Goal: Task Accomplishment & Management: Use online tool/utility

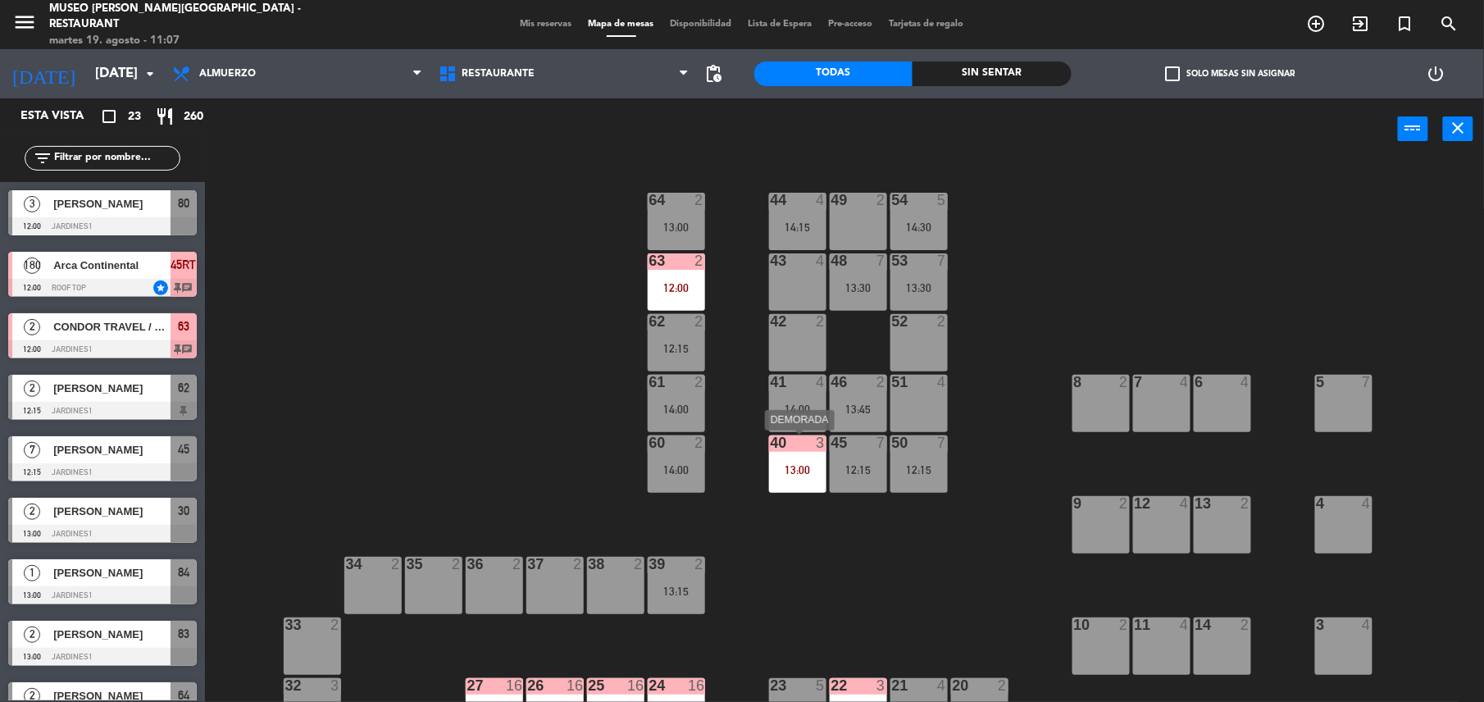
click at [805, 454] on div "40 3 13:00" at bounding box center [797, 463] width 57 height 57
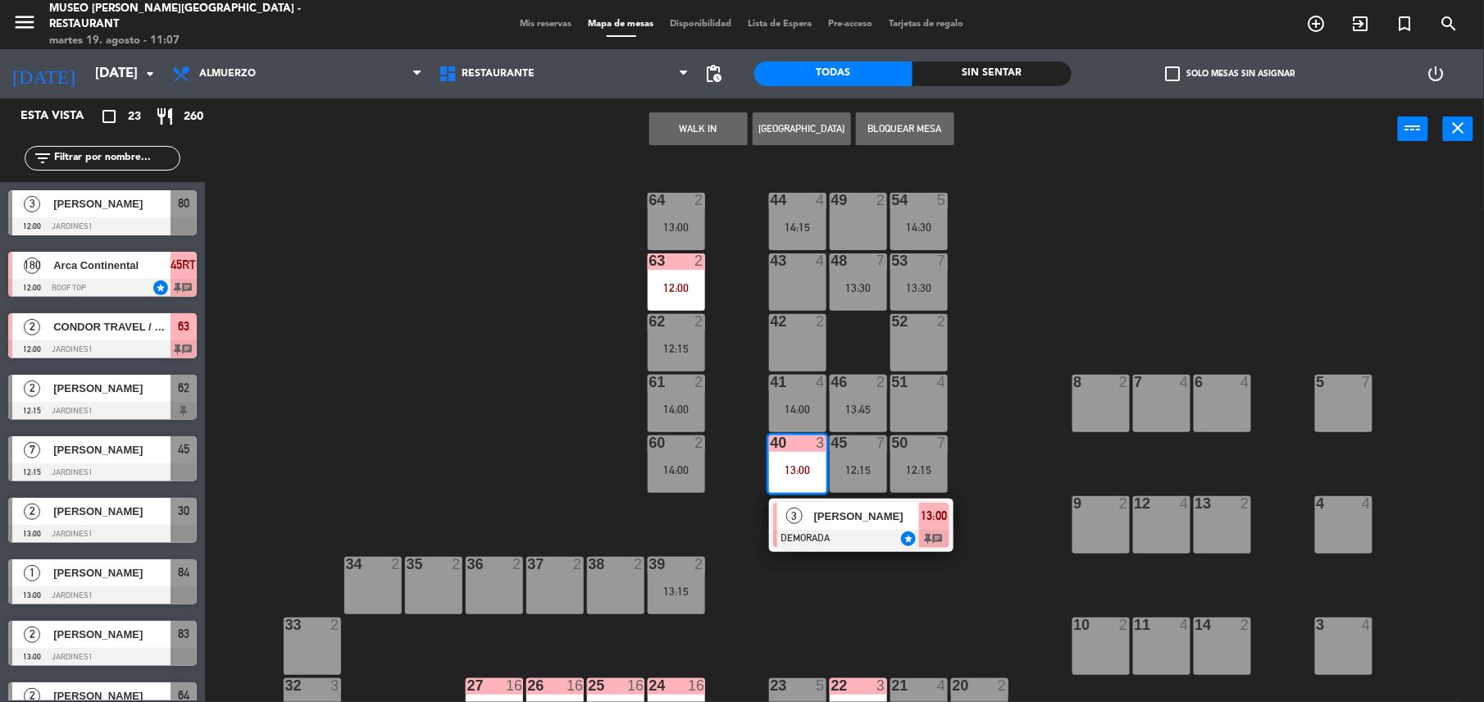
click at [840, 544] on div at bounding box center [861, 539] width 176 height 18
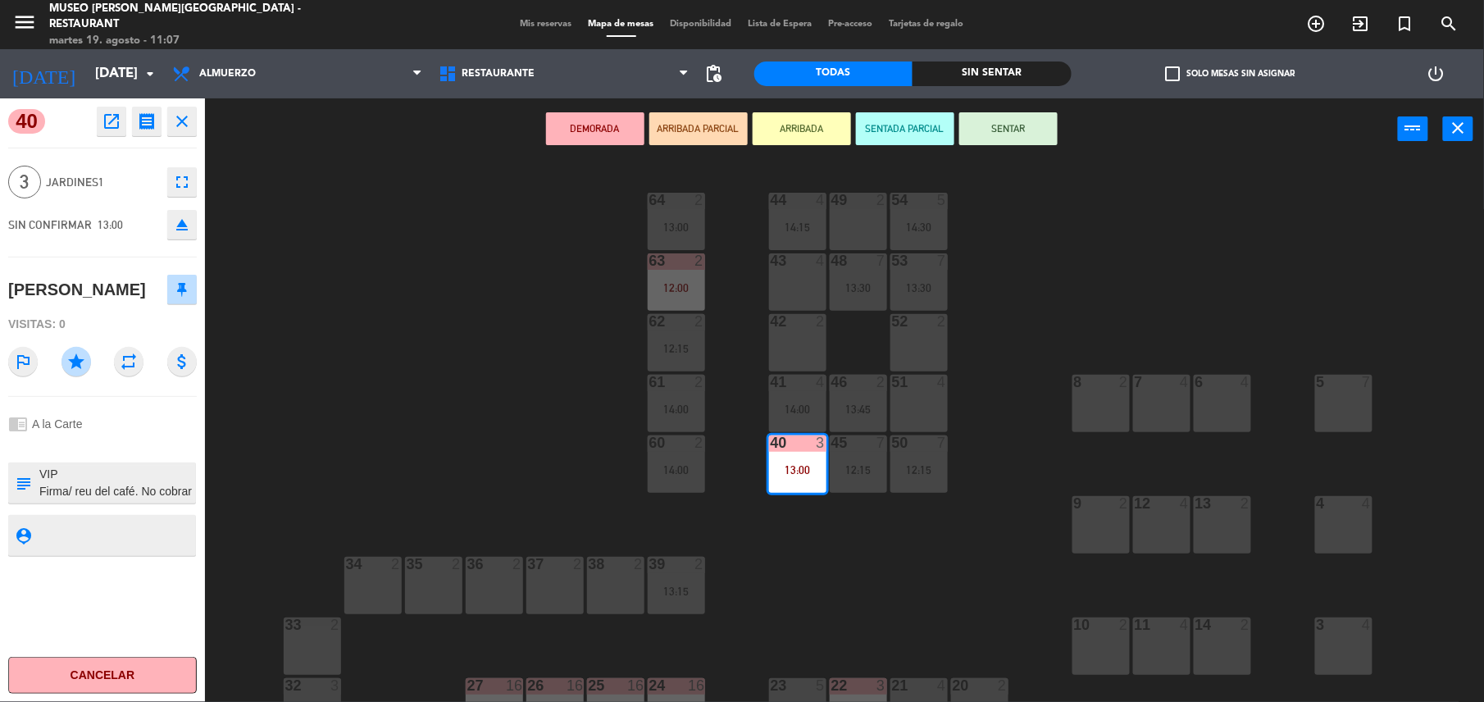
click at [1090, 269] on div "44 4 14:15 49 2 54 5 14:30 64 2 13:00 48 7 13:30 53 7 13:30 63 2 12:00 43 4 62 …" at bounding box center [852, 434] width 1264 height 542
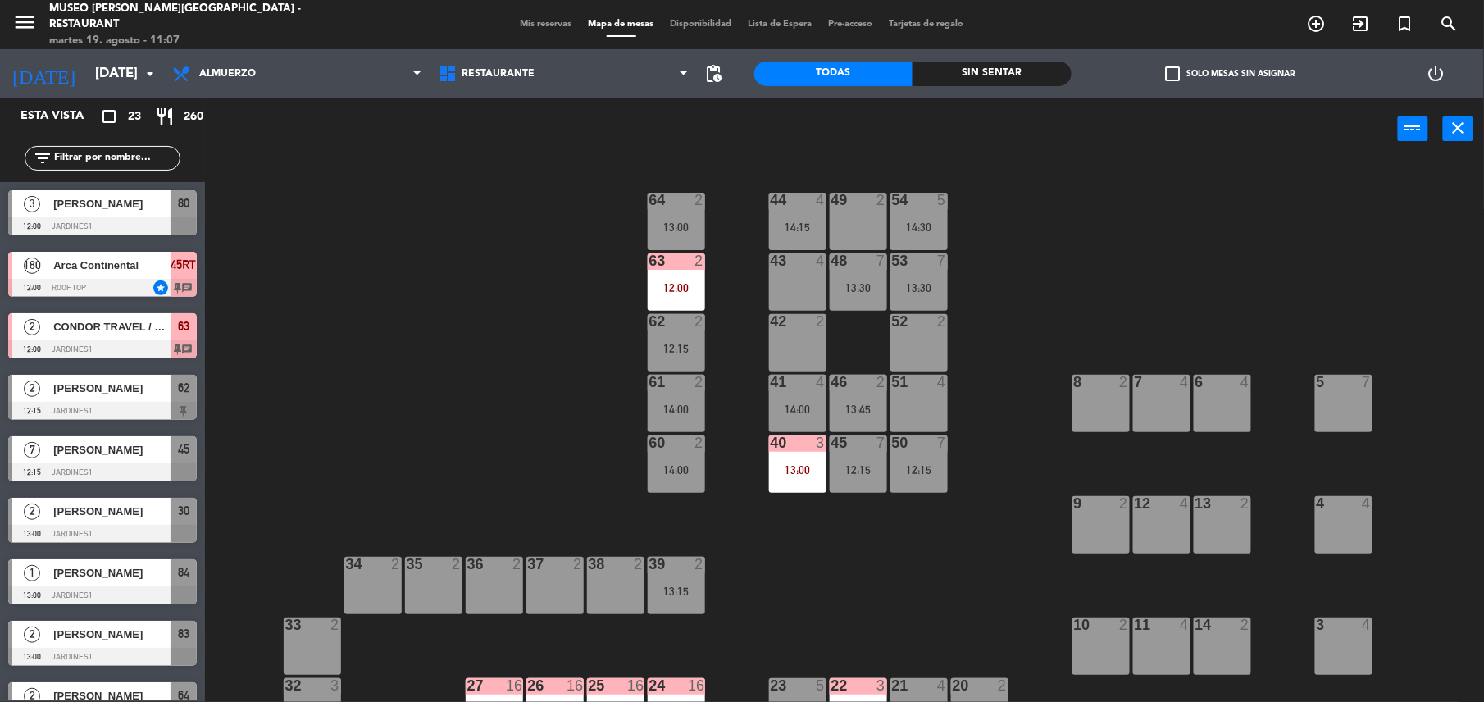
scroll to position [3, 0]
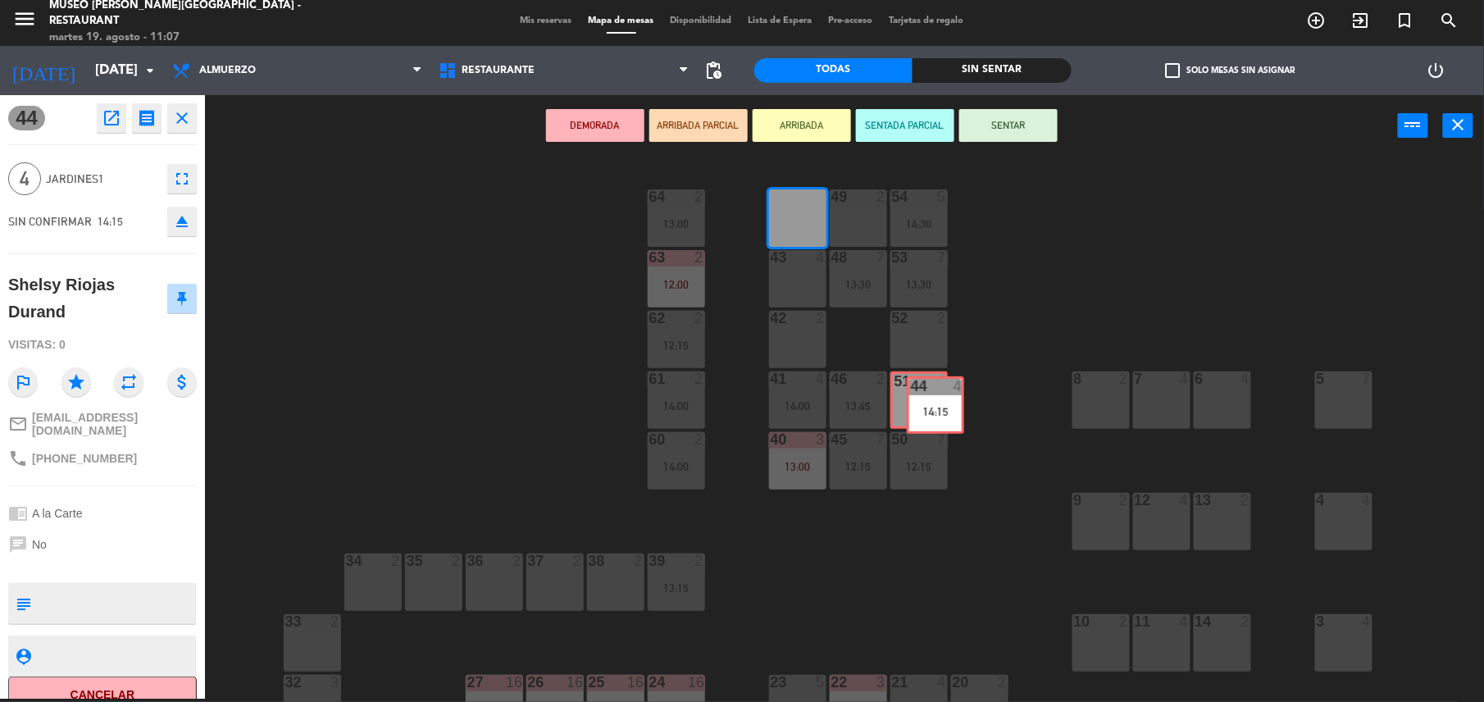
drag, startPoint x: 794, startPoint y: 207, endPoint x: 930, endPoint y: 393, distance: 230.7
click at [930, 393] on div "44 4 14:15 44 4 14:15 49 2 54 5 14:30 64 2 13:00 48 7 13:30 53 7 13:30 63 2 12:…" at bounding box center [852, 431] width 1264 height 542
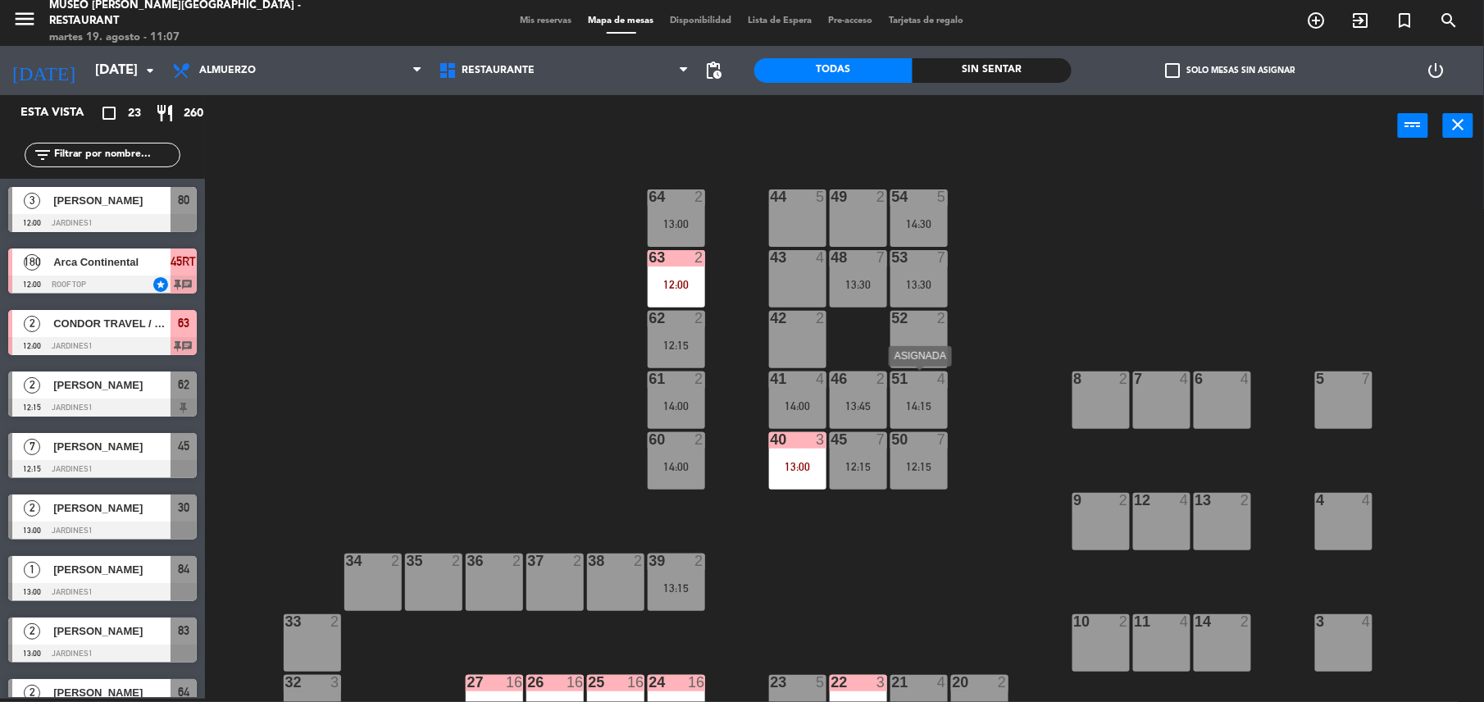
scroll to position [318, 0]
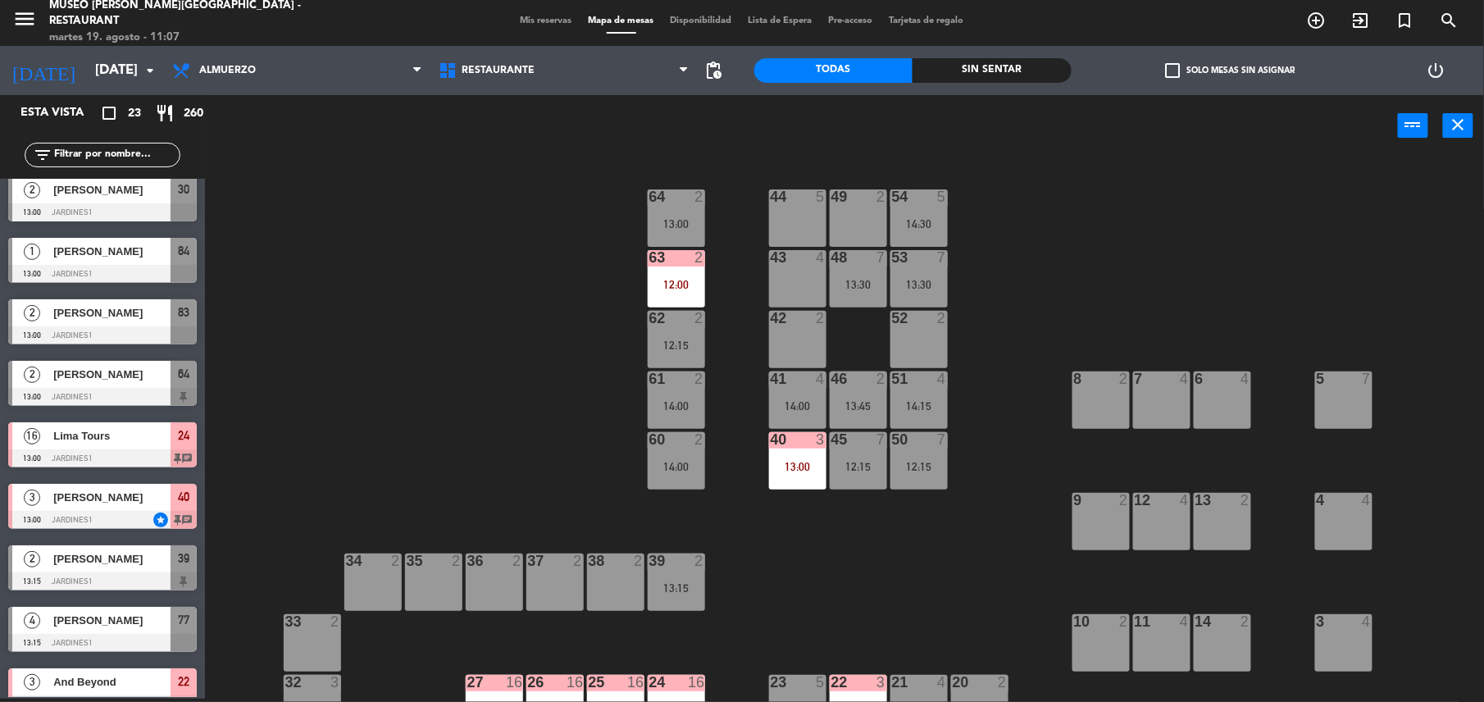
click at [771, 200] on div "44" at bounding box center [771, 196] width 1 height 15
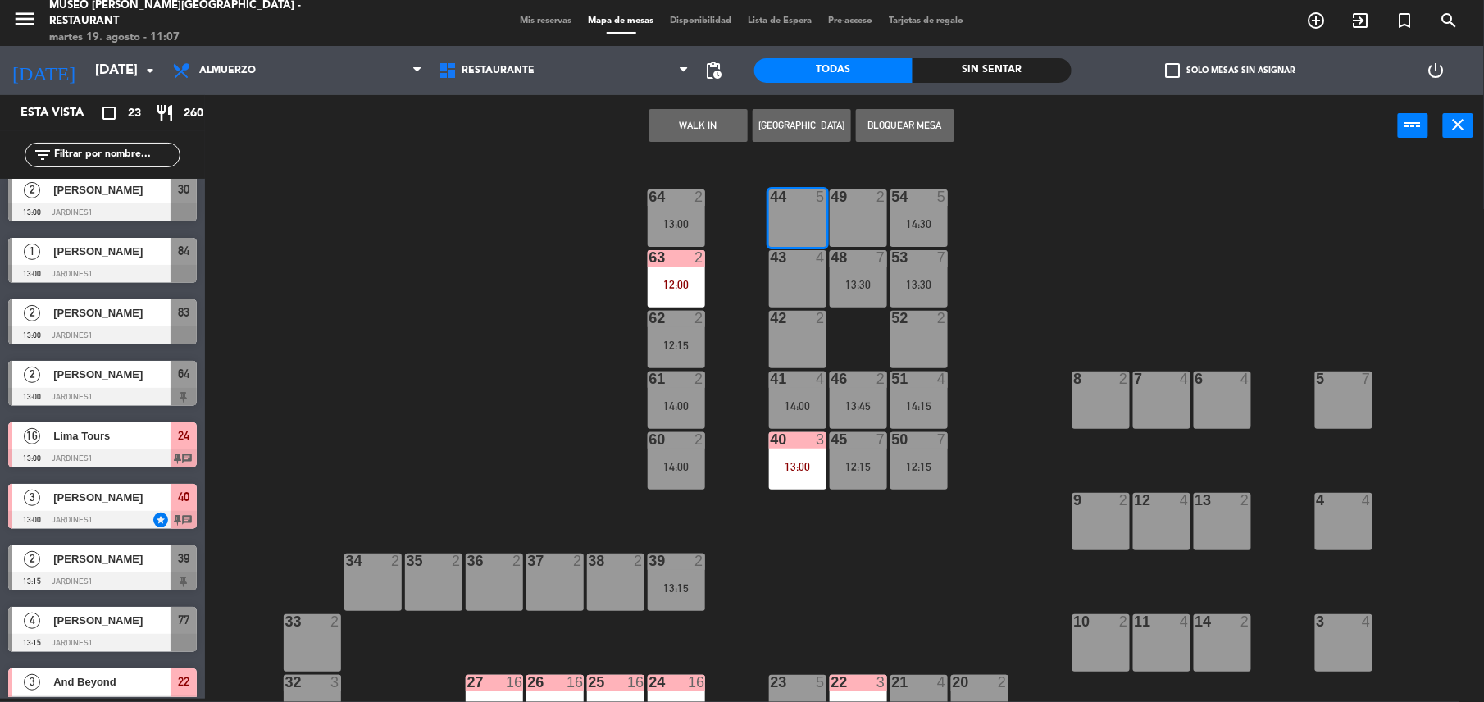
click at [892, 125] on button "Bloquear Mesa" at bounding box center [905, 125] width 98 height 33
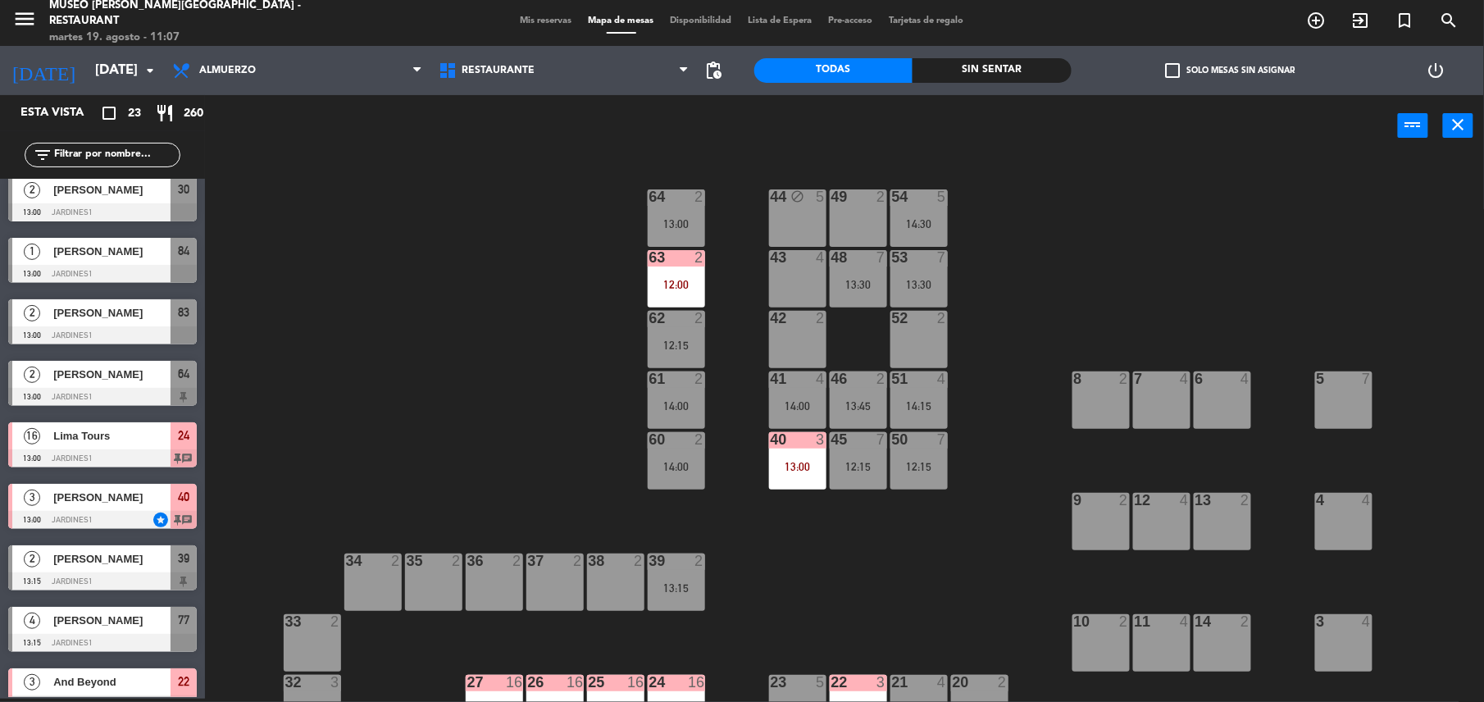
click at [782, 470] on div "13:00" at bounding box center [797, 466] width 57 height 11
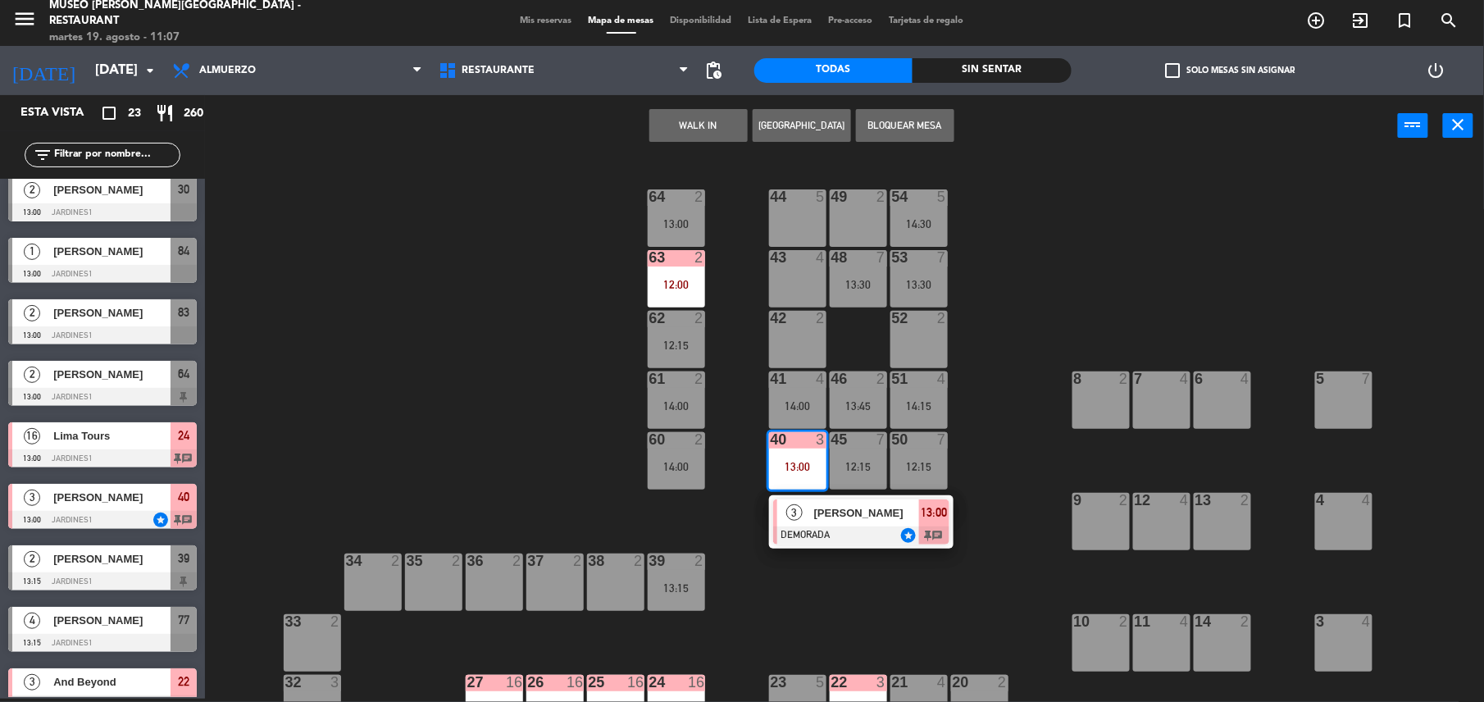
click at [905, 119] on button "Bloquear Mesa" at bounding box center [905, 125] width 98 height 33
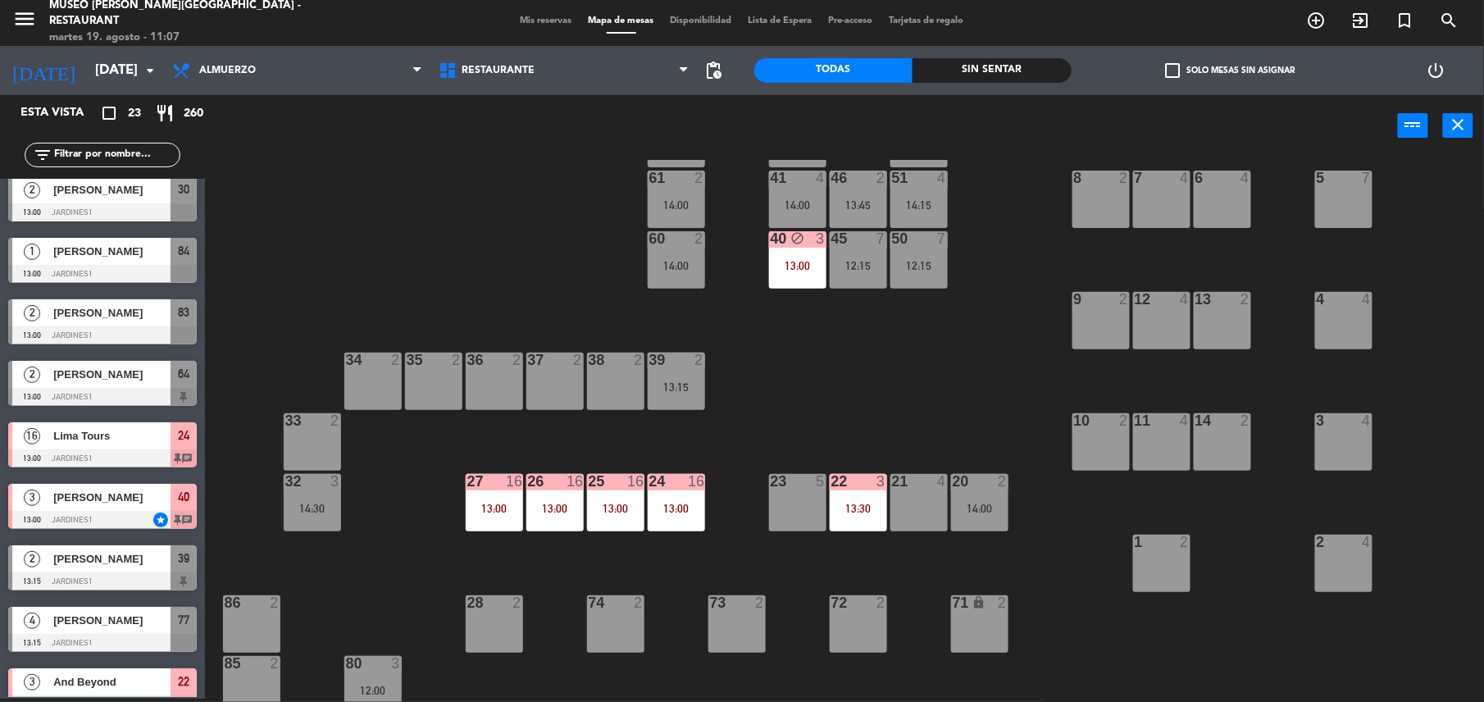
scroll to position [0, 0]
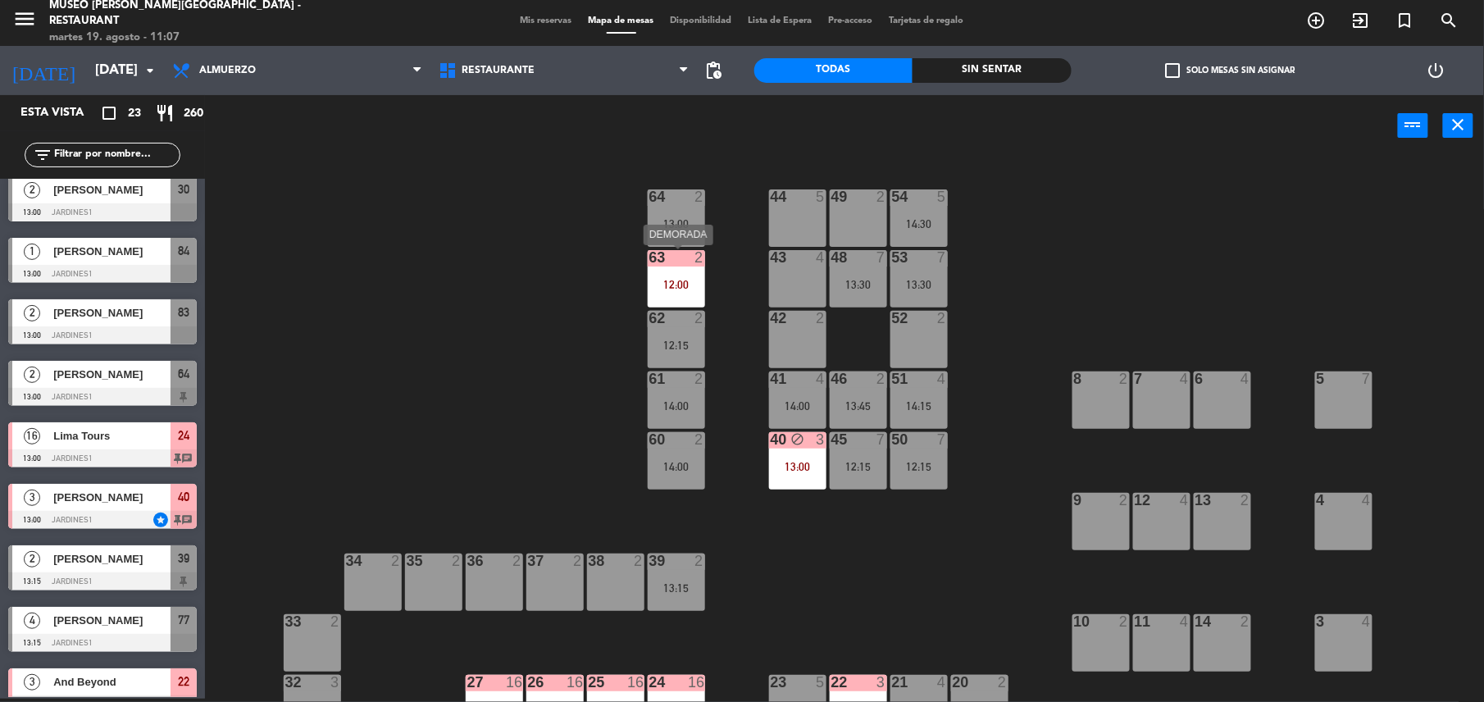
click at [657, 267] on div "63 2 12:00" at bounding box center [676, 278] width 57 height 57
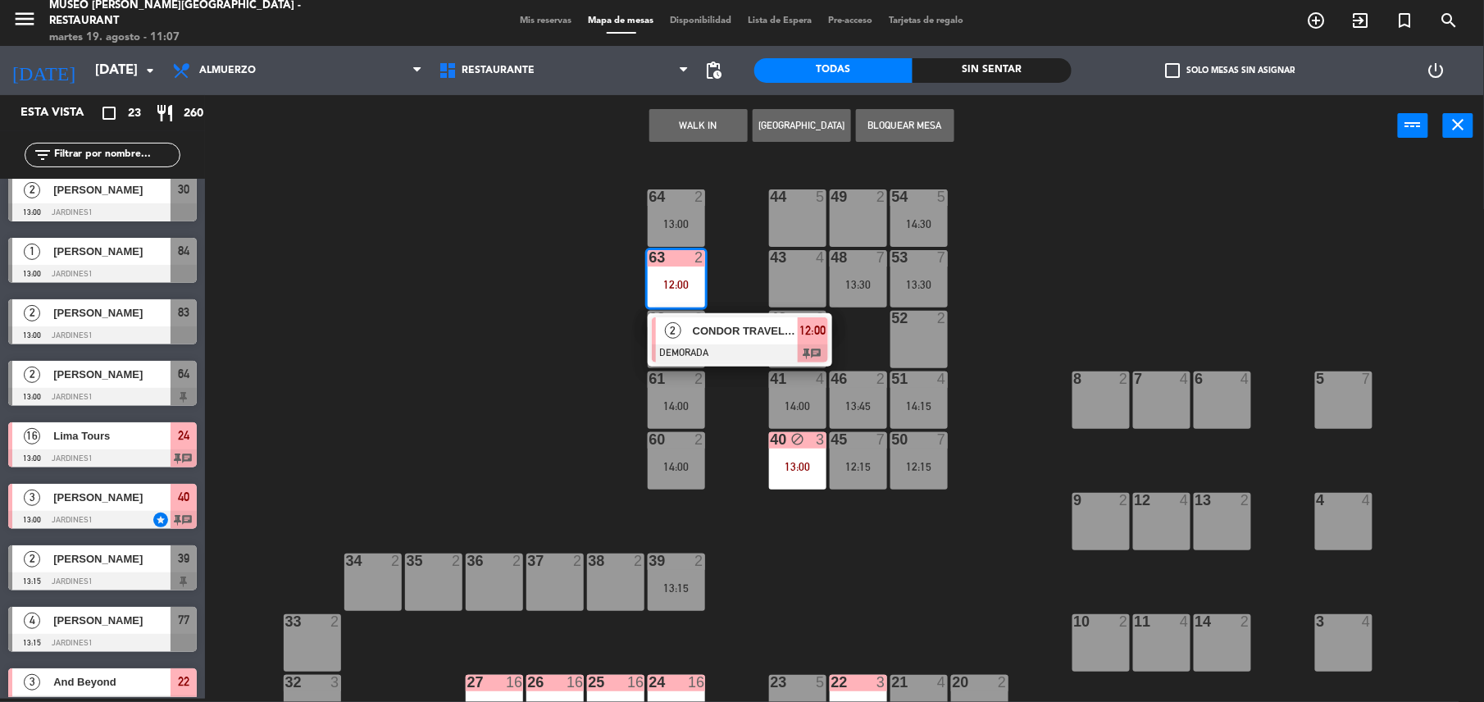
click at [723, 322] on span "CONDOR TRAVEL / DÄNZER & KÄHLIN x2" at bounding box center [745, 330] width 105 height 17
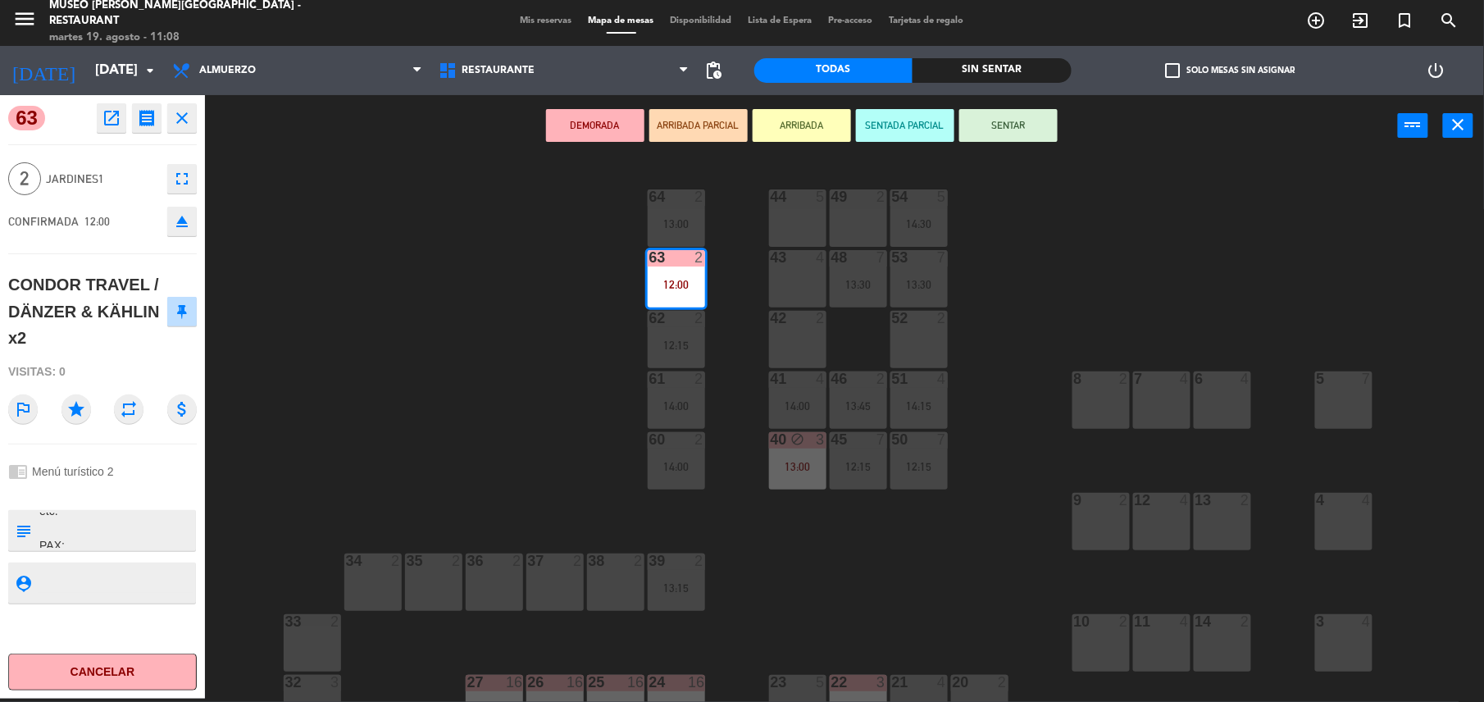
scroll to position [326, 0]
click at [456, 401] on div "44 5 49 2 54 5 14:30 64 2 13:00 48 7 13:30 53 7 13:30 63 2 12:00 43 4 62 2 12:1…" at bounding box center [852, 431] width 1264 height 542
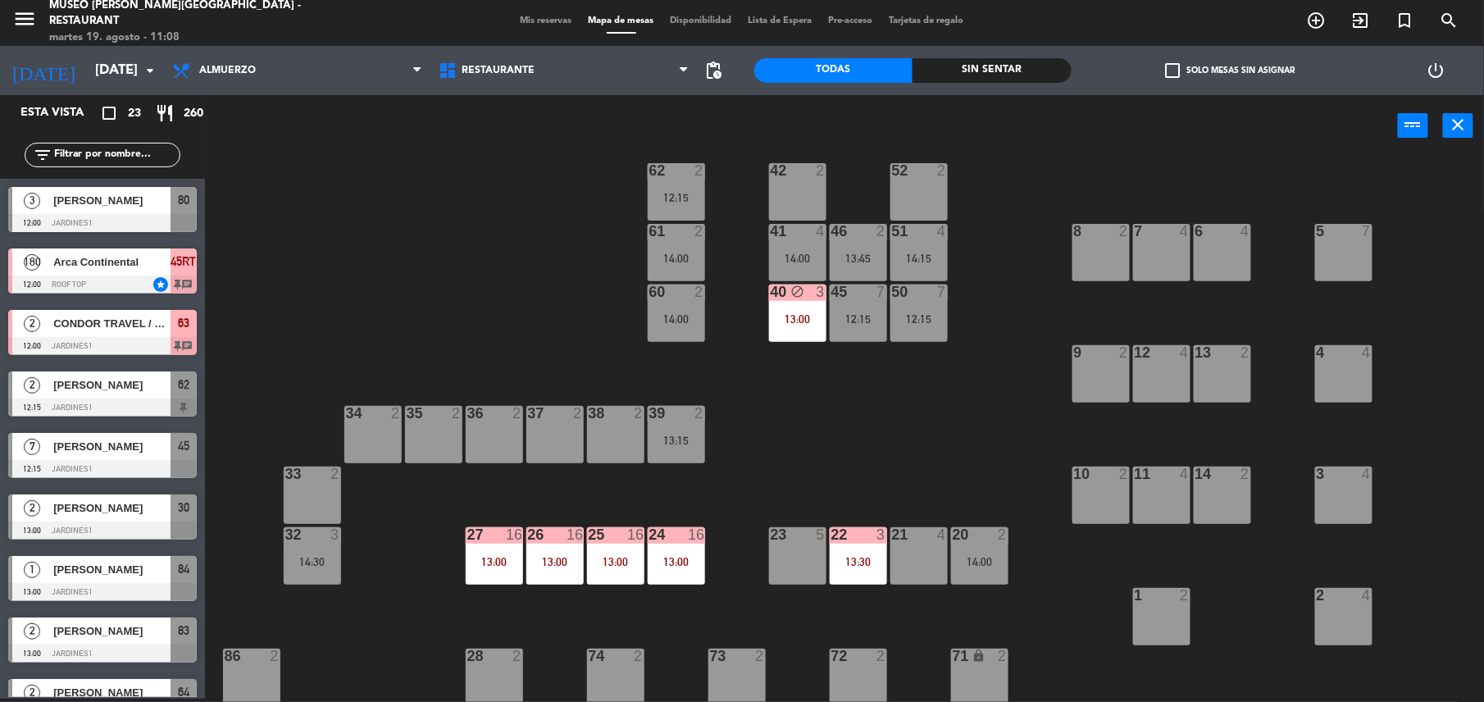
scroll to position [148, 0]
click at [854, 555] on div "13:30" at bounding box center [858, 560] width 57 height 11
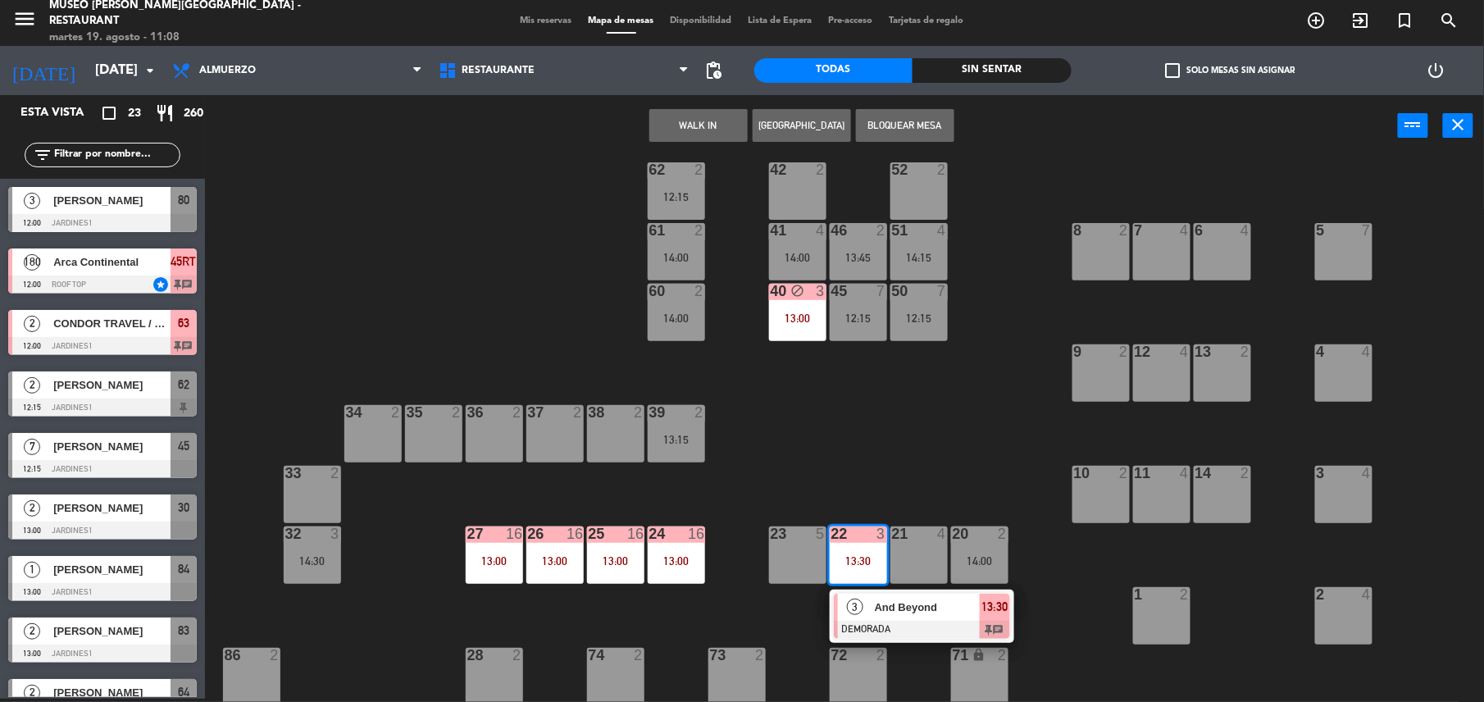
click at [892, 602] on span "And Beyond" at bounding box center [927, 606] width 105 height 17
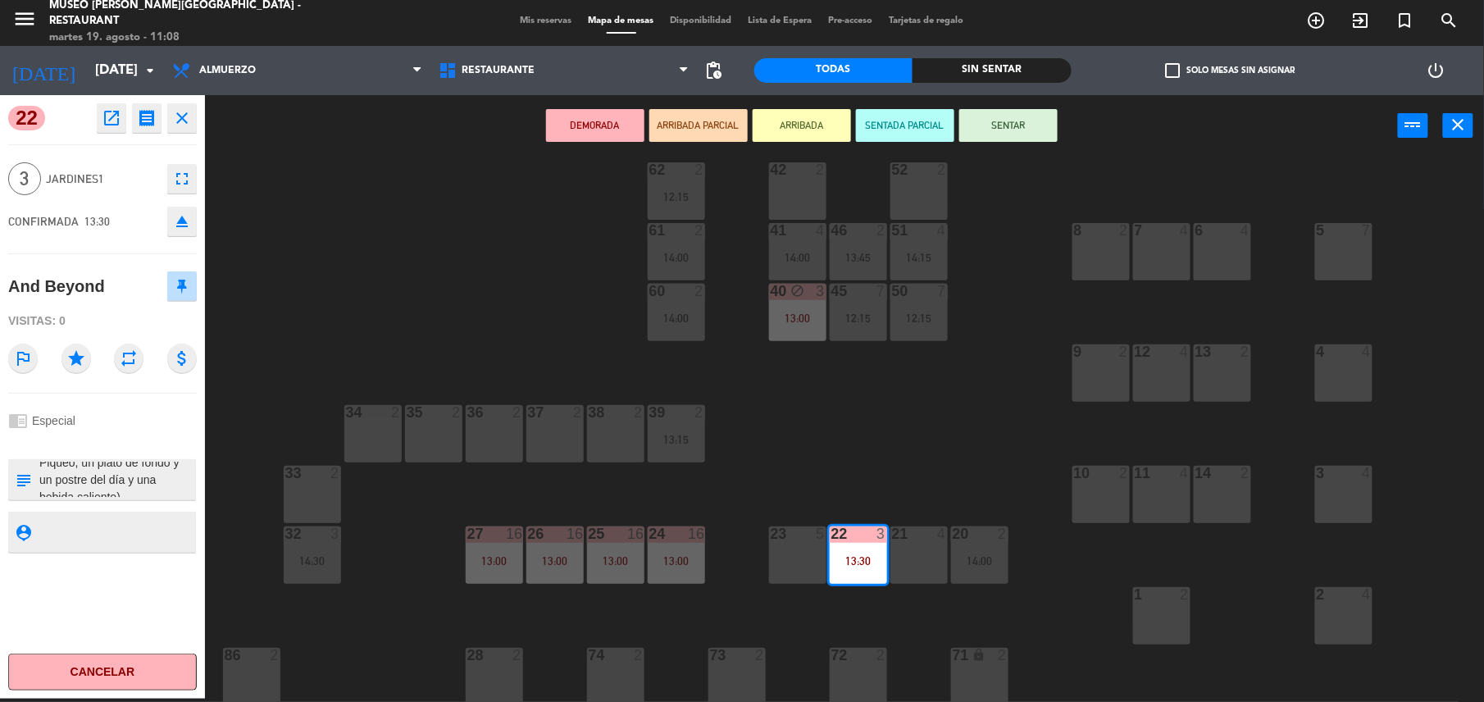
scroll to position [223, 0]
click at [732, 480] on div "44 5 49 2 54 5 14:30 64 2 13:00 48 7 13:30 53 7 13:30 63 2 12:00 43 4 62 2 12:1…" at bounding box center [852, 431] width 1264 height 542
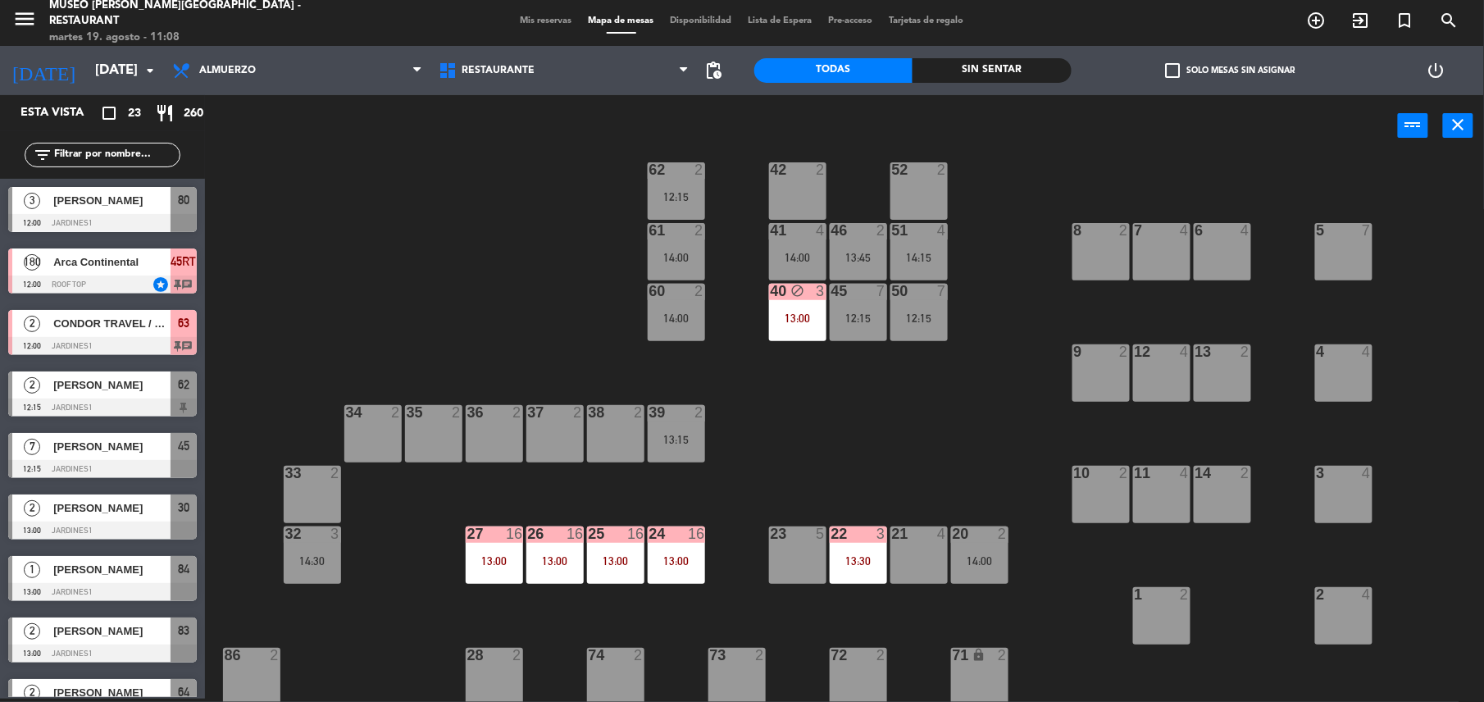
click at [597, 554] on div "13:00" at bounding box center [615, 560] width 57 height 12
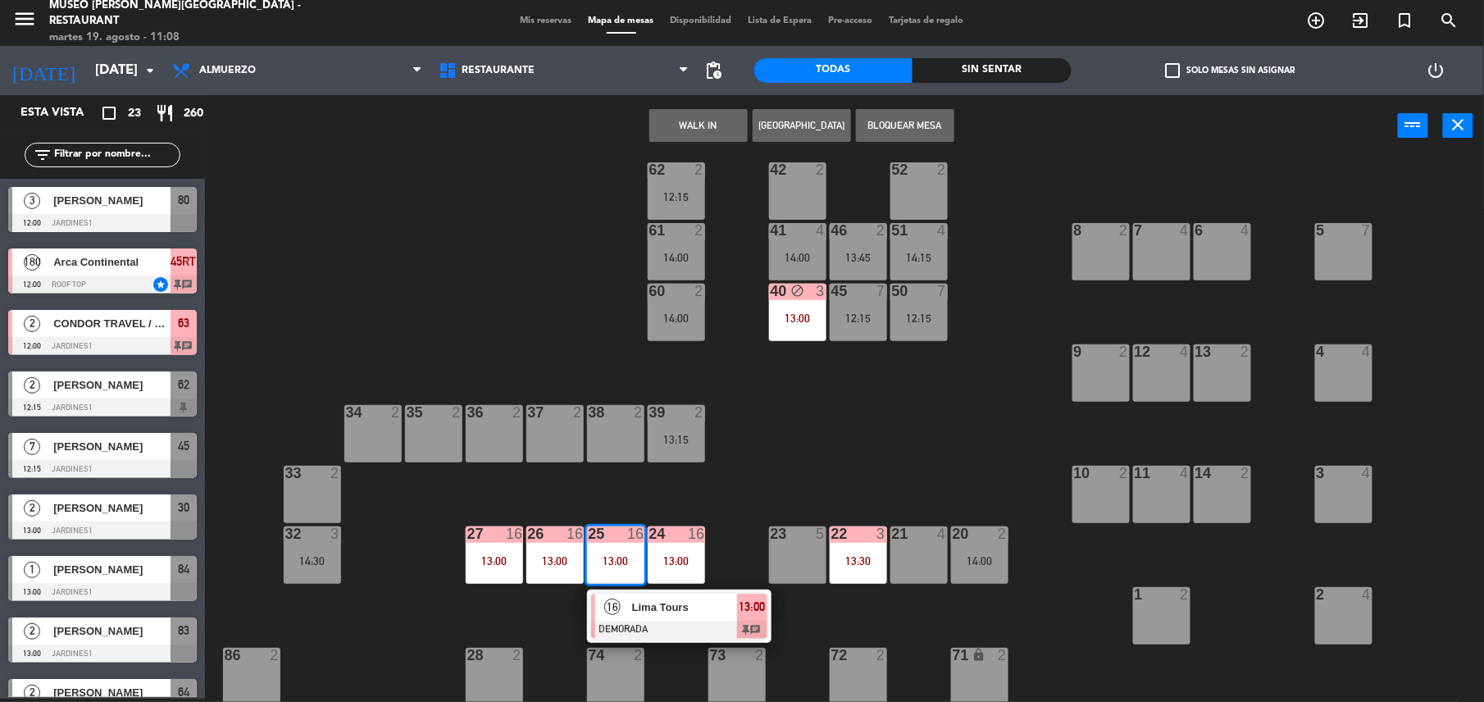
click at [686, 631] on div at bounding box center [679, 630] width 176 height 18
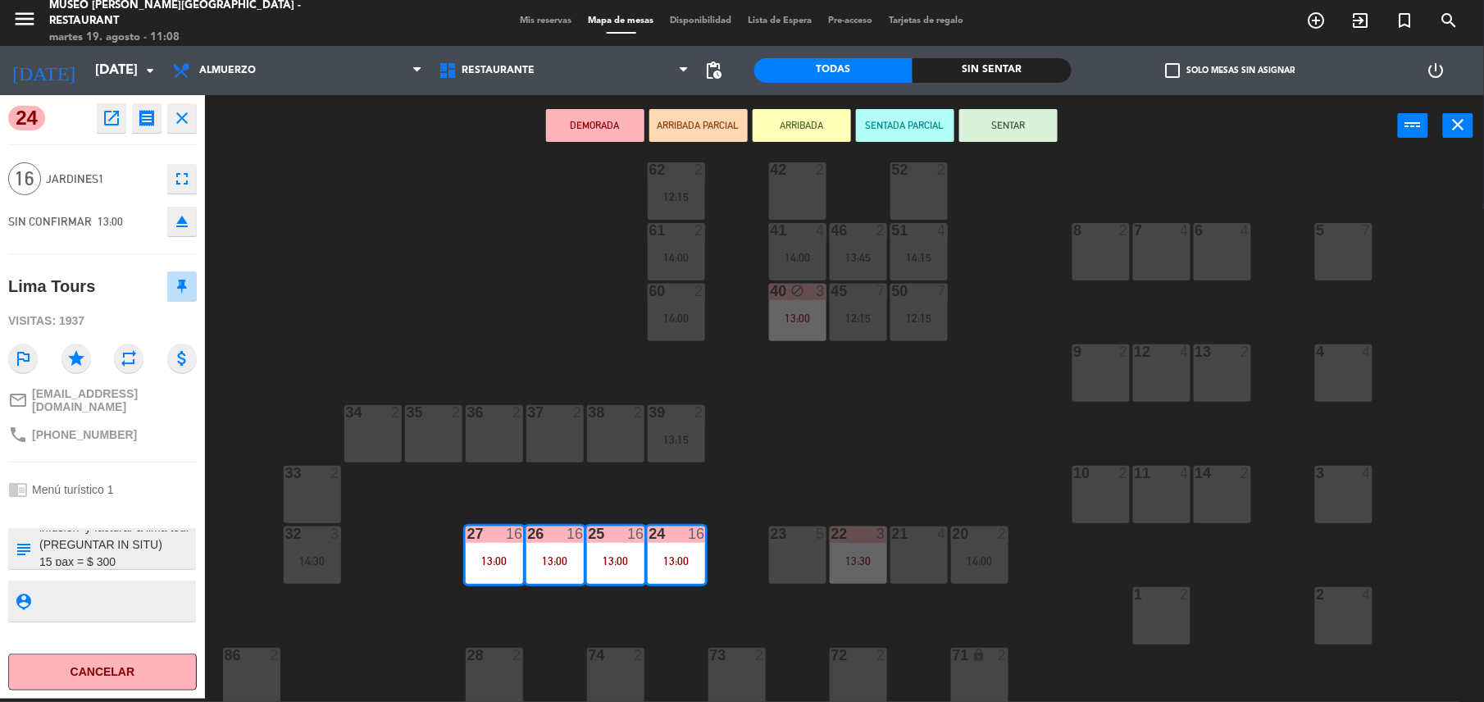
scroll to position [238, 0]
click at [115, 111] on icon "open_in_new" at bounding box center [112, 118] width 20 height 20
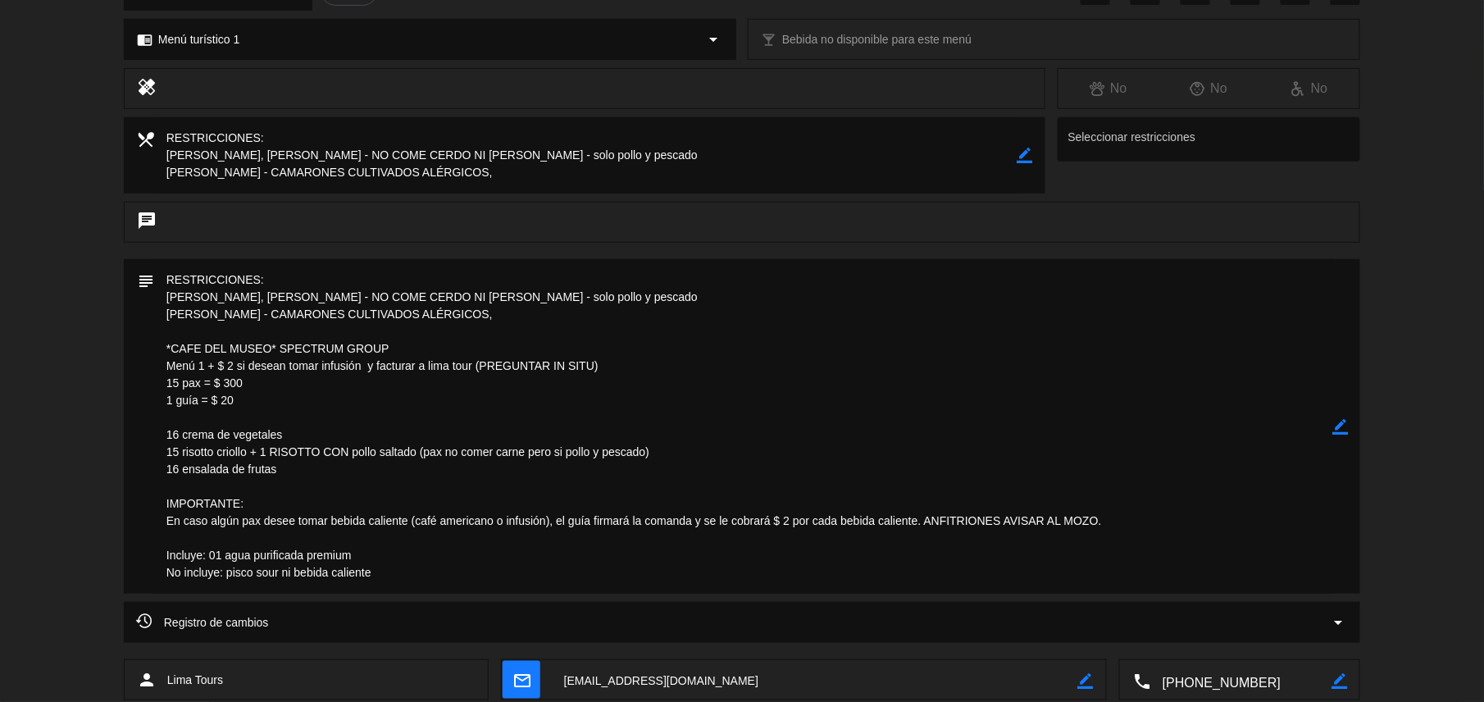
scroll to position [0, 0]
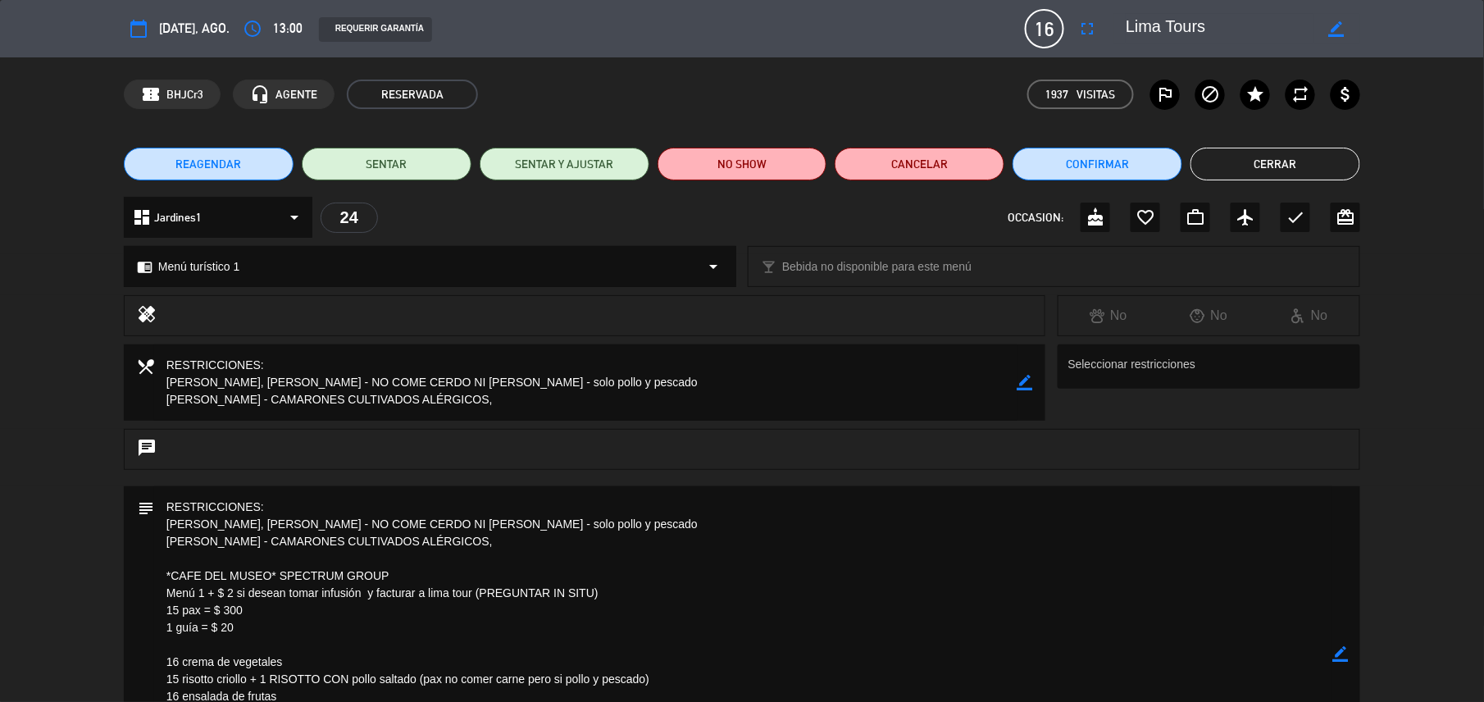
click at [1267, 174] on button "Cerrar" at bounding box center [1275, 164] width 170 height 33
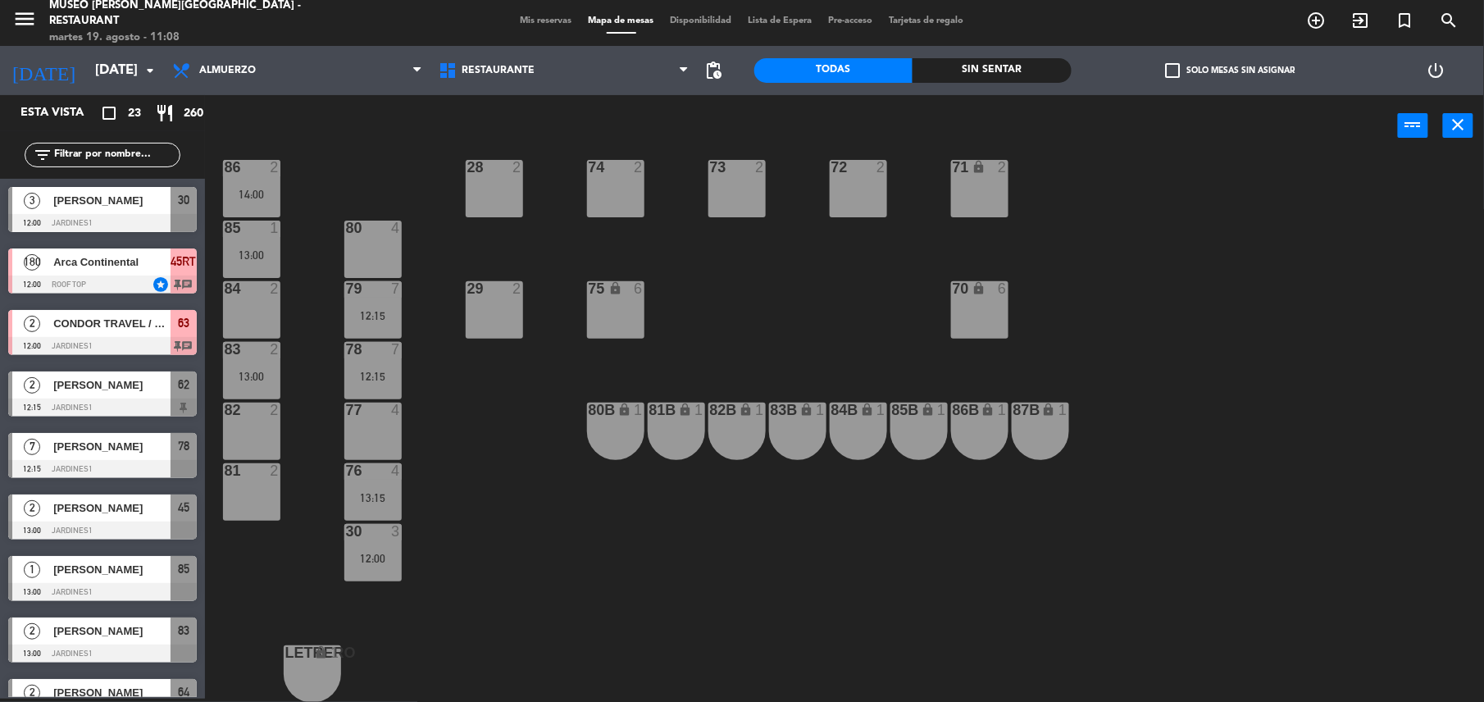
scroll to position [263, 0]
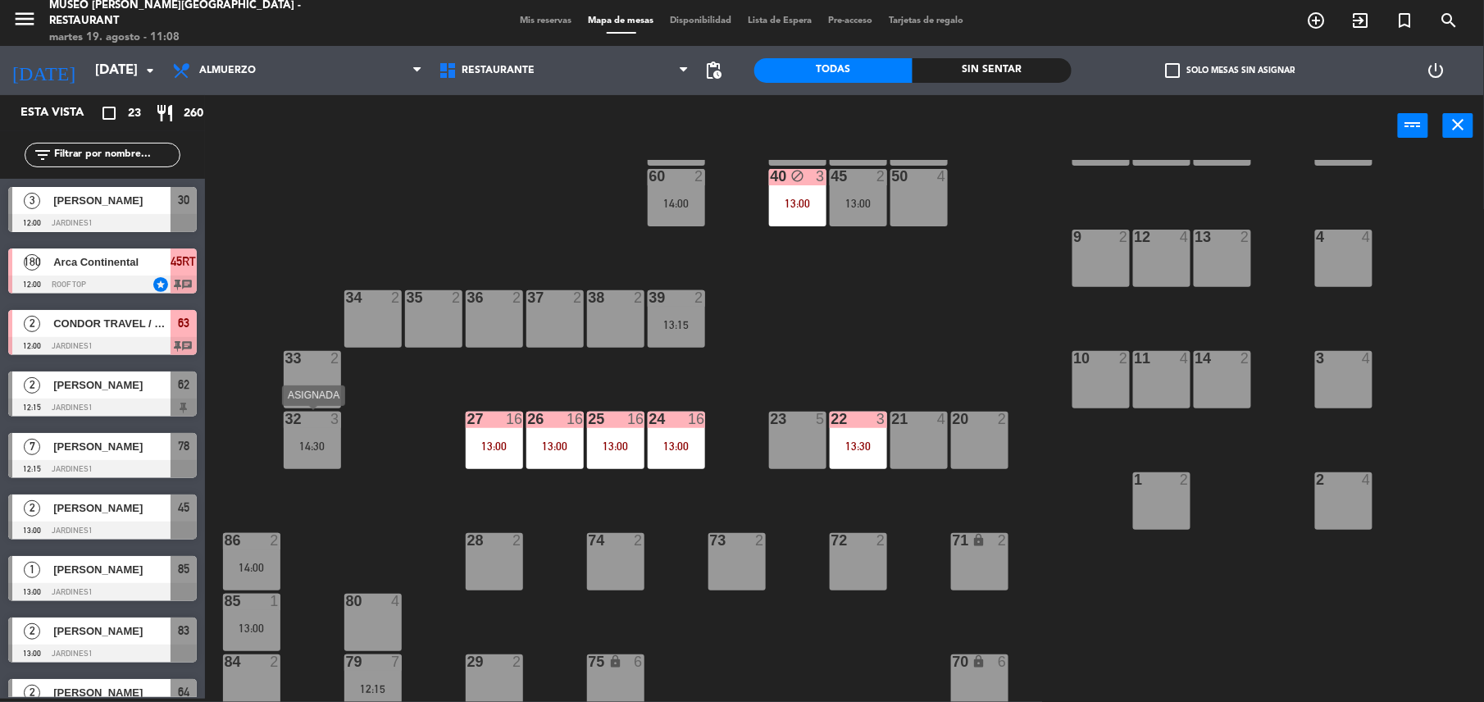
click at [312, 451] on div "14:30" at bounding box center [312, 445] width 57 height 11
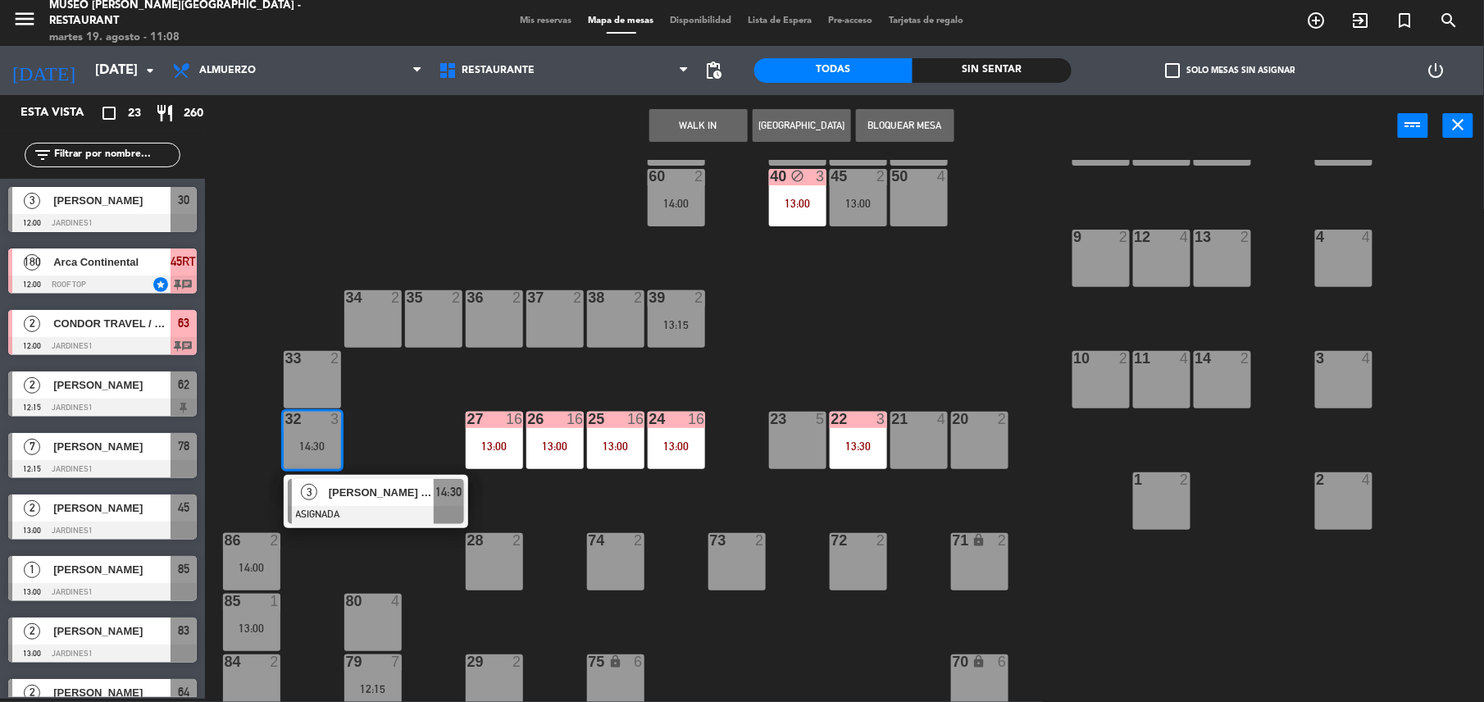
click at [354, 509] on div at bounding box center [376, 515] width 176 height 18
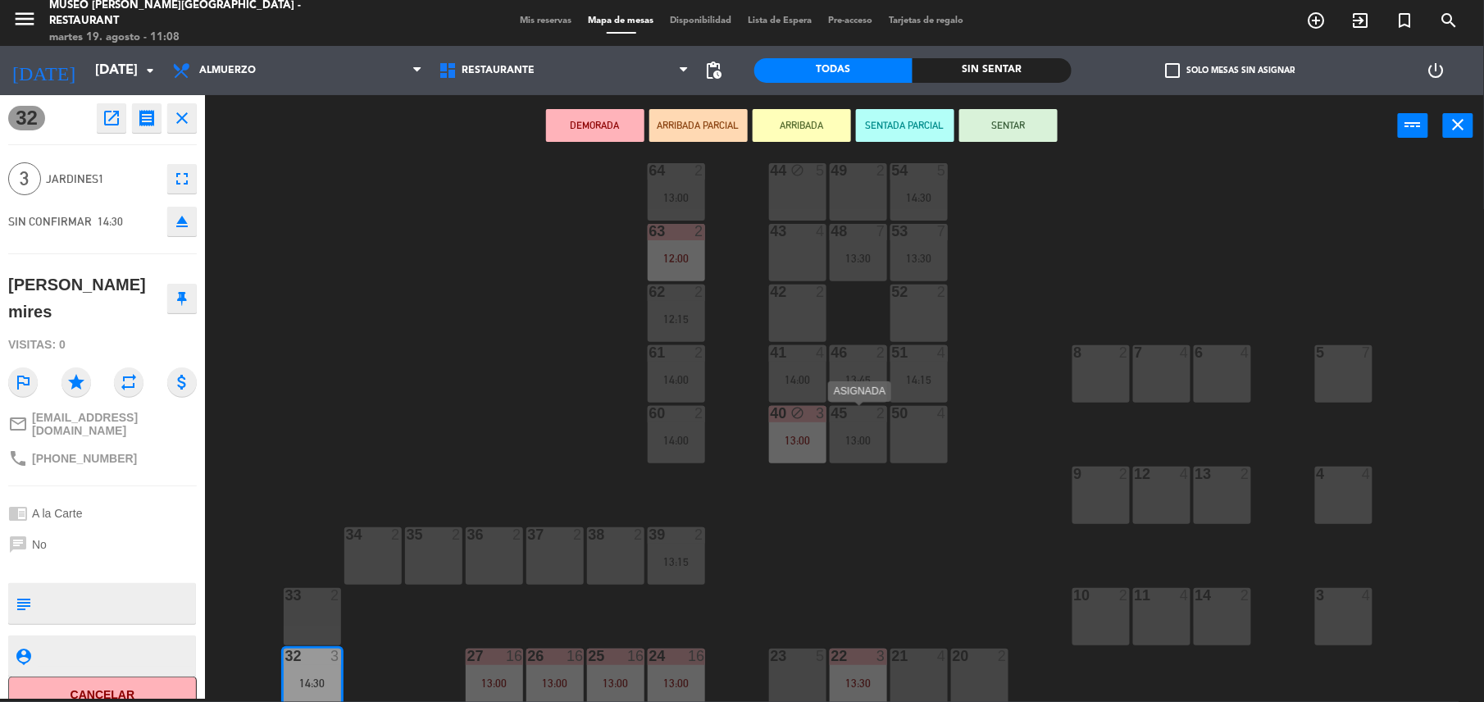
scroll to position [25, 0]
click at [926, 443] on div "50 4" at bounding box center [918, 435] width 57 height 57
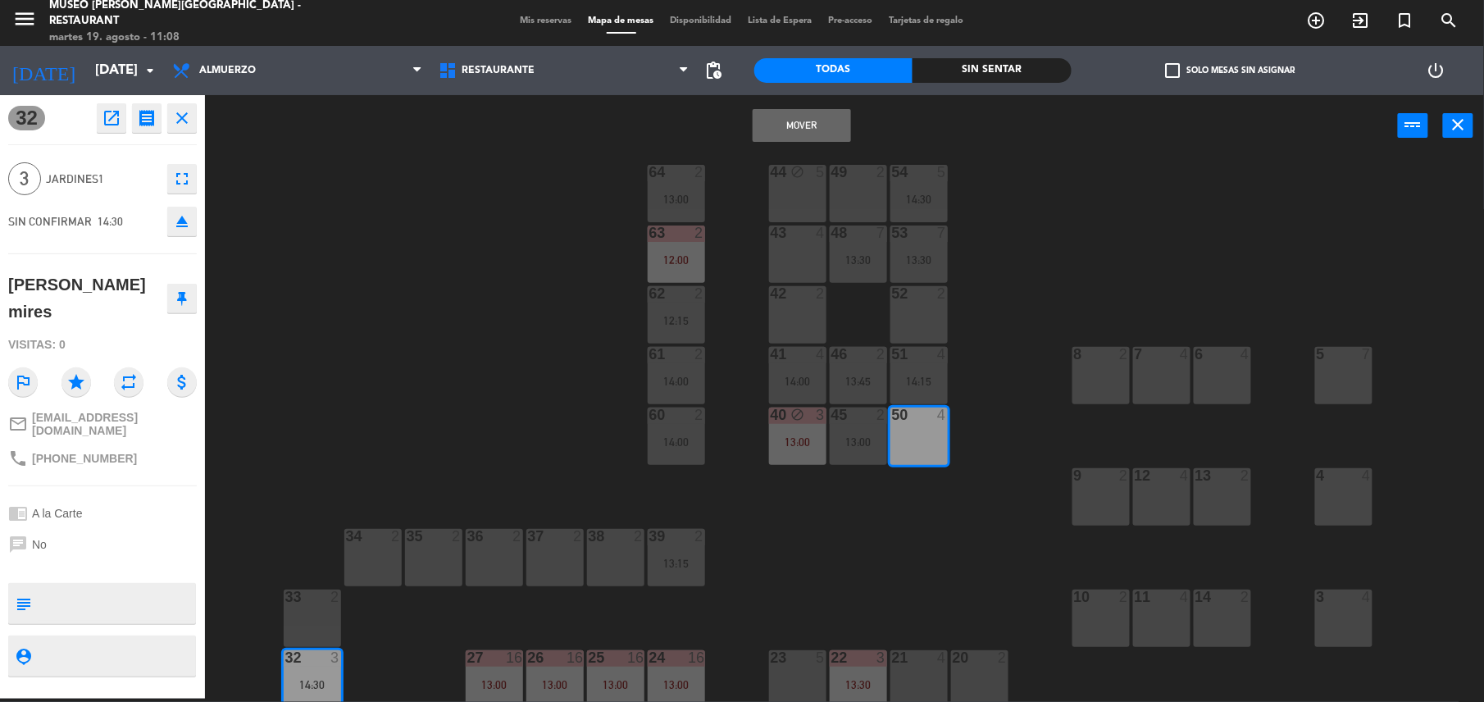
click at [778, 119] on button "Mover" at bounding box center [802, 125] width 98 height 33
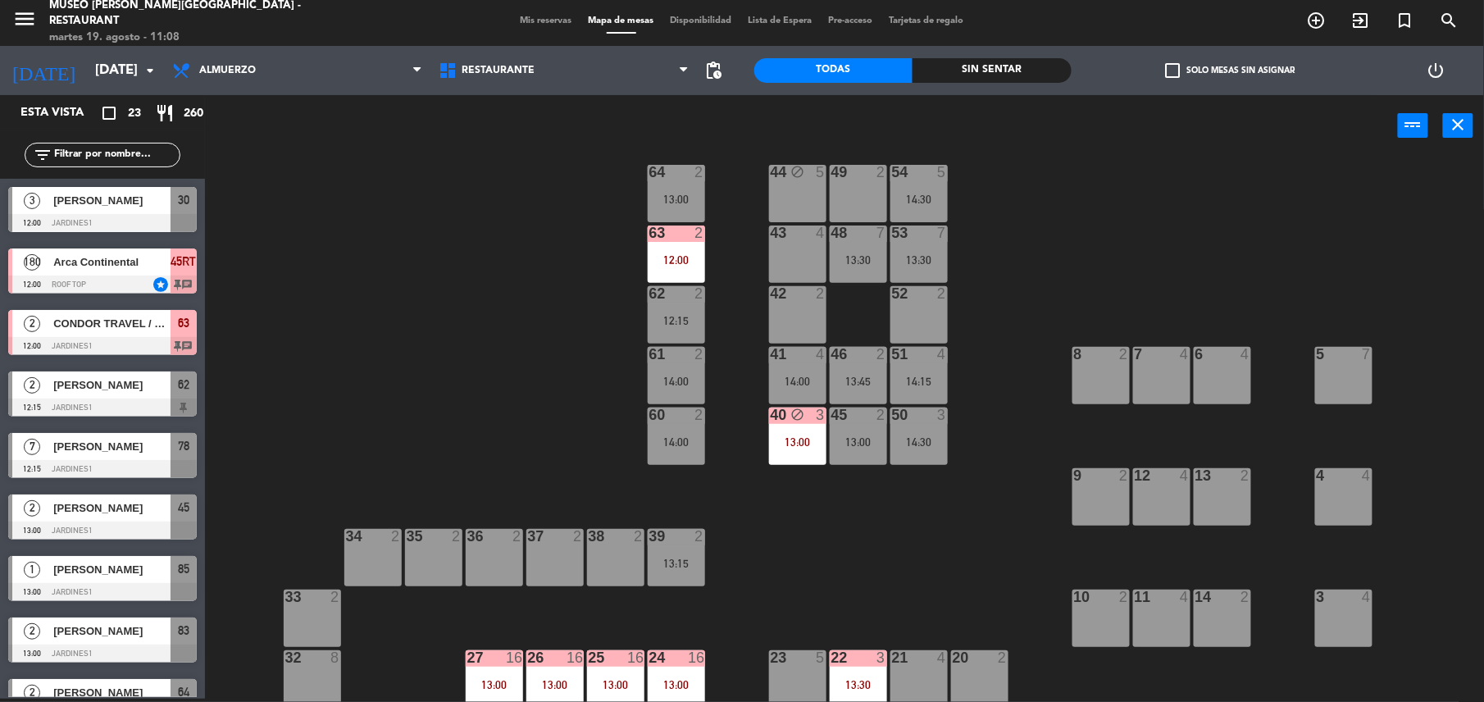
scroll to position [379, 0]
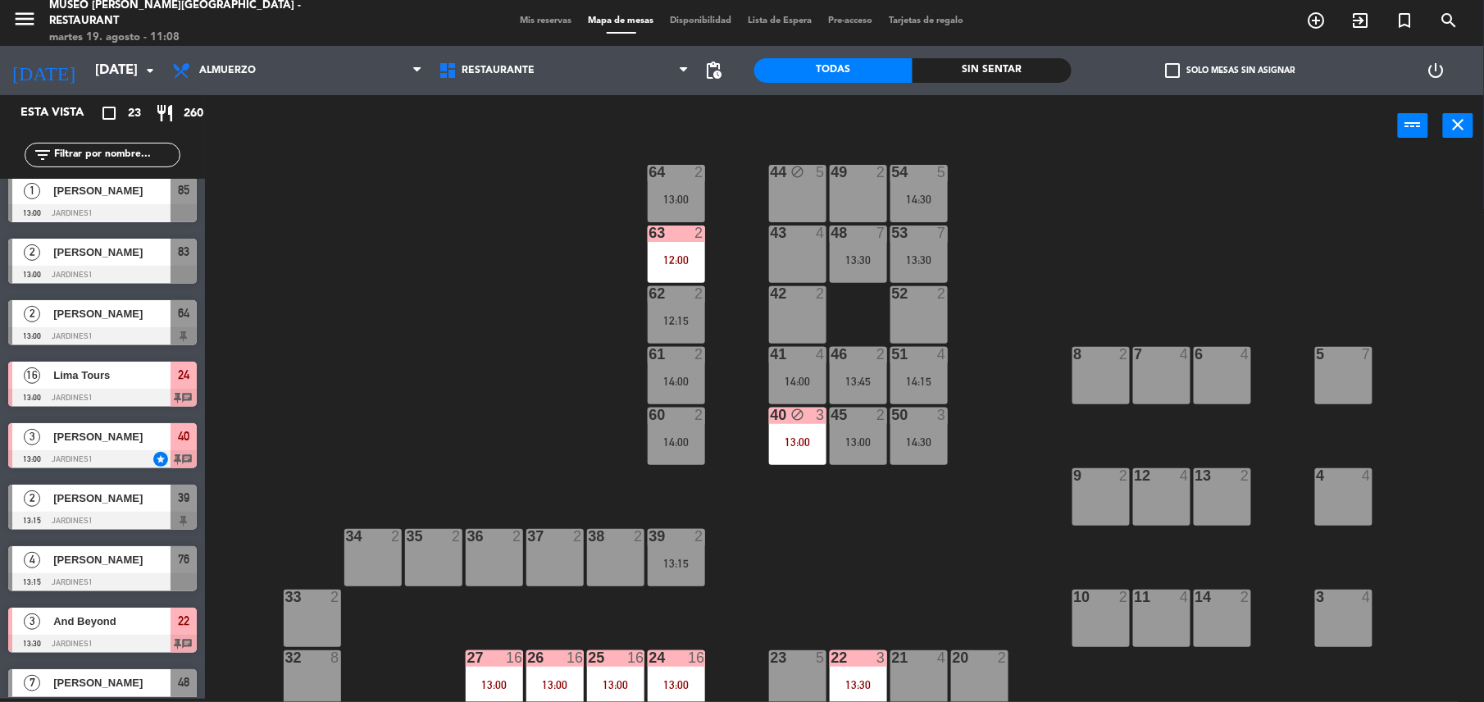
click at [684, 244] on div "63 2 12:00" at bounding box center [676, 253] width 57 height 57
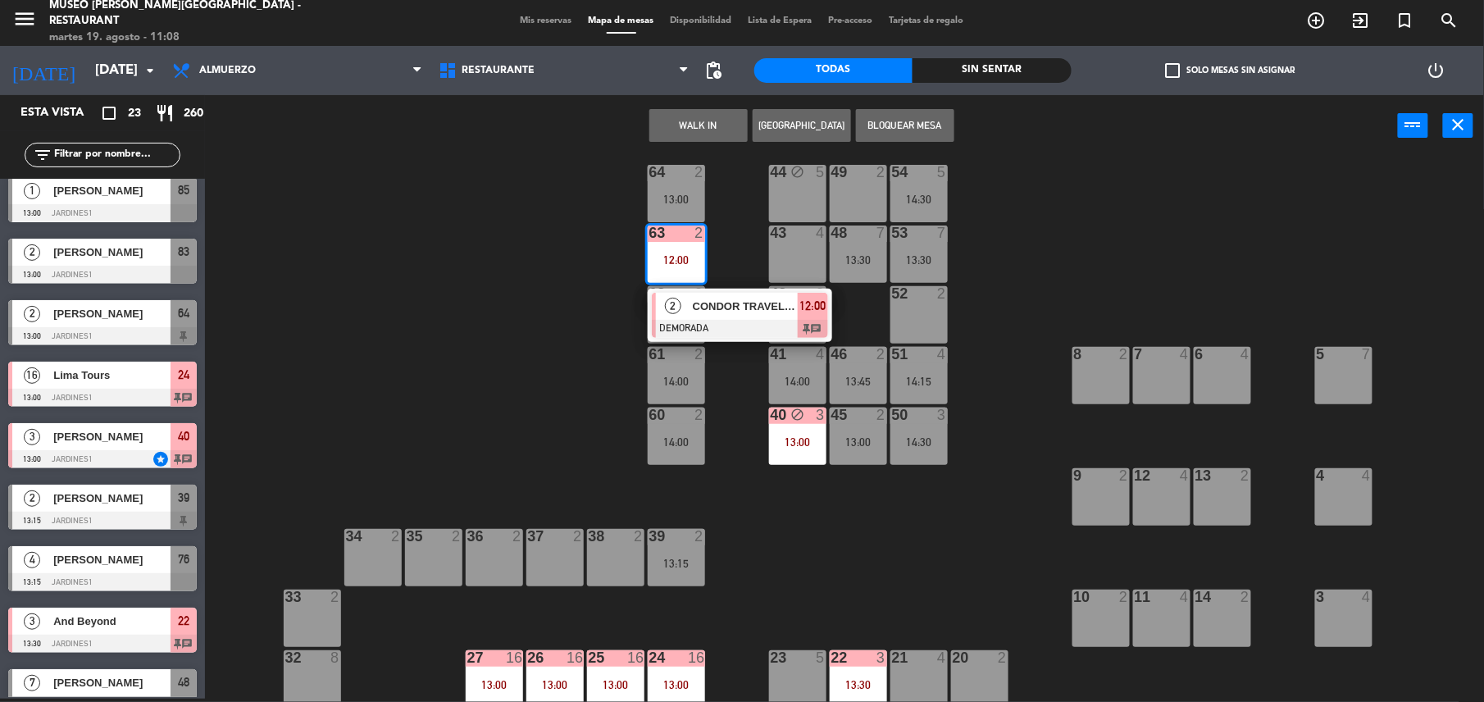
click at [730, 286] on div "44 block 5 49 2 54 5 14:30 64 2 13:00 48 7 13:30 53 7 13:30 63 2 12:00 2 CONDOR…" at bounding box center [852, 431] width 1264 height 542
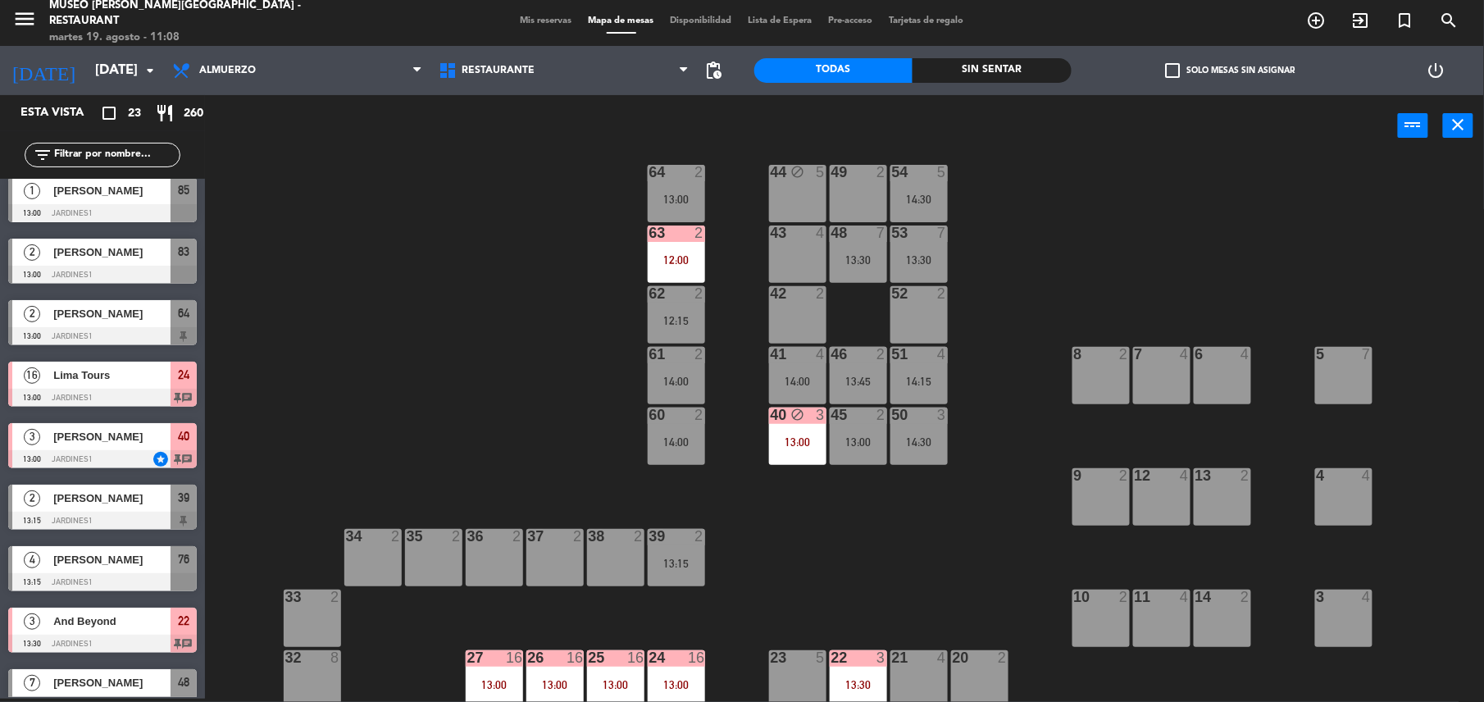
click at [666, 250] on div "63 2 12:00" at bounding box center [676, 253] width 57 height 57
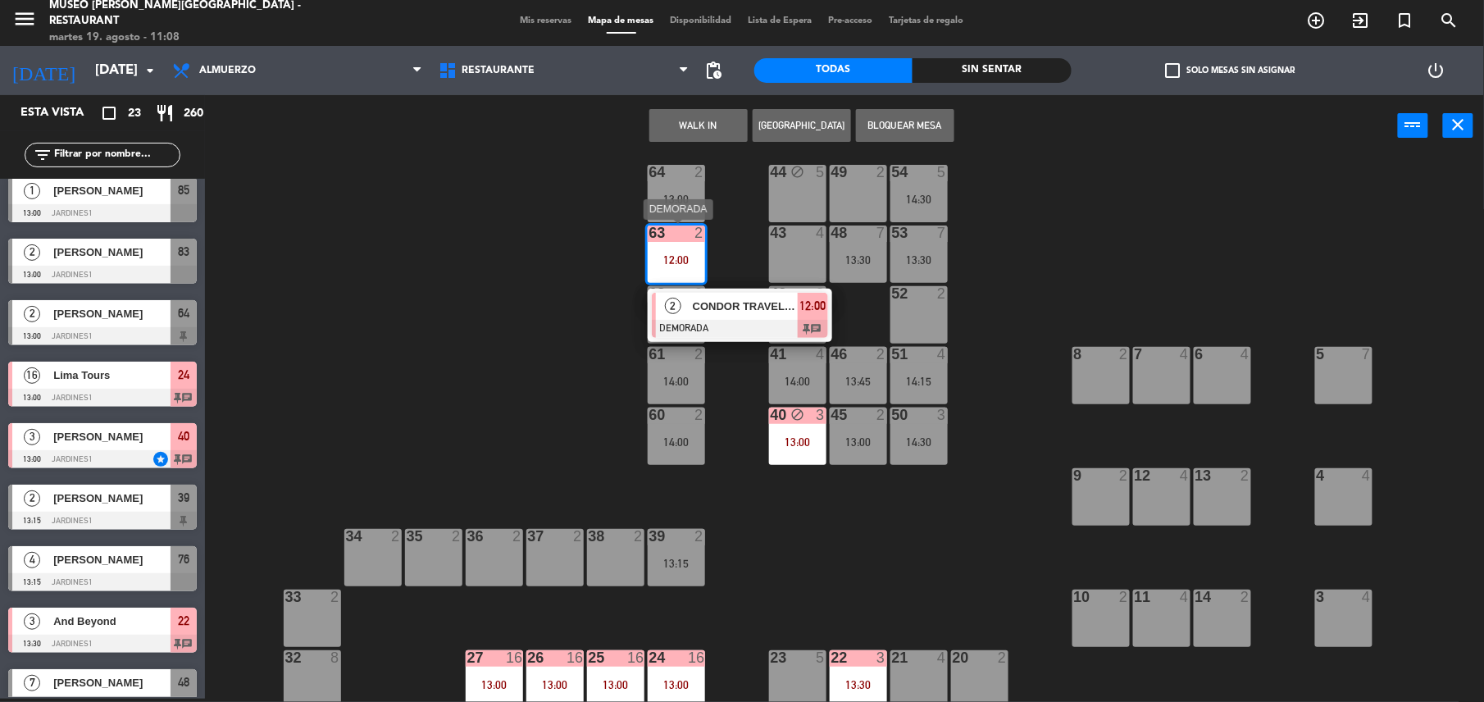
click at [726, 302] on span "CONDOR TRAVEL / DÄNZER & KÄHLIN x2" at bounding box center [745, 306] width 105 height 17
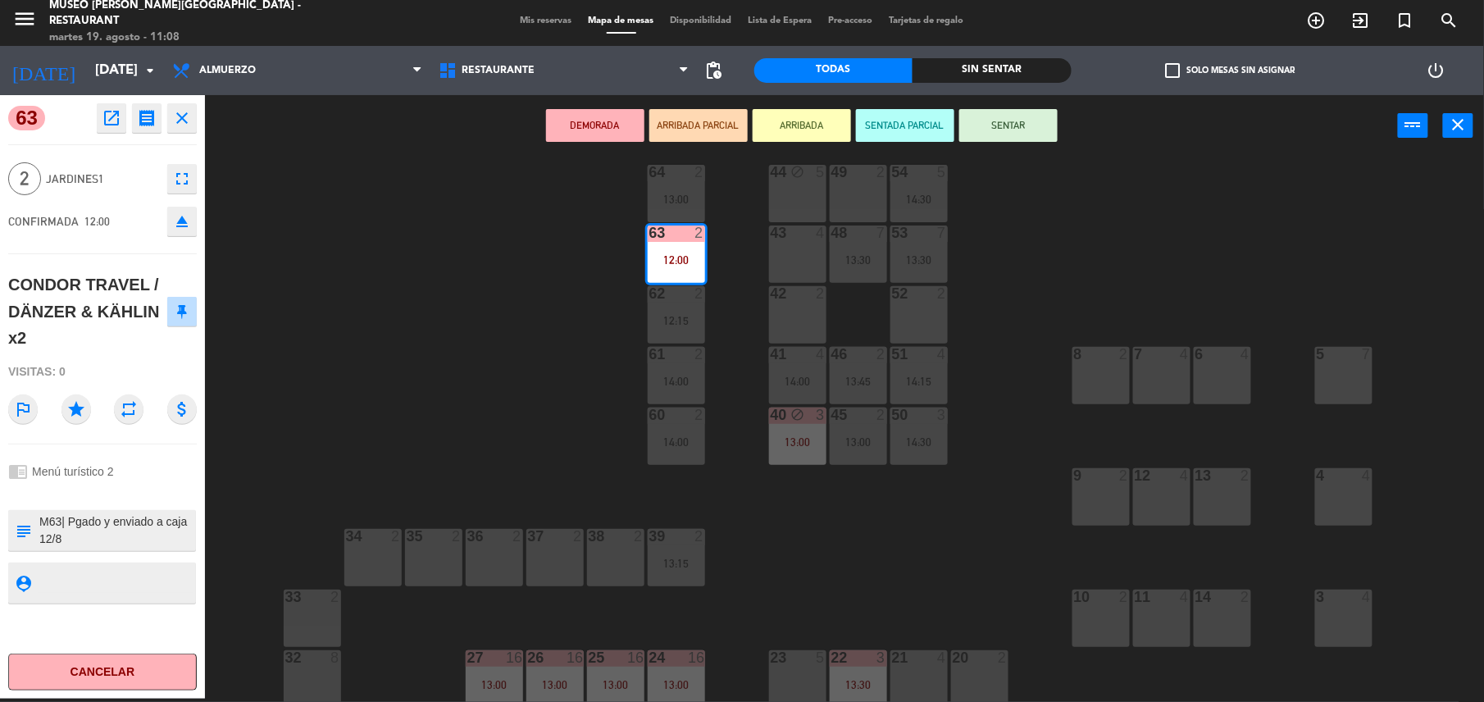
click at [107, 128] on button "open_in_new" at bounding box center [112, 118] width 30 height 30
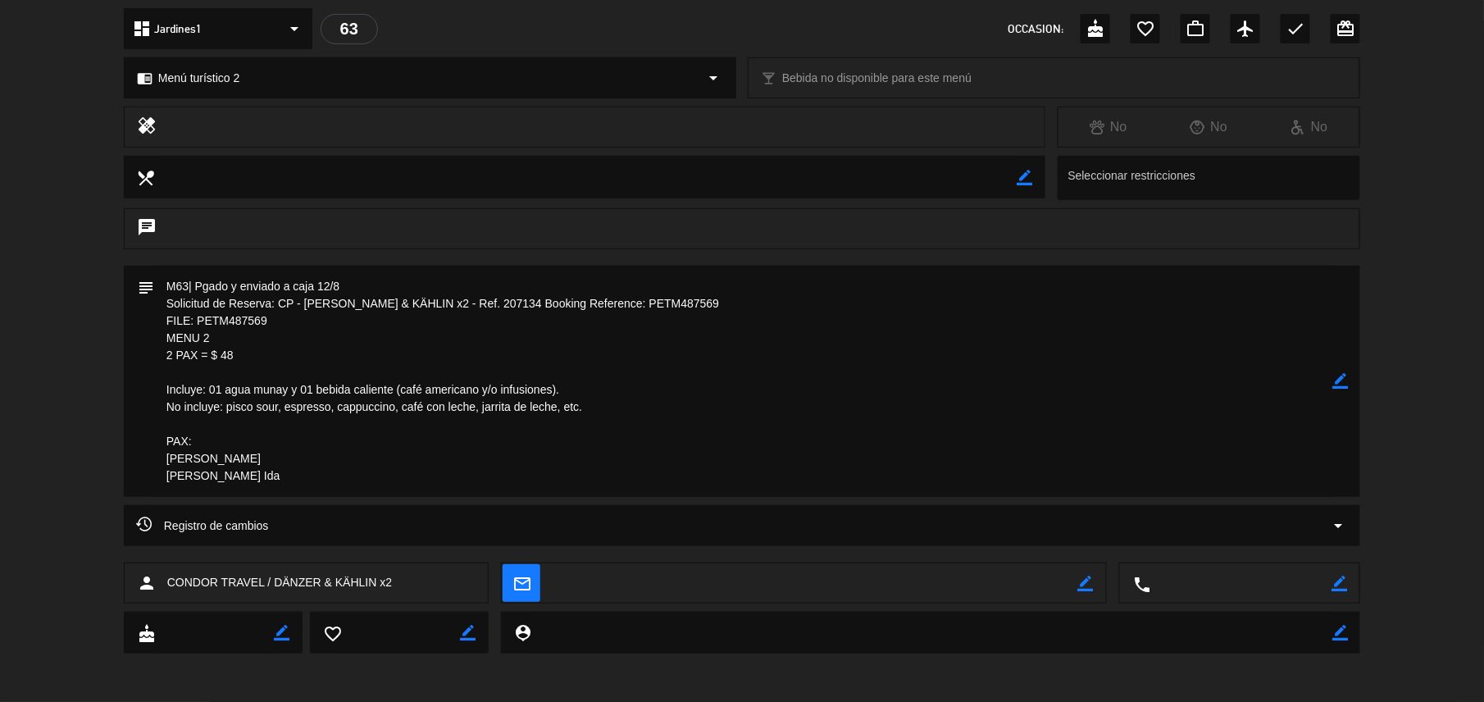
scroll to position [0, 0]
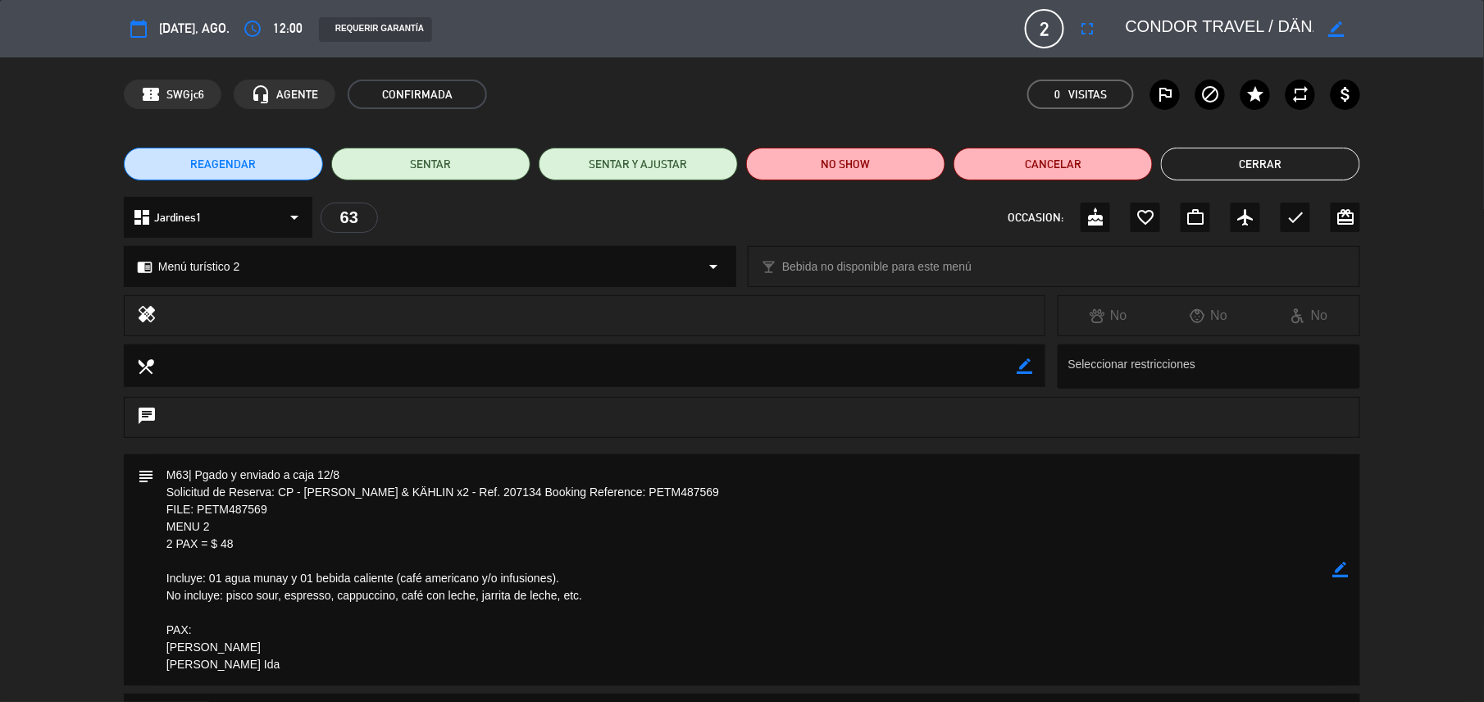
click at [1266, 172] on button "Cerrar" at bounding box center [1260, 164] width 199 height 33
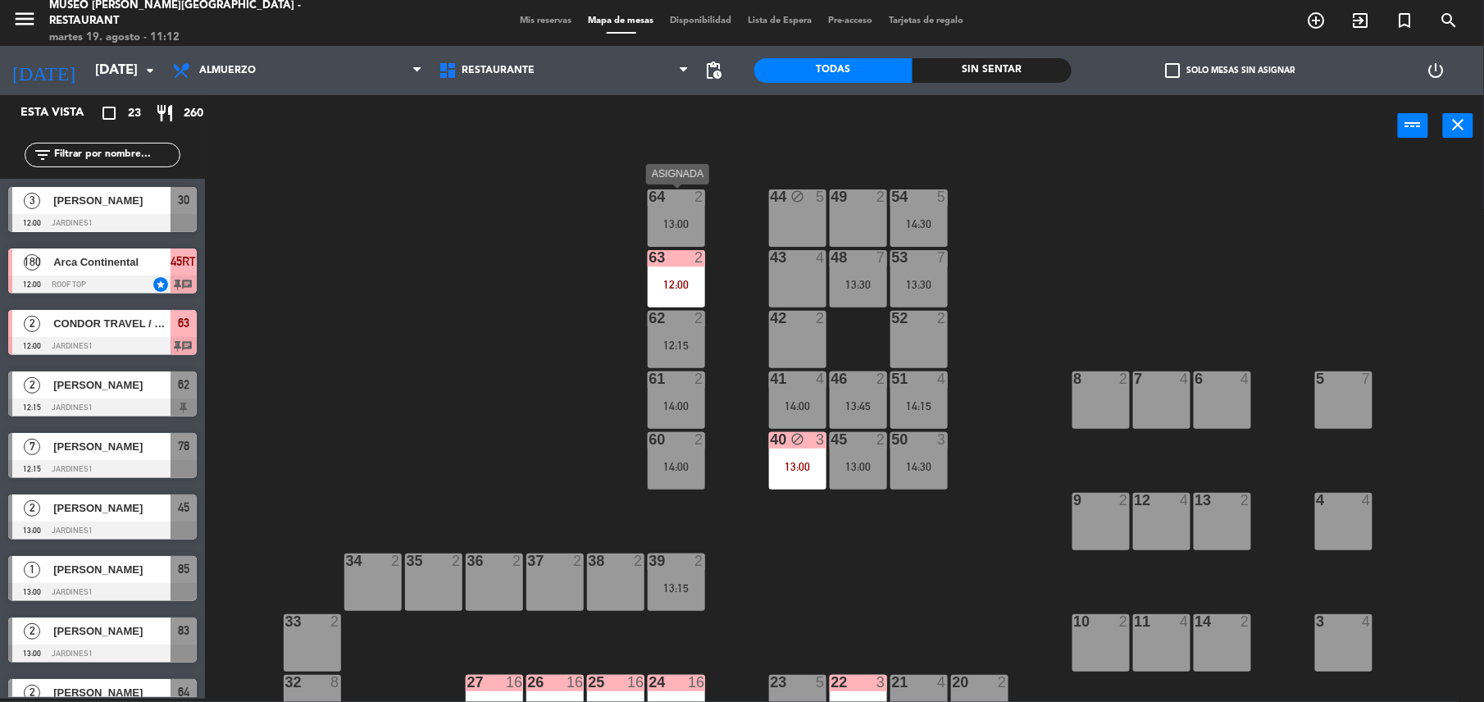
click at [675, 221] on div "13:00" at bounding box center [676, 223] width 57 height 11
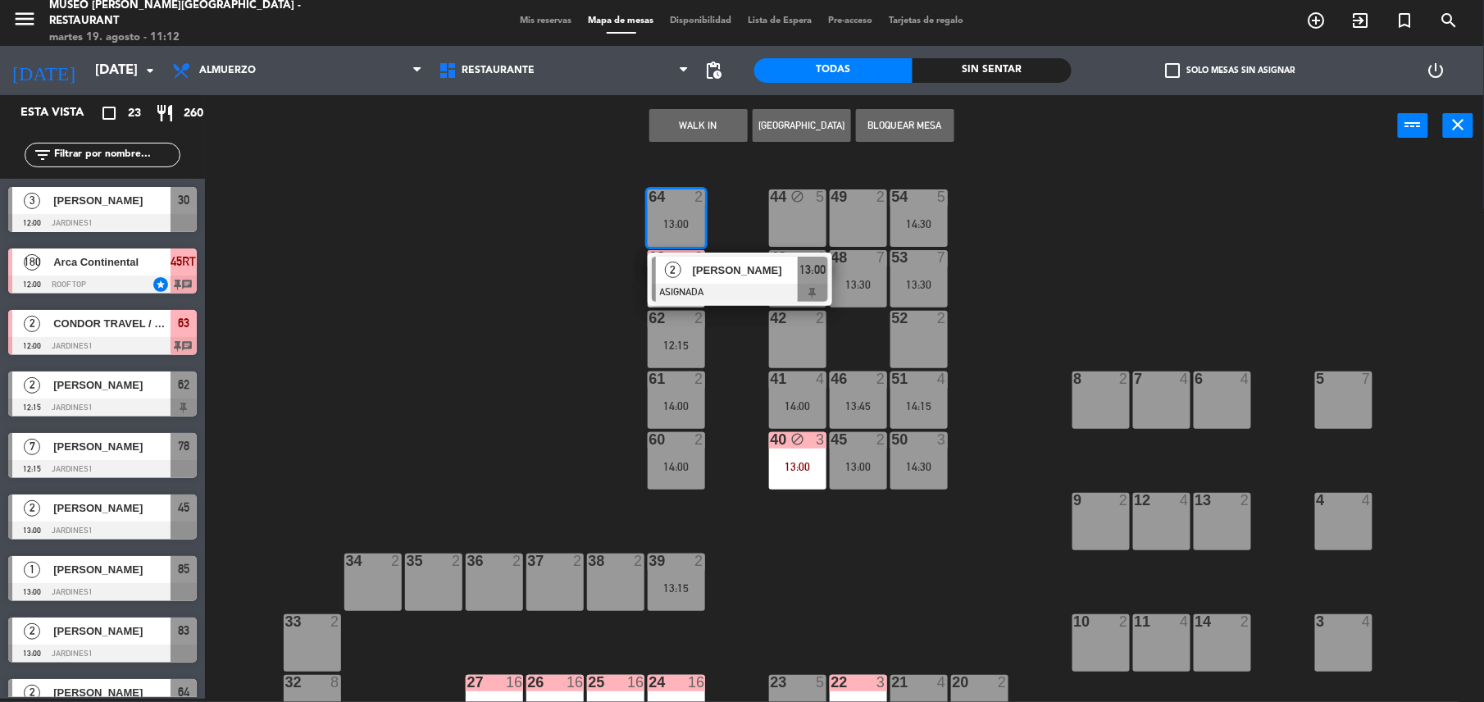
click at [705, 111] on button "WALK IN" at bounding box center [698, 125] width 98 height 33
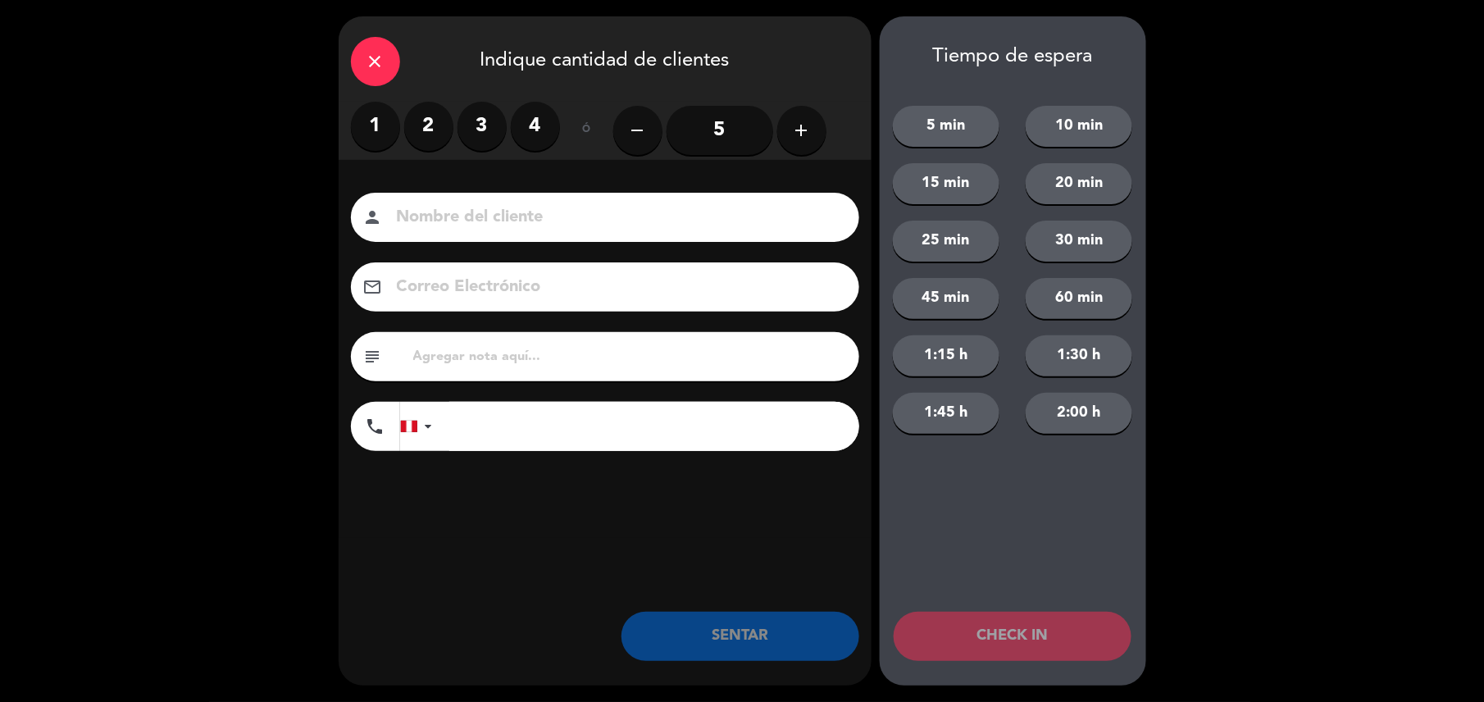
click at [395, 136] on label "1" at bounding box center [375, 126] width 49 height 49
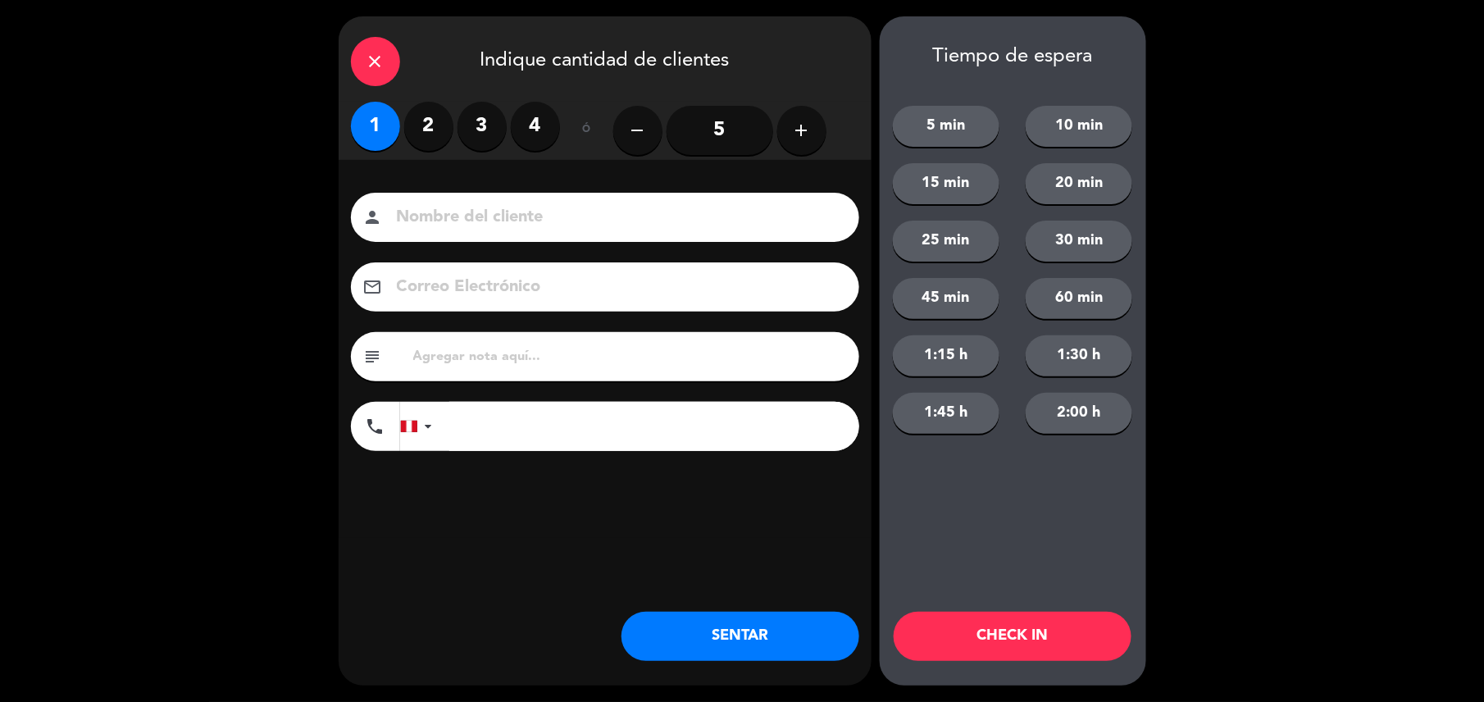
click at [420, 126] on label "2" at bounding box center [428, 126] width 49 height 49
click at [471, 367] on input "text" at bounding box center [629, 356] width 435 height 23
type input "m64"
click at [781, 648] on button "SENTAR" at bounding box center [740, 636] width 238 height 49
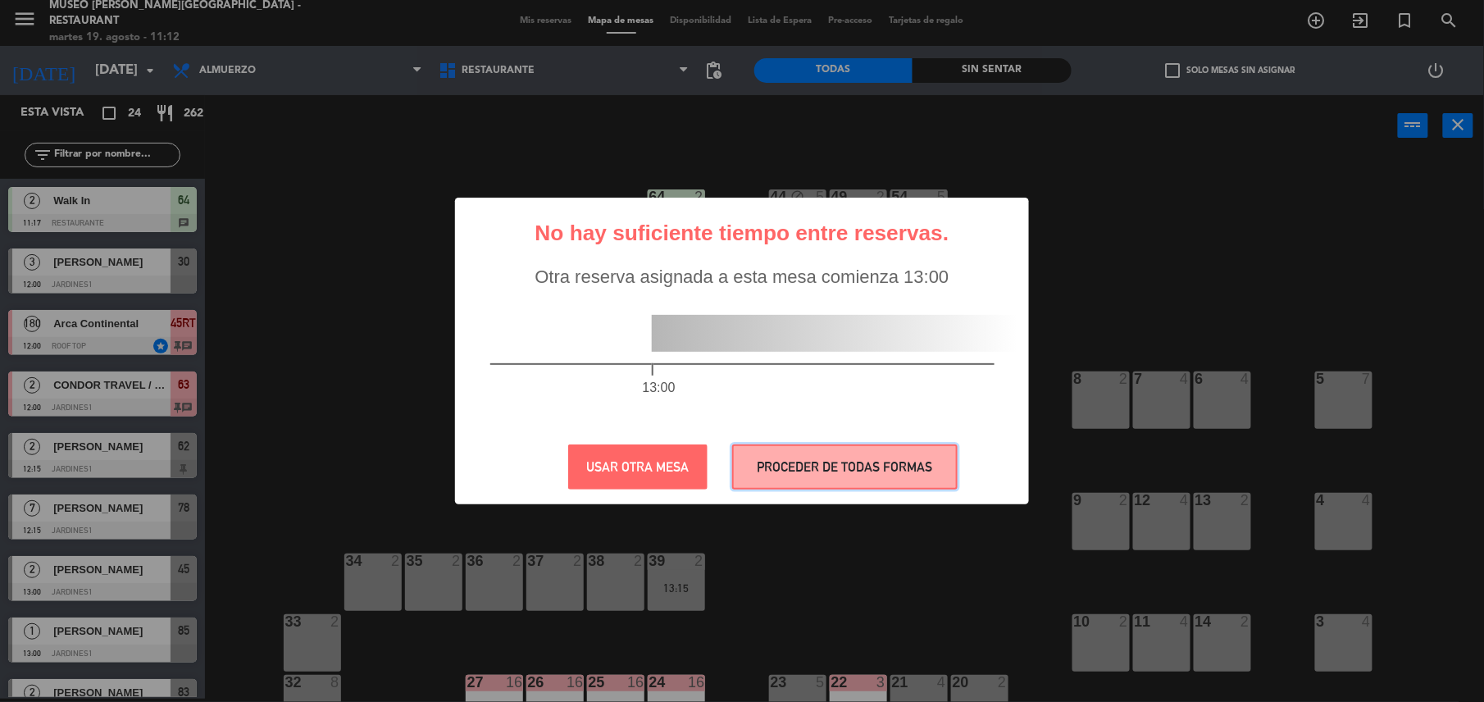
click at [798, 462] on button "PROCEDER DE TODAS FORMAS" at bounding box center [844, 466] width 225 height 45
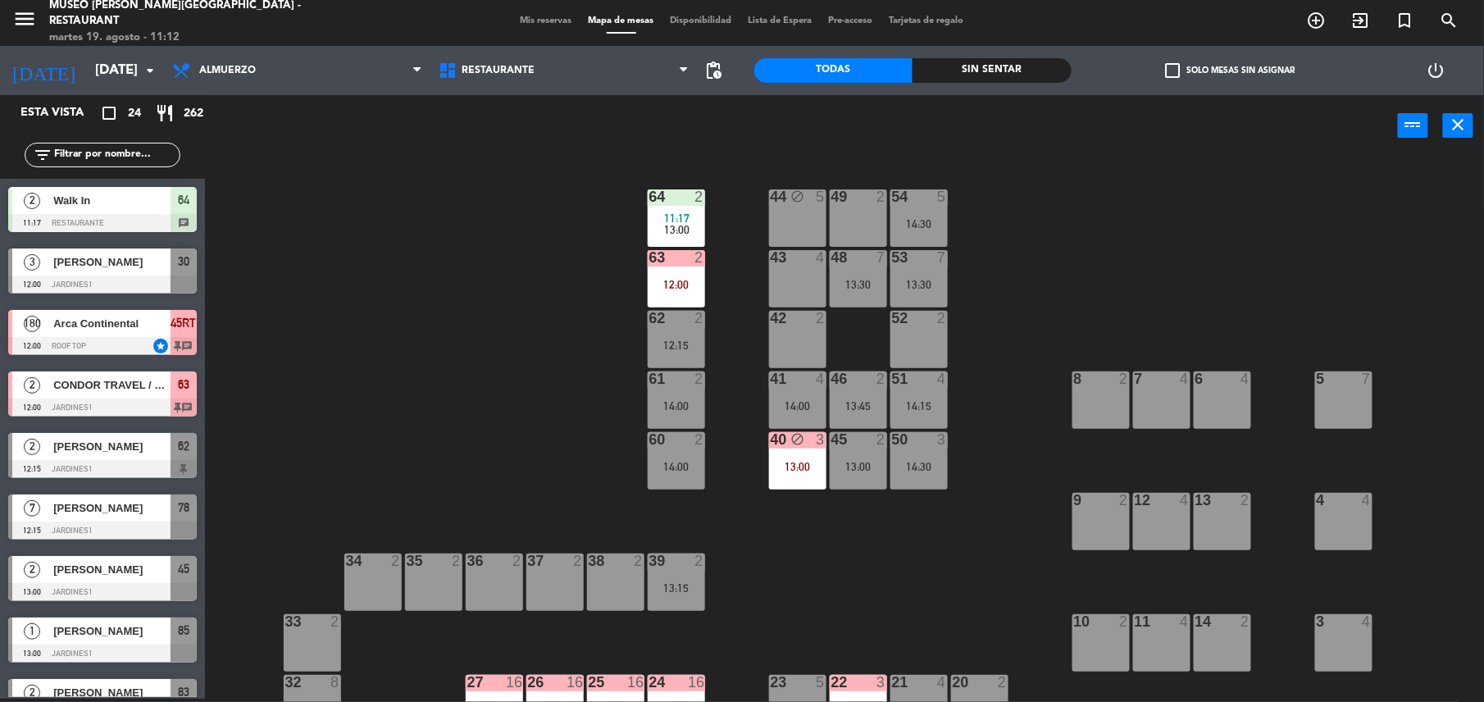
click at [673, 460] on div "14:00" at bounding box center [676, 466] width 57 height 12
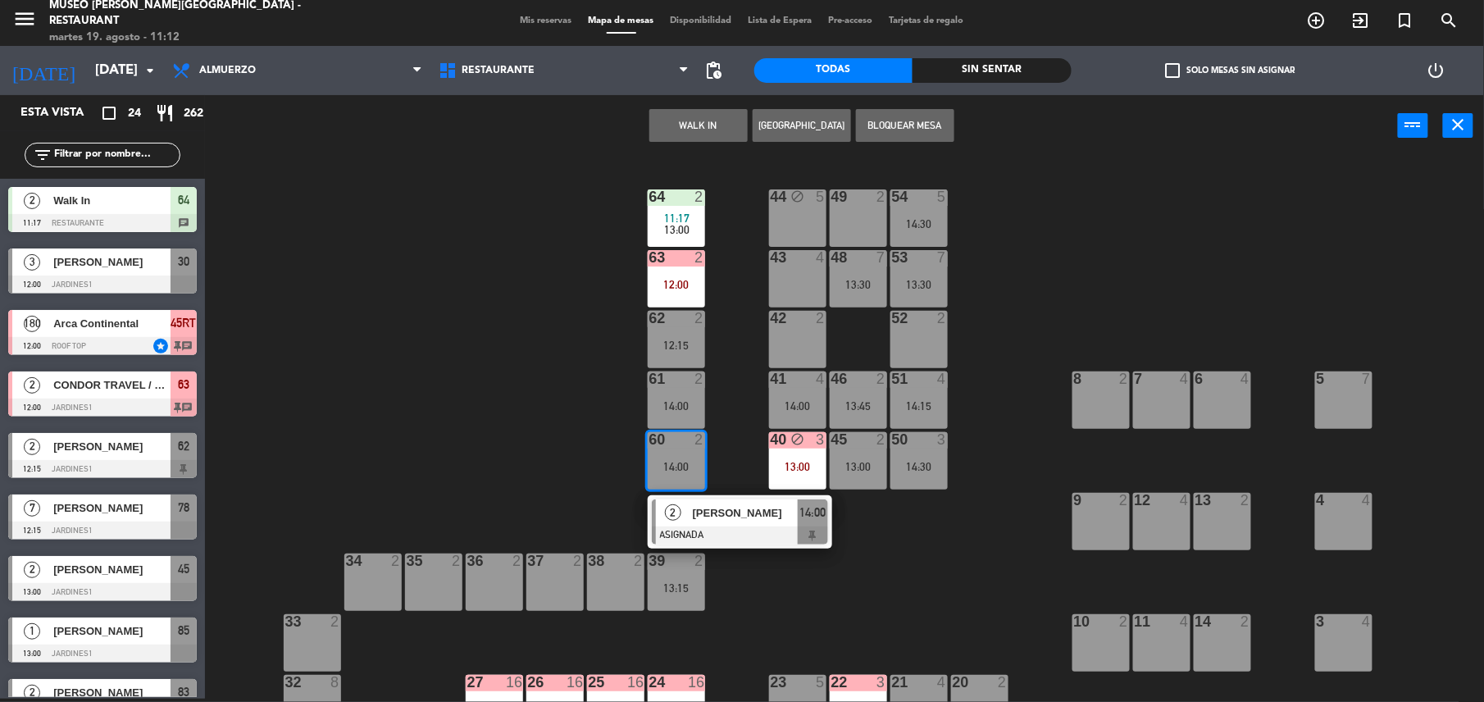
click at [641, 126] on div "WALK IN [GEOGRAPHIC_DATA] Bloquear Mesa power_input close" at bounding box center [801, 126] width 1193 height 62
click at [663, 126] on button "WALK IN" at bounding box center [698, 125] width 98 height 33
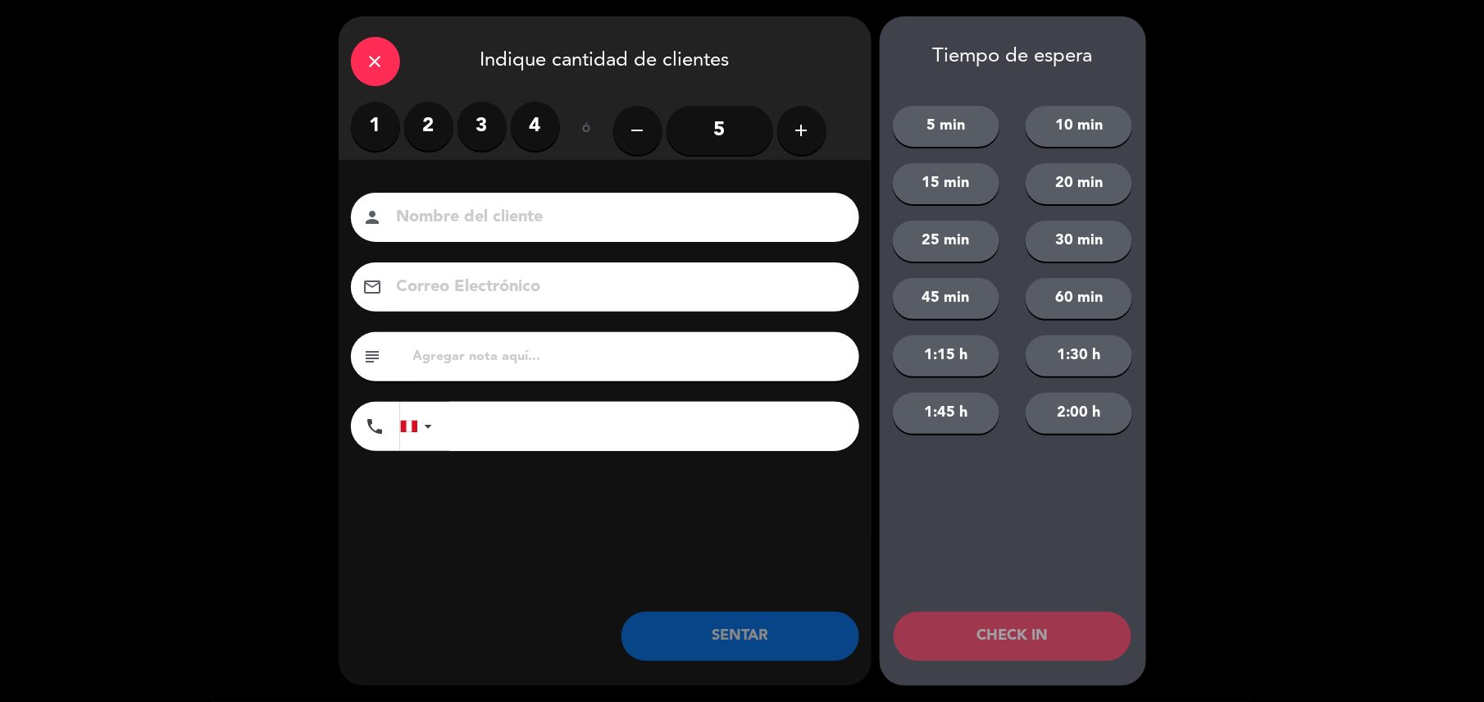
click at [374, 128] on label "1" at bounding box center [375, 126] width 49 height 49
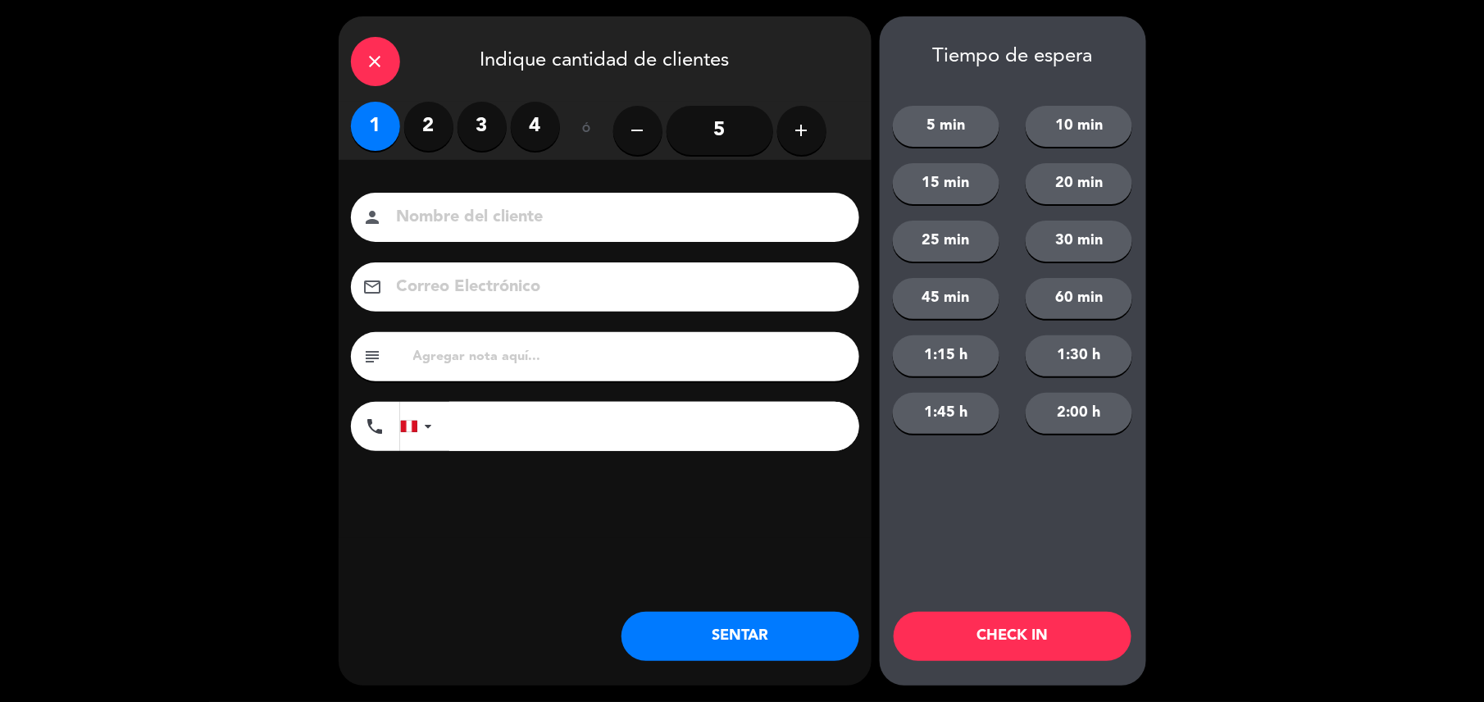
click at [530, 358] on input "text" at bounding box center [629, 356] width 435 height 23
type input "m60"
click at [716, 614] on button "SENTAR" at bounding box center [740, 636] width 238 height 49
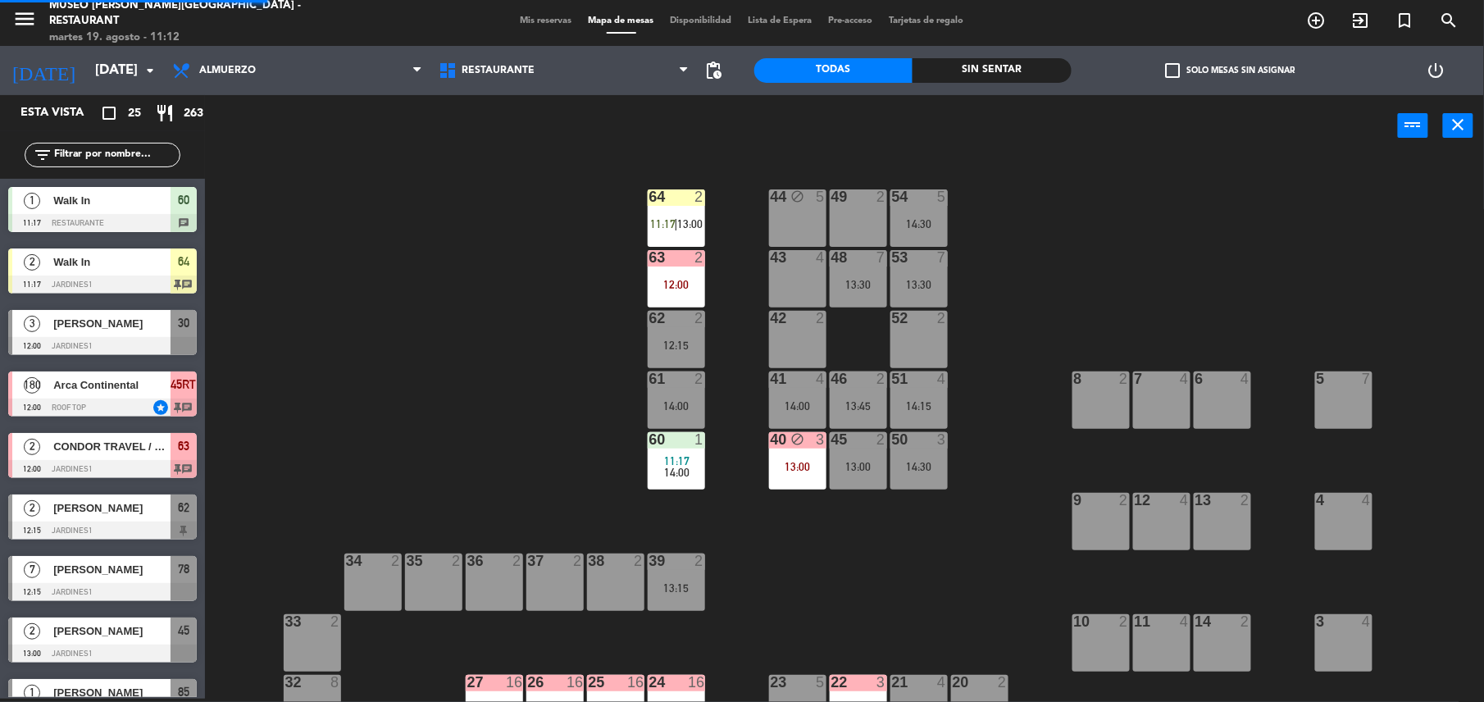
click at [679, 226] on span "13:00" at bounding box center [689, 223] width 25 height 13
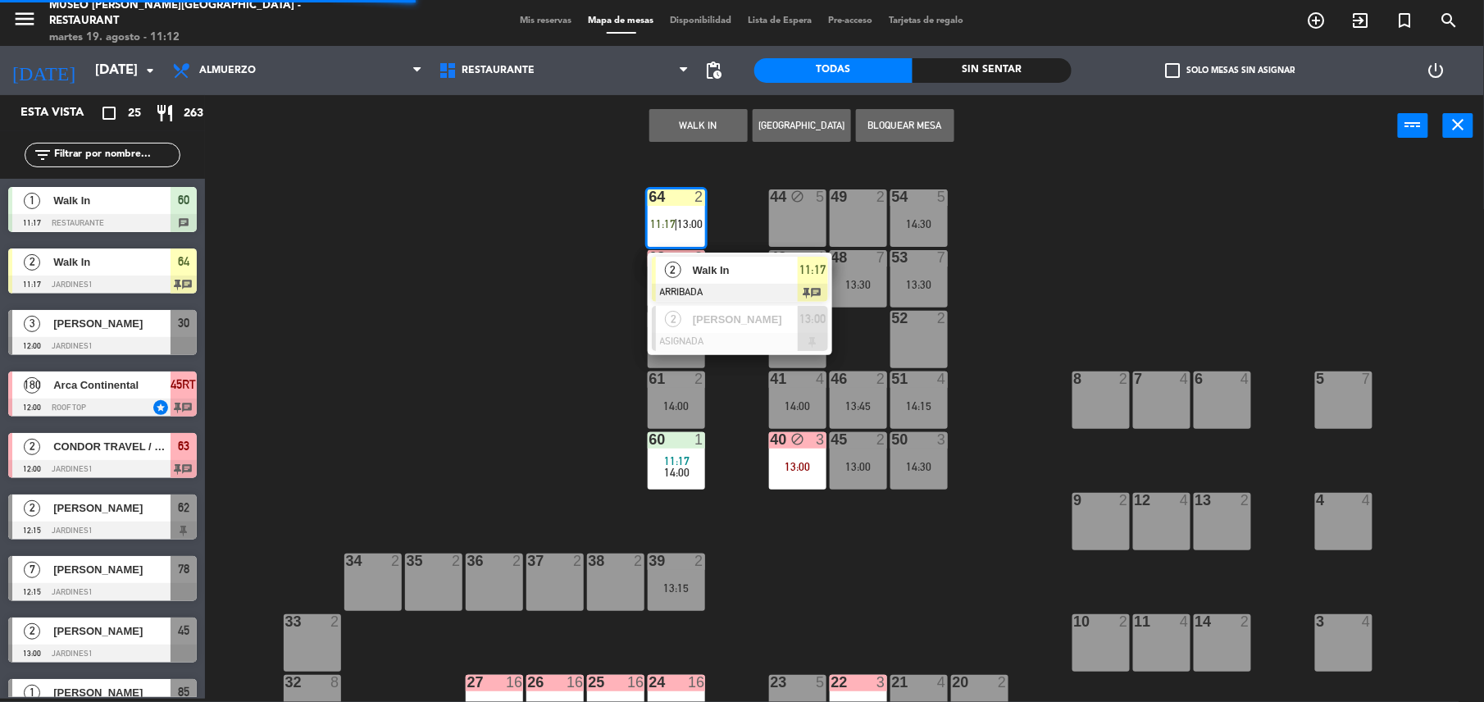
click at [710, 257] on div "Walk In" at bounding box center [744, 270] width 107 height 27
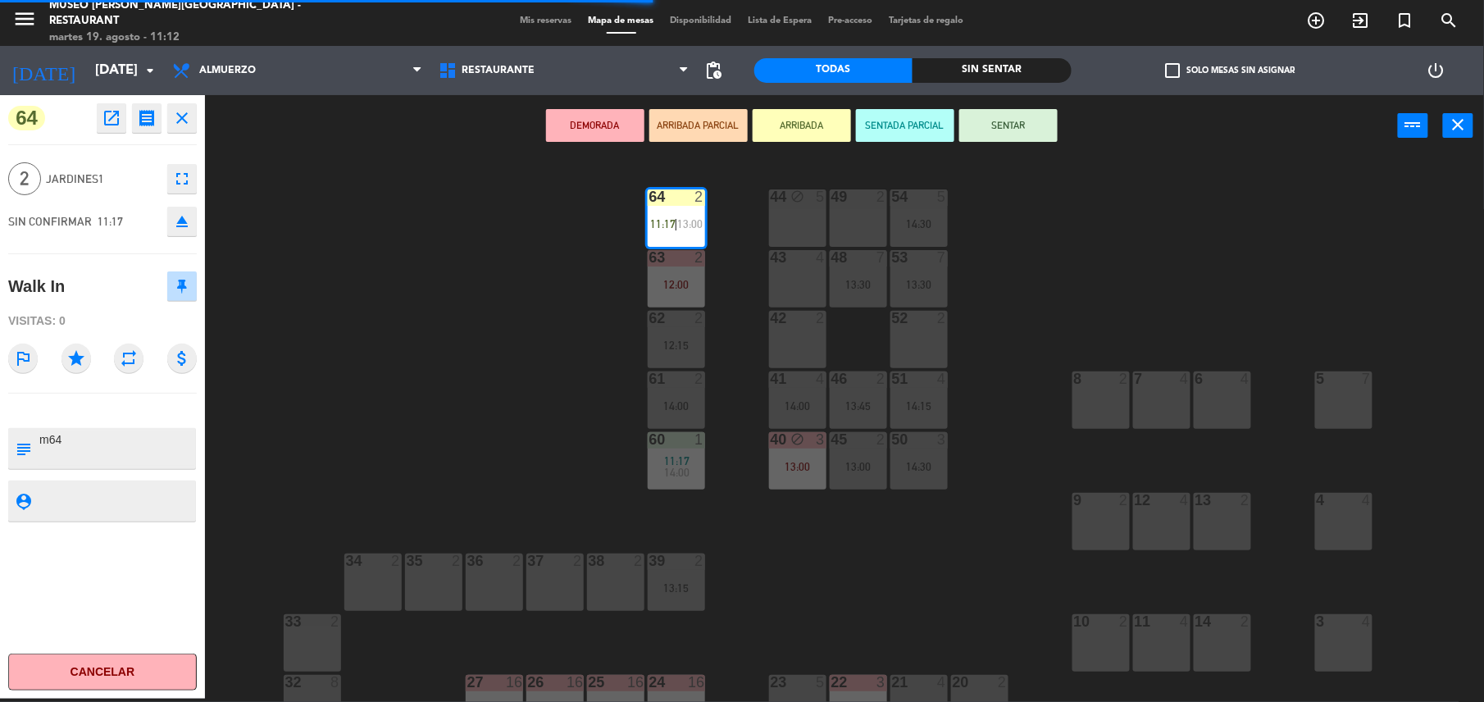
click at [1002, 134] on button "SENTAR" at bounding box center [1008, 125] width 98 height 33
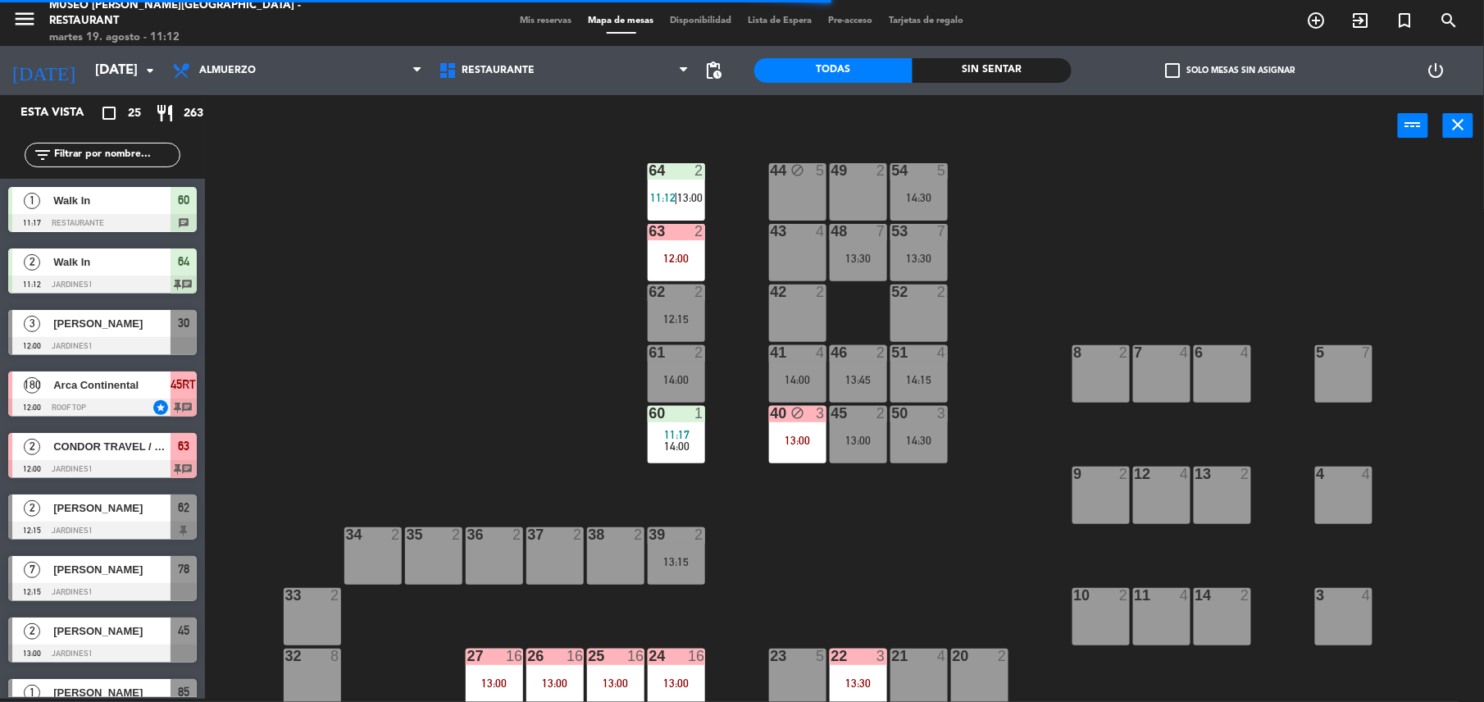
scroll to position [27, 0]
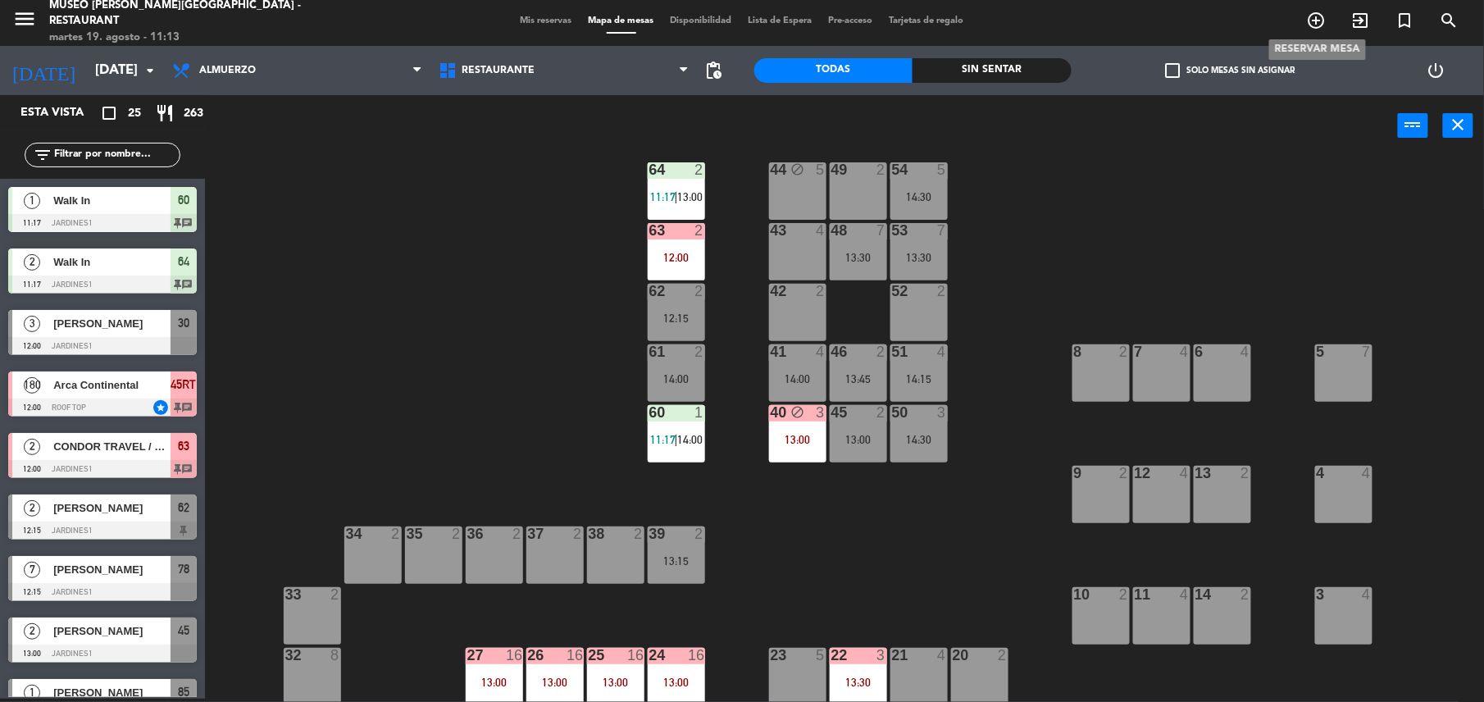
click at [1297, 4] on div "menu [GEOGRAPHIC_DATA][PERSON_NAME] - Restaurant [DATE] 19. agosto - 11:13 Mis …" at bounding box center [742, 21] width 1484 height 49
click at [1310, 18] on icon "add_circle_outline" at bounding box center [1317, 21] width 20 height 20
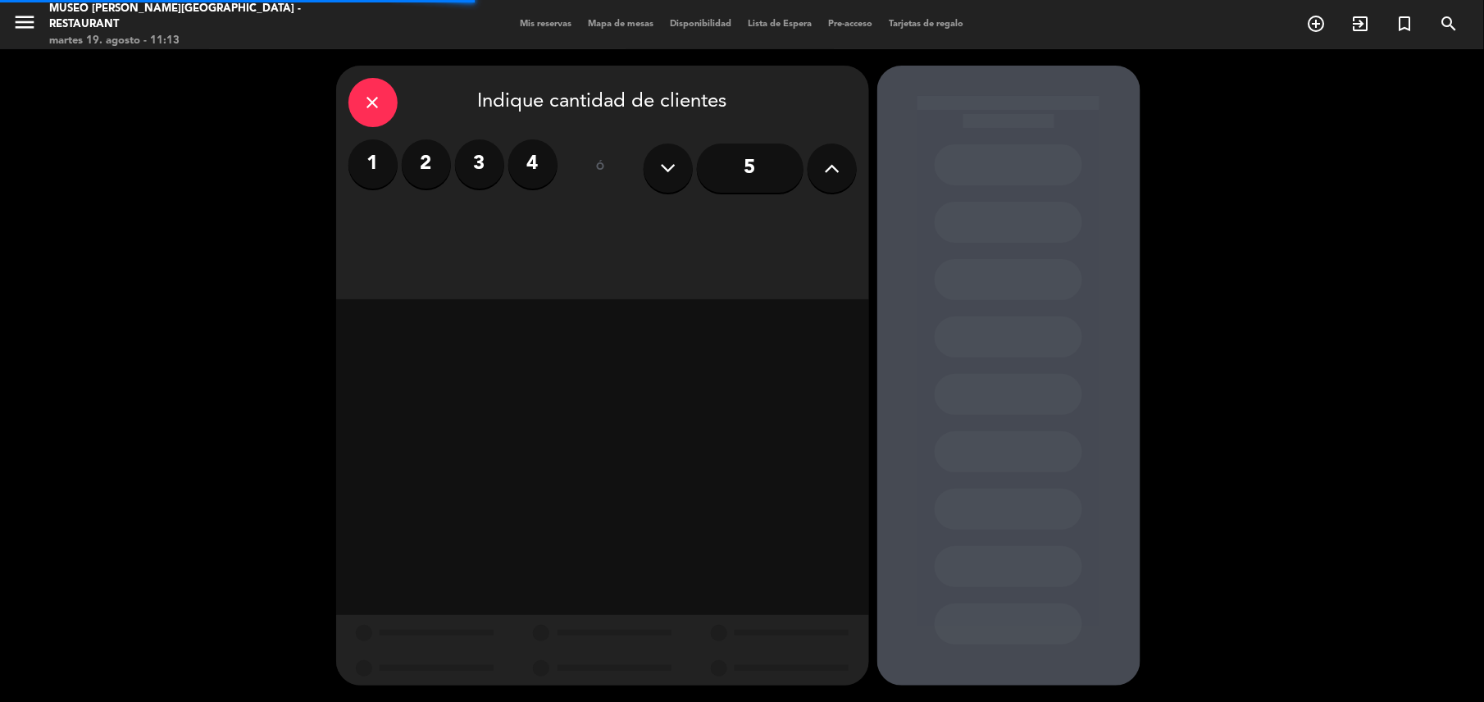
click at [492, 155] on label "3" at bounding box center [479, 163] width 49 height 49
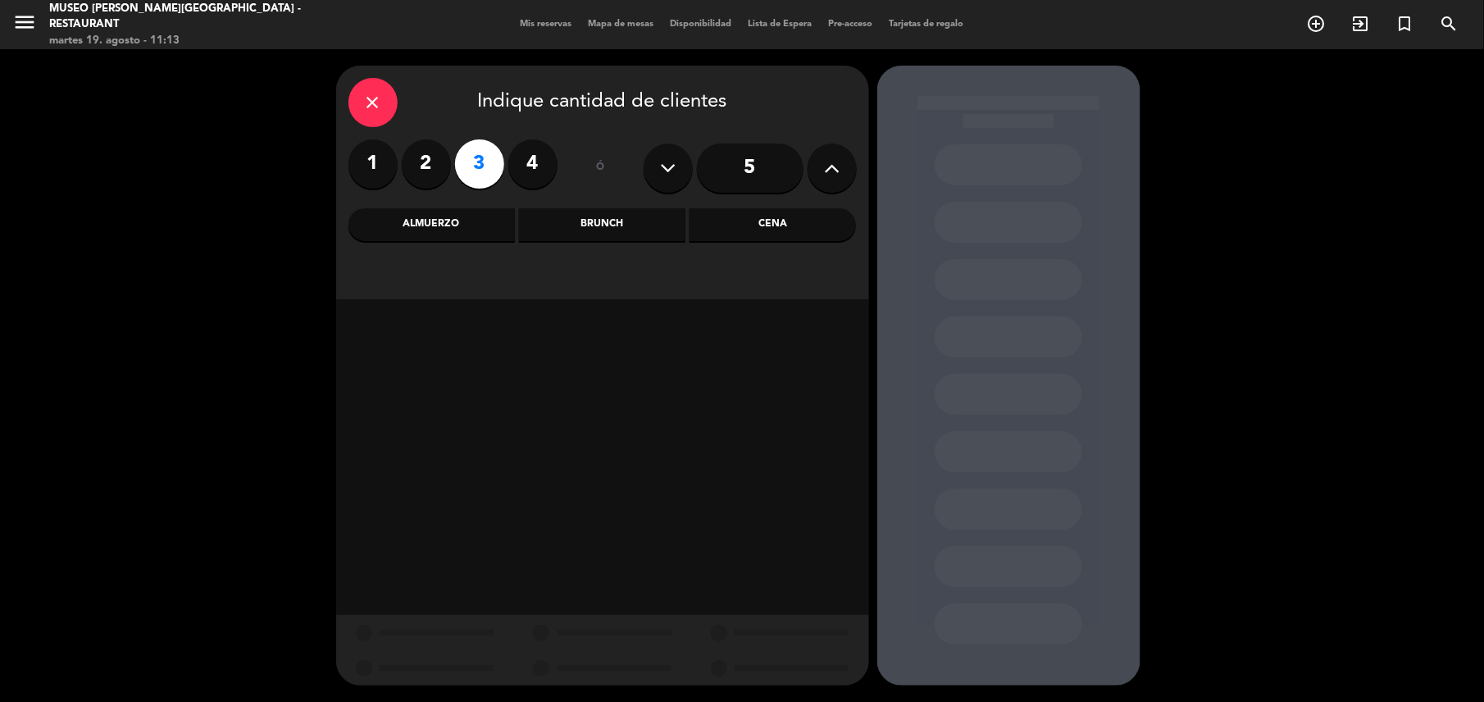
click at [474, 230] on div "Almuerzo" at bounding box center [431, 224] width 166 height 33
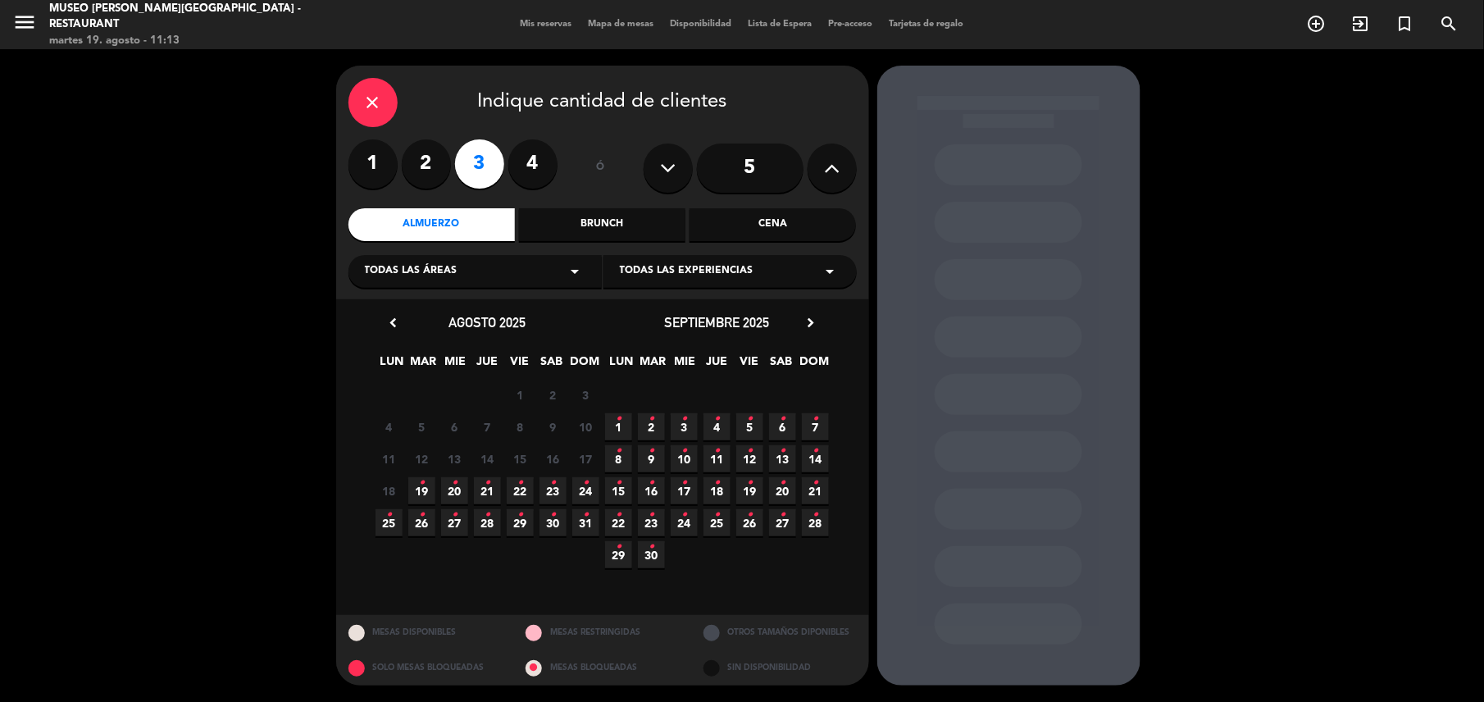
click at [417, 485] on span "19 •" at bounding box center [421, 490] width 27 height 27
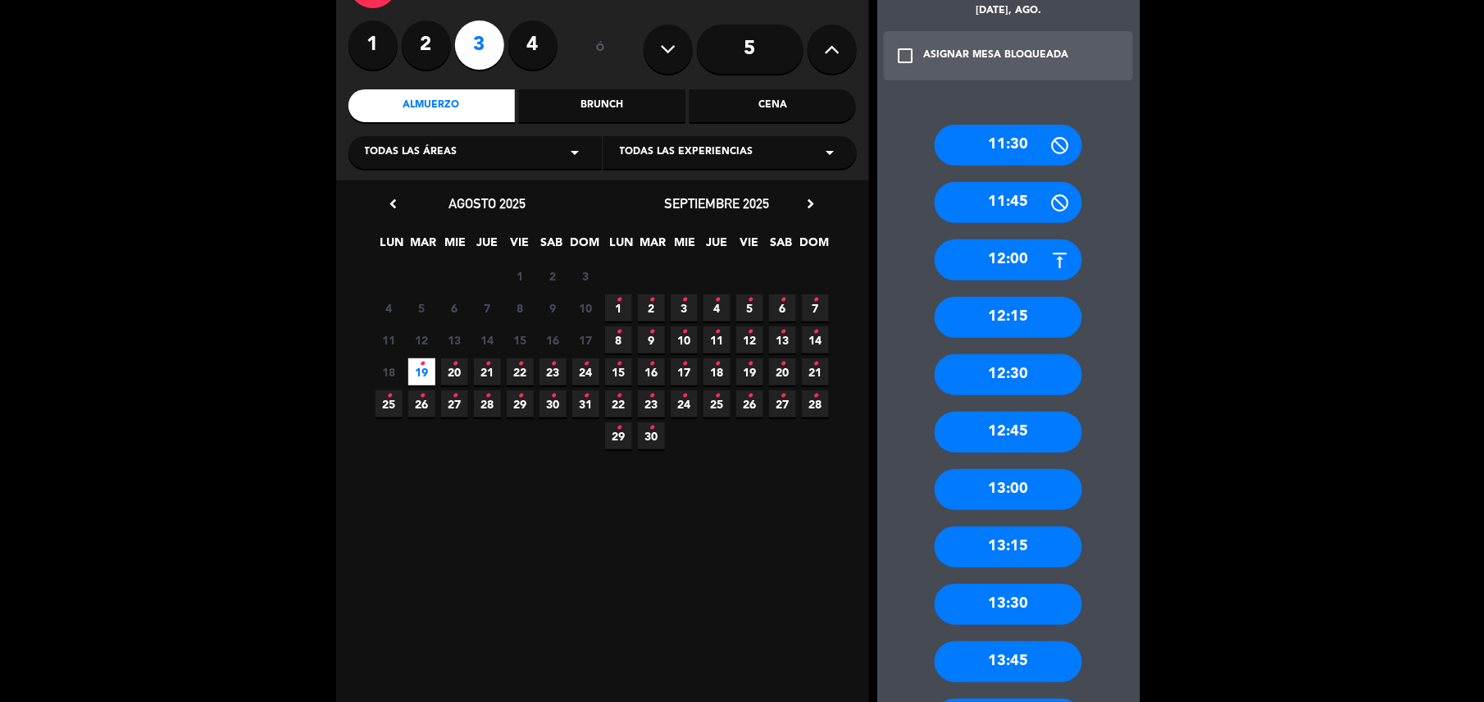
scroll to position [122, 0]
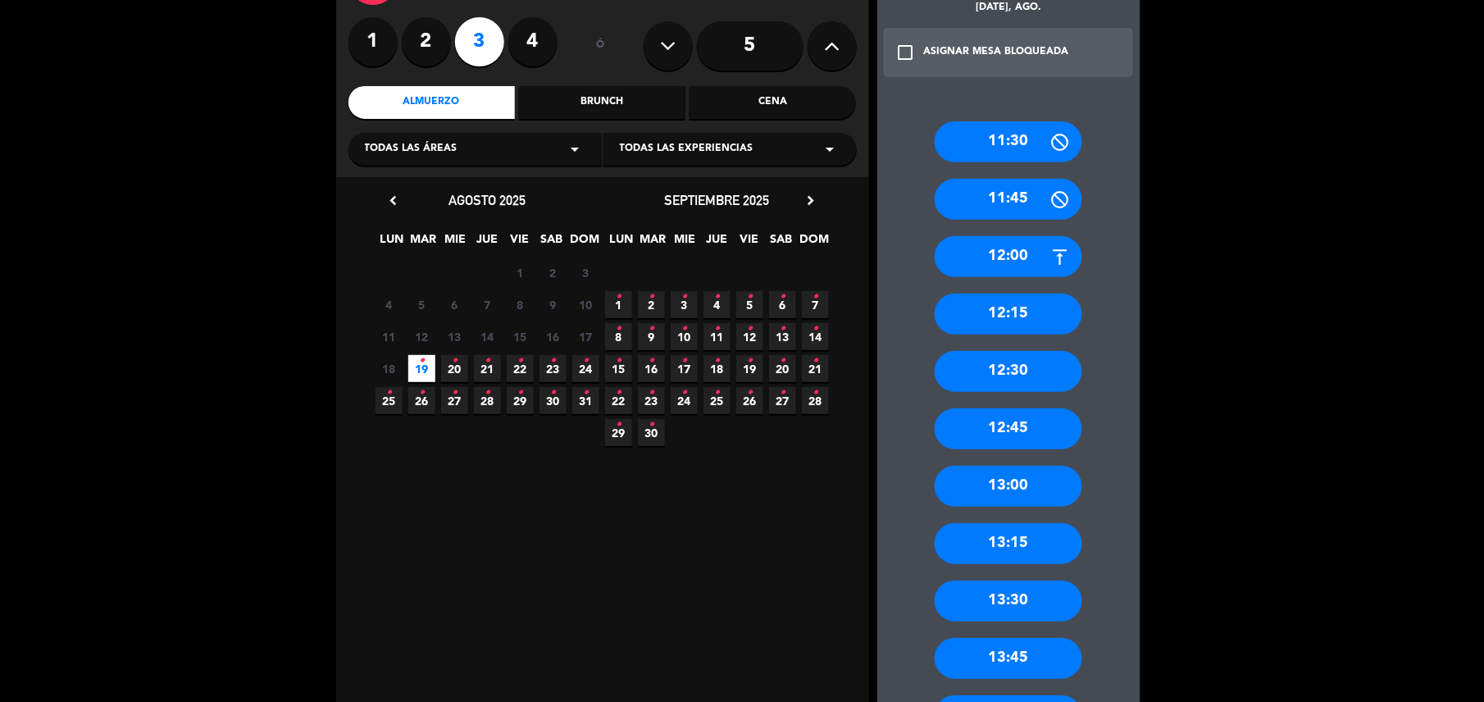
click at [1026, 369] on div "12:30" at bounding box center [1009, 371] width 148 height 41
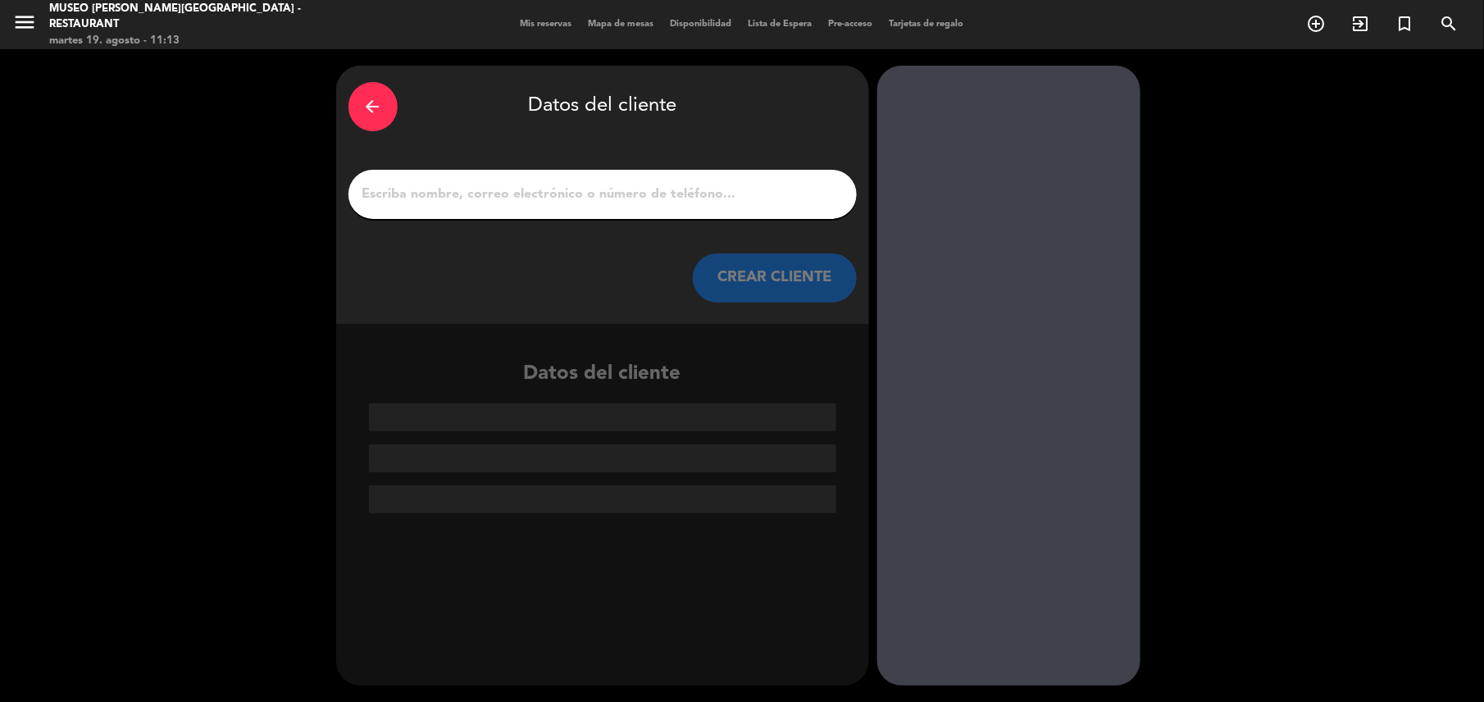
click at [597, 194] on input "1" at bounding box center [603, 194] width 484 height 23
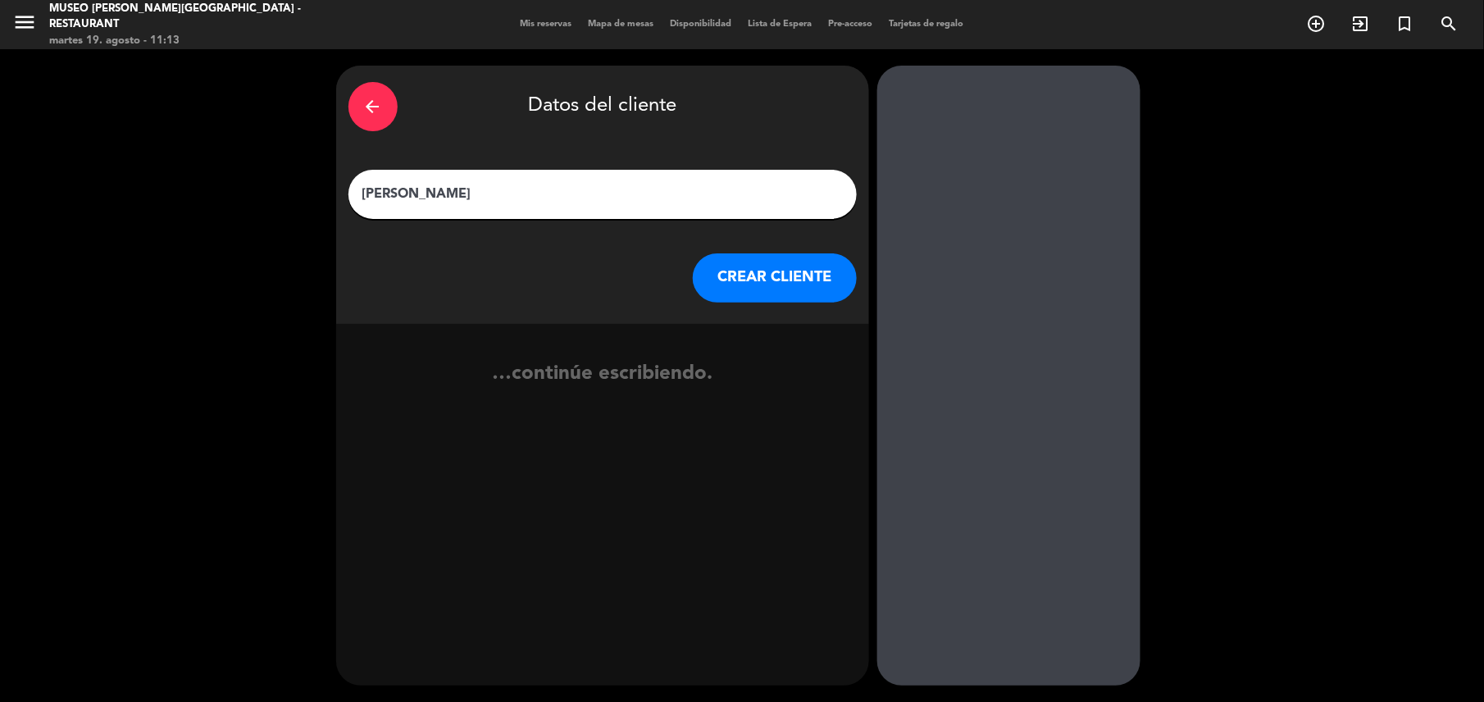
type input "[PERSON_NAME]"
click at [823, 274] on button "CREAR CLIENTE" at bounding box center [775, 277] width 164 height 49
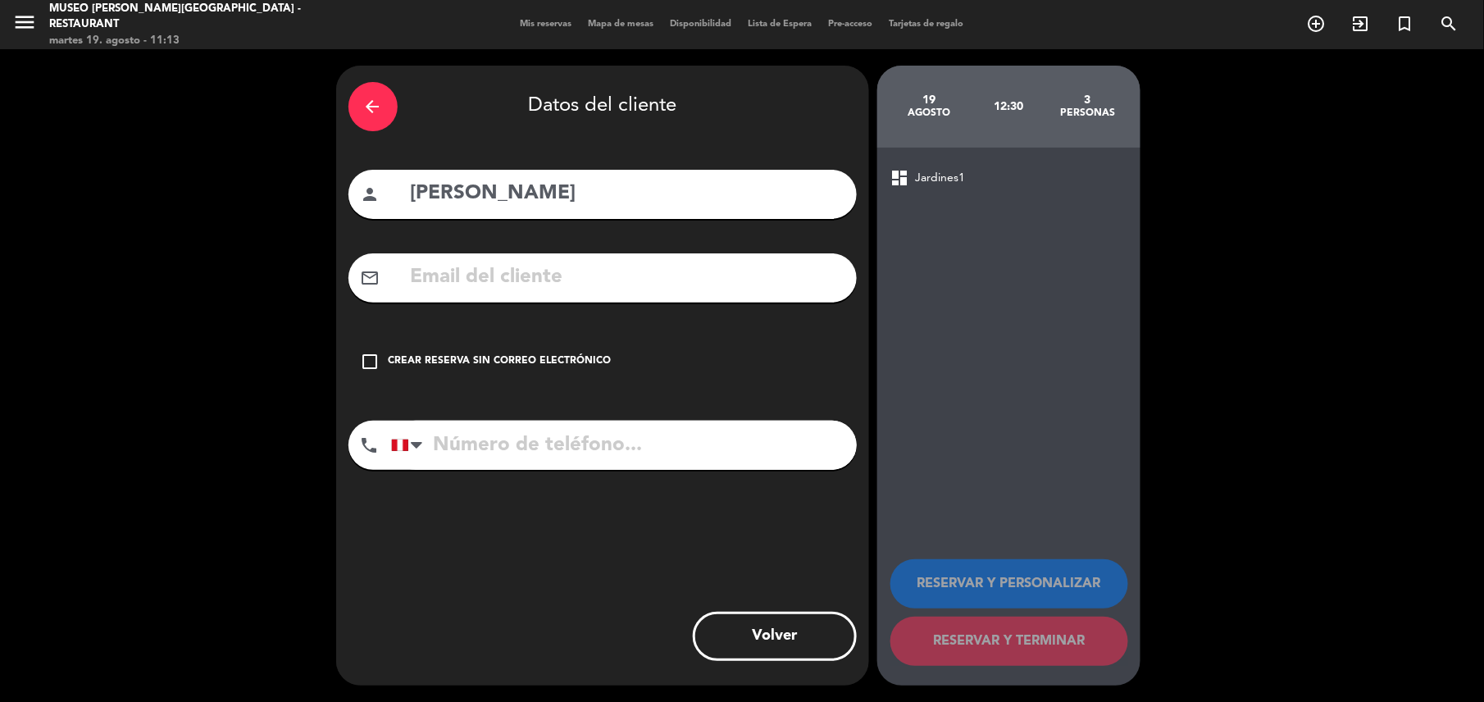
click at [375, 364] on icon "check_box_outline_blank" at bounding box center [371, 362] width 20 height 20
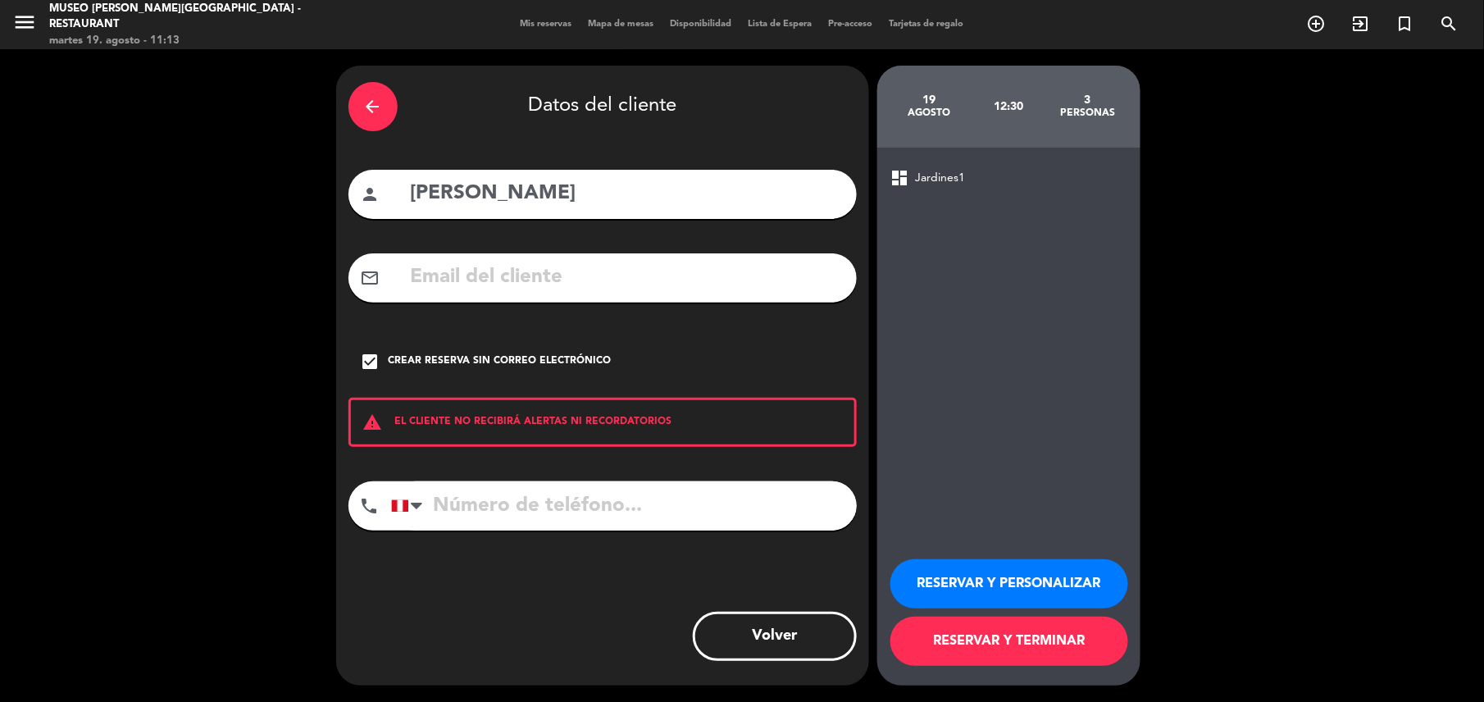
click at [513, 518] on input "tel" at bounding box center [624, 505] width 466 height 49
type input "[PHONE_NUMBER]"
click at [1028, 588] on button "RESERVAR Y PERSONALIZAR" at bounding box center [1009, 583] width 238 height 49
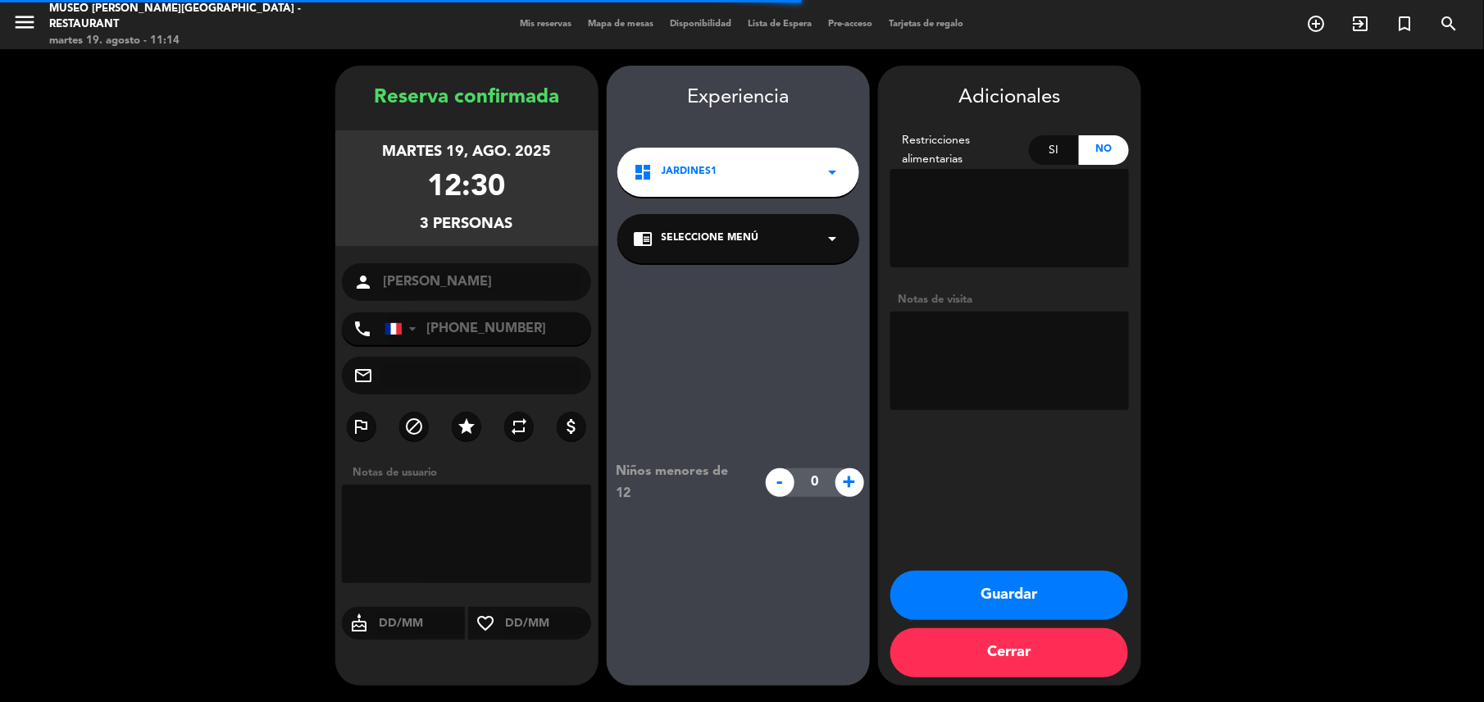
click at [686, 247] on div "chrome_reader_mode Seleccione Menú arrow_drop_down" at bounding box center [738, 238] width 242 height 49
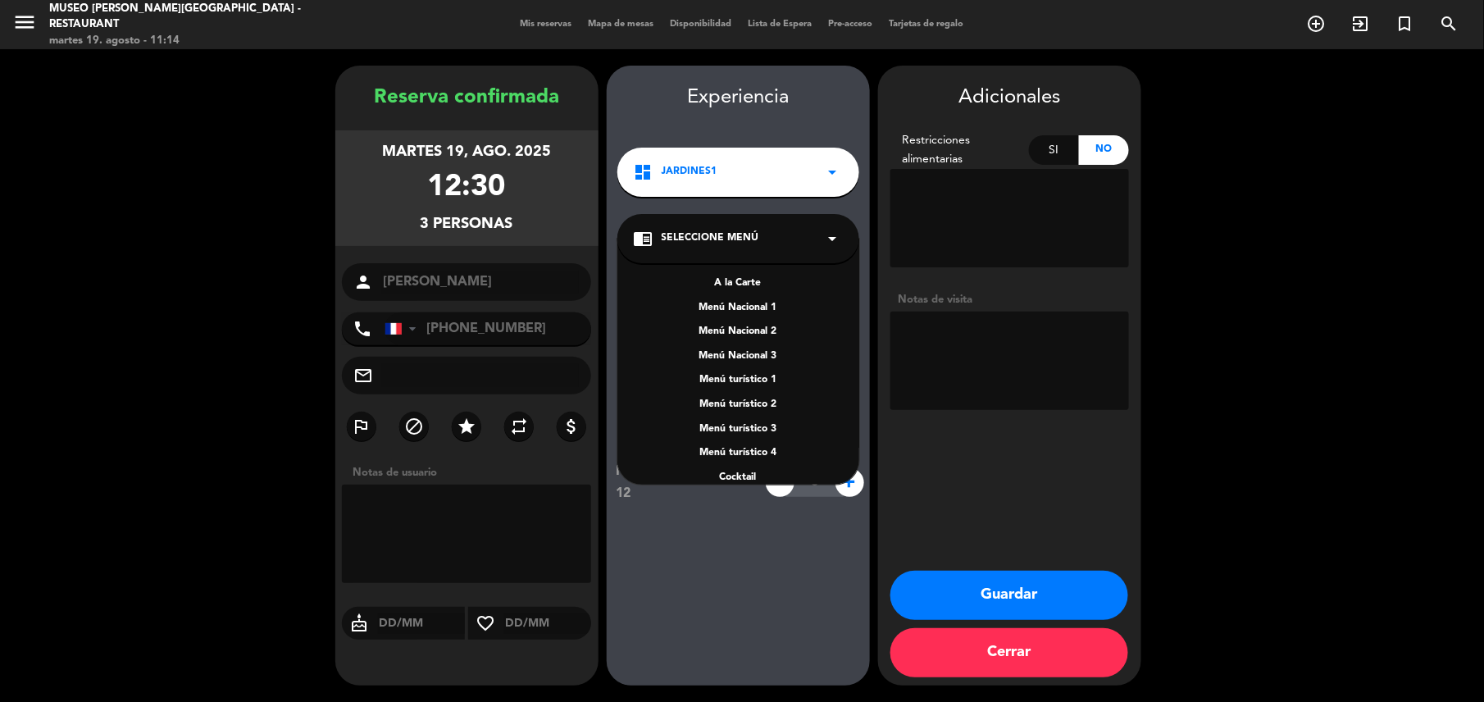
click at [730, 279] on div "A la Carte" at bounding box center [738, 283] width 209 height 16
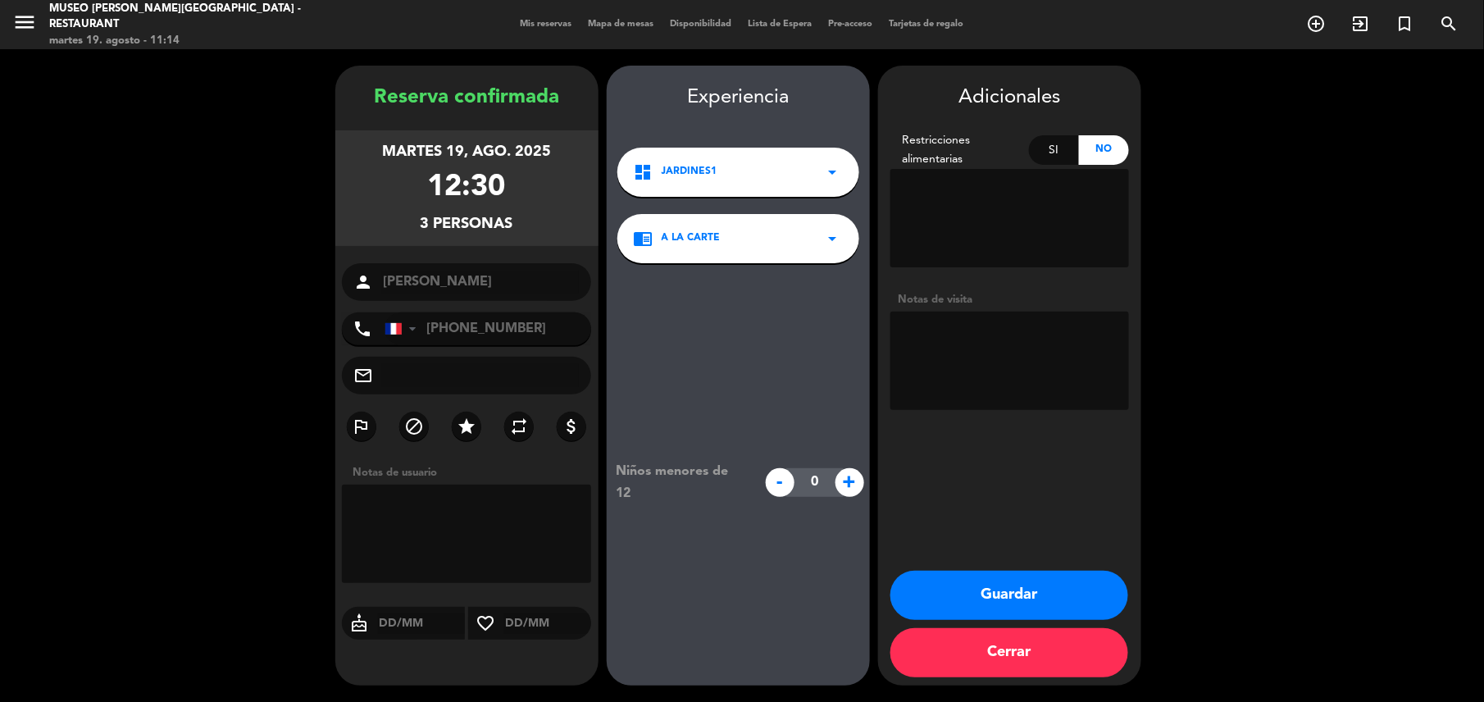
click at [1047, 607] on button "Guardar" at bounding box center [1009, 595] width 238 height 49
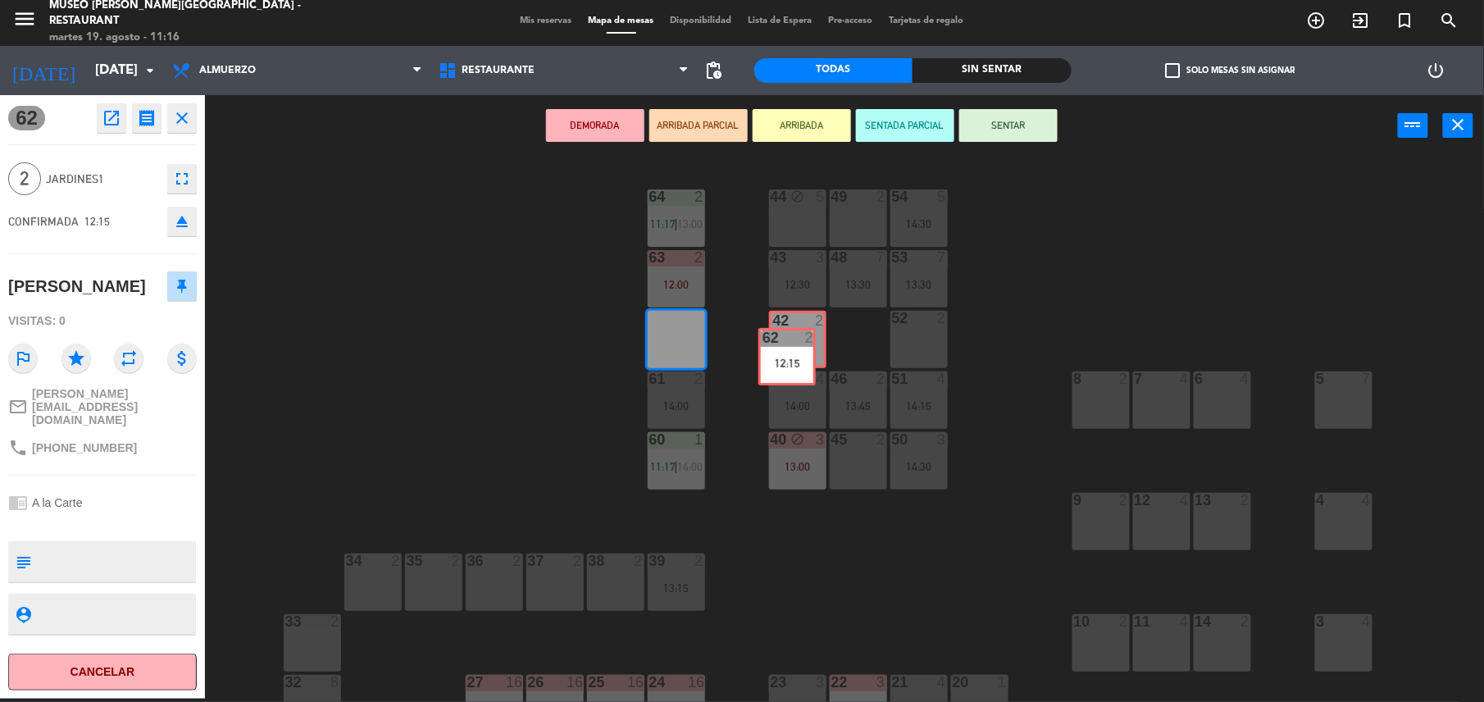
drag, startPoint x: 721, startPoint y: 333, endPoint x: 797, endPoint y: 346, distance: 76.6
click at [797, 346] on div "44 block 5 49 2 54 5 14:30 64 2 11:17 | 13:00 48 7 13:30 53 7 13:30 63 2 12:00 …" at bounding box center [852, 431] width 1264 height 542
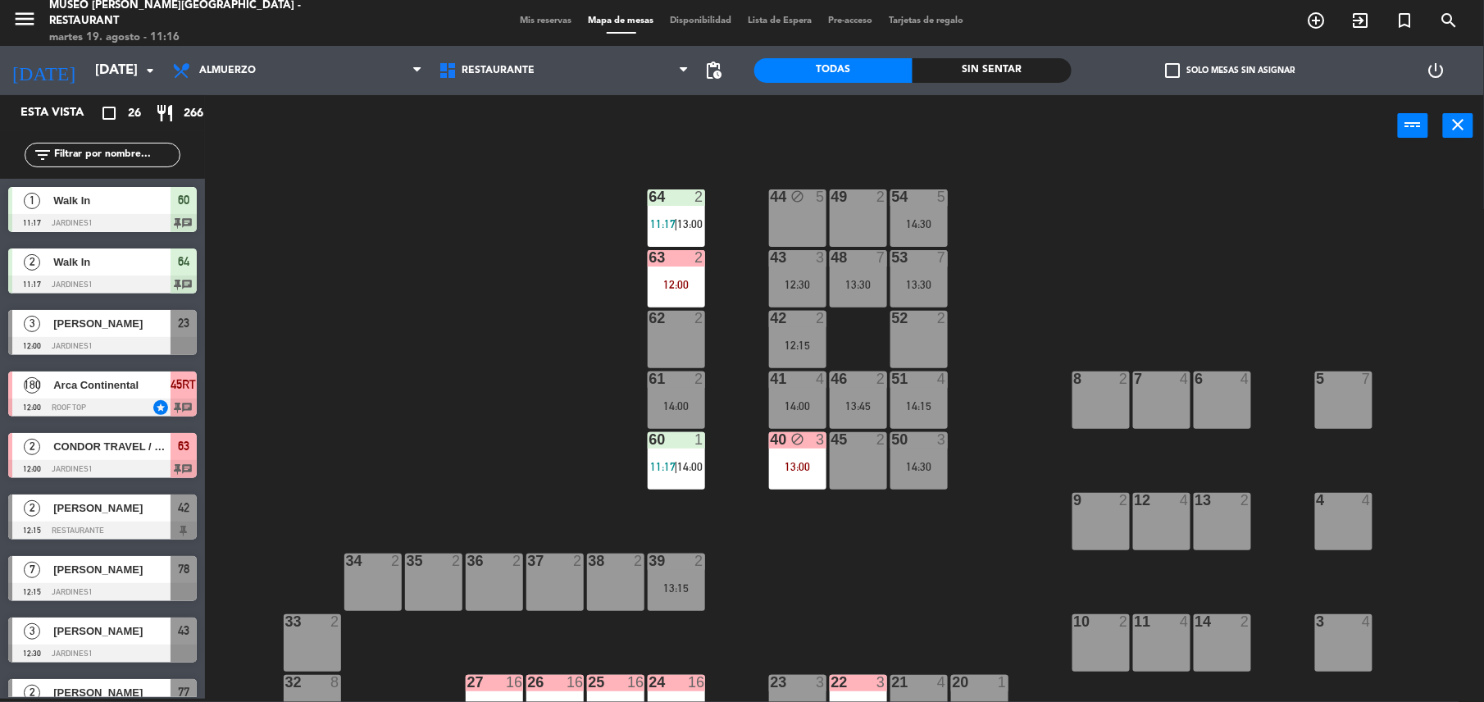
click at [666, 343] on div "62 2" at bounding box center [676, 339] width 57 height 57
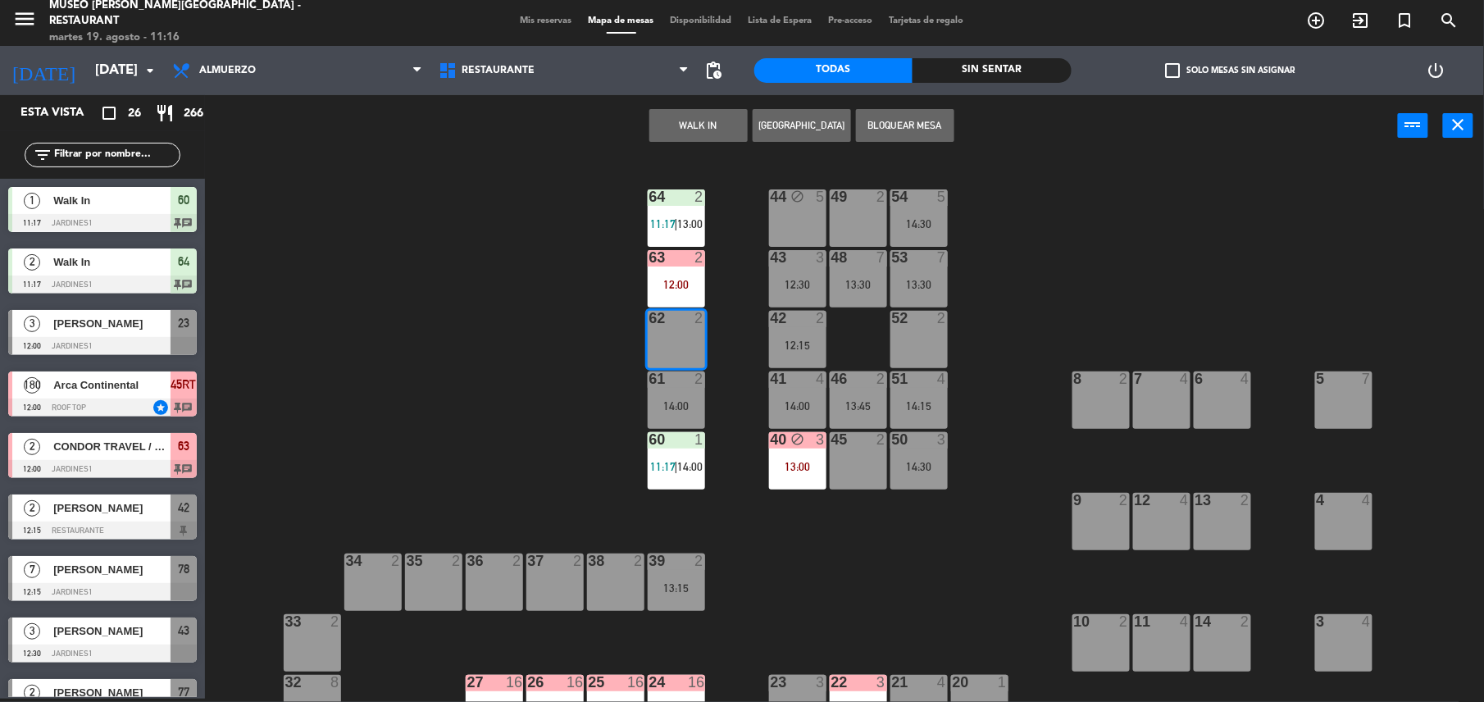
click at [690, 135] on button "WALK IN" at bounding box center [698, 125] width 98 height 33
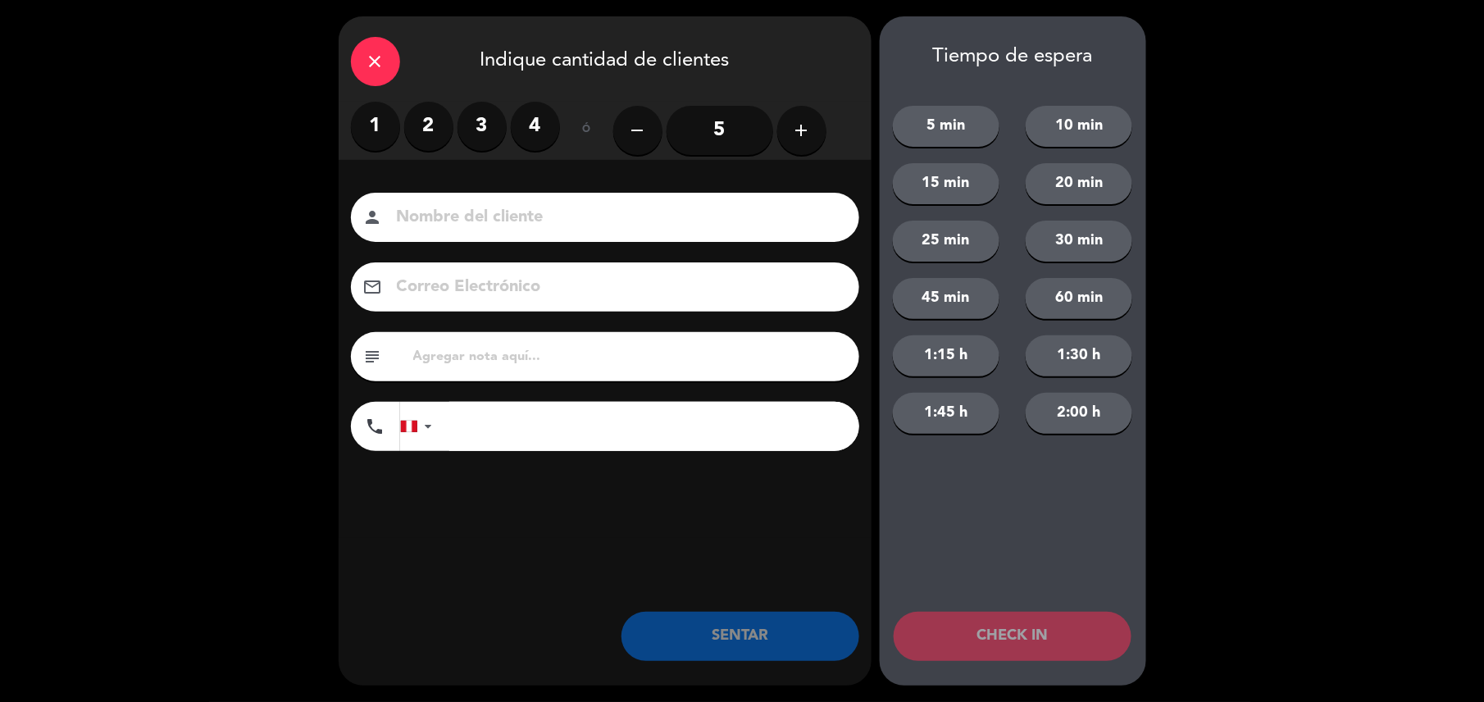
click at [417, 120] on label "2" at bounding box center [428, 126] width 49 height 49
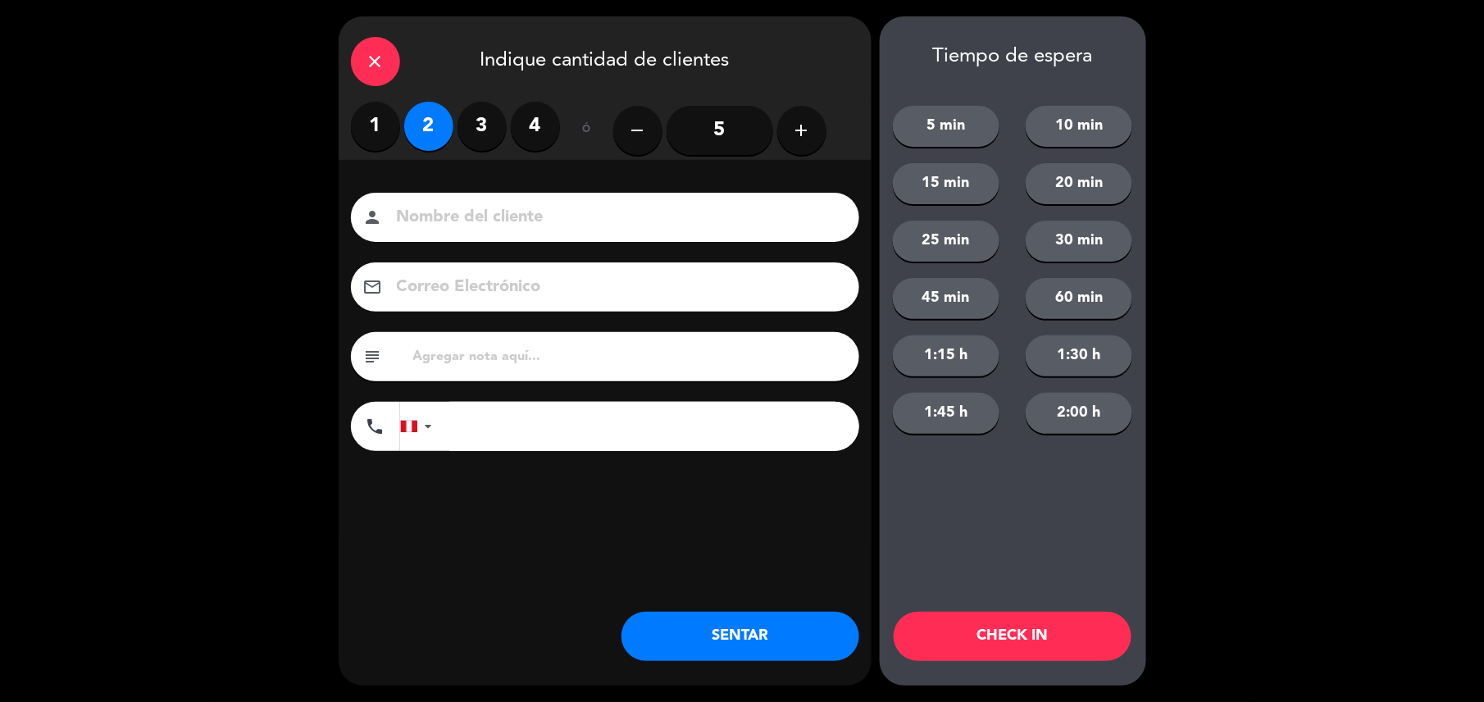
click at [454, 336] on div "subject" at bounding box center [605, 356] width 508 height 49
click at [473, 365] on input "text" at bounding box center [629, 356] width 435 height 23
type input "m62"
click at [730, 630] on button "SENTAR" at bounding box center [740, 636] width 238 height 49
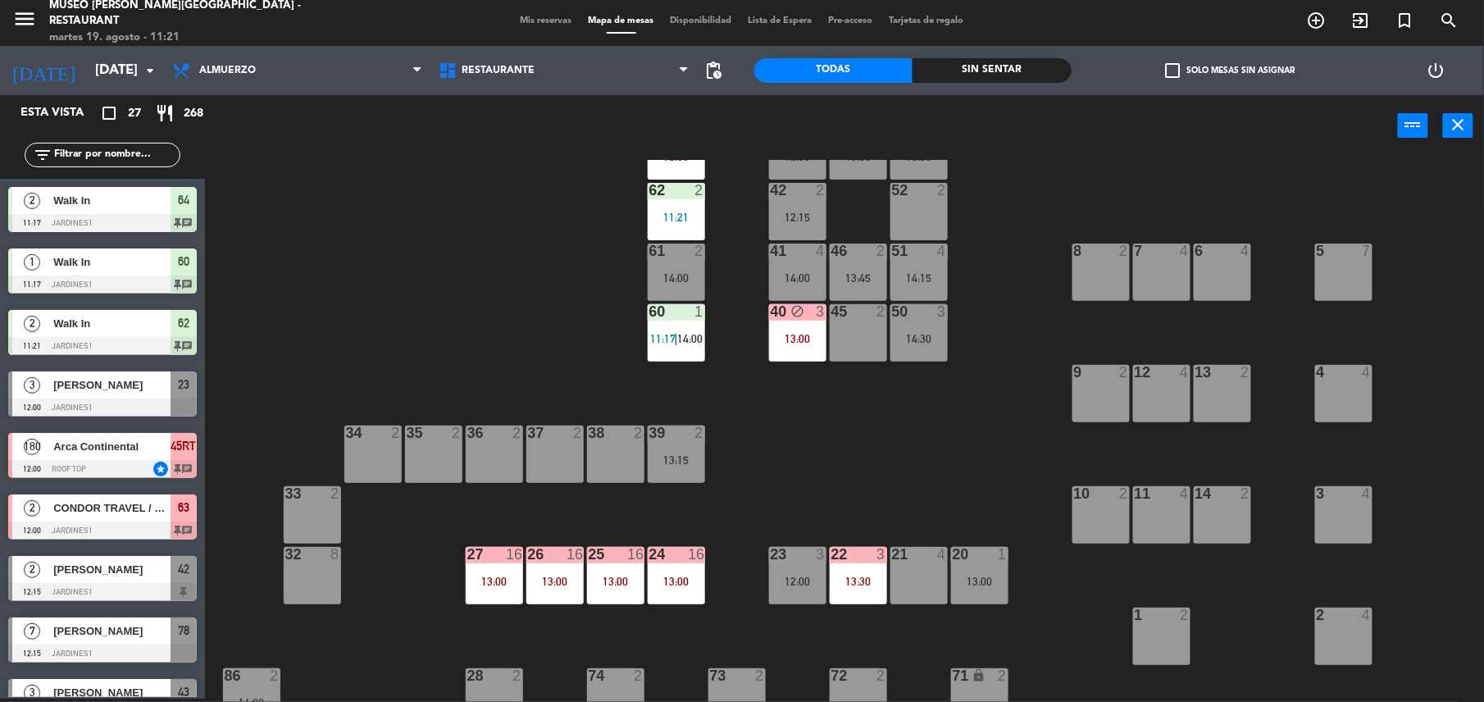
scroll to position [129, 0]
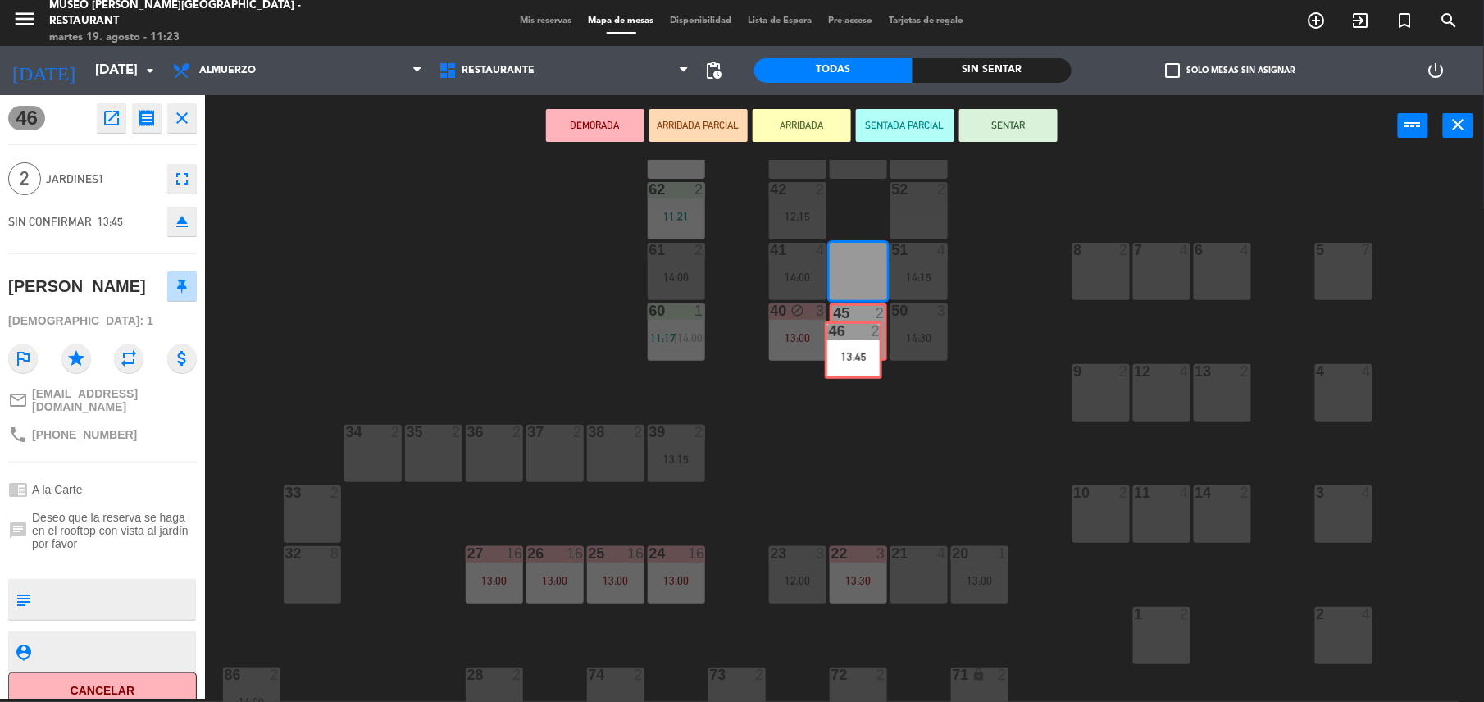
drag, startPoint x: 874, startPoint y: 246, endPoint x: 870, endPoint y: 316, distance: 69.8
click at [870, 316] on div "44 block 5 49 2 54 5 14:30 64 2 11:17 | 13:00 48 7 13:30 53 7 13:30 63 2 12:00 …" at bounding box center [852, 431] width 1264 height 542
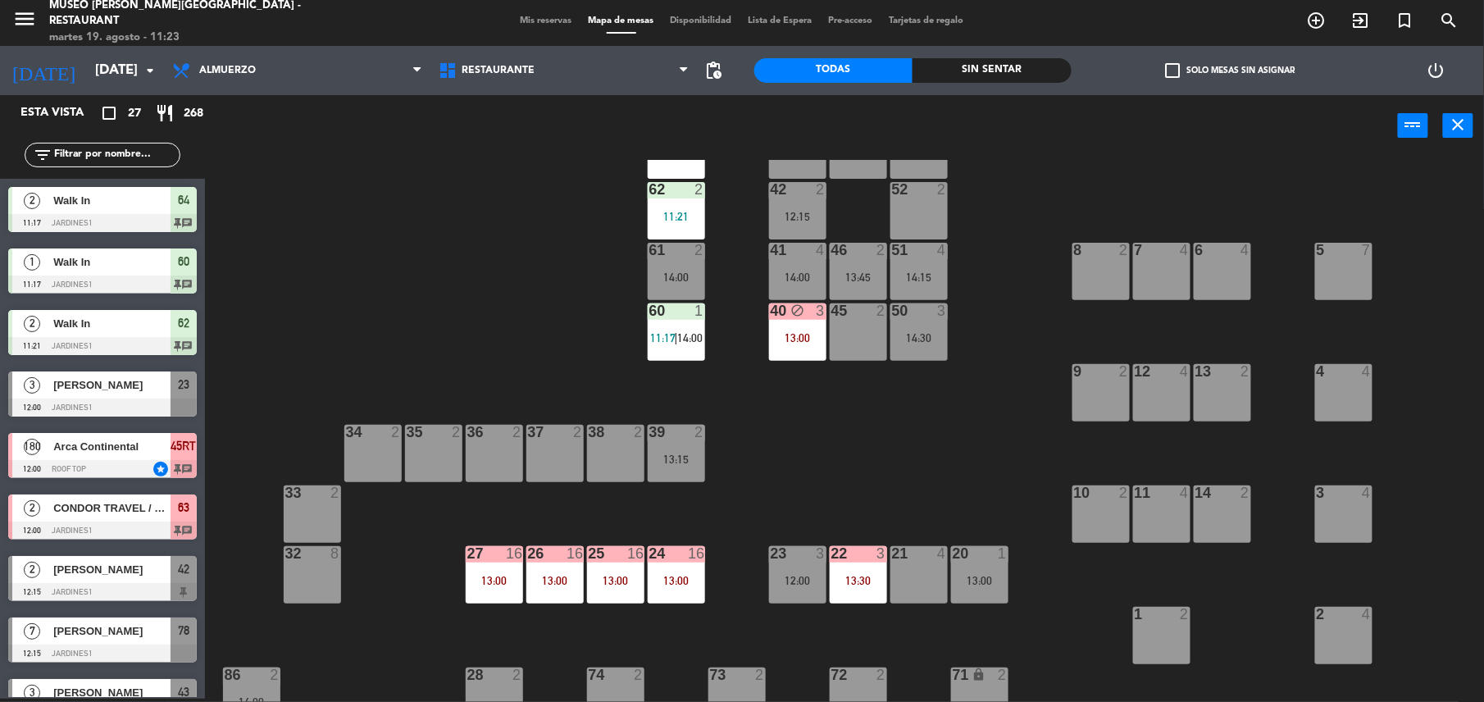
scroll to position [96, 0]
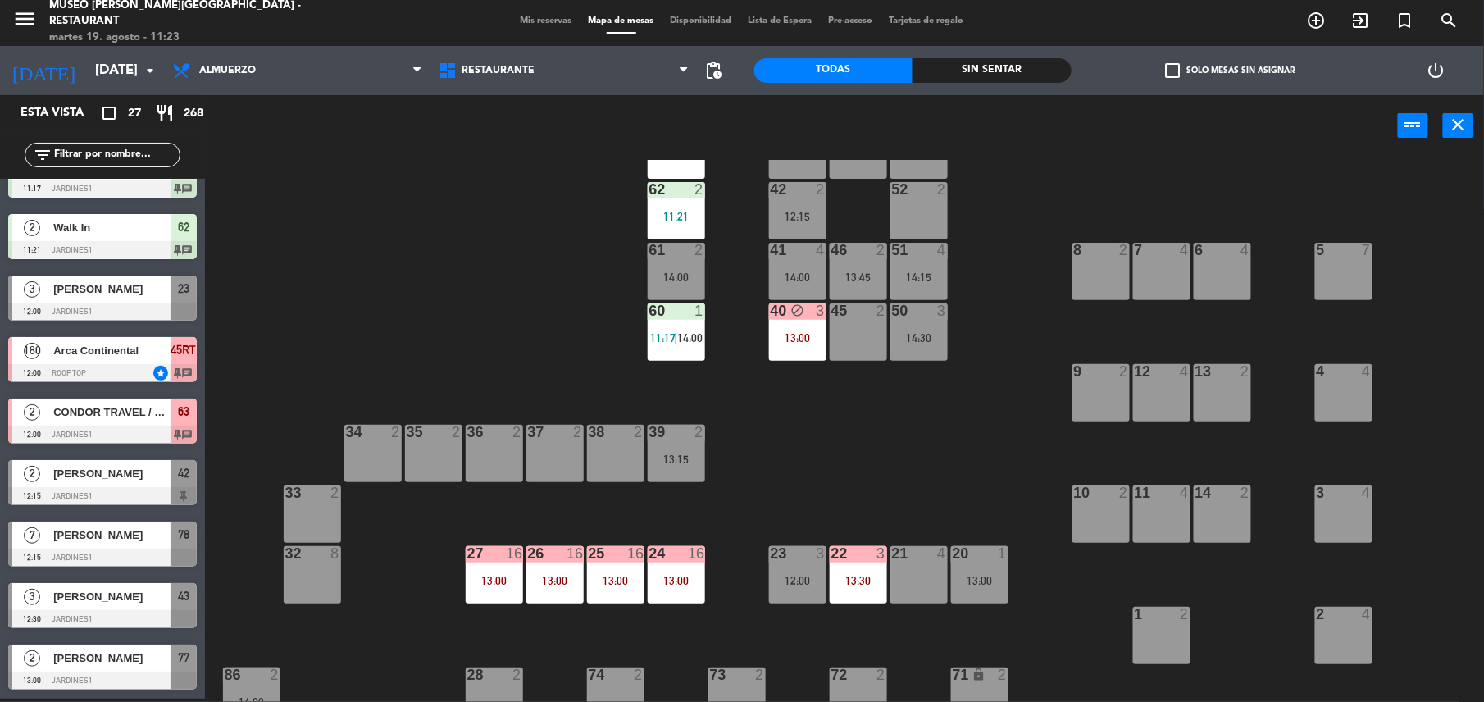
click at [880, 243] on div "51" at bounding box center [891, 250] width 27 height 15
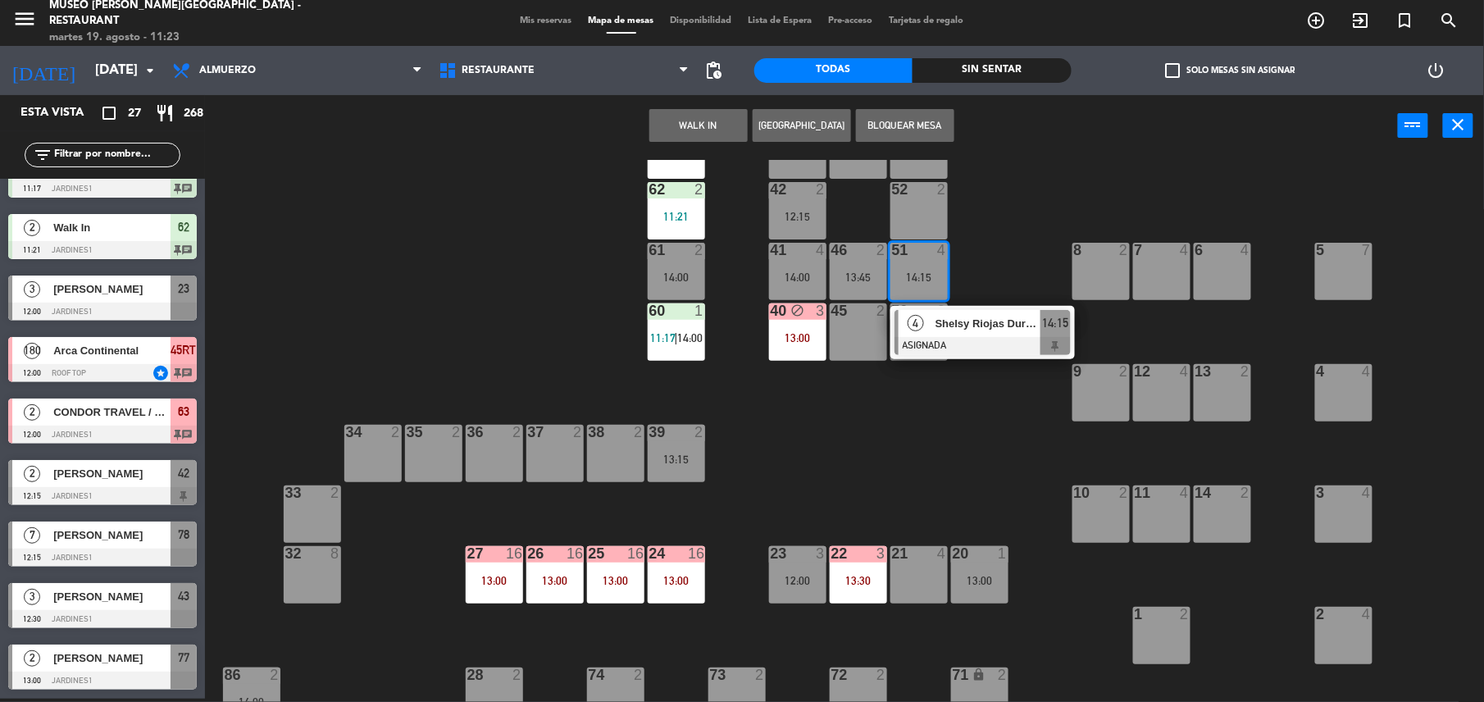
click at [918, 262] on div "51 4 14:15" at bounding box center [918, 271] width 57 height 57
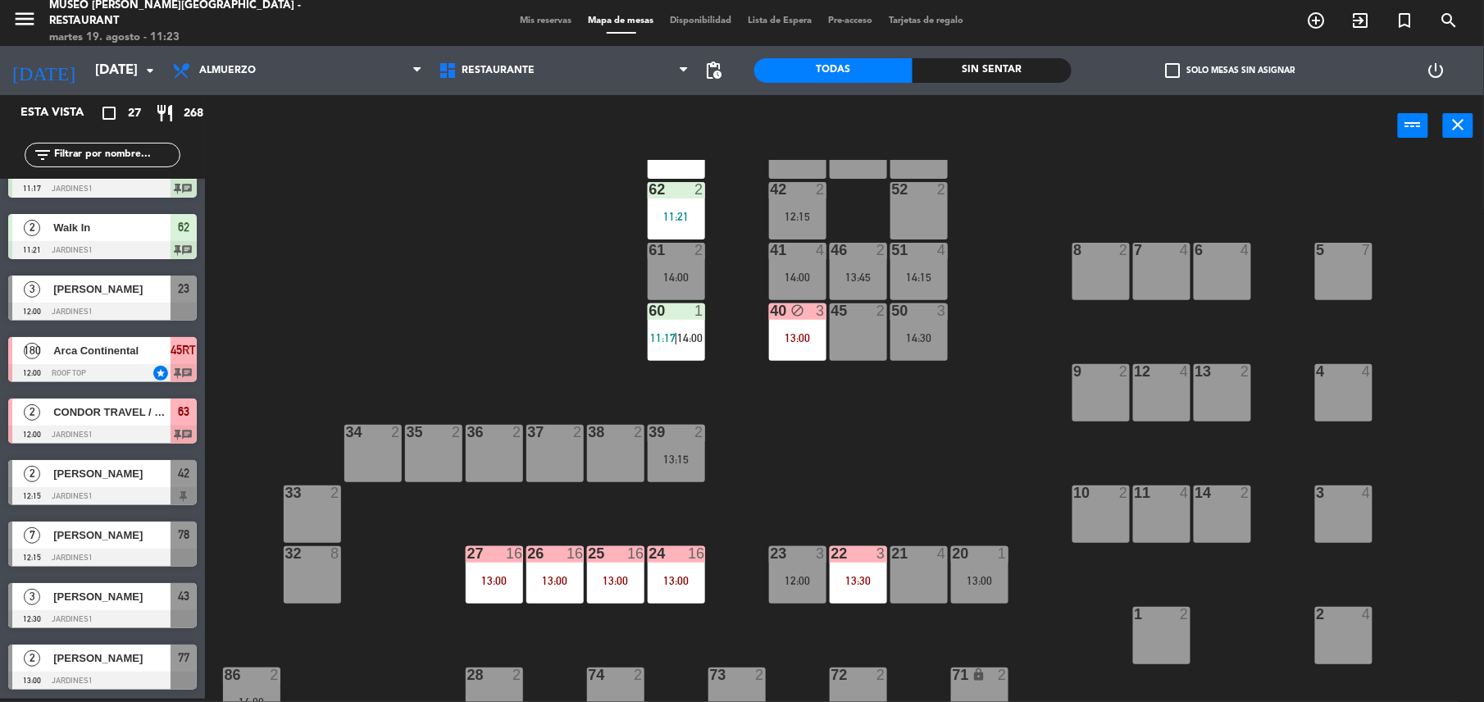
click at [880, 263] on div "46 2 13:45" at bounding box center [858, 271] width 57 height 57
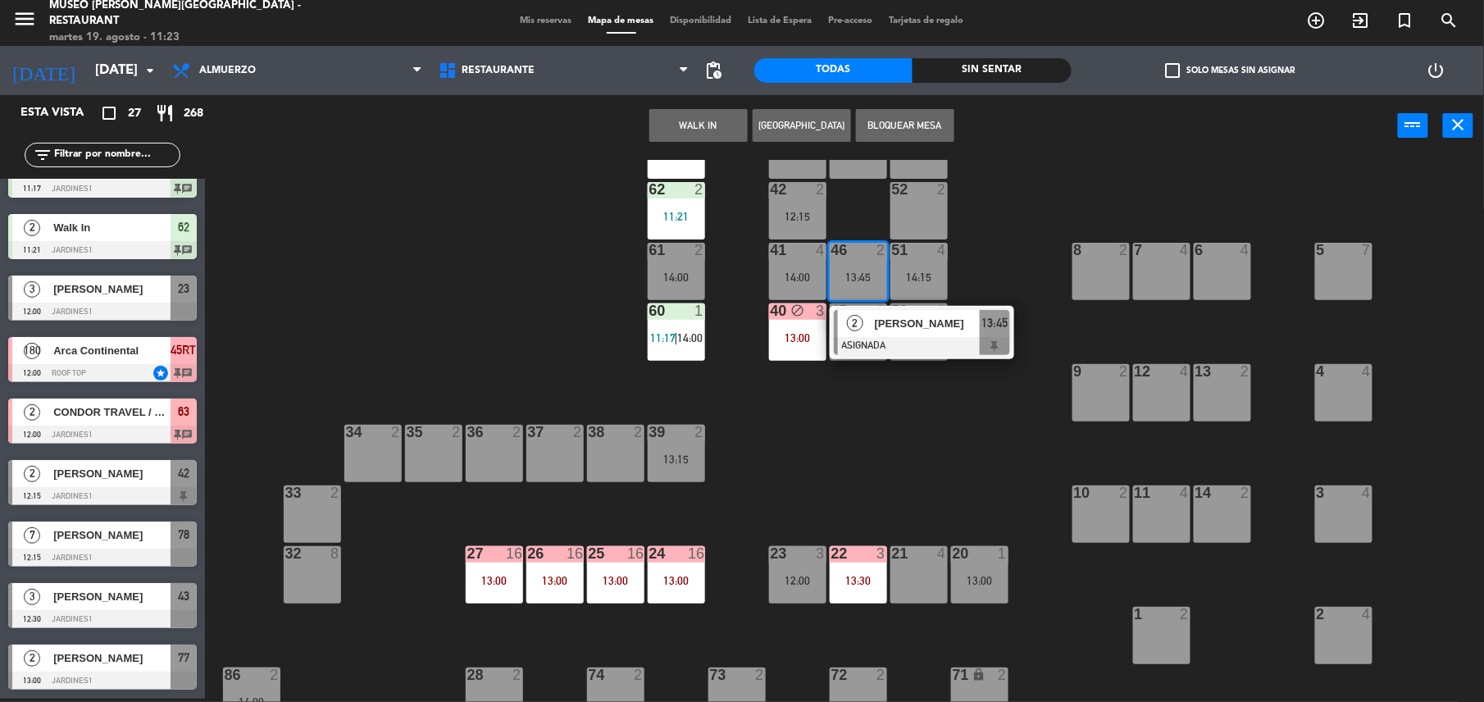
click at [892, 234] on div "52 2" at bounding box center [918, 210] width 57 height 57
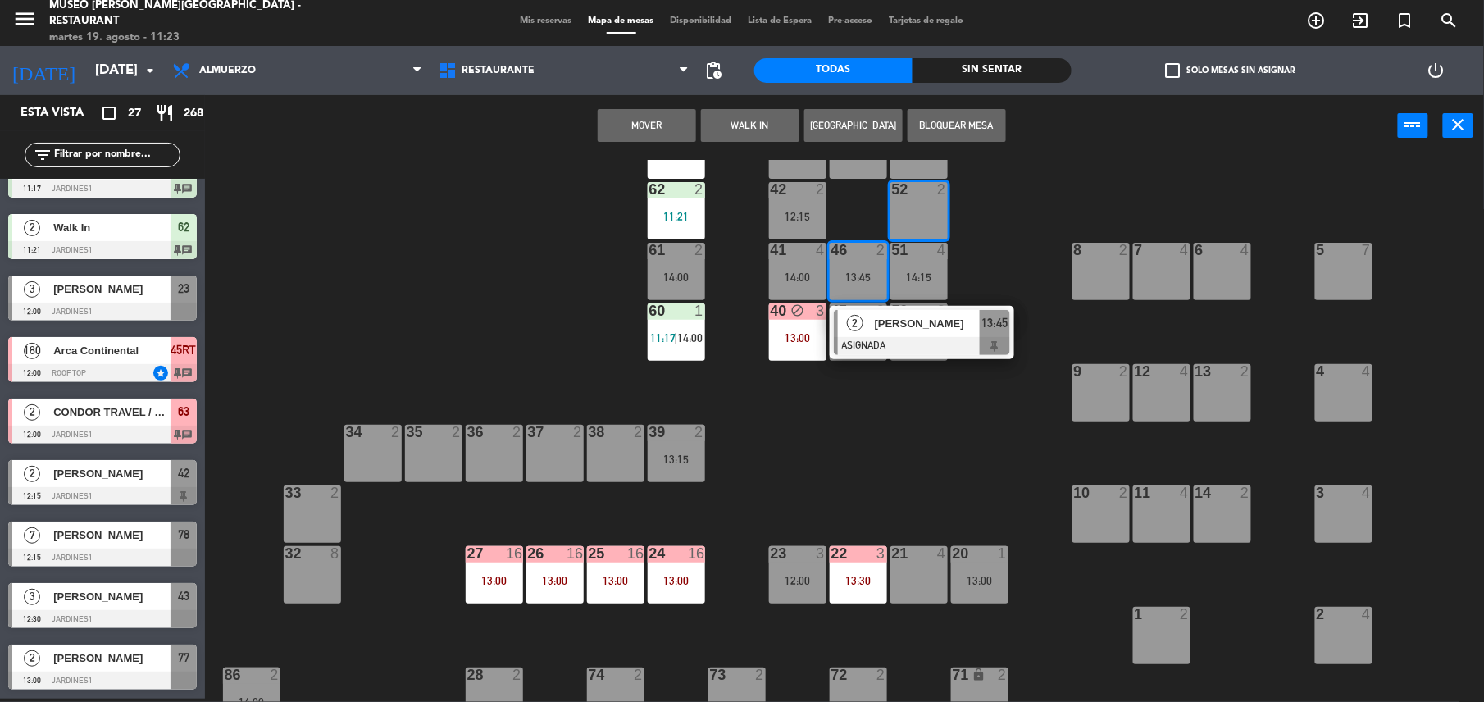
click at [650, 122] on button "Mover" at bounding box center [647, 125] width 98 height 33
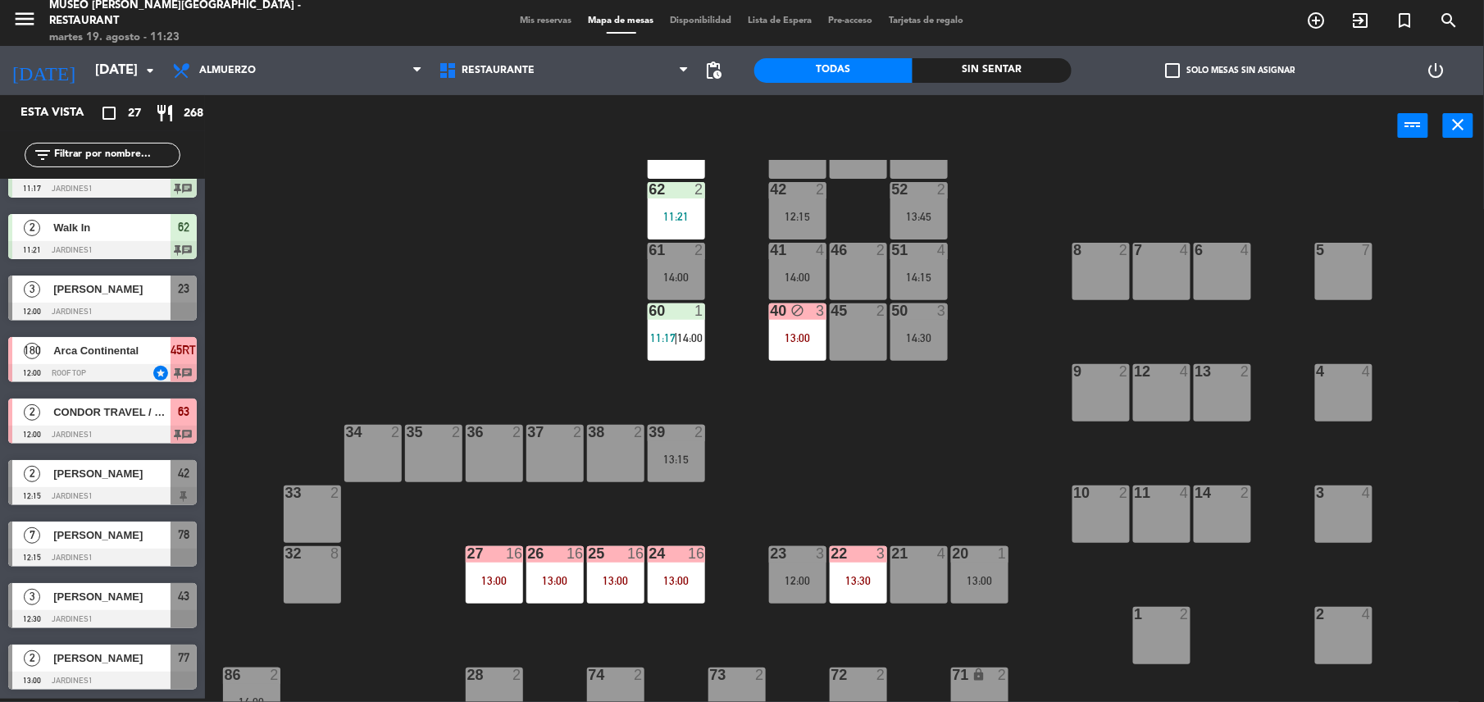
click at [828, 249] on div "46" at bounding box center [830, 250] width 27 height 15
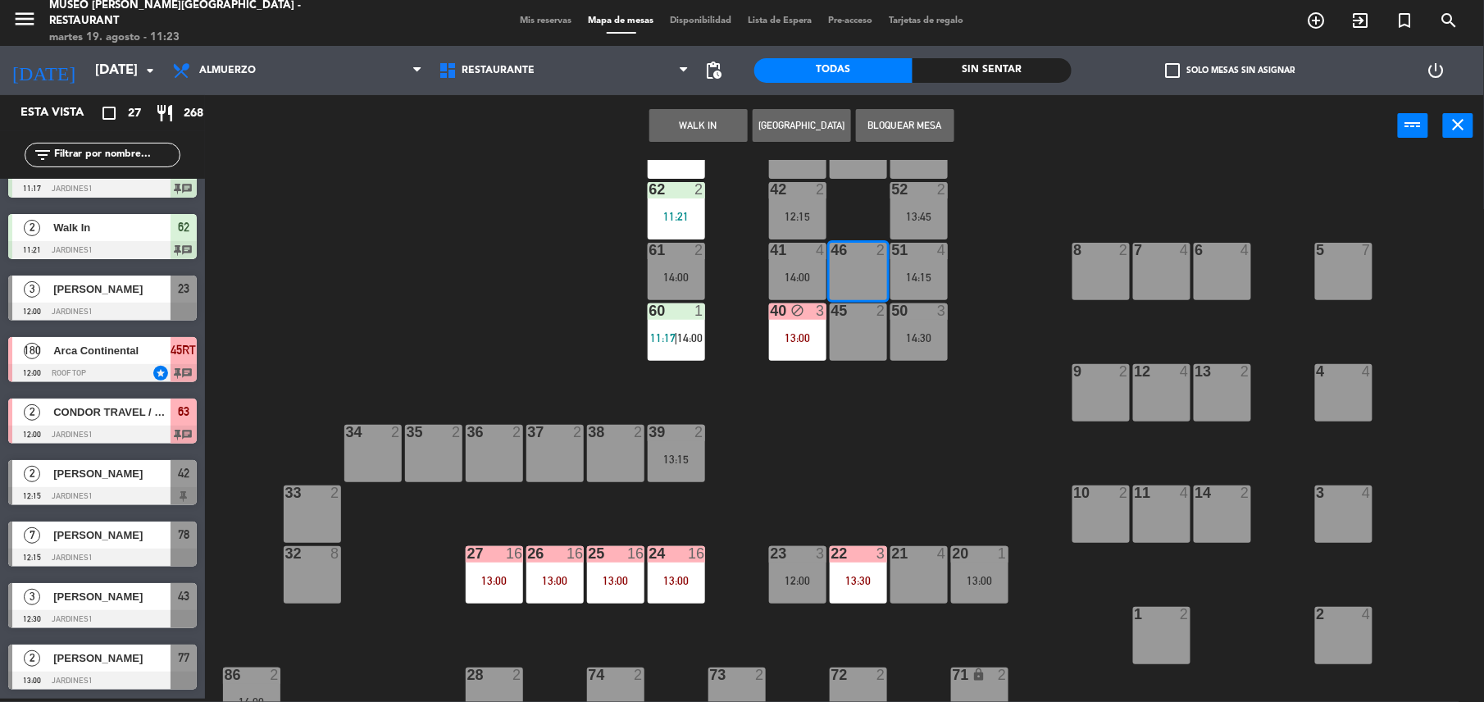
click at [700, 123] on button "WALK IN" at bounding box center [698, 125] width 98 height 33
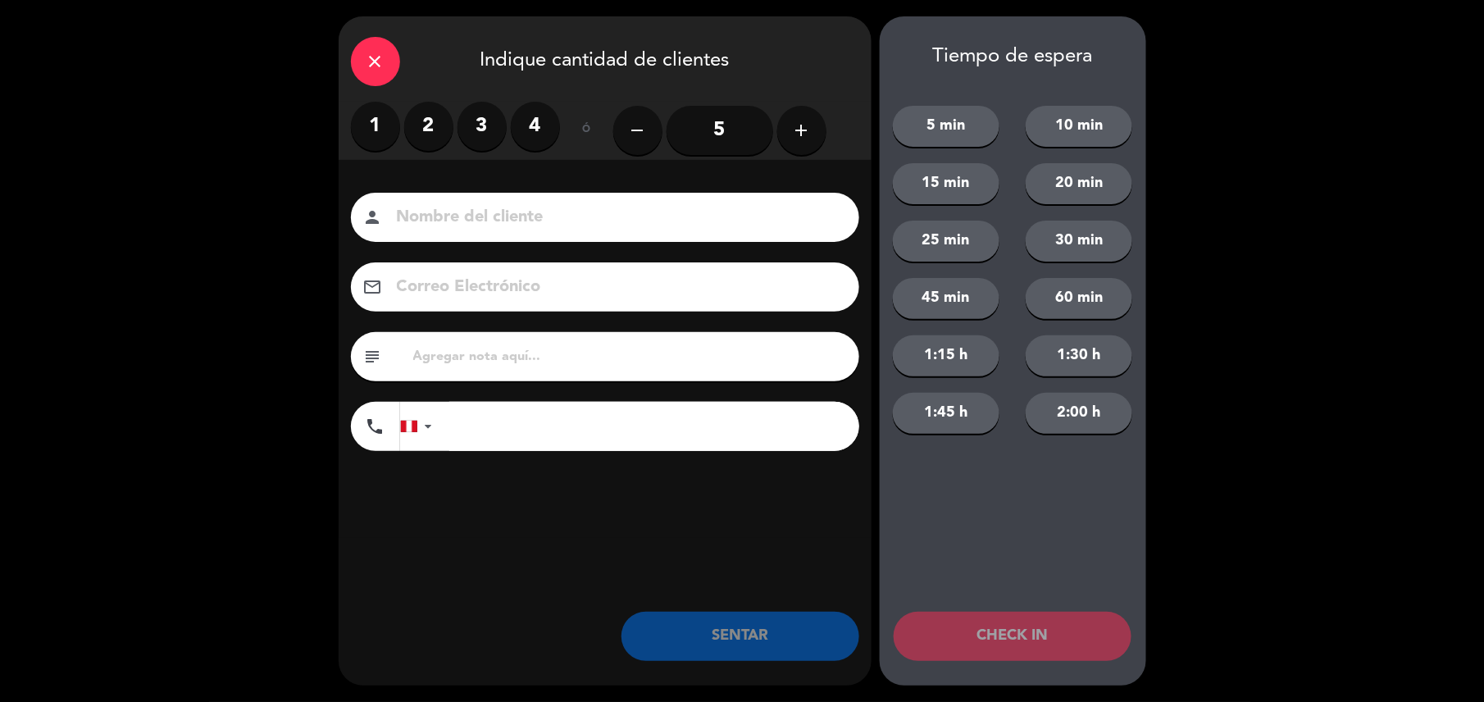
click at [427, 120] on label "2" at bounding box center [428, 126] width 49 height 49
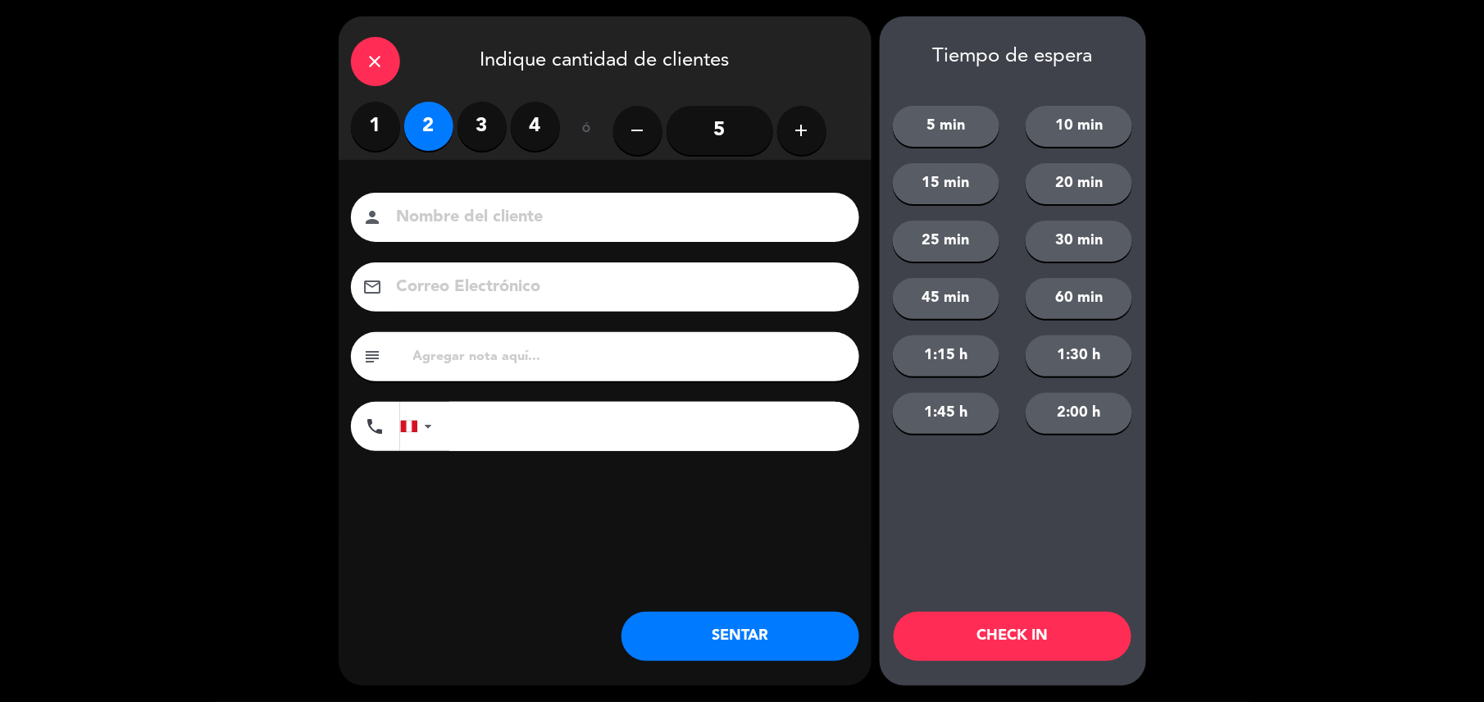
click at [521, 356] on input "text" at bounding box center [629, 356] width 435 height 23
type input "m46"
click at [722, 623] on button "SENTAR" at bounding box center [740, 636] width 238 height 49
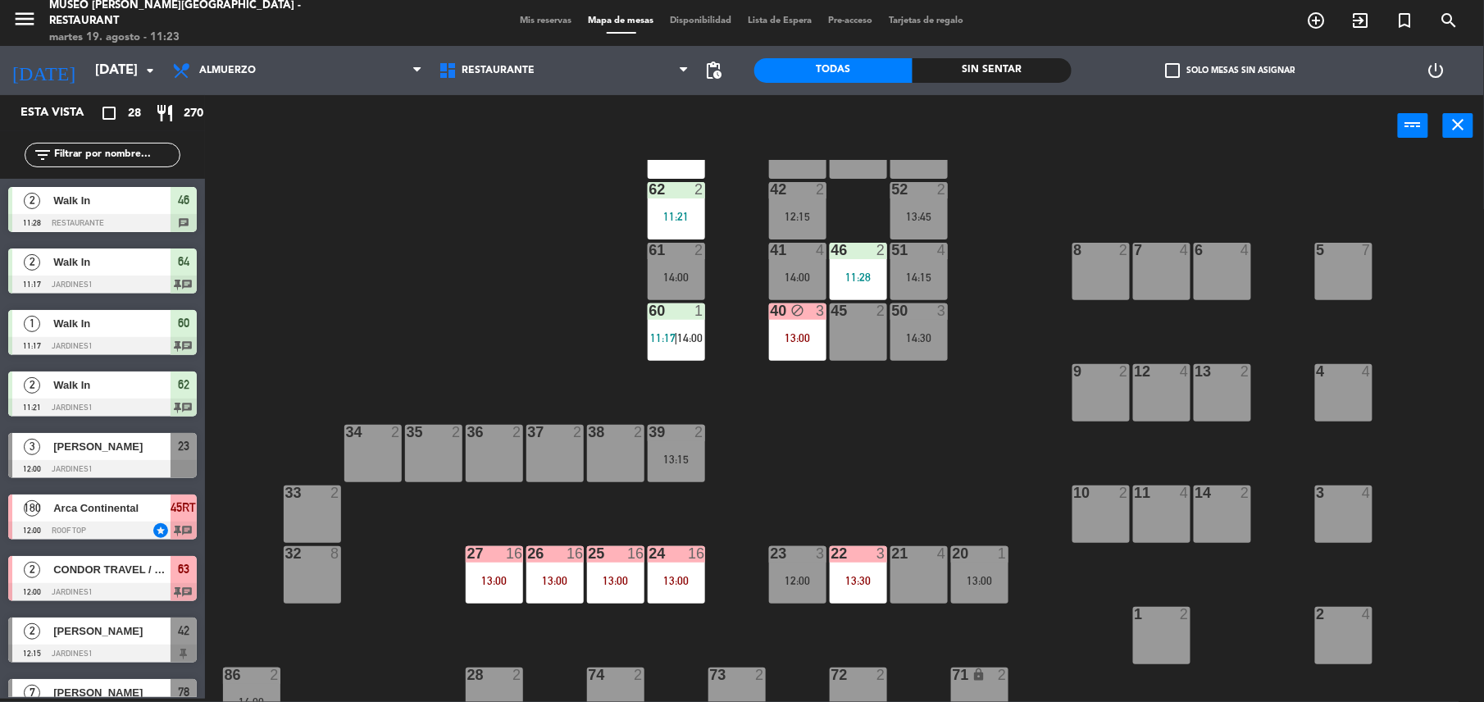
scroll to position [0, 0]
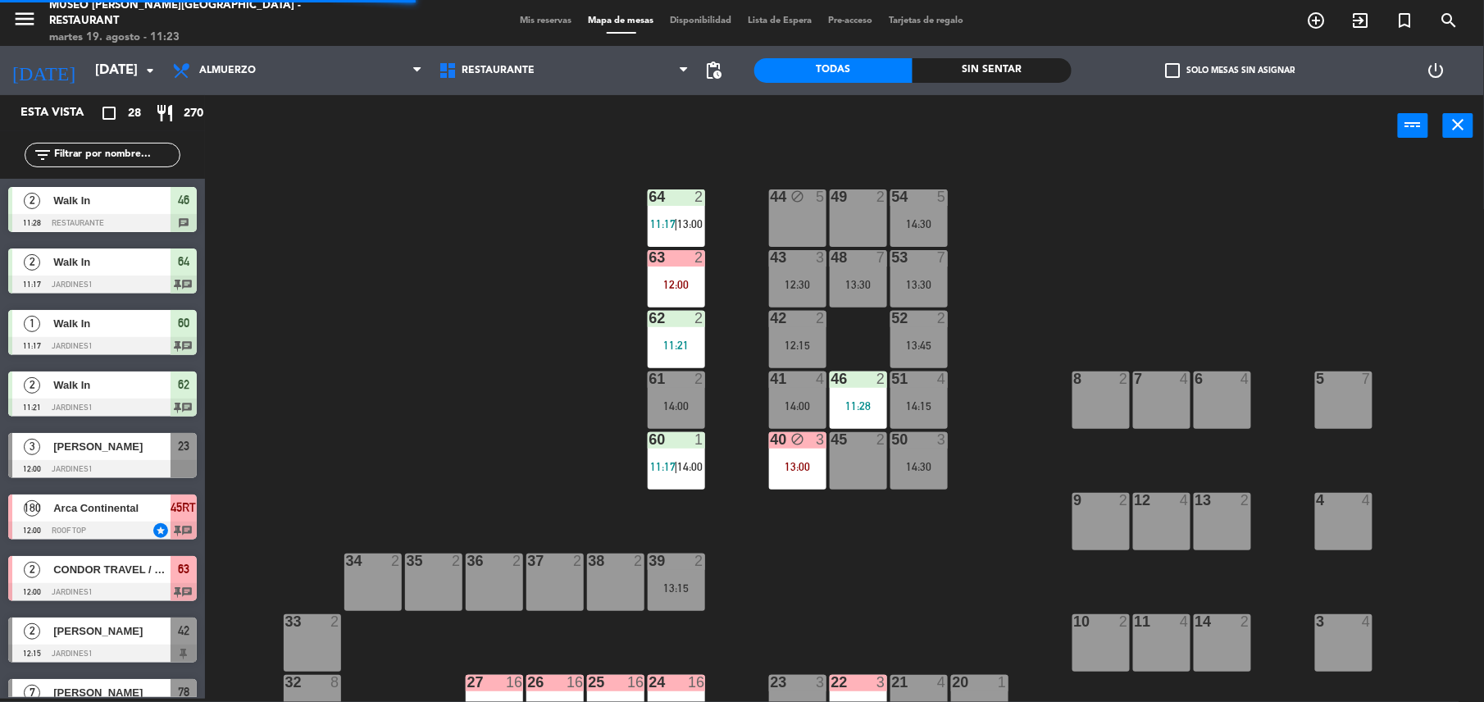
click at [666, 250] on div at bounding box center [675, 257] width 27 height 15
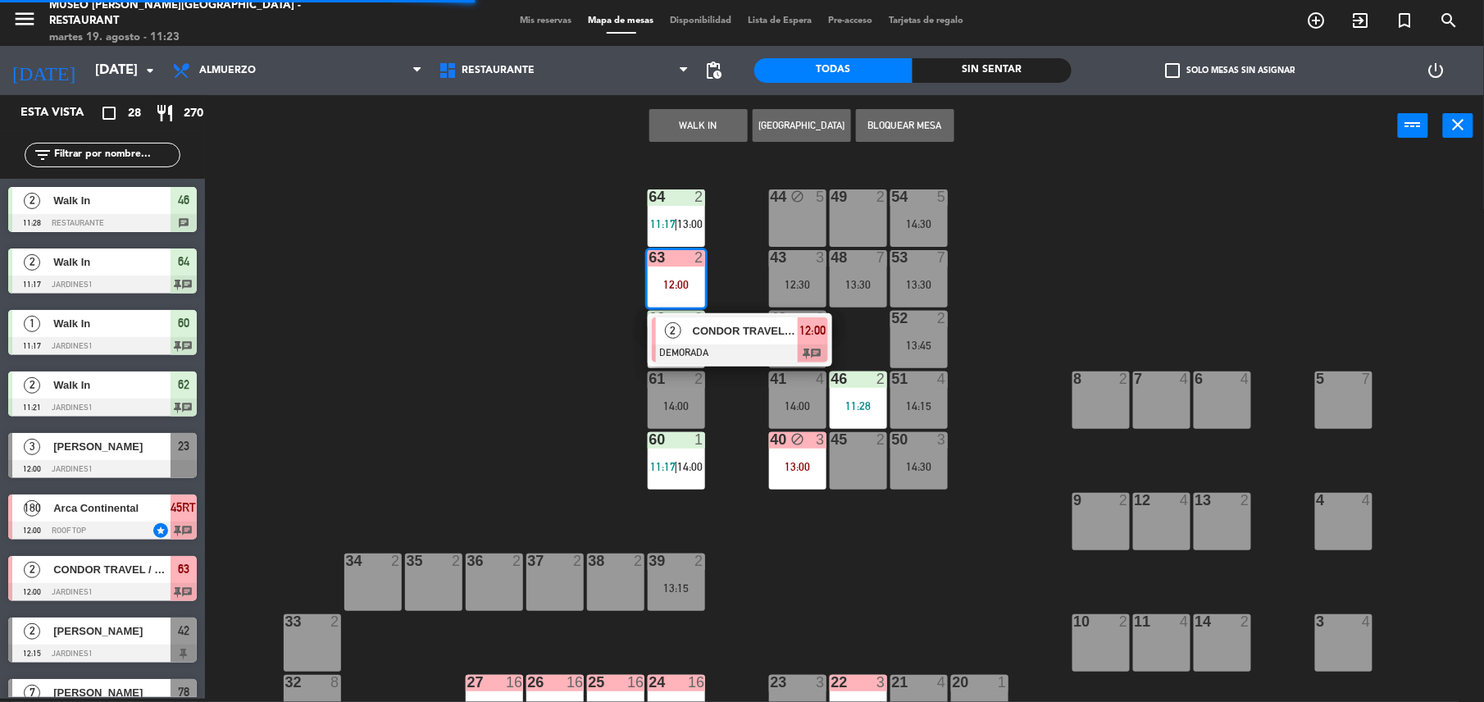
click at [731, 339] on span "CONDOR TRAVEL / DÄNZER & KÄHLIN x2" at bounding box center [745, 330] width 105 height 17
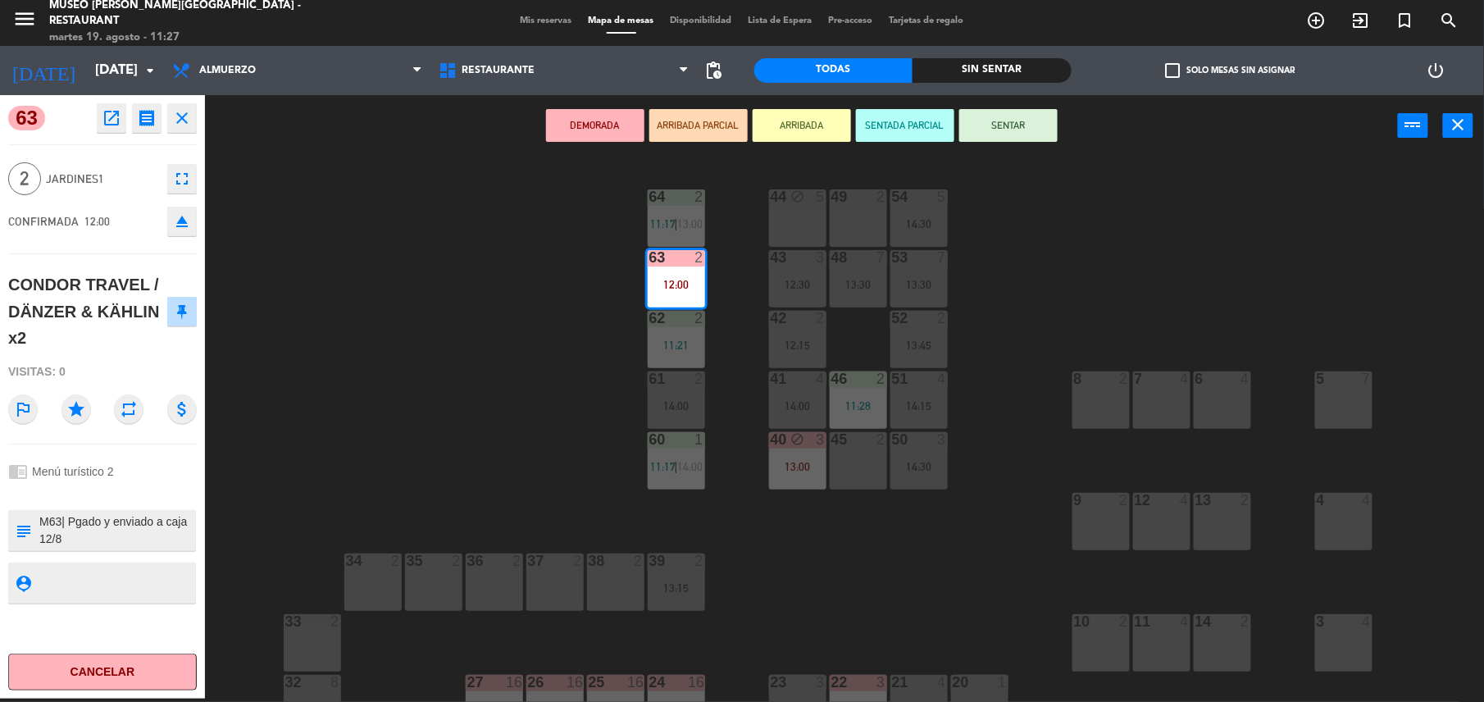
click at [561, 434] on div "44 block 5 49 2 54 5 14:30 64 2 11:17 | 13:00 48 7 13:30 53 7 13:30 63 2 12:00 …" at bounding box center [852, 431] width 1264 height 542
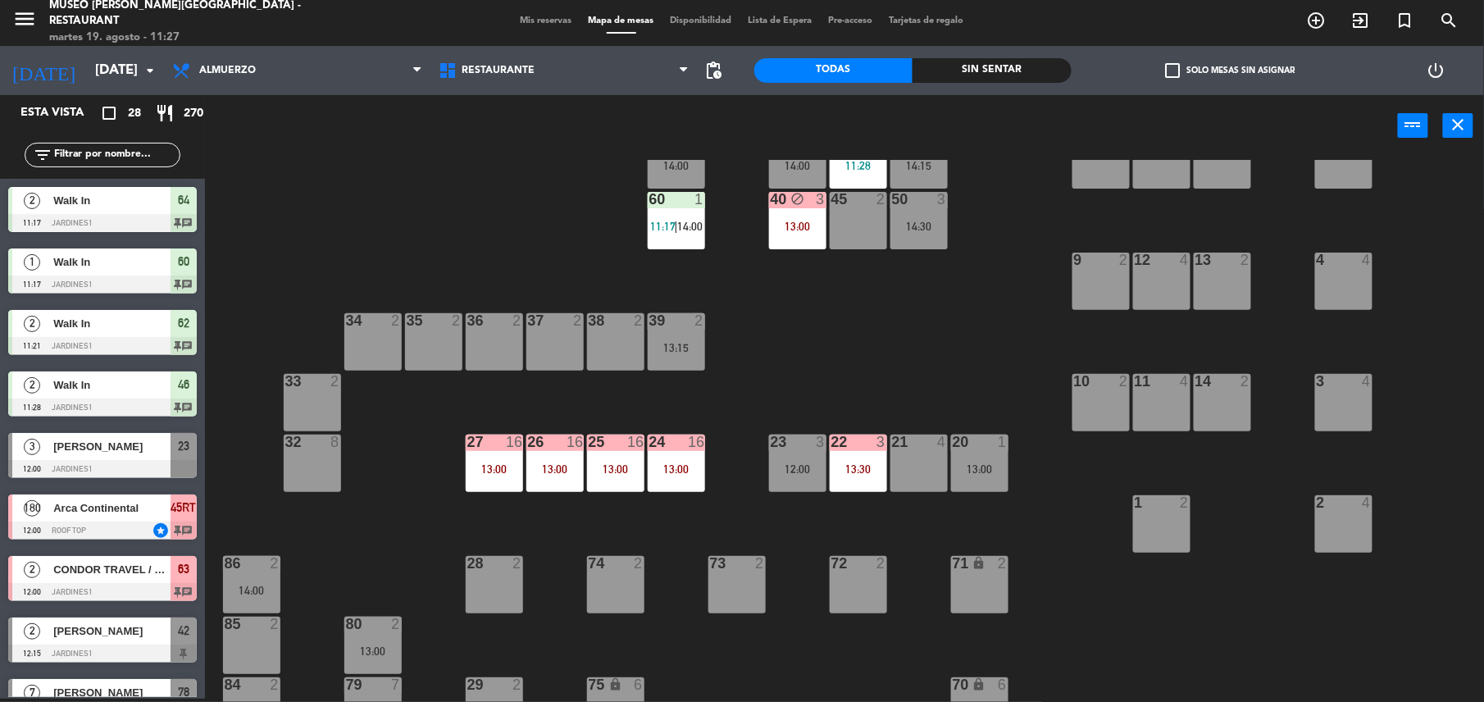
scroll to position [241, 0]
click at [939, 356] on div "44 block 5 49 2 54 5 14:30 64 2 11:17 | 13:00 48 7 13:30 53 7 13:30 63 2 12:00 …" at bounding box center [852, 431] width 1264 height 542
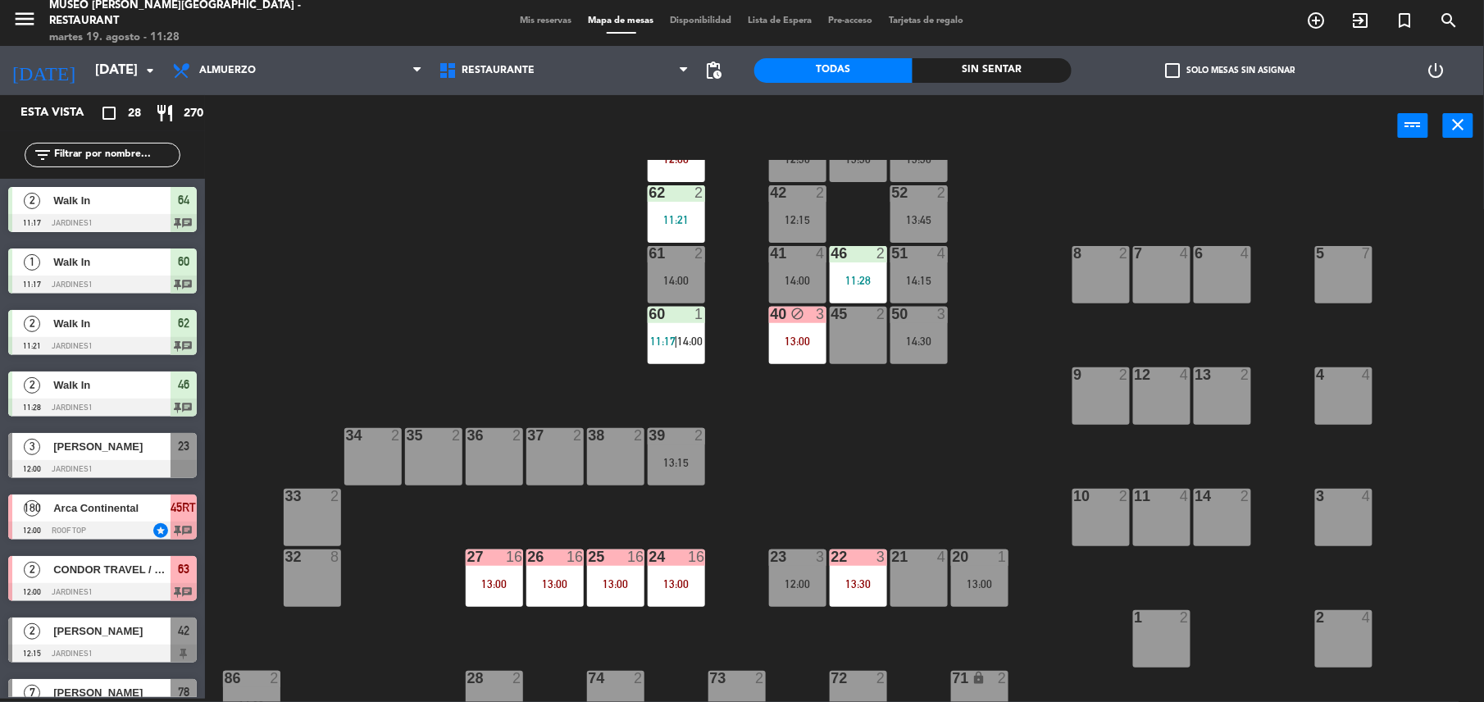
scroll to position [0, 0]
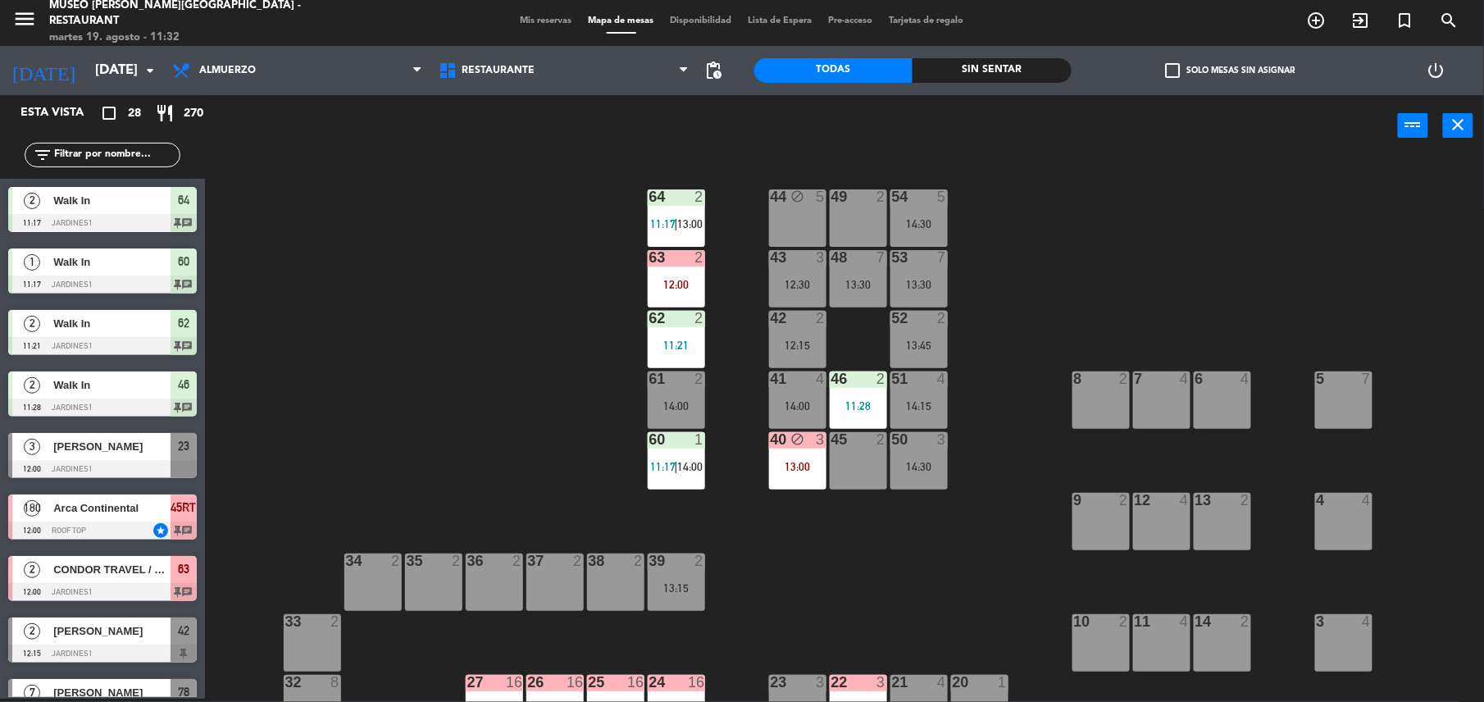
click at [646, 284] on div "44 block 5 49 2 54 5 14:30 64 2 11:17 | 13:00 48 7 13:30 53 7 13:30 63 2 12:00 …" at bounding box center [852, 431] width 1264 height 542
click at [661, 280] on div "12:00" at bounding box center [676, 284] width 57 height 11
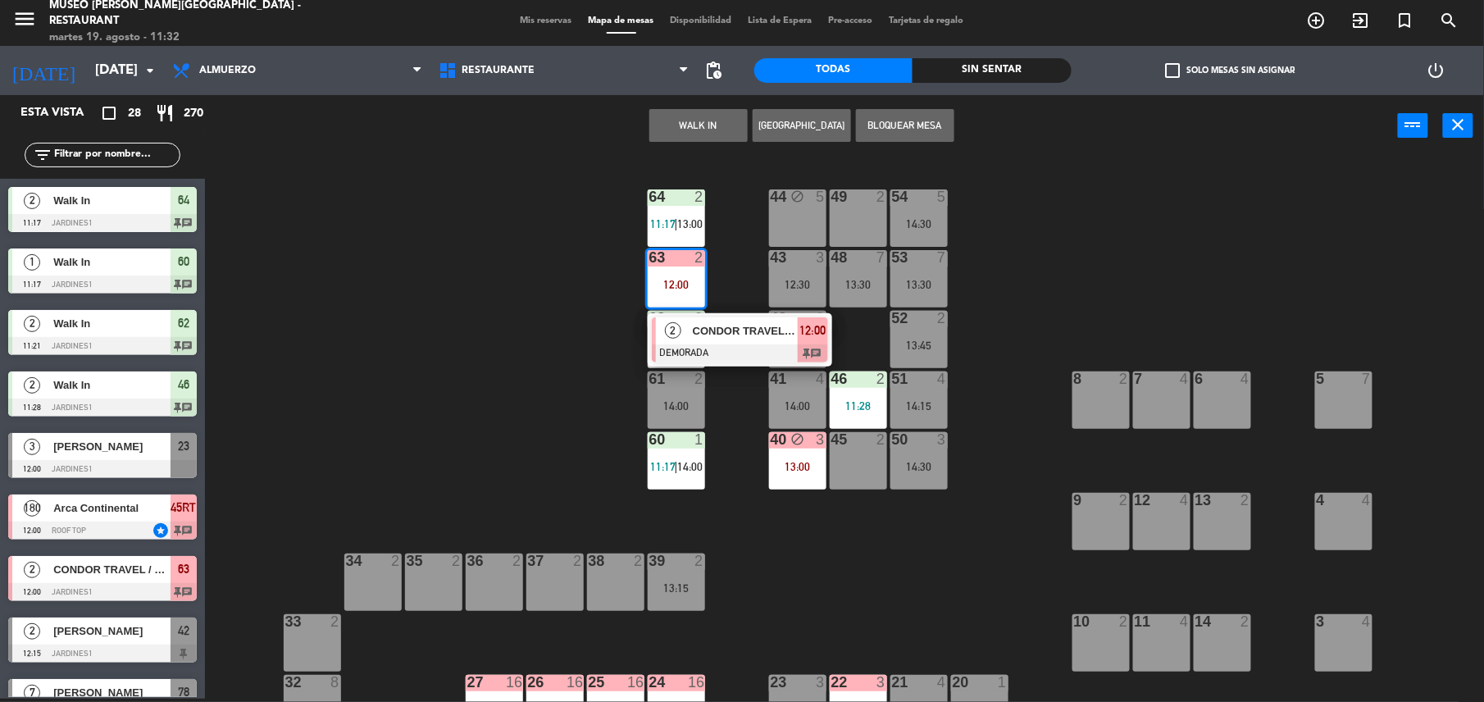
click at [764, 335] on span "CONDOR TRAVEL / DÄNZER & KÄHLIN x2" at bounding box center [745, 330] width 105 height 17
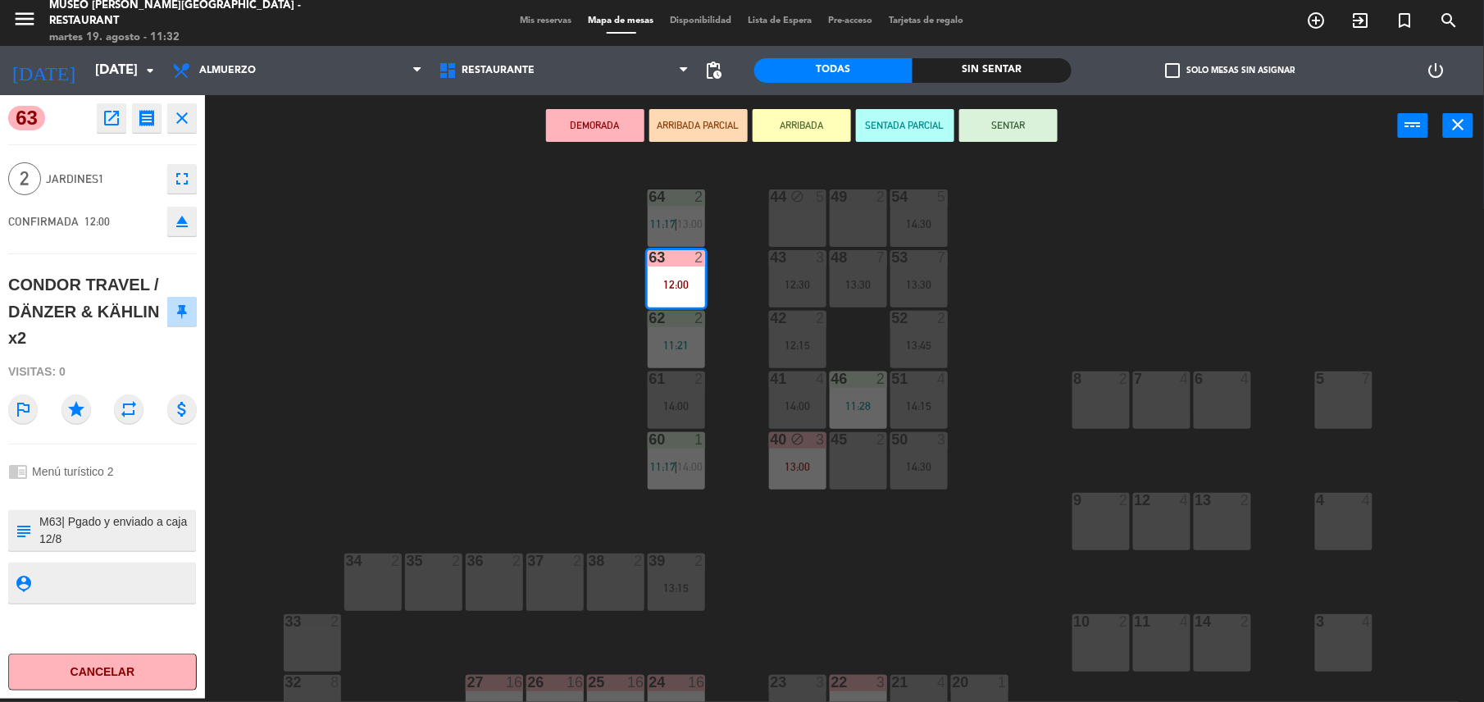
click at [562, 226] on div "44 block 5 49 2 54 5 14:30 64 2 11:17 | 13:00 48 7 13:30 53 7 13:30 63 2 12:00 …" at bounding box center [852, 431] width 1264 height 542
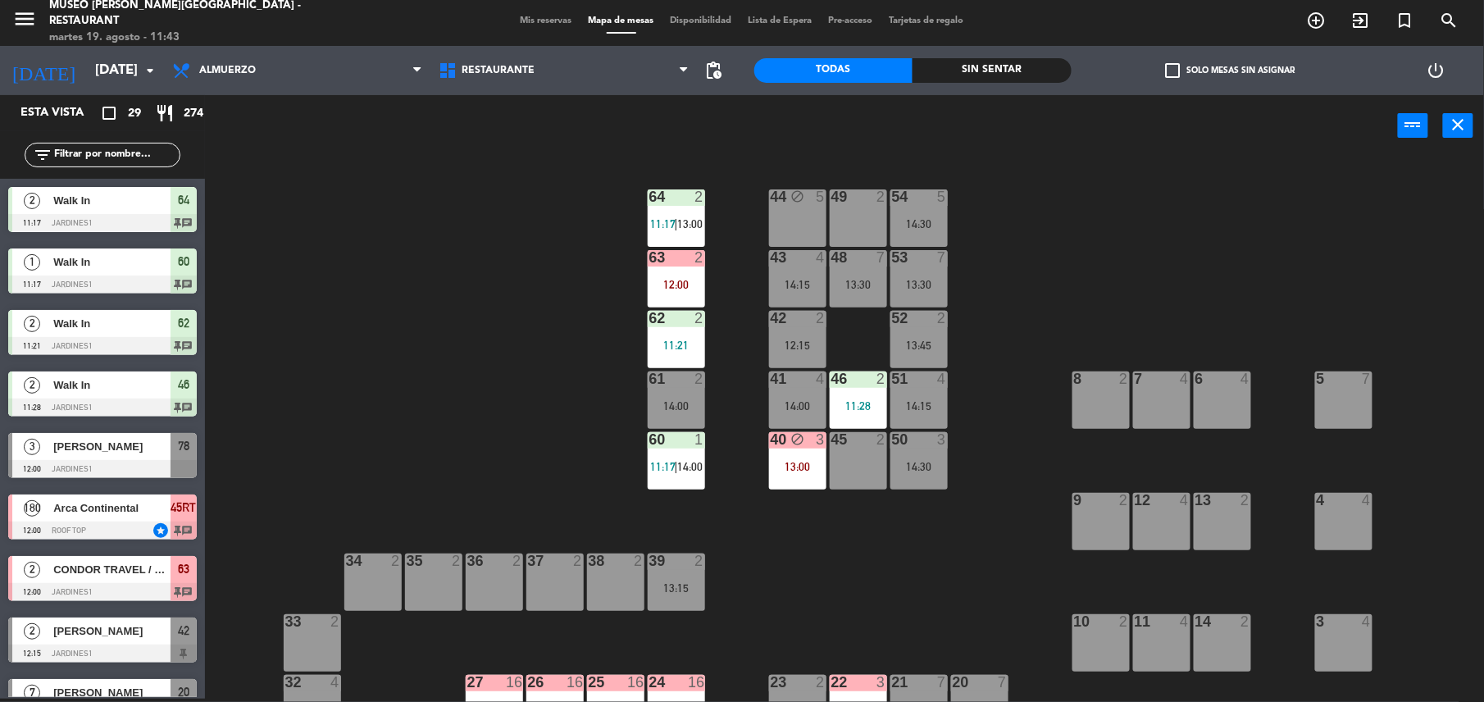
click at [863, 213] on div "49 2" at bounding box center [858, 217] width 57 height 57
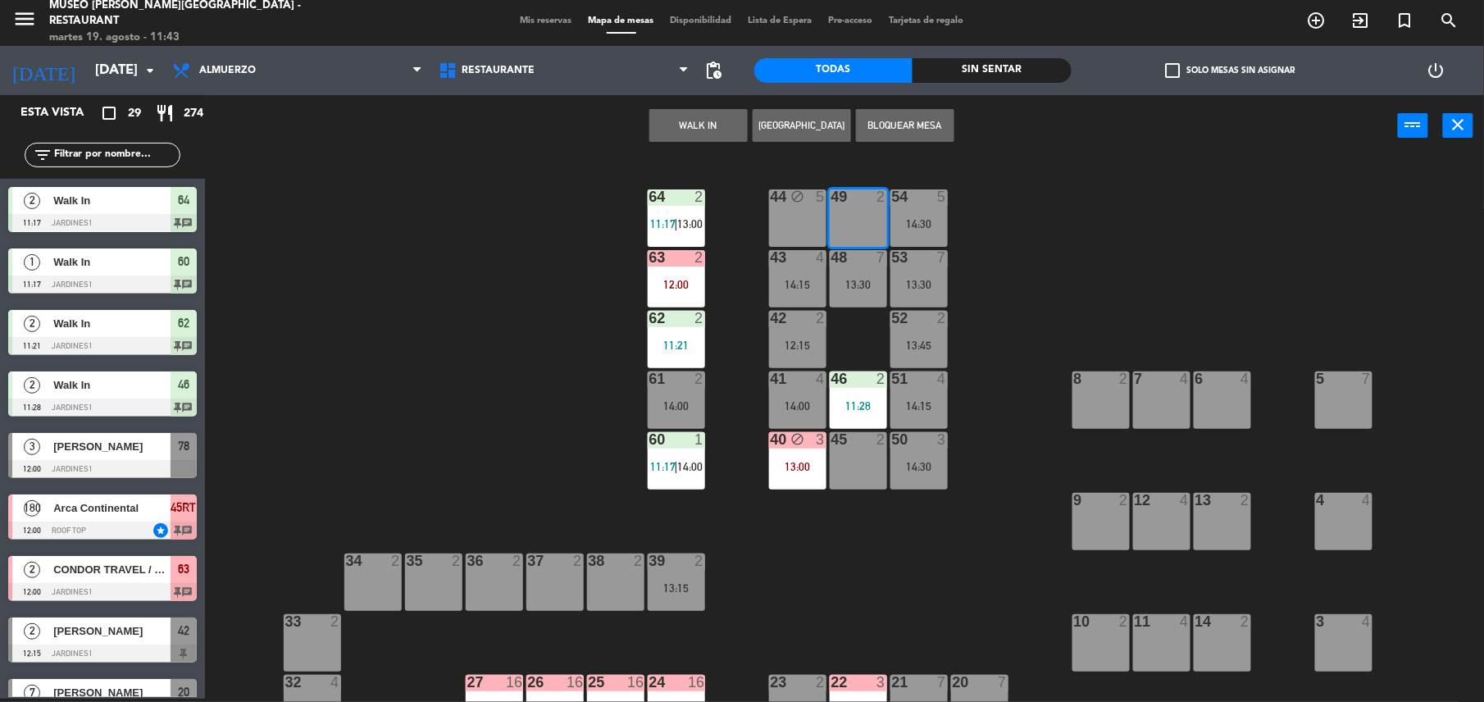
click at [716, 116] on button "WALK IN" at bounding box center [698, 125] width 98 height 33
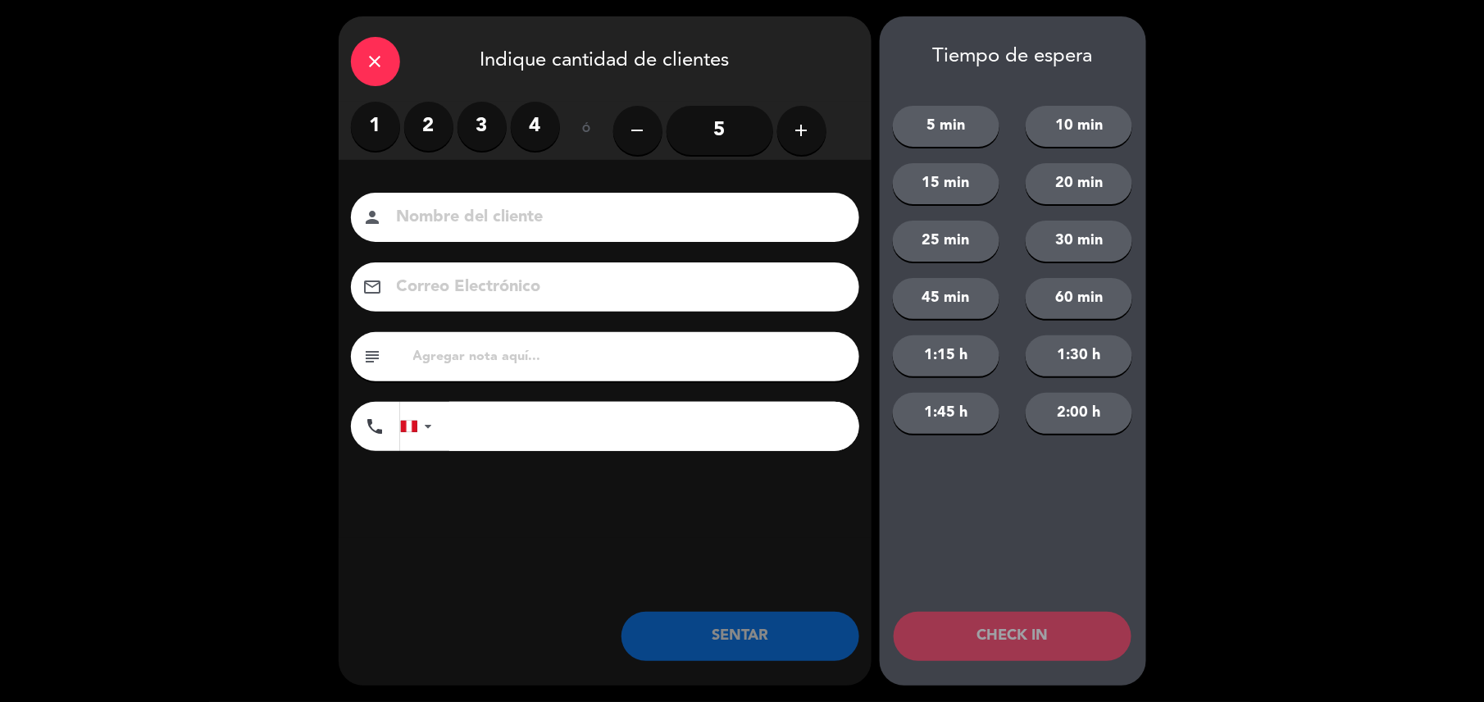
click at [407, 130] on label "2" at bounding box center [428, 126] width 49 height 49
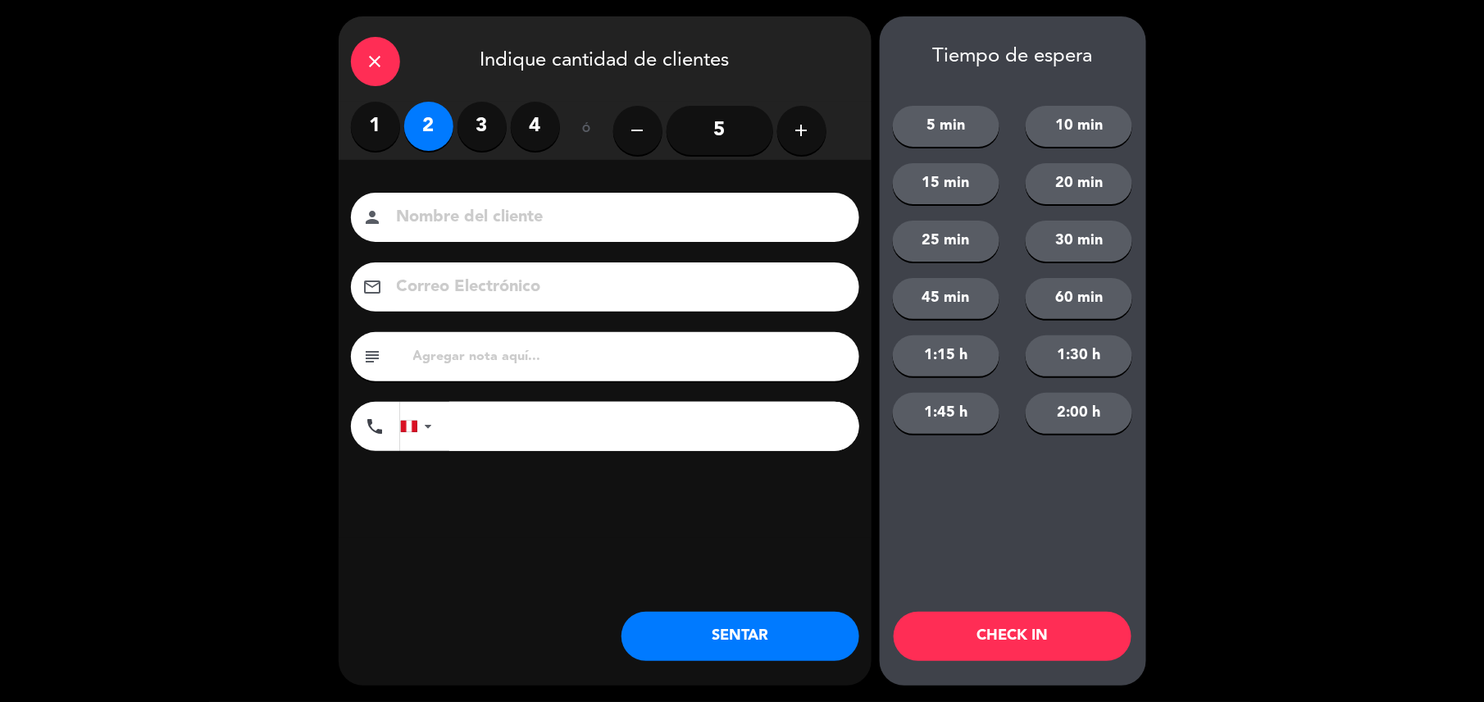
click at [518, 369] on div "subject" at bounding box center [605, 356] width 508 height 49
click at [498, 364] on input "text" at bounding box center [629, 356] width 435 height 23
type input "m49"
click at [690, 627] on button "SENTAR" at bounding box center [740, 636] width 238 height 49
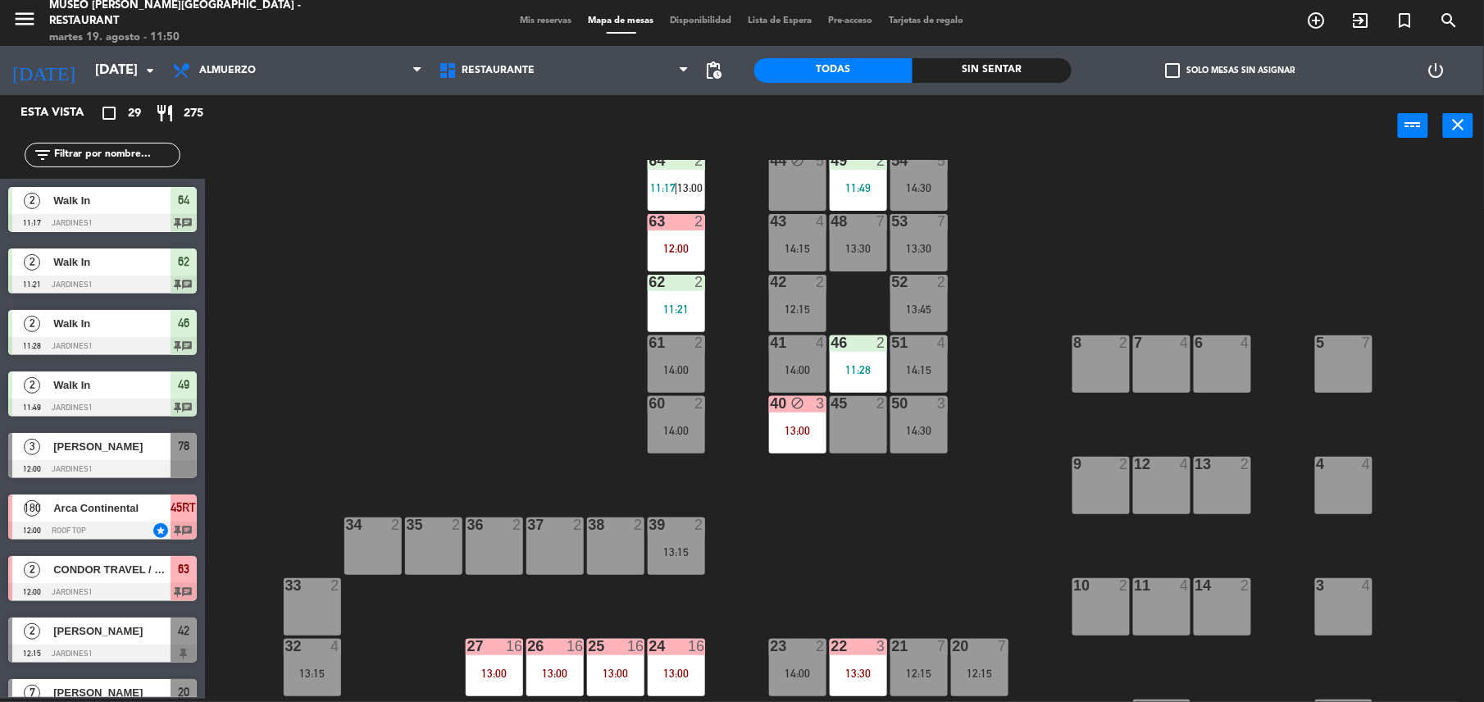
scroll to position [37, 0]
click at [692, 266] on div "63 2 12:00" at bounding box center [676, 241] width 57 height 57
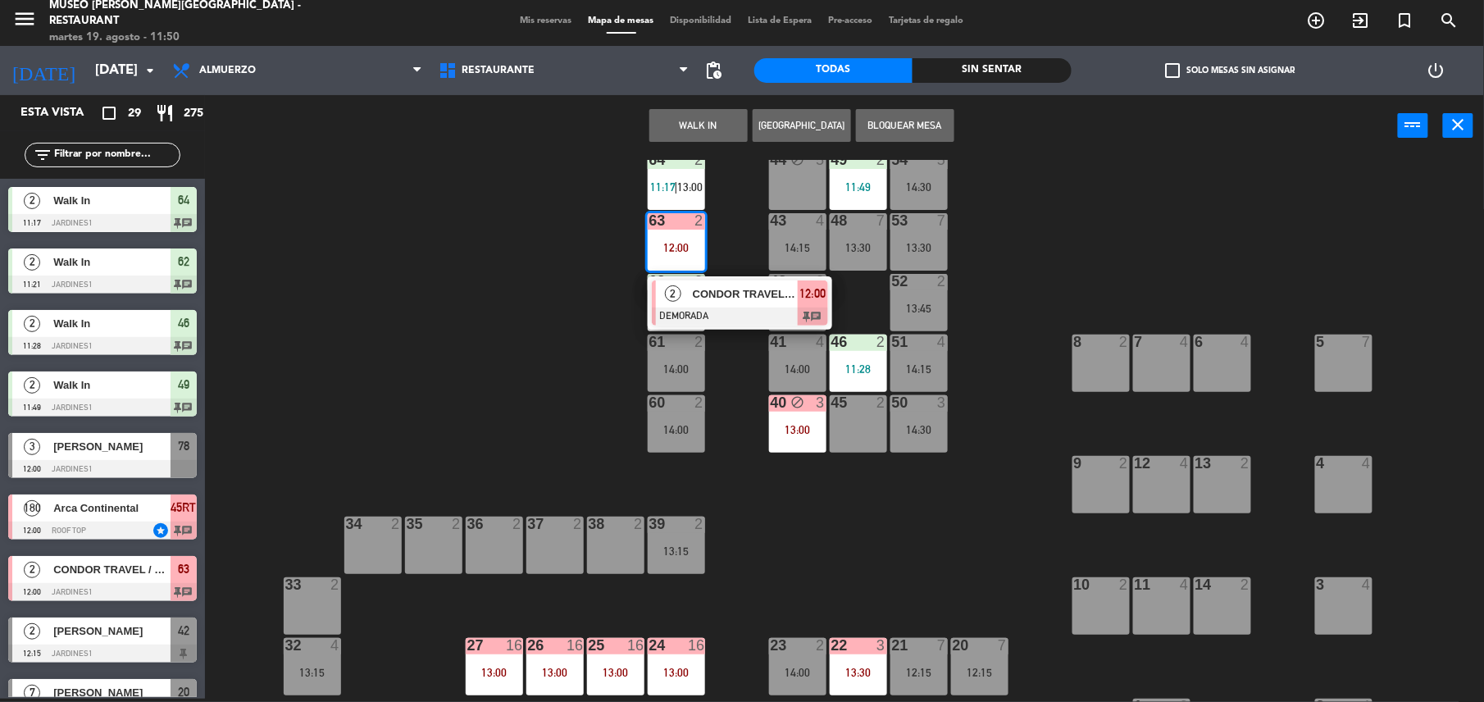
click at [825, 521] on div "44 block 5 49 2 11:49 54 5 14:30 64 2 11:17 | 13:00 48 7 13:30 53 7 13:30 63 2 …" at bounding box center [852, 431] width 1264 height 542
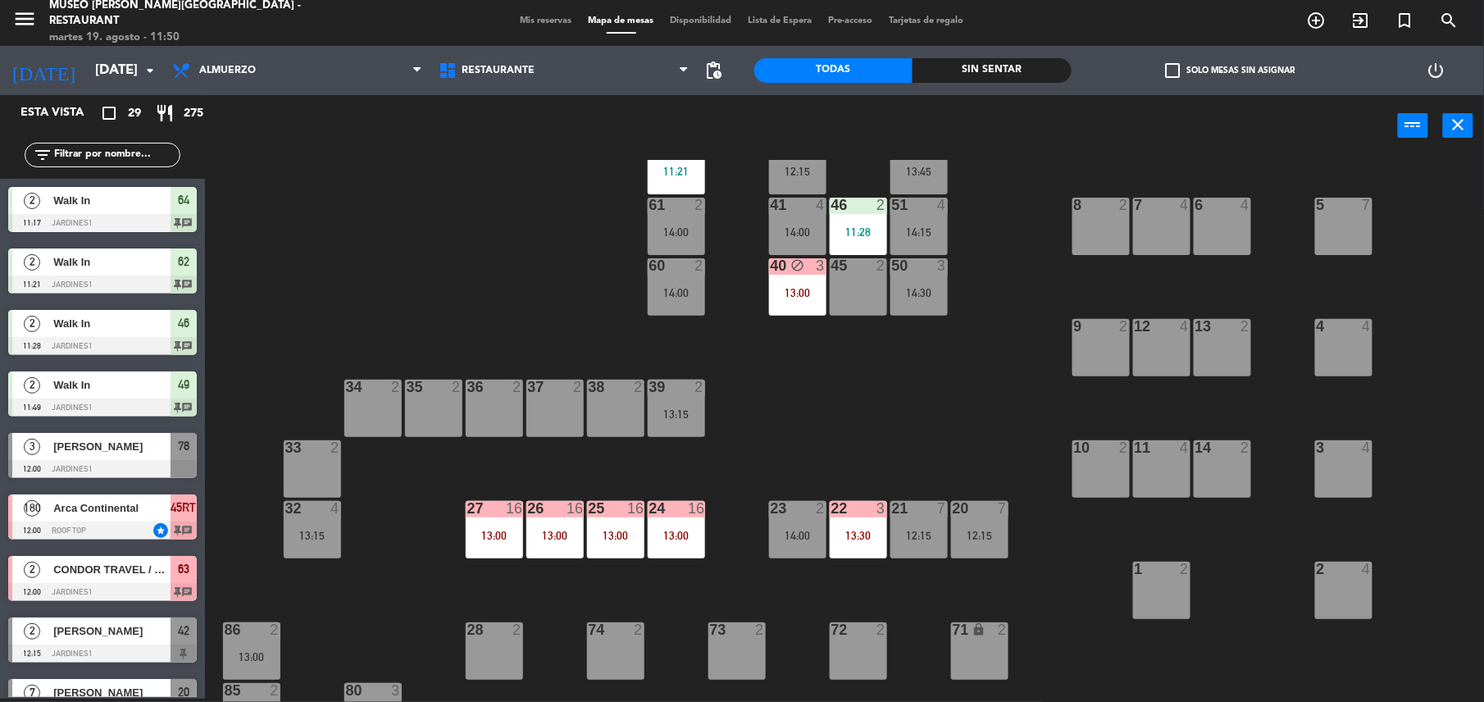
scroll to position [178, 0]
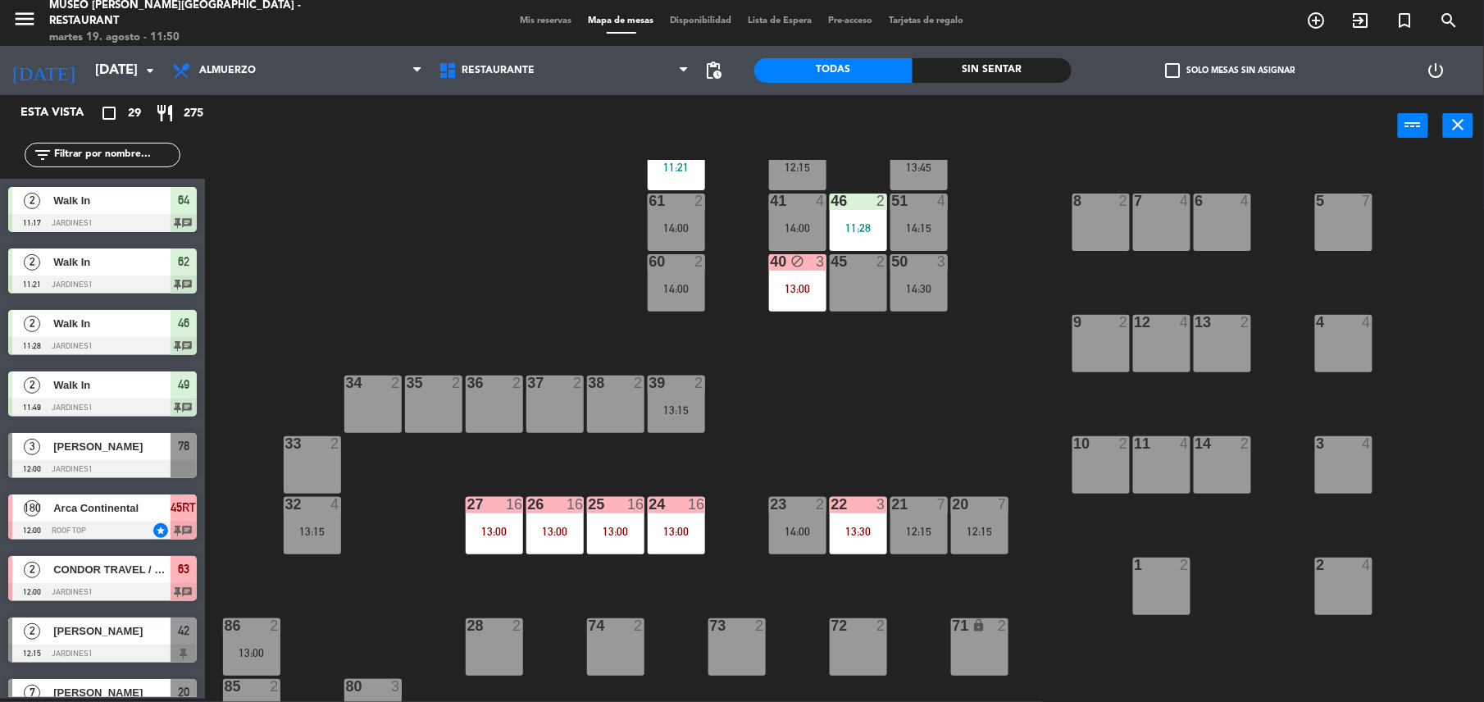
click at [89, 157] on input "text" at bounding box center [115, 155] width 127 height 18
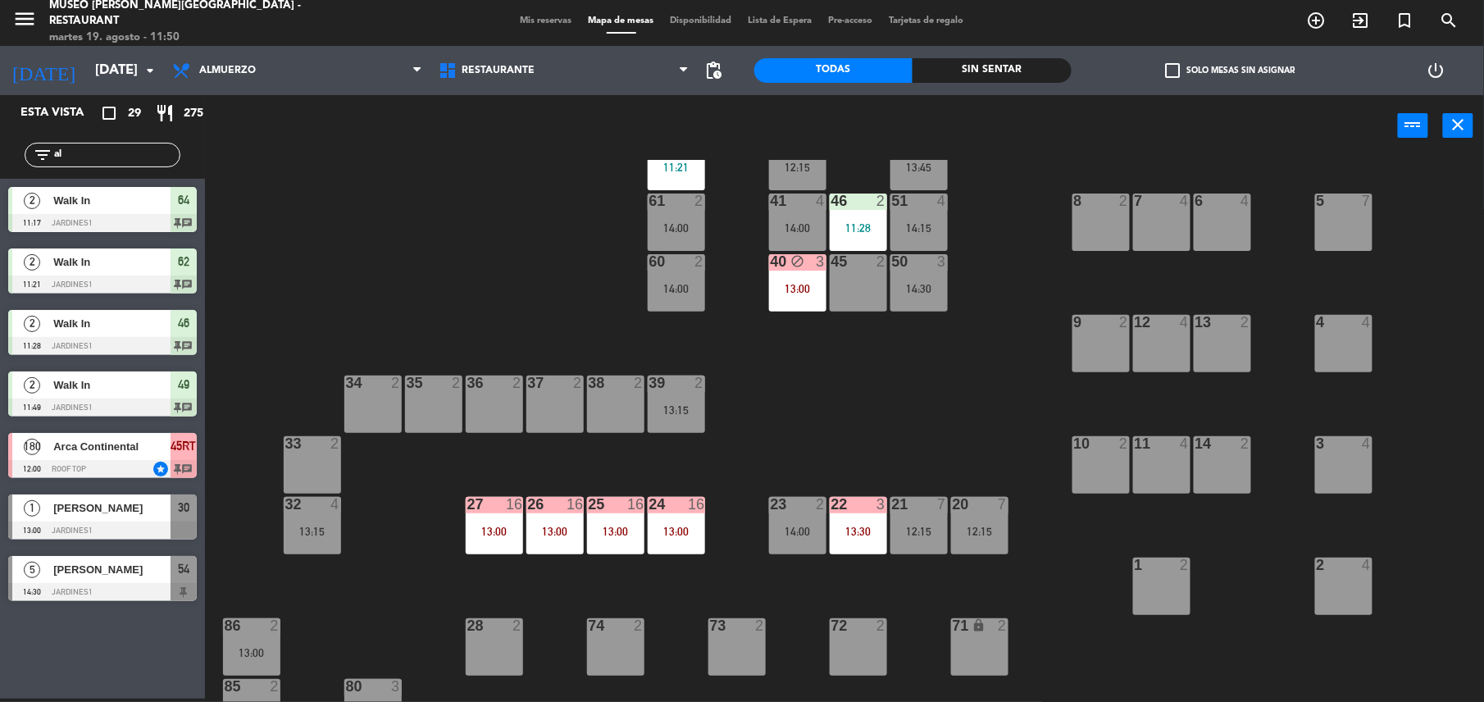
type input "a"
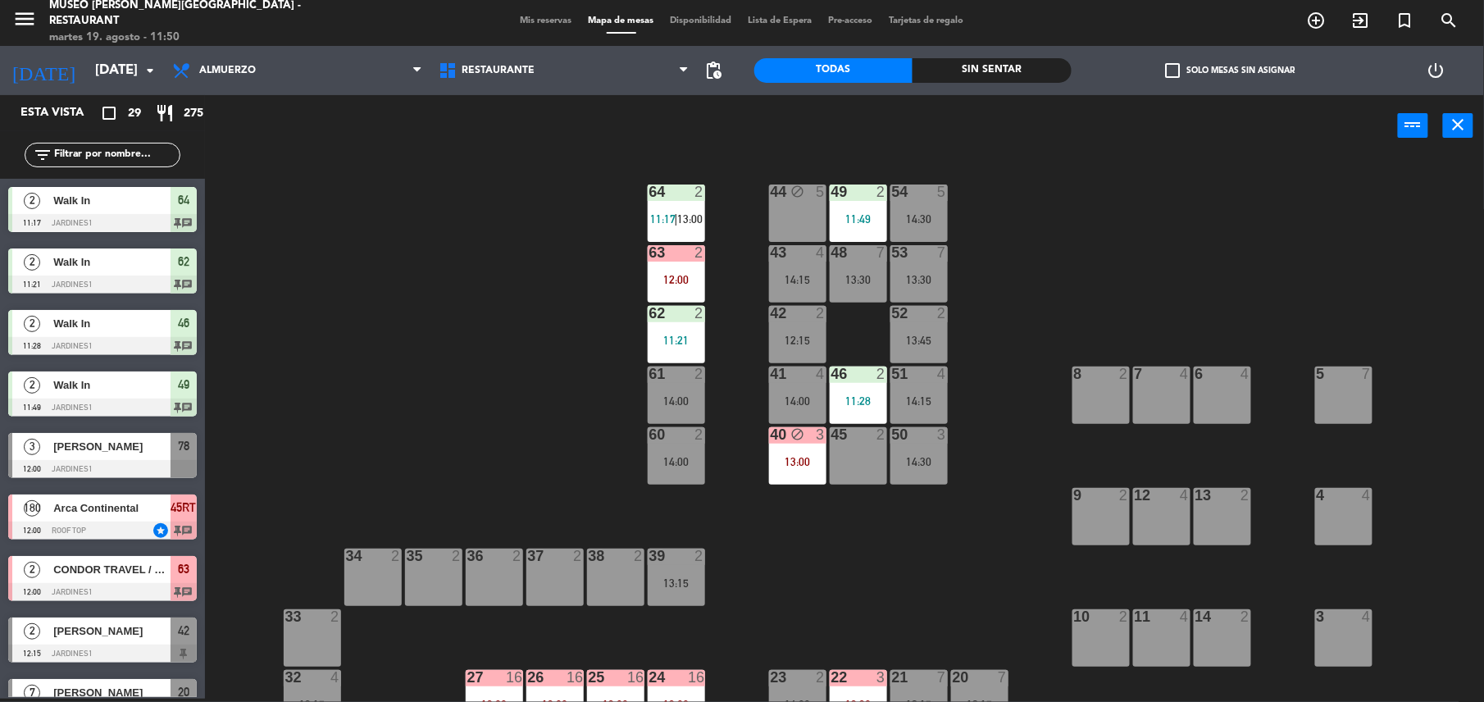
scroll to position [3, 0]
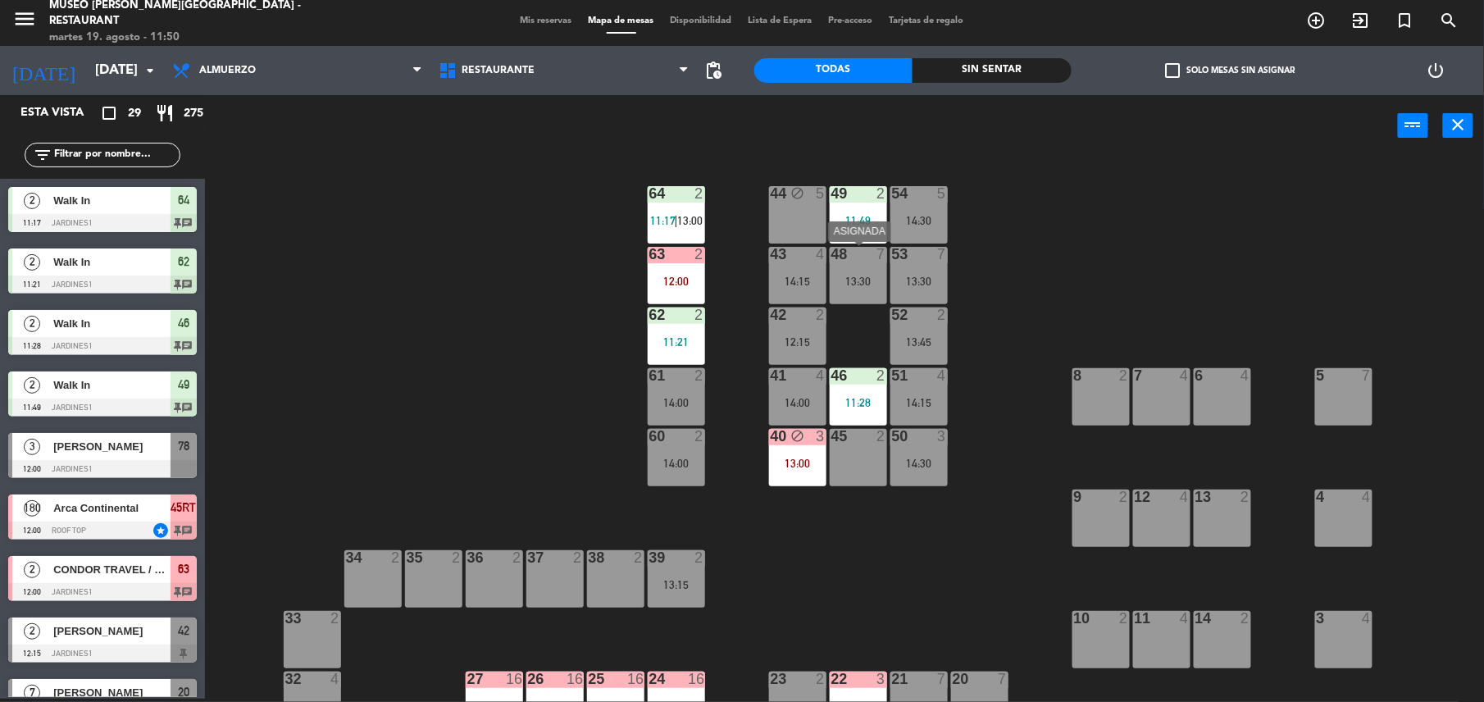
click at [860, 256] on div at bounding box center [857, 254] width 27 height 15
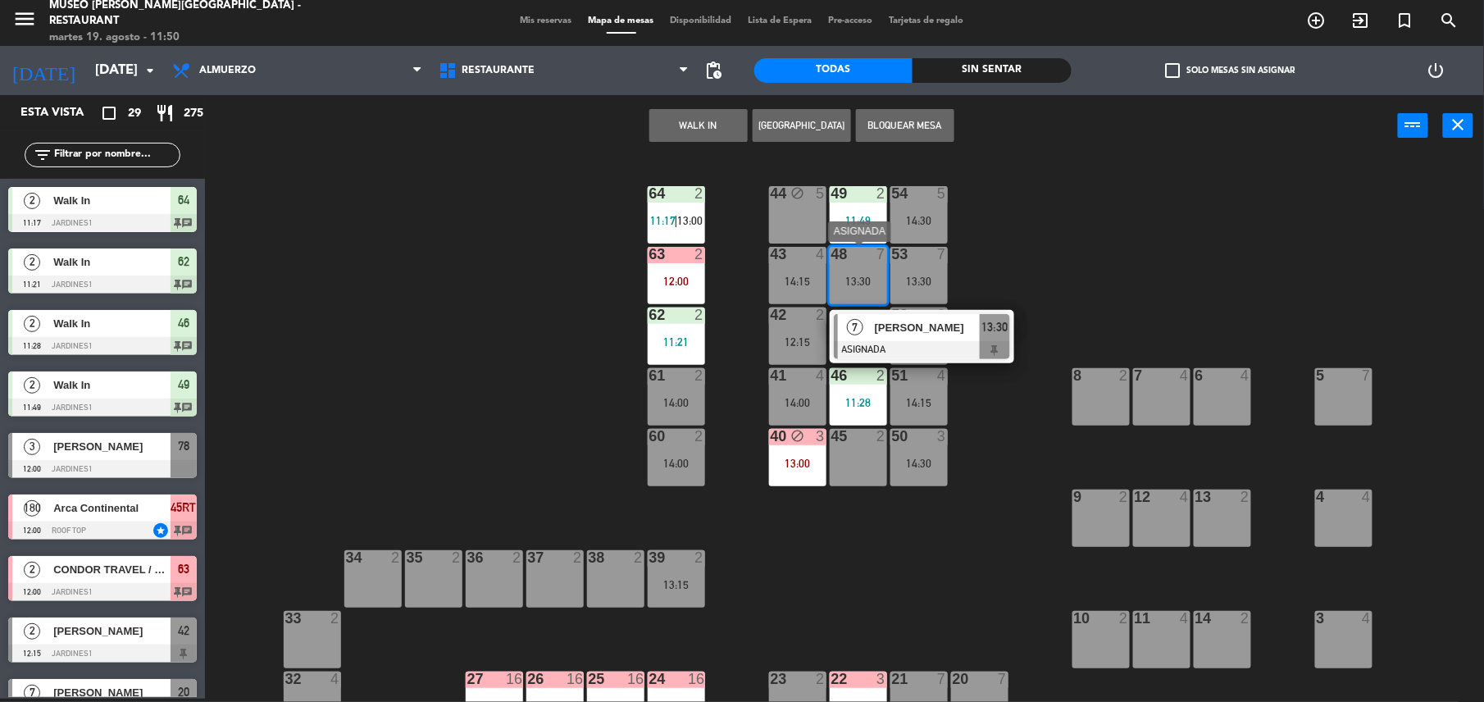
click at [902, 319] on span "[PERSON_NAME]" at bounding box center [927, 327] width 105 height 17
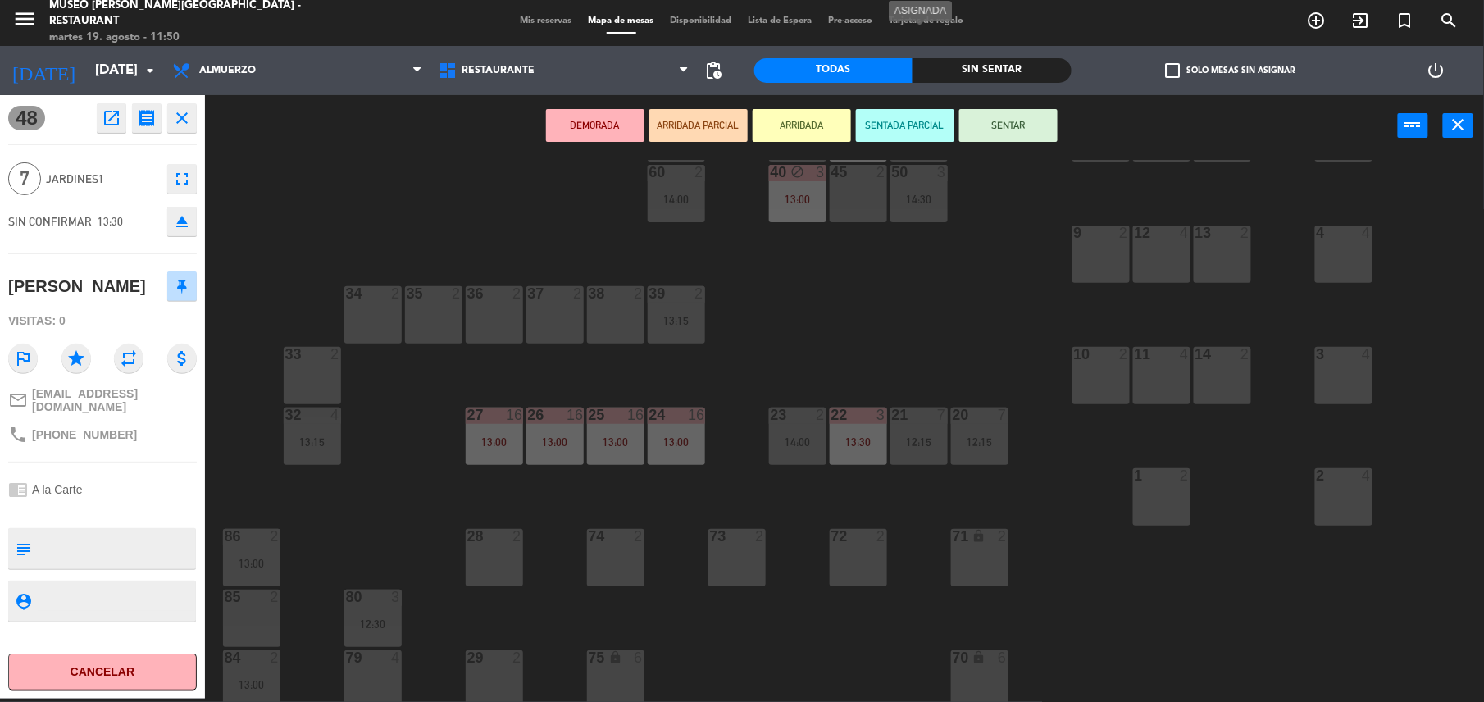
scroll to position [285, 0]
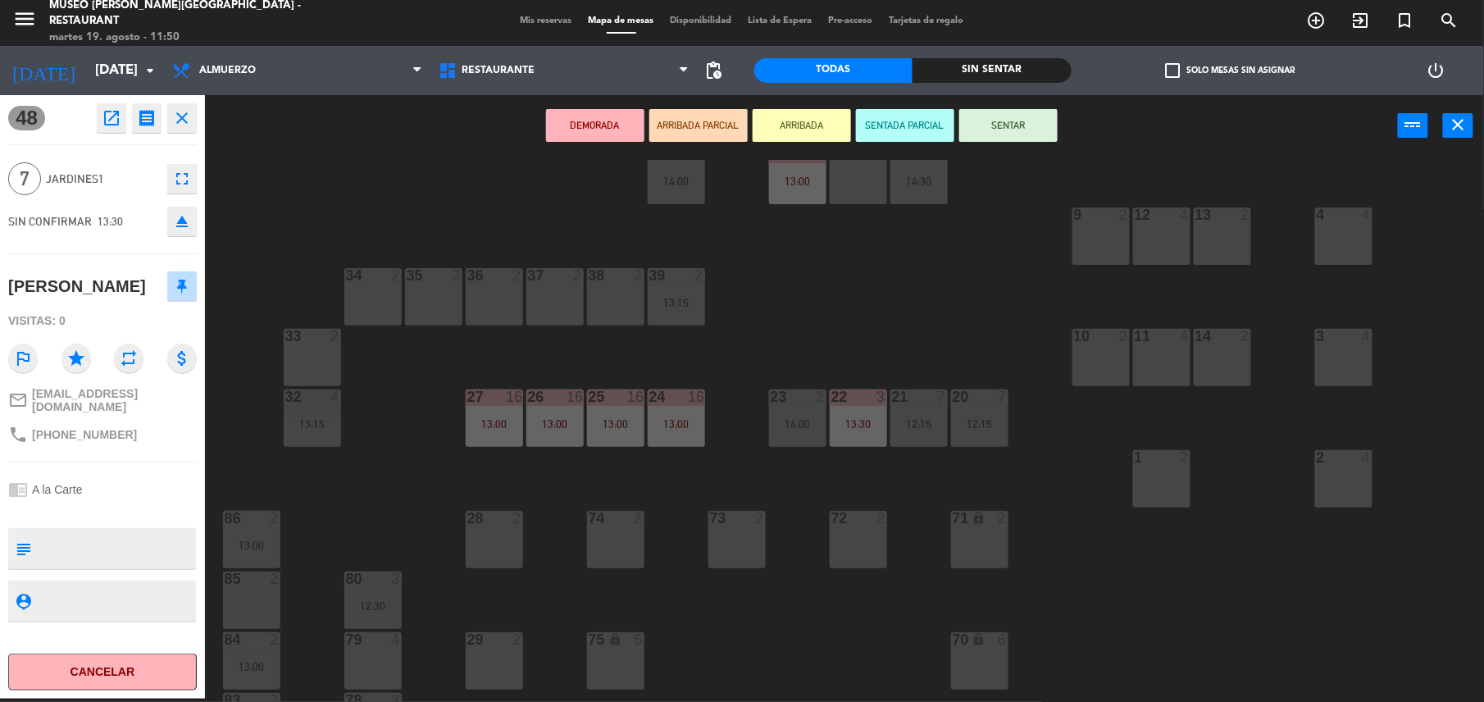
click at [473, 356] on div "44 block 5 49 2 11:49 54 5 14:30 64 2 11:17 | 13:00 48 7 13:30 53 7 13:30 63 2 …" at bounding box center [852, 431] width 1264 height 542
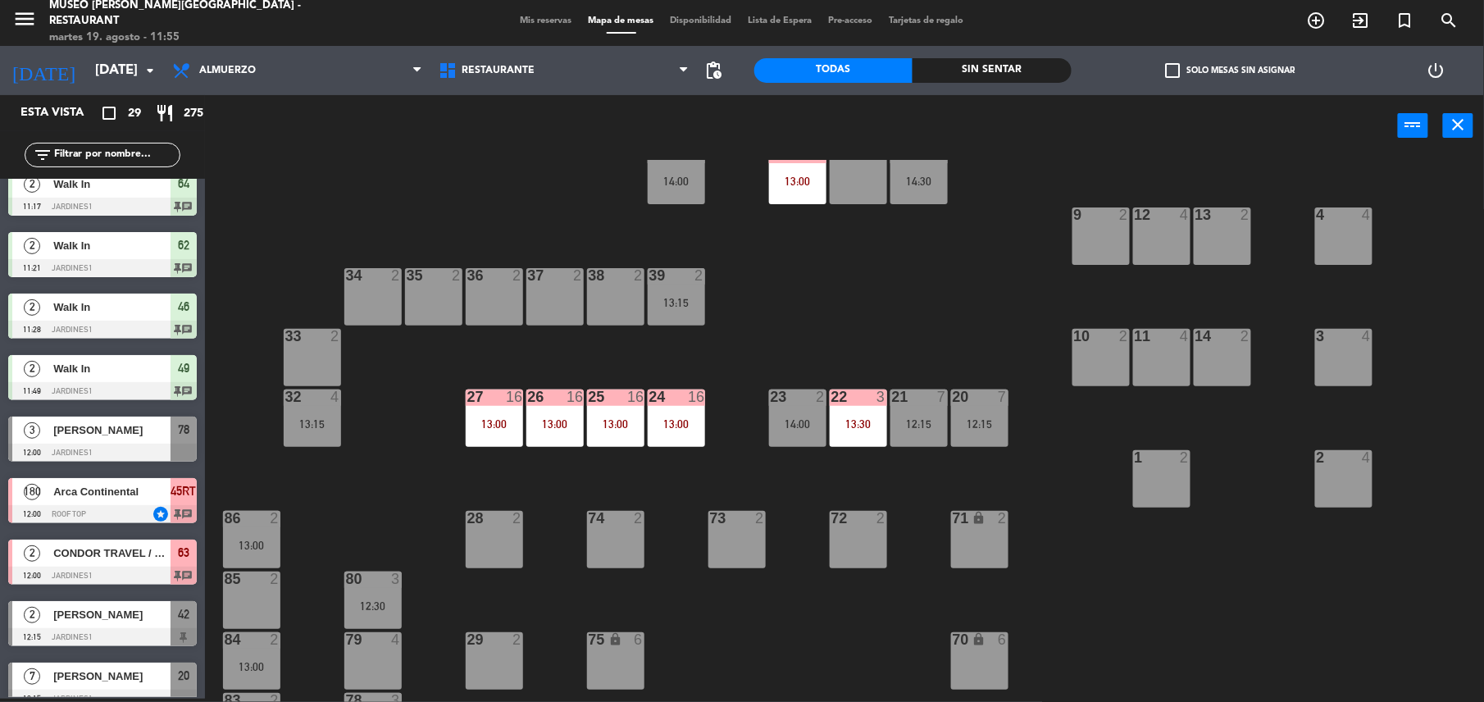
scroll to position [0, 0]
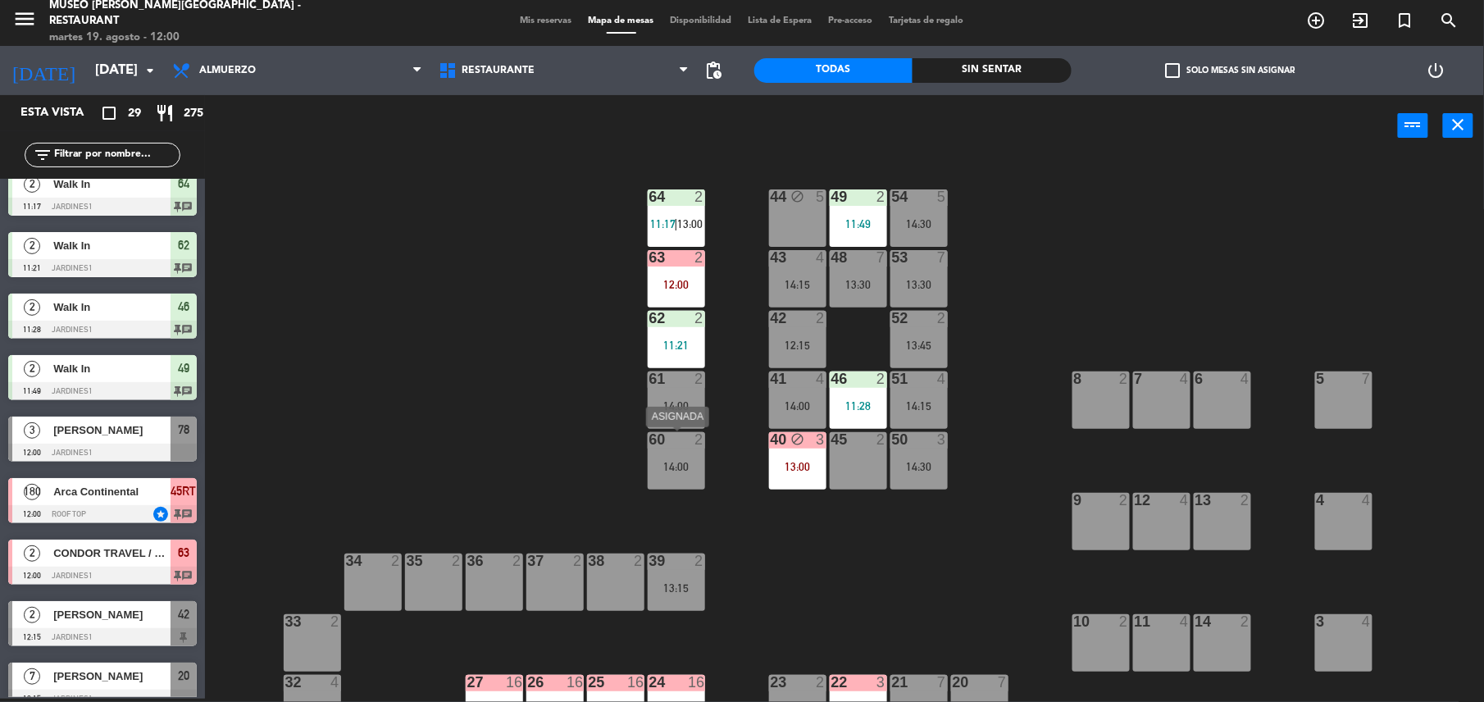
click at [673, 480] on div "60 2 14:00" at bounding box center [676, 460] width 57 height 57
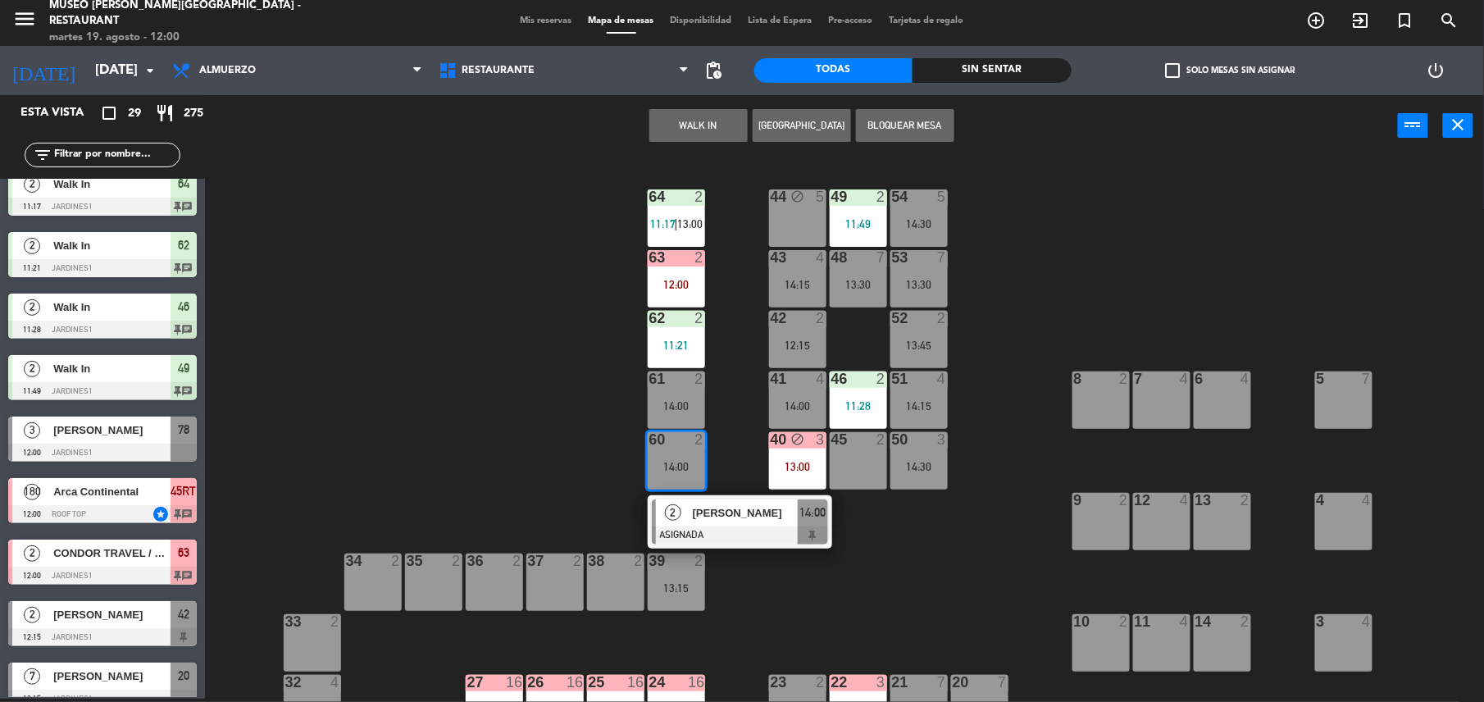
click at [683, 139] on button "WALK IN" at bounding box center [698, 125] width 98 height 33
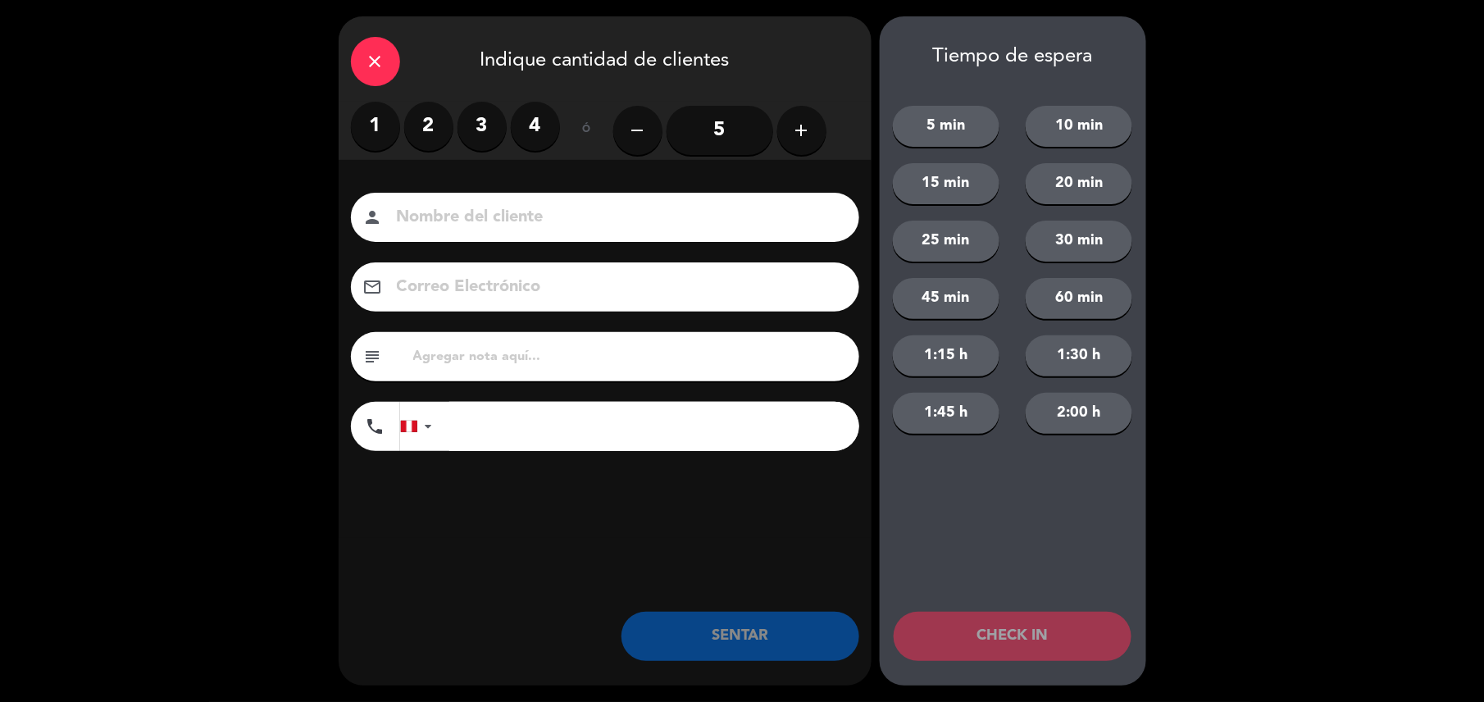
click at [430, 115] on label "2" at bounding box center [428, 126] width 49 height 49
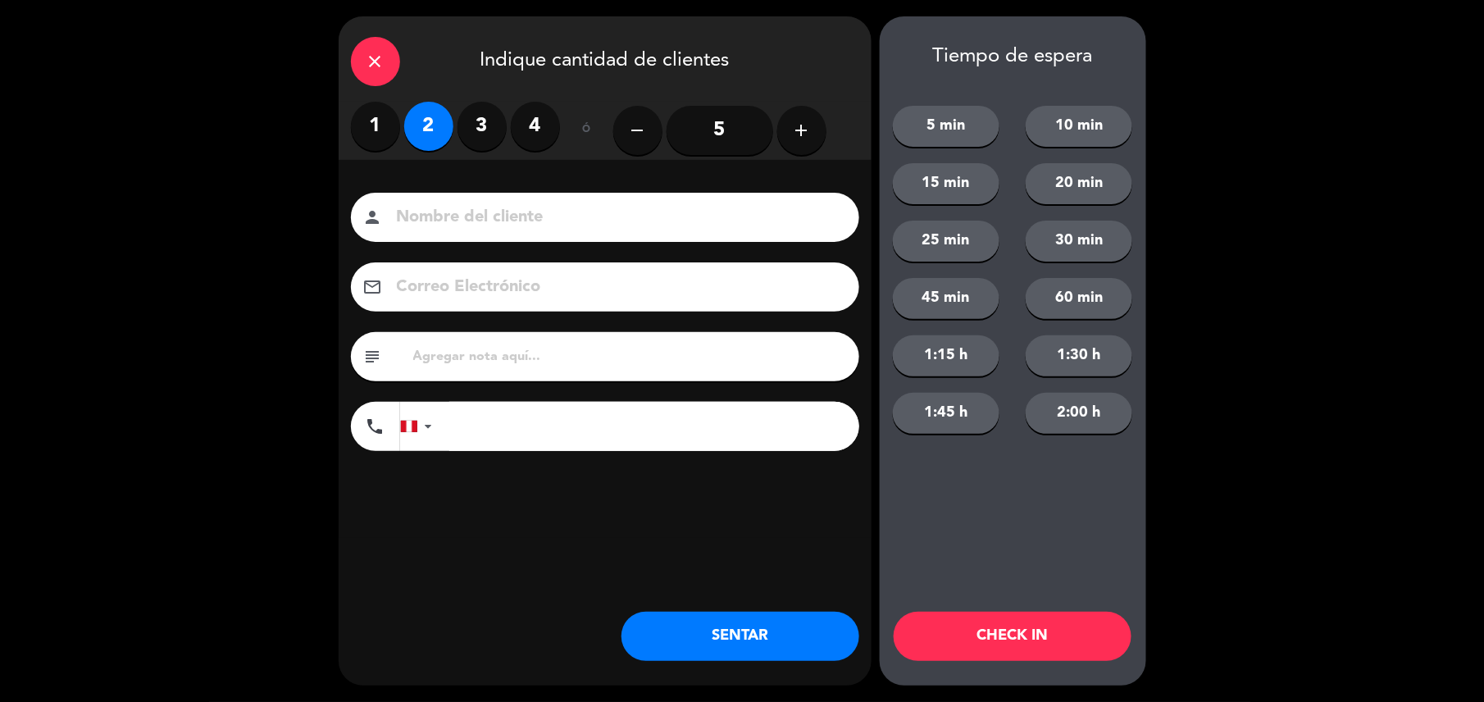
click at [507, 359] on input "text" at bounding box center [629, 356] width 435 height 23
type input "m60"
click at [721, 623] on button "SENTAR" at bounding box center [740, 636] width 238 height 49
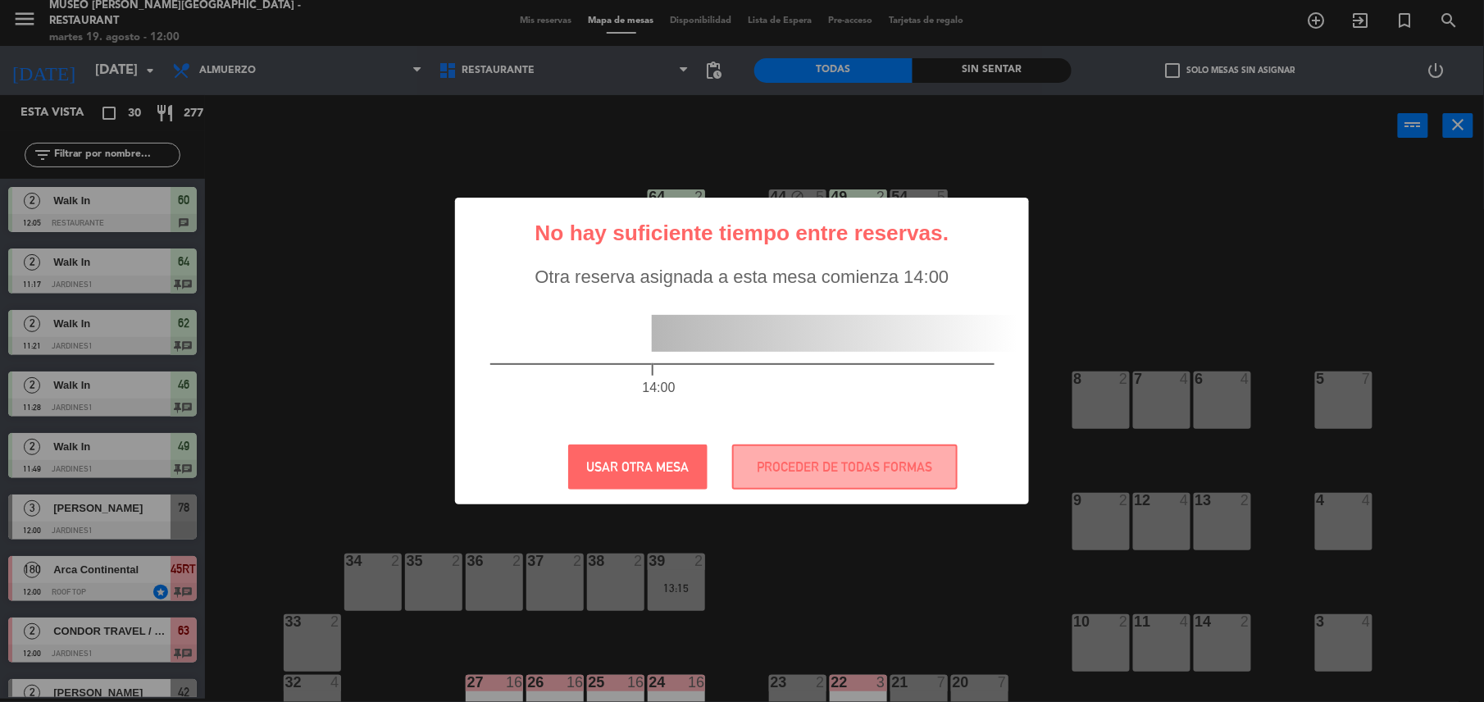
click at [920, 343] on body "close × Museo [PERSON_NAME] Café - Restaurant × chrome_reader_mode Listado de R…" at bounding box center [742, 351] width 1484 height 702
click at [834, 469] on button "PROCEDER DE TODAS FORMAS" at bounding box center [844, 466] width 225 height 45
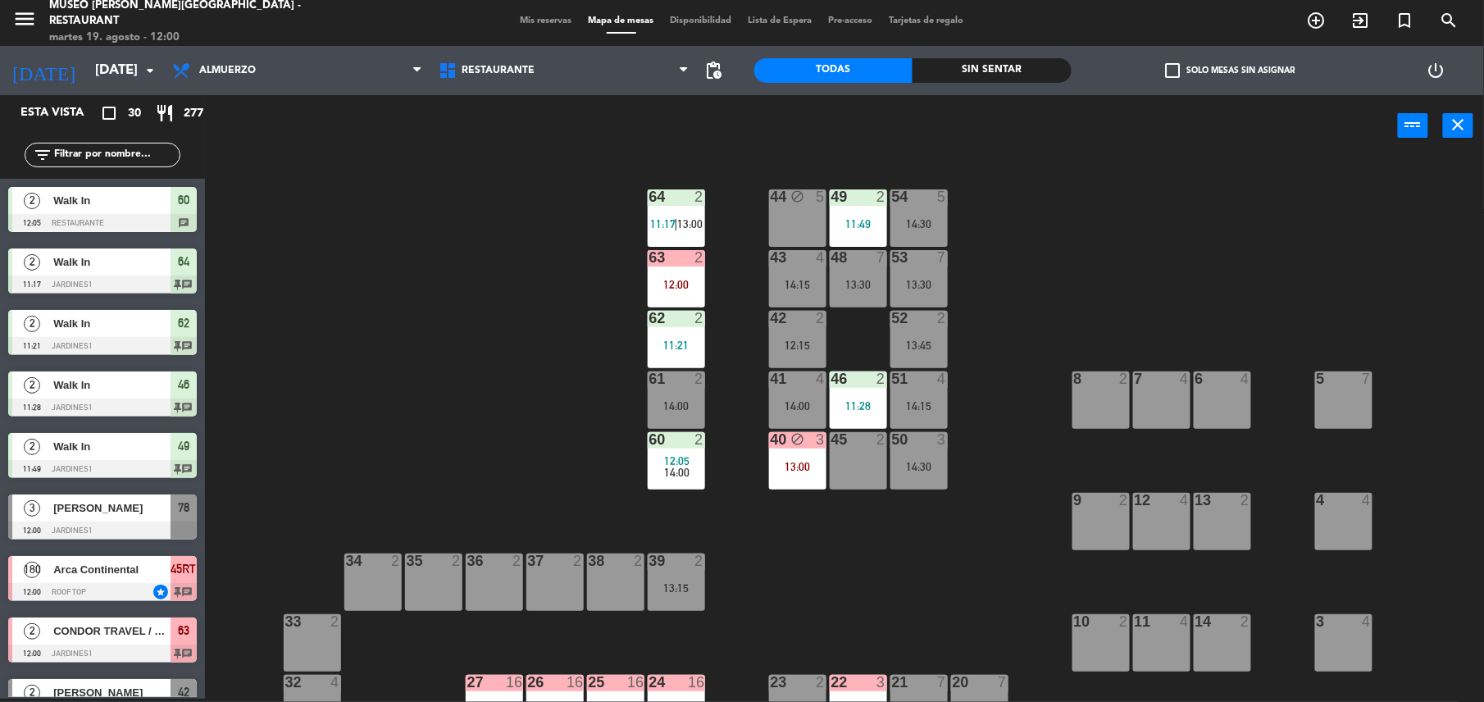
click at [912, 325] on div at bounding box center [918, 318] width 27 height 15
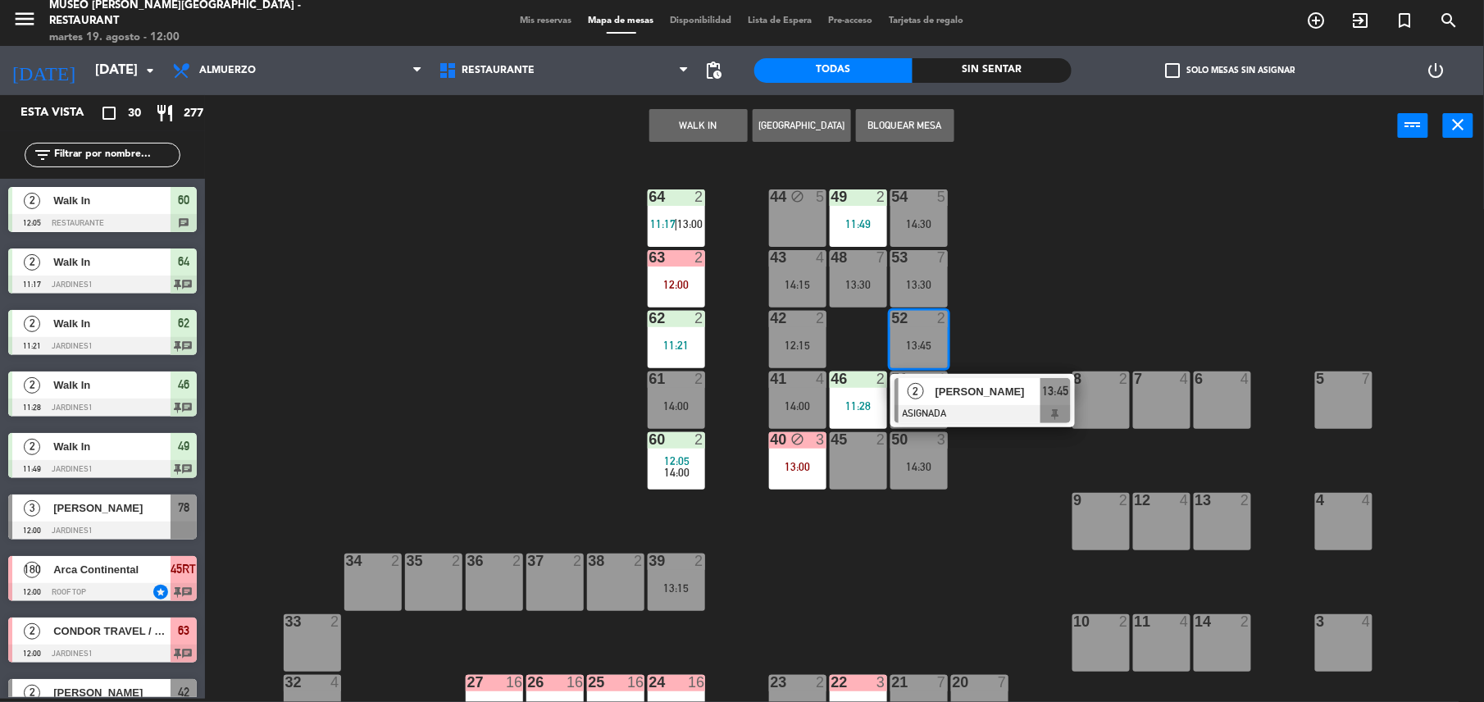
click at [684, 113] on button "WALK IN" at bounding box center [698, 125] width 98 height 33
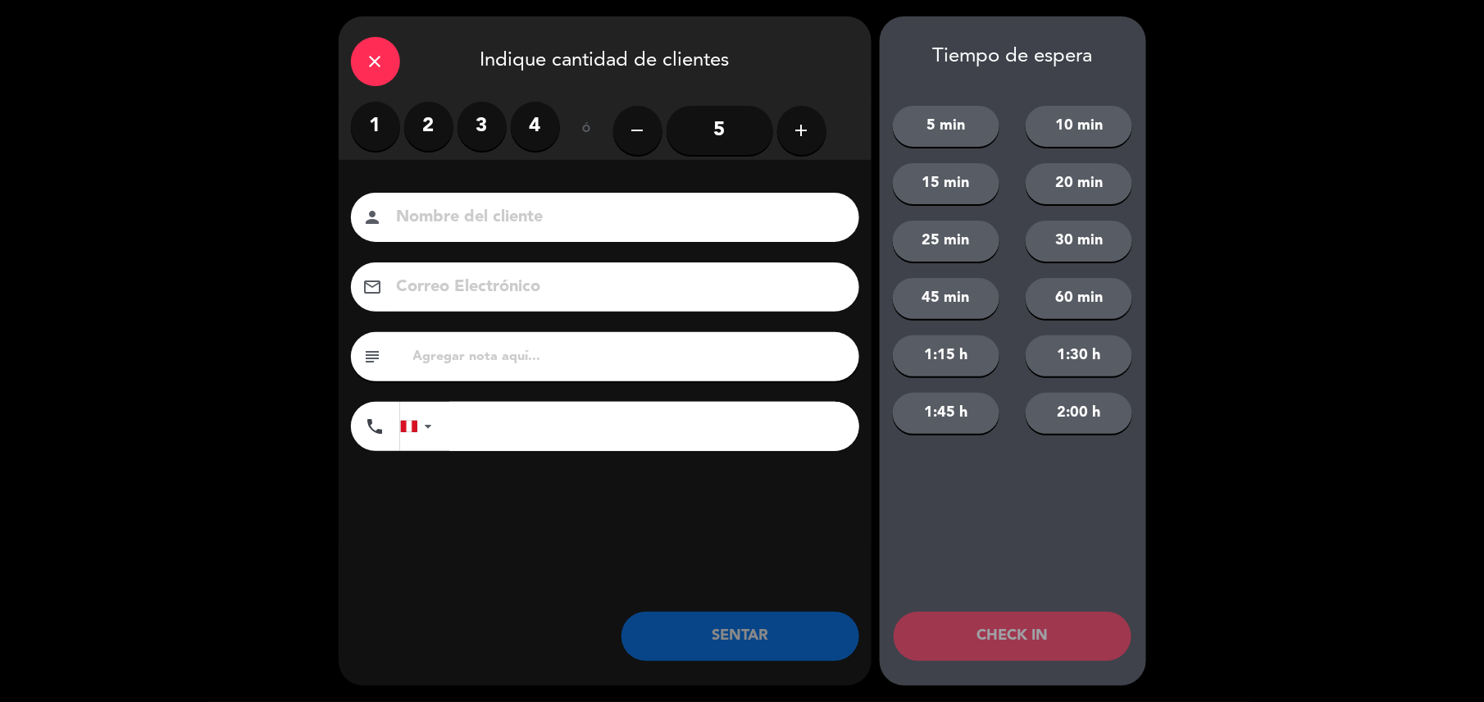
click at [427, 123] on label "2" at bounding box center [428, 126] width 49 height 49
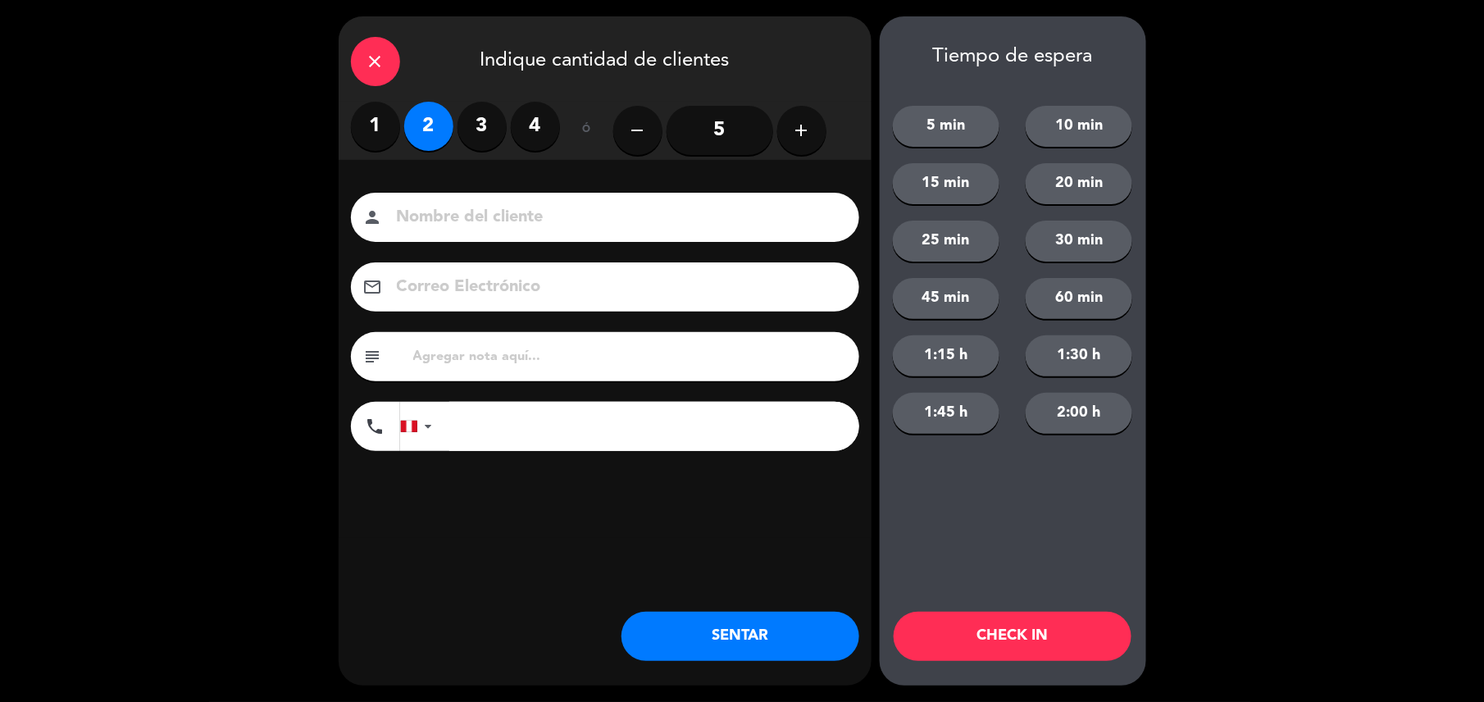
click at [505, 346] on input "text" at bounding box center [629, 356] width 435 height 23
type input "m52"
click at [725, 640] on button "SENTAR" at bounding box center [740, 636] width 238 height 49
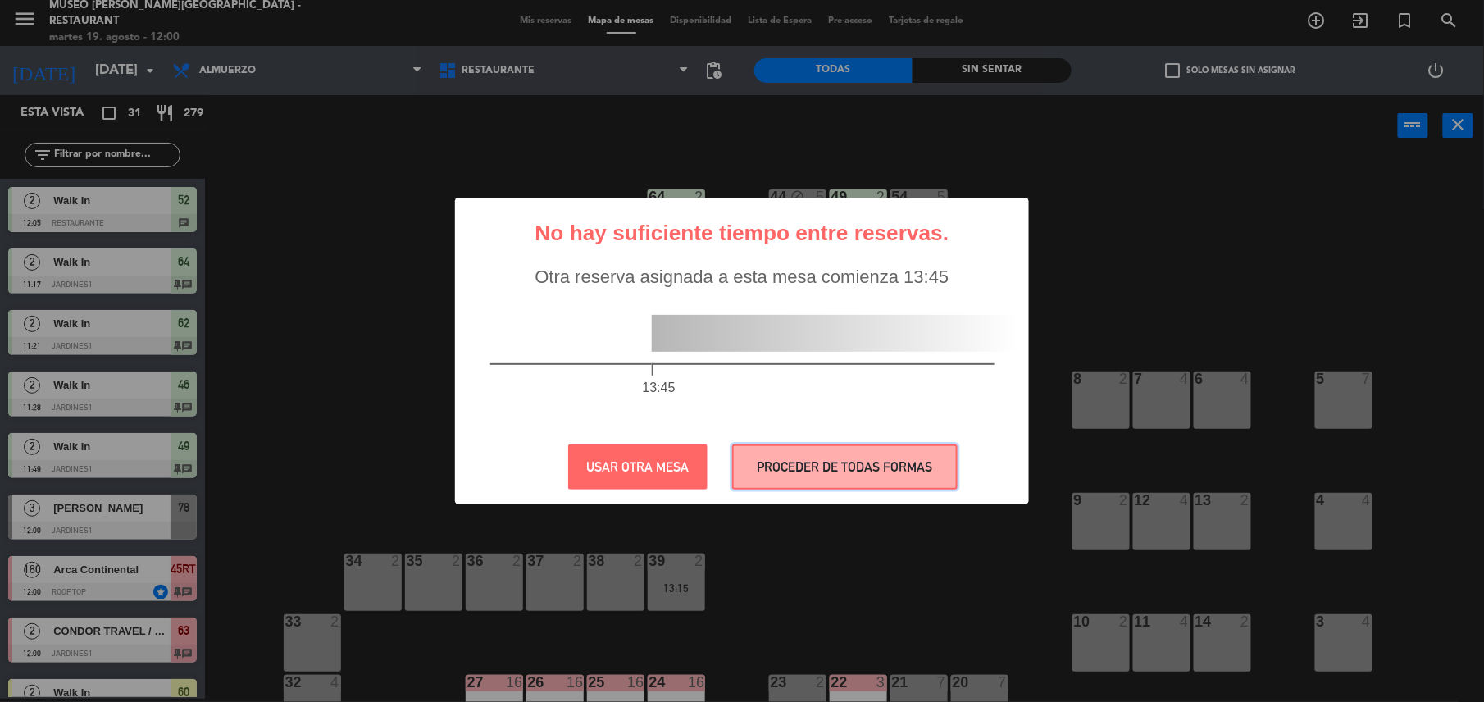
click at [828, 473] on button "PROCEDER DE TODAS FORMAS" at bounding box center [844, 466] width 225 height 45
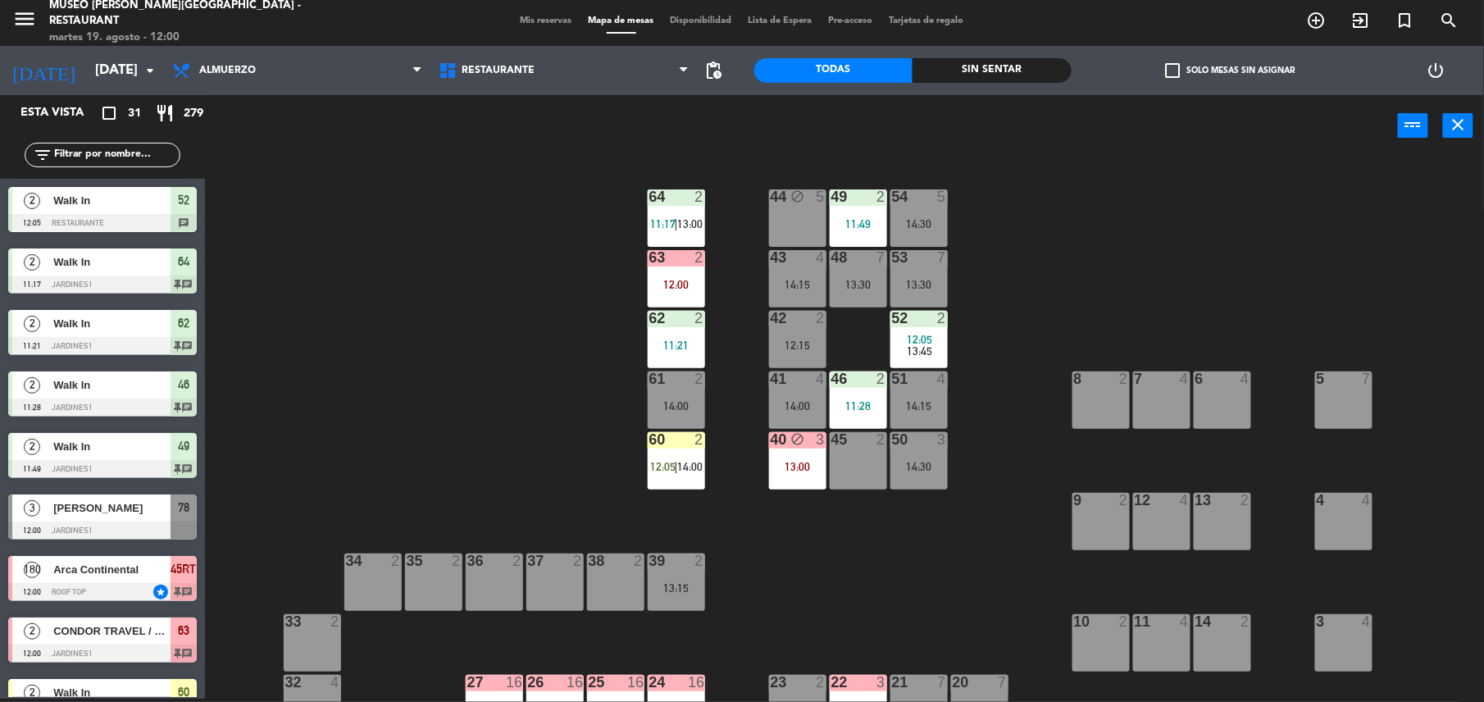
click at [672, 454] on div "60 2 12:05 | 14:00" at bounding box center [676, 460] width 57 height 57
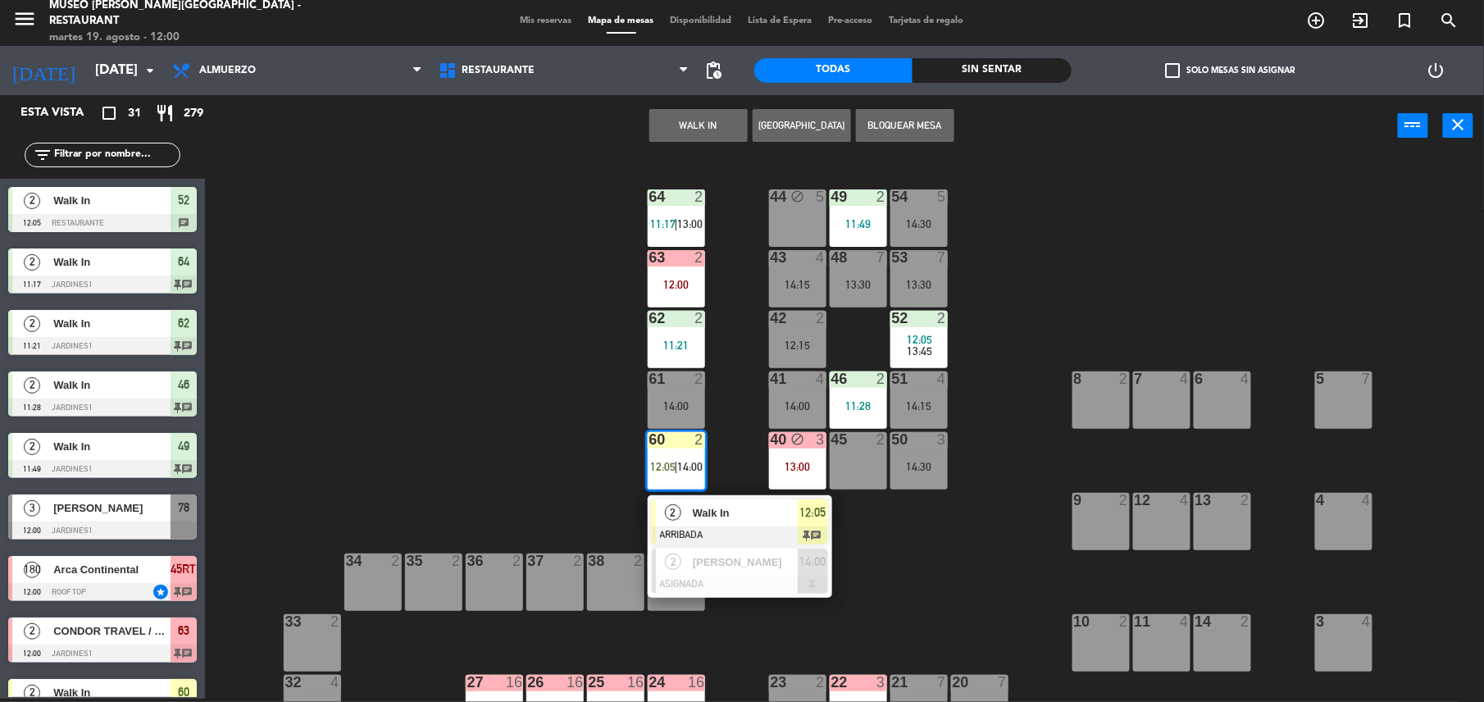
click at [699, 489] on div "60 2 12:05 | 14:00 2 Walk In ARRIBADA 12:05 chat 2 [PERSON_NAME] ASIGNADA 14:00" at bounding box center [676, 460] width 57 height 57
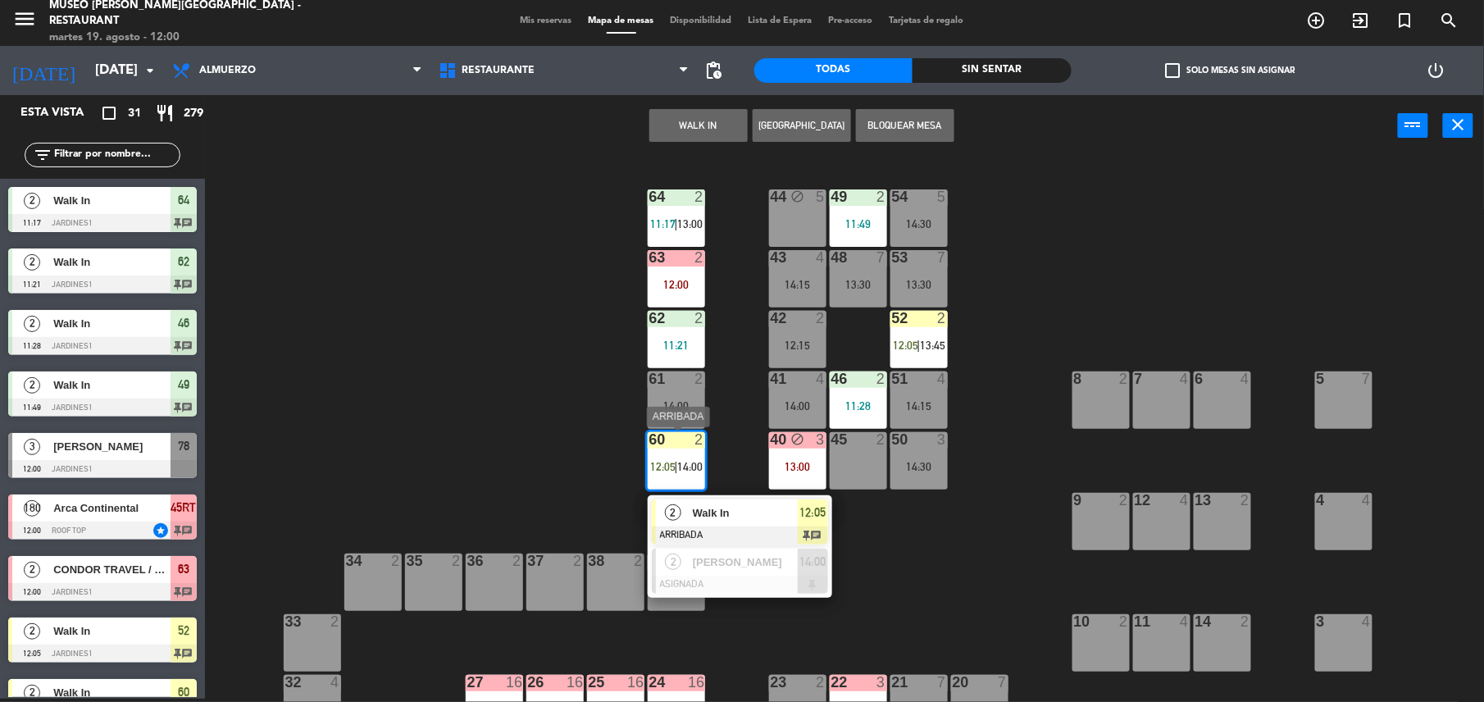
click at [725, 508] on span "Walk In" at bounding box center [745, 512] width 105 height 17
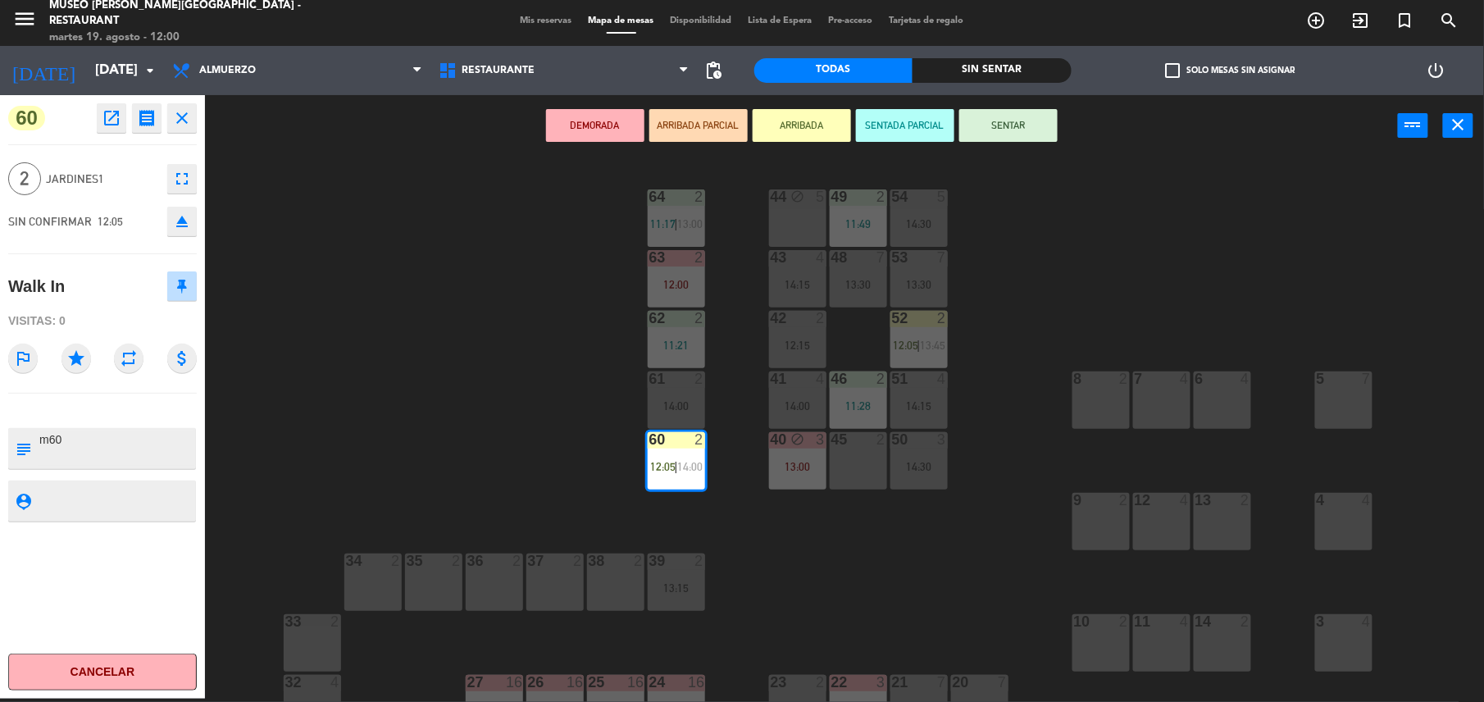
click at [1021, 128] on button "SENTAR" at bounding box center [1008, 125] width 98 height 33
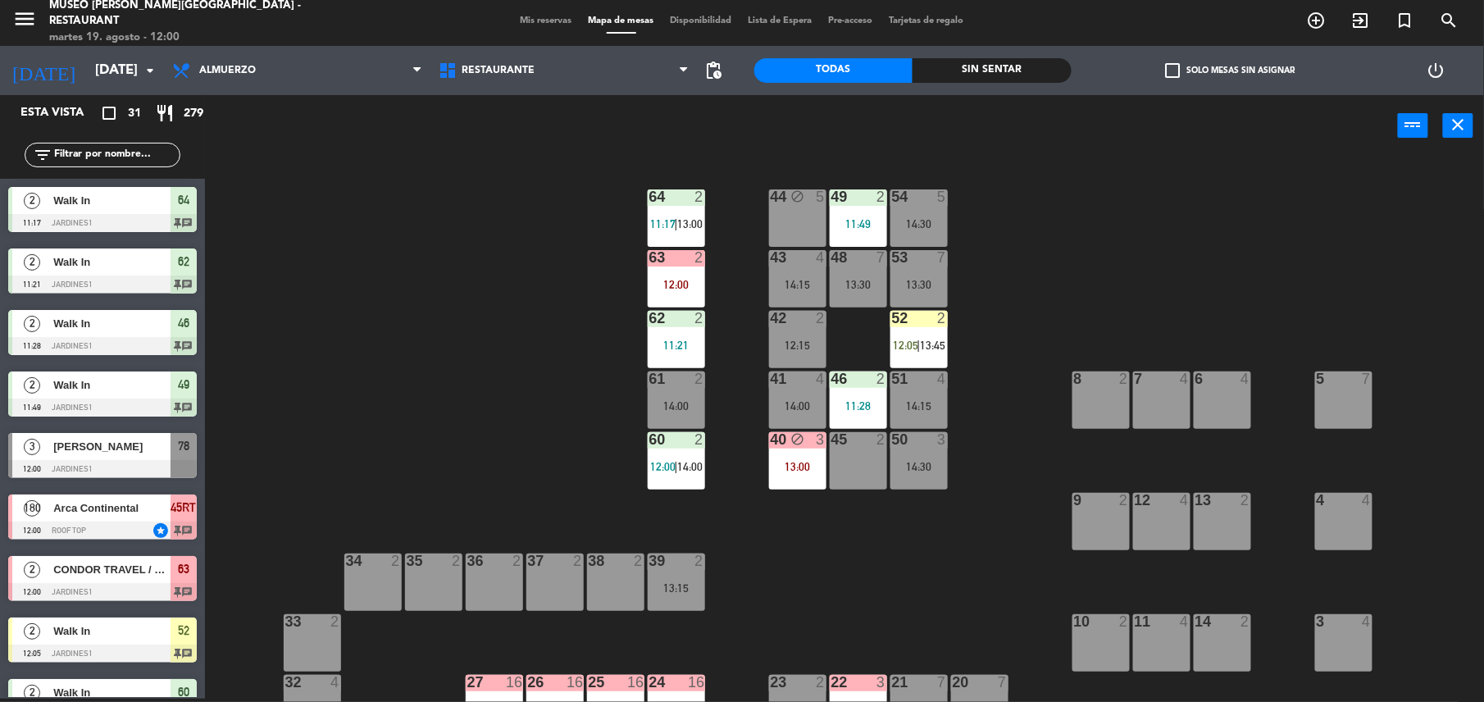
scroll to position [3, 0]
click at [923, 328] on div "52 2 12:05 | 13:45" at bounding box center [918, 339] width 57 height 57
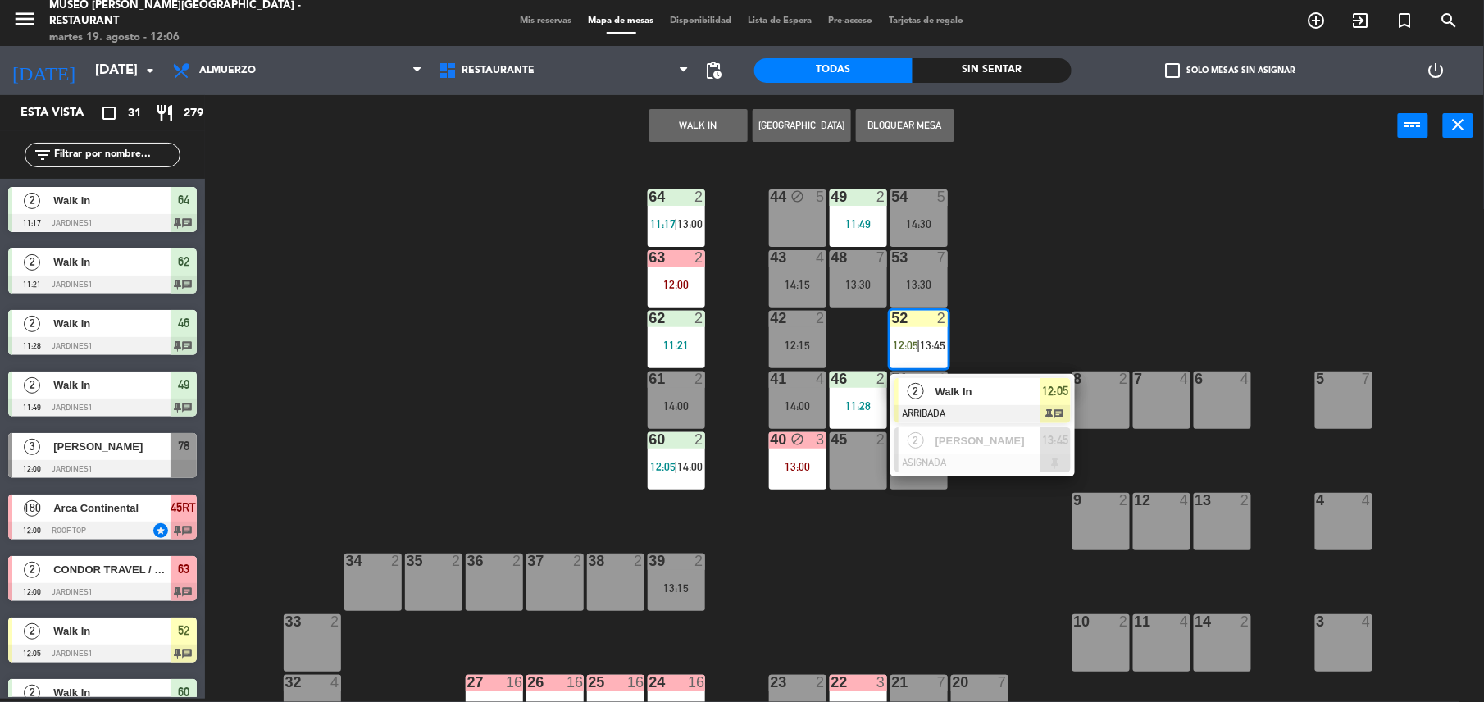
click at [1000, 367] on div "44 block 5 49 2 11:49 54 5 14:30 64 2 11:17 | 13:00 48 7 13:30 53 7 13:30 63 2 …" at bounding box center [852, 431] width 1264 height 542
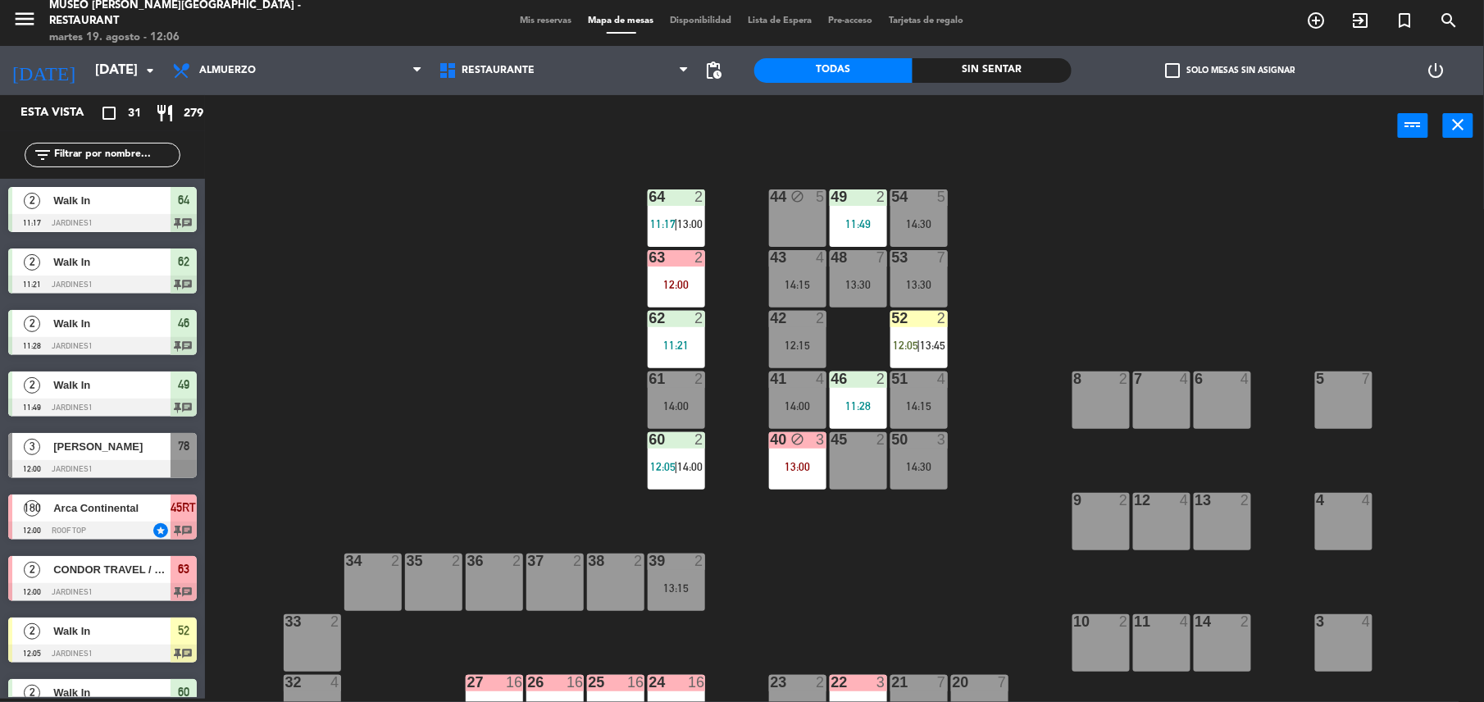
click at [918, 339] on span "|" at bounding box center [918, 345] width 3 height 13
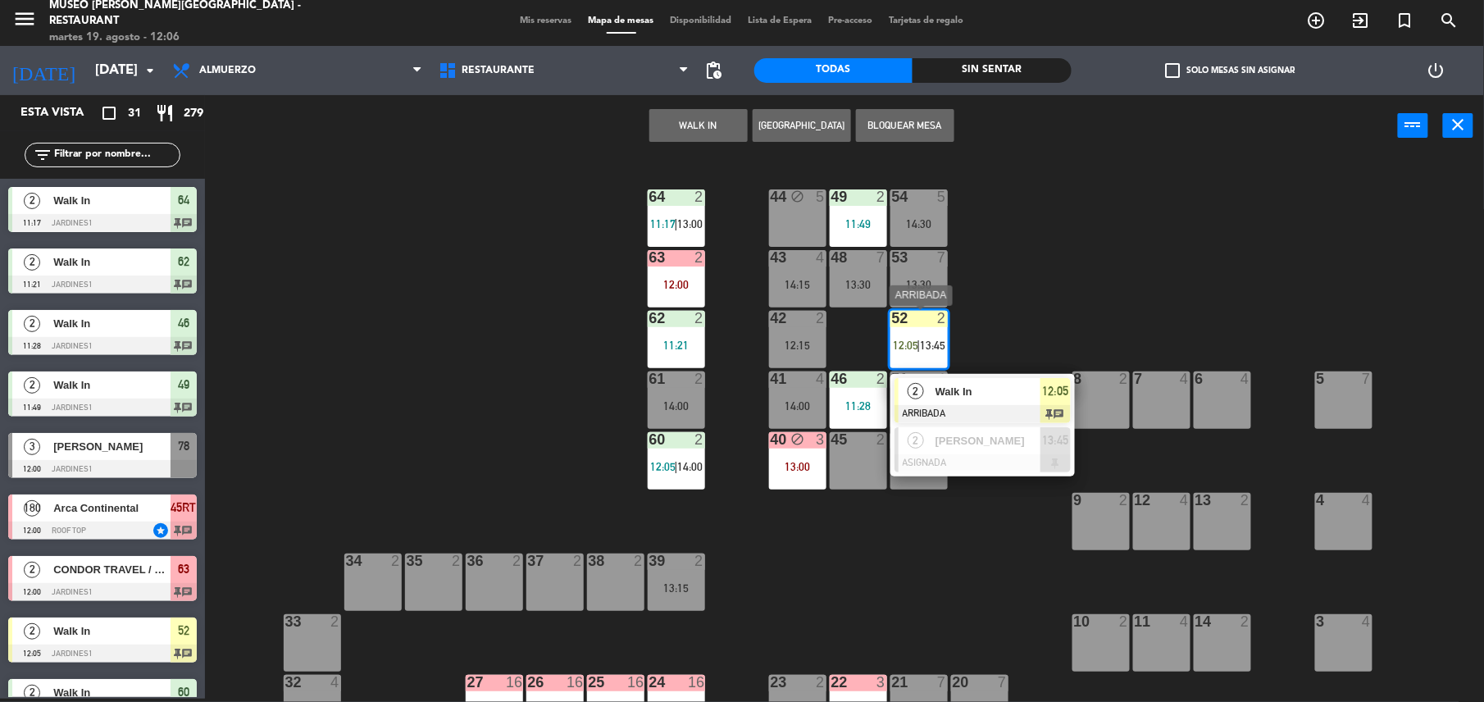
click at [985, 385] on span "Walk In" at bounding box center [987, 391] width 105 height 17
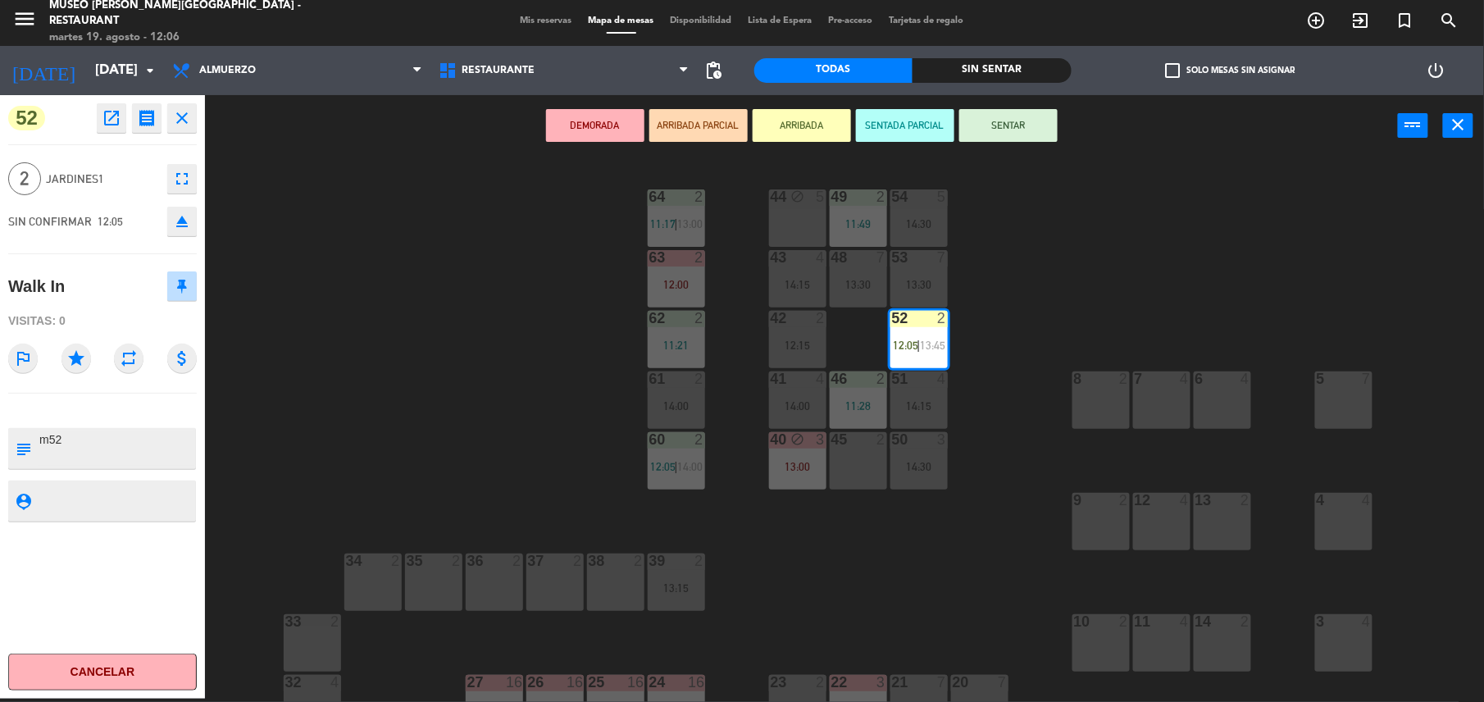
click at [1027, 122] on button "SENTAR" at bounding box center [1008, 125] width 98 height 33
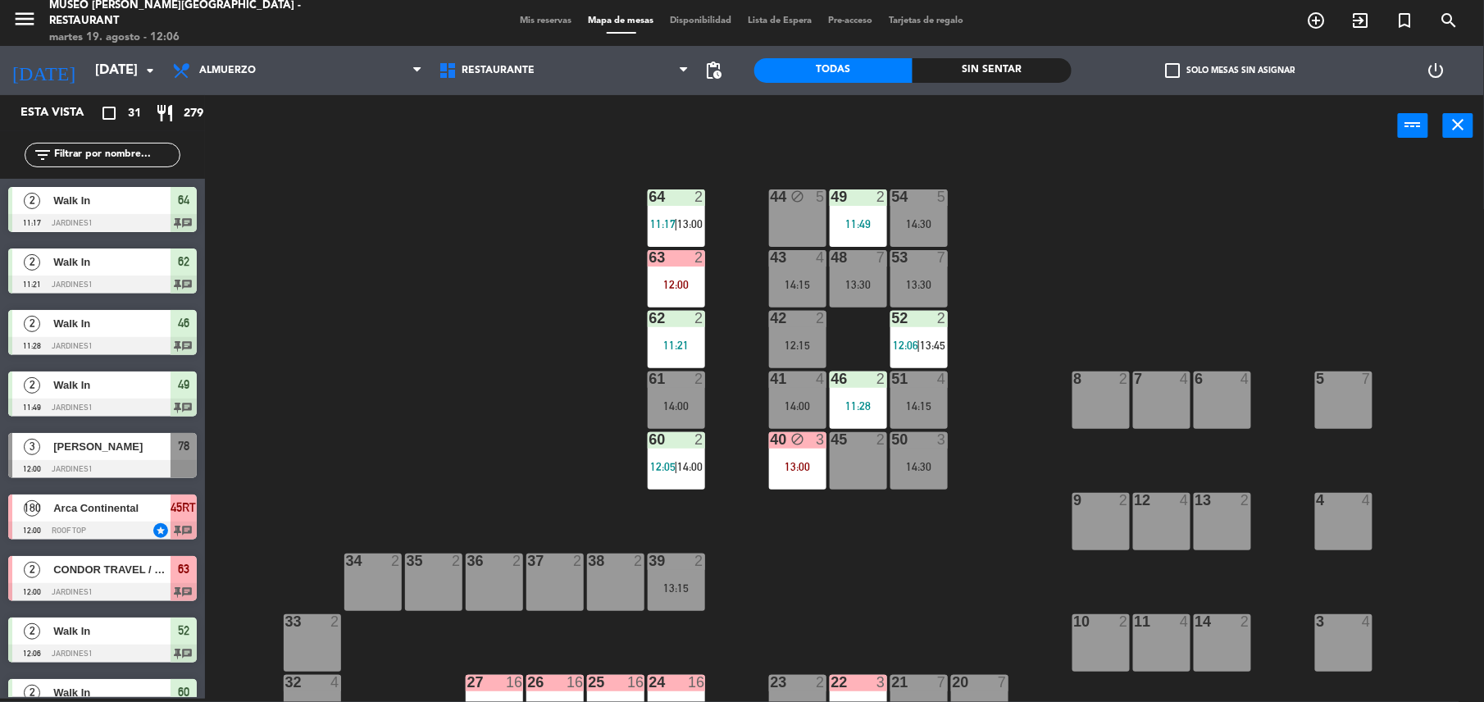
click at [92, 151] on input "text" at bounding box center [115, 155] width 127 height 18
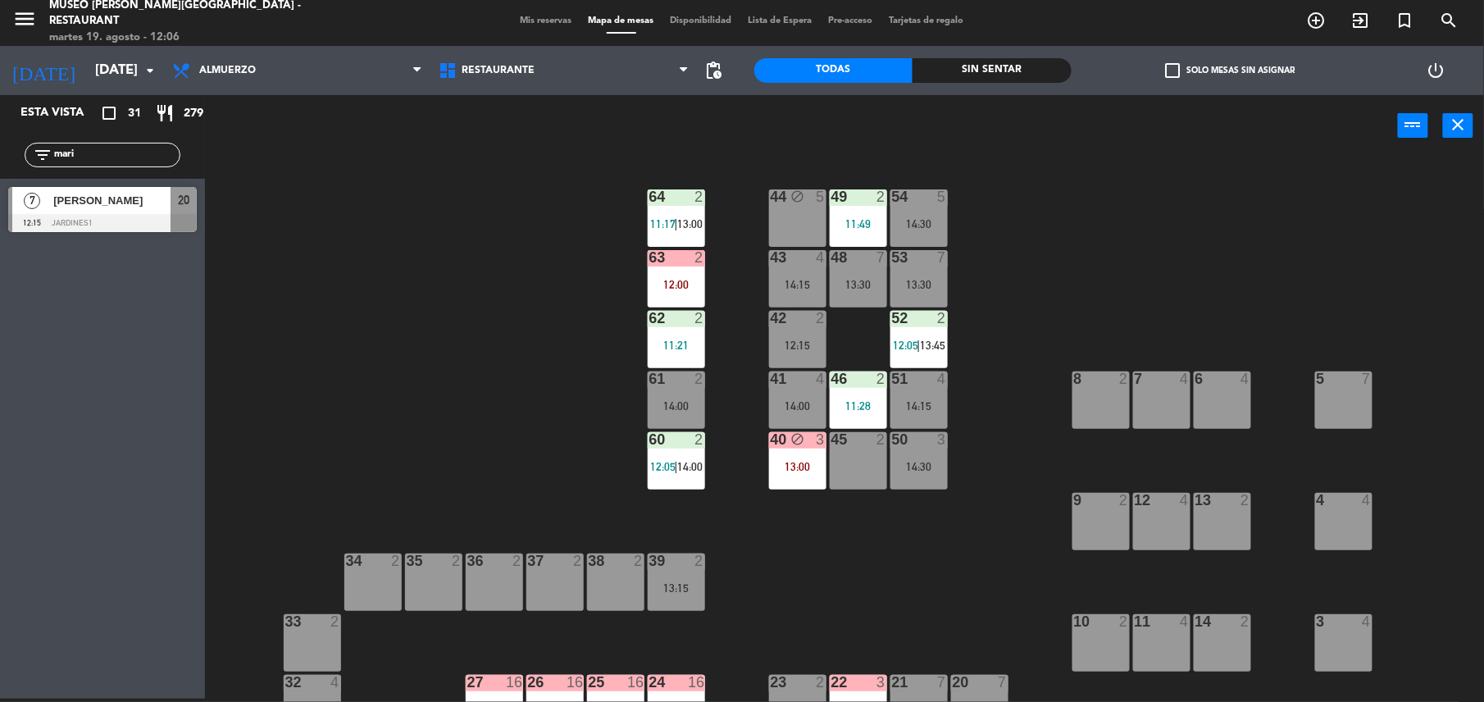
type input "mari"
click at [122, 214] on div at bounding box center [102, 223] width 189 height 18
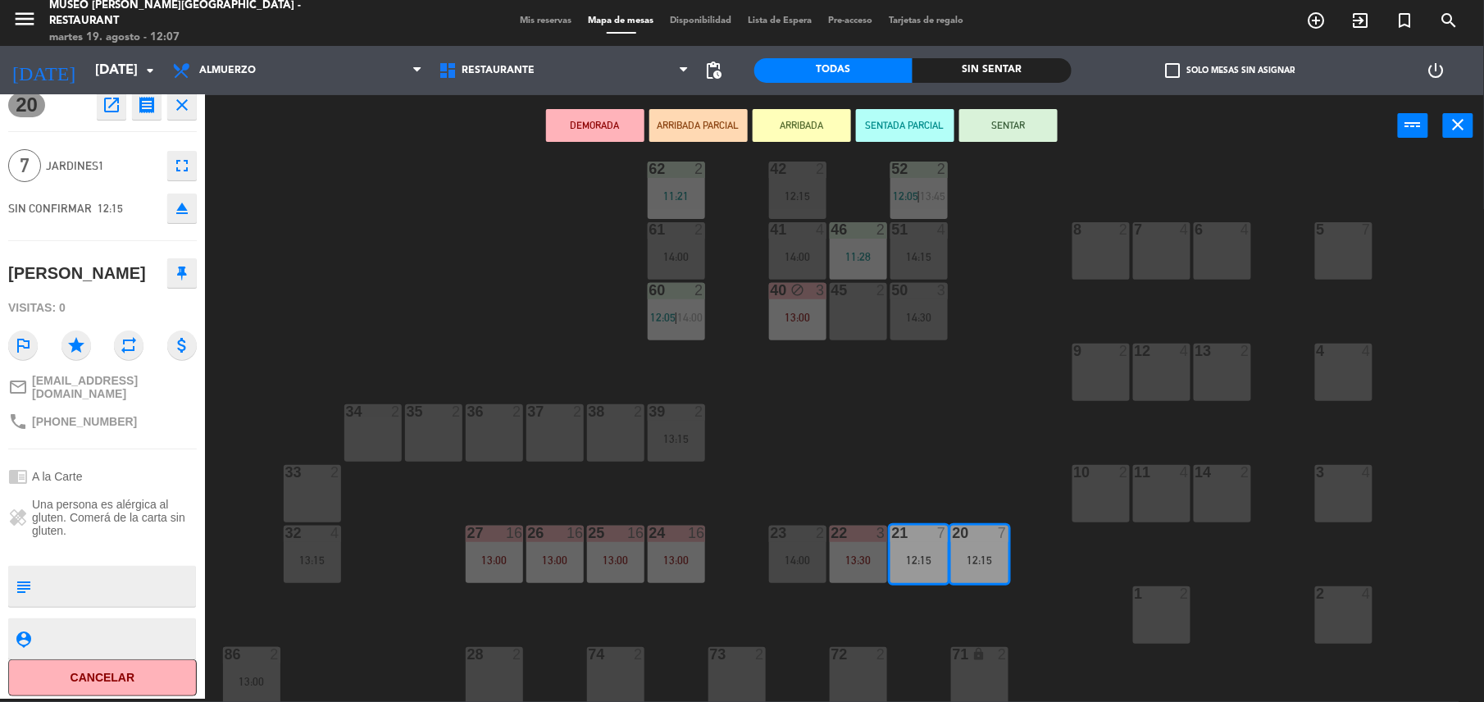
scroll to position [0, 0]
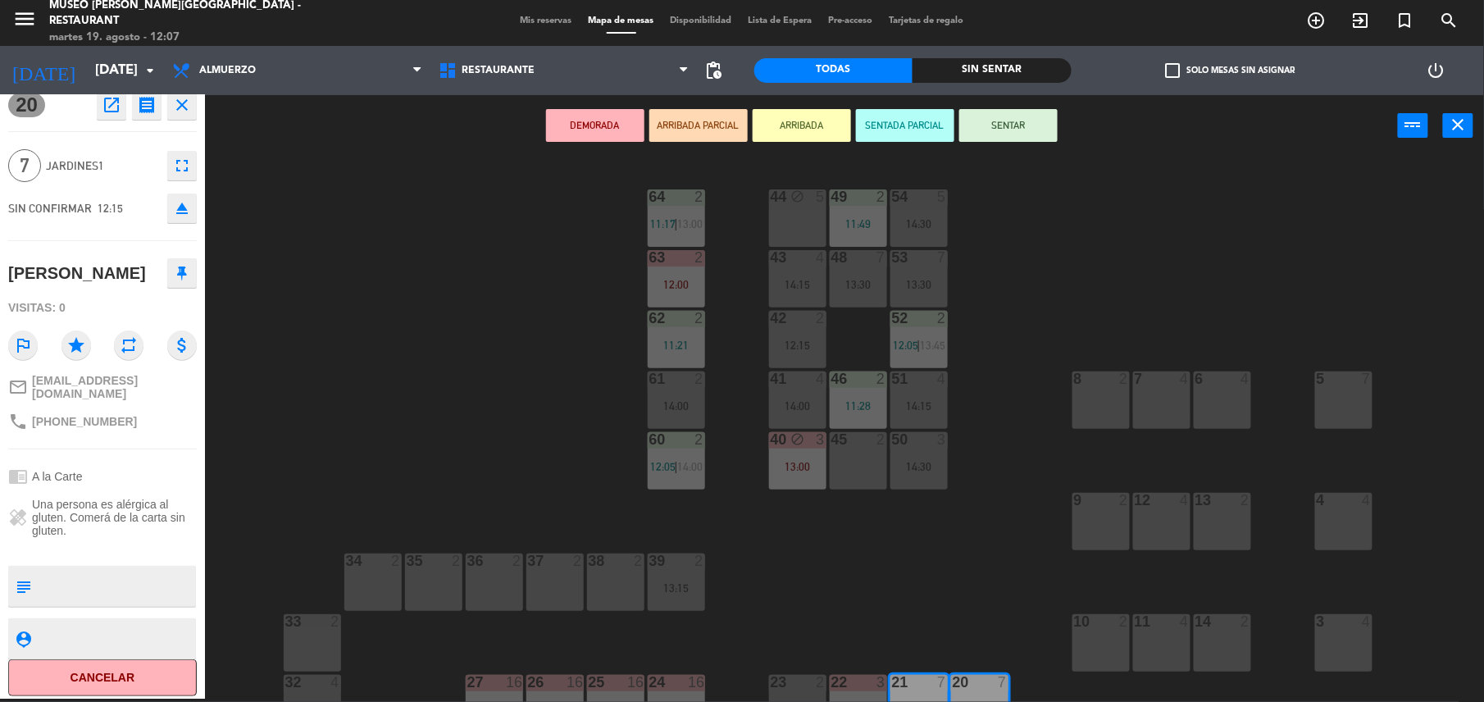
click at [1025, 267] on div "44 block 5 49 2 11:49 54 5 14:30 64 2 11:17 | 13:00 48 7 13:30 53 7 13:30 63 2 …" at bounding box center [852, 431] width 1264 height 542
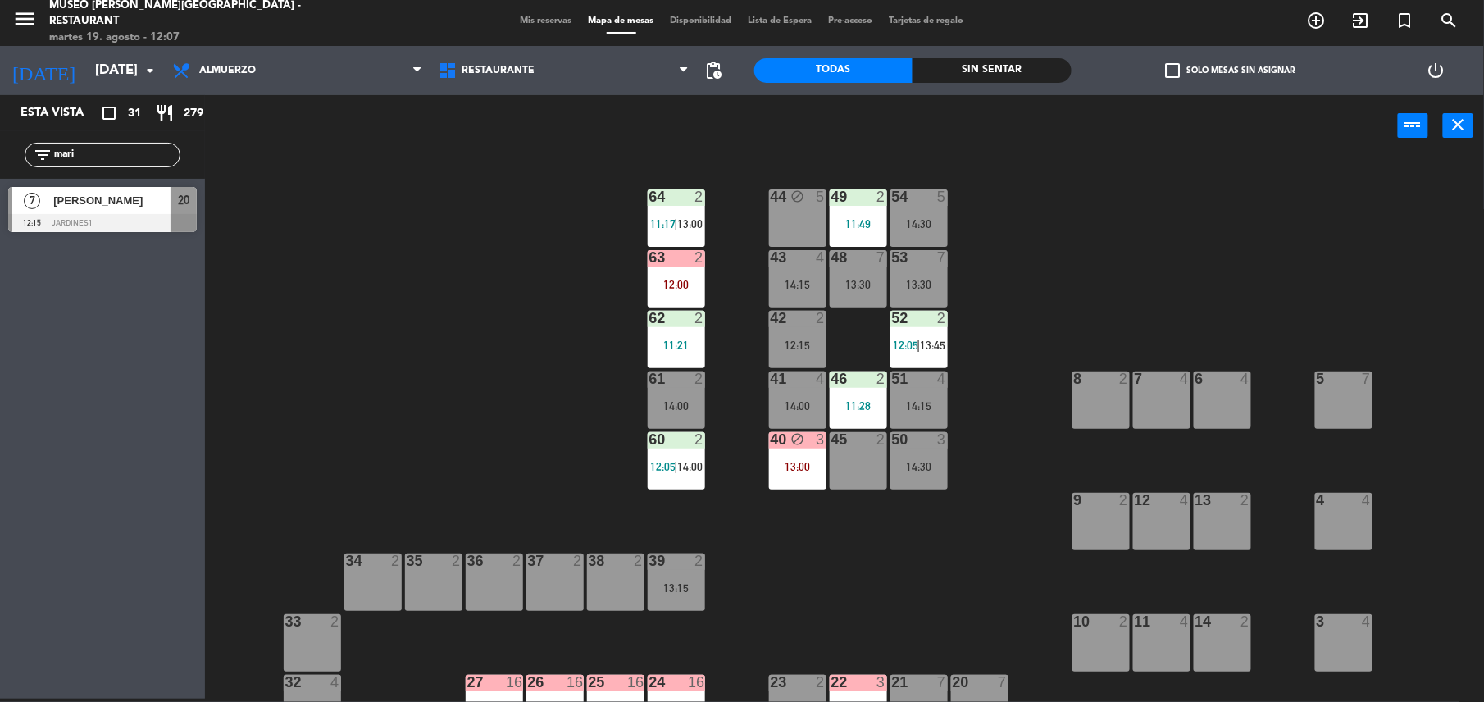
click at [923, 279] on div "13:30" at bounding box center [918, 284] width 57 height 11
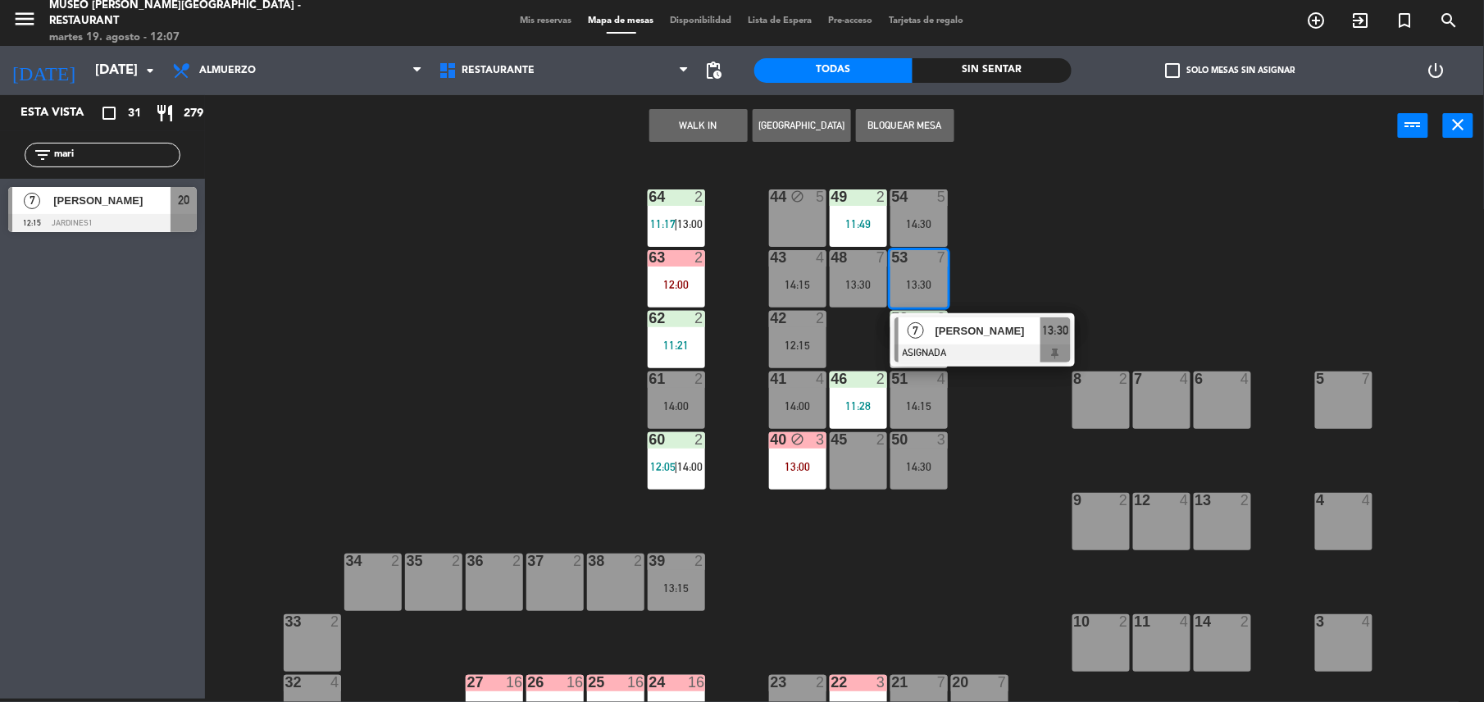
click at [977, 332] on span "[PERSON_NAME]" at bounding box center [987, 330] width 105 height 17
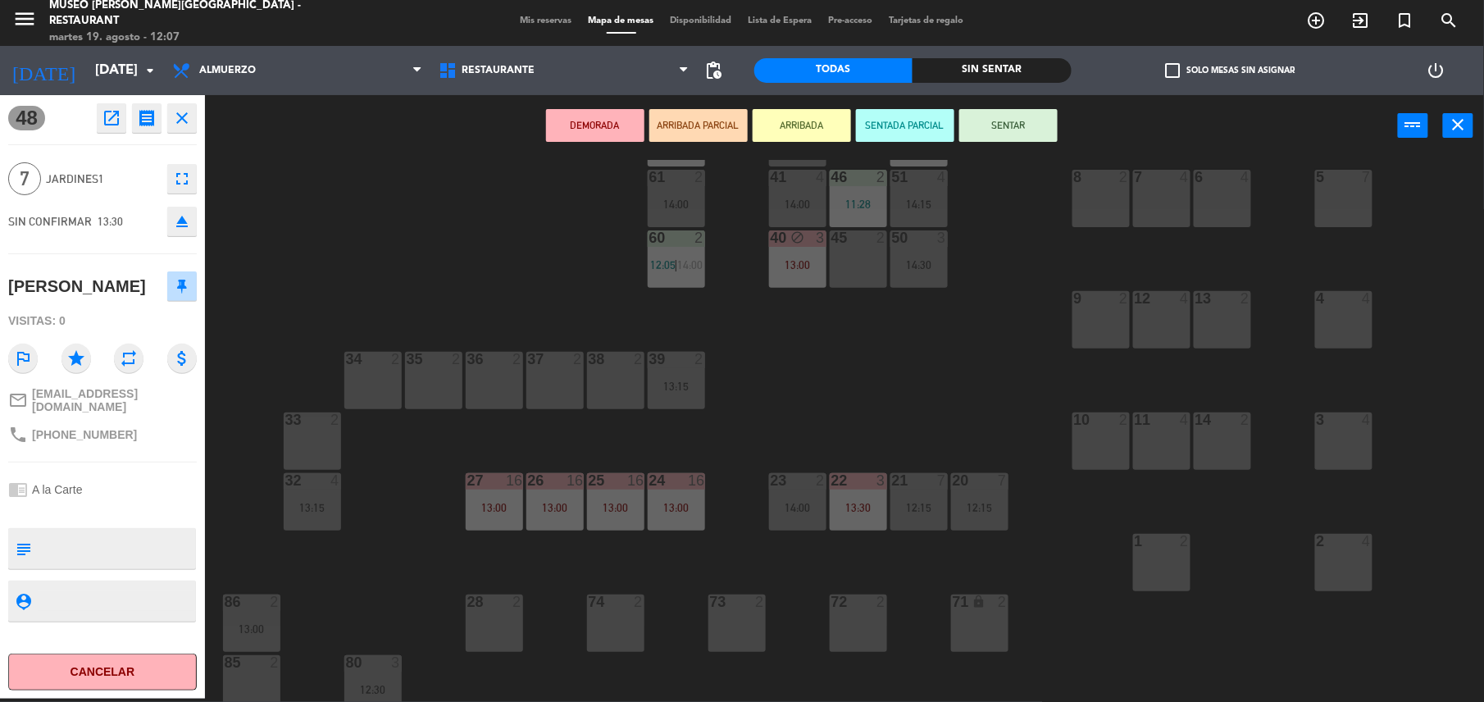
scroll to position [198, 0]
click at [1312, 195] on div "44 block 5 49 2 11:49 54 5 14:30 64 2 11:17 | 13:00 48 7 13:30 53 7 13:30 63 2 …" at bounding box center [852, 431] width 1264 height 542
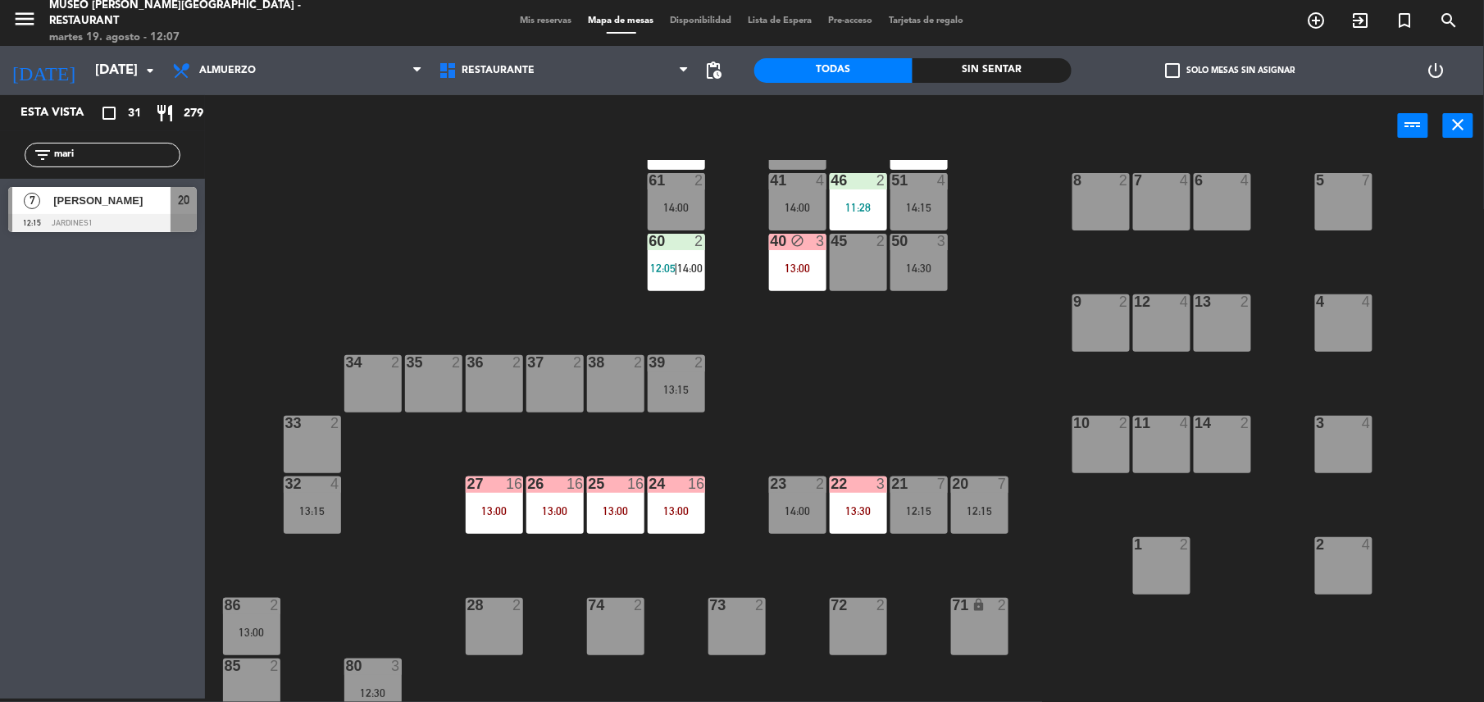
scroll to position [0, 0]
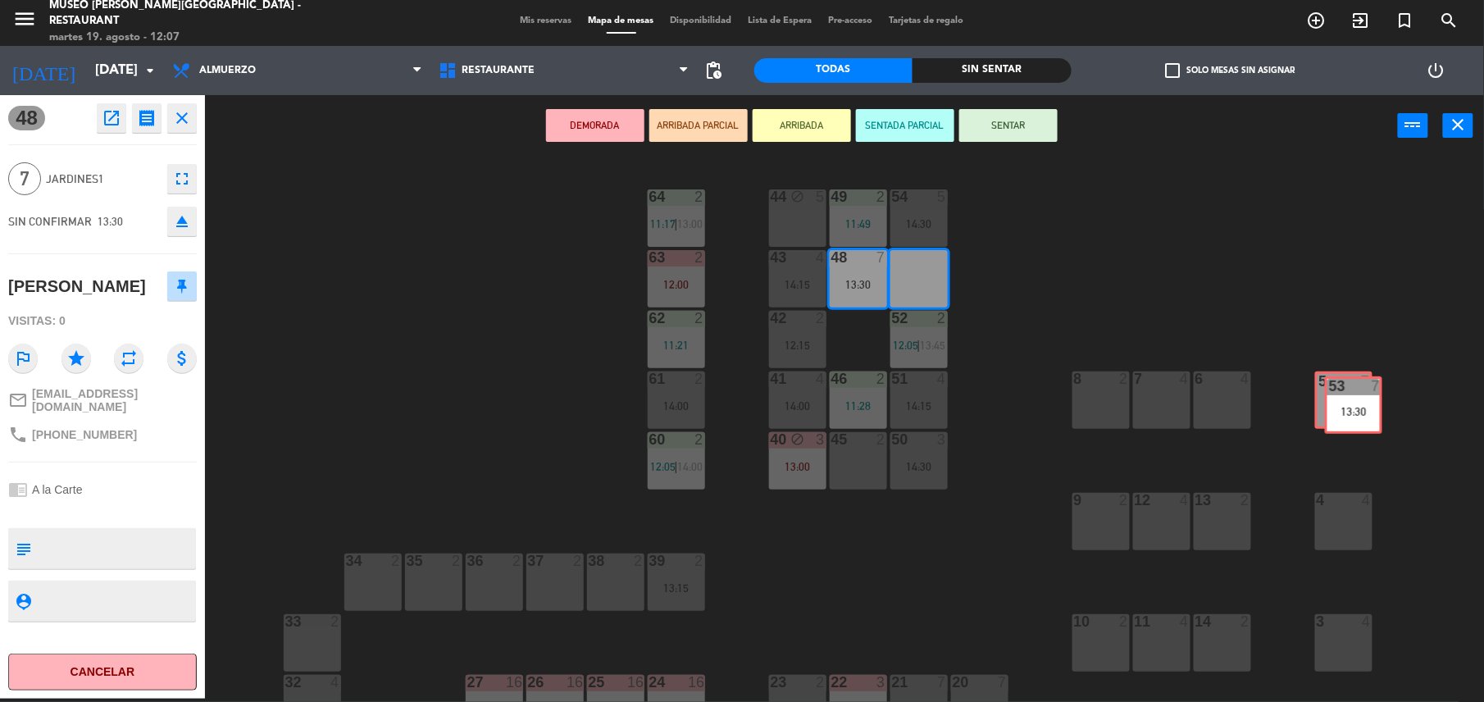
drag, startPoint x: 910, startPoint y: 295, endPoint x: 1344, endPoint y: 421, distance: 452.4
click at [1344, 421] on div "44 block 5 49 2 11:49 54 5 14:30 64 2 11:17 | 13:00 48 7 13:30 53 7 13:30 53 7 …" at bounding box center [852, 431] width 1264 height 542
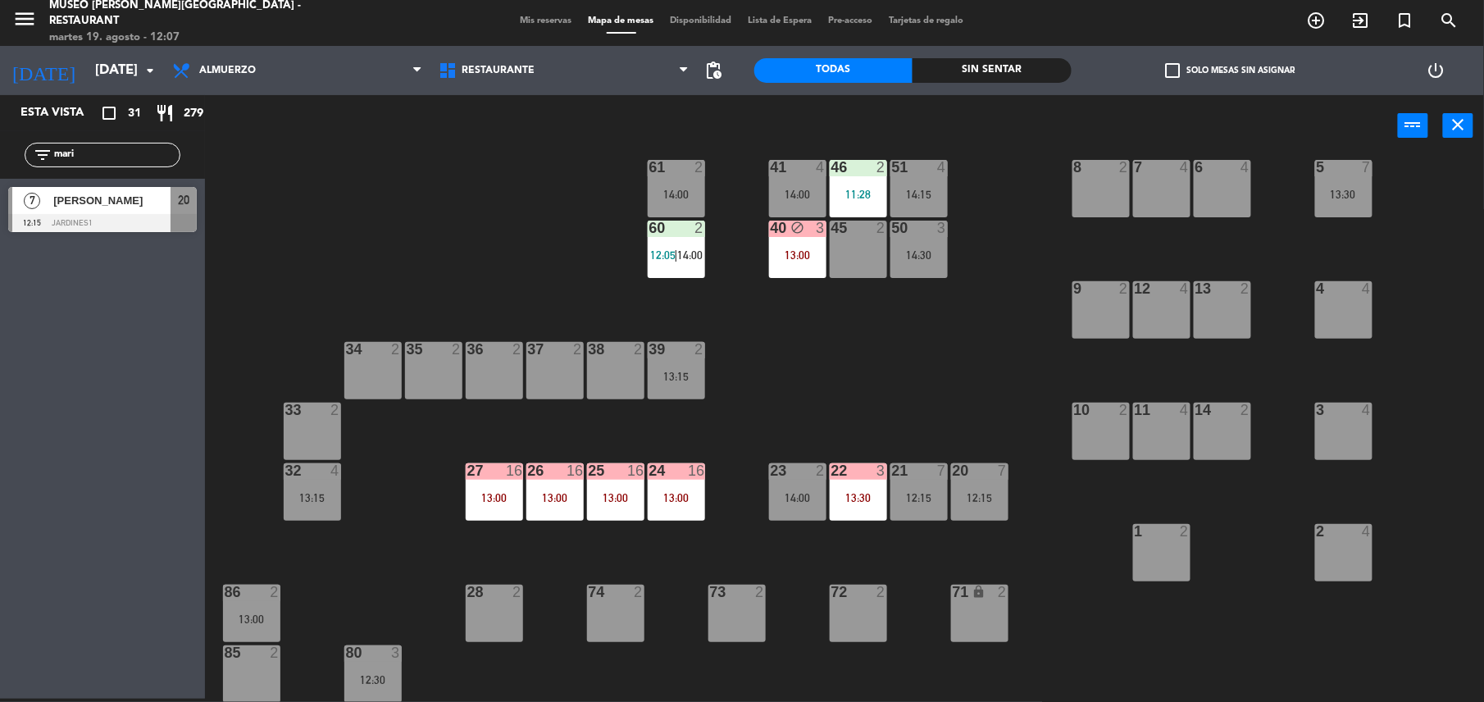
click at [977, 485] on div "20 7 12:15" at bounding box center [979, 491] width 57 height 57
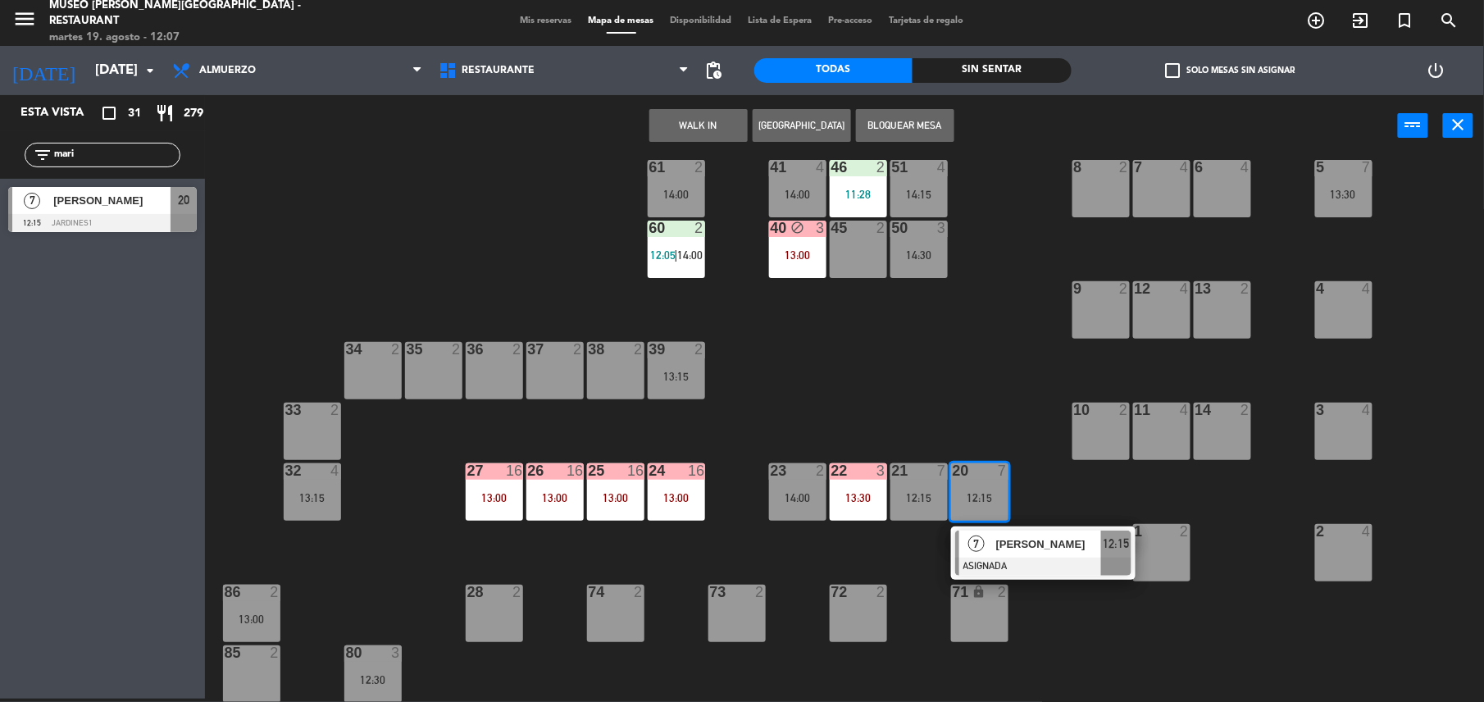
click at [1025, 557] on div at bounding box center [1043, 566] width 176 height 18
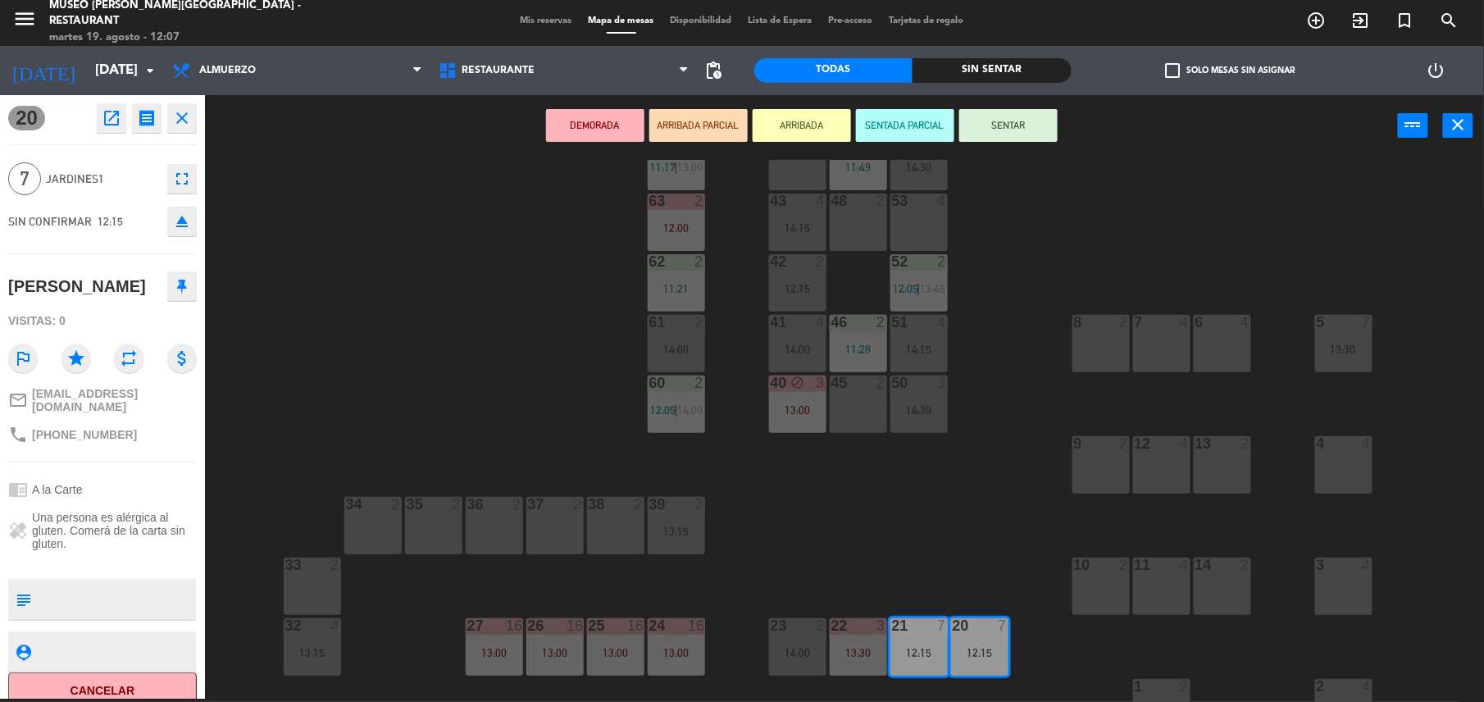
scroll to position [56, 0]
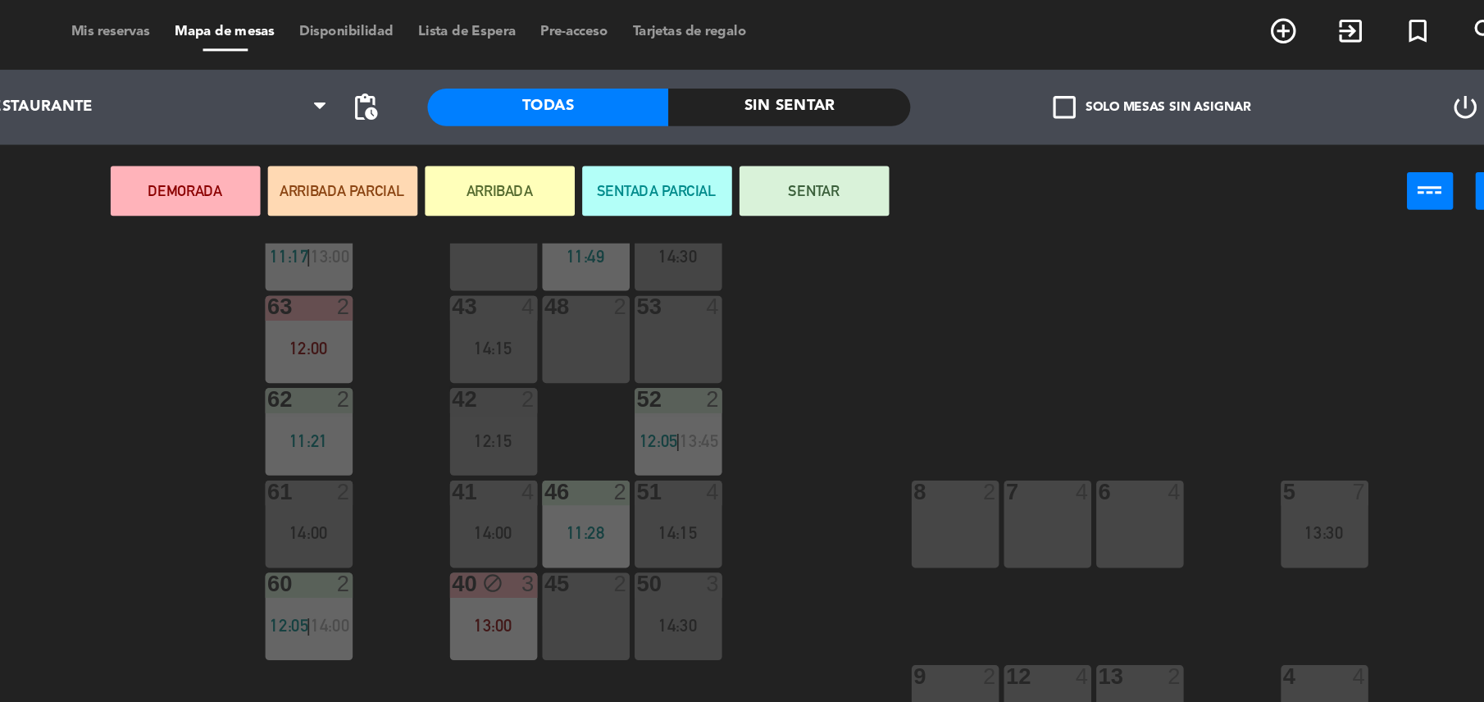
click at [852, 216] on div "48 2" at bounding box center [858, 222] width 57 height 57
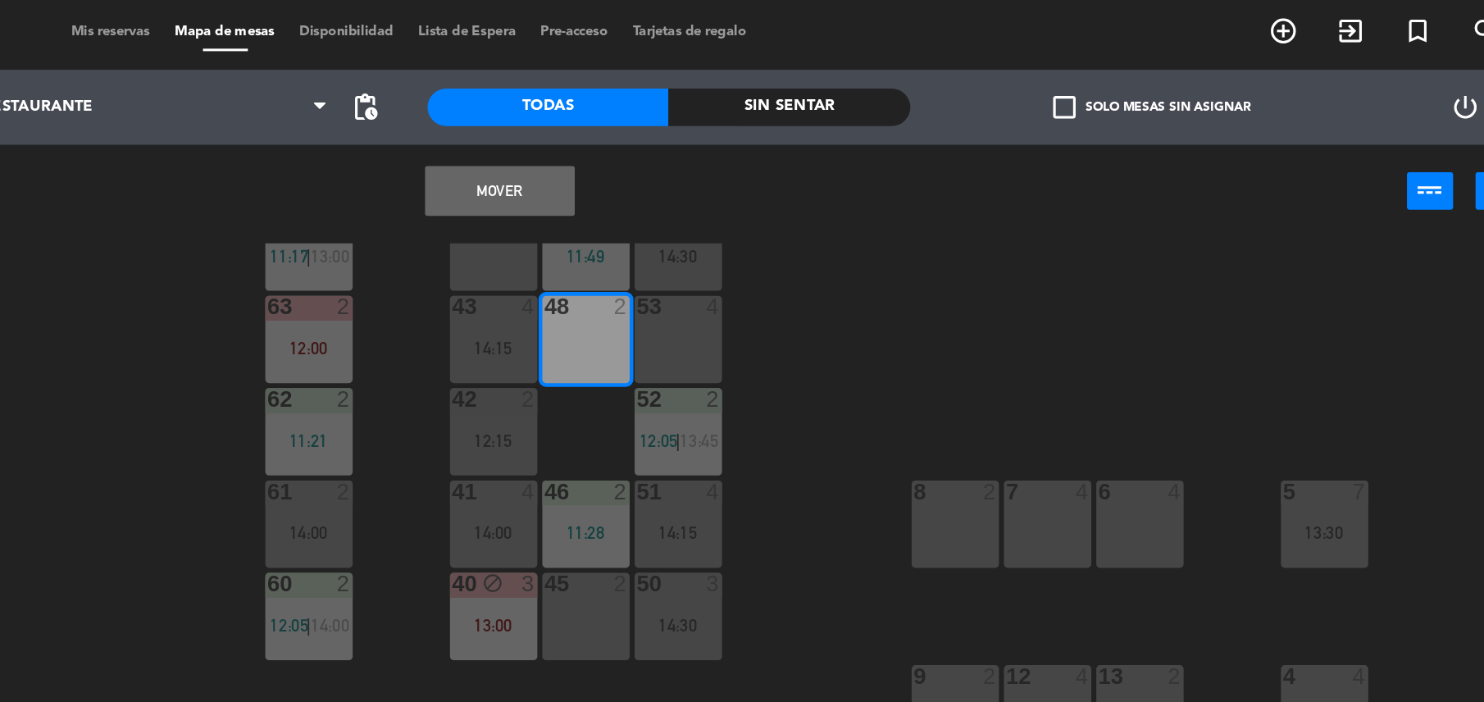
click at [885, 214] on div "48 2" at bounding box center [858, 222] width 57 height 57
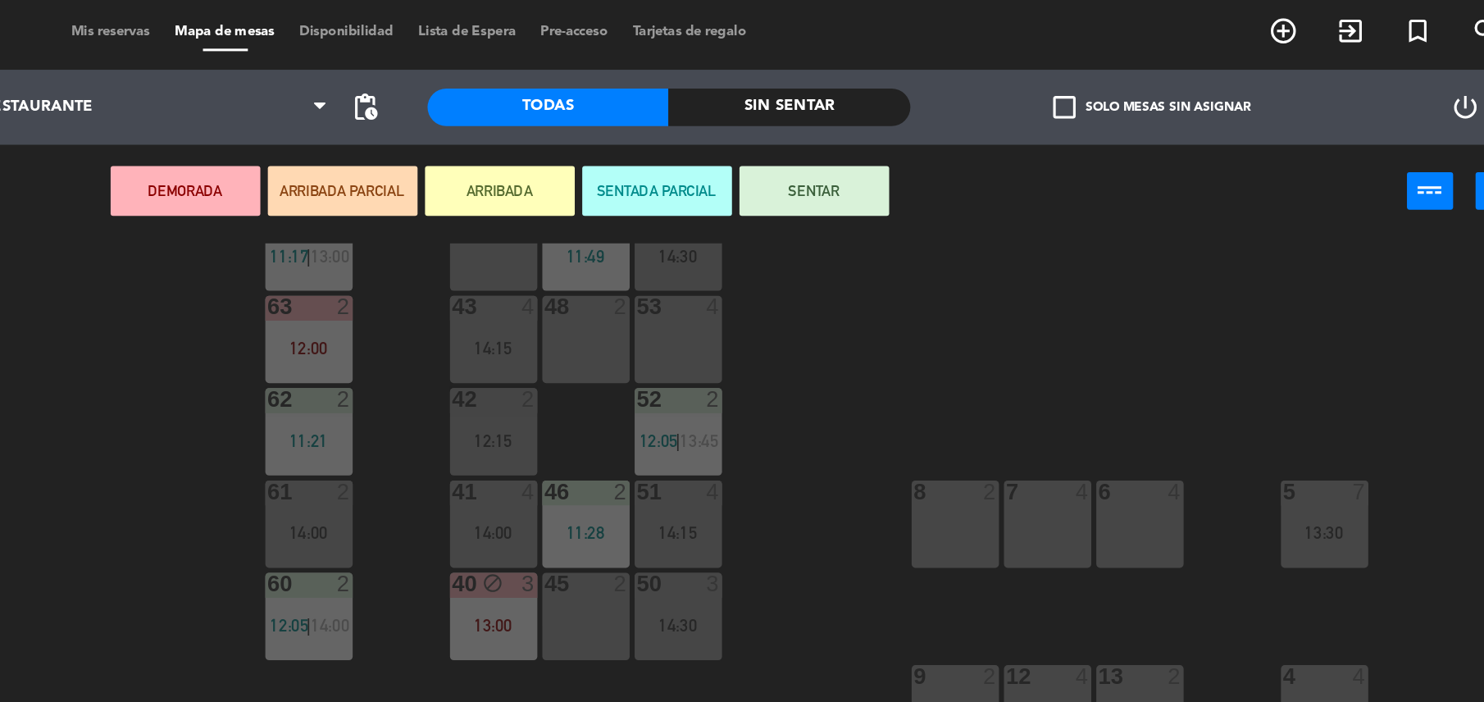
click at [863, 216] on div "48 2" at bounding box center [858, 222] width 57 height 57
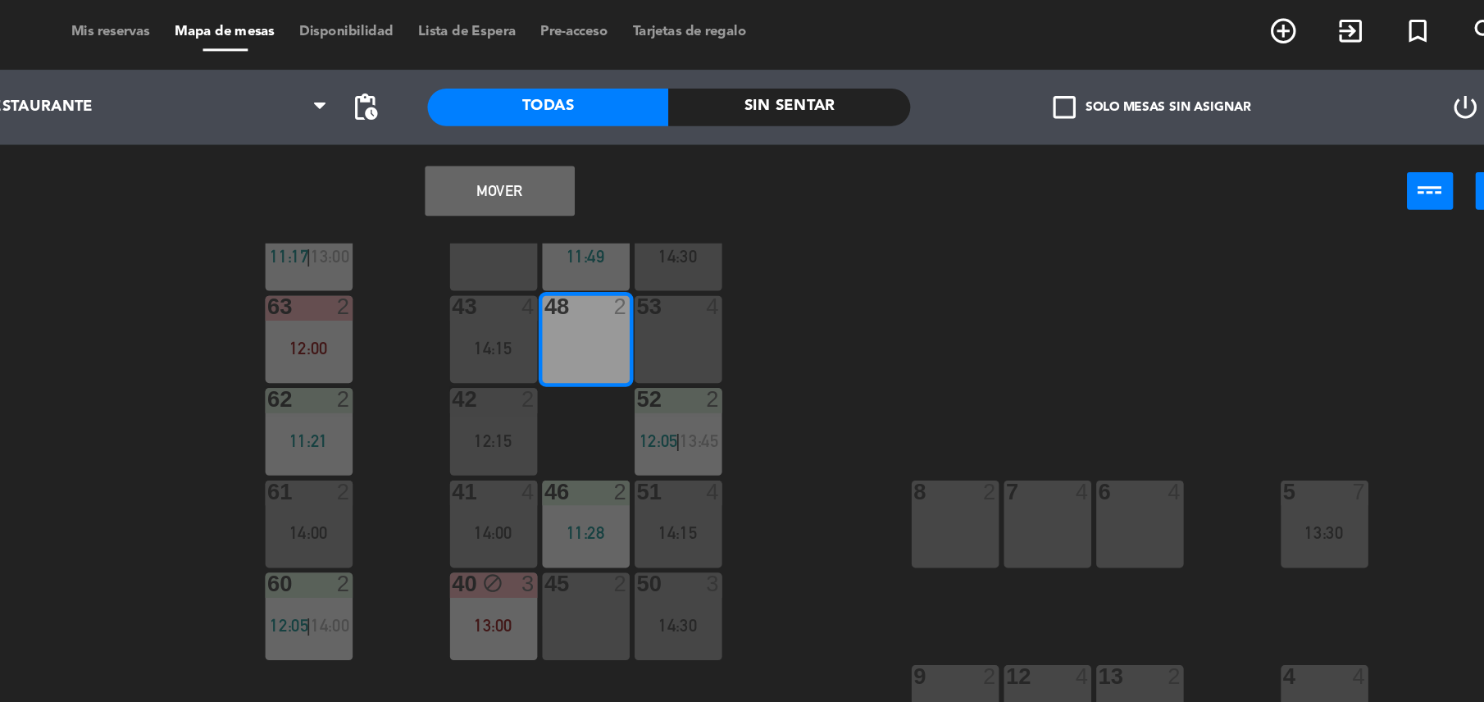
click at [932, 216] on div "53 4" at bounding box center [918, 222] width 57 height 57
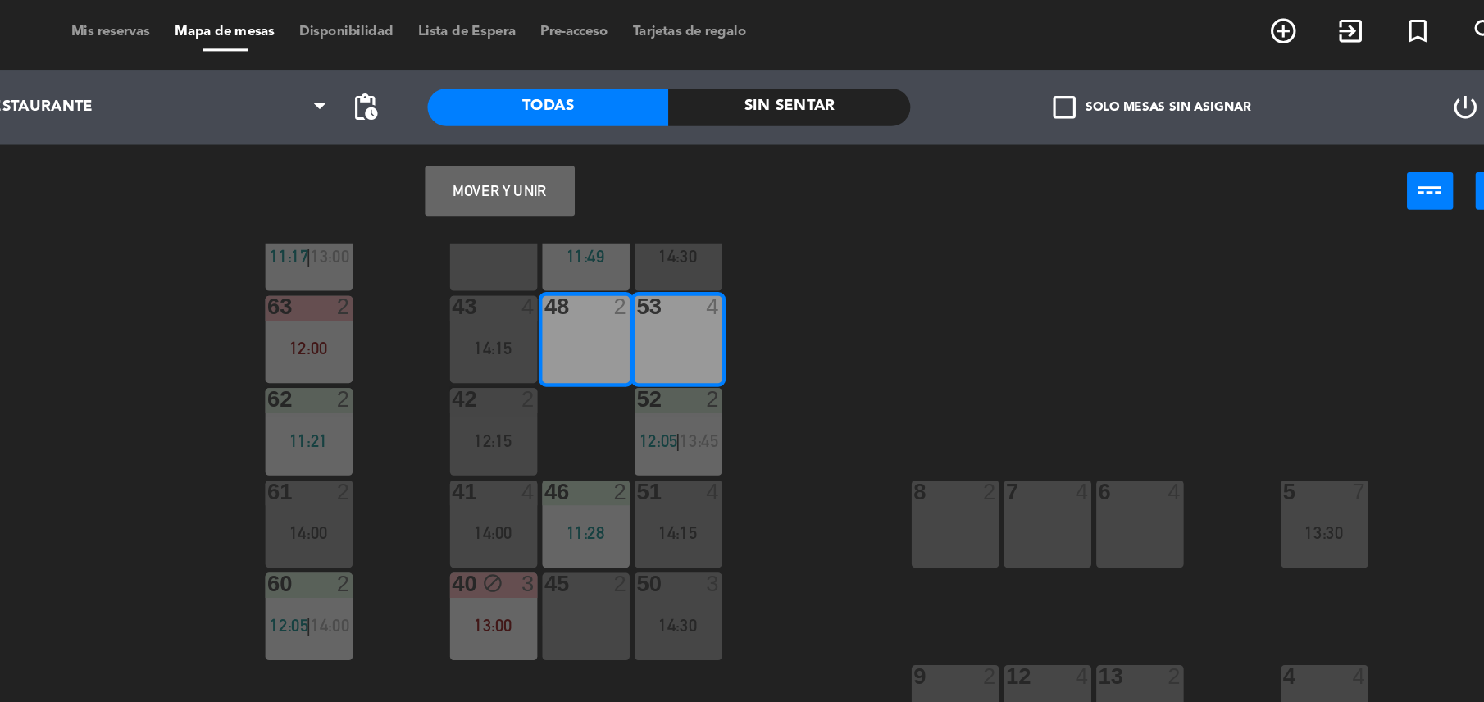
click at [803, 128] on button "Mover y Unir" at bounding box center [802, 125] width 98 height 33
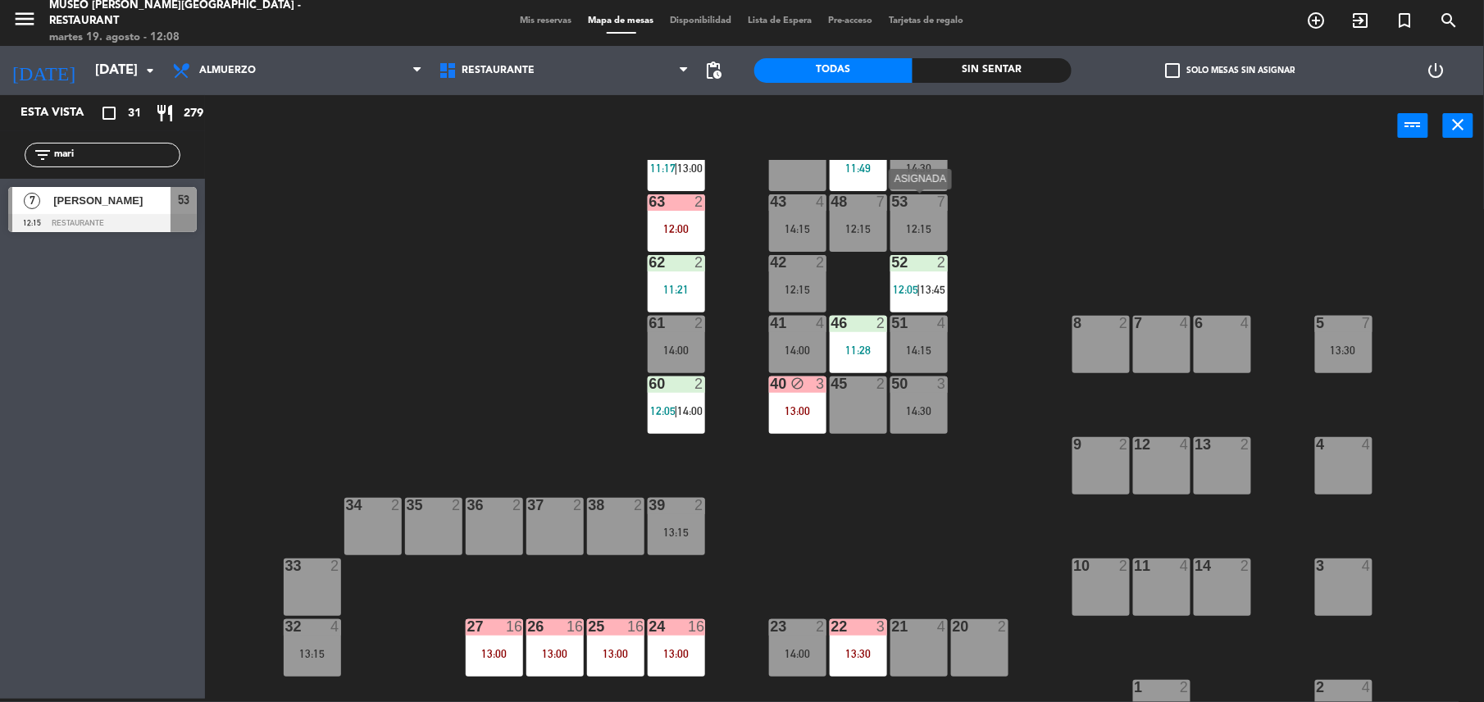
click at [931, 224] on div "12:15" at bounding box center [918, 228] width 57 height 11
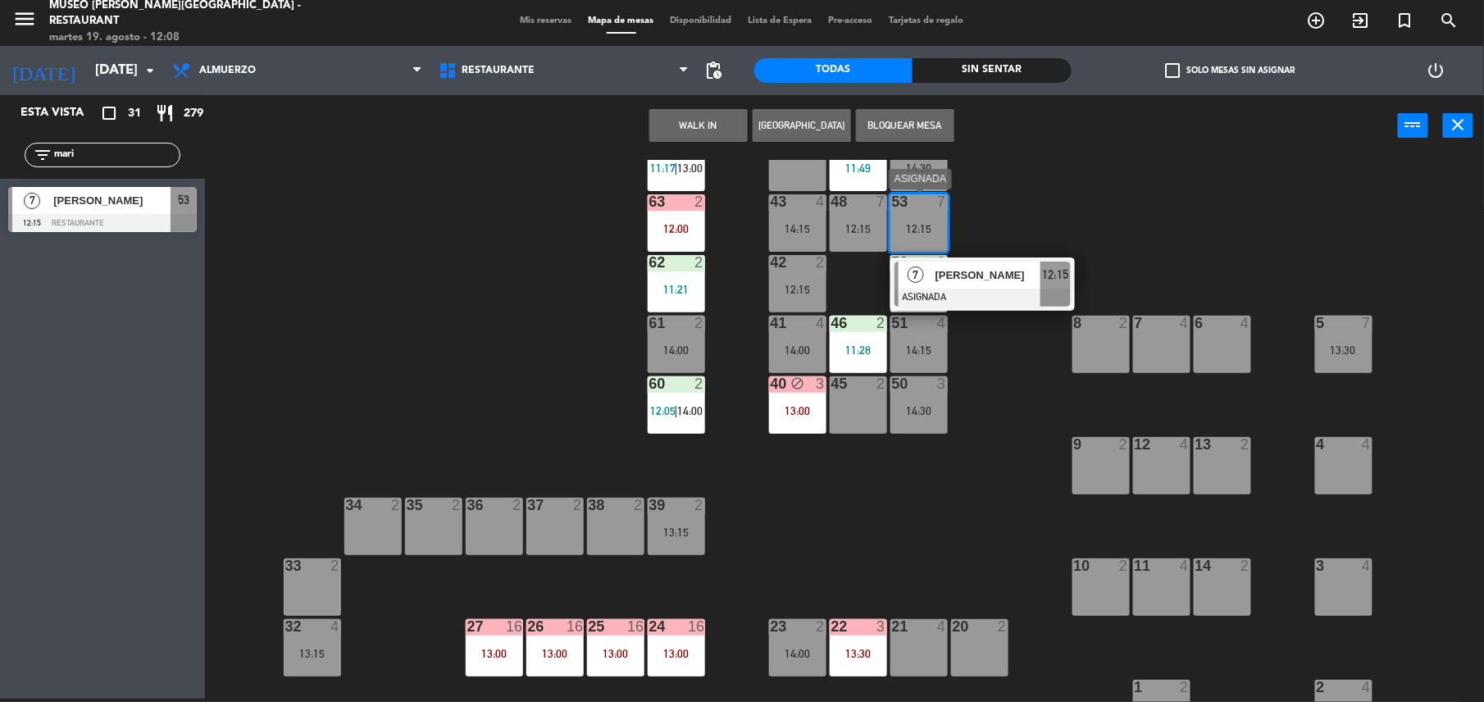
click at [977, 282] on span "[PERSON_NAME]" at bounding box center [987, 274] width 105 height 17
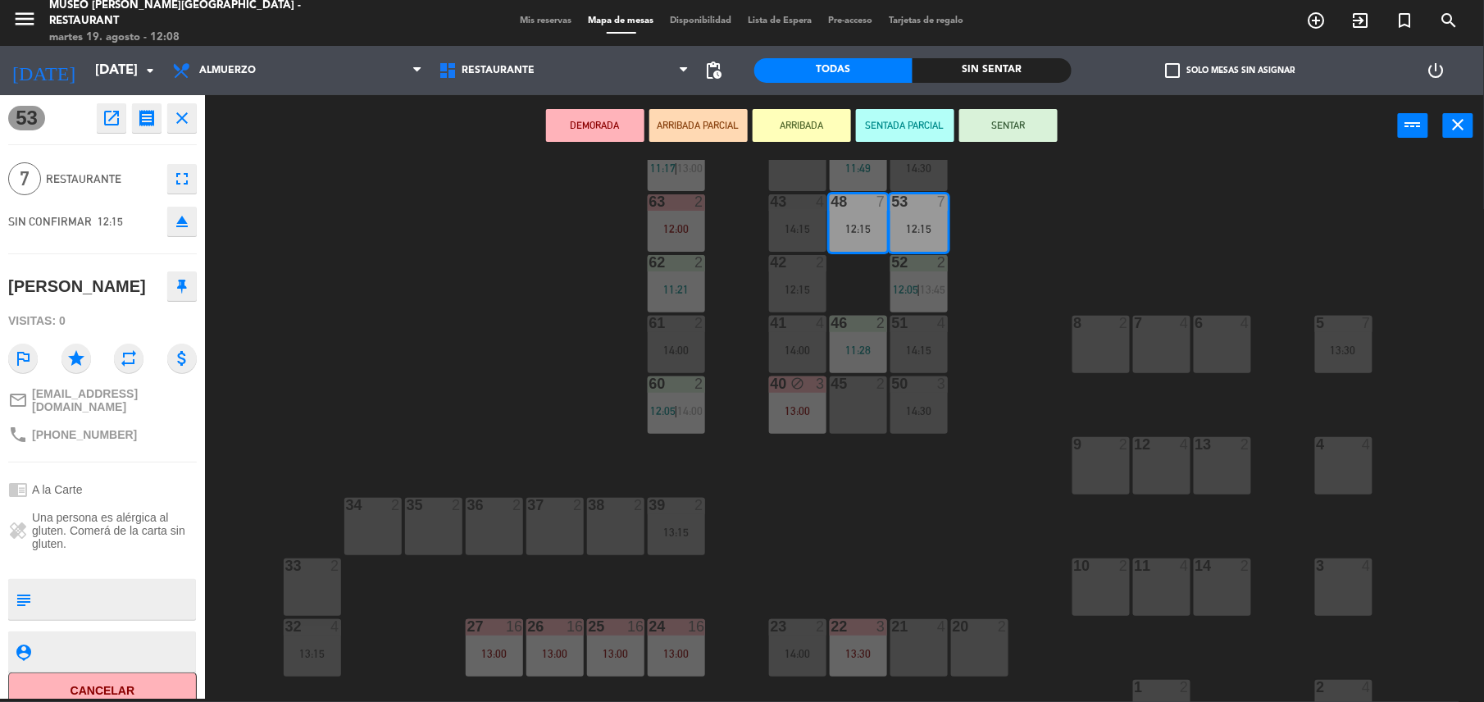
click at [628, 122] on button "DEMORADA" at bounding box center [595, 125] width 98 height 33
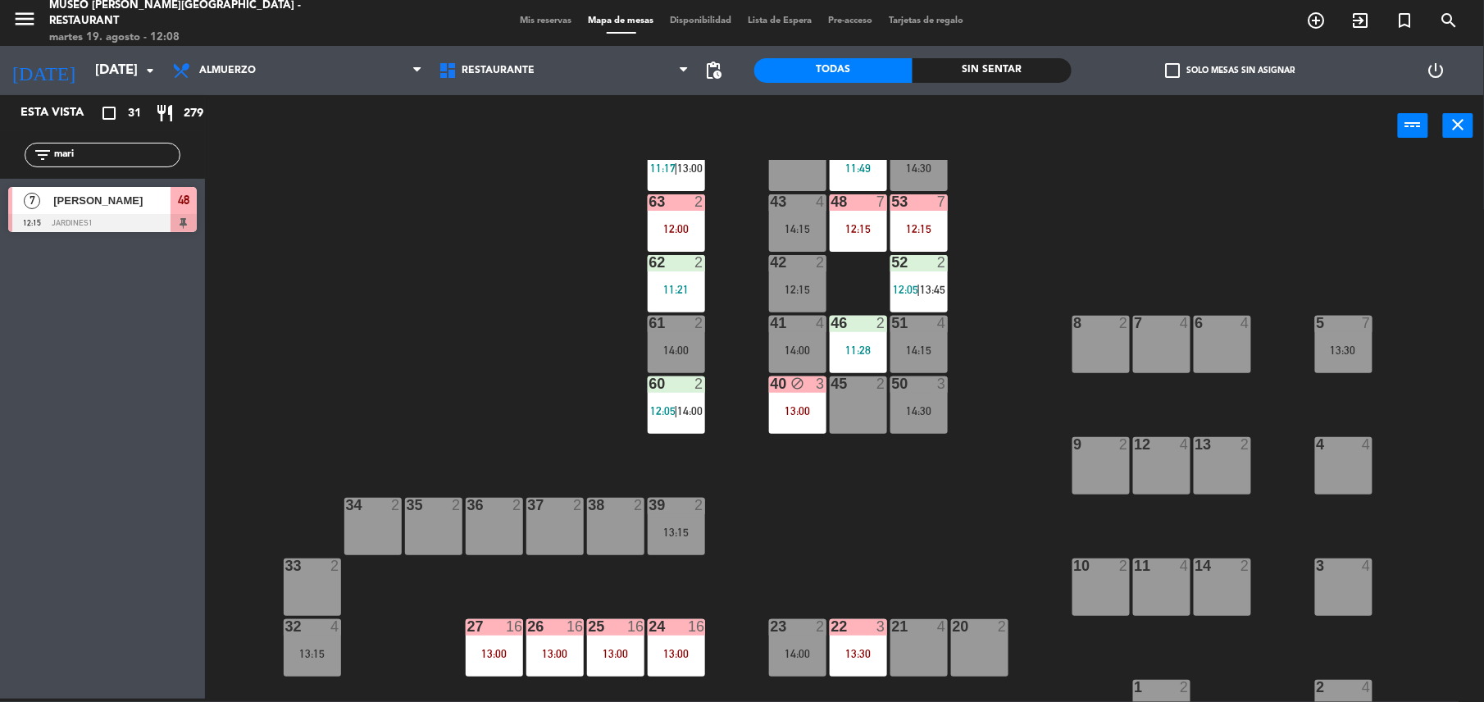
scroll to position [0, 0]
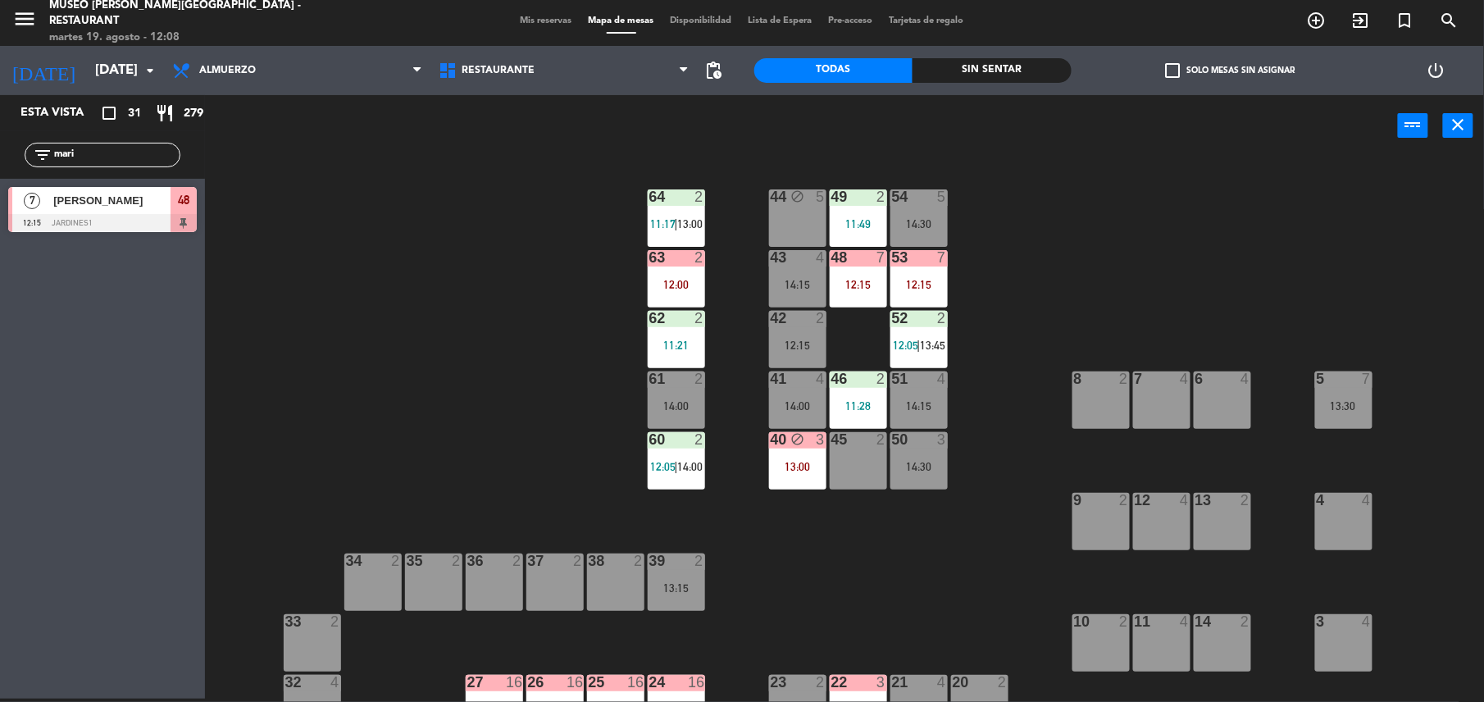
drag, startPoint x: 103, startPoint y: 159, endPoint x: 0, endPoint y: 143, distance: 104.6
click at [0, 143] on html "close × Museo [PERSON_NAME] Café - Restaurant × chrome_reader_mode Listado de R…" at bounding box center [742, 351] width 1484 height 702
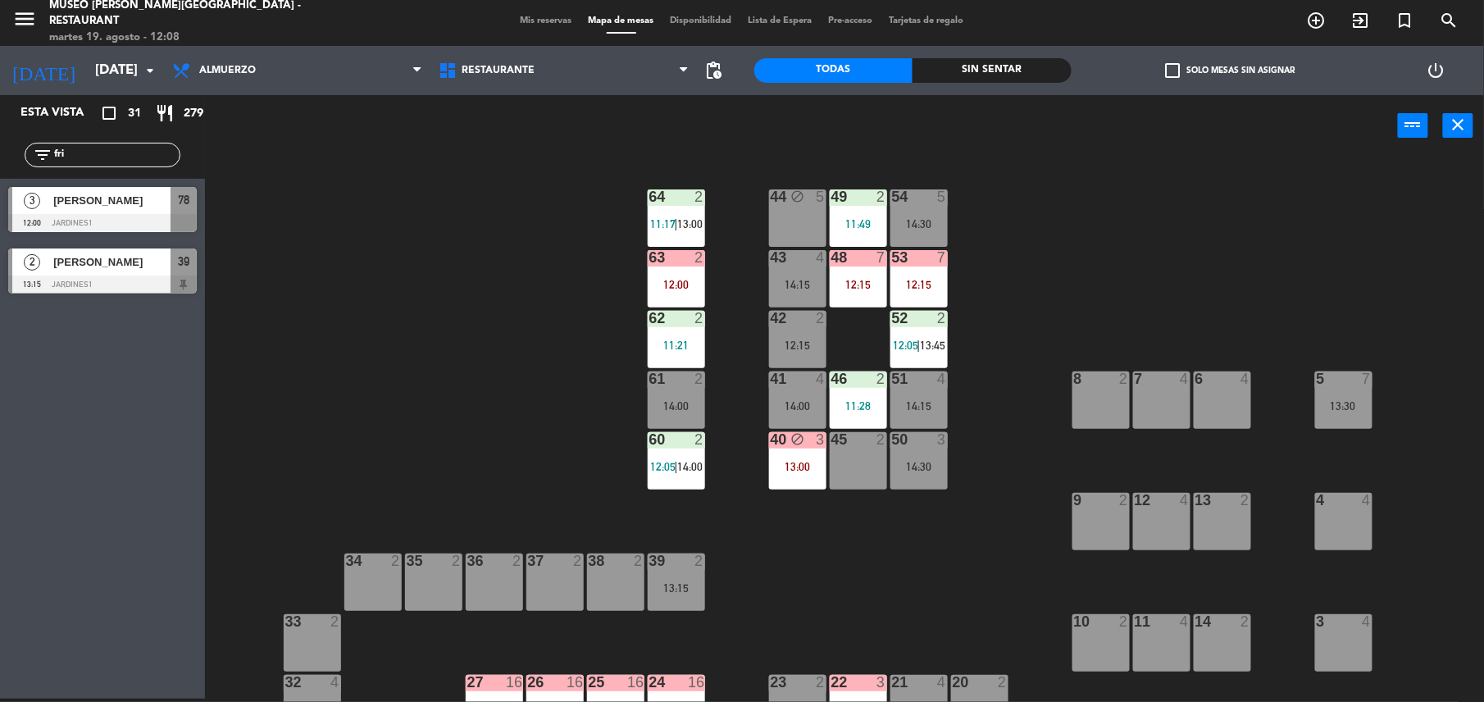
type input "fri"
click at [154, 203] on span "[PERSON_NAME]" at bounding box center [111, 200] width 117 height 17
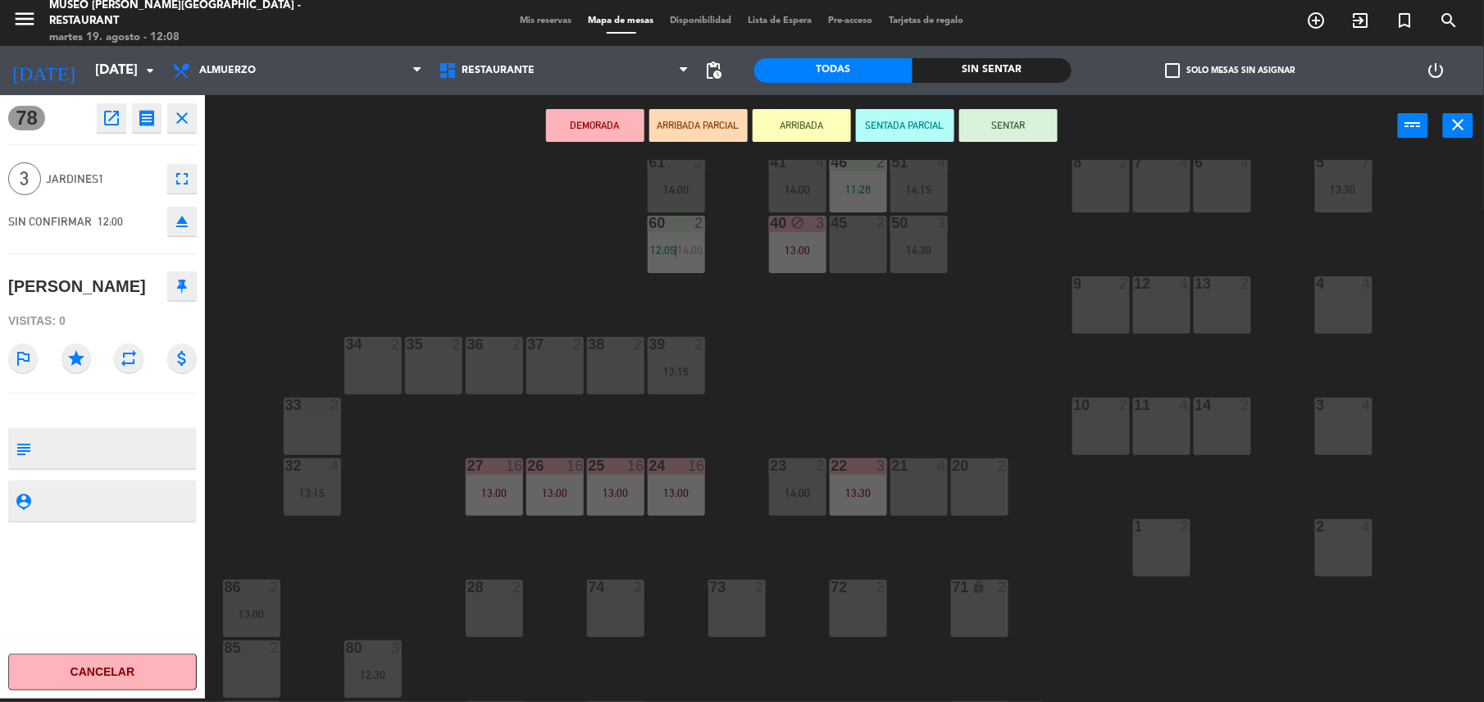
scroll to position [224, 0]
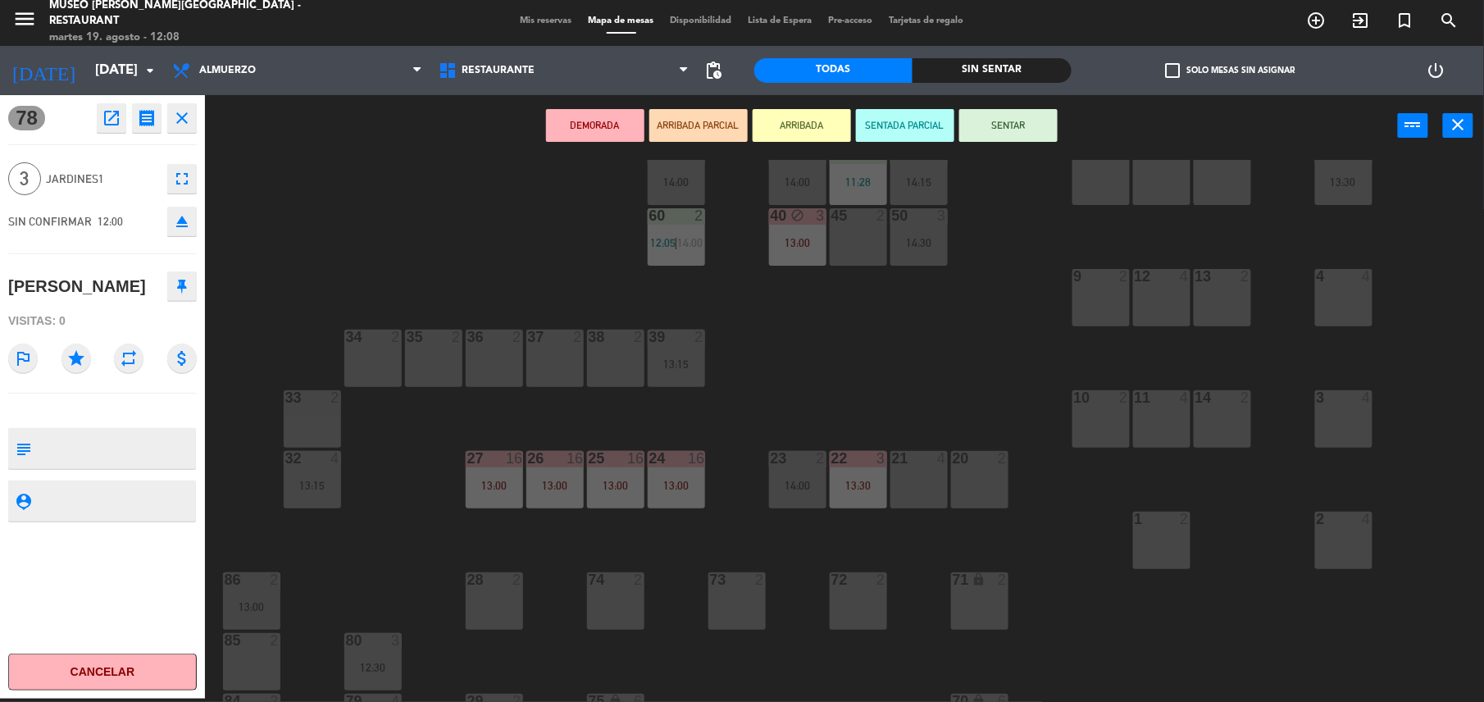
click at [903, 471] on div "21 4" at bounding box center [918, 479] width 57 height 57
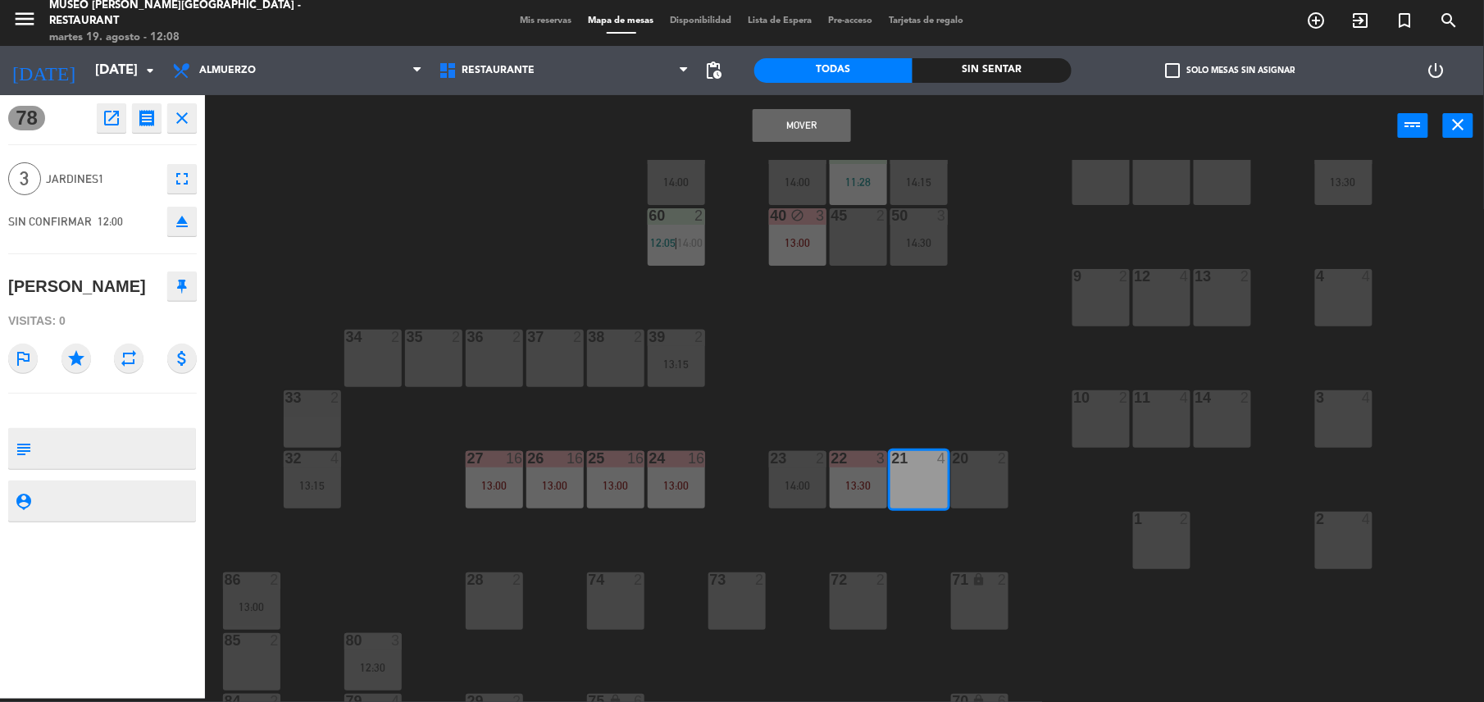
click at [798, 136] on button "Mover" at bounding box center [802, 125] width 98 height 33
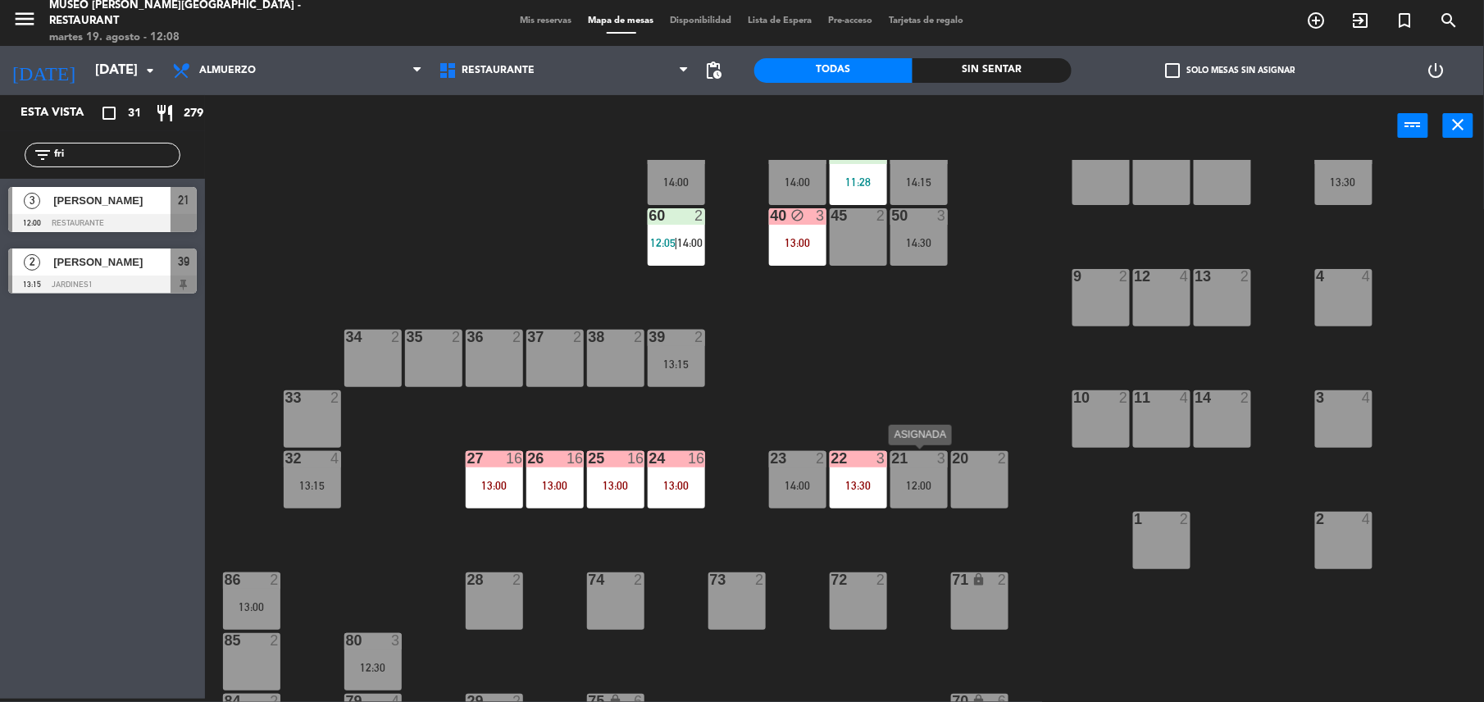
click at [922, 479] on div "12:00" at bounding box center [918, 485] width 57 height 12
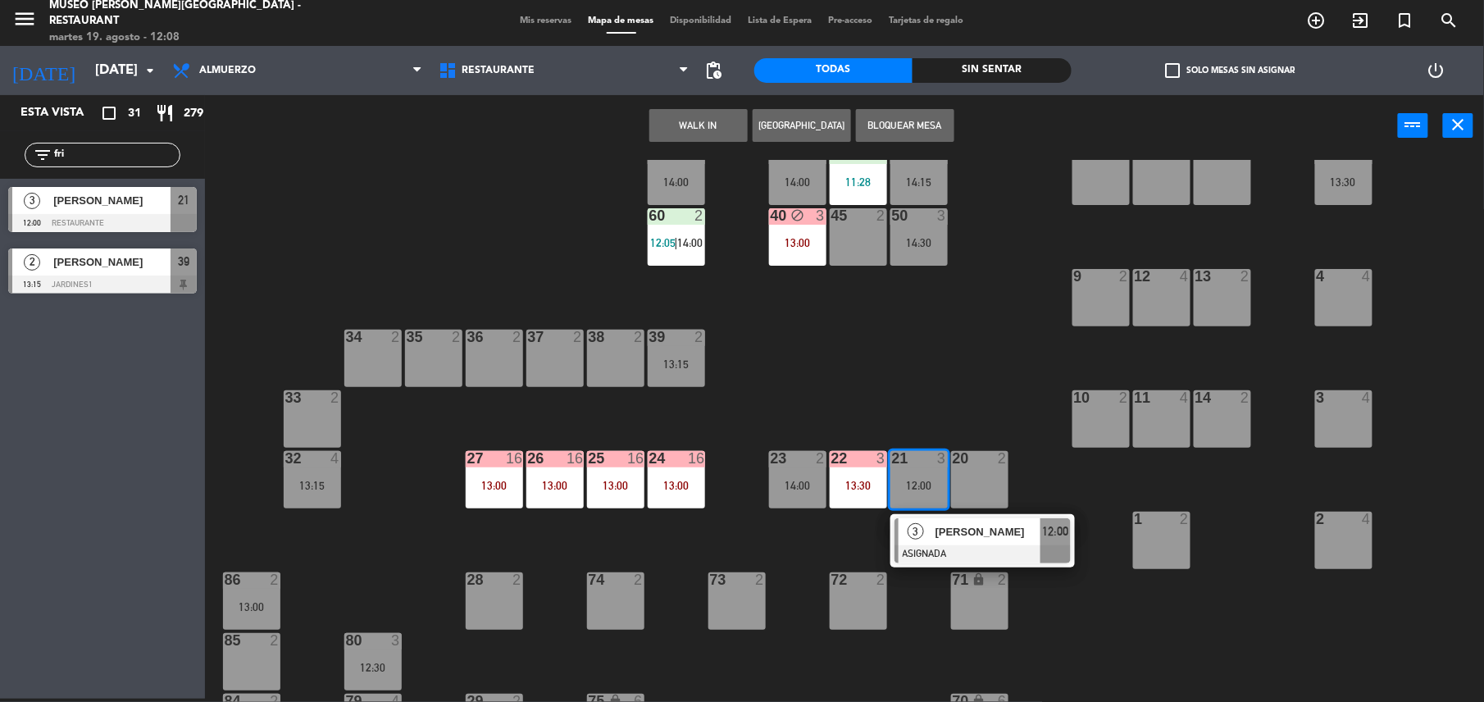
click at [961, 553] on div at bounding box center [982, 554] width 176 height 18
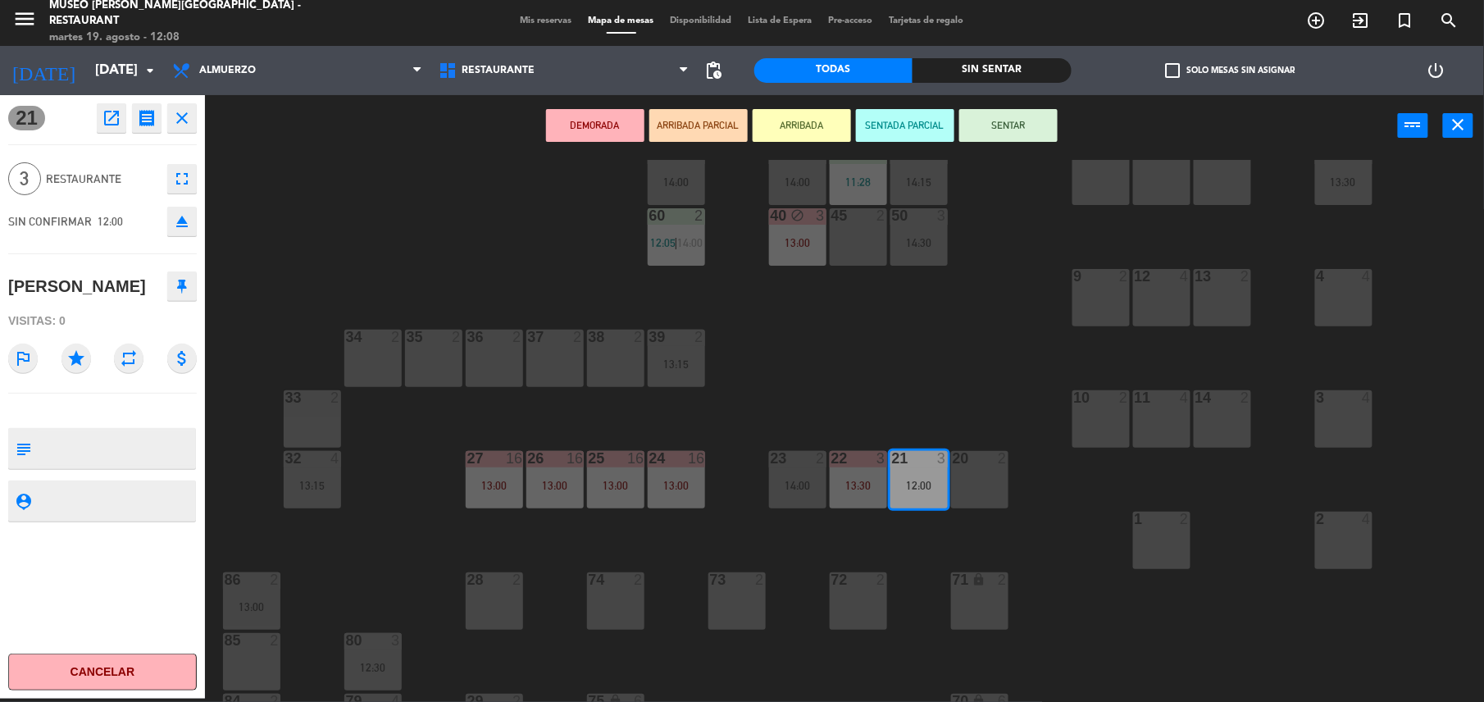
scroll to position [0, 0]
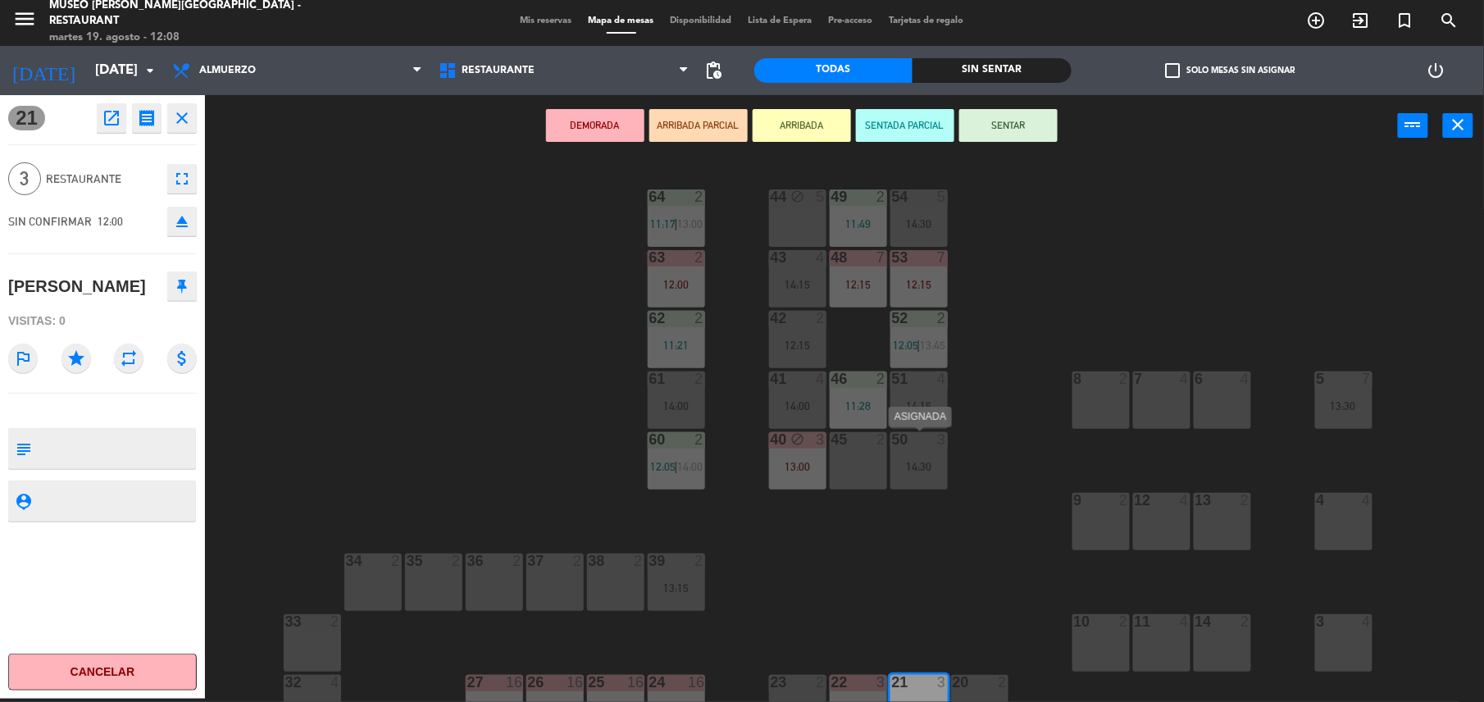
click at [929, 469] on div "14:30" at bounding box center [918, 466] width 57 height 11
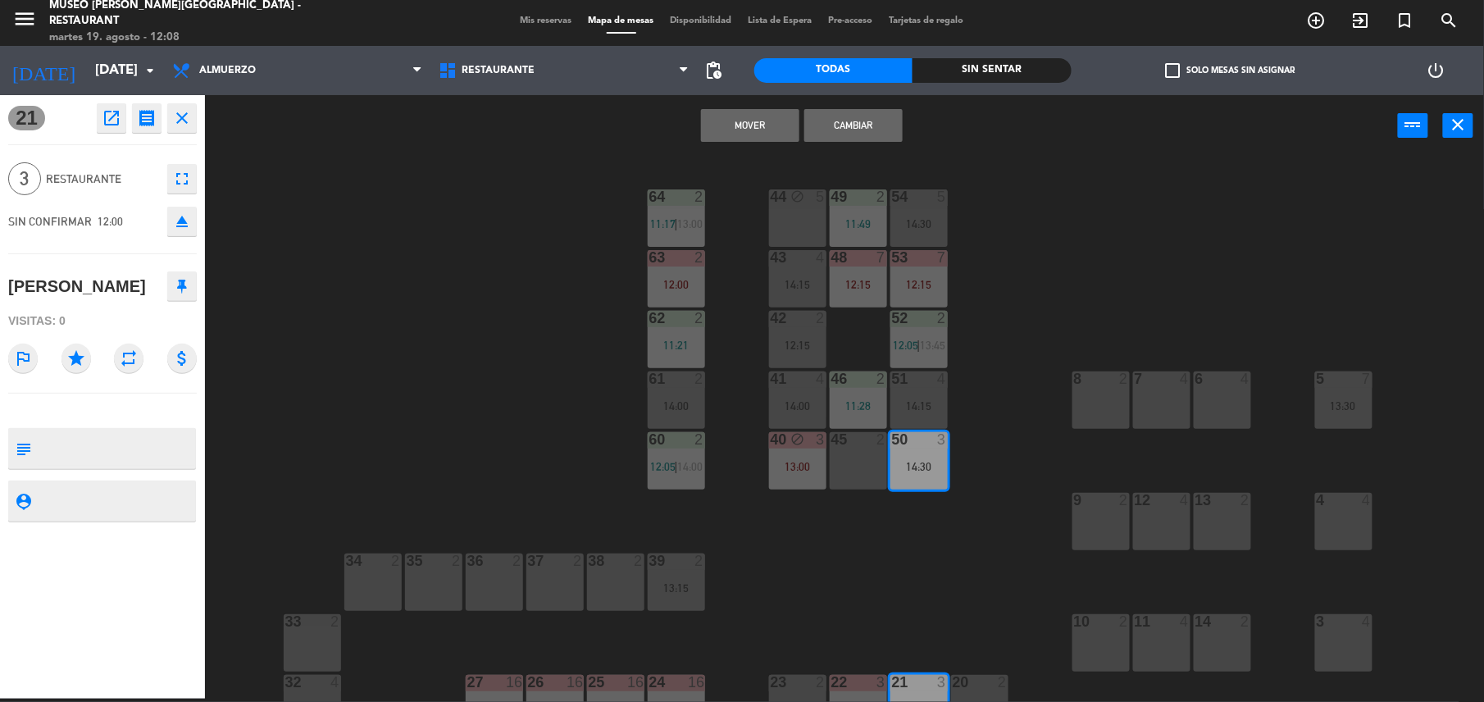
click at [857, 134] on button "Cambiar" at bounding box center [853, 125] width 98 height 33
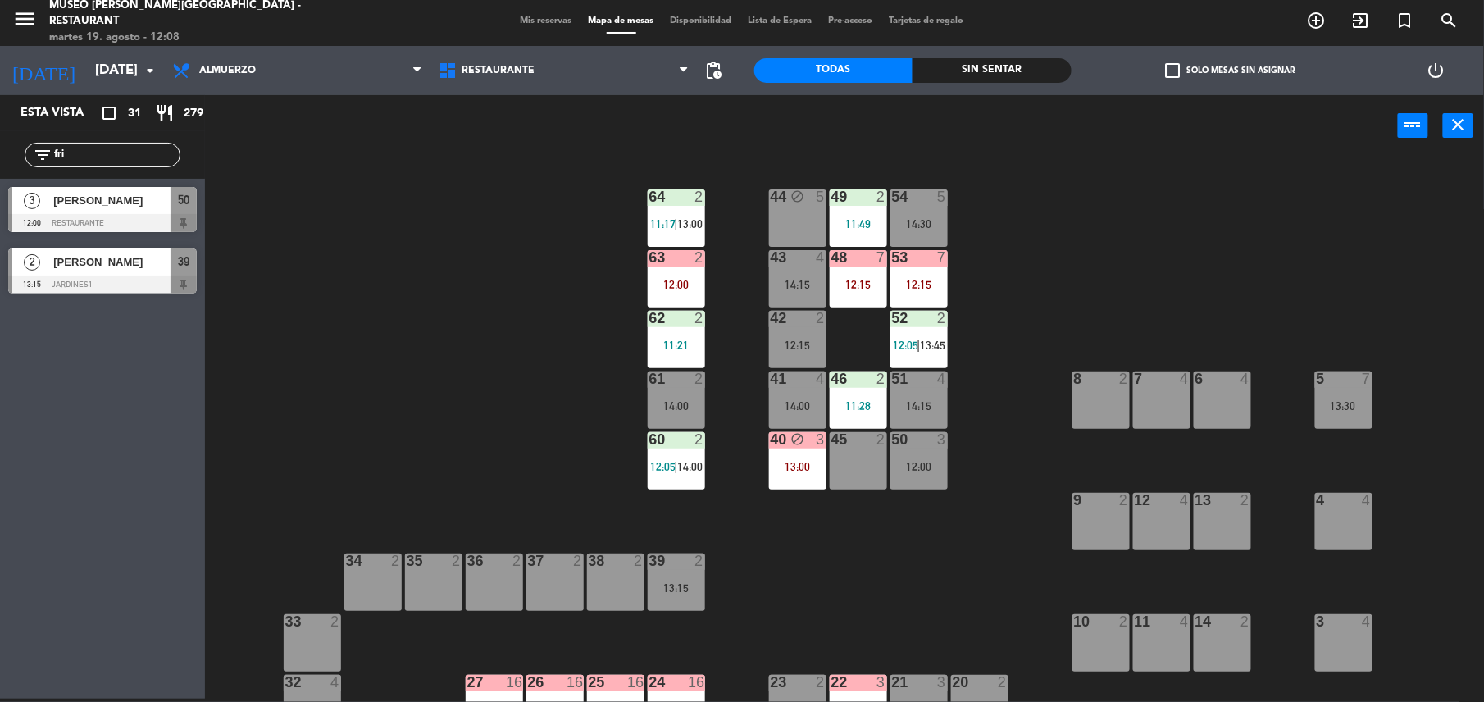
click at [923, 280] on div "12:15" at bounding box center [918, 284] width 57 height 11
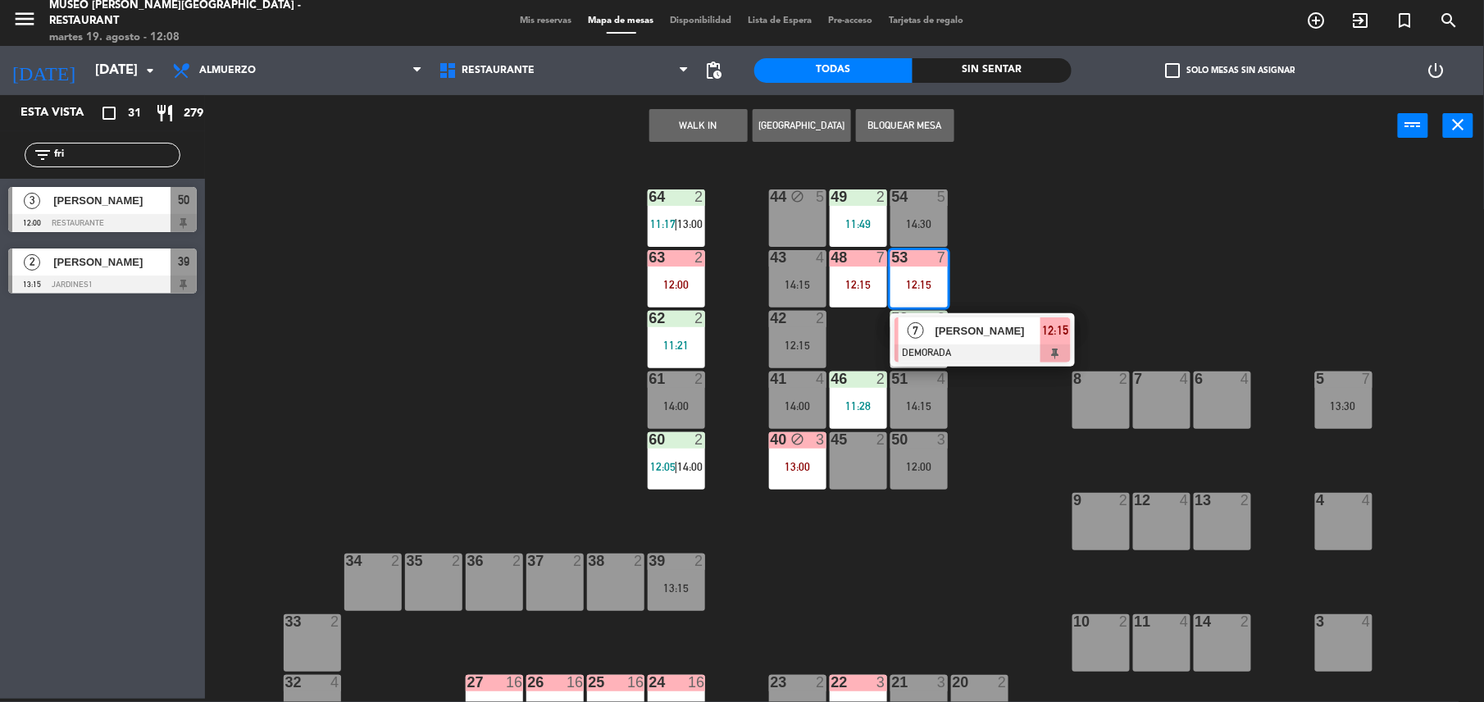
click at [979, 318] on div "[PERSON_NAME]" at bounding box center [987, 330] width 107 height 27
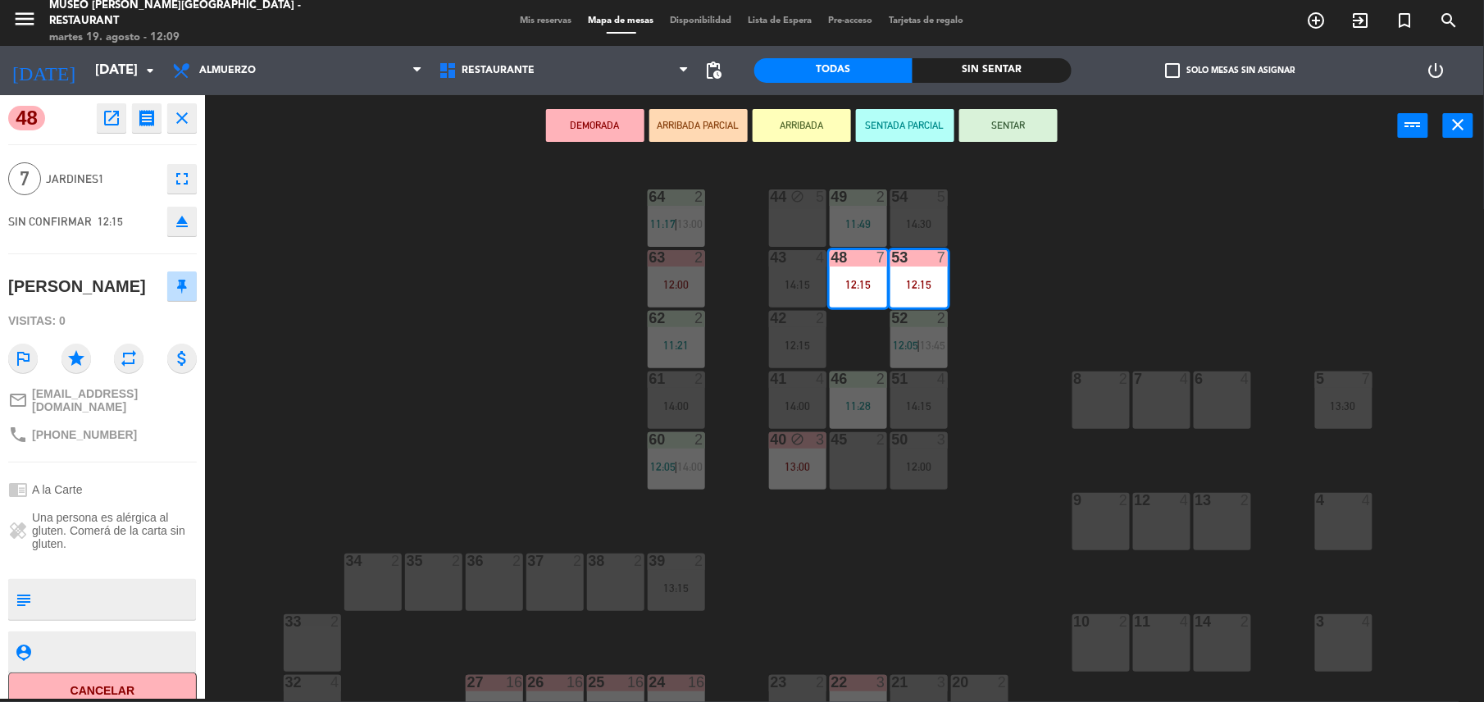
click at [83, 610] on textarea at bounding box center [116, 599] width 157 height 34
click at [106, 289] on div "[PERSON_NAME]" at bounding box center [77, 286] width 138 height 27
click at [149, 591] on textarea at bounding box center [116, 599] width 157 height 34
type textarea "m48-53 llegó 12:09"
click at [130, 322] on div "Visitas: 0" at bounding box center [102, 321] width 189 height 29
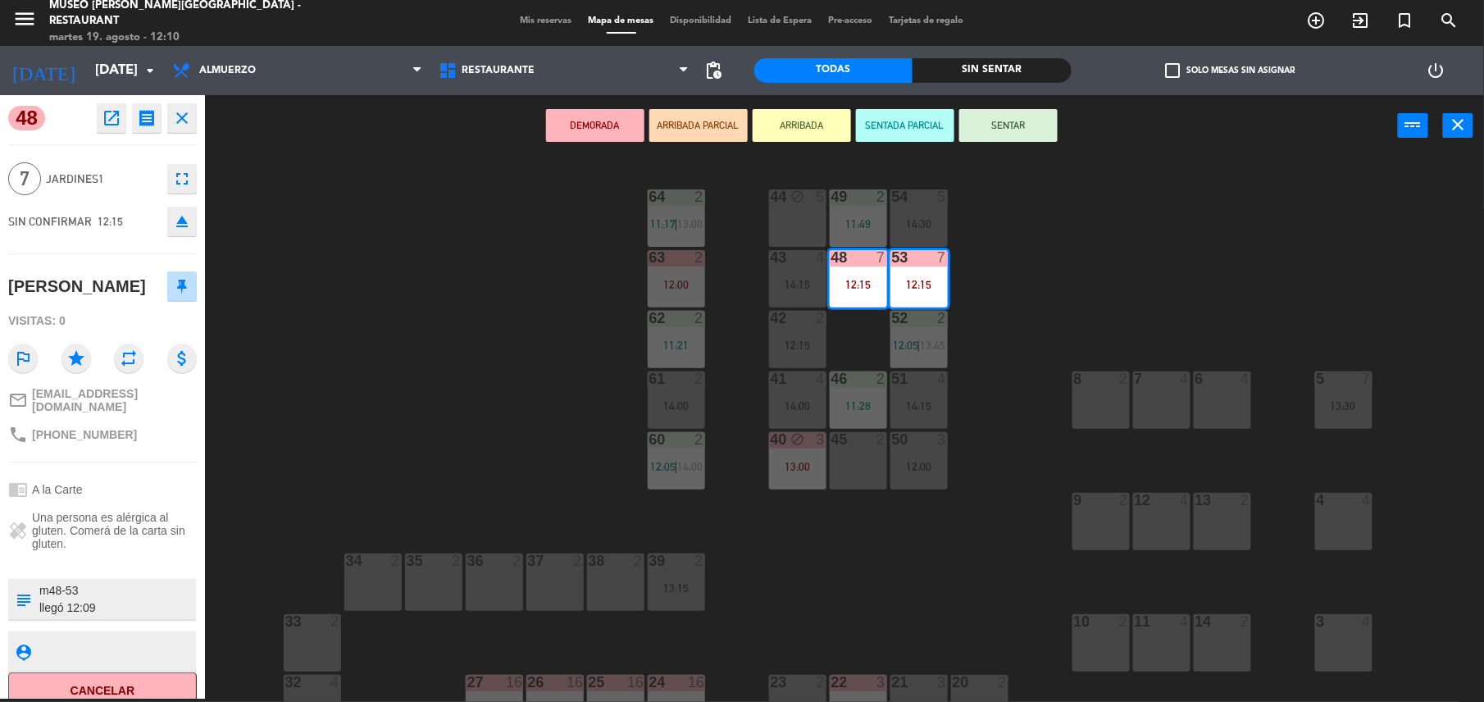
click at [1036, 133] on button "SENTAR" at bounding box center [1008, 125] width 98 height 33
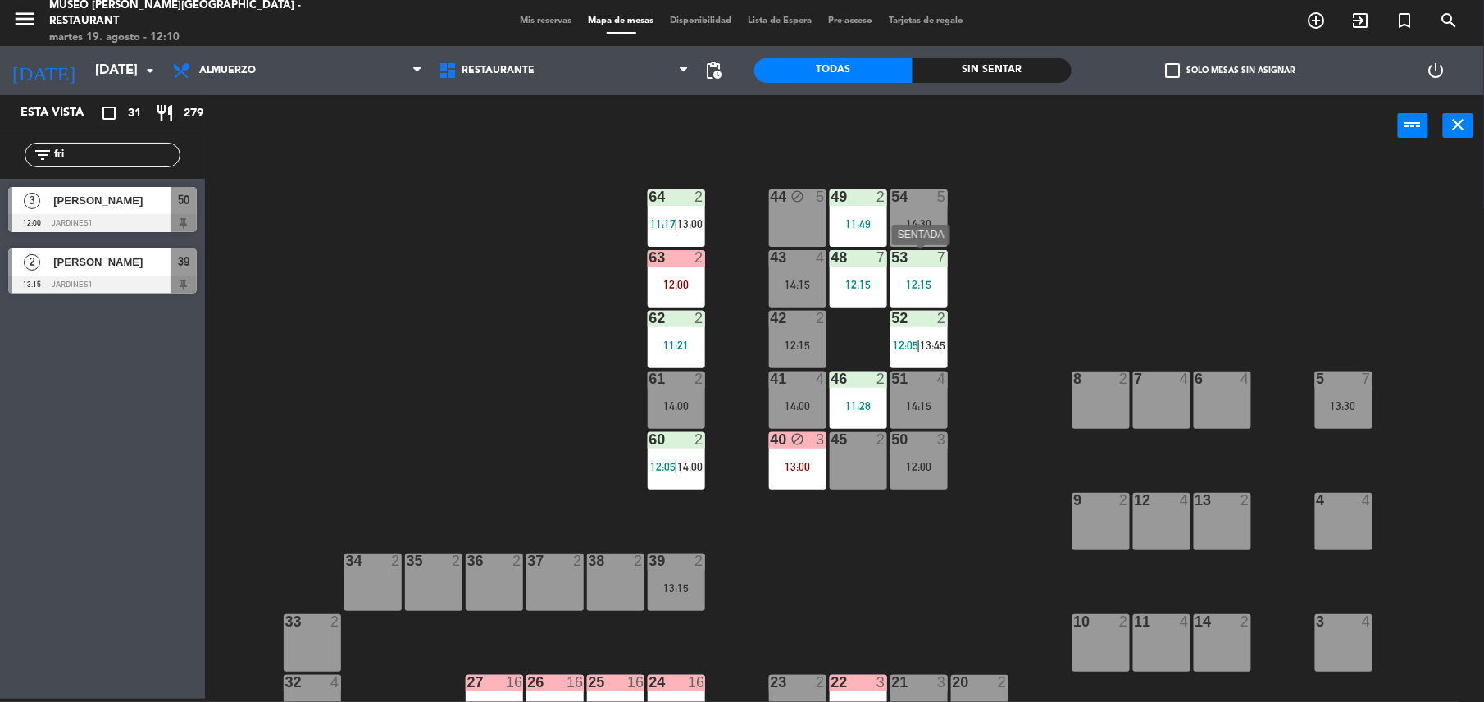
click at [920, 276] on div "53 7 12:15" at bounding box center [918, 278] width 57 height 57
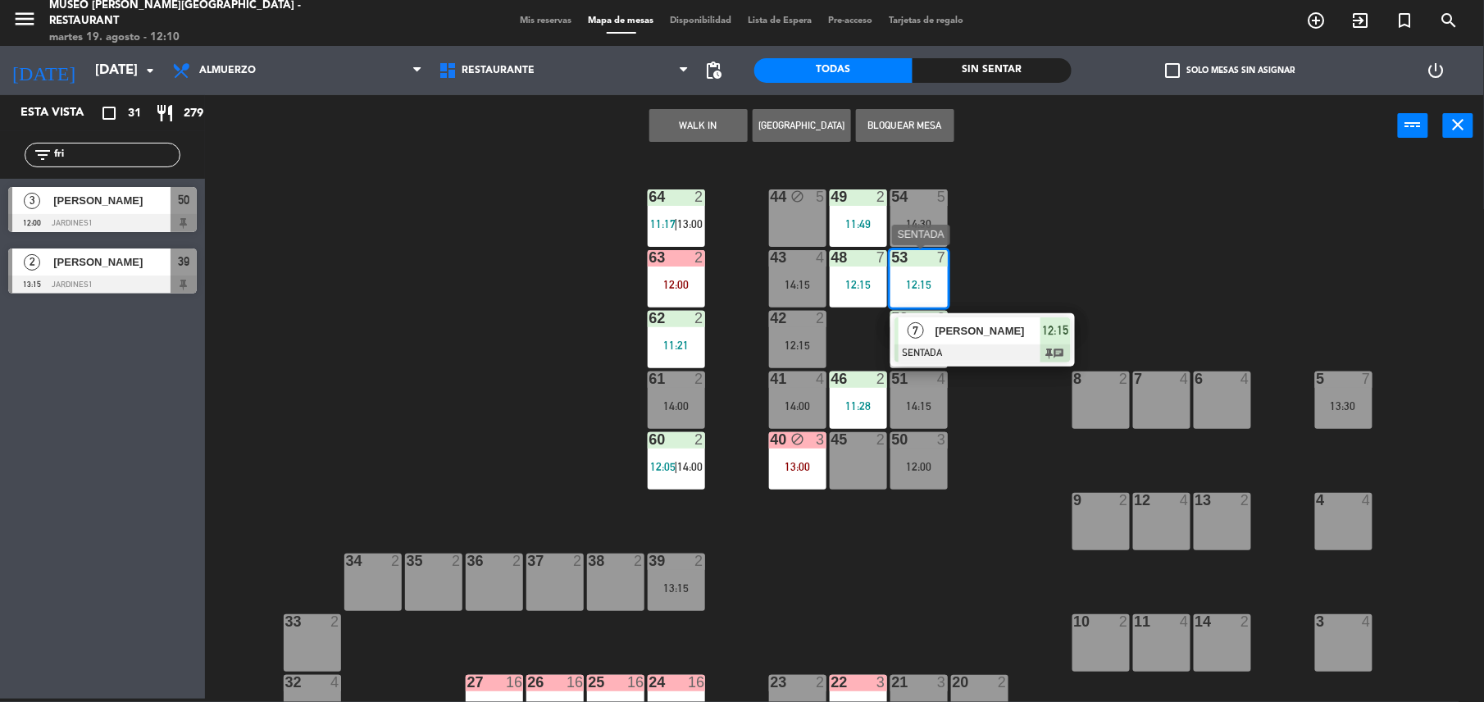
click at [985, 330] on span "[PERSON_NAME]" at bounding box center [987, 330] width 105 height 17
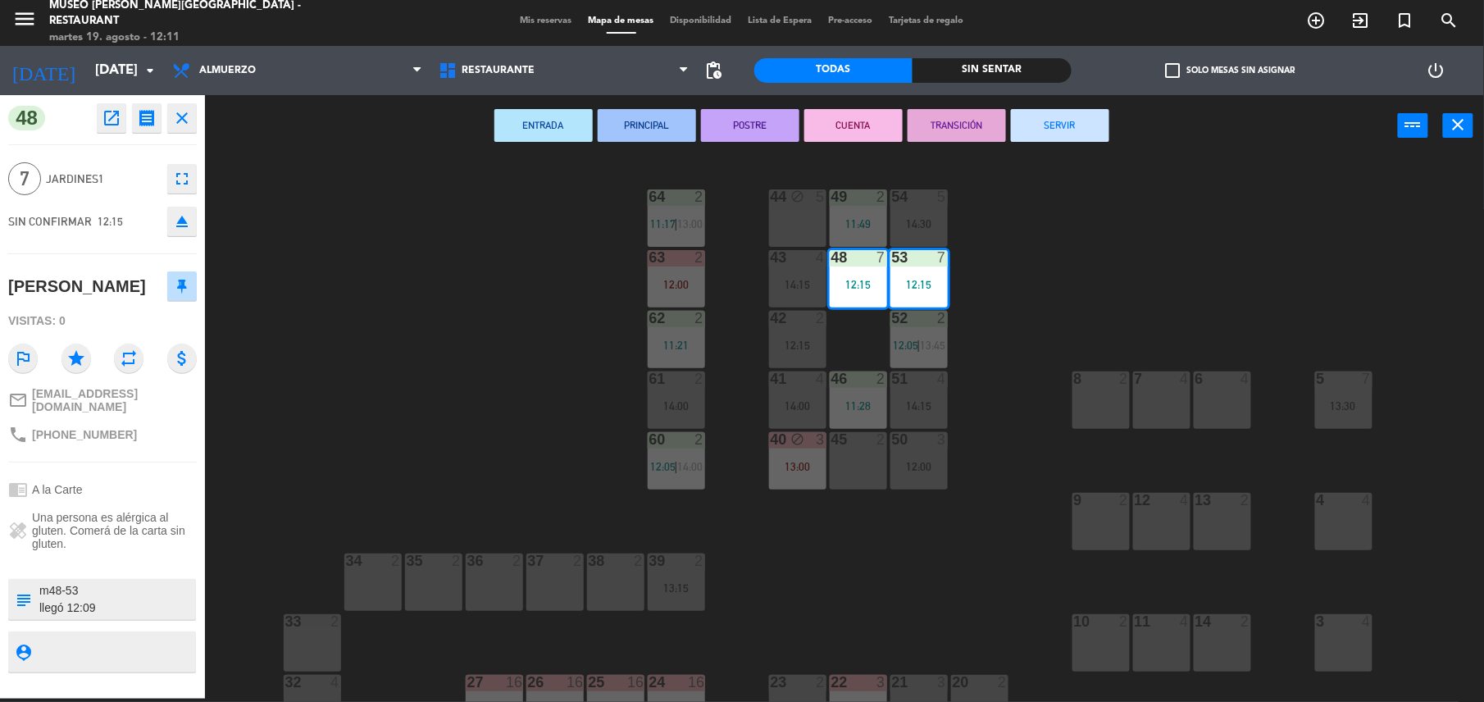
click at [131, 321] on div "Visitas: 0" at bounding box center [102, 321] width 189 height 29
click at [971, 607] on div "44 block 5 49 2 11:49 54 5 14:30 64 2 11:17 | 13:00 48 7 12:15 53 7 12:15 63 2 …" at bounding box center [852, 431] width 1264 height 542
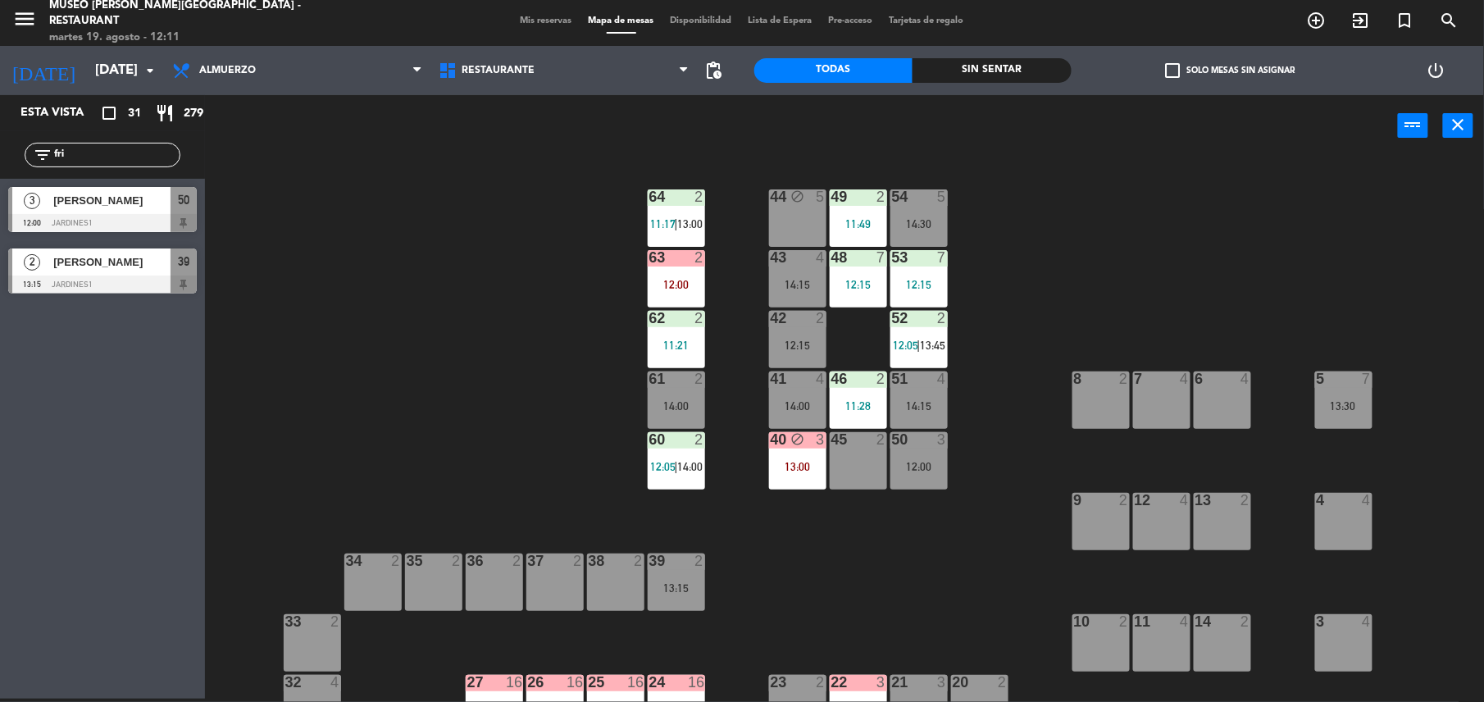
click at [926, 489] on div "50 3 12:00" at bounding box center [918, 460] width 57 height 57
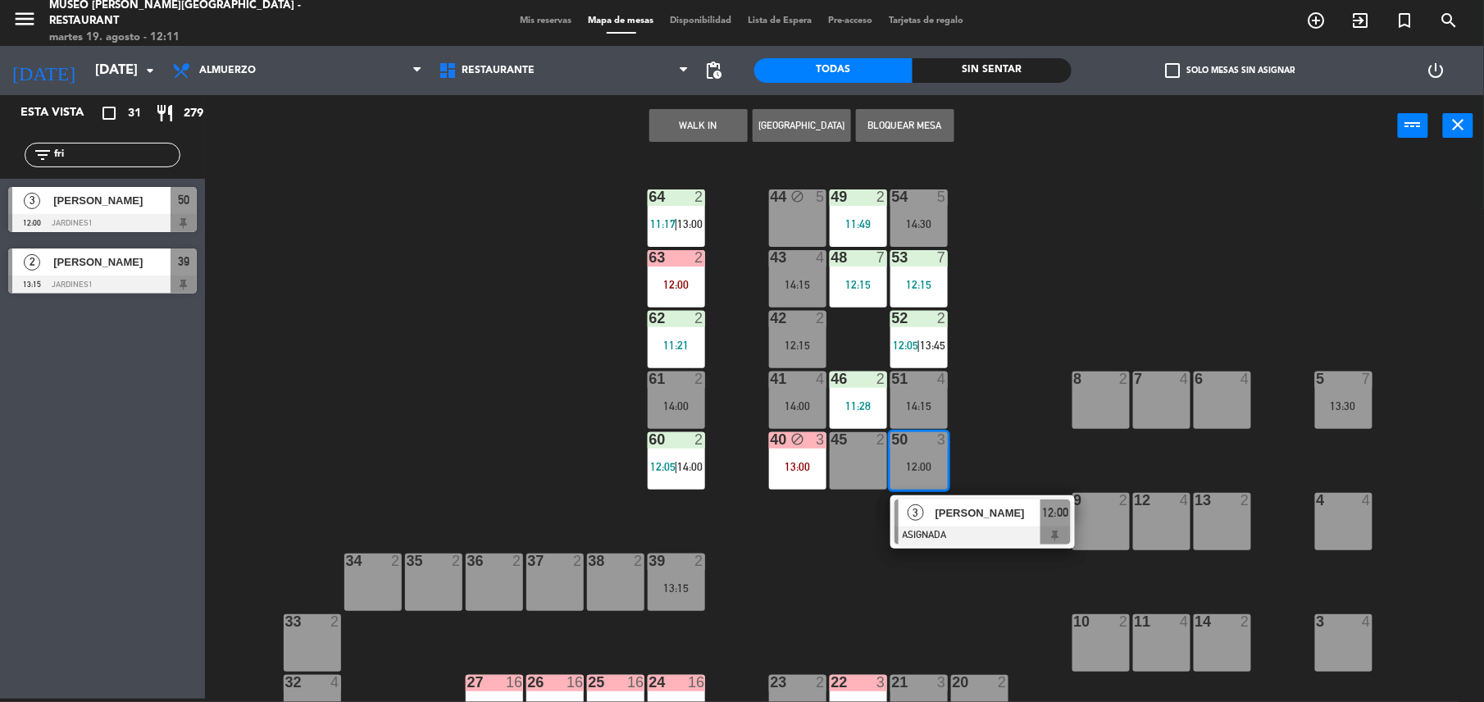
click at [1011, 536] on div at bounding box center [982, 535] width 176 height 18
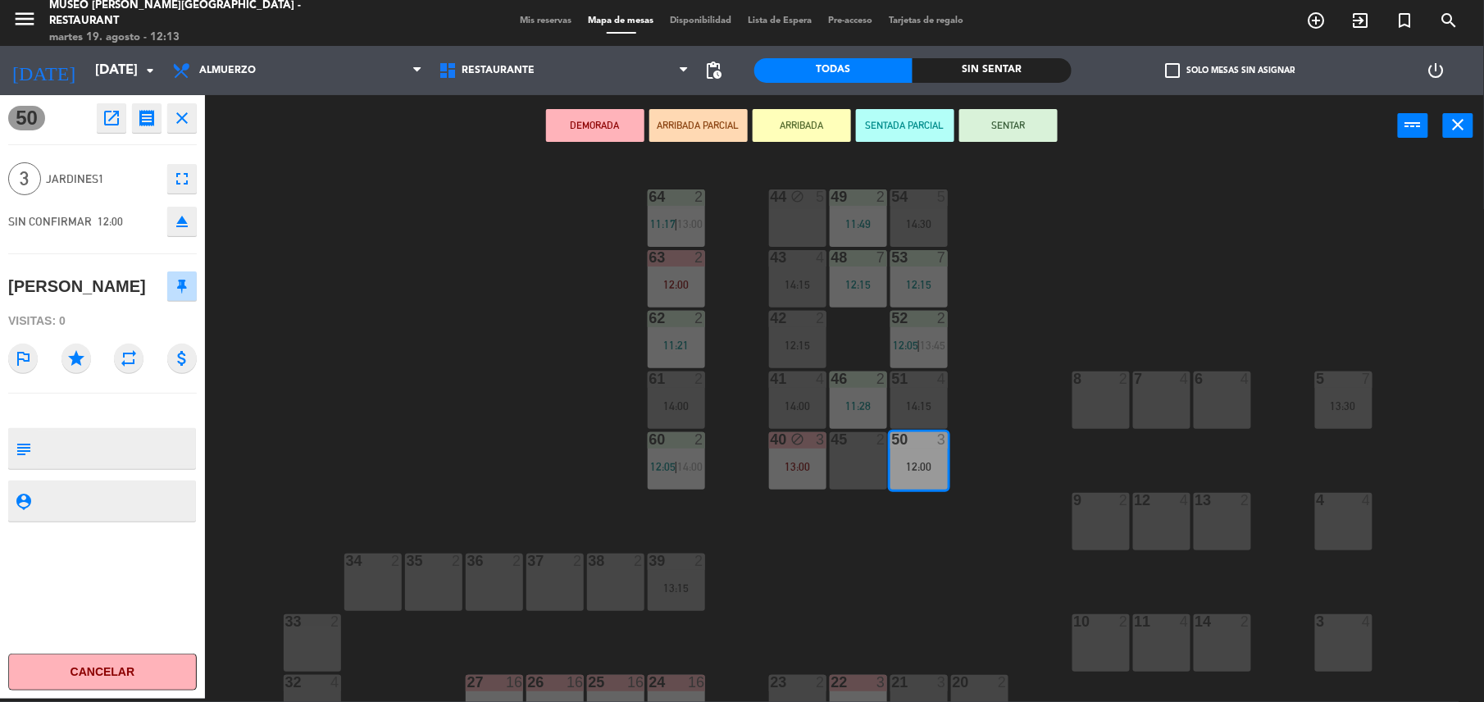
click at [165, 123] on div "open_in_new receipt 12:00 PM [DATE] 3 personas [PERSON_NAME] Mesa 50 close" at bounding box center [144, 118] width 106 height 30
click at [169, 123] on button "close" at bounding box center [182, 118] width 30 height 30
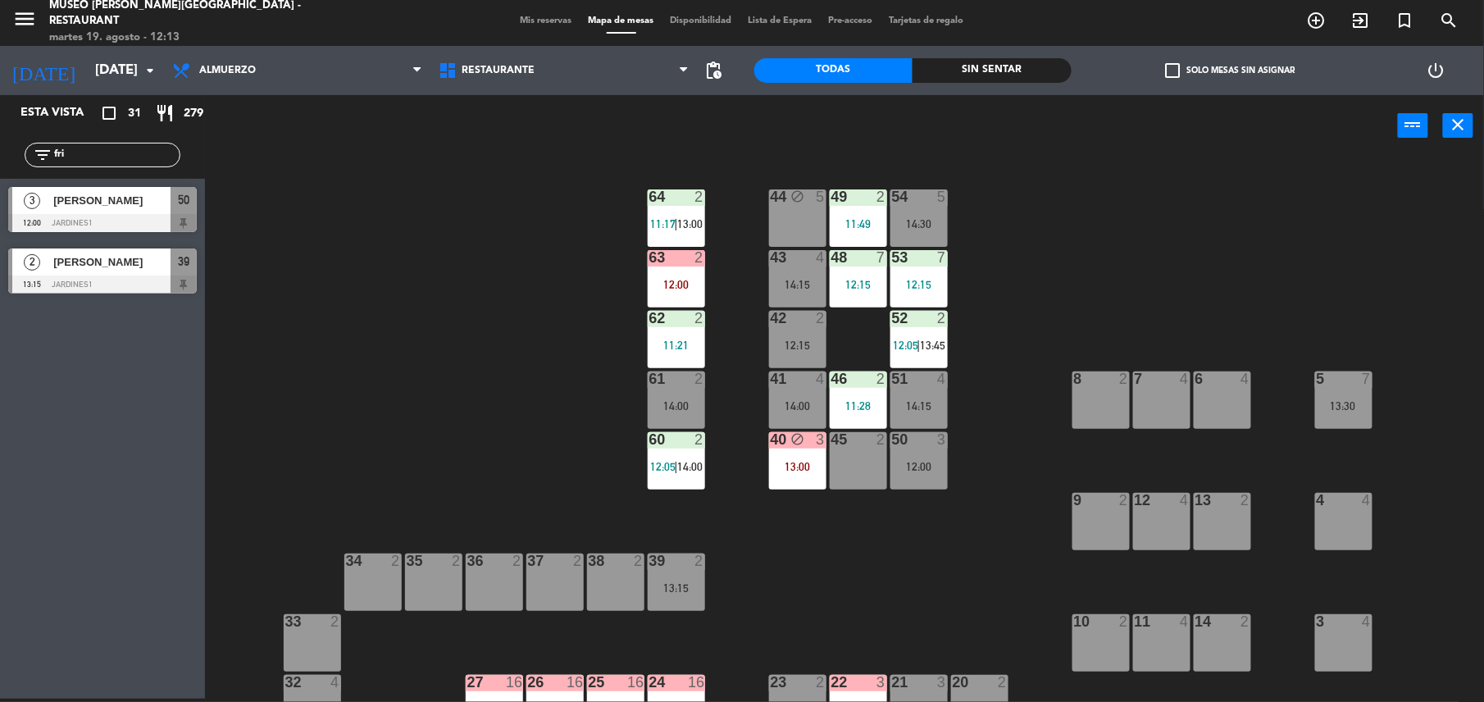
click at [97, 154] on input "fri" at bounding box center [115, 155] width 127 height 18
type input "f"
type input "aga"
click at [95, 214] on div at bounding box center [102, 223] width 189 height 18
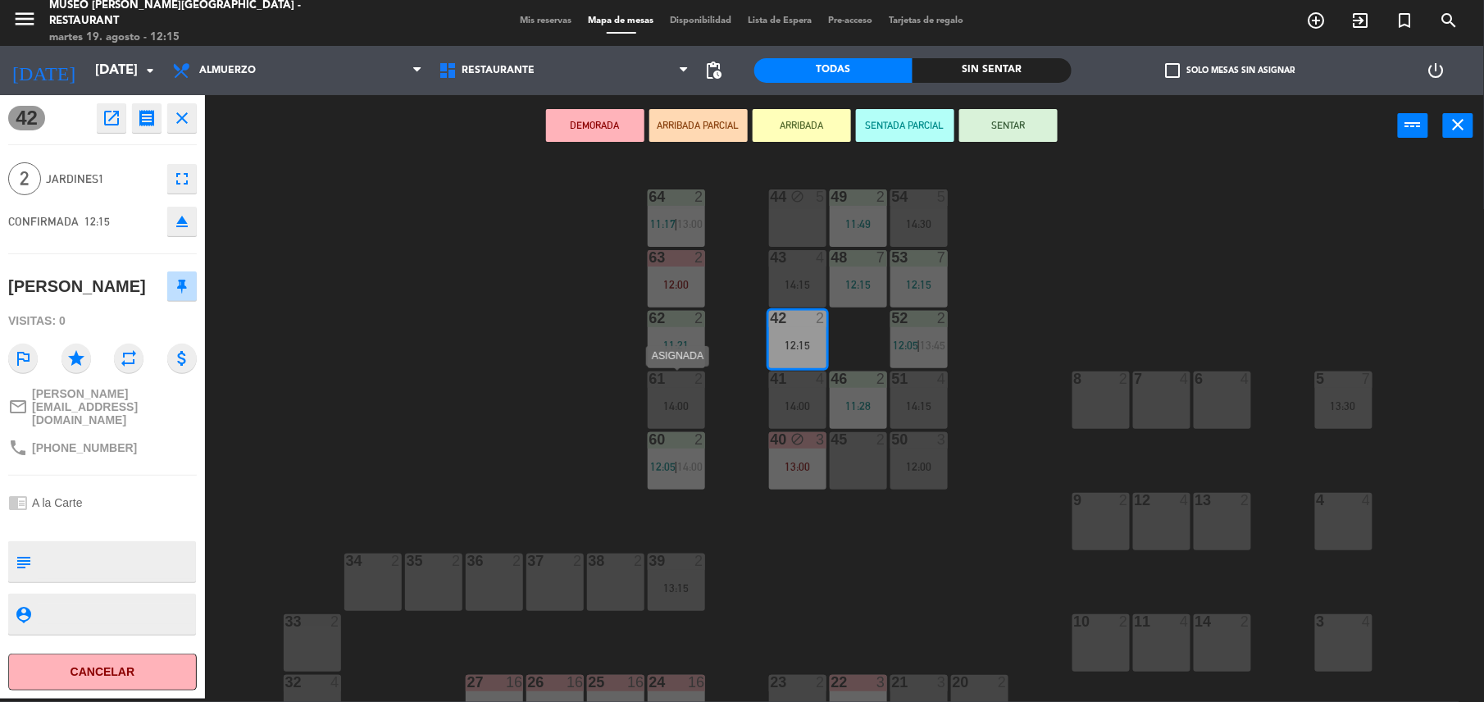
click at [654, 410] on div "14:00" at bounding box center [676, 405] width 57 height 11
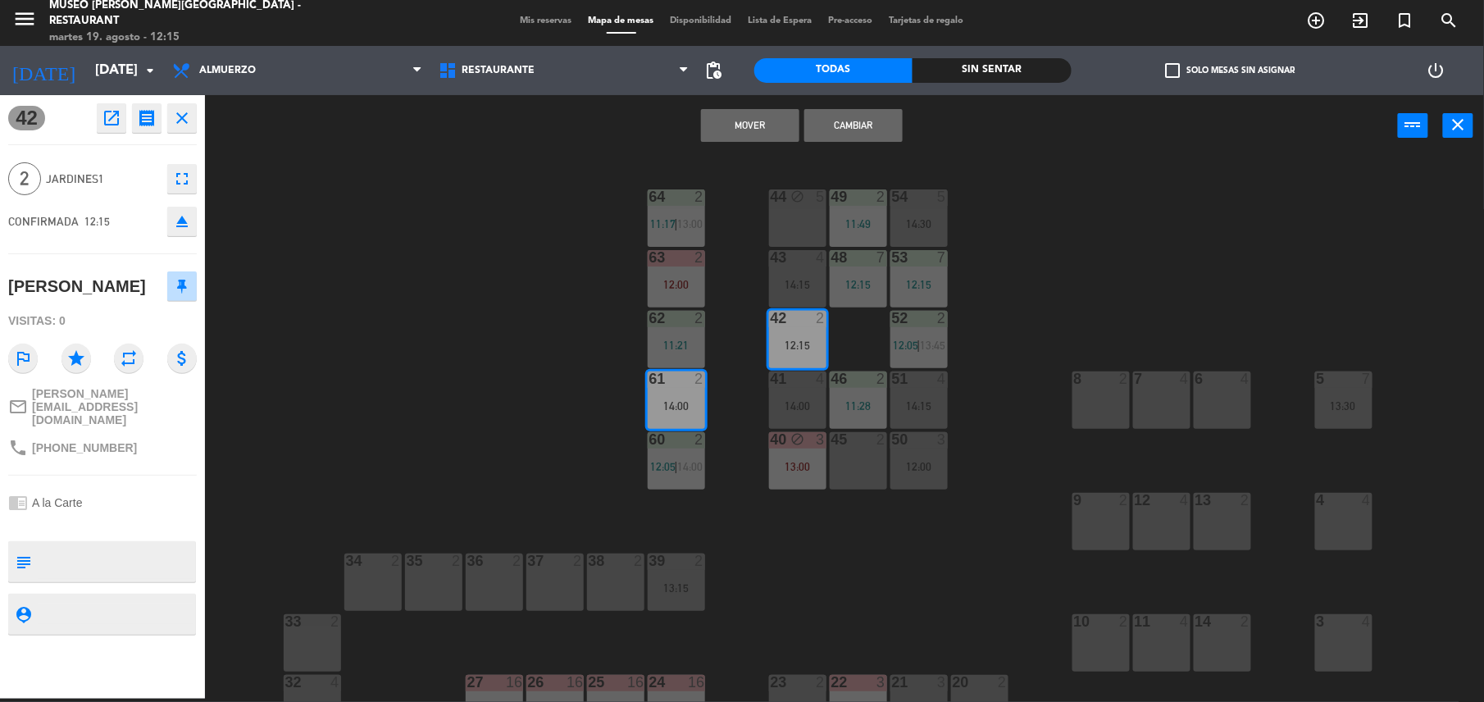
click at [827, 130] on button "Cambiar" at bounding box center [853, 125] width 98 height 33
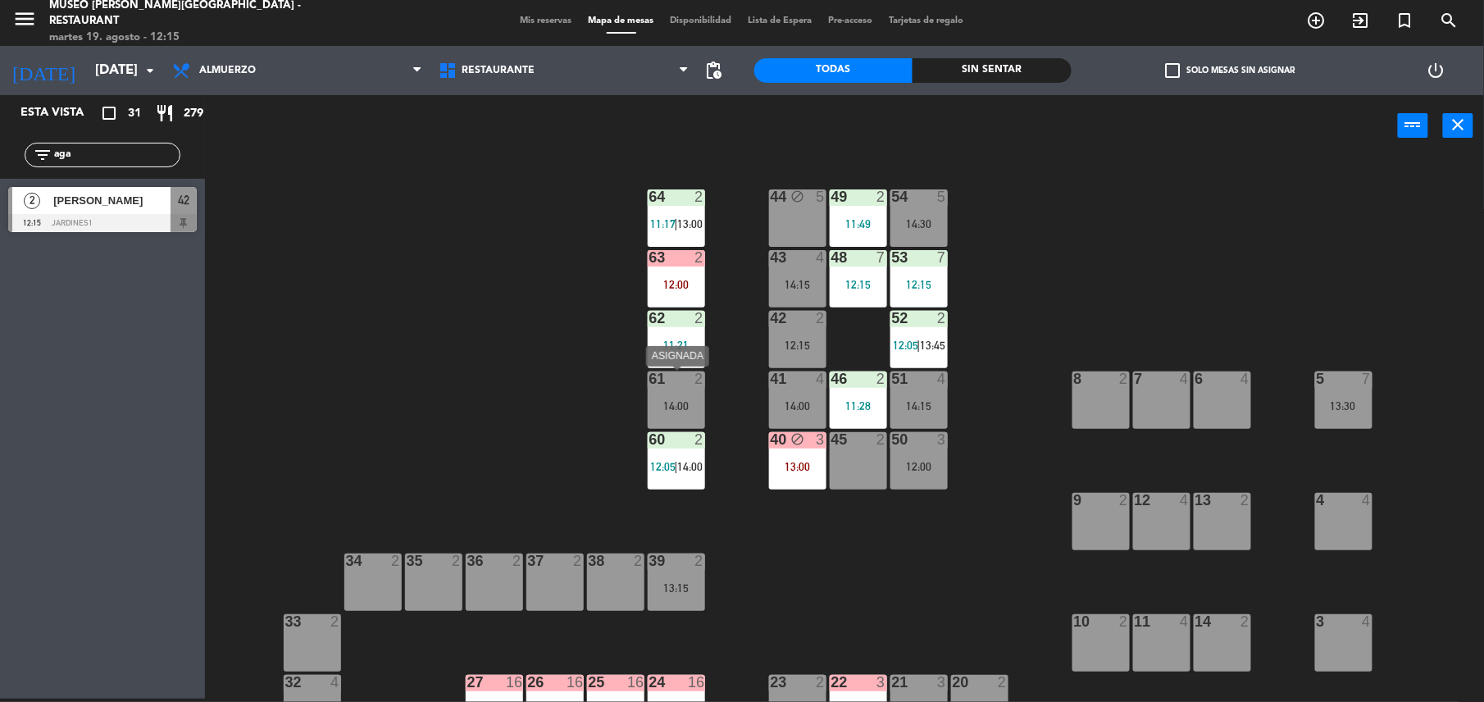
click at [696, 384] on div "2" at bounding box center [699, 378] width 10 height 15
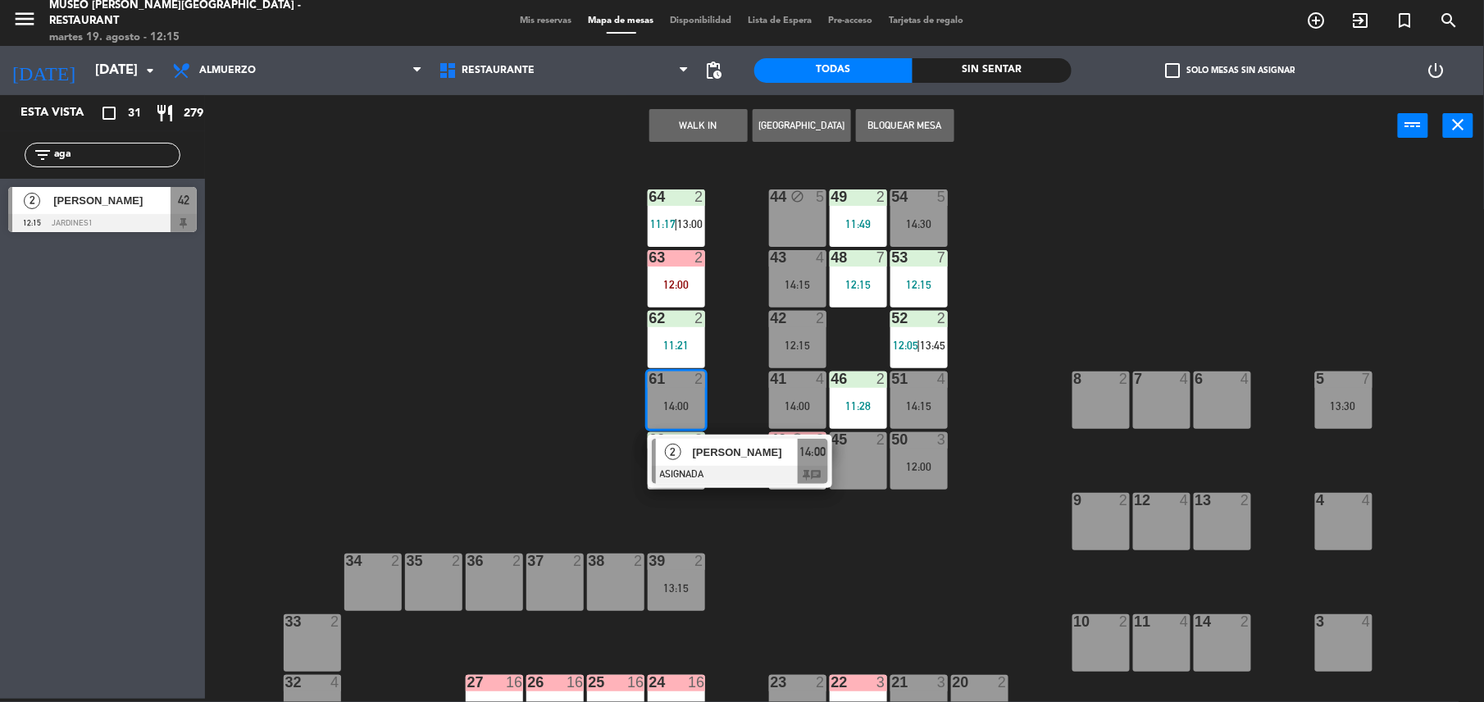
click at [735, 382] on div "44 block 5 49 2 11:49 54 5 14:30 64 2 11:17 | 13:00 48 7 12:15 53 7 12:15 63 2 …" at bounding box center [852, 431] width 1264 height 542
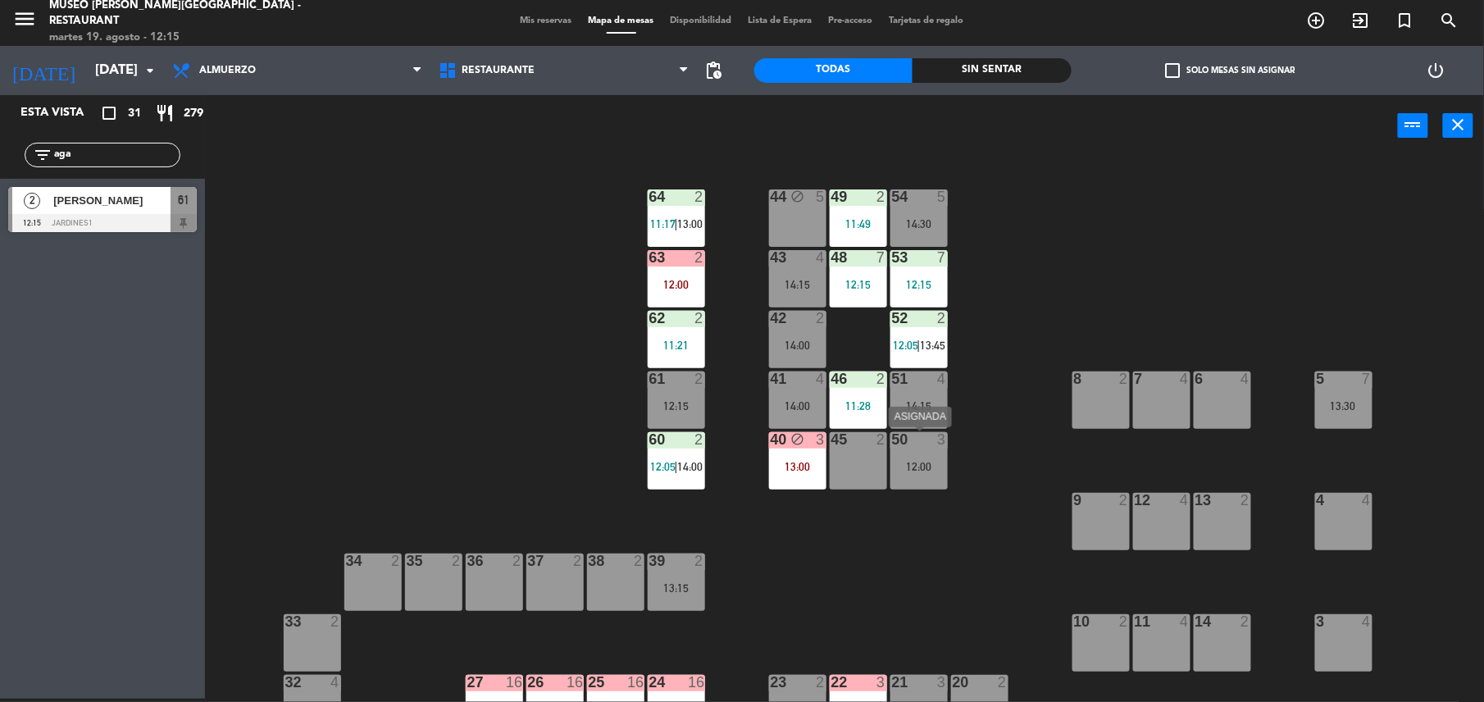
click at [936, 454] on div "50 3 12:00" at bounding box center [918, 460] width 57 height 57
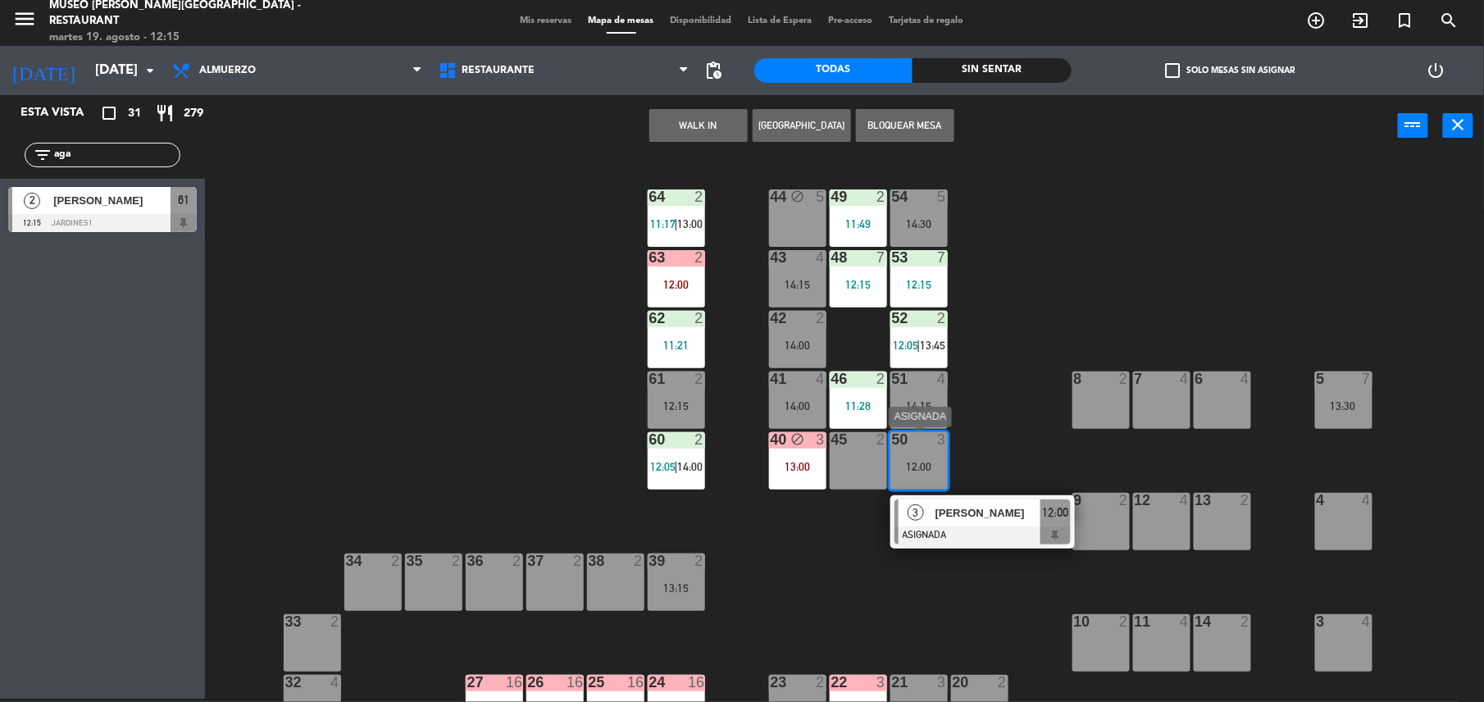
click at [1002, 515] on span "[PERSON_NAME]" at bounding box center [987, 512] width 105 height 17
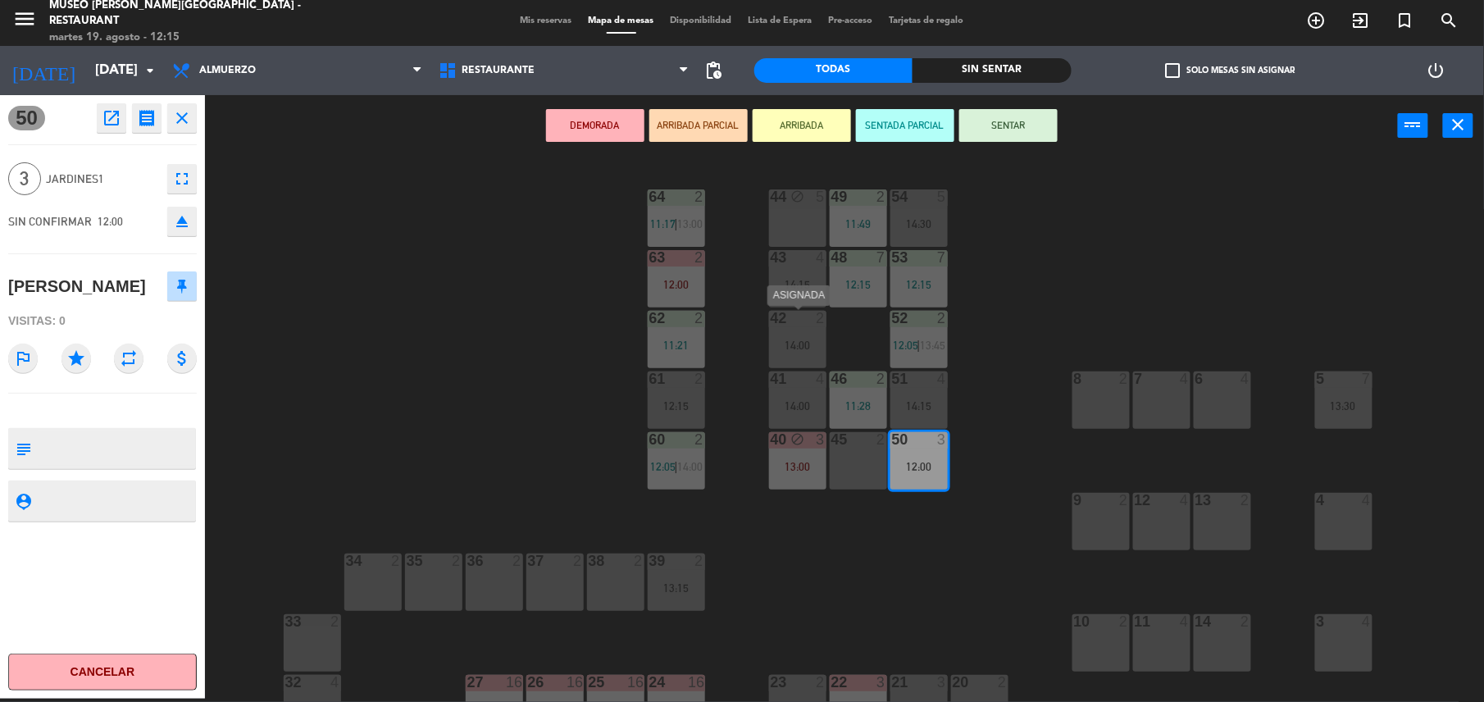
click at [808, 297] on div "43 4 14:15" at bounding box center [797, 278] width 57 height 57
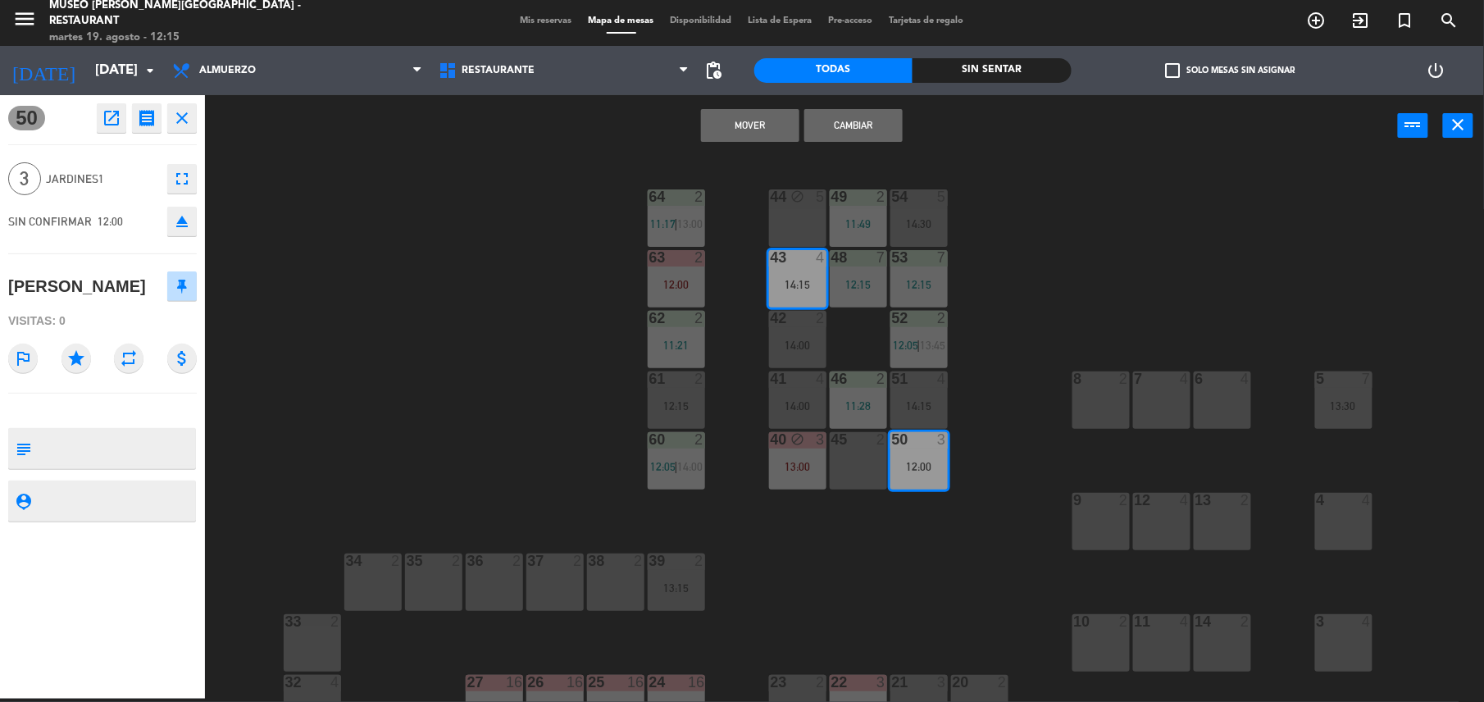
click at [846, 123] on button "Cambiar" at bounding box center [853, 125] width 98 height 33
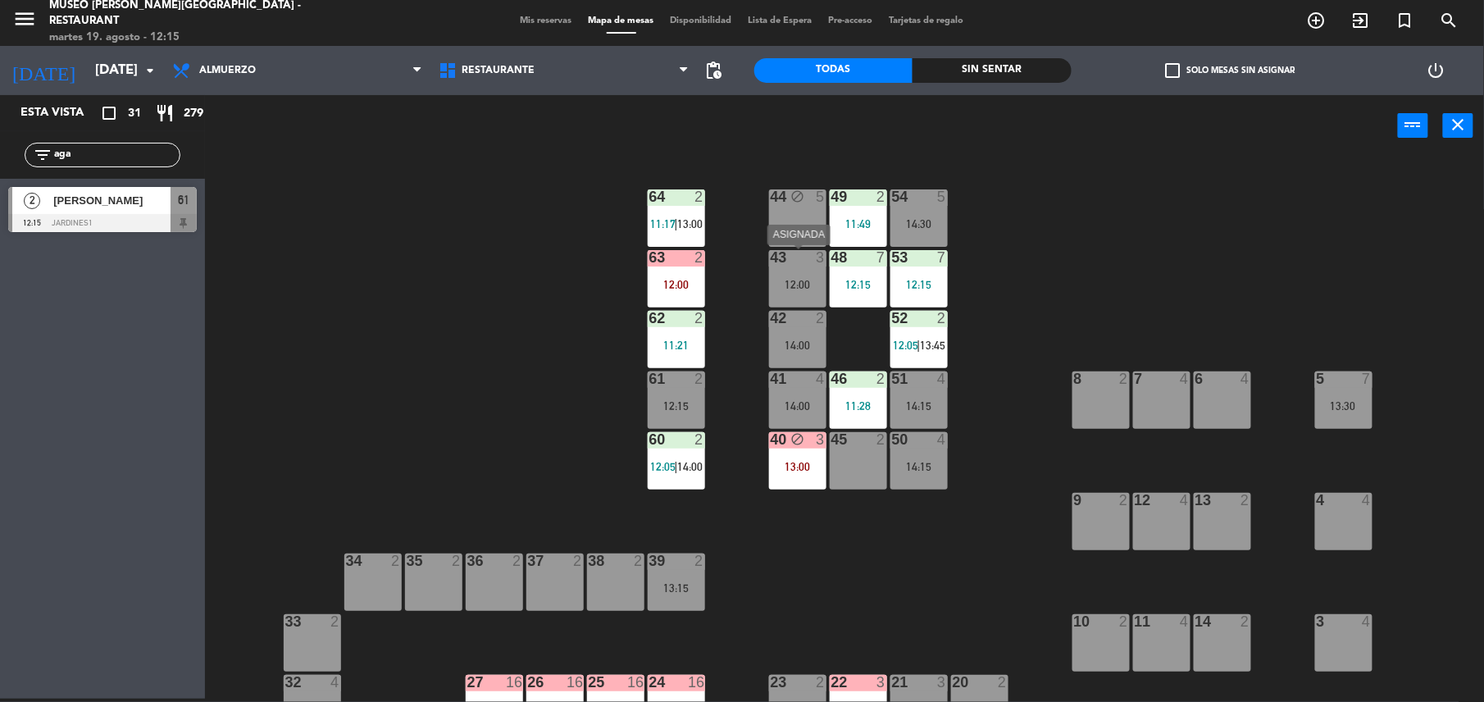
click at [775, 289] on div "12:00" at bounding box center [797, 284] width 57 height 11
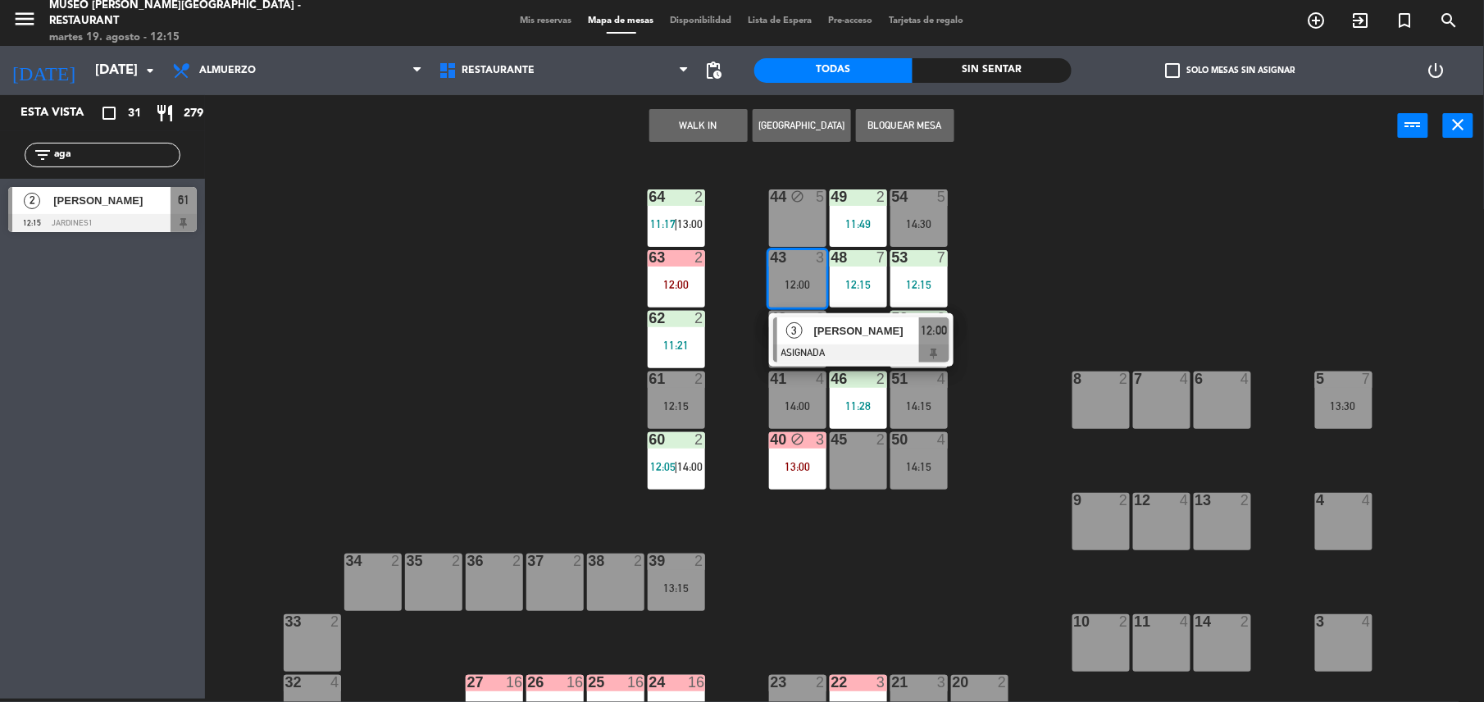
click at [853, 336] on span "[PERSON_NAME]" at bounding box center [866, 330] width 105 height 17
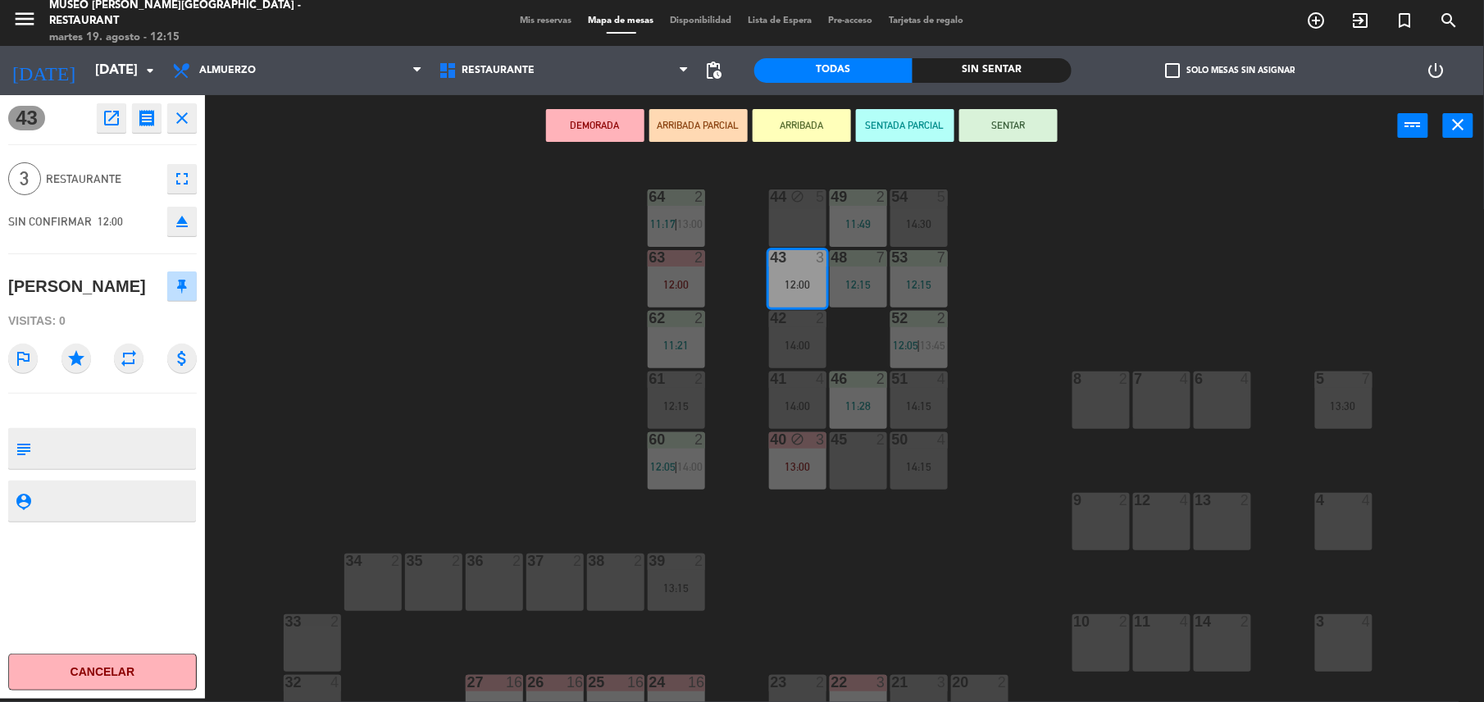
click at [1011, 116] on button "SENTAR" at bounding box center [1008, 125] width 98 height 33
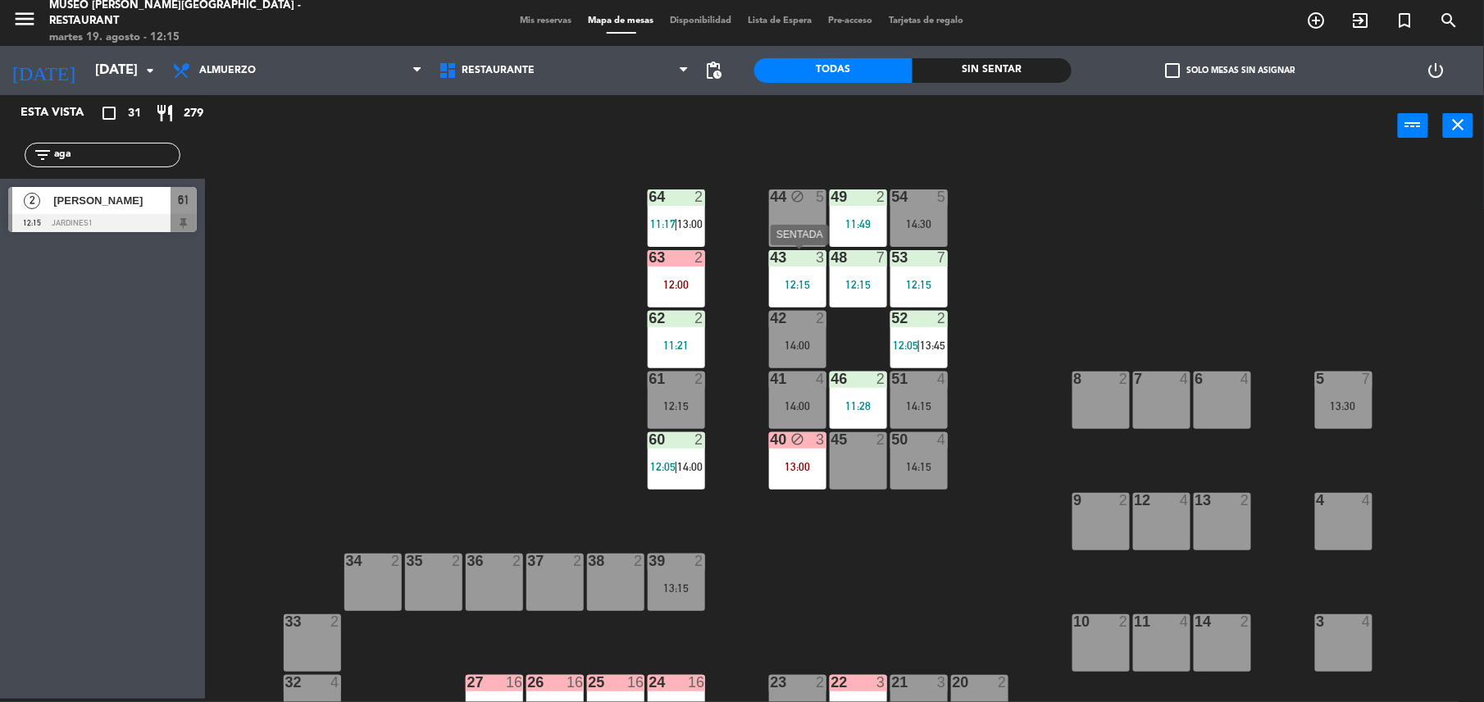
click at [780, 298] on div "43 3 12:15" at bounding box center [797, 278] width 57 height 57
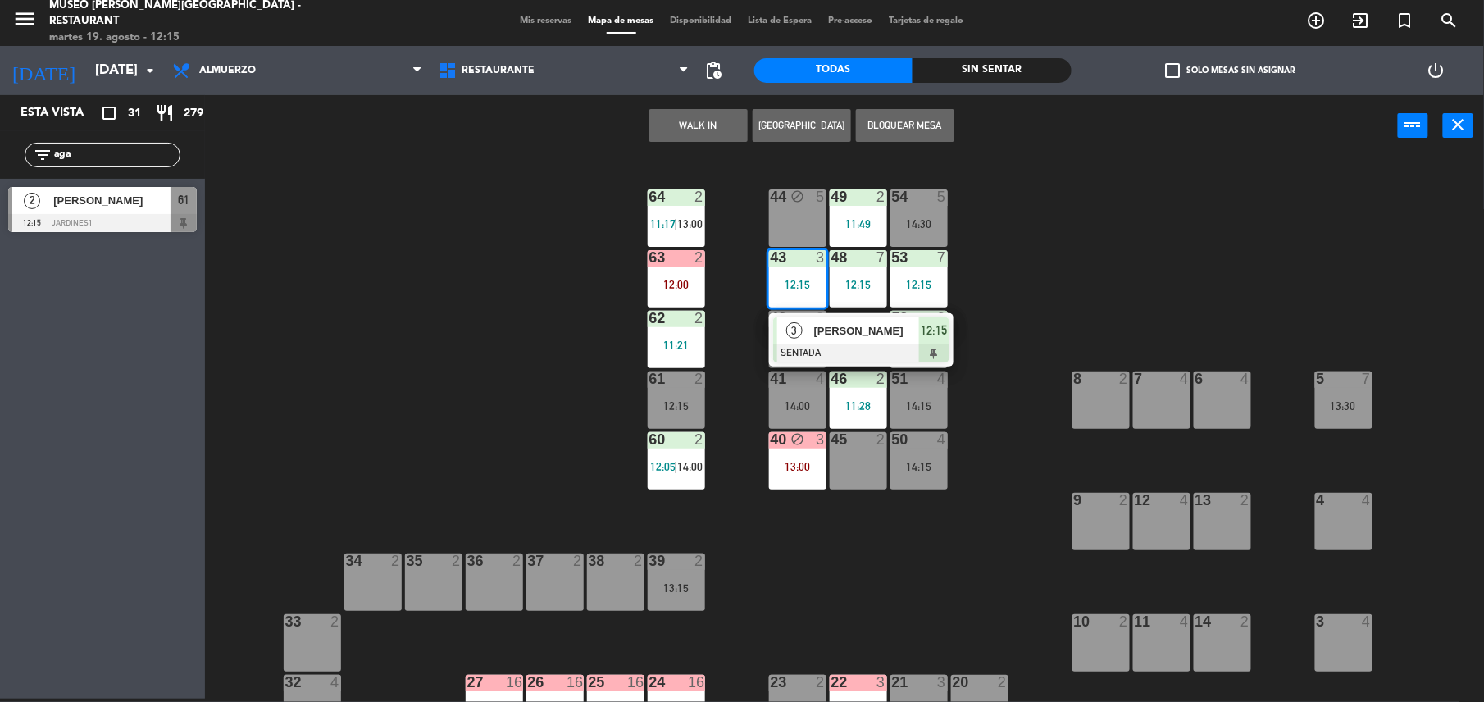
click at [839, 328] on span "[PERSON_NAME]" at bounding box center [866, 330] width 105 height 17
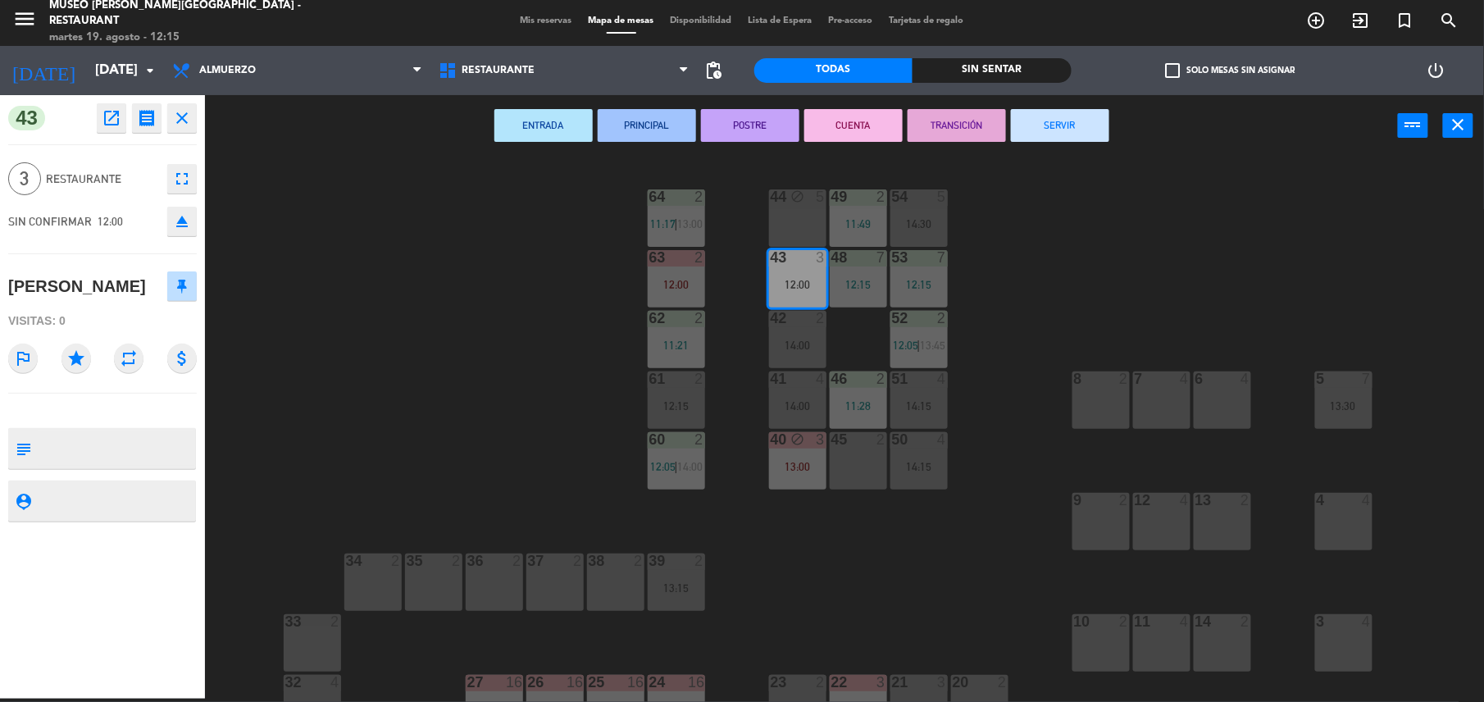
click at [72, 448] on textarea at bounding box center [116, 448] width 157 height 34
type textarea "m43"
click at [105, 286] on div "[PERSON_NAME]" at bounding box center [102, 286] width 189 height 41
click at [580, 286] on div "44 block 5 49 2 11:49 54 5 14:30 64 2 11:17 | 13:00 48 7 12:15 53 7 12:15 63 2 …" at bounding box center [852, 431] width 1264 height 542
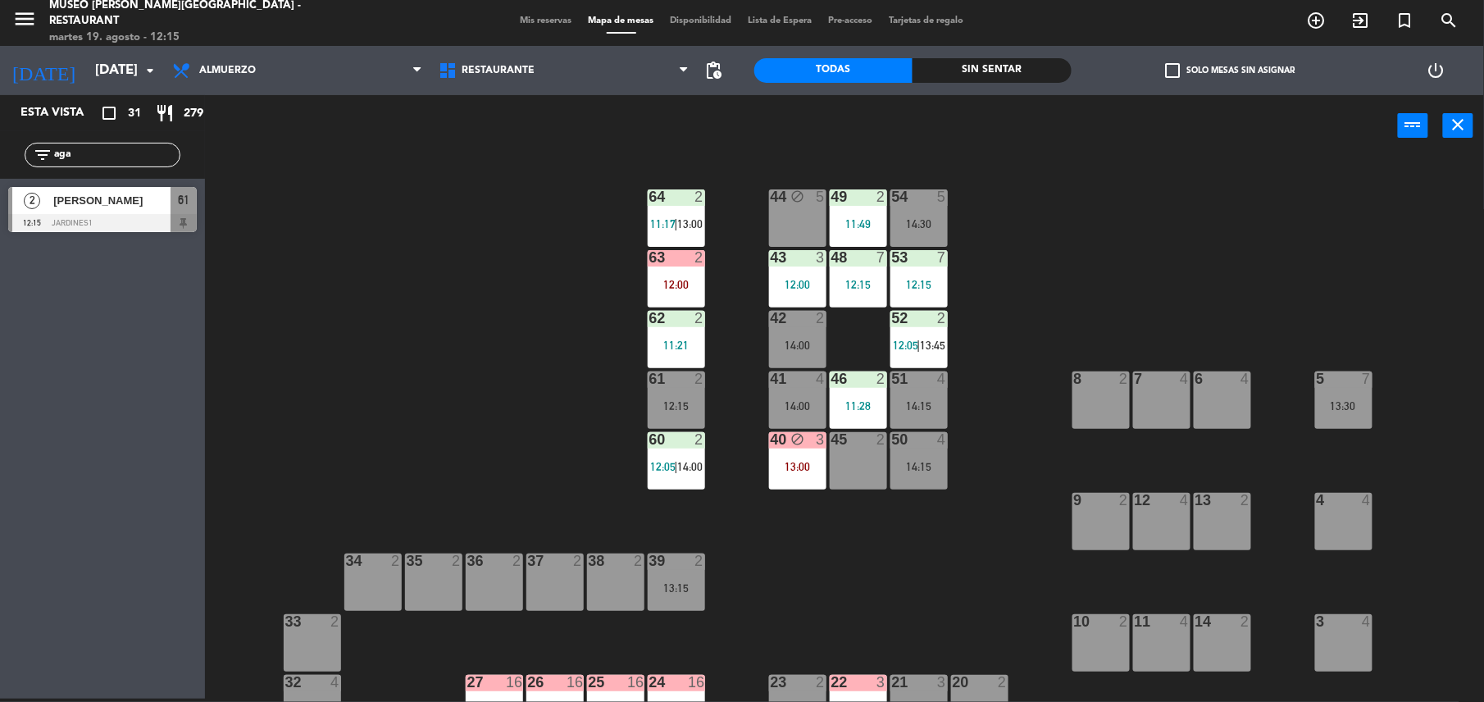
click at [684, 392] on div "61 2 12:15" at bounding box center [676, 399] width 57 height 57
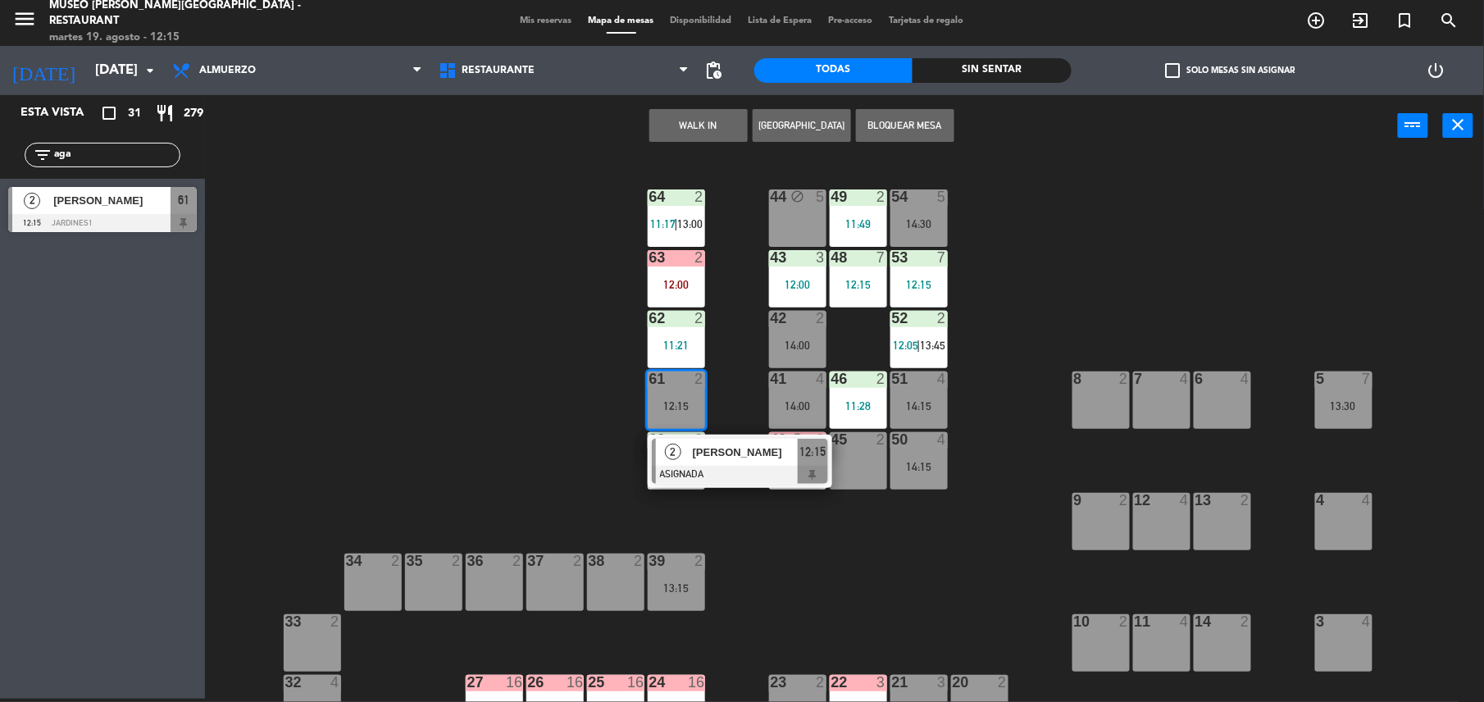
click at [749, 457] on span "[PERSON_NAME]" at bounding box center [745, 451] width 105 height 17
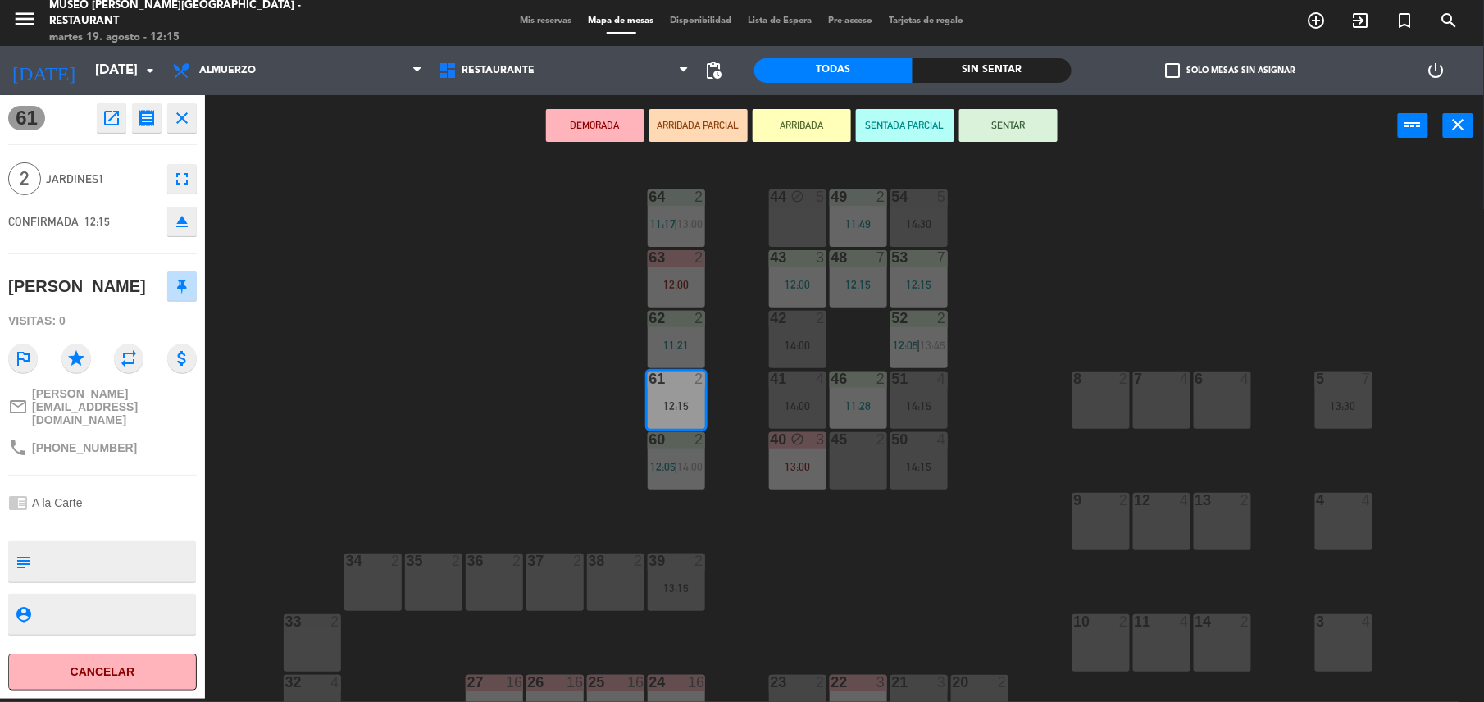
click at [1004, 130] on button "SENTAR" at bounding box center [1008, 125] width 98 height 33
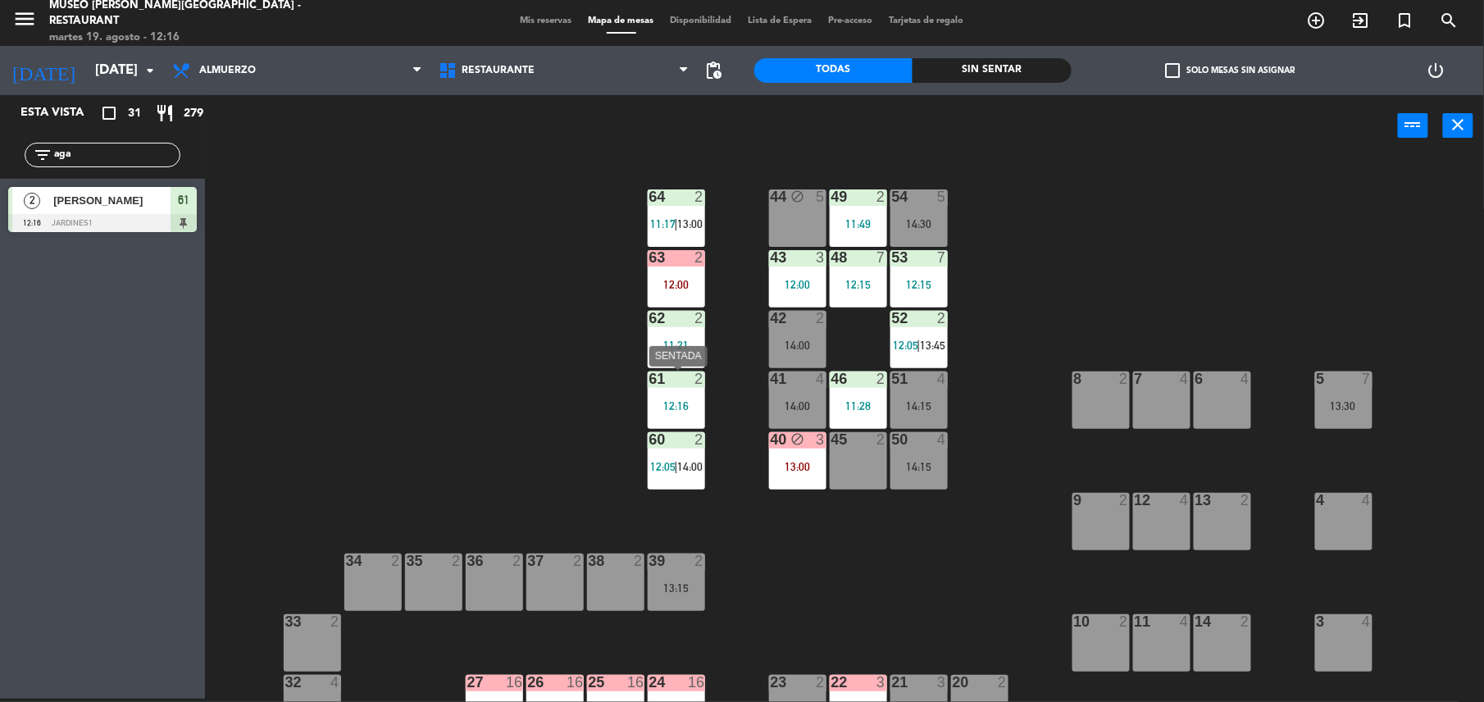
click at [669, 402] on div "12:16" at bounding box center [676, 405] width 57 height 11
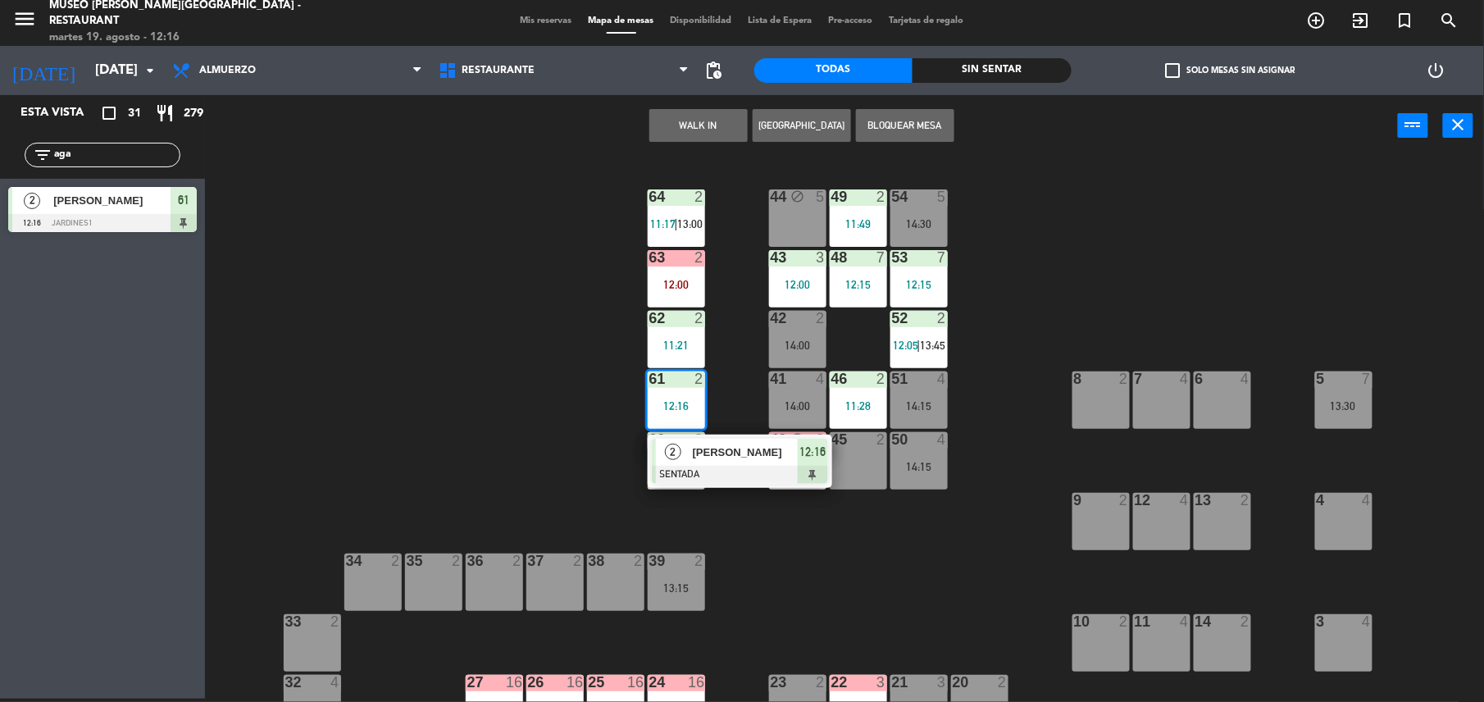
click at [744, 459] on span "[PERSON_NAME]" at bounding box center [745, 451] width 105 height 17
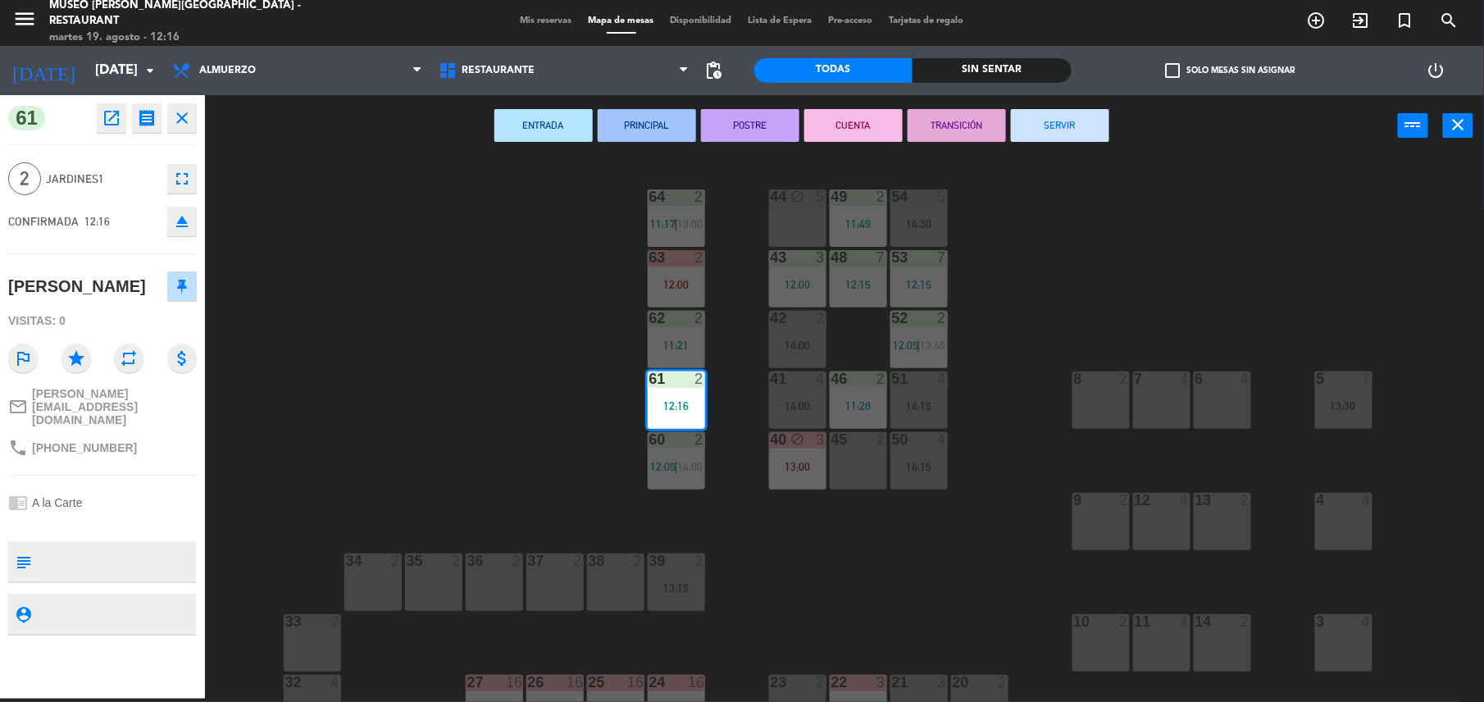
click at [52, 577] on textarea at bounding box center [116, 561] width 157 height 34
type textarea "m61"
click at [136, 289] on div "[PERSON_NAME]" at bounding box center [77, 286] width 138 height 27
click at [500, 328] on div "44 block 5 49 2 11:49 54 5 14:30 64 2 11:17 | 13:00 48 7 12:15 53 7 12:15 63 2 …" at bounding box center [852, 431] width 1264 height 542
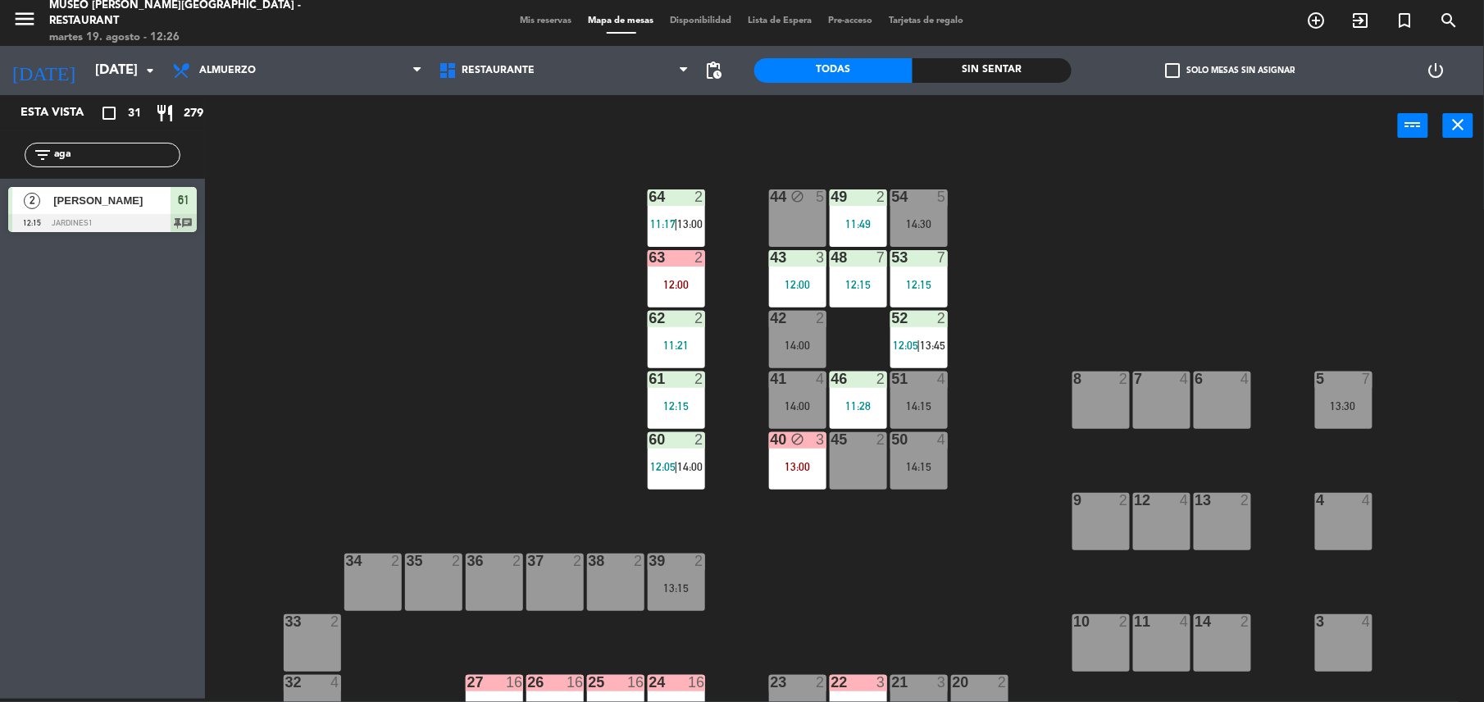
drag, startPoint x: 139, startPoint y: 162, endPoint x: 0, endPoint y: 157, distance: 138.6
click at [0, 157] on html "close × Museo [PERSON_NAME] Café - Restaurant × chrome_reader_mode Listado de R…" at bounding box center [742, 351] width 1484 height 702
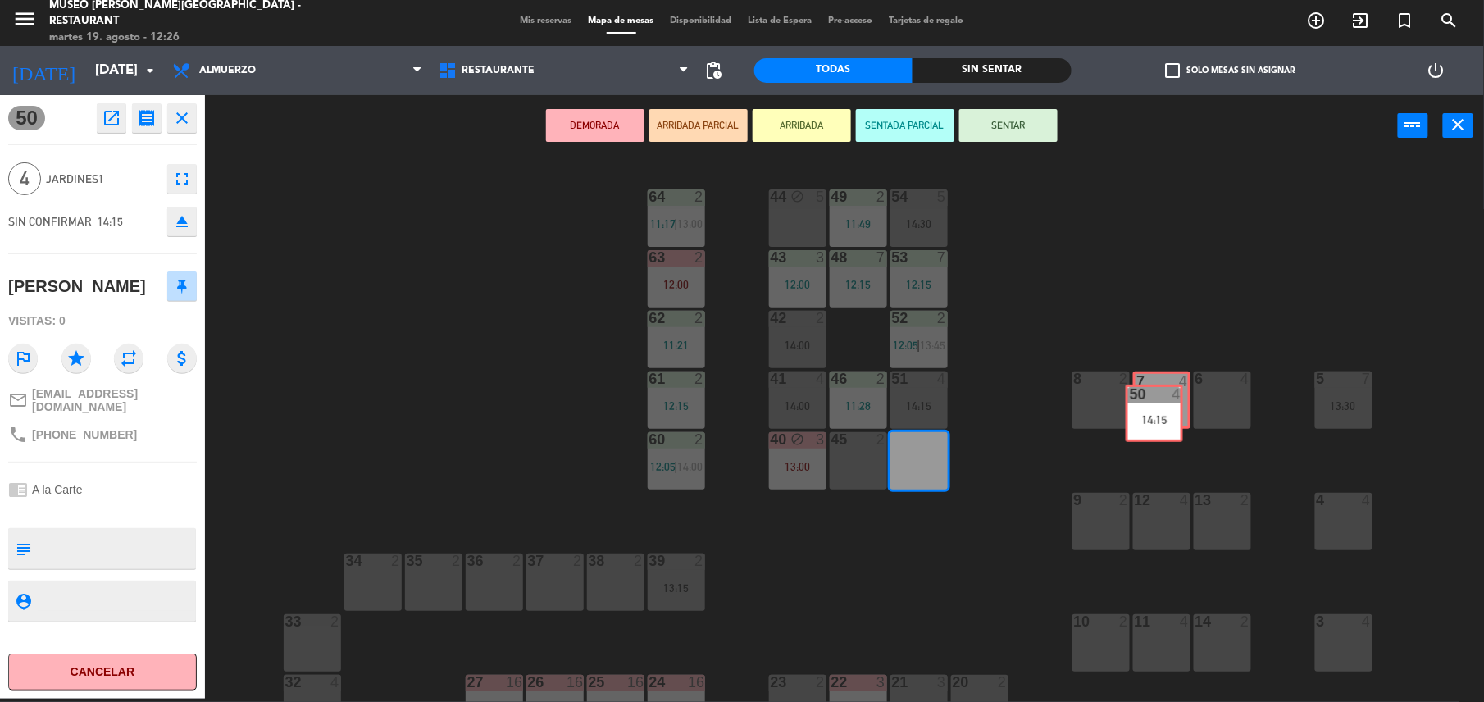
drag, startPoint x: 913, startPoint y: 467, endPoint x: 1151, endPoint y: 420, distance: 242.4
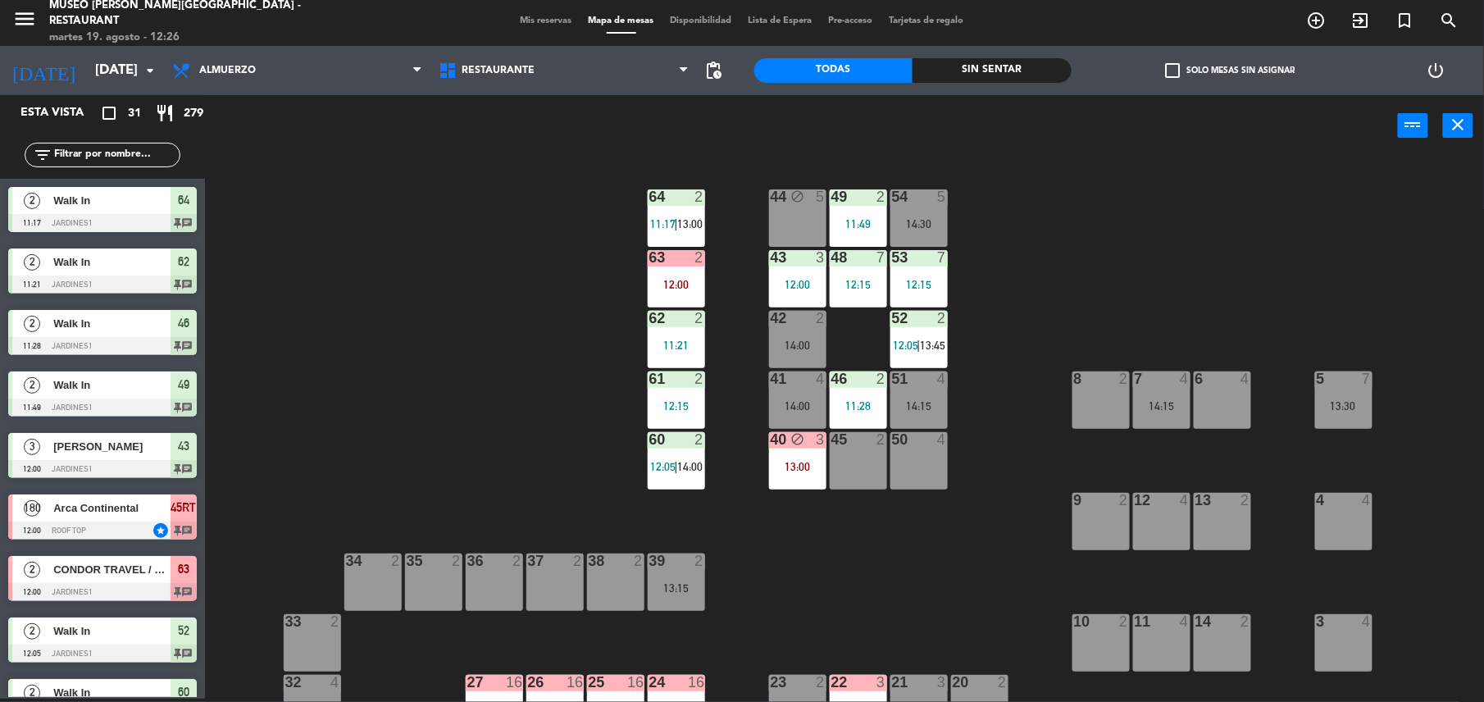
scroll to position [428, 0]
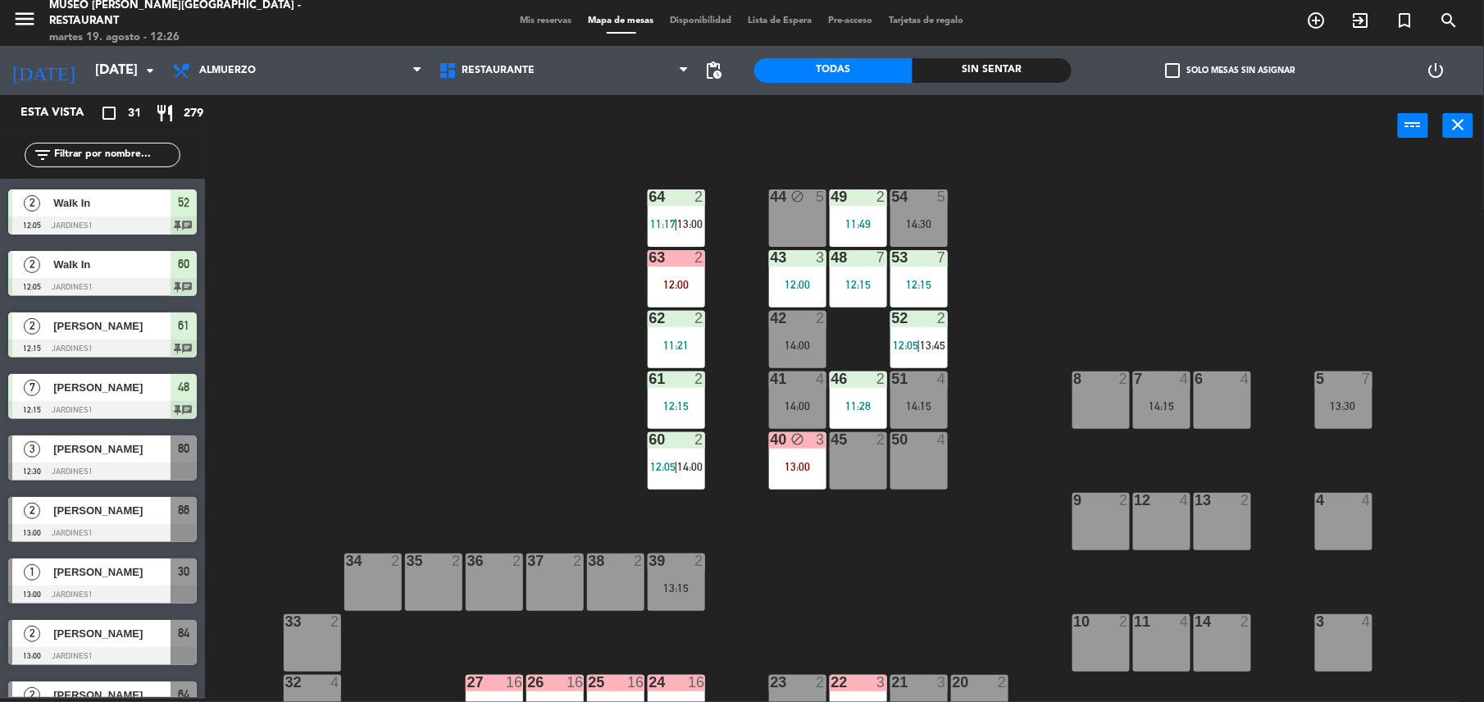
click at [919, 457] on div "50 4" at bounding box center [918, 460] width 57 height 57
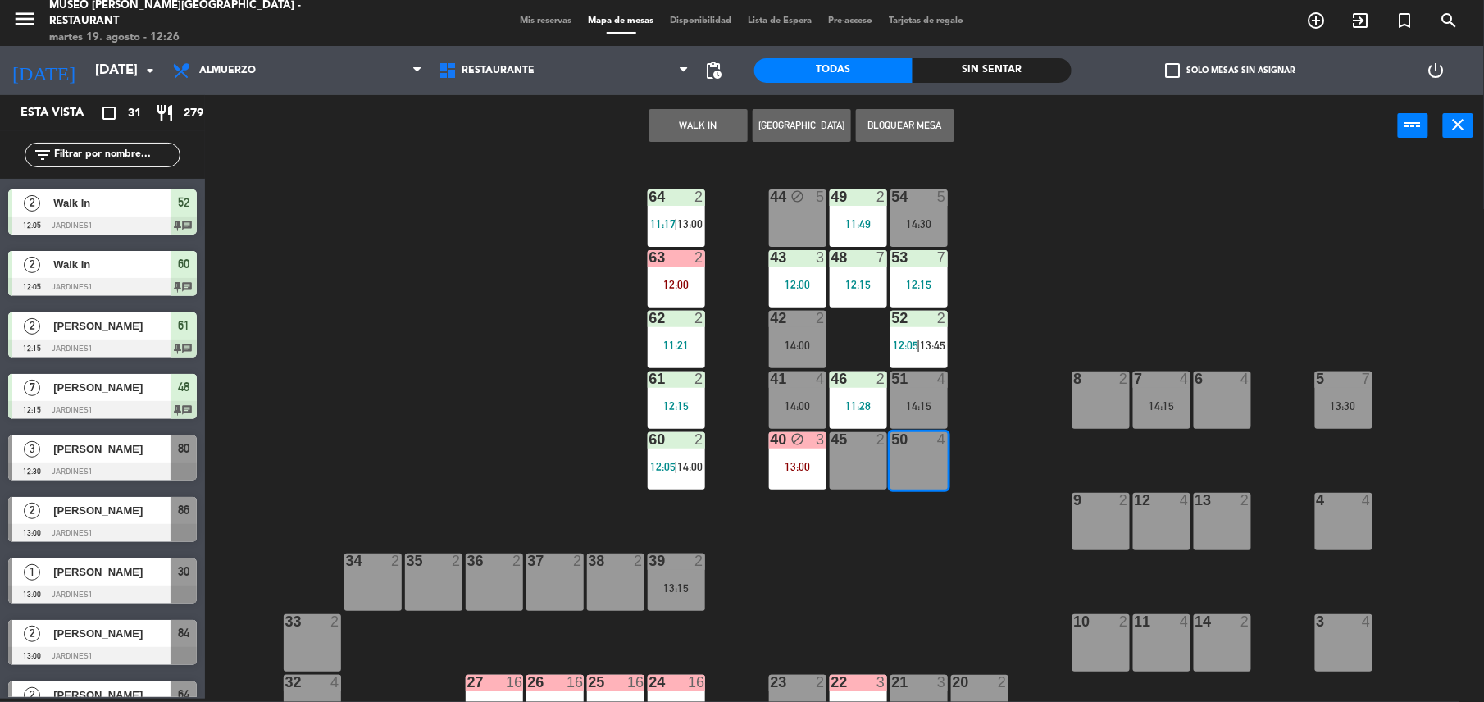
click at [916, 447] on div "50 4" at bounding box center [918, 440] width 57 height 16
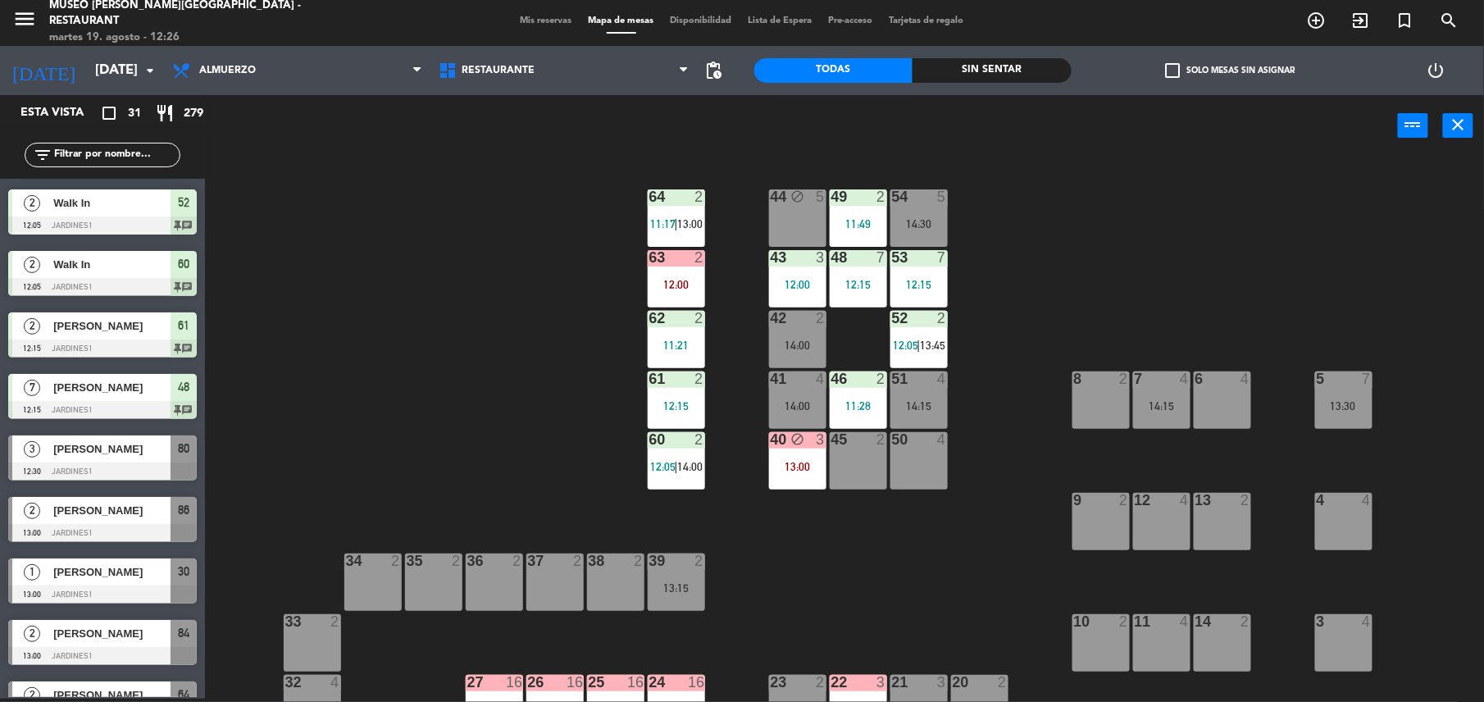
click at [918, 457] on div "50 4" at bounding box center [918, 460] width 57 height 57
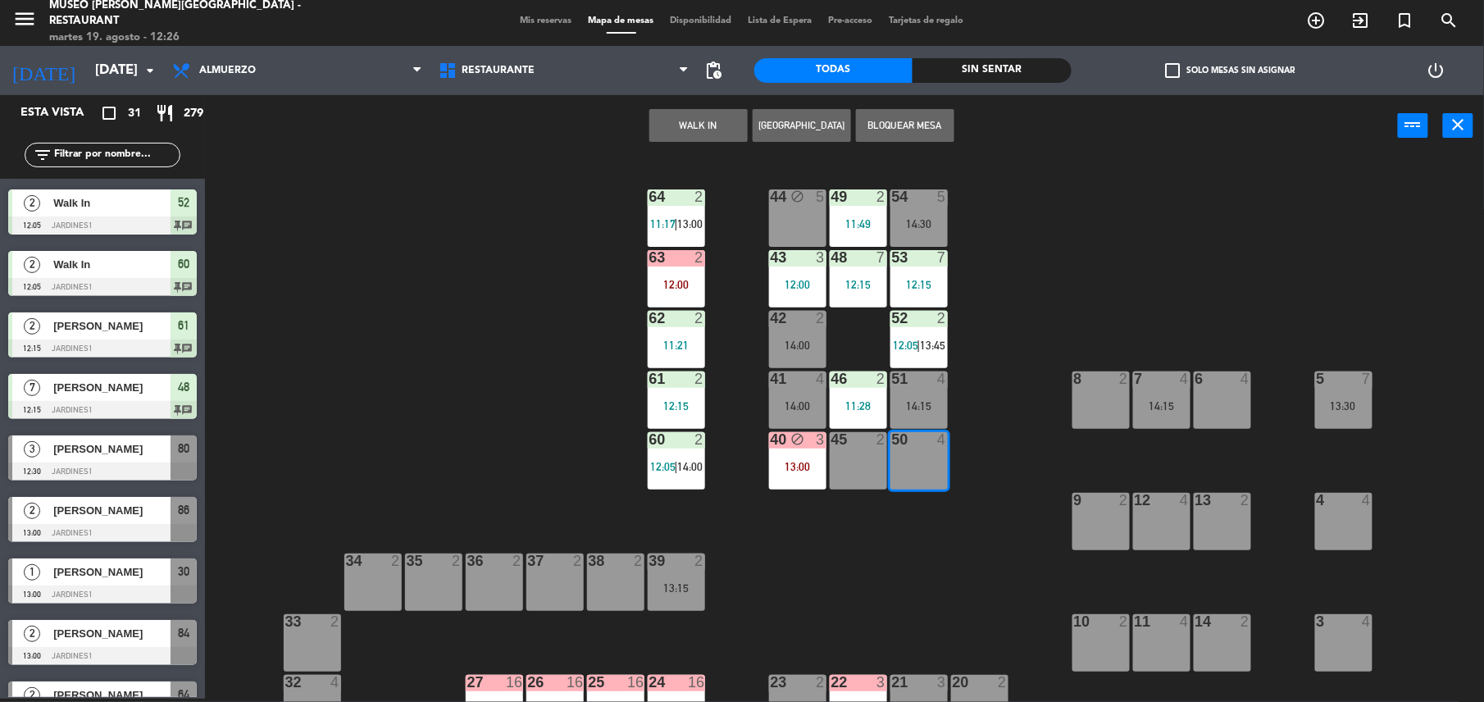
click at [698, 129] on button "WALK IN" at bounding box center [698, 125] width 98 height 33
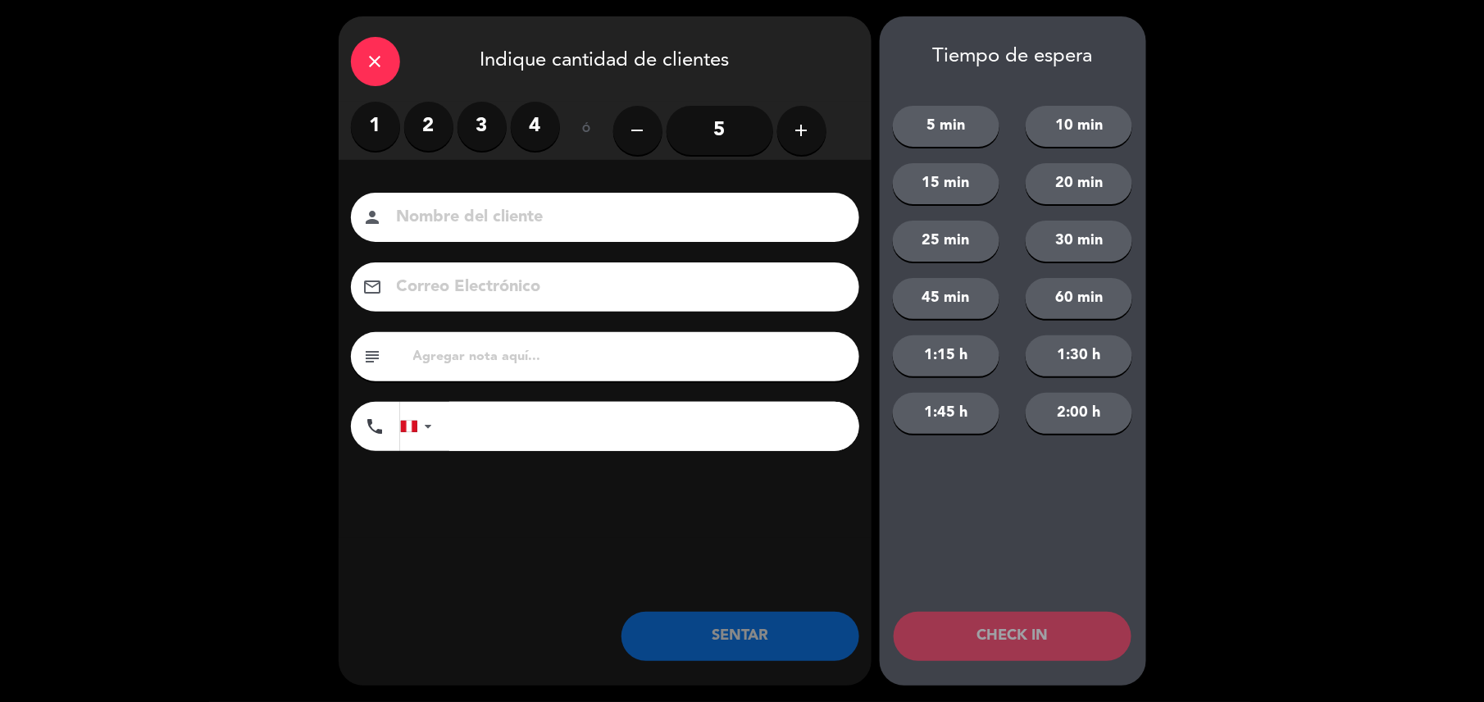
click at [543, 126] on label "4" at bounding box center [535, 126] width 49 height 49
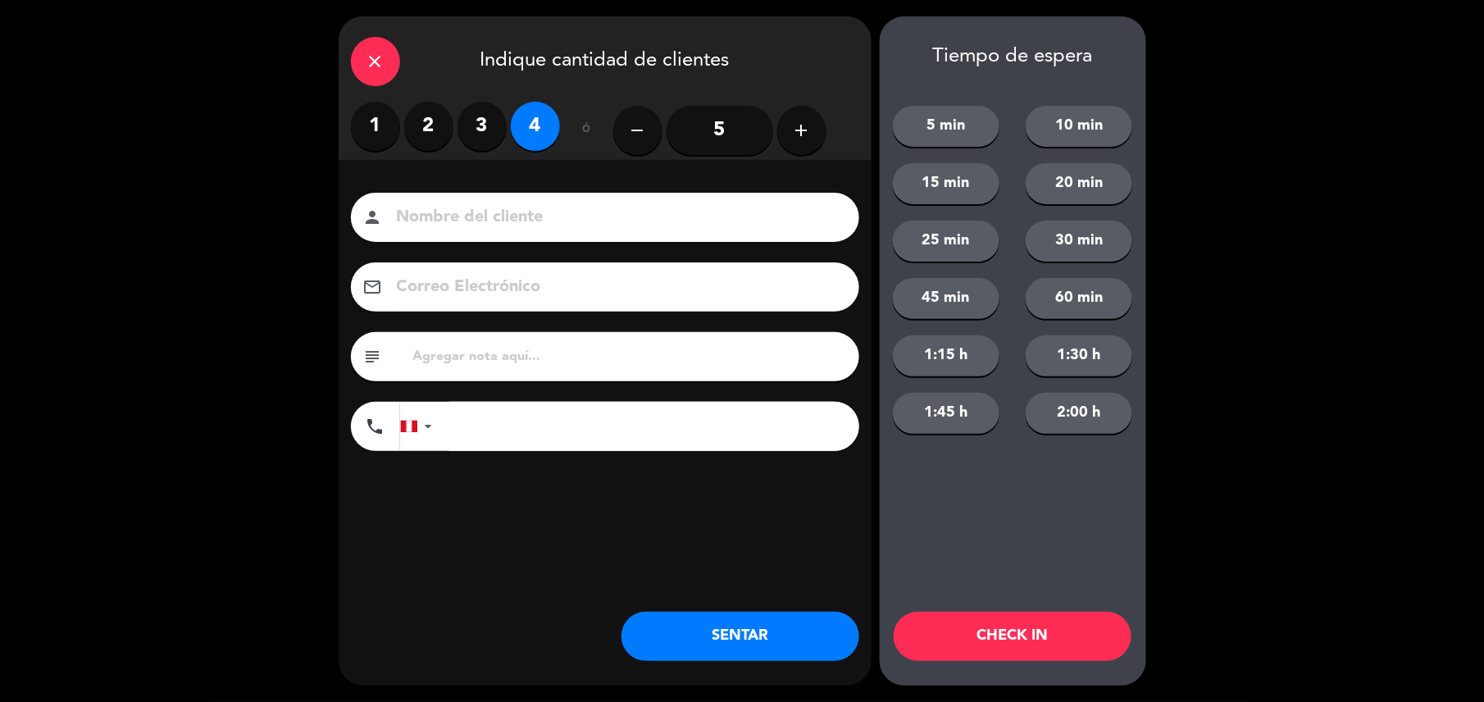
click at [436, 356] on input "text" at bounding box center [629, 356] width 435 height 23
click at [480, 207] on input at bounding box center [616, 217] width 443 height 29
type input "walk in"
drag, startPoint x: 479, startPoint y: 223, endPoint x: 296, endPoint y: 231, distance: 183.0
click at [296, 231] on div "close Indique cantidad de clientes 1 2 3 4 ó remove 5 add Nombre del cliente pe…" at bounding box center [742, 351] width 1484 height 702
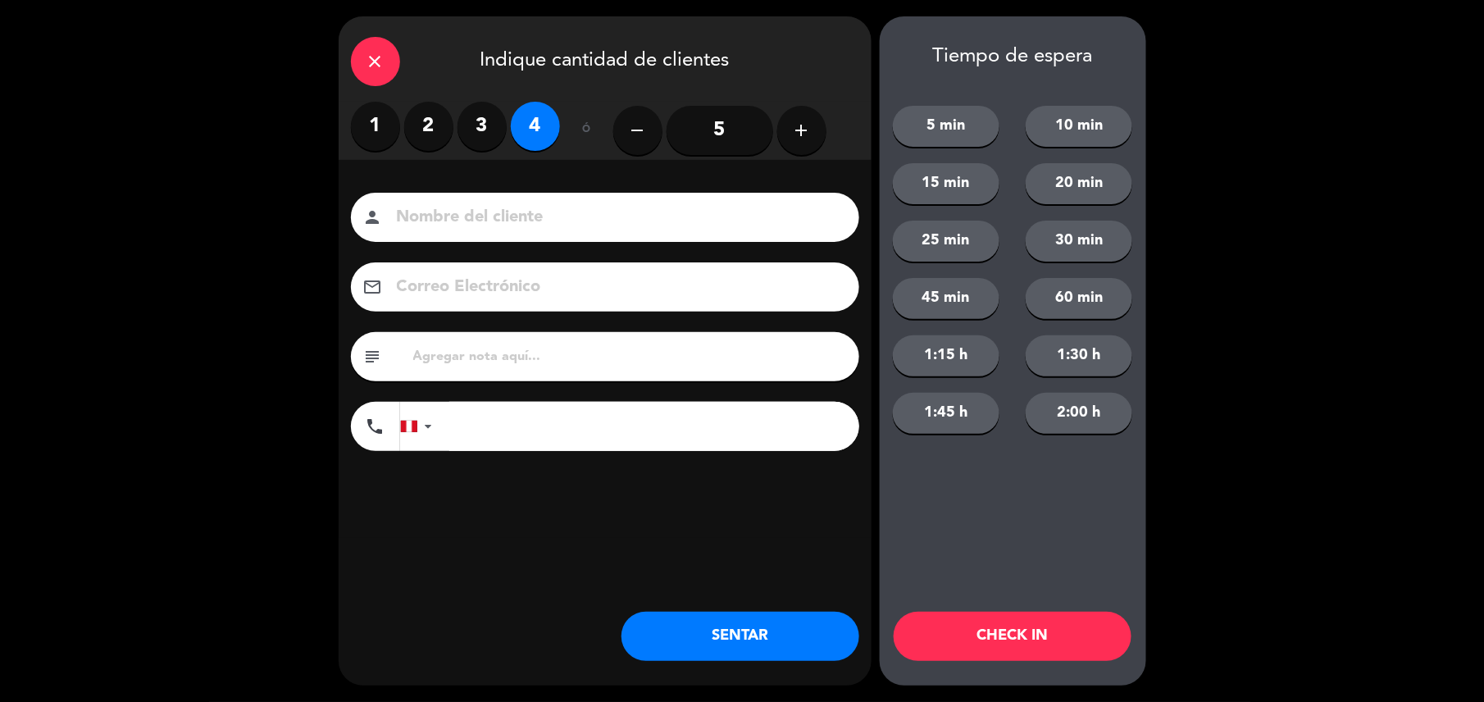
click at [779, 634] on button "SENTAR" at bounding box center [740, 636] width 238 height 49
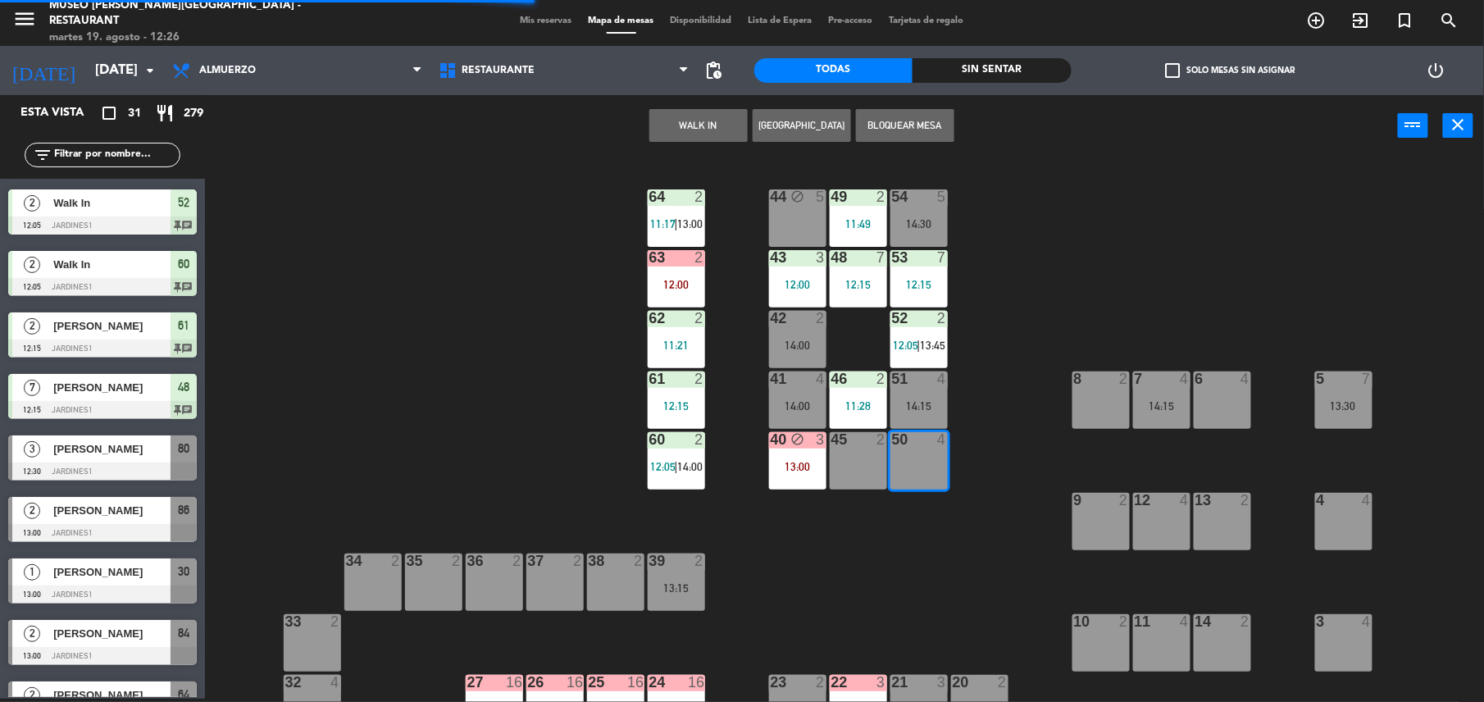
scroll to position [0, 0]
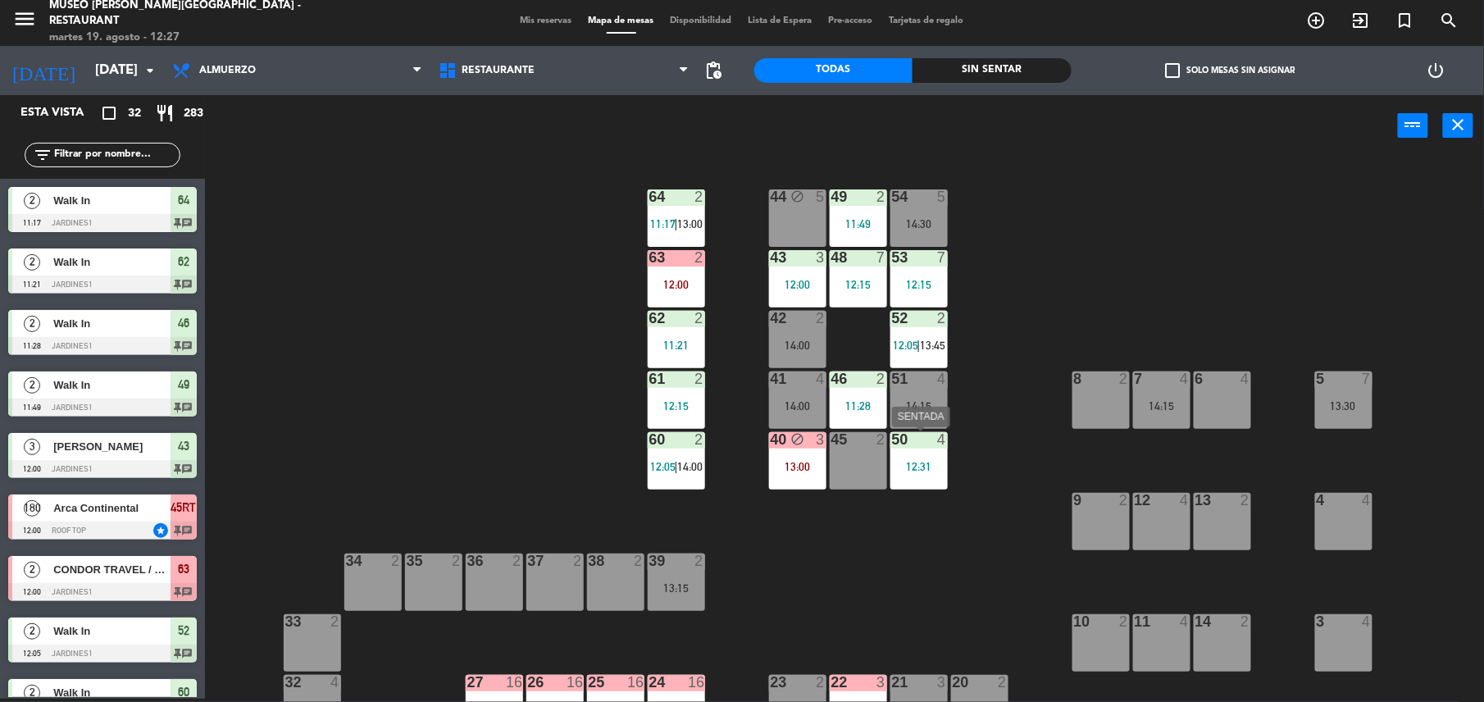
click at [915, 469] on div "12:31" at bounding box center [918, 466] width 57 height 11
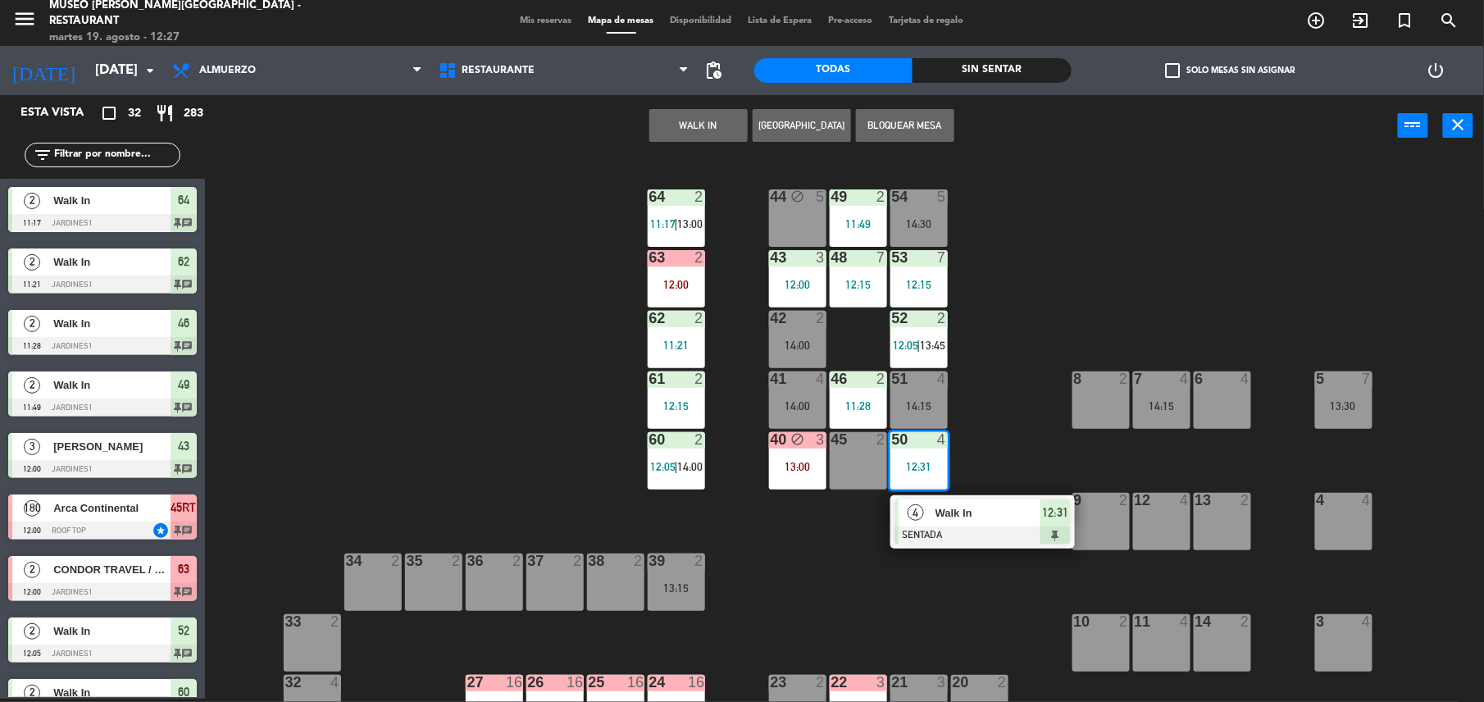
click at [985, 515] on span "Walk In" at bounding box center [987, 512] width 105 height 17
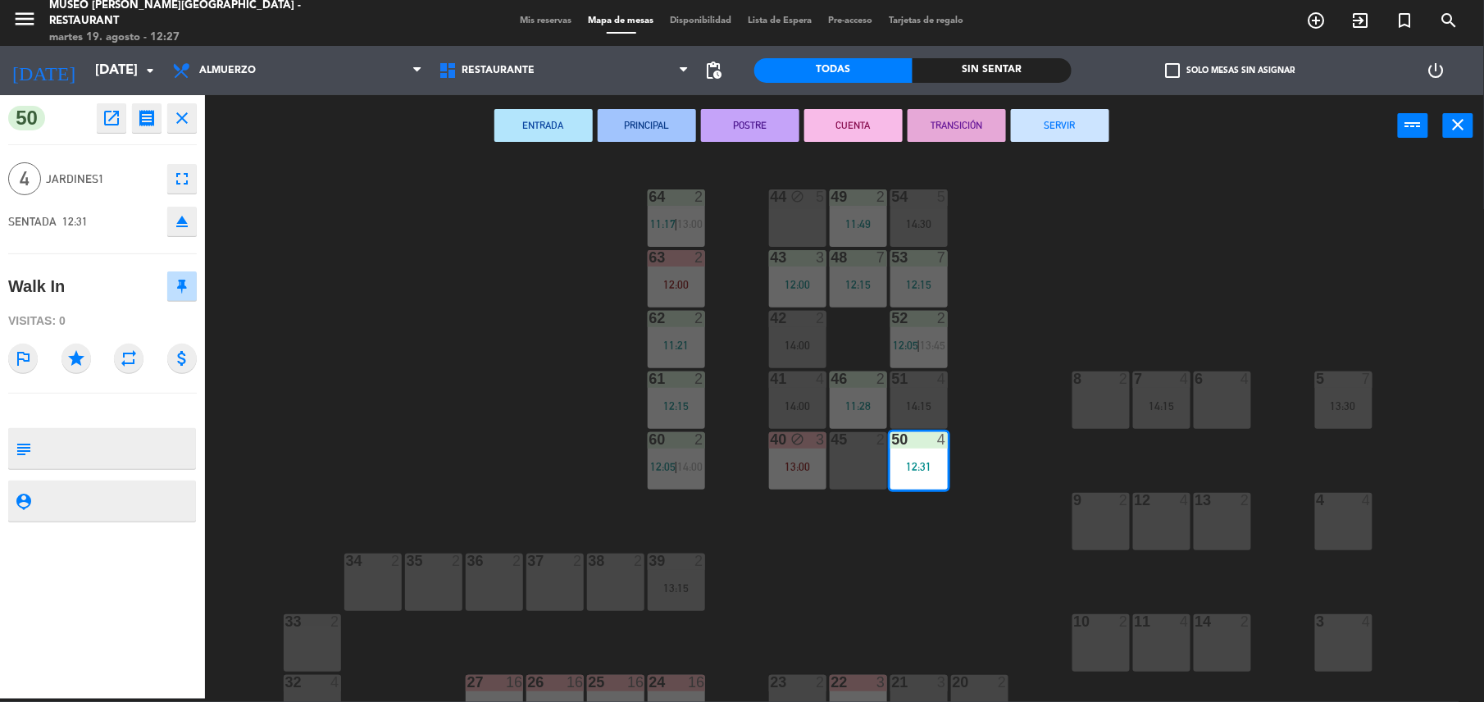
click at [141, 433] on textarea at bounding box center [116, 448] width 157 height 34
type textarea "m40"
click at [118, 316] on div "Visitas: 0" at bounding box center [102, 321] width 189 height 29
click at [554, 326] on div "44 block 5 49 2 11:49 54 5 14:30 64 2 11:17 | 13:00 48 7 12:15 53 7 12:15 63 2 …" at bounding box center [852, 431] width 1264 height 542
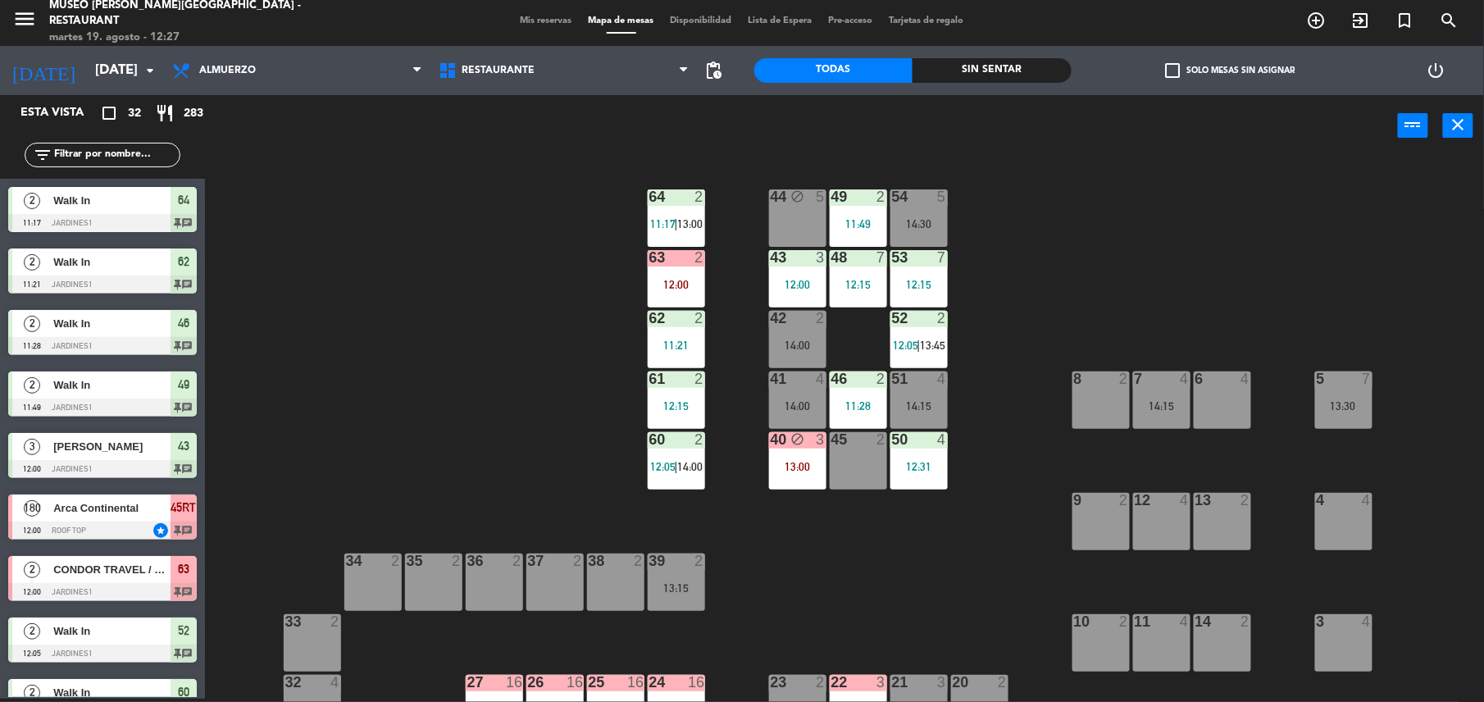
click at [99, 152] on input "text" at bounding box center [115, 155] width 127 height 18
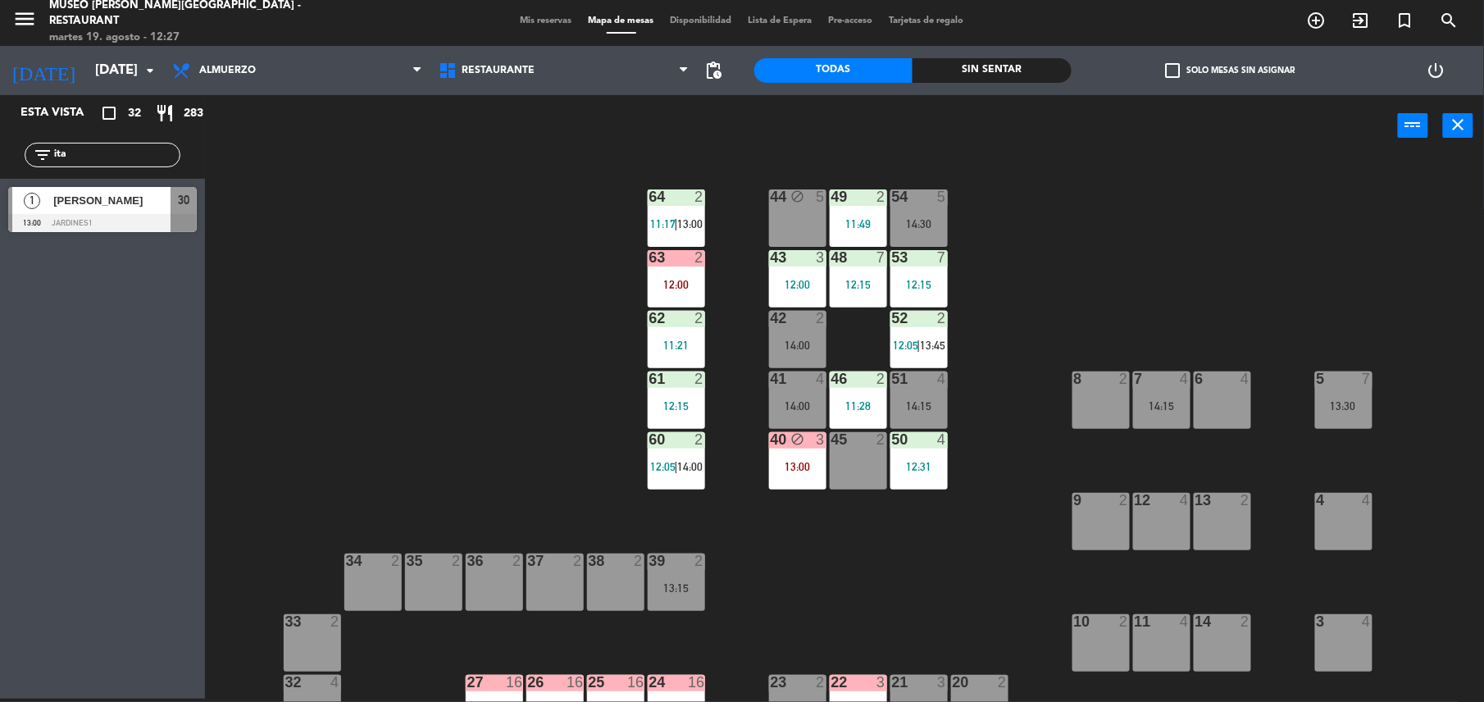
type input "ita"
click at [135, 207] on span "[PERSON_NAME]" at bounding box center [111, 200] width 117 height 17
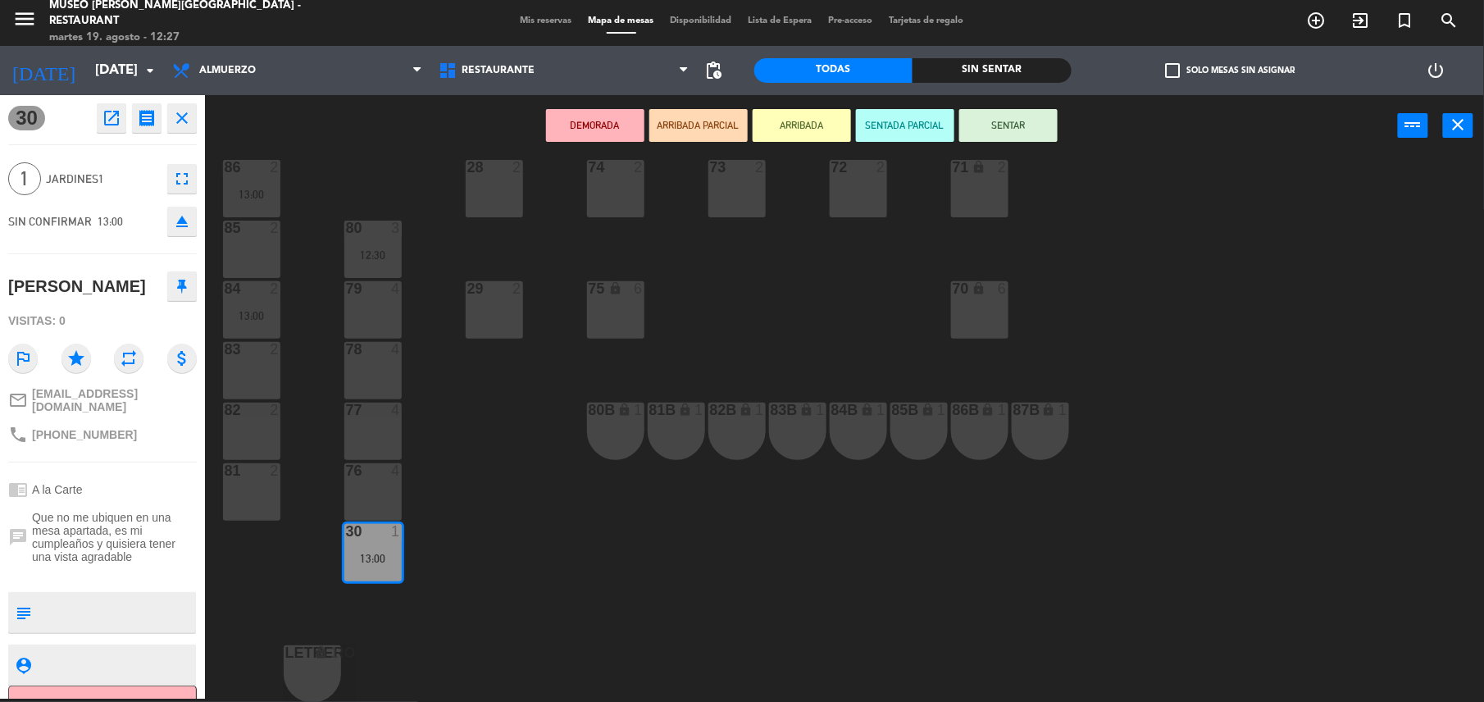
scroll to position [0, 0]
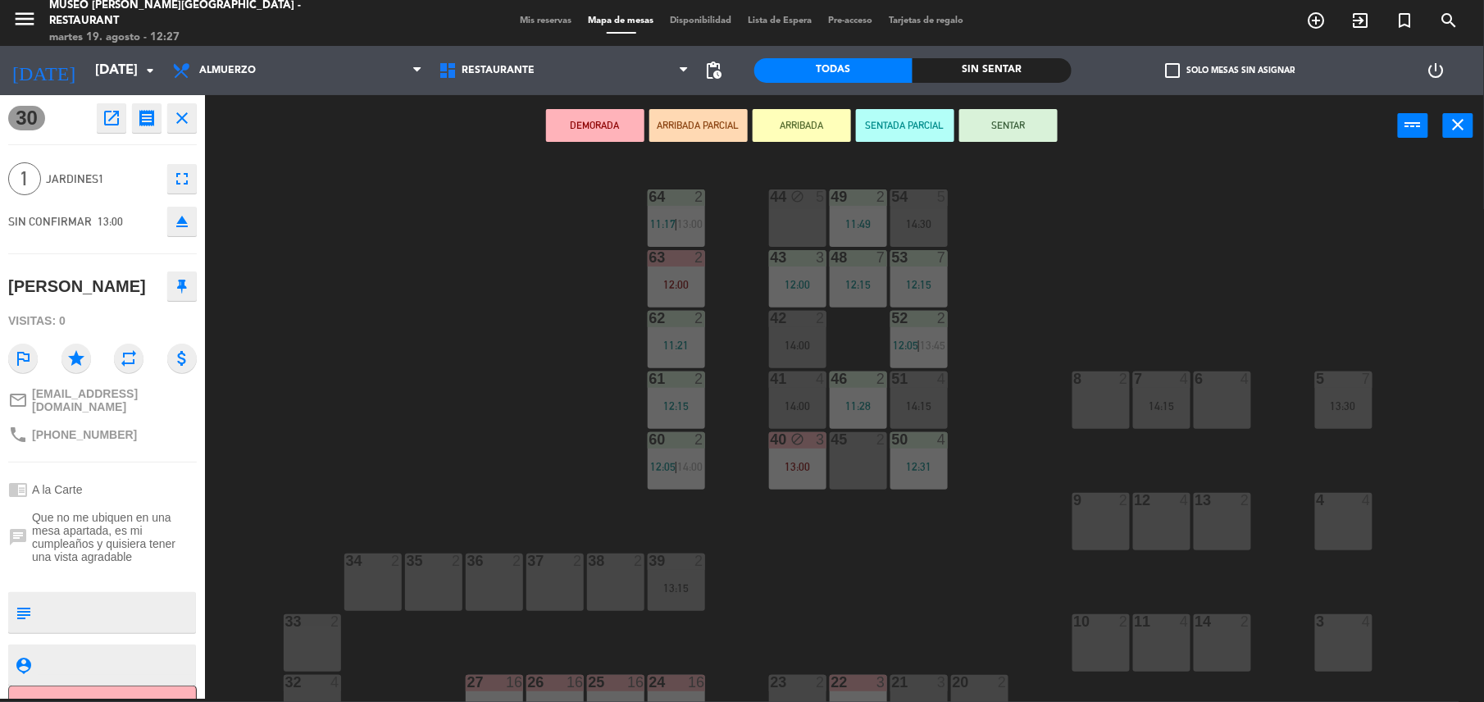
click at [564, 356] on div "44 block 5 49 2 11:49 54 5 14:30 64 2 11:17 | 13:00 48 7 12:15 53 7 12:15 63 2 …" at bounding box center [852, 431] width 1264 height 542
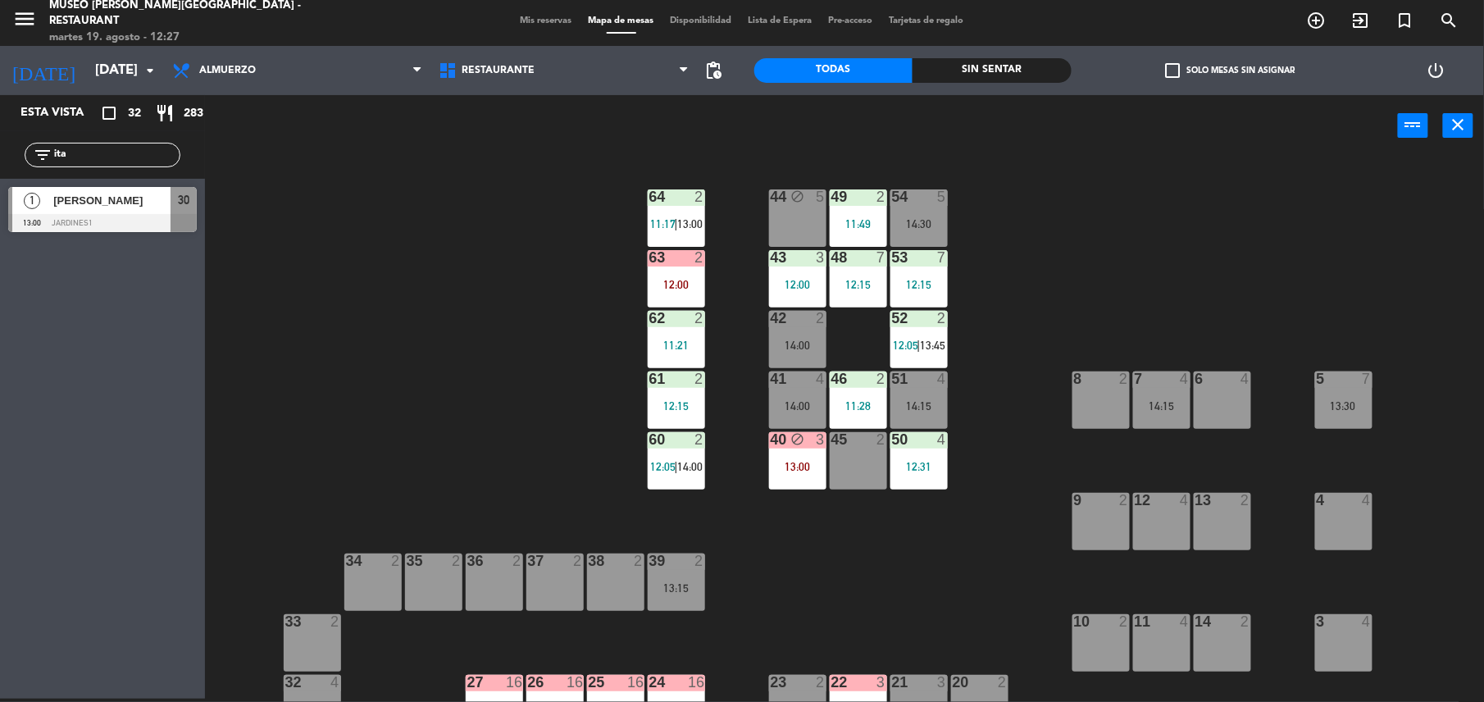
click at [653, 230] on div "64 2 11:17 | 13:00" at bounding box center [676, 217] width 57 height 57
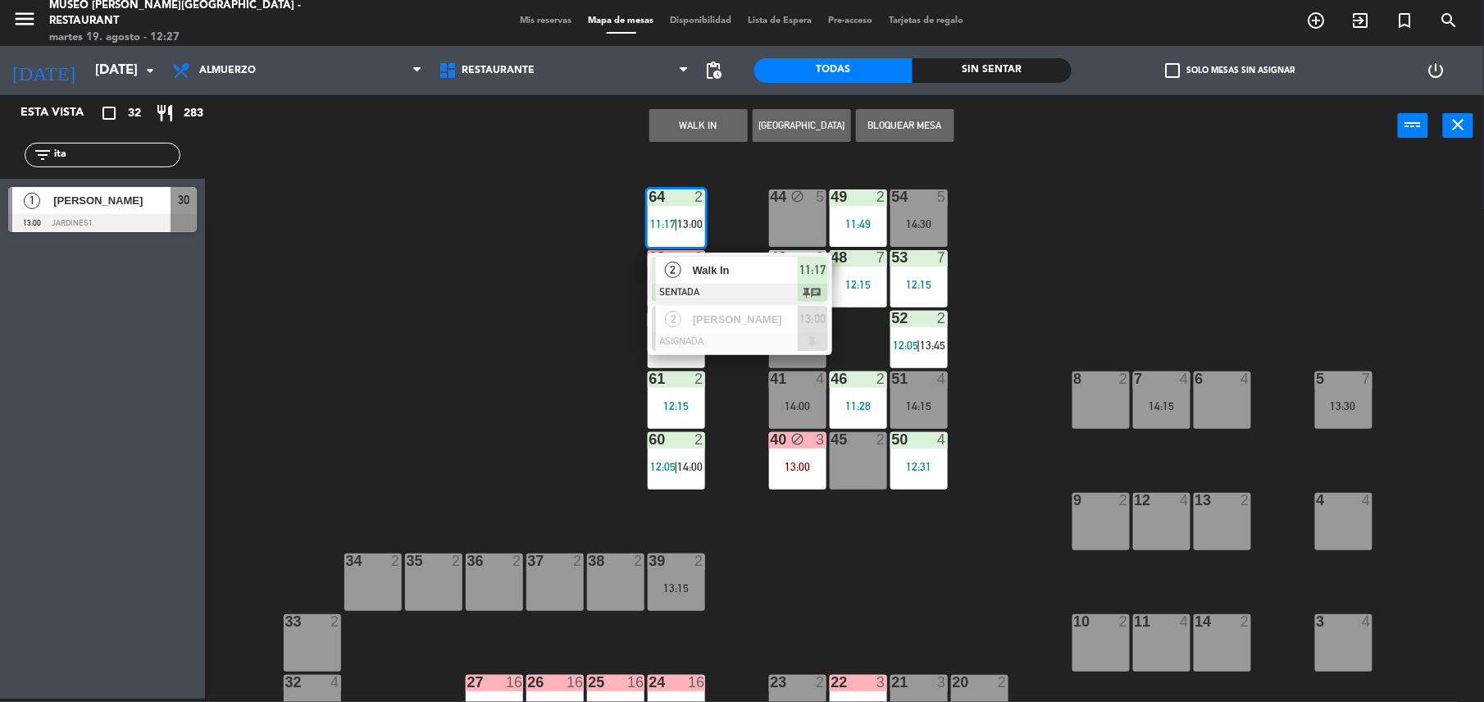
click at [739, 280] on div "Walk In" at bounding box center [744, 270] width 107 height 27
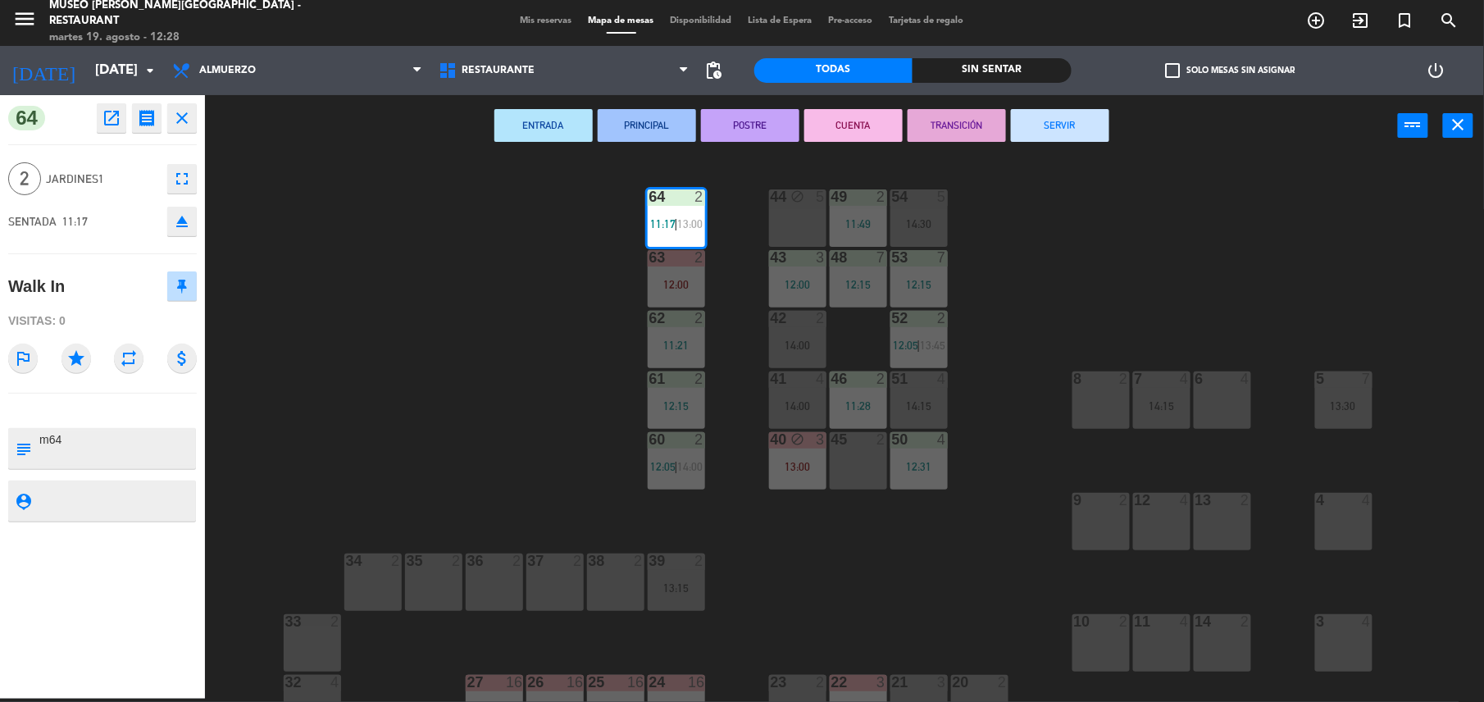
click at [1080, 119] on button "SERVIR" at bounding box center [1060, 125] width 98 height 33
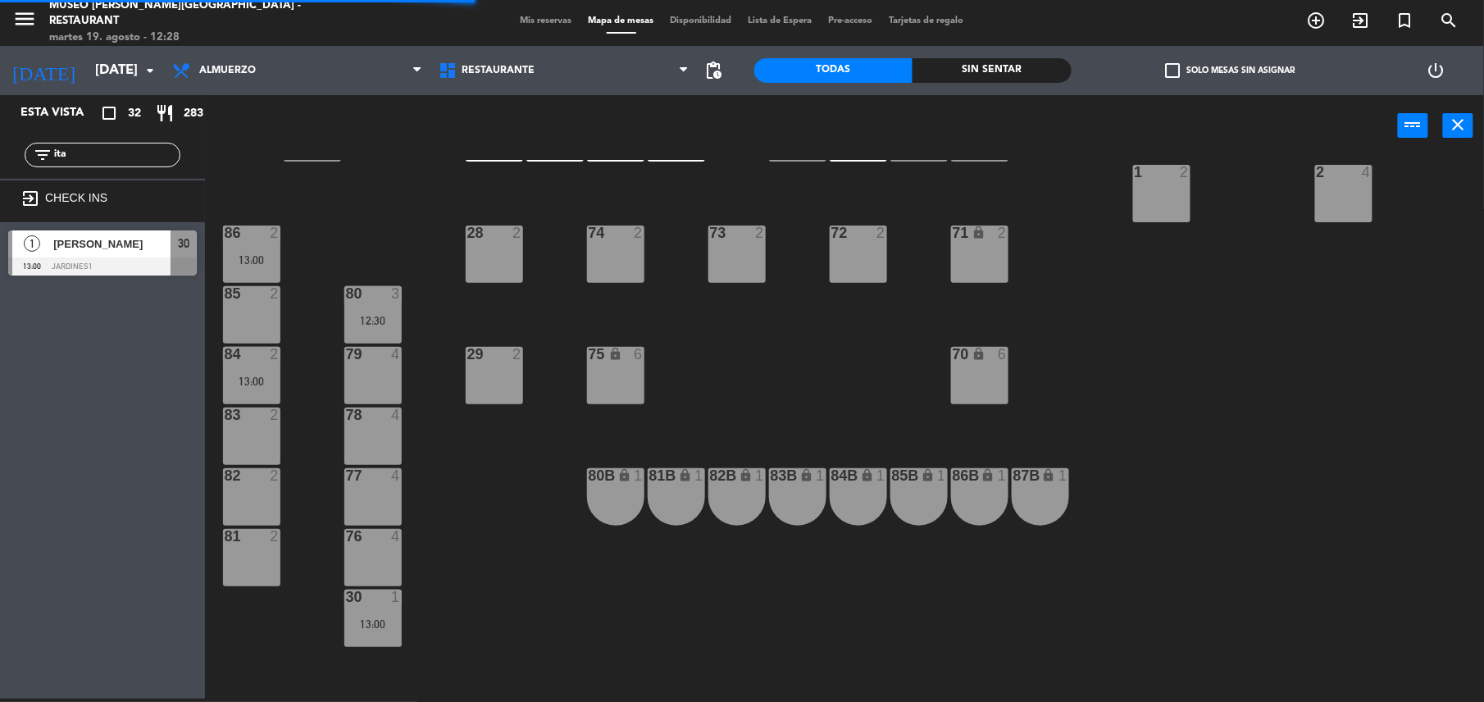
scroll to position [636, 0]
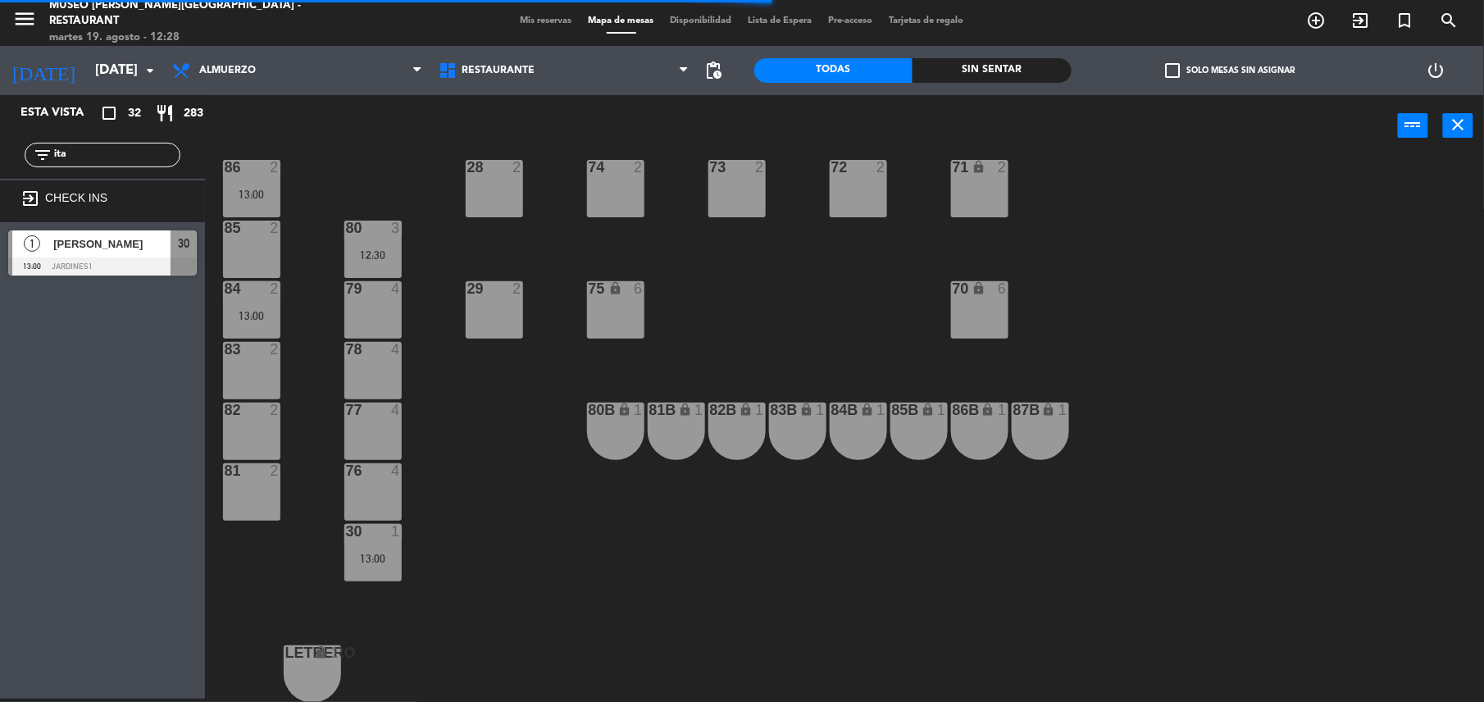
click at [393, 549] on div "30 1 13:00" at bounding box center [372, 552] width 57 height 57
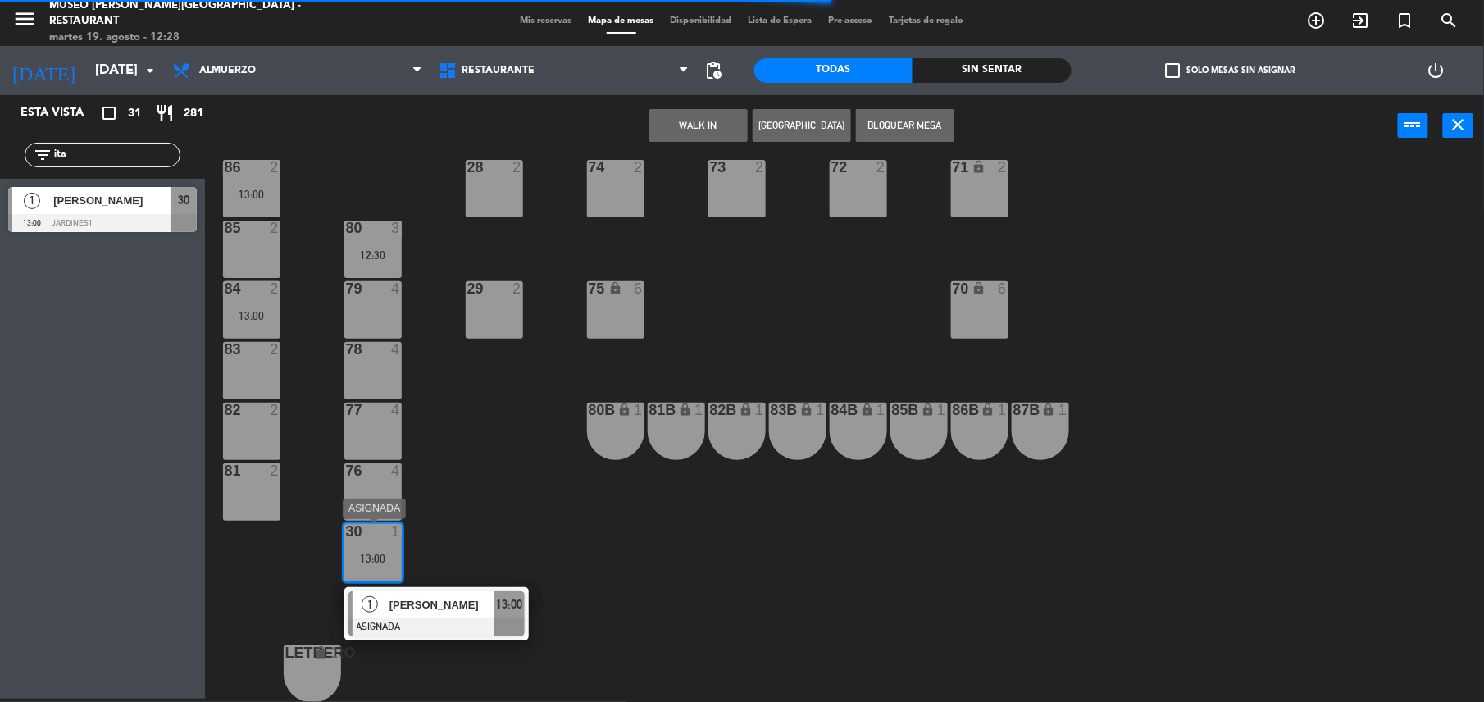
click at [464, 618] on div at bounding box center [436, 627] width 176 height 18
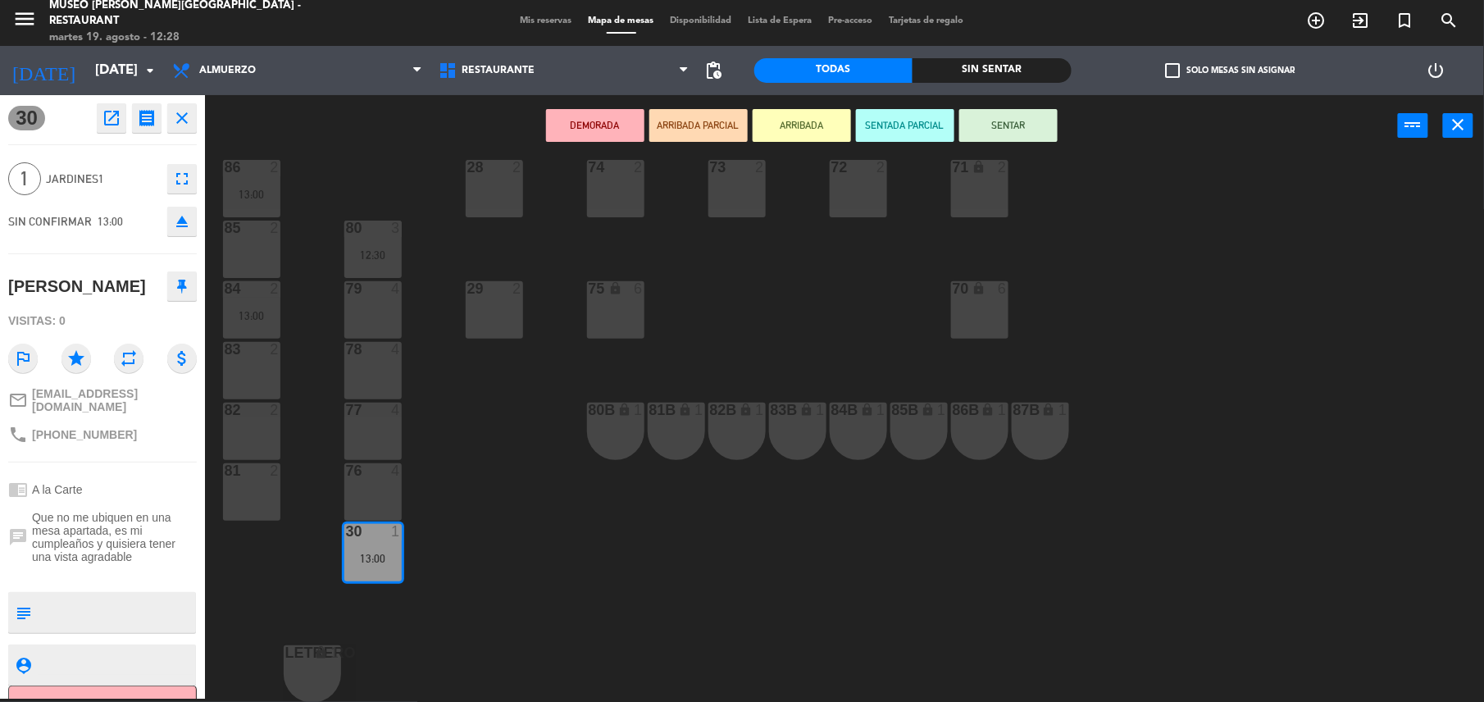
scroll to position [0, 0]
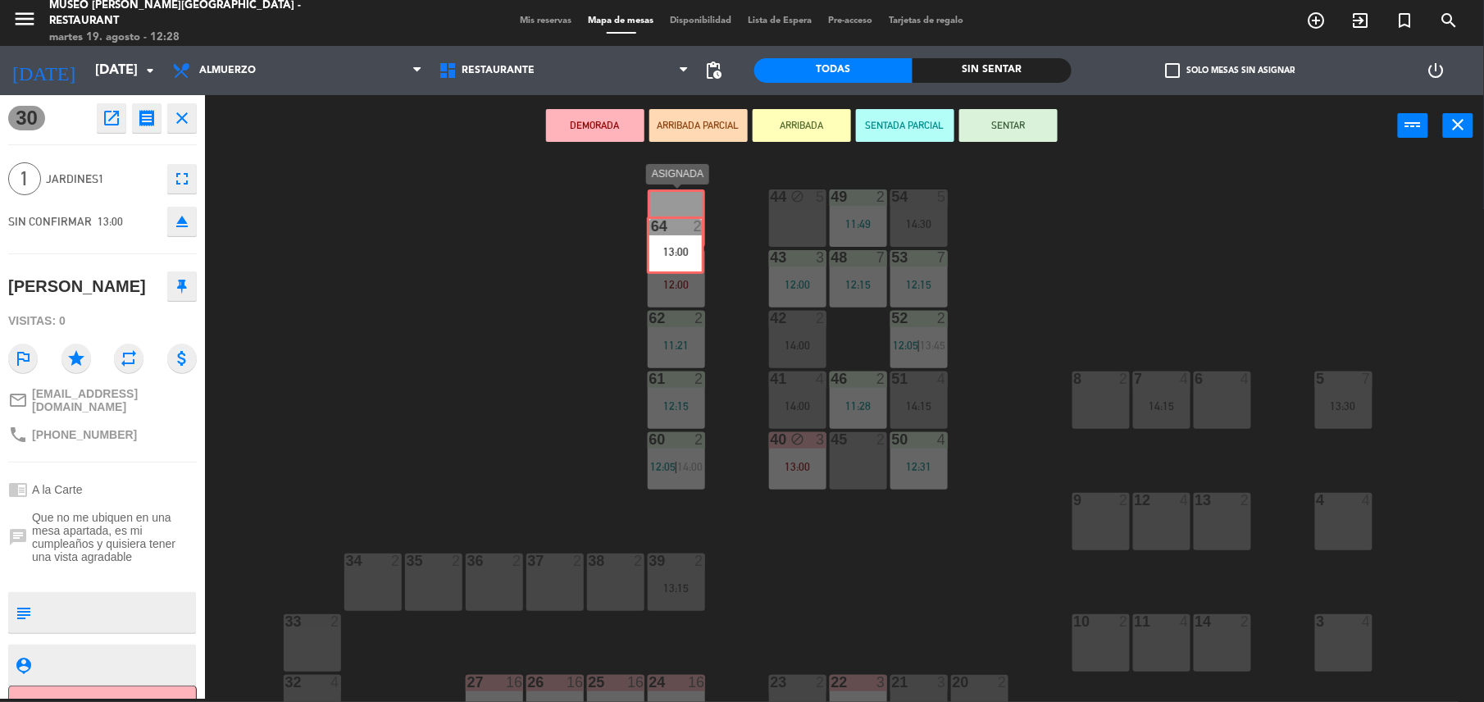
click at [680, 216] on div "64 2 13:00 64 2 13:00" at bounding box center [676, 217] width 57 height 57
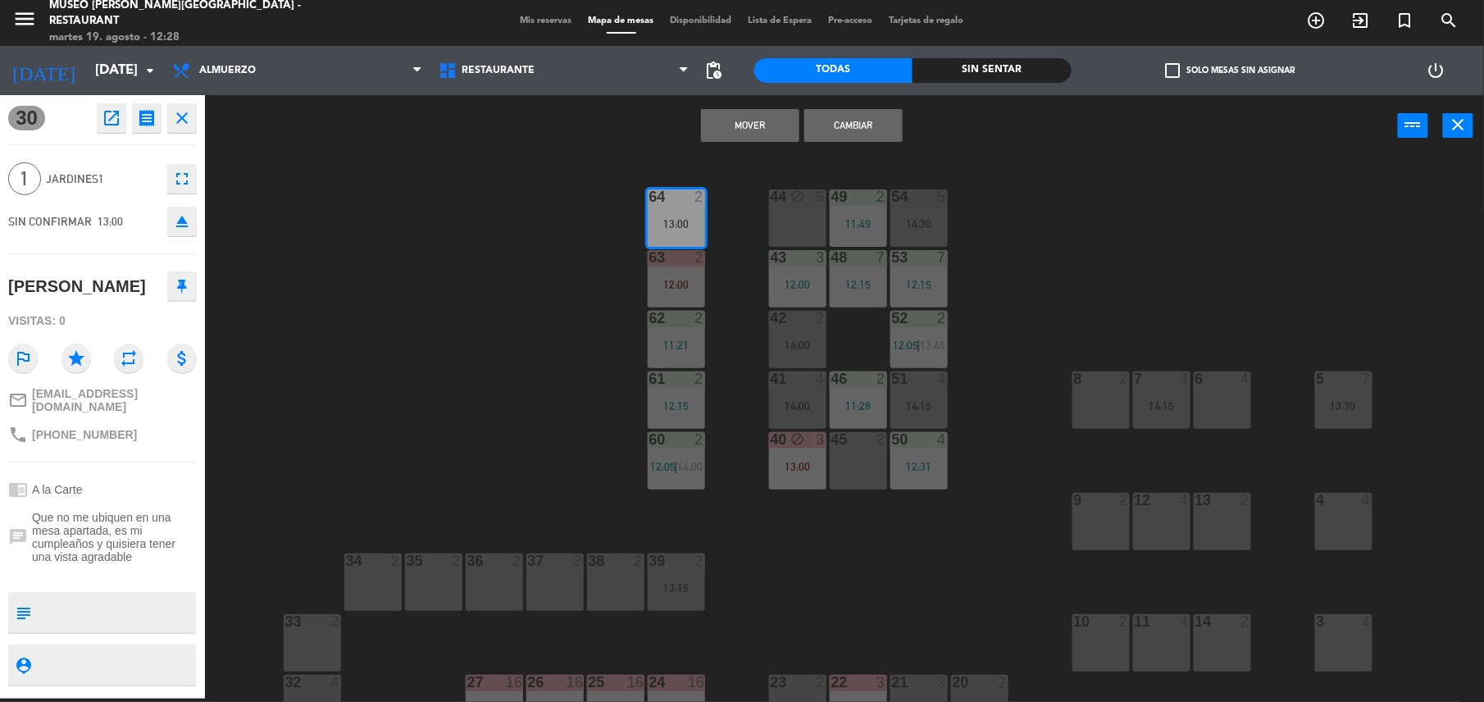
click at [850, 133] on button "Cambiar" at bounding box center [853, 125] width 98 height 33
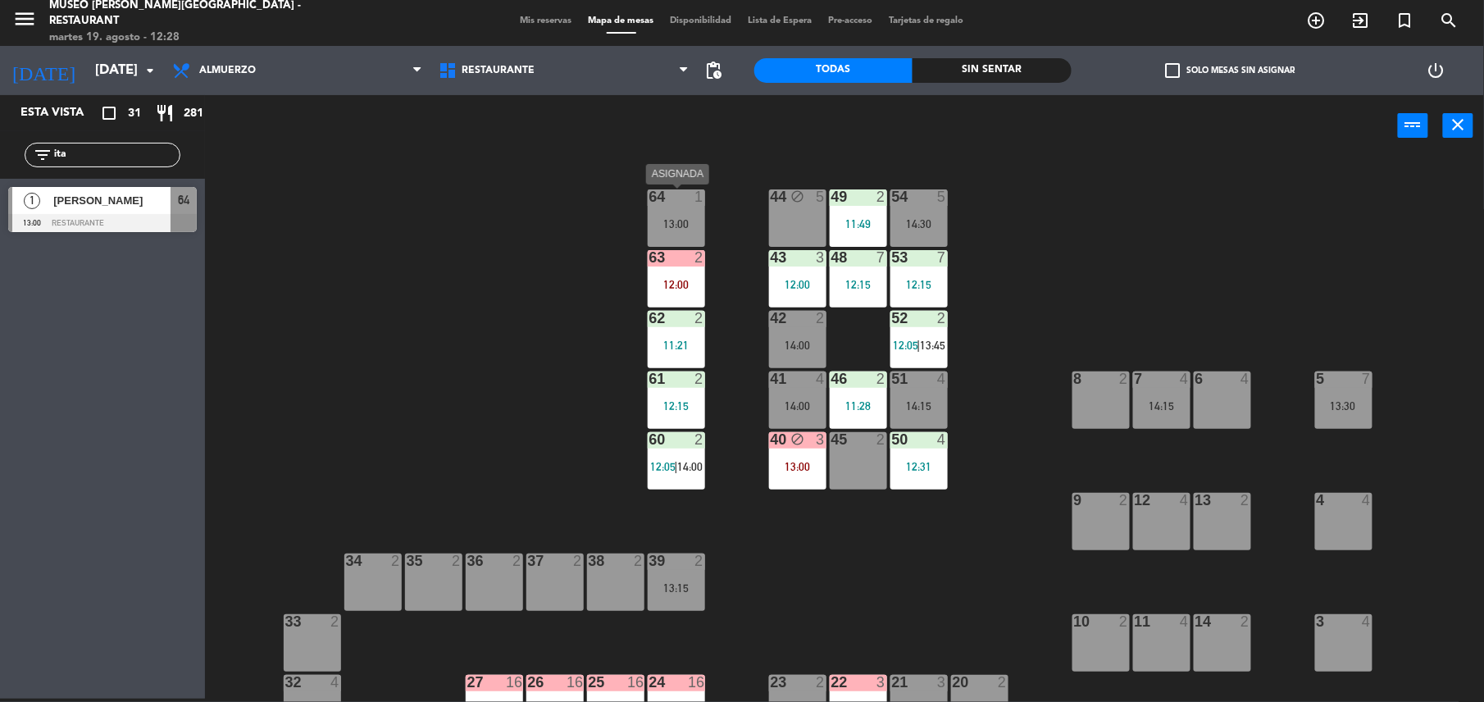
click at [666, 226] on div "13:00" at bounding box center [676, 223] width 57 height 11
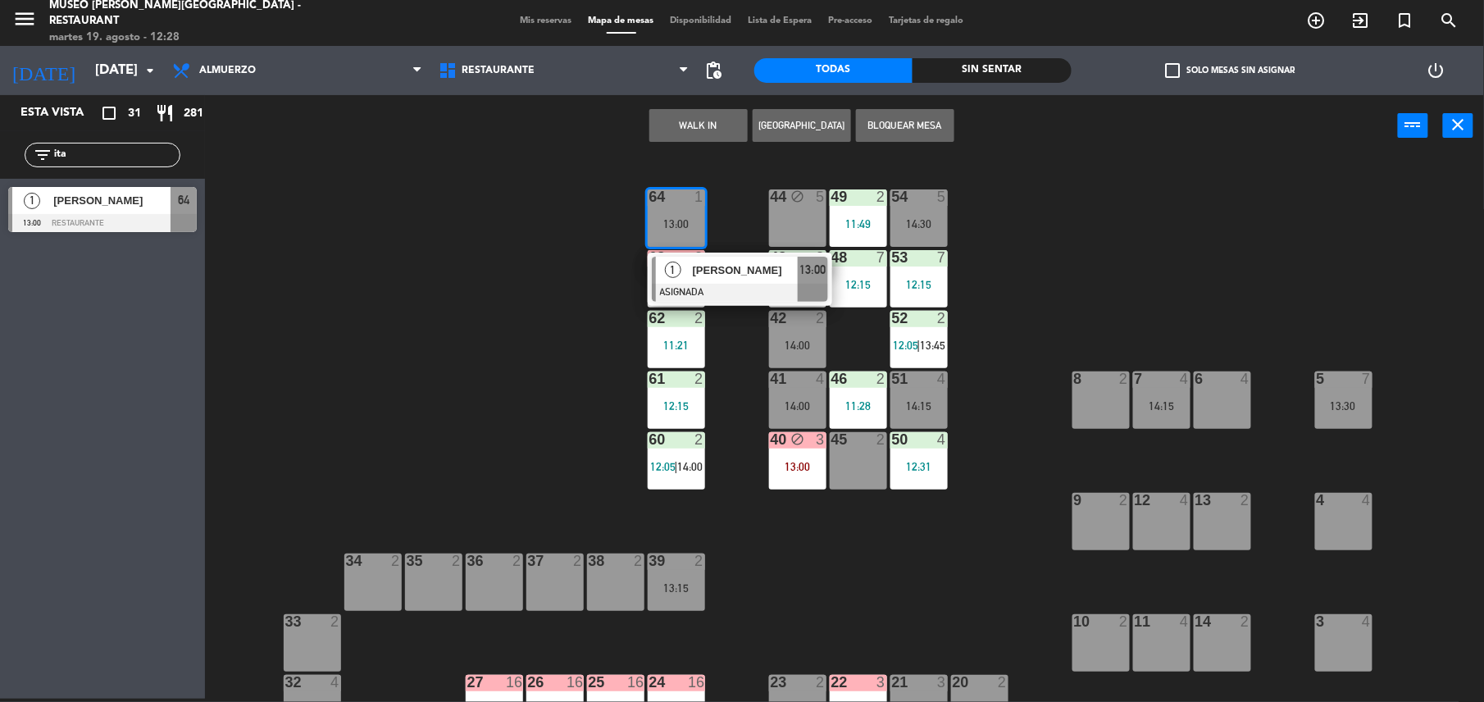
click at [749, 282] on div "[PERSON_NAME]" at bounding box center [744, 270] width 107 height 27
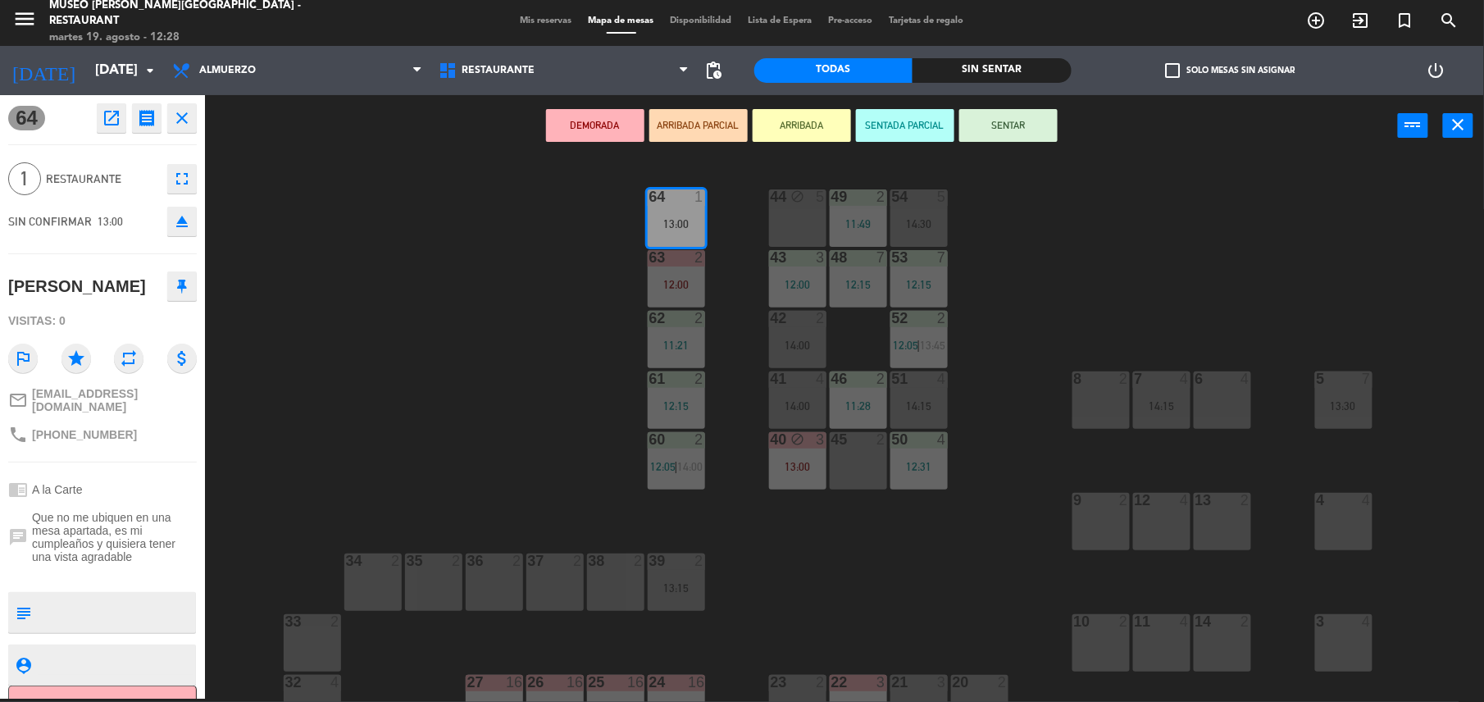
click at [1026, 122] on button "SENTAR" at bounding box center [1008, 125] width 98 height 33
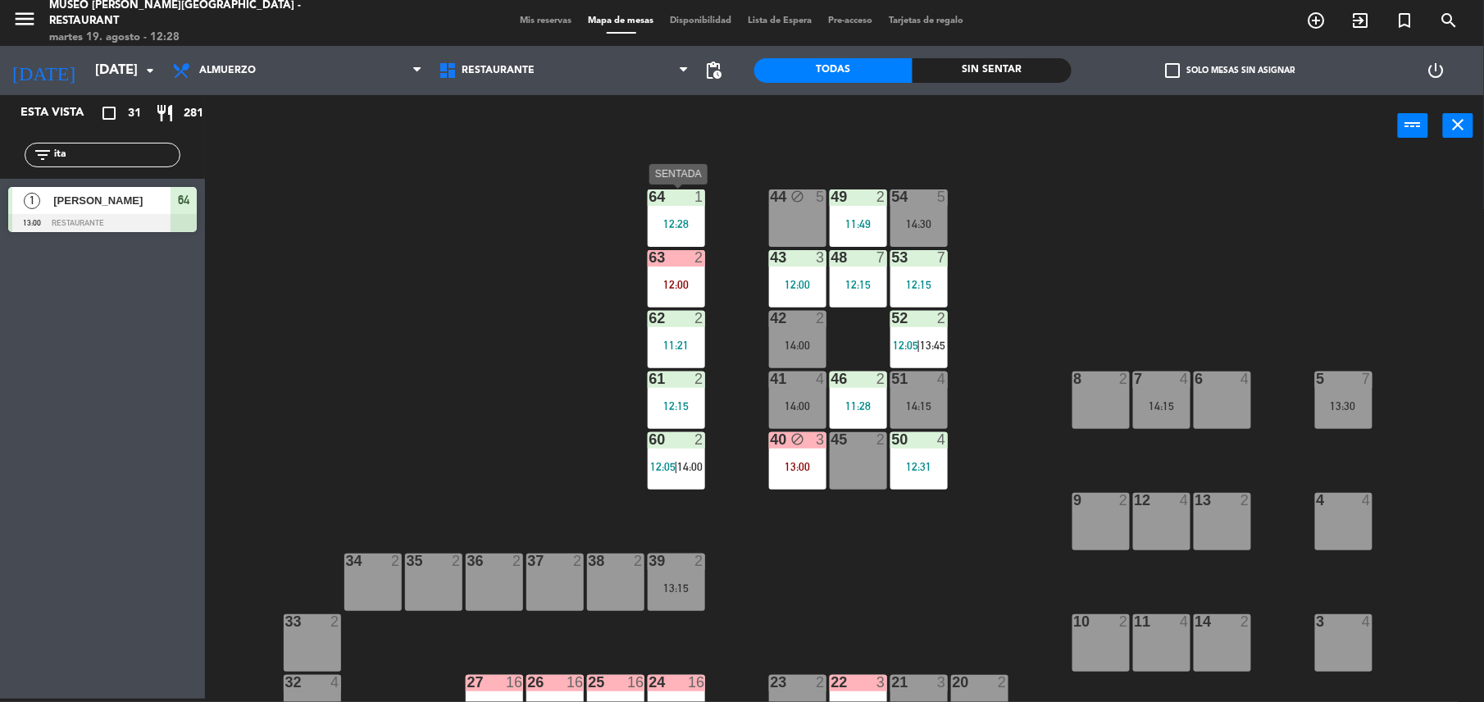
click at [680, 203] on div at bounding box center [675, 196] width 27 height 15
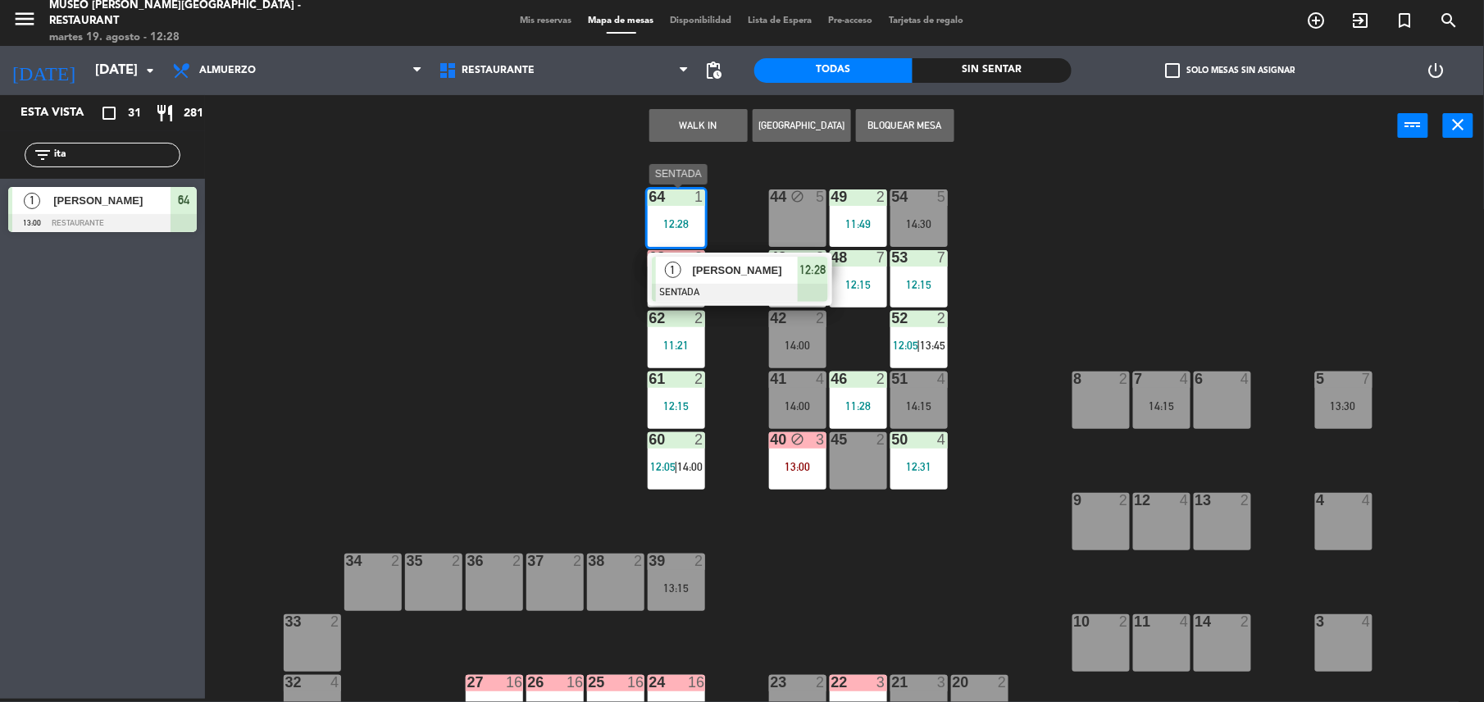
click at [735, 271] on span "[PERSON_NAME]" at bounding box center [745, 270] width 105 height 17
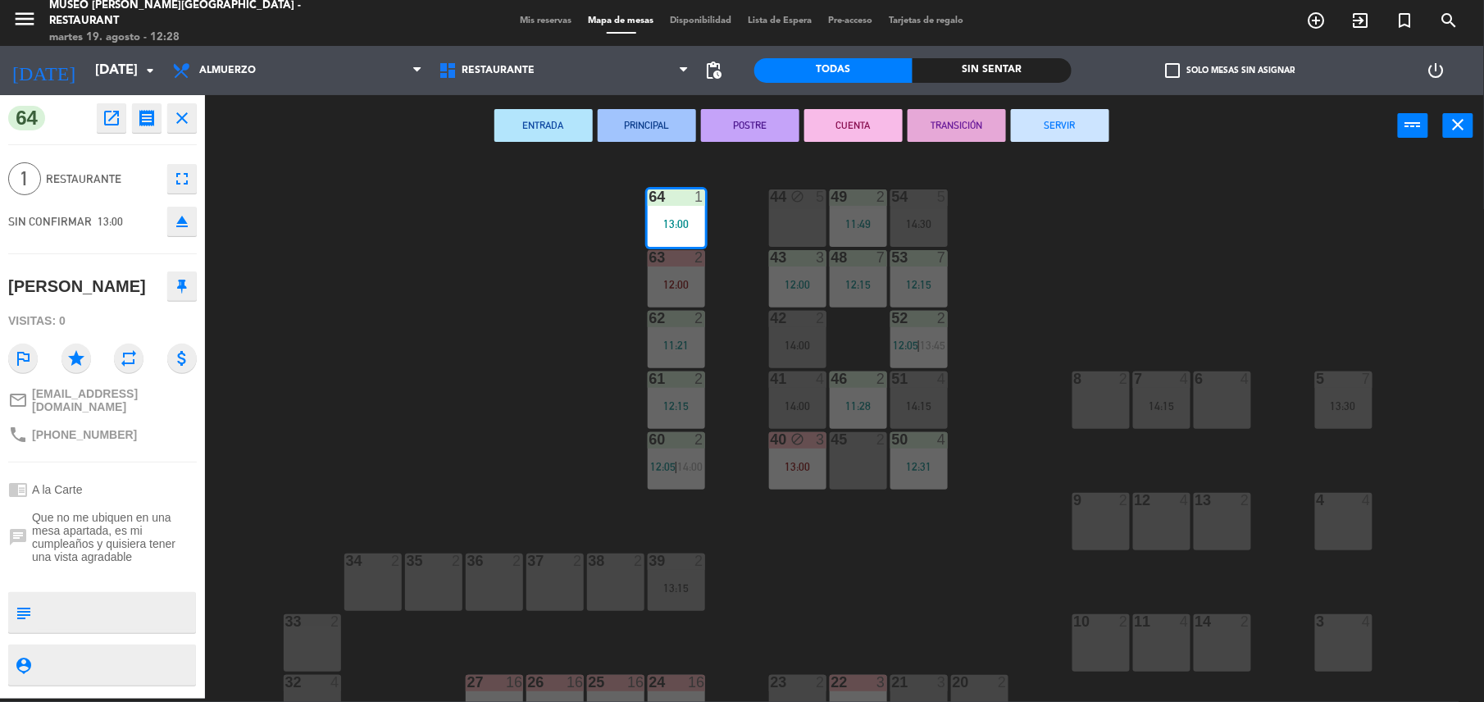
click at [102, 595] on textarea at bounding box center [116, 612] width 157 height 34
type textarea "m64 llegó 12:28 cumpleaños"
drag, startPoint x: 108, startPoint y: 292, endPoint x: 1036, endPoint y: 392, distance: 933.3
click at [1036, 392] on div "44 block 5 49 2 11:49 54 5 14:30 64 1 13:00 48 7 12:15 53 7 12:15 63 2 12:00 43…" at bounding box center [852, 431] width 1264 height 542
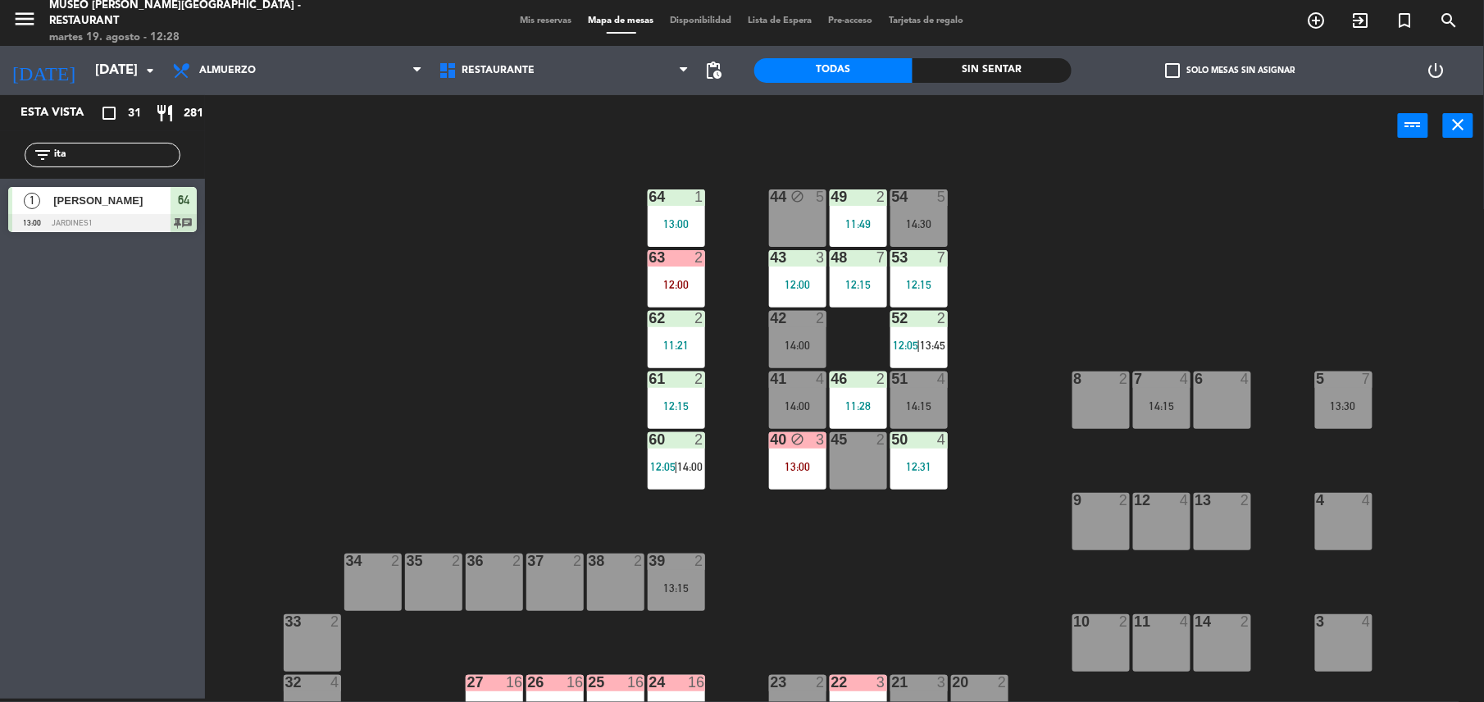
click at [765, 338] on div "44 block 5 49 2 11:49 54 5 14:30 64 1 13:00 48 7 12:15 53 7 12:15 63 2 12:00 43…" at bounding box center [852, 431] width 1264 height 542
click at [781, 339] on div "14:00" at bounding box center [797, 345] width 57 height 12
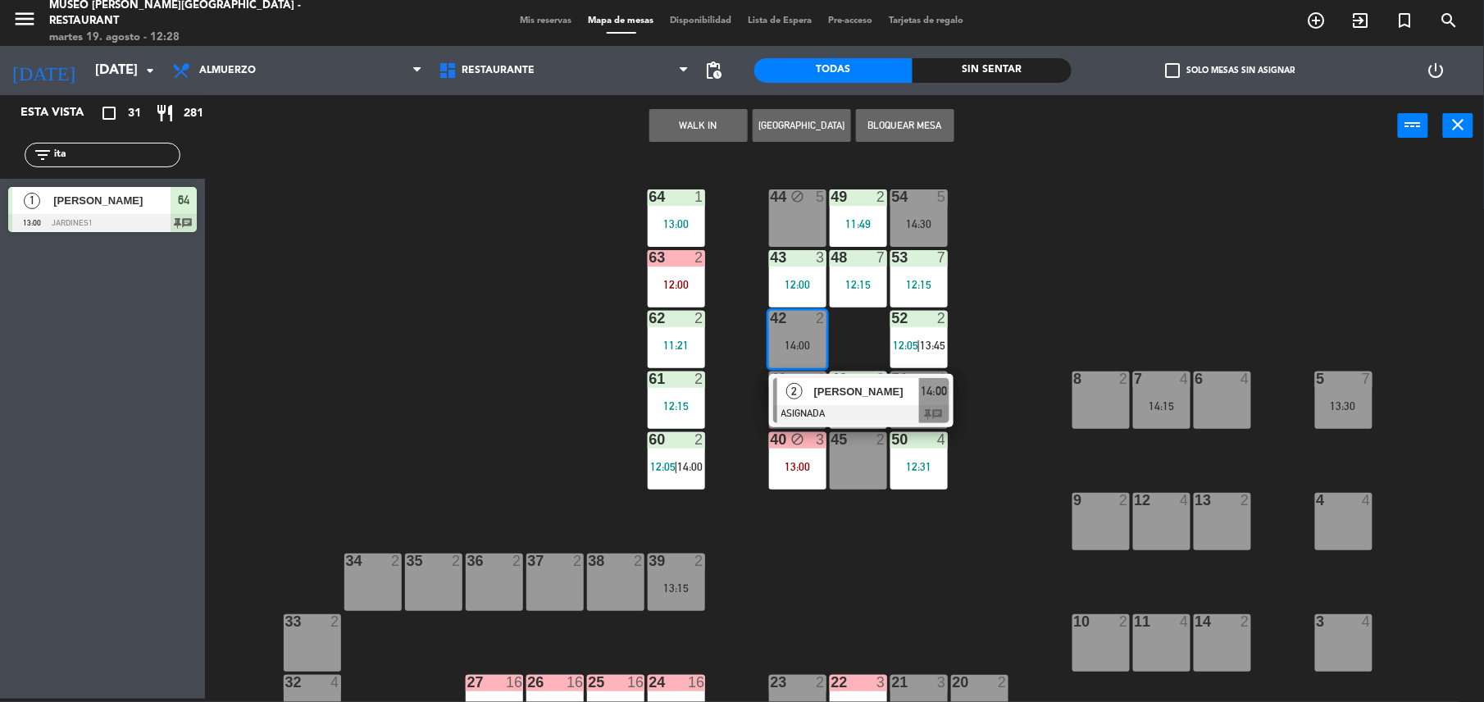
click at [705, 131] on button "WALK IN" at bounding box center [698, 125] width 98 height 33
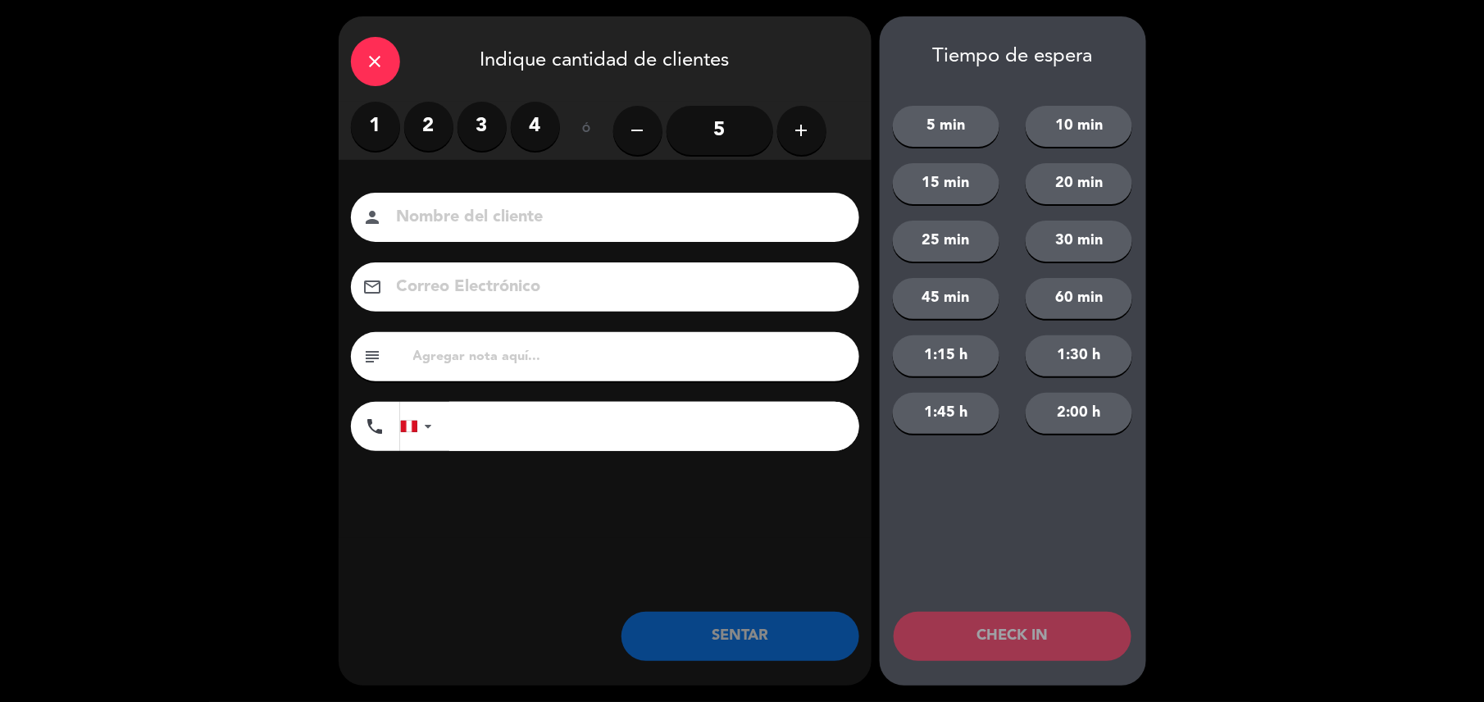
click at [425, 134] on label "2" at bounding box center [428, 126] width 49 height 49
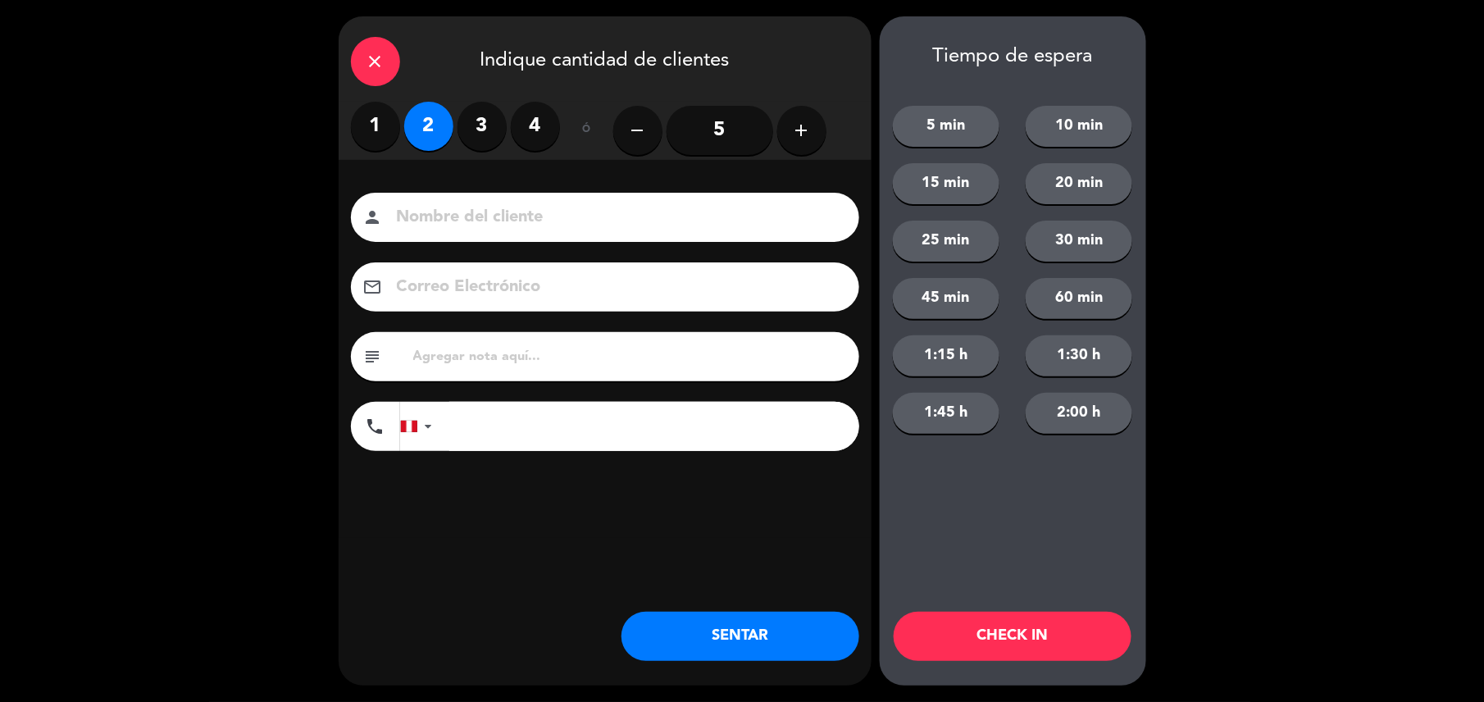
click at [498, 234] on div "person" at bounding box center [605, 217] width 508 height 49
click at [493, 230] on input at bounding box center [616, 217] width 443 height 29
type input "walk in-[PERSON_NAME]"
click at [584, 431] on input "tel" at bounding box center [654, 426] width 410 height 49
type input "[PHONE_NUMBER]"
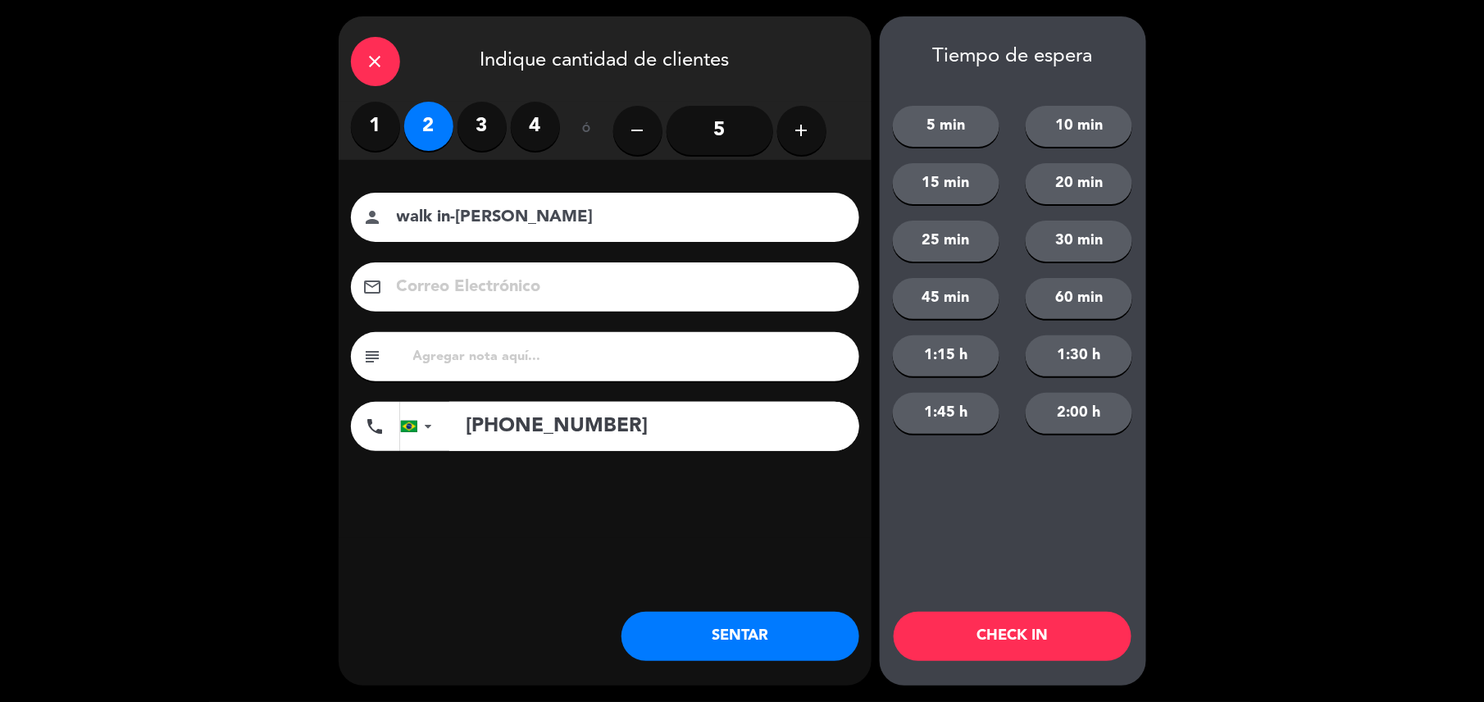
click at [803, 624] on button "SENTAR" at bounding box center [740, 636] width 238 height 49
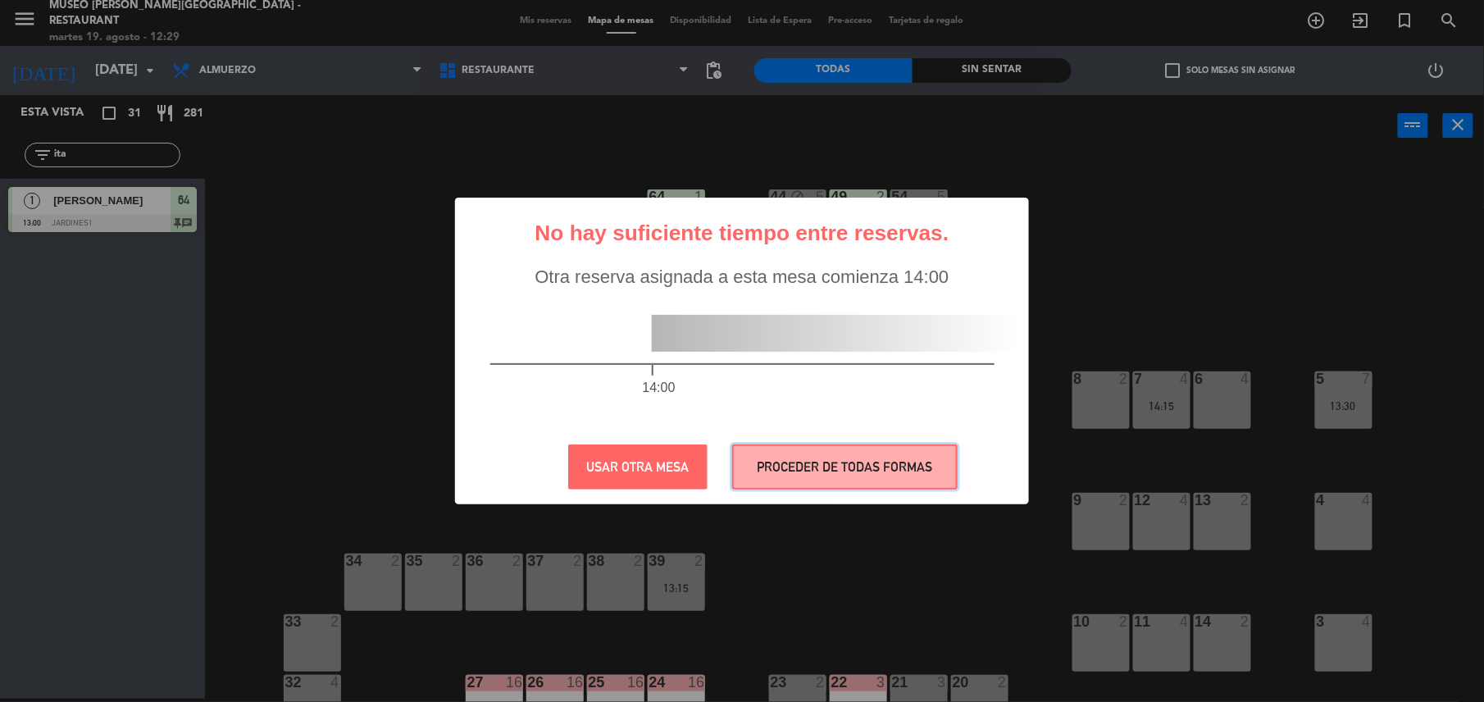
click at [785, 472] on button "PROCEDER DE TODAS FORMAS" at bounding box center [844, 466] width 225 height 45
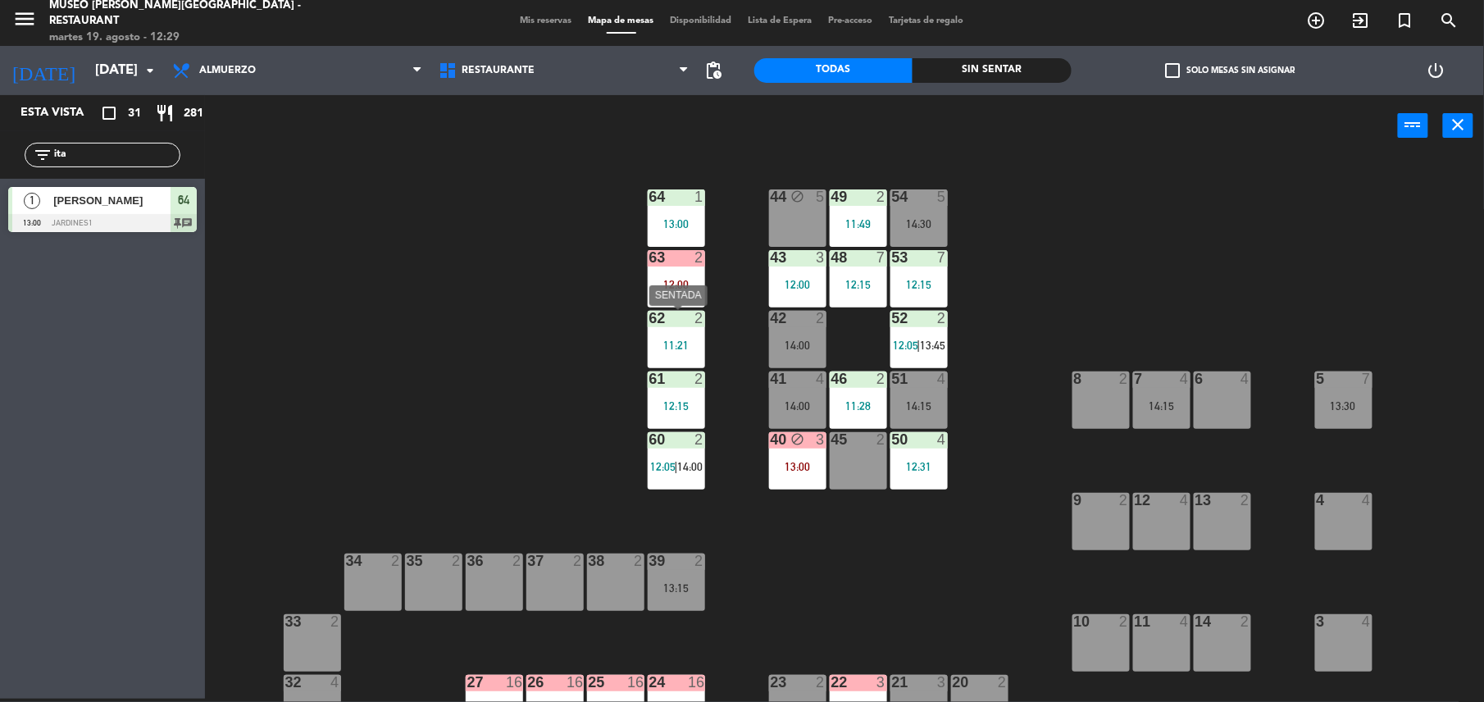
click at [666, 344] on div "11:21" at bounding box center [676, 344] width 57 height 11
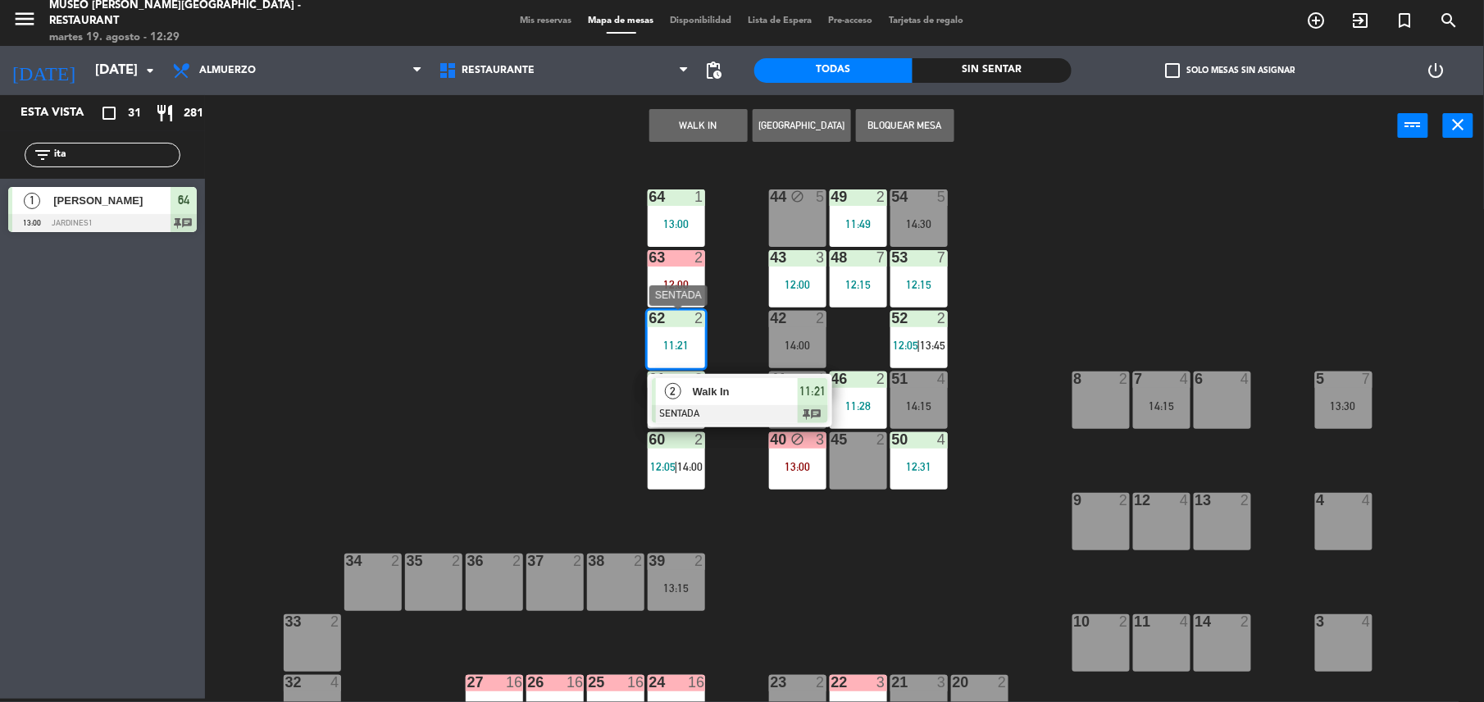
click at [745, 384] on span "Walk In" at bounding box center [745, 391] width 105 height 17
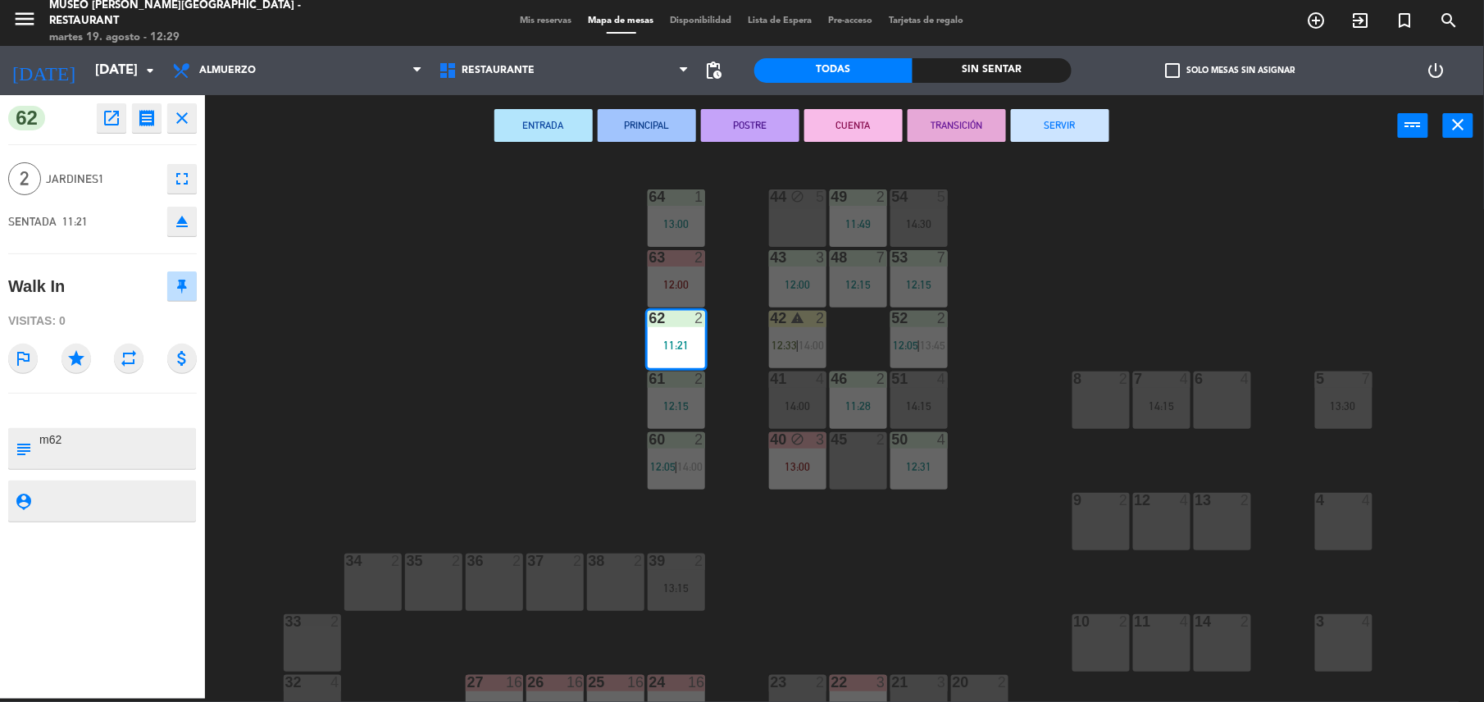
click at [957, 125] on button "TRANSICIÓN" at bounding box center [956, 125] width 98 height 33
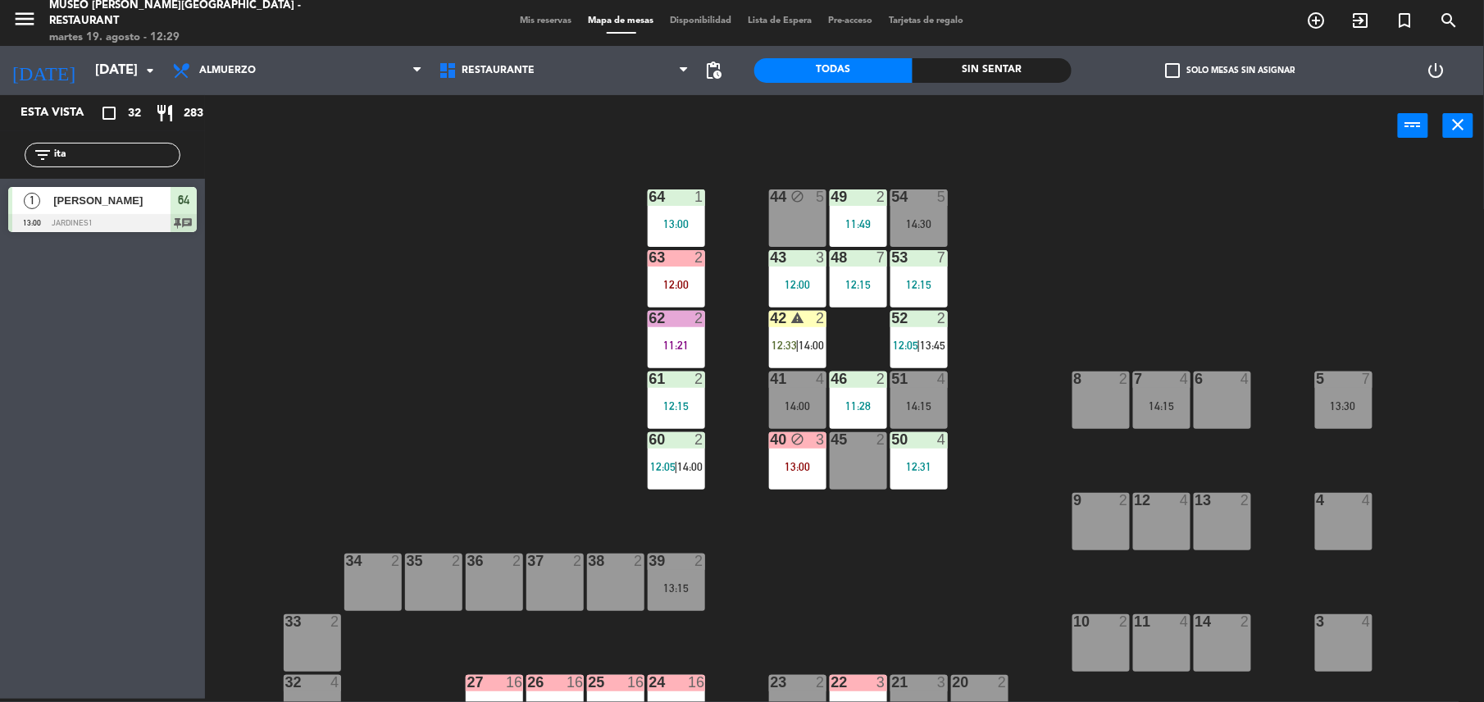
click at [797, 331] on div "42 warning 2 12:33 | 14:00" at bounding box center [797, 339] width 57 height 57
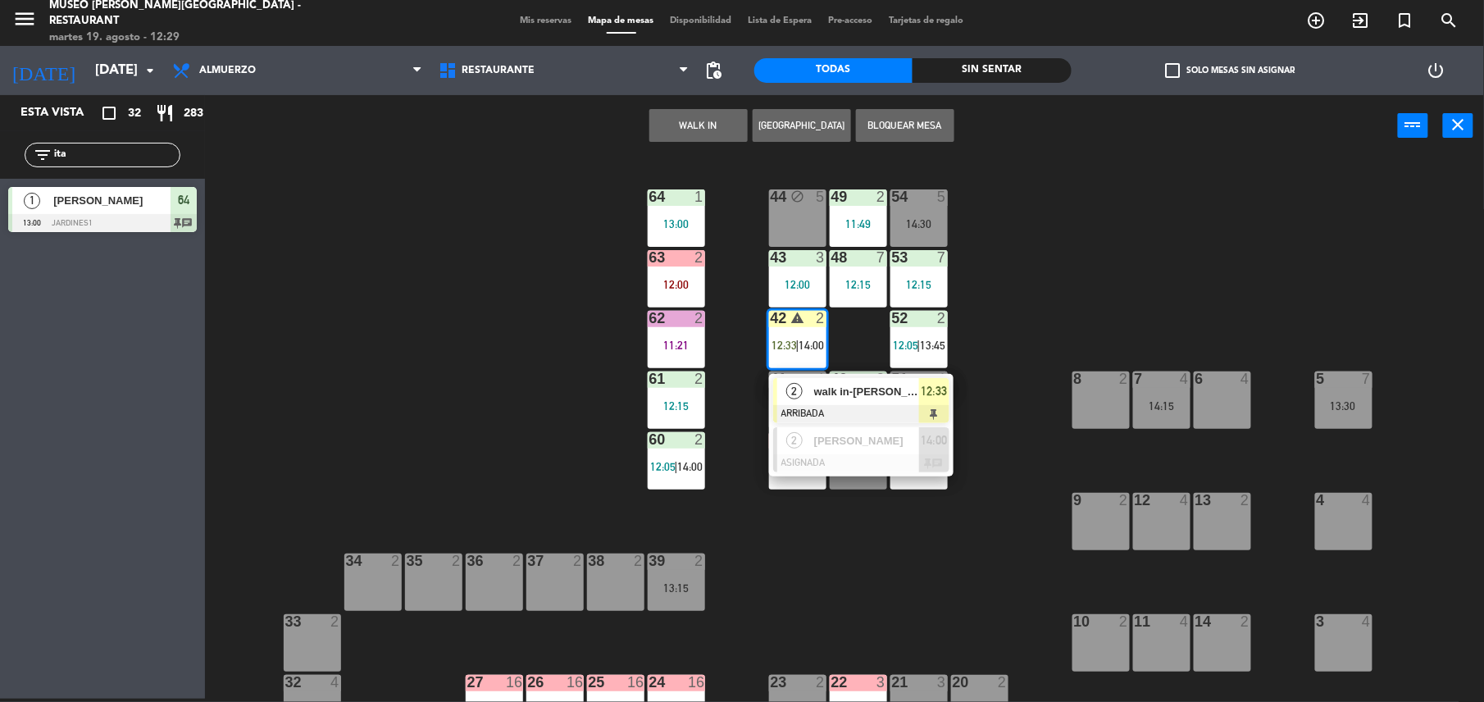
click at [869, 391] on span "walk in-[PERSON_NAME]" at bounding box center [866, 391] width 105 height 17
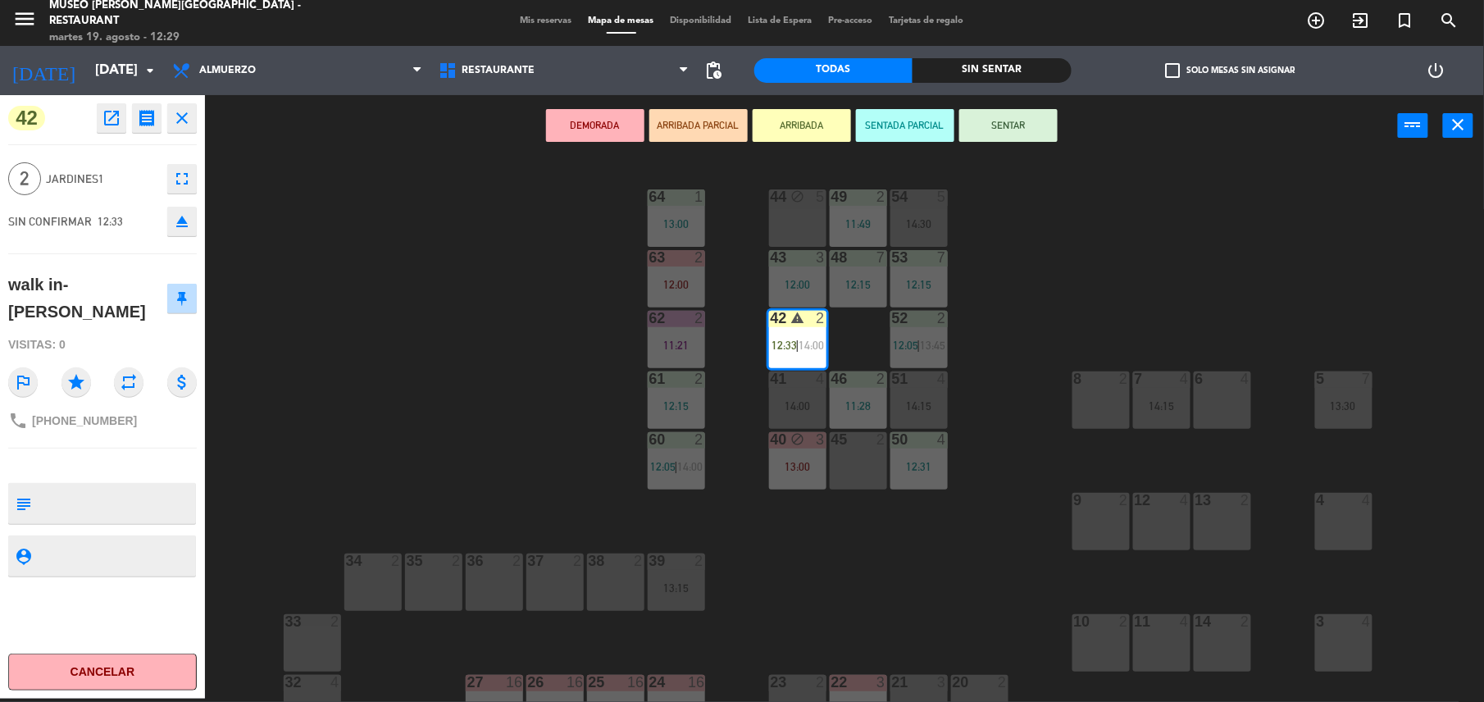
click at [125, 486] on textarea at bounding box center [116, 503] width 157 height 34
type textarea "m42"
click at [112, 302] on div "walk in-[PERSON_NAME]" at bounding box center [102, 298] width 189 height 65
click at [1030, 116] on button "SENTAR" at bounding box center [1008, 125] width 98 height 33
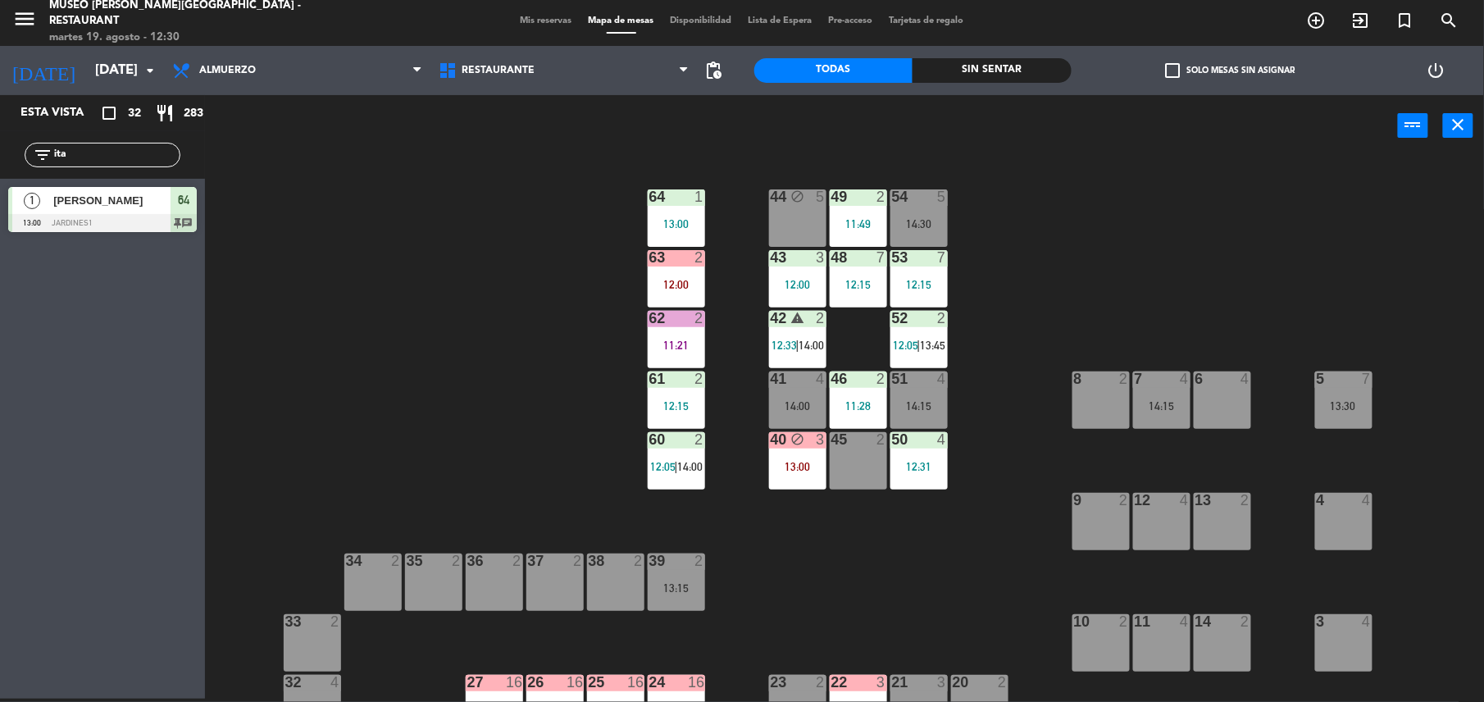
click at [672, 184] on div "44 block 5 49 2 11:49 54 5 14:30 64 1 13:00 48 7 12:15 53 7 12:15 63 2 12:00 43…" at bounding box center [852, 431] width 1264 height 542
click at [675, 202] on div at bounding box center [675, 196] width 27 height 15
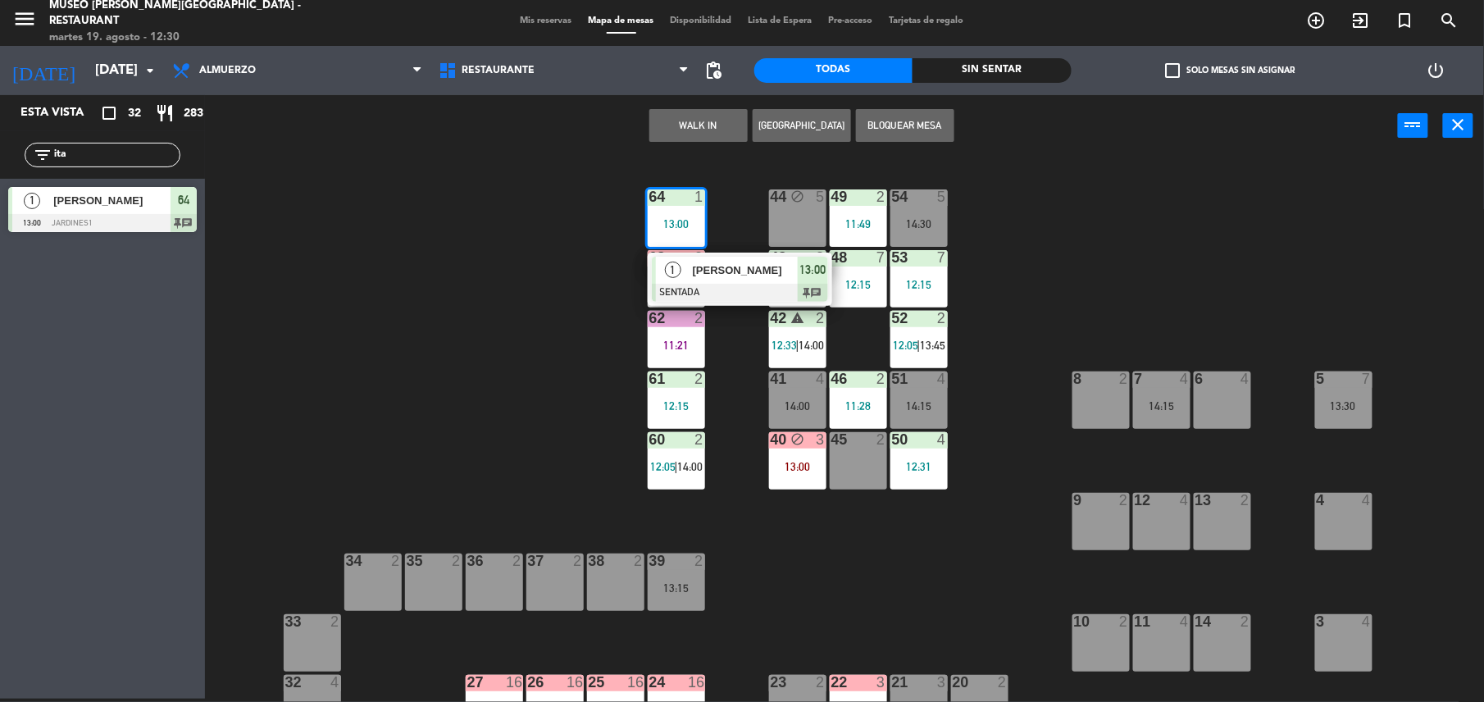
click at [731, 266] on span "[PERSON_NAME]" at bounding box center [745, 270] width 105 height 17
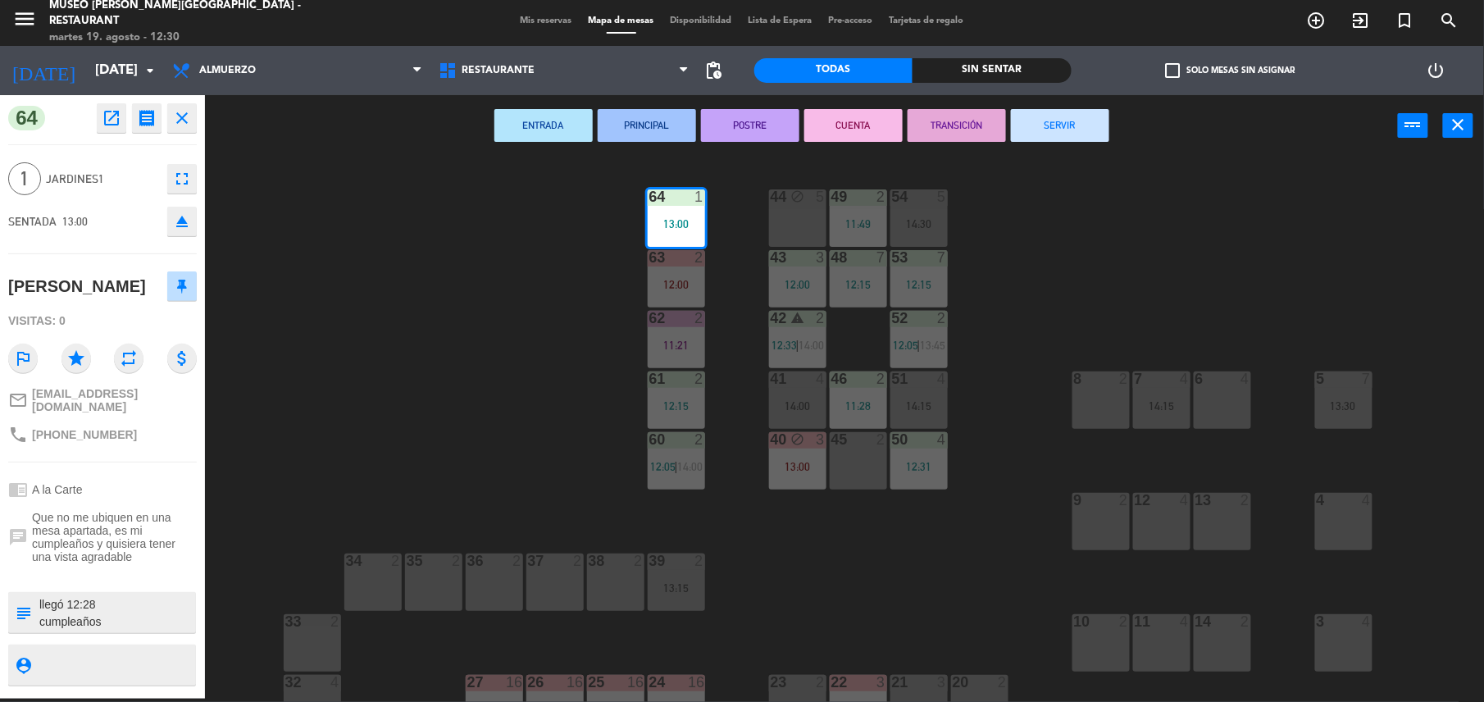
scroll to position [0, 0]
click at [489, 421] on div "44 block 5 49 2 11:49 54 5 14:30 64 1 13:00 48 7 12:15 53 7 12:15 63 2 12:00 43…" at bounding box center [852, 431] width 1264 height 542
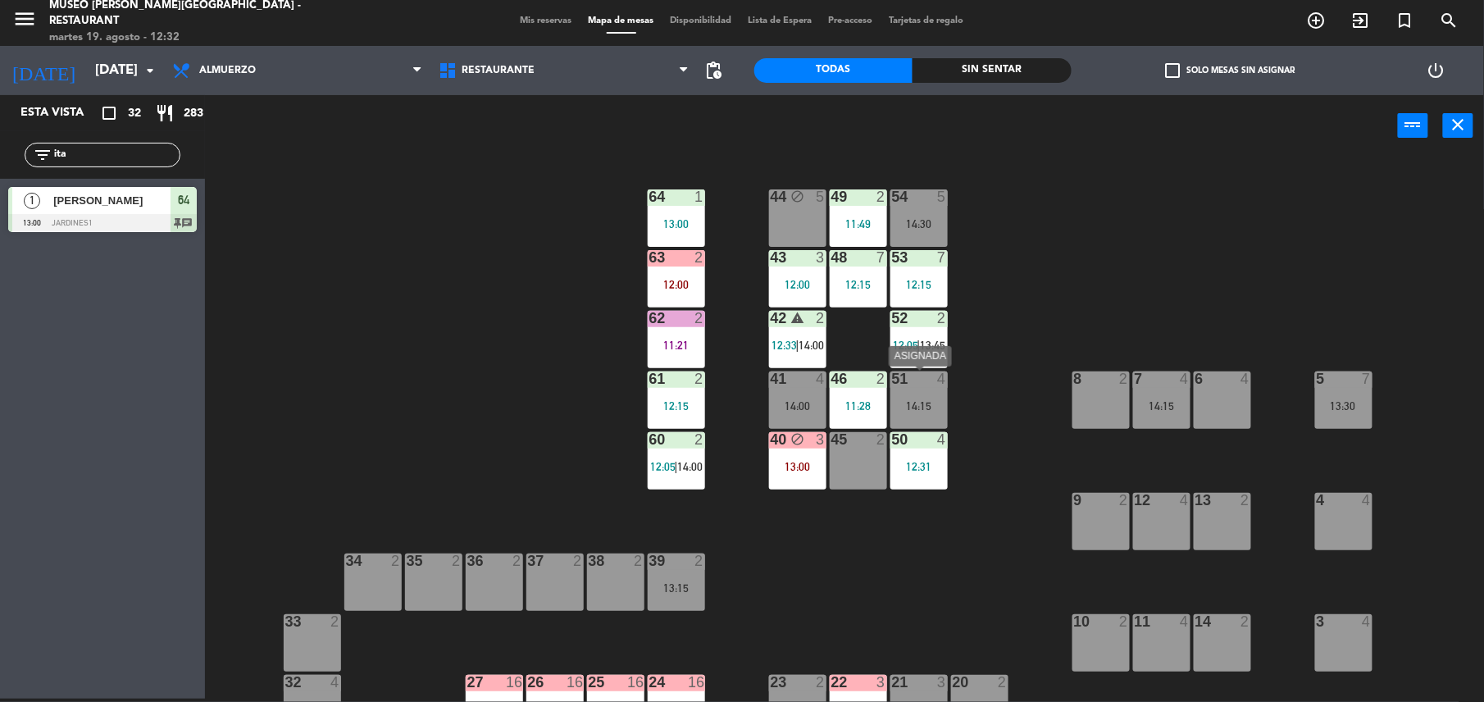
click at [916, 400] on div "14:15" at bounding box center [918, 405] width 57 height 11
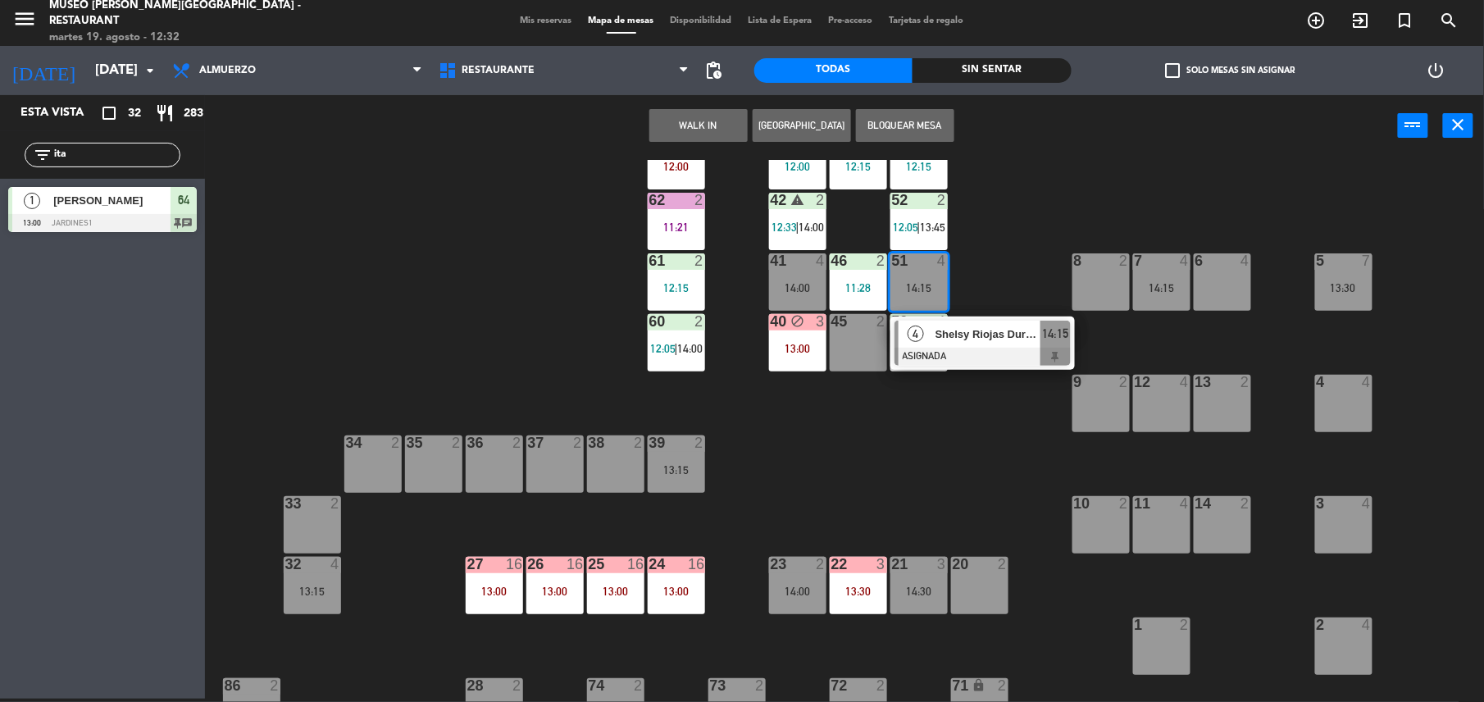
scroll to position [120, 0]
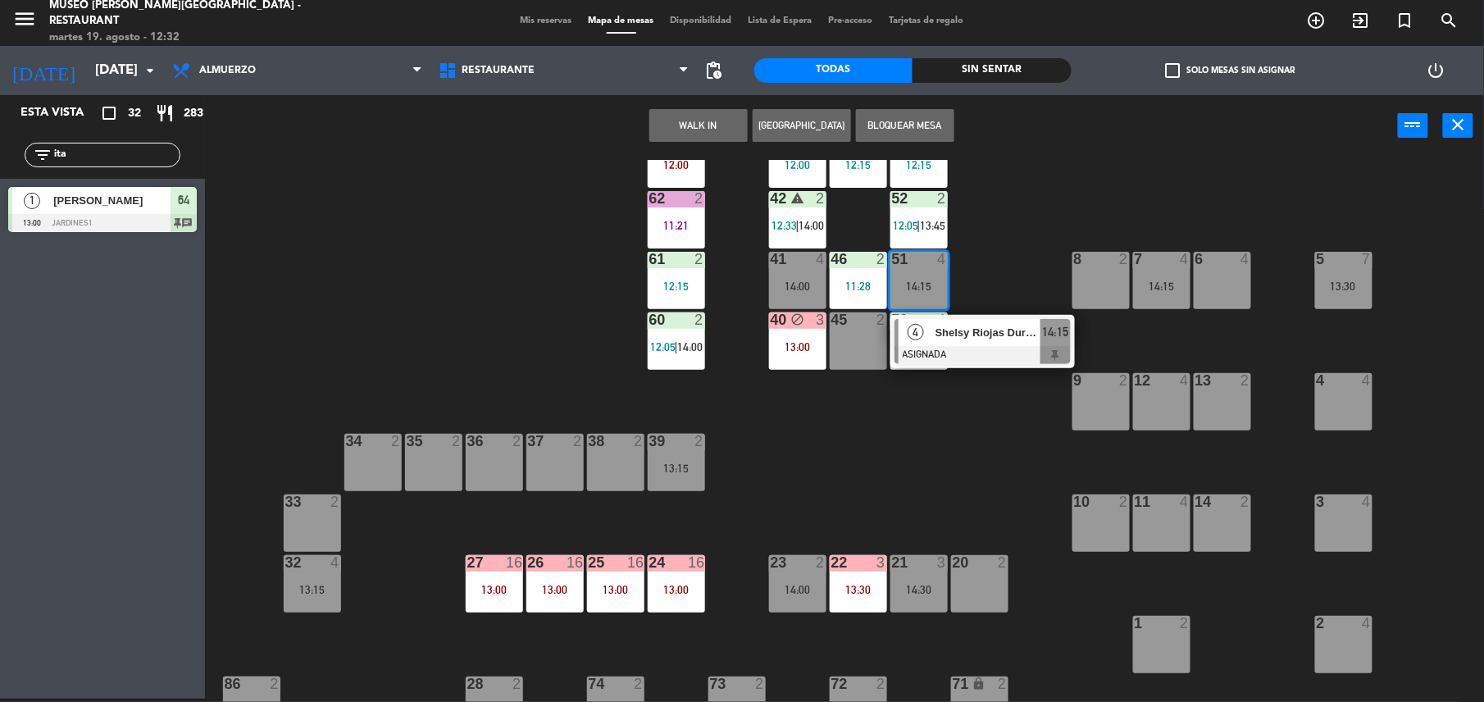
click at [900, 487] on div "44 block 5 49 2 11:49 54 5 14:30 64 1 13:00 48 7 12:15 53 7 12:15 63 2 12:00 43…" at bounding box center [852, 431] width 1264 height 542
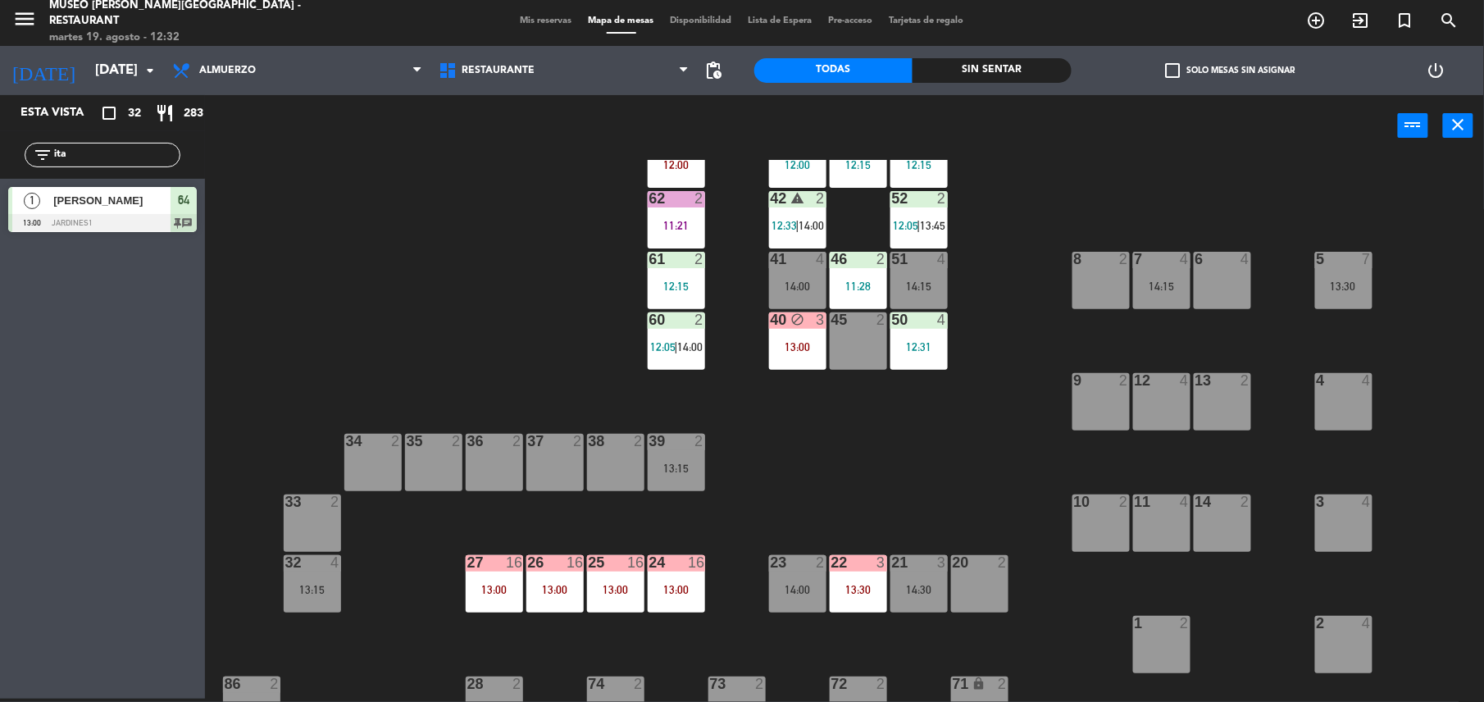
drag, startPoint x: 141, startPoint y: 142, endPoint x: 80, endPoint y: 148, distance: 61.7
click at [80, 148] on div "filter_list ita" at bounding box center [103, 155] width 156 height 25
drag, startPoint x: 80, startPoint y: 148, endPoint x: -5, endPoint y: 79, distance: 109.0
click at [0, 79] on html "close × Museo [PERSON_NAME] Café - Restaurant × chrome_reader_mode Listado de R…" at bounding box center [742, 351] width 1484 height 702
type input "[PERSON_NAME]"
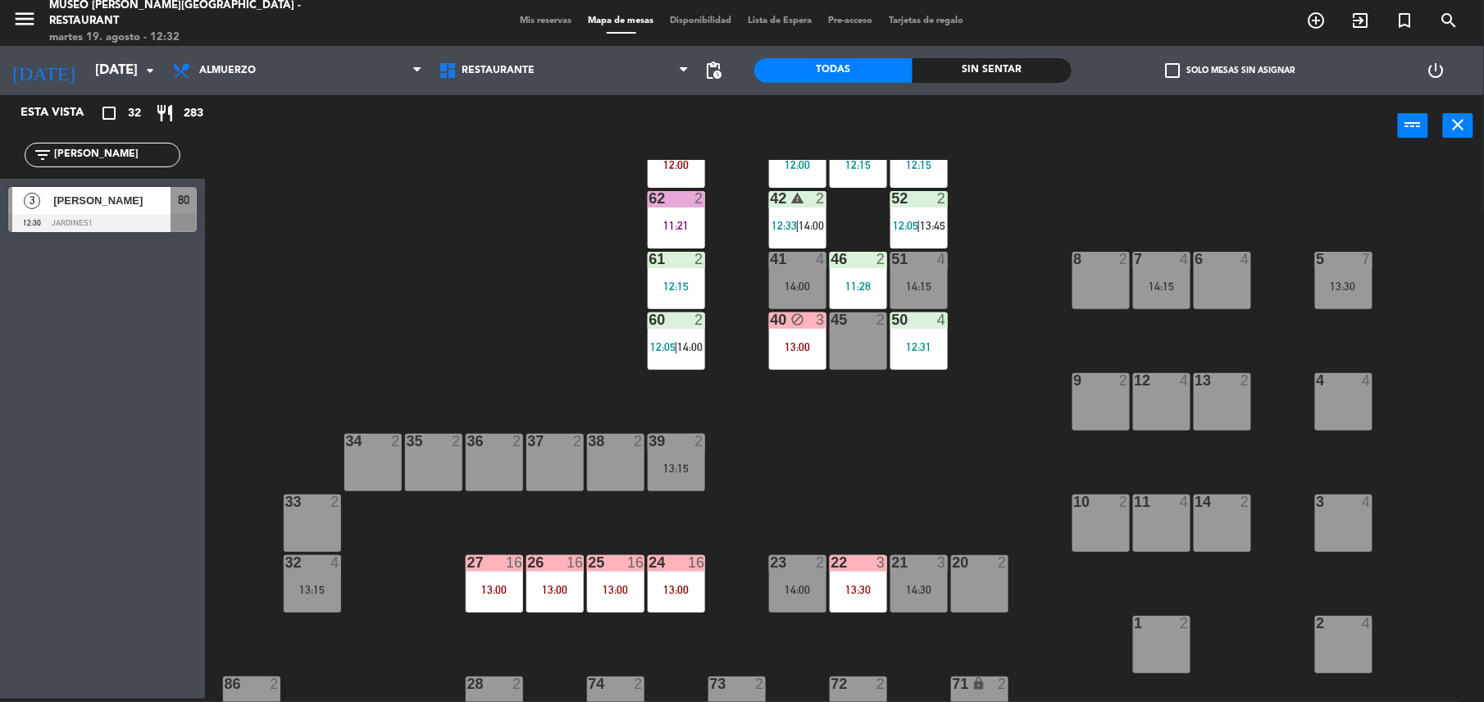
click at [146, 252] on div "Esta vista crop_square 32 restaurant 283 filter_list [PERSON_NAME] 3 [PERSON_NA…" at bounding box center [102, 396] width 205 height 603
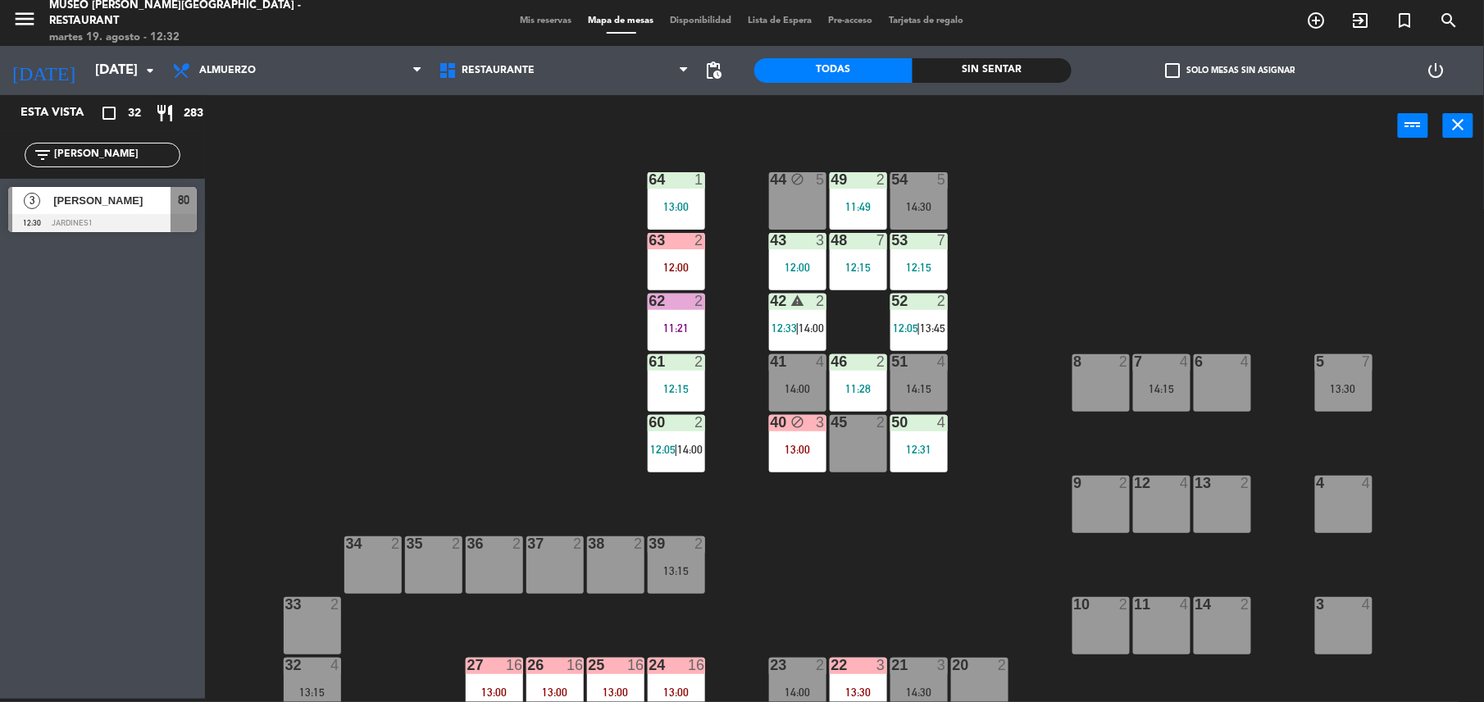
scroll to position [15, 0]
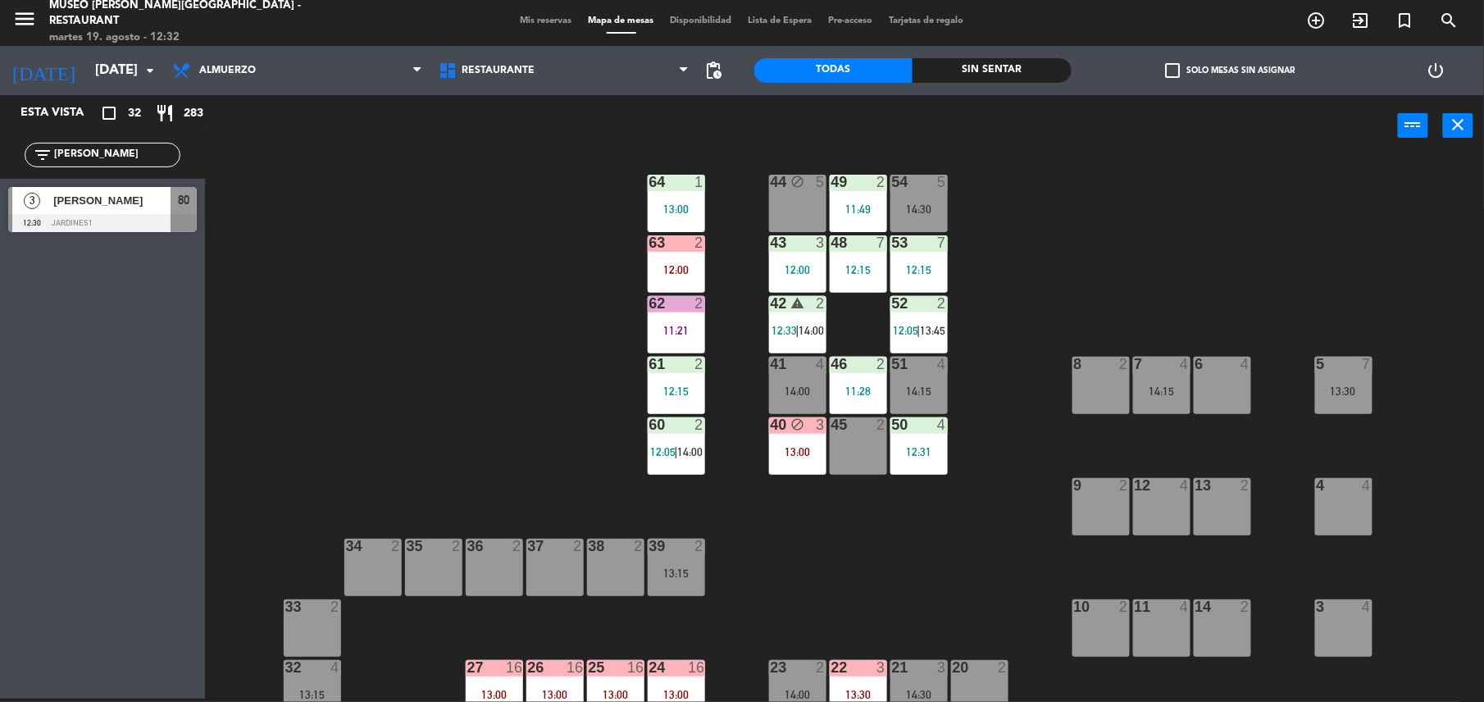
click at [178, 198] on span "80" at bounding box center [183, 200] width 11 height 20
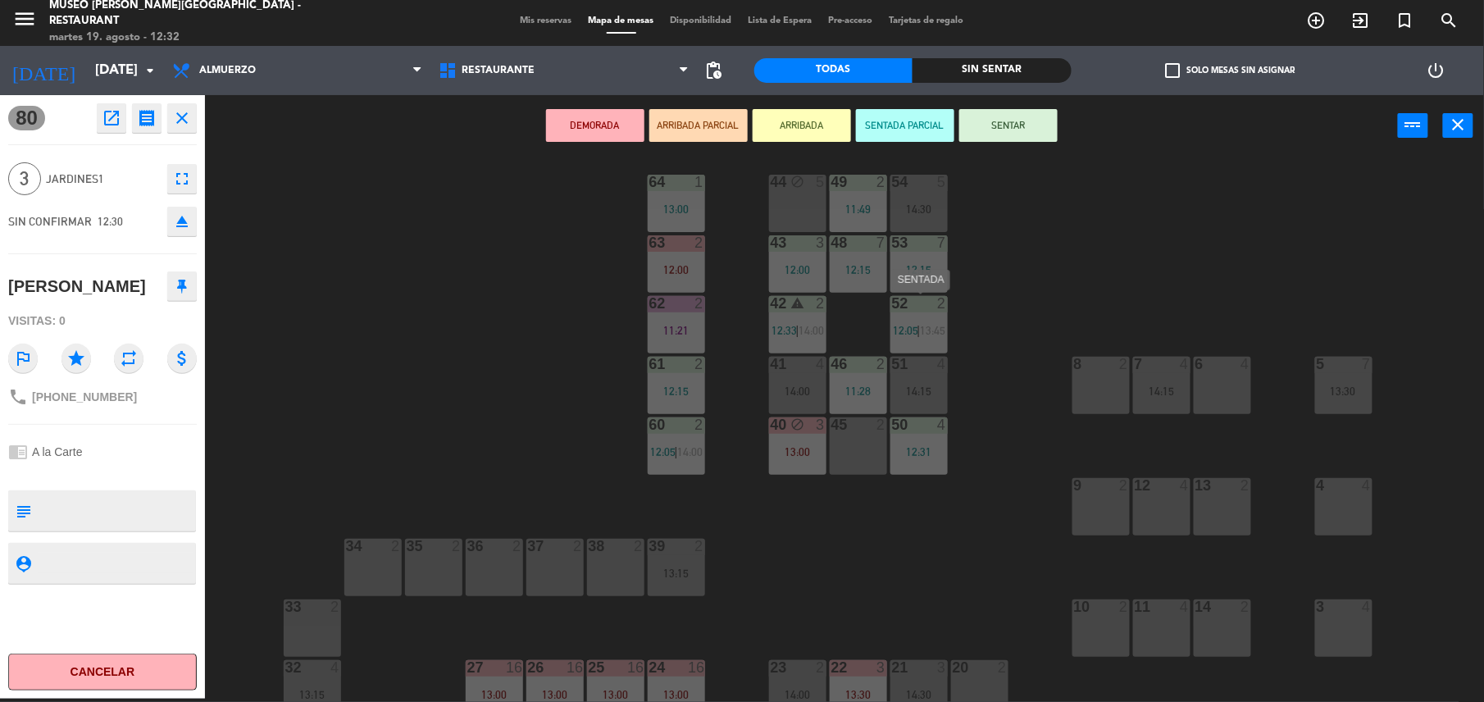
click at [951, 372] on div "44 block 5 49 2 11:49 54 5 14:30 64 1 13:00 48 7 12:15 53 7 12:15 63 2 12:00 43…" at bounding box center [852, 431] width 1264 height 542
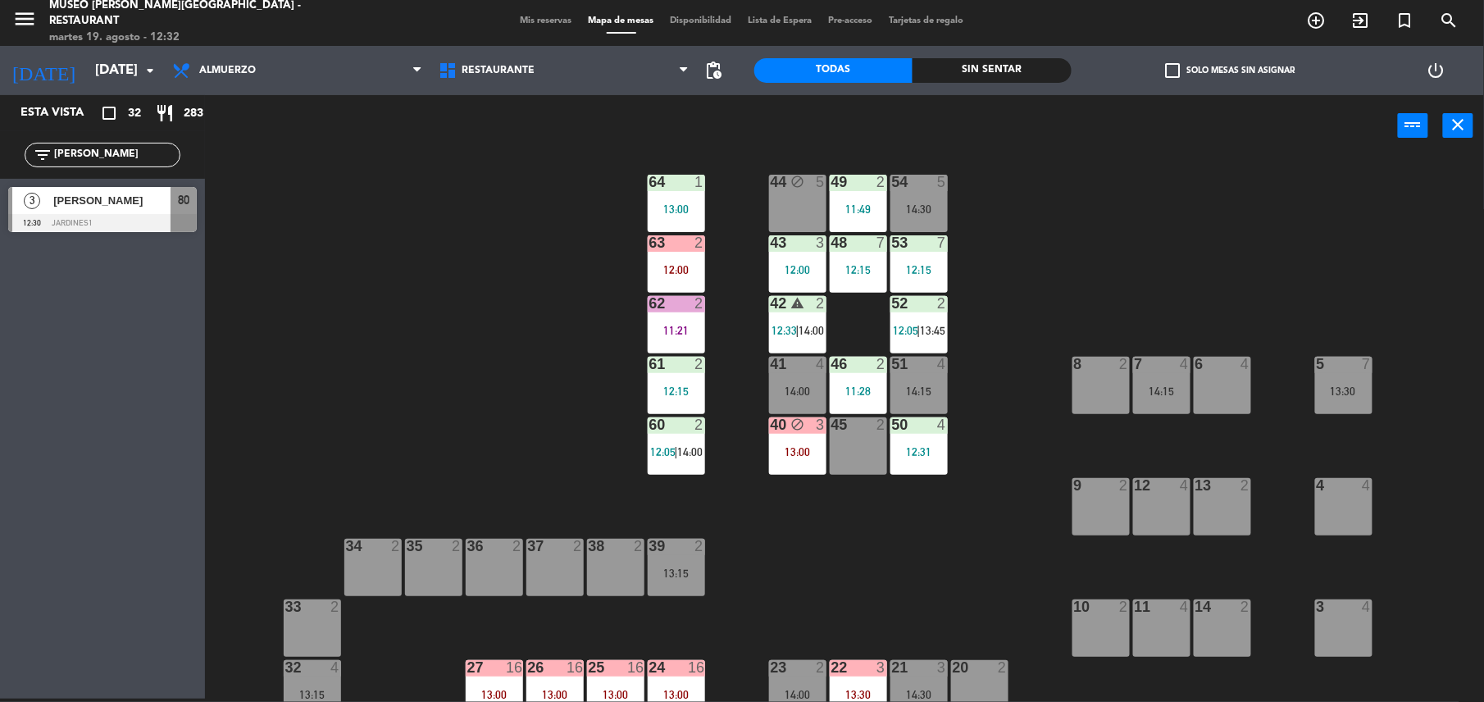
click at [178, 204] on span "80" at bounding box center [183, 200] width 11 height 20
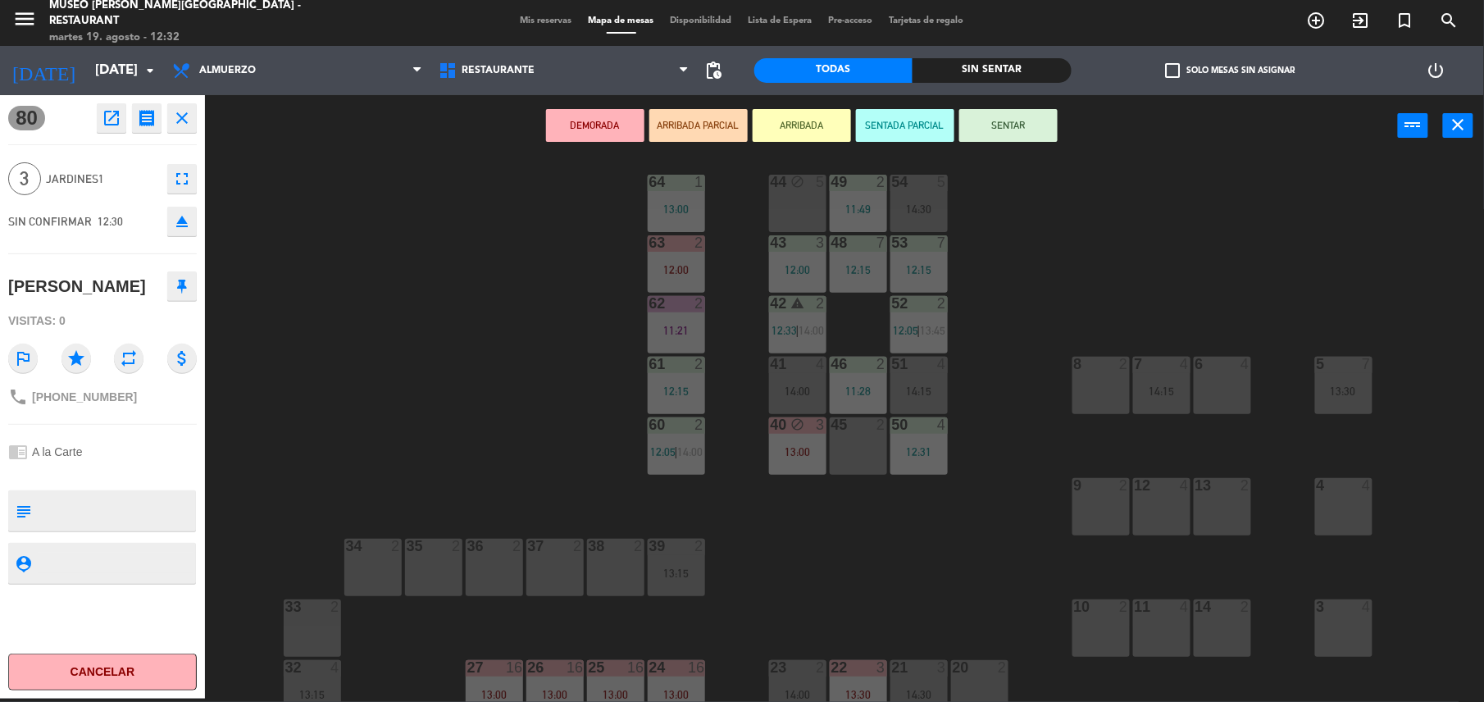
click at [893, 364] on div "51" at bounding box center [892, 364] width 1 height 15
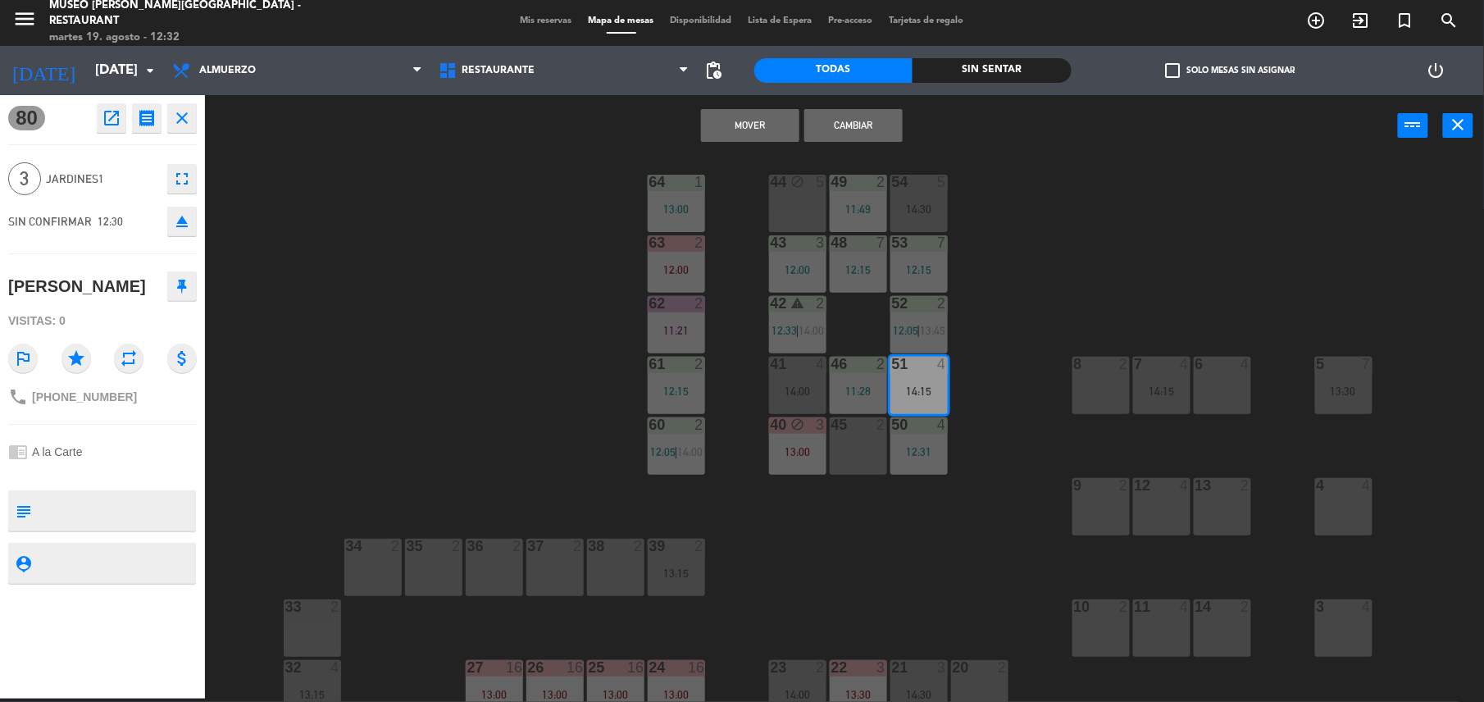
click at [848, 119] on button "Cambiar" at bounding box center [853, 125] width 98 height 33
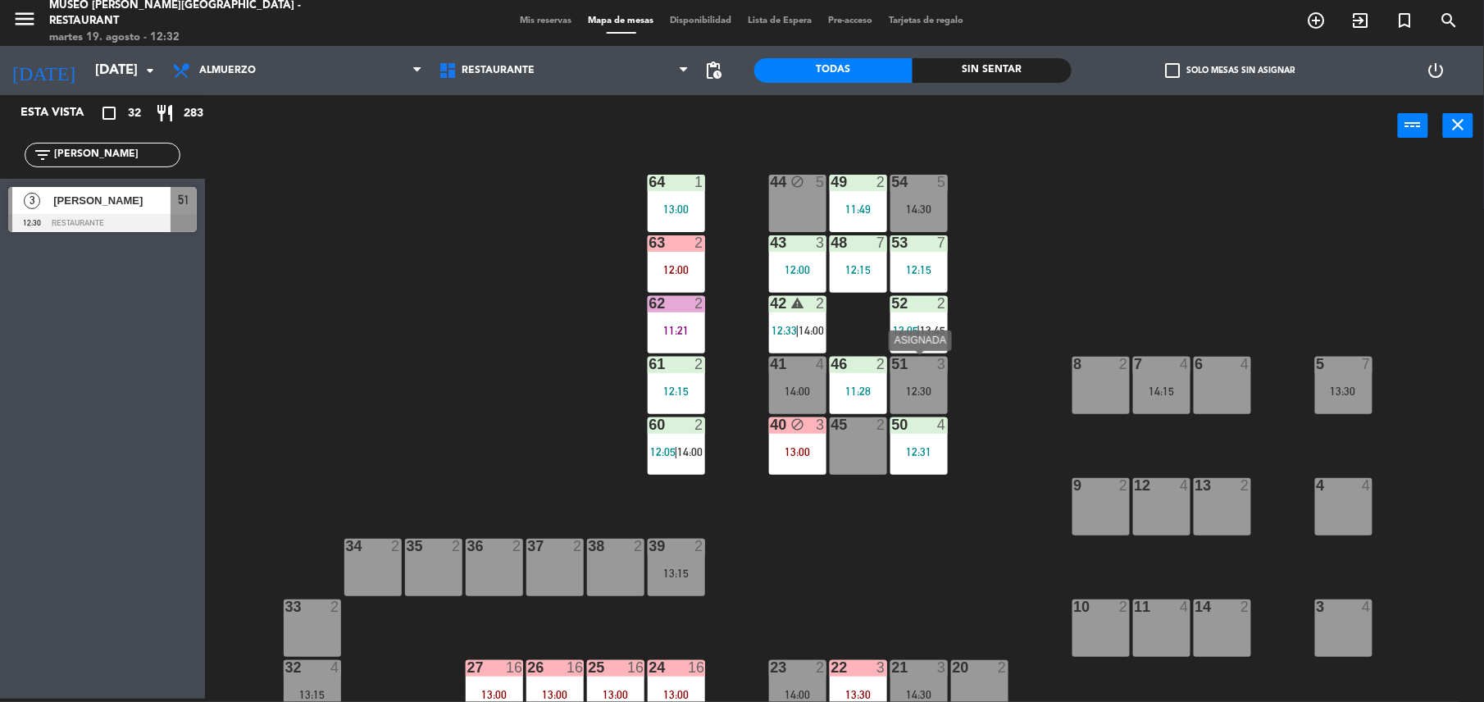
click at [922, 358] on div at bounding box center [918, 364] width 27 height 15
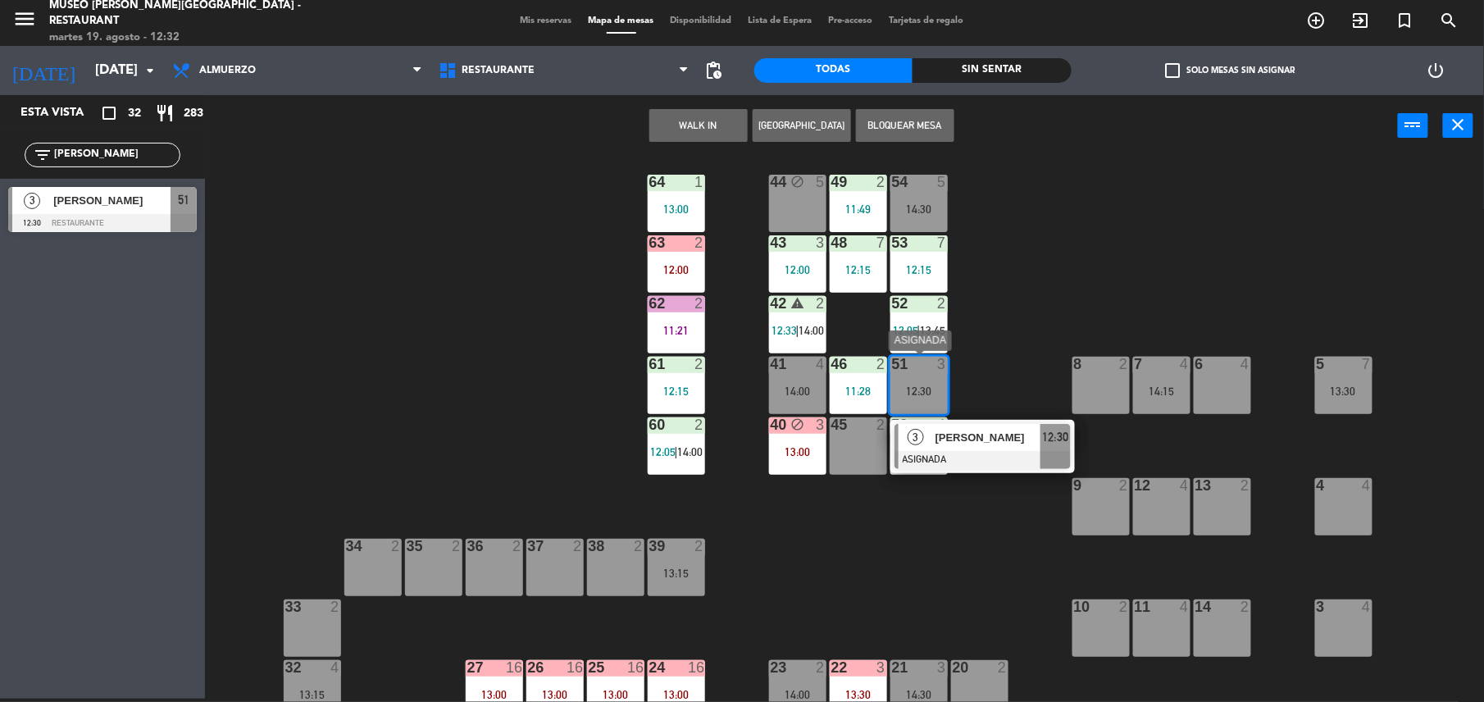
click at [994, 461] on div at bounding box center [982, 460] width 176 height 18
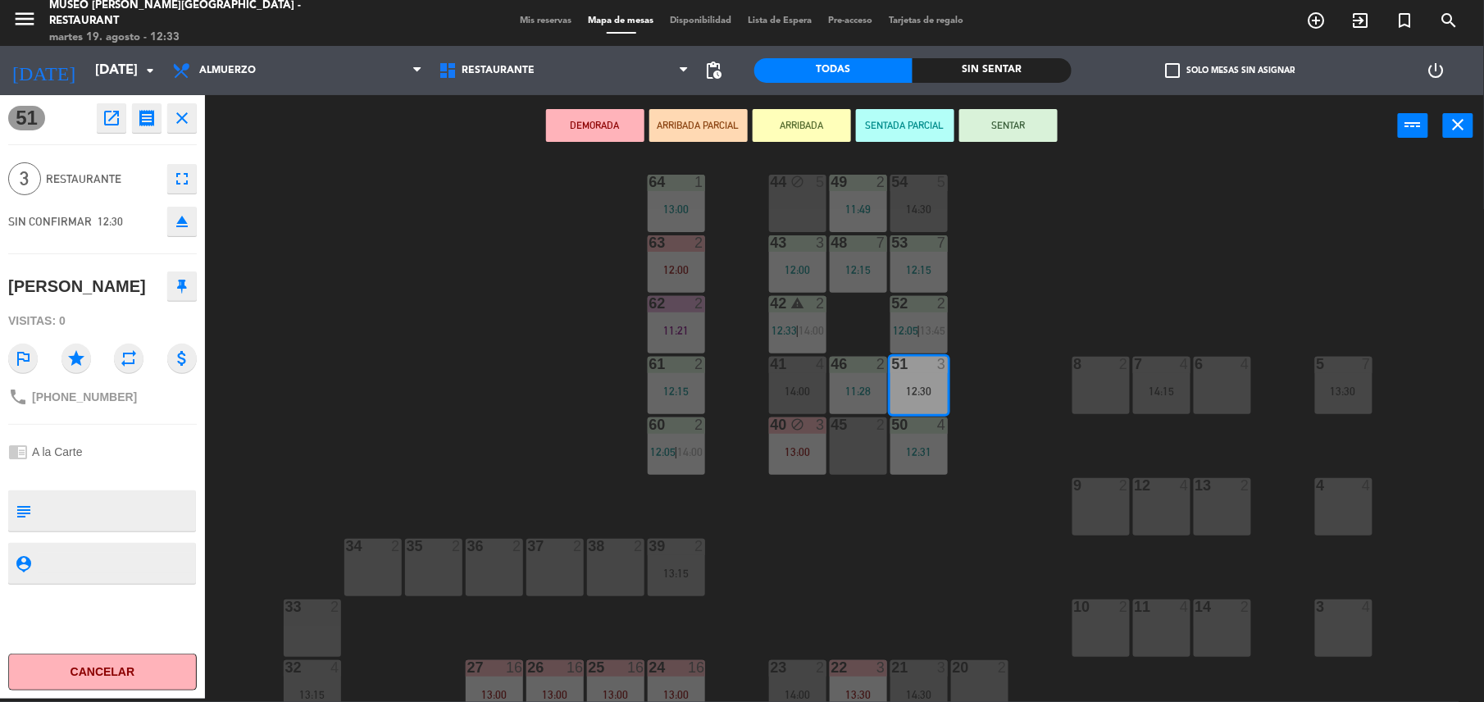
click at [139, 521] on textarea at bounding box center [116, 510] width 157 height 34
type textarea "m51"
click at [128, 290] on div "[PERSON_NAME]" at bounding box center [102, 286] width 189 height 41
click at [1024, 120] on button "SENTAR" at bounding box center [1008, 125] width 98 height 33
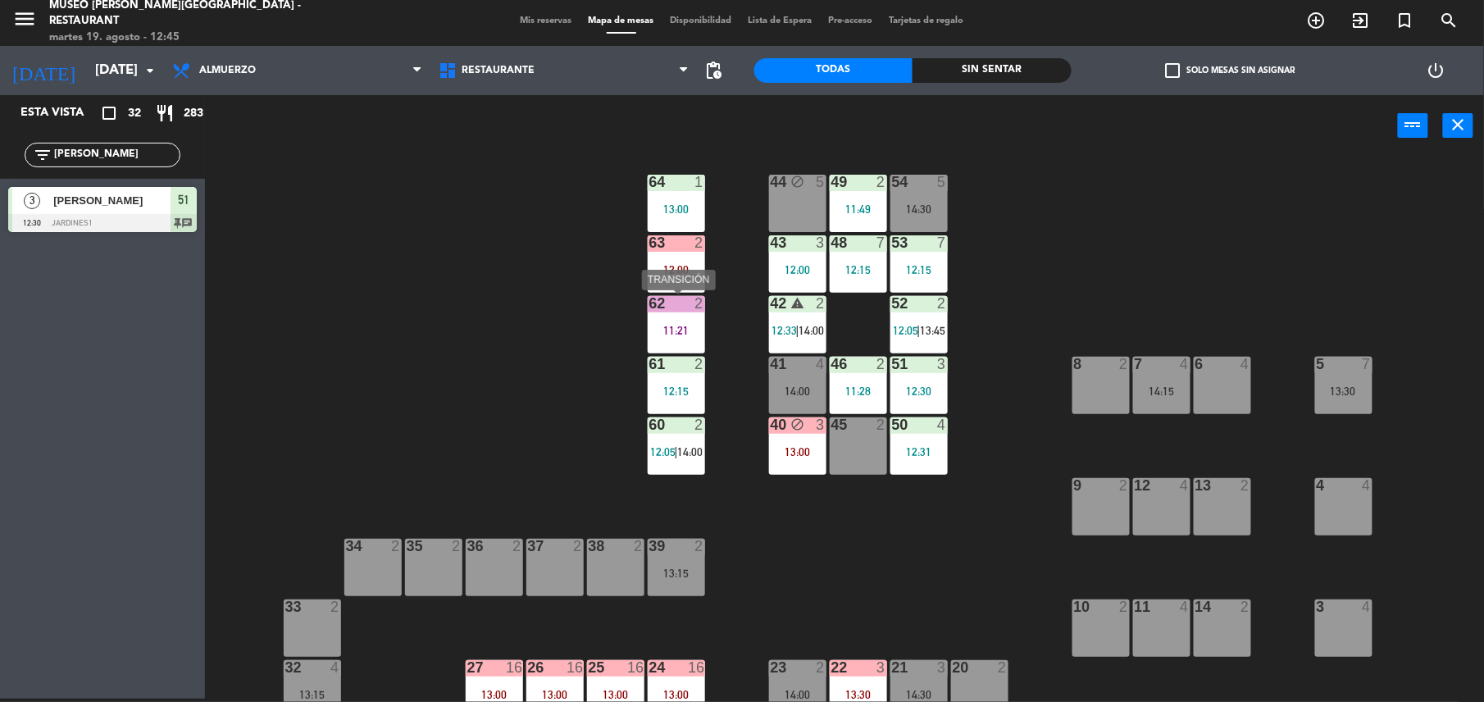
click at [682, 310] on div "62 2" at bounding box center [676, 304] width 57 height 16
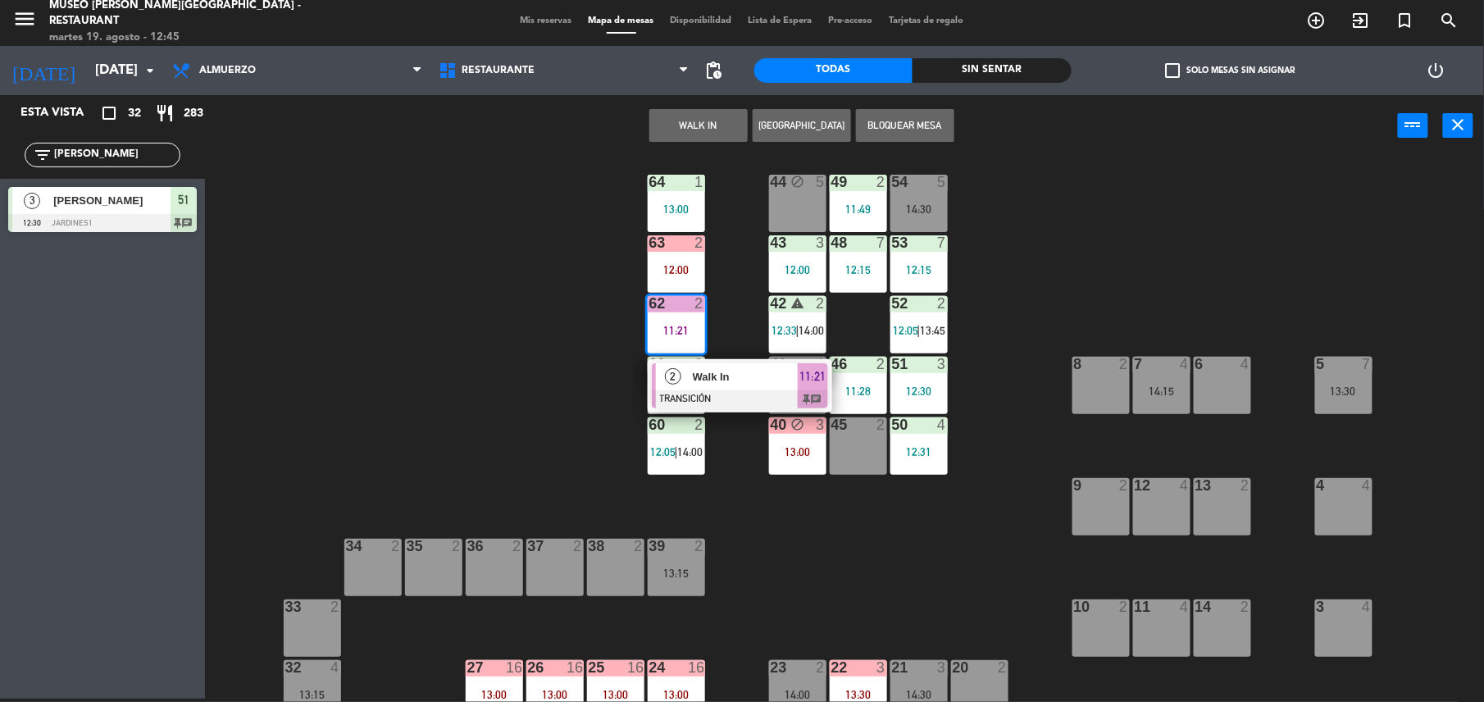
click at [749, 372] on span "Walk In" at bounding box center [745, 376] width 105 height 17
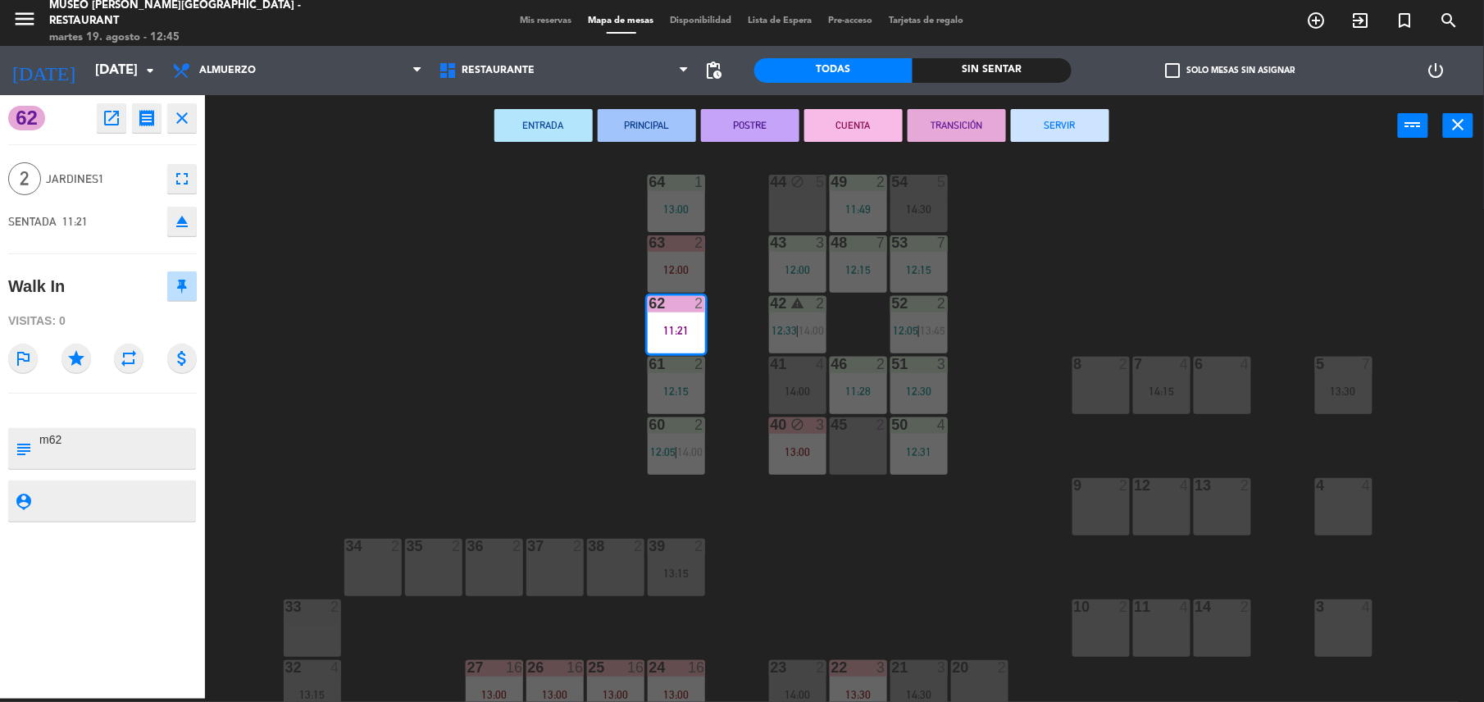
click at [1047, 113] on button "SERVIR" at bounding box center [1060, 125] width 98 height 33
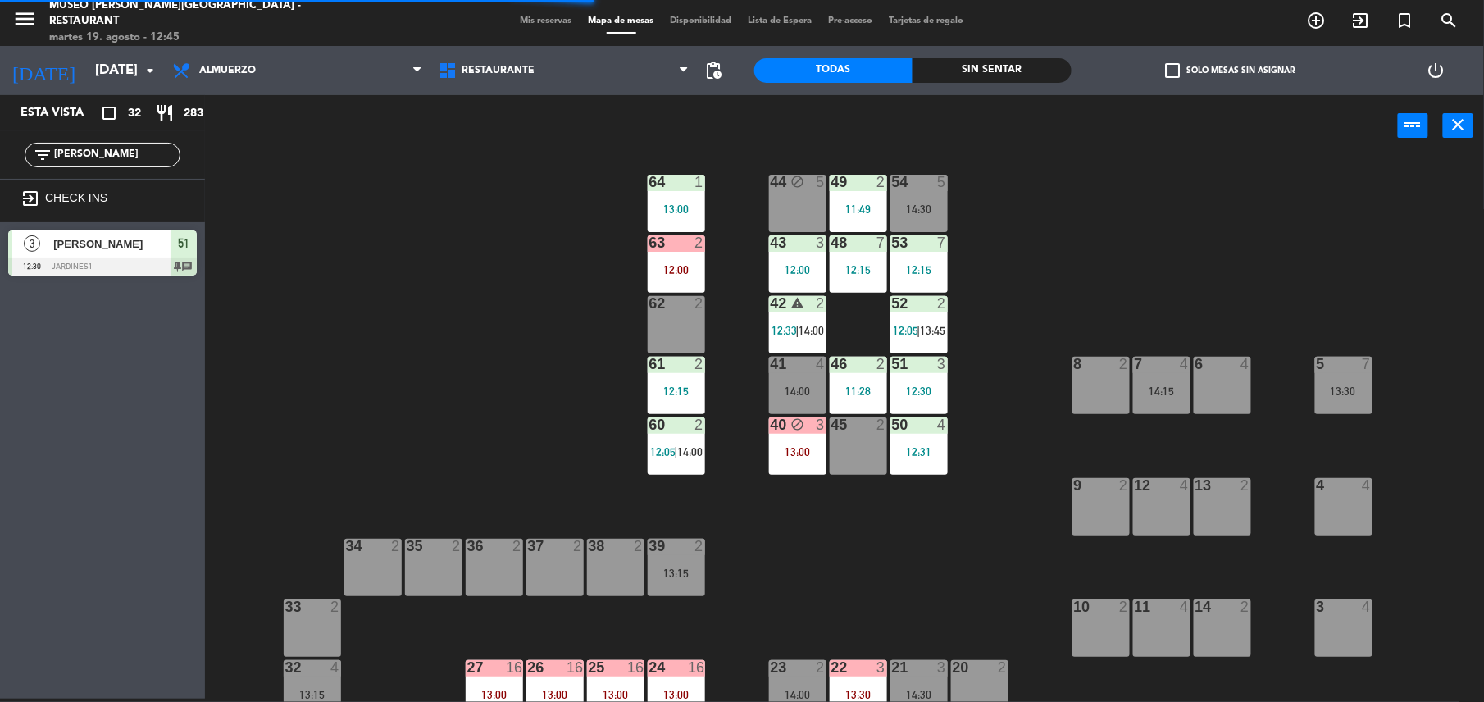
click at [671, 466] on div "60 2 12:05 | 14:00" at bounding box center [676, 445] width 57 height 57
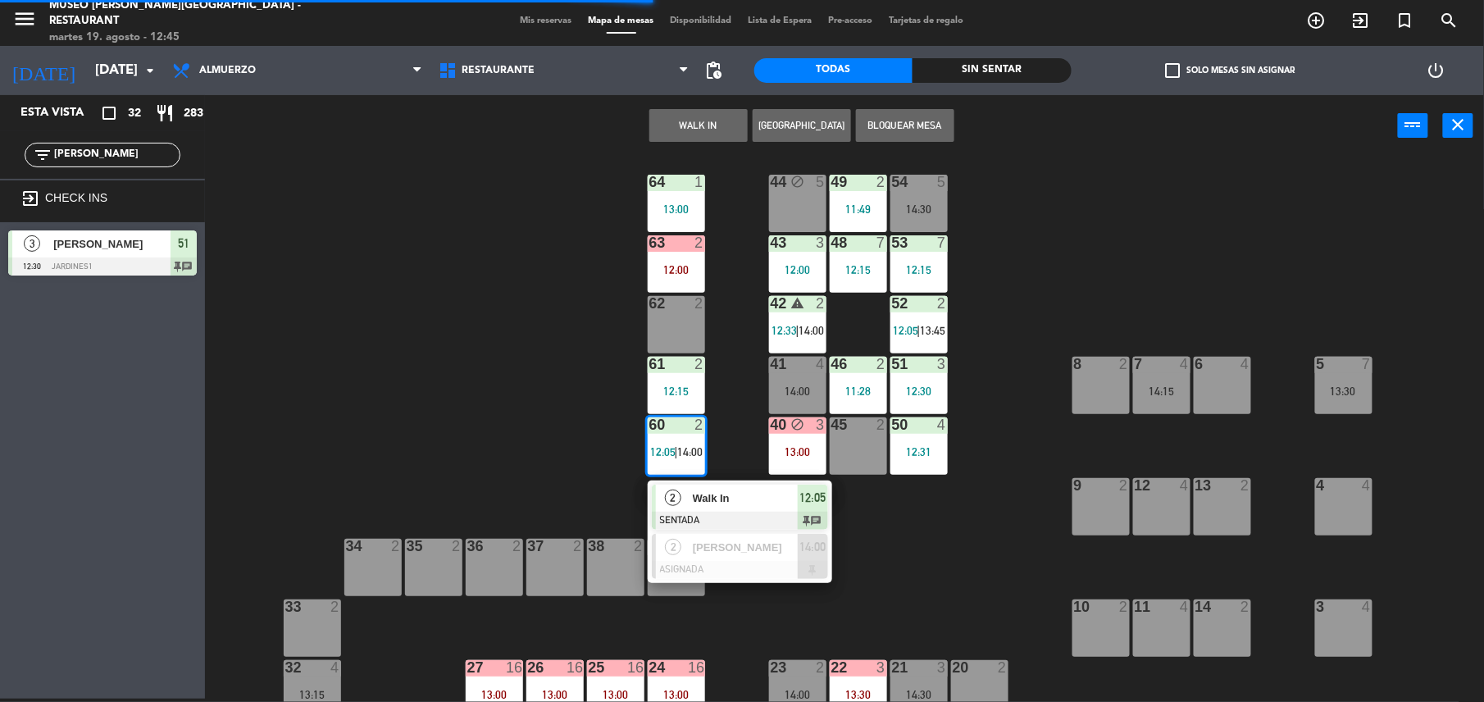
click at [766, 506] on span "Walk In" at bounding box center [745, 497] width 105 height 17
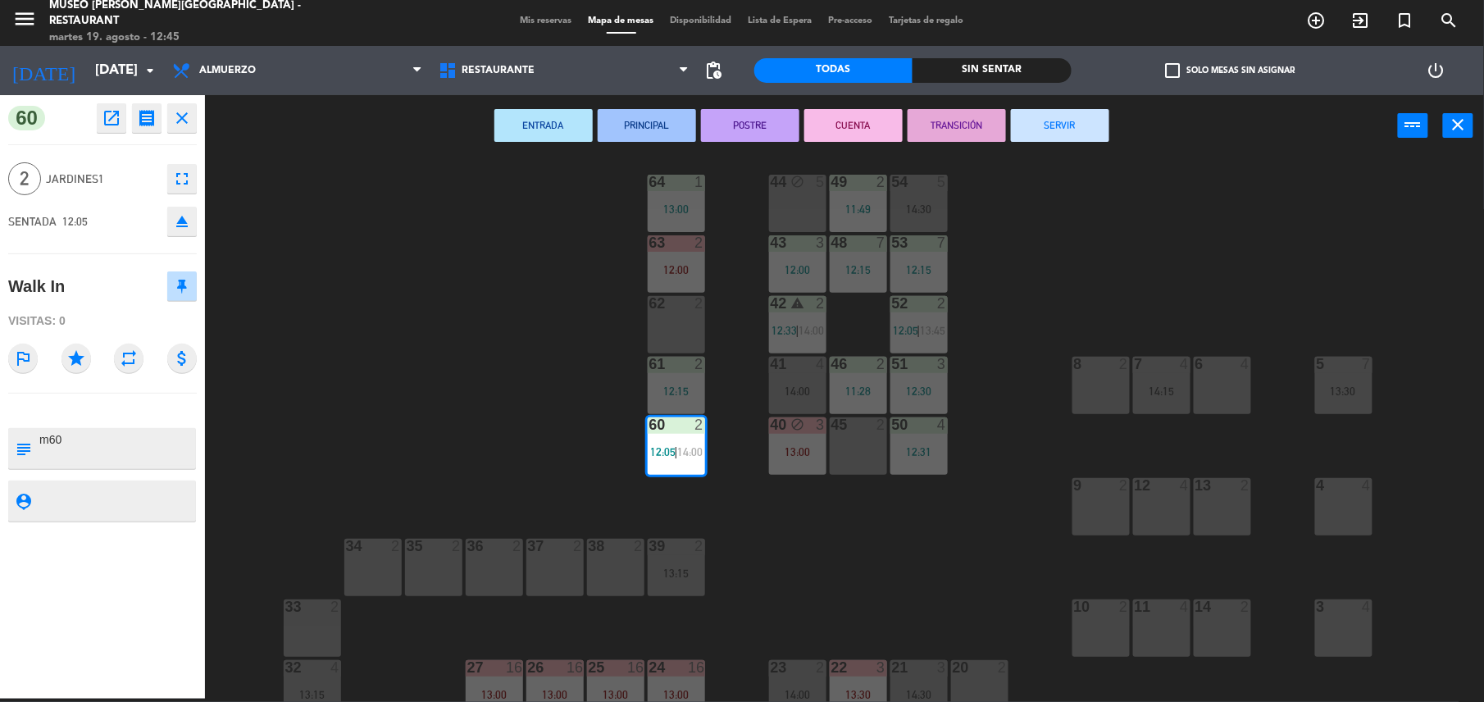
click at [1070, 125] on button "SERVIR" at bounding box center [1060, 125] width 98 height 33
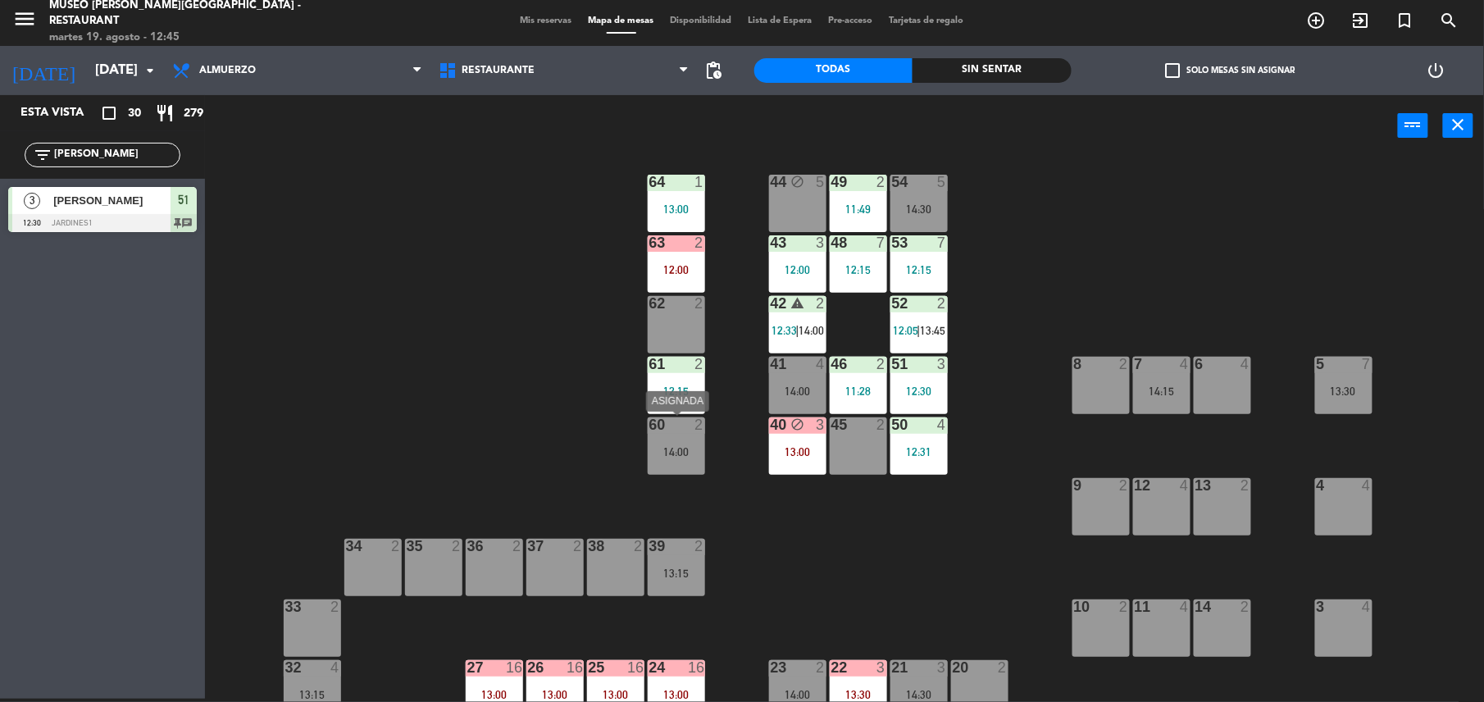
click at [675, 438] on div "60 2 14:00" at bounding box center [676, 445] width 57 height 57
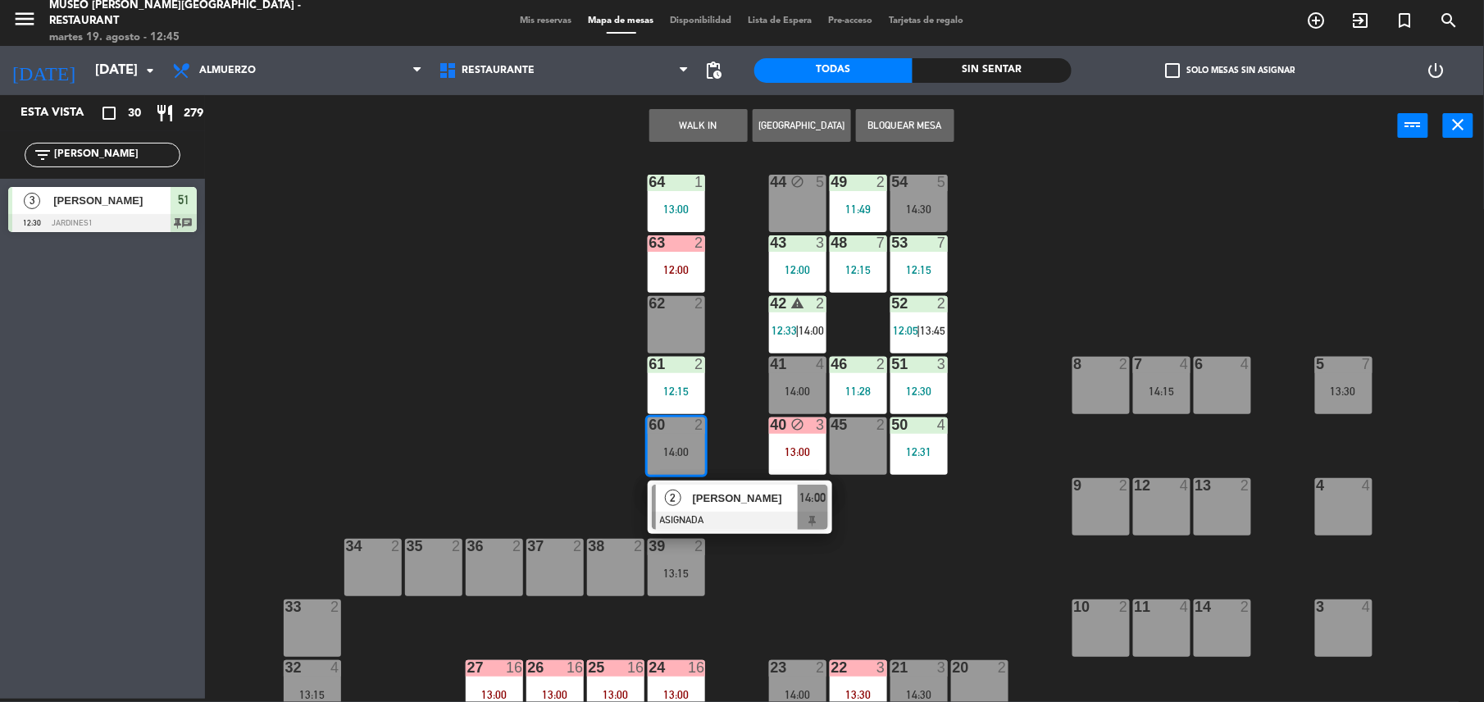
click at [664, 116] on button "WALK IN" at bounding box center [698, 125] width 98 height 33
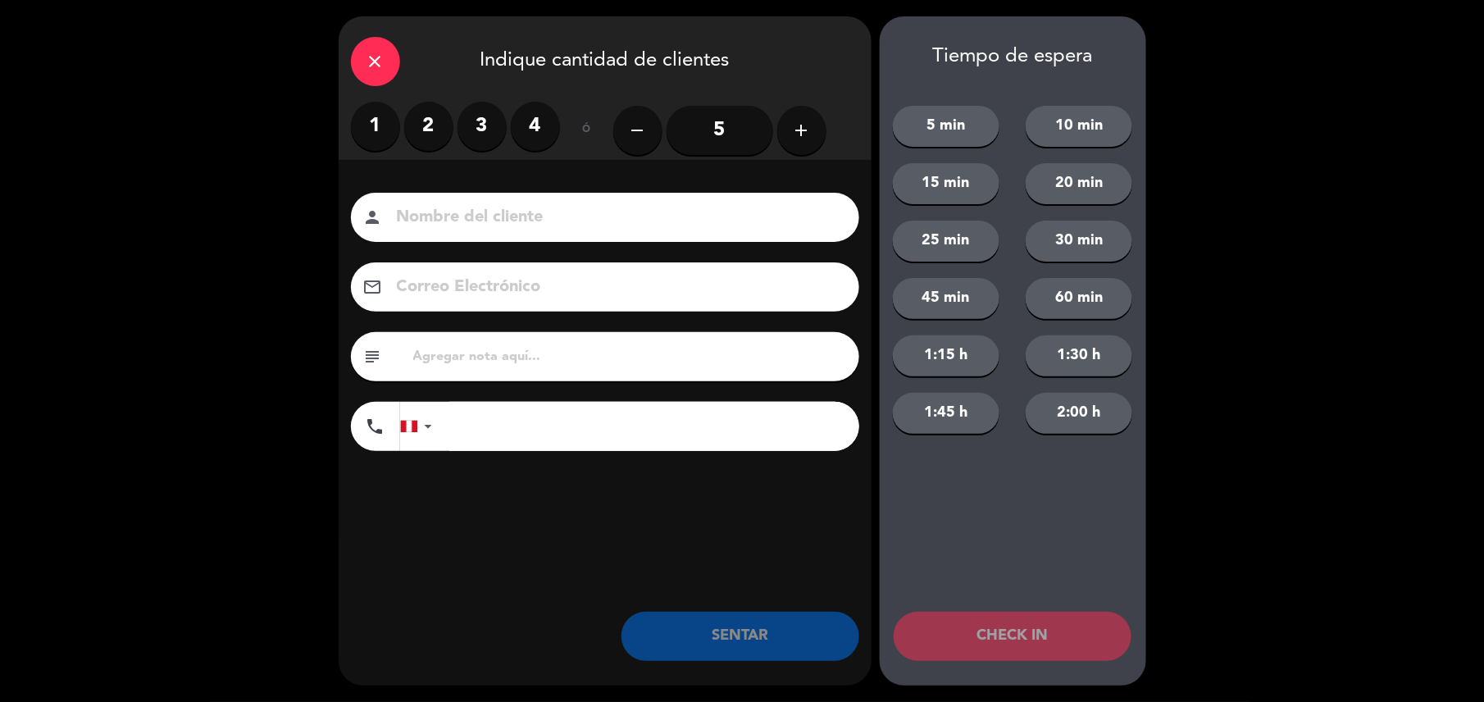
click at [416, 128] on label "2" at bounding box center [428, 126] width 49 height 49
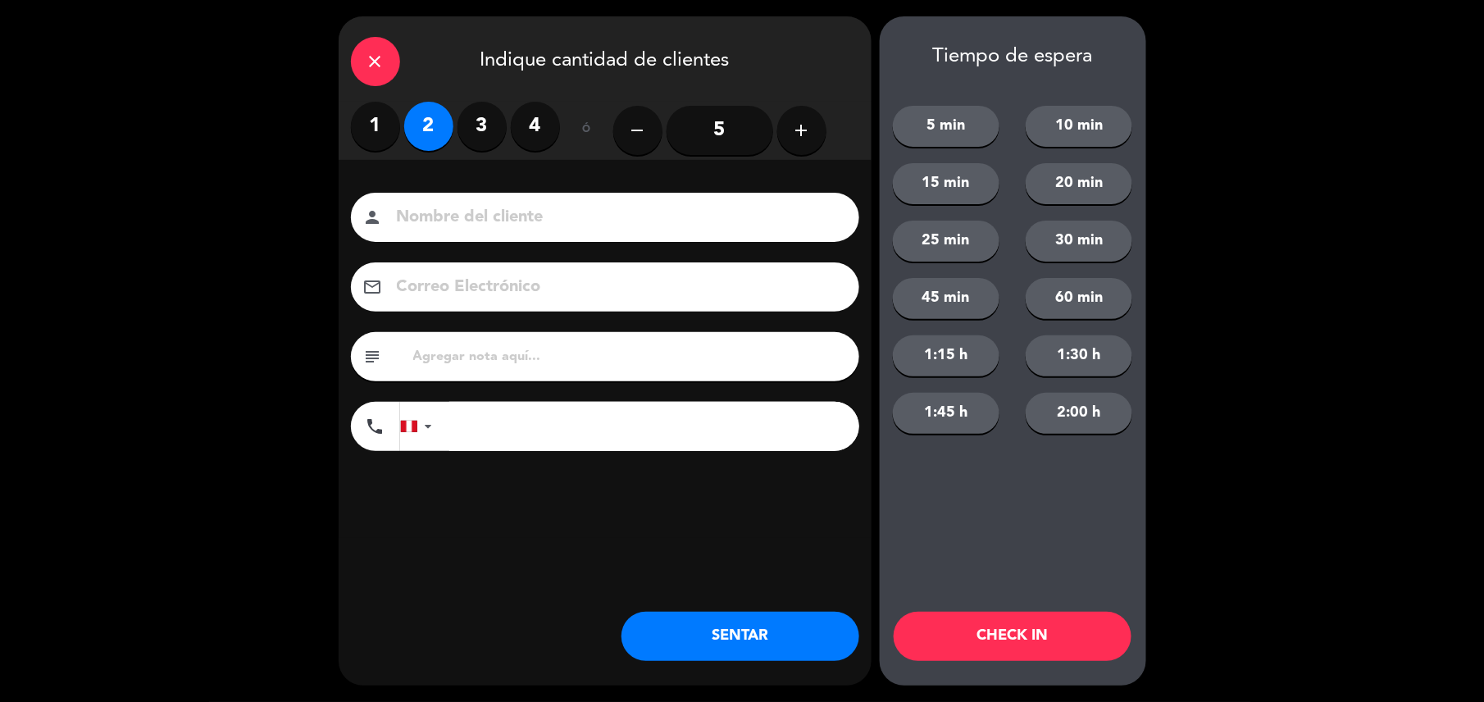
click at [480, 354] on input "text" at bounding box center [629, 356] width 435 height 23
type input "m60"
click at [735, 695] on div "close Indique cantidad de clientes 1 2 3 4 ó remove 5 add Nombre del cliente pe…" at bounding box center [742, 351] width 1484 height 702
click at [671, 621] on button "SENTAR" at bounding box center [740, 636] width 238 height 49
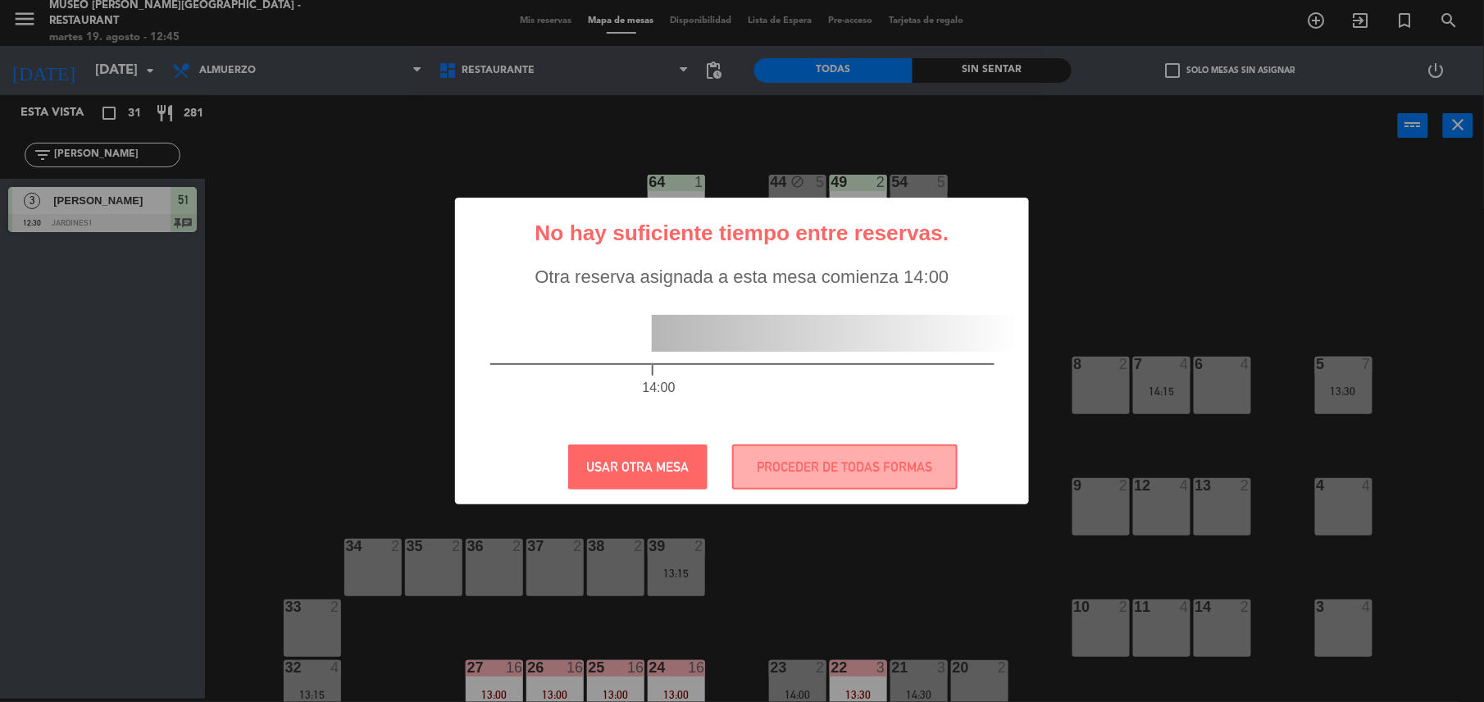
click at [719, 474] on div "USAR OTRA MESA PROCEDER DE TODAS FORMAS" at bounding box center [742, 466] width 430 height 45
click at [748, 466] on button "PROCEDER DE TODAS FORMAS" at bounding box center [844, 466] width 225 height 45
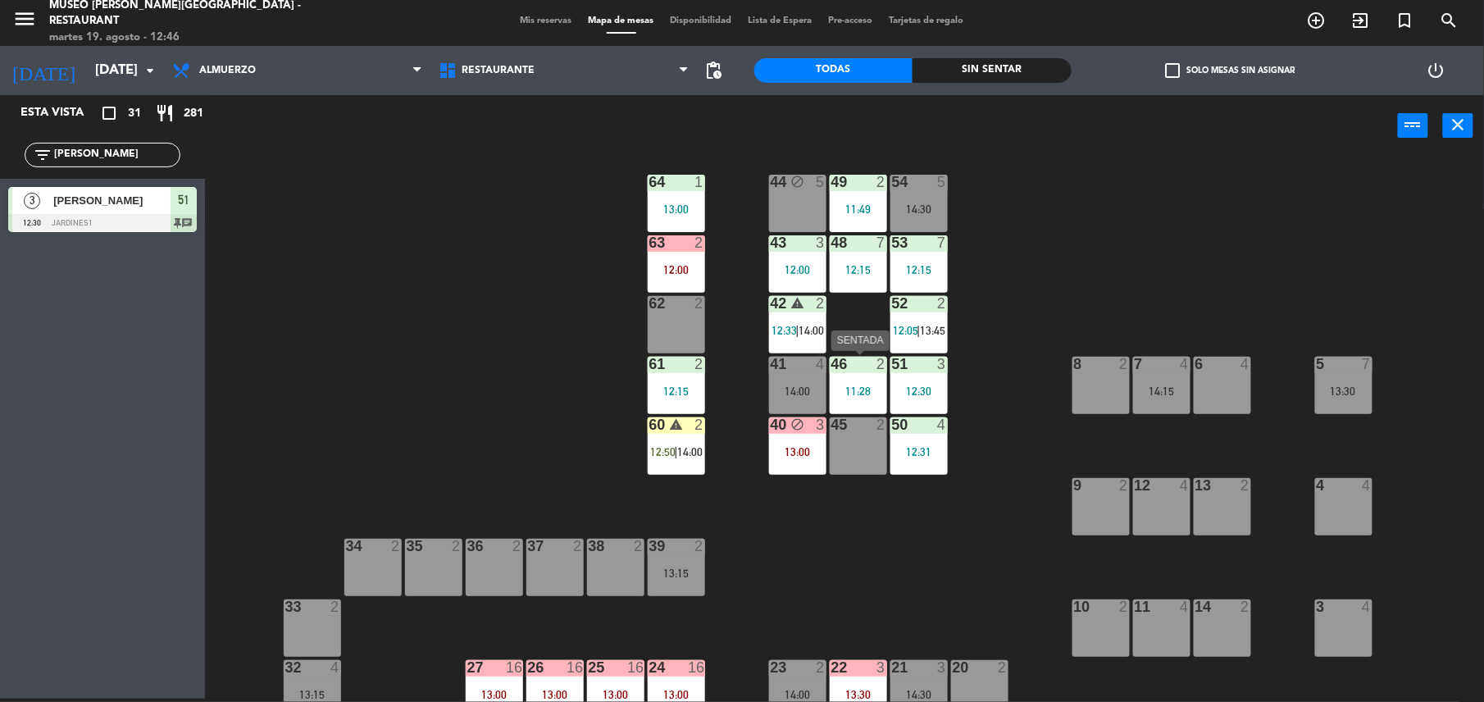
click at [864, 372] on div "46 2 11:28" at bounding box center [858, 385] width 57 height 57
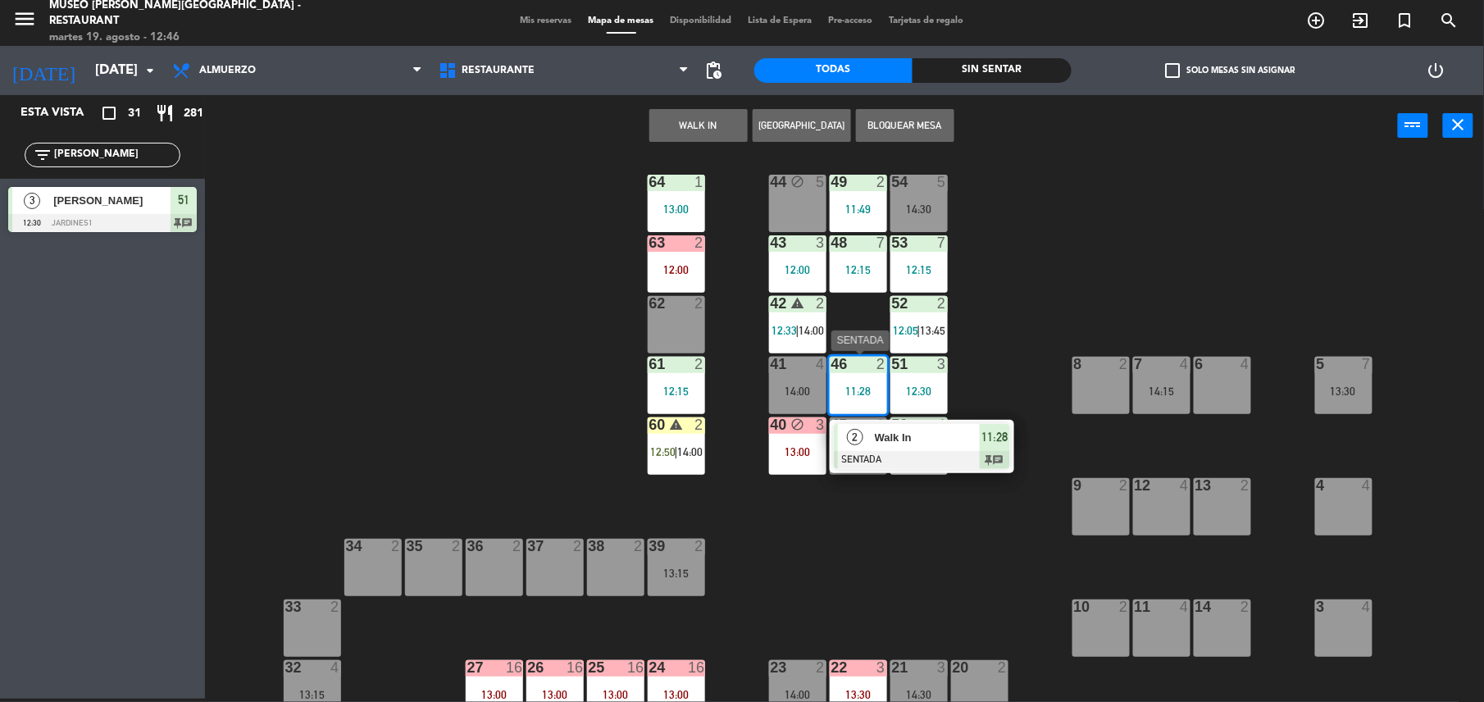
click at [889, 429] on span "Walk In" at bounding box center [927, 437] width 105 height 17
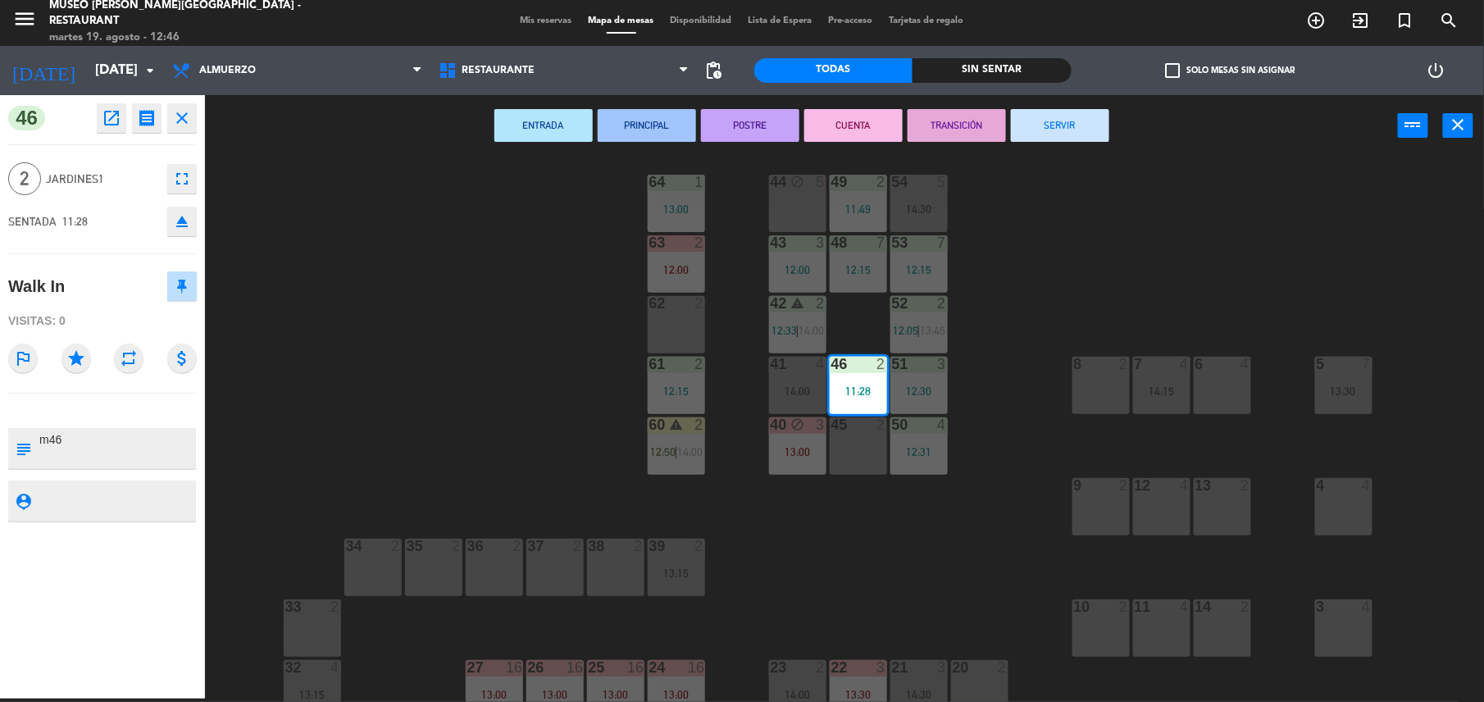
click at [949, 128] on button "TRANSICIÓN" at bounding box center [956, 125] width 98 height 33
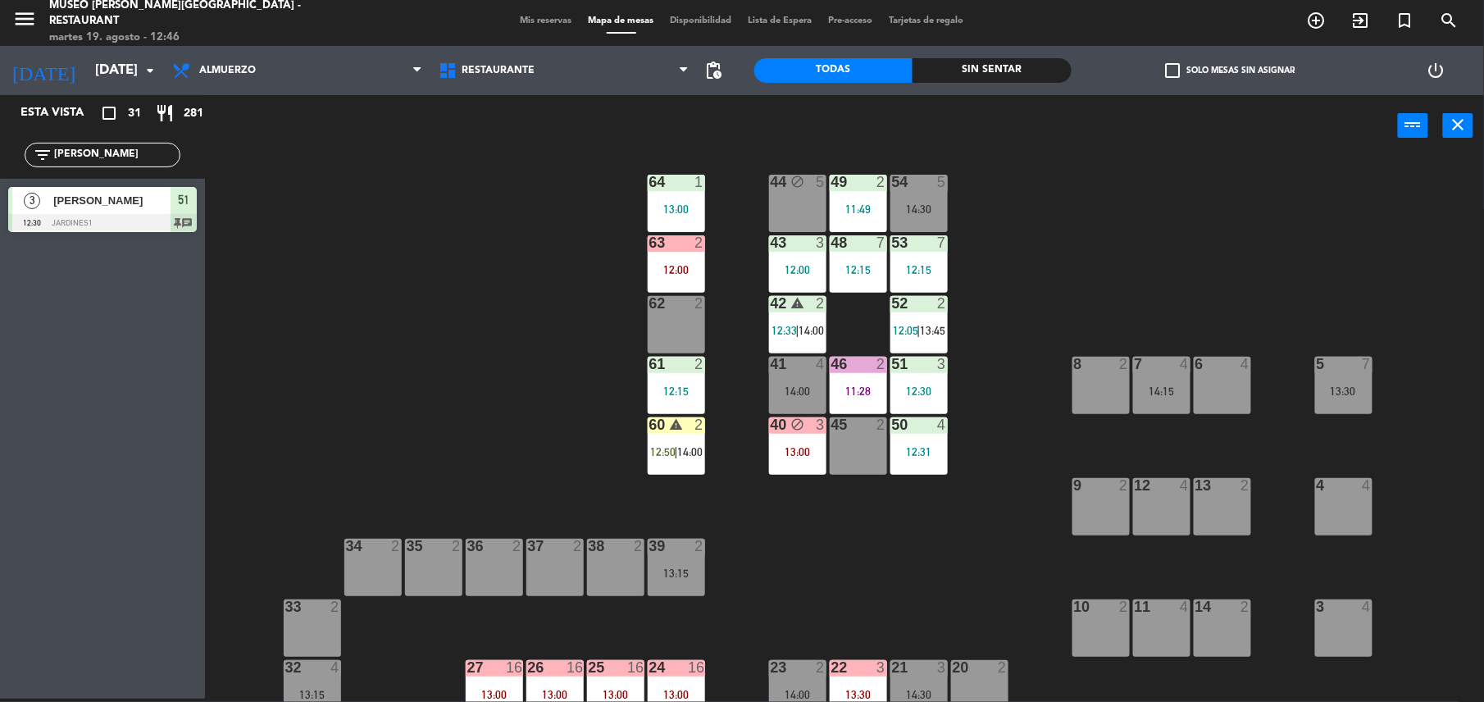
click at [671, 467] on div "60 warning 2 12:50 | 14:00" at bounding box center [676, 445] width 57 height 57
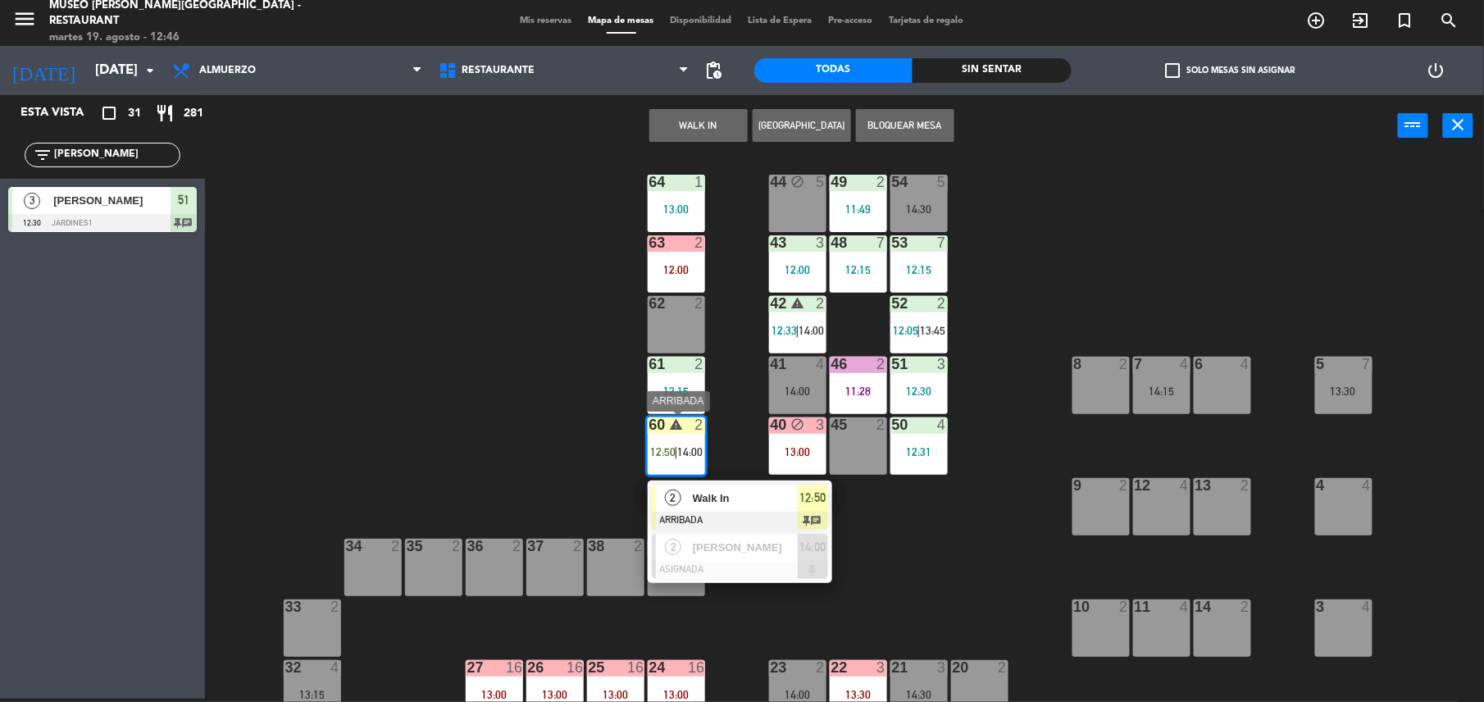
click at [743, 500] on span "Walk In" at bounding box center [745, 497] width 105 height 17
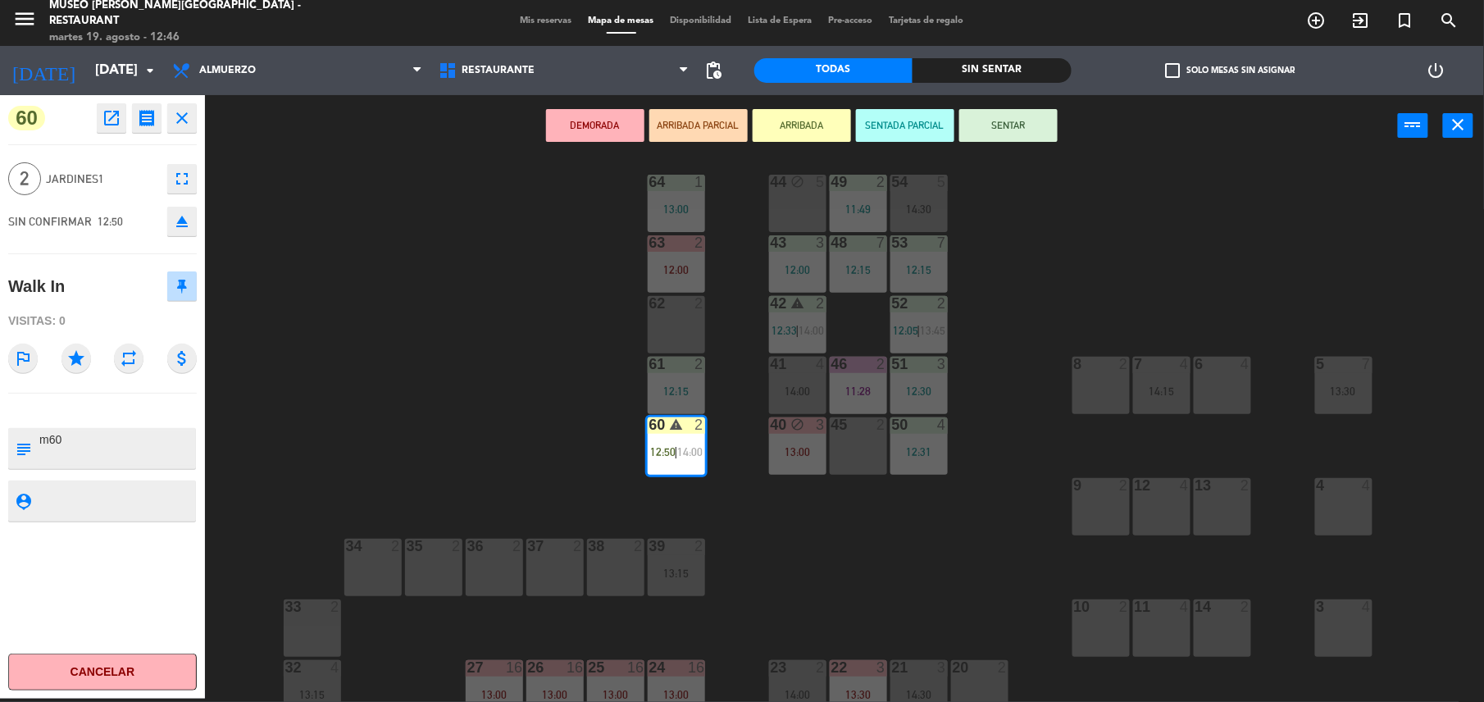
click at [1012, 112] on button "SENTAR" at bounding box center [1008, 125] width 98 height 33
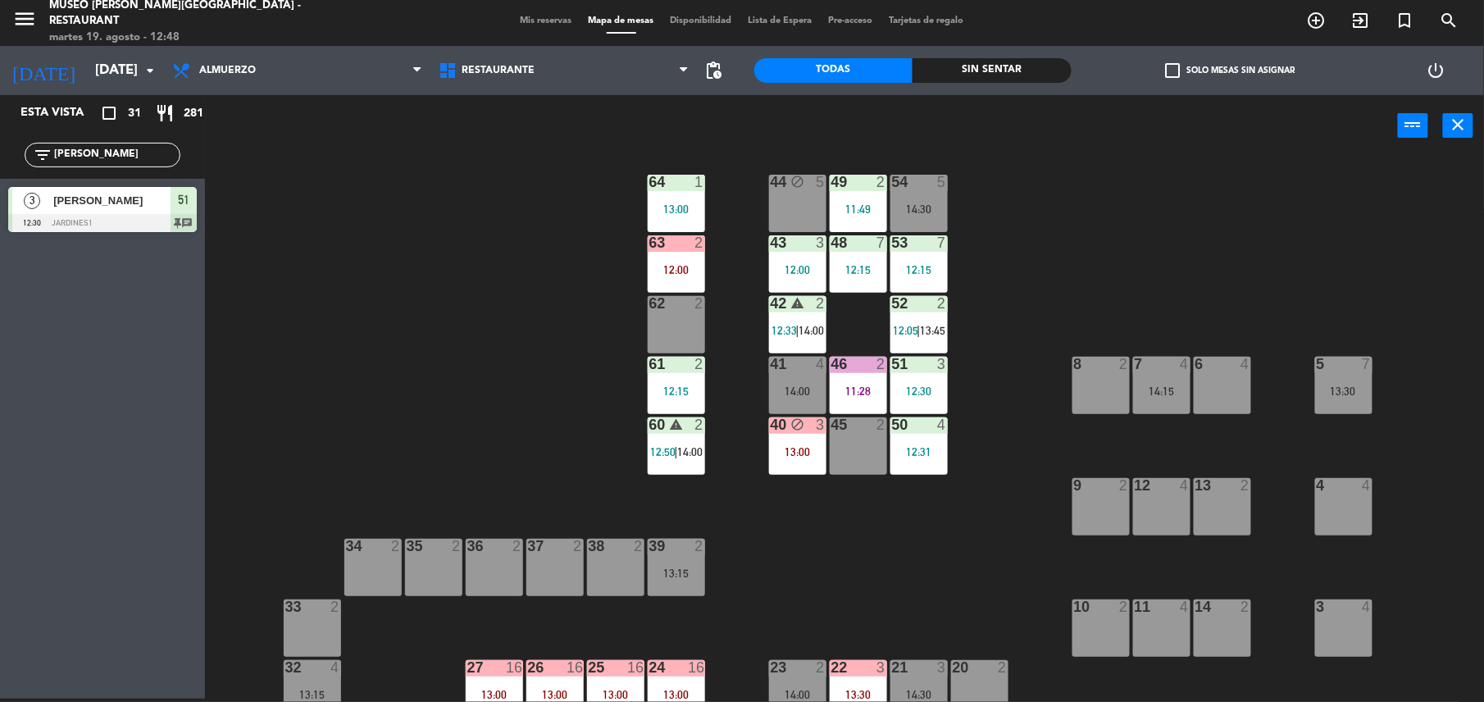
click at [667, 312] on div "62 2" at bounding box center [676, 324] width 57 height 57
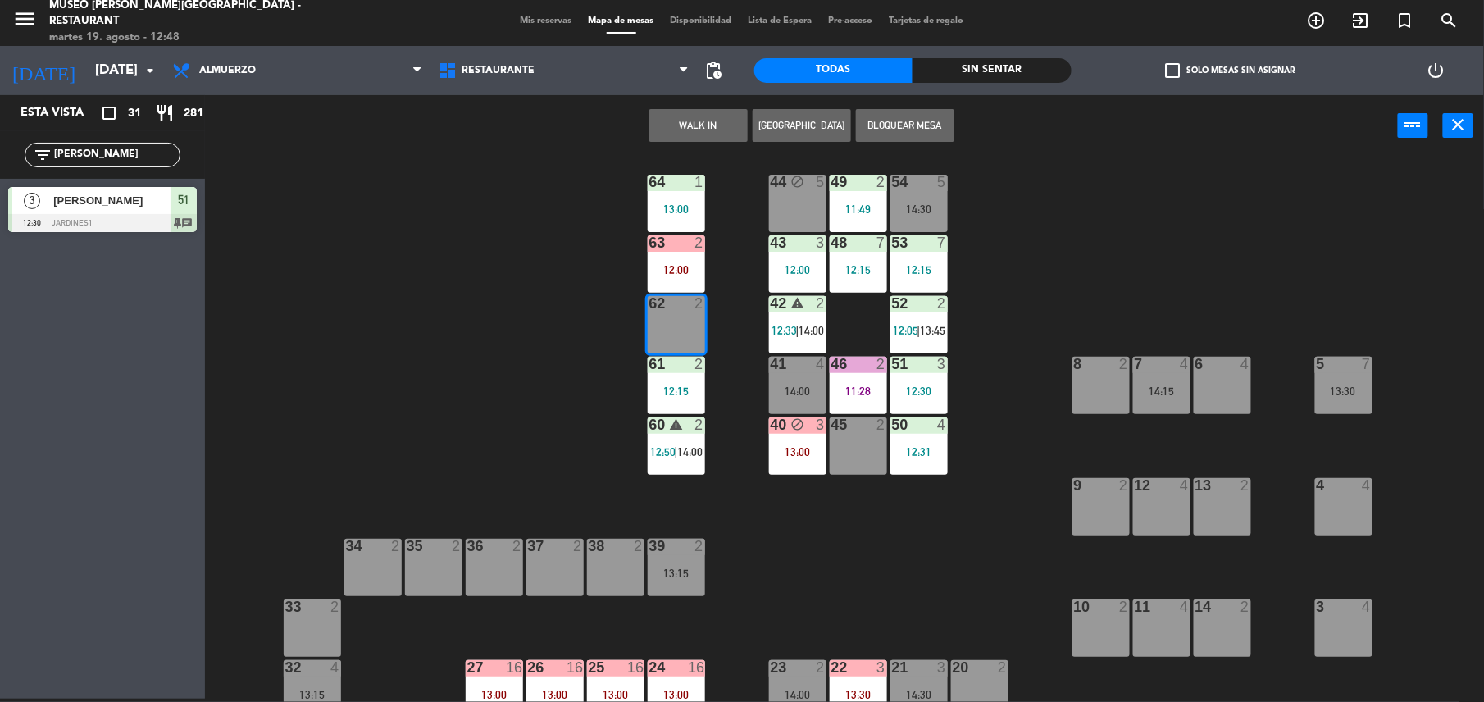
click at [675, 131] on button "WALK IN" at bounding box center [698, 125] width 98 height 33
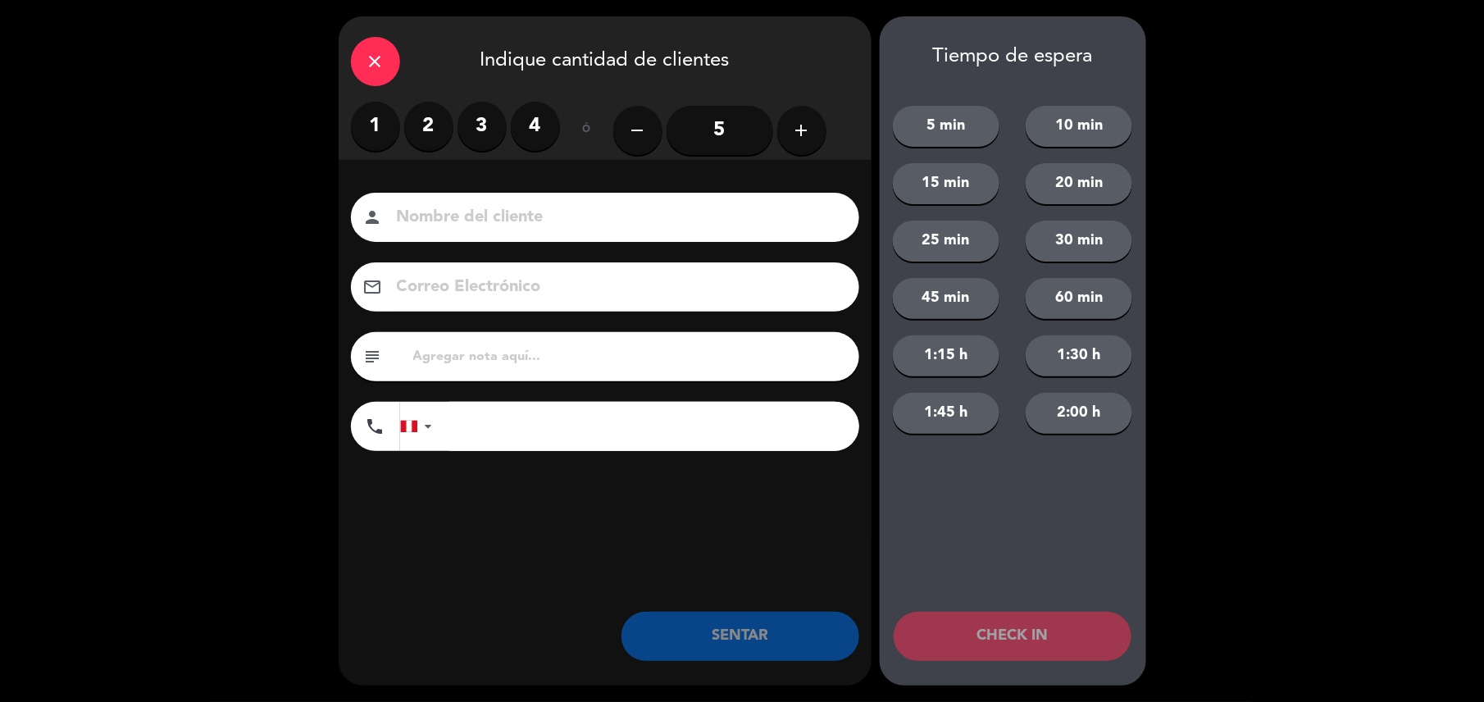
click at [436, 115] on label "2" at bounding box center [428, 126] width 49 height 49
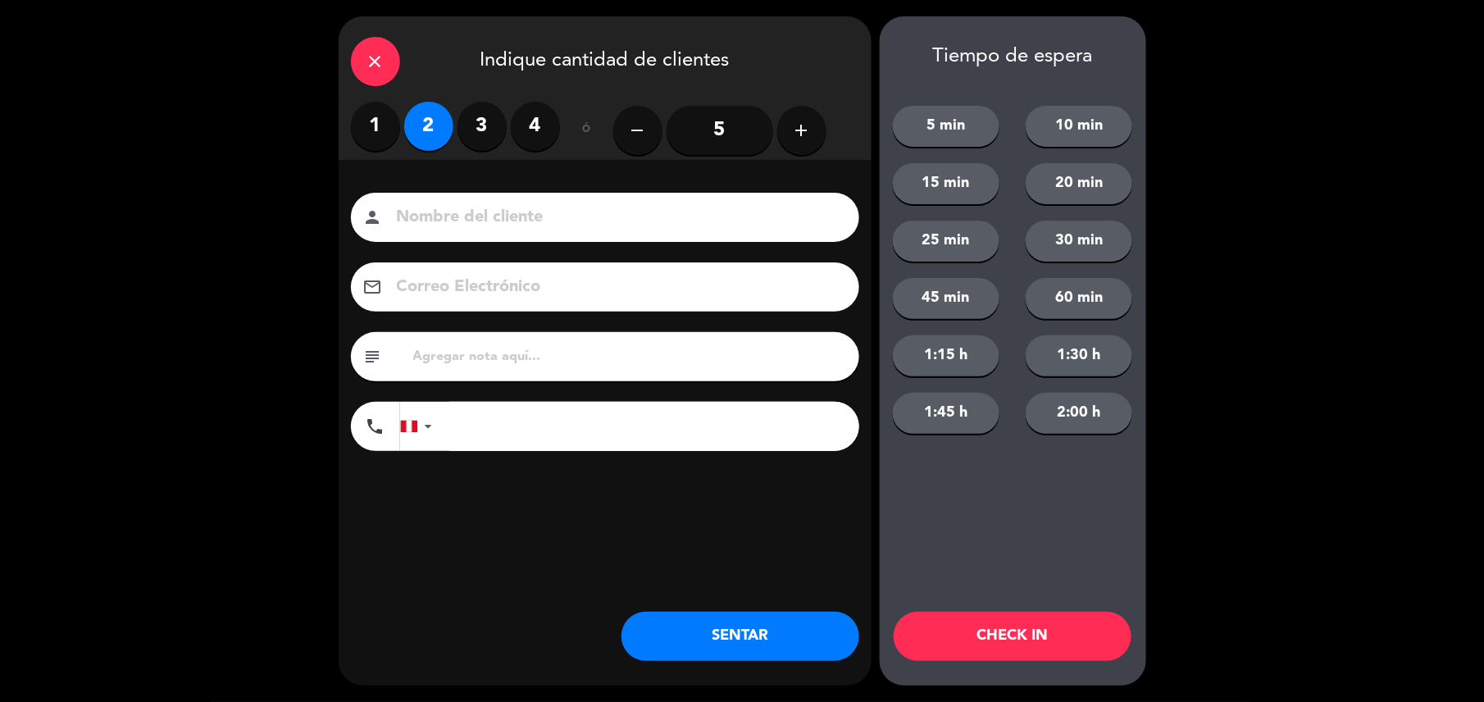
click at [543, 346] on input "text" at bounding box center [629, 356] width 435 height 23
type input "m62"
click at [755, 631] on button "SENTAR" at bounding box center [740, 636] width 238 height 49
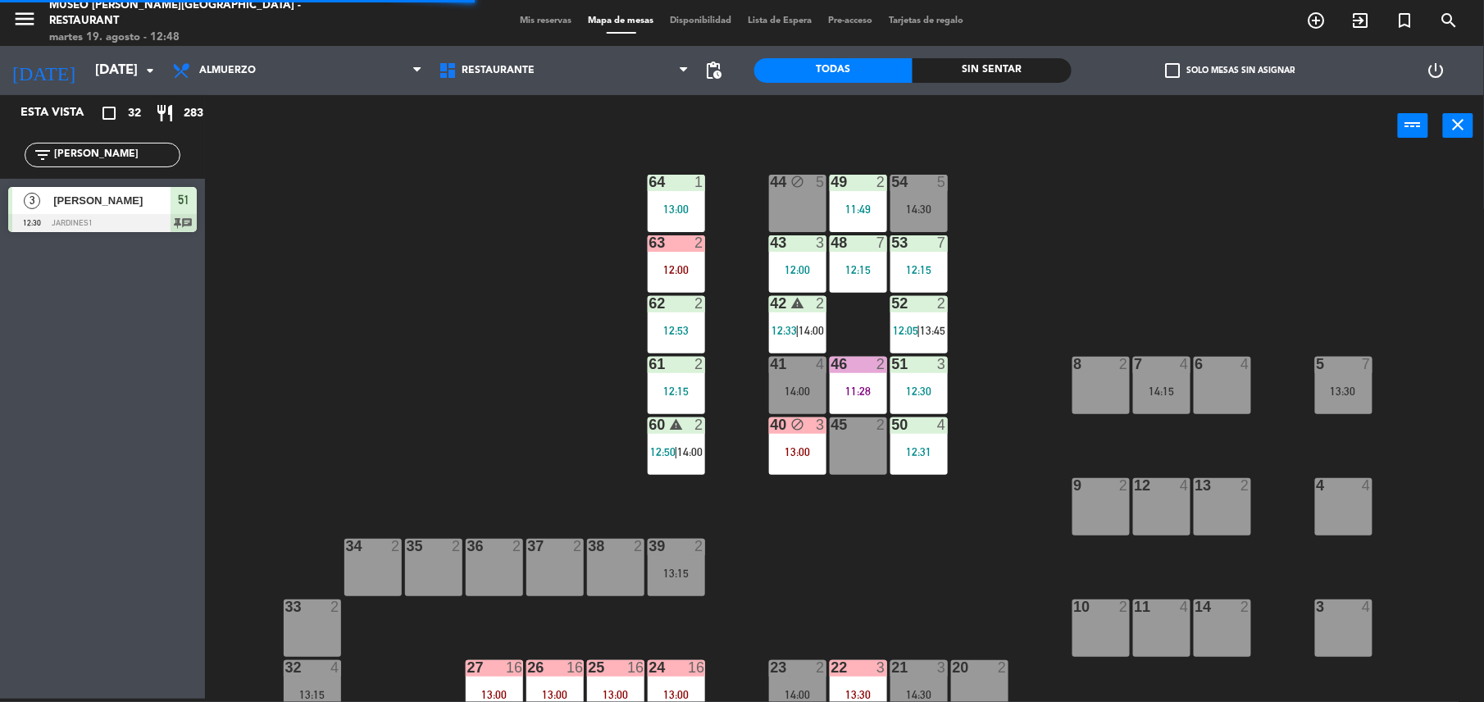
drag, startPoint x: 110, startPoint y: 155, endPoint x: 0, endPoint y: 165, distance: 110.3
click at [0, 165] on html "close × Museo [PERSON_NAME] Café - Restaurant × chrome_reader_mode Listado de R…" at bounding box center [742, 351] width 1484 height 702
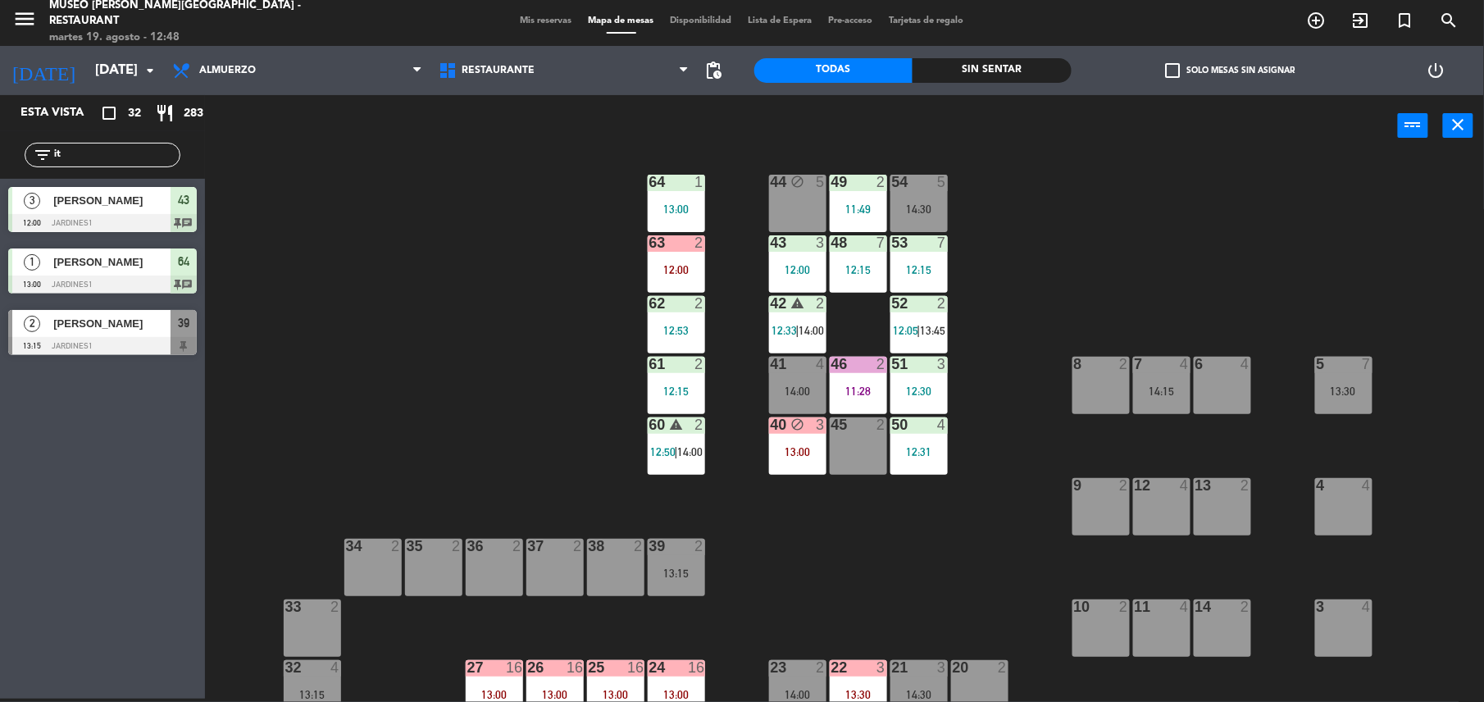
type input "i"
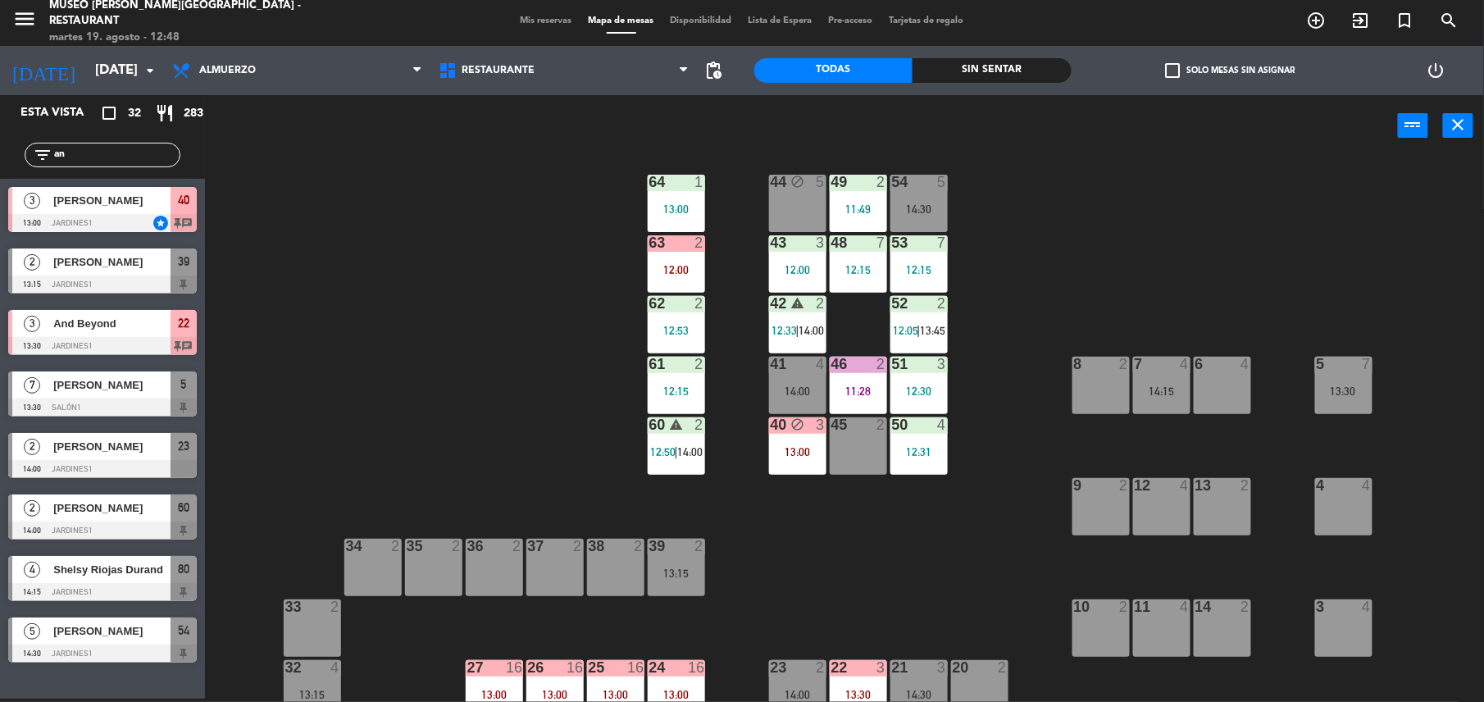
type input "an"
click at [371, 498] on div "44 block 5 49 2 11:49 54 5 14:30 64 1 13:00 48 7 12:15 53 7 12:15 63 2 12:00 43…" at bounding box center [852, 431] width 1264 height 542
click at [171, 279] on div at bounding box center [102, 284] width 189 height 18
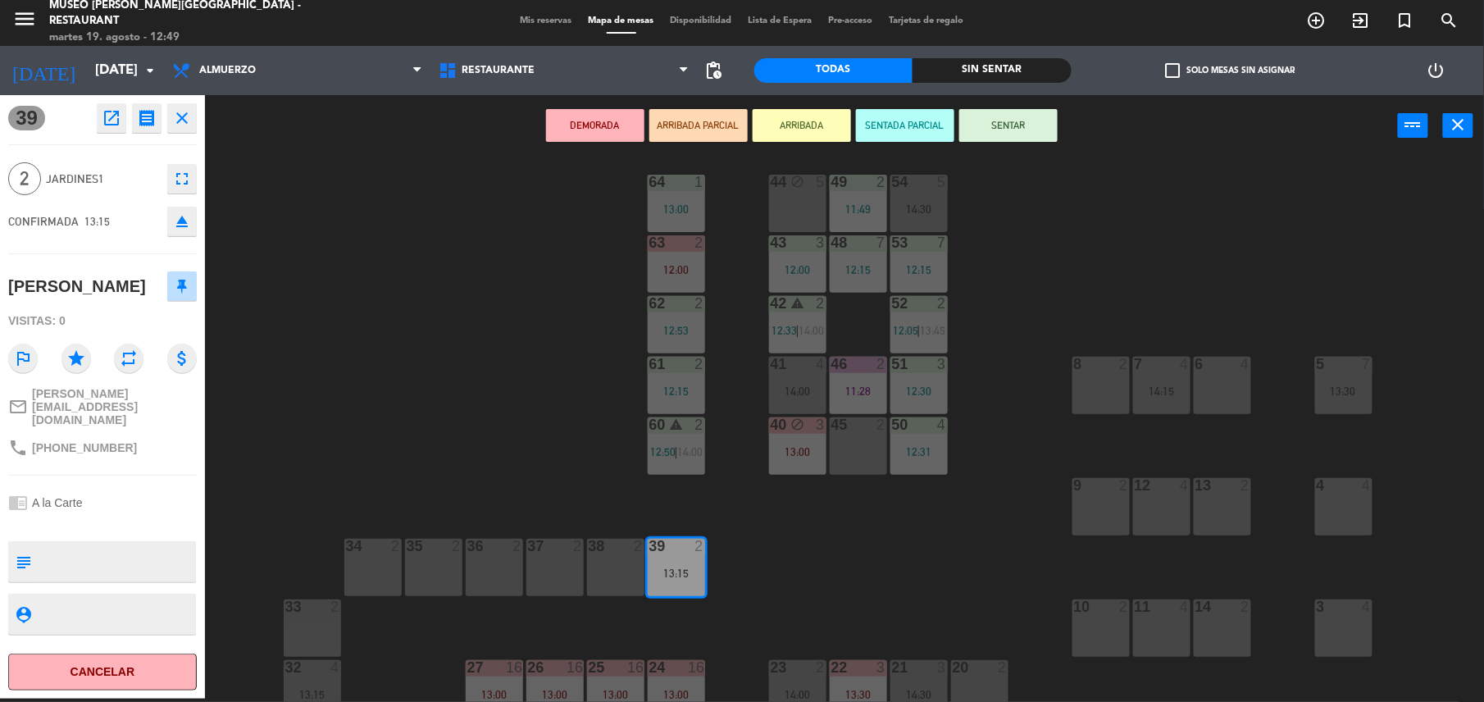
click at [928, 557] on div "44 block 5 49 2 11:49 54 5 14:30 64 1 13:00 48 7 12:15 53 7 12:15 63 2 12:00 43…" at bounding box center [852, 431] width 1264 height 542
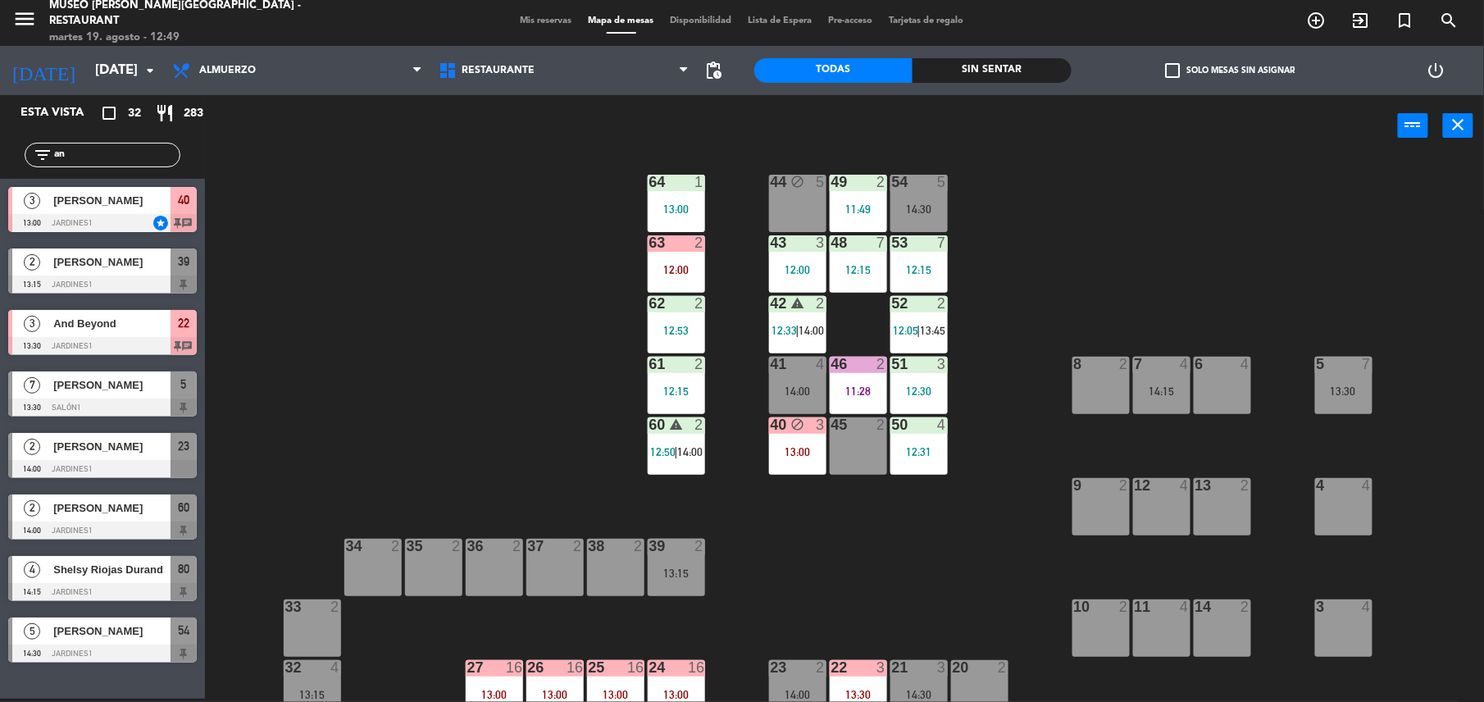
click at [832, 175] on div "49" at bounding box center [831, 182] width 1 height 15
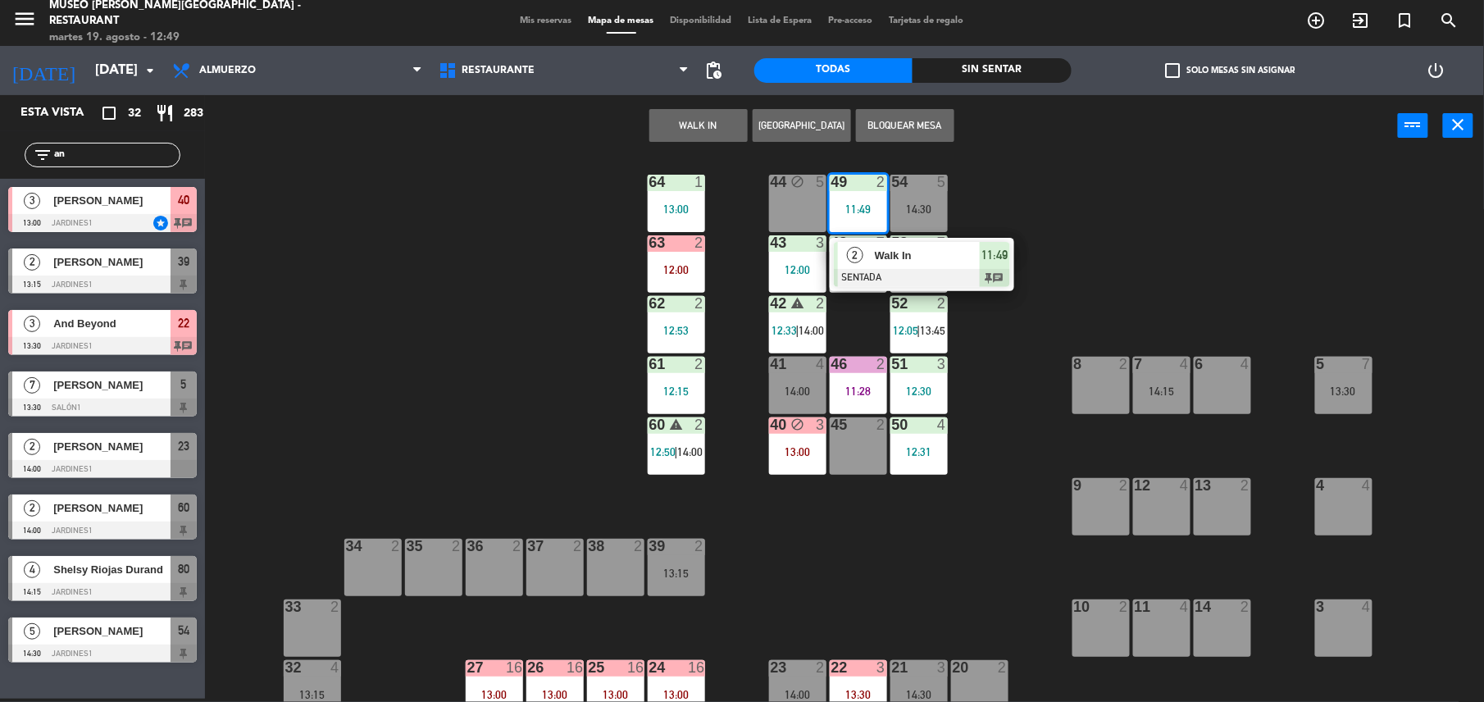
click at [903, 256] on span "Walk In" at bounding box center [927, 255] width 105 height 17
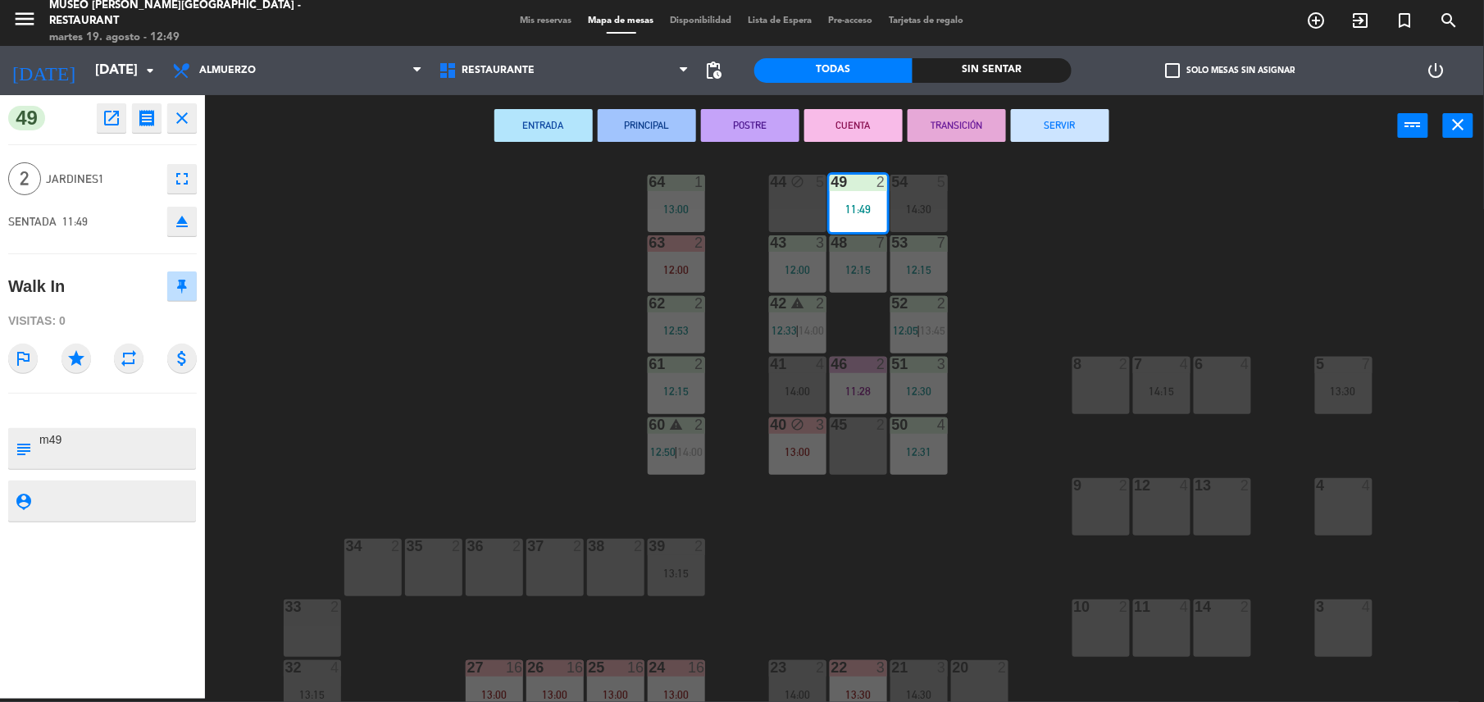
click at [1067, 109] on button "SERVIR" at bounding box center [1060, 125] width 98 height 33
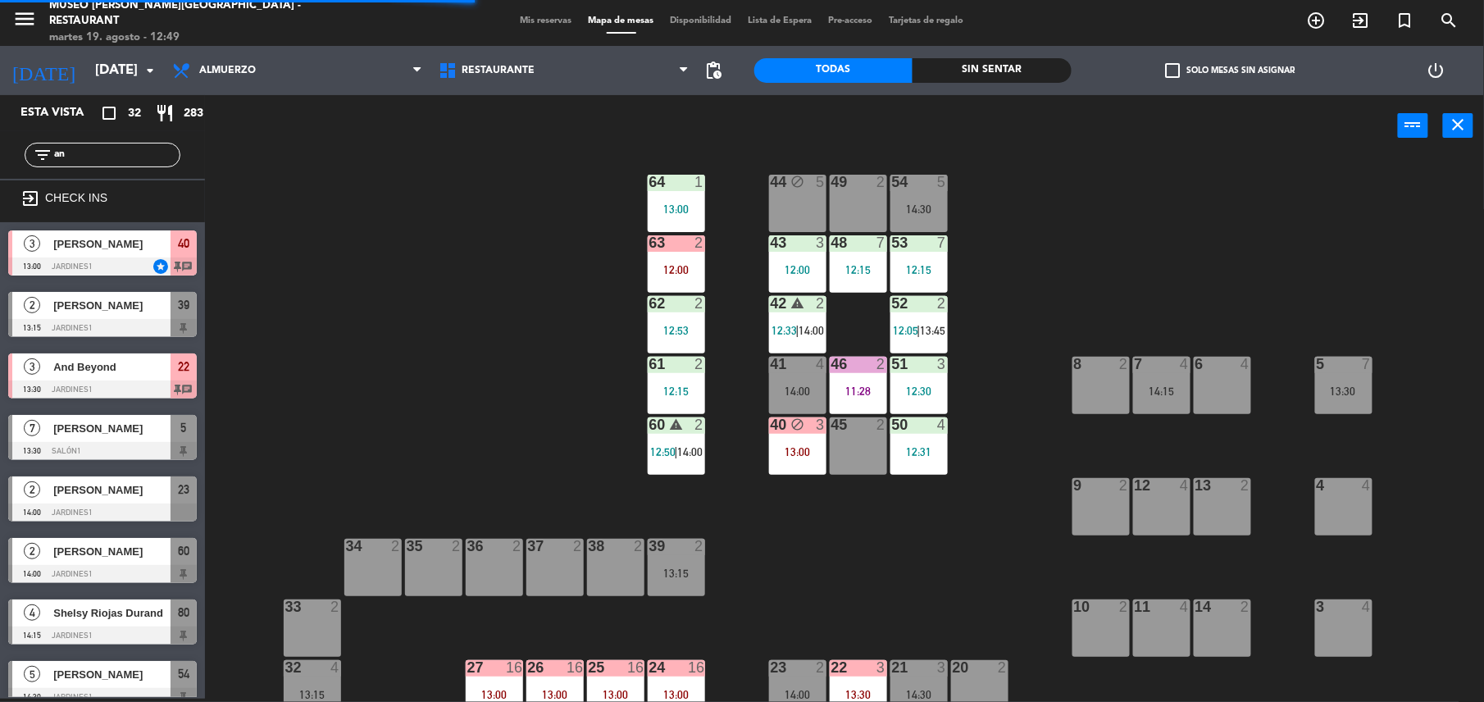
click at [679, 584] on div "39 2 13:15" at bounding box center [676, 567] width 57 height 57
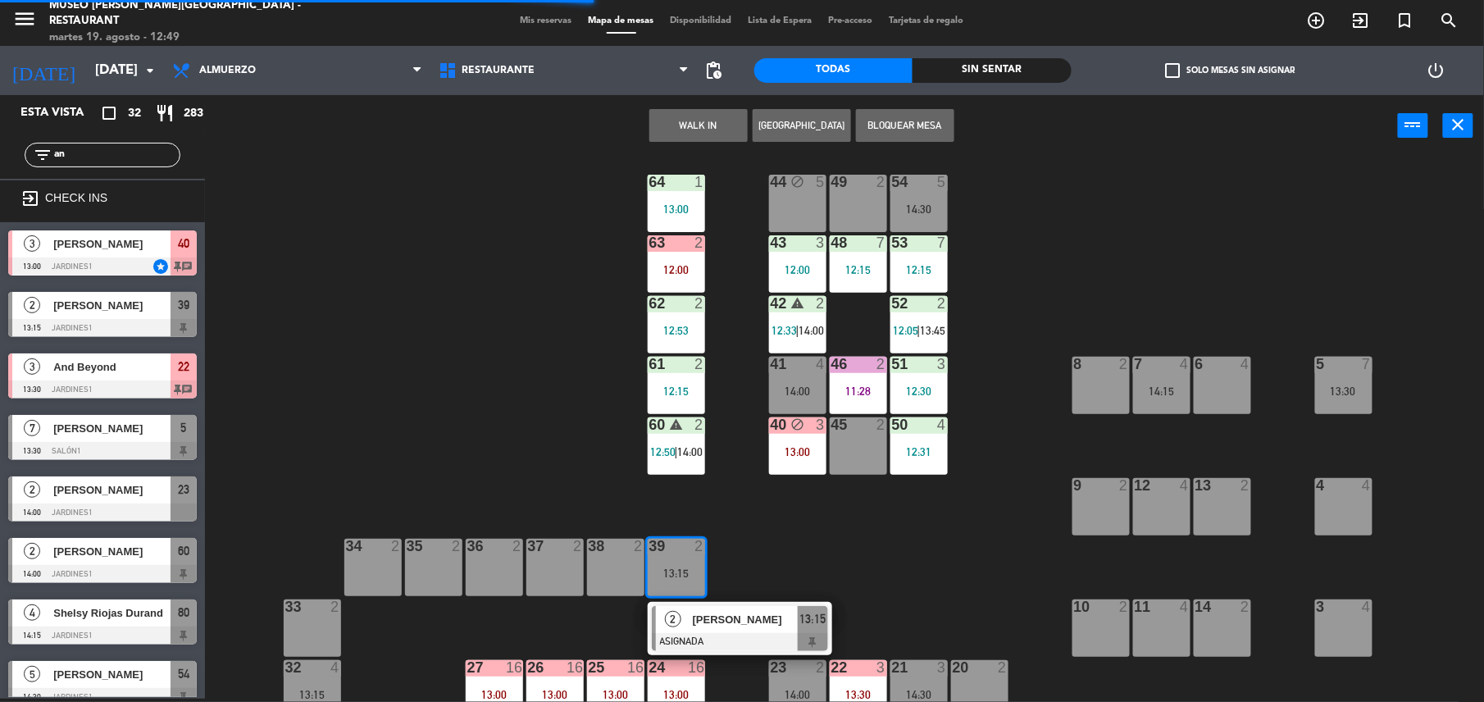
click at [733, 617] on span "[PERSON_NAME]" at bounding box center [745, 619] width 105 height 17
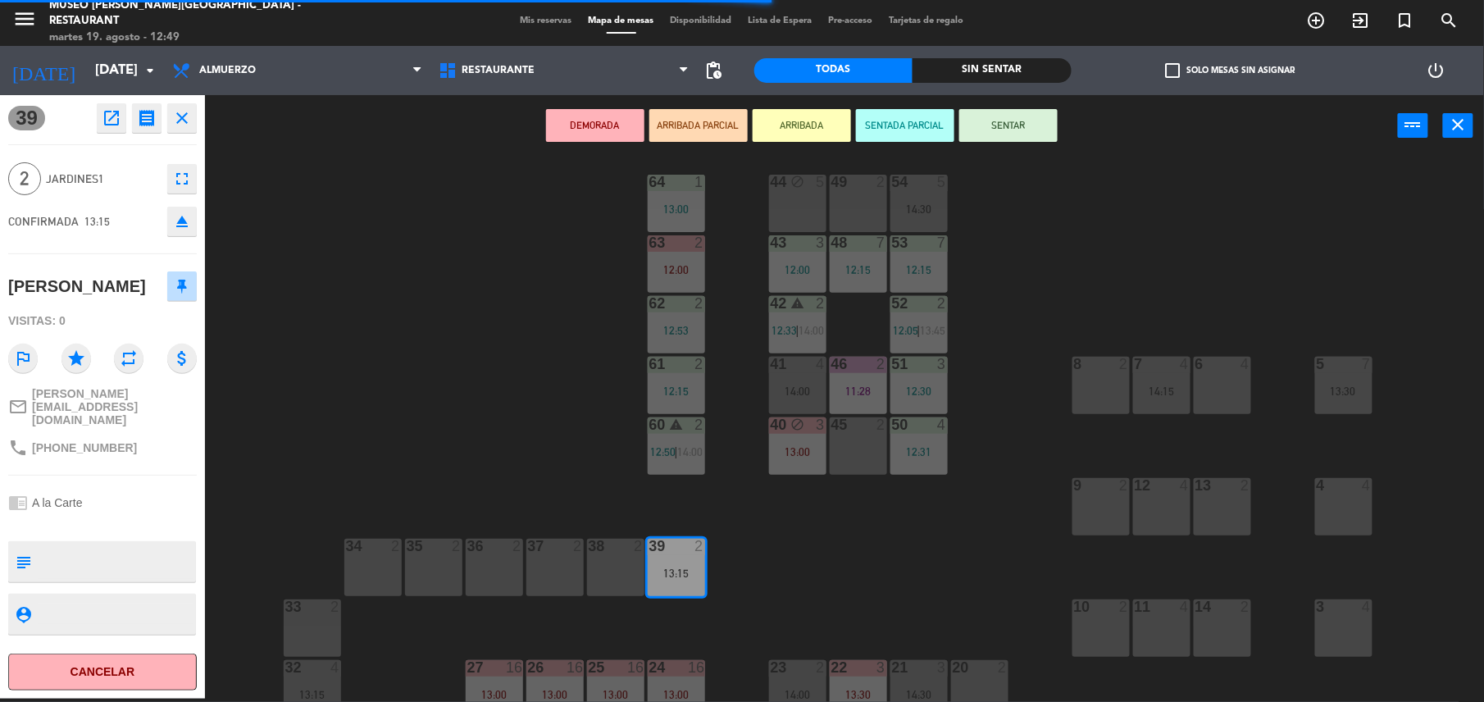
click at [870, 198] on div "49 2" at bounding box center [858, 203] width 57 height 57
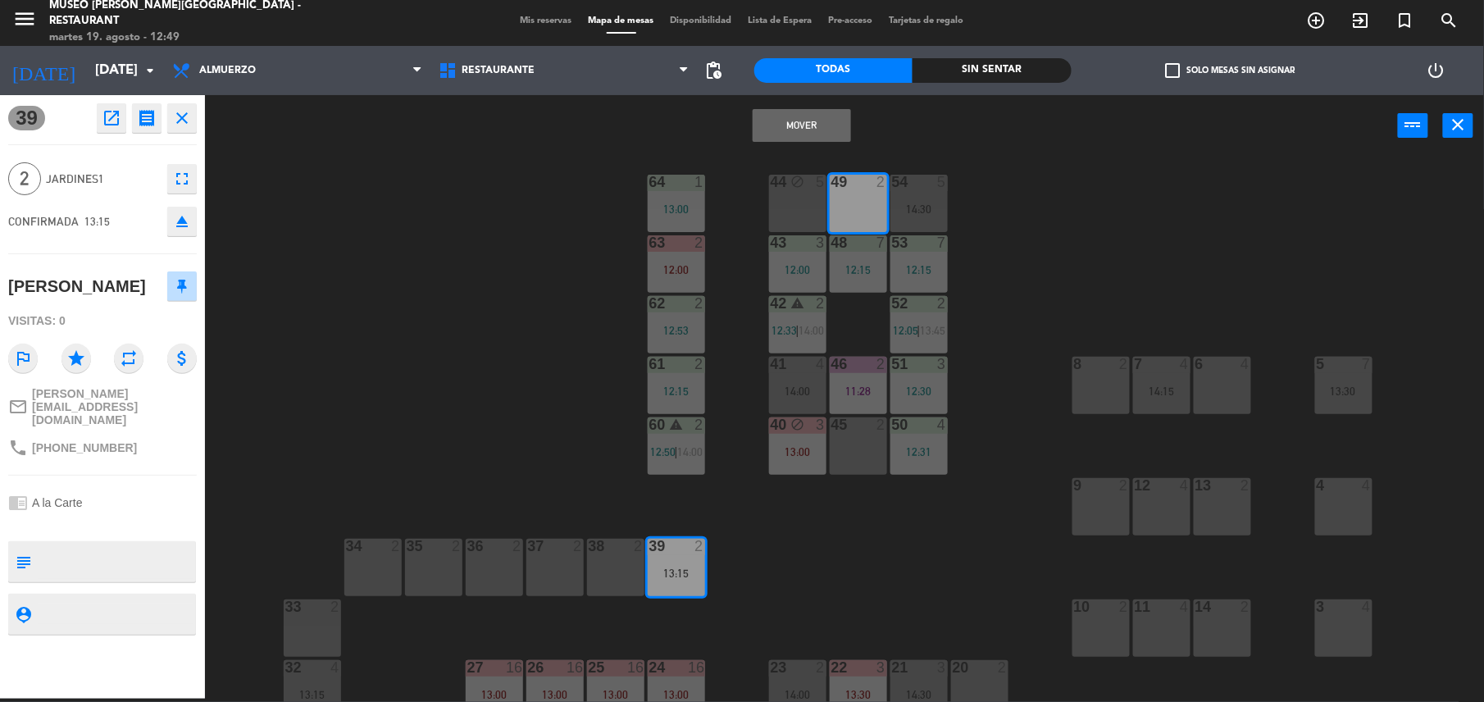
click at [817, 141] on button "Mover" at bounding box center [802, 125] width 98 height 33
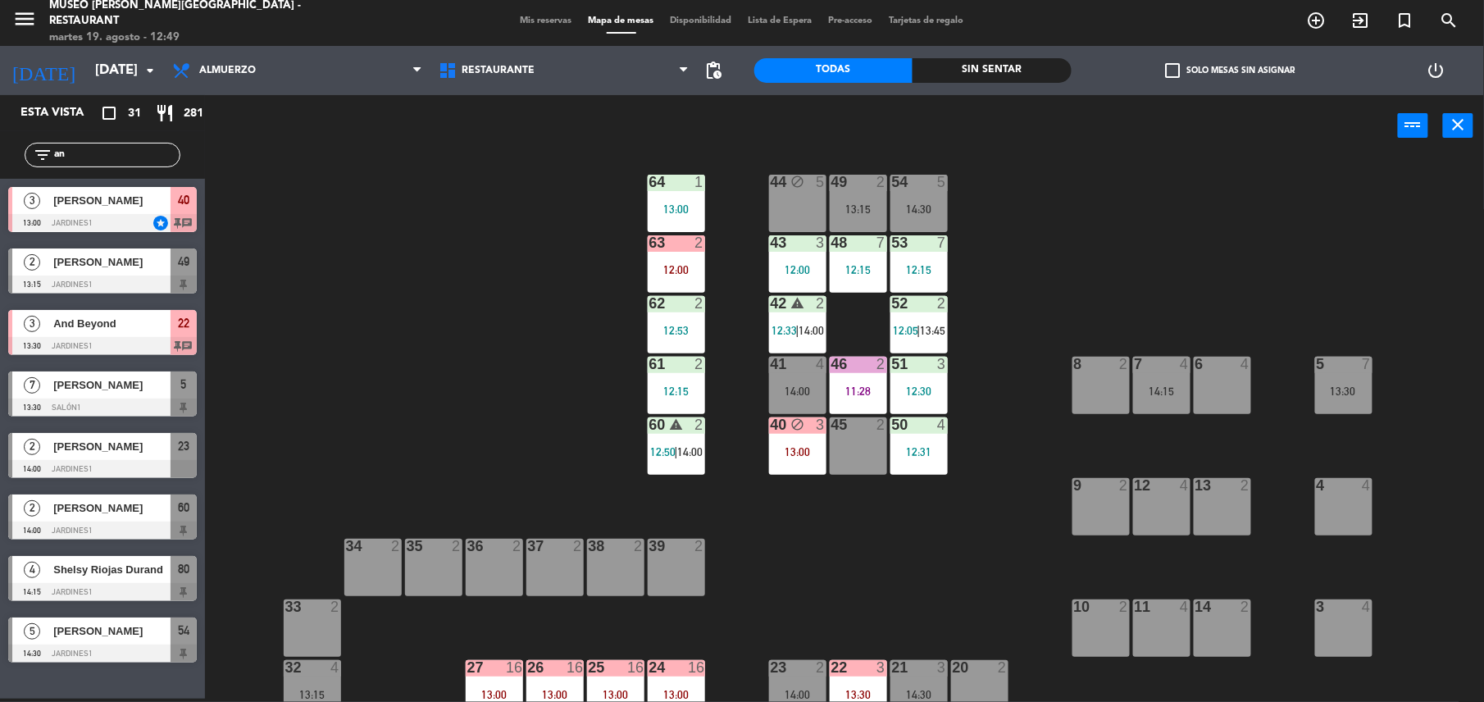
click at [866, 189] on div "49 2" at bounding box center [858, 183] width 57 height 16
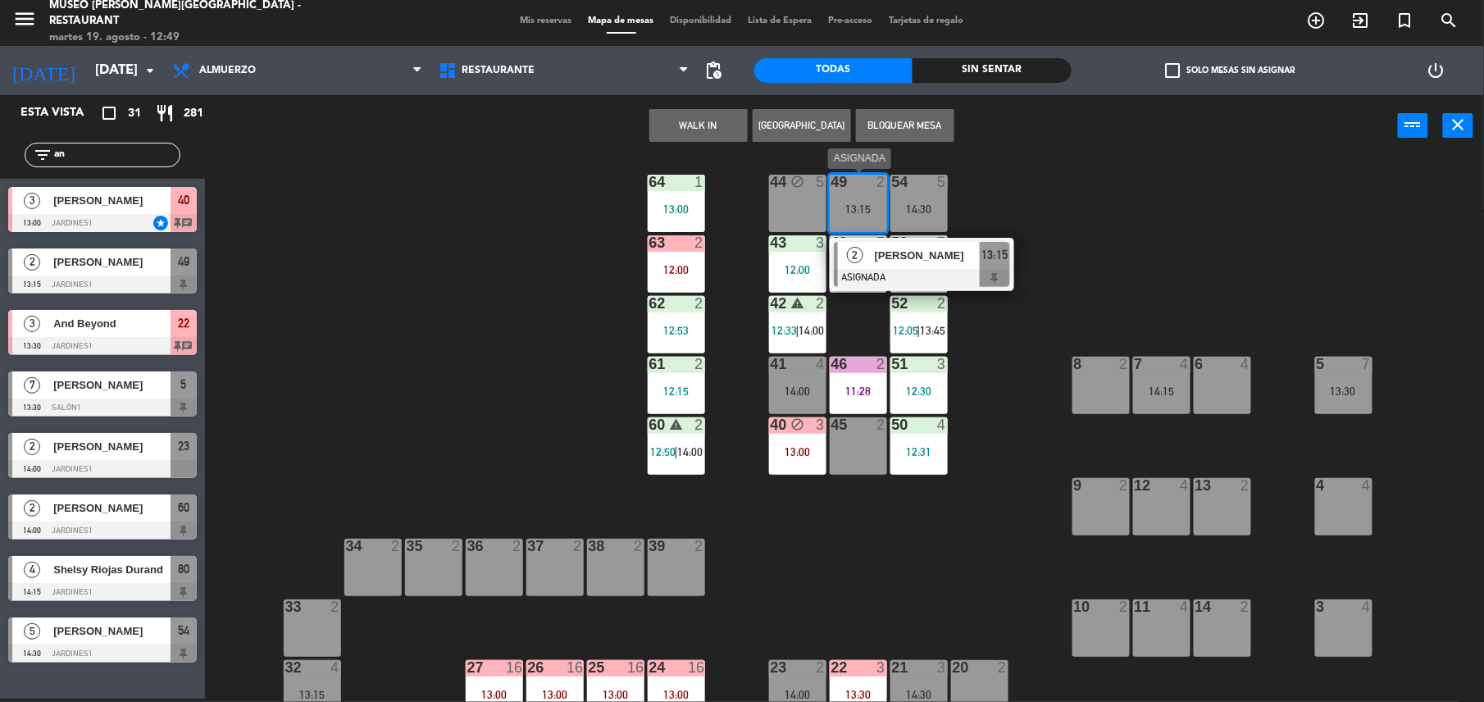
click at [903, 247] on span "[PERSON_NAME]" at bounding box center [927, 255] width 105 height 17
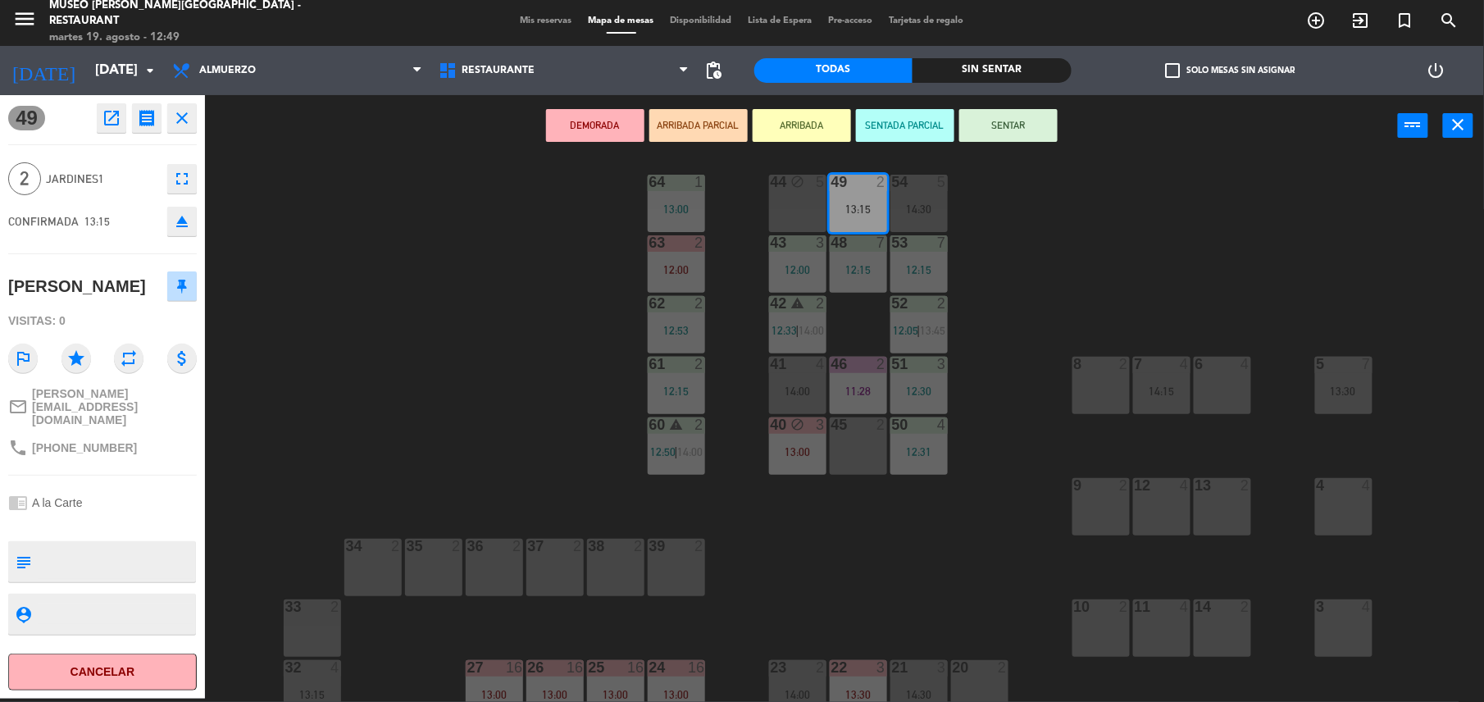
click at [1046, 118] on button "SENTAR" at bounding box center [1008, 125] width 98 height 33
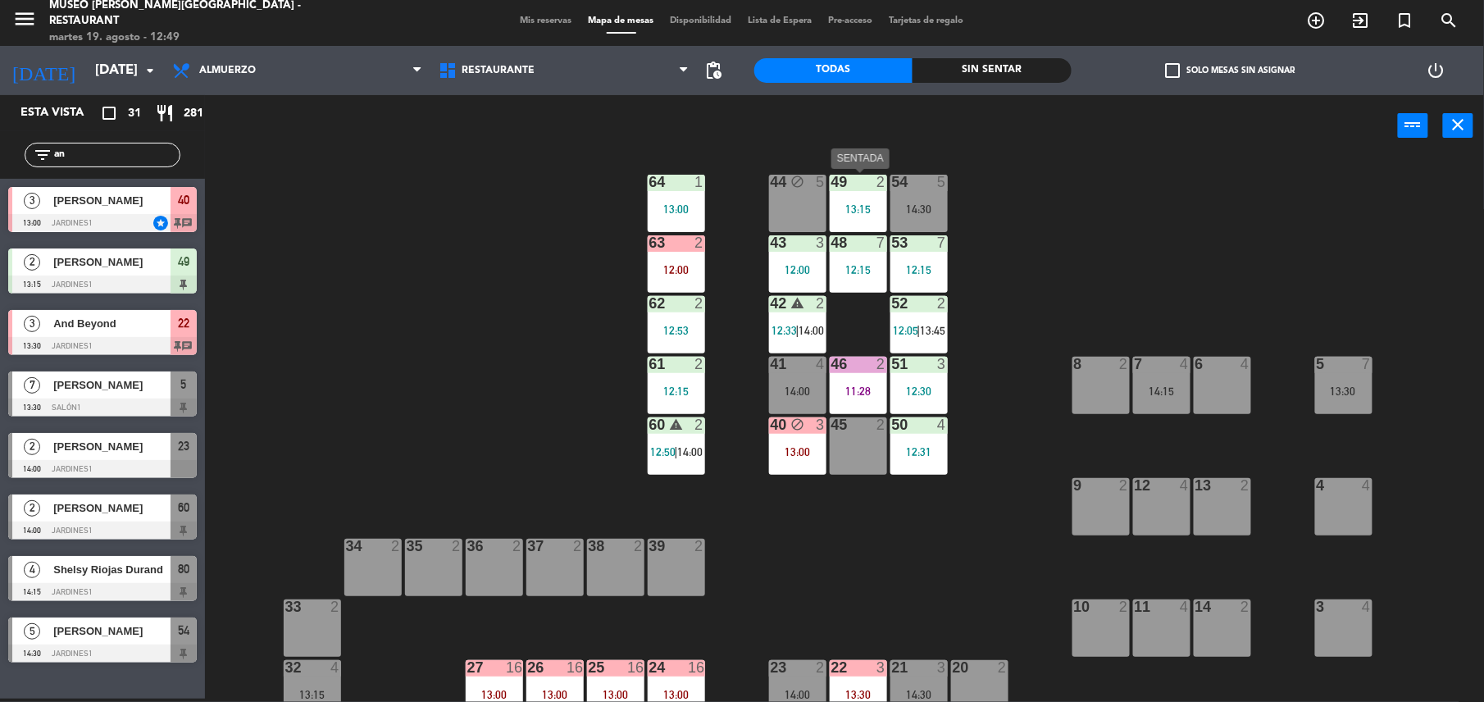
click at [846, 210] on div "13:15" at bounding box center [858, 208] width 57 height 11
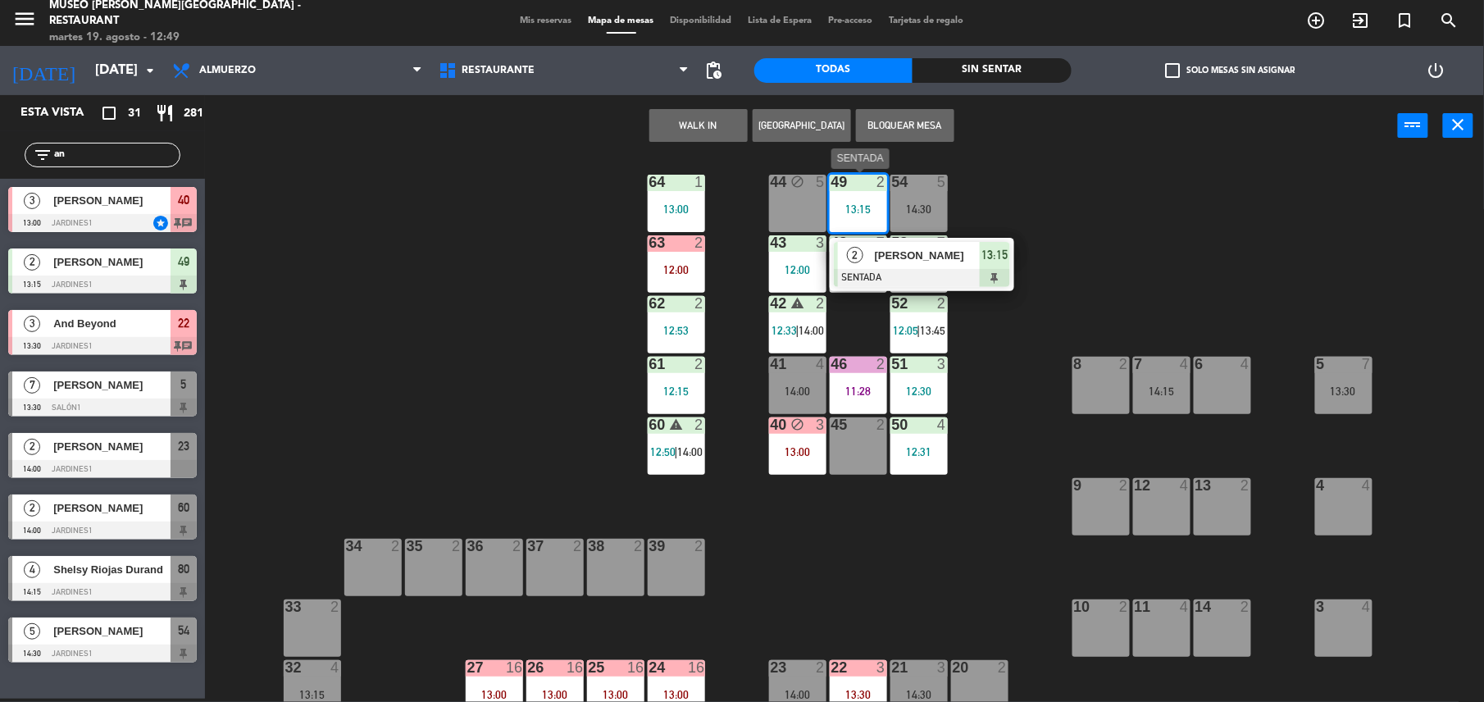
click at [908, 257] on span "[PERSON_NAME]" at bounding box center [927, 255] width 105 height 17
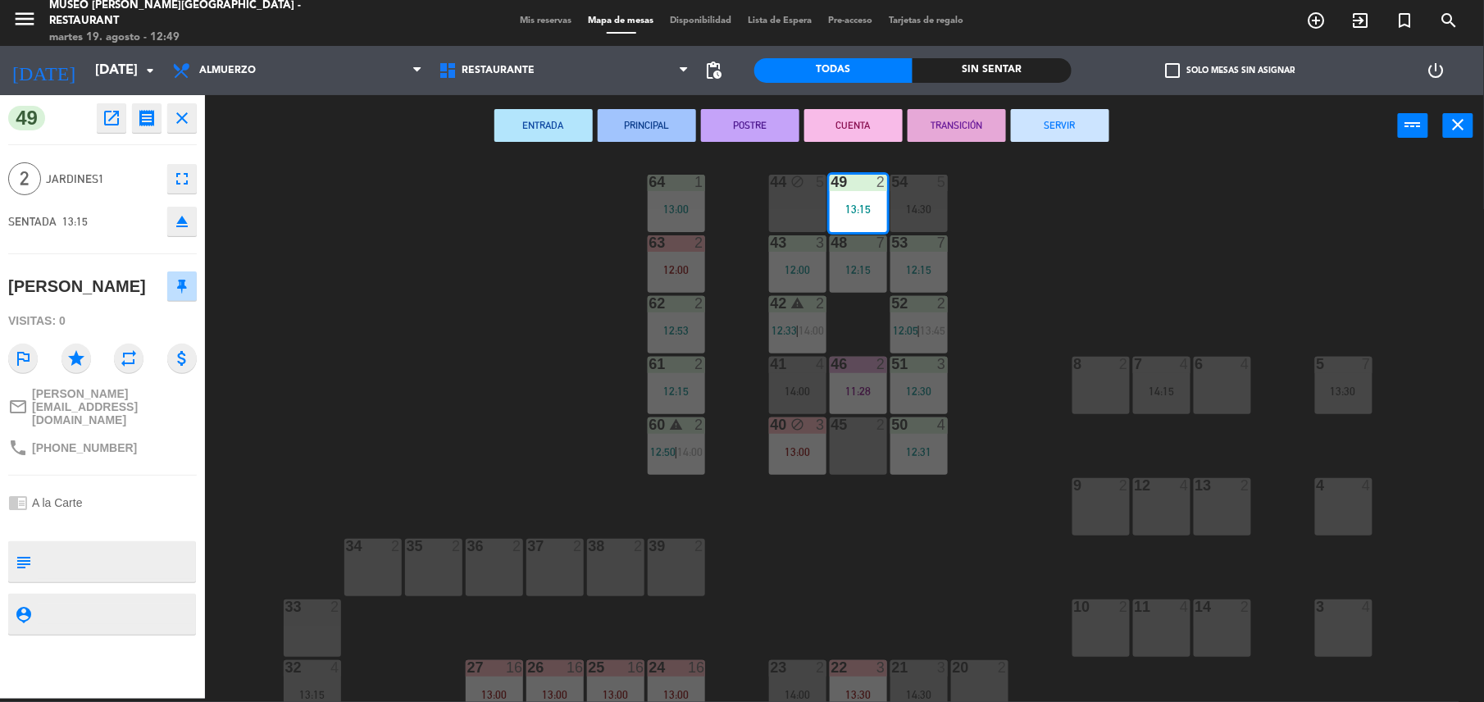
click at [72, 552] on textarea at bounding box center [116, 561] width 157 height 34
type textarea "m49"
click at [100, 322] on div "Visitas: 0" at bounding box center [102, 321] width 189 height 29
click at [427, 339] on div "44 block 5 49 2 13:15 54 5 14:30 64 1 13:00 48 7 12:15 53 7 12:15 63 2 12:00 43…" at bounding box center [852, 431] width 1264 height 542
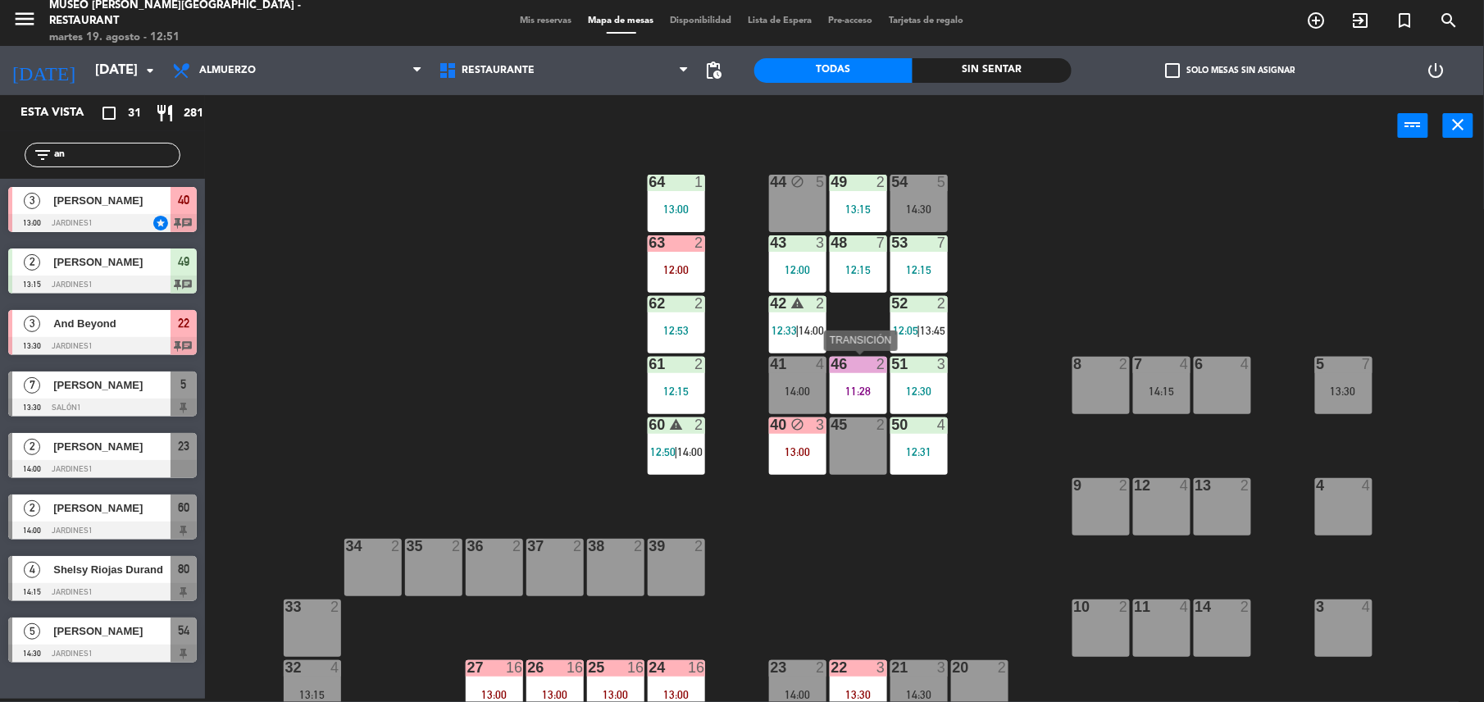
click at [862, 391] on div "11:28" at bounding box center [858, 390] width 57 height 11
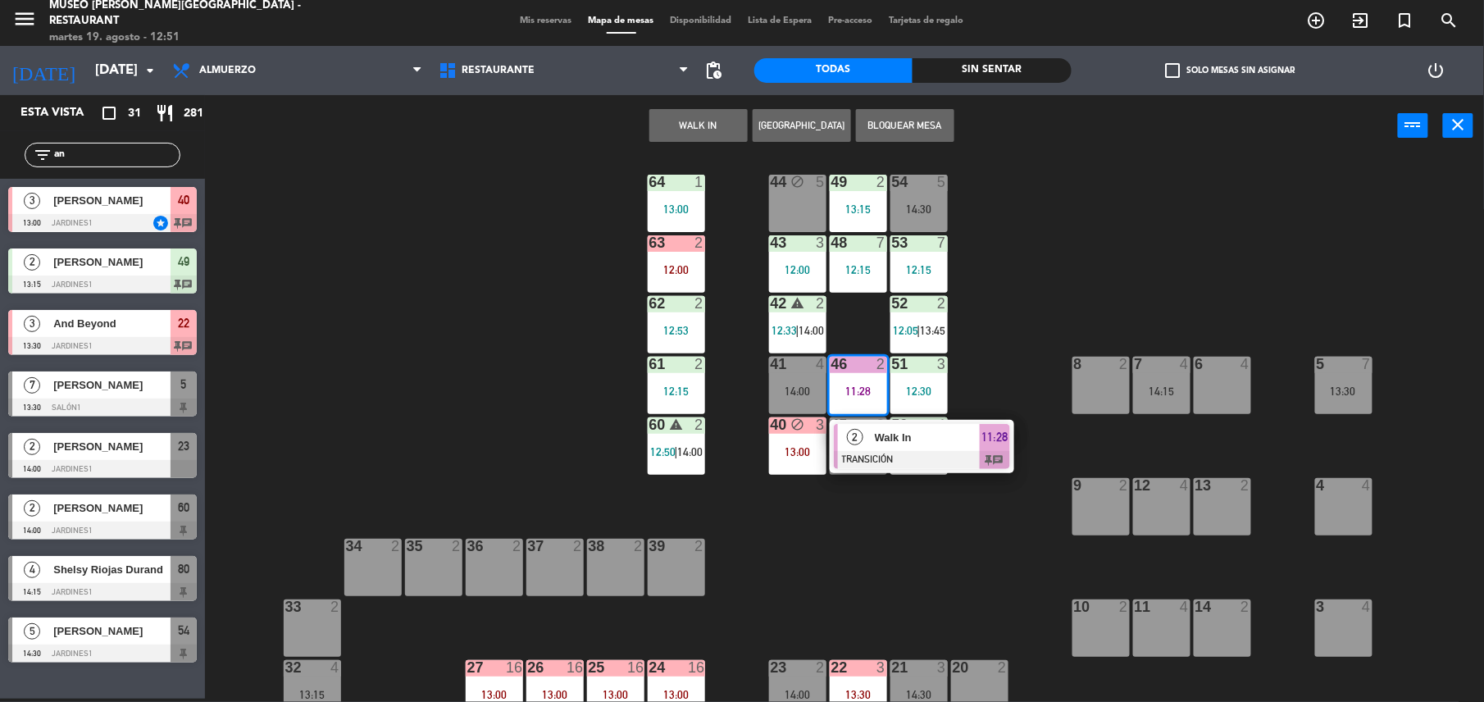
click at [900, 425] on div "Walk In" at bounding box center [926, 437] width 107 height 27
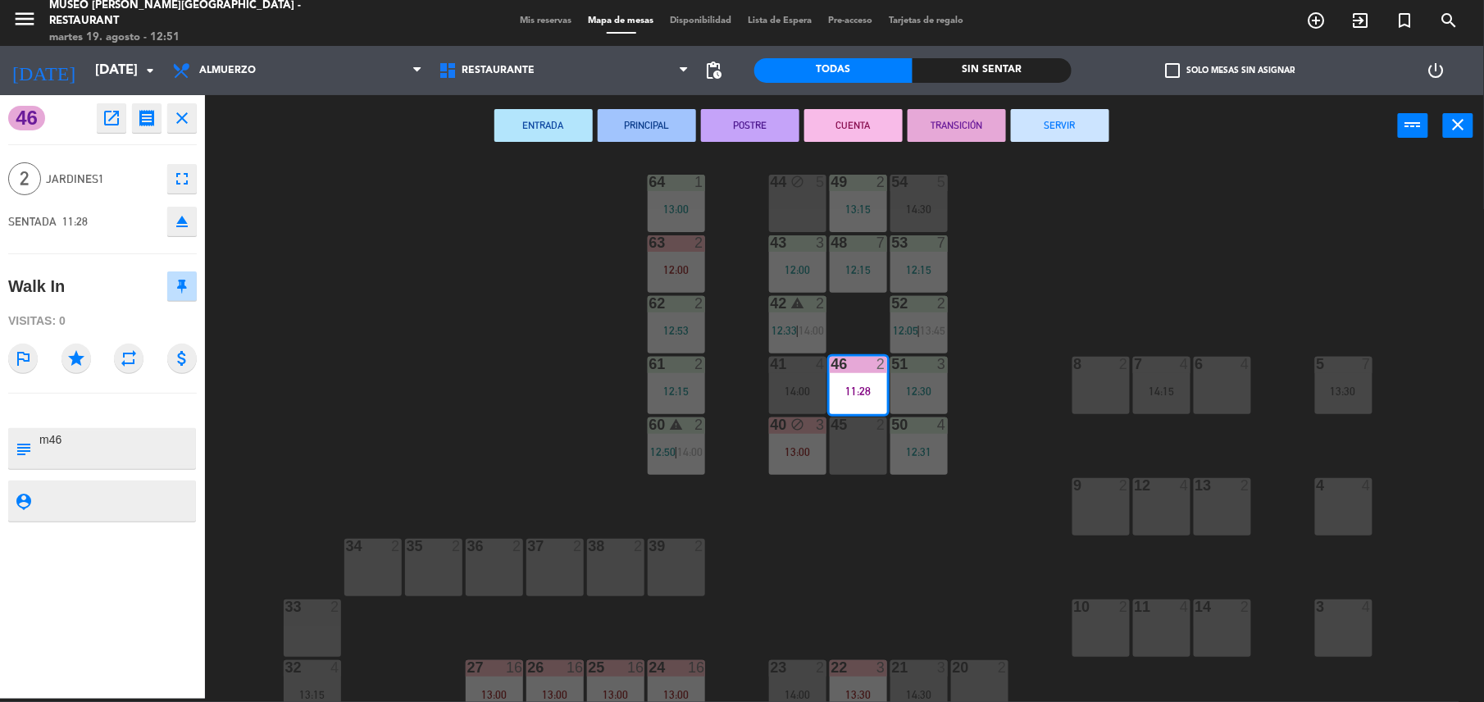
click at [1044, 130] on button "SERVIR" at bounding box center [1060, 125] width 98 height 33
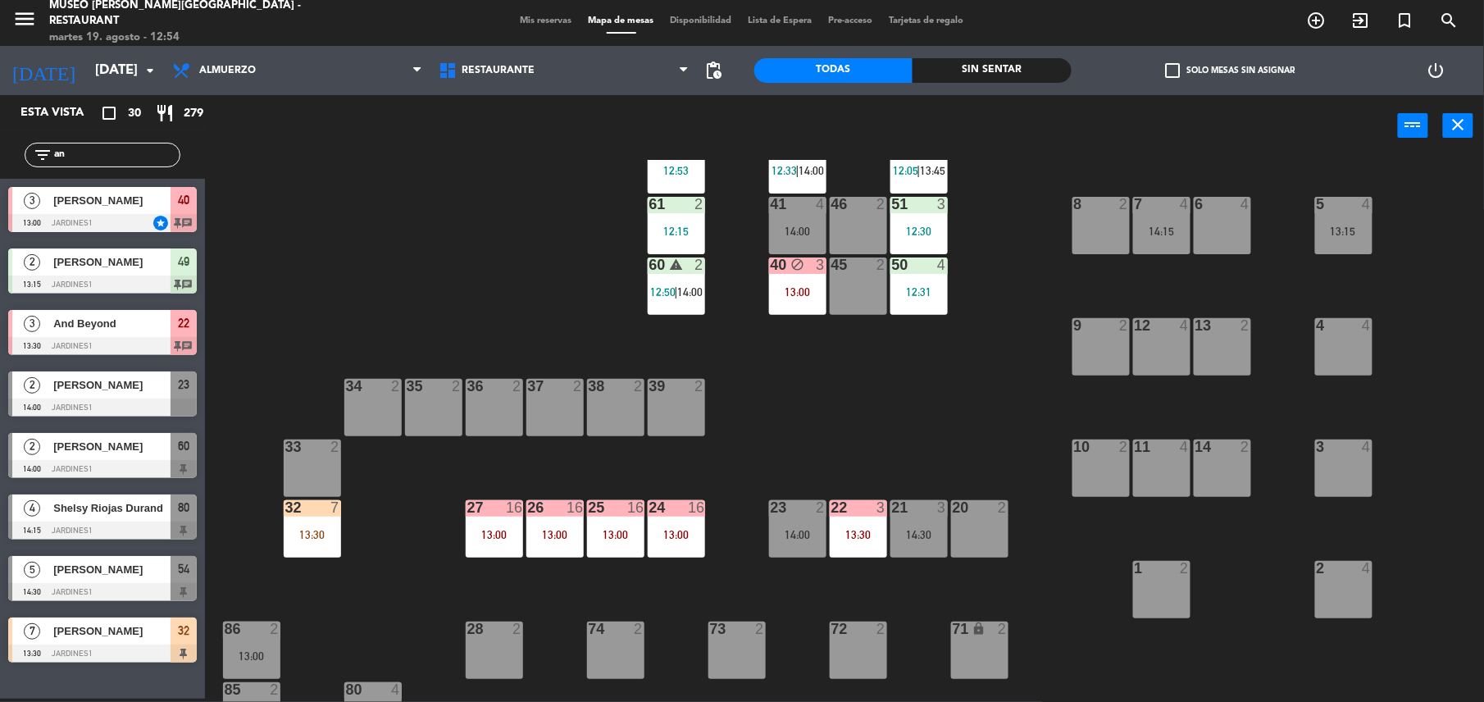
scroll to position [189, 0]
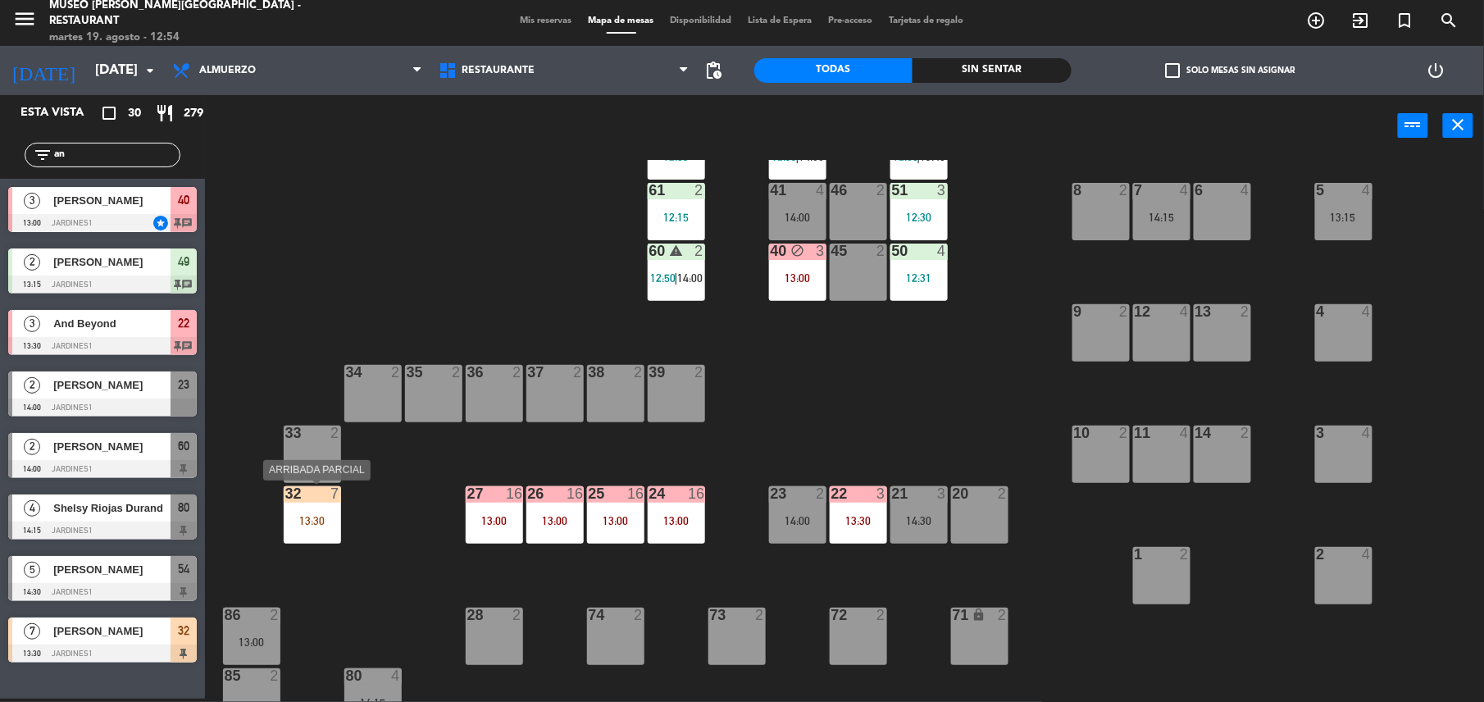
click at [312, 506] on div "32 7 13:30" at bounding box center [312, 514] width 57 height 57
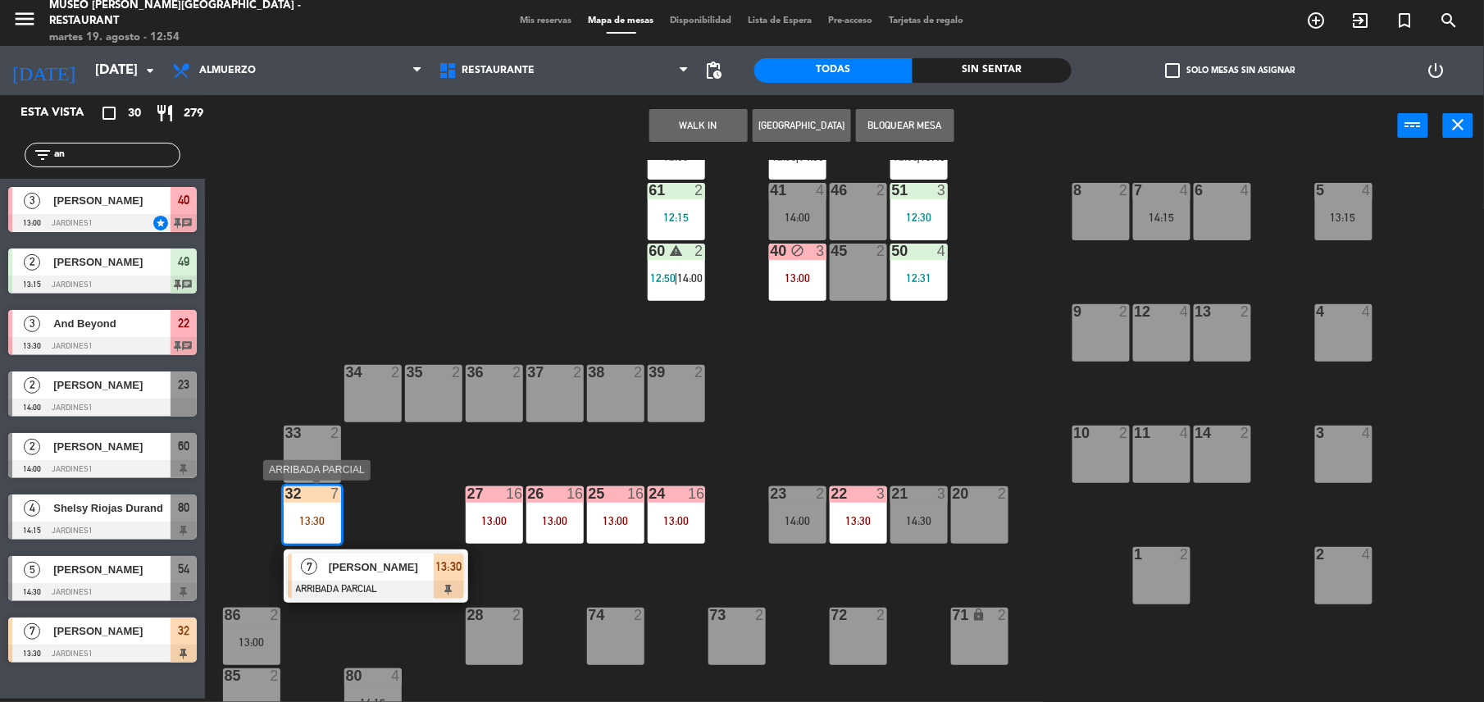
click at [371, 594] on div at bounding box center [376, 589] width 176 height 18
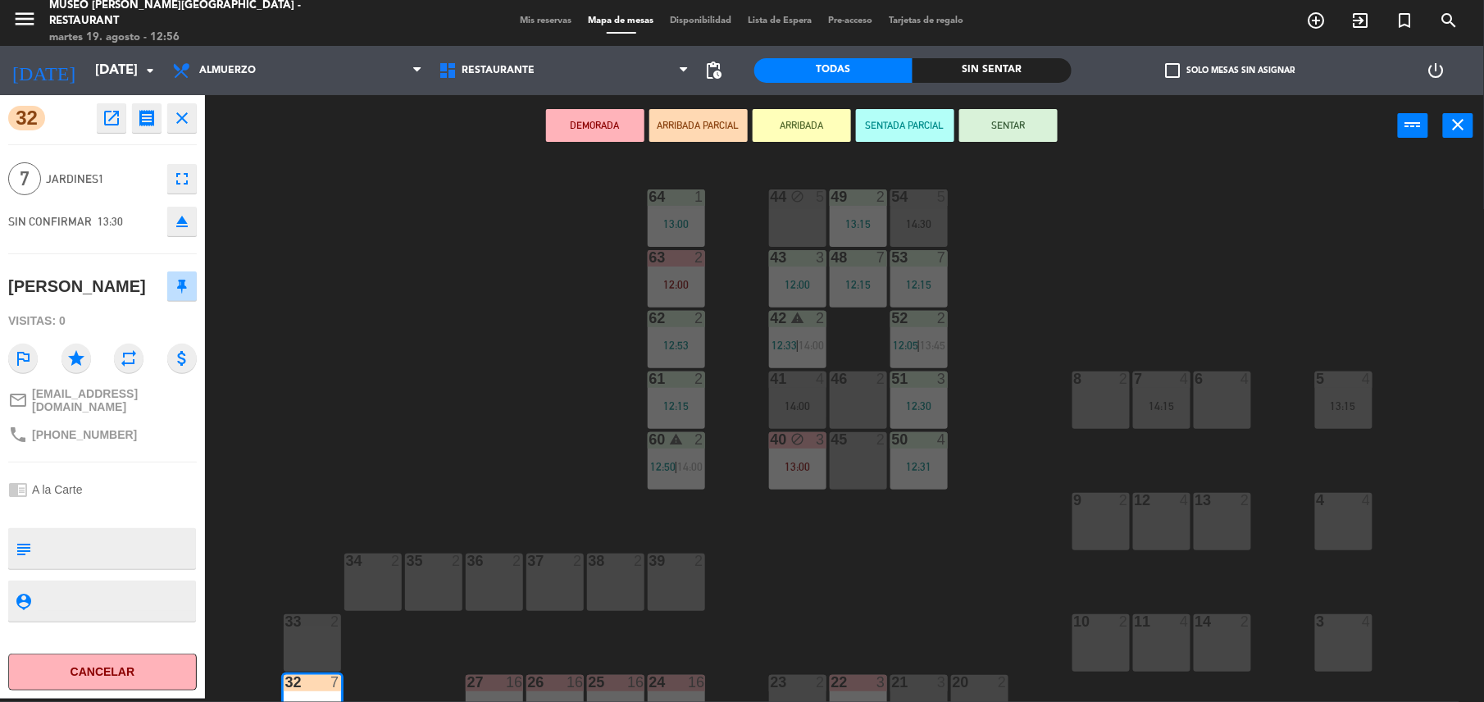
scroll to position [636, 0]
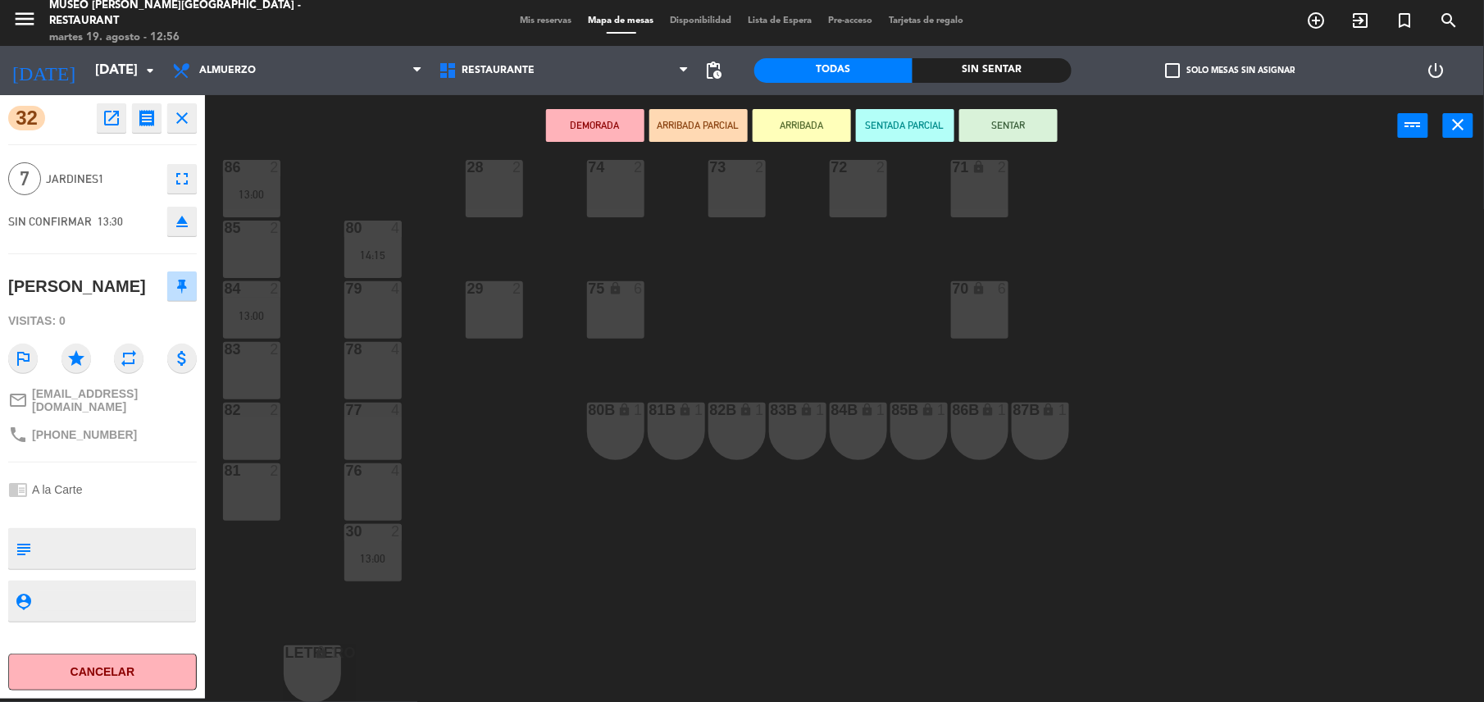
click at [98, 564] on textarea at bounding box center [116, 548] width 157 height 34
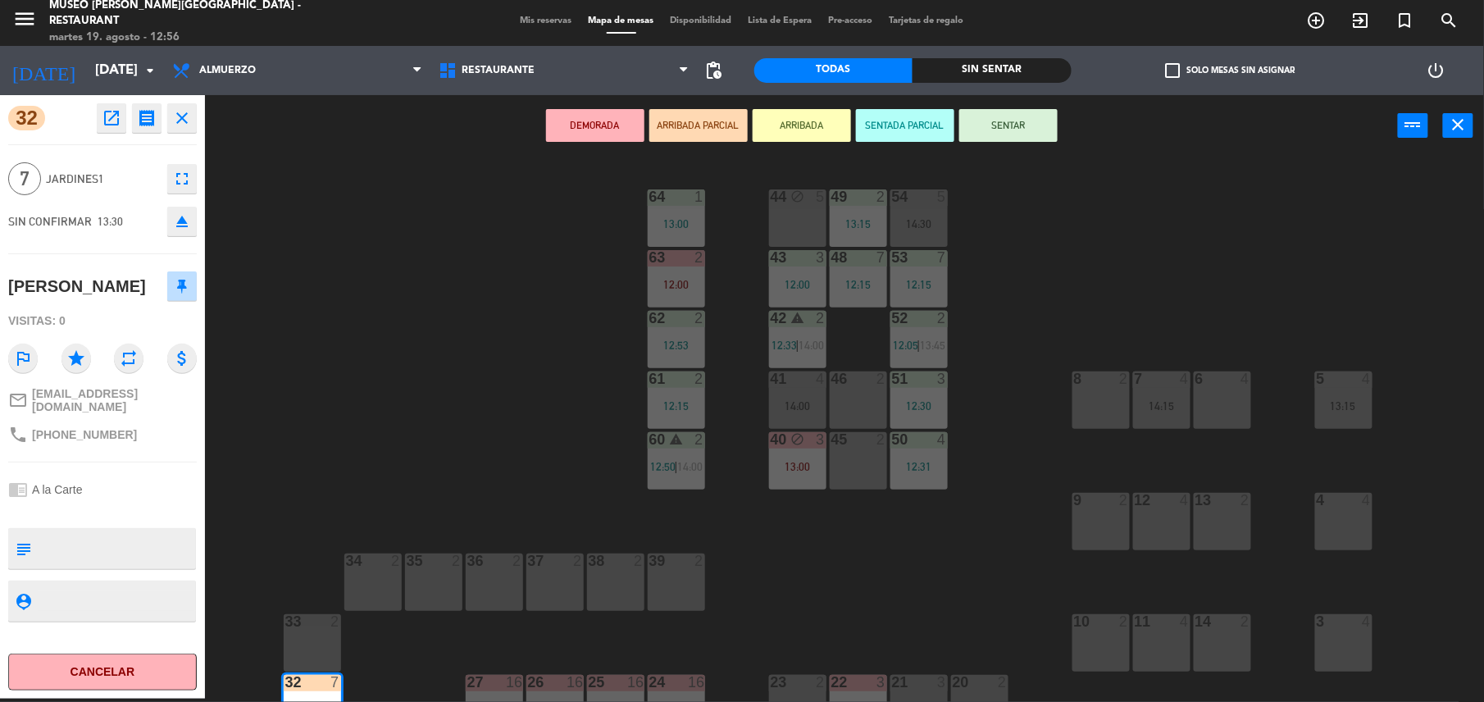
scroll to position [155, 0]
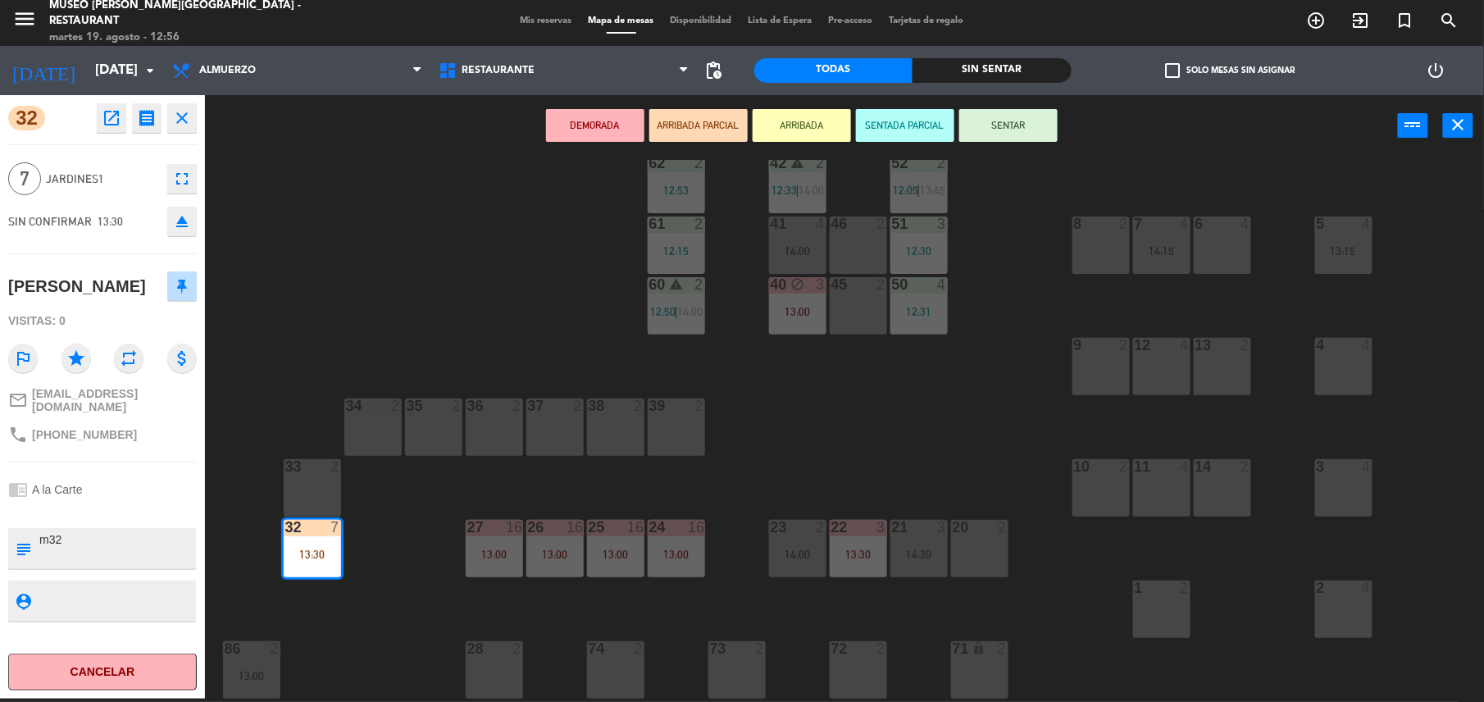
type textarea "m32"
click at [118, 300] on div "[PERSON_NAME]" at bounding box center [77, 286] width 138 height 27
click at [128, 300] on div "[PERSON_NAME]" at bounding box center [77, 286] width 138 height 27
click at [136, 300] on div "[PERSON_NAME]" at bounding box center [77, 286] width 138 height 27
click at [456, 326] on div "44 block 5 49 2 13:15 54 5 14:30 64 1 13:00 48 7 12:15 53 7 12:15 63 2 12:00 43…" at bounding box center [852, 431] width 1264 height 542
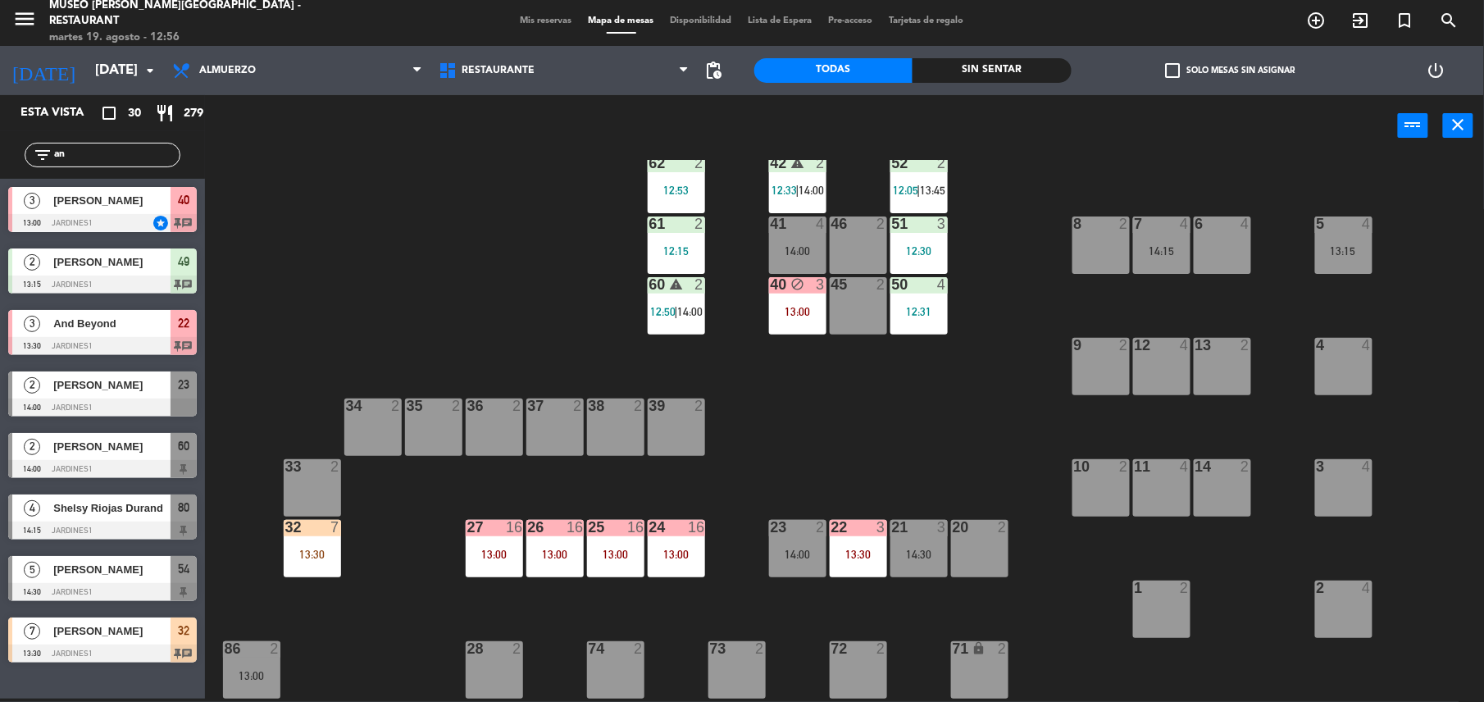
click at [293, 555] on div "13:30" at bounding box center [312, 553] width 57 height 11
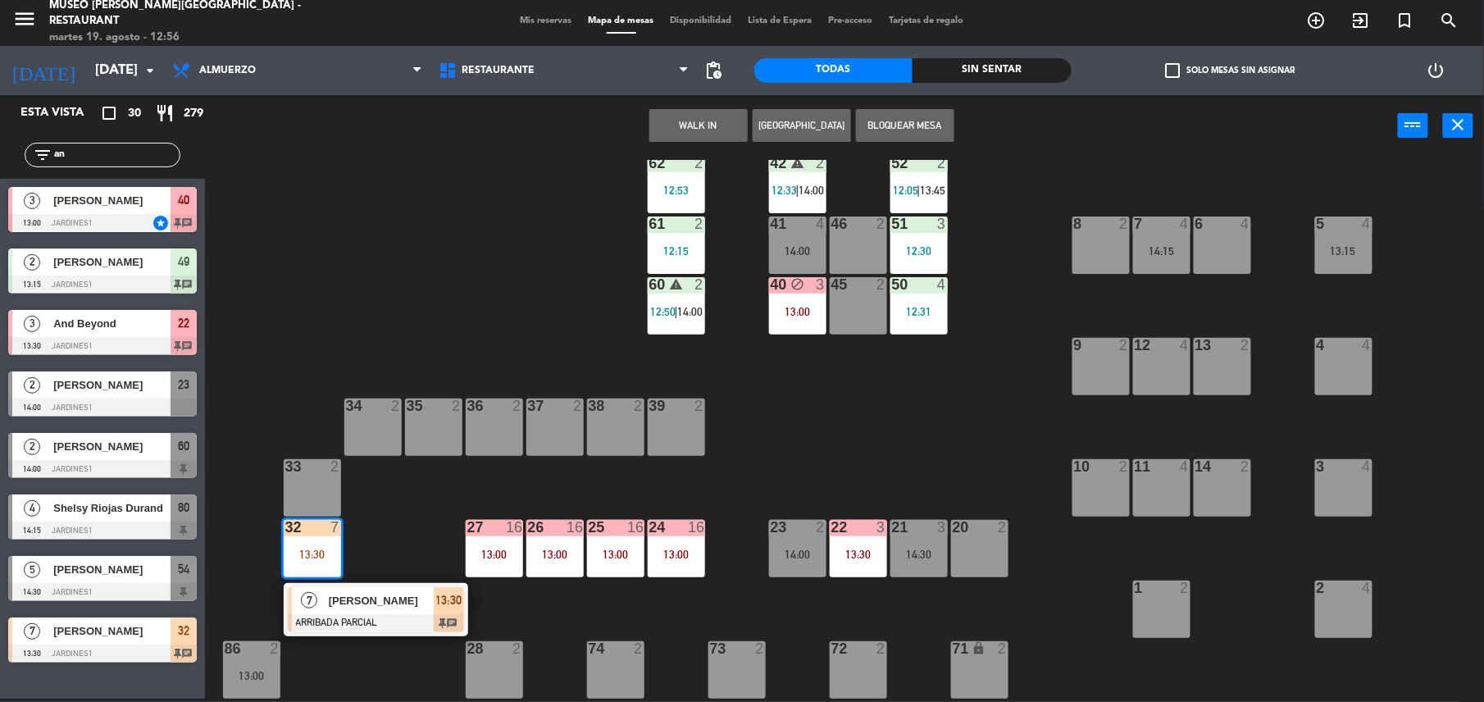
click at [405, 615] on div at bounding box center [376, 623] width 176 height 18
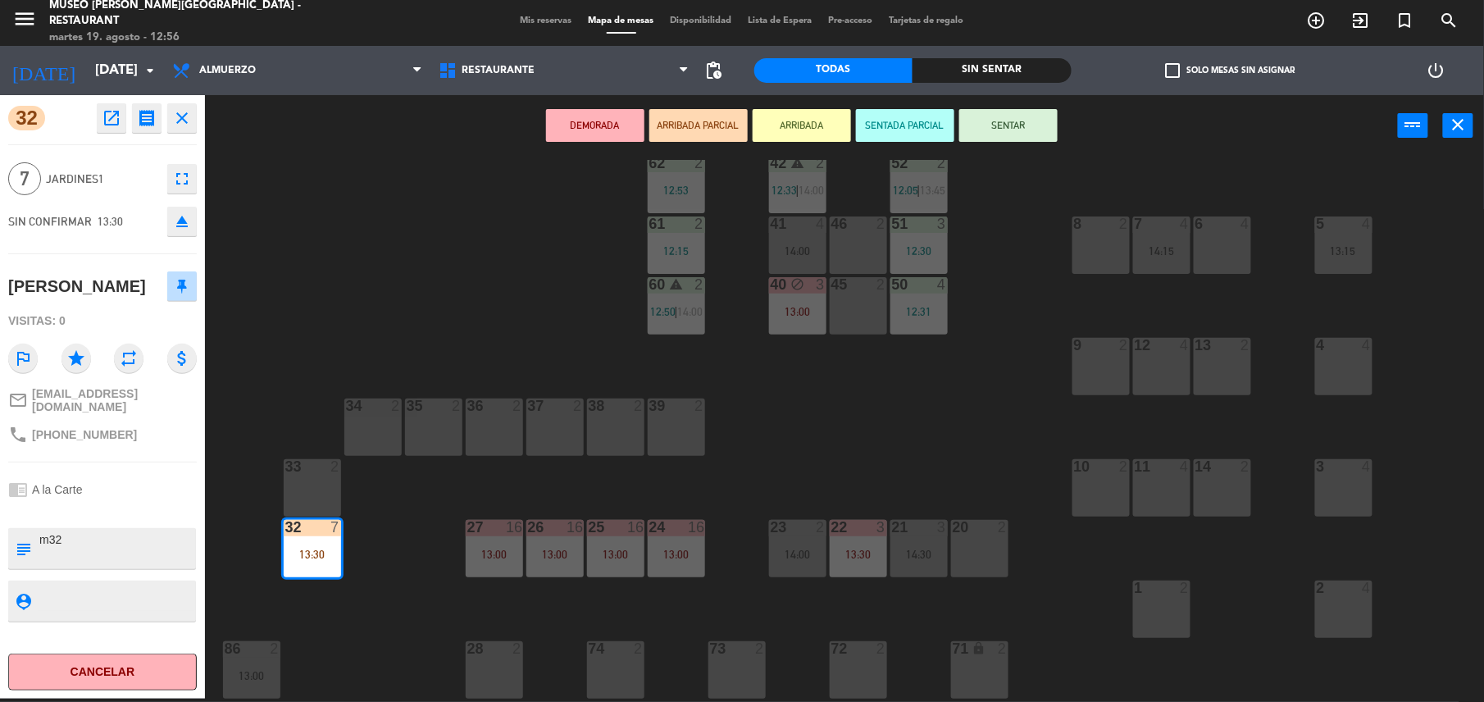
click at [135, 282] on div "[PERSON_NAME]" at bounding box center [77, 286] width 138 height 27
click at [404, 318] on div "44 block 5 49 2 13:15 54 5 14:30 64 1 13:00 48 7 12:15 53 7 12:15 63 2 12:00 43…" at bounding box center [852, 431] width 1264 height 542
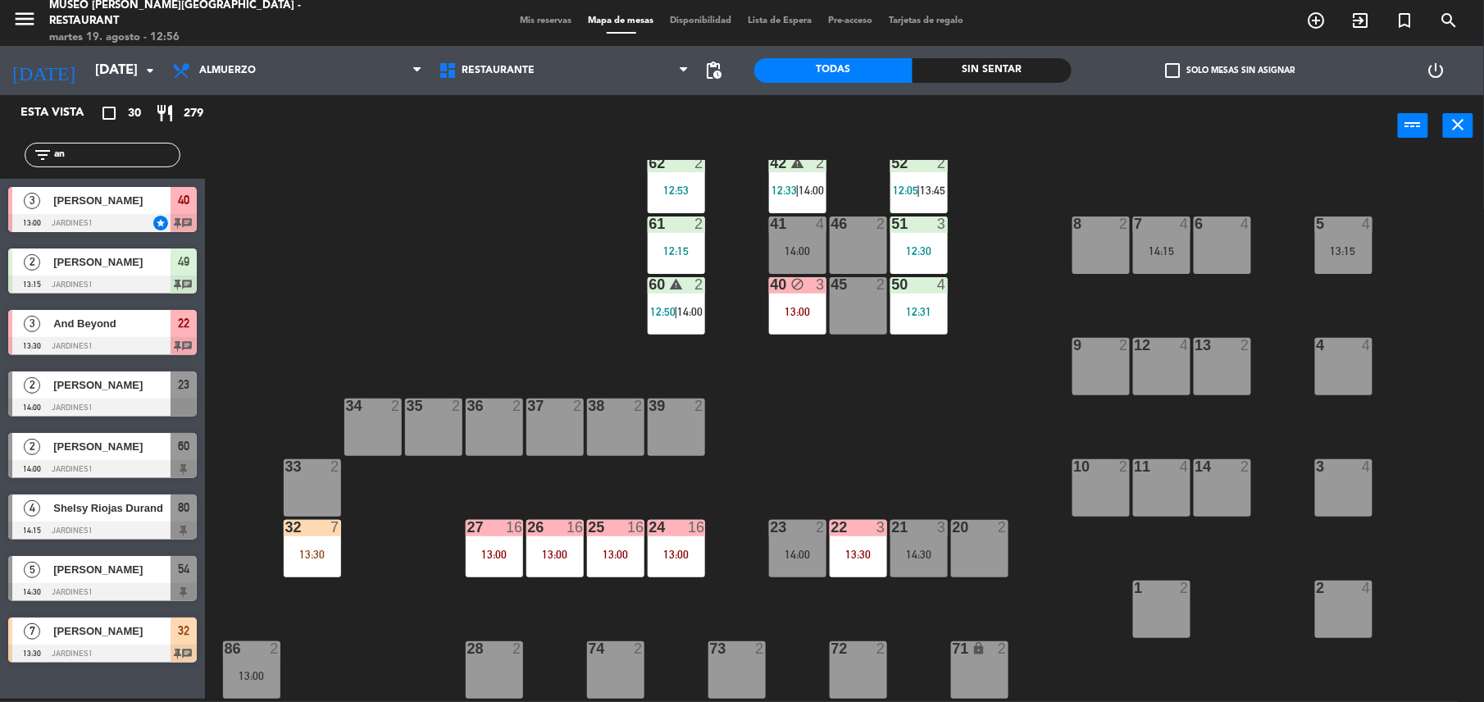
click at [343, 566] on div "44 block 5 49 2 13:15 54 5 14:30 64 1 13:00 48 7 12:15 53 7 12:15 63 2 12:00 43…" at bounding box center [852, 431] width 1264 height 542
click at [319, 551] on div "13:30" at bounding box center [312, 553] width 57 height 11
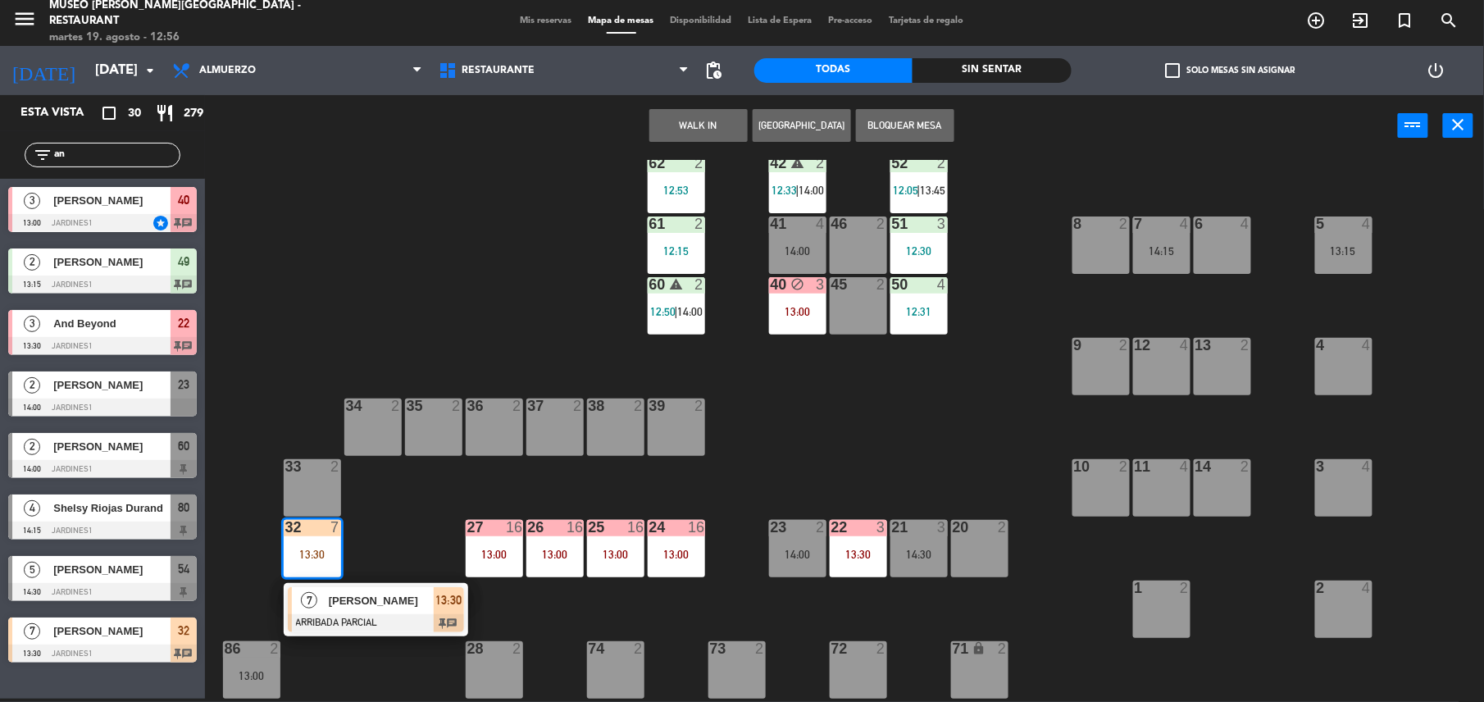
click at [397, 612] on div "[PERSON_NAME]" at bounding box center [380, 600] width 107 height 27
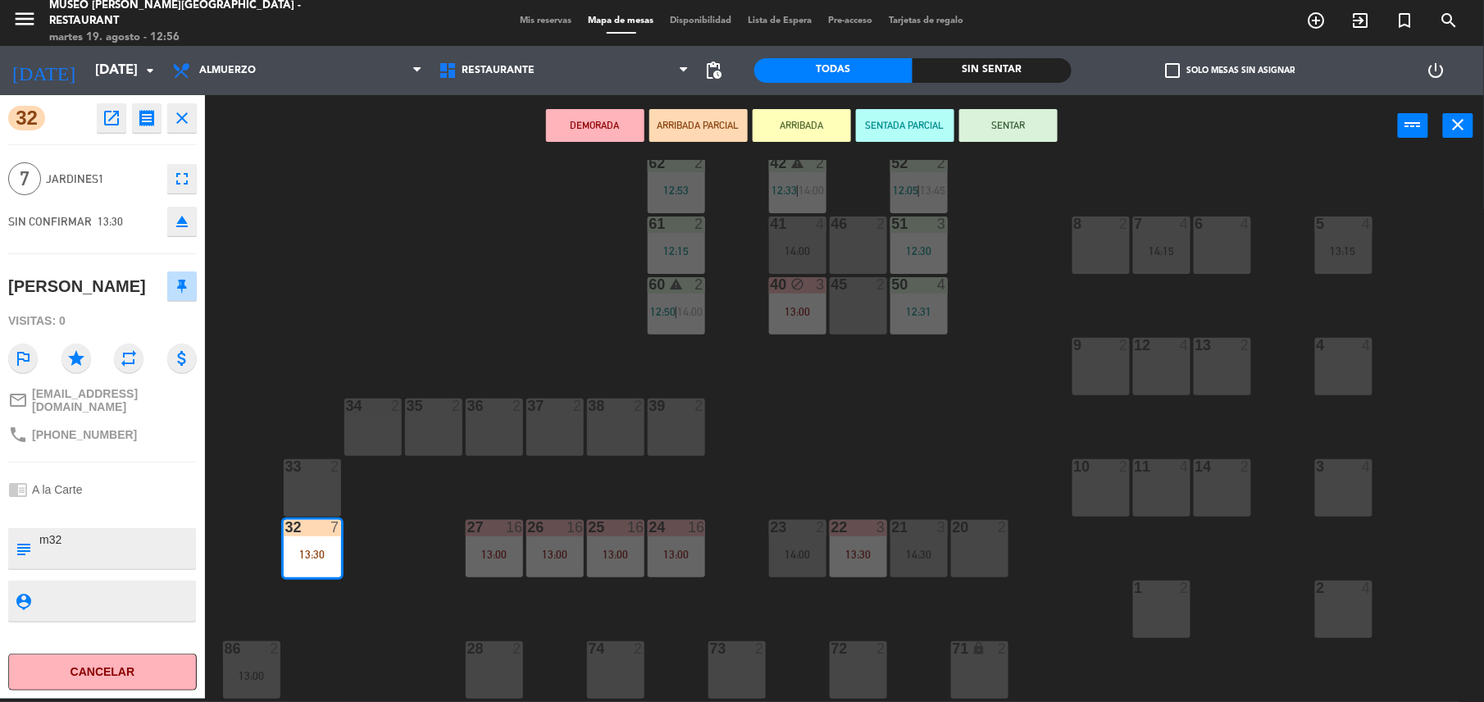
click at [139, 300] on div "[PERSON_NAME]" at bounding box center [77, 286] width 138 height 27
click at [295, 249] on div "44 block 5 49 2 13:15 54 5 14:30 64 1 13:00 48 7 12:15 53 7 12:15 63 2 12:00 43…" at bounding box center [852, 431] width 1264 height 542
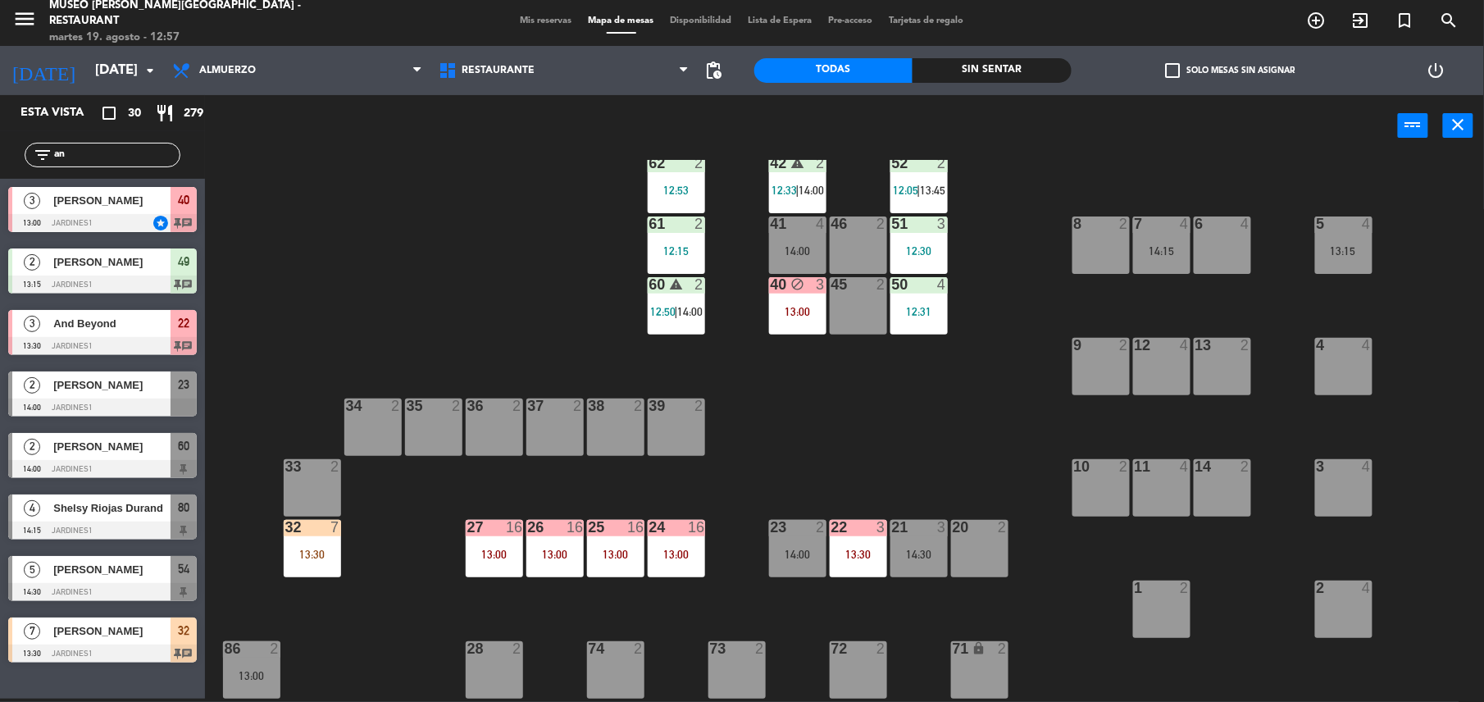
drag, startPoint x: 89, startPoint y: 159, endPoint x: 31, endPoint y: 168, distance: 58.9
click at [48, 166] on div "filter_list an" at bounding box center [103, 155] width 156 height 25
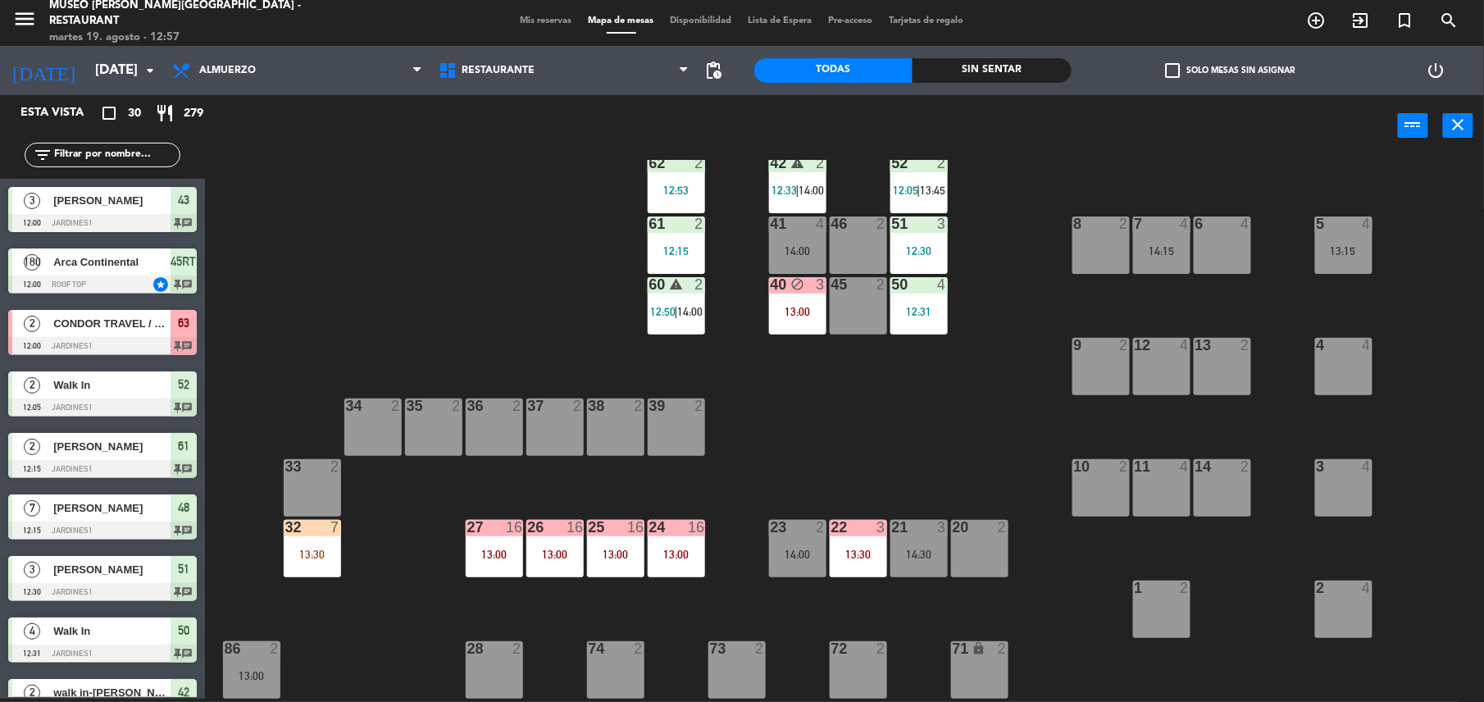
click at [284, 552] on div "13:30" at bounding box center [312, 553] width 57 height 11
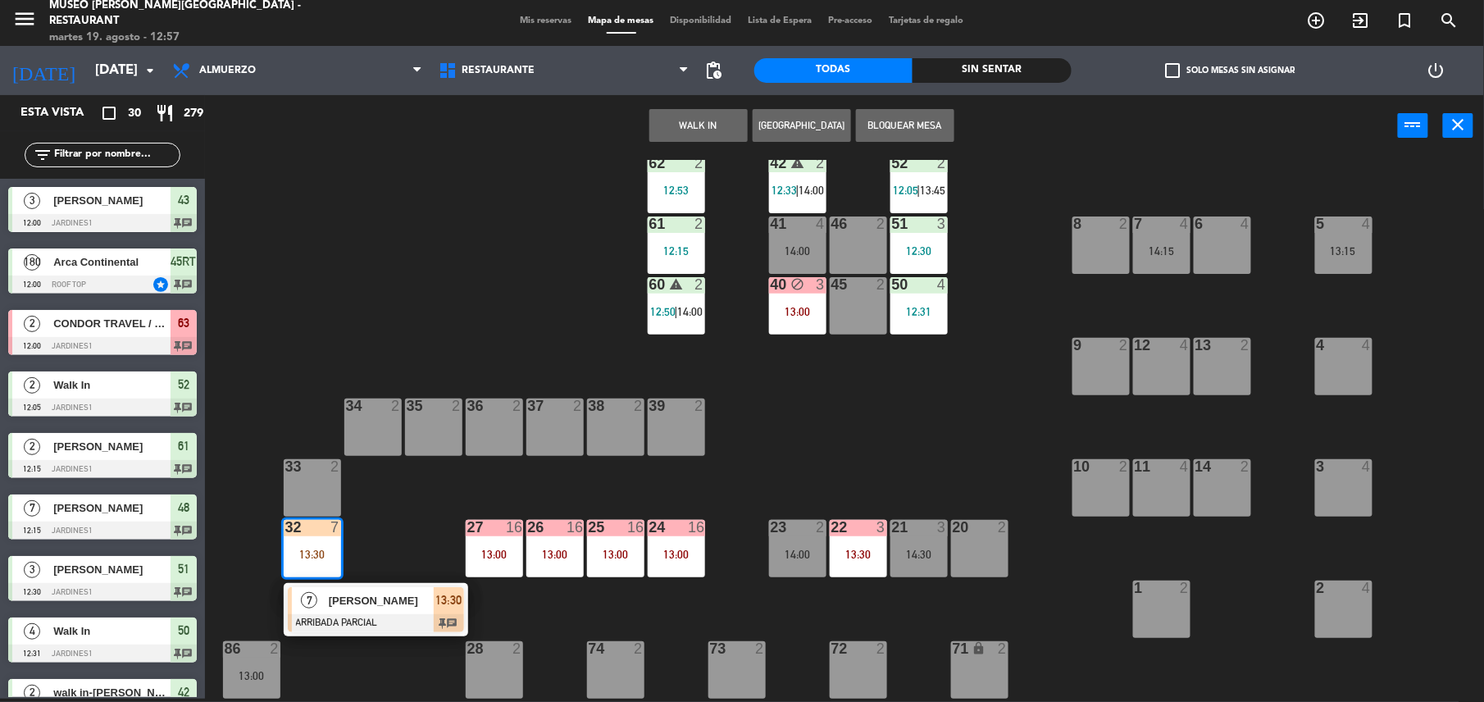
click at [358, 600] on span "[PERSON_NAME]" at bounding box center [381, 600] width 105 height 17
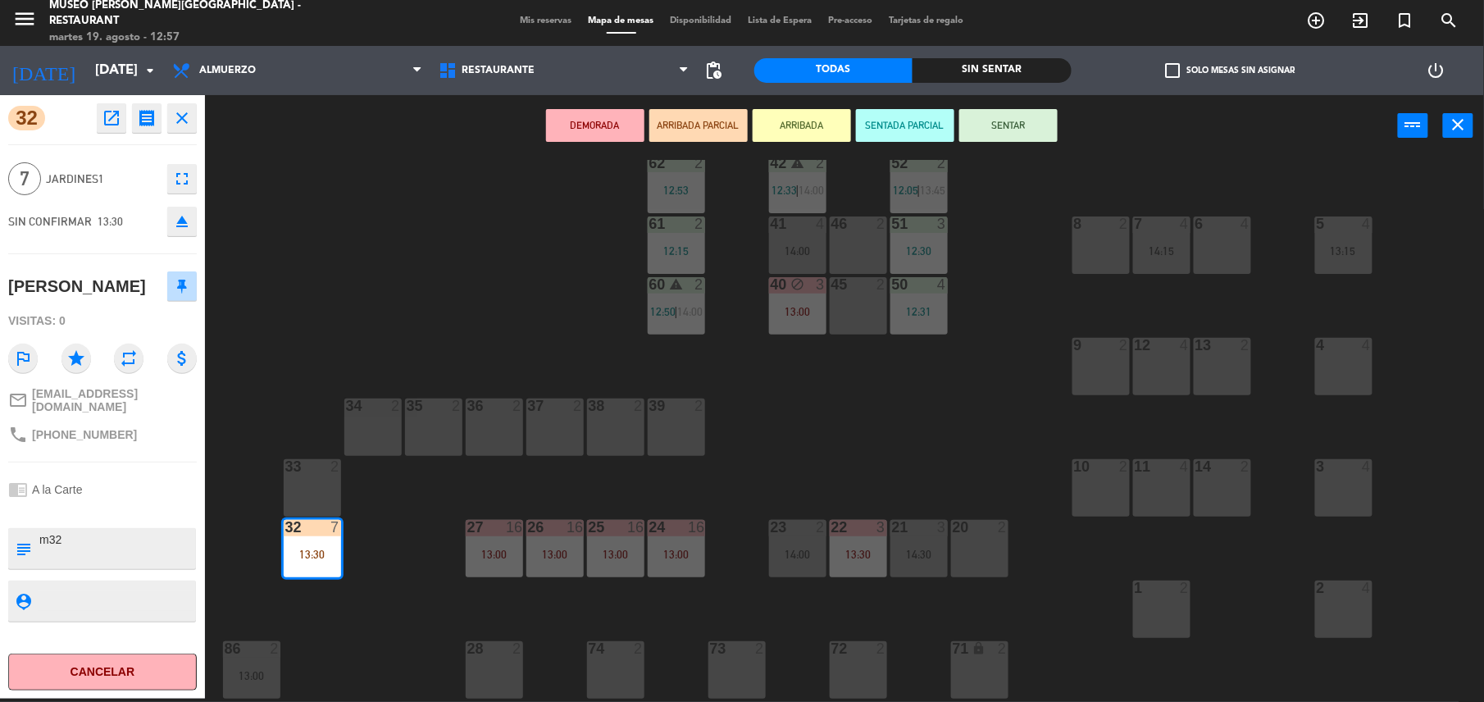
click at [561, 305] on div "44 block 5 49 2 13:15 54 5 14:30 64 1 13:00 48 7 12:15 53 7 12:15 63 2 12:00 43…" at bounding box center [852, 431] width 1264 height 542
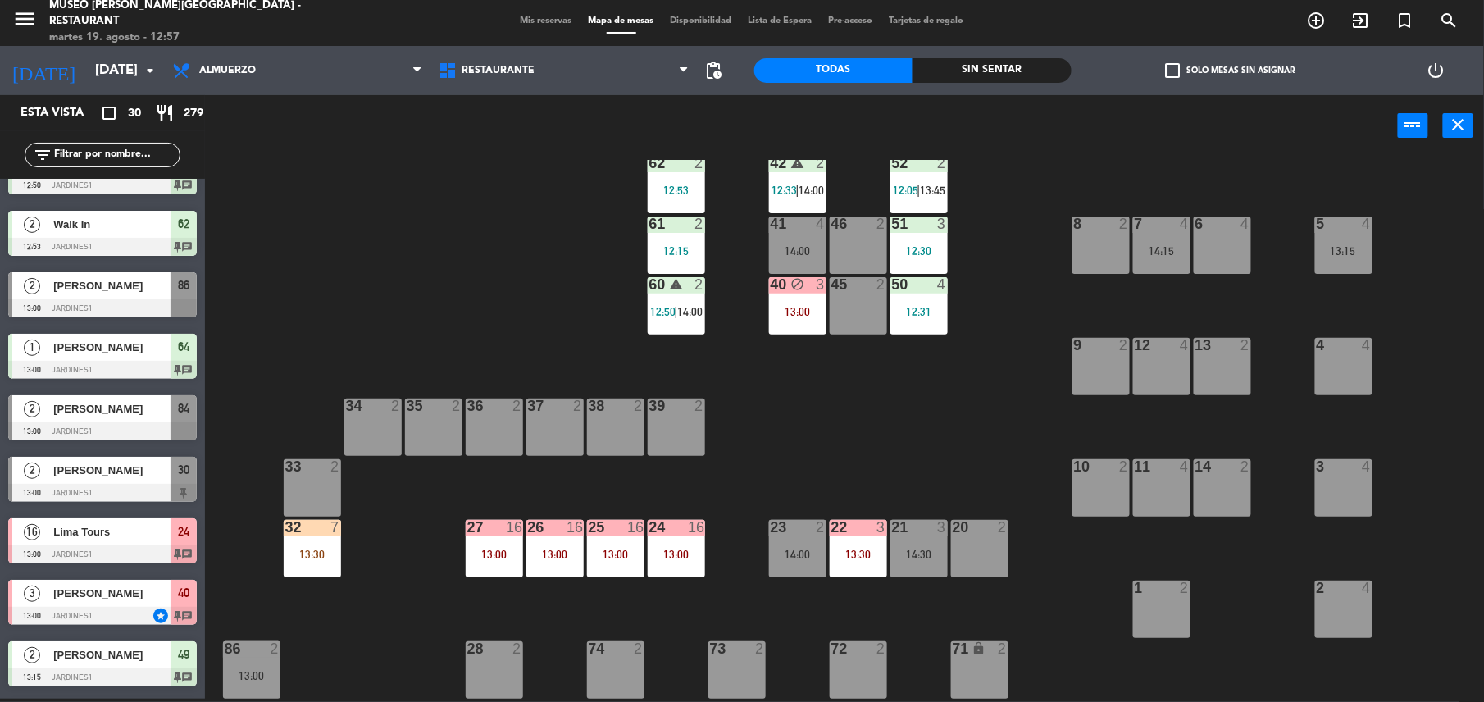
scroll to position [0, 0]
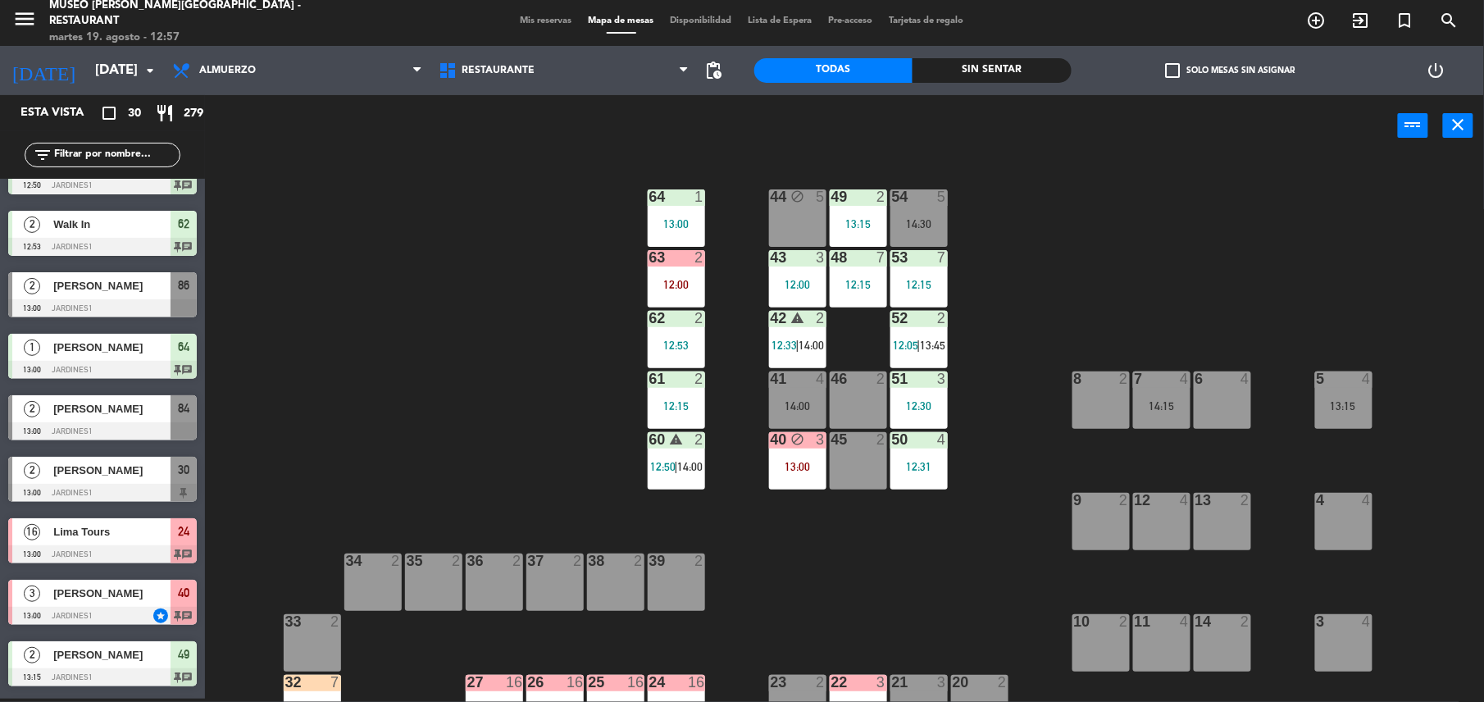
click at [126, 152] on input "text" at bounding box center [115, 155] width 127 height 18
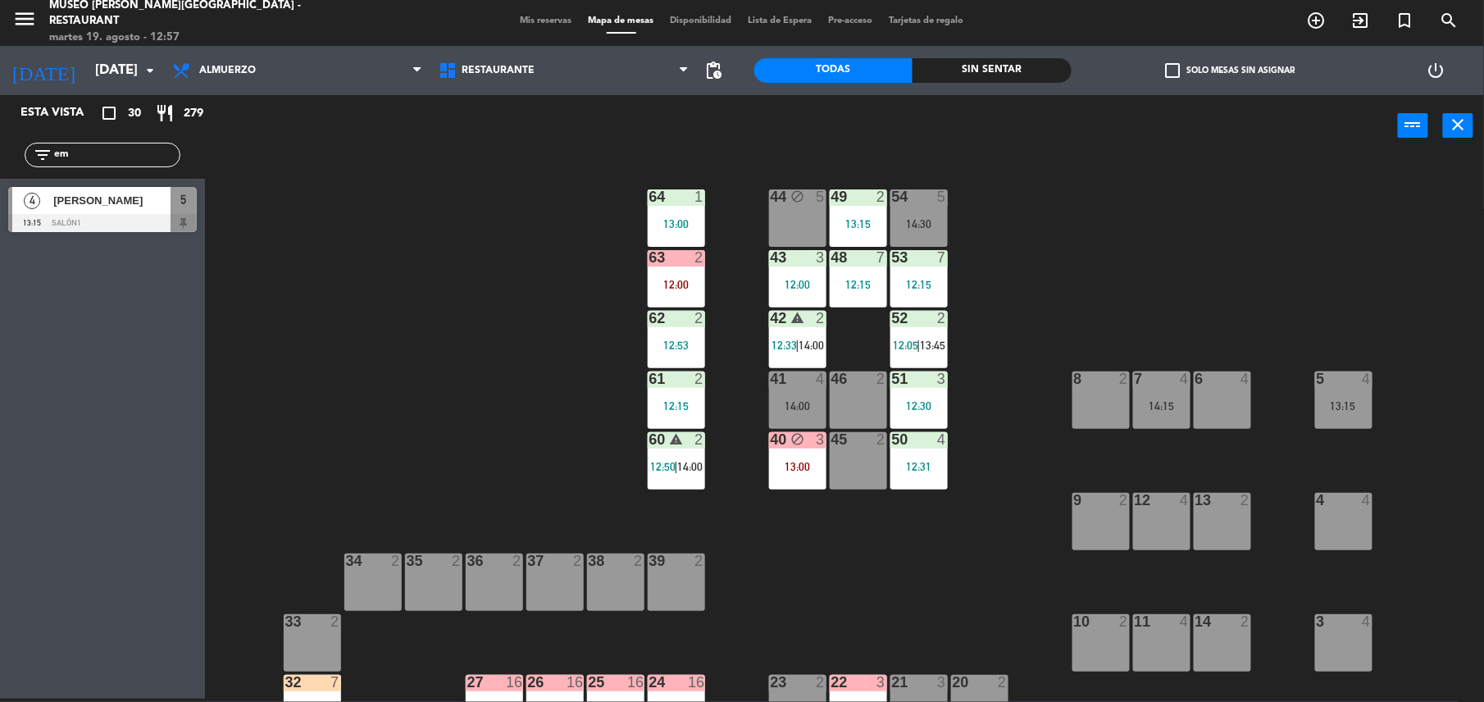
type input "em"
click at [128, 210] on div "[PERSON_NAME]" at bounding box center [111, 200] width 119 height 27
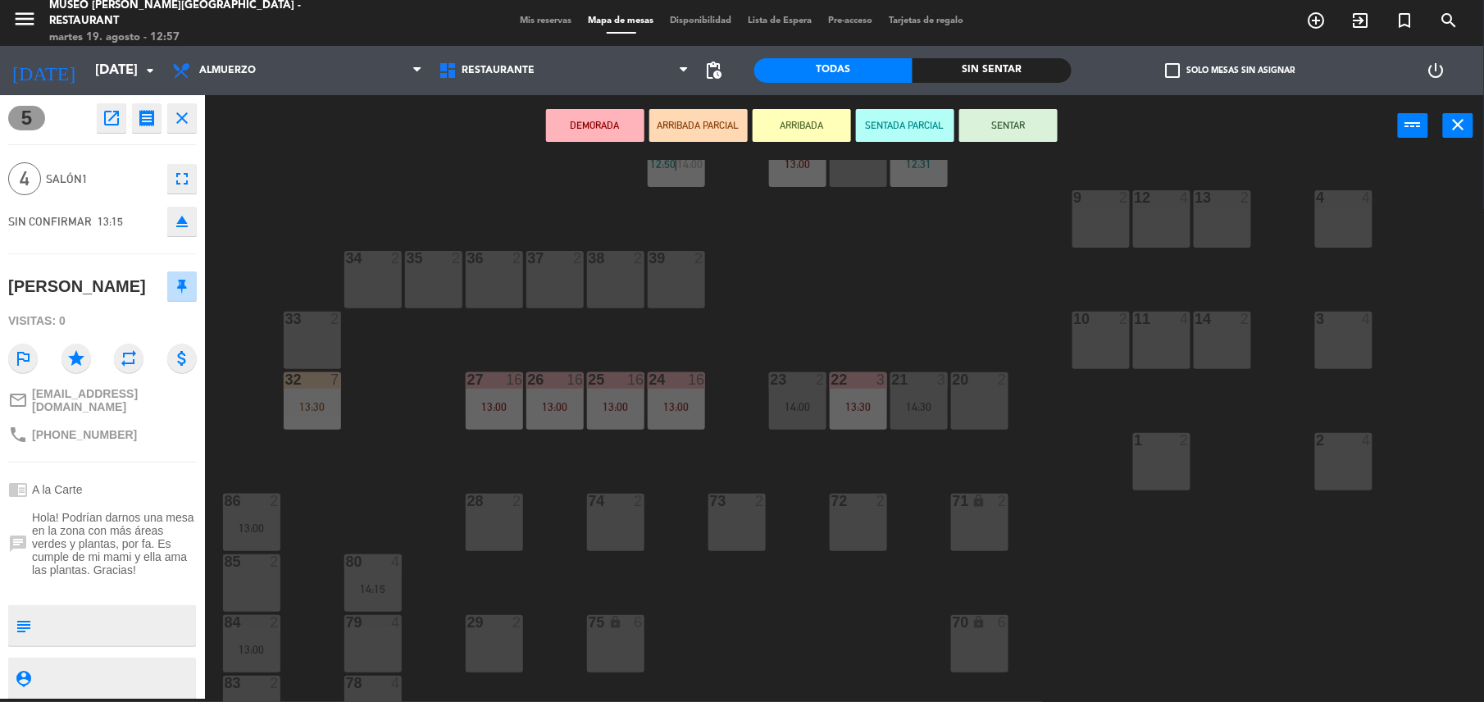
scroll to position [297, 0]
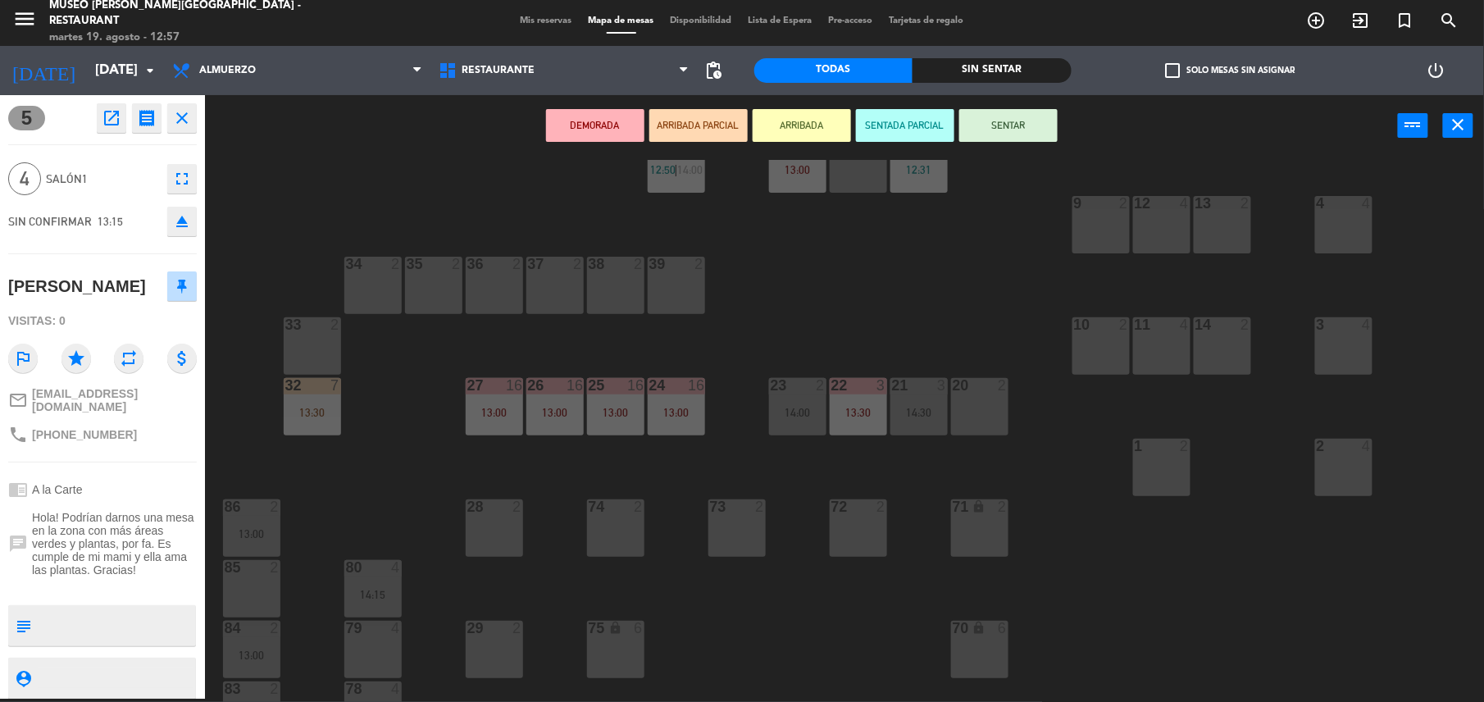
click at [798, 390] on div at bounding box center [797, 385] width 27 height 15
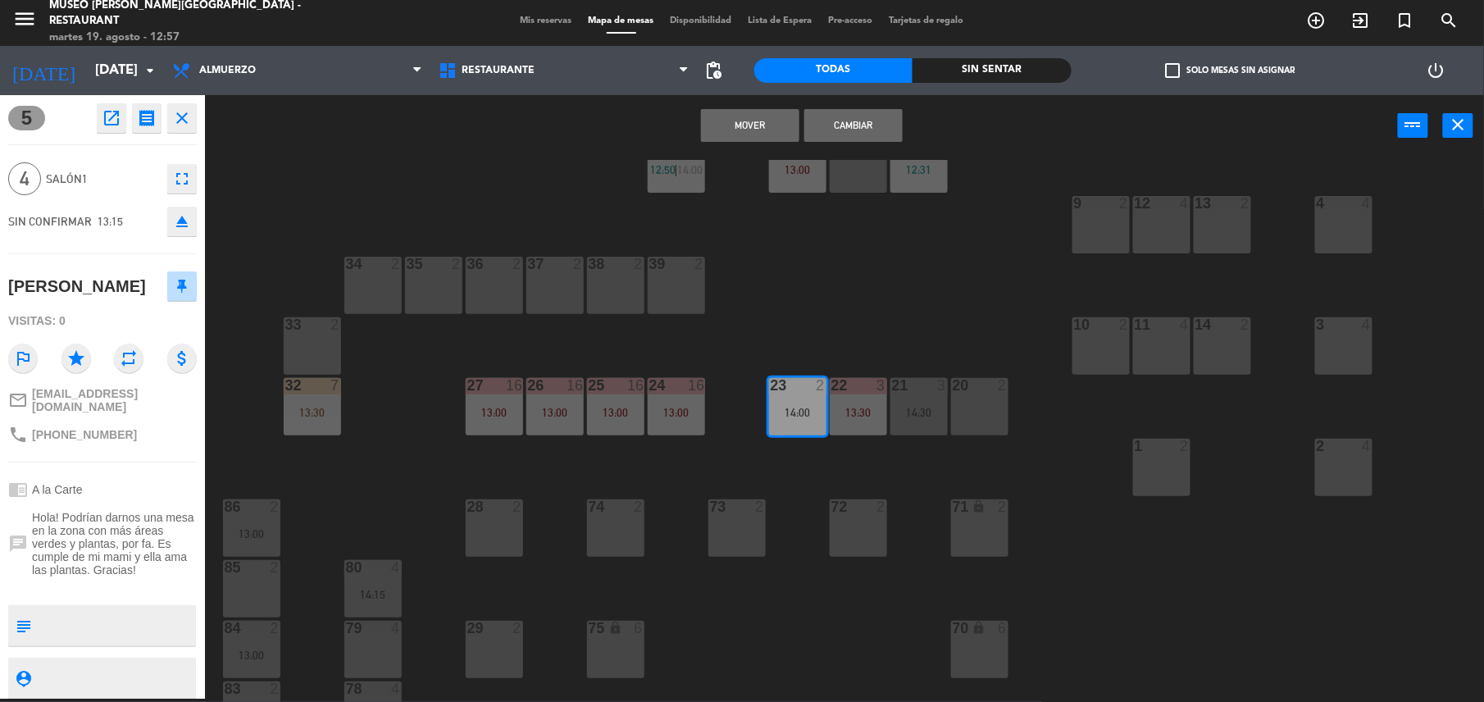
click at [866, 121] on button "Cambiar" at bounding box center [853, 125] width 98 height 33
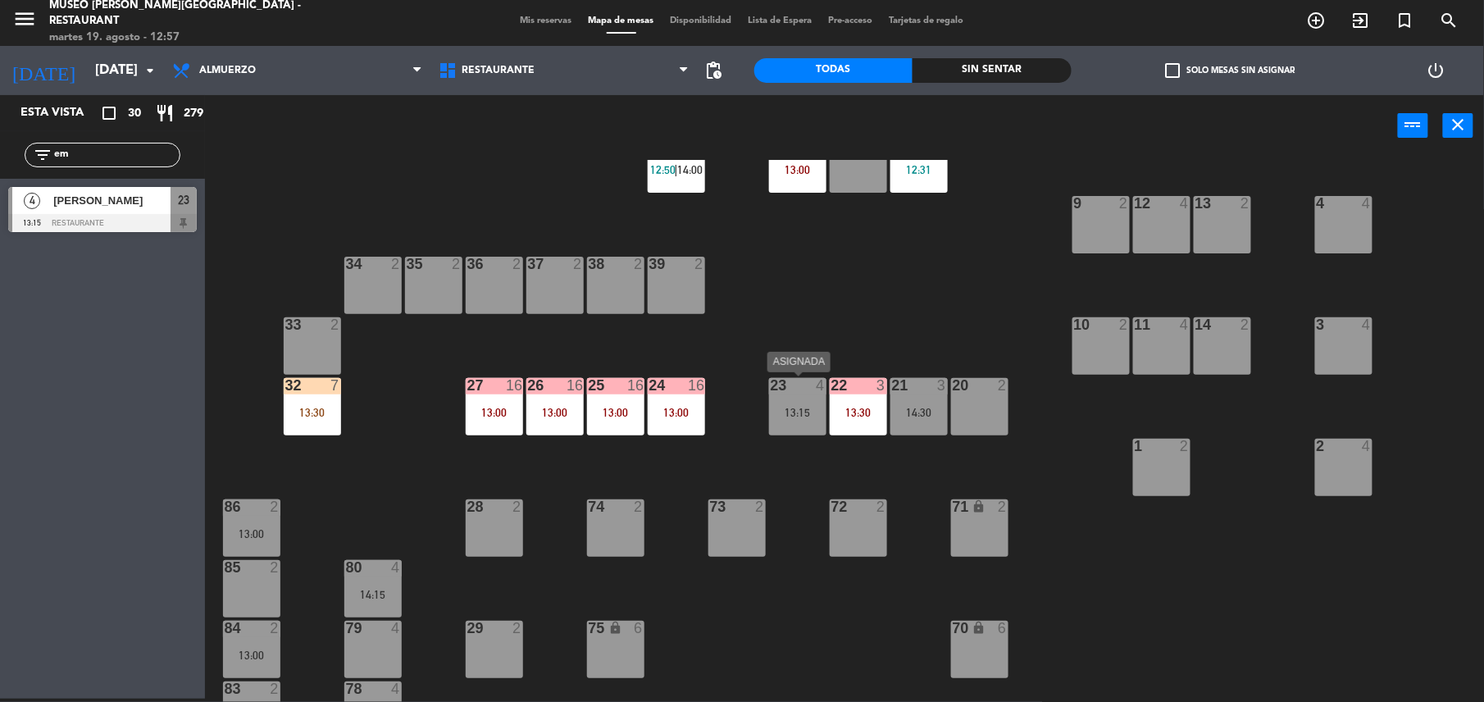
click at [795, 393] on div "23 4 13:15" at bounding box center [797, 406] width 57 height 57
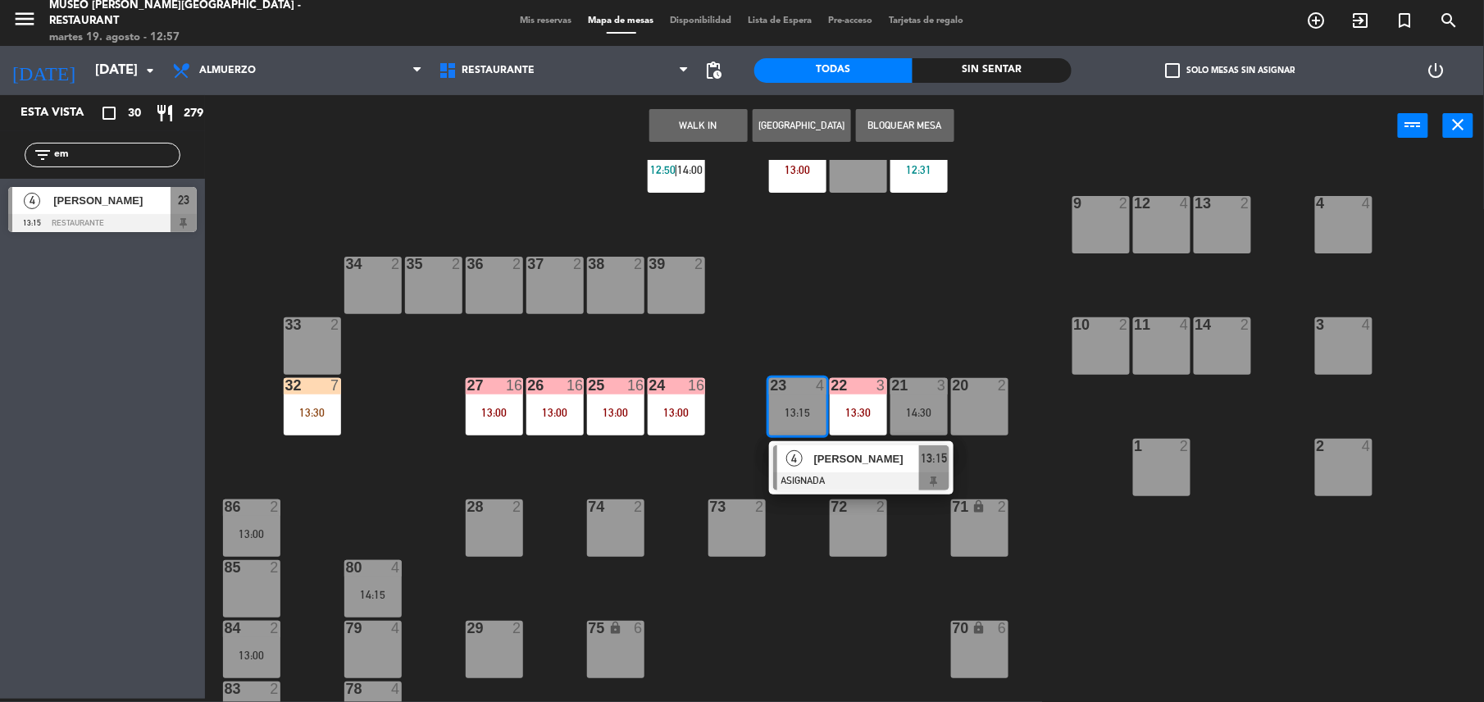
click at [833, 466] on span "[PERSON_NAME]" at bounding box center [866, 458] width 105 height 17
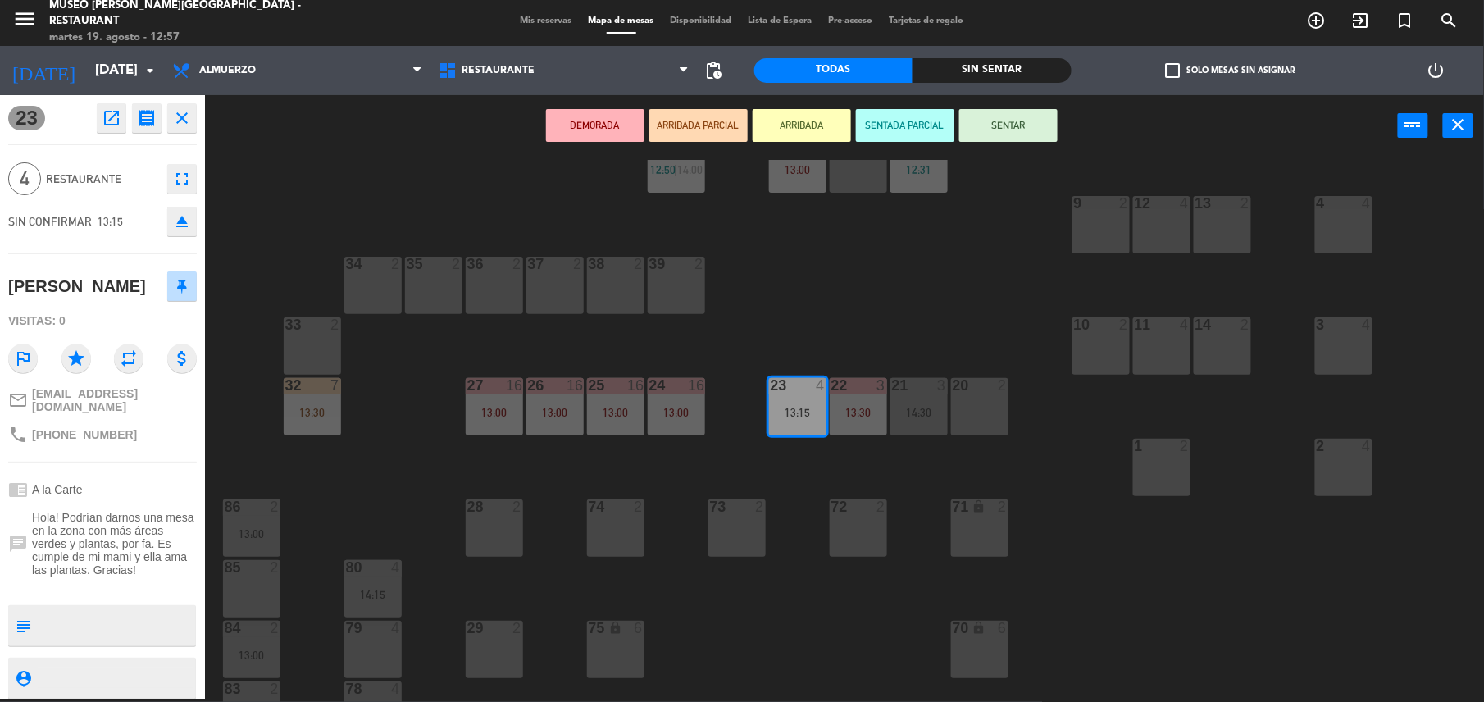
click at [398, 474] on div "44 block 5 49 2 13:15 54 5 14:30 64 1 13:00 48 7 12:15 53 7 12:15 63 2 12:00 43…" at bounding box center [852, 431] width 1264 height 542
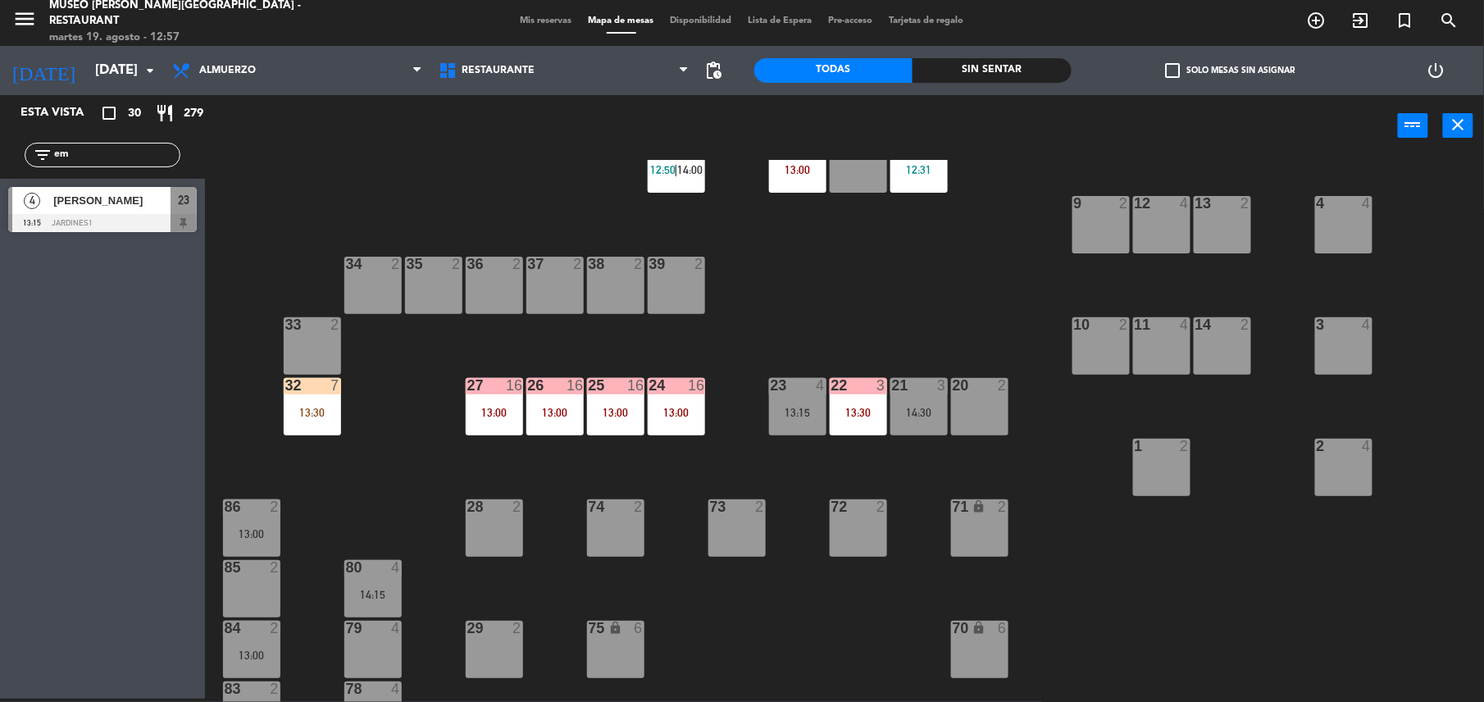
click at [322, 398] on div "32 7 13:30" at bounding box center [312, 406] width 57 height 57
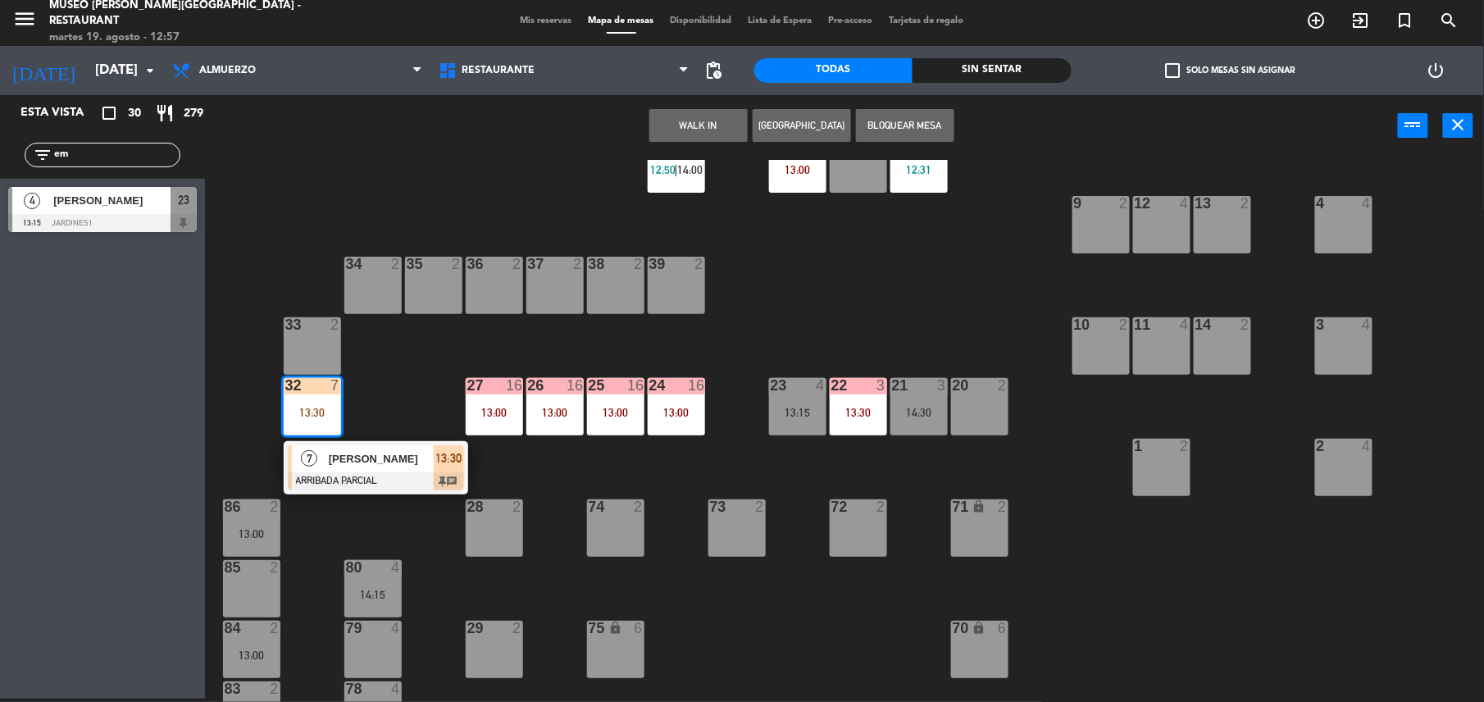
click at [382, 441] on div "7 [PERSON_NAME] ARRIBADA PARCIAL 13:30 chat" at bounding box center [376, 467] width 184 height 53
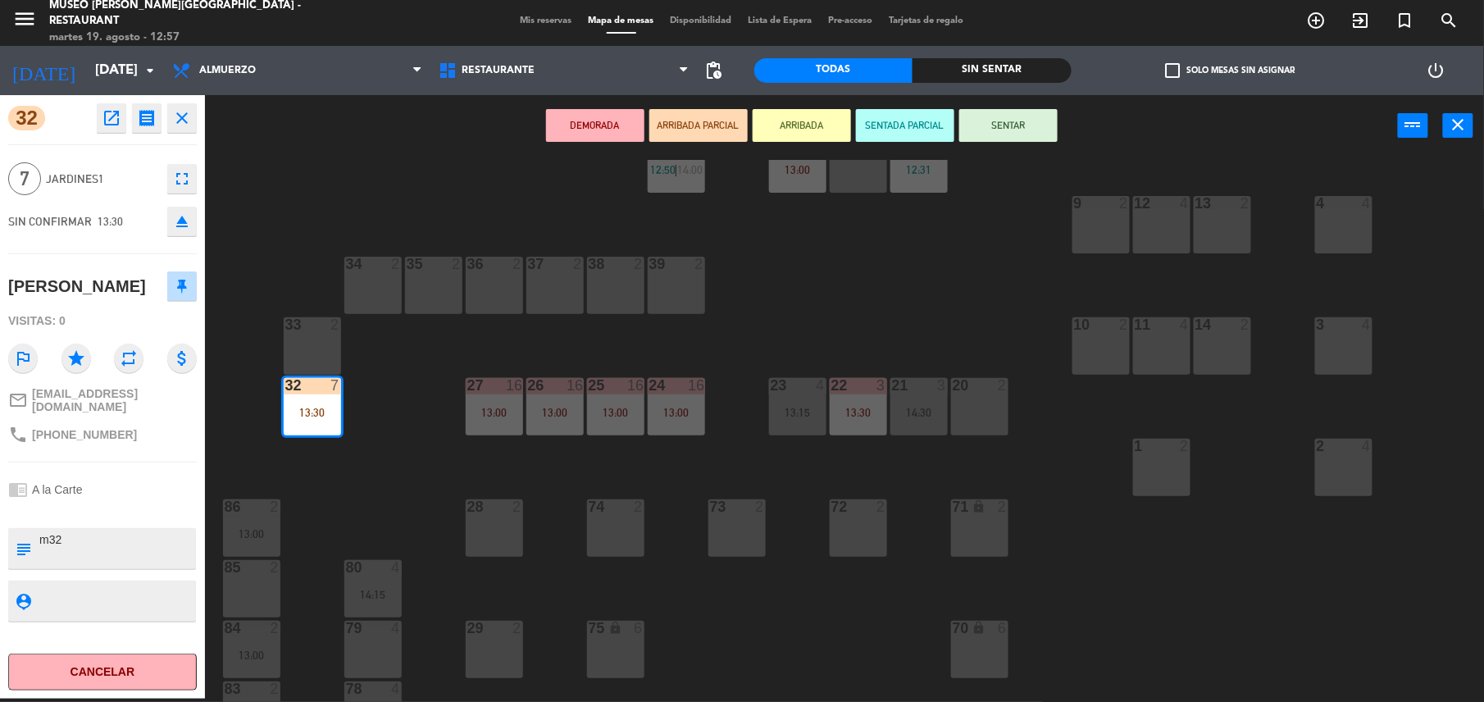
click at [371, 464] on div "44 block 5 49 2 13:15 54 5 14:30 64 1 13:00 48 7 12:15 53 7 12:15 63 2 12:00 43…" at bounding box center [852, 431] width 1264 height 542
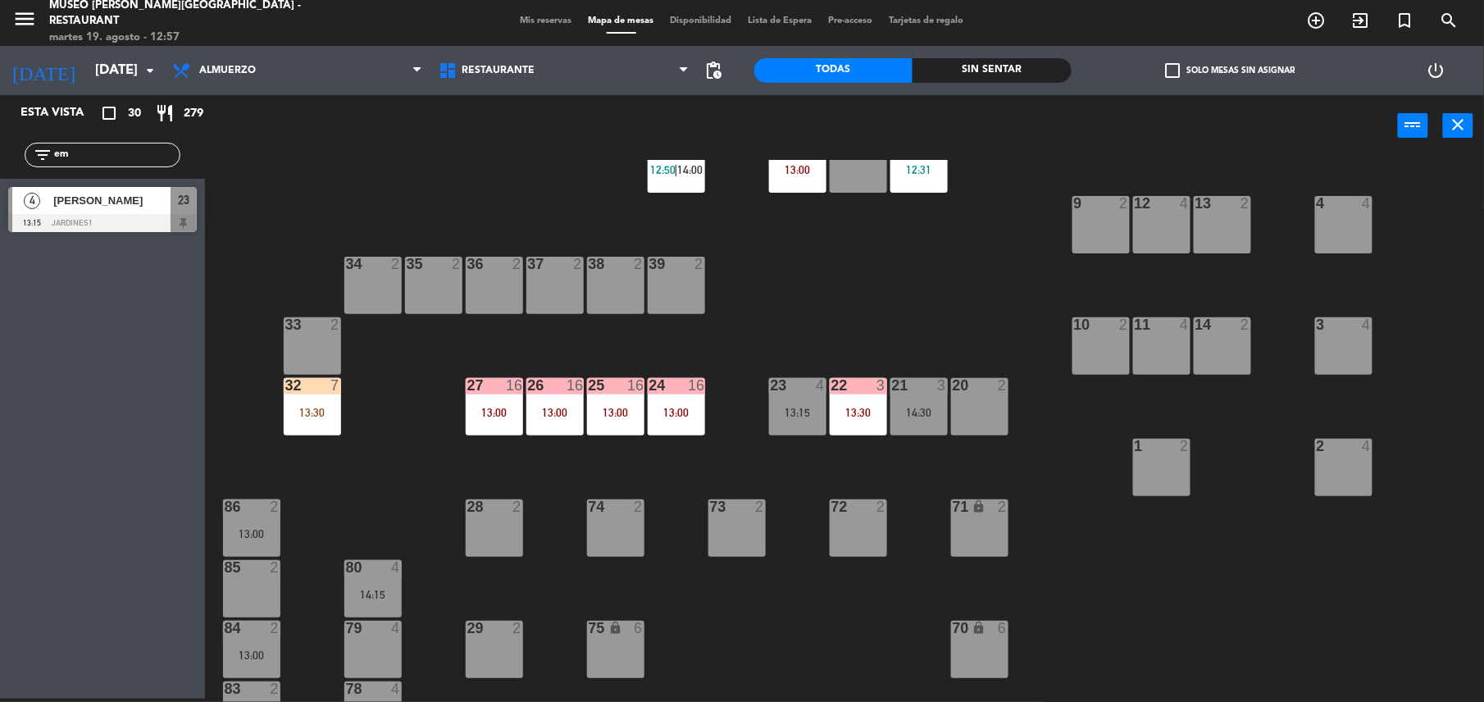
click at [812, 408] on div "13:15" at bounding box center [797, 412] width 57 height 11
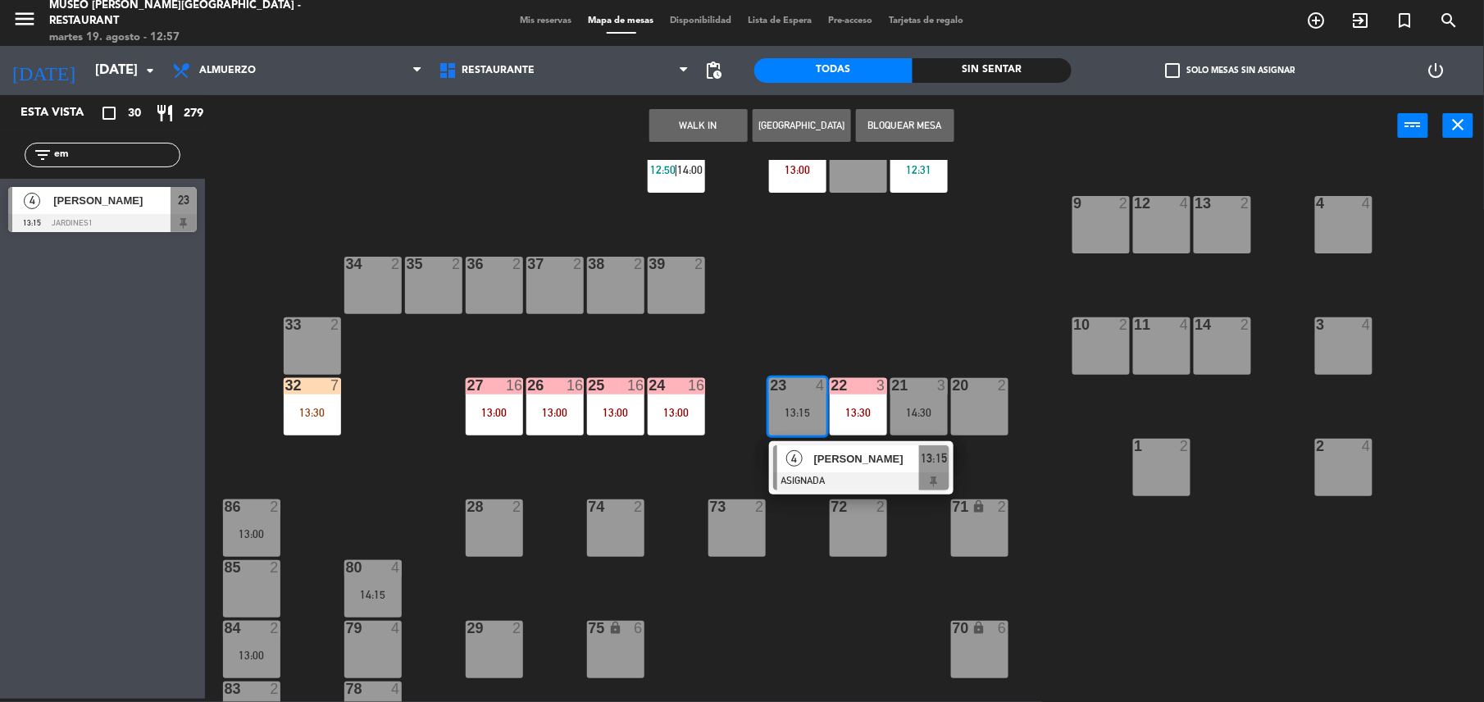
click at [899, 475] on div at bounding box center [861, 481] width 176 height 18
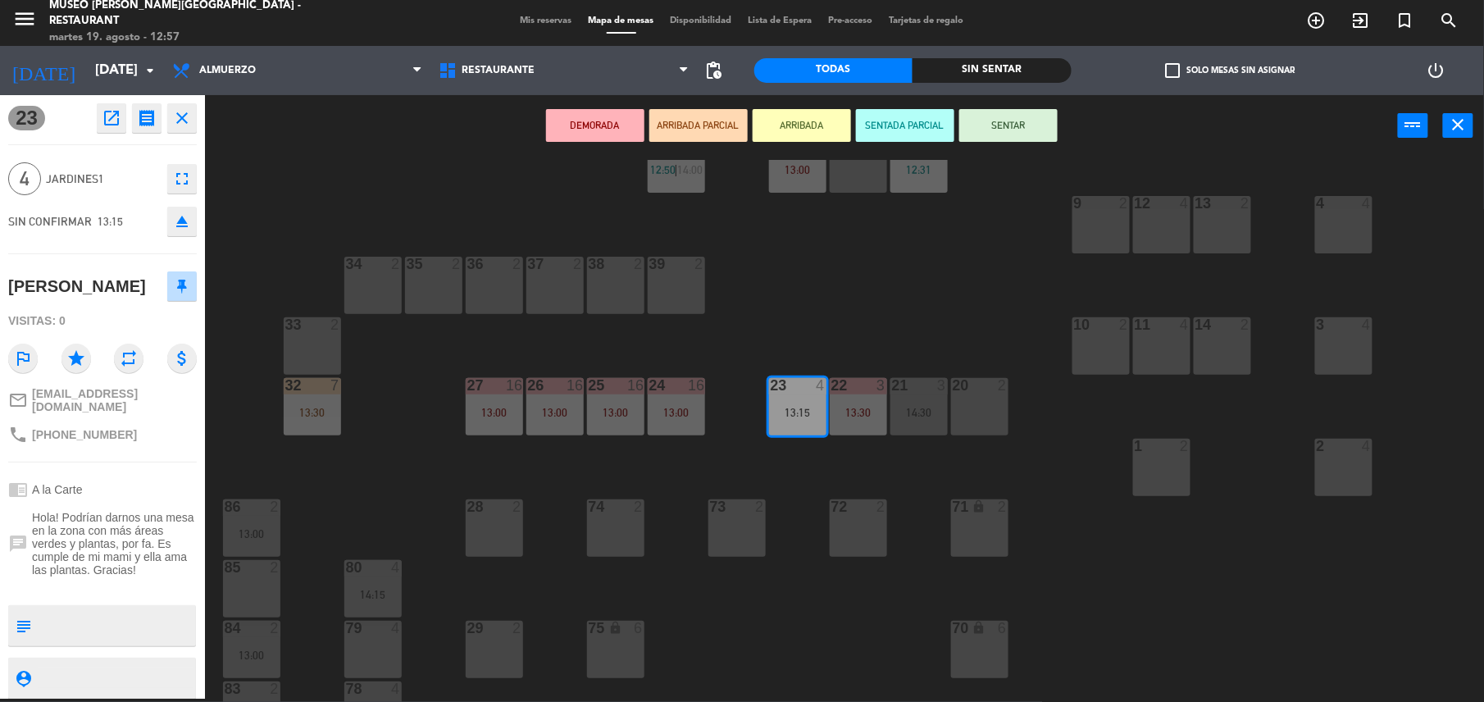
click at [1030, 118] on button "SENTAR" at bounding box center [1008, 125] width 98 height 33
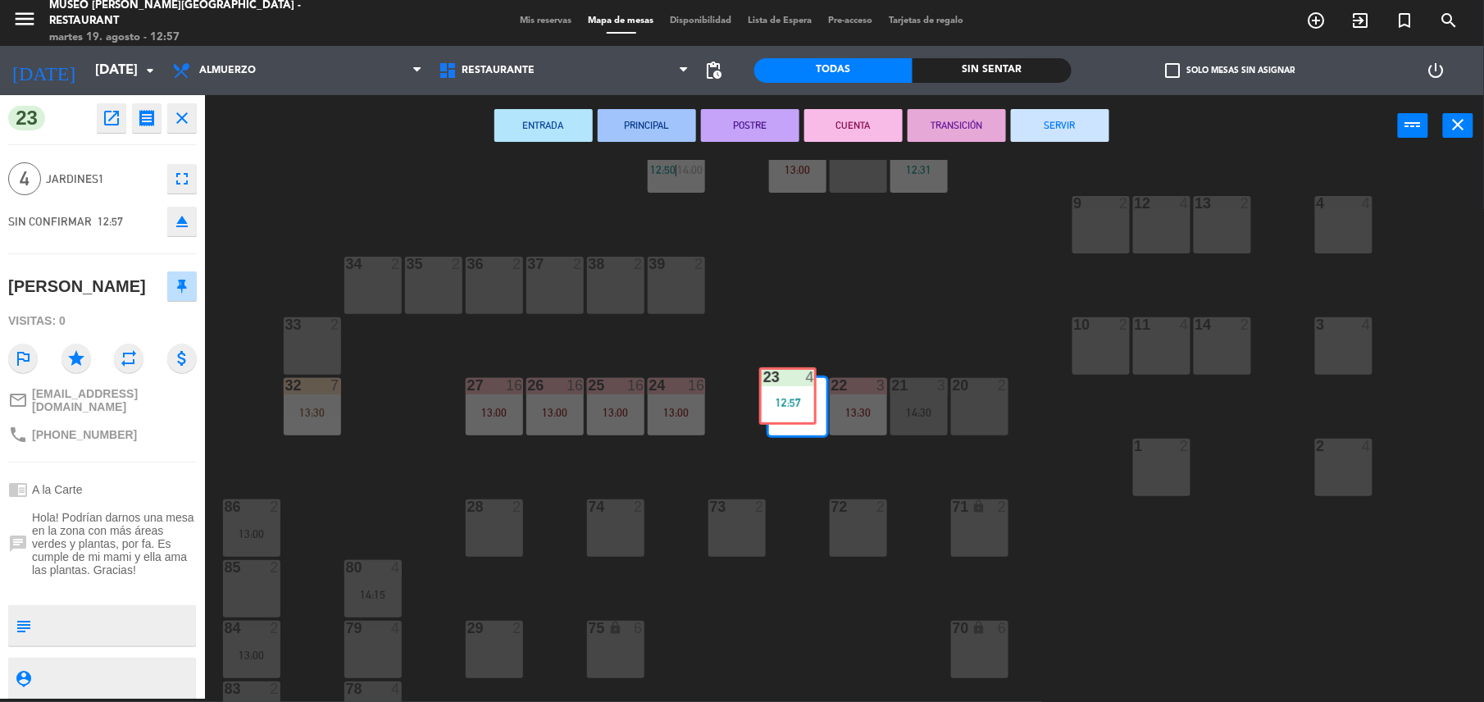
click at [779, 366] on div "44 block 5 49 2 13:15 54 5 14:30 64 1 13:00 48 7 12:15 53 7 12:15 63 2 12:00 43…" at bounding box center [852, 431] width 1264 height 542
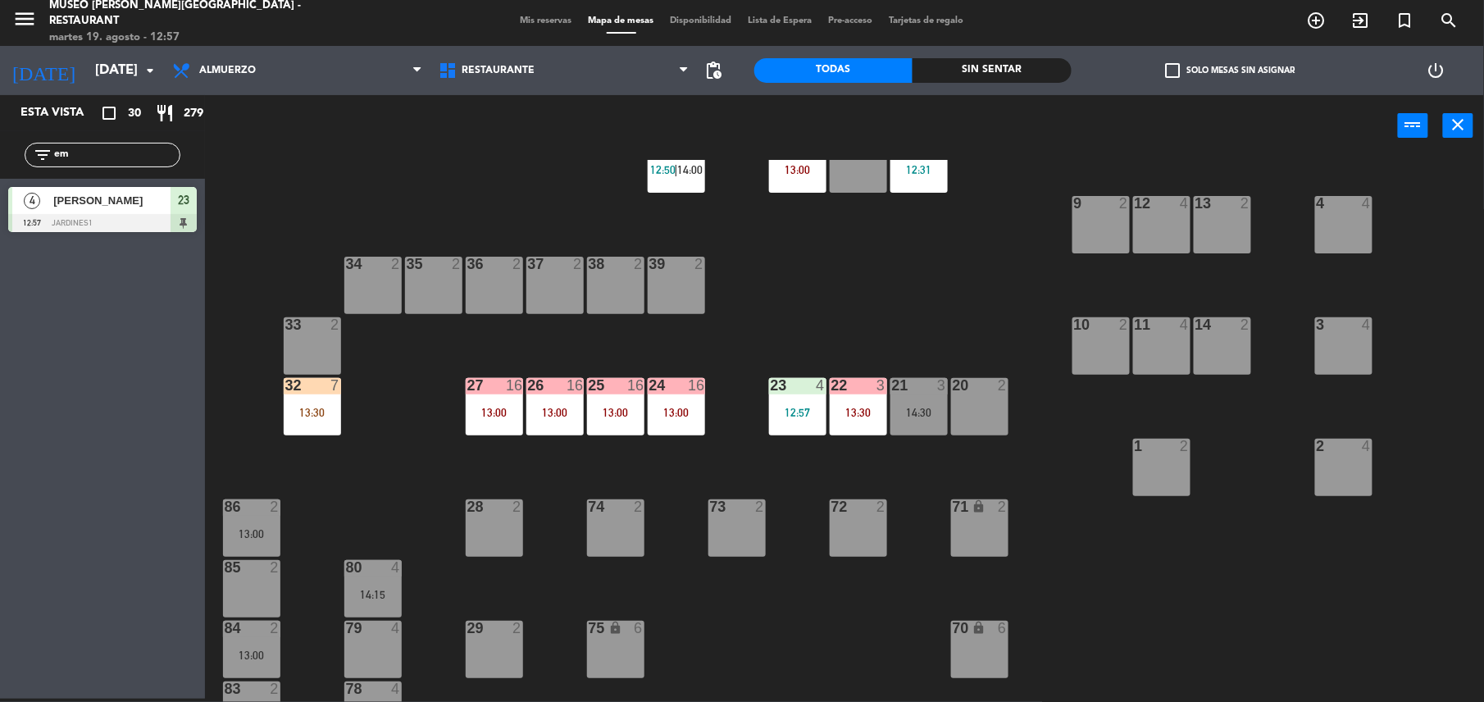
click at [794, 344] on div "44 block 5 49 2 13:15 54 5 14:30 64 1 13:00 48 7 12:15 53 7 12:15 63 2 12:00 43…" at bounding box center [852, 431] width 1264 height 542
click at [307, 421] on div "32 7 13:30" at bounding box center [312, 406] width 57 height 57
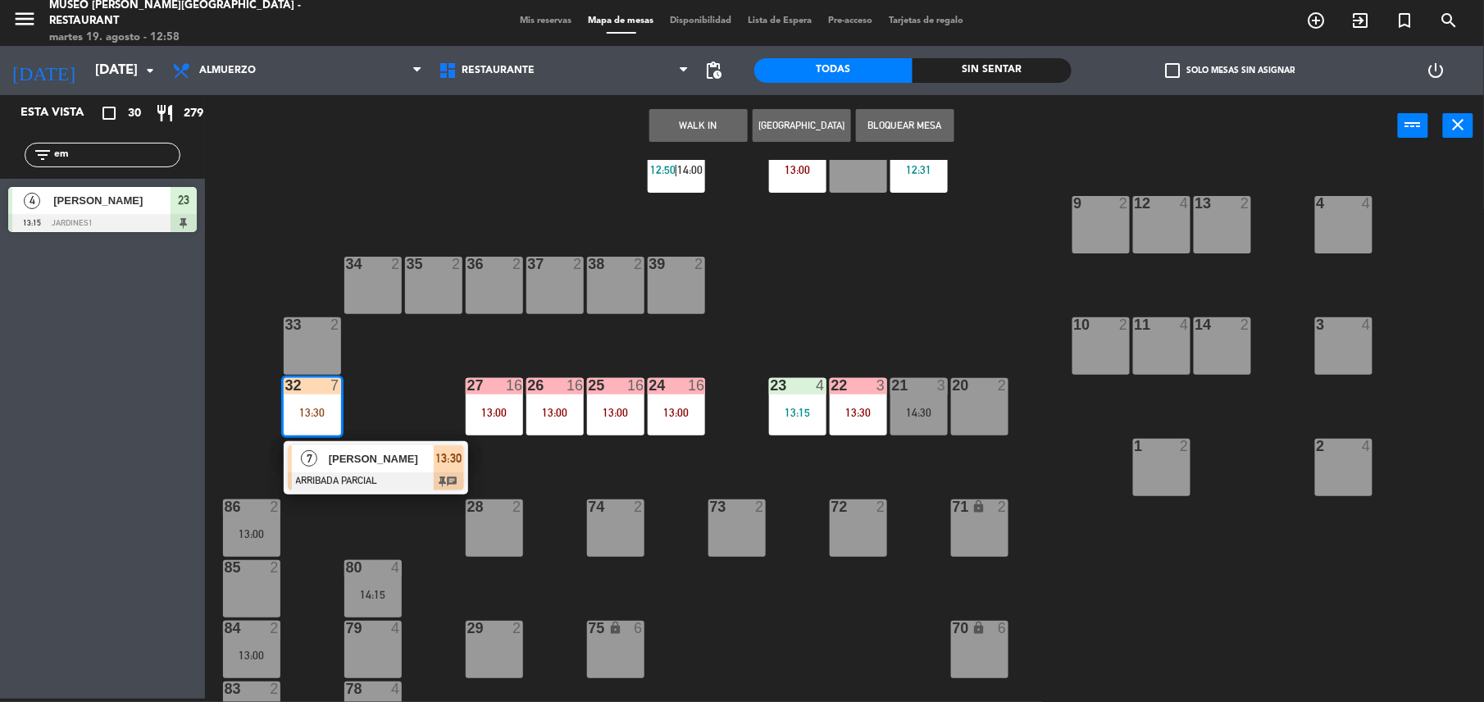
click at [362, 457] on span "[PERSON_NAME]" at bounding box center [381, 458] width 105 height 17
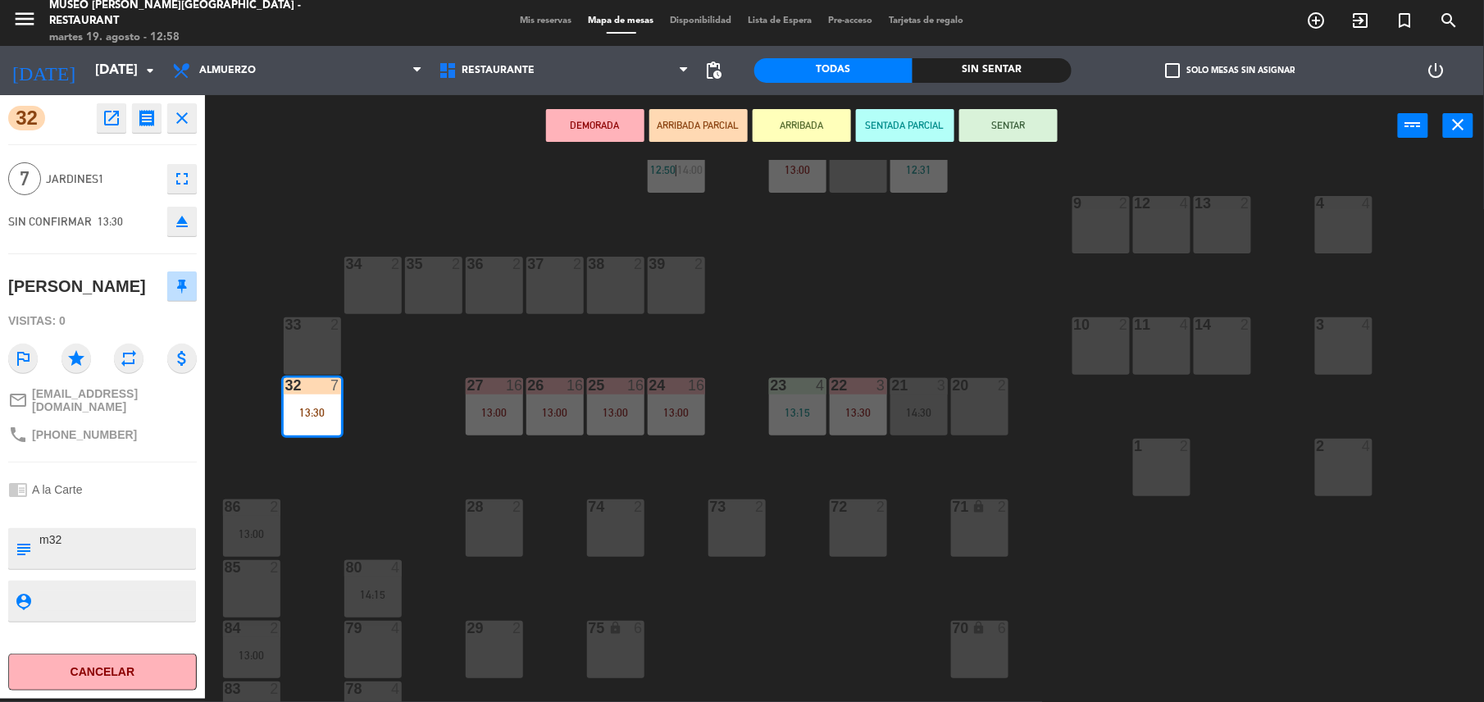
click at [79, 566] on textarea at bounding box center [116, 548] width 157 height 34
click at [355, 447] on div "44 block 5 49 2 13:15 54 5 14:30 64 1 13:00 48 7 12:15 53 7 12:15 63 2 12:00 43…" at bounding box center [852, 431] width 1264 height 542
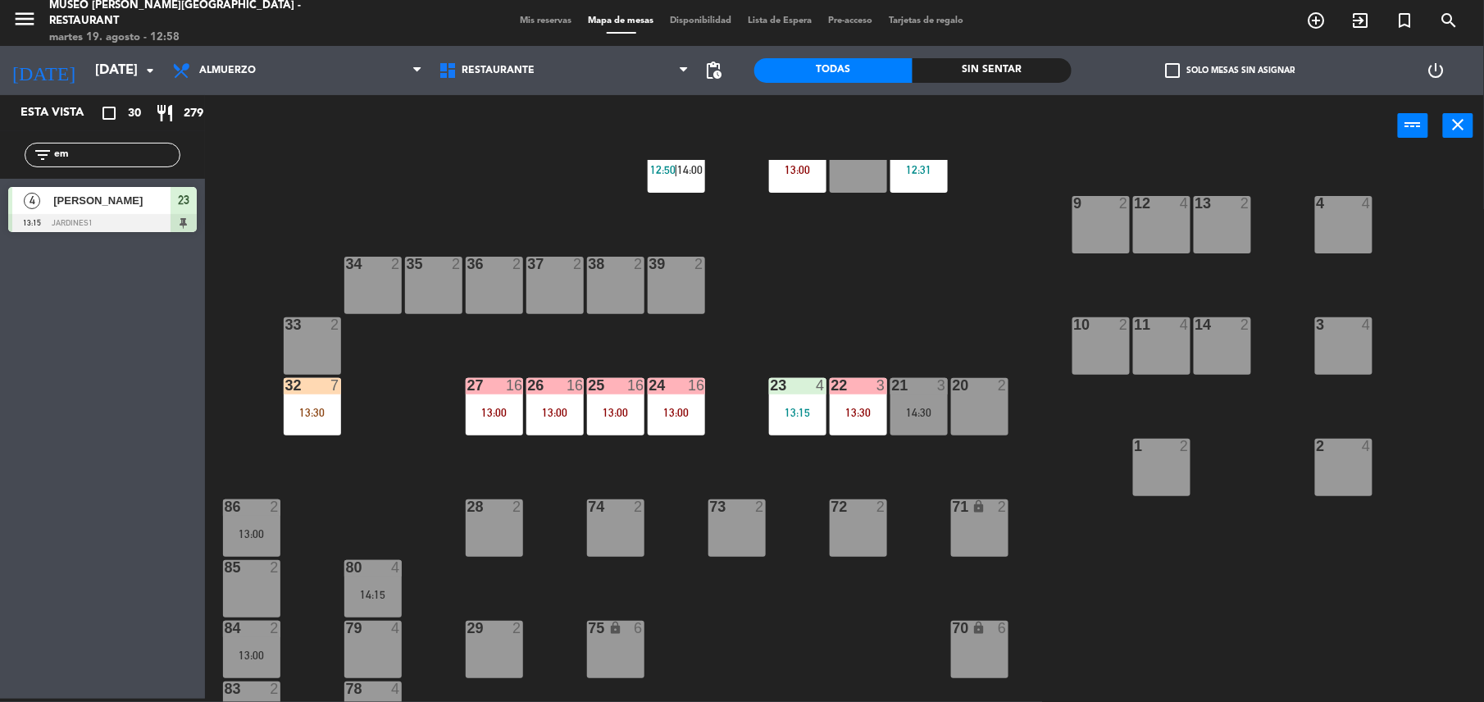
click at [801, 407] on div "13:15" at bounding box center [797, 412] width 57 height 11
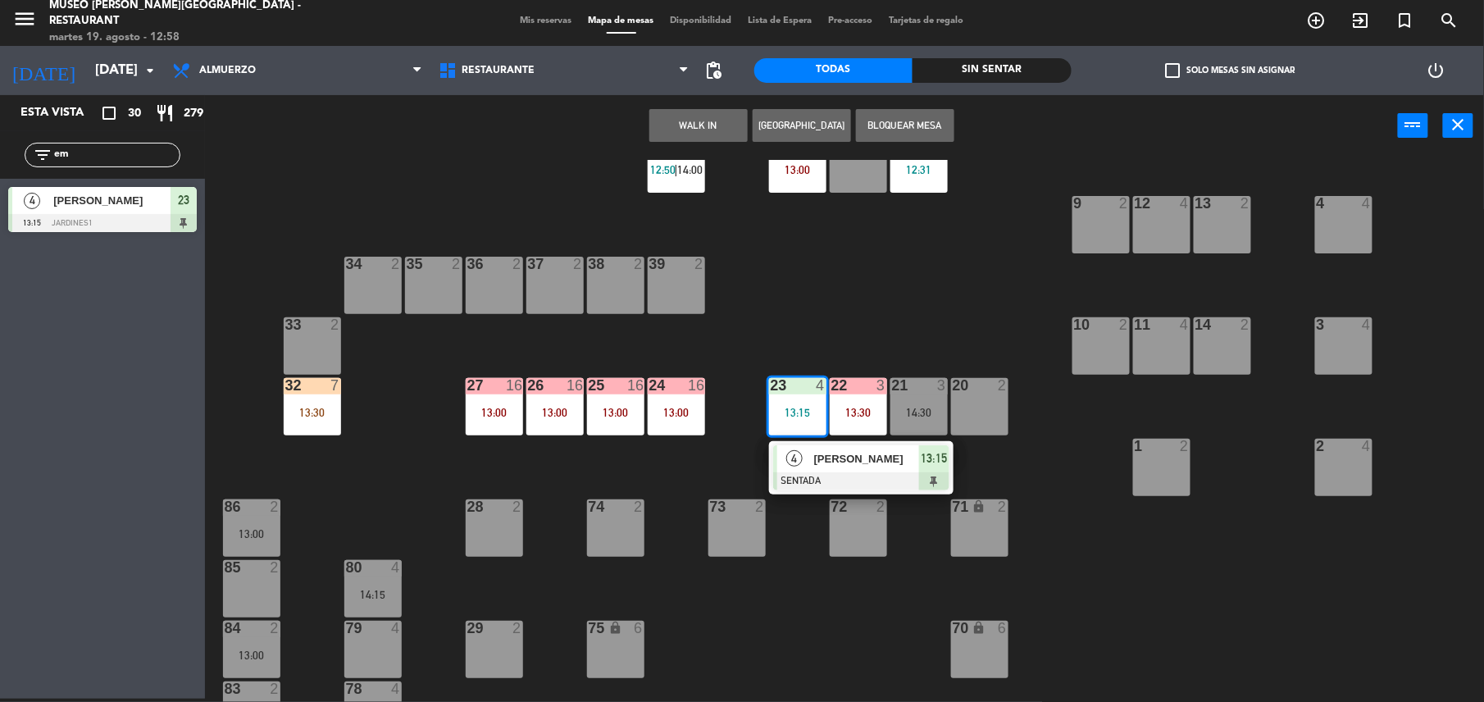
click at [853, 466] on span "[PERSON_NAME]" at bounding box center [866, 458] width 105 height 17
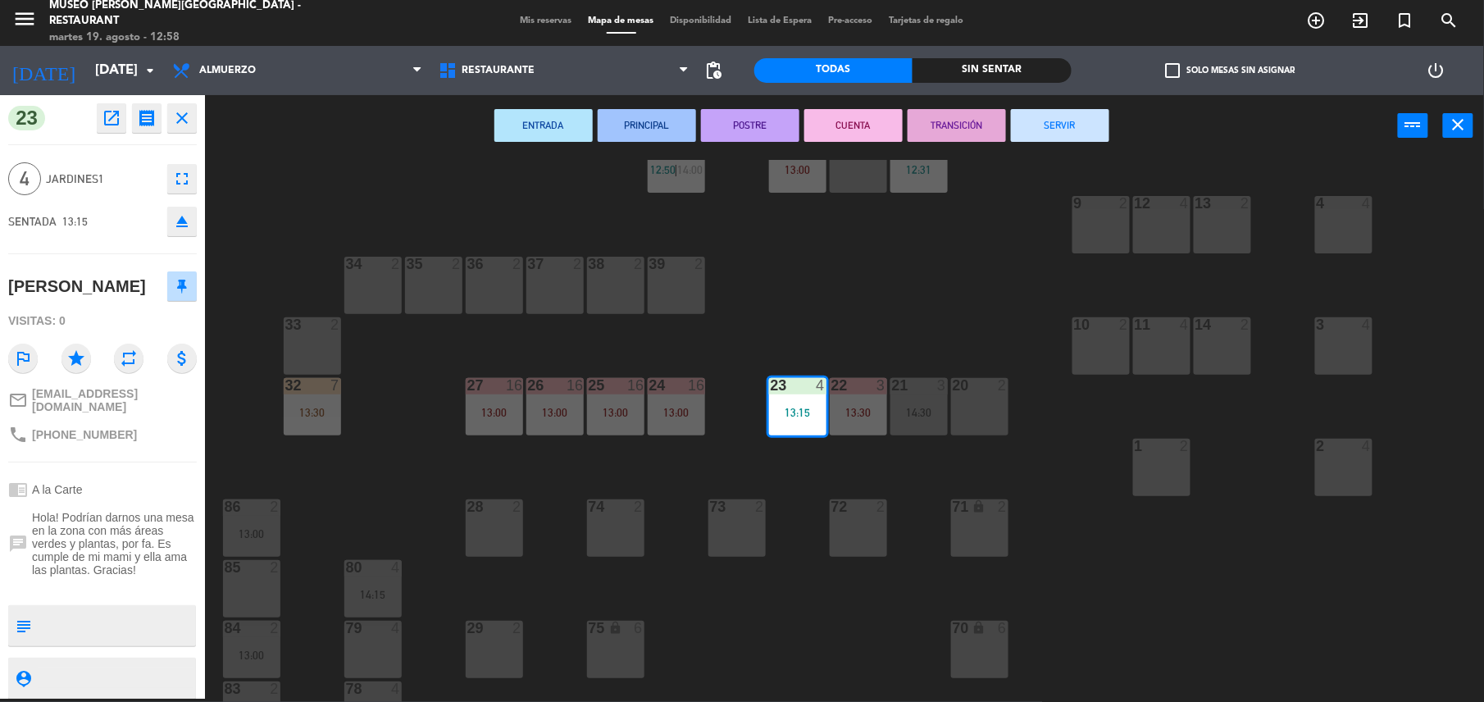
click at [175, 612] on textarea at bounding box center [116, 625] width 157 height 34
type textarea "m23 cumpleaños"
click at [133, 279] on div "[PERSON_NAME]" at bounding box center [102, 286] width 189 height 41
click at [393, 392] on div "44 block 5 49 2 13:15 54 5 14:30 64 1 13:00 48 7 12:15 53 7 12:15 63 2 12:00 43…" at bounding box center [852, 431] width 1264 height 542
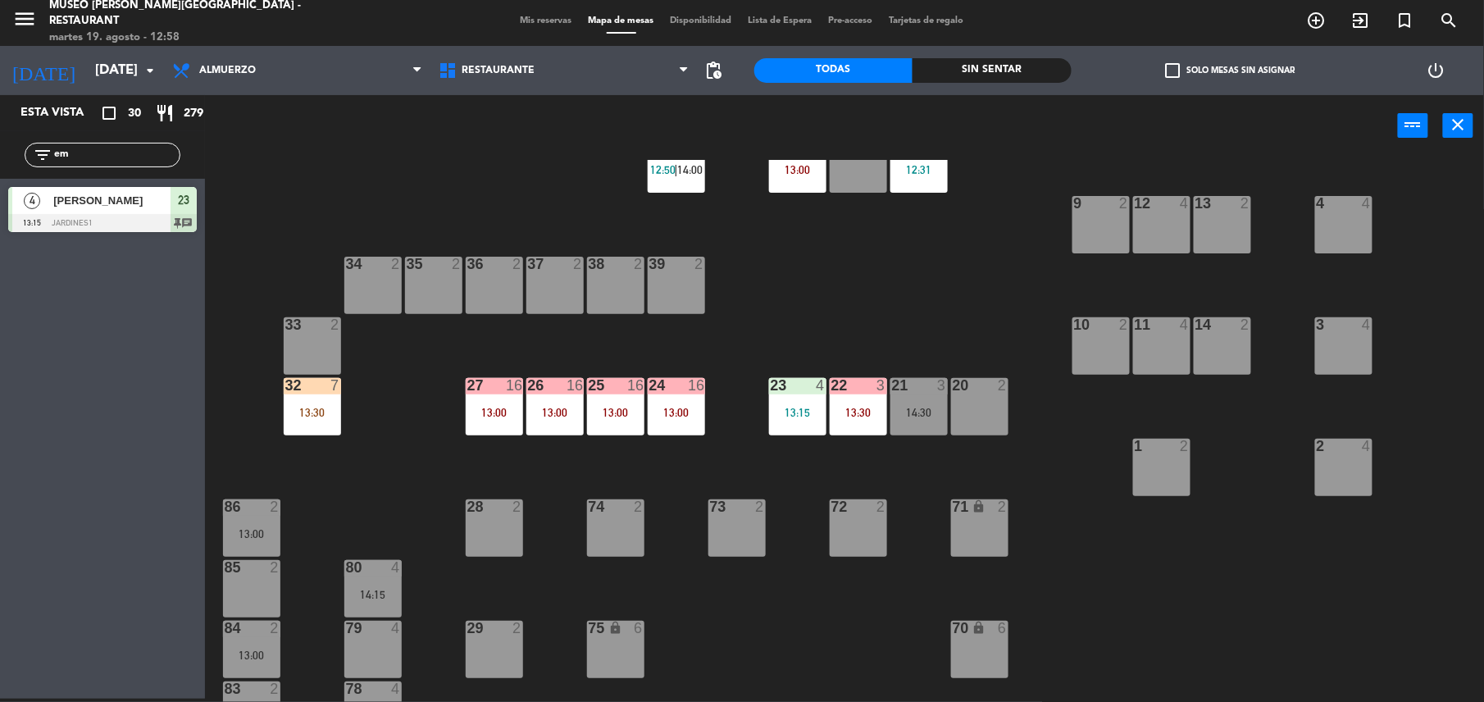
click at [300, 394] on div "32 7 13:30" at bounding box center [312, 406] width 57 height 57
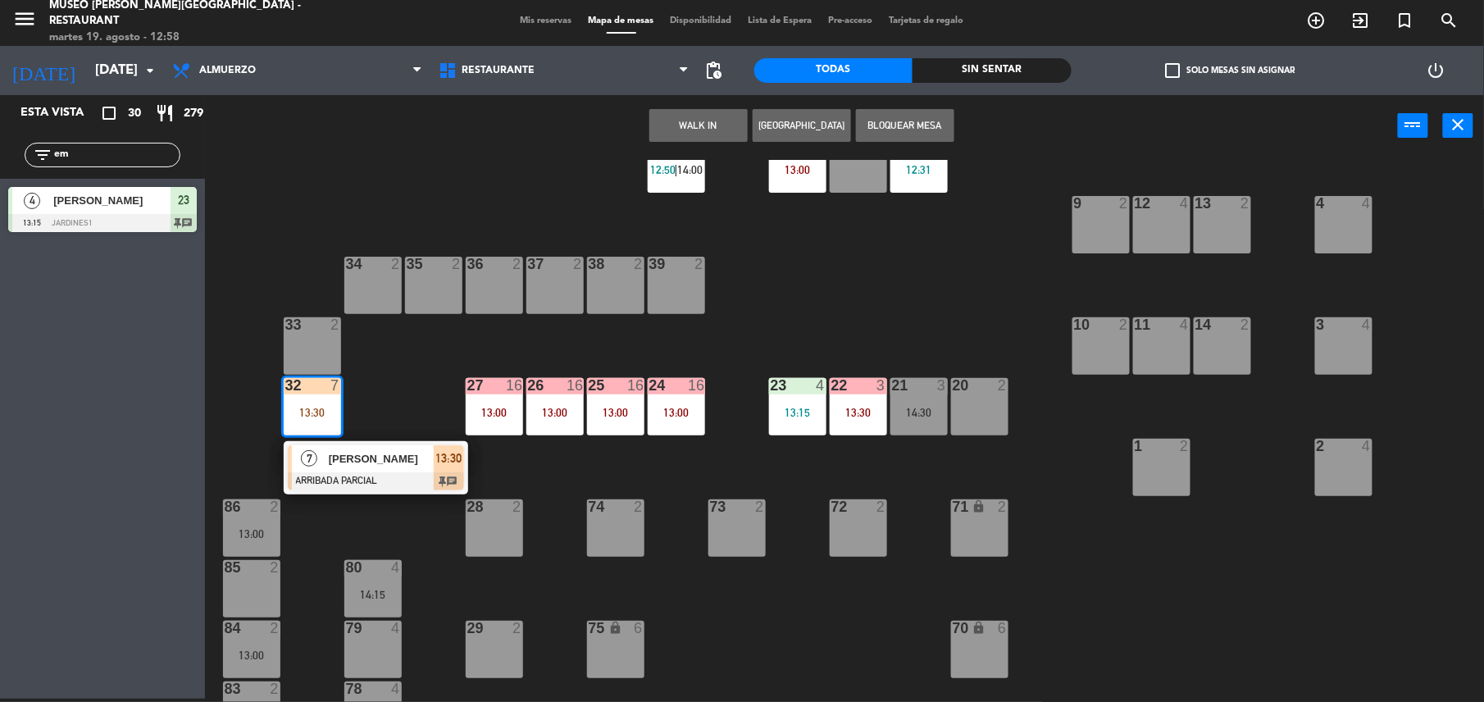
click at [375, 453] on span "[PERSON_NAME]" at bounding box center [381, 458] width 105 height 17
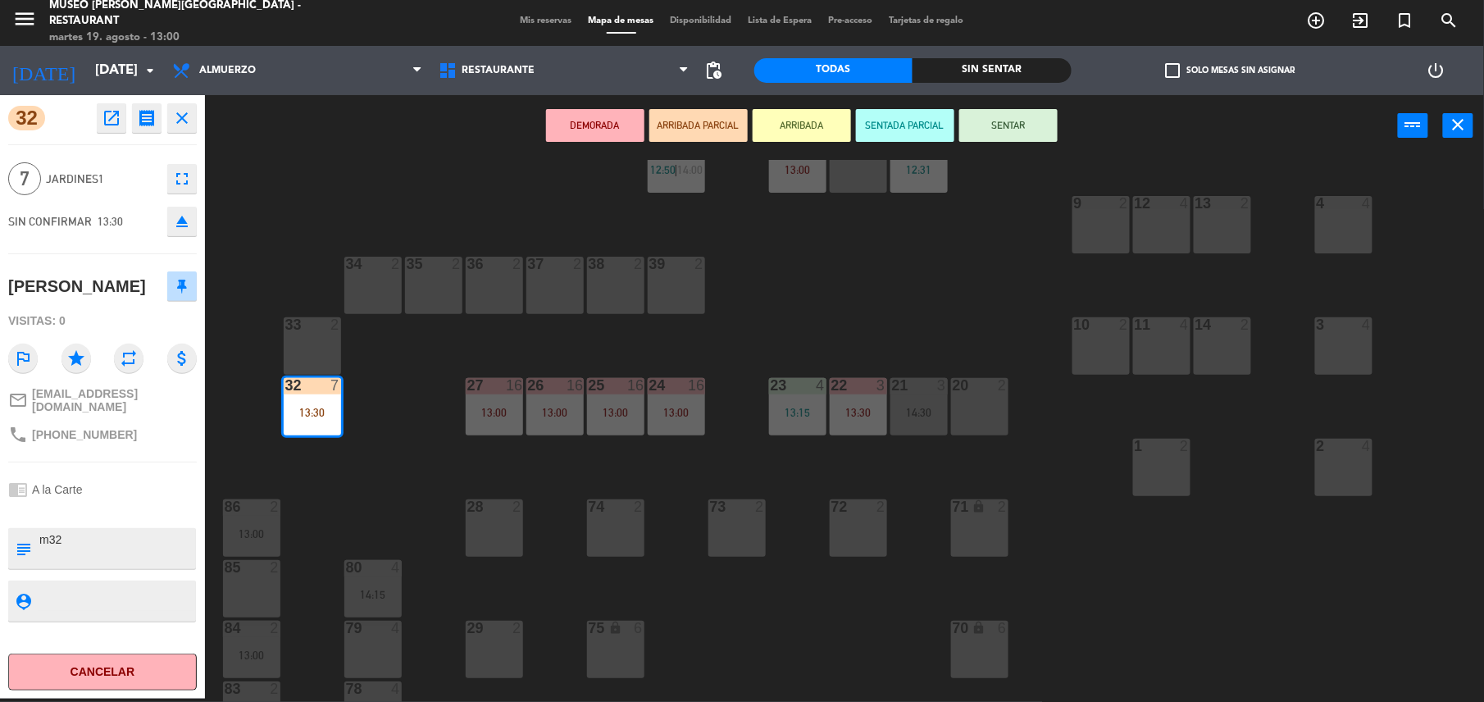
scroll to position [0, 0]
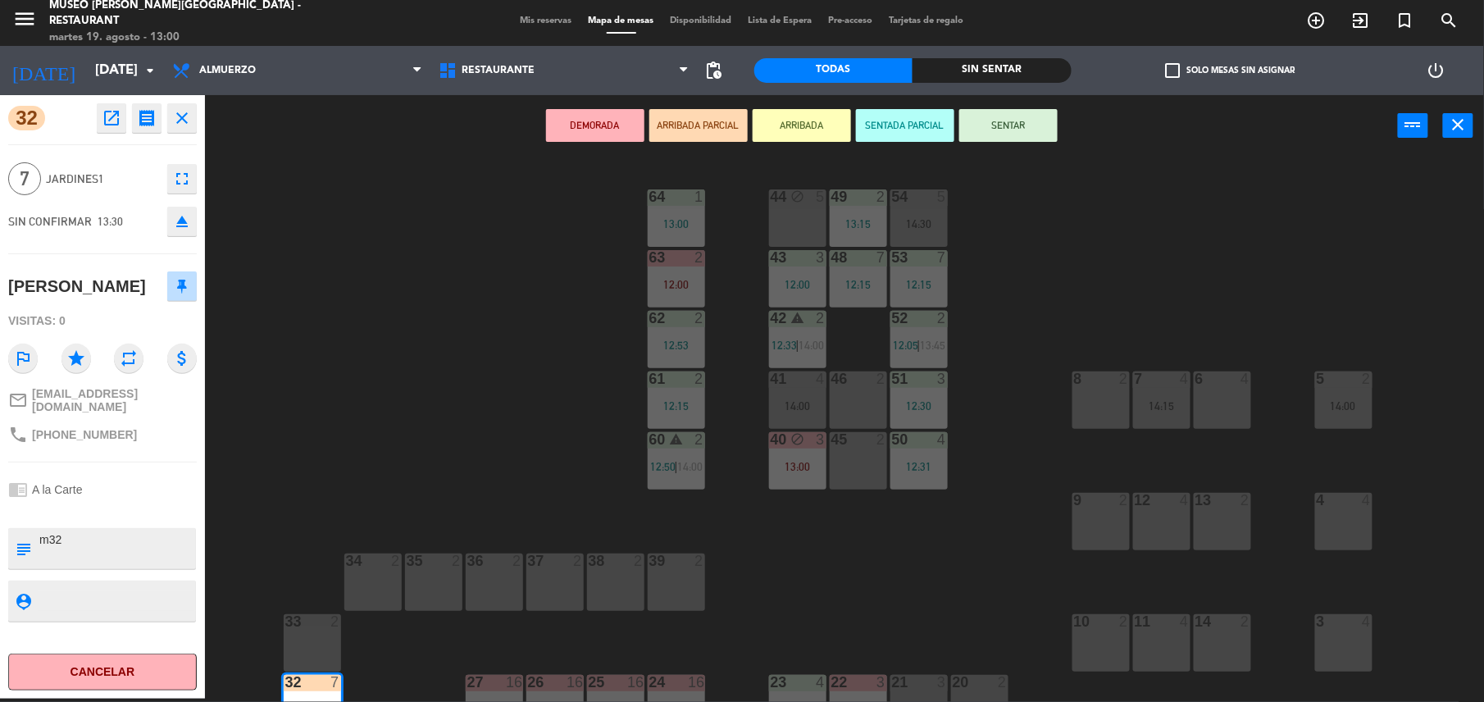
click at [994, 490] on div "44 block 5 49 2 13:15 54 5 14:30 64 1 13:00 48 7 12:15 53 7 12:15 63 2 12:00 43…" at bounding box center [852, 431] width 1264 height 542
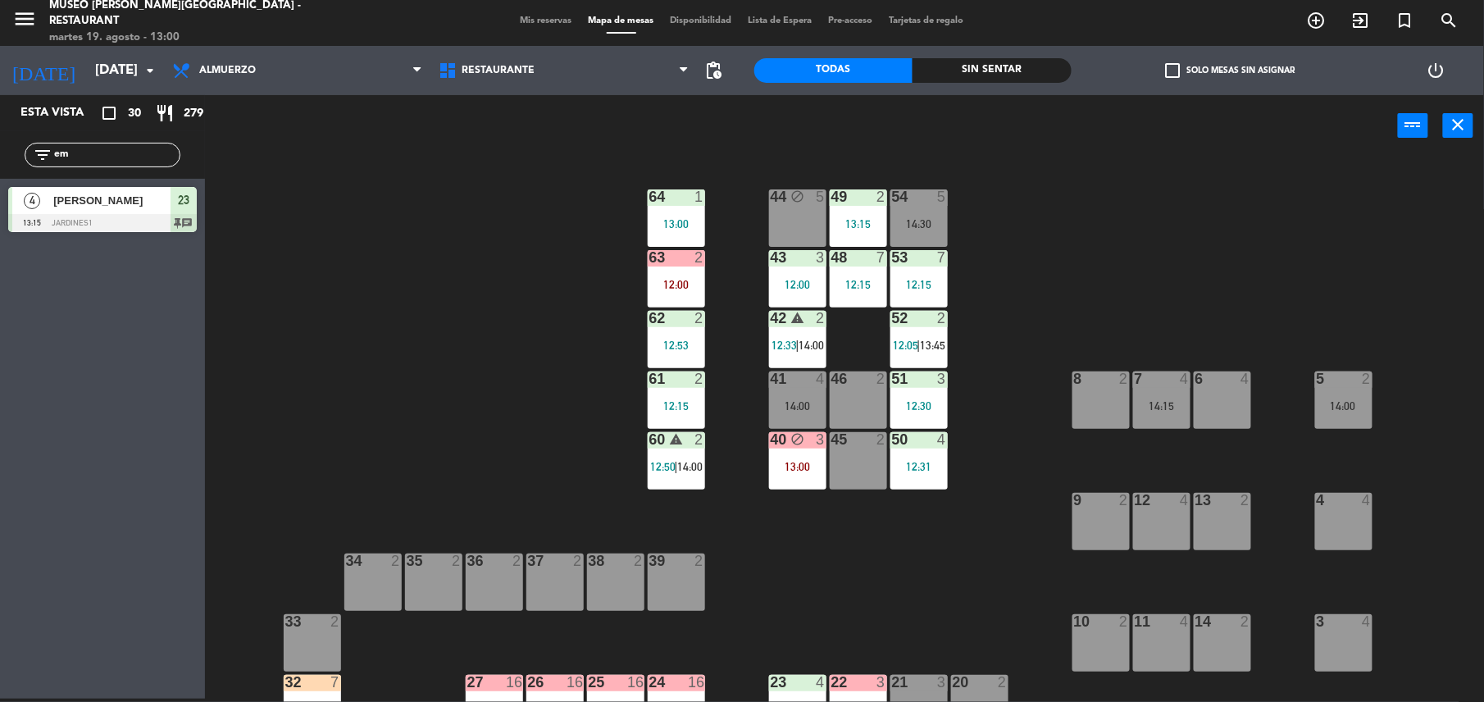
click at [928, 389] on div "51 3 12:30" at bounding box center [918, 399] width 57 height 57
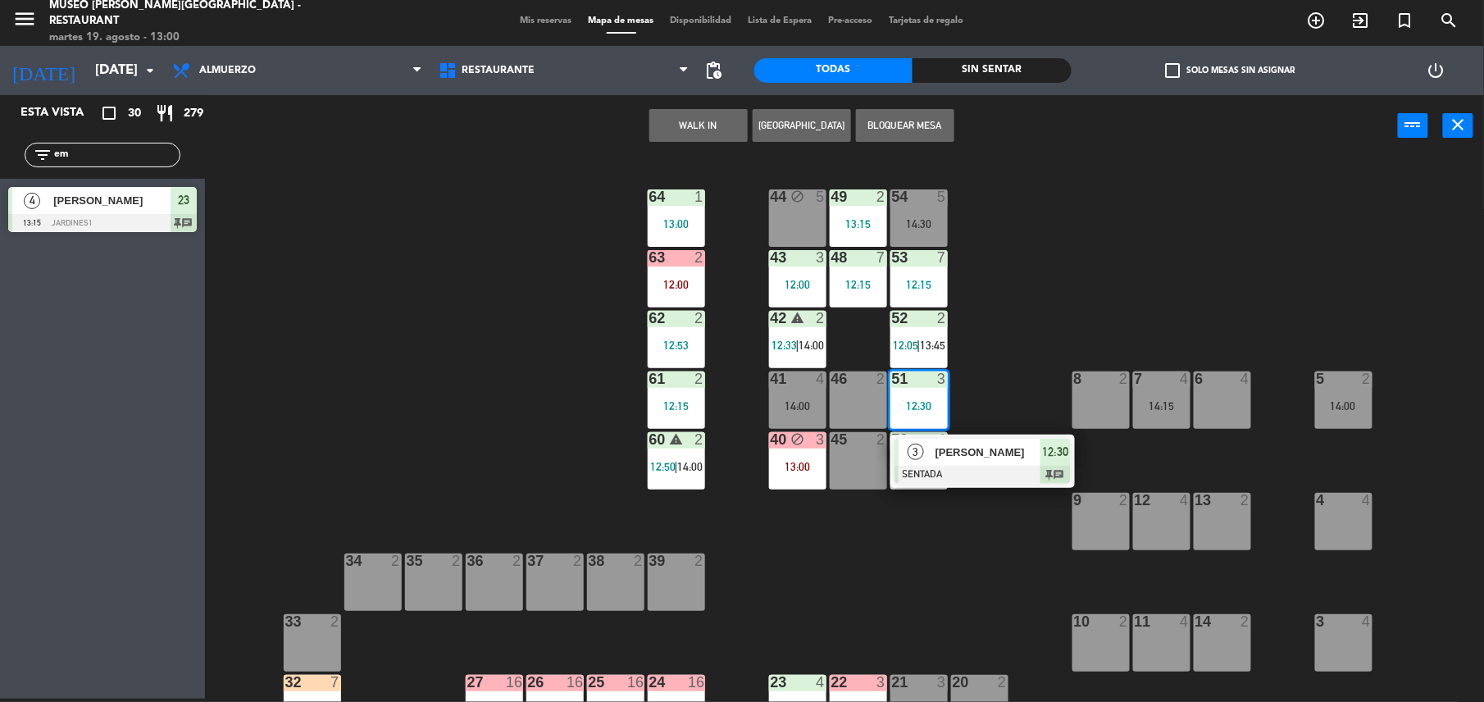
click at [1003, 453] on span "[PERSON_NAME]" at bounding box center [987, 451] width 105 height 17
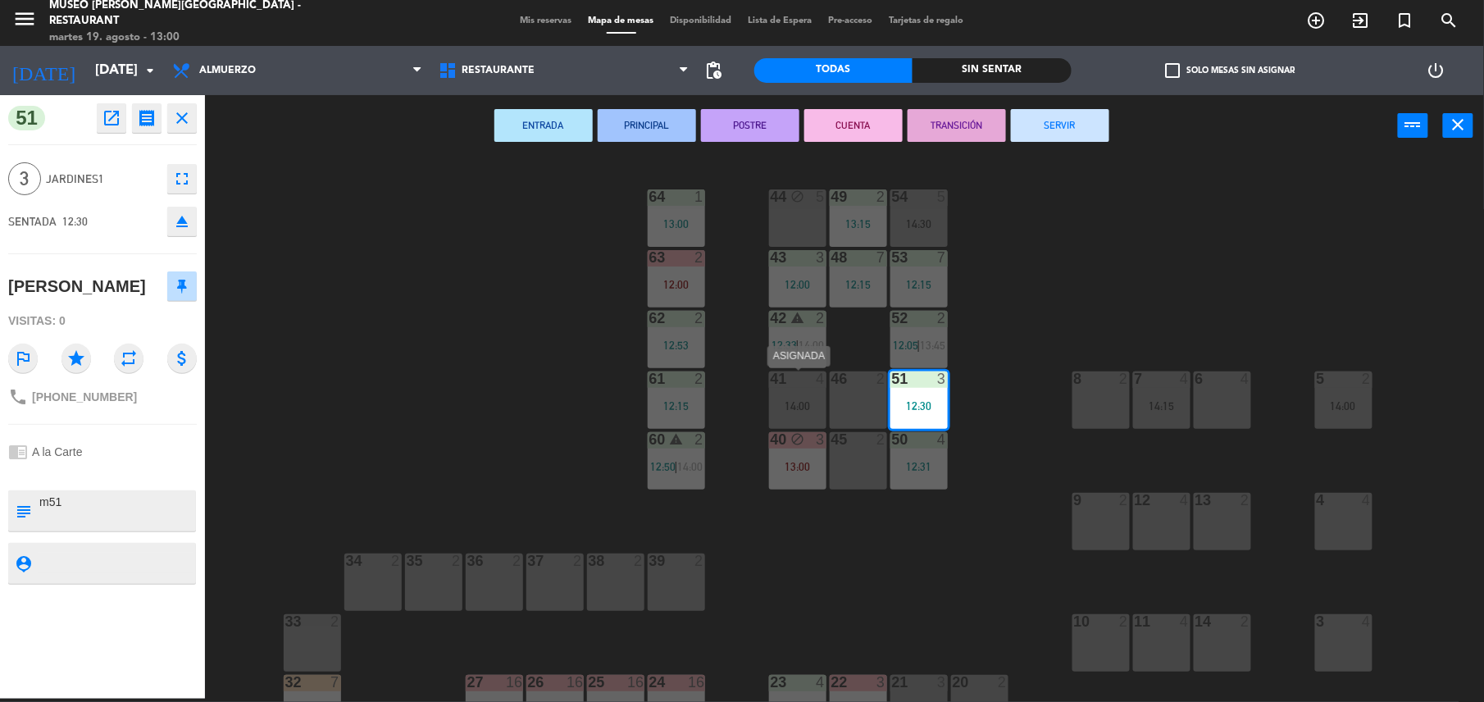
click at [807, 395] on div "41 4 14:00" at bounding box center [797, 399] width 57 height 57
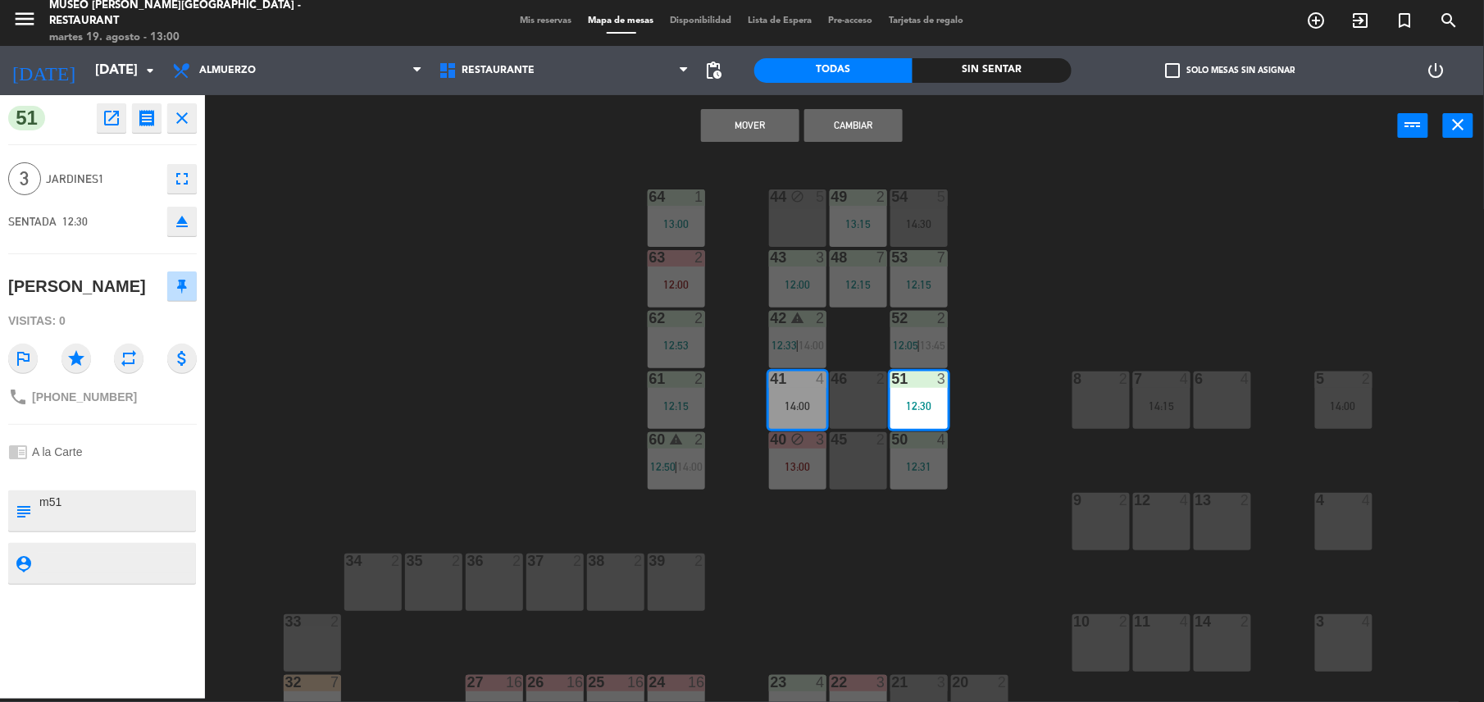
click at [876, 139] on button "Cambiar" at bounding box center [853, 125] width 98 height 33
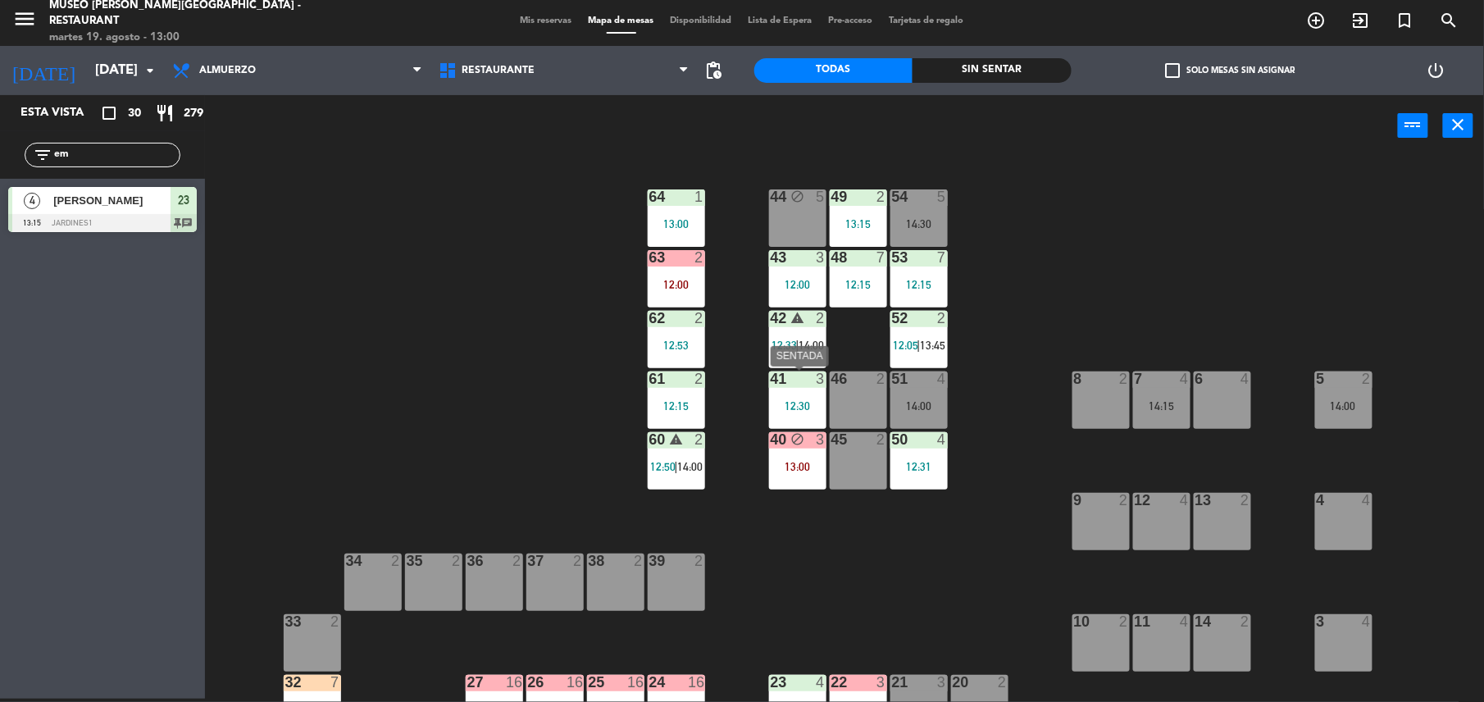
click at [807, 379] on div at bounding box center [797, 378] width 27 height 15
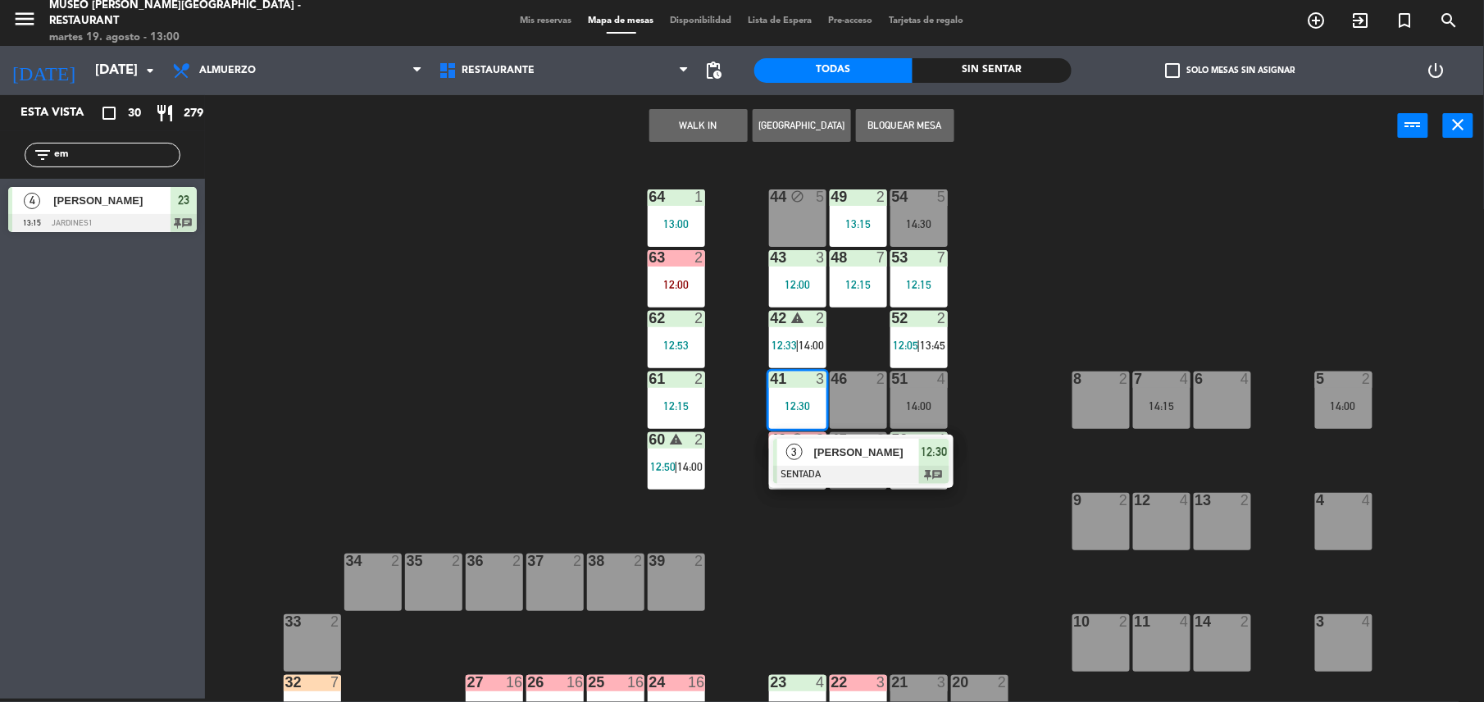
click at [859, 448] on span "[PERSON_NAME]" at bounding box center [866, 451] width 105 height 17
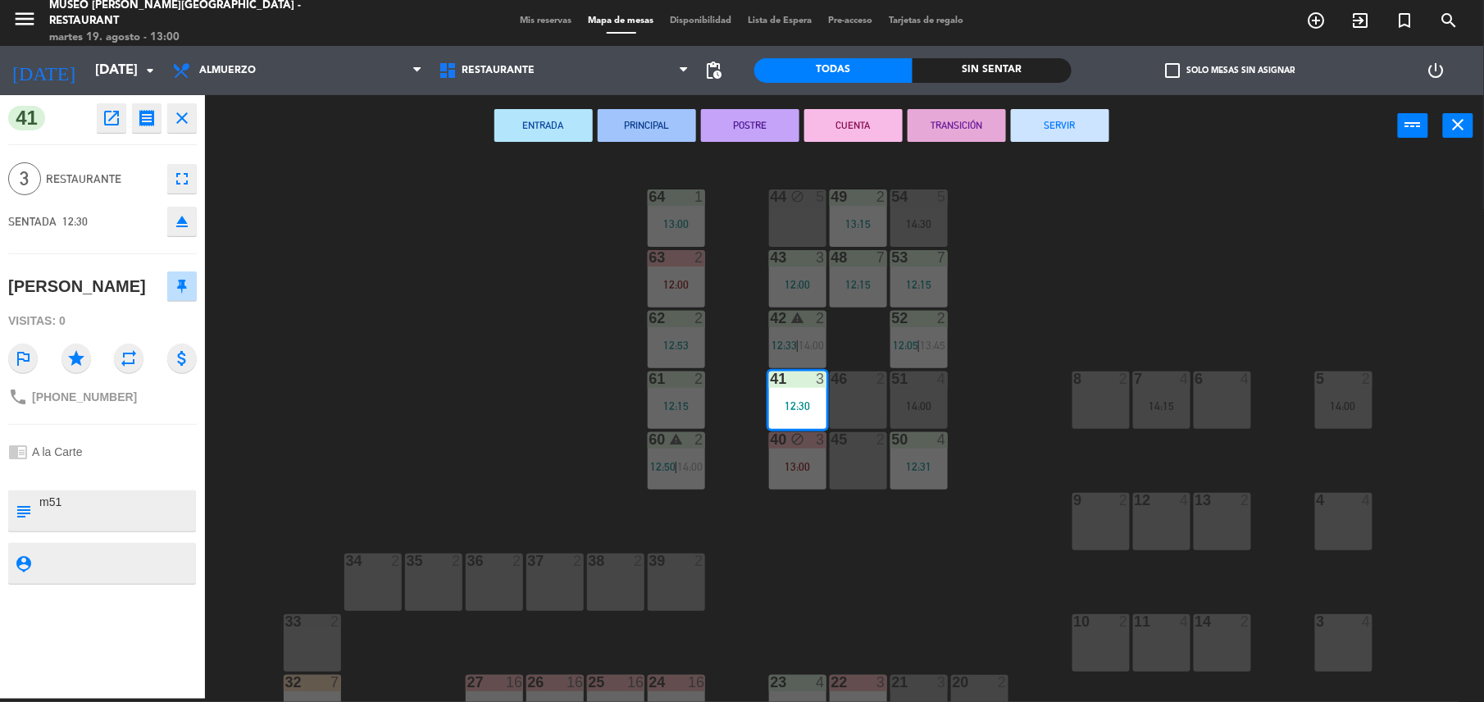
click at [53, 506] on textarea at bounding box center [116, 510] width 157 height 34
type textarea "m41"
click at [135, 271] on div "[PERSON_NAME]" at bounding box center [102, 286] width 189 height 41
click at [966, 561] on div "44 block 5 49 2 13:15 54 5 14:30 64 1 13:00 48 7 12:15 53 7 12:15 63 2 12:00 43…" at bounding box center [852, 431] width 1264 height 542
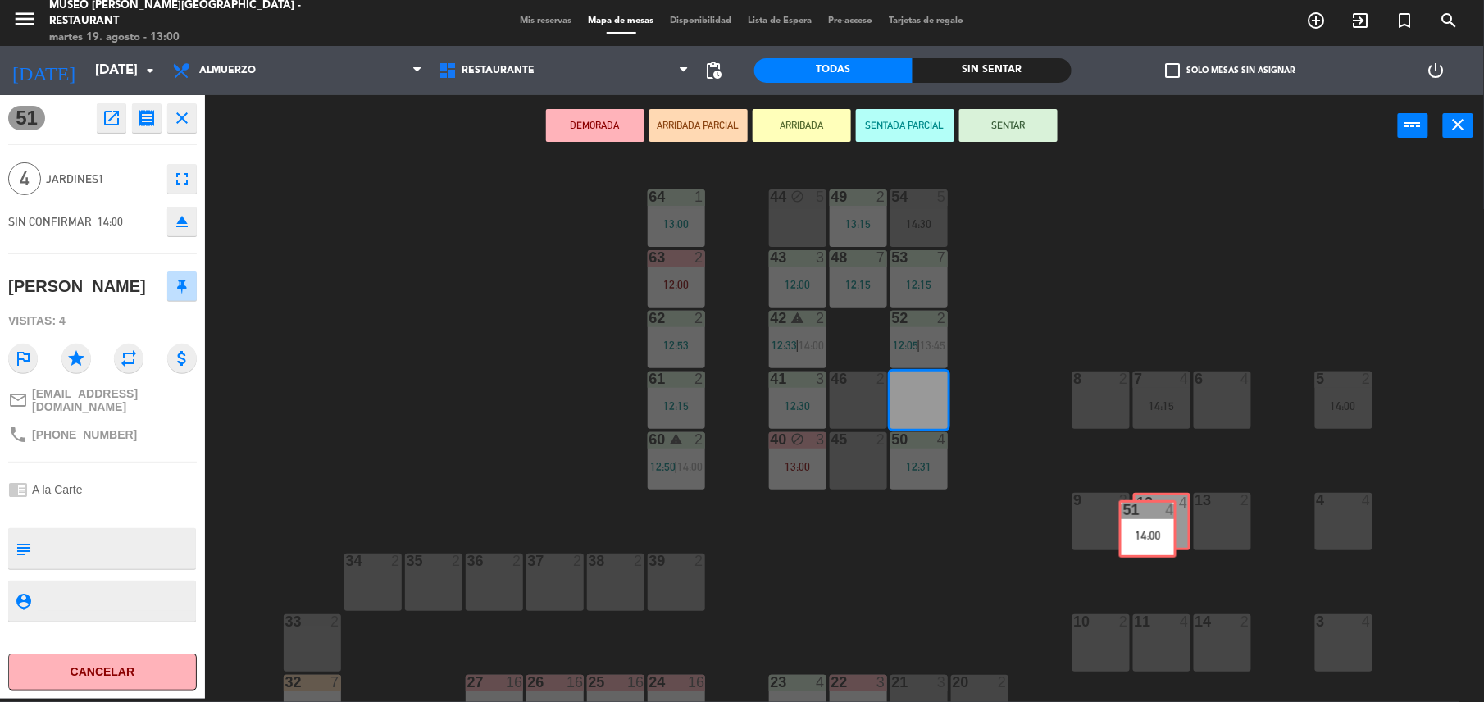
drag, startPoint x: 919, startPoint y: 398, endPoint x: 1149, endPoint y: 516, distance: 259.2
click at [1149, 516] on div "44 block 5 49 2 13:15 54 5 14:30 64 1 13:00 48 7 12:15 53 7 12:15 63 2 12:00 43…" at bounding box center [852, 431] width 1264 height 542
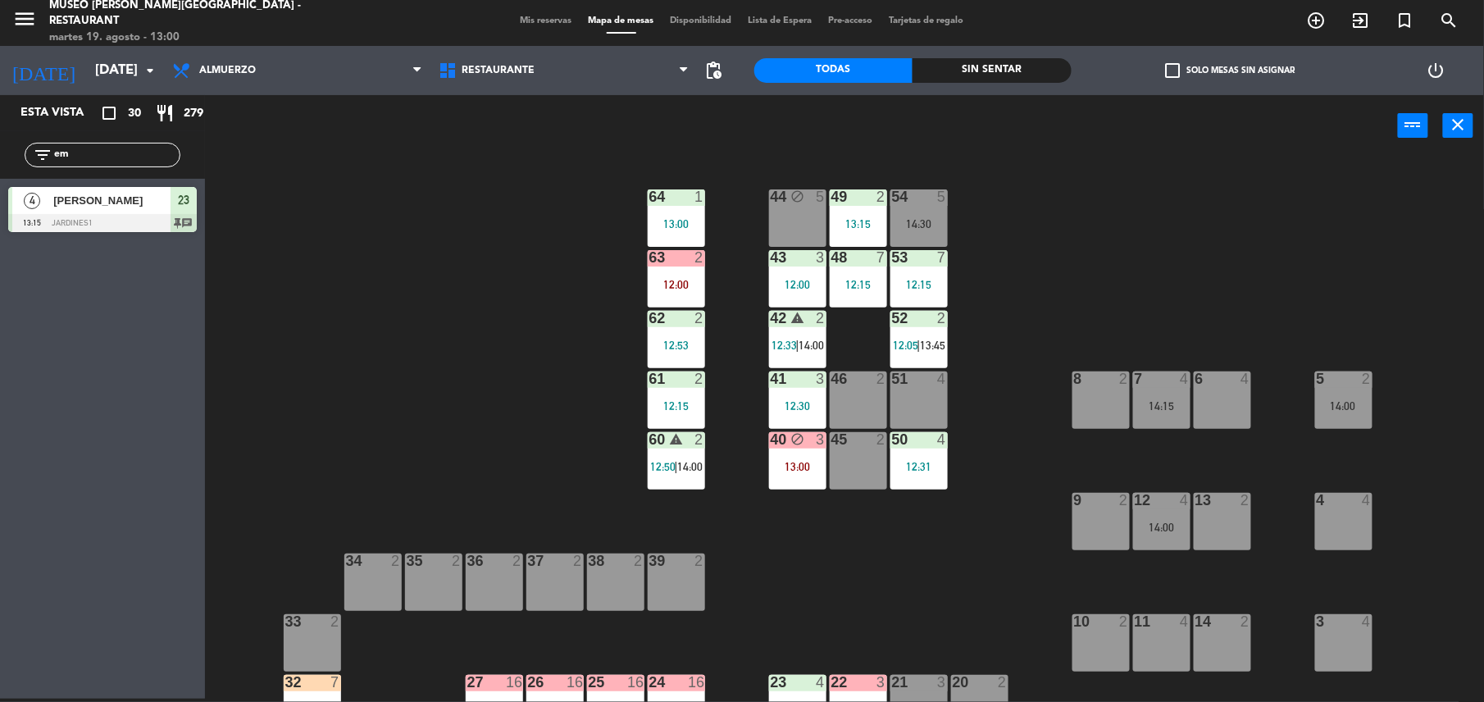
scroll to position [323, 0]
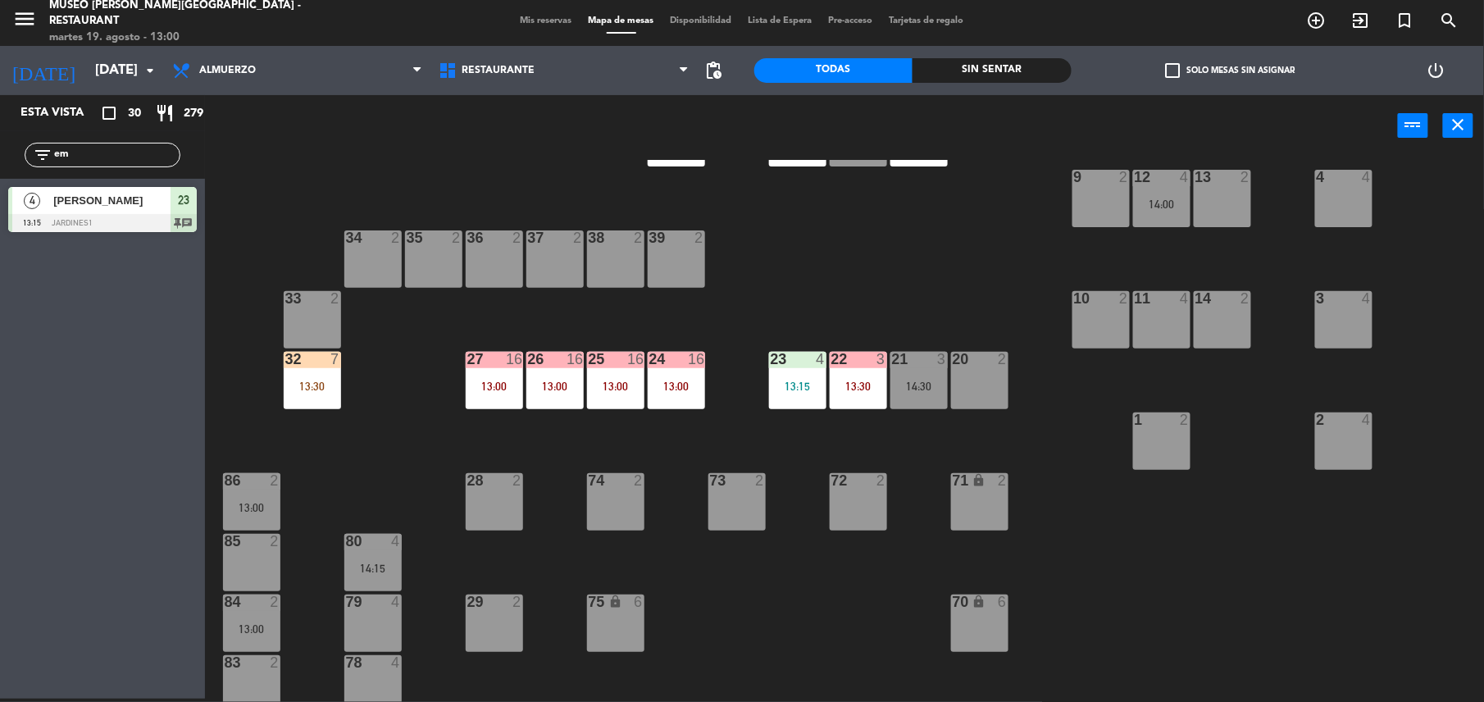
click at [302, 366] on div "32 7" at bounding box center [312, 360] width 57 height 16
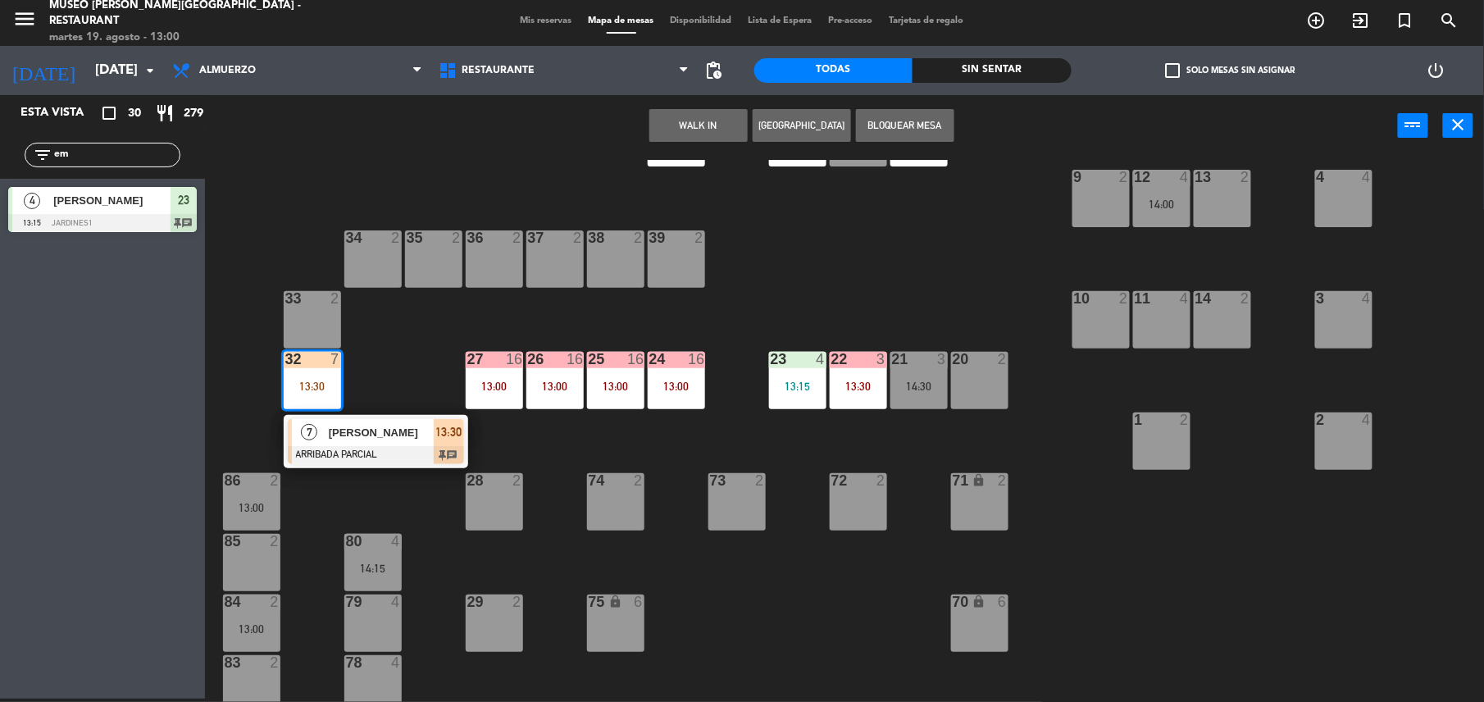
click at [344, 415] on div "7 [PERSON_NAME] ARRIBADA PARCIAL 13:30 chat" at bounding box center [376, 441] width 184 height 53
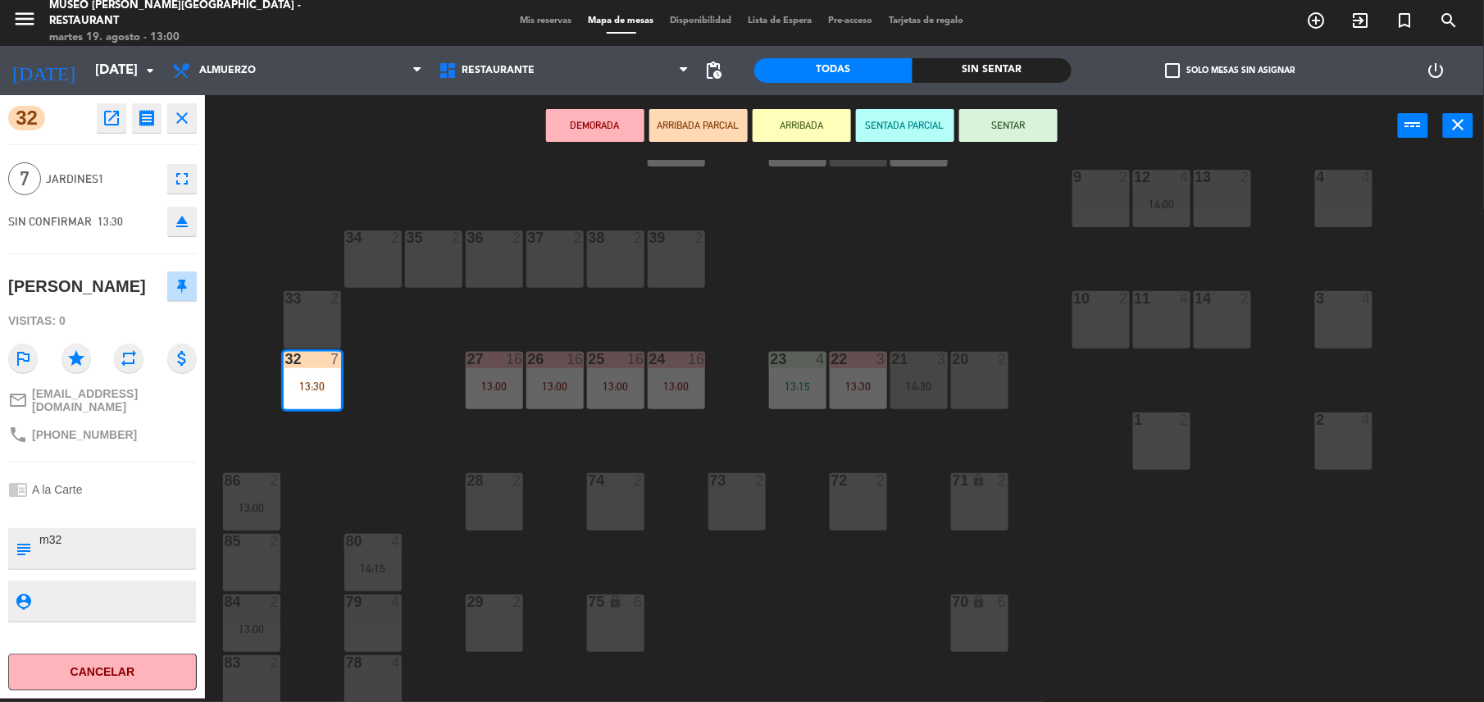
scroll to position [0, 0]
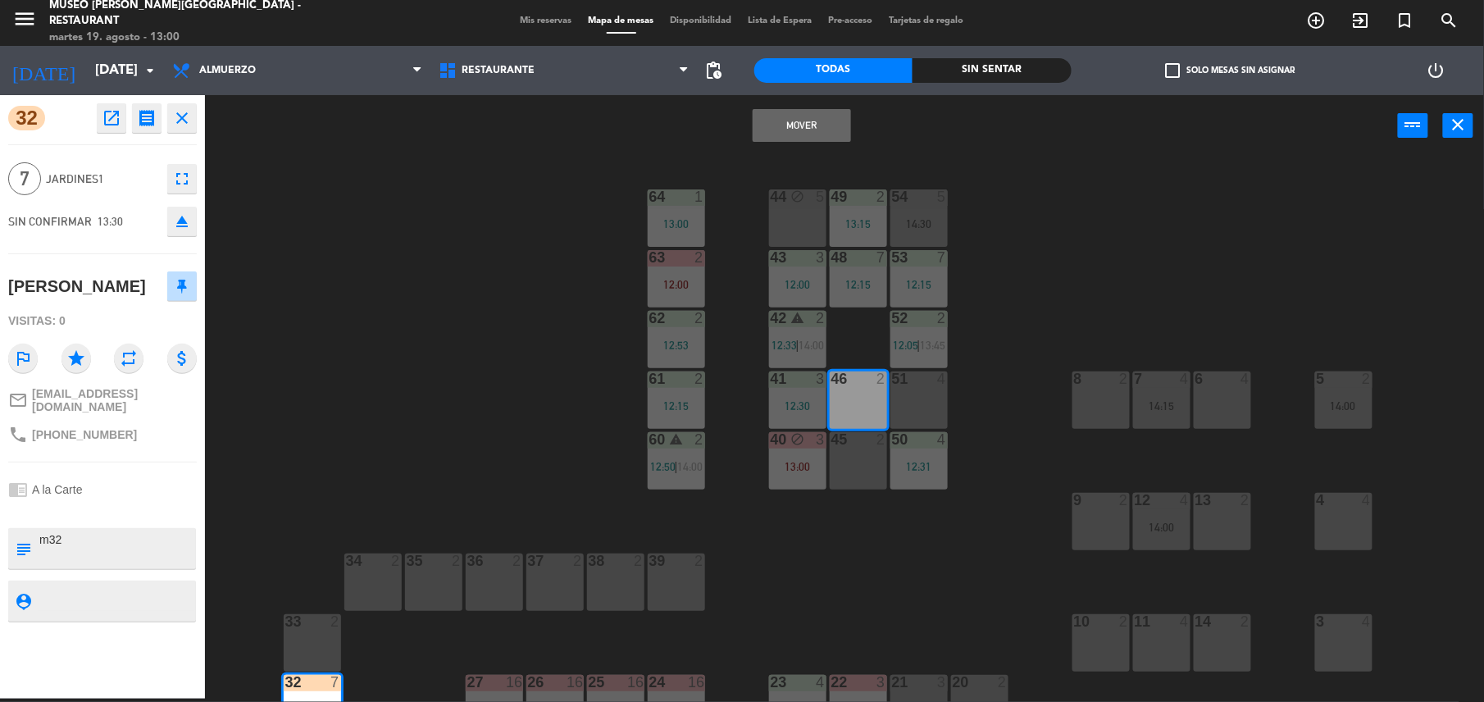
click at [877, 401] on div "46 2" at bounding box center [858, 399] width 57 height 57
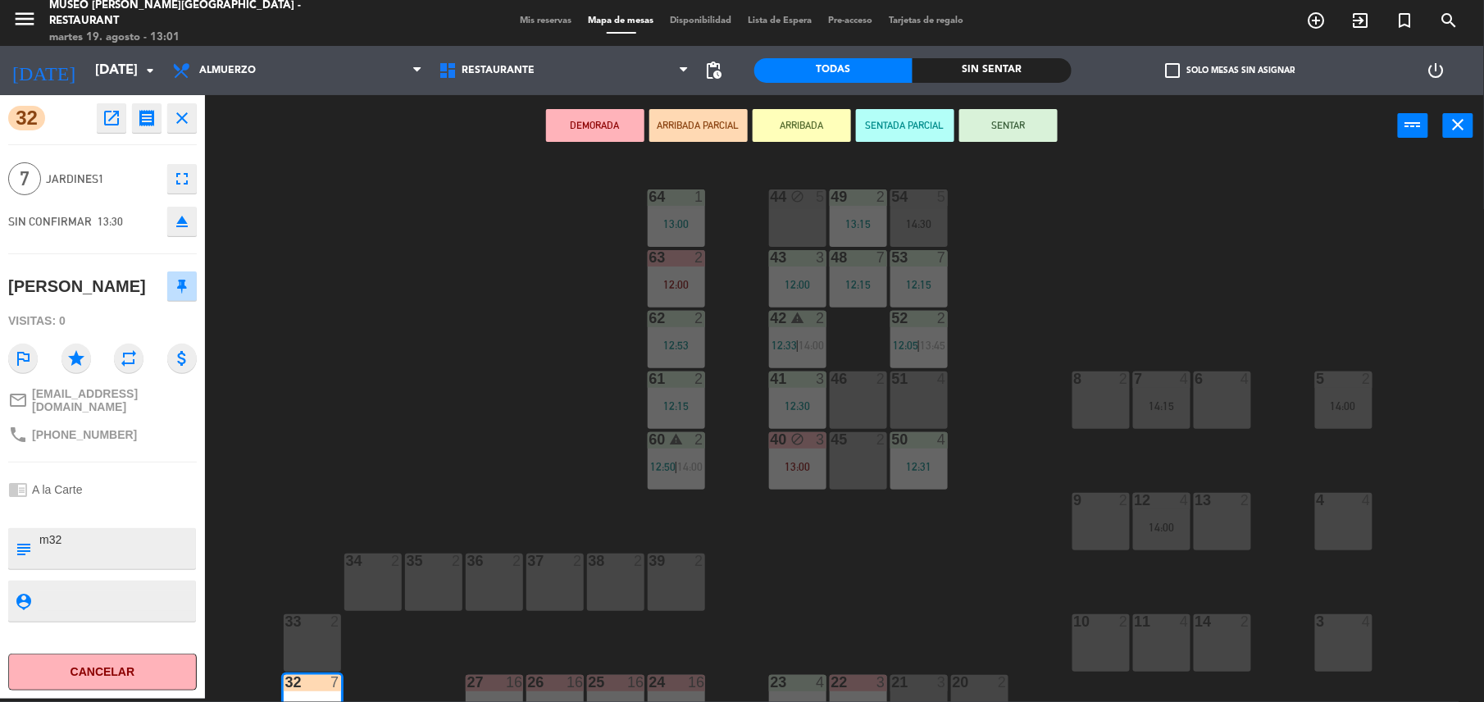
click at [863, 401] on div "46 2" at bounding box center [858, 399] width 57 height 57
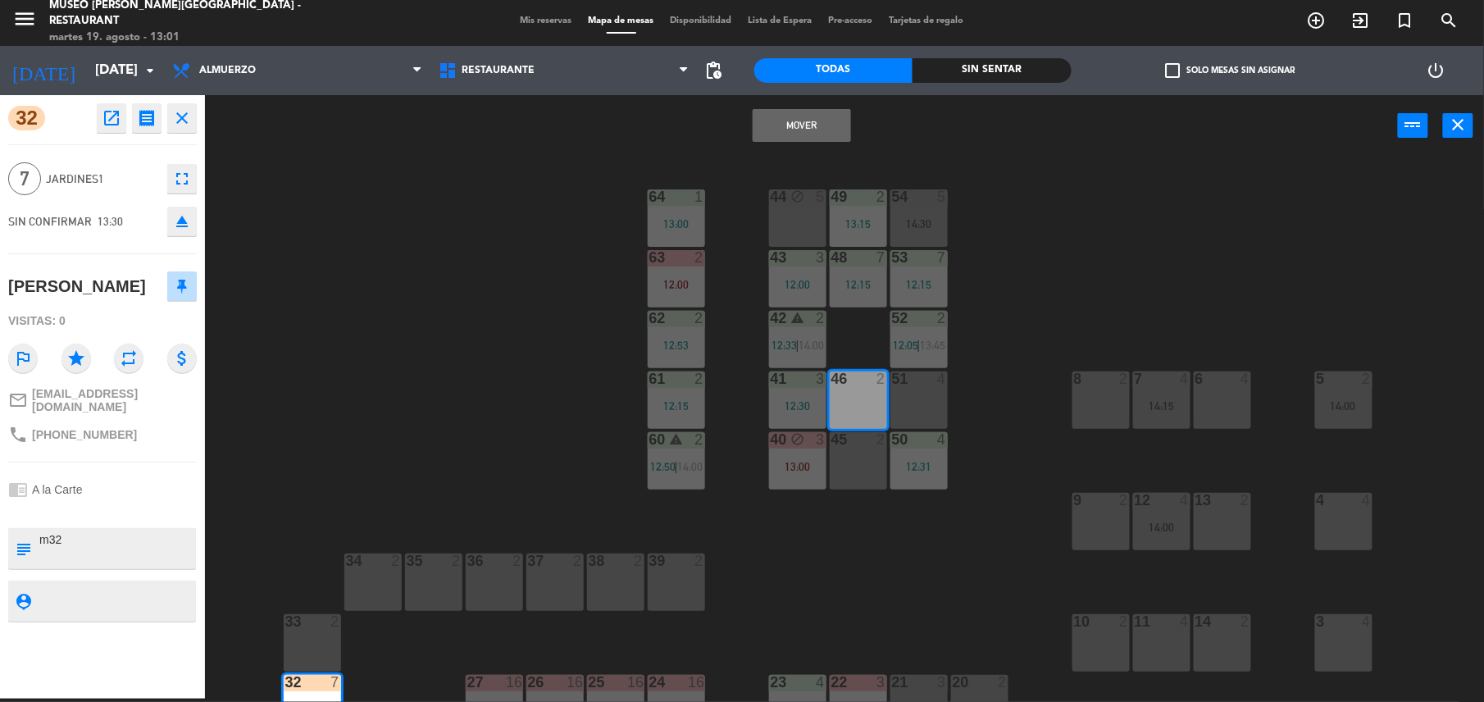
click at [925, 395] on div "51 4" at bounding box center [918, 399] width 57 height 57
click at [798, 123] on button "Mover y Unir" at bounding box center [802, 125] width 98 height 33
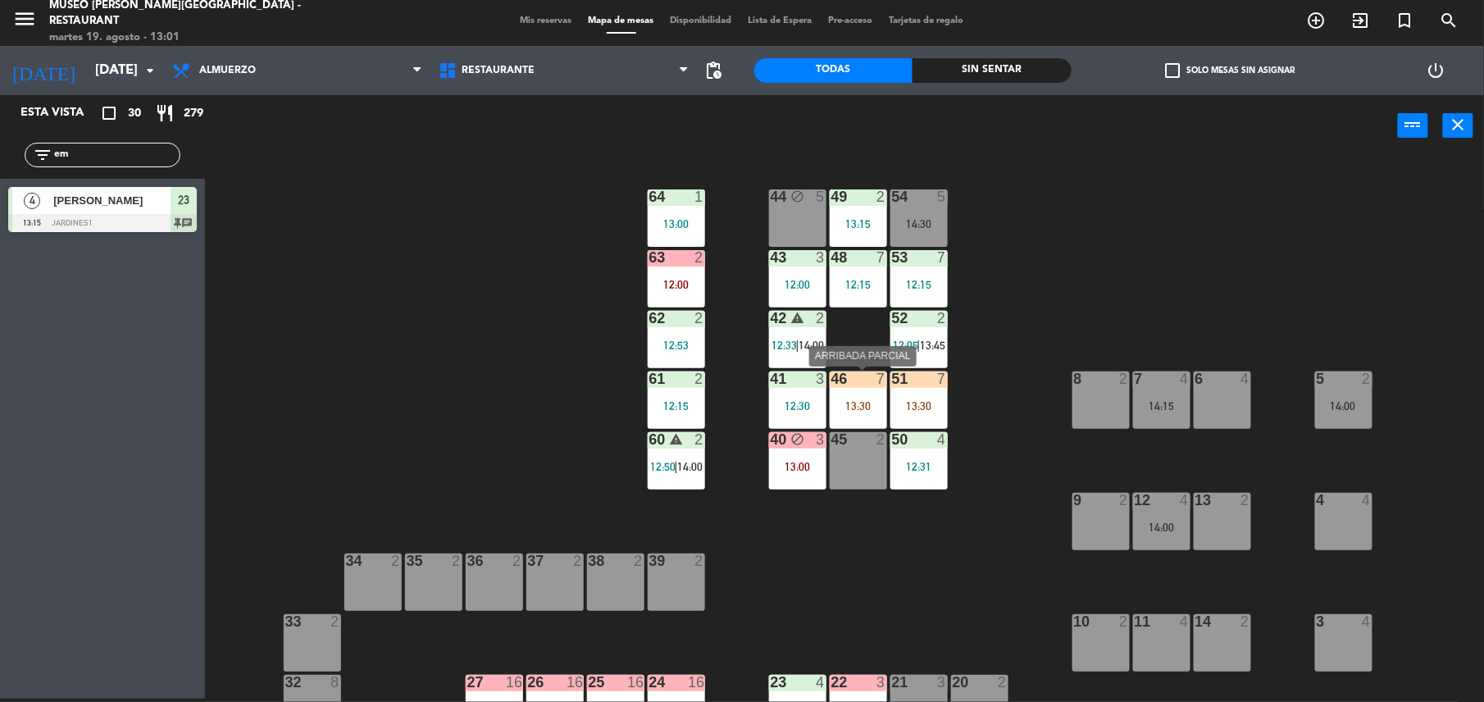
click at [856, 397] on div "46 7 13:30" at bounding box center [858, 399] width 57 height 57
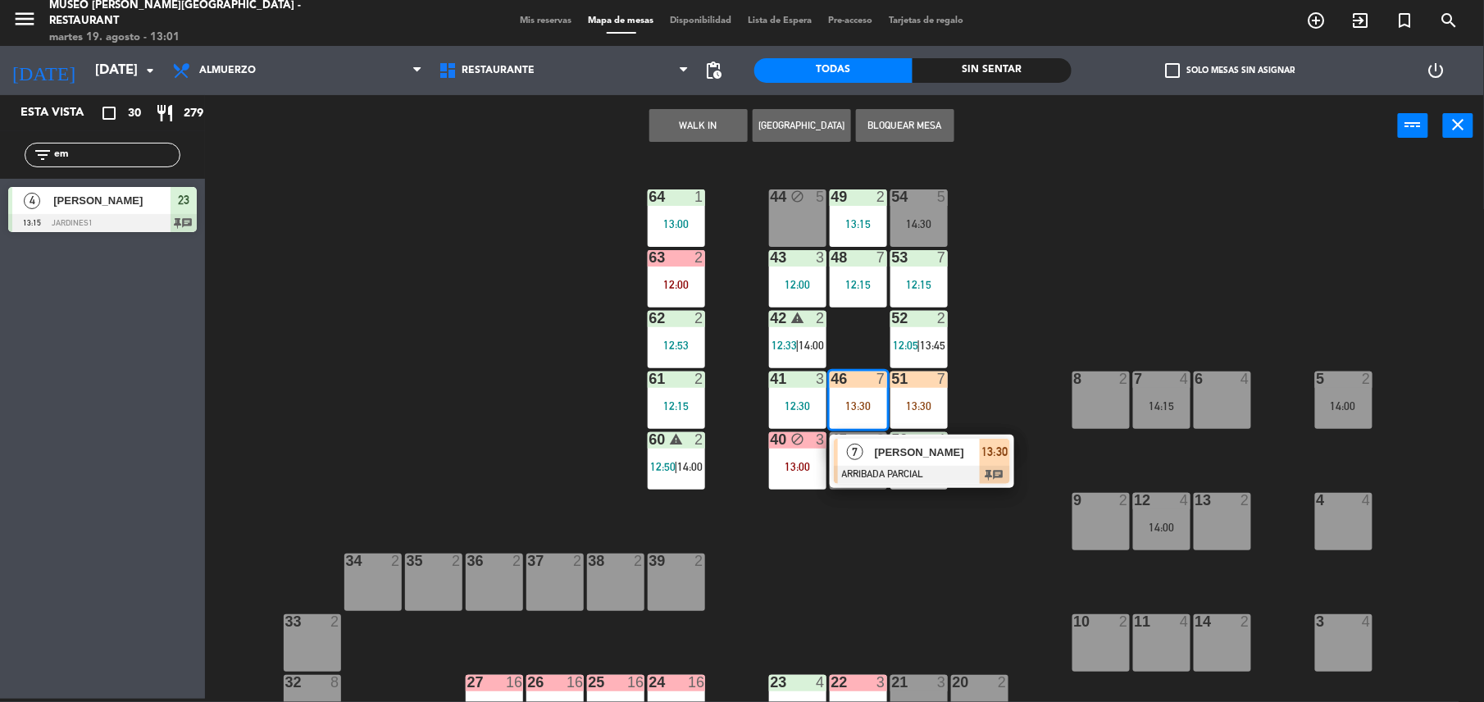
click at [925, 457] on span "[PERSON_NAME]" at bounding box center [927, 451] width 105 height 17
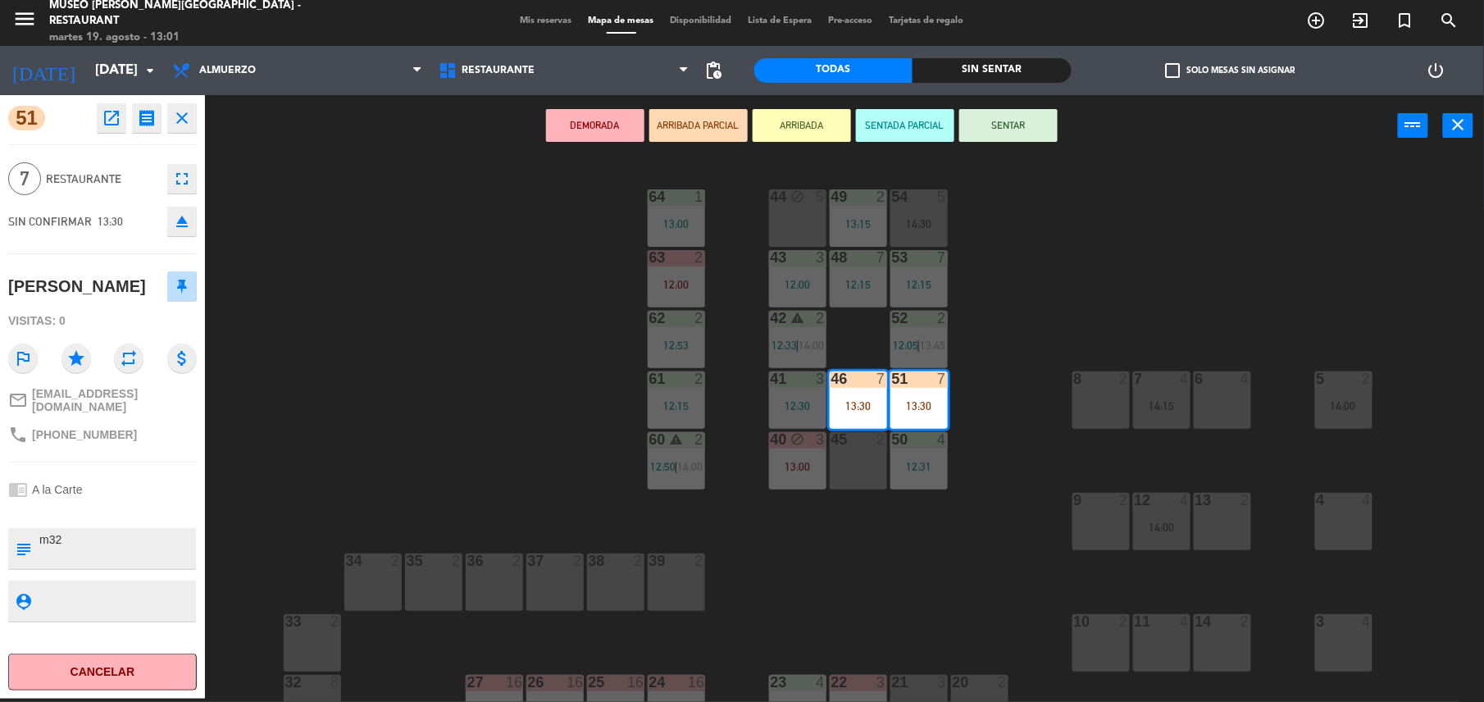
click at [536, 384] on div "44 block 5 49 2 13:15 54 5 14:30 64 1 13:00 48 7 12:15 53 7 12:15 63 2 12:00 43…" at bounding box center [852, 431] width 1264 height 542
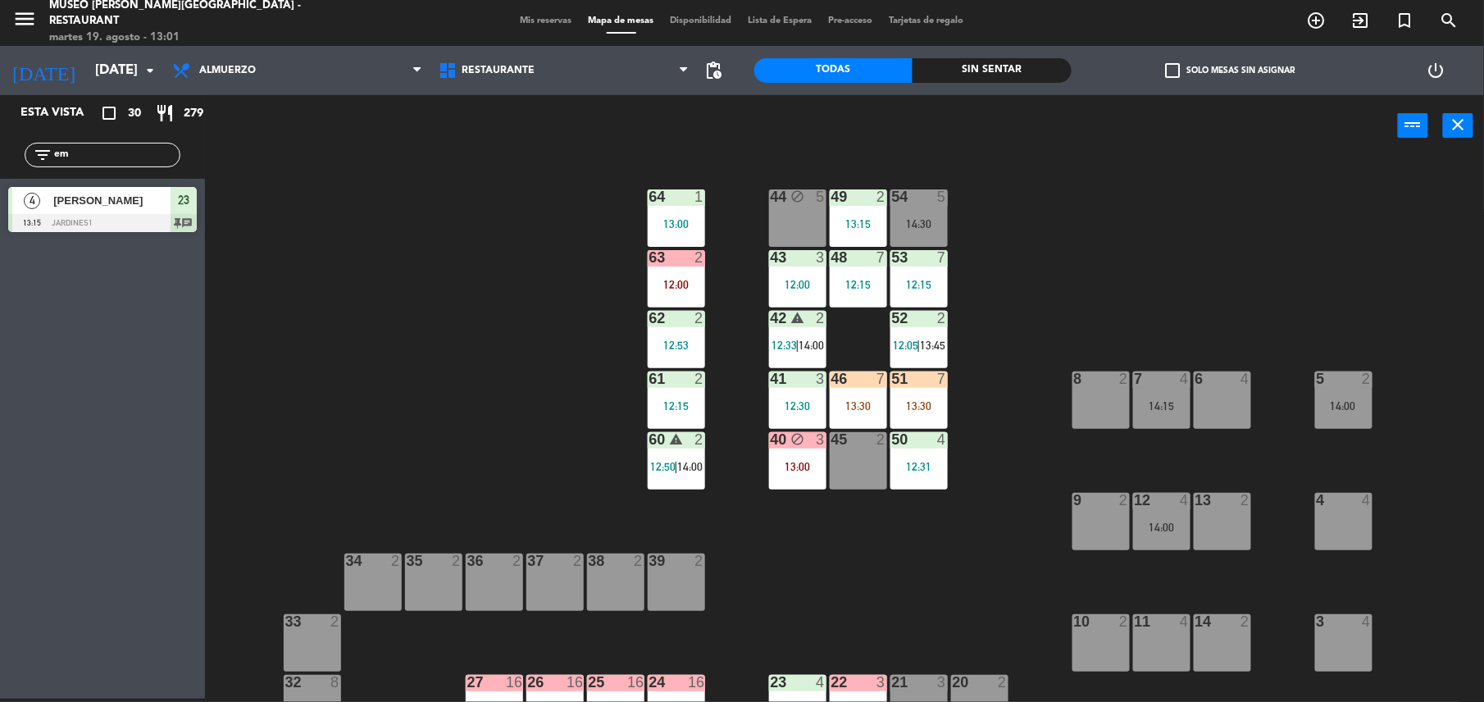
click at [857, 418] on div "46 7 13:30" at bounding box center [858, 399] width 57 height 57
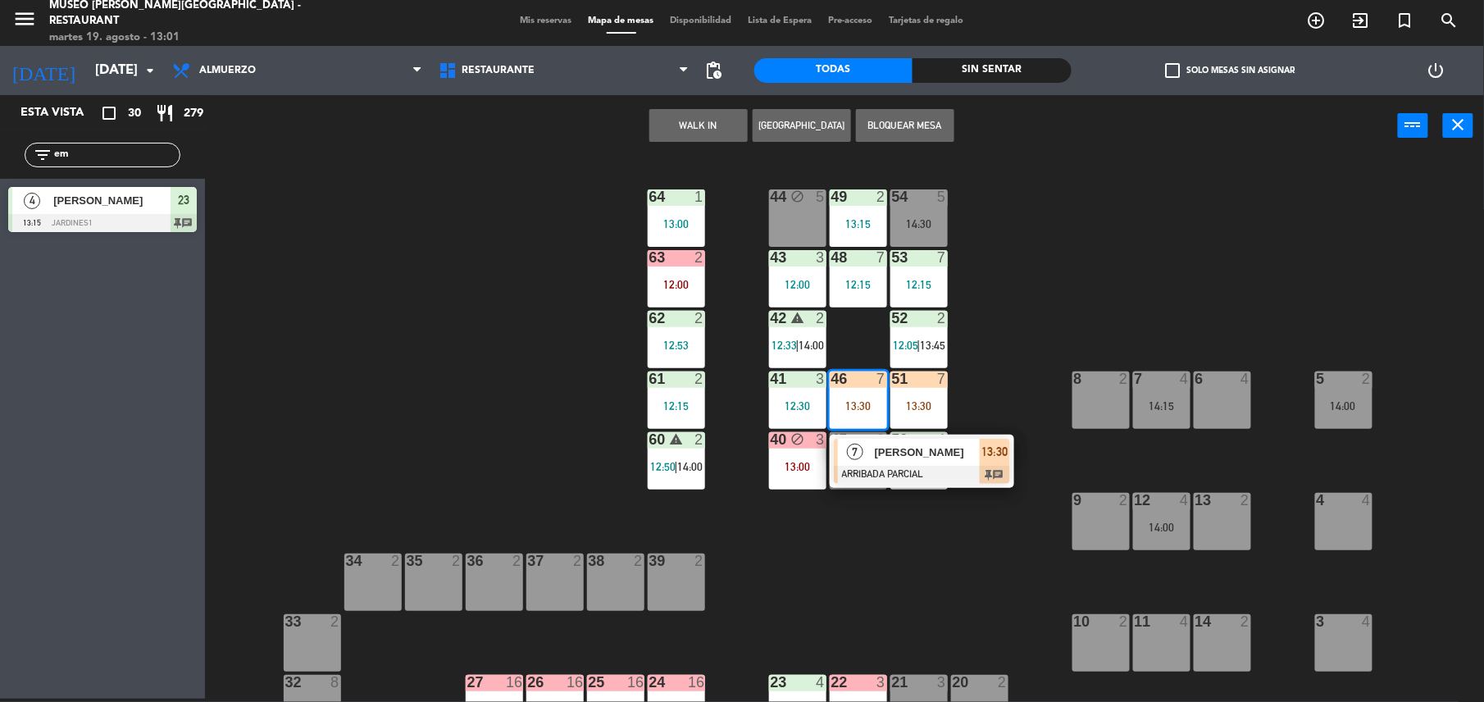
click at [925, 463] on div "[PERSON_NAME]" at bounding box center [926, 452] width 107 height 27
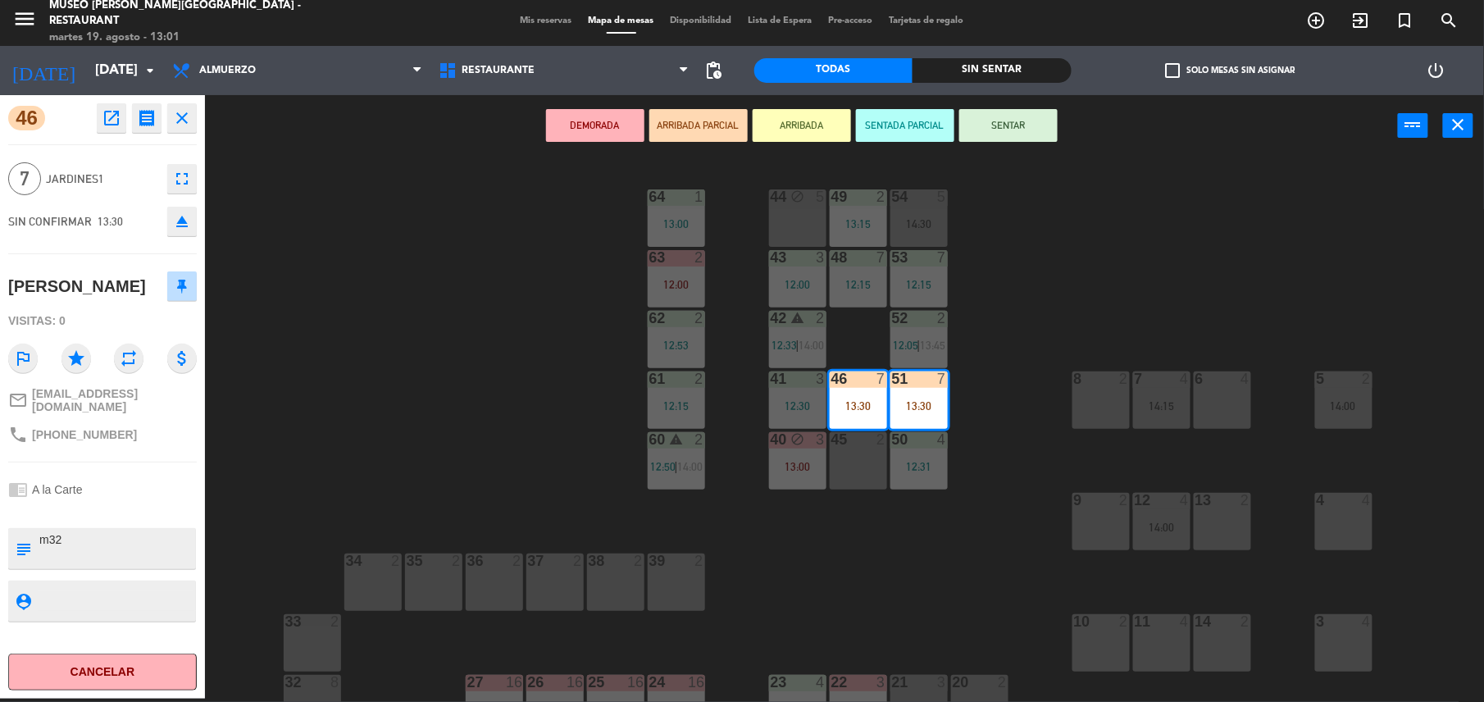
click at [98, 565] on textarea at bounding box center [116, 548] width 157 height 34
type textarea "m46-51"
click at [129, 280] on div "[PERSON_NAME]" at bounding box center [77, 286] width 138 height 27
click at [900, 525] on div "44 block 5 49 2 13:15 54 5 14:30 64 1 13:00 48 7 12:15 53 7 12:15 63 2 12:00 43…" at bounding box center [852, 431] width 1264 height 542
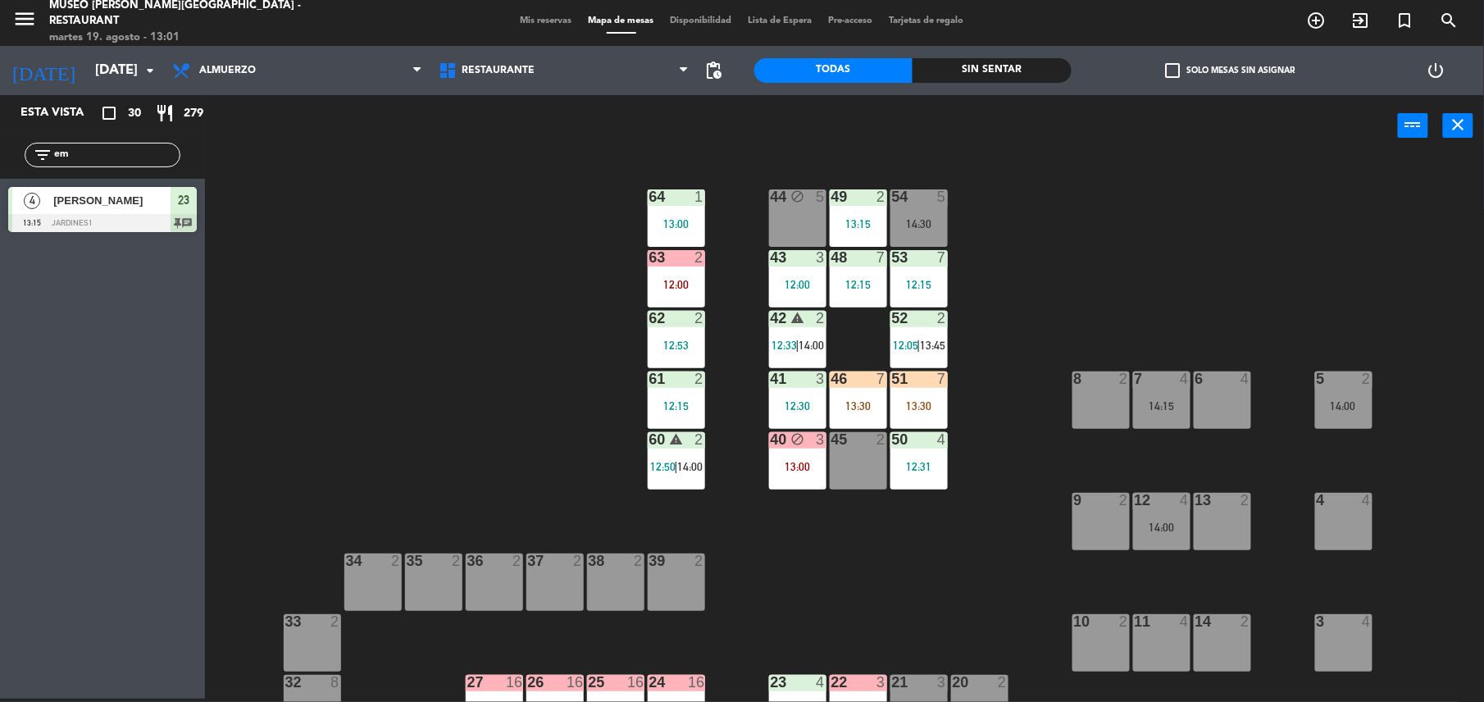
click at [1148, 647] on div "11 4" at bounding box center [1161, 642] width 57 height 57
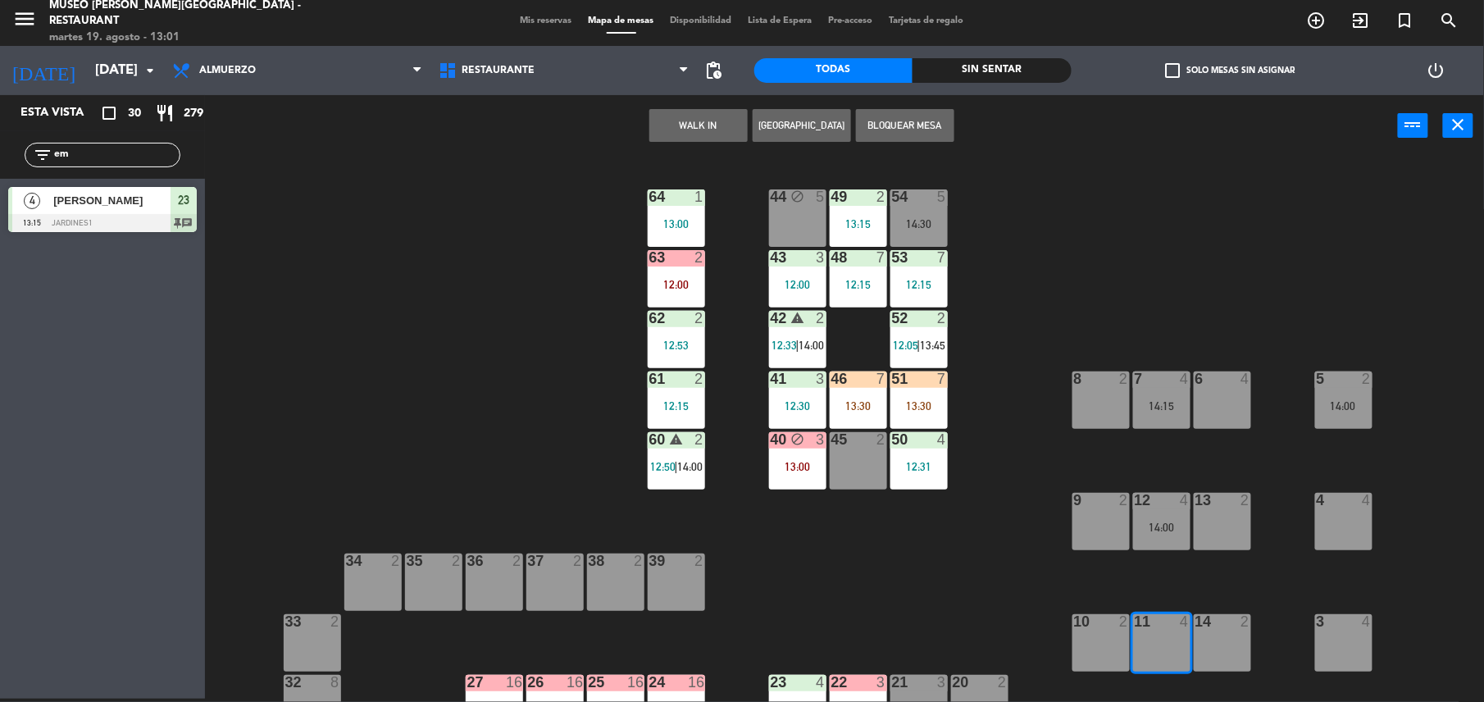
click at [897, 133] on button "Bloquear Mesa" at bounding box center [905, 125] width 98 height 33
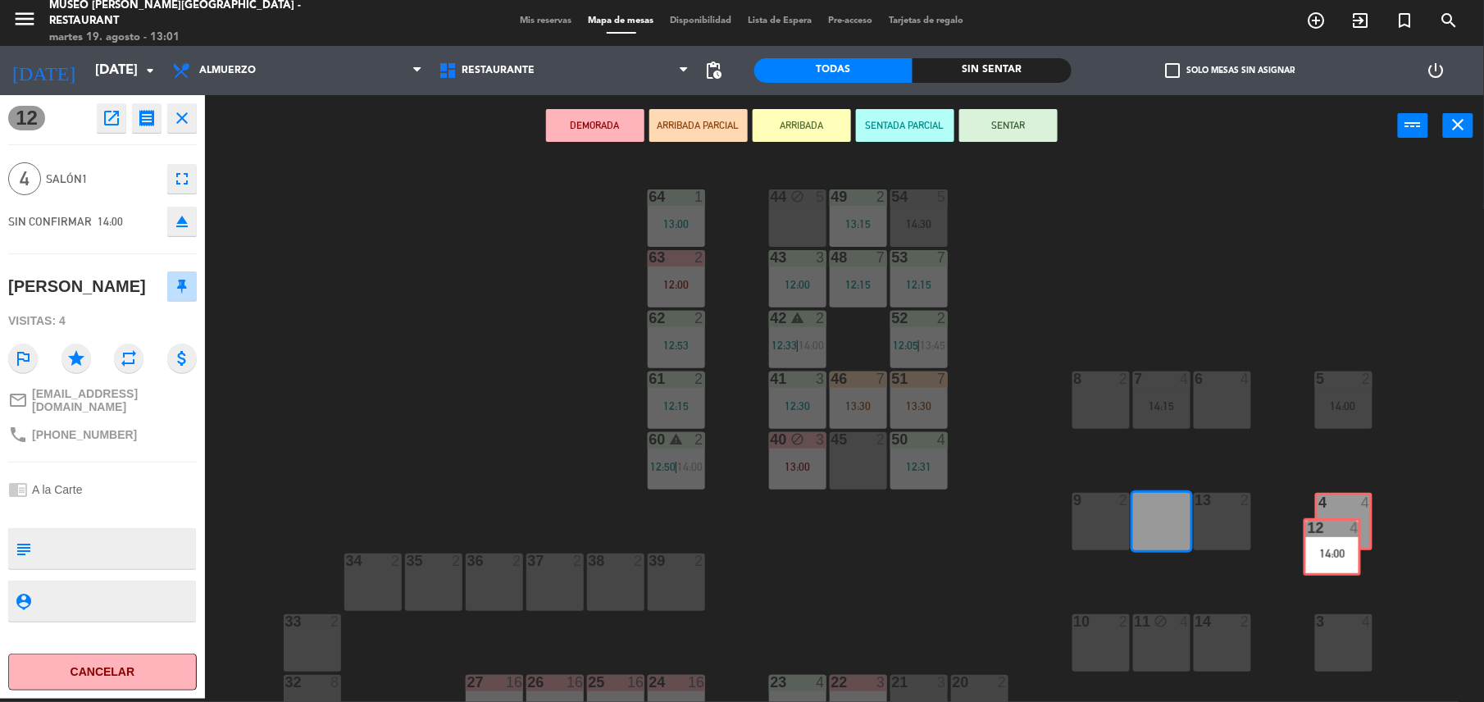
drag, startPoint x: 1171, startPoint y: 512, endPoint x: 1341, endPoint y: 538, distance: 172.4
click at [1341, 538] on div "44 block 5 49 2 13:15 54 5 14:30 64 1 13:00 48 7 12:15 53 7 12:15 63 2 12:00 43…" at bounding box center [852, 431] width 1264 height 542
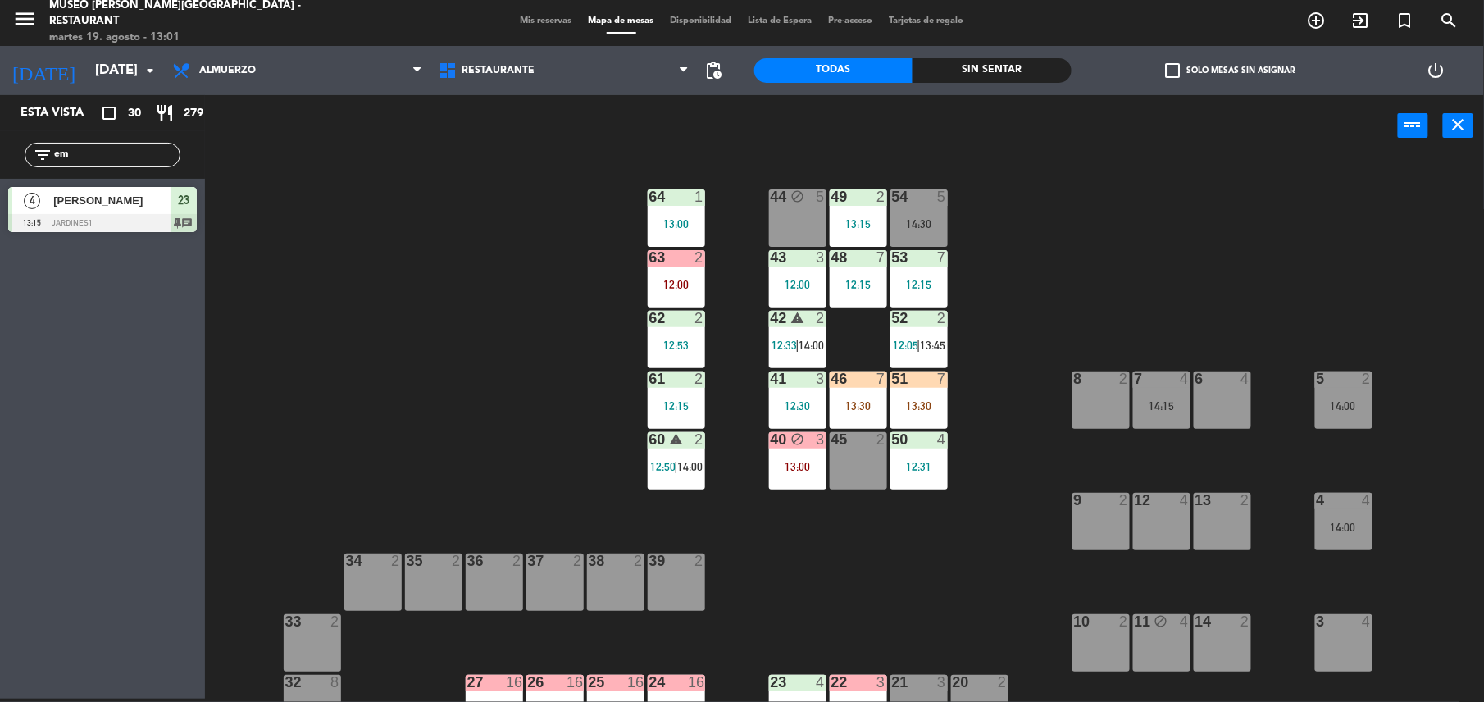
click at [1148, 512] on div "12 4" at bounding box center [1161, 521] width 57 height 57
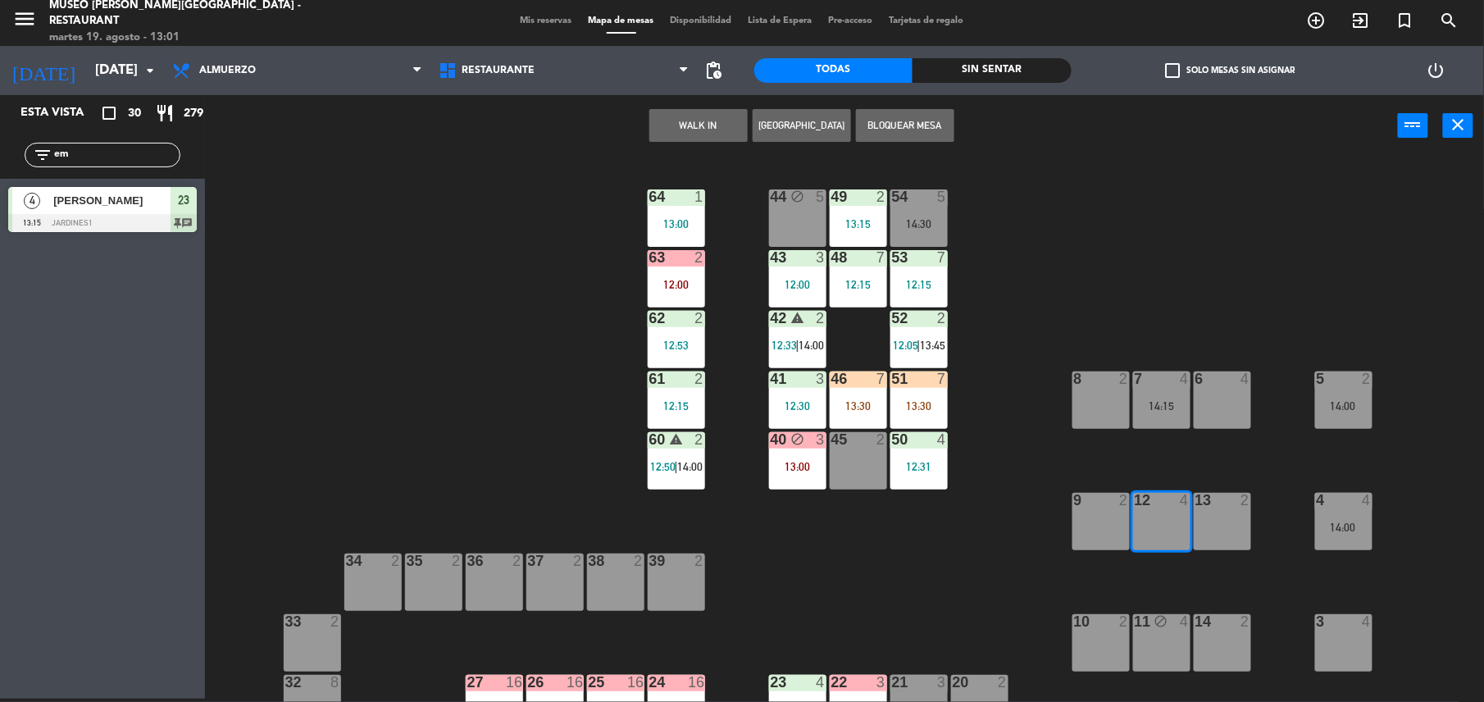
click at [915, 116] on button "Bloquear Mesa" at bounding box center [905, 125] width 98 height 33
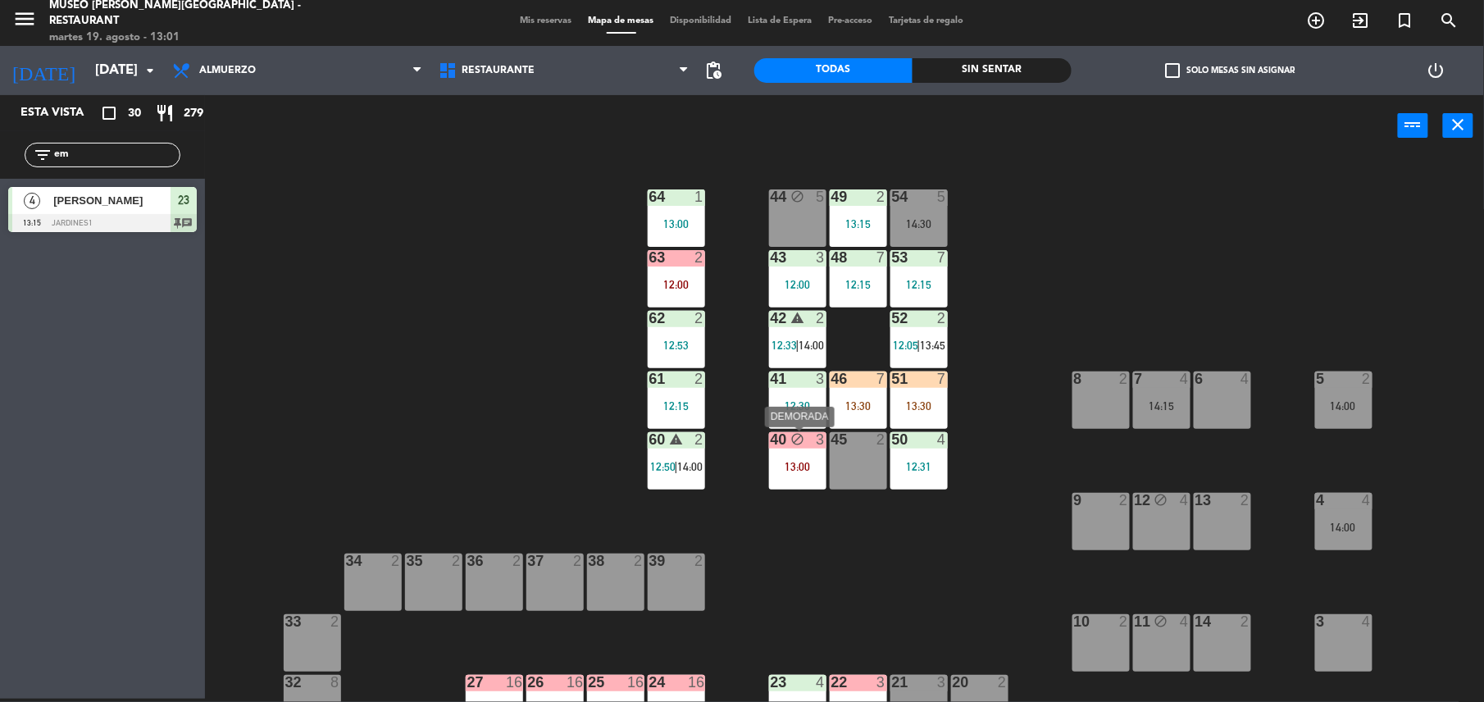
click at [802, 456] on div "40 block 3 13:00" at bounding box center [797, 460] width 57 height 57
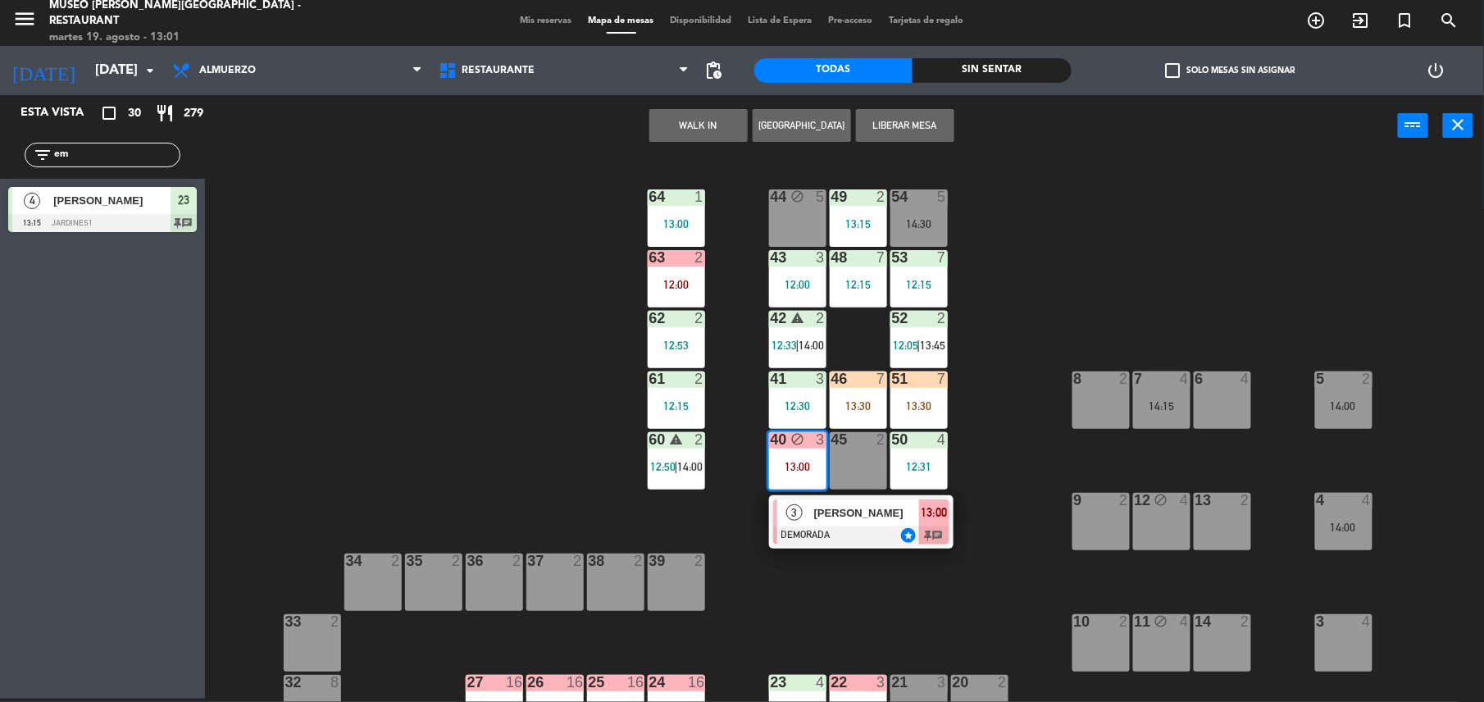
click at [889, 575] on div "44 block 5 49 2 13:15 54 5 14:30 64 1 13:00 48 7 12:15 53 7 12:15 63 2 12:00 43…" at bounding box center [852, 431] width 1264 height 542
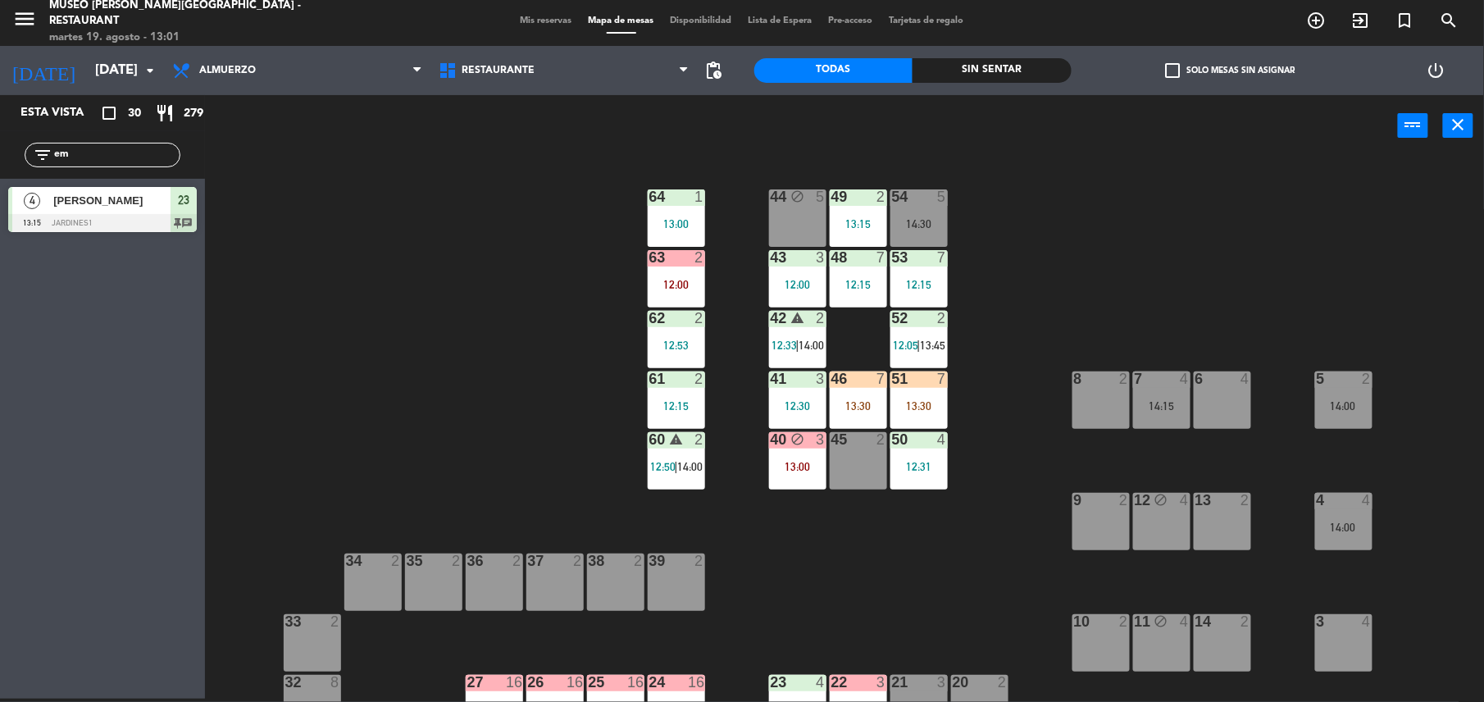
click at [687, 267] on div "63 2 12:00" at bounding box center [676, 278] width 57 height 57
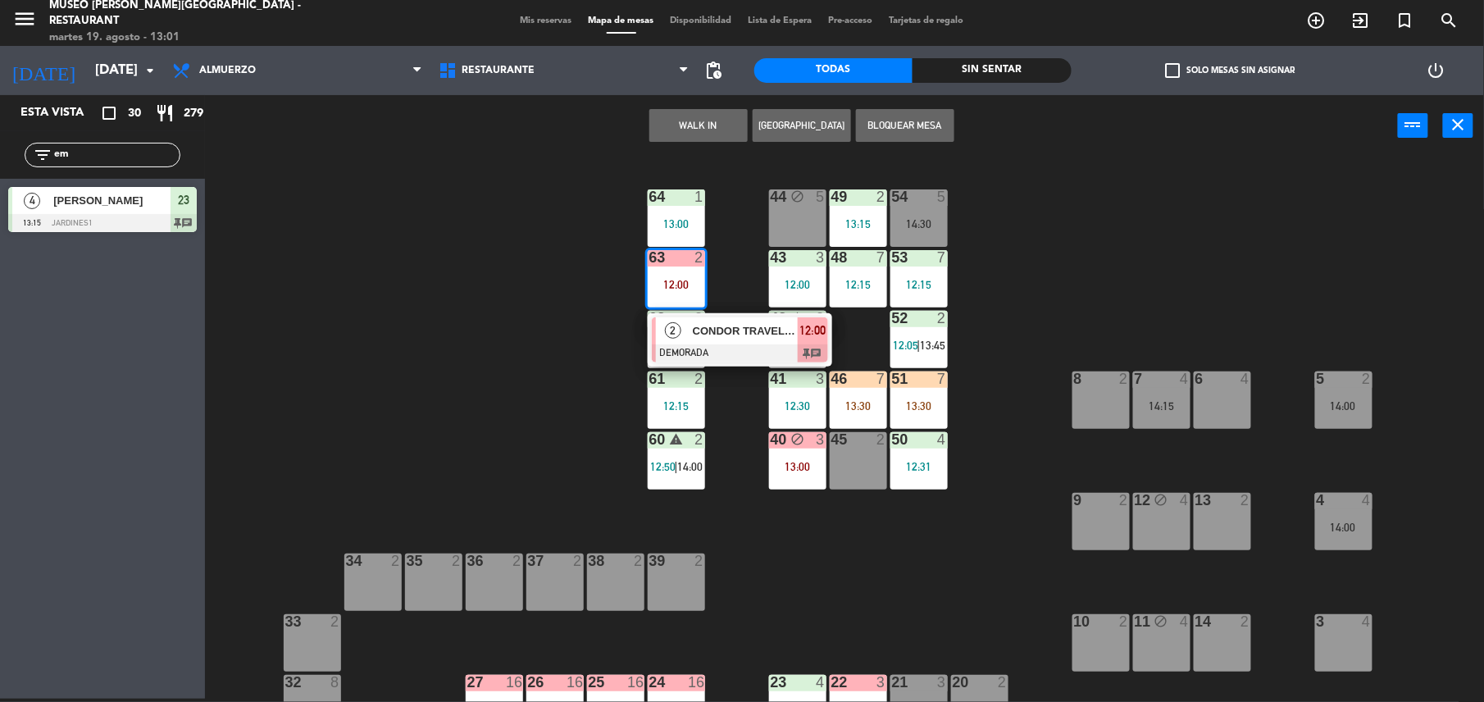
click at [764, 352] on div at bounding box center [740, 353] width 176 height 18
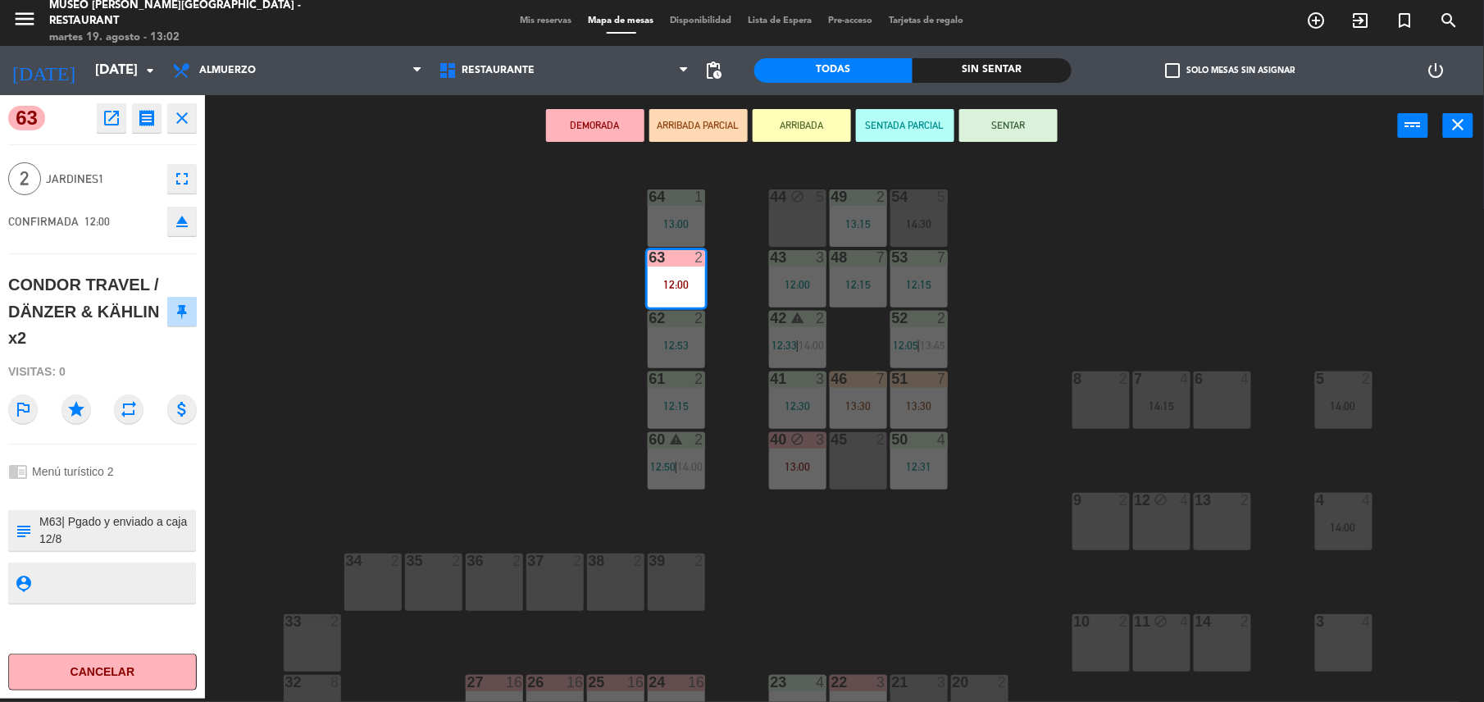
click at [509, 322] on div "44 block 5 49 2 13:15 54 5 14:30 64 1 13:00 48 7 12:15 53 7 12:15 63 2 12:00 43…" at bounding box center [852, 431] width 1264 height 542
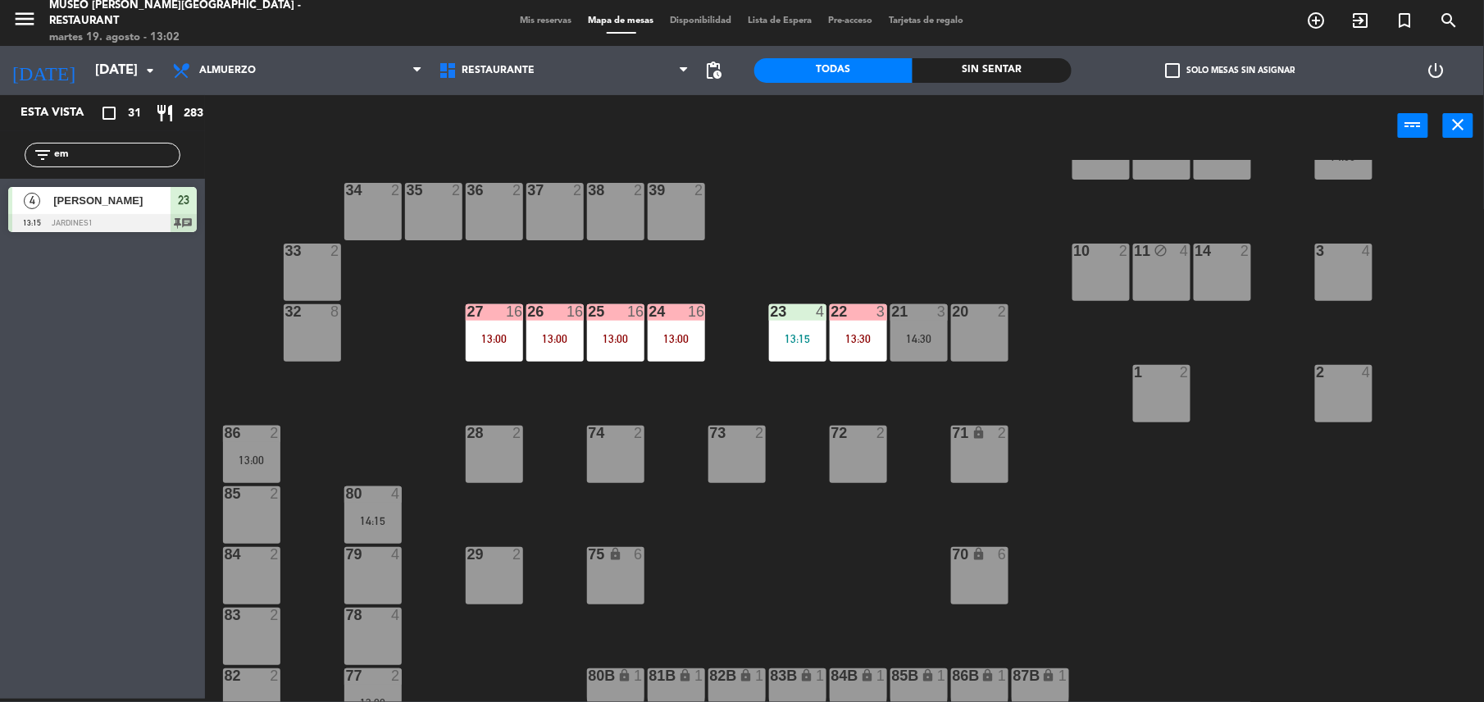
scroll to position [371, 0]
click at [804, 367] on div "44 block 5 49 2 13:15 54 5 14:30 64 1 13:00 48 7 12:15 53 7 12:15 63 2 12:00 43…" at bounding box center [852, 431] width 1264 height 542
click at [802, 362] on div "44 block 5 49 2 13:15 54 5 14:30 64 1 13:00 48 7 12:15 53 7 12:15 63 2 12:00 43…" at bounding box center [852, 431] width 1264 height 542
click at [787, 346] on div "23 4 13:15" at bounding box center [797, 331] width 57 height 57
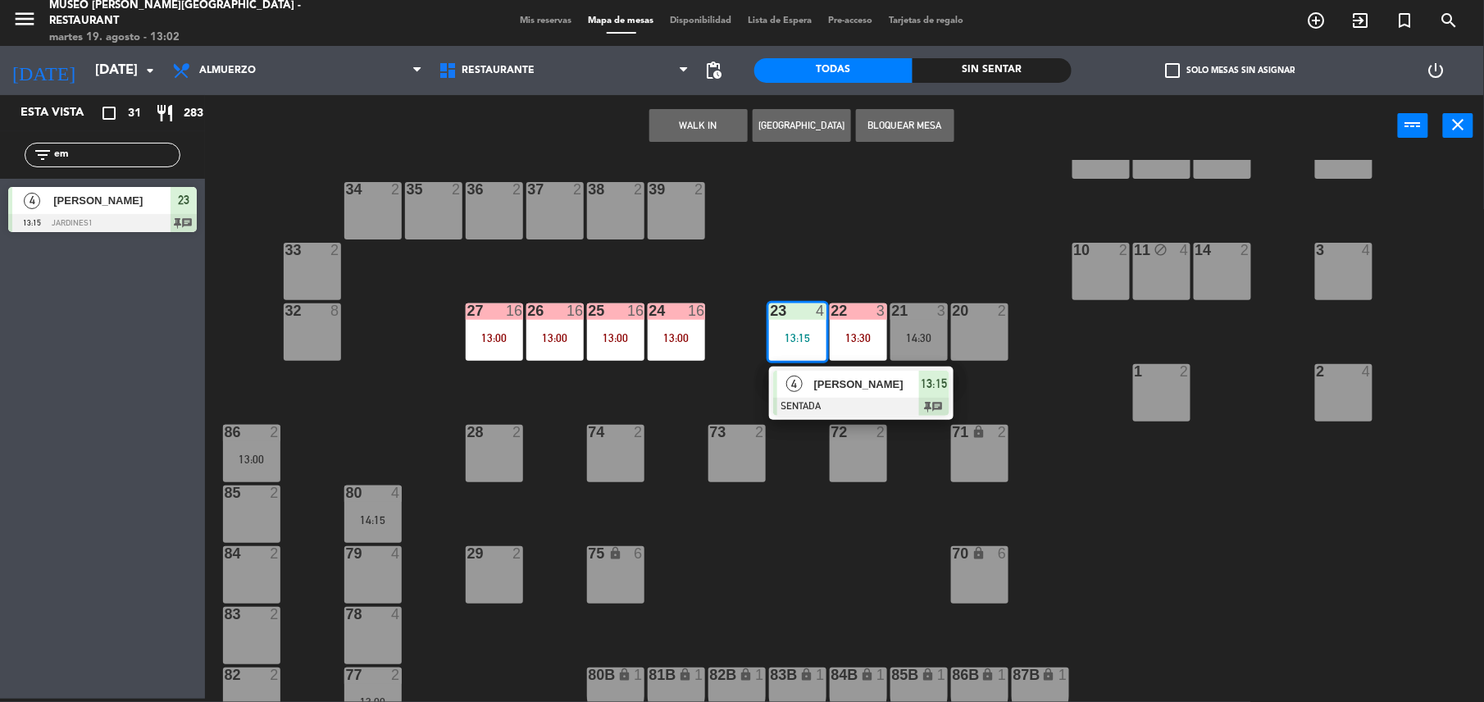
click at [843, 389] on span "[PERSON_NAME]" at bounding box center [866, 383] width 105 height 17
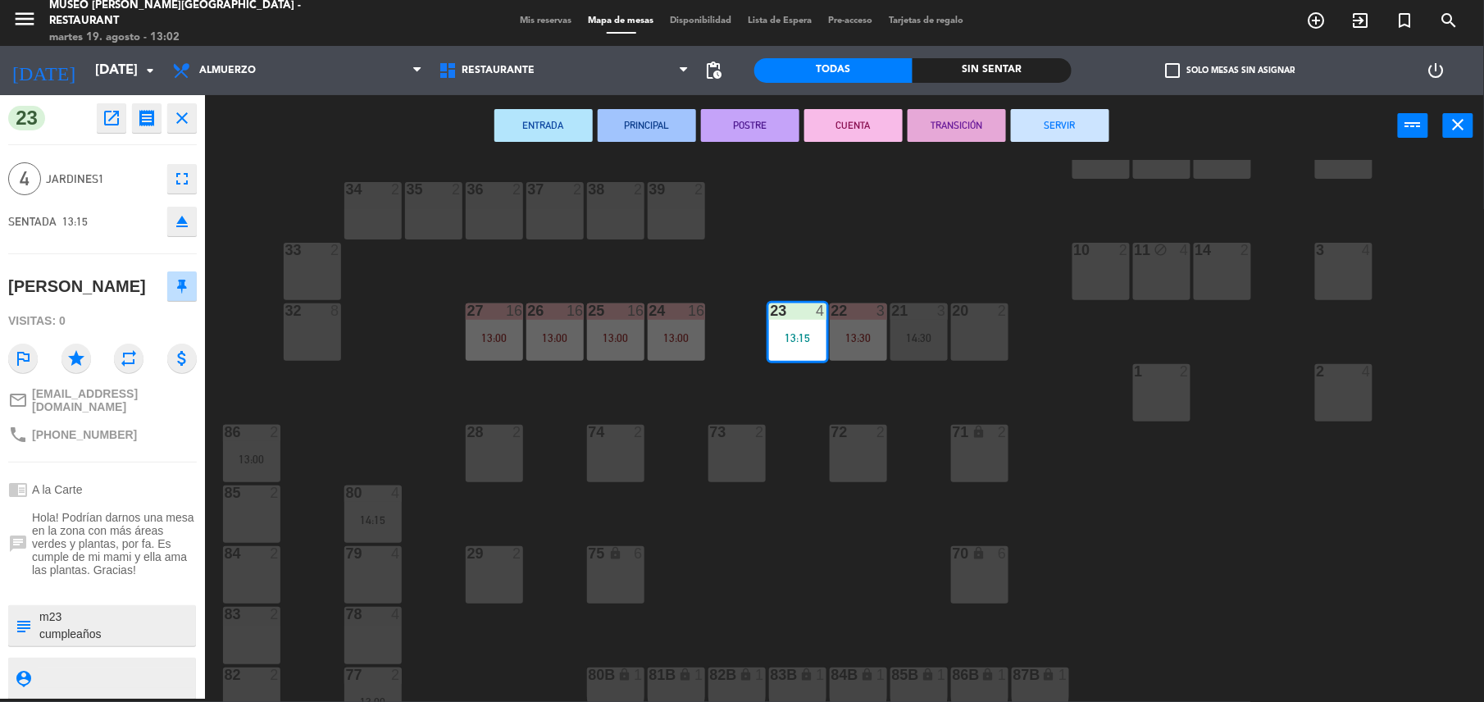
click at [844, 553] on div "44 block 5 49 2 13:15 54 5 14:30 64 1 13:00 48 7 12:15 53 7 12:15 63 2 12:00 43…" at bounding box center [852, 431] width 1264 height 542
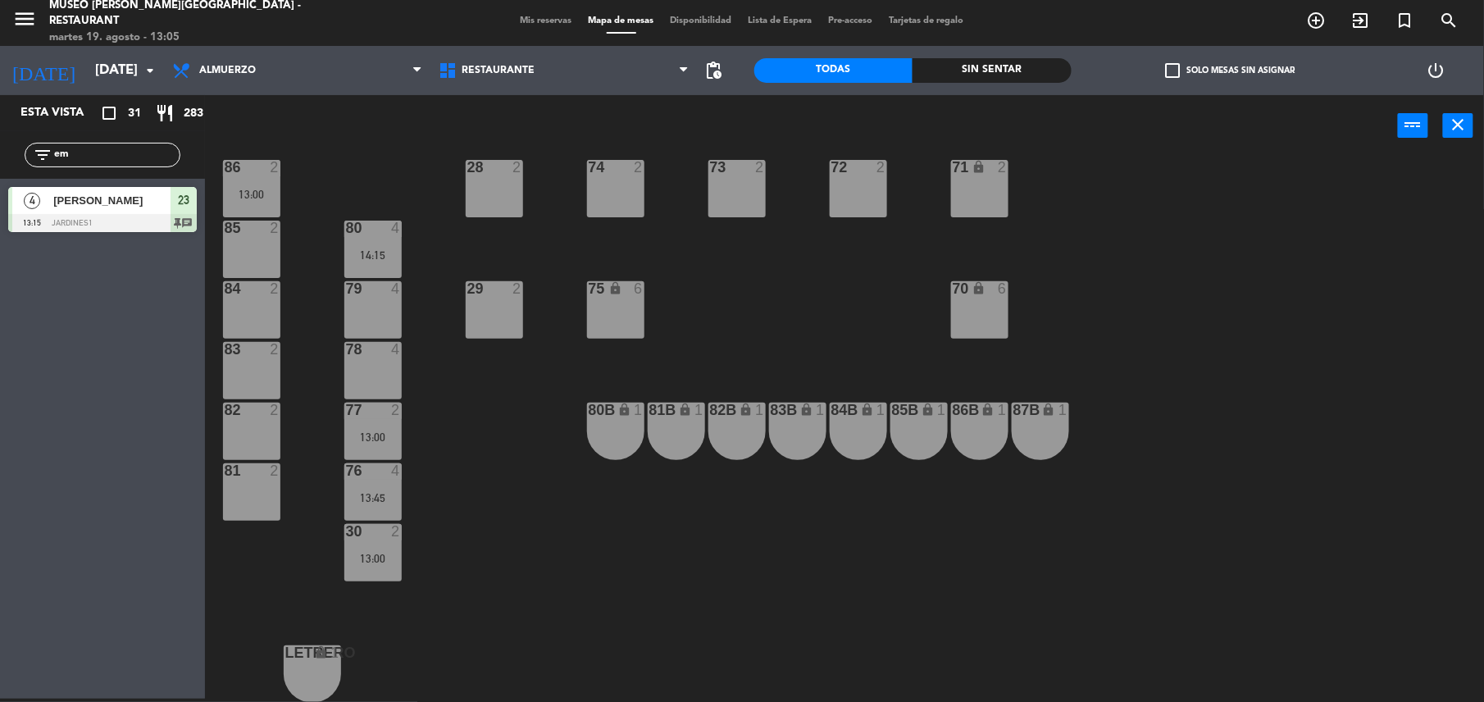
scroll to position [0, 0]
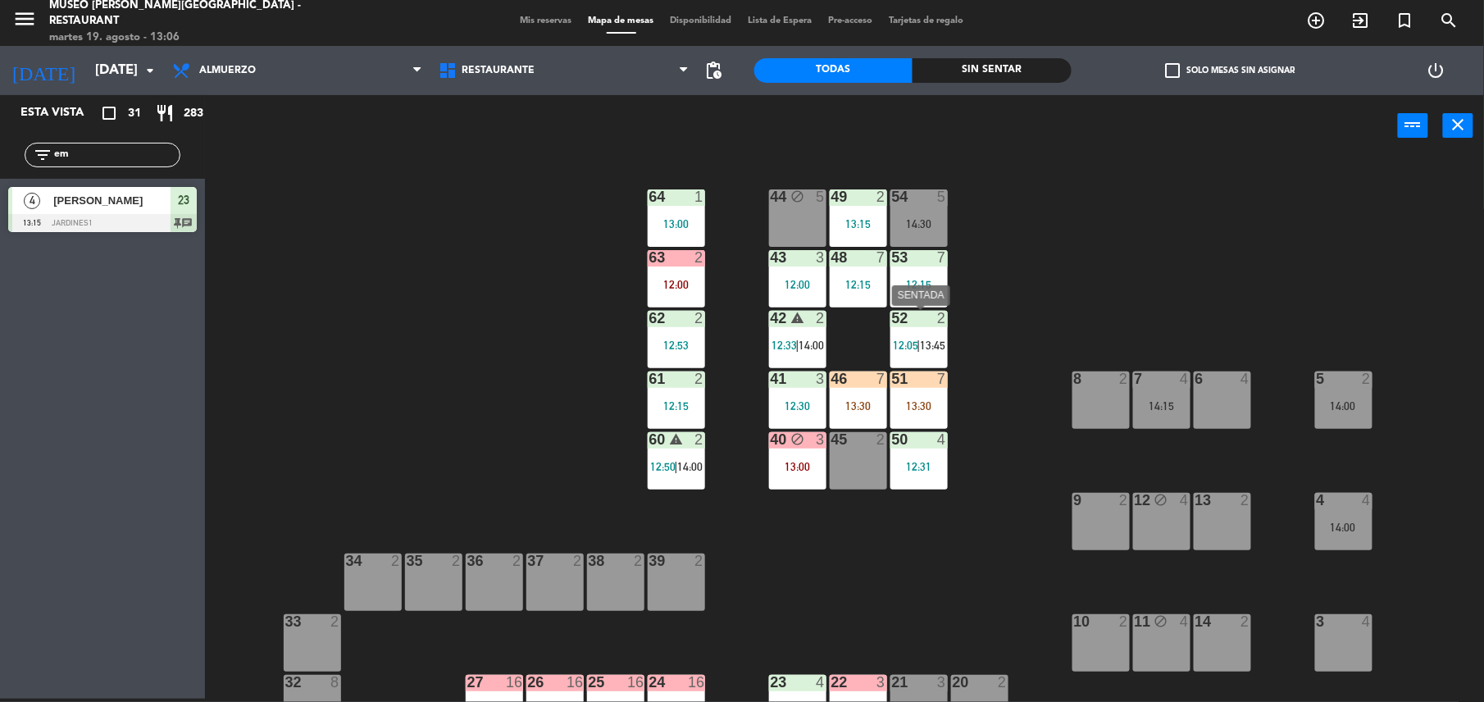
click at [905, 356] on div "52 2 12:05 | 13:45" at bounding box center [918, 339] width 57 height 57
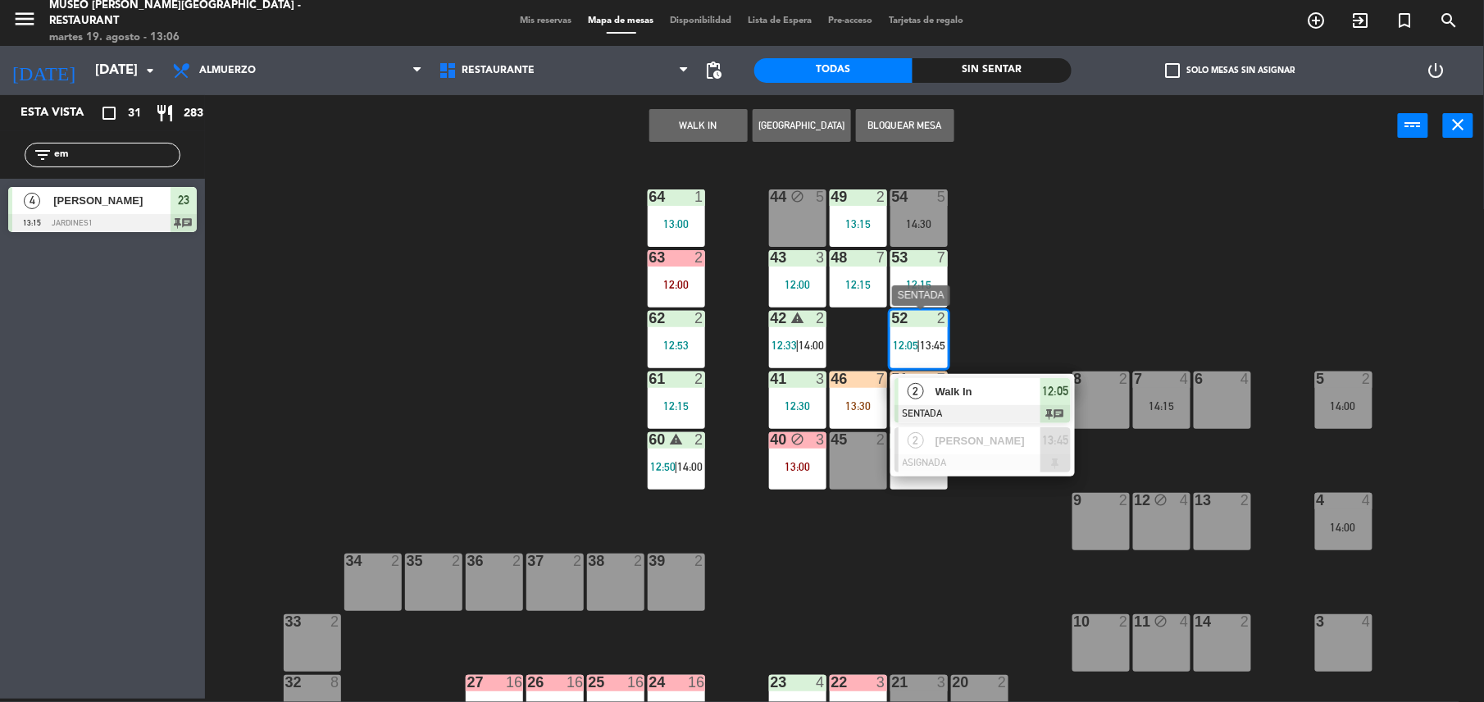
click at [995, 389] on span "Walk In" at bounding box center [987, 391] width 105 height 17
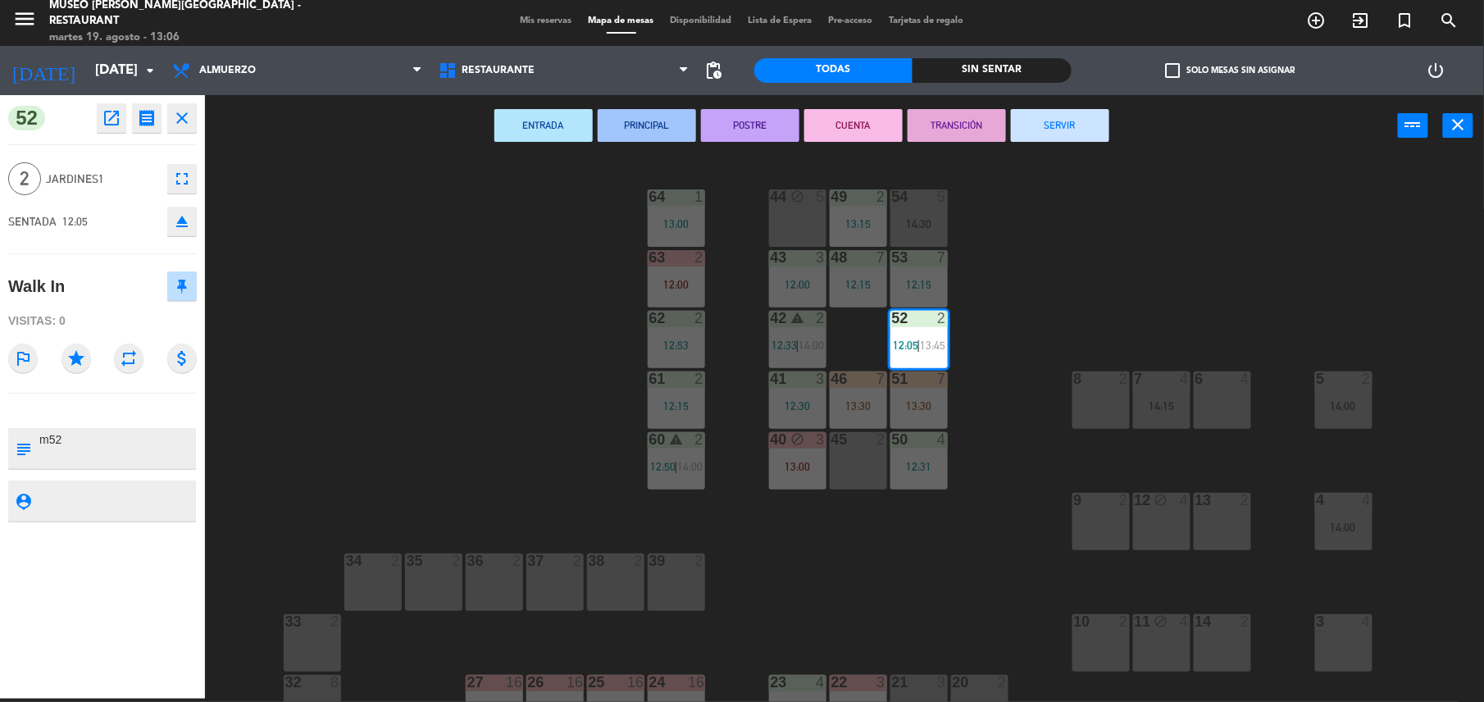
click at [962, 113] on button "TRANSICIÓN" at bounding box center [956, 125] width 98 height 33
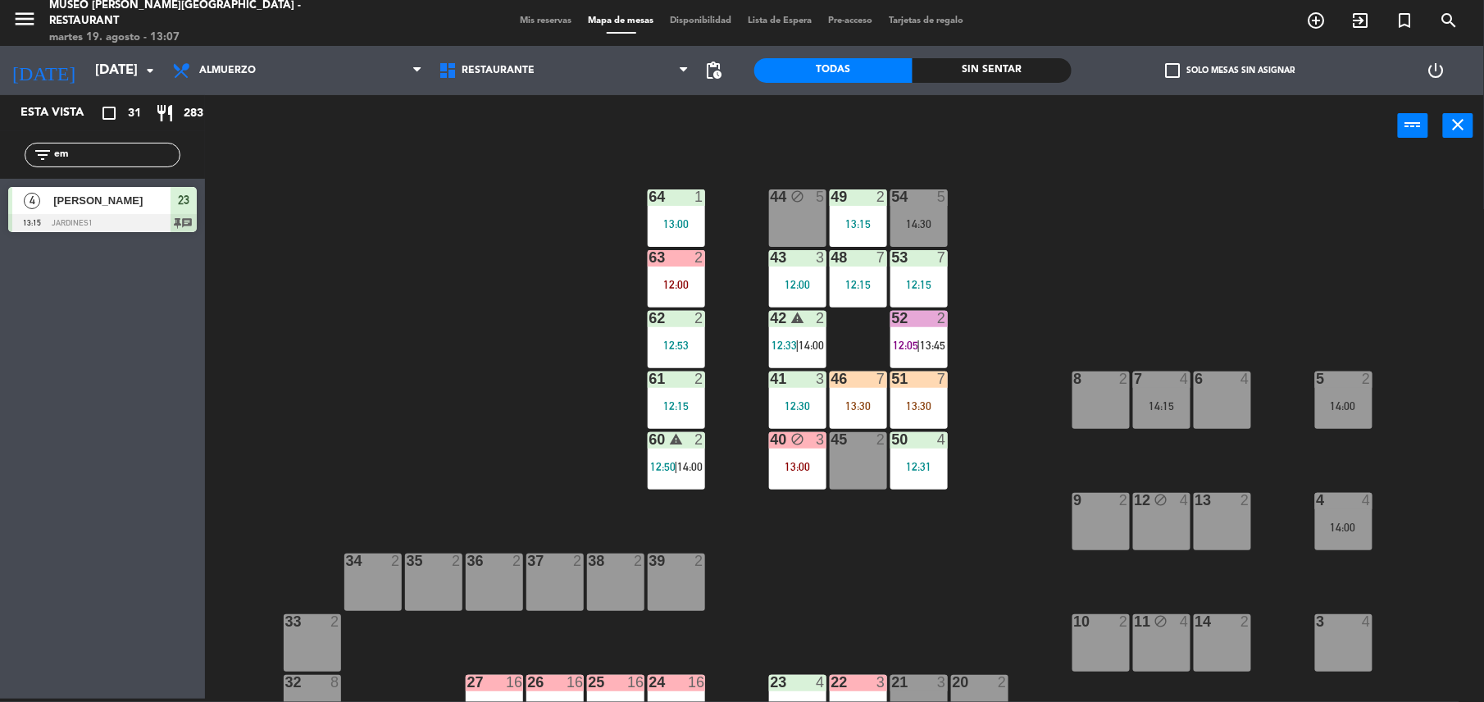
drag, startPoint x: 87, startPoint y: 156, endPoint x: -5, endPoint y: 141, distance: 93.0
click at [0, 141] on html "close × Museo [PERSON_NAME] Café - Restaurant × chrome_reader_mode Listado de R…" at bounding box center [742, 351] width 1484 height 702
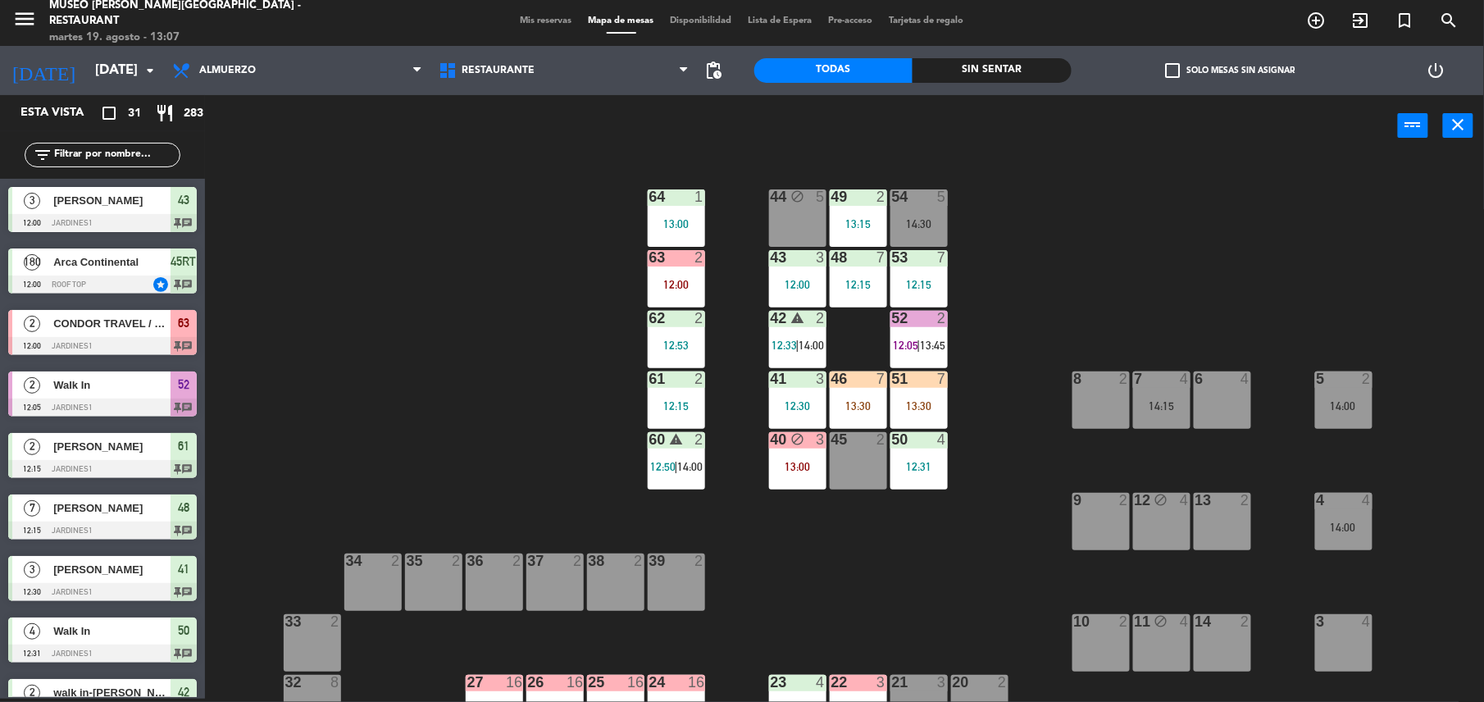
click at [687, 565] on div at bounding box center [675, 560] width 27 height 15
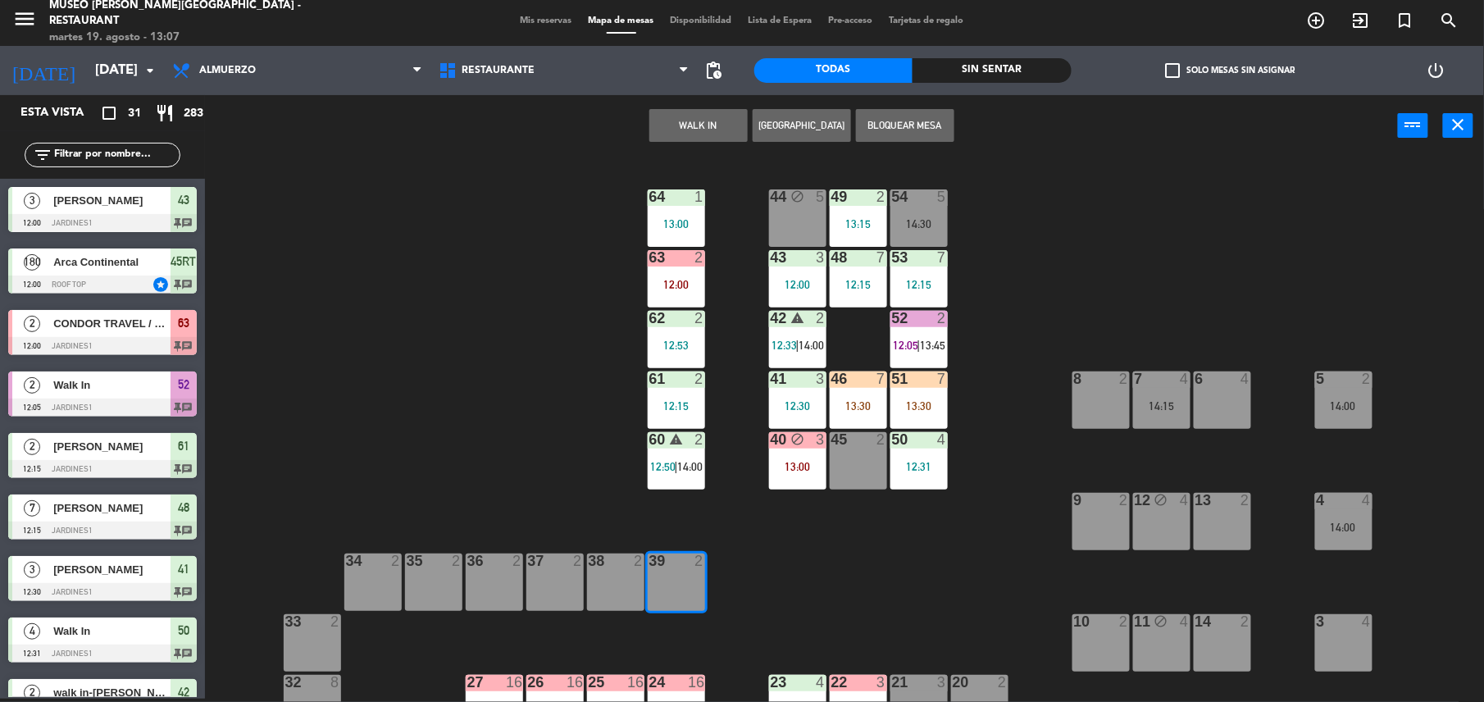
click at [687, 136] on button "WALK IN" at bounding box center [698, 125] width 98 height 33
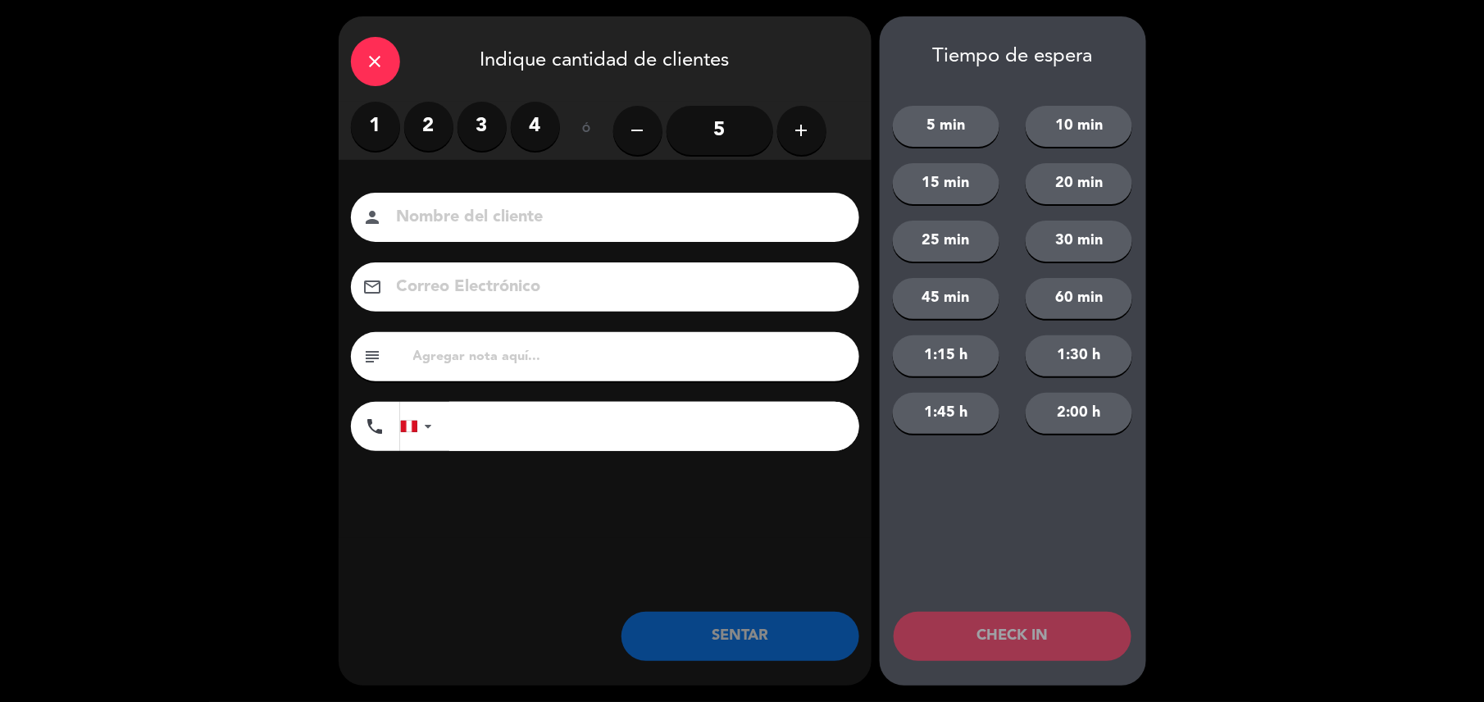
click at [425, 120] on label "2" at bounding box center [428, 126] width 49 height 49
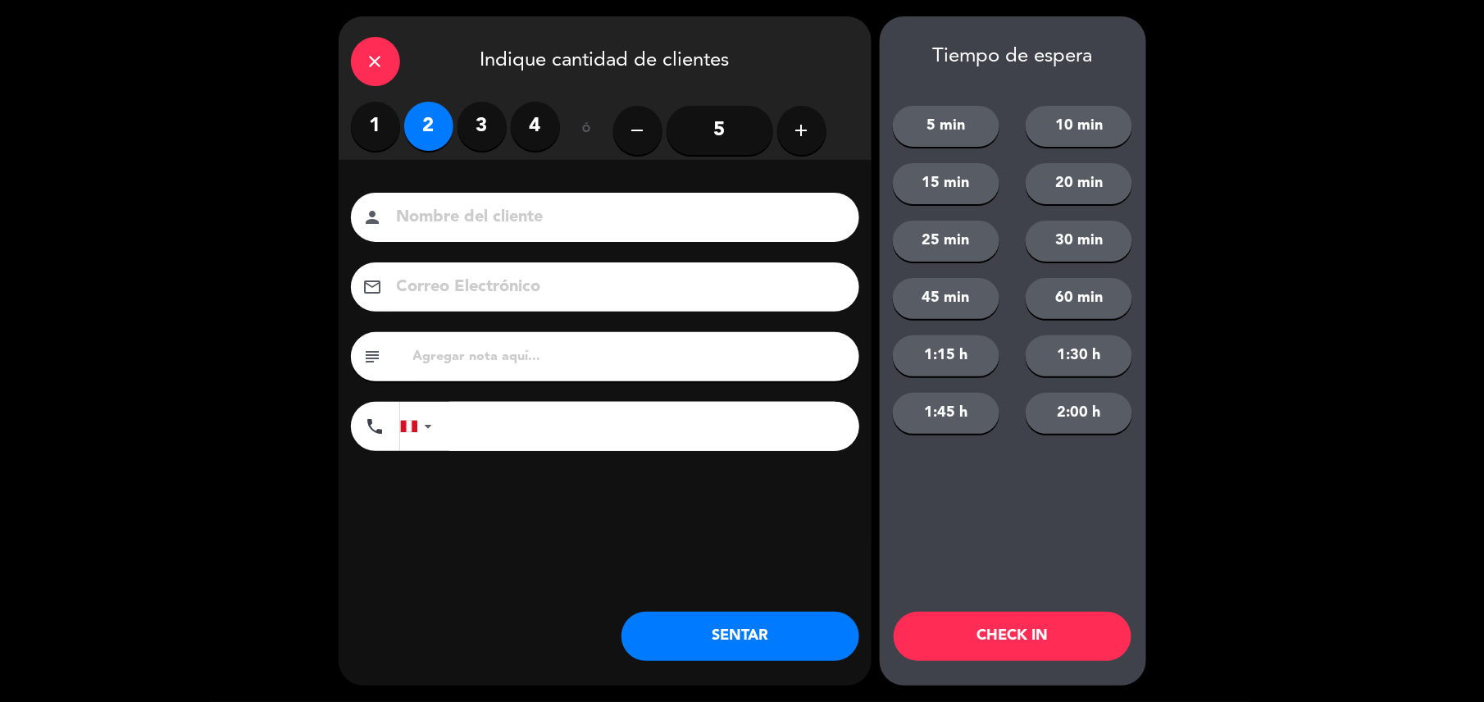
click at [489, 216] on input at bounding box center [616, 217] width 443 height 29
type input "walk in-[PERSON_NAME]"
click at [762, 639] on button "SENTAR" at bounding box center [740, 636] width 238 height 49
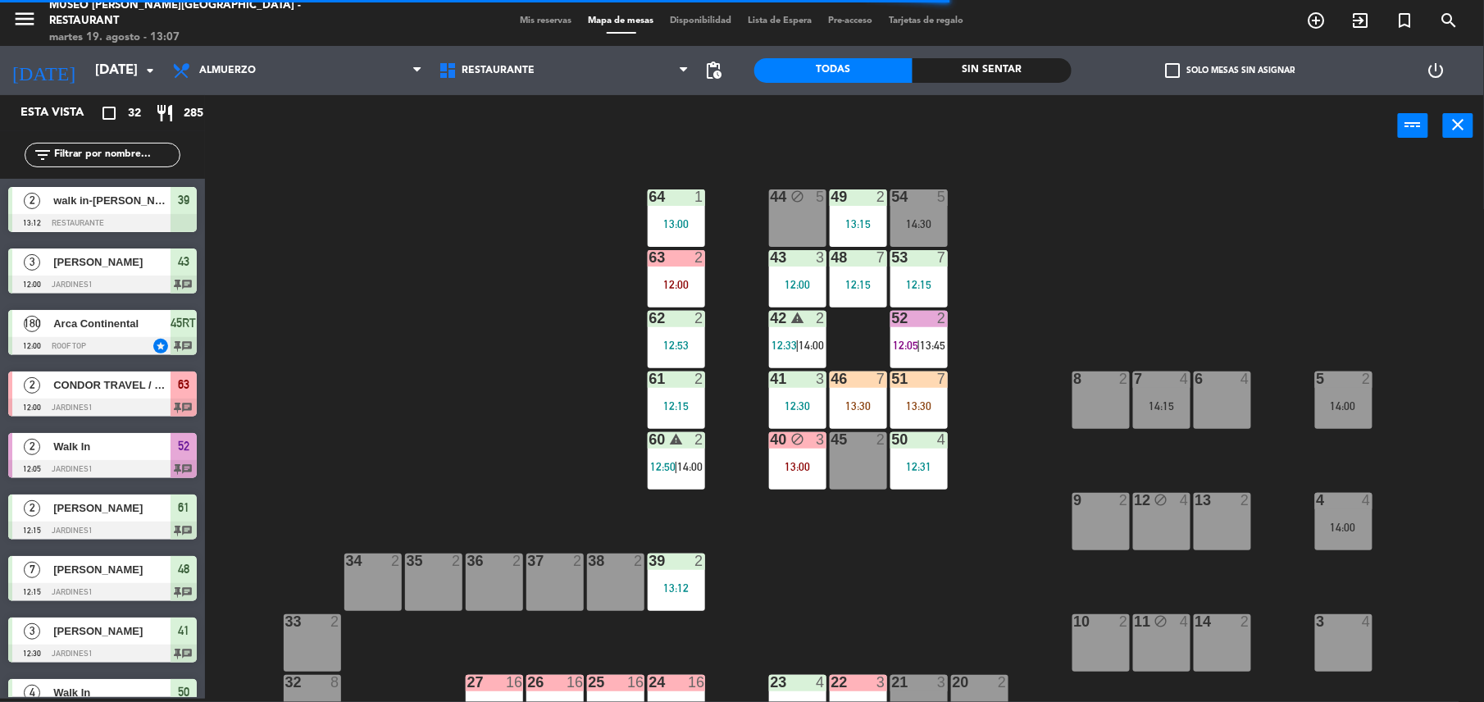
click at [673, 589] on div "13:12" at bounding box center [676, 587] width 57 height 11
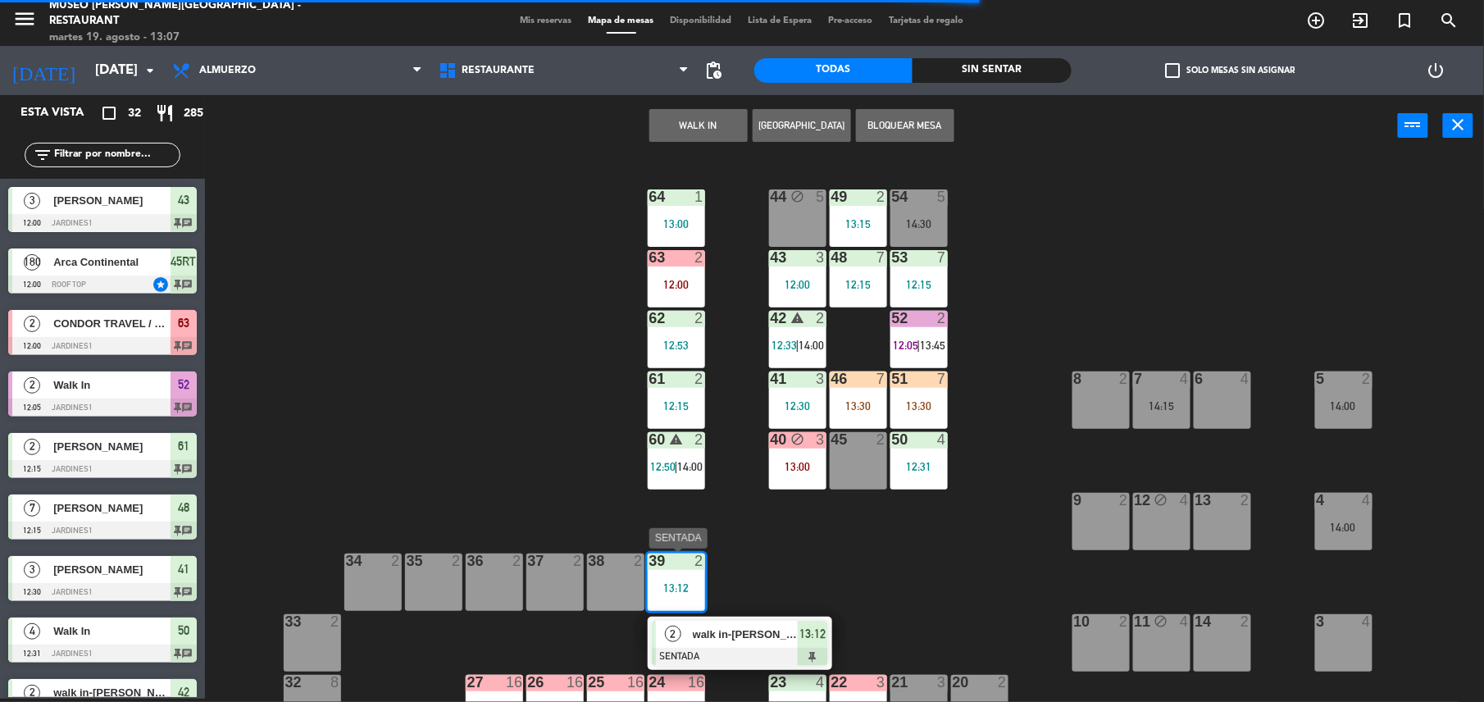
click at [715, 625] on span "walk in-[PERSON_NAME]" at bounding box center [745, 633] width 105 height 17
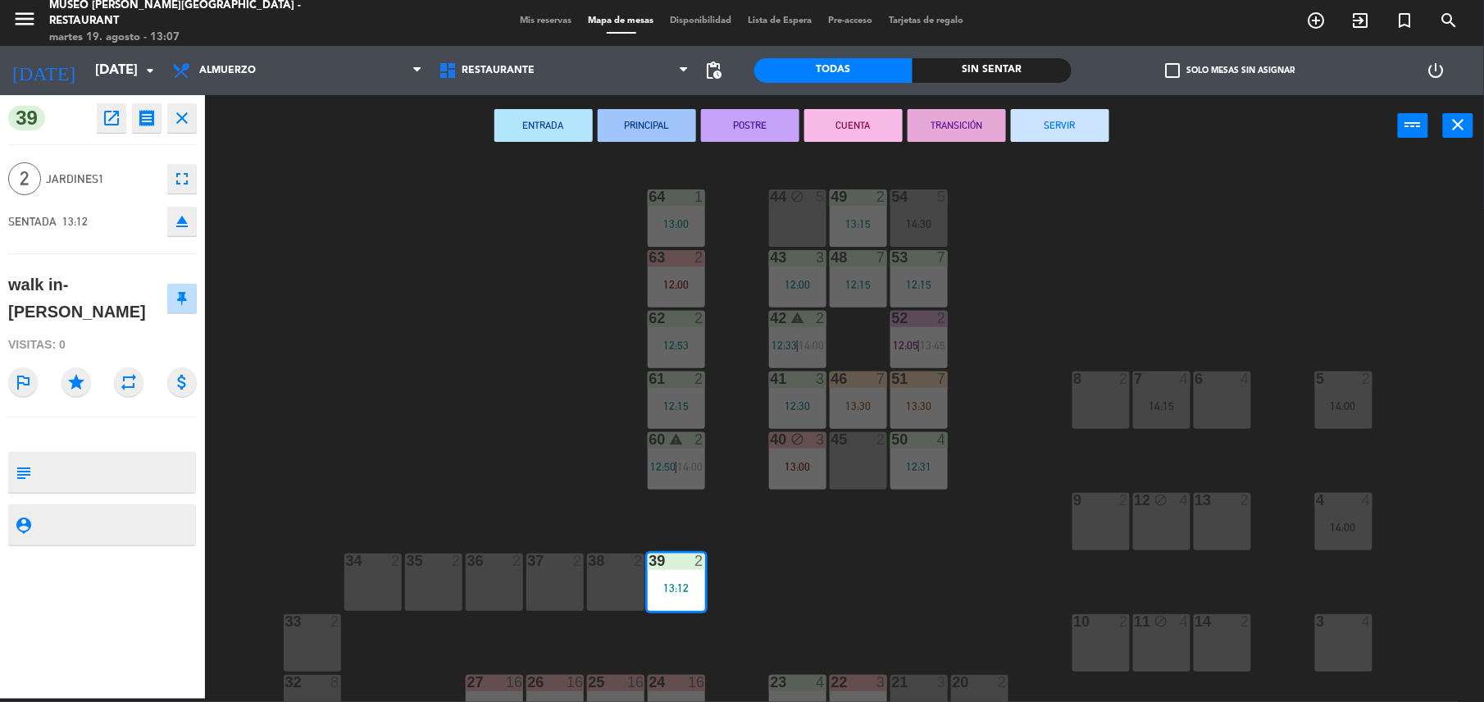
click at [105, 424] on div "39 open_in_new receipt 1:12 PM [DATE] 2 personas walk in-[PERSON_NAME] 39 close…" at bounding box center [102, 396] width 205 height 603
click at [116, 455] on textarea at bounding box center [116, 472] width 157 height 34
type textarea "m39"
click at [121, 330] on div "Visitas: 0" at bounding box center [102, 344] width 189 height 29
click at [931, 577] on div "44 block 5 49 2 13:15 54 5 14:30 64 1 13:00 48 7 12:15 53 7 12:15 63 2 12:00 43…" at bounding box center [852, 431] width 1264 height 542
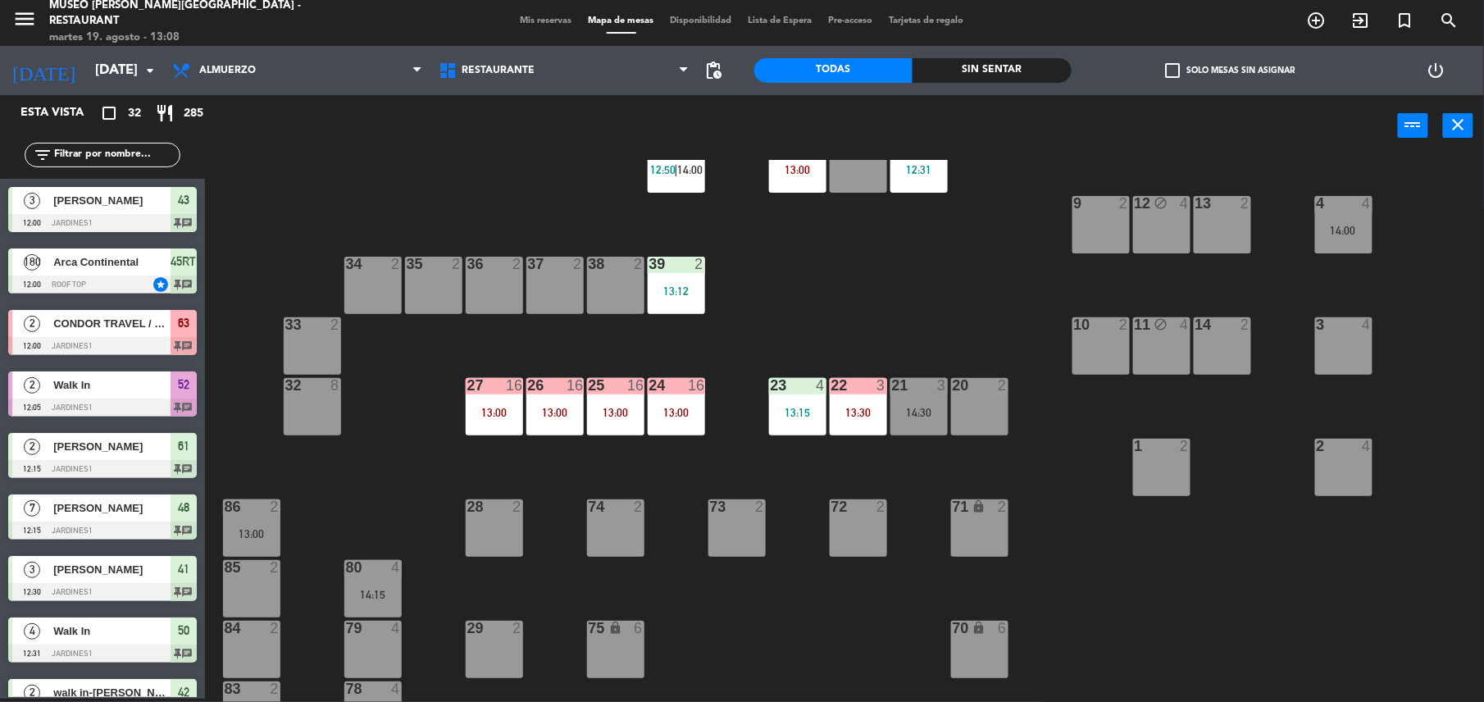
scroll to position [298, 0]
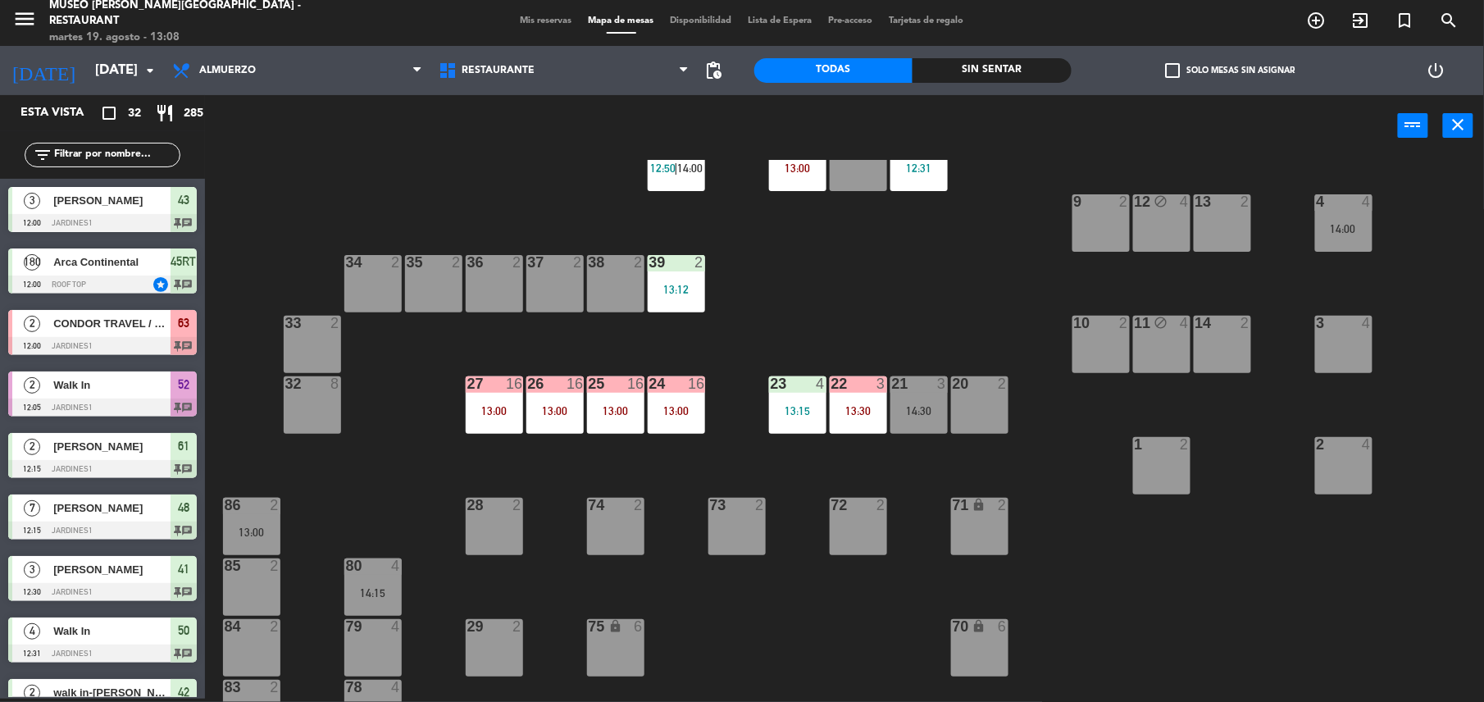
click at [863, 408] on div "13:30" at bounding box center [858, 410] width 57 height 11
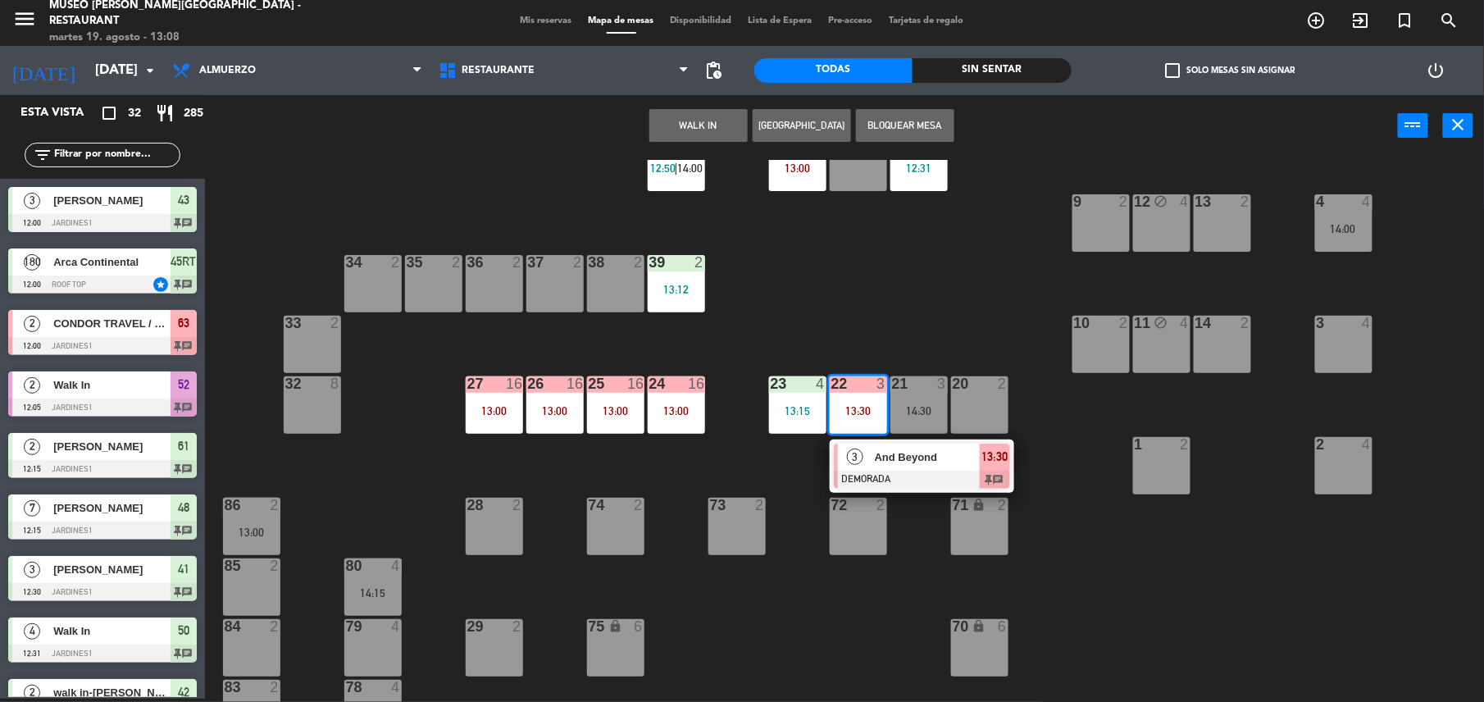
click at [851, 325] on div "44 block 5 49 2 13:15 54 5 14:30 64 1 13:00 48 7 12:15 53 7 12:15 63 2 12:00 43…" at bounding box center [852, 431] width 1264 height 542
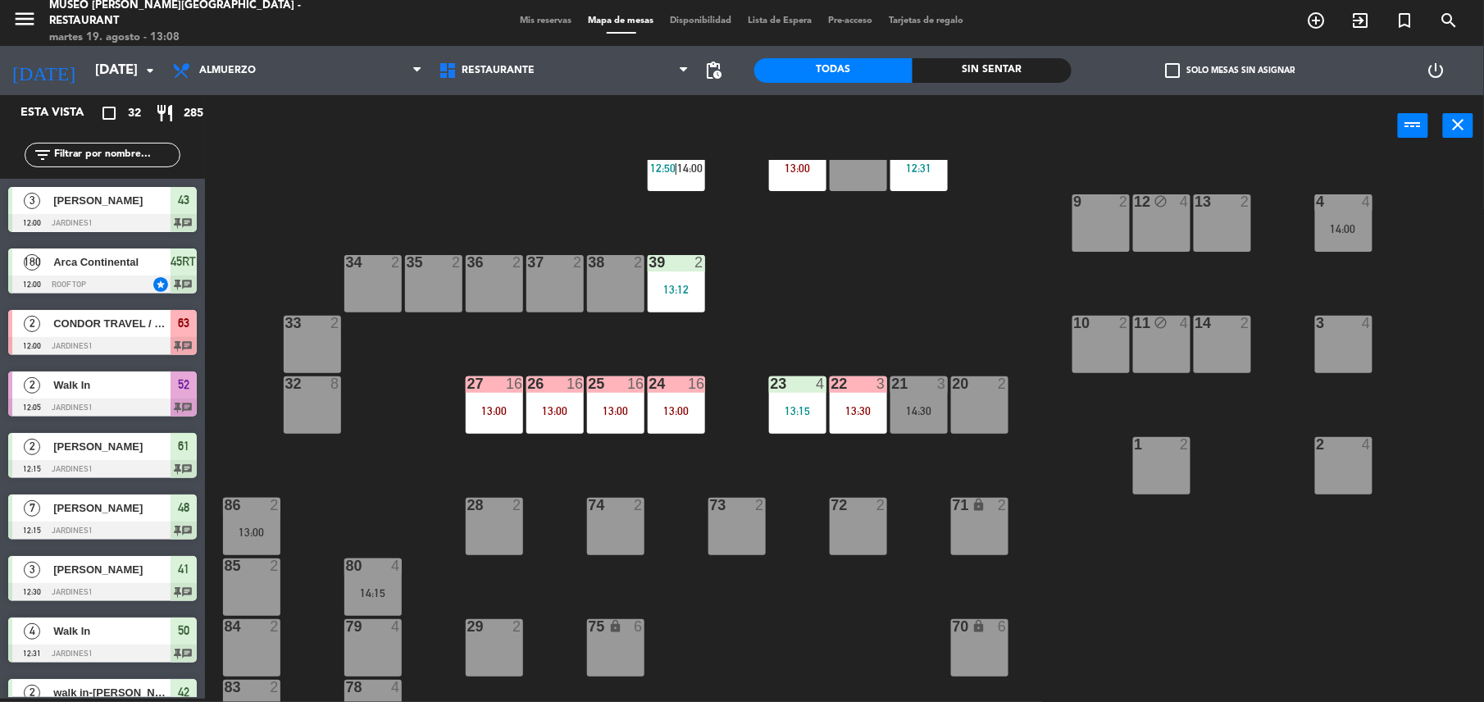
click at [666, 384] on div at bounding box center [675, 383] width 27 height 15
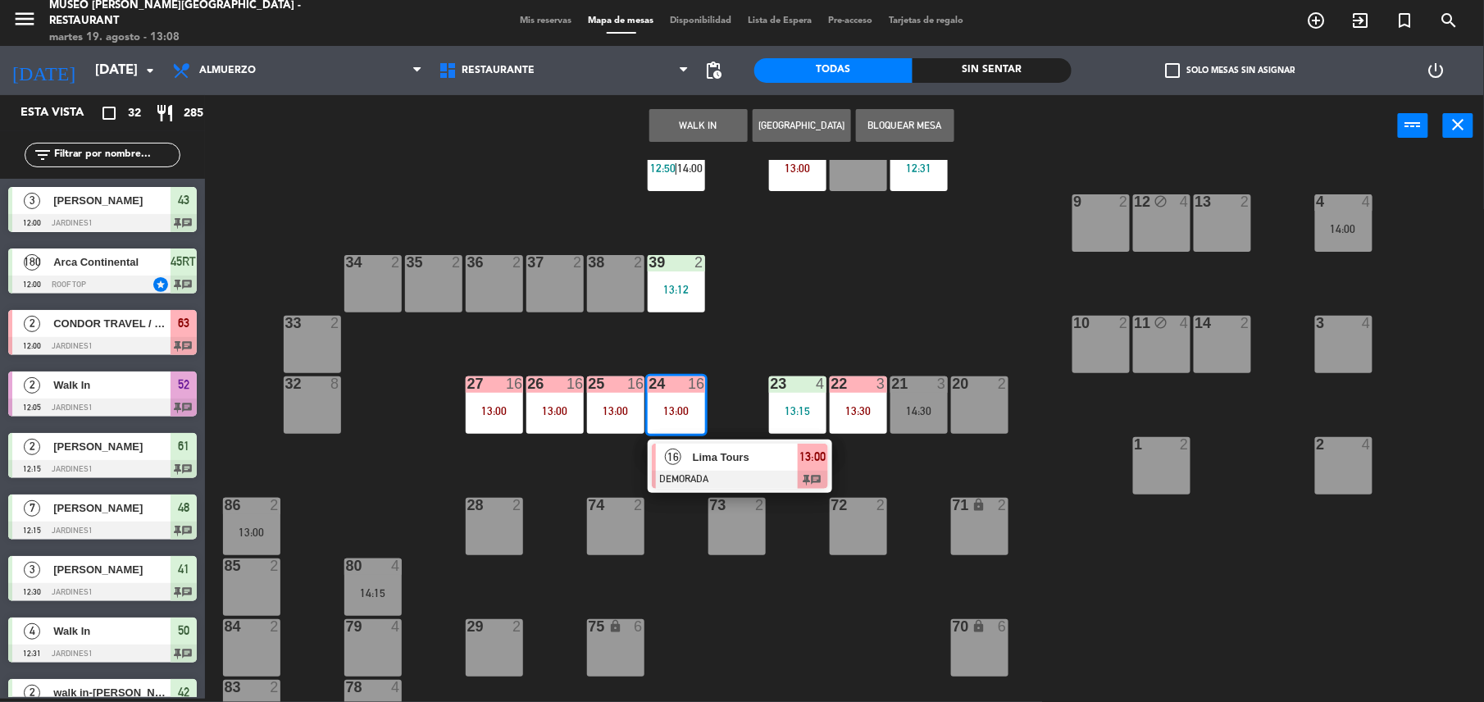
click at [739, 461] on span "Lima Tours" at bounding box center [745, 456] width 105 height 17
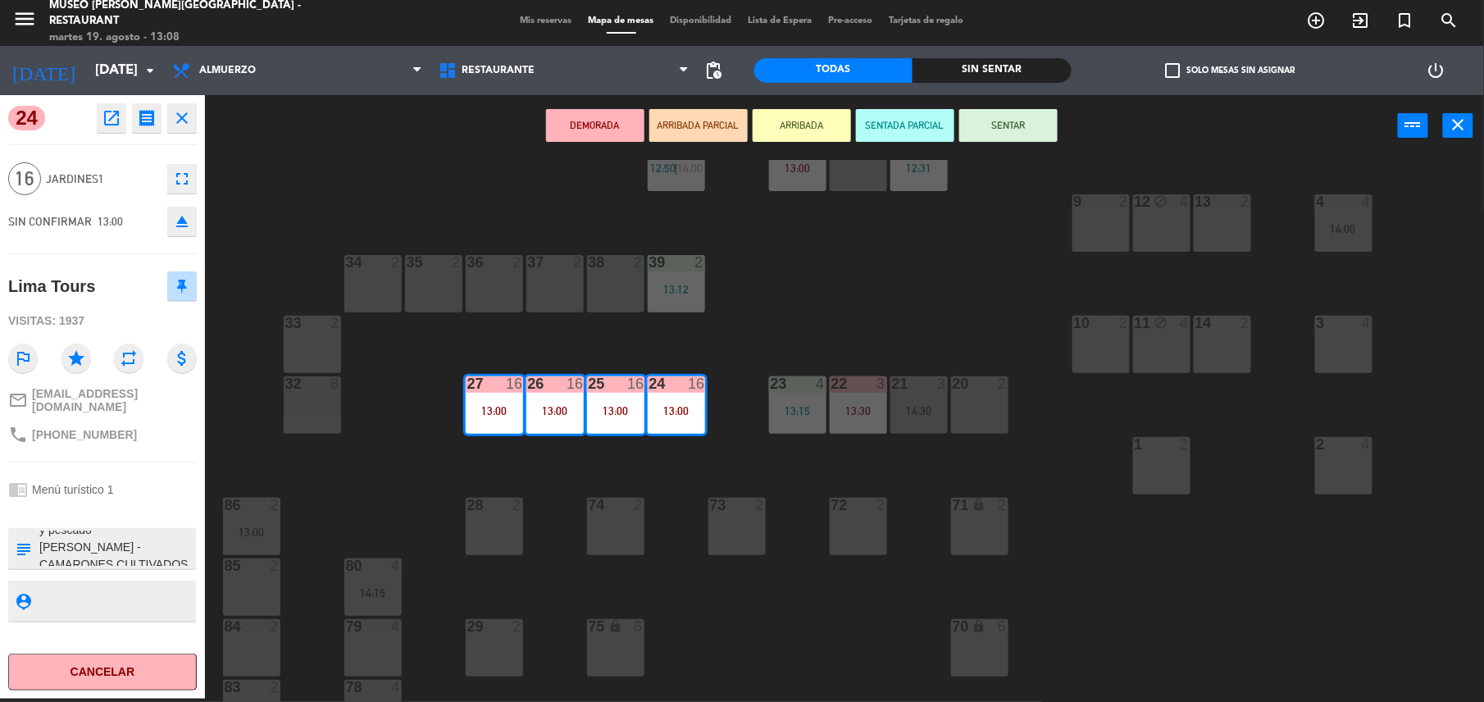
scroll to position [162, 0]
click at [111, 103] on button "open_in_new" at bounding box center [112, 118] width 30 height 30
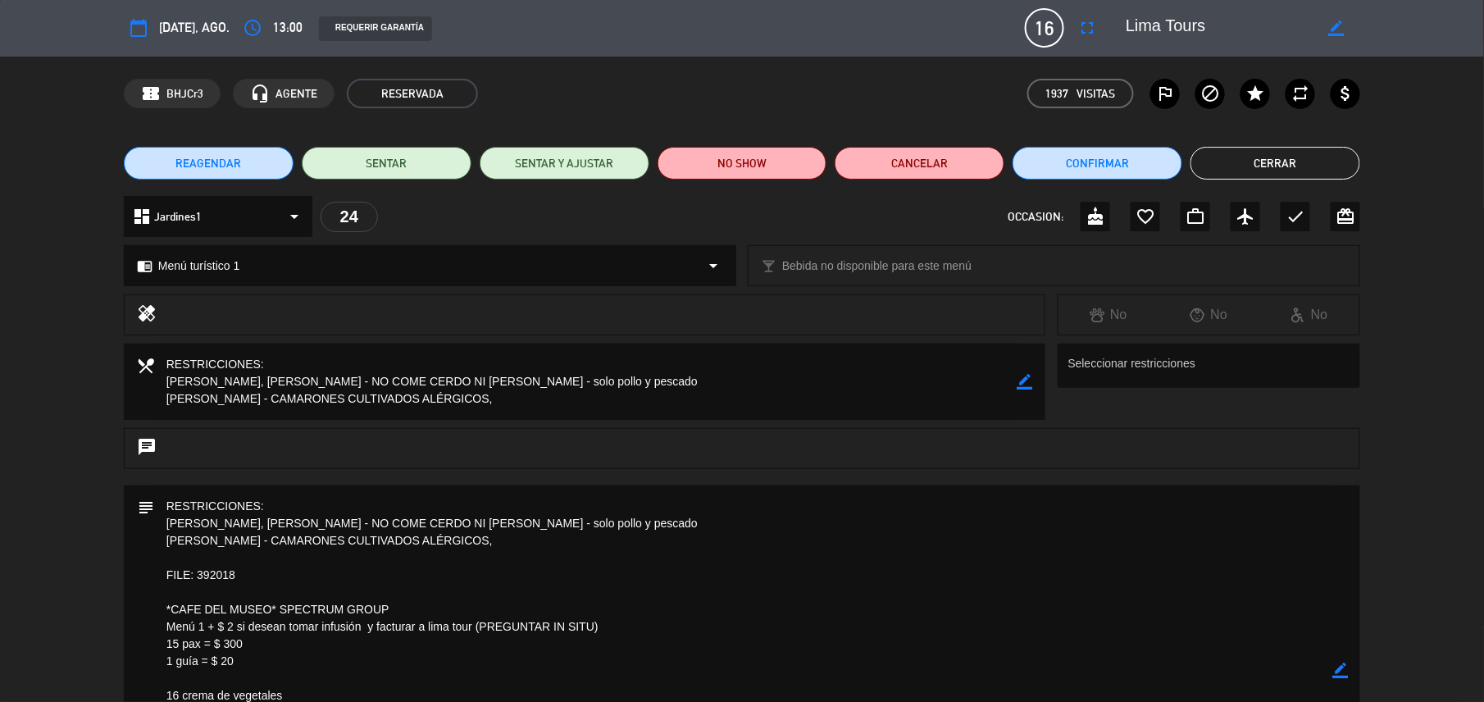
scroll to position [0, 0]
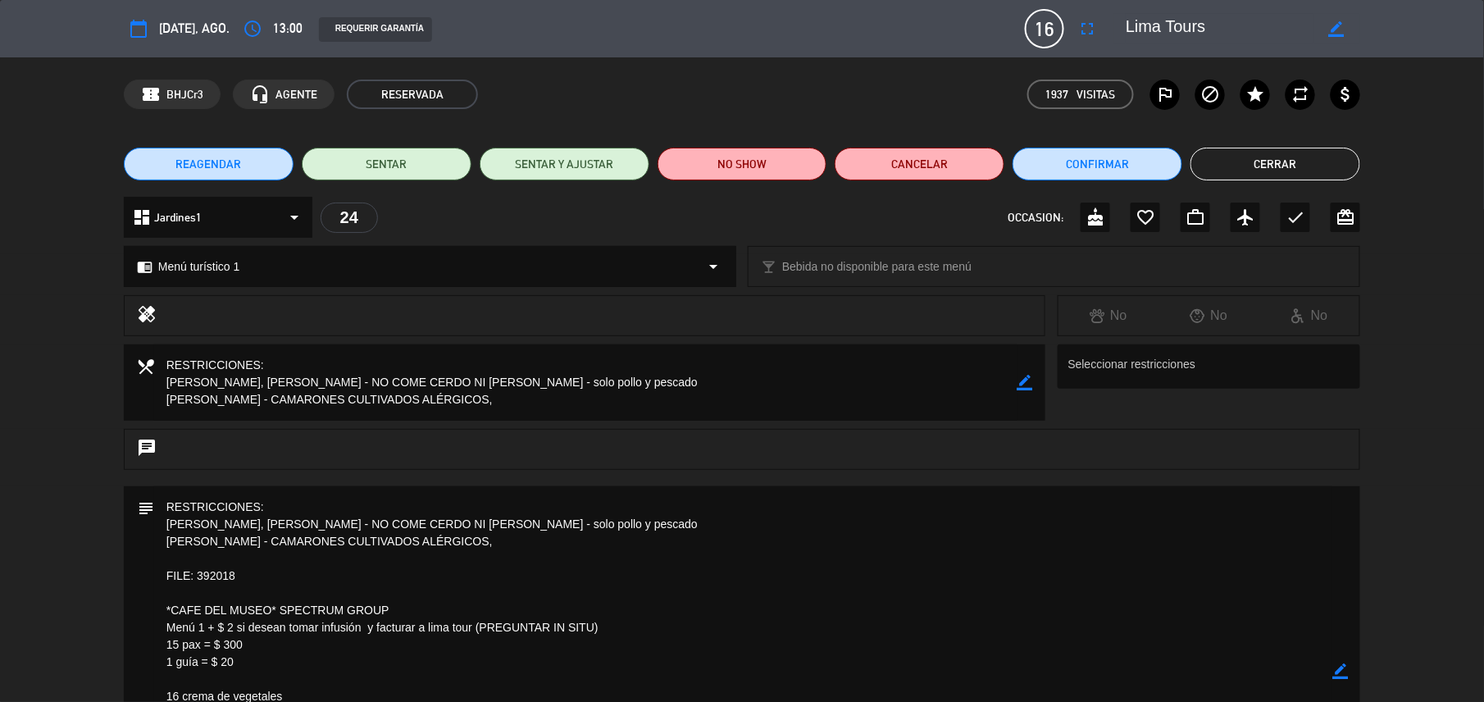
click at [1250, 174] on button "Cerrar" at bounding box center [1275, 164] width 170 height 33
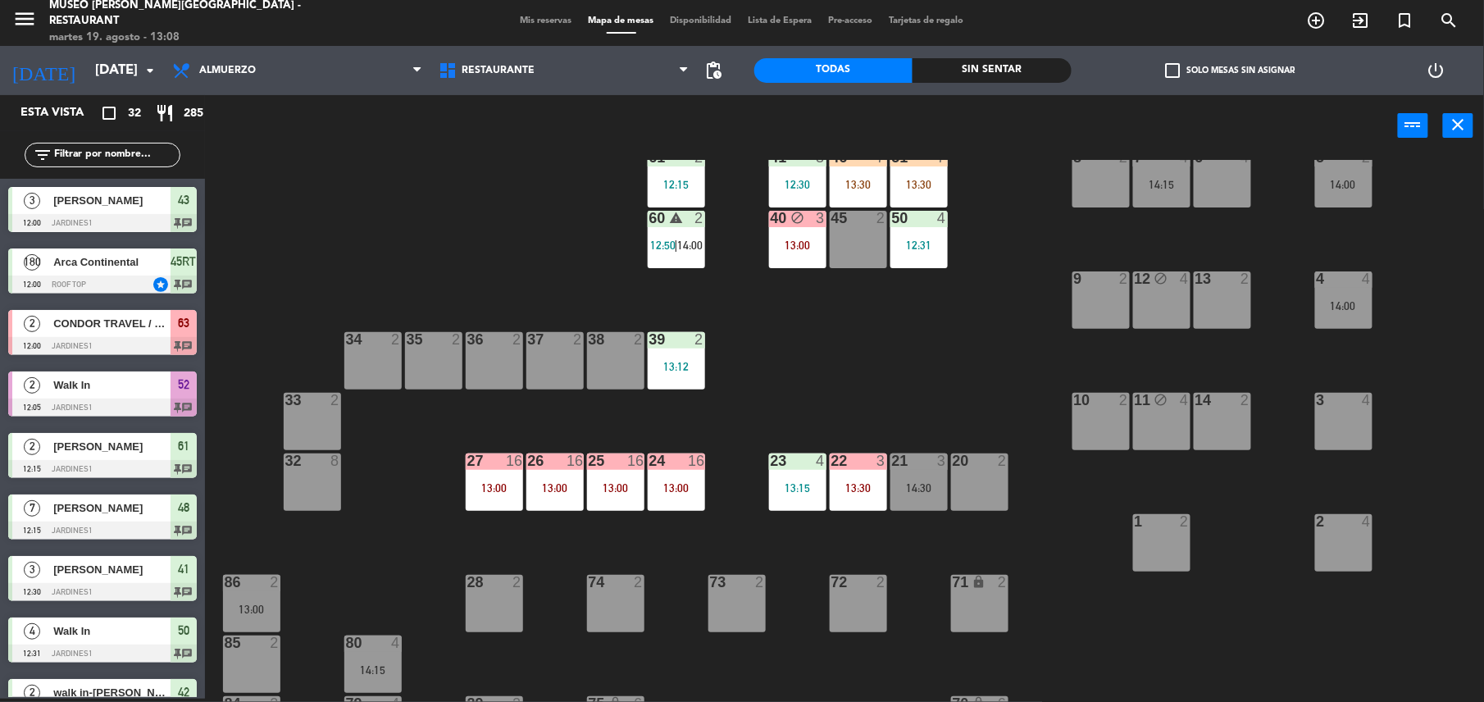
scroll to position [221, 0]
click at [684, 466] on div at bounding box center [675, 461] width 27 height 15
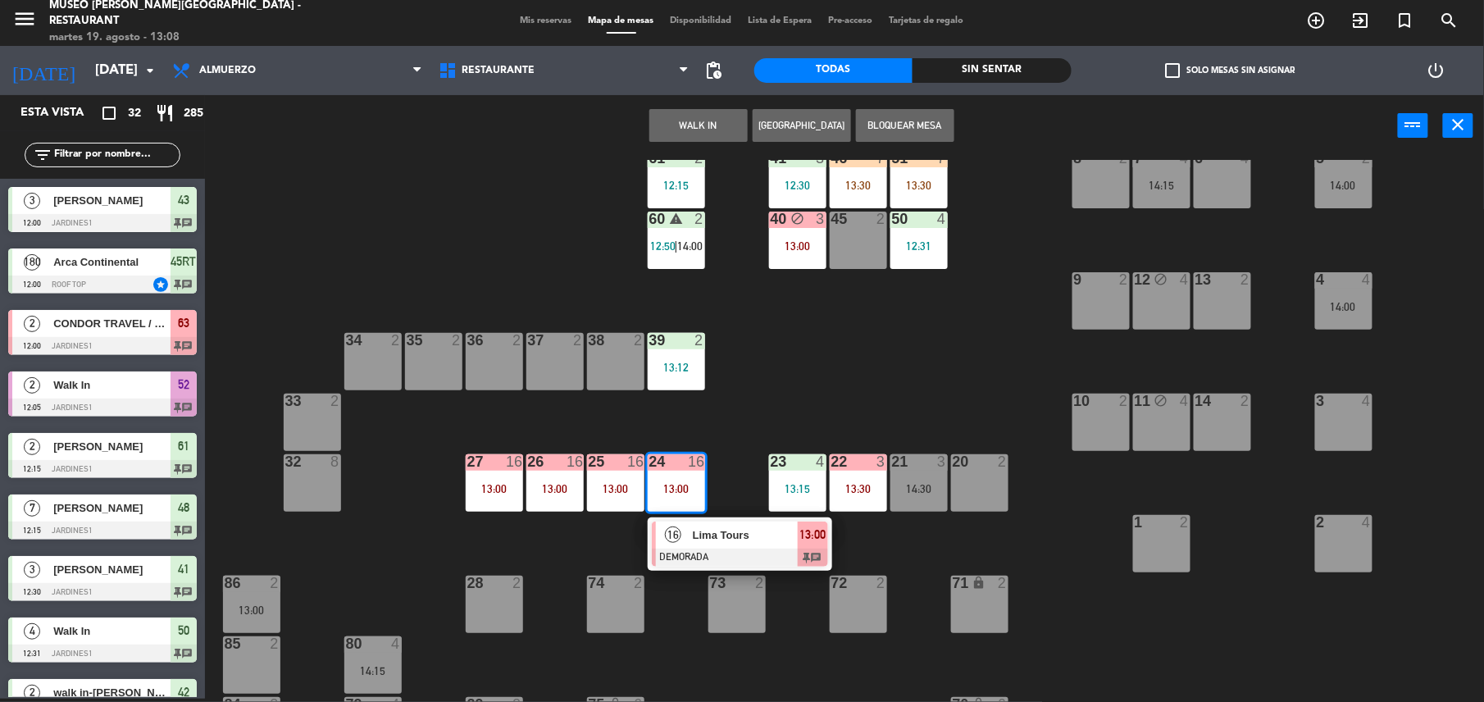
click at [754, 542] on span "Lima Tours" at bounding box center [745, 534] width 105 height 17
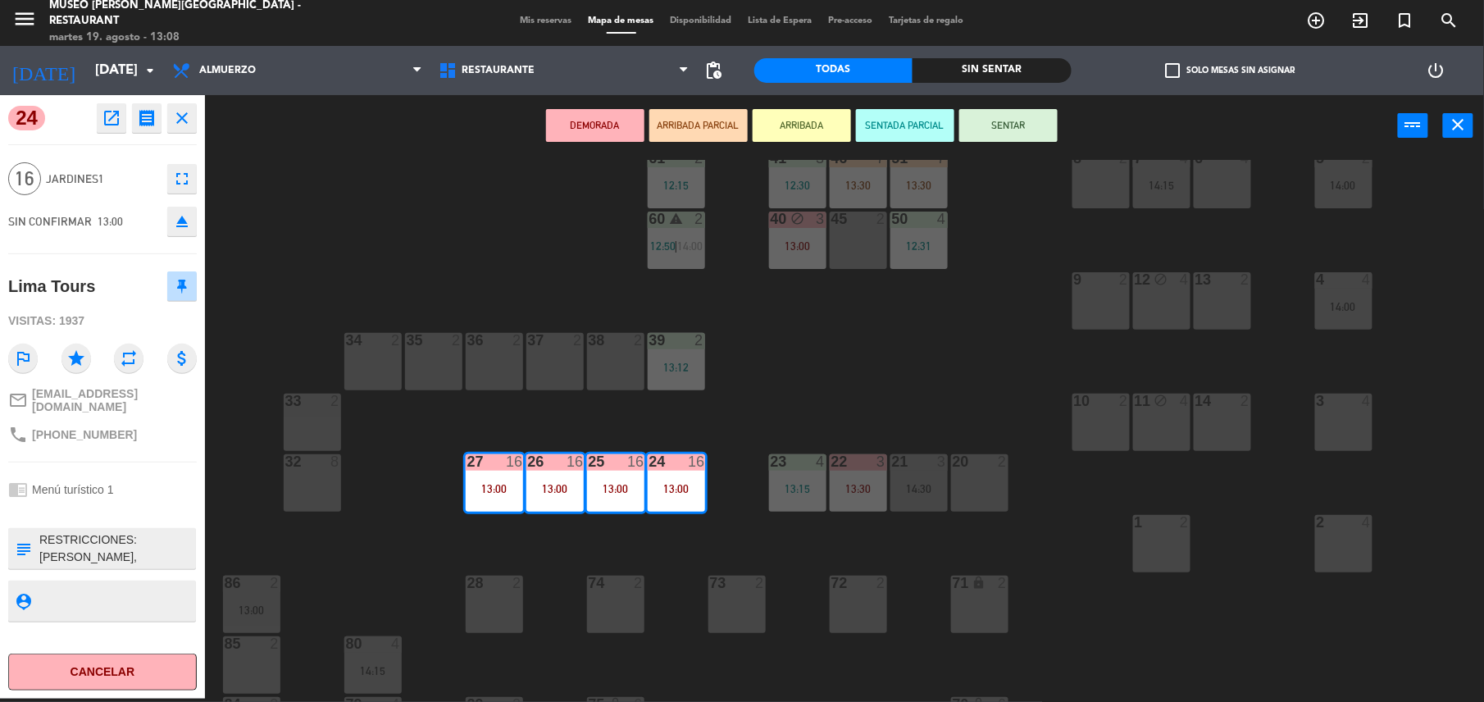
click at [1005, 118] on button "SENTAR" at bounding box center [1008, 125] width 98 height 33
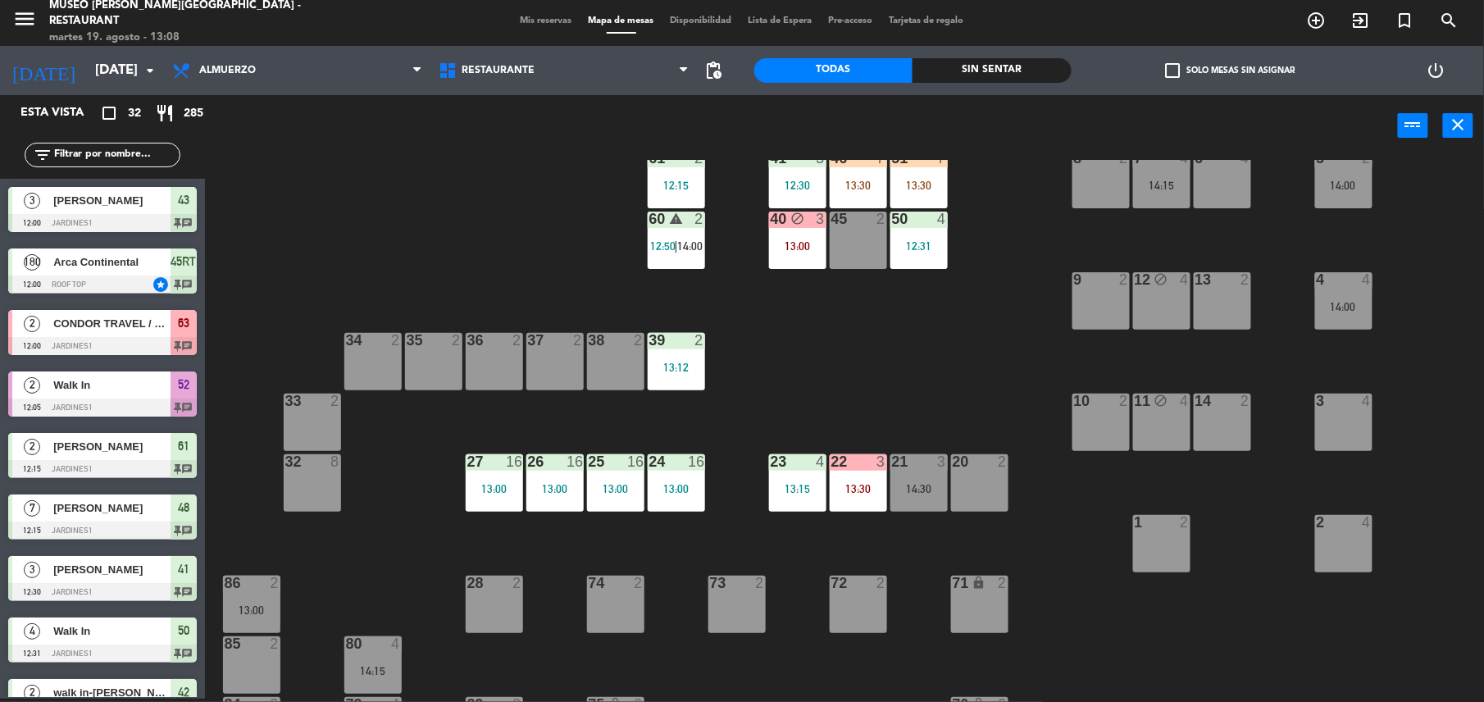
scroll to position [3, 0]
click at [650, 463] on div "24" at bounding box center [649, 461] width 1 height 15
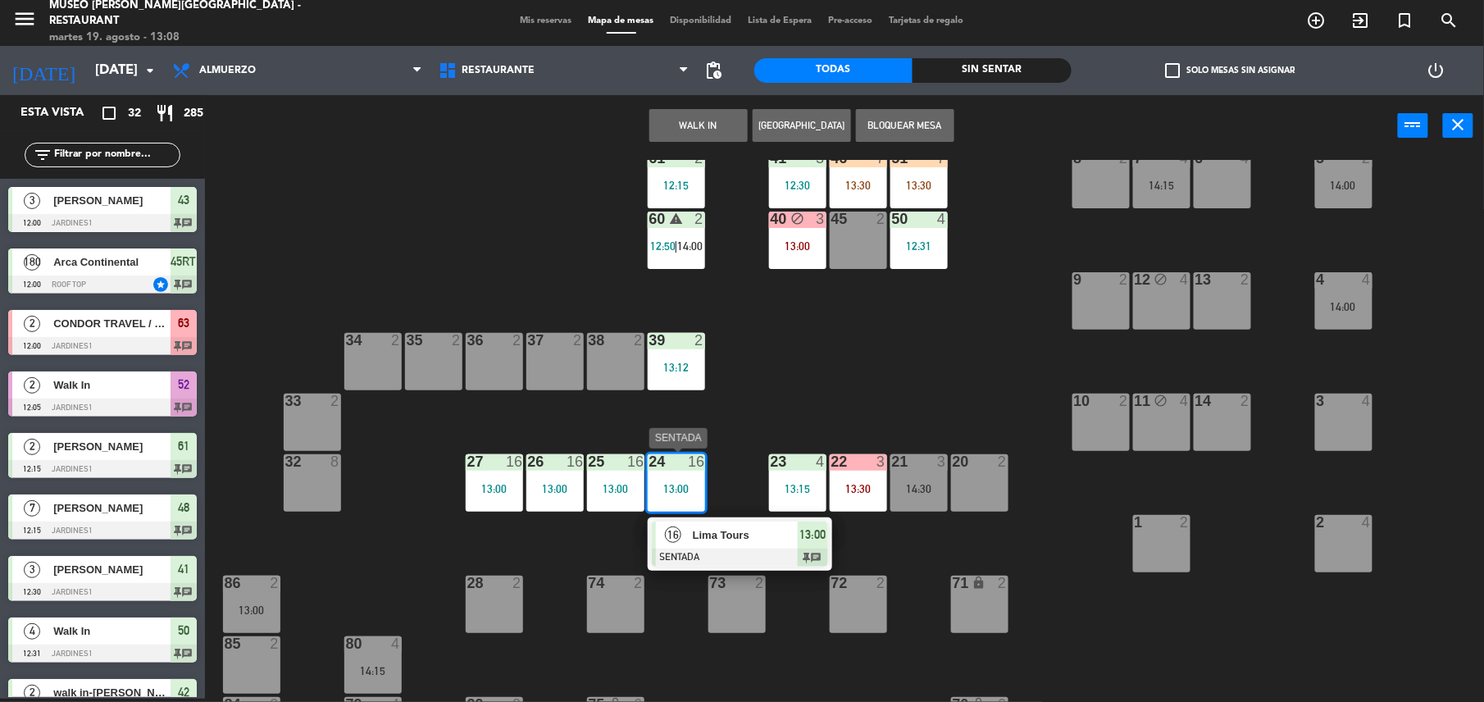
click at [751, 545] on div "Lima Tours" at bounding box center [744, 534] width 107 height 27
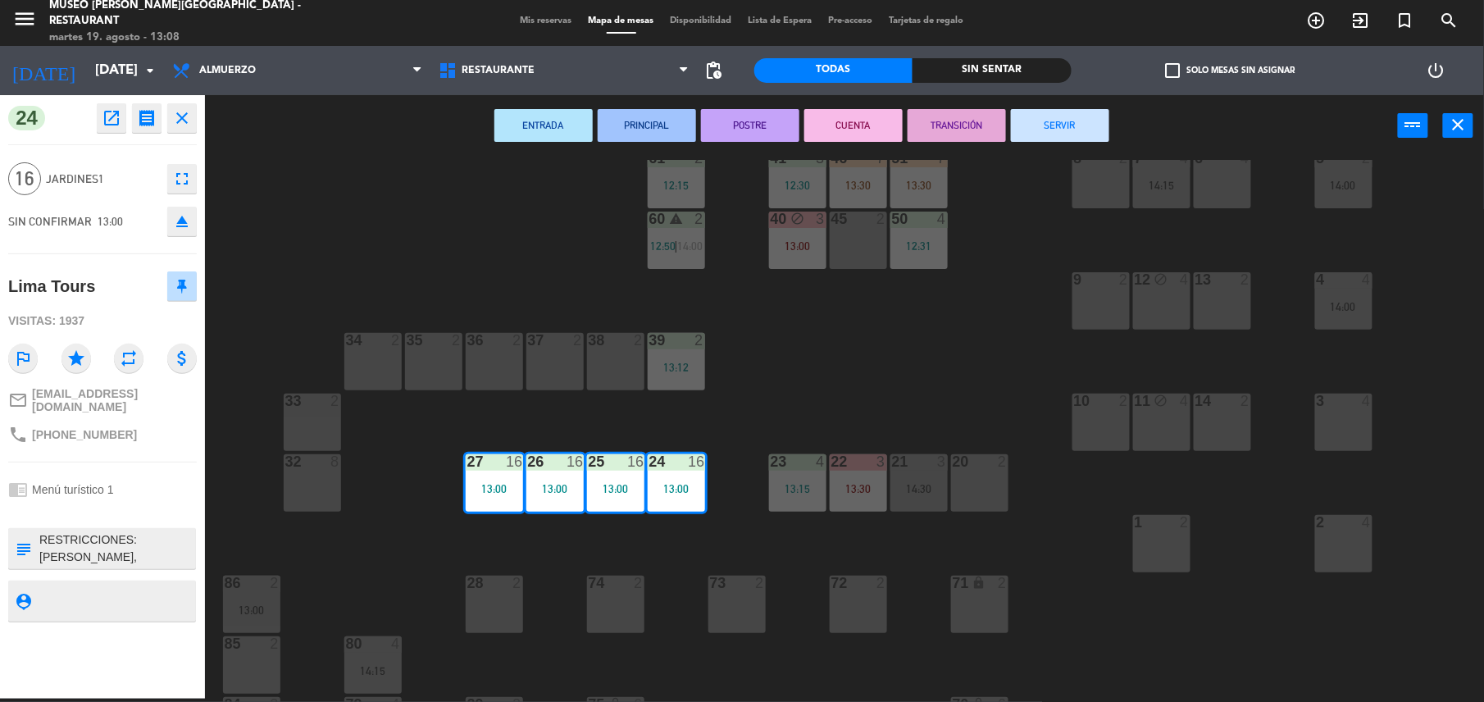
click at [44, 536] on textarea at bounding box center [116, 548] width 157 height 34
type textarea "m24-27 llegó 13:09 RESTRICCIONES: [PERSON_NAME], [PERSON_NAME] - NO COME CERDO …"
click at [105, 293] on div "Lima Tours" at bounding box center [102, 286] width 189 height 41
click at [475, 231] on div "44 block 5 49 2 13:15 54 5 14:30 64 1 13:00 48 7 12:15 53 7 12:15 63 2 12:00 43…" at bounding box center [852, 431] width 1264 height 542
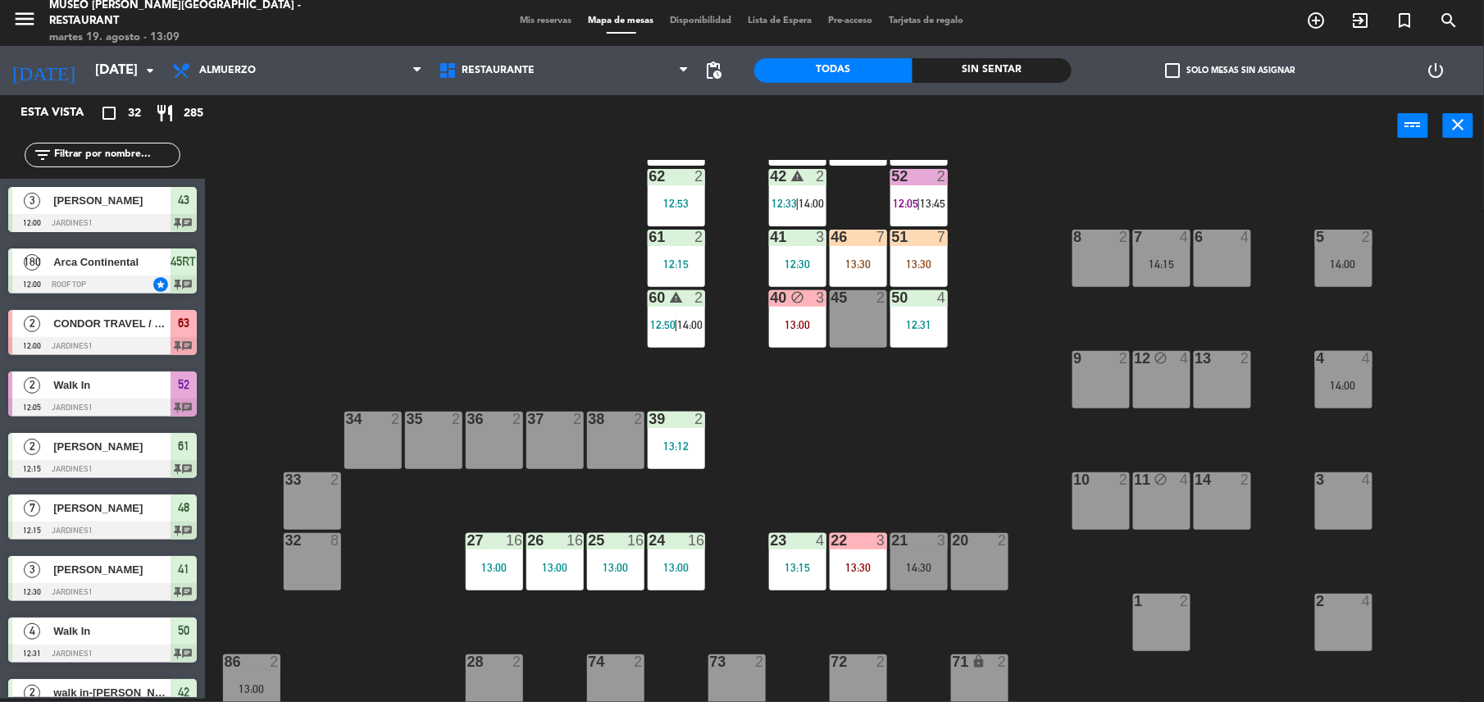
scroll to position [143, 0]
click at [680, 565] on div "13:00" at bounding box center [676, 566] width 57 height 11
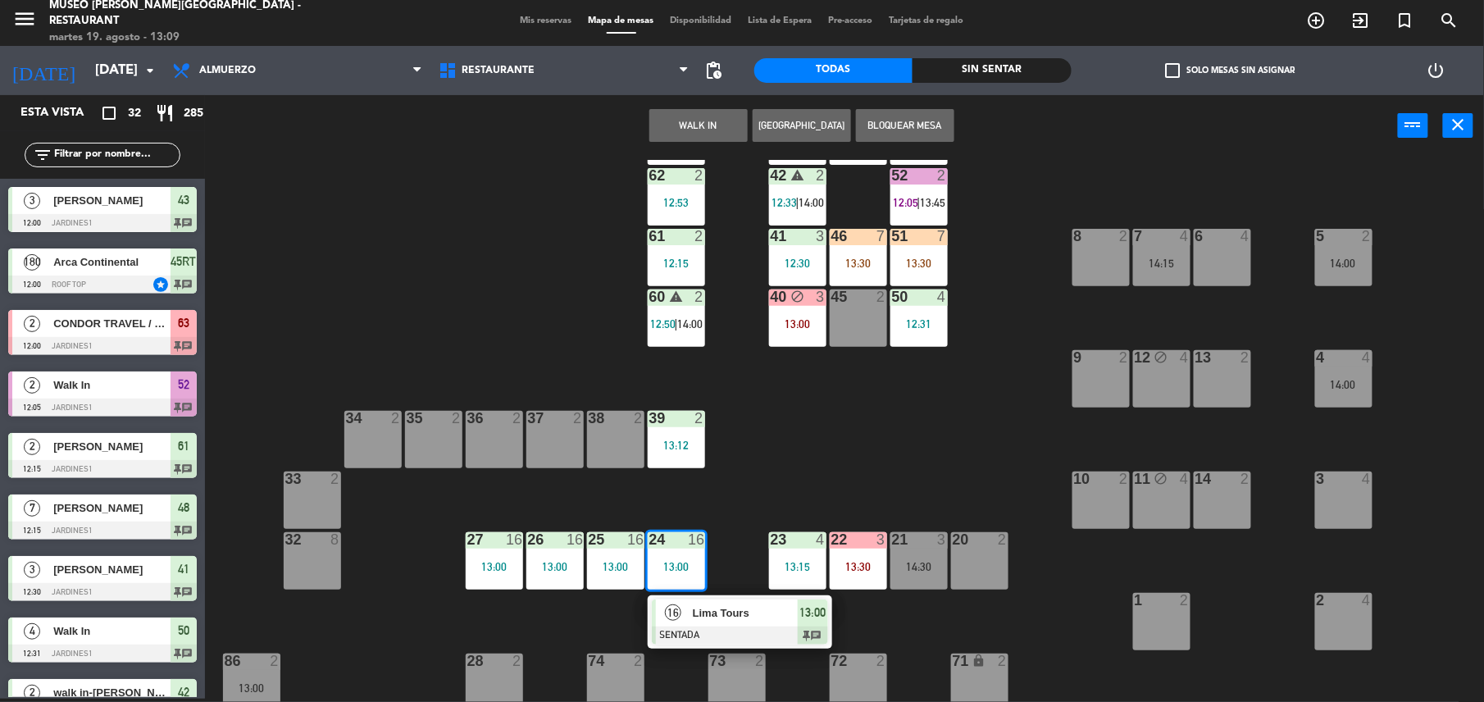
click at [746, 636] on div at bounding box center [740, 635] width 176 height 18
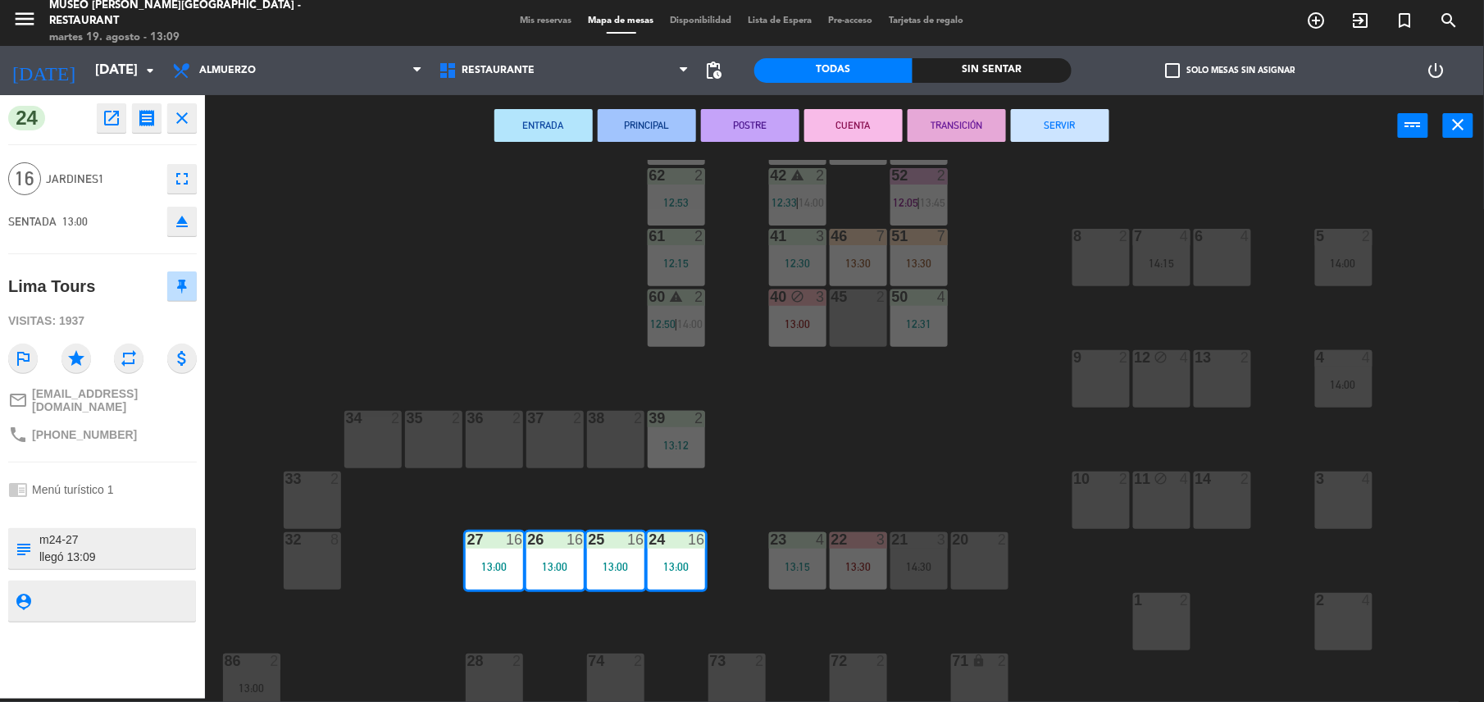
click at [98, 554] on textarea at bounding box center [116, 548] width 157 height 34
type textarea "m24-27 llegó 13:13 RESTRICCIONES: [PERSON_NAME], [PERSON_NAME] - NO COME CERDO …"
click at [128, 299] on div "Lima Tours" at bounding box center [102, 286] width 189 height 41
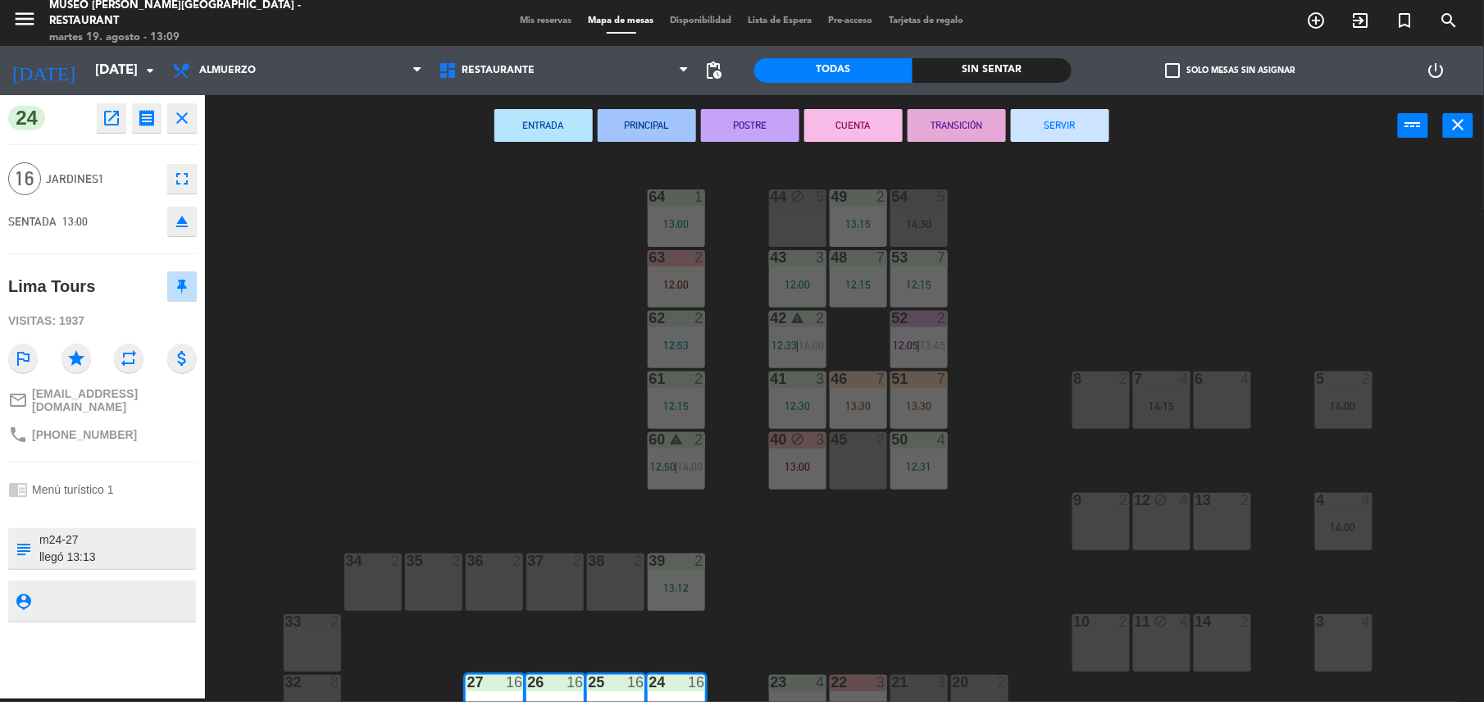
click at [509, 430] on div "44 block 5 49 2 13:15 54 5 14:30 64 1 13:00 48 7 12:15 53 7 12:15 63 2 12:00 43…" at bounding box center [852, 431] width 1264 height 542
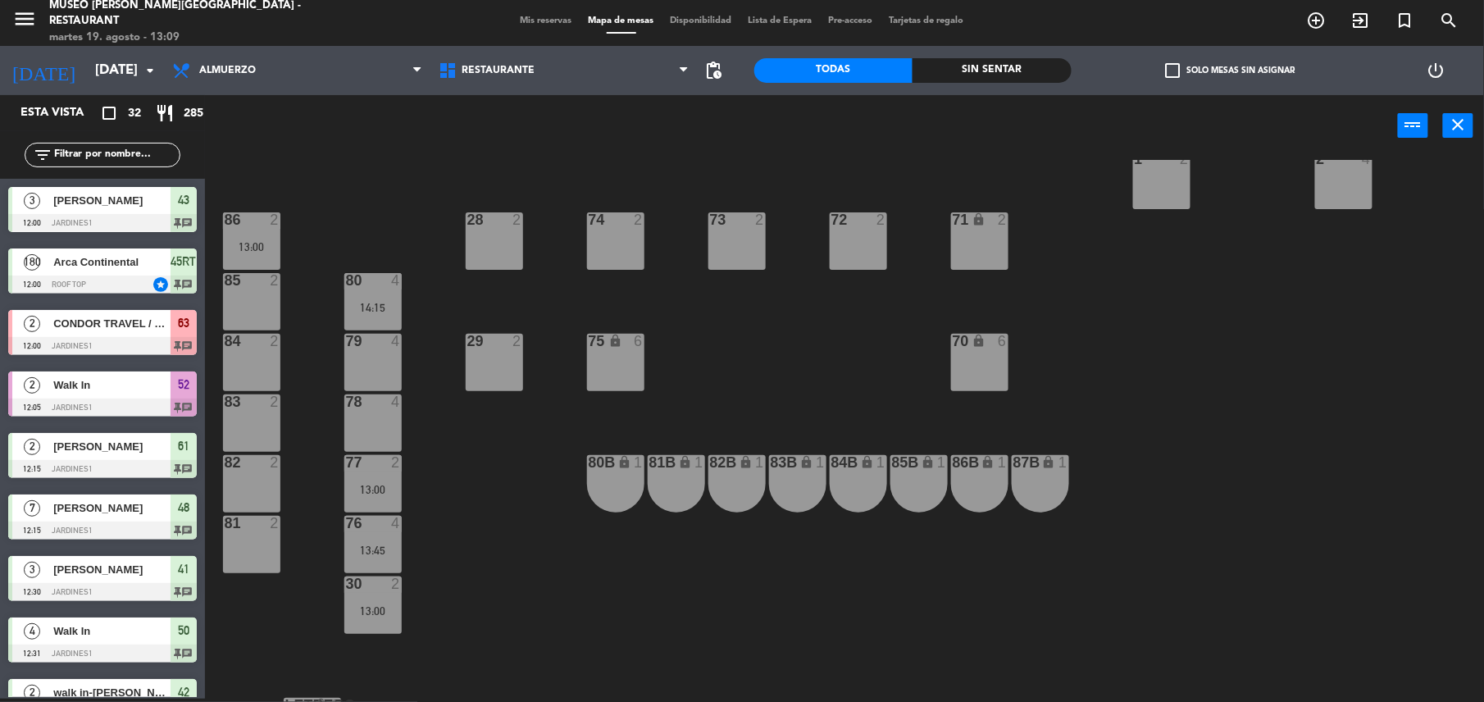
scroll to position [636, 0]
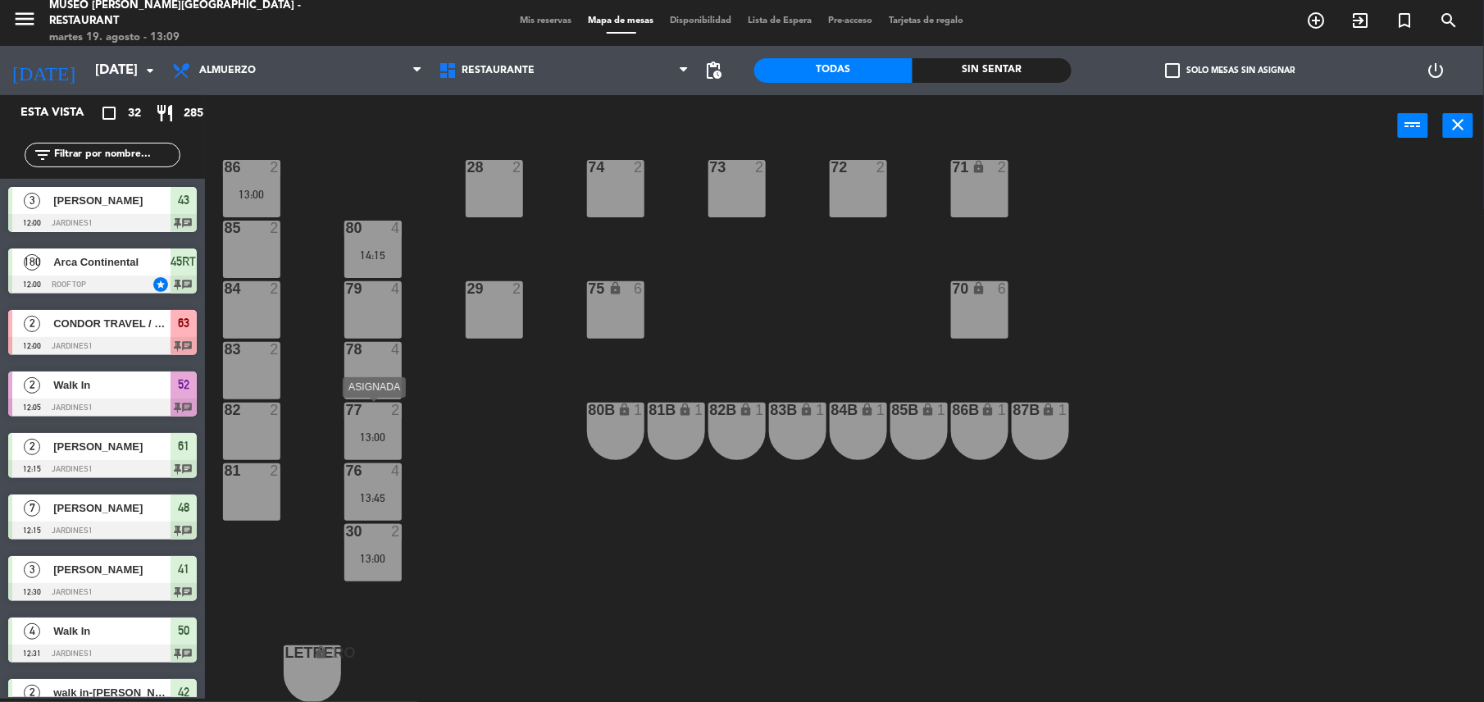
click at [371, 439] on div "13:00" at bounding box center [372, 436] width 57 height 11
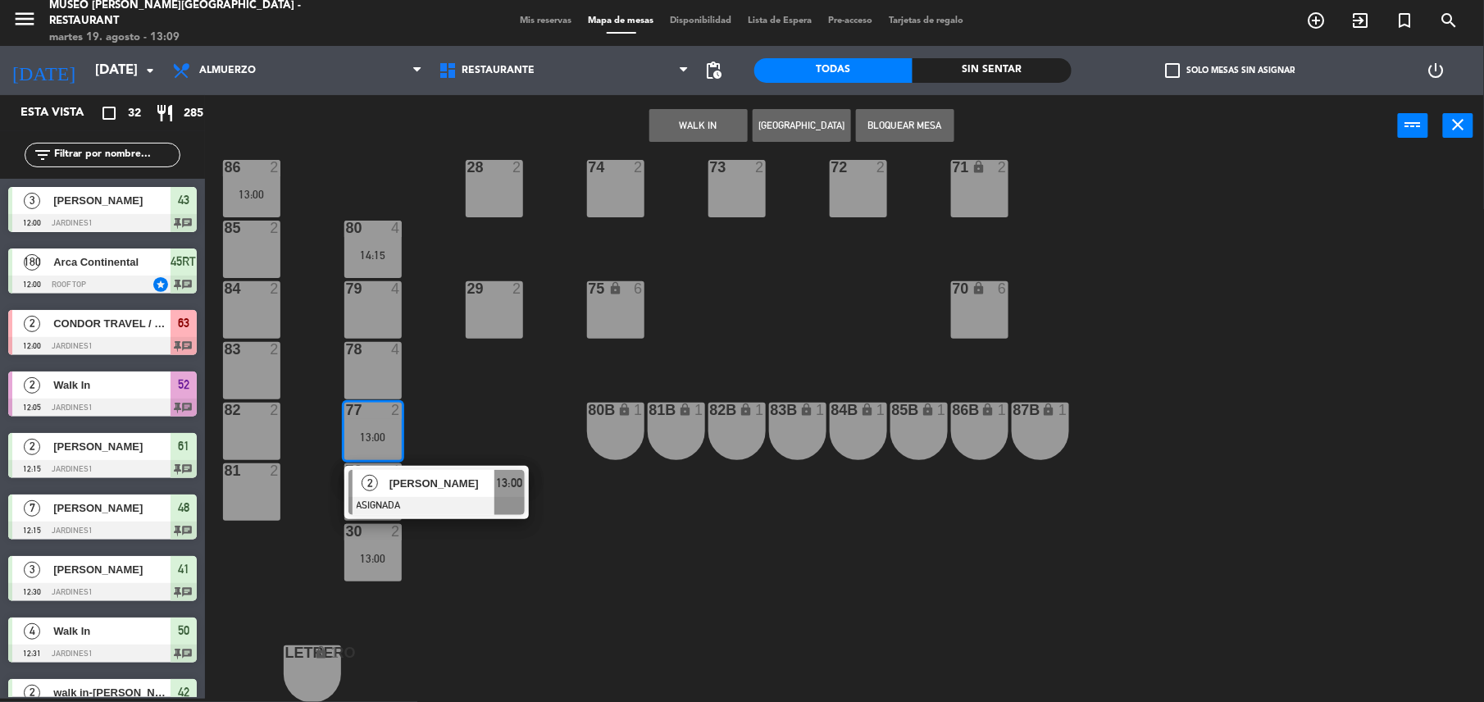
click at [430, 470] on div "[PERSON_NAME]" at bounding box center [441, 483] width 107 height 27
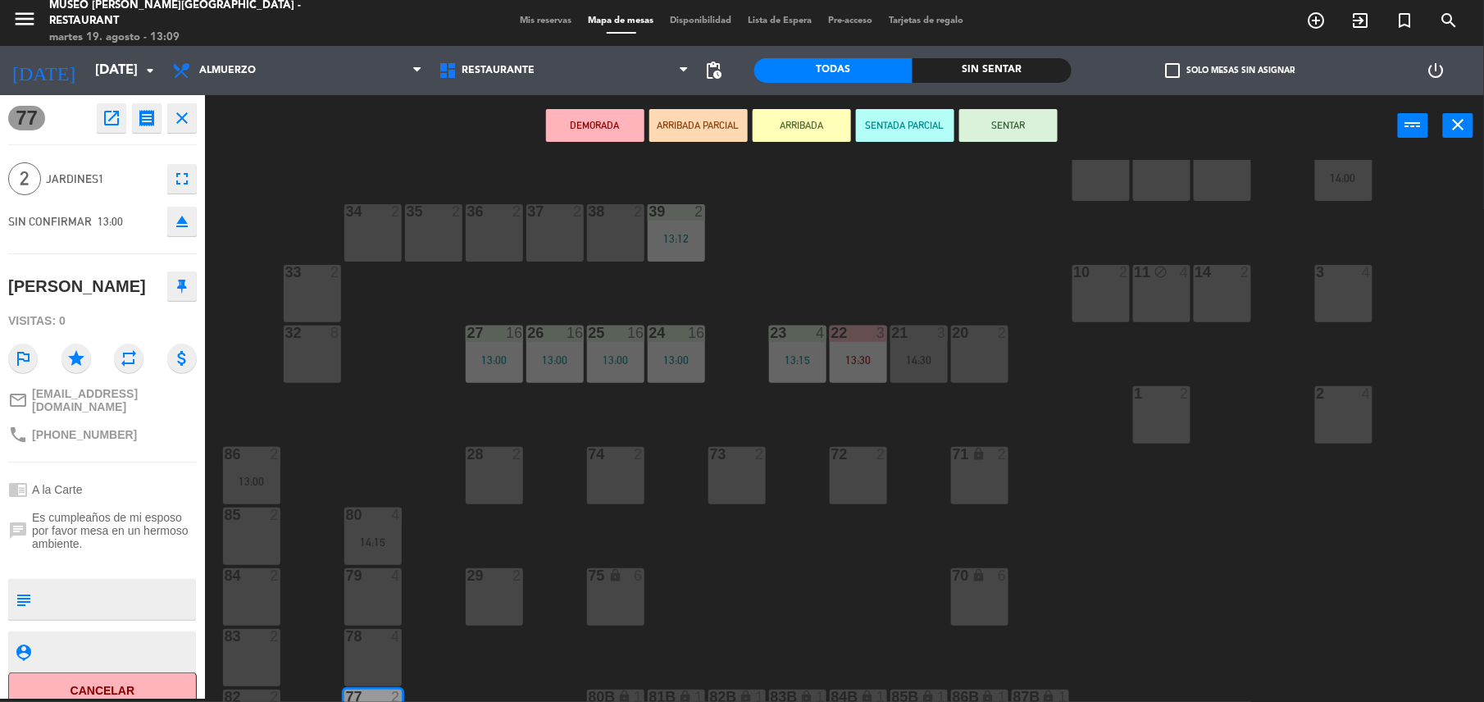
scroll to position [331, 0]
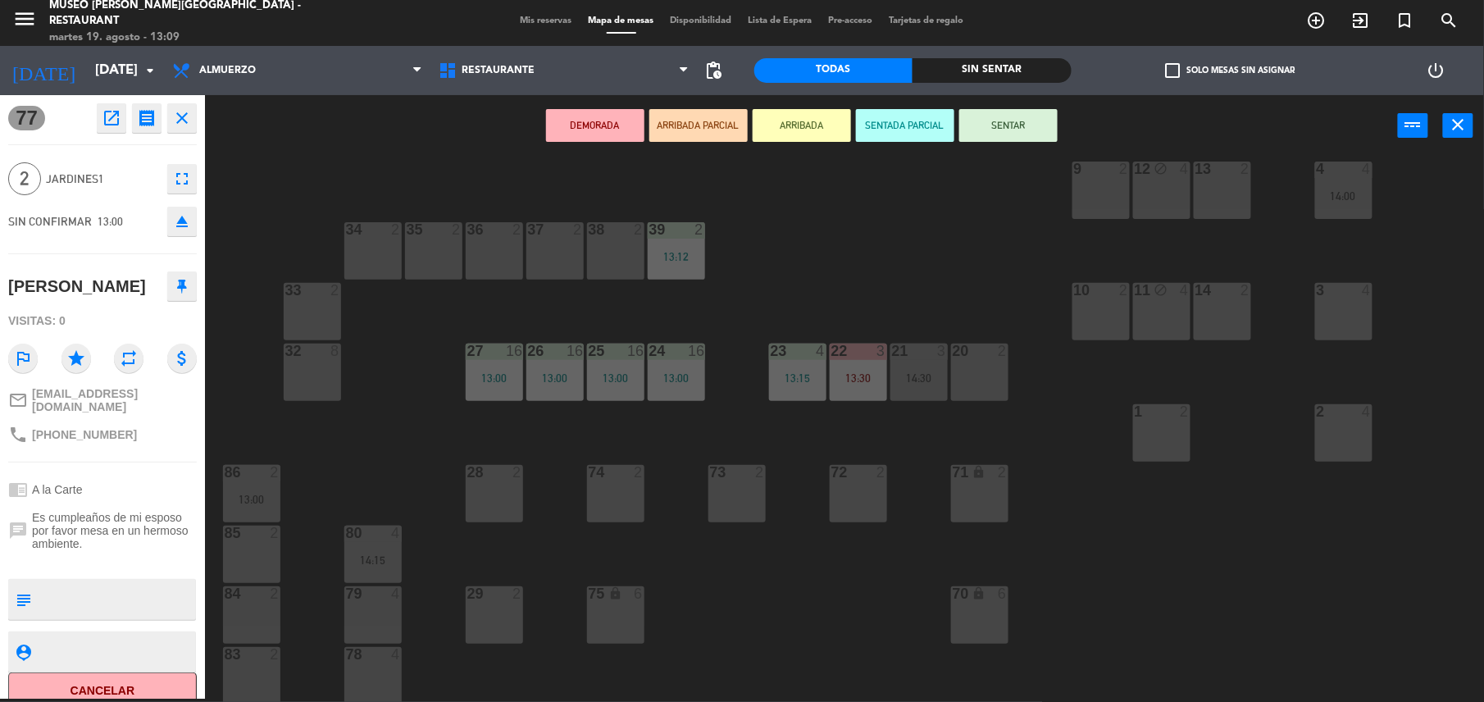
click at [621, 249] on div "38 2" at bounding box center [615, 250] width 57 height 57
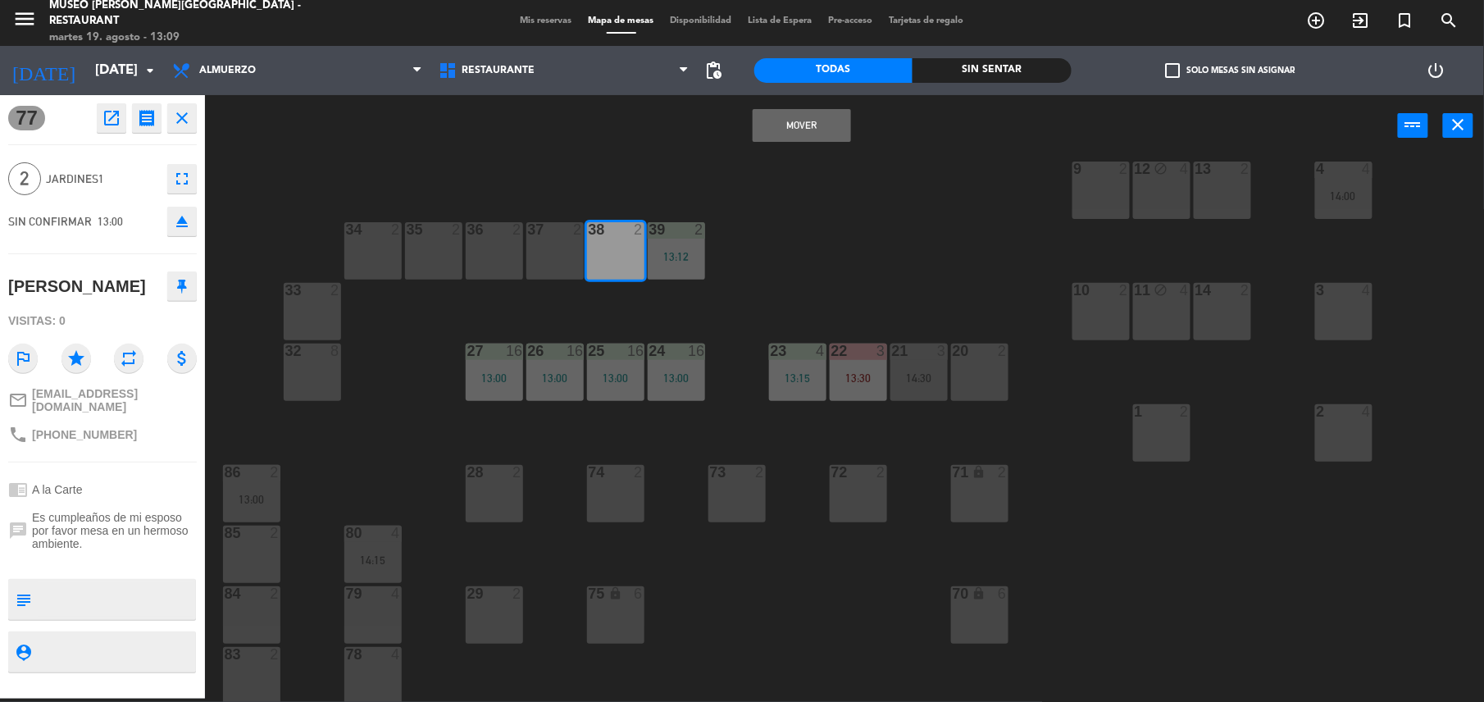
click at [775, 125] on button "Mover" at bounding box center [802, 125] width 98 height 33
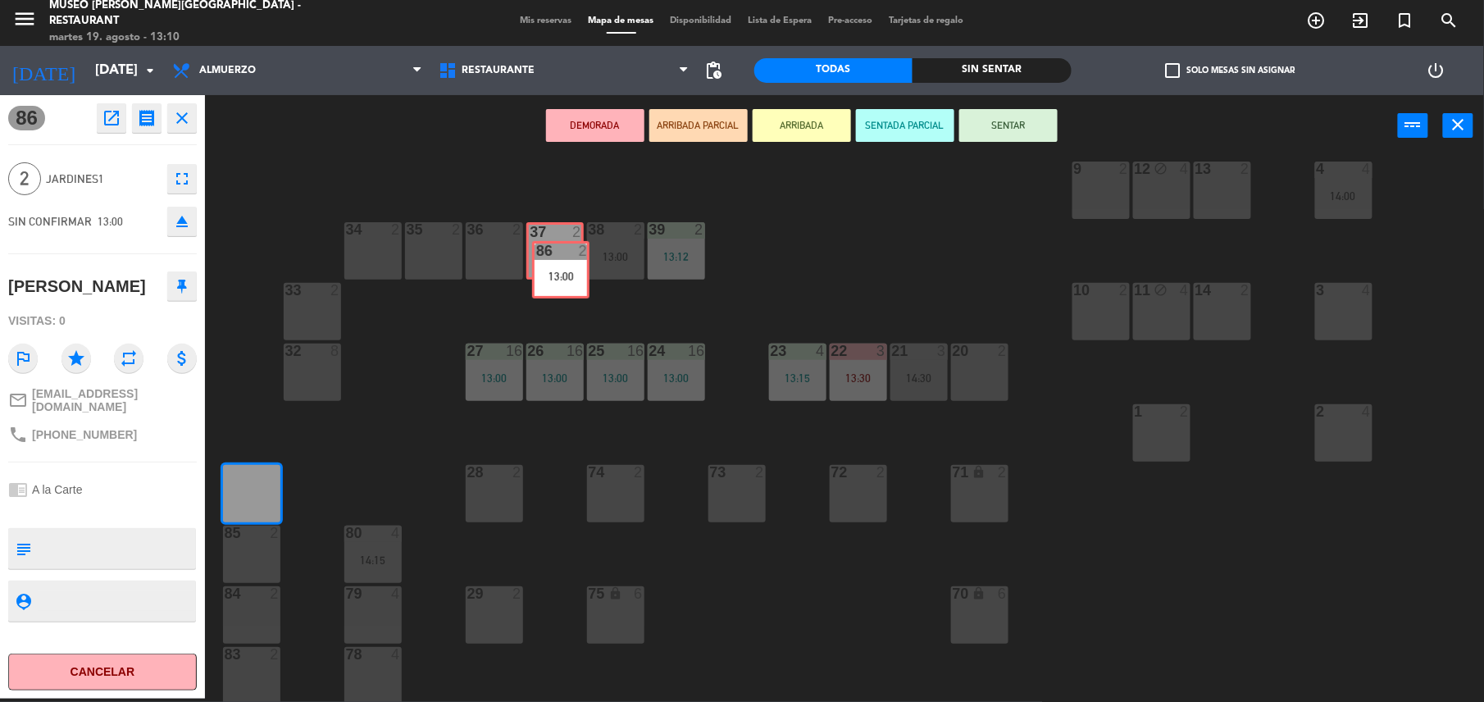
drag, startPoint x: 257, startPoint y: 503, endPoint x: 559, endPoint y: 272, distance: 380.2
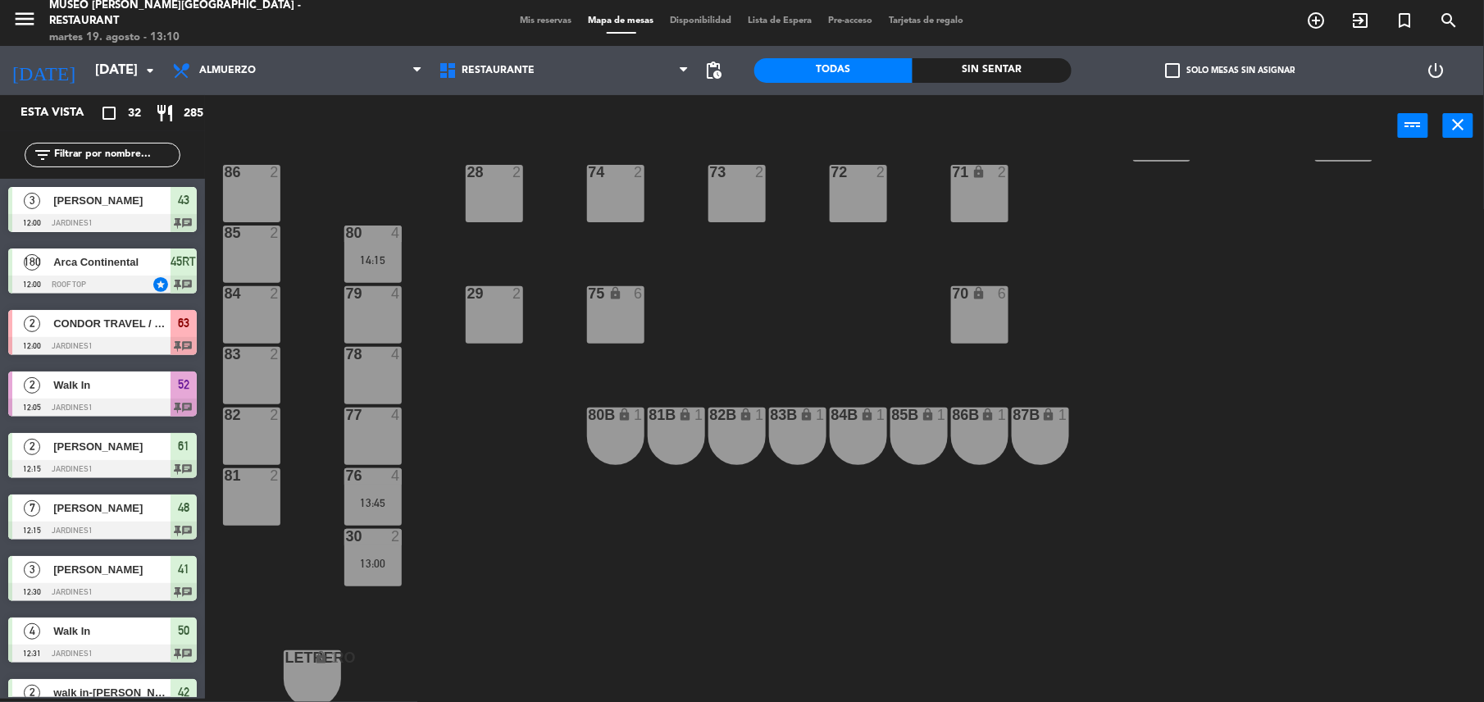
scroll to position [634, 0]
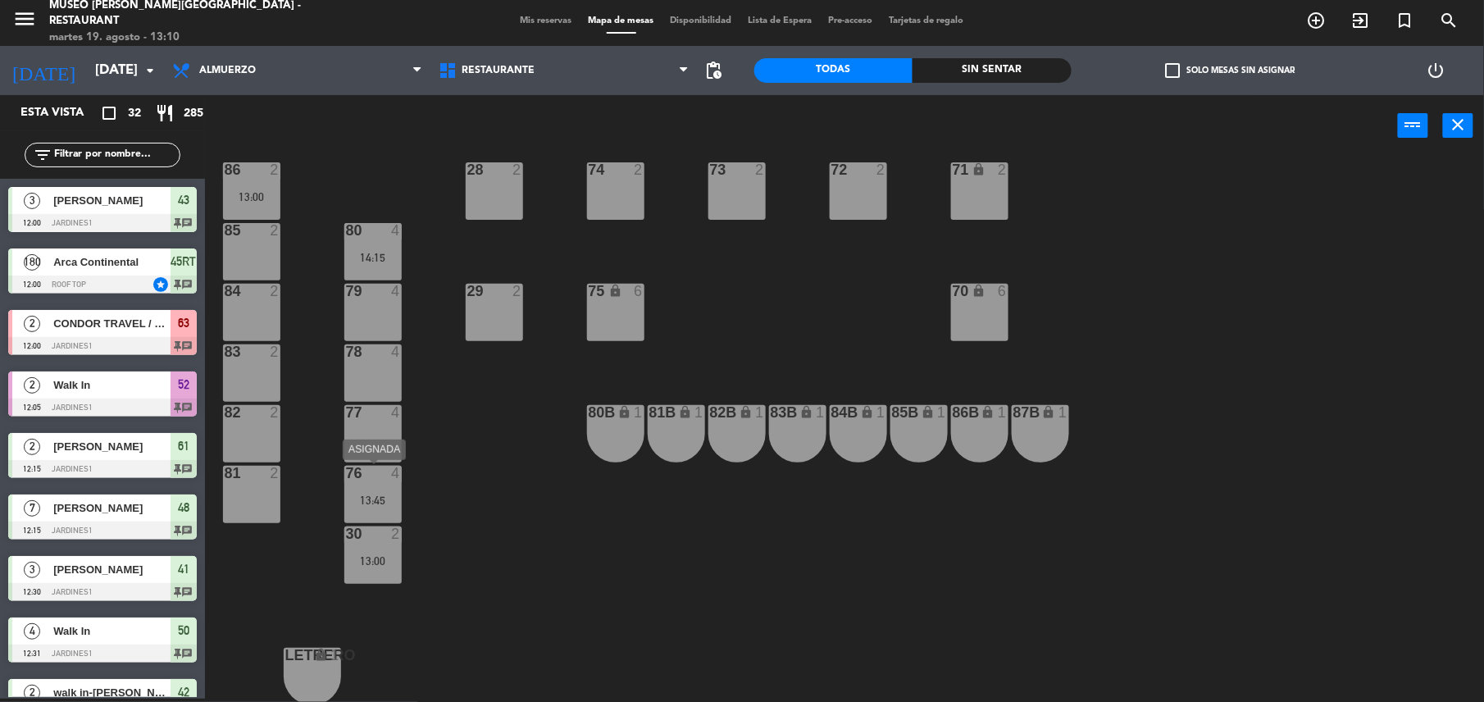
click at [374, 500] on div "13:45" at bounding box center [372, 499] width 57 height 11
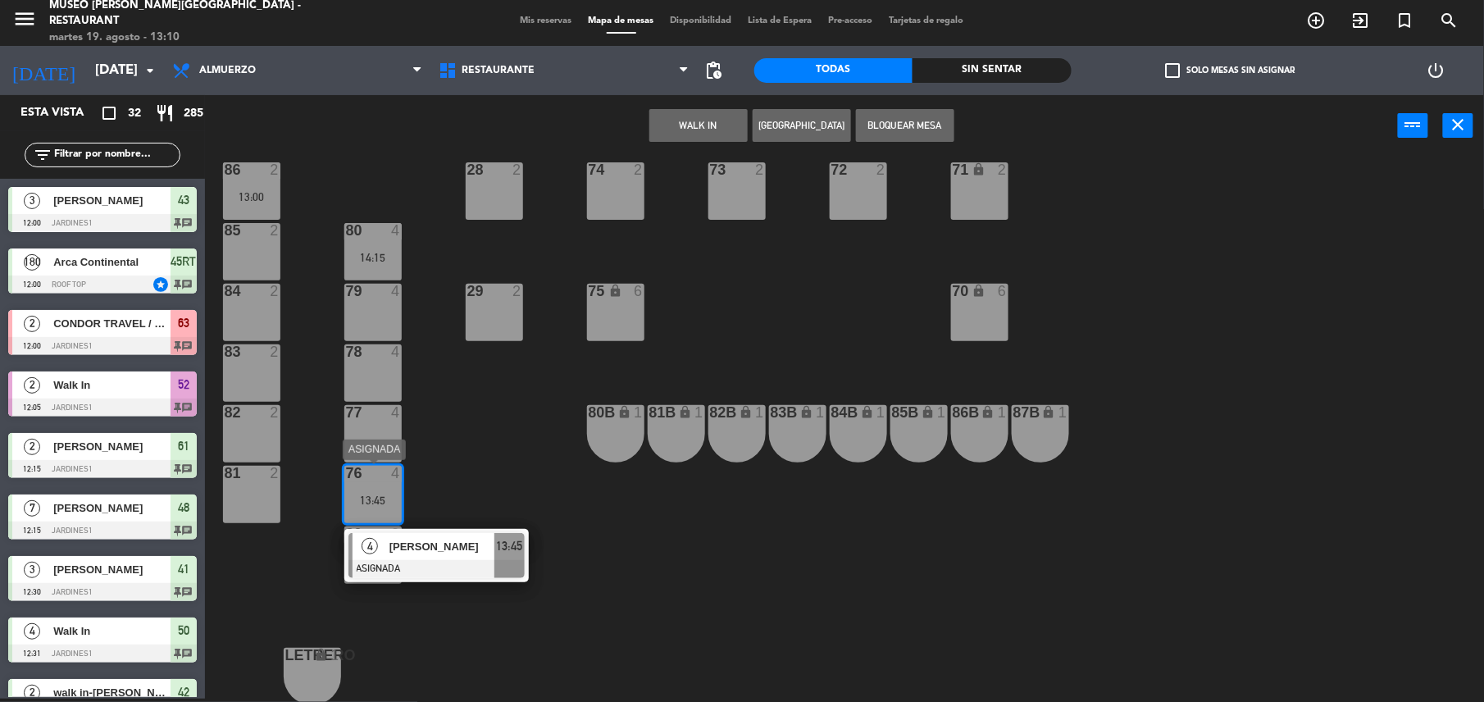
click at [439, 552] on span "[PERSON_NAME]" at bounding box center [441, 546] width 105 height 17
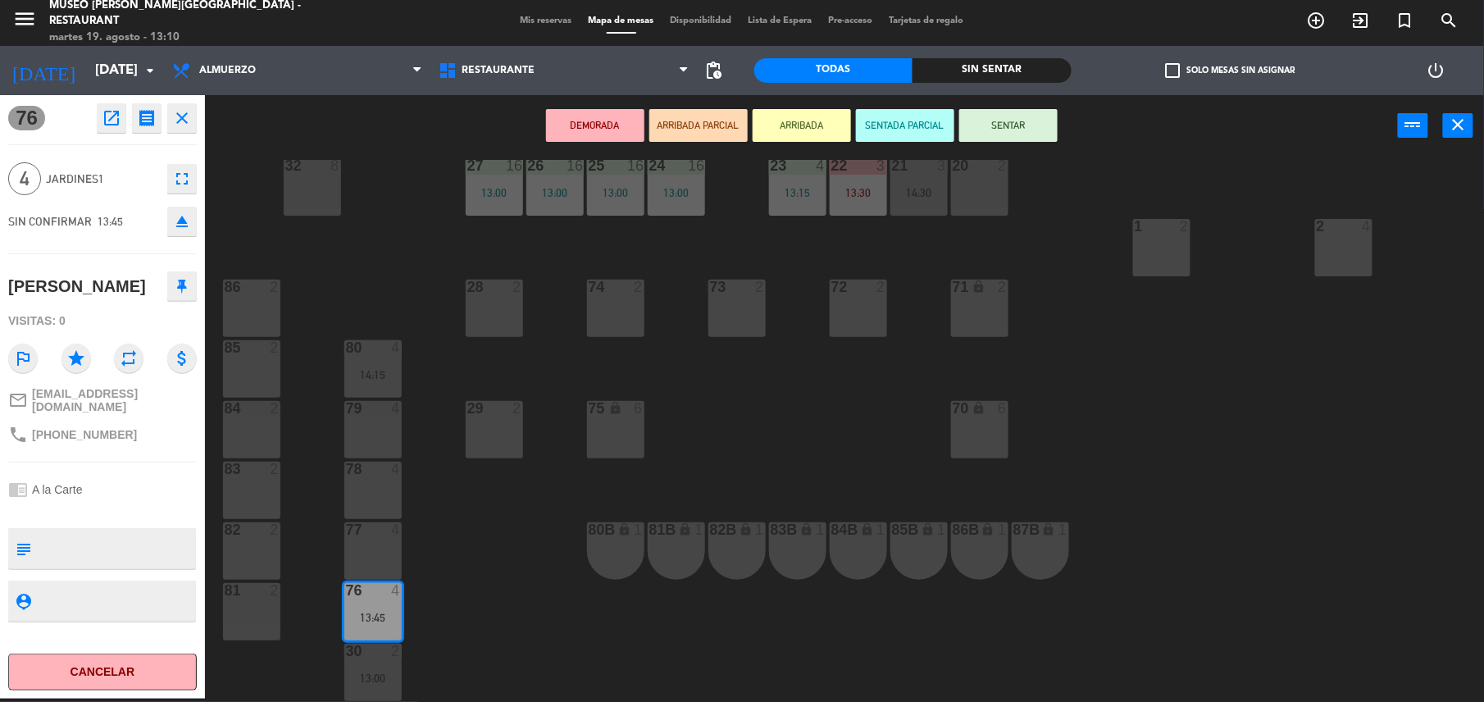
scroll to position [525, 0]
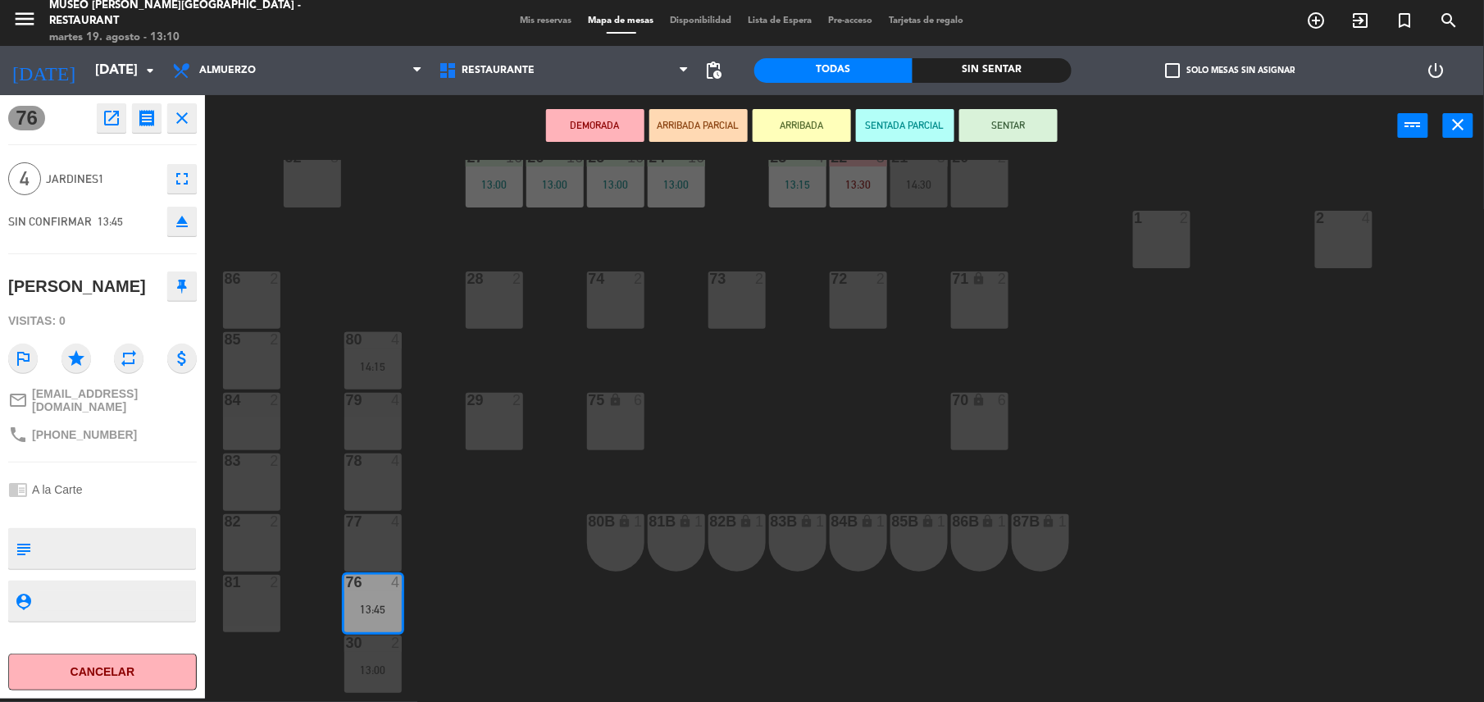
click at [389, 402] on div "4" at bounding box center [399, 400] width 27 height 15
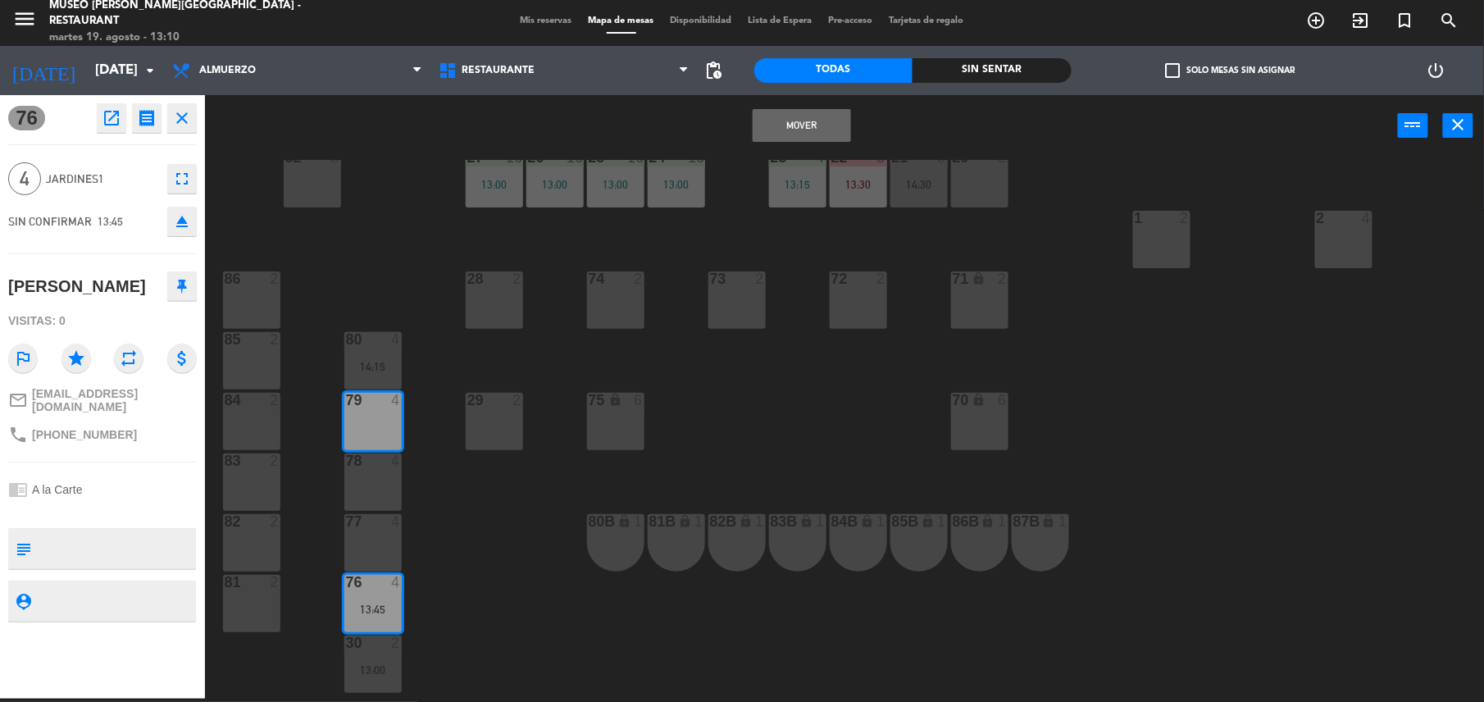
click at [800, 116] on button "Mover" at bounding box center [802, 125] width 98 height 33
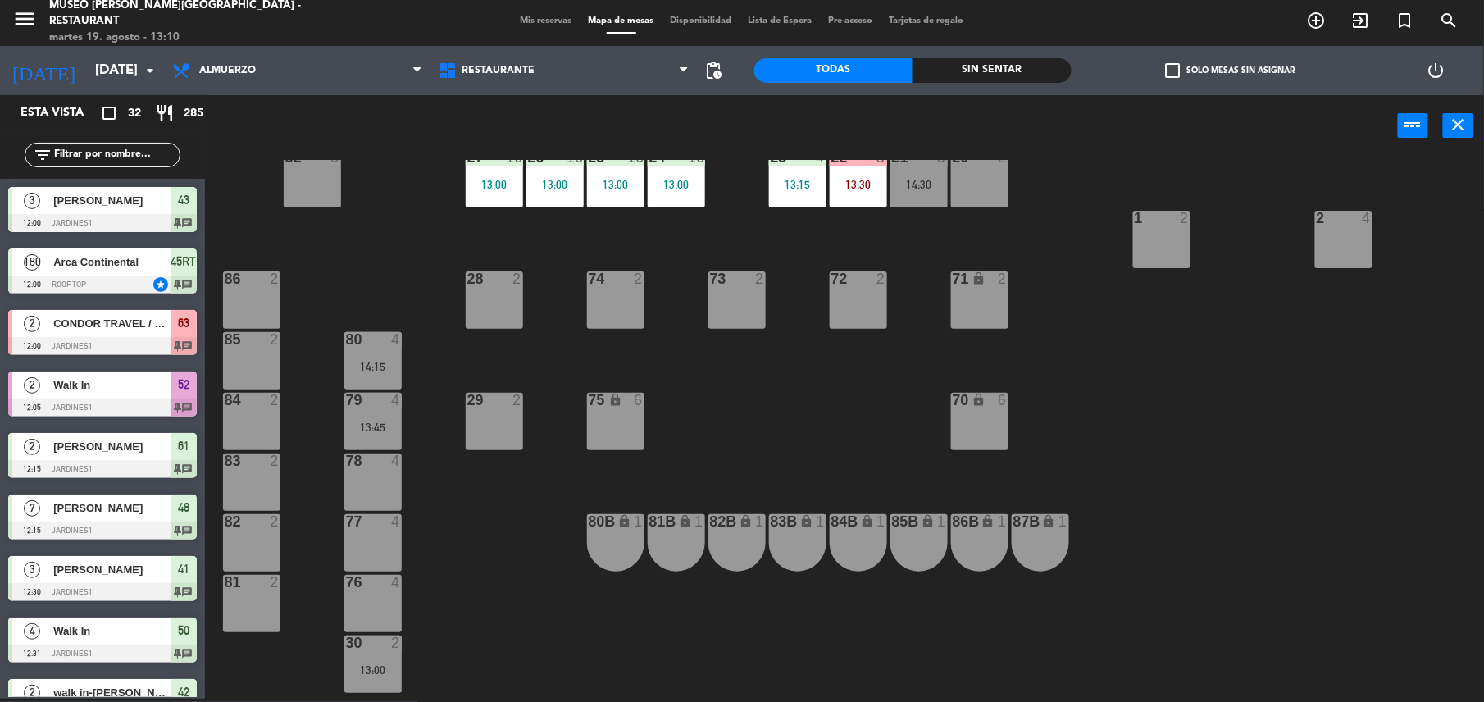
scroll to position [20, 0]
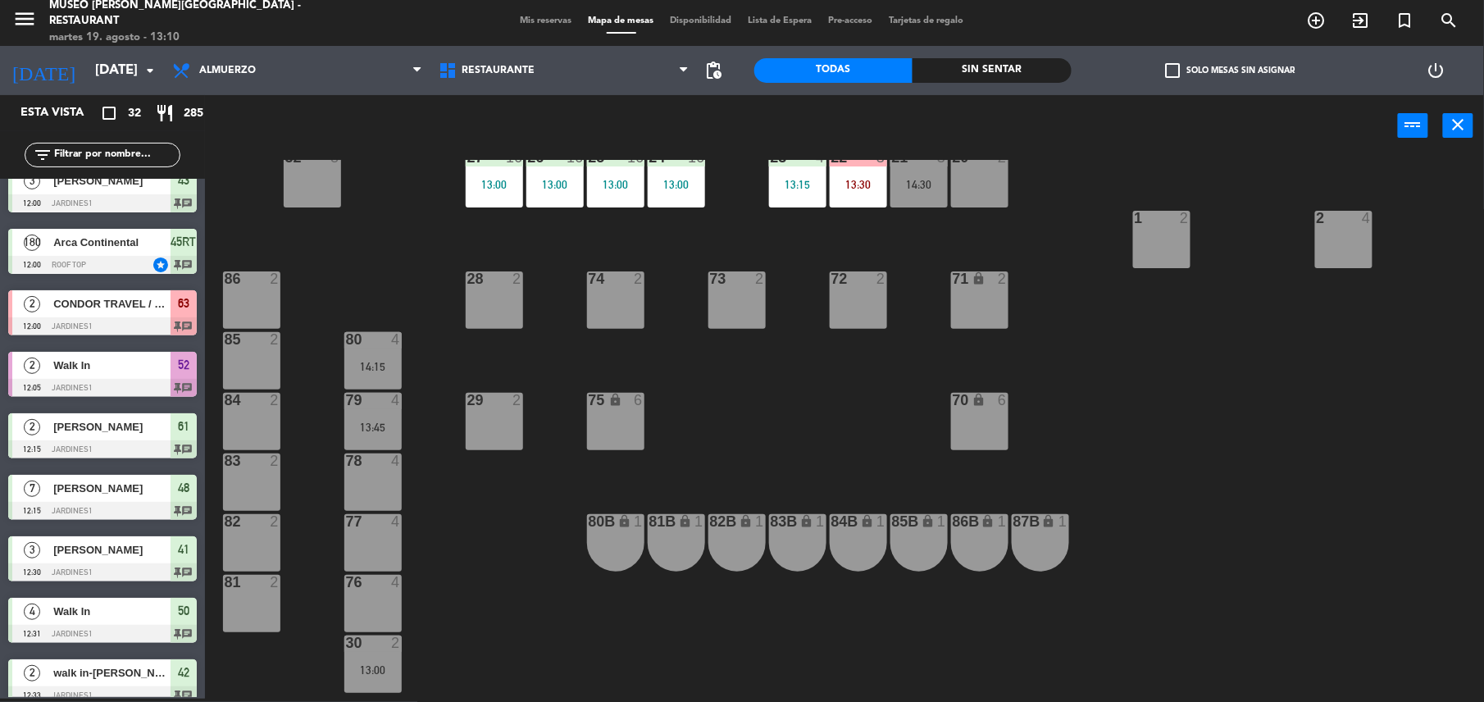
click at [378, 649] on div at bounding box center [372, 642] width 27 height 15
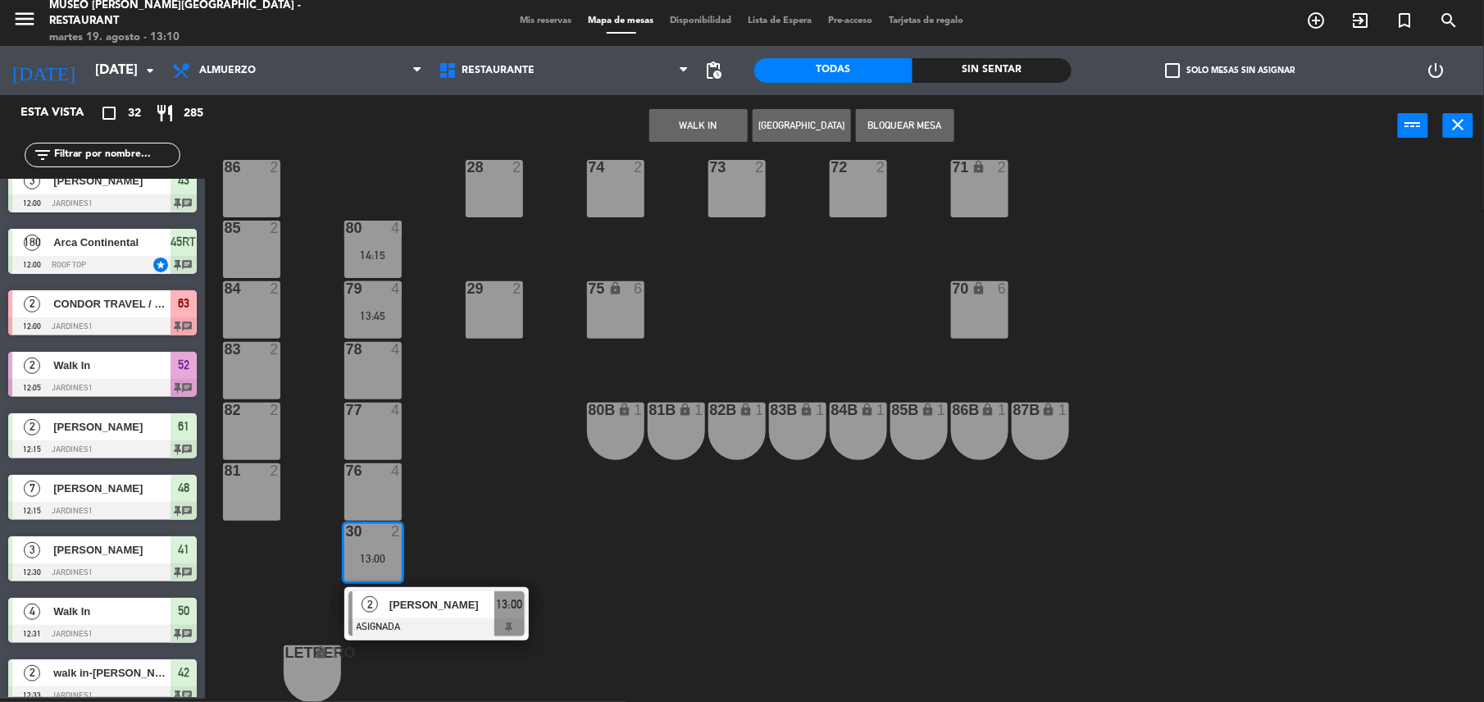
click at [437, 614] on div "[PERSON_NAME]" at bounding box center [441, 604] width 107 height 27
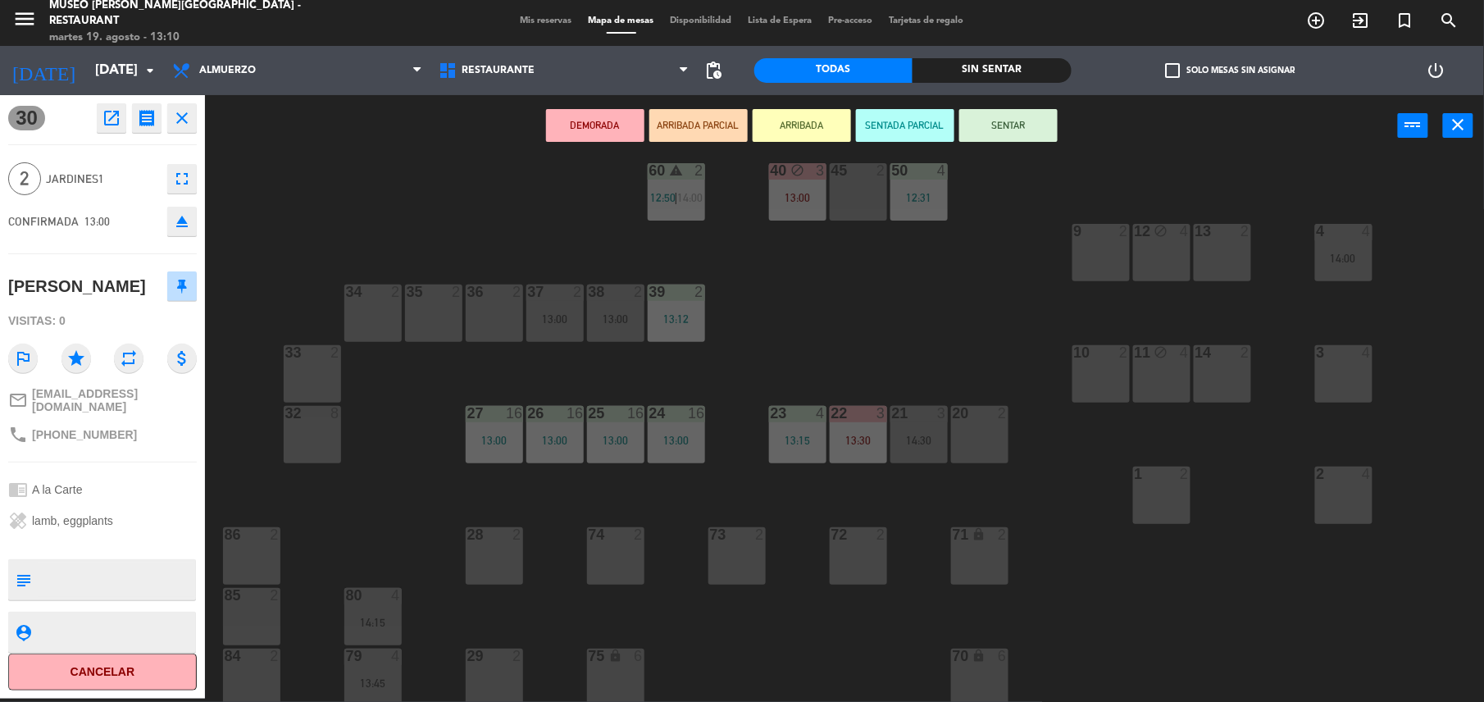
scroll to position [241, 0]
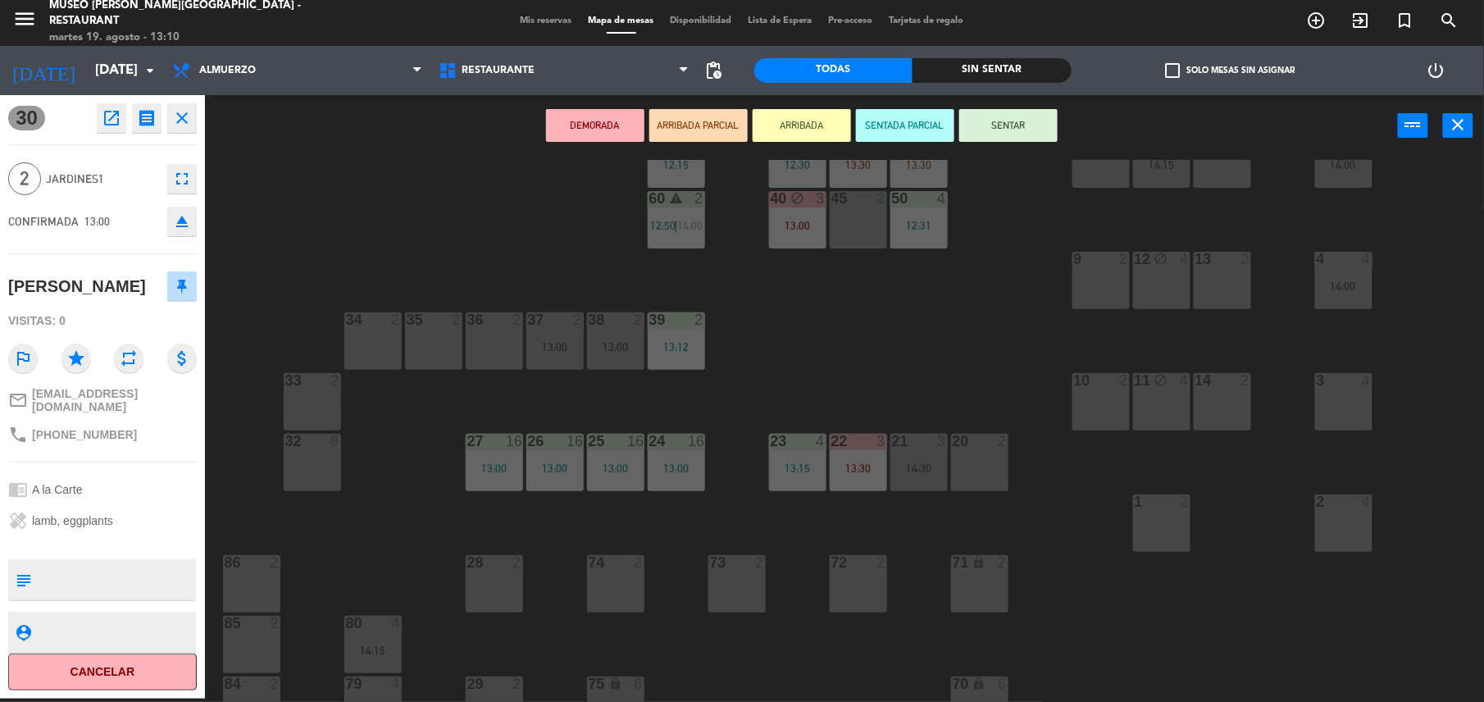
click at [499, 344] on div "36 2" at bounding box center [494, 340] width 57 height 57
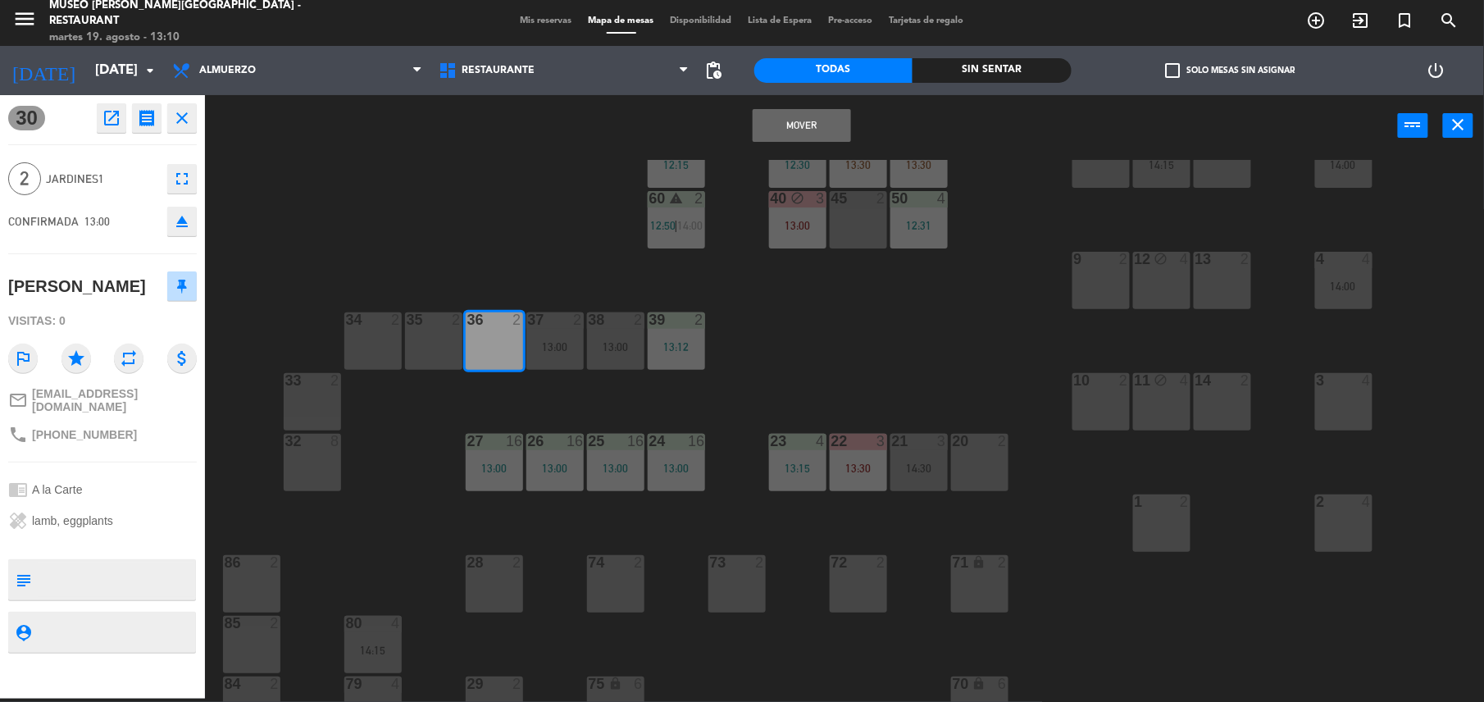
click at [775, 125] on button "Mover" at bounding box center [802, 125] width 98 height 33
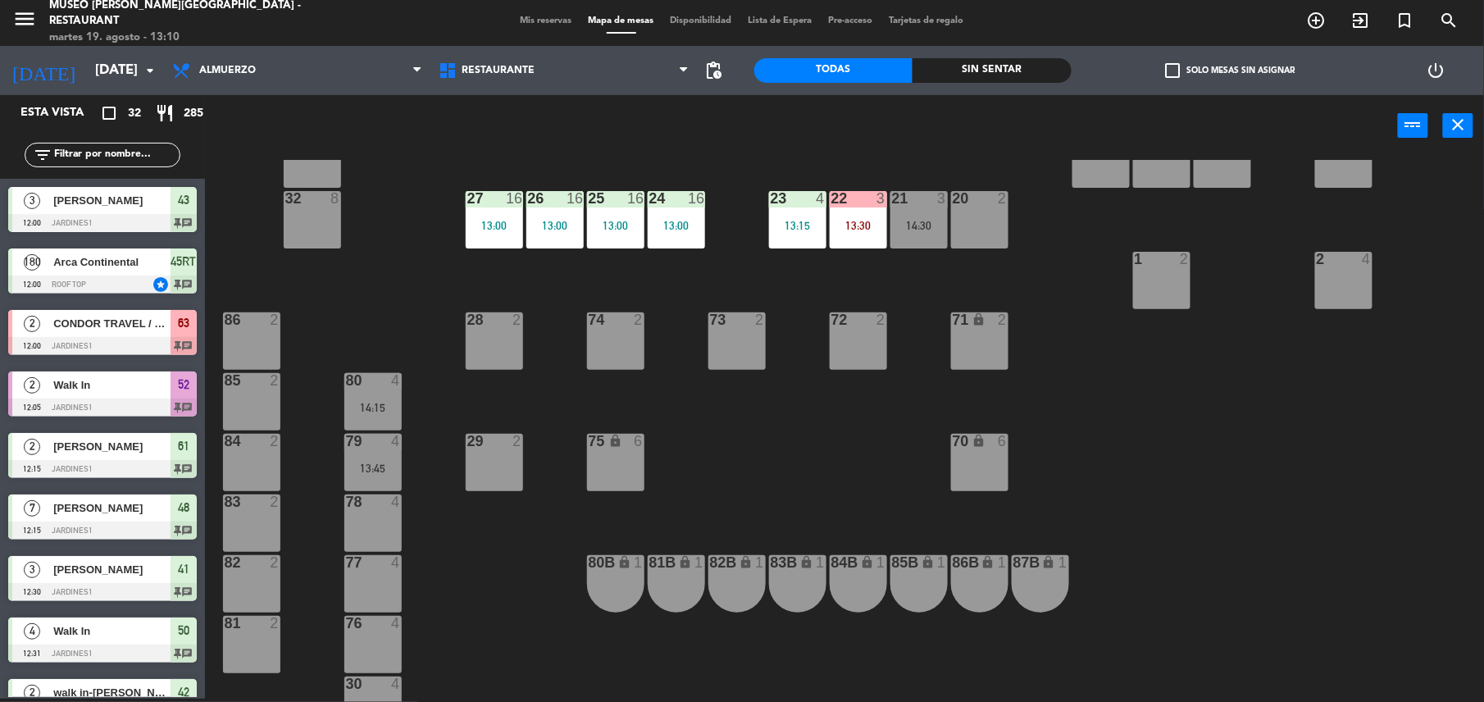
scroll to position [0, 0]
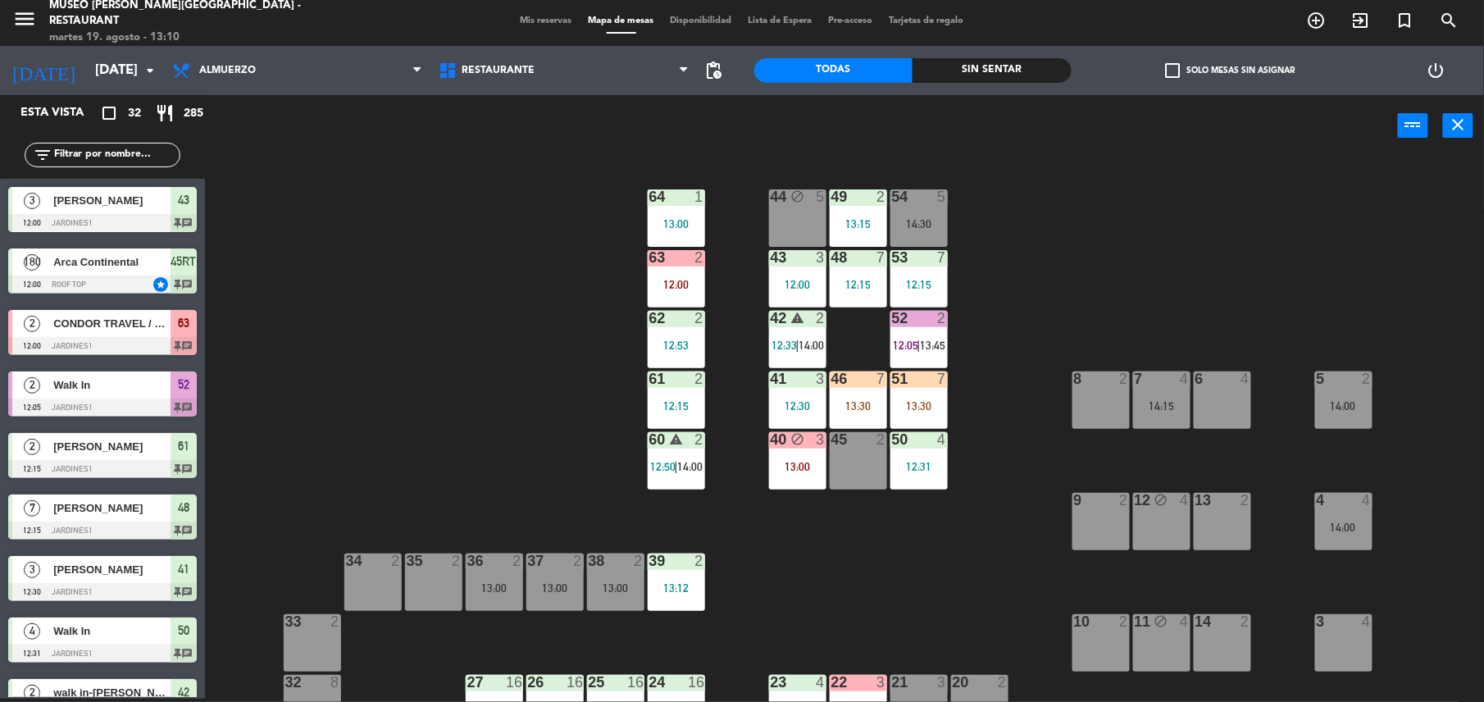
click at [132, 146] on input "text" at bounding box center [115, 155] width 127 height 18
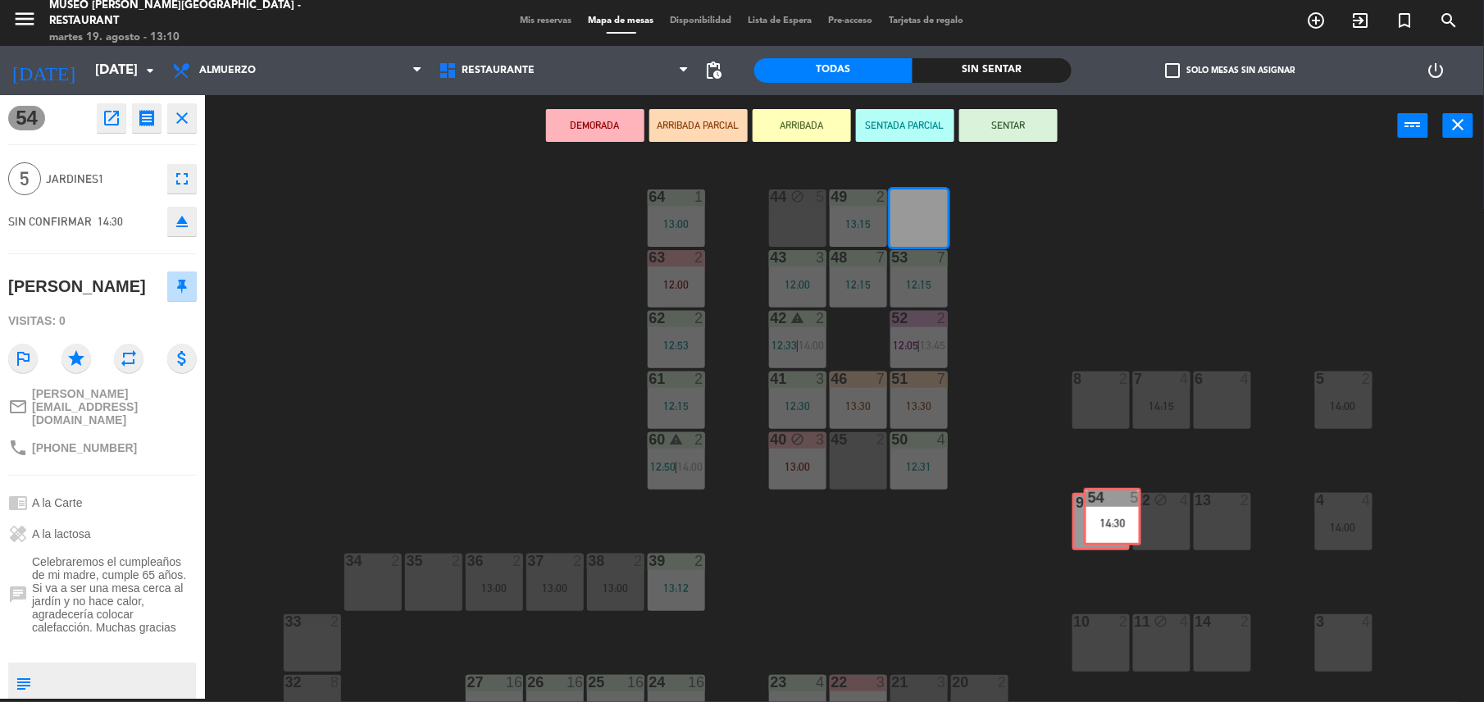
drag, startPoint x: 921, startPoint y: 214, endPoint x: 1112, endPoint y: 516, distance: 357.8
click at [1112, 516] on div "44 block 5 49 2 13:15 54 5 14:30 54 5 14:30 64 1 13:00 48 7 12:15 53 7 12:15 63…" at bounding box center [852, 431] width 1264 height 542
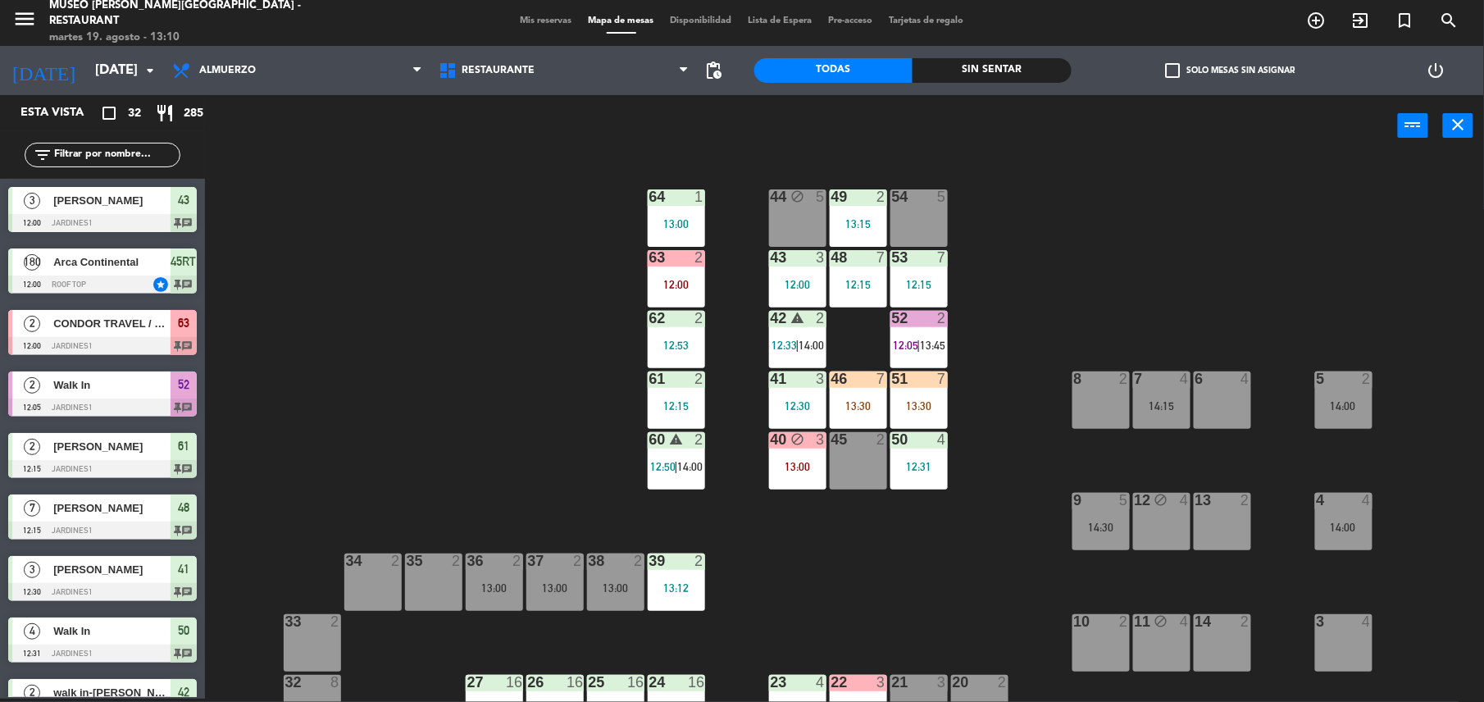
scroll to position [572, 0]
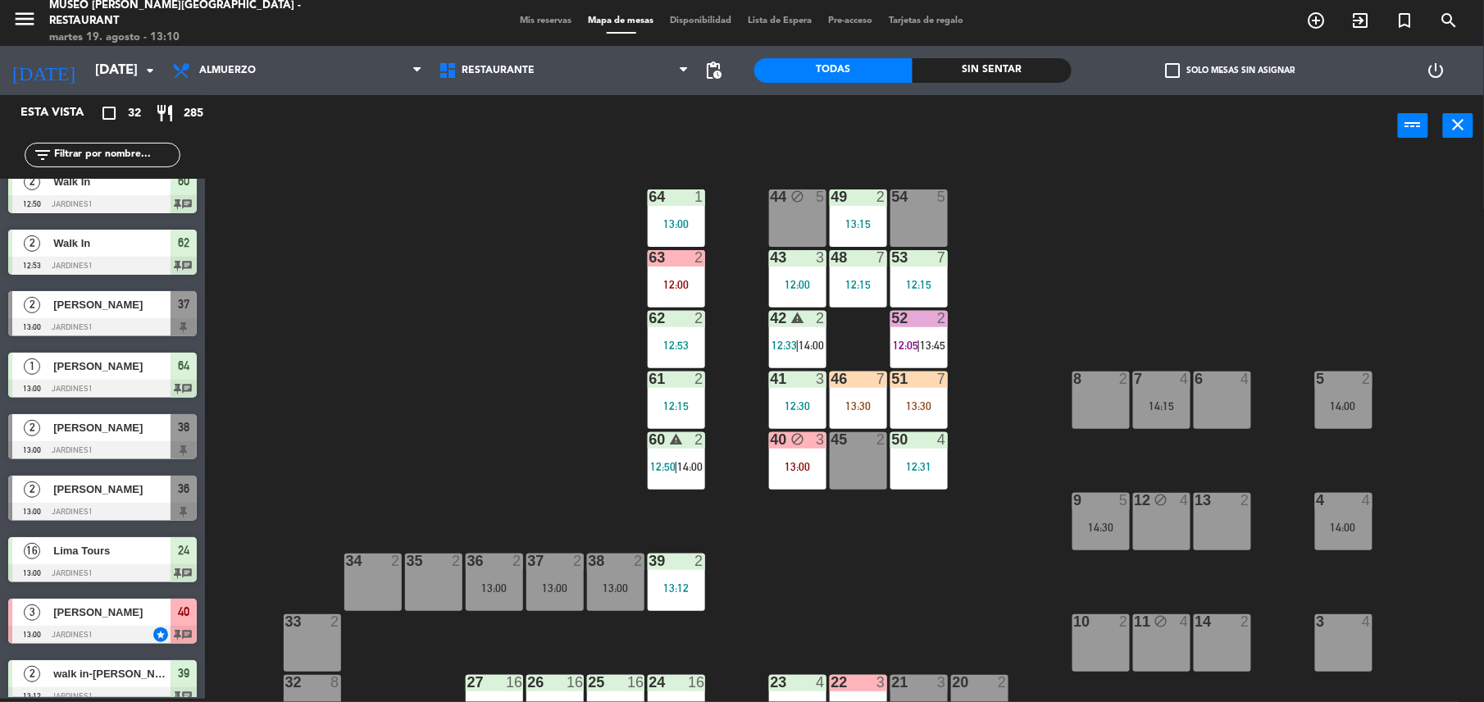
click at [932, 195] on div "5" at bounding box center [945, 196] width 27 height 15
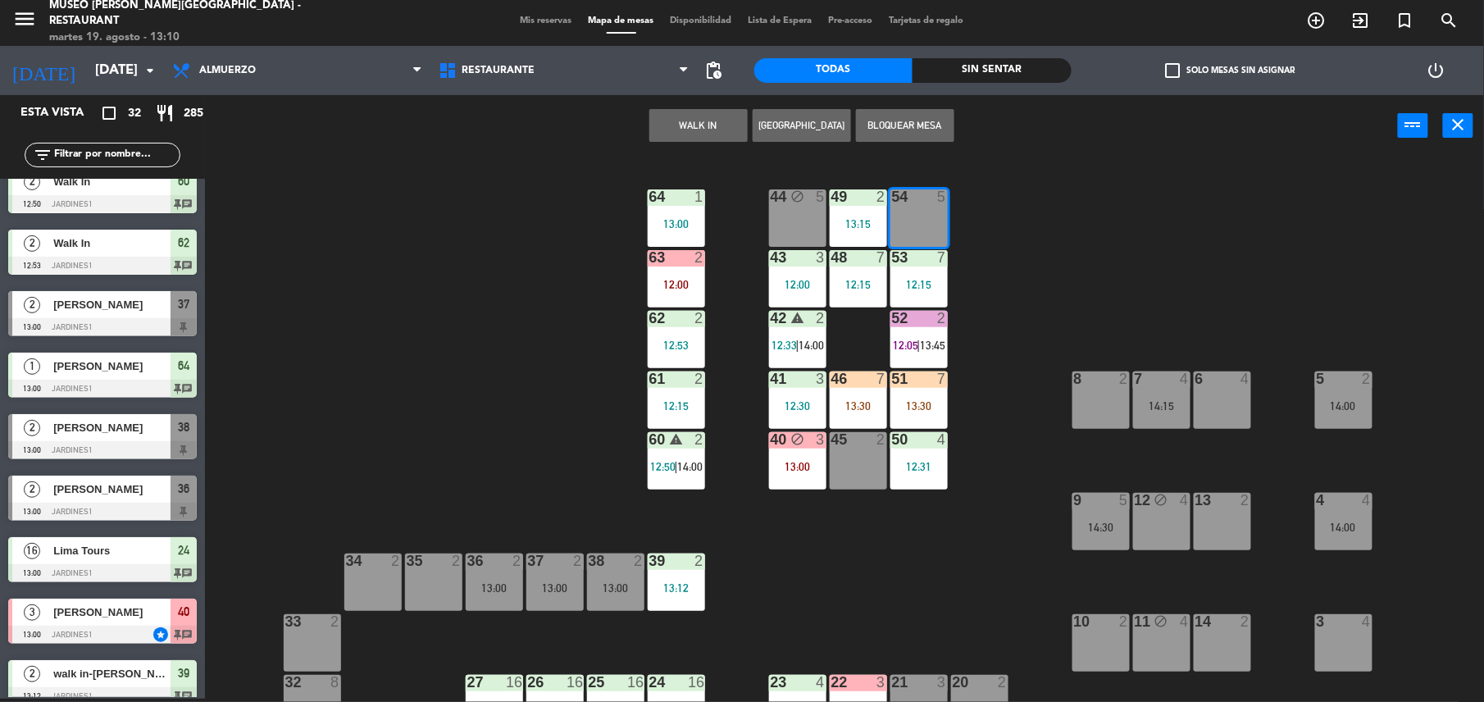
click at [697, 120] on button "WALK IN" at bounding box center [698, 125] width 98 height 33
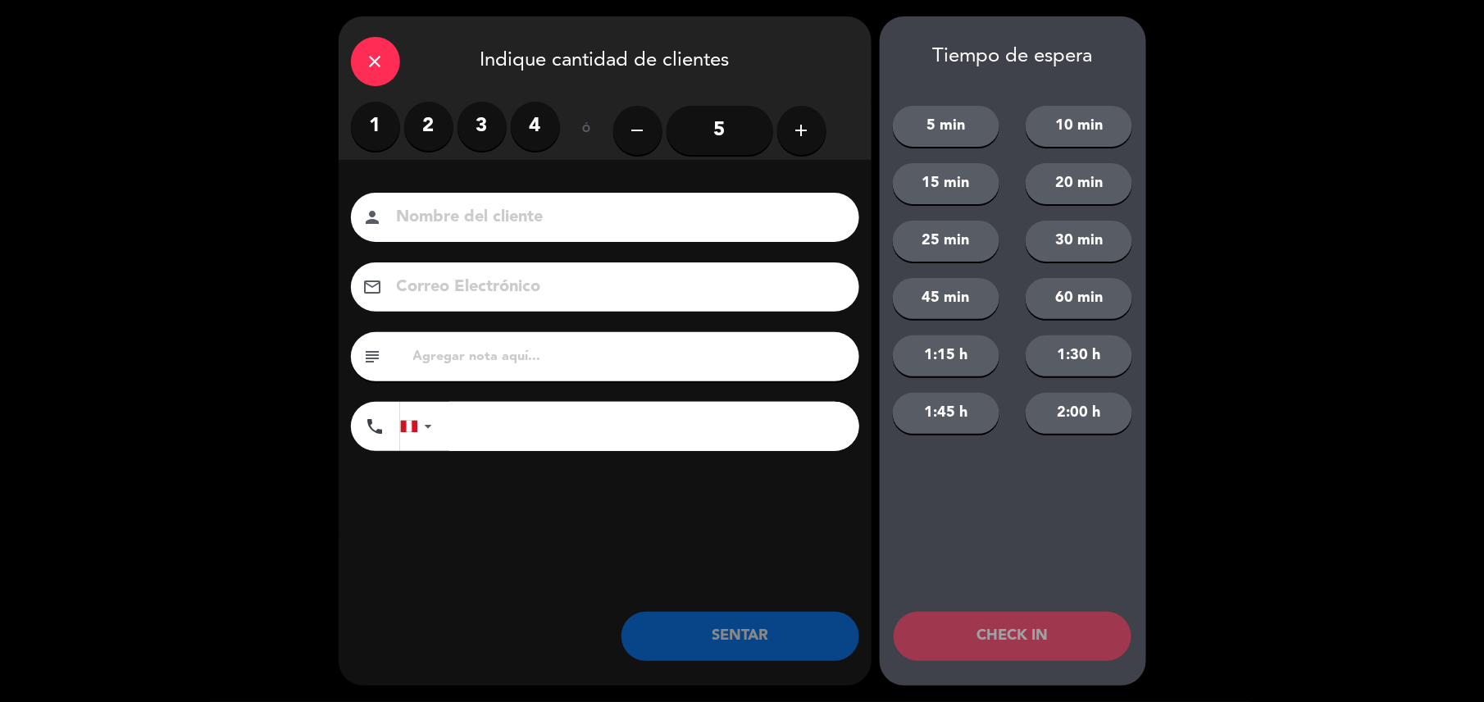
click at [710, 143] on input "5" at bounding box center [719, 130] width 107 height 49
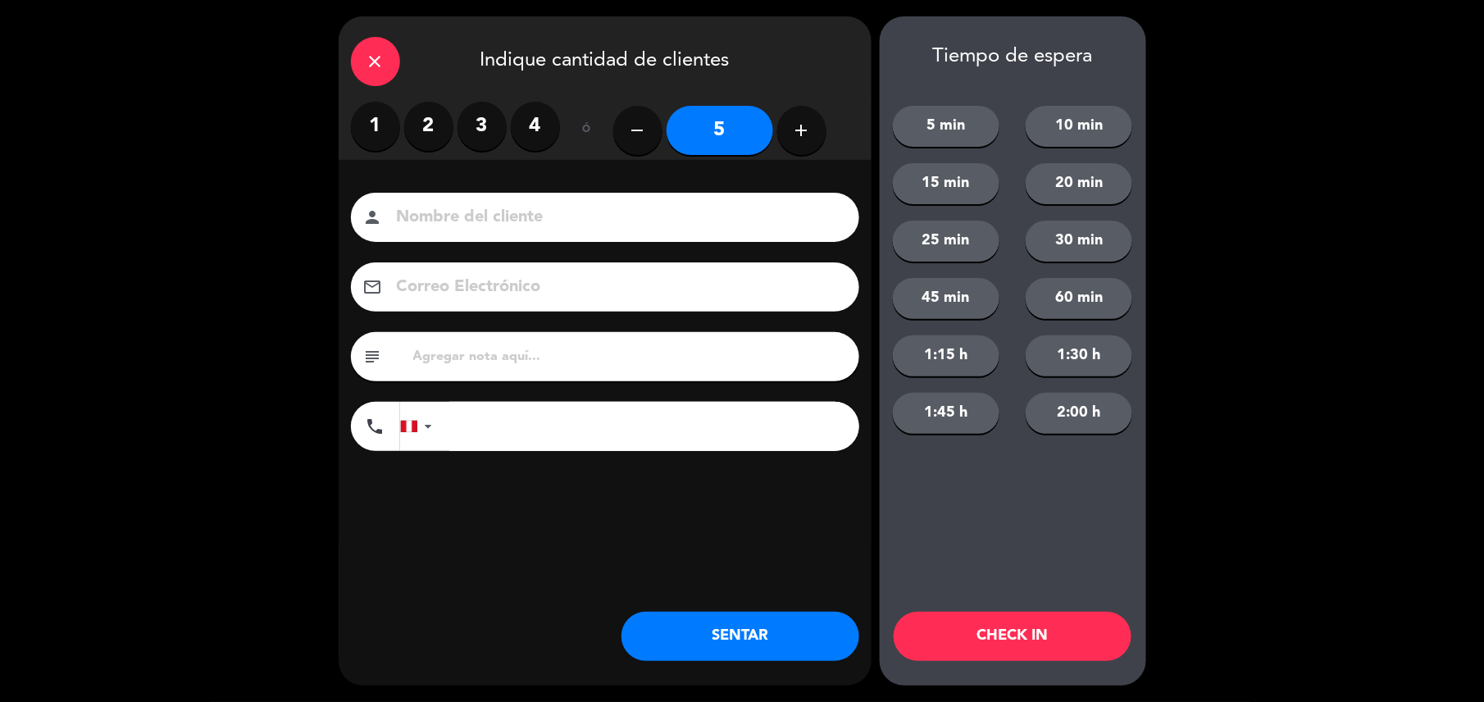
click at [534, 210] on input at bounding box center [616, 217] width 443 height 29
click at [581, 215] on input "walk in-" at bounding box center [616, 217] width 443 height 29
type input "walk in-[PERSON_NAME]"
click at [761, 639] on button "SENTAR" at bounding box center [740, 636] width 238 height 49
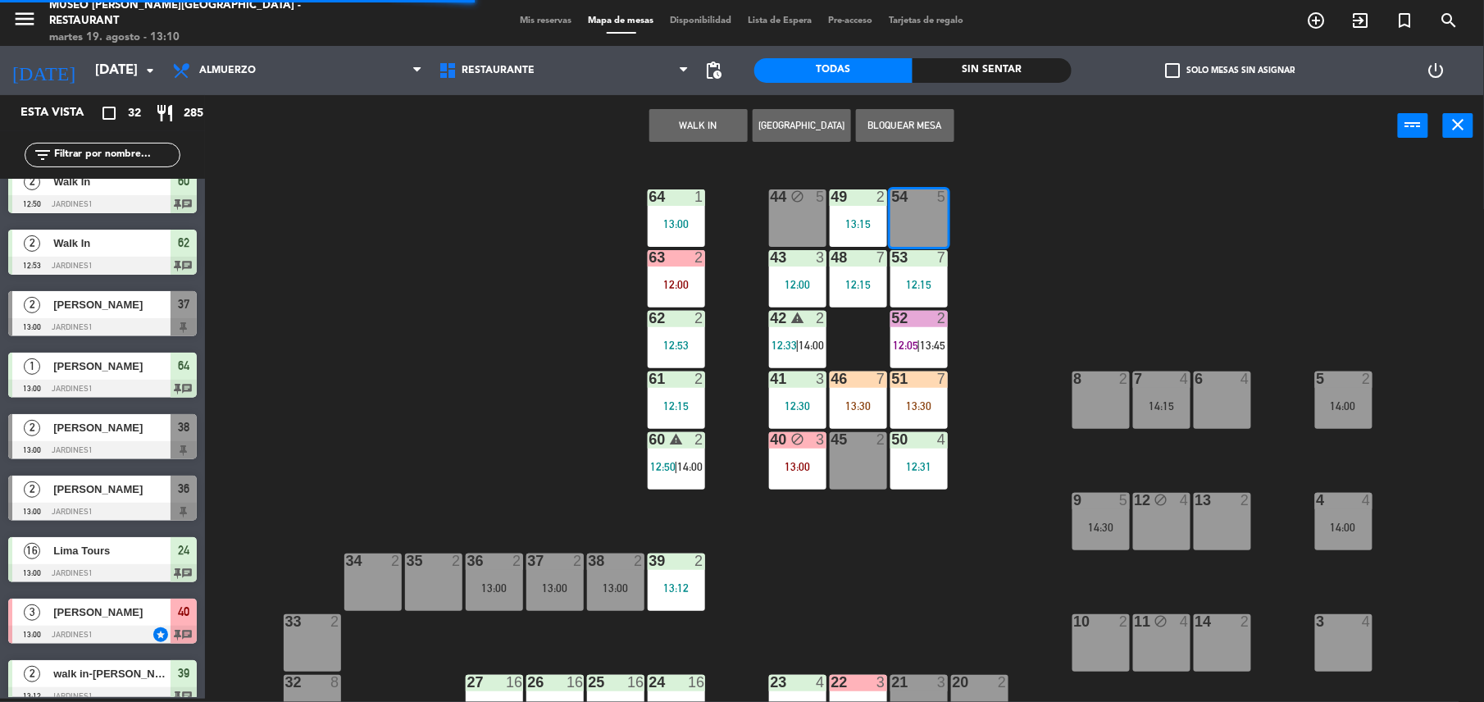
scroll to position [0, 0]
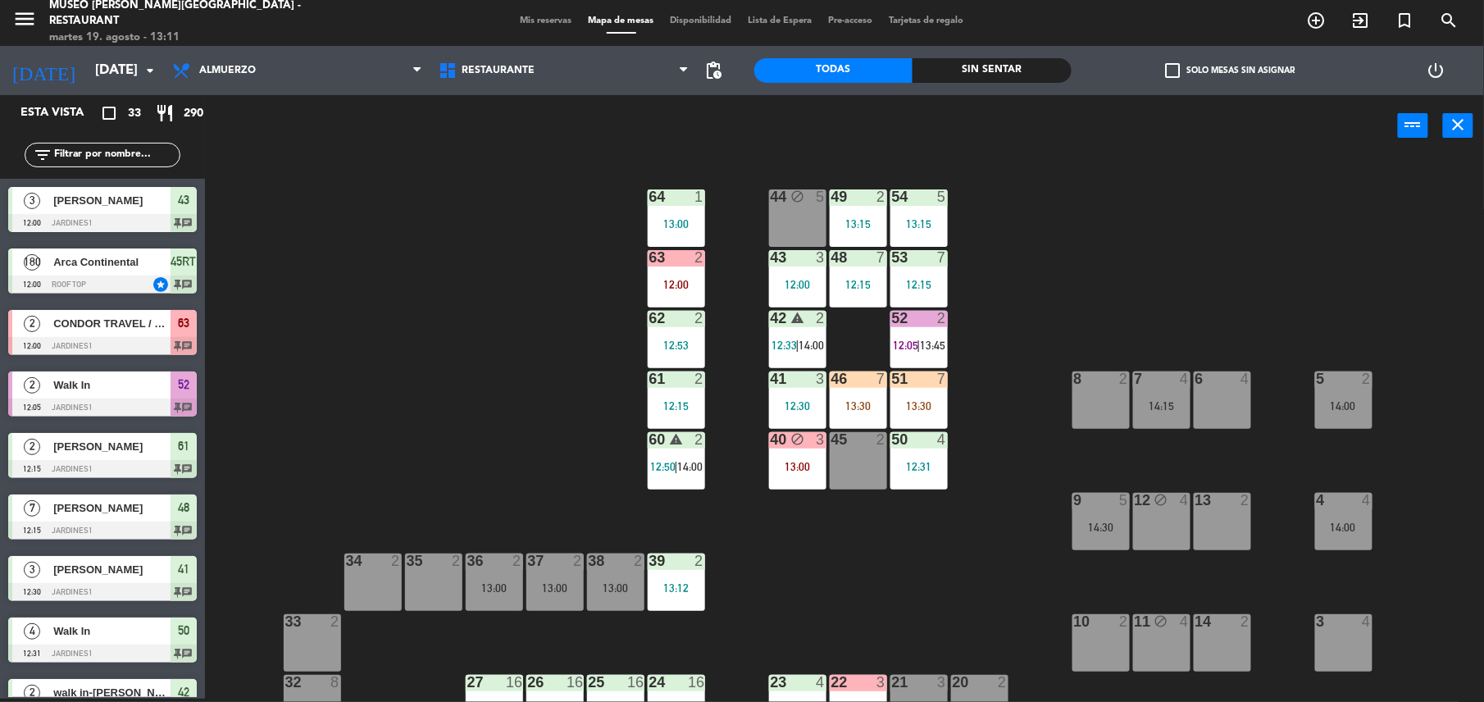
click at [923, 218] on div "13:15" at bounding box center [918, 223] width 57 height 11
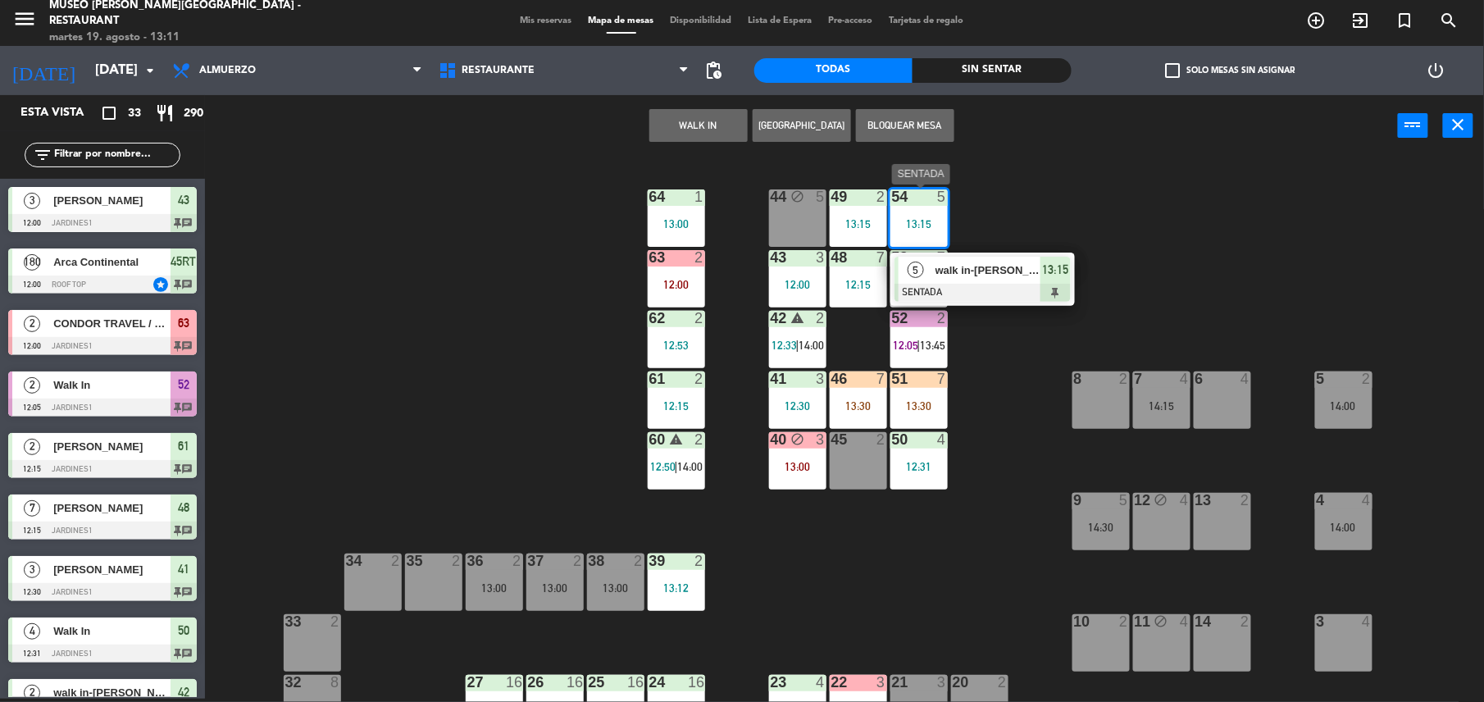
click at [964, 254] on div "5 walk in-[PERSON_NAME] SENTADA 13:15" at bounding box center [982, 278] width 184 height 53
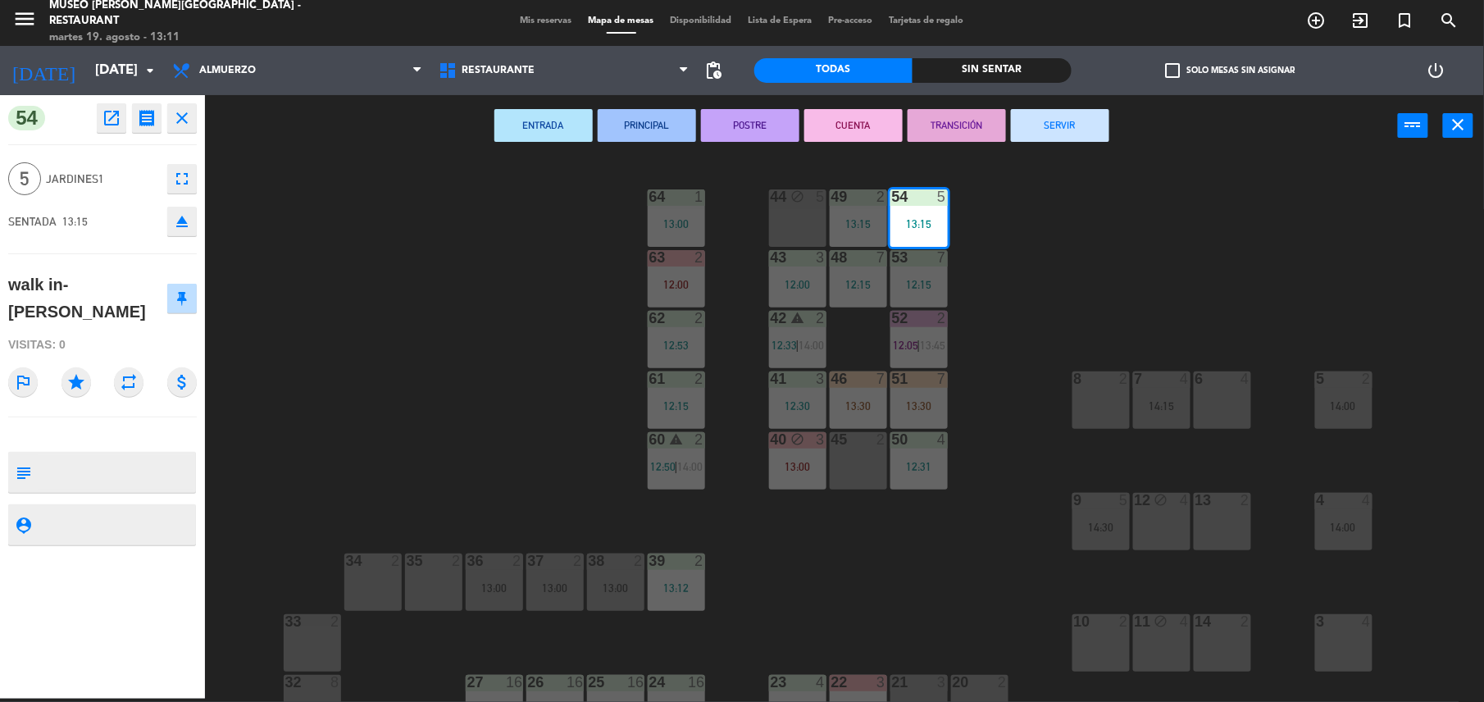
click at [61, 455] on textarea at bounding box center [116, 472] width 157 height 34
type textarea "m54"
click at [95, 297] on div "walk in-[PERSON_NAME]" at bounding box center [87, 297] width 158 height 53
click at [161, 330] on div "Visitas: 0" at bounding box center [102, 344] width 189 height 29
click at [598, 369] on div "44 block 5 49 2 13:15 54 5 13:15 64 1 13:00 48 7 12:15 53 7 12:15 63 2 12:00 43…" at bounding box center [852, 431] width 1264 height 542
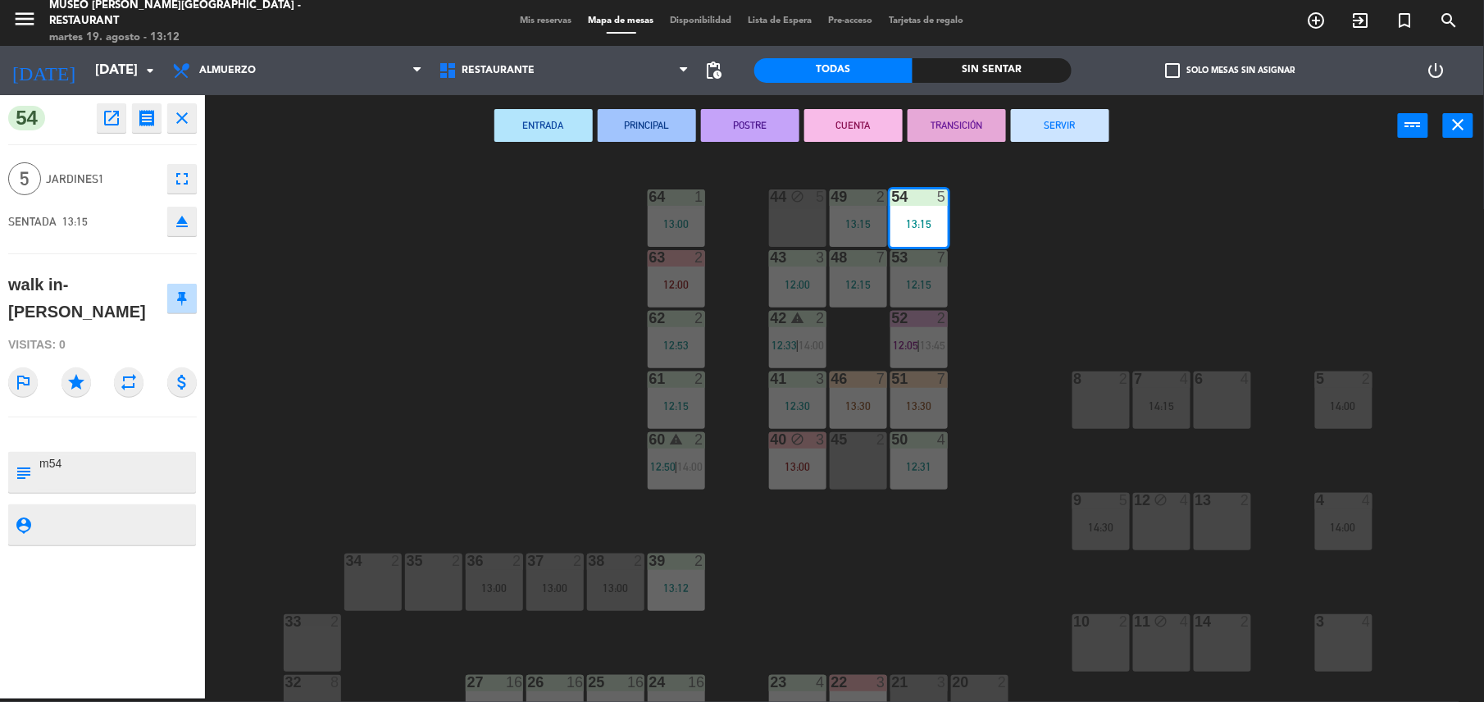
scroll to position [3, 0]
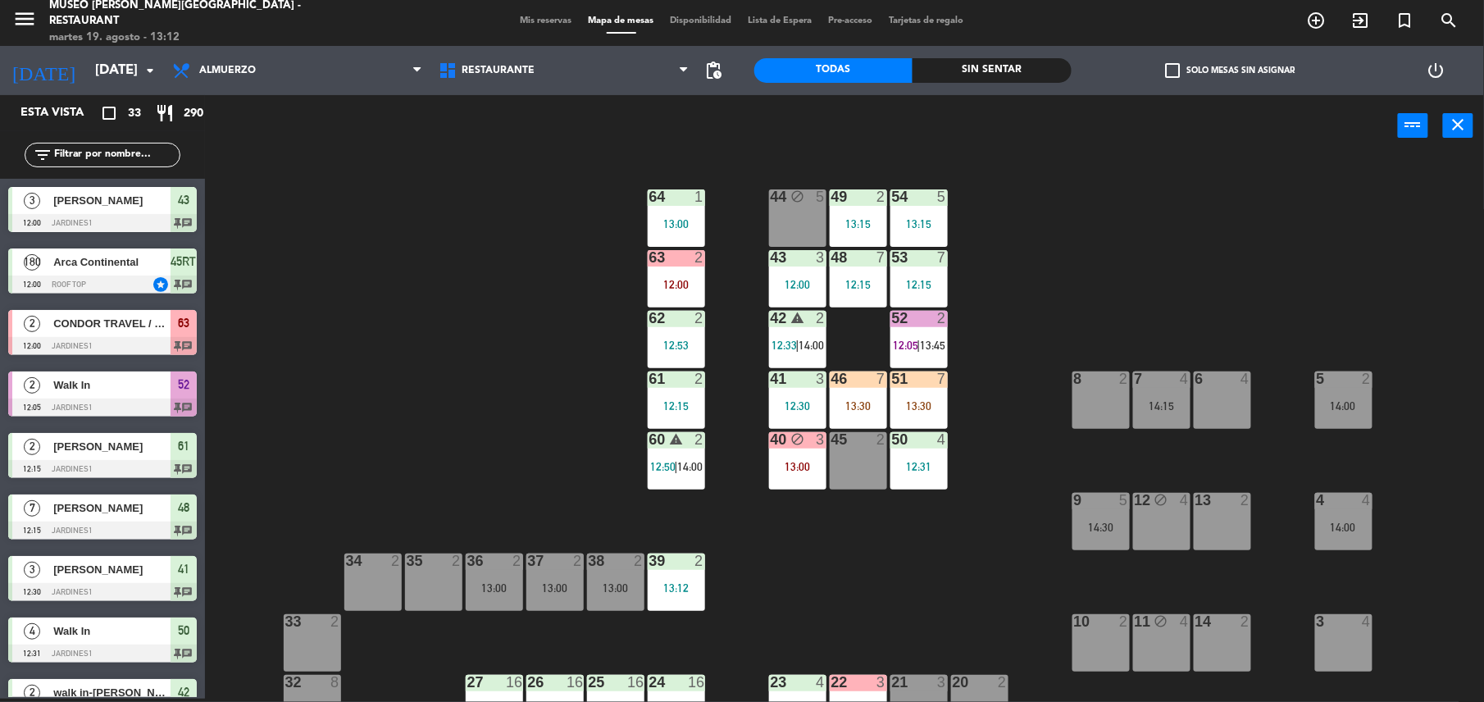
click at [497, 345] on div "44 block 5 49 2 13:15 54 5 13:15 64 1 13:00 48 7 12:15 53 7 12:15 63 2 12:00 43…" at bounding box center [852, 431] width 1264 height 542
click at [135, 161] on input "text" at bounding box center [115, 155] width 127 height 18
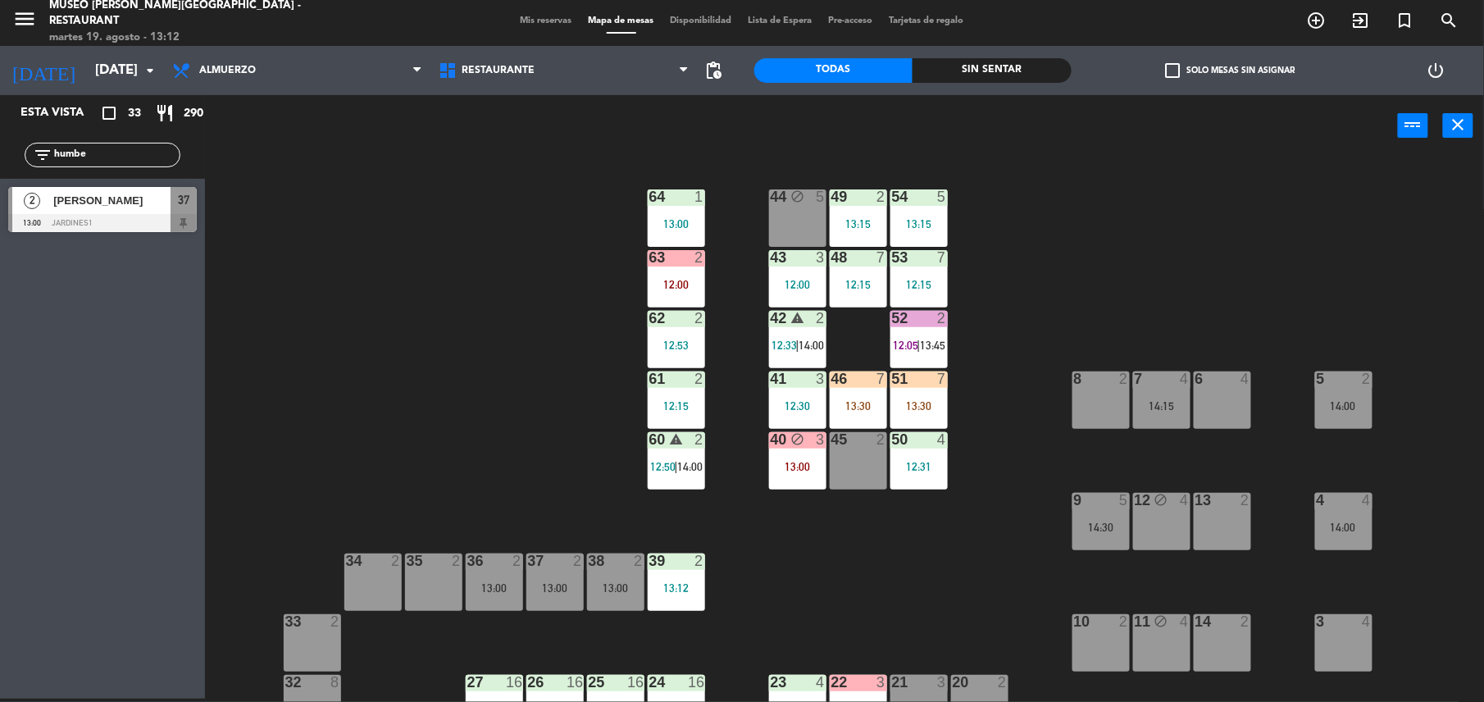
type input "humbe"
click at [142, 214] on div at bounding box center [102, 223] width 189 height 18
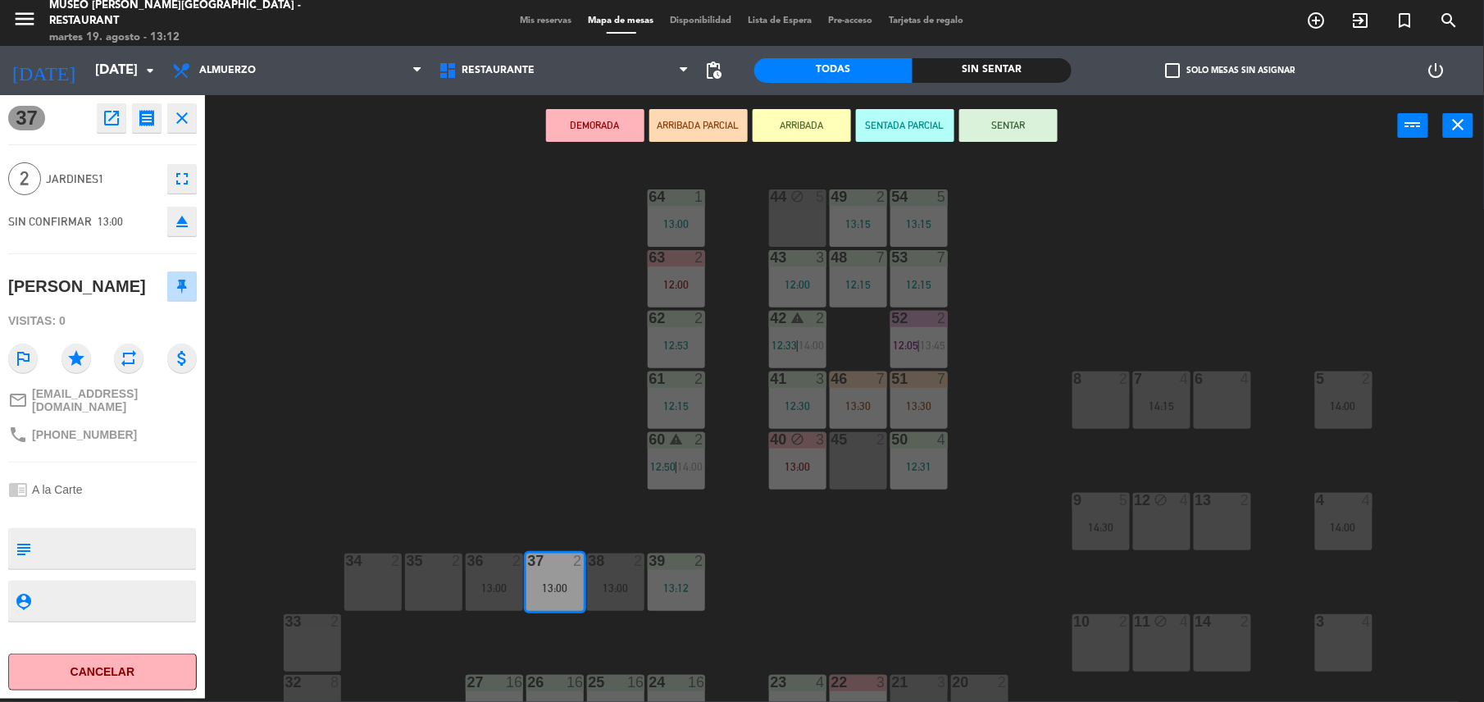
click at [87, 536] on textarea at bounding box center [116, 548] width 157 height 34
type textarea "m37 aniversario"
click at [89, 329] on div "Visitas: 0" at bounding box center [102, 321] width 189 height 29
click at [1036, 133] on button "SENTAR" at bounding box center [1008, 125] width 98 height 33
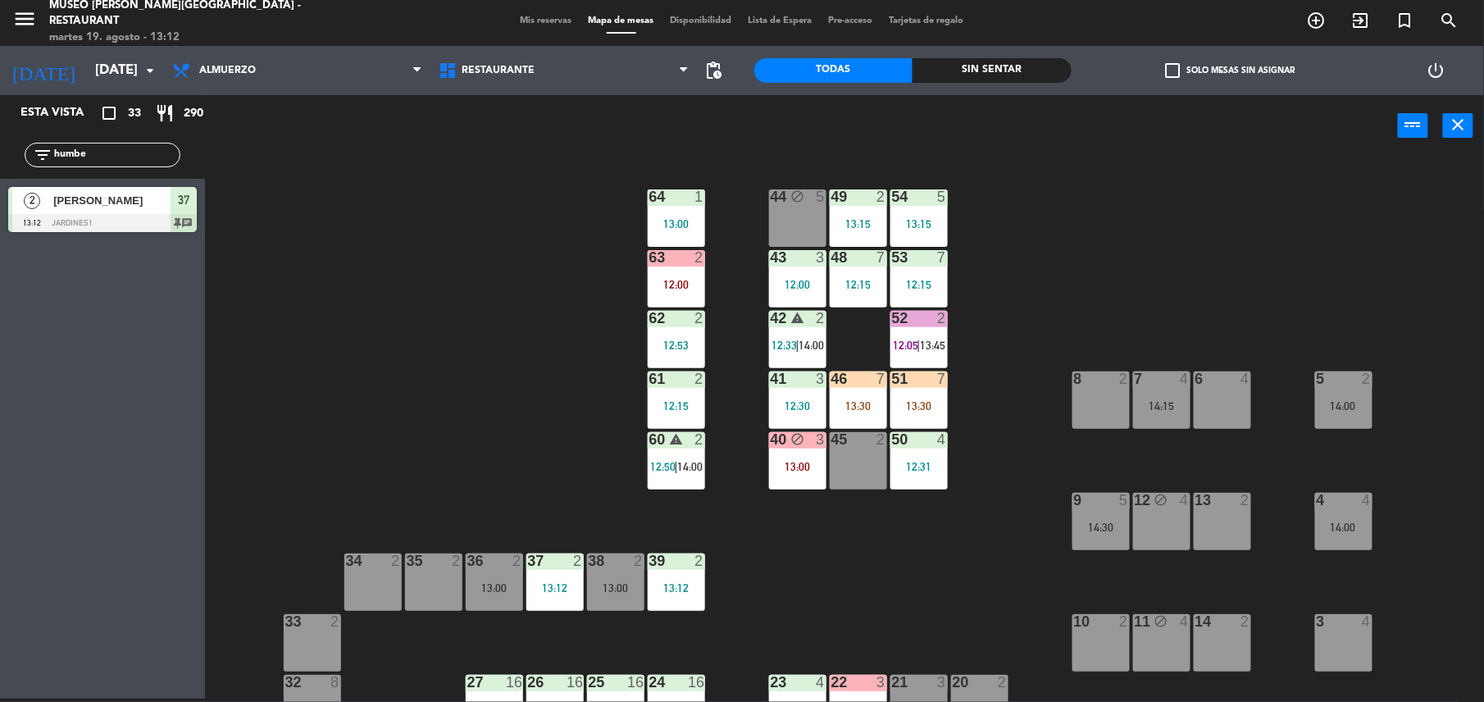
click at [1326, 378] on div "5" at bounding box center [1316, 378] width 27 height 15
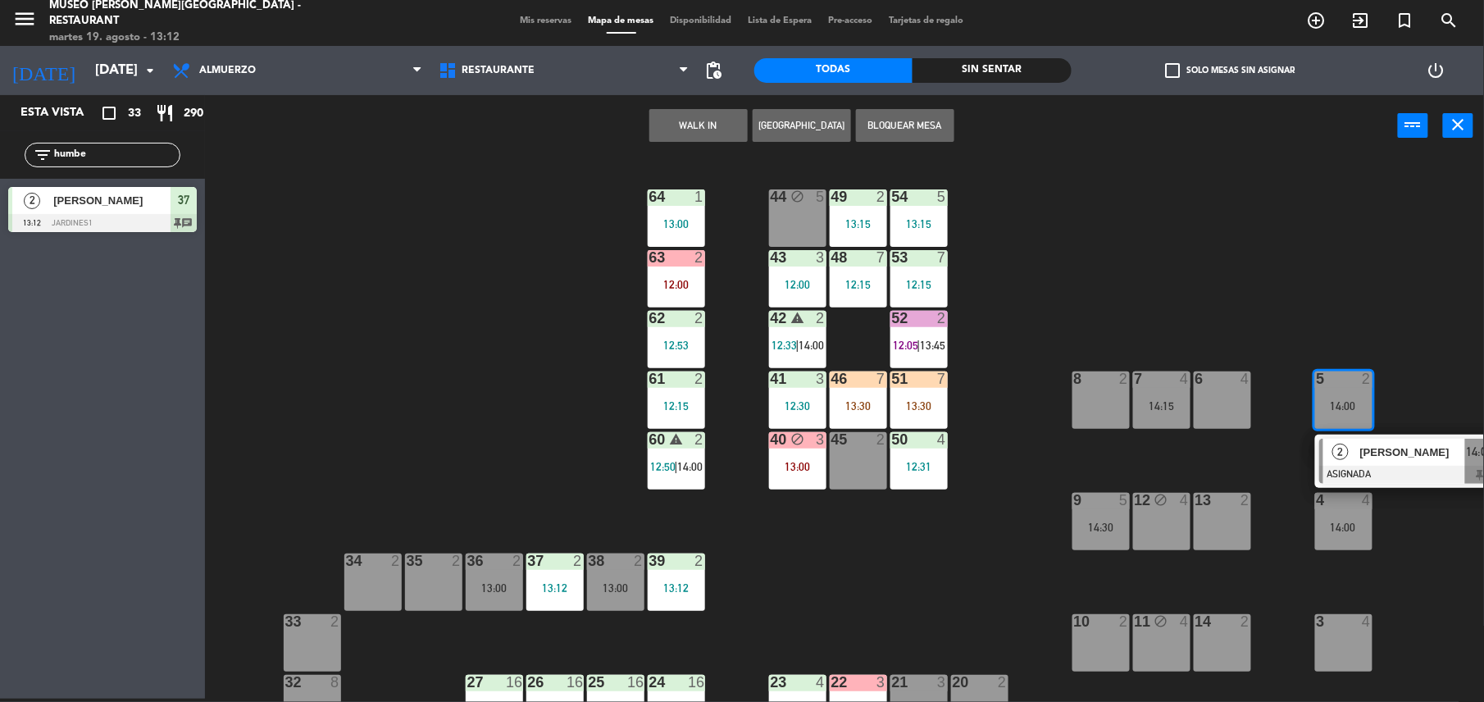
click at [1089, 395] on div "8 2" at bounding box center [1100, 399] width 57 height 57
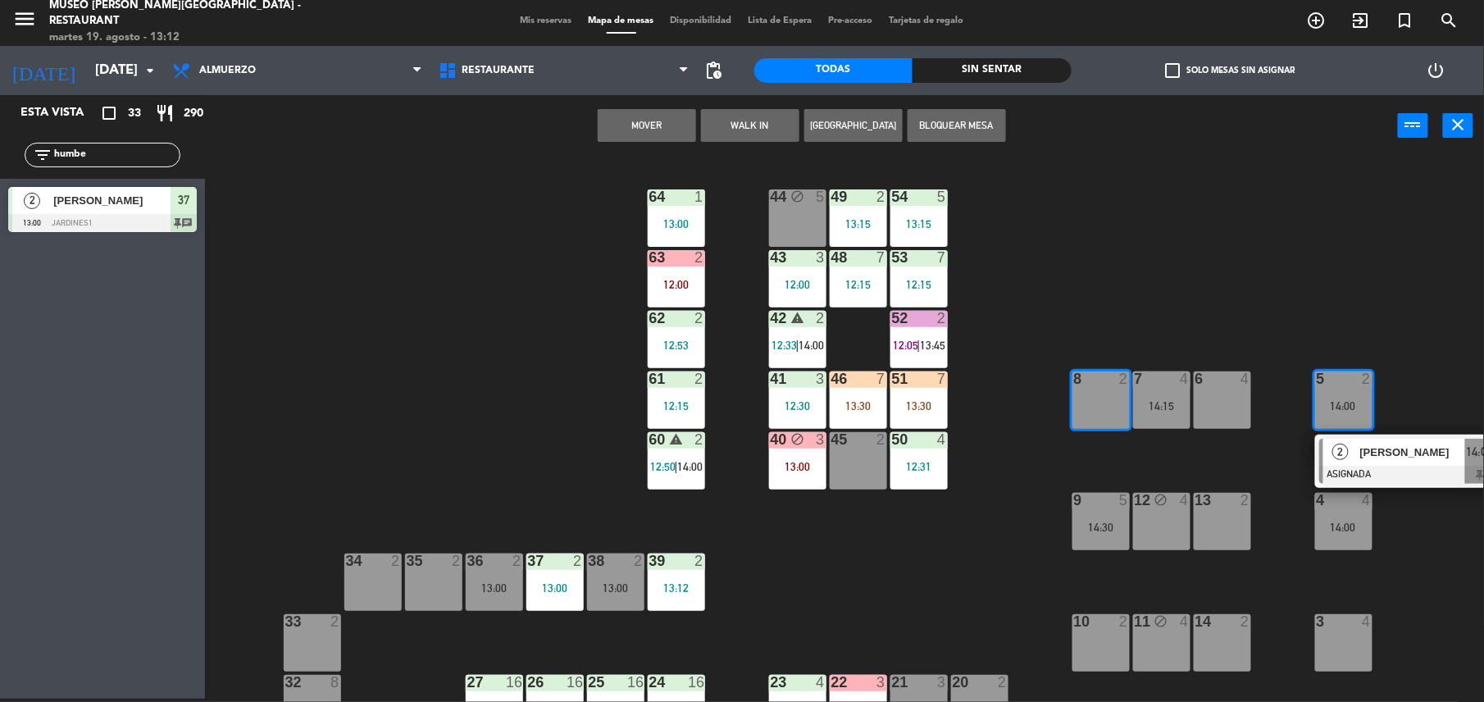
click at [650, 125] on button "Mover" at bounding box center [647, 125] width 98 height 33
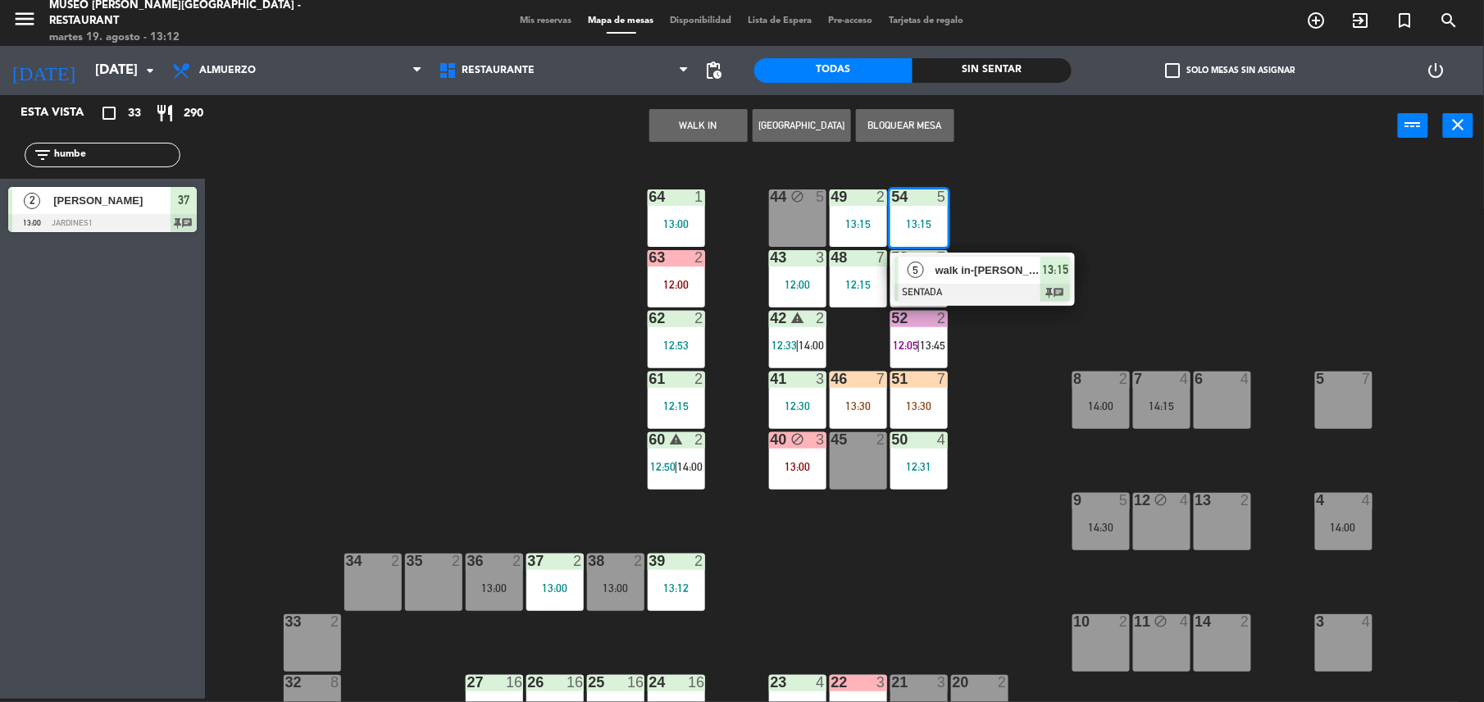
click at [998, 270] on span "walk in-[PERSON_NAME]" at bounding box center [987, 270] width 105 height 17
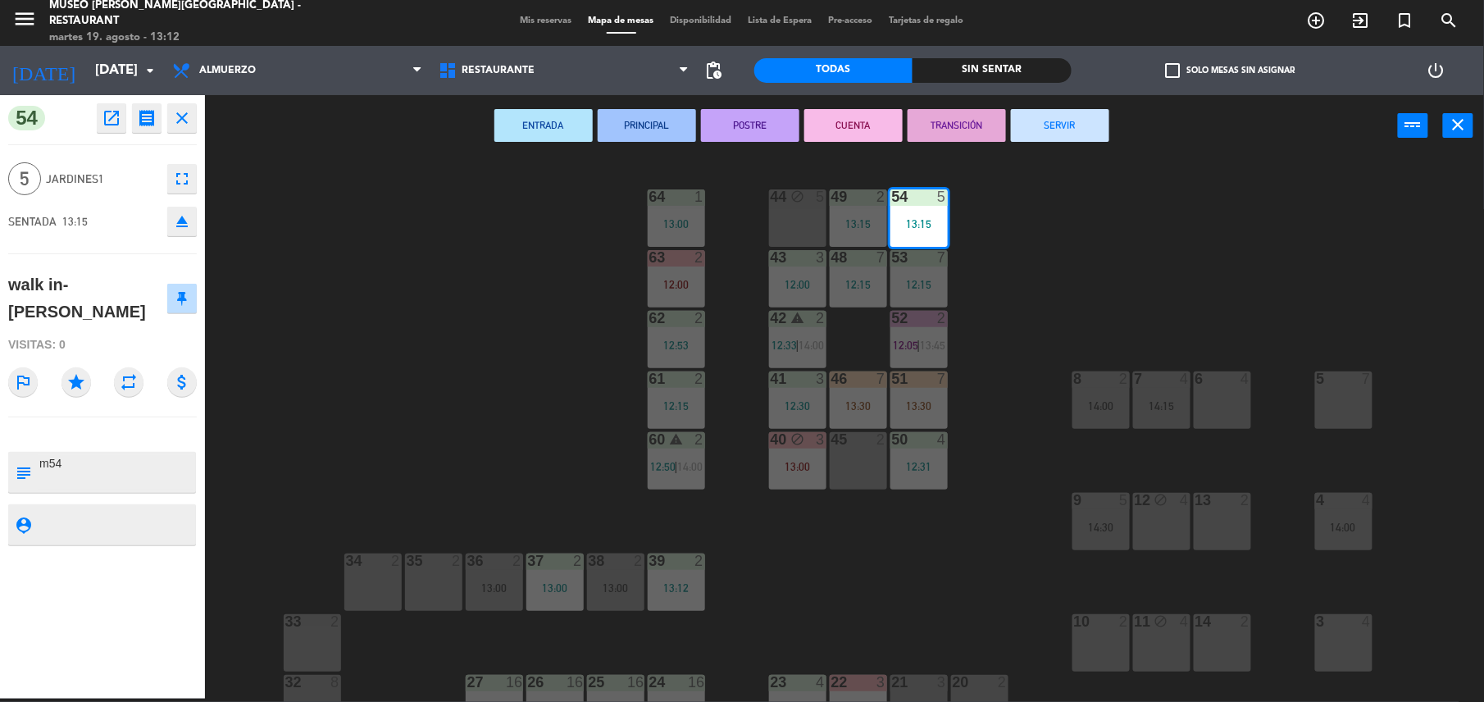
click at [1358, 393] on div "5 7" at bounding box center [1343, 399] width 57 height 57
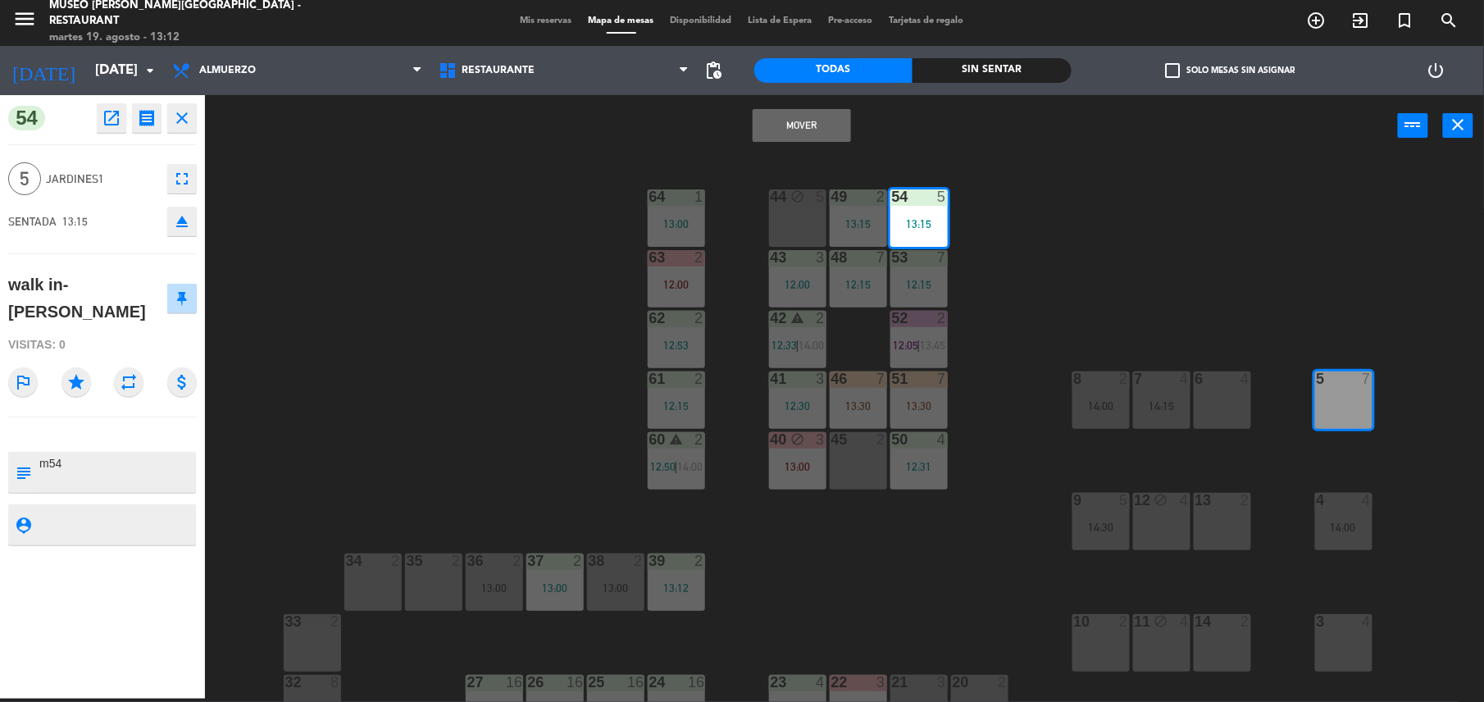
click at [837, 125] on button "Mover" at bounding box center [802, 125] width 98 height 33
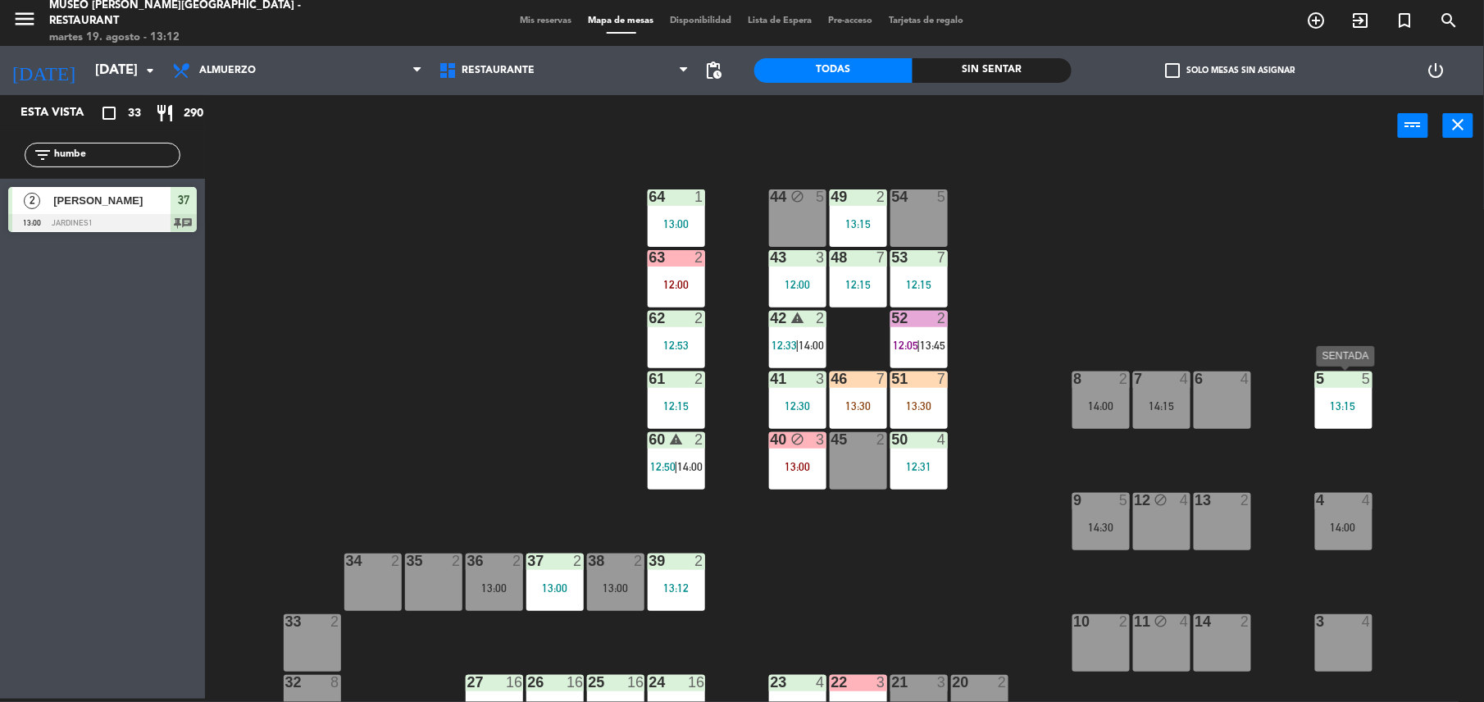
click at [1345, 380] on div at bounding box center [1343, 378] width 27 height 15
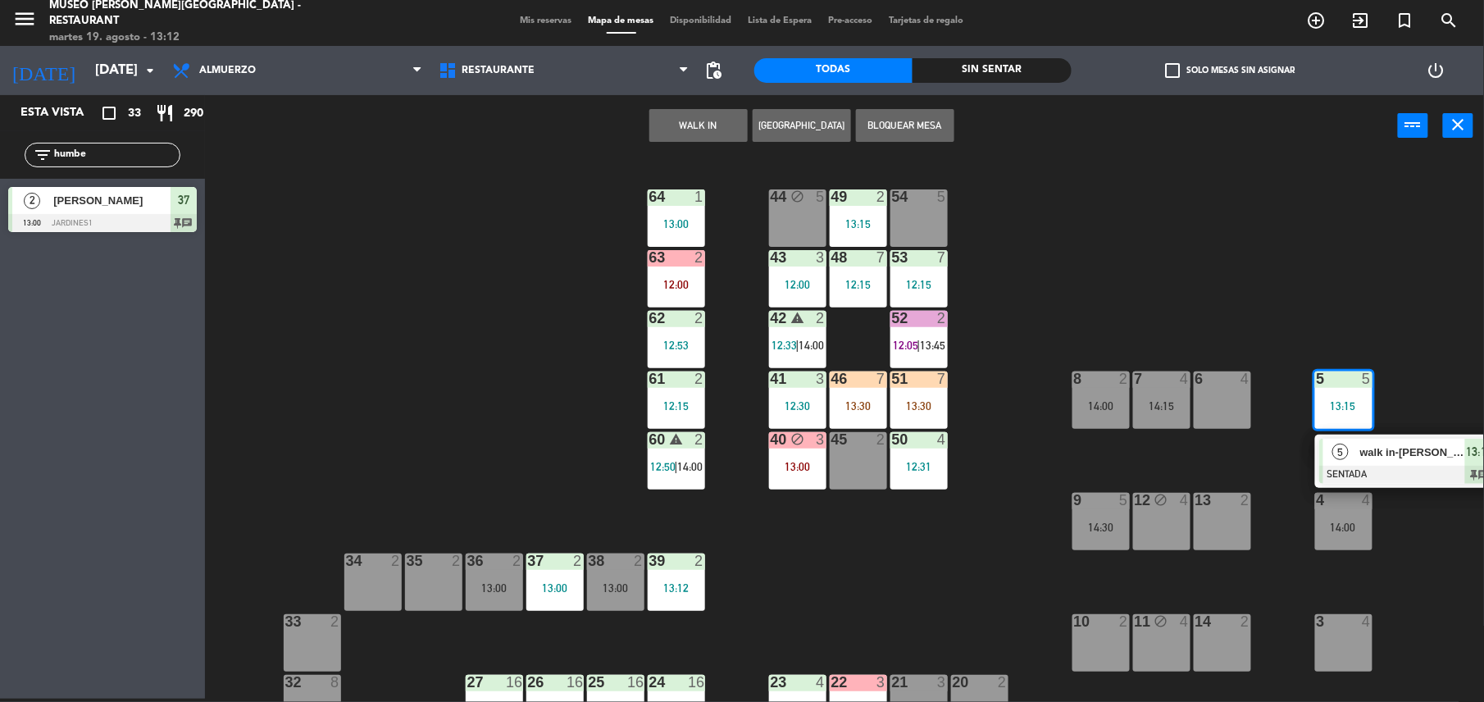
click at [1387, 439] on div "5 walk in-[PERSON_NAME]" at bounding box center [1394, 452] width 142 height 27
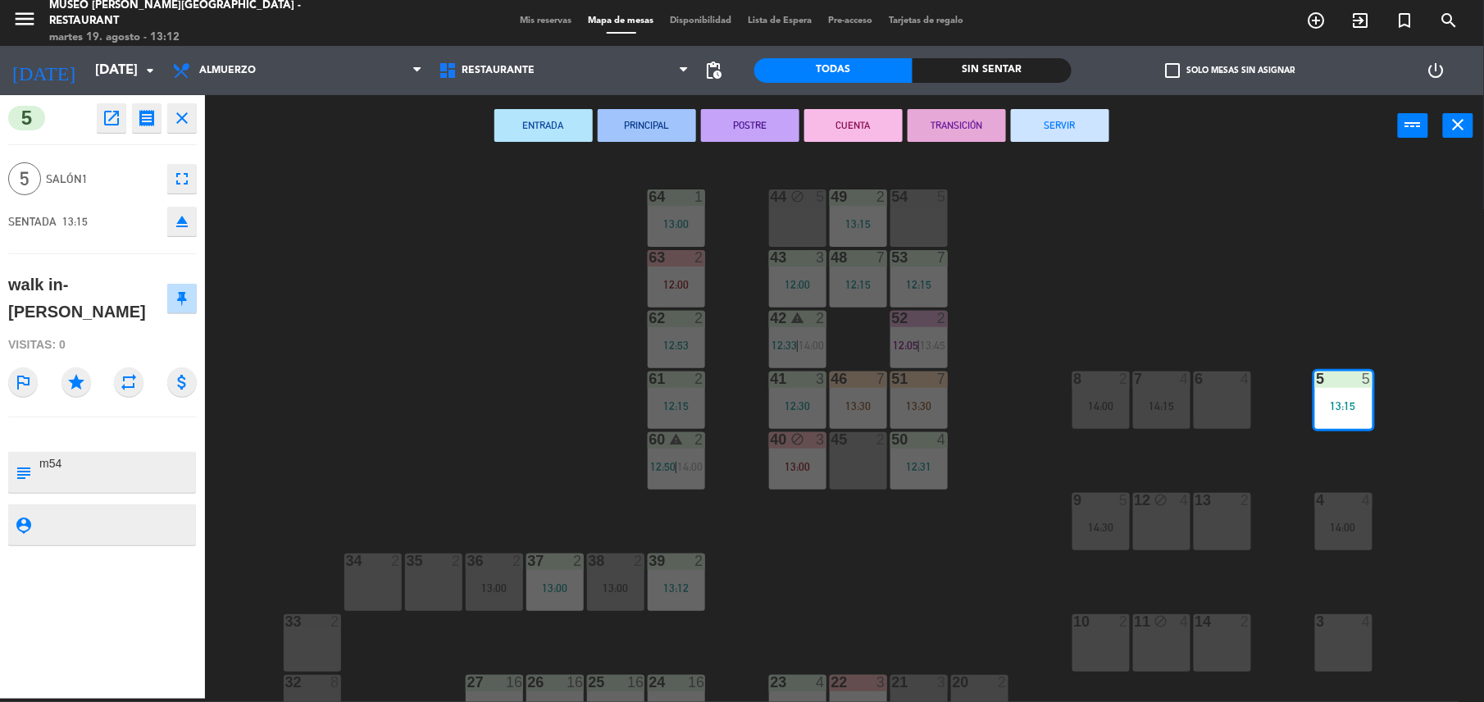
click at [63, 455] on textarea at bounding box center [116, 472] width 157 height 34
type textarea "m5"
click at [86, 298] on div "walk in-[PERSON_NAME]" at bounding box center [87, 297] width 158 height 53
click at [539, 385] on div "44 block 5 49 2 13:15 54 5 64 1 13:00 48 7 12:15 53 7 12:15 63 2 12:00 43 3 12:…" at bounding box center [852, 431] width 1264 height 542
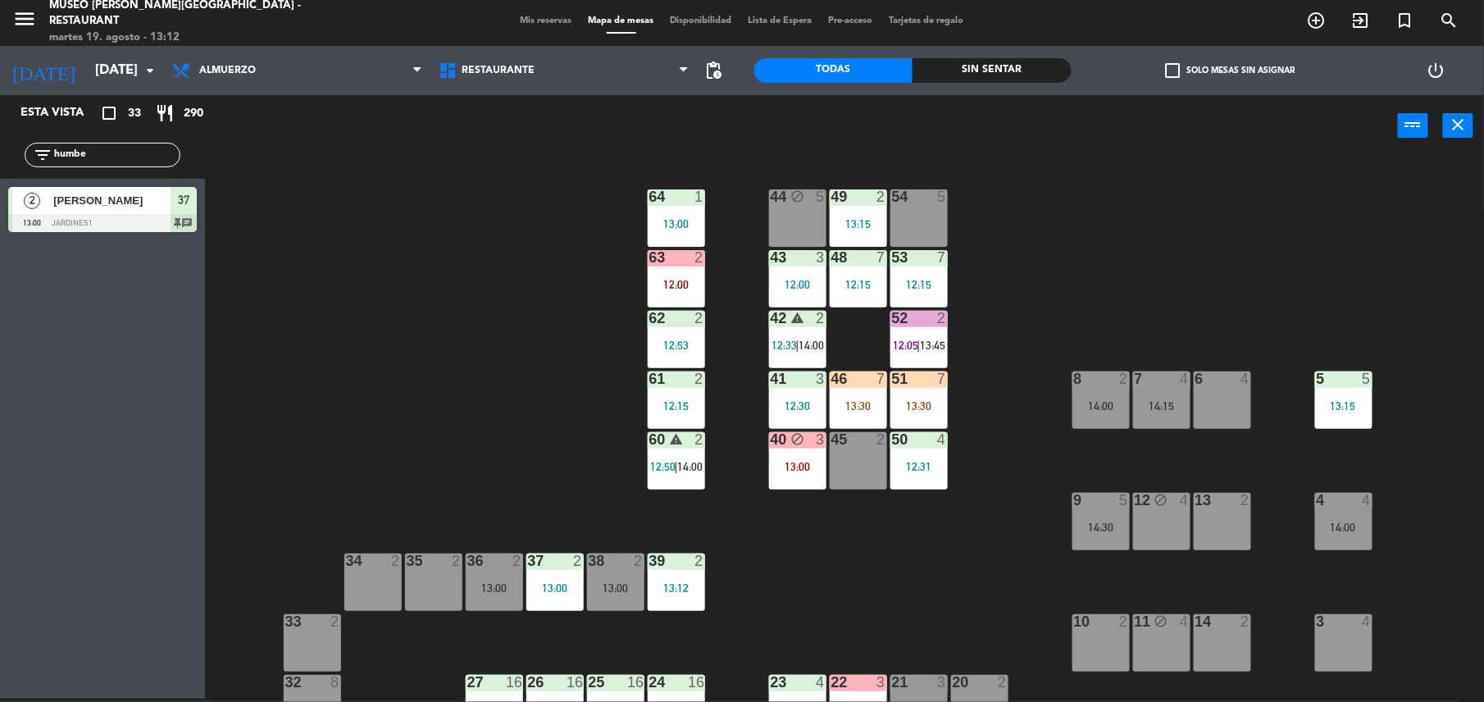
click at [899, 403] on div "13:30" at bounding box center [918, 405] width 57 height 11
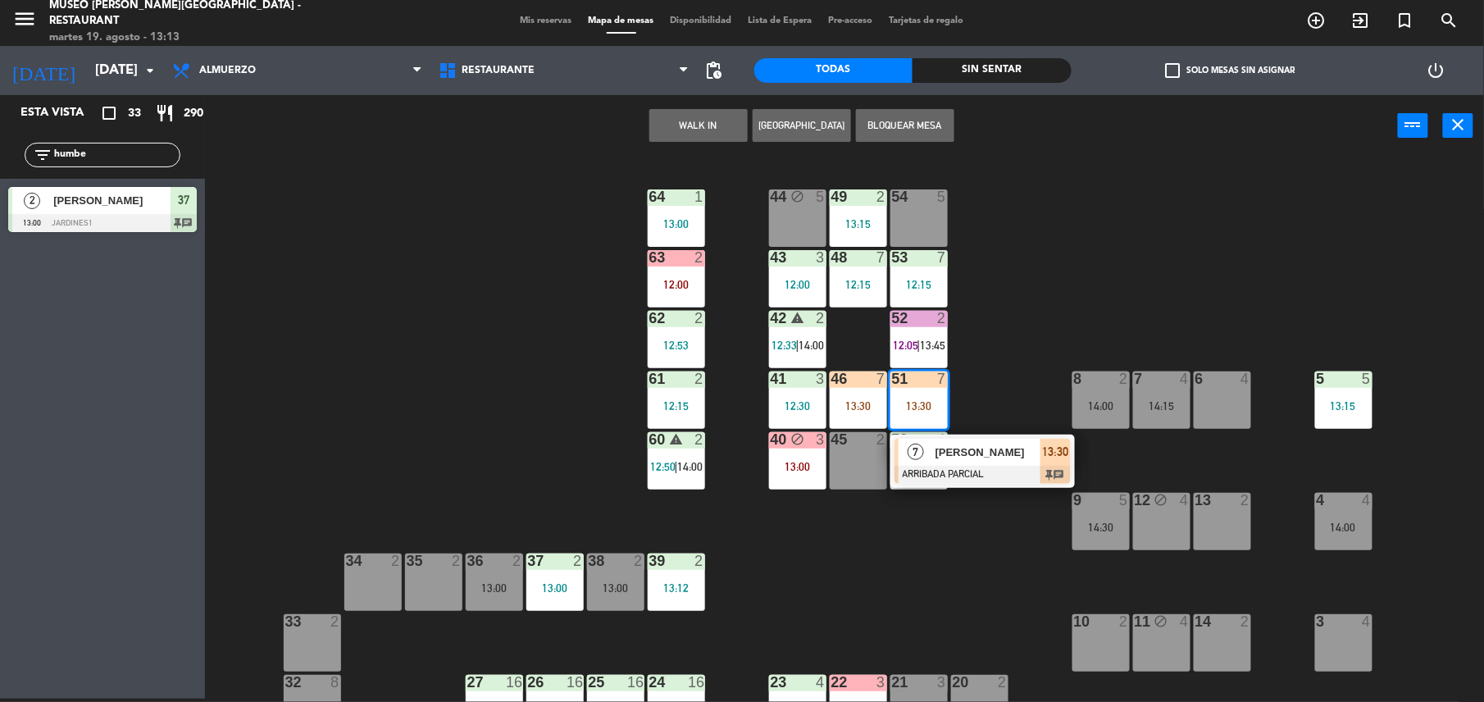
click at [951, 457] on span "[PERSON_NAME]" at bounding box center [987, 451] width 105 height 17
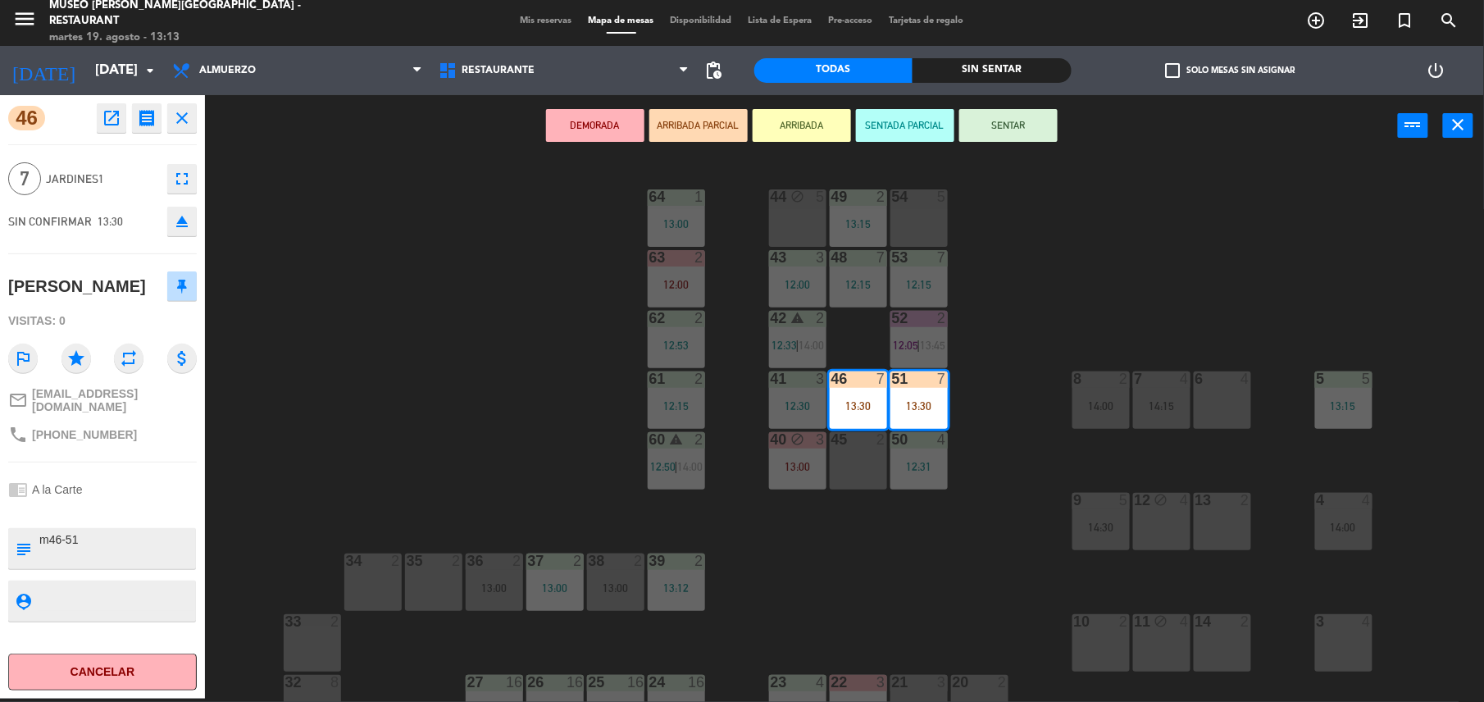
click at [145, 333] on div "Visitas: 0" at bounding box center [102, 321] width 189 height 29
click at [1010, 125] on button "SENTAR" at bounding box center [1008, 125] width 98 height 33
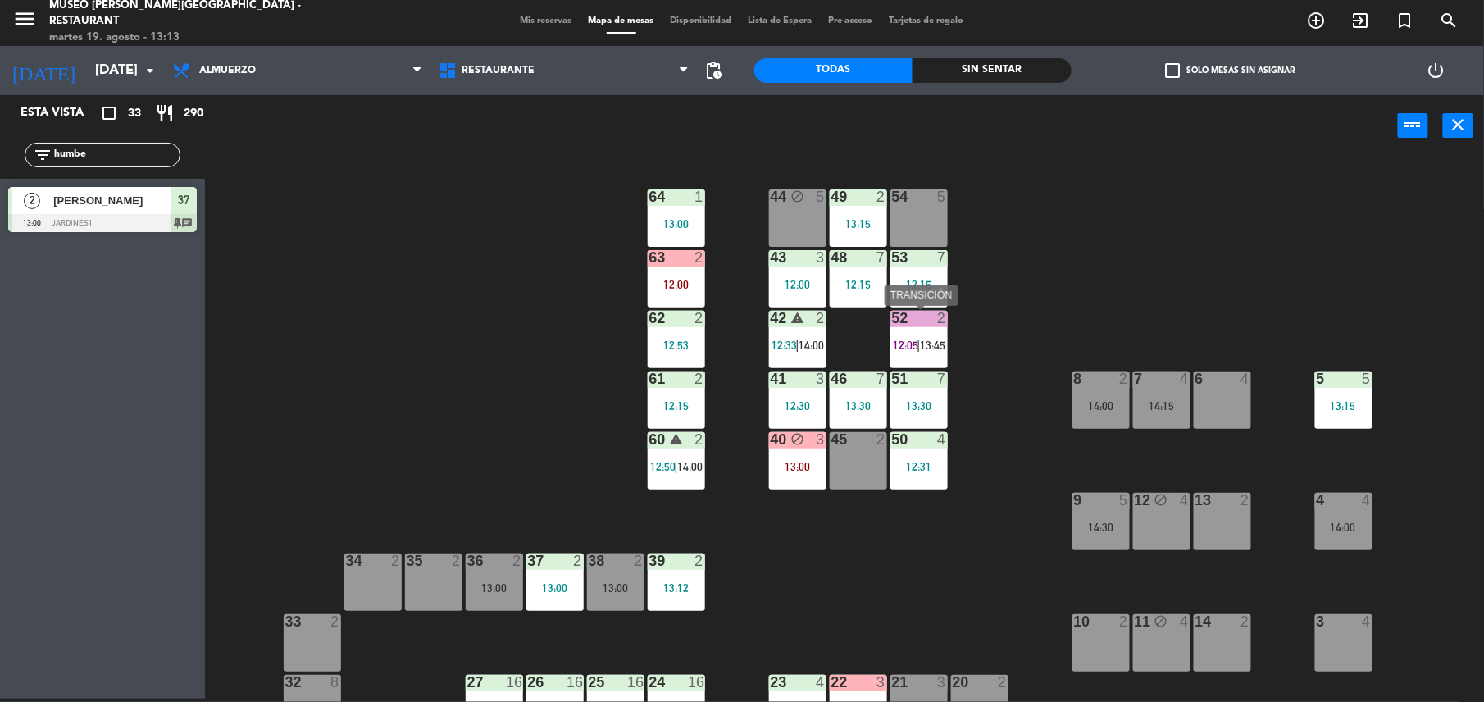
click at [905, 346] on span "12:05" at bounding box center [906, 345] width 25 height 13
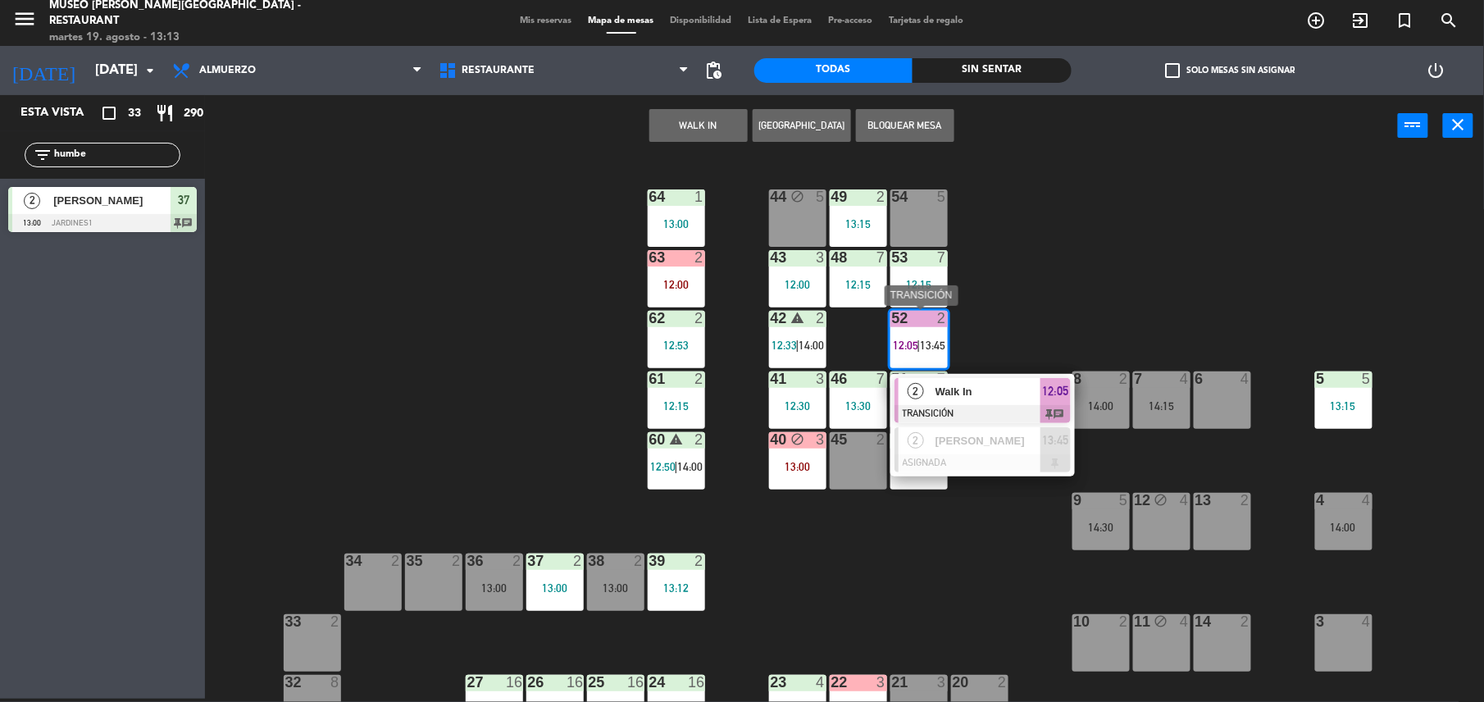
click at [1002, 392] on span "Walk In" at bounding box center [987, 391] width 105 height 17
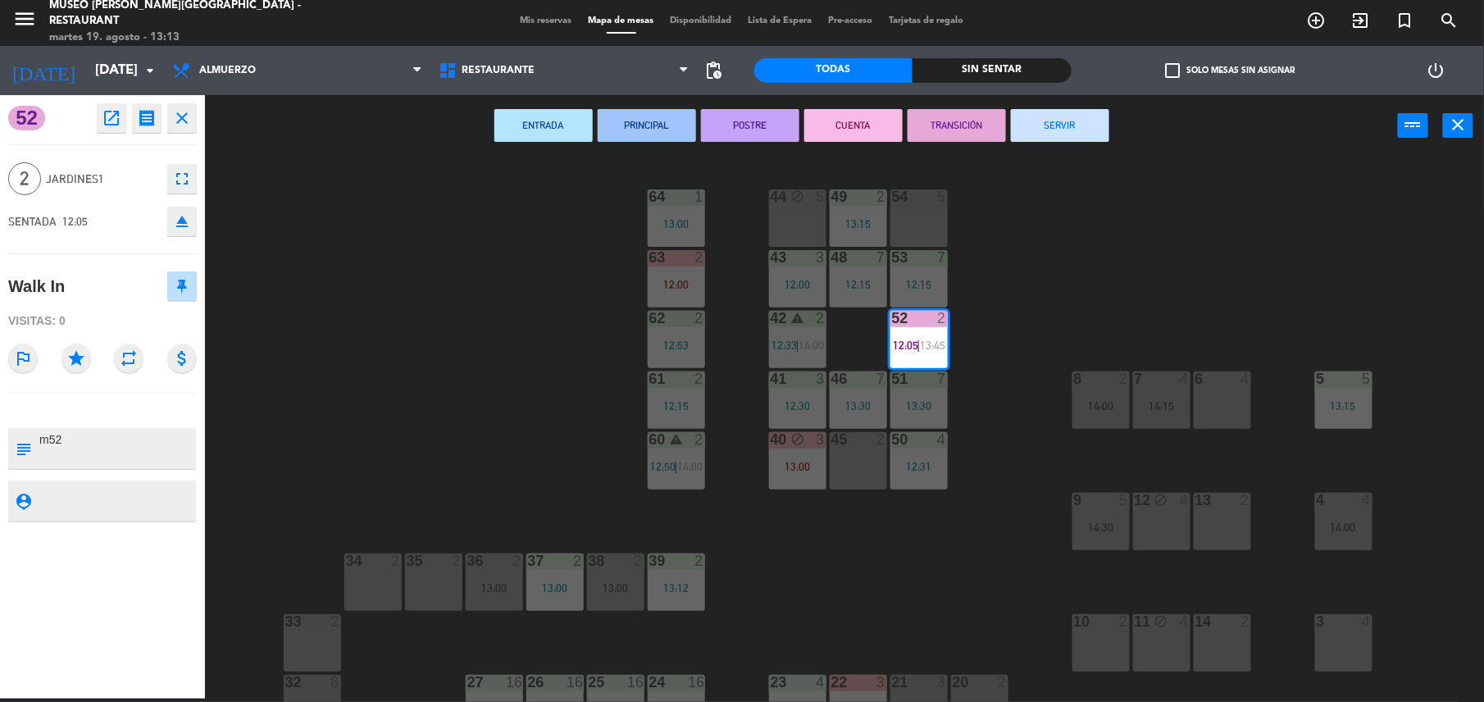
click at [1049, 112] on button "SERVIR" at bounding box center [1060, 125] width 98 height 33
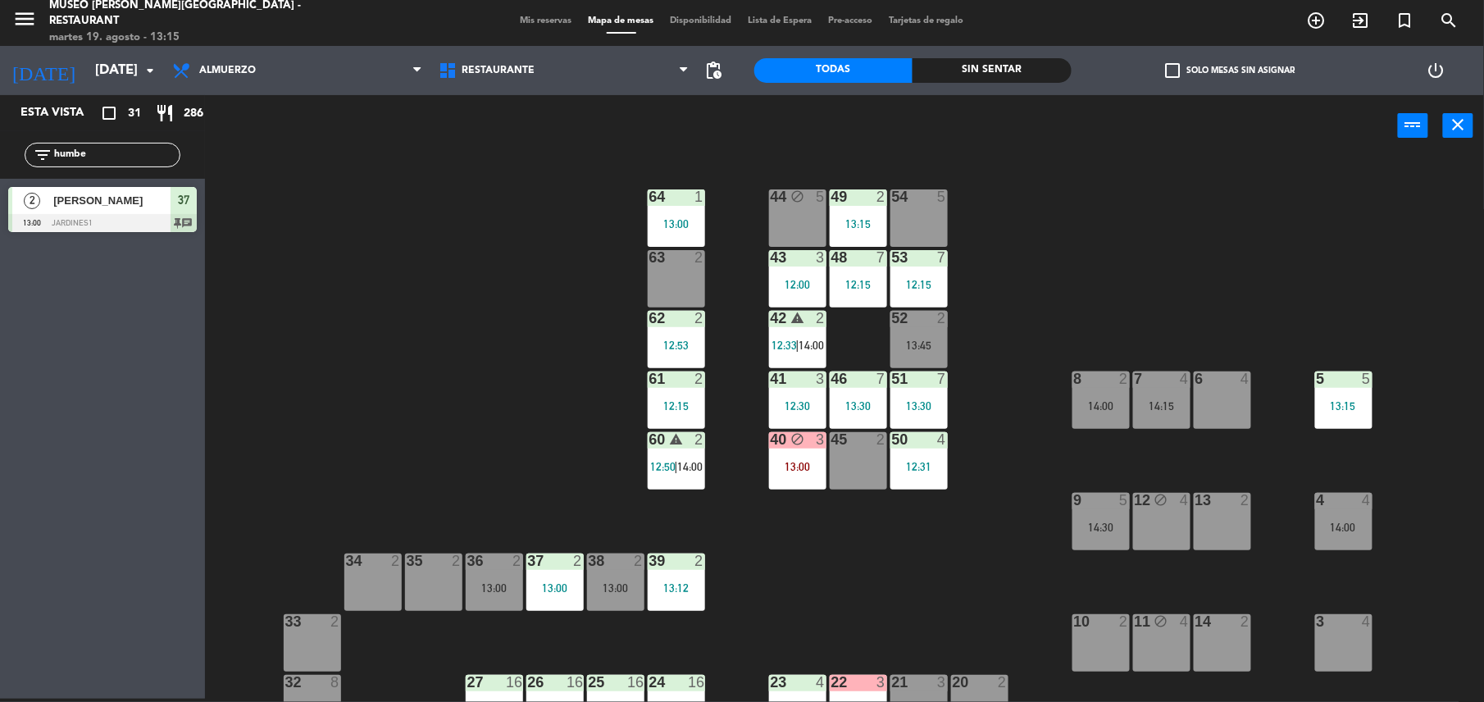
click at [732, 256] on div "44 block 5 49 2 13:15 54 5 64 1 13:00 48 7 12:15 53 7 12:15 63 2 43 3 12:00 62 …" at bounding box center [852, 431] width 1264 height 542
click at [538, 280] on div "44 block 5 49 2 13:15 54 5 64 1 13:00 48 7 12:15 53 7 12:15 63 2 43 3 12:00 62 …" at bounding box center [852, 431] width 1264 height 542
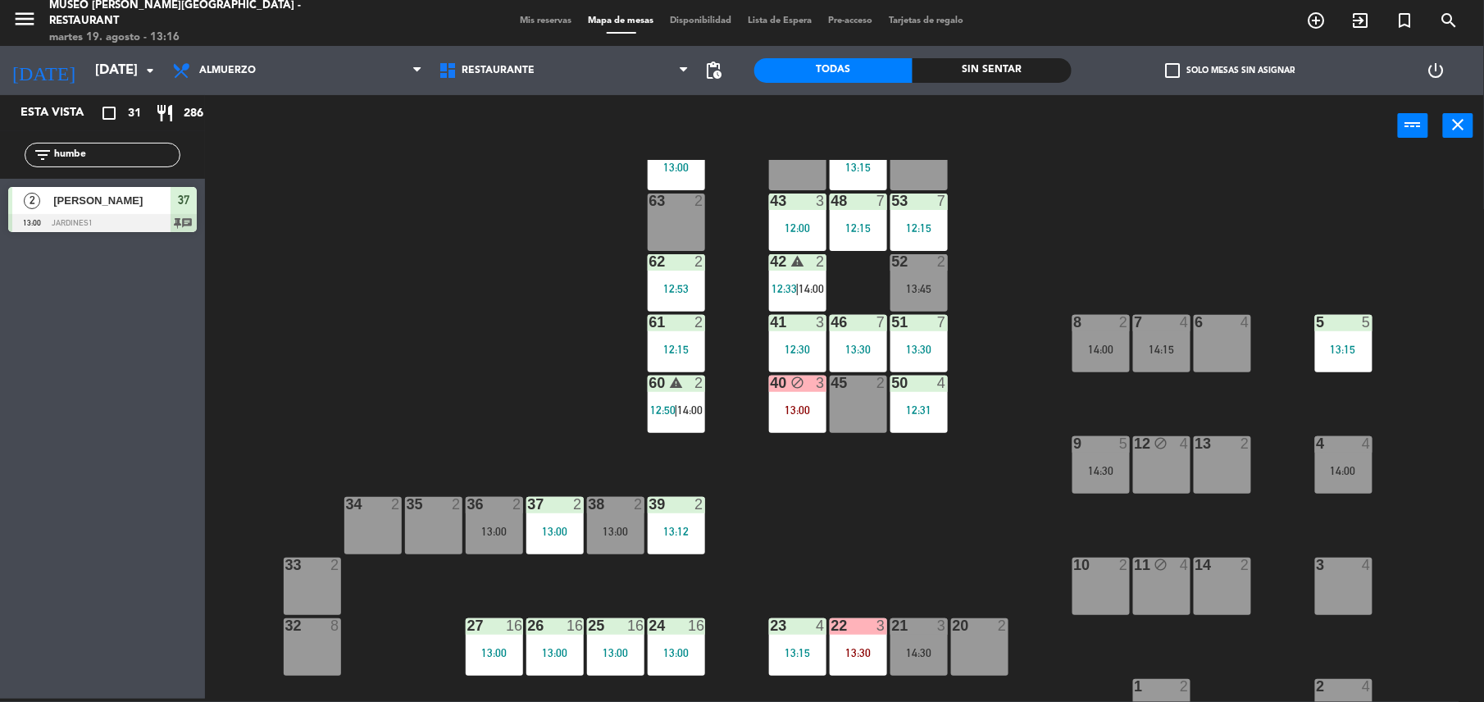
scroll to position [0, 0]
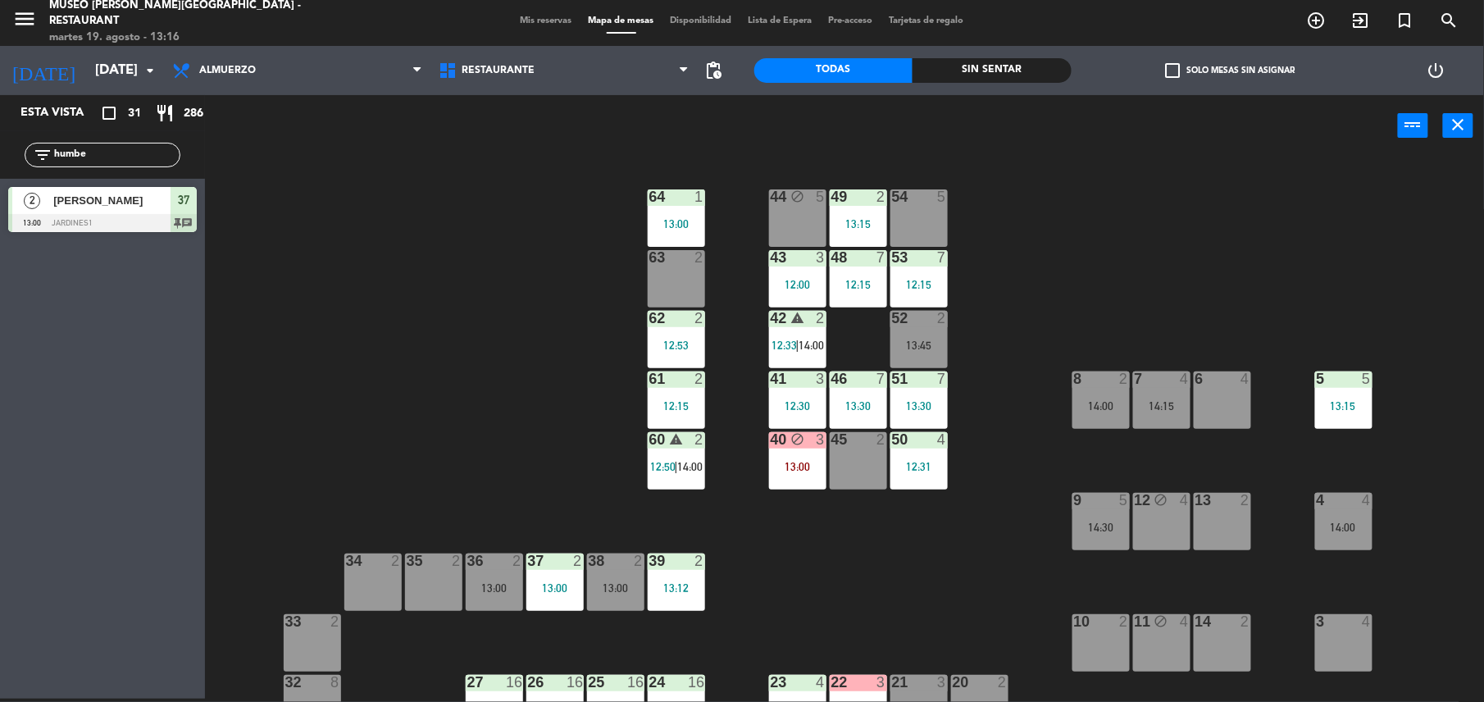
click at [926, 475] on div "50 4 12:31" at bounding box center [918, 460] width 57 height 57
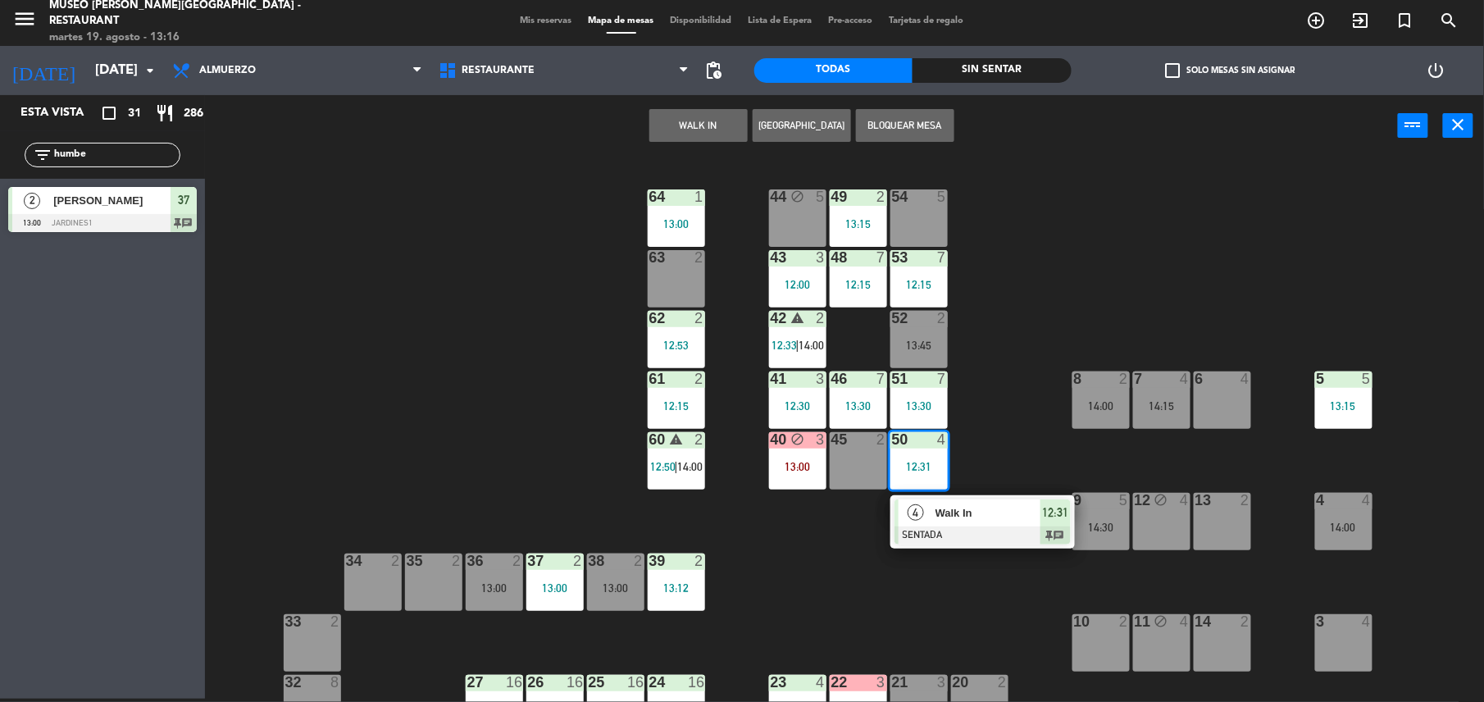
click at [980, 522] on div "Walk In" at bounding box center [987, 512] width 107 height 27
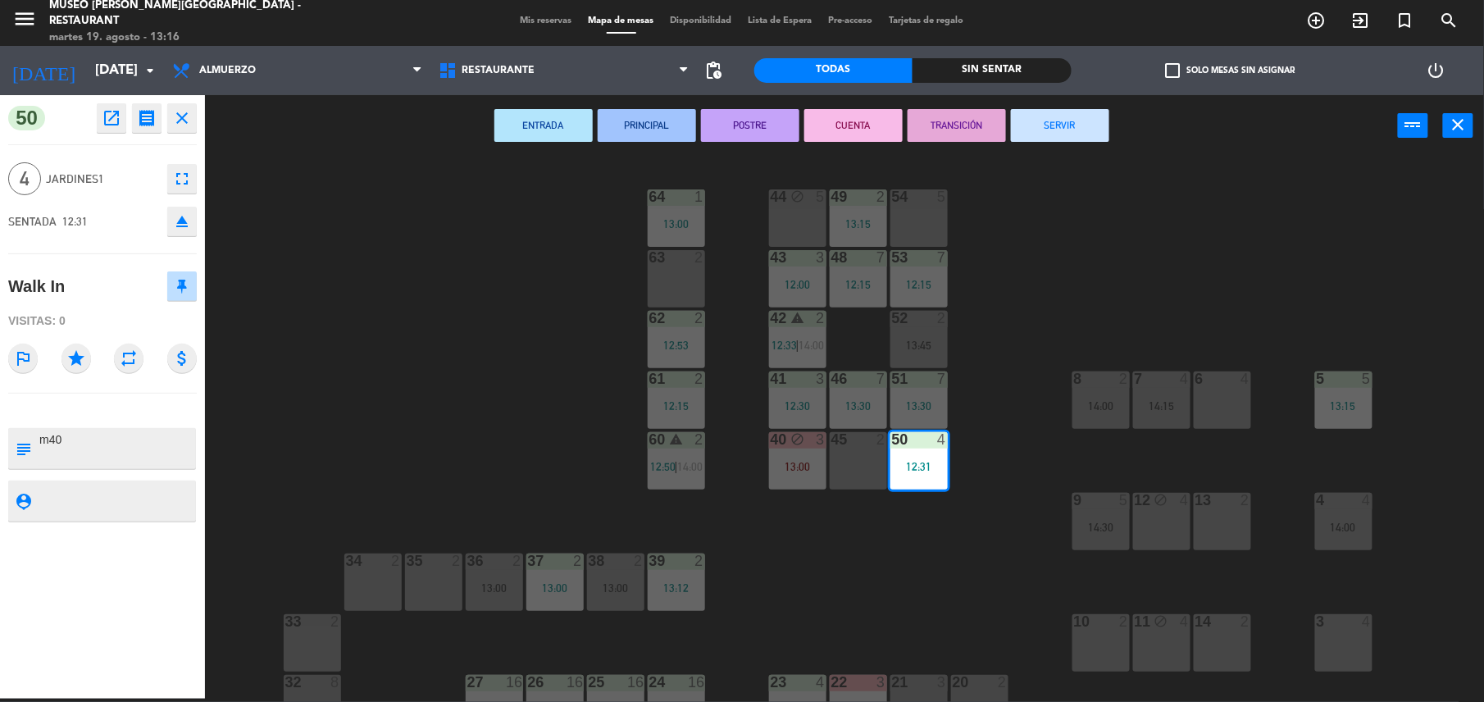
click at [946, 129] on button "TRANSICIÓN" at bounding box center [956, 125] width 98 height 33
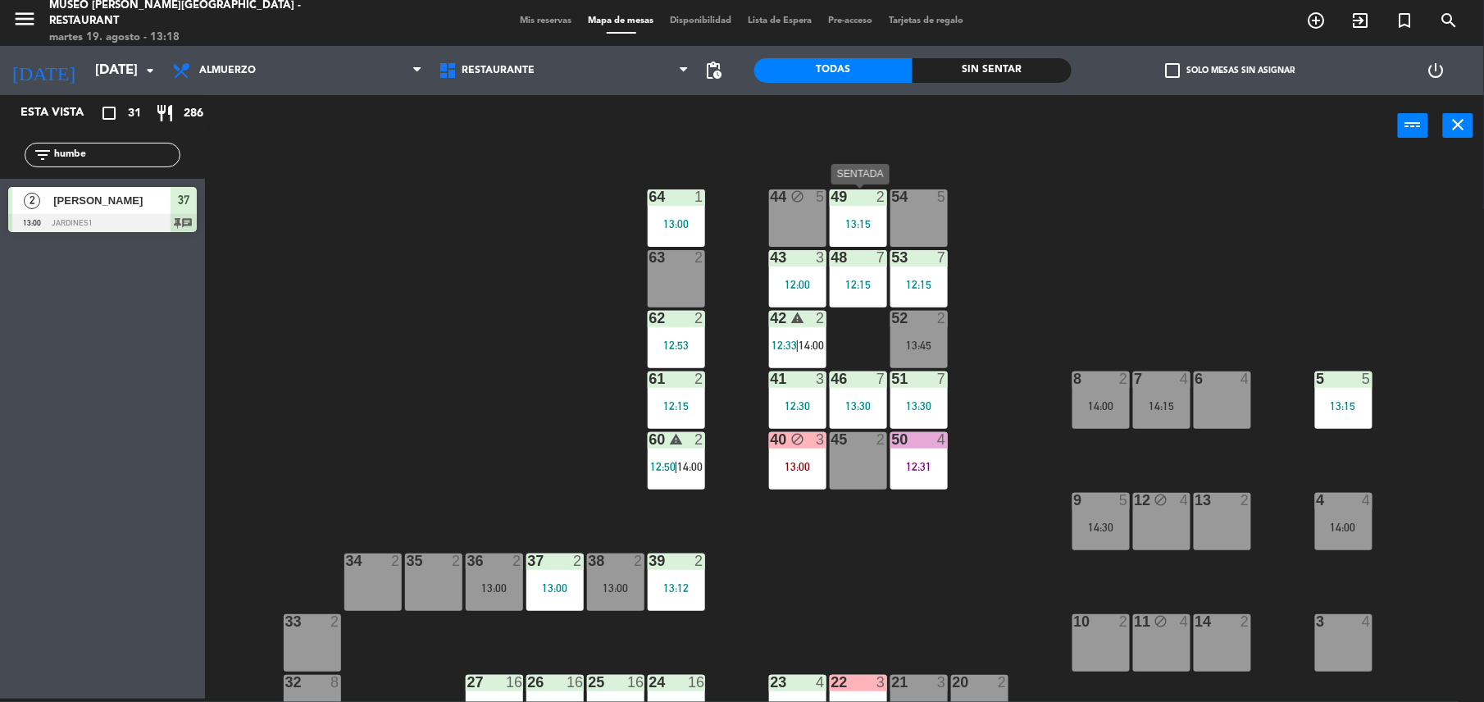
click at [857, 203] on div at bounding box center [857, 196] width 27 height 15
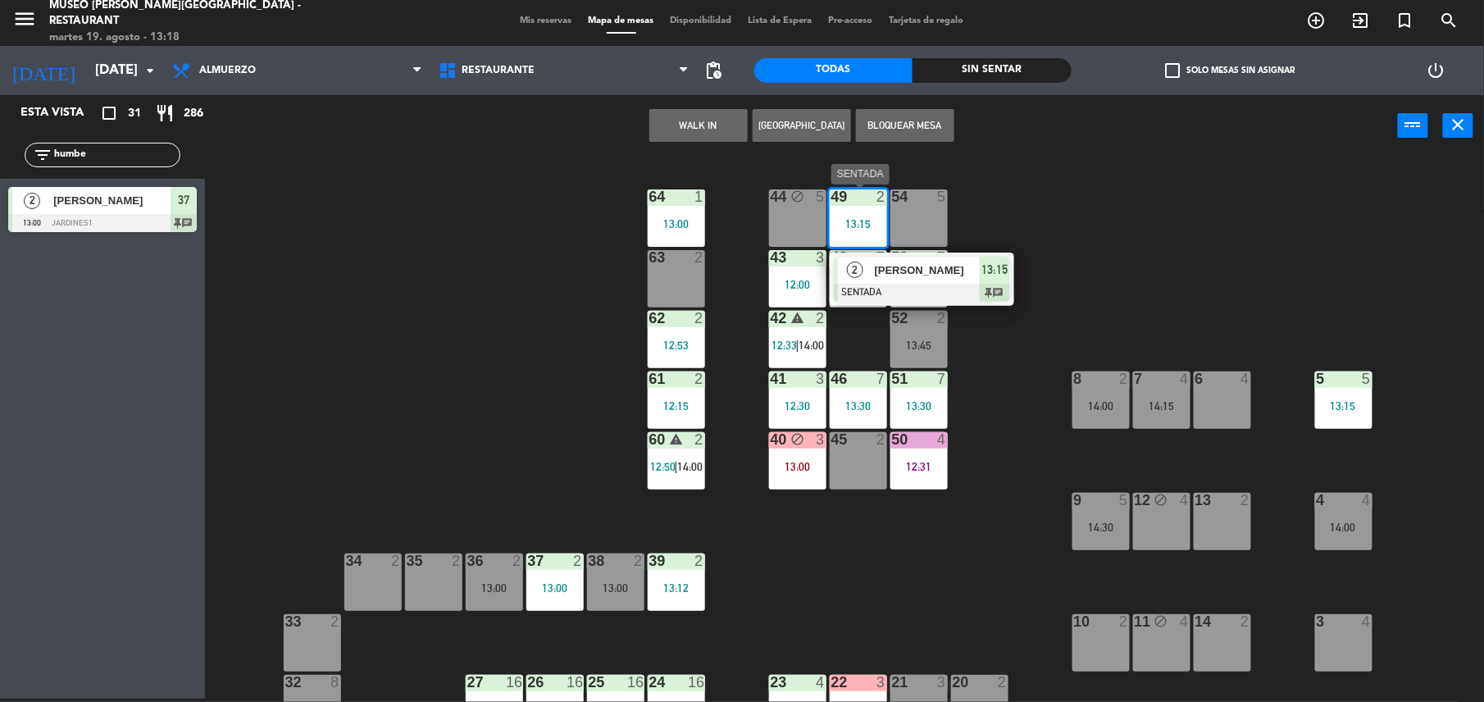
click at [913, 267] on span "[PERSON_NAME]" at bounding box center [927, 270] width 105 height 17
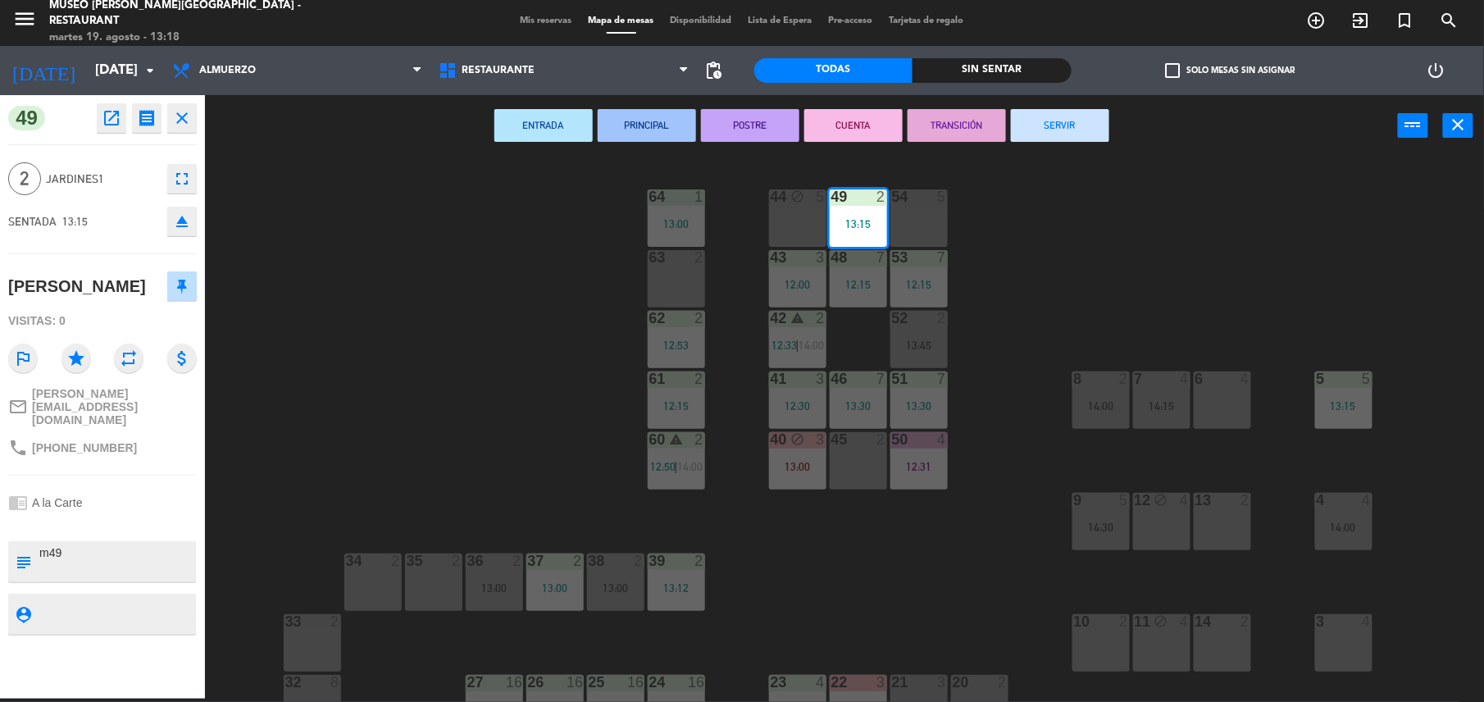
click at [657, 123] on button "PRINCIPAL" at bounding box center [647, 125] width 98 height 33
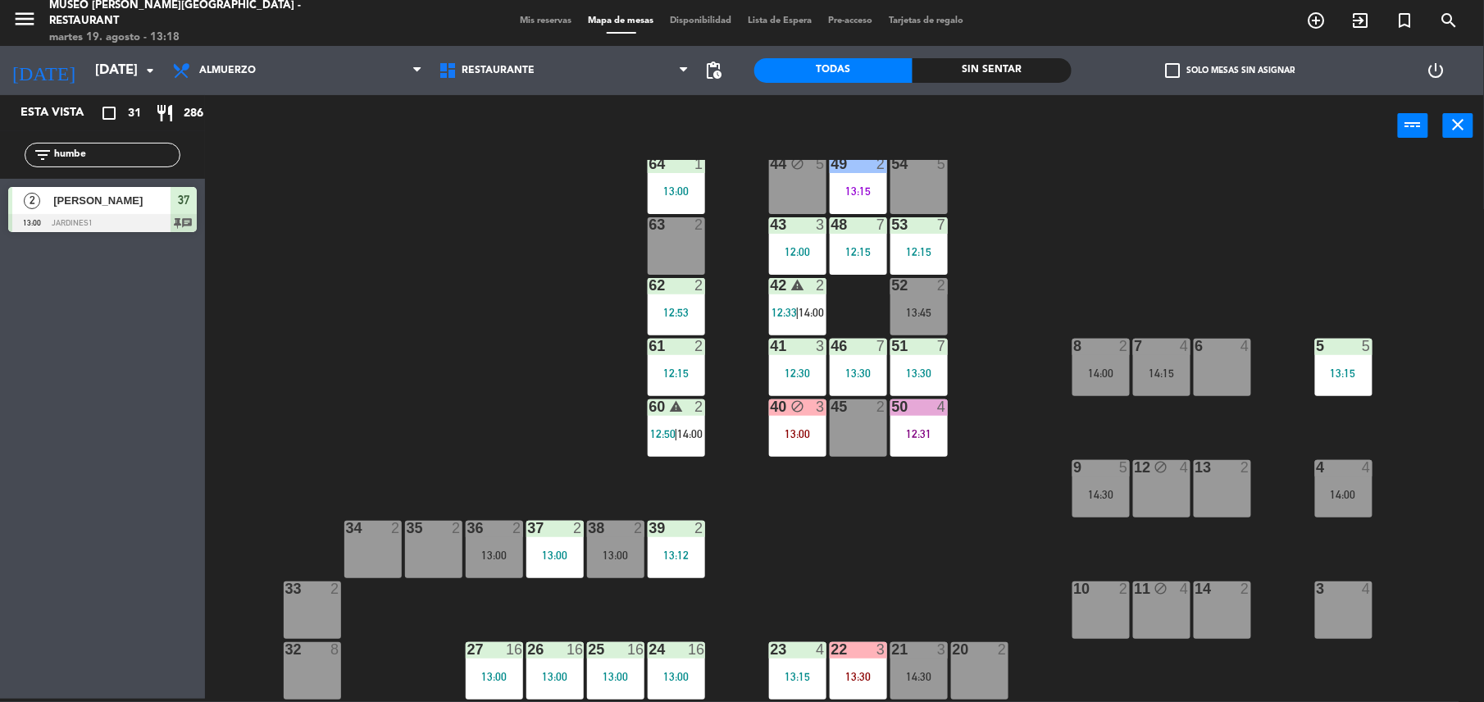
scroll to position [31, 0]
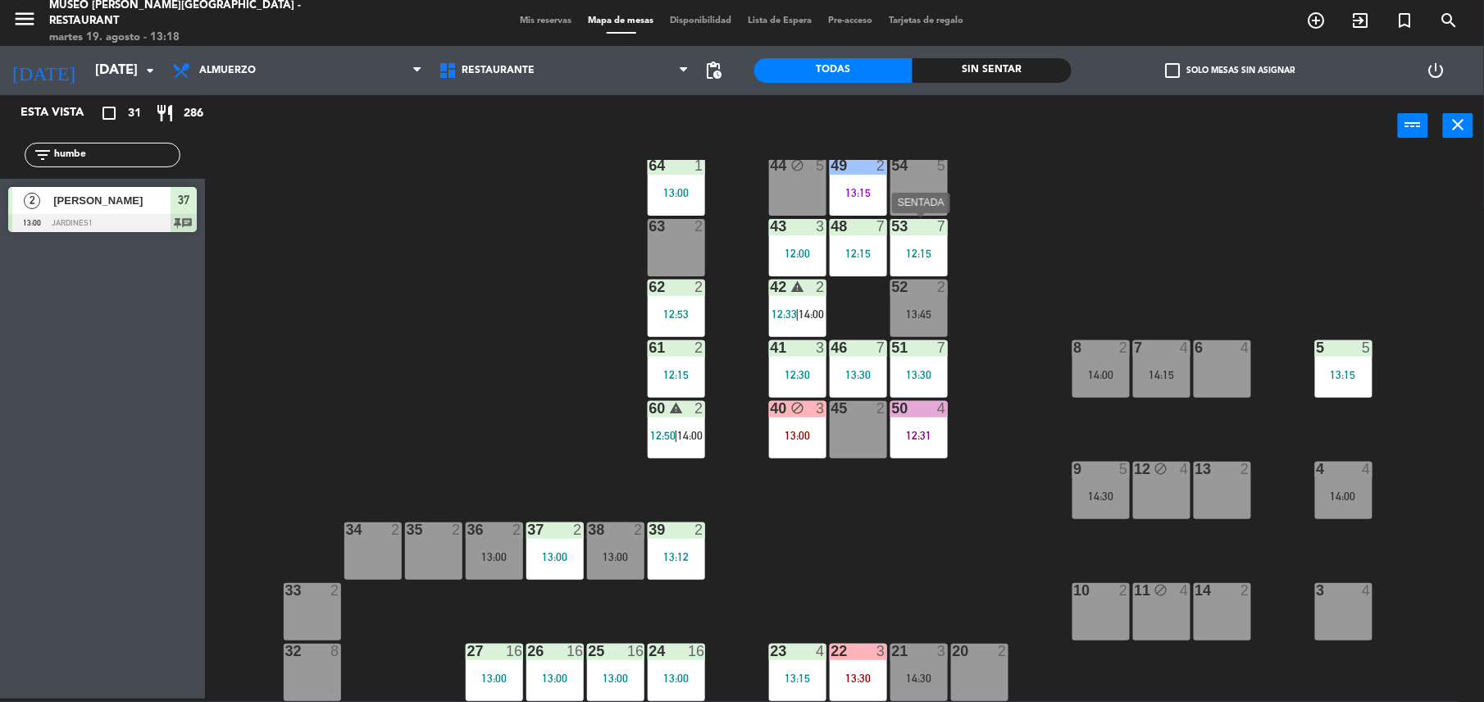
click at [893, 225] on div "53" at bounding box center [892, 226] width 1 height 15
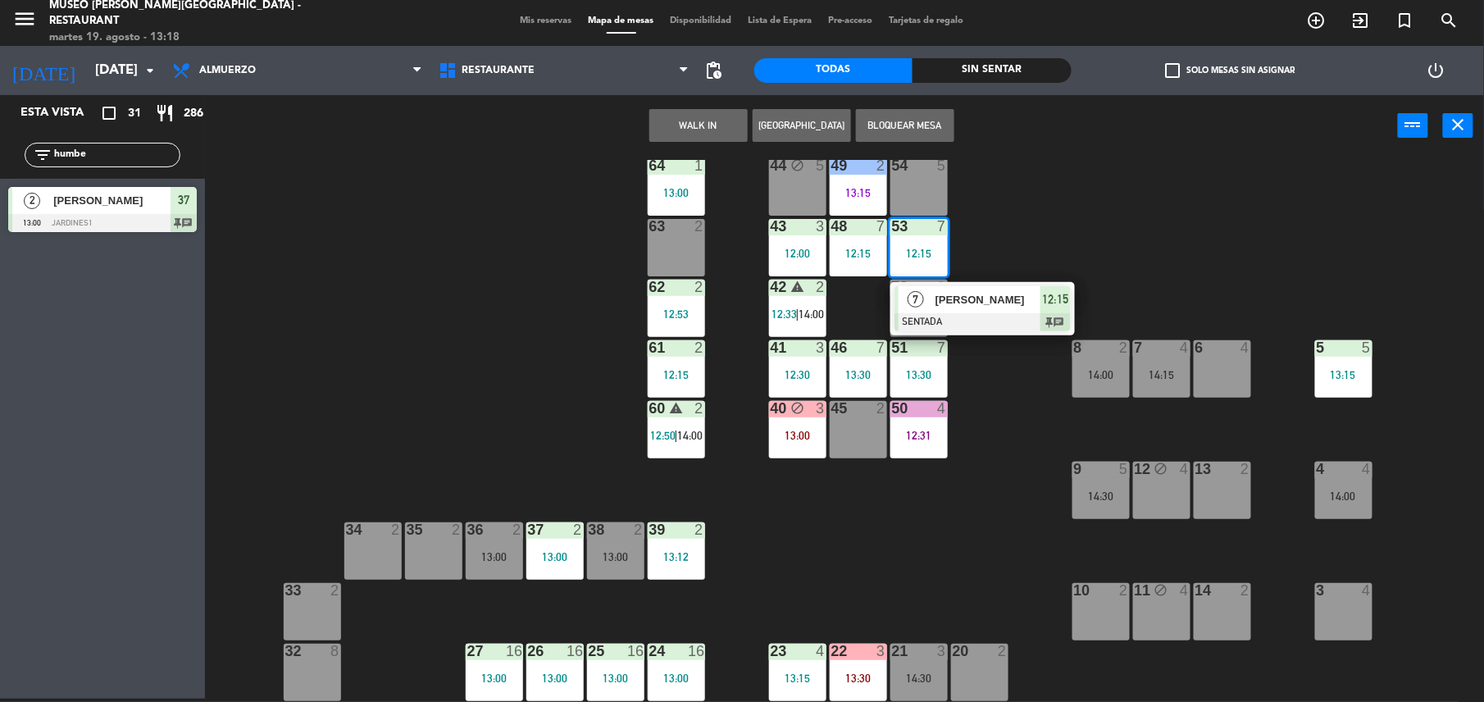
click at [954, 266] on div "44 block 5 49 2 13:15 54 5 64 1 13:00 48 7 12:15 53 7 12:15 7 [PERSON_NAME] SEN…" at bounding box center [852, 431] width 1264 height 542
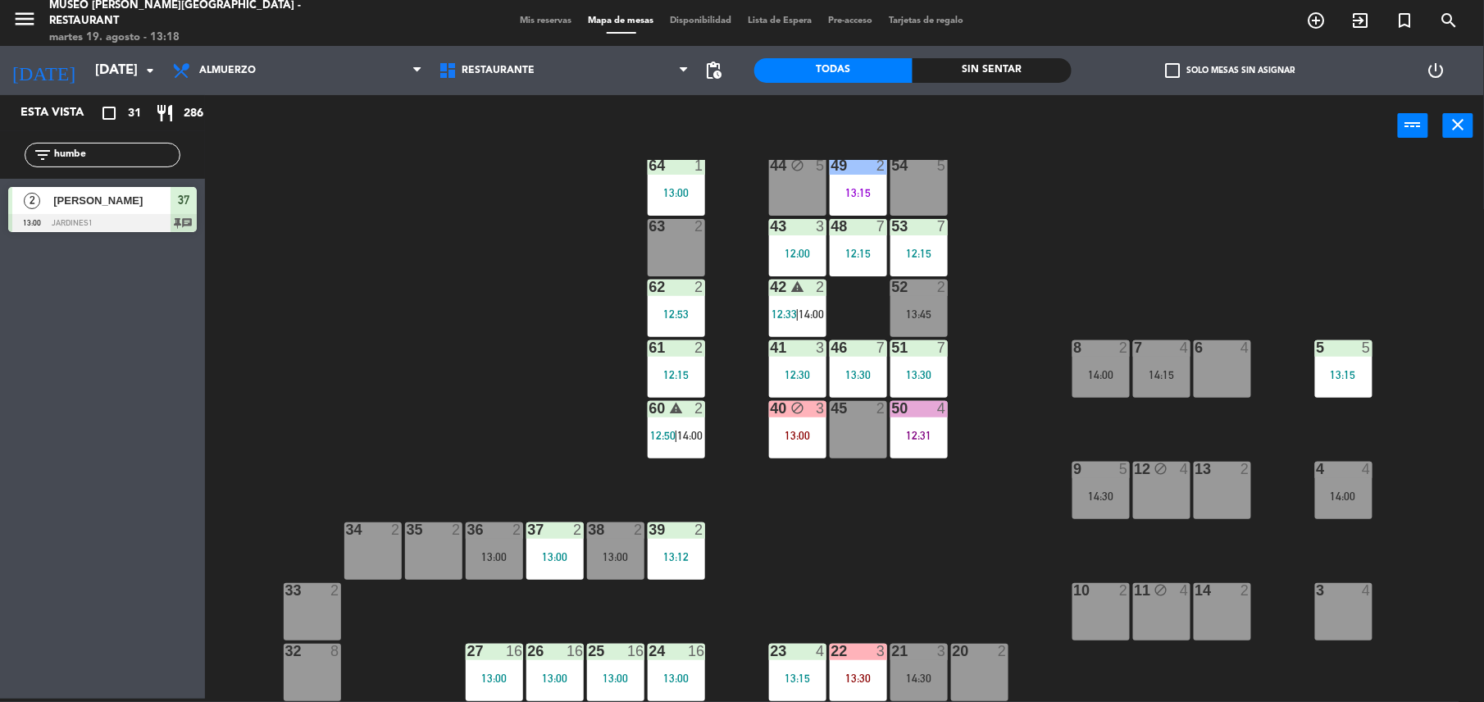
click at [921, 243] on div "53 7 12:15" at bounding box center [918, 247] width 57 height 57
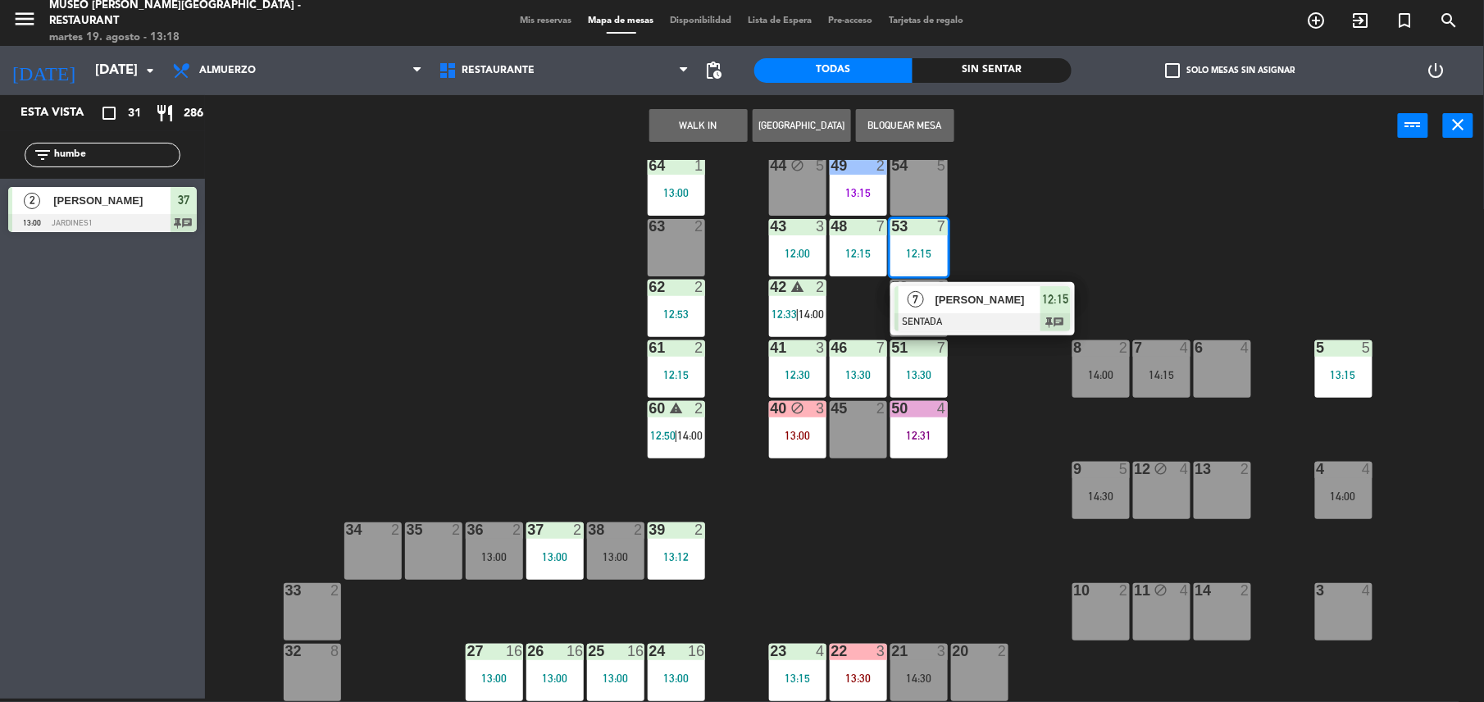
click at [988, 295] on span "[PERSON_NAME]" at bounding box center [987, 299] width 105 height 17
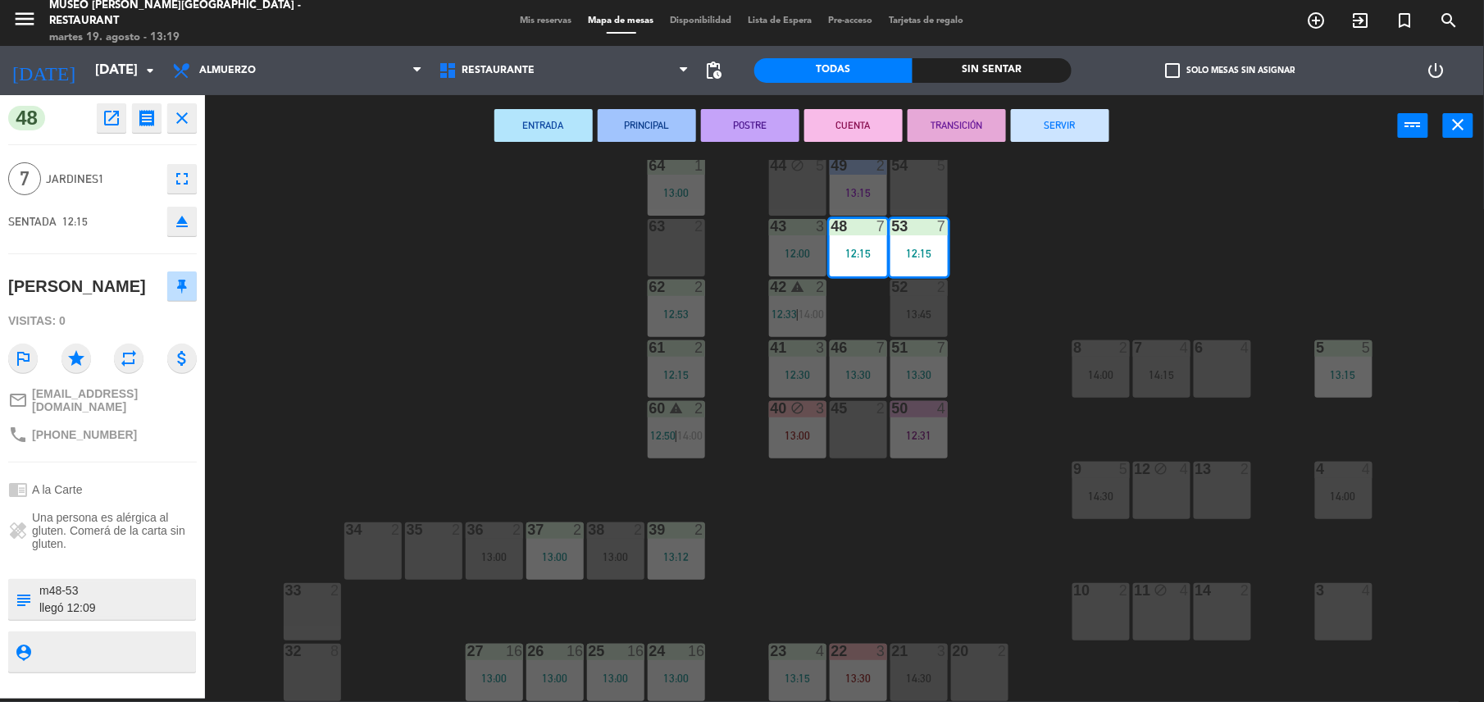
click at [754, 120] on button "POSTRE" at bounding box center [750, 125] width 98 height 33
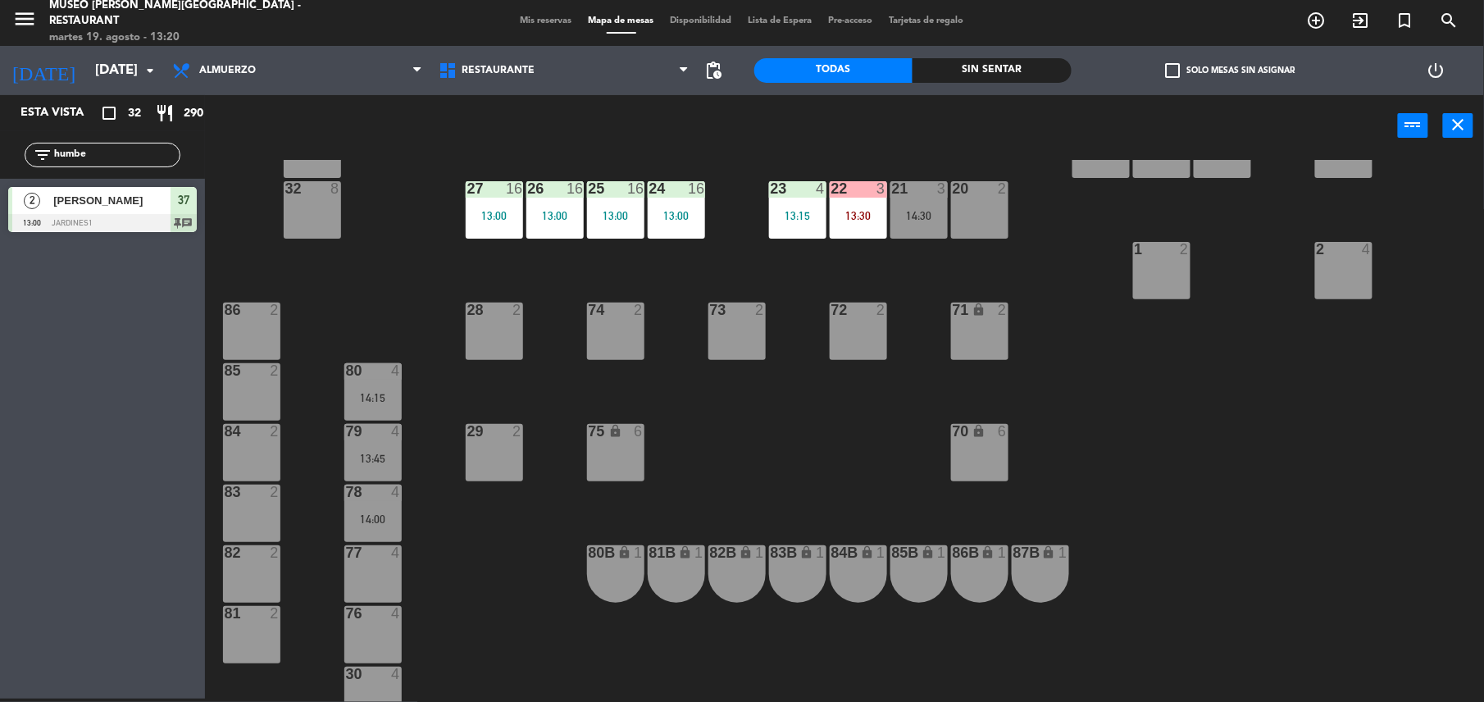
scroll to position [496, 0]
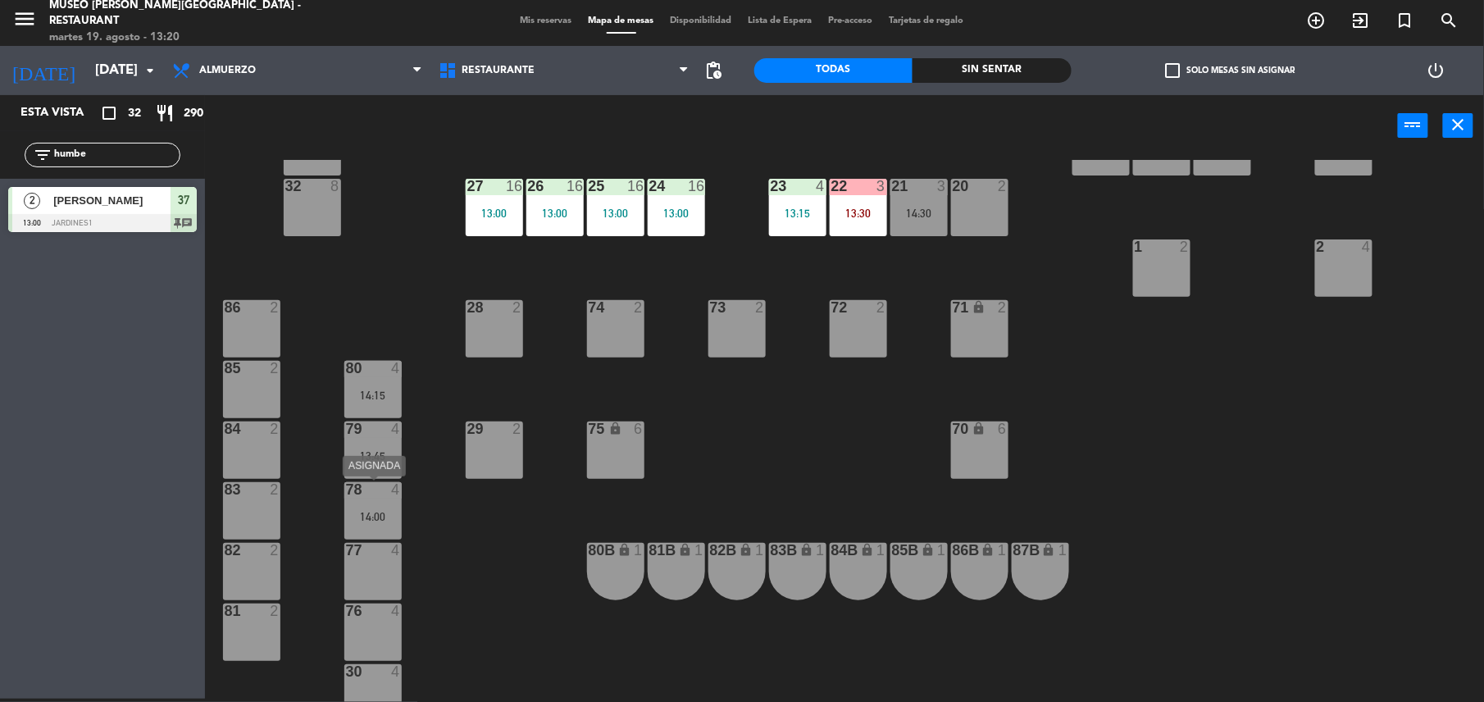
click at [389, 490] on div "4" at bounding box center [399, 489] width 27 height 15
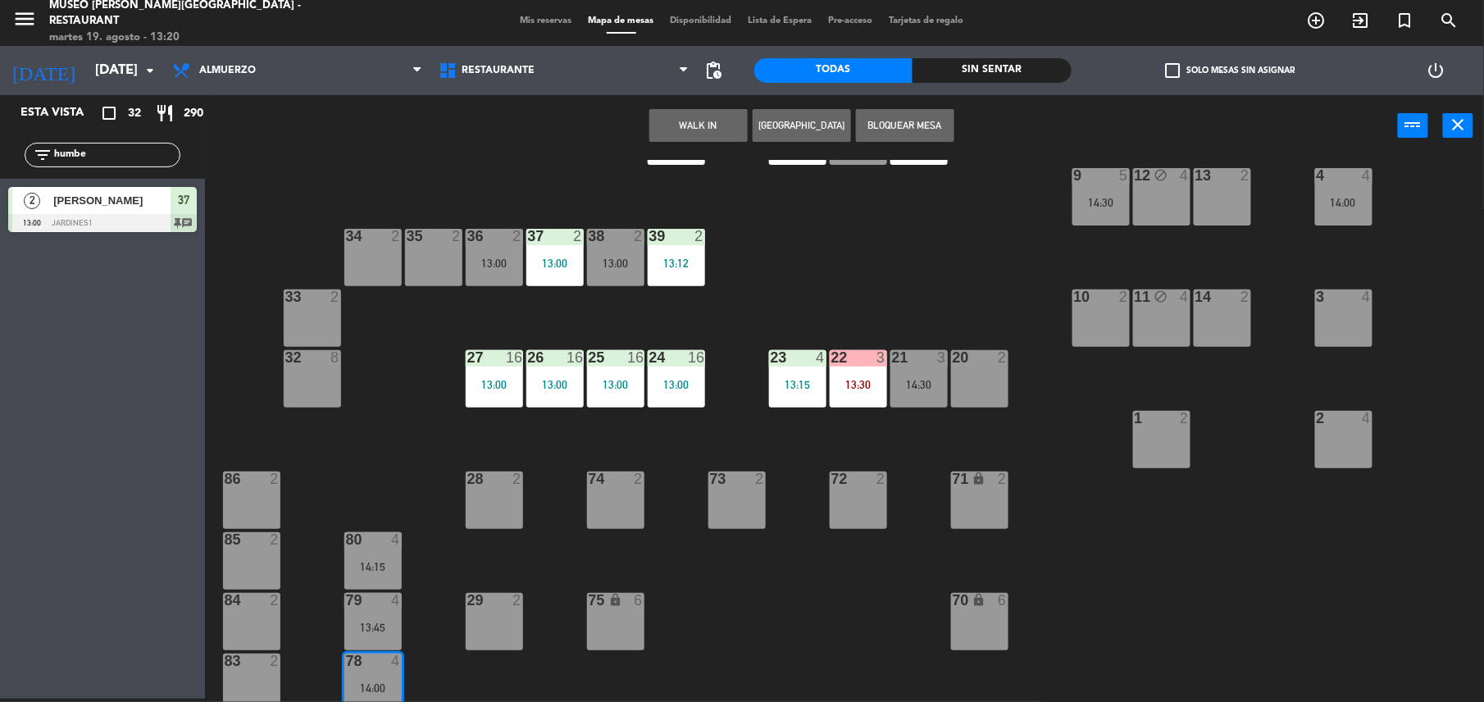
scroll to position [323, 0]
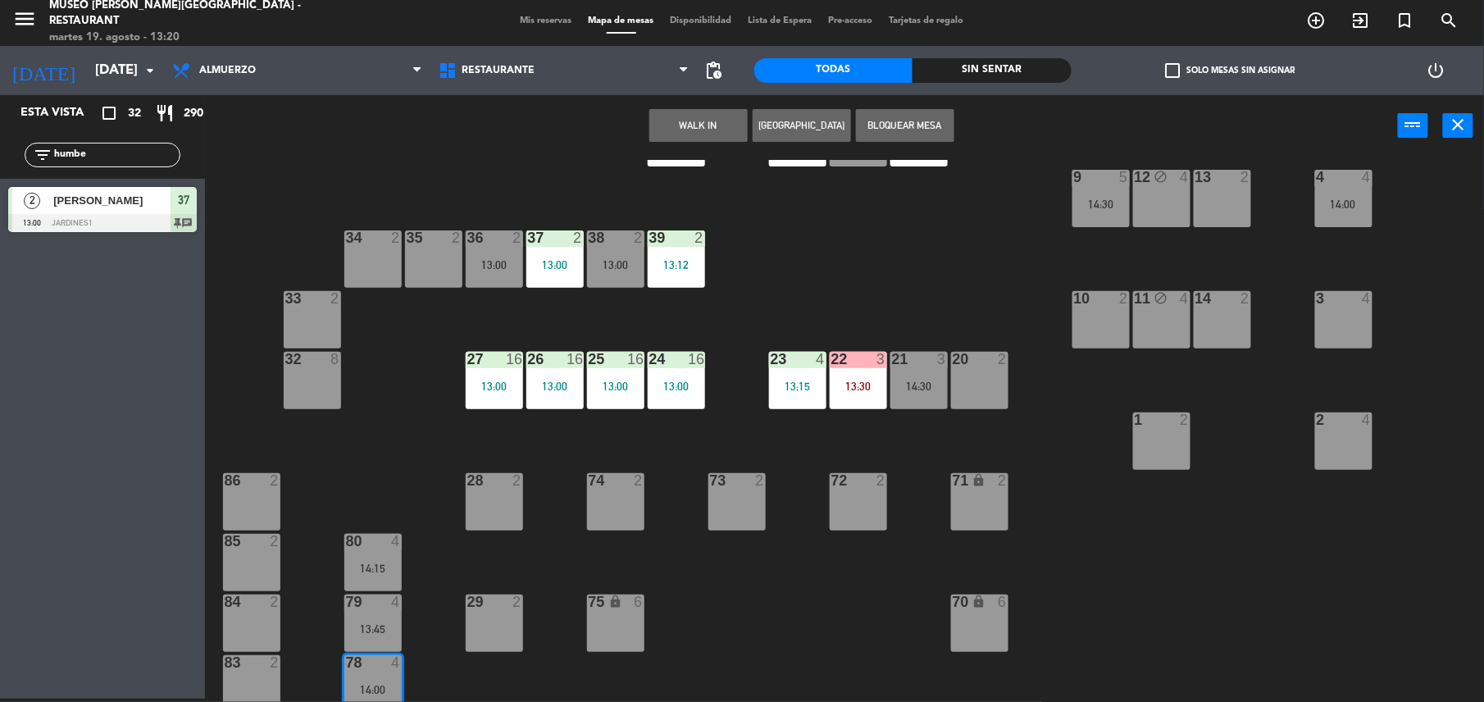
click at [1339, 316] on div "3 4" at bounding box center [1343, 319] width 57 height 57
click at [762, 125] on button "Mover" at bounding box center [750, 125] width 98 height 33
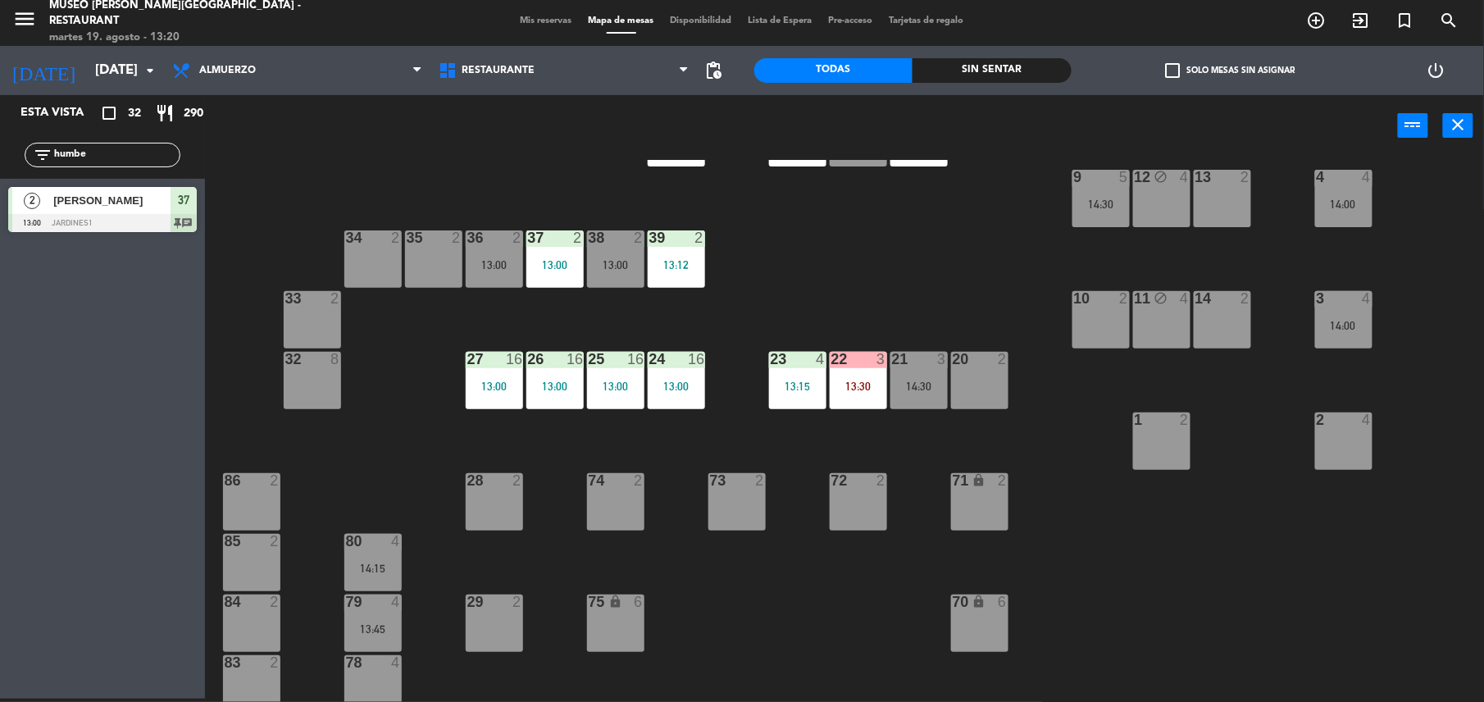
scroll to position [636, 0]
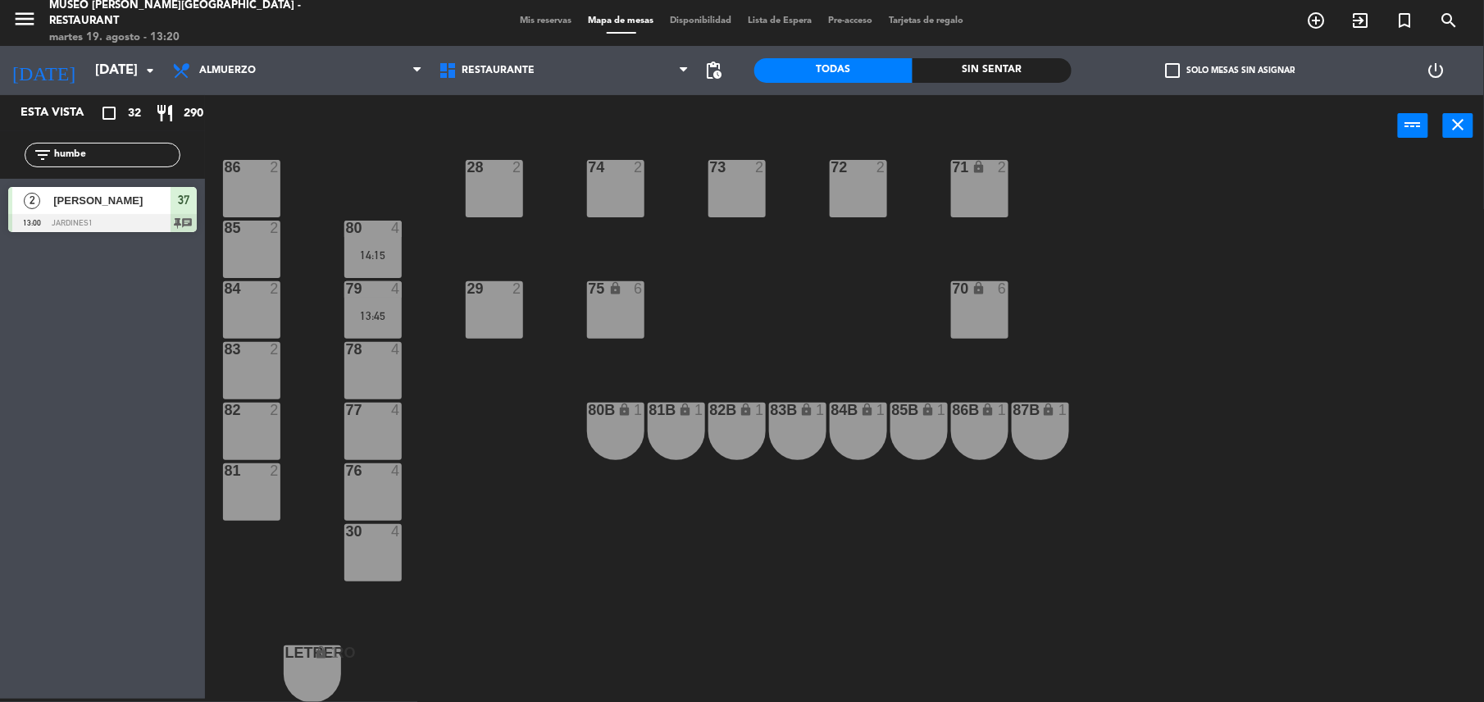
click at [390, 312] on div "13:45" at bounding box center [372, 315] width 57 height 11
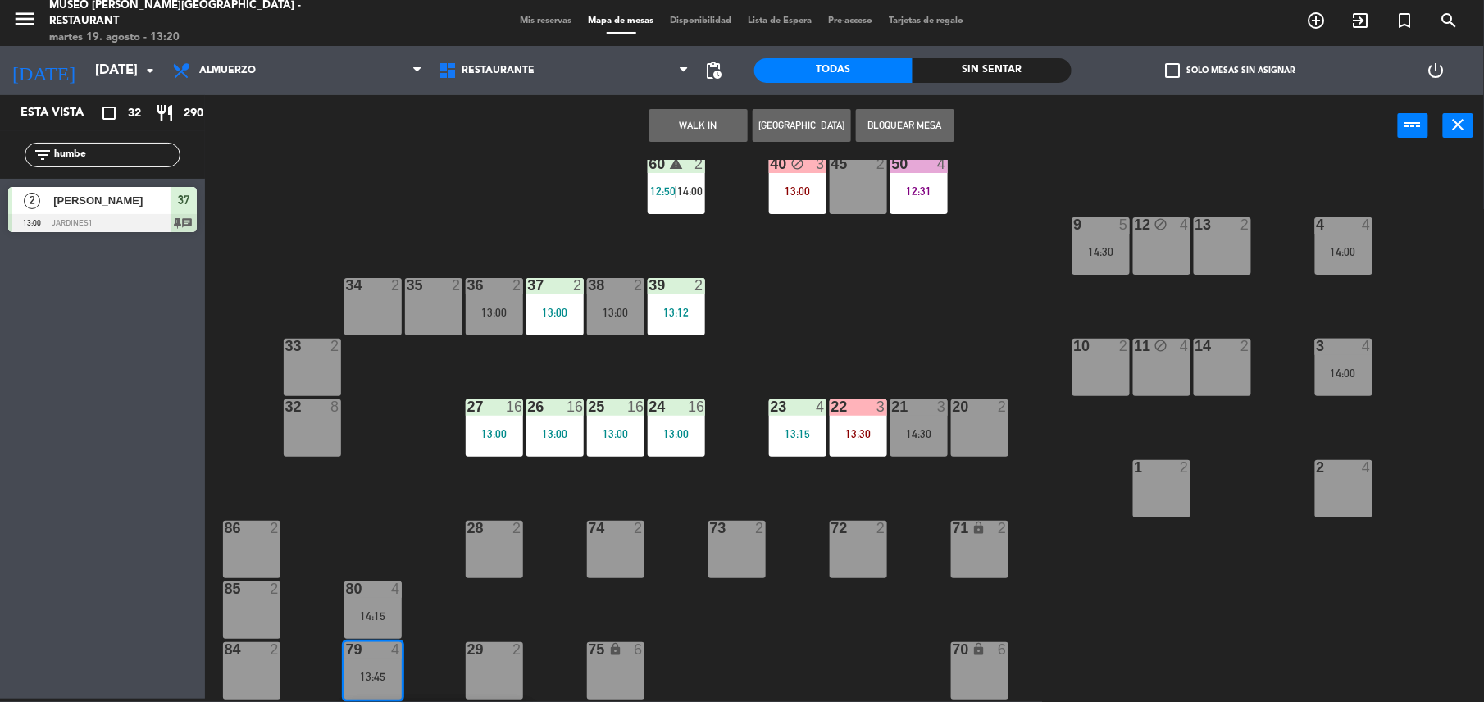
scroll to position [274, 0]
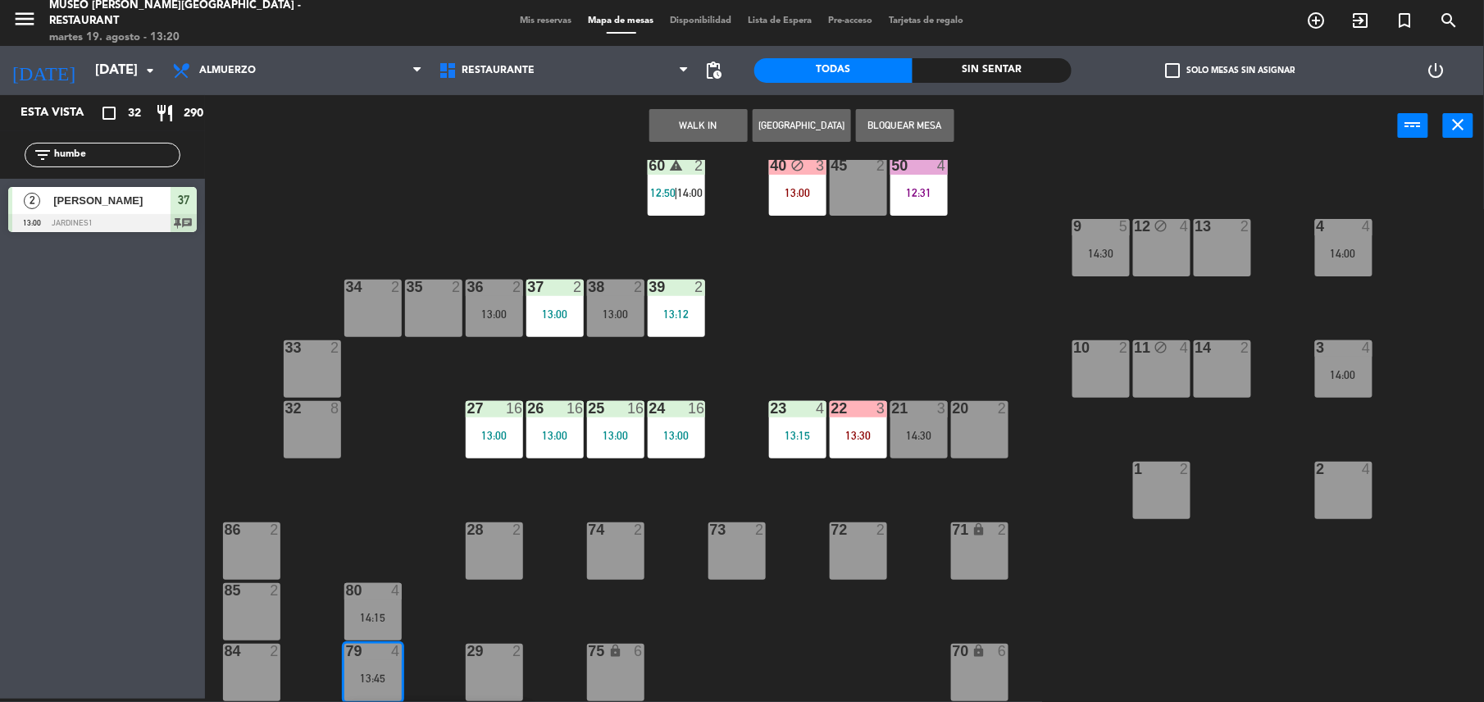
click at [1341, 459] on div "44 block 5 49 2 13:15 54 5 64 1 13:00 48 7 12:15 53 7 12:15 63 2 43 3 12:00 62 …" at bounding box center [852, 431] width 1264 height 542
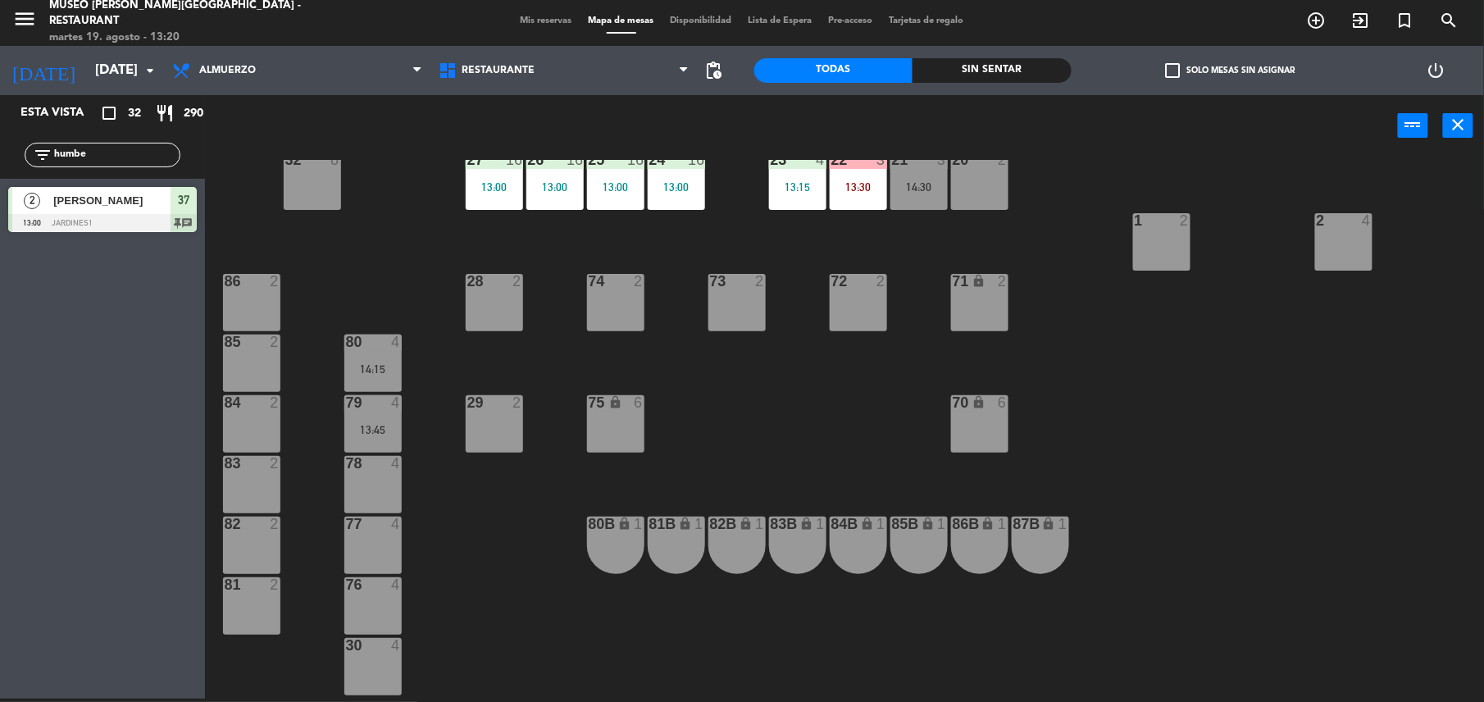
scroll to position [545, 0]
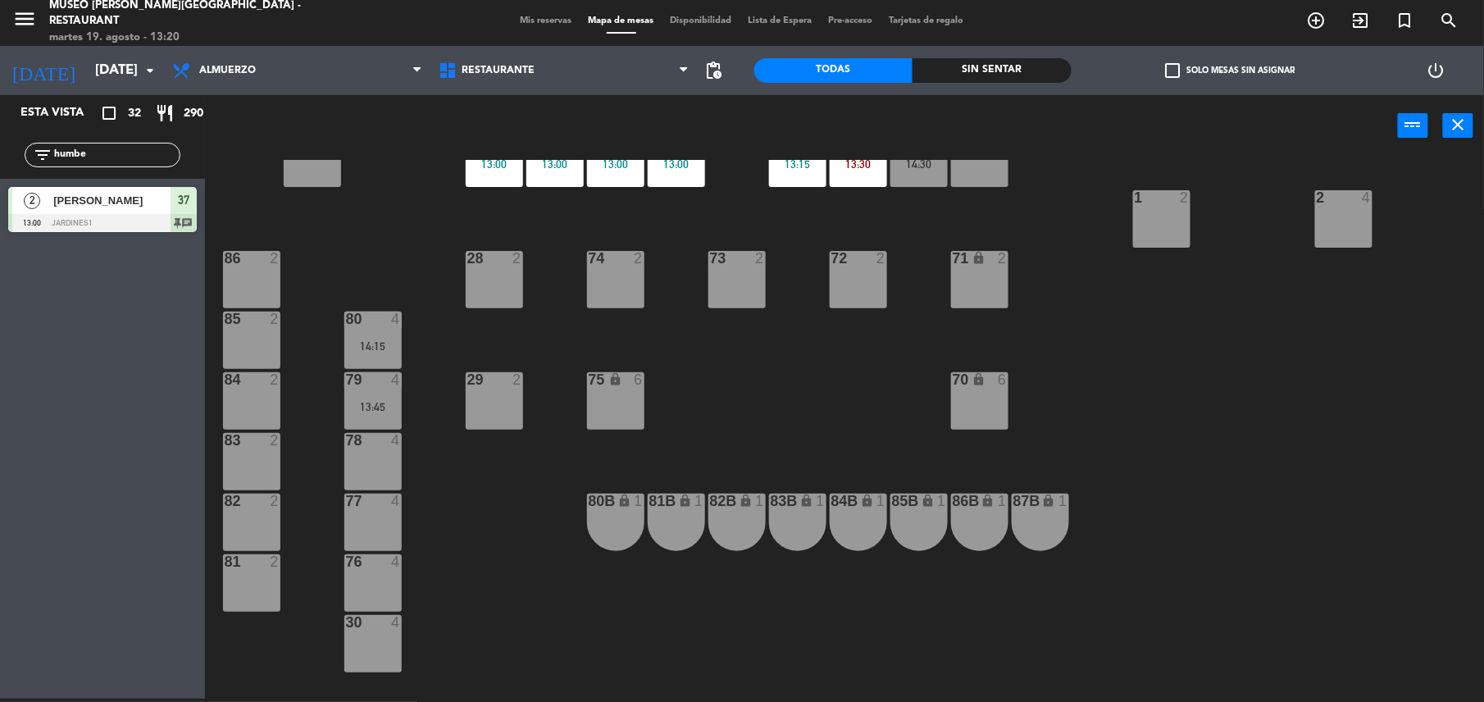
click at [374, 330] on div "80 4 14:15" at bounding box center [372, 340] width 57 height 57
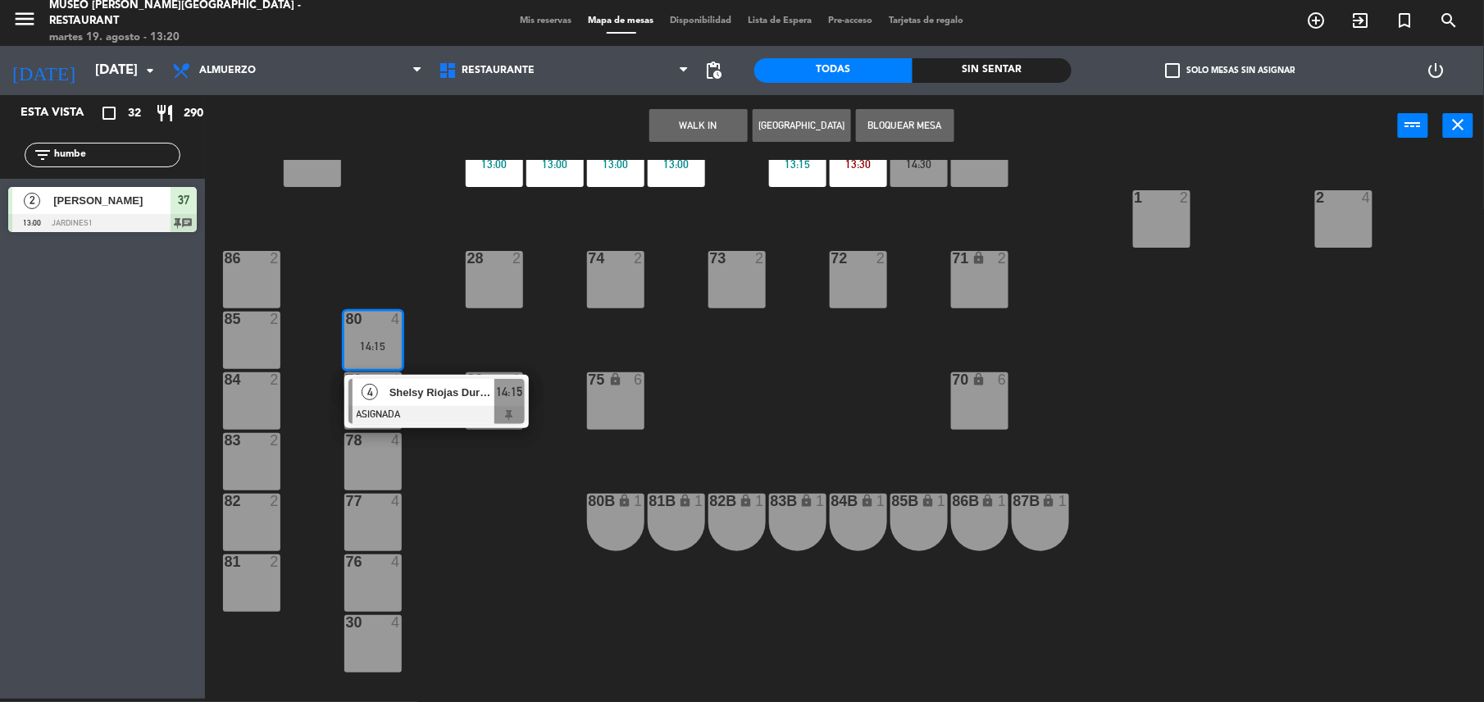
click at [443, 398] on span "Shelsy Riojas Durand" at bounding box center [441, 392] width 105 height 17
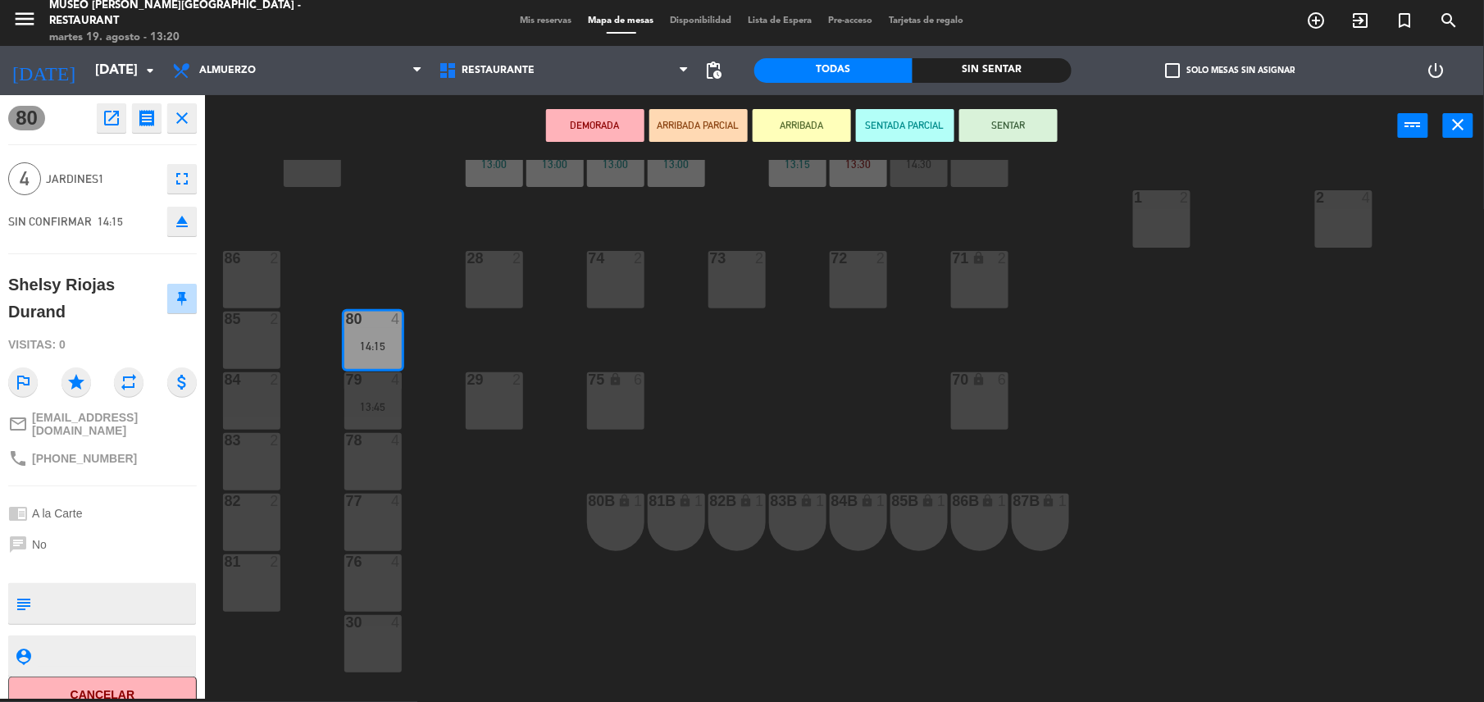
click at [1315, 211] on div "2 4" at bounding box center [1343, 218] width 57 height 57
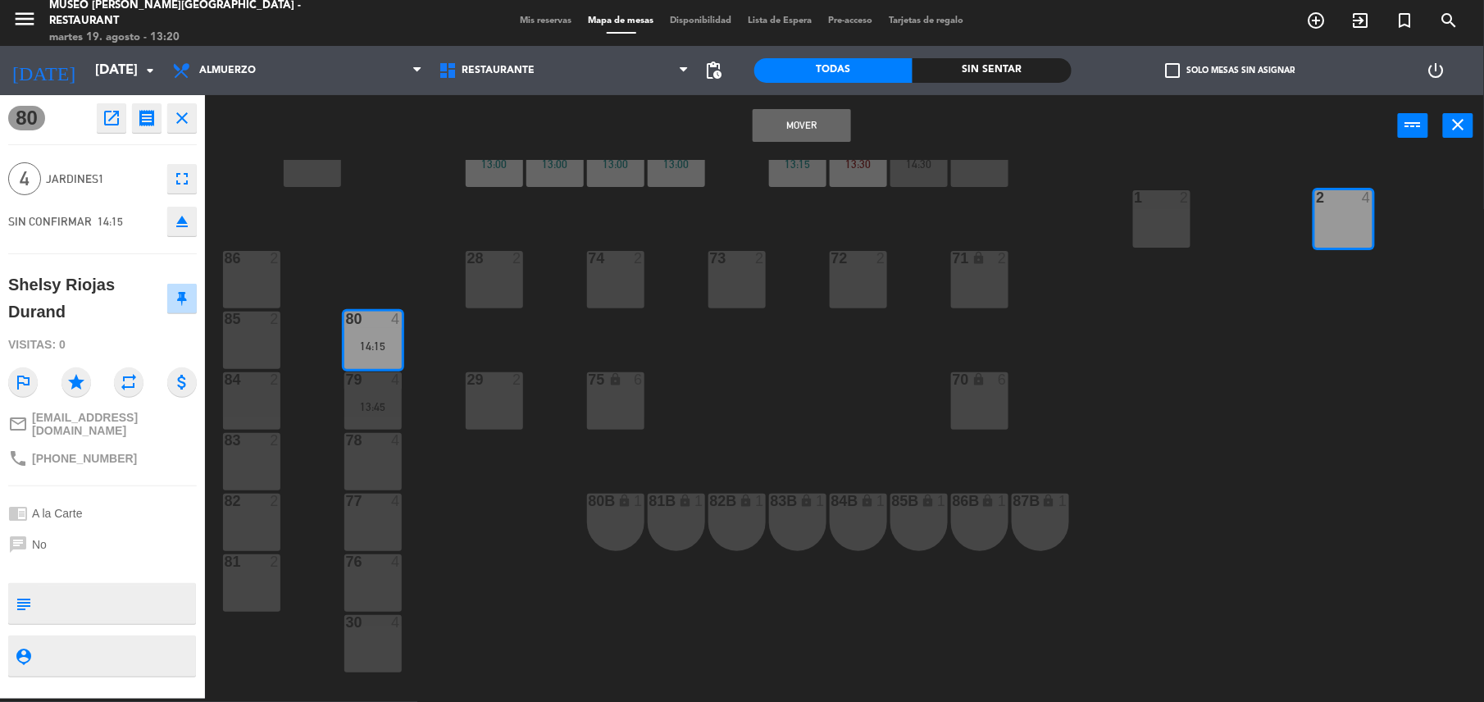
click at [782, 119] on button "Mover" at bounding box center [802, 125] width 98 height 33
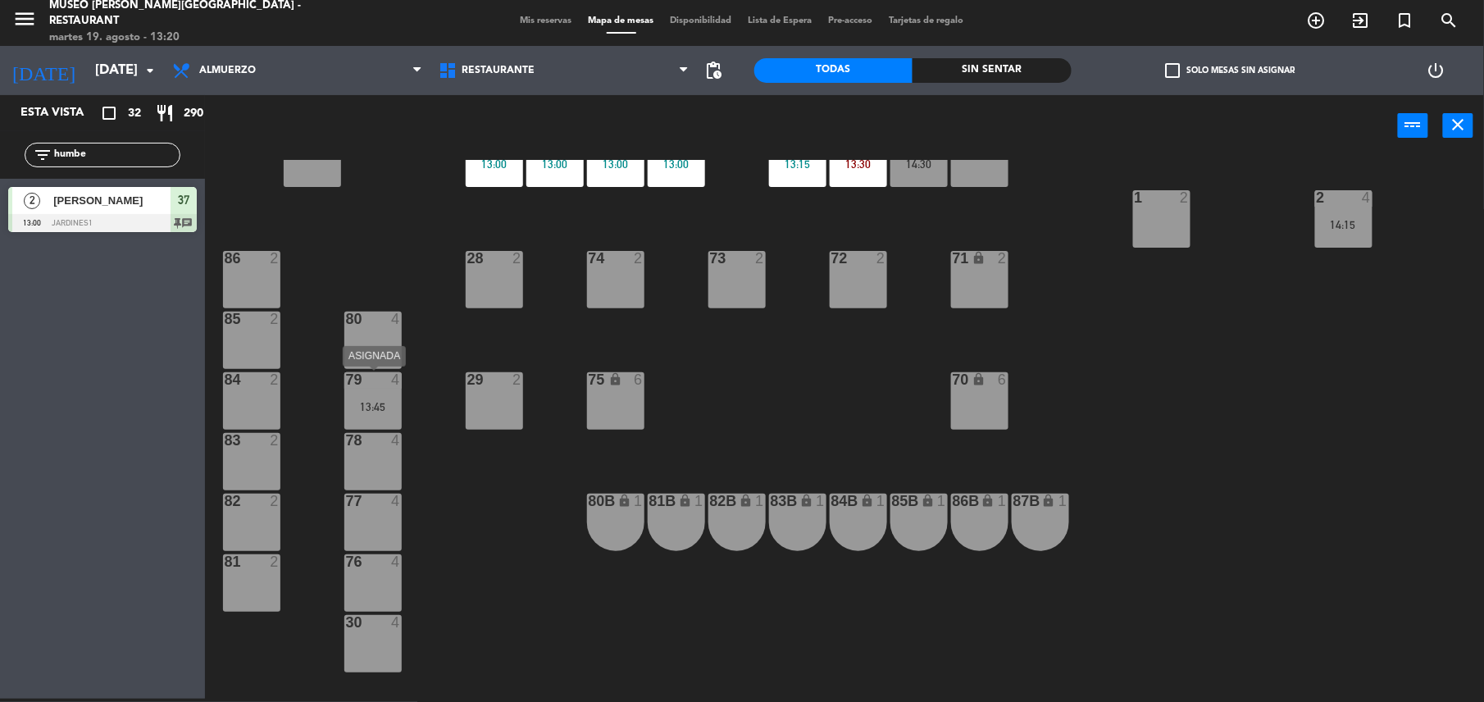
click at [368, 388] on div "79 4 13:45" at bounding box center [372, 400] width 57 height 57
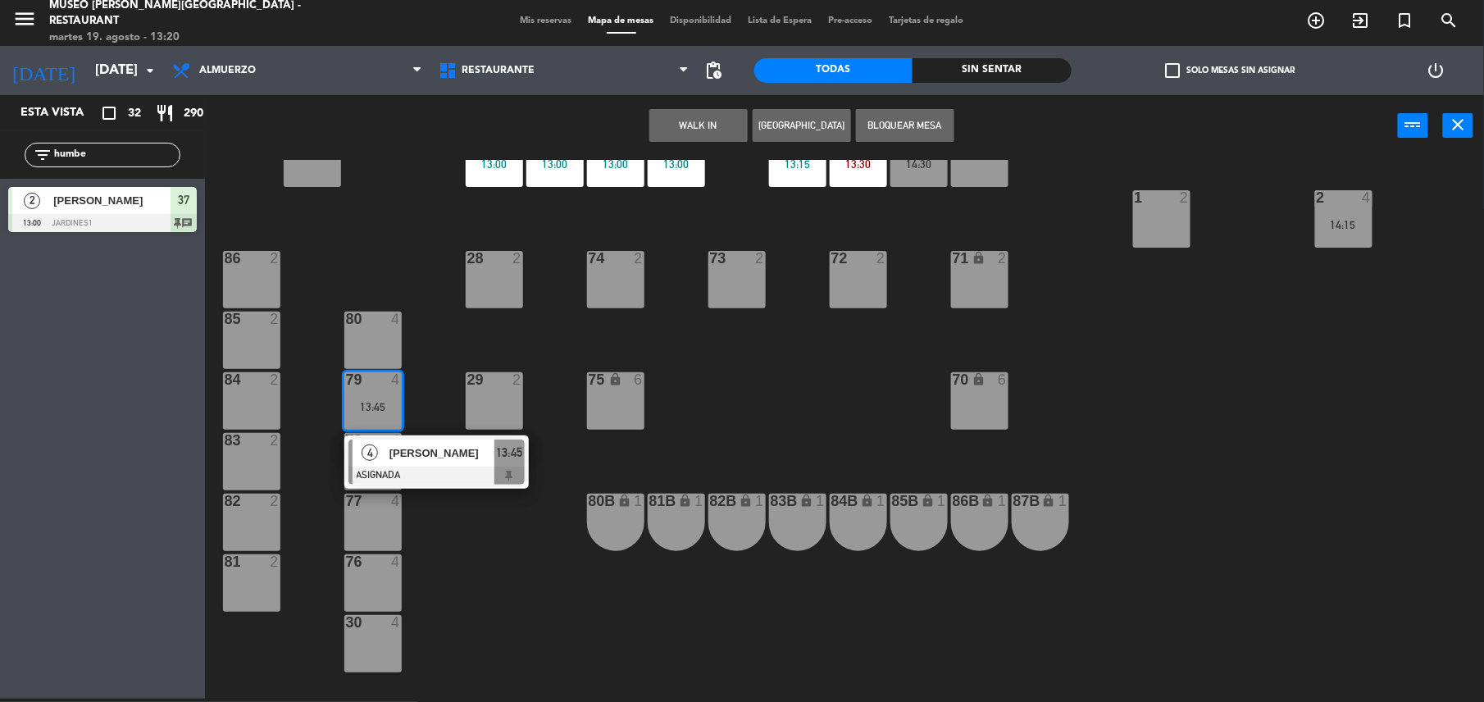
click at [456, 476] on div at bounding box center [436, 475] width 176 height 18
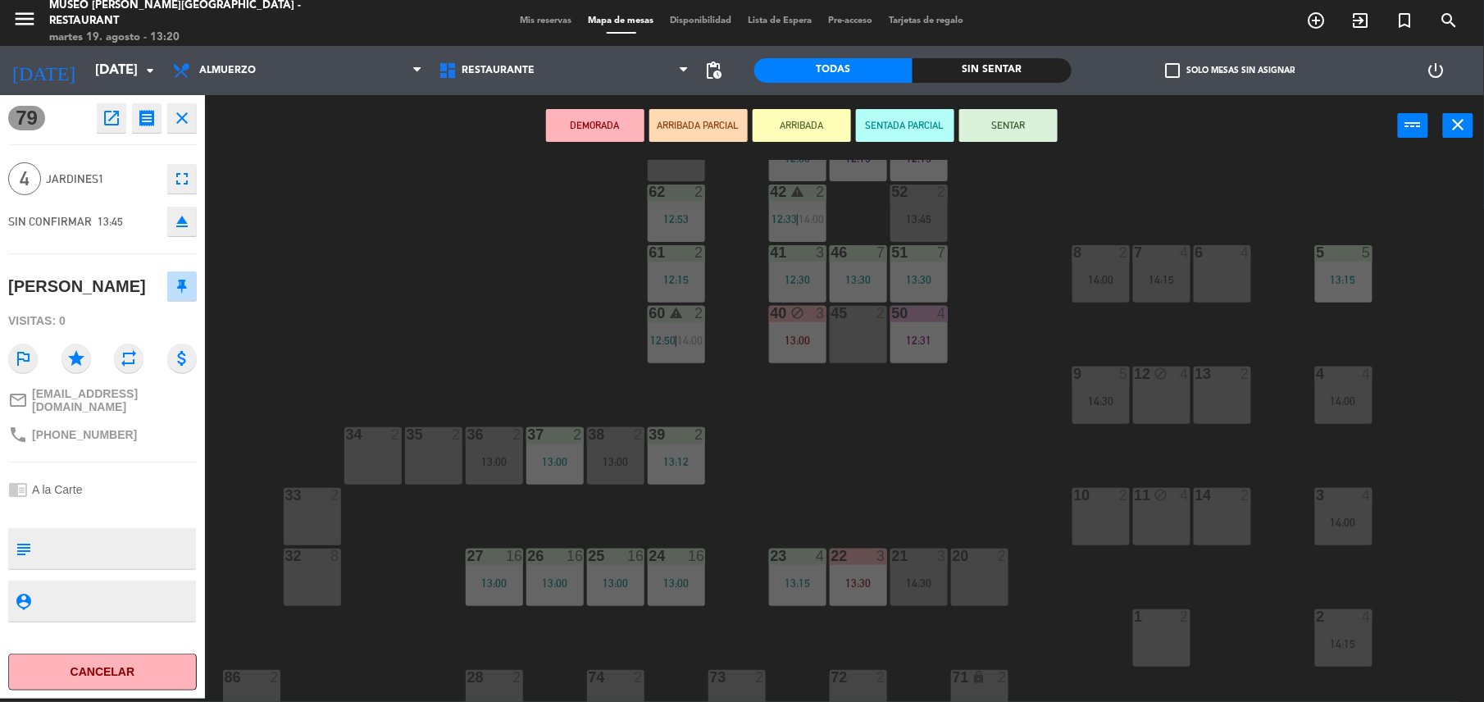
scroll to position [96, 0]
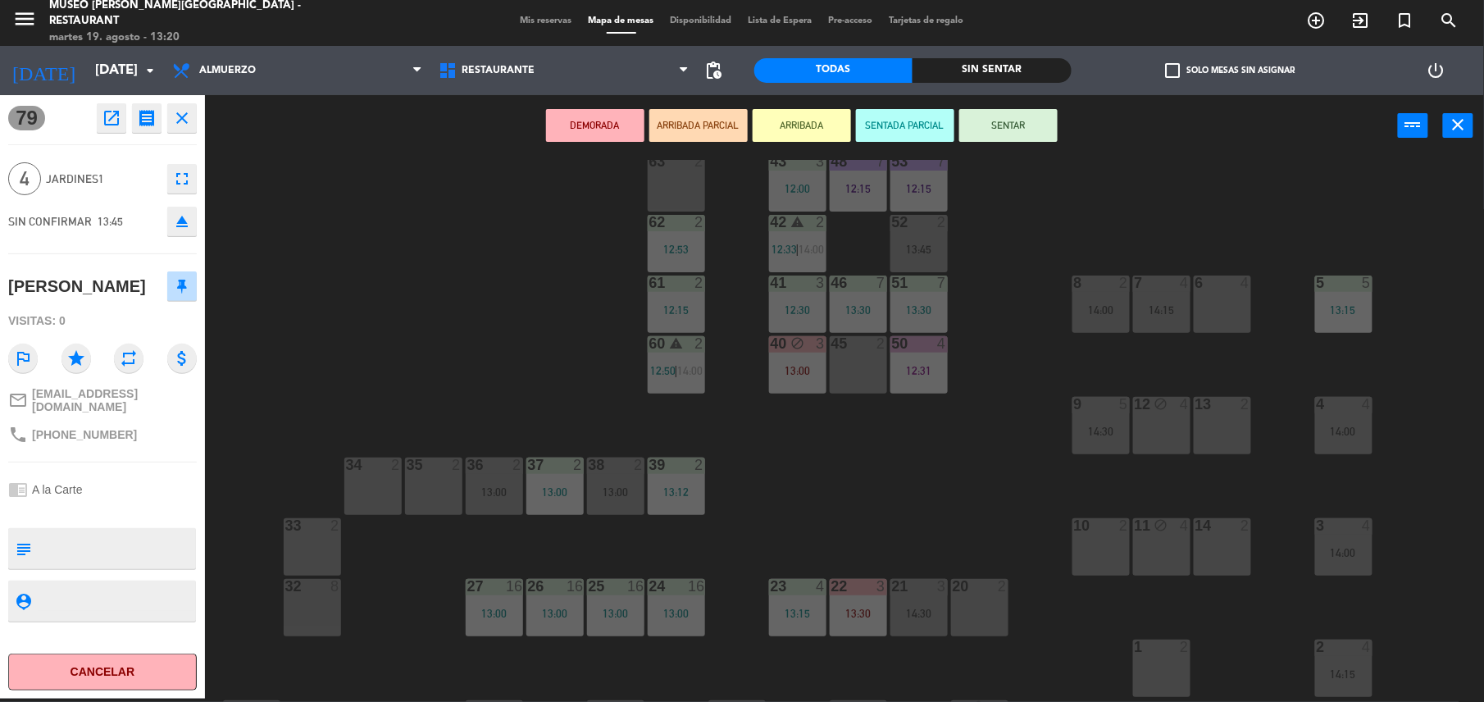
click at [1165, 404] on icon "block" at bounding box center [1161, 404] width 14 height 14
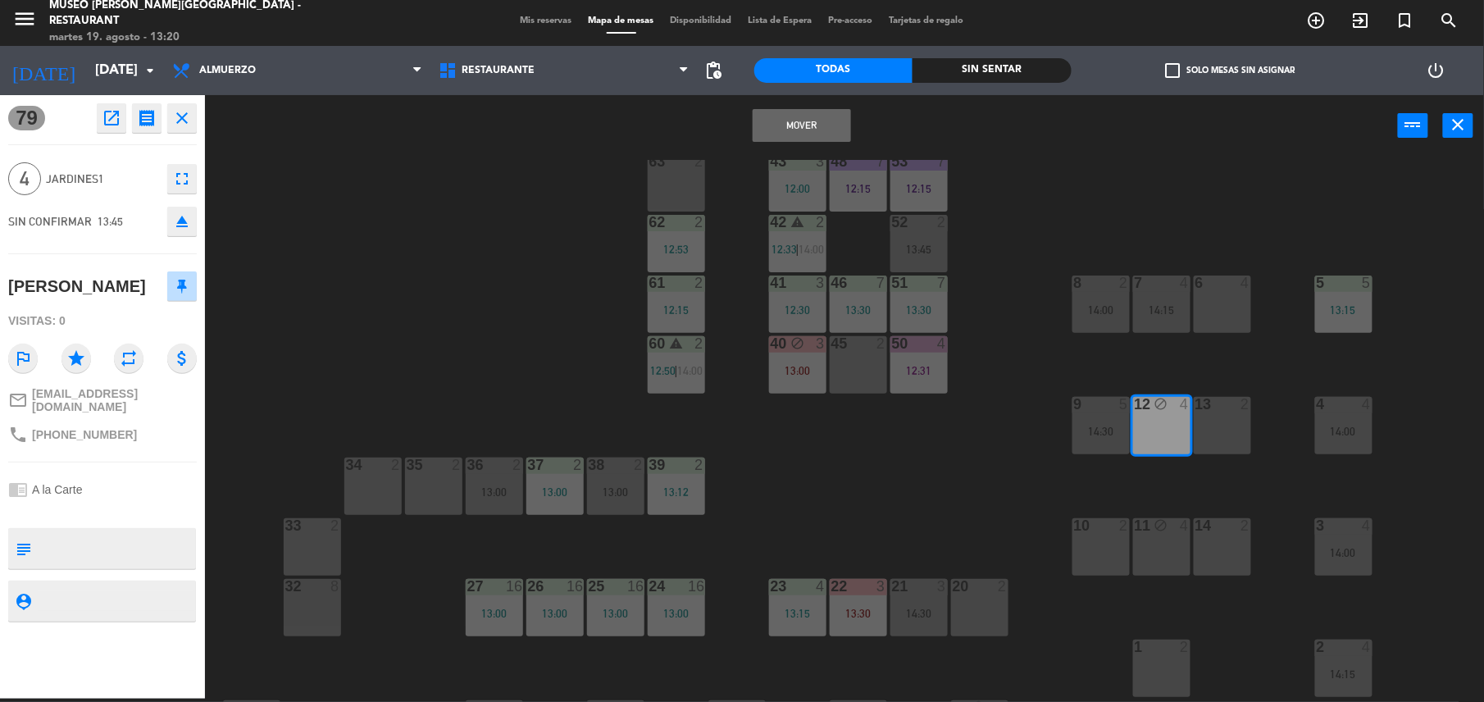
click at [830, 131] on button "Mover" at bounding box center [802, 125] width 98 height 33
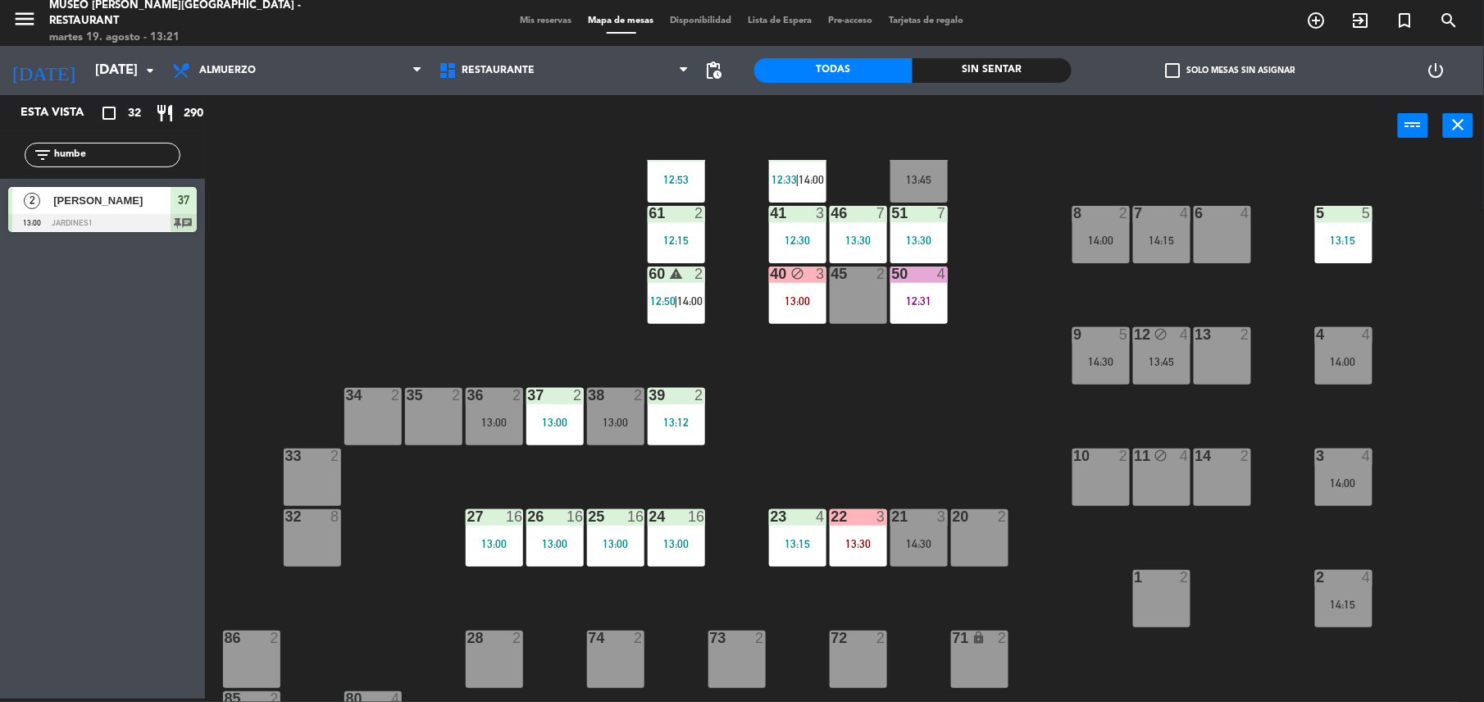
scroll to position [167, 0]
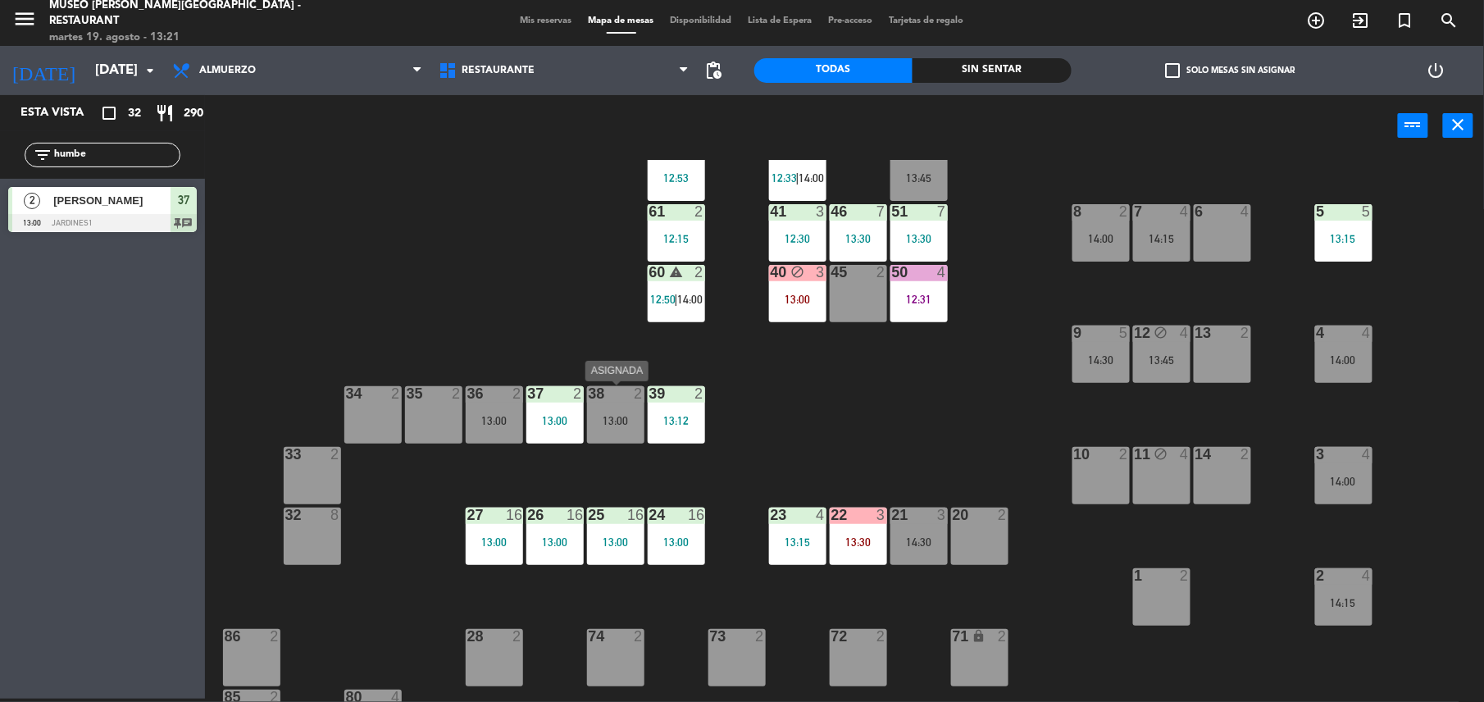
click at [607, 417] on div "13:00" at bounding box center [615, 420] width 57 height 11
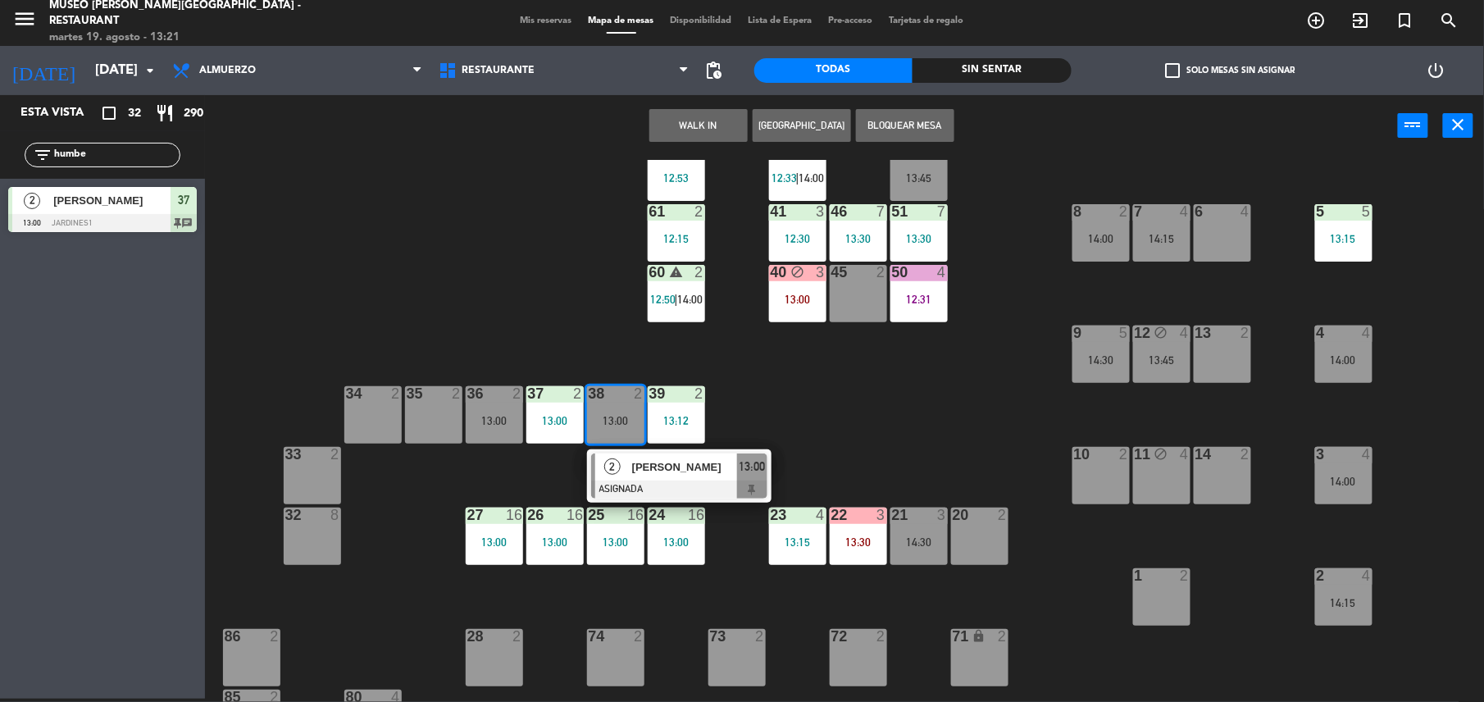
click at [649, 456] on div "[PERSON_NAME]" at bounding box center [683, 466] width 107 height 27
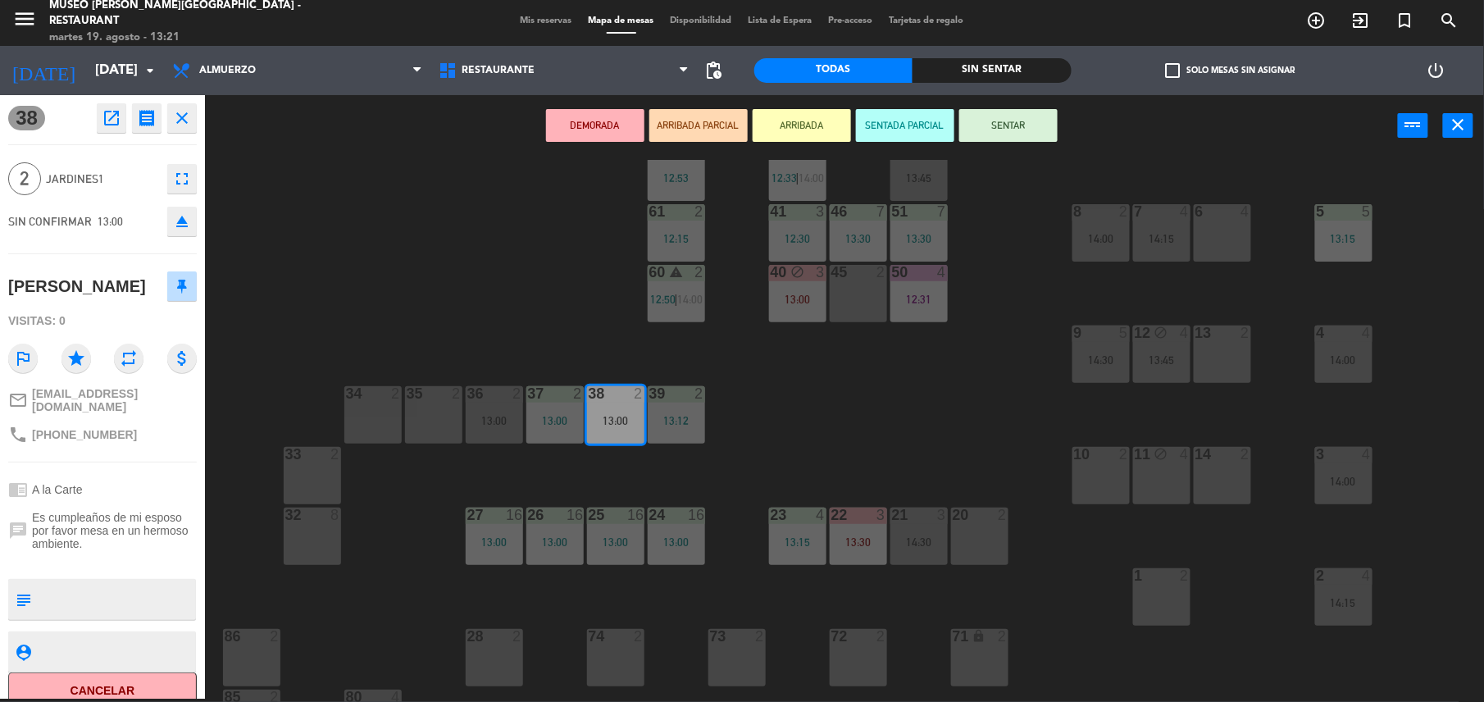
click at [102, 128] on button "open_in_new" at bounding box center [112, 118] width 30 height 30
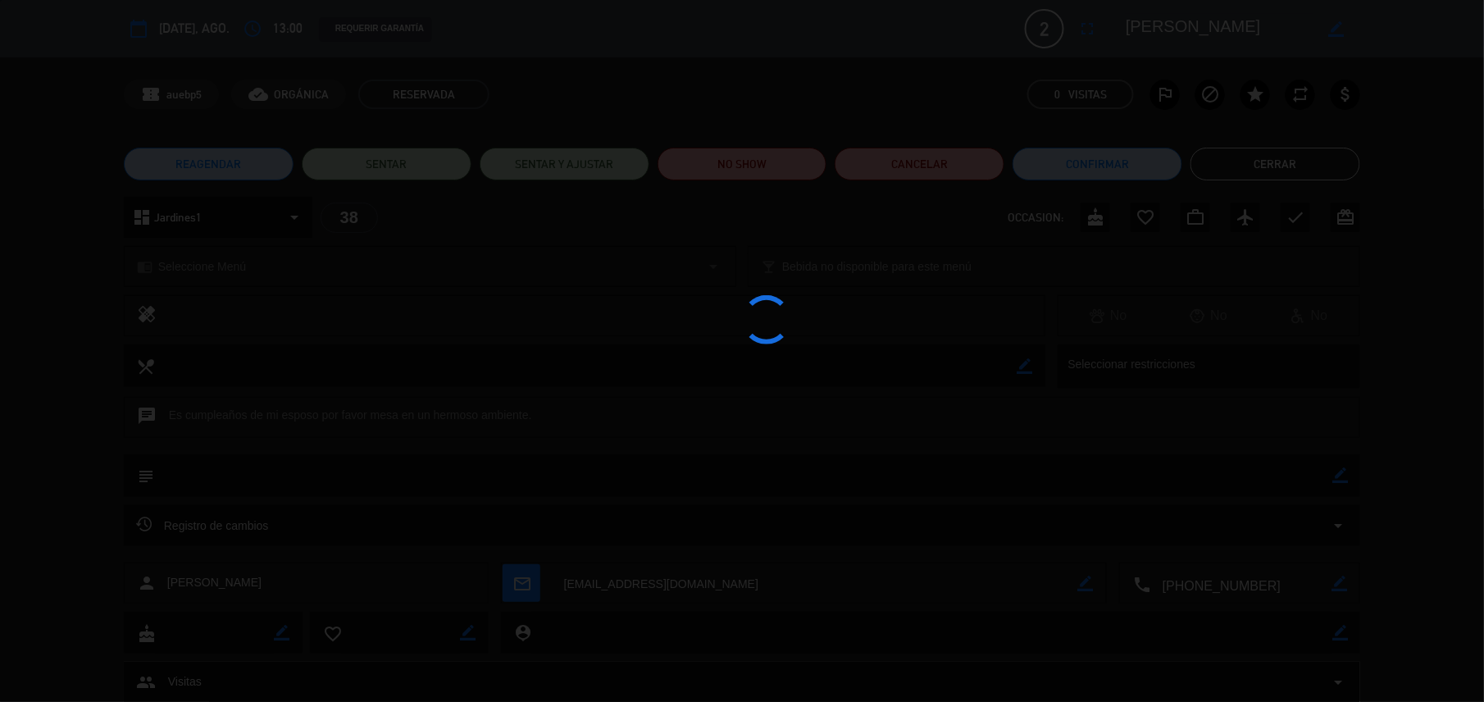
click at [771, 171] on div at bounding box center [742, 351] width 1484 height 702
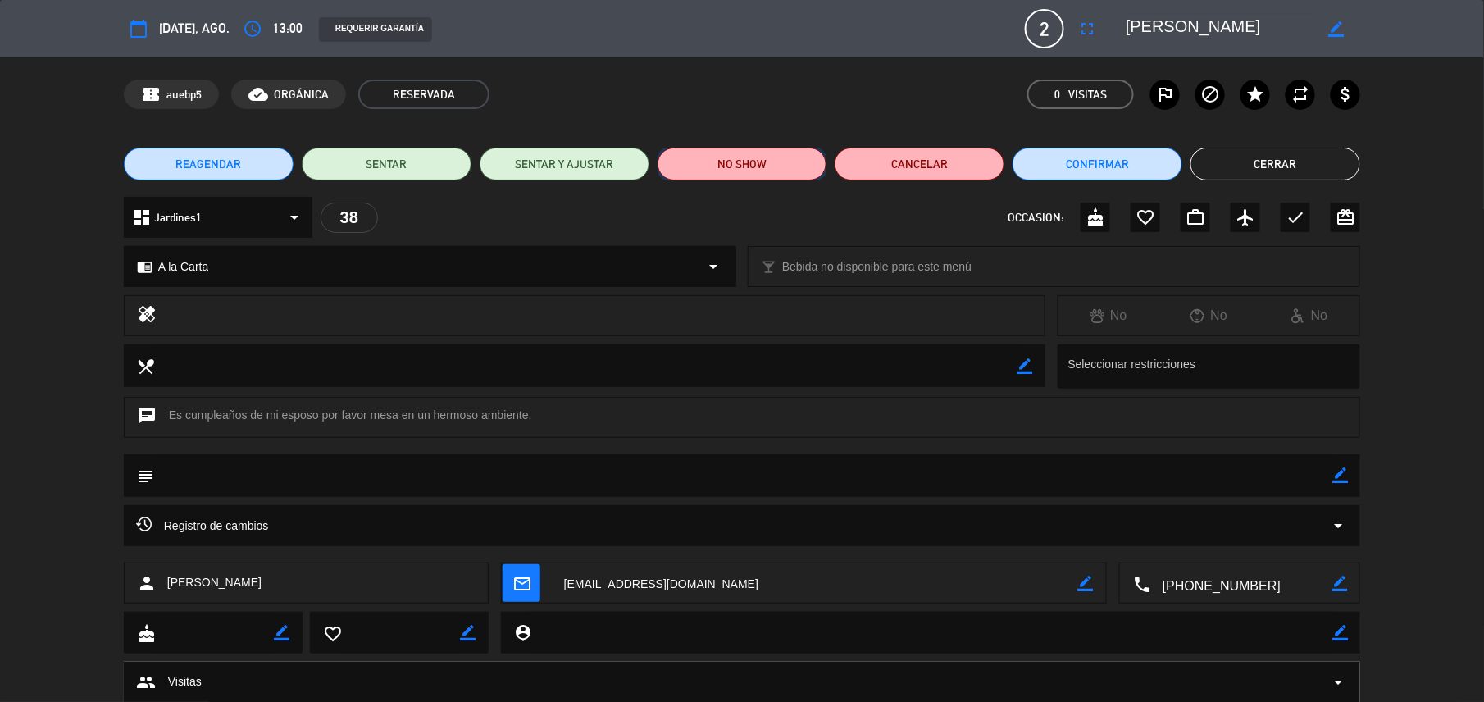
click at [756, 166] on button "NO SHOW" at bounding box center [742, 164] width 170 height 33
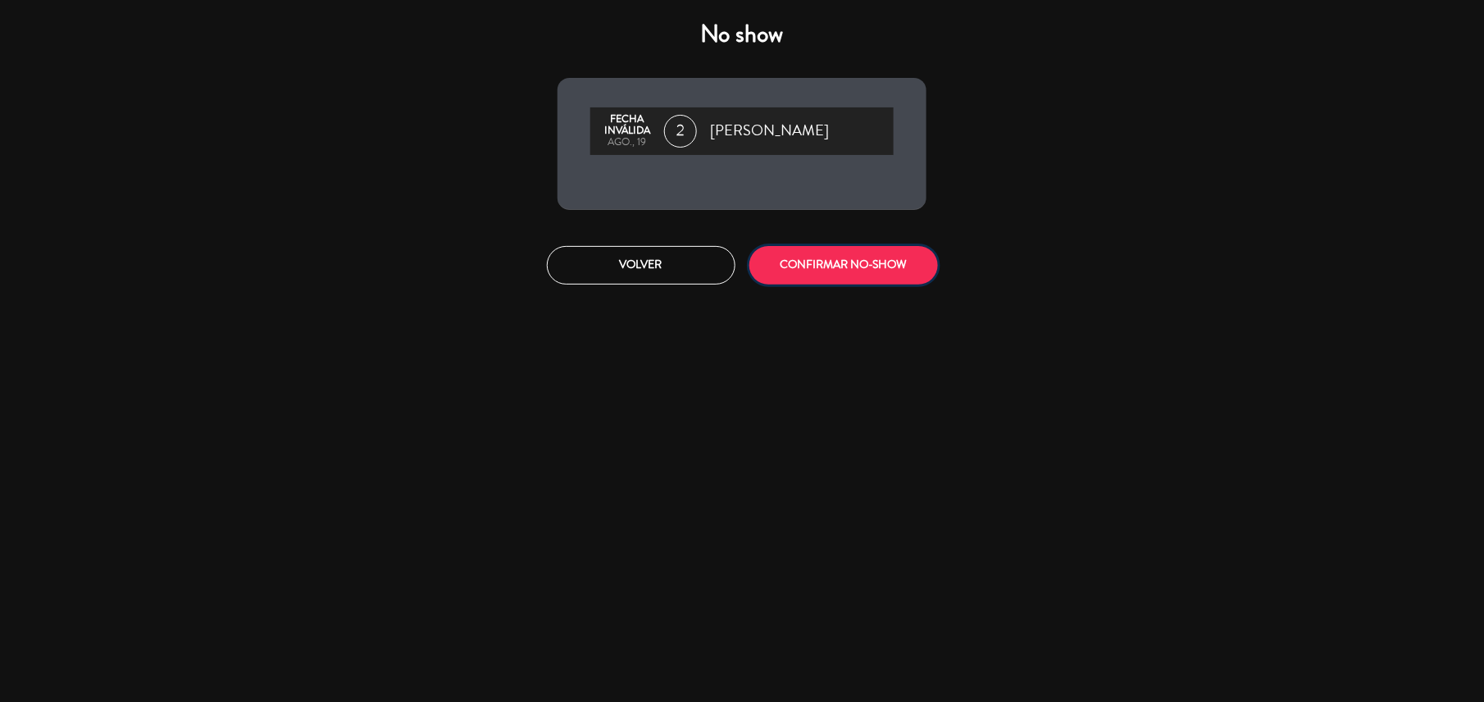
click at [833, 257] on button "CONFIRMAR NO-SHOW" at bounding box center [843, 265] width 189 height 39
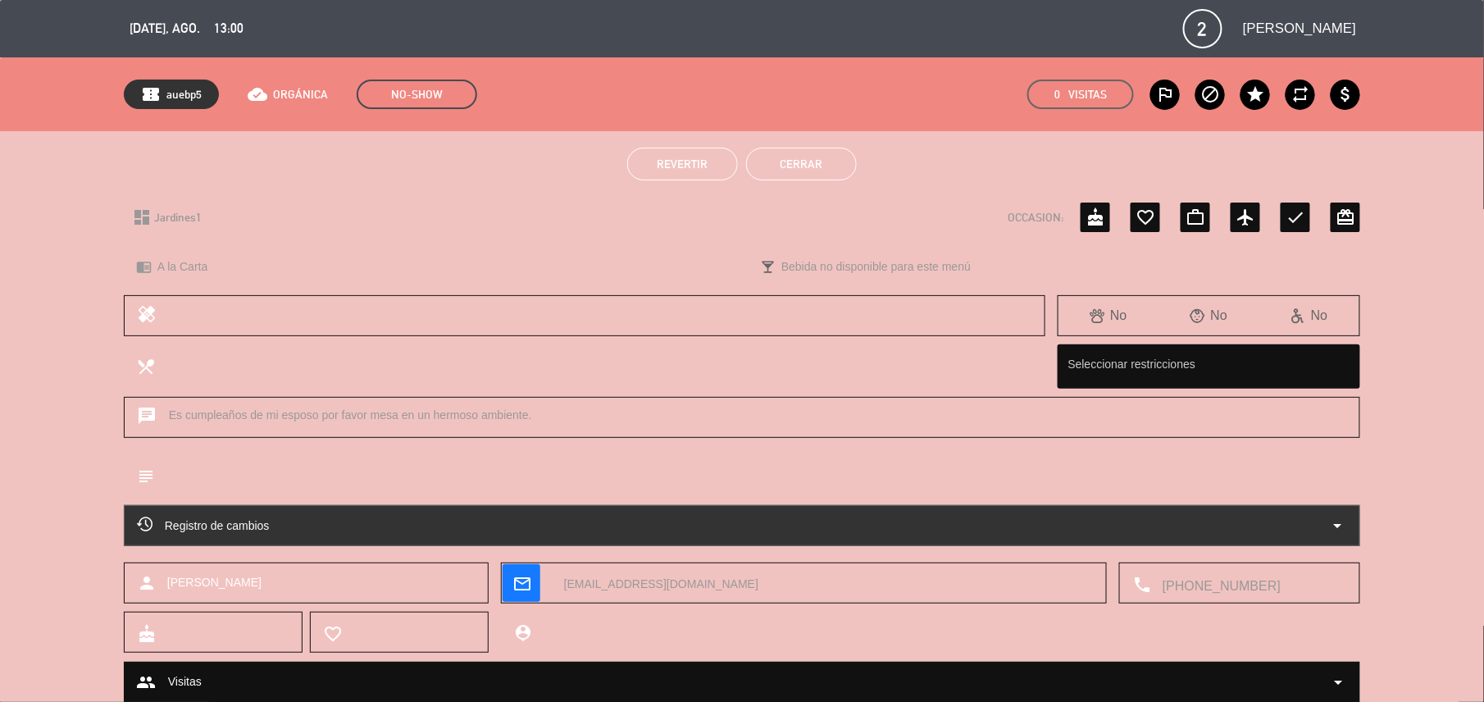
click at [801, 148] on button "Cerrar" at bounding box center [801, 164] width 111 height 33
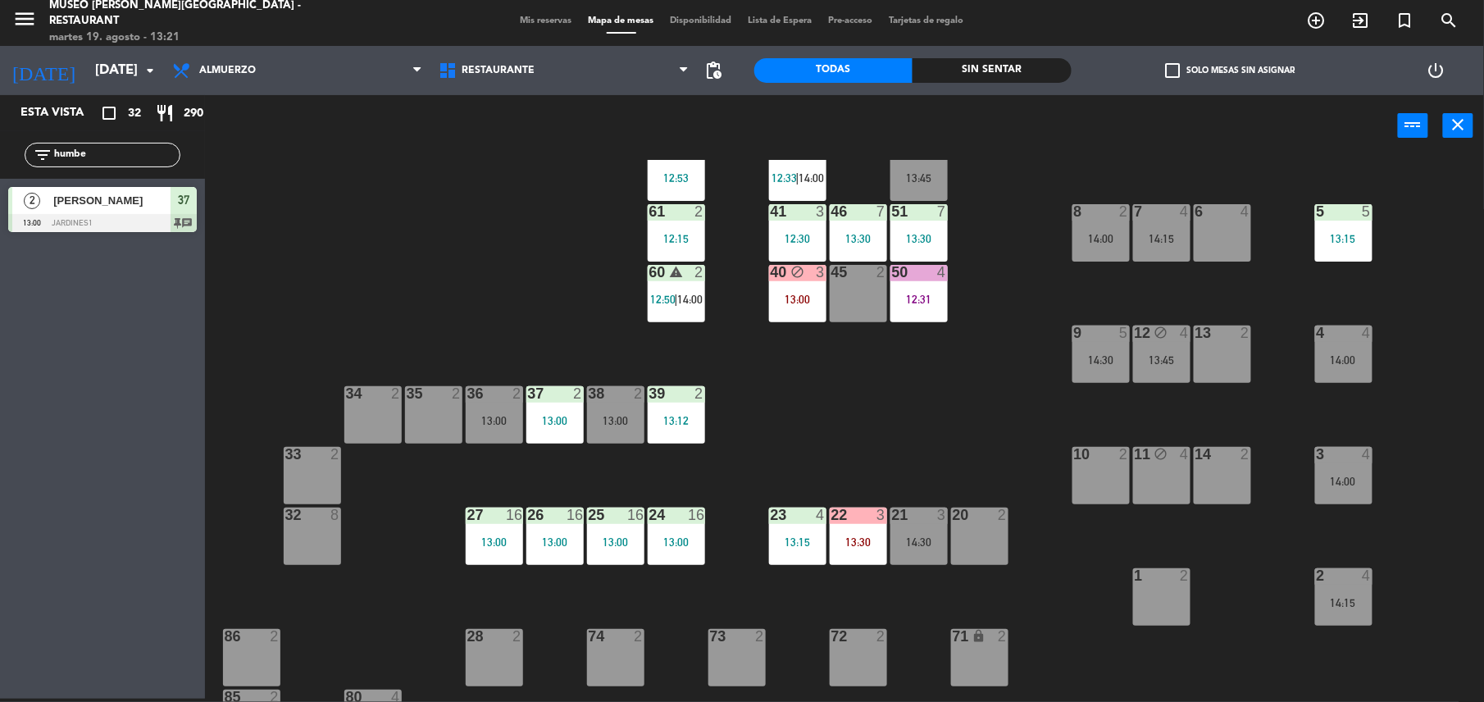
click at [449, 447] on div "44 block 5 49 2 13:15 54 5 64 1 13:00 48 7 12:15 53 7 12:15 63 2 43 3 12:00 62 …" at bounding box center [852, 431] width 1264 height 542
click at [495, 416] on div "13:00" at bounding box center [494, 420] width 57 height 11
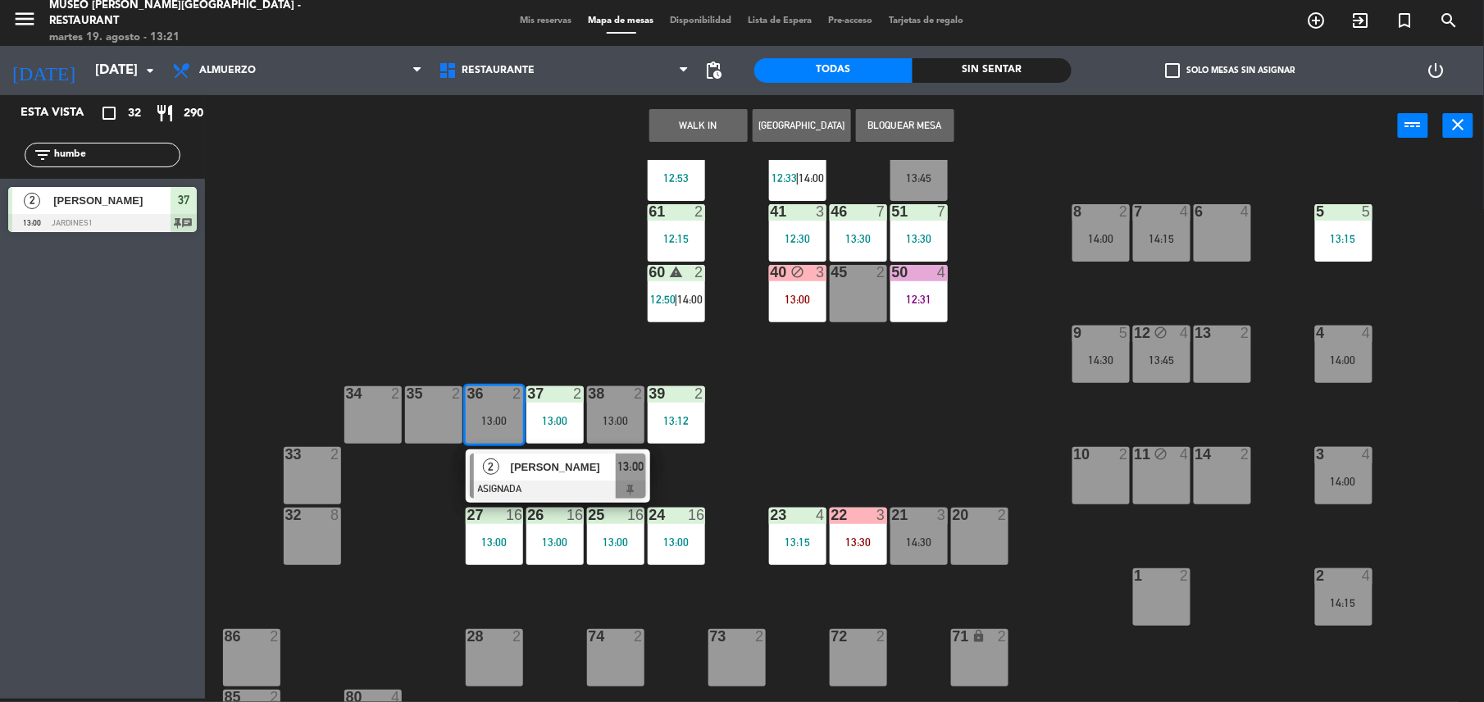
click at [564, 489] on div at bounding box center [558, 489] width 176 height 18
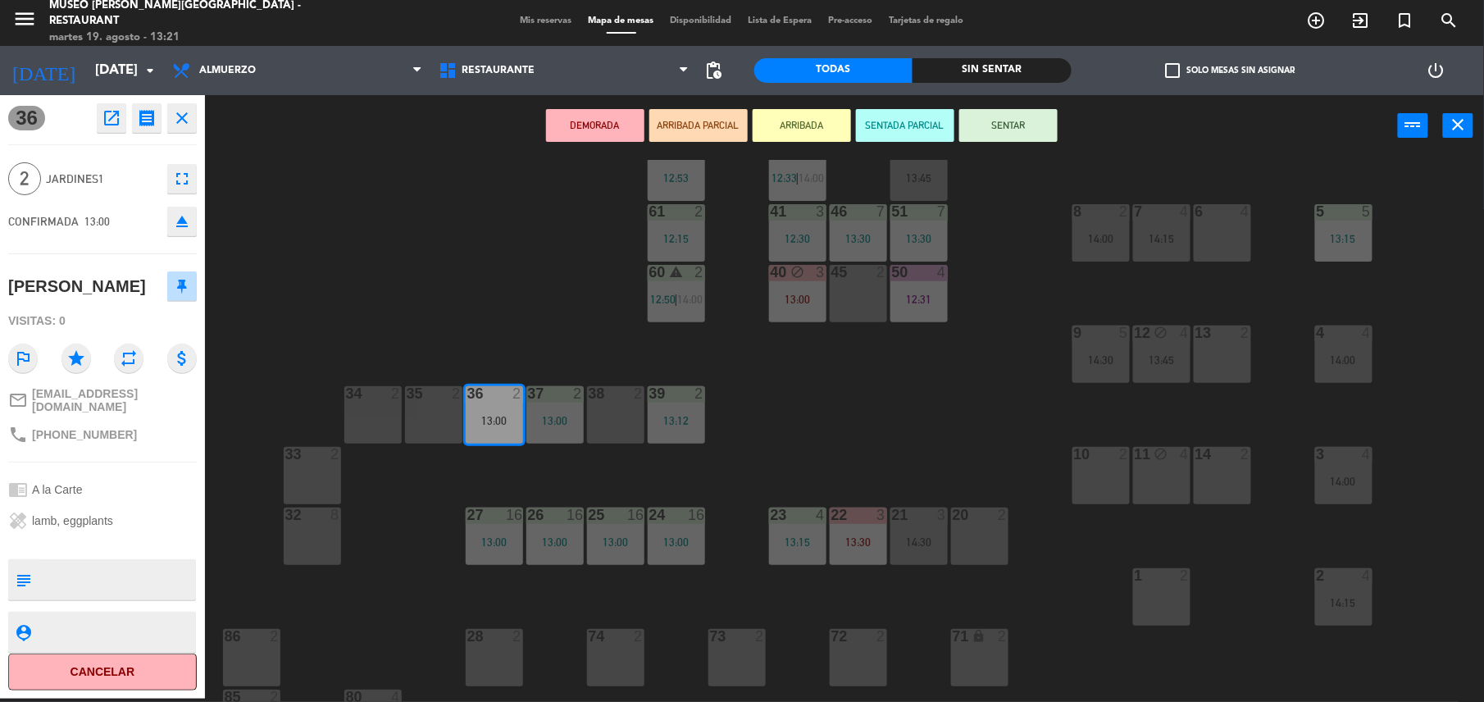
click at [102, 115] on icon "open_in_new" at bounding box center [112, 118] width 20 height 20
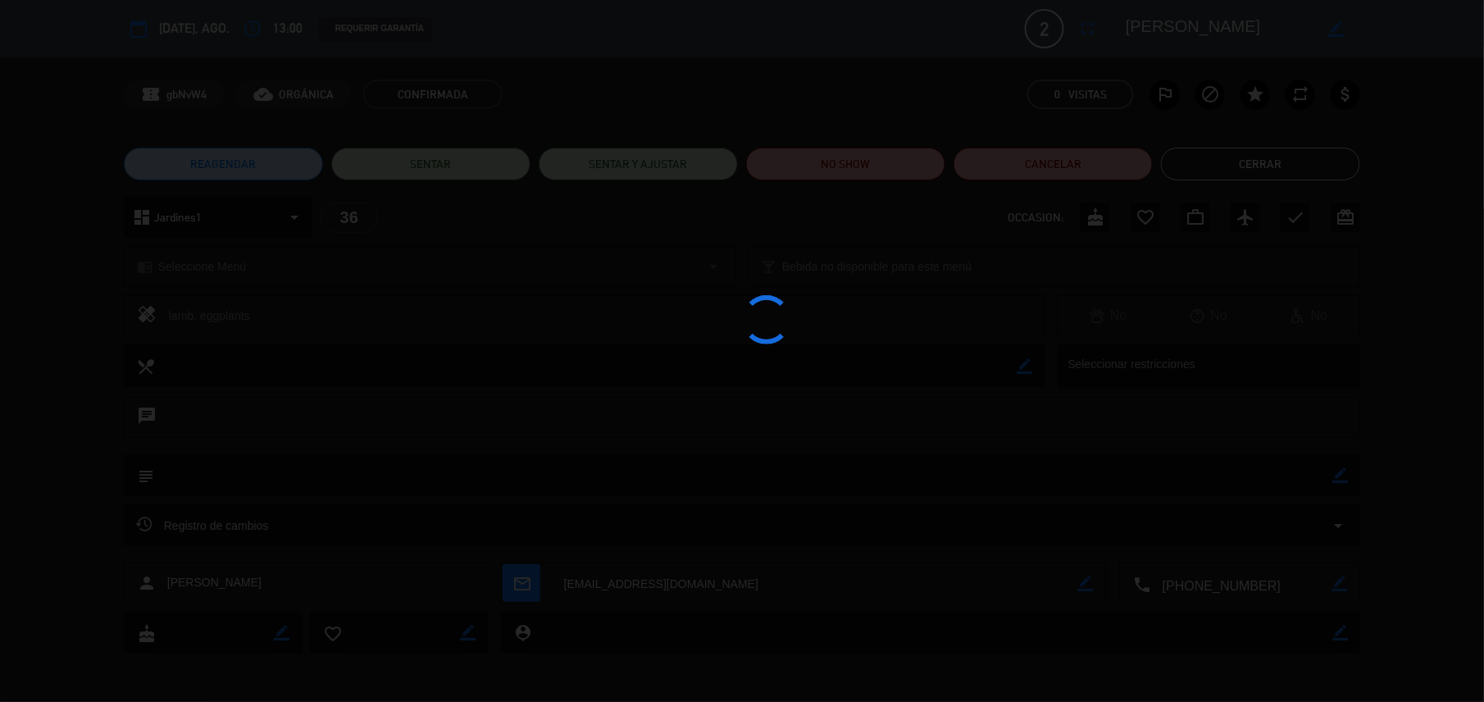
click at [856, 165] on div at bounding box center [742, 351] width 1484 height 702
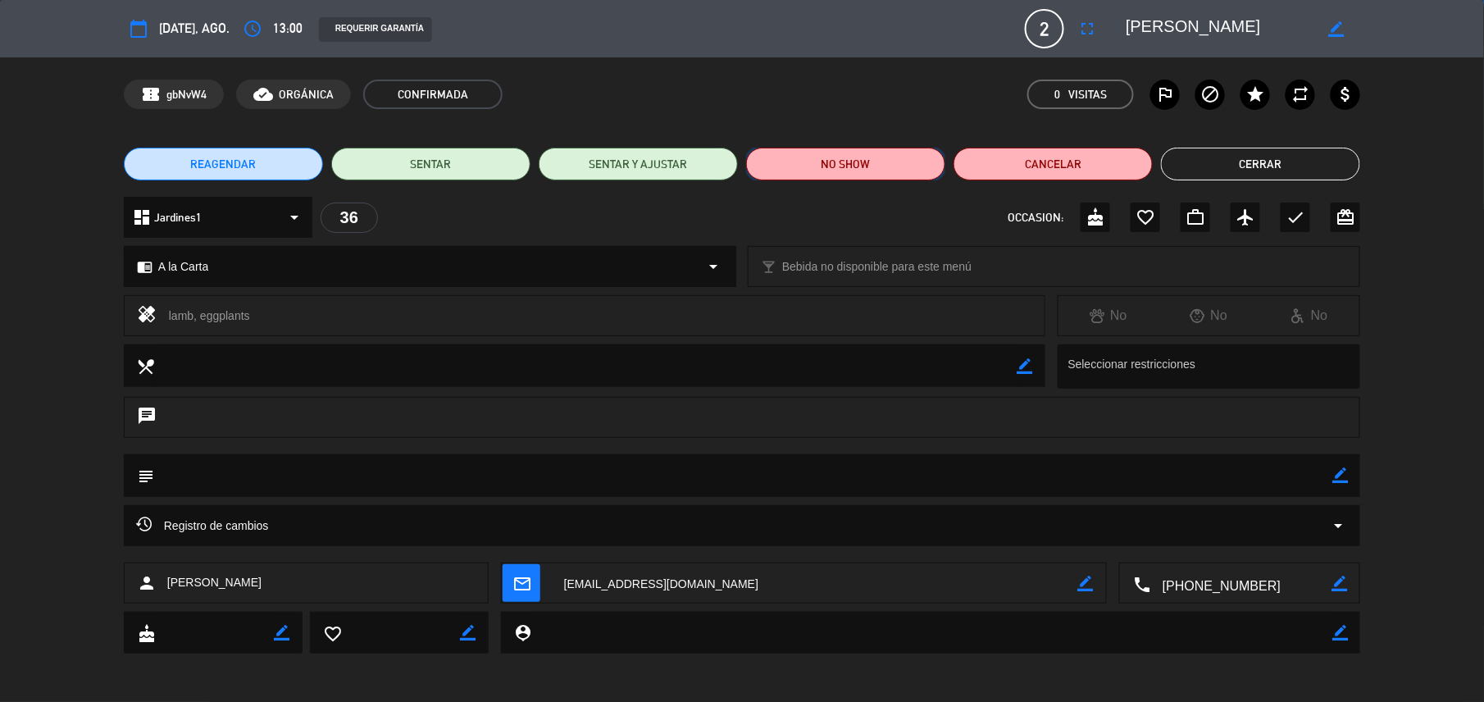
click at [856, 169] on button "NO SHOW" at bounding box center [845, 164] width 199 height 33
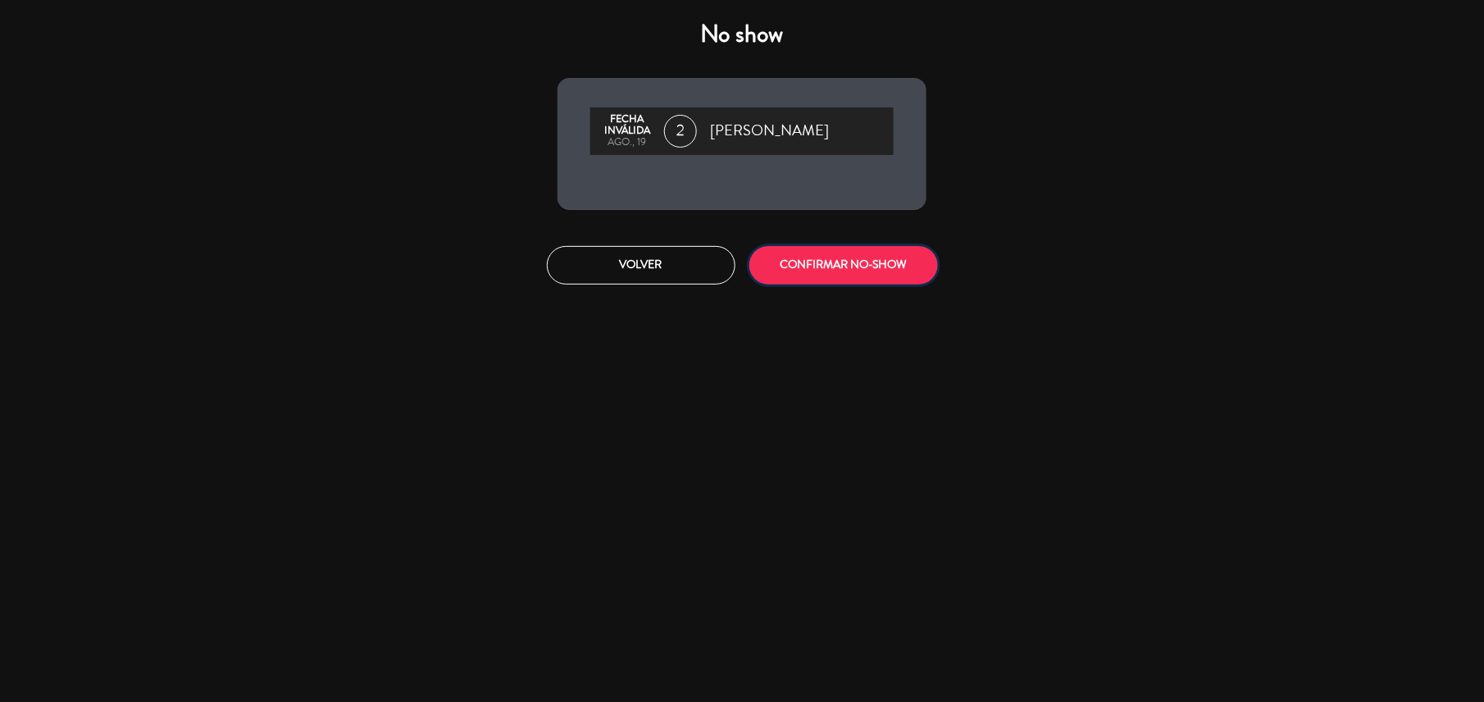
click at [884, 280] on button "CONFIRMAR NO-SHOW" at bounding box center [843, 265] width 189 height 39
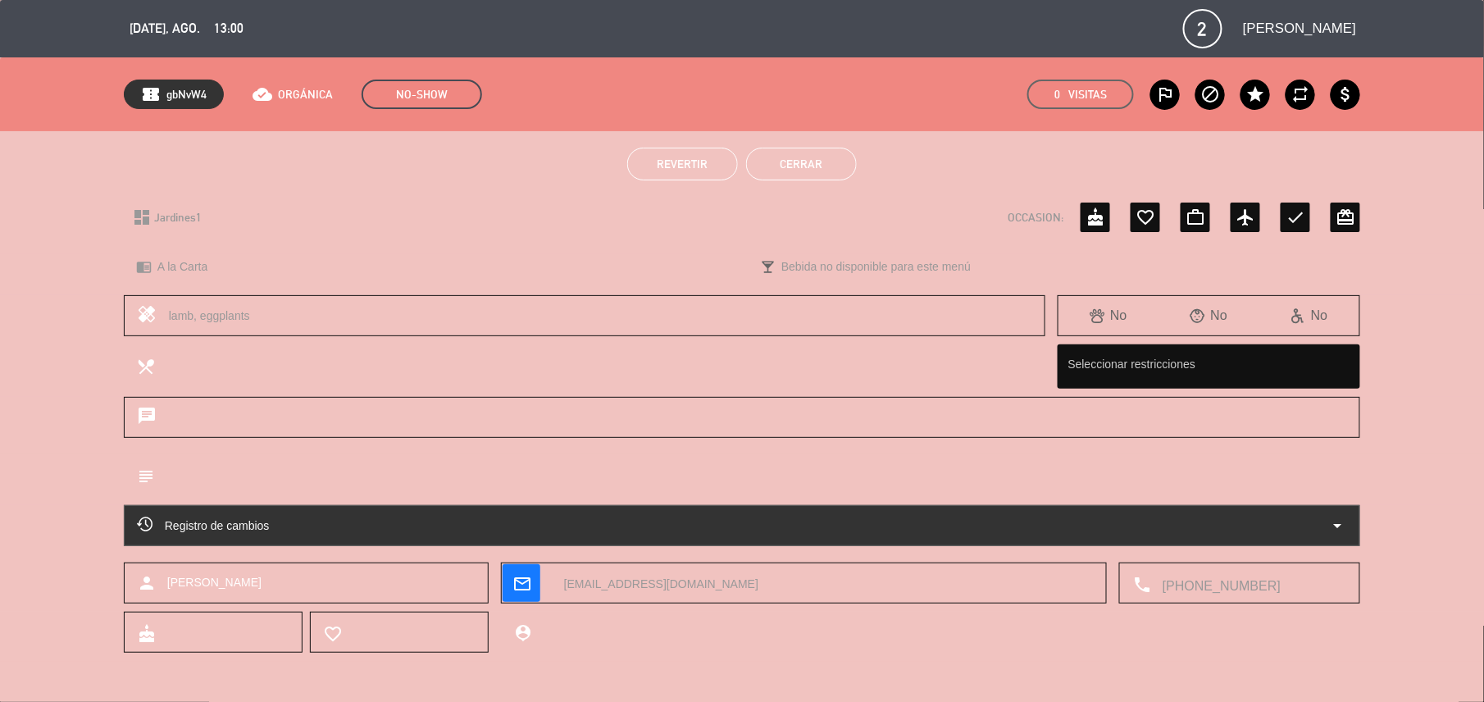
click at [841, 178] on button "Cerrar" at bounding box center [801, 164] width 111 height 33
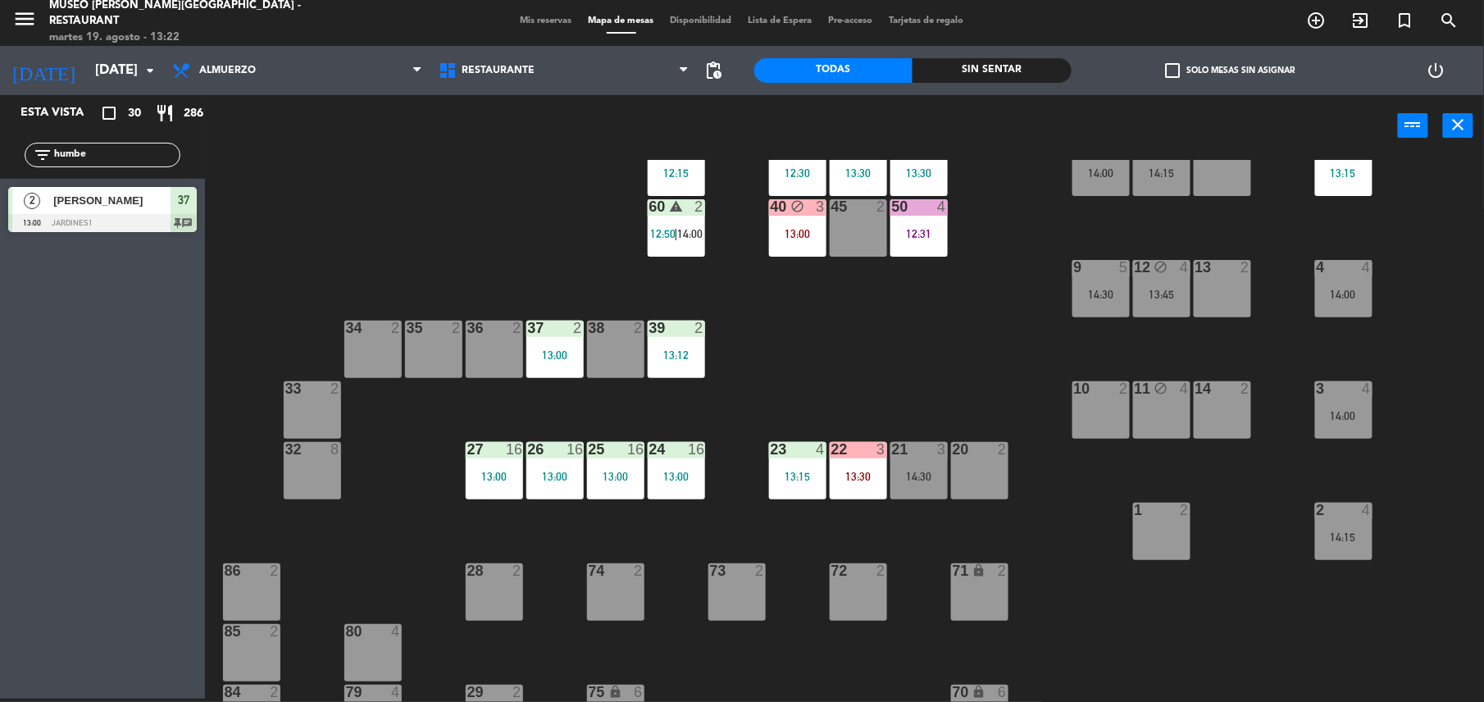
scroll to position [224, 0]
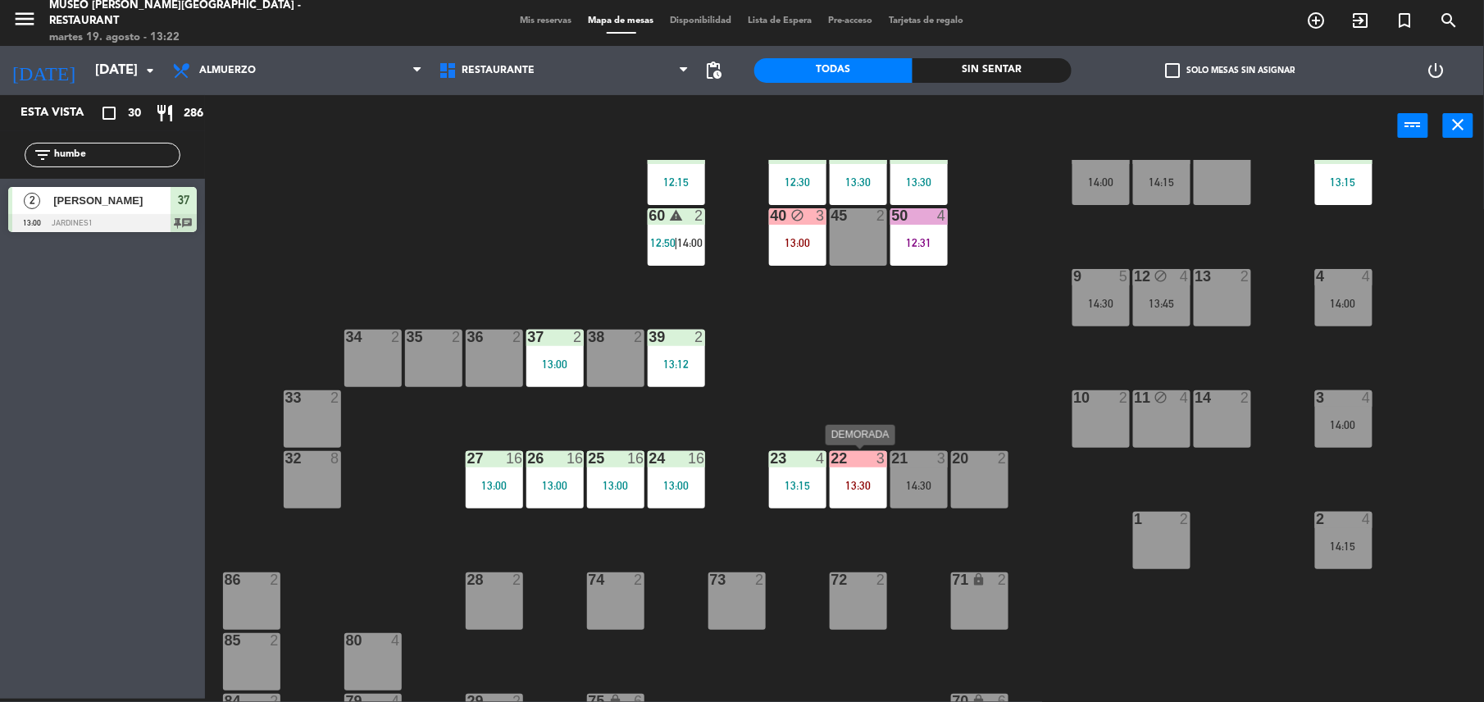
click at [859, 475] on div "22 3 13:30" at bounding box center [858, 479] width 57 height 57
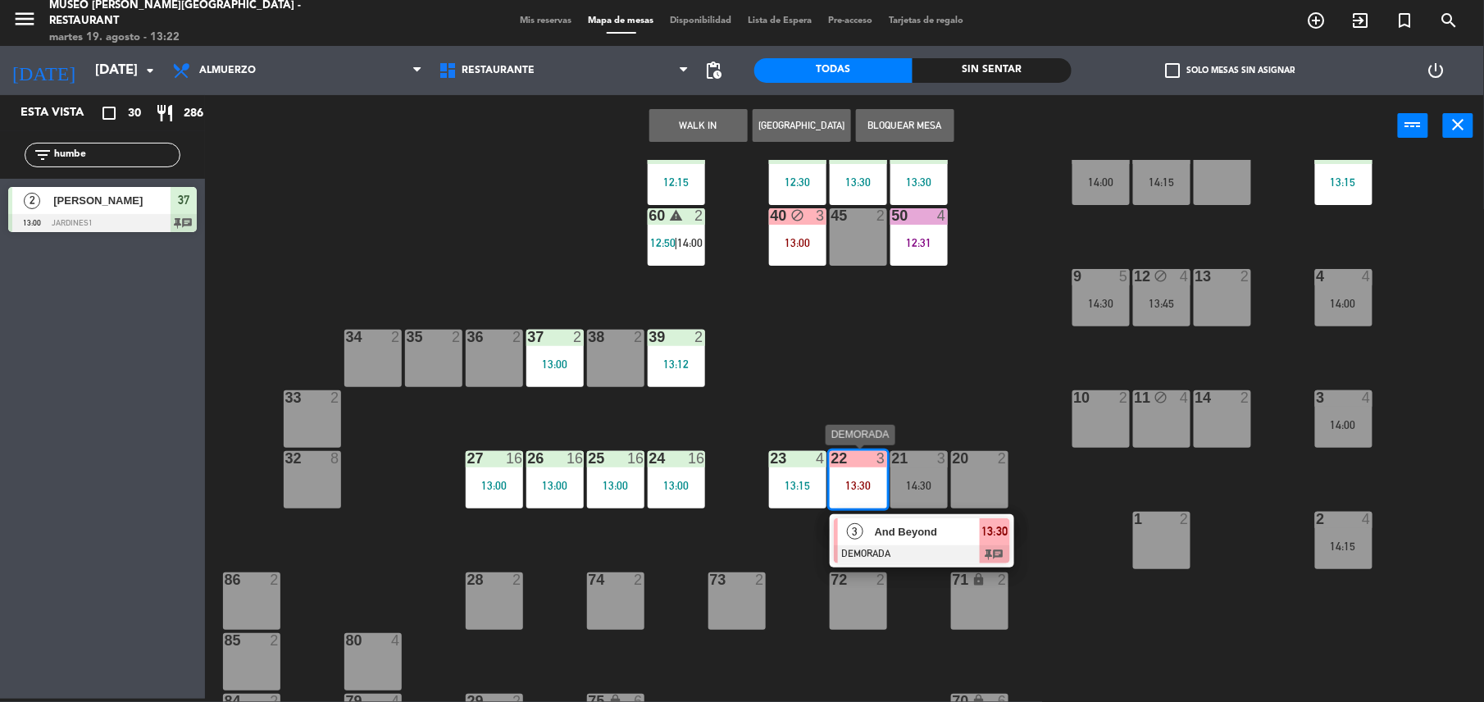
click at [920, 523] on span "And Beyond" at bounding box center [927, 531] width 105 height 17
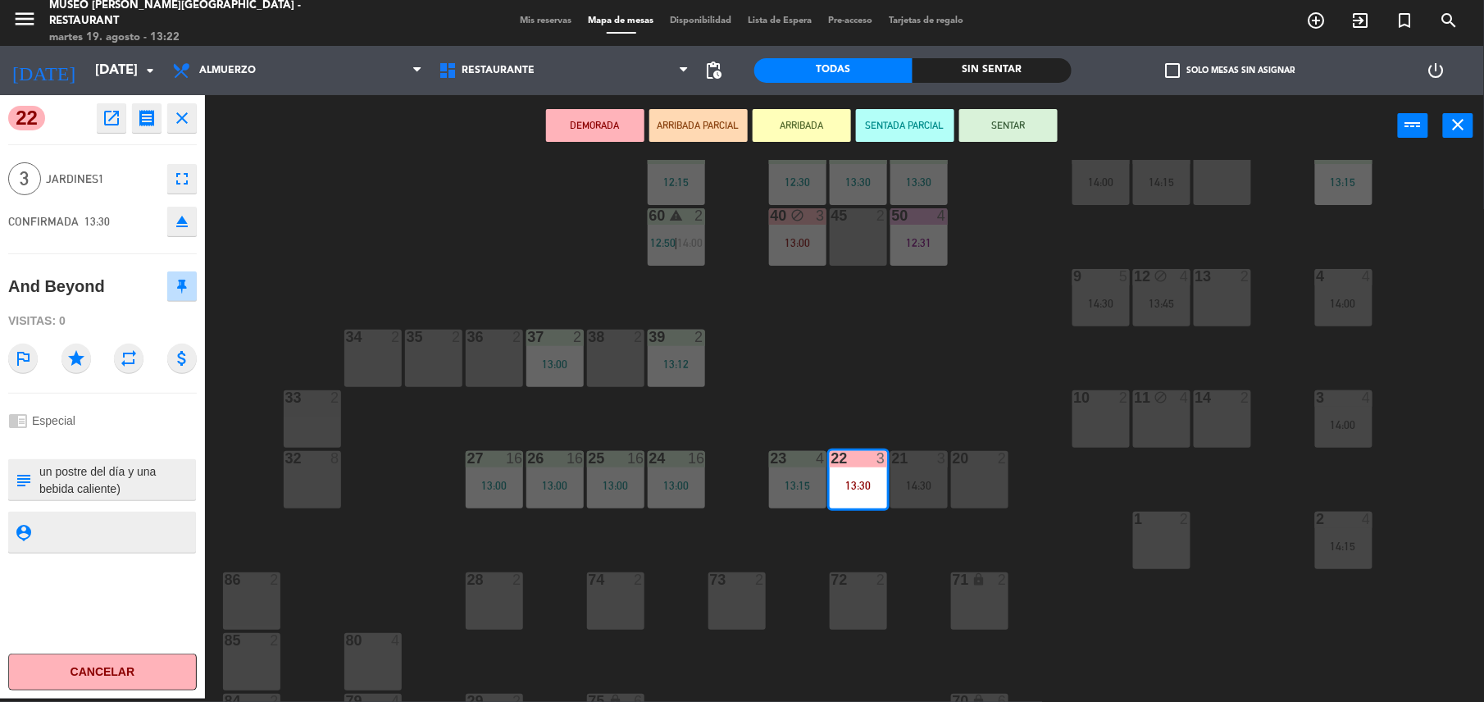
scroll to position [0, 0]
click at [125, 316] on div "Visitas: 0" at bounding box center [102, 321] width 189 height 29
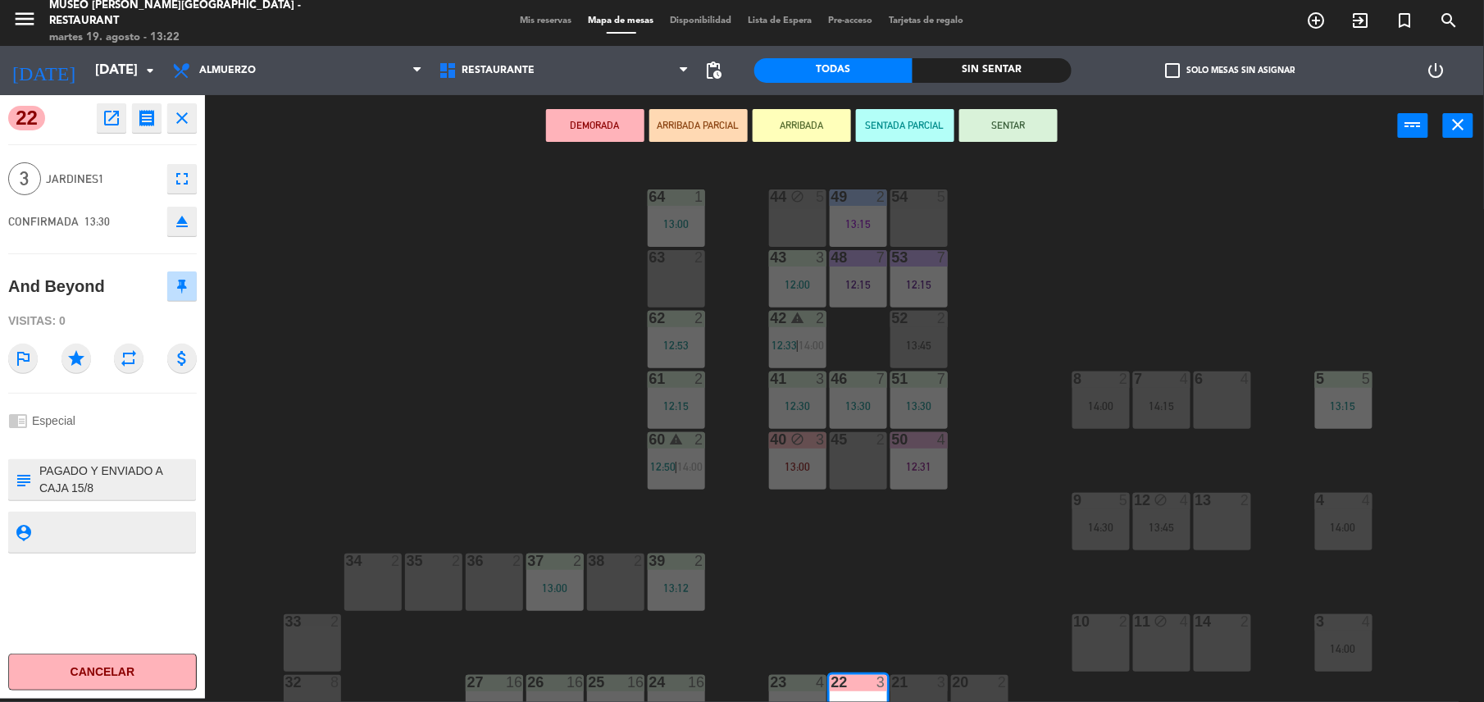
click at [451, 297] on div "44 block 5 49 2 13:15 54 5 64 1 13:00 48 7 12:15 53 7 12:15 63 2 43 3 12:00 62 …" at bounding box center [852, 431] width 1264 height 542
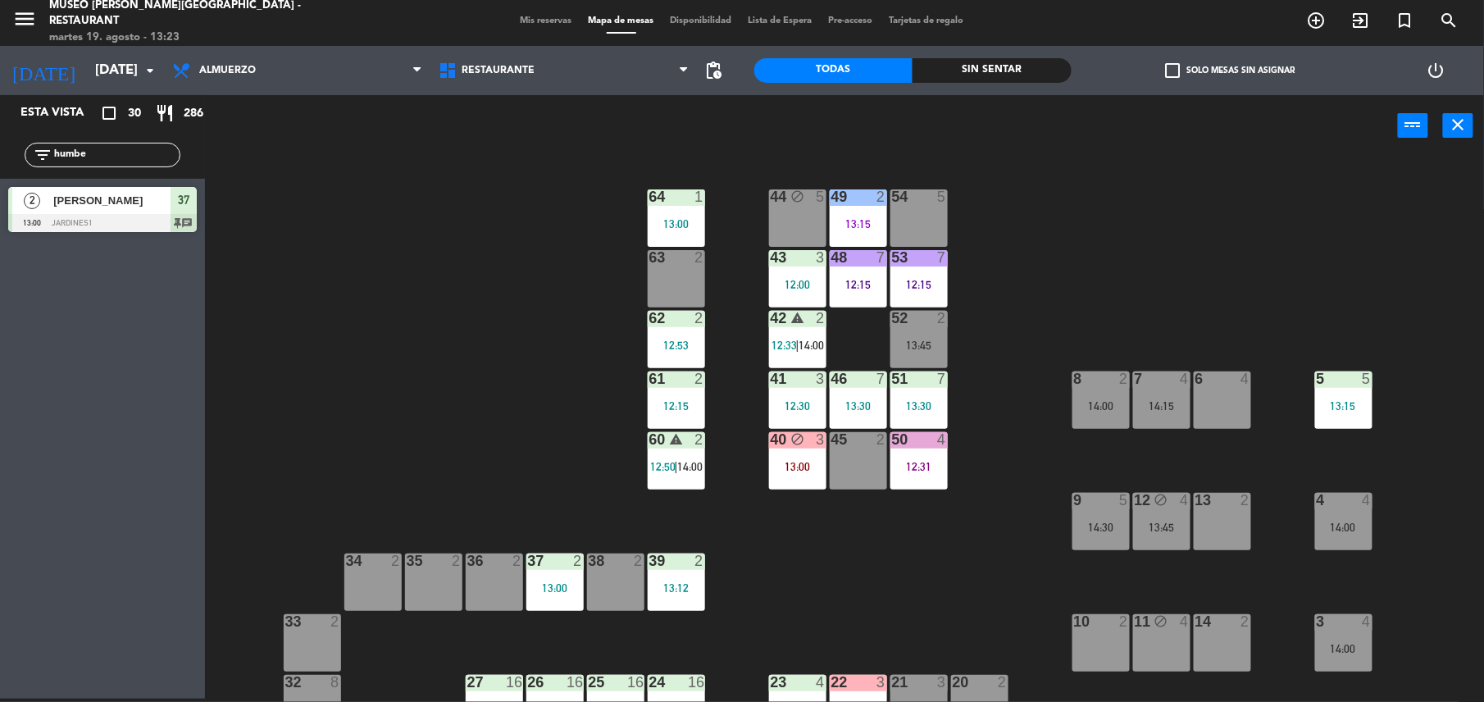
click at [508, 138] on div "power_input close" at bounding box center [801, 126] width 1193 height 62
drag, startPoint x: 133, startPoint y: 158, endPoint x: 0, endPoint y: 159, distance: 132.8
click at [0, 159] on html "close × Museo [PERSON_NAME] Café - Restaurant × chrome_reader_mode Listado de R…" at bounding box center [742, 351] width 1484 height 702
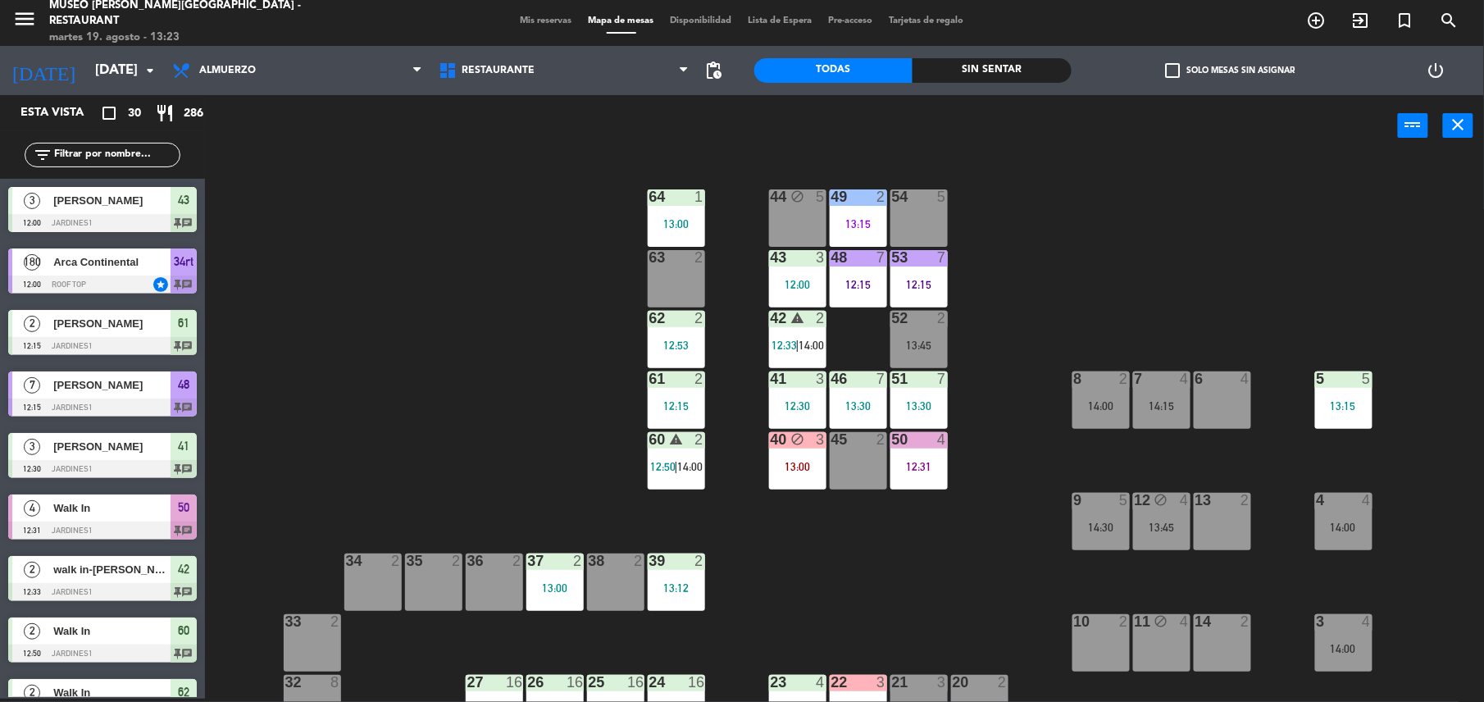
click at [620, 582] on div "38 2" at bounding box center [615, 581] width 57 height 57
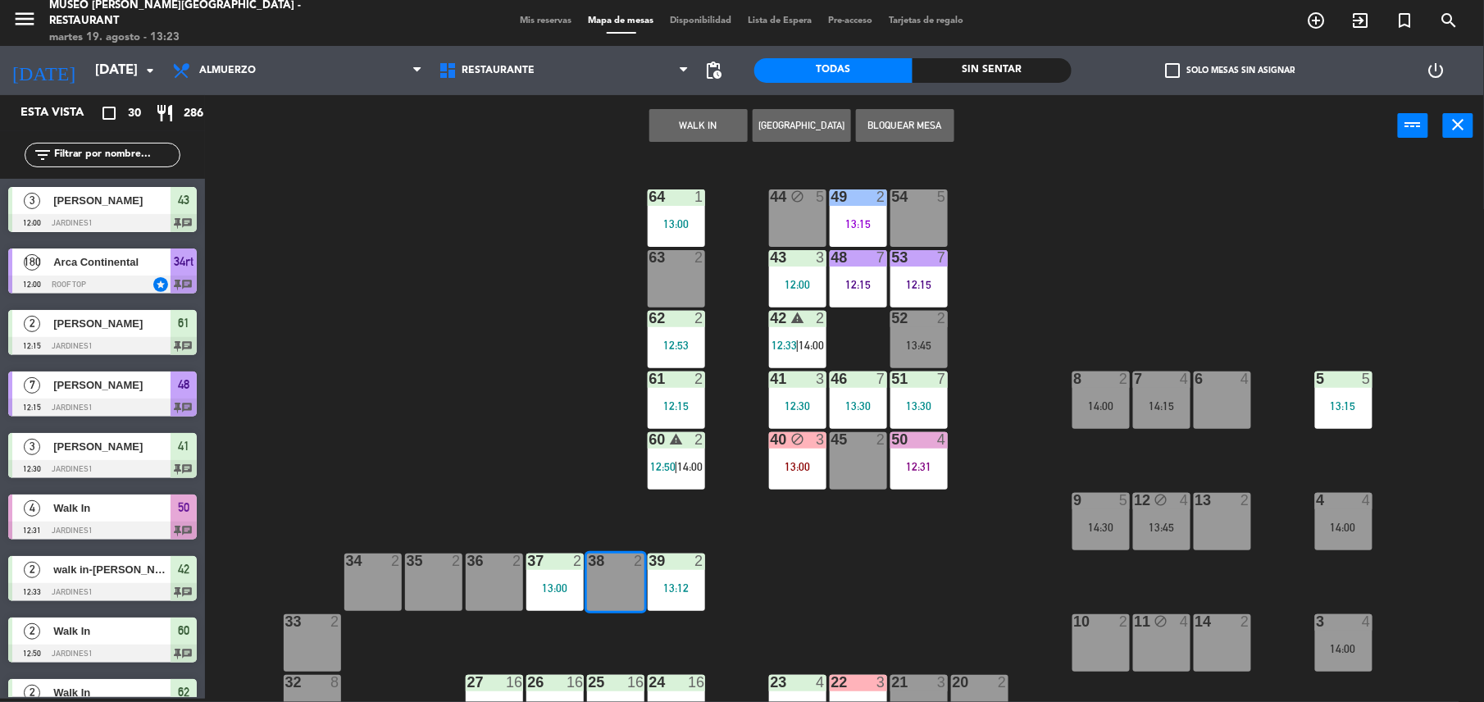
click at [728, 116] on button "WALK IN" at bounding box center [698, 125] width 98 height 33
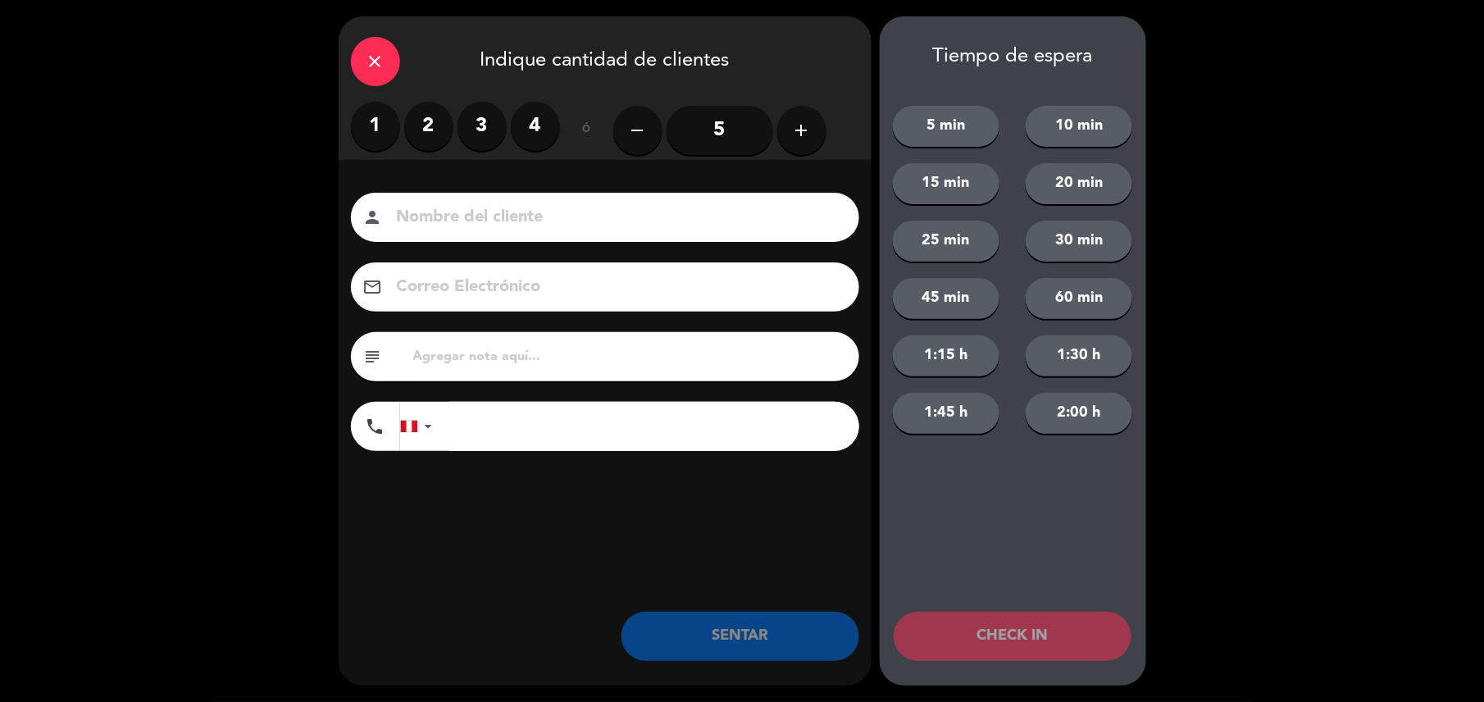
click at [368, 129] on label "1" at bounding box center [375, 126] width 49 height 49
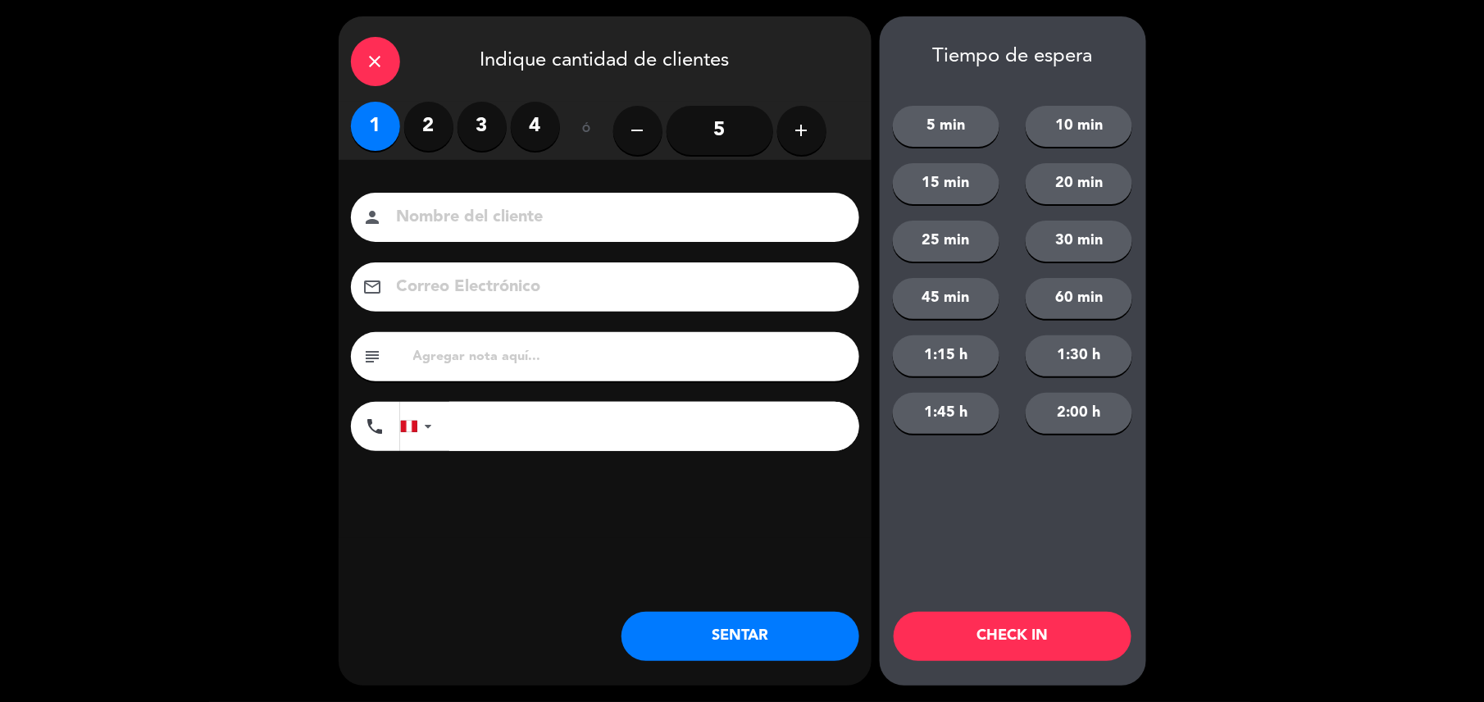
click at [477, 207] on input at bounding box center [616, 217] width 443 height 29
type input "walk in-[PERSON_NAME]"
click at [759, 620] on button "SENTAR" at bounding box center [740, 636] width 238 height 49
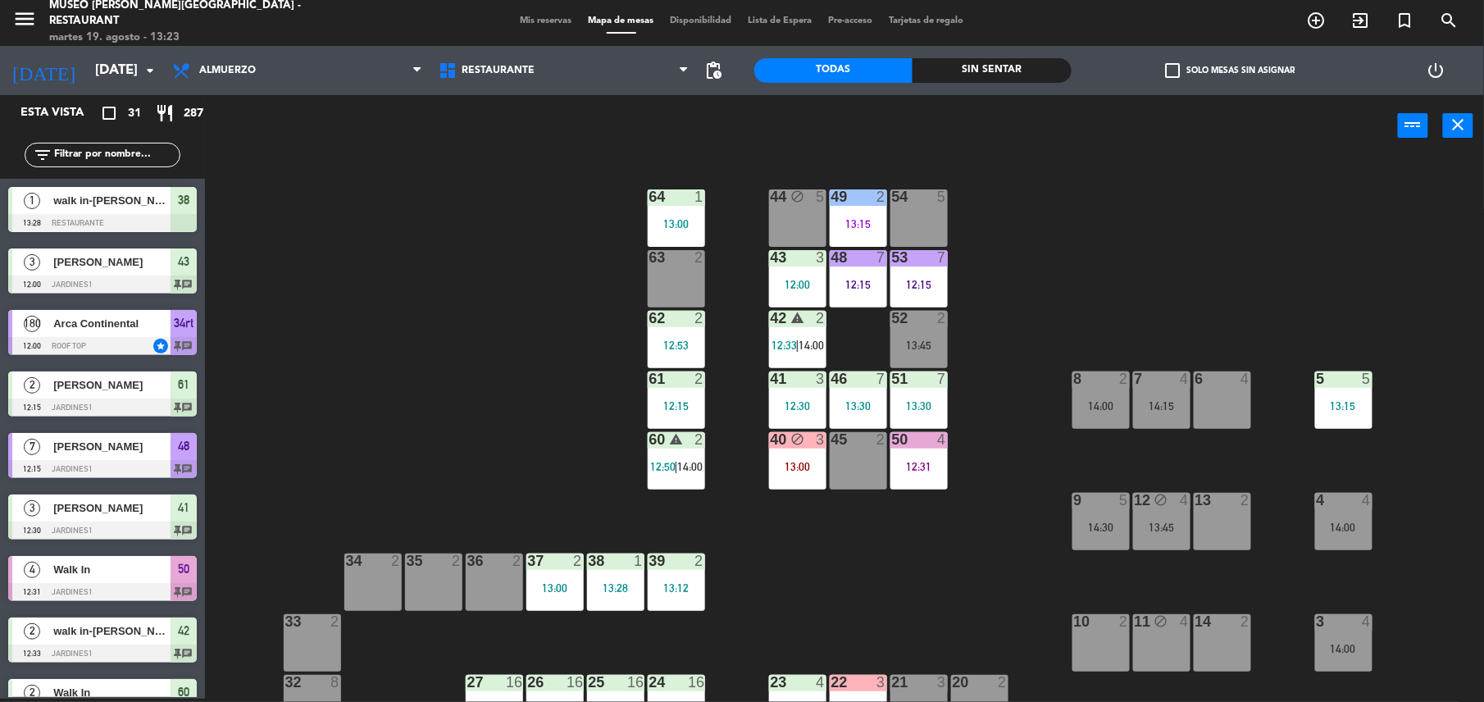
click at [624, 551] on div "44 block 5 49 2 13:15 54 5 64 1 13:00 48 7 12:15 53 7 12:15 63 2 43 3 12:00 62 …" at bounding box center [852, 431] width 1264 height 542
click at [624, 582] on div "13:28" at bounding box center [615, 587] width 57 height 11
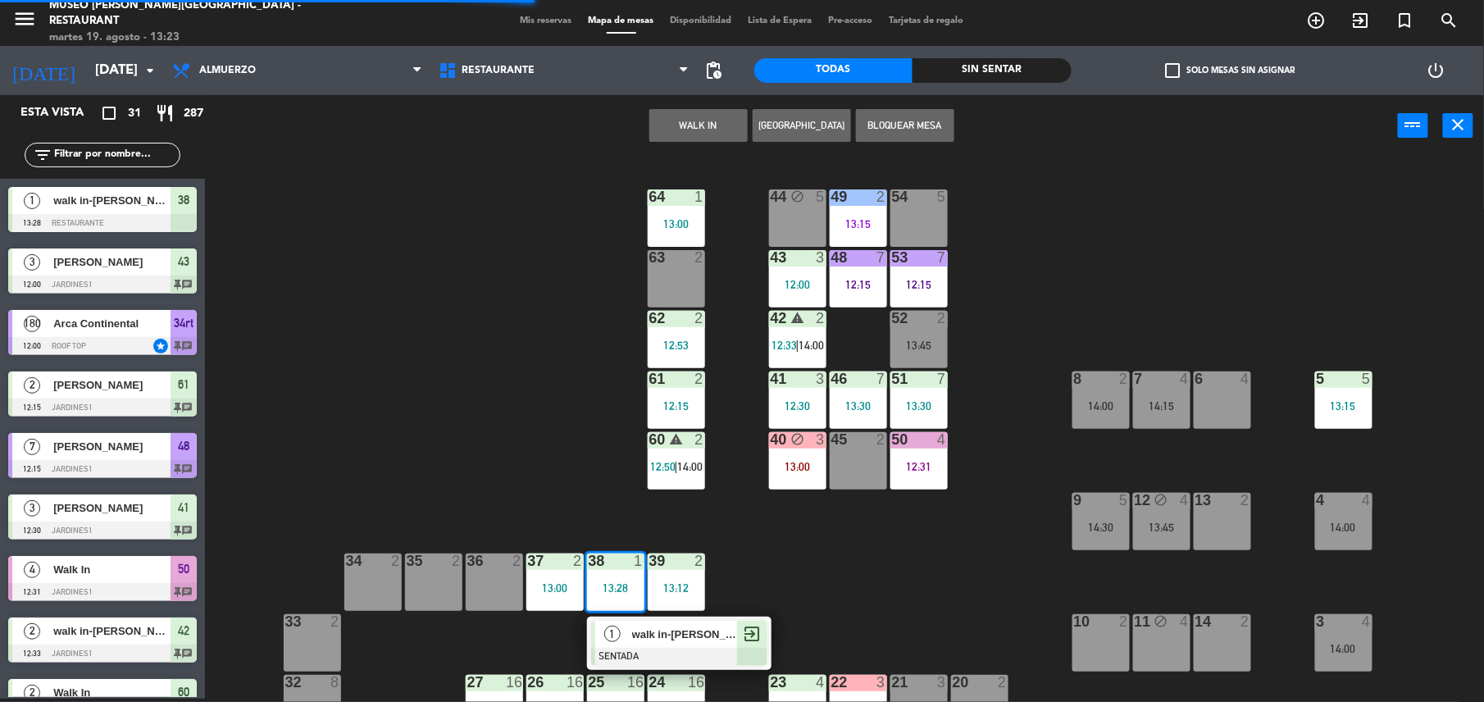
click at [654, 621] on div "walk in-[PERSON_NAME]" at bounding box center [683, 634] width 107 height 27
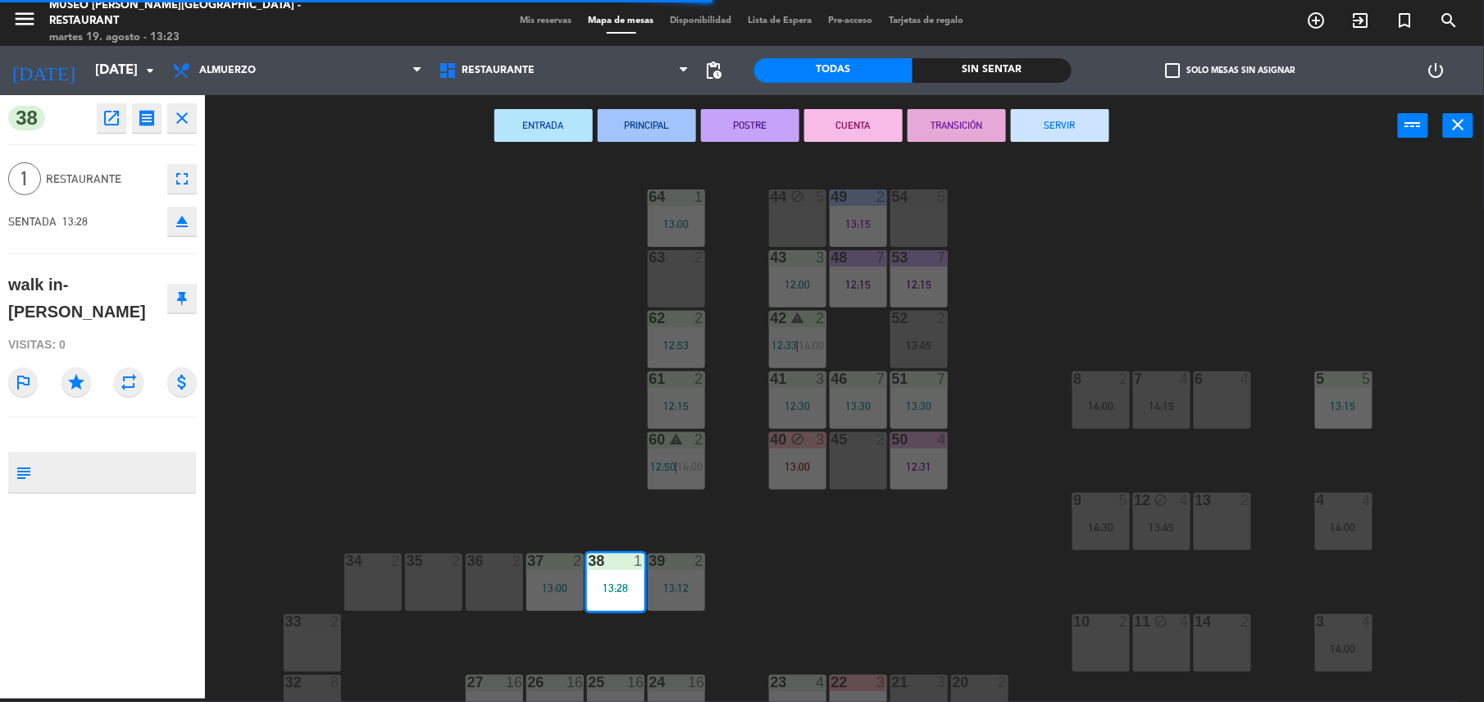
click at [51, 457] on textarea at bounding box center [116, 472] width 157 height 34
type textarea "m38"
click at [136, 285] on div "walk in-[PERSON_NAME]" at bounding box center [102, 298] width 189 height 65
click at [428, 398] on div "44 block 5 49 2 13:15 54 5 64 1 13:00 48 7 12:15 53 7 12:15 63 2 43 3 12:00 62 …" at bounding box center [852, 431] width 1264 height 542
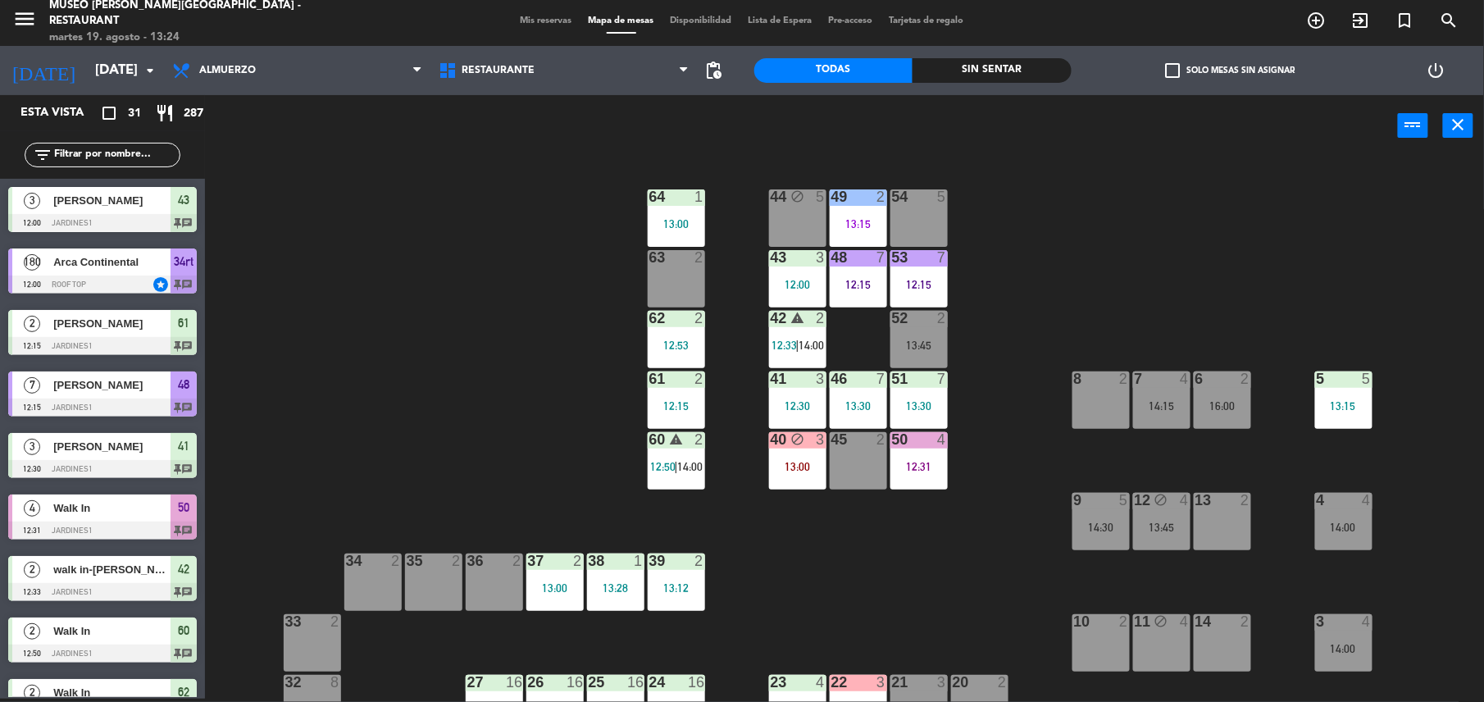
click at [1308, 403] on div "44 block 5 49 2 13:15 54 5 64 1 13:00 48 7 12:15 53 7 12:15 63 2 43 3 12:00 62 …" at bounding box center [852, 431] width 1264 height 542
click at [1349, 412] on div "5 5 13:15" at bounding box center [1343, 399] width 57 height 57
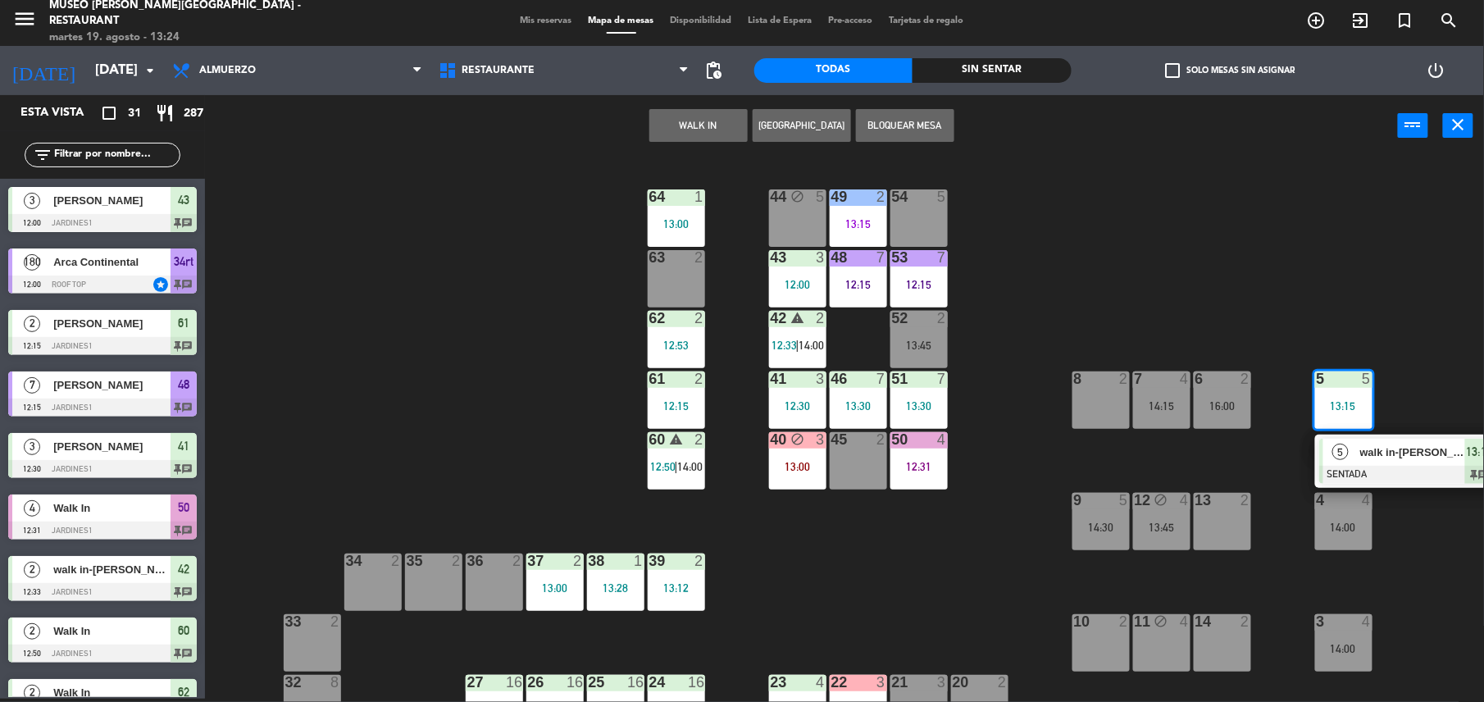
click at [1414, 457] on span "walk in-[PERSON_NAME]" at bounding box center [1412, 451] width 105 height 17
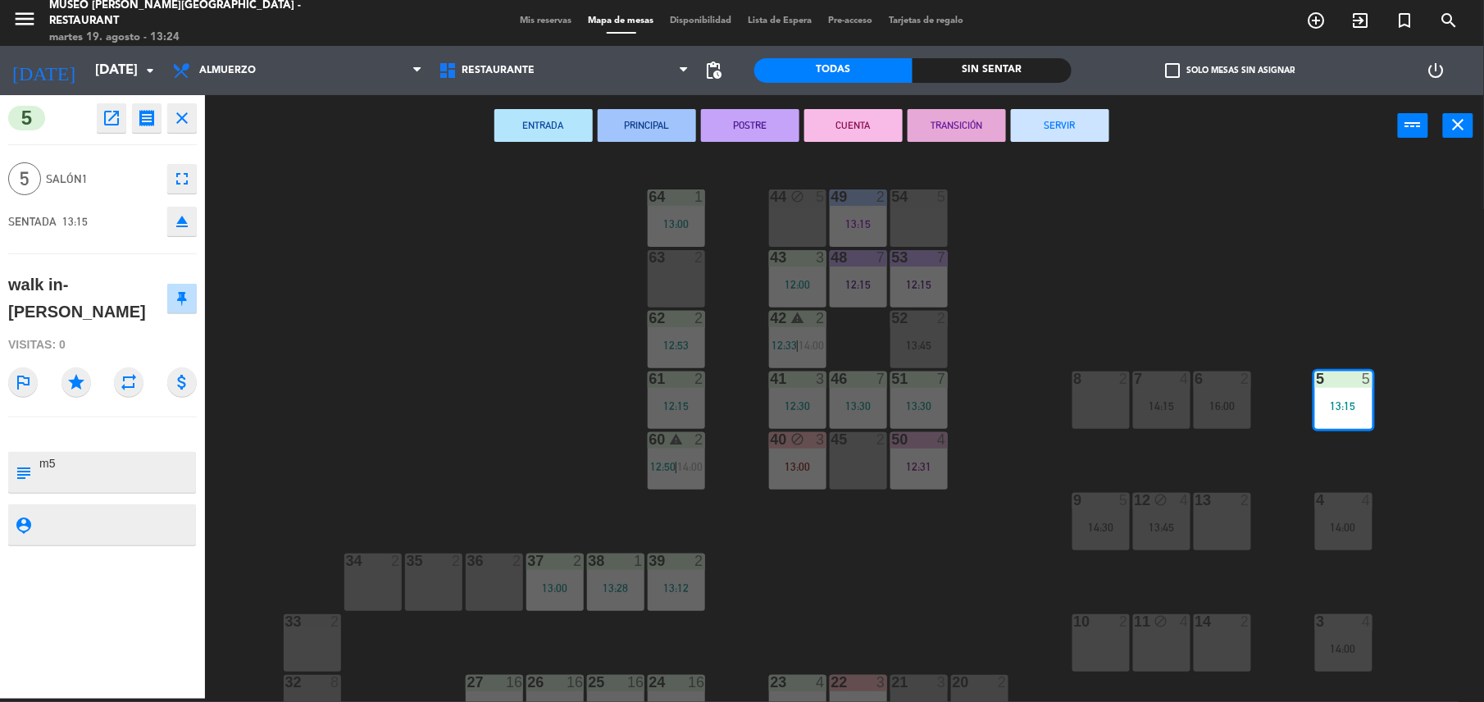
click at [523, 286] on div "44 block 5 49 2 13:15 54 5 64 1 13:00 48 7 12:15 53 7 12:15 63 2 43 3 12:00 62 …" at bounding box center [852, 431] width 1264 height 542
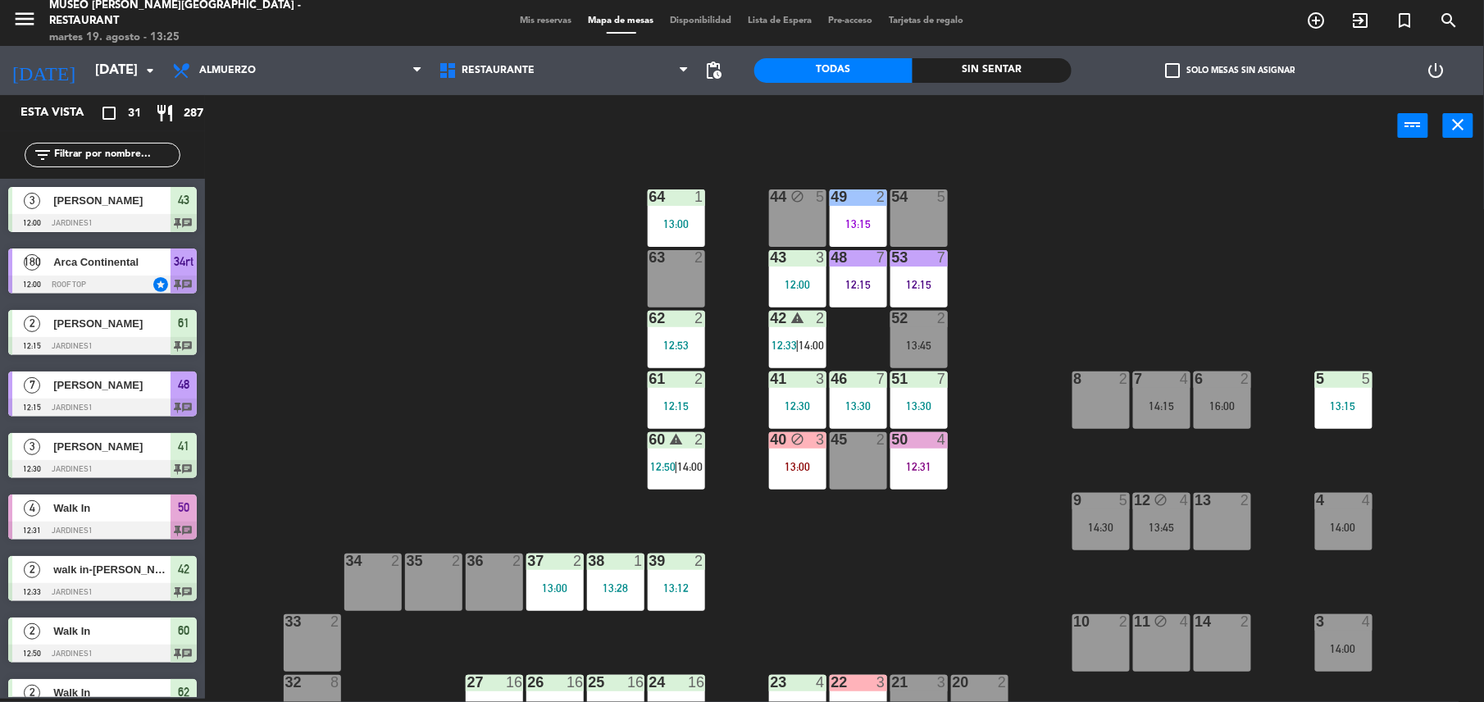
click at [900, 280] on div "12:15" at bounding box center [918, 284] width 57 height 11
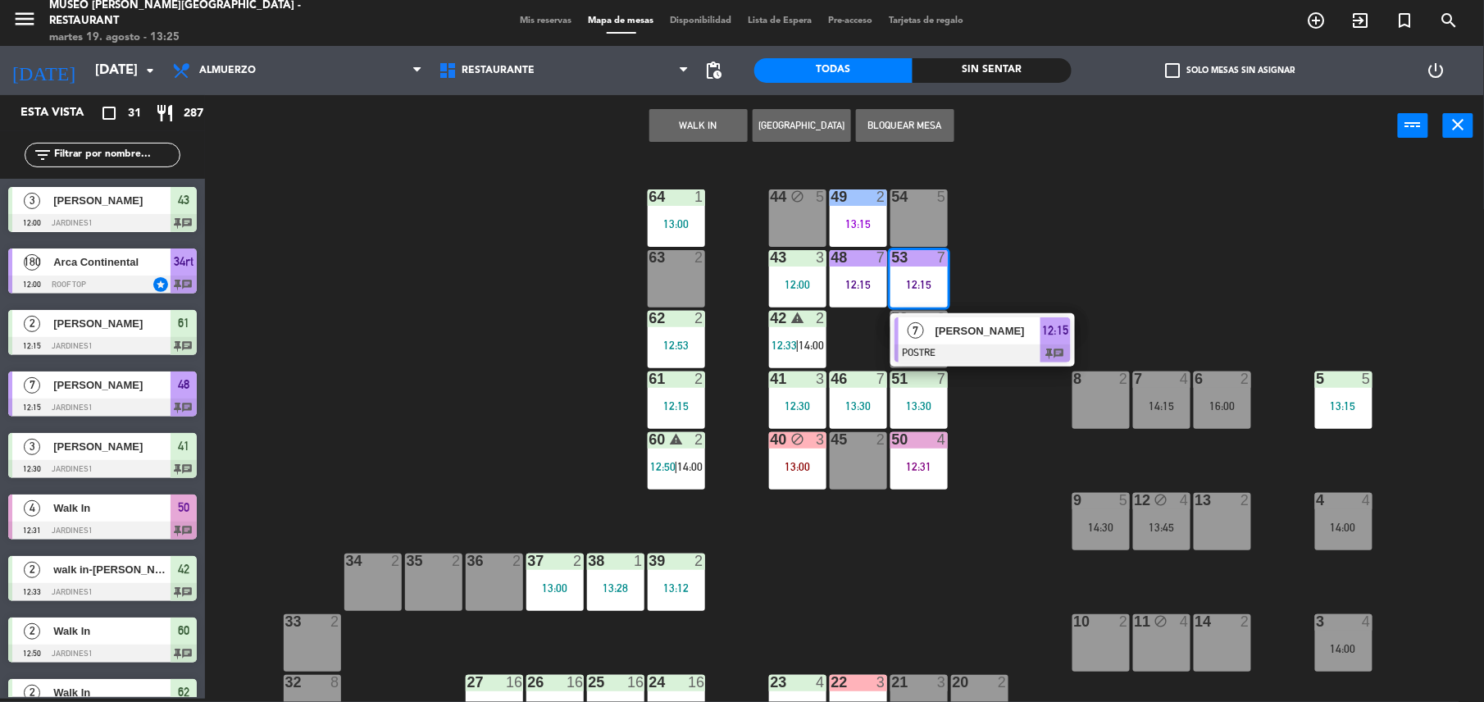
click at [994, 331] on span "[PERSON_NAME]" at bounding box center [987, 330] width 105 height 17
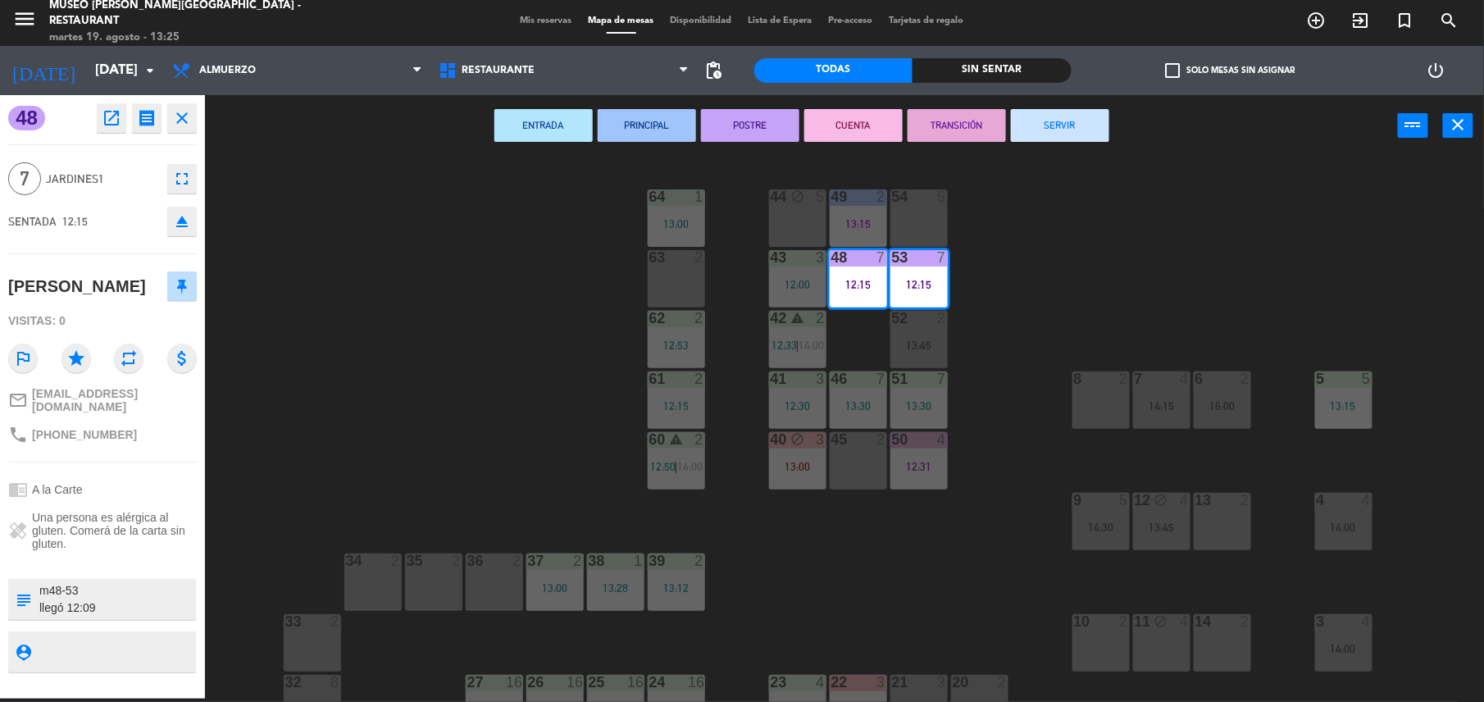
click at [919, 129] on button "TRANSICIÓN" at bounding box center [956, 125] width 98 height 33
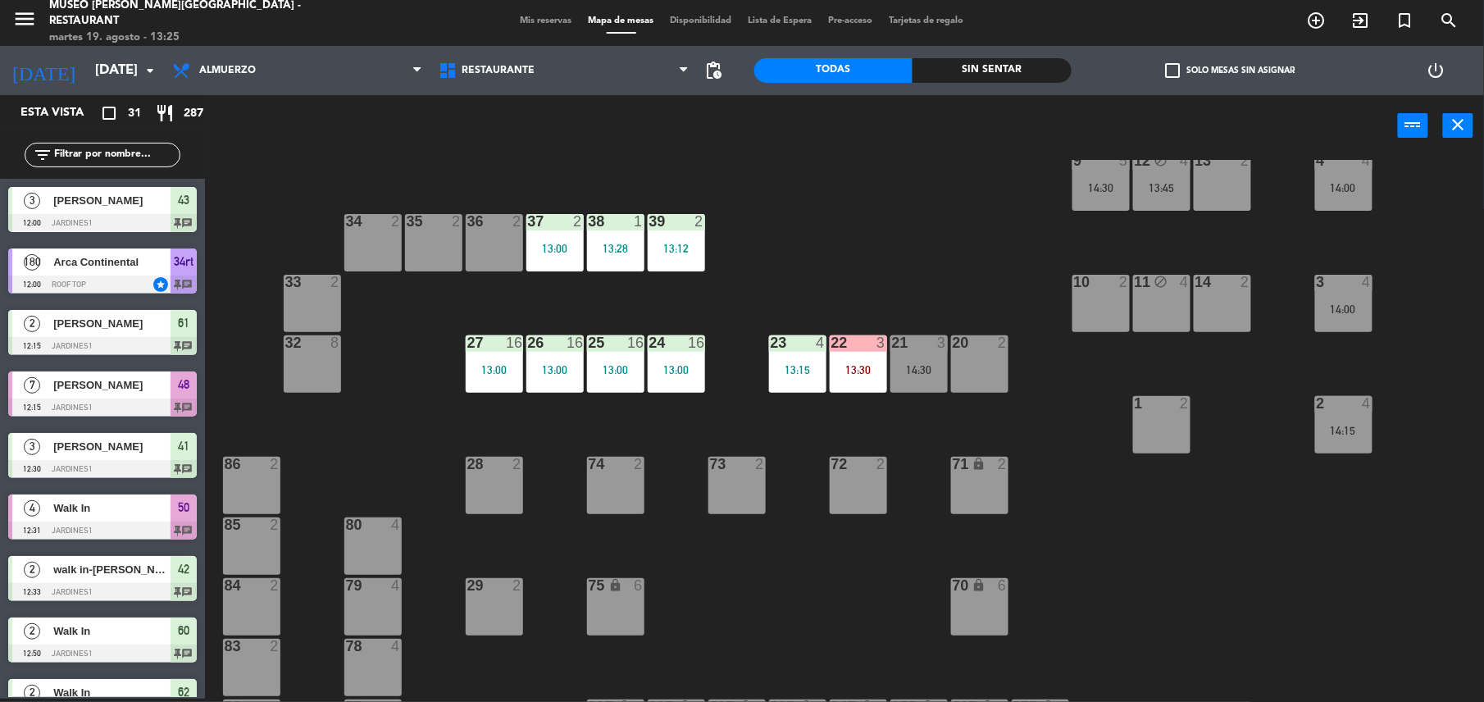
scroll to position [0, 0]
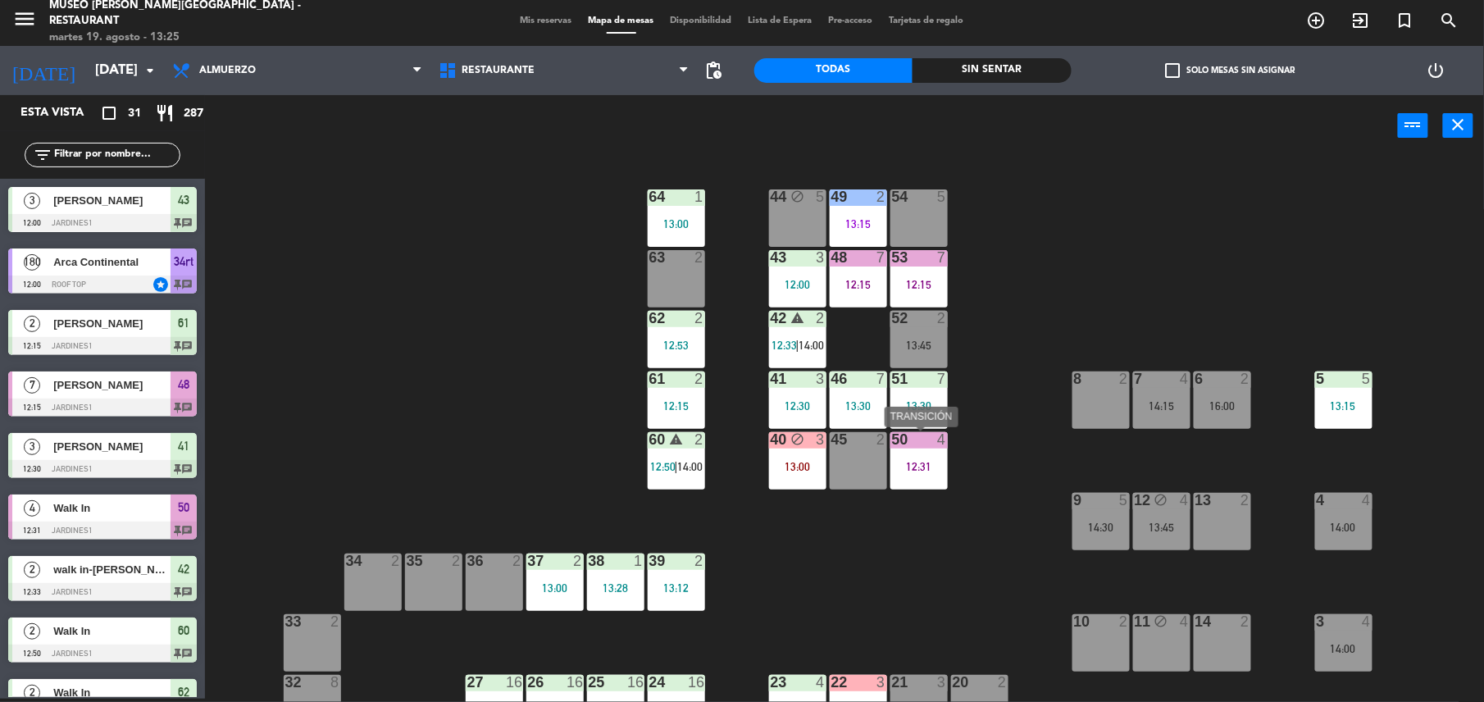
click at [908, 457] on div "50 4 12:31" at bounding box center [918, 460] width 57 height 57
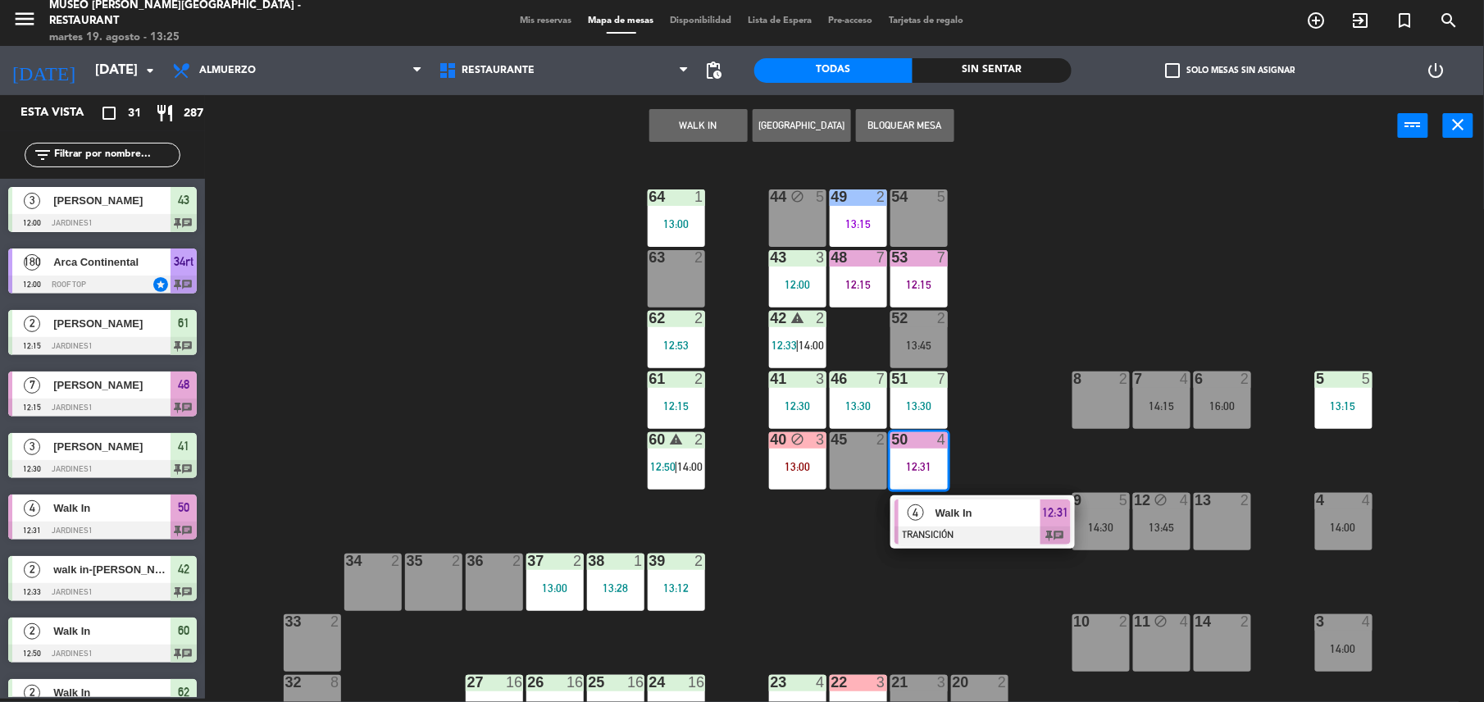
click at [969, 525] on div "Walk In" at bounding box center [987, 512] width 107 height 27
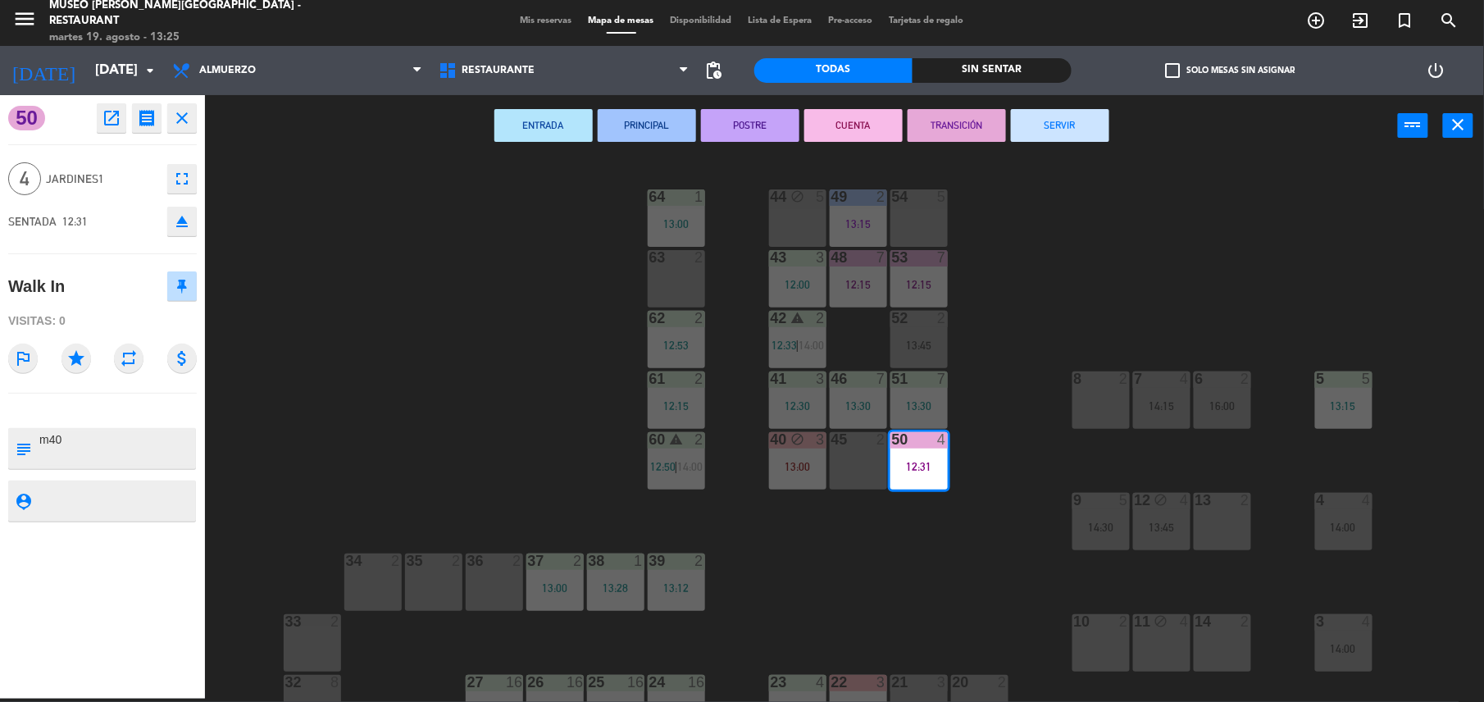
click at [1060, 139] on button "SERVIR" at bounding box center [1060, 125] width 98 height 33
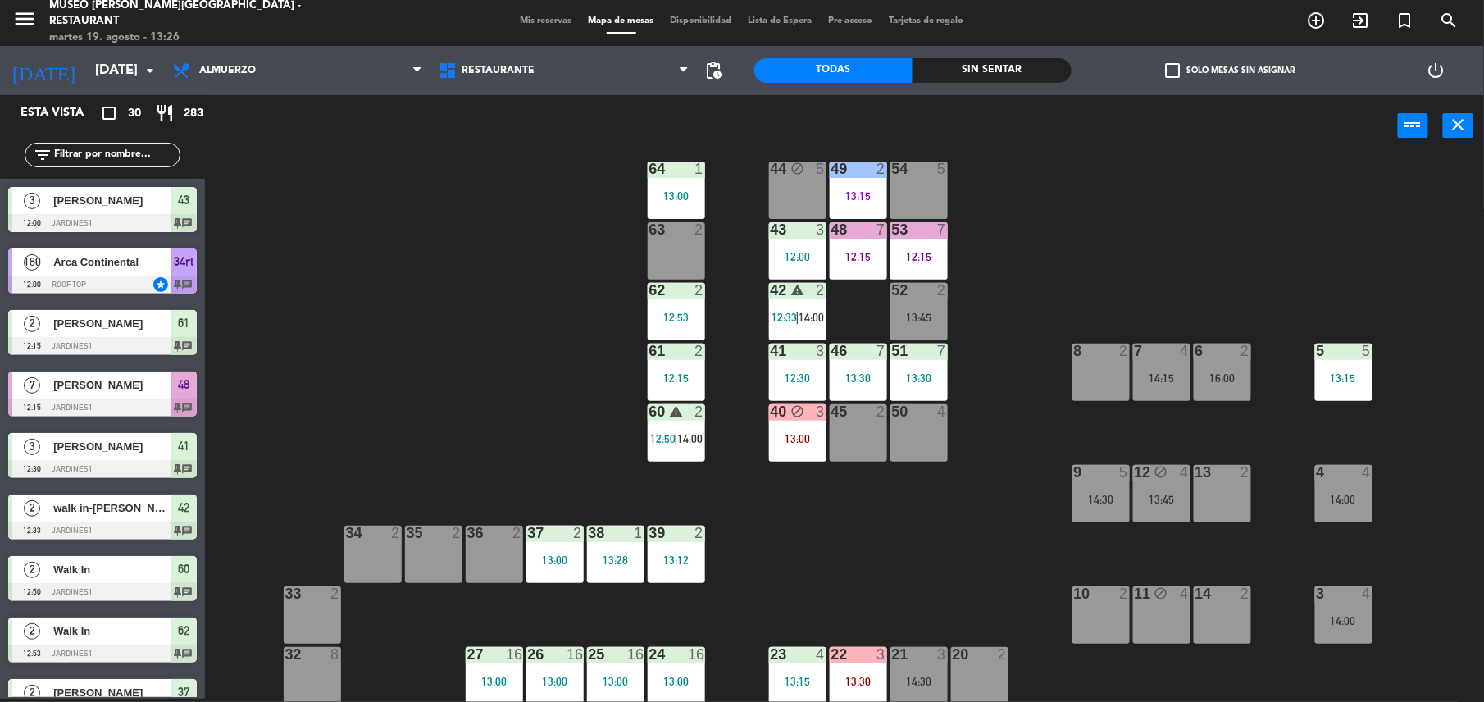
scroll to position [24, 0]
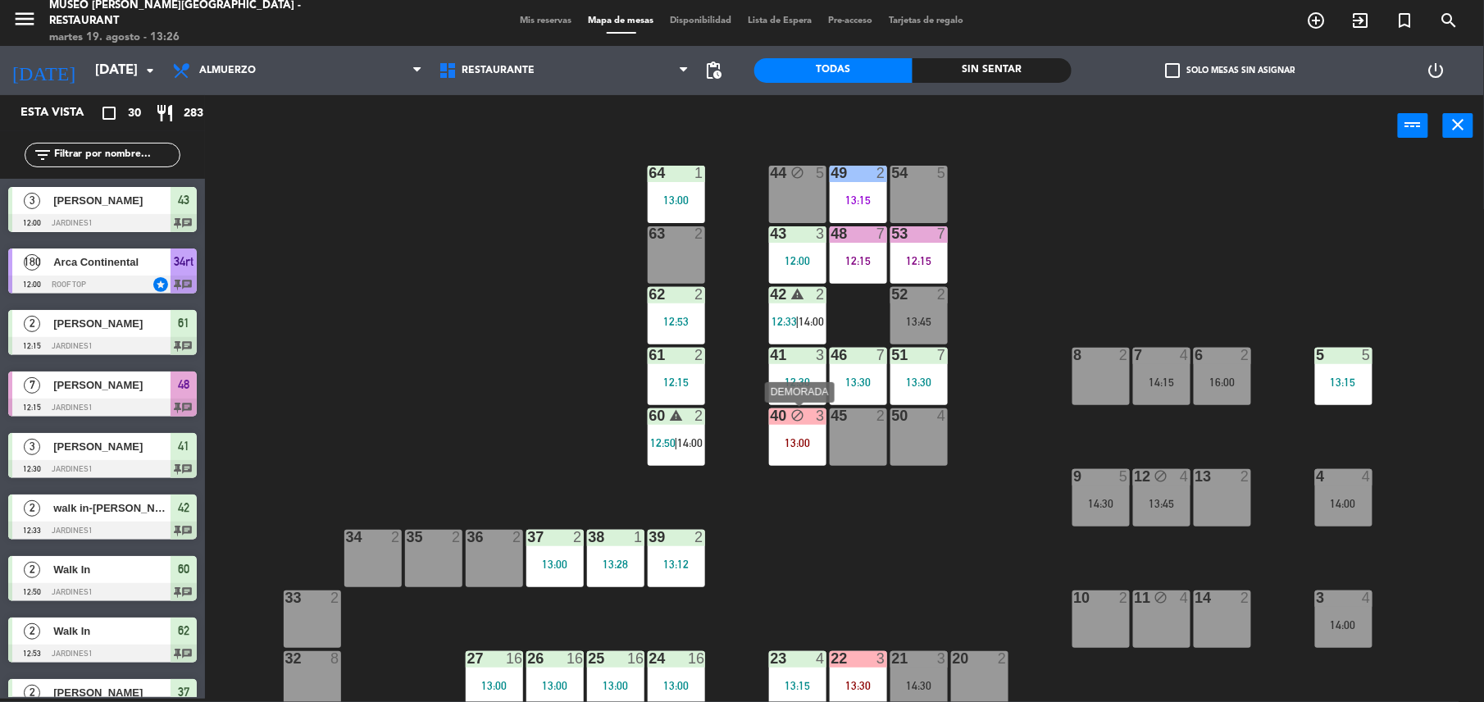
click at [812, 440] on div "13:00" at bounding box center [797, 442] width 57 height 11
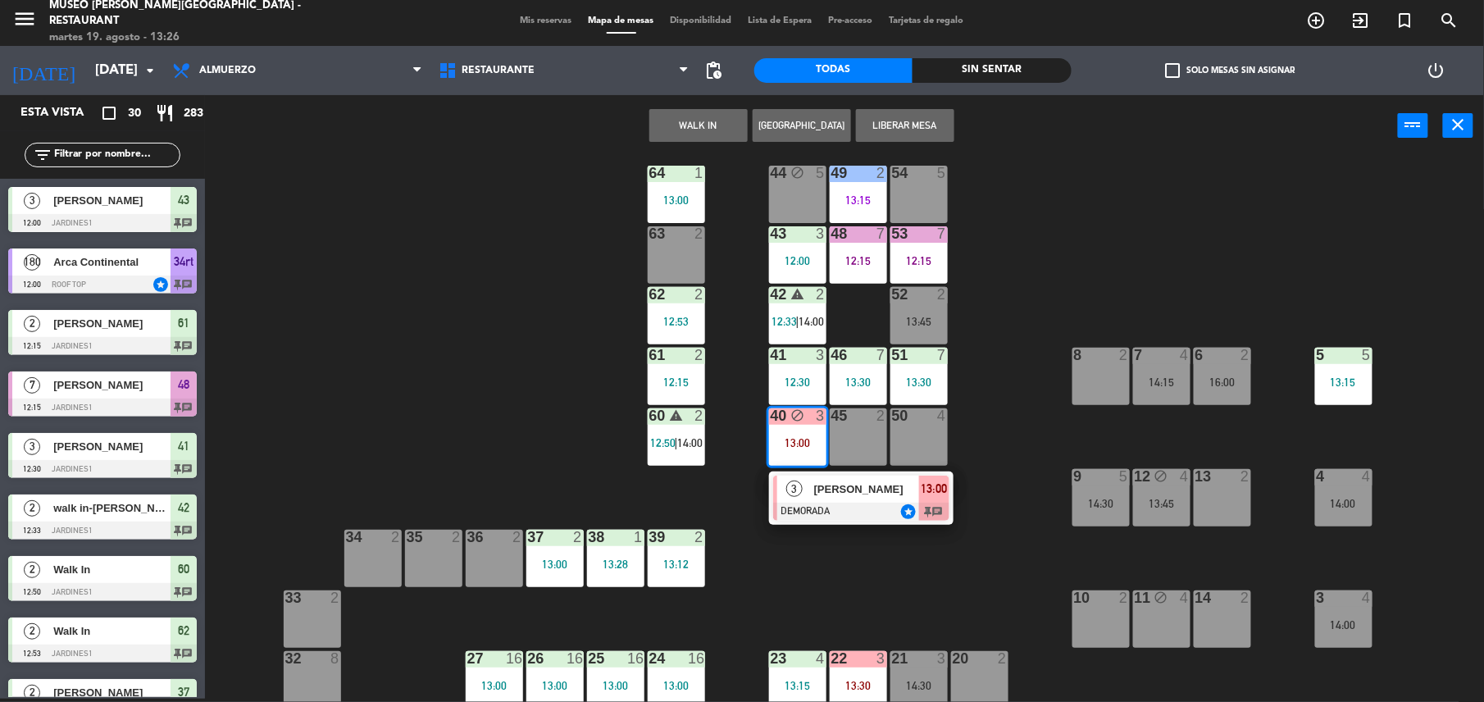
click at [1001, 421] on div "44 block 5 49 2 13:15 54 5 64 1 13:00 48 7 12:15 53 7 12:15 63 2 43 3 12:00 62 …" at bounding box center [852, 431] width 1264 height 542
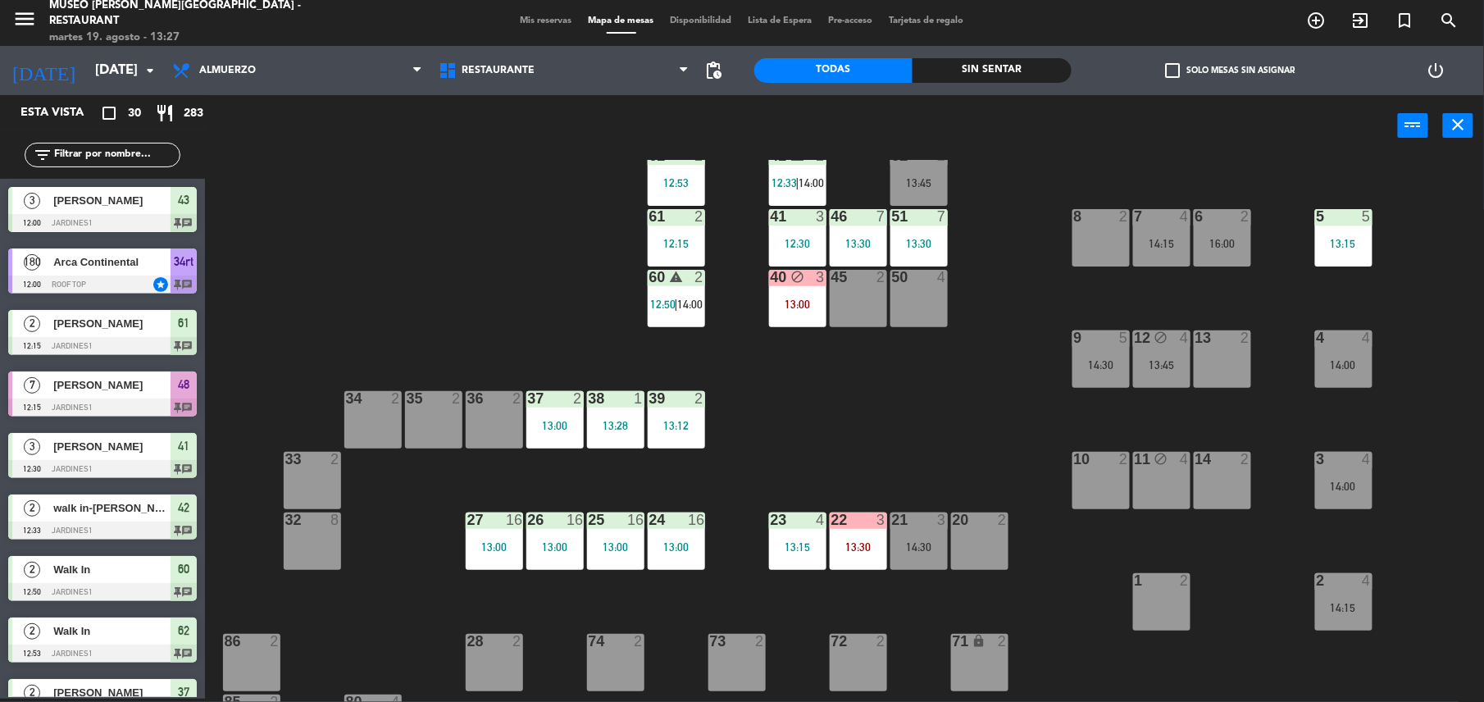
scroll to position [164, 0]
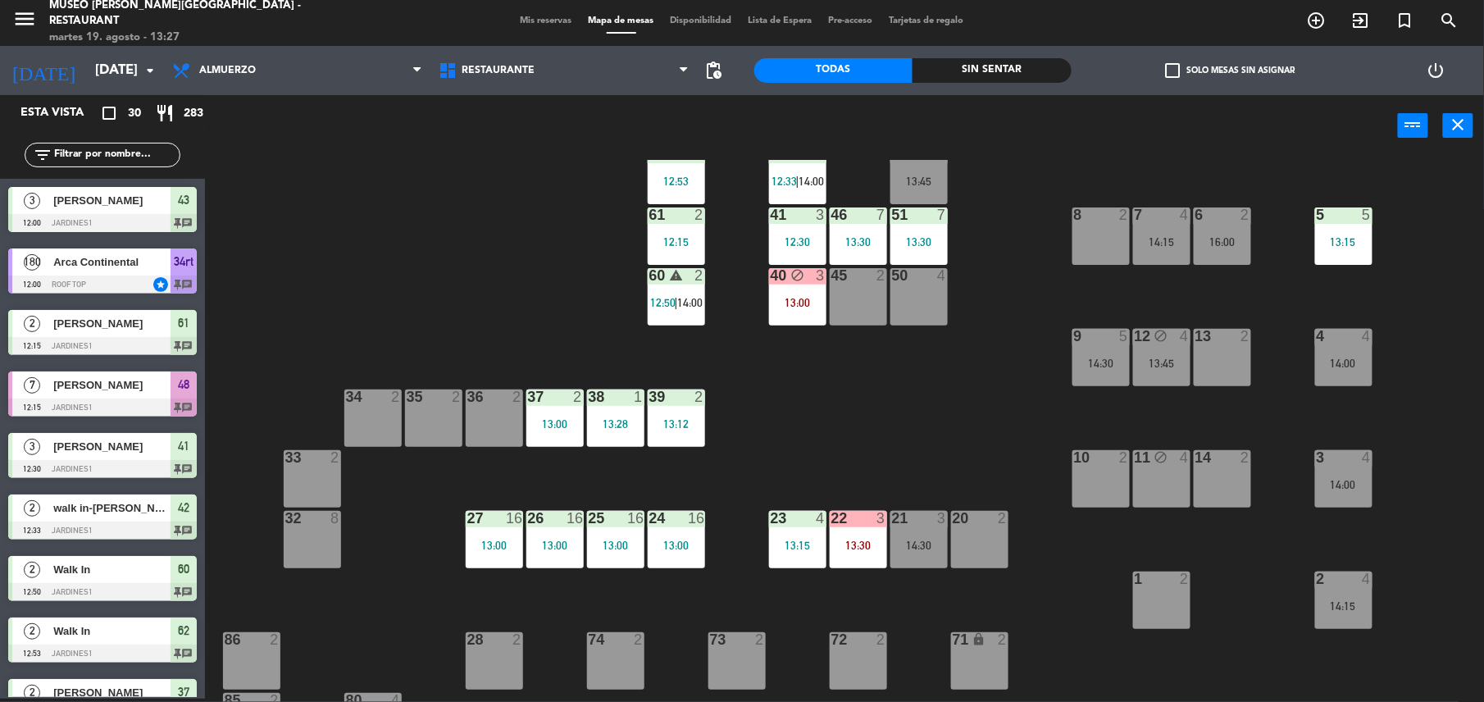
click at [1100, 369] on div "9 5 14:30" at bounding box center [1100, 357] width 57 height 57
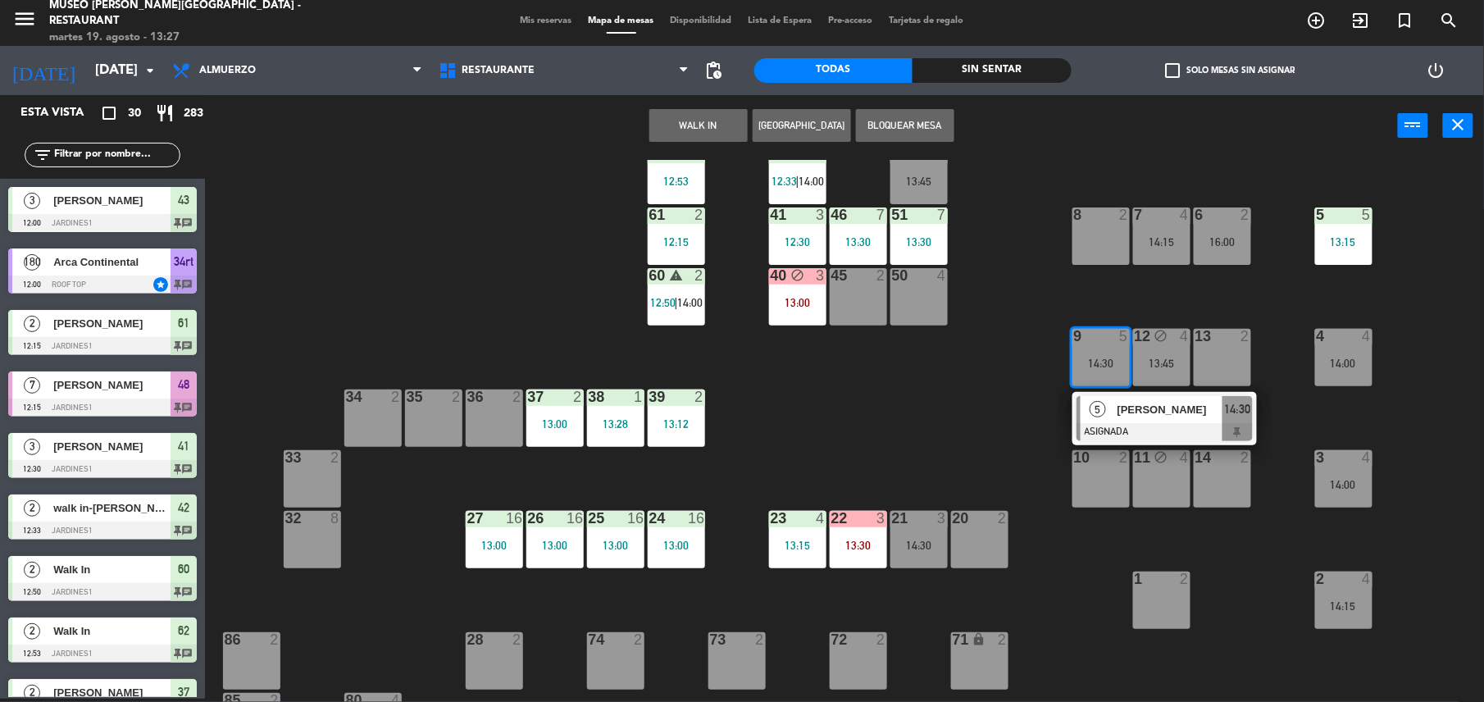
click at [1126, 402] on span "[PERSON_NAME]" at bounding box center [1169, 409] width 105 height 17
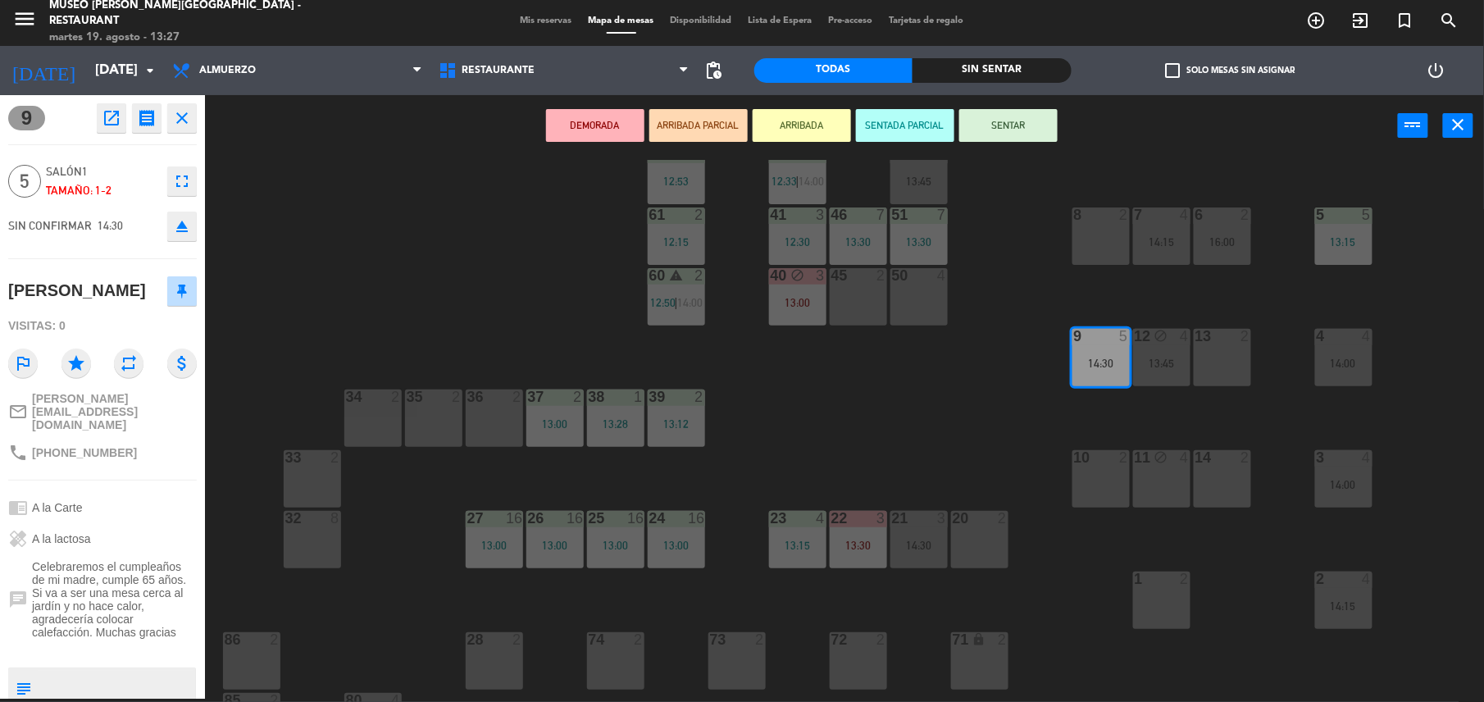
scroll to position [0, 0]
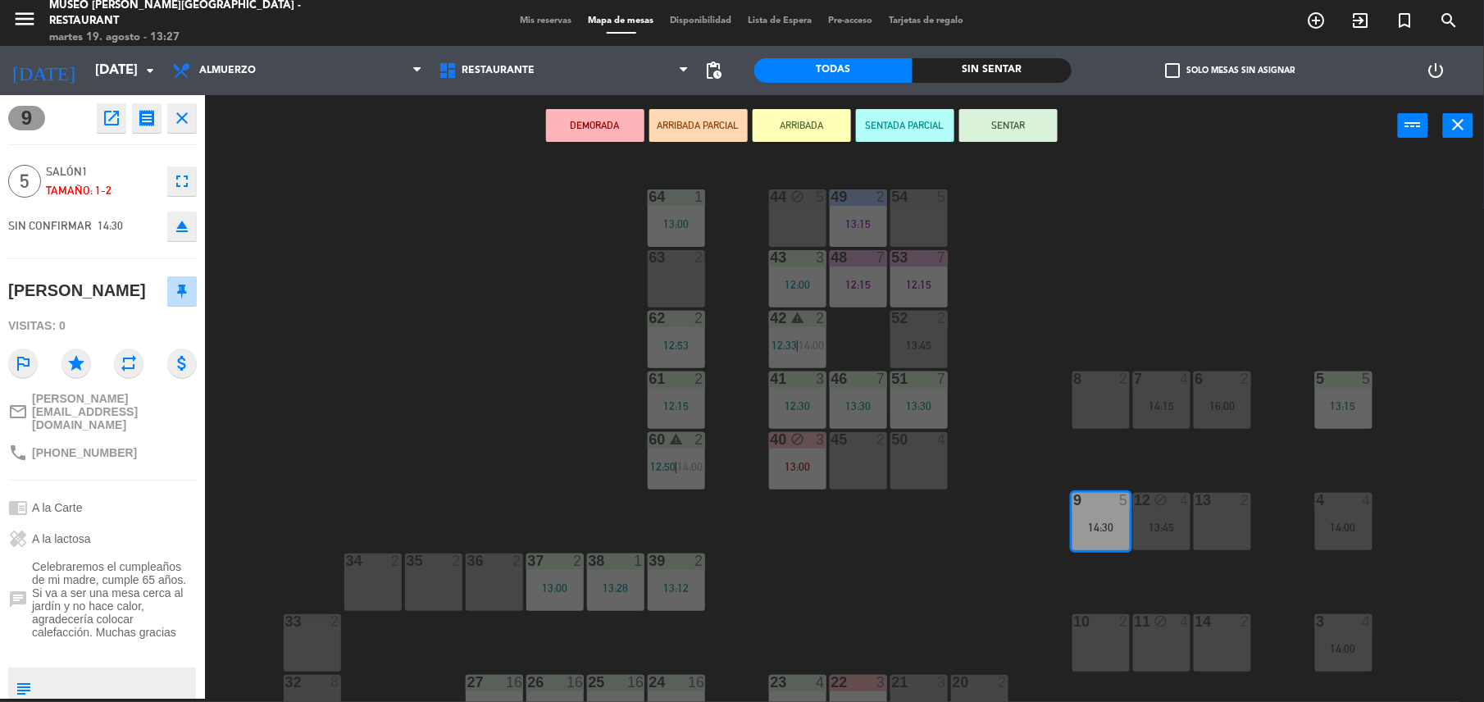
click at [916, 203] on div at bounding box center [918, 196] width 27 height 15
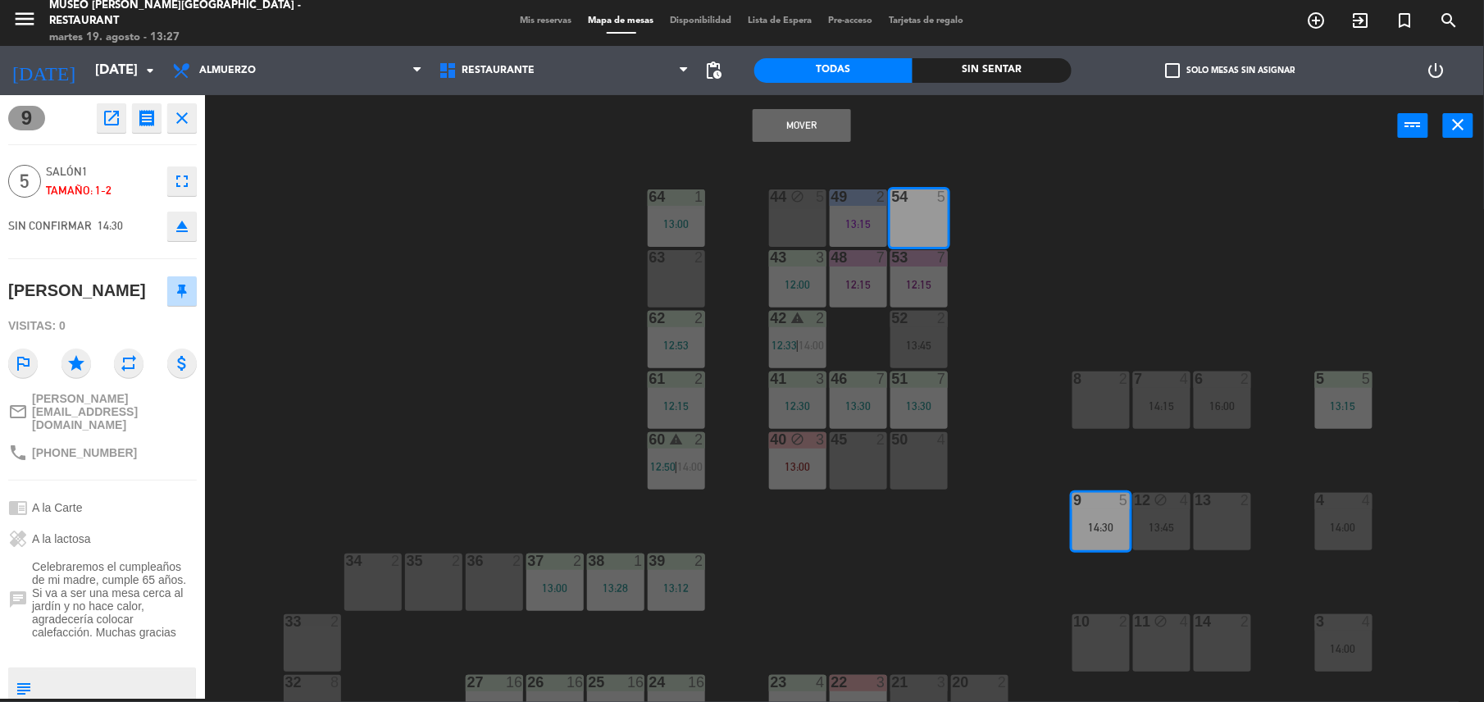
click at [779, 116] on button "Mover" at bounding box center [802, 125] width 98 height 33
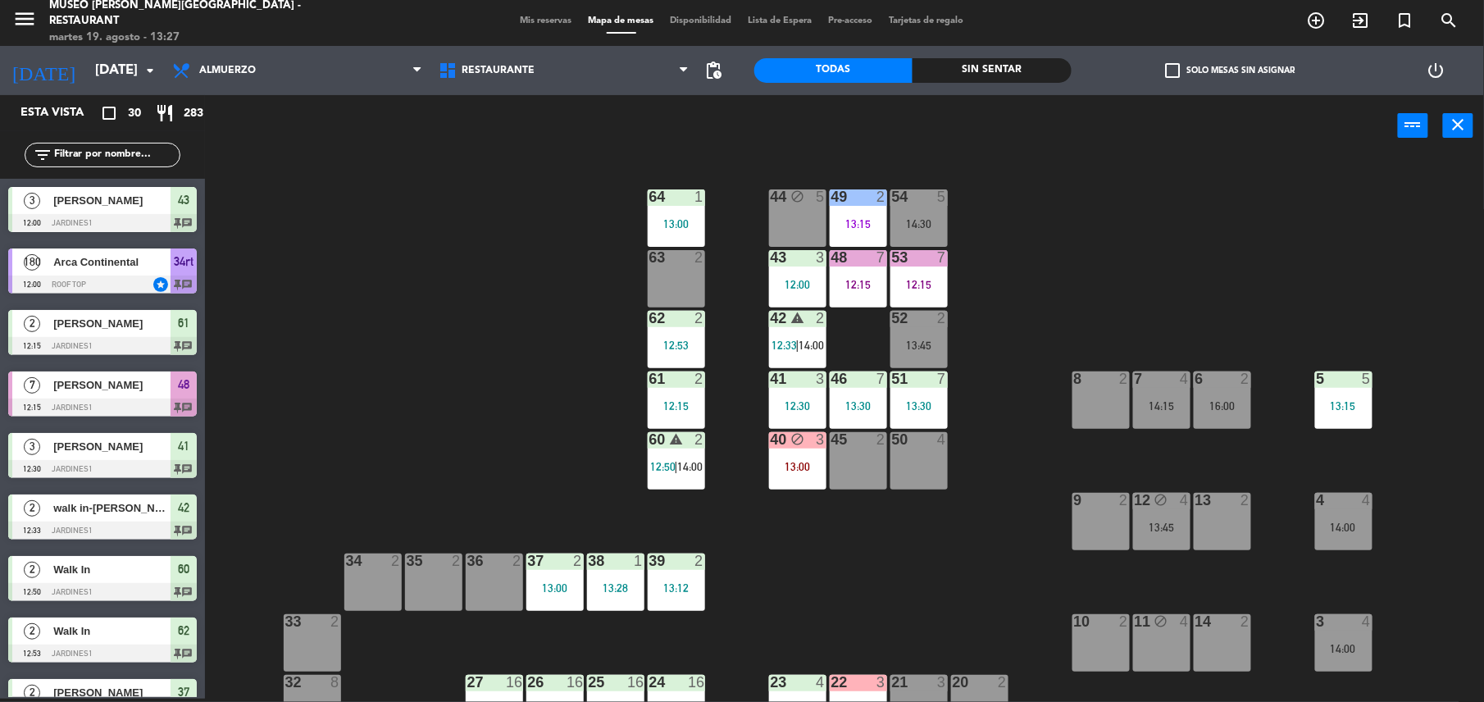
scroll to position [530, 0]
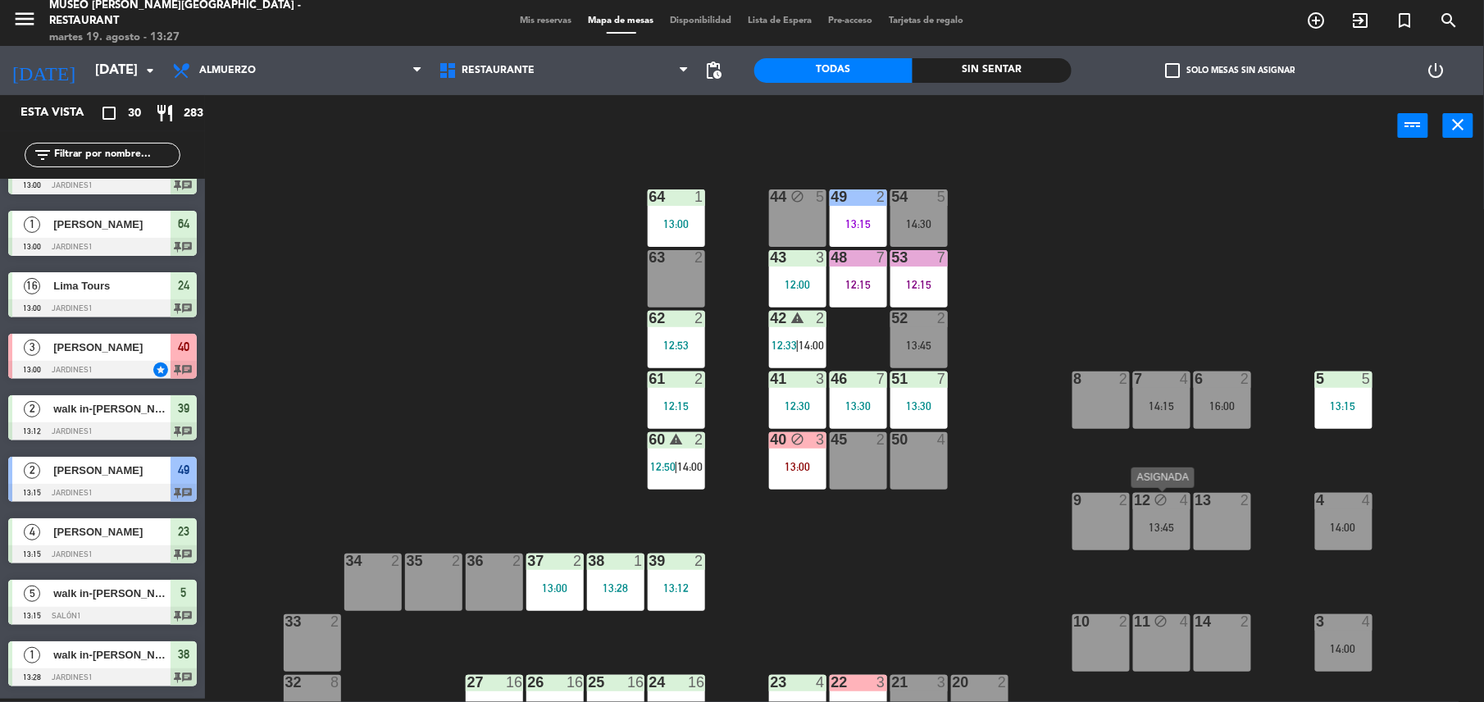
click at [1174, 531] on div "13:45" at bounding box center [1161, 526] width 57 height 11
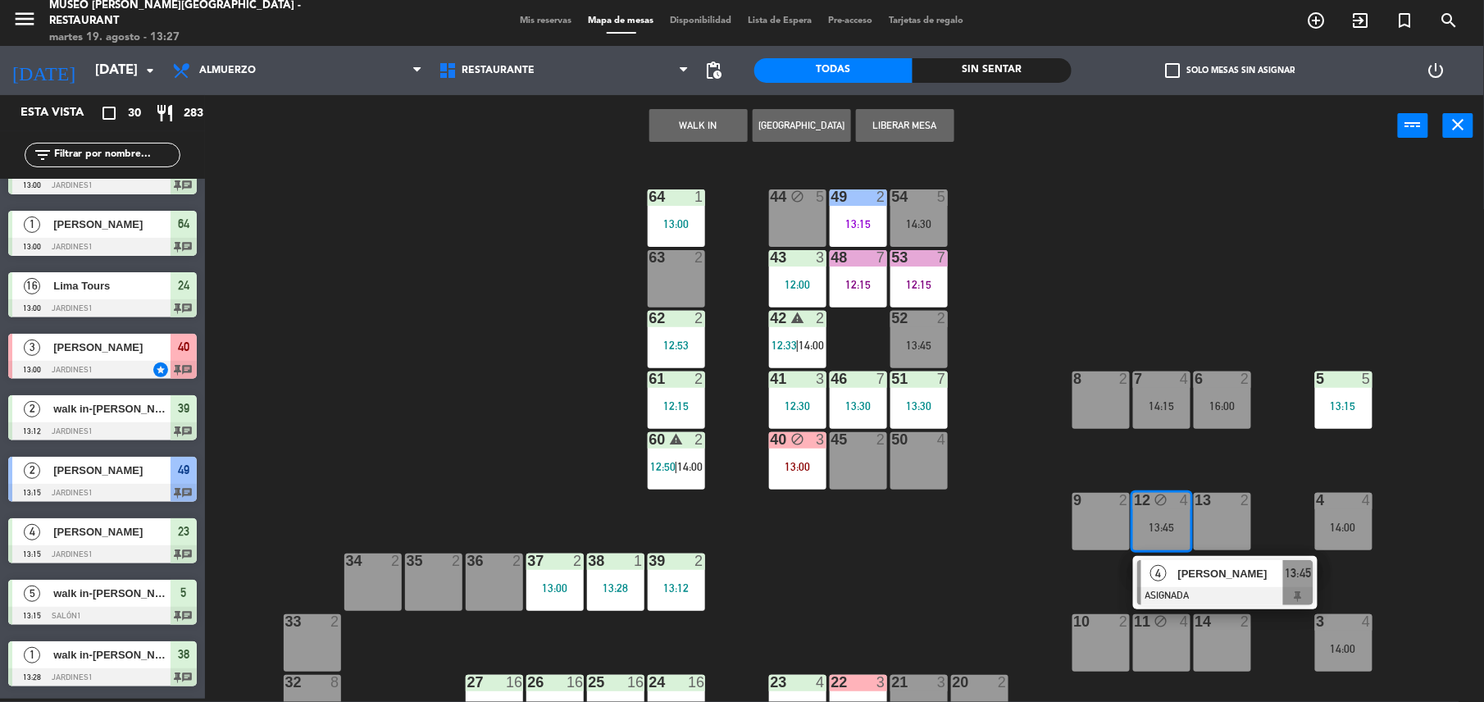
click at [1264, 474] on div "44 block 5 49 2 13:15 54 5 14:30 64 1 13:00 48 7 12:15 53 7 12:15 63 2 43 3 12:…" at bounding box center [852, 431] width 1264 height 542
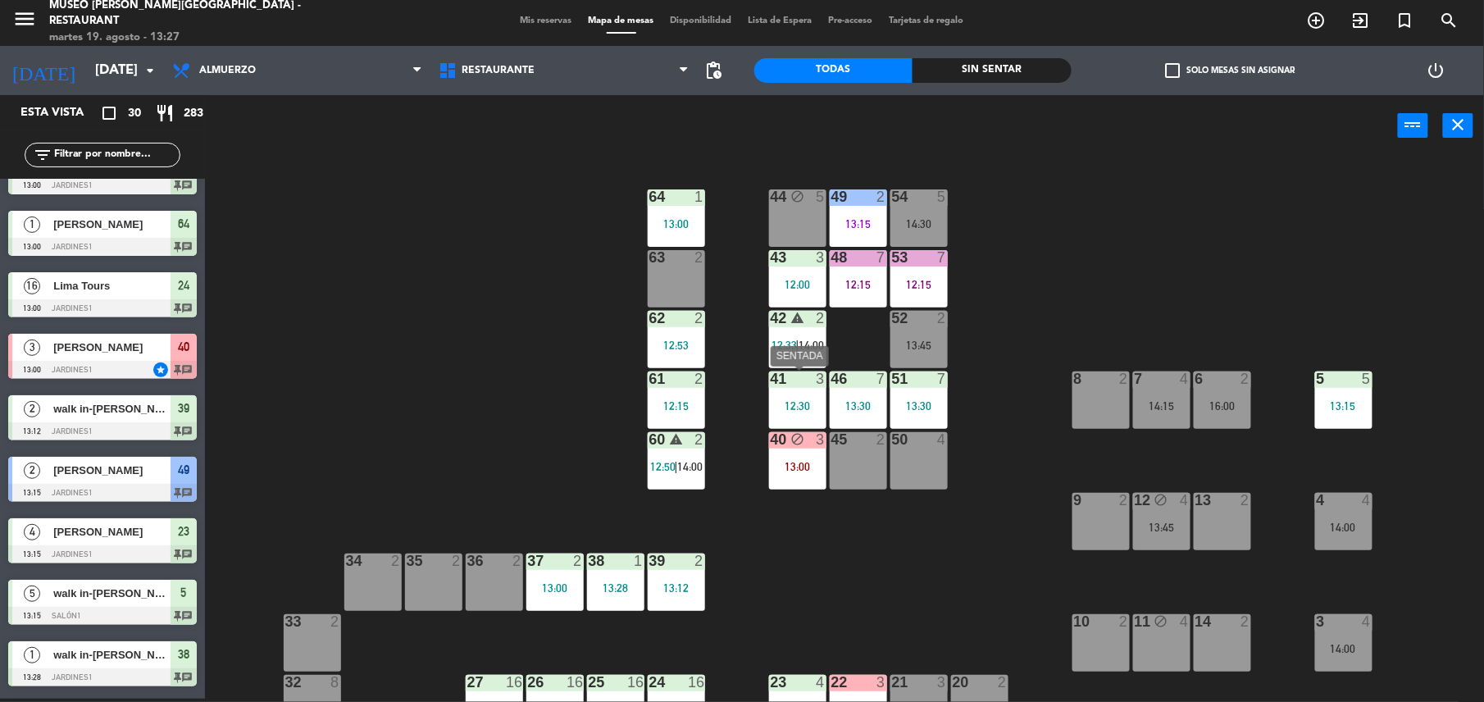
click at [797, 400] on div "12:30" at bounding box center [797, 405] width 57 height 11
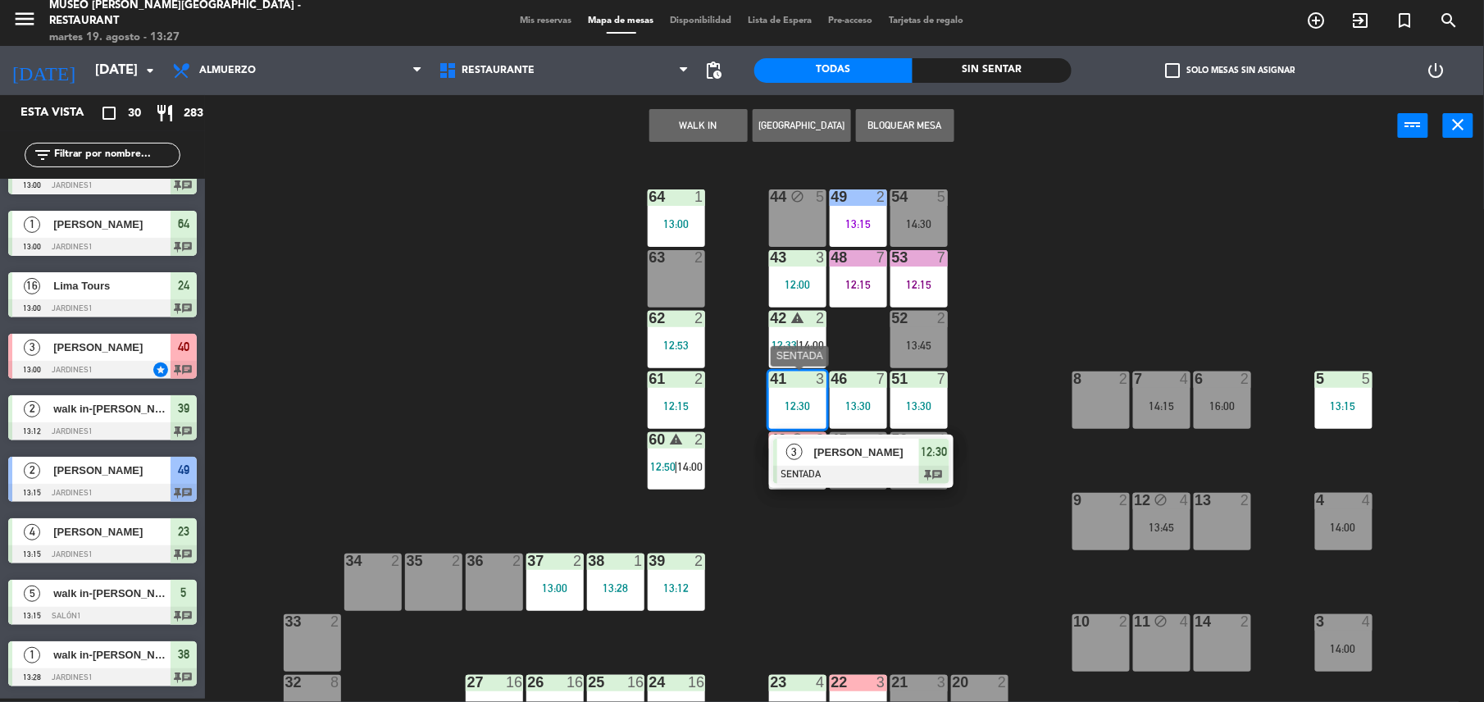
click at [835, 449] on span "[PERSON_NAME]" at bounding box center [866, 451] width 105 height 17
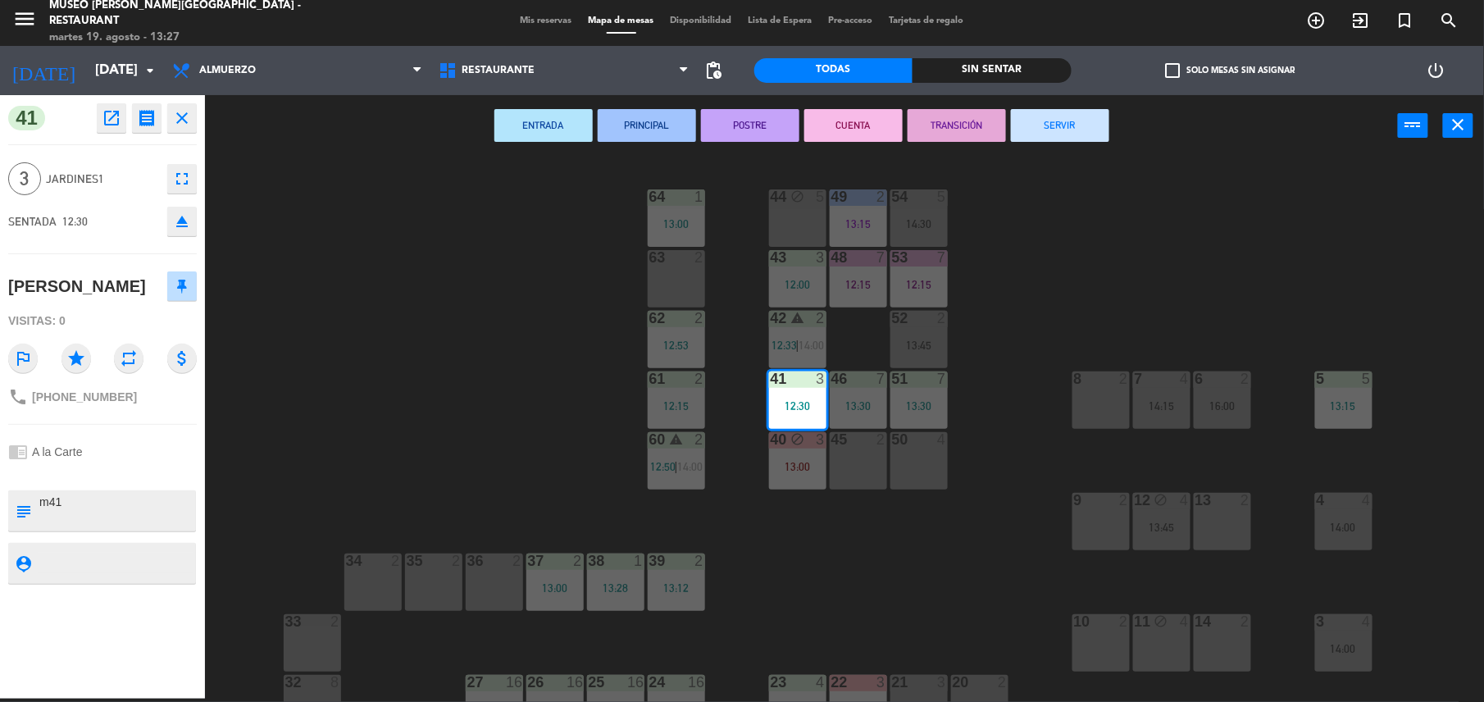
click at [930, 128] on button "TRANSICIÓN" at bounding box center [956, 125] width 98 height 33
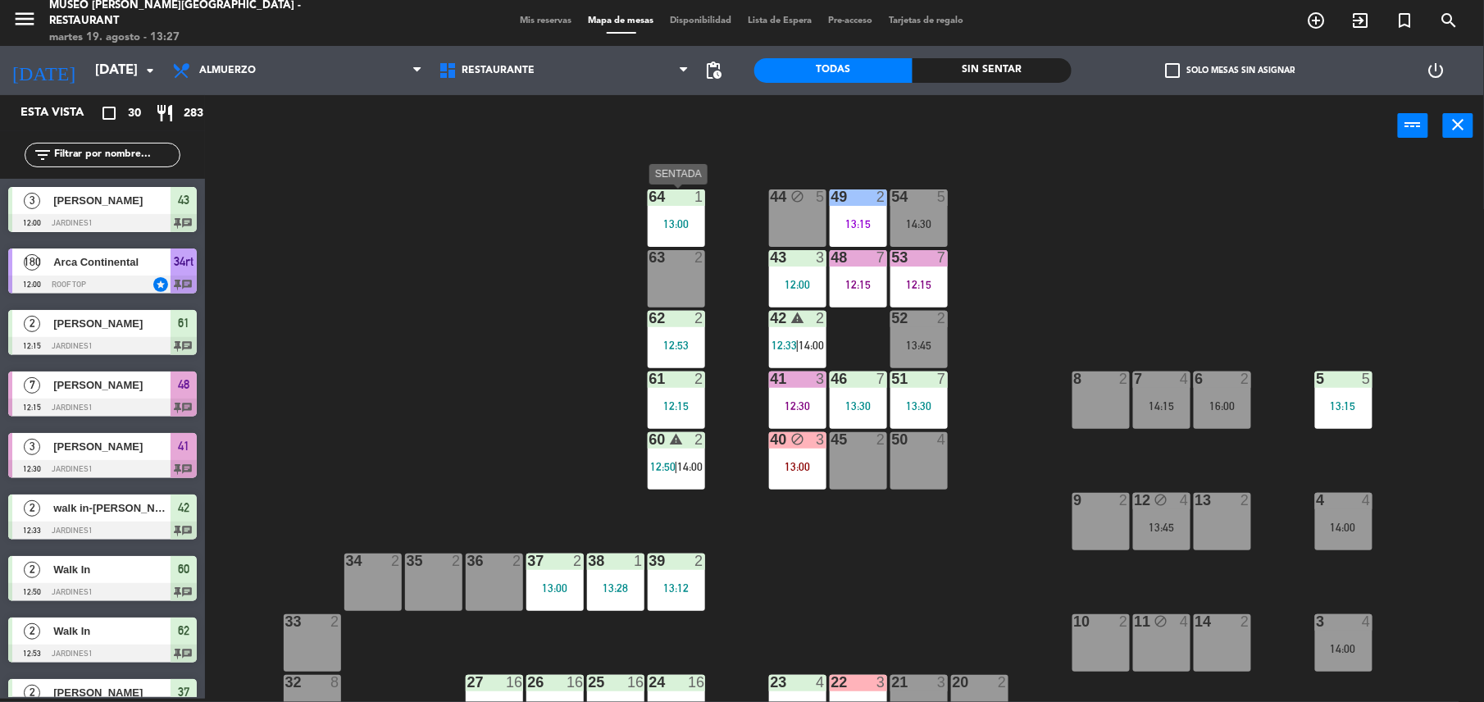
click at [656, 207] on div "64 1 13:00" at bounding box center [676, 217] width 57 height 57
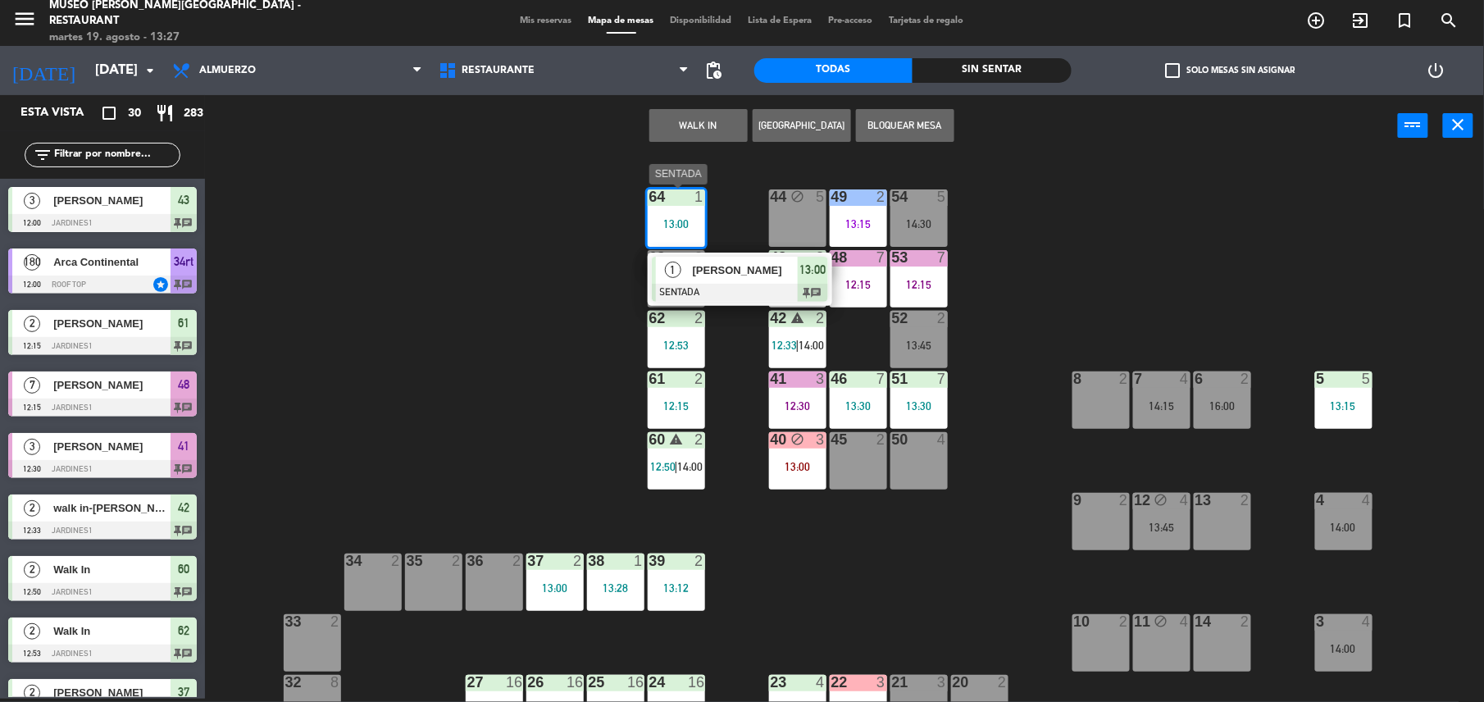
click at [725, 267] on span "[PERSON_NAME]" at bounding box center [745, 270] width 105 height 17
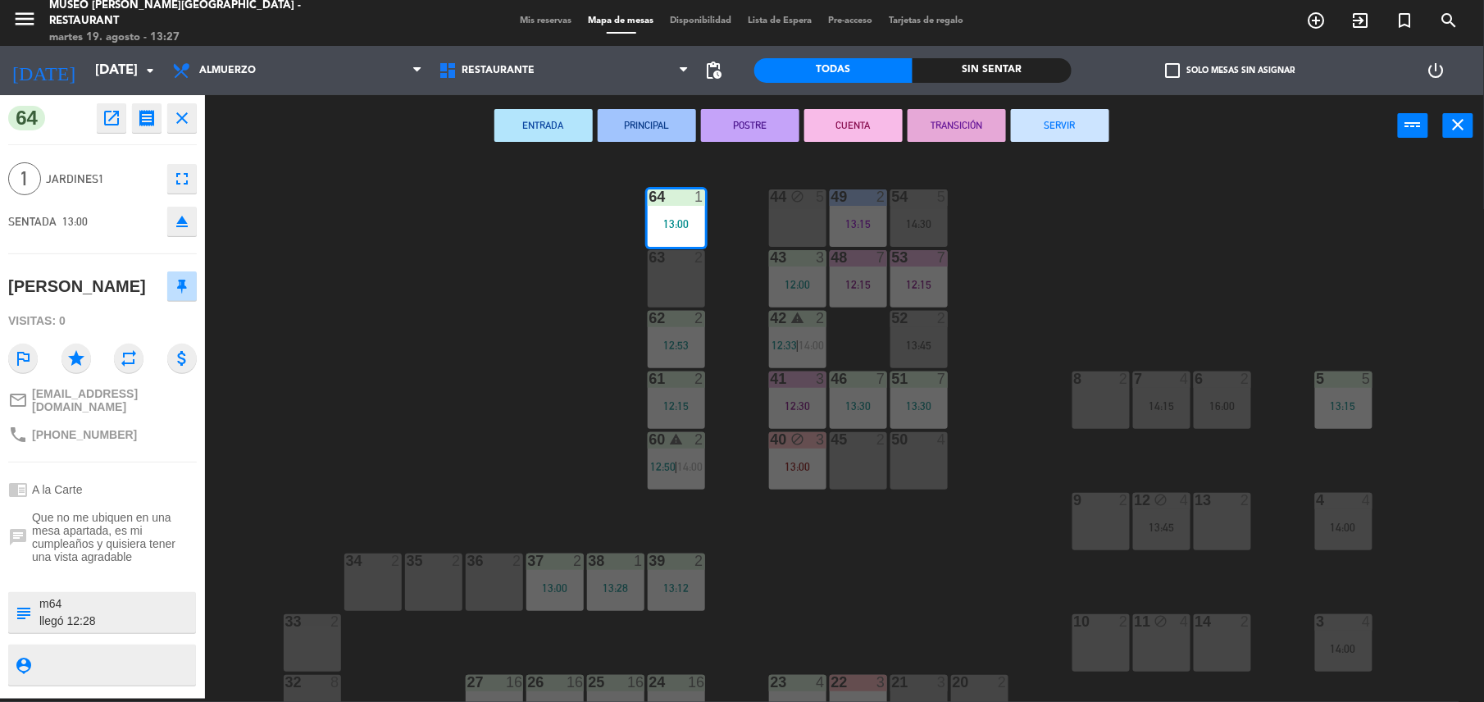
click at [650, 112] on button "PRINCIPAL" at bounding box center [647, 125] width 98 height 33
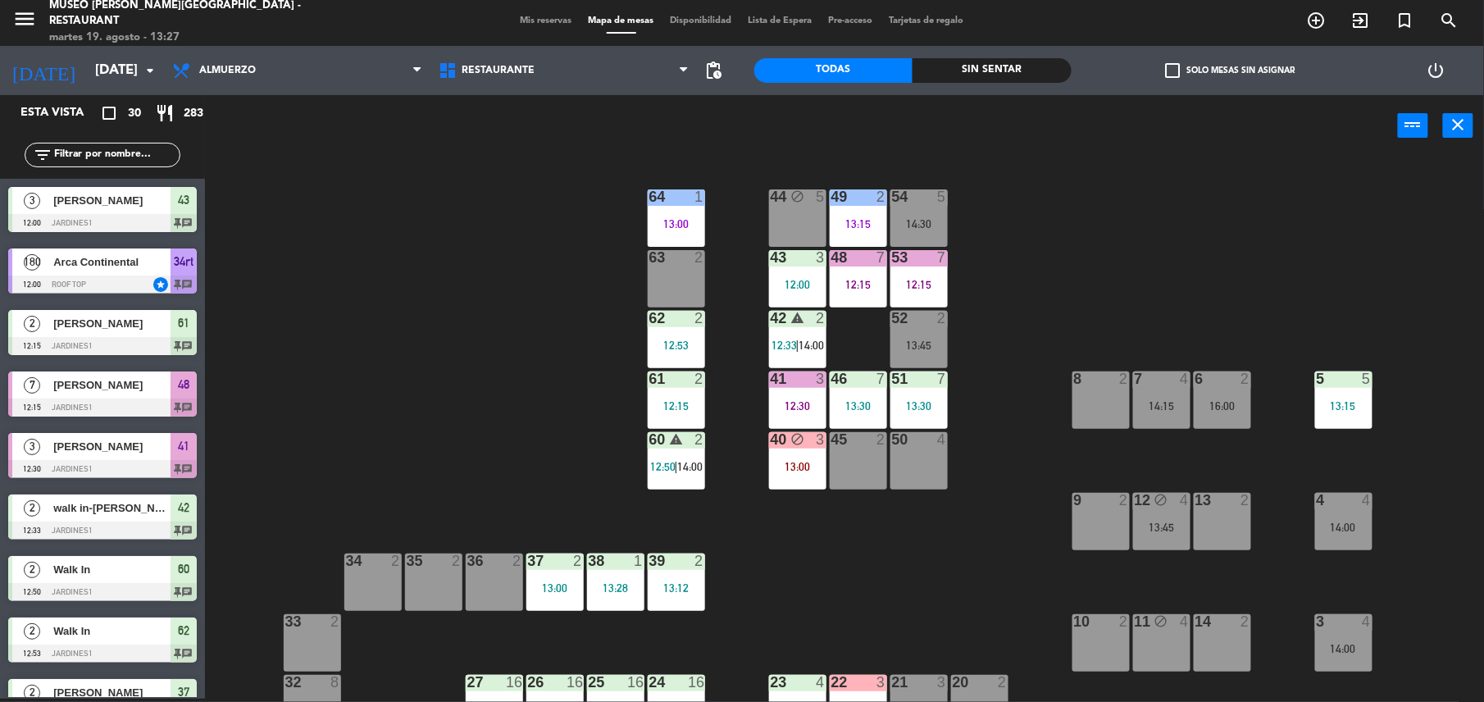
scroll to position [3, 0]
click at [161, 146] on input "text" at bounding box center [115, 155] width 127 height 18
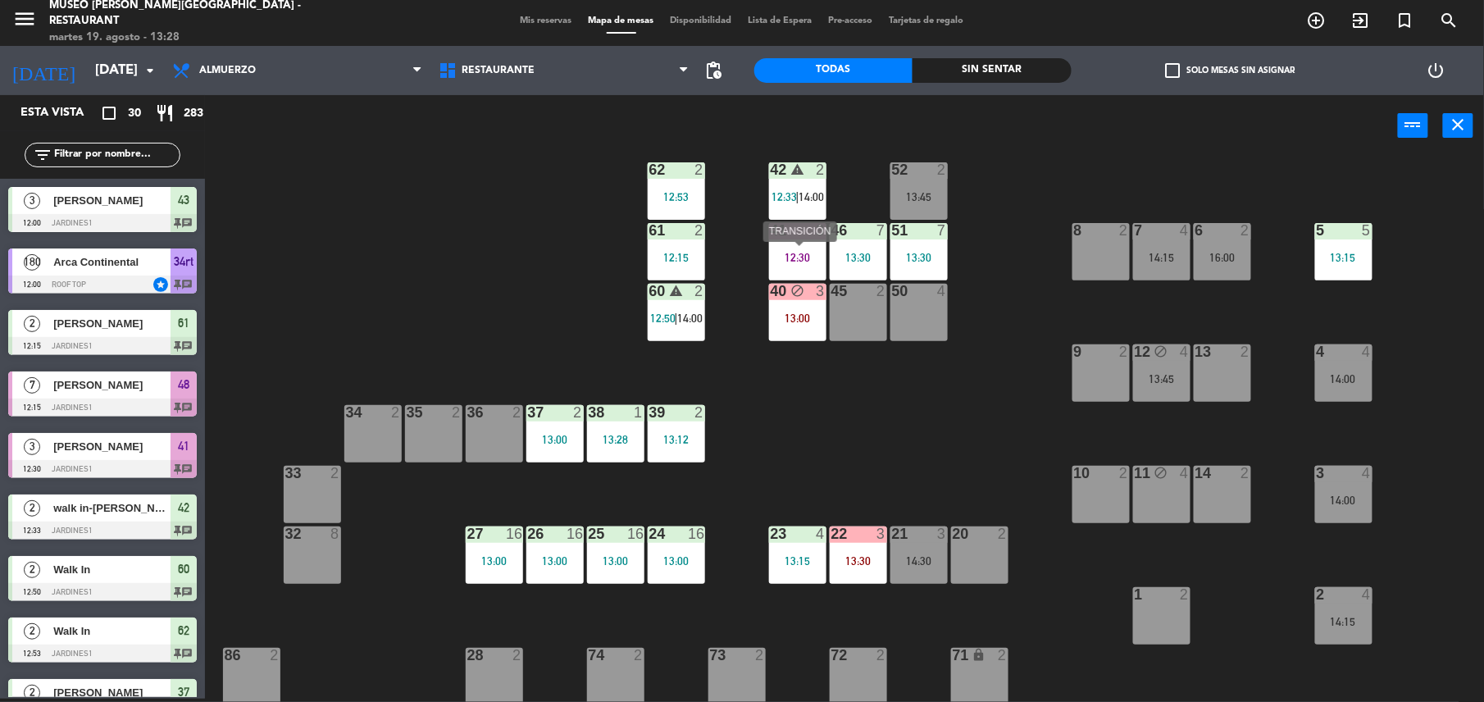
scroll to position [152, 0]
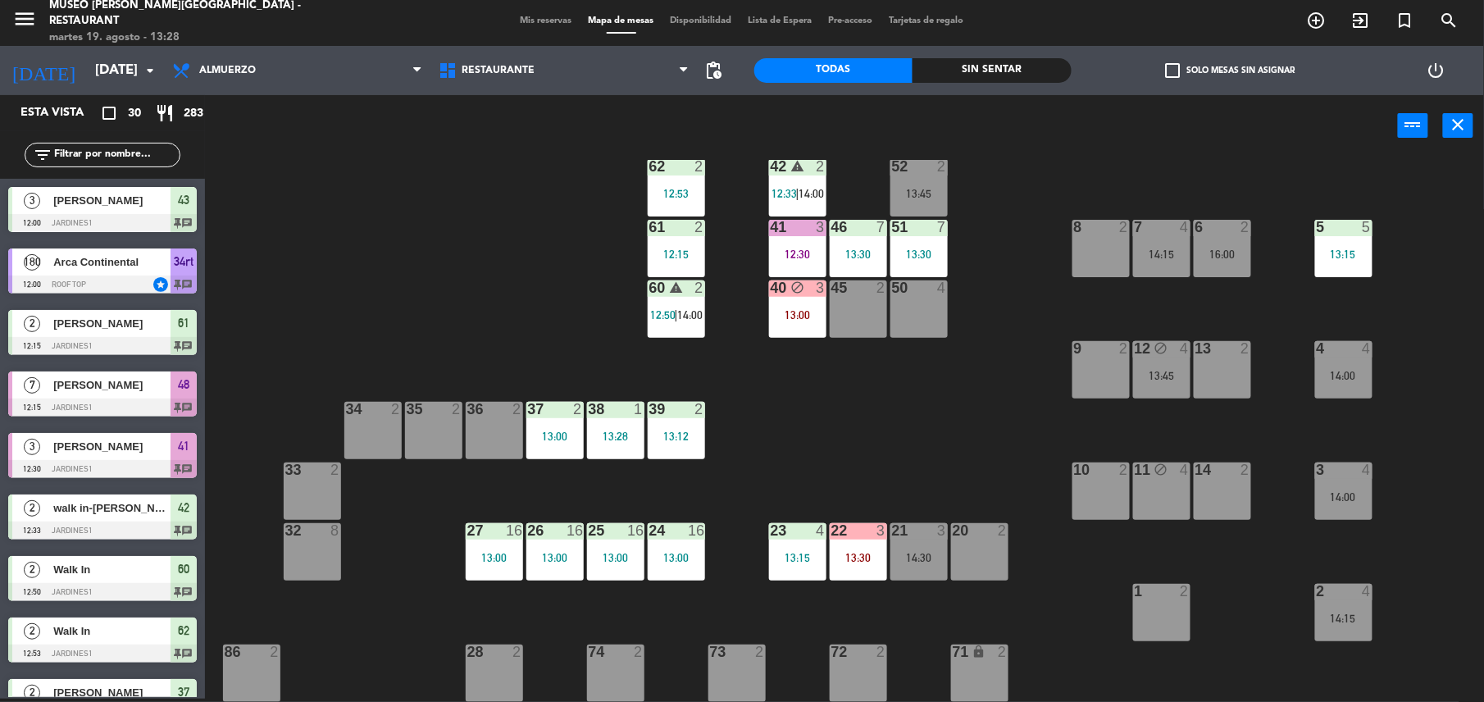
click at [492, 430] on div "36 2" at bounding box center [494, 430] width 57 height 57
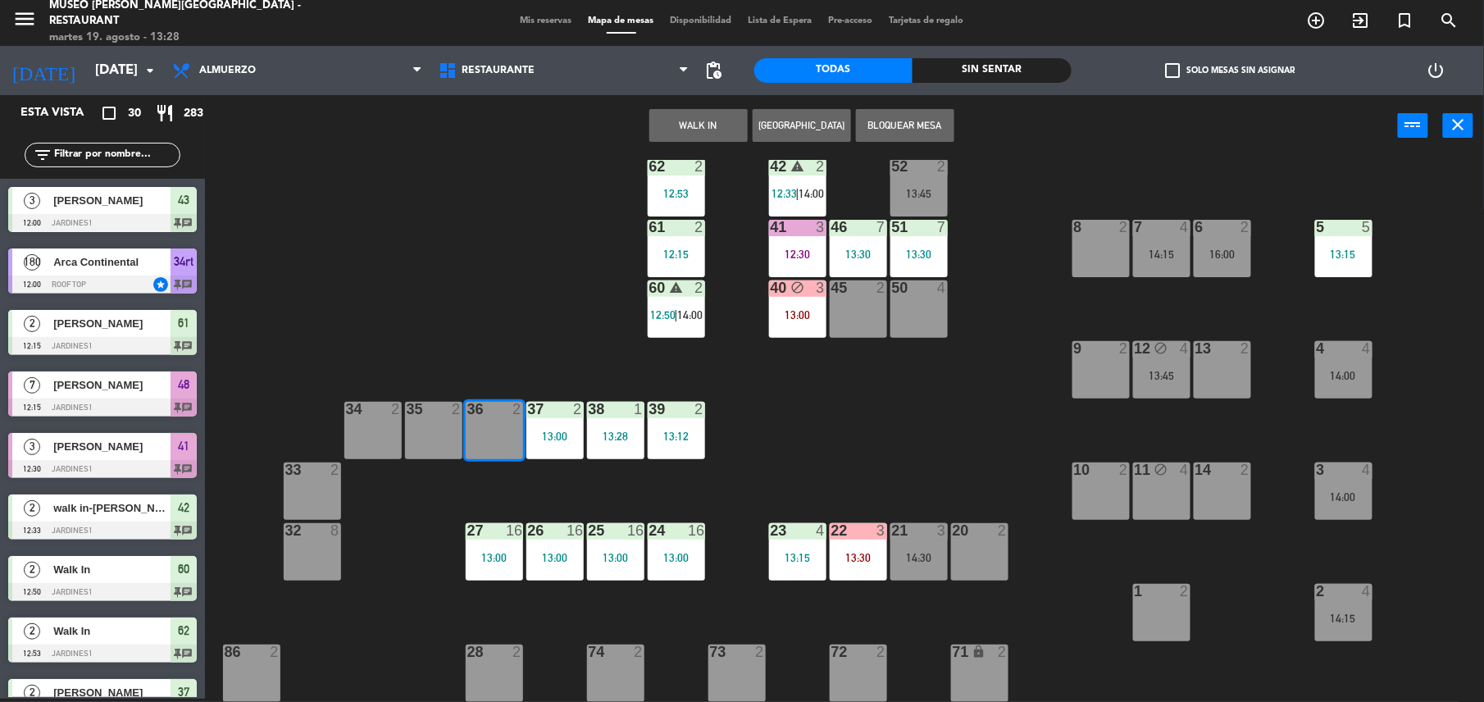
click at [702, 131] on button "WALK IN" at bounding box center [698, 125] width 98 height 33
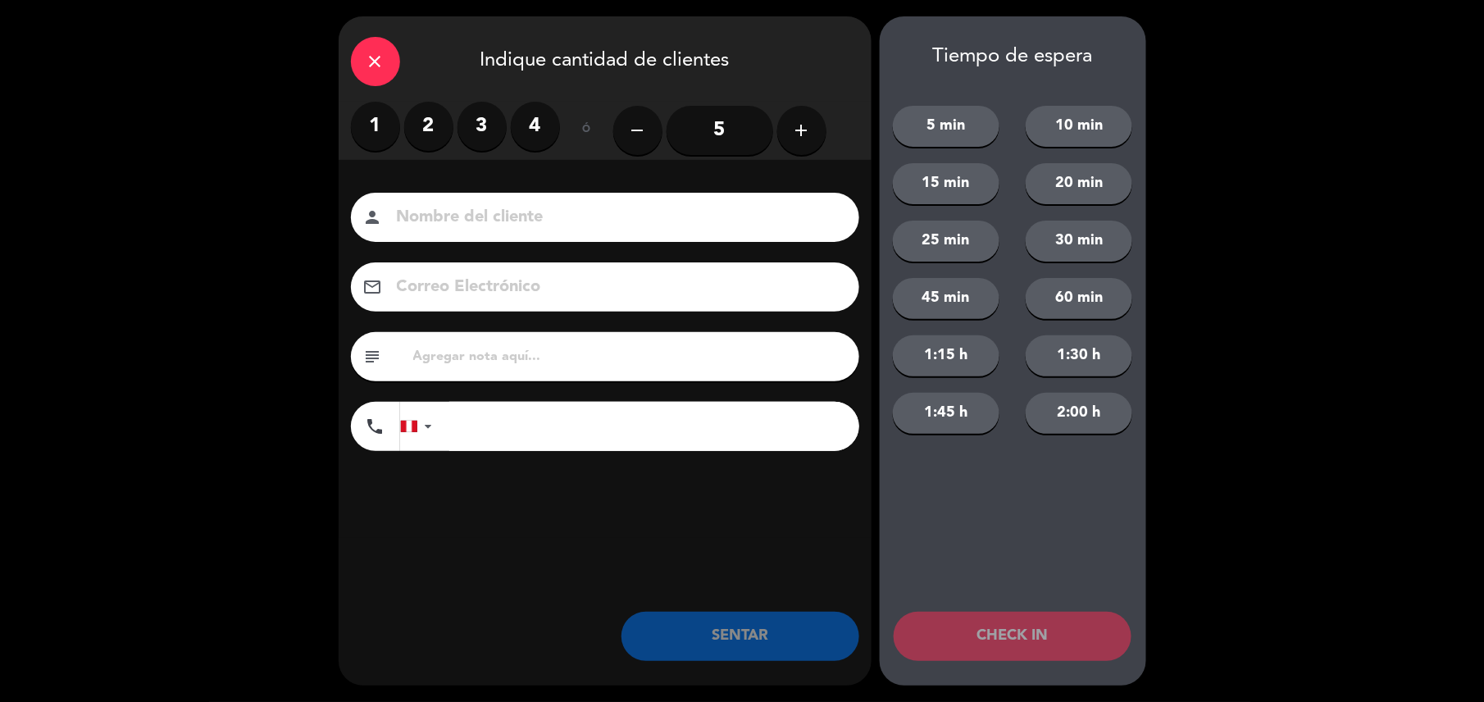
click at [436, 119] on label "2" at bounding box center [428, 126] width 49 height 49
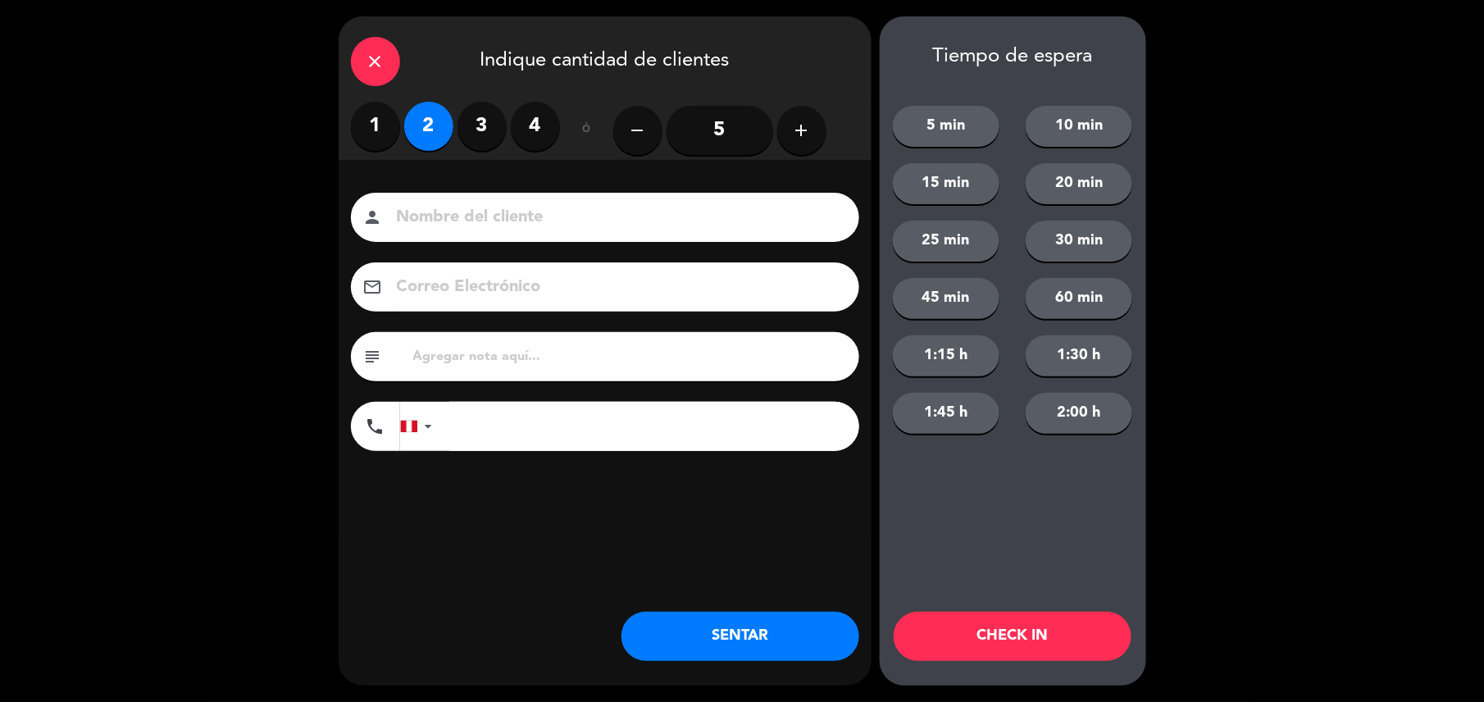
click at [506, 211] on input at bounding box center [616, 217] width 443 height 29
click at [475, 216] on input "walk in-[PERSON_NAME]" at bounding box center [616, 217] width 443 height 29
type input "walk in-[PERSON_NAME]"
click at [706, 617] on button "SENTAR" at bounding box center [740, 636] width 238 height 49
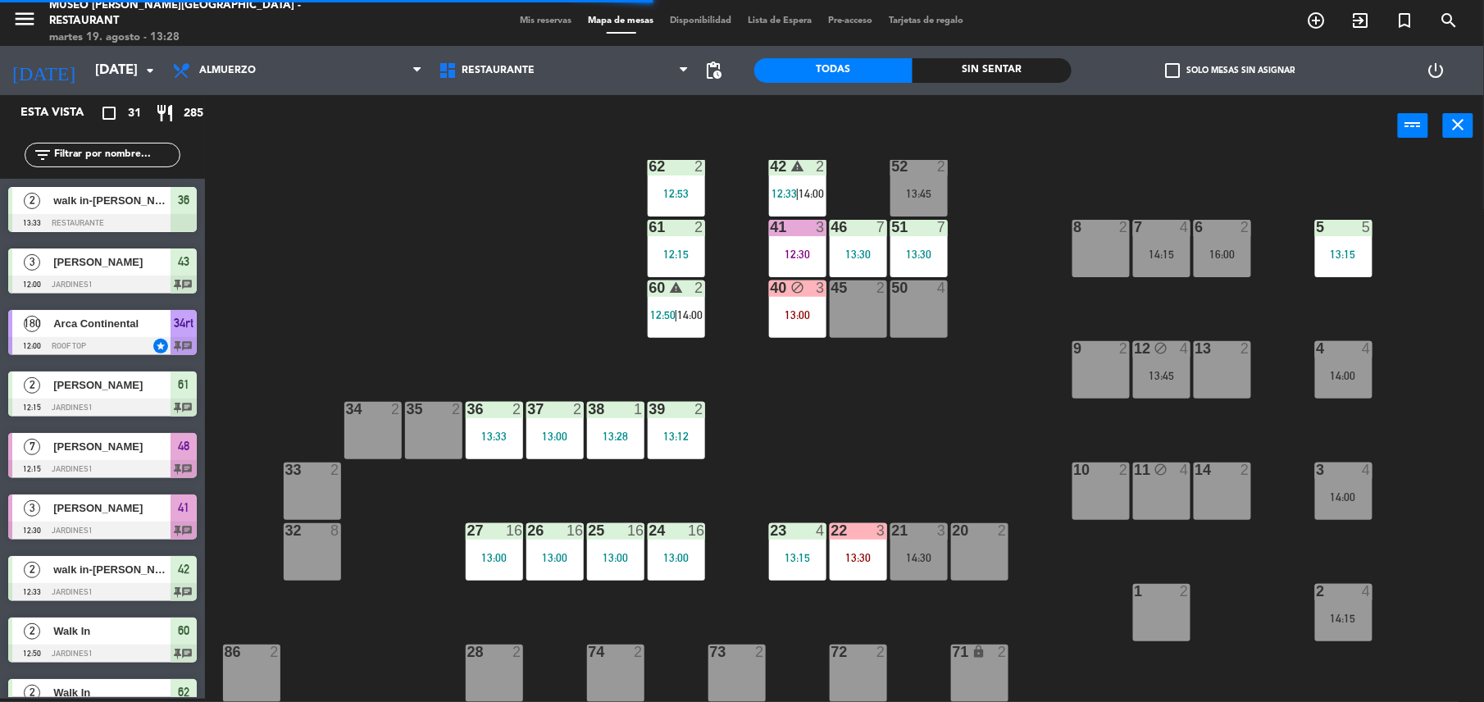
click at [437, 434] on div "35 2" at bounding box center [433, 430] width 57 height 57
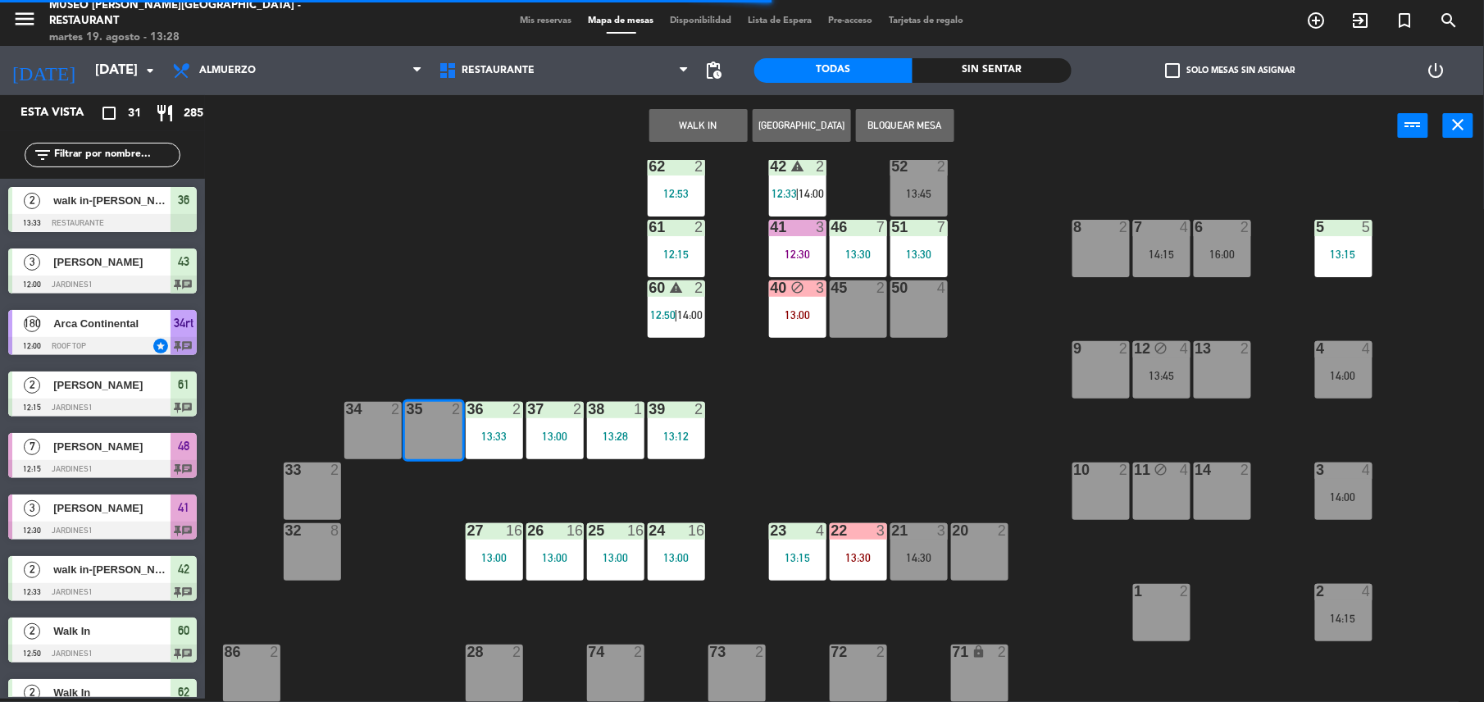
click at [474, 378] on div "44 block 5 49 2 13:15 54 5 14:30 64 1 13:00 48 7 12:15 53 7 12:15 63 2 43 3 12:…" at bounding box center [852, 431] width 1264 height 542
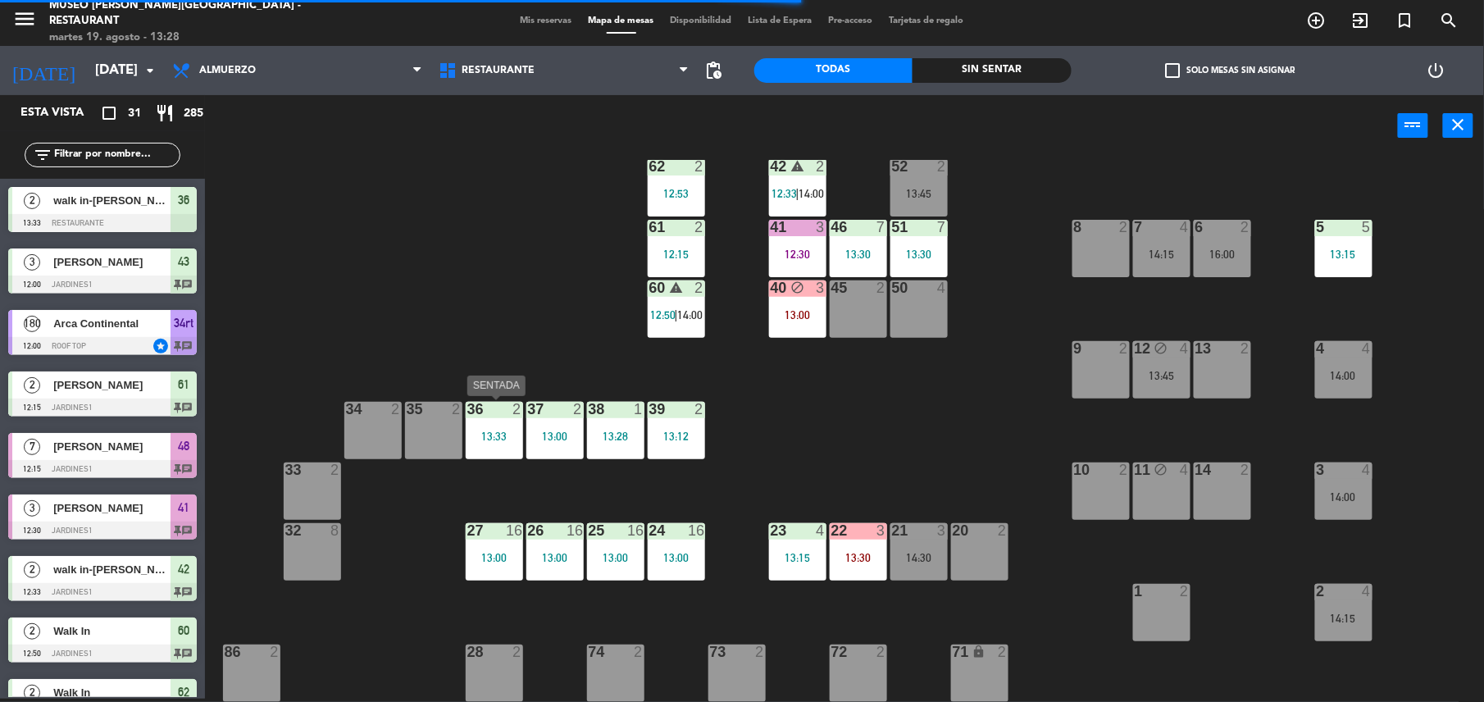
click at [496, 418] on div "36 2 13:33" at bounding box center [494, 430] width 57 height 57
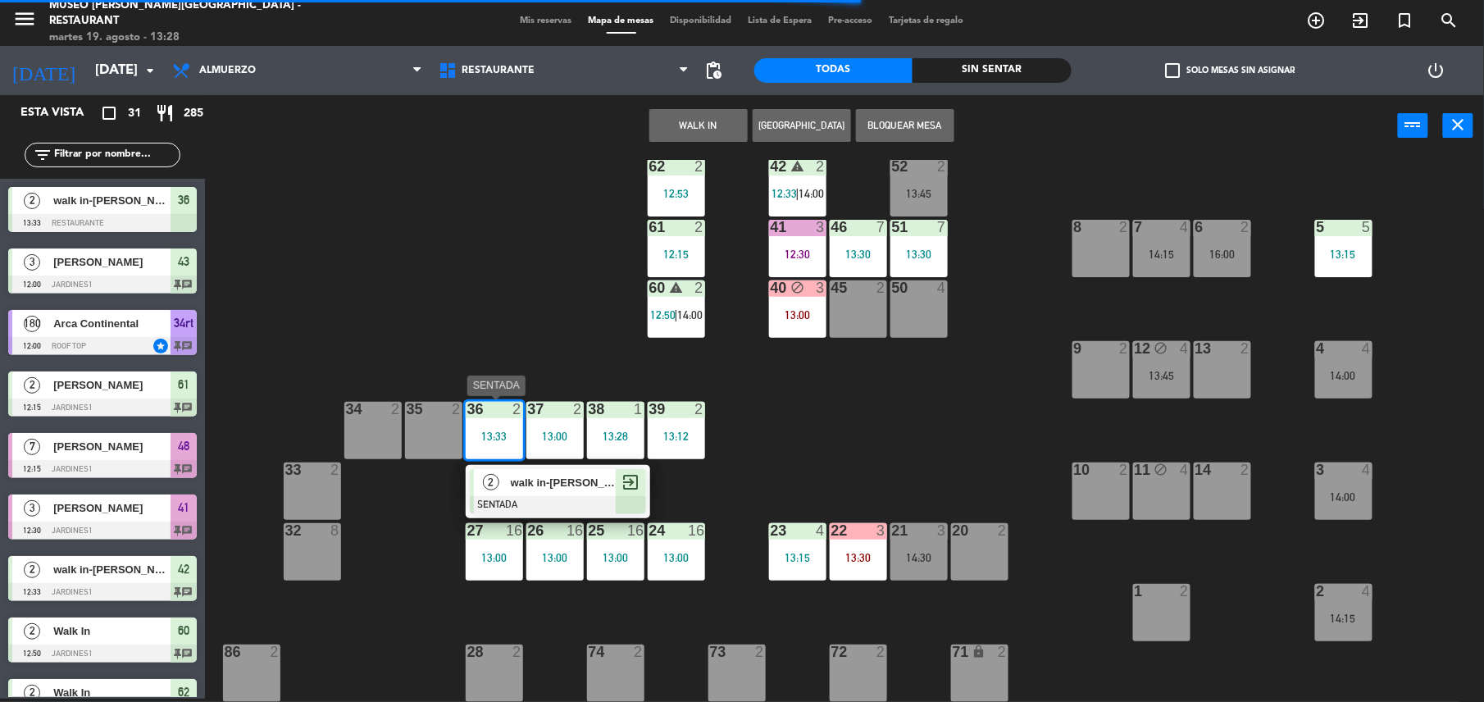
click at [577, 486] on span "walk in-[PERSON_NAME]" at bounding box center [563, 482] width 105 height 17
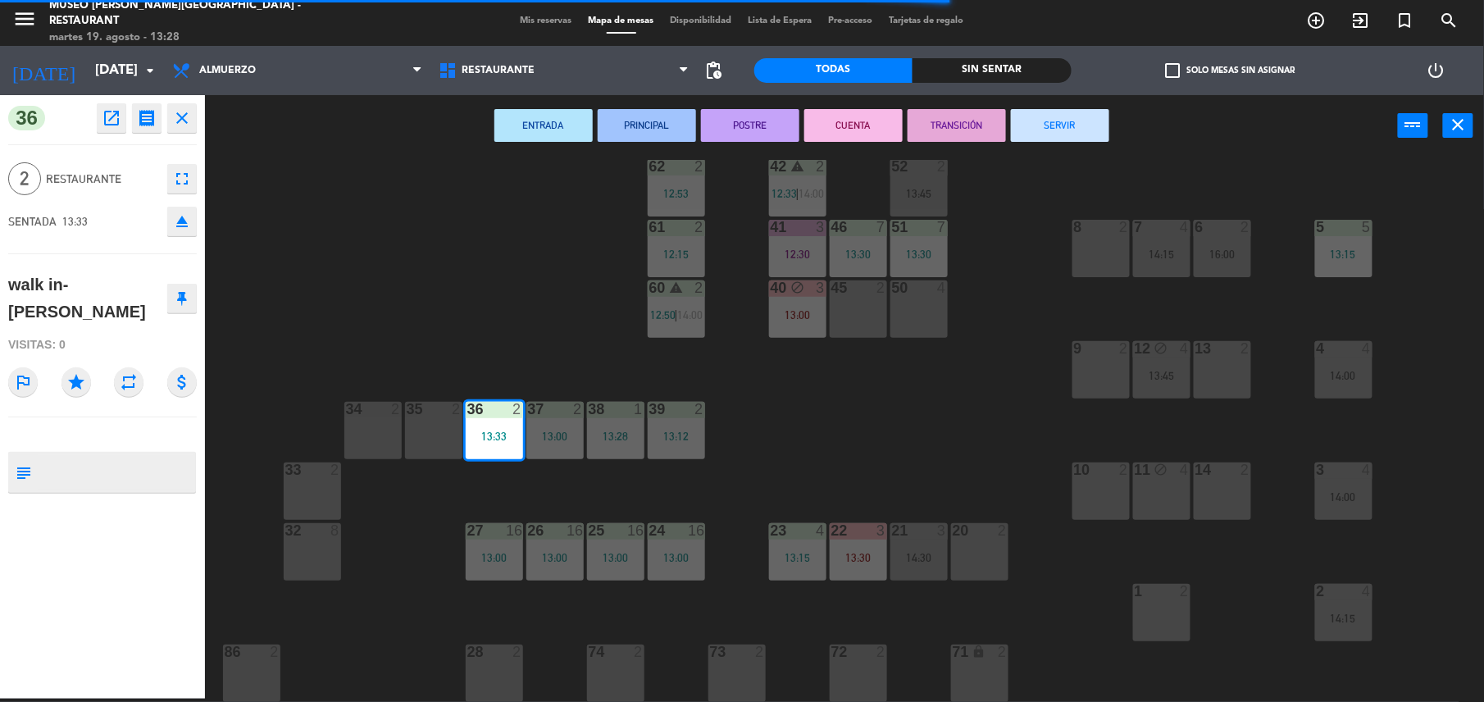
click at [76, 455] on textarea at bounding box center [116, 472] width 157 height 34
type textarea "m36"
click at [148, 277] on div "walk in-[PERSON_NAME]" at bounding box center [102, 298] width 189 height 65
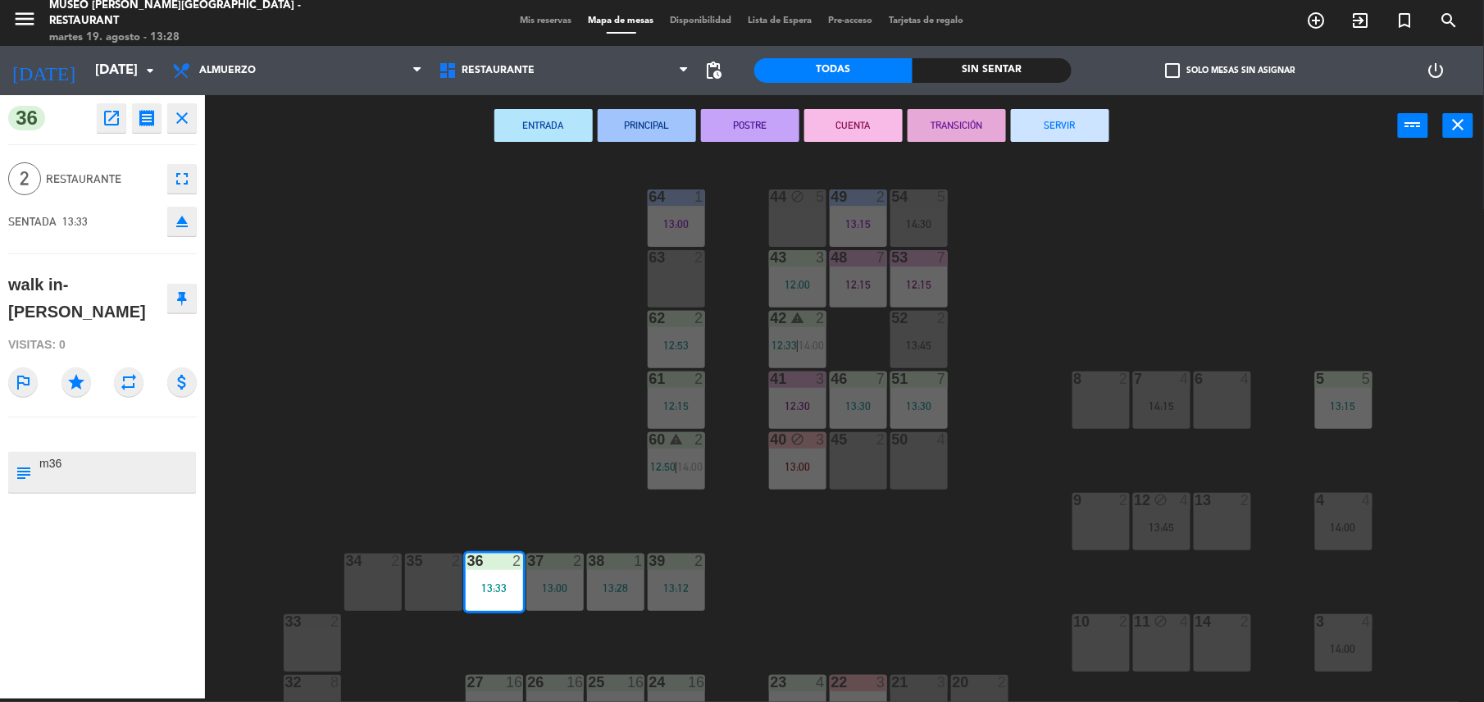
click at [519, 362] on div "44 block 5 49 2 13:15 54 5 14:30 64 1 13:00 48 7 12:15 53 7 12:15 63 2 43 3 12:…" at bounding box center [852, 431] width 1264 height 542
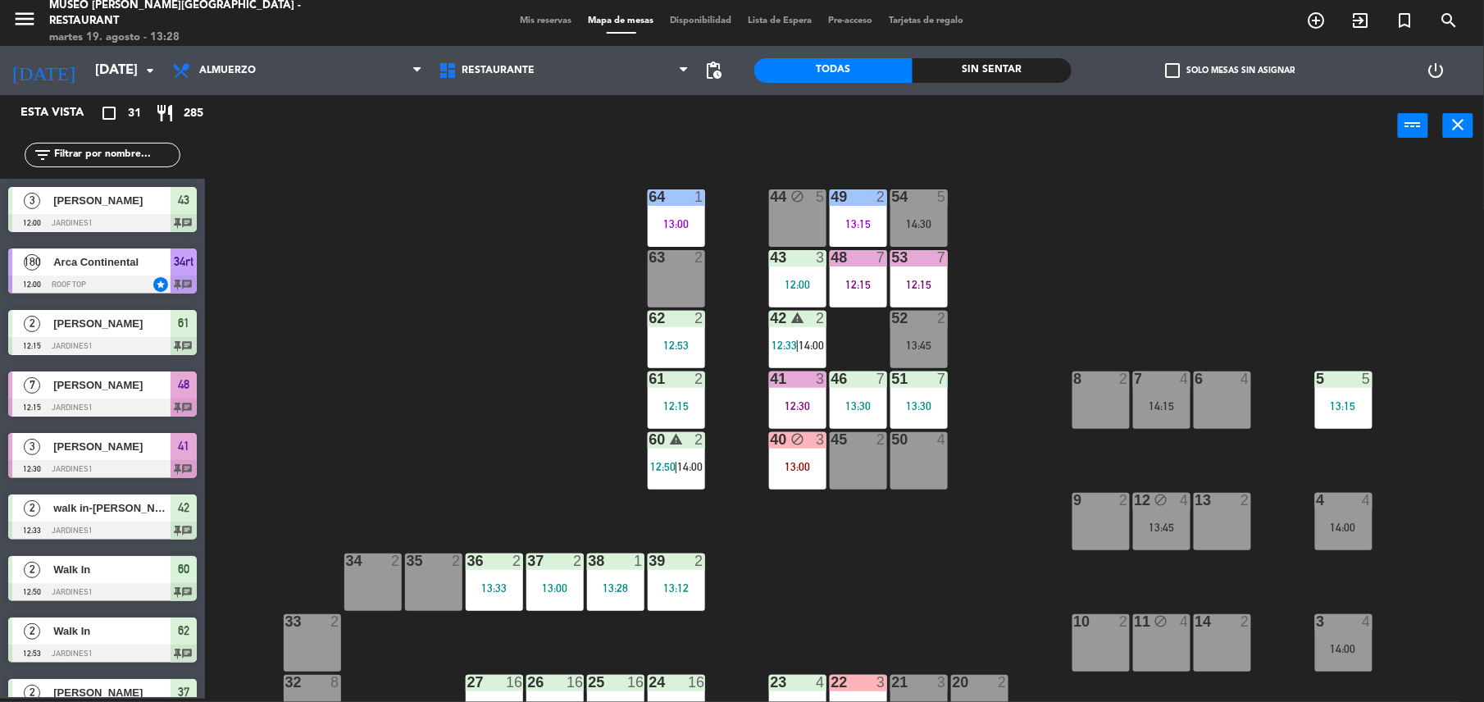
scroll to position [3, 0]
click at [657, 408] on div "12:15" at bounding box center [676, 405] width 57 height 11
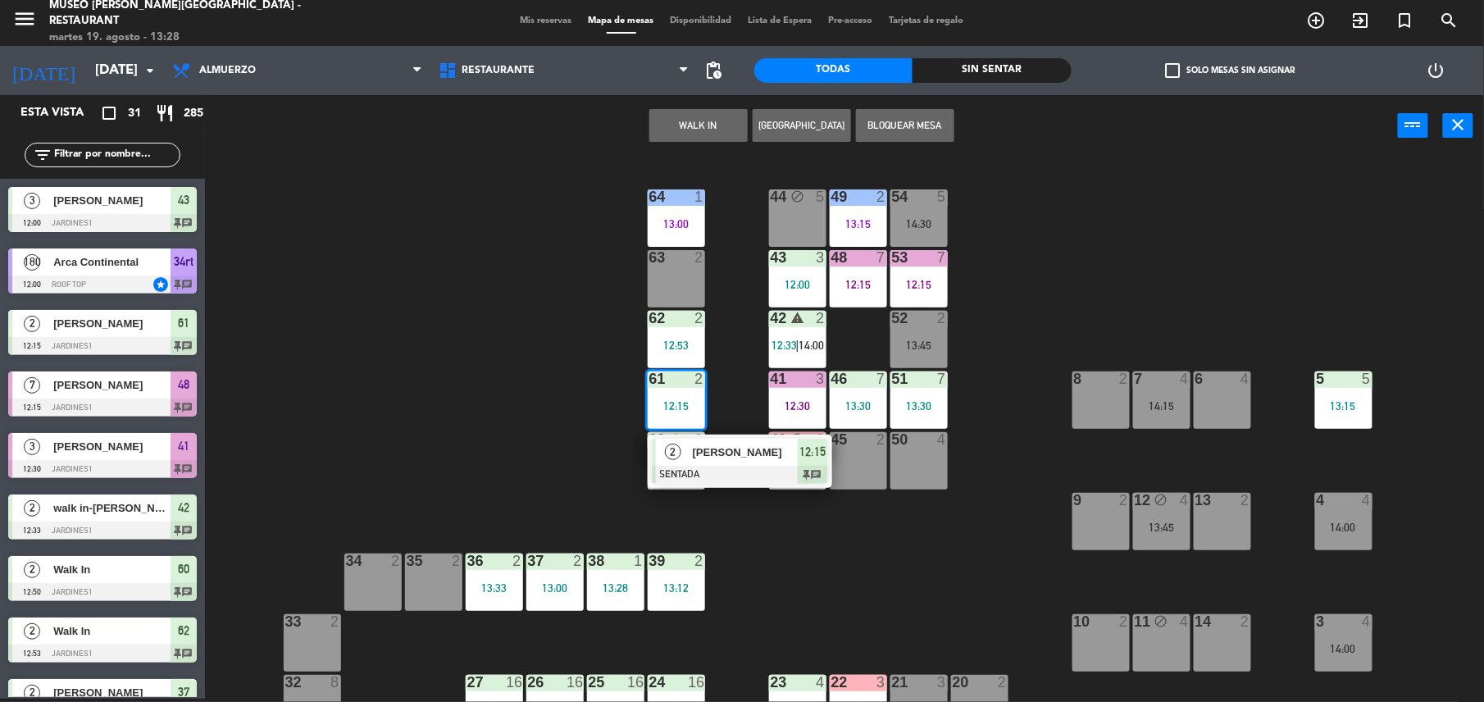
click at [713, 440] on div "[PERSON_NAME]" at bounding box center [744, 452] width 107 height 27
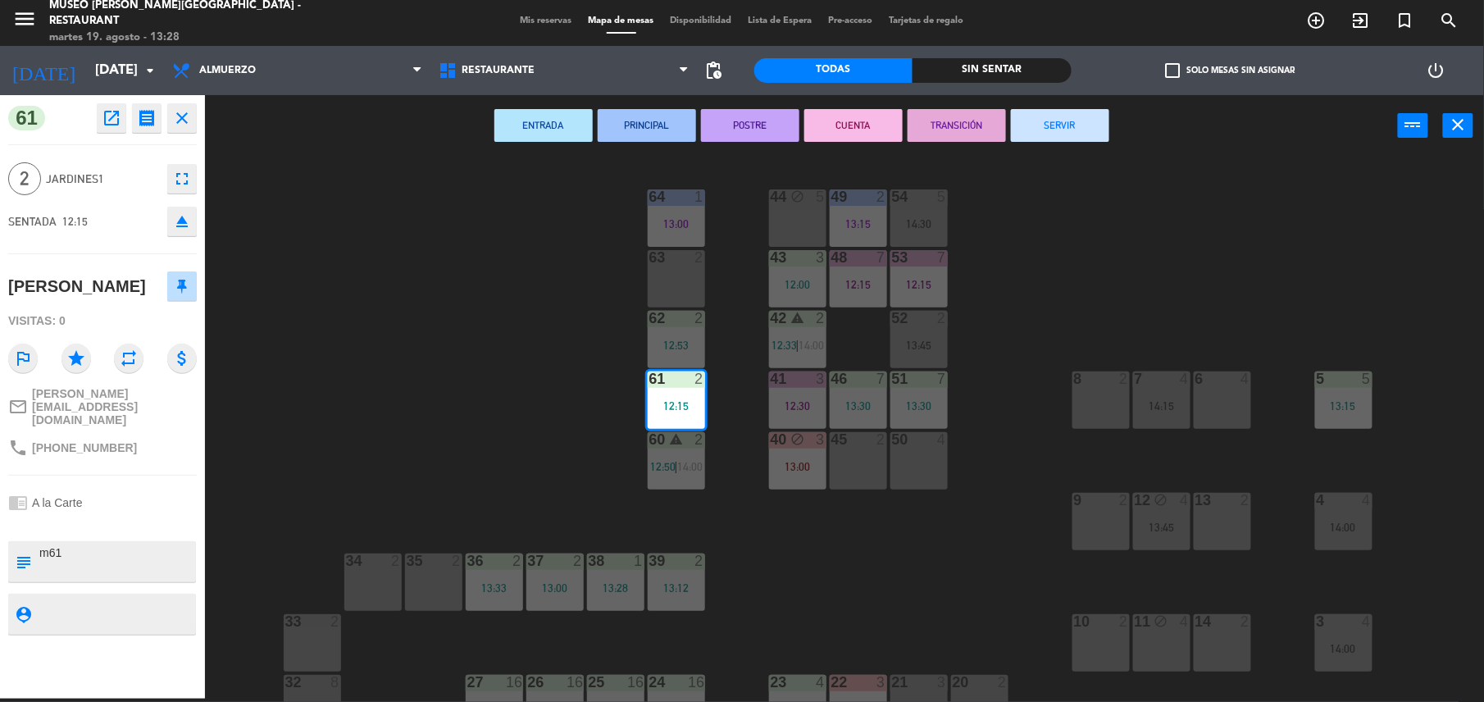
click at [925, 121] on button "TRANSICIÓN" at bounding box center [956, 125] width 98 height 33
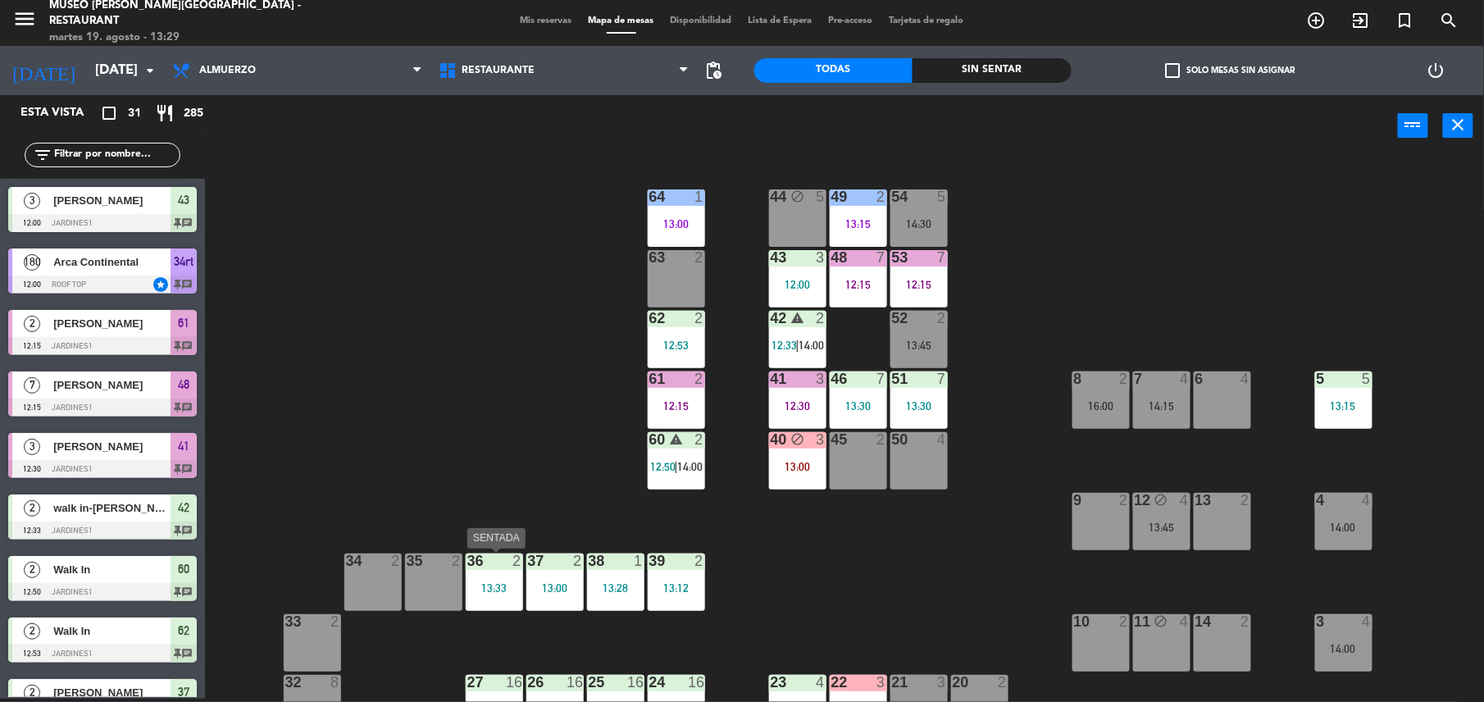
click at [509, 587] on div "13:33" at bounding box center [494, 587] width 57 height 11
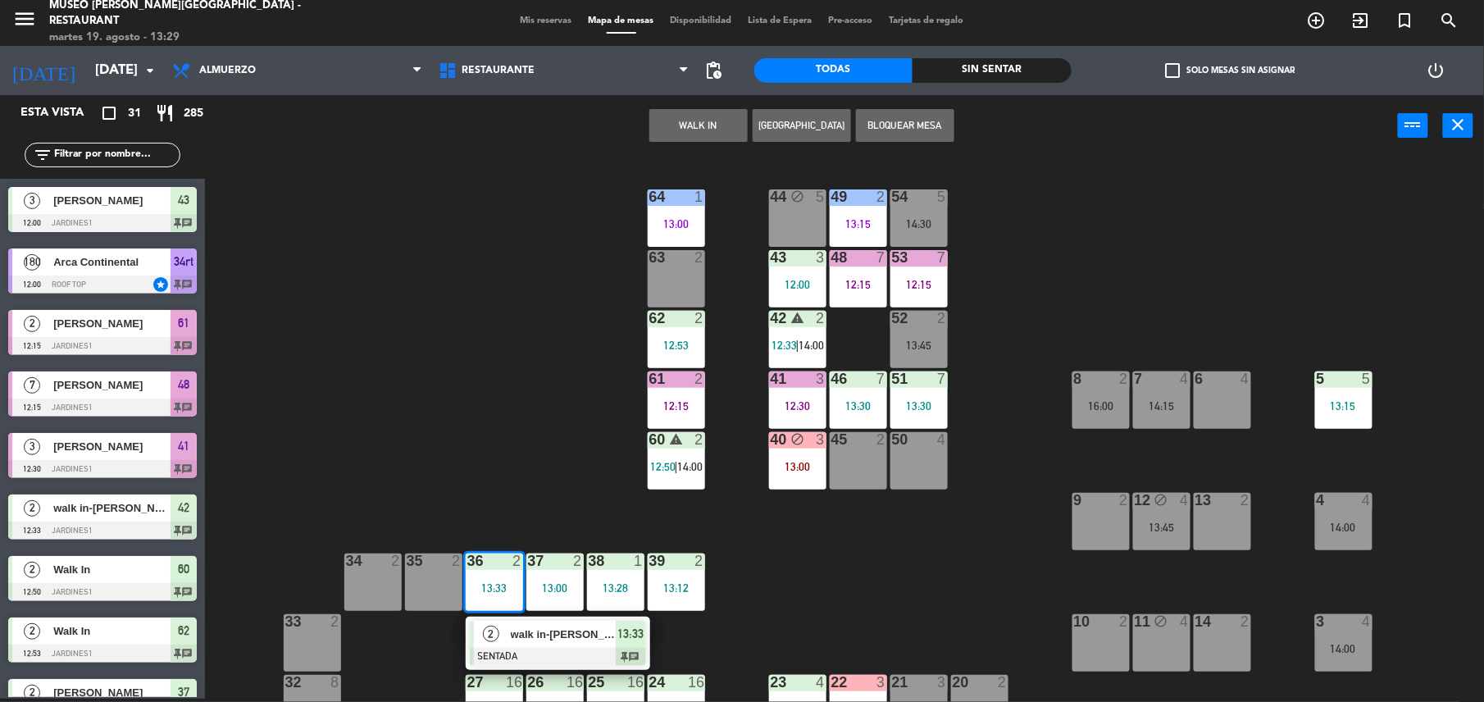
click at [384, 578] on div "34 2" at bounding box center [372, 581] width 57 height 57
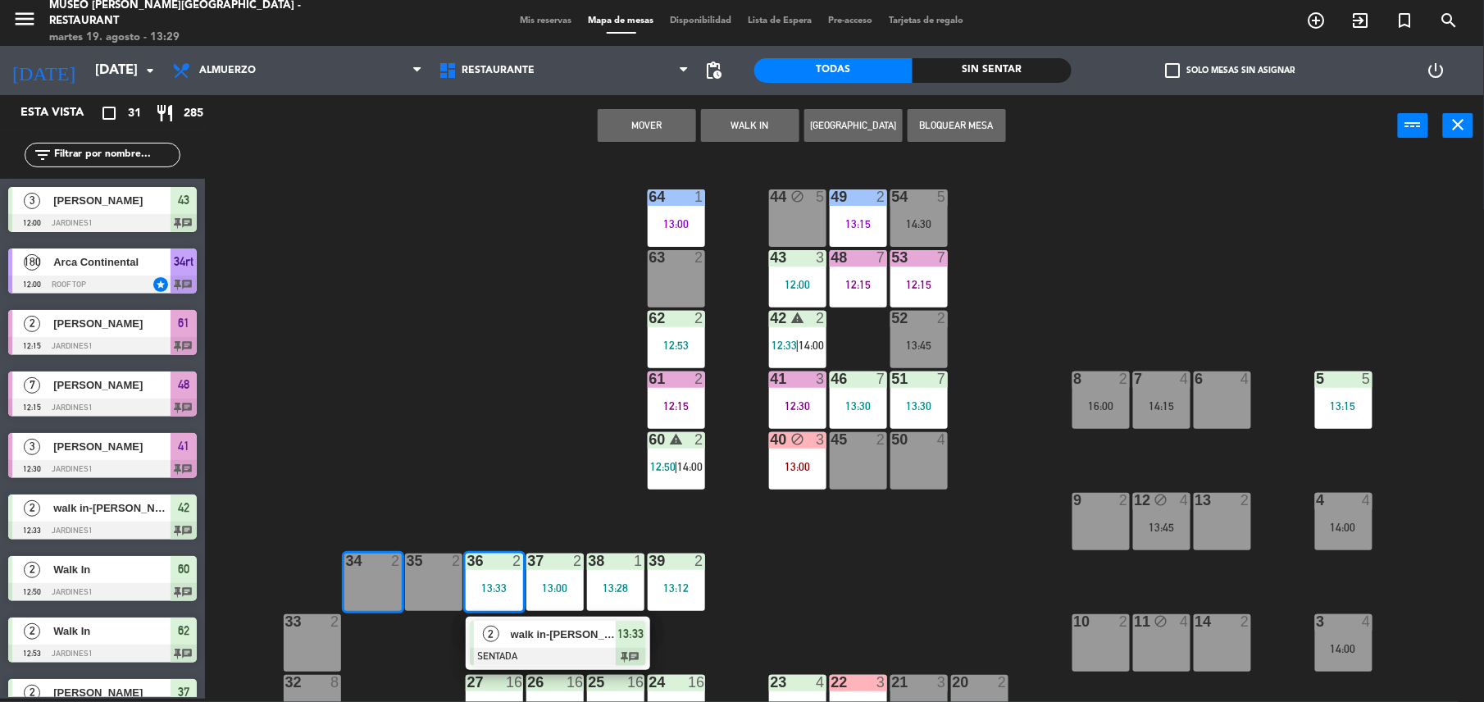
click at [614, 136] on button "Mover" at bounding box center [647, 125] width 98 height 33
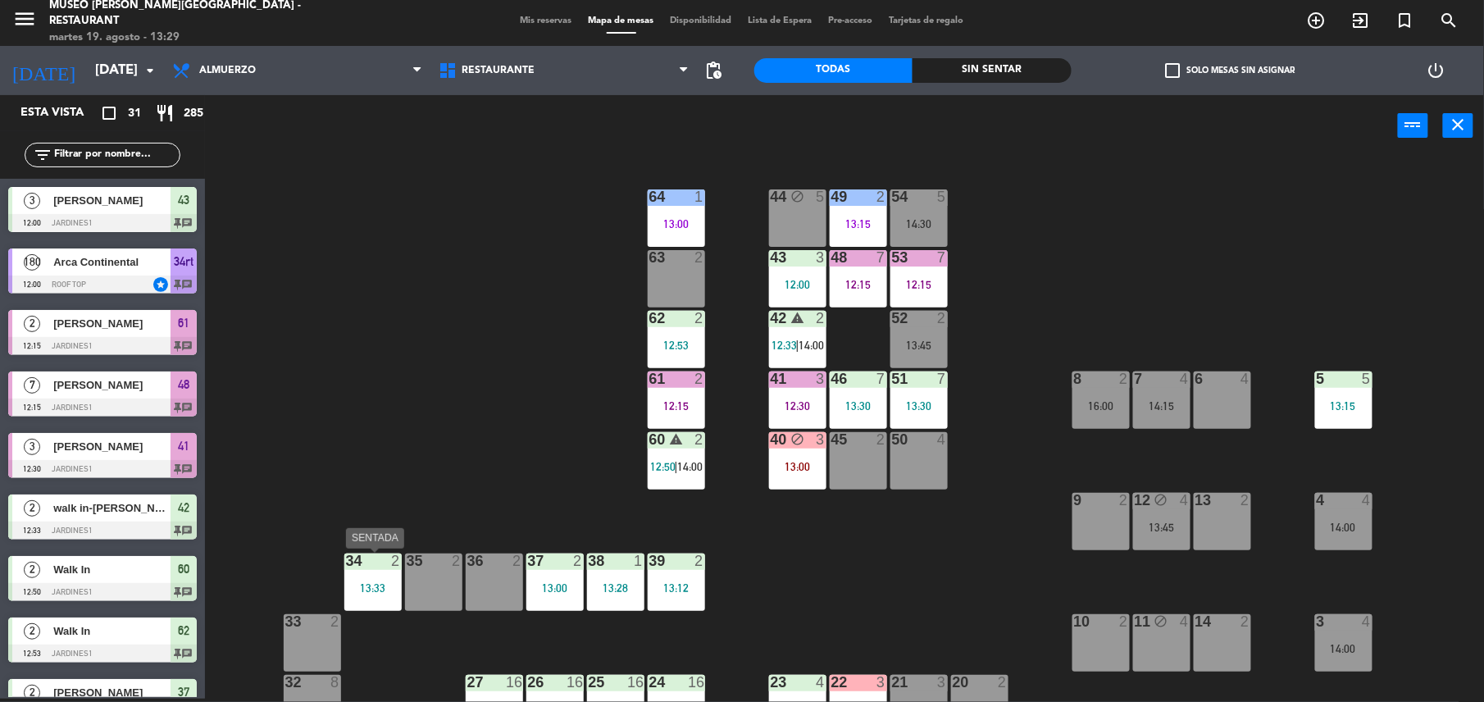
click at [384, 585] on div "13:33" at bounding box center [372, 587] width 57 height 11
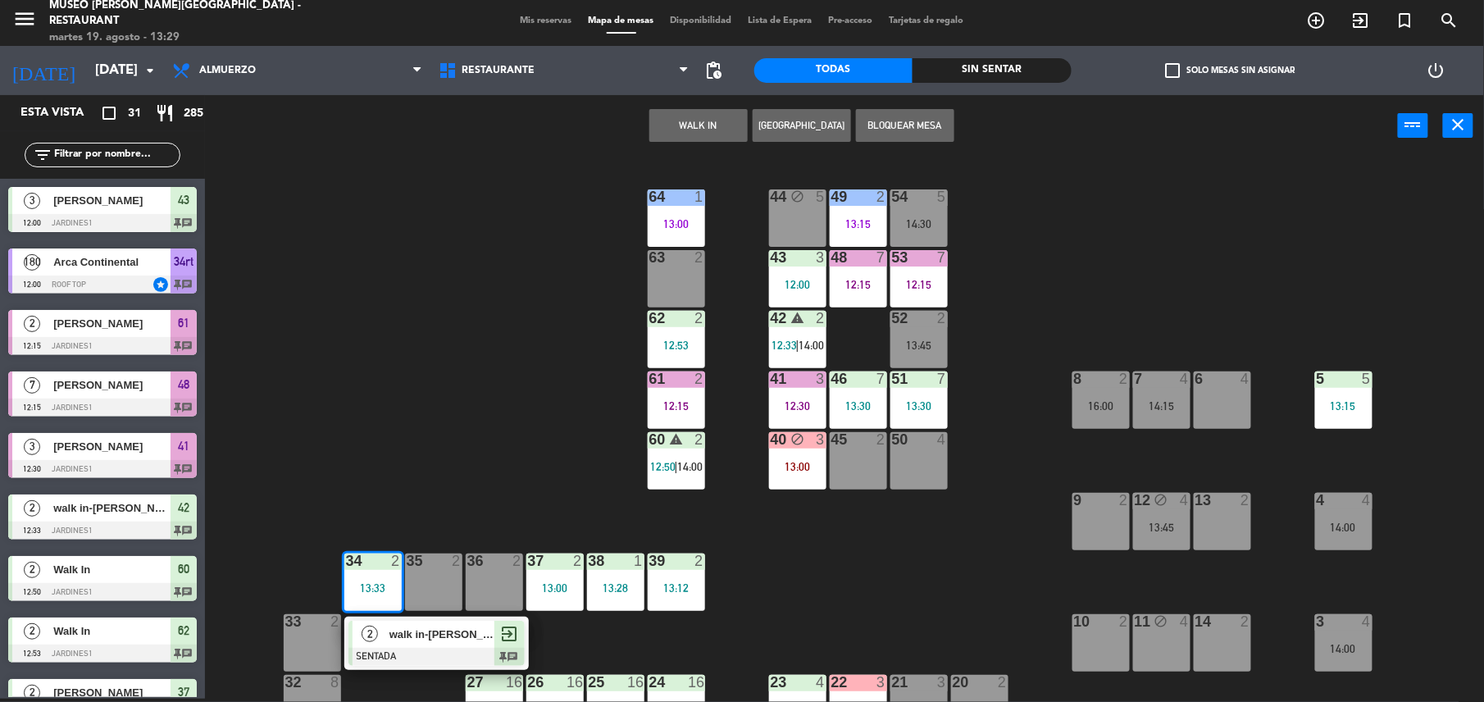
click at [434, 639] on span "walk in-[PERSON_NAME]" at bounding box center [441, 633] width 105 height 17
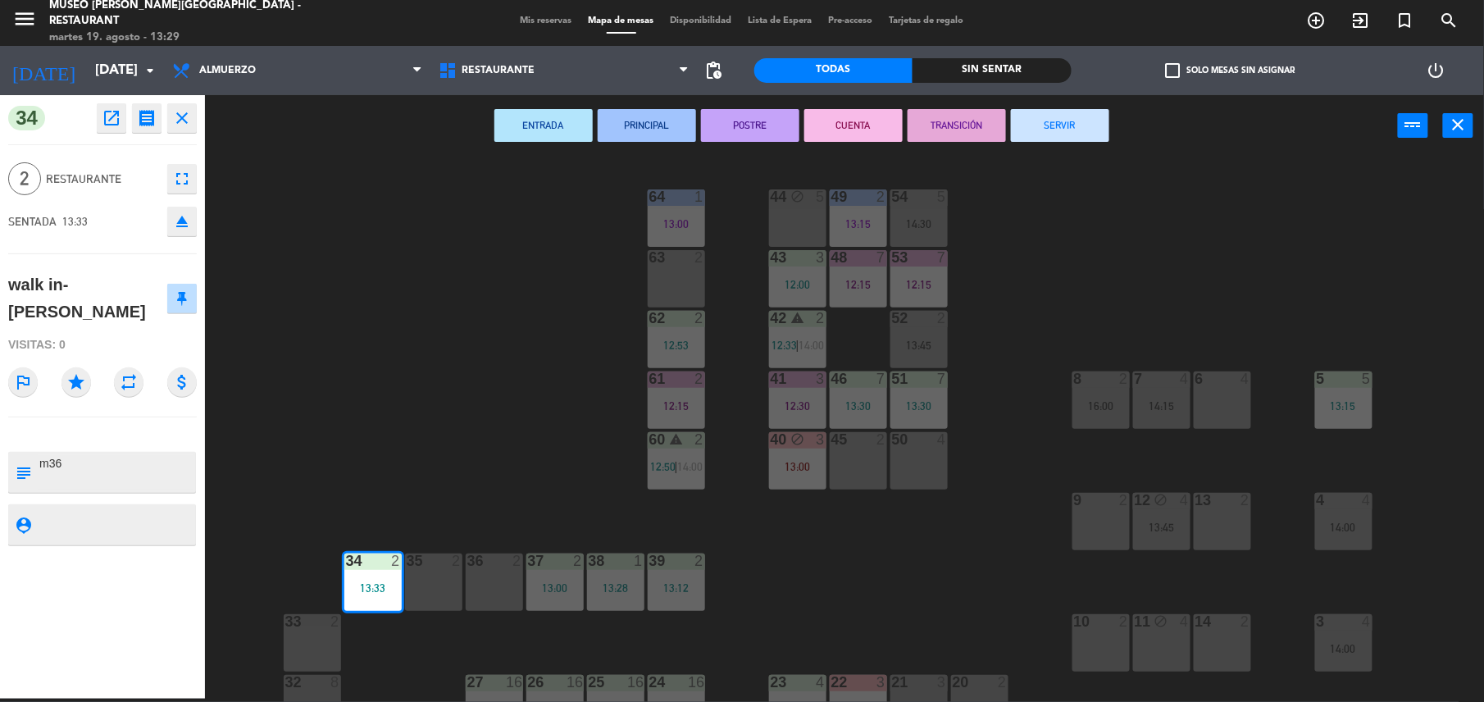
click at [62, 455] on textarea at bounding box center [116, 472] width 157 height 34
type textarea "m34"
click at [129, 330] on div "Visitas: 0" at bounding box center [102, 344] width 189 height 29
click at [303, 627] on div at bounding box center [311, 621] width 27 height 15
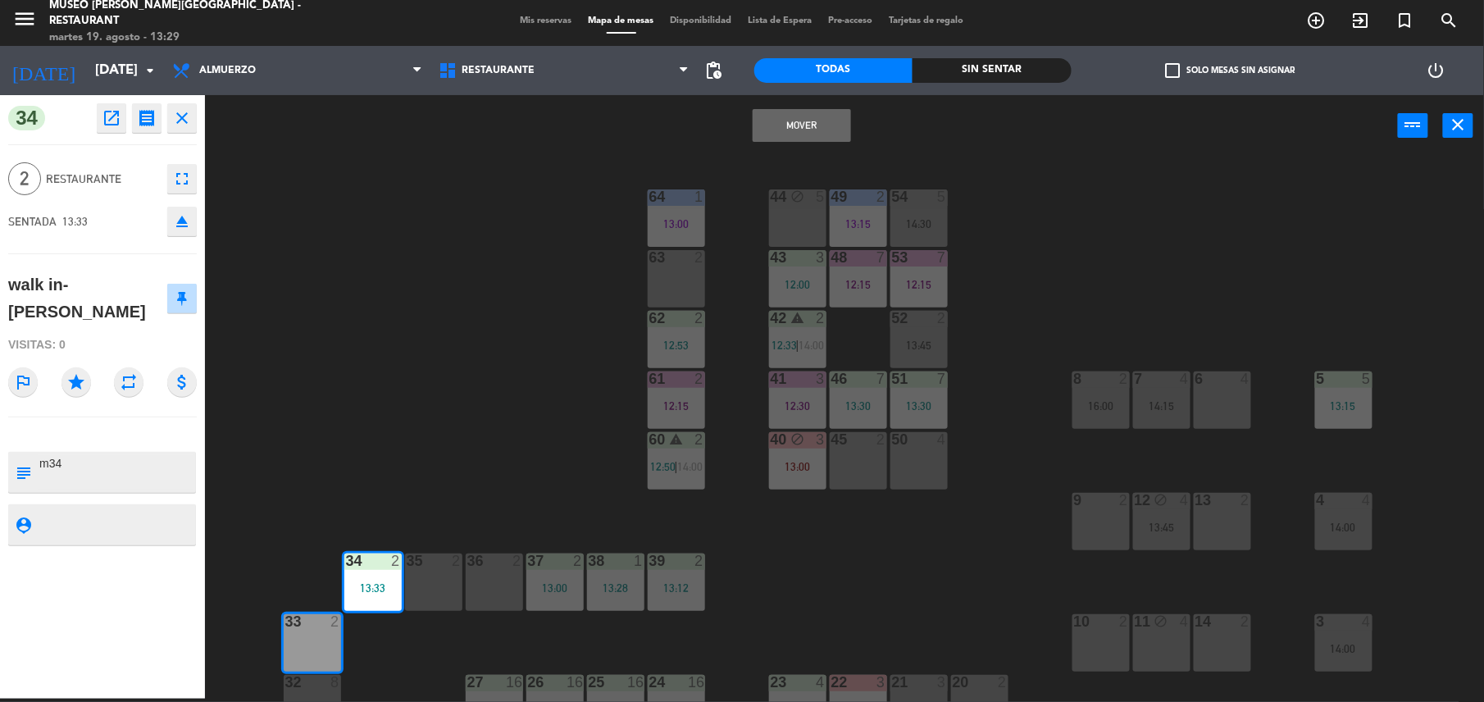
click at [827, 126] on button "Mover" at bounding box center [802, 125] width 98 height 33
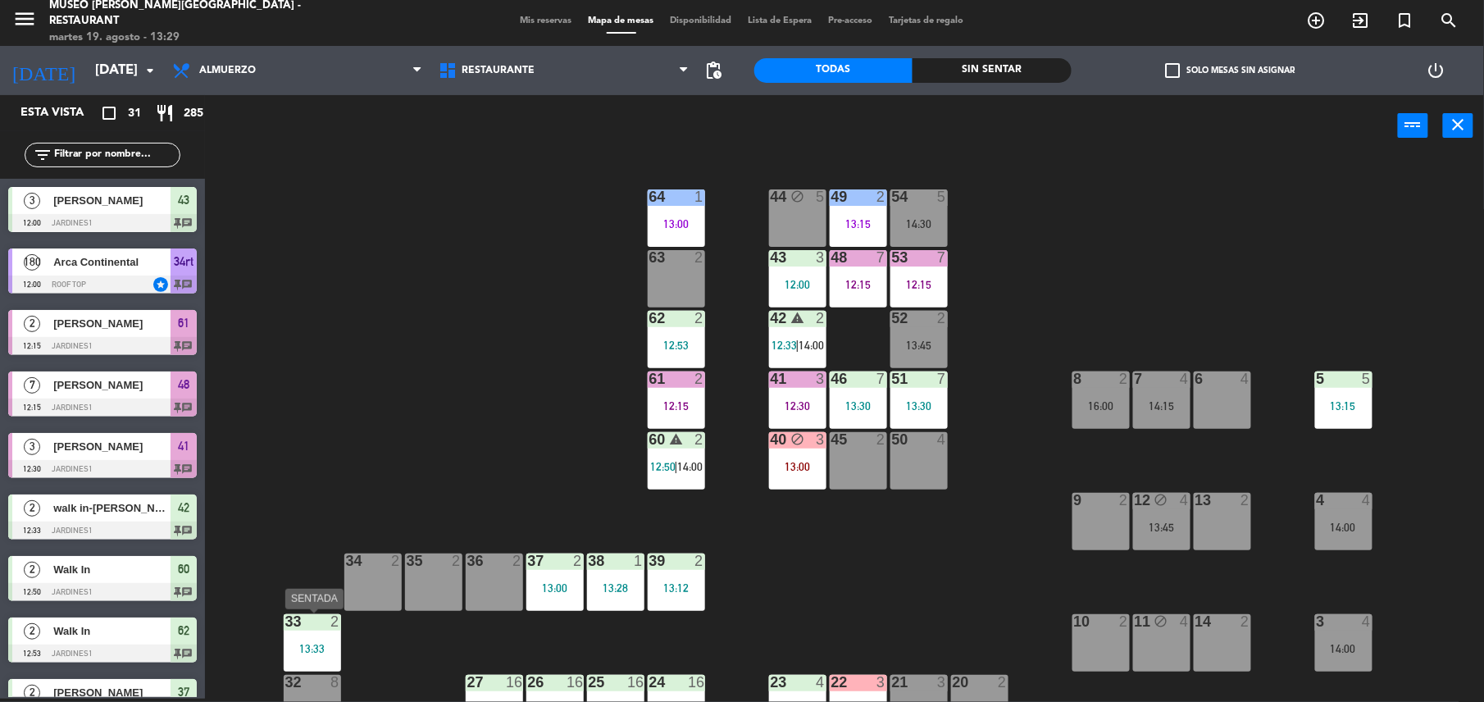
click at [300, 653] on div "13:33" at bounding box center [312, 648] width 57 height 11
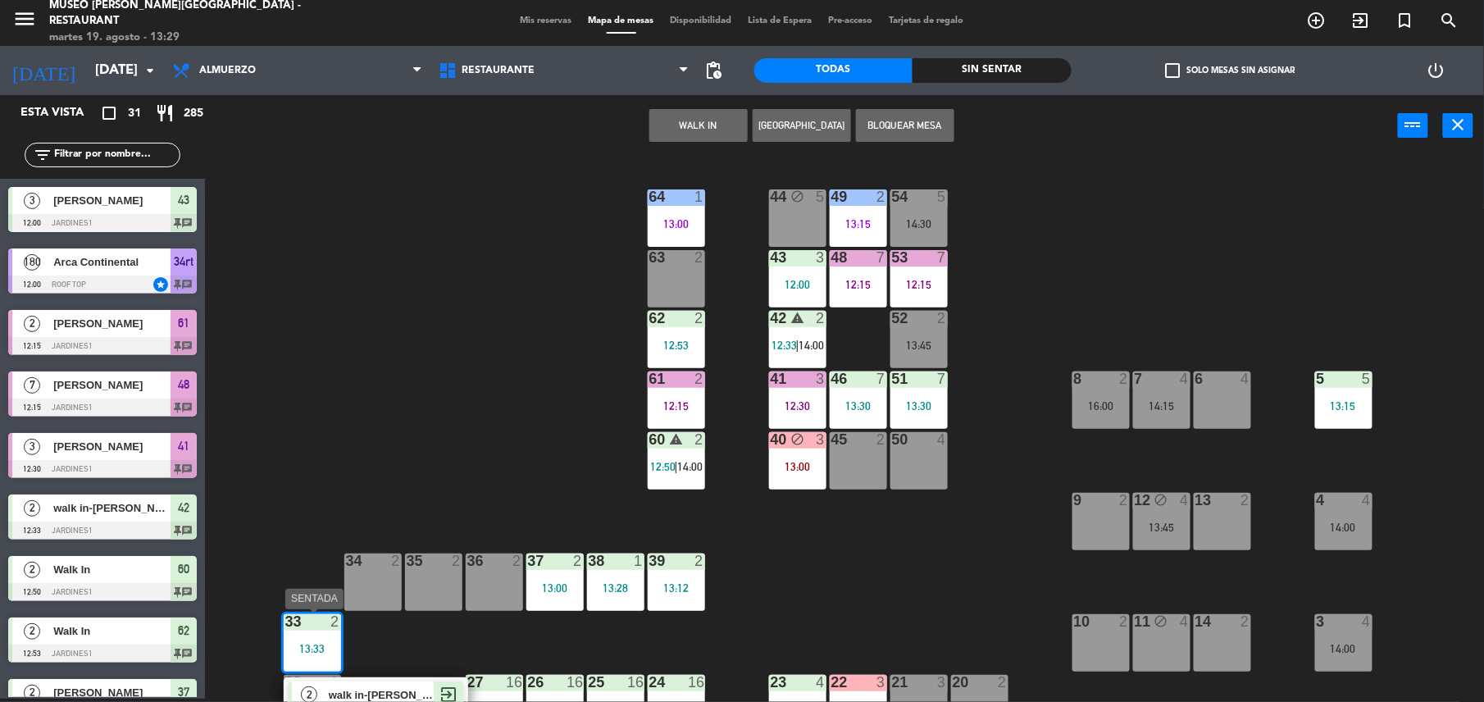
click at [377, 690] on span "walk in-[PERSON_NAME]" at bounding box center [381, 694] width 105 height 17
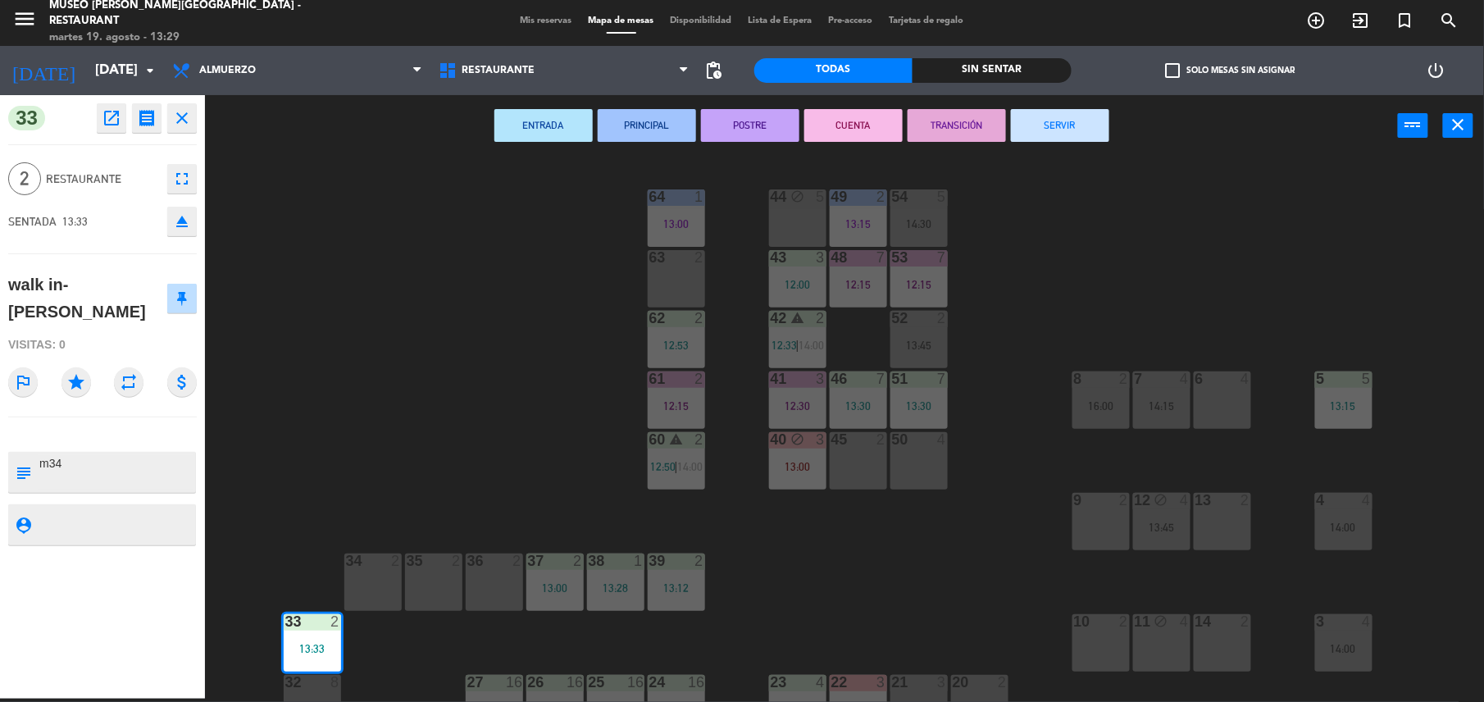
click at [63, 455] on textarea at bounding box center [116, 472] width 157 height 34
type textarea "m33"
click at [121, 292] on div "walk in-[PERSON_NAME]" at bounding box center [102, 298] width 189 height 65
click at [466, 387] on div "44 block 5 49 2 13:15 54 5 14:30 64 1 13:00 48 7 12:15 53 7 12:15 63 2 43 3 12:…" at bounding box center [852, 431] width 1264 height 542
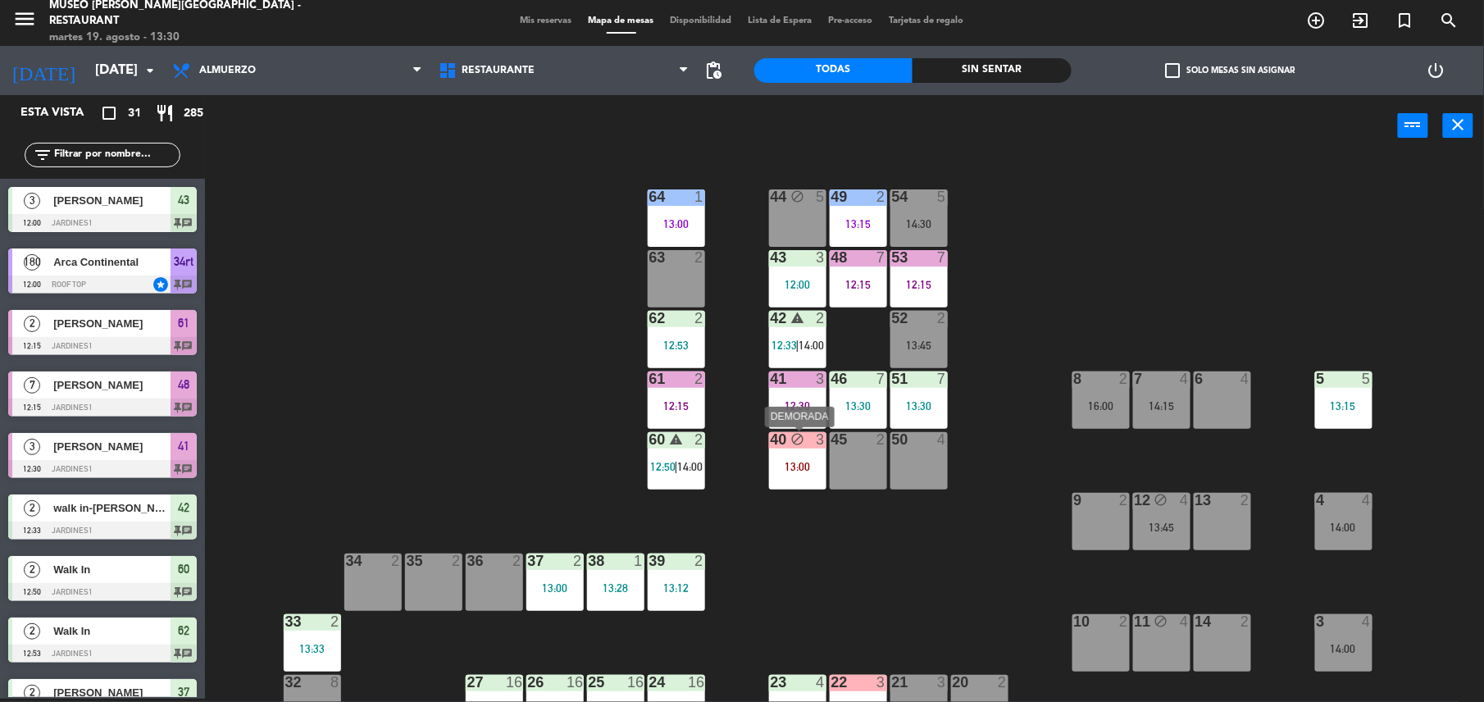
click at [781, 469] on div "13:00" at bounding box center [797, 466] width 57 height 11
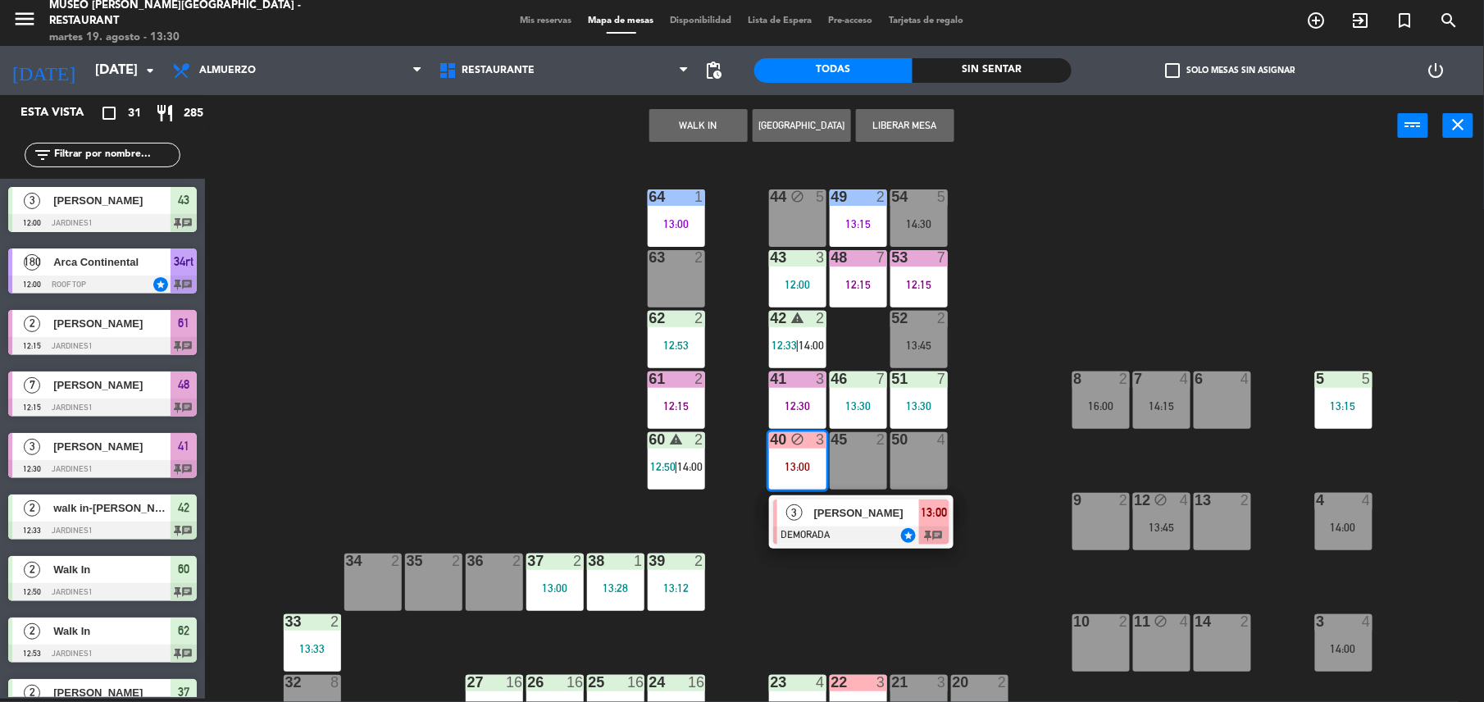
click at [833, 515] on span "[PERSON_NAME]" at bounding box center [866, 512] width 105 height 17
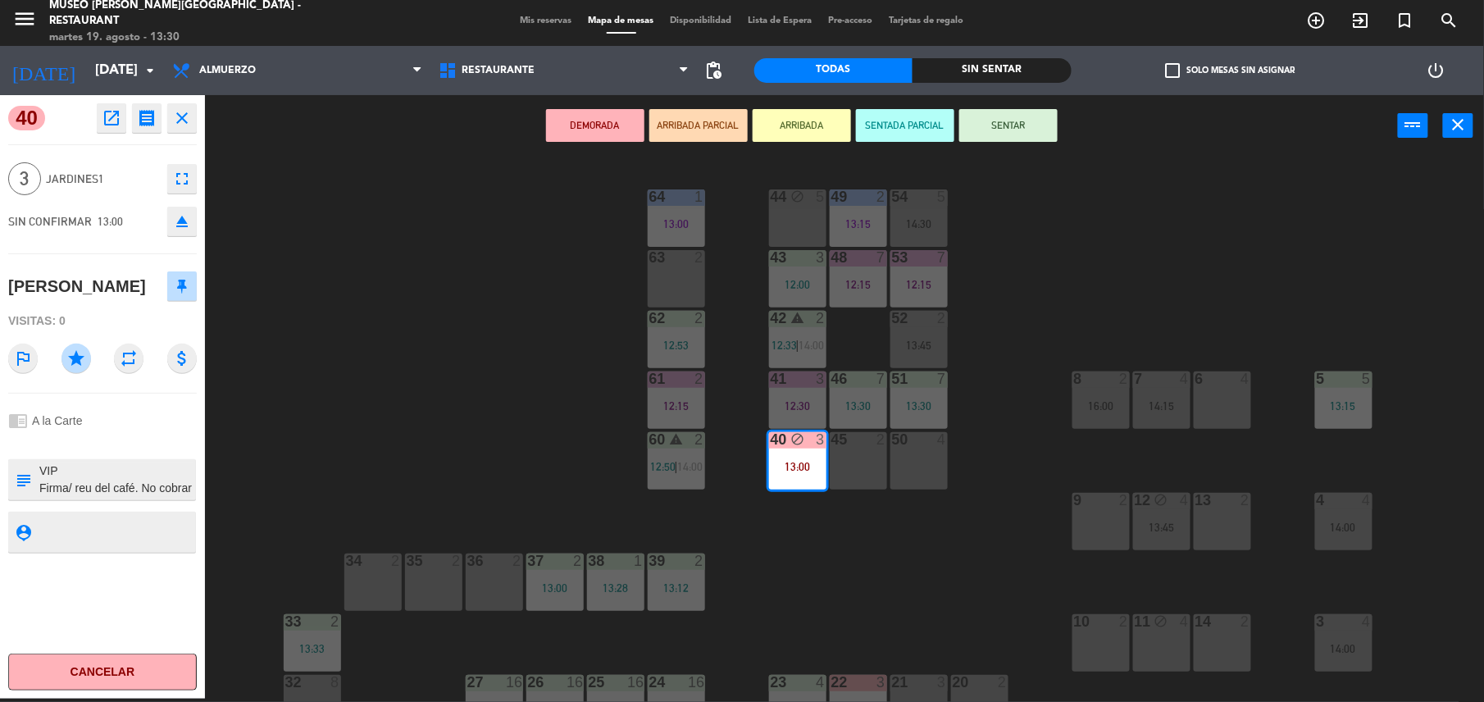
click at [1156, 626] on icon "block" at bounding box center [1161, 621] width 14 height 14
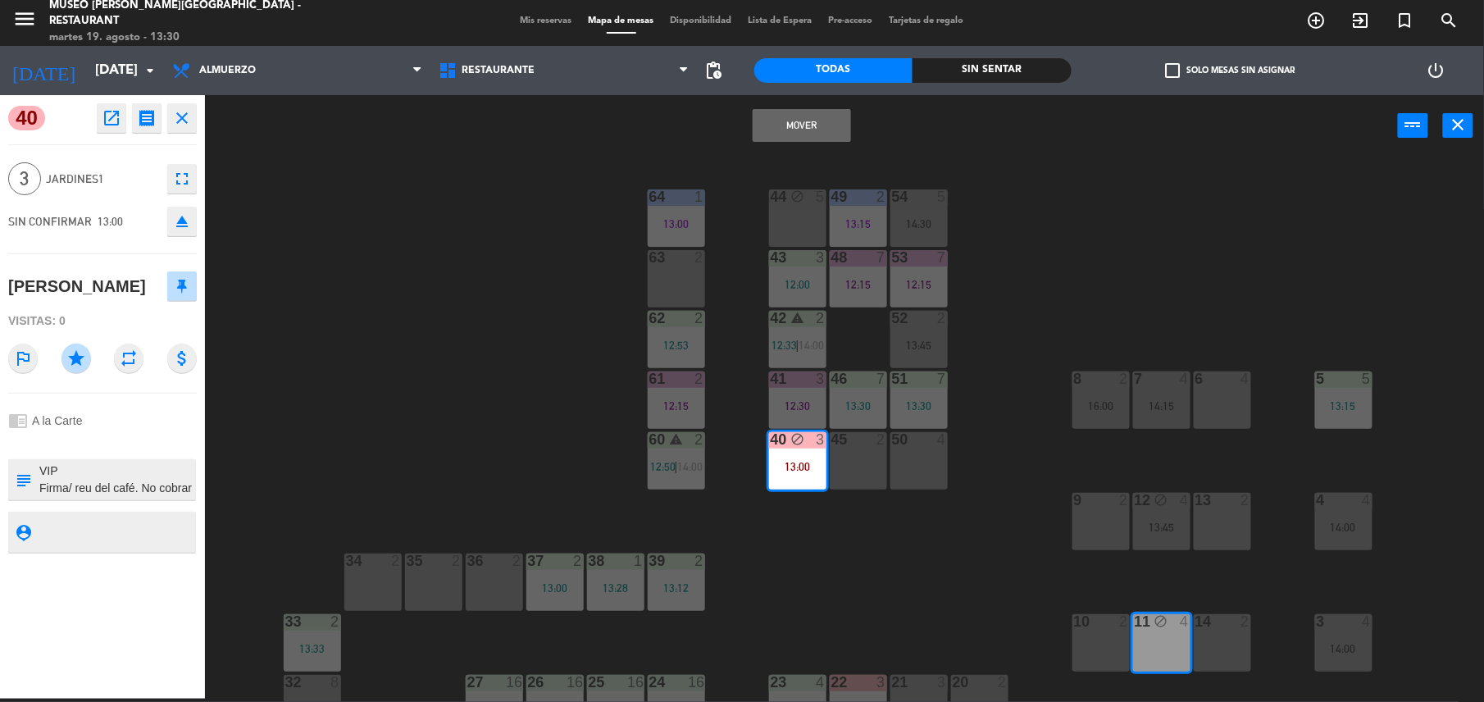
click at [779, 113] on button "Mover" at bounding box center [802, 125] width 98 height 33
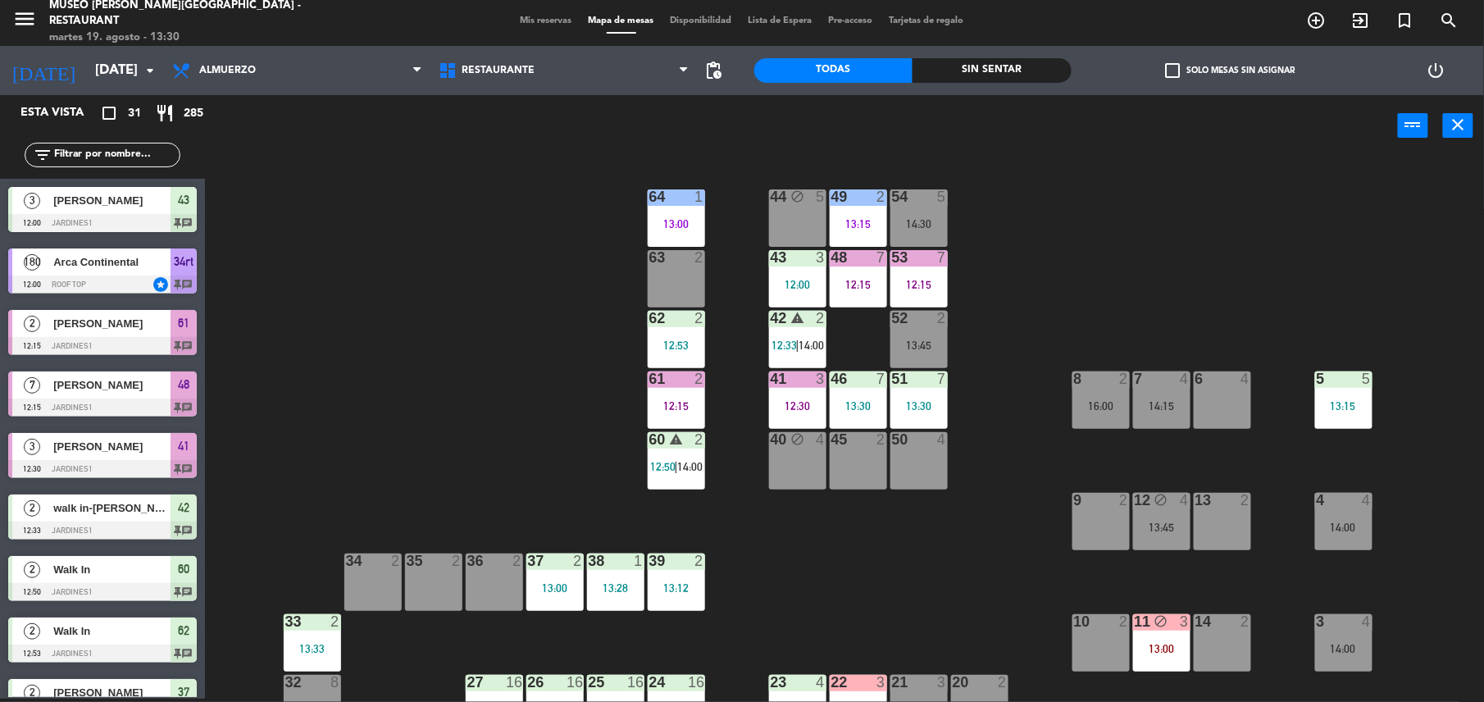
click at [807, 466] on div "40 block 4" at bounding box center [797, 460] width 57 height 57
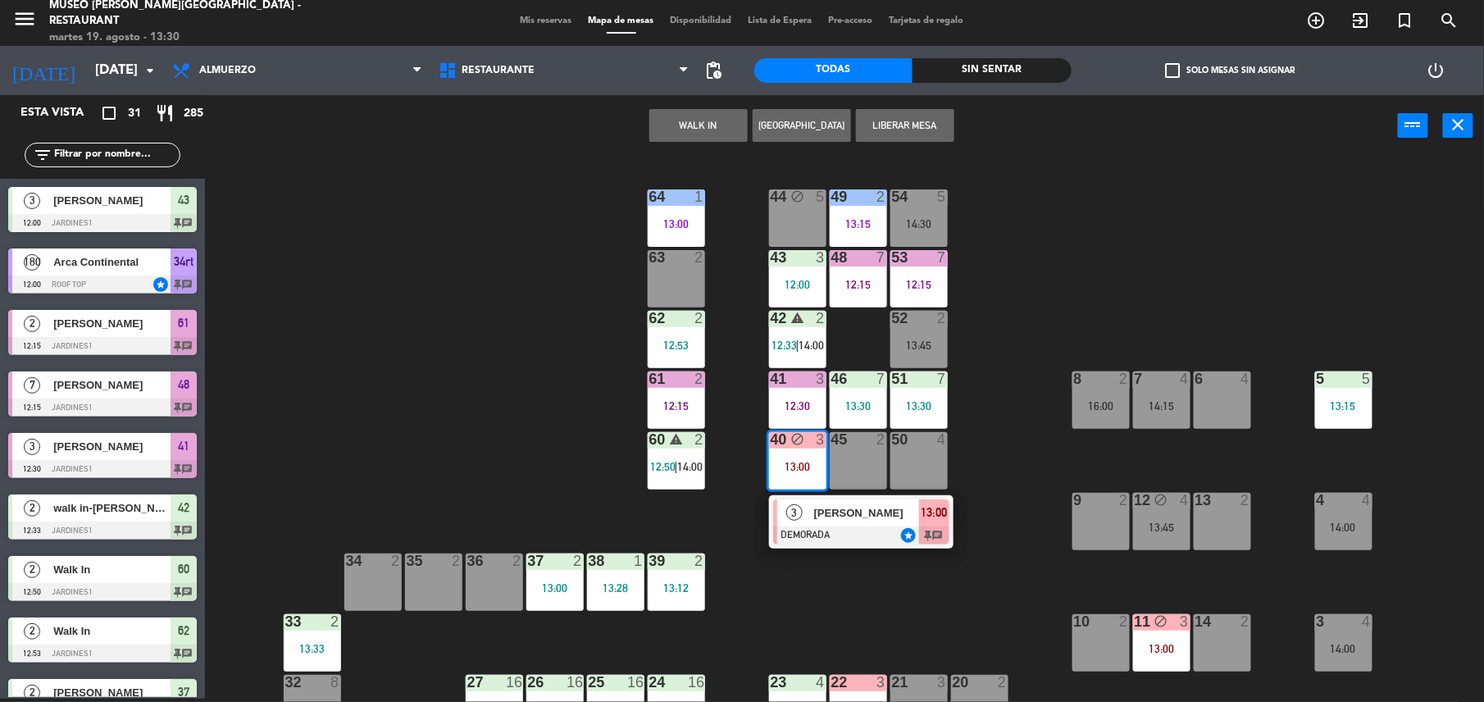
click at [922, 122] on button "Liberar Mesa" at bounding box center [905, 125] width 98 height 33
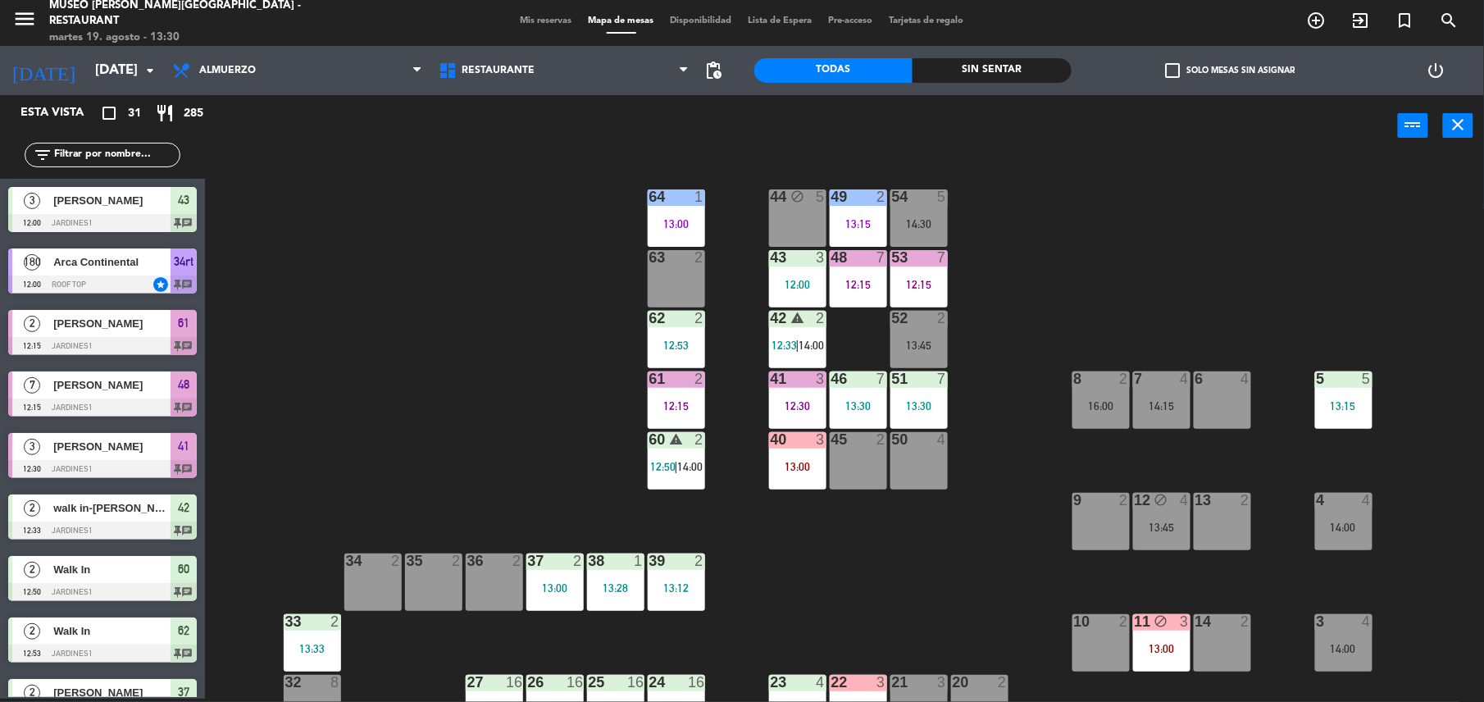
click at [779, 233] on div "44 block 5" at bounding box center [797, 217] width 57 height 57
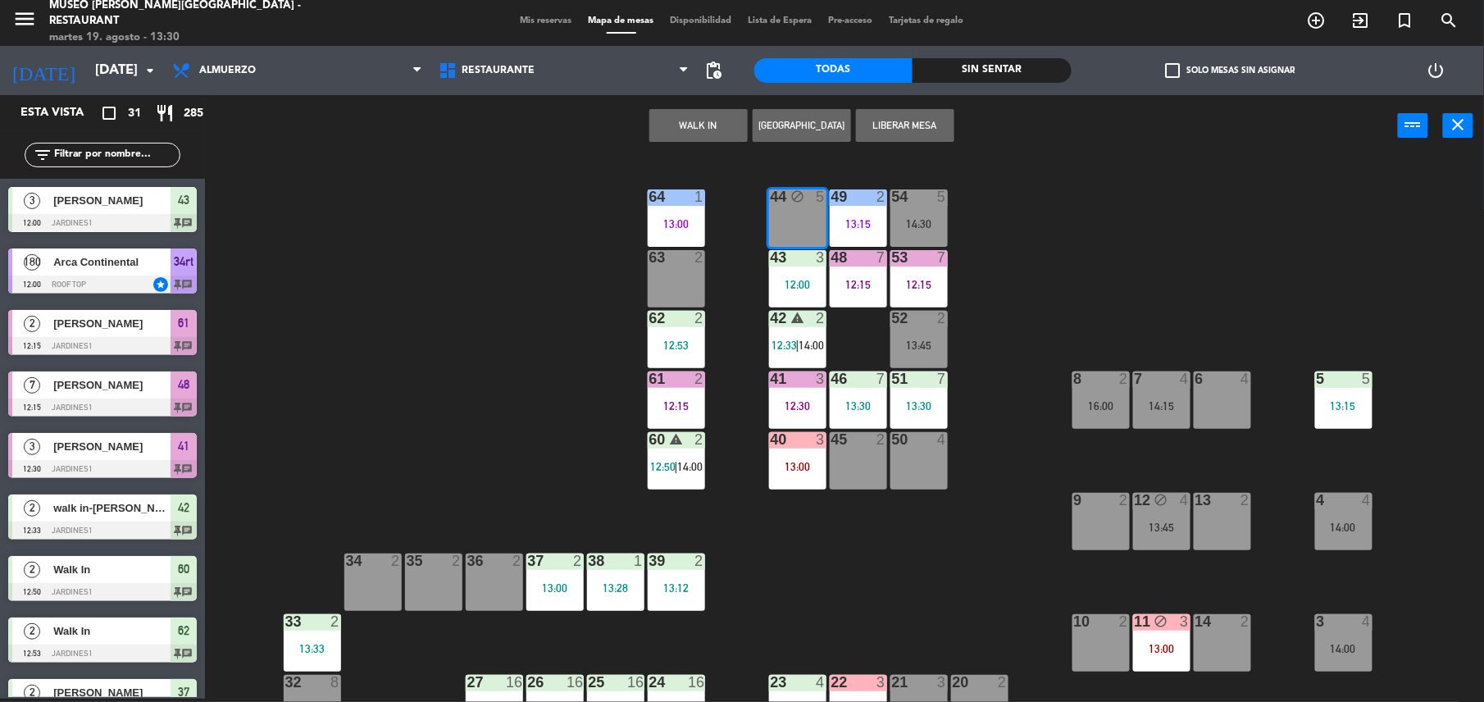
click at [907, 116] on button "Liberar Mesa" at bounding box center [905, 125] width 98 height 33
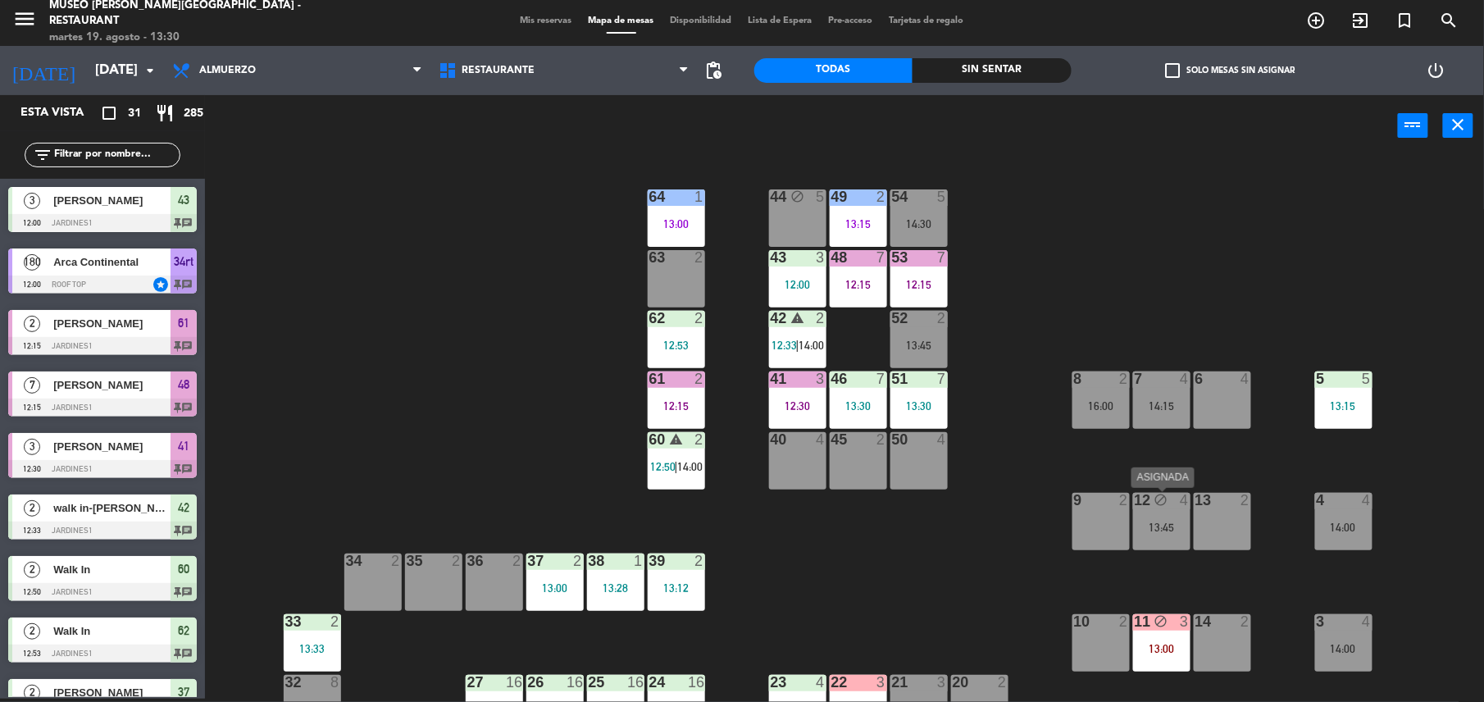
click at [1164, 525] on div "13:45" at bounding box center [1161, 526] width 57 height 11
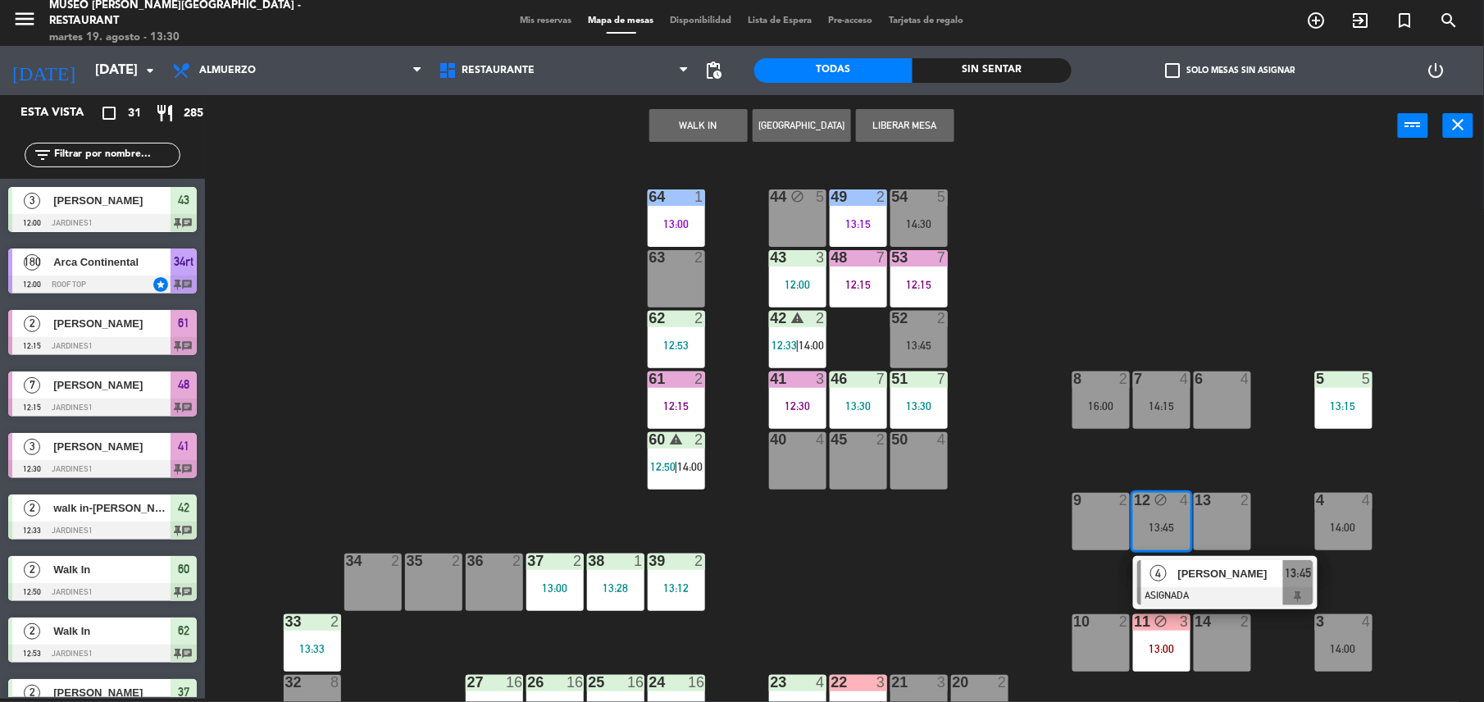
click at [910, 129] on button "Liberar Mesa" at bounding box center [905, 125] width 98 height 33
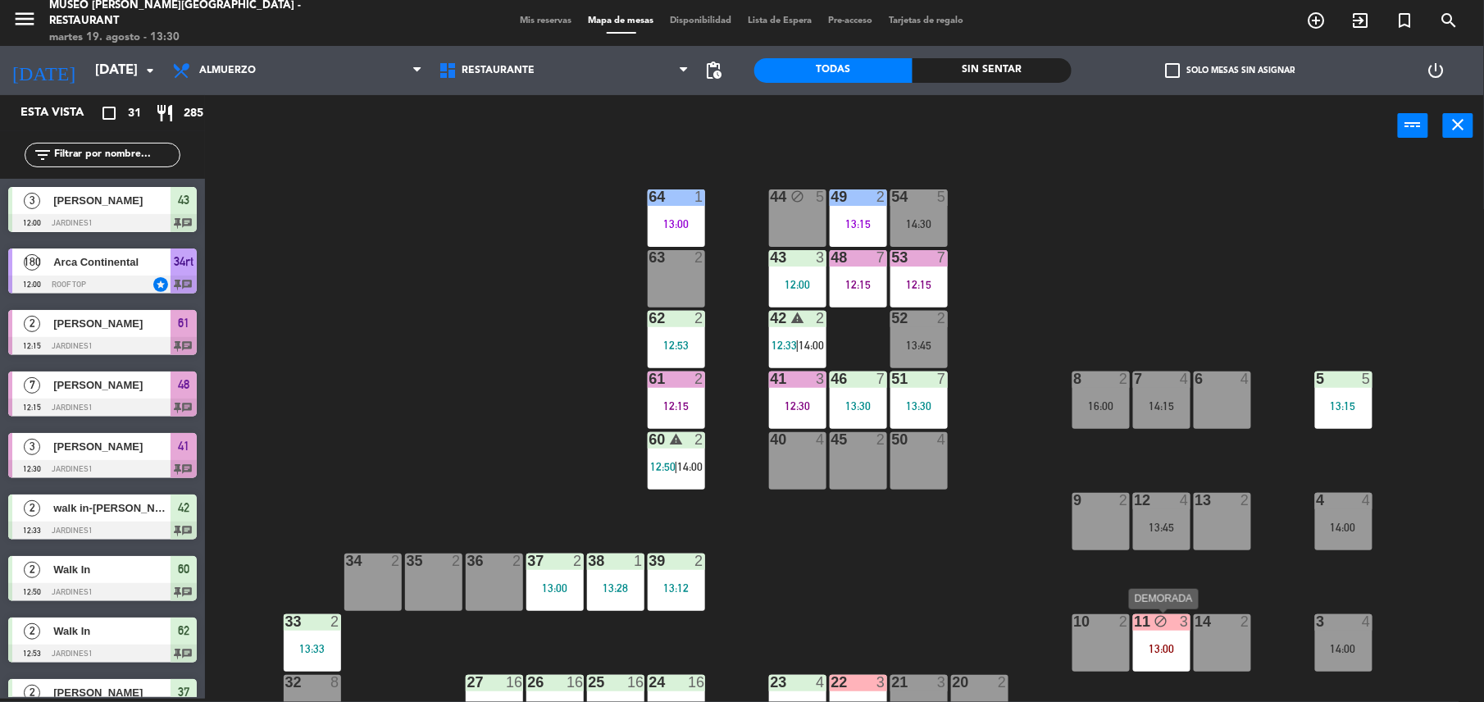
click at [1158, 640] on div "11 block 3 13:00" at bounding box center [1161, 642] width 57 height 57
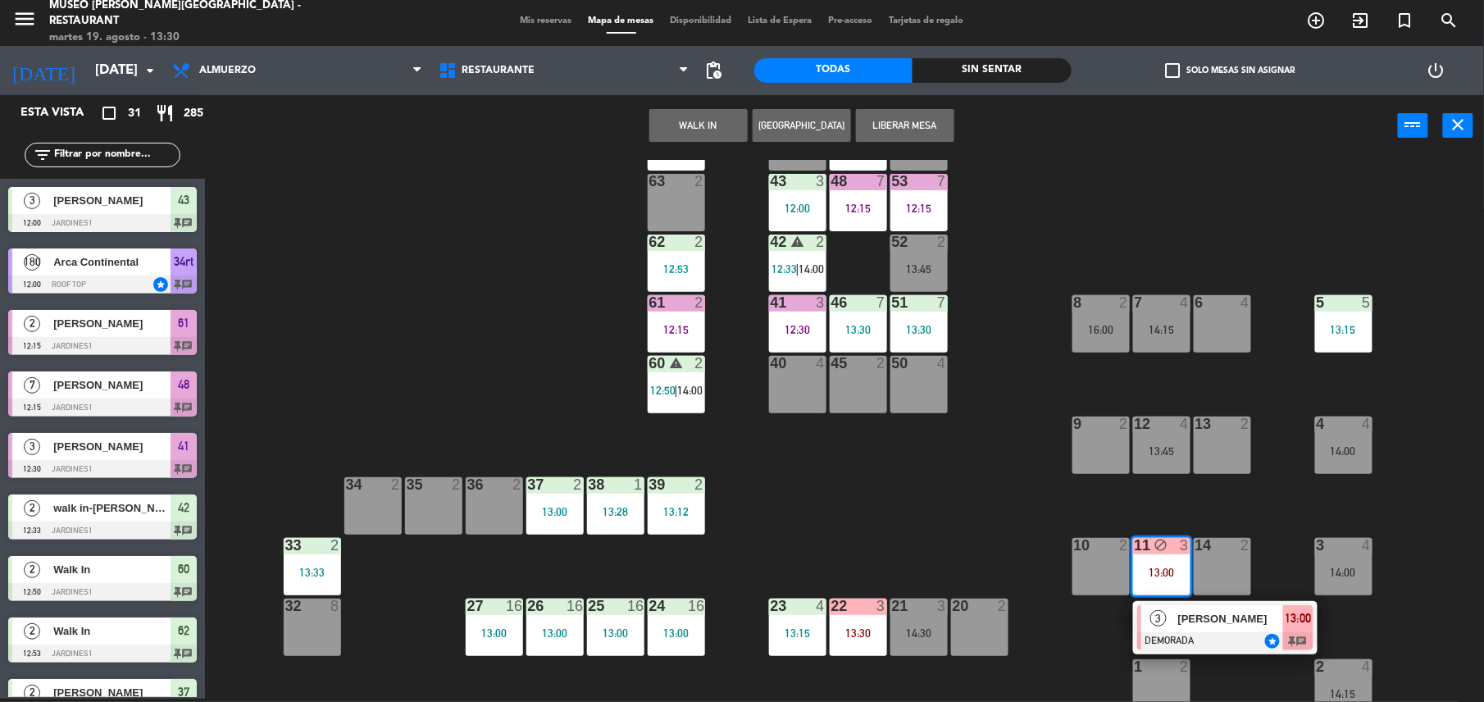
scroll to position [80, 0]
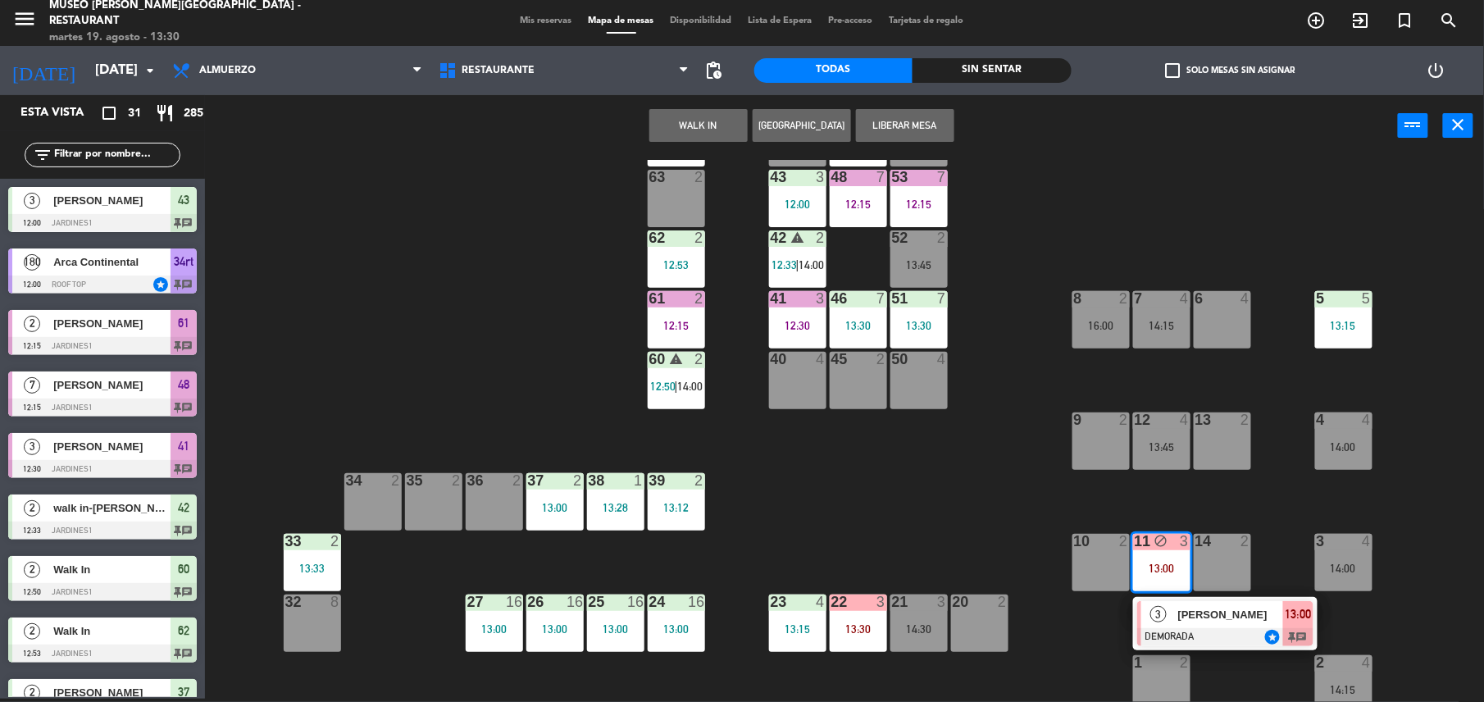
click at [895, 93] on div "Todas Sin sentar" at bounding box center [912, 70] width 317 height 49
click at [903, 125] on button "Liberar Mesa" at bounding box center [905, 125] width 98 height 33
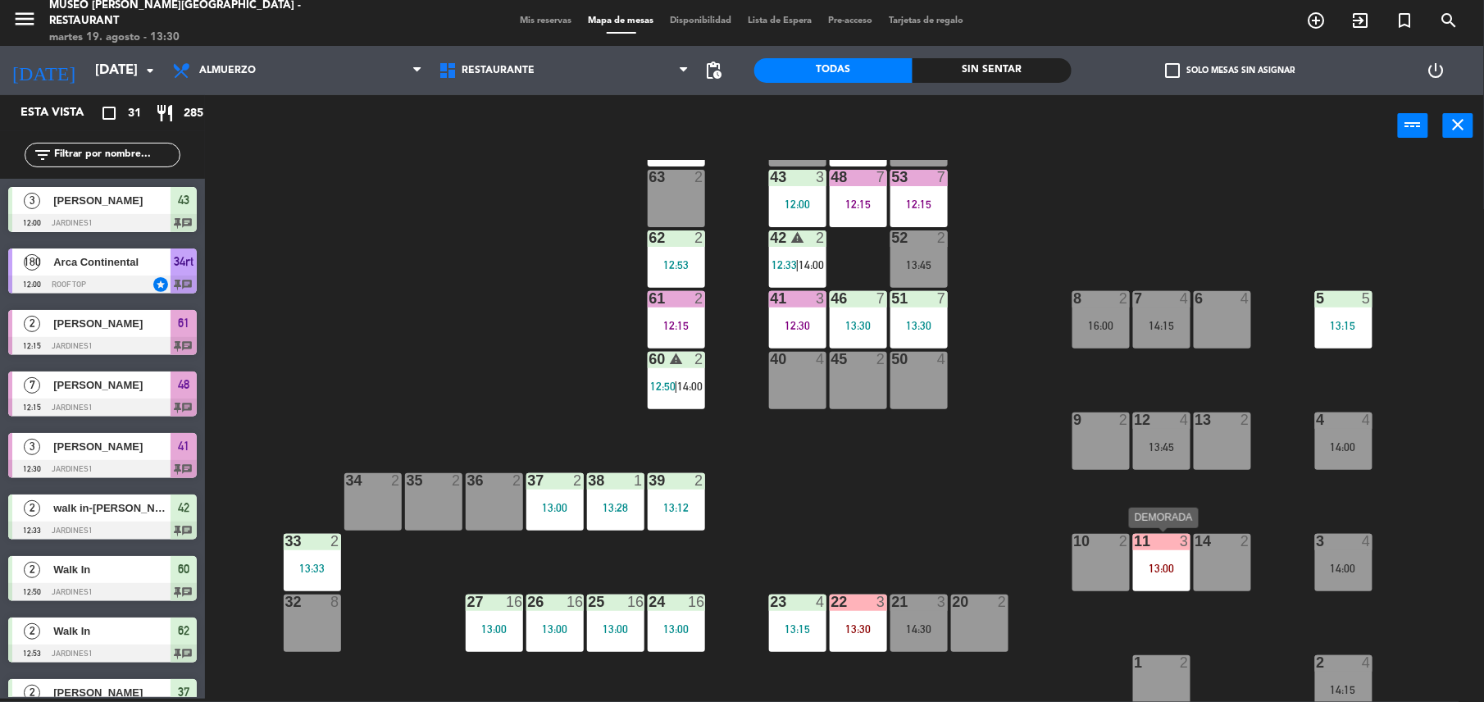
click at [1152, 594] on div "44 block 5 49 2 13:15 54 5 14:30 64 1 13:00 48 7 12:15 53 7 12:15 63 2 43 3 12:…" at bounding box center [852, 431] width 1264 height 542
click at [1161, 582] on div "11 3 13:00" at bounding box center [1161, 562] width 57 height 57
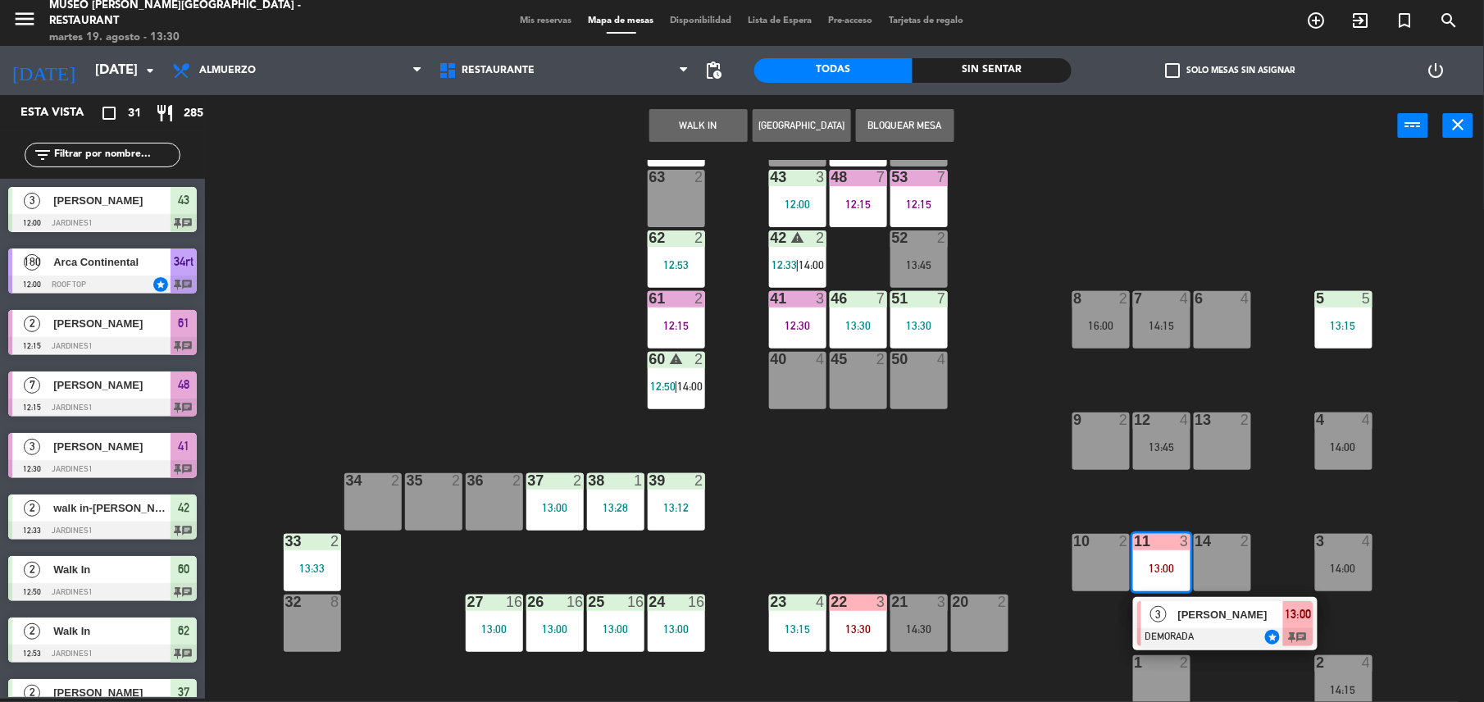
click at [1207, 615] on span "[PERSON_NAME]" at bounding box center [1230, 614] width 105 height 17
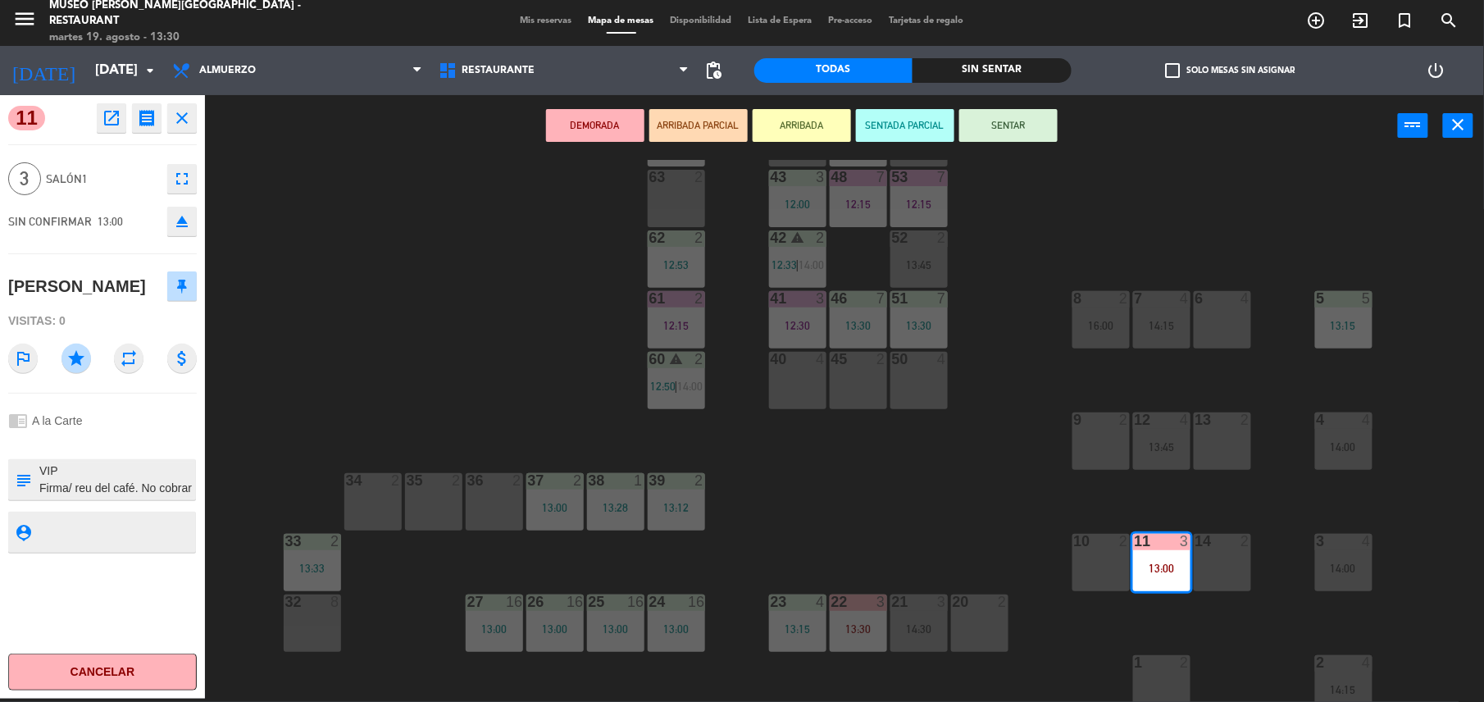
click at [987, 116] on button "SENTAR" at bounding box center [1008, 125] width 98 height 33
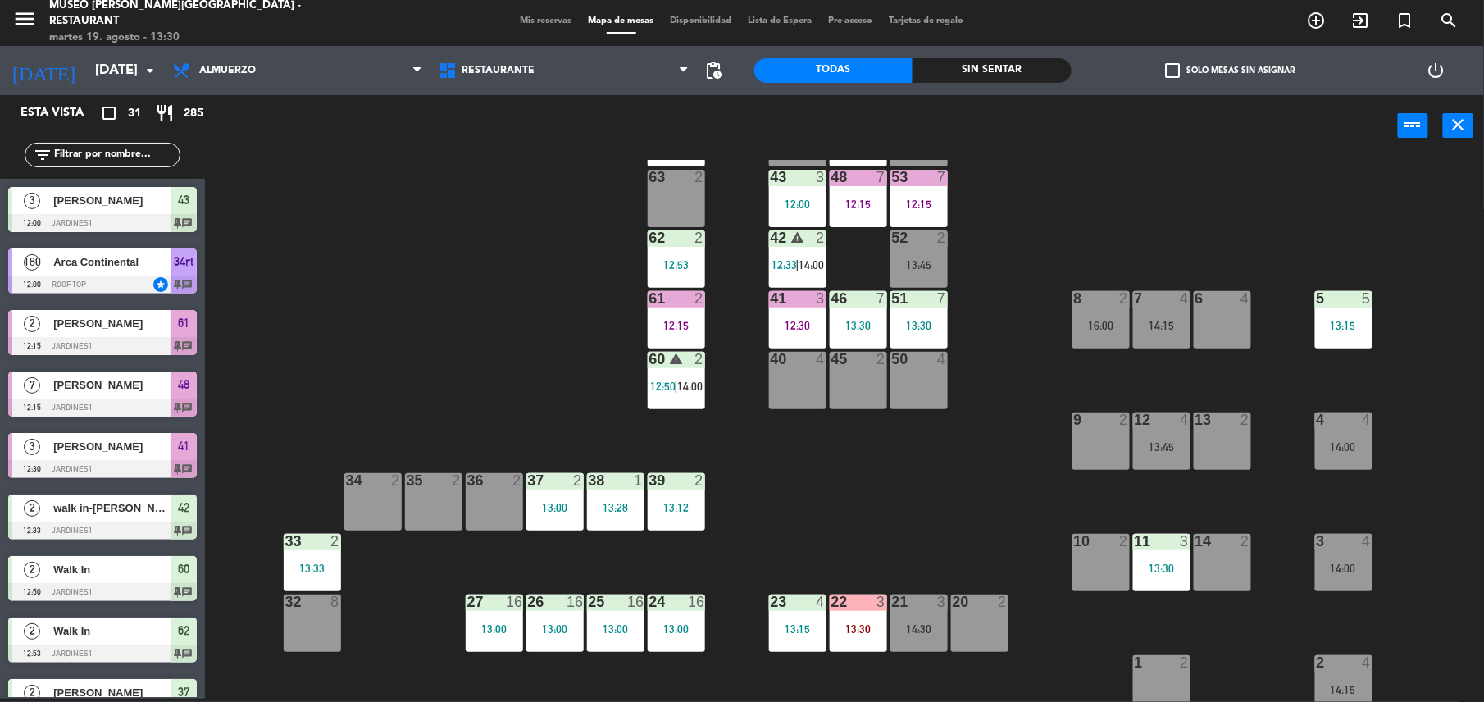
scroll to position [3, 0]
click at [1152, 577] on div "11 3 13:30" at bounding box center [1161, 562] width 57 height 57
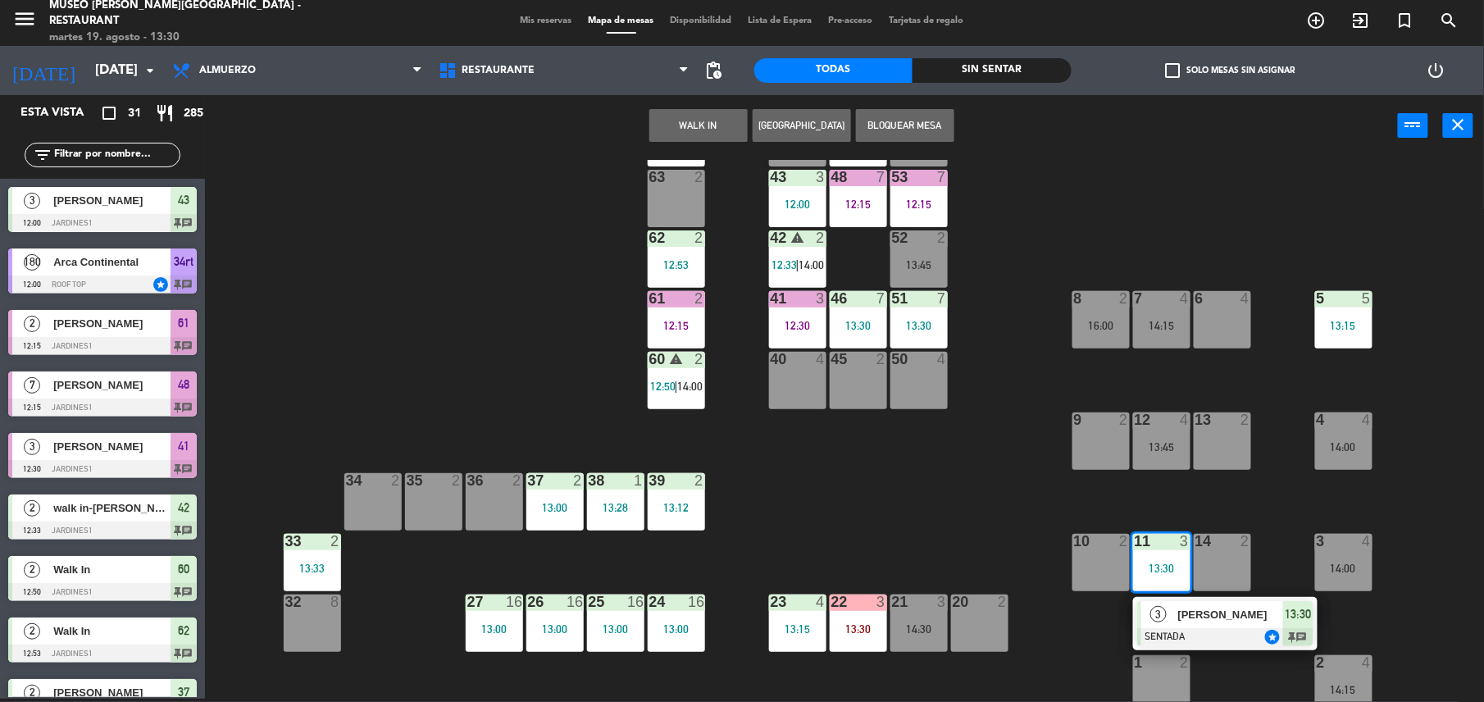
click at [1191, 598] on div "3 [PERSON_NAME] SENTADA star 13:30 chat" at bounding box center [1225, 623] width 184 height 53
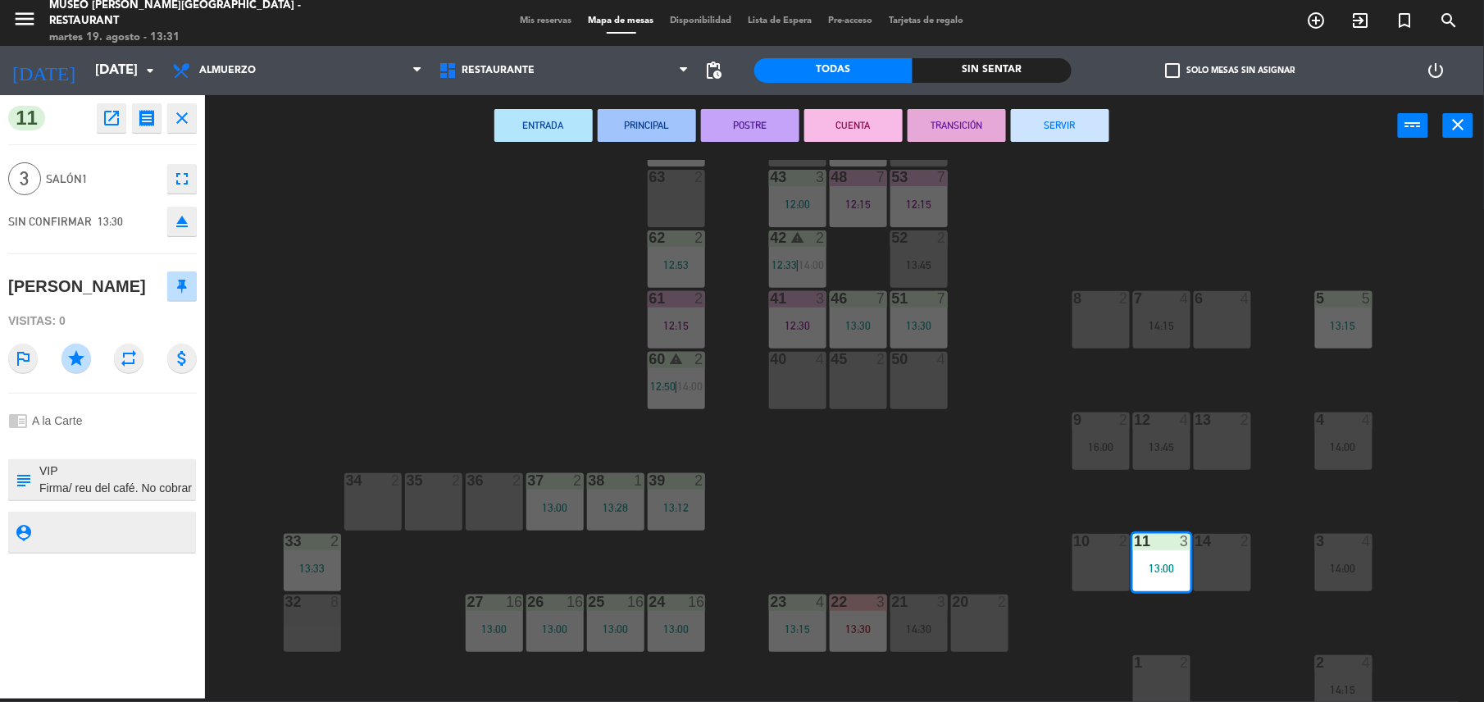
click at [38, 473] on textarea at bounding box center [116, 479] width 157 height 34
type textarea "m11 VIP Firma/ reu del café. No cobrar"
click at [132, 318] on div "Visitas: 0" at bounding box center [102, 321] width 189 height 29
click at [879, 500] on div "44 5 49 2 13:15 54 5 14:30 64 1 13:00 48 7 12:15 53 7 12:15 63 2 43 3 12:00 62 …" at bounding box center [852, 431] width 1264 height 542
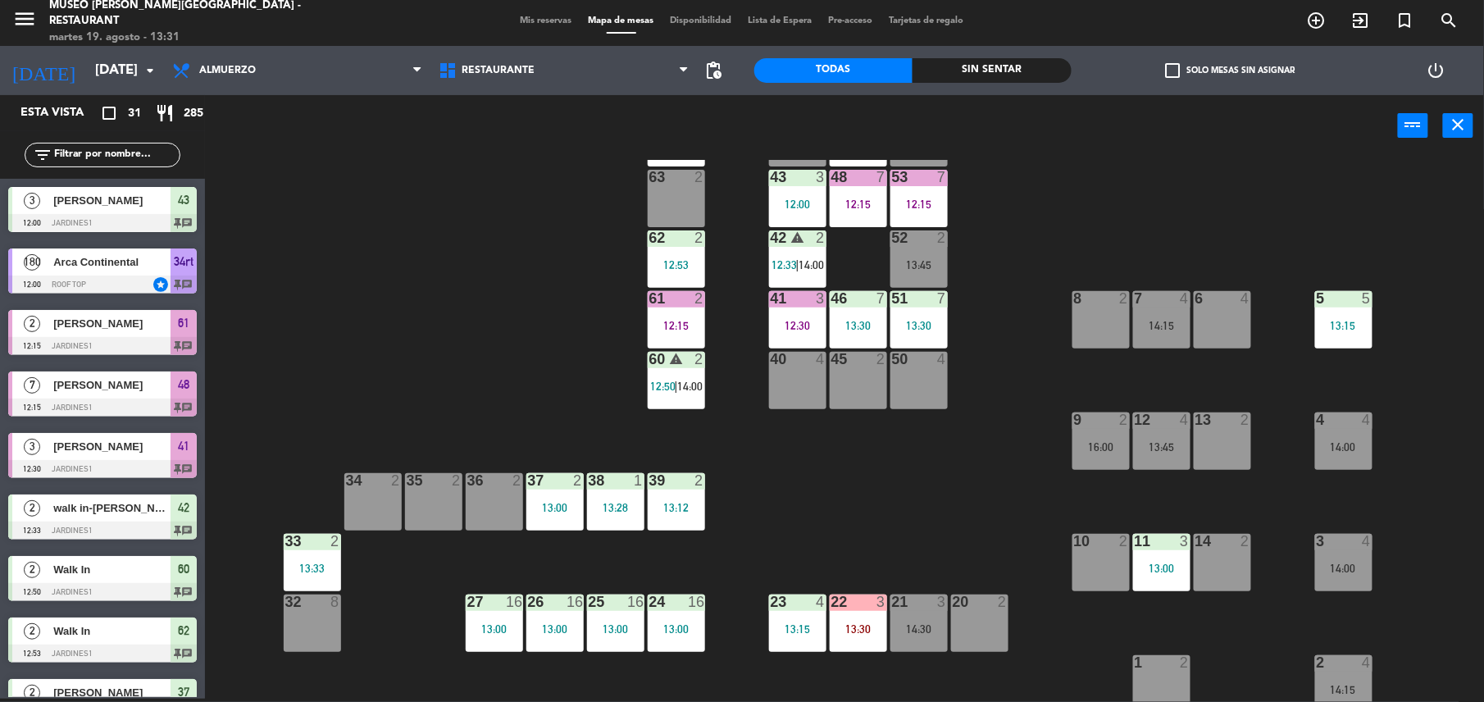
click at [811, 320] on div "12:30" at bounding box center [797, 325] width 57 height 11
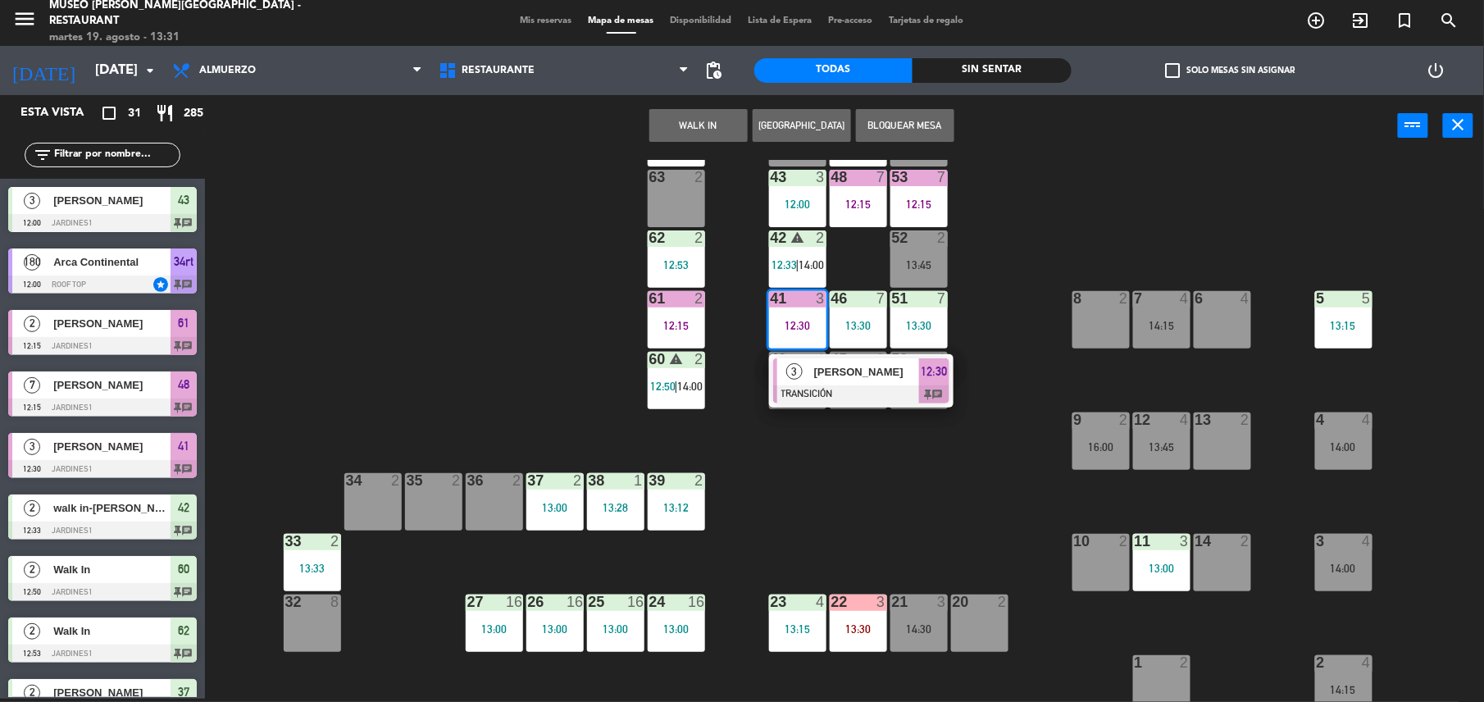
click at [907, 394] on div at bounding box center [861, 394] width 176 height 18
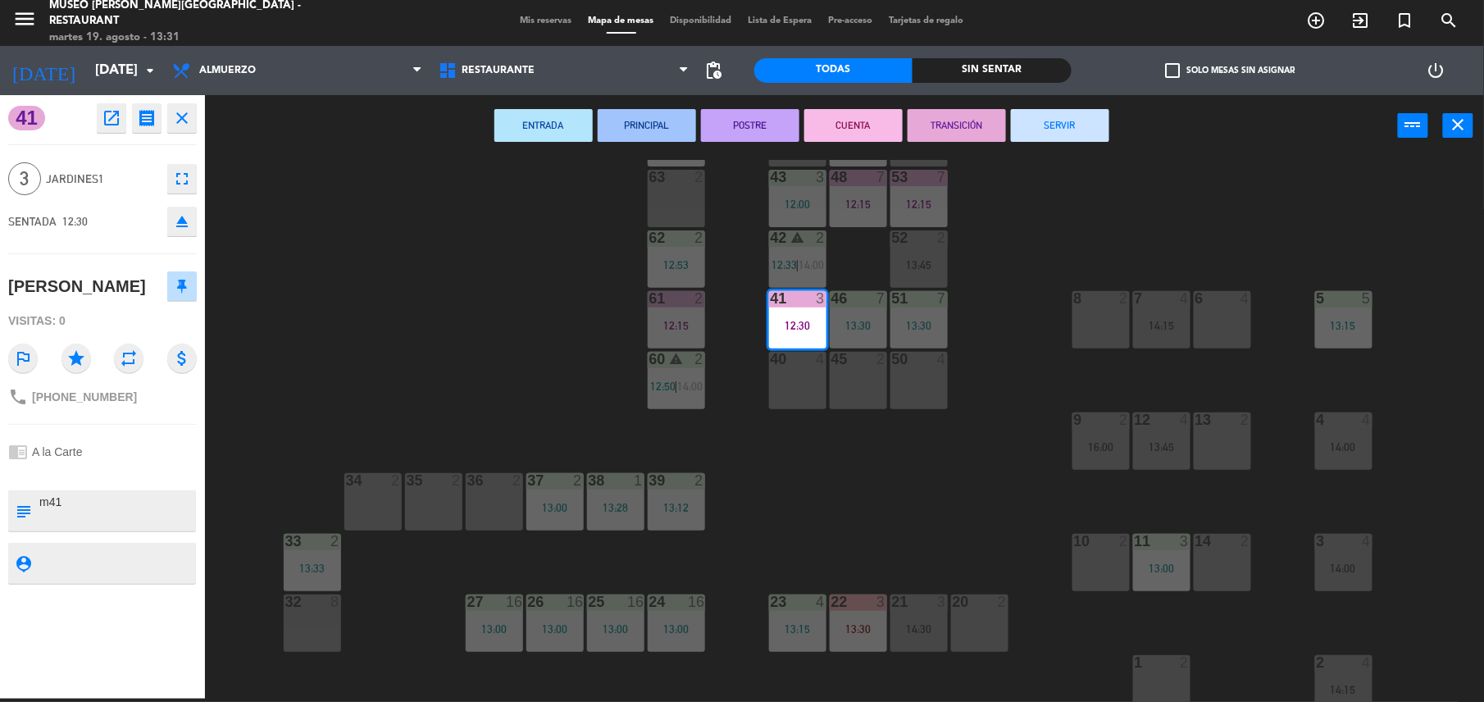
click at [1060, 143] on div "ENTRADA PRINCIPAL POSTRE CUENTA TRANSICIÓN SERVIR power_input close" at bounding box center [801, 126] width 1193 height 62
click at [1046, 123] on button "SERVIR" at bounding box center [1060, 125] width 98 height 33
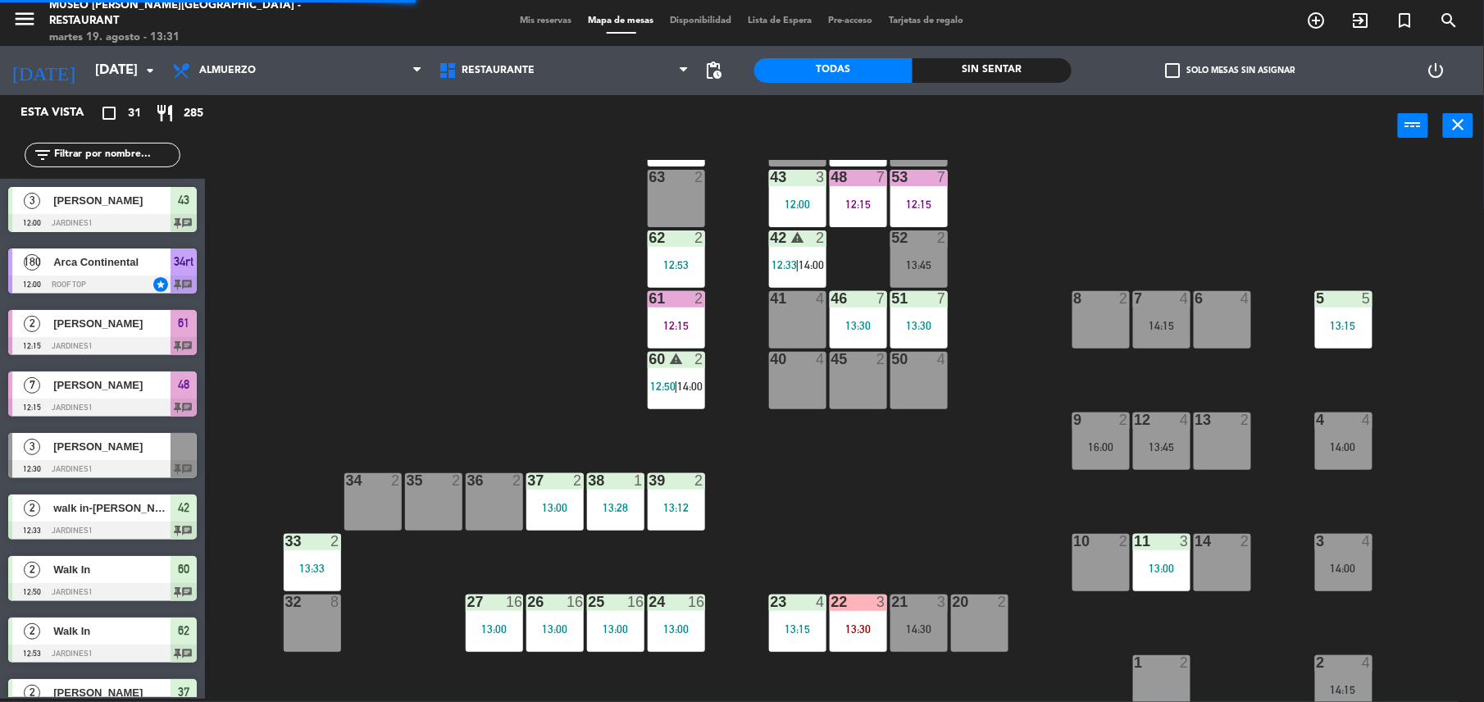
click at [679, 320] on div "12:15" at bounding box center [676, 325] width 57 height 11
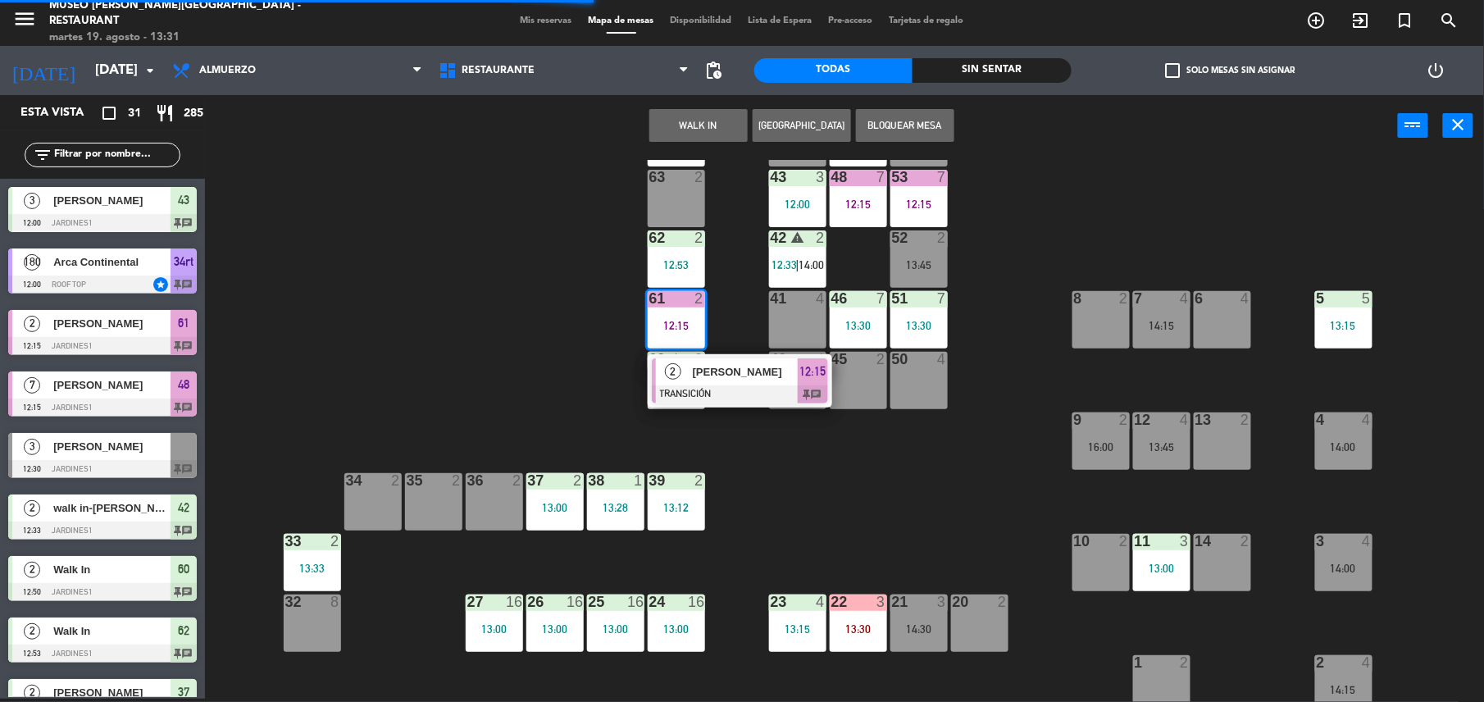
click at [762, 385] on div at bounding box center [740, 394] width 176 height 18
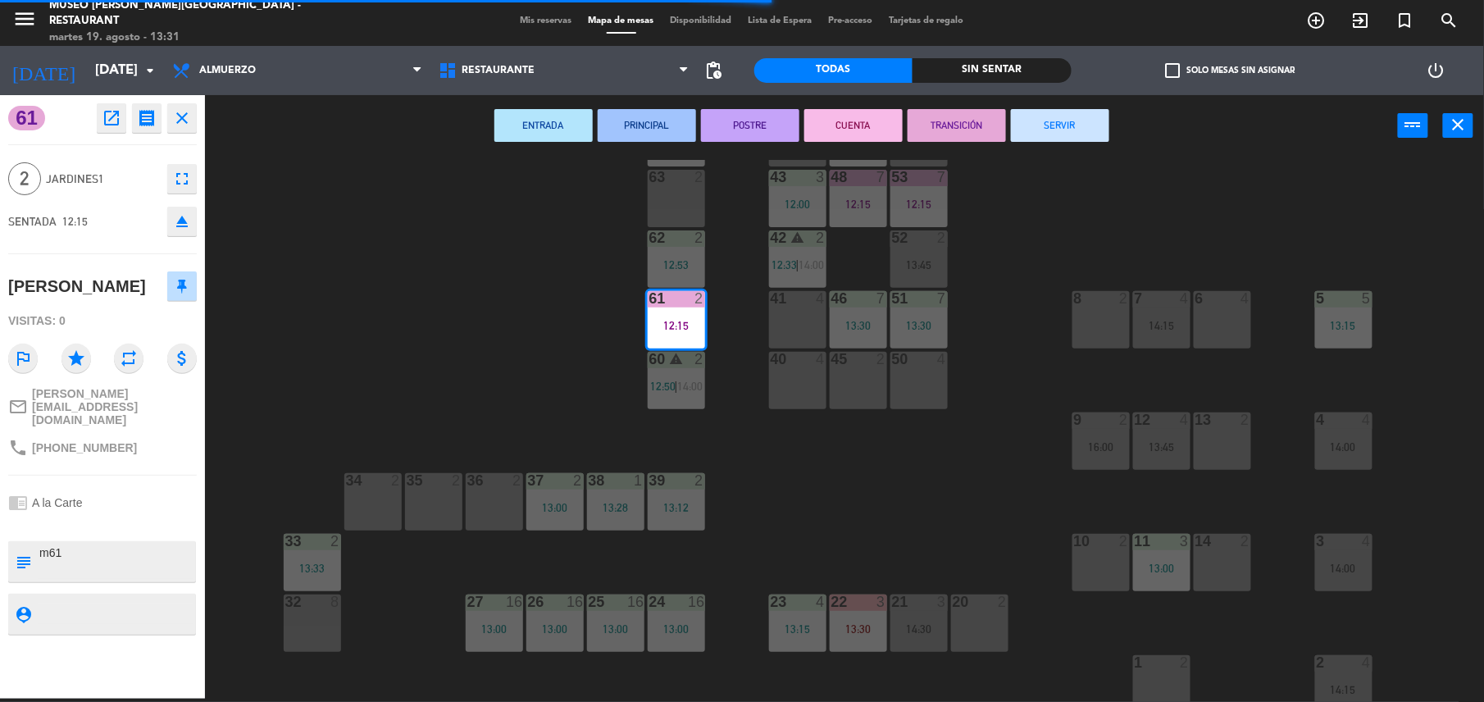
click at [1080, 109] on button "SERVIR" at bounding box center [1060, 125] width 98 height 33
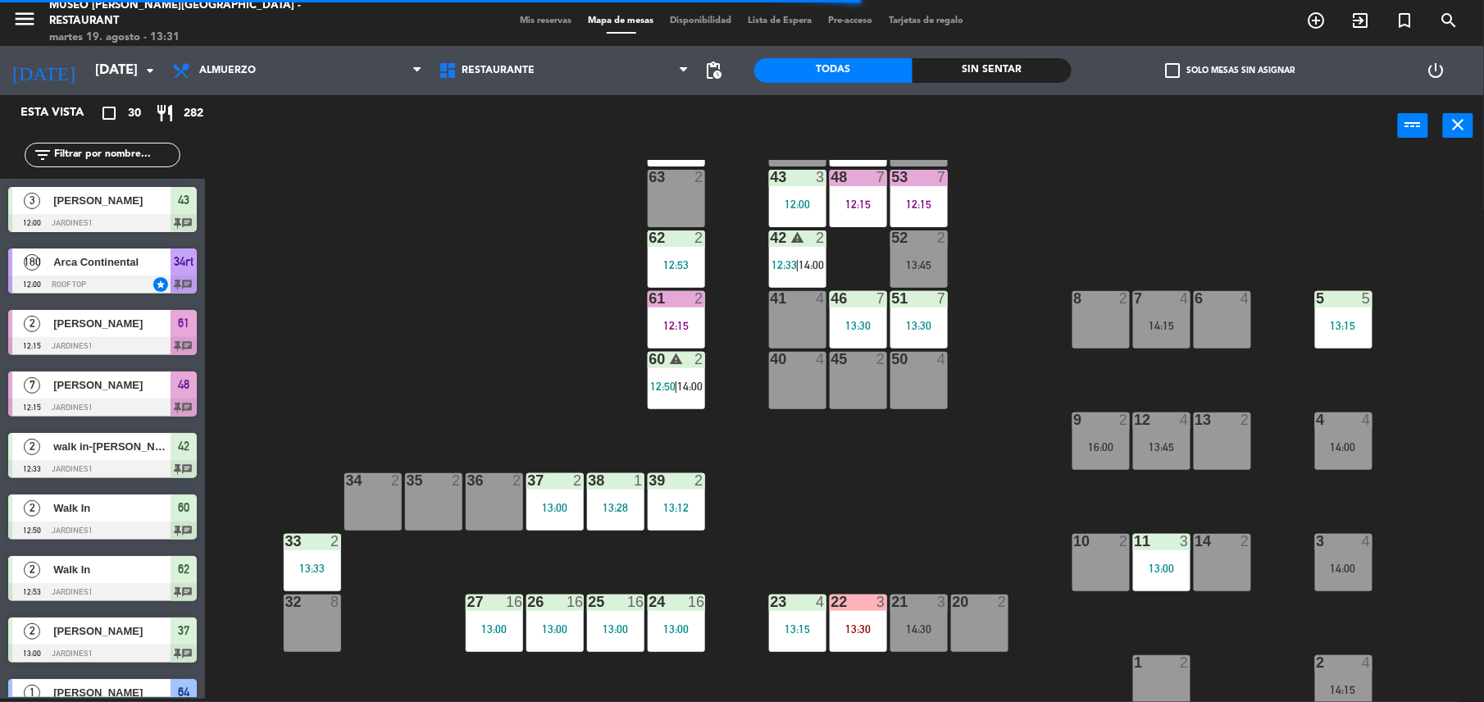
scroll to position [0, 0]
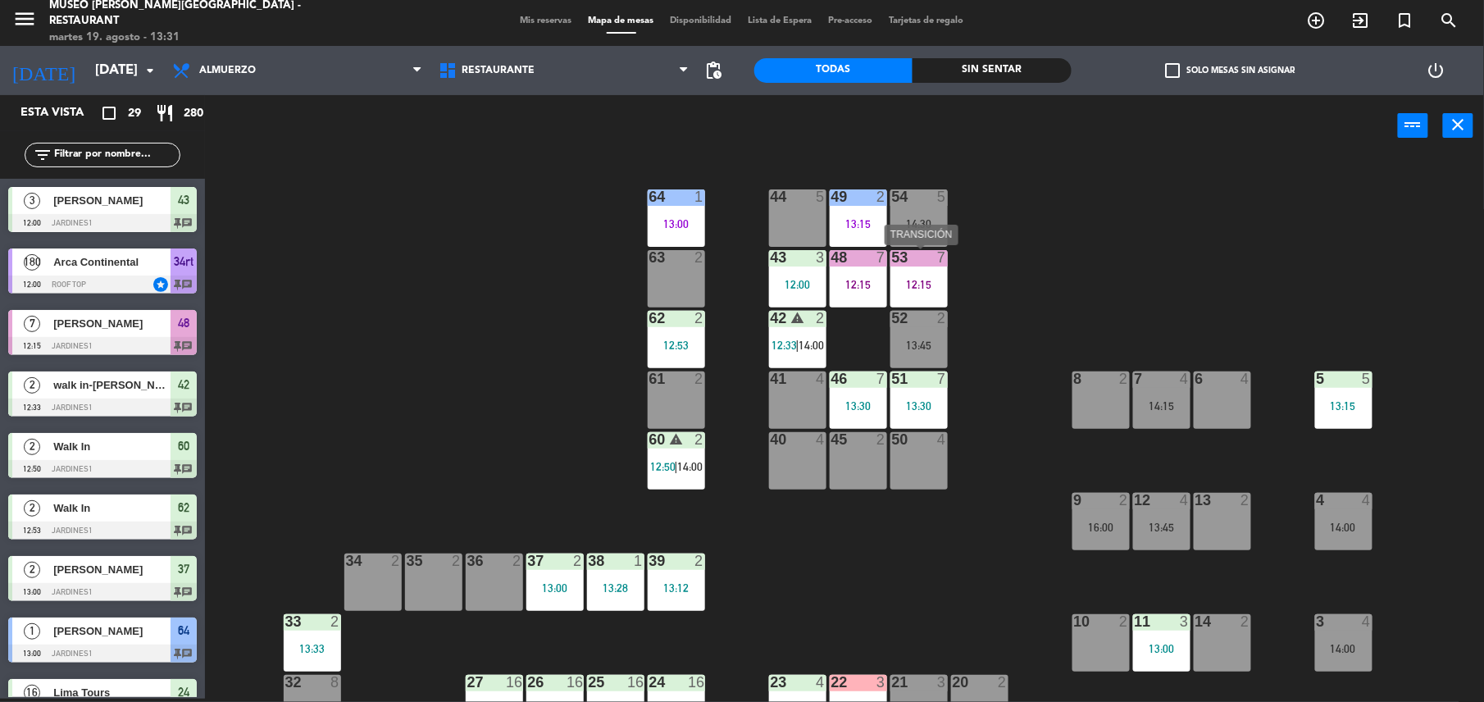
click at [918, 280] on div "12:15" at bounding box center [918, 284] width 57 height 11
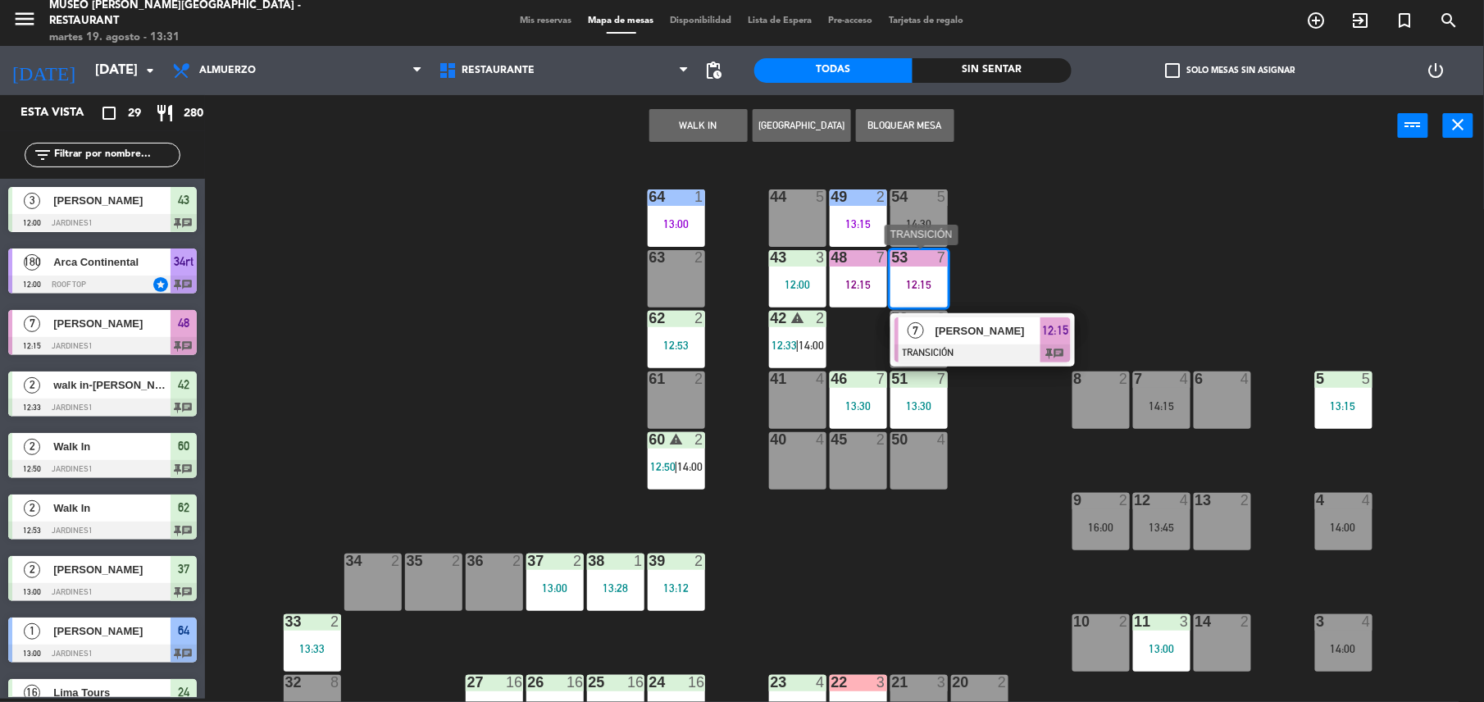
click at [987, 325] on span "[PERSON_NAME]" at bounding box center [987, 330] width 105 height 17
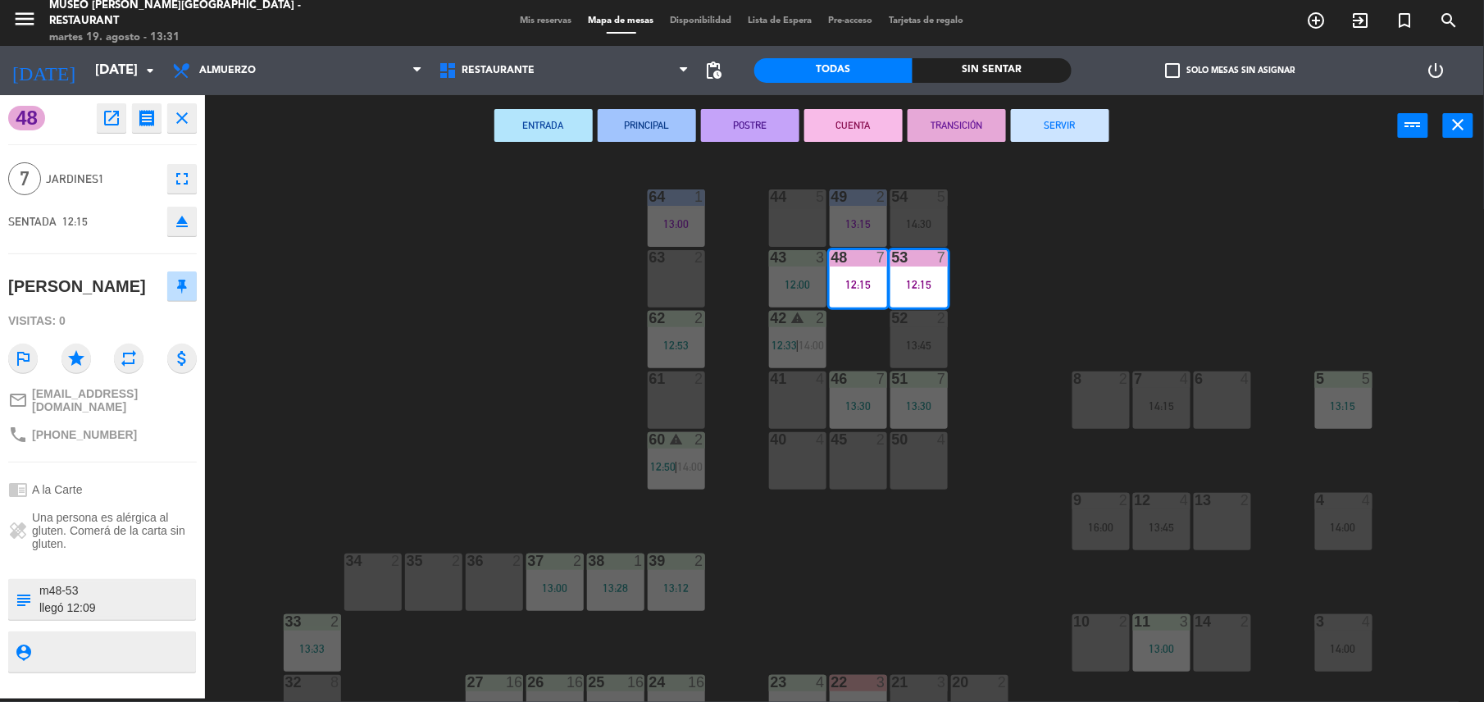
click at [1064, 112] on button "SERVIR" at bounding box center [1060, 125] width 98 height 33
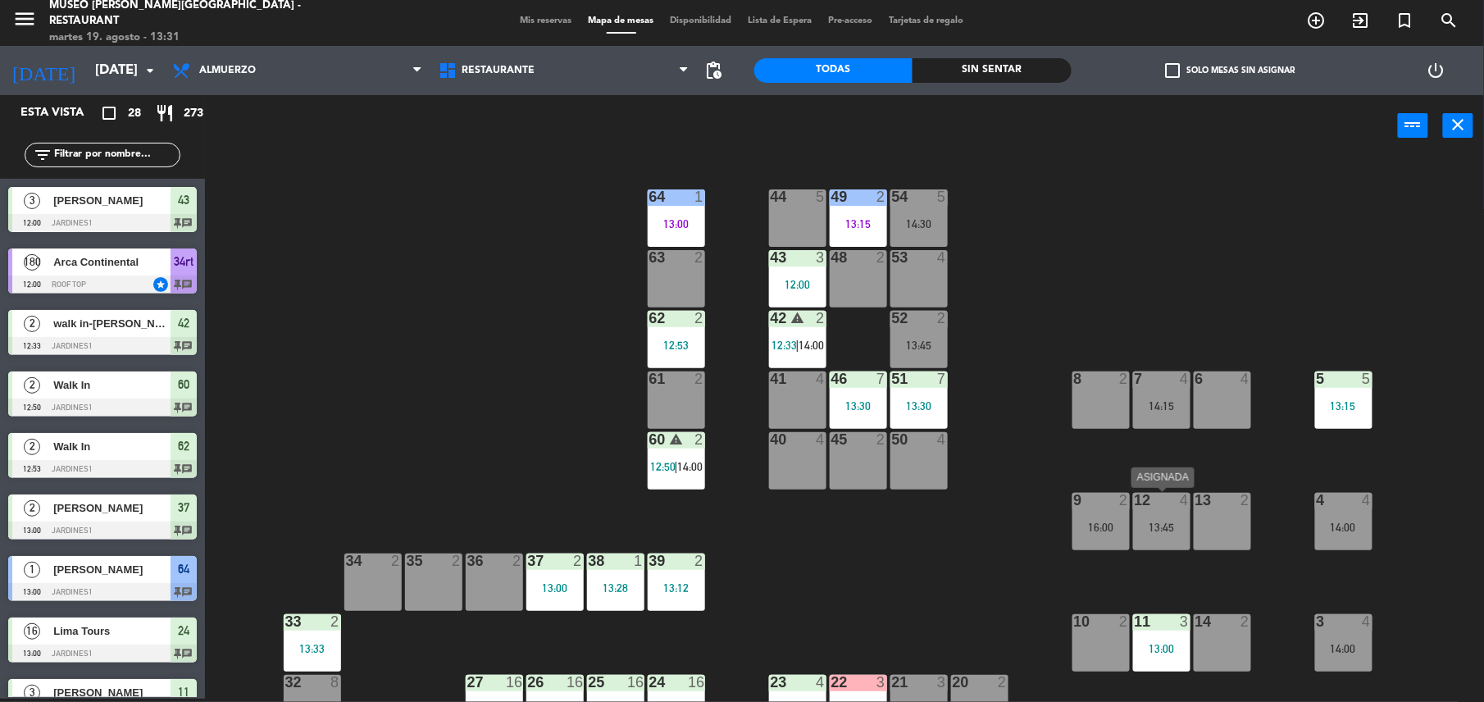
click at [1177, 525] on div "13:45" at bounding box center [1161, 526] width 57 height 11
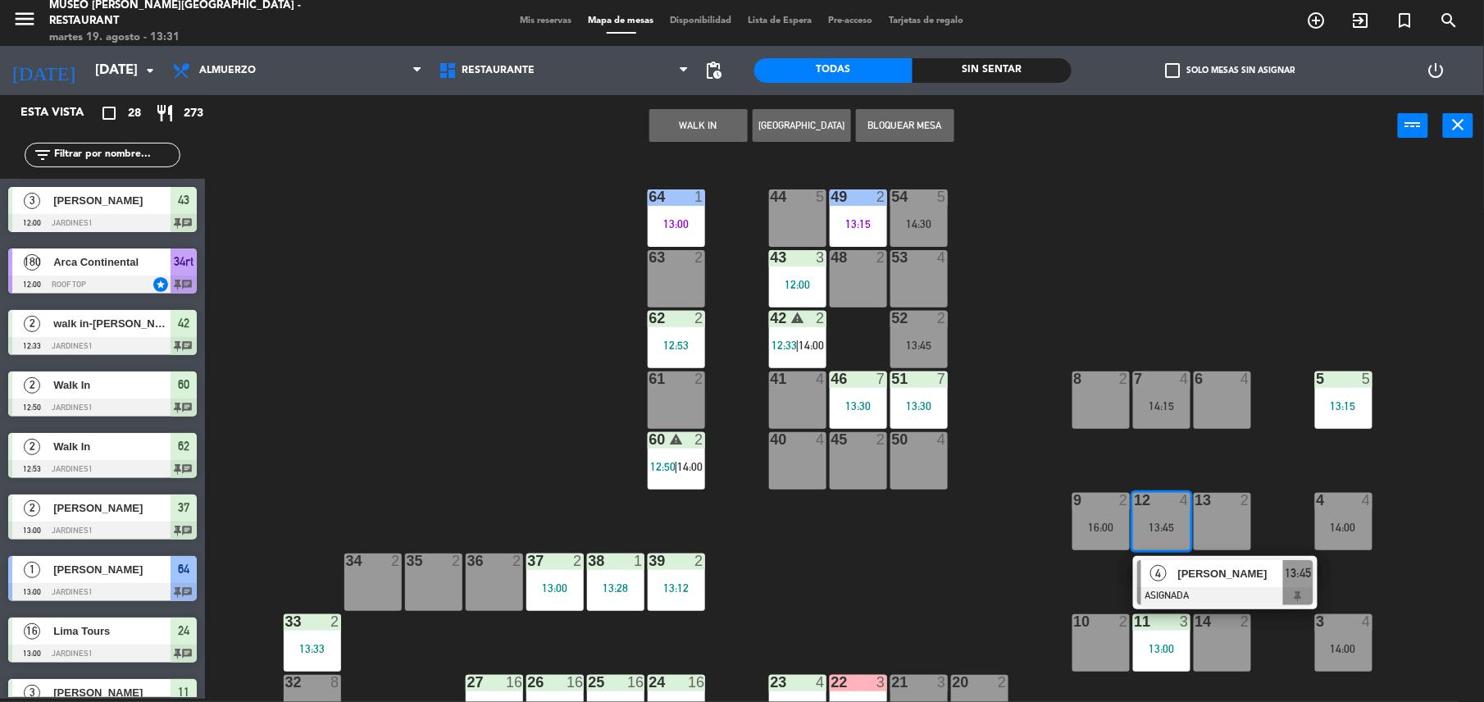
click at [942, 302] on div "53 4" at bounding box center [918, 278] width 57 height 57
click at [754, 130] on button "Mover" at bounding box center [750, 125] width 98 height 33
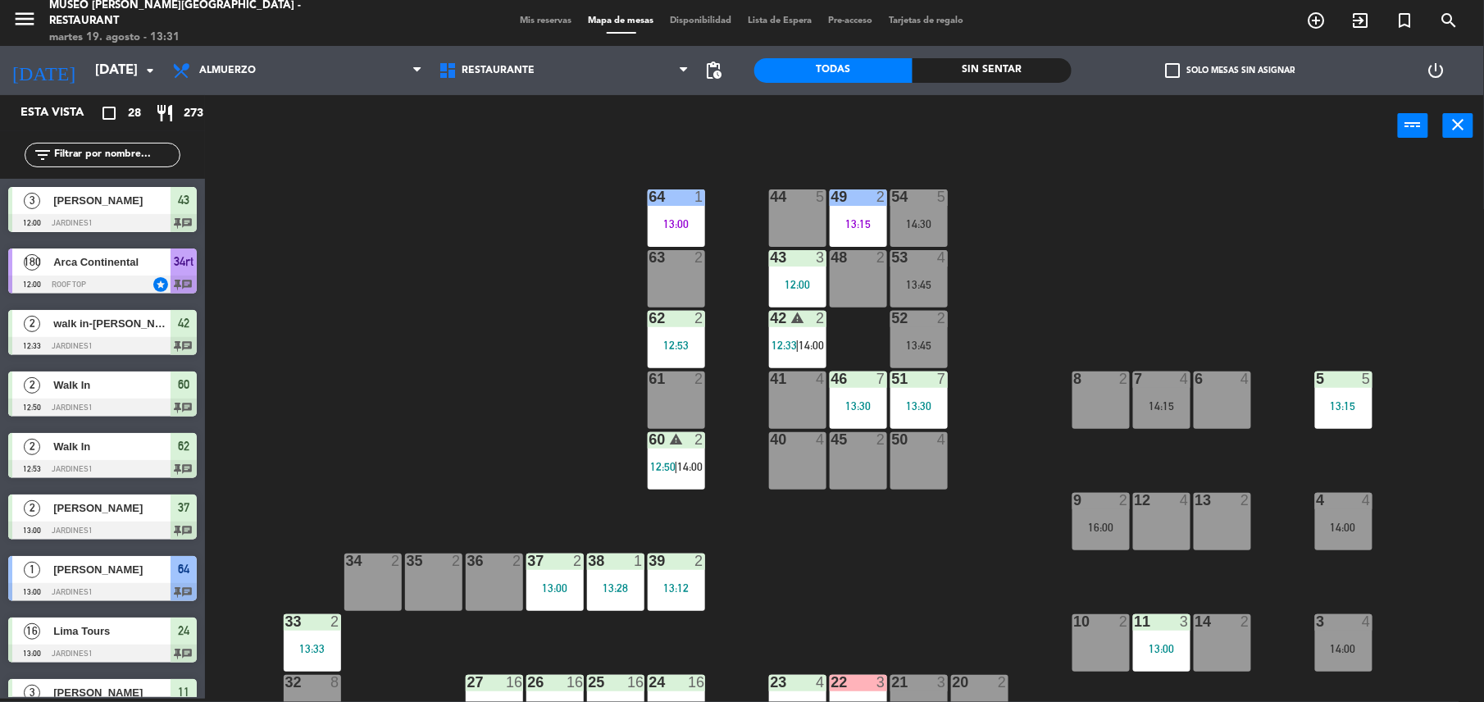
click at [1323, 525] on div "14:00" at bounding box center [1343, 526] width 57 height 11
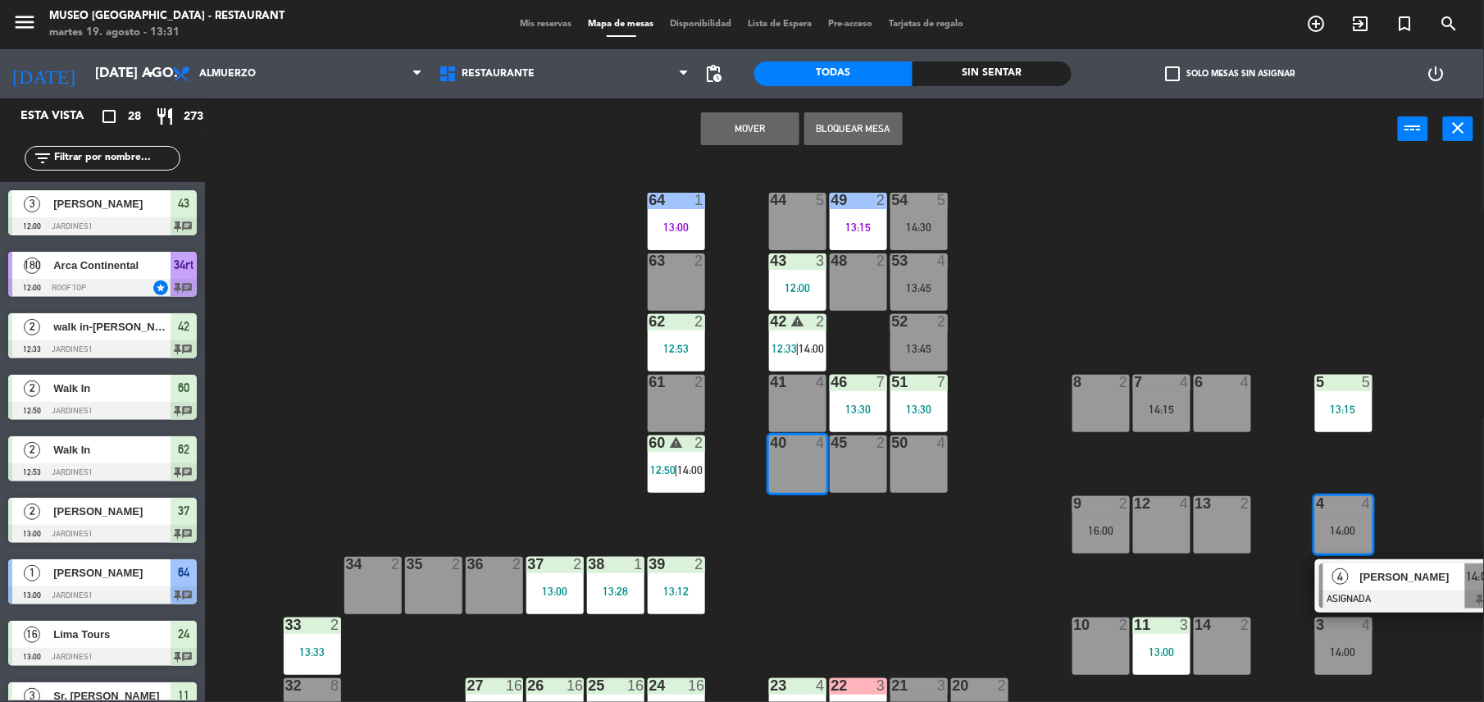
scroll to position [3, 0]
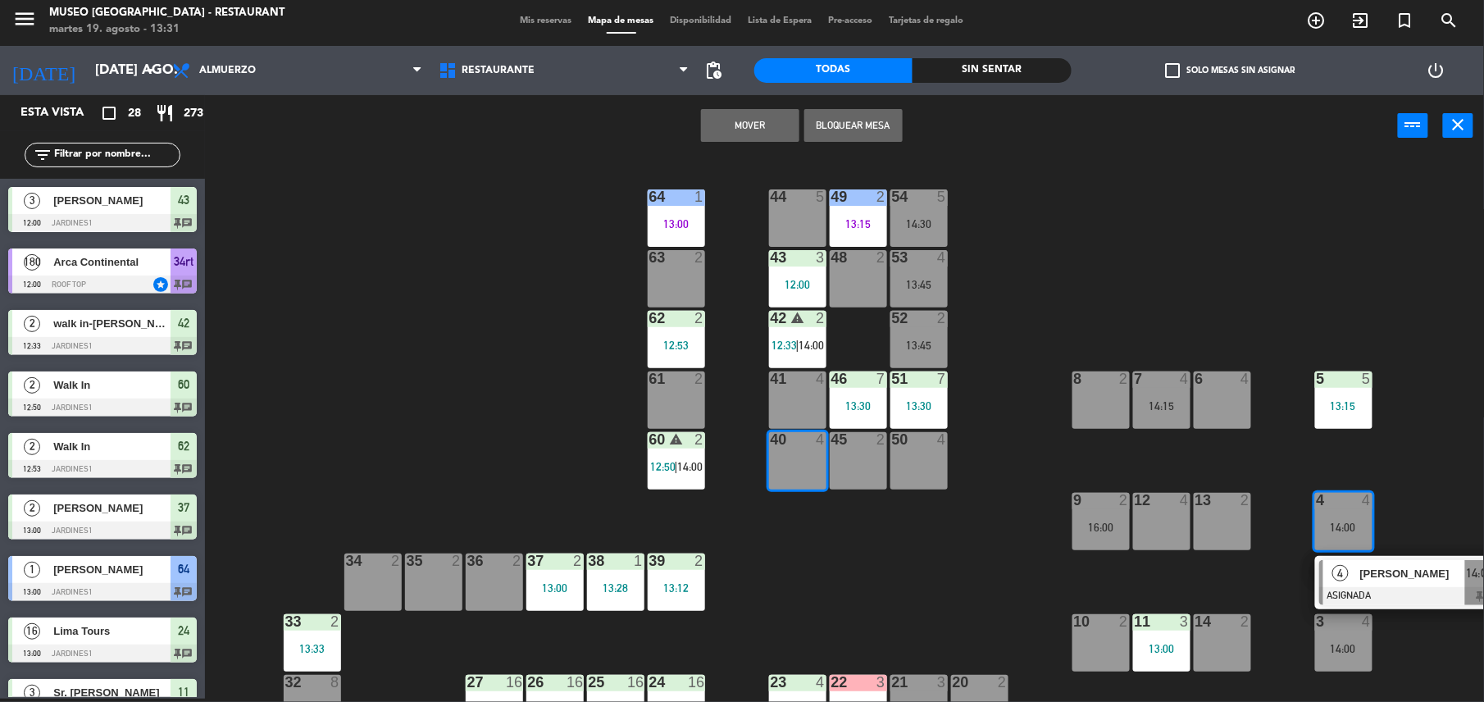
click at [716, 125] on button "Mover" at bounding box center [750, 125] width 98 height 33
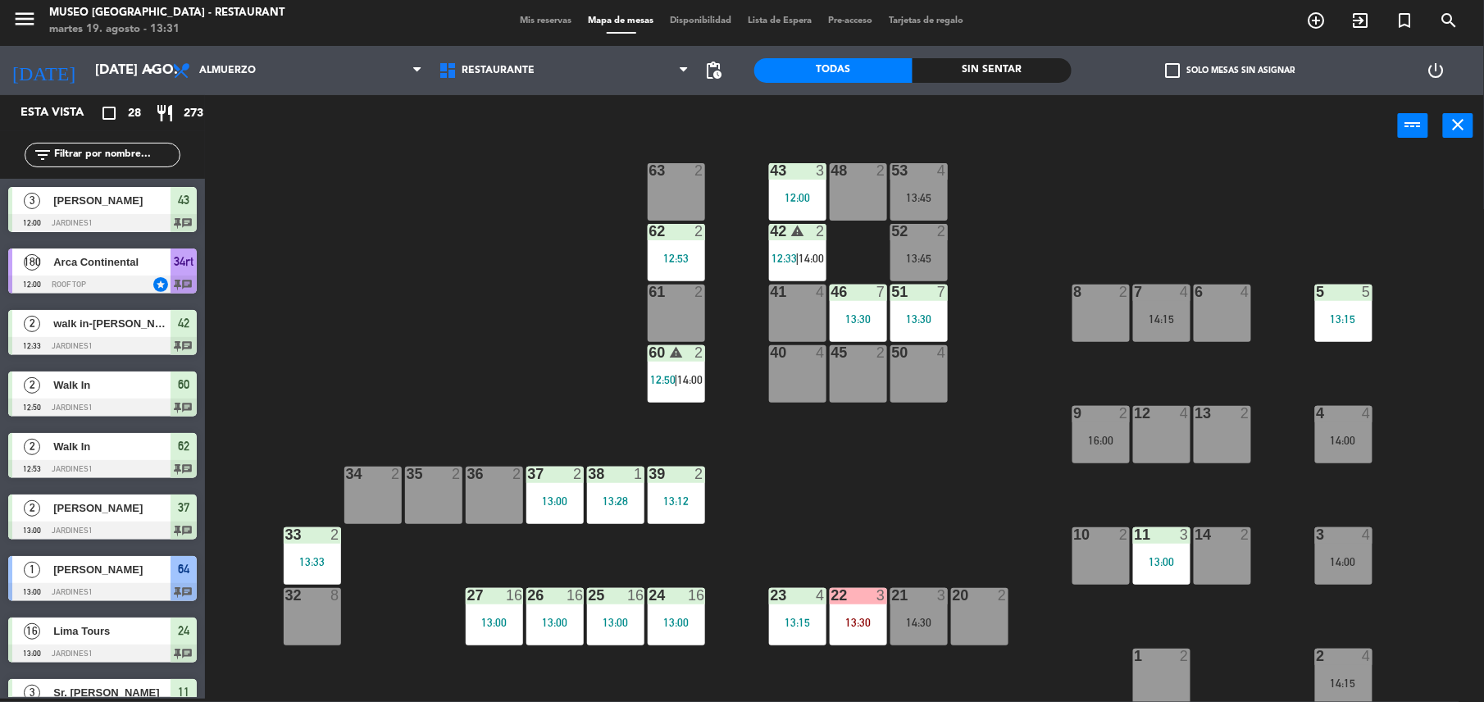
scroll to position [99, 0]
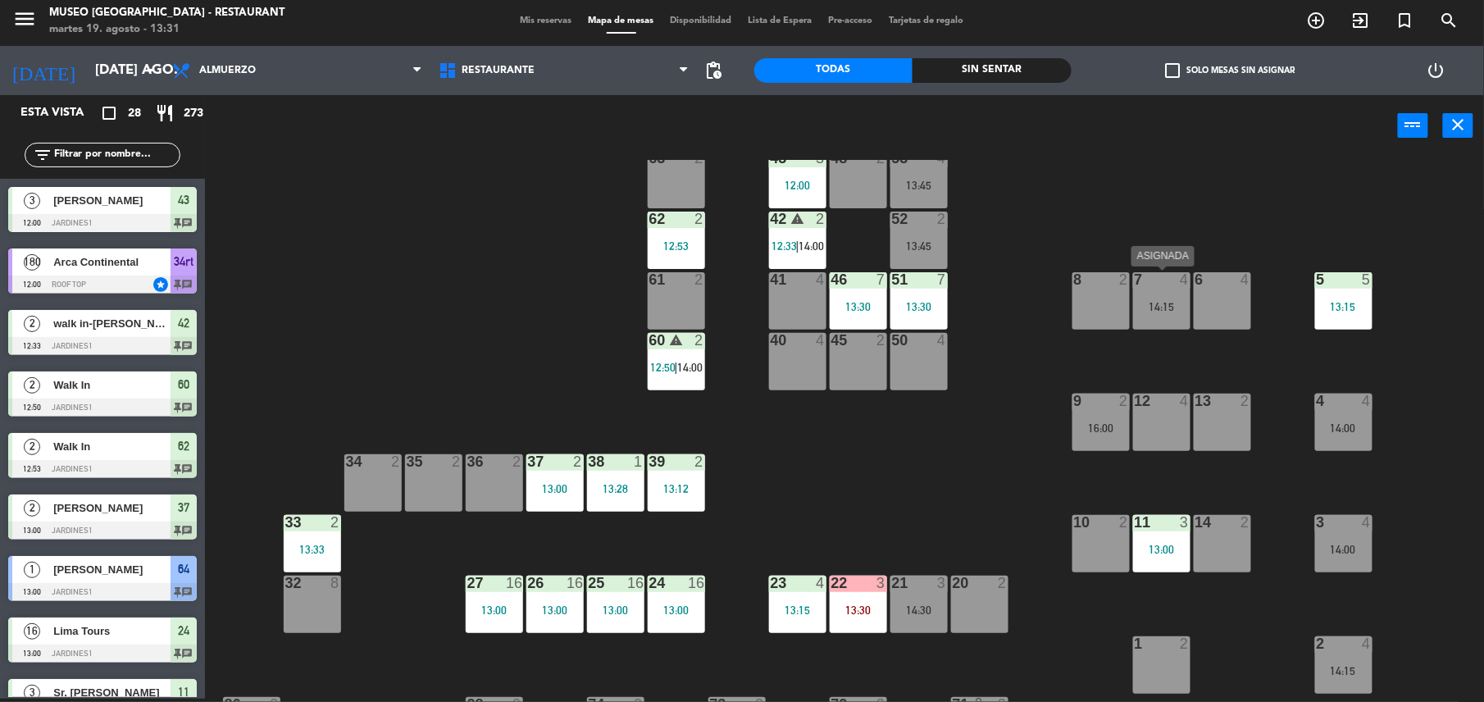
click at [1169, 296] on div "7 4 14:15" at bounding box center [1161, 300] width 57 height 57
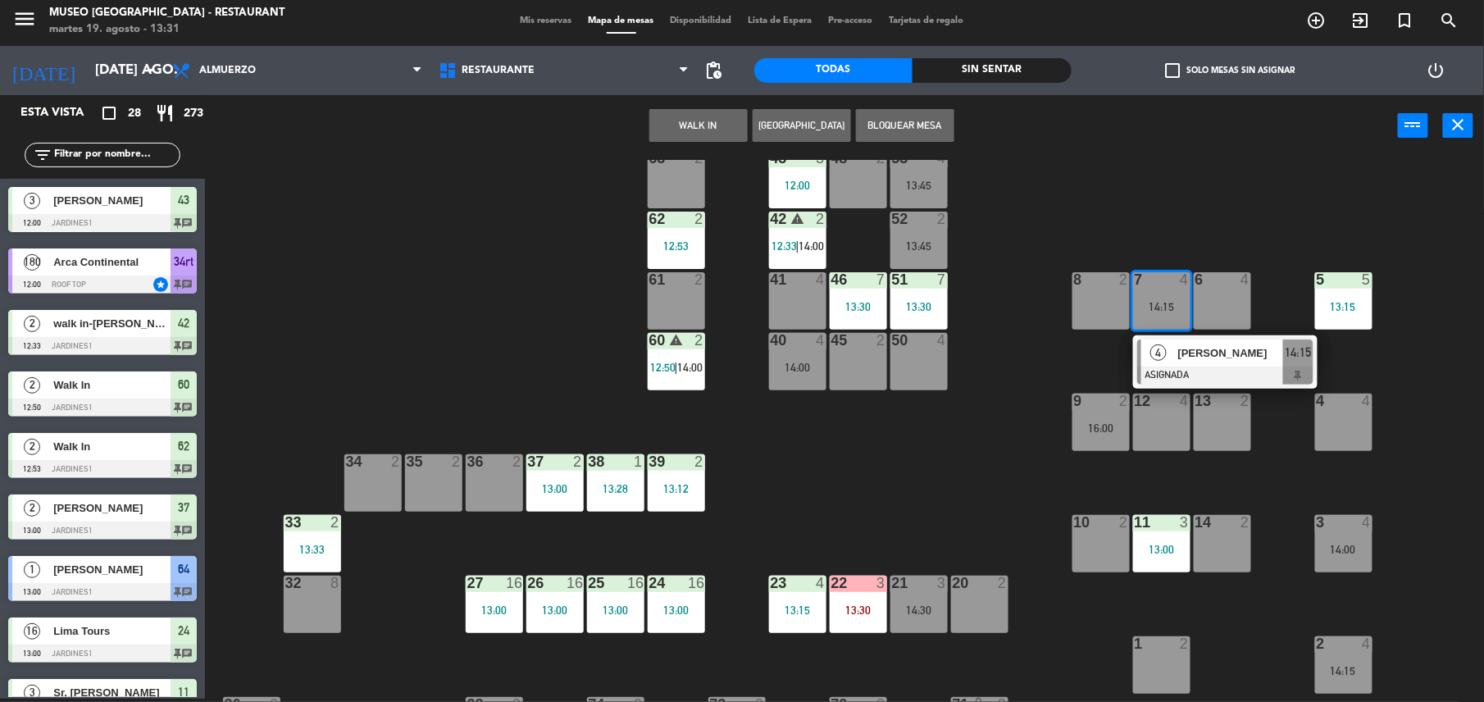
click at [807, 293] on div "41 4" at bounding box center [797, 300] width 57 height 57
click at [738, 122] on button "Mover" at bounding box center [750, 125] width 98 height 33
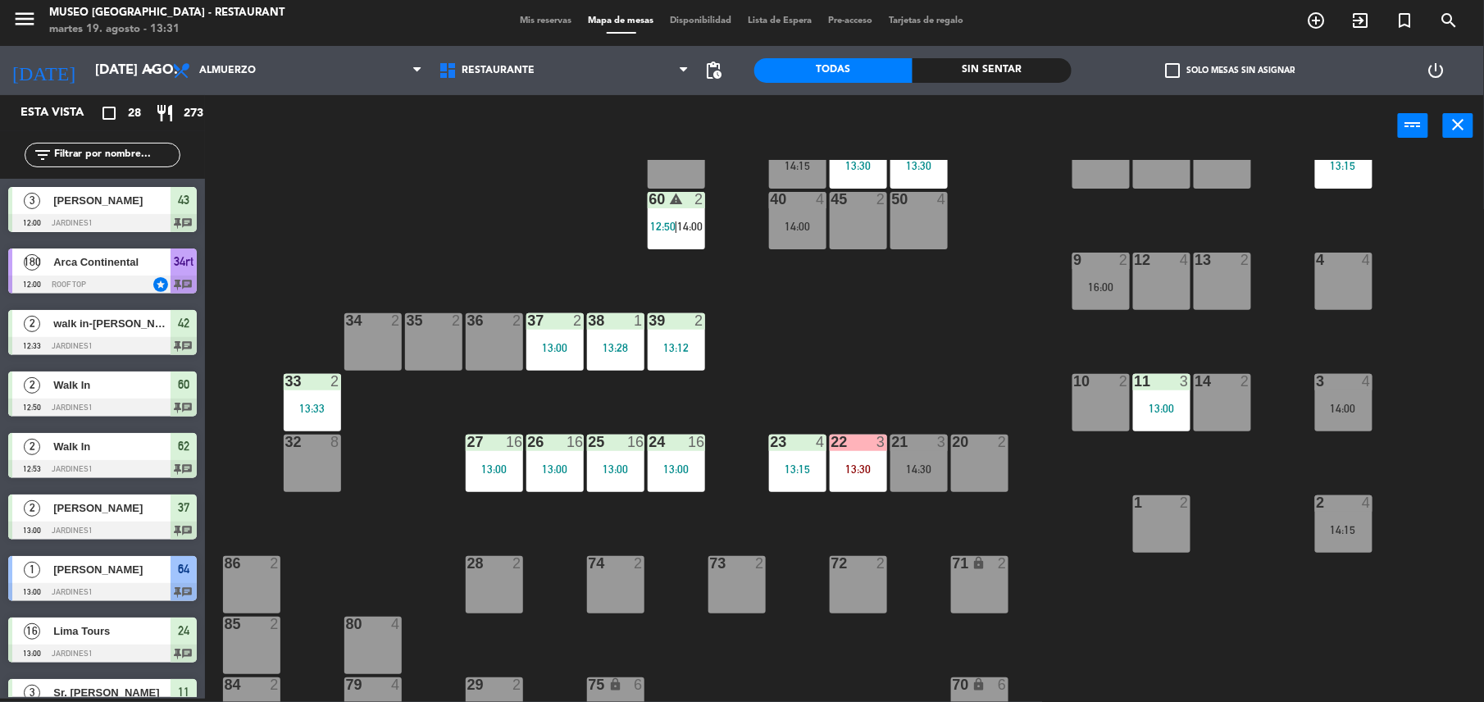
scroll to position [238, 0]
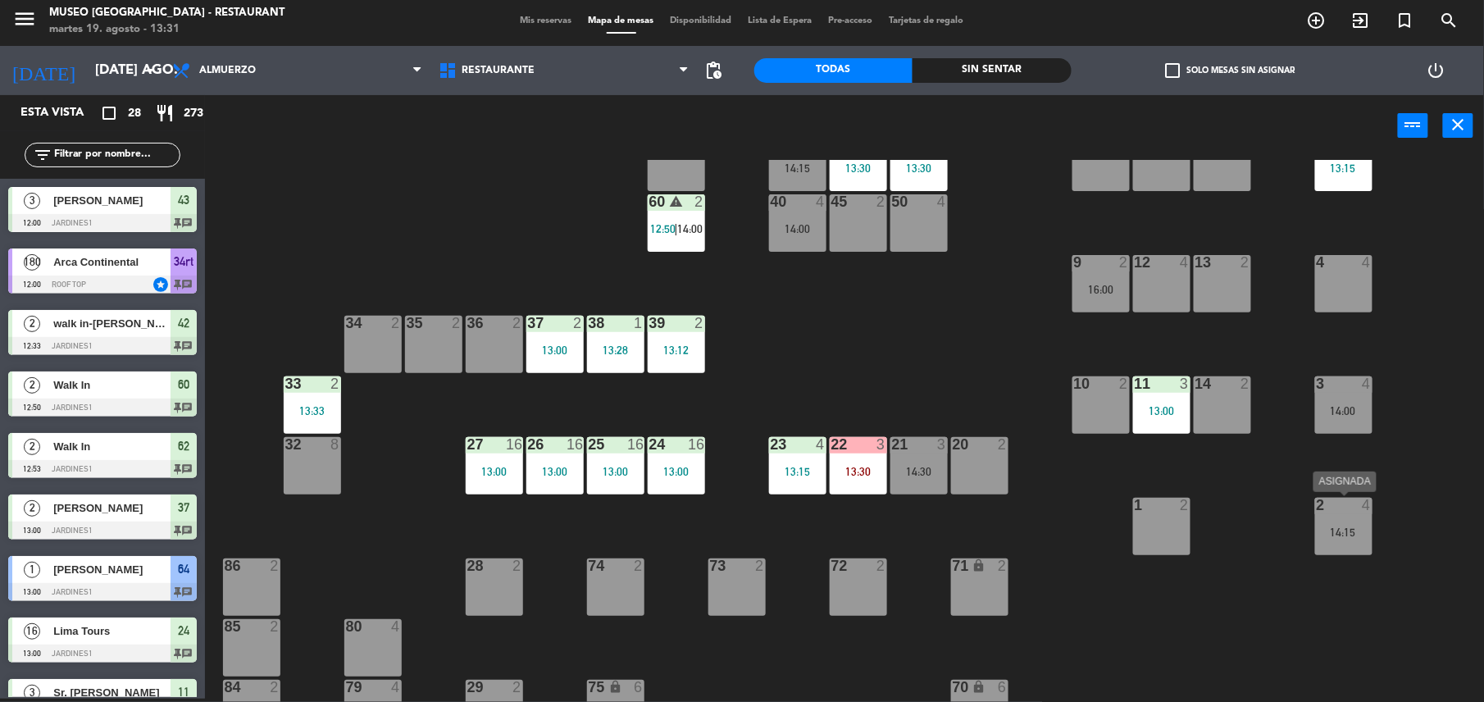
click at [1352, 519] on div "2 4 14:15" at bounding box center [1343, 526] width 57 height 57
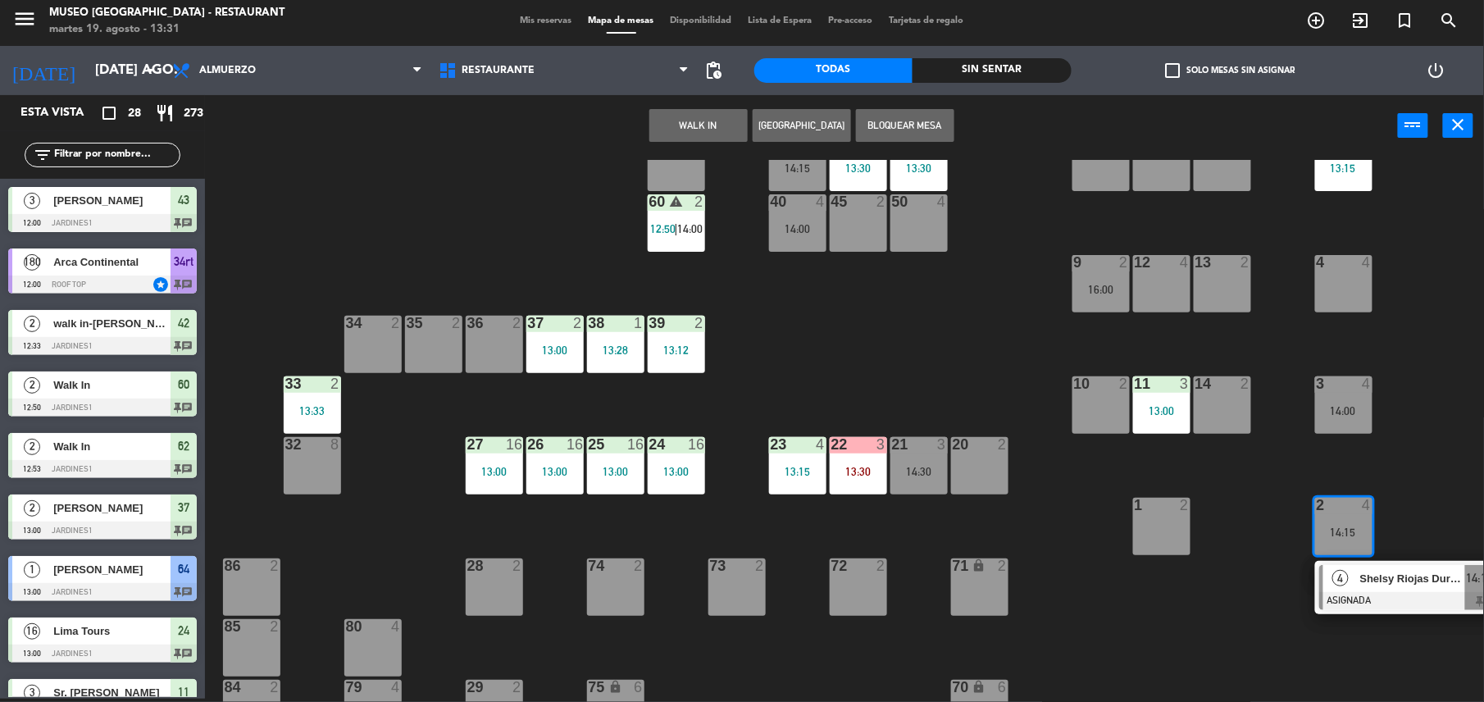
click at [915, 215] on div "50 4" at bounding box center [918, 222] width 57 height 57
click at [749, 126] on button "Mover" at bounding box center [750, 125] width 98 height 33
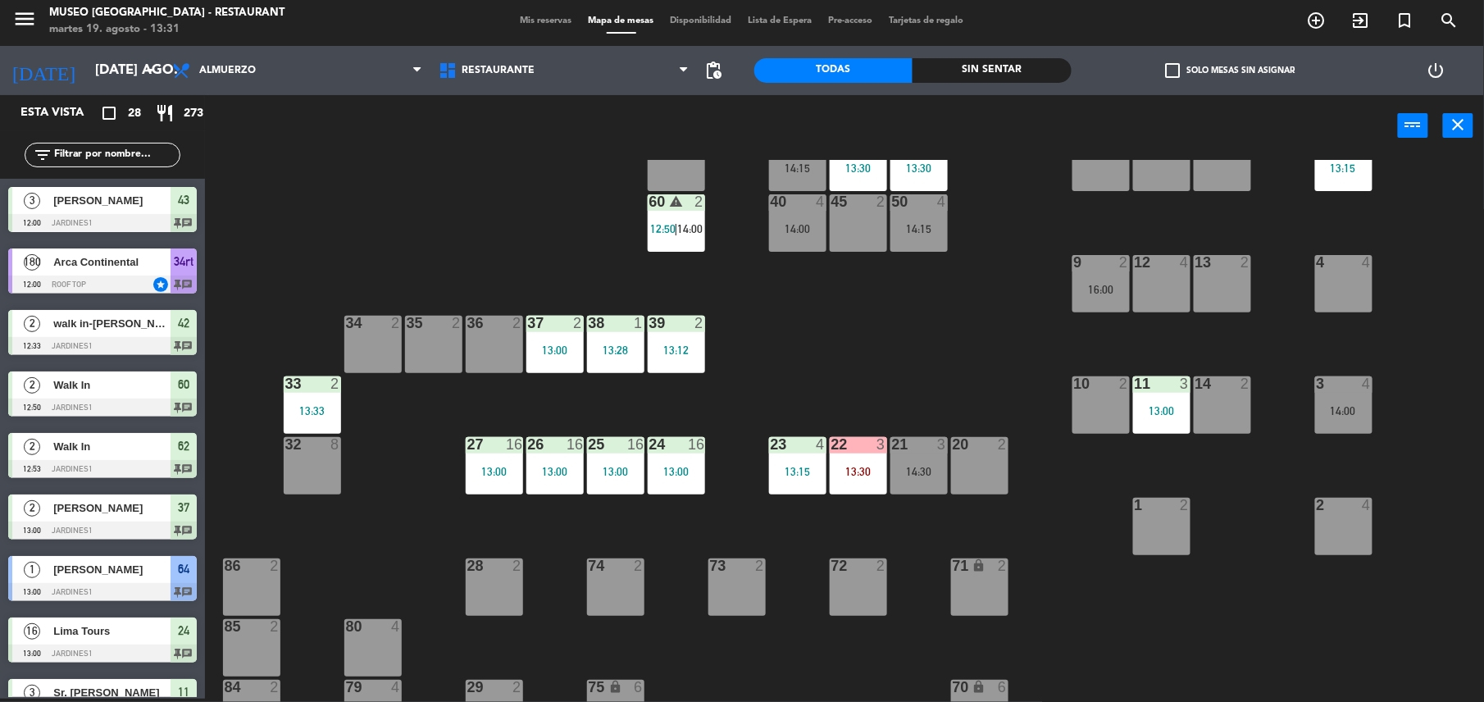
click at [1336, 414] on div "14:00" at bounding box center [1343, 410] width 57 height 11
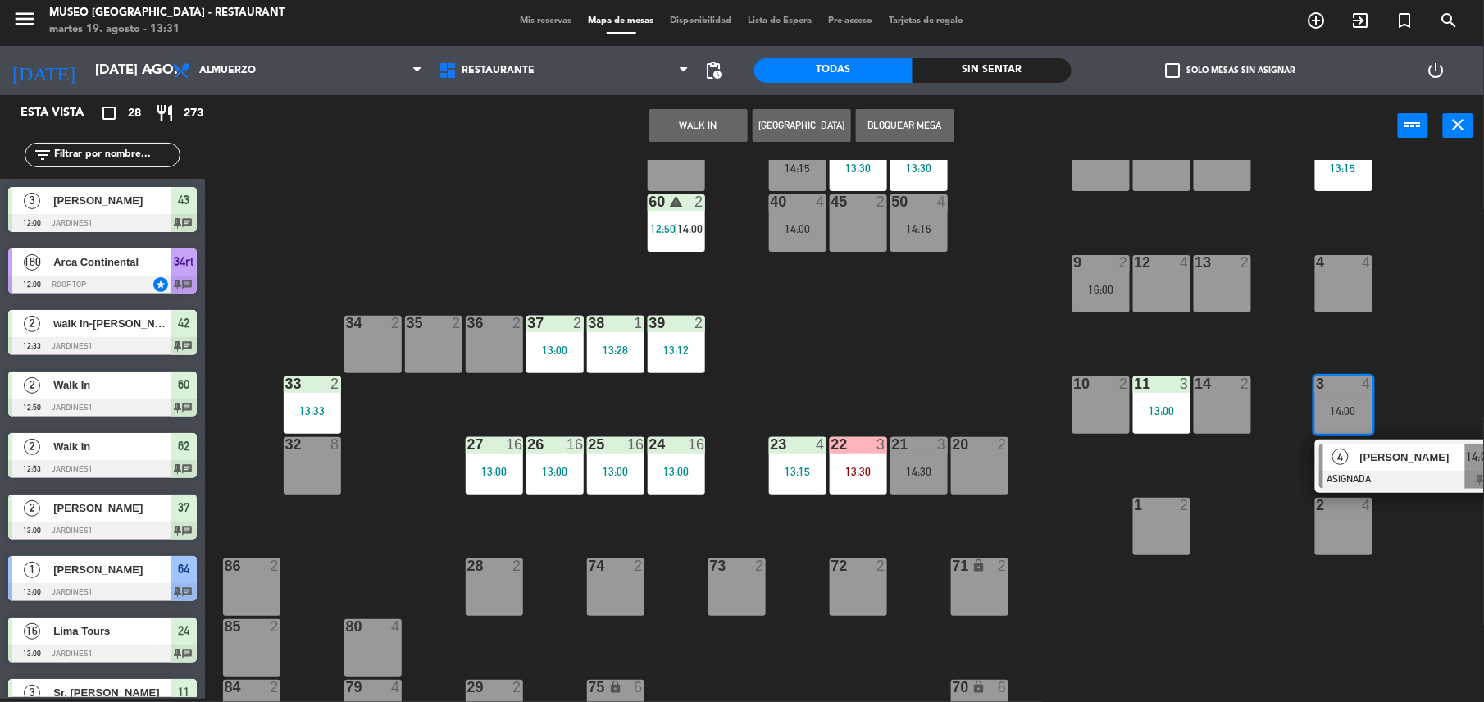
click at [1377, 467] on div "[PERSON_NAME]" at bounding box center [1411, 456] width 107 height 27
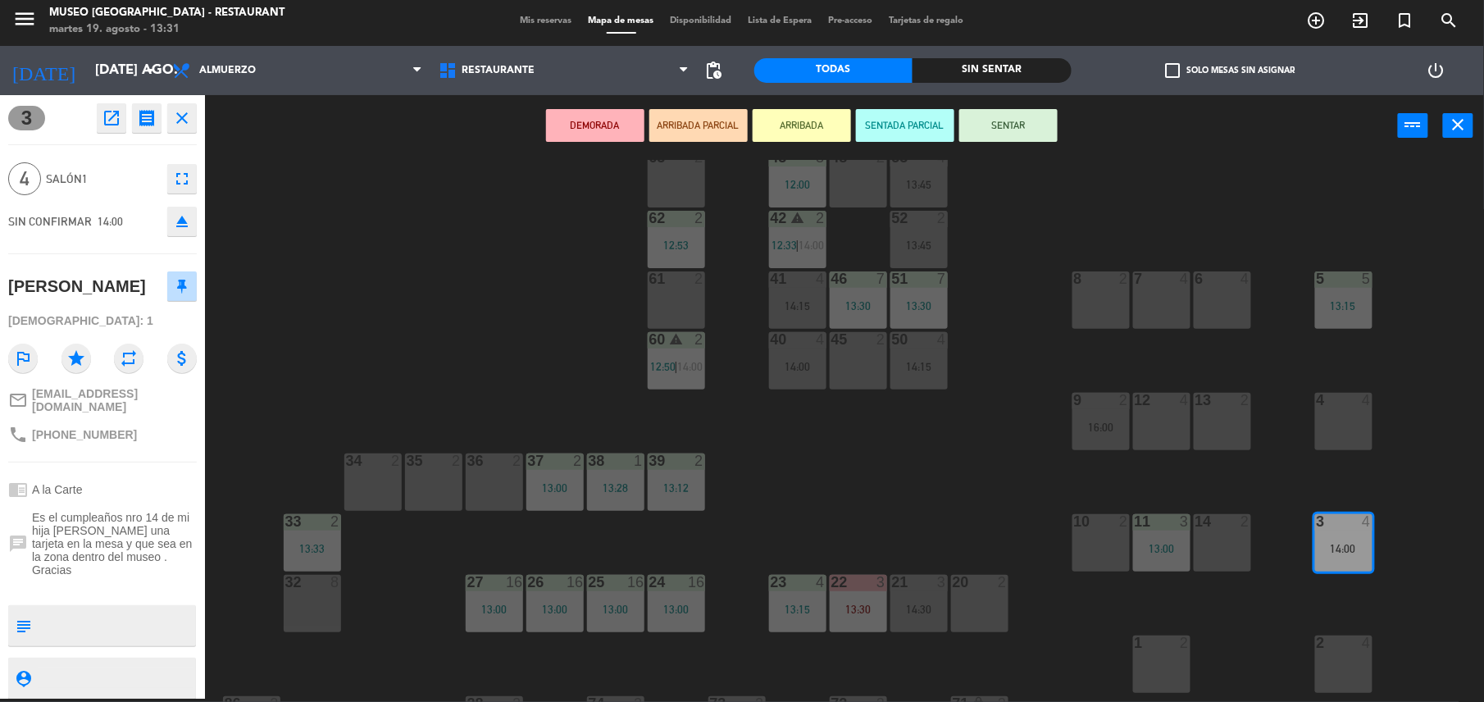
scroll to position [0, 0]
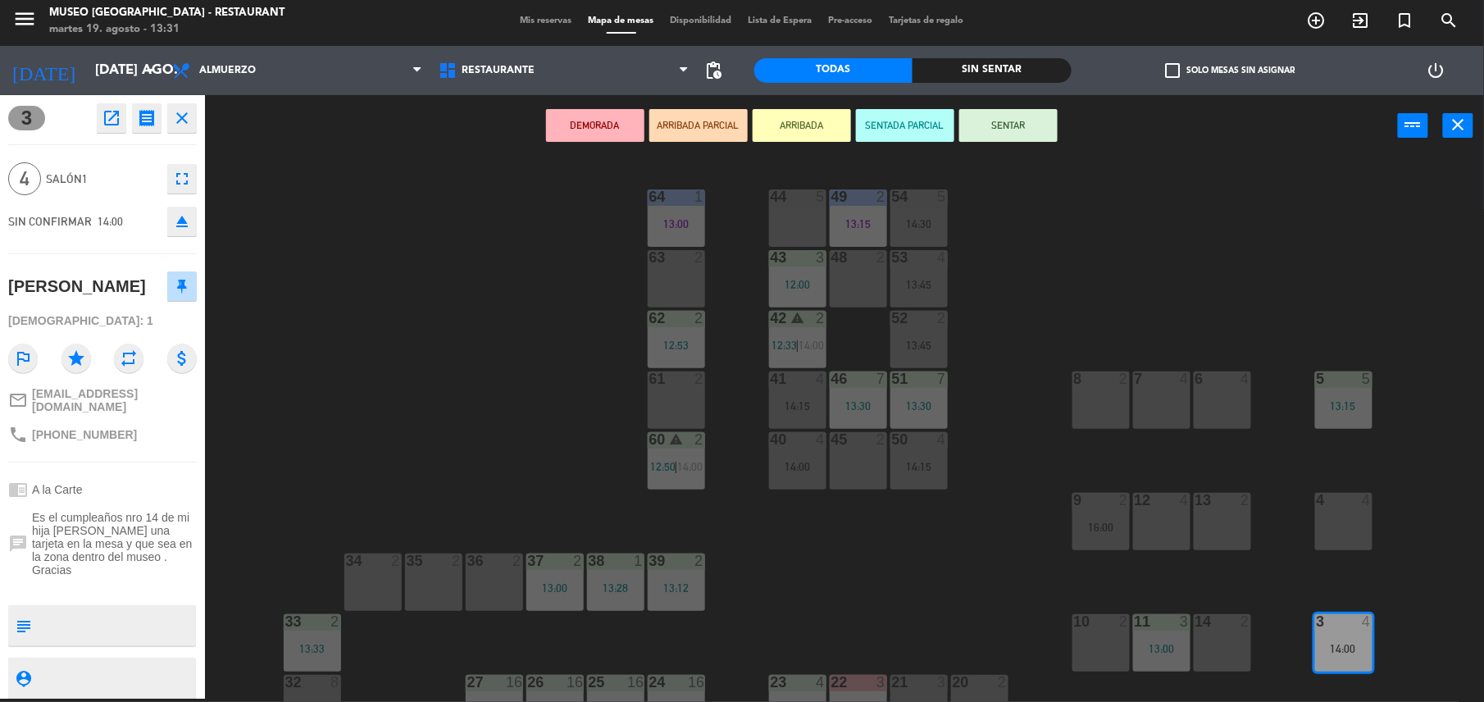
click at [792, 272] on div "43 3 12:00" at bounding box center [797, 278] width 57 height 57
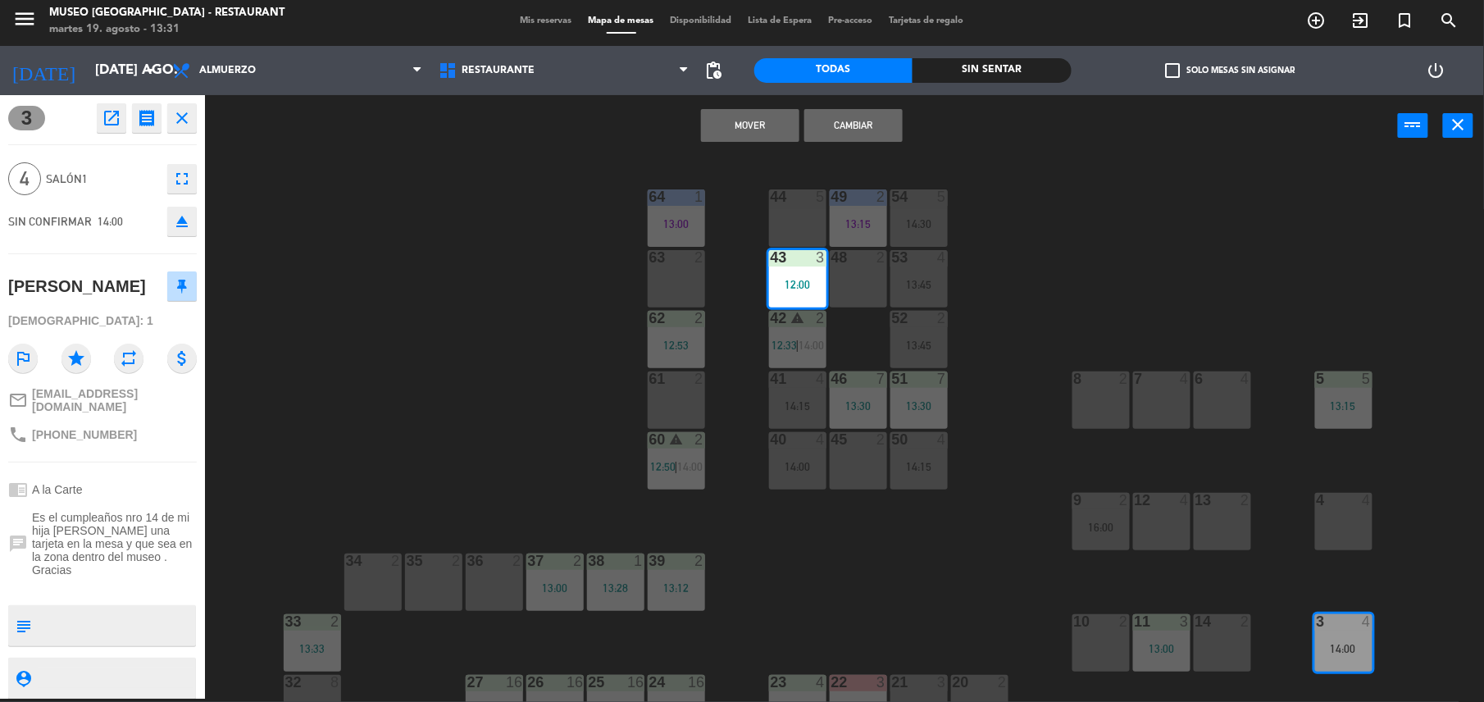
click at [748, 128] on button "Mover" at bounding box center [750, 125] width 98 height 33
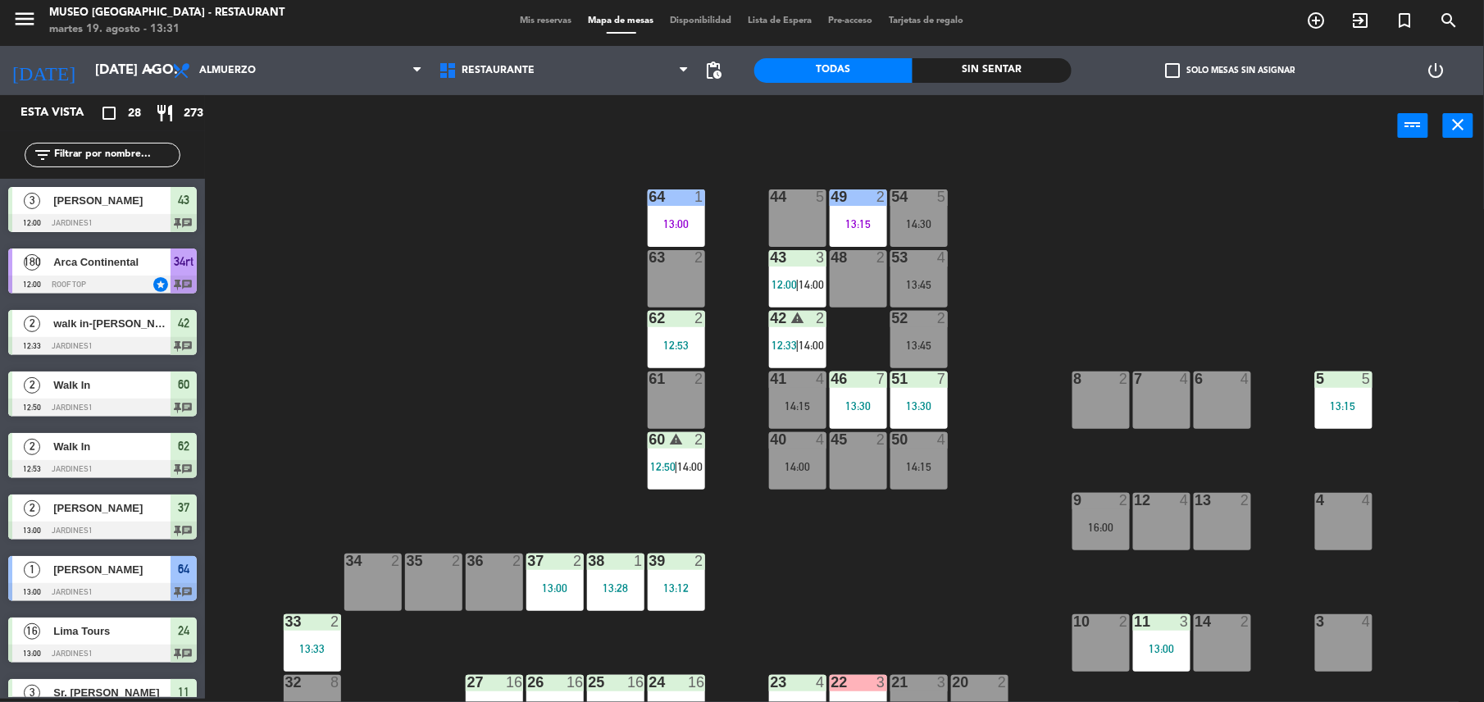
scroll to position [179, 0]
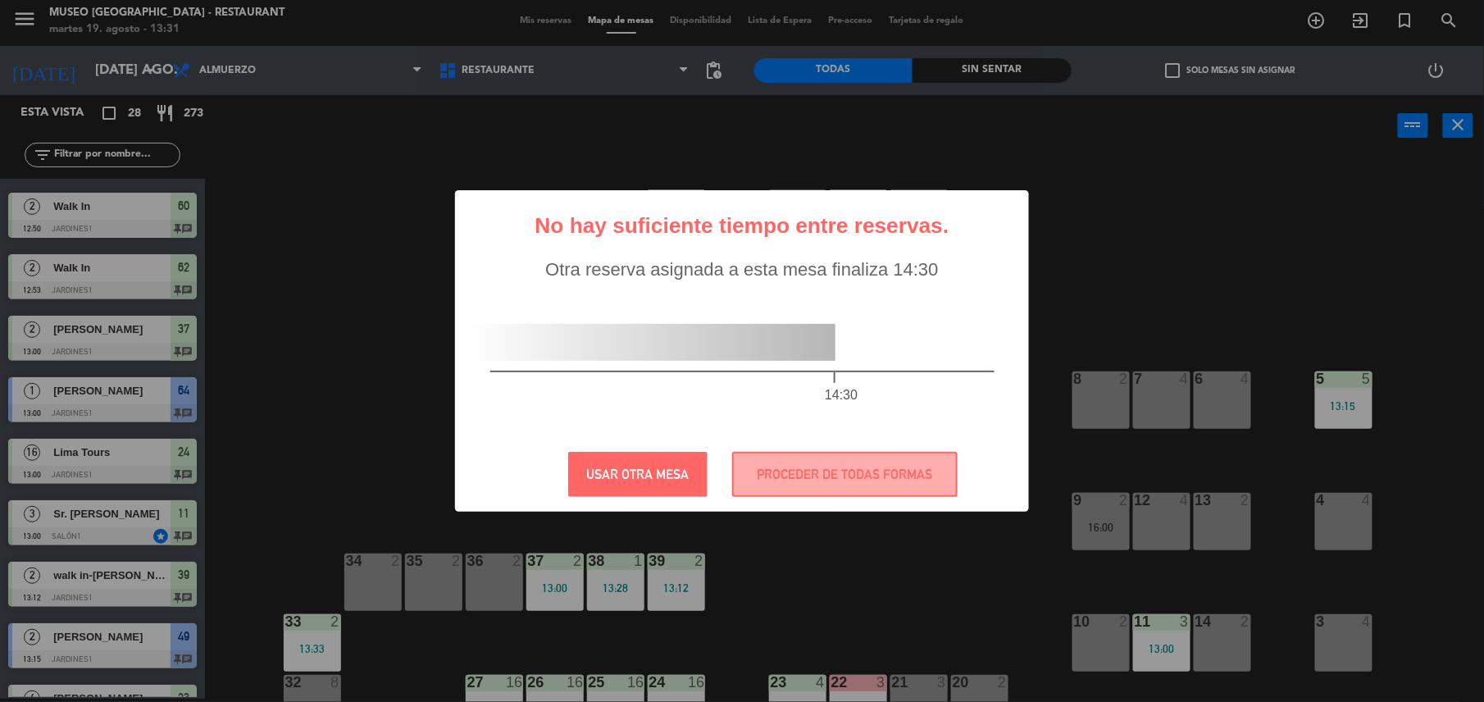
click at [907, 447] on div "? ! i No hay suficiente tiempo entre reservas. × Otra reserva asignada a esta m…" at bounding box center [742, 350] width 574 height 321
click at [912, 471] on button "PROCEDER DE TODAS FORMAS" at bounding box center [844, 474] width 225 height 45
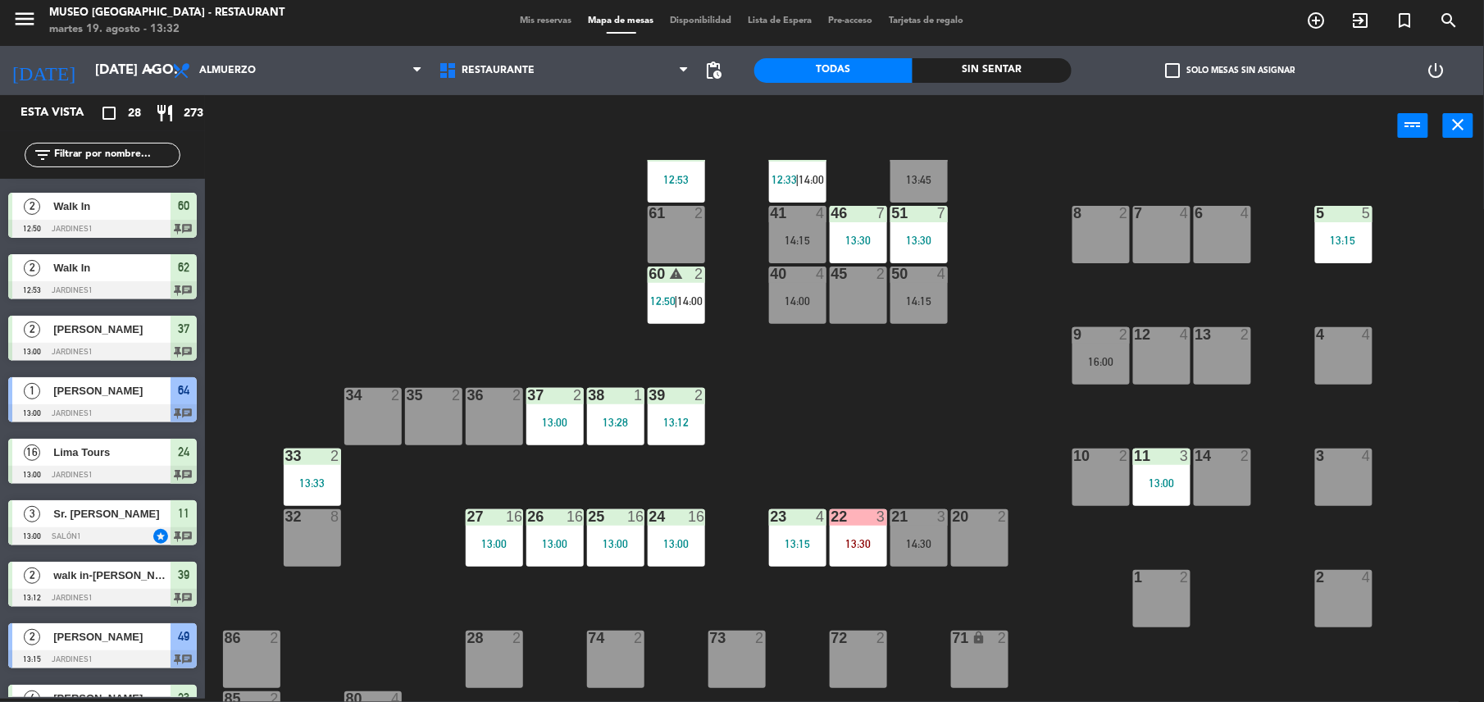
scroll to position [167, 0]
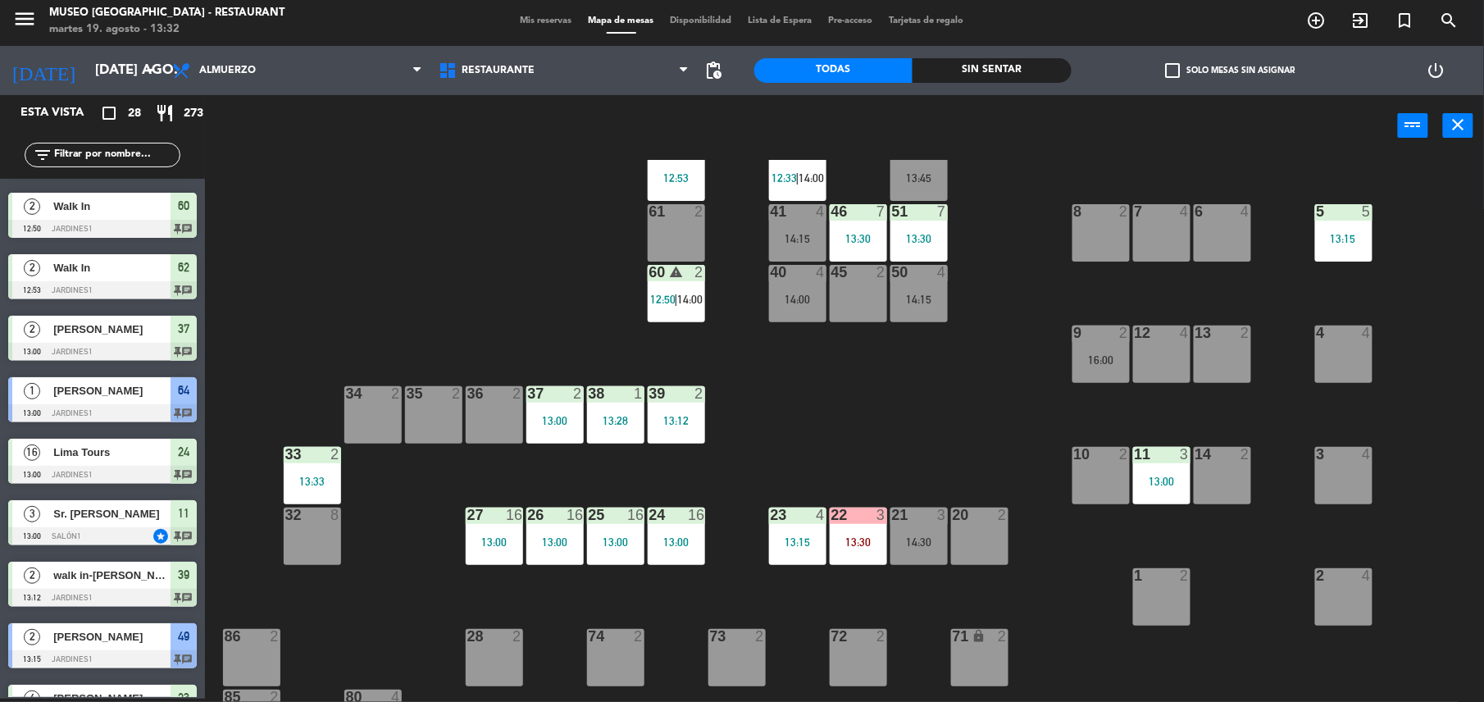
click at [882, 362] on div "44 5 49 2 13:15 54 5 14:30 64 1 13:00 48 2 53 4 13:45 63 2 43 3 12:00 | 14:00 6…" at bounding box center [852, 431] width 1264 height 542
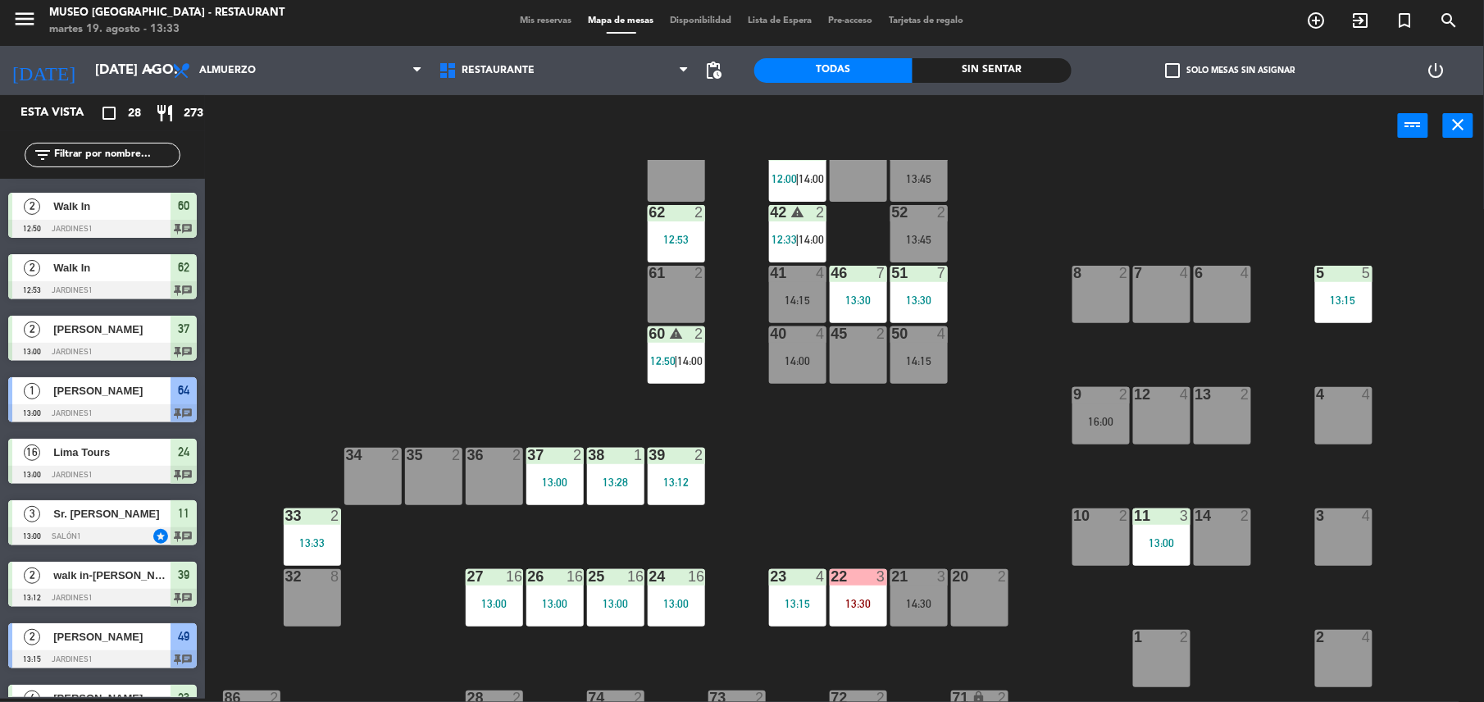
scroll to position [0, 0]
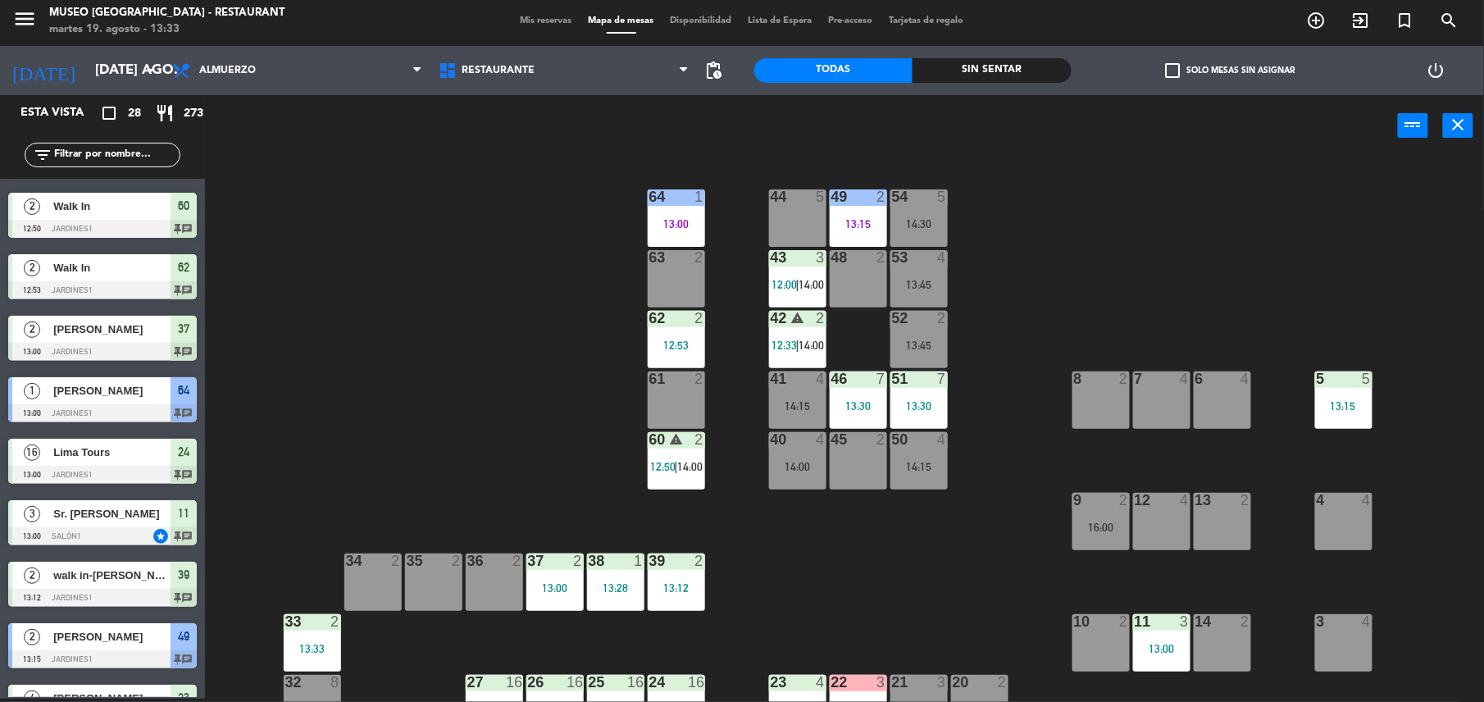
click at [1080, 512] on div "9 2 16:00" at bounding box center [1100, 521] width 57 height 57
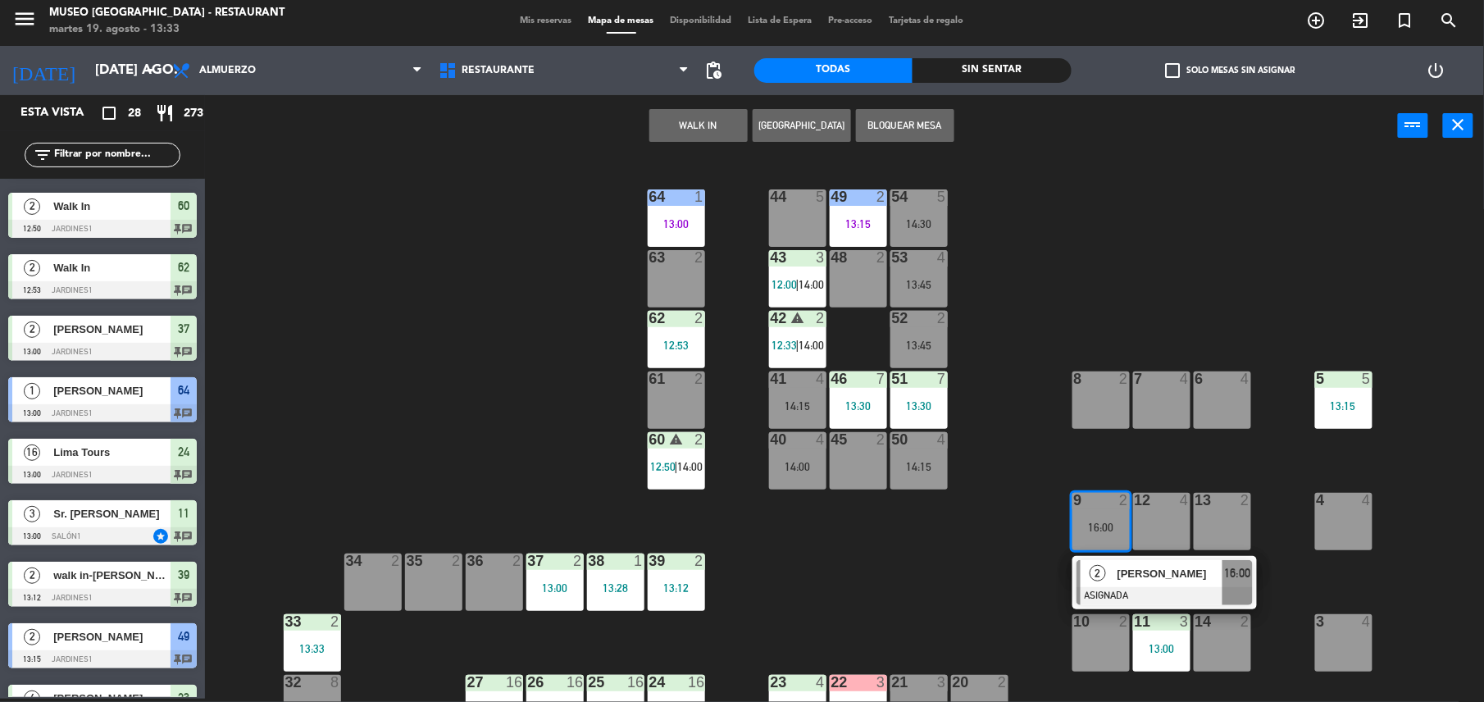
click at [657, 390] on div "61 2" at bounding box center [676, 399] width 57 height 57
click at [755, 112] on button "Mover" at bounding box center [750, 125] width 98 height 33
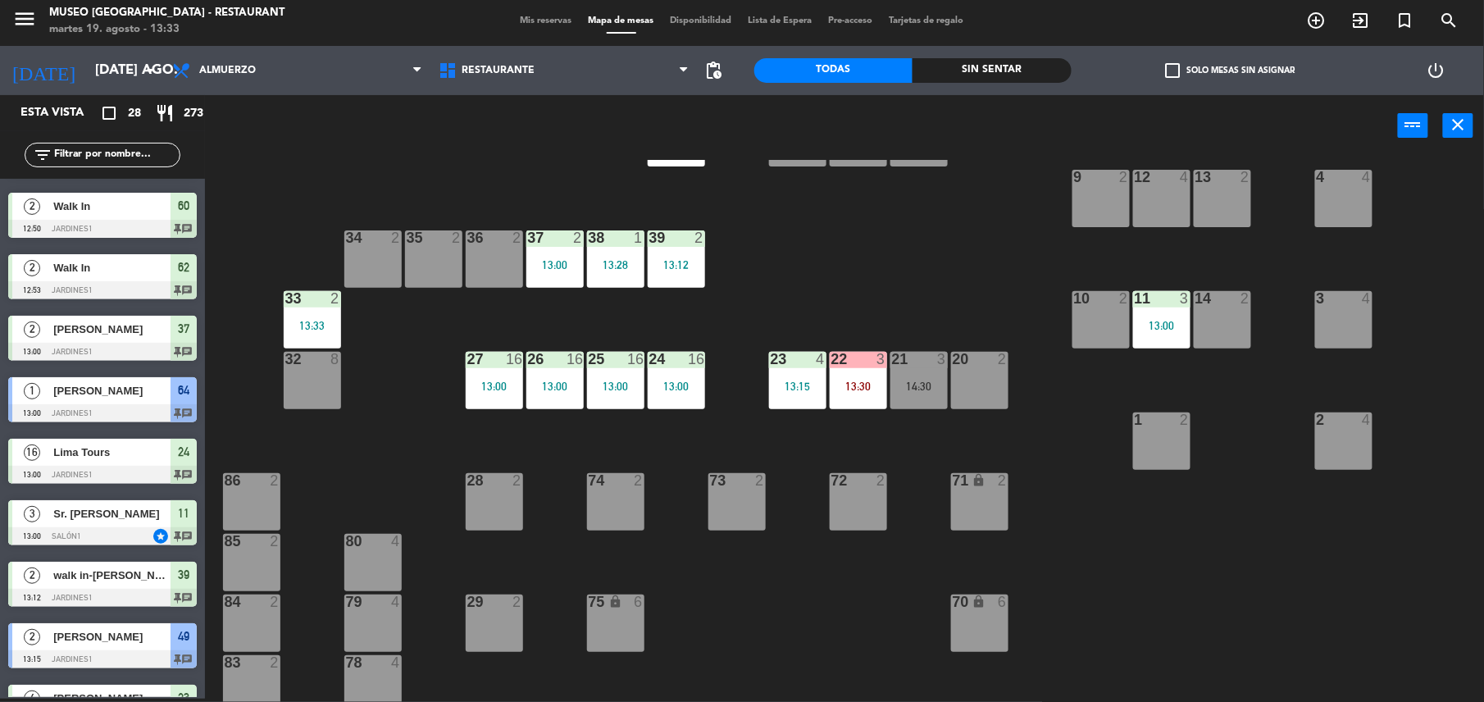
scroll to position [325, 0]
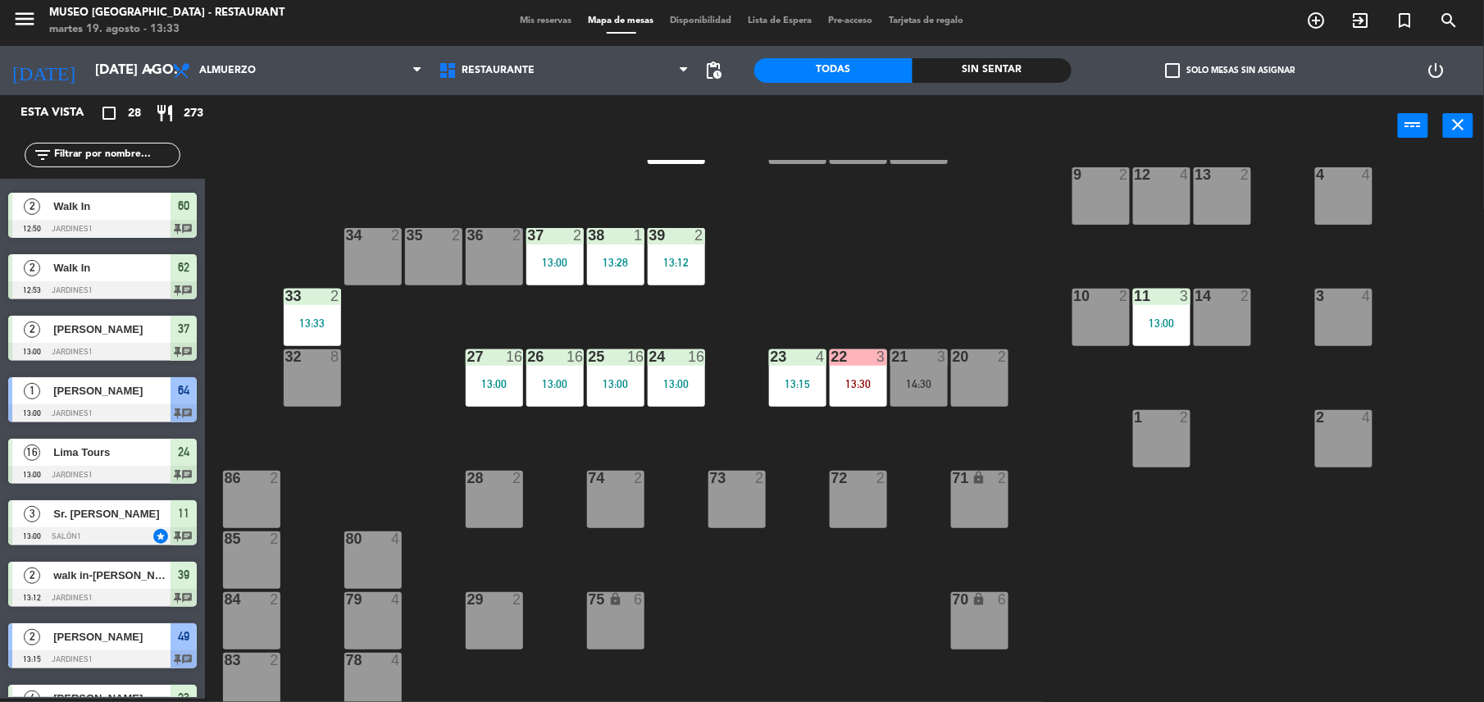
click at [918, 400] on div "21 3 14:30" at bounding box center [918, 377] width 57 height 57
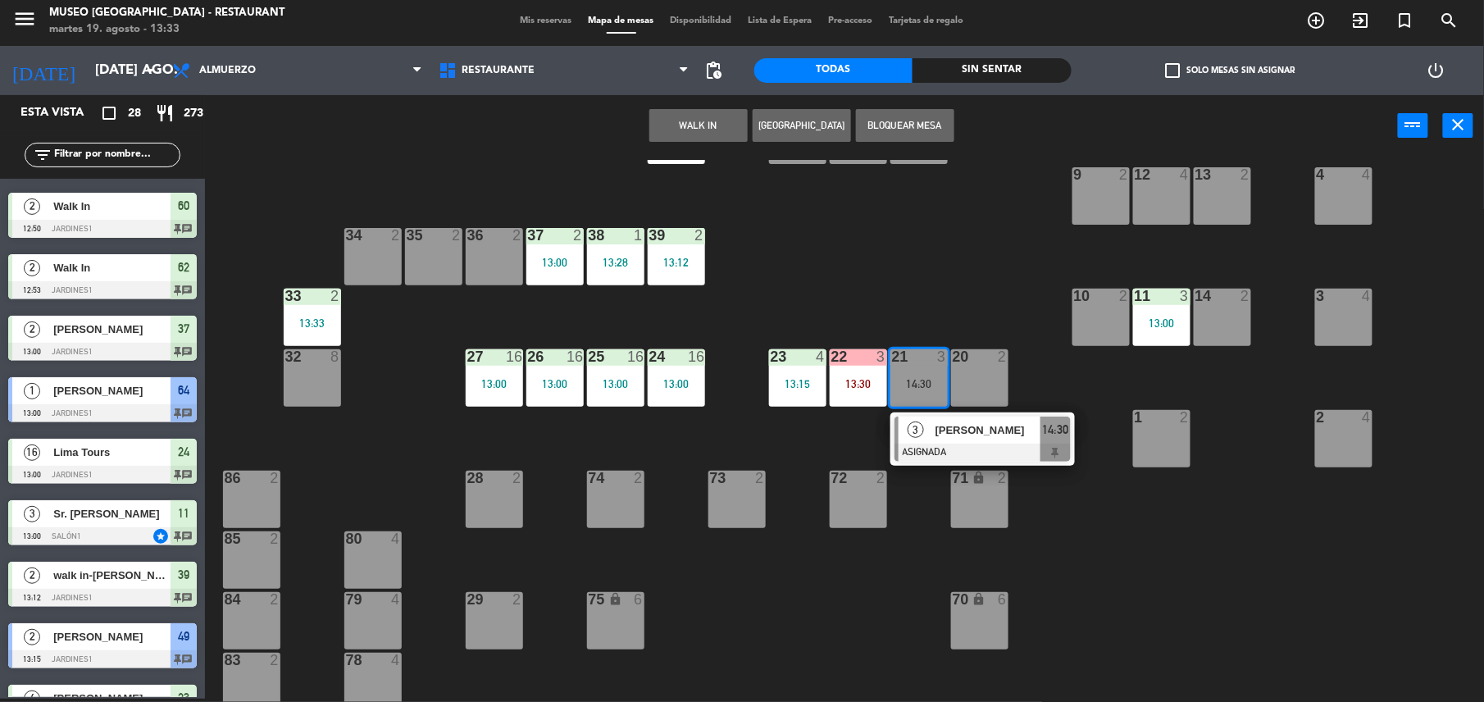
click at [949, 446] on div at bounding box center [982, 452] width 176 height 18
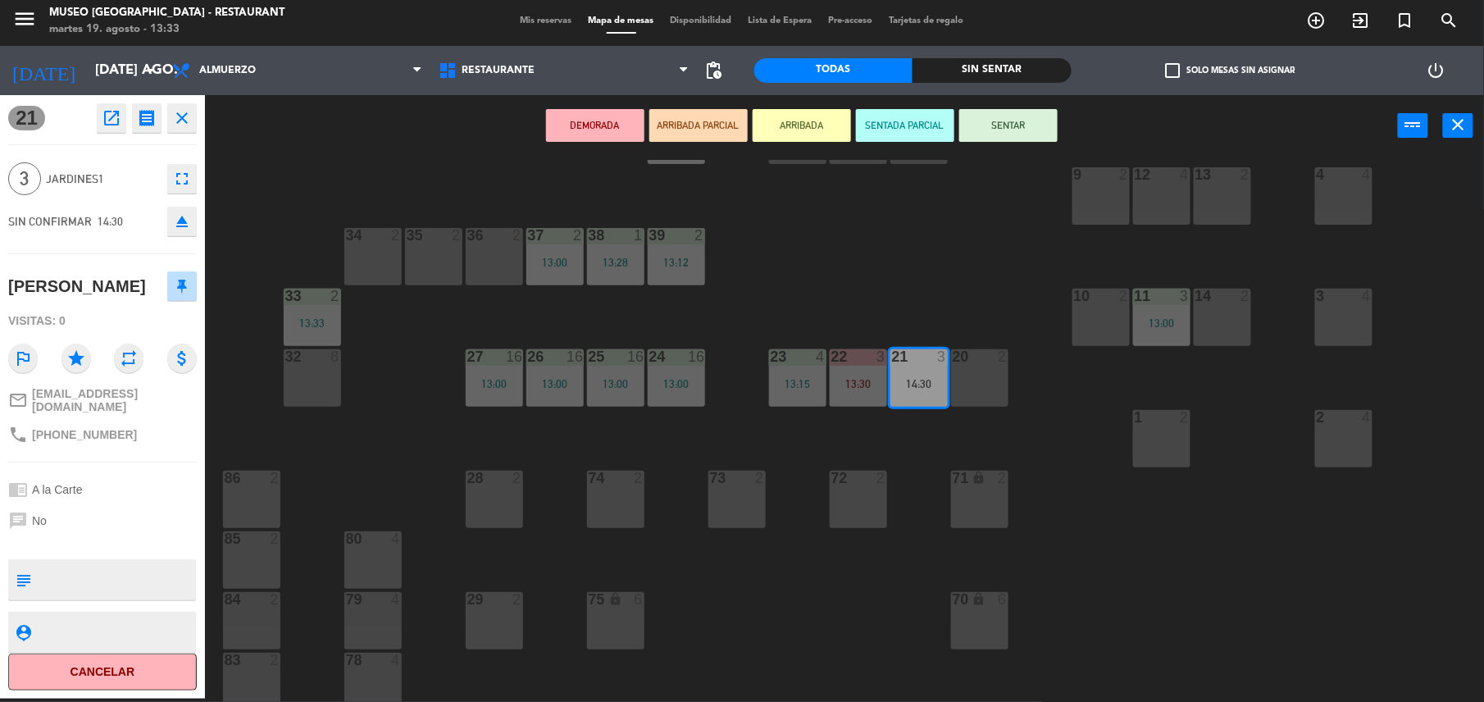
click at [898, 299] on div "44 5 49 2 13:15 54 5 14:30 64 1 13:00 48 2 53 4 13:45 63 2 43 3 12:00 | 14:00 6…" at bounding box center [852, 431] width 1264 height 542
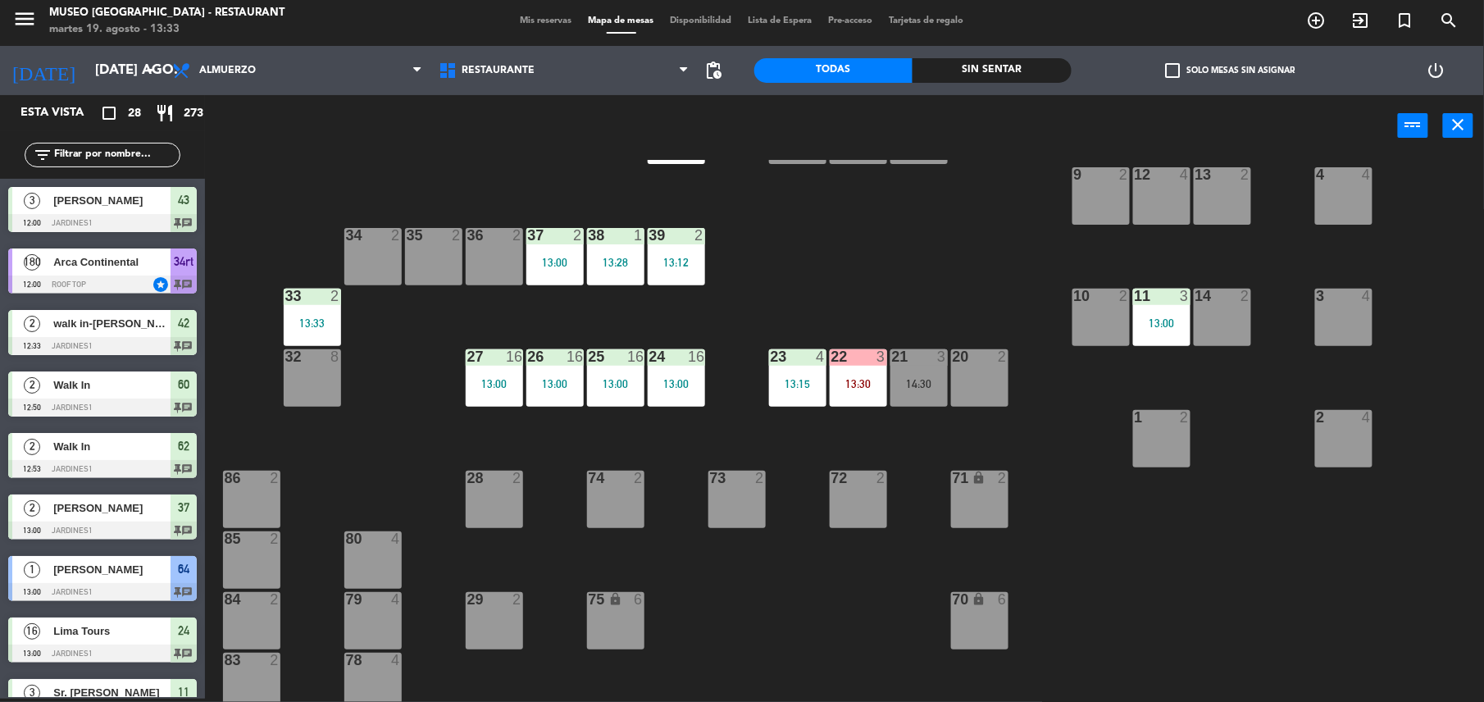
scroll to position [425, 0]
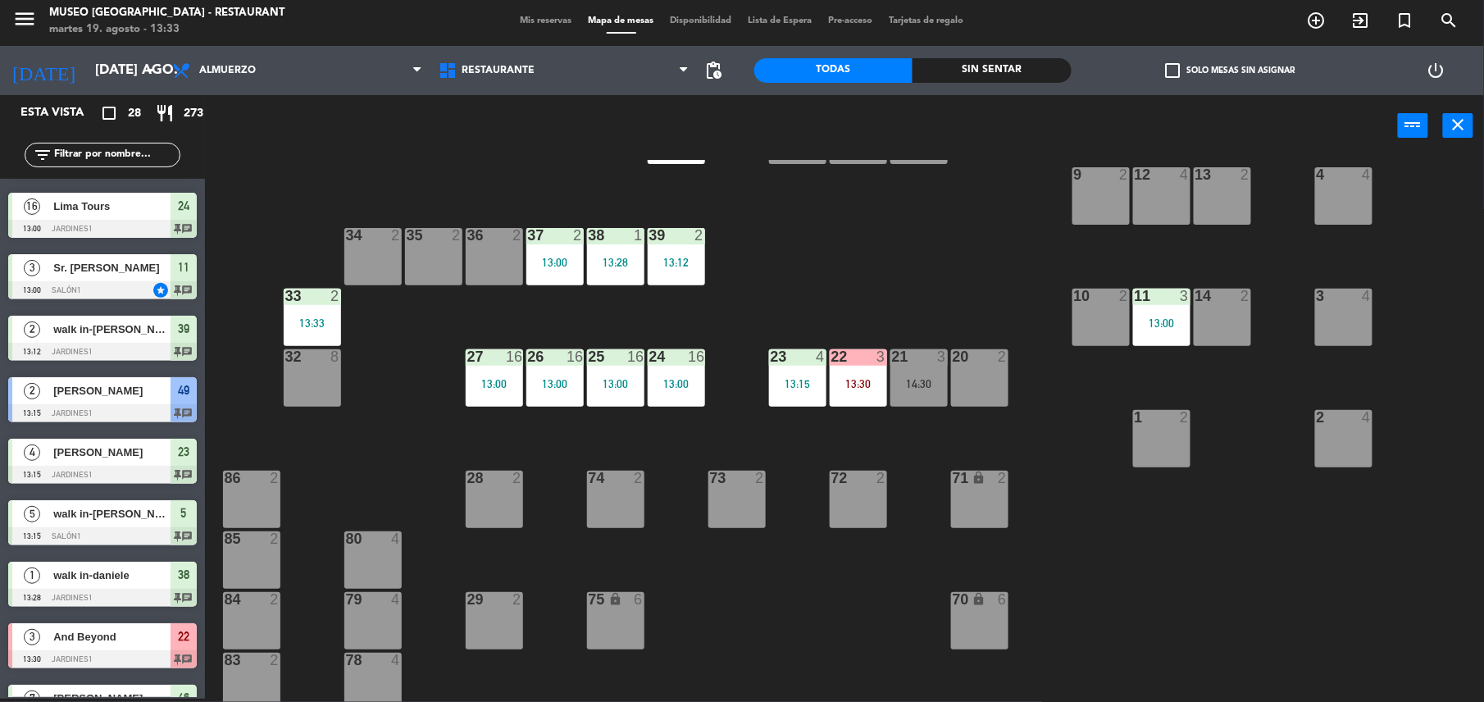
click at [952, 359] on div "3" at bounding box center [945, 356] width 27 height 15
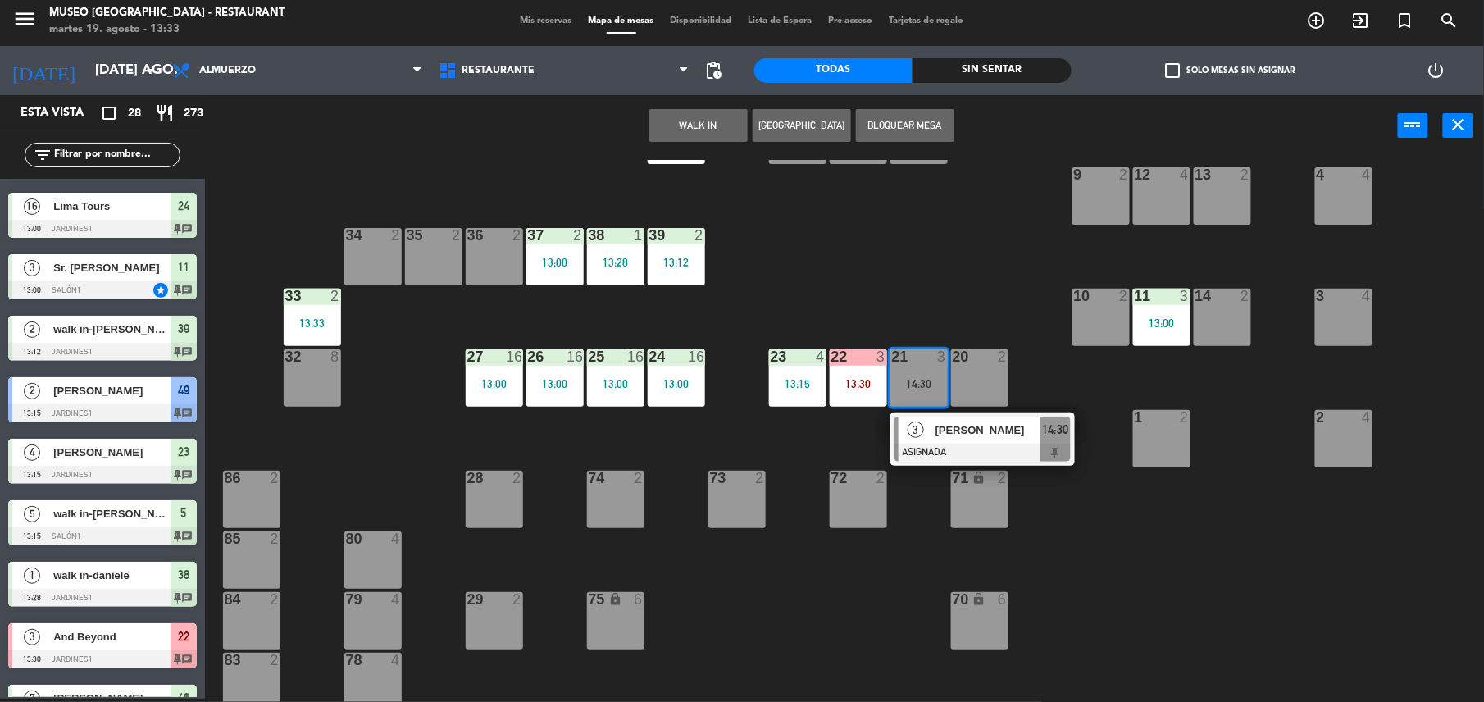
click at [992, 430] on span "[PERSON_NAME] mires" at bounding box center [987, 429] width 105 height 17
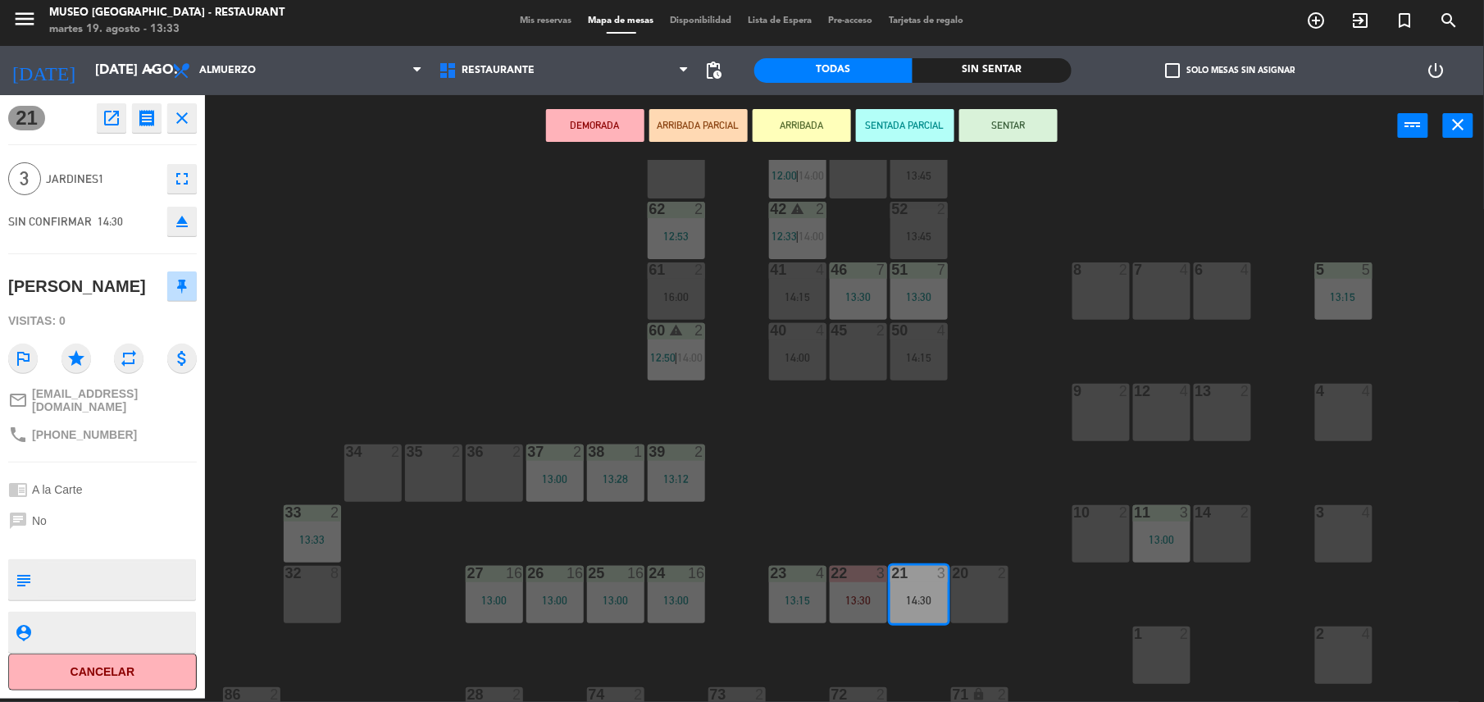
scroll to position [0, 0]
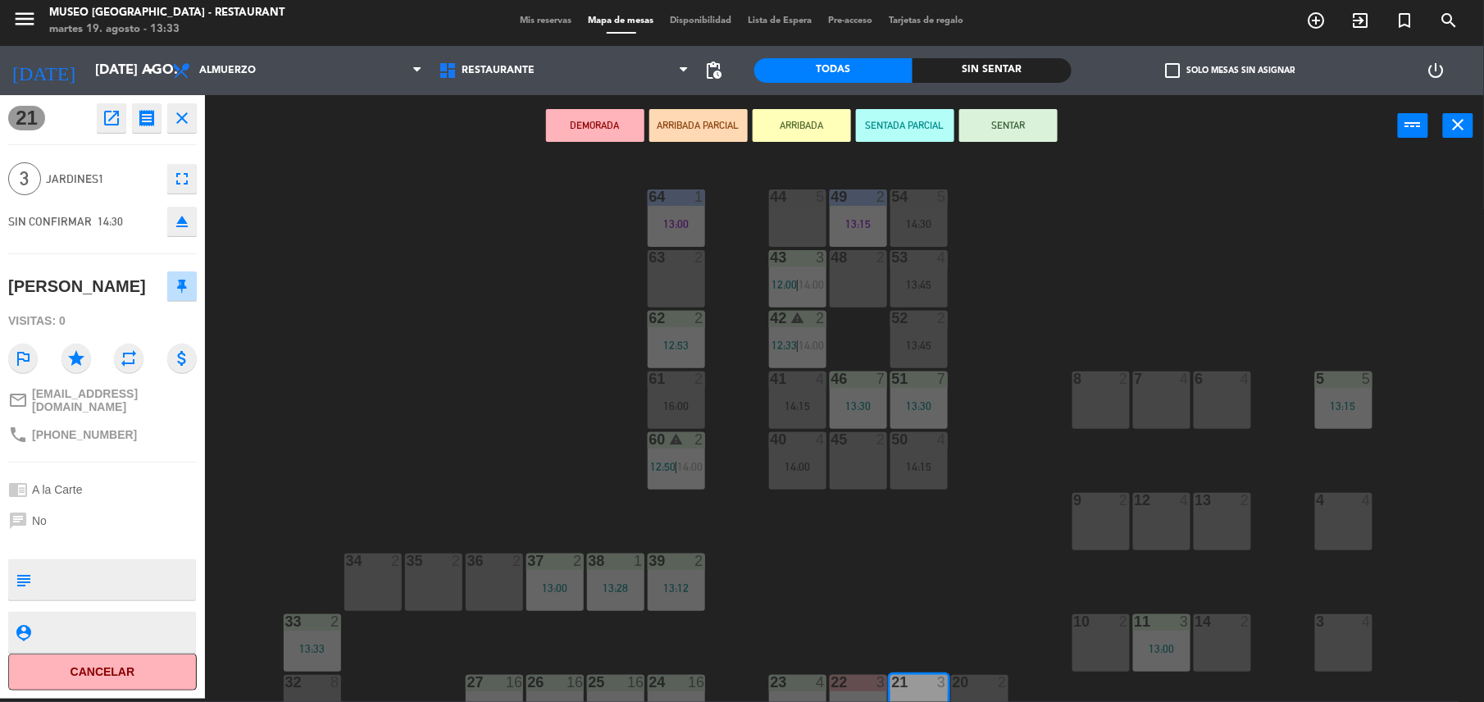
click at [787, 218] on div "44 5" at bounding box center [797, 217] width 57 height 57
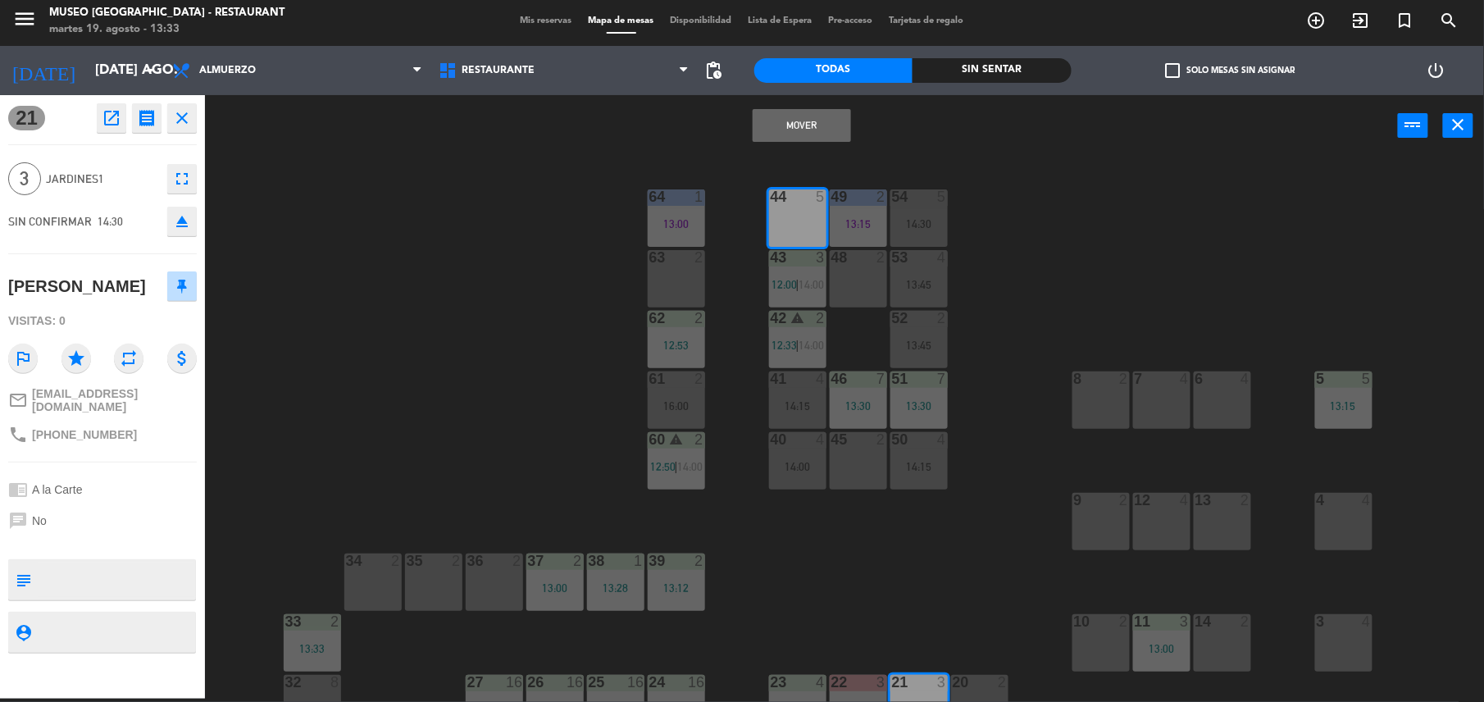
click at [789, 130] on button "Mover" at bounding box center [802, 125] width 98 height 33
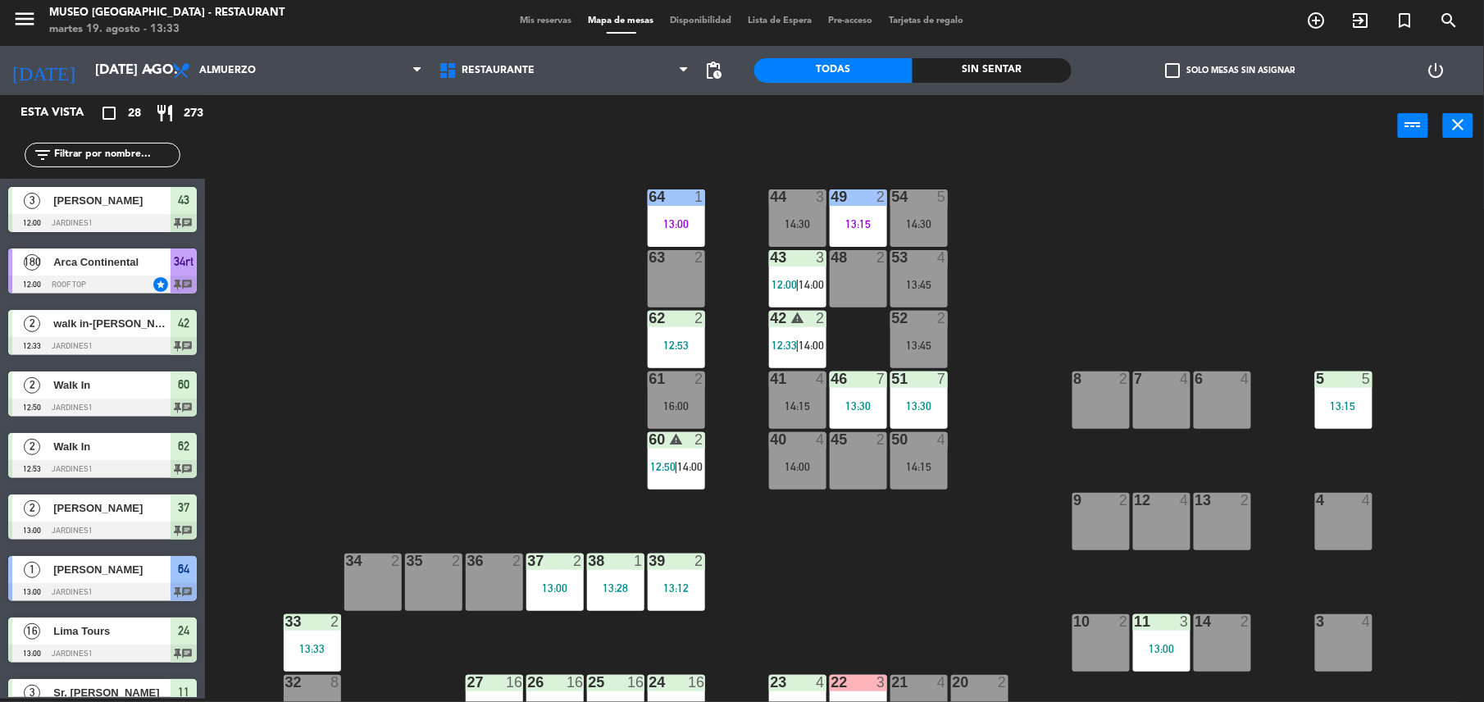
scroll to position [425, 0]
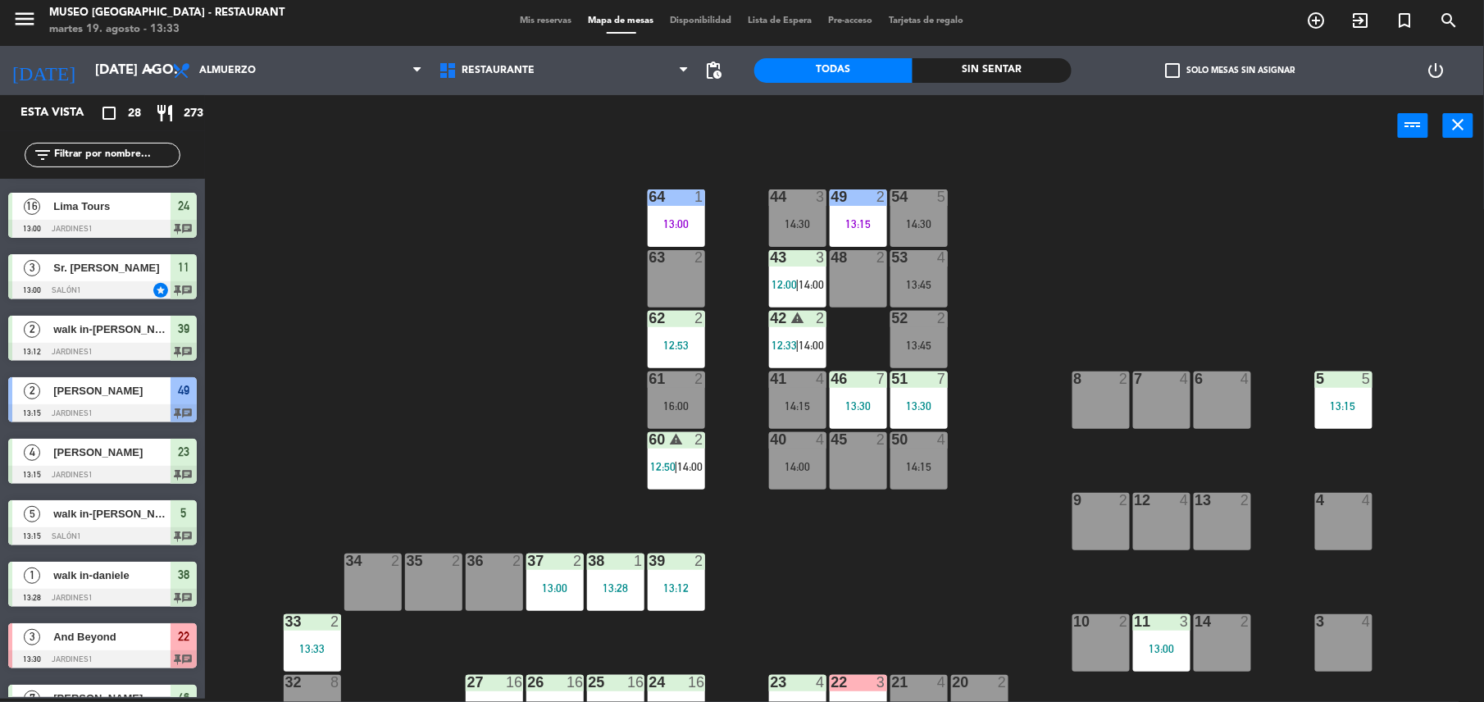
click at [925, 302] on div "53 4 13:45" at bounding box center [918, 278] width 57 height 57
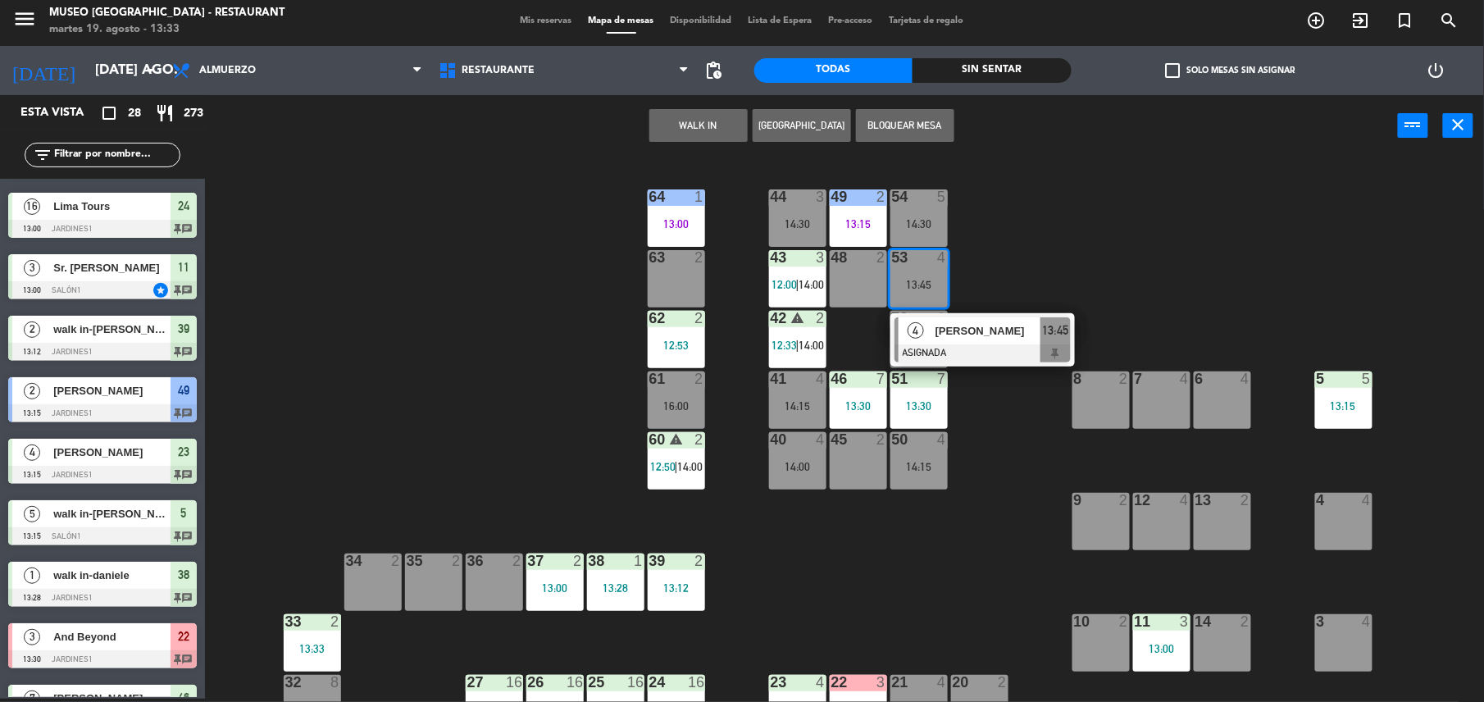
click at [1024, 230] on div "44 3 14:30 49 2 13:15 54 5 14:30 64 1 13:00 48 2 53 4 13:45 4 Carolina Ardiles …" at bounding box center [852, 431] width 1264 height 542
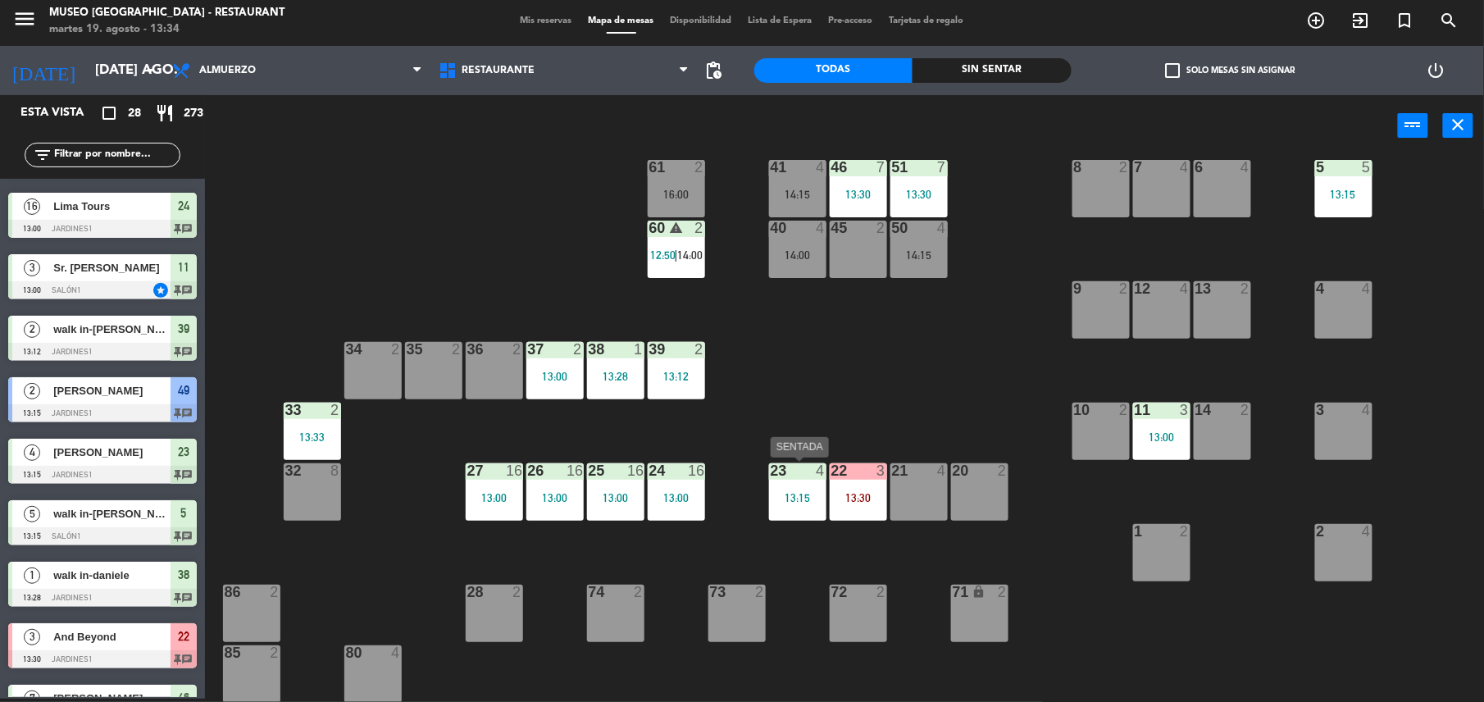
scroll to position [211, 0]
click at [308, 426] on div "33 2 13:33" at bounding box center [312, 431] width 57 height 57
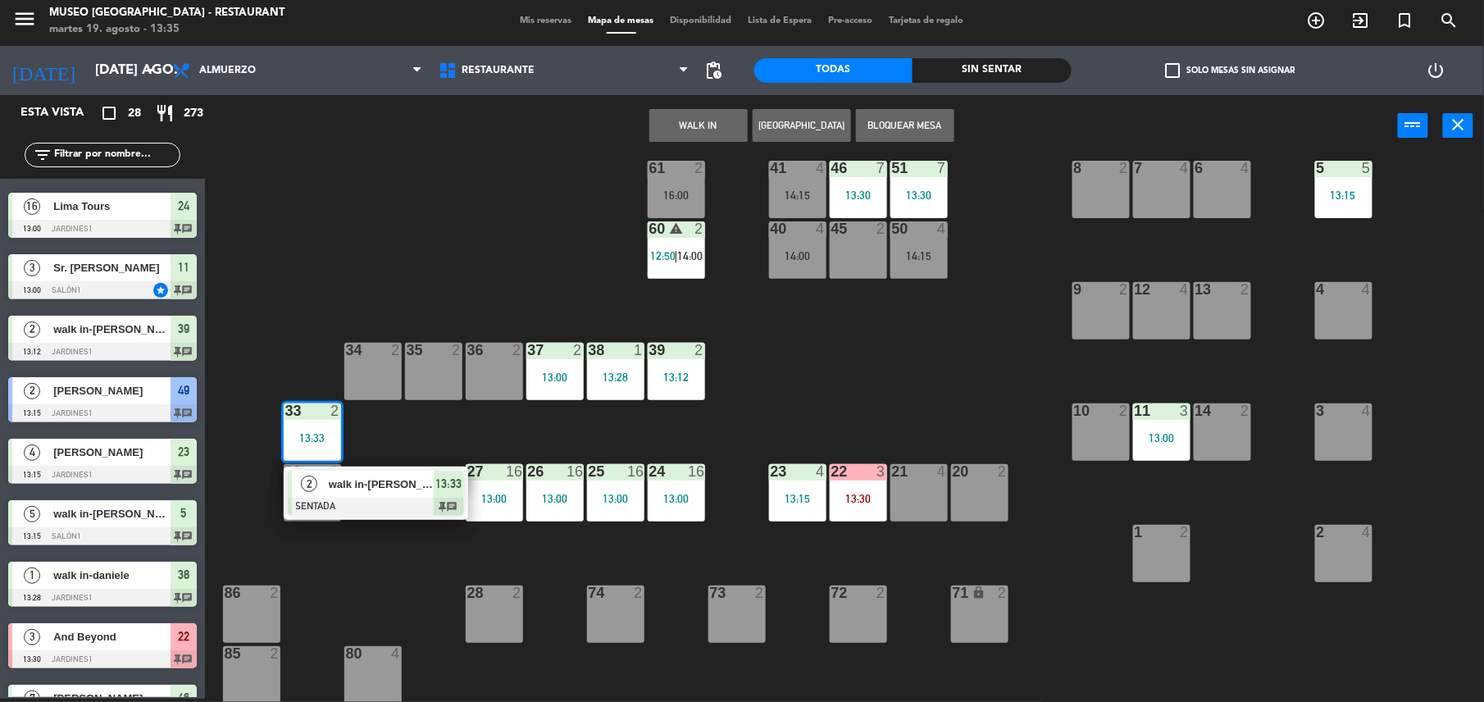
click at [979, 431] on div "44 3 14:30 49 2 13:15 54 5 14:30 64 1 13:00 48 2 53 4 13:45 63 2 43 3 12:00 | 1…" at bounding box center [852, 431] width 1264 height 542
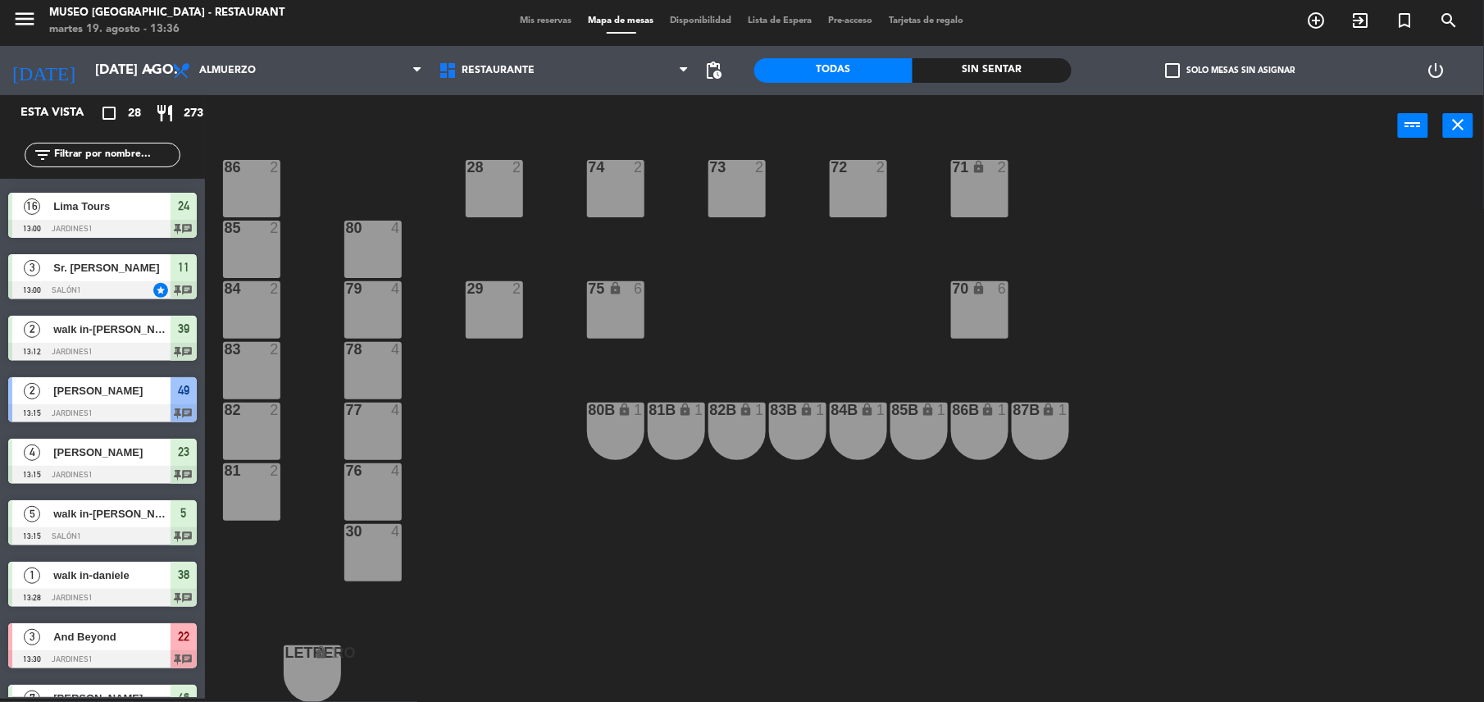
scroll to position [440, 0]
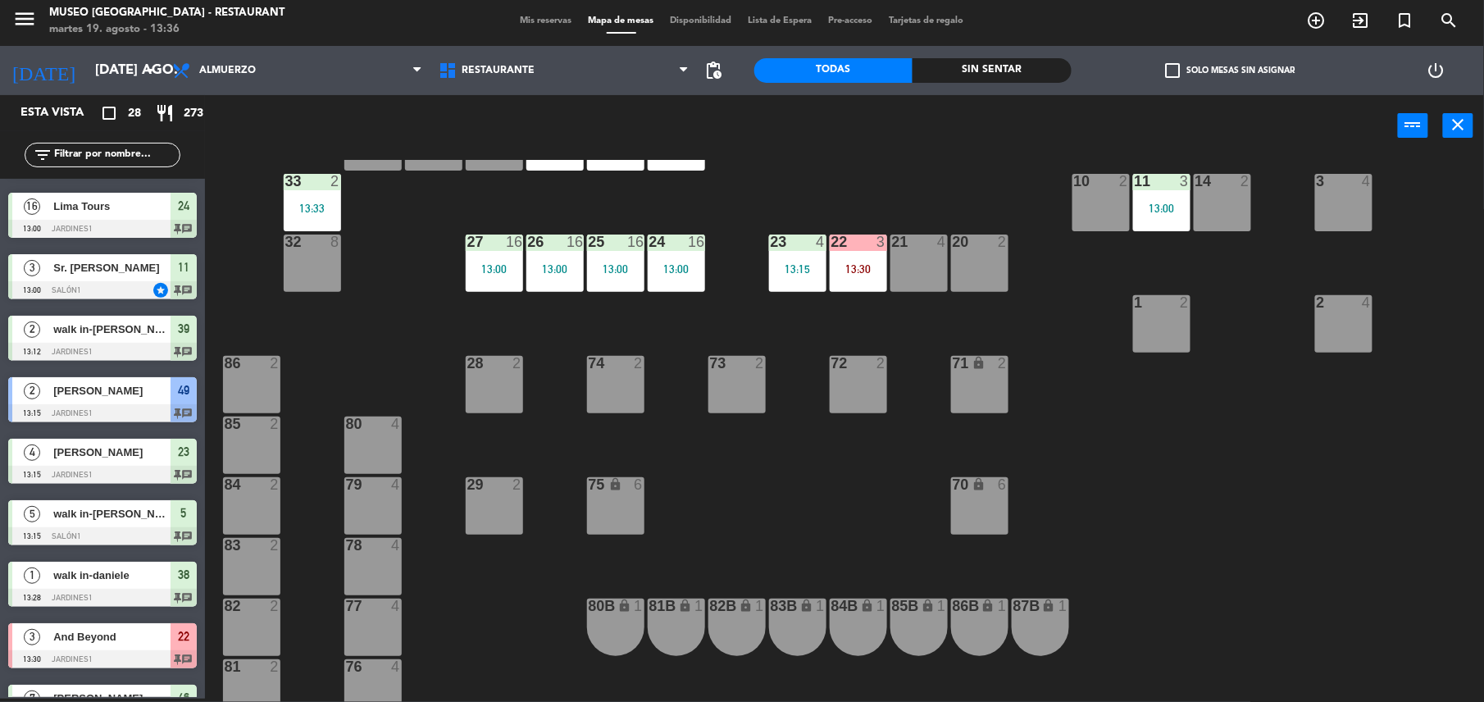
click at [1190, 211] on div "44 3 14:30 49 2 13:15 54 5 14:30 64 1 13:00 48 2 53 4 13:45 63 2 43 3 12:00 | 1…" at bounding box center [852, 431] width 1264 height 542
click at [790, 280] on div "23 4 13:15" at bounding box center [797, 262] width 57 height 57
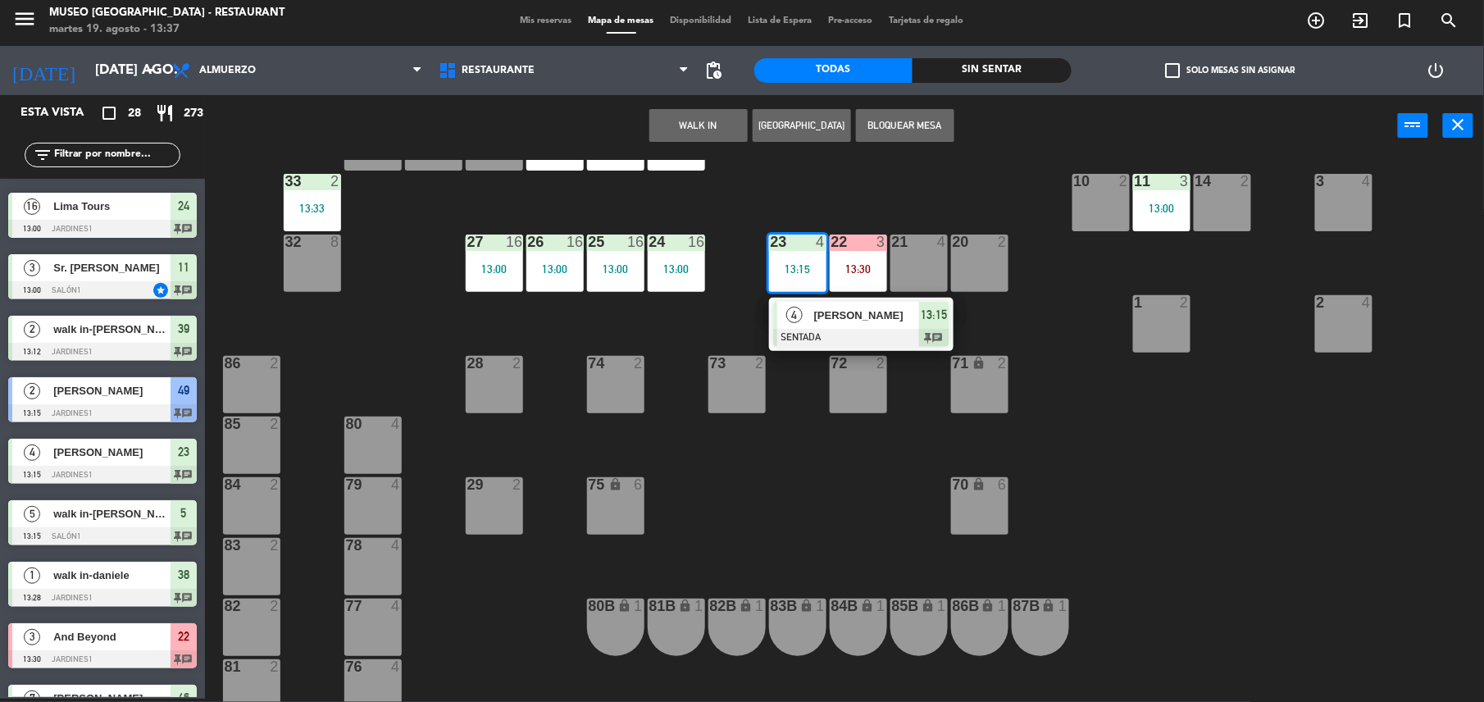
click at [788, 498] on div "44 3 14:30 49 2 13:15 54 5 14:30 64 1 13:00 48 2 53 4 13:45 63 2 43 3 12:00 | 1…" at bounding box center [852, 431] width 1264 height 542
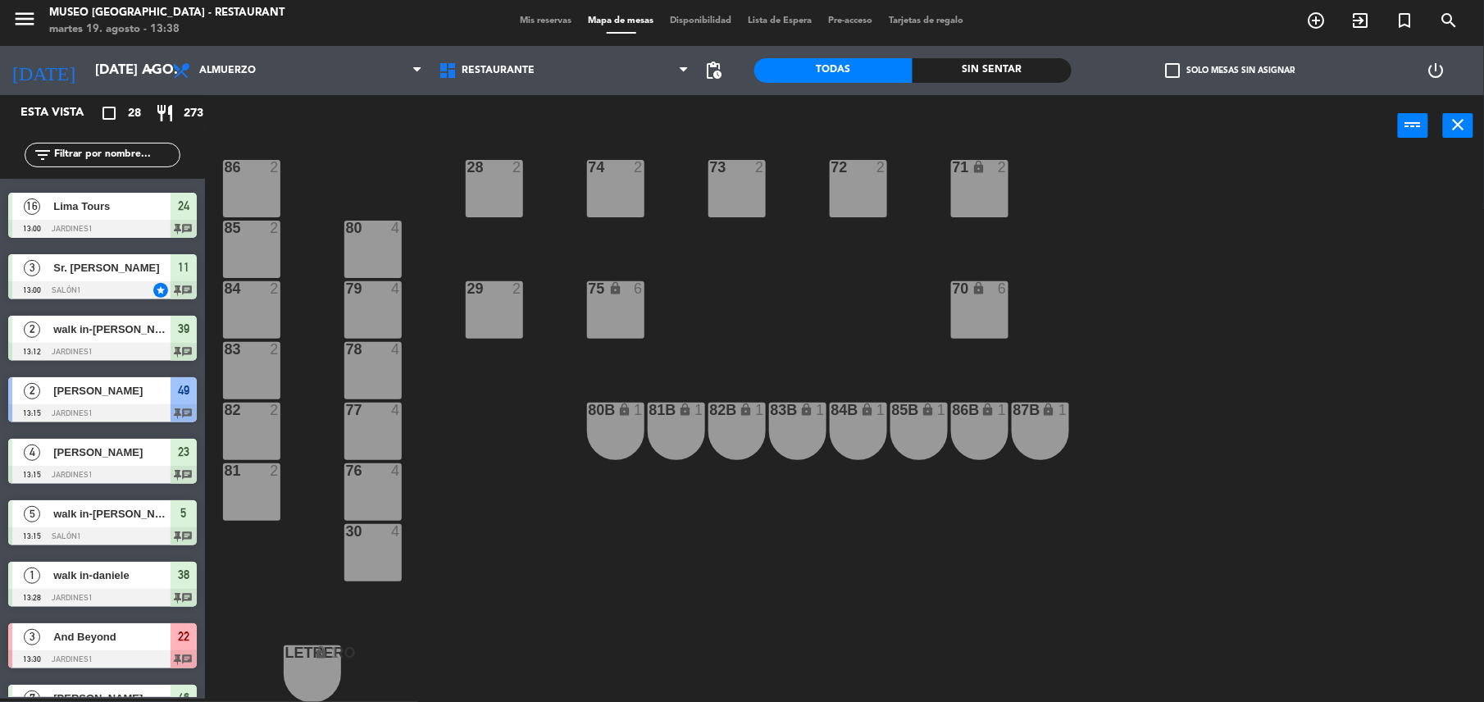
scroll to position [415, 0]
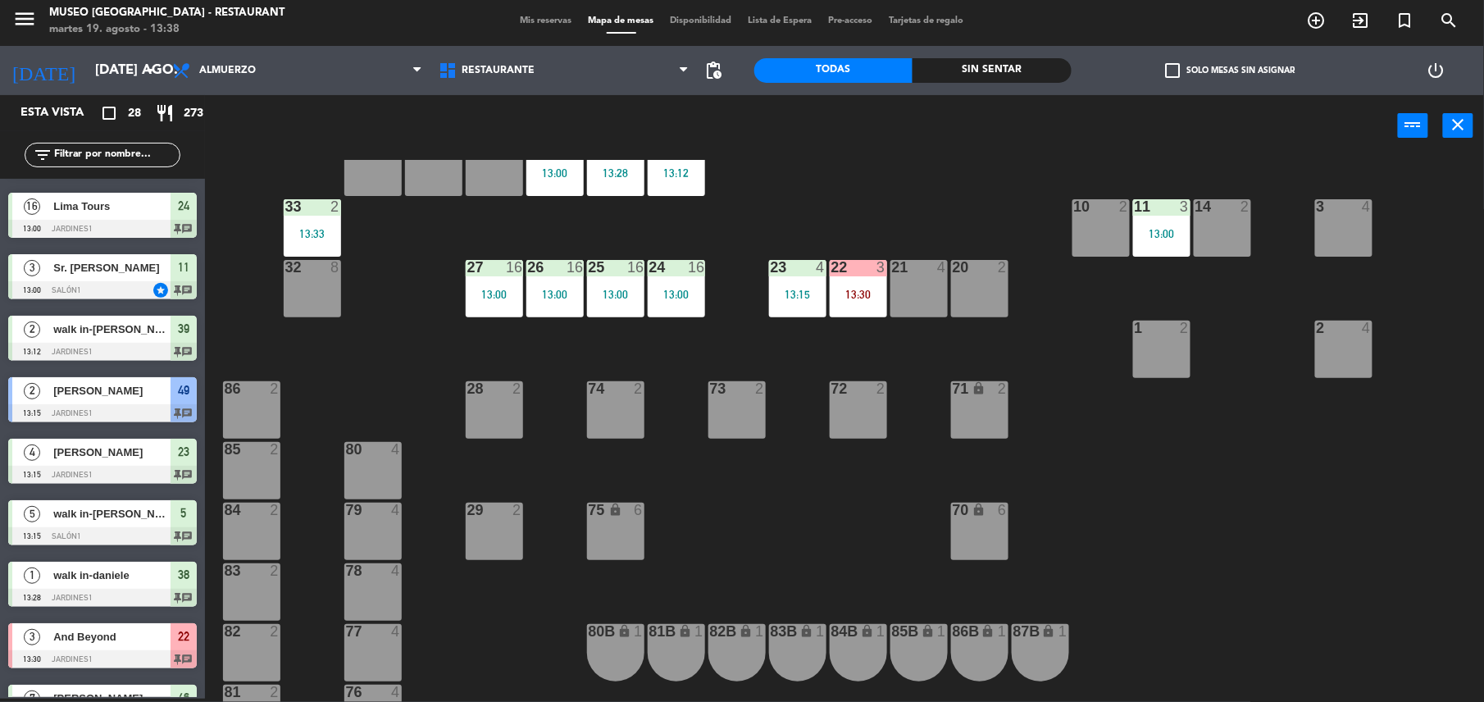
click at [526, 325] on div "44 3 14:30 49 2 13:15 54 5 14:30 64 1 13:00 48 2 53 4 13:45 63 2 43 3 12:00 | 1…" at bounding box center [852, 431] width 1264 height 542
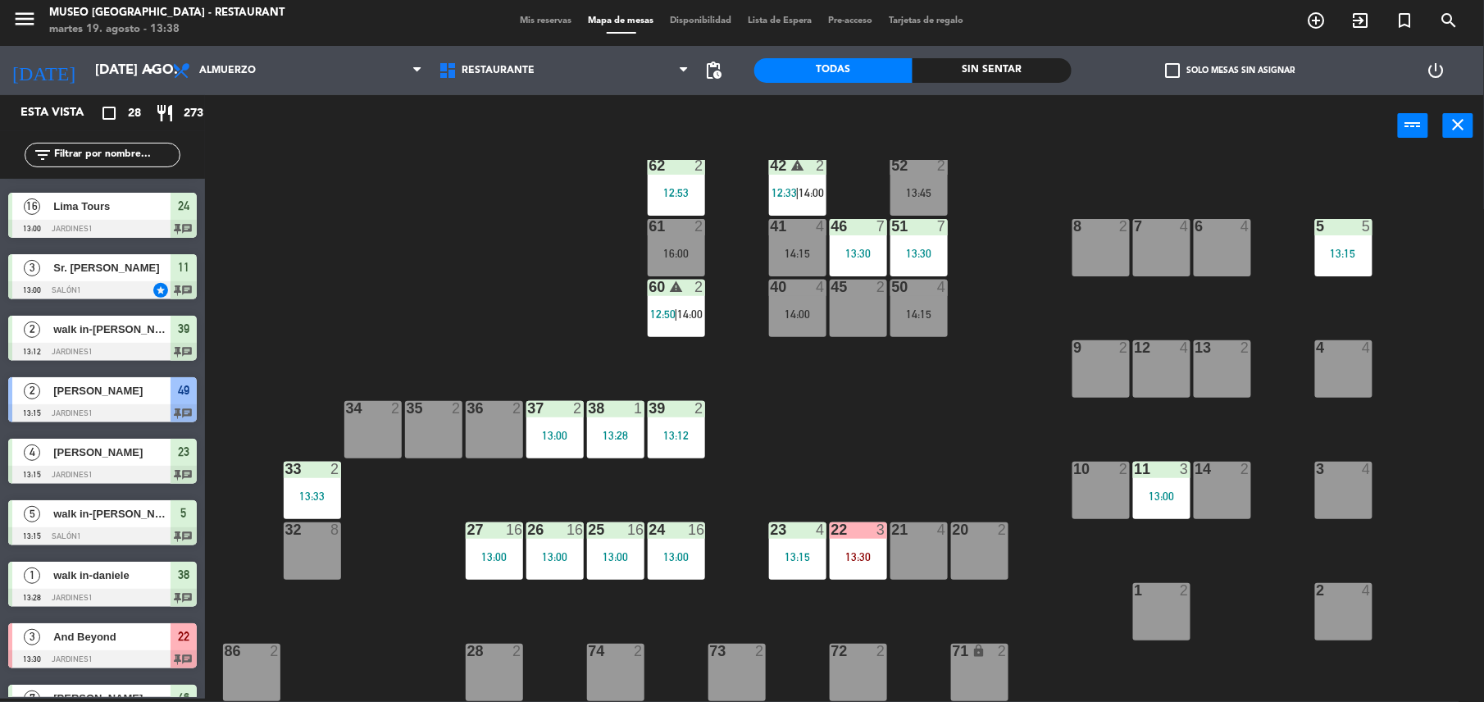
scroll to position [0, 0]
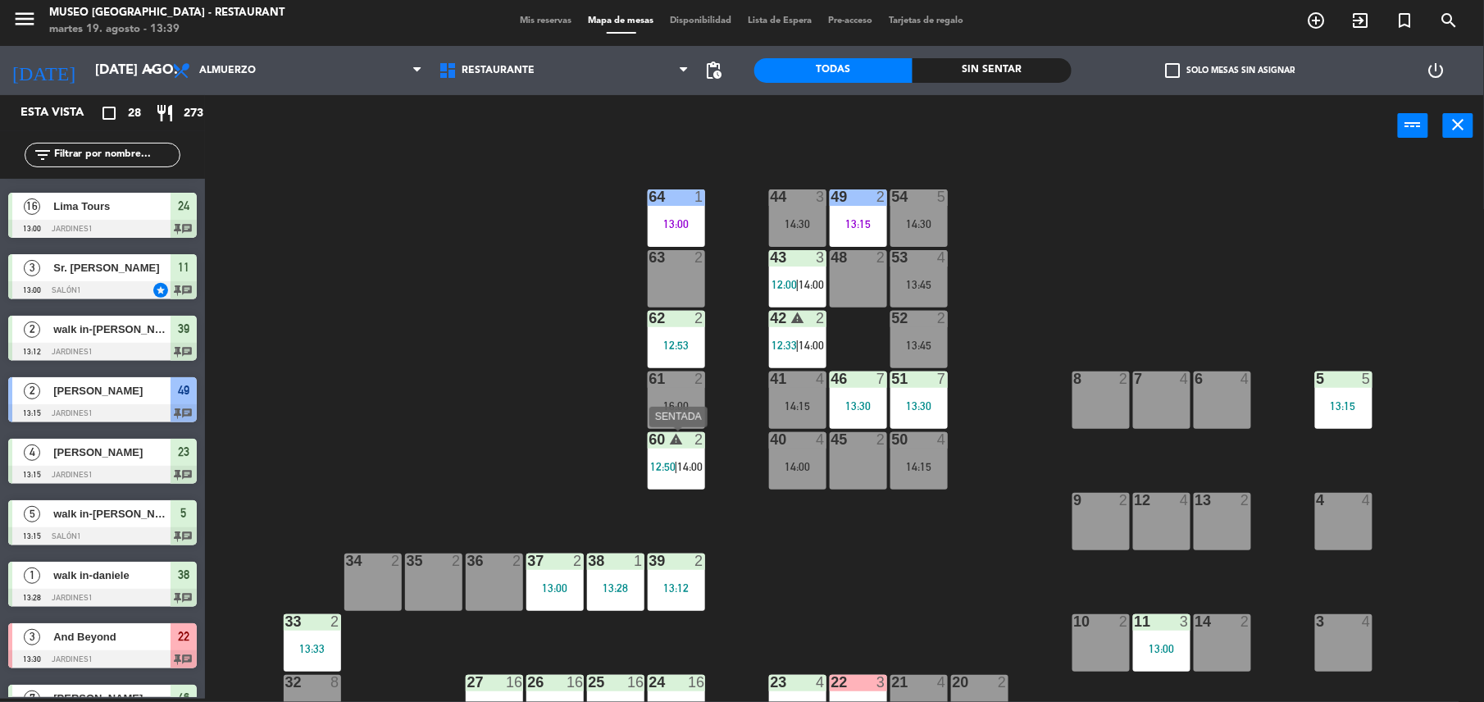
click at [667, 472] on div "60 warning 2 12:50 | 14:00" at bounding box center [676, 460] width 57 height 57
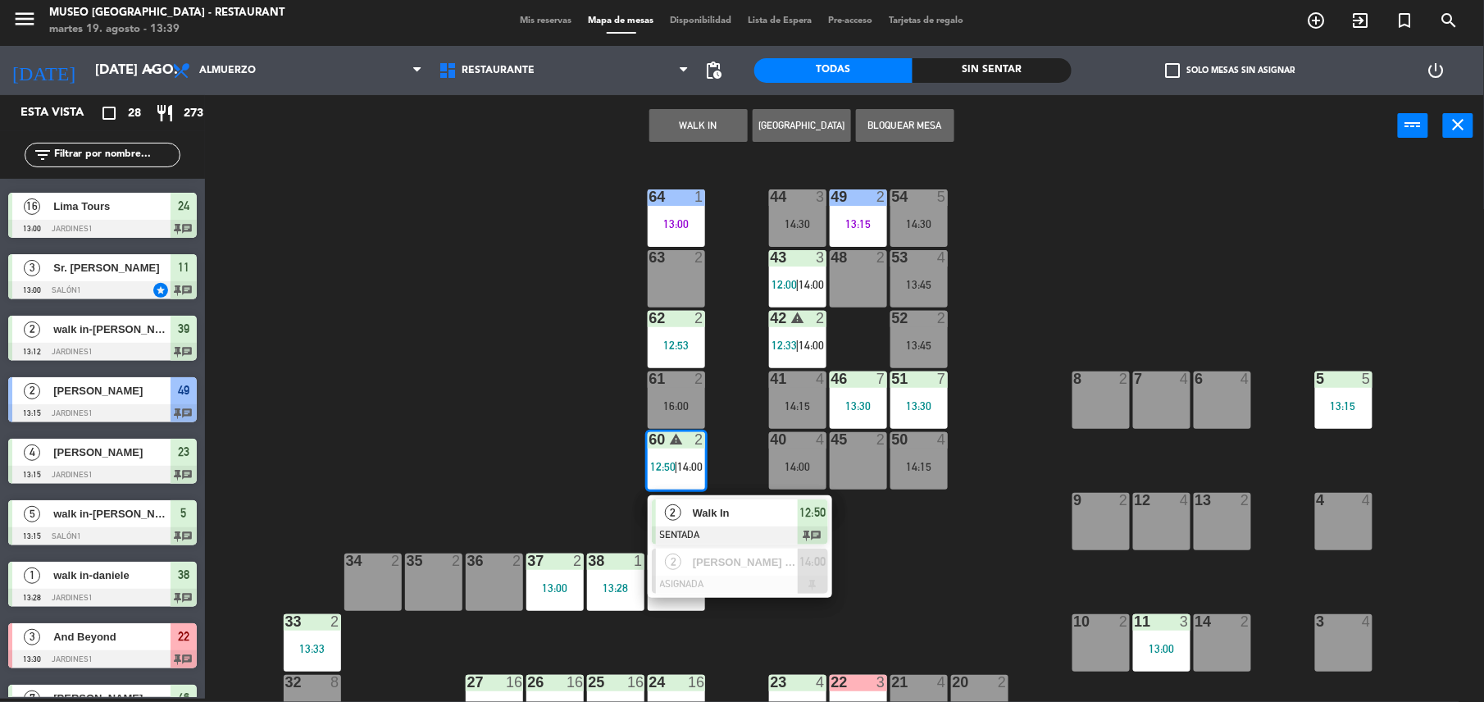
click at [735, 512] on span "Walk In" at bounding box center [745, 512] width 105 height 17
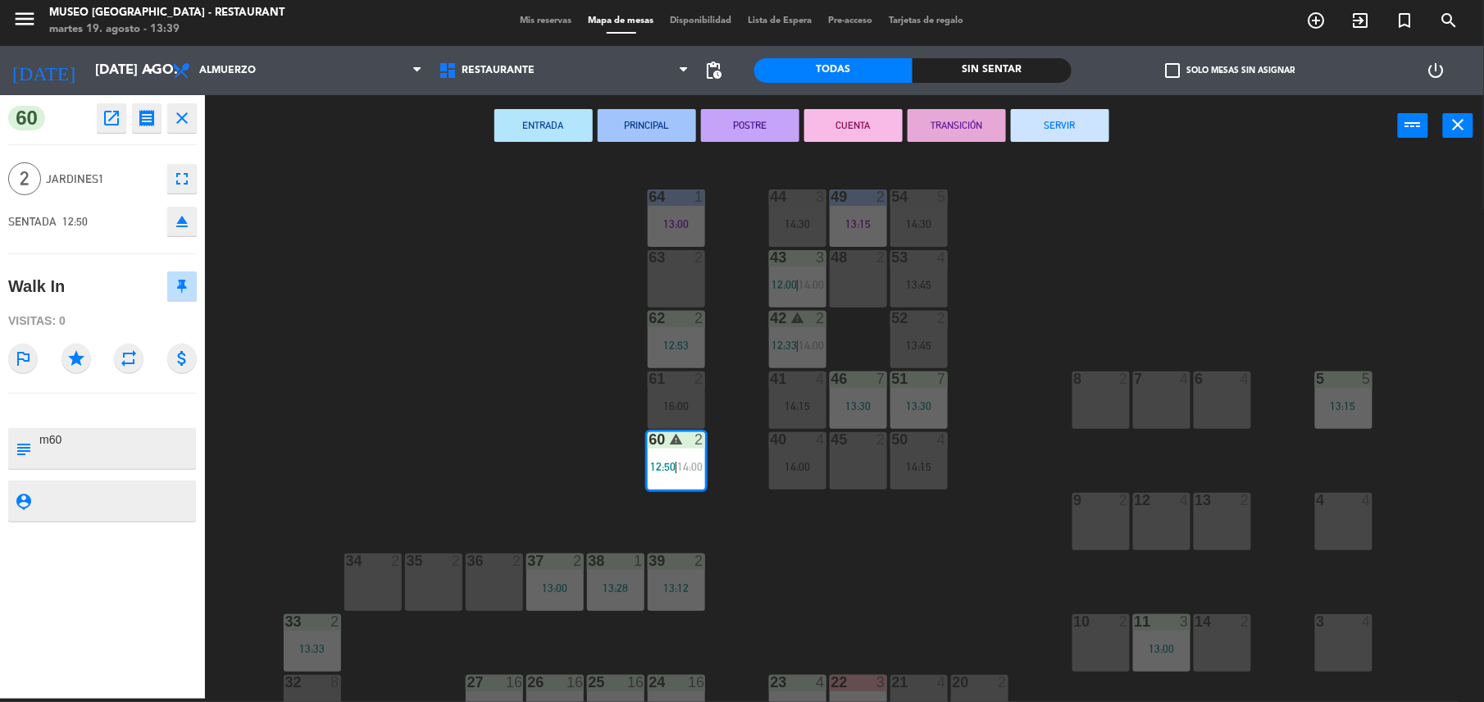
click at [935, 123] on button "TRANSICIÓN" at bounding box center [956, 125] width 98 height 33
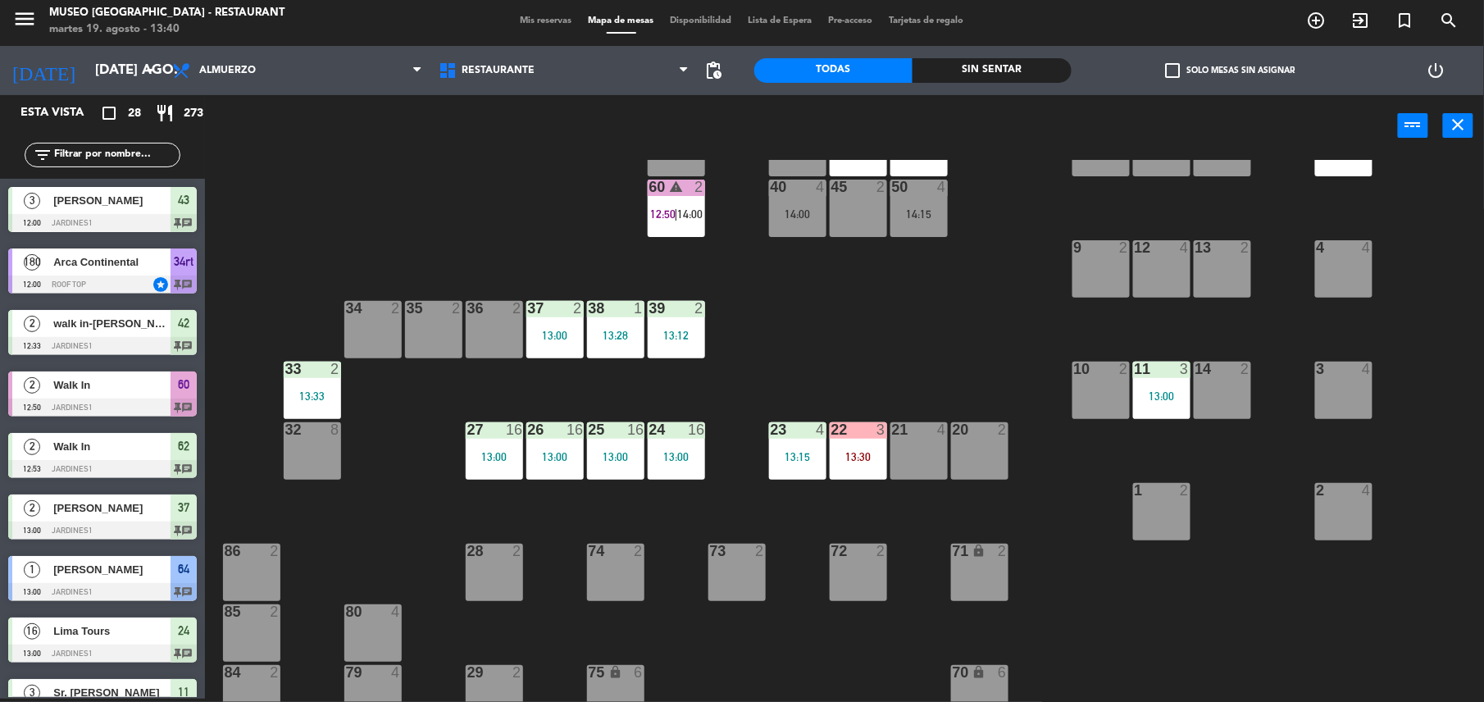
scroll to position [264, 0]
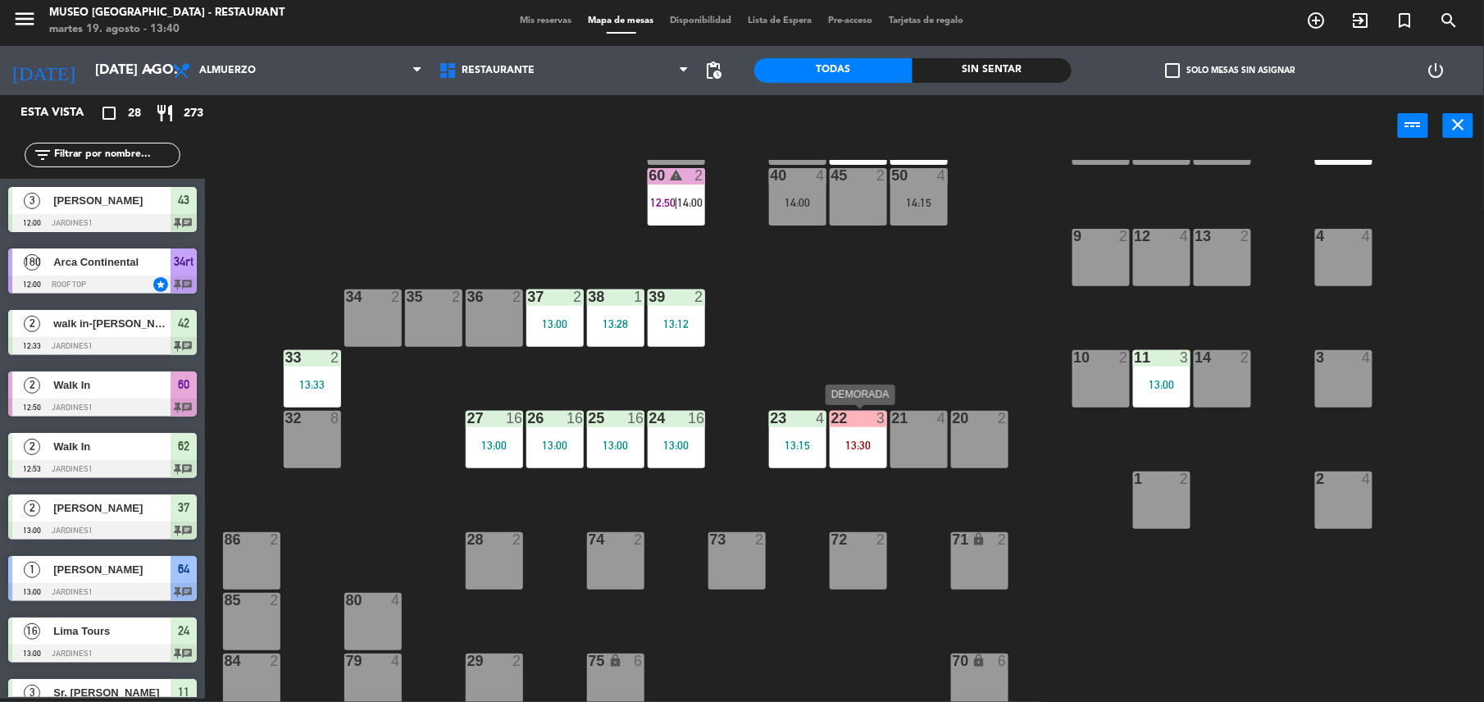
click at [851, 397] on div "44 3 14:30 49 2 13:15 54 5 14:30 64 1 13:00 48 2 53 4 13:45 63 2 43 3 12:00 | 1…" at bounding box center [852, 431] width 1264 height 542
click at [859, 433] on div "22 3 13:30" at bounding box center [858, 439] width 57 height 57
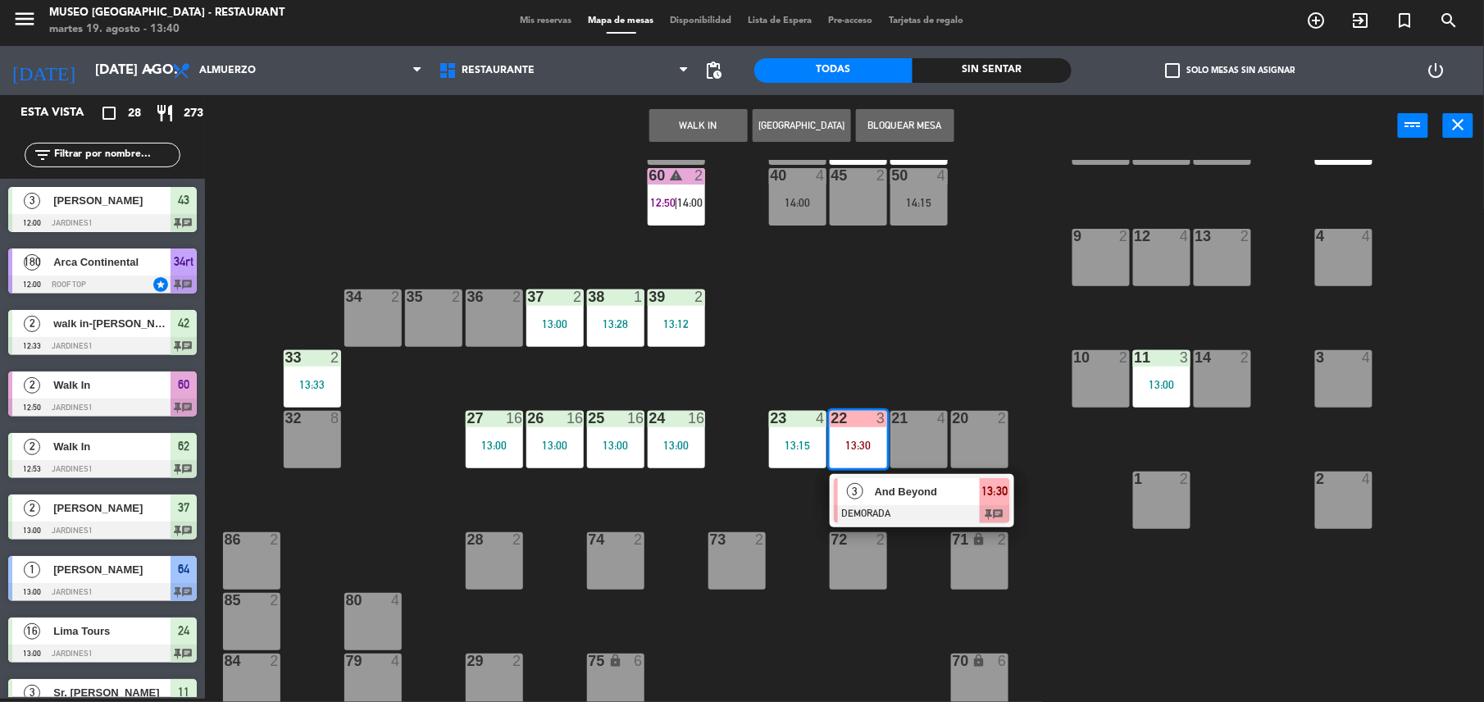
click at [903, 493] on span "And Beyond" at bounding box center [927, 491] width 105 height 17
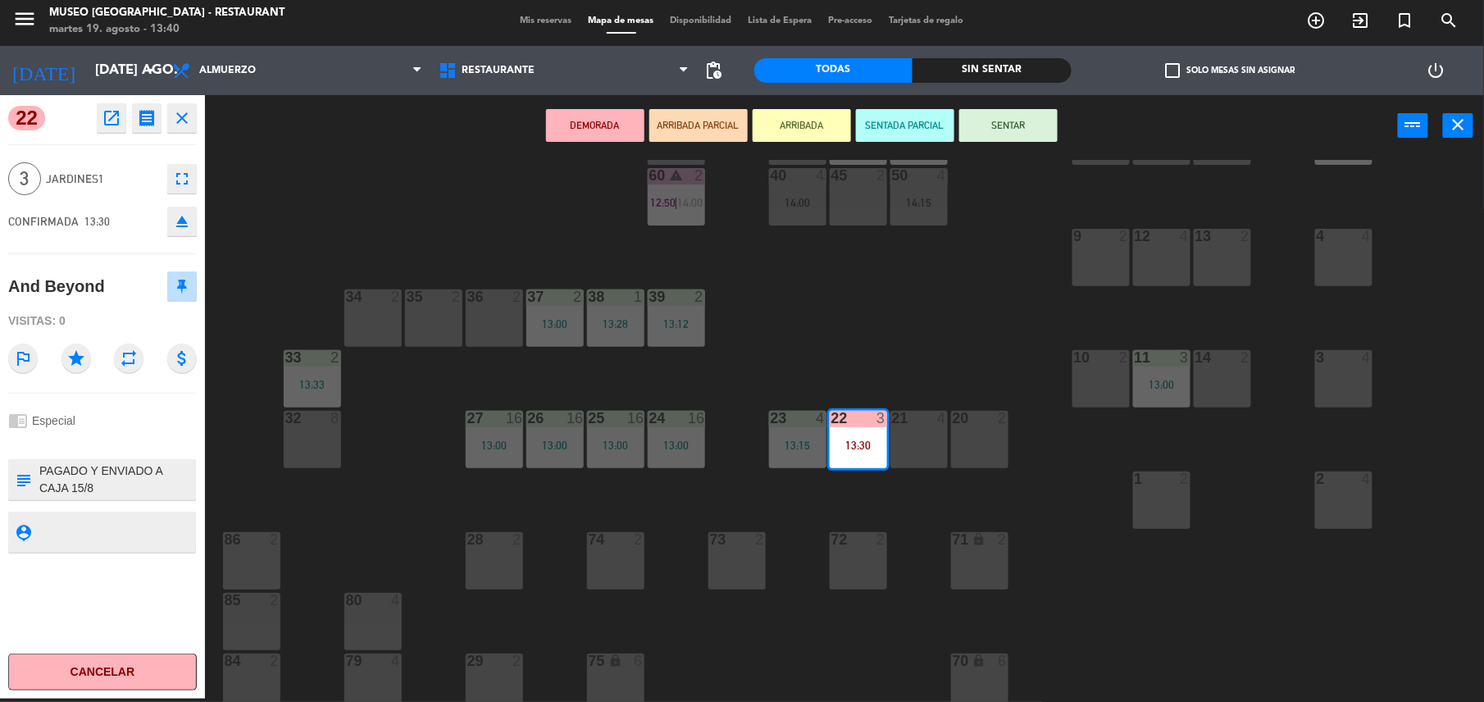
click at [109, 119] on icon "open_in_new" at bounding box center [112, 118] width 20 height 20
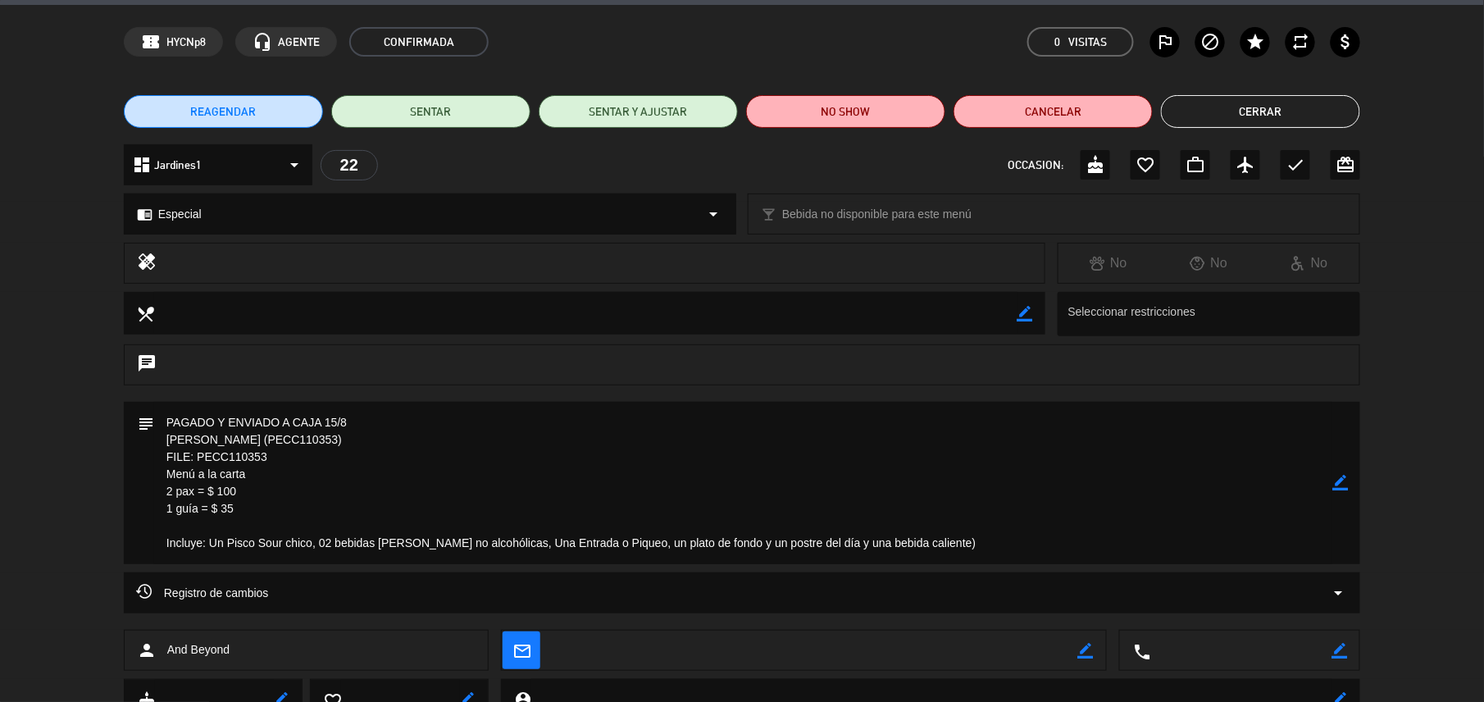
scroll to position [0, 0]
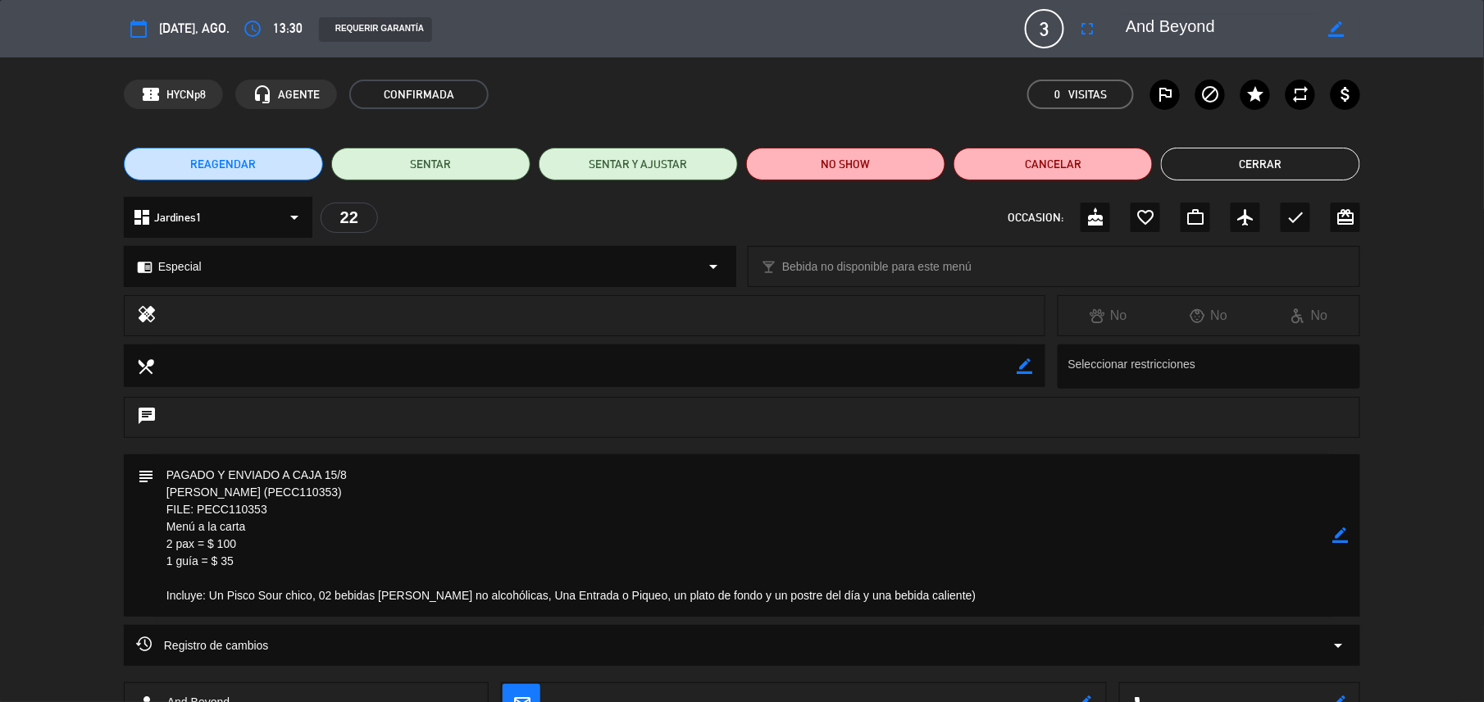
click at [1201, 156] on button "Cerrar" at bounding box center [1260, 164] width 199 height 33
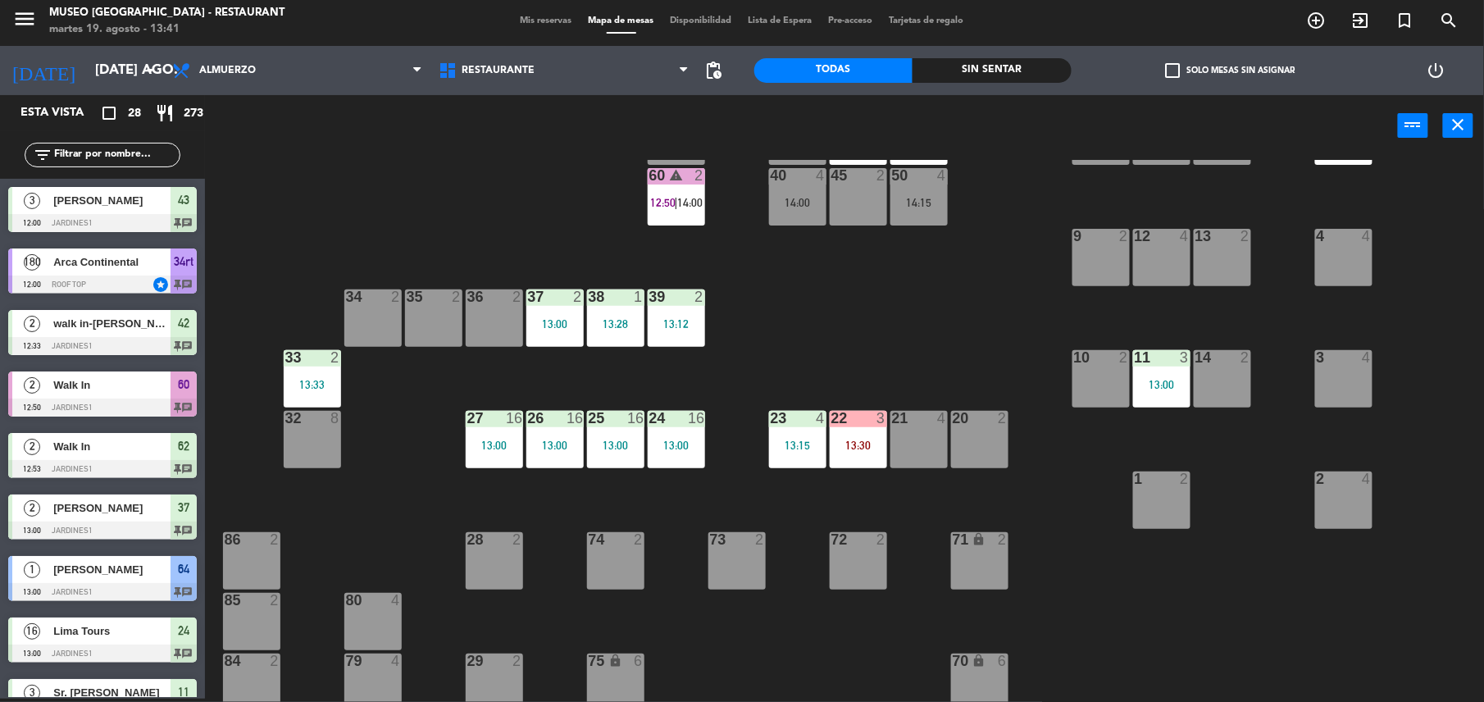
scroll to position [3, 0]
click at [837, 420] on div "4" at bounding box center [824, 418] width 27 height 15
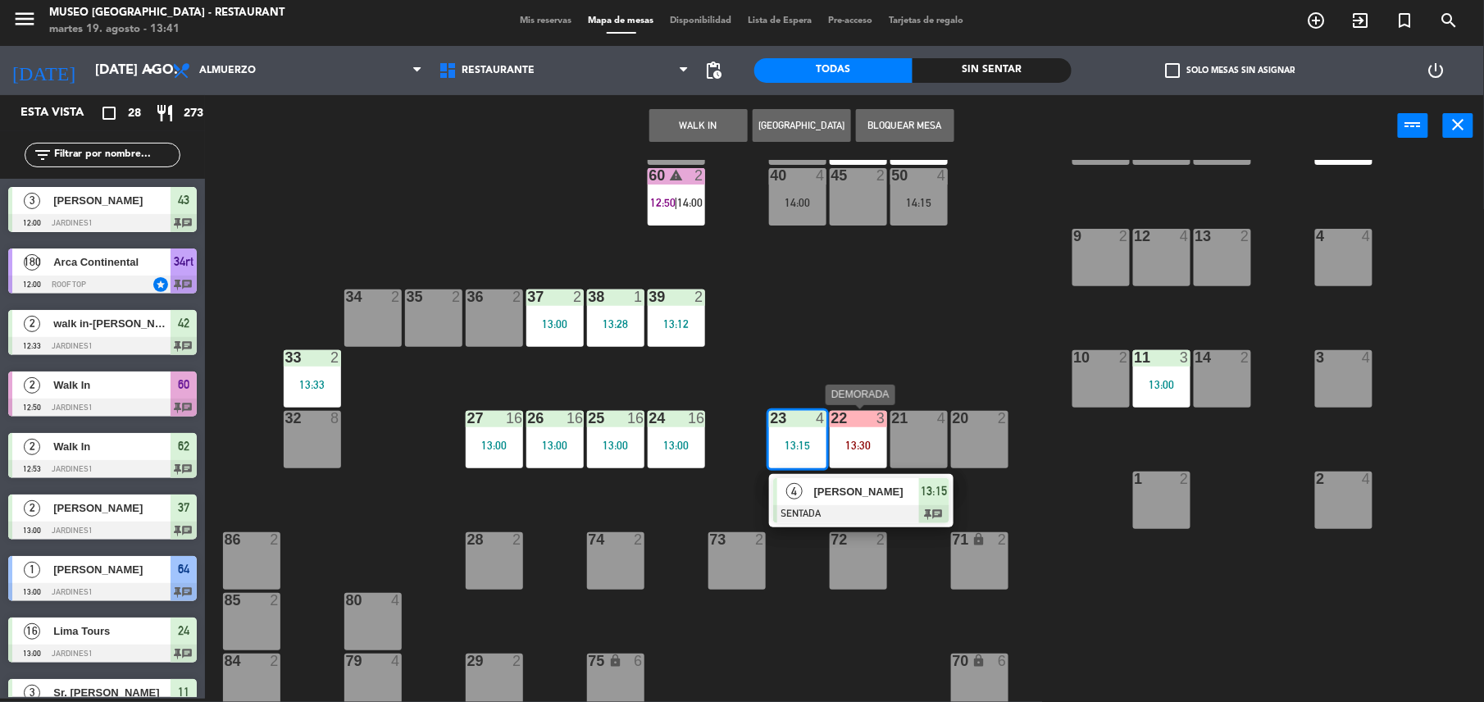
click at [880, 443] on div "13:30" at bounding box center [858, 444] width 57 height 11
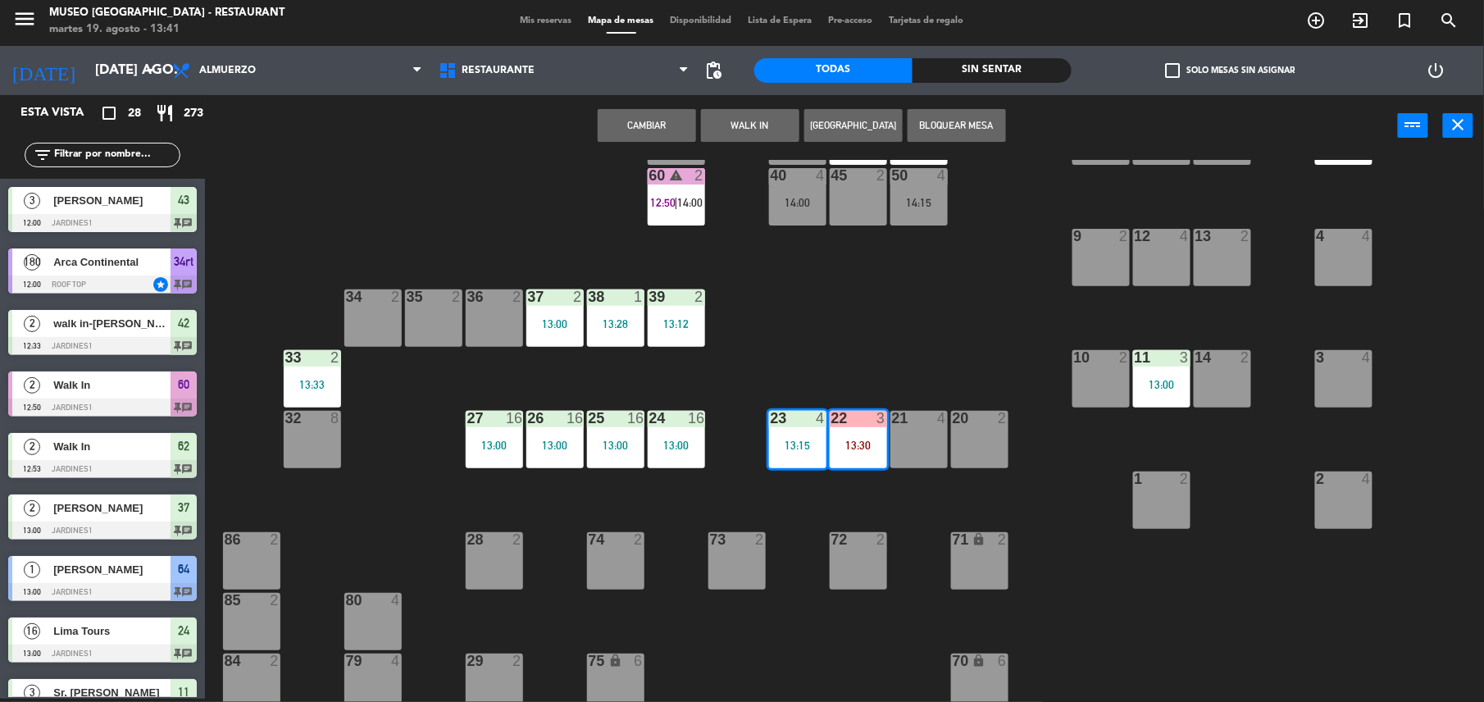
click at [862, 379] on div "44 3 14:30 49 2 13:15 54 5 14:30 64 1 13:00 48 2 53 4 13:45 63 2 43 3 12:00 | 1…" at bounding box center [852, 431] width 1264 height 542
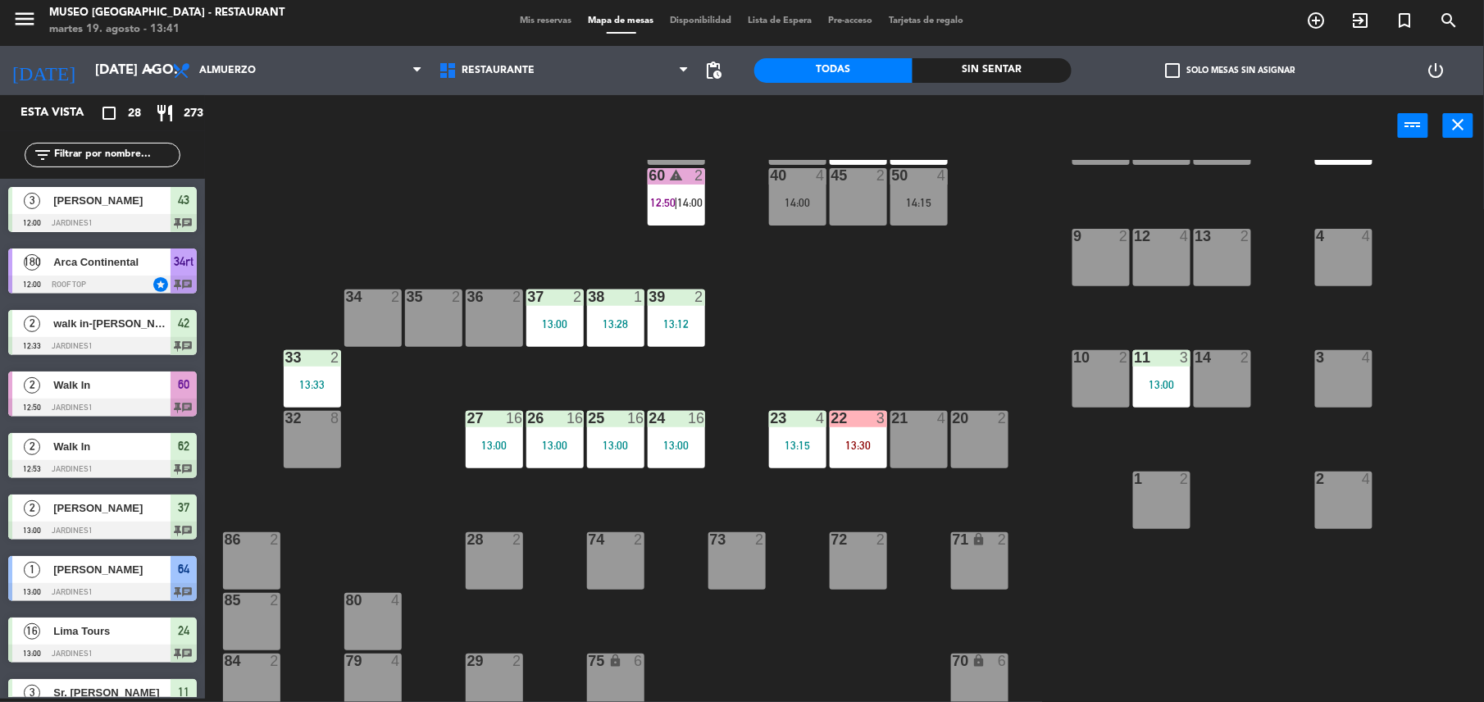
click at [861, 439] on div "13:30" at bounding box center [858, 444] width 57 height 11
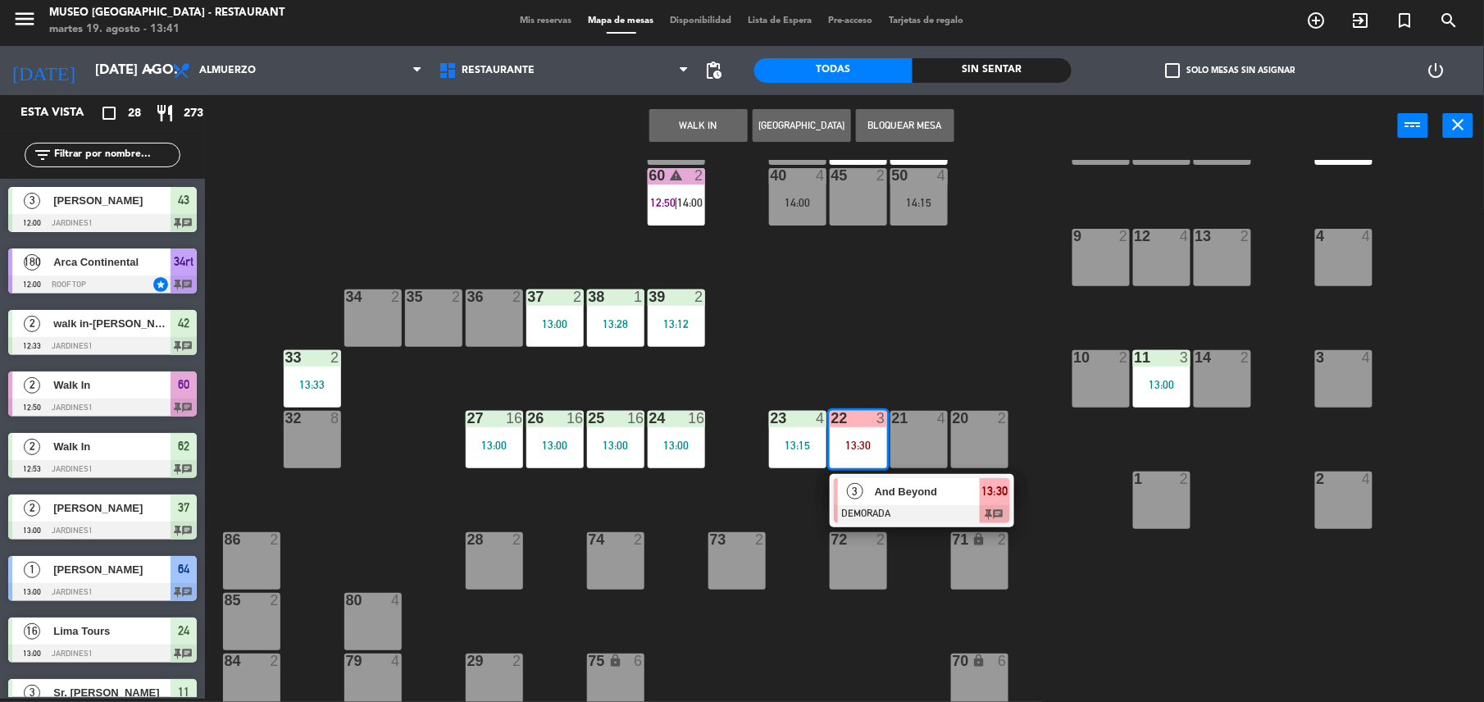
click at [890, 495] on span "And Beyond" at bounding box center [927, 491] width 105 height 17
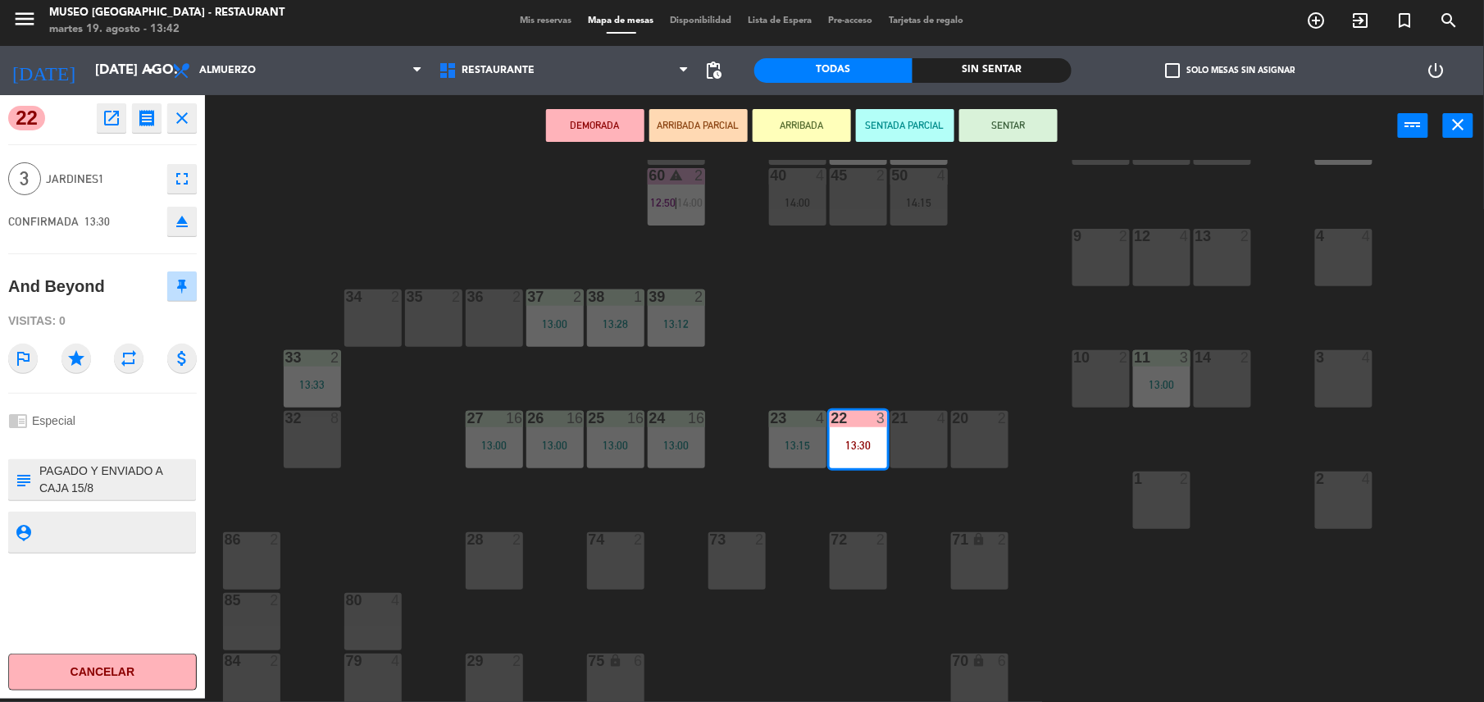
click at [36, 474] on div "subject" at bounding box center [23, 479] width 30 height 41
click at [38, 474] on textarea at bounding box center [116, 479] width 157 height 34
type textarea "m22 llegó 13:42 PAGADO Y ENVIADO A CAJA 15/8 CRAWFORD KEMPSTER (PECC110353) FIL…"
click at [107, 334] on div "Visitas: 0" at bounding box center [102, 321] width 189 height 29
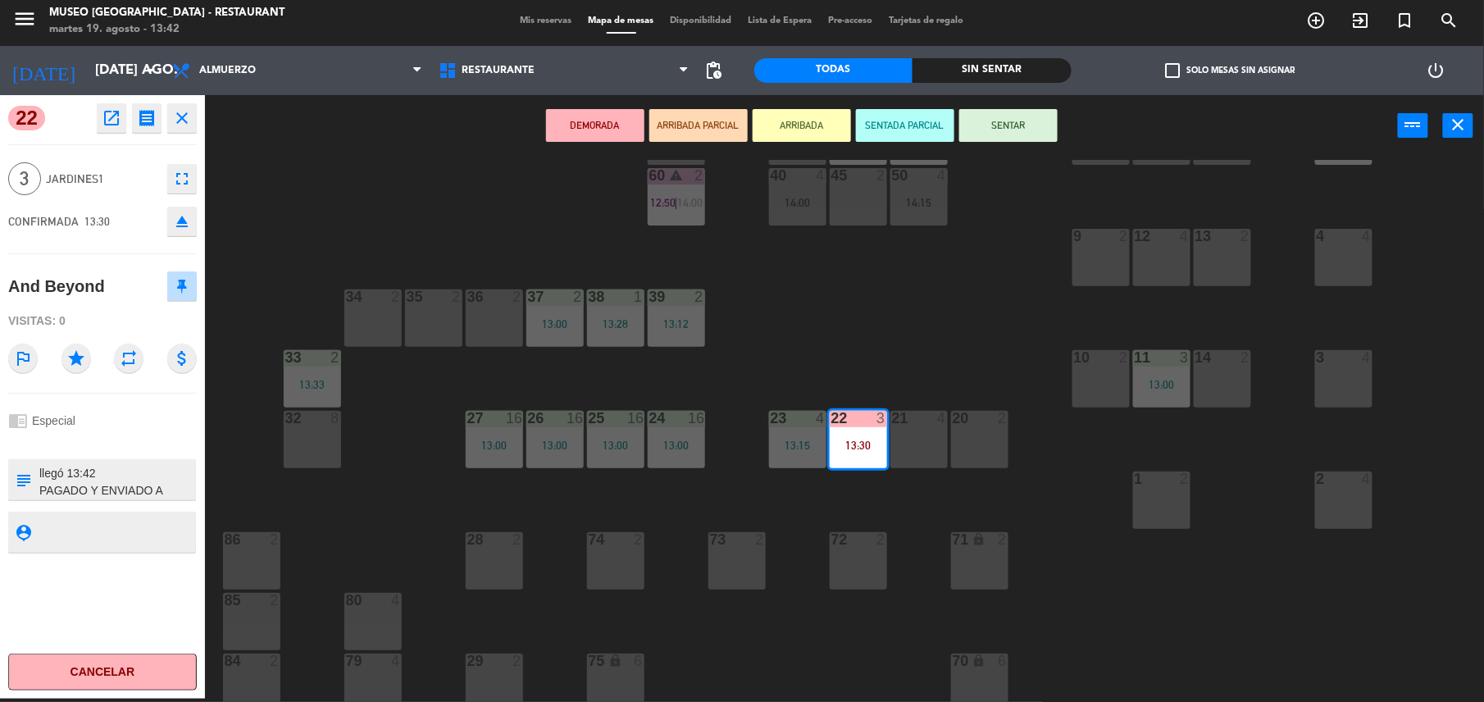
click at [998, 126] on button "SENTAR" at bounding box center [1008, 125] width 98 height 33
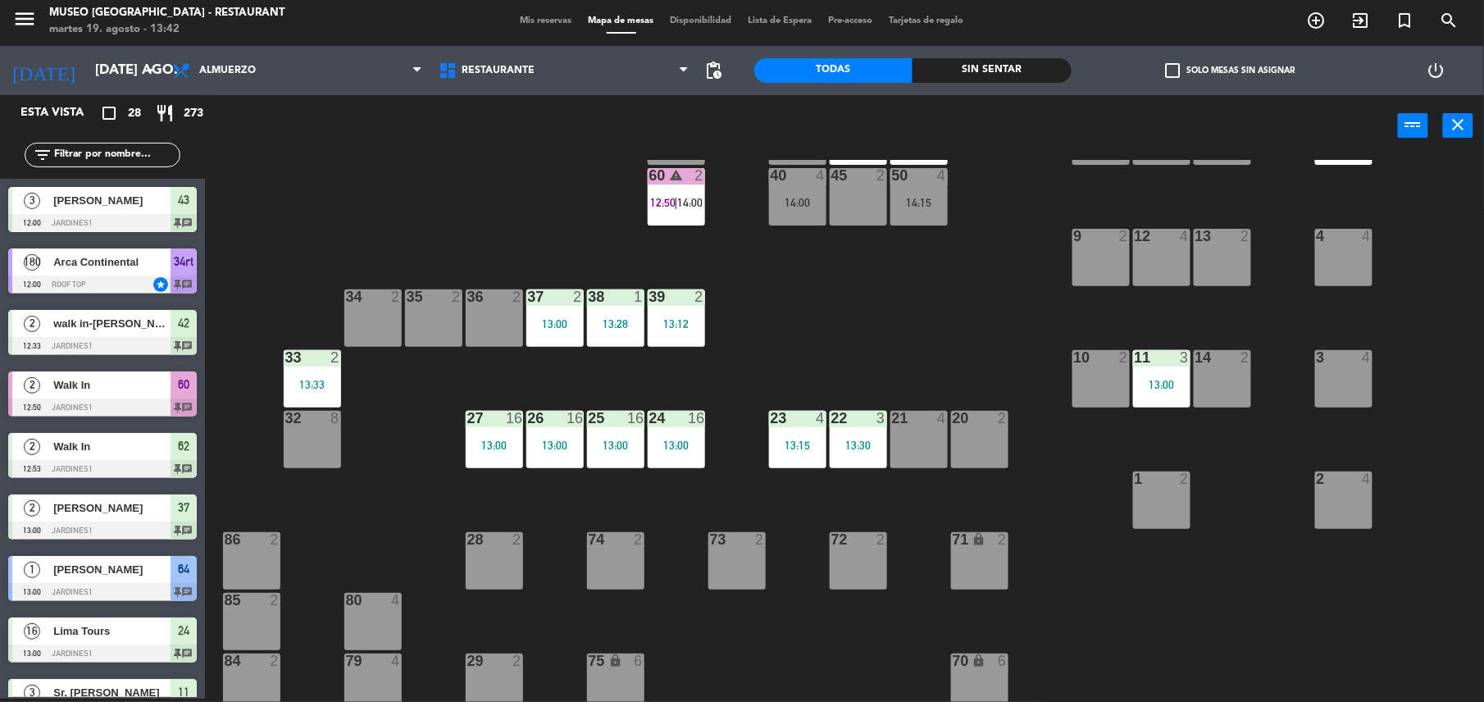
scroll to position [0, 0]
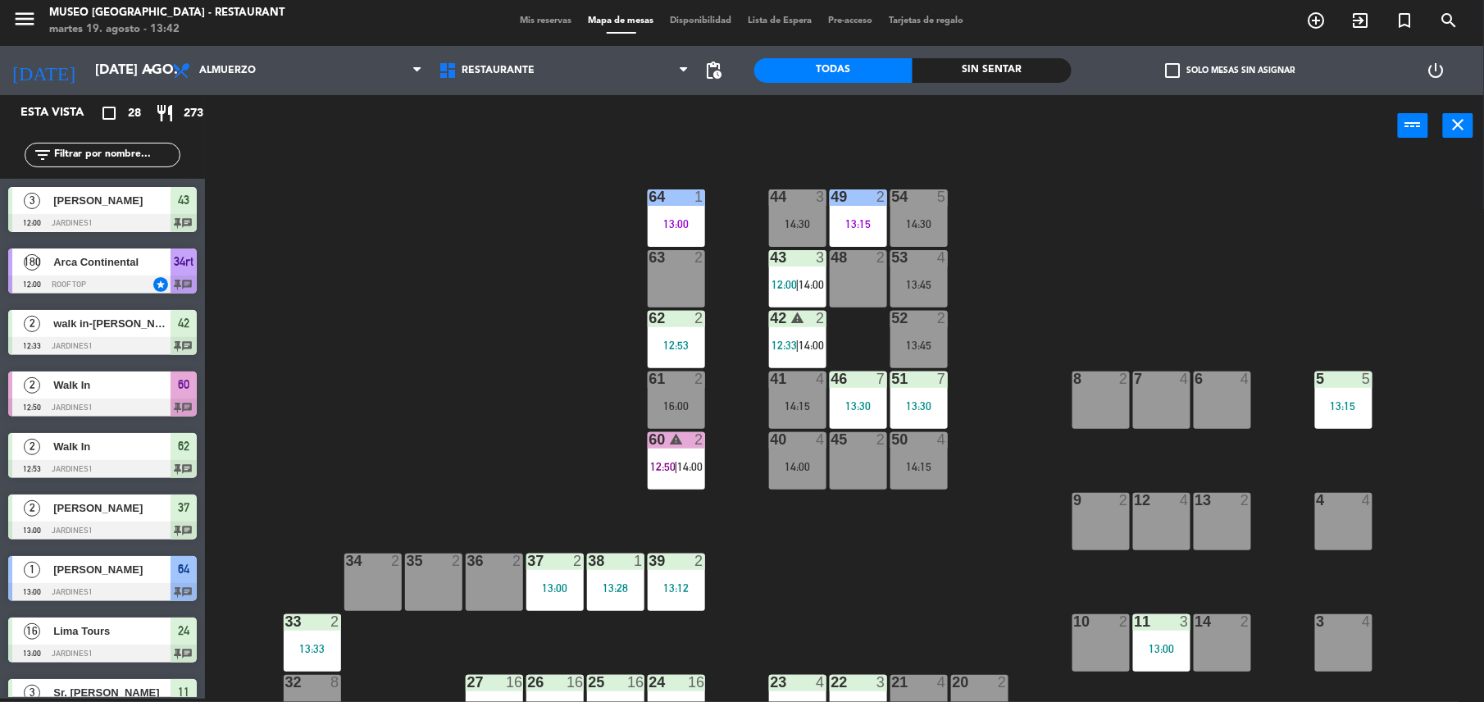
click at [123, 161] on input "text" at bounding box center [115, 155] width 127 height 18
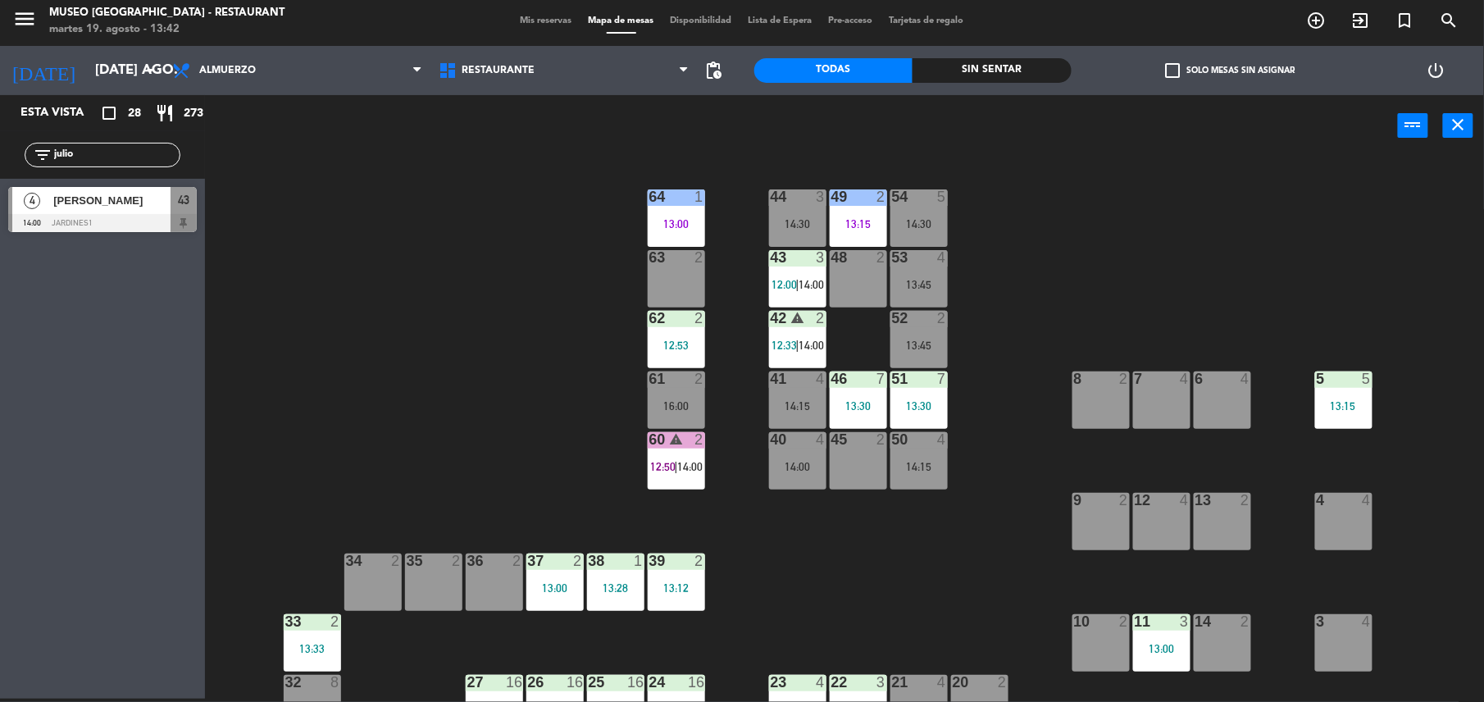
type input "julio"
click at [123, 214] on div at bounding box center [102, 223] width 189 height 18
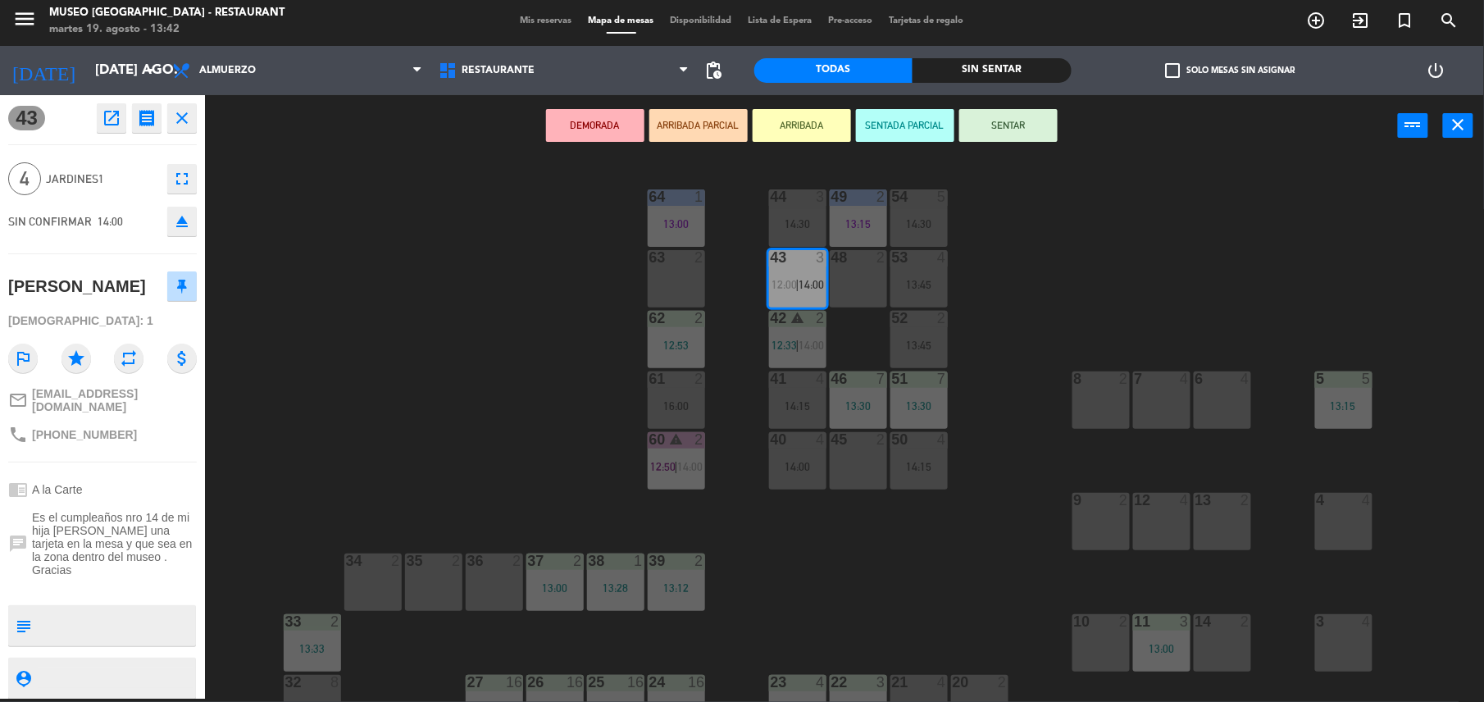
click at [1050, 326] on div "44 3 14:30 49 2 13:15 54 5 14:30 64 1 13:00 48 2 53 4 13:45 63 2 43 3 12:00 | 1…" at bounding box center [852, 431] width 1264 height 542
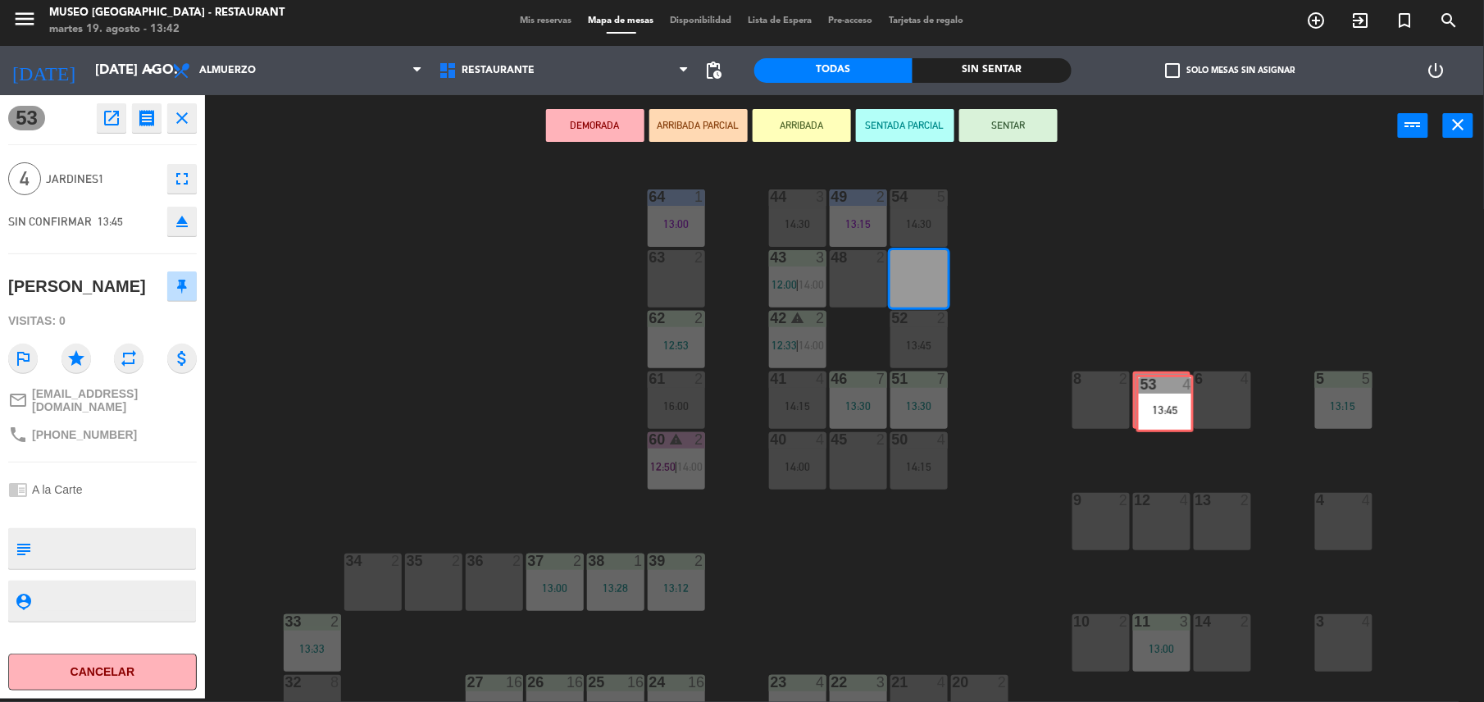
drag, startPoint x: 922, startPoint y: 277, endPoint x: 1167, endPoint y: 400, distance: 274.2
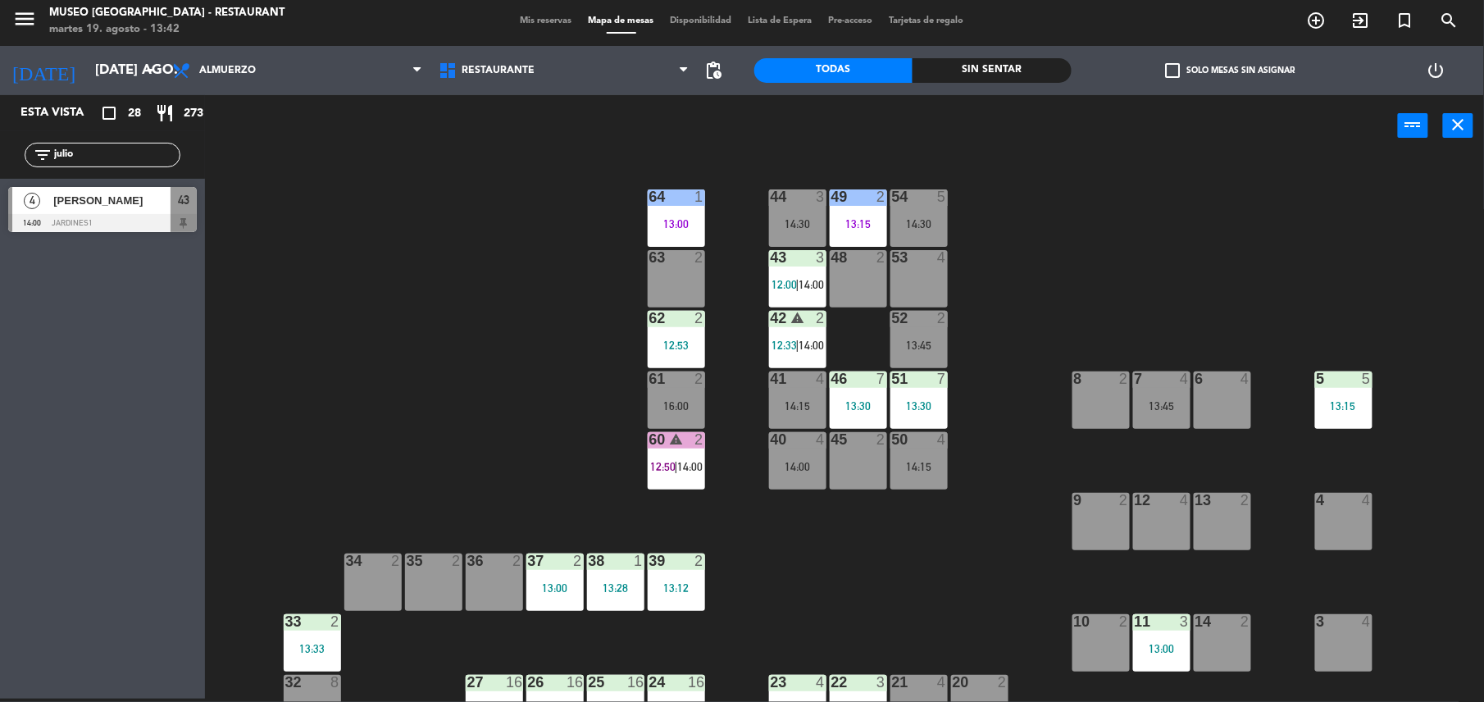
click at [812, 274] on div "43 3 12:00 | 14:00" at bounding box center [797, 278] width 57 height 57
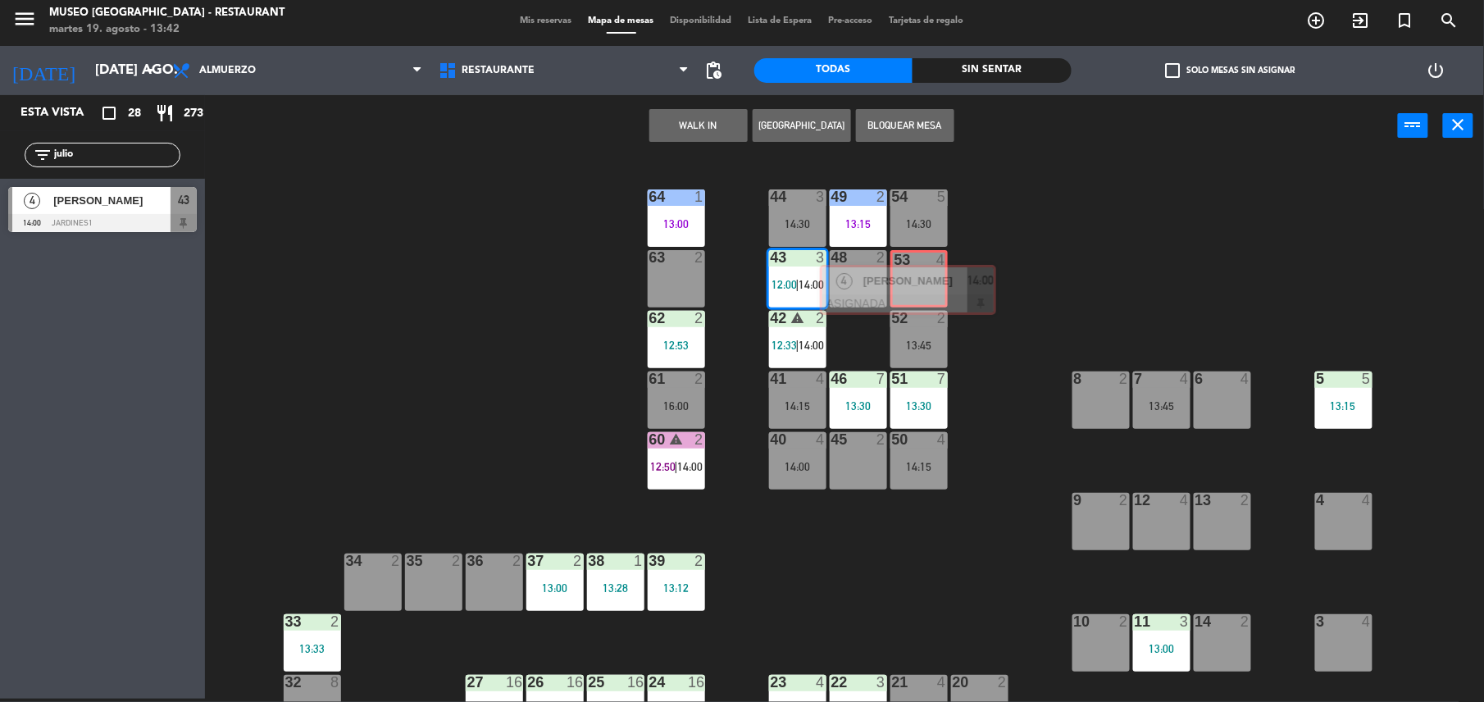
drag, startPoint x: 863, startPoint y: 387, endPoint x: 910, endPoint y: 279, distance: 117.9
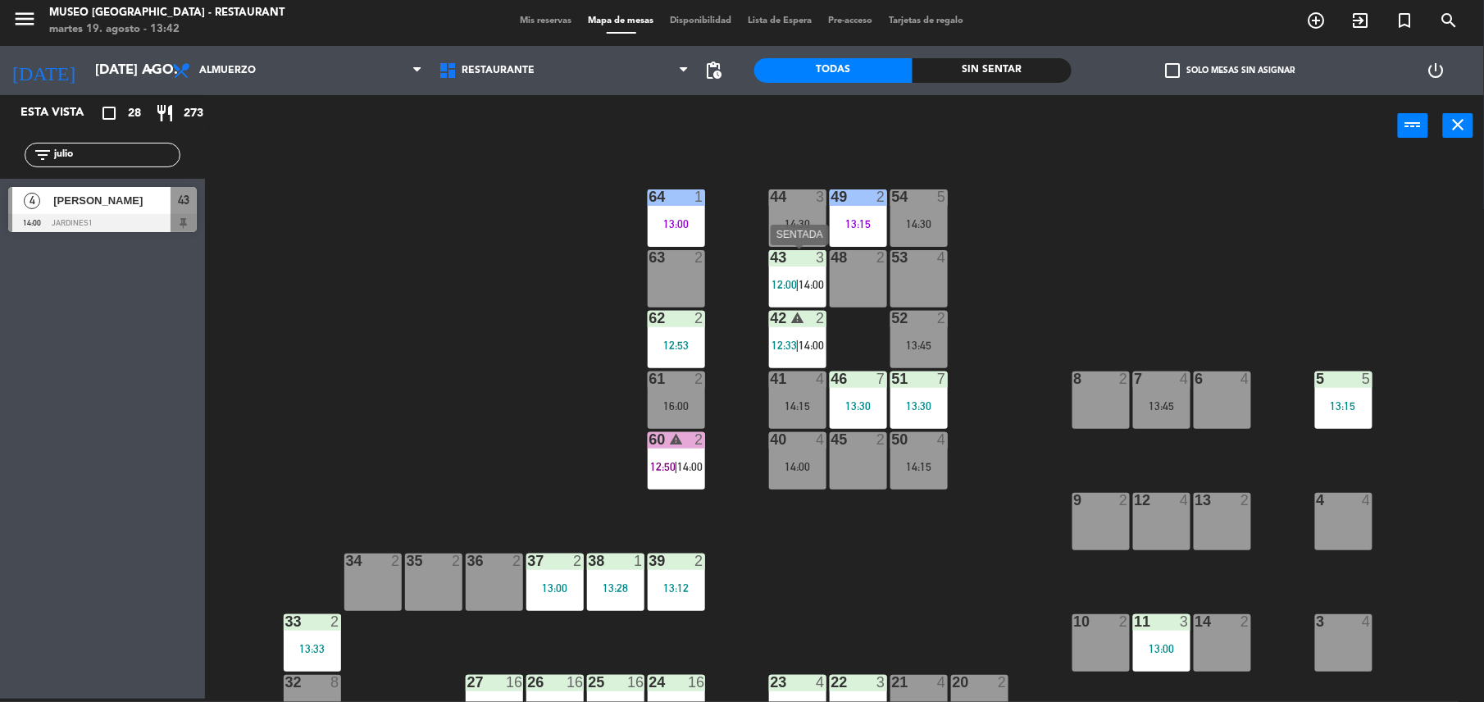
click at [798, 278] on span "|" at bounding box center [797, 284] width 3 height 13
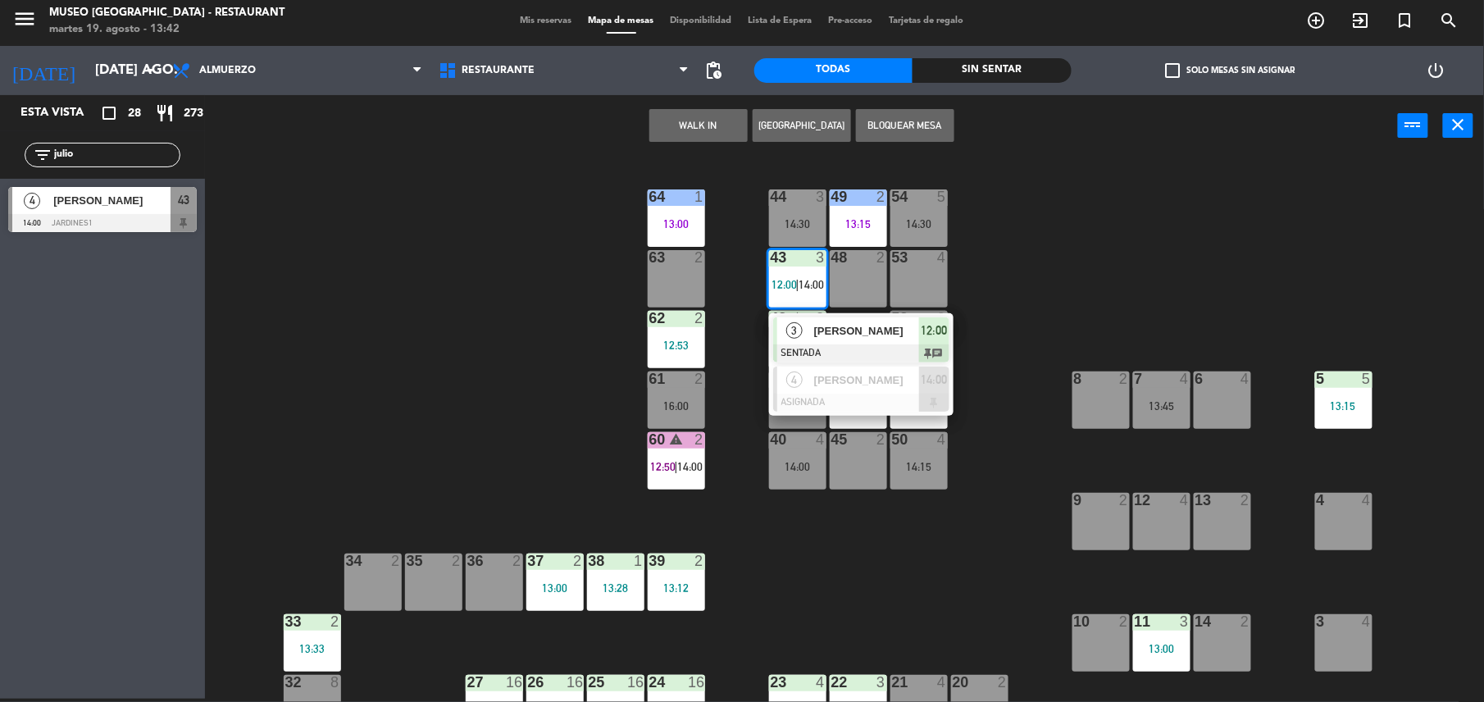
click at [834, 354] on div at bounding box center [861, 353] width 176 height 18
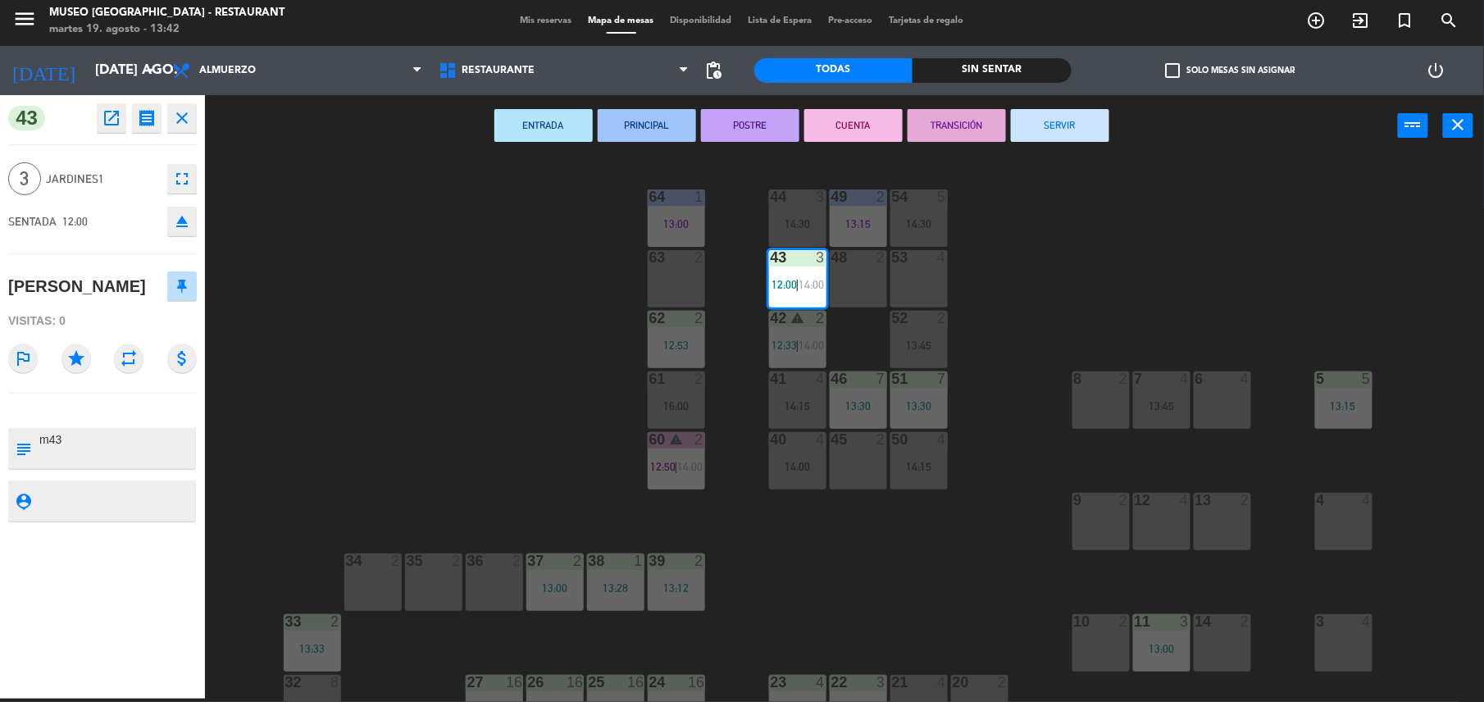
click at [1002, 249] on div "44 3 14:30 49 2 13:15 54 5 14:30 64 1 13:00 48 2 53 4 63 2 43 3 12:00 | 14:00 6…" at bounding box center [852, 431] width 1264 height 542
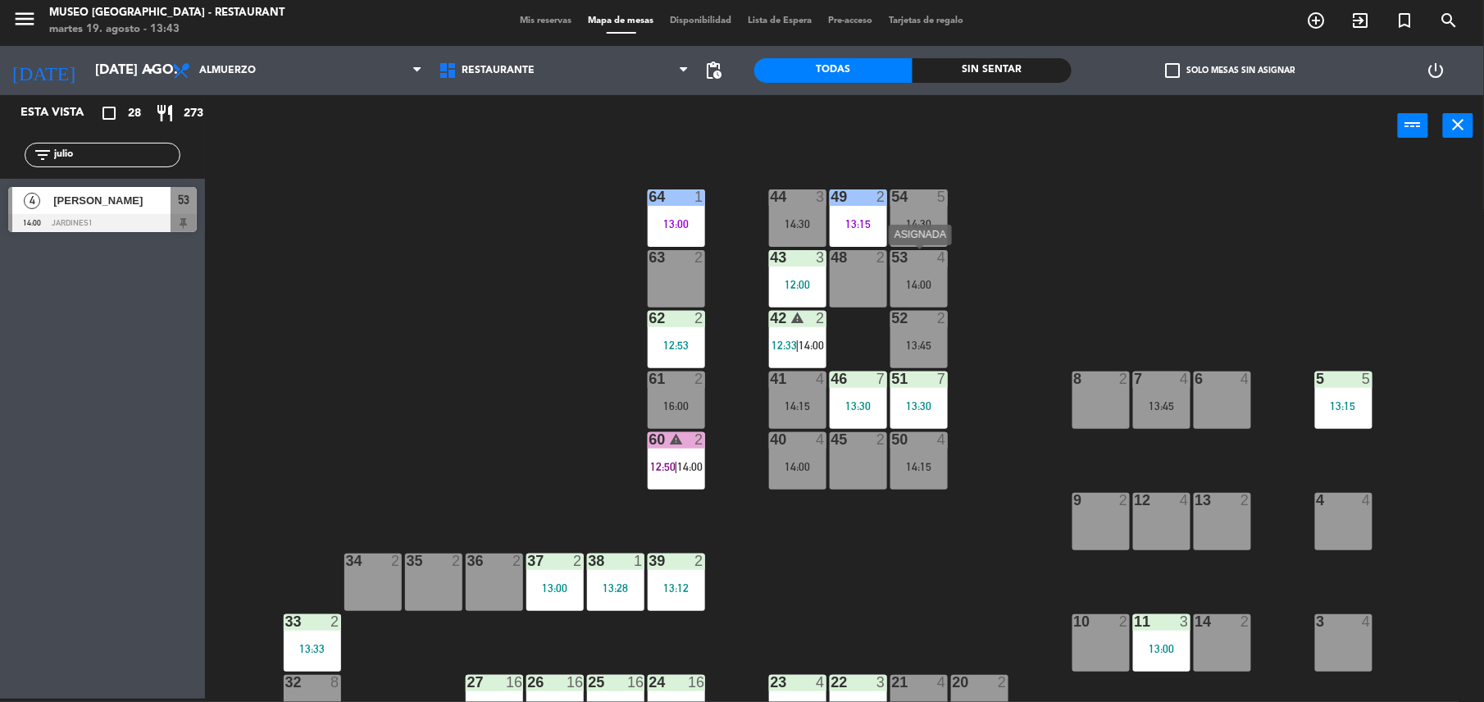
click at [912, 270] on div "53 4 14:00" at bounding box center [918, 278] width 57 height 57
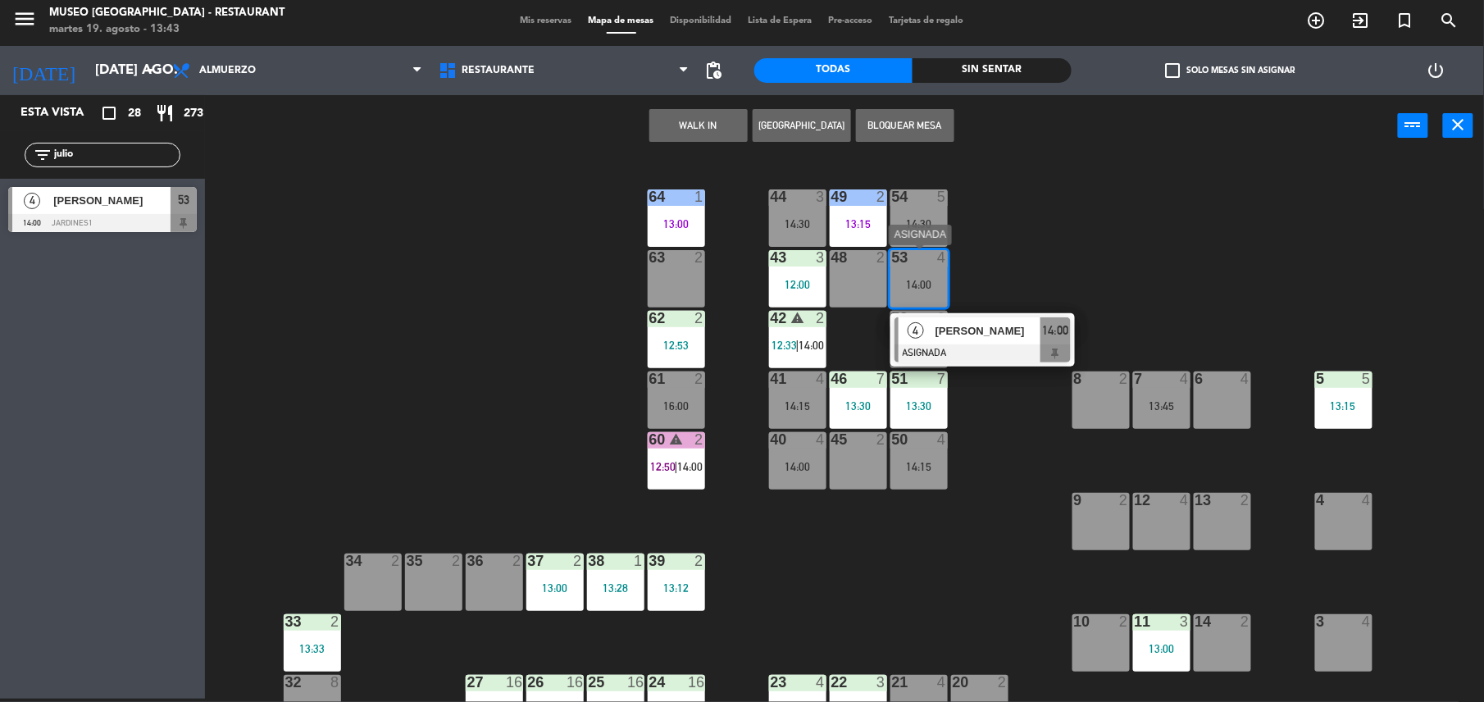
click at [1001, 325] on span "[PERSON_NAME]" at bounding box center [987, 330] width 105 height 17
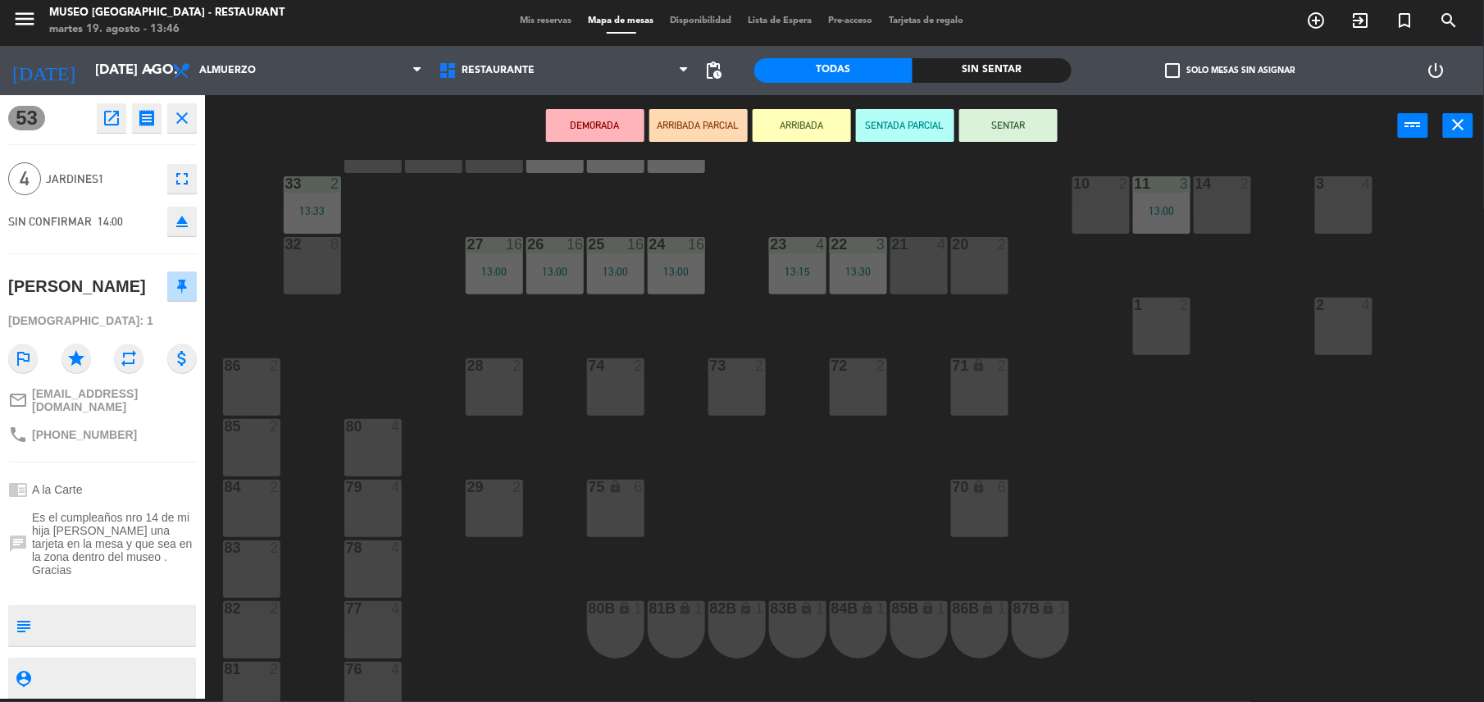
scroll to position [437, 0]
click at [1343, 331] on div "2 4" at bounding box center [1343, 326] width 57 height 57
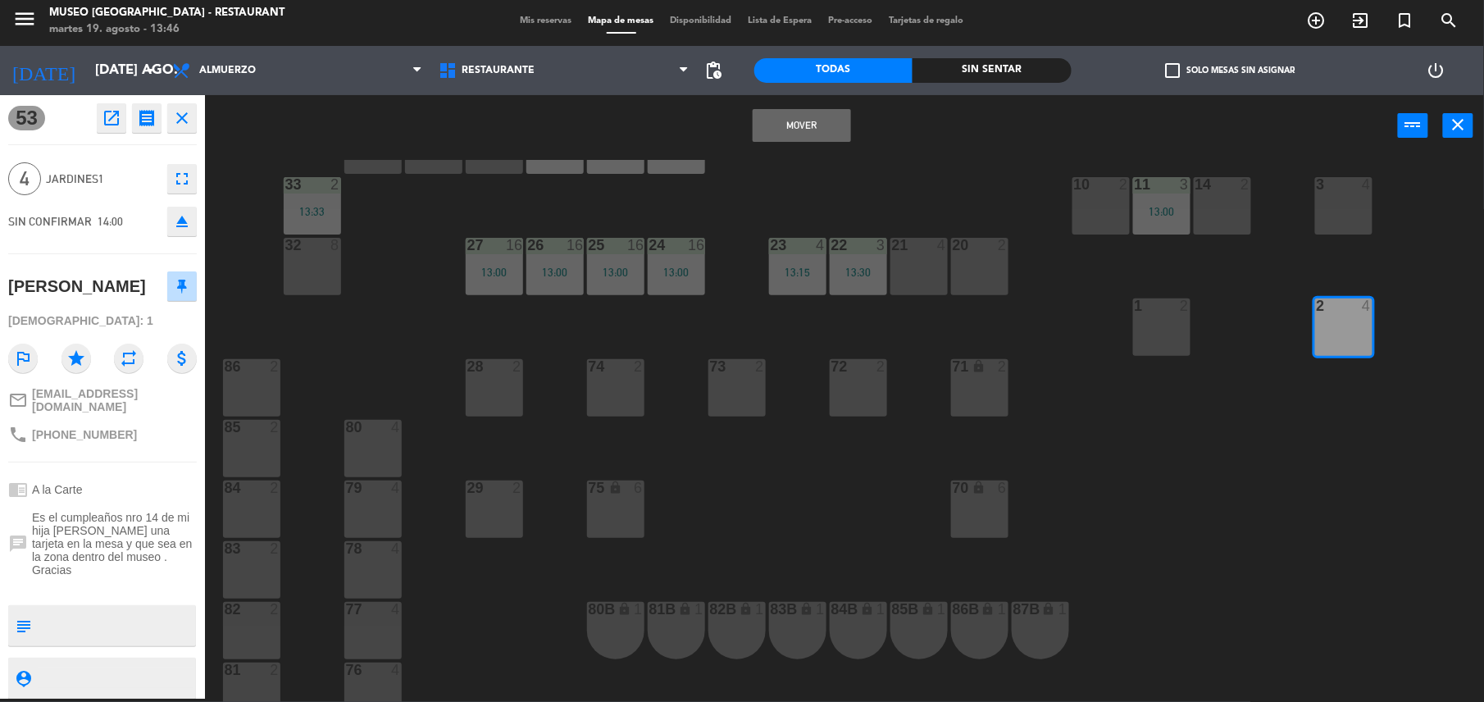
click at [837, 134] on button "Mover" at bounding box center [802, 125] width 98 height 33
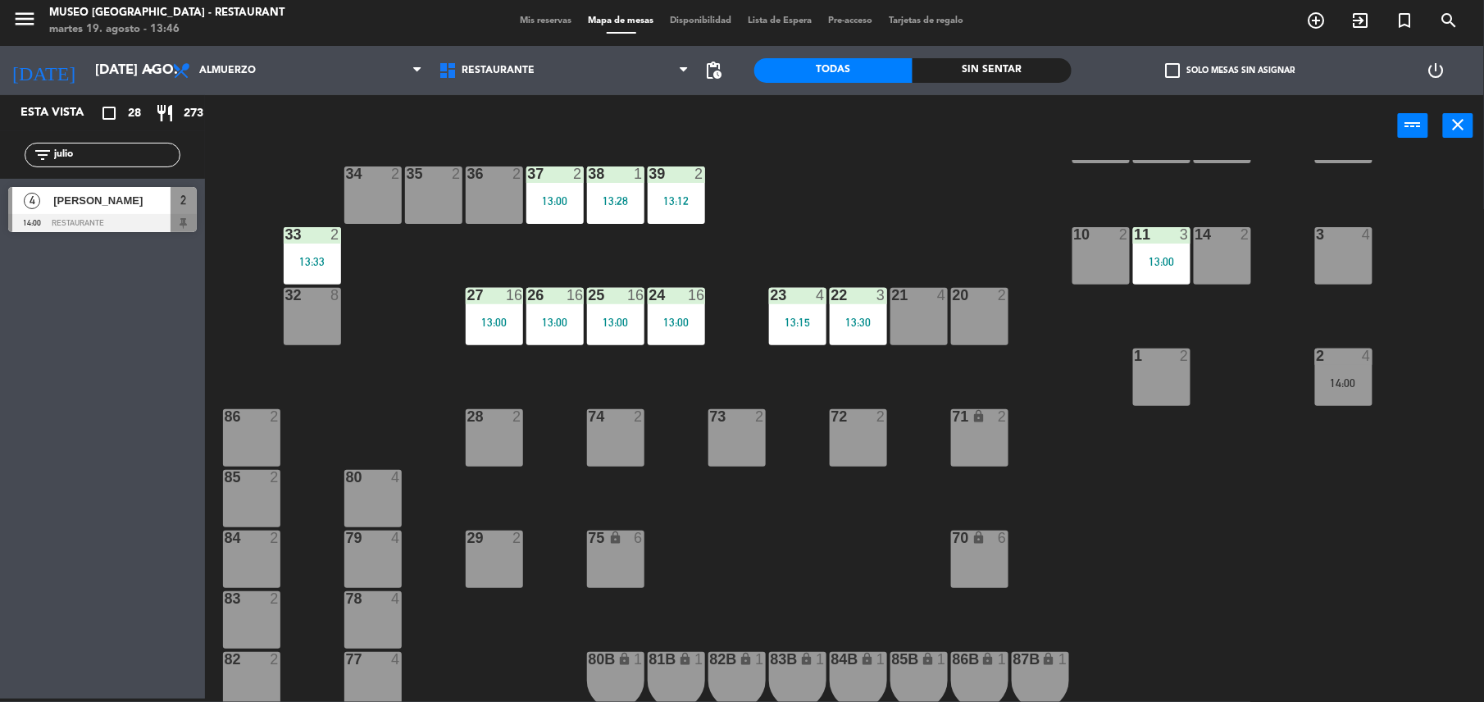
scroll to position [393, 0]
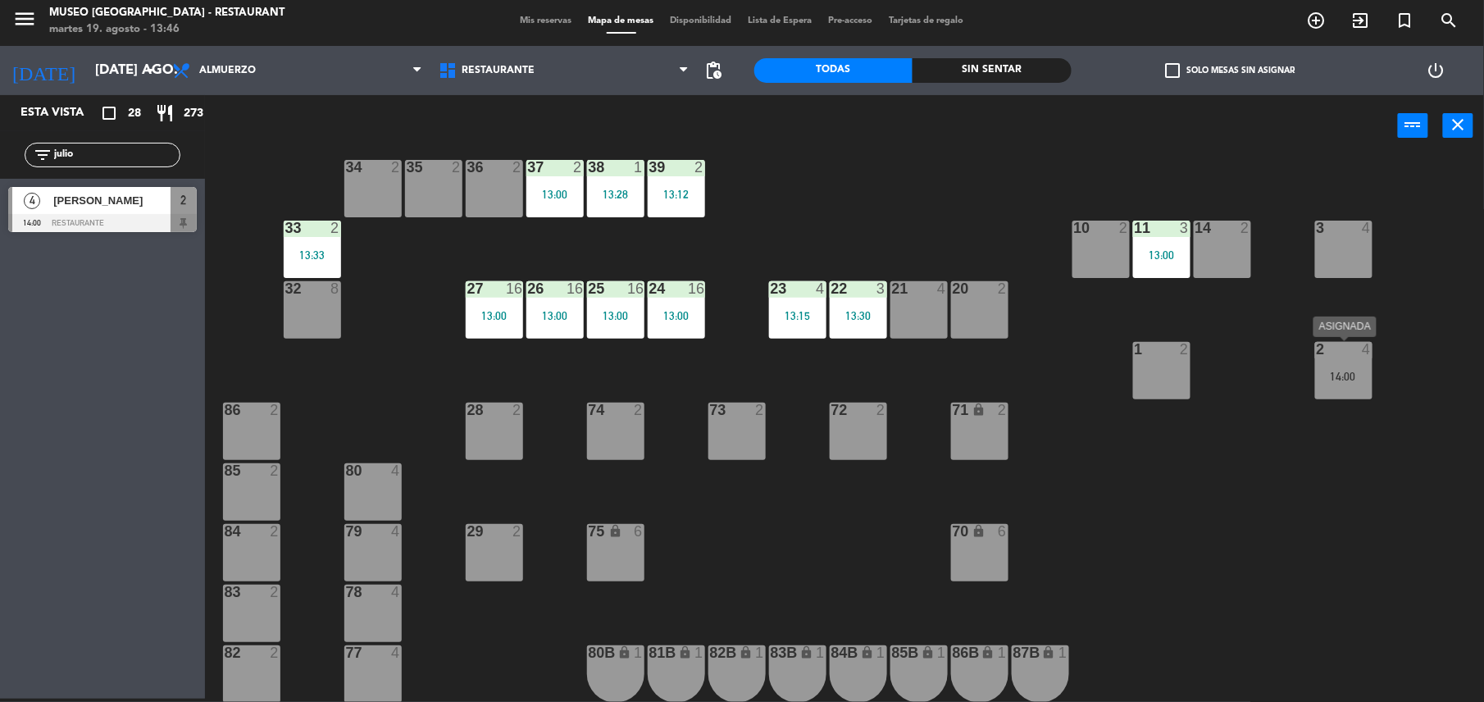
click at [1335, 354] on div at bounding box center [1343, 349] width 27 height 15
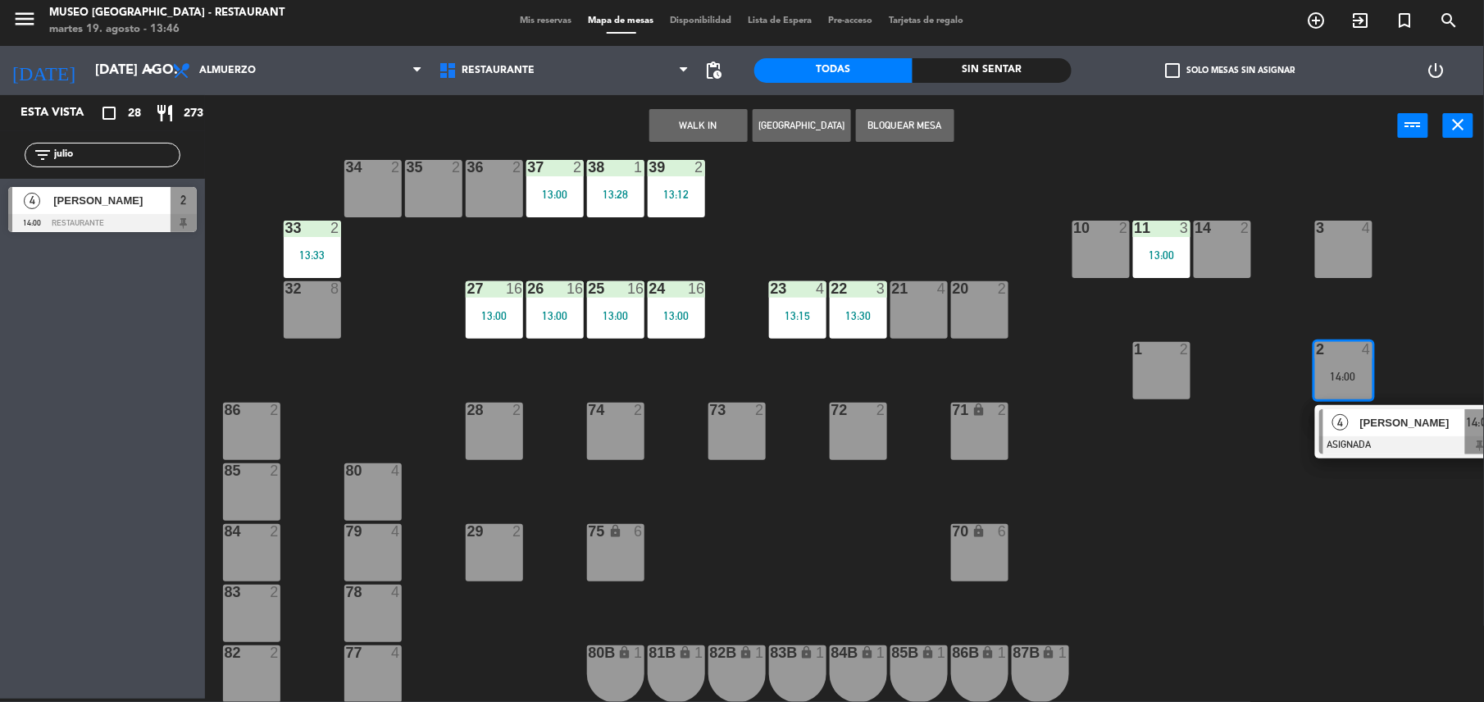
click at [1394, 433] on div "[PERSON_NAME]" at bounding box center [1411, 422] width 107 height 27
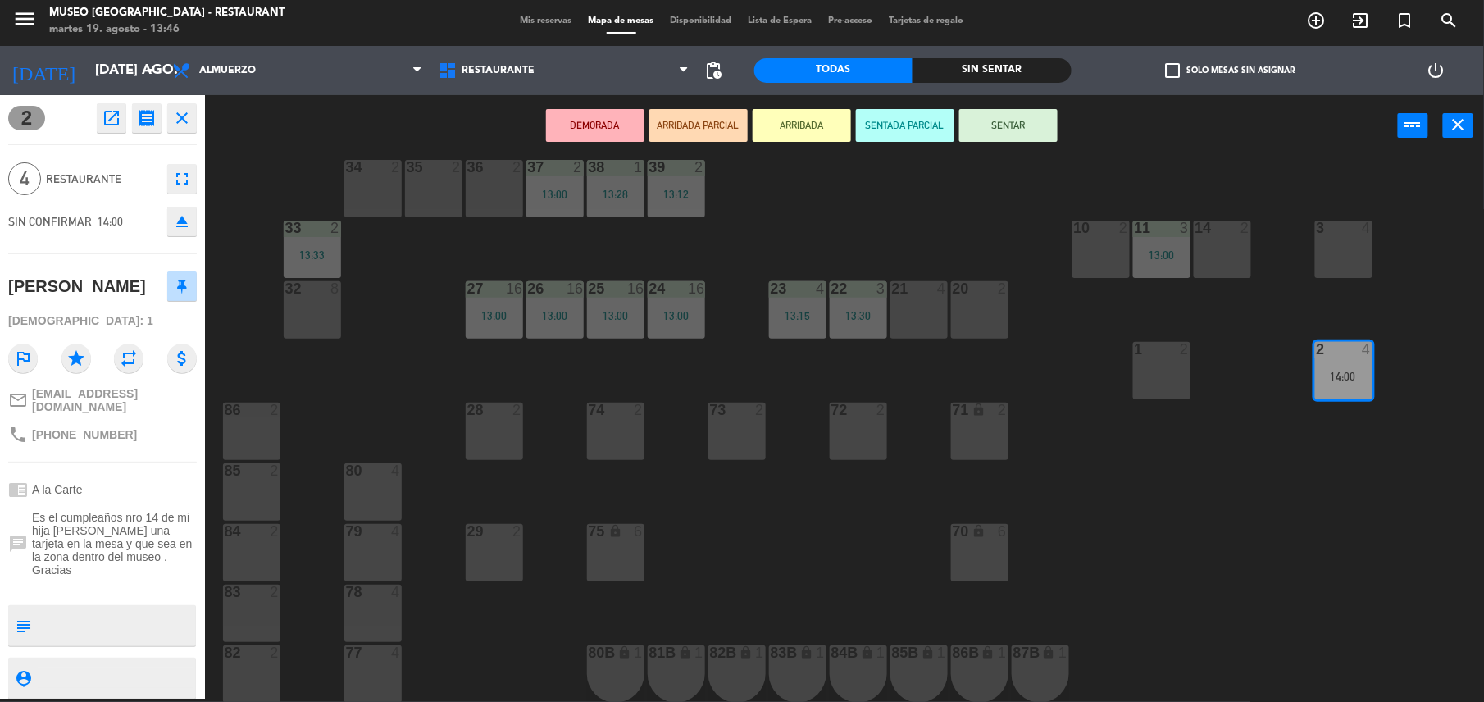
click at [102, 608] on textarea at bounding box center [116, 625] width 157 height 34
click at [38, 608] on textarea at bounding box center [116, 625] width 157 height 34
type textarea "m2 llegó 13:46 cumpleaños"
click at [125, 285] on div "[PERSON_NAME]" at bounding box center [102, 286] width 189 height 41
click at [1020, 120] on button "SENTAR" at bounding box center [1008, 125] width 98 height 33
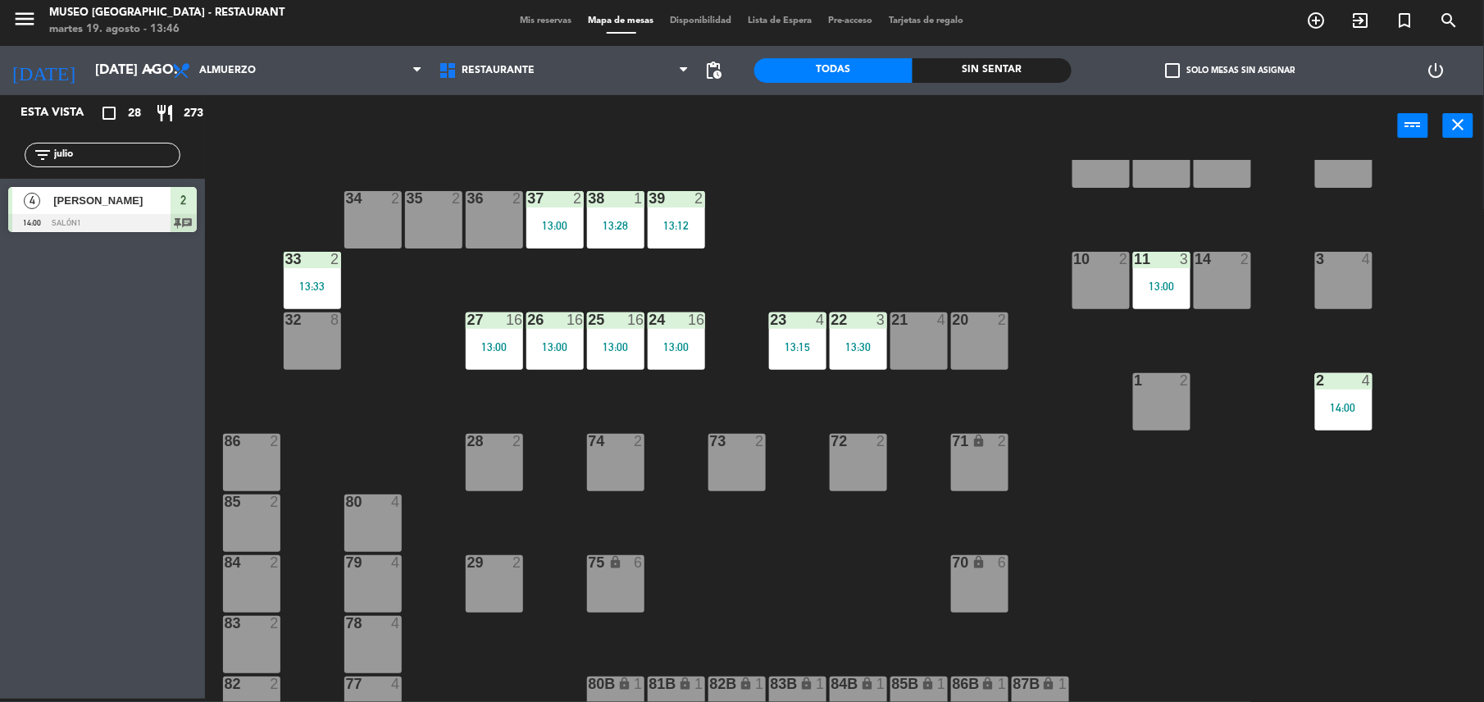
scroll to position [394, 0]
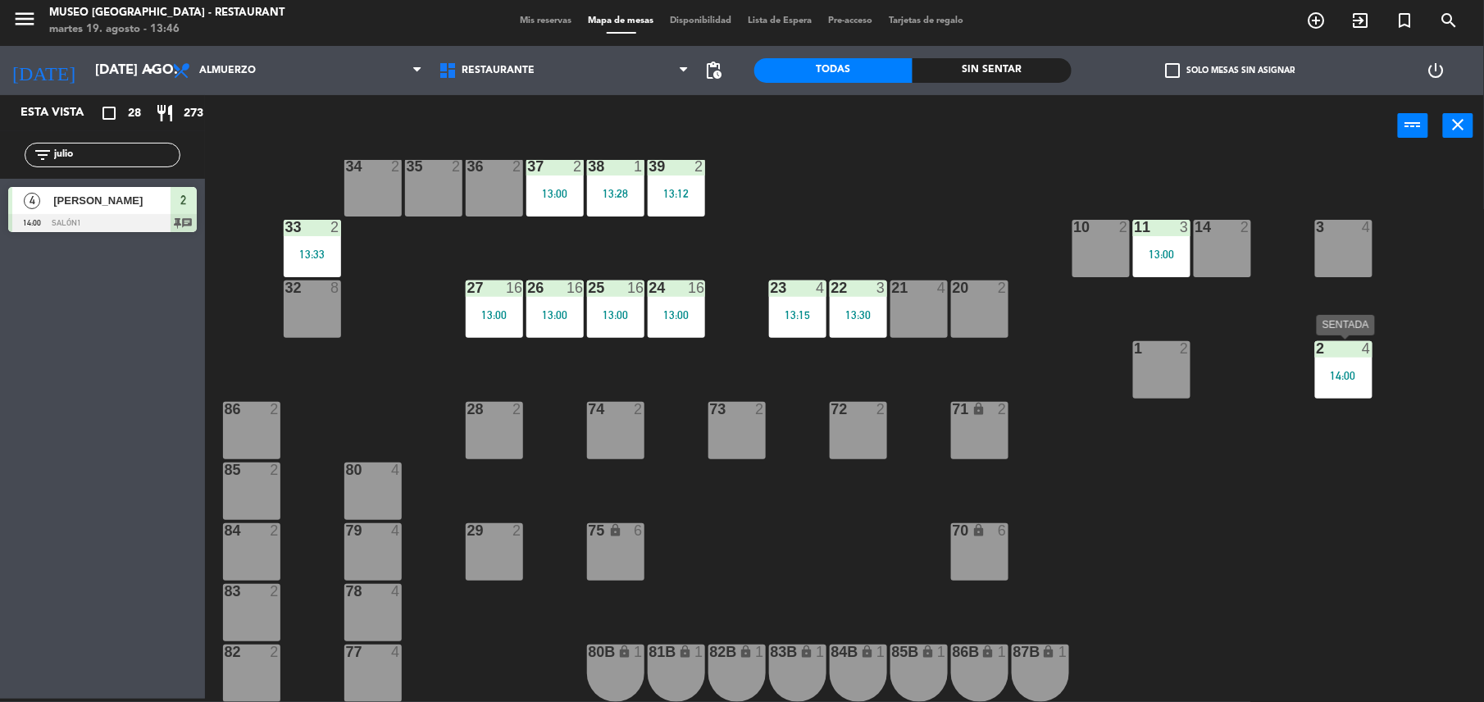
click at [1339, 388] on div "2 4 14:00" at bounding box center [1343, 369] width 57 height 57
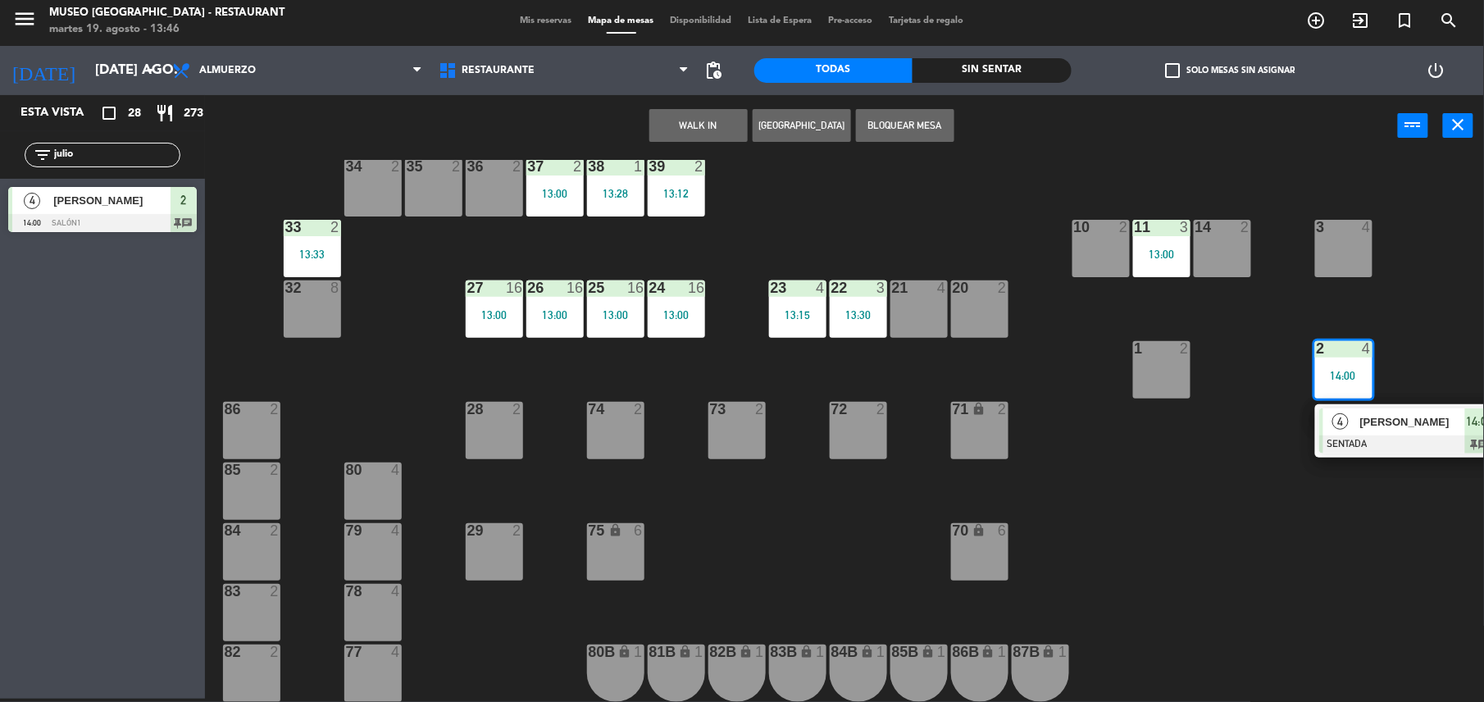
click at [1367, 415] on span "[PERSON_NAME]" at bounding box center [1412, 421] width 105 height 17
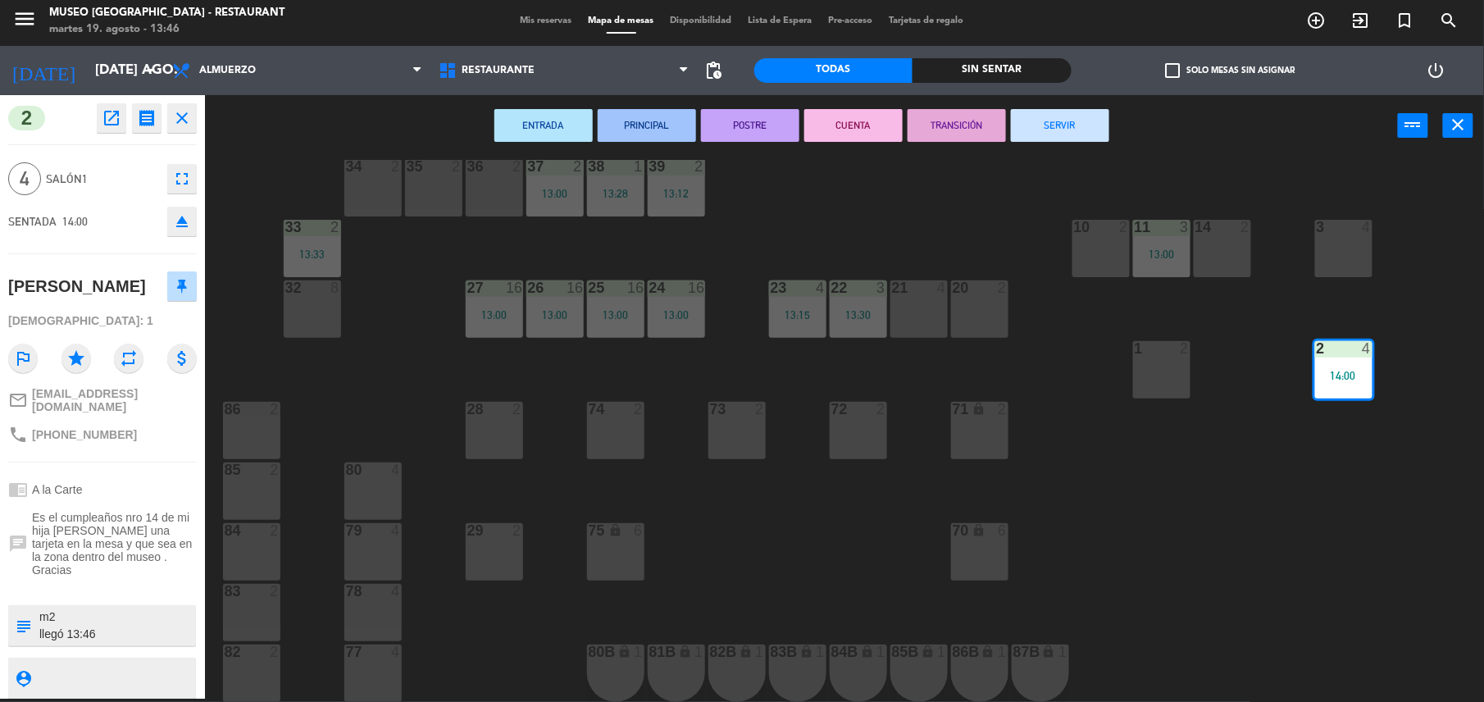
click at [123, 443] on div "phone +51961430132" at bounding box center [102, 434] width 189 height 31
click at [853, 532] on div "44 3 14:30 49 2 13:15 54 5 14:30 64 1 13:00 48 2 53 4 63 2 43 3 12:00 62 2 12:5…" at bounding box center [852, 431] width 1264 height 542
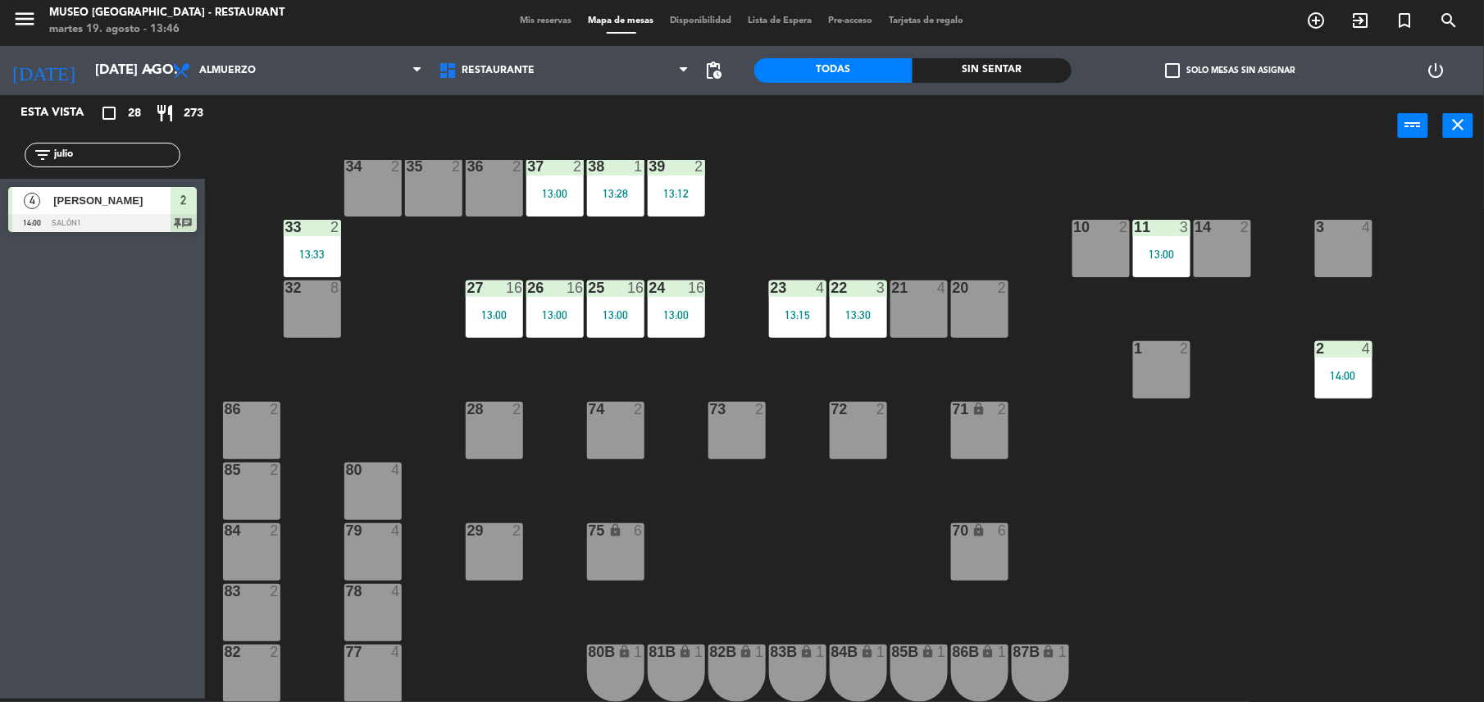
scroll to position [0, 0]
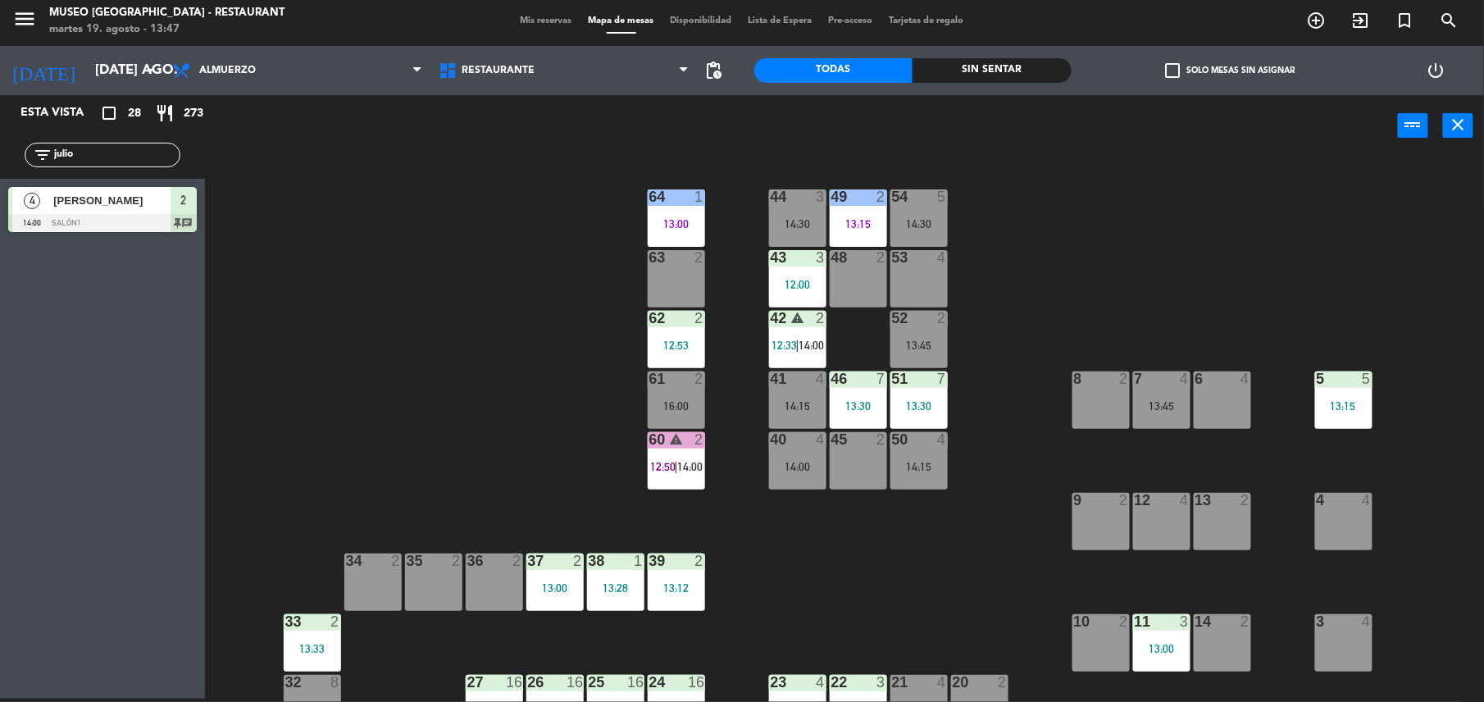
drag, startPoint x: 120, startPoint y: 146, endPoint x: -5, endPoint y: 164, distance: 125.9
click at [0, 164] on html "close × Museo Larco Café - Restaurant × chrome_reader_mode Listado de Reservas …" at bounding box center [742, 351] width 1484 height 702
type input "c"
type input "rio"
click at [120, 214] on div at bounding box center [102, 223] width 189 height 18
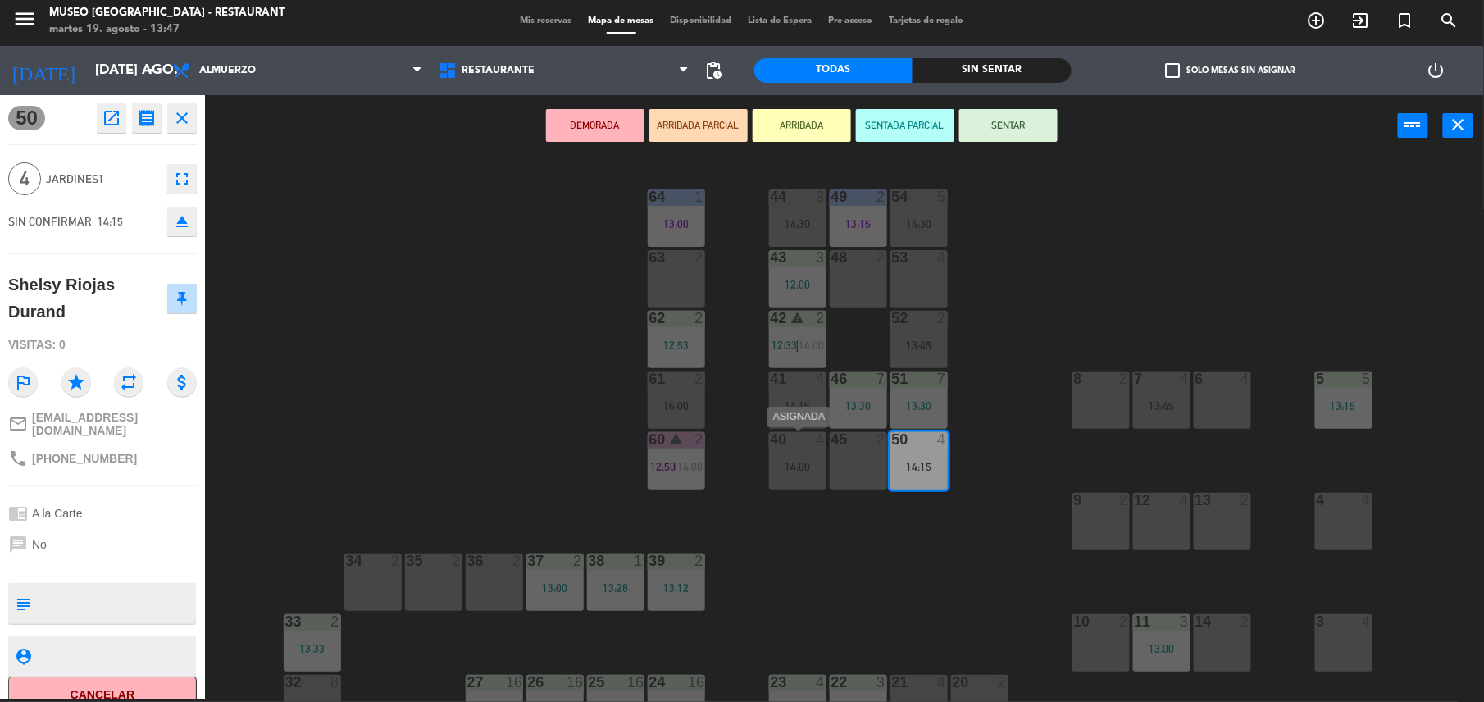
click at [803, 464] on div "14:00" at bounding box center [797, 466] width 57 height 11
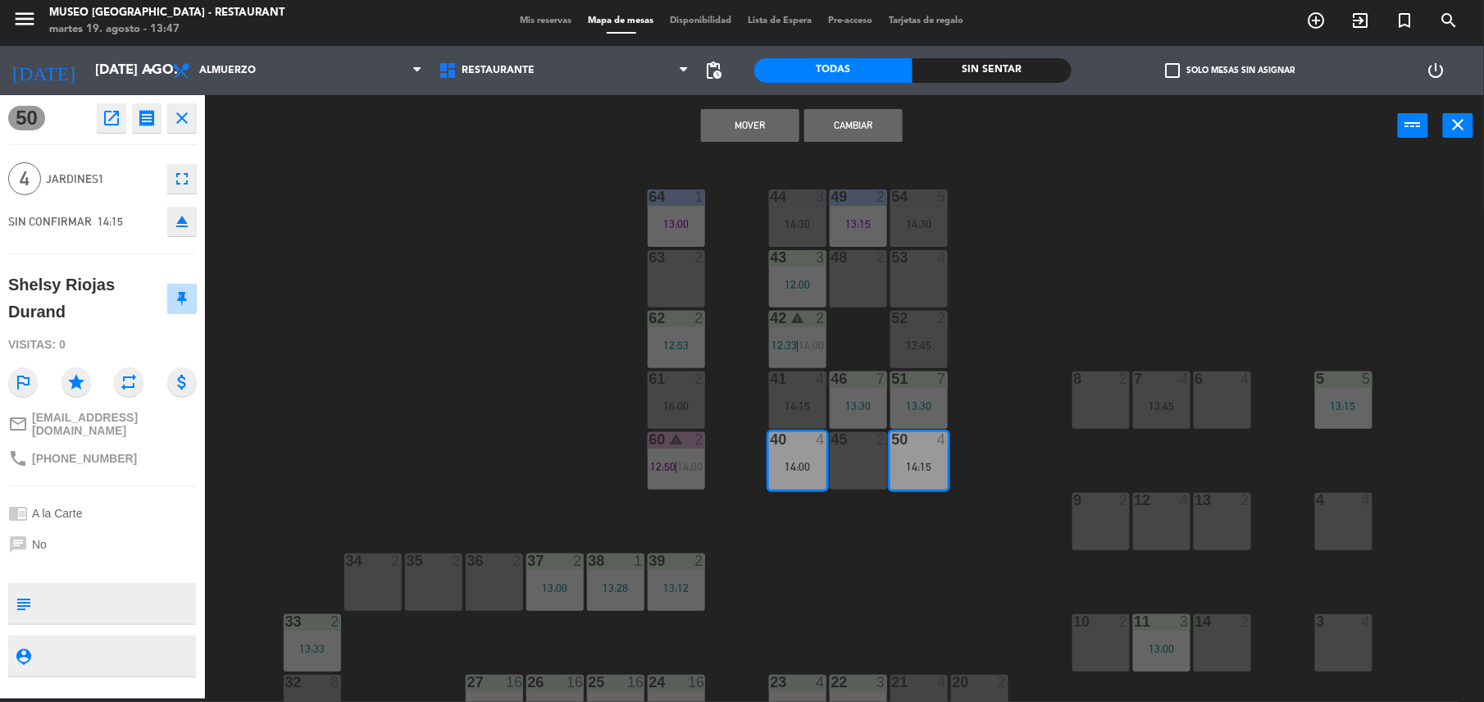
click at [872, 139] on button "Cambiar" at bounding box center [853, 125] width 98 height 33
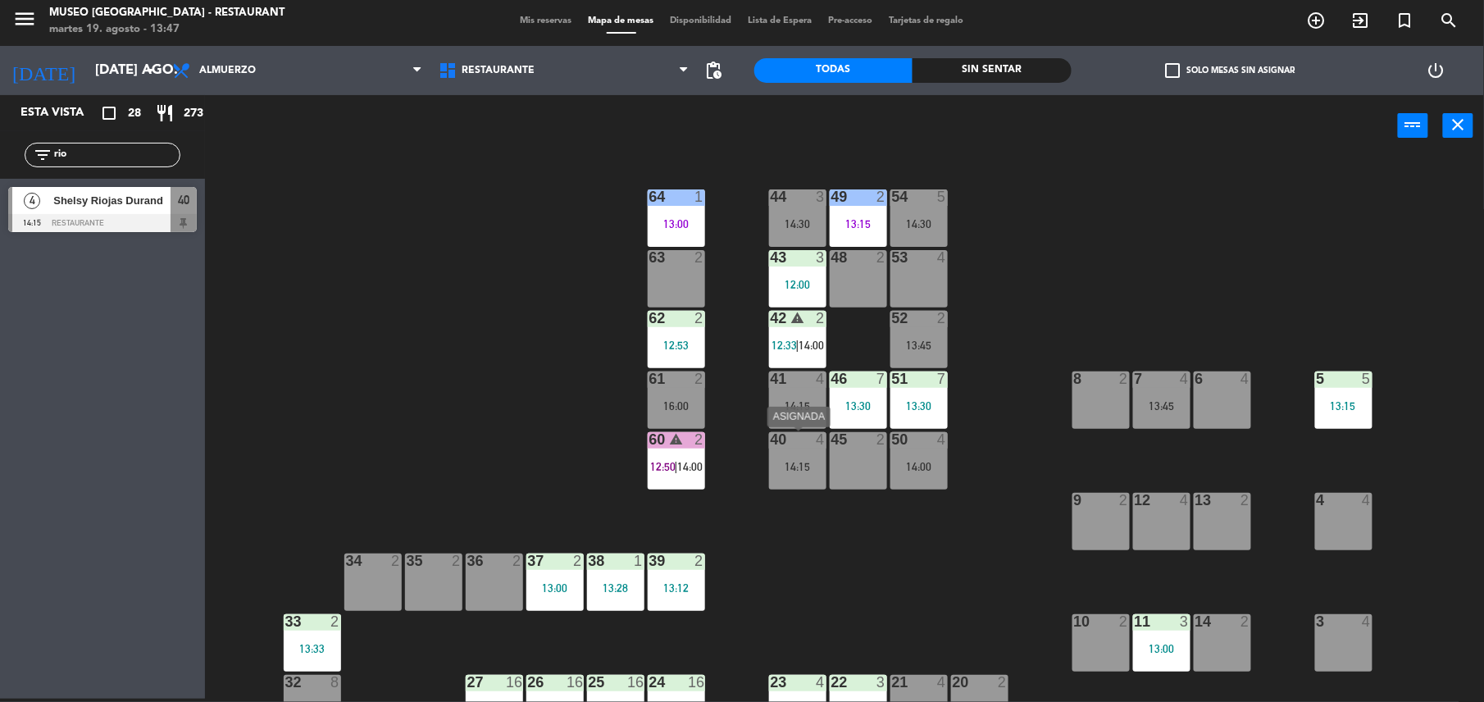
click at [802, 475] on div "40 4 14:15" at bounding box center [797, 460] width 57 height 57
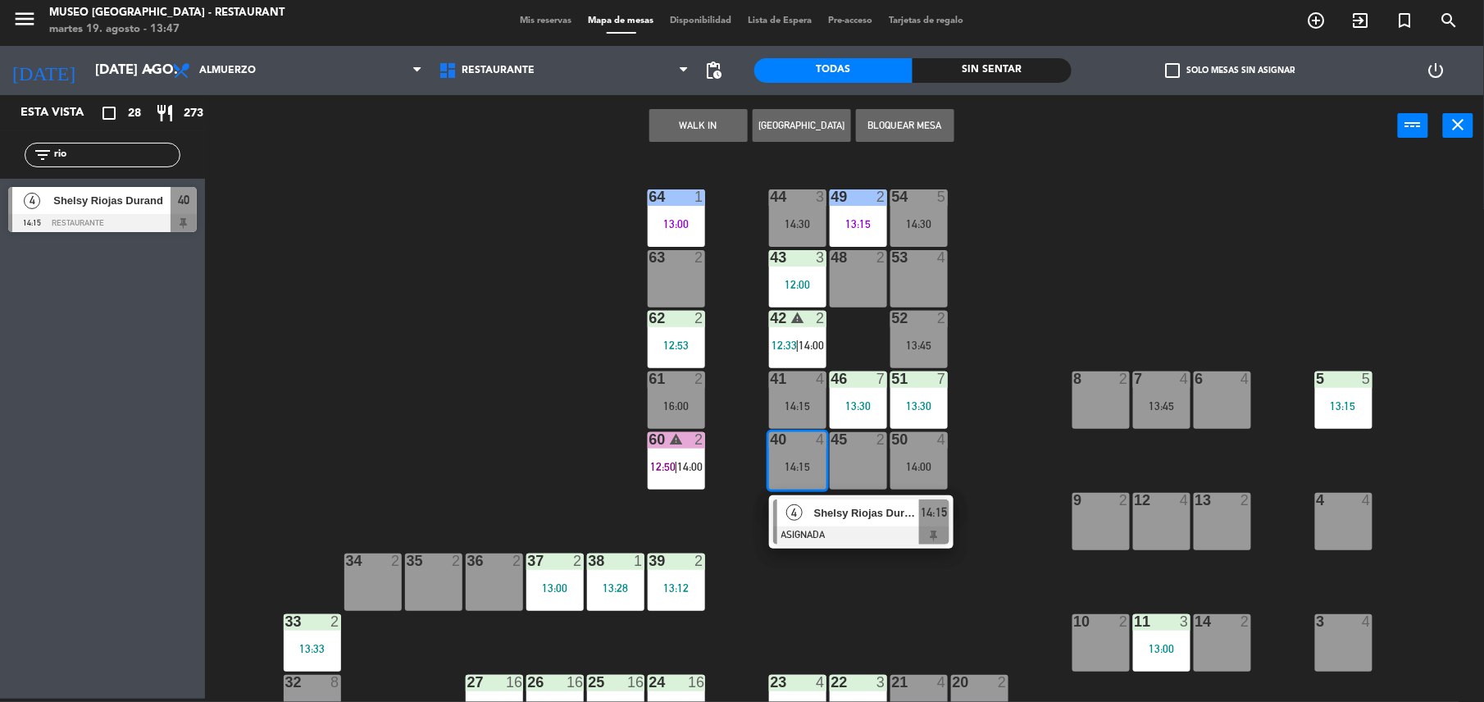
click at [844, 526] on div at bounding box center [861, 535] width 176 height 18
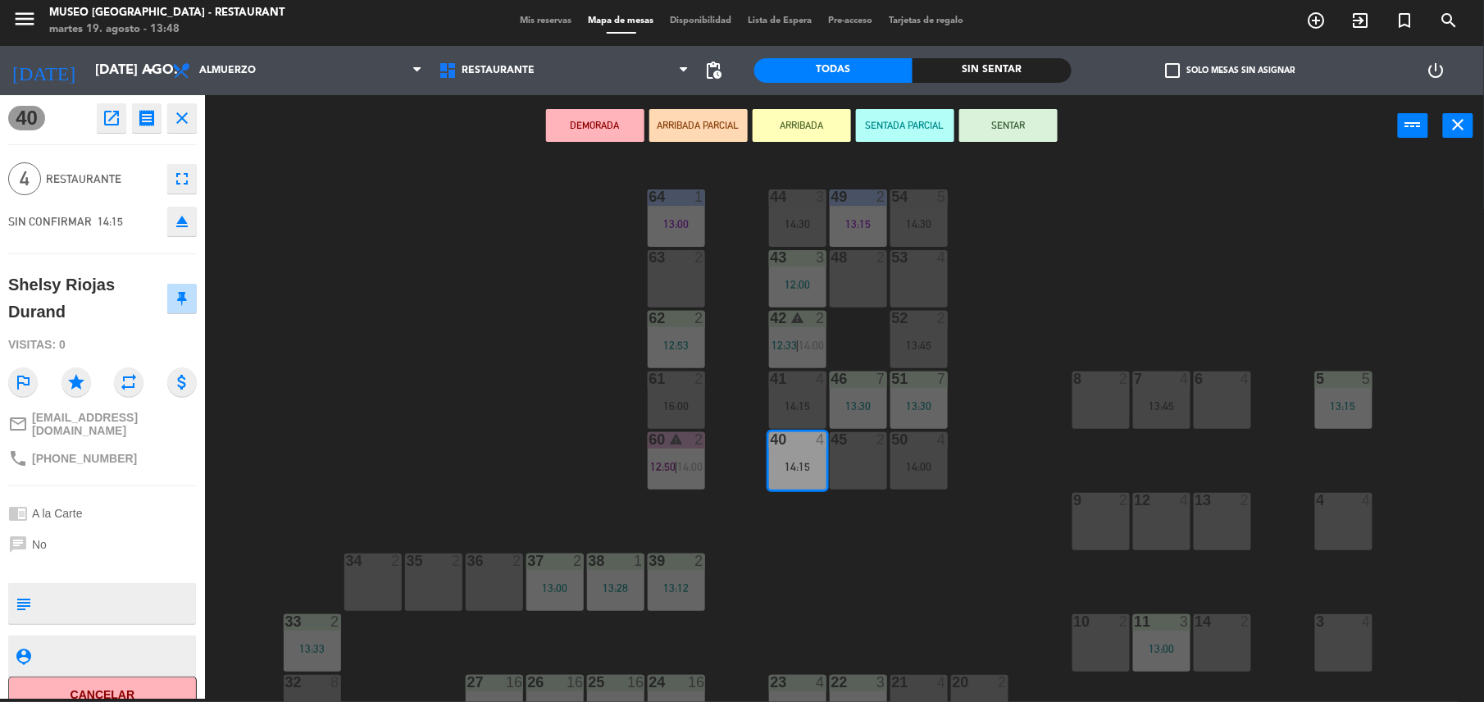
click at [103, 586] on textarea at bounding box center [116, 603] width 157 height 34
type textarea "m40 llegó 13:48"
click at [113, 312] on div "Shelsy Riojas Durand" at bounding box center [85, 297] width 154 height 53
click at [998, 123] on button "SENTAR" at bounding box center [1008, 125] width 98 height 33
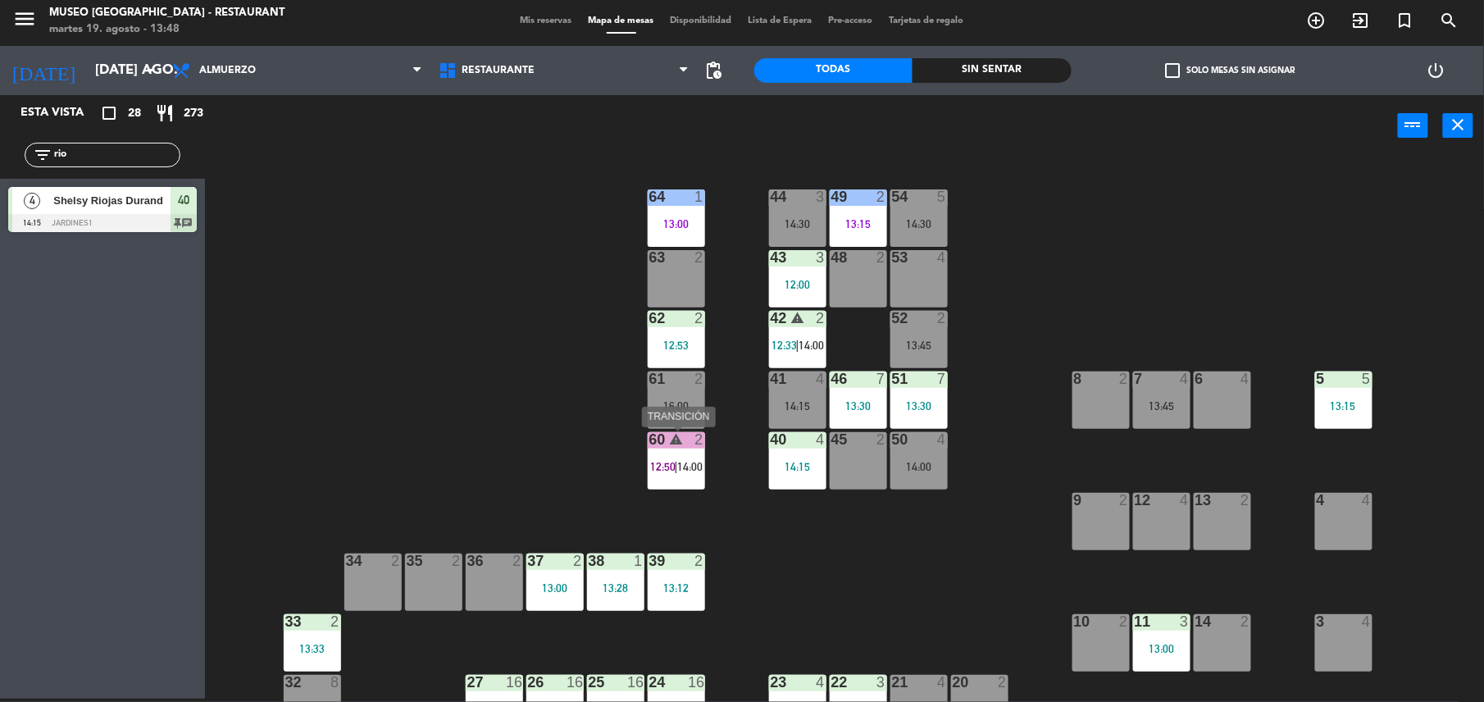
click at [680, 444] on icon "warning" at bounding box center [676, 439] width 14 height 14
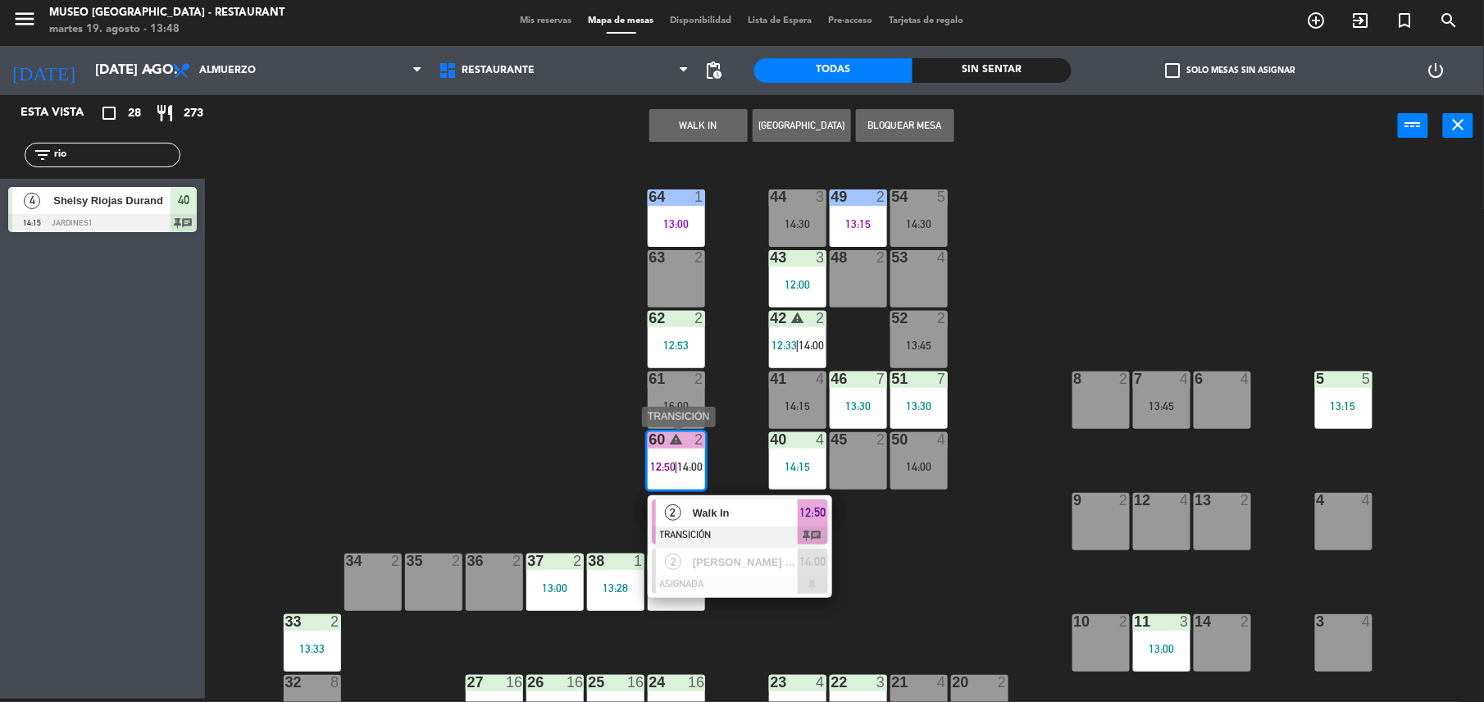
click at [752, 526] on div at bounding box center [740, 535] width 176 height 18
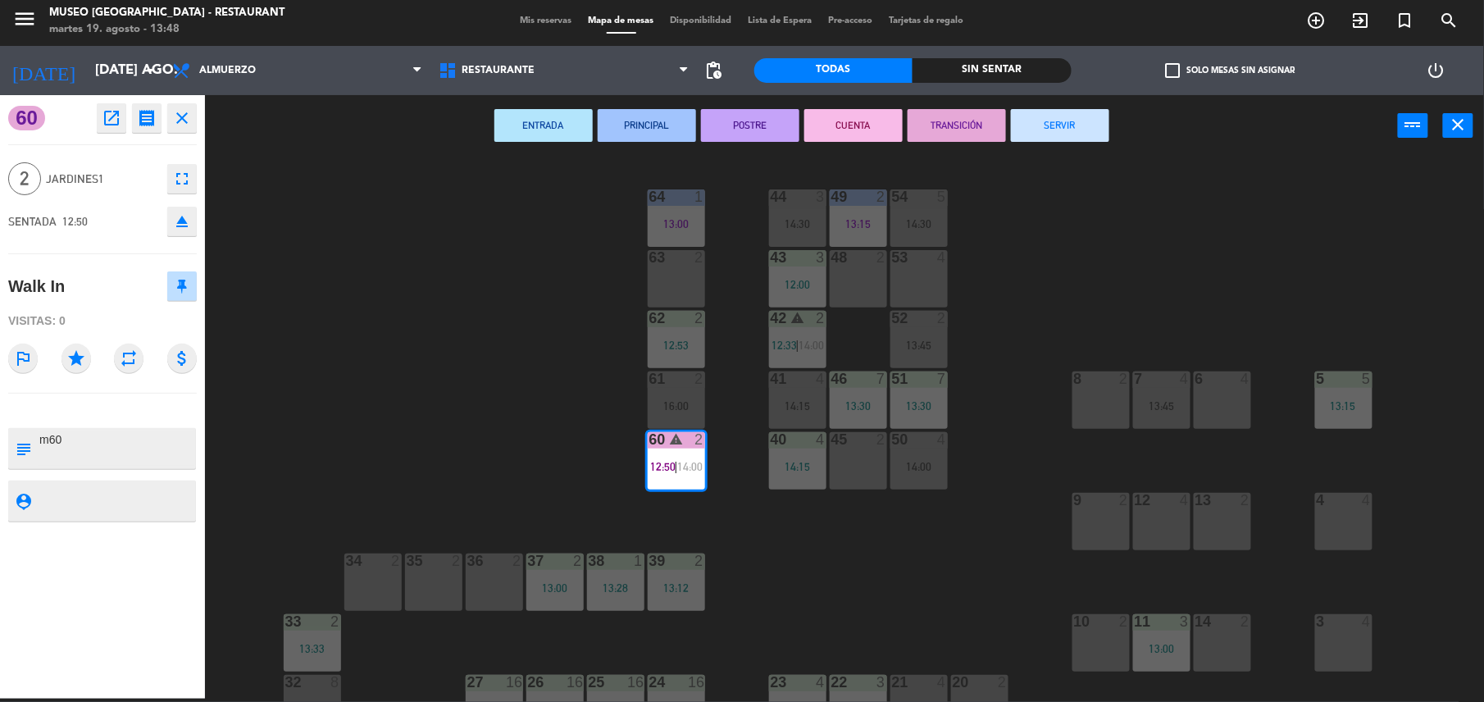
click at [1057, 109] on button "SERVIR" at bounding box center [1060, 125] width 98 height 33
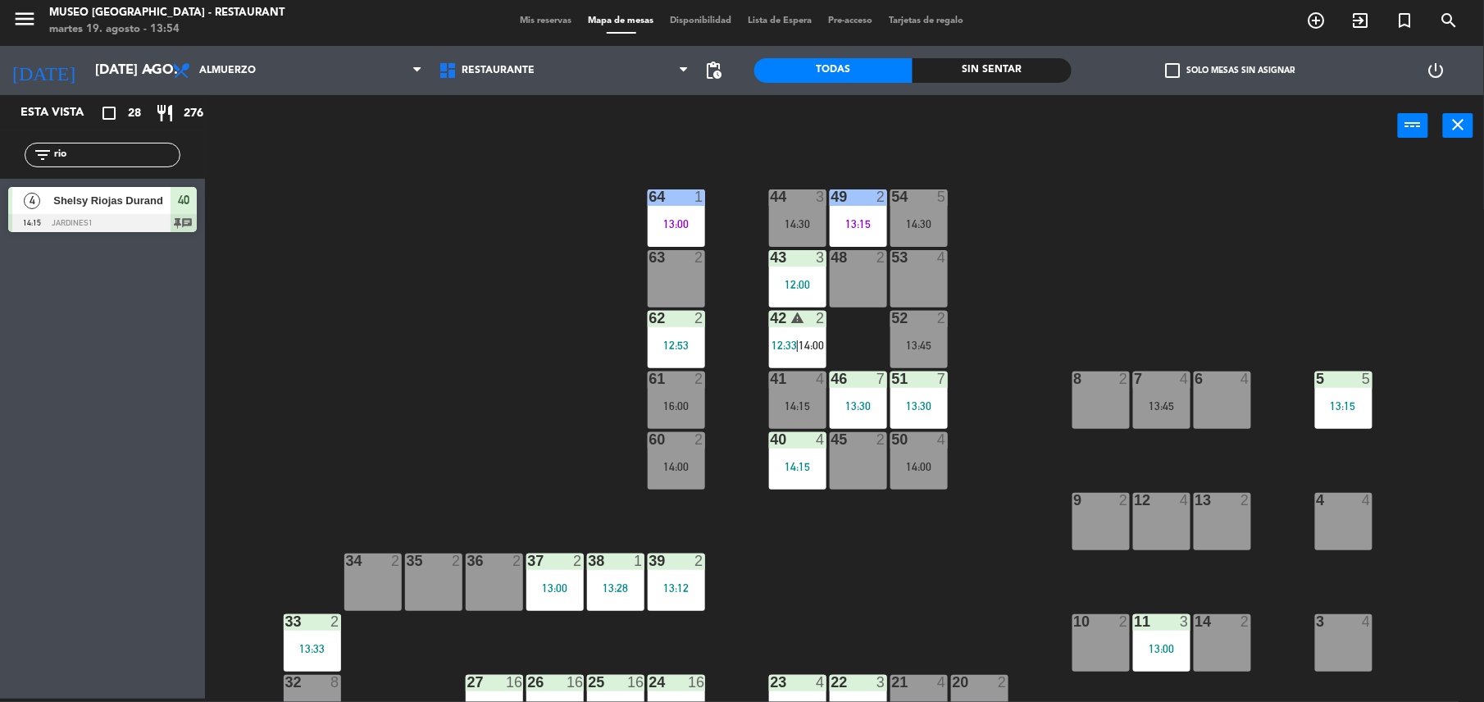
click at [480, 584] on div "36 2" at bounding box center [494, 581] width 57 height 57
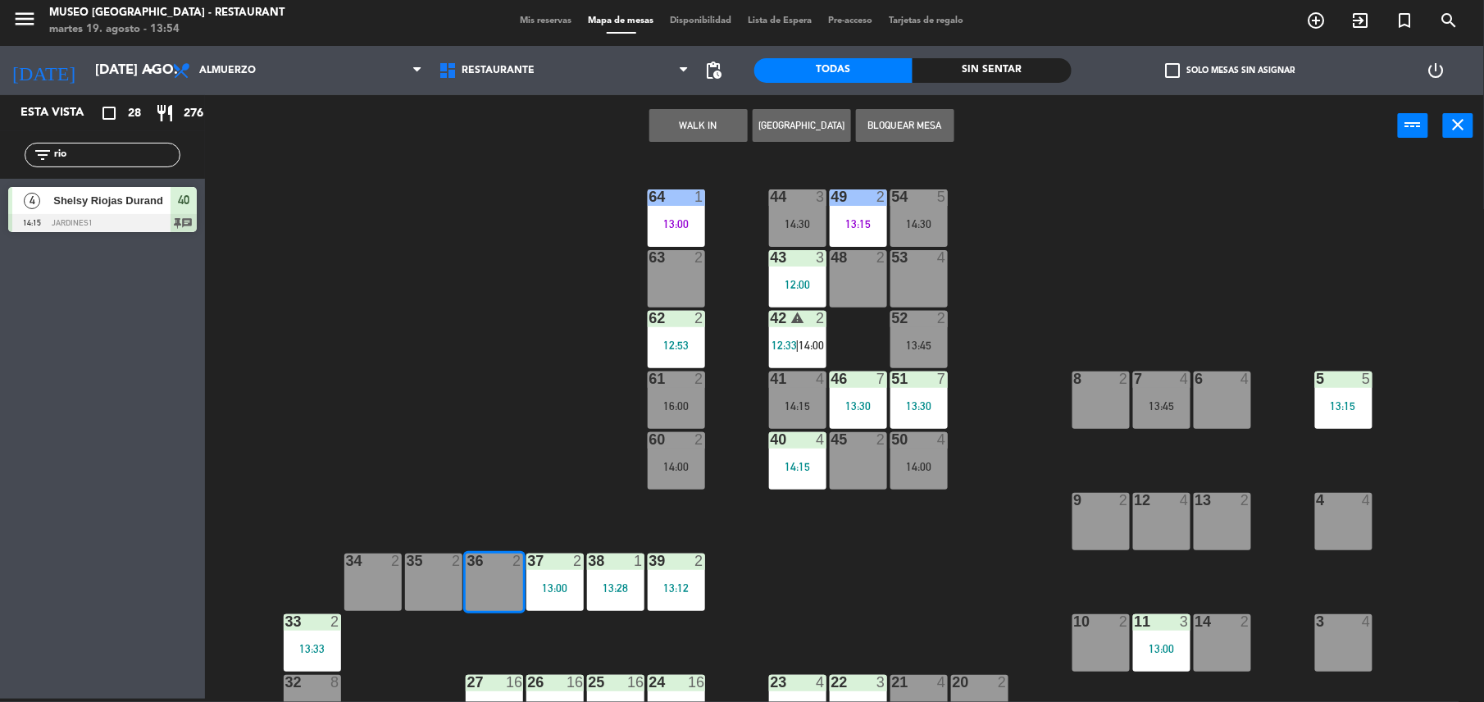
click at [690, 118] on button "WALK IN" at bounding box center [698, 125] width 98 height 33
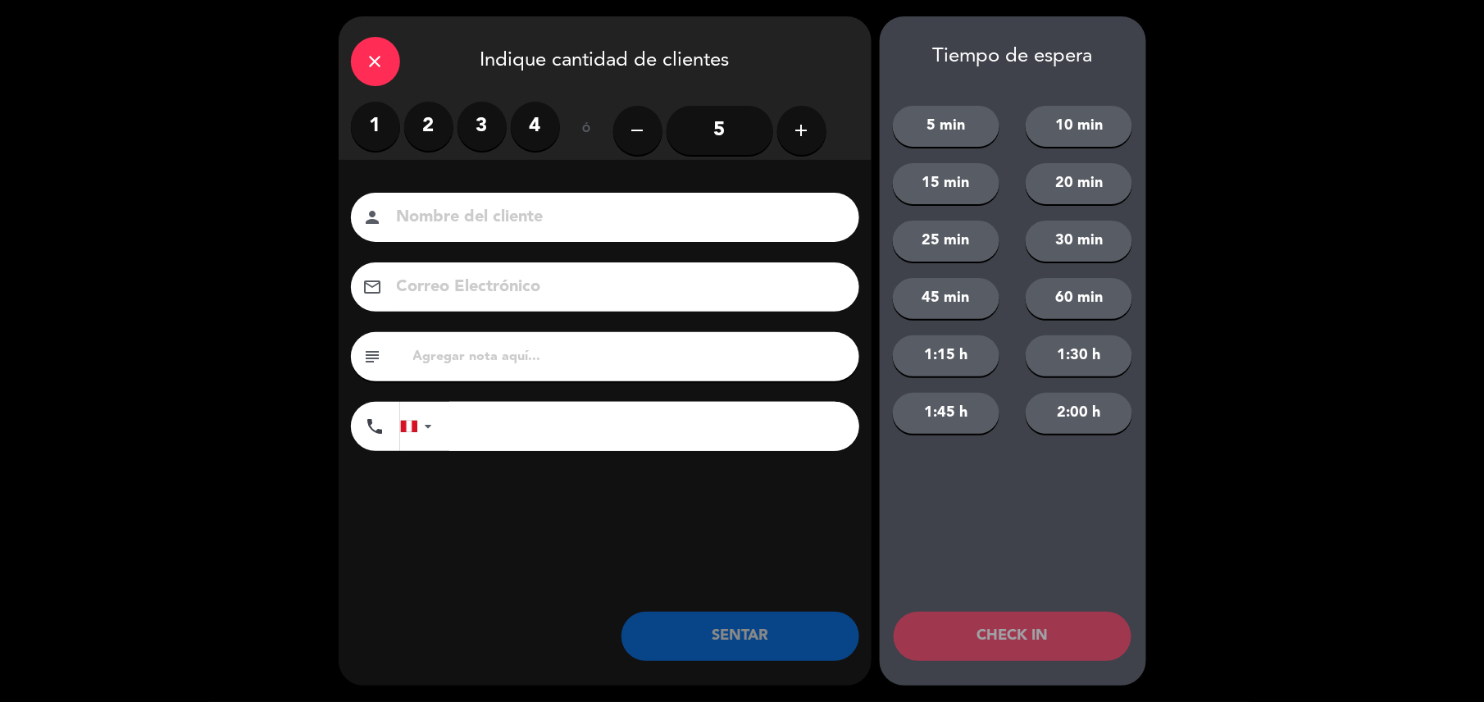
click at [420, 132] on label "2" at bounding box center [428, 126] width 49 height 49
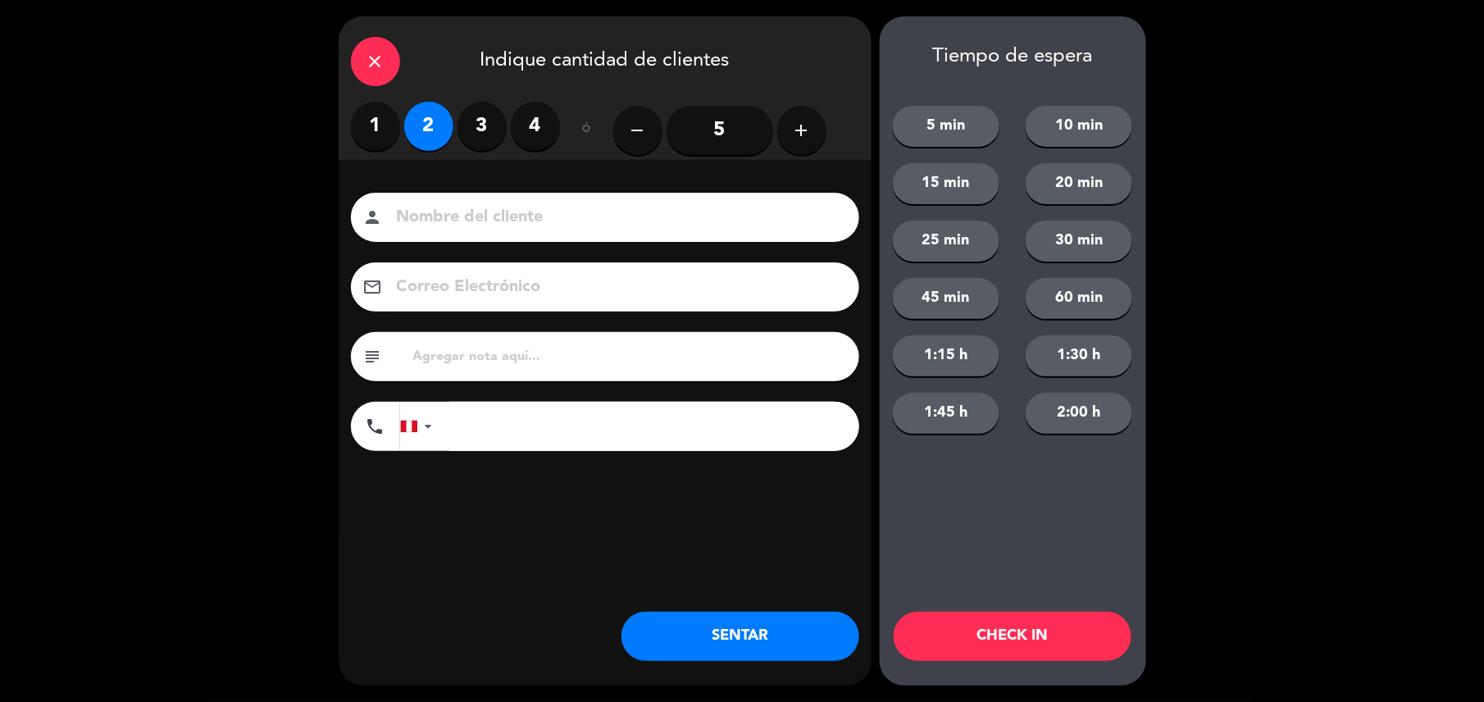
click at [463, 207] on input at bounding box center [616, 217] width 443 height 29
click at [466, 348] on input "text" at bounding box center [629, 356] width 435 height 23
type input "m36"
click at [431, 225] on input at bounding box center [616, 217] width 443 height 29
type input "walk in-sara"
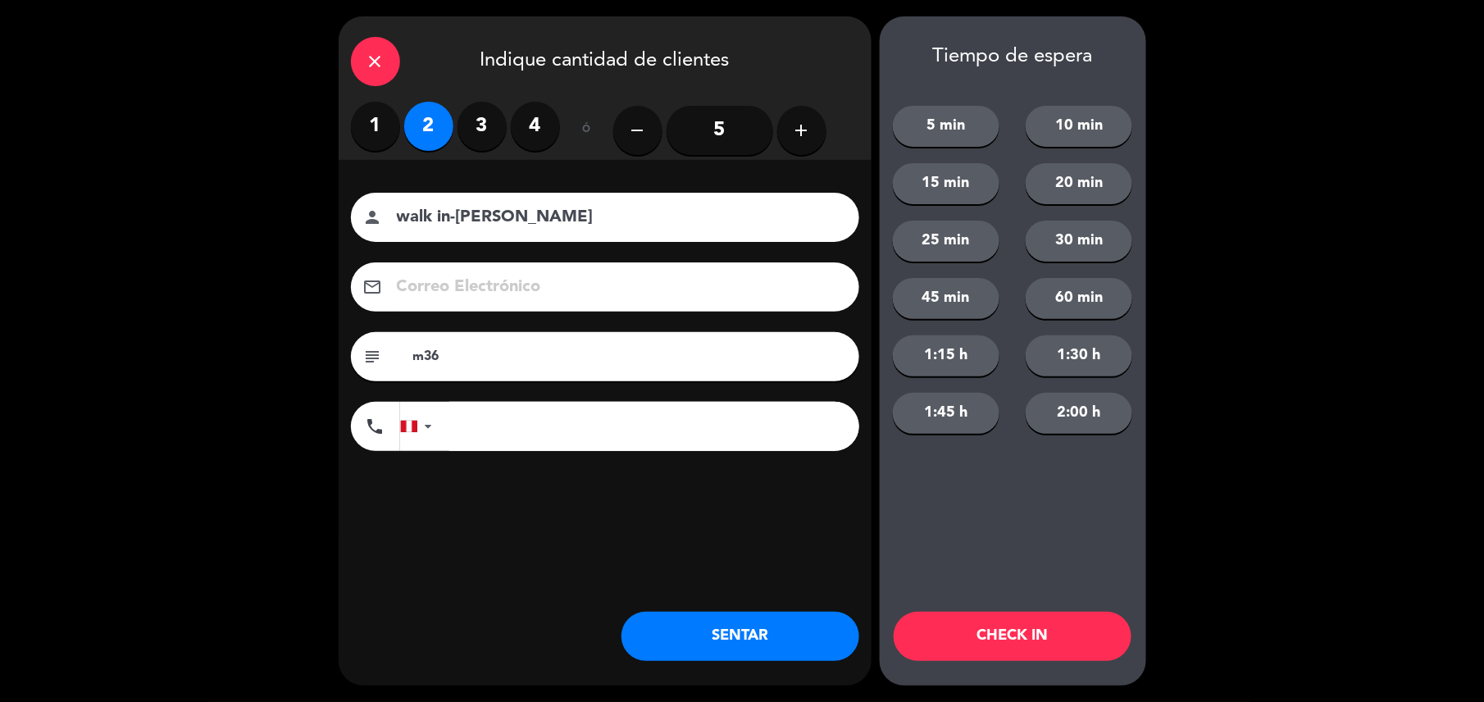
drag, startPoint x: 762, startPoint y: 641, endPoint x: 726, endPoint y: 638, distance: 36.2
click at [726, 638] on button "SENTAR" at bounding box center [740, 636] width 238 height 49
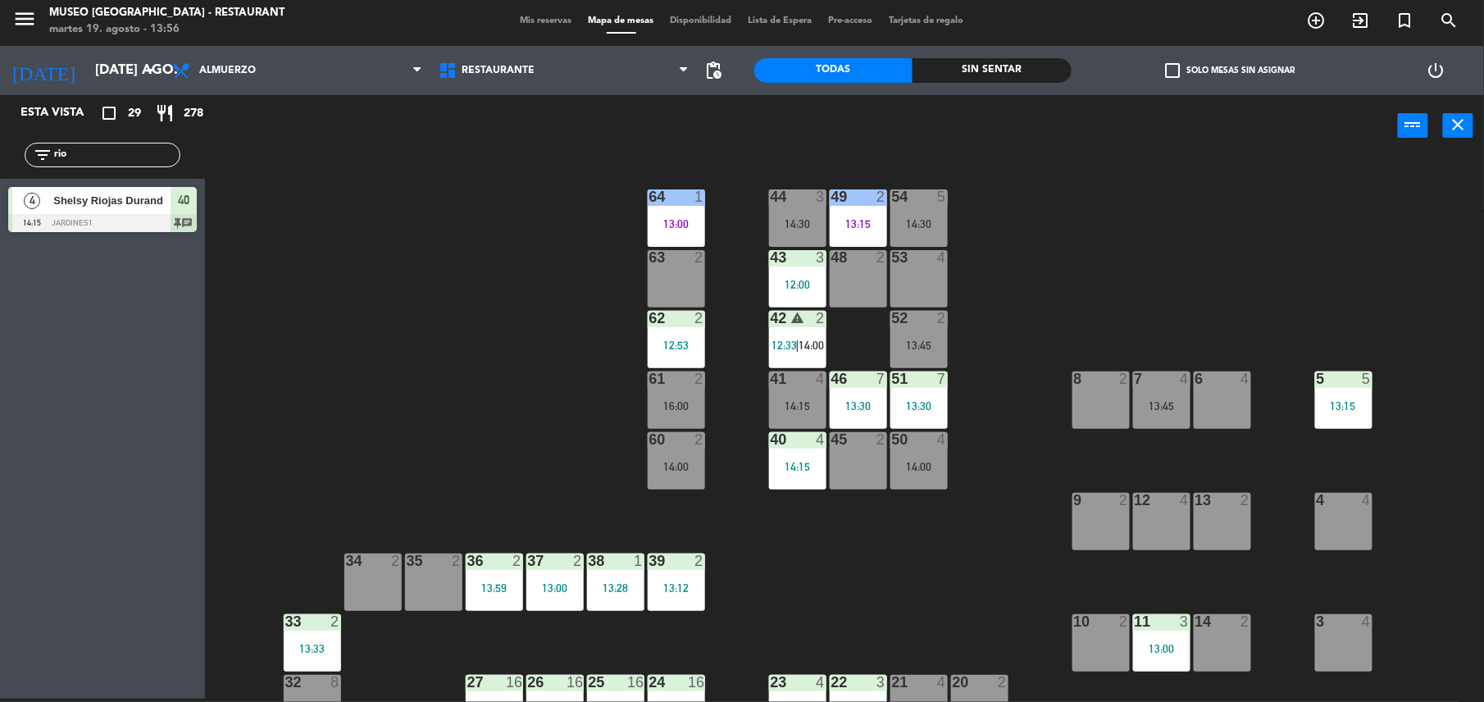
drag, startPoint x: 122, startPoint y: 155, endPoint x: 7, endPoint y: 126, distance: 118.3
click at [7, 126] on div "Esta vista crop_square 29 restaurant 278 filter_list rio 4 Shelsy Riojas Durand…" at bounding box center [102, 167] width 205 height 145
type input "luis"
click at [148, 233] on div "2 Luis Angel Reyes 14:00 Jardines1 60" at bounding box center [102, 209] width 205 height 61
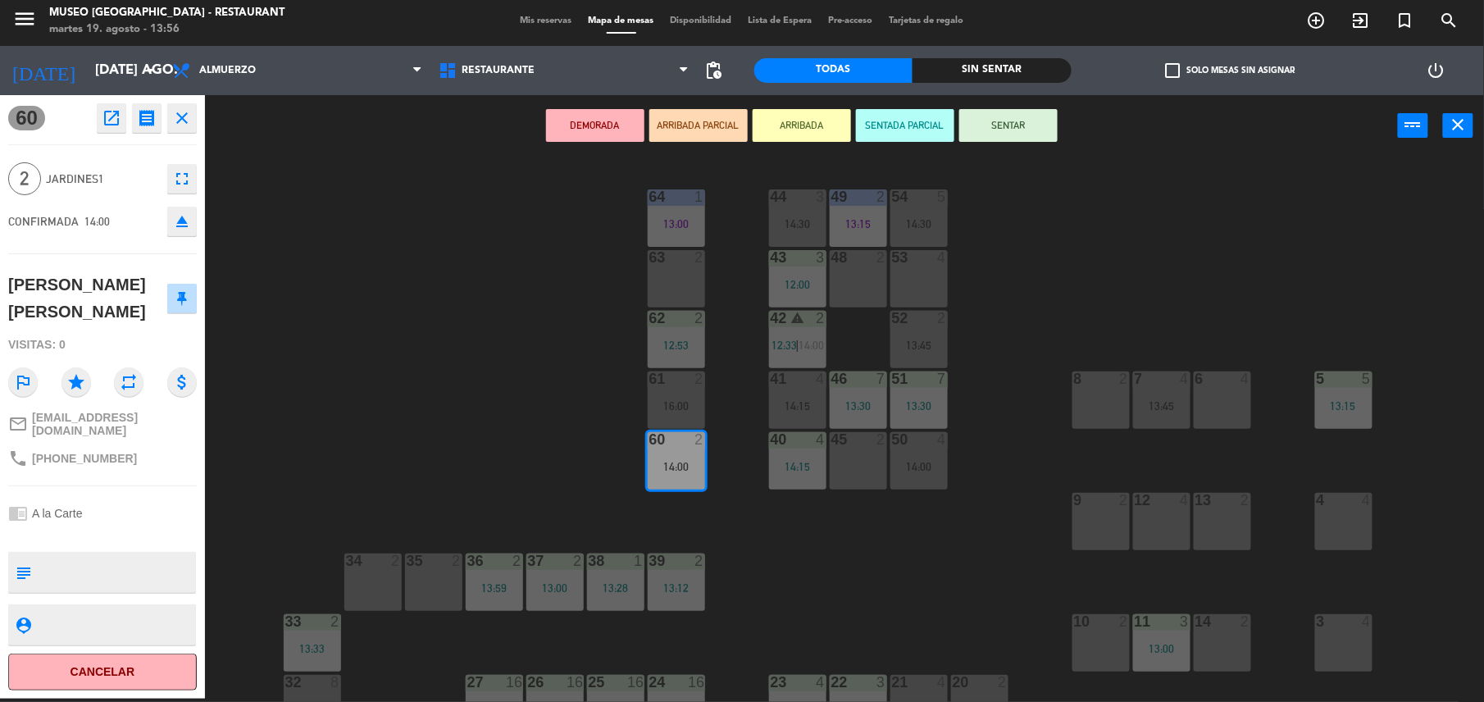
click at [135, 555] on textarea at bounding box center [116, 572] width 157 height 34
click at [109, 555] on textarea at bounding box center [116, 572] width 157 height 34
type textarea "m60 cumpleaños"
click at [115, 330] on div "Visitas: 0" at bounding box center [102, 344] width 189 height 29
click at [1035, 118] on button "SENTAR" at bounding box center [1008, 125] width 98 height 33
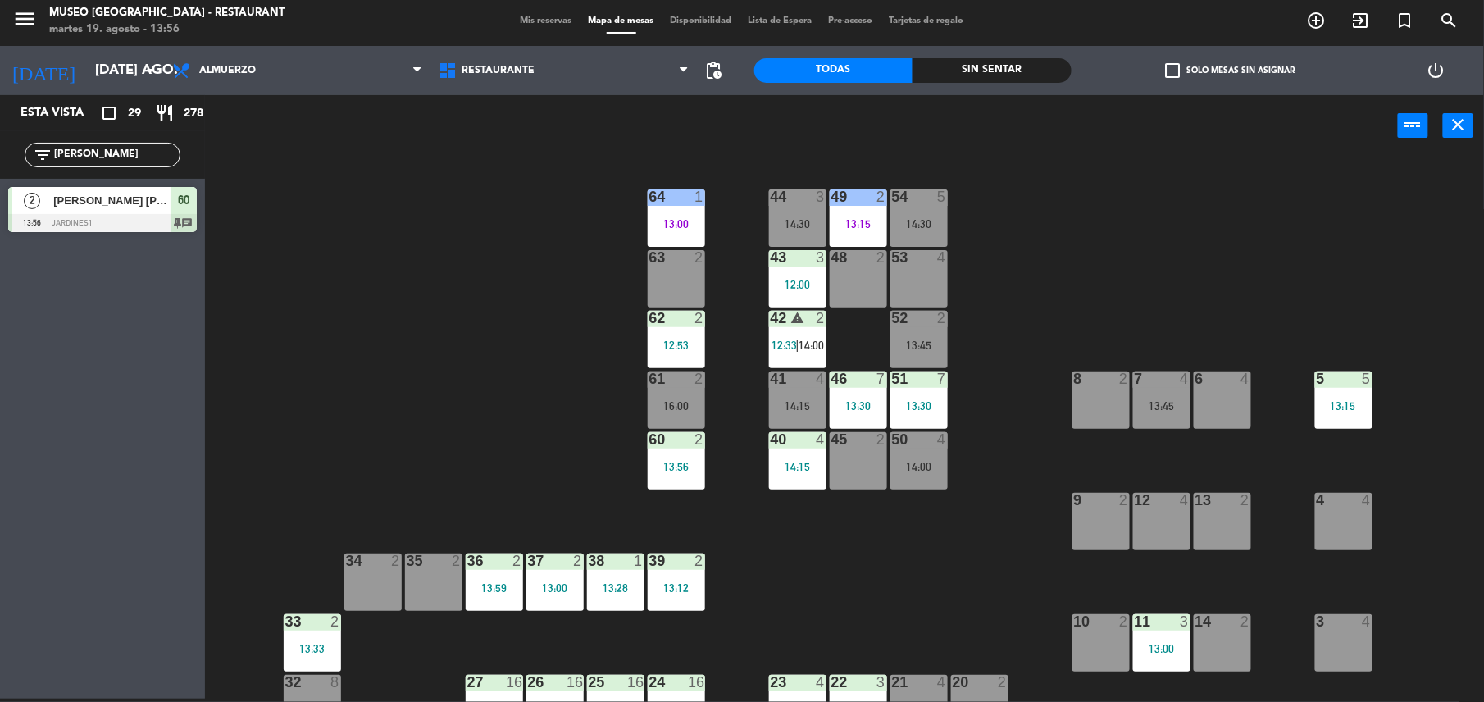
click at [115, 138] on div "filter_list luis" at bounding box center [102, 155] width 205 height 48
drag, startPoint x: 116, startPoint y: 152, endPoint x: -5, endPoint y: 106, distance: 130.0
click at [0, 106] on html "close × Museo Larco Café - Restaurant × chrome_reader_mode Listado de Reservas …" at bounding box center [742, 351] width 1484 height 702
type input "carlos"
click at [113, 204] on span "[PERSON_NAME]" at bounding box center [111, 200] width 117 height 17
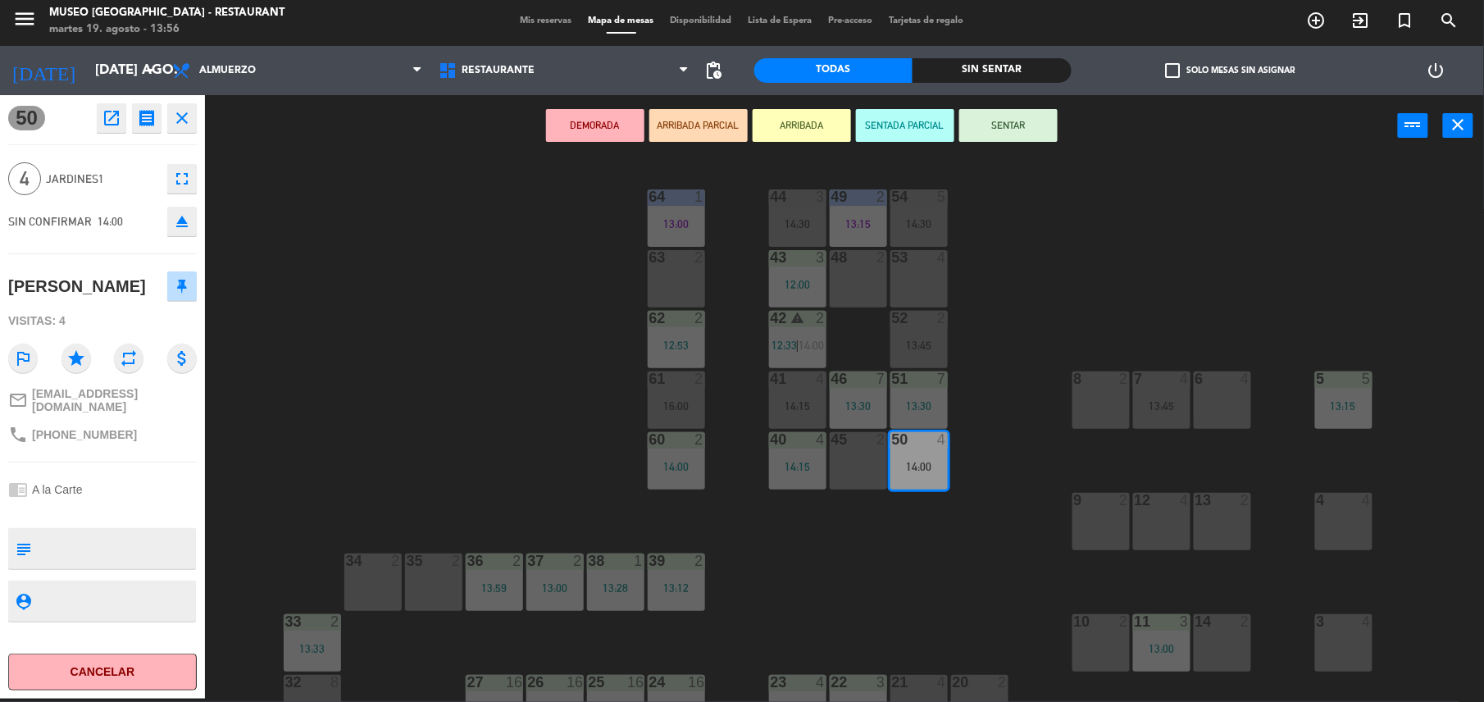
click at [922, 271] on div "53 4" at bounding box center [918, 278] width 57 height 57
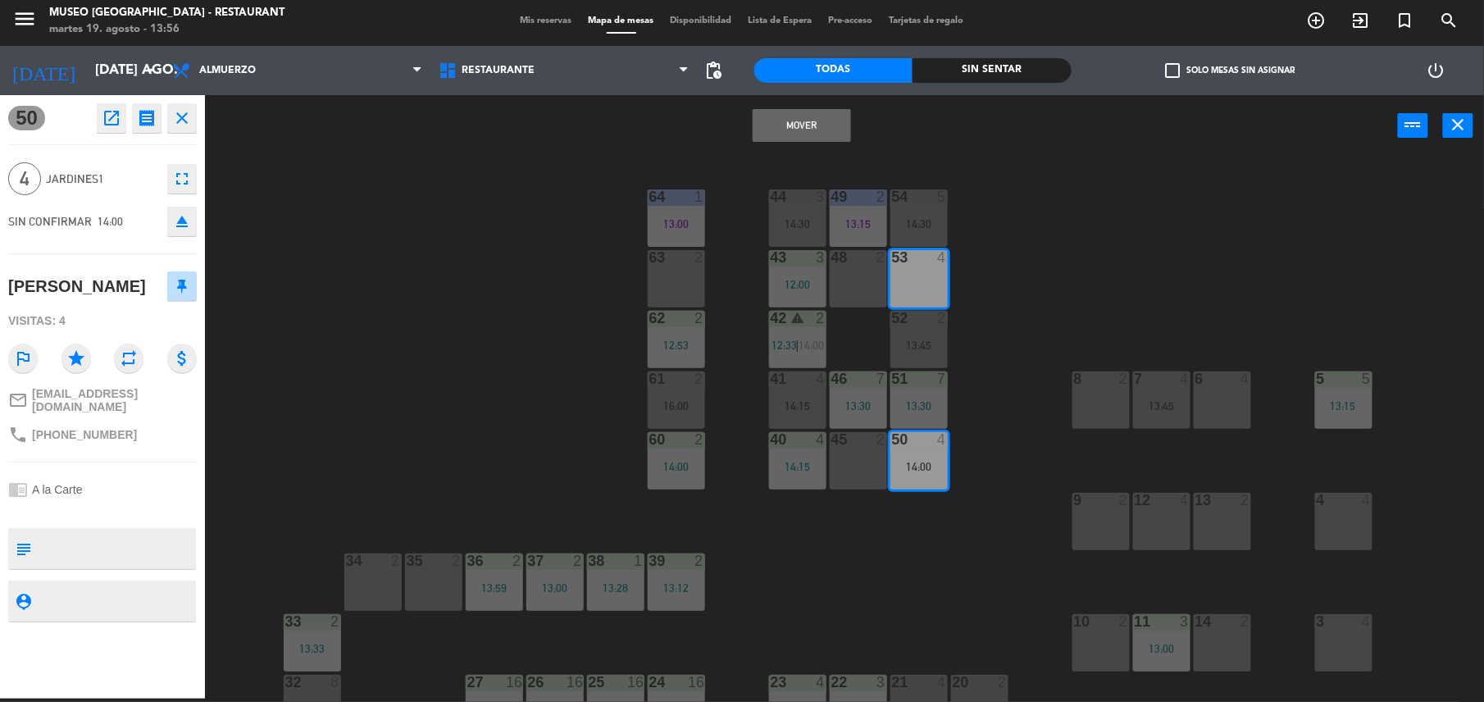
click at [794, 126] on button "Mover" at bounding box center [802, 125] width 98 height 33
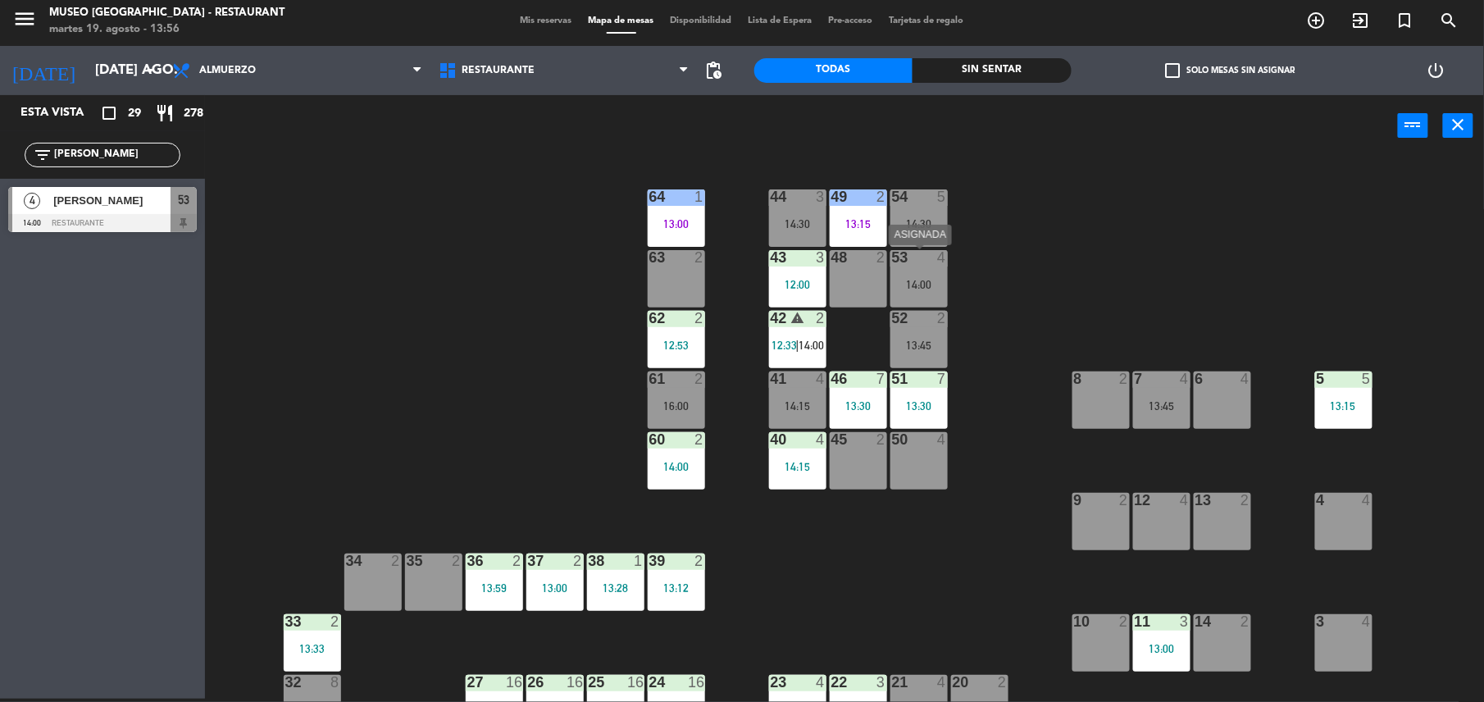
click at [918, 269] on div "53 4 14:00" at bounding box center [918, 278] width 57 height 57
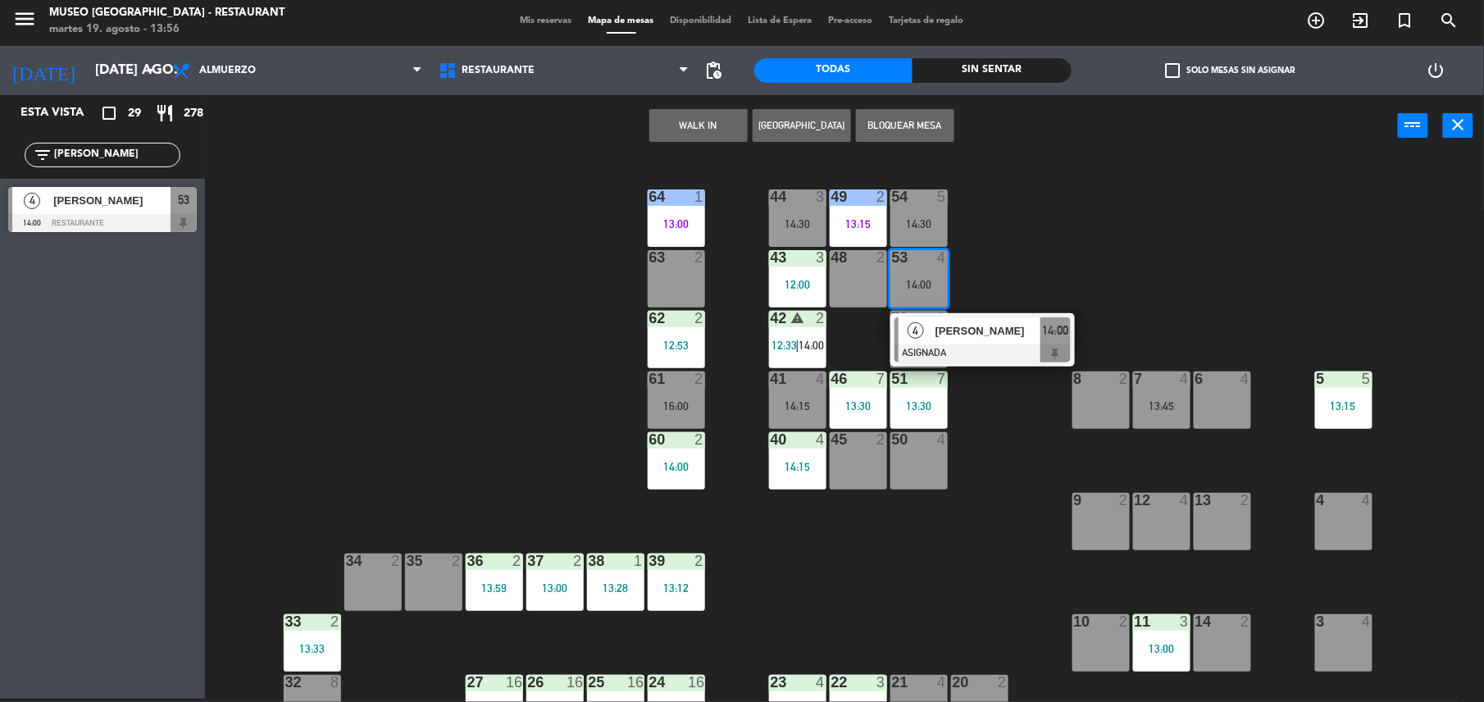
click at [974, 334] on span "[PERSON_NAME]" at bounding box center [987, 330] width 105 height 17
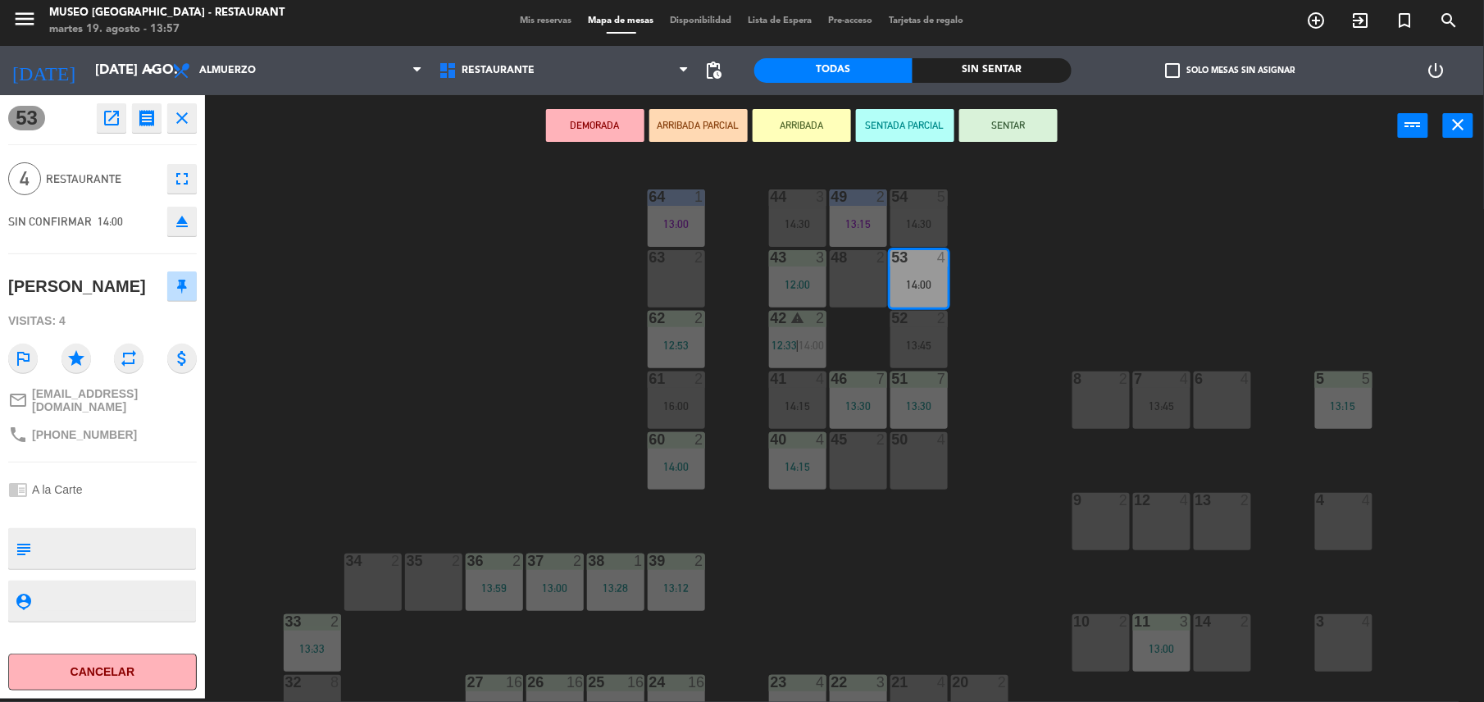
click at [1013, 110] on button "SENTAR" at bounding box center [1008, 125] width 98 height 33
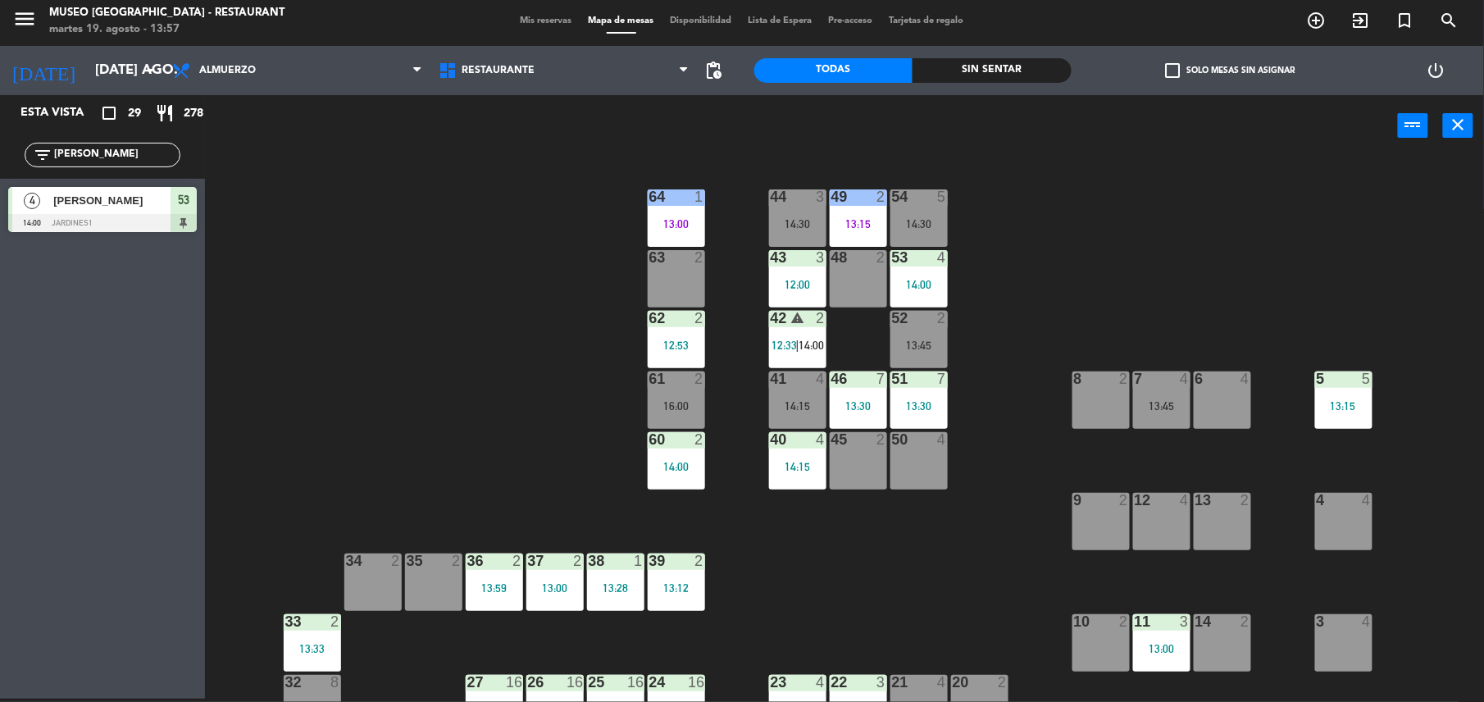
click at [925, 280] on div "14:00" at bounding box center [918, 284] width 57 height 11
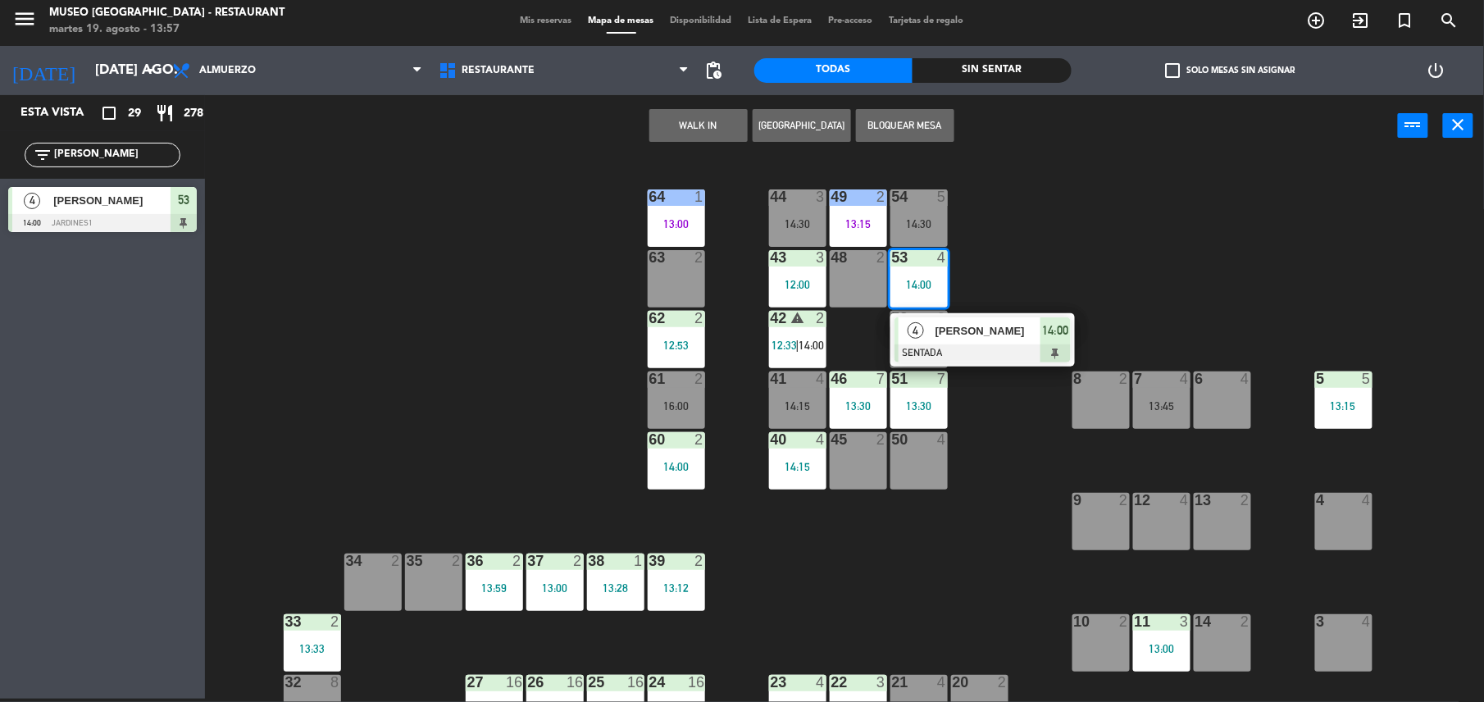
click at [981, 326] on span "[PERSON_NAME]" at bounding box center [987, 330] width 105 height 17
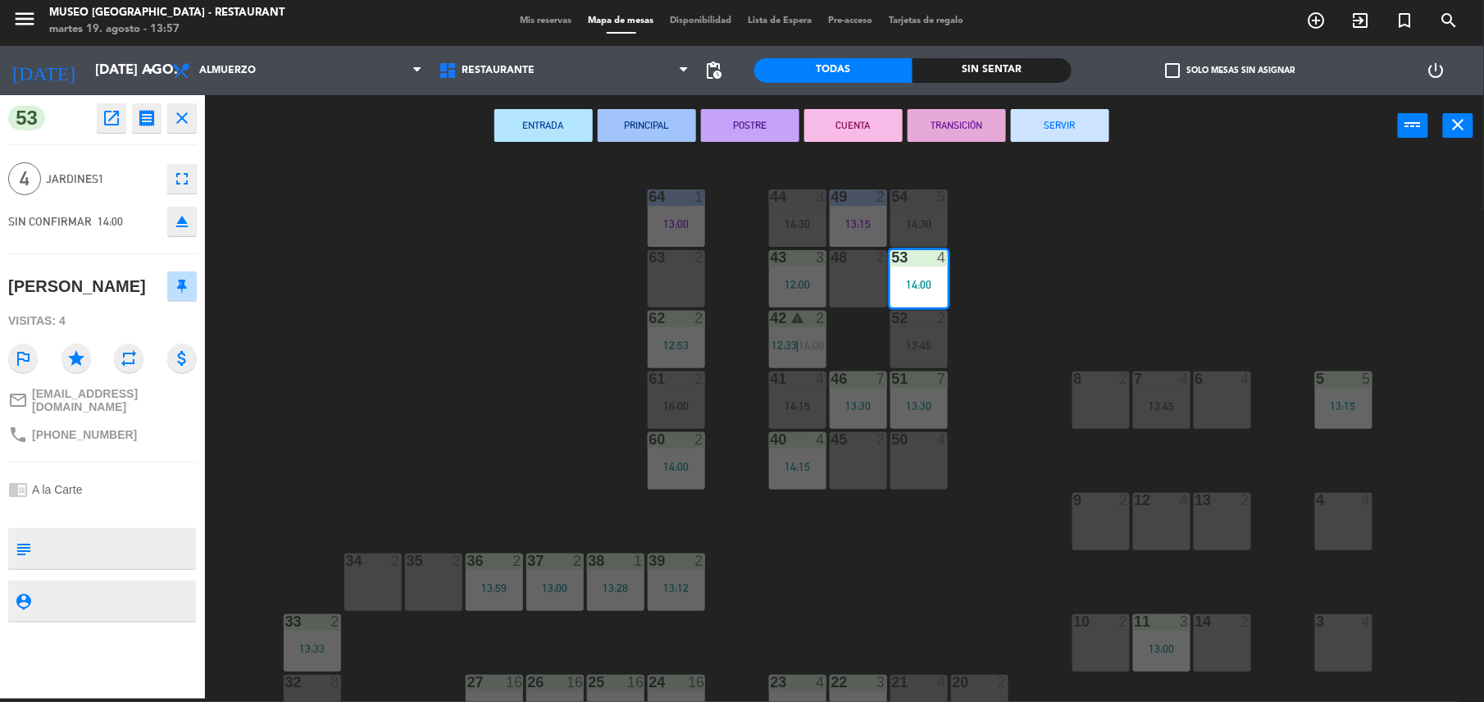
click at [528, 352] on div "44 3 14:30 49 2 13:15 54 5 14:30 64 1 13:00 48 2 53 4 14:00 63 2 43 3 12:00 62 …" at bounding box center [852, 431] width 1264 height 542
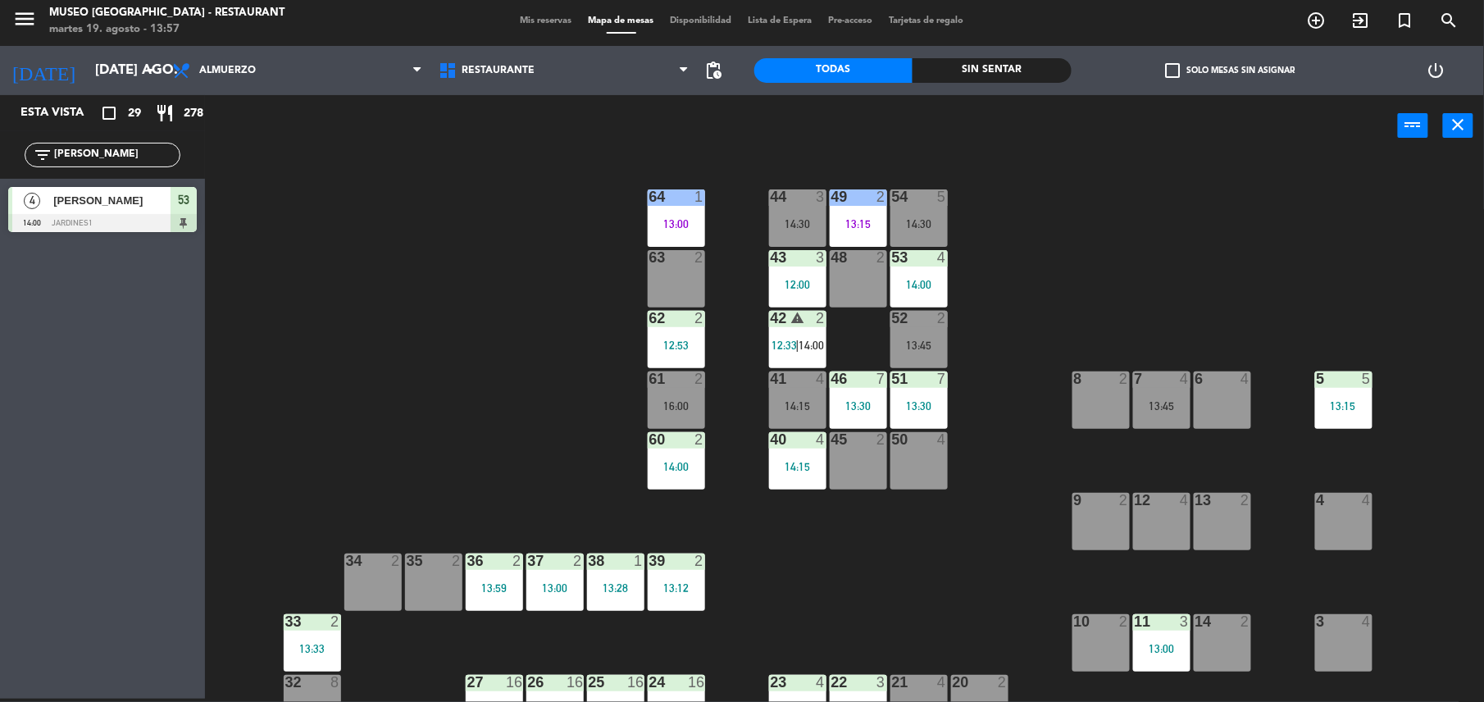
drag, startPoint x: 103, startPoint y: 156, endPoint x: 0, endPoint y: 152, distance: 103.4
click at [0, 152] on html "close × Museo Larco Café - Restaurant × chrome_reader_mode Listado de Reservas …" at bounding box center [742, 351] width 1484 height 702
type input "diles"
click at [89, 204] on span "[PERSON_NAME]" at bounding box center [111, 200] width 117 height 17
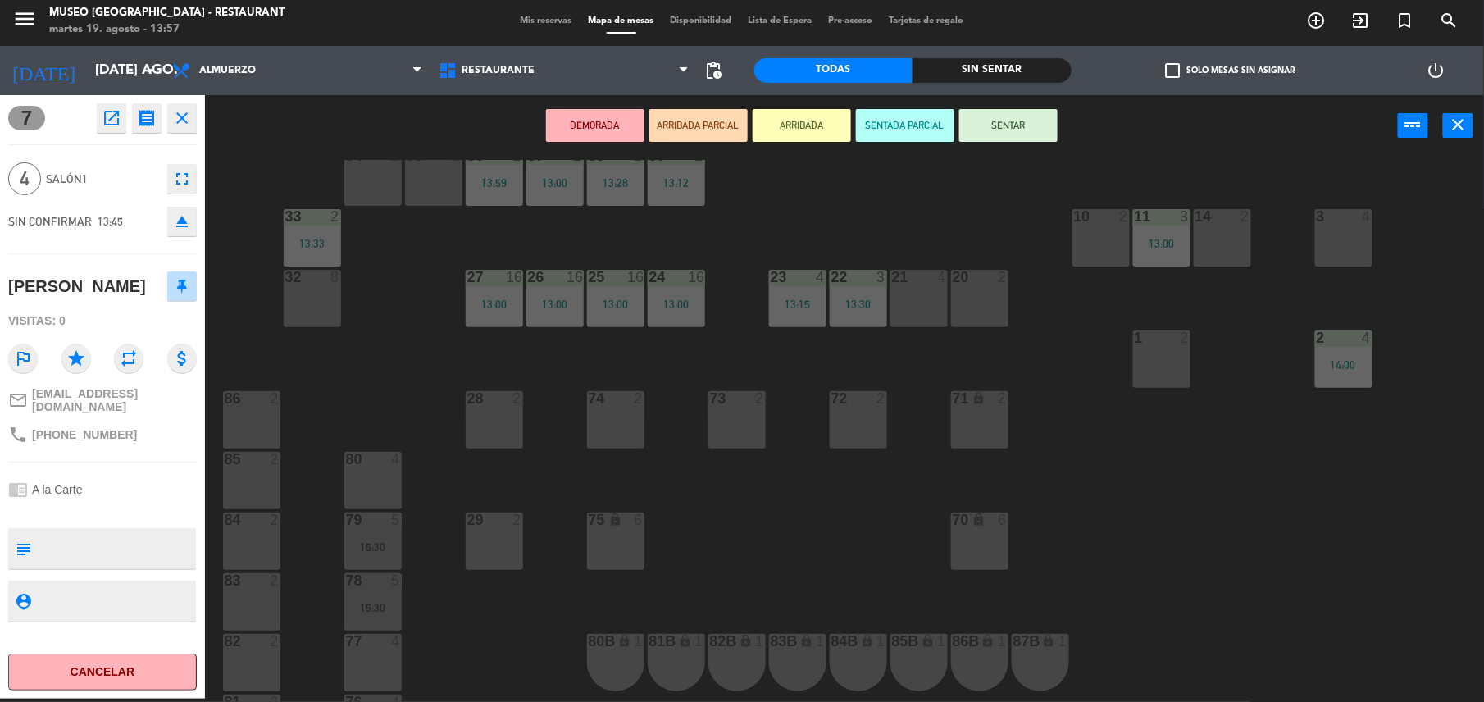
scroll to position [421, 0]
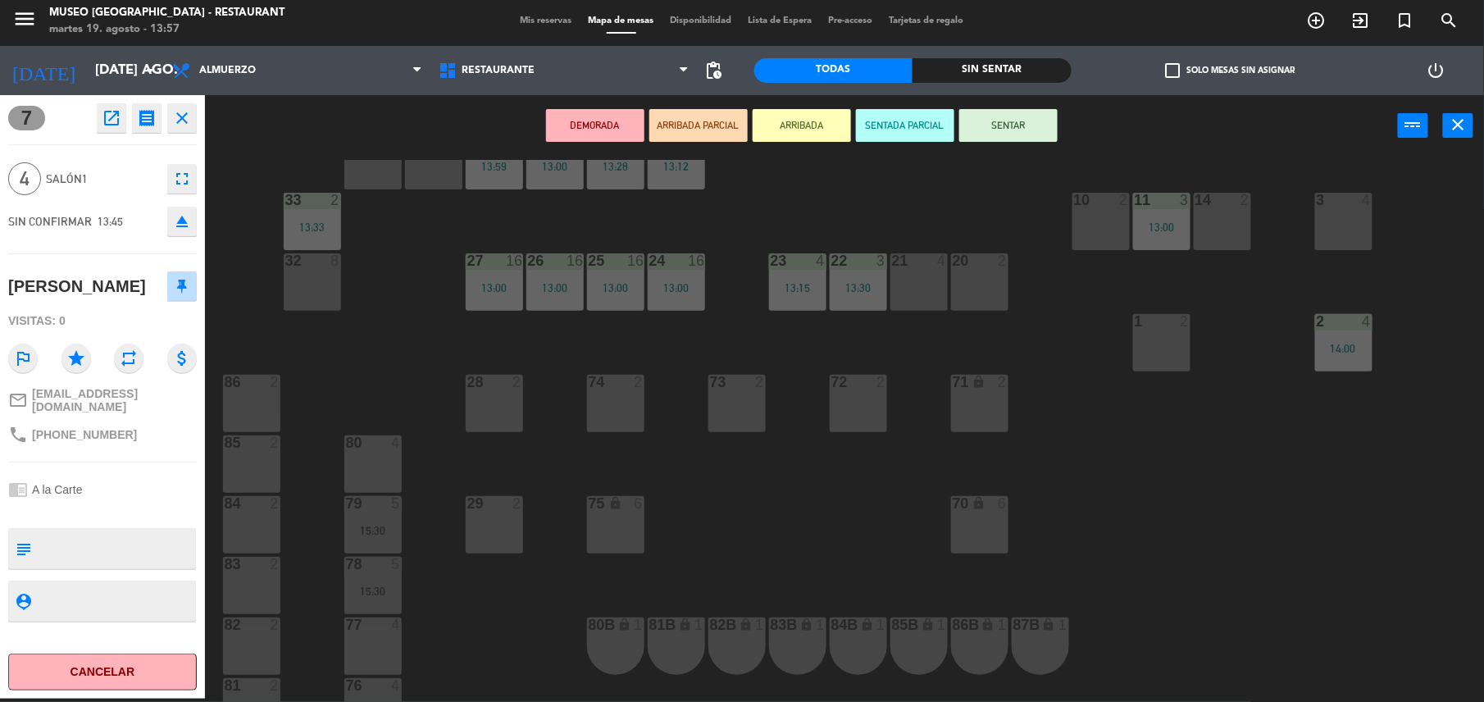
click at [912, 275] on div "21 4" at bounding box center [918, 281] width 57 height 57
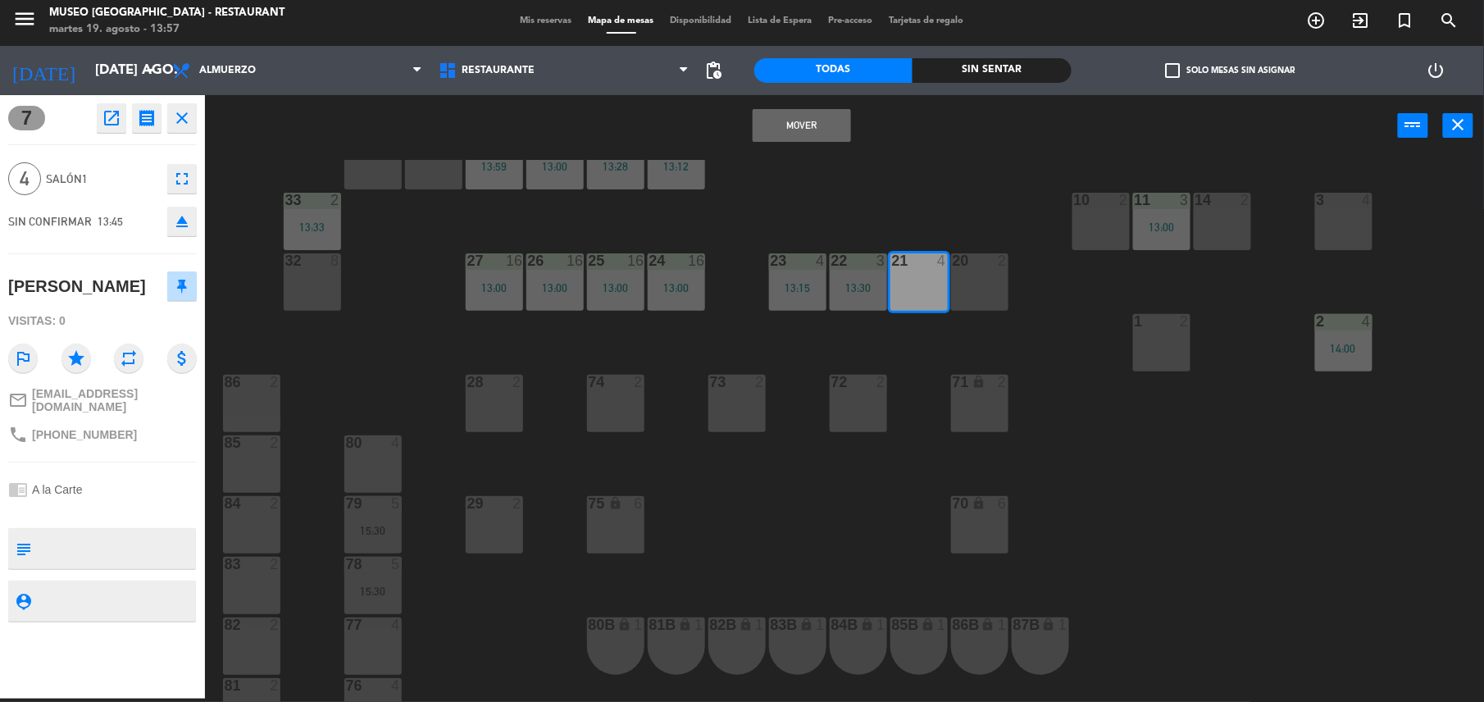
click at [811, 125] on button "Mover" at bounding box center [802, 125] width 98 height 33
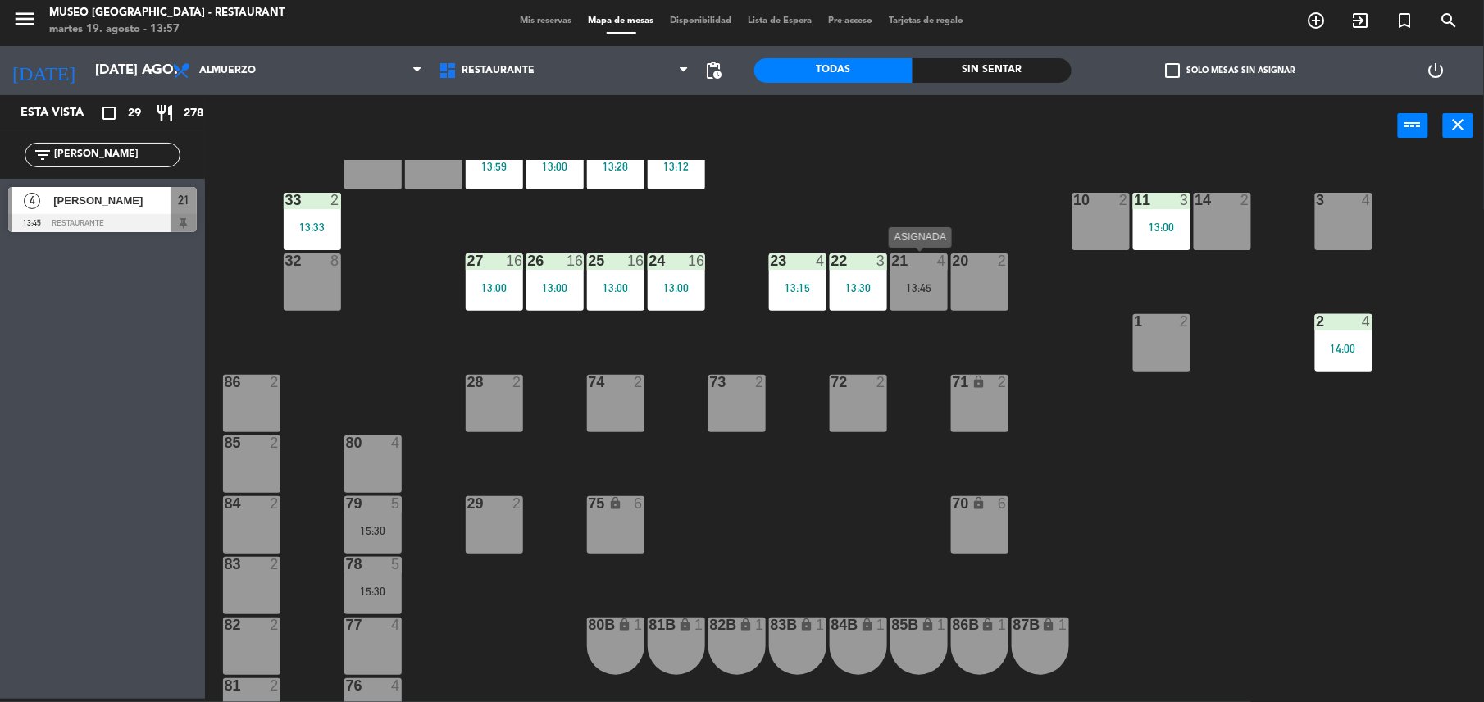
click at [935, 295] on div "21 4 13:45" at bounding box center [918, 281] width 57 height 57
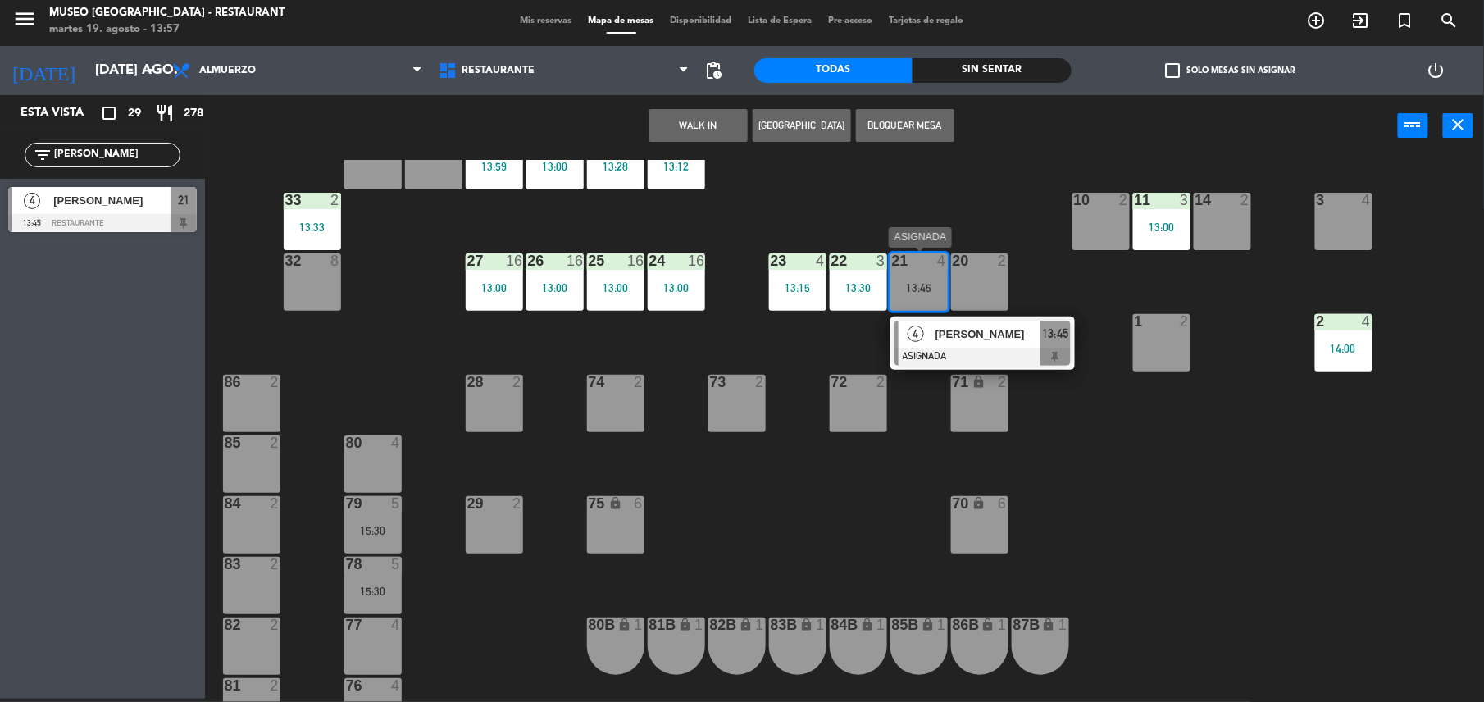
click at [985, 348] on div at bounding box center [982, 357] width 176 height 18
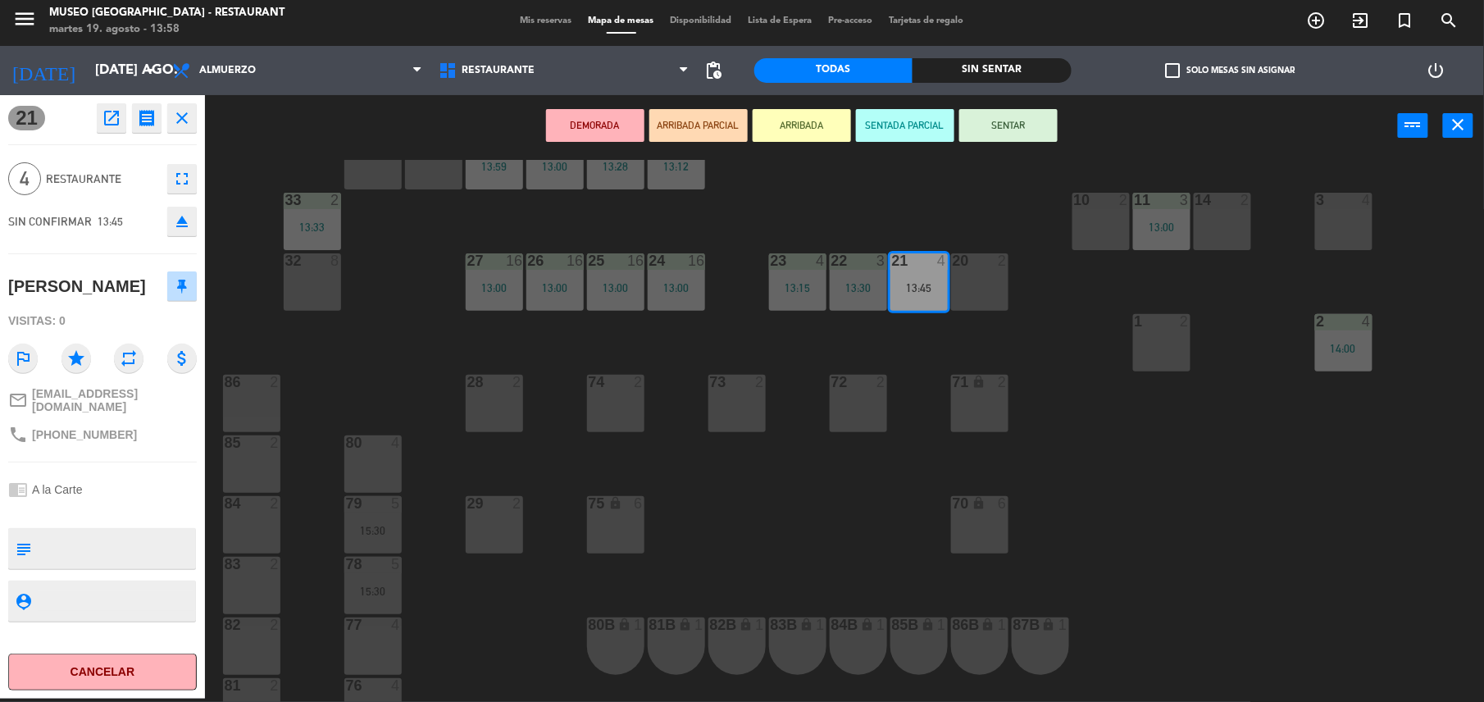
click at [93, 534] on textarea at bounding box center [116, 548] width 157 height 34
type textarea "m21 cumpleaños"
click at [121, 322] on div "Visitas: 0" at bounding box center [102, 321] width 189 height 29
click at [998, 132] on button "SENTAR" at bounding box center [1008, 125] width 98 height 33
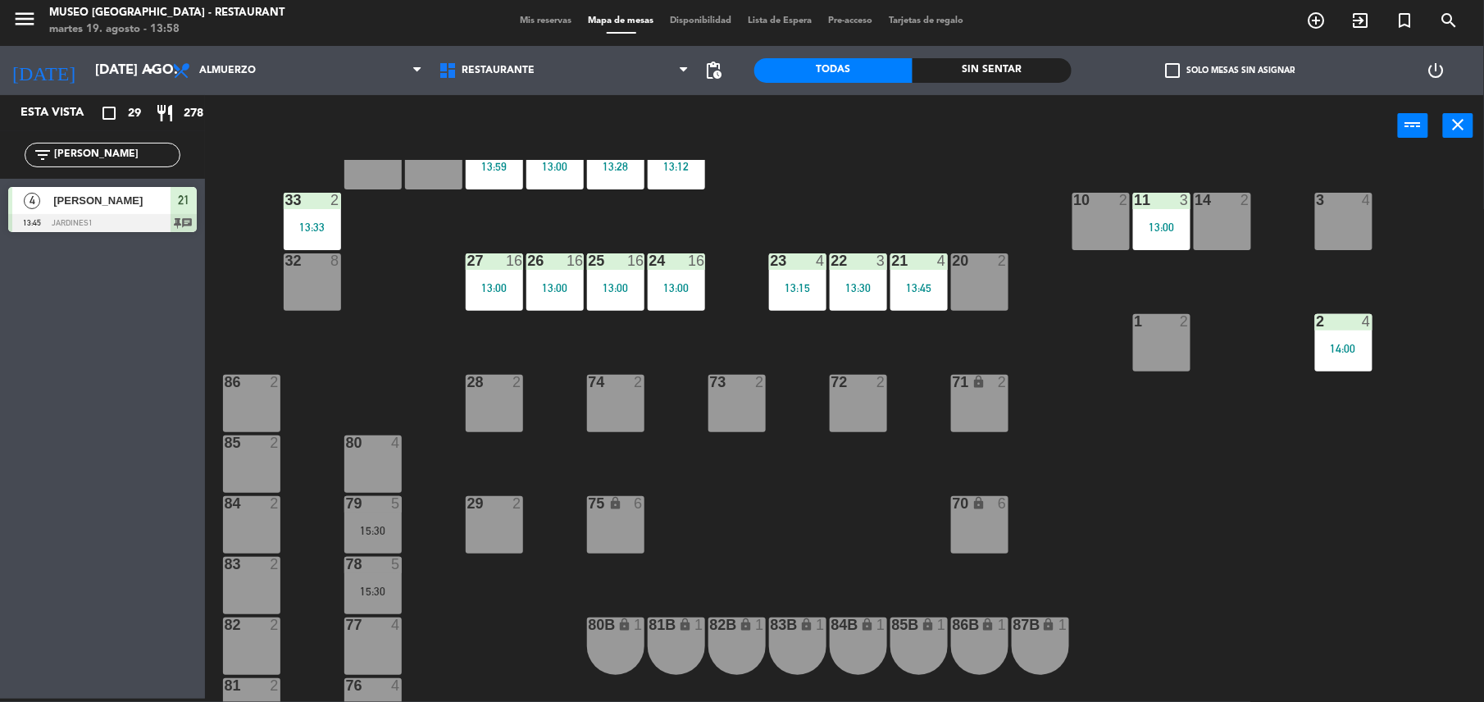
scroll to position [0, 0]
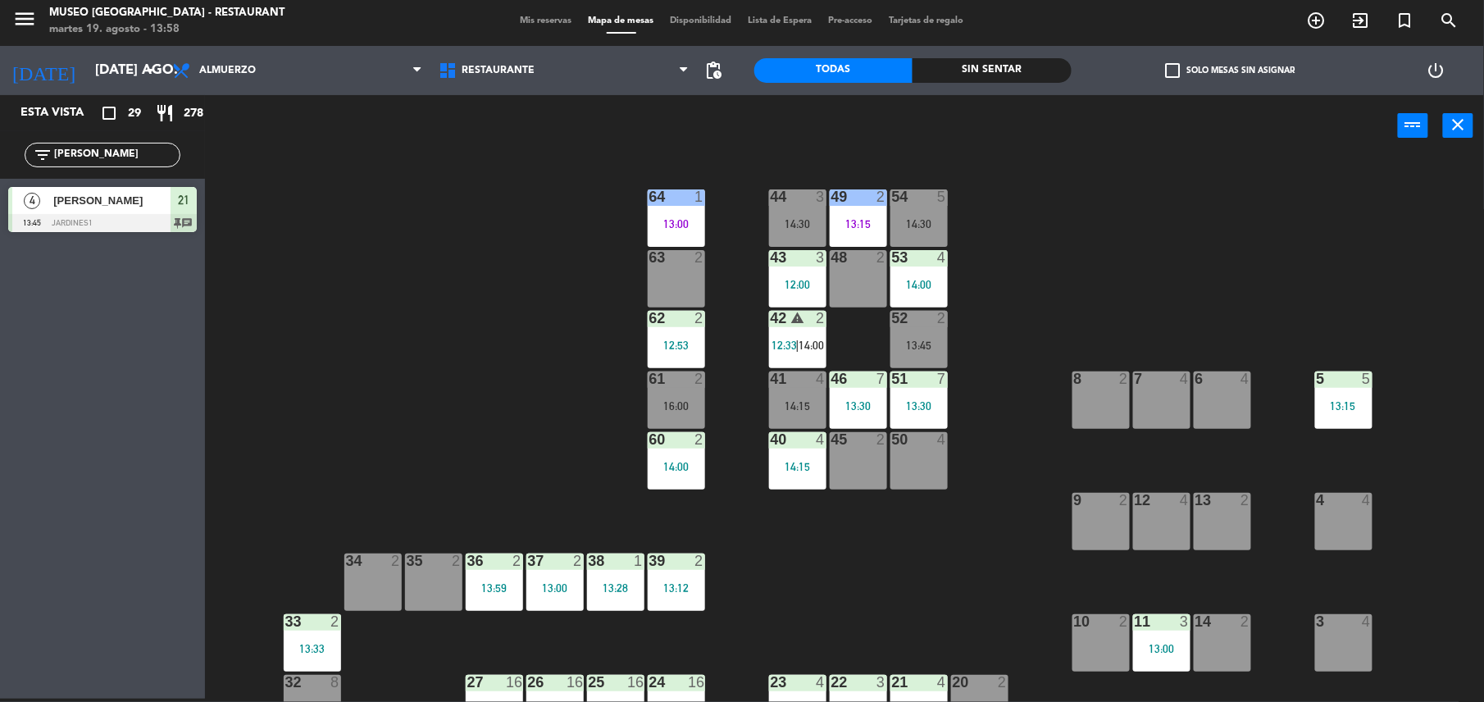
click at [933, 266] on div "53 4 14:00" at bounding box center [918, 278] width 57 height 57
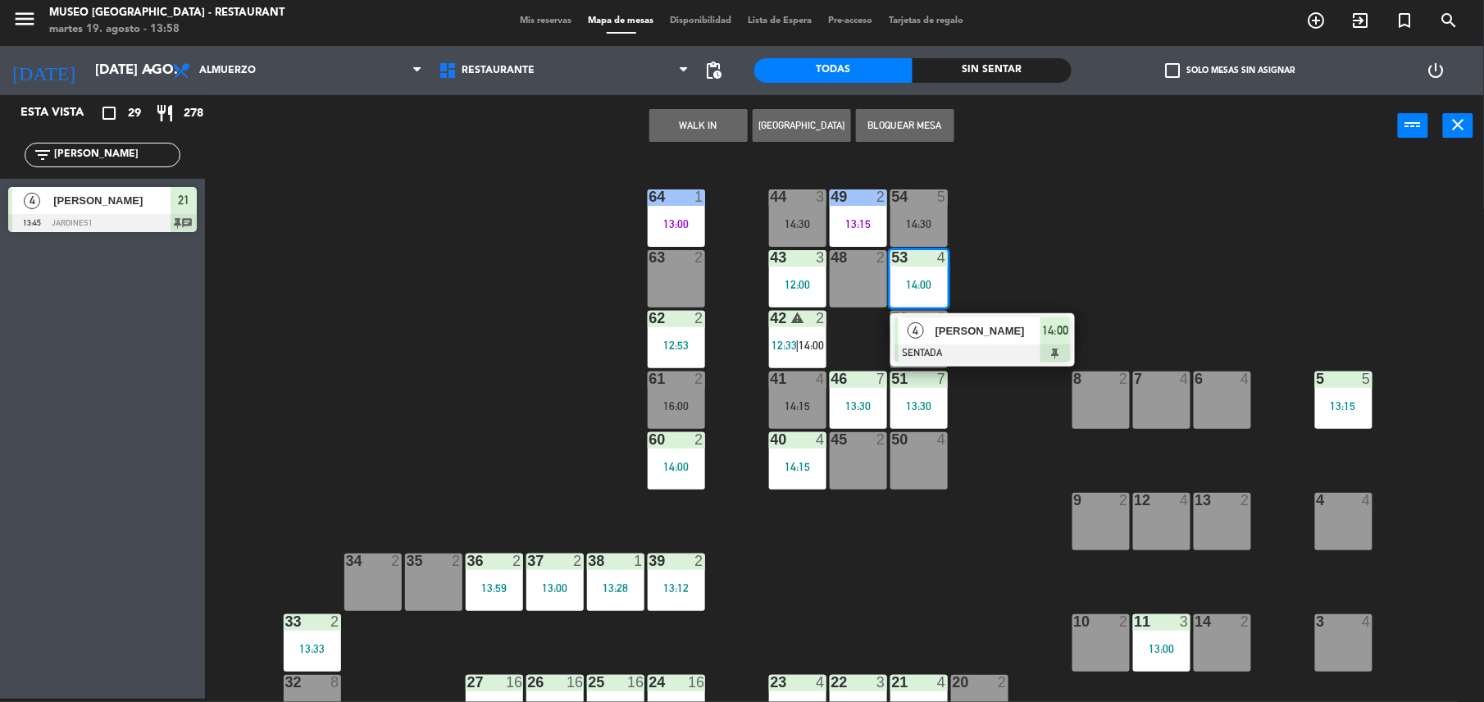
click at [1017, 336] on span "[PERSON_NAME]" at bounding box center [987, 330] width 105 height 17
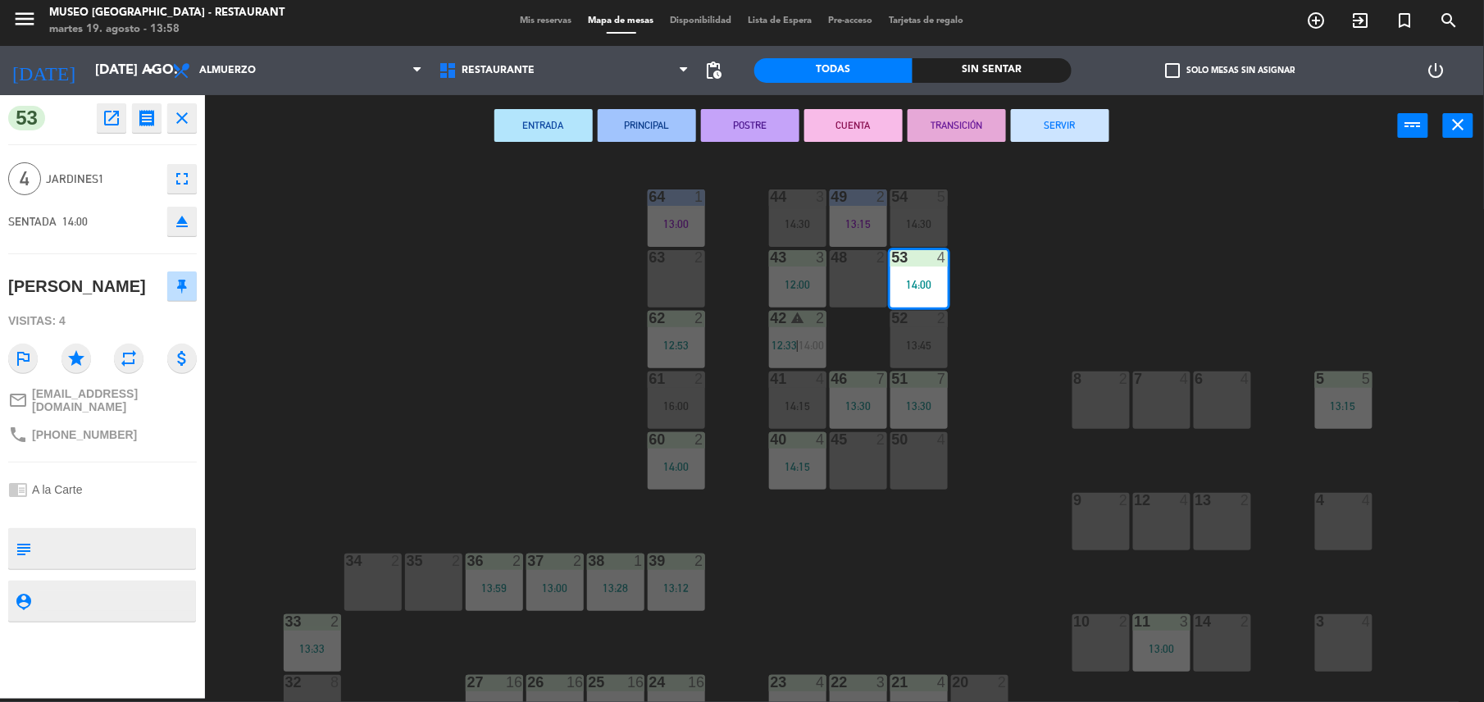
click at [107, 566] on textarea at bounding box center [116, 548] width 157 height 34
type textarea "m53 cumpleaños"
click at [125, 335] on div "Visitas: 4" at bounding box center [102, 321] width 189 height 29
click at [470, 390] on div "44 3 14:30 49 2 13:15 54 5 14:30 64 1 13:00 48 2 53 4 14:00 63 2 43 3 12:00 62 …" at bounding box center [852, 431] width 1264 height 542
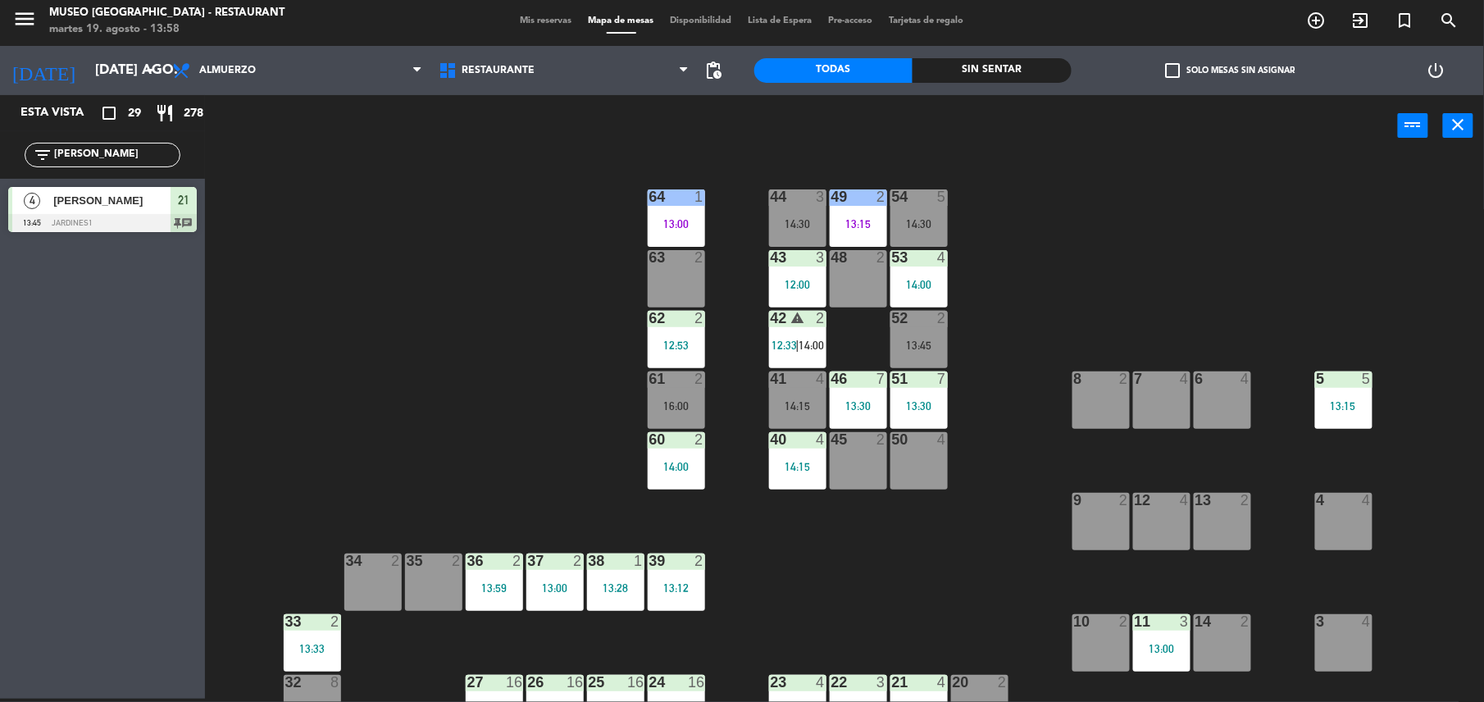
click at [675, 387] on div "61 2" at bounding box center [676, 379] width 57 height 16
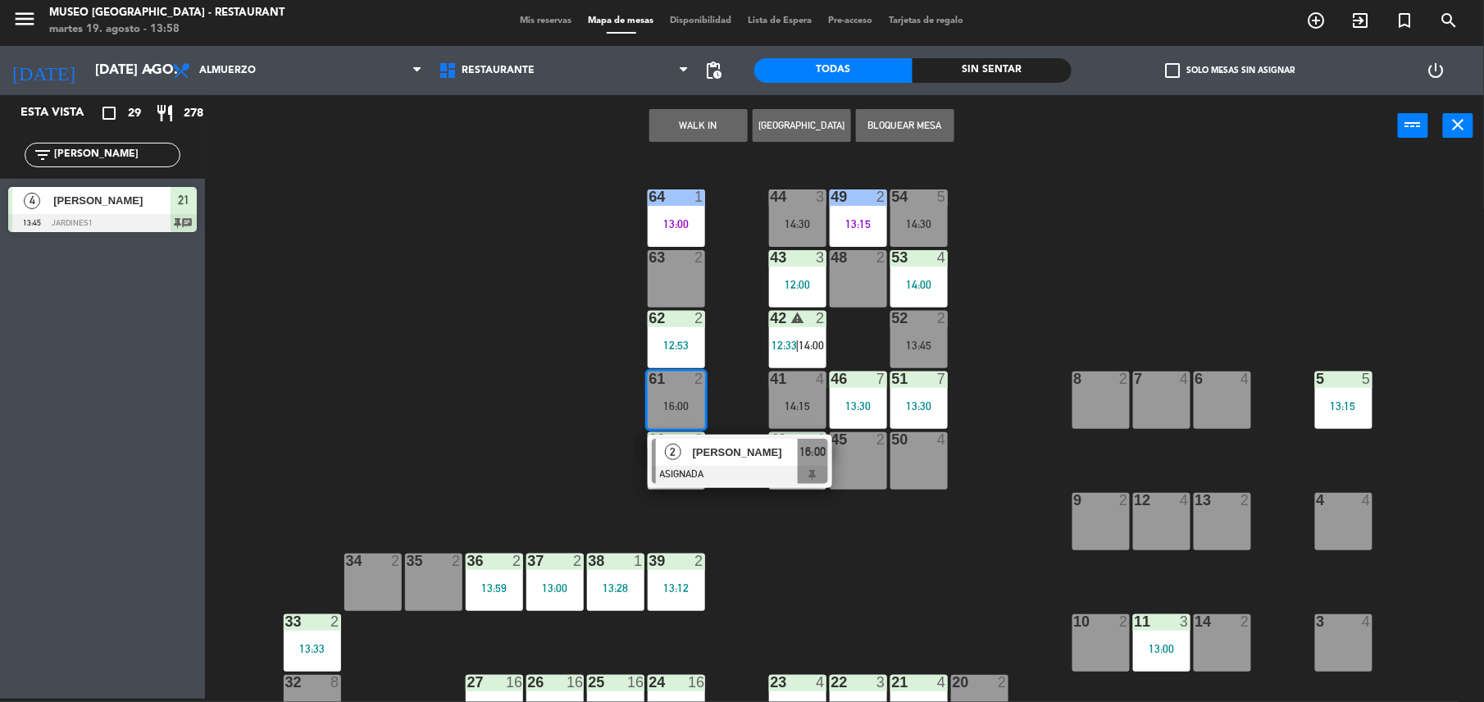
click at [871, 451] on div "45 2" at bounding box center [858, 460] width 57 height 57
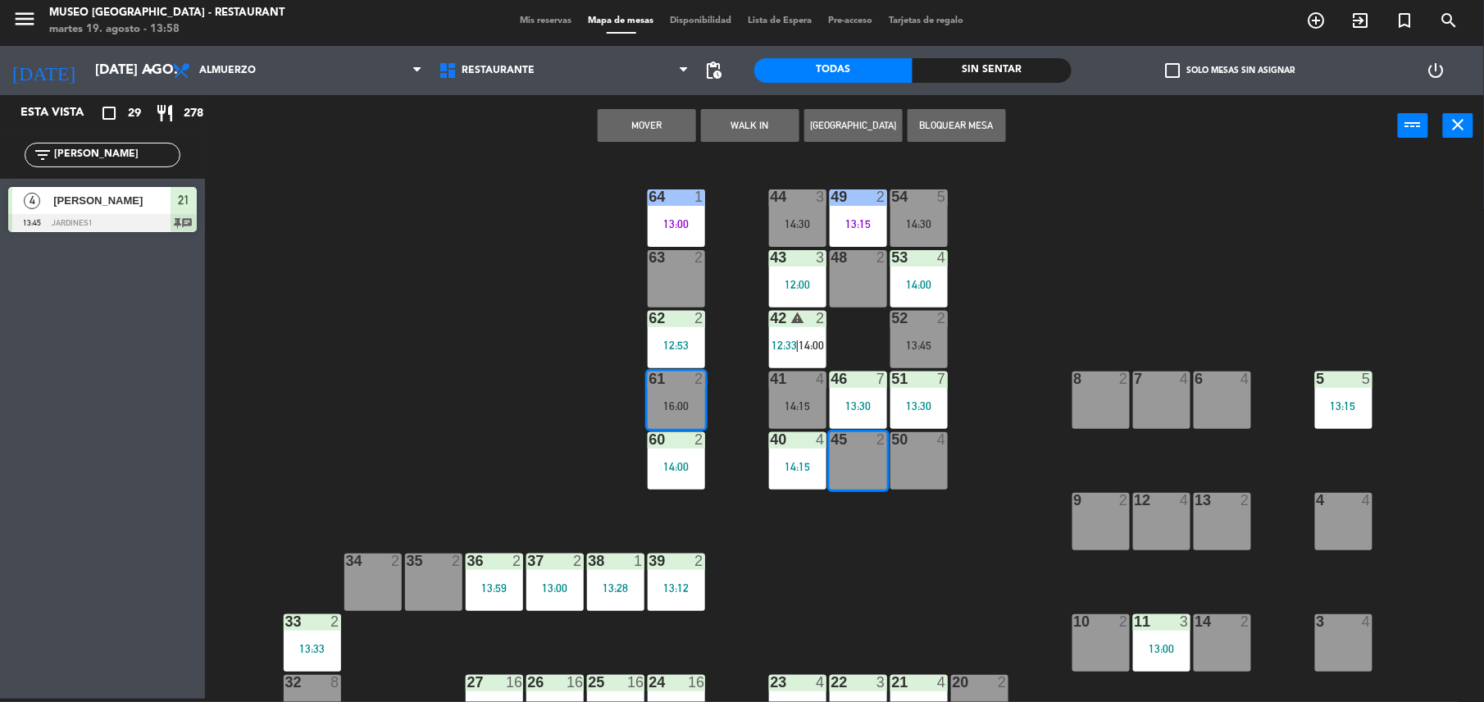
click at [656, 131] on button "Mover" at bounding box center [647, 125] width 98 height 33
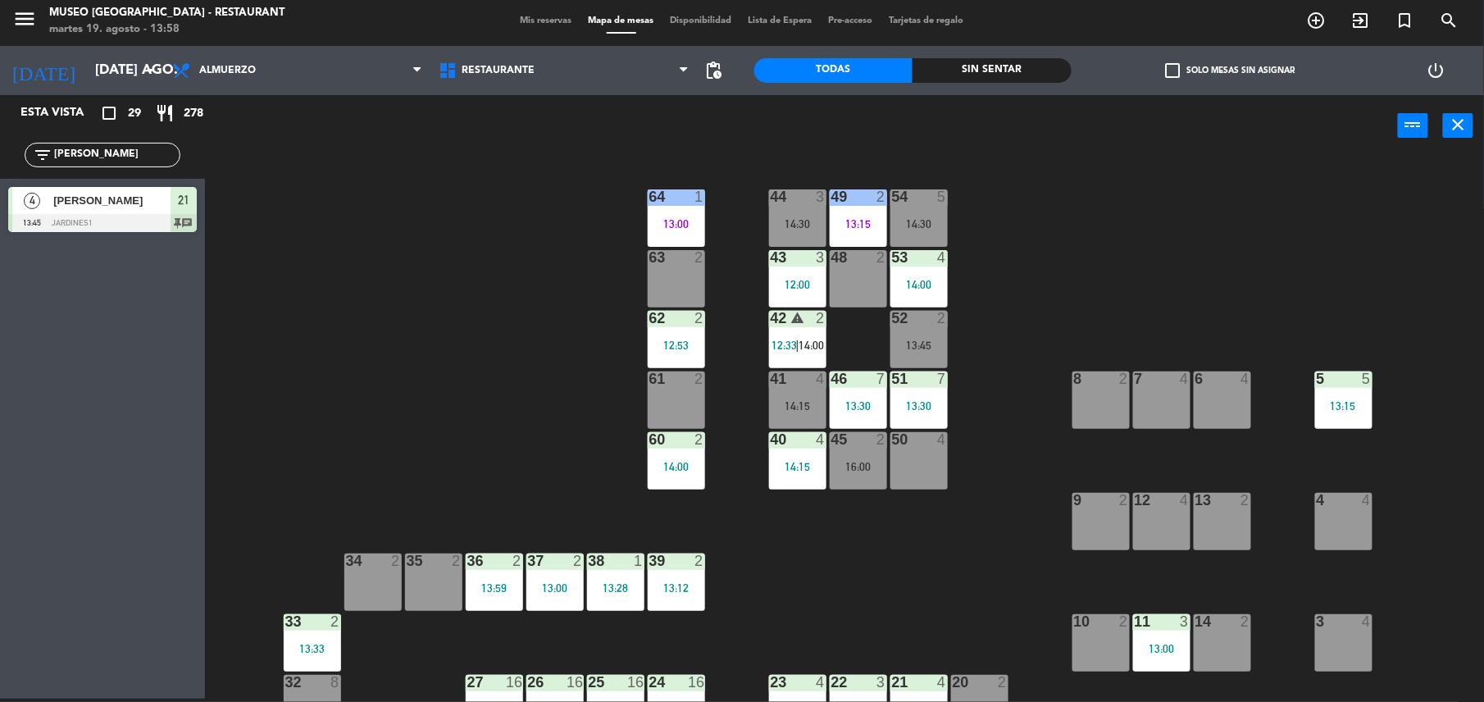
click at [672, 377] on div at bounding box center [675, 378] width 27 height 15
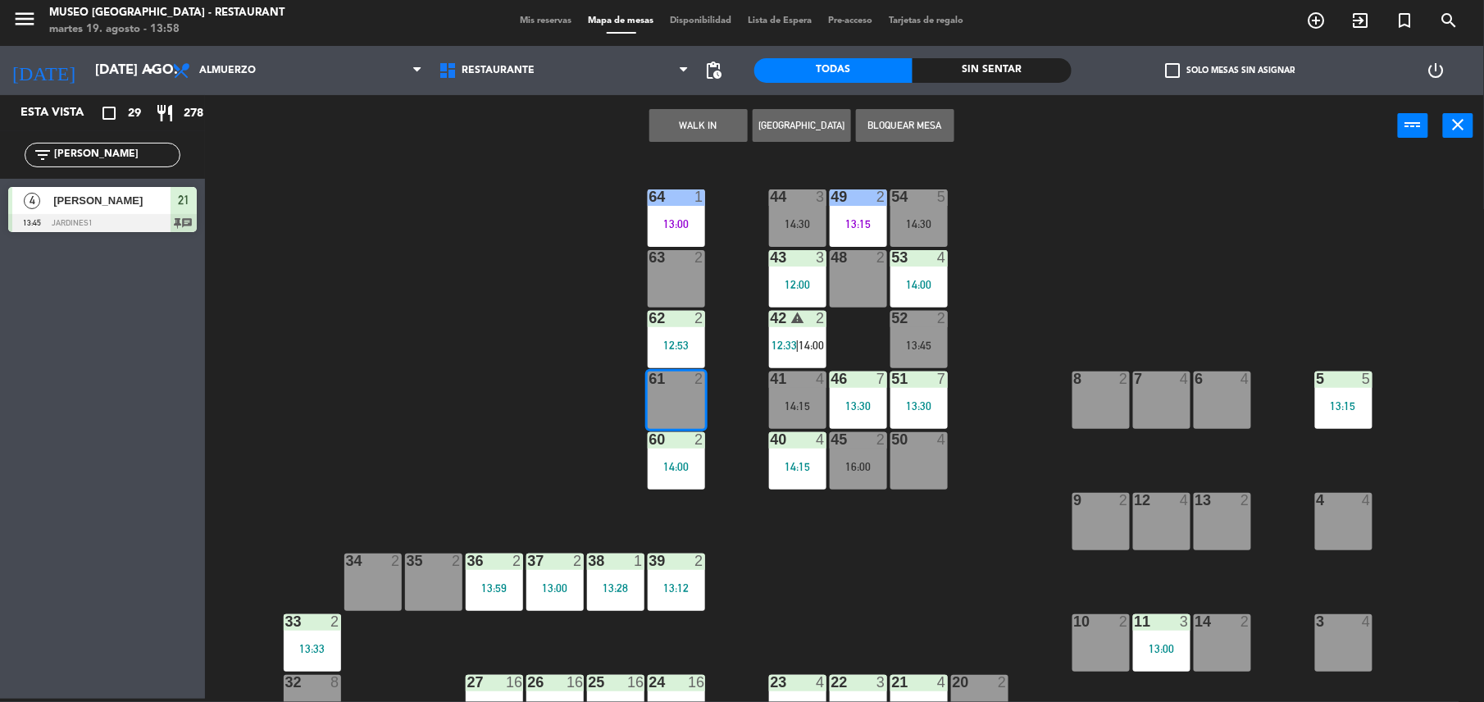
click at [687, 116] on button "WALK IN" at bounding box center [698, 125] width 98 height 33
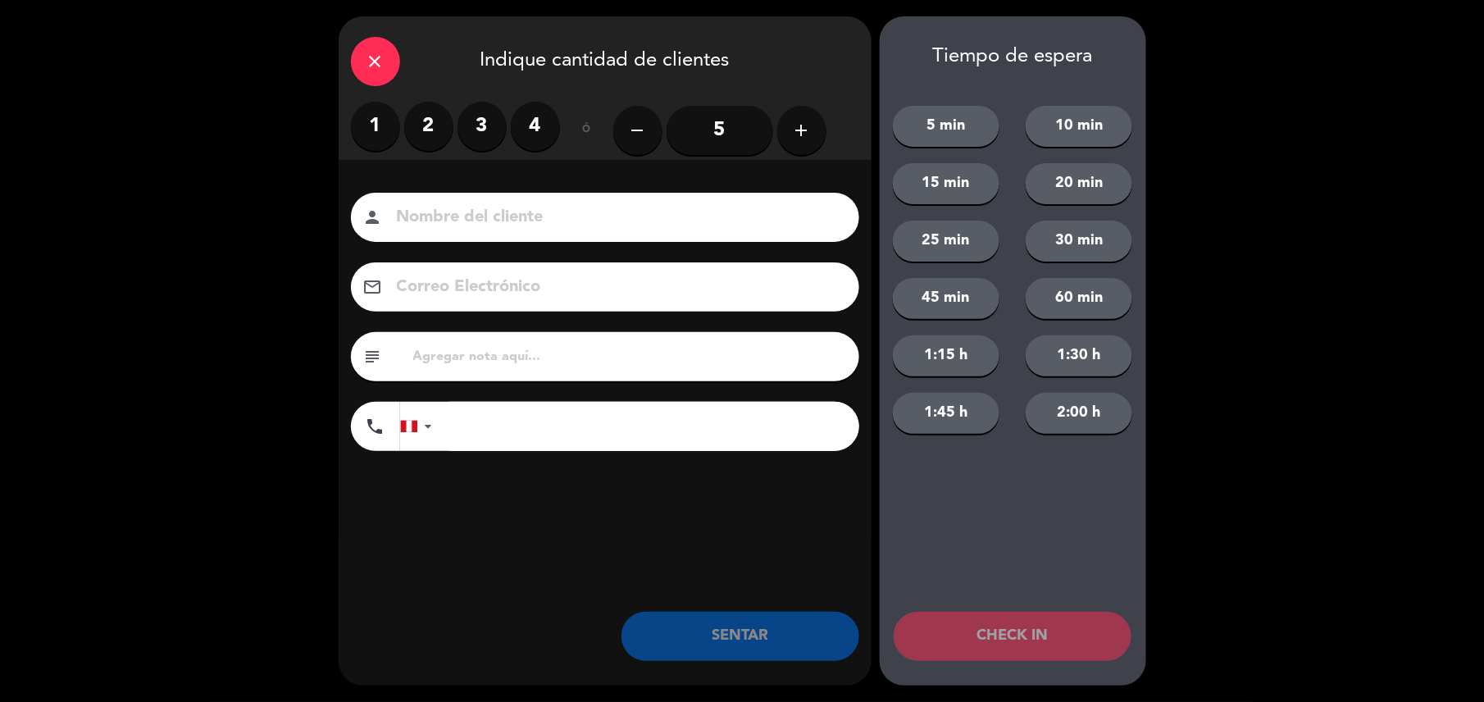
click at [415, 129] on label "2" at bounding box center [428, 126] width 49 height 49
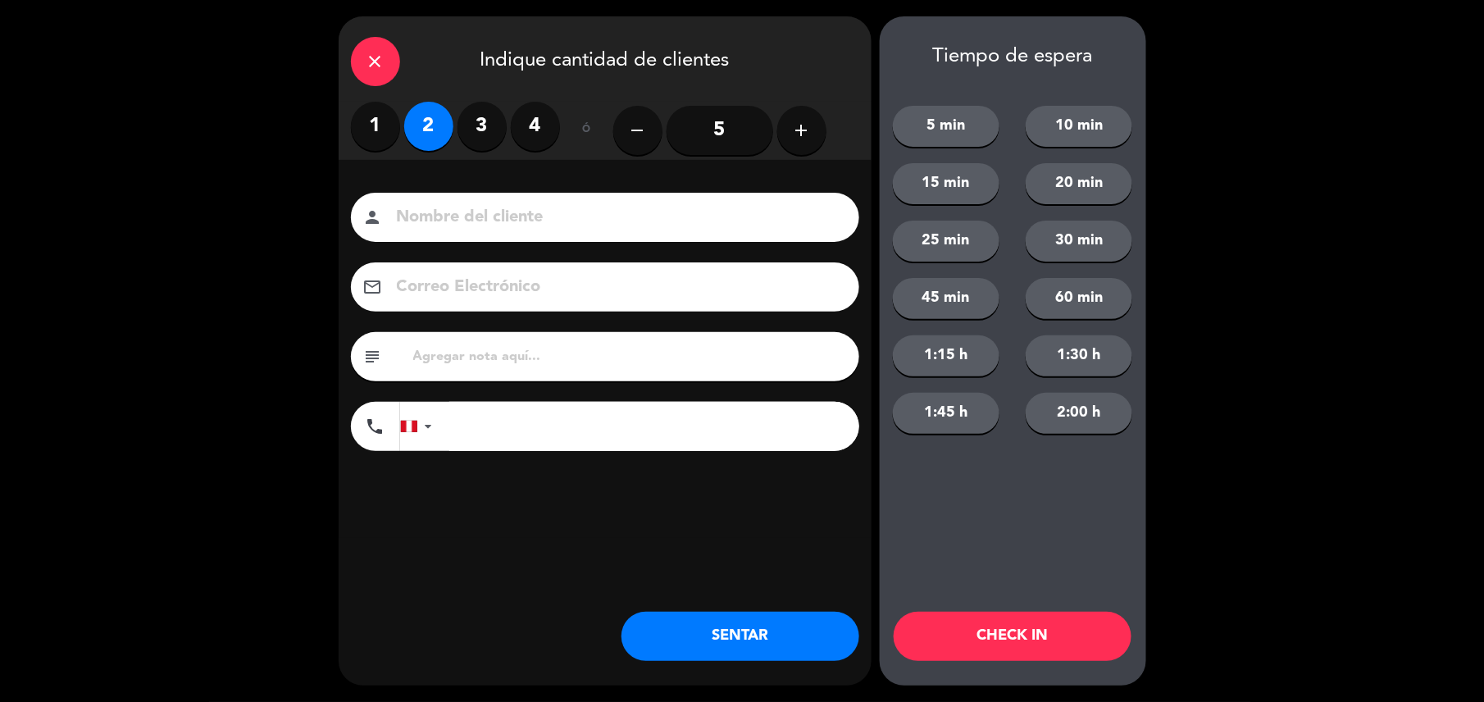
click at [480, 221] on input at bounding box center [616, 217] width 443 height 29
type input "walk in-juan"
click at [556, 434] on input "tel" at bounding box center [654, 426] width 410 height 49
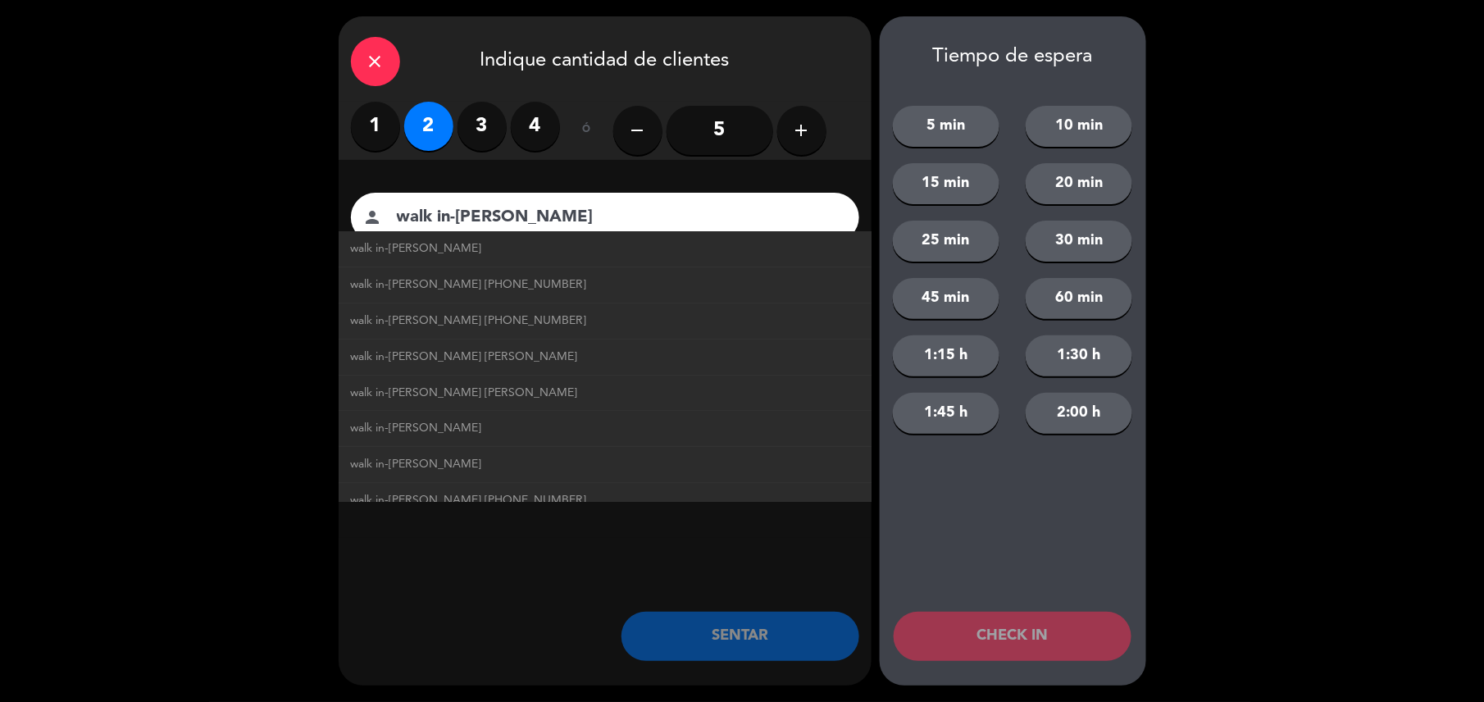
click at [534, 565] on div "close Indique cantidad de clientes 1 2 3 4 ó remove 5 add Nombre del cliente pe…" at bounding box center [605, 350] width 533 height 669
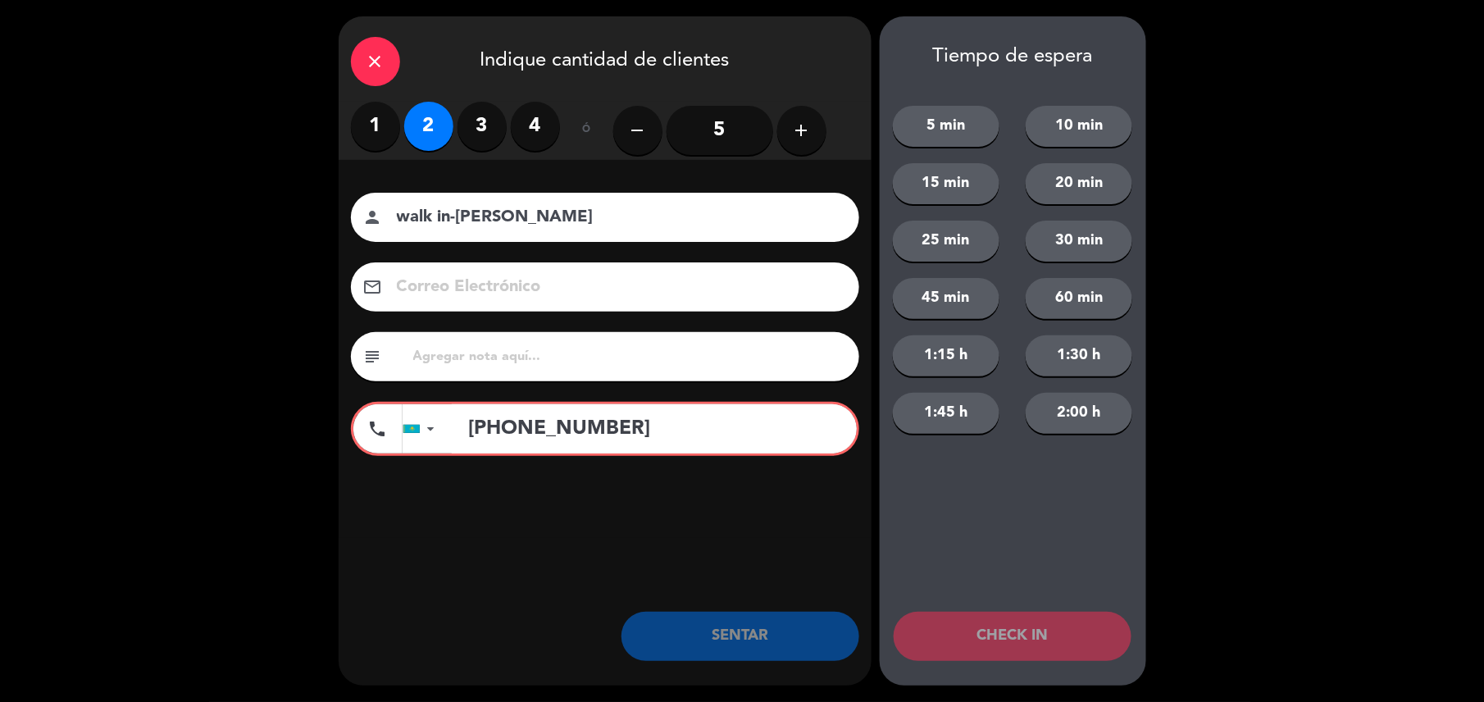
click at [479, 424] on input "+7789193617" at bounding box center [654, 428] width 405 height 49
type input "+19193617"
click at [490, 424] on input "+19193617" at bounding box center [654, 428] width 405 height 49
click at [480, 425] on input "+19193617" at bounding box center [654, 428] width 405 height 49
drag, startPoint x: 594, startPoint y: 430, endPoint x: 374, endPoint y: 444, distance: 221.0
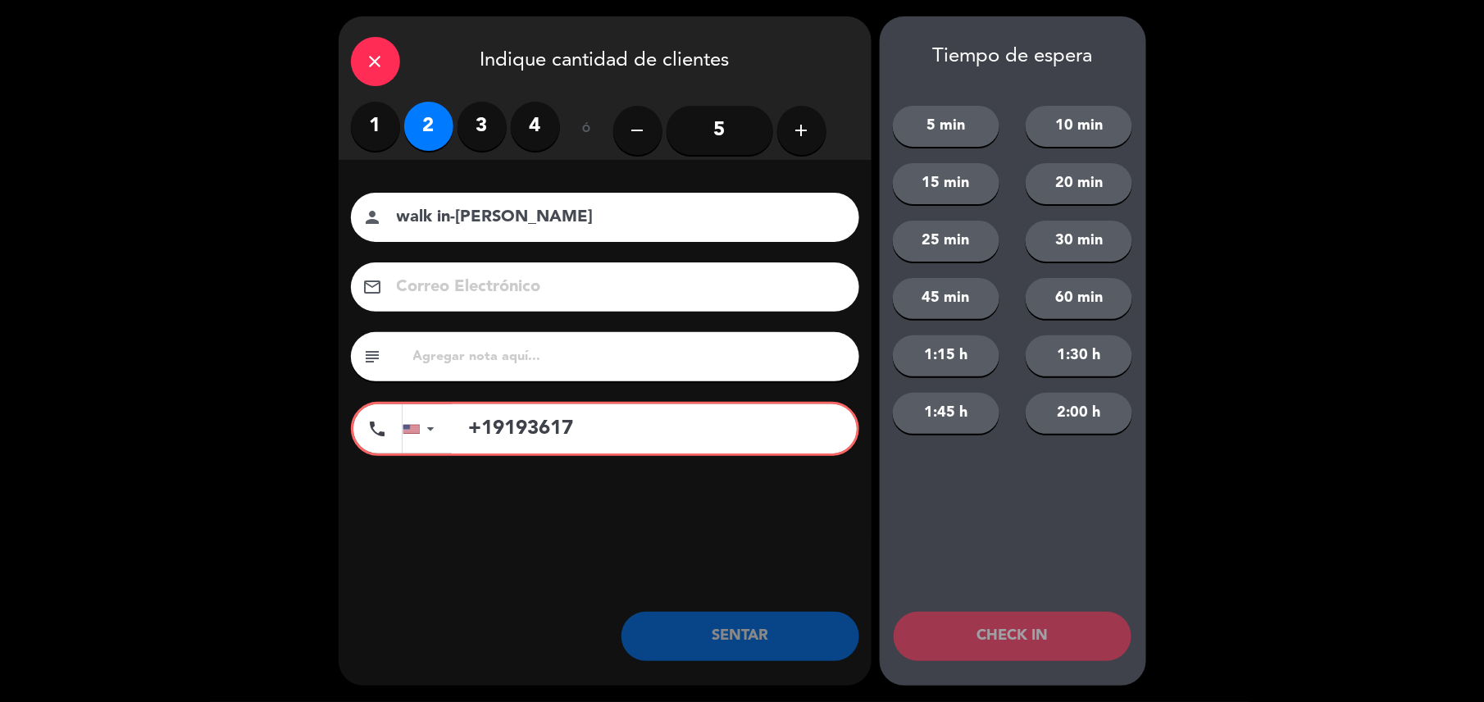
click at [374, 444] on div "phone United States +1 United Kingdom +44 Peru (Perú) +51 Argentina +54 Brazil …" at bounding box center [605, 429] width 508 height 54
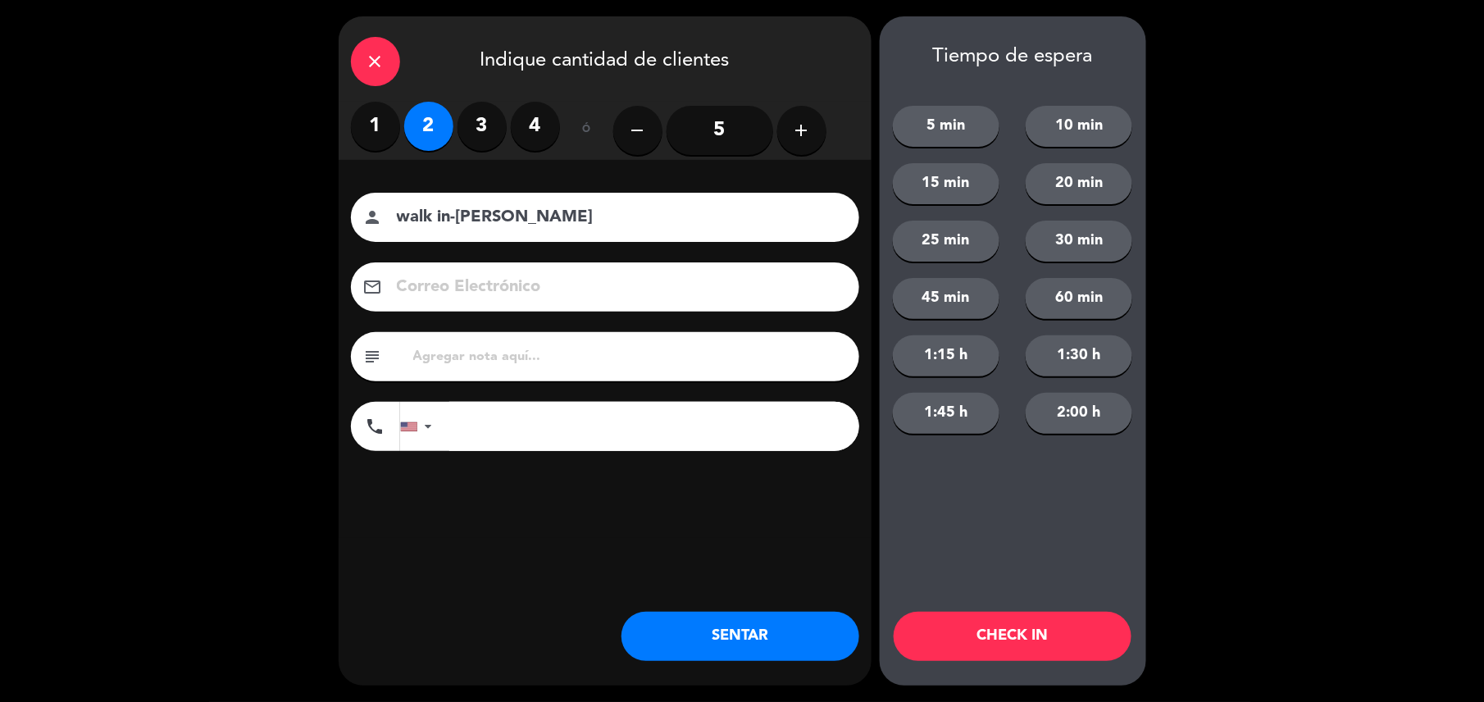
click at [683, 639] on button "SENTAR" at bounding box center [740, 636] width 238 height 49
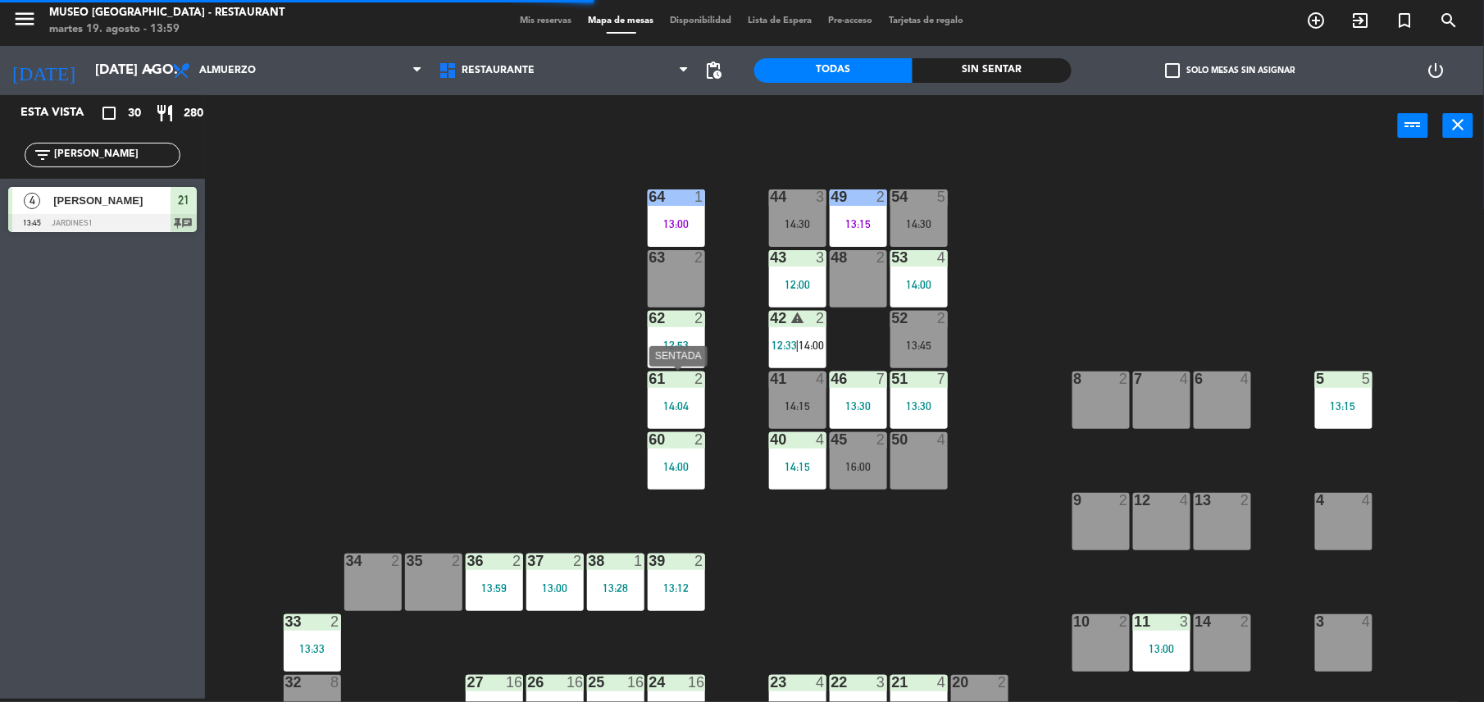
click at [661, 387] on div "61 2" at bounding box center [676, 379] width 57 height 16
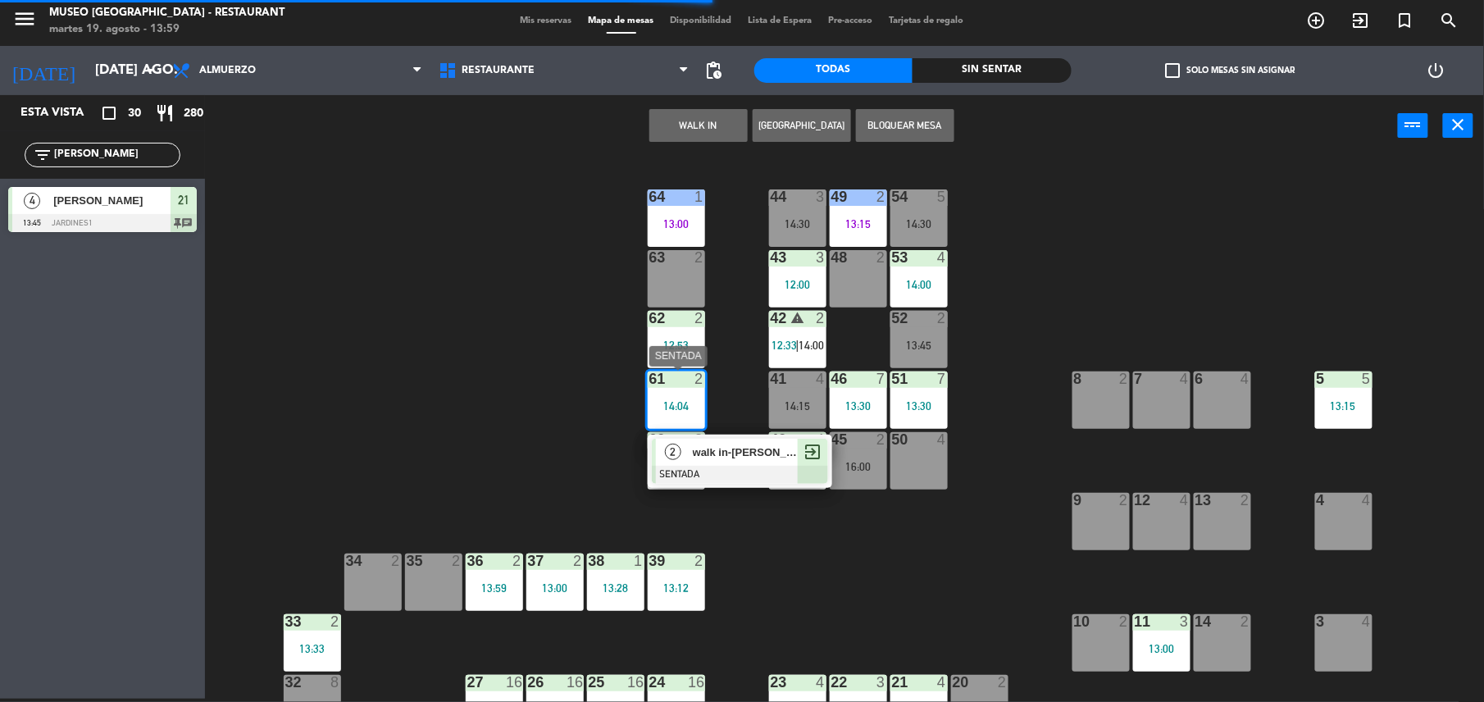
click at [733, 457] on span "walk in-juan" at bounding box center [745, 451] width 105 height 17
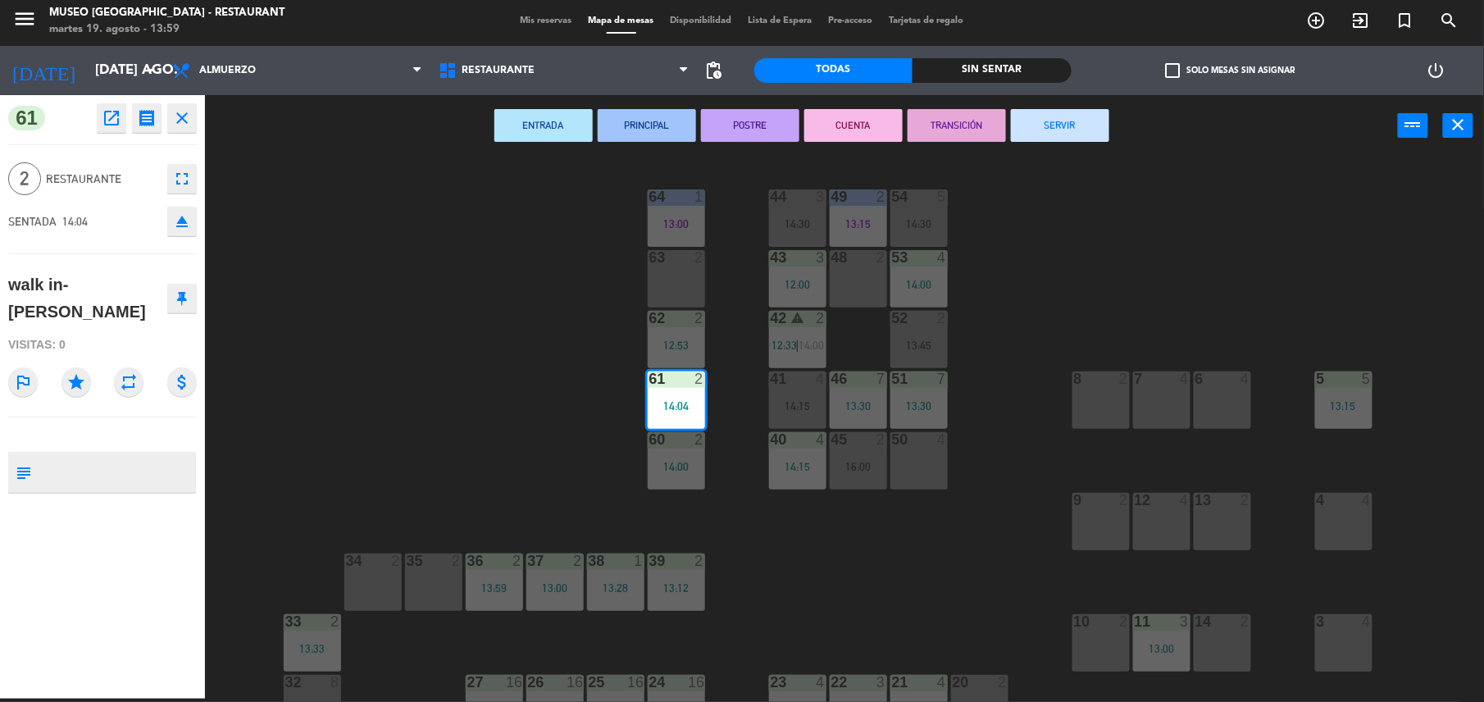
click at [89, 455] on textarea at bounding box center [116, 472] width 157 height 34
type textarea "m61"
click at [128, 259] on div "61 open_in_new receipt 2:04 PM mar., 19 ago. 2 personas walk in-juan Mesa 61 cl…" at bounding box center [102, 396] width 205 height 603
click at [453, 392] on div "44 3 14:30 49 2 13:15 54 5 14:30 64 1 13:00 48 2 53 4 14:00 63 2 43 3 12:00 62 …" at bounding box center [852, 431] width 1264 height 542
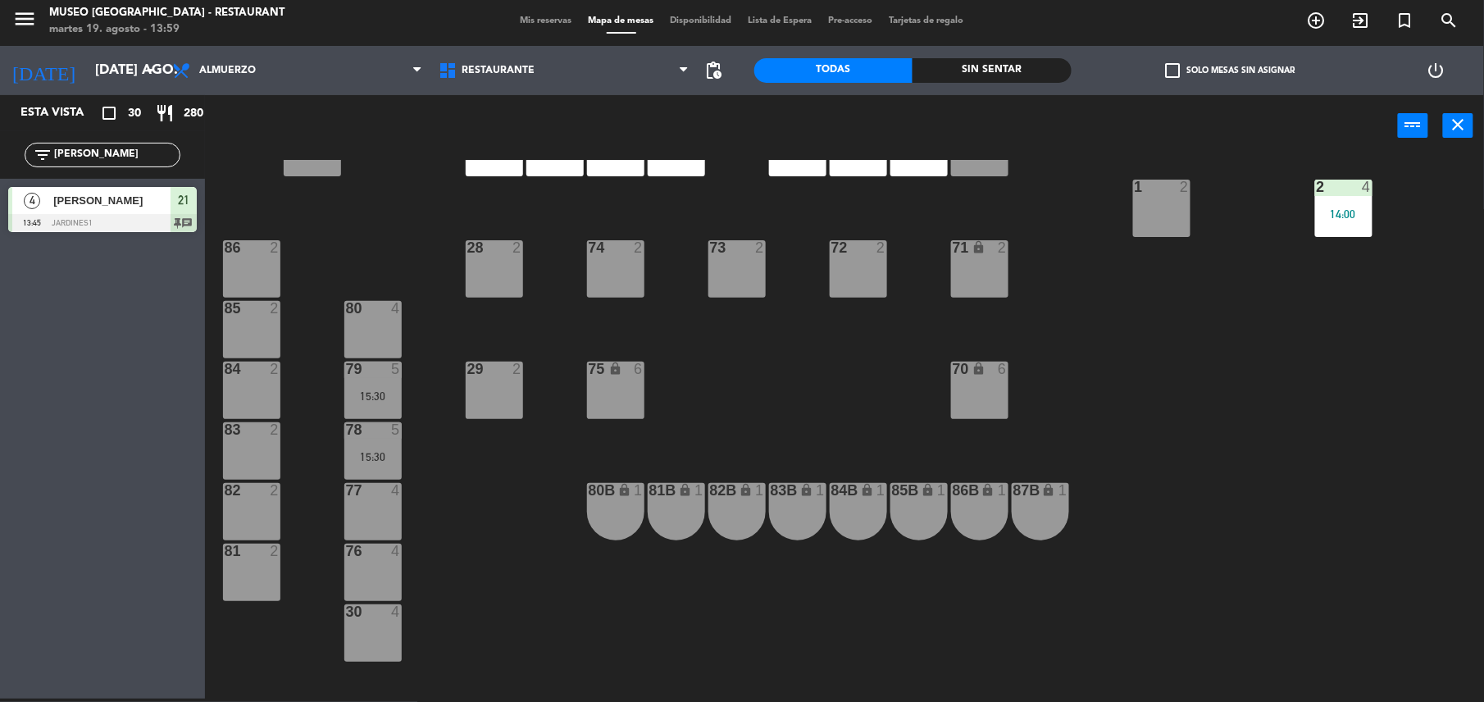
scroll to position [557, 0]
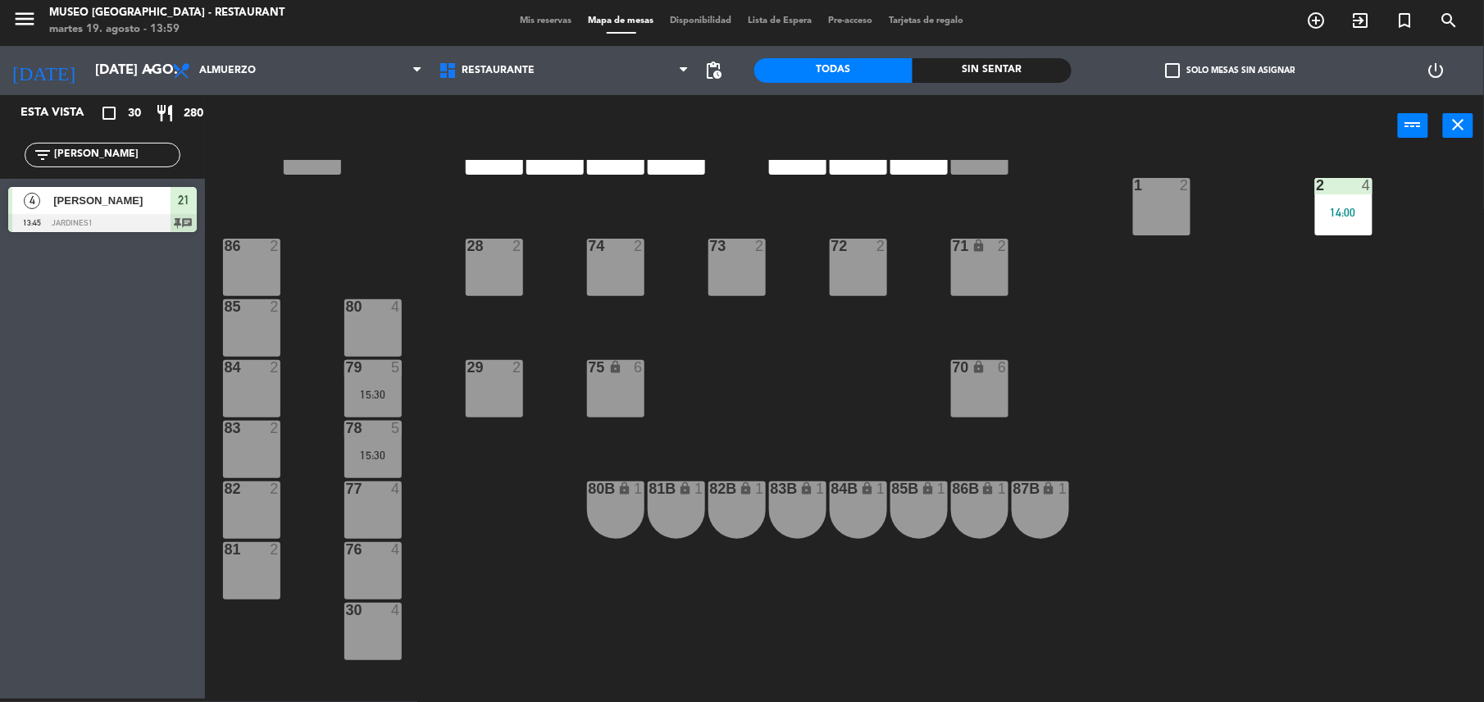
click at [372, 389] on div "15:30" at bounding box center [372, 394] width 57 height 11
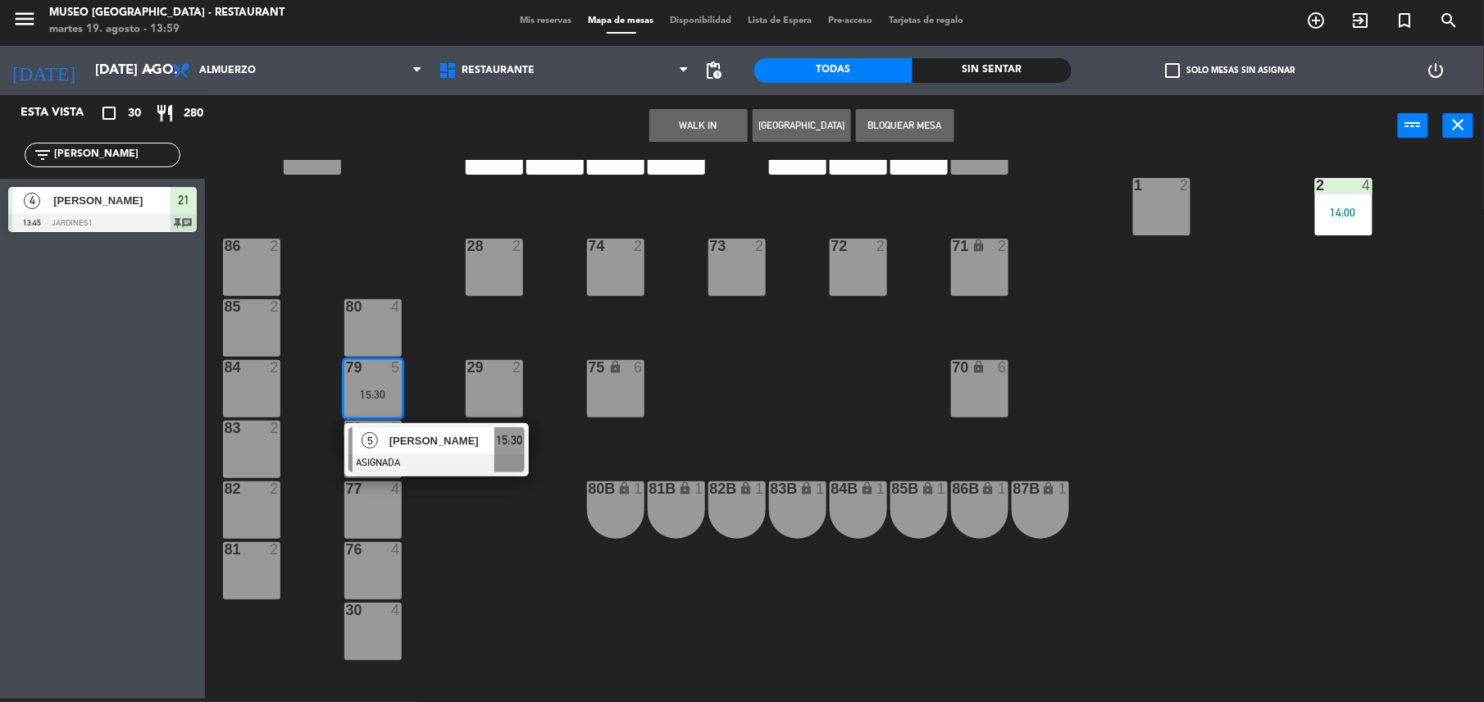
click at [398, 417] on div "79 5 15:30 5 Lourdes Durand ASIGNADA 15:30" at bounding box center [372, 388] width 57 height 57
click at [486, 443] on span "Lourdes Durand" at bounding box center [441, 440] width 105 height 17
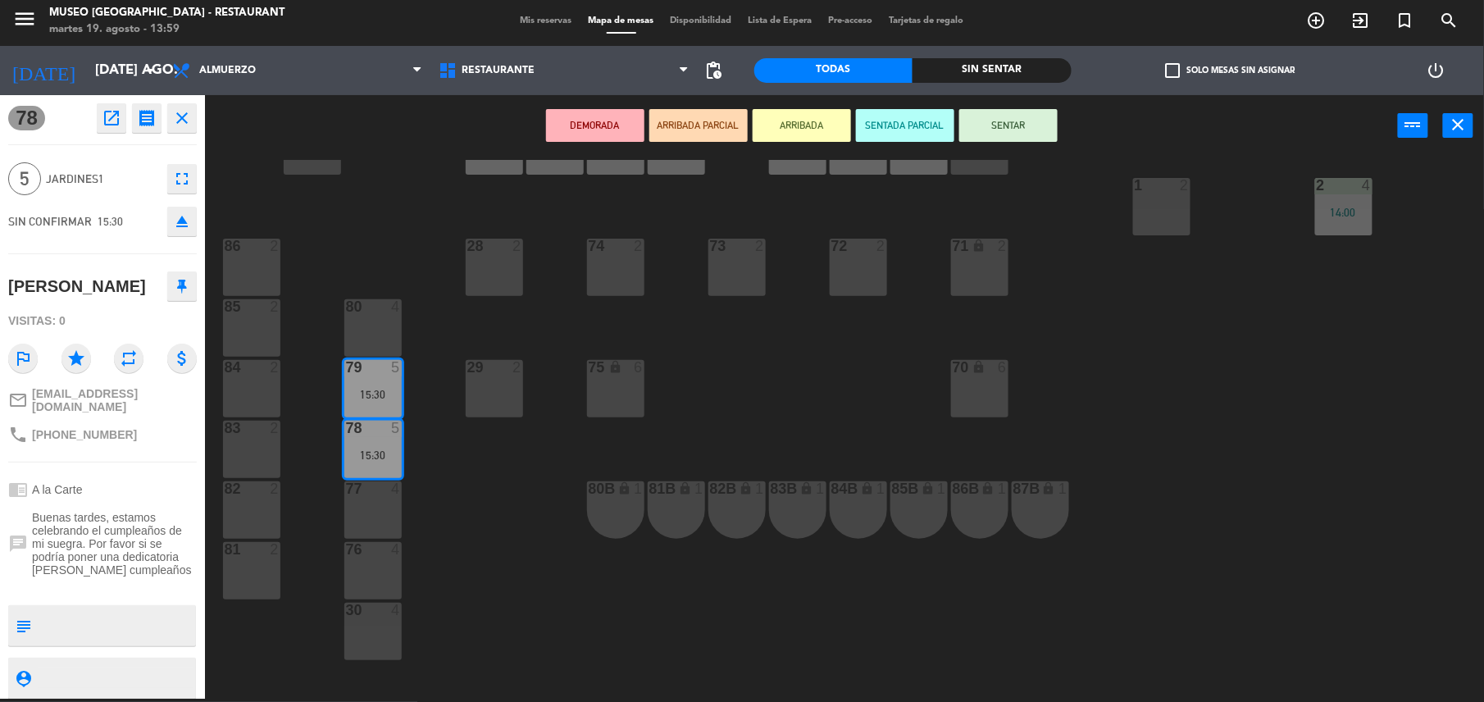
scroll to position [0, 0]
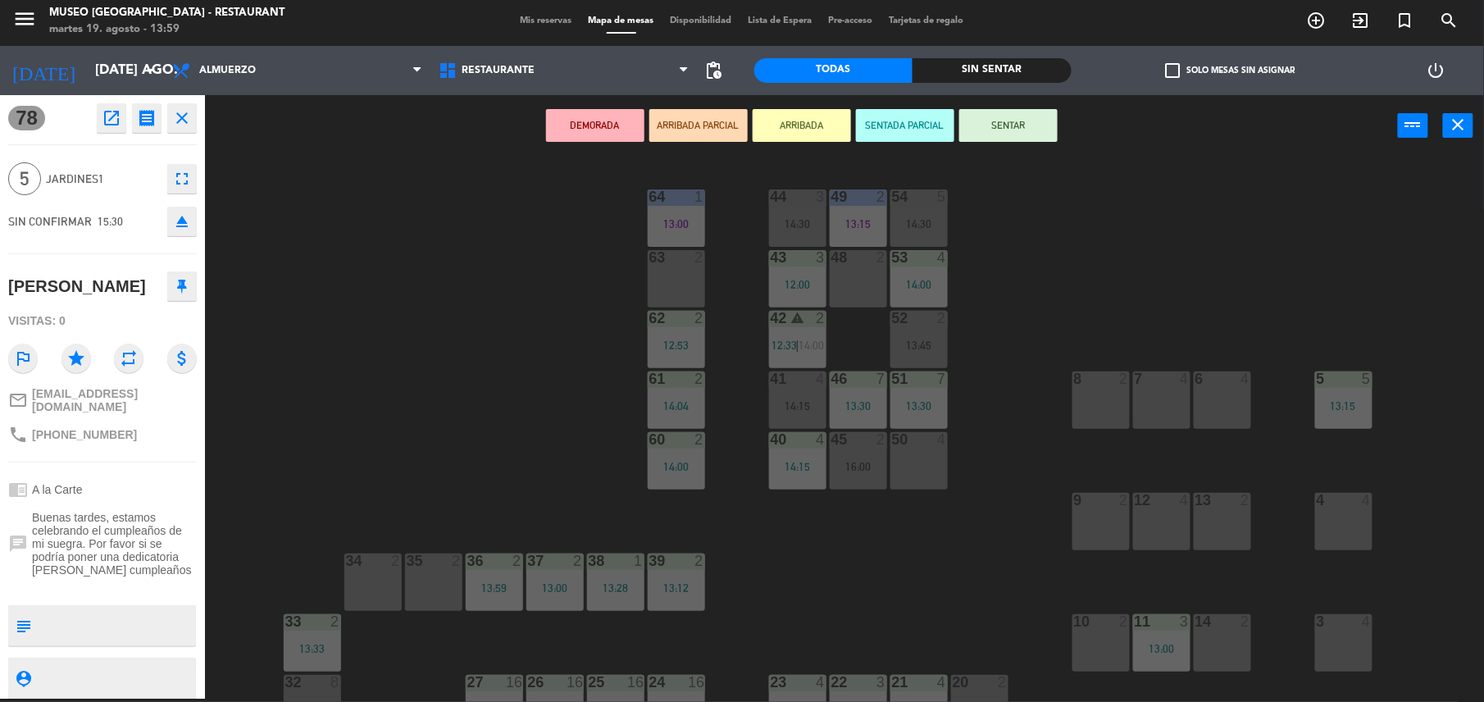
click at [1177, 515] on div "12 4" at bounding box center [1161, 521] width 57 height 57
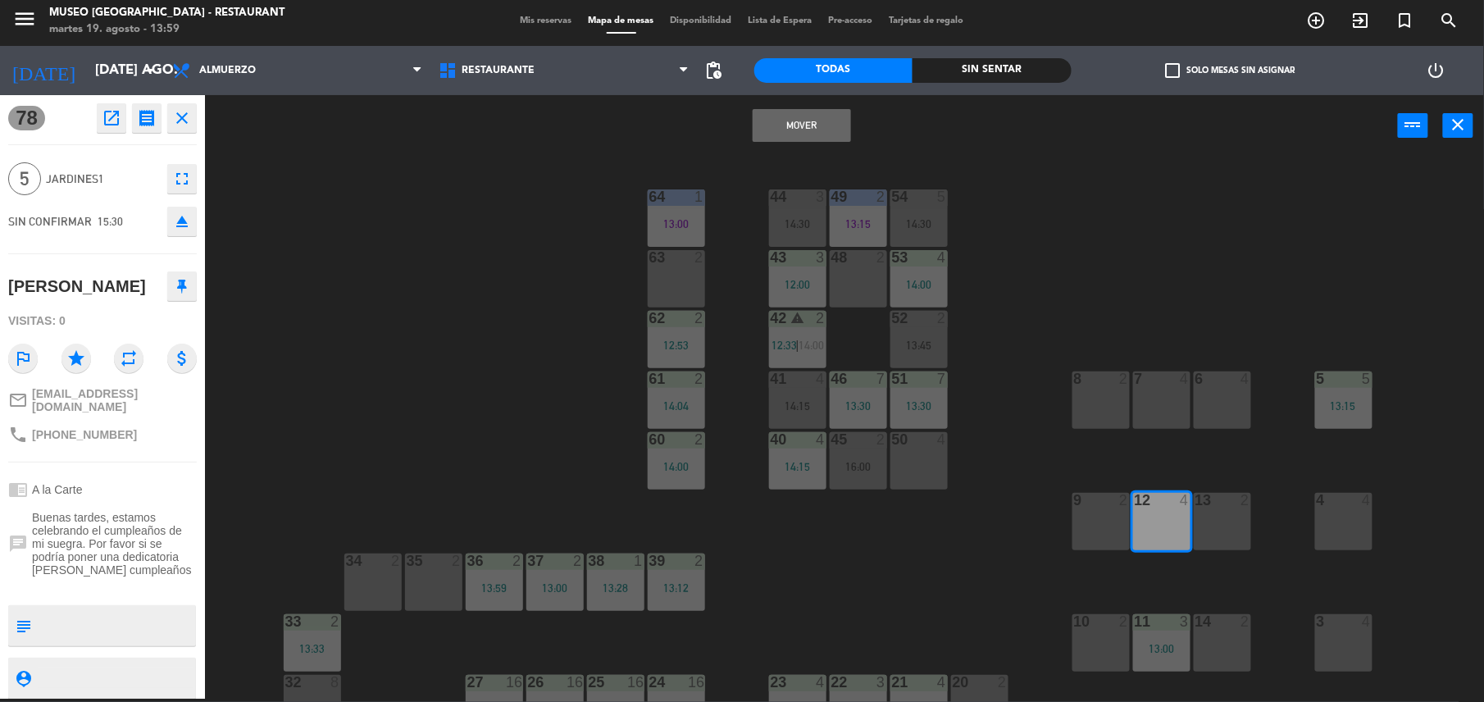
click at [1204, 518] on div "13 2" at bounding box center [1222, 521] width 57 height 57
click at [838, 125] on button "Mover y Unir" at bounding box center [802, 125] width 98 height 33
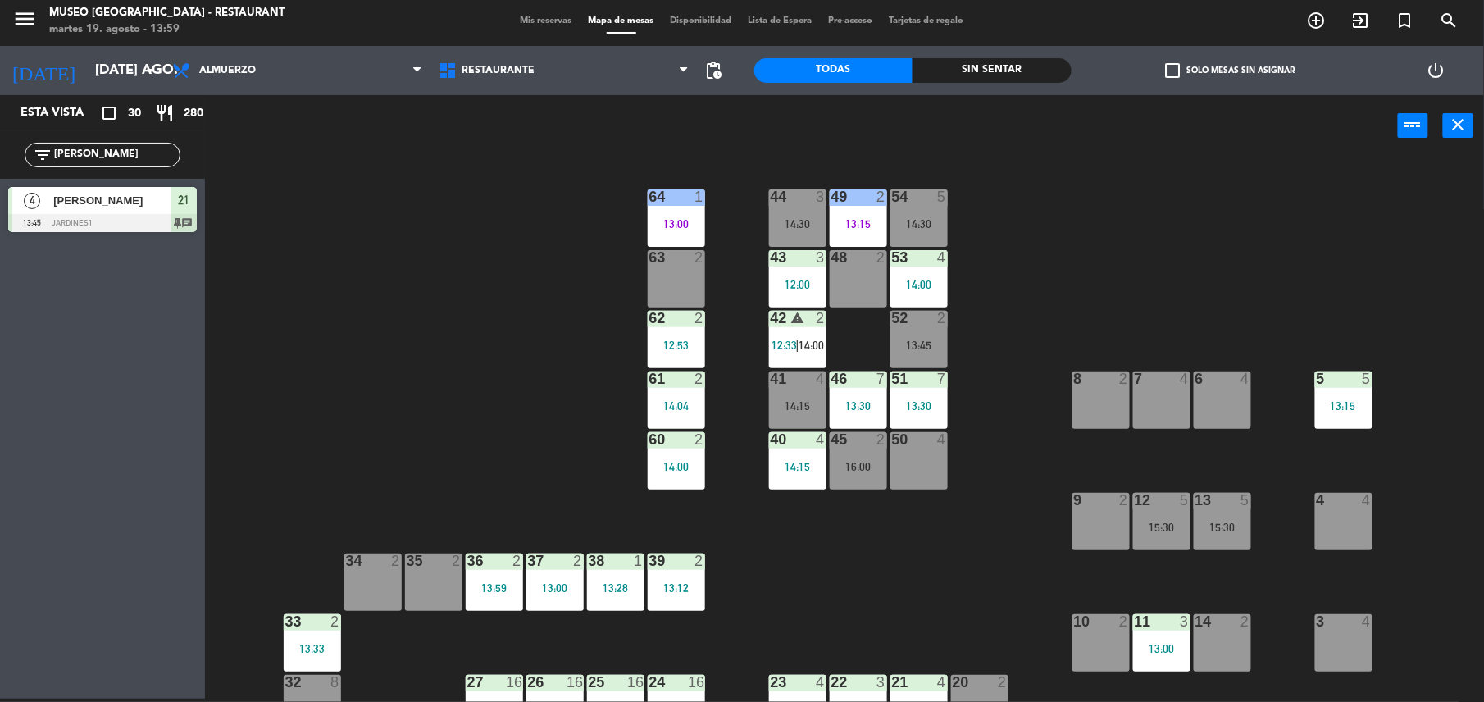
click at [922, 462] on div "50 4" at bounding box center [918, 460] width 57 height 57
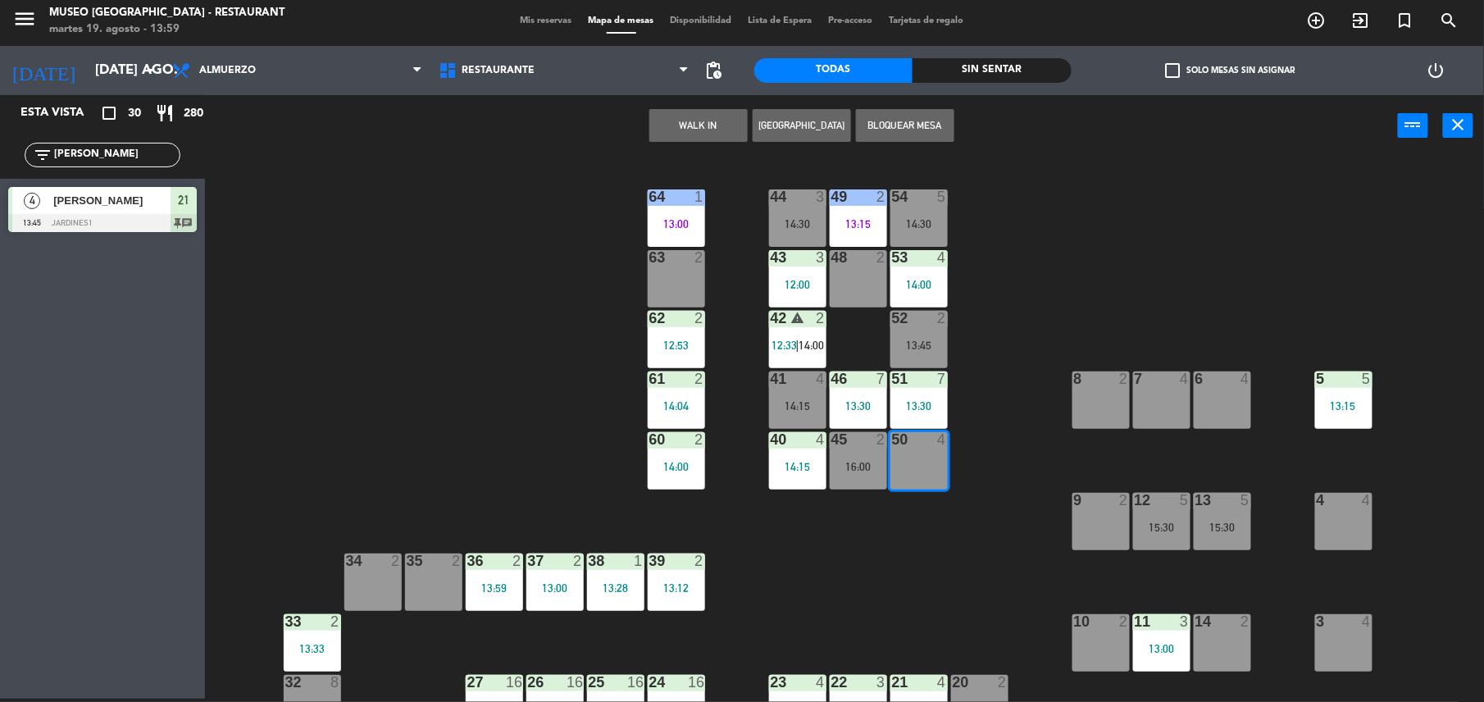
click at [890, 544] on div "44 3 14:30 49 2 13:15 54 5 14:30 64 1 13:00 48 2 53 4 14:00 63 2 43 3 12:00 62 …" at bounding box center [852, 431] width 1264 height 542
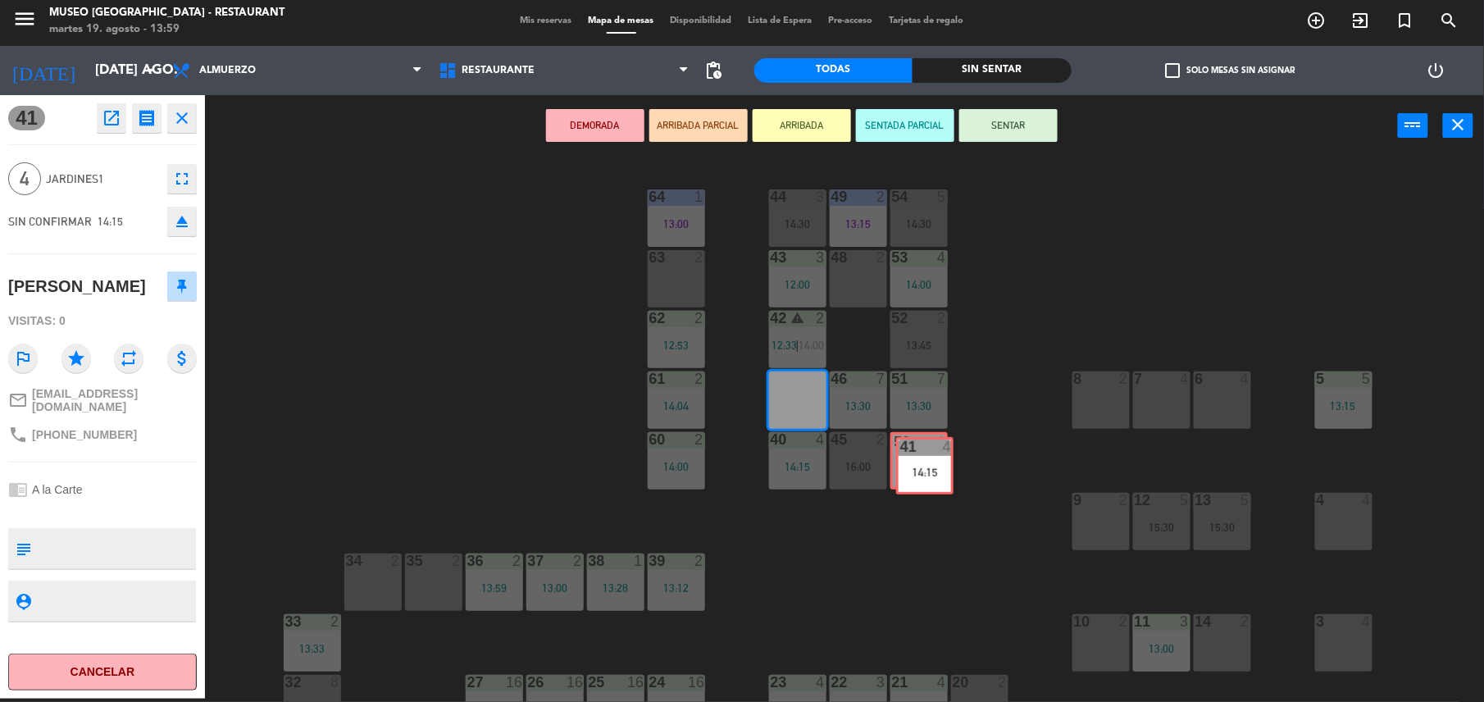
drag, startPoint x: 805, startPoint y: 398, endPoint x: 932, endPoint y: 463, distance: 143.0
click at [932, 463] on div "44 3 14:30 49 2 13:15 54 5 14:30 64 1 13:00 48 2 53 4 14:00 63 2 43 3 12:00 62 …" at bounding box center [852, 431] width 1264 height 542
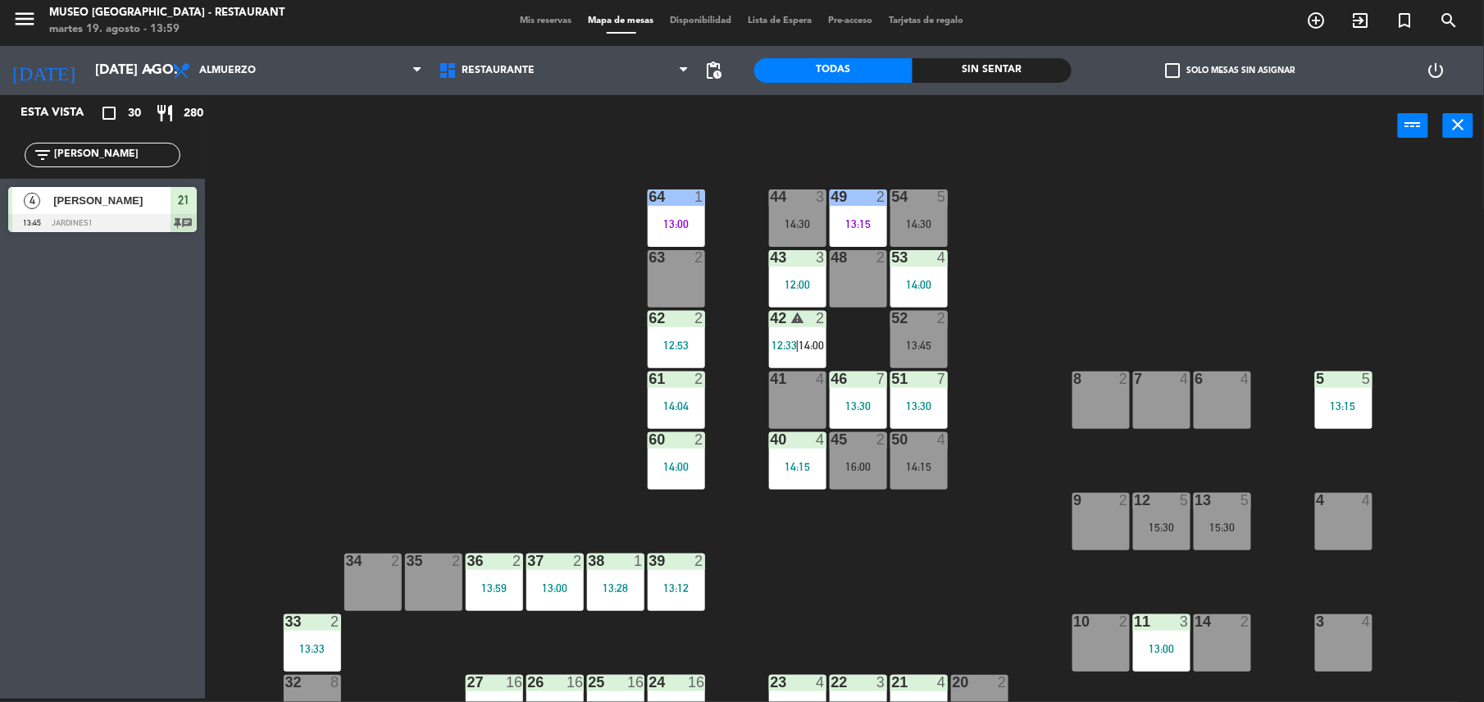
click at [789, 388] on div "41 4" at bounding box center [797, 399] width 57 height 57
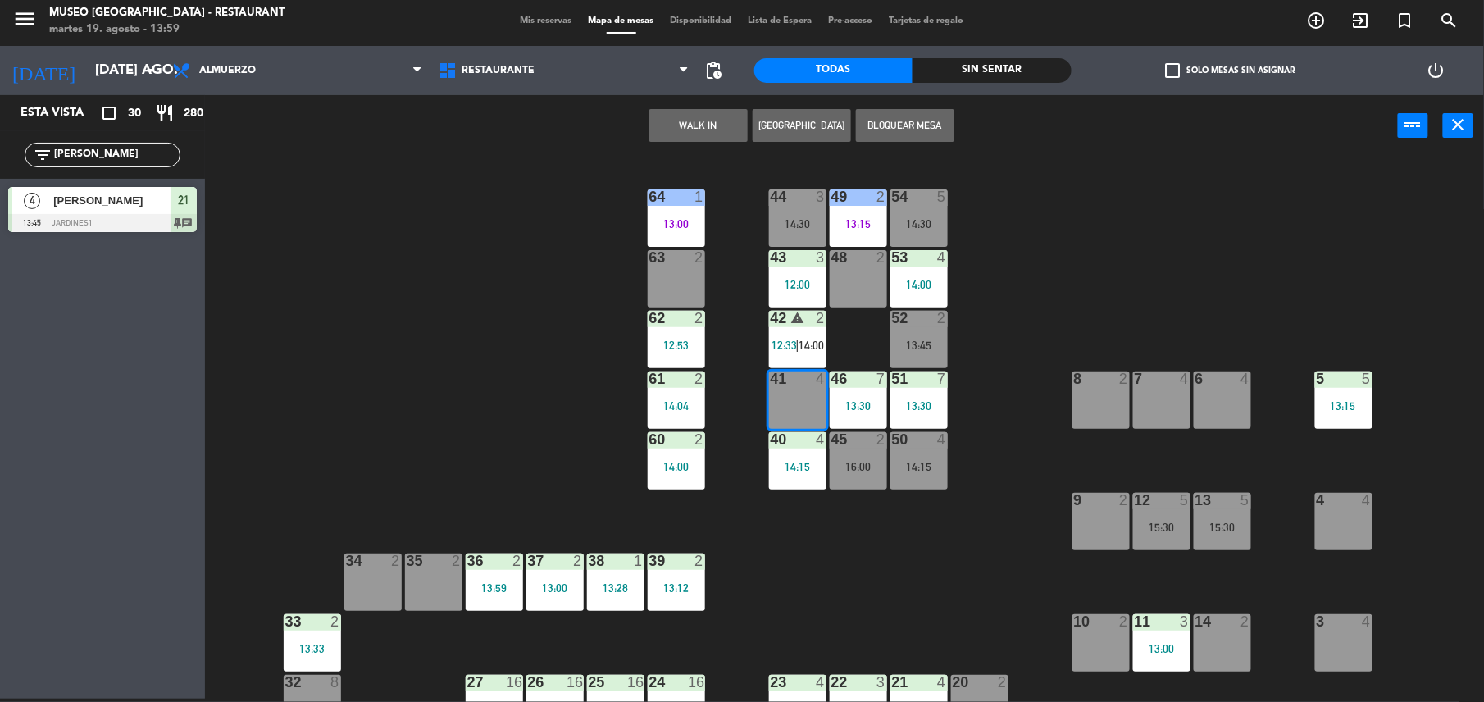
click at [700, 120] on button "WALK IN" at bounding box center [698, 125] width 98 height 33
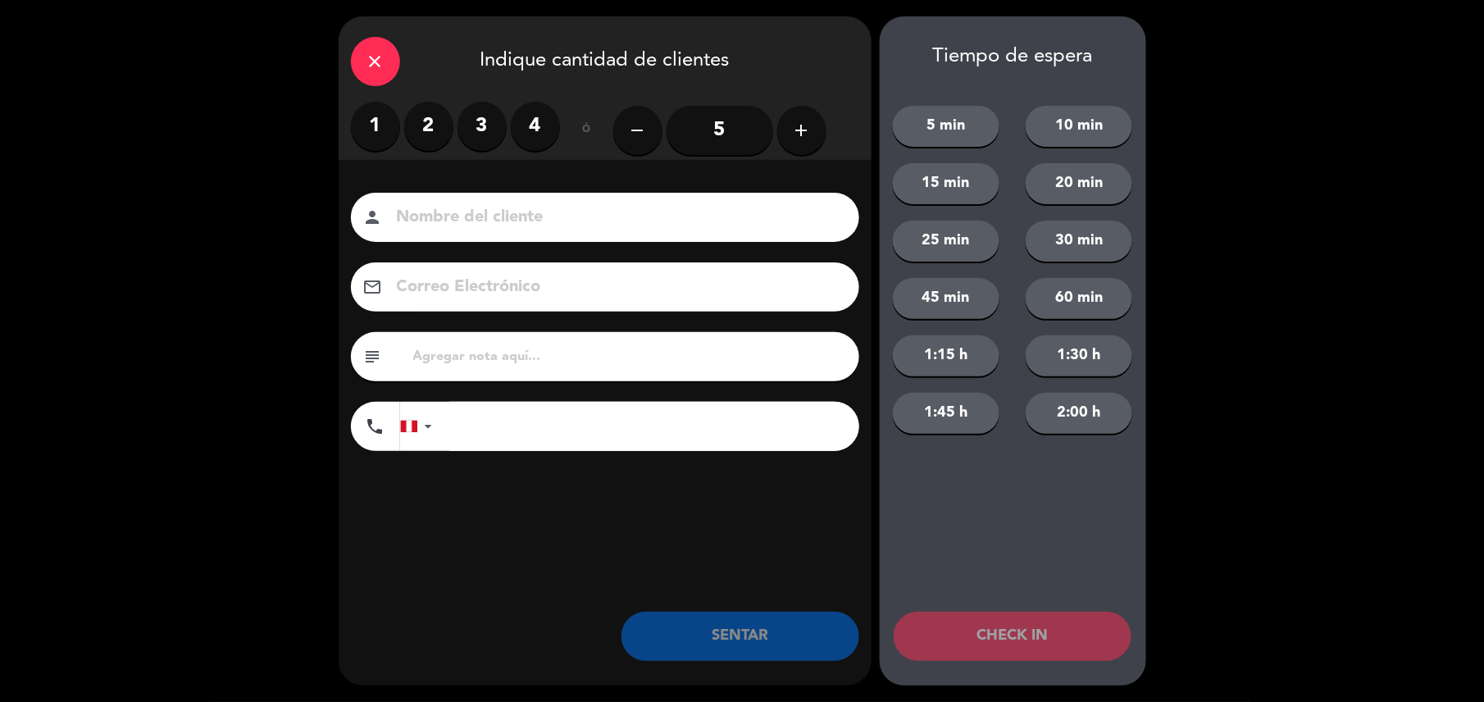
click at [489, 116] on label "3" at bounding box center [481, 126] width 49 height 49
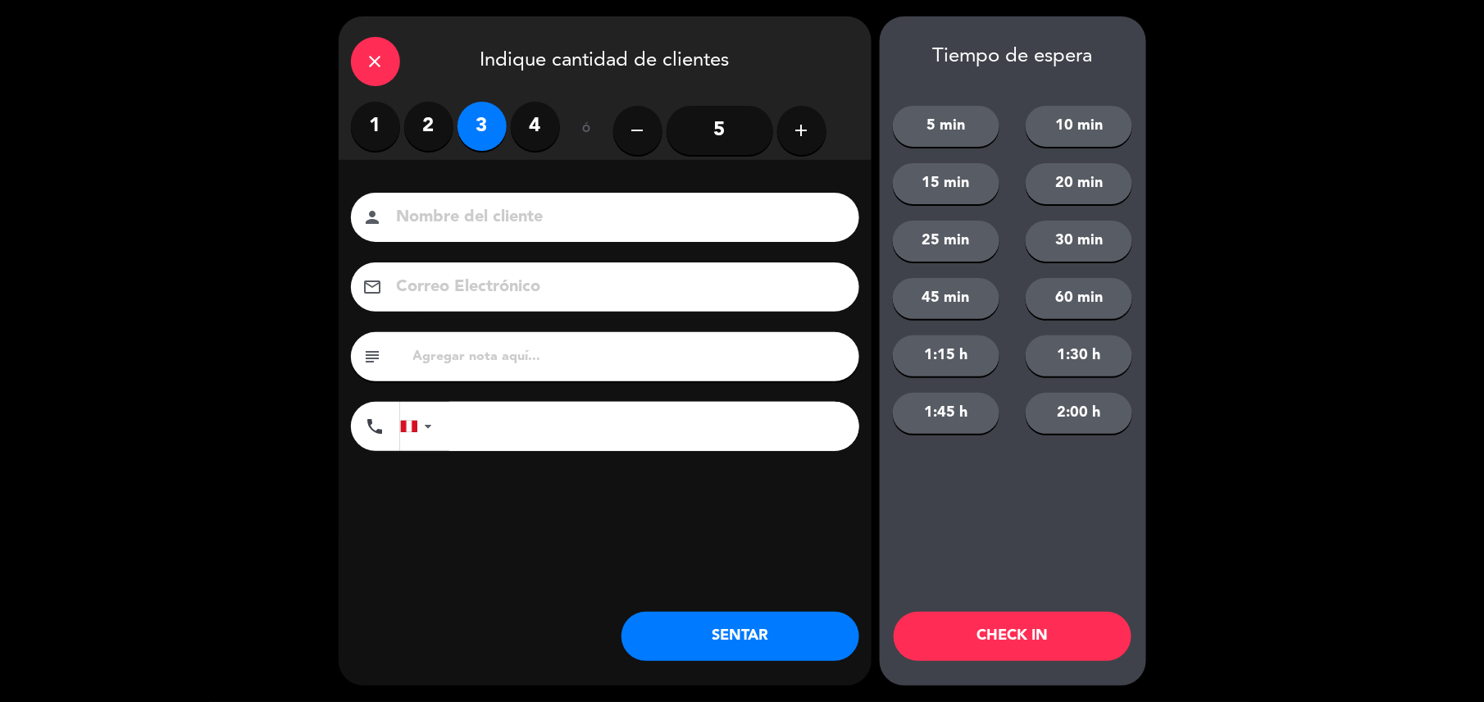
click at [552, 227] on input at bounding box center [616, 217] width 443 height 29
type input "walk in-rosibel gamarra"
click at [604, 426] on input "tel" at bounding box center [654, 426] width 410 height 49
type input "965661072"
click at [735, 634] on button "SENTAR" at bounding box center [740, 636] width 238 height 49
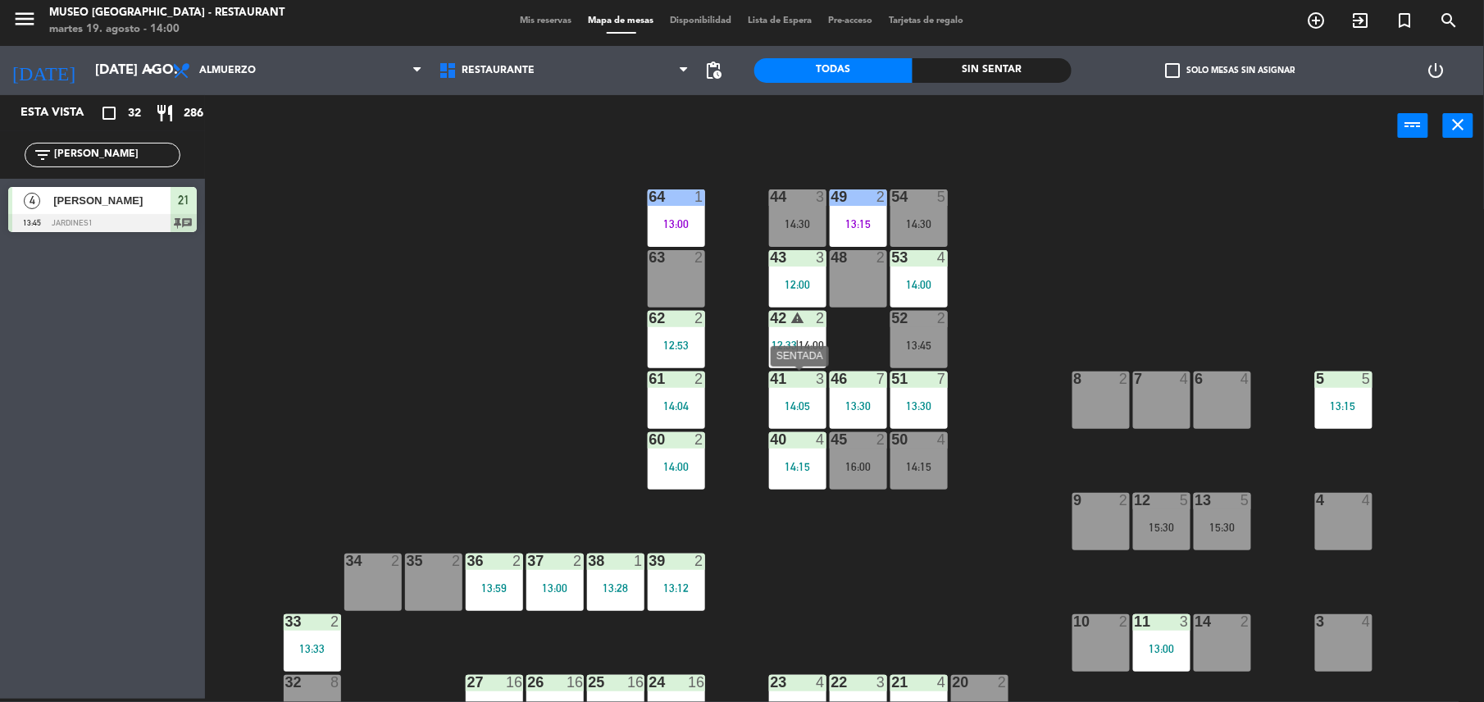
click at [807, 414] on div "41 3 14:05" at bounding box center [797, 399] width 57 height 57
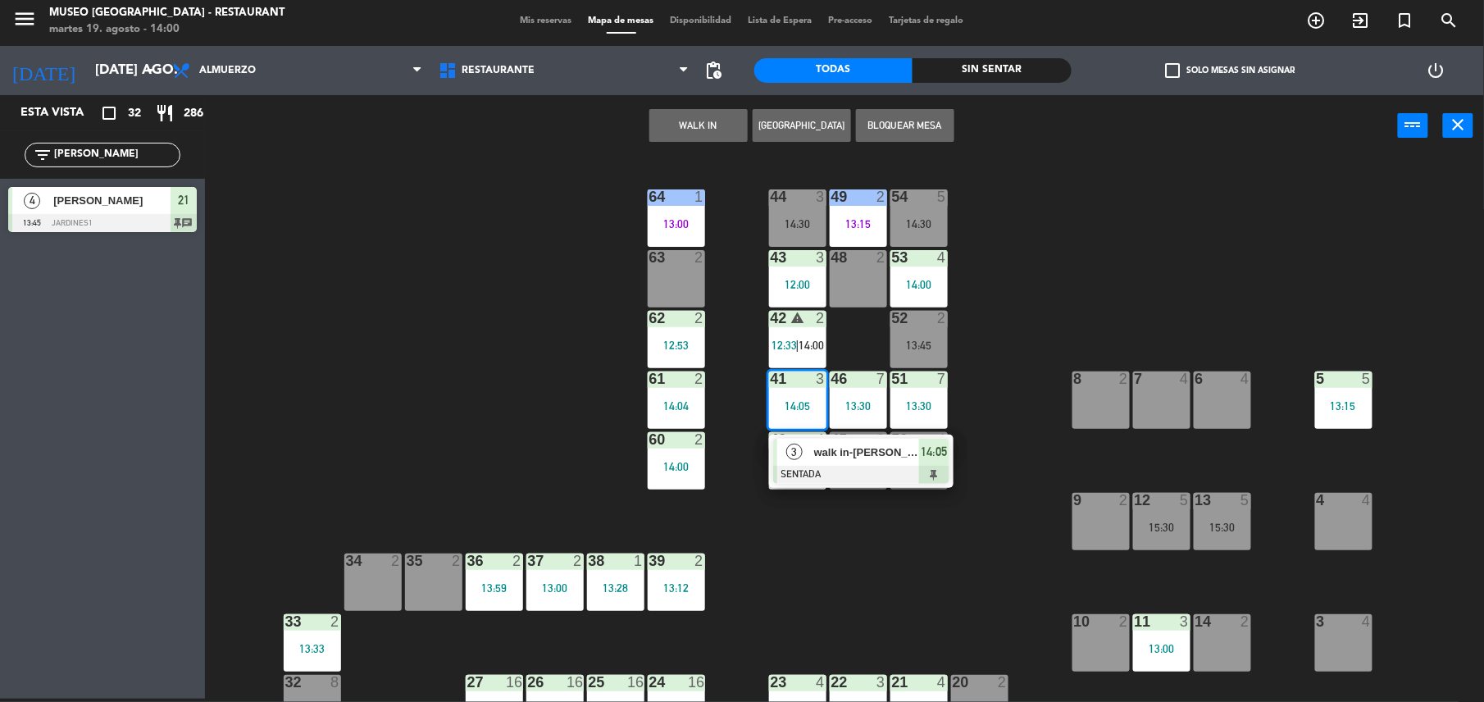
click at [844, 453] on span "walk in-rosibel gamarra" at bounding box center [866, 451] width 105 height 17
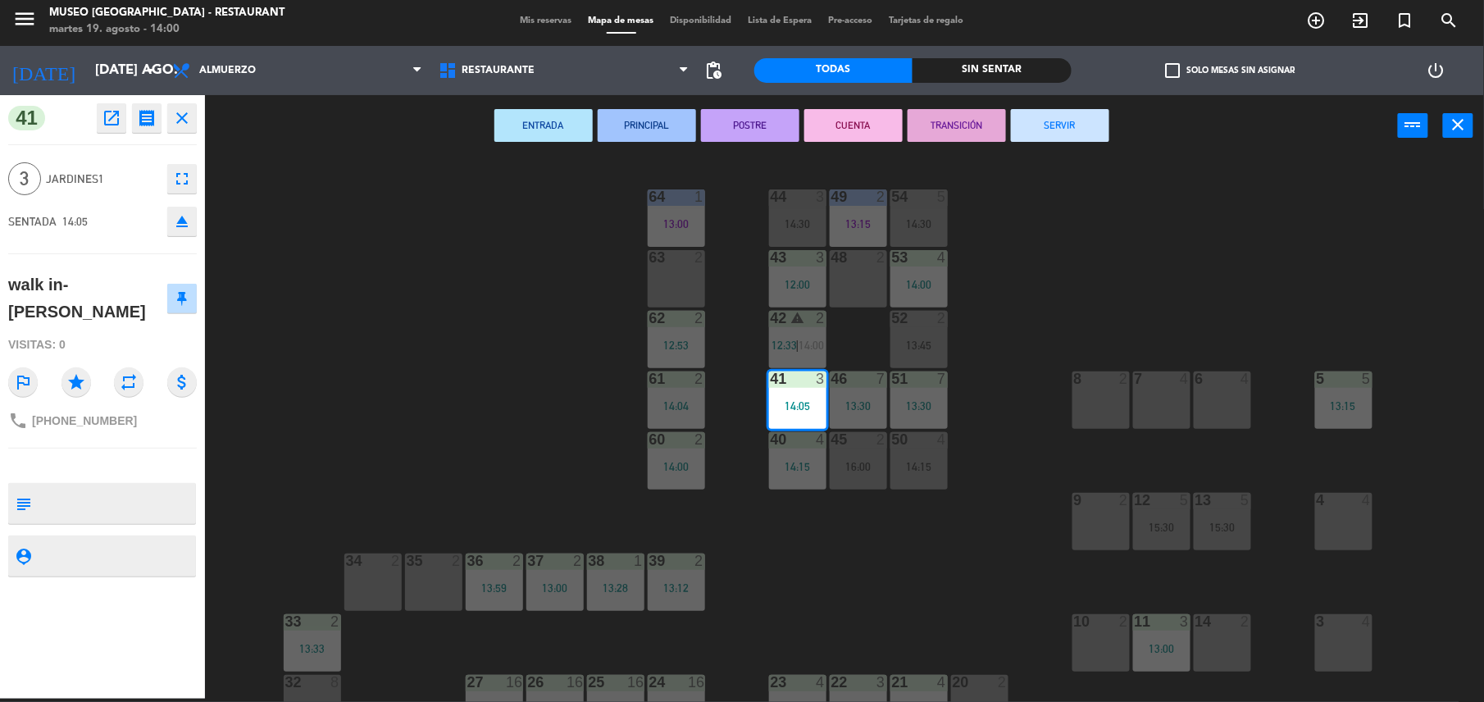
click at [87, 522] on div at bounding box center [116, 503] width 157 height 41
click at [44, 499] on textarea at bounding box center [116, 503] width 157 height 34
type textarea "m41"
click at [149, 323] on div "walk in-rosibel gamarra" at bounding box center [87, 297] width 158 height 53
click at [1034, 407] on div "44 3 14:30 49 2 13:15 54 5 14:30 64 1 13:00 48 2 53 4 14:00 63 2 43 3 12:00 62 …" at bounding box center [852, 431] width 1264 height 542
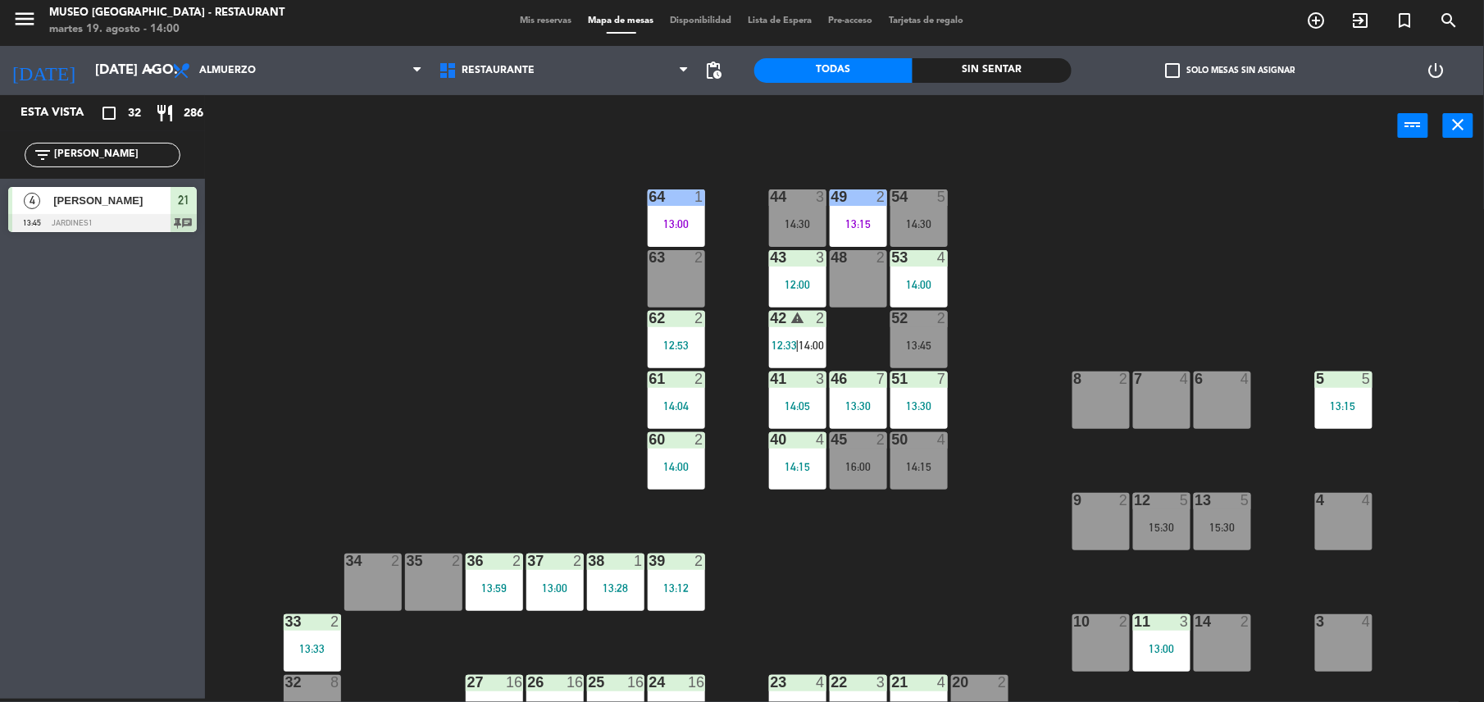
click at [878, 380] on div "51" at bounding box center [891, 378] width 27 height 15
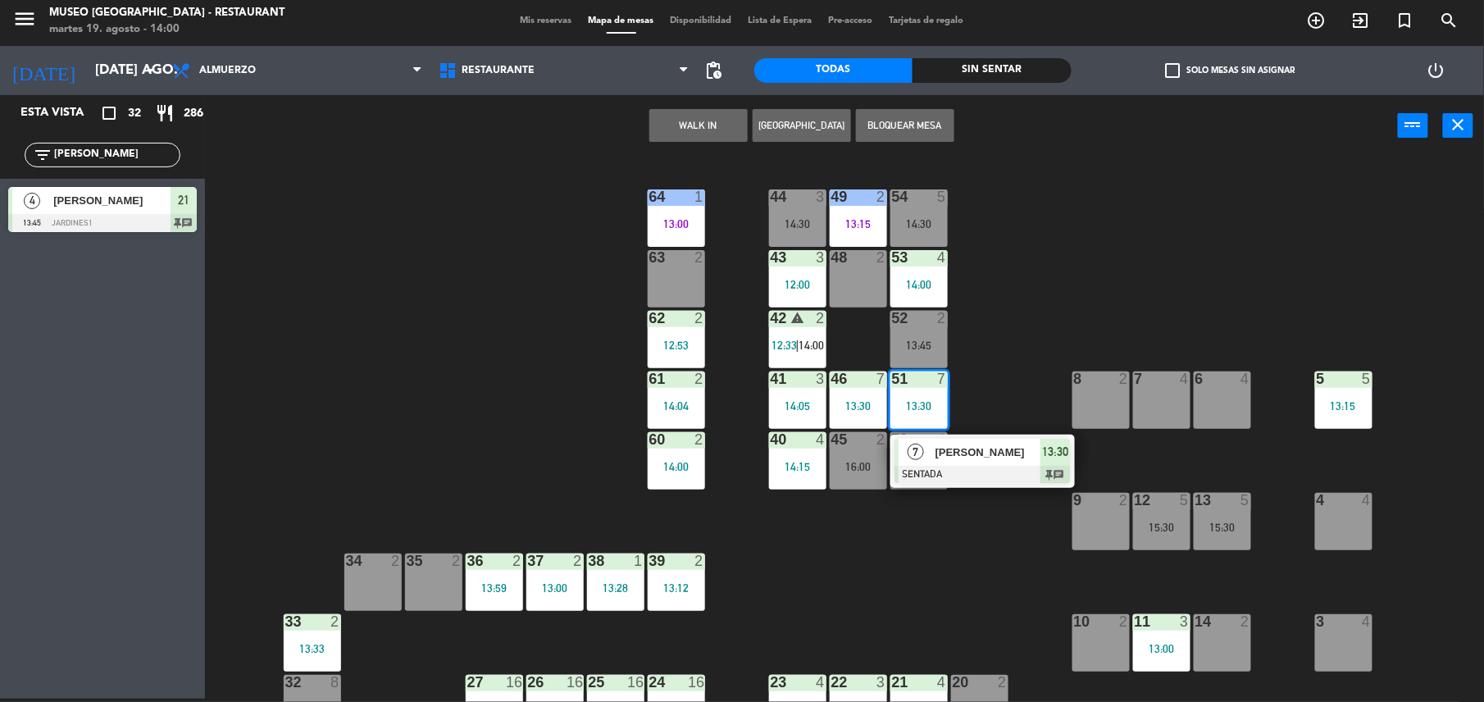
click at [971, 454] on span "[PERSON_NAME]" at bounding box center [987, 451] width 105 height 17
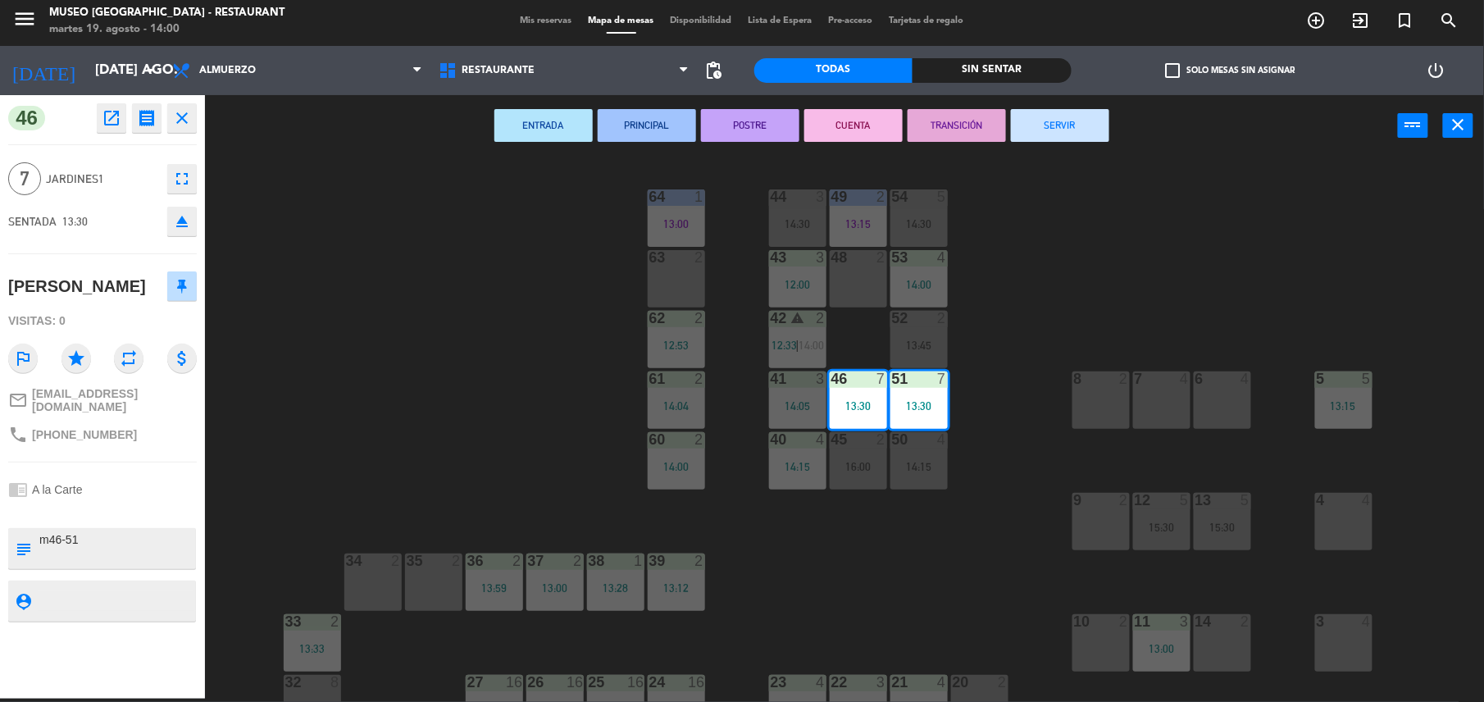
click at [962, 120] on button "TRANSICIÓN" at bounding box center [956, 125] width 98 height 33
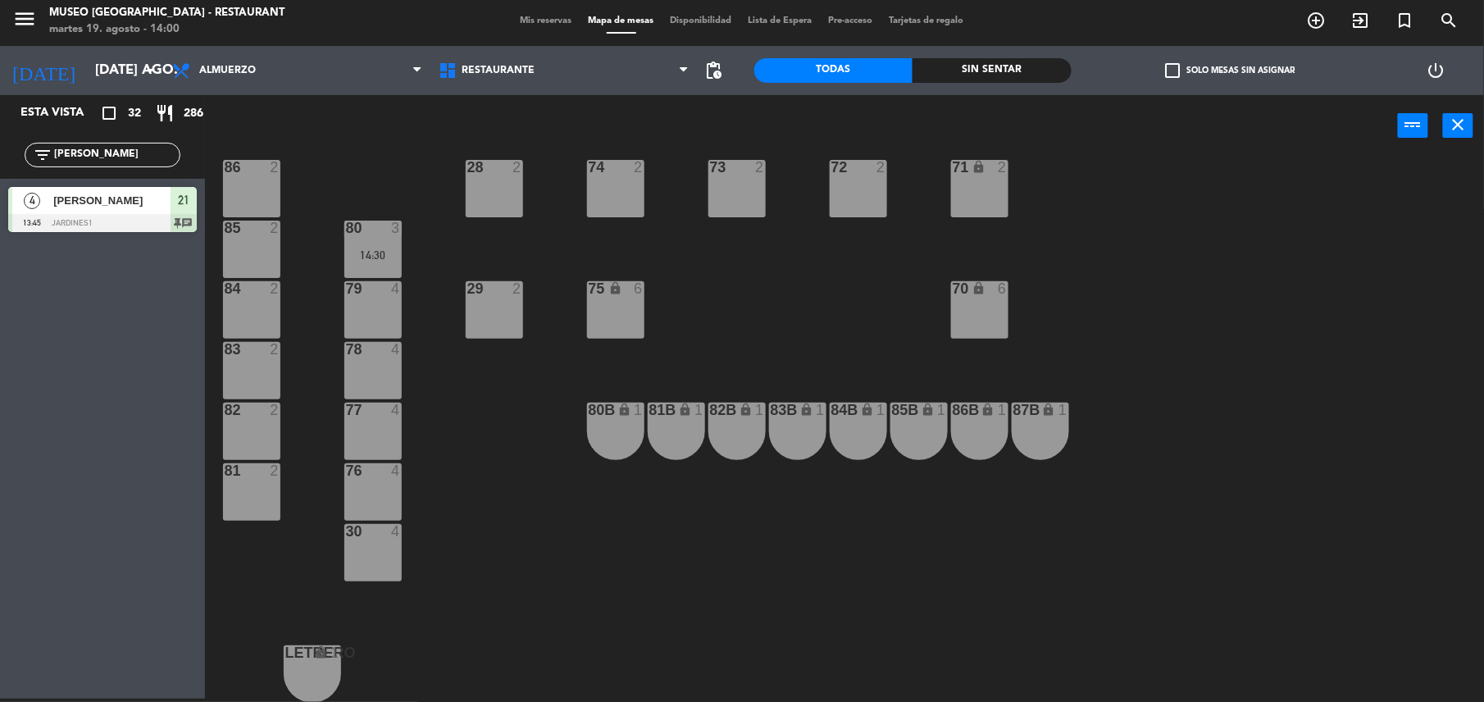
scroll to position [533, 0]
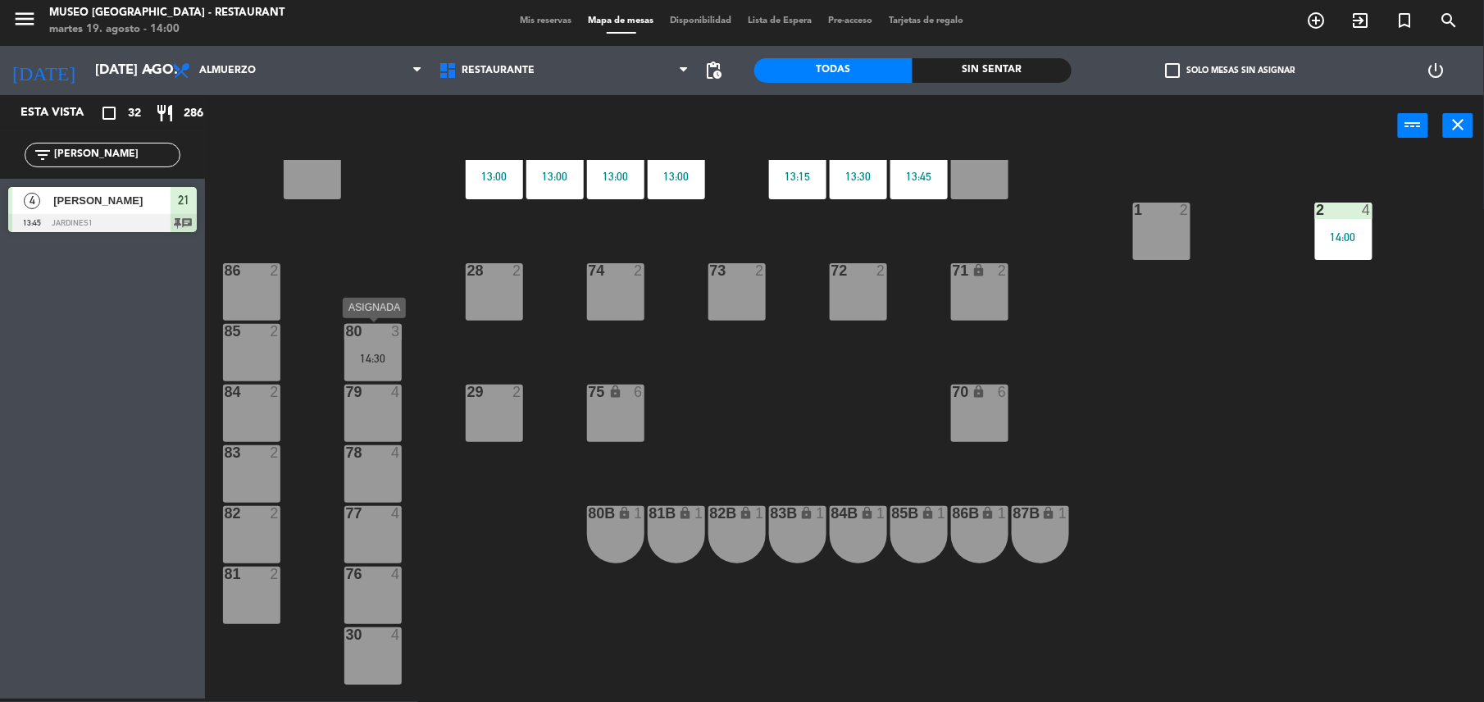
click at [364, 362] on div "14:30" at bounding box center [372, 357] width 57 height 11
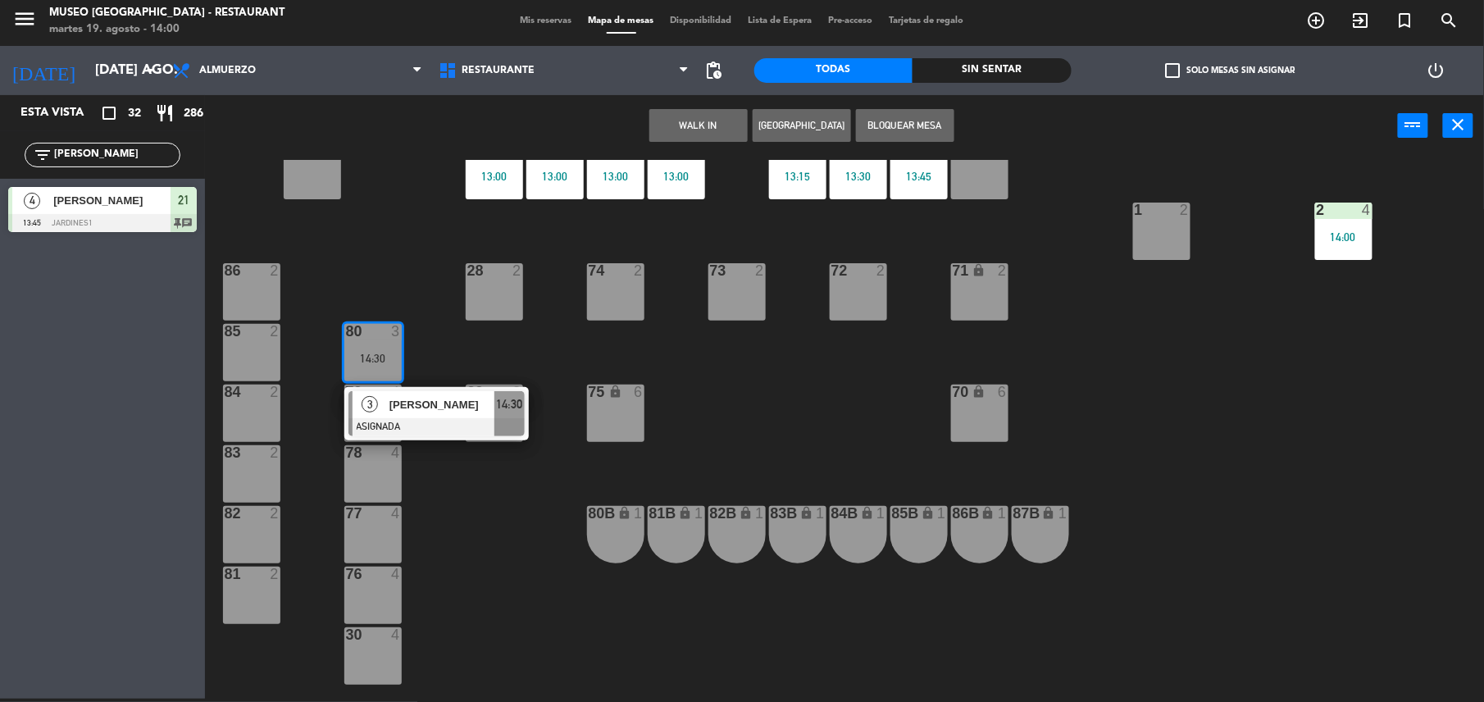
click at [412, 397] on span "Alexandre Marine" at bounding box center [441, 404] width 105 height 17
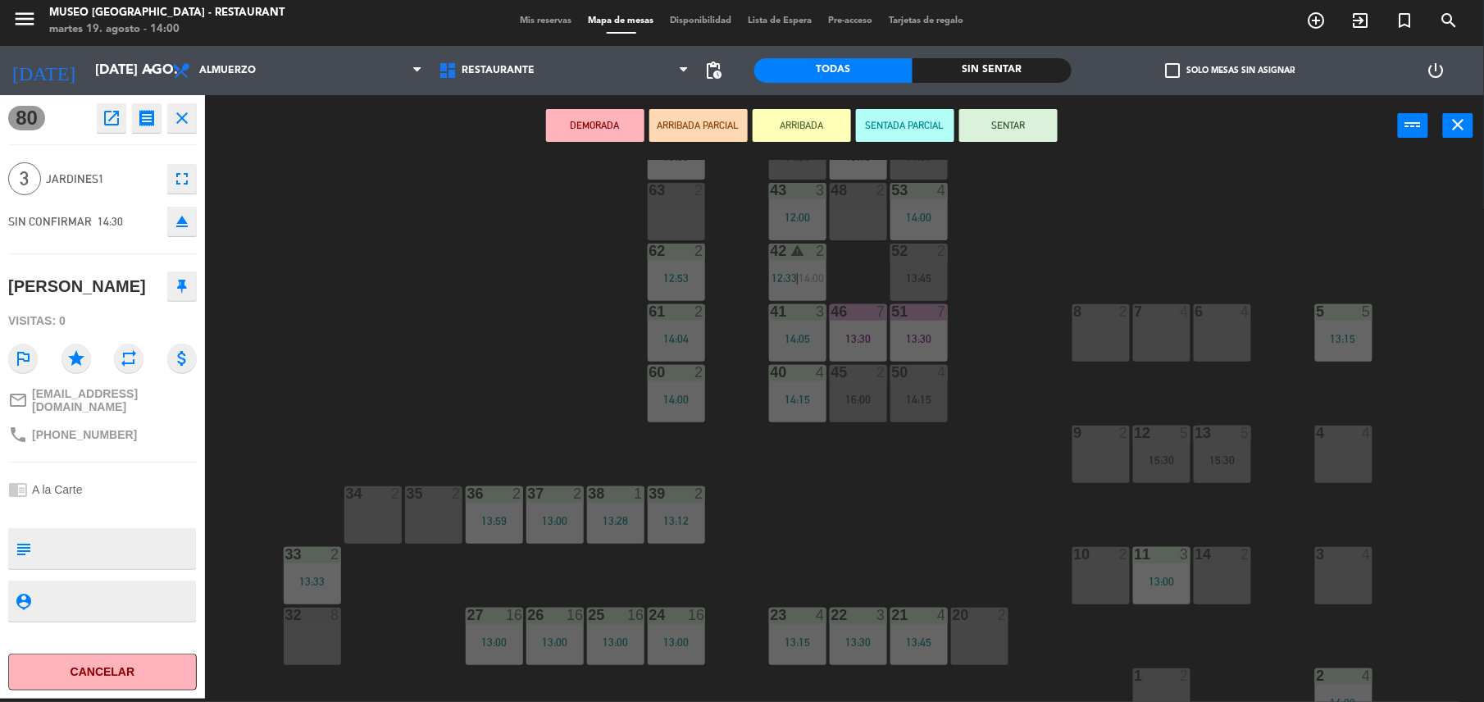
scroll to position [0, 0]
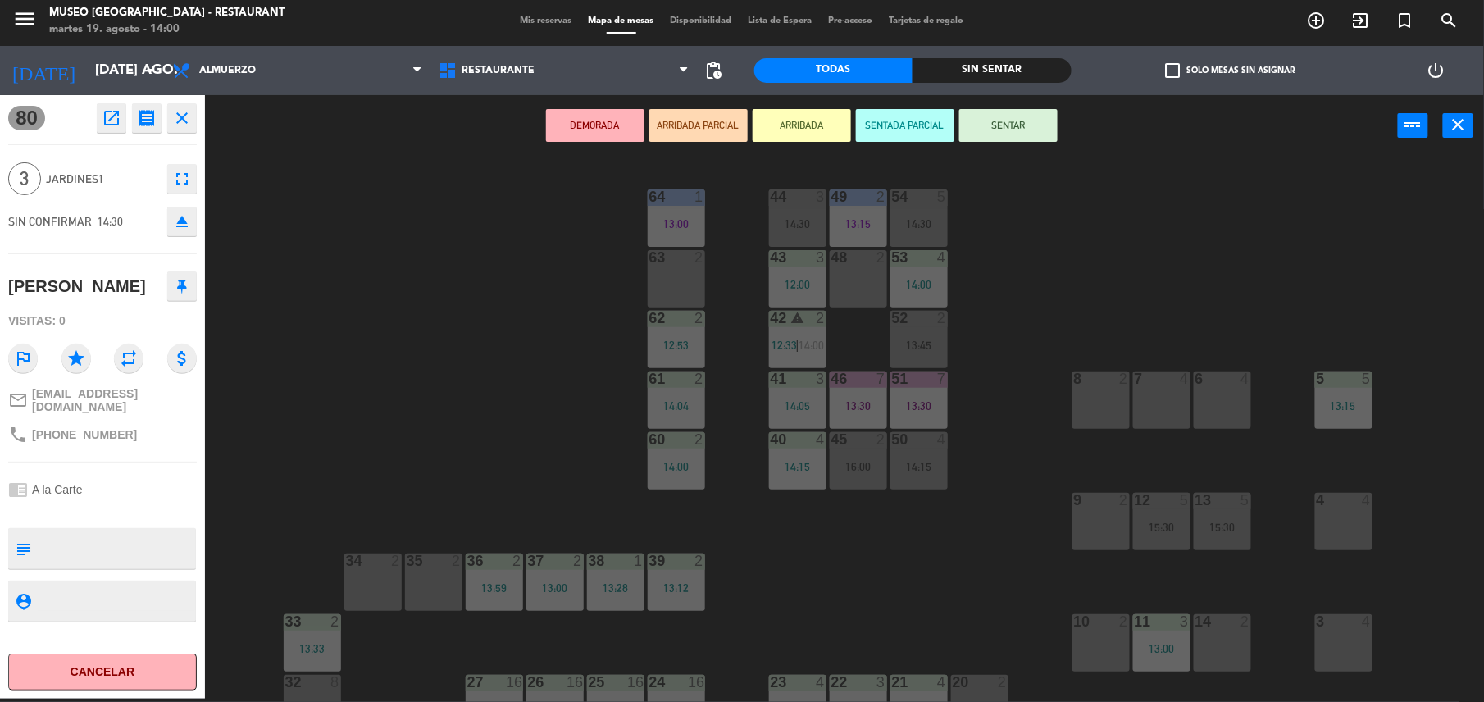
click at [1141, 408] on div "7 4" at bounding box center [1161, 399] width 57 height 57
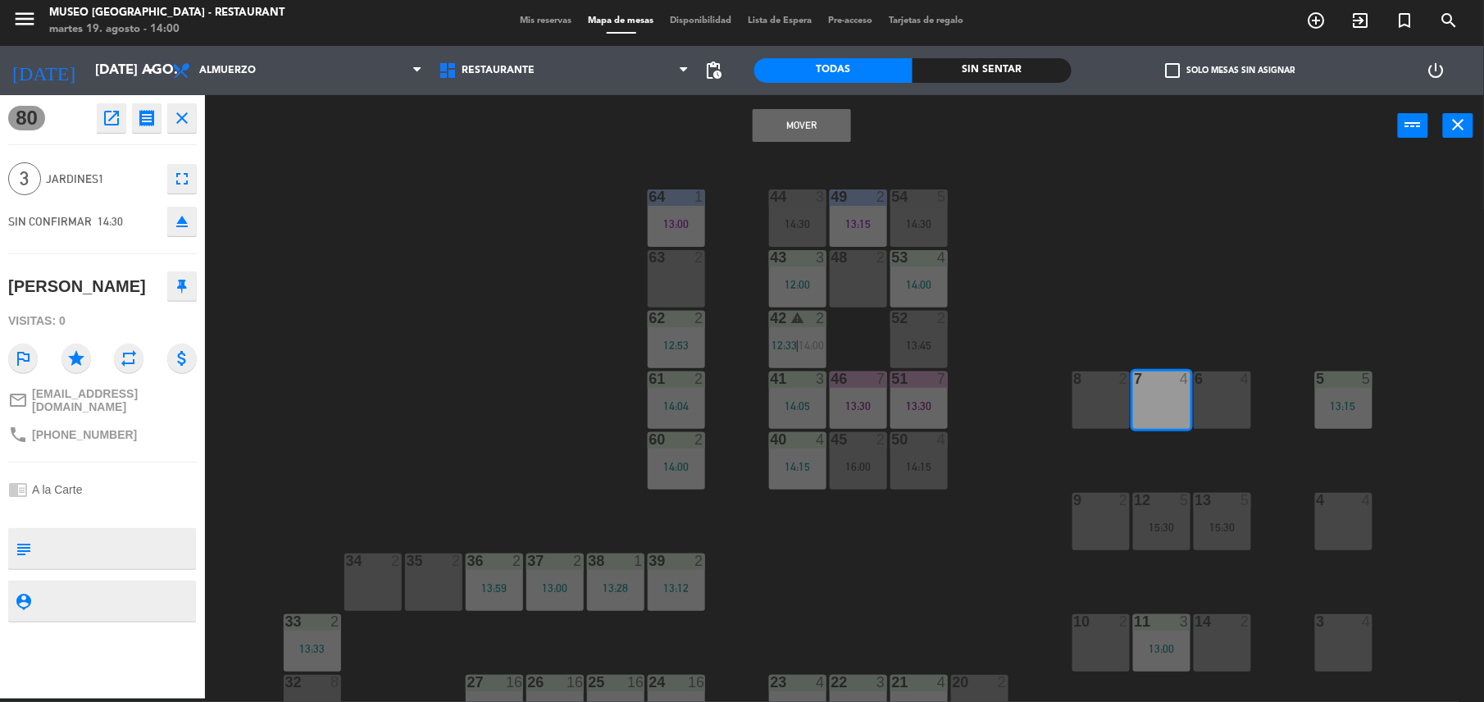
click at [834, 121] on button "Mover" at bounding box center [802, 125] width 98 height 33
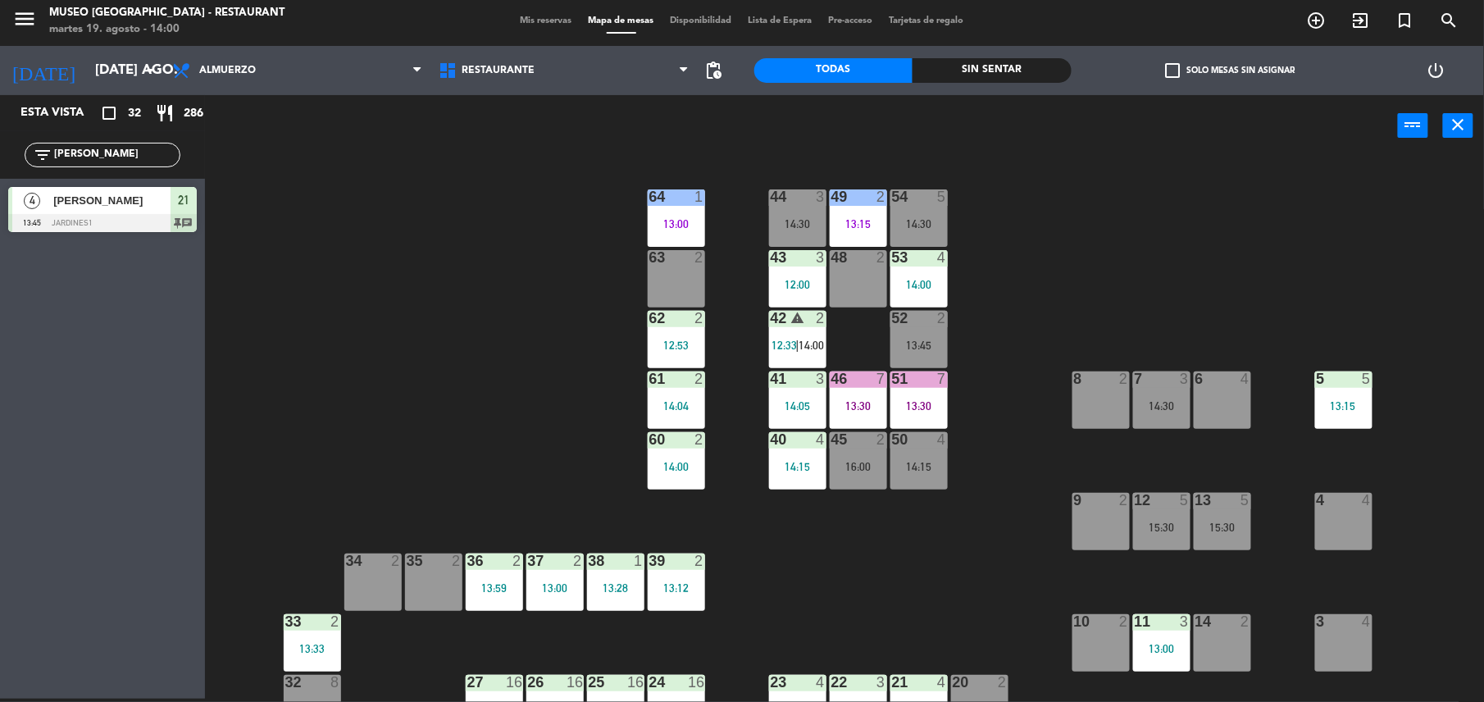
click at [102, 159] on input "diles" at bounding box center [115, 155] width 127 height 18
type input "carol"
click at [110, 146] on input "carol" at bounding box center [115, 155] width 127 height 18
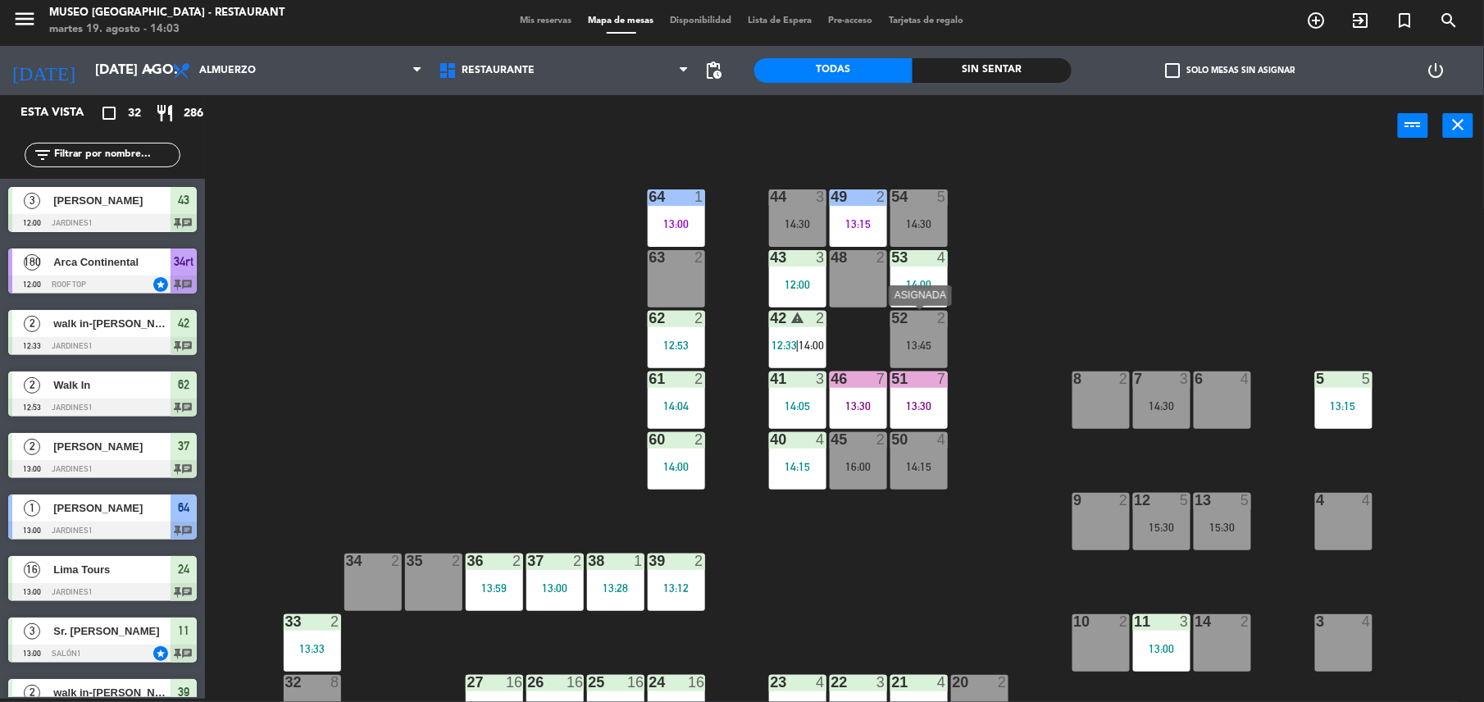
click at [939, 349] on div "13:45" at bounding box center [918, 344] width 57 height 11
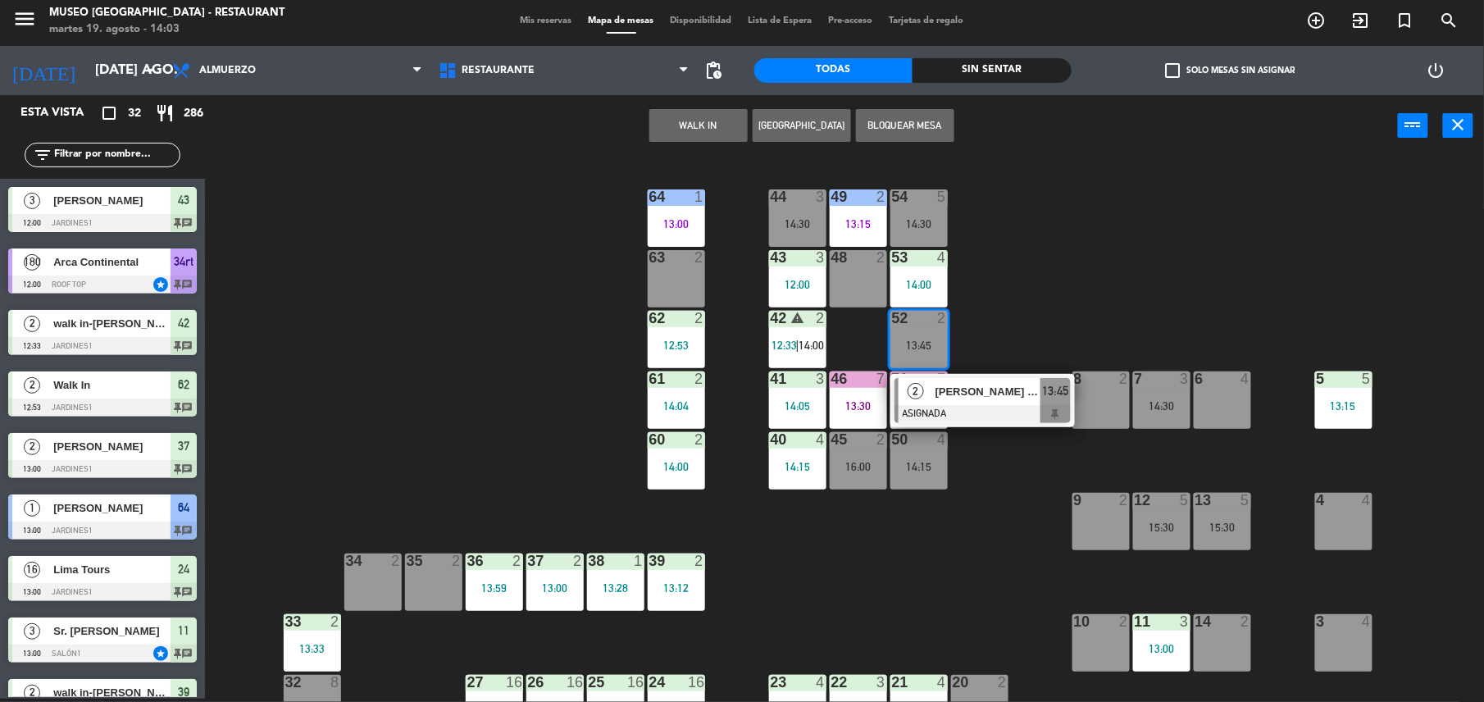
click at [971, 414] on div at bounding box center [982, 414] width 176 height 18
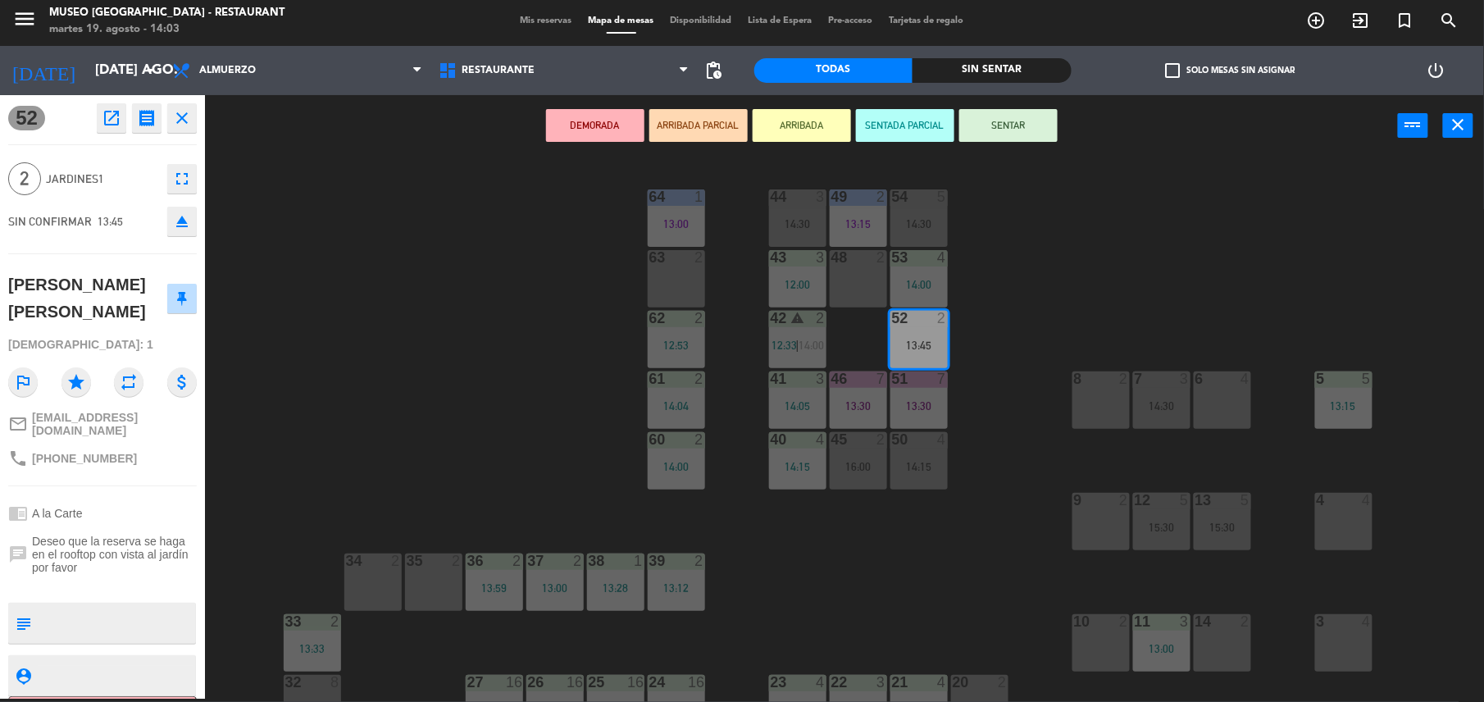
click at [676, 286] on div "63 2" at bounding box center [676, 278] width 57 height 57
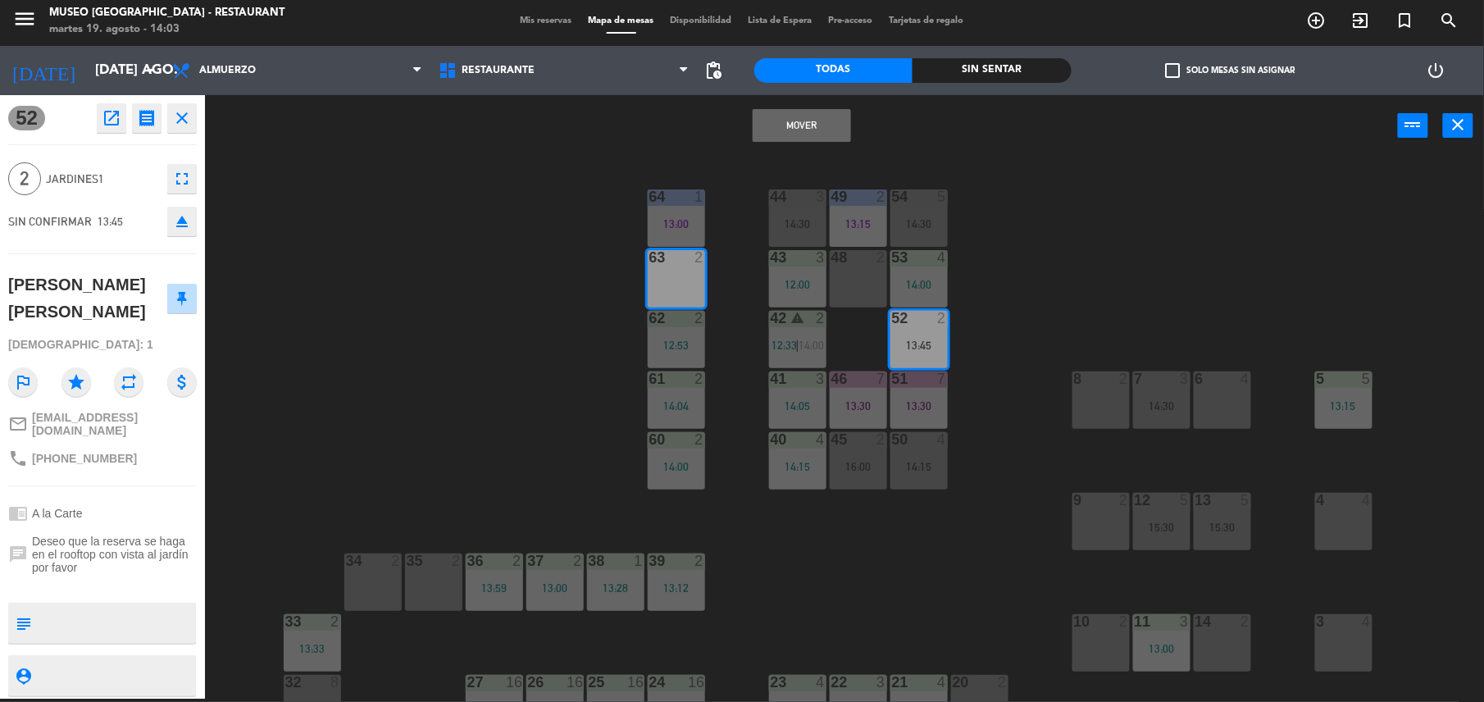
click at [807, 131] on button "Mover" at bounding box center [802, 125] width 98 height 33
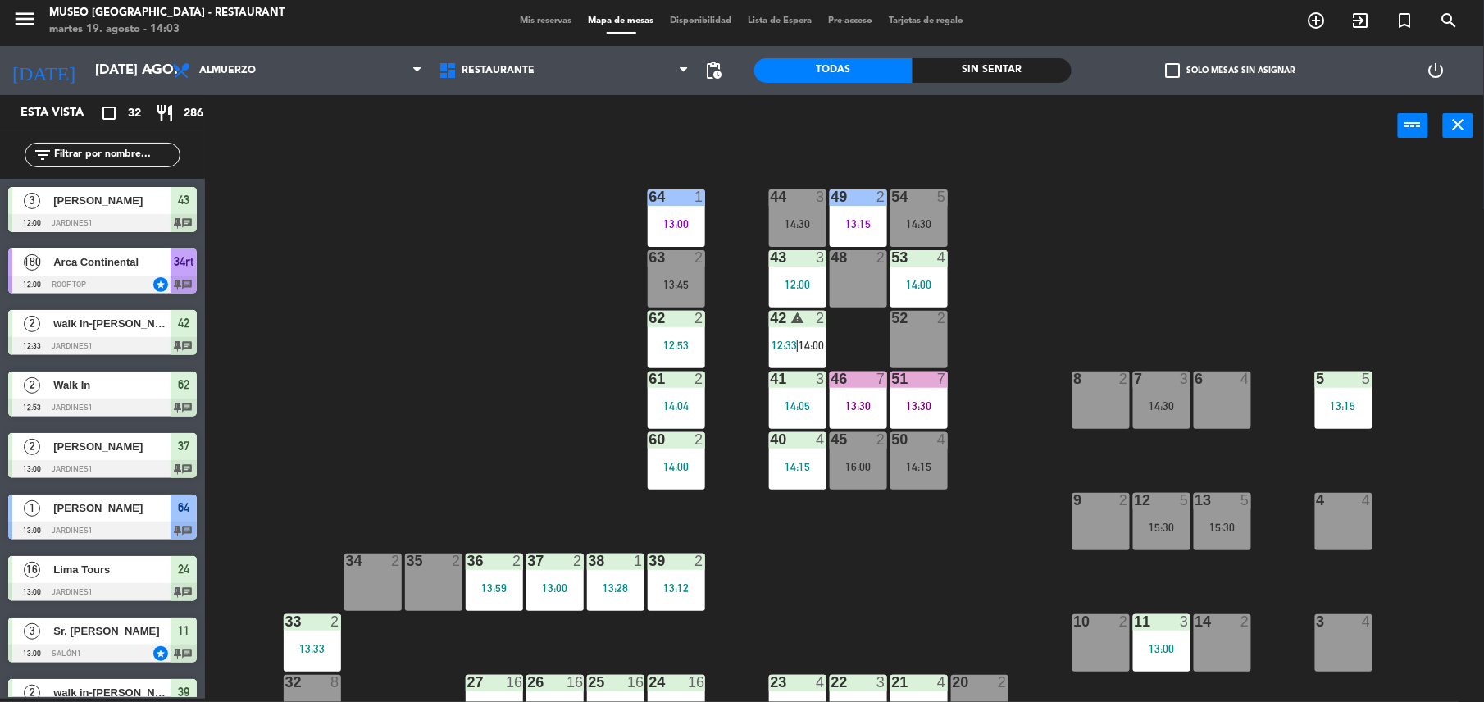
click at [860, 473] on div "45 2 16:00" at bounding box center [858, 460] width 57 height 57
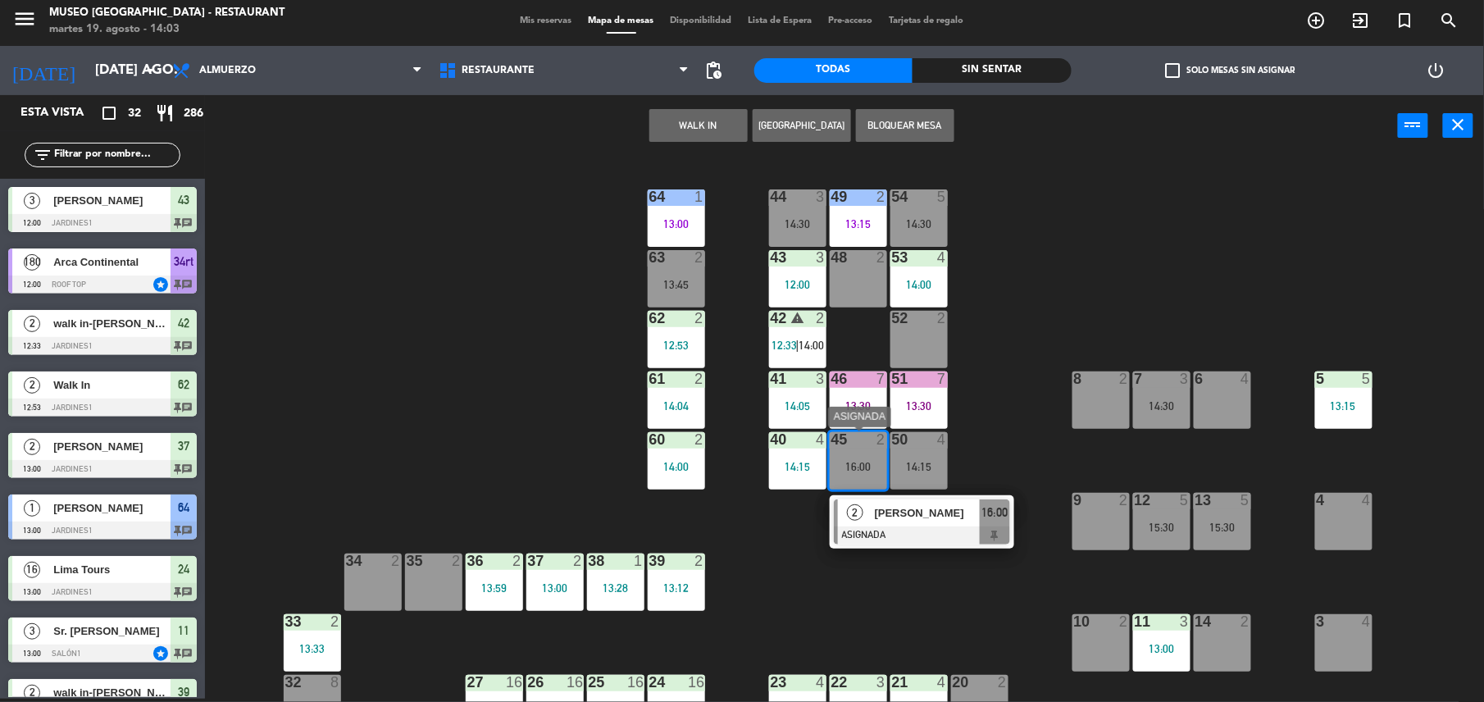
click at [890, 512] on span "[PERSON_NAME]" at bounding box center [927, 512] width 105 height 17
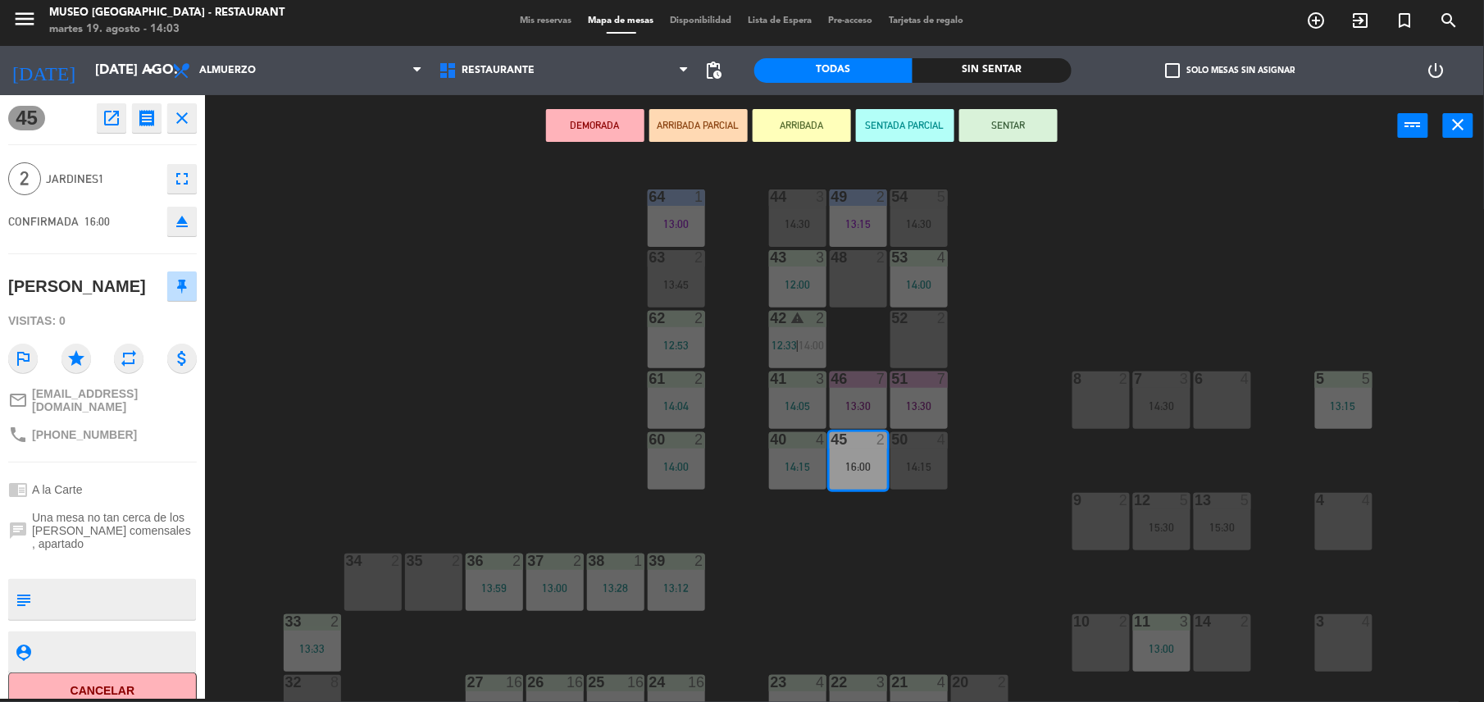
click at [938, 326] on div "52 2" at bounding box center [918, 339] width 57 height 57
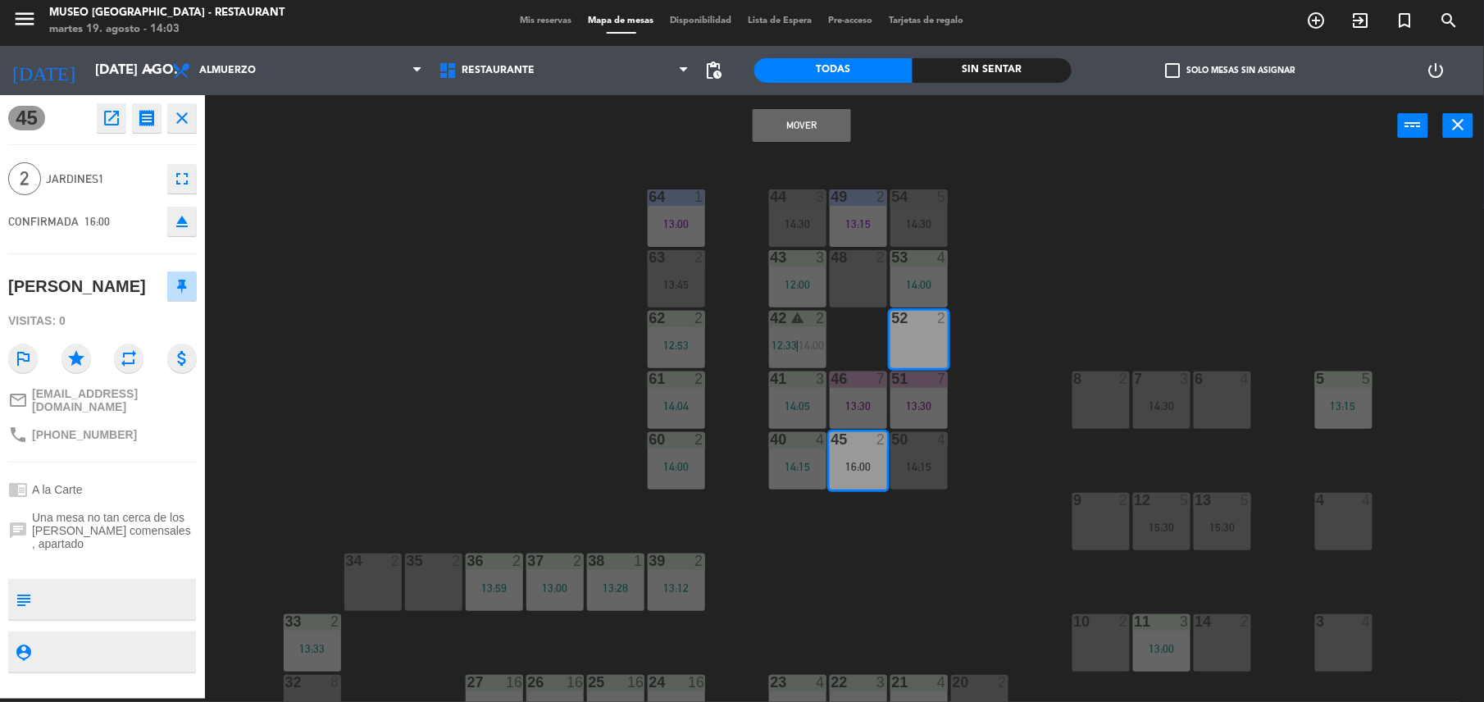
click at [789, 125] on button "Mover" at bounding box center [802, 125] width 98 height 33
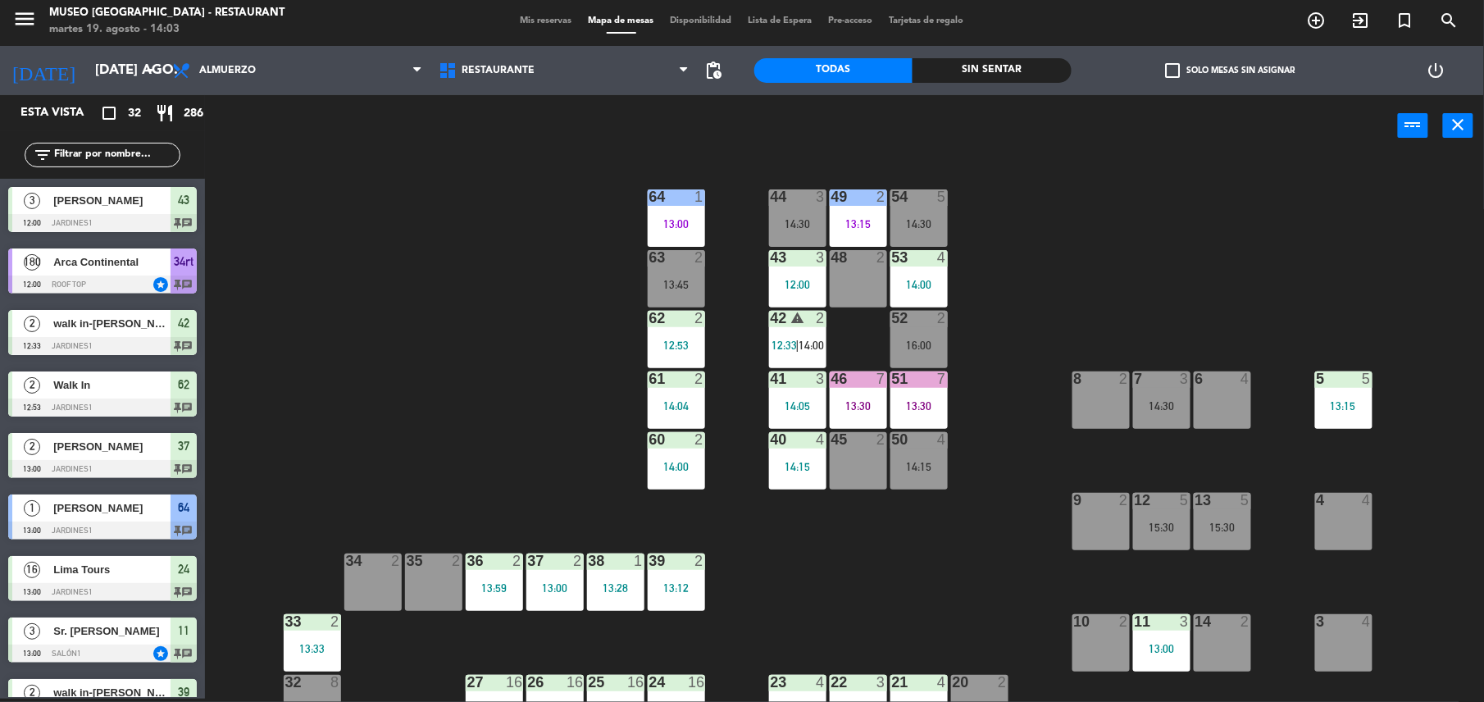
scroll to position [634, 0]
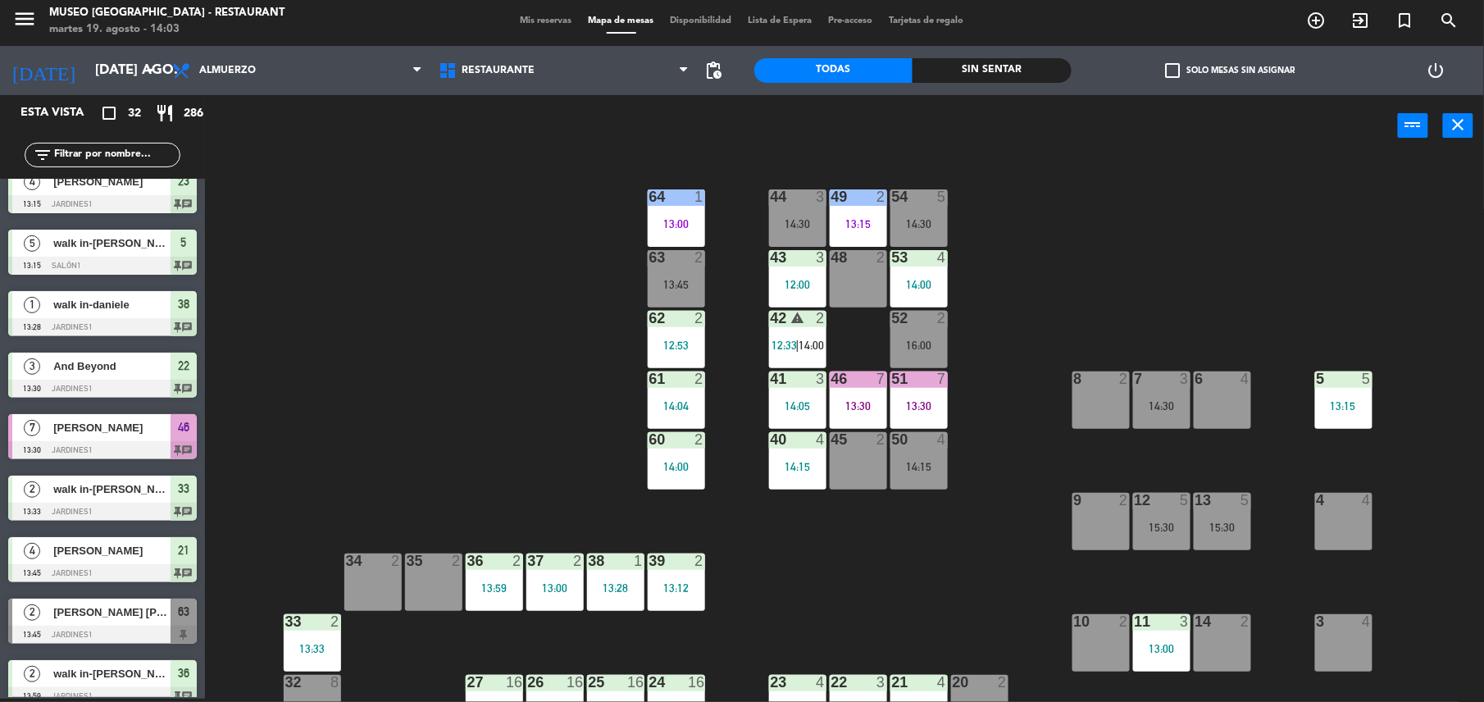
click at [843, 453] on div "45 2" at bounding box center [858, 460] width 57 height 57
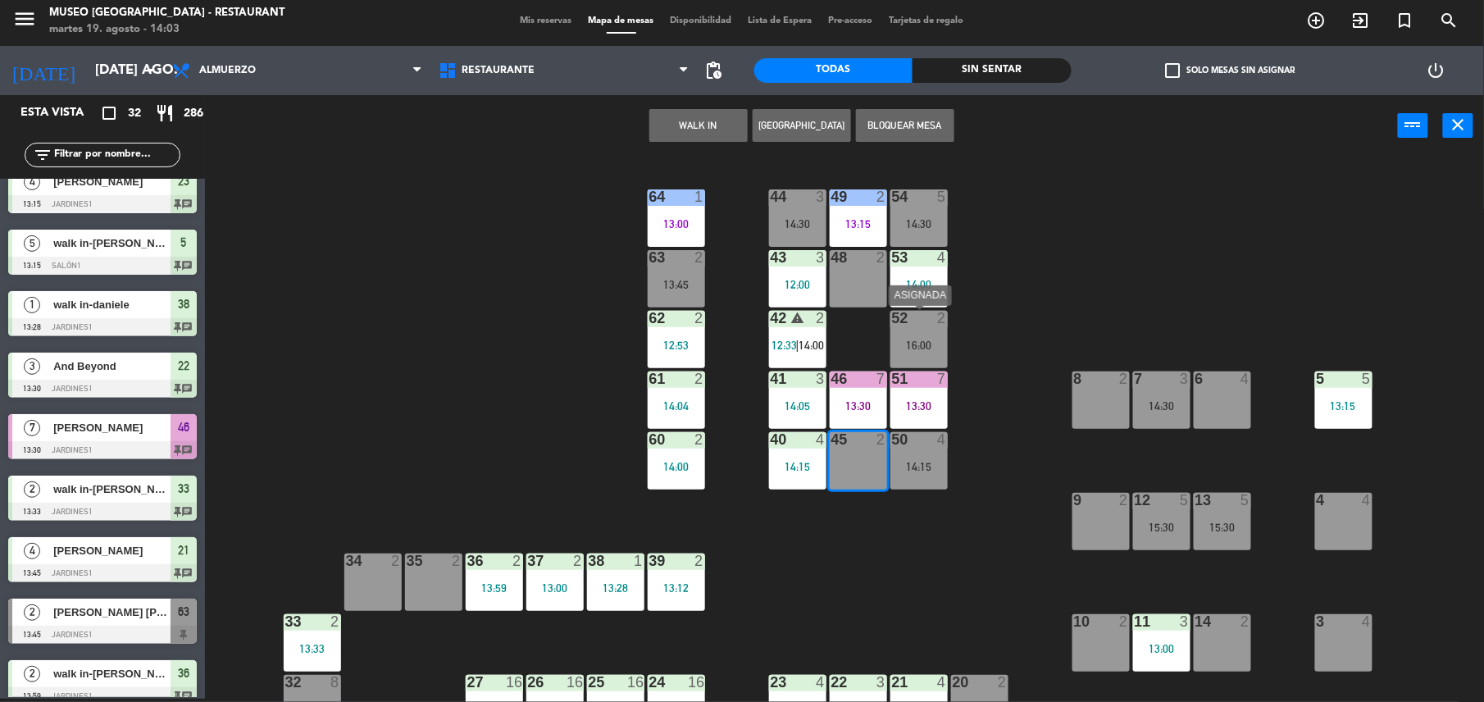
click at [921, 334] on div "52 2 16:00" at bounding box center [918, 339] width 57 height 57
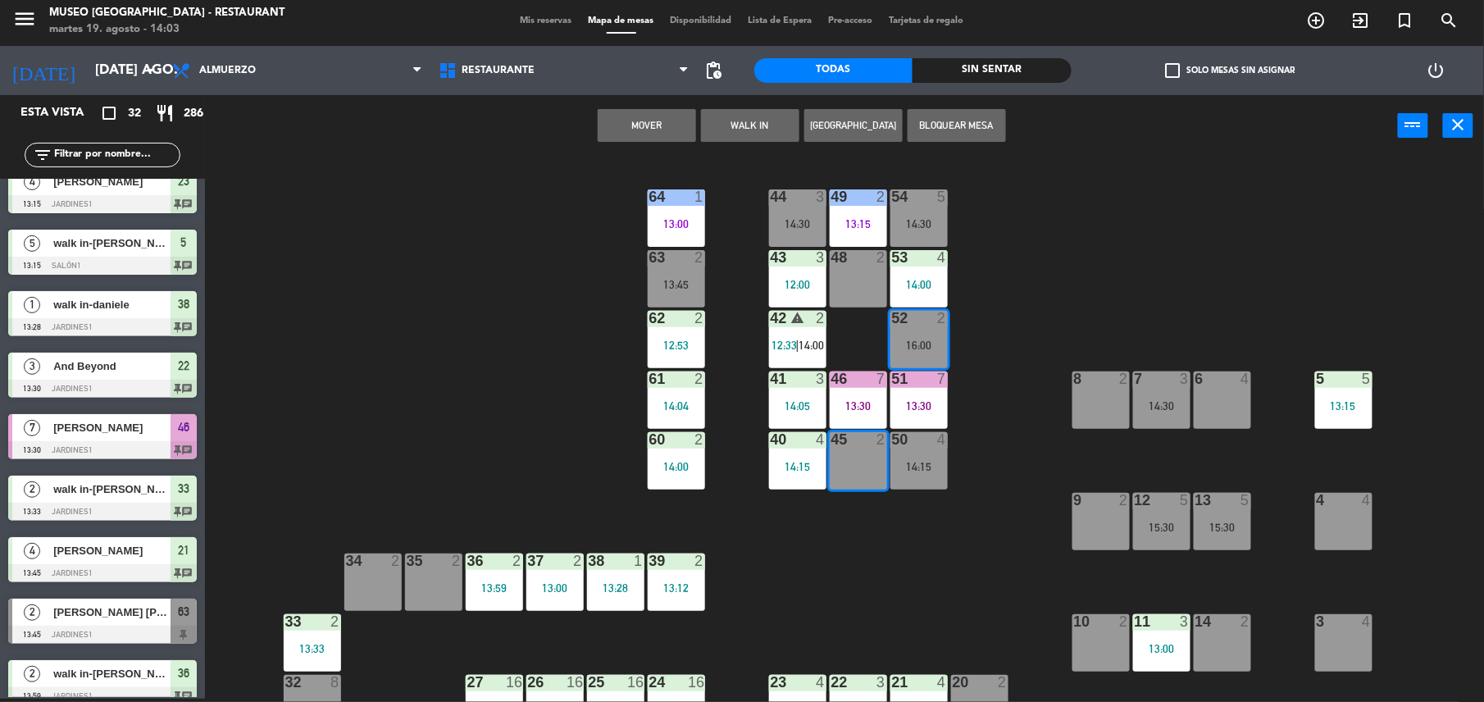
click at [966, 338] on div "44 3 14:30 49 2 13:15 54 5 14:30 64 1 13:00 48 2 53 4 14:00 63 2 13:45 43 3 12:…" at bounding box center [852, 431] width 1264 height 542
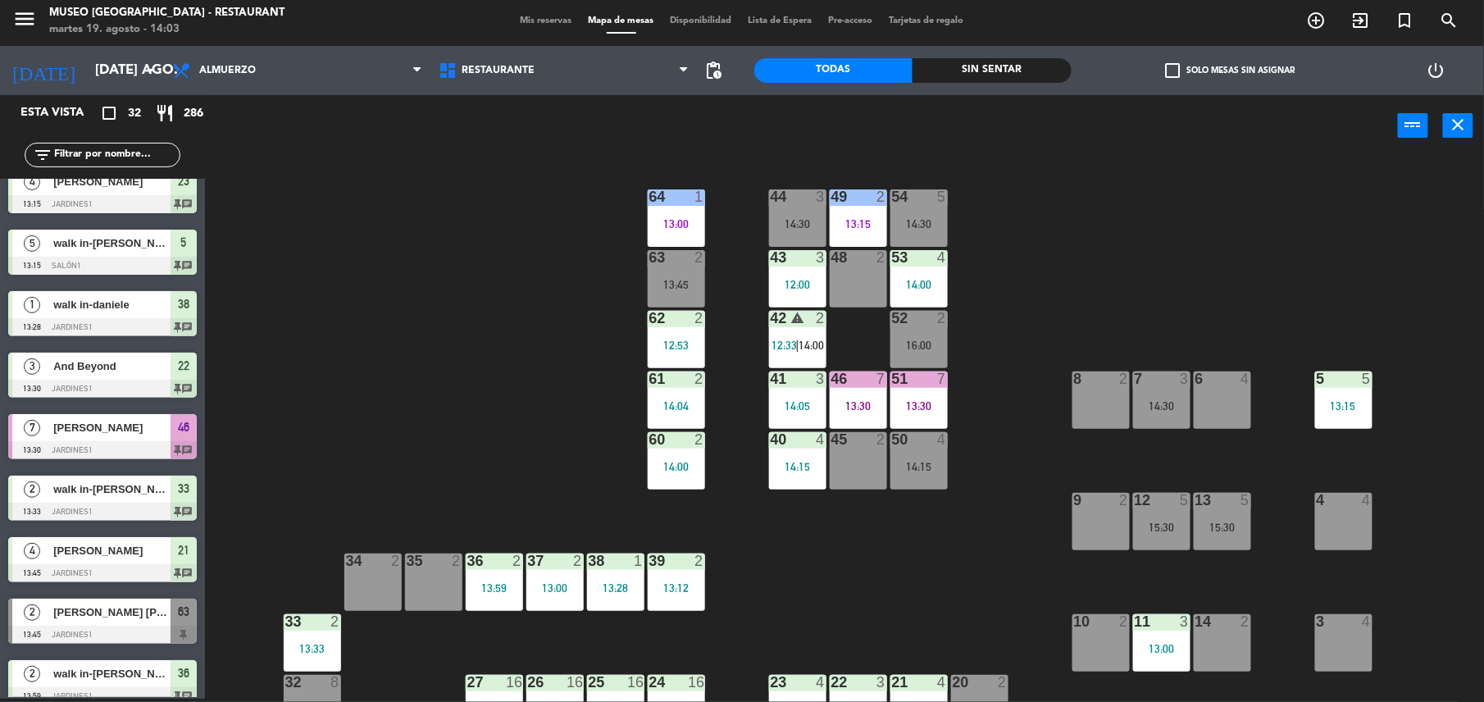
click at [916, 316] on div at bounding box center [918, 318] width 27 height 15
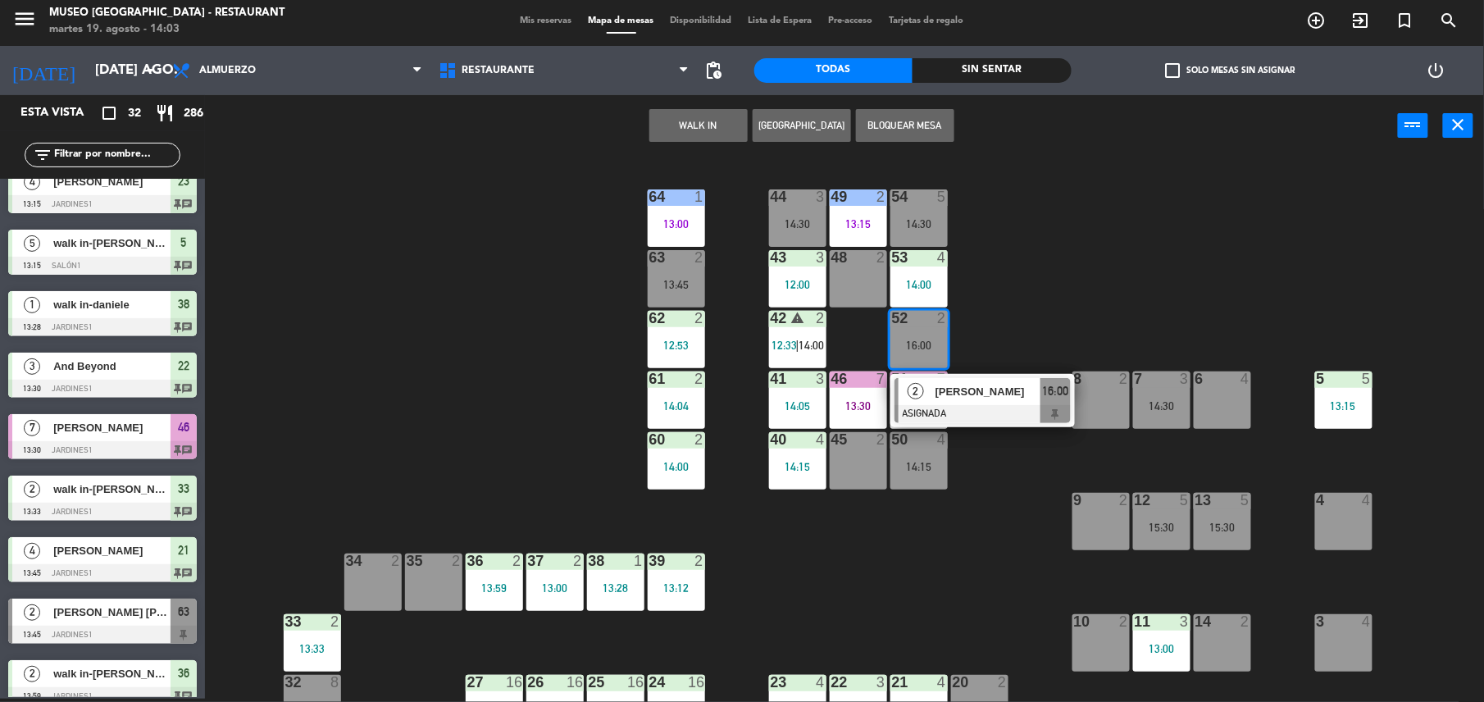
click at [712, 111] on button "WALK IN" at bounding box center [698, 125] width 98 height 33
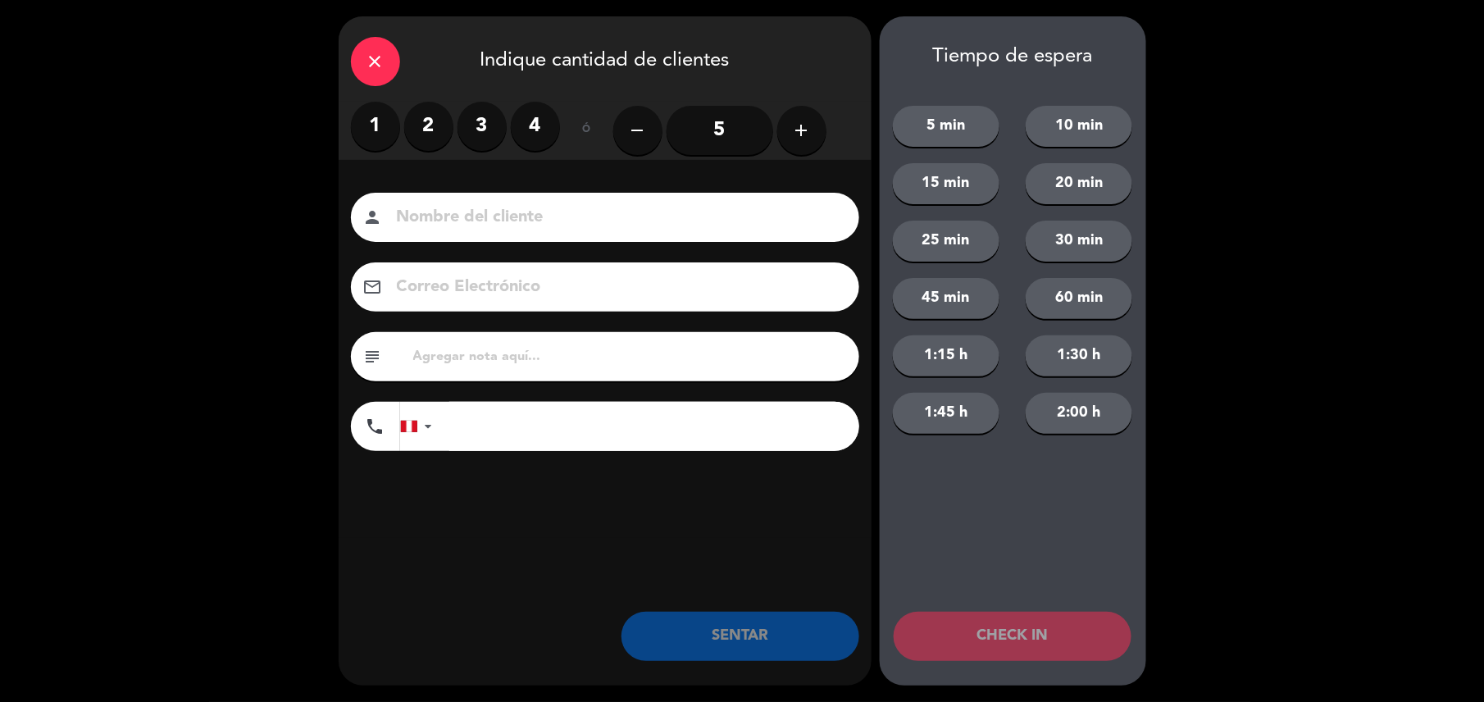
type input "q"
type input "walk in - raul ampuero"
click at [380, 116] on label "1" at bounding box center [375, 126] width 49 height 49
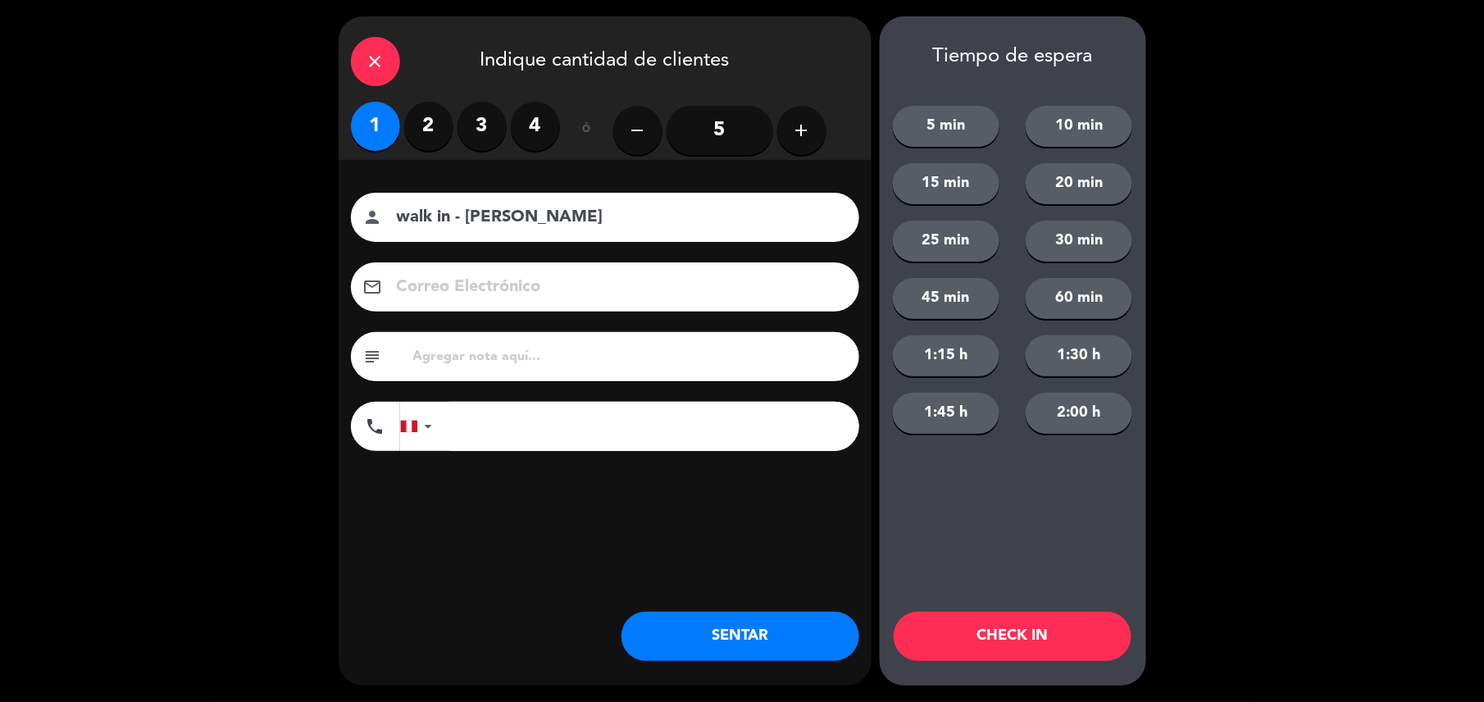
click at [512, 448] on input "tel" at bounding box center [654, 426] width 410 height 49
type input "+13479424996"
click at [521, 362] on input "text" at bounding box center [629, 356] width 435 height 23
type input "m42"
click at [686, 654] on button "SENTAR" at bounding box center [740, 636] width 238 height 49
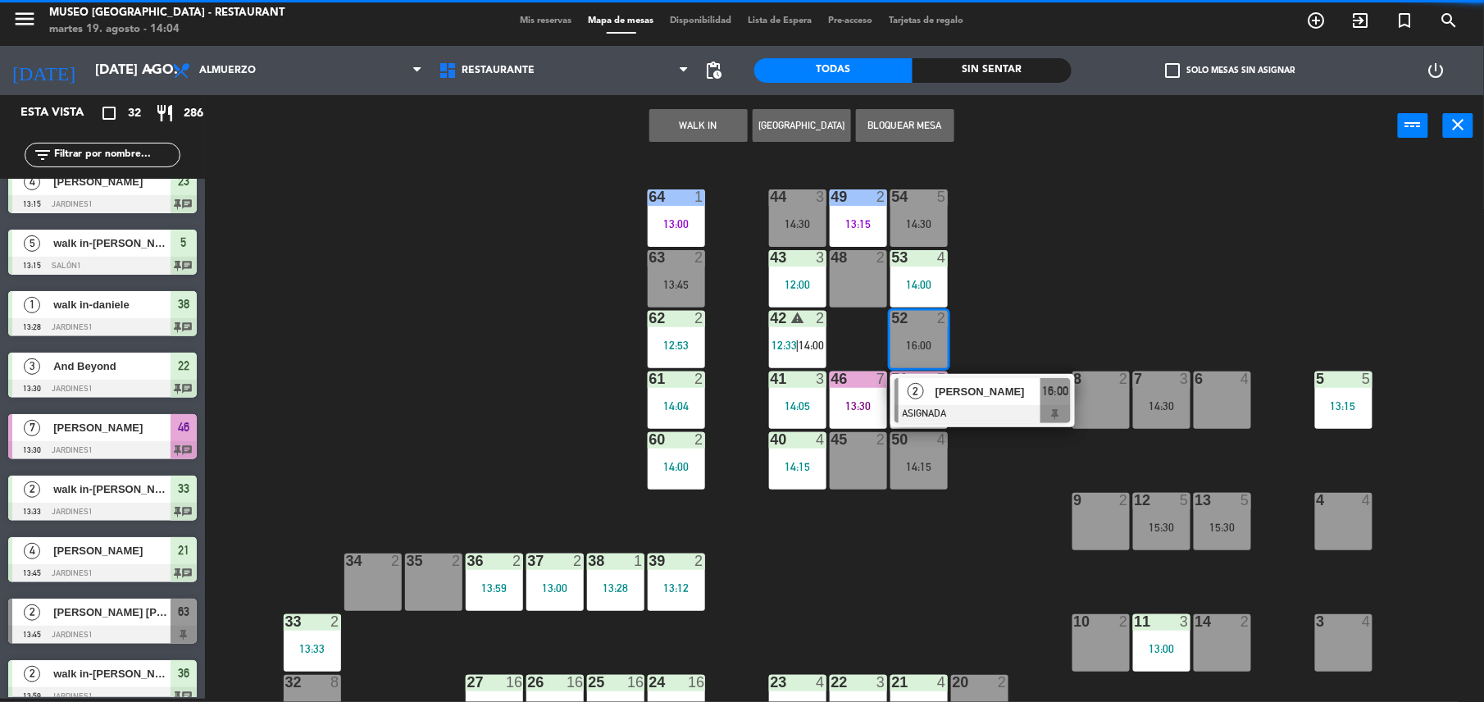
scroll to position [0, 0]
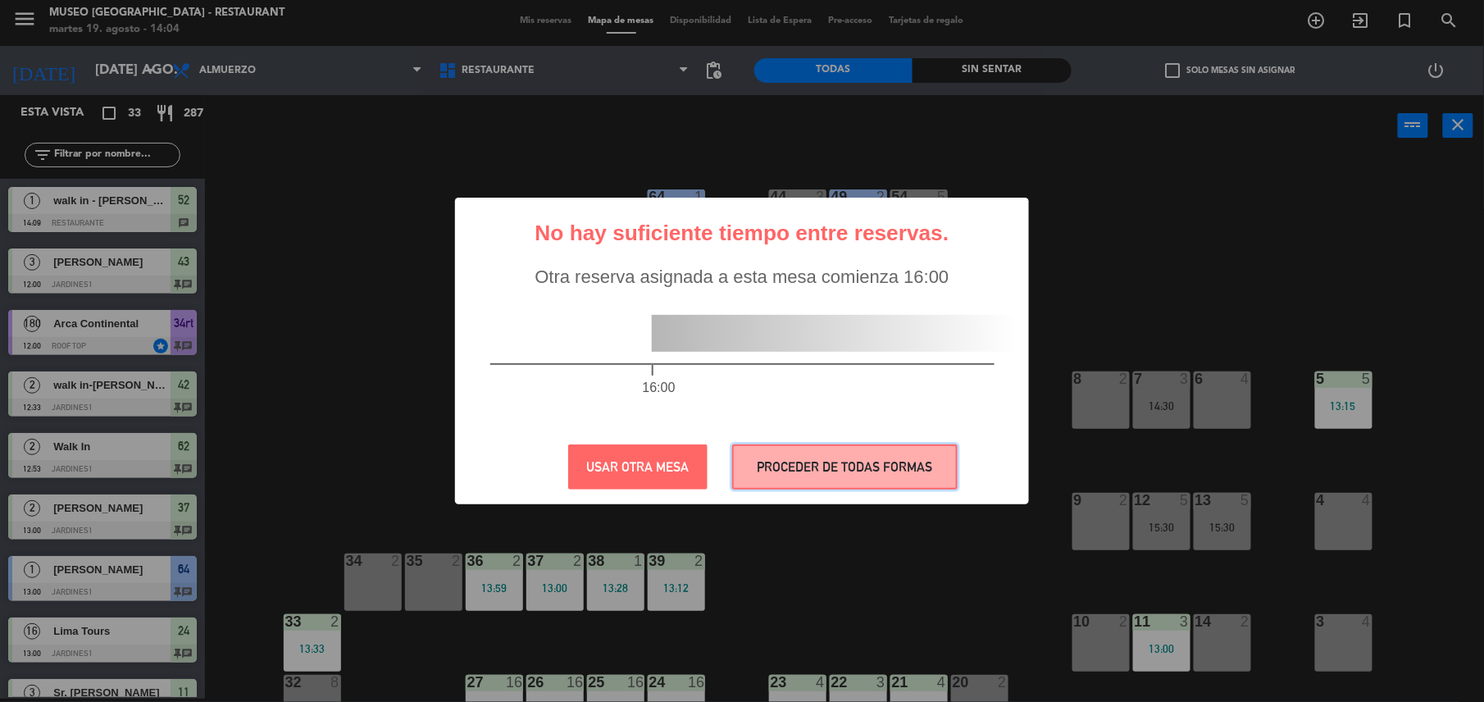
click at [916, 453] on button "PROCEDER DE TODAS FORMAS" at bounding box center [844, 466] width 225 height 45
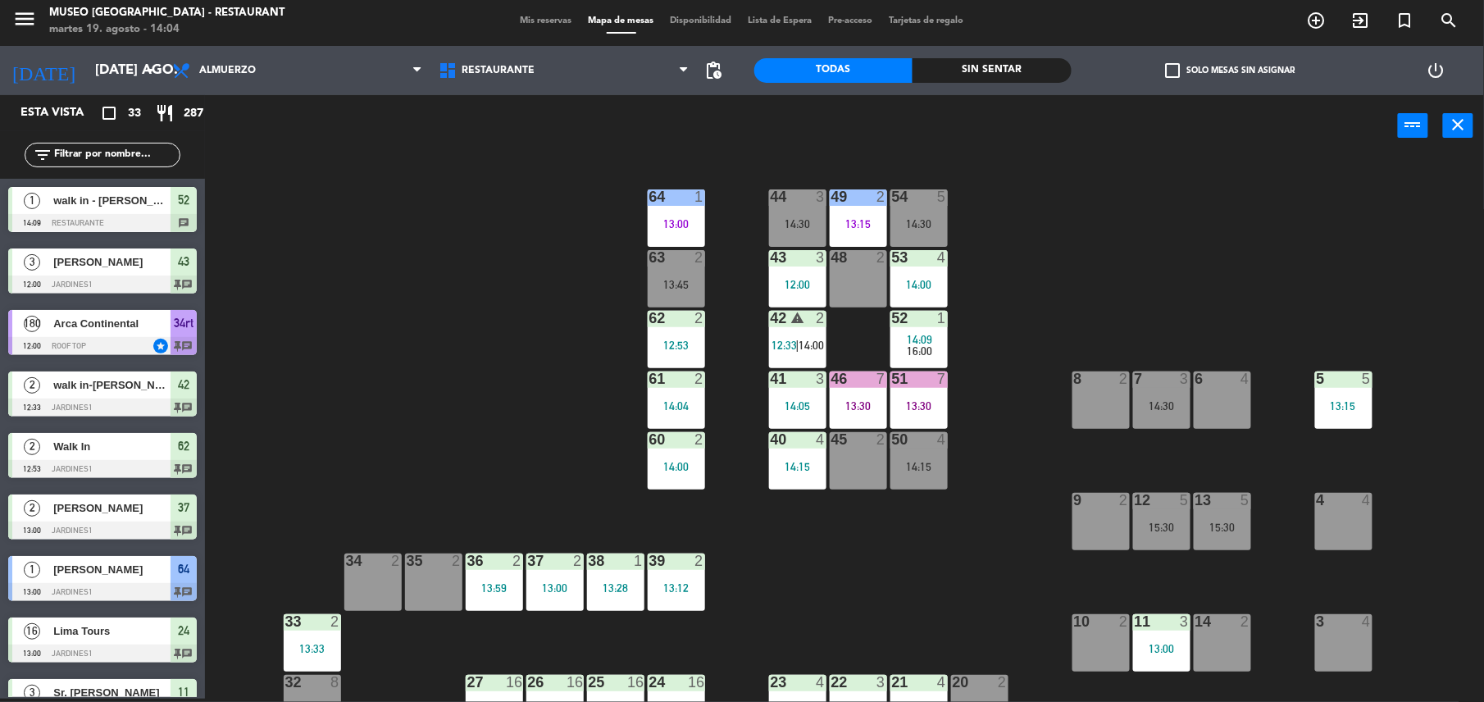
click at [802, 339] on span "14:00" at bounding box center [810, 345] width 25 height 13
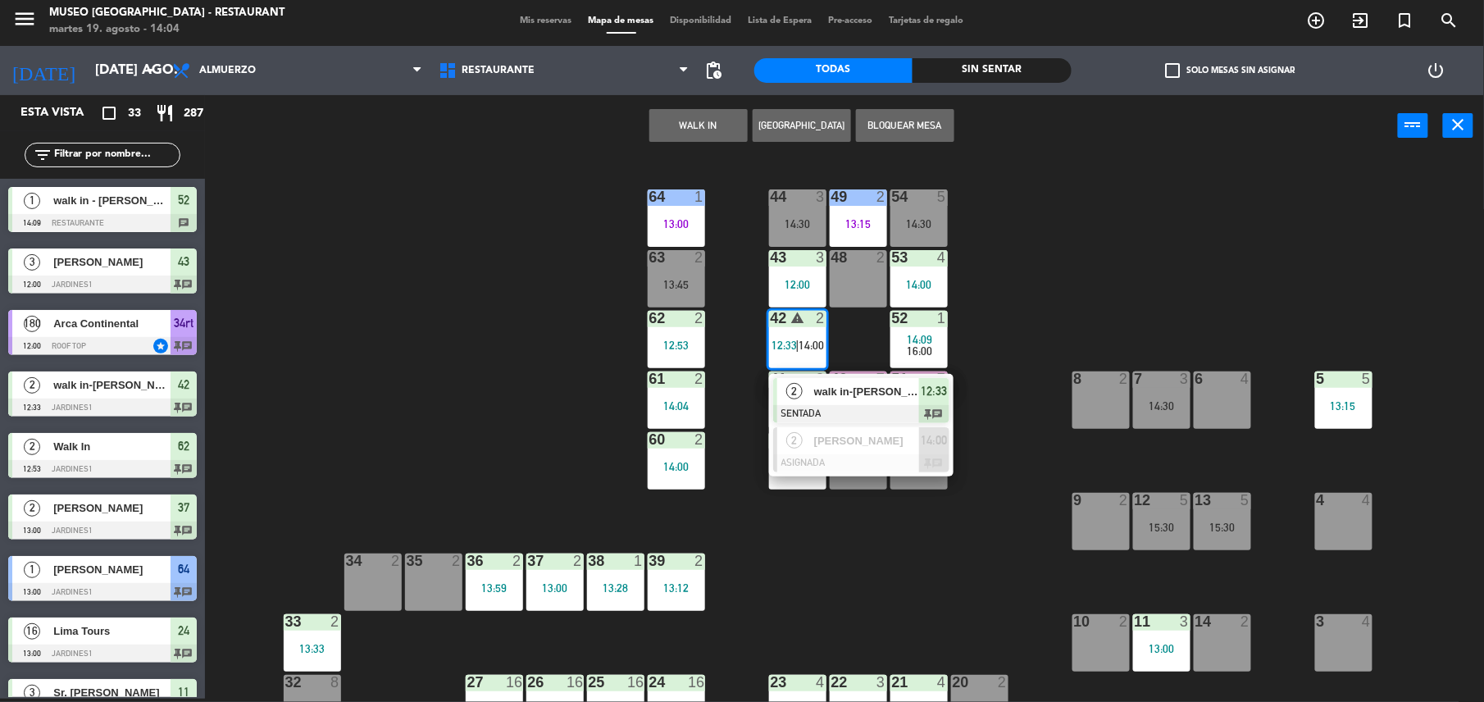
click at [830, 407] on div at bounding box center [861, 414] width 176 height 18
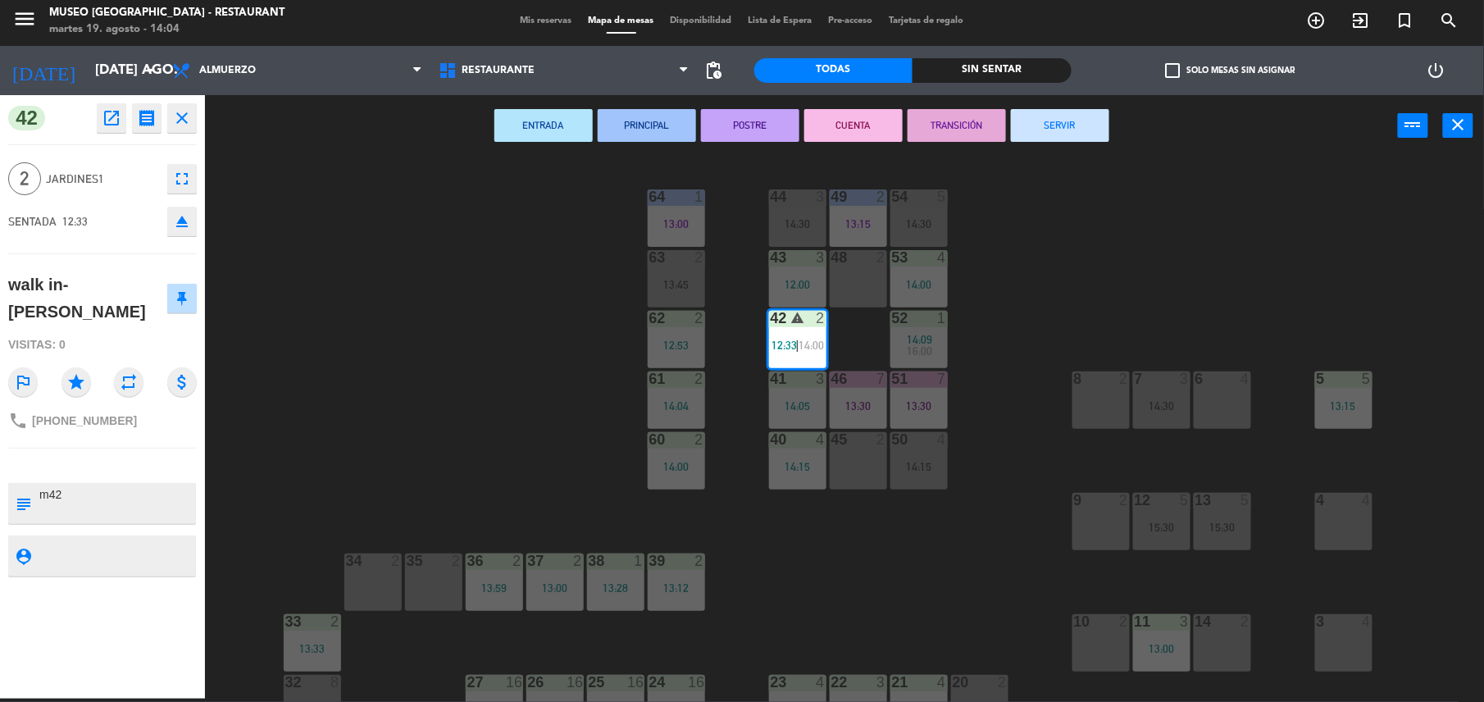
click at [1080, 135] on button "SERVIR" at bounding box center [1060, 125] width 98 height 33
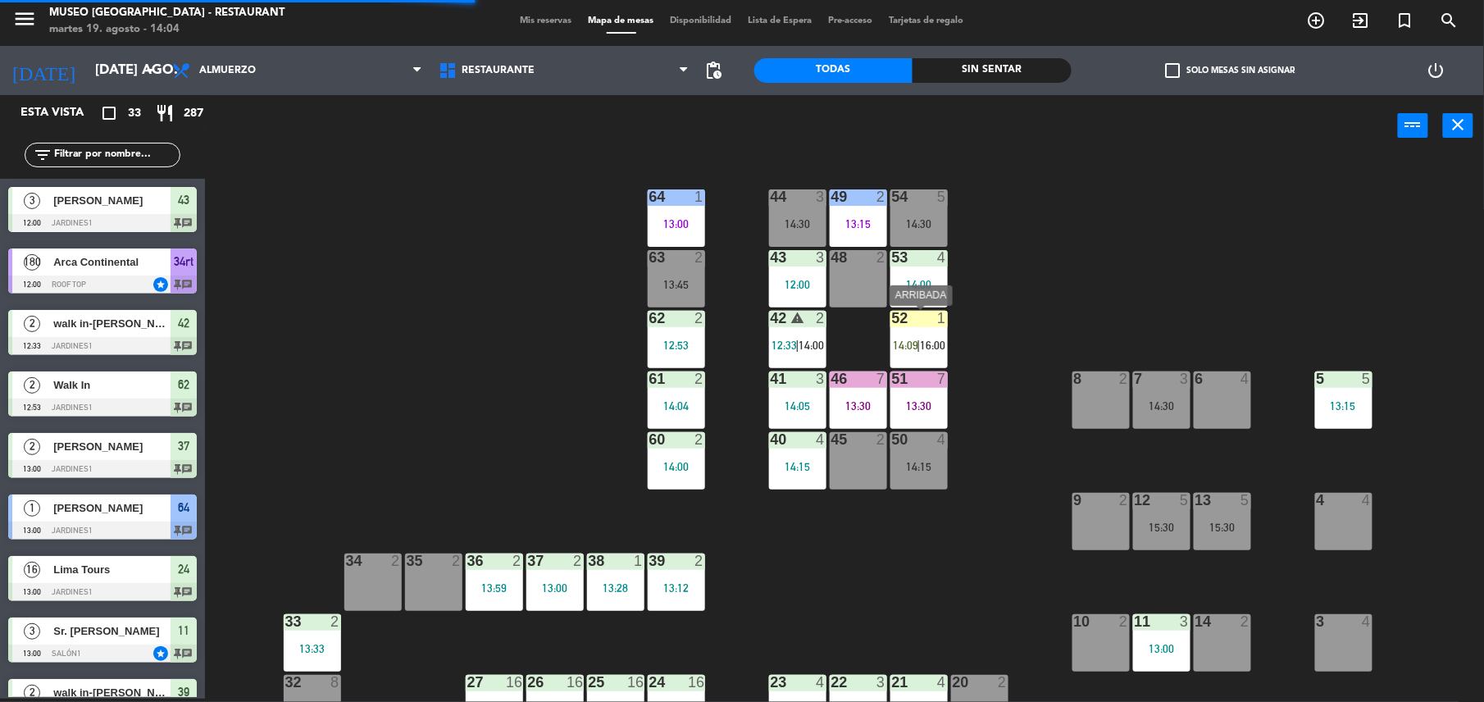
click at [915, 352] on div "52 1 14:09 | 16:00" at bounding box center [918, 339] width 57 height 57
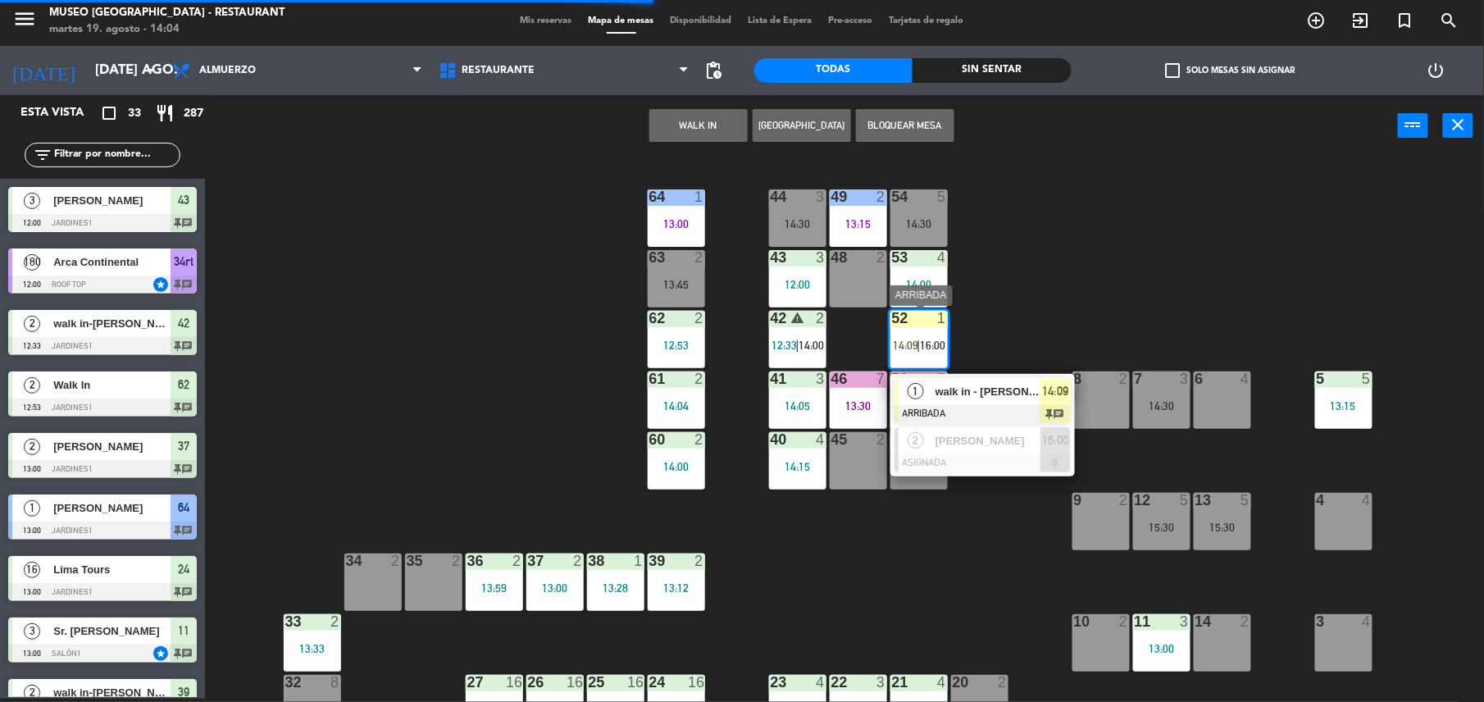
click at [944, 388] on span "walk in - raul ampuero" at bounding box center [987, 391] width 105 height 17
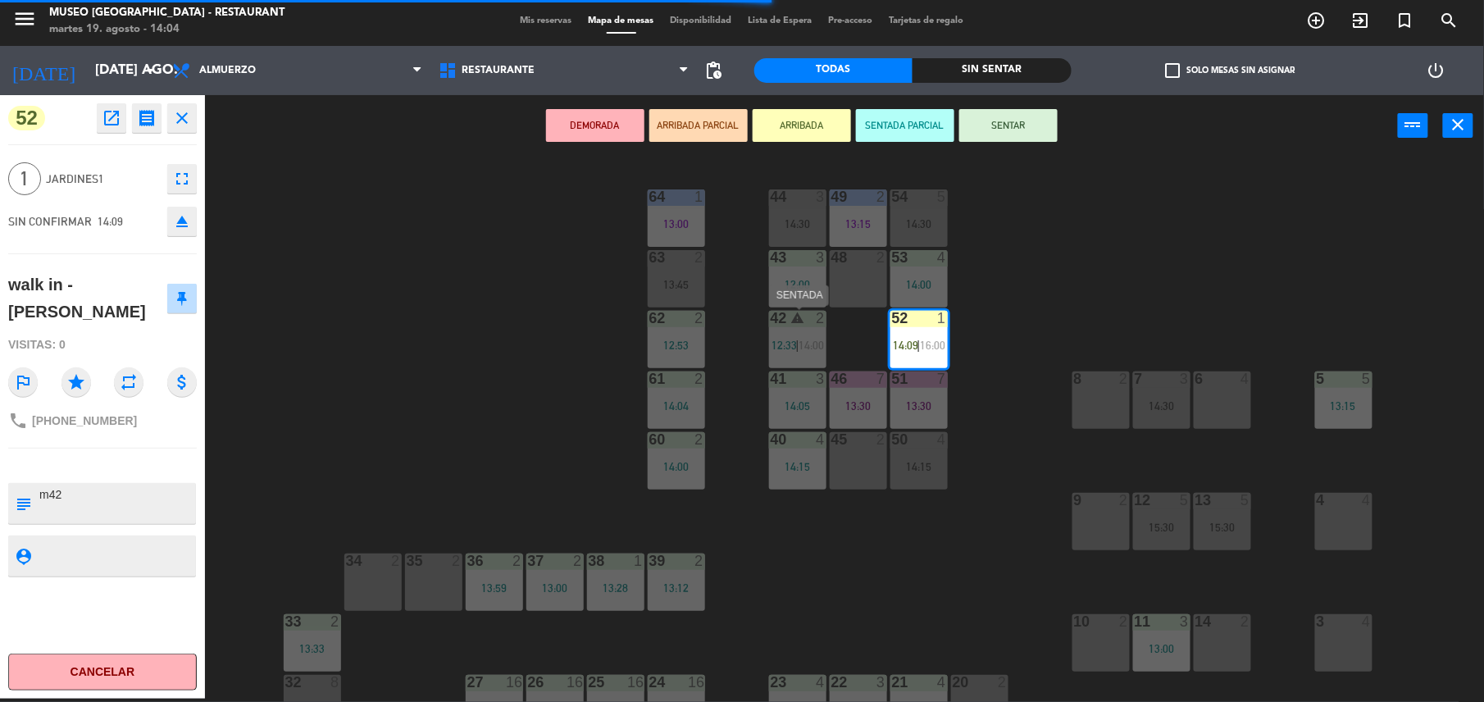
click at [782, 354] on div "42 warning 2 12:33 | 14:00" at bounding box center [797, 339] width 57 height 57
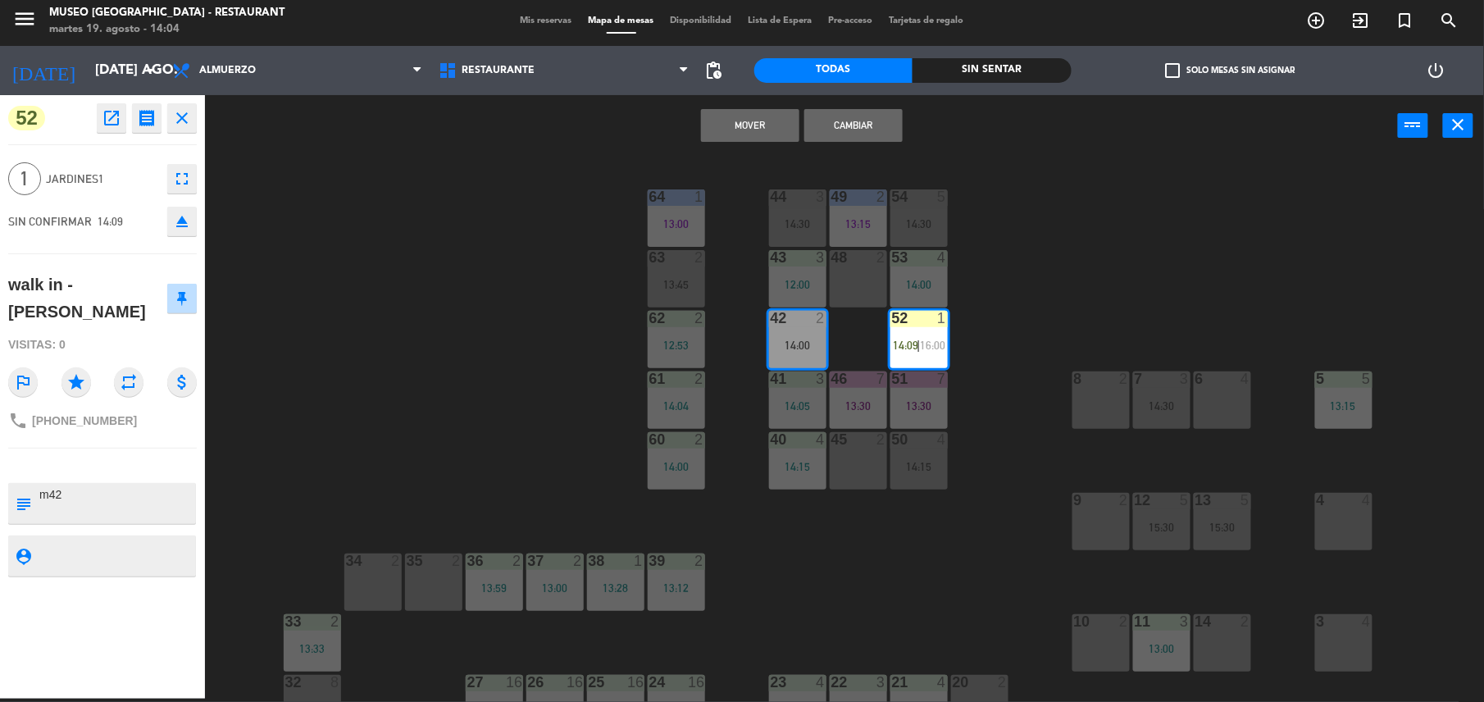
click at [827, 130] on button "Cambiar" at bounding box center [853, 125] width 98 height 33
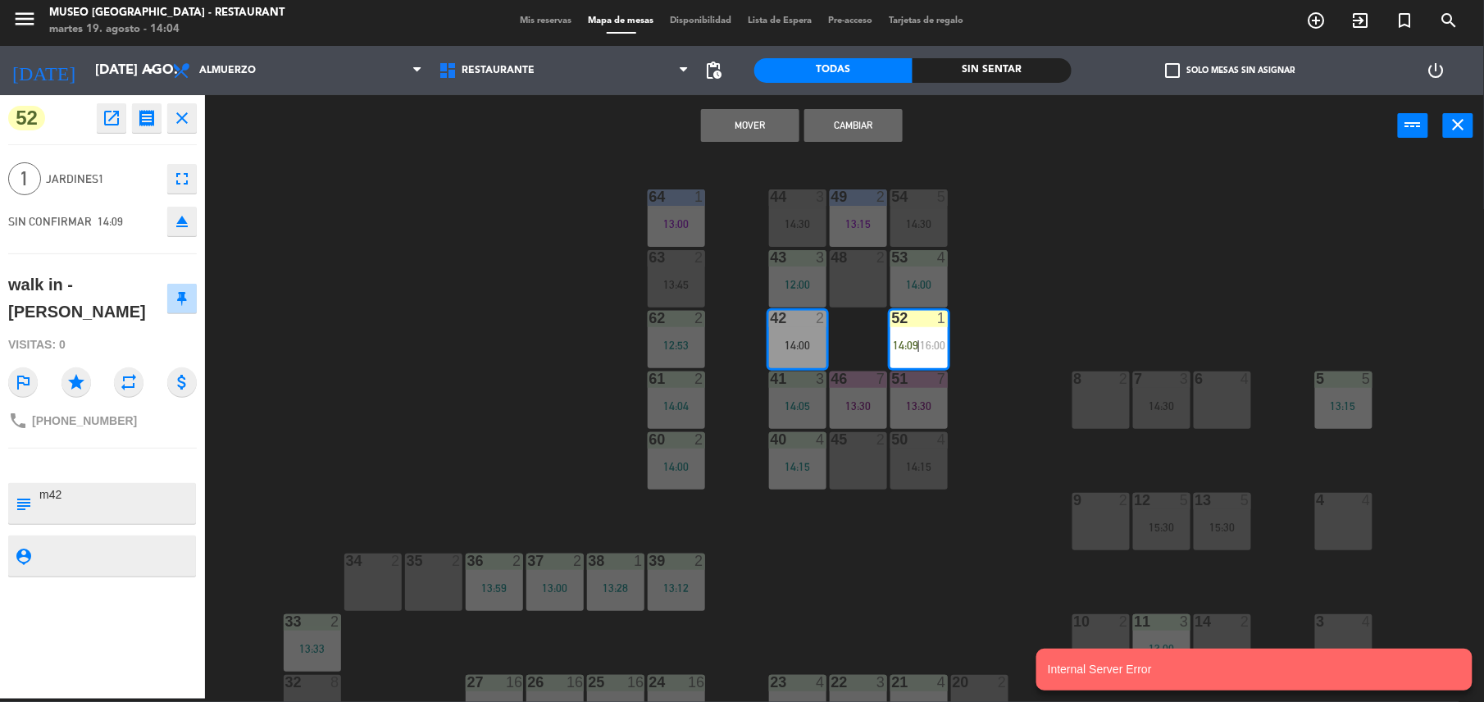
click at [836, 110] on button "Cambiar" at bounding box center [853, 125] width 98 height 33
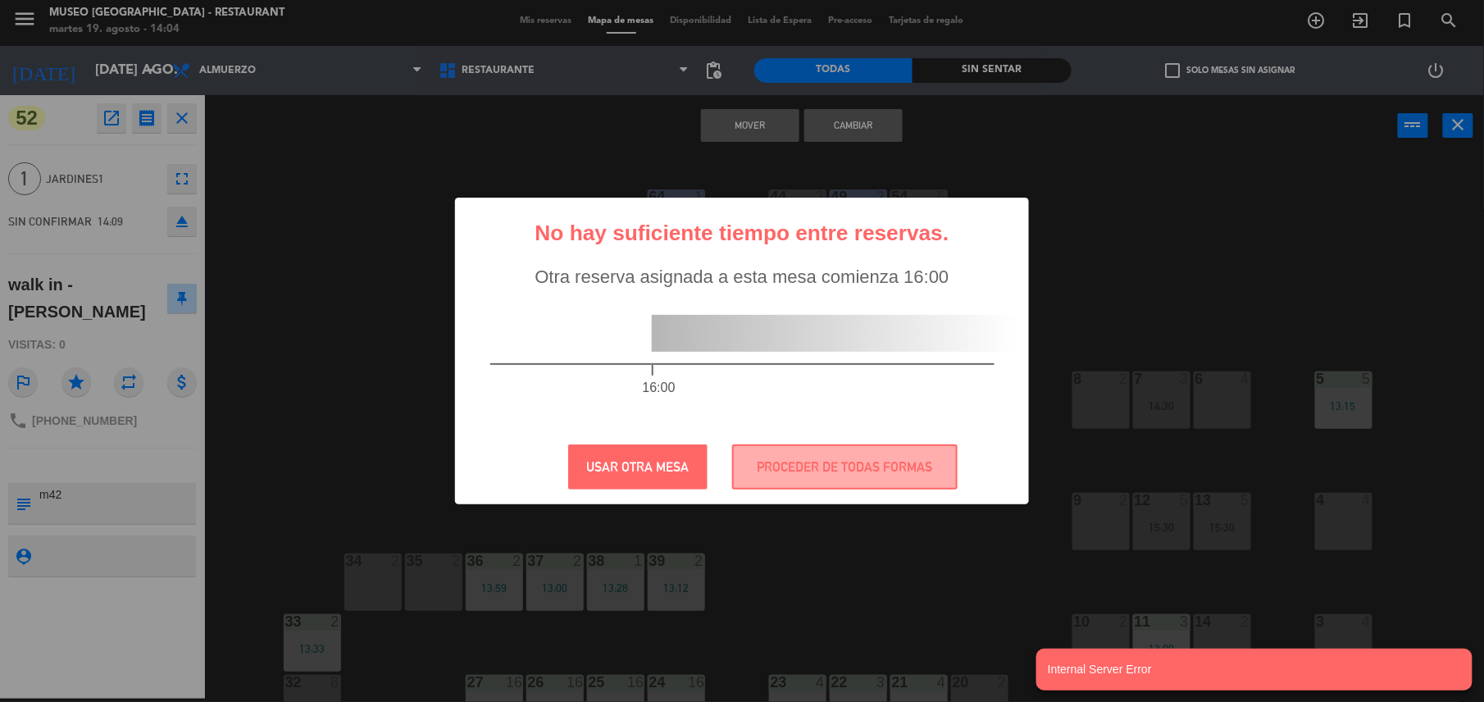
click at [977, 296] on div "16:00" at bounding box center [742, 359] width 570 height 143
click at [884, 456] on button "PROCEDER DE TODAS FORMAS" at bounding box center [844, 466] width 225 height 45
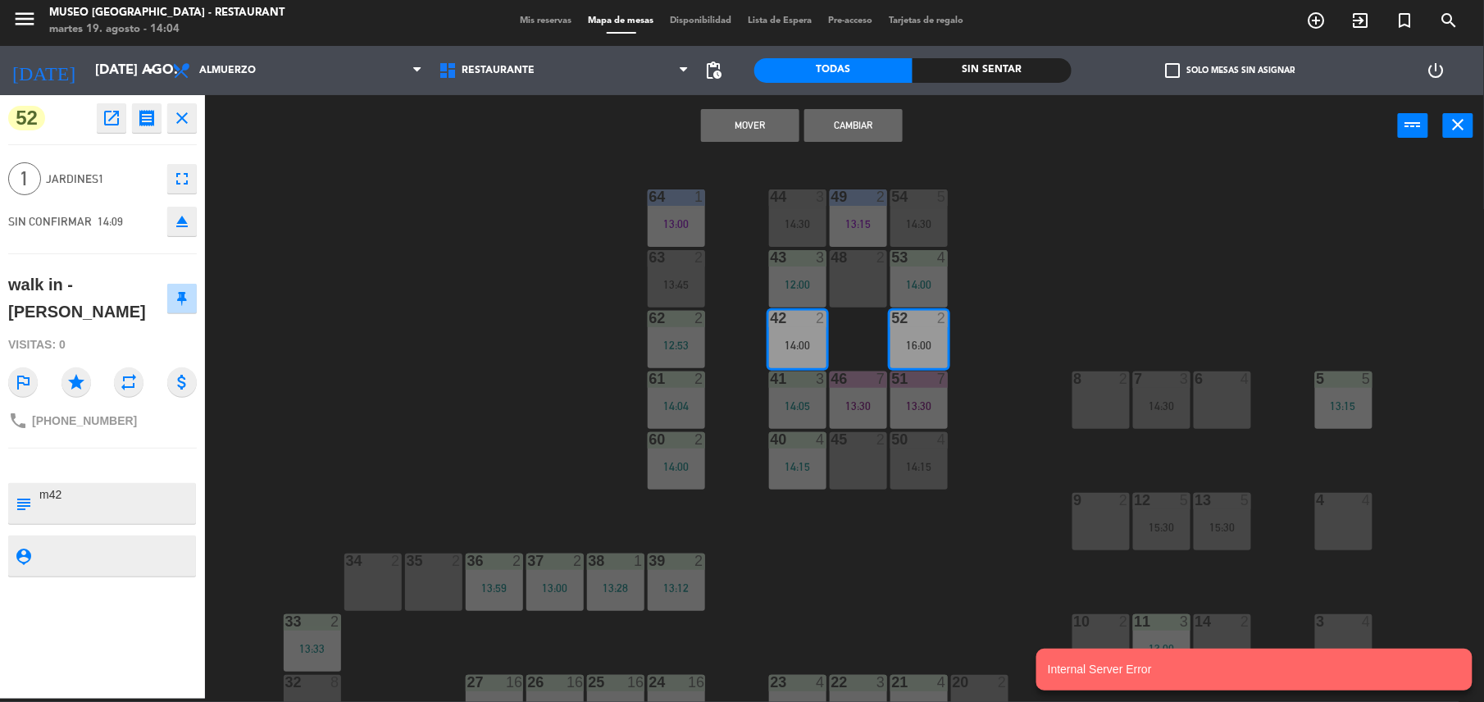
click at [968, 369] on div "44 3 14:30 49 2 13:15 54 5 14:30 64 1 13:00 48 2 53 4 14:00 63 2 13:45 43 3 12:…" at bounding box center [852, 431] width 1264 height 542
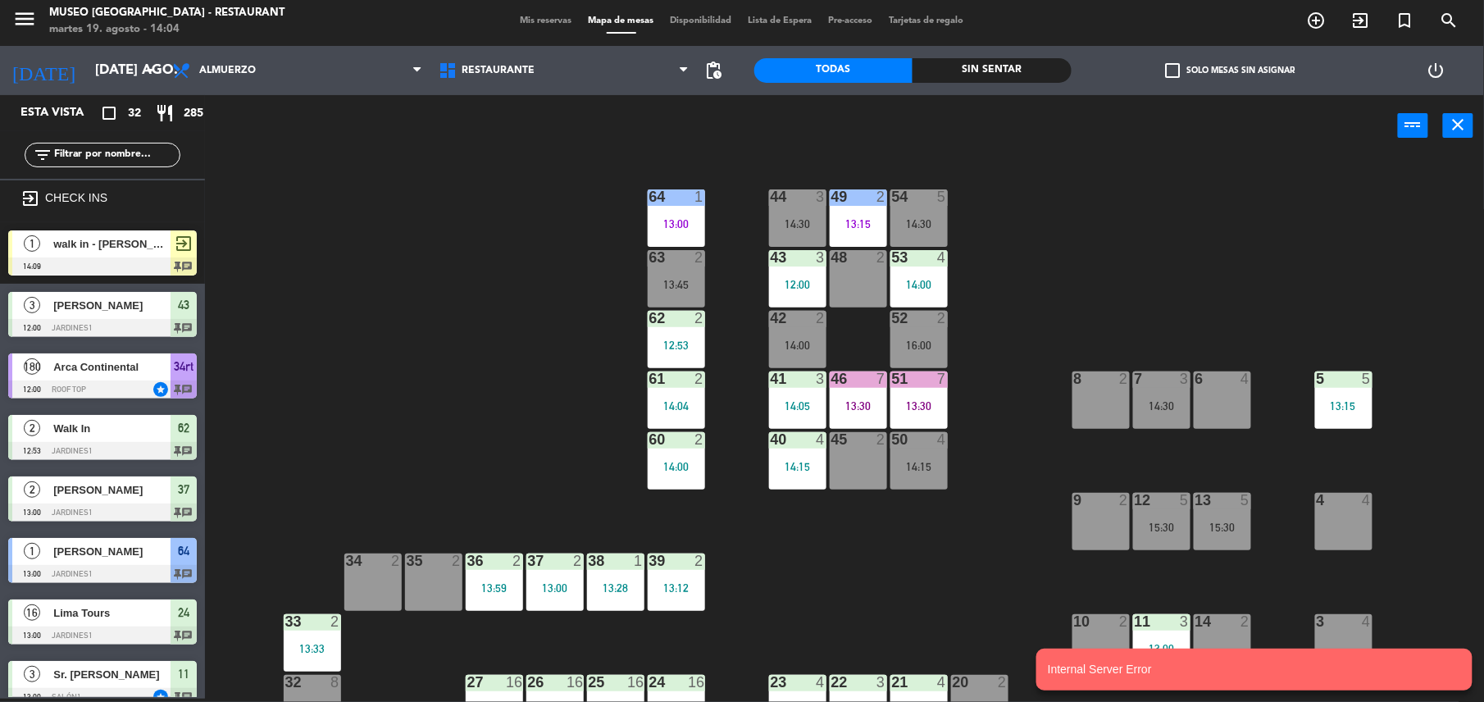
click at [126, 263] on div at bounding box center [102, 266] width 189 height 18
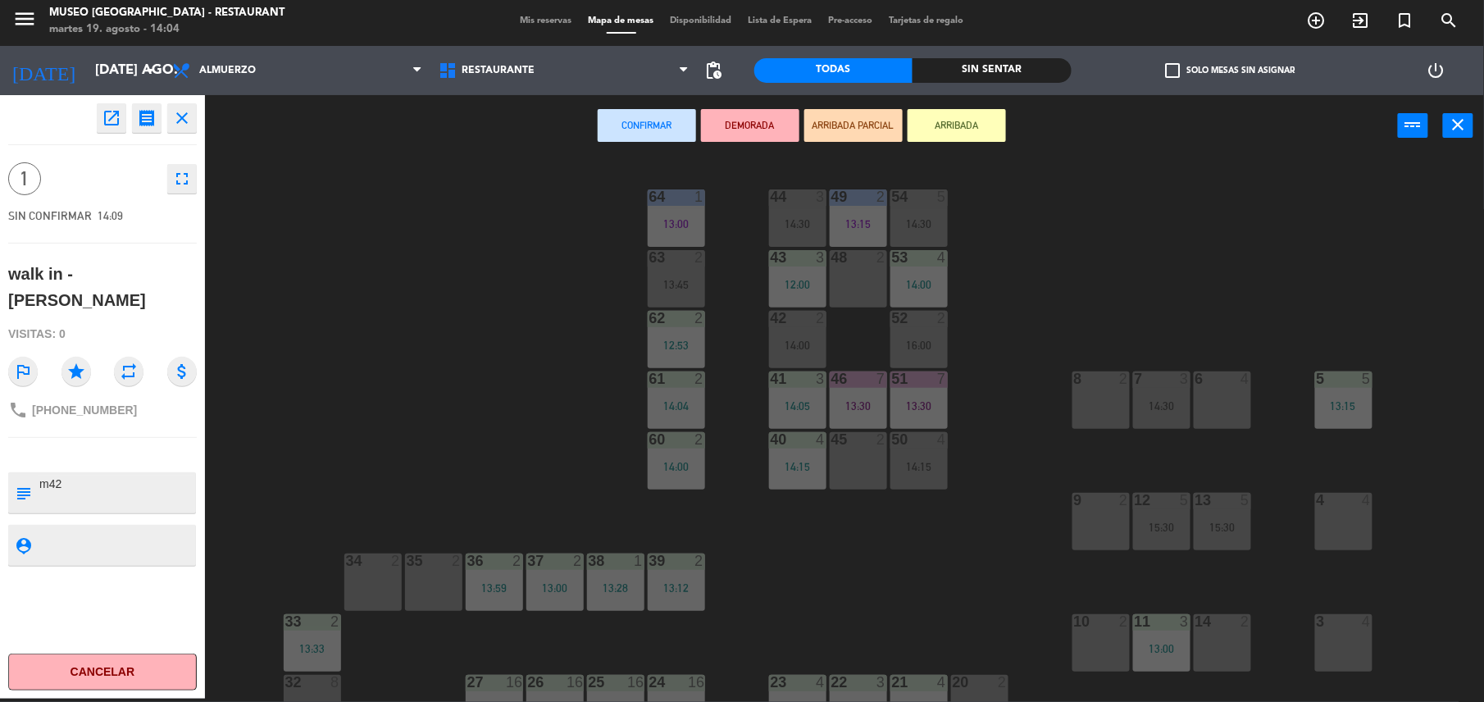
click at [788, 351] on div "14:00" at bounding box center [797, 344] width 57 height 11
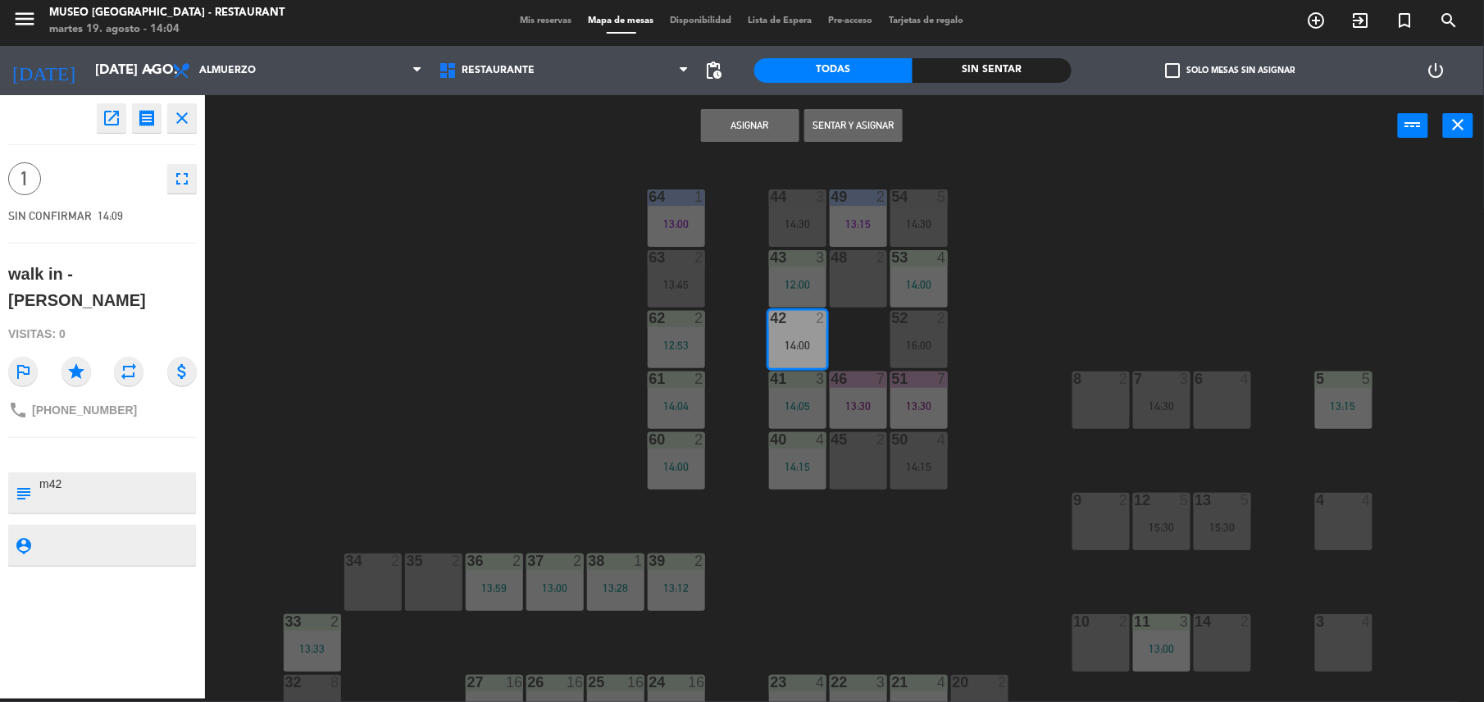
click at [987, 412] on div "44 3 14:30 49 2 13:15 54 5 14:30 64 1 13:00 48 2 53 4 14:00 63 2 13:45 43 3 12:…" at bounding box center [852, 431] width 1264 height 542
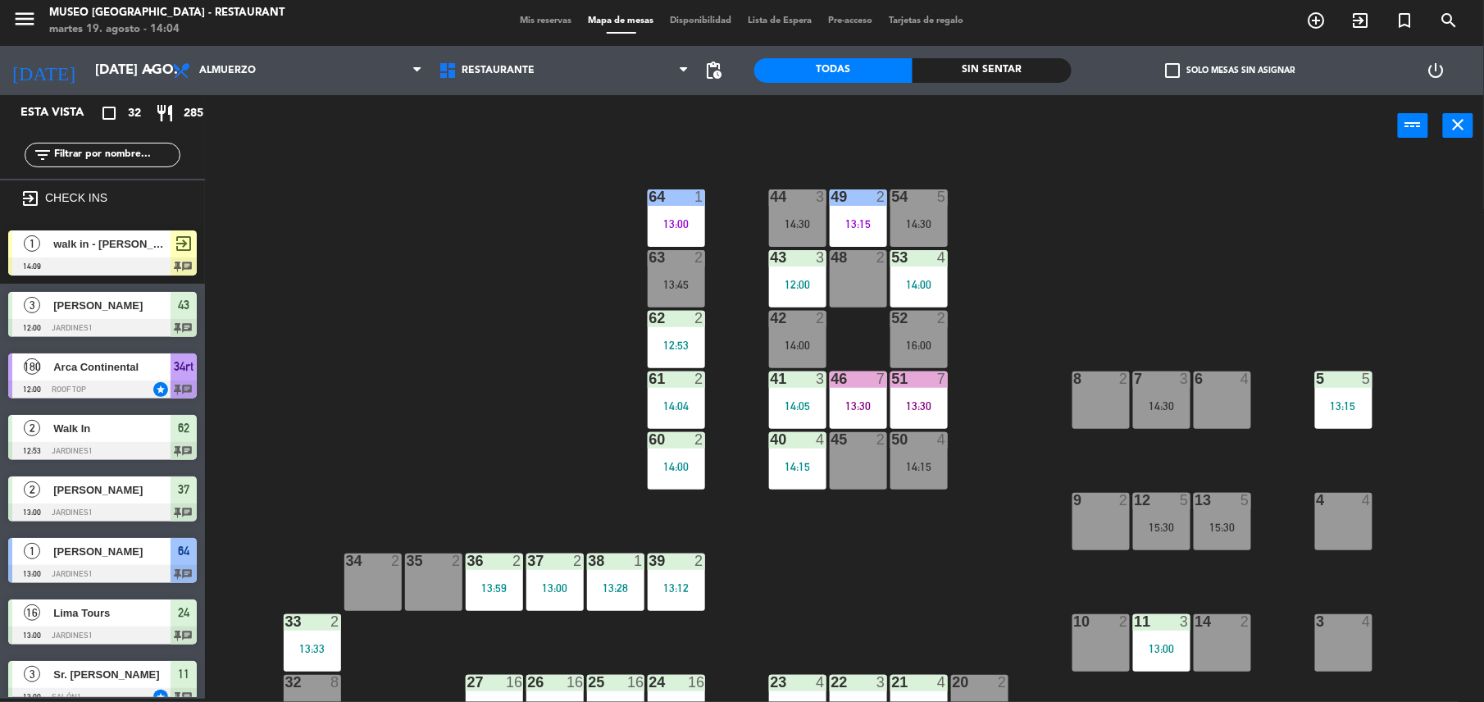
click at [794, 339] on div "14:00" at bounding box center [797, 345] width 57 height 12
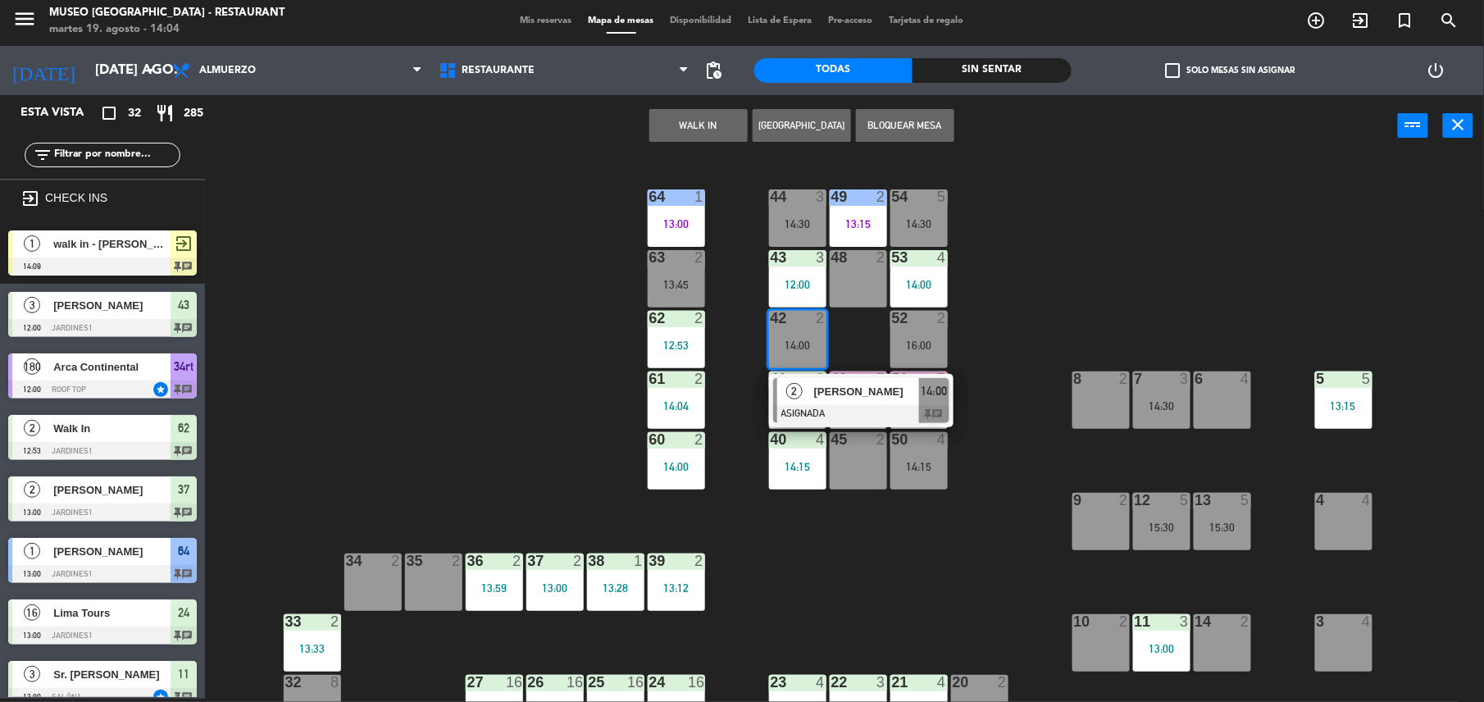
click at [837, 388] on span "[PERSON_NAME]" at bounding box center [866, 391] width 105 height 17
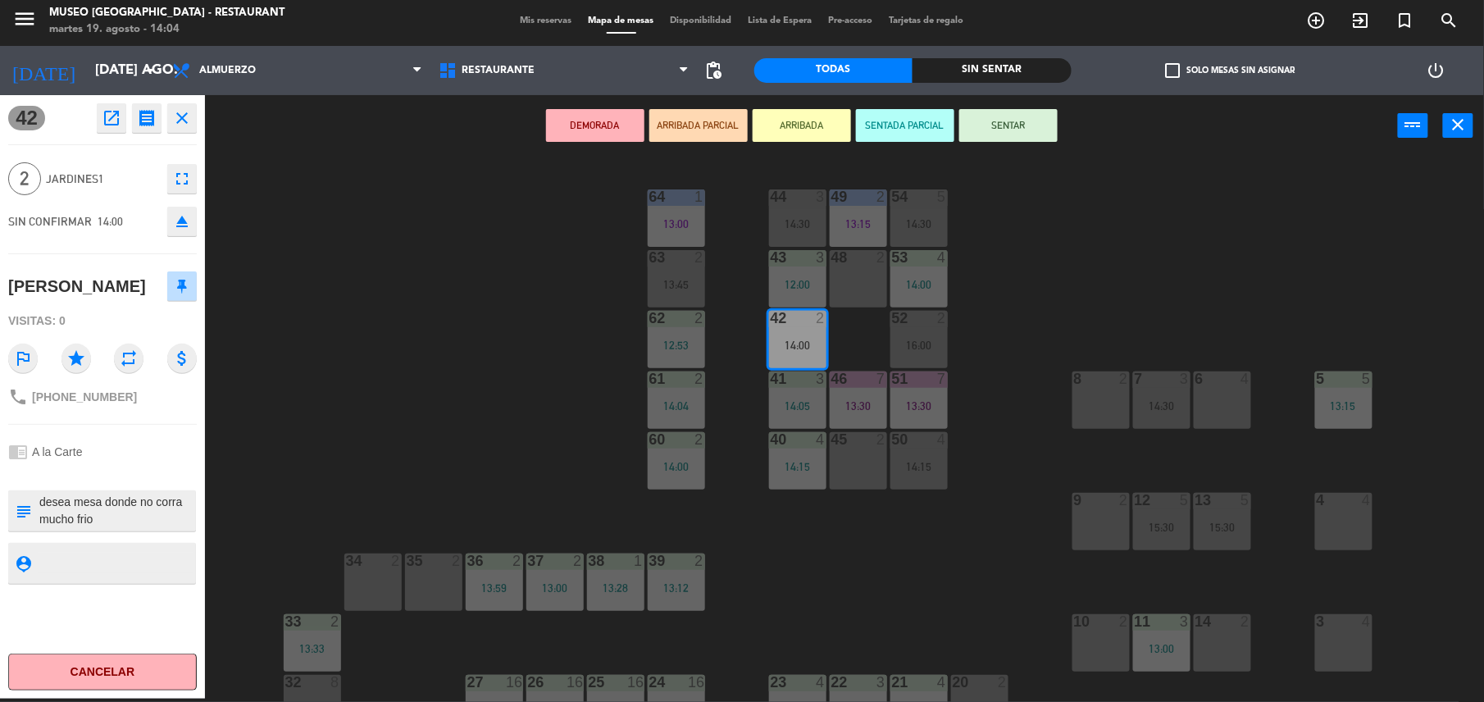
click at [931, 334] on div "52 2 16:00" at bounding box center [918, 339] width 57 height 57
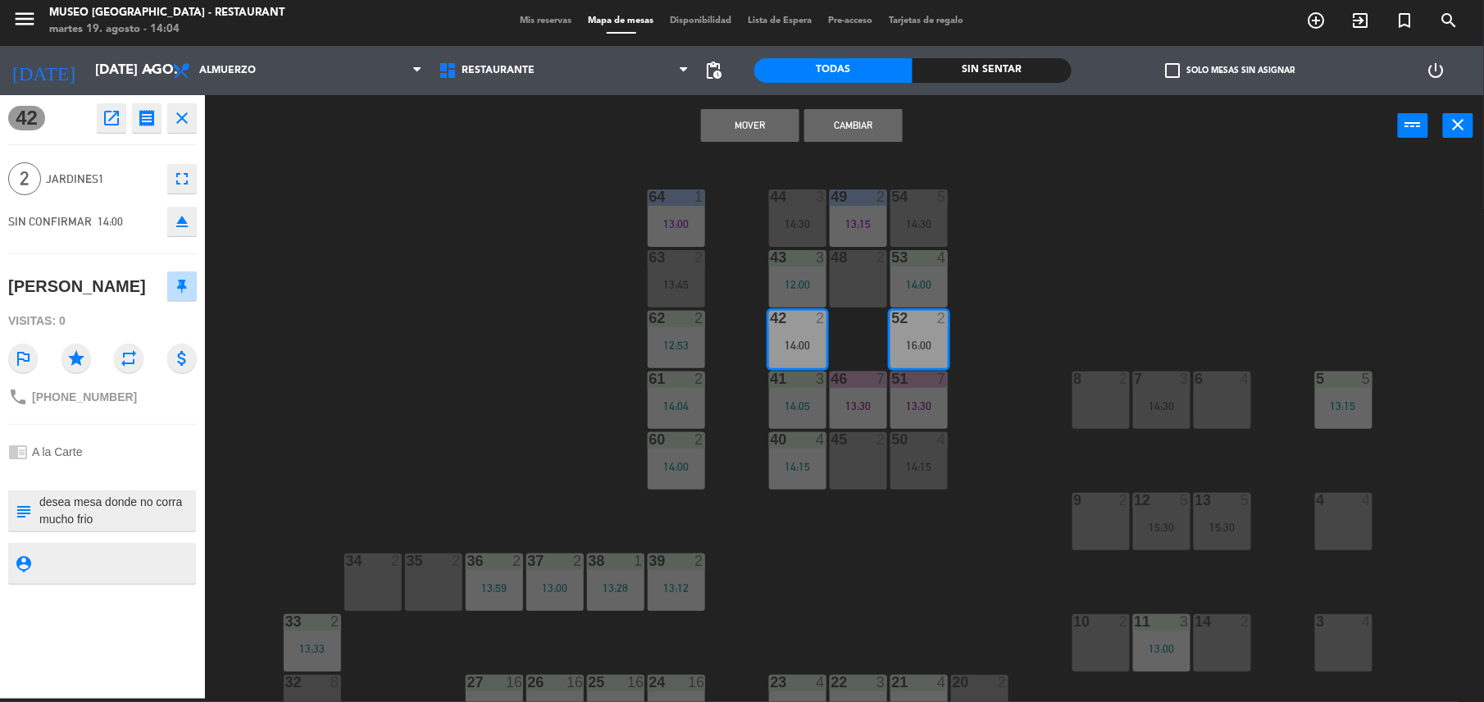
click at [762, 125] on button "Mover" at bounding box center [750, 125] width 98 height 33
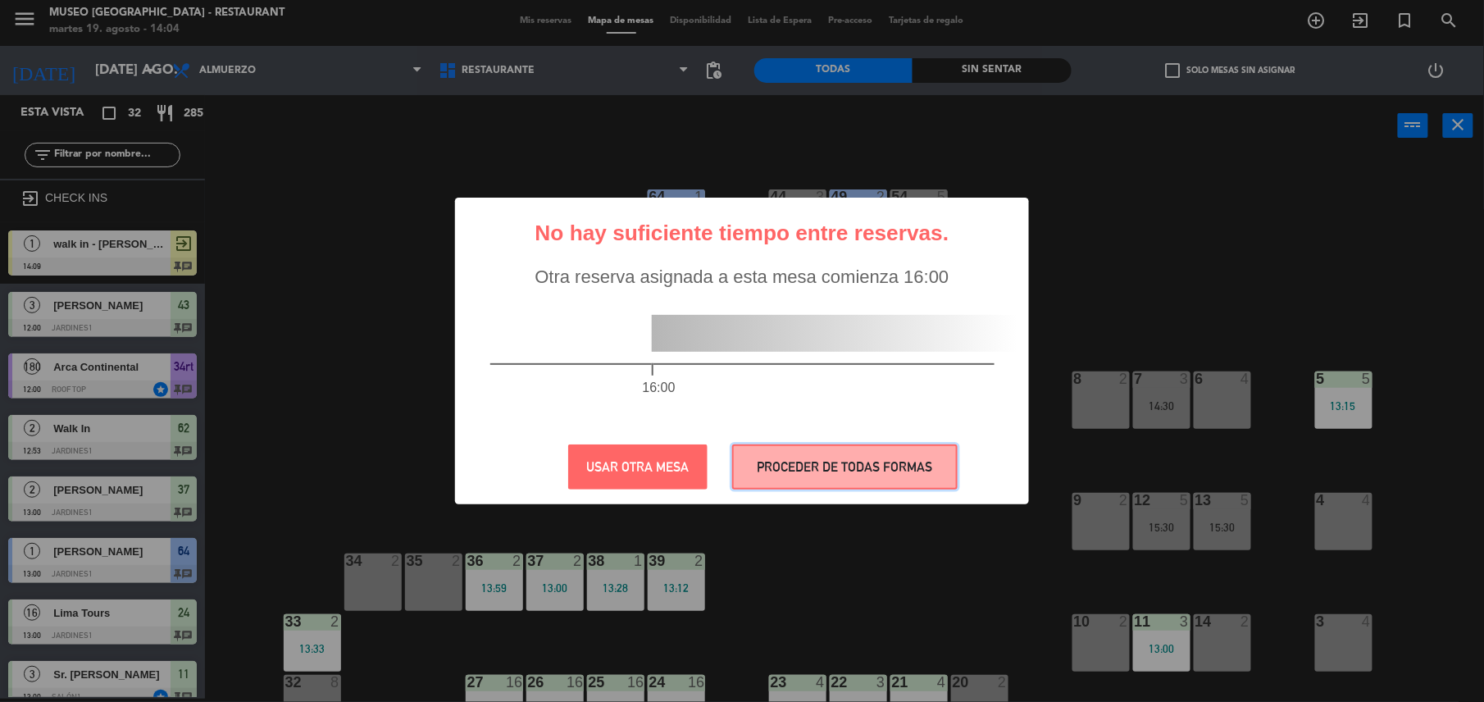
click at [828, 484] on button "PROCEDER DE TODAS FORMAS" at bounding box center [844, 466] width 225 height 45
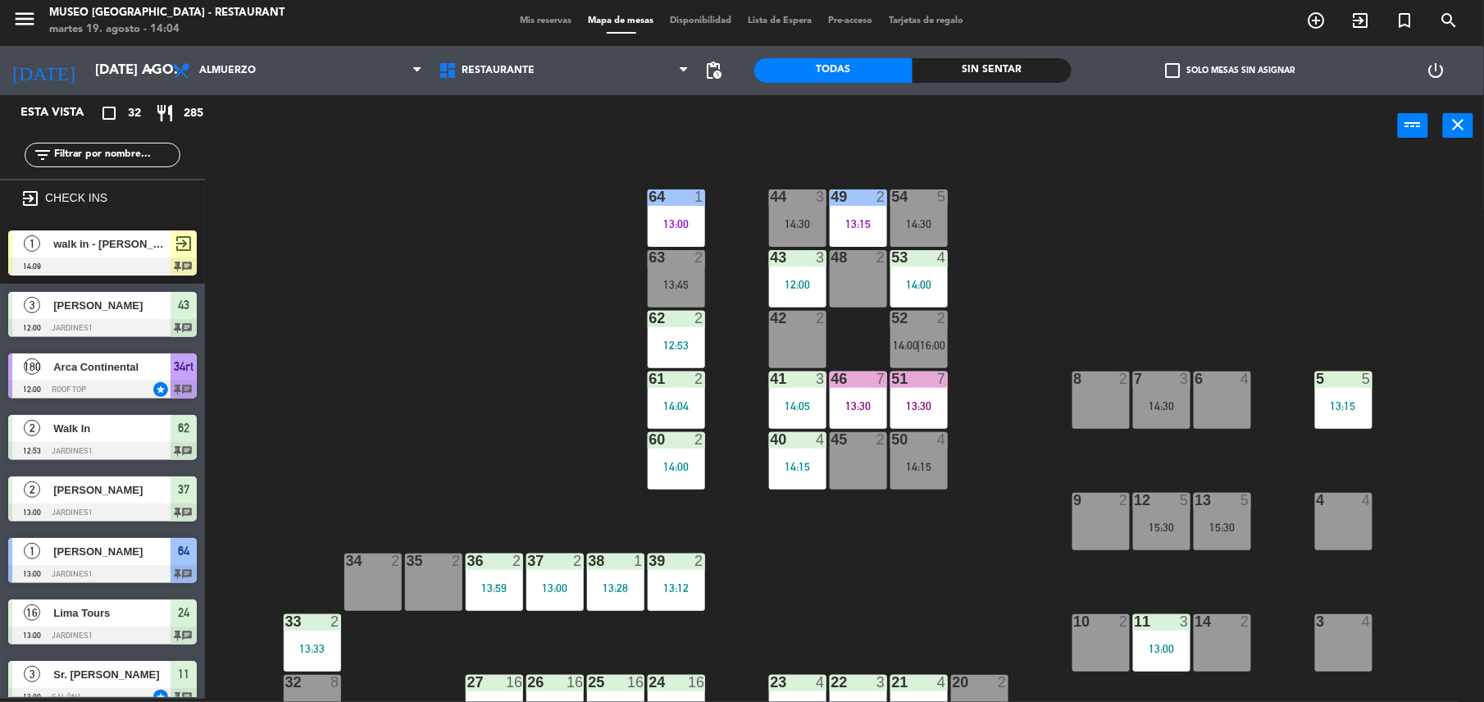
click at [110, 239] on span "walk in - raul ampuero" at bounding box center [111, 243] width 117 height 17
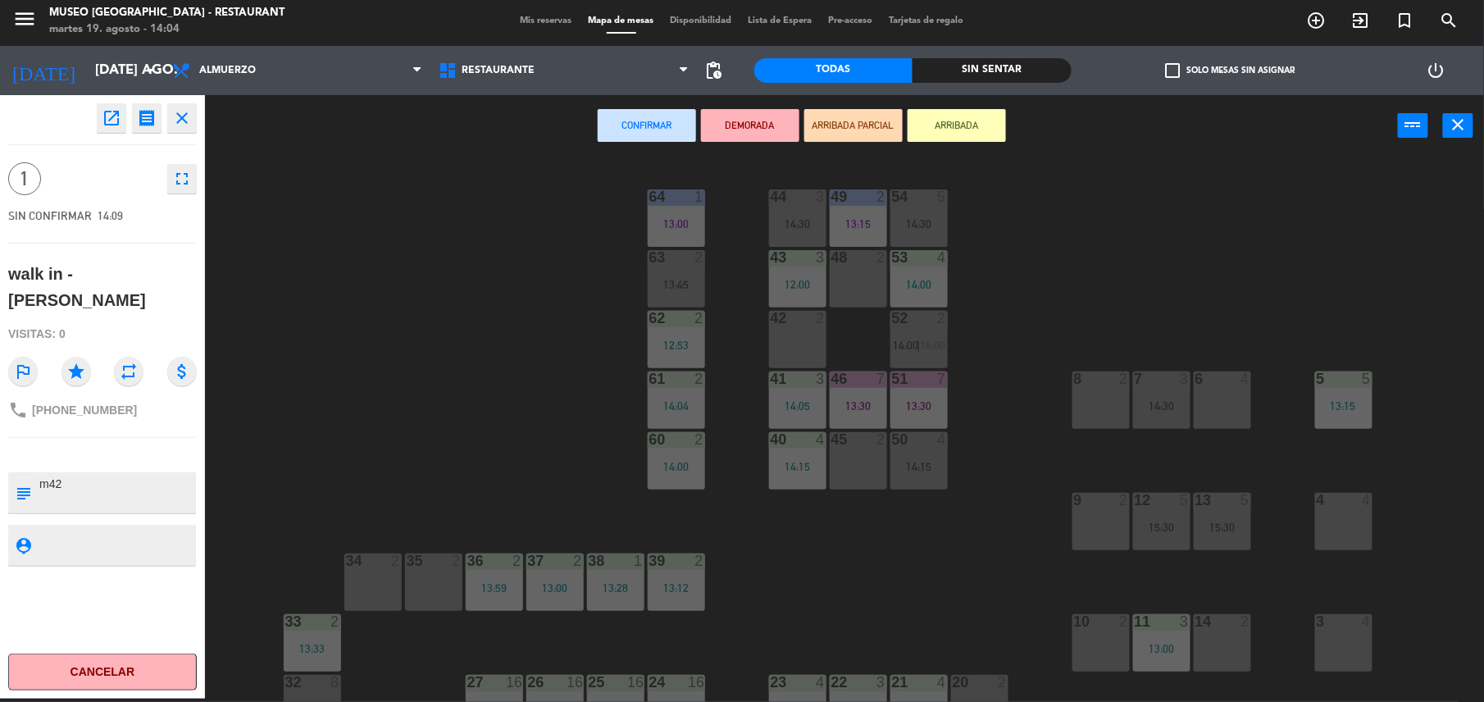
click at [814, 352] on div "42 2" at bounding box center [797, 339] width 57 height 57
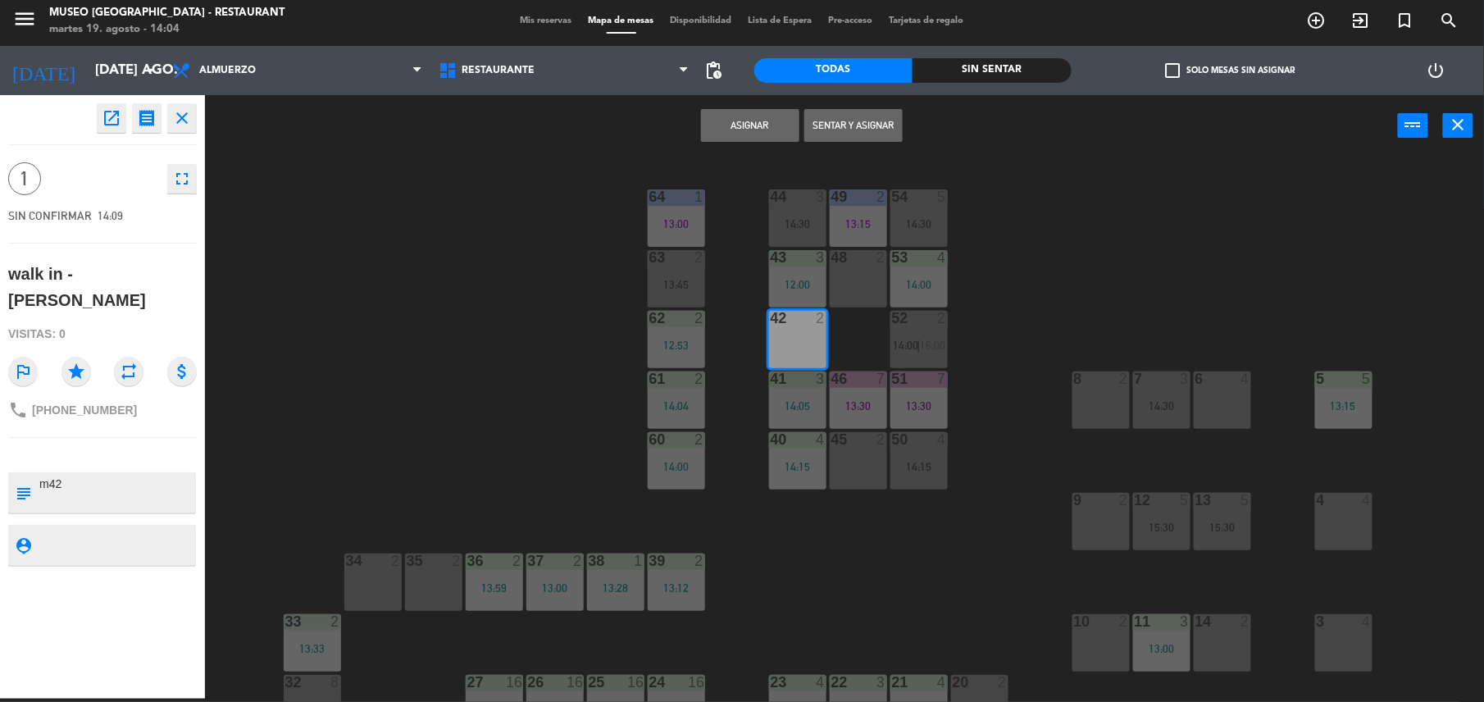
click at [721, 133] on button "Asignar" at bounding box center [750, 125] width 98 height 33
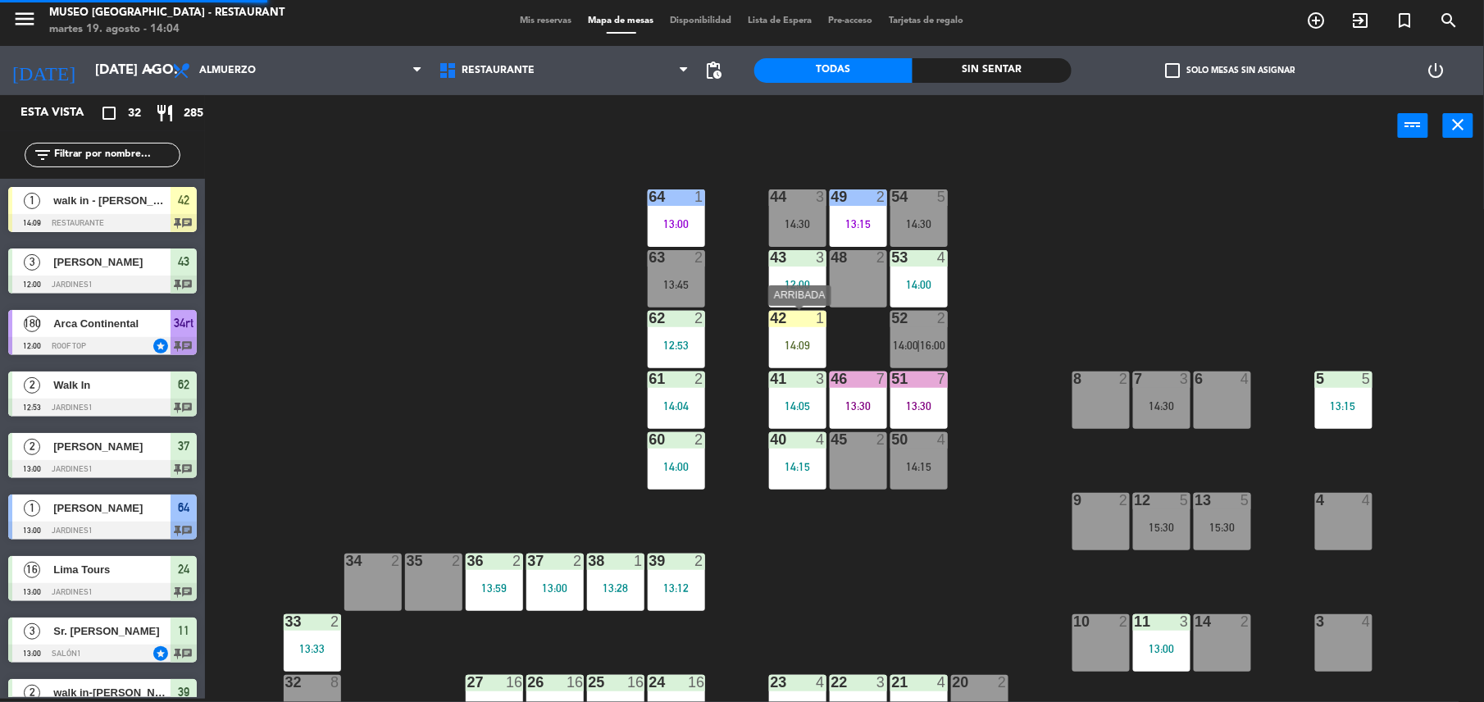
click at [800, 329] on div "42 1 14:09" at bounding box center [797, 339] width 57 height 57
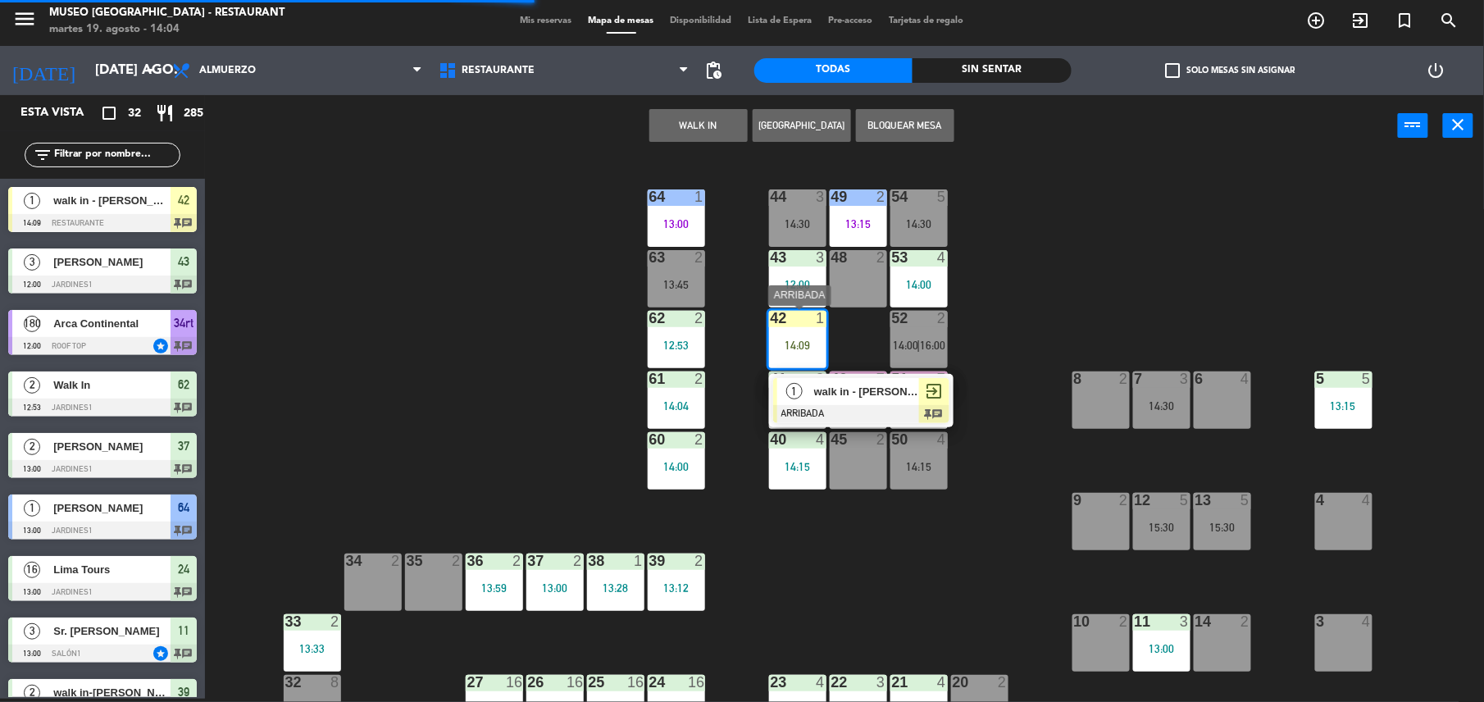
click at [857, 400] on span "walk in - raul ampuero" at bounding box center [866, 391] width 105 height 17
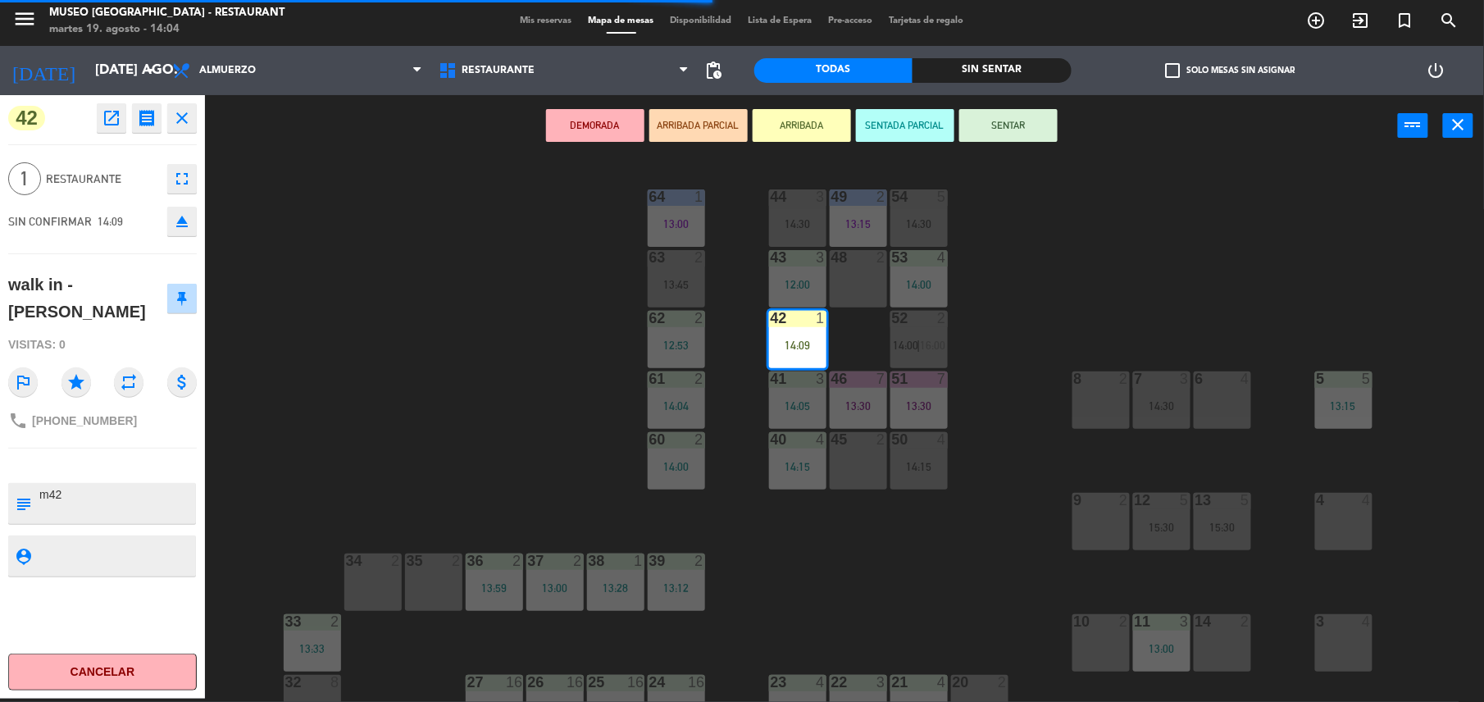
click at [1003, 138] on button "SENTAR" at bounding box center [1008, 125] width 98 height 33
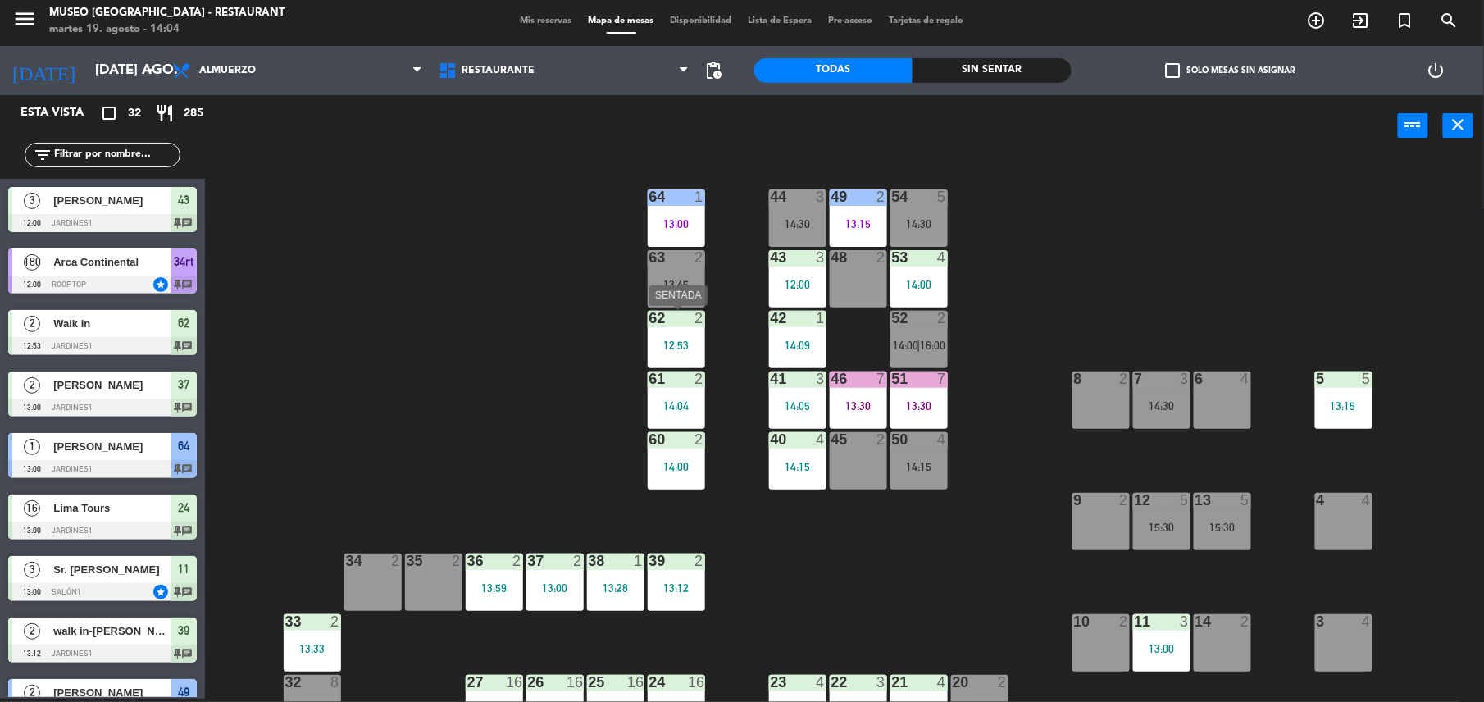
click at [669, 339] on div "12:53" at bounding box center [676, 344] width 57 height 11
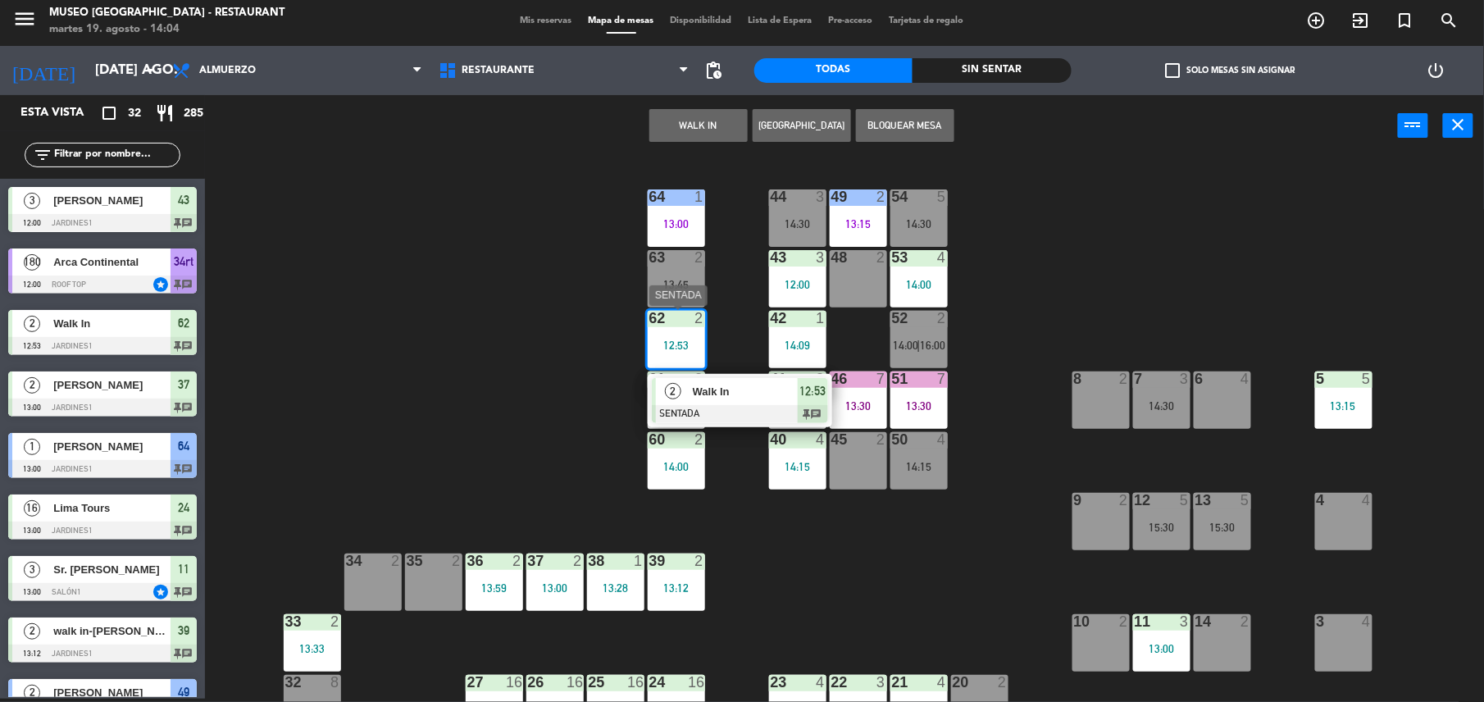
click at [713, 385] on span "Walk In" at bounding box center [745, 391] width 105 height 17
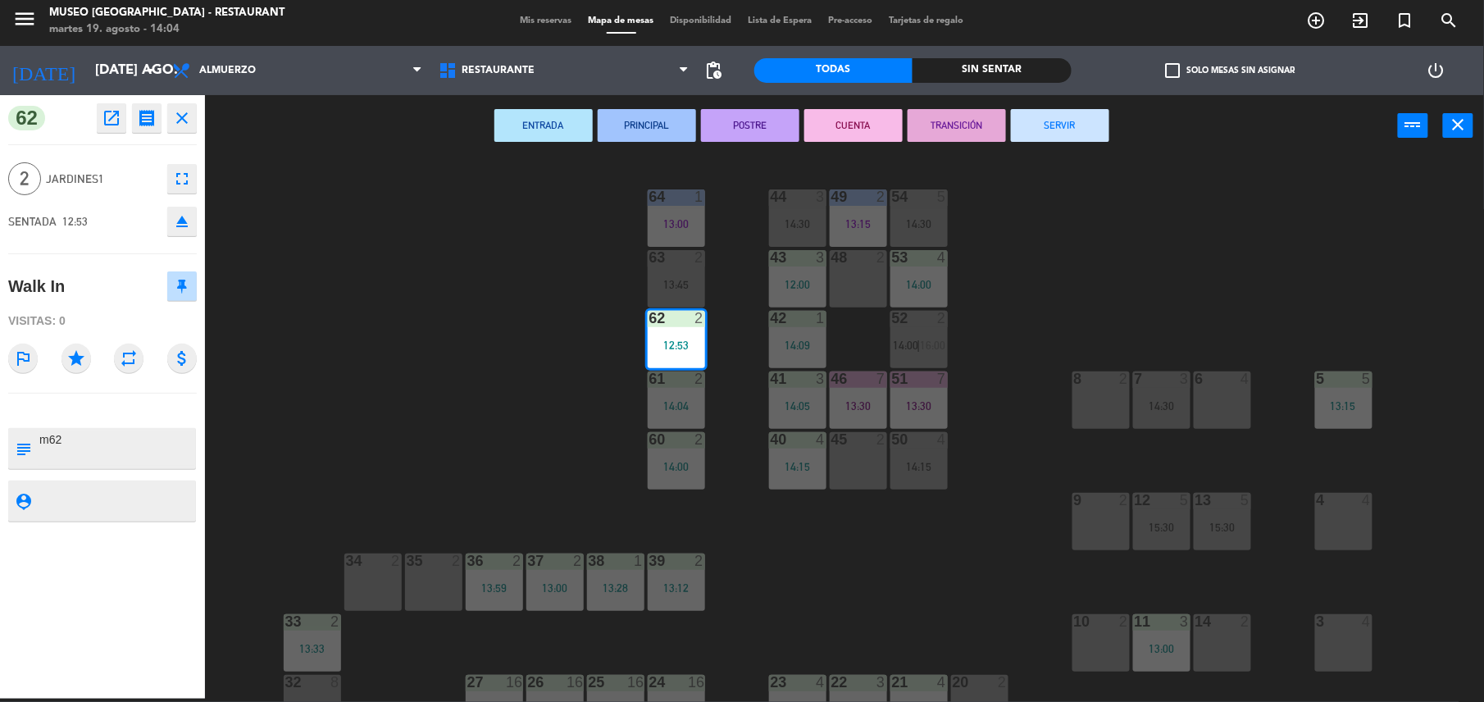
click at [1089, 120] on button "SERVIR" at bounding box center [1060, 125] width 98 height 33
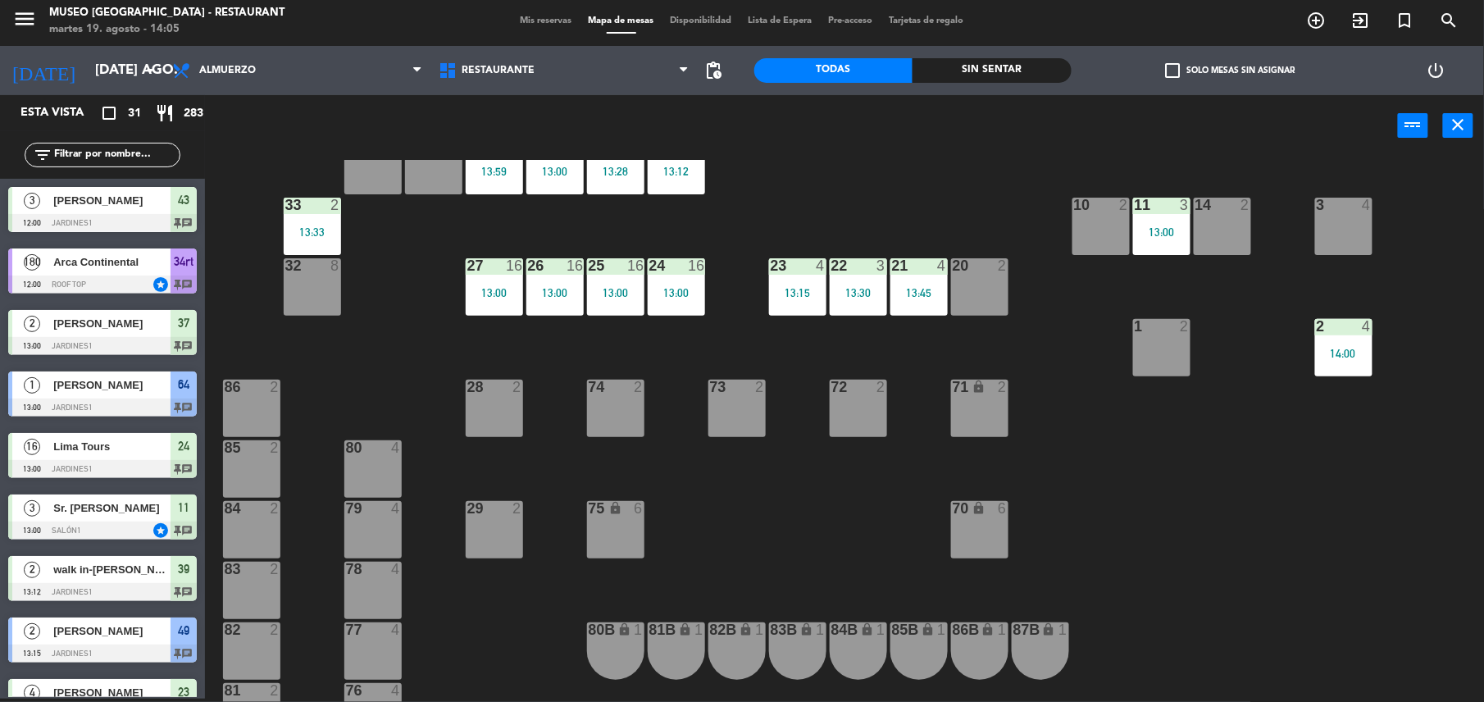
scroll to position [0, 0]
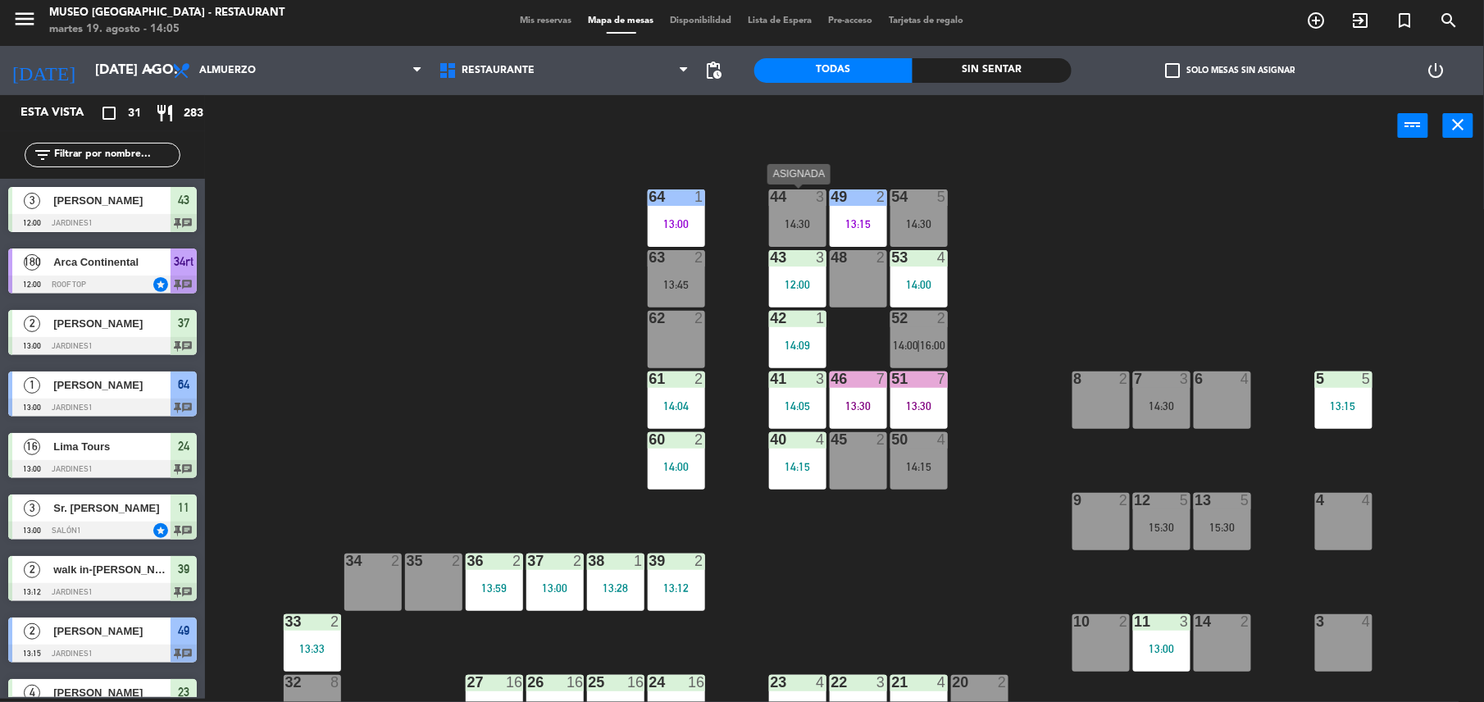
click at [805, 217] on div "14:30" at bounding box center [797, 223] width 57 height 12
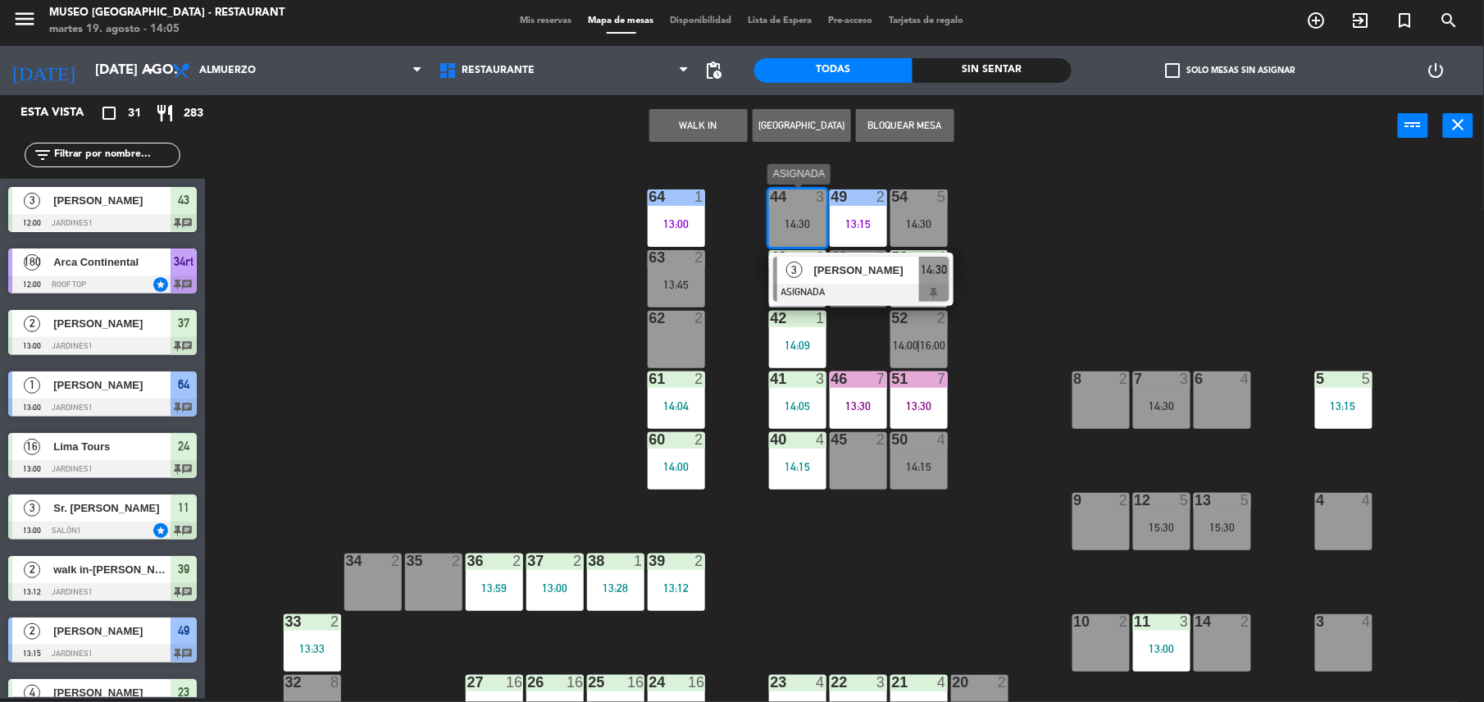
click at [870, 296] on div at bounding box center [861, 293] width 176 height 18
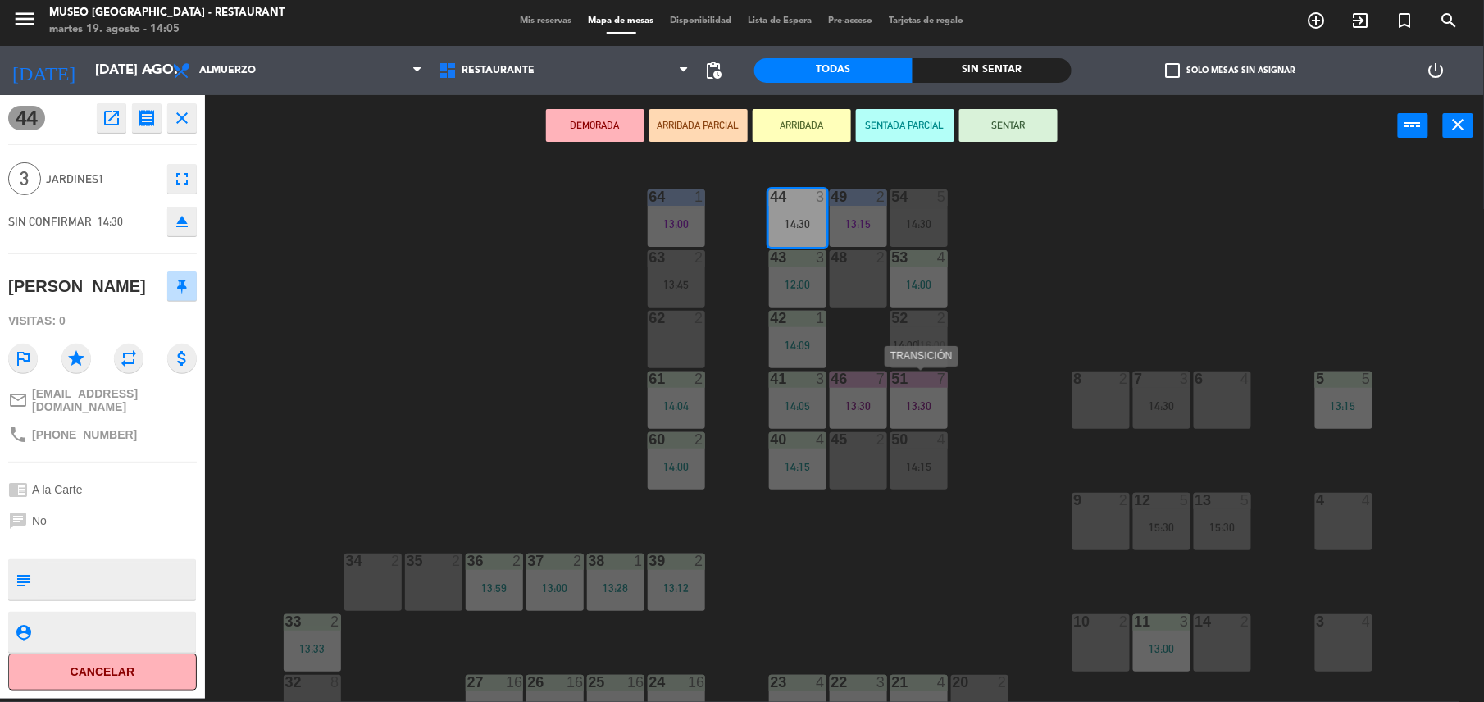
click at [918, 407] on div "13:30" at bounding box center [918, 405] width 57 height 11
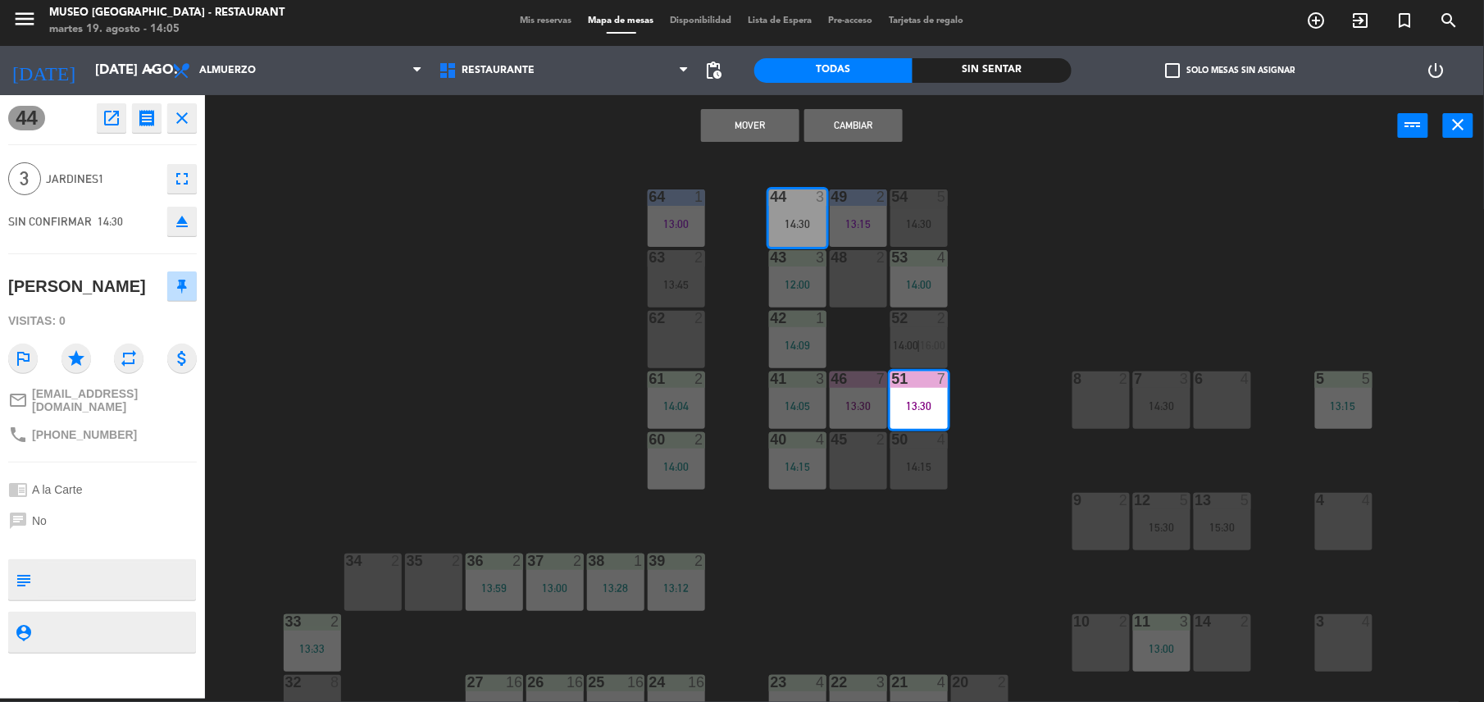
click at [761, 132] on button "Mover" at bounding box center [750, 125] width 98 height 33
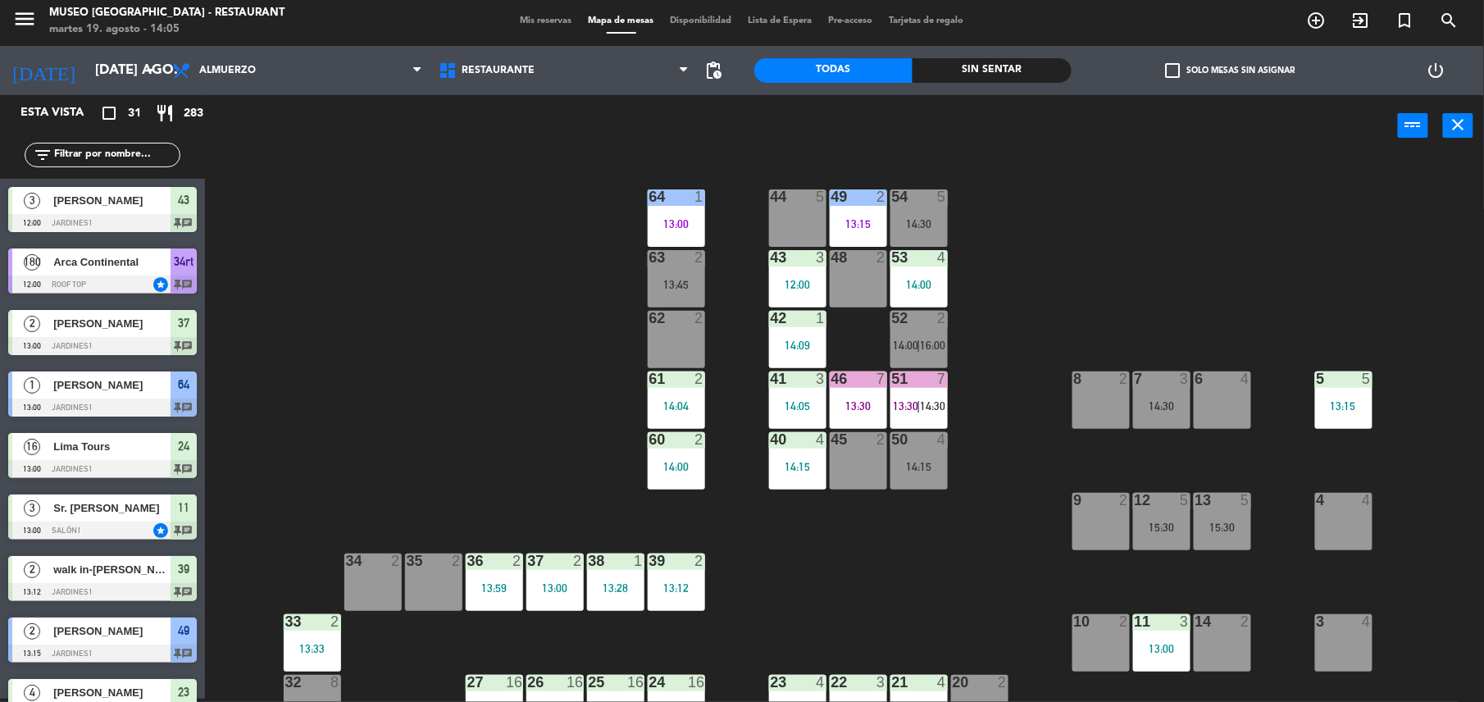
scroll to position [3, 0]
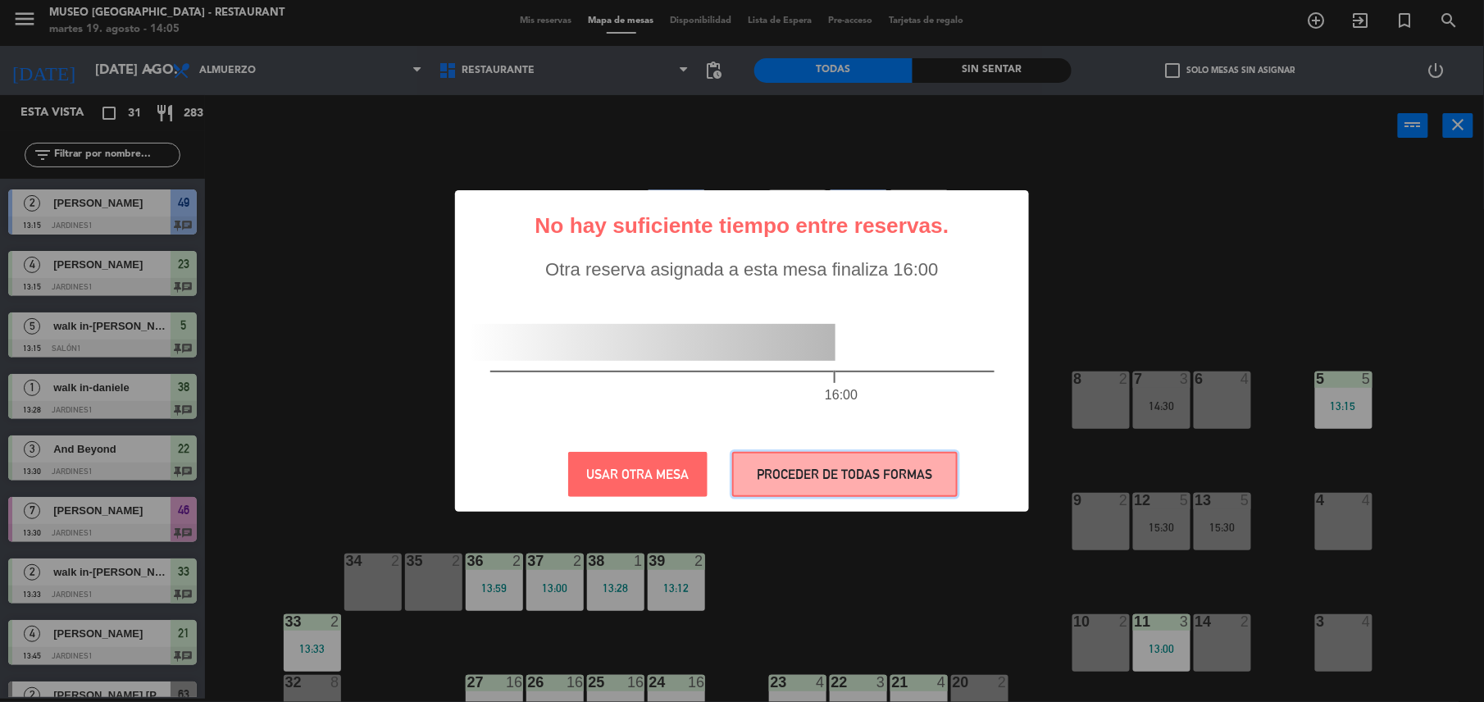
click at [912, 467] on button "PROCEDER DE TODAS FORMAS" at bounding box center [844, 474] width 225 height 45
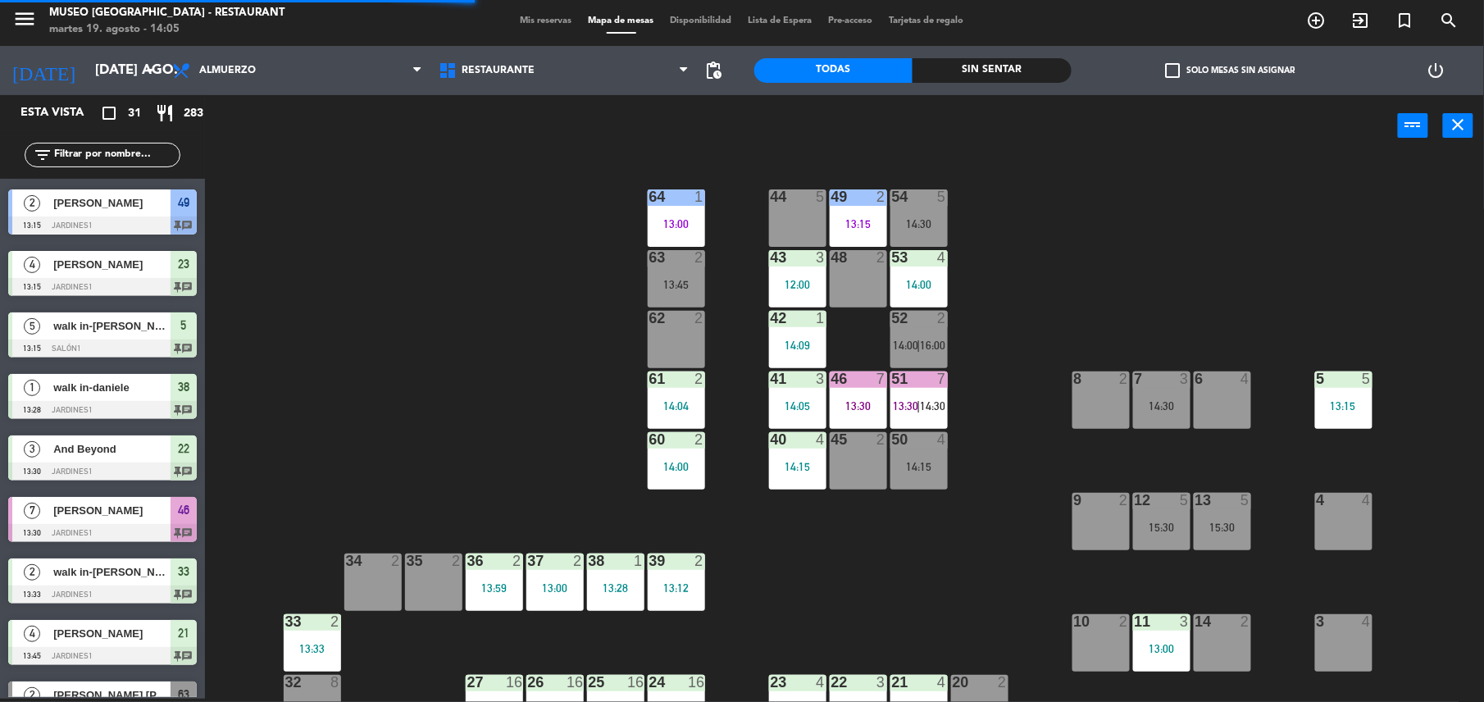
click at [767, 225] on div "44 5 49 2 13:15 54 5 14:30 64 1 13:00 48 2 53 4 14:00 63 2 13:45 43 3 12:00 62 …" at bounding box center [852, 431] width 1264 height 542
click at [909, 230] on div "54 5 14:30" at bounding box center [918, 217] width 57 height 57
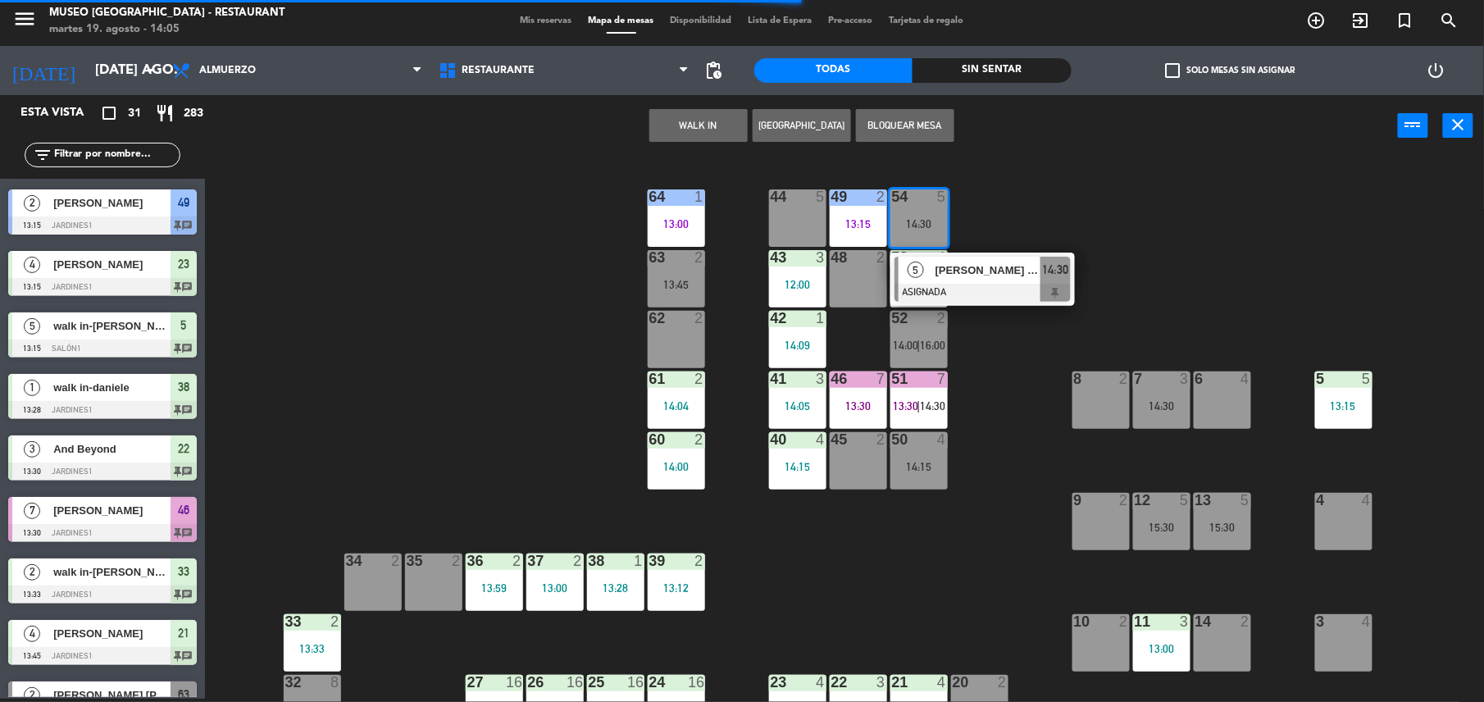
click at [935, 277] on span "[PERSON_NAME]" at bounding box center [987, 270] width 105 height 17
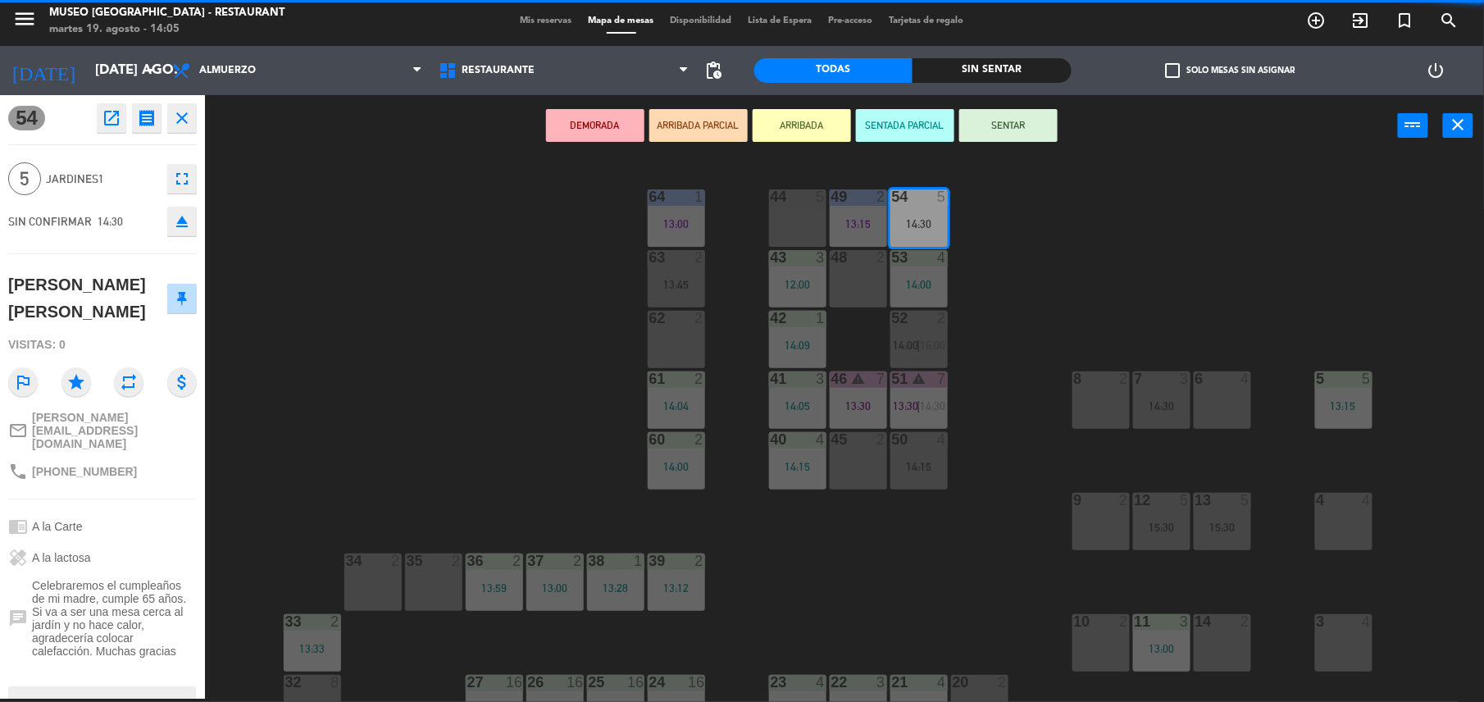
click at [795, 210] on div "44 5" at bounding box center [797, 217] width 57 height 57
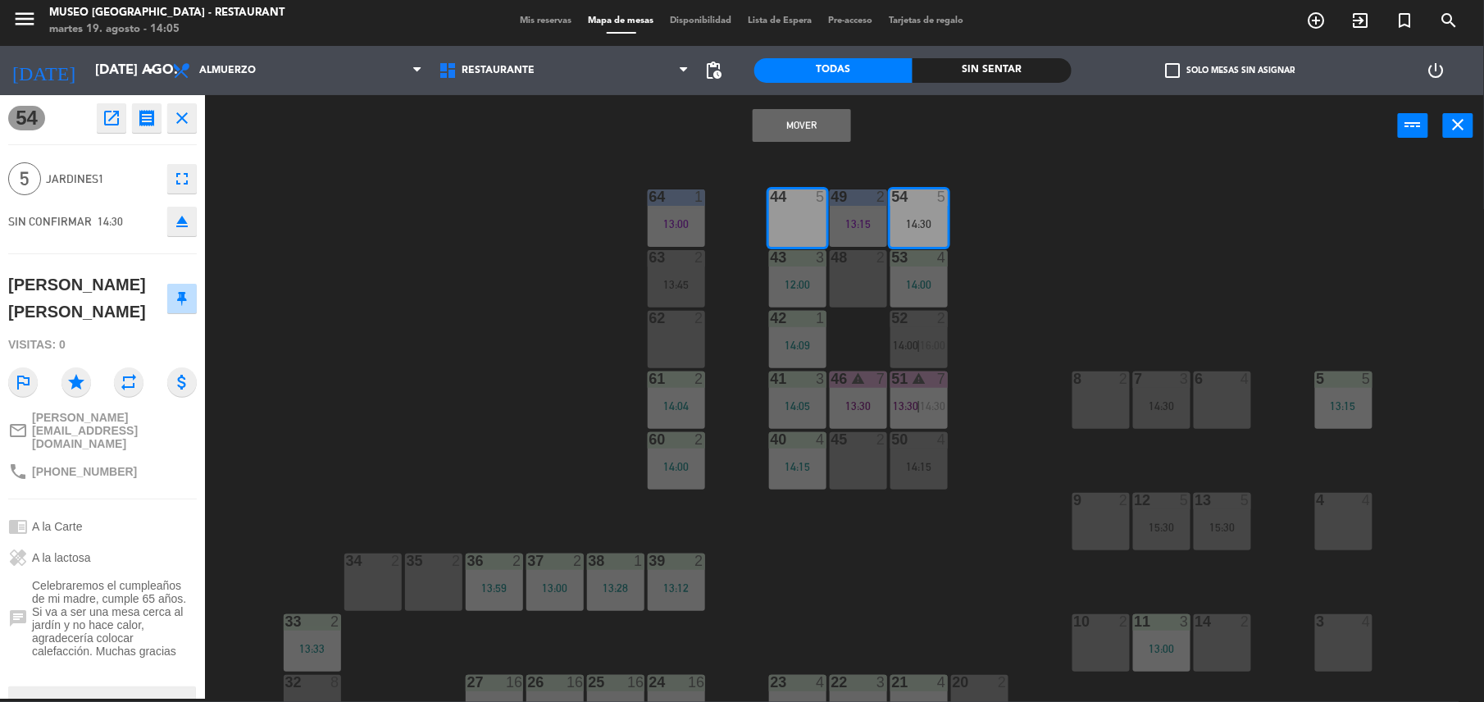
click at [818, 116] on button "Mover" at bounding box center [802, 125] width 98 height 33
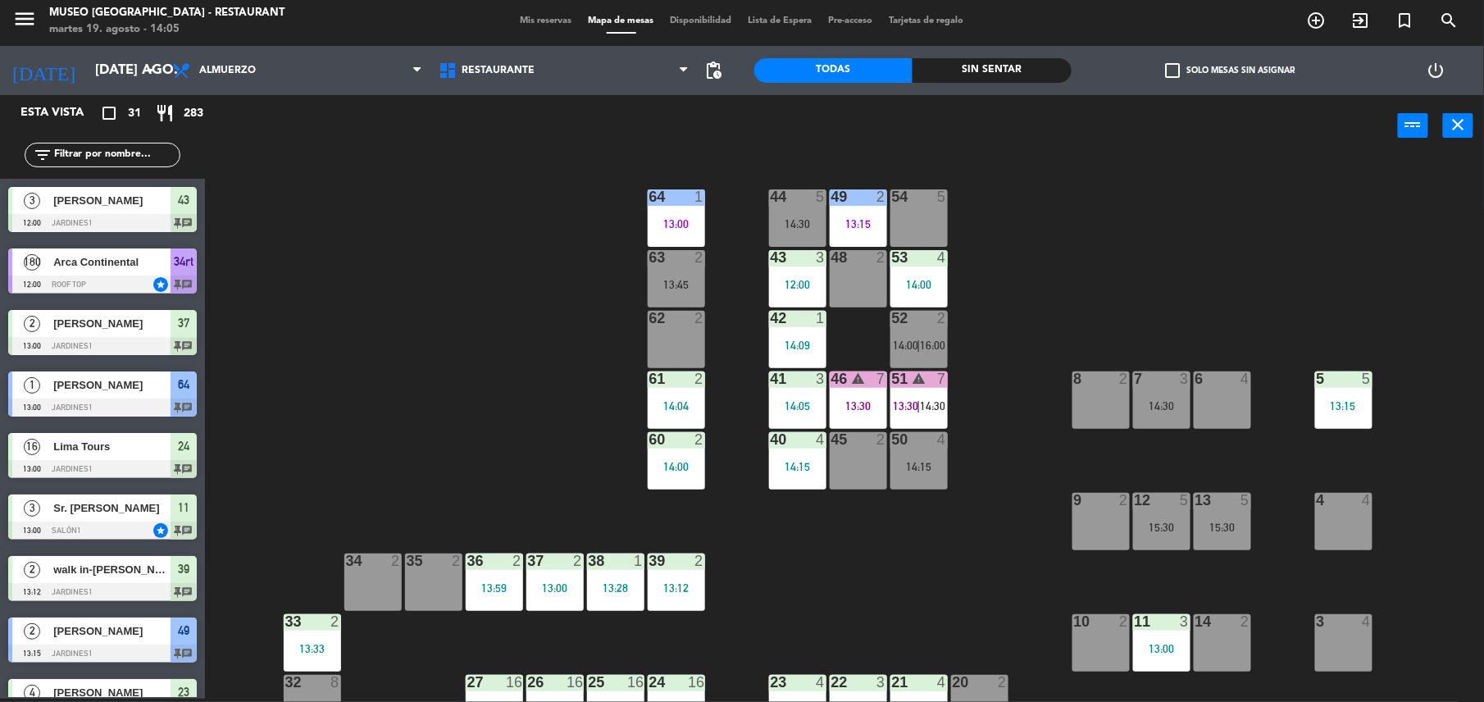
scroll to position [489, 0]
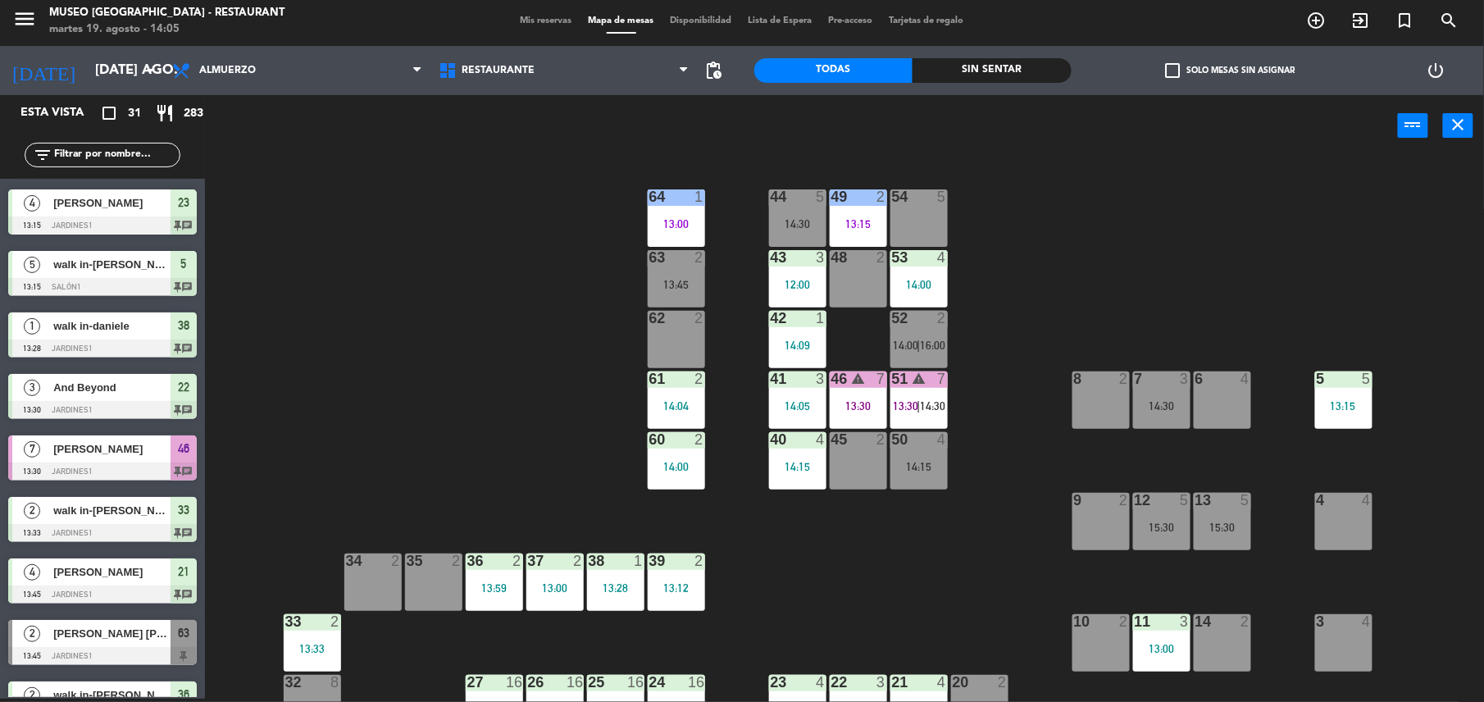
click at [929, 230] on div "54 5" at bounding box center [918, 217] width 57 height 57
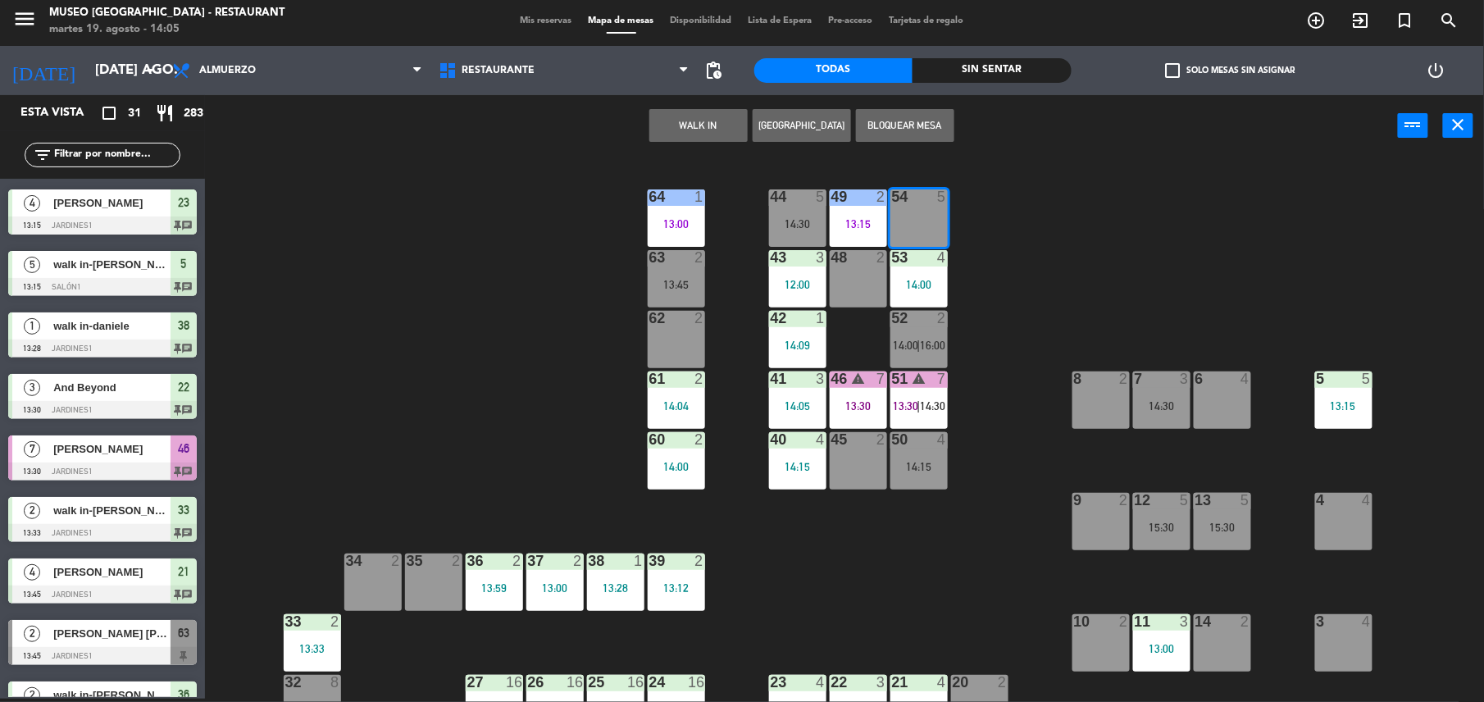
click at [702, 118] on button "WALK IN" at bounding box center [698, 125] width 98 height 33
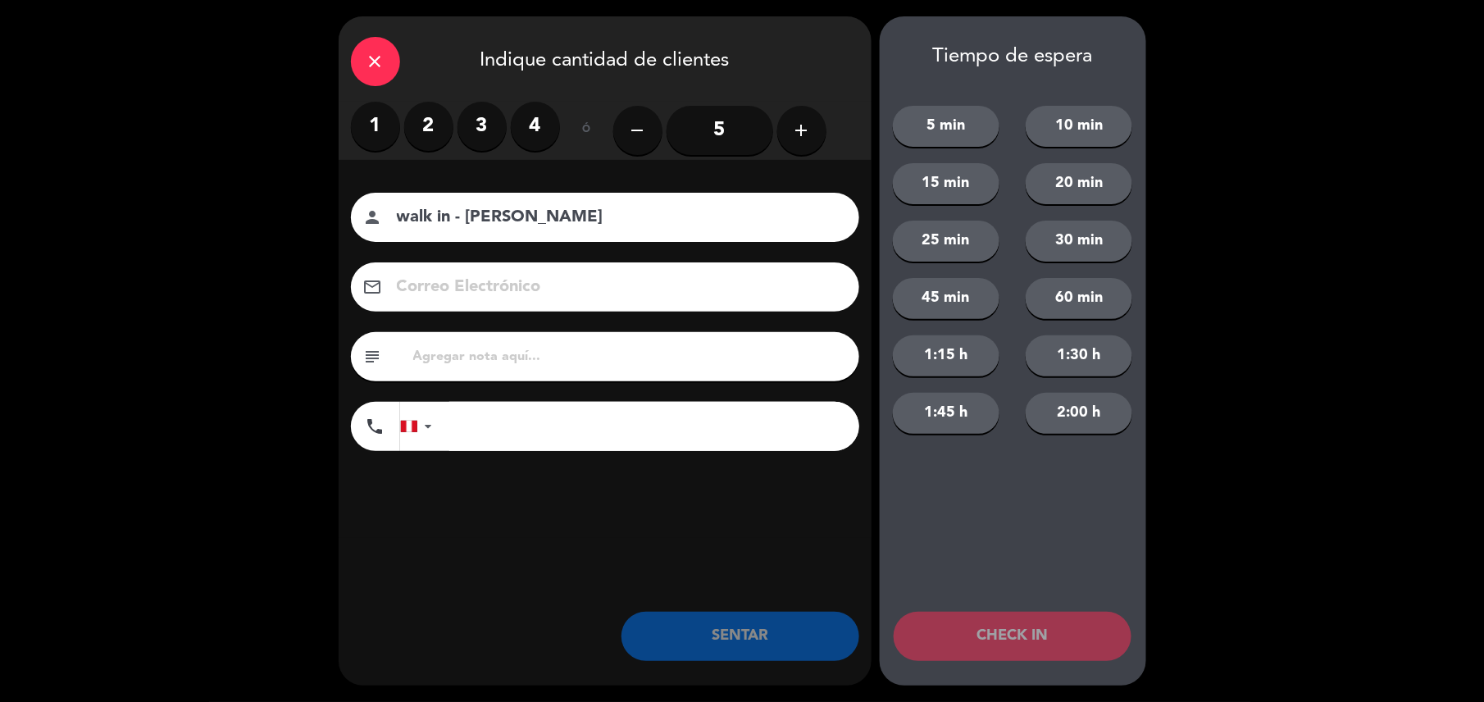
type input "walk in - celso"
click at [735, 136] on input "5" at bounding box center [719, 130] width 107 height 49
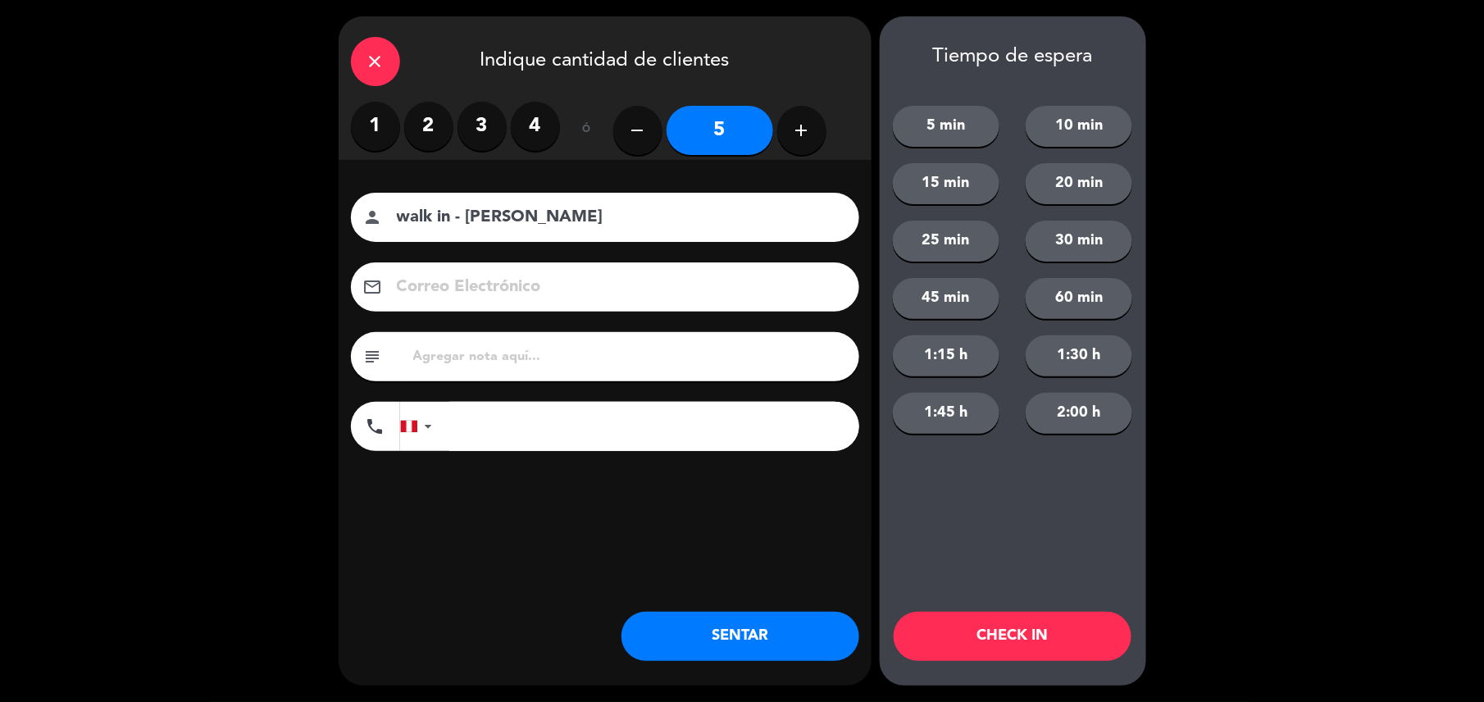
click at [689, 421] on input "tel" at bounding box center [654, 426] width 410 height 49
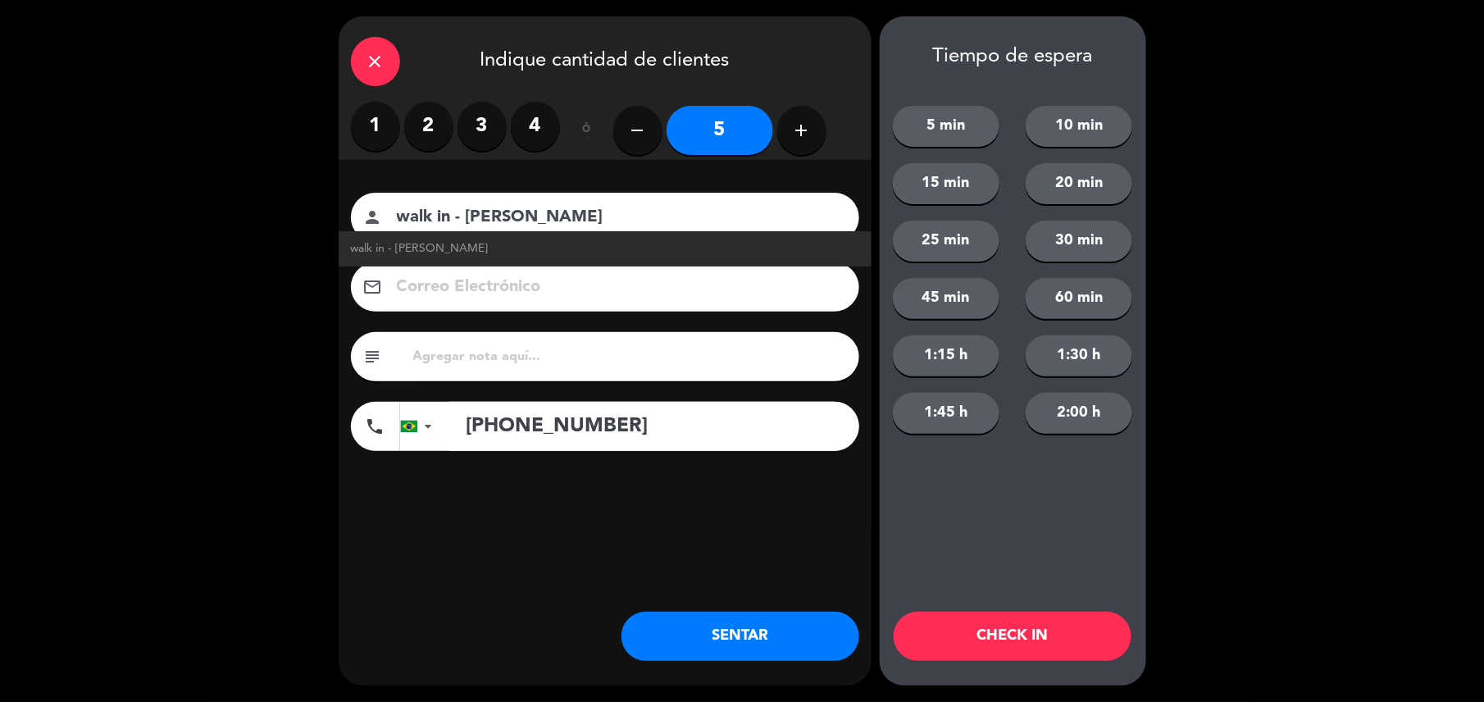
type input "+5547991867538"
click at [615, 355] on input "text" at bounding box center [629, 356] width 435 height 23
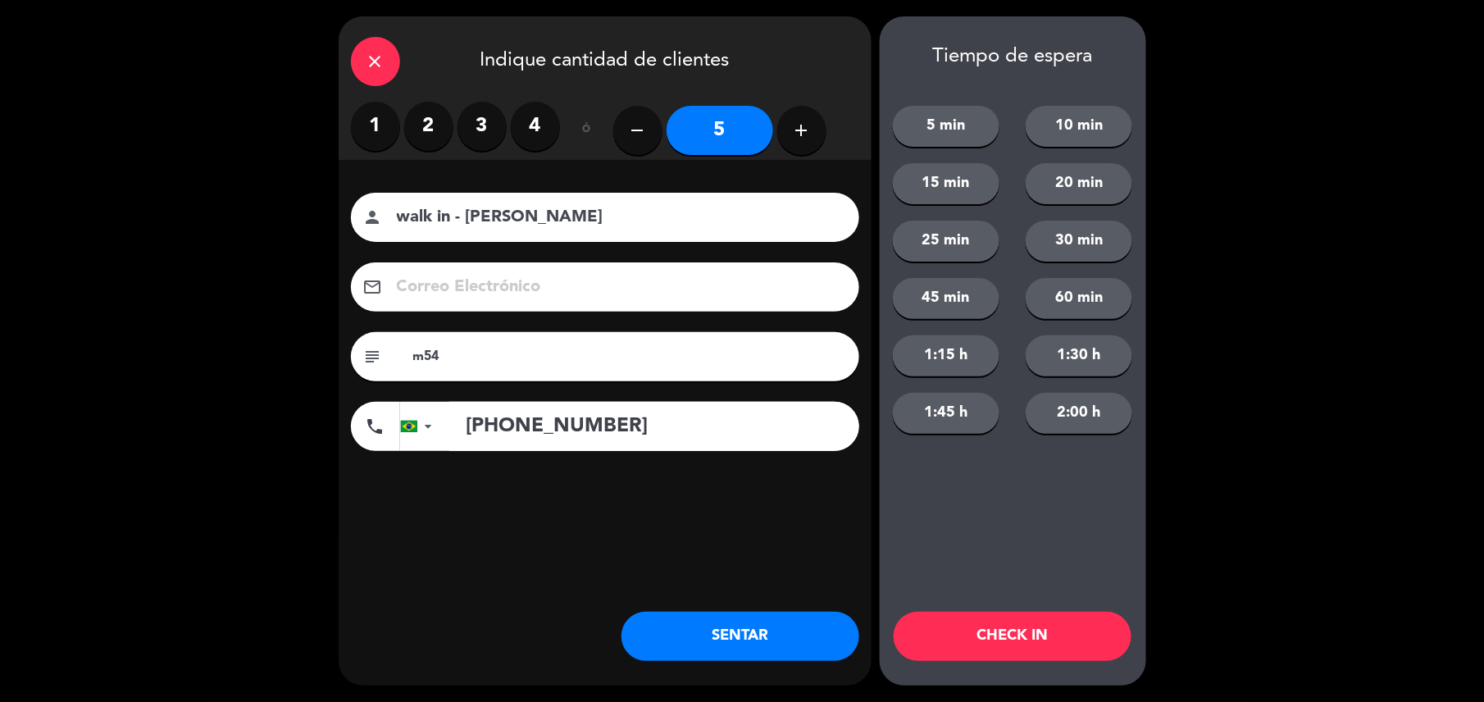
type input "m54"
click at [712, 630] on button "SENTAR" at bounding box center [740, 636] width 238 height 49
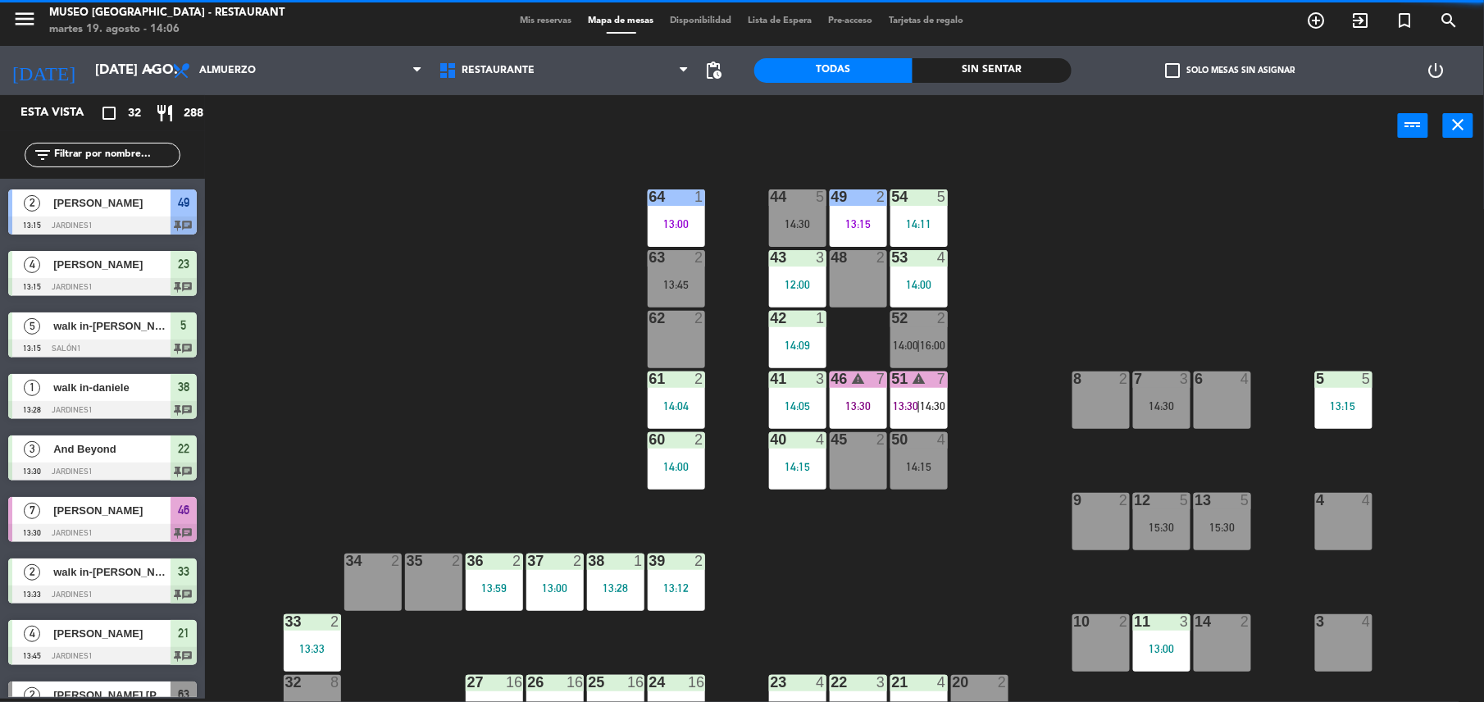
scroll to position [0, 0]
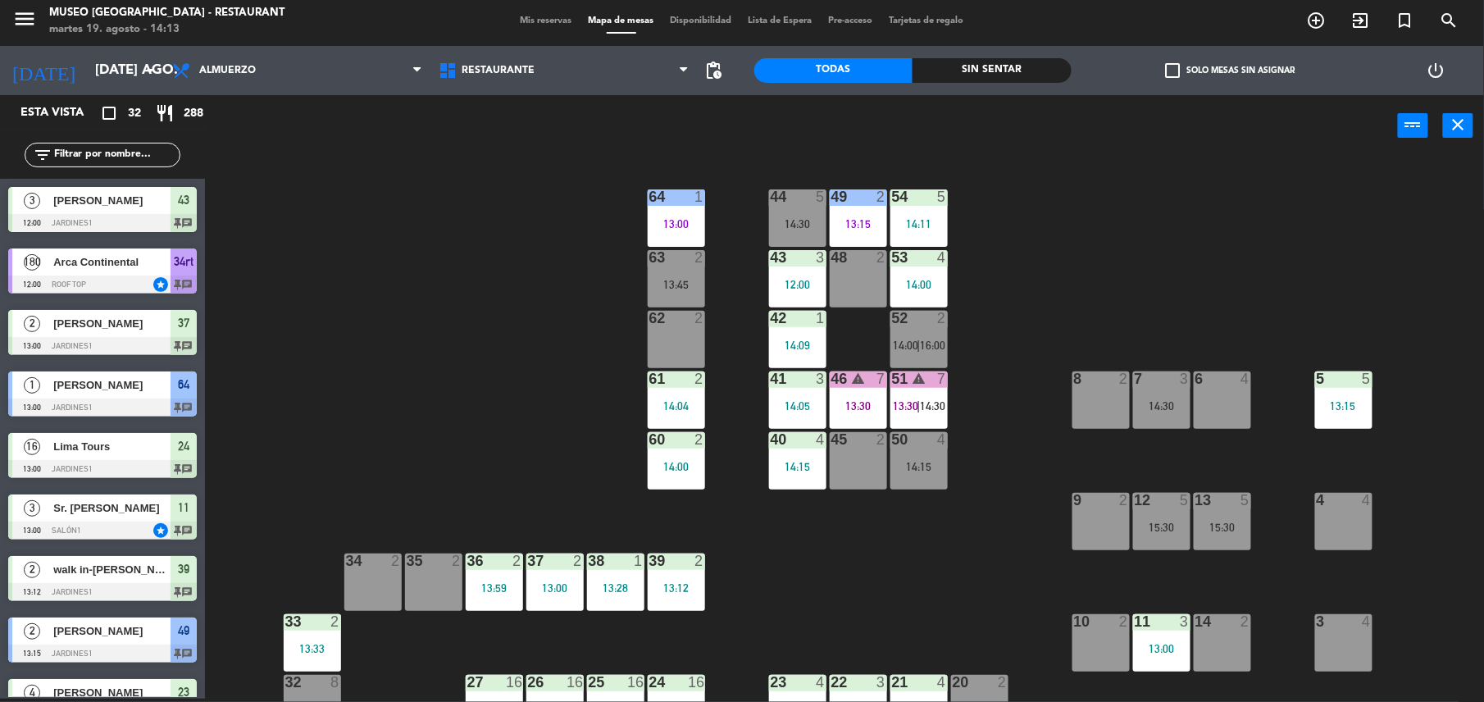
click at [138, 152] on input "text" at bounding box center [115, 155] width 127 height 18
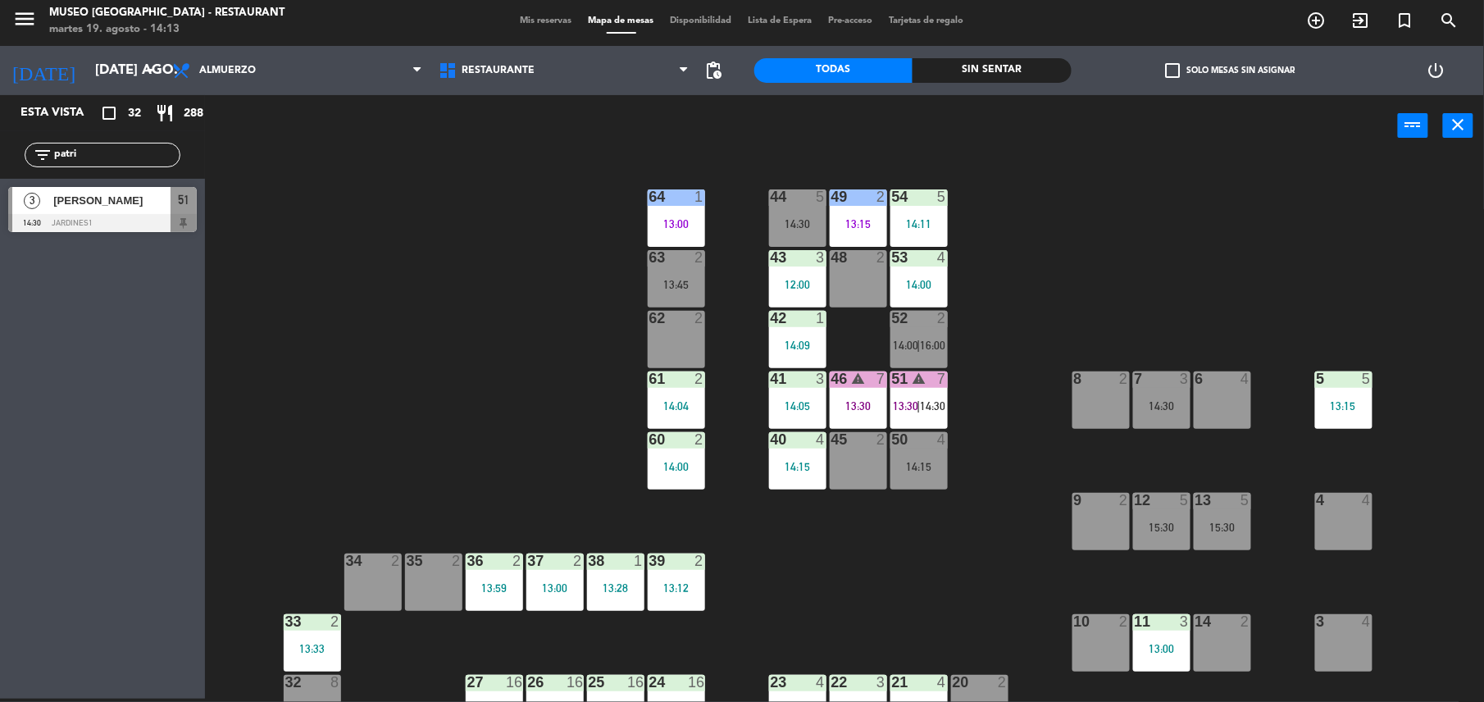
type input "patri"
click at [142, 218] on div at bounding box center [102, 223] width 189 height 18
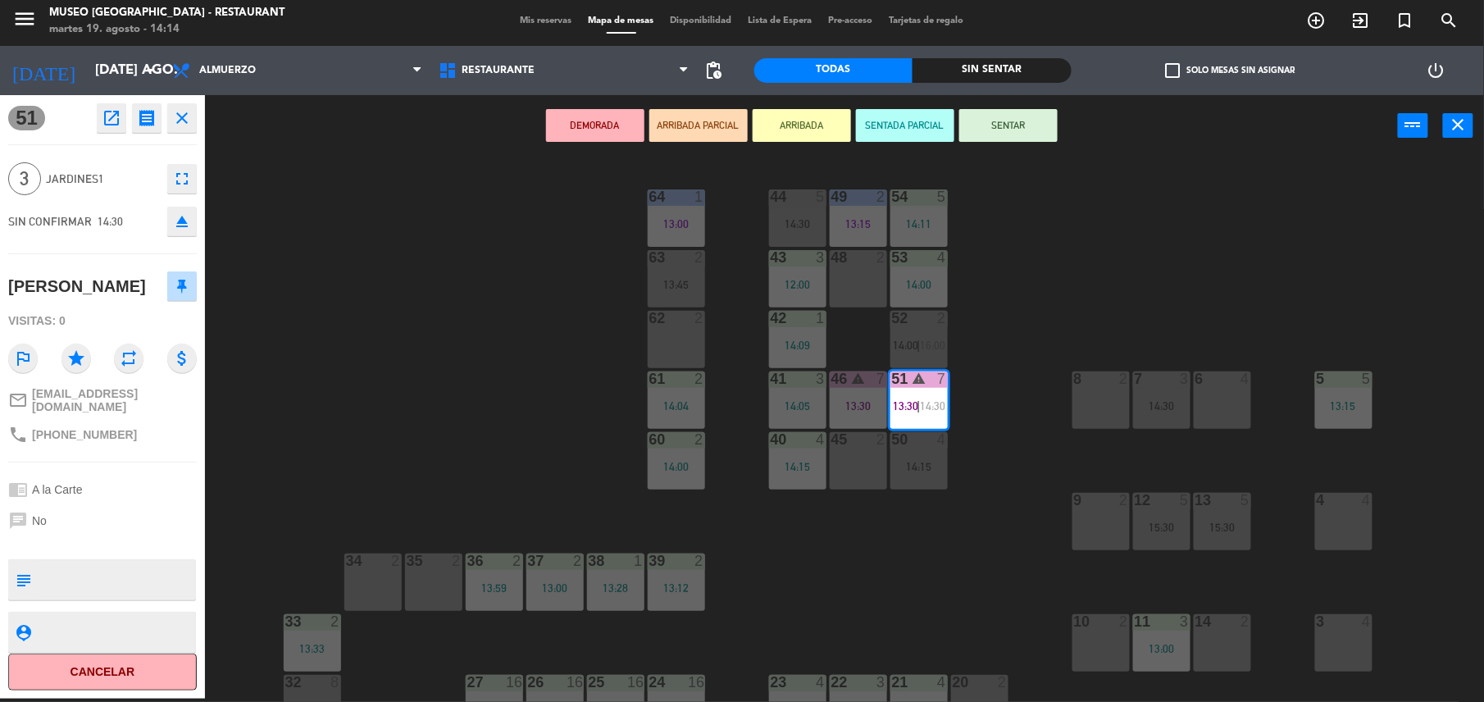
click at [1004, 421] on div "44 5 14:30 49 2 13:15 54 5 14:11 64 1 13:00 48 2 53 4 14:00 63 2 13:45 43 3 12:…" at bounding box center [852, 431] width 1264 height 542
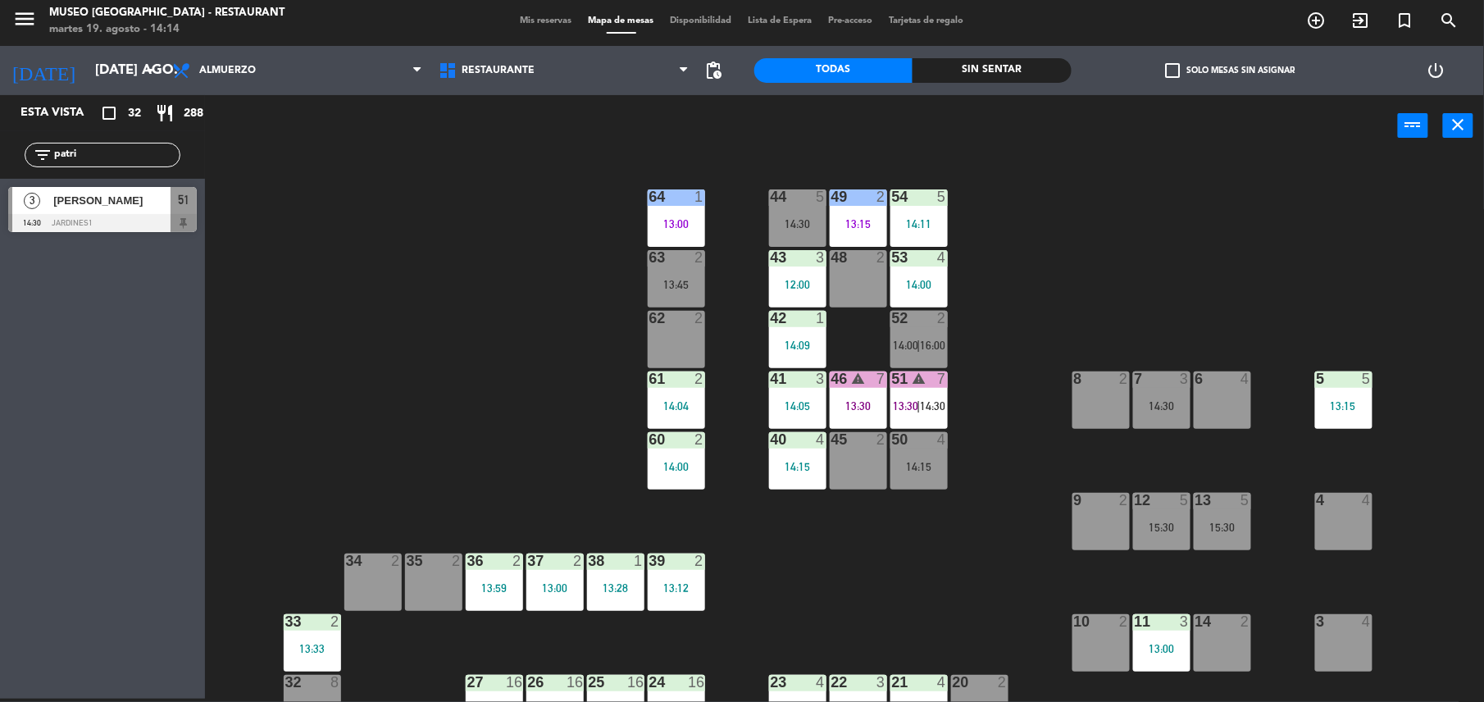
click at [939, 393] on div "51 warning 7 13:30 | 14:30" at bounding box center [918, 399] width 57 height 57
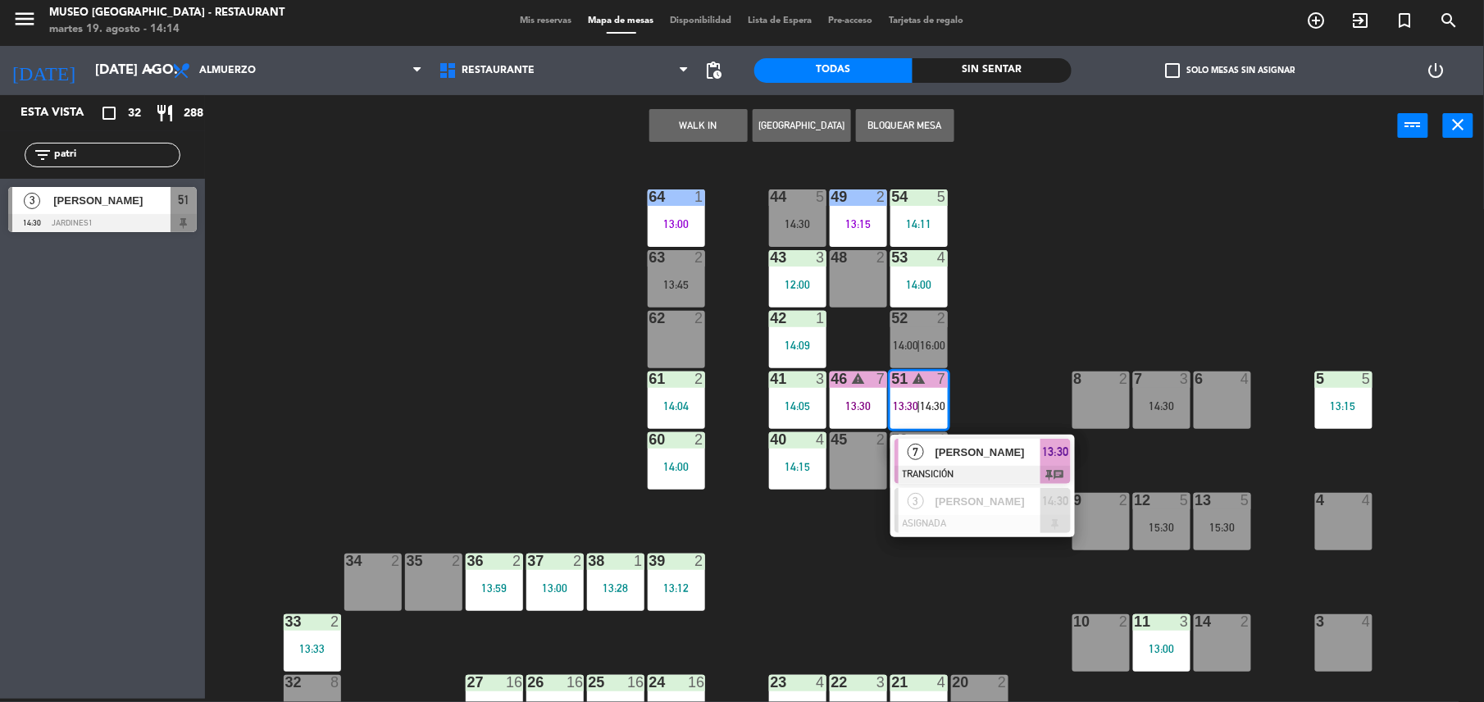
click at [972, 441] on div "[PERSON_NAME]" at bounding box center [987, 452] width 107 height 27
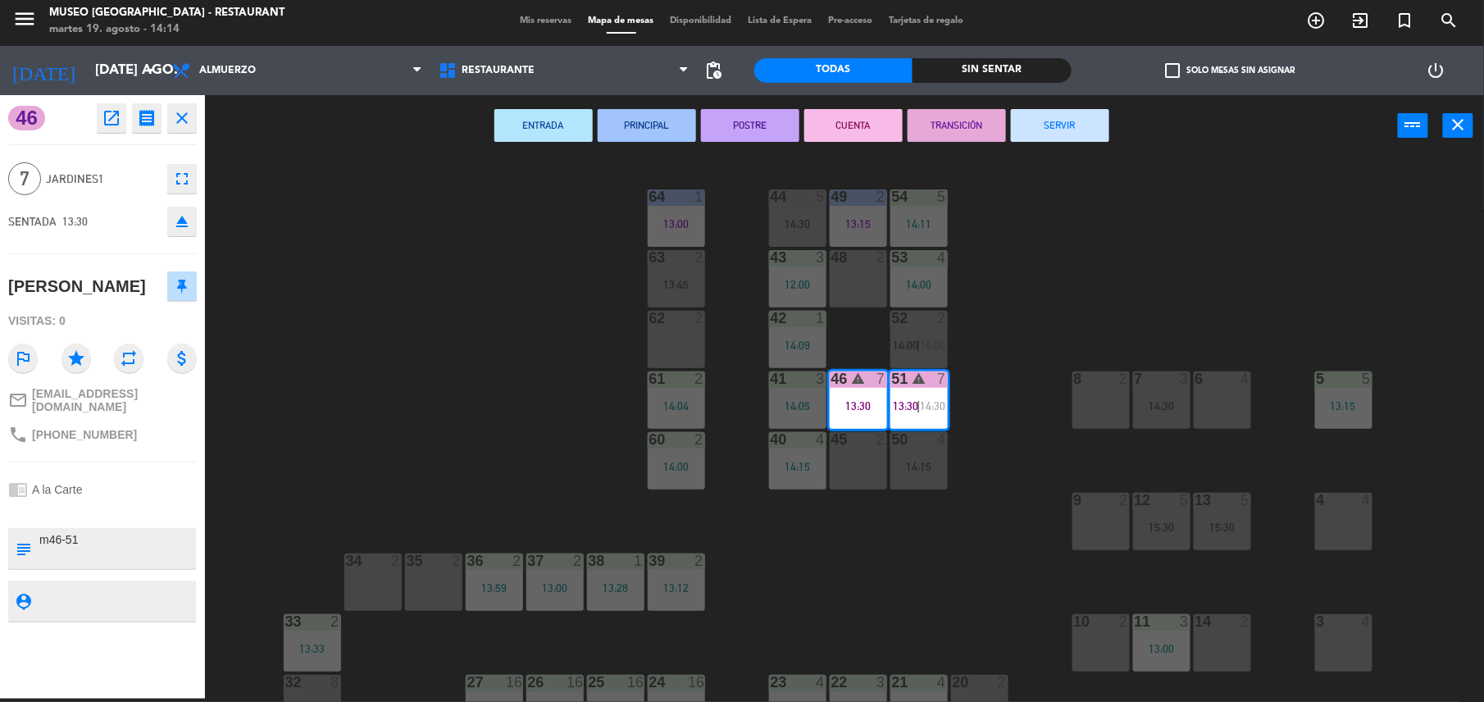
click at [1056, 107] on div "ENTRADA PRINCIPAL POSTRE CUENTA TRANSICIÓN SERVIR power_input close" at bounding box center [801, 126] width 1193 height 62
click at [1060, 116] on button "SERVIR" at bounding box center [1060, 125] width 98 height 33
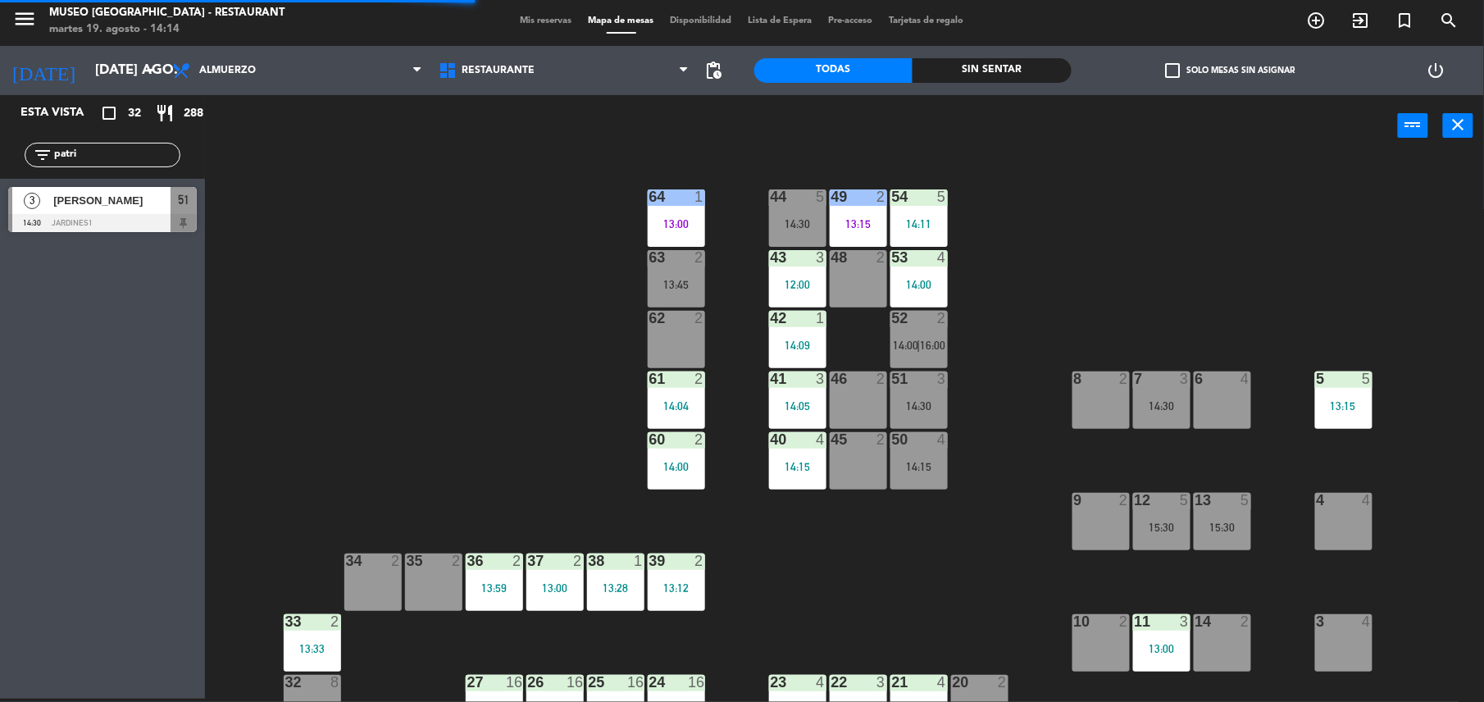
click at [906, 400] on div "14:30" at bounding box center [918, 405] width 57 height 11
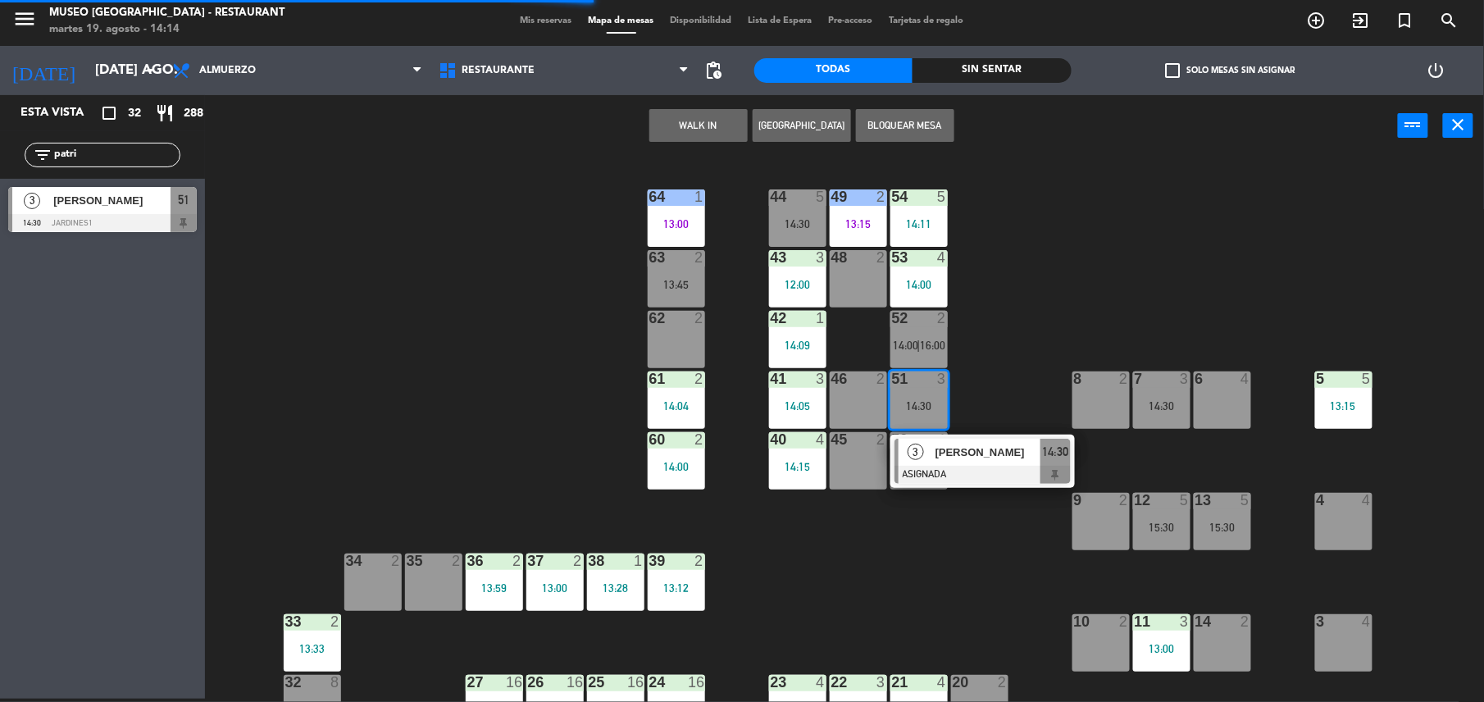
click at [930, 451] on div "3" at bounding box center [915, 452] width 35 height 27
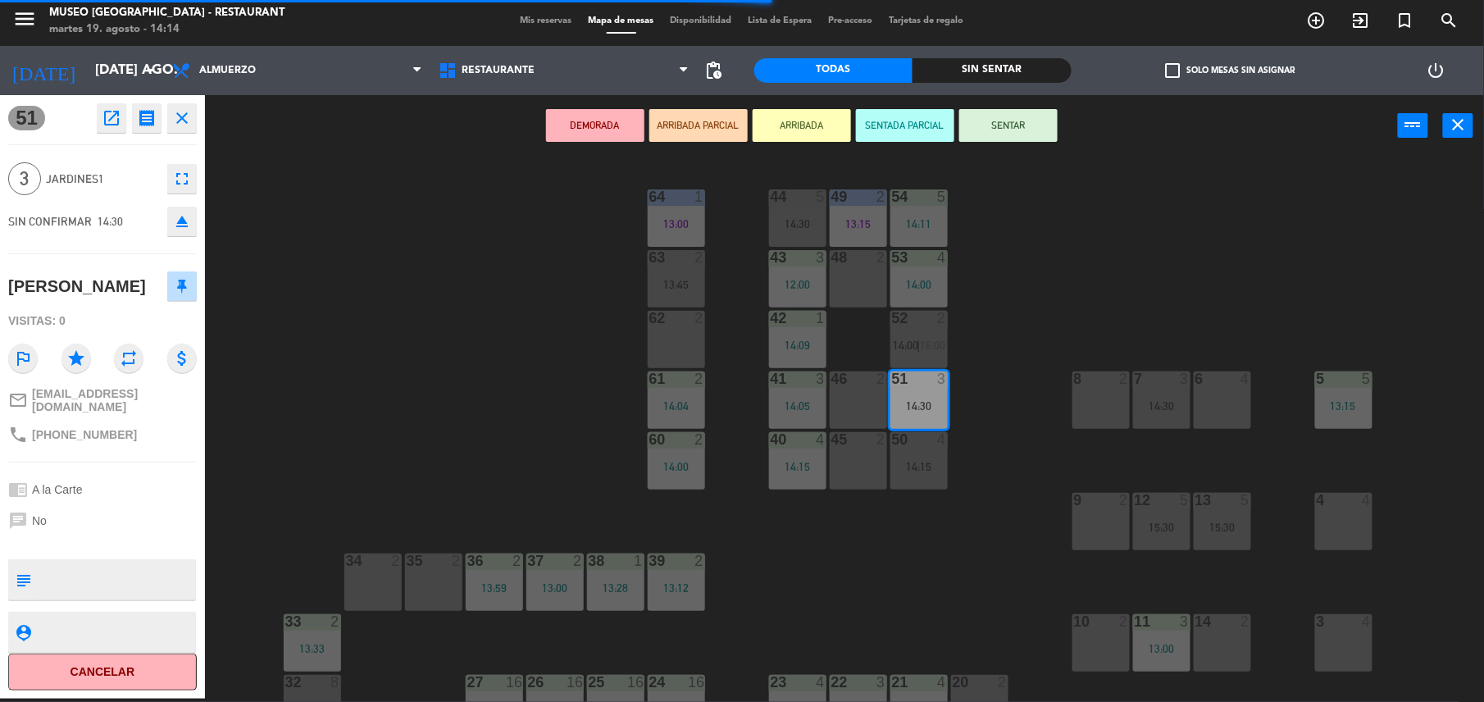
click at [994, 125] on button "SENTAR" at bounding box center [1008, 125] width 98 height 33
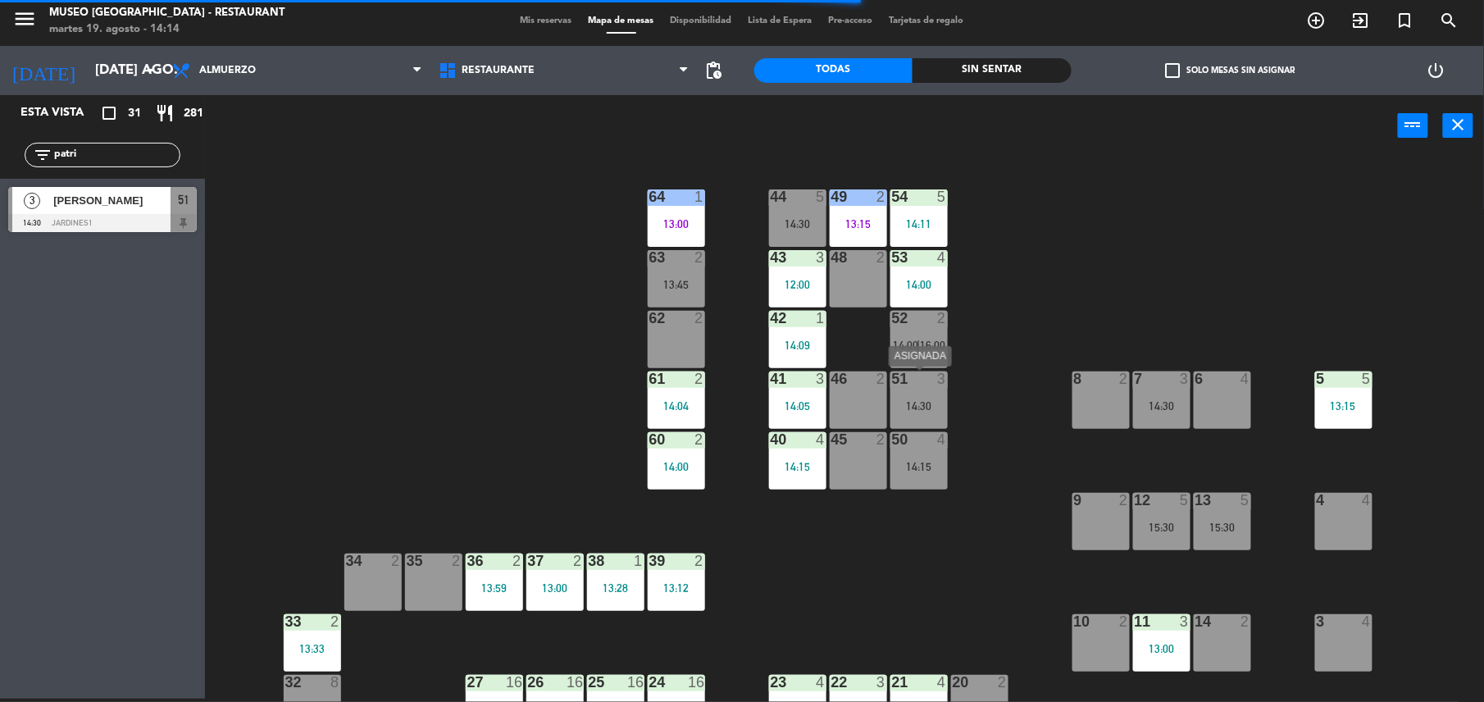
click at [925, 401] on div "14:30" at bounding box center [918, 405] width 57 height 11
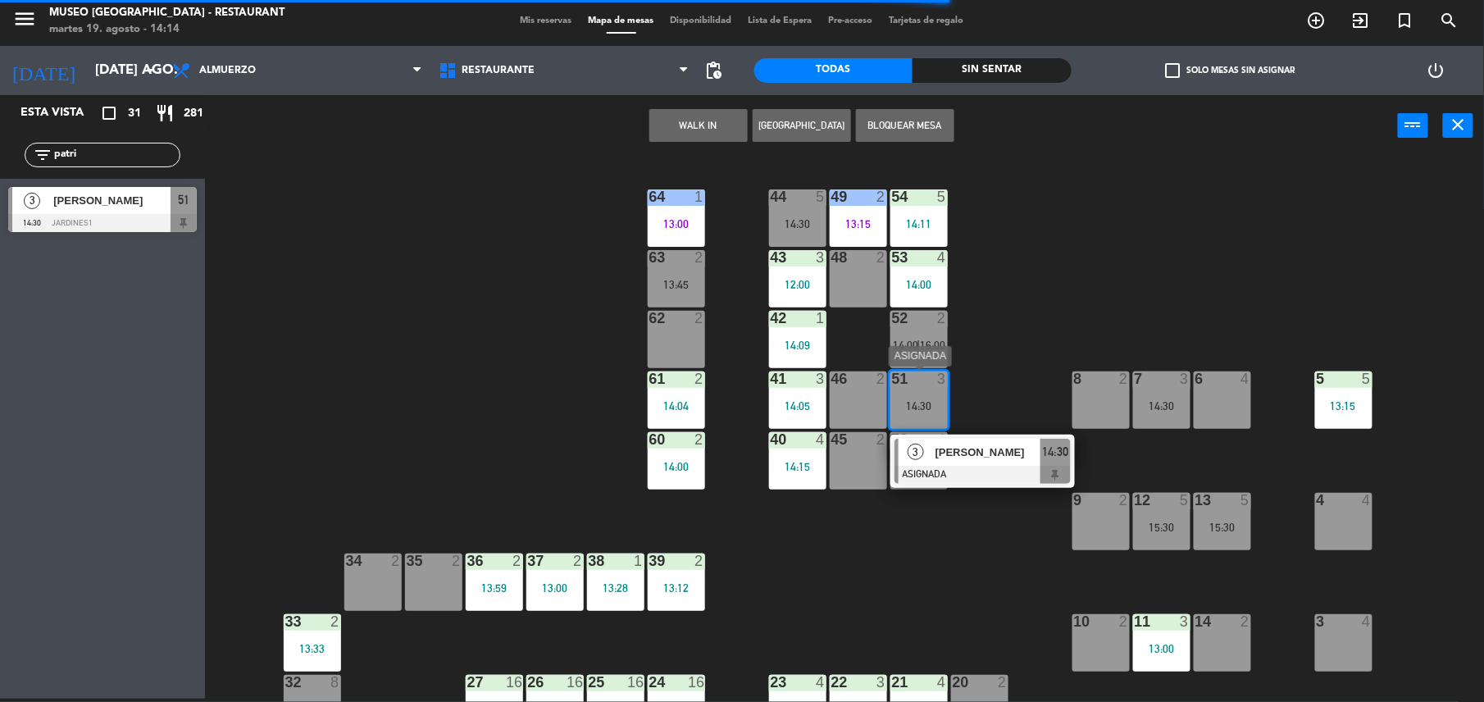
click at [955, 462] on div "[PERSON_NAME] mires" at bounding box center [987, 452] width 107 height 27
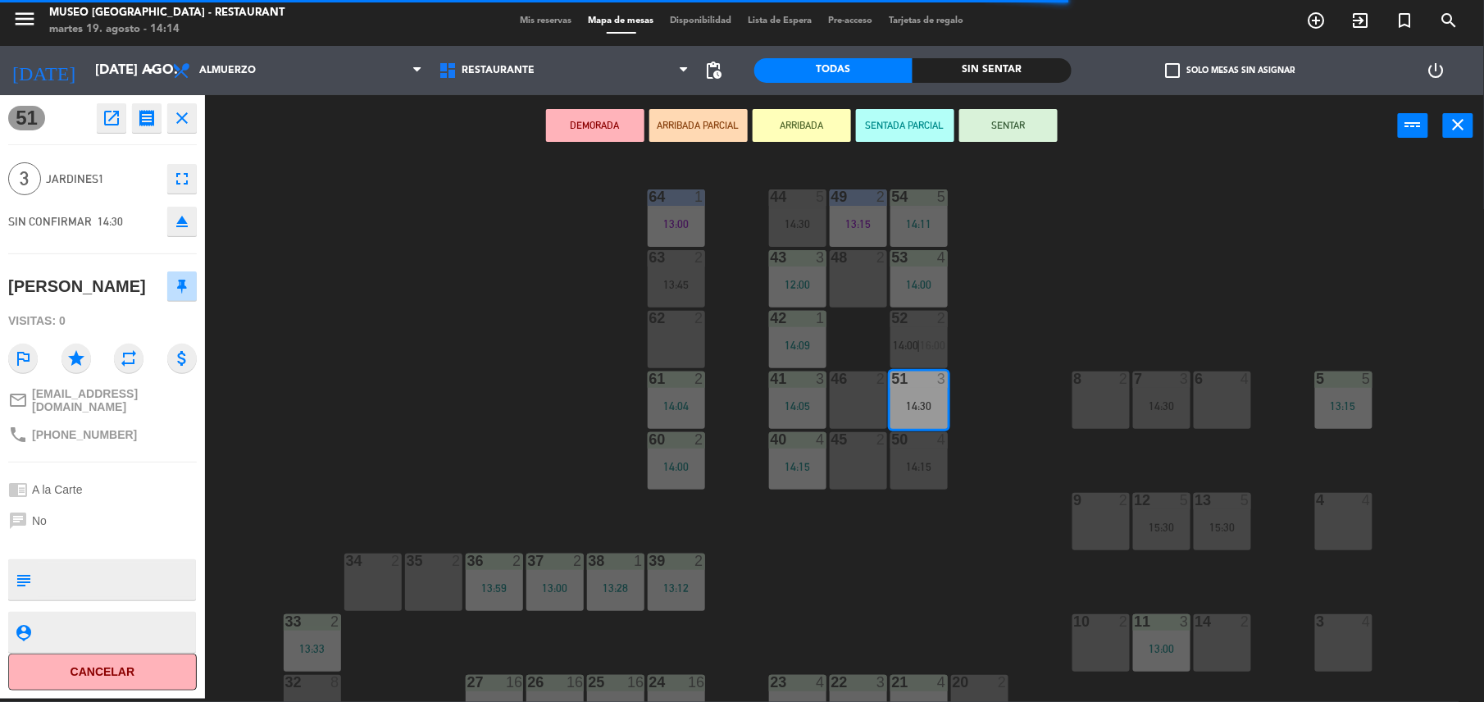
click at [82, 597] on textarea at bounding box center [116, 579] width 157 height 34
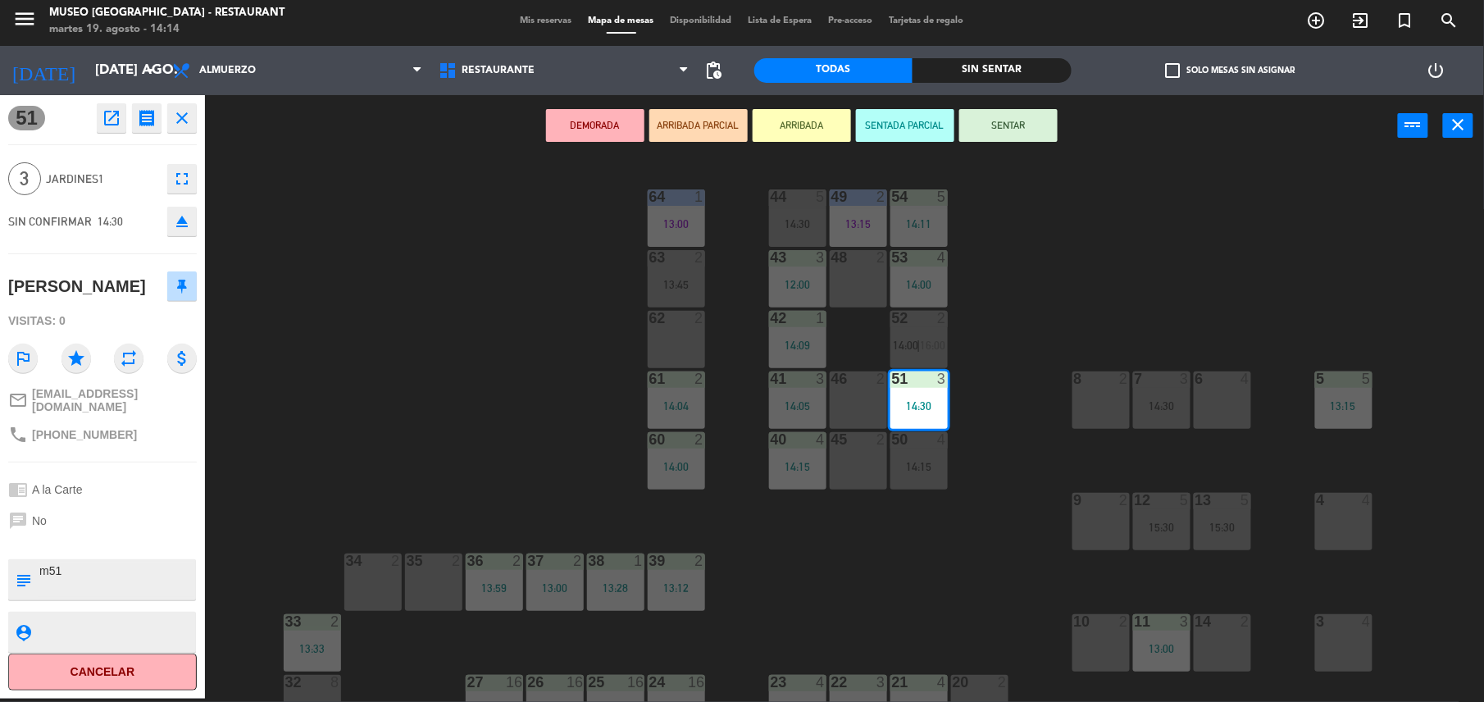
click at [167, 505] on div "chrome_reader_mode A la Carte" at bounding box center [102, 489] width 189 height 31
click at [179, 588] on textarea at bounding box center [116, 579] width 157 height 34
type textarea "m51 cumpleaños"
click at [125, 536] on div "chat No" at bounding box center [102, 520] width 189 height 31
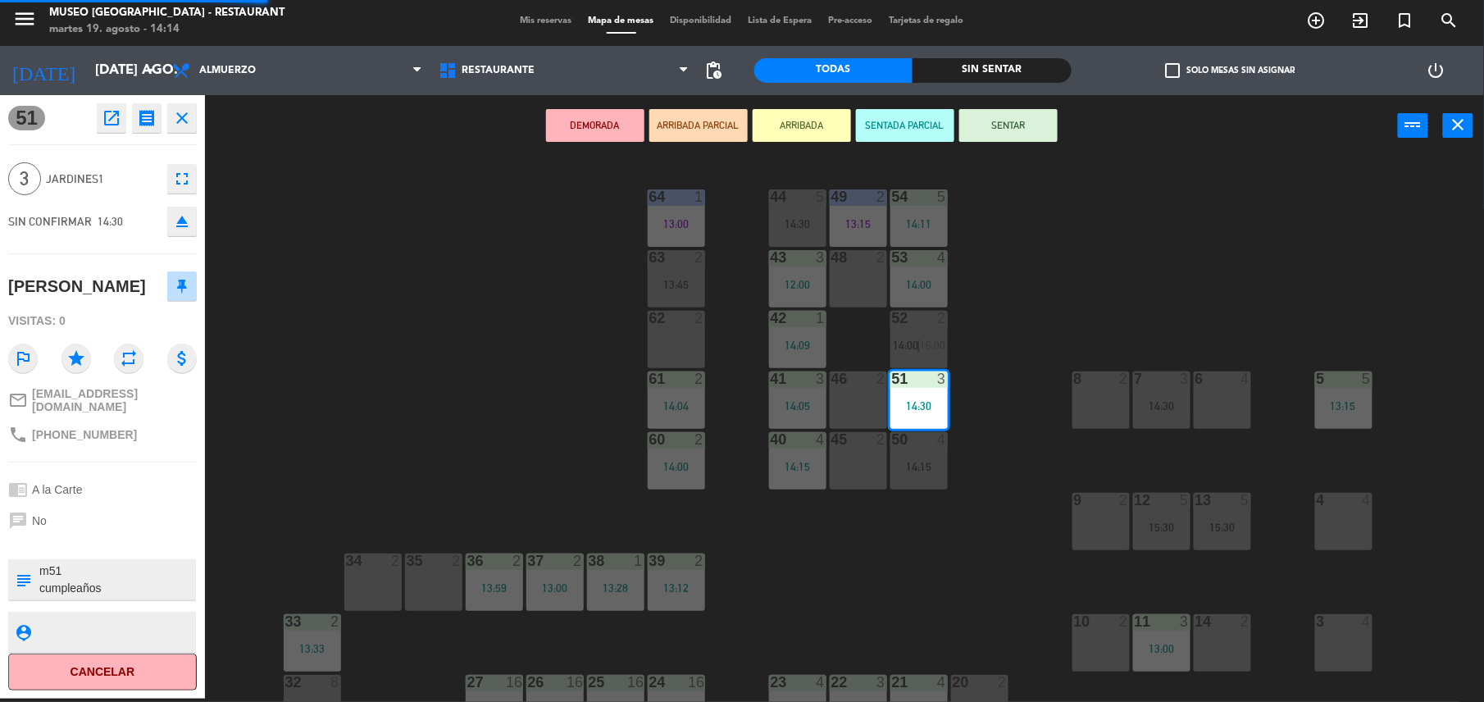
click at [125, 536] on div "chat No" at bounding box center [102, 520] width 189 height 31
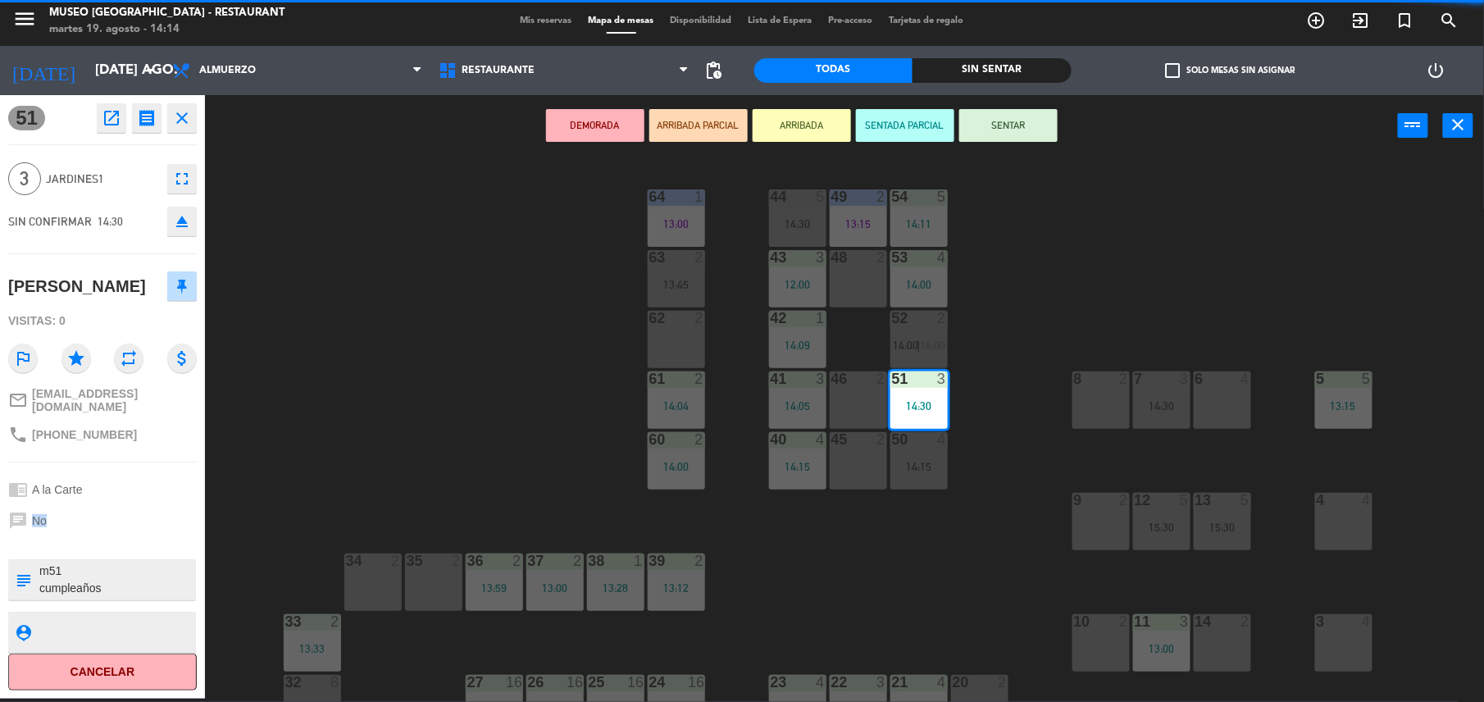
click at [125, 536] on div "chat No" at bounding box center [102, 520] width 189 height 31
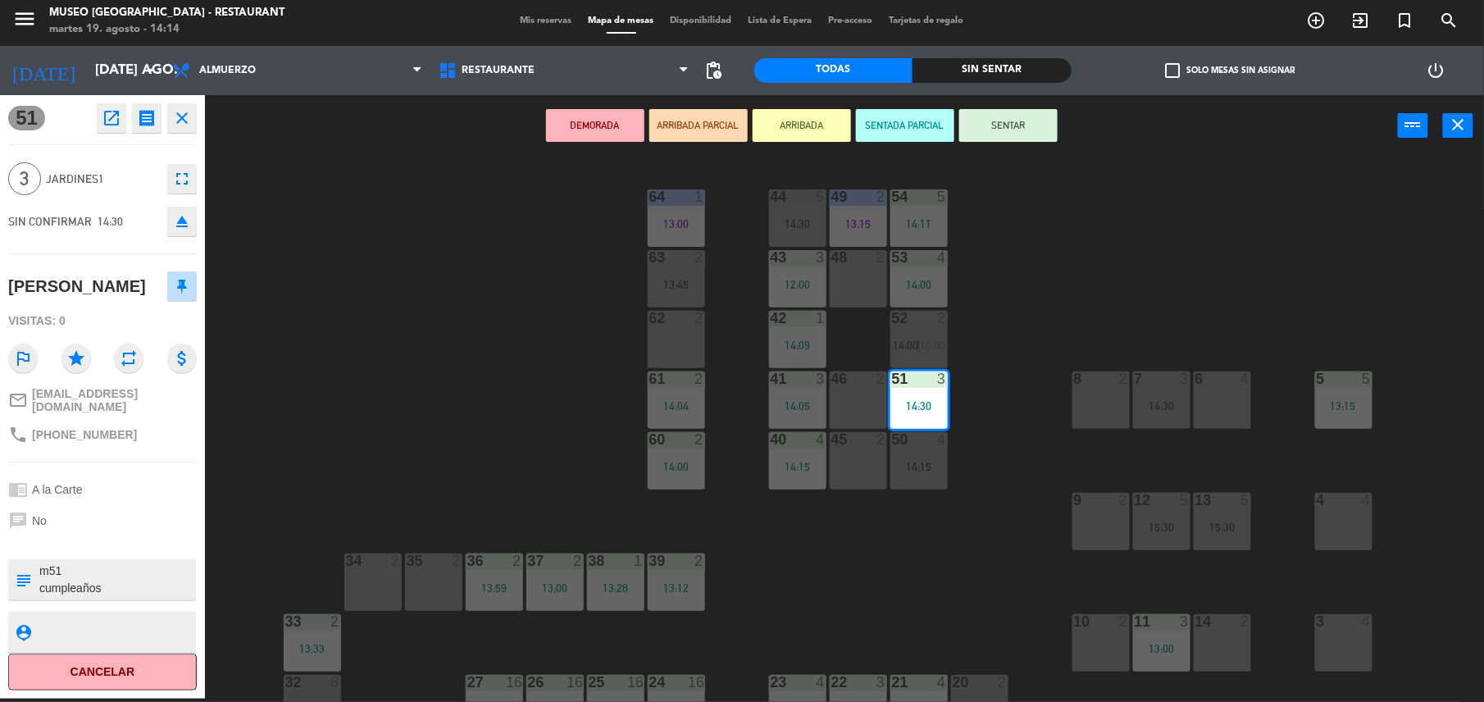
click at [431, 438] on div "44 5 14:30 49 2 13:15 54 5 14:11 64 1 13:00 48 2 53 4 14:00 63 2 13:45 43 3 12:…" at bounding box center [852, 431] width 1264 height 542
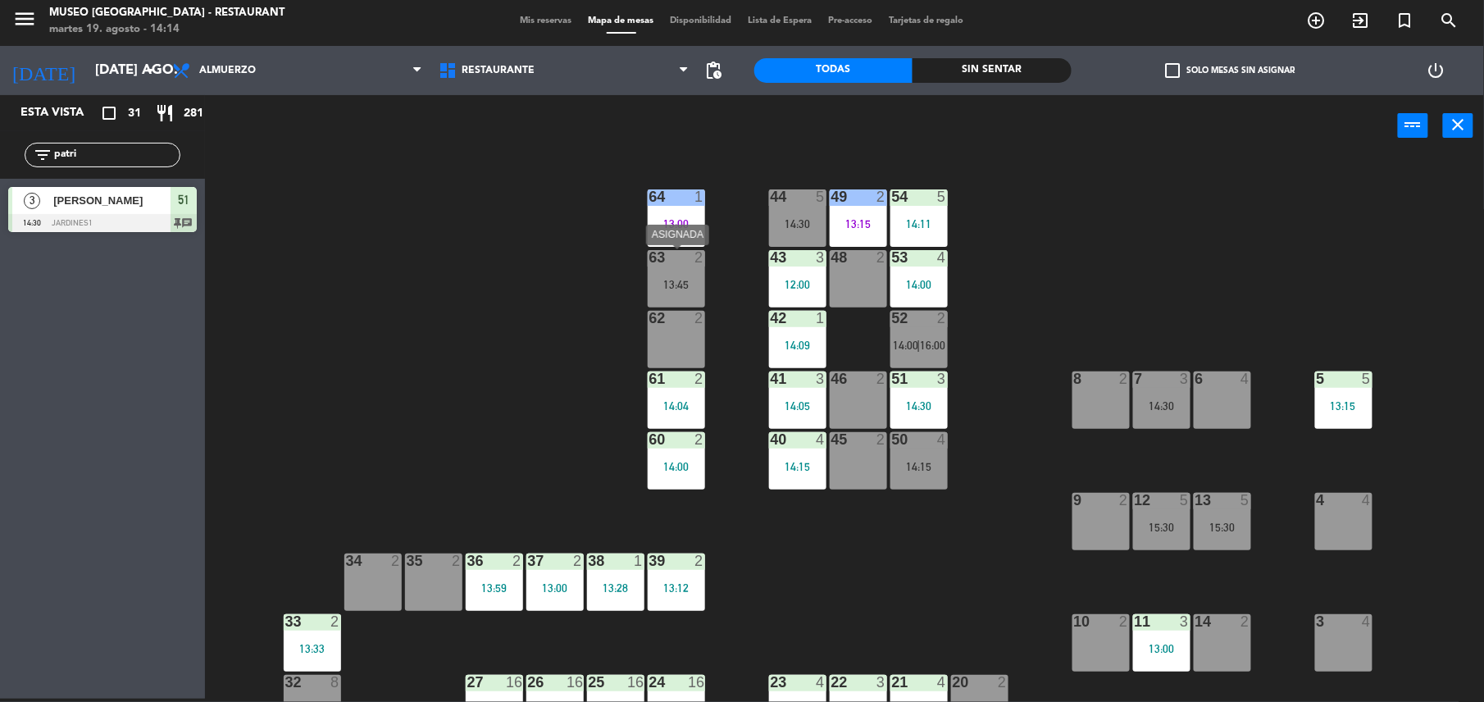
click at [692, 289] on div "13:45" at bounding box center [676, 284] width 57 height 11
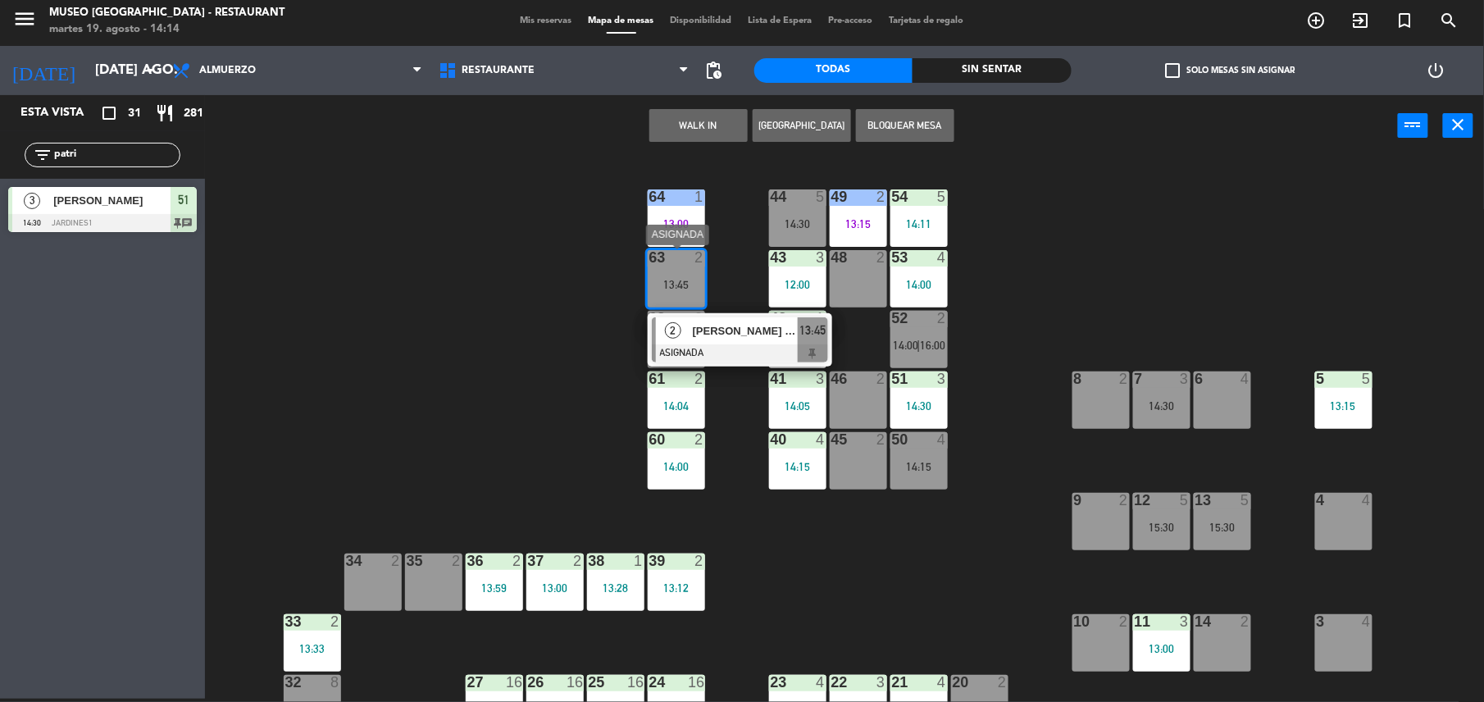
click at [710, 329] on span "[PERSON_NAME]" at bounding box center [745, 330] width 105 height 17
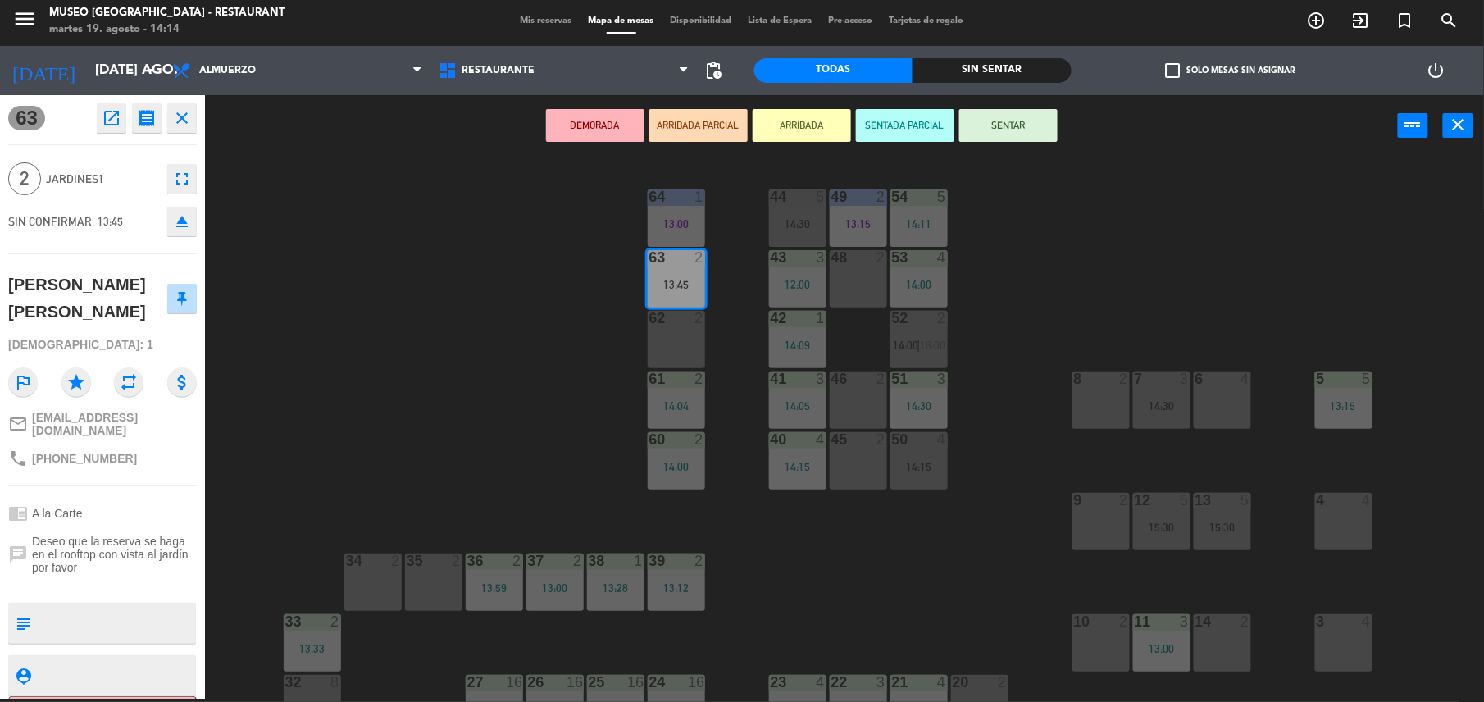
click at [682, 338] on div "62 2" at bounding box center [676, 339] width 57 height 57
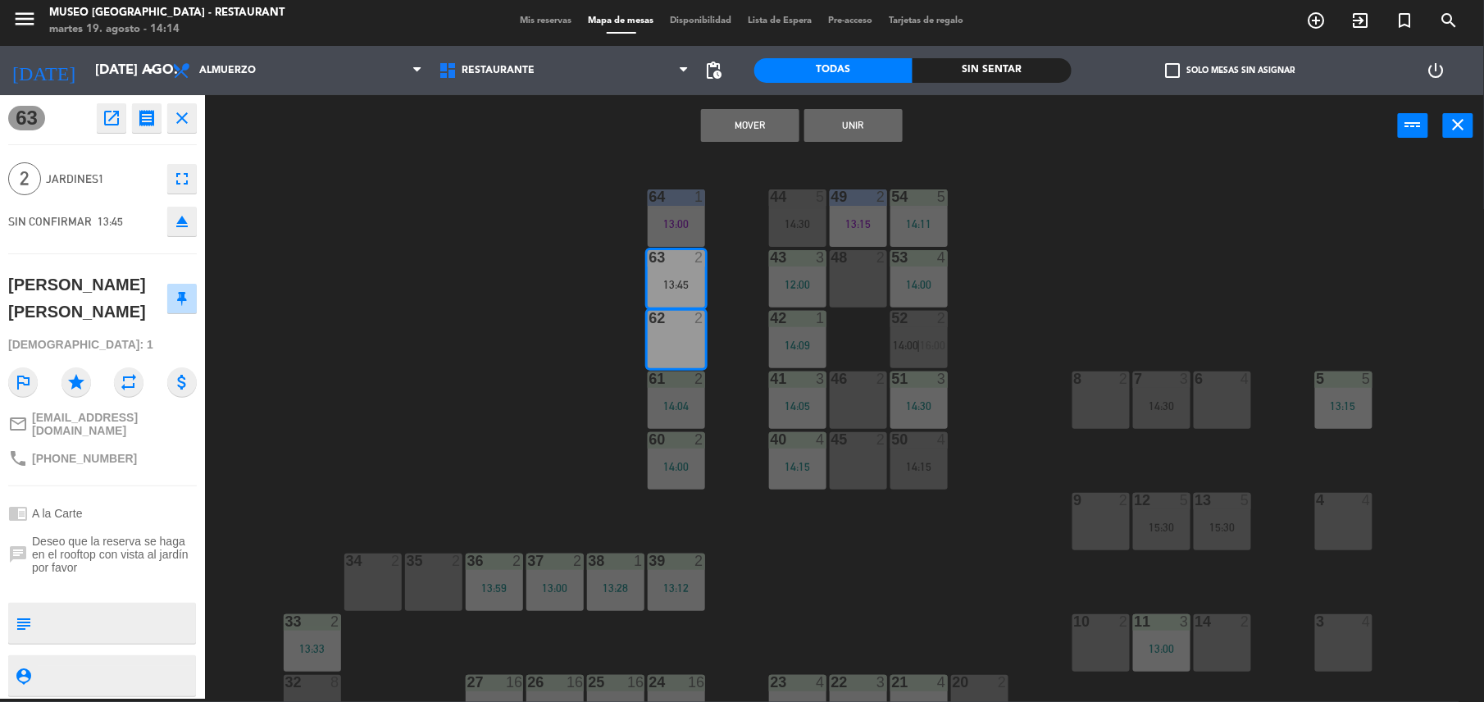
click at [775, 116] on button "Mover" at bounding box center [750, 125] width 98 height 33
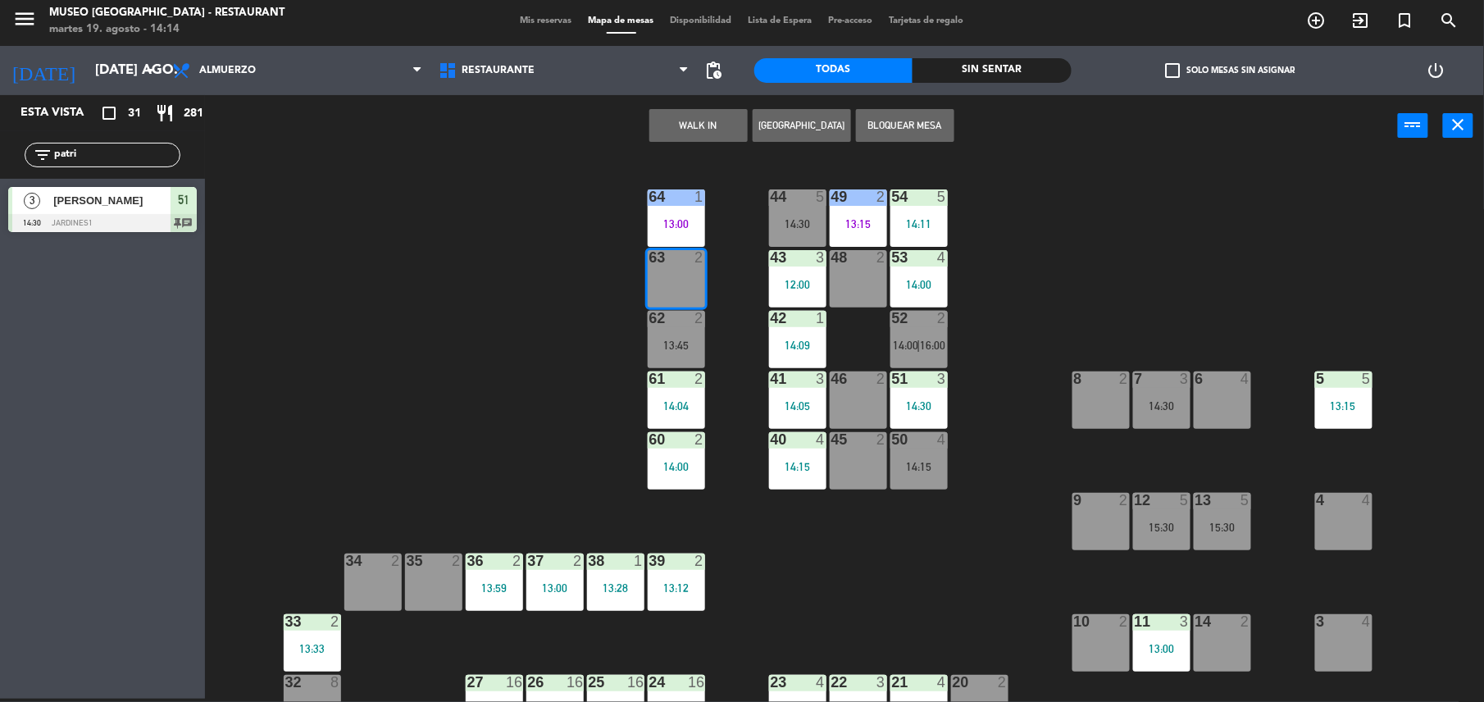
click at [713, 125] on button "WALK IN" at bounding box center [698, 125] width 98 height 33
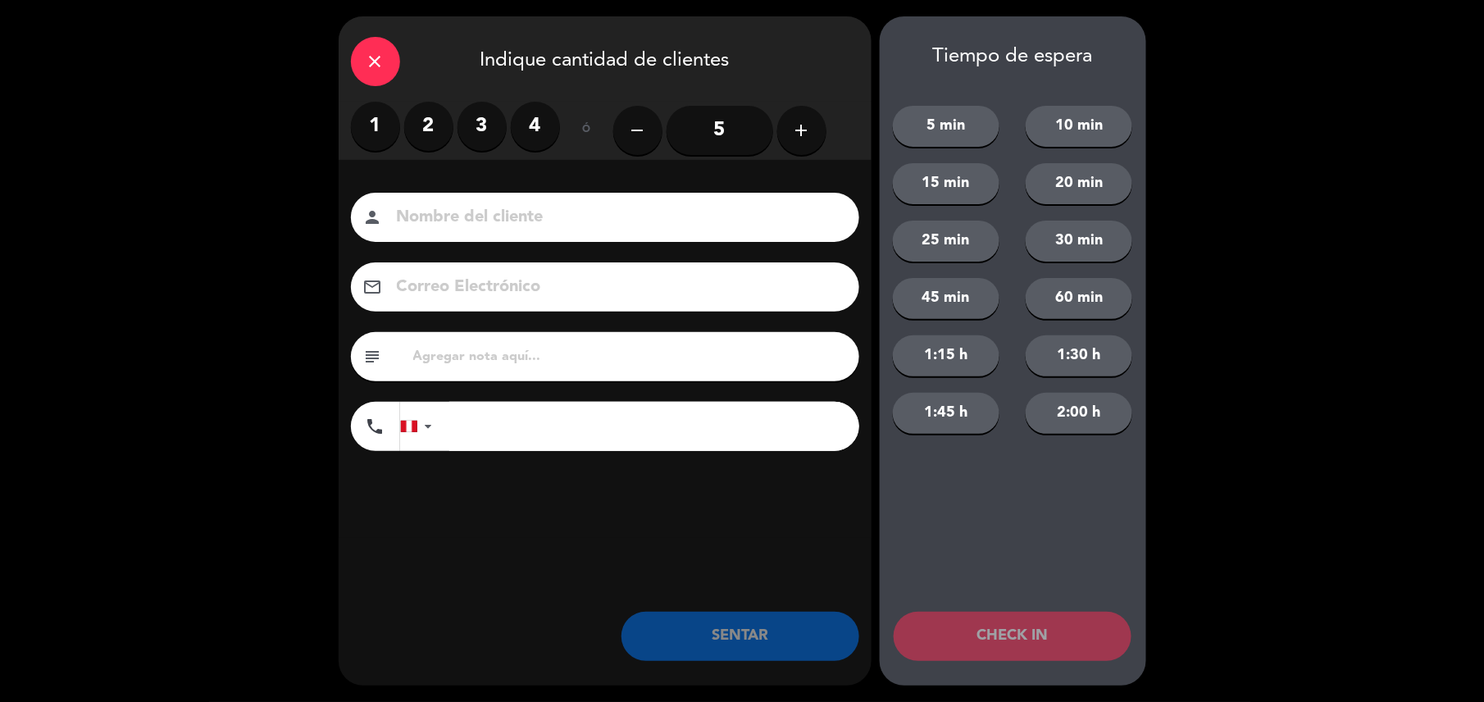
click at [800, 230] on input at bounding box center [616, 217] width 443 height 29
type input "walk in - josé"
click at [705, 417] on input "tel" at bounding box center [654, 426] width 410 height 49
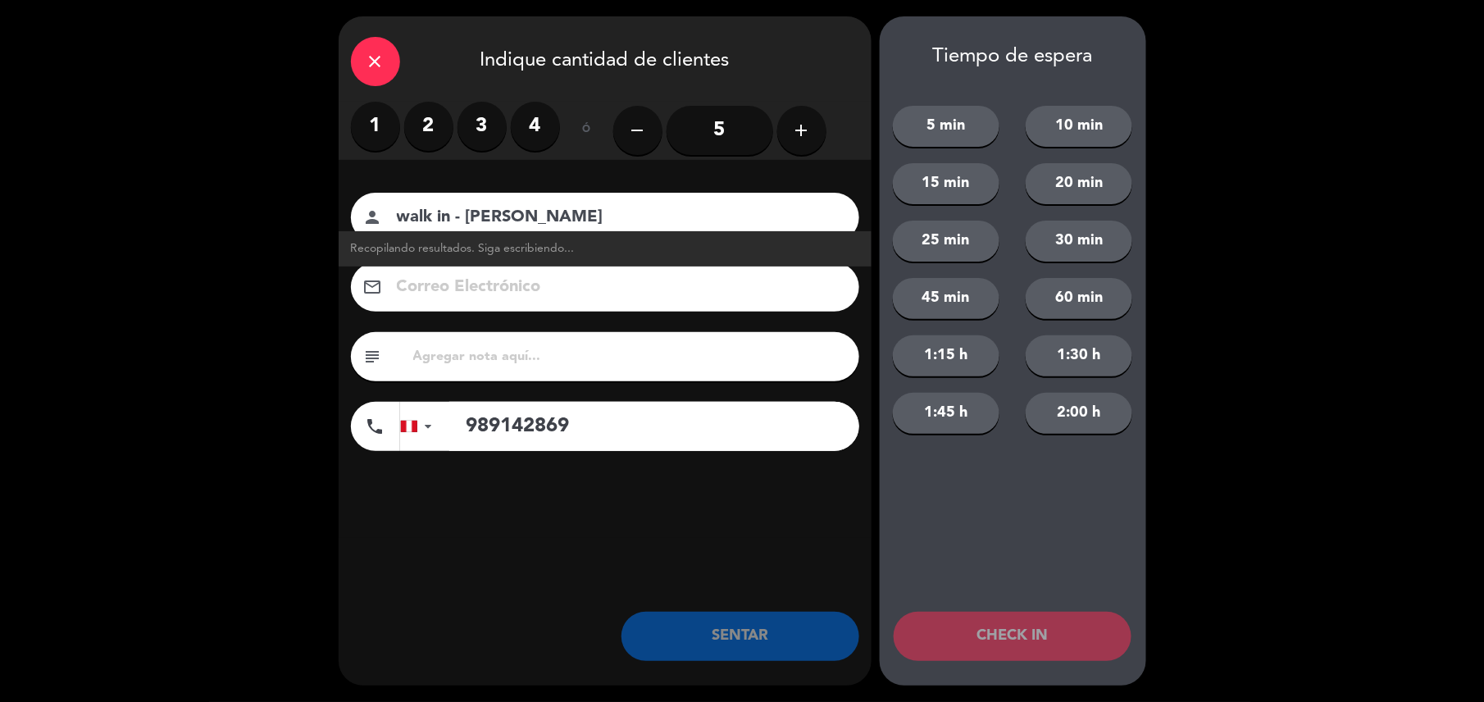
type input "989142869"
click at [426, 130] on label "2" at bounding box center [428, 126] width 49 height 49
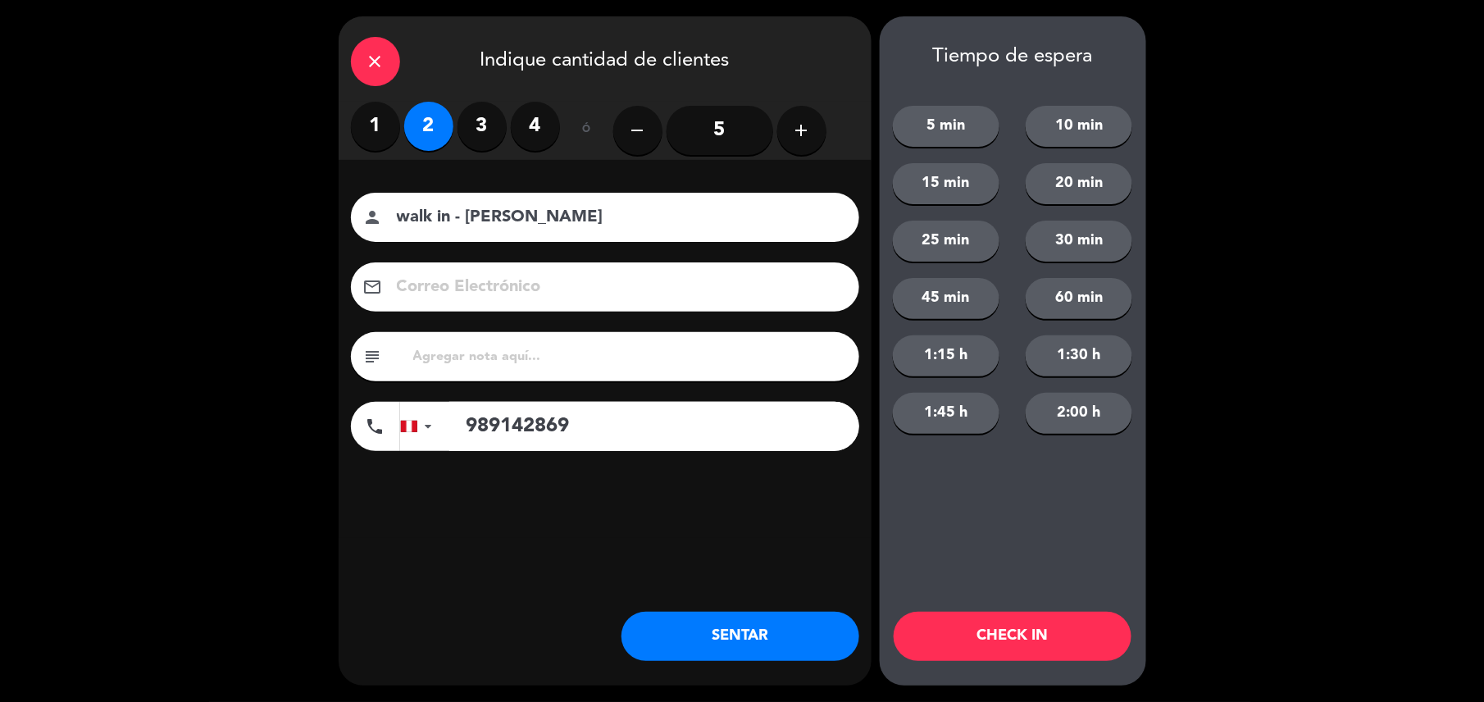
click at [759, 614] on button "SENTAR" at bounding box center [740, 636] width 238 height 49
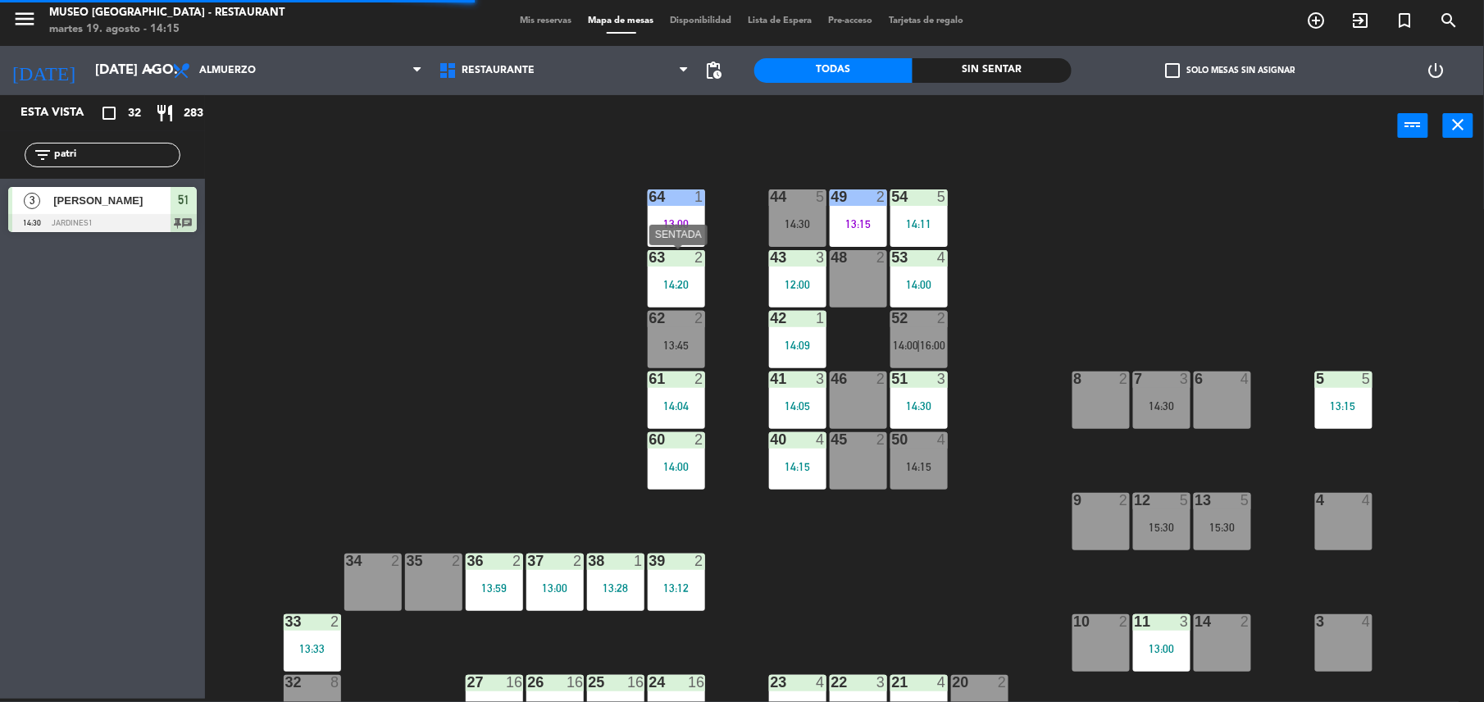
click at [690, 289] on div "14:20" at bounding box center [676, 284] width 57 height 11
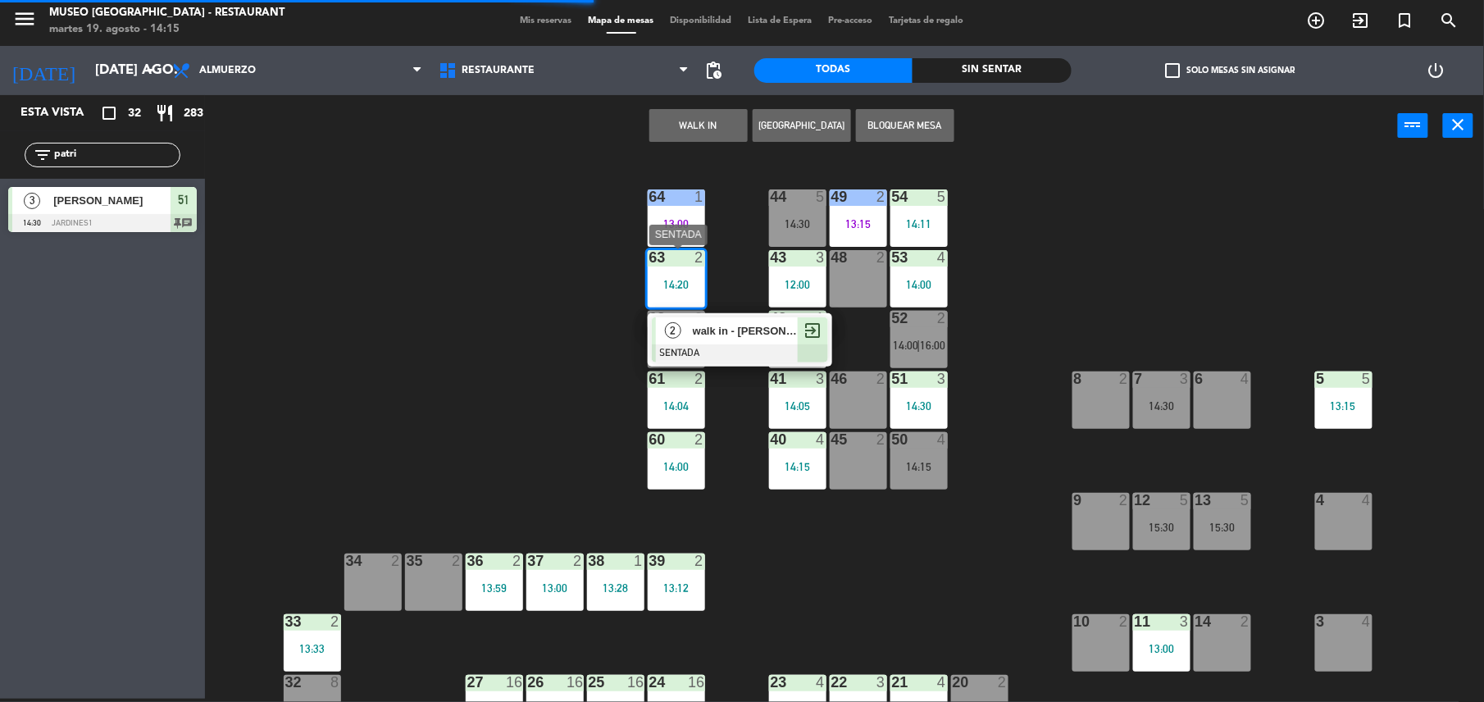
click at [726, 364] on div "2 walk in - josé SENTADA exit_to_app" at bounding box center [740, 339] width 184 height 53
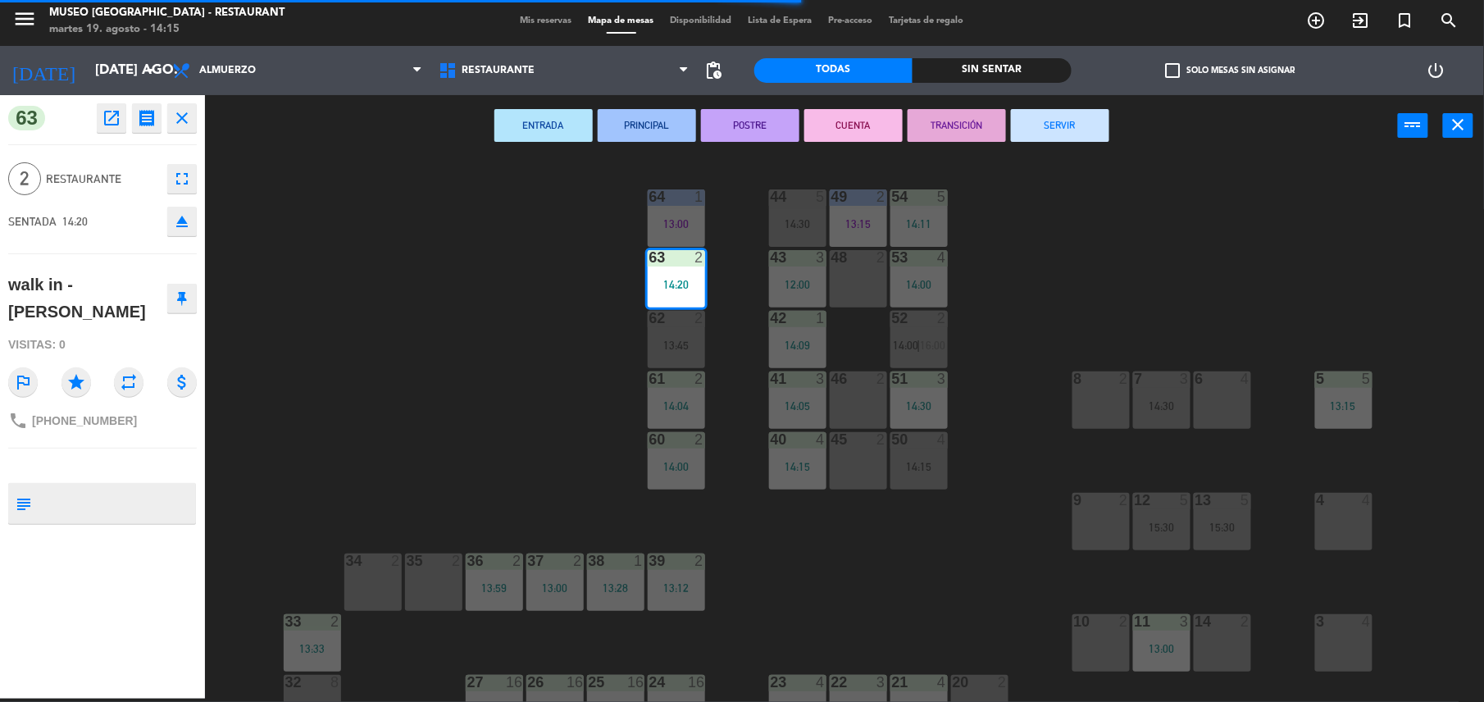
click at [181, 486] on textarea at bounding box center [116, 503] width 157 height 34
type textarea "m63"
click at [161, 449] on div "63 open_in_new receipt 2:20 PM mar., 19 ago. 2 personas walk in - josé Mesa 63 …" at bounding box center [102, 396] width 205 height 603
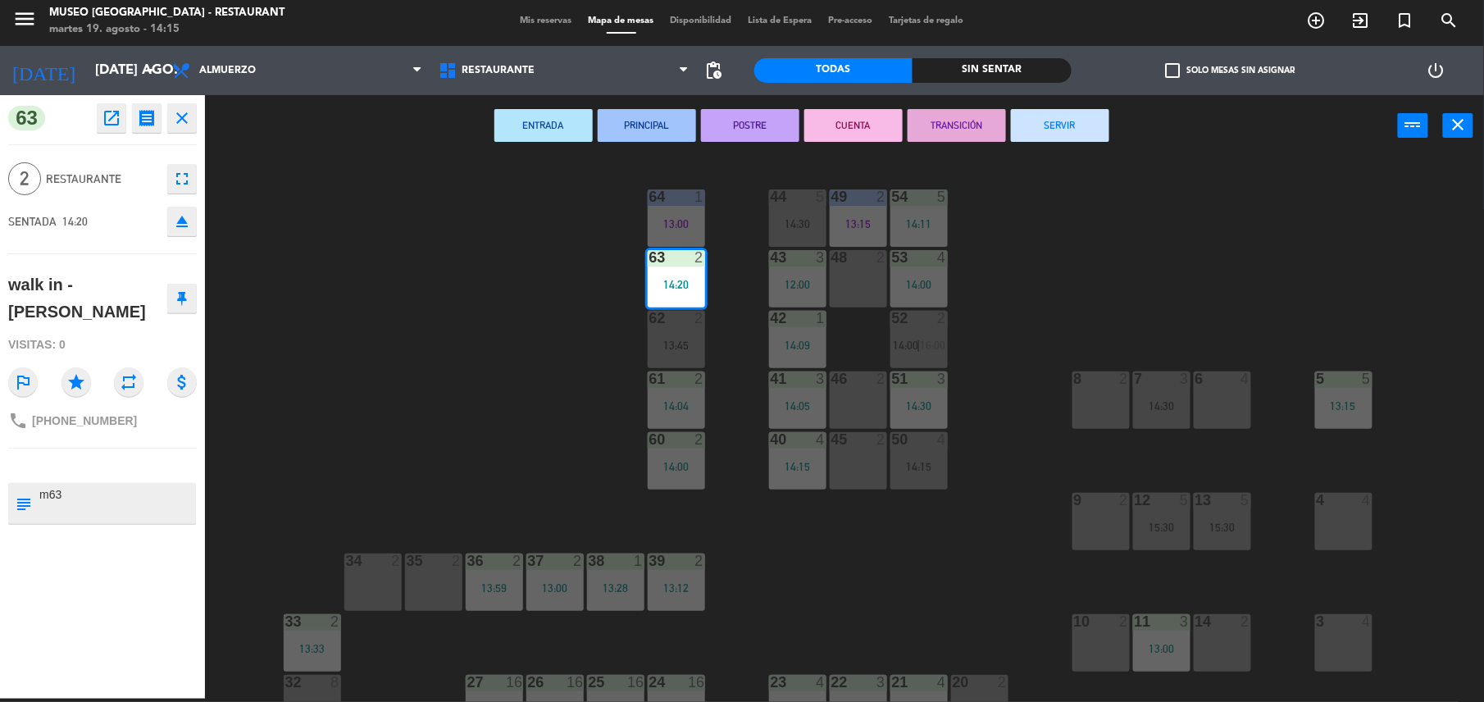
click at [418, 398] on div "44 5 14:30 49 2 13:15 54 5 14:11 64 1 13:00 48 2 53 4 14:00 63 2 14:20 43 3 12:…" at bounding box center [852, 431] width 1264 height 542
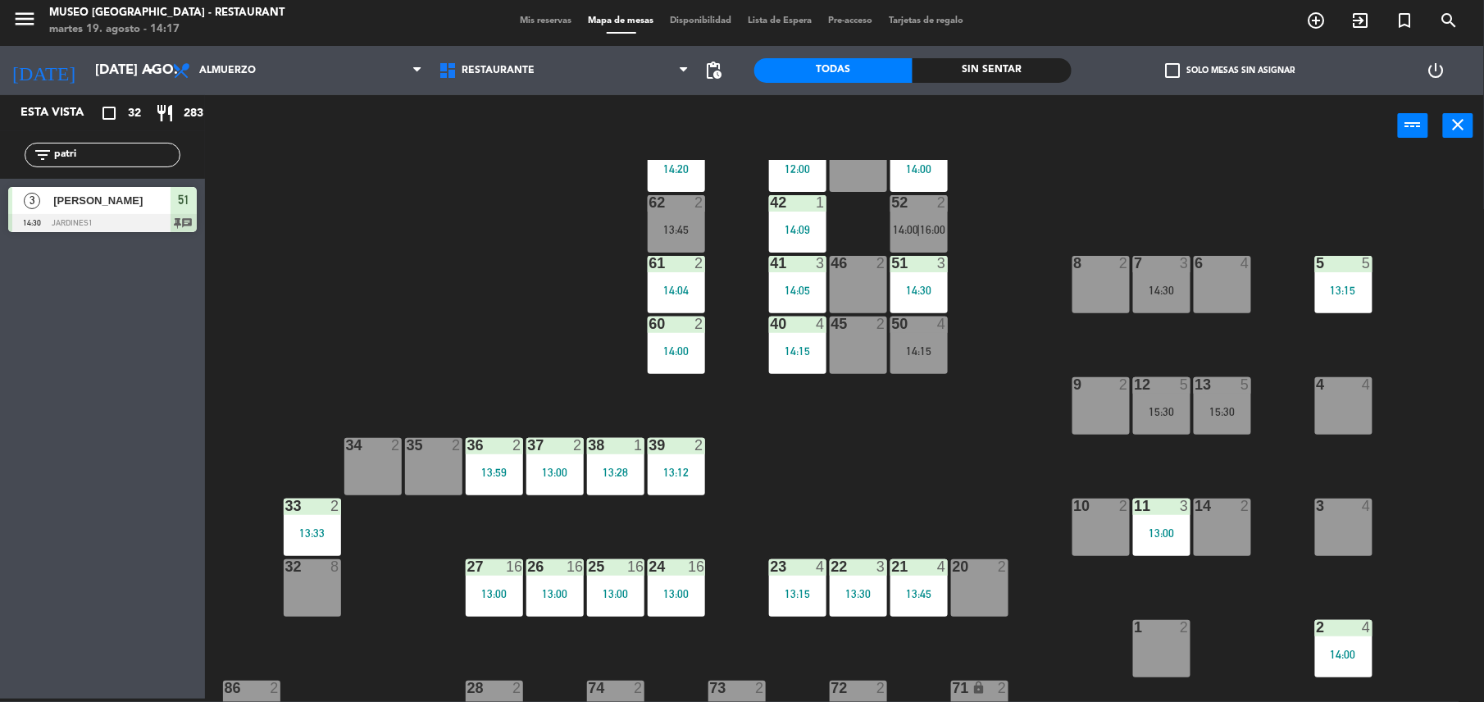
scroll to position [148, 0]
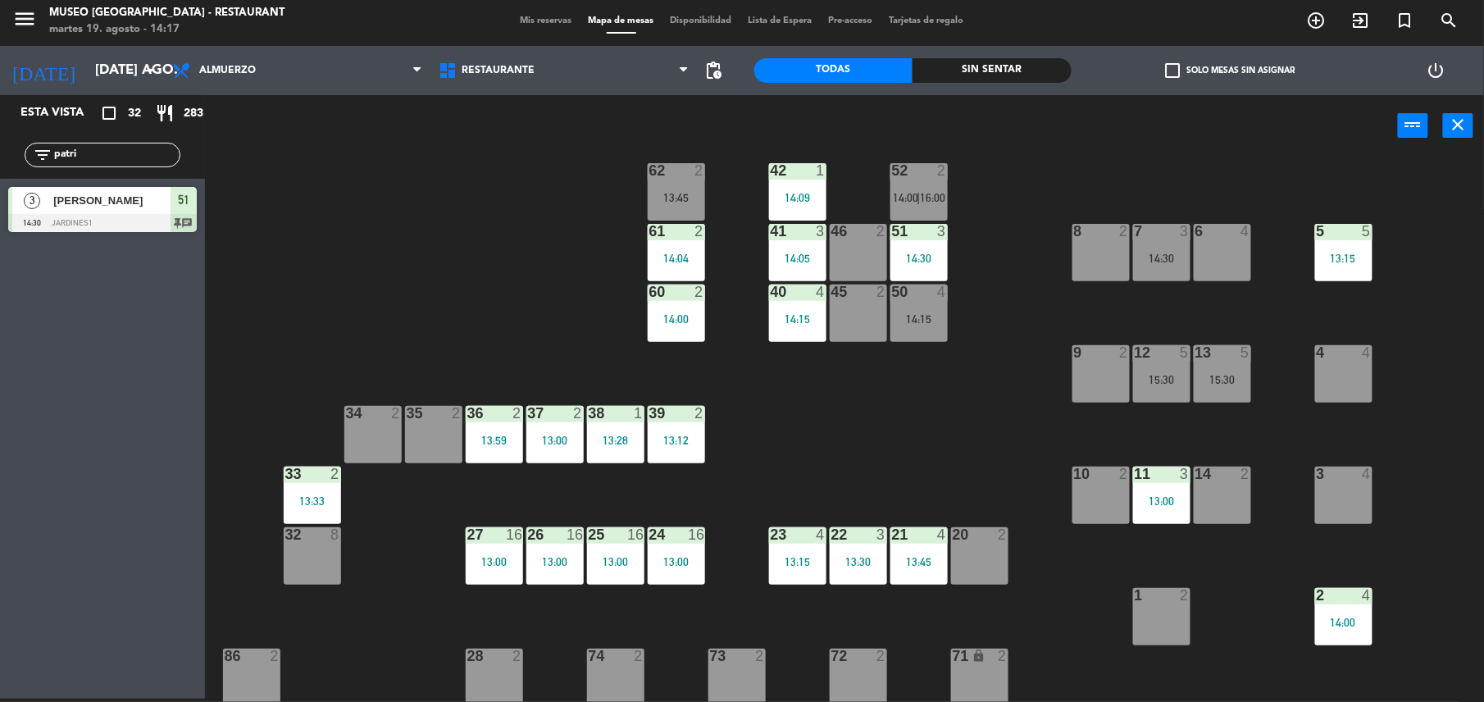
click at [984, 545] on div "20 2" at bounding box center [979, 555] width 57 height 57
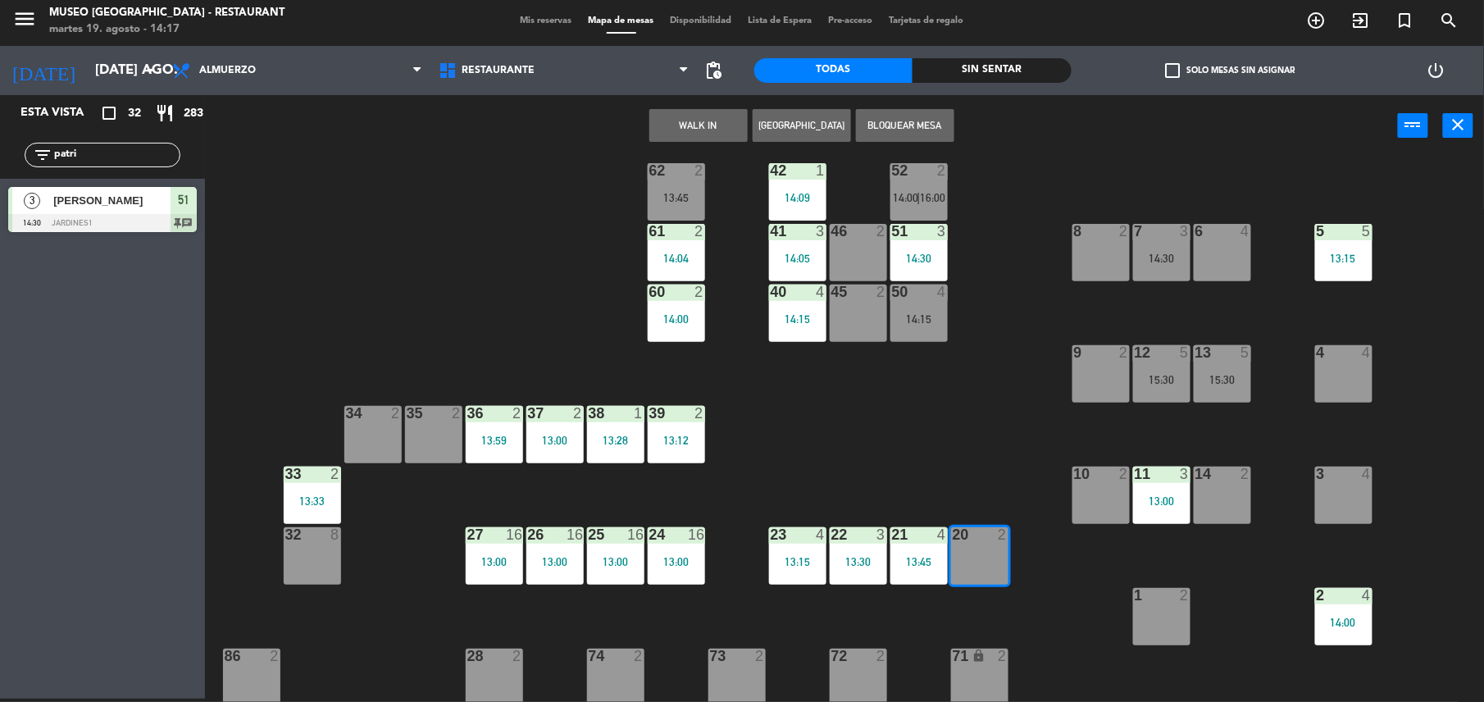
click at [725, 125] on button "WALK IN" at bounding box center [698, 125] width 98 height 33
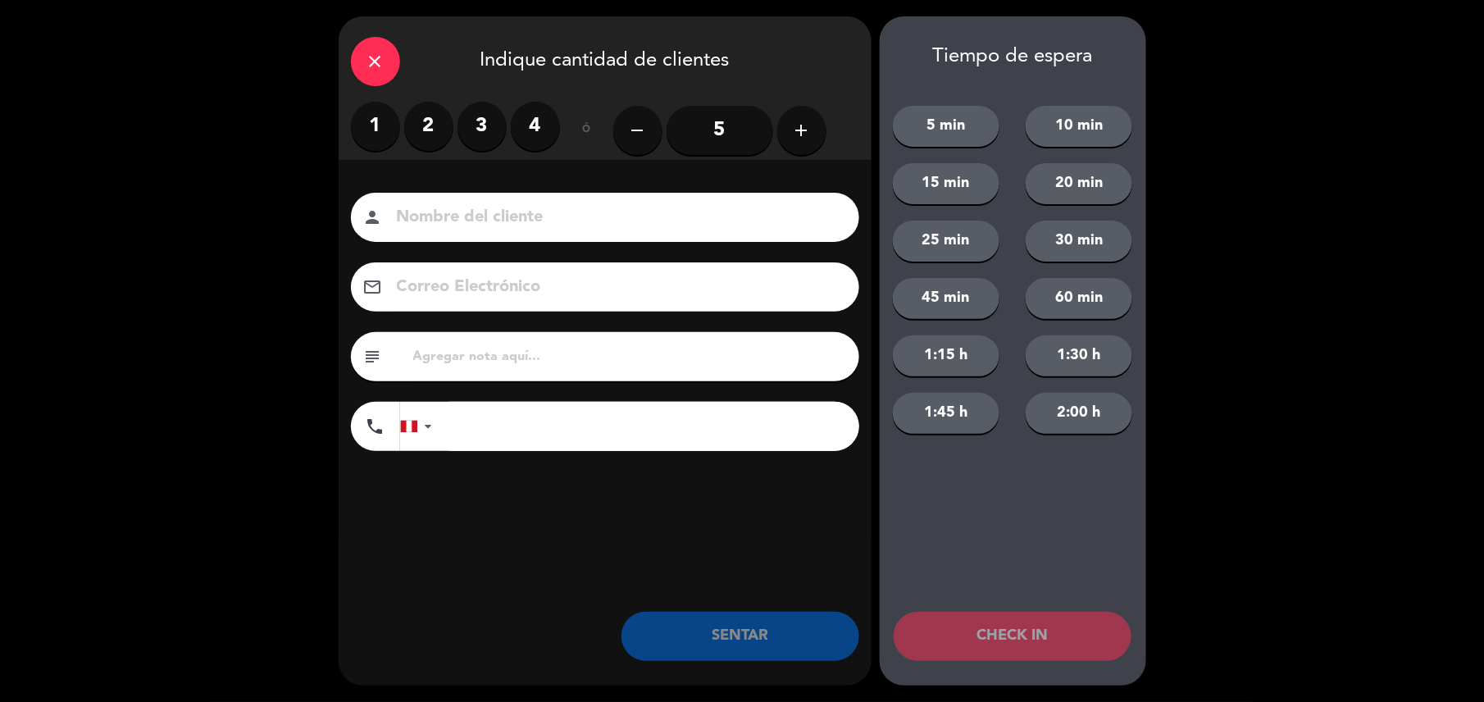
click at [712, 211] on input at bounding box center [616, 217] width 443 height 29
type input "walk in - carlos"
click at [446, 118] on label "2" at bounding box center [428, 126] width 49 height 49
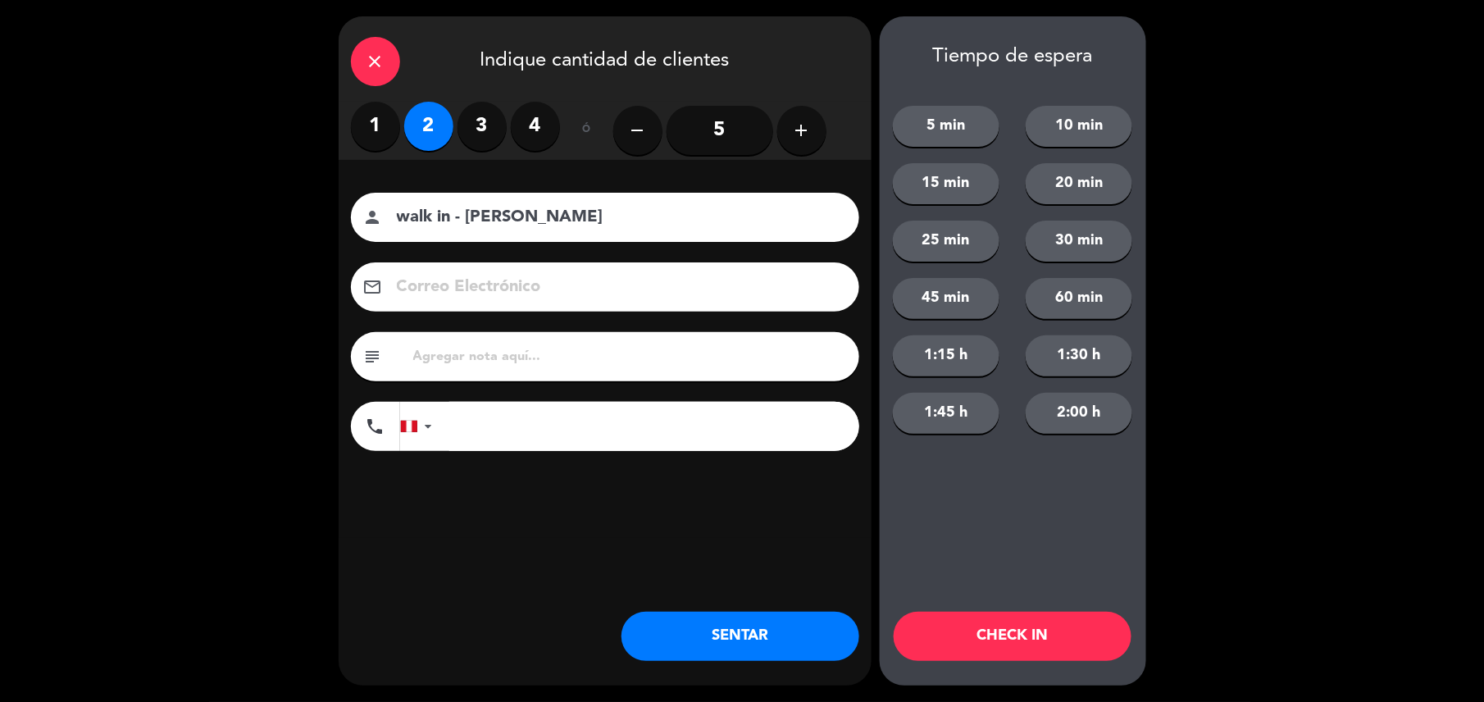
click at [561, 424] on input "tel" at bounding box center [654, 426] width 410 height 49
click at [404, 434] on div at bounding box center [420, 427] width 38 height 48
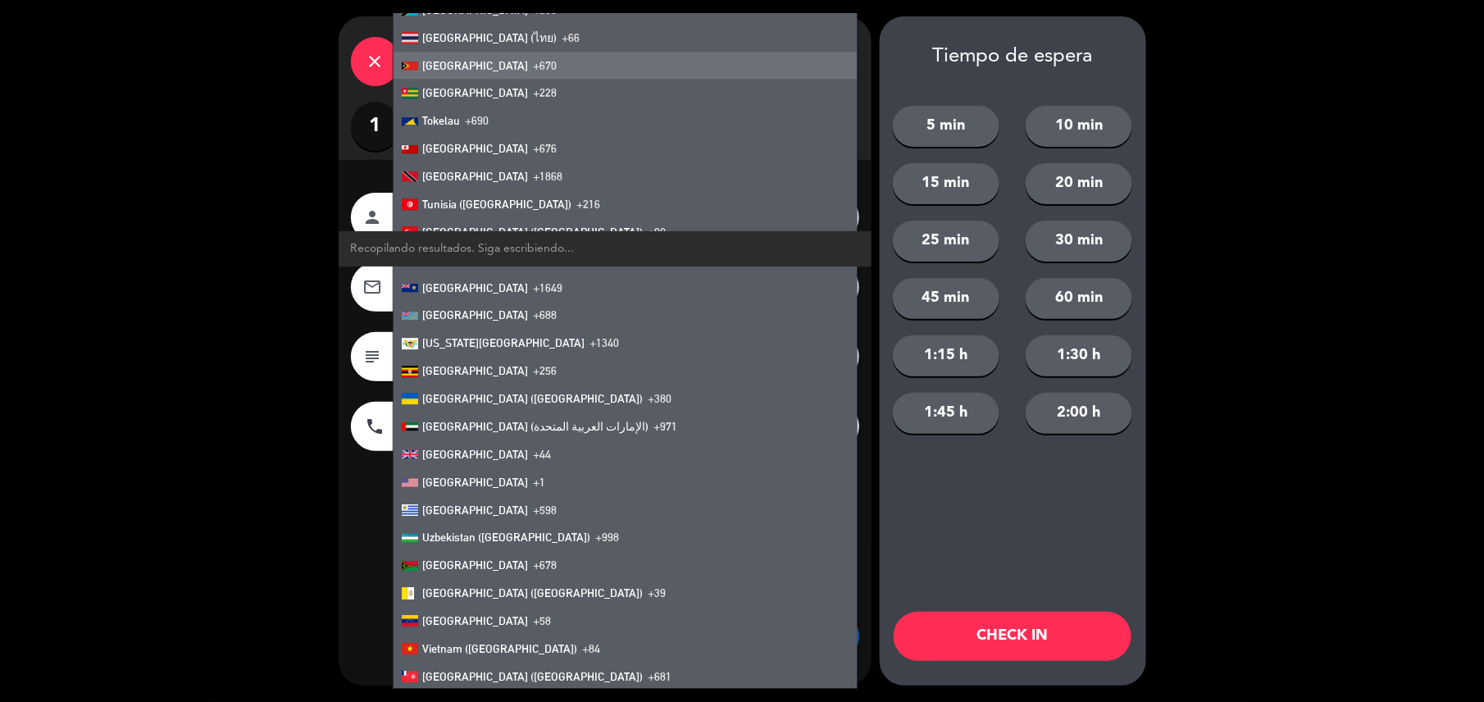
scroll to position [6083, 0]
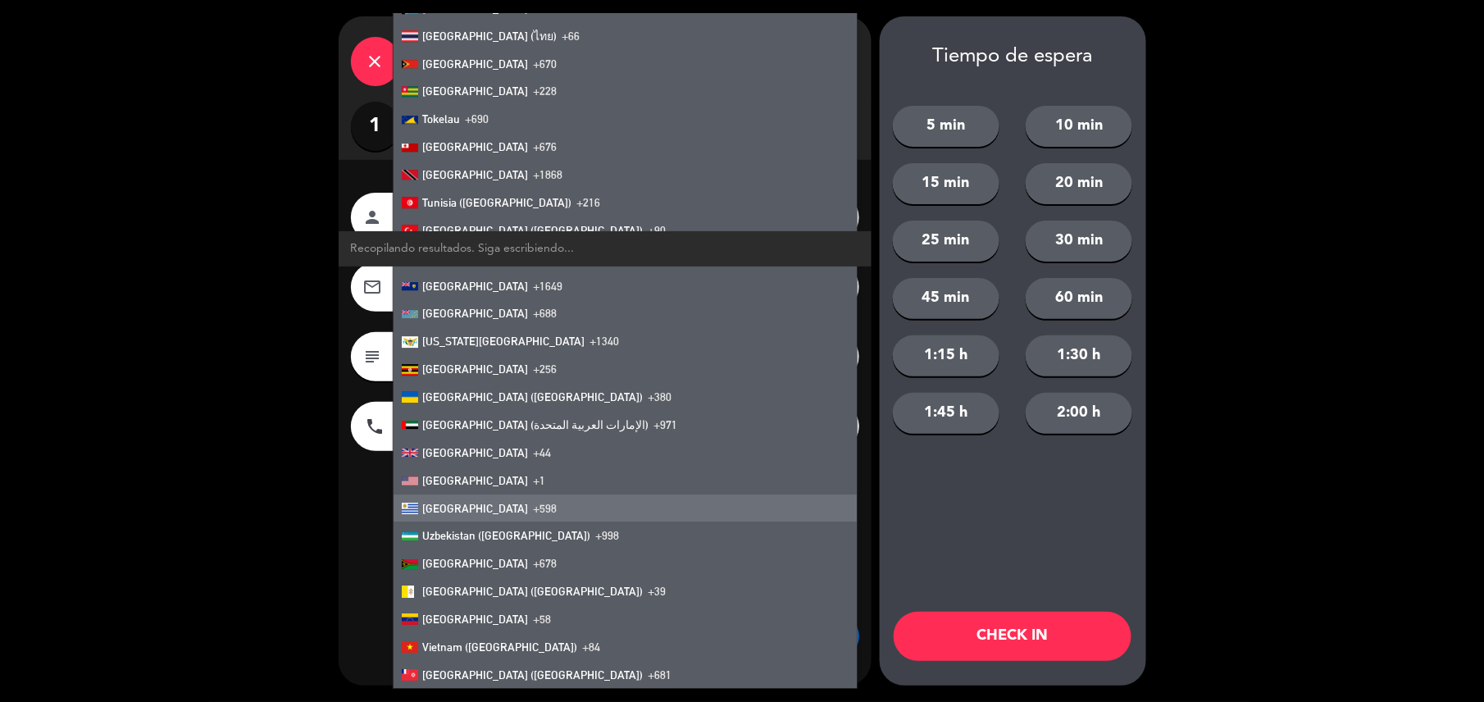
click at [561, 508] on li "Uruguay +598" at bounding box center [624, 508] width 463 height 28
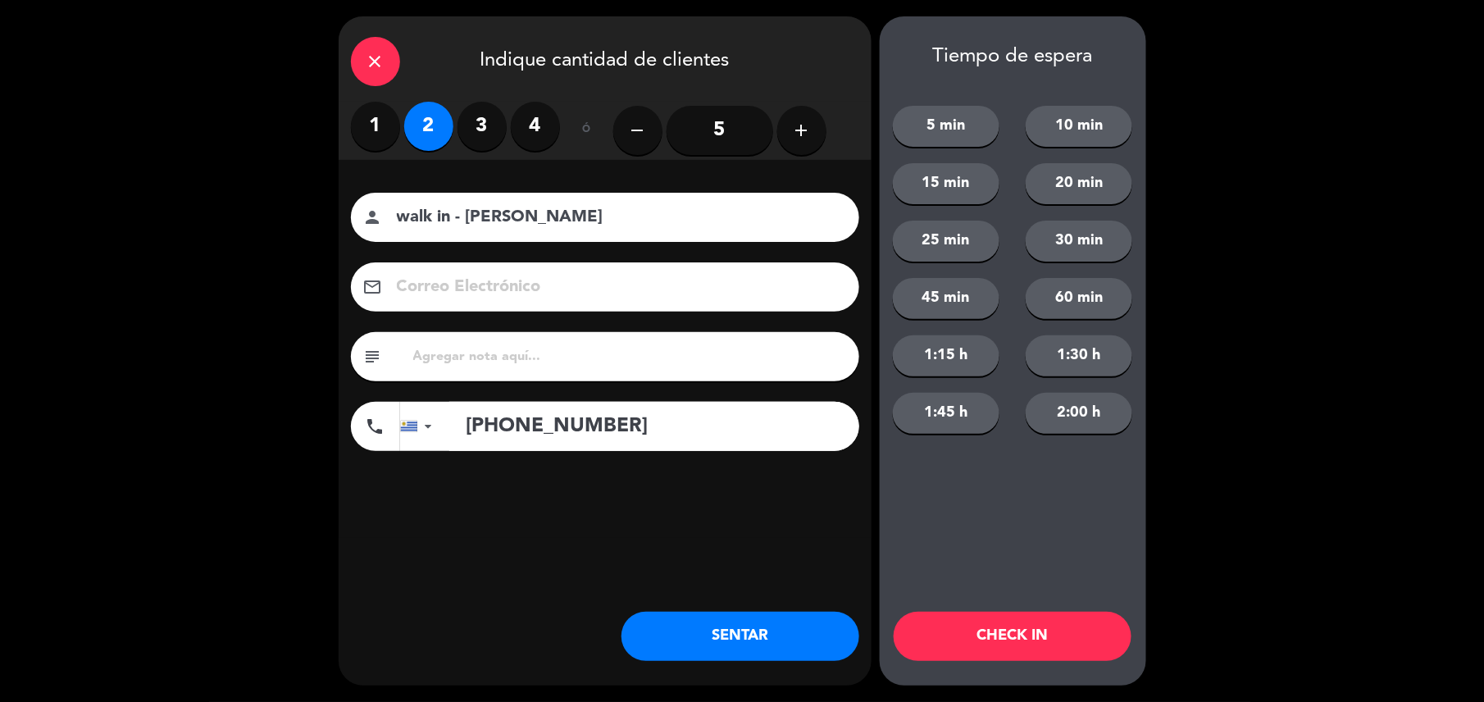
type input "+598 099323810"
click at [709, 346] on input "text" at bounding box center [629, 356] width 435 height 23
type input "m20"
click at [785, 634] on button "SENTAR" at bounding box center [740, 636] width 238 height 49
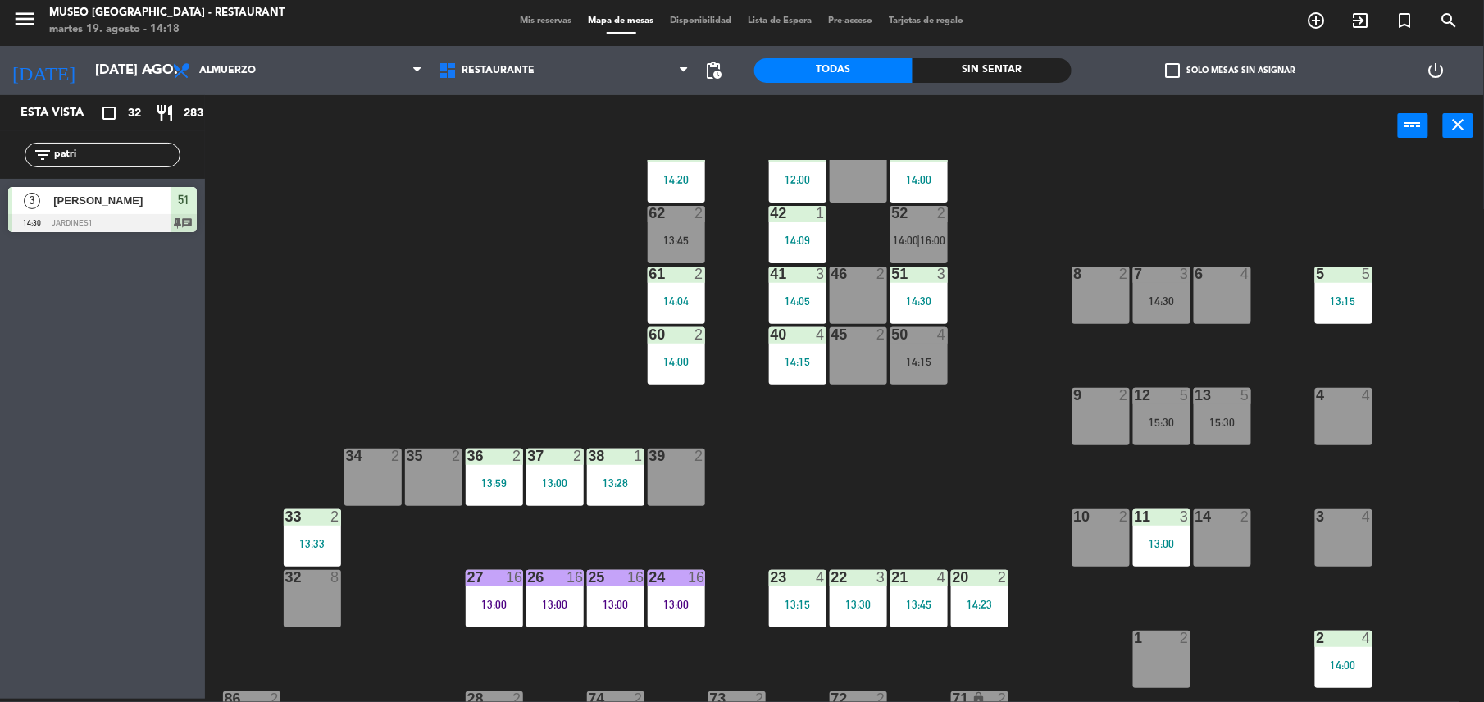
scroll to position [0, 0]
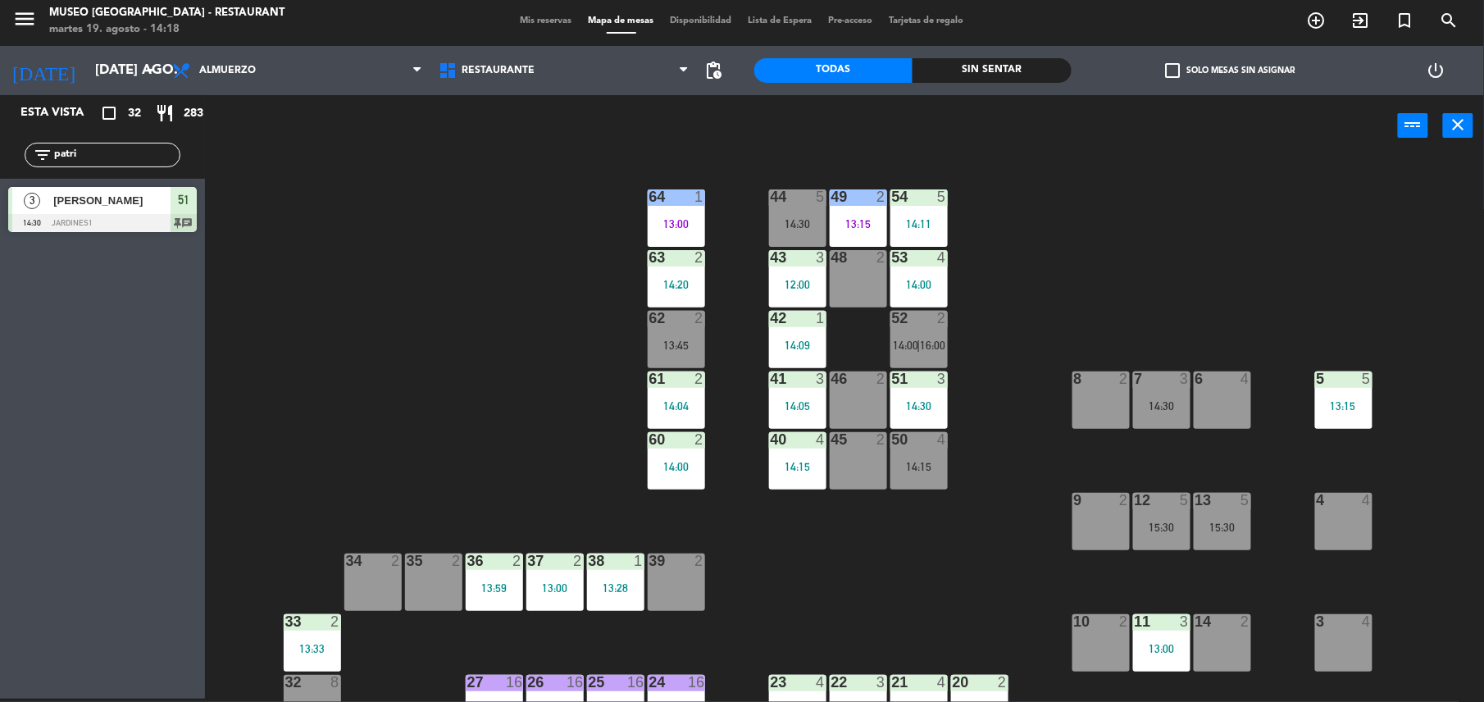
click at [131, 159] on input "patri" at bounding box center [115, 155] width 127 height 18
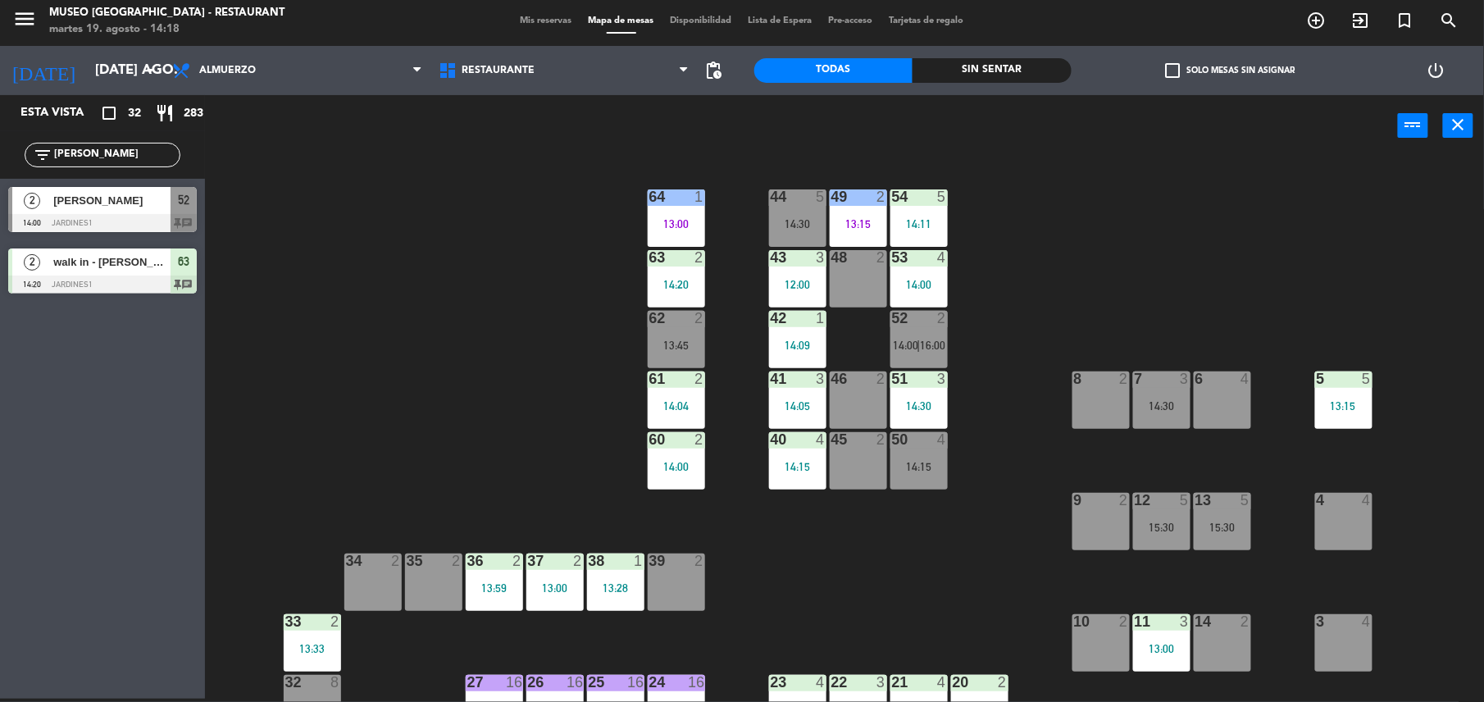
type input "jos"
click at [469, 292] on div "44 5 14:30 49 2 13:15 54 5 14:11 64 1 13:00 48 2 53 4 14:00 63 2 14:20 43 3 12:…" at bounding box center [852, 431] width 1264 height 542
click at [109, 197] on span "[PERSON_NAME]" at bounding box center [111, 200] width 117 height 17
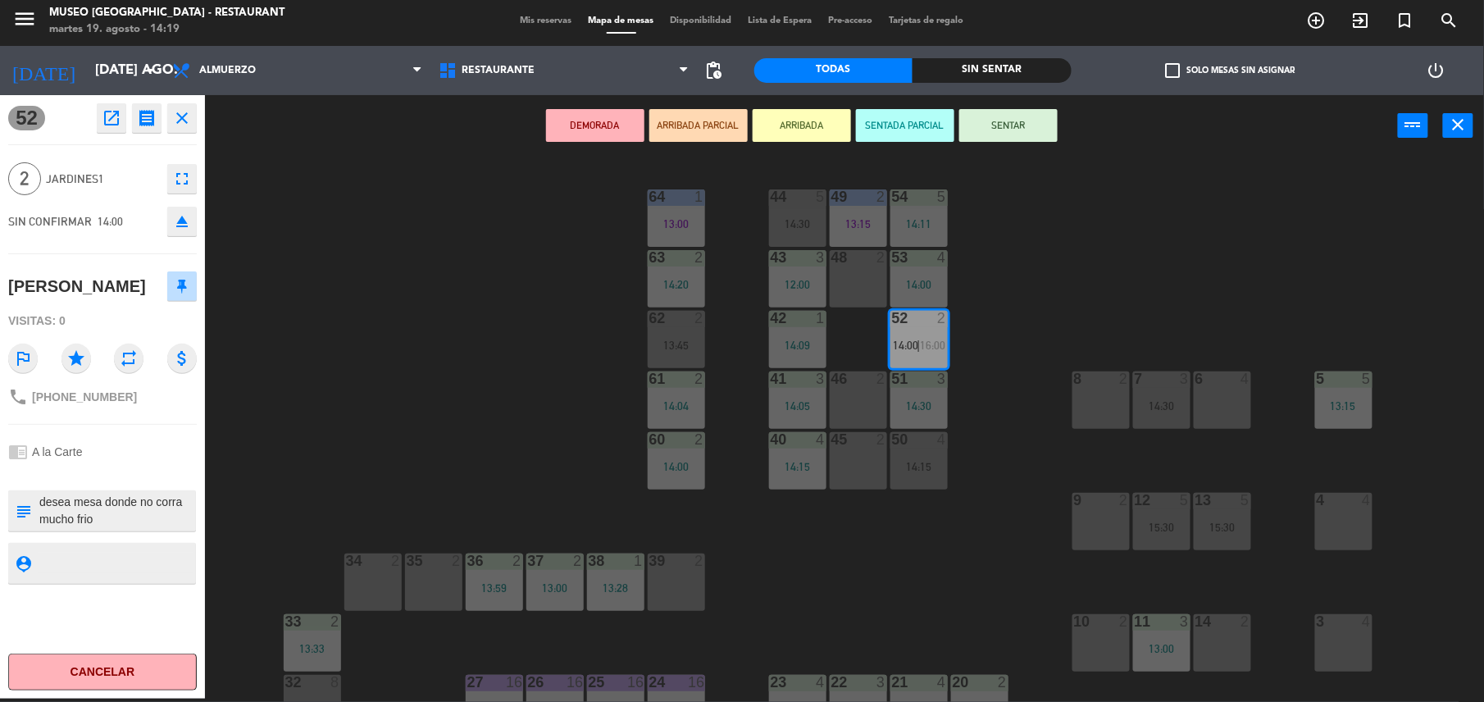
click at [36, 502] on div "subject" at bounding box center [23, 510] width 30 height 41
click at [38, 503] on textarea at bounding box center [116, 510] width 157 height 34
type textarea "m52 cumpleaños en mesa desea mesa donde no corra mucho frio"
click at [159, 461] on div "chrome_reader_mode A la Carte" at bounding box center [102, 451] width 189 height 31
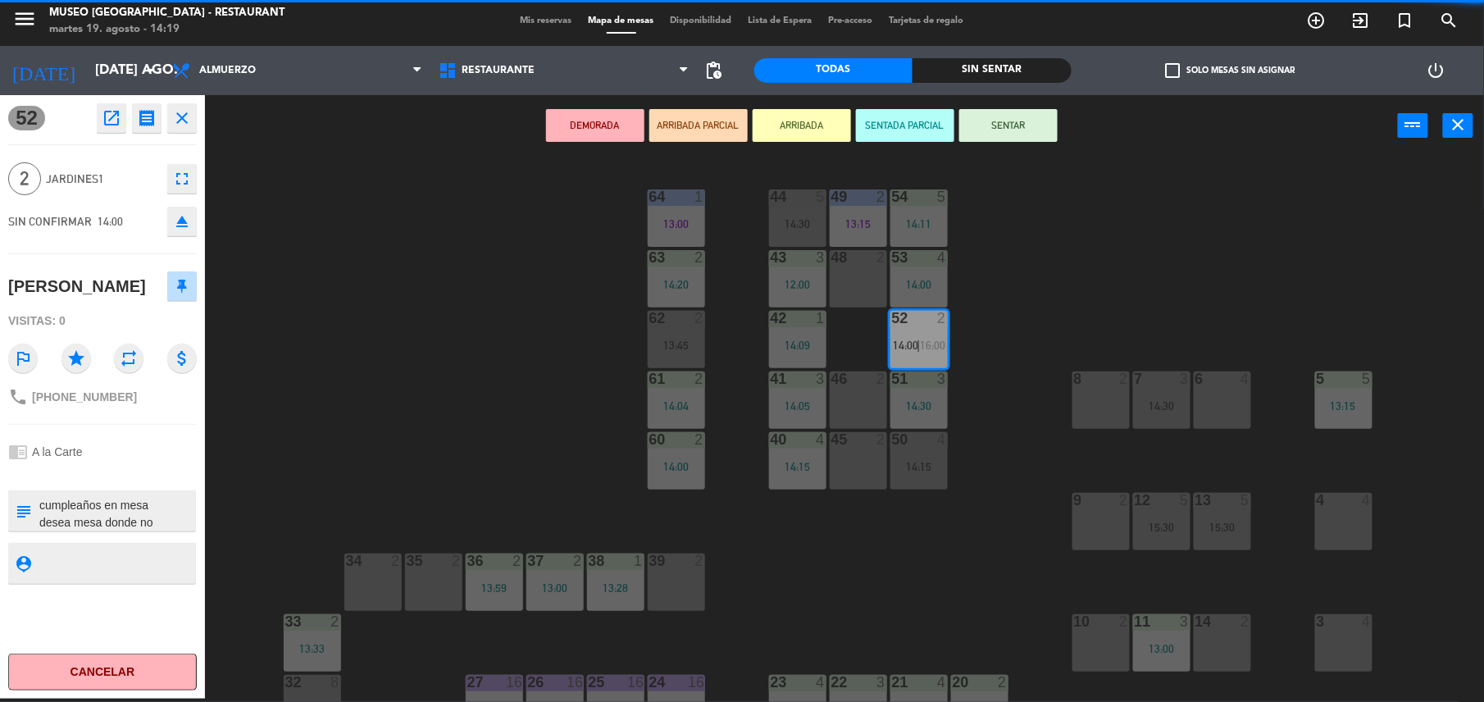
click at [159, 461] on div "chrome_reader_mode A la Carte" at bounding box center [102, 451] width 189 height 31
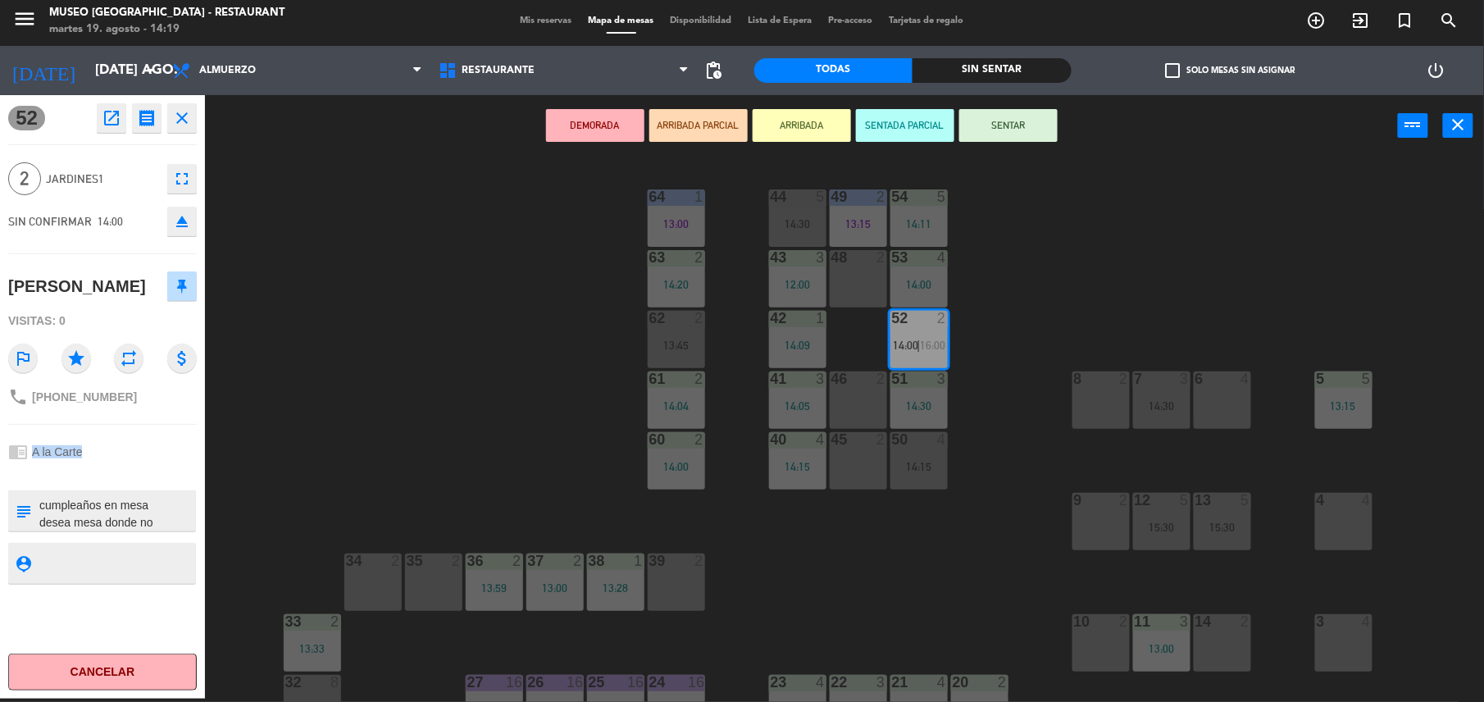
click at [159, 461] on div "chrome_reader_mode A la Carte" at bounding box center [102, 451] width 189 height 31
click at [1028, 118] on button "SENTAR" at bounding box center [1008, 125] width 98 height 33
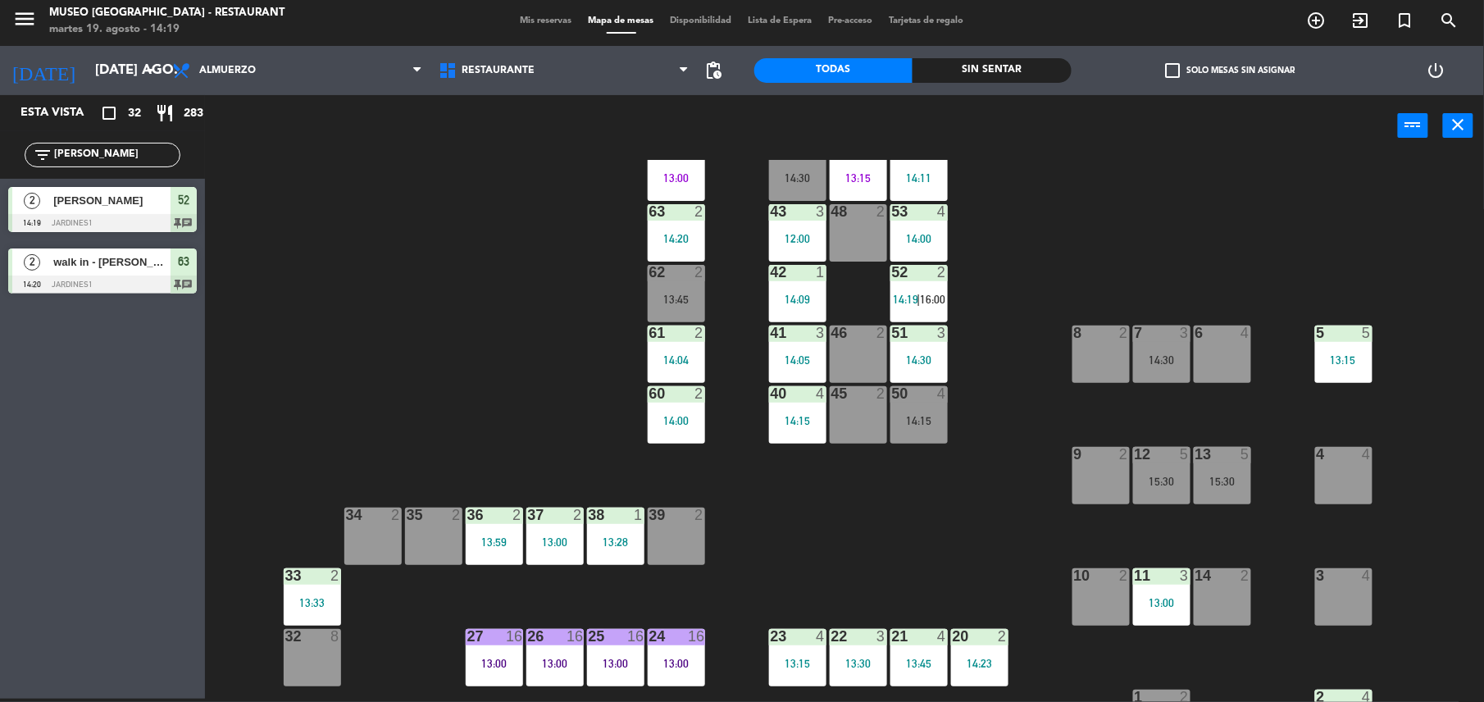
scroll to position [51, 0]
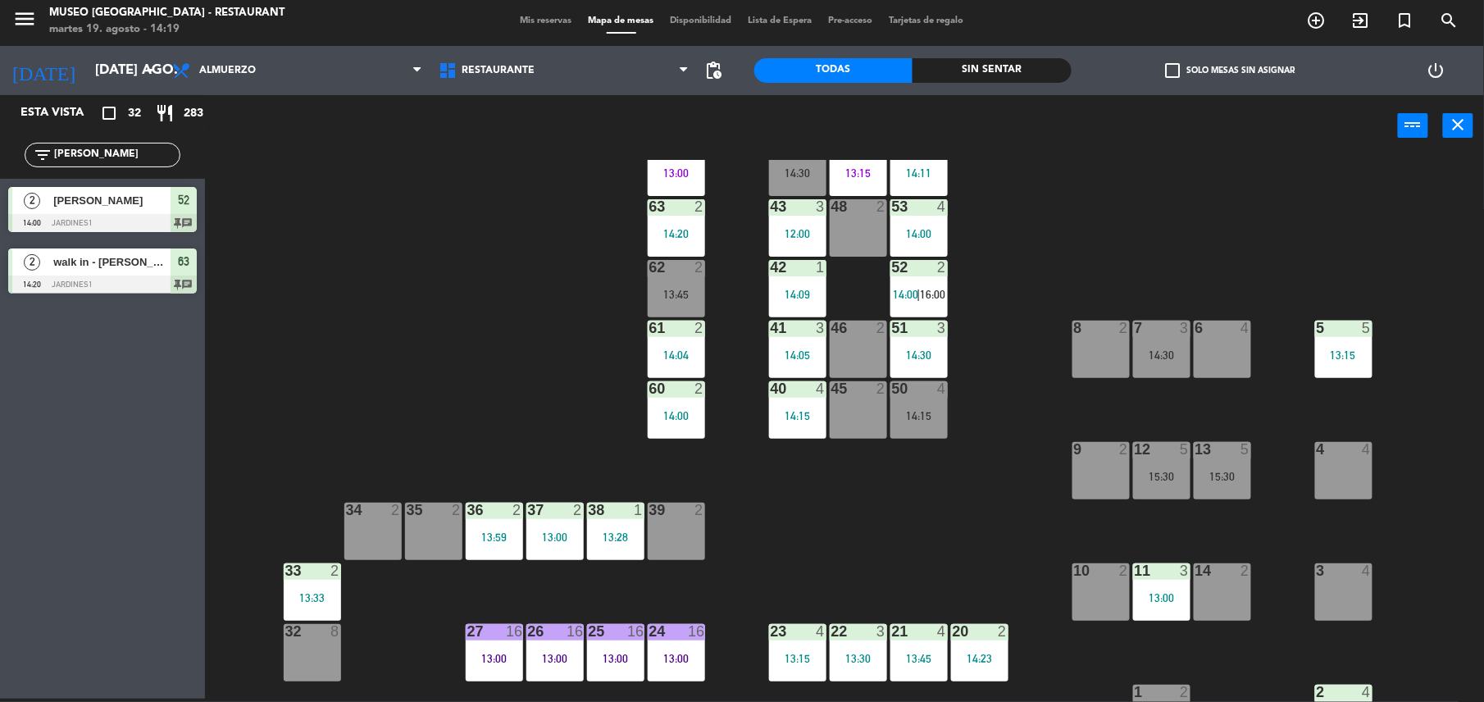
click at [371, 538] on div "34 2" at bounding box center [372, 531] width 57 height 57
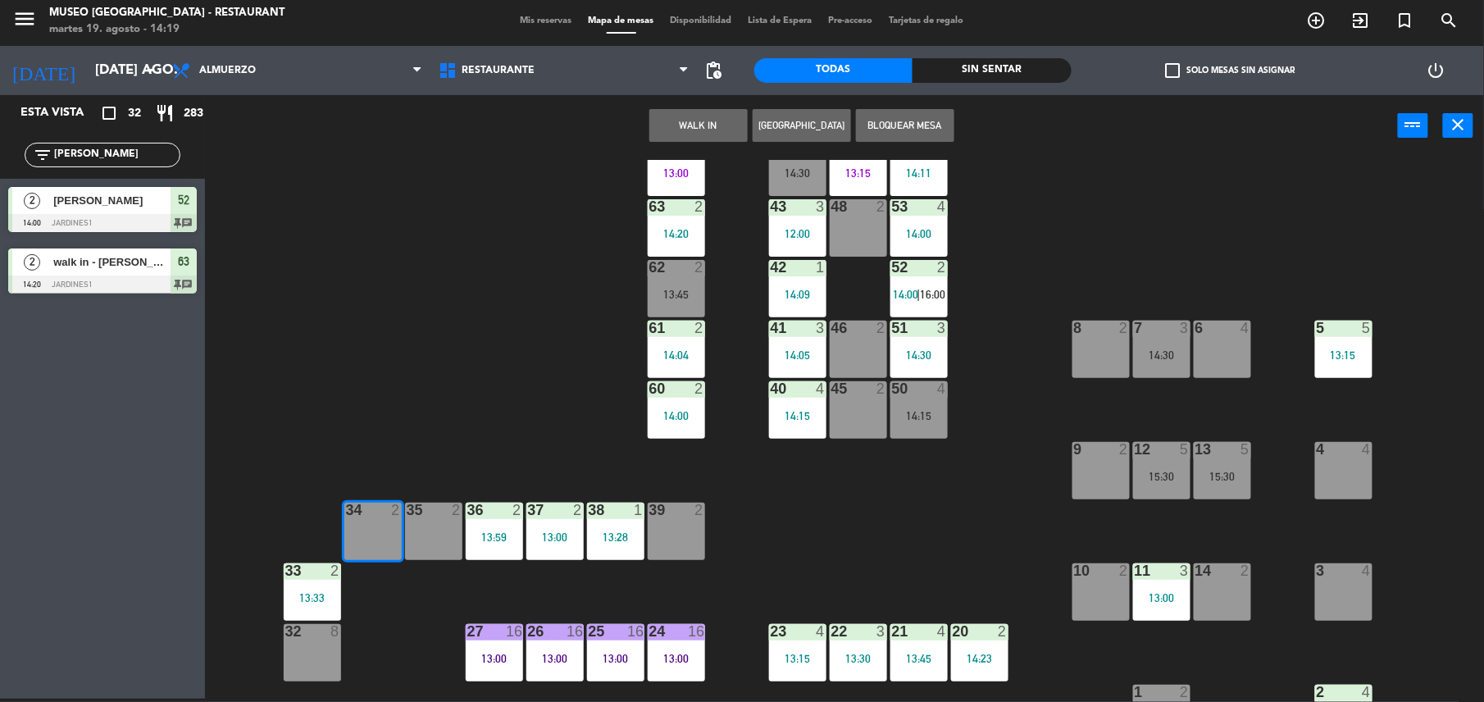
click at [427, 371] on div "44 5 14:30 49 2 13:15 54 5 14:11 64 1 13:00 48 2 53 4 14:00 63 2 14:20 43 3 12:…" at bounding box center [852, 431] width 1264 height 542
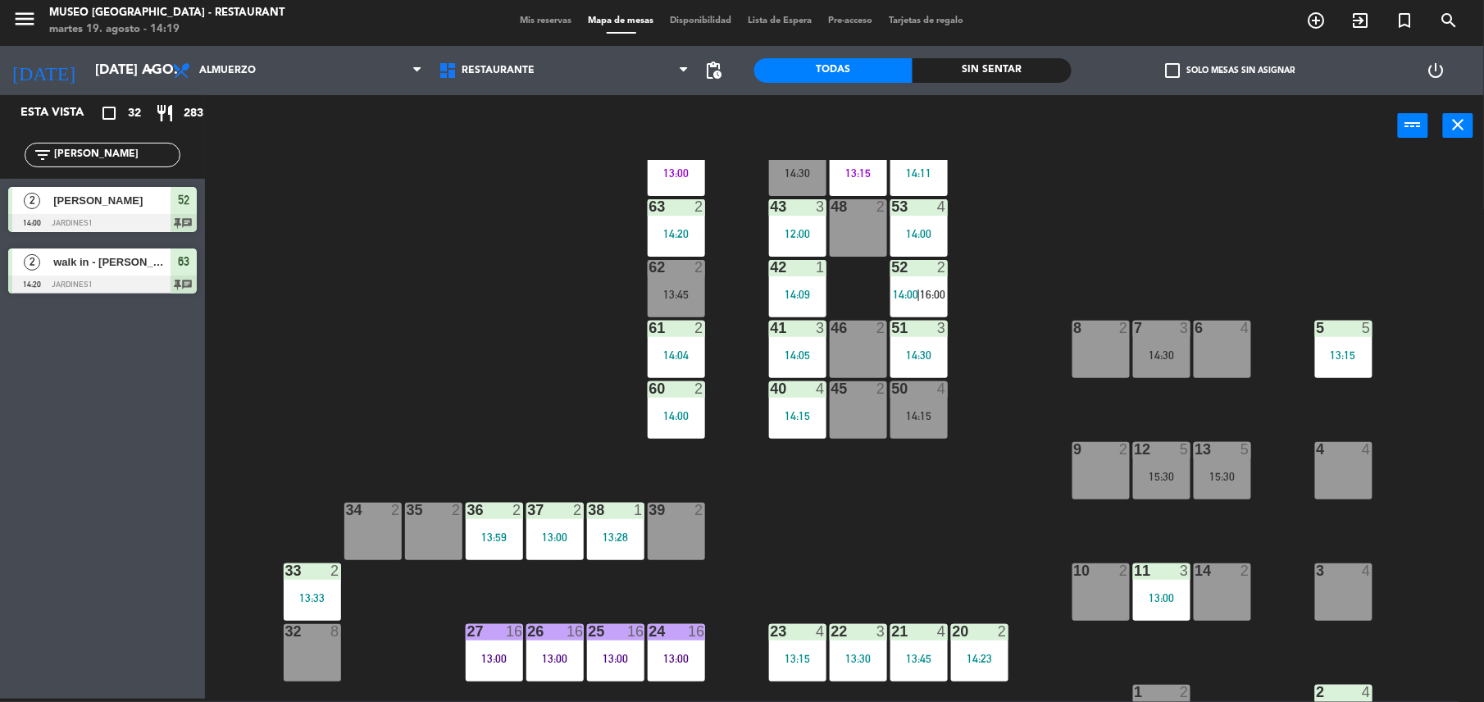
click at [438, 532] on div "35 2" at bounding box center [433, 531] width 57 height 57
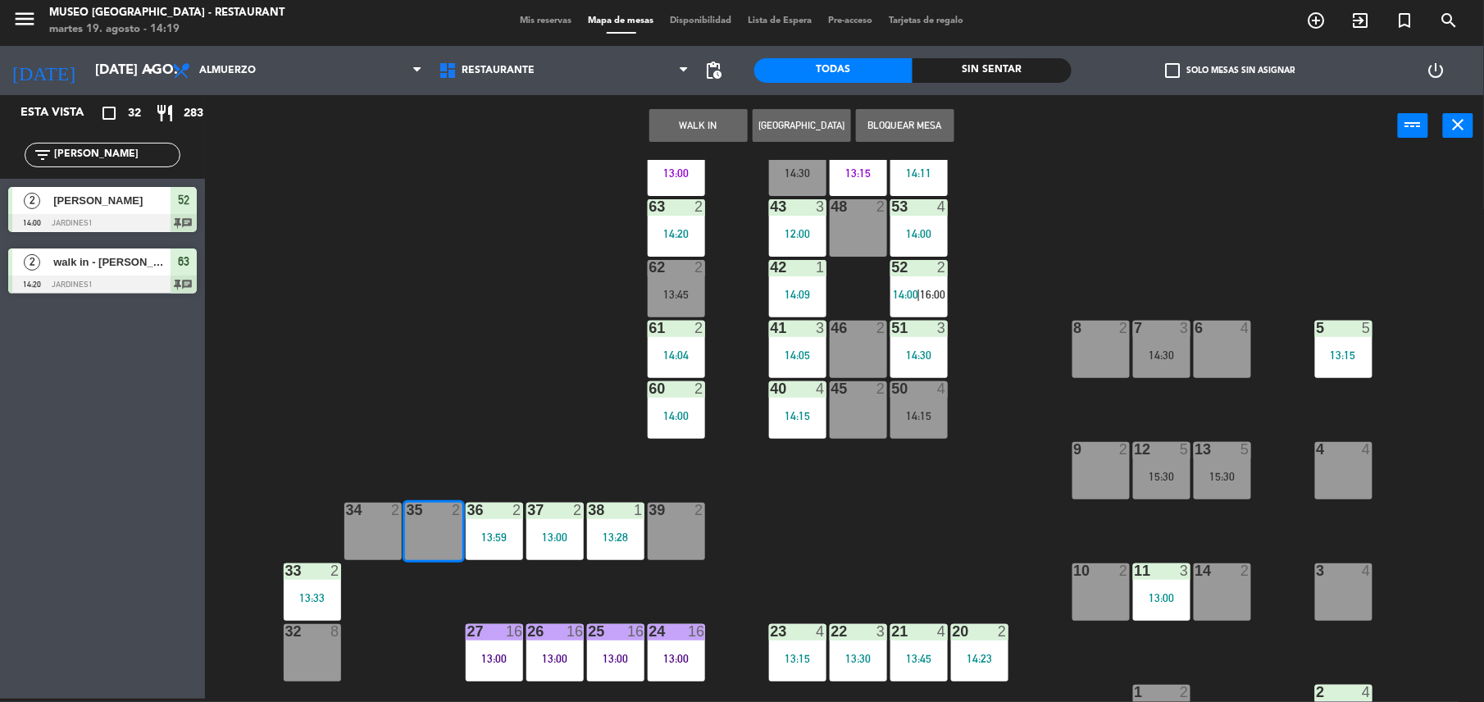
click at [695, 134] on button "WALK IN" at bounding box center [698, 125] width 98 height 33
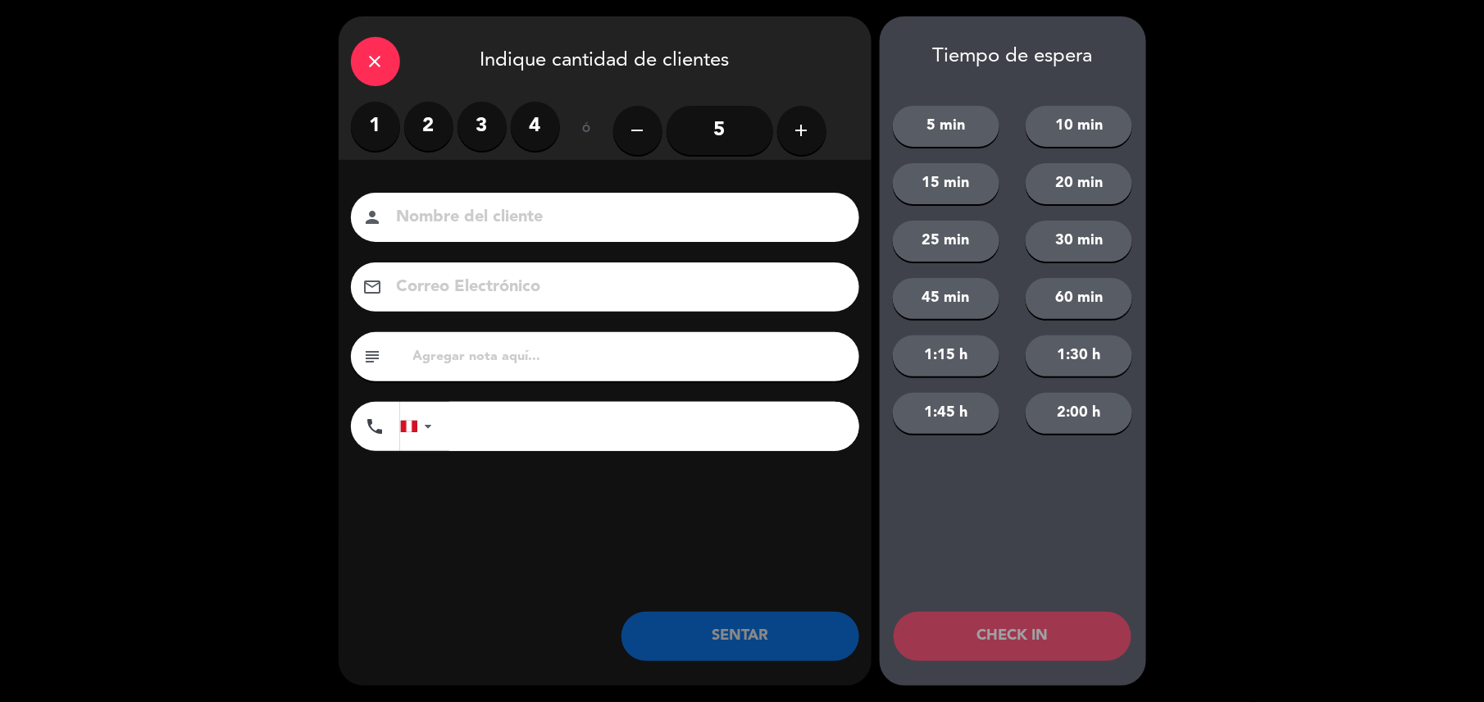
click at [671, 223] on input at bounding box center [616, 217] width 443 height 29
type input "walk in - simona"
click at [414, 125] on label "2" at bounding box center [428, 126] width 49 height 49
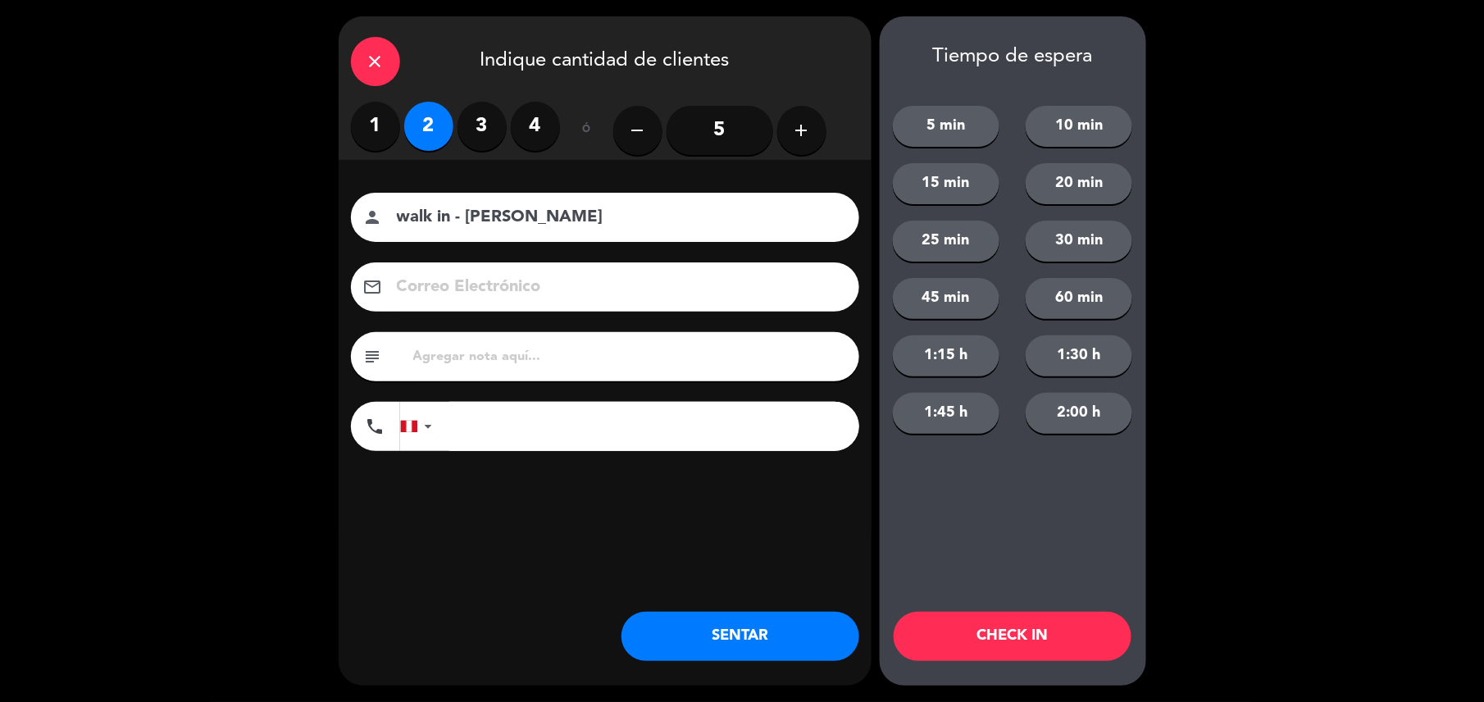
click at [591, 420] on input "tel" at bounding box center [654, 426] width 410 height 49
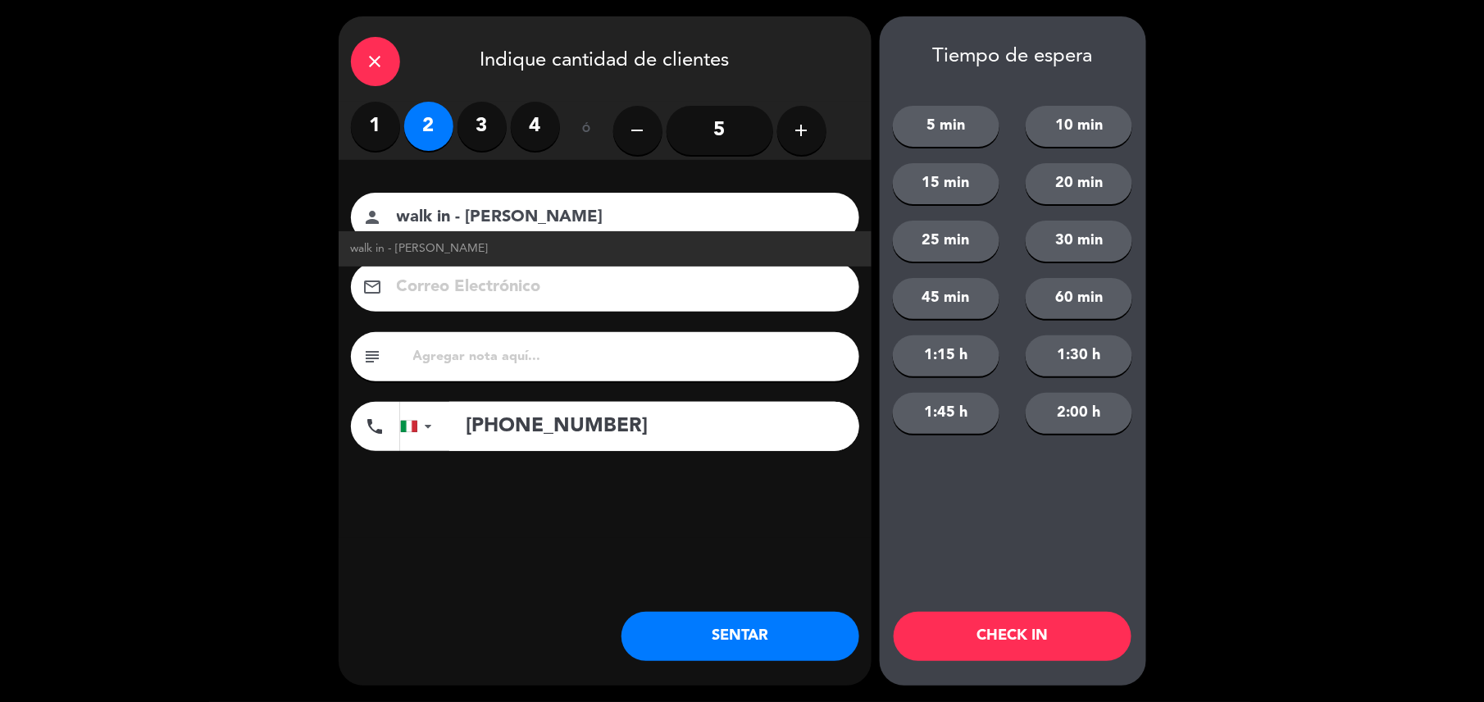
type input "+393341767546"
click at [643, 341] on div "subject" at bounding box center [605, 356] width 508 height 49
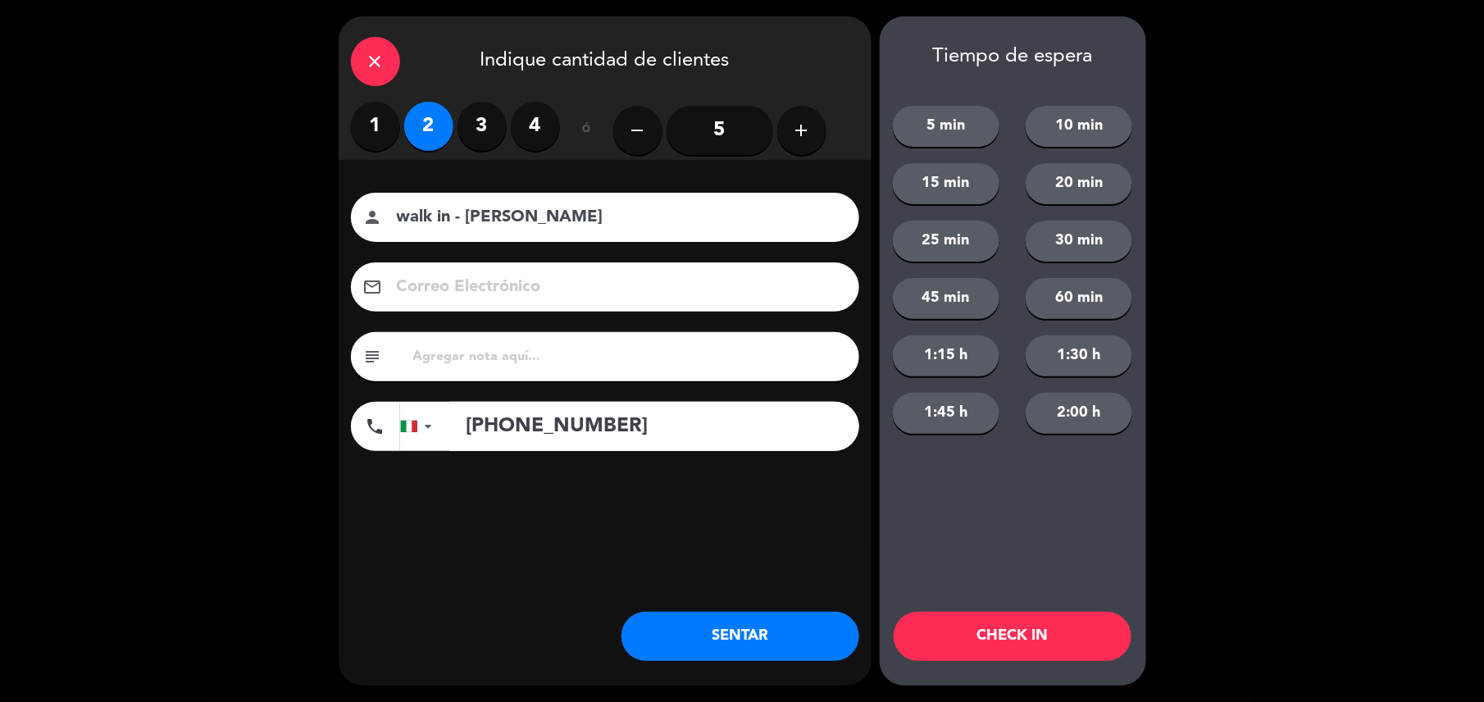
click at [659, 364] on input "text" at bounding box center [629, 356] width 435 height 23
type input "m35"
click at [716, 614] on button "SENTAR" at bounding box center [740, 636] width 238 height 49
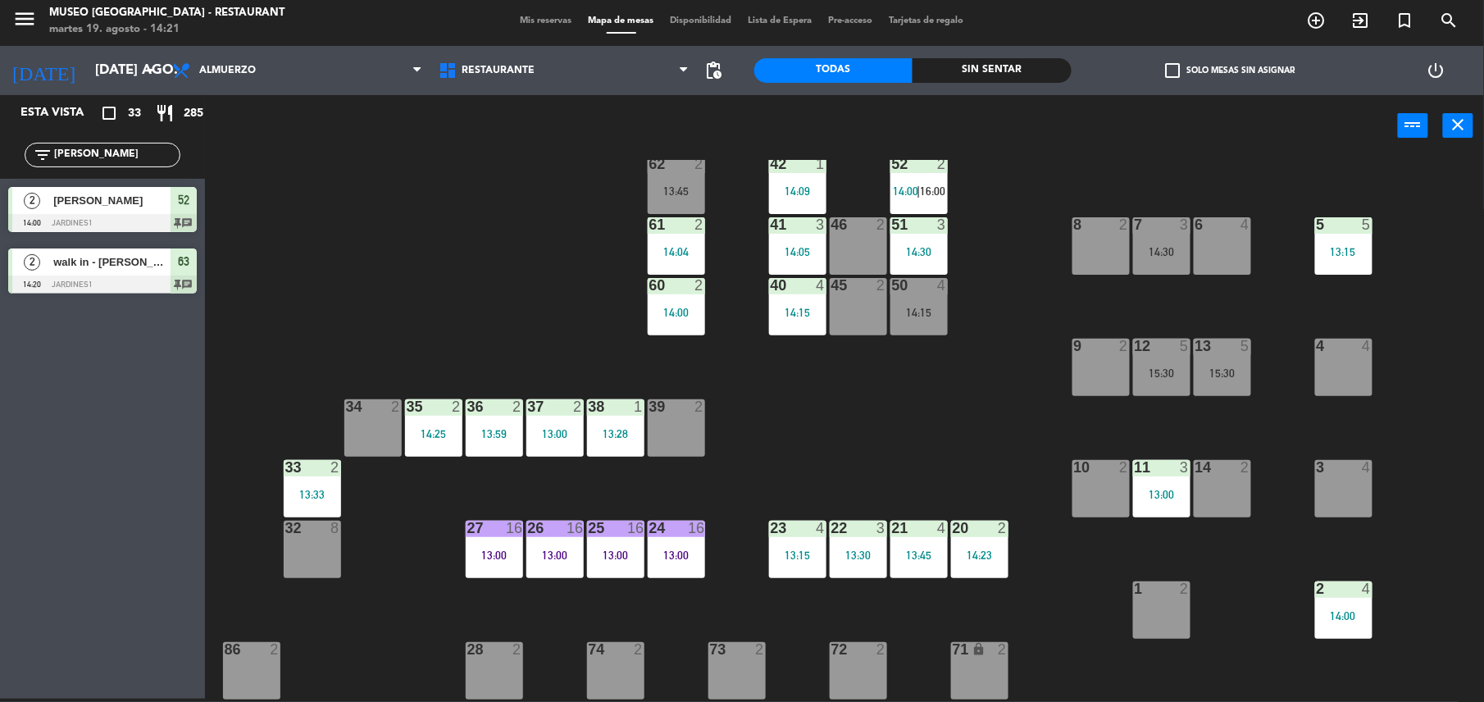
scroll to position [0, 0]
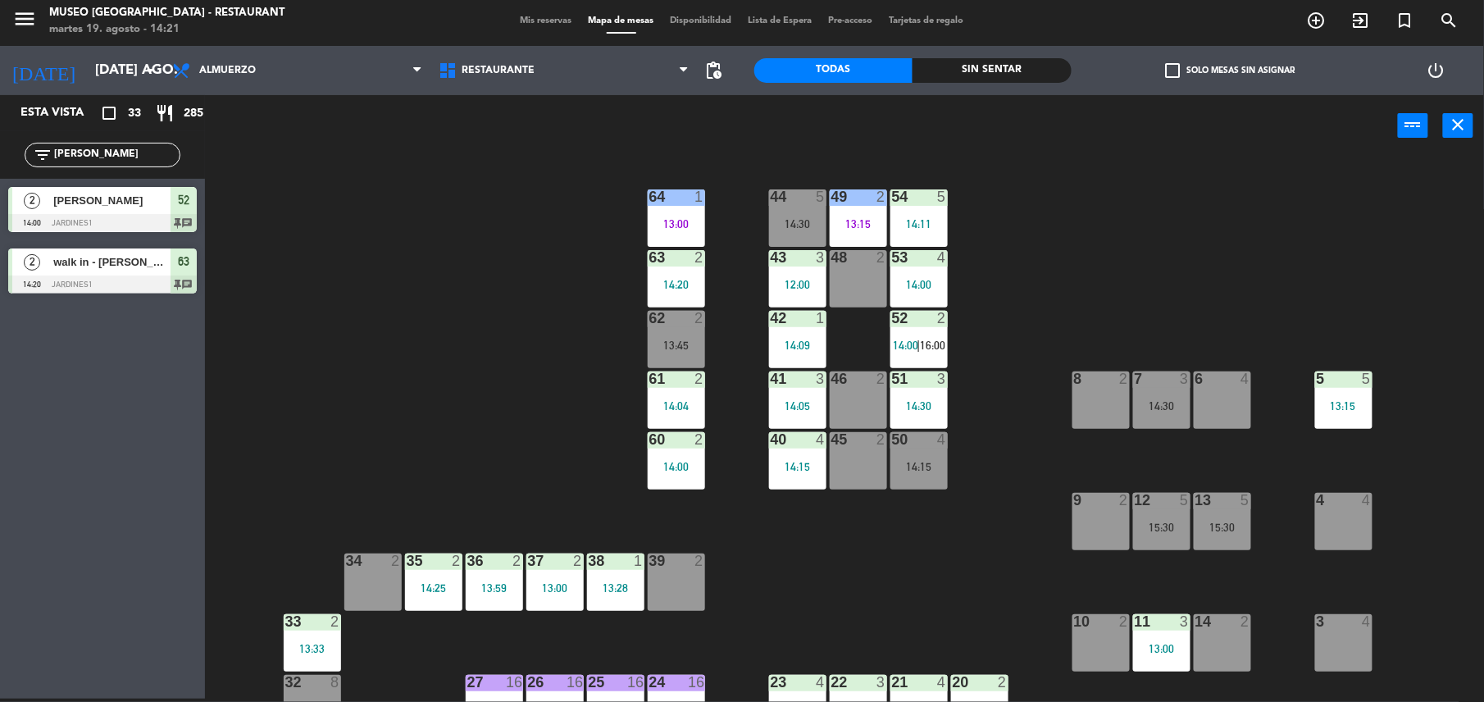
click at [112, 154] on input "jos" at bounding box center [115, 155] width 127 height 18
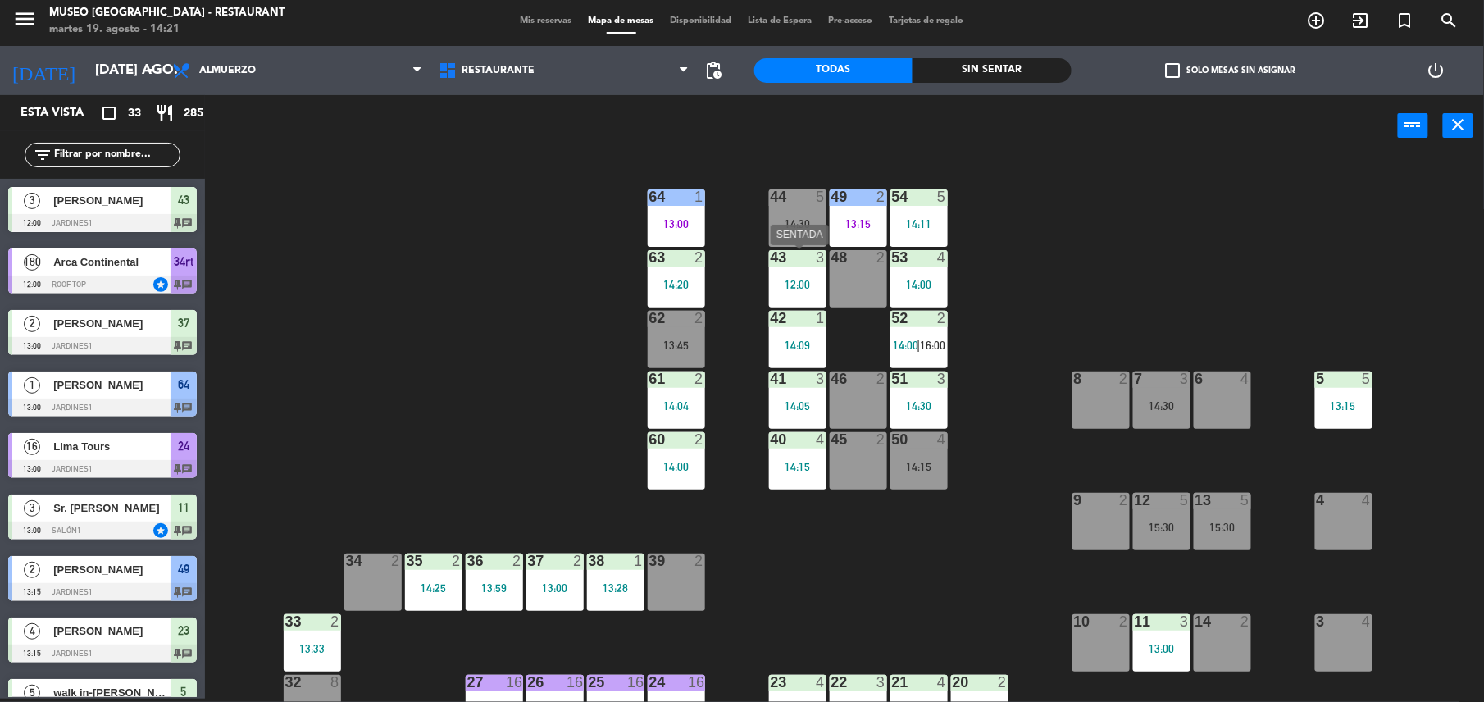
click at [821, 275] on div "43 3 12:00" at bounding box center [797, 278] width 57 height 57
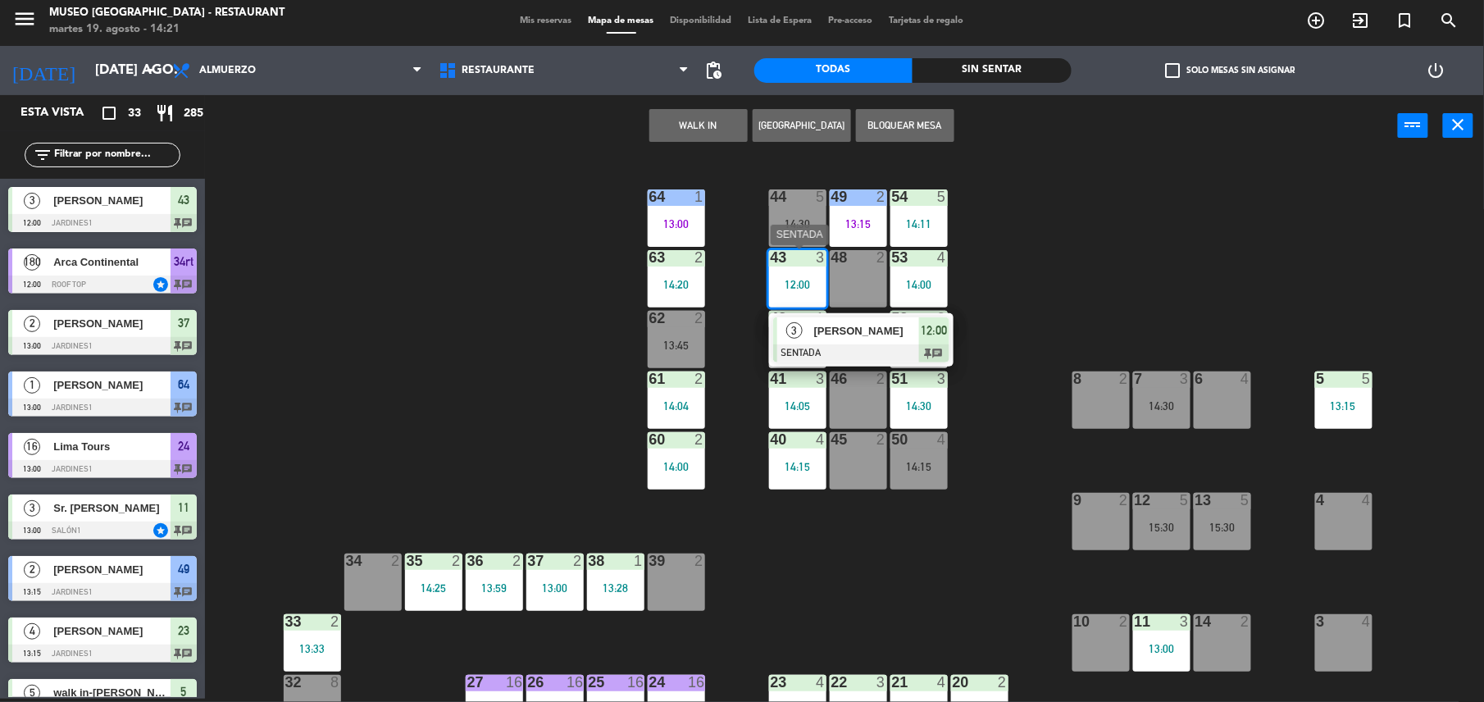
click at [853, 330] on span "[PERSON_NAME]" at bounding box center [866, 330] width 105 height 17
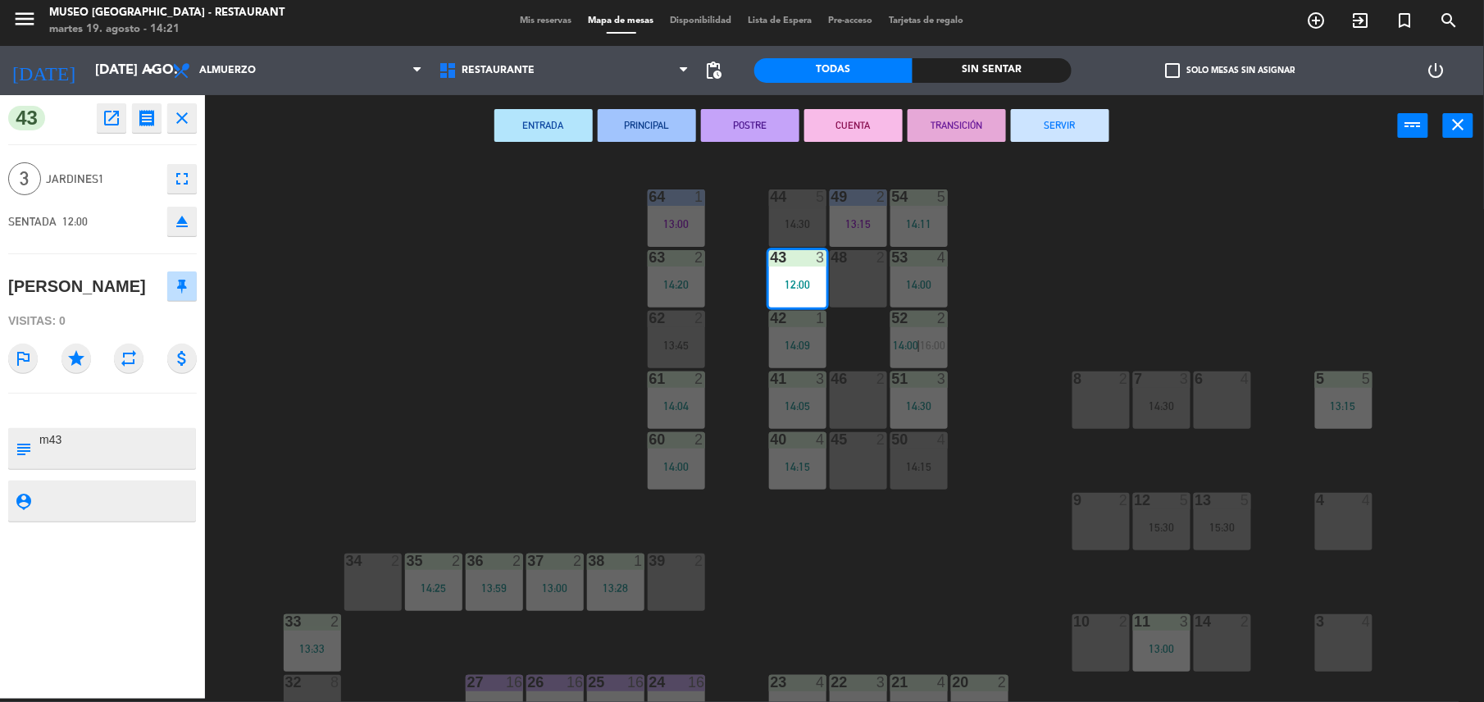
click at [1057, 119] on button "SERVIR" at bounding box center [1060, 125] width 98 height 33
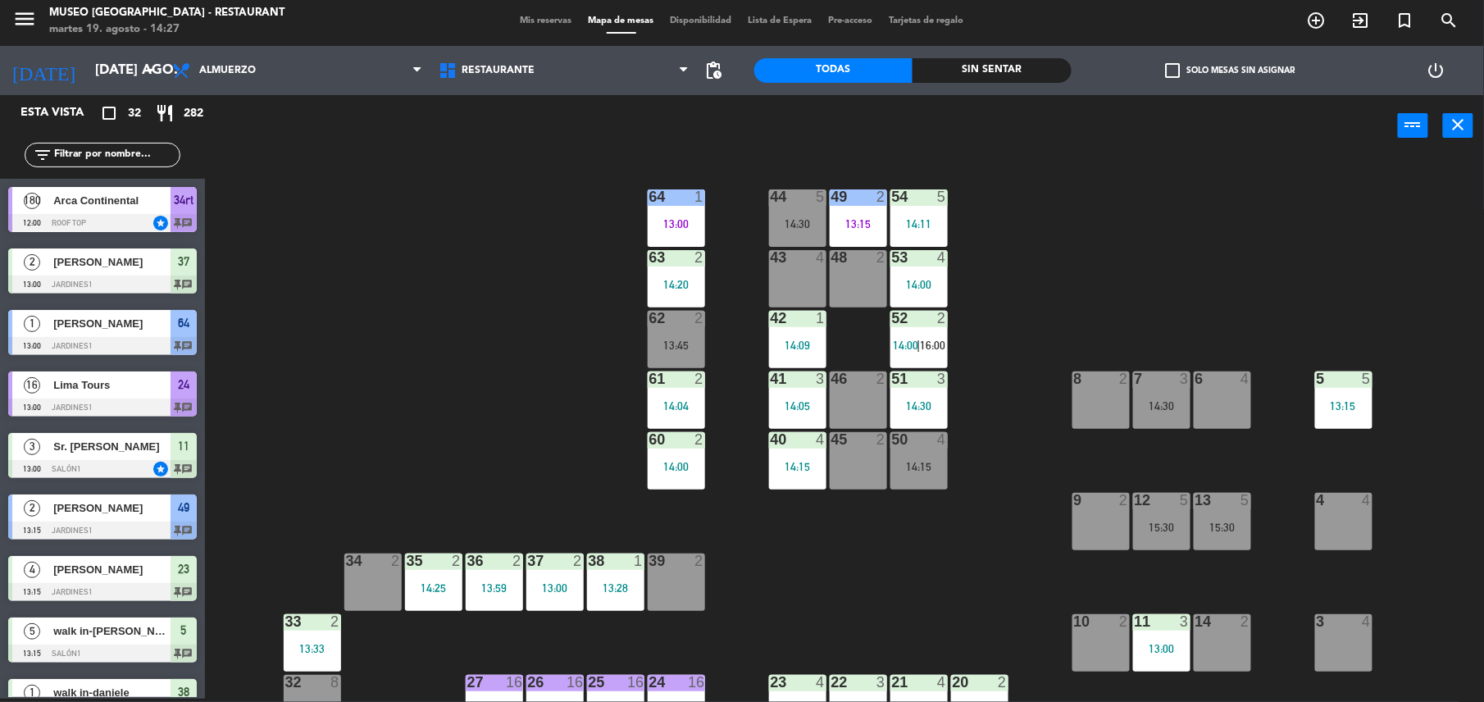
click at [80, 158] on input "text" at bounding box center [115, 155] width 127 height 18
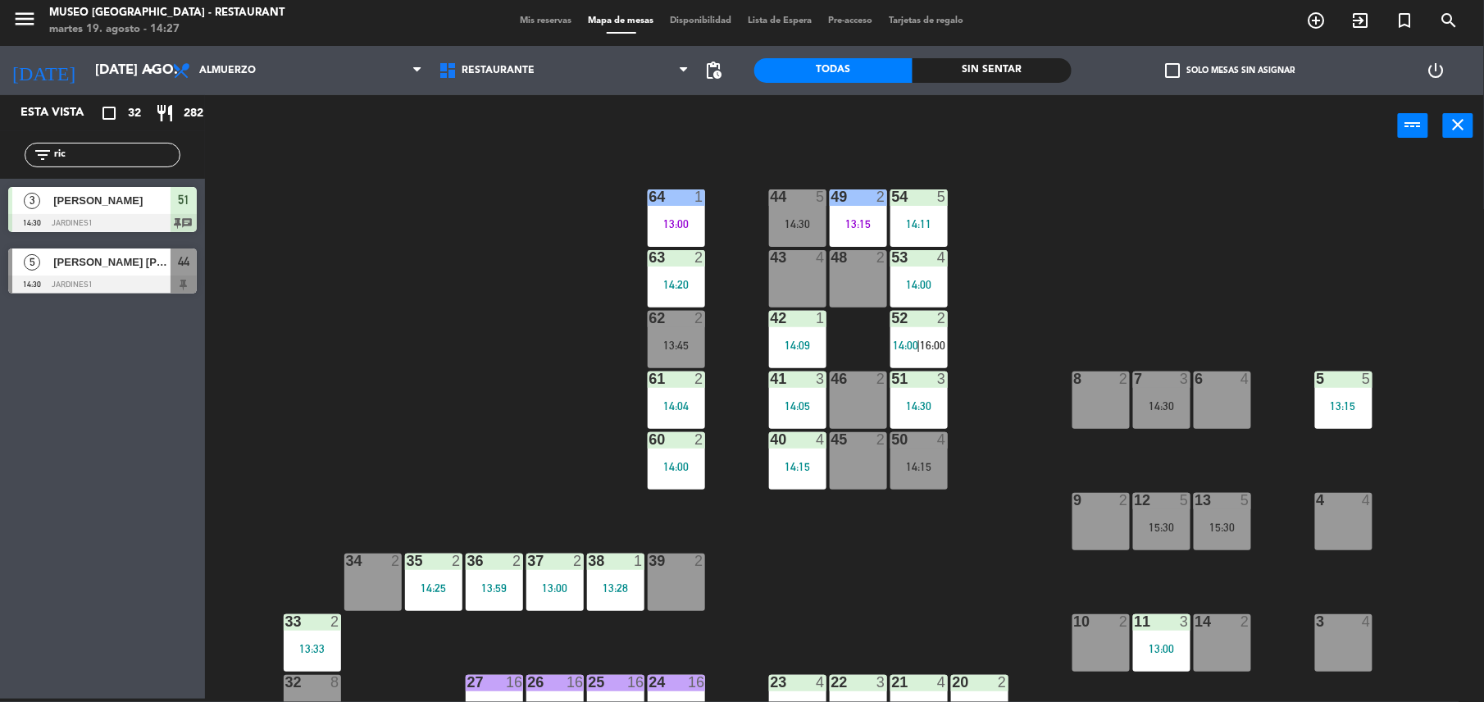
type input "ric"
click at [130, 283] on div at bounding box center [102, 284] width 189 height 18
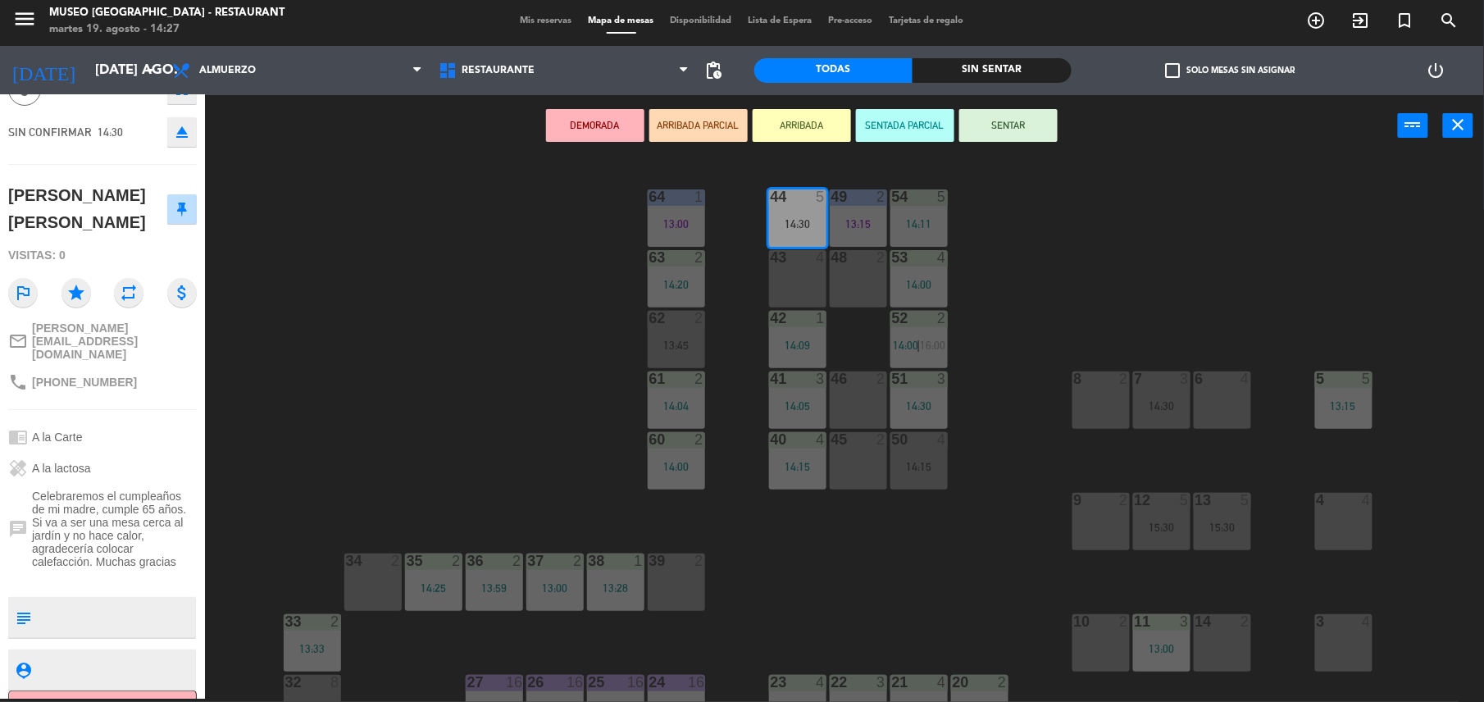
scroll to position [107, 0]
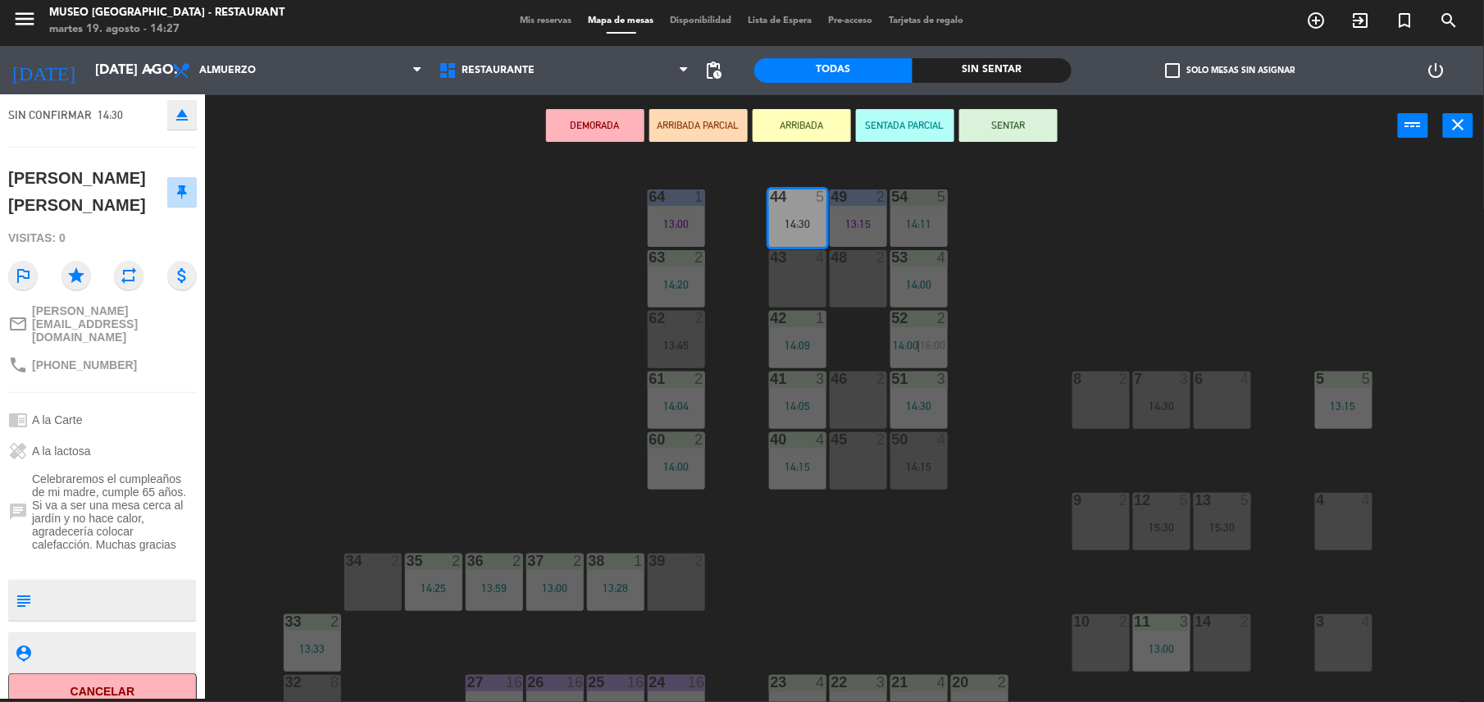
click at [66, 583] on textarea at bounding box center [116, 600] width 157 height 34
type textarea "m44 1 de 5 llegó 14:27"
click at [126, 435] on div "healing A la lactosa" at bounding box center [102, 450] width 189 height 31
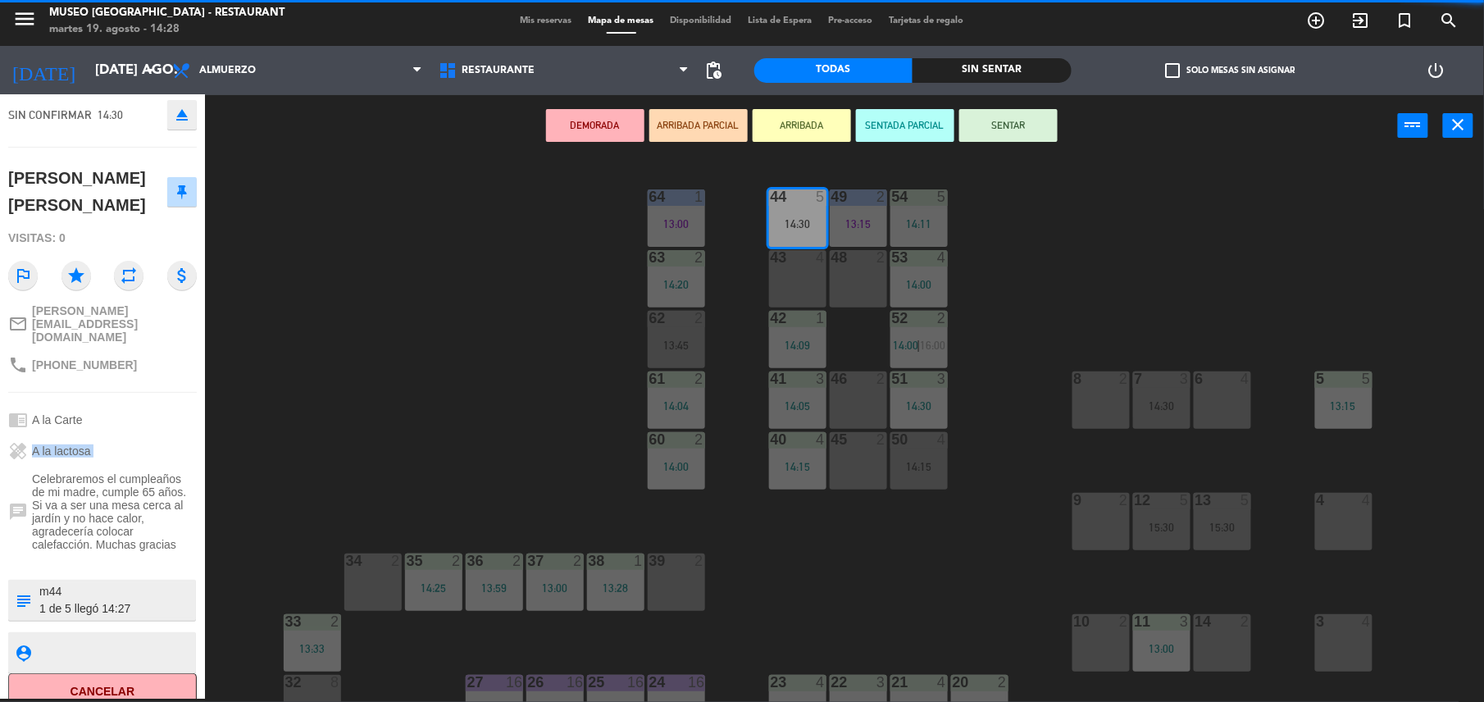
click at [126, 435] on div "healing A la lactosa" at bounding box center [102, 450] width 189 height 31
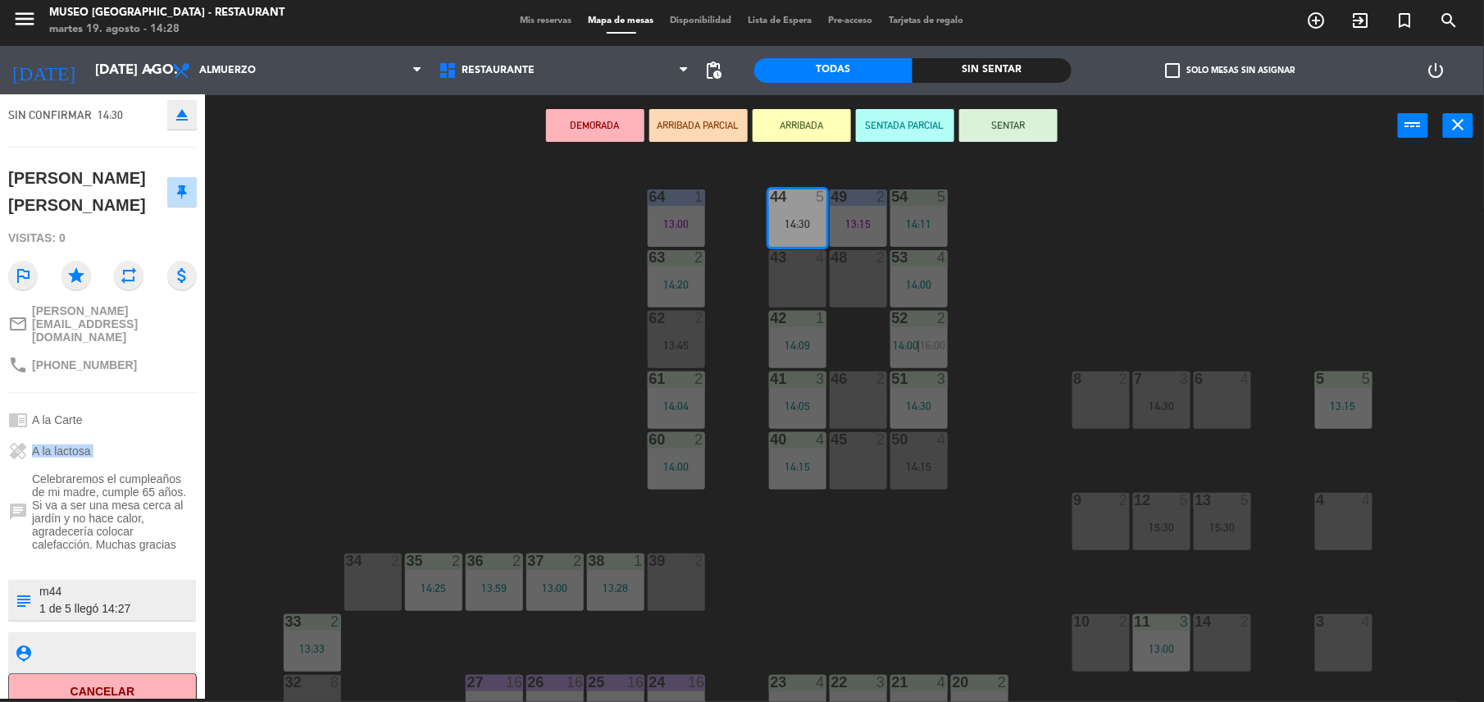
click at [889, 125] on button "SENTADA PARCIAL" at bounding box center [905, 125] width 98 height 33
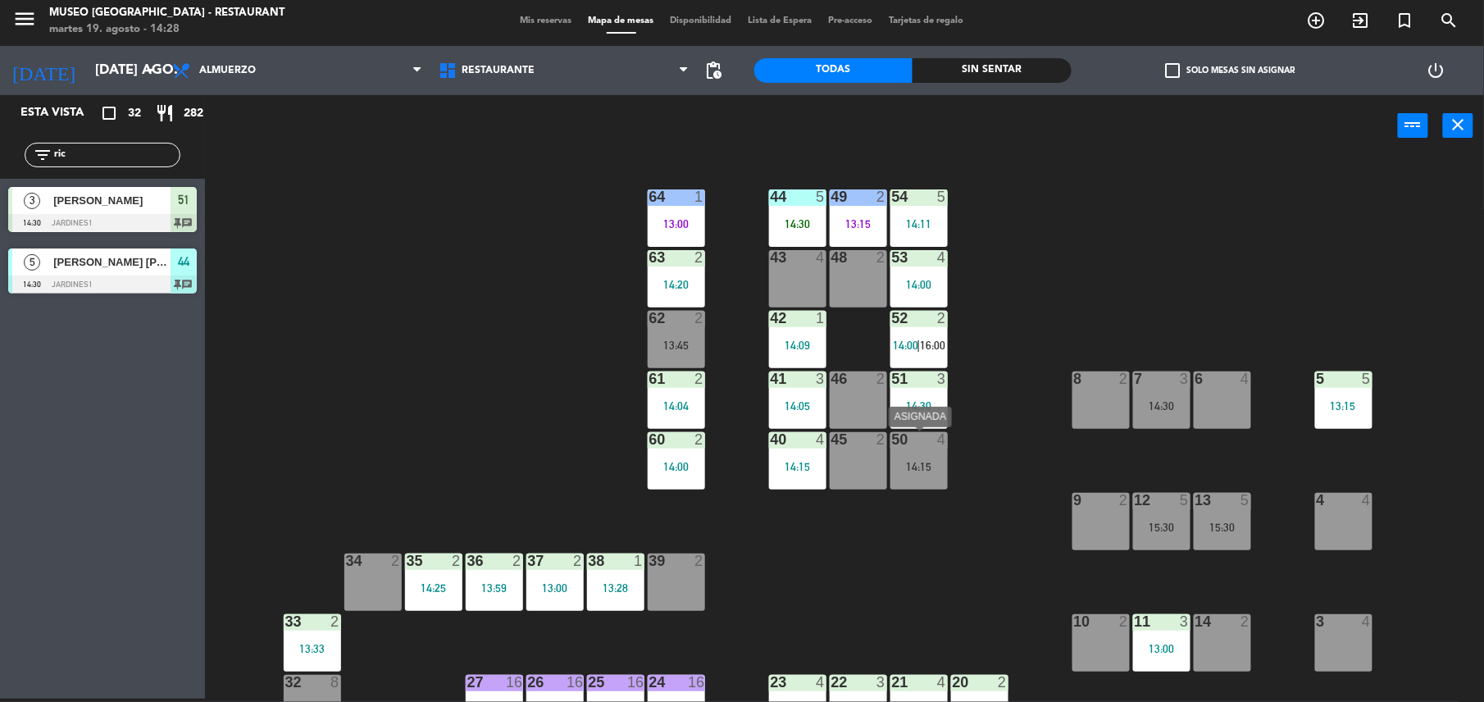
click at [943, 441] on div "4" at bounding box center [942, 439] width 10 height 15
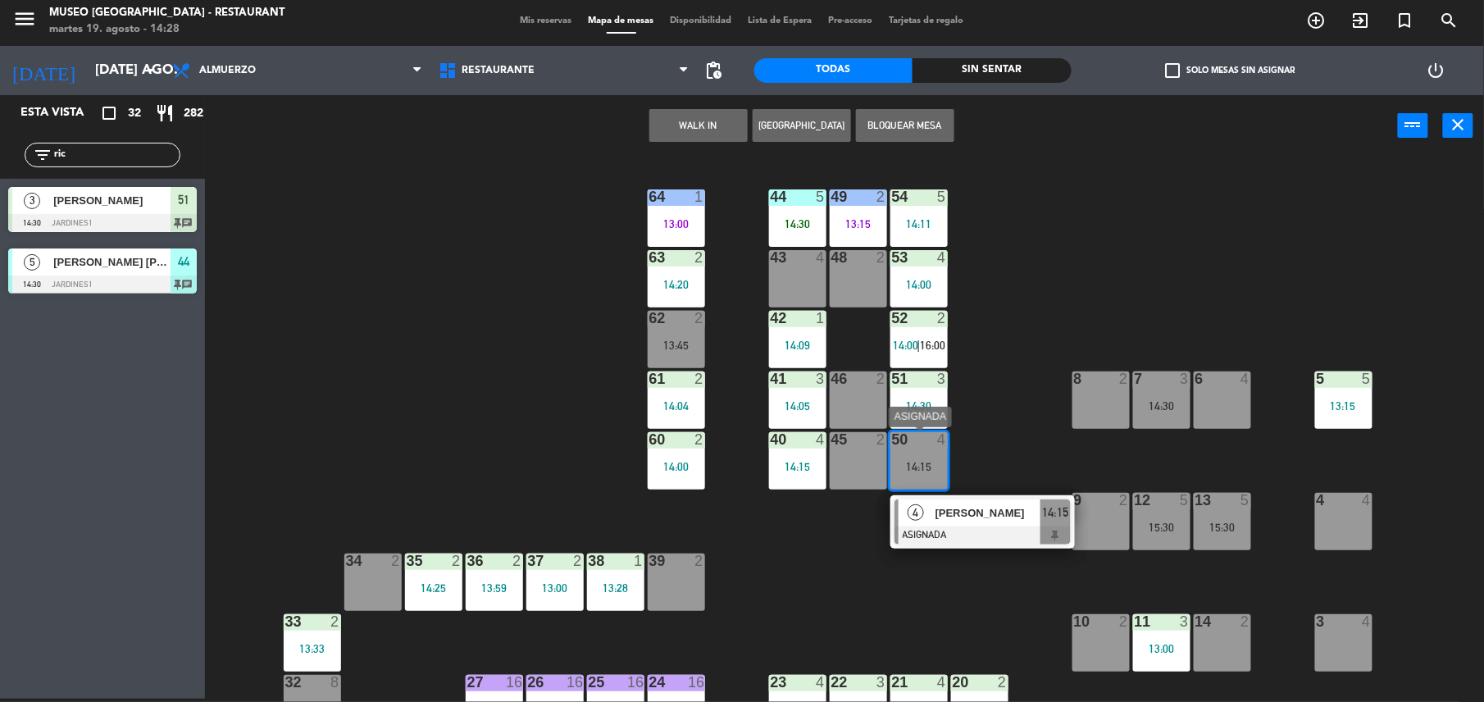
click at [971, 525] on div "[PERSON_NAME]" at bounding box center [987, 512] width 107 height 27
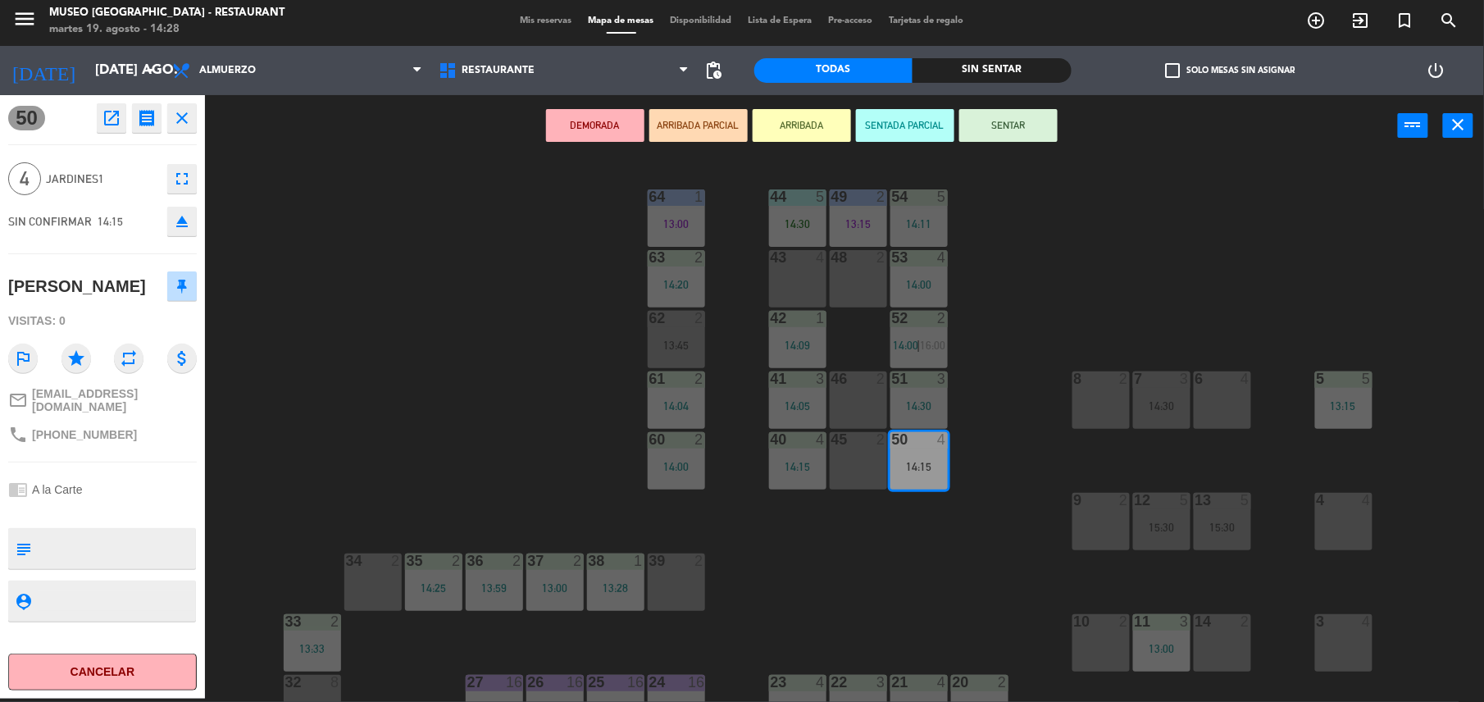
click at [794, 283] on div "43 4" at bounding box center [797, 278] width 57 height 57
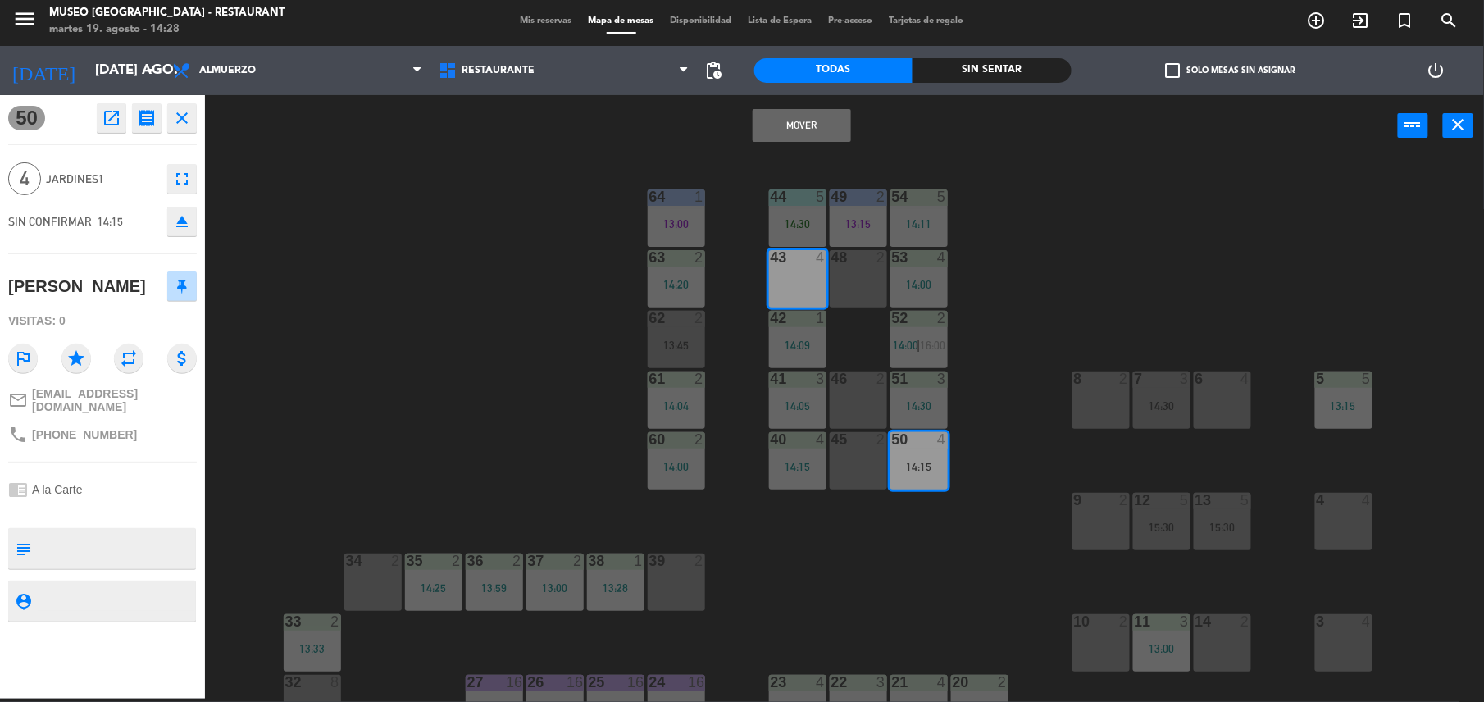
click at [791, 136] on button "Mover" at bounding box center [802, 125] width 98 height 33
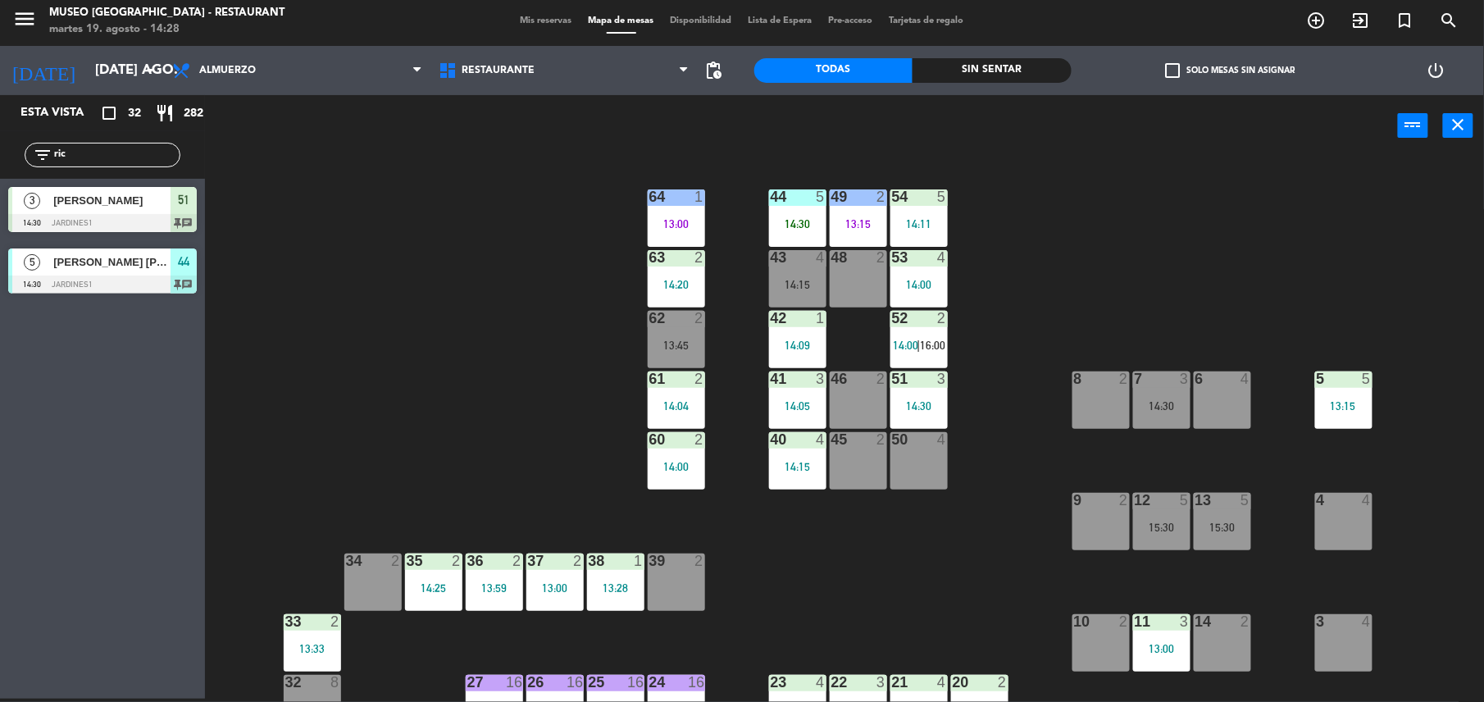
click at [921, 483] on div "50 4" at bounding box center [918, 460] width 57 height 57
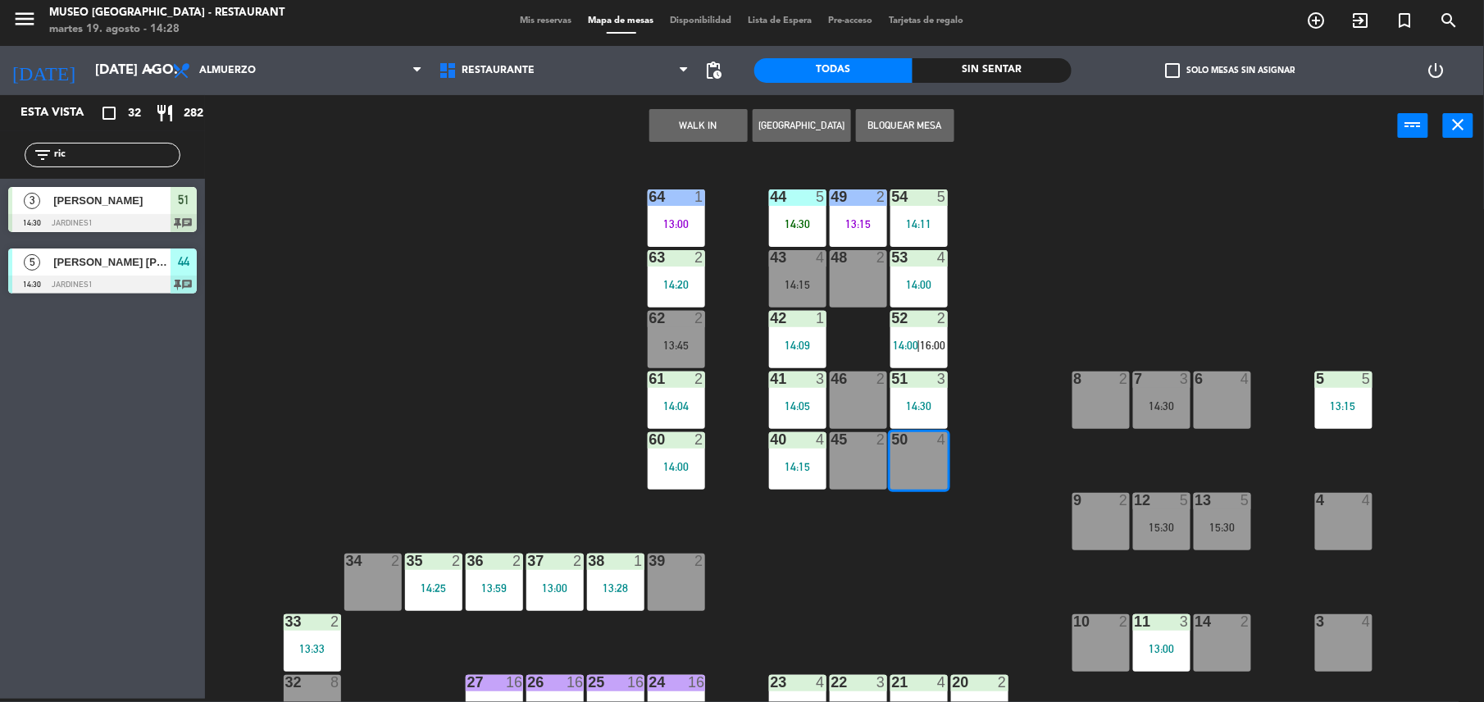
click at [712, 122] on button "WALK IN" at bounding box center [698, 125] width 98 height 33
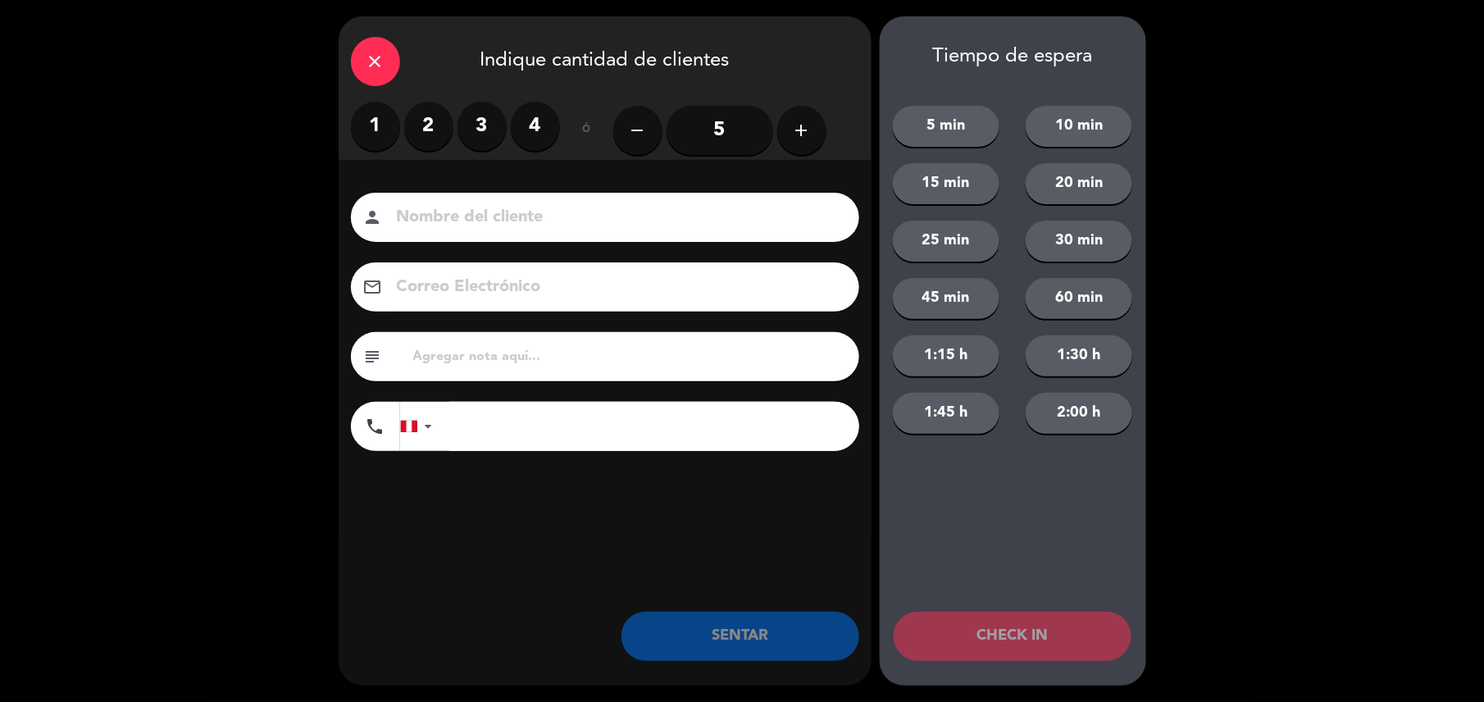
click at [748, 228] on input at bounding box center [616, 217] width 443 height 29
type input "walk in - sean"
click at [493, 125] on label "3" at bounding box center [481, 126] width 49 height 49
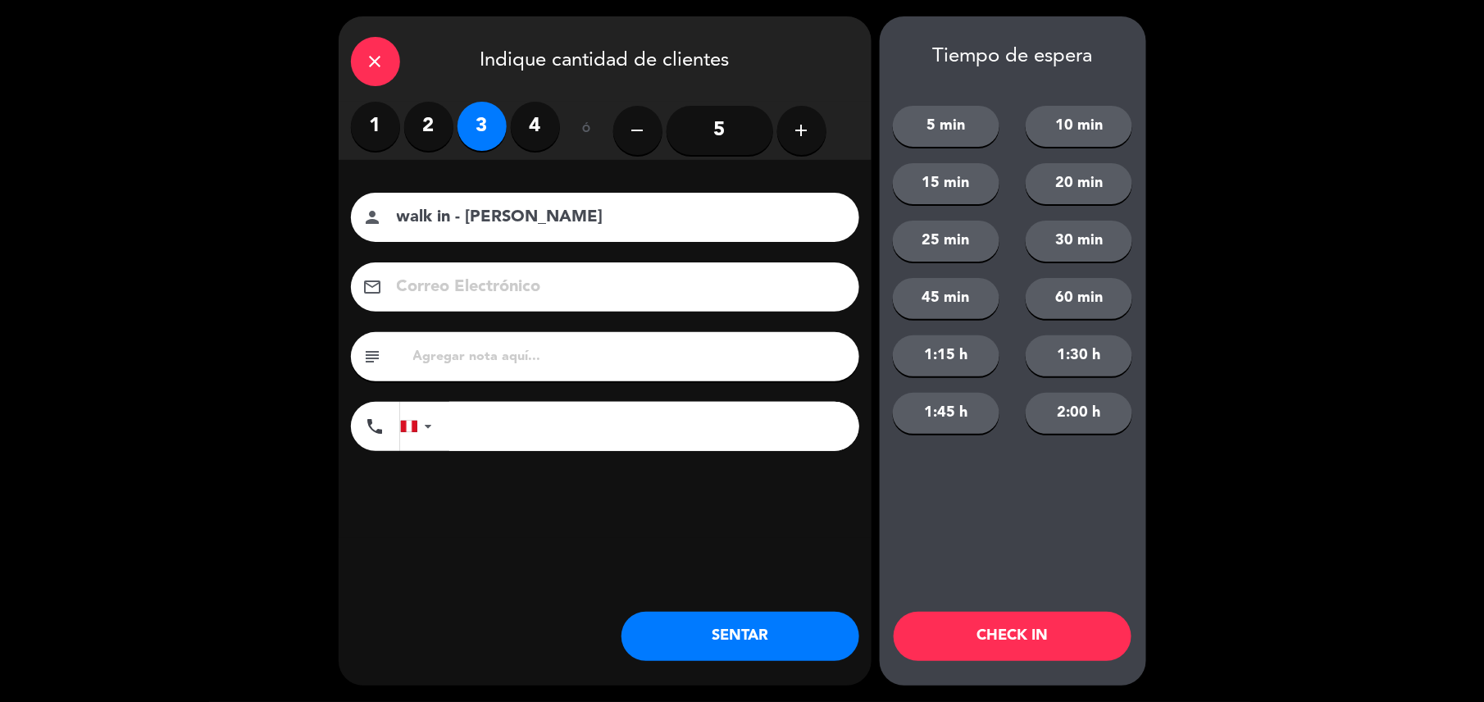
click at [581, 437] on input "tel" at bounding box center [654, 426] width 410 height 49
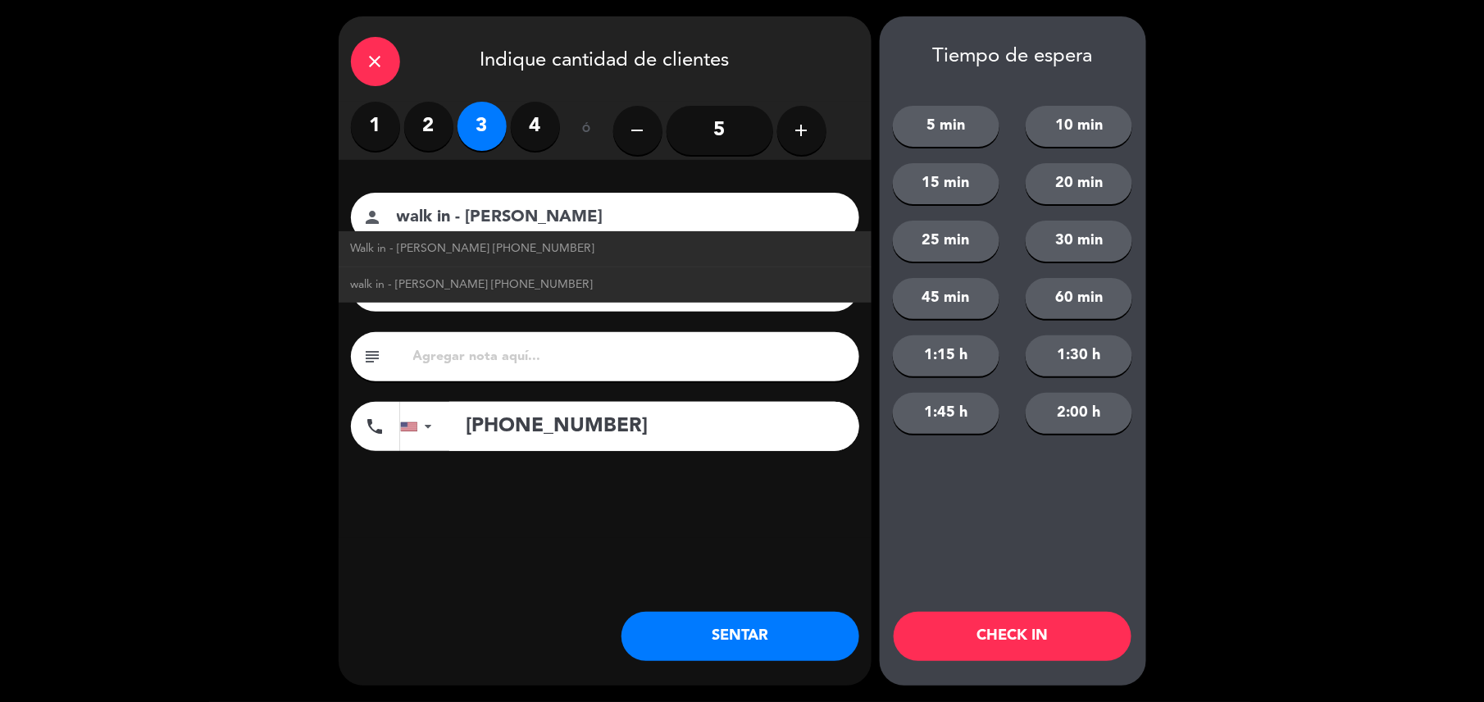
type input "+17816700091"
click at [610, 351] on input "text" at bounding box center [629, 356] width 435 height 23
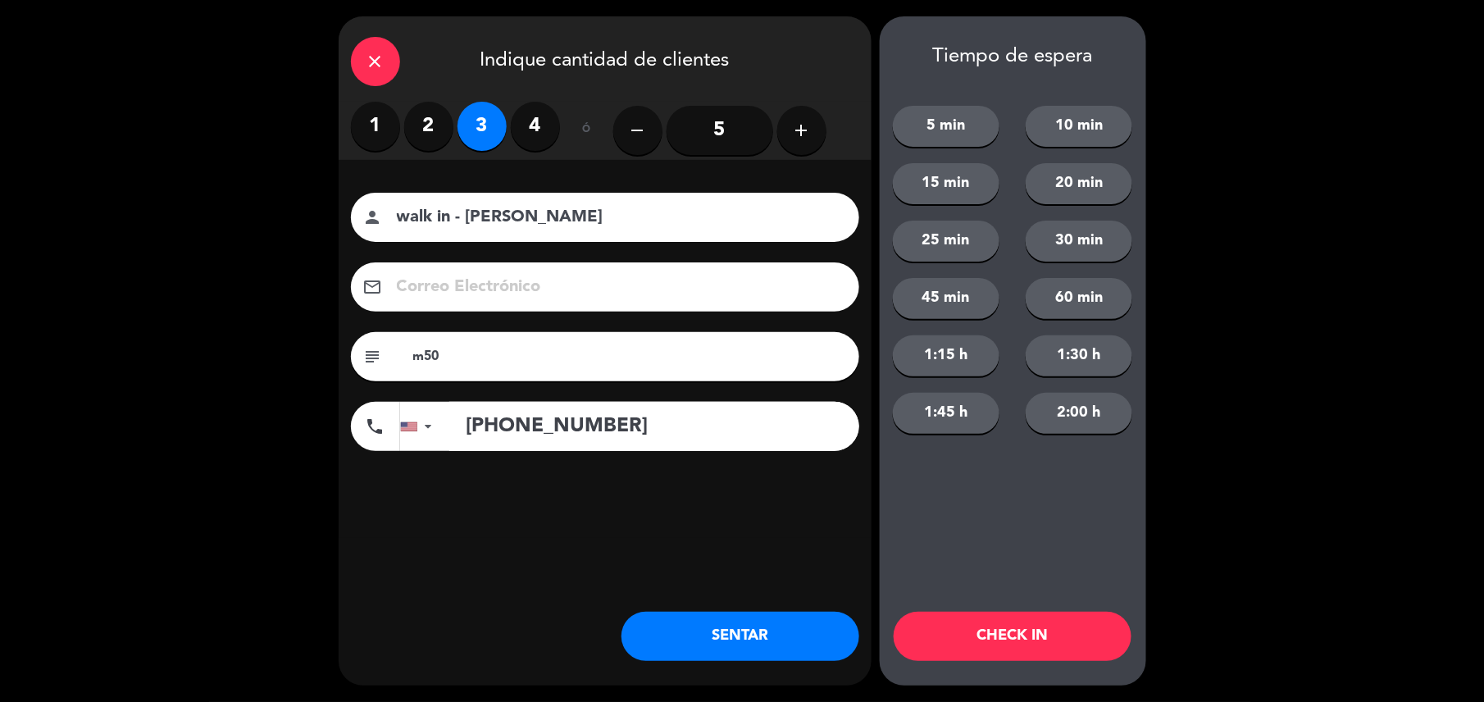
type input "m50"
click at [798, 640] on button "SENTAR" at bounding box center [740, 636] width 238 height 49
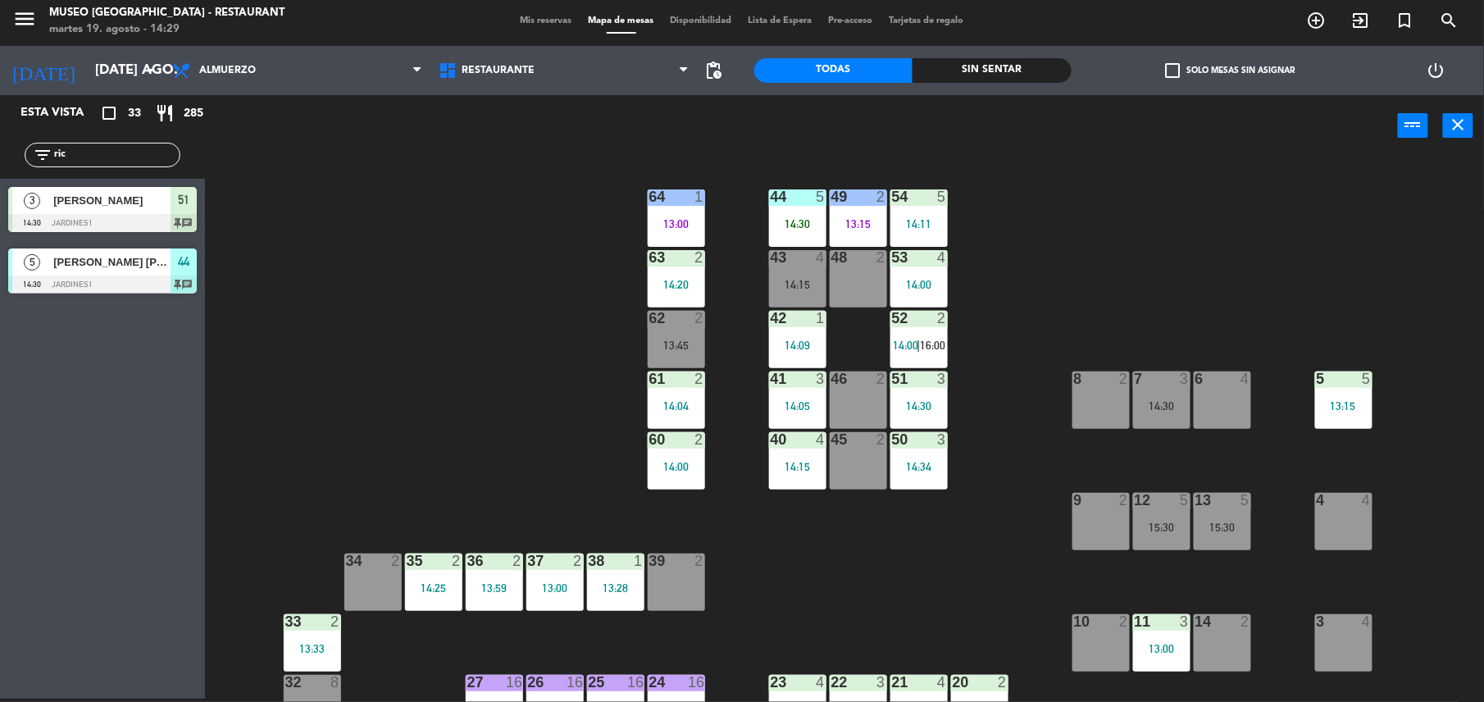
click at [98, 157] on input "ric" at bounding box center [115, 155] width 127 height 18
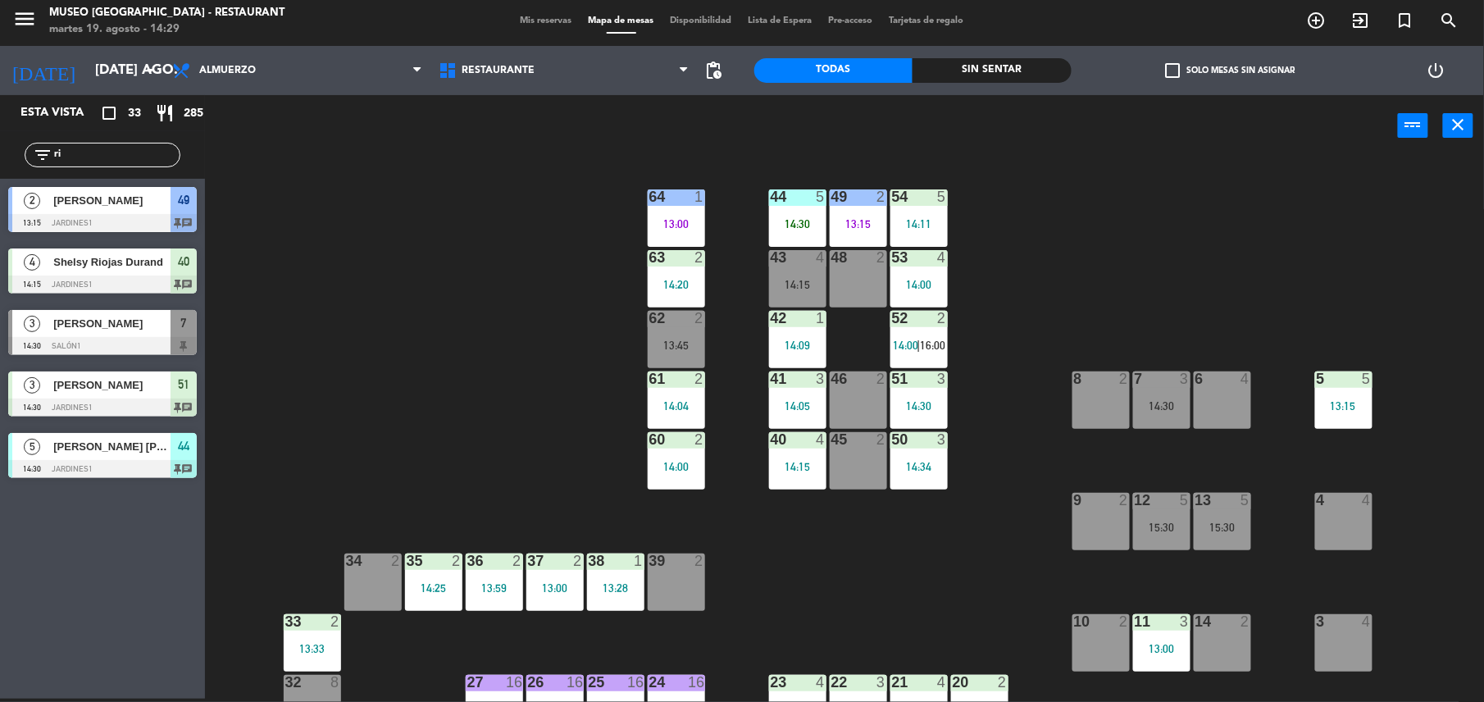
type input "r"
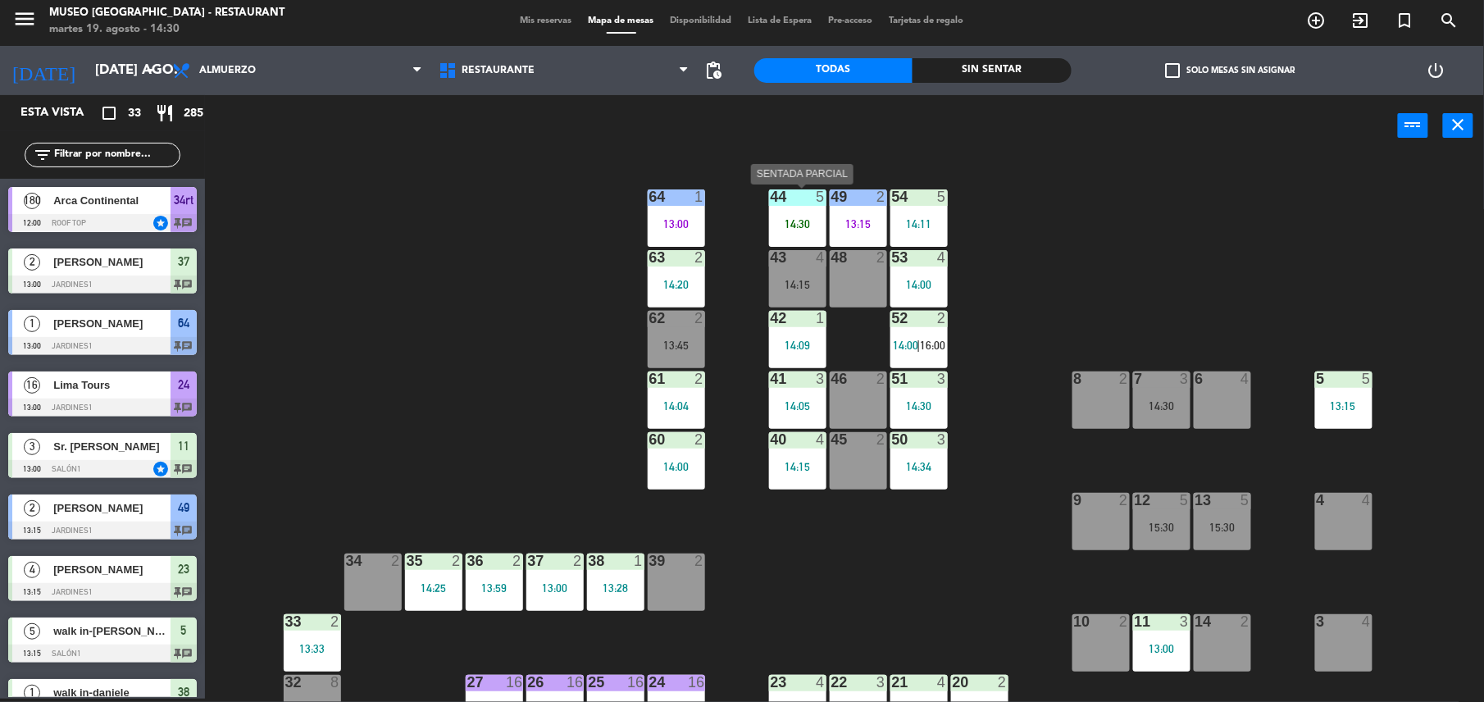
click at [807, 205] on div "44 5 14:30" at bounding box center [797, 217] width 57 height 57
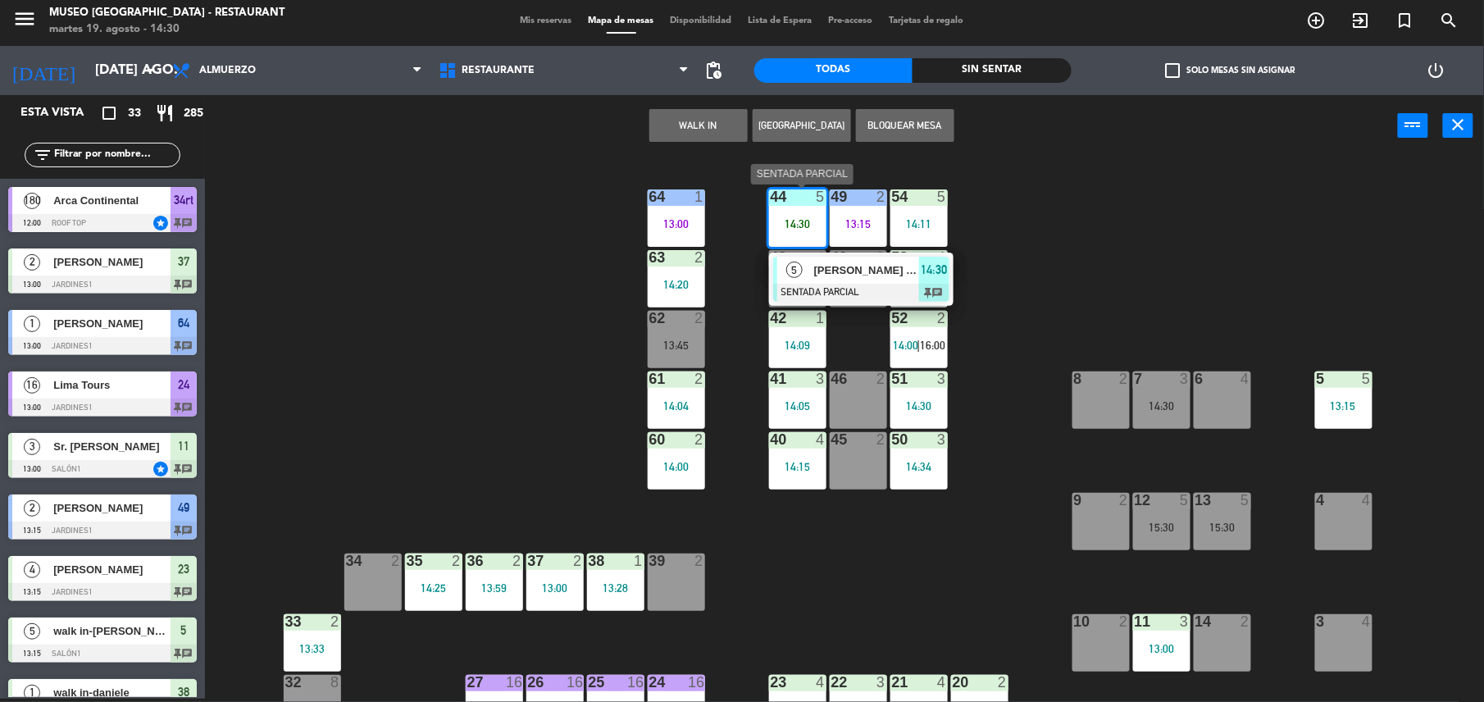
click at [827, 263] on span "[PERSON_NAME]" at bounding box center [866, 270] width 105 height 17
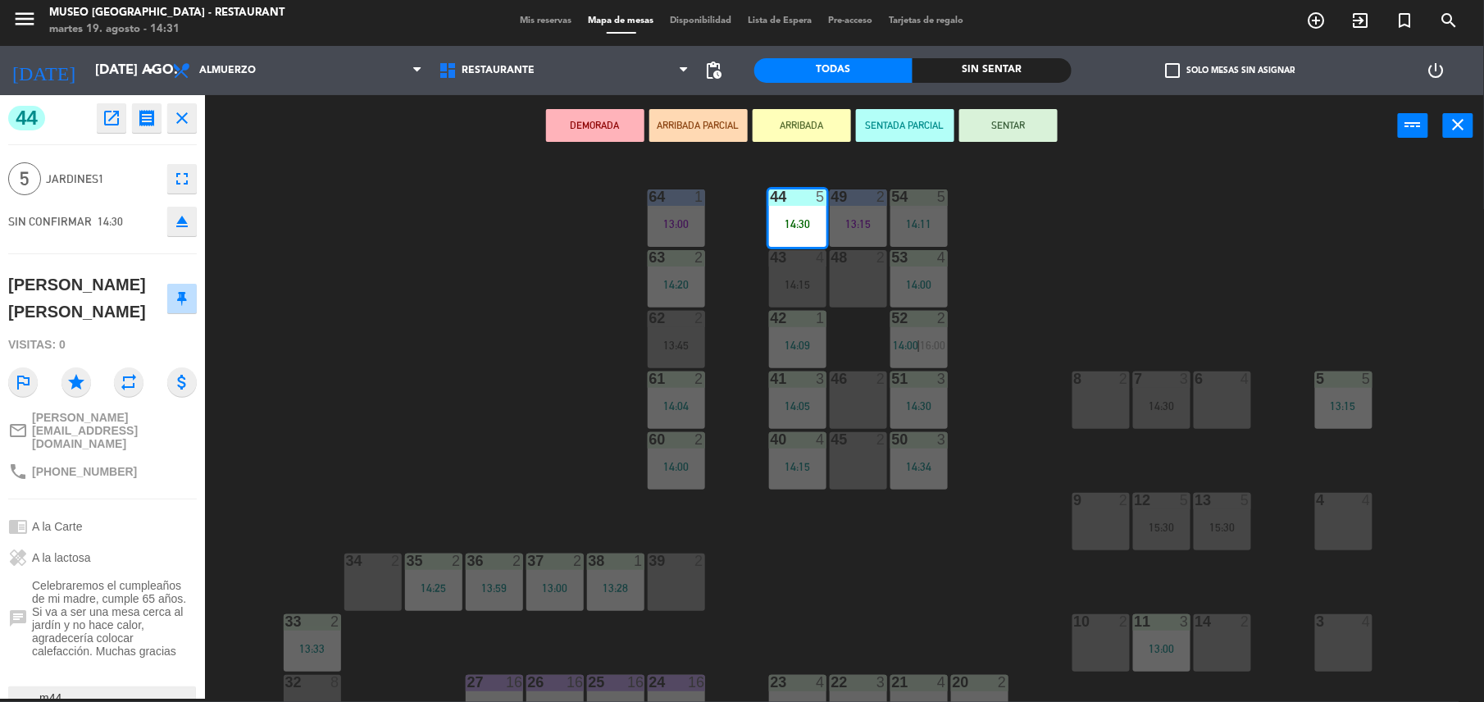
click at [998, 440] on div "44 5 14:30 49 2 13:15 54 5 14:11 64 1 13:00 48 2 53 4 14:00 63 2 14:20 43 4 14:…" at bounding box center [852, 431] width 1264 height 542
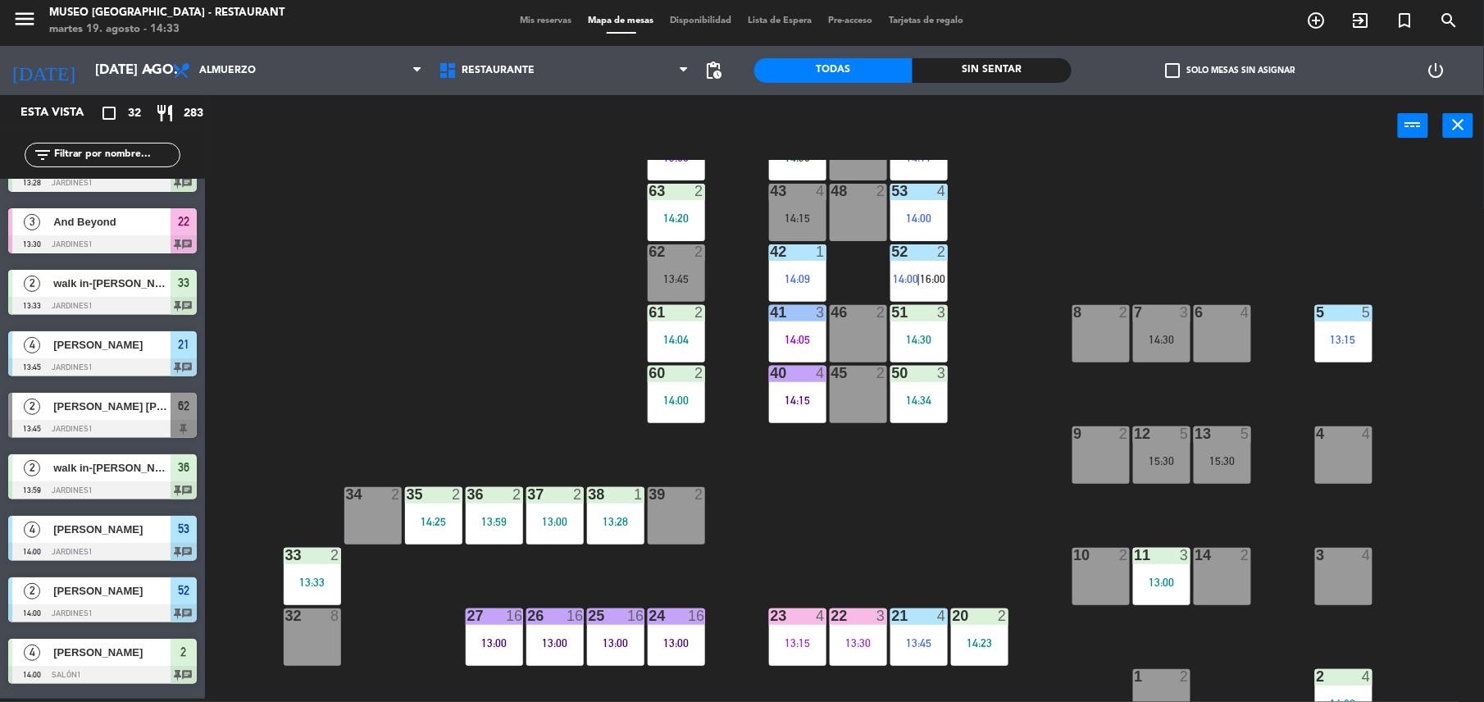
scroll to position [0, 0]
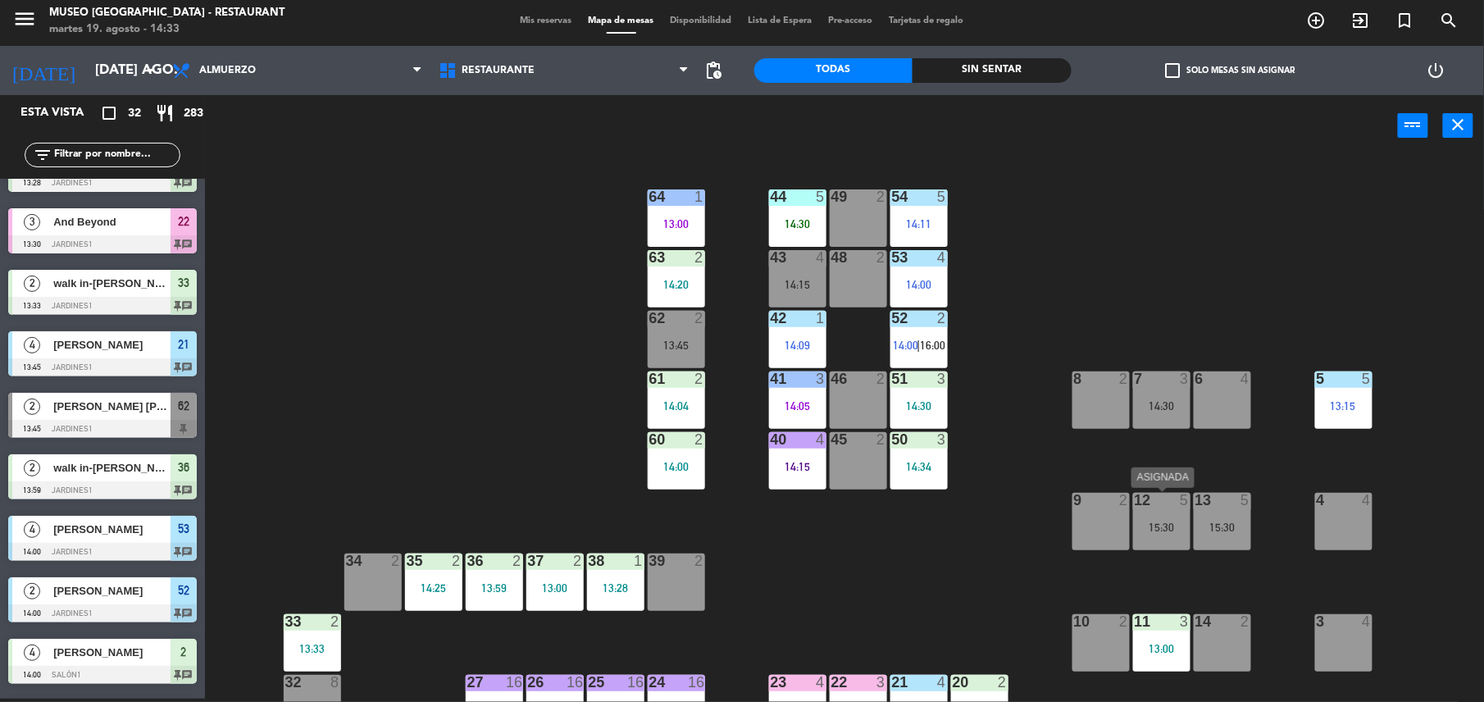
click at [1162, 534] on div "12 5 15:30" at bounding box center [1161, 521] width 57 height 57
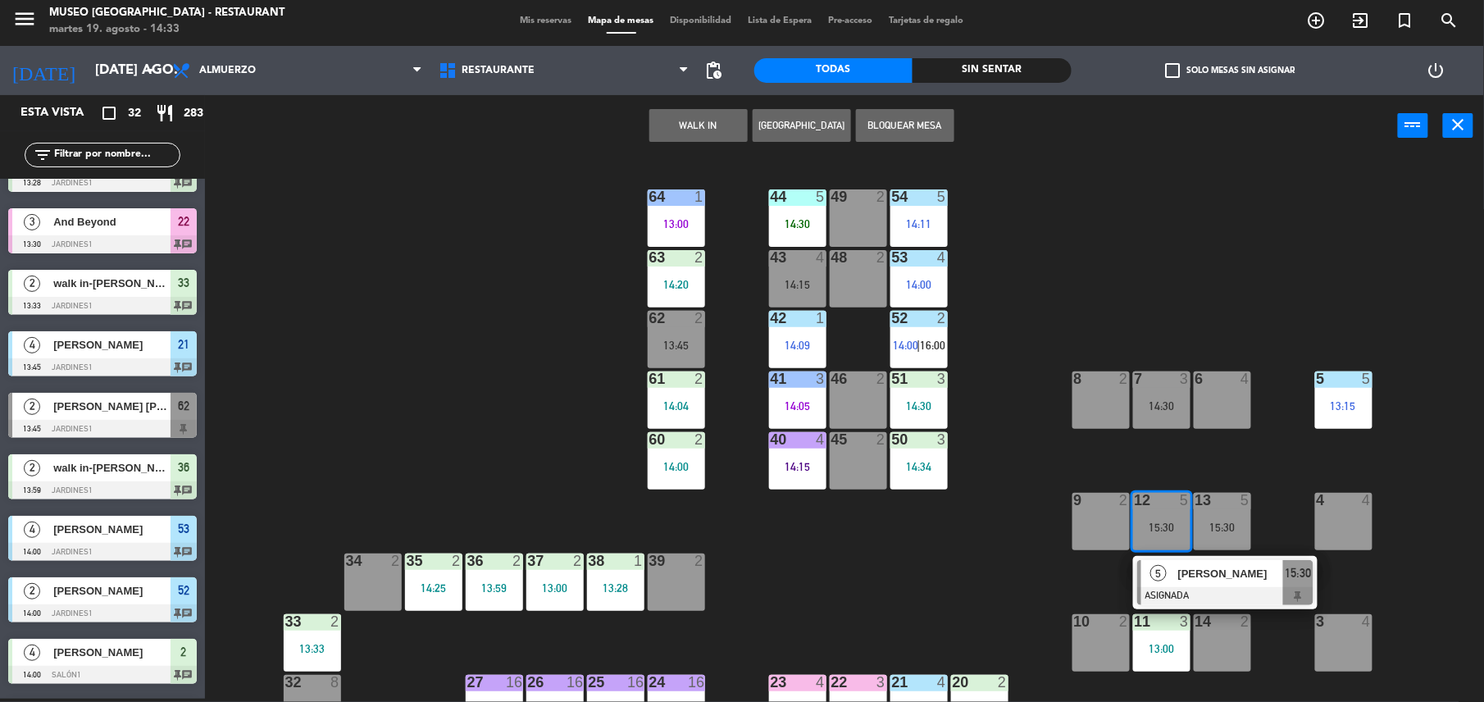
click at [1198, 595] on div at bounding box center [1225, 596] width 176 height 18
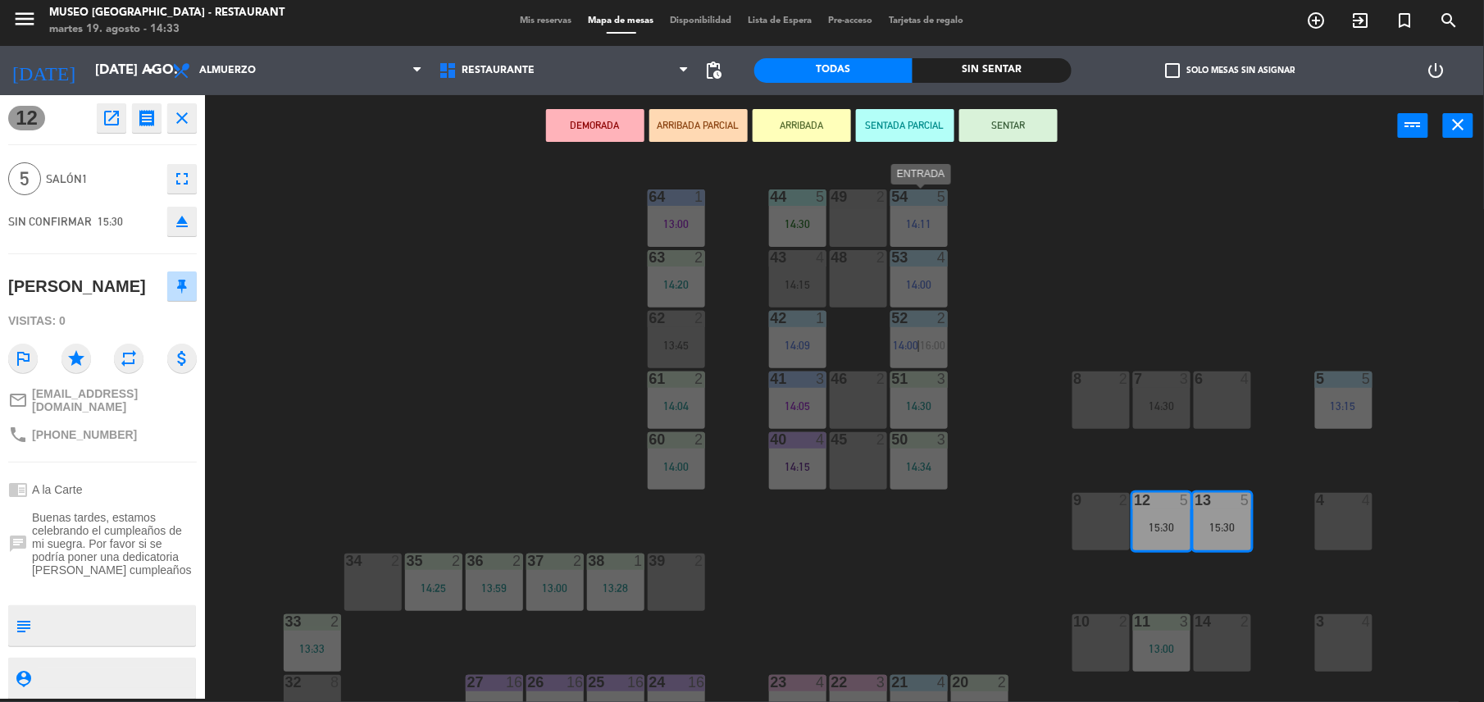
click at [928, 241] on div "54 5 14:11" at bounding box center [918, 217] width 57 height 57
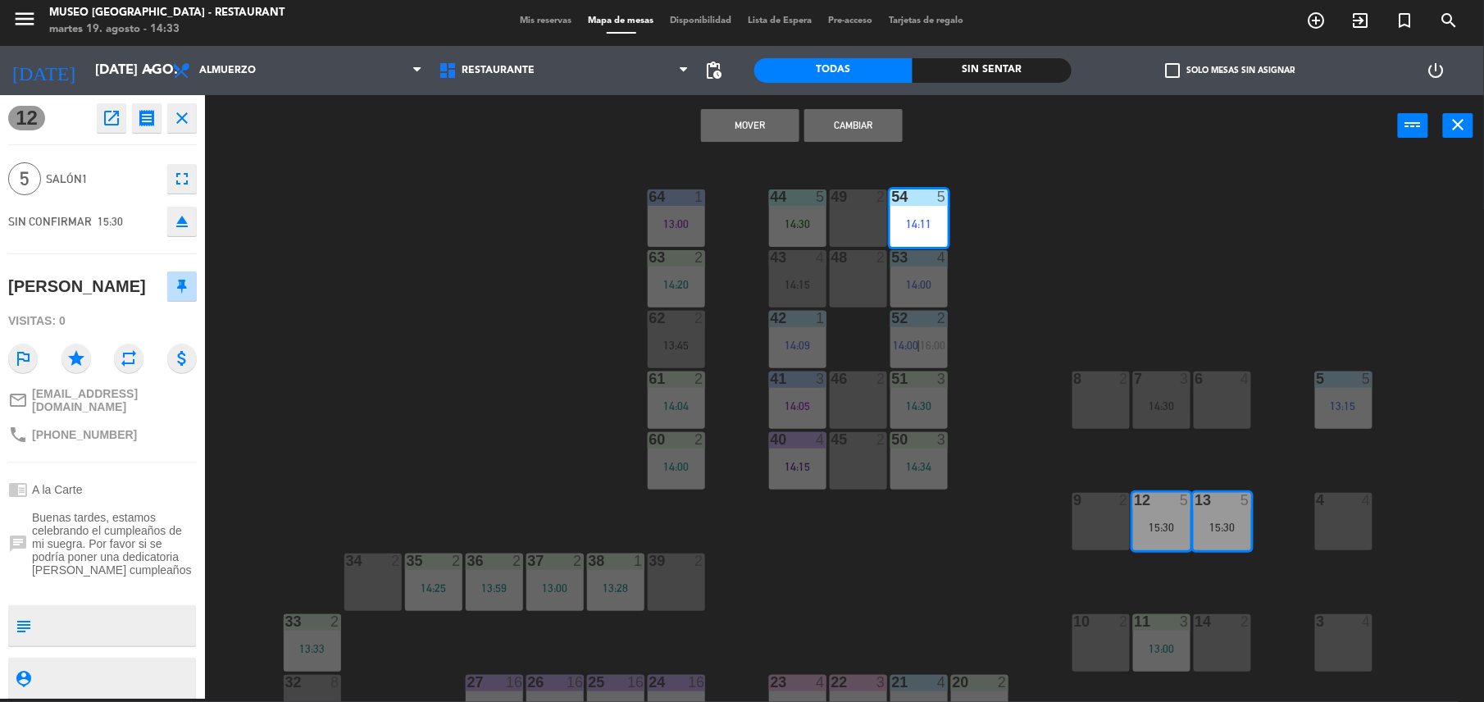
click at [775, 123] on button "Mover" at bounding box center [750, 125] width 98 height 33
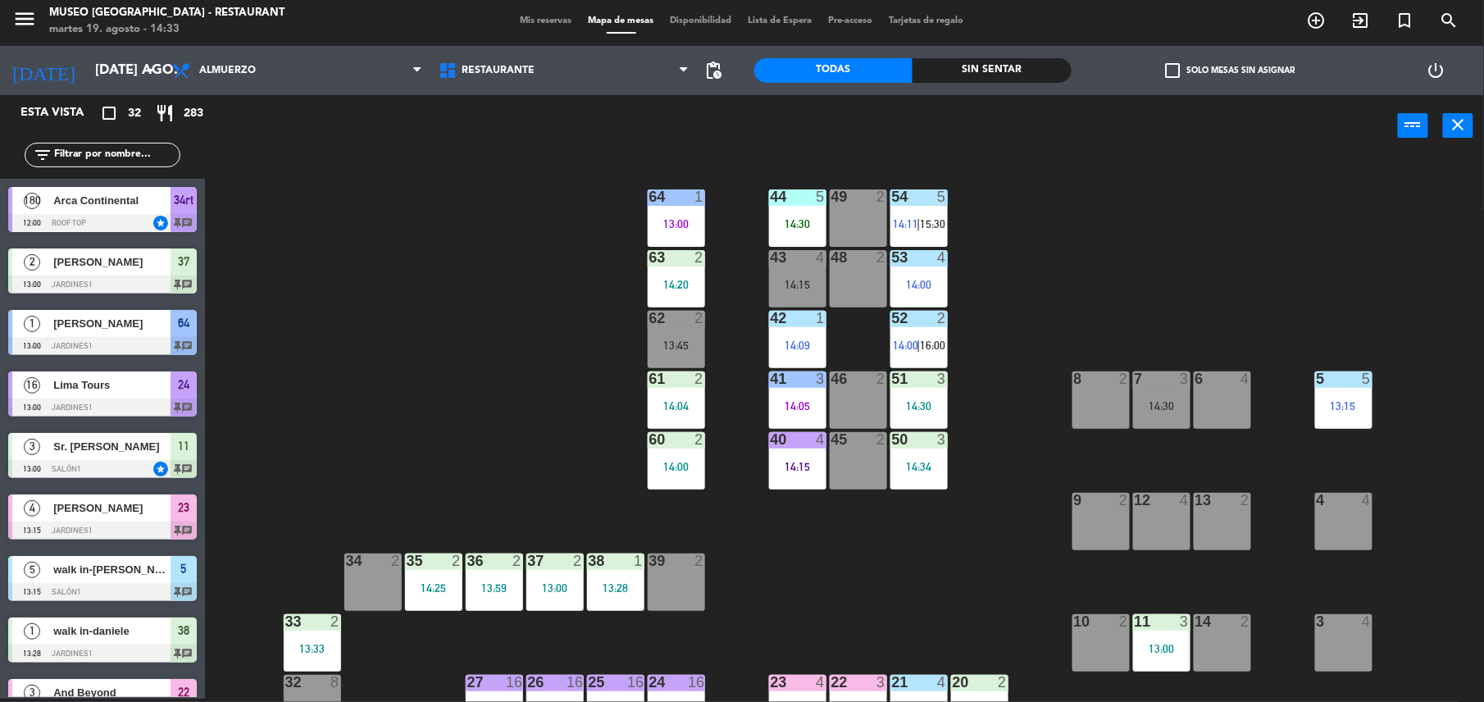
scroll to position [572, 0]
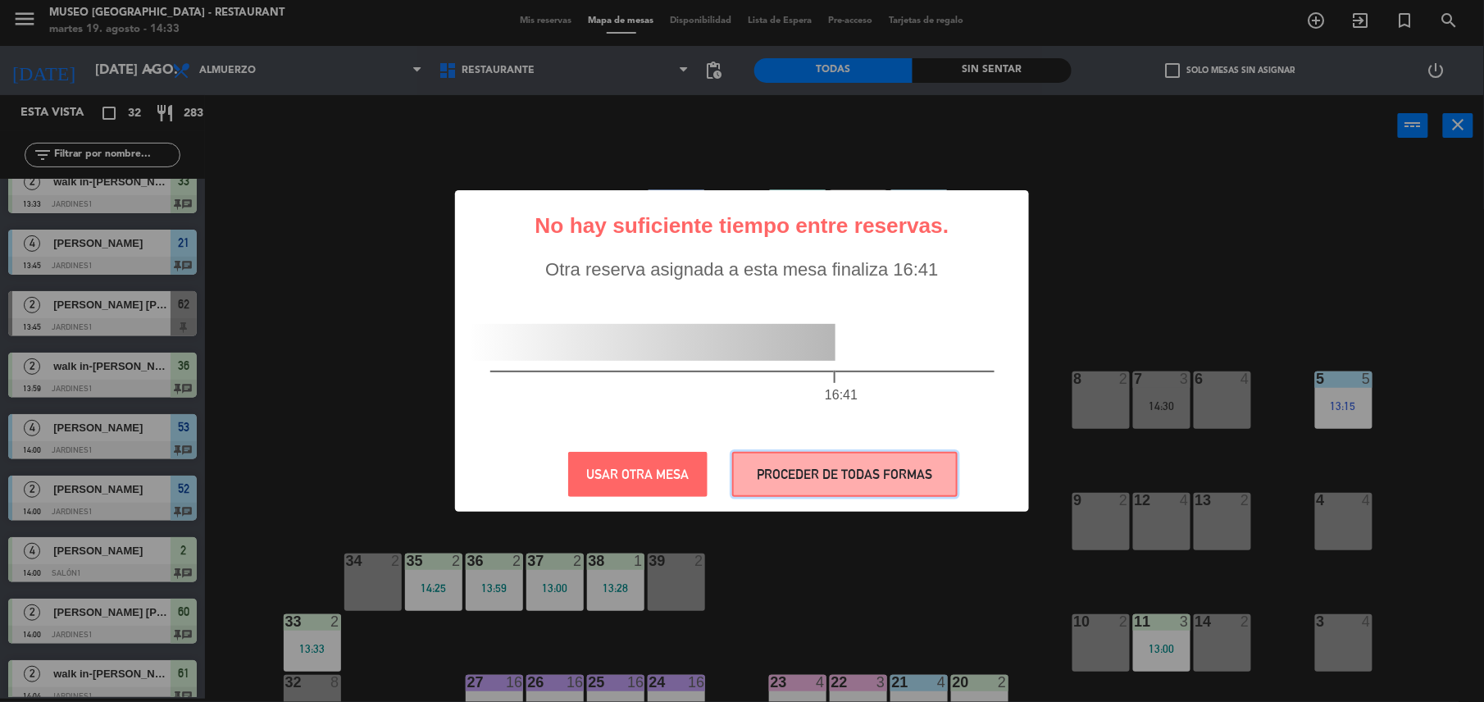
click at [938, 466] on button "PROCEDER DE TODAS FORMAS" at bounding box center [844, 474] width 225 height 45
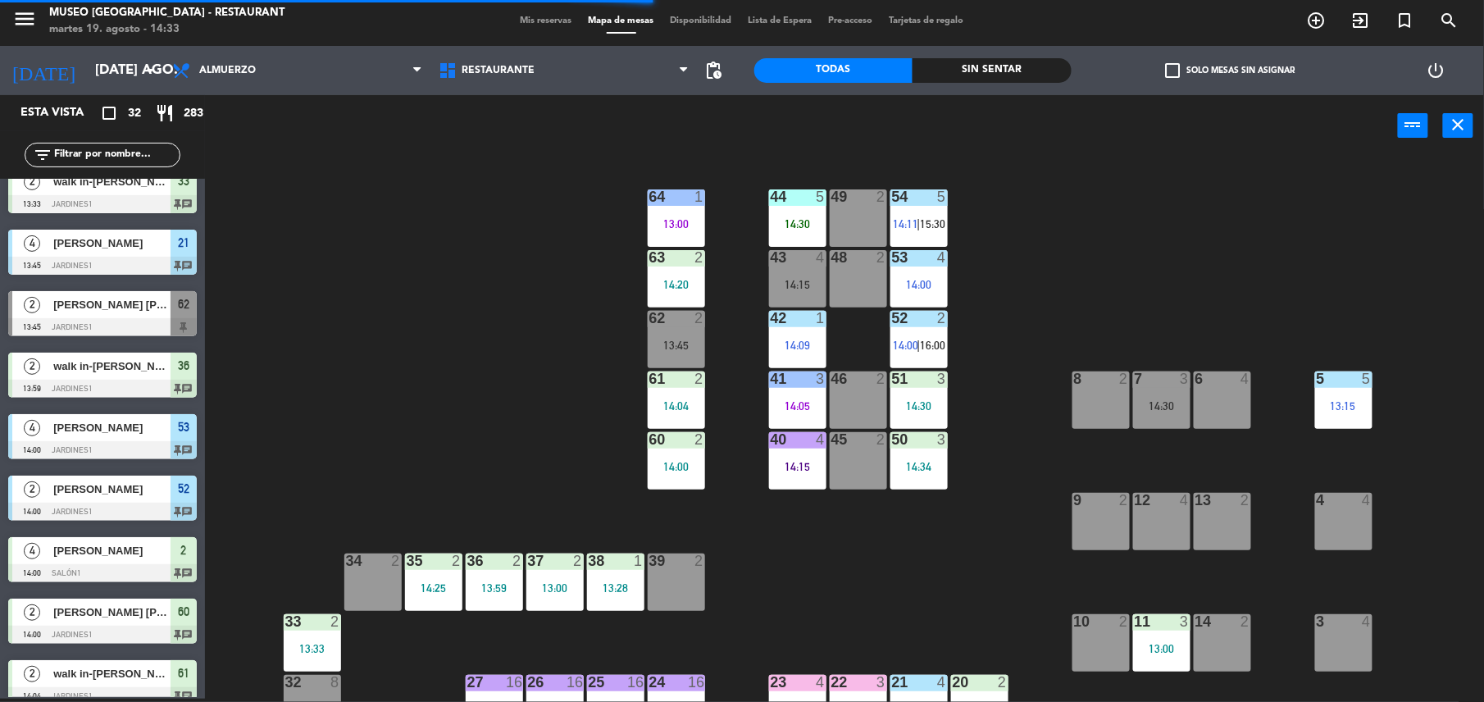
click at [1148, 381] on div at bounding box center [1161, 378] width 27 height 15
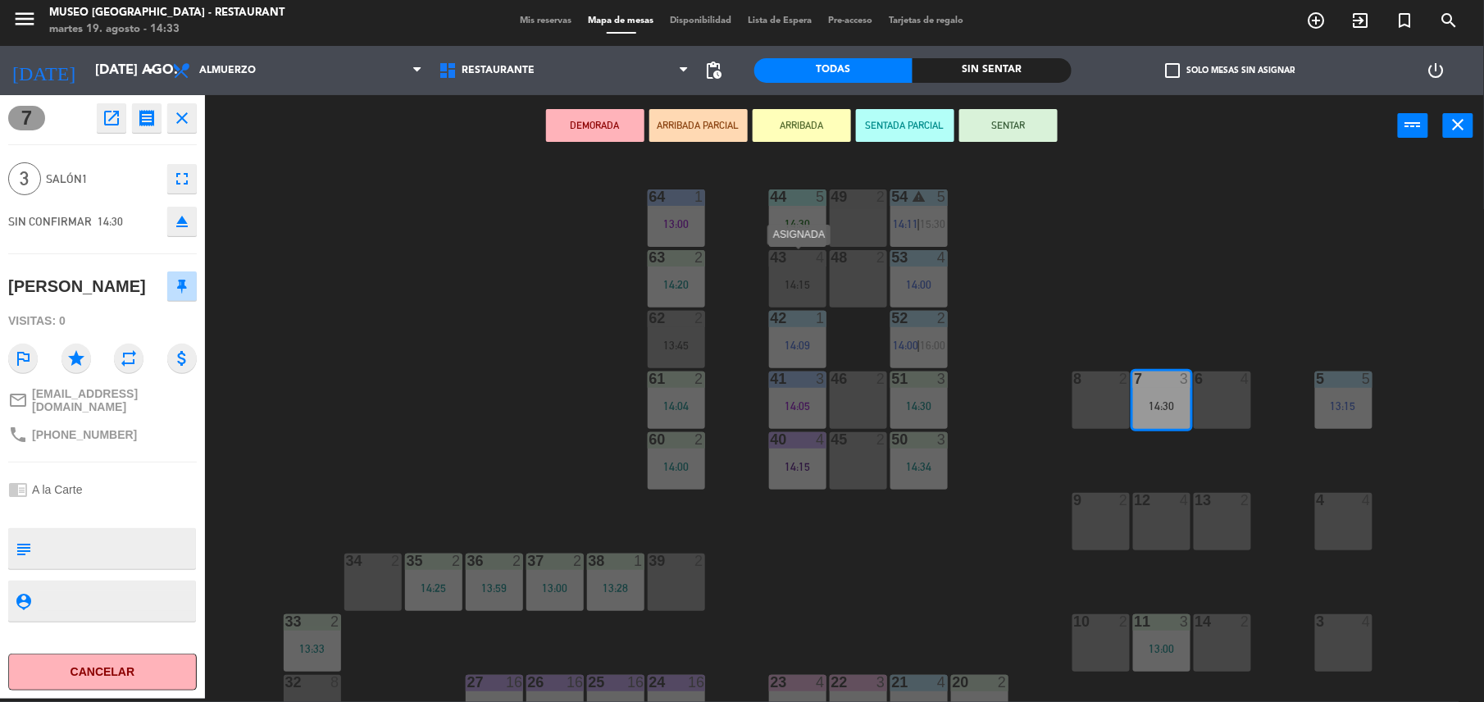
click at [798, 263] on div at bounding box center [797, 257] width 27 height 15
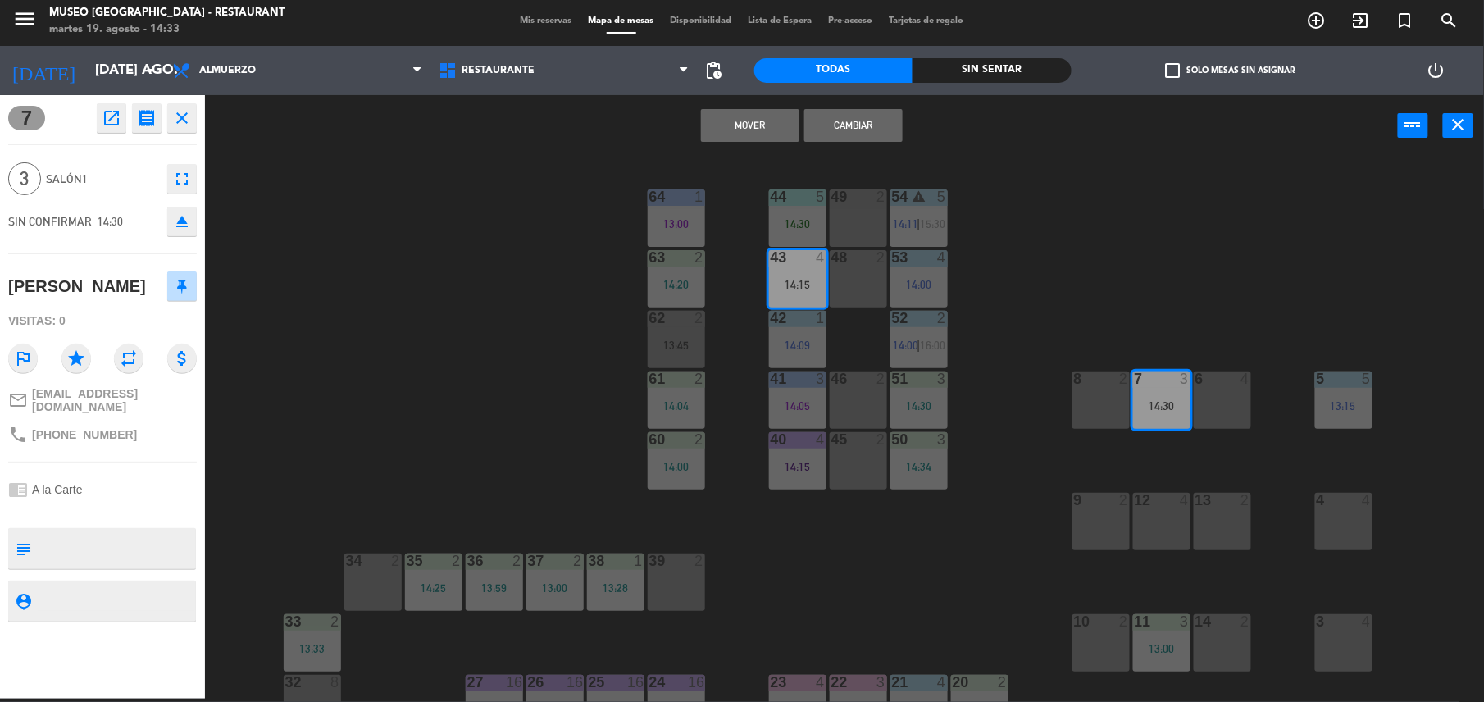
click at [877, 125] on button "Cambiar" at bounding box center [853, 125] width 98 height 33
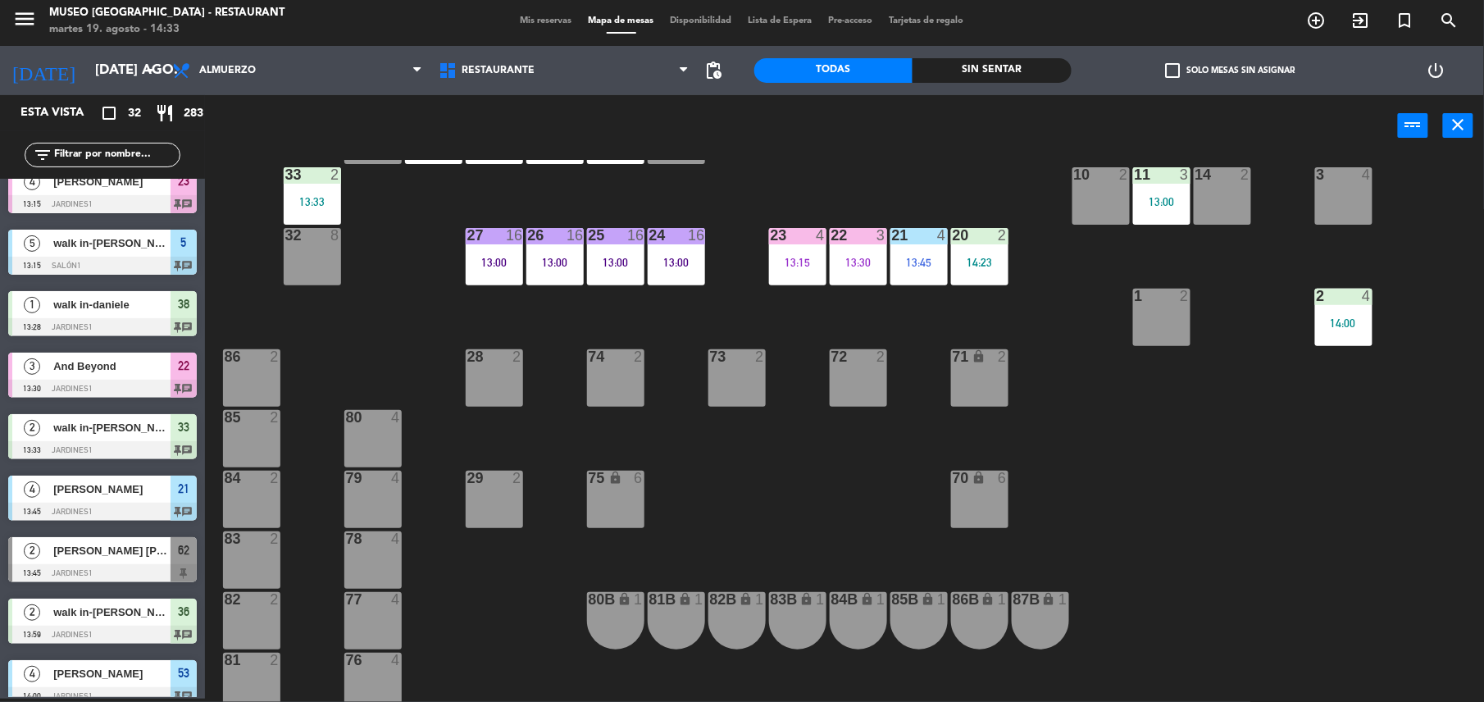
scroll to position [0, 0]
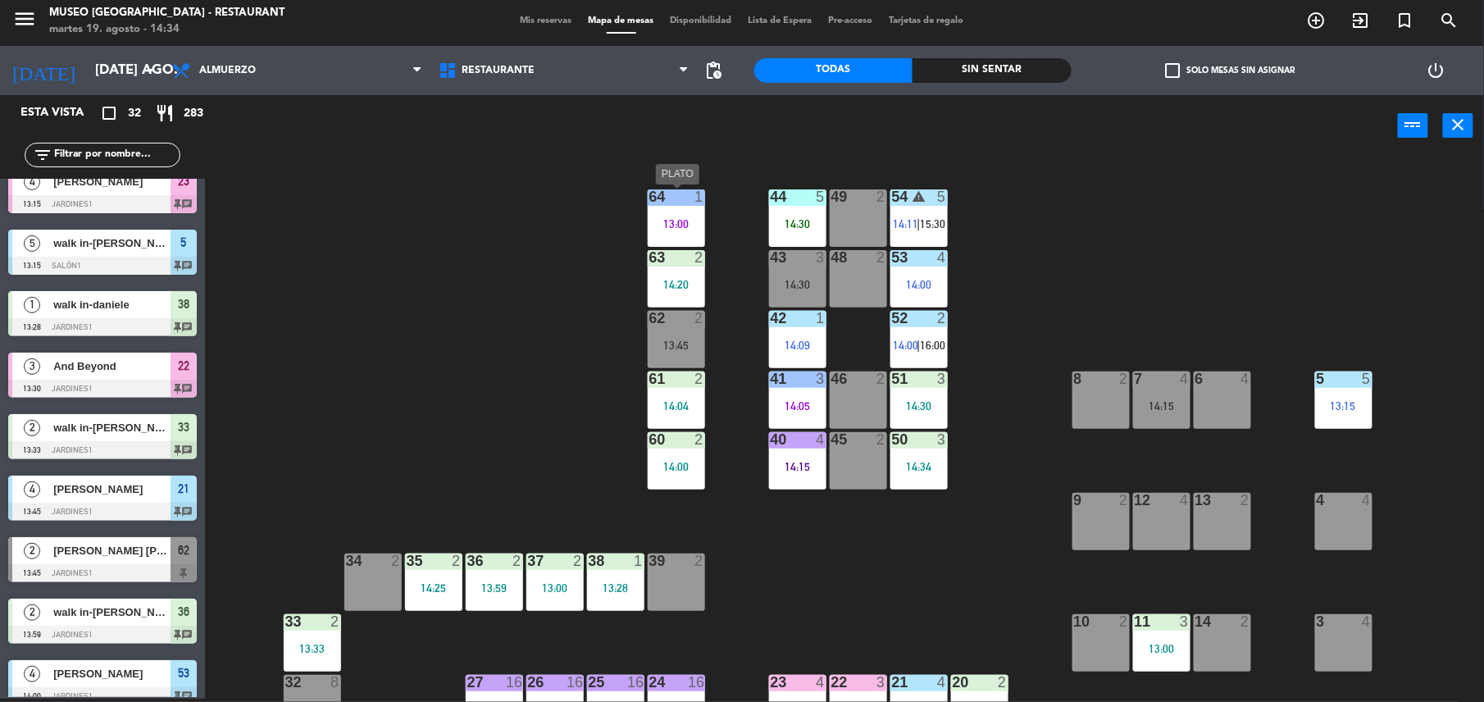
click at [689, 218] on div "13:00" at bounding box center [676, 223] width 57 height 11
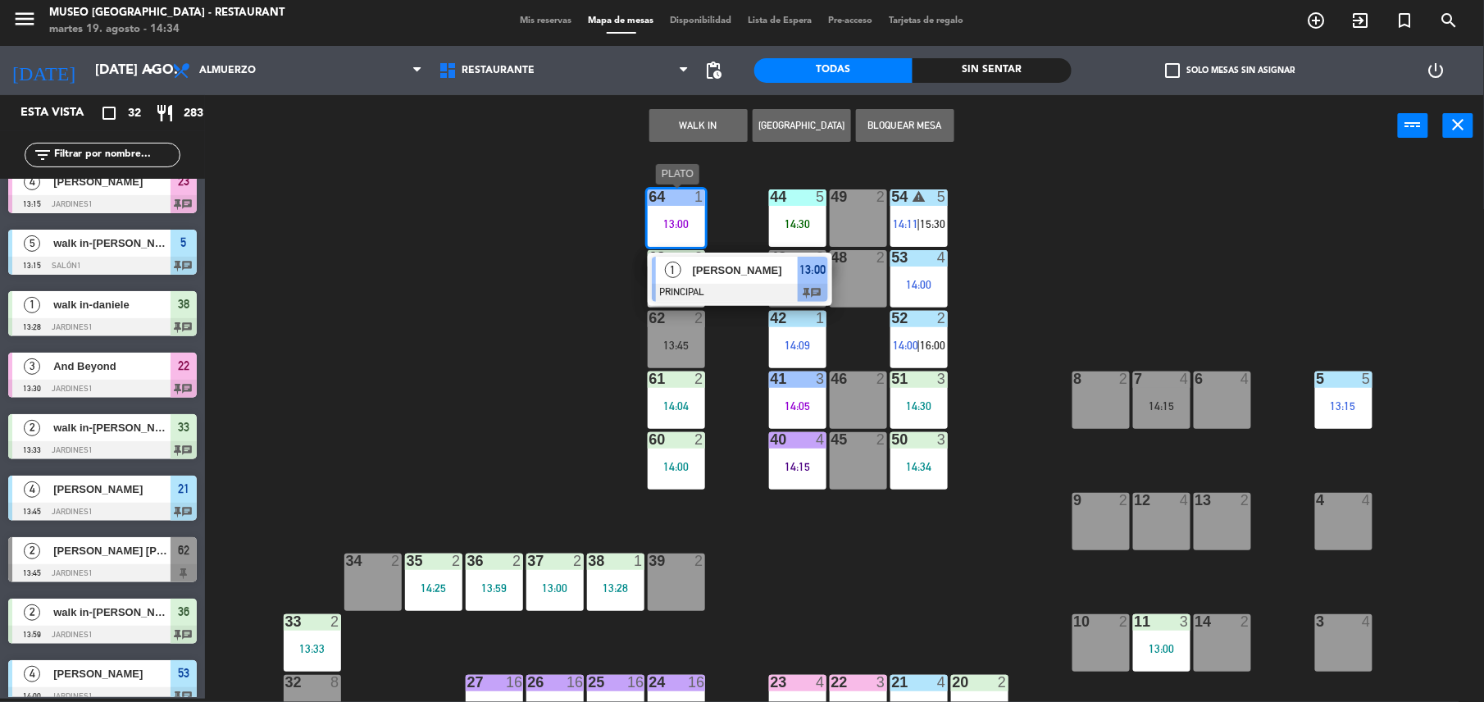
click at [713, 262] on span "[PERSON_NAME]" at bounding box center [745, 270] width 105 height 17
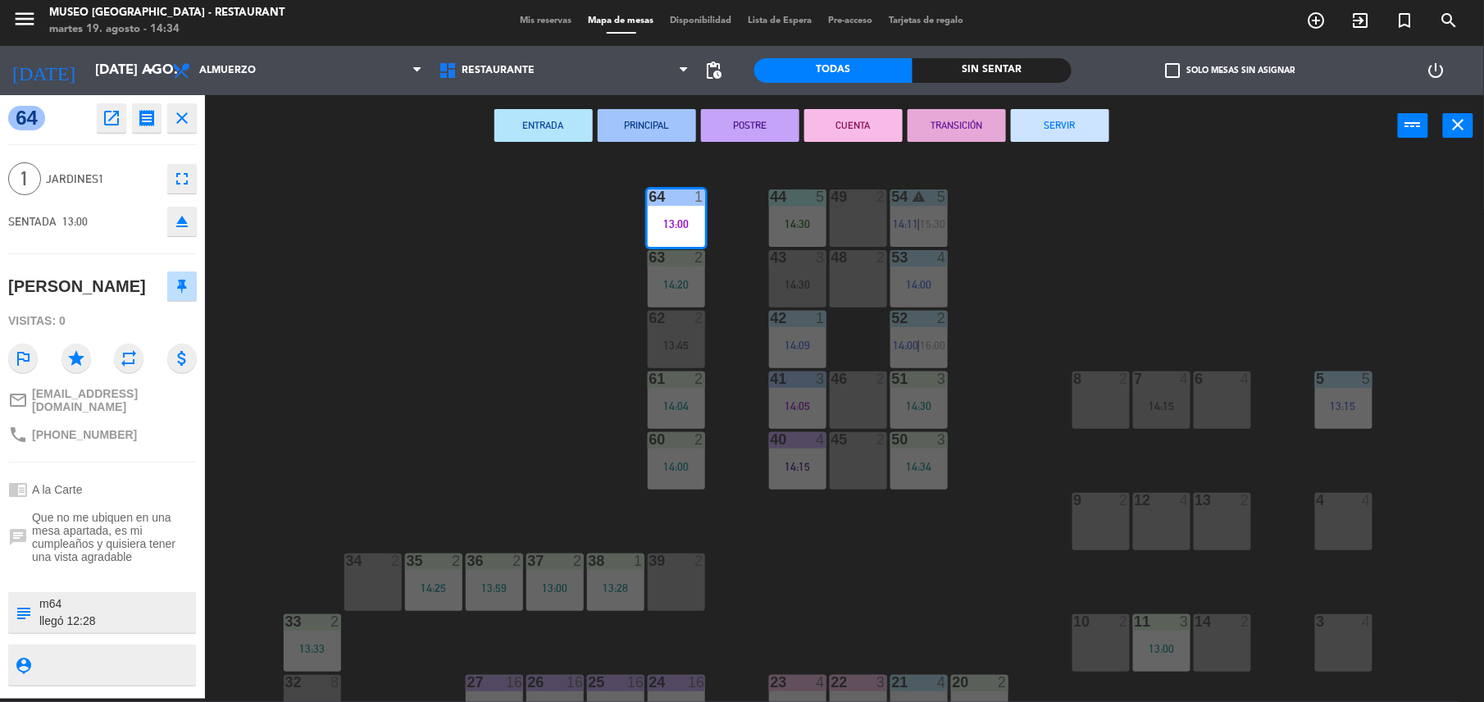
click at [971, 134] on button "TRANSICIÓN" at bounding box center [956, 125] width 98 height 33
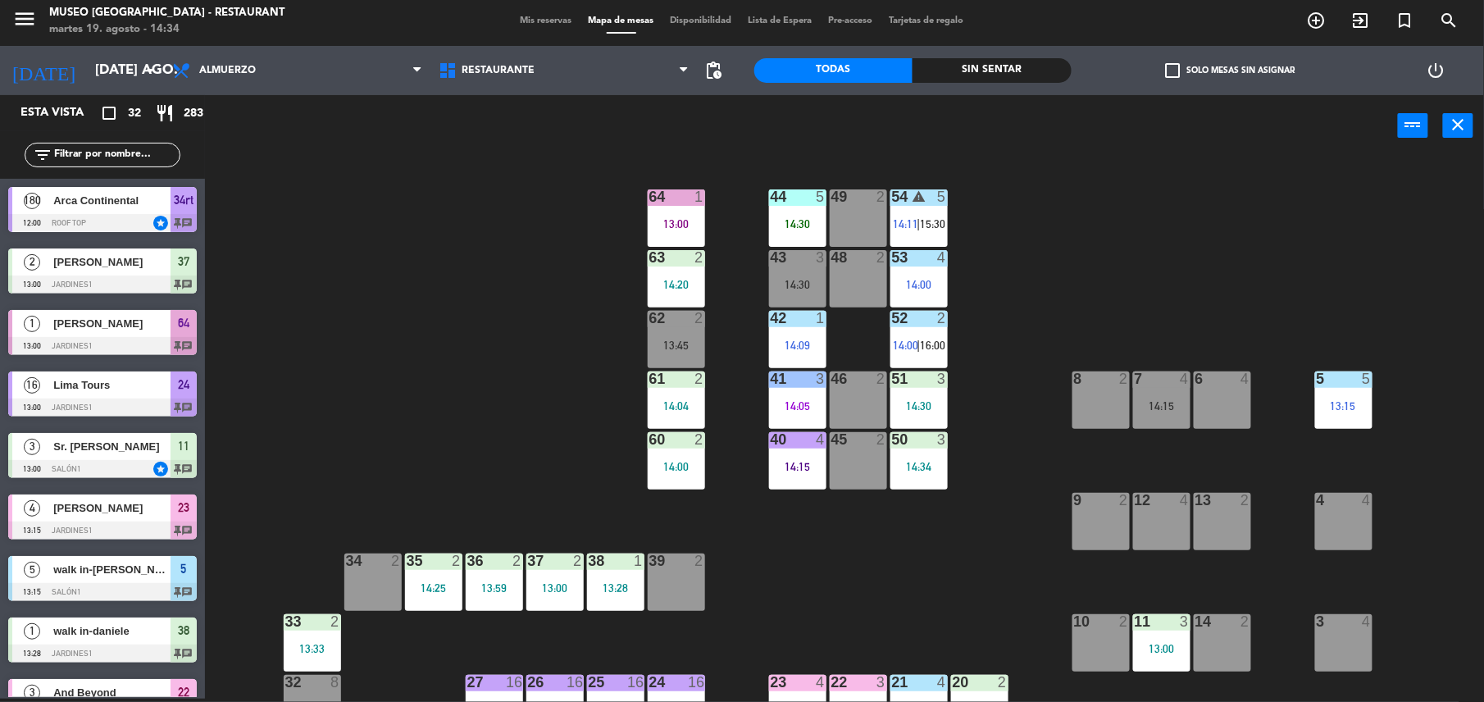
click at [767, 207] on div "44 5 14:30 49 2 54 warning 5 14:11 | 15:30 64 1 13:00 48 2 53 4 14:00 63 2 14:2…" at bounding box center [852, 431] width 1264 height 542
click at [787, 217] on div "14:30" at bounding box center [797, 223] width 57 height 12
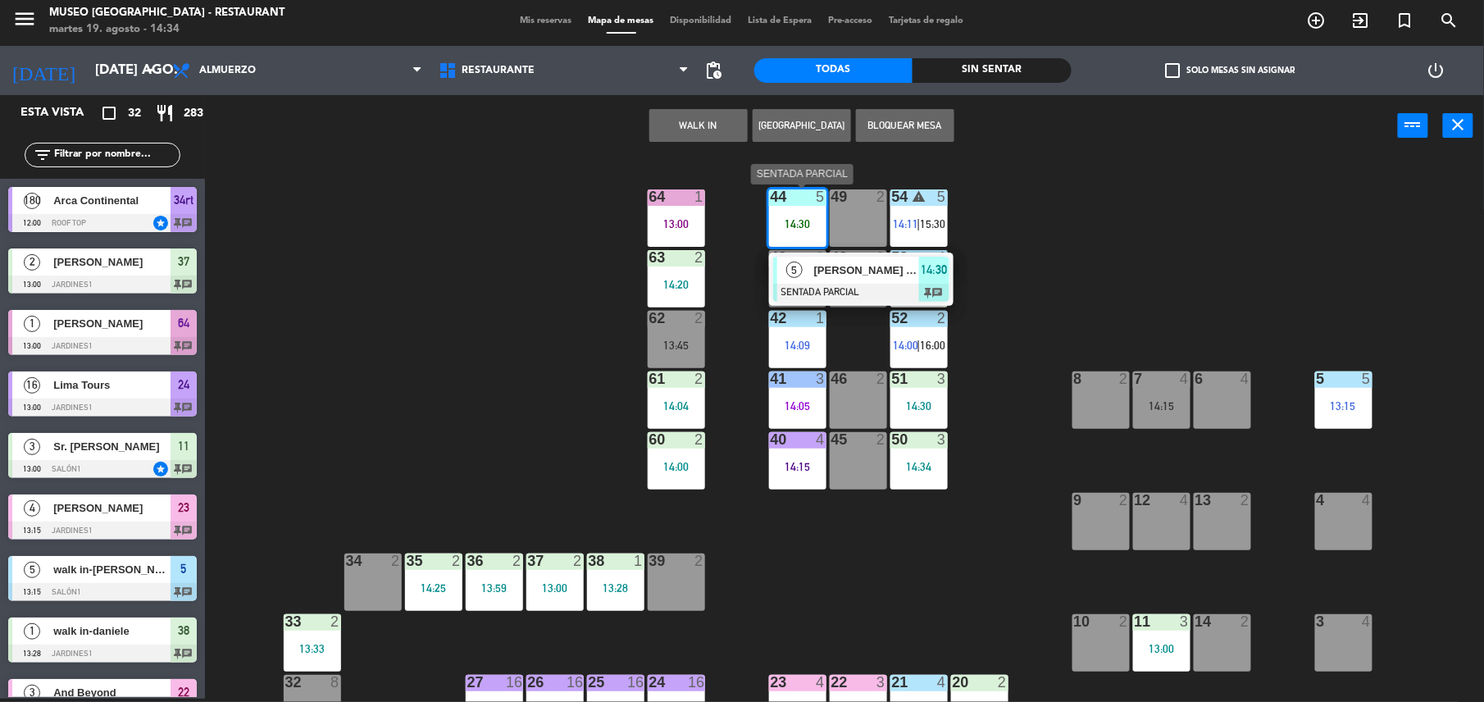
click at [830, 285] on div at bounding box center [861, 293] width 176 height 18
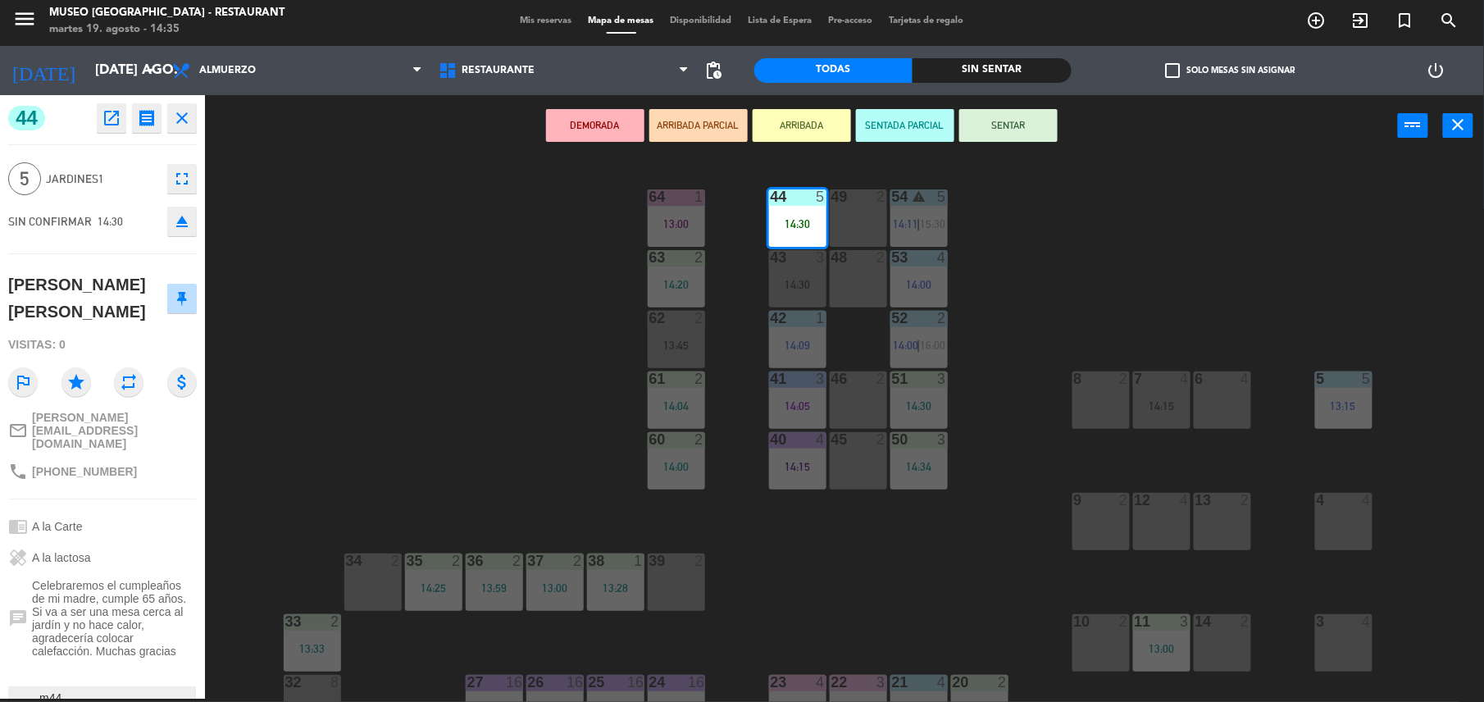
click at [1026, 116] on button "SENTAR" at bounding box center [1008, 125] width 98 height 33
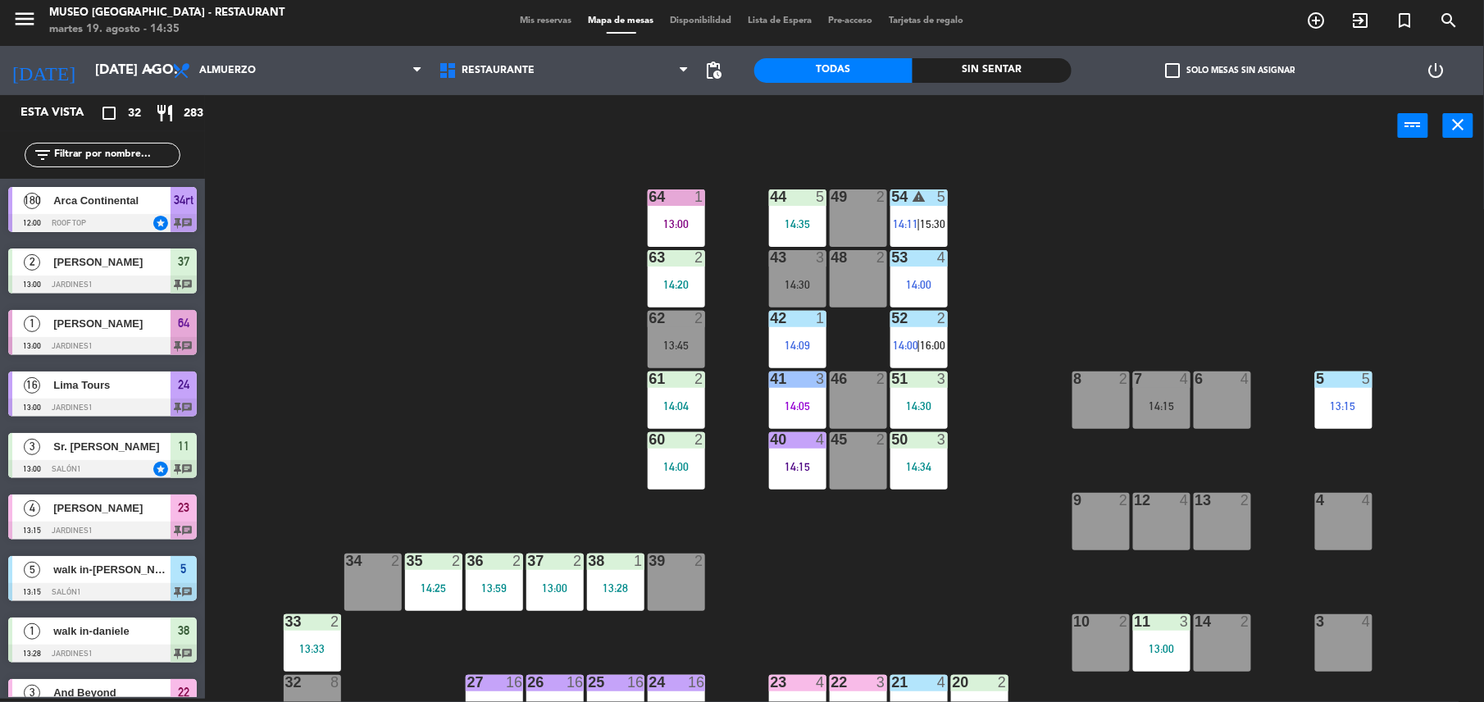
scroll to position [450, 0]
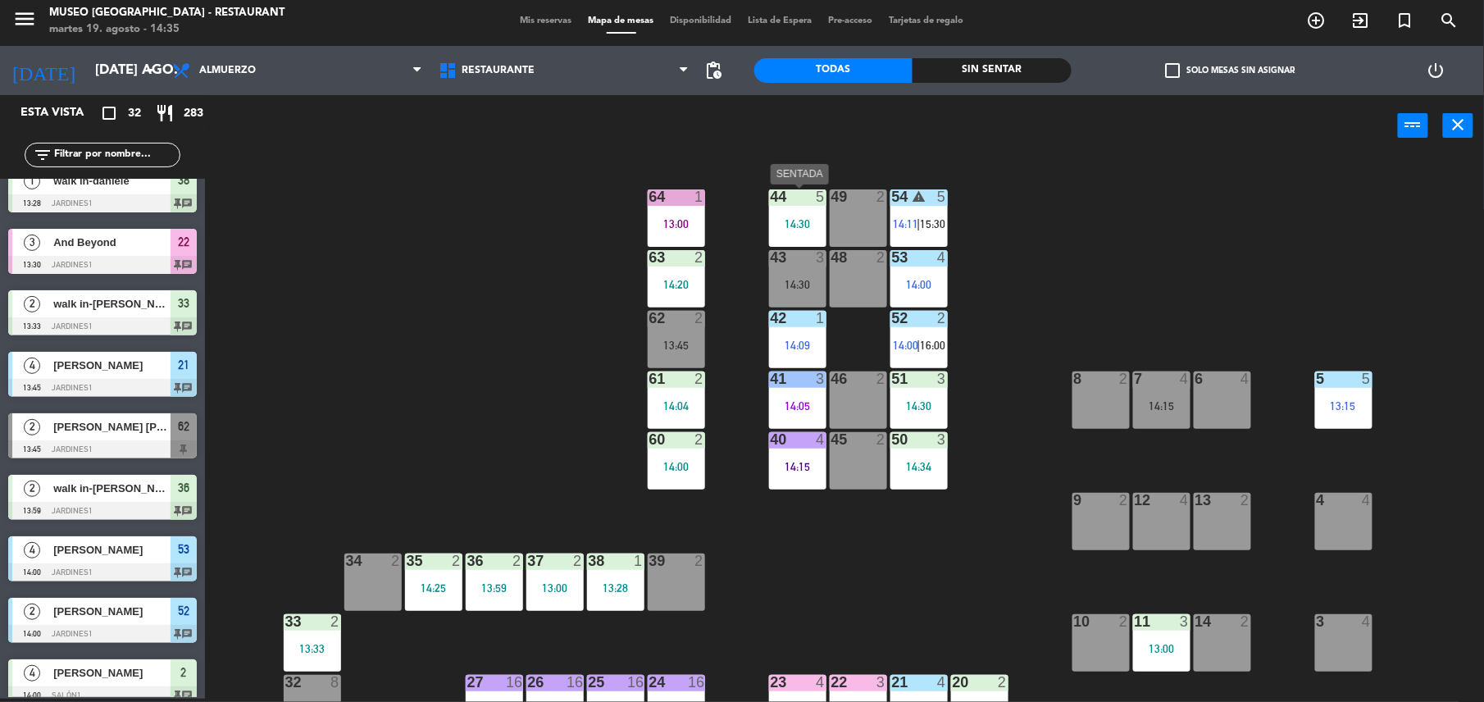
click at [804, 211] on div "44 5 14:30" at bounding box center [797, 217] width 57 height 57
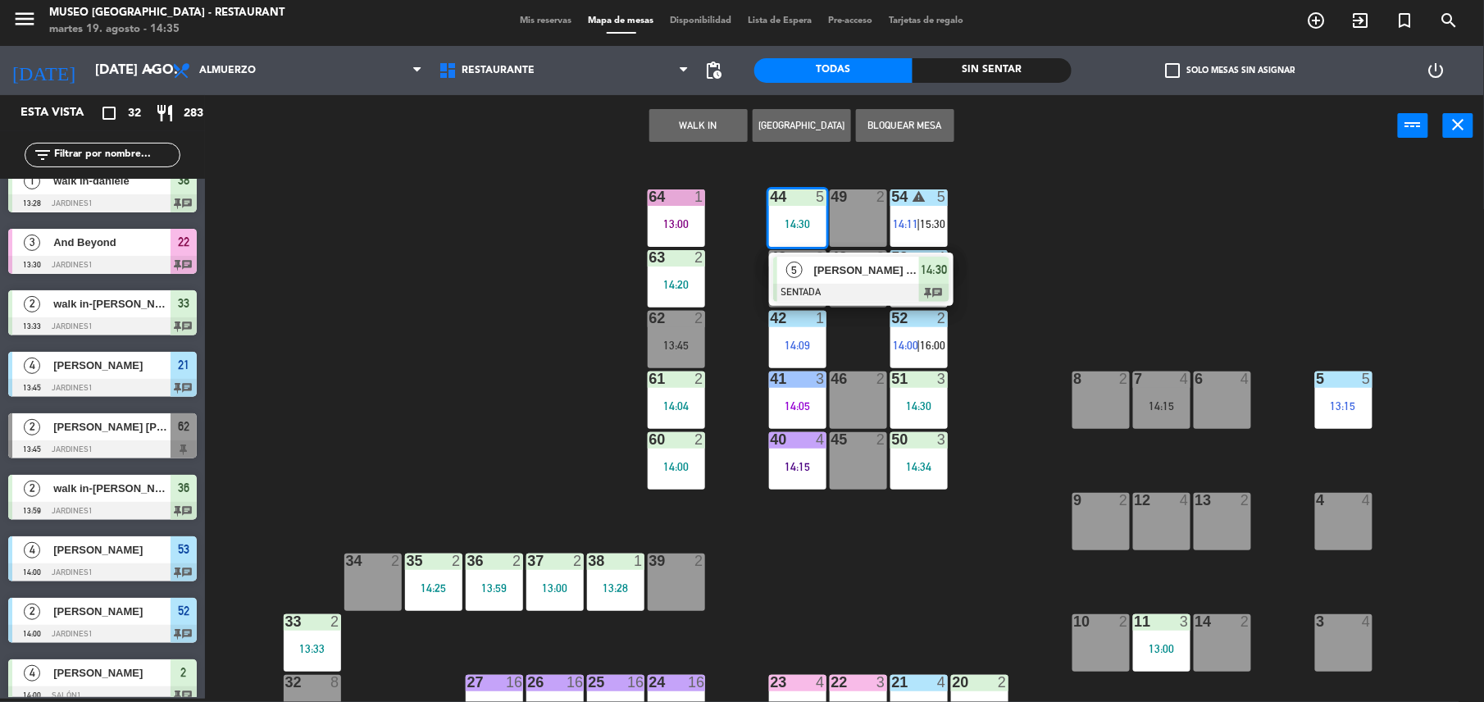
click at [994, 362] on div "44 5 14:30 5 Ricardo Jhonatan Visbal Palacios SENTADA 14:30 chat 49 2 54 warnin…" at bounding box center [852, 431] width 1264 height 542
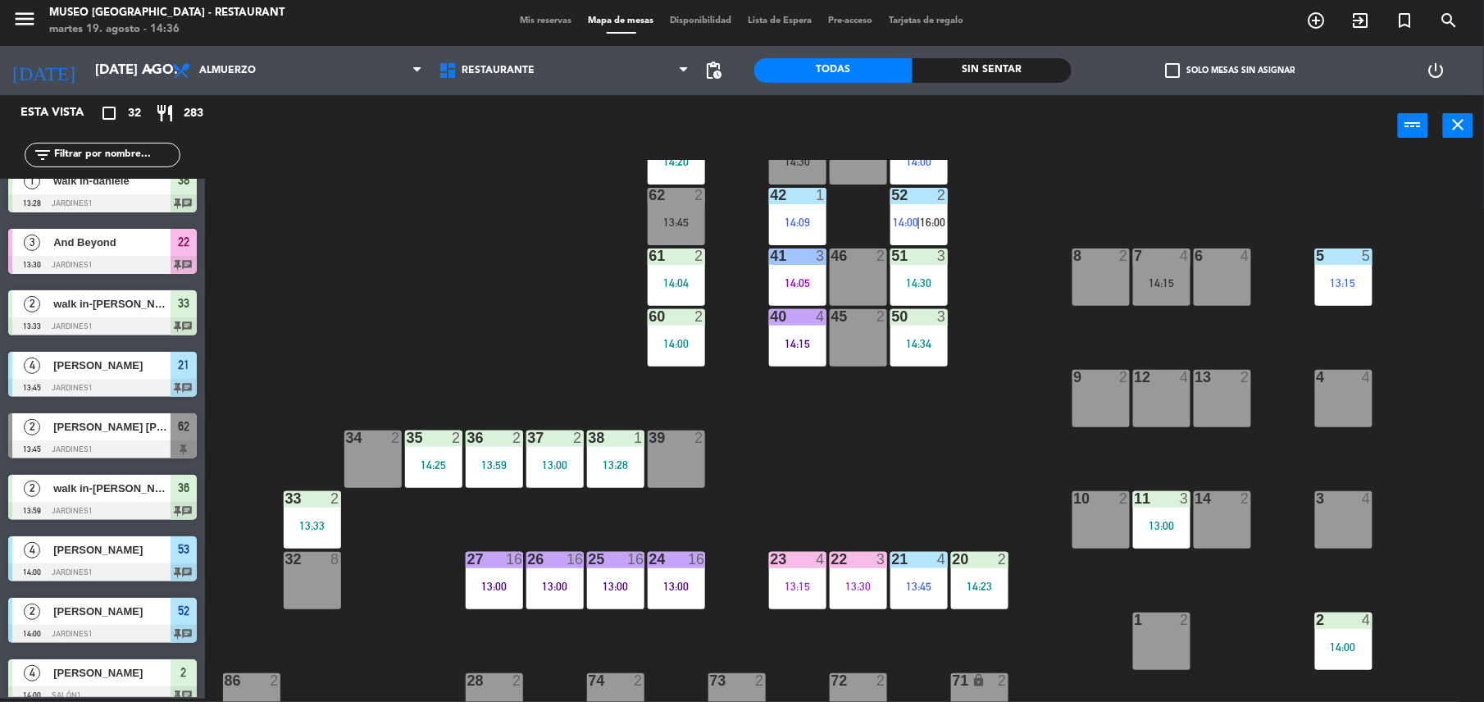
scroll to position [0, 0]
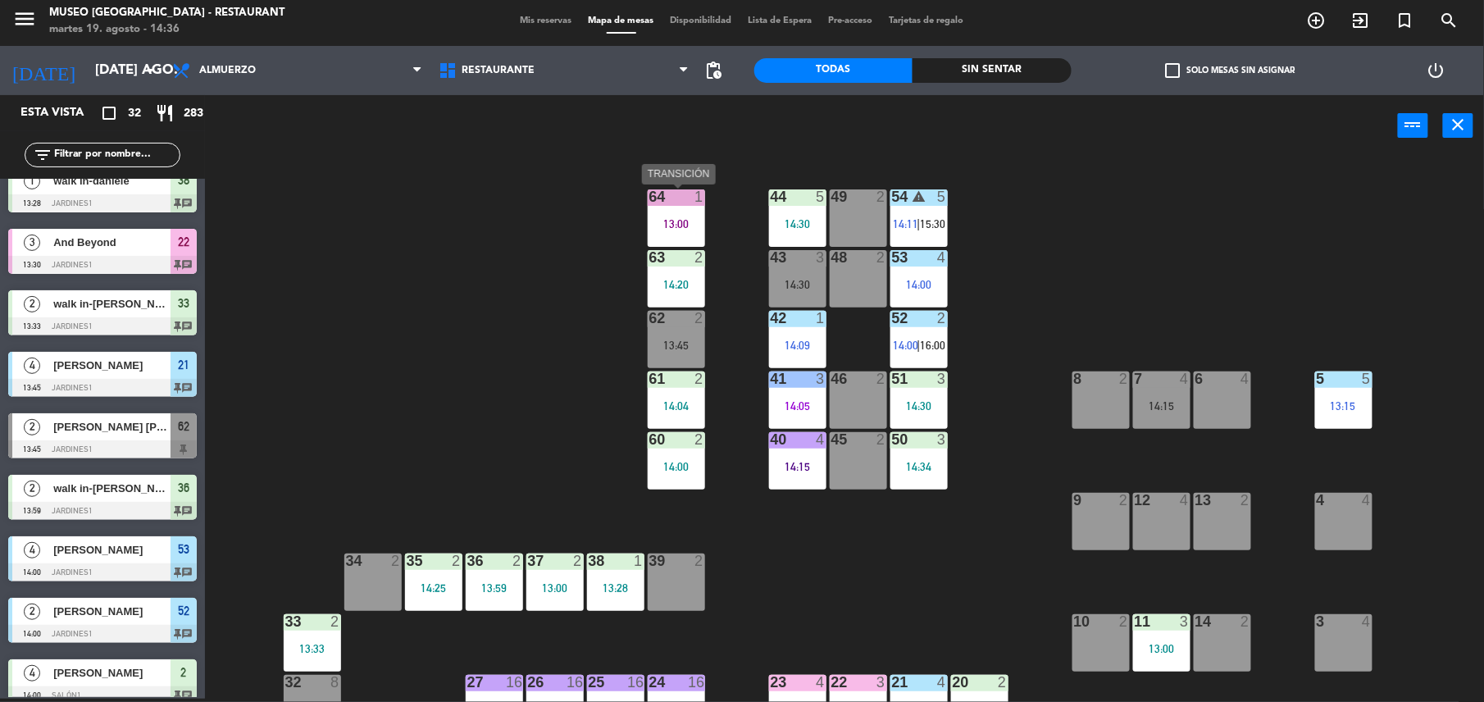
click at [695, 192] on div "1" at bounding box center [699, 196] width 10 height 15
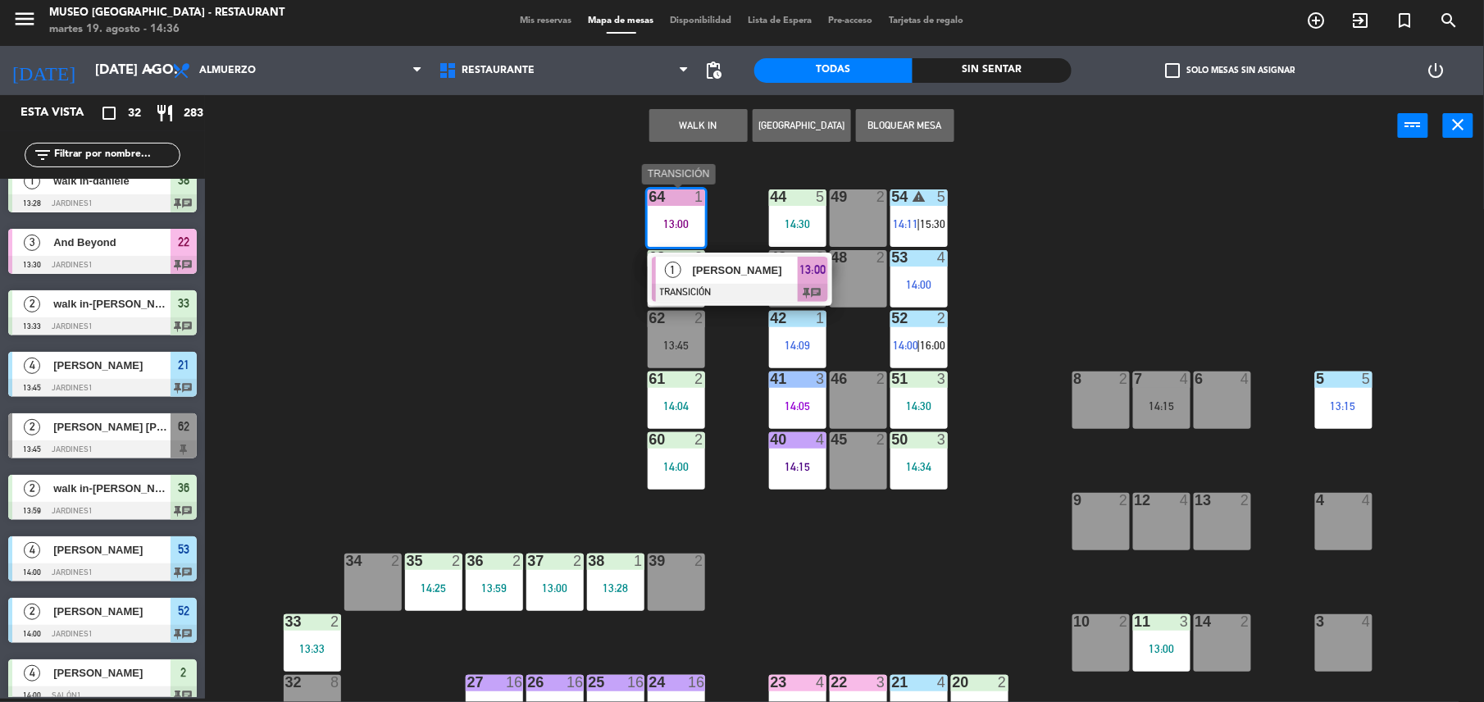
click at [736, 273] on span "[PERSON_NAME]" at bounding box center [745, 270] width 105 height 17
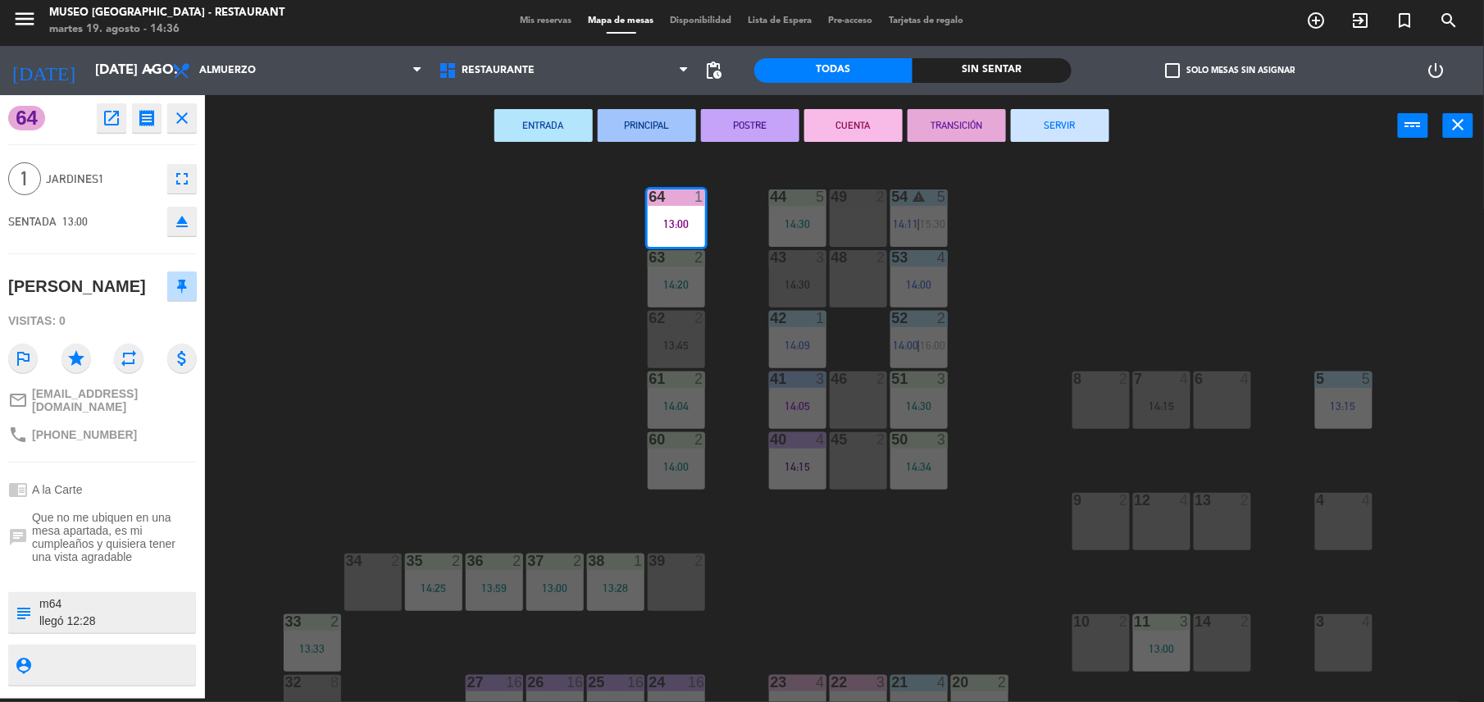
click at [1064, 122] on button "SERVIR" at bounding box center [1060, 125] width 98 height 33
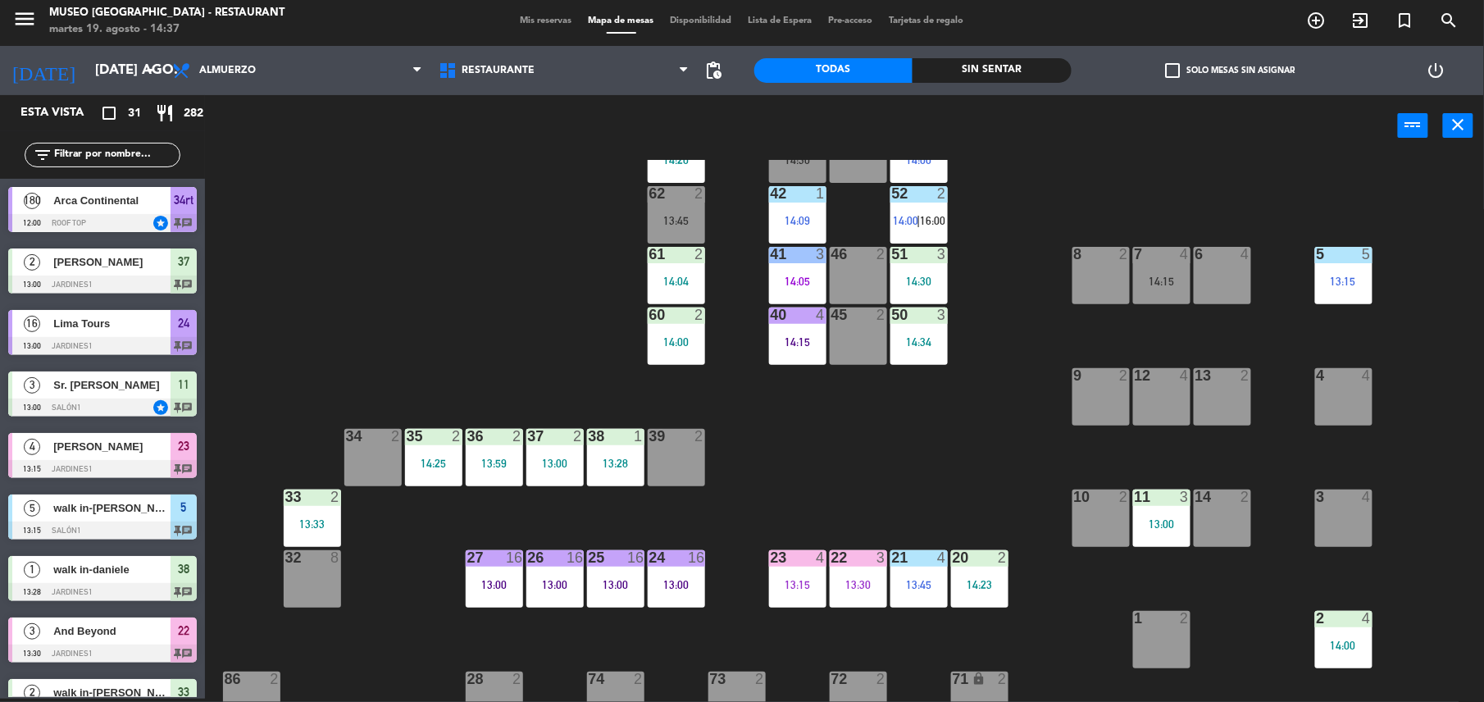
scroll to position [135, 0]
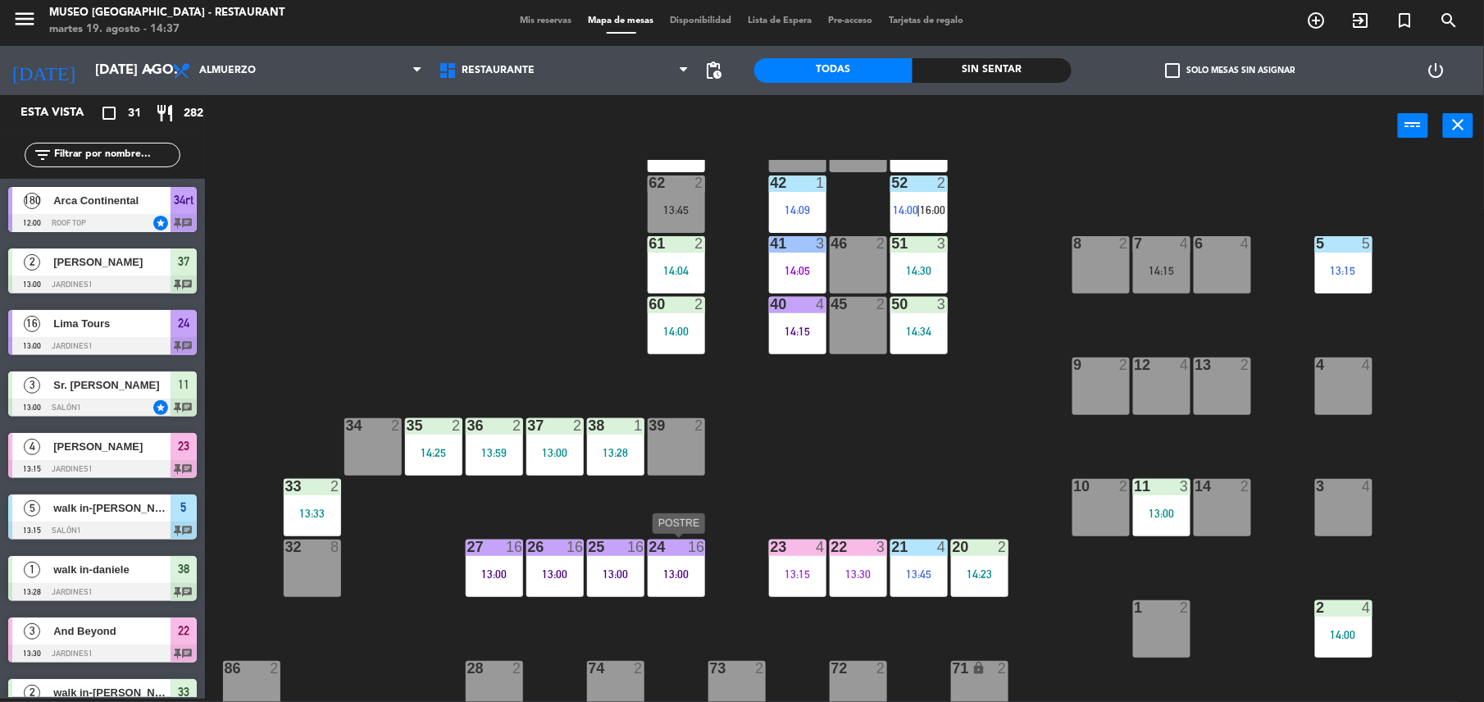
click at [664, 591] on div "24 16 13:00" at bounding box center [676, 567] width 57 height 57
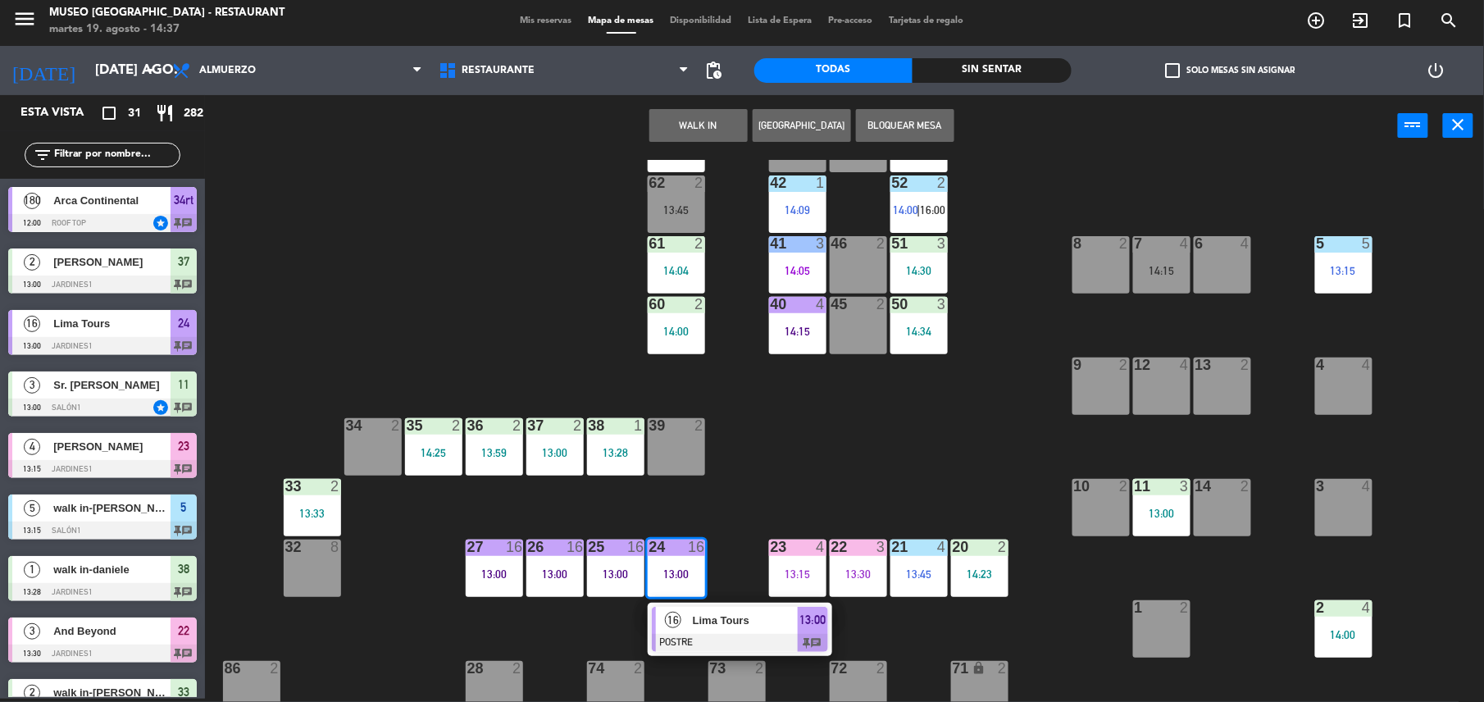
click at [686, 611] on div "16" at bounding box center [673, 620] width 35 height 27
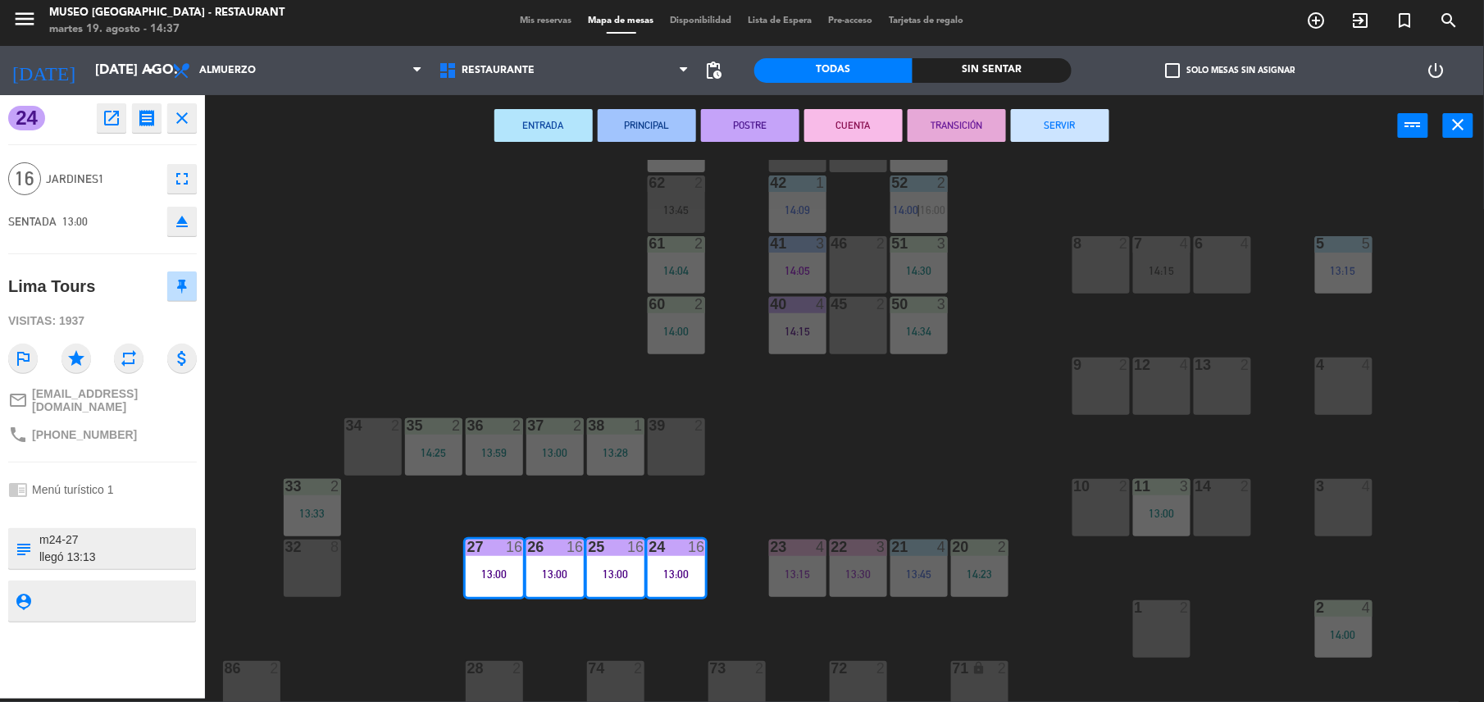
click at [961, 125] on button "TRANSICIÓN" at bounding box center [956, 125] width 98 height 33
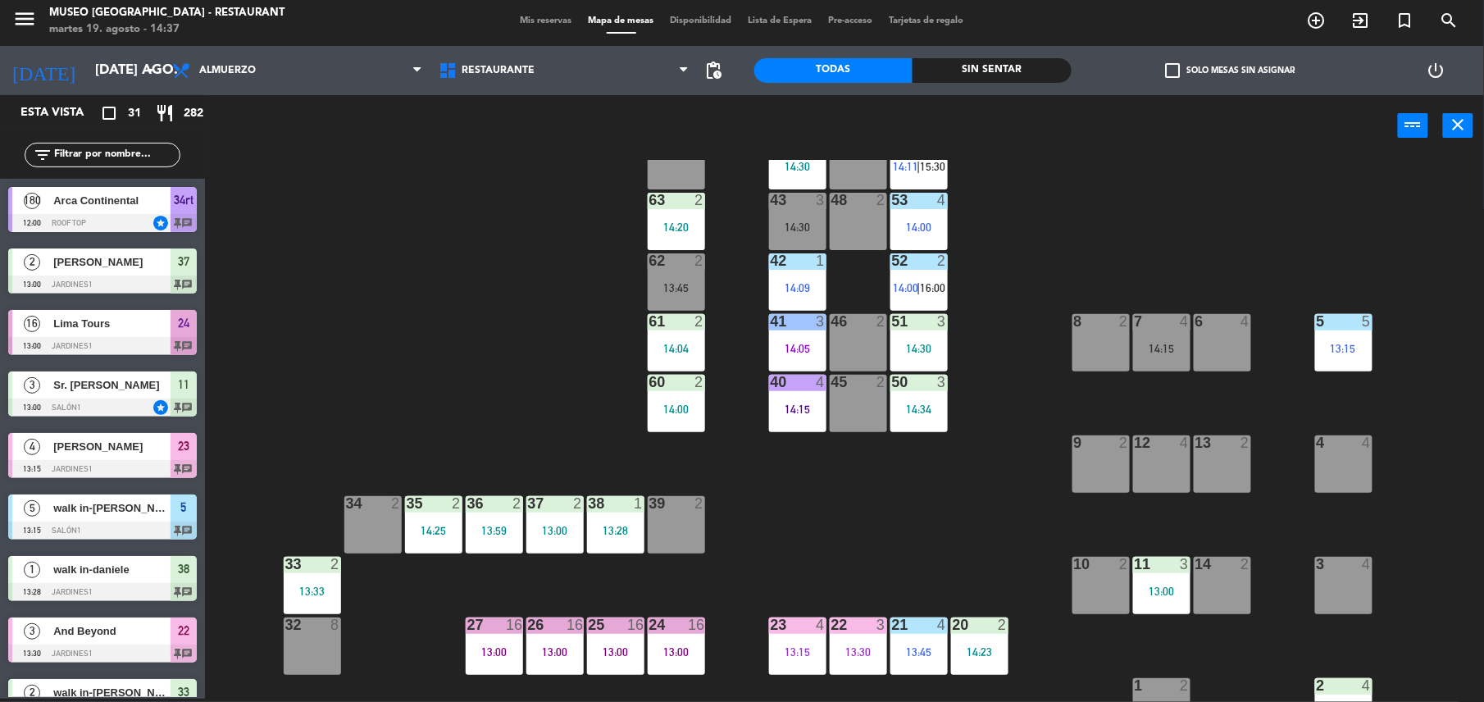
scroll to position [0, 0]
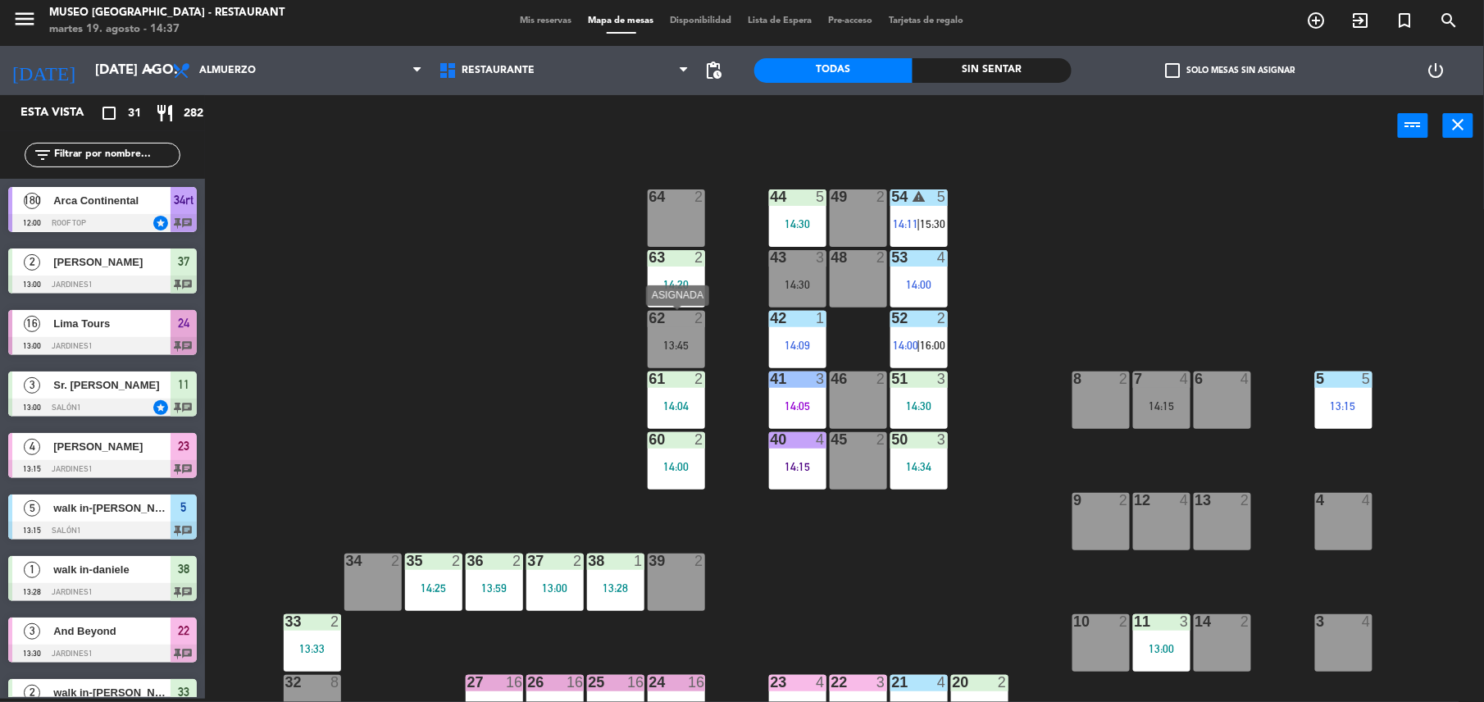
click at [686, 334] on div "62 2 13:45" at bounding box center [676, 339] width 57 height 57
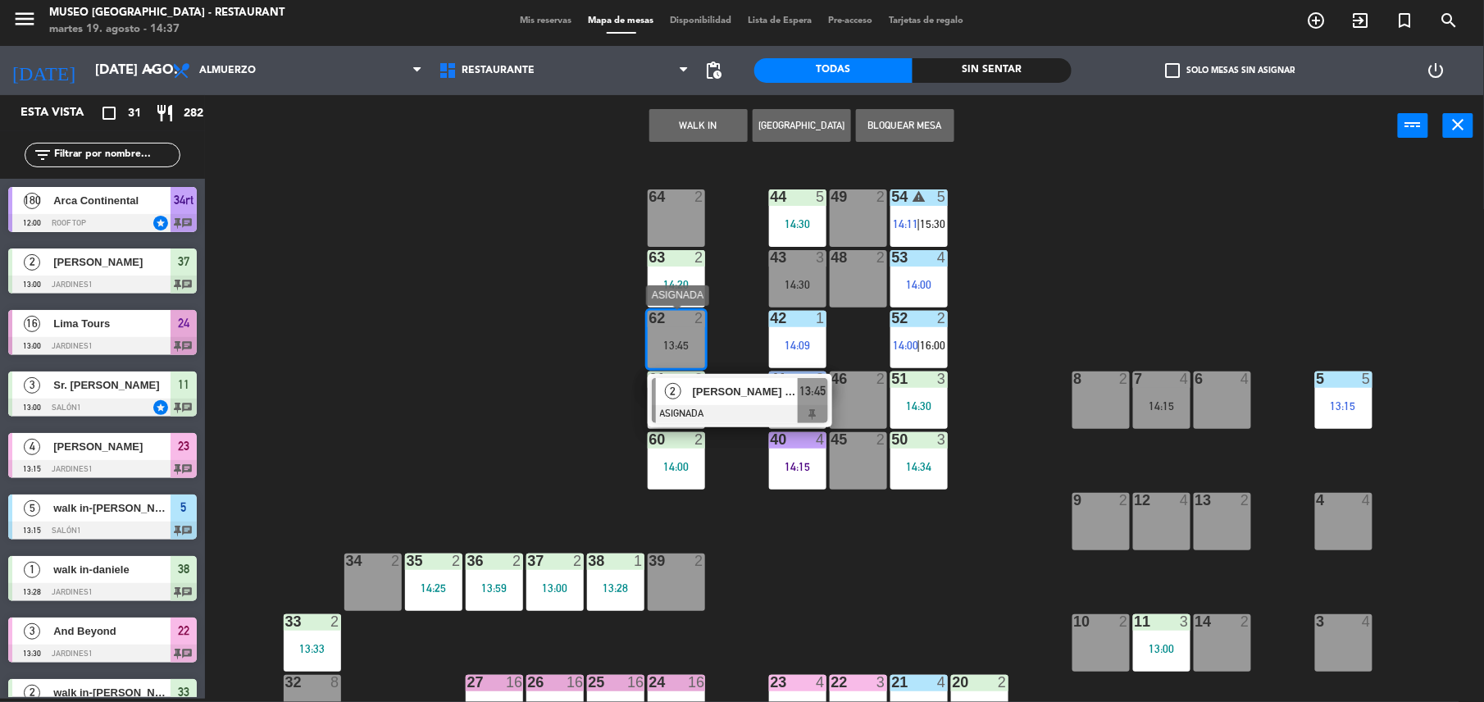
click at [733, 407] on div at bounding box center [740, 414] width 176 height 18
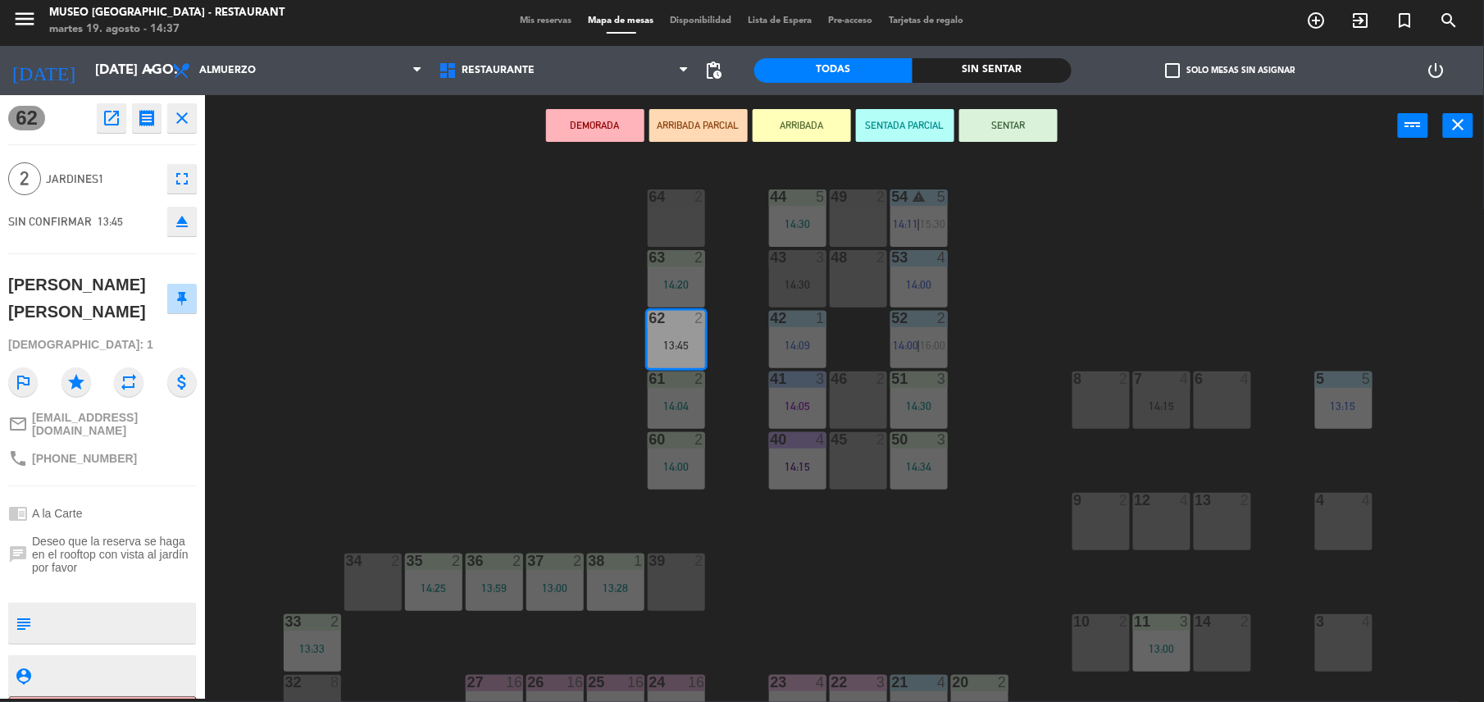
click at [98, 110] on button "open_in_new" at bounding box center [112, 118] width 30 height 30
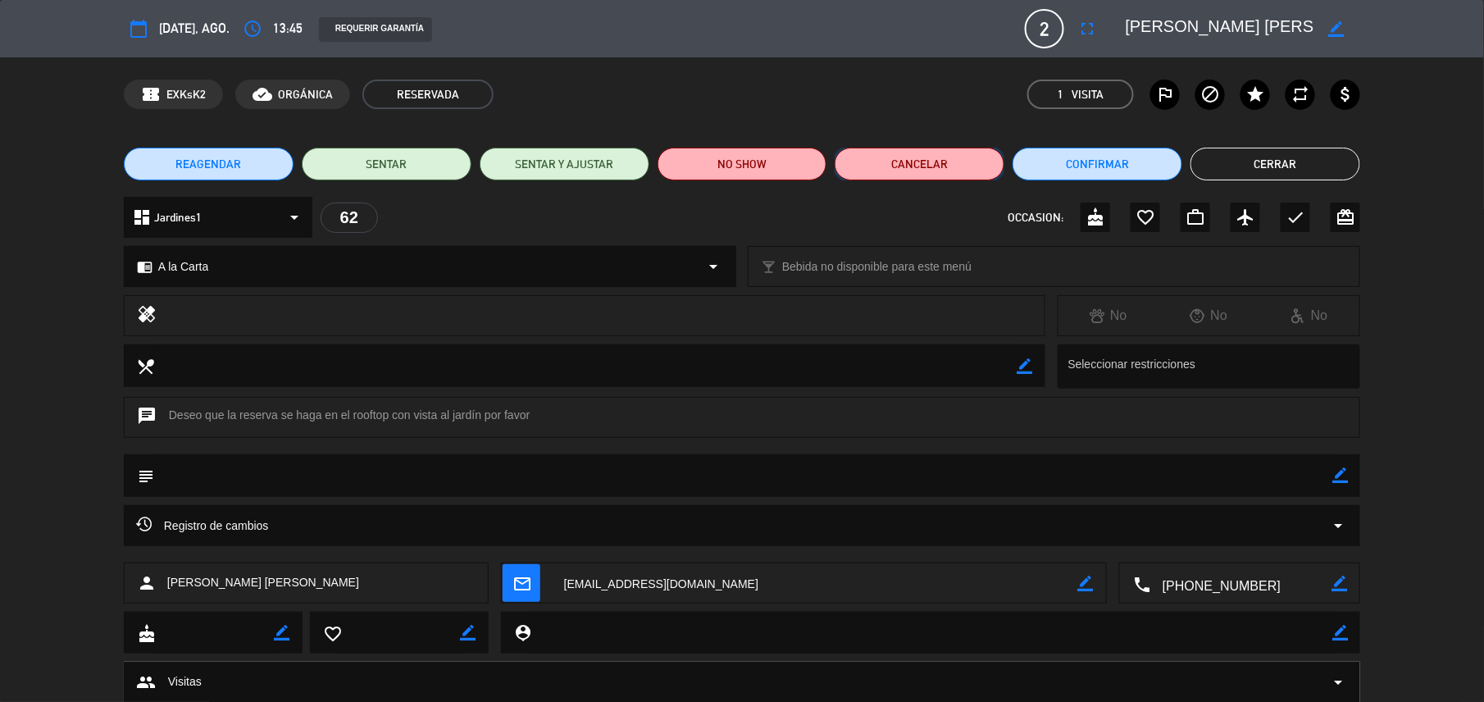
click at [851, 156] on button "Cancelar" at bounding box center [920, 164] width 170 height 33
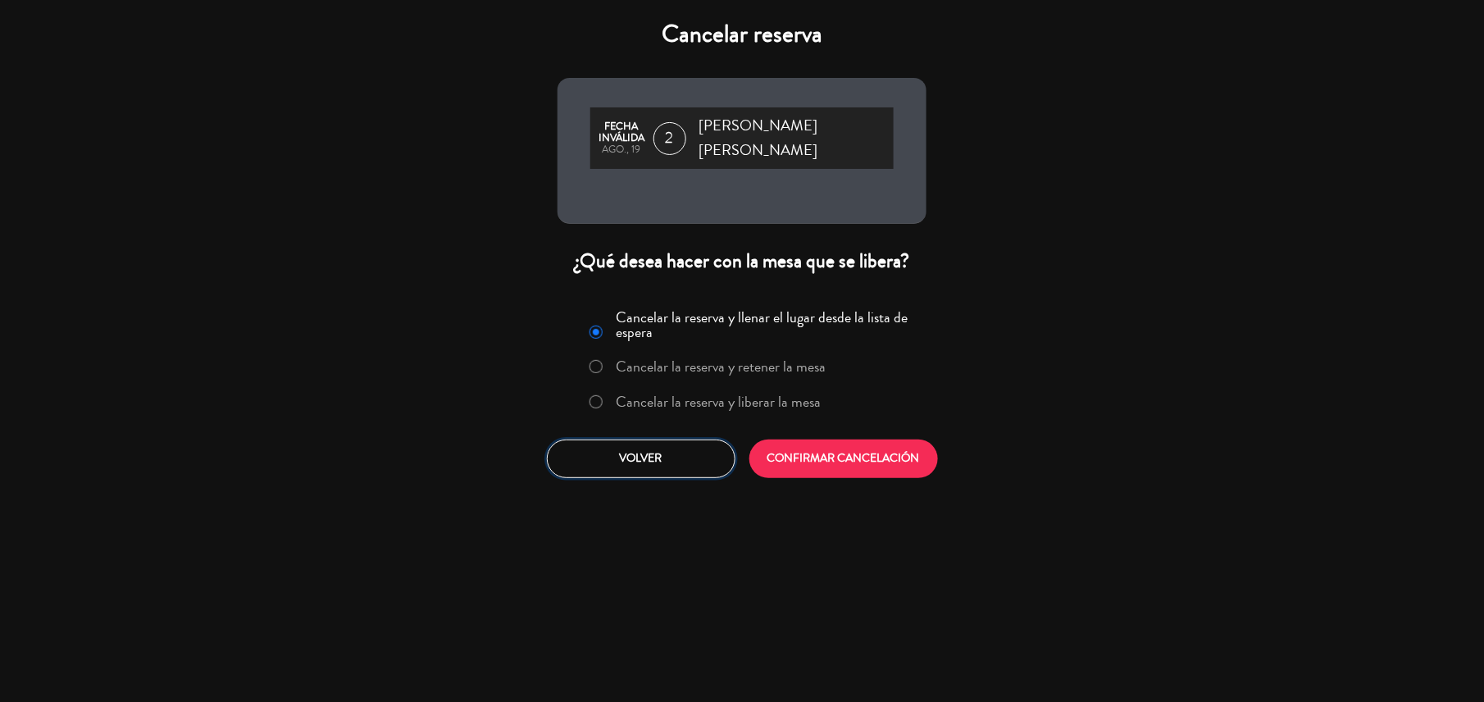
click at [709, 459] on button "Volver" at bounding box center [641, 458] width 189 height 39
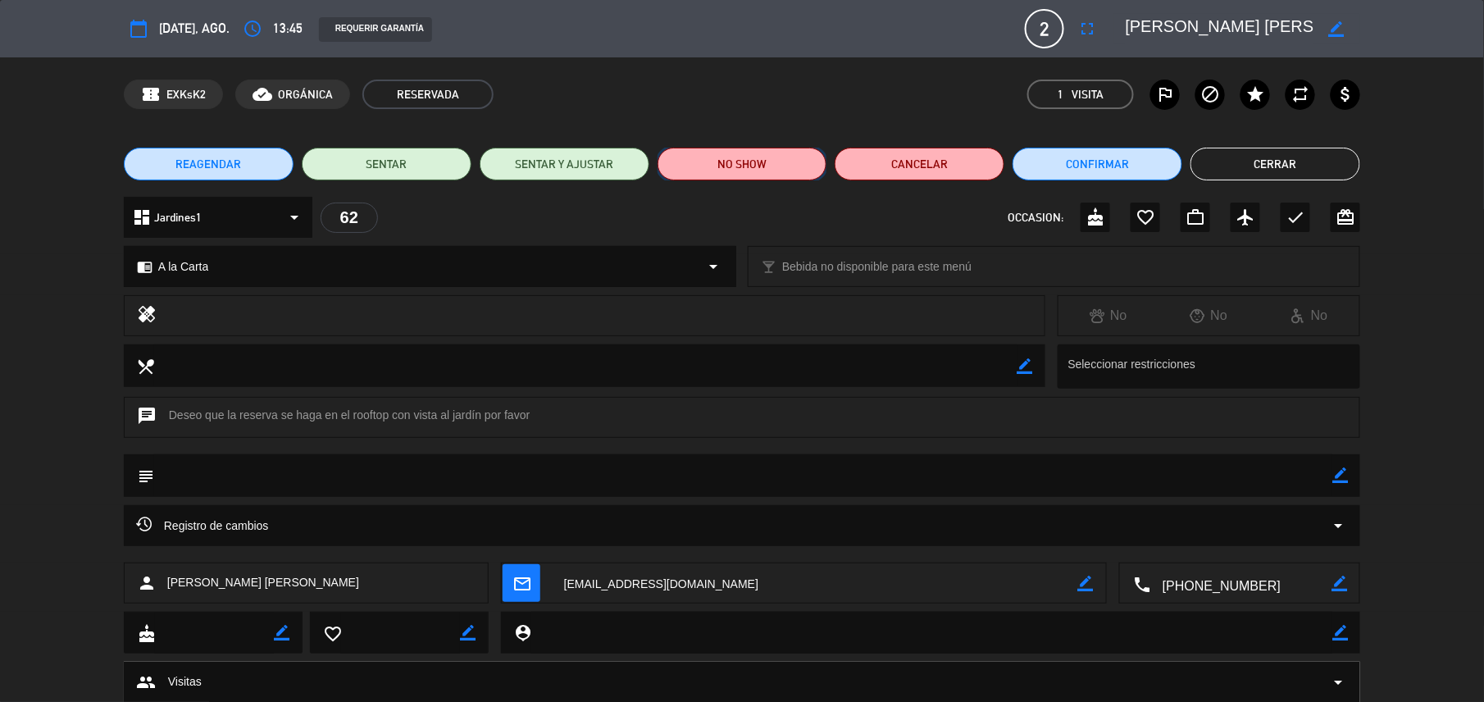
click at [715, 179] on button "NO SHOW" at bounding box center [742, 164] width 170 height 33
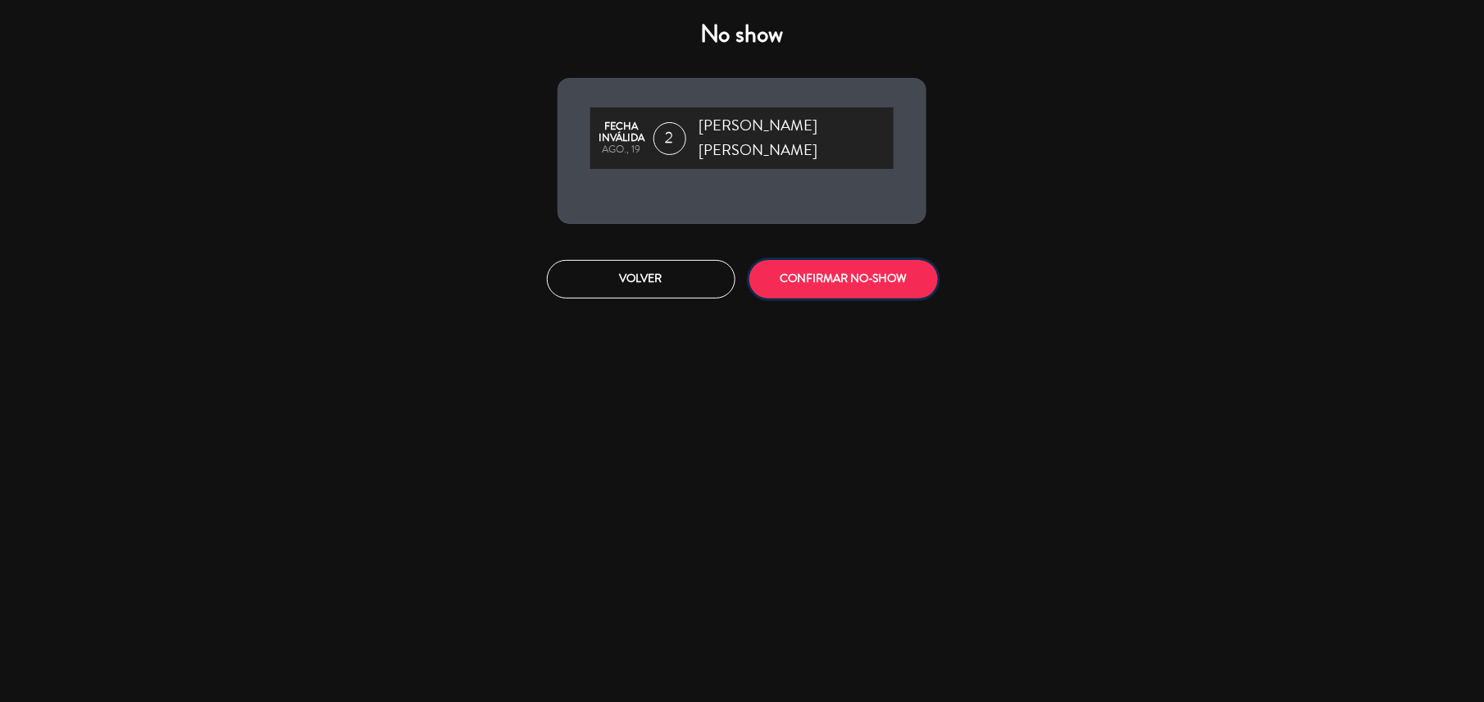
click at [780, 261] on button "CONFIRMAR NO-SHOW" at bounding box center [843, 279] width 189 height 39
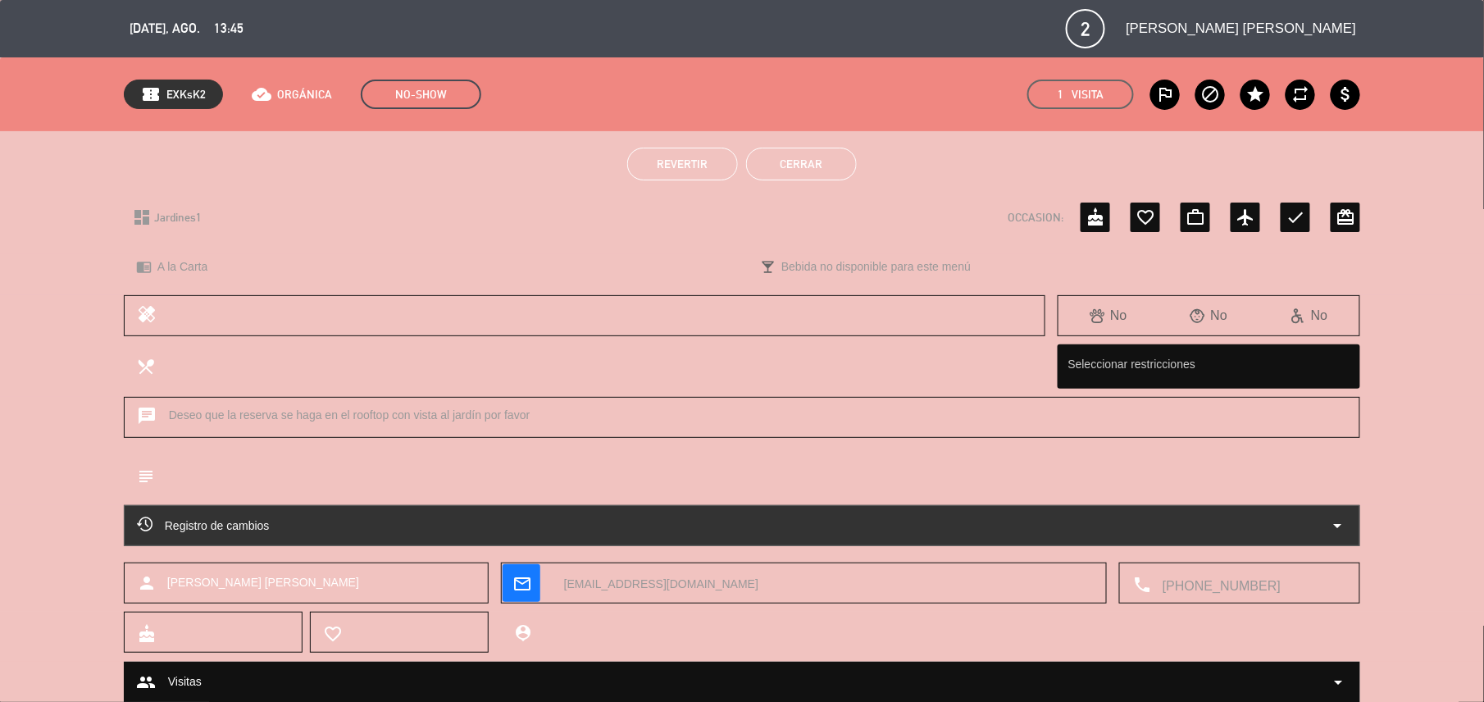
click at [836, 172] on button "Cerrar" at bounding box center [801, 164] width 111 height 33
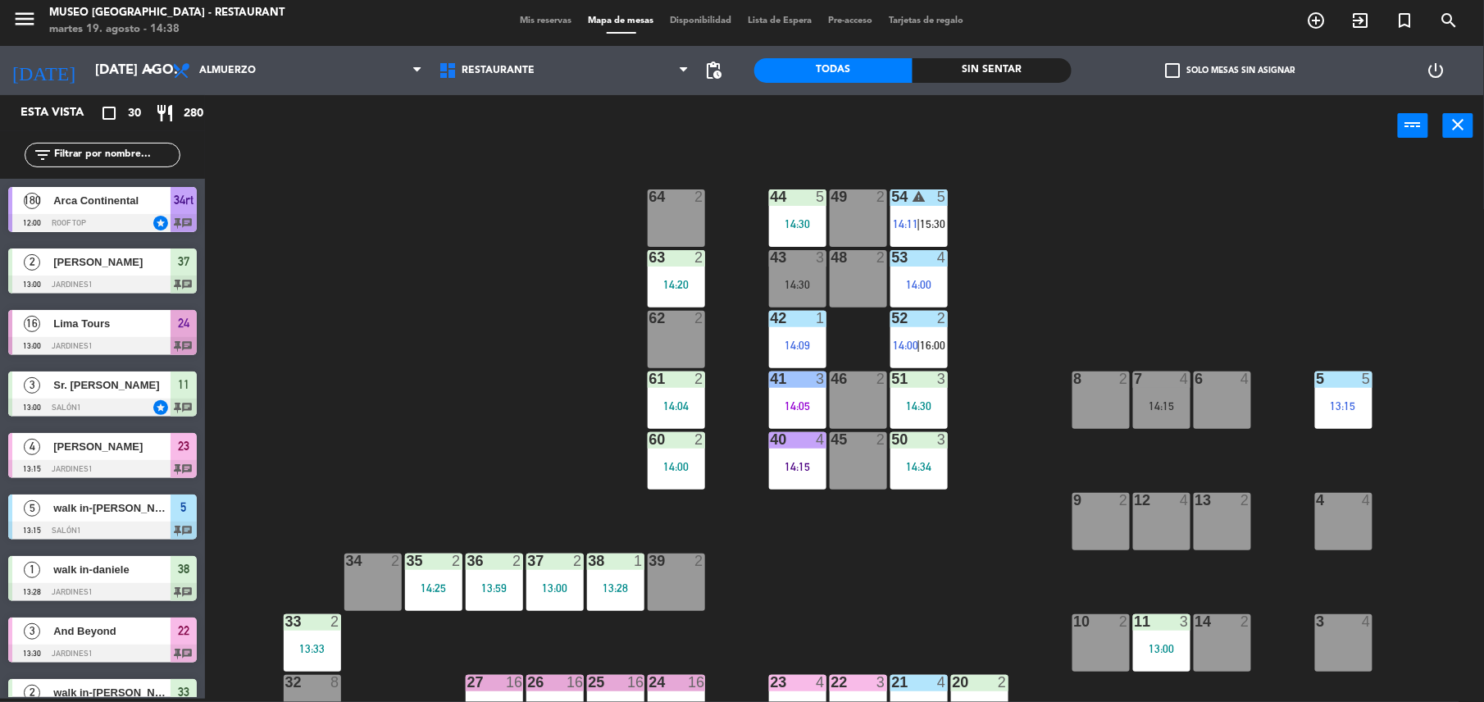
click at [680, 335] on div "62 2" at bounding box center [676, 339] width 57 height 57
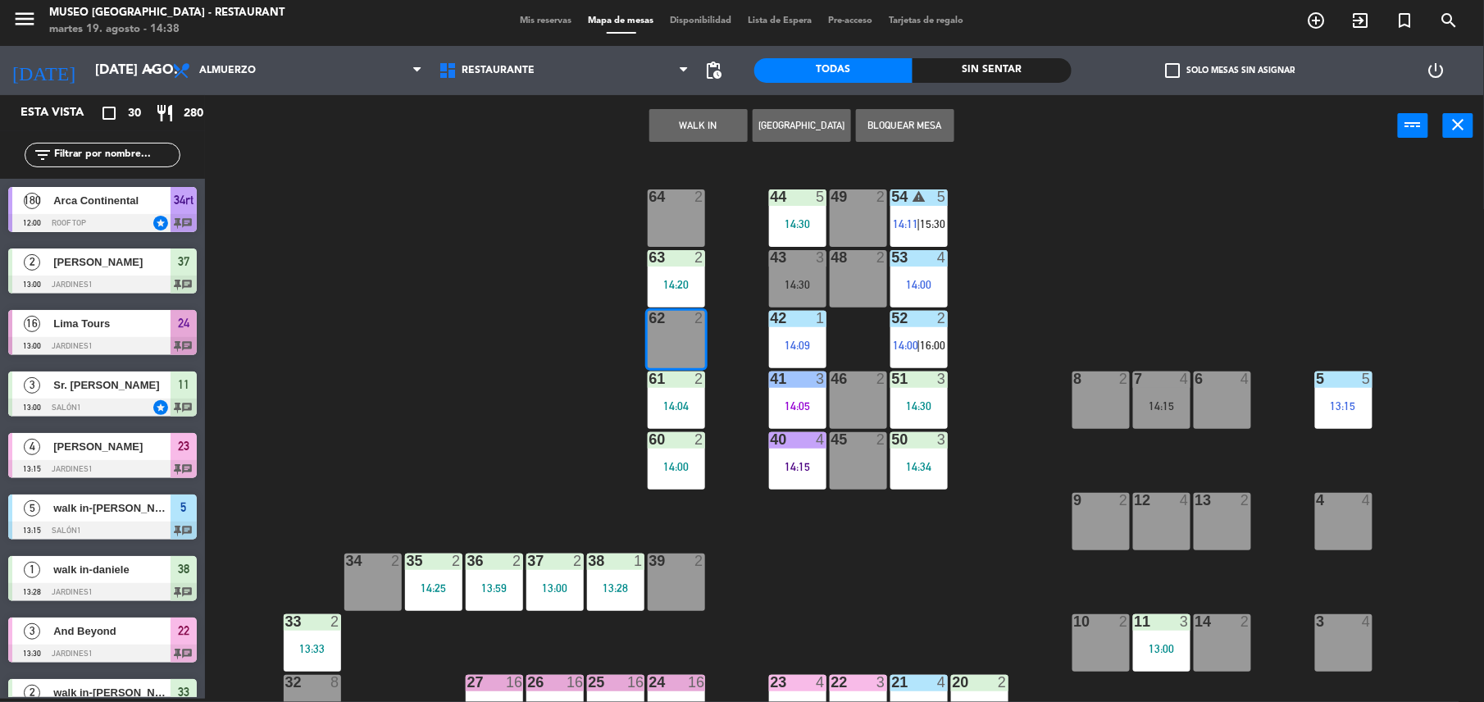
click at [703, 125] on button "WALK IN" at bounding box center [698, 125] width 98 height 33
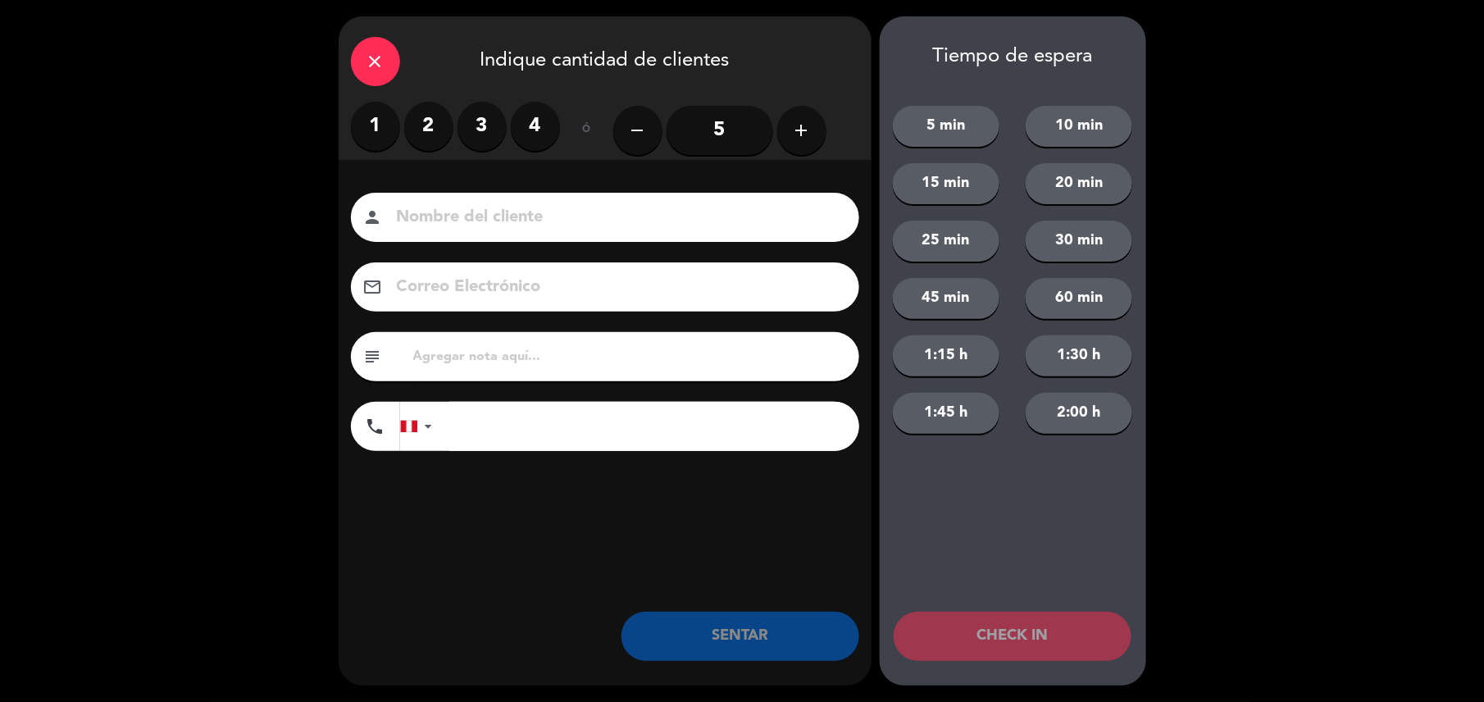
click at [741, 211] on input at bounding box center [616, 217] width 443 height 29
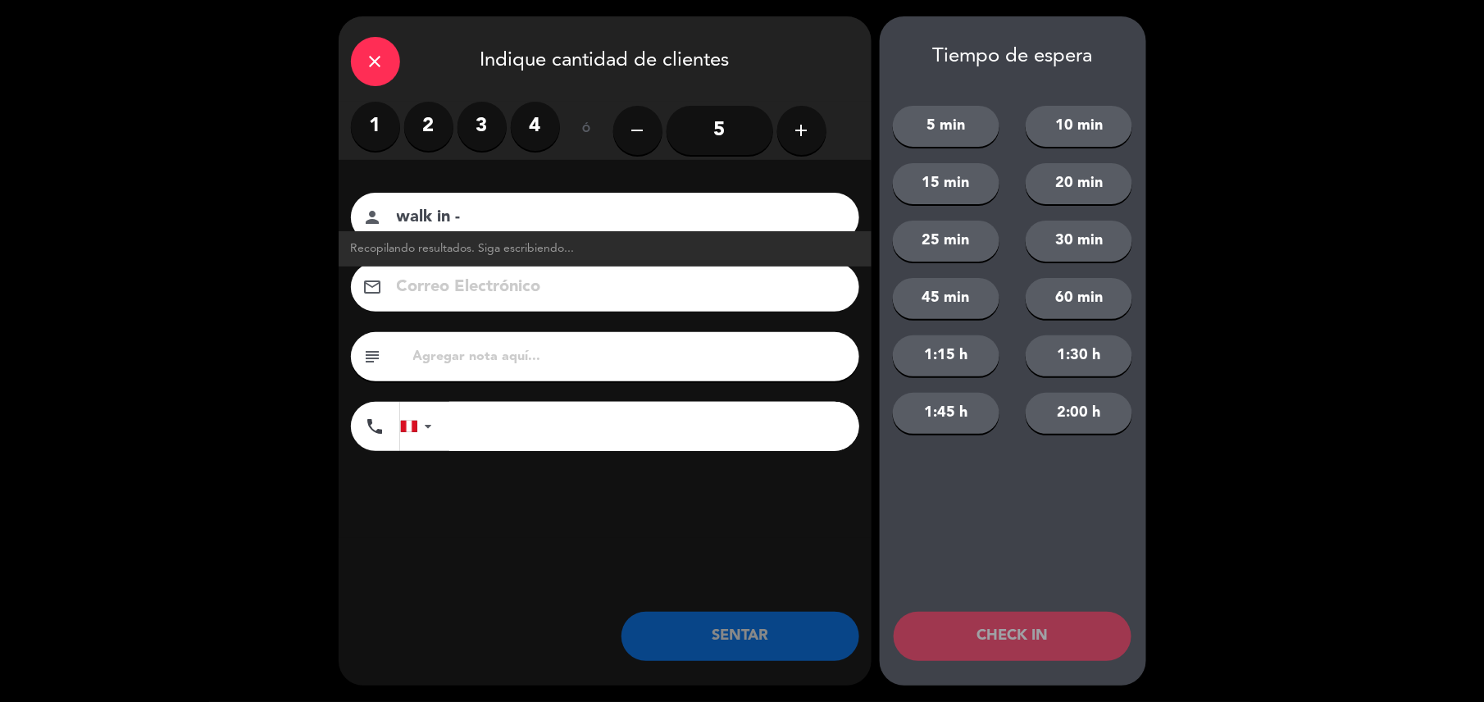
click at [649, 549] on div "close Indique cantidad de clientes 1 2 3 4 ó remove 5 add Nombre del cliente pe…" at bounding box center [605, 350] width 533 height 669
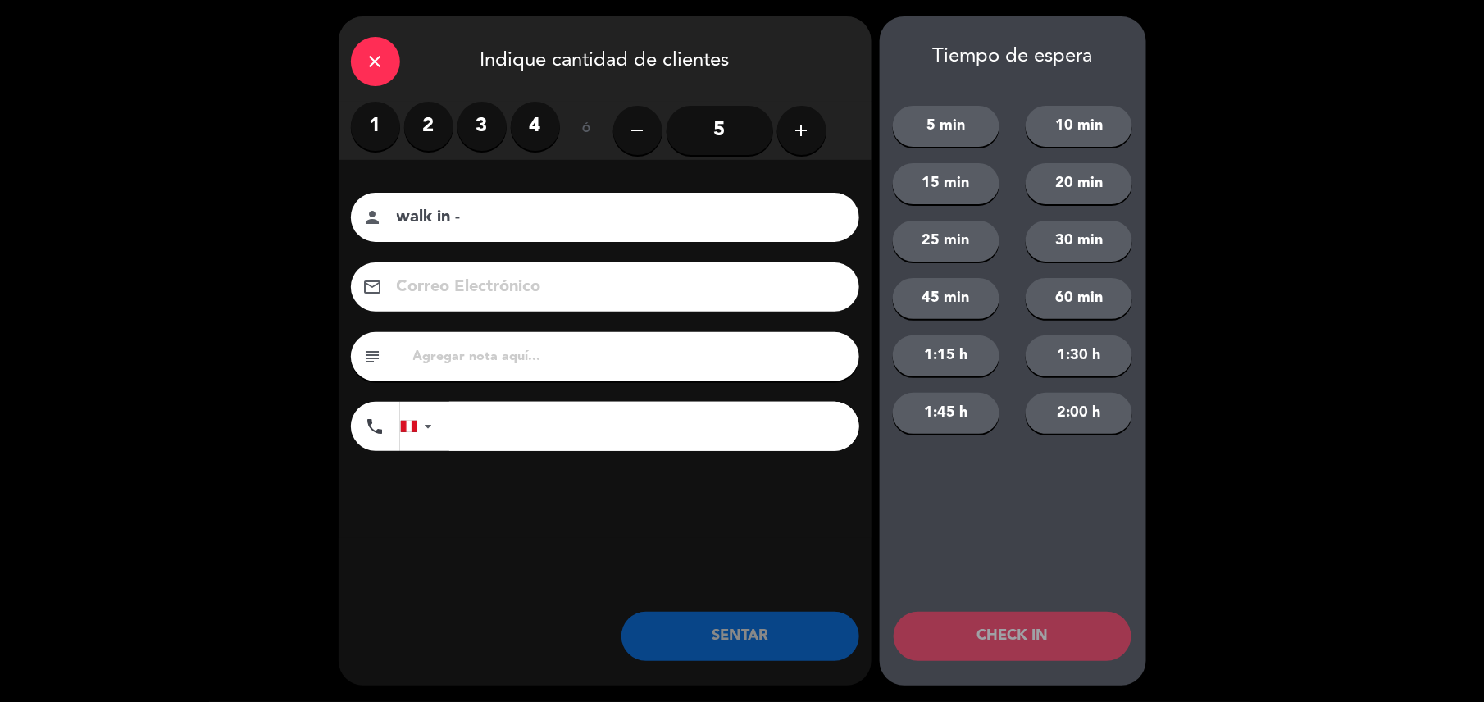
click at [558, 215] on input "walk in -" at bounding box center [616, 217] width 443 height 29
click at [519, 211] on input "walk in -" at bounding box center [616, 217] width 443 height 29
type input "walk in - luca"
click at [587, 427] on input "tel" at bounding box center [654, 426] width 410 height 49
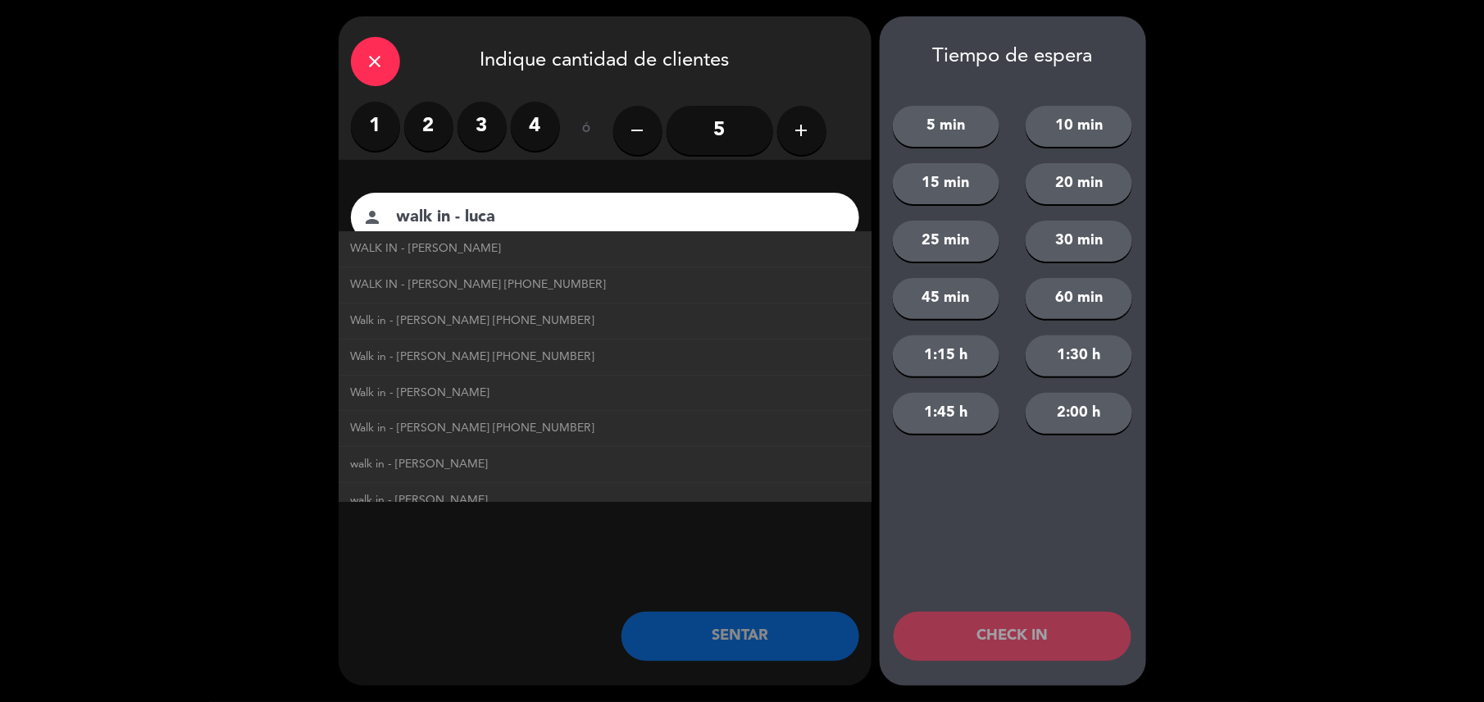
click at [612, 569] on div "close Indique cantidad de clientes 1 2 3 4 ó remove 5 add Nombre del cliente pe…" at bounding box center [605, 350] width 533 height 669
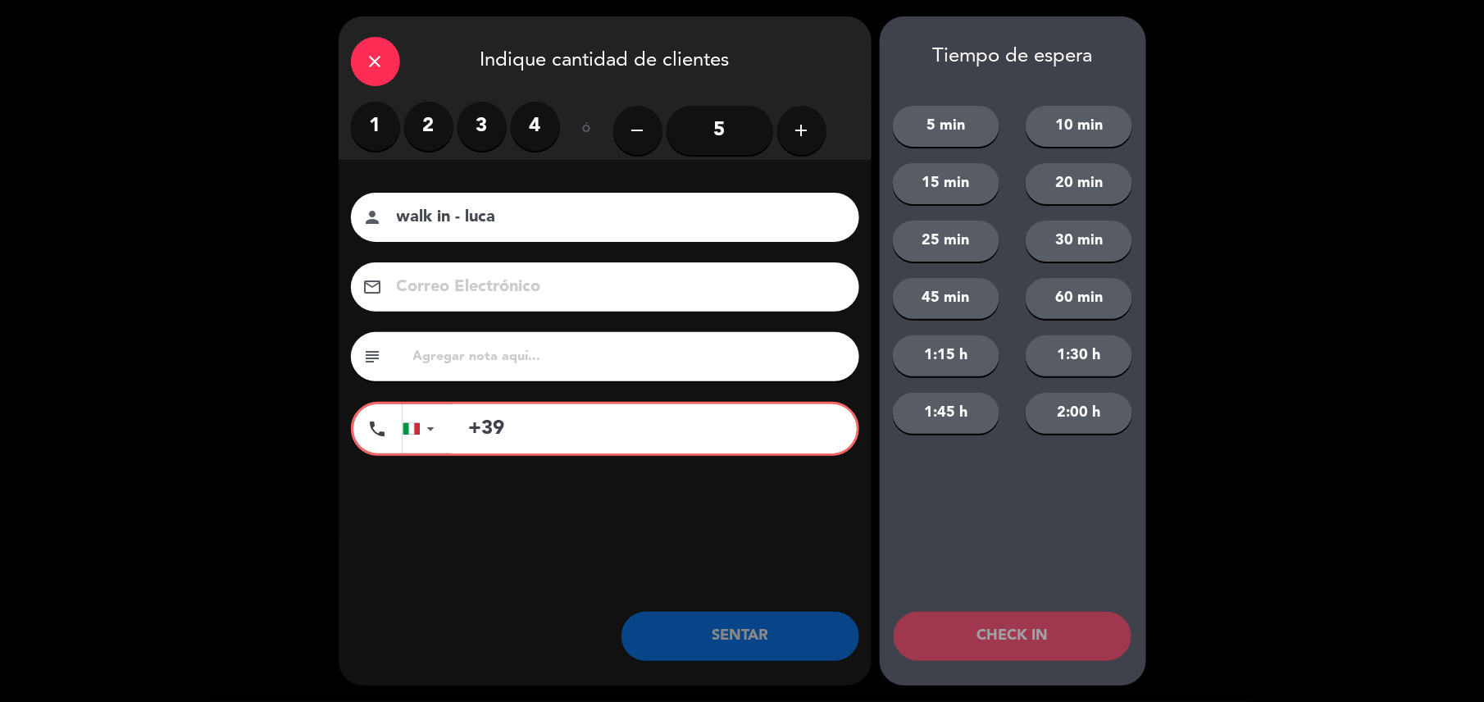
click at [565, 433] on input "+39" at bounding box center [654, 428] width 405 height 49
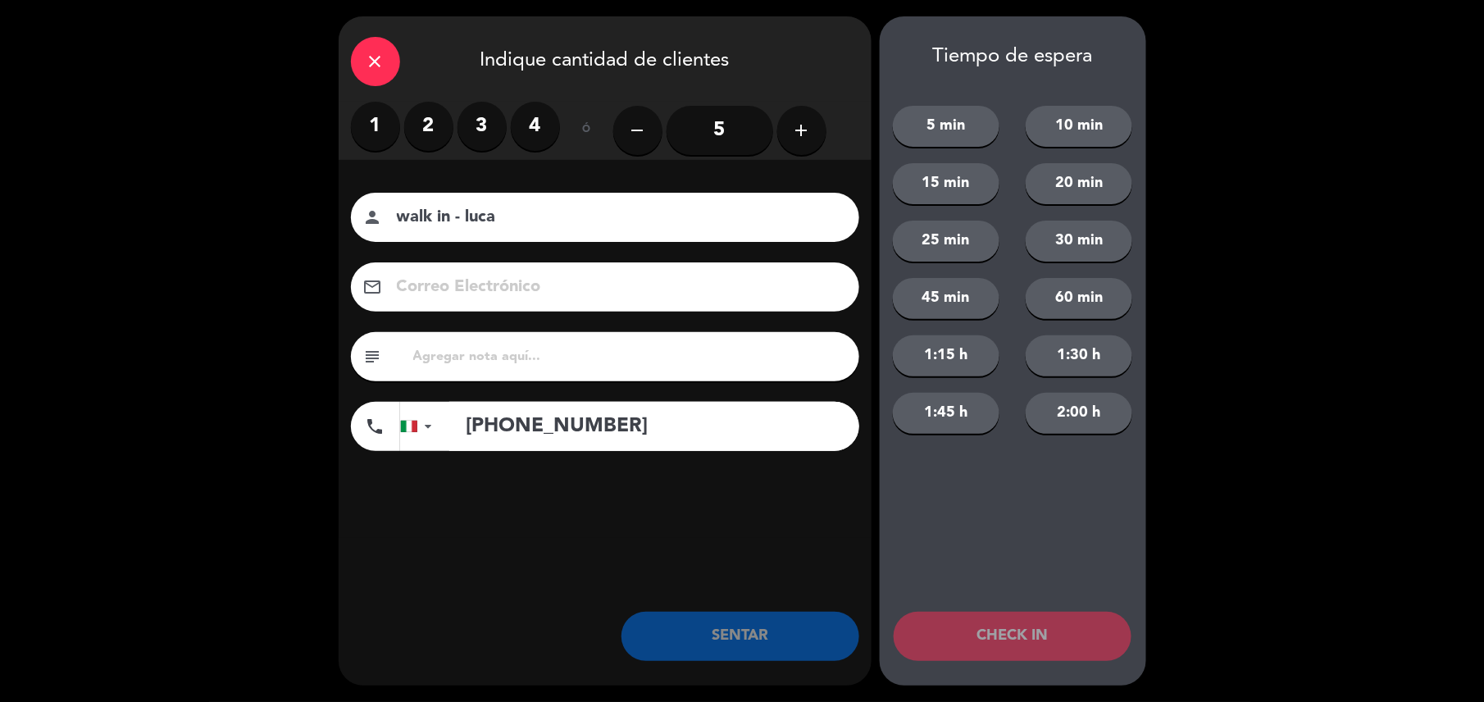
type input "+393934356896"
click at [427, 108] on label "2" at bounding box center [428, 126] width 49 height 49
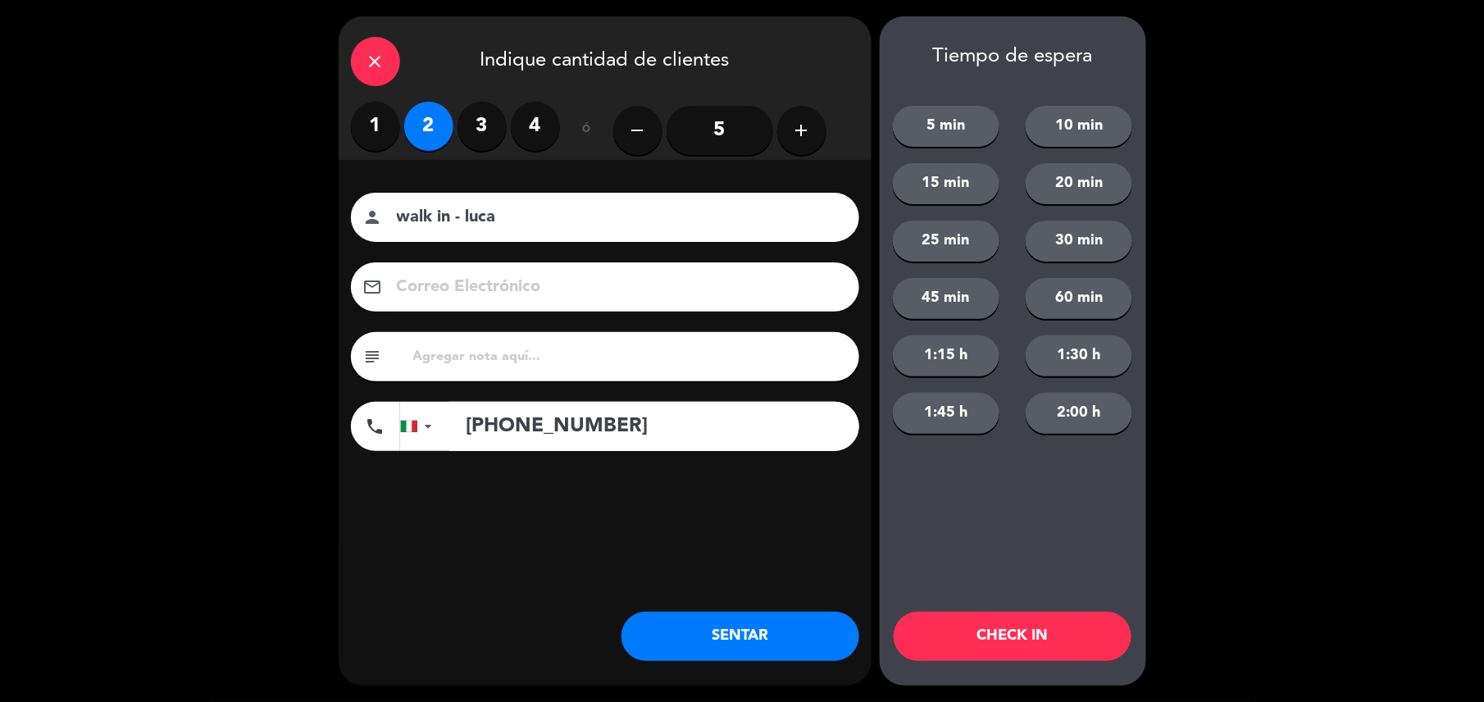
click at [676, 362] on input "text" at bounding box center [629, 356] width 435 height 23
type input "m62"
click at [797, 656] on button "SENTAR" at bounding box center [740, 636] width 238 height 49
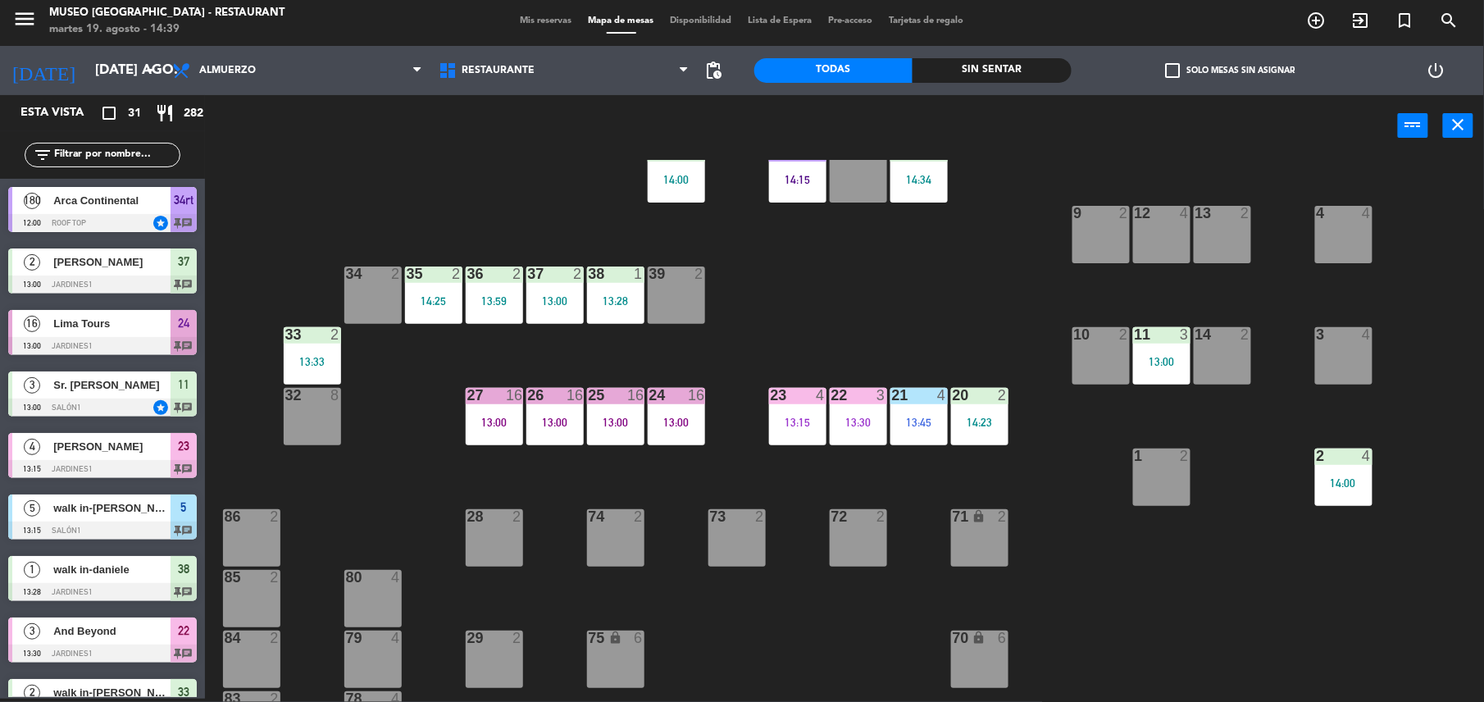
scroll to position [289, 0]
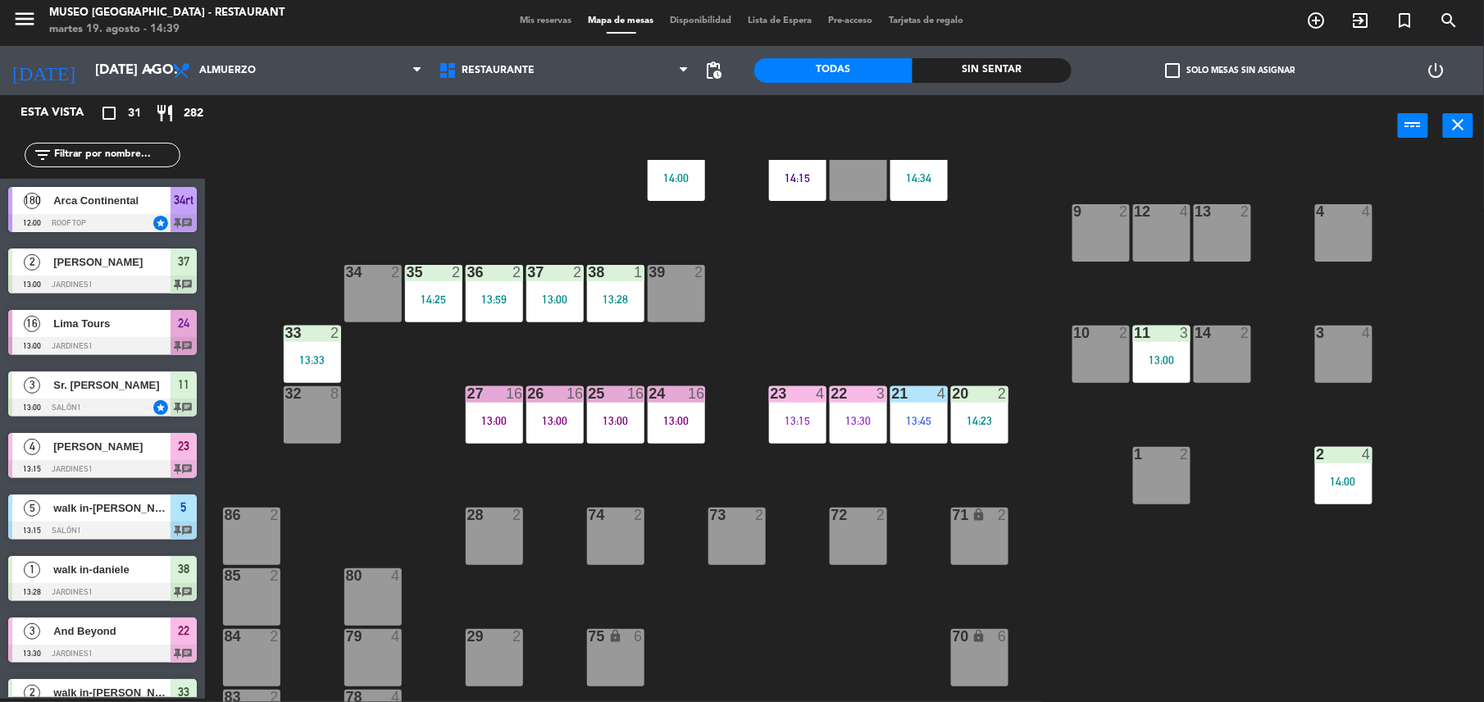
click at [148, 151] on input "text" at bounding box center [115, 155] width 127 height 18
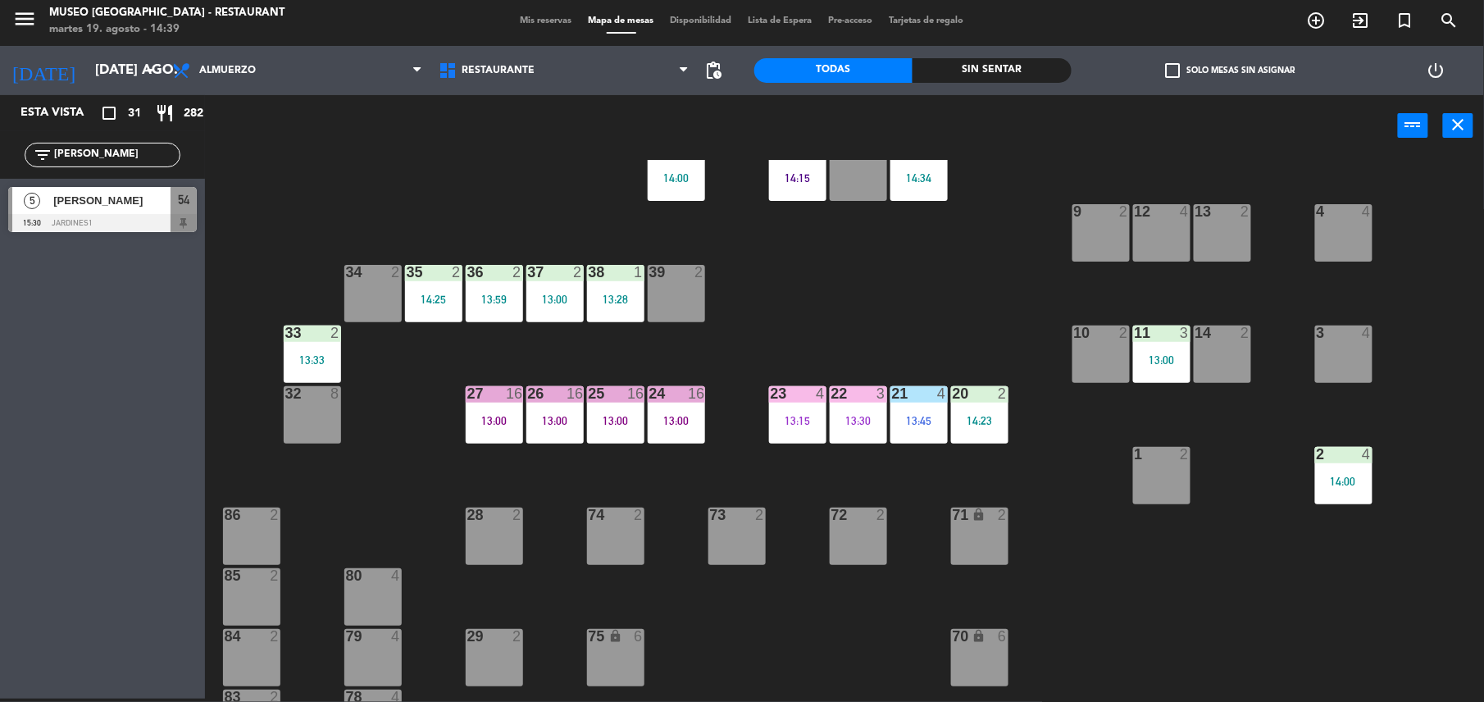
type input "lou"
click at [145, 218] on div at bounding box center [102, 223] width 189 height 18
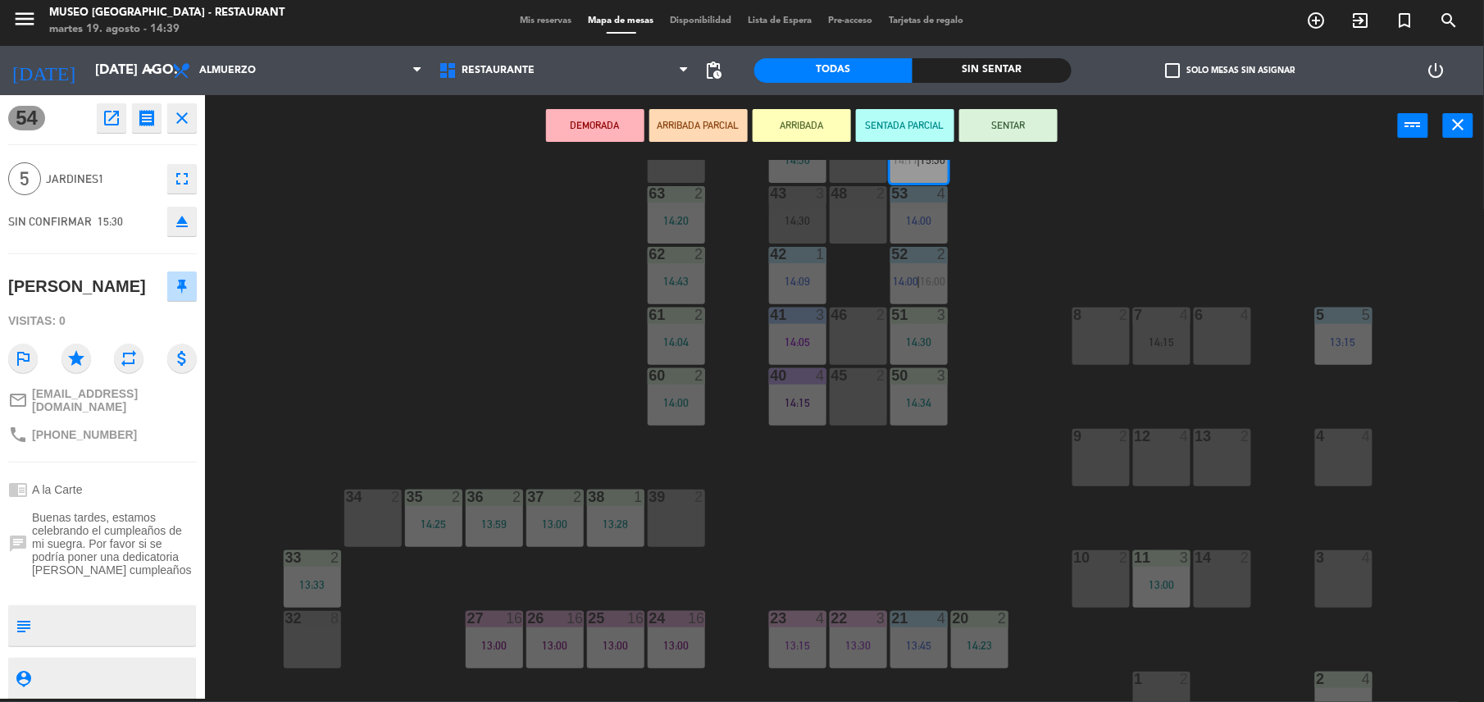
scroll to position [0, 0]
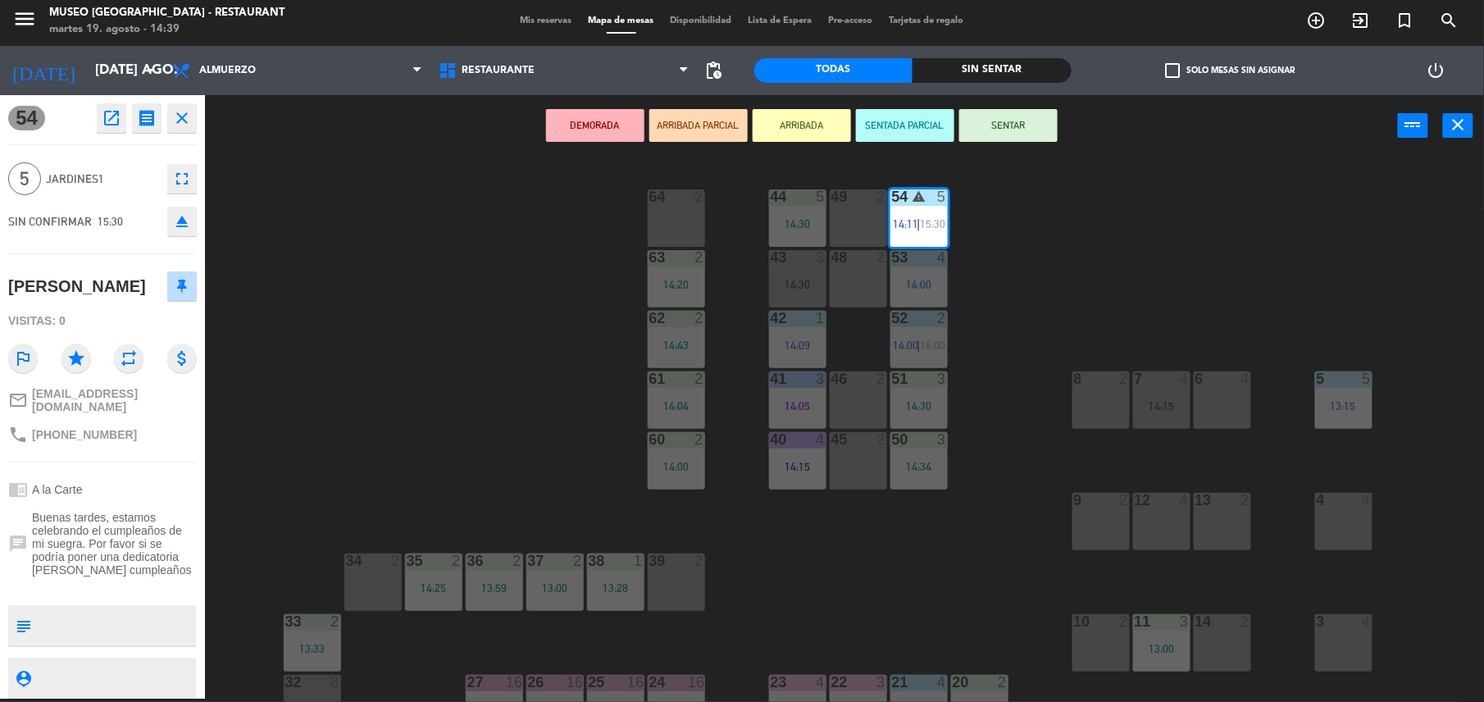
click at [994, 424] on div "44 5 14:30 49 2 54 warning 5 14:11 | 15:30 64 2 48 2 53 4 14:00 63 2 14:20 43 3…" at bounding box center [852, 431] width 1264 height 542
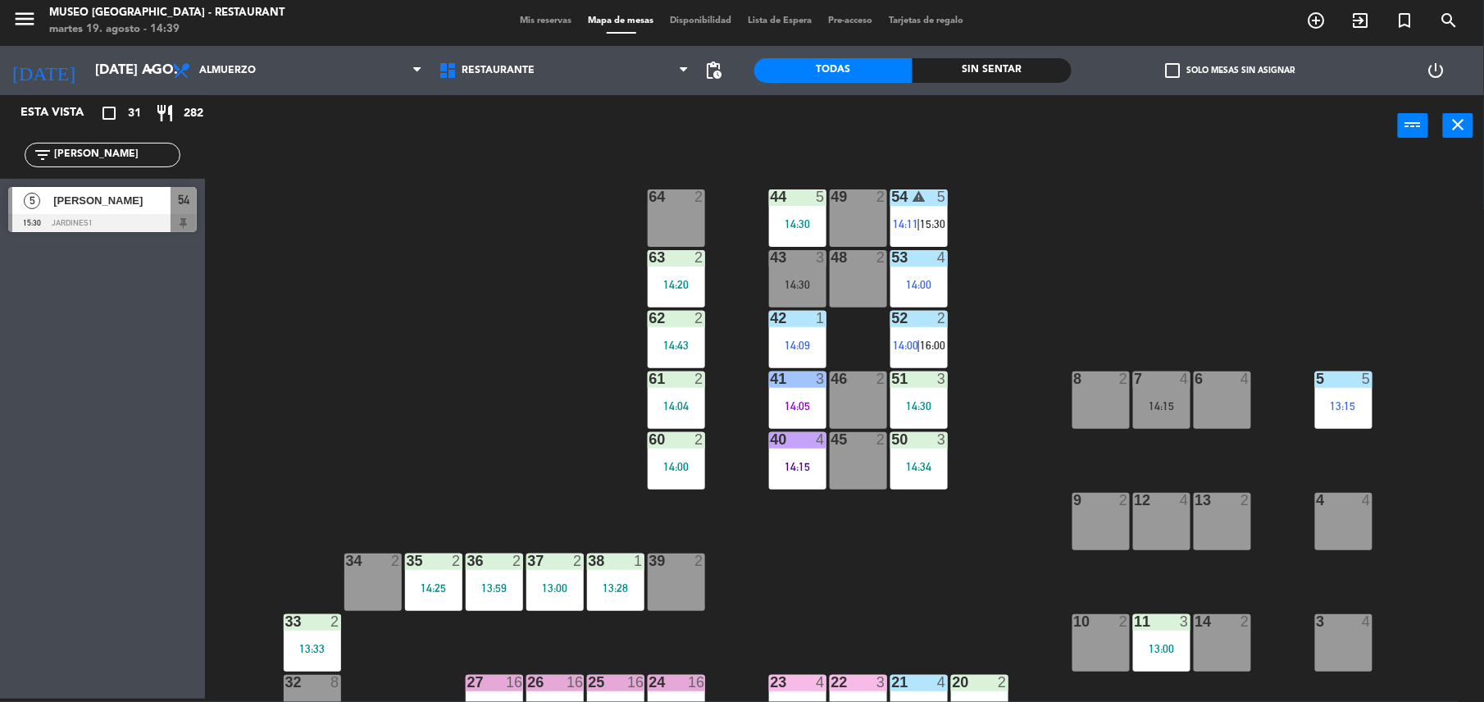
click at [798, 271] on div "43 3 14:30" at bounding box center [797, 278] width 57 height 57
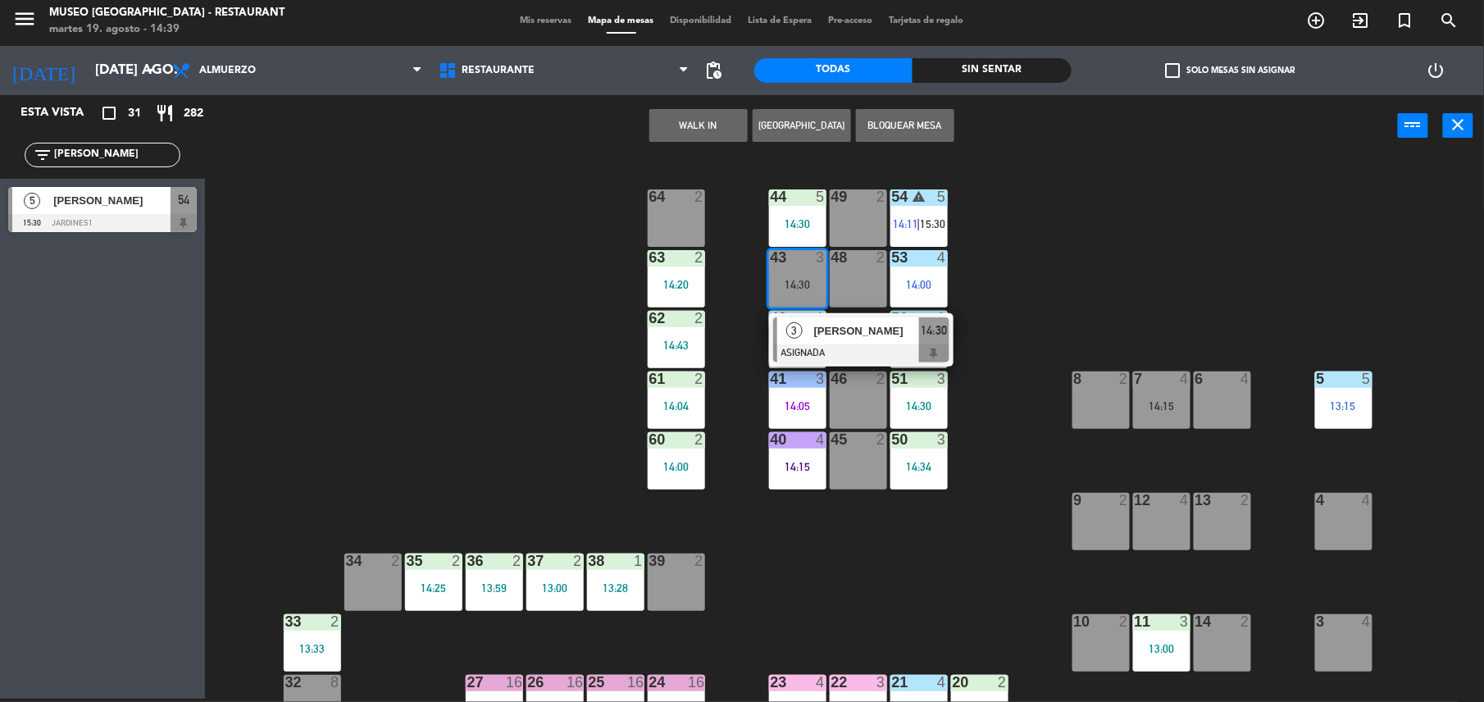
click at [840, 341] on div "Alexandre Marine" at bounding box center [865, 330] width 107 height 27
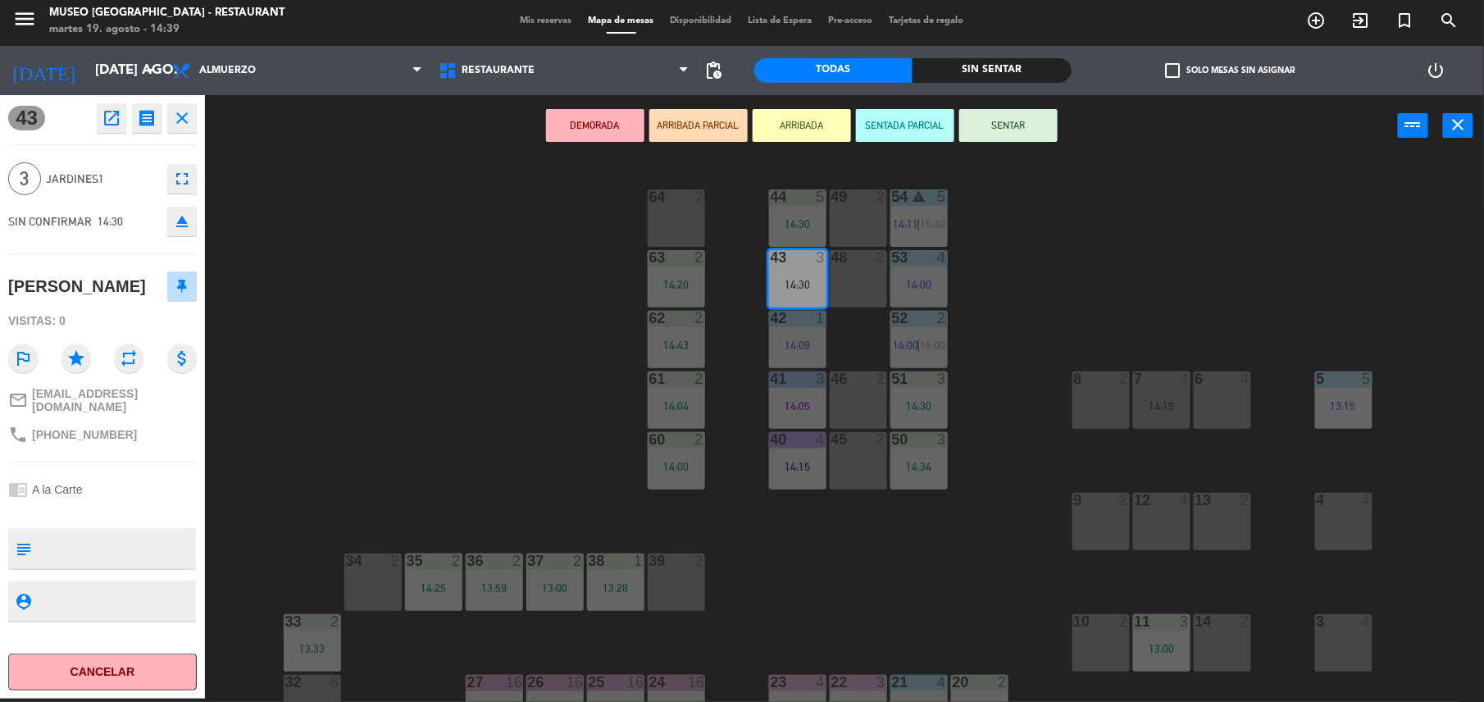
click at [1176, 541] on div "12 4" at bounding box center [1161, 521] width 57 height 57
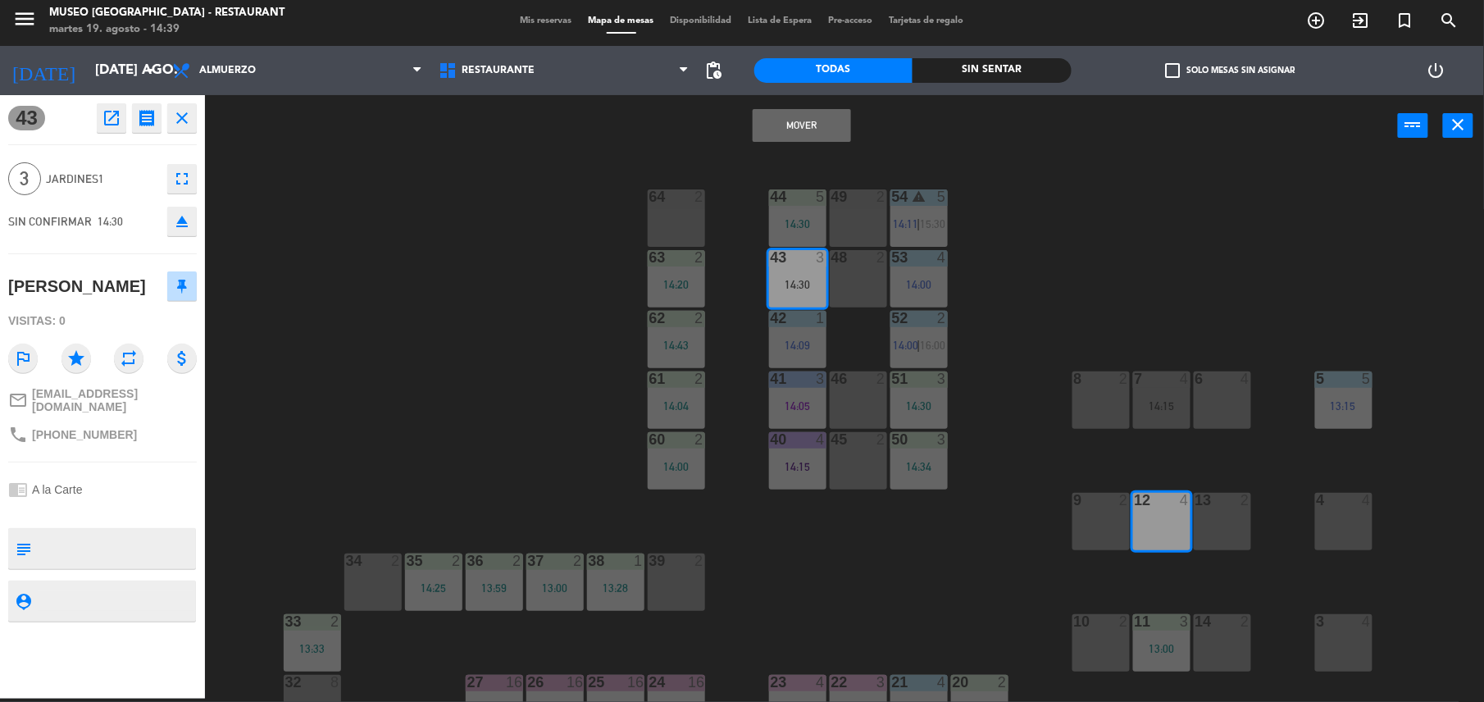
click at [808, 133] on button "Mover" at bounding box center [802, 125] width 98 height 33
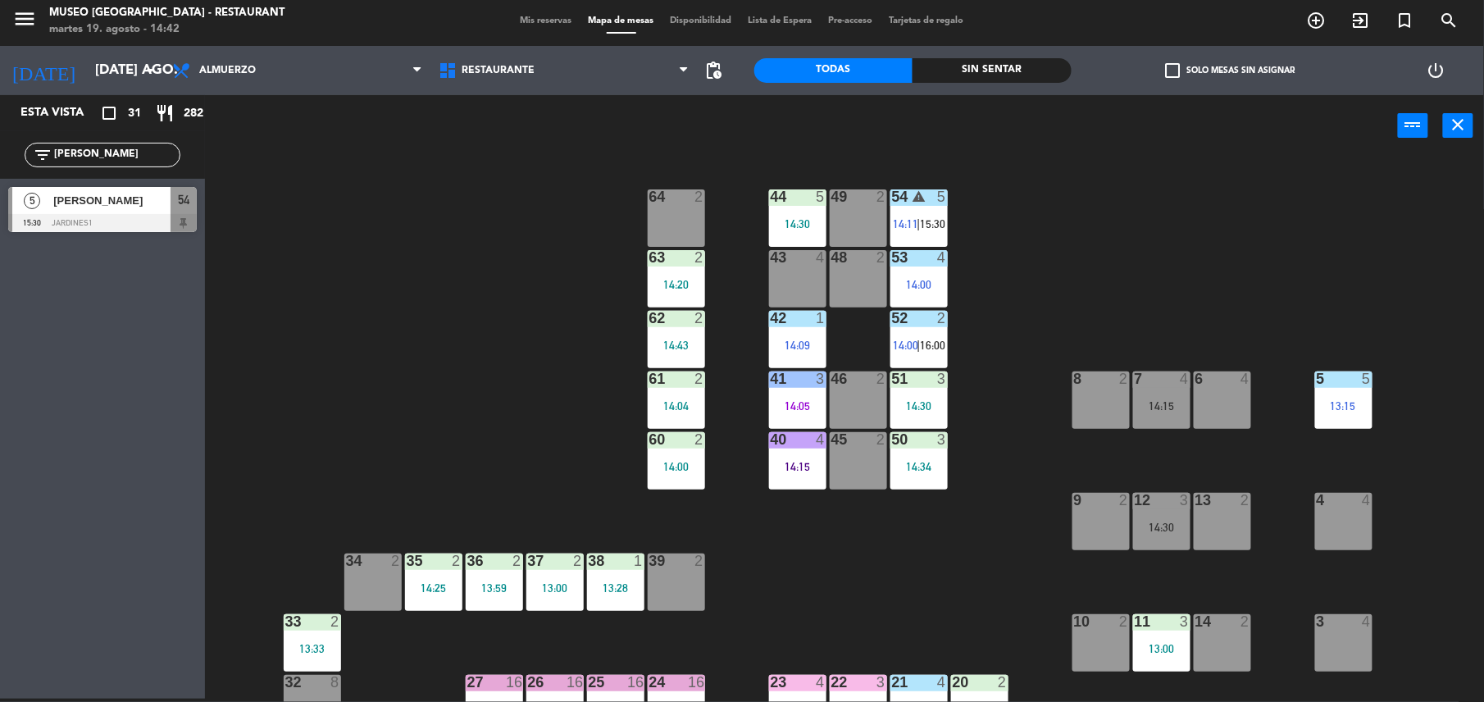
click at [175, 191] on div "54" at bounding box center [184, 200] width 26 height 27
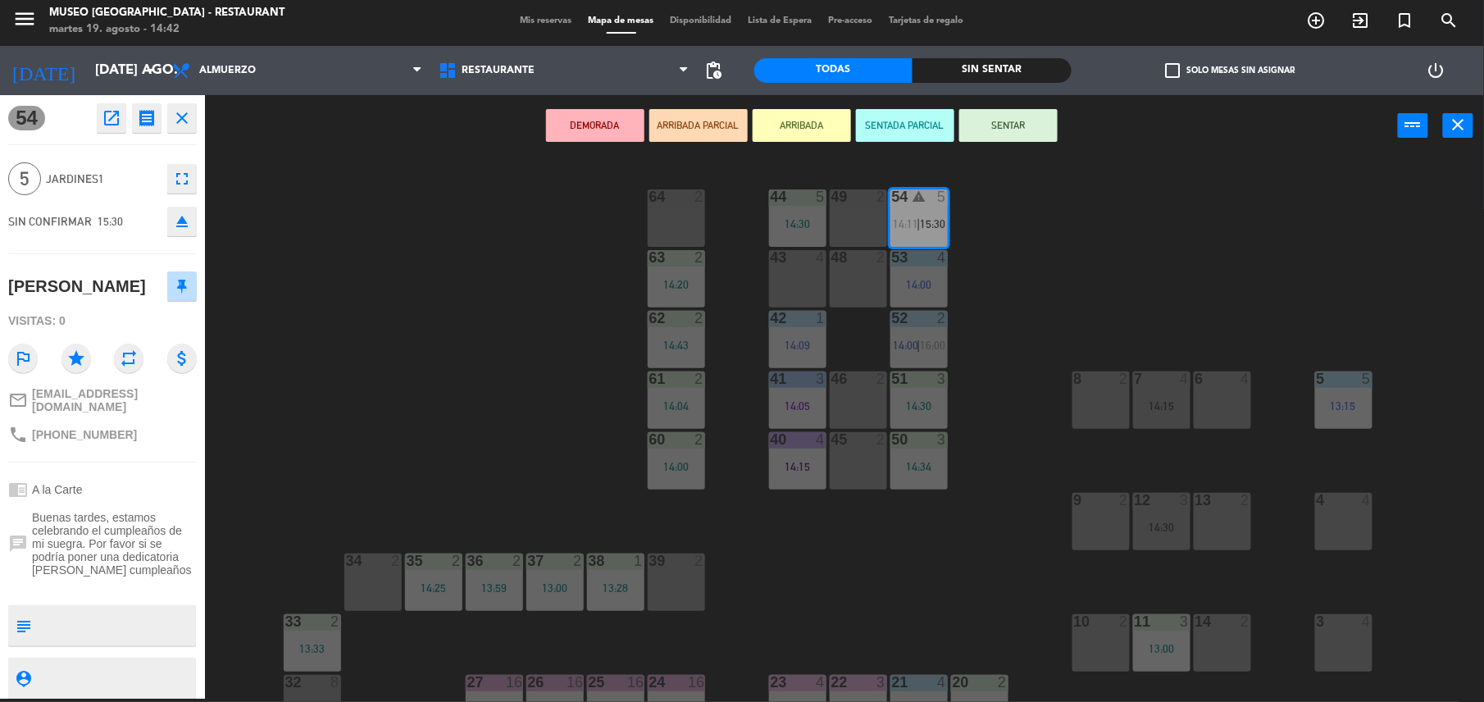
scroll to position [266, 0]
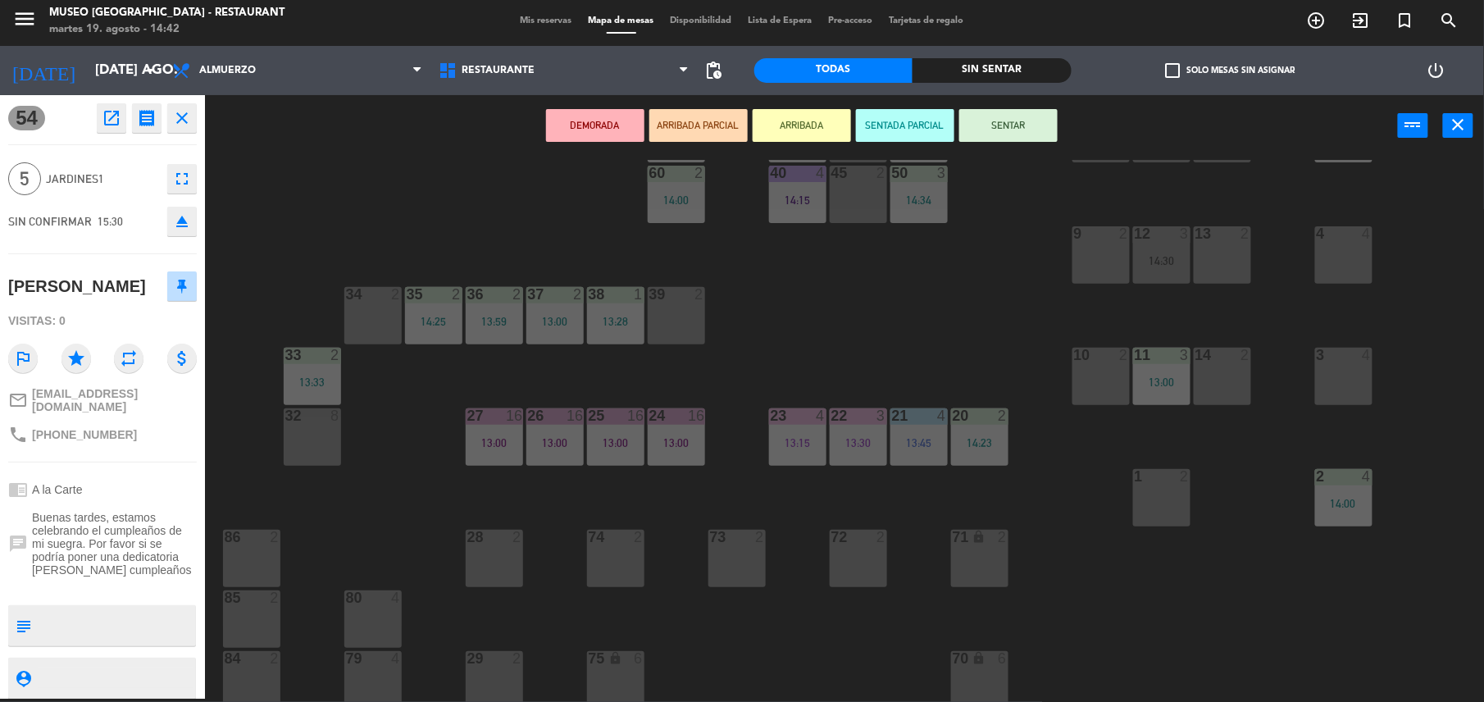
click at [318, 433] on div "32 8" at bounding box center [312, 436] width 57 height 57
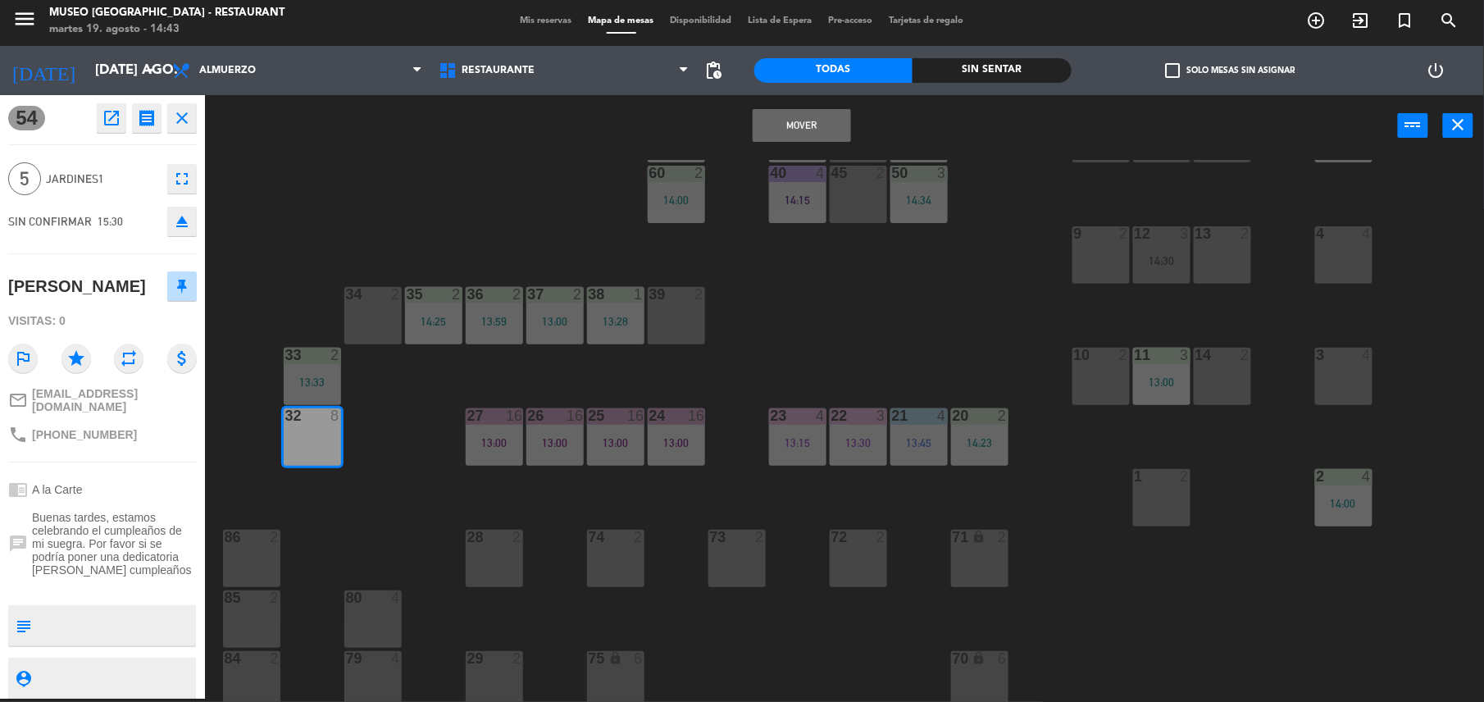
click at [765, 126] on button "Mover" at bounding box center [802, 125] width 98 height 33
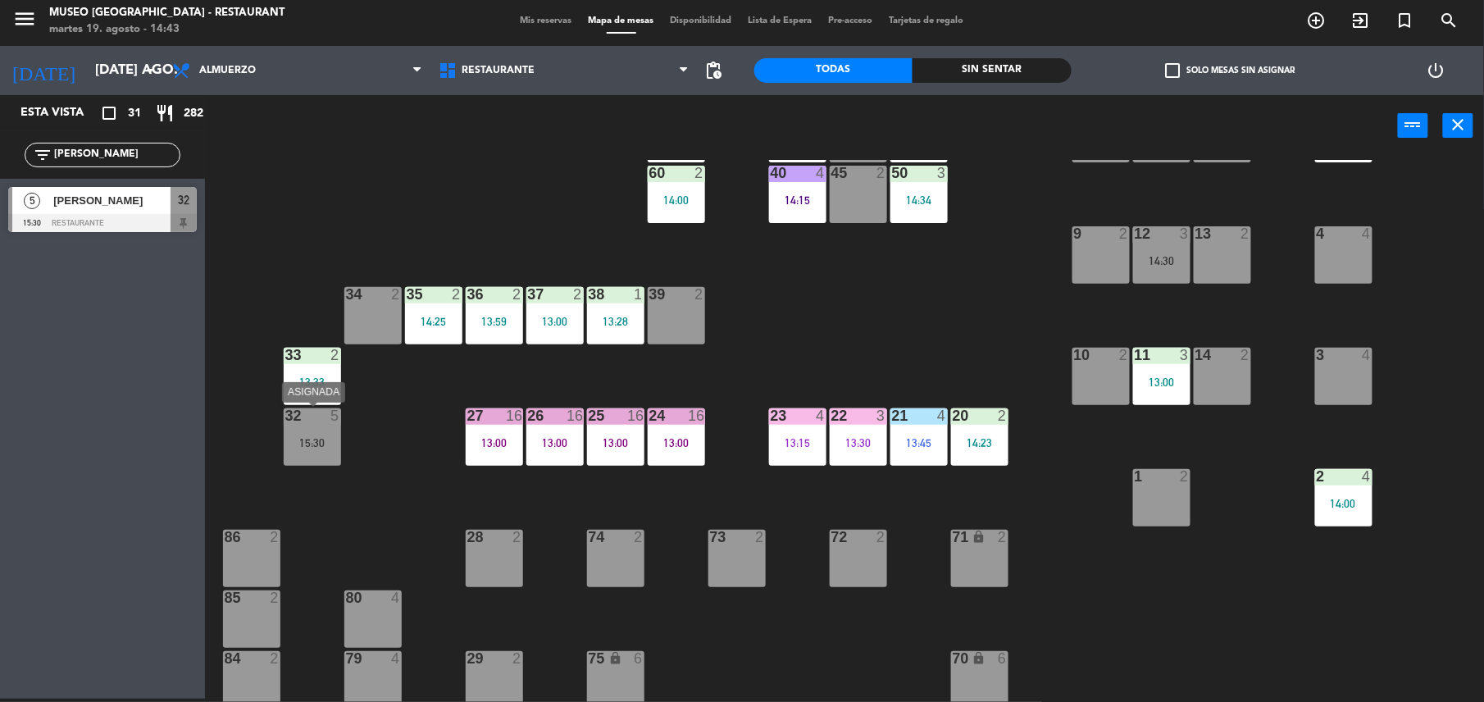
click at [329, 430] on div "32 5 15:30" at bounding box center [312, 436] width 57 height 57
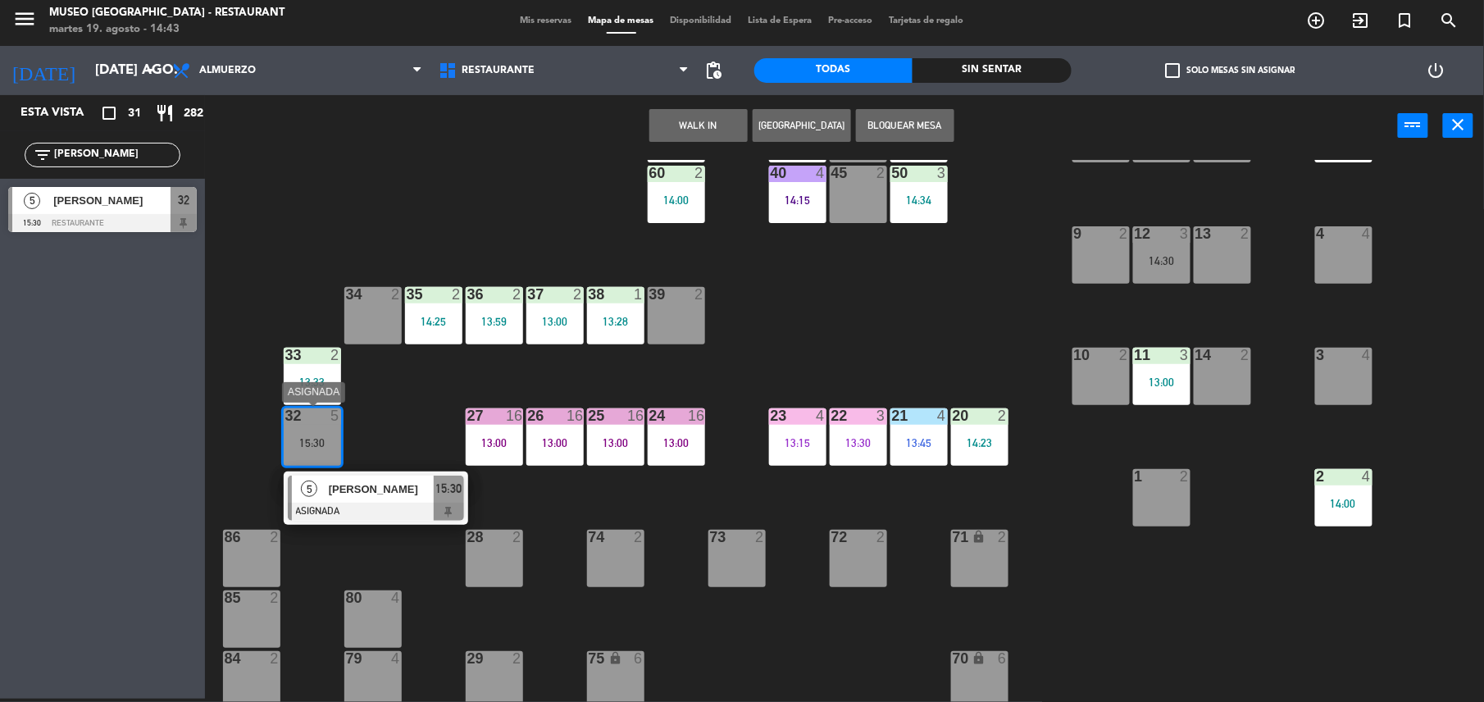
click at [364, 477] on div "Lourdes Durand" at bounding box center [380, 488] width 107 height 27
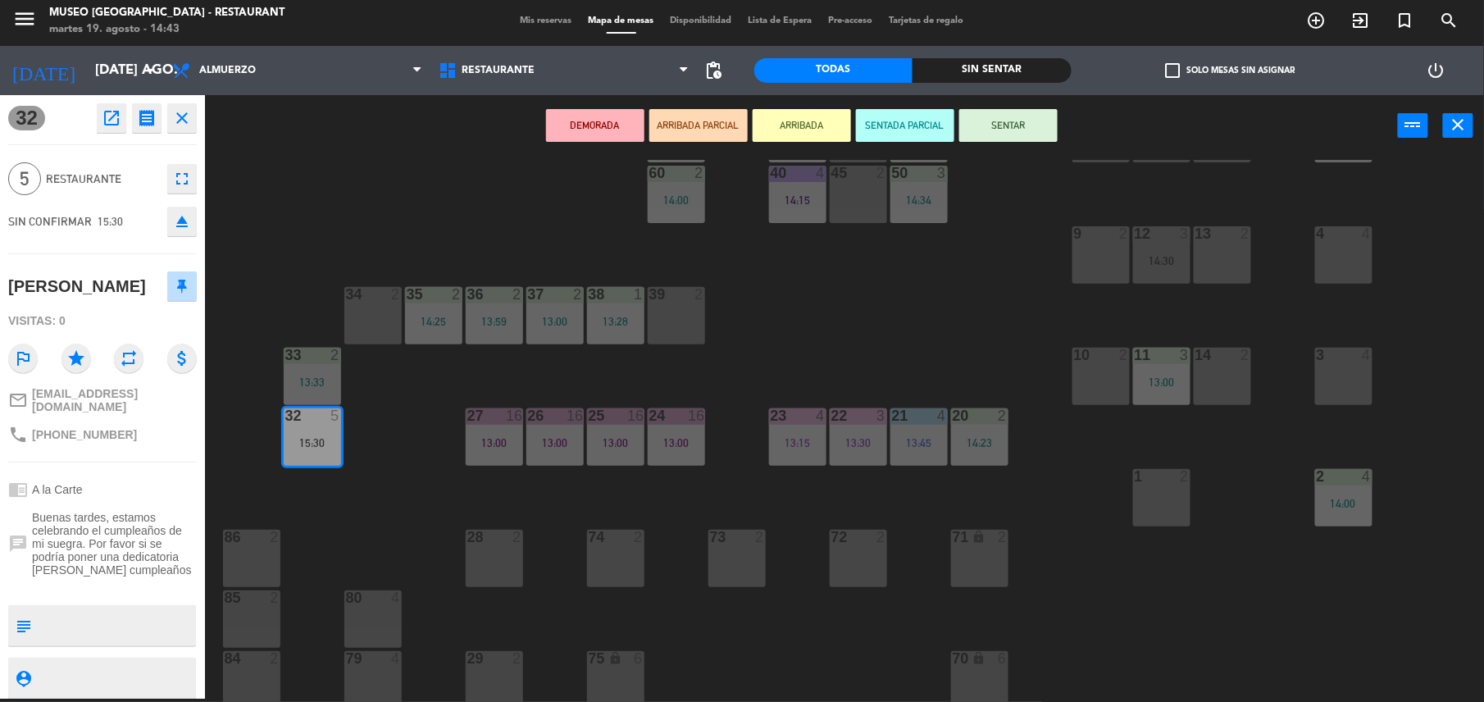
click at [75, 613] on textarea at bounding box center [116, 625] width 157 height 34
type textarea "m32 llegó 14:40, desea adelantar"
click at [174, 466] on div "32 open_in_new receipt 3:30 PM mar., 19 ago. 5 personas Lourdes Durand Mesa 32 …" at bounding box center [102, 396] width 205 height 603
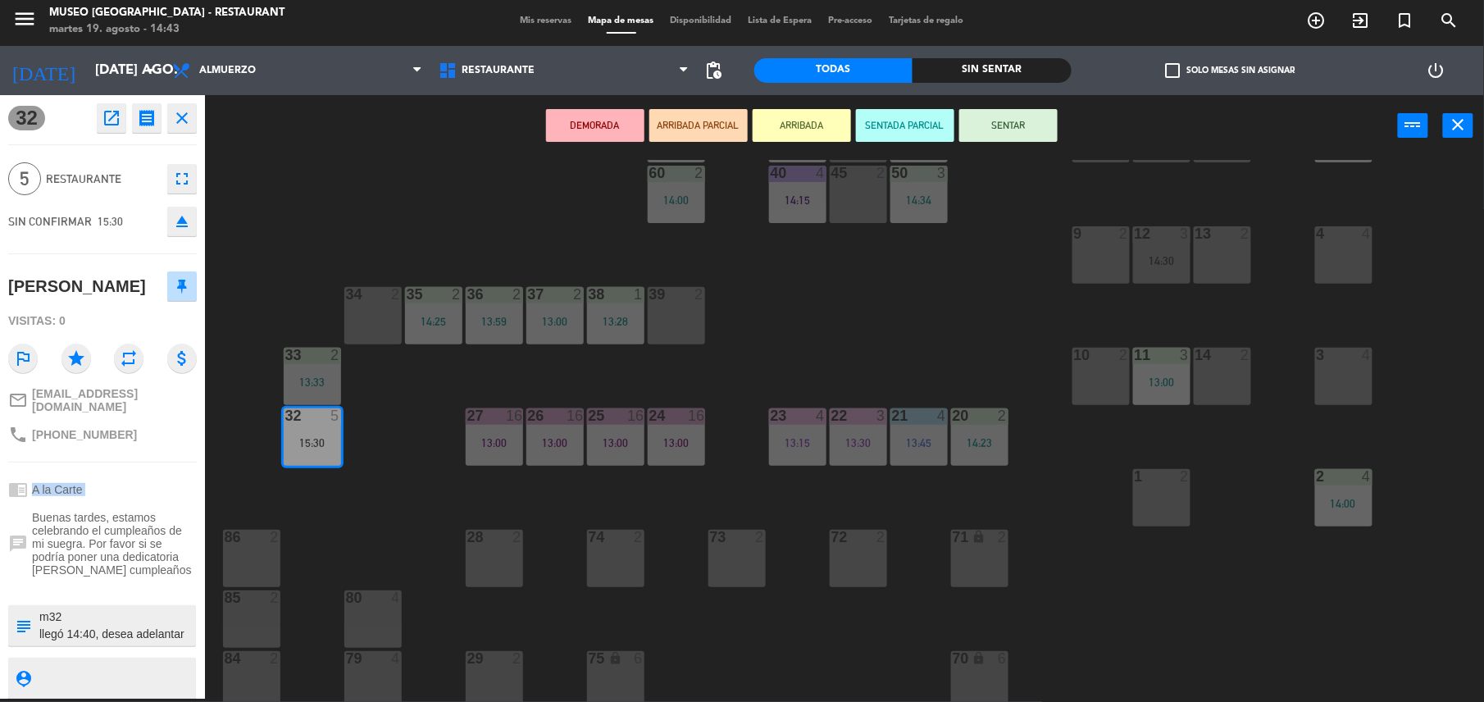
click at [174, 466] on div "32 open_in_new receipt 3:30 PM mar., 19 ago. 5 personas Lourdes Durand Mesa 32 …" at bounding box center [102, 396] width 205 height 603
click at [1011, 134] on button "SENTAR" at bounding box center [1008, 125] width 98 height 33
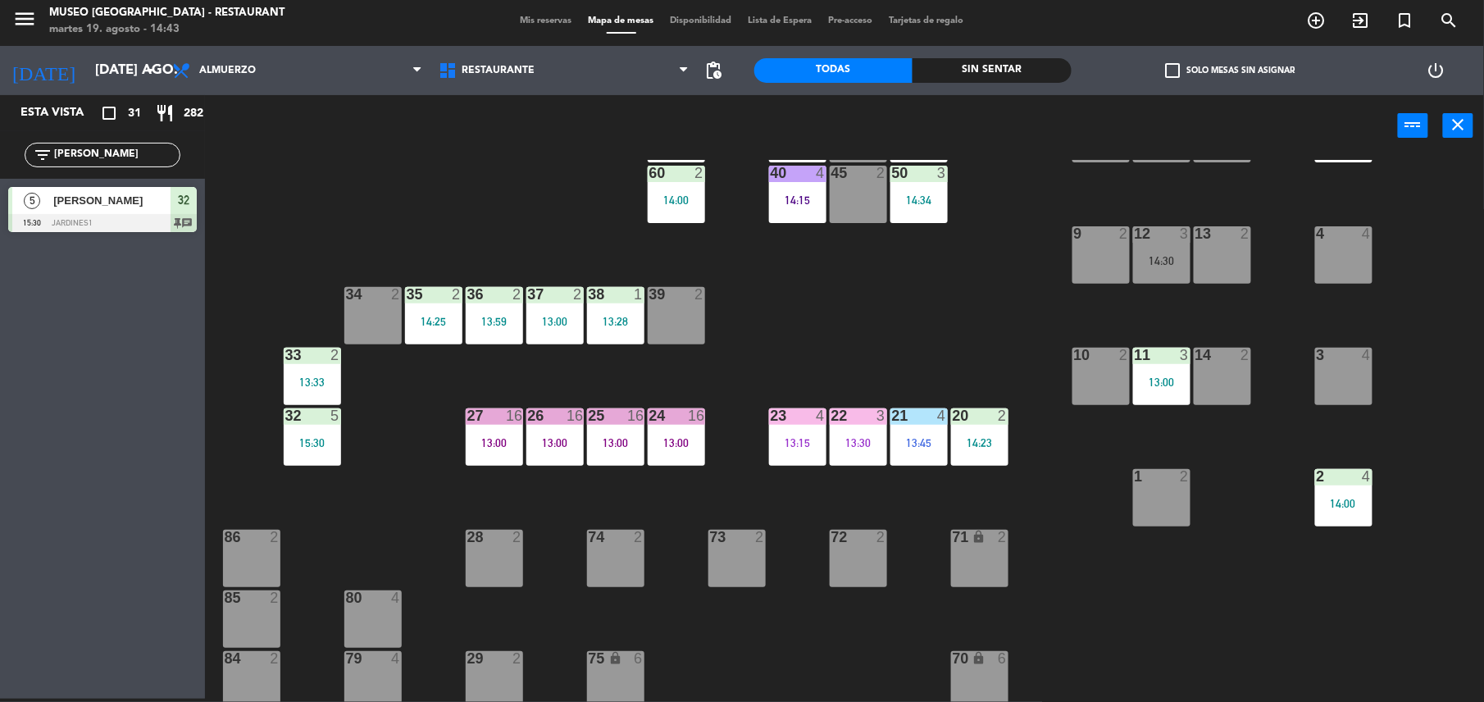
click at [615, 321] on div "13:28" at bounding box center [615, 321] width 57 height 11
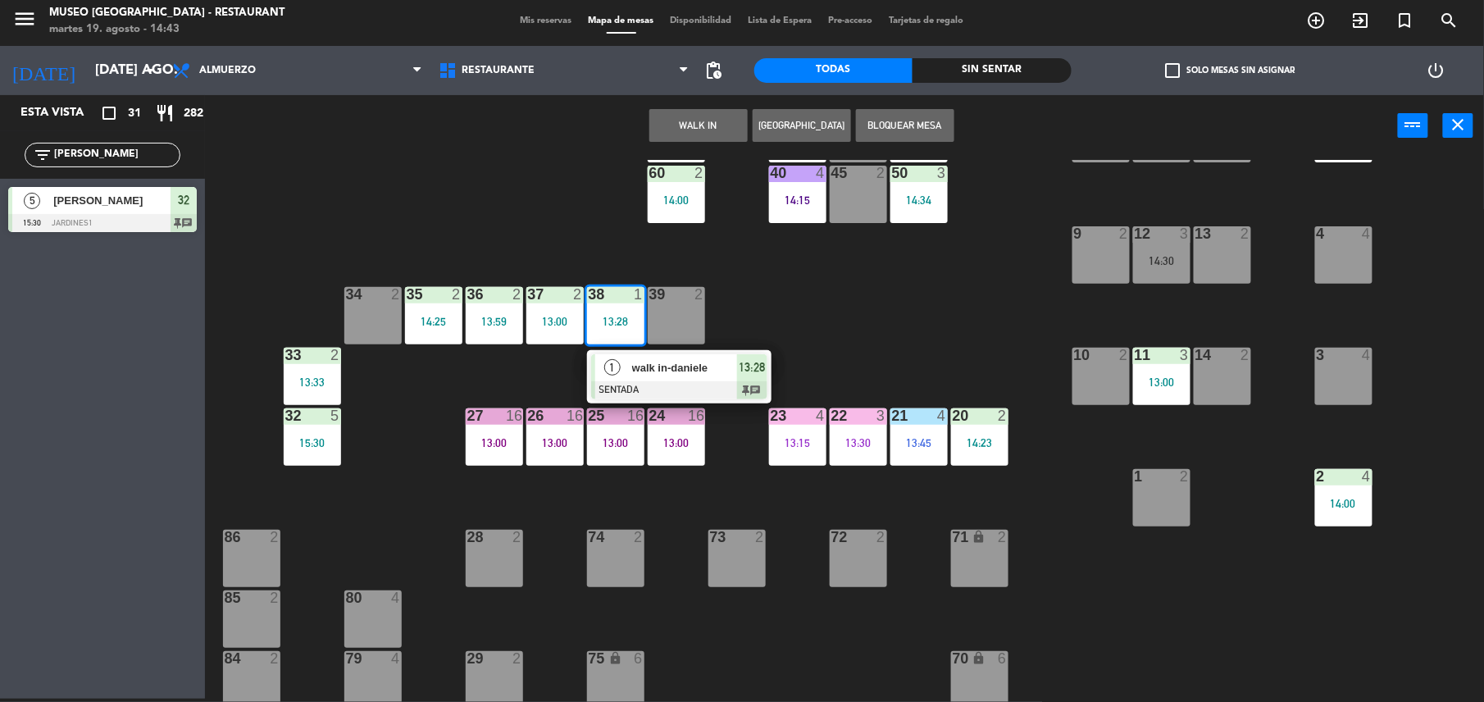
click at [646, 375] on span "walk in-[PERSON_NAME]" at bounding box center [684, 367] width 105 height 17
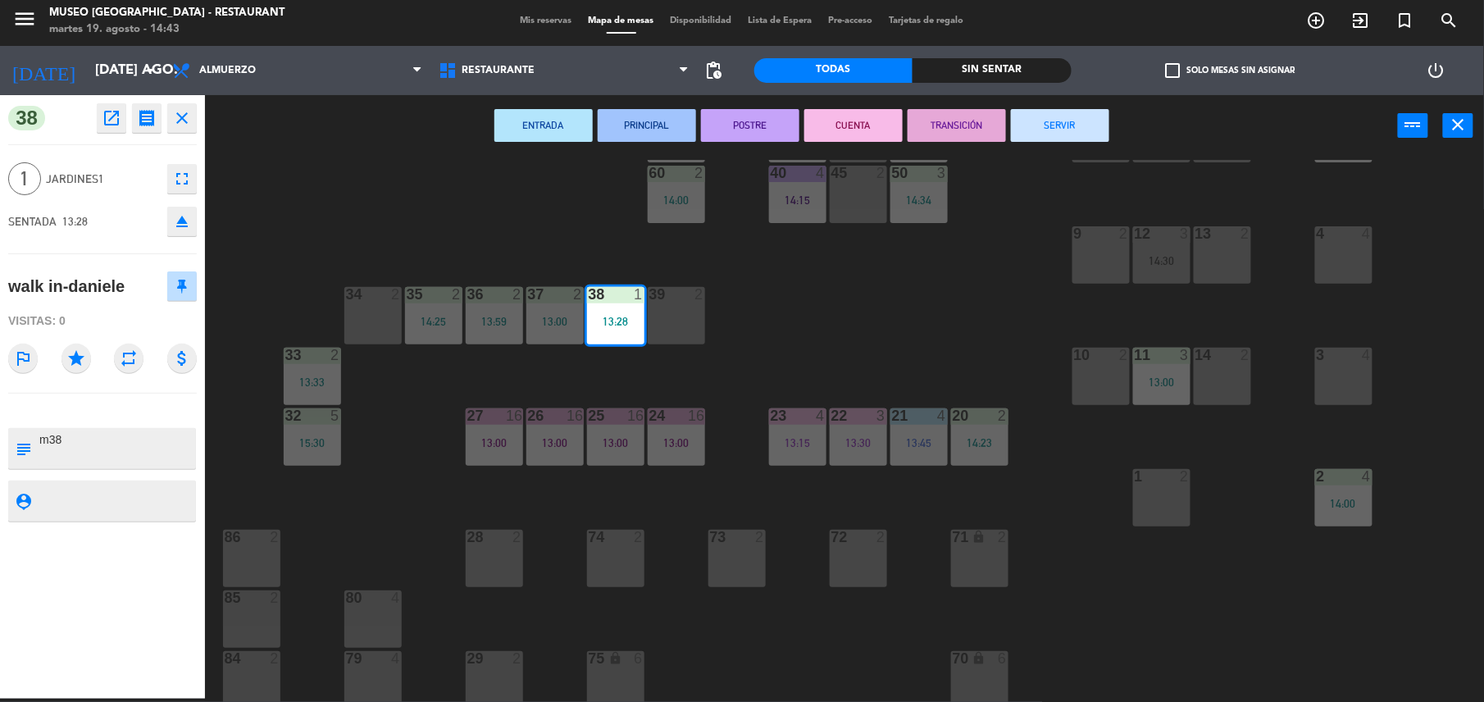
click at [949, 138] on button "TRANSICIÓN" at bounding box center [956, 125] width 98 height 33
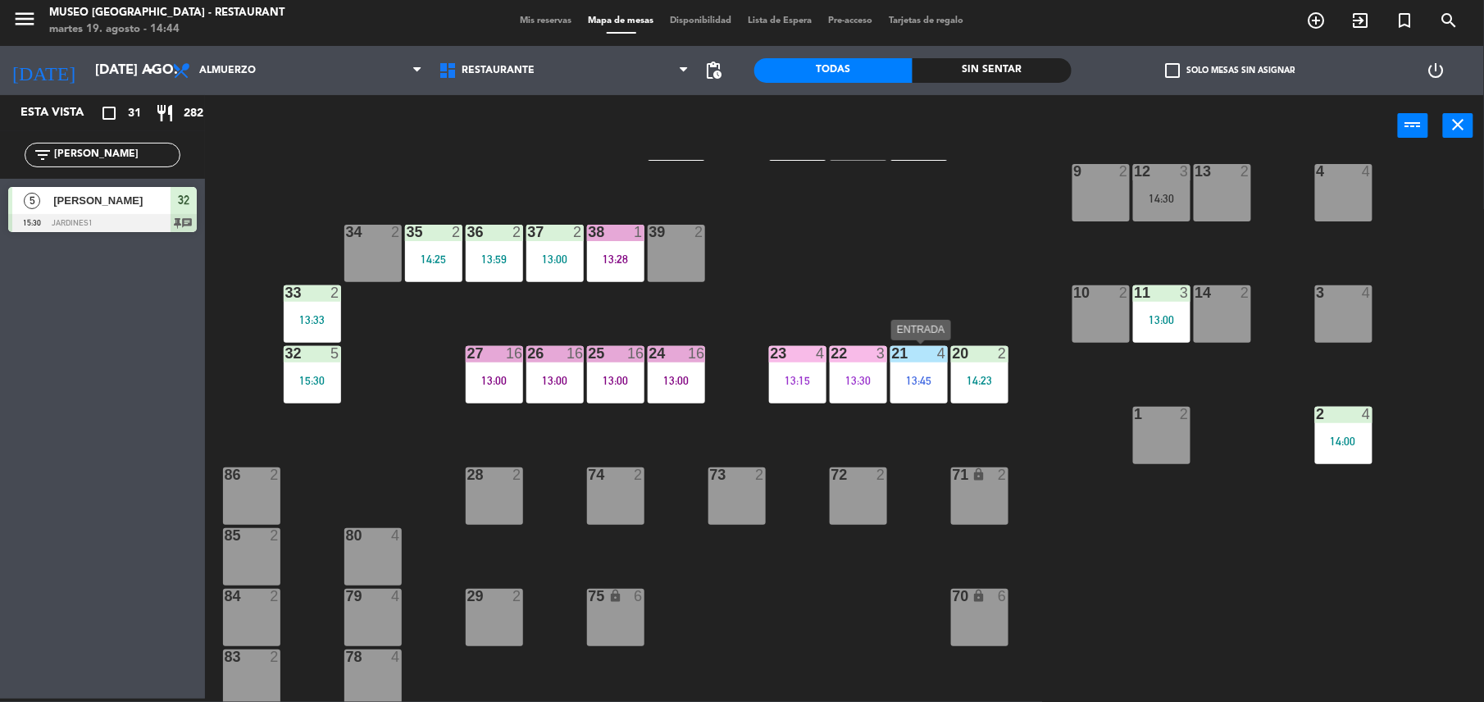
scroll to position [0, 0]
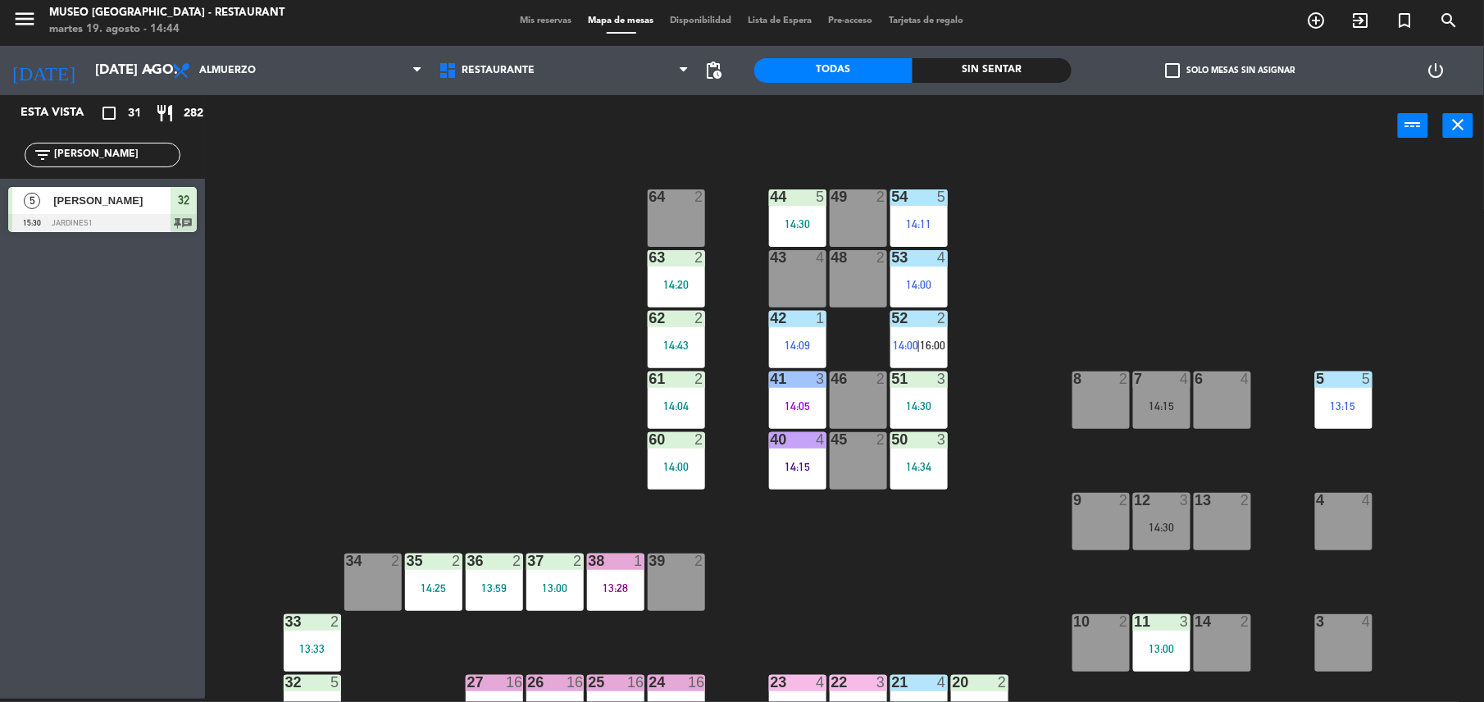
click at [131, 157] on input "lou" at bounding box center [115, 155] width 127 height 18
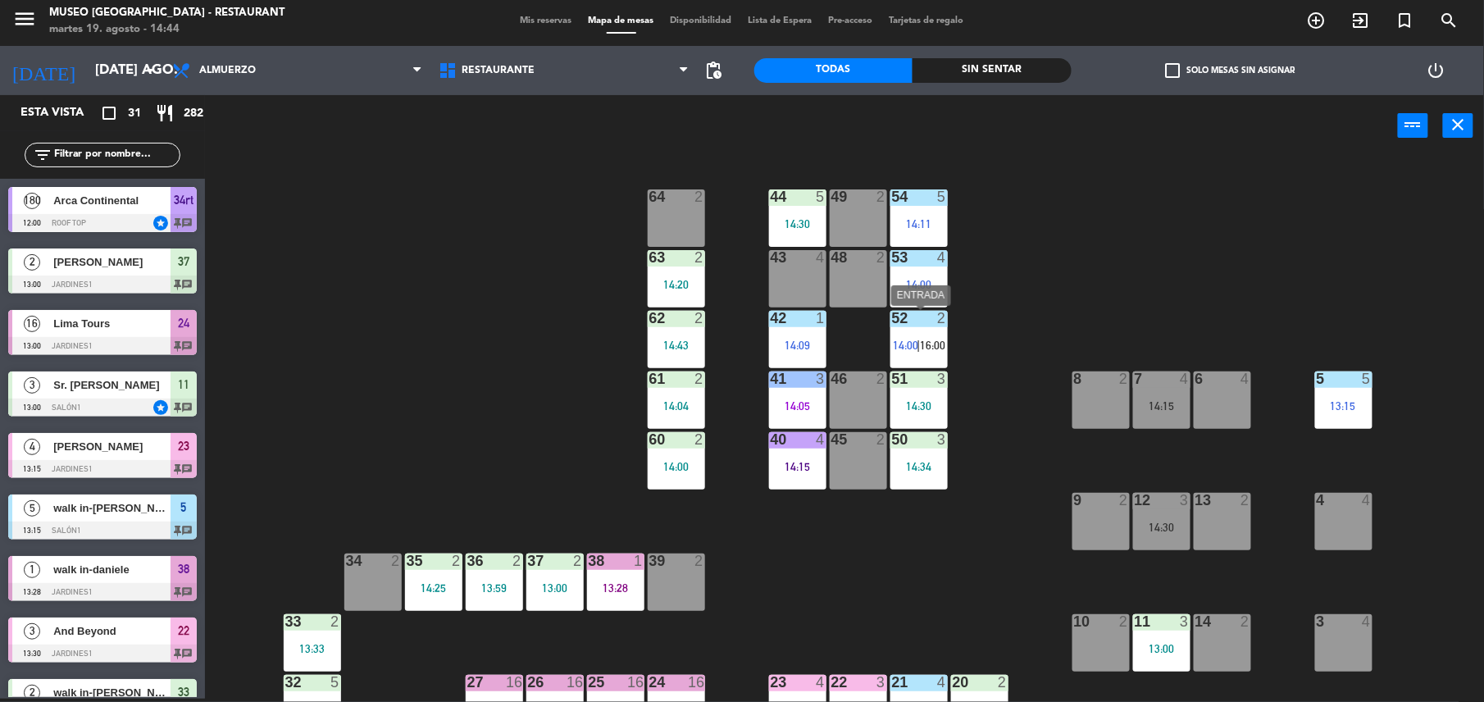
click at [929, 339] on span "16:00" at bounding box center [932, 345] width 25 height 13
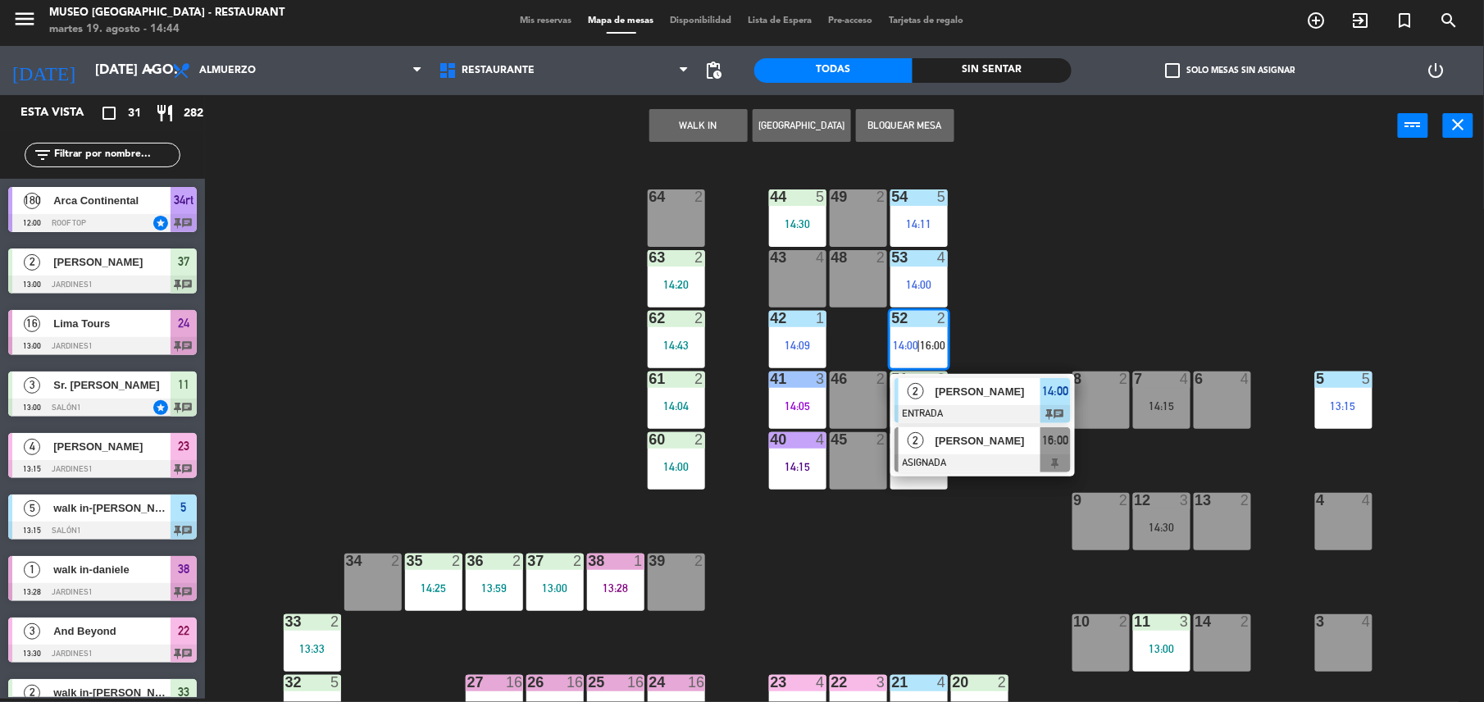
click at [988, 434] on span "[PERSON_NAME]" at bounding box center [987, 440] width 105 height 17
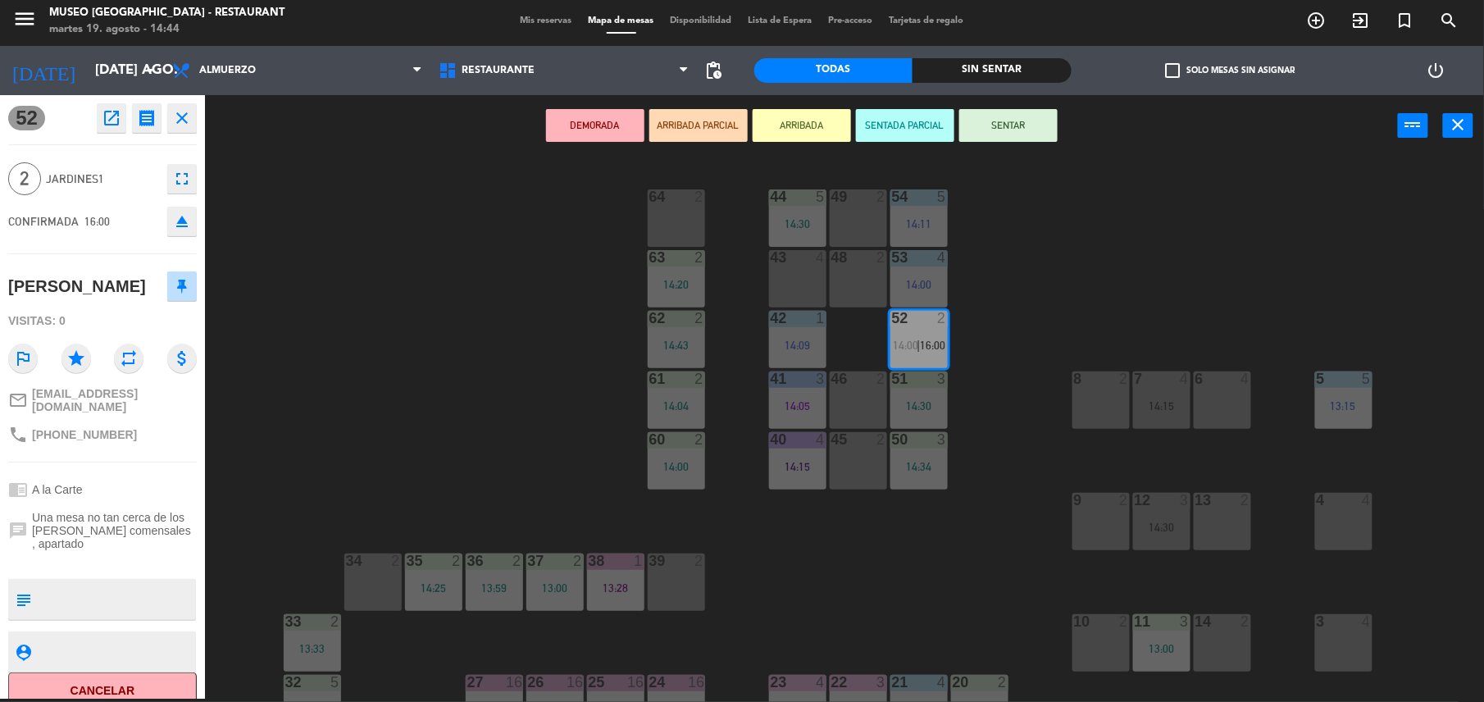
click at [854, 395] on div "46 2" at bounding box center [858, 399] width 57 height 57
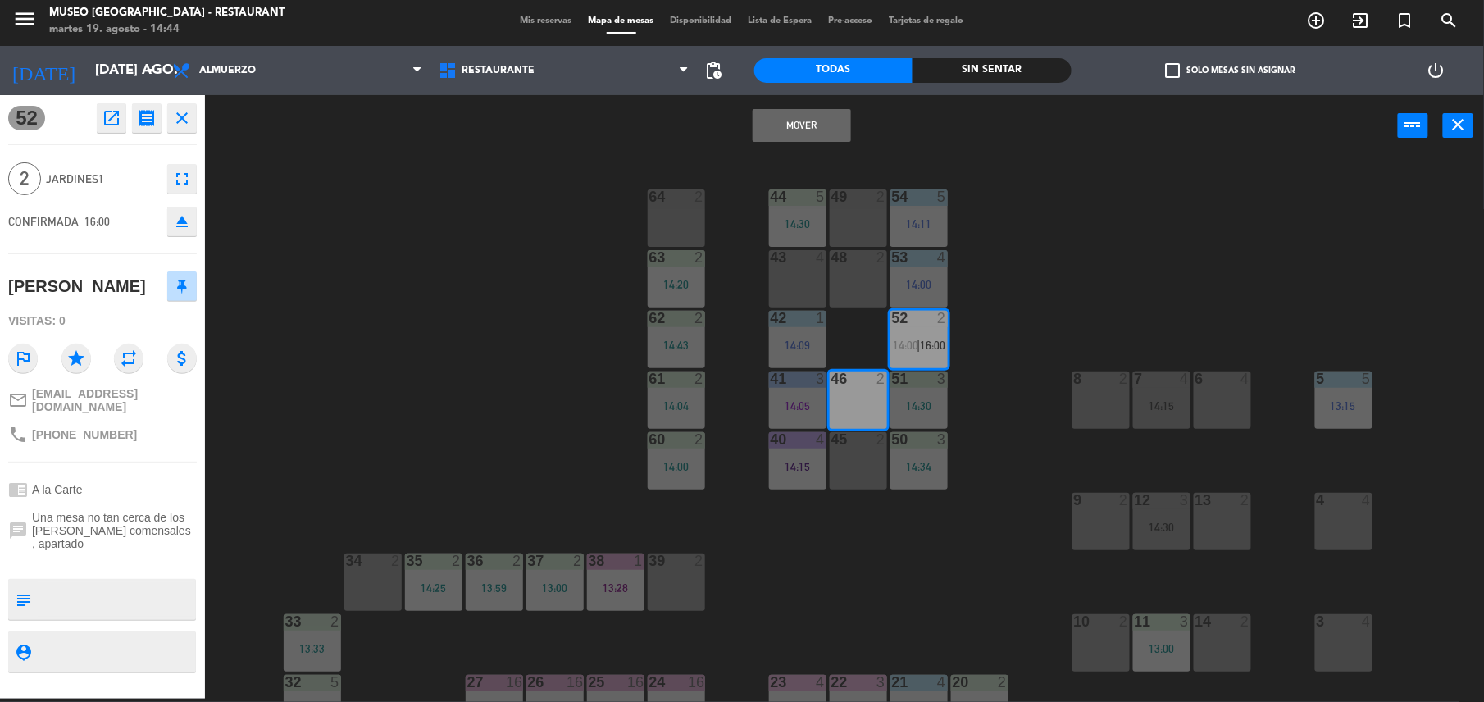
click at [800, 120] on button "Mover" at bounding box center [802, 125] width 98 height 33
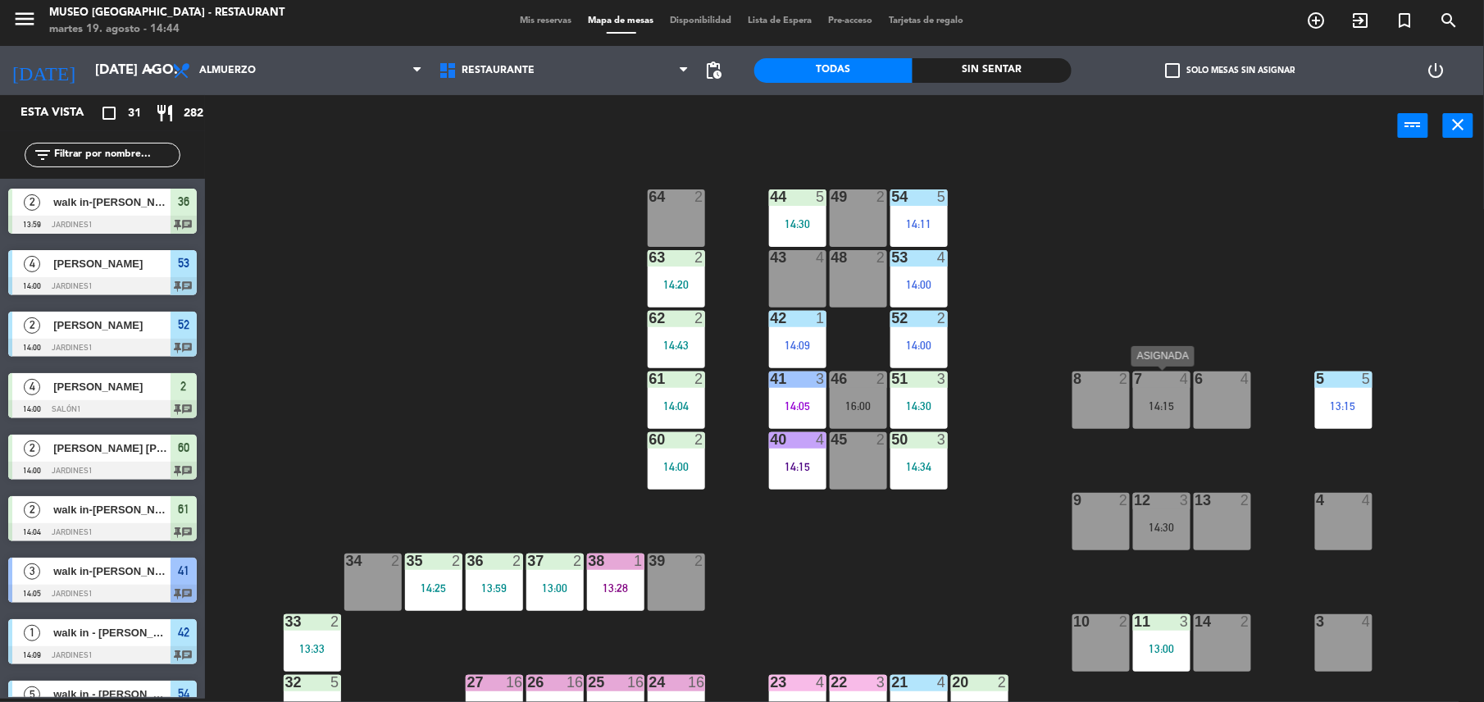
click at [1167, 404] on div "14:15" at bounding box center [1161, 405] width 57 height 11
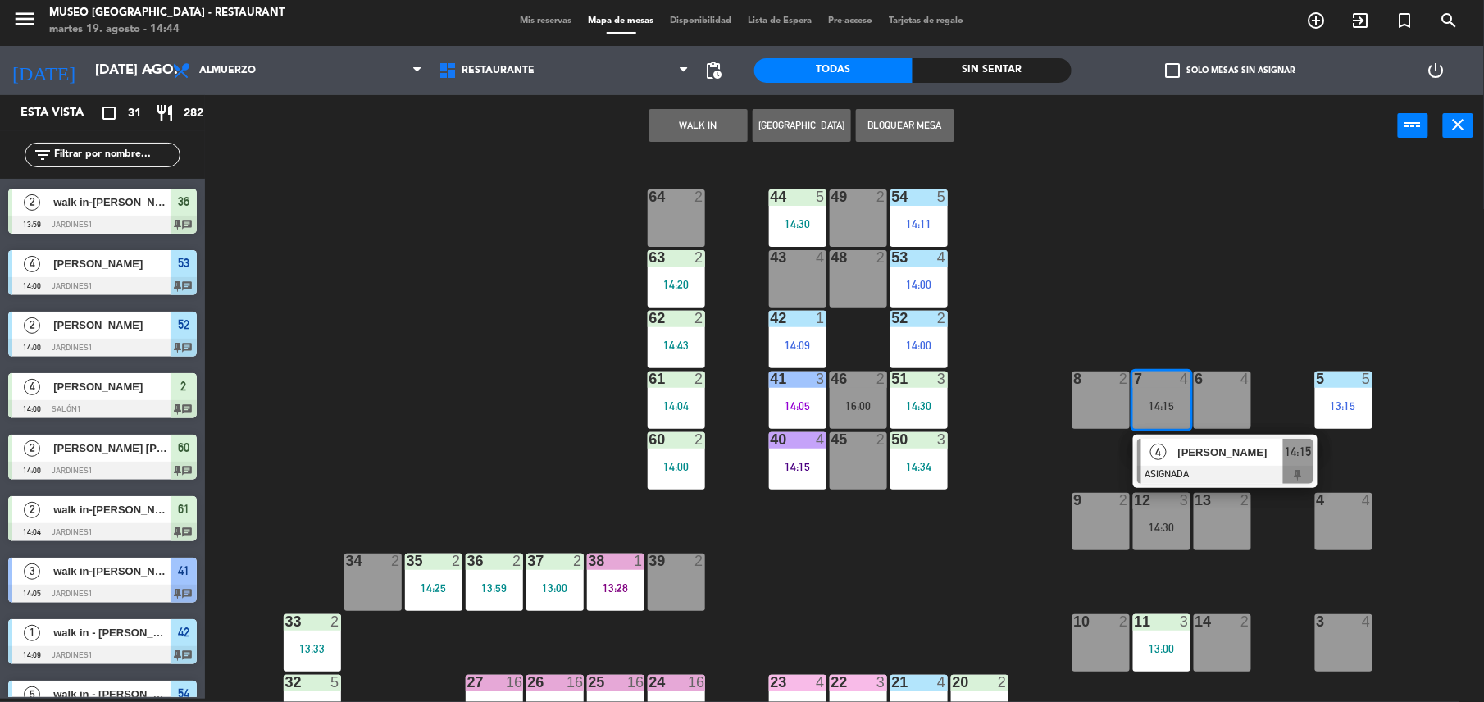
click at [1003, 462] on div "44 5 14:30 49 2 54 5 14:11 64 2 48 2 53 4 14:00 63 2 14:20 43 4 62 2 14:43 42 1…" at bounding box center [852, 431] width 1264 height 542
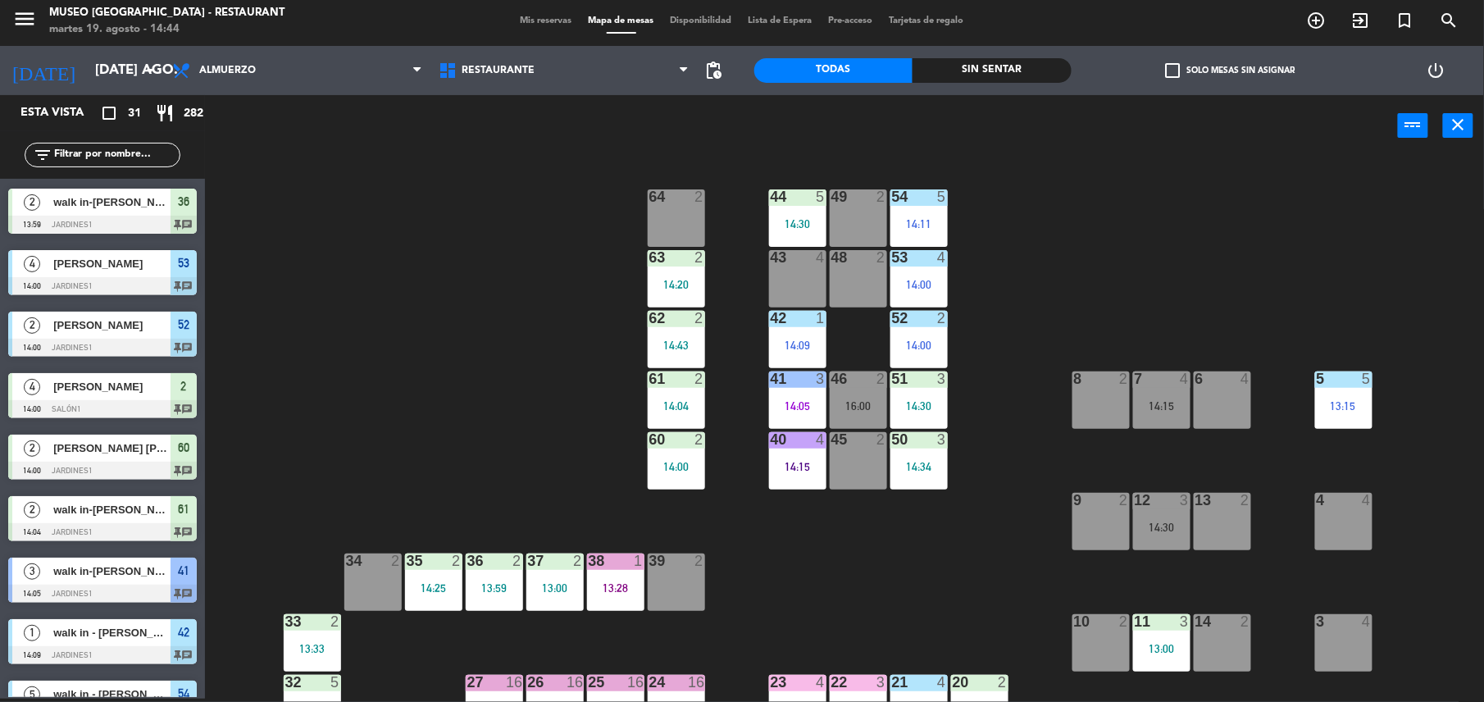
scroll to position [144, 0]
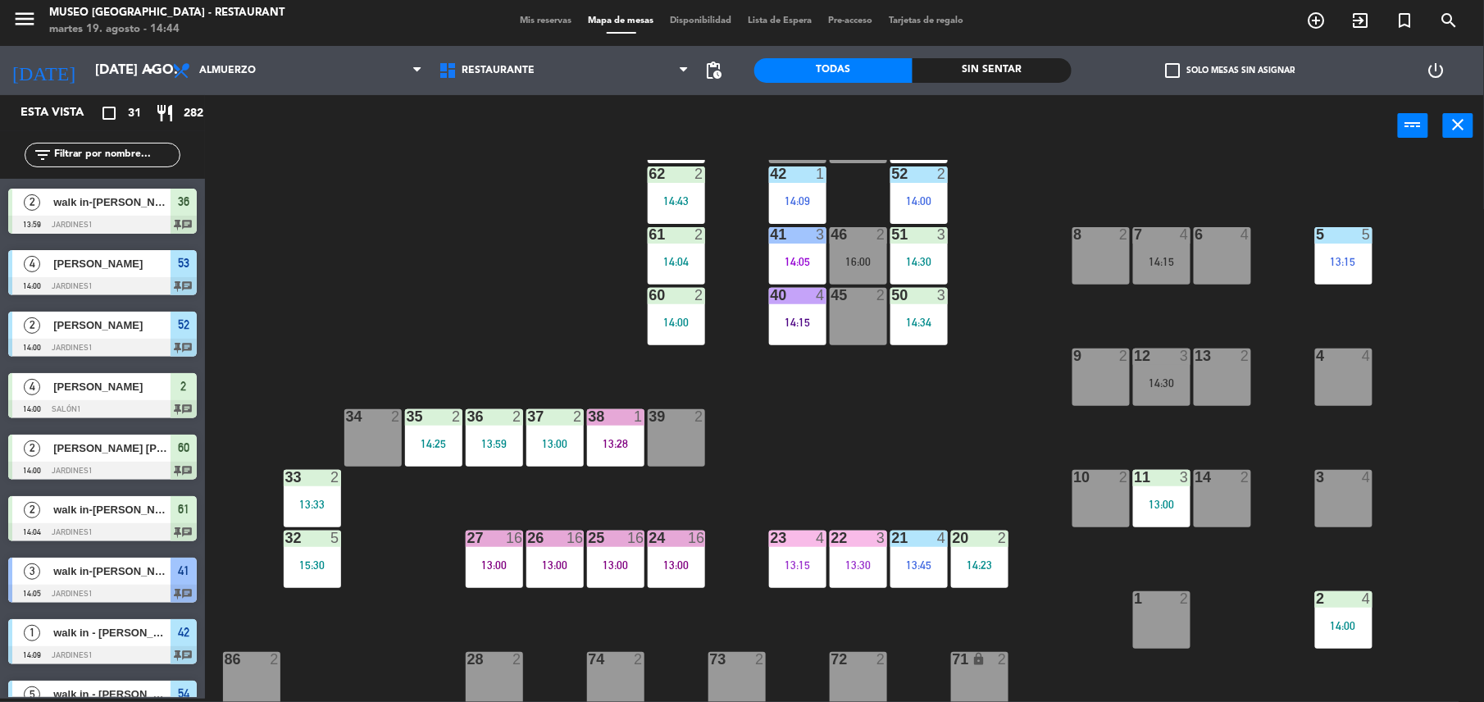
click at [344, 492] on div "44 5 14:30 49 2 54 5 14:11 64 2 48 2 53 4 14:00 63 2 14:20 43 4 62 2 14:43 42 1…" at bounding box center [852, 431] width 1264 height 542
click at [322, 492] on div "33 2 13:33" at bounding box center [312, 498] width 57 height 57
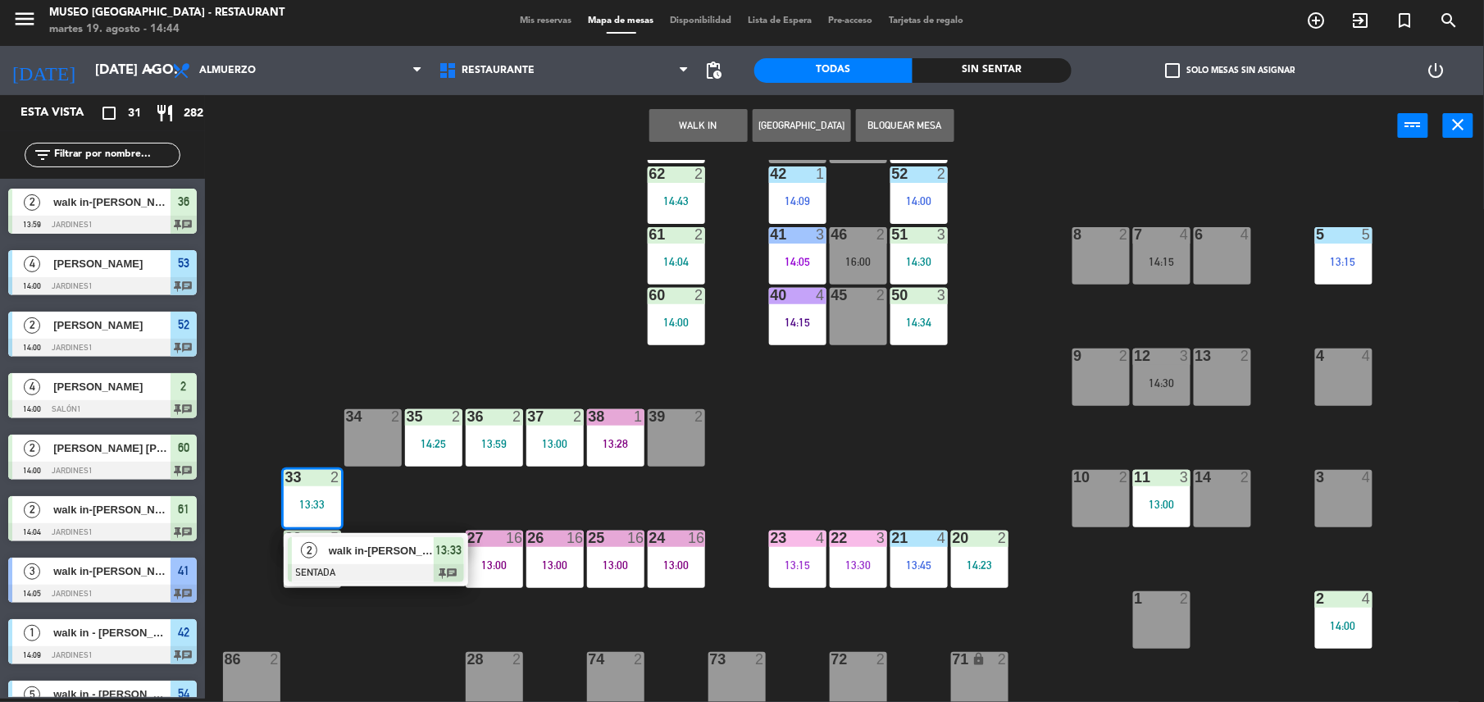
click at [362, 542] on span "walk in-[PERSON_NAME]" at bounding box center [381, 550] width 105 height 17
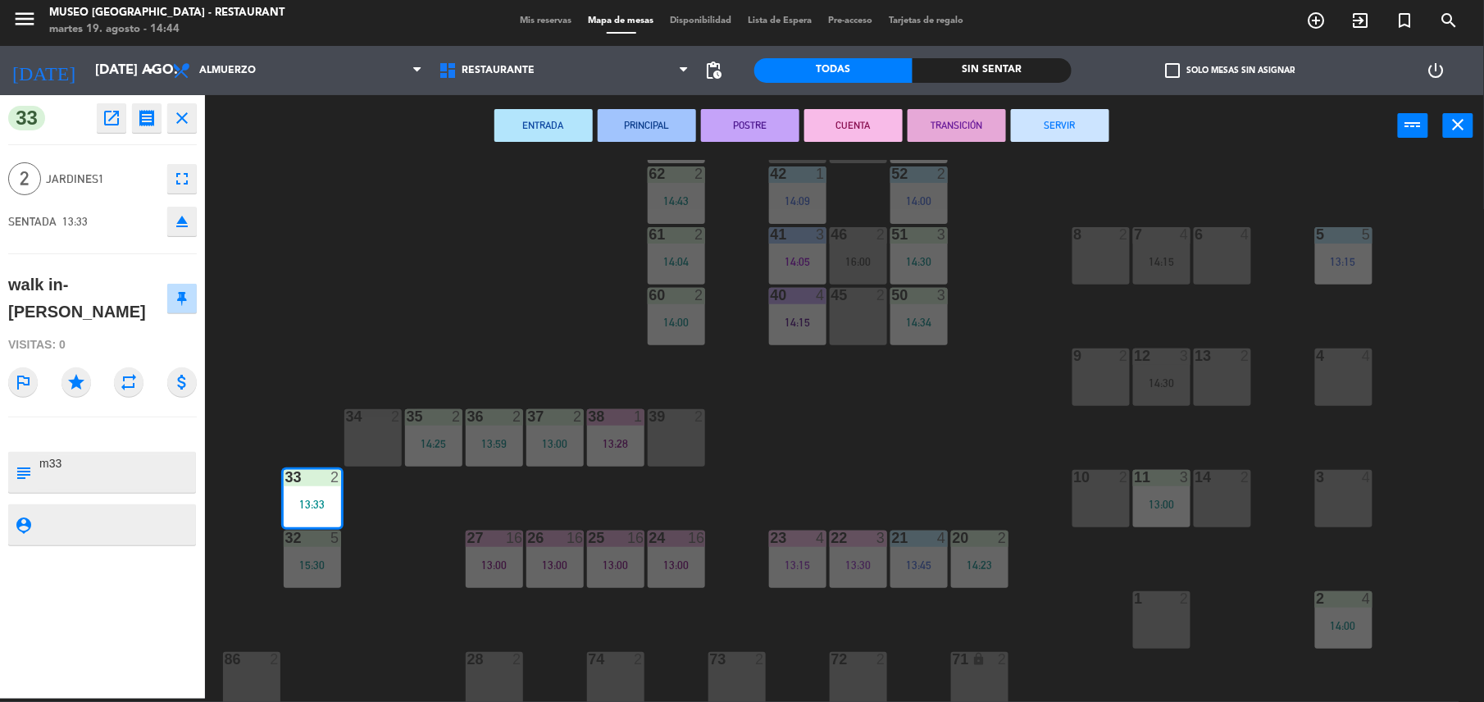
click at [958, 119] on button "TRANSICIÓN" at bounding box center [956, 125] width 98 height 33
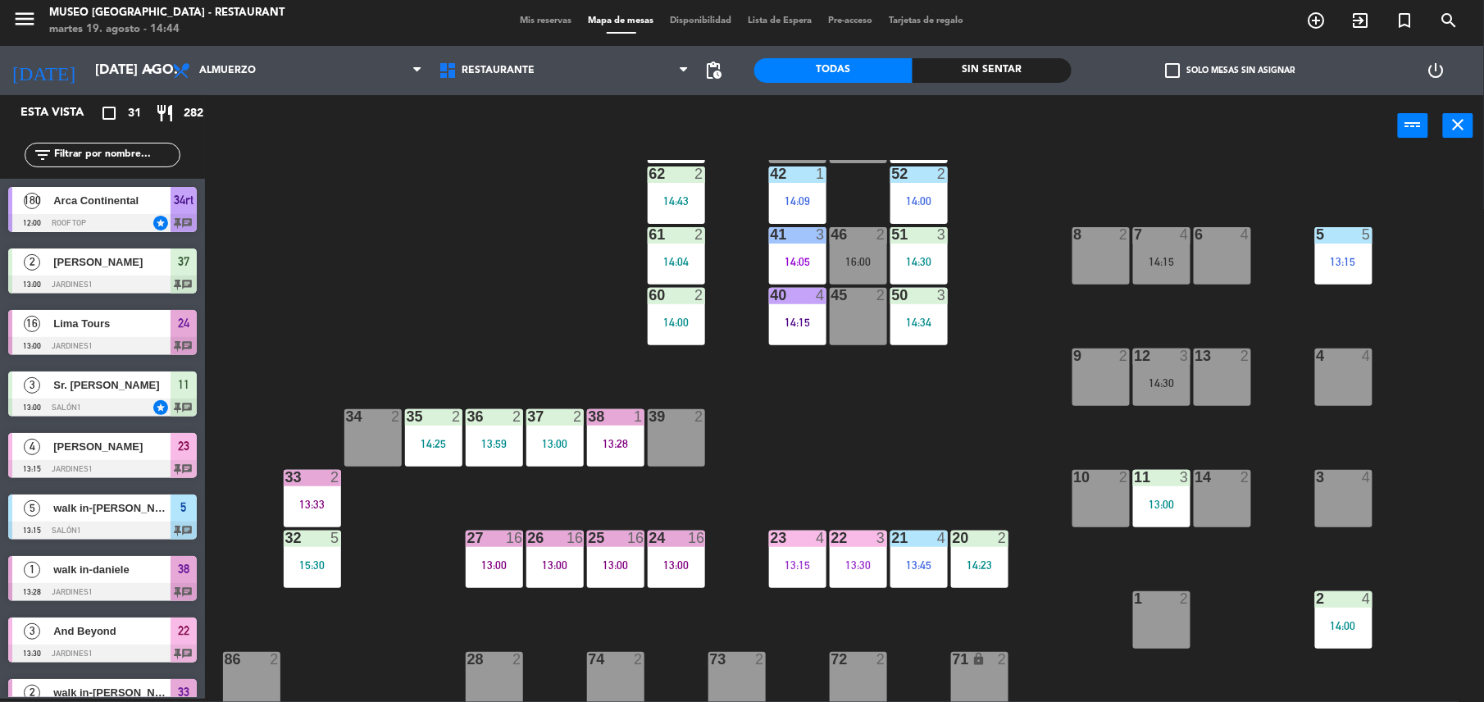
scroll to position [0, 0]
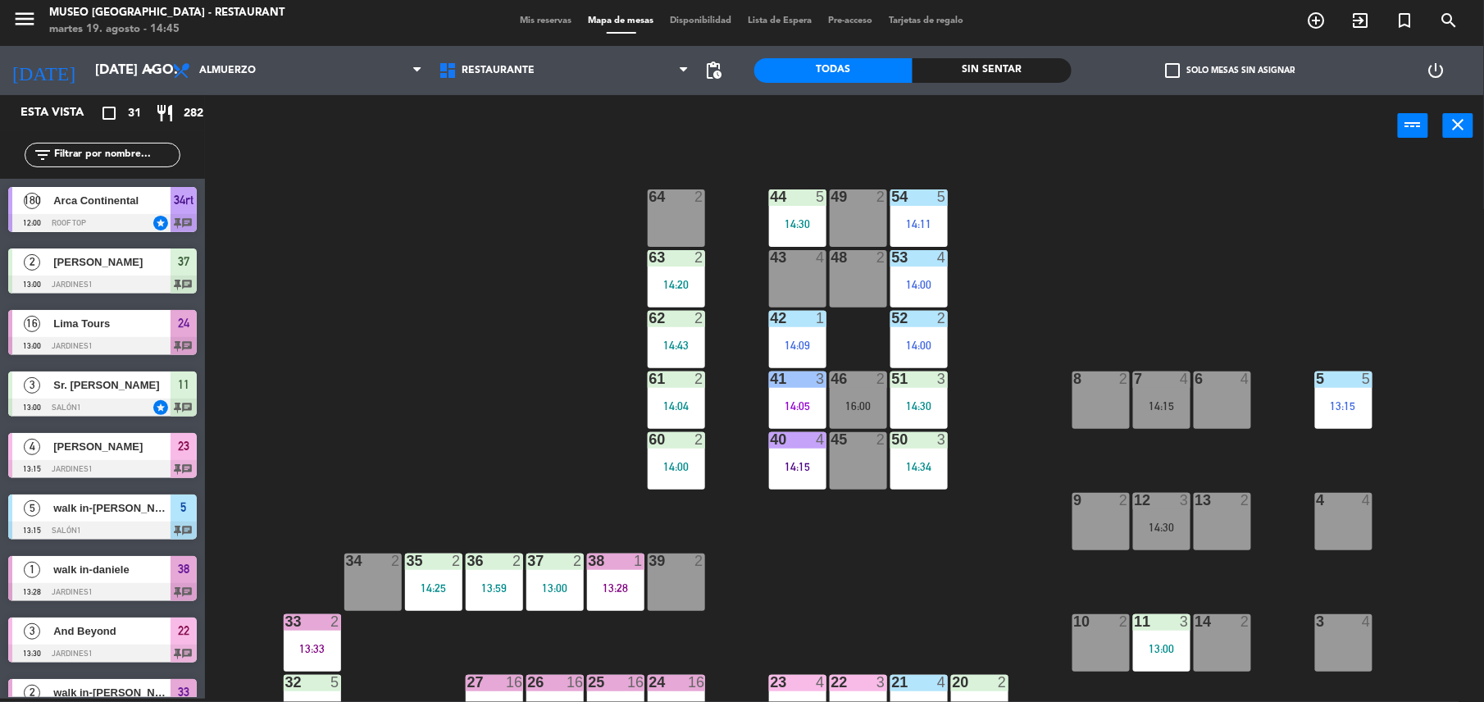
click at [155, 157] on input "text" at bounding box center [115, 155] width 127 height 18
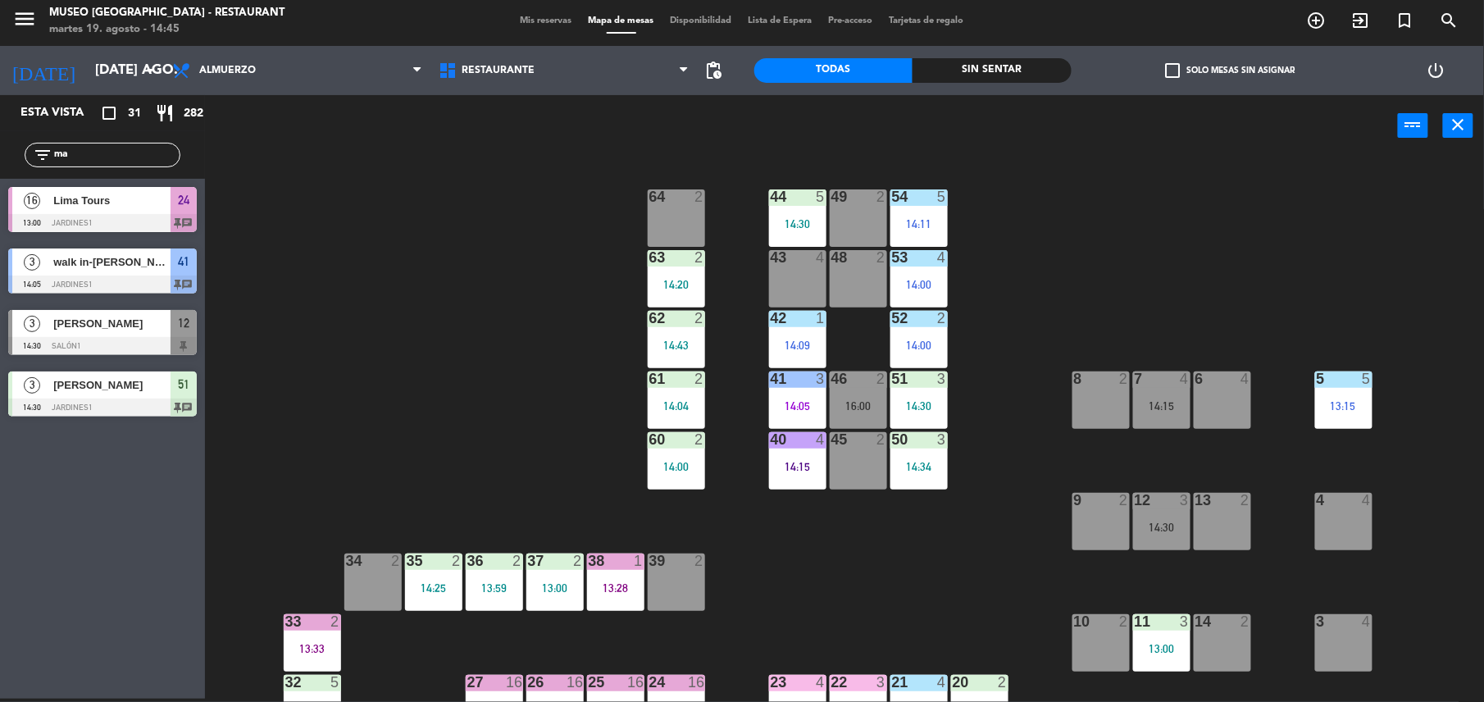
type input "ma"
click at [178, 331] on span "12" at bounding box center [183, 323] width 11 height 20
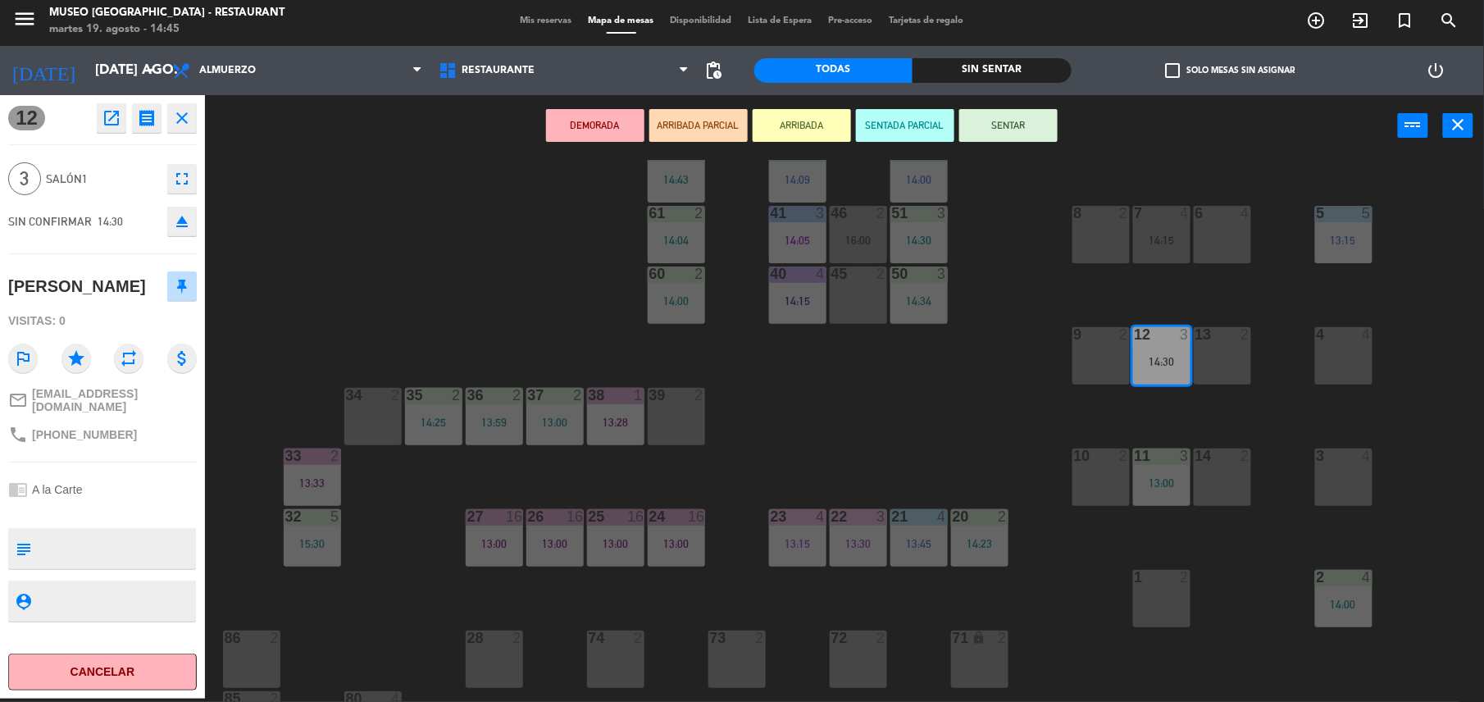
scroll to position [194, 0]
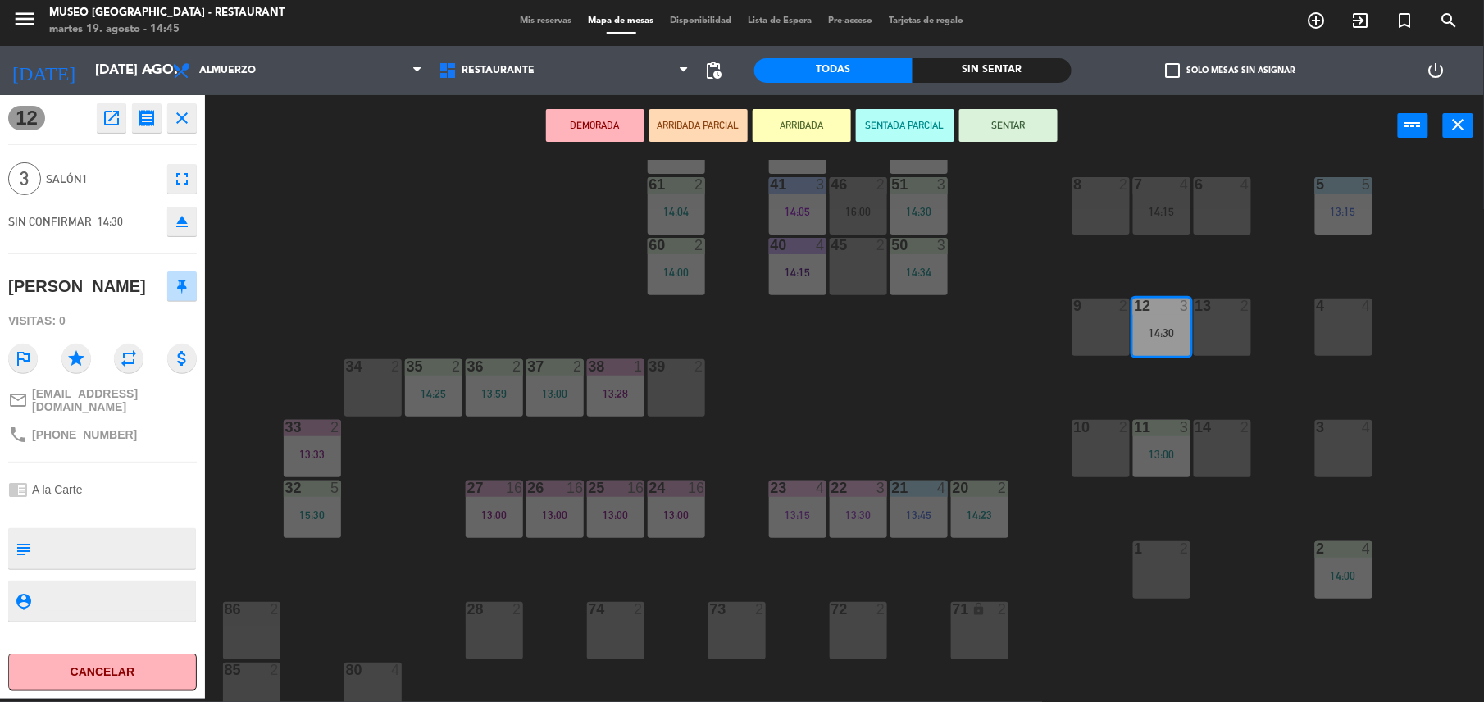
click at [805, 436] on div "44 5 14:30 49 2 54 5 14:11 64 2 48 2 53 4 14:00 63 2 14:20 43 4 62 2 14:43 42 1…" at bounding box center [852, 431] width 1264 height 542
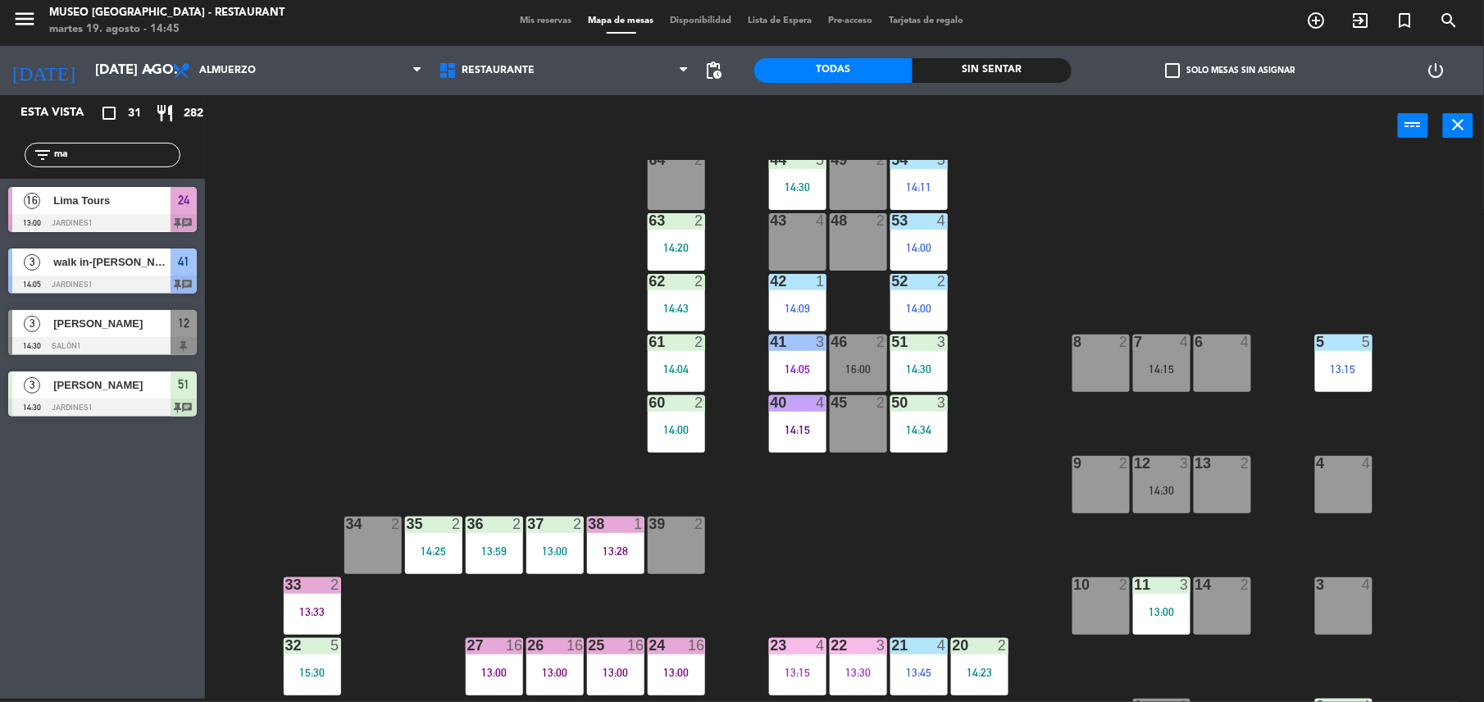
scroll to position [0, 0]
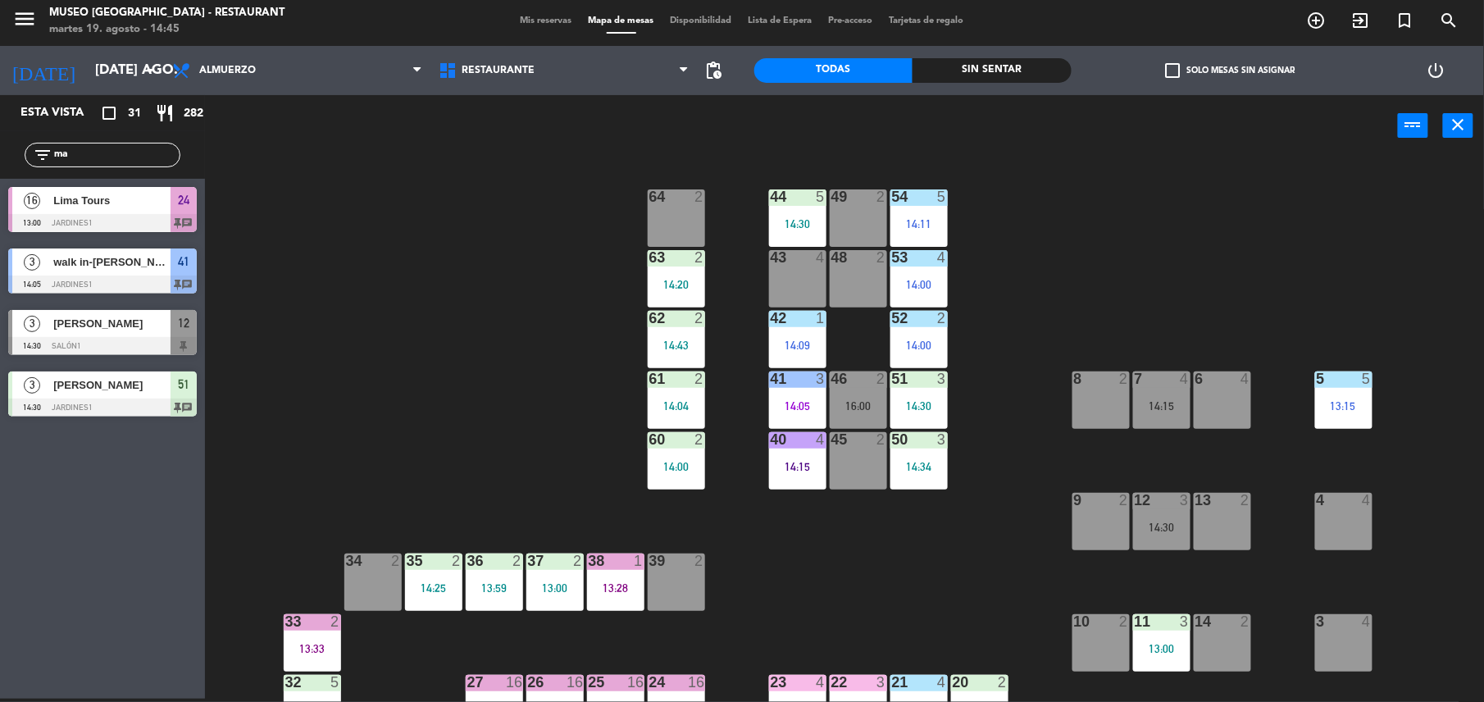
click at [1161, 536] on div "12 3 14:30" at bounding box center [1161, 521] width 57 height 57
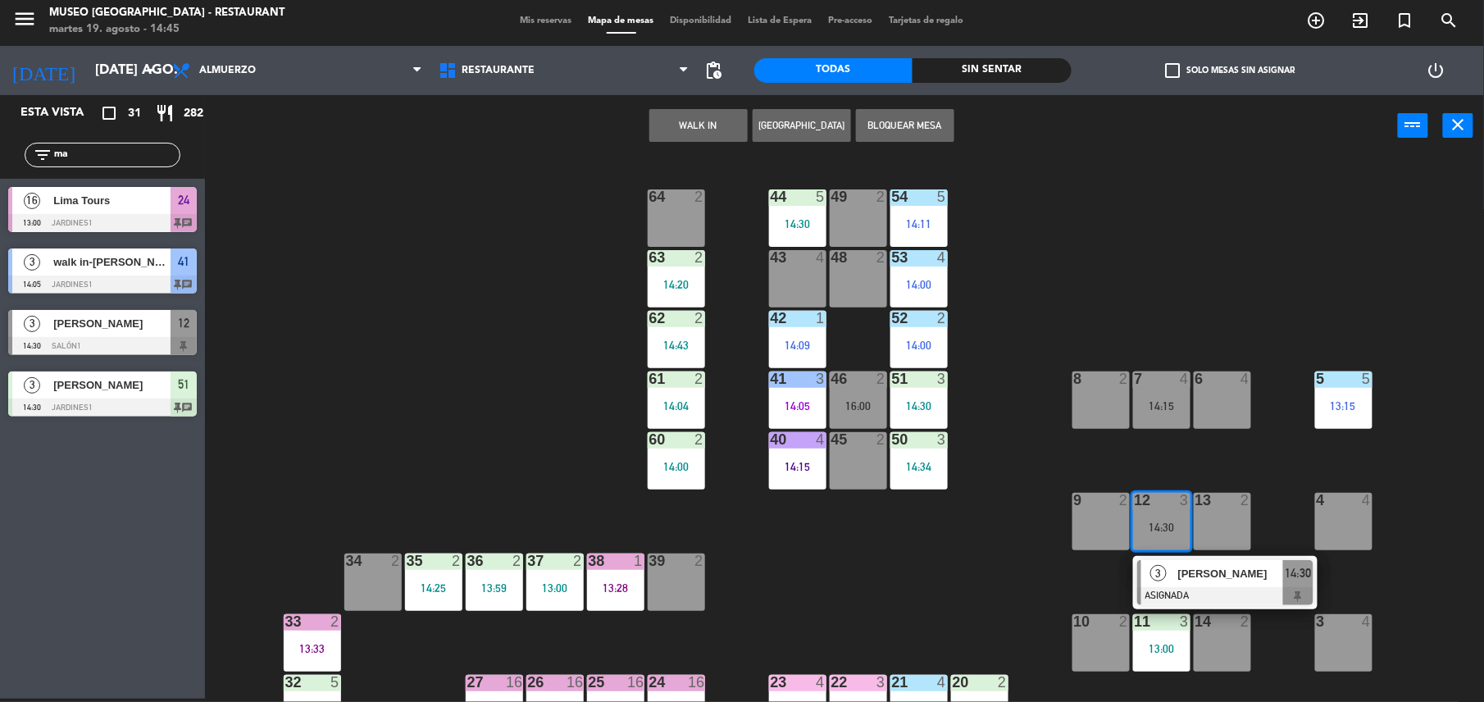
click at [1190, 598] on div at bounding box center [1225, 596] width 176 height 18
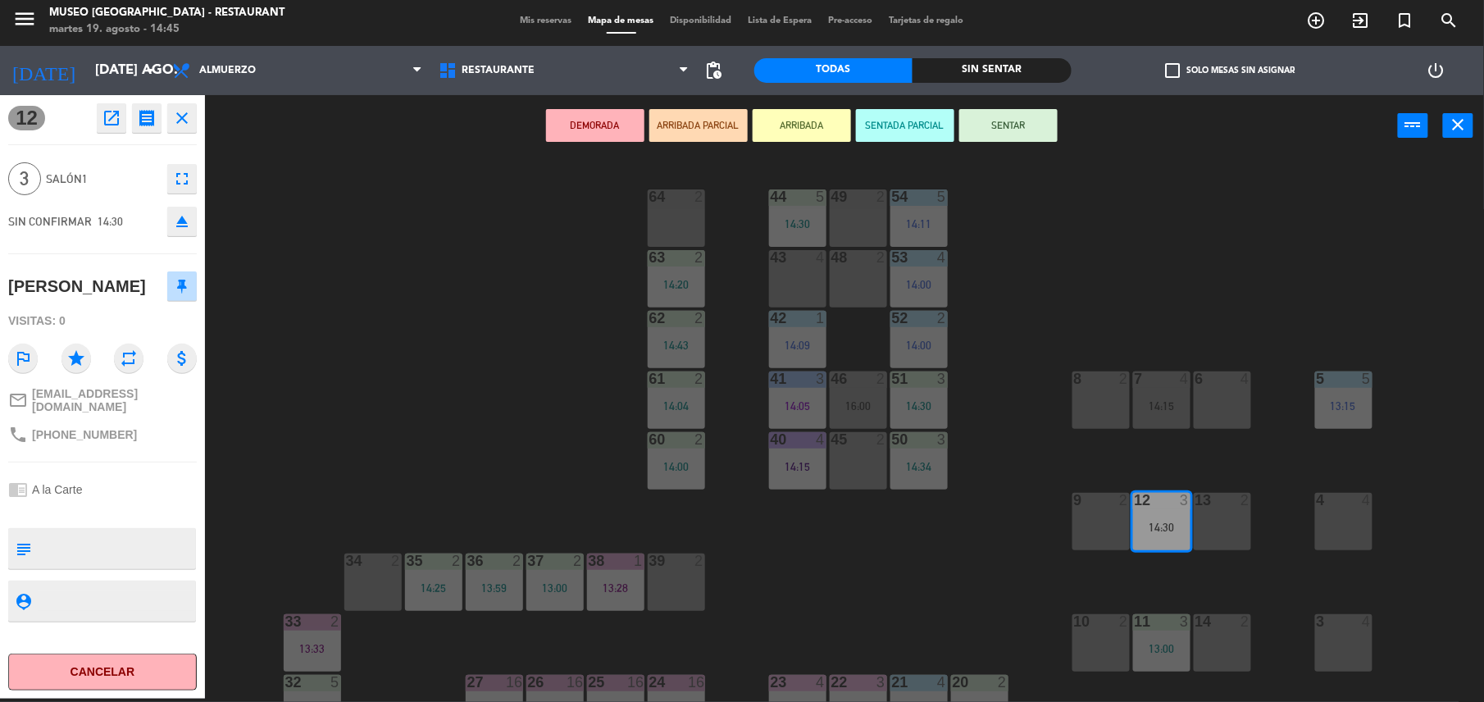
click at [802, 282] on div "43 4" at bounding box center [797, 278] width 57 height 57
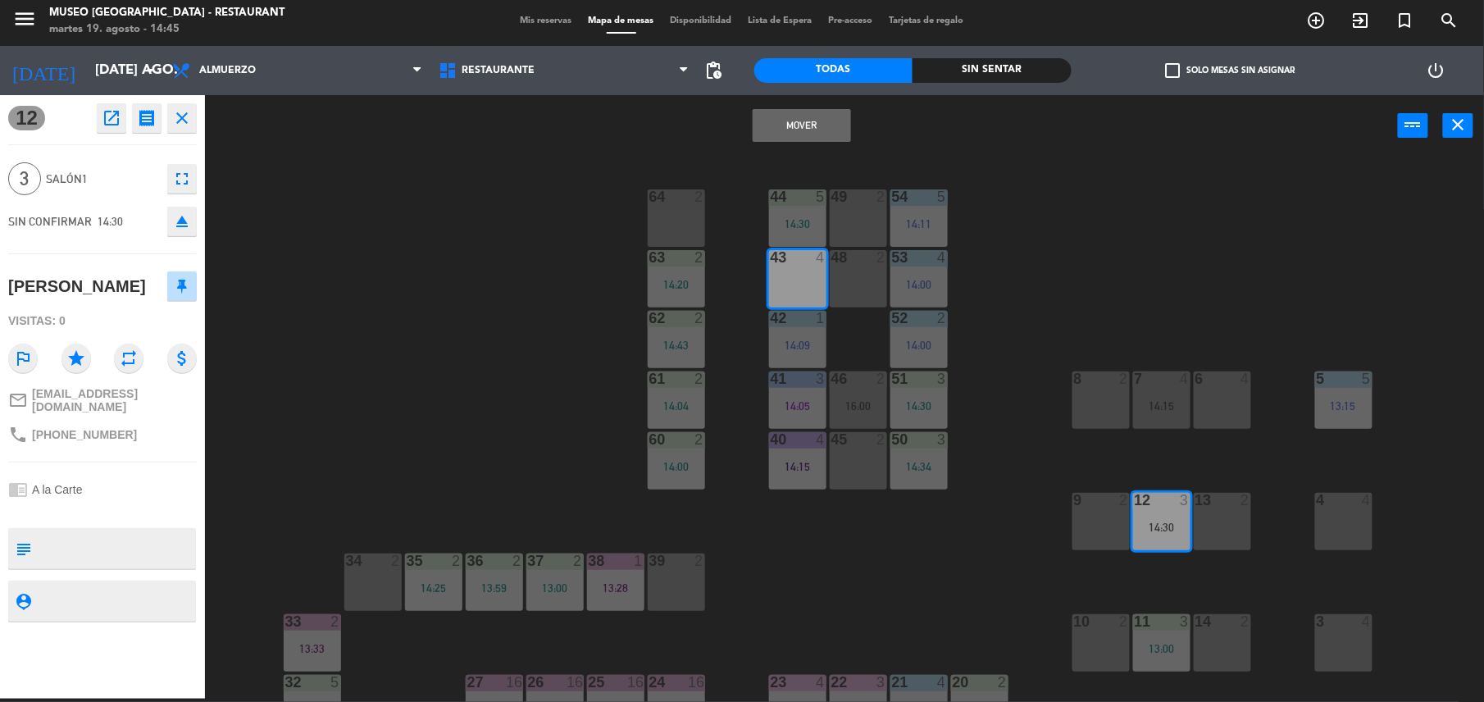
click at [790, 121] on button "Mover" at bounding box center [802, 125] width 98 height 33
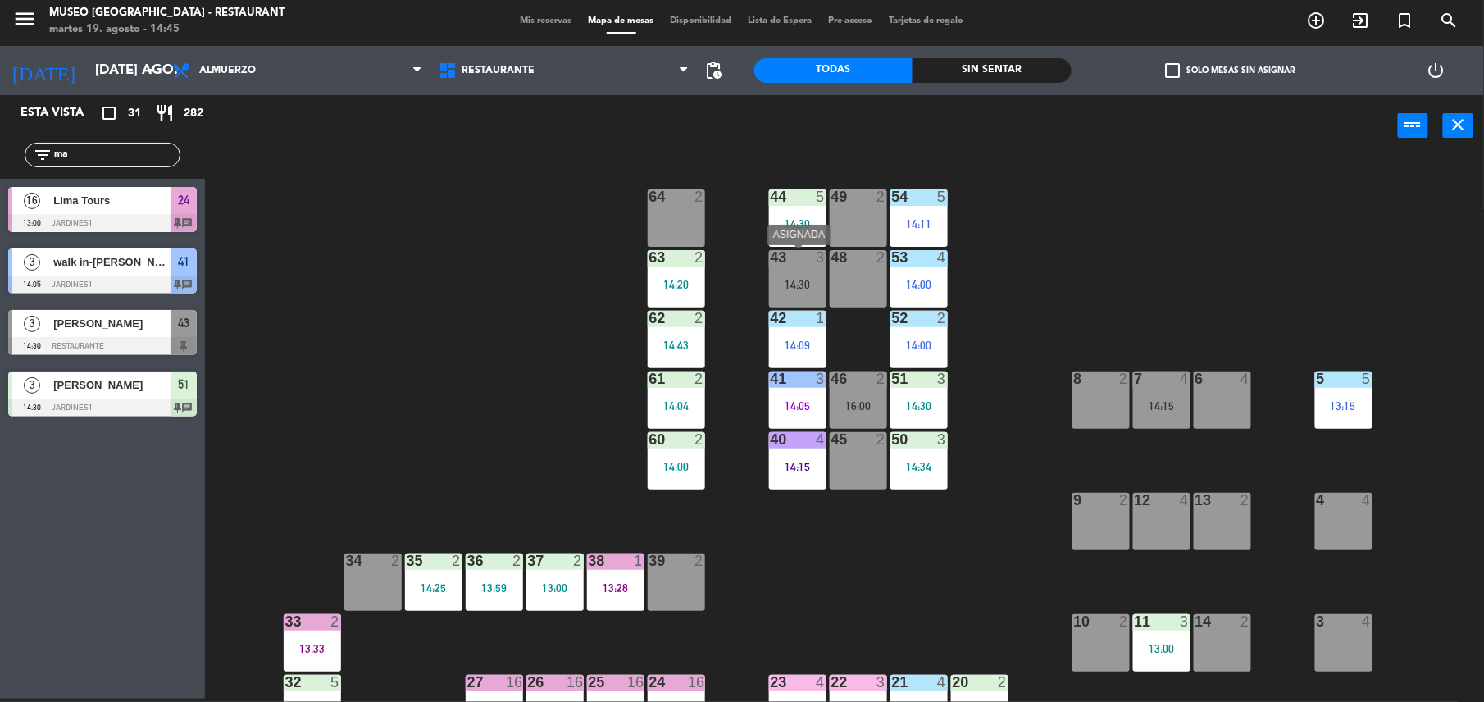
click at [797, 275] on div "43 3 14:30" at bounding box center [797, 278] width 57 height 57
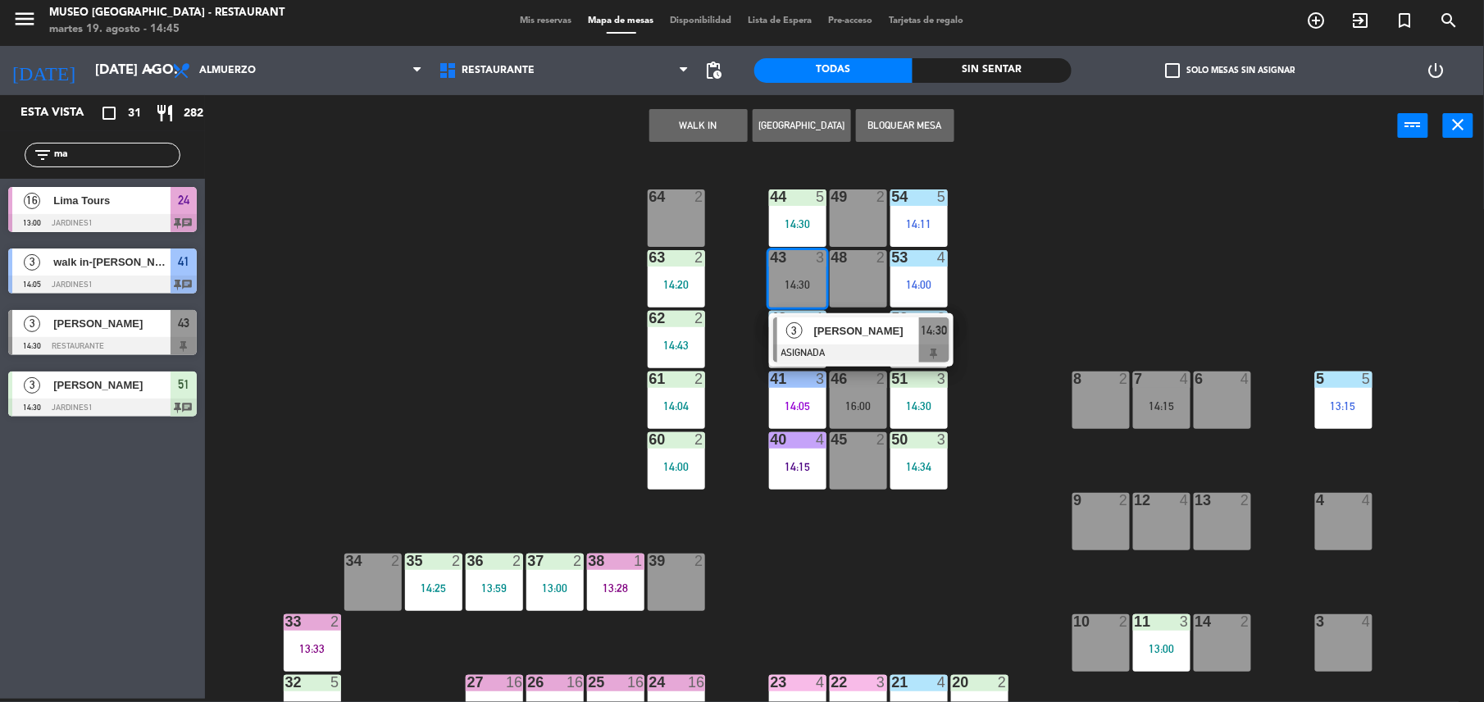
click at [820, 339] on span "Alexandre Marine" at bounding box center [866, 330] width 105 height 17
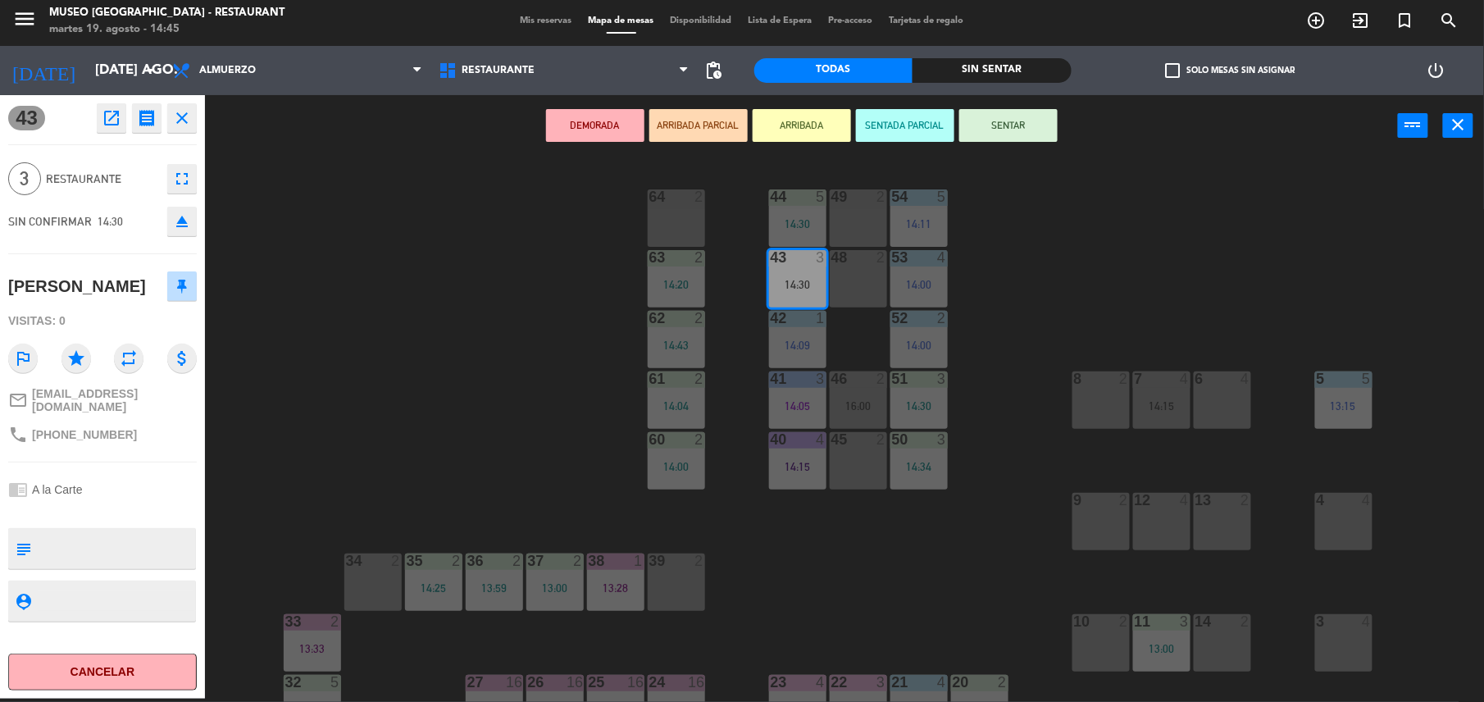
click at [180, 531] on textarea at bounding box center [116, 548] width 157 height 34
click at [125, 543] on textarea at bounding box center [116, 548] width 157 height 34
click at [61, 544] on textarea at bounding box center [116, 548] width 157 height 34
type textarea "c"
type textarea "m43 cumpleaños"
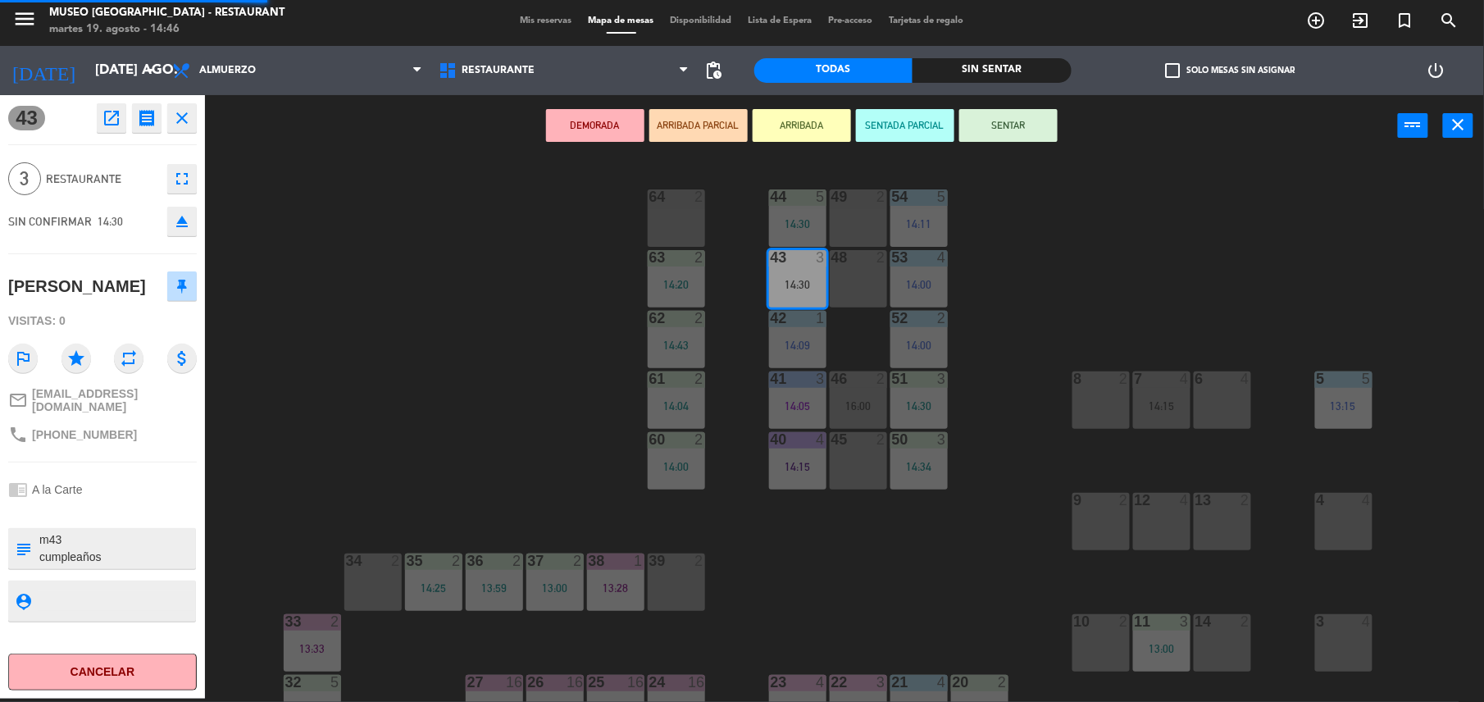
click at [175, 477] on div "chrome_reader_mode A la Carte" at bounding box center [102, 489] width 189 height 31
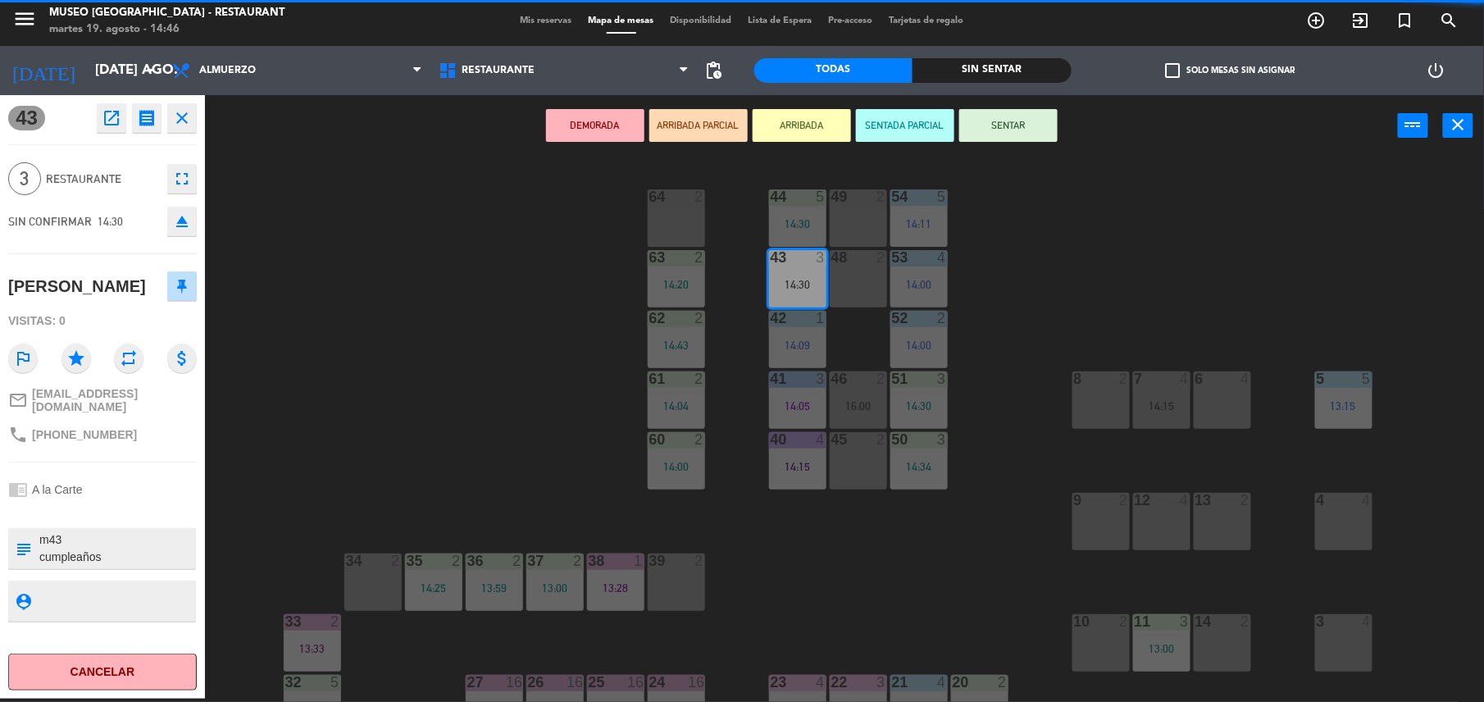
click at [175, 477] on div "chrome_reader_mode A la Carte" at bounding box center [102, 489] width 189 height 31
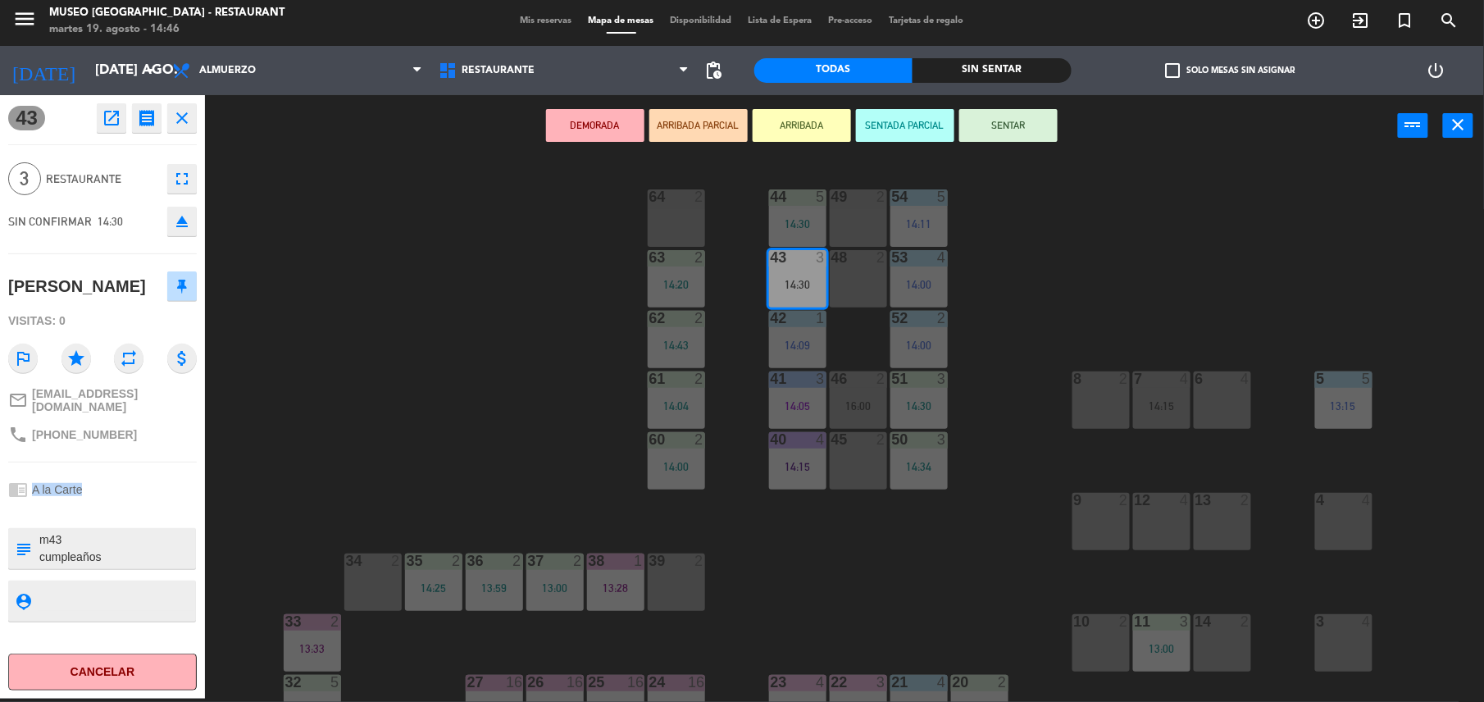
click at [175, 477] on div "chrome_reader_mode A la Carte" at bounding box center [102, 489] width 189 height 31
click at [928, 594] on div "44 5 14:30 49 2 54 5 14:11 64 2 48 2 53 4 14:00 63 2 14:20 43 3 14:30 62 2 14:4…" at bounding box center [852, 431] width 1264 height 542
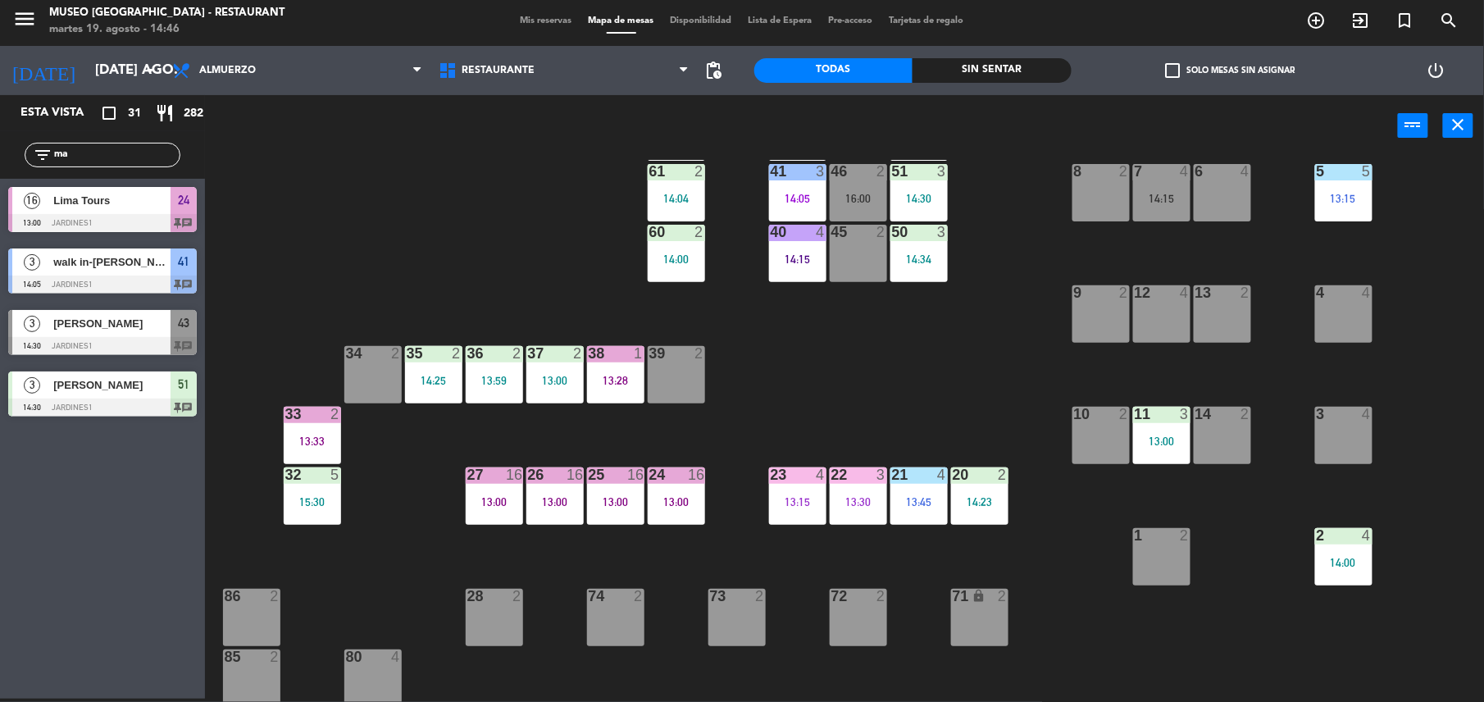
scroll to position [208, 0]
click at [797, 512] on div "23 4 13:15" at bounding box center [797, 494] width 57 height 57
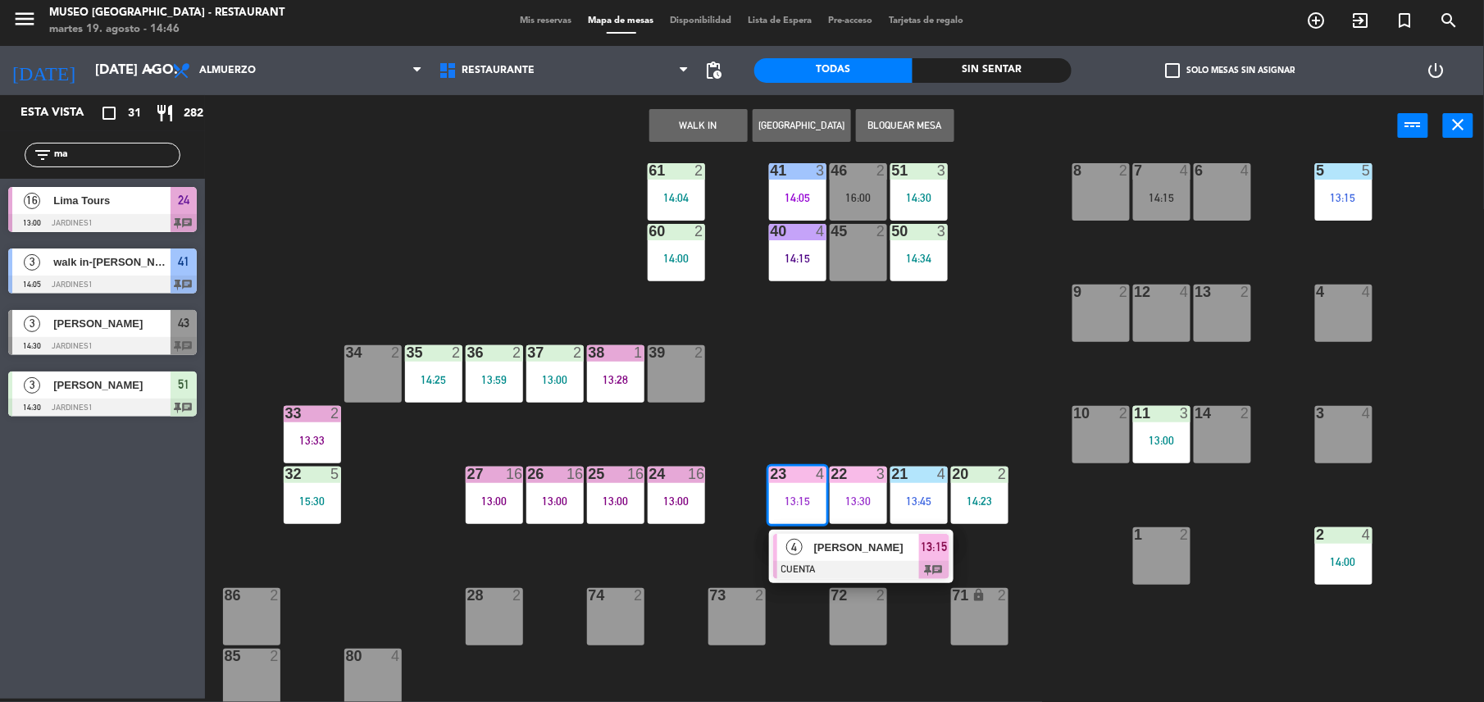
click at [820, 539] on span "[PERSON_NAME]" at bounding box center [866, 547] width 105 height 17
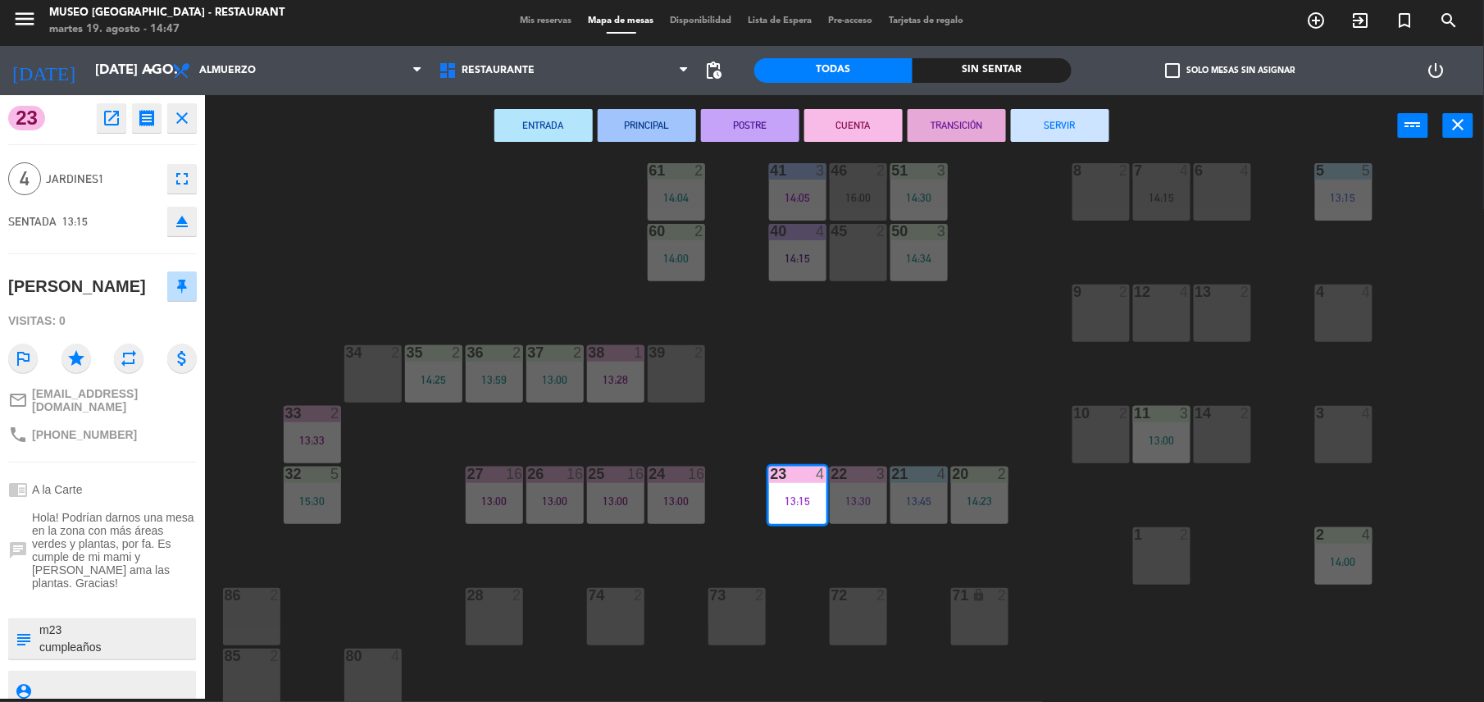
click at [1076, 120] on button "SERVIR" at bounding box center [1060, 125] width 98 height 33
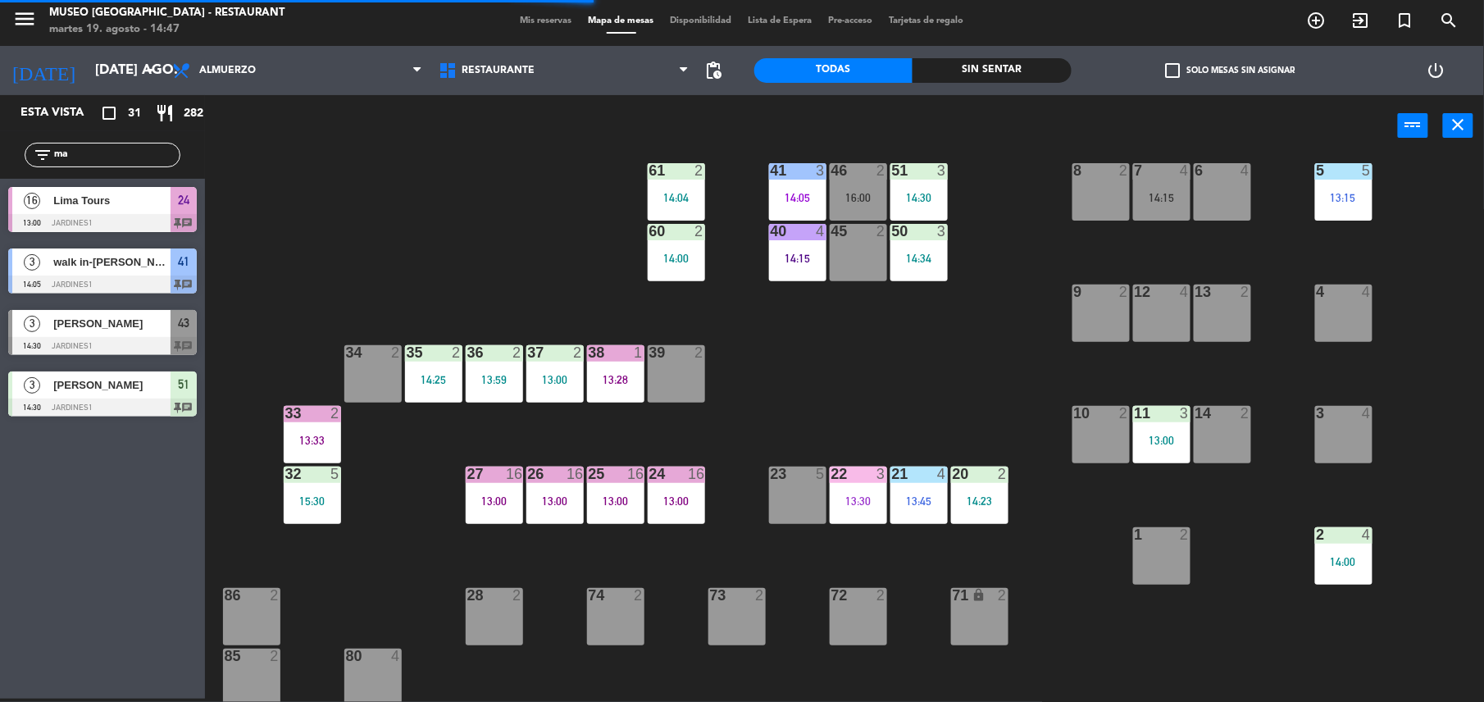
scroll to position [0, 0]
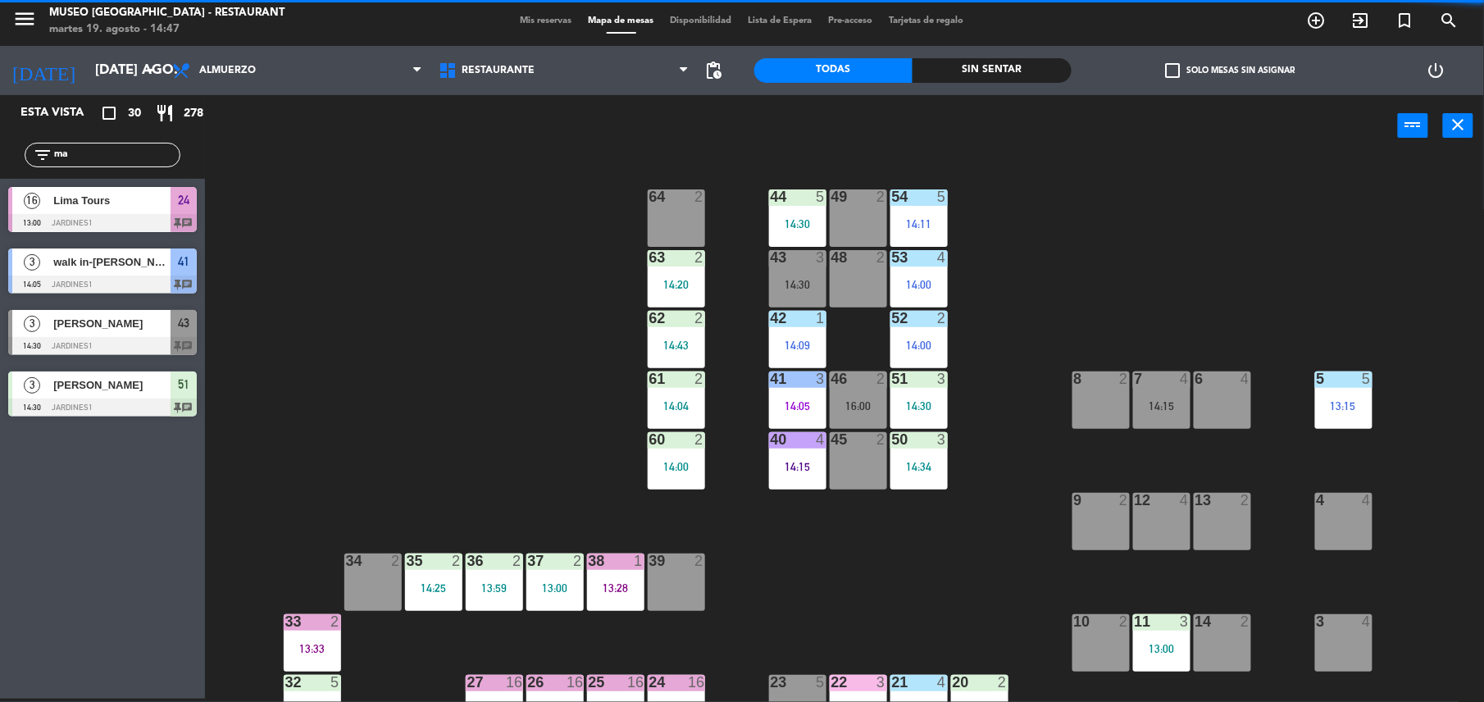
click at [144, 152] on input "ma" at bounding box center [115, 155] width 127 height 18
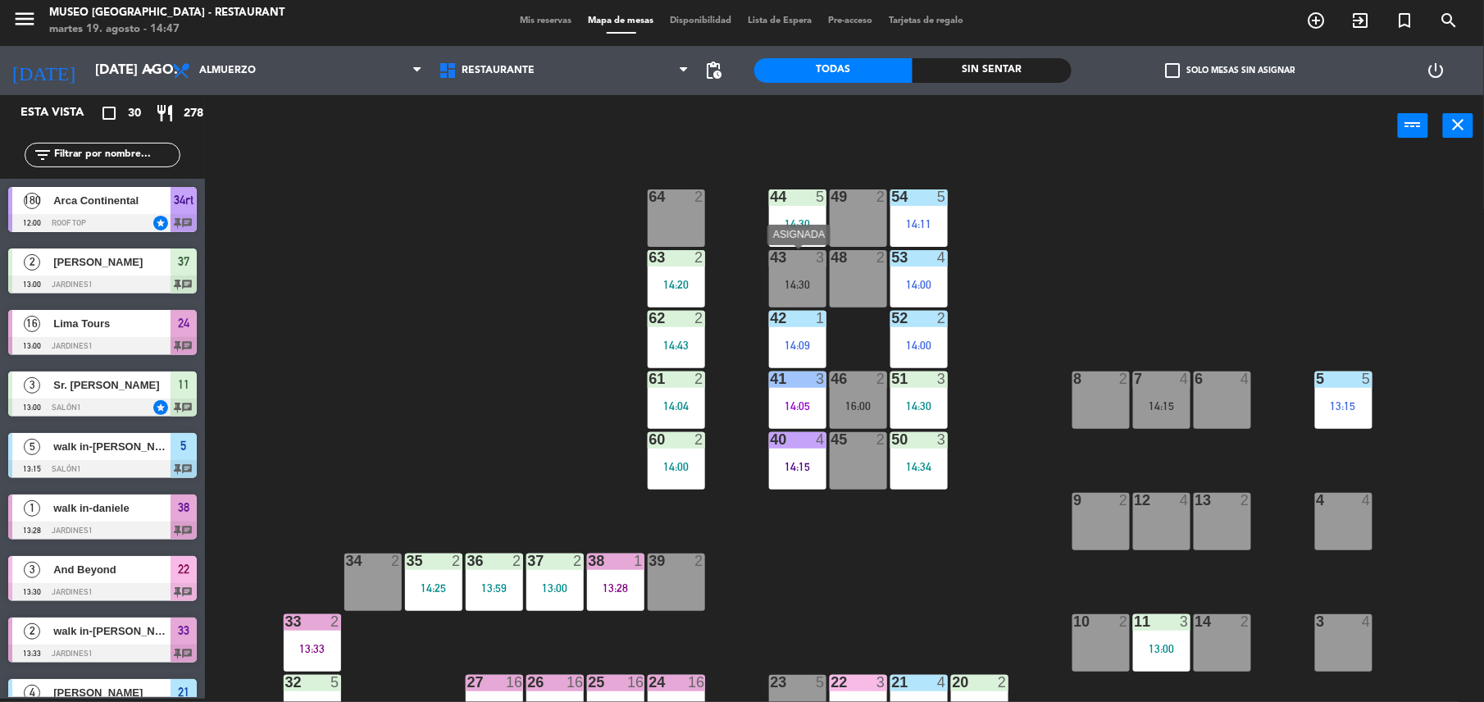
click at [804, 271] on div "43 3 14:30" at bounding box center [797, 278] width 57 height 57
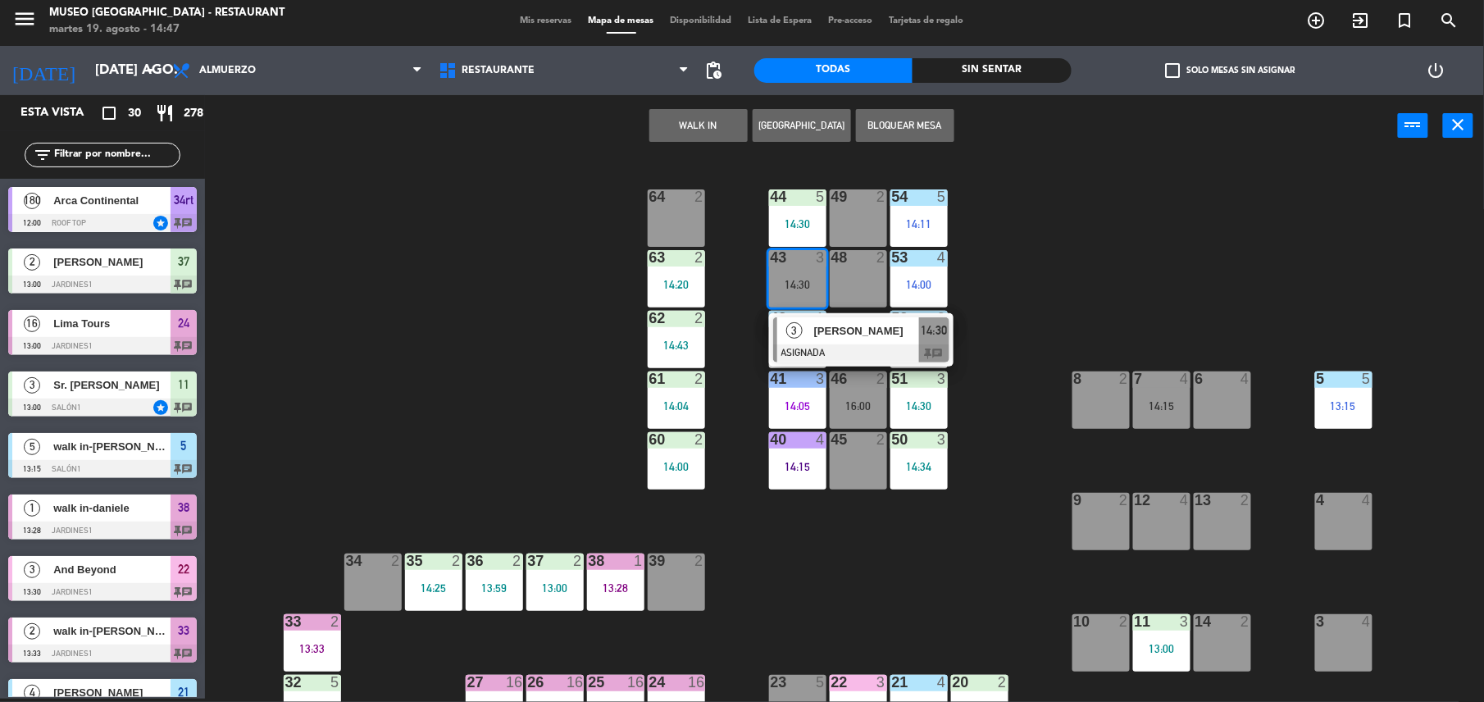
click at [851, 349] on div at bounding box center [861, 353] width 176 height 18
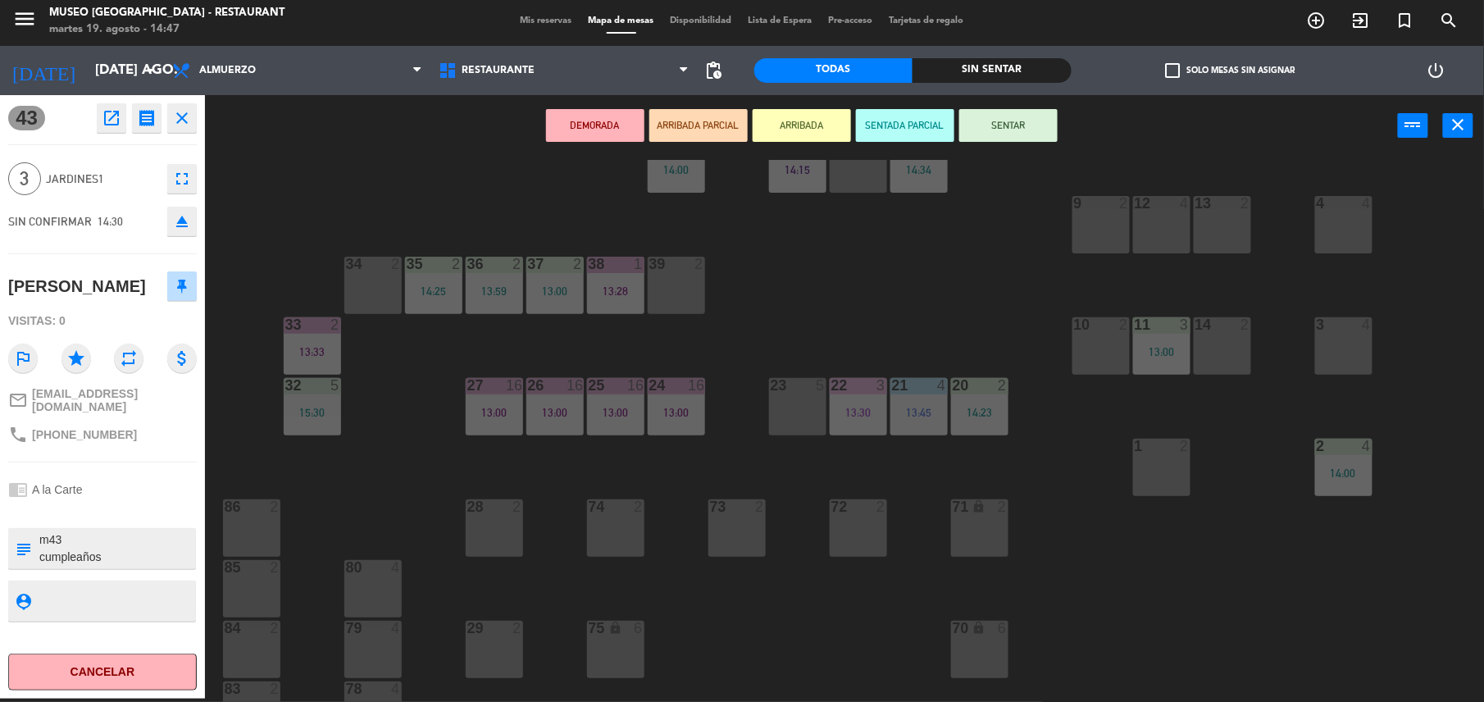
scroll to position [299, 0]
click at [805, 381] on div at bounding box center [797, 382] width 27 height 15
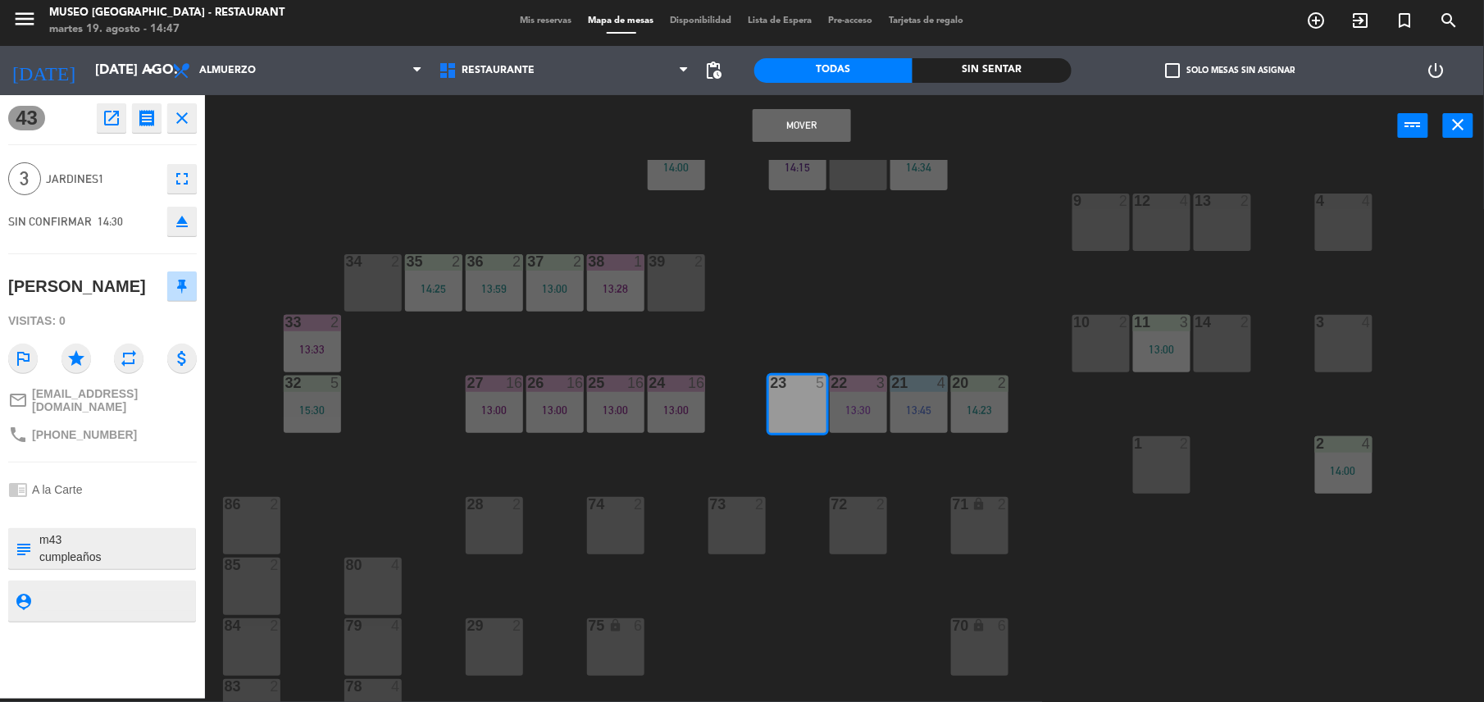
click at [788, 122] on button "Mover" at bounding box center [802, 125] width 98 height 33
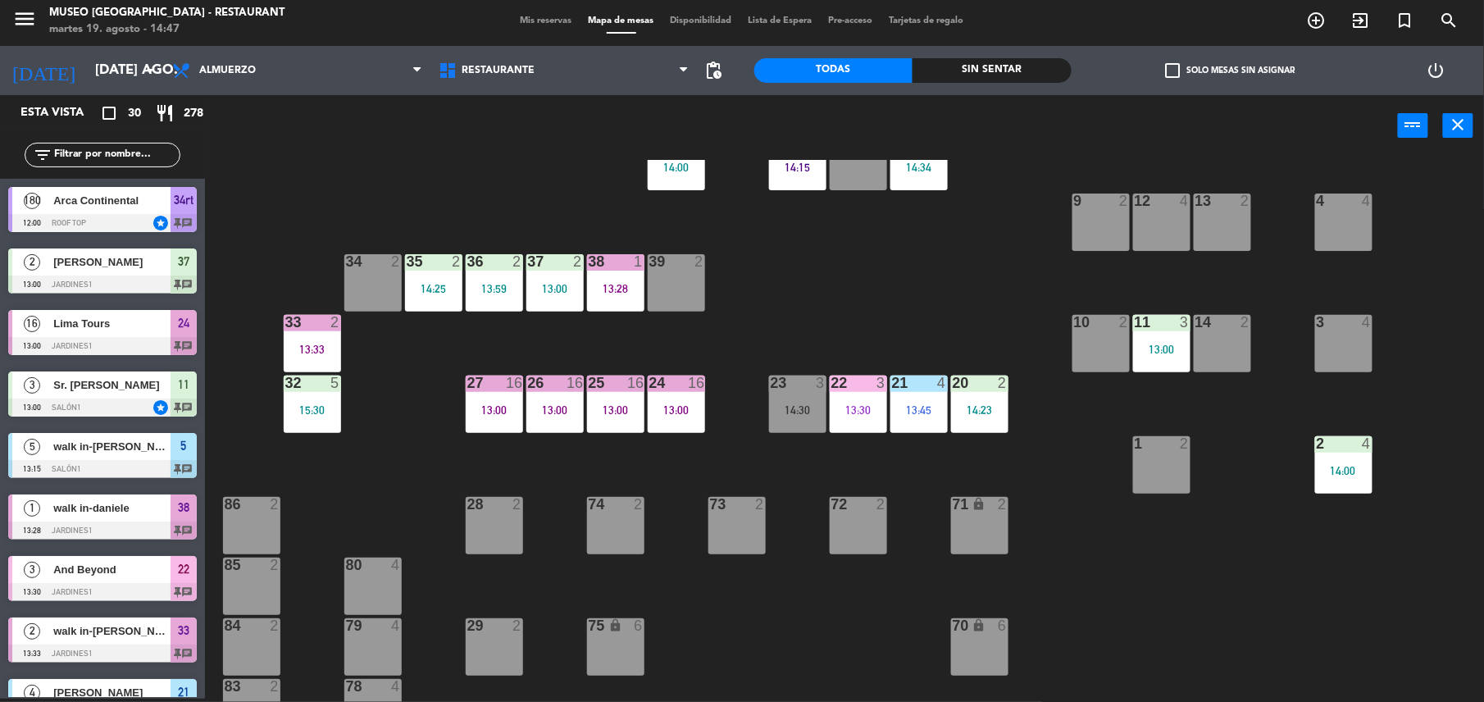
scroll to position [221, 0]
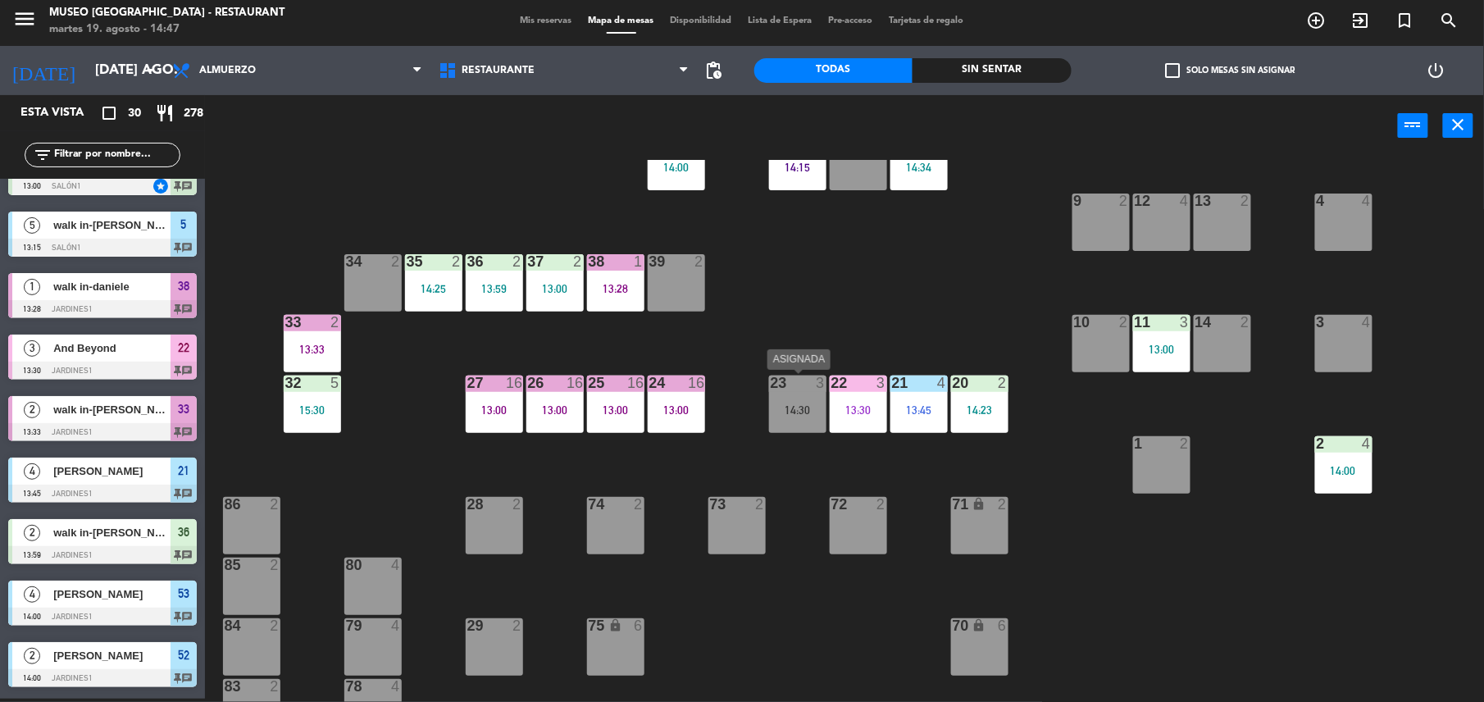
click at [808, 390] on div "23 3" at bounding box center [797, 383] width 57 height 16
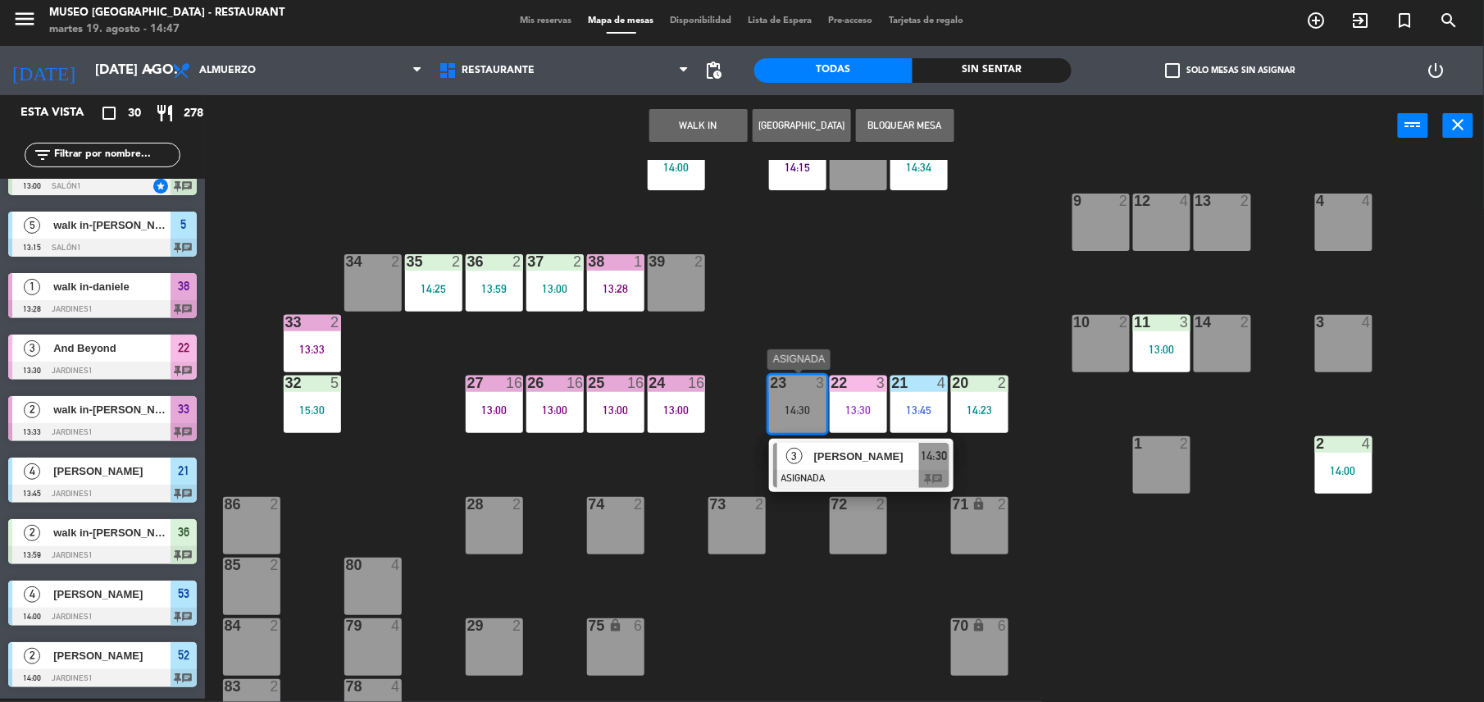
click at [830, 472] on div at bounding box center [861, 479] width 176 height 18
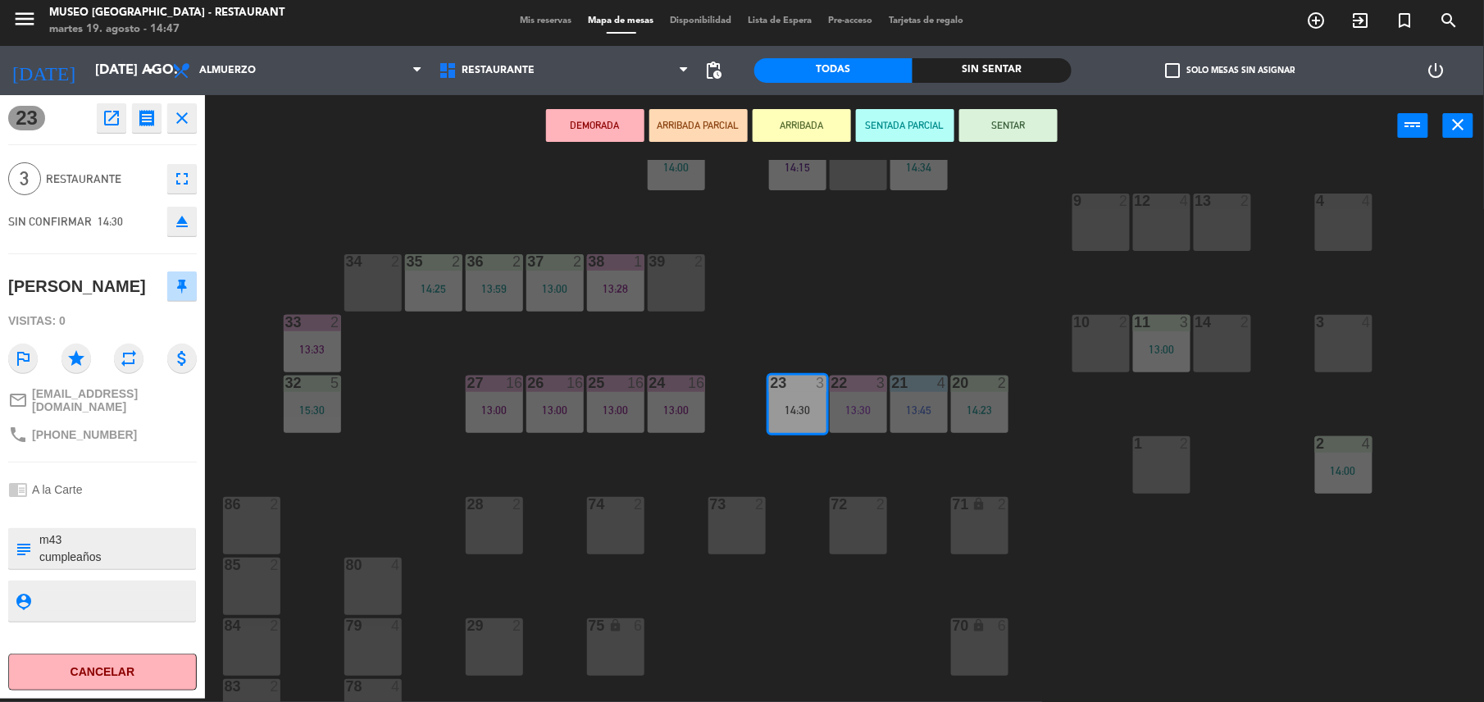
click at [69, 534] on textarea at bounding box center [116, 548] width 157 height 34
type textarea "m23 cumpleaños"
click at [151, 495] on div "chrome_reader_mode A la Carte" at bounding box center [102, 489] width 189 height 31
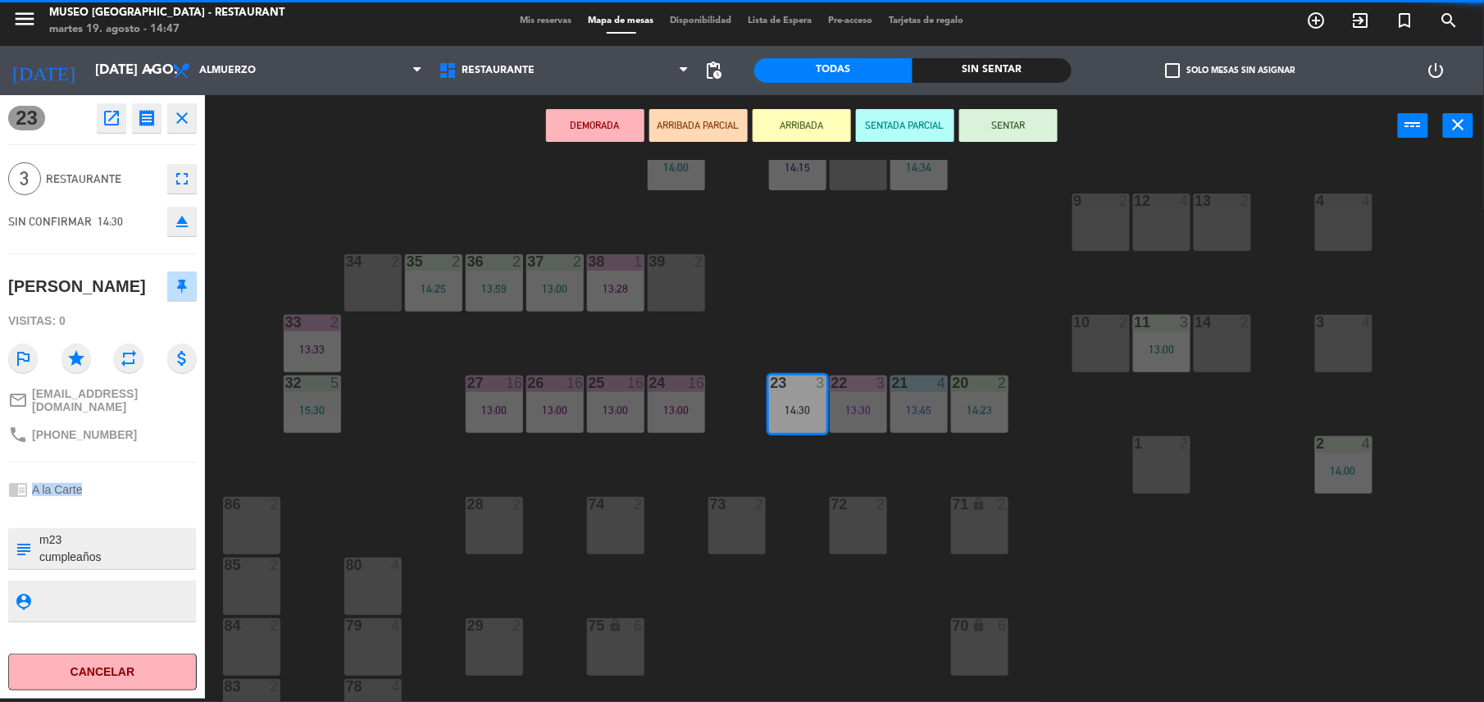
click at [151, 495] on div "chrome_reader_mode A la Carte" at bounding box center [102, 489] width 189 height 31
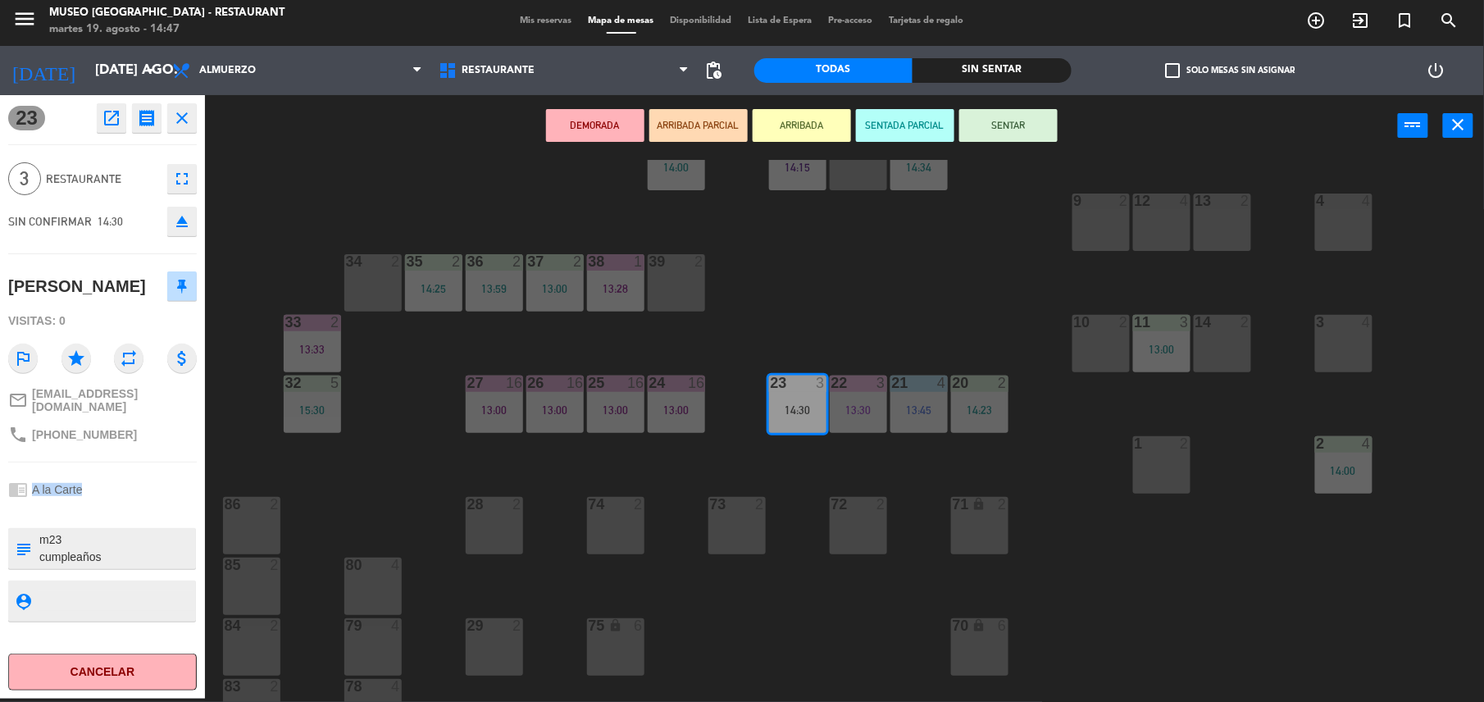
click at [1012, 122] on button "SENTAR" at bounding box center [1008, 125] width 98 height 33
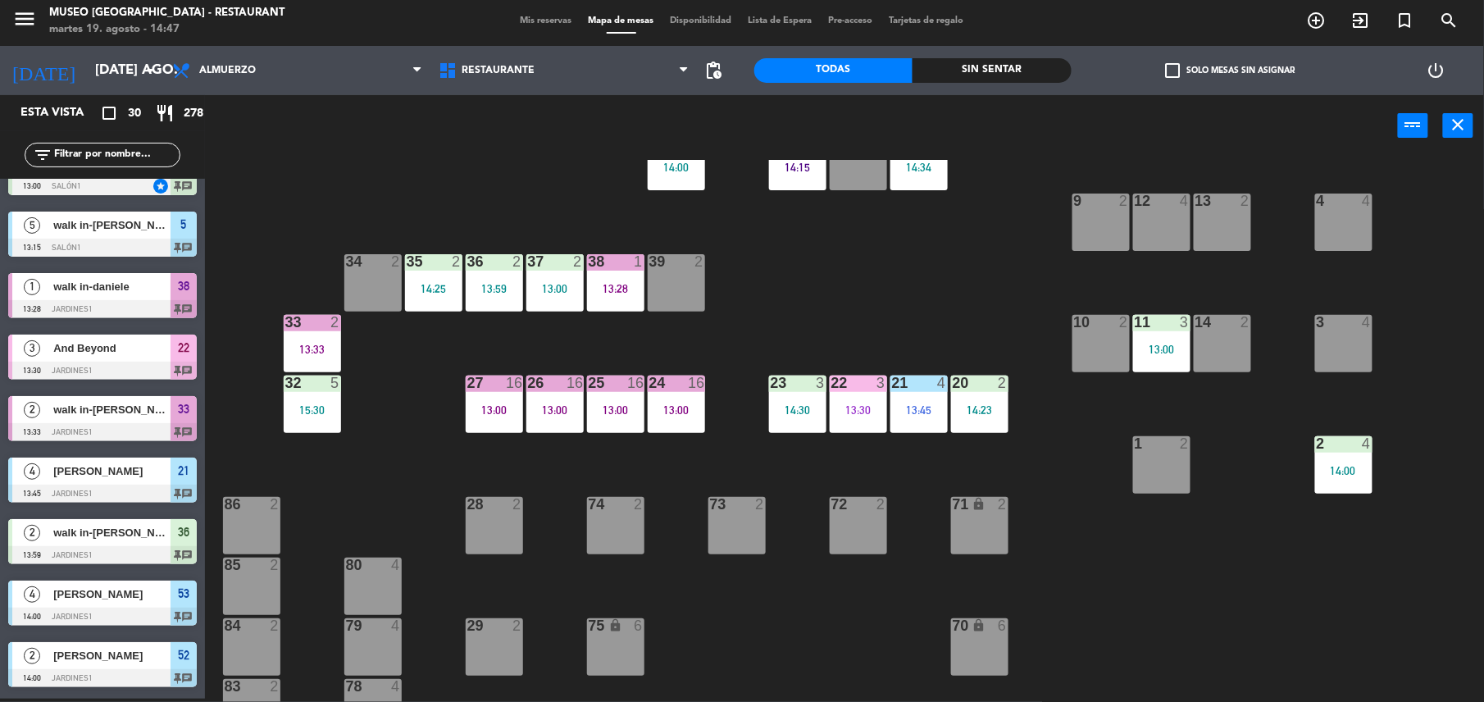
click at [928, 310] on div "44 5 14:30 49 2 54 5 14:11 64 2 48 2 53 4 14:00 63 2 14:20 43 4 62 2 14:43 42 1…" at bounding box center [852, 431] width 1264 height 542
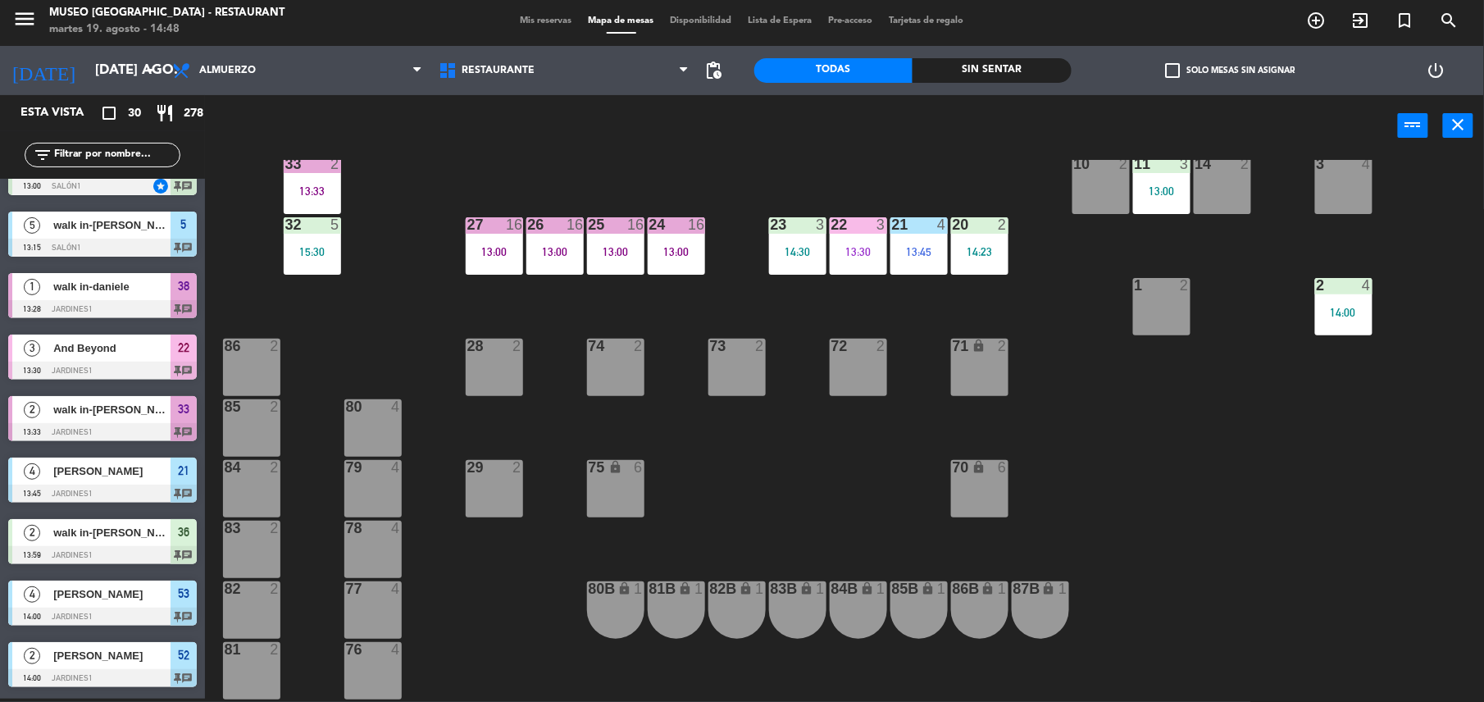
scroll to position [460, 0]
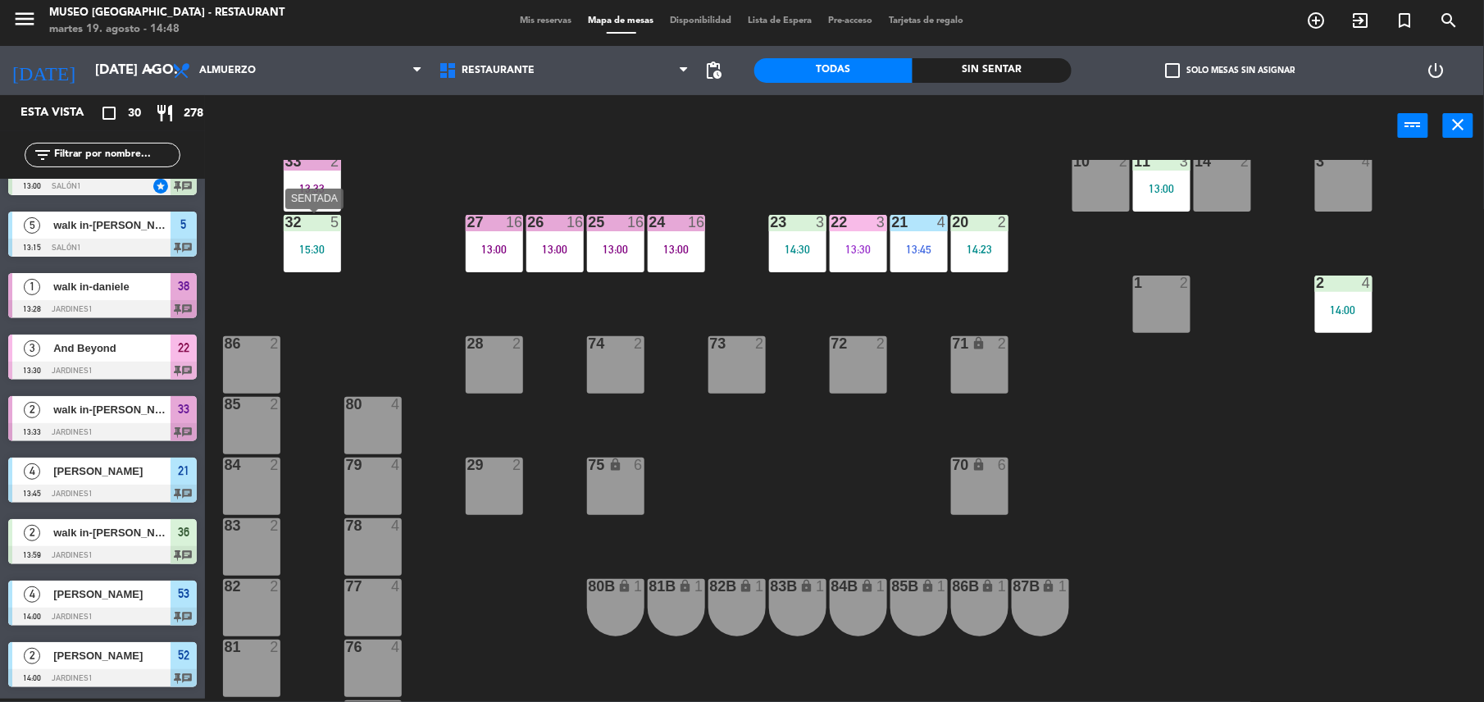
click at [307, 231] on div "32 5 15:30" at bounding box center [312, 243] width 57 height 57
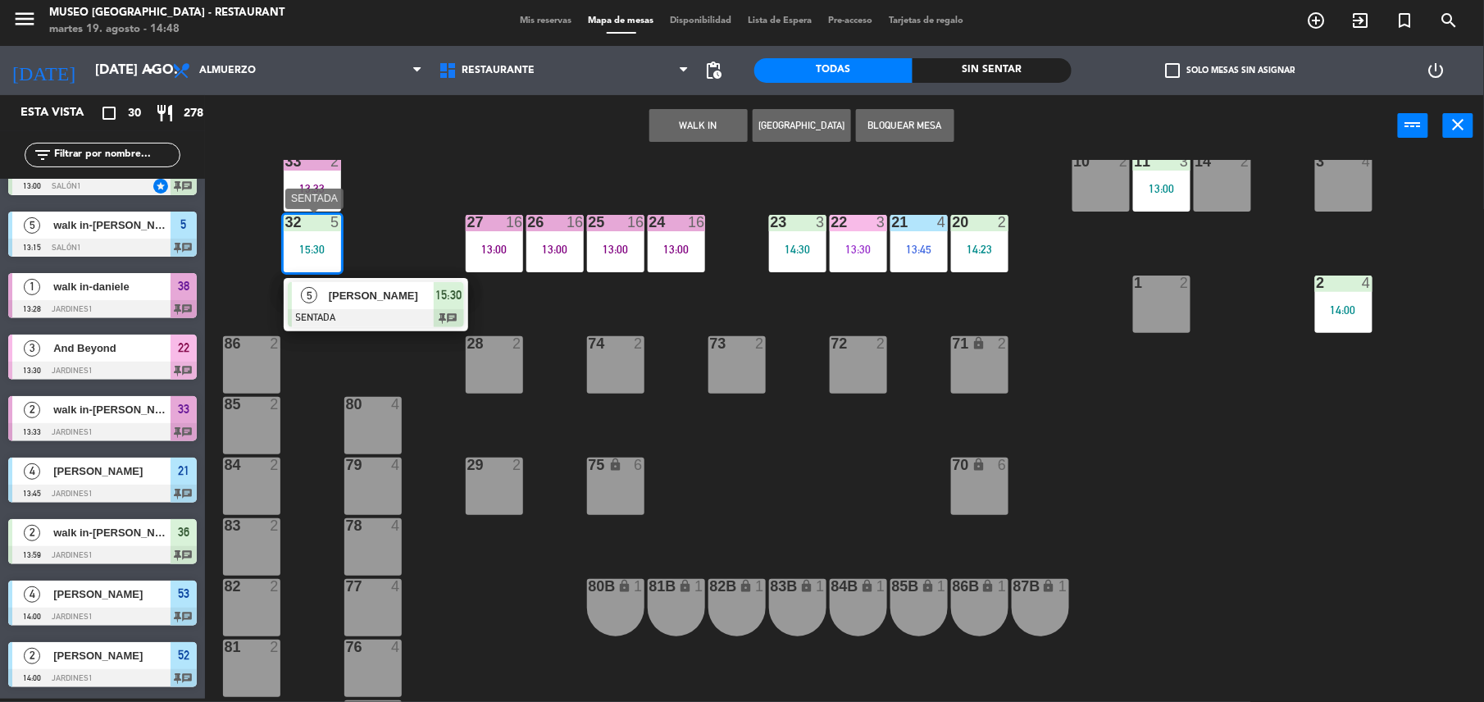
click at [431, 312] on div at bounding box center [376, 318] width 176 height 18
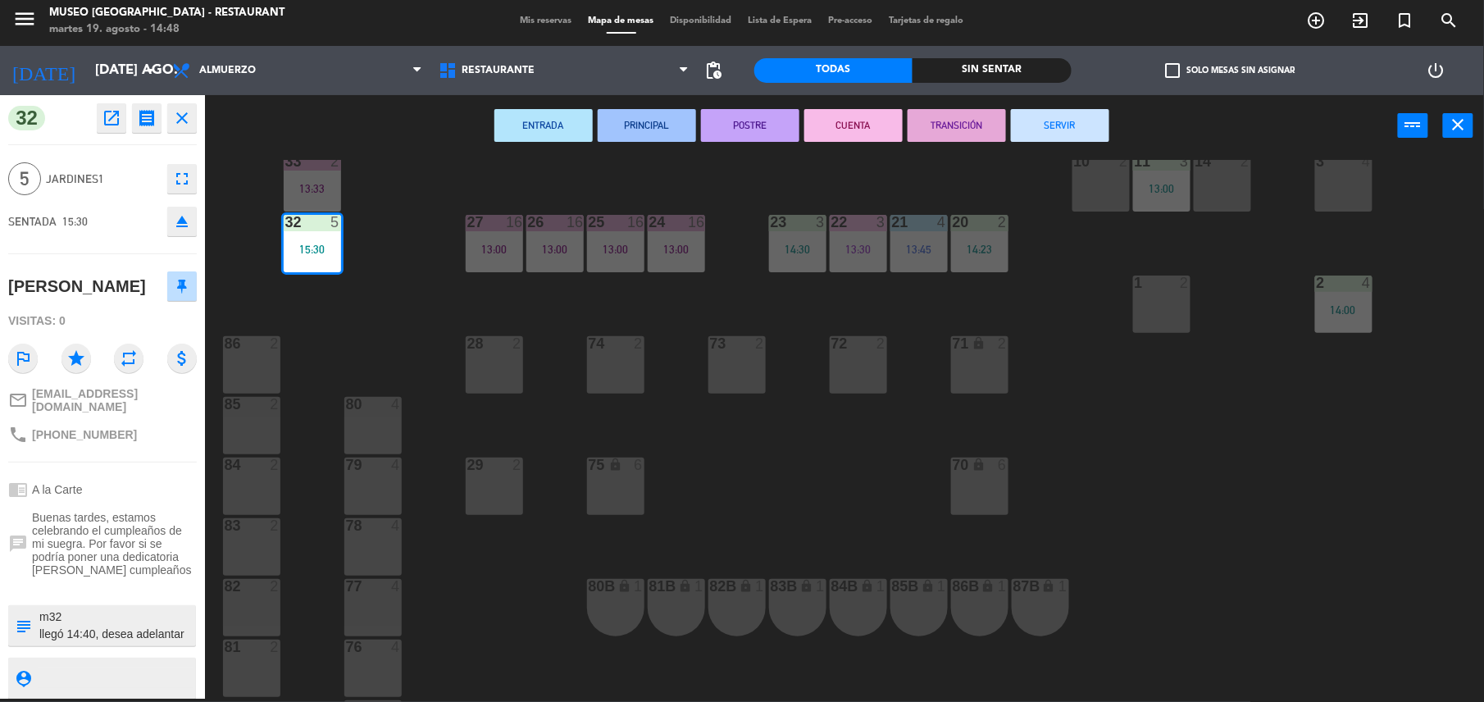
click at [175, 184] on icon "fullscreen" at bounding box center [182, 179] width 20 height 20
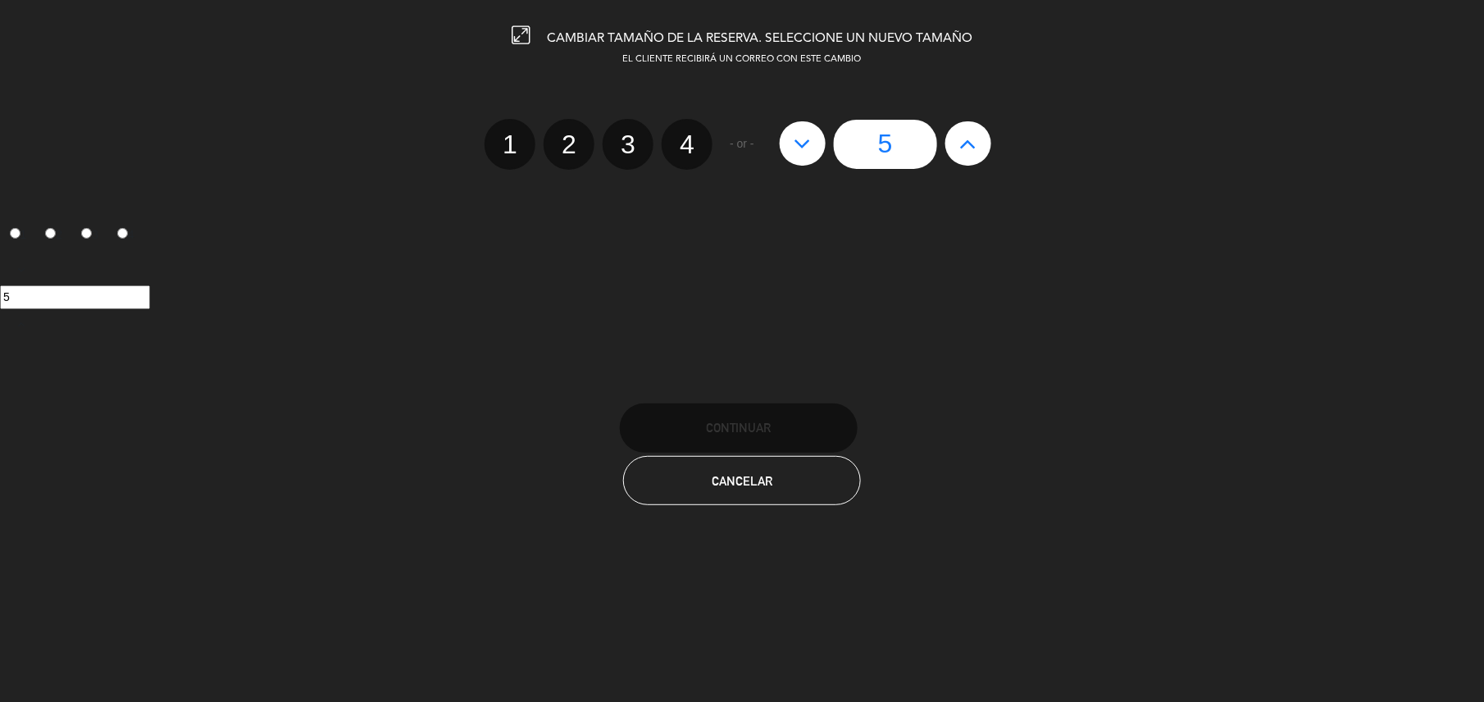
click at [967, 135] on icon at bounding box center [967, 143] width 17 height 26
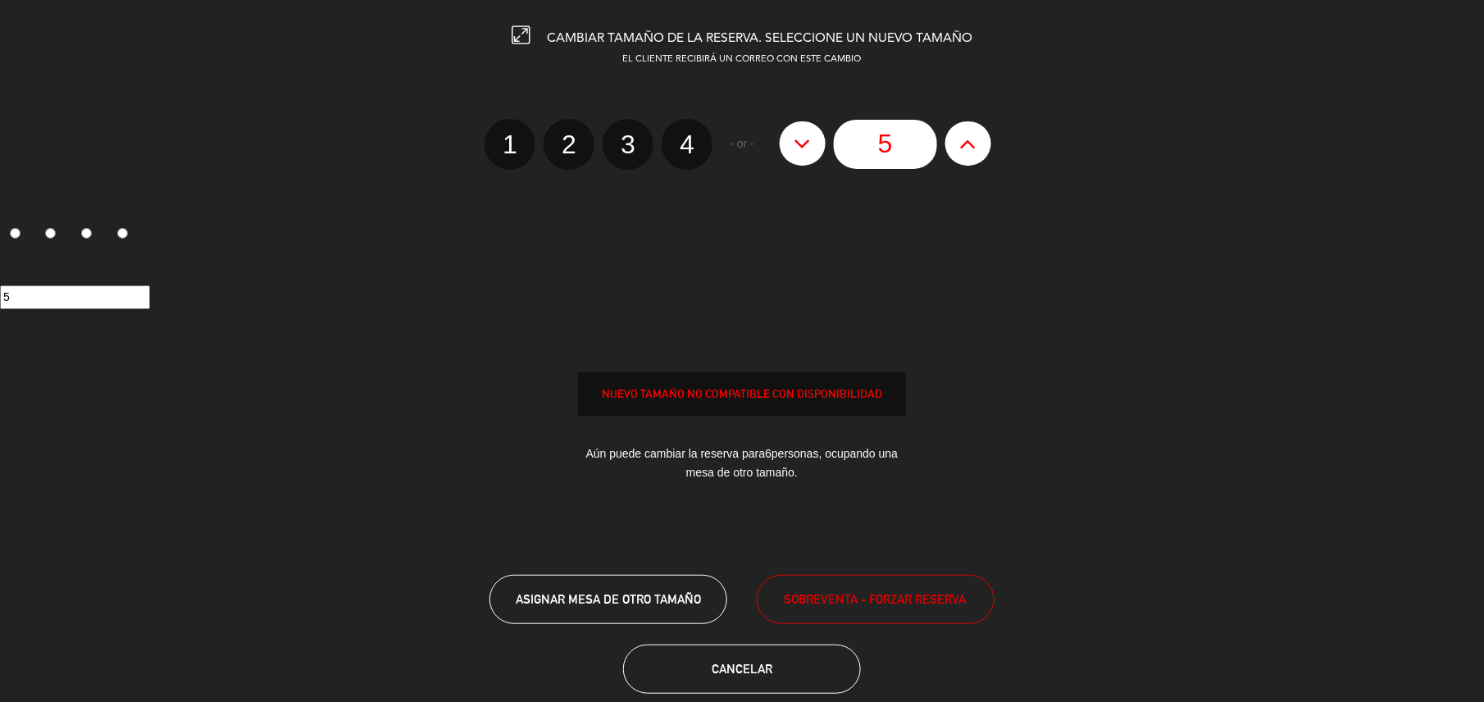
type input "6"
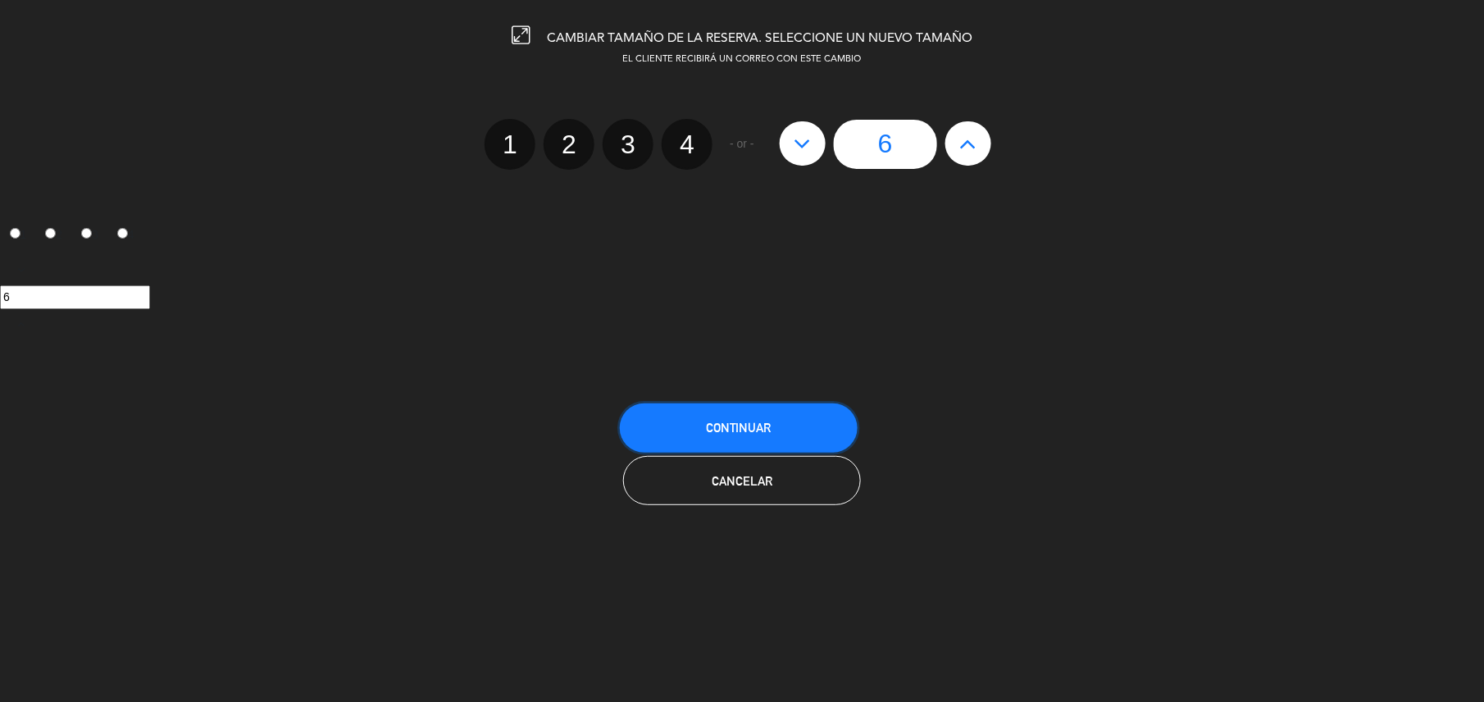
click at [802, 434] on button "Continuar" at bounding box center [739, 427] width 238 height 49
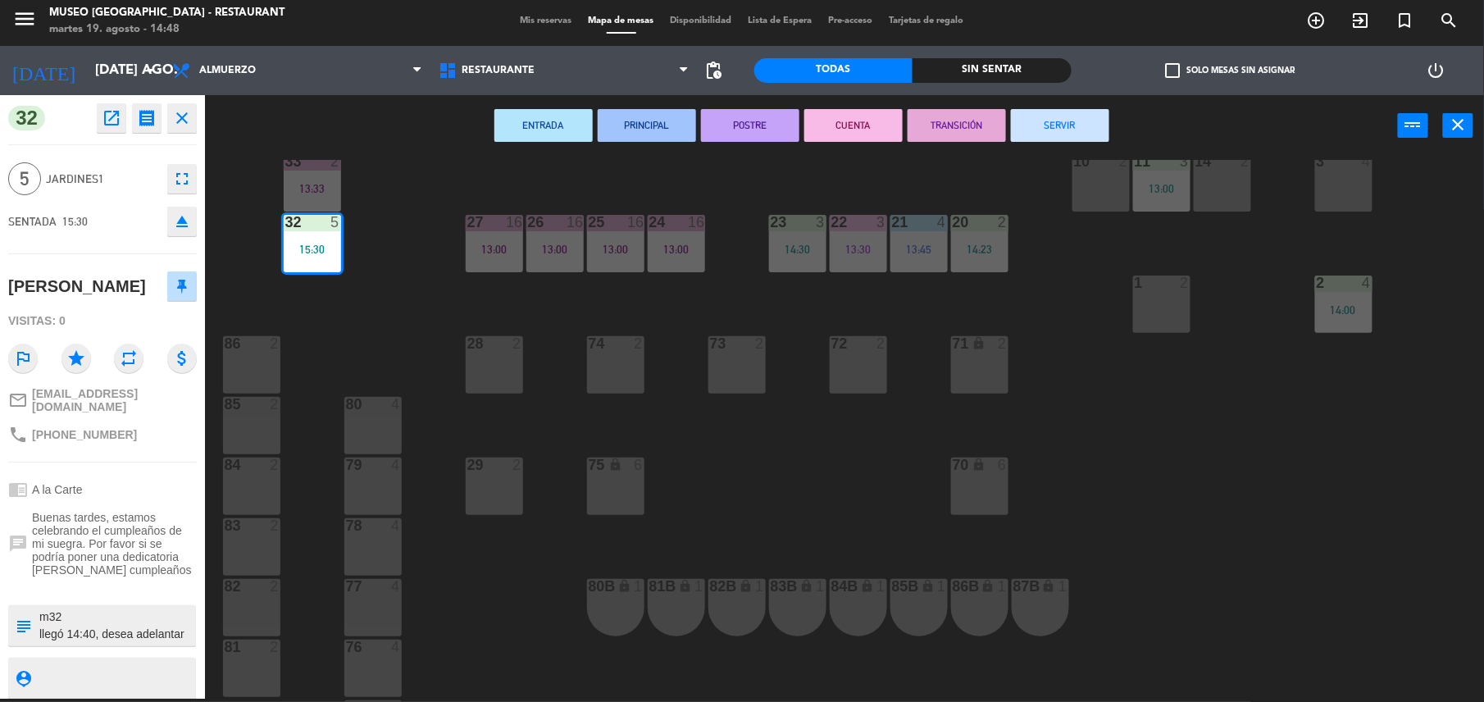
click at [431, 239] on div "44 5 14:30 49 2 54 5 14:11 64 2 48 2 53 4 14:00 63 2 14:20 43 4 62 2 14:43 42 1…" at bounding box center [852, 431] width 1264 height 542
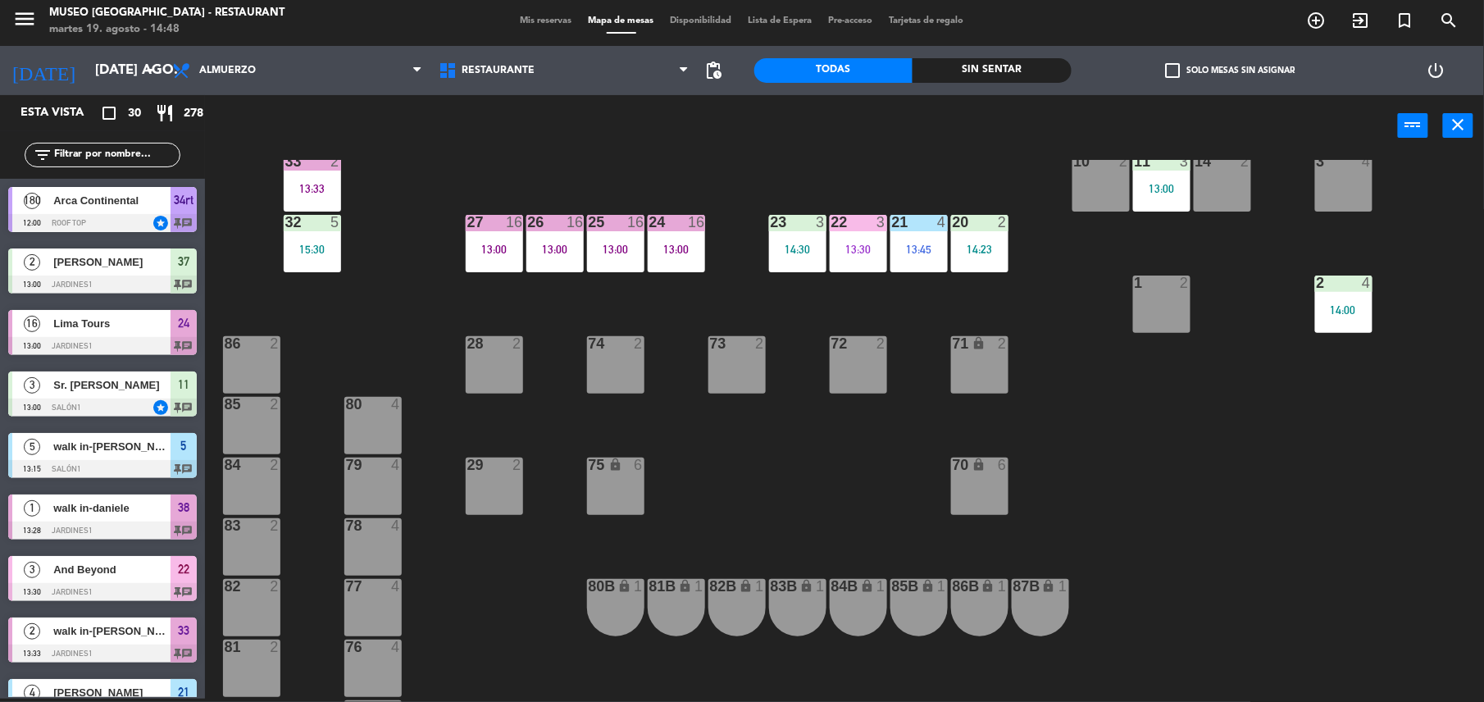
scroll to position [530, 0]
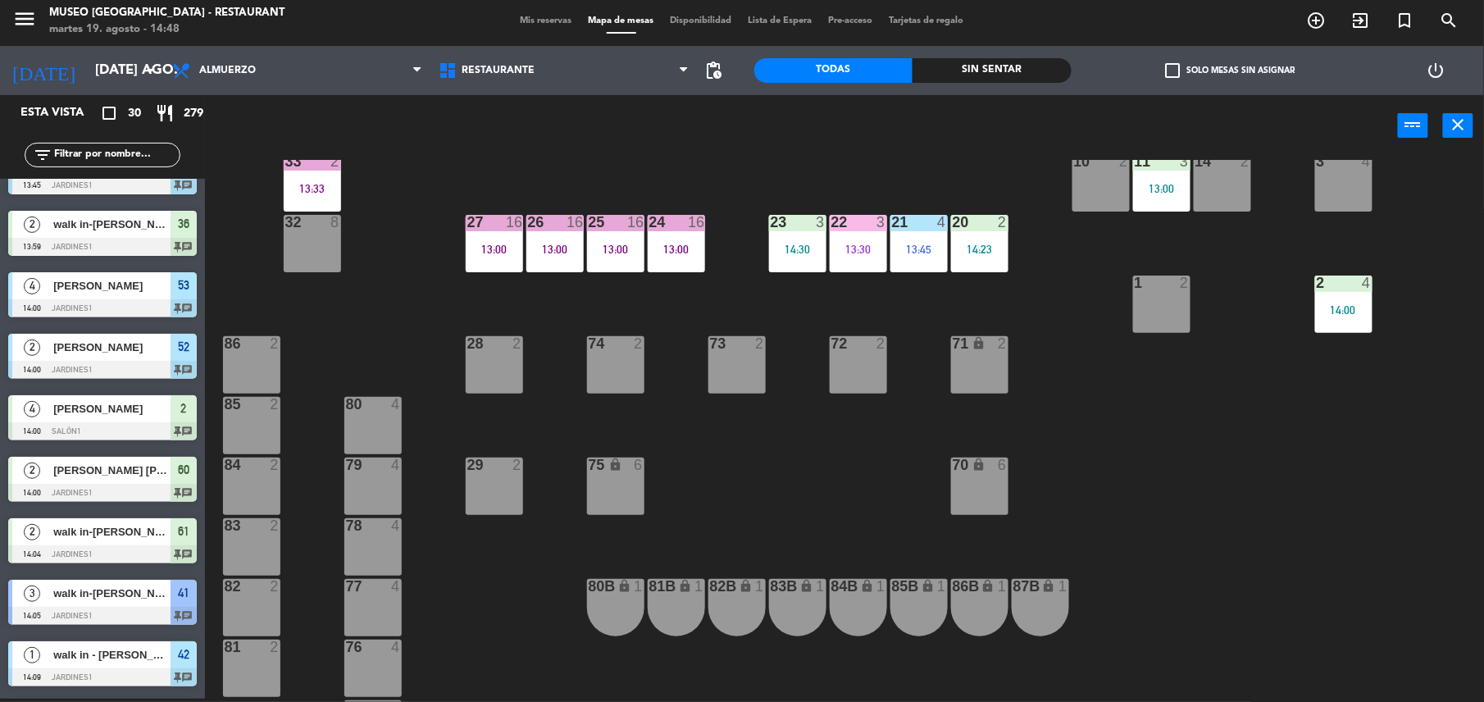
click at [110, 146] on input "text" at bounding box center [115, 155] width 127 height 18
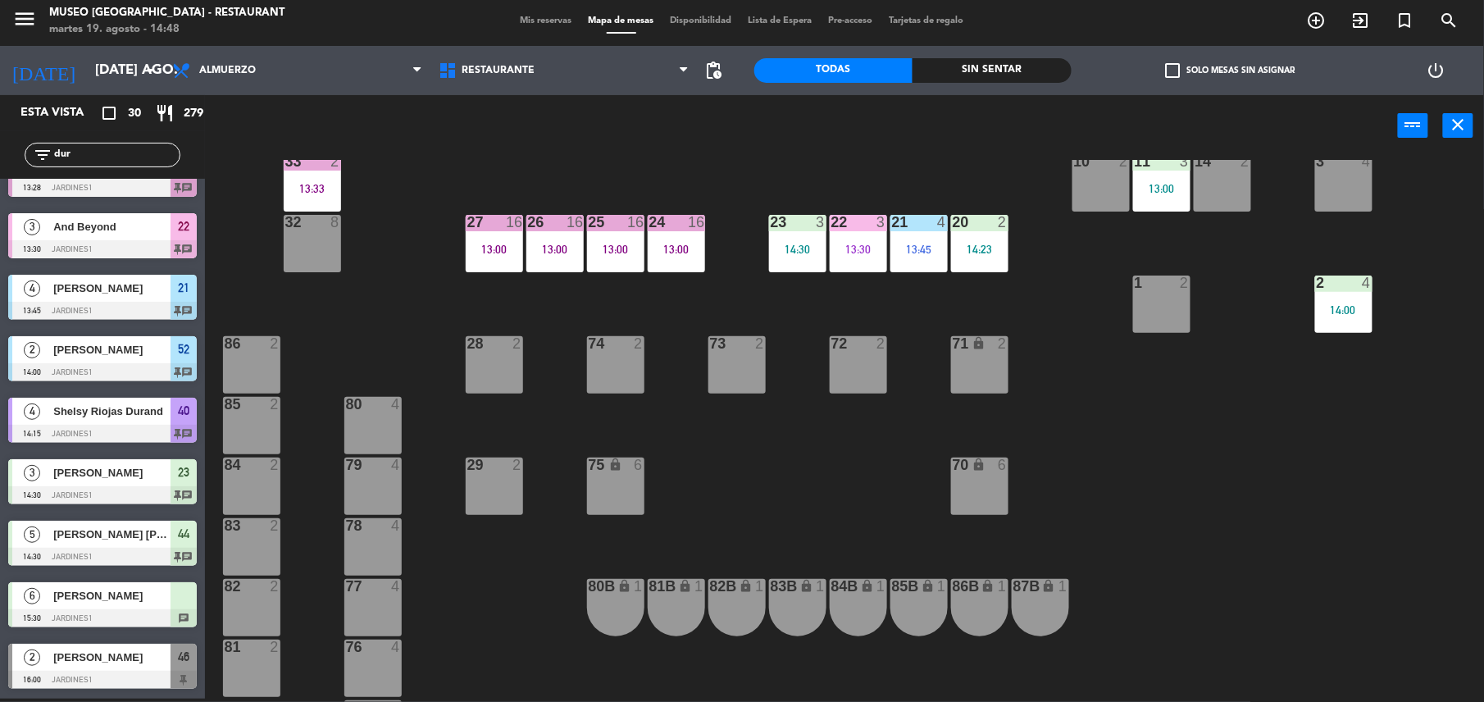
scroll to position [0, 0]
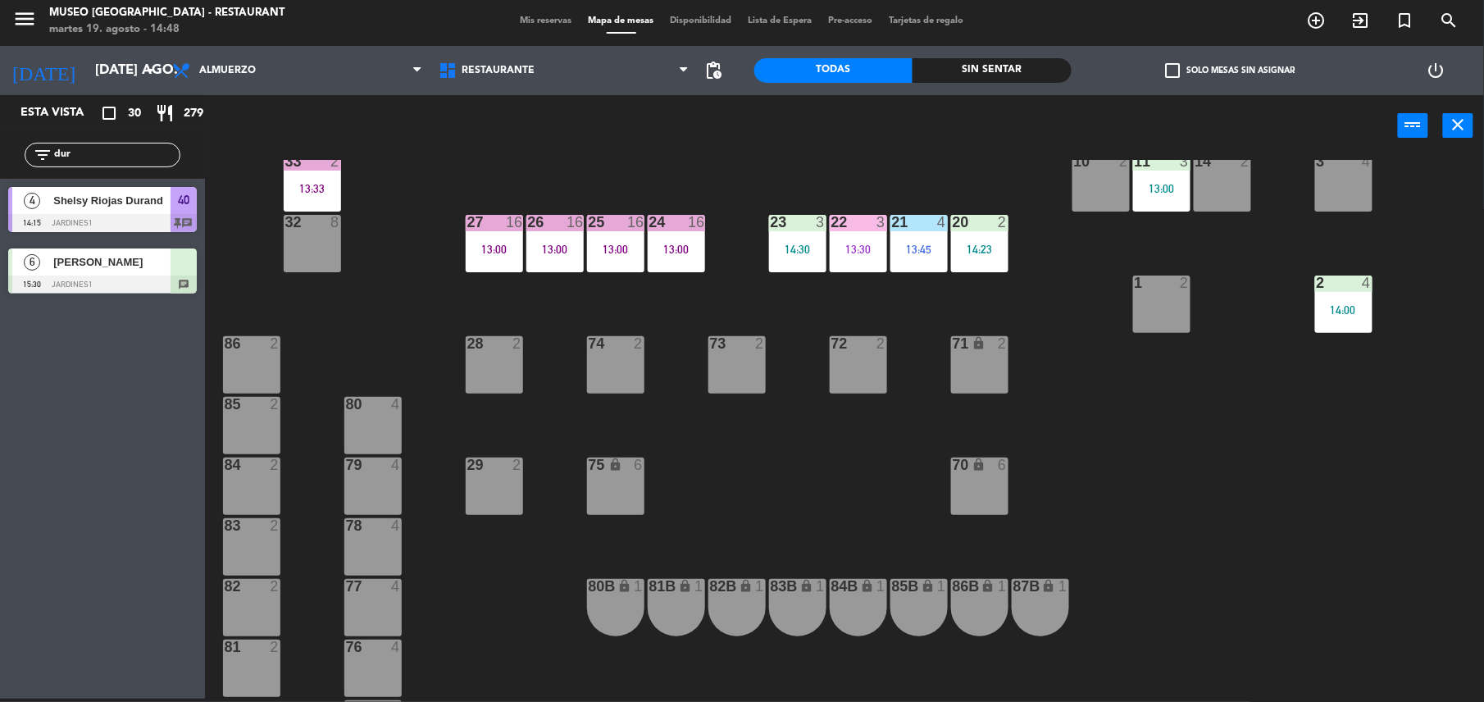
type input "dur"
click at [136, 257] on span "Lourdes Durand" at bounding box center [111, 261] width 117 height 17
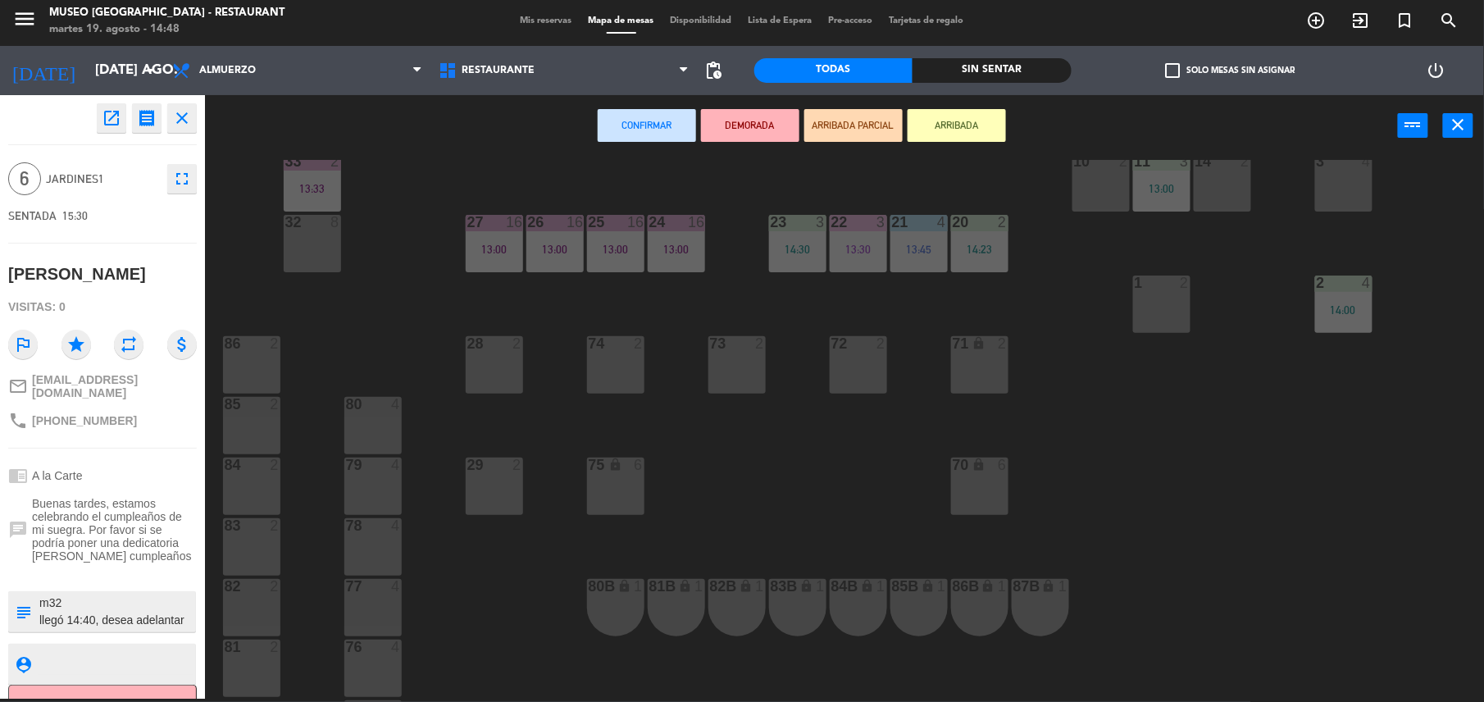
click at [303, 248] on div "32 8" at bounding box center [312, 243] width 57 height 57
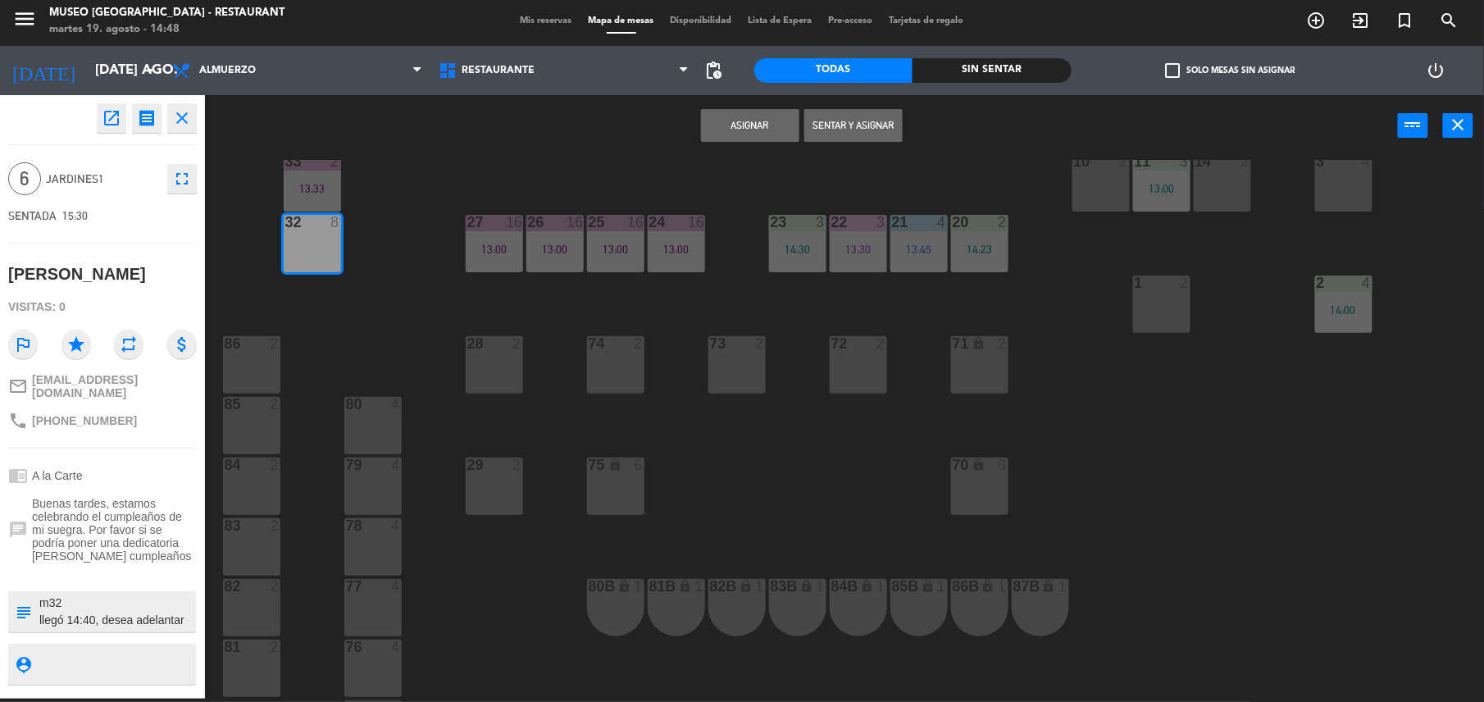
click at [766, 133] on button "Asignar" at bounding box center [750, 125] width 98 height 33
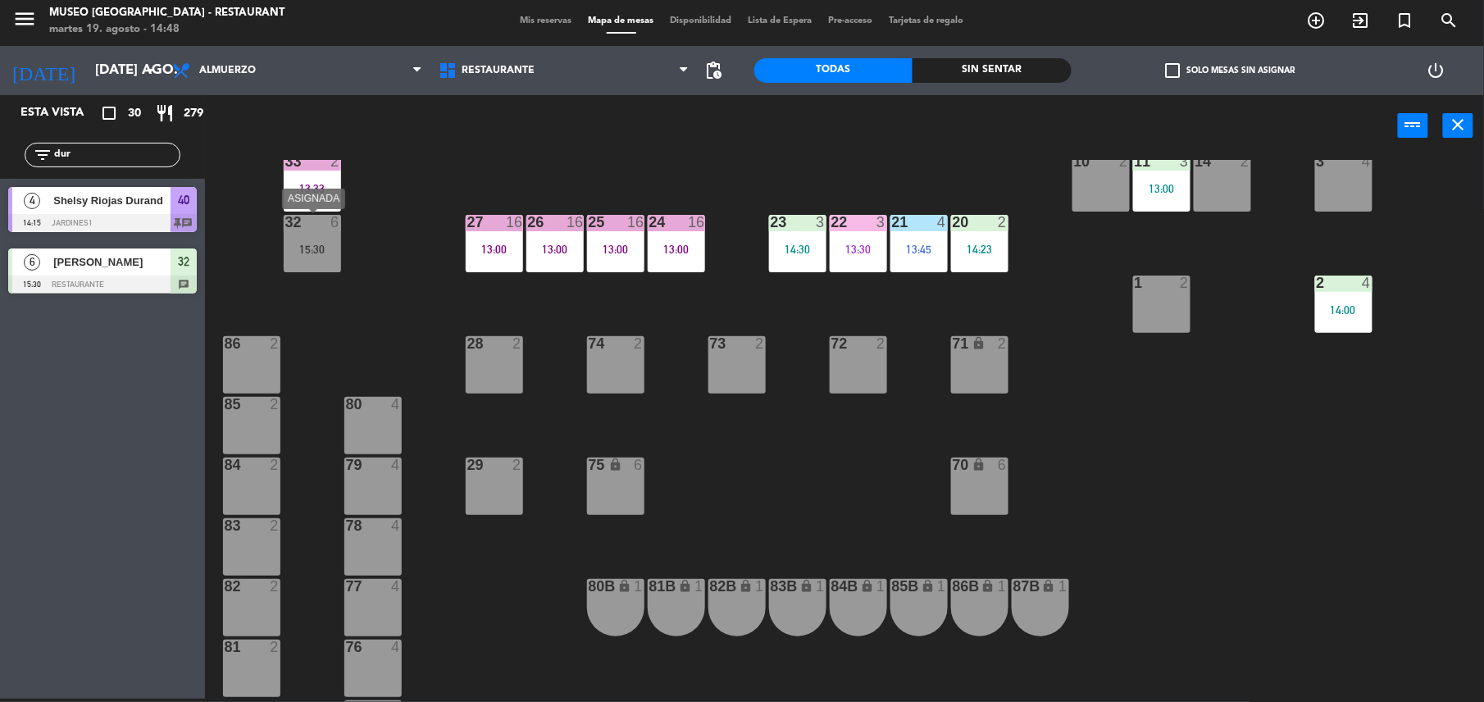
click at [297, 239] on div "32 6 15:30" at bounding box center [312, 243] width 57 height 57
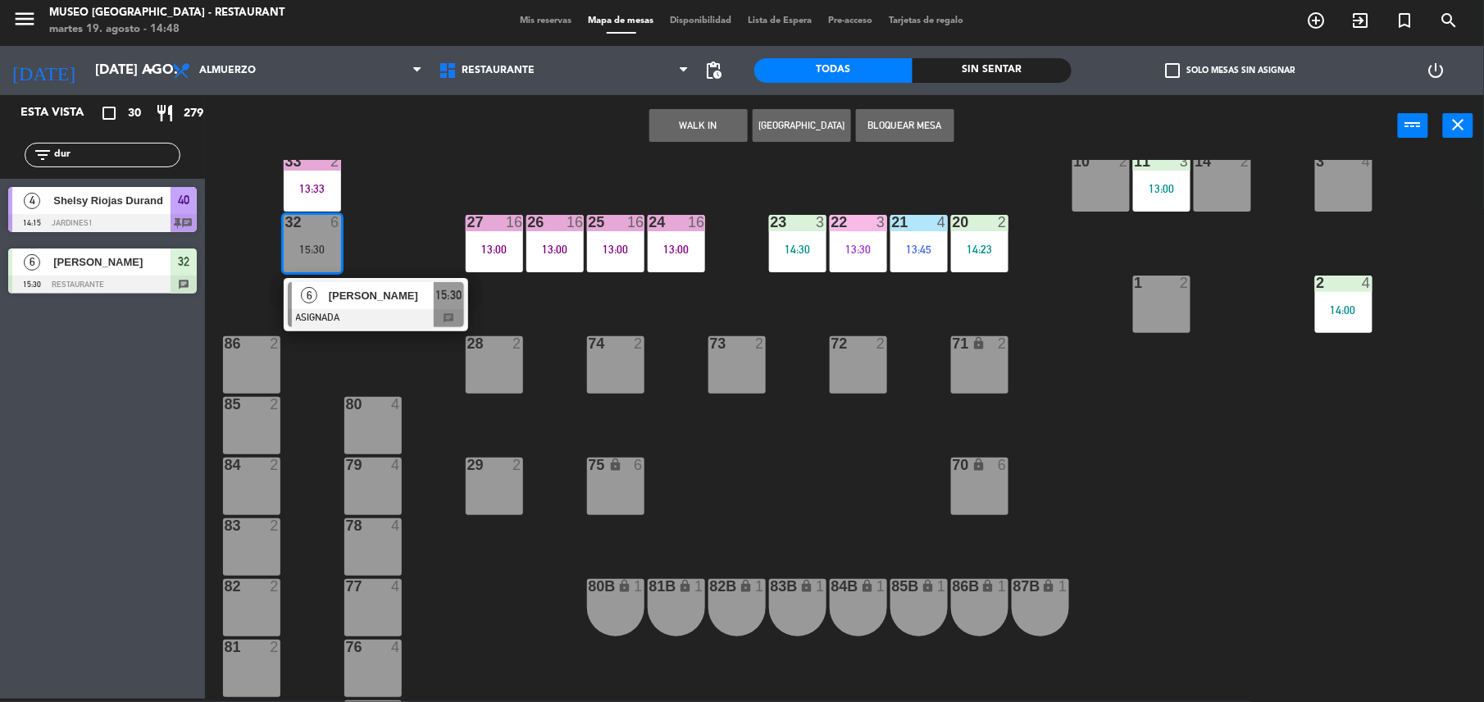
click at [369, 313] on div at bounding box center [376, 318] width 176 height 18
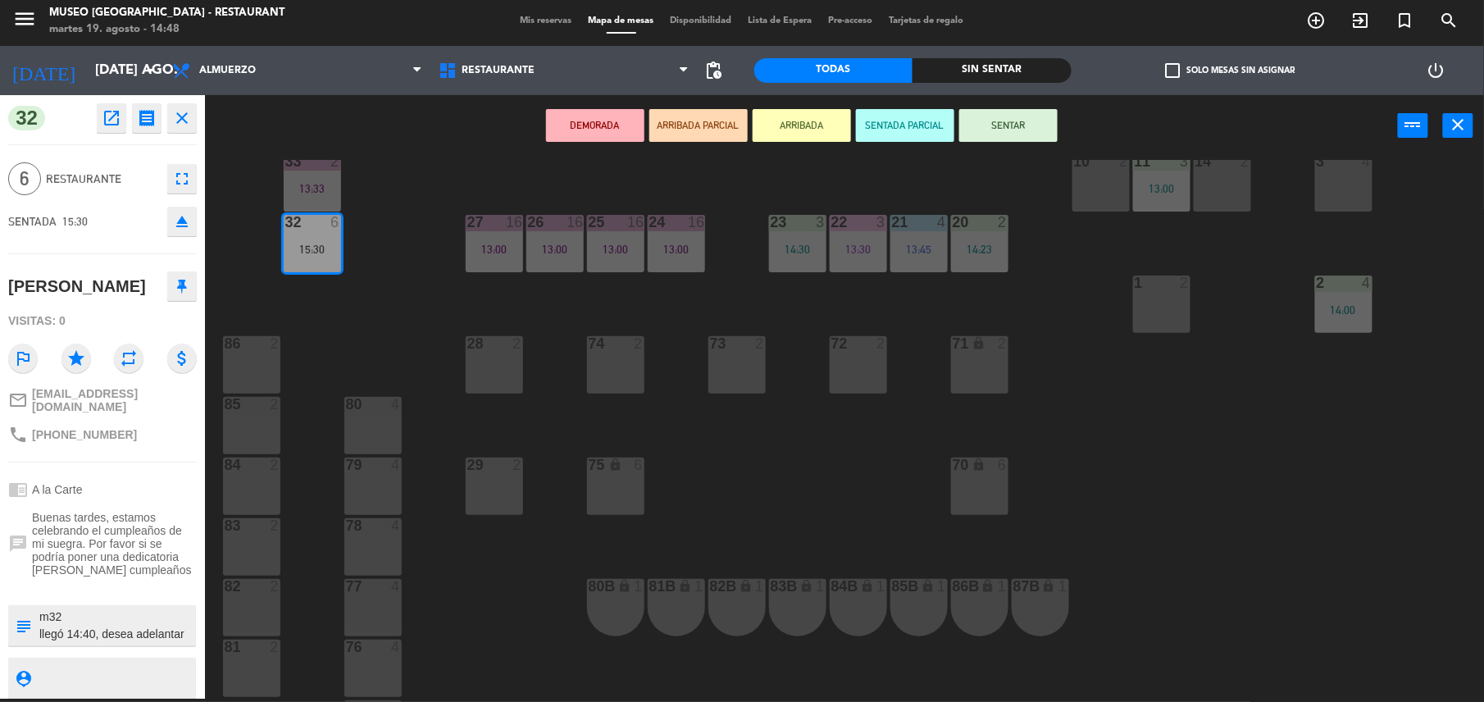
click at [975, 130] on button "SENTAR" at bounding box center [1008, 125] width 98 height 33
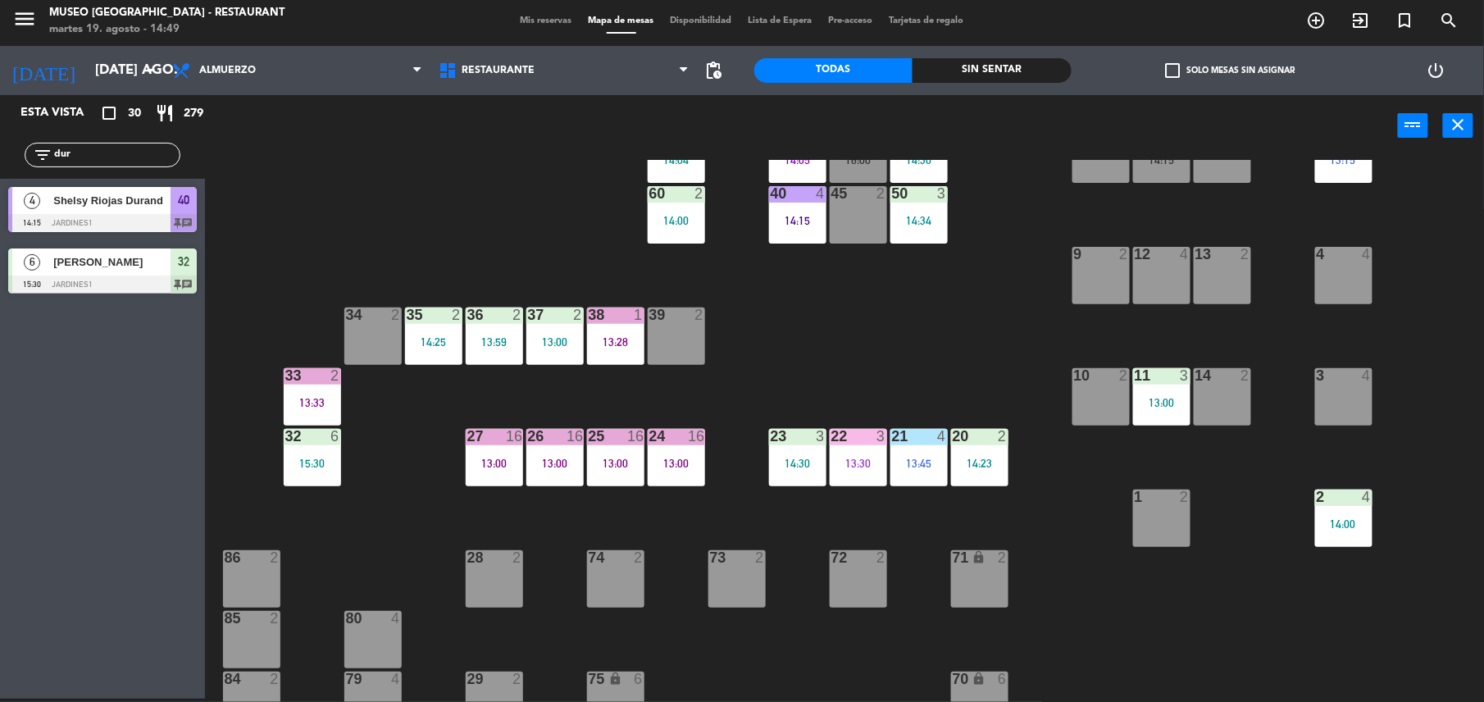
scroll to position [214, 0]
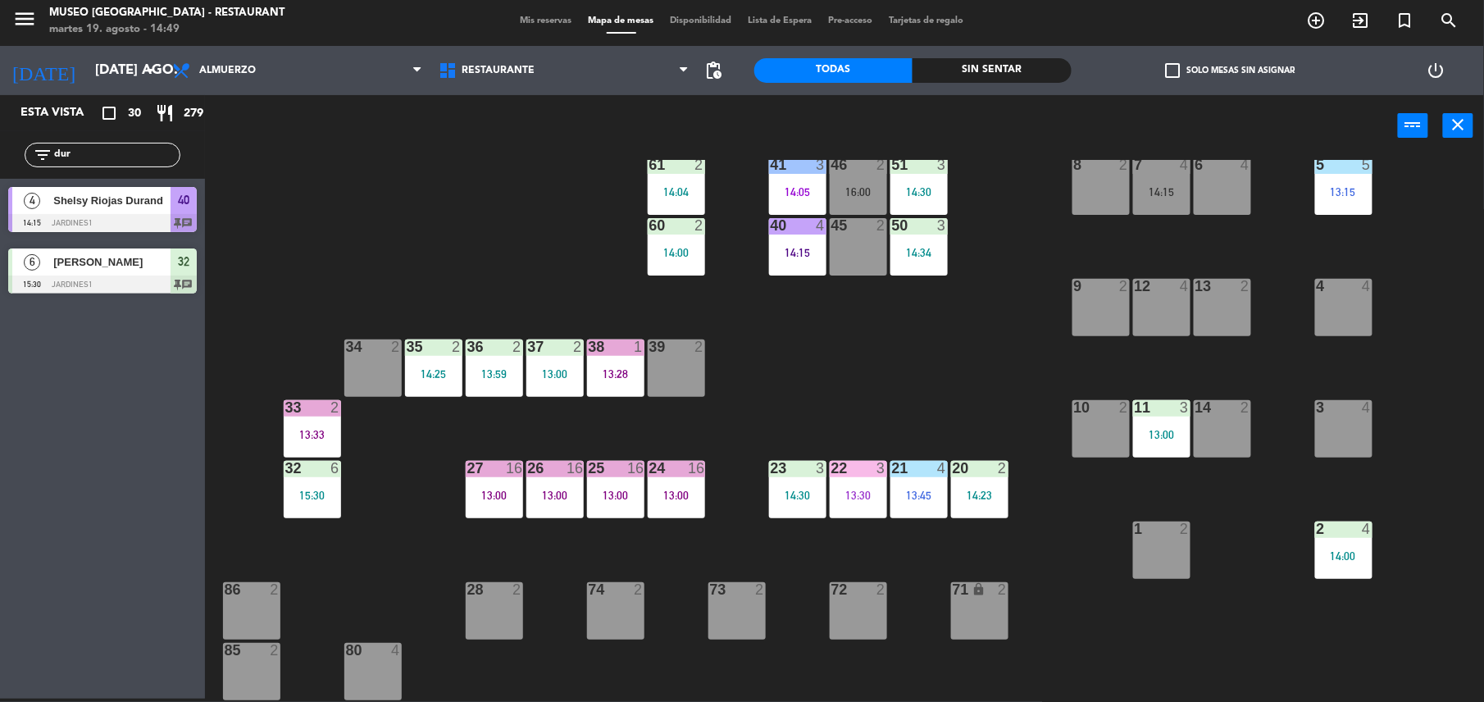
click at [84, 151] on input "dur" at bounding box center [115, 155] width 127 height 18
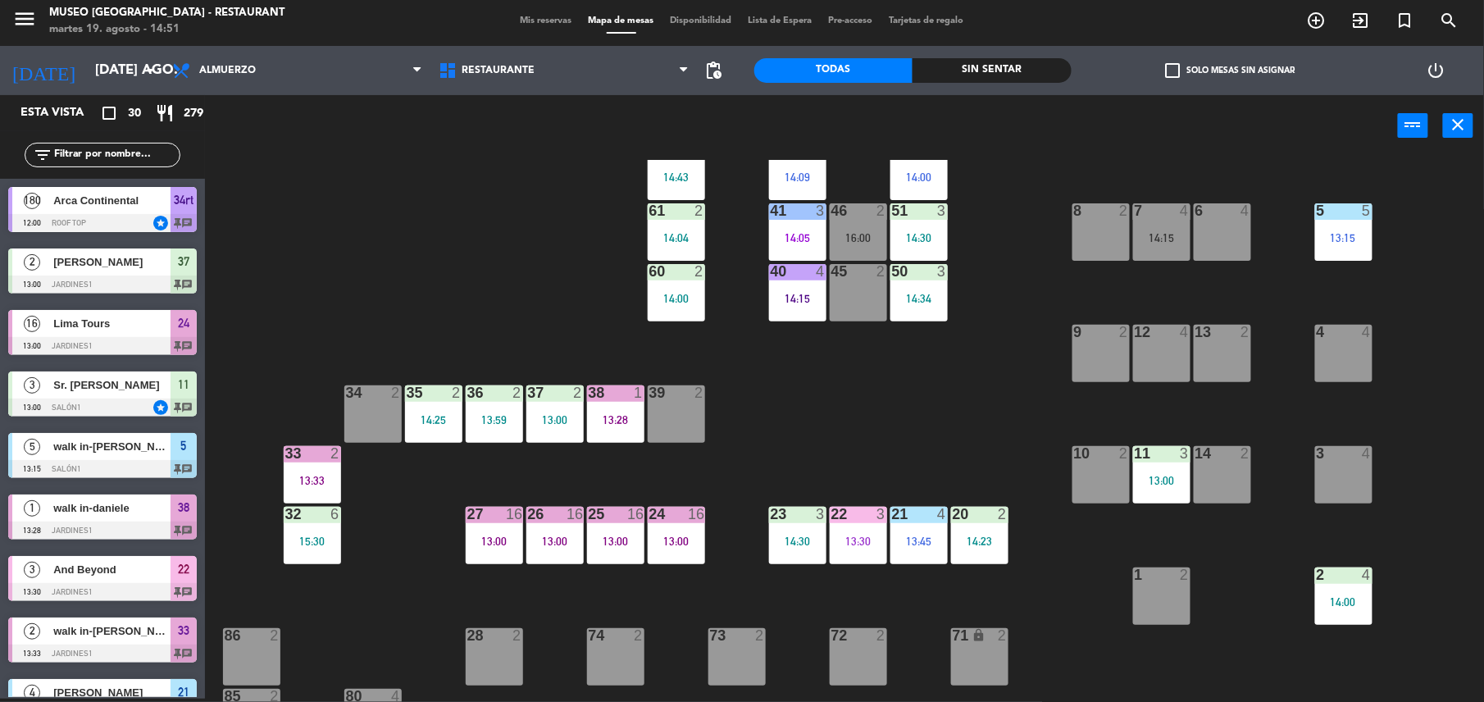
scroll to position [0, 0]
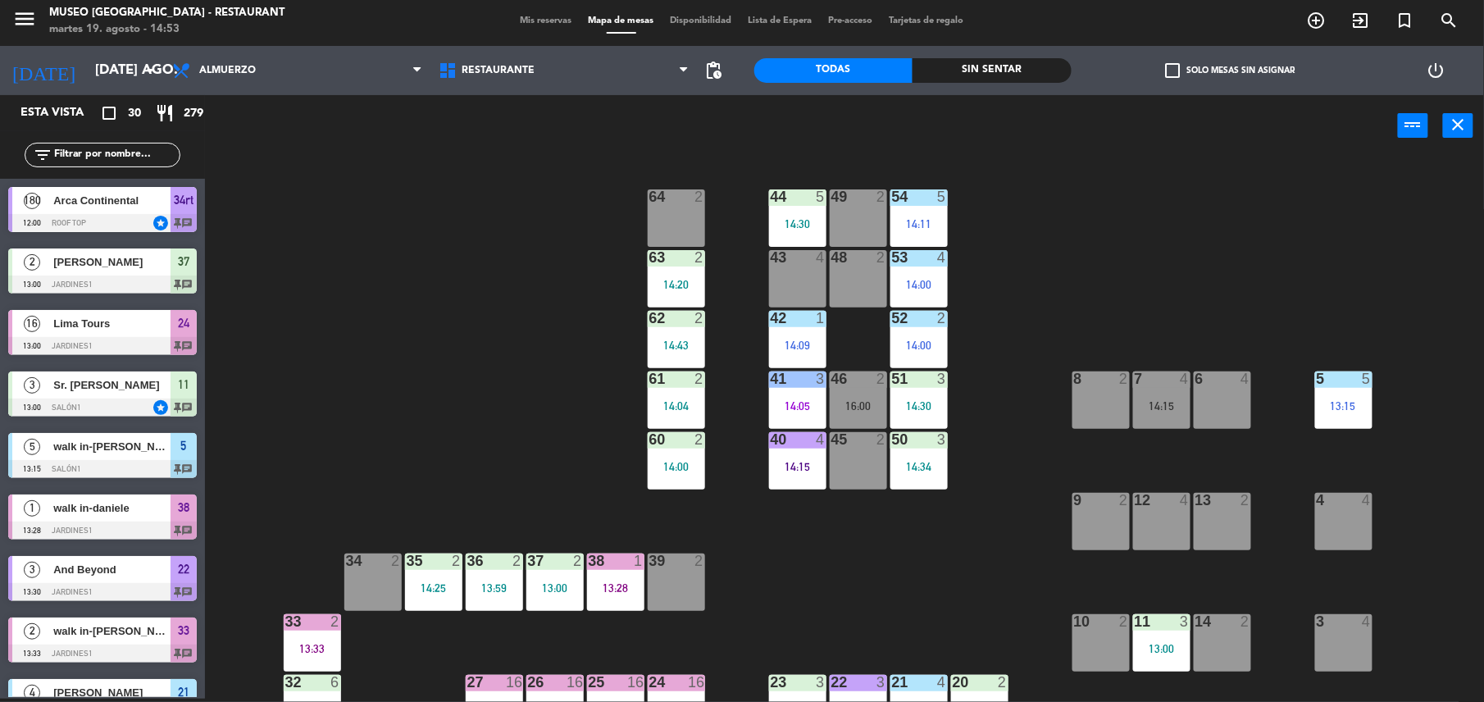
click at [874, 463] on div "45 2" at bounding box center [858, 460] width 57 height 57
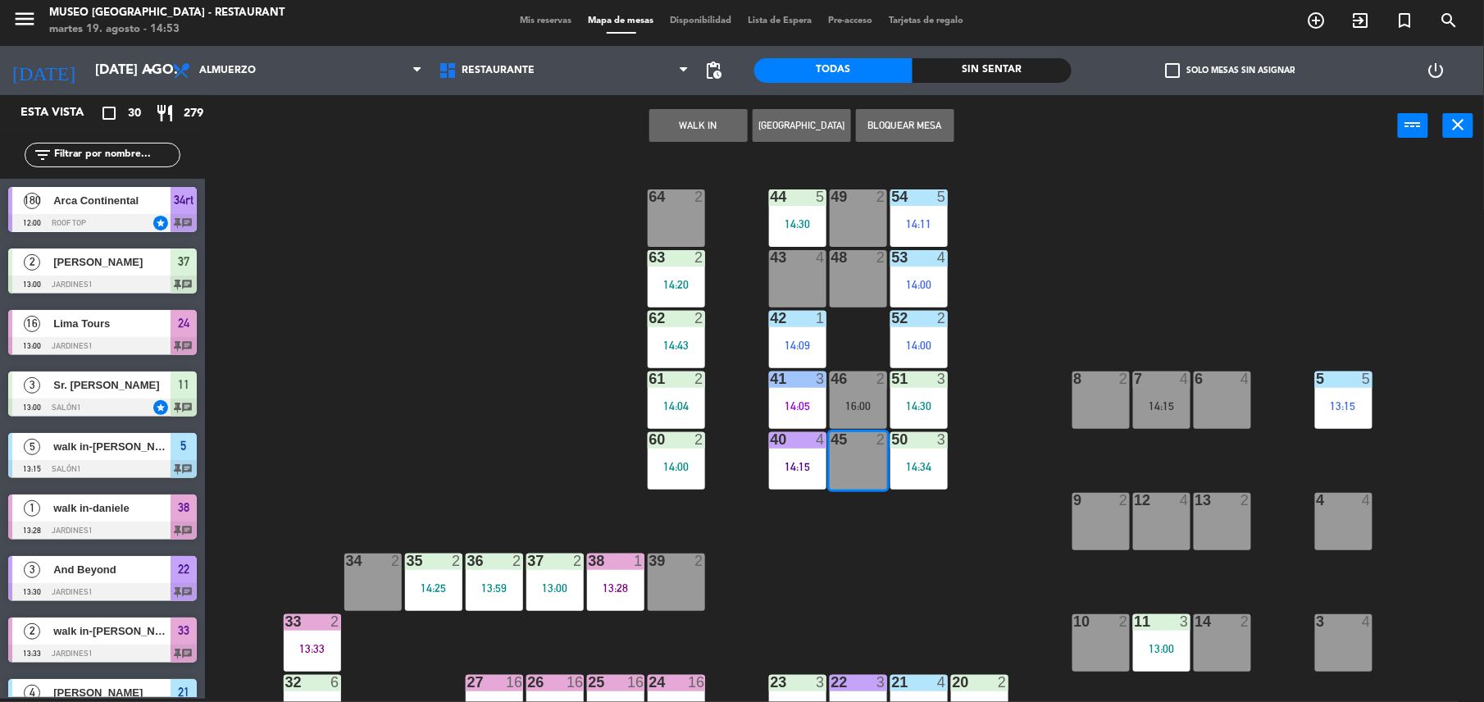
click at [696, 120] on button "WALK IN" at bounding box center [698, 125] width 98 height 33
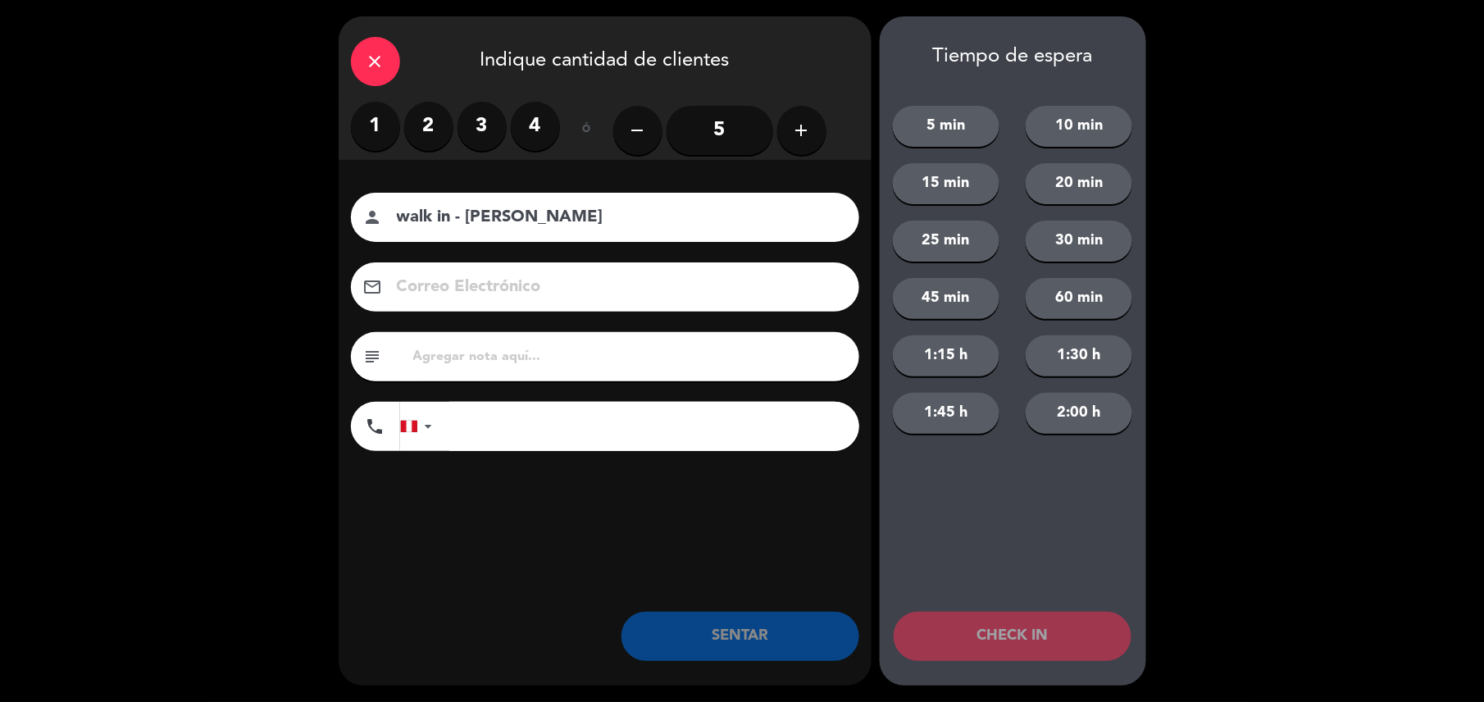
type input "walk in - edmundo"
click at [674, 430] on input "tel" at bounding box center [654, 426] width 410 height 49
type input "970435054"
click at [433, 115] on label "2" at bounding box center [428, 126] width 49 height 49
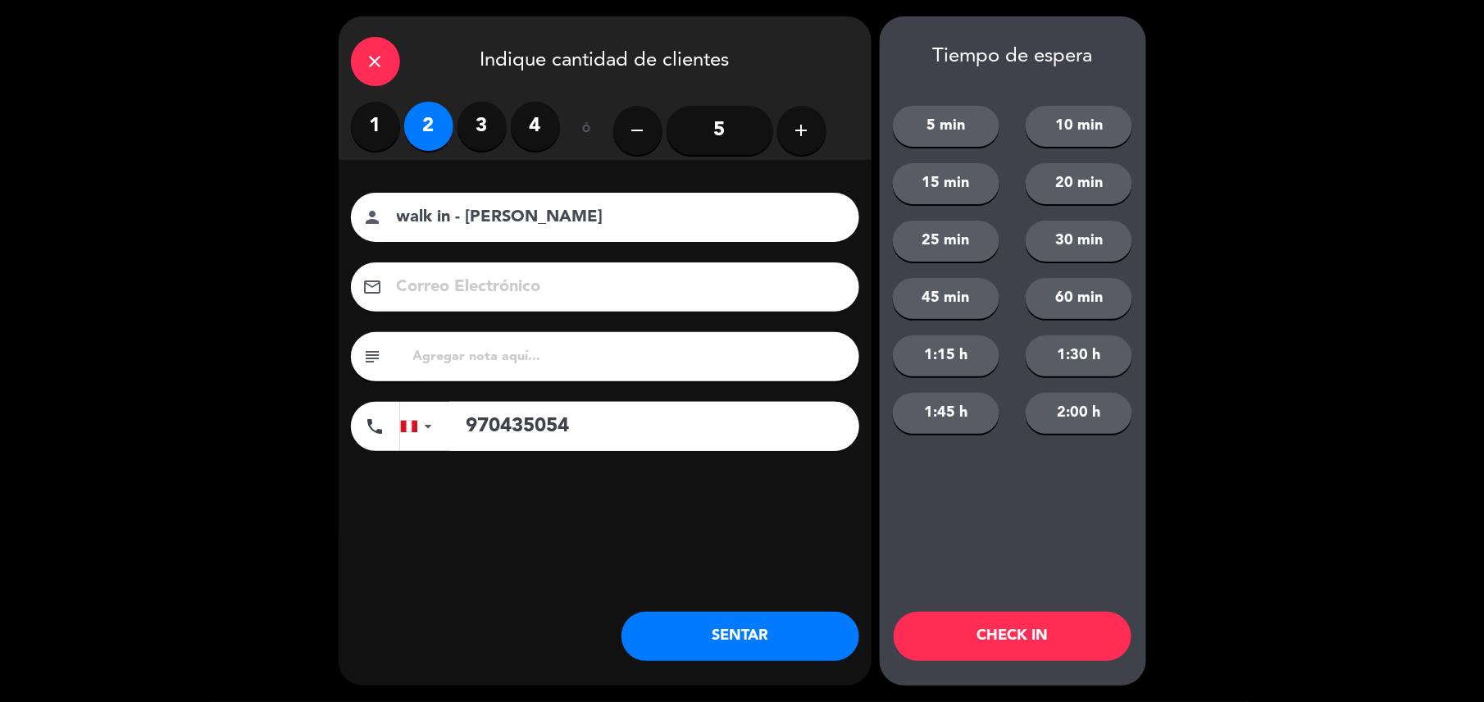
click at [739, 630] on button "SENTAR" at bounding box center [740, 636] width 238 height 49
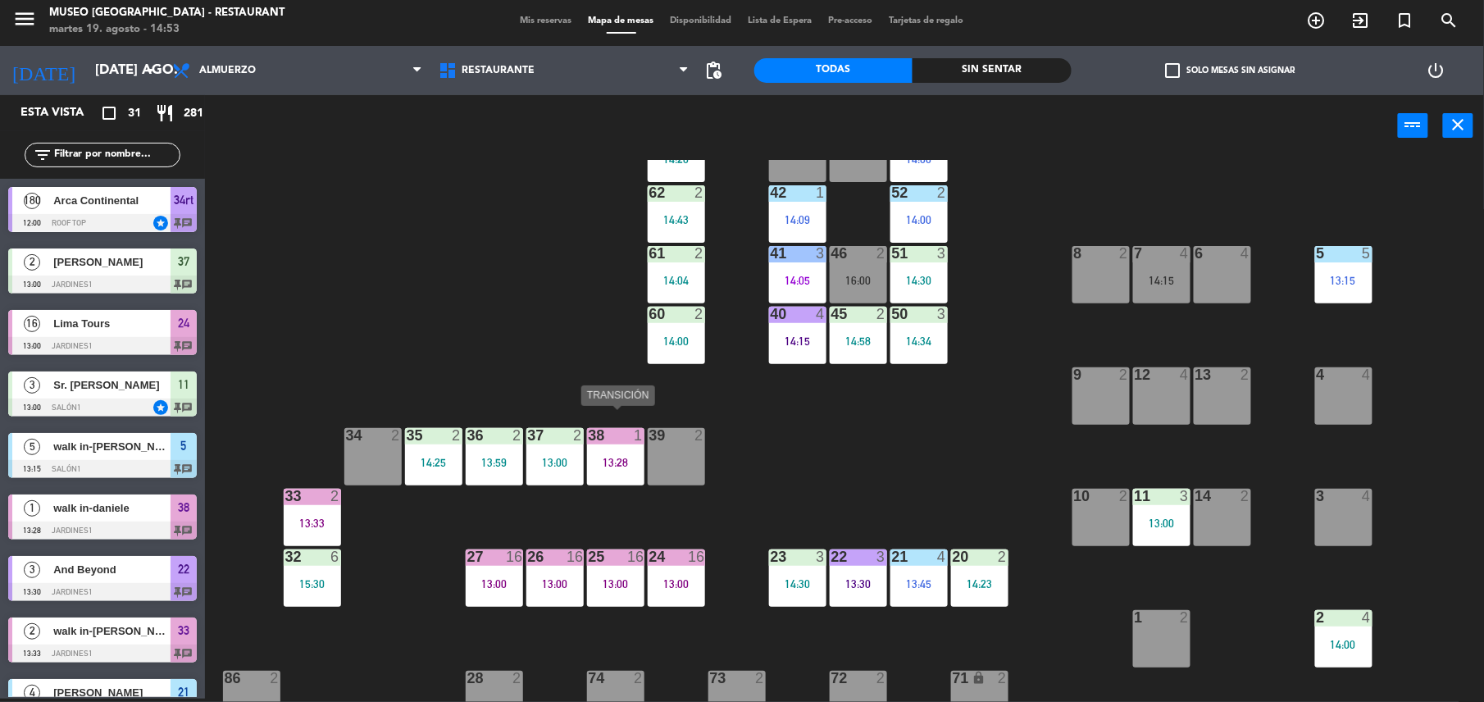
scroll to position [148, 0]
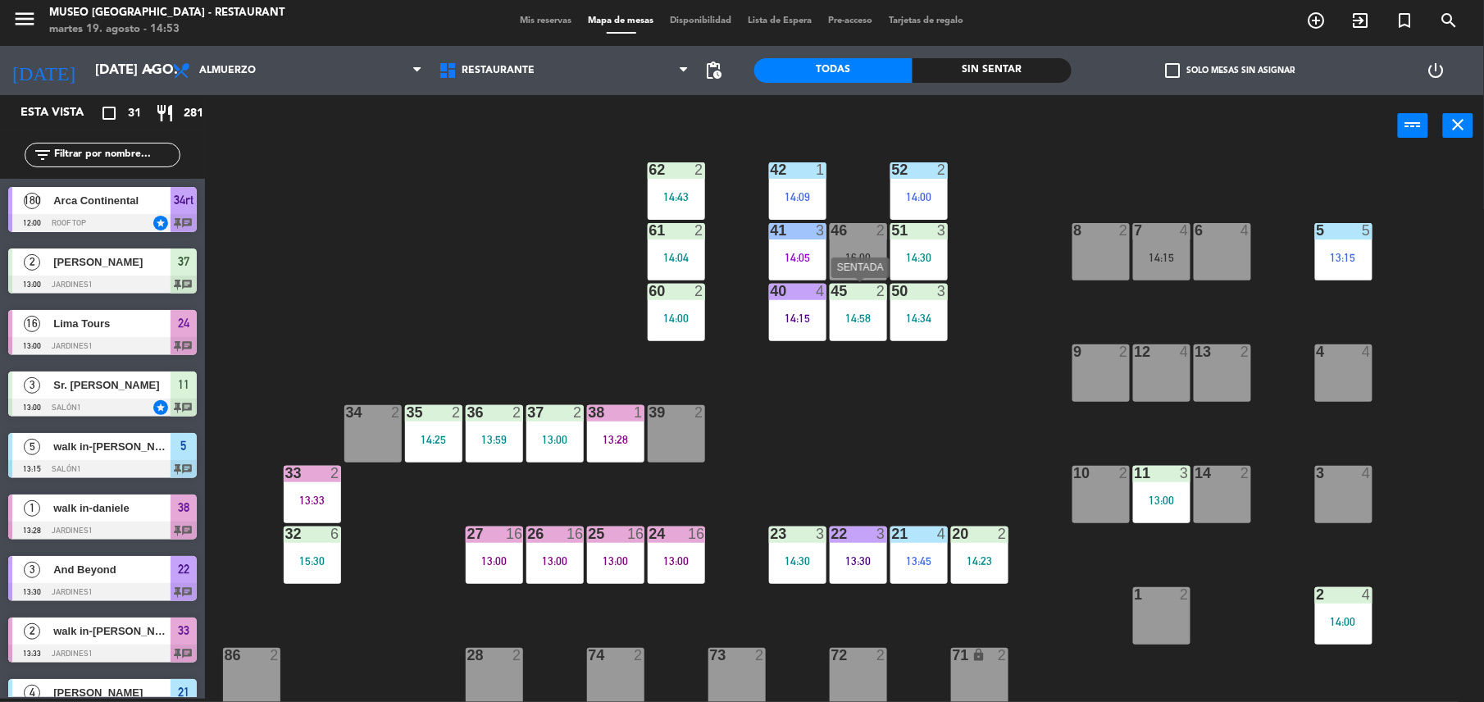
click at [864, 319] on div "14:58" at bounding box center [858, 317] width 57 height 11
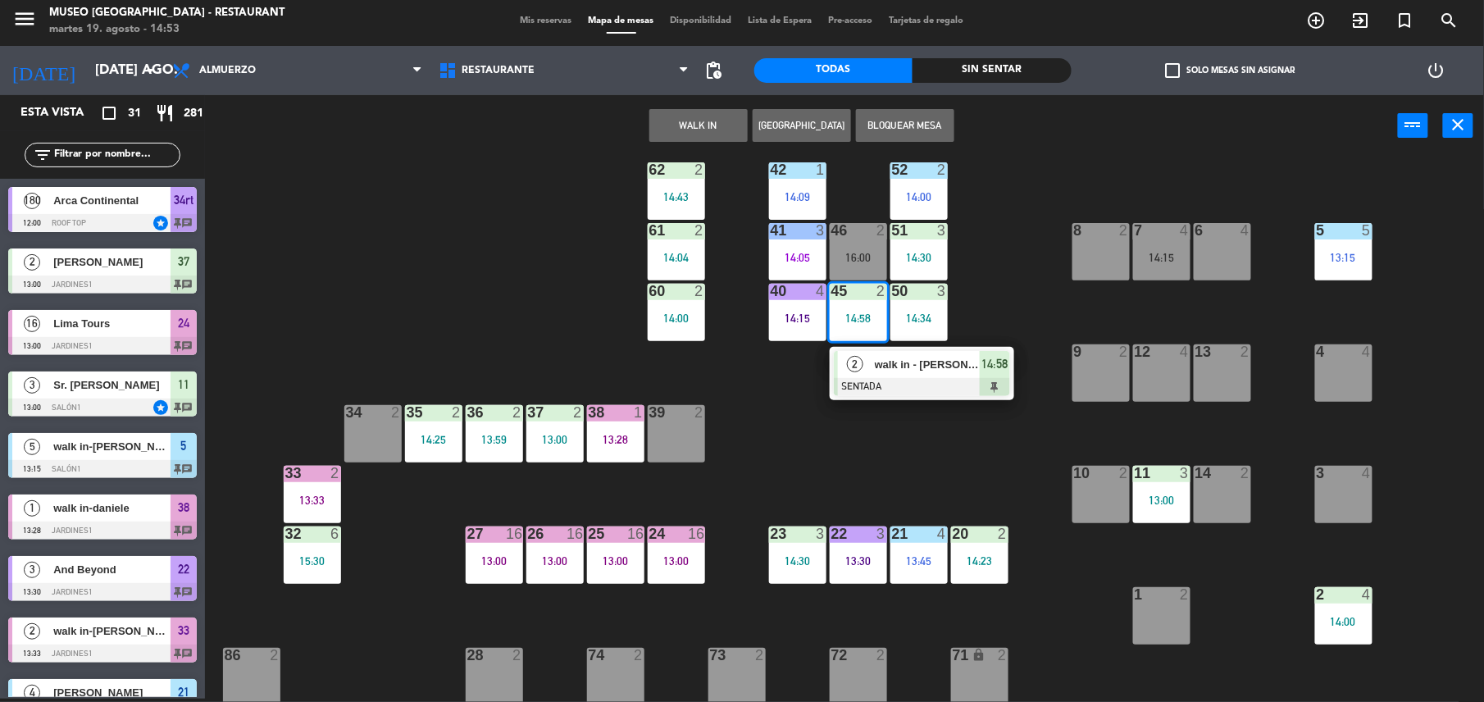
click at [890, 372] on span "walk in - edmundo" at bounding box center [927, 364] width 105 height 17
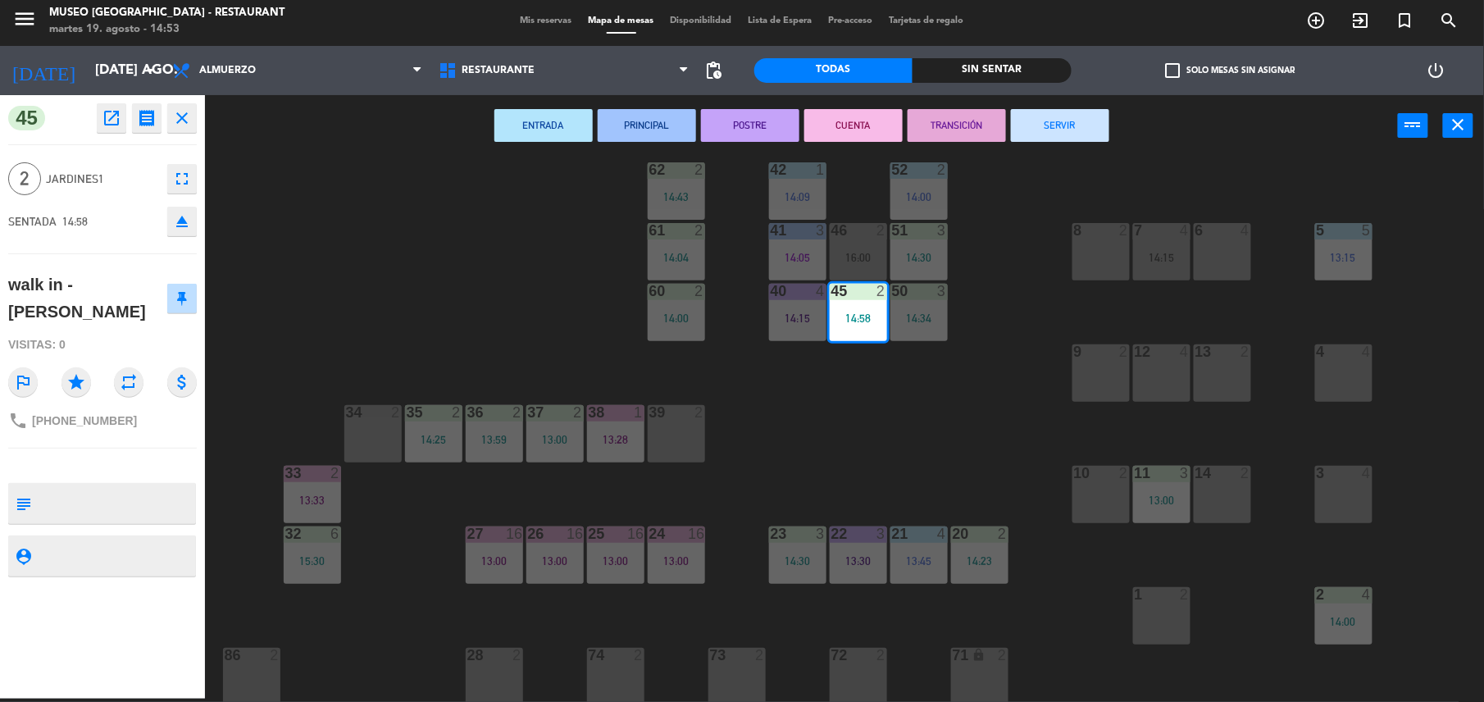
click at [372, 423] on div "34 2" at bounding box center [372, 433] width 57 height 57
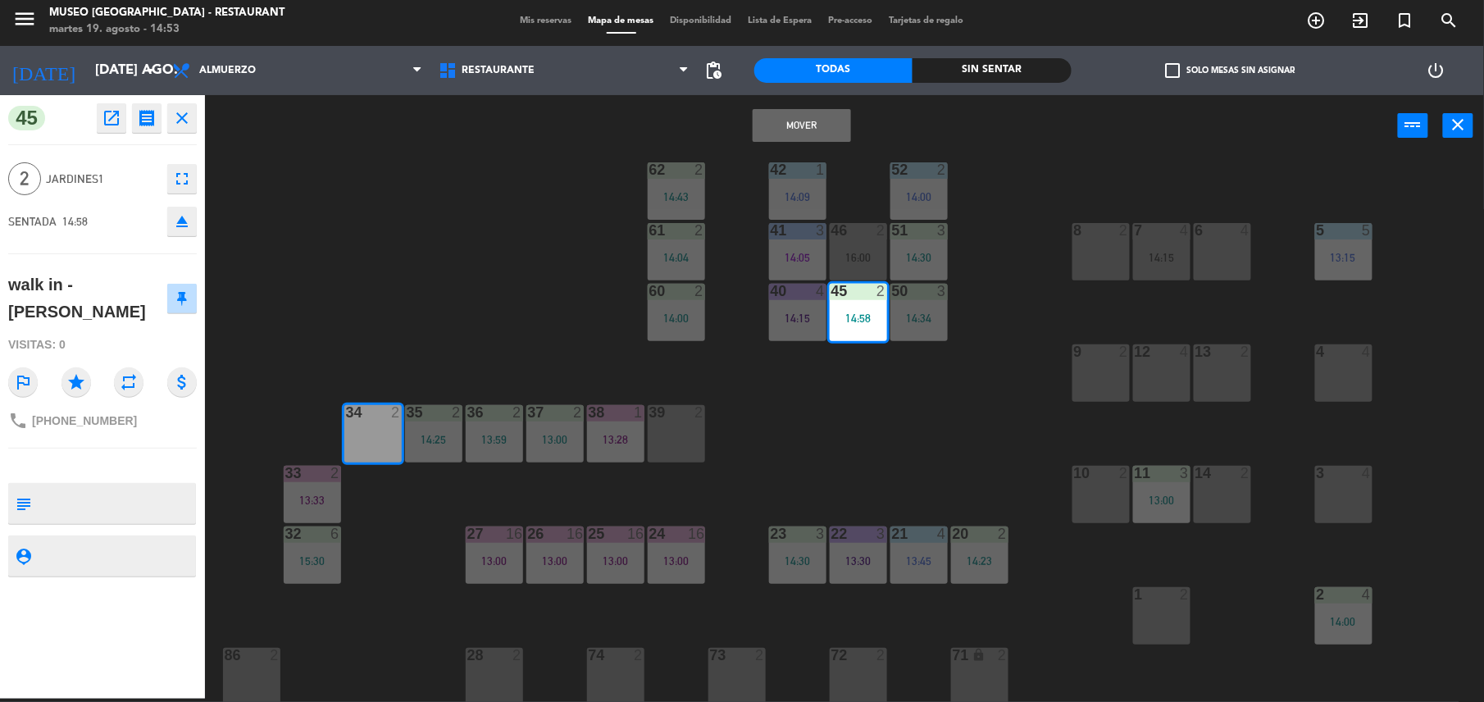
click at [789, 116] on button "Mover" at bounding box center [802, 125] width 98 height 33
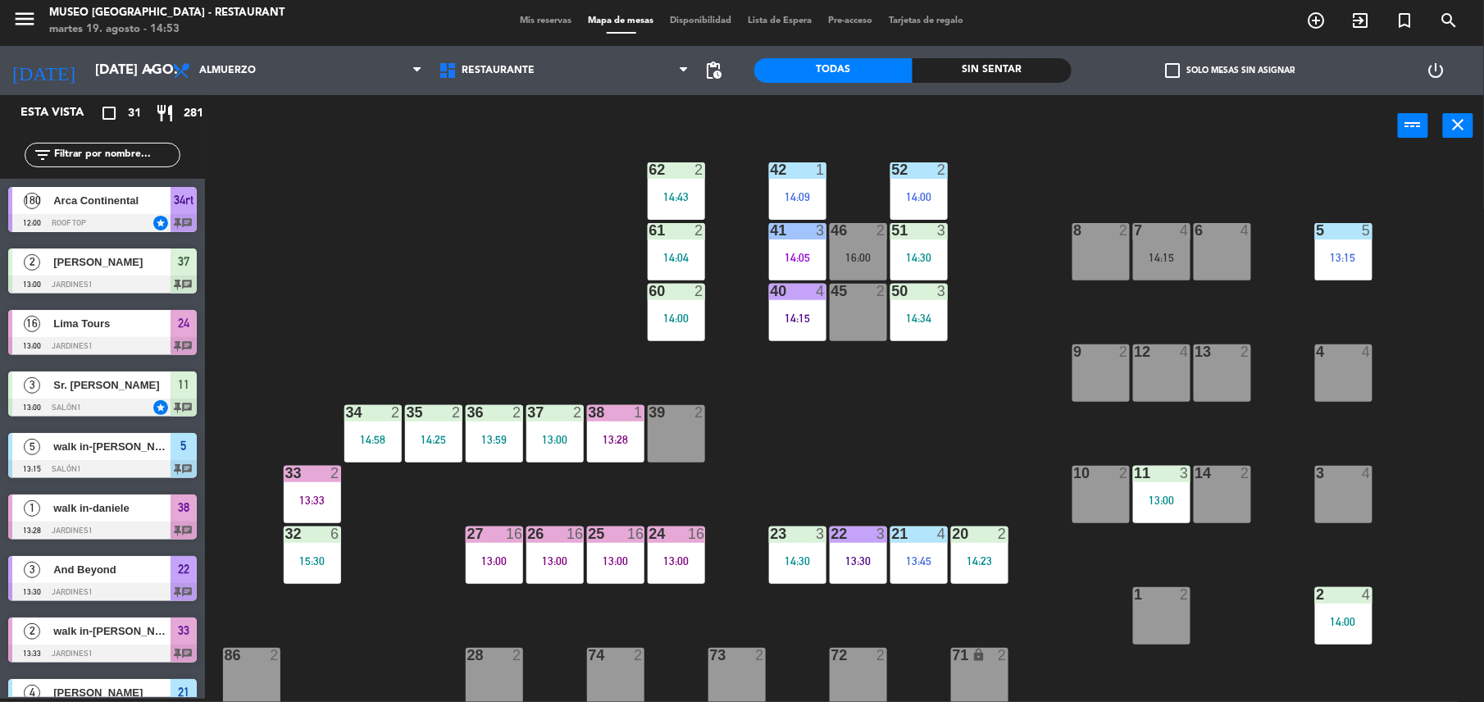
scroll to position [489, 0]
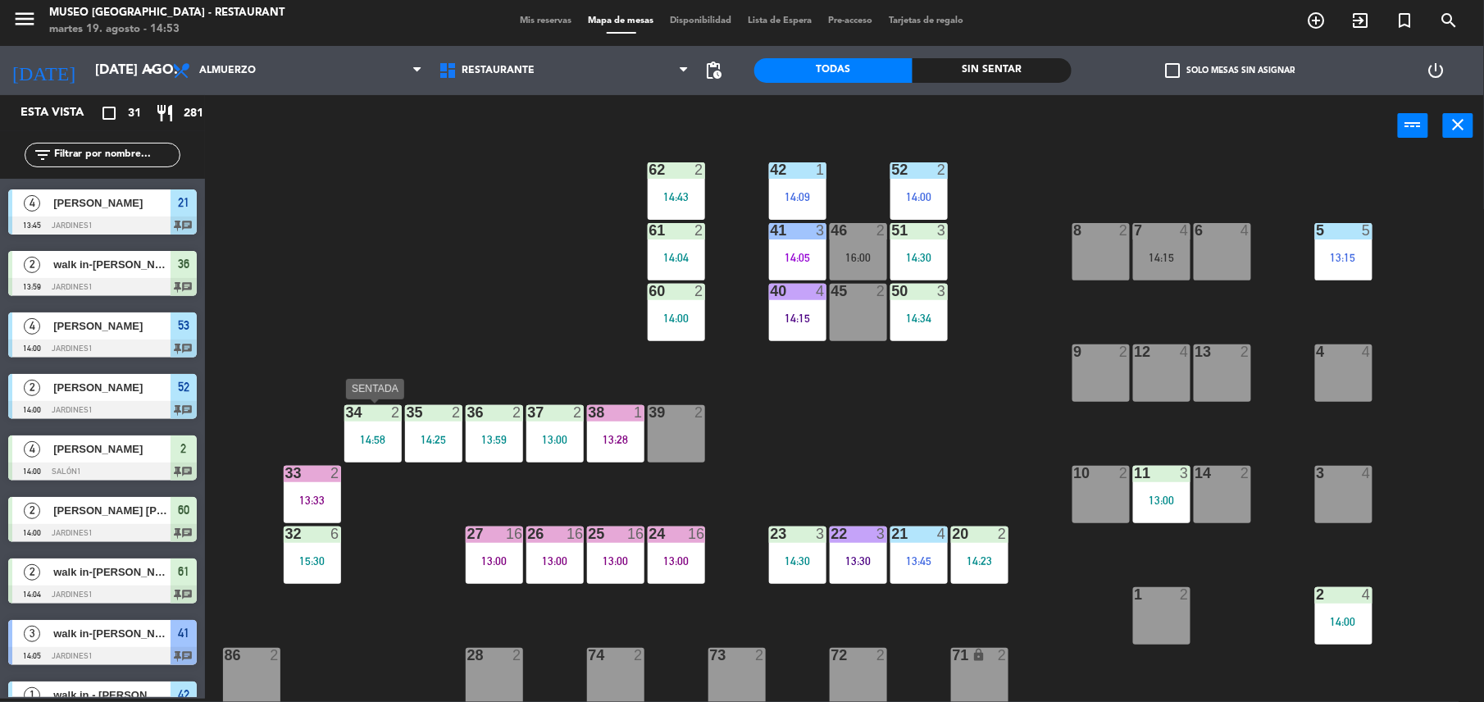
click at [378, 424] on div "34 2 14:58" at bounding box center [372, 433] width 57 height 57
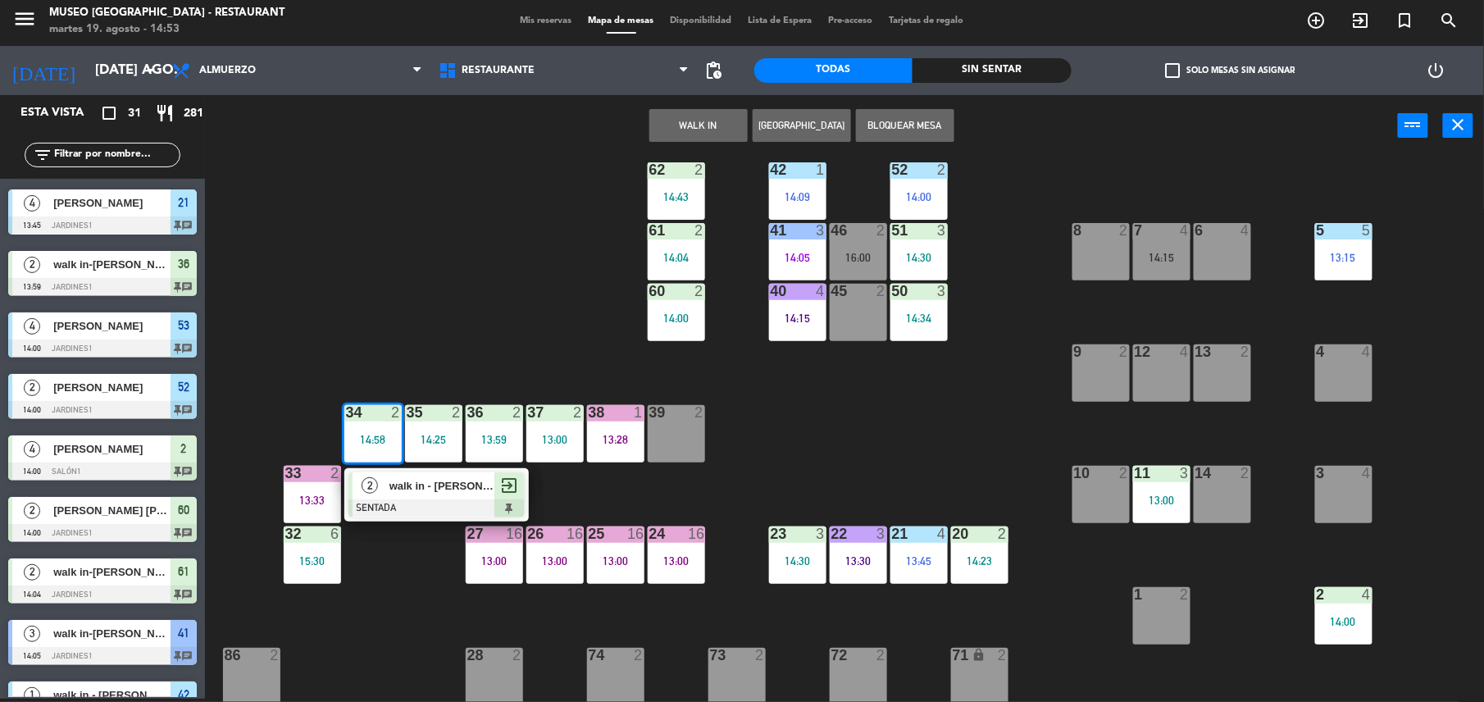
click at [412, 497] on div "walk in - edmundo" at bounding box center [441, 485] width 107 height 27
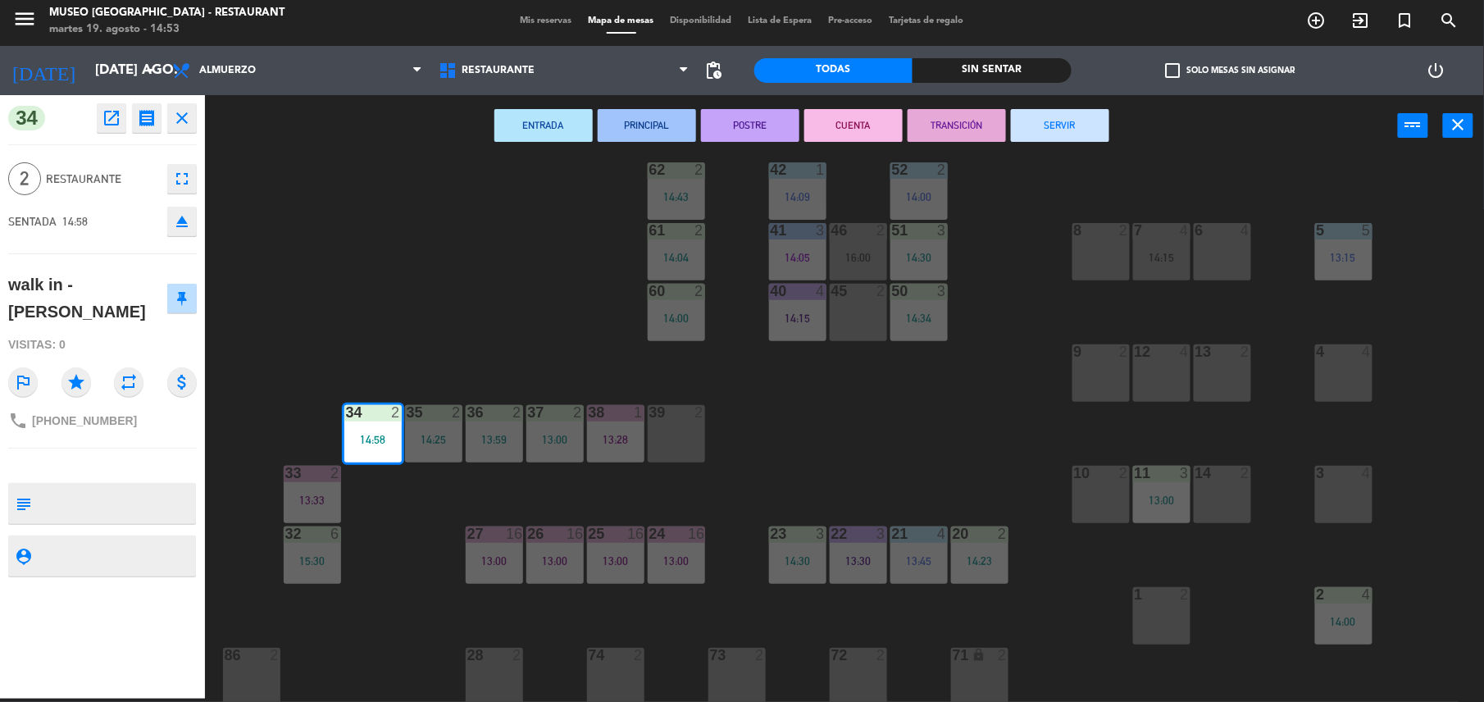
click at [139, 486] on textarea at bounding box center [116, 503] width 157 height 34
type textarea "m34"
click at [133, 405] on div "phone +51970435054" at bounding box center [102, 420] width 189 height 31
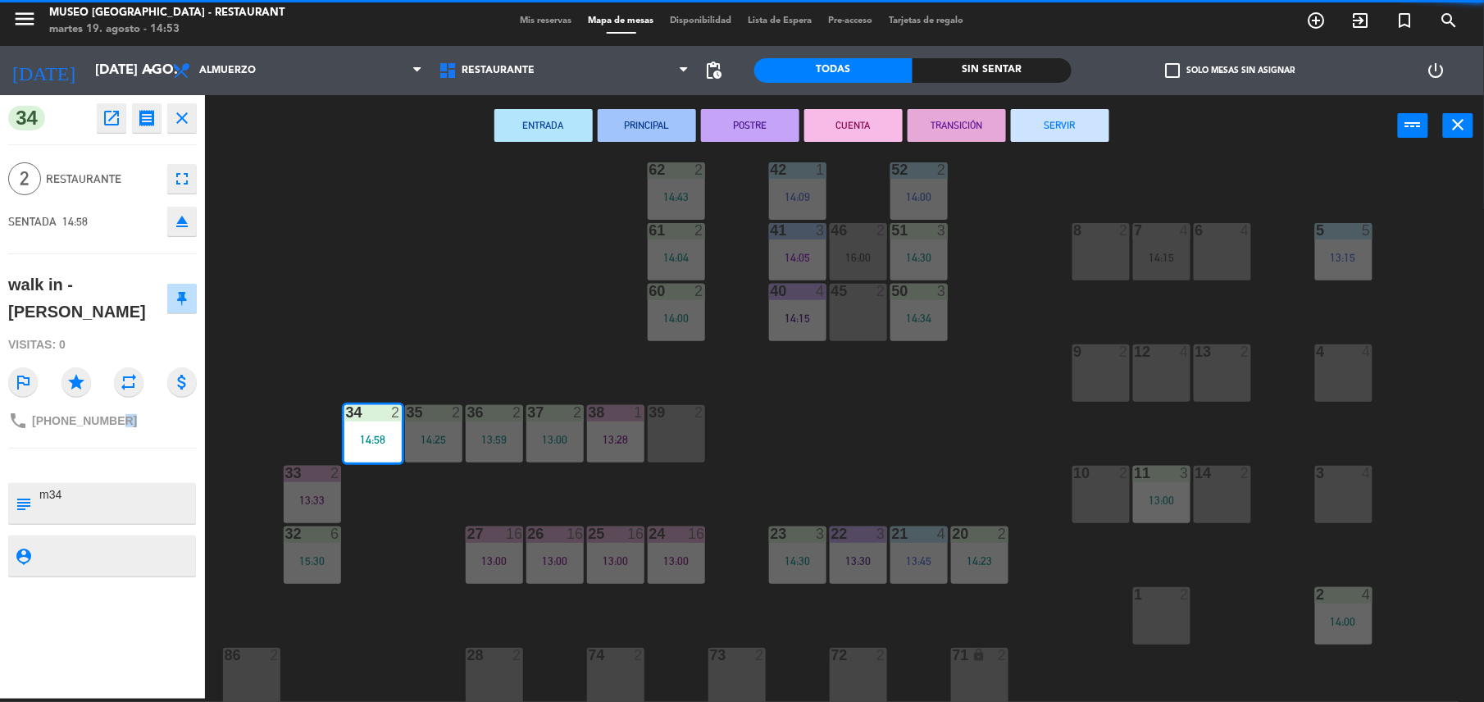
click at [133, 405] on div "phone +51970435054" at bounding box center [102, 420] width 189 height 31
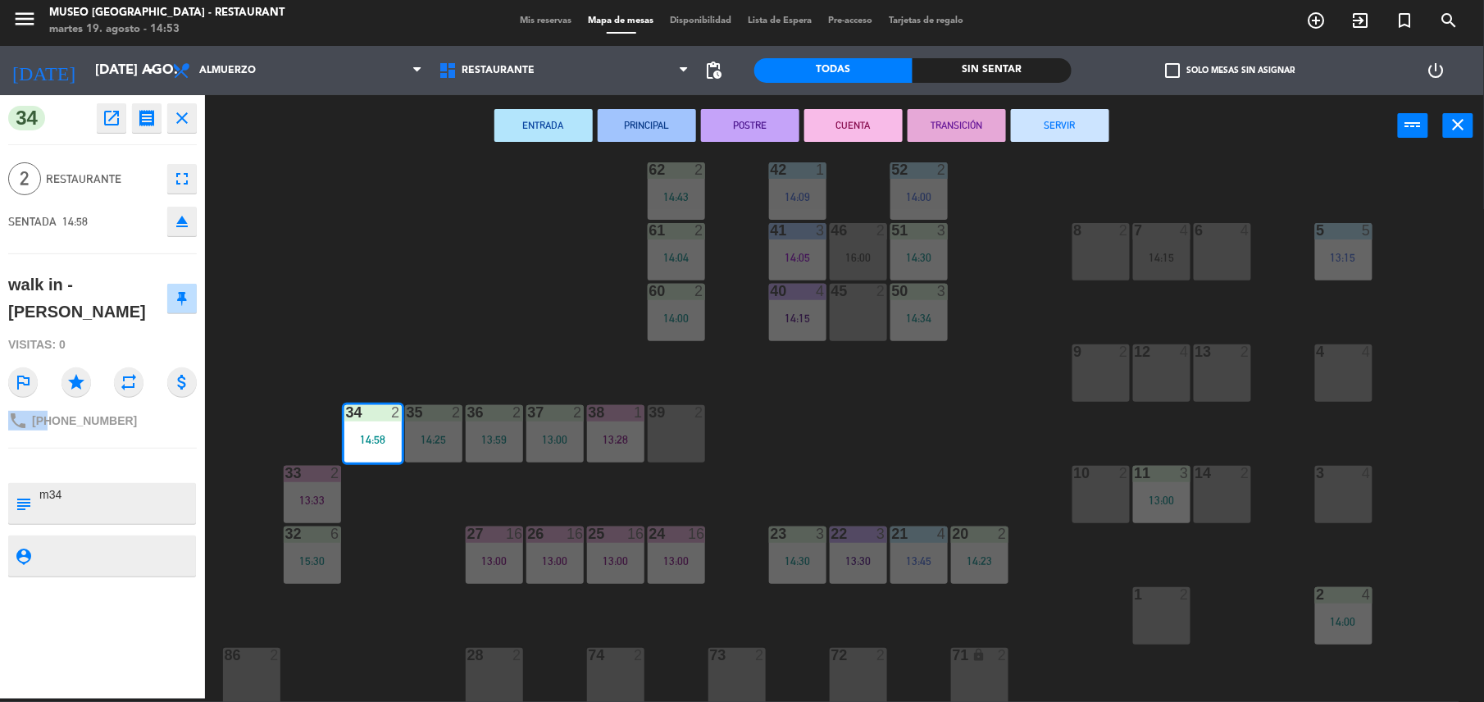
click at [133, 405] on div "phone +51970435054" at bounding box center [102, 420] width 189 height 31
click at [119, 460] on div at bounding box center [102, 465] width 189 height 11
click at [525, 289] on div "44 5 14:30 49 2 54 5 14:11 64 2 48 2 53 4 14:00 63 2 14:20 43 4 62 2 14:43 42 1…" at bounding box center [852, 431] width 1264 height 542
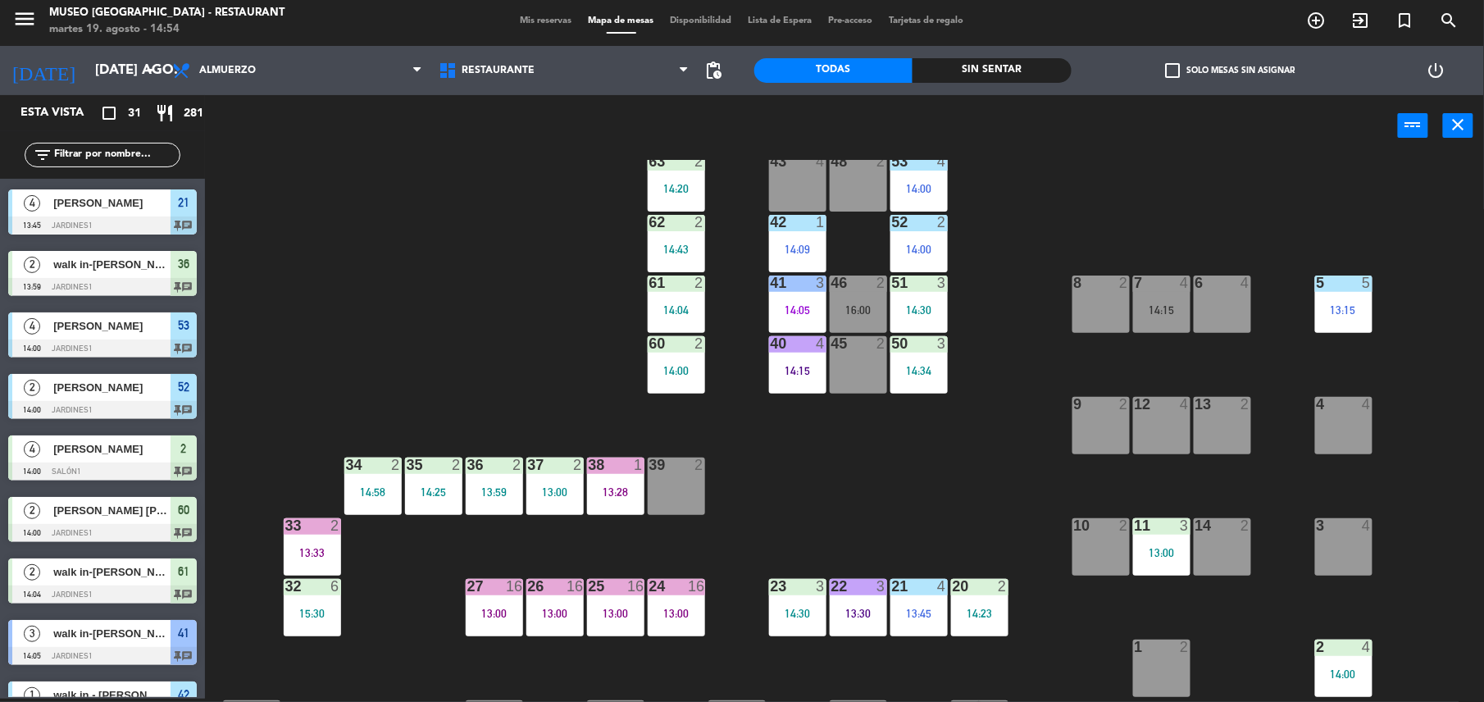
scroll to position [0, 0]
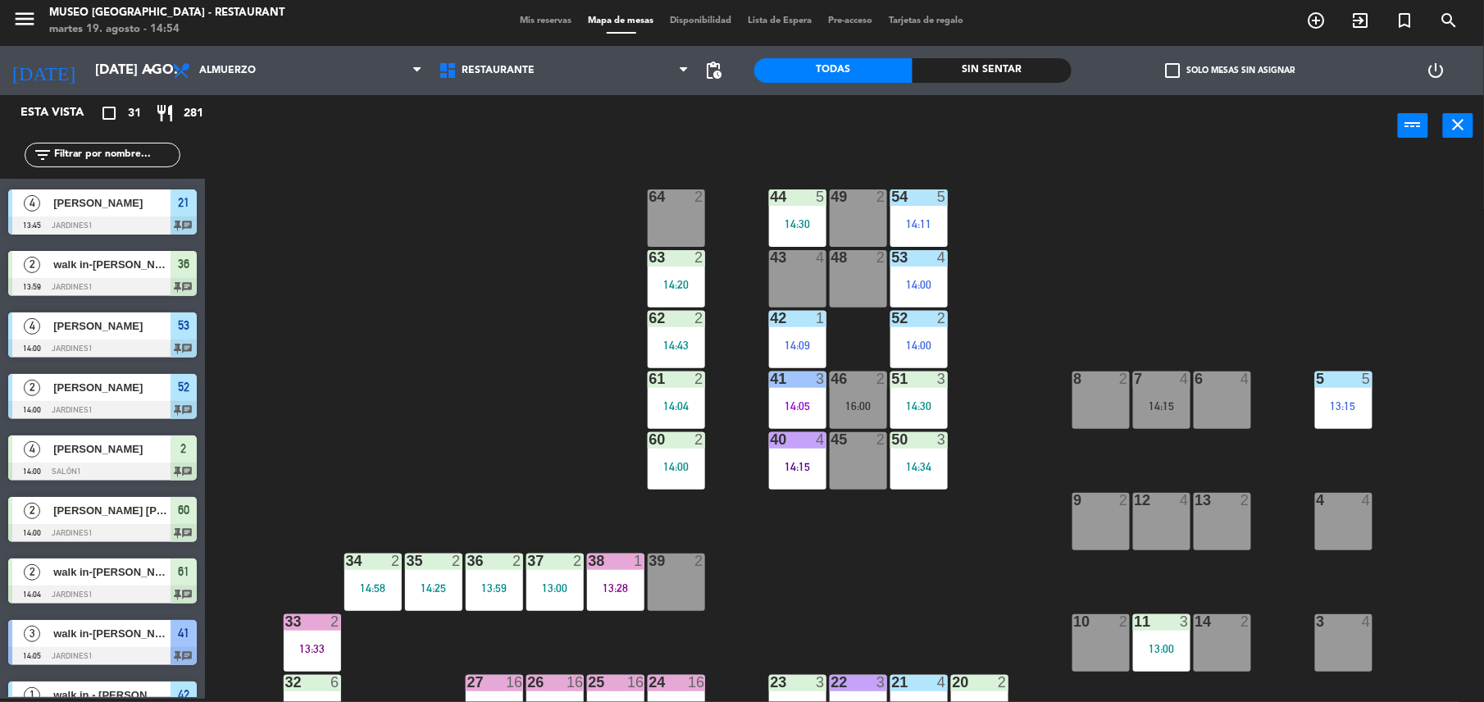
click at [1151, 401] on div "14:15" at bounding box center [1161, 405] width 57 height 11
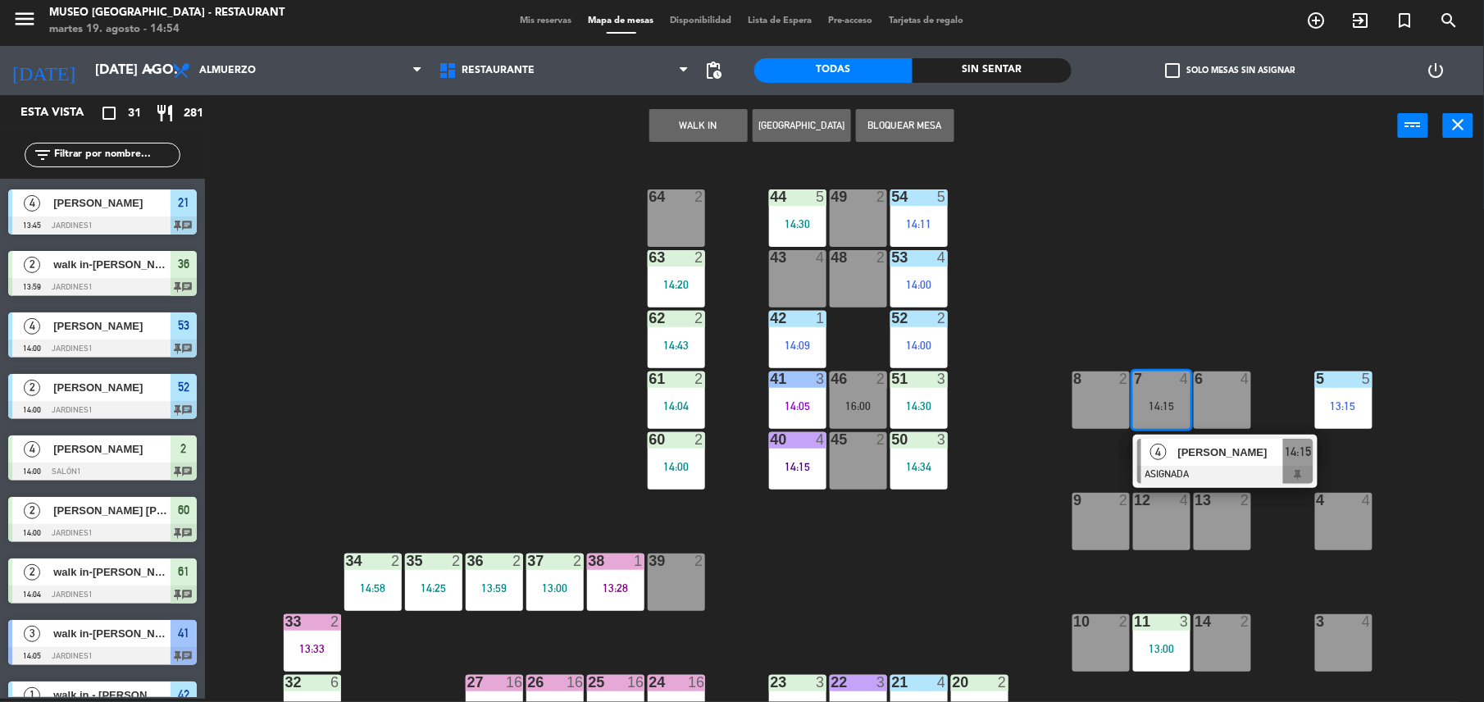
click at [1203, 472] on div at bounding box center [1225, 475] width 176 height 18
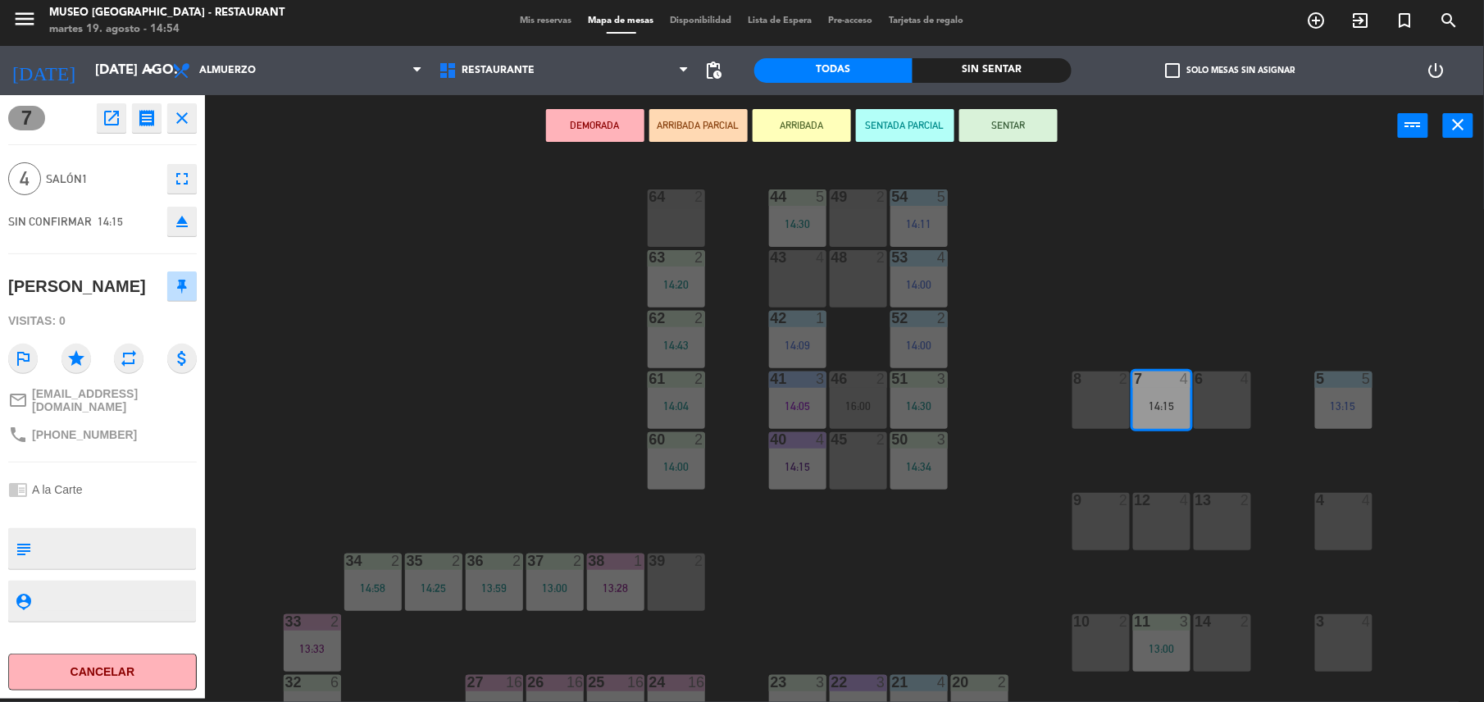
click at [790, 254] on div at bounding box center [797, 257] width 27 height 15
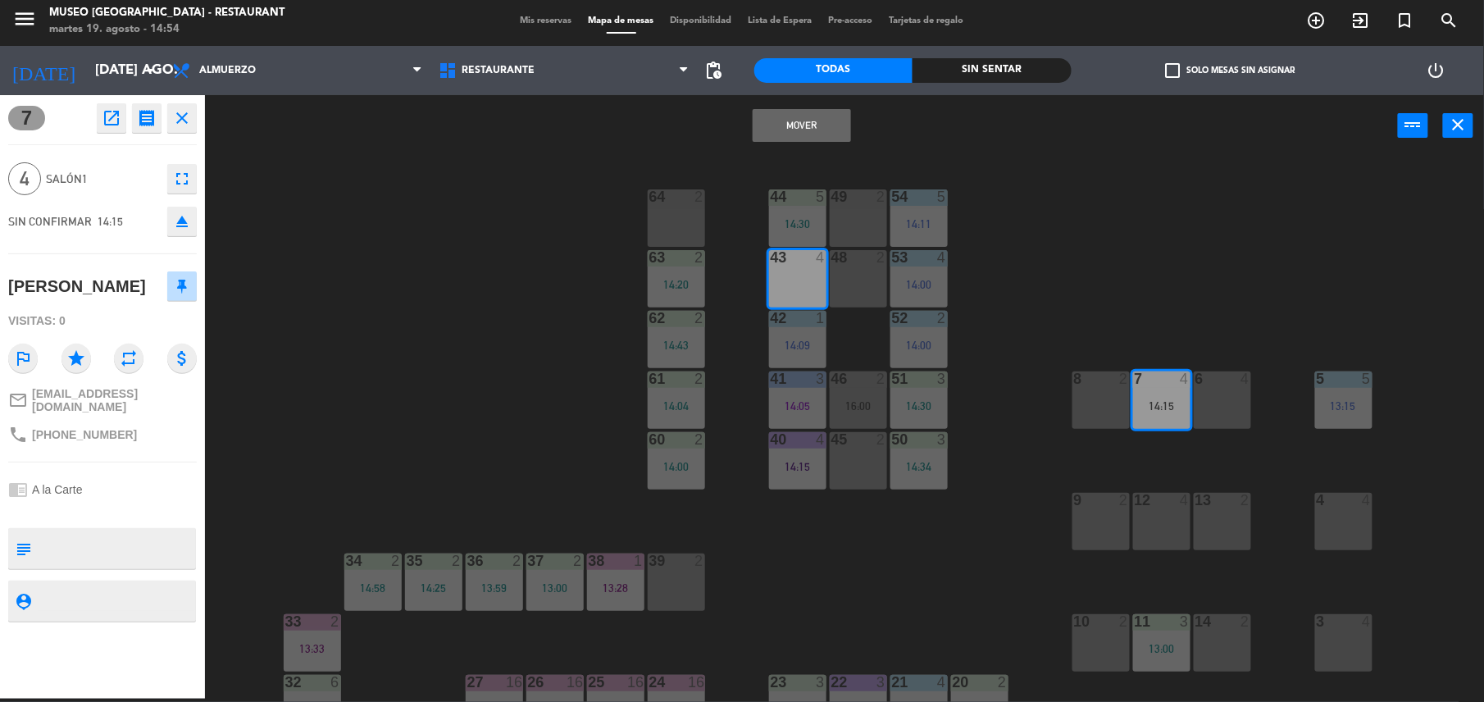
click at [785, 130] on button "Mover" at bounding box center [802, 125] width 98 height 33
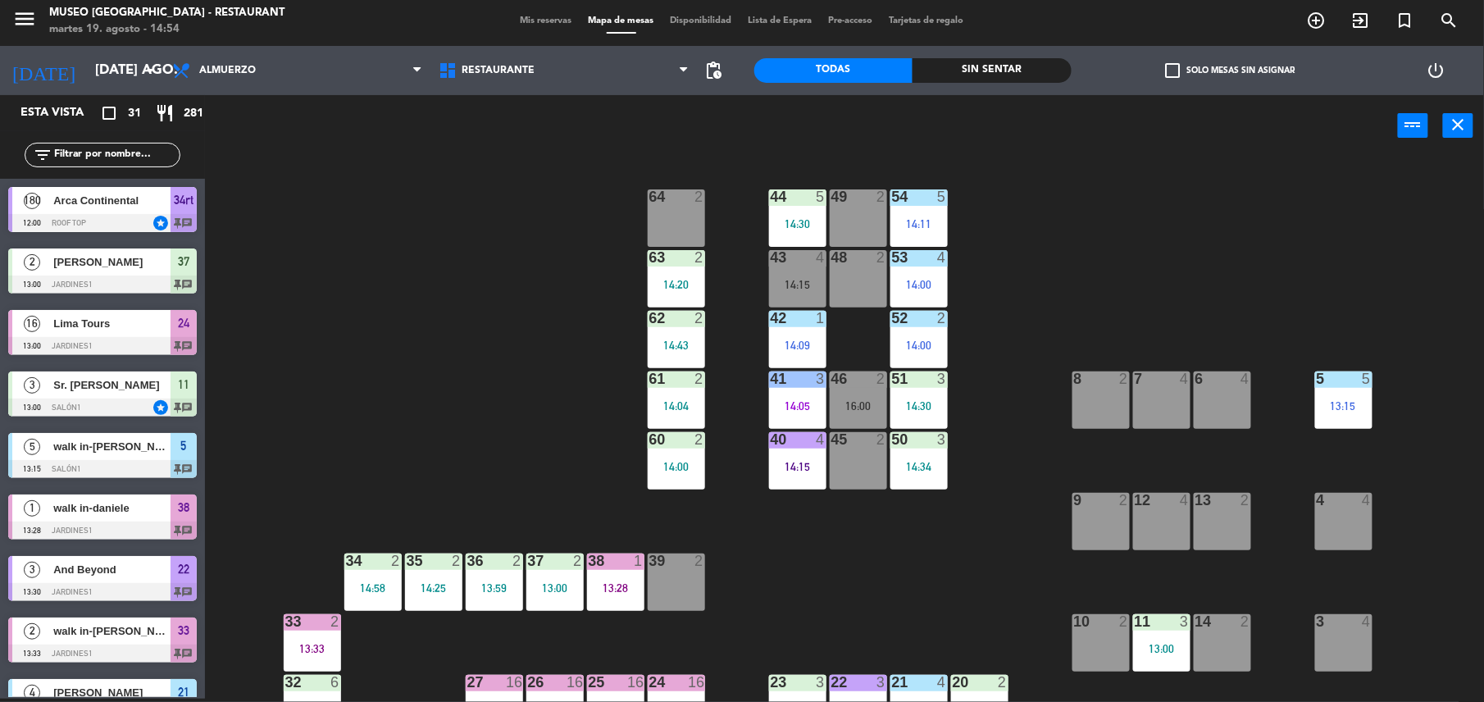
click at [1217, 407] on div "6 4" at bounding box center [1222, 399] width 57 height 57
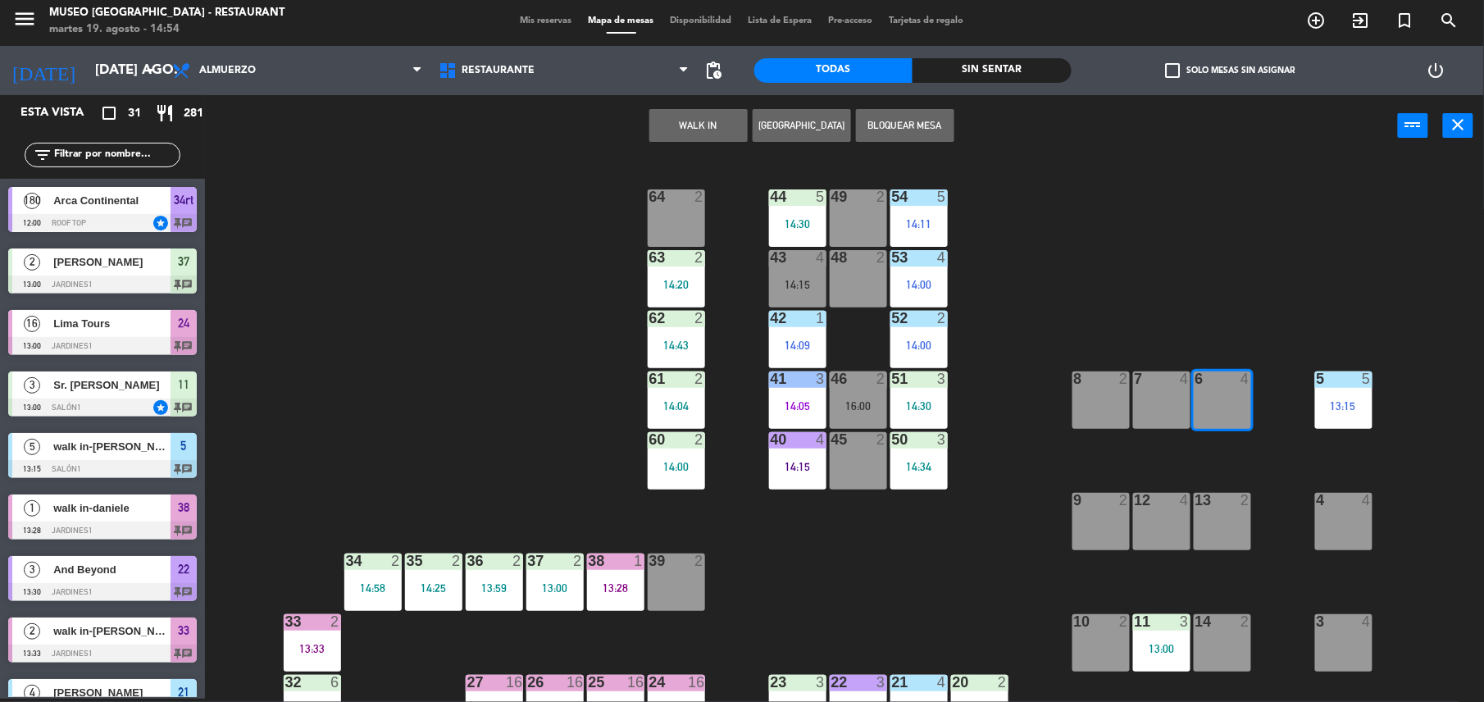
click at [689, 126] on button "WALK IN" at bounding box center [698, 125] width 98 height 33
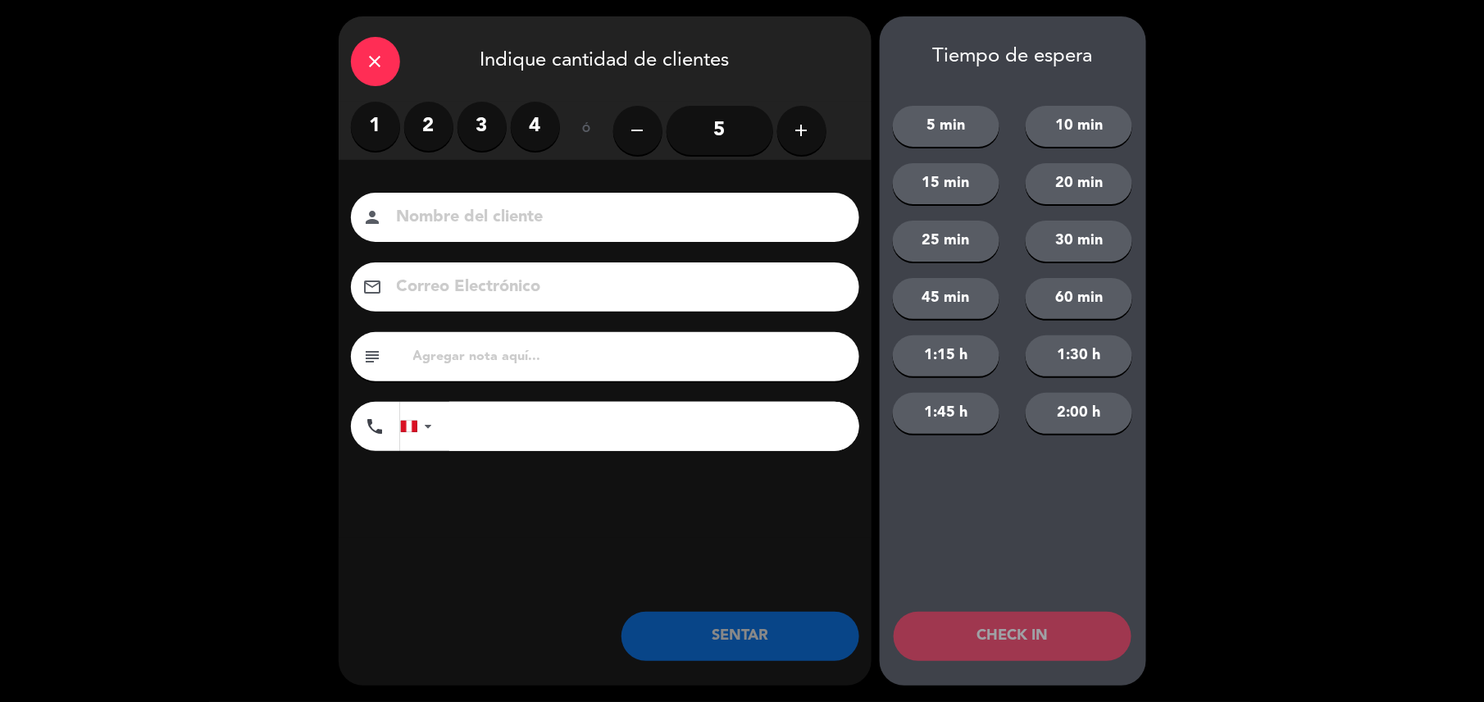
click at [723, 213] on input at bounding box center [616, 217] width 443 height 29
type input "walk in - giorgio"
click at [480, 132] on label "3" at bounding box center [481, 126] width 49 height 49
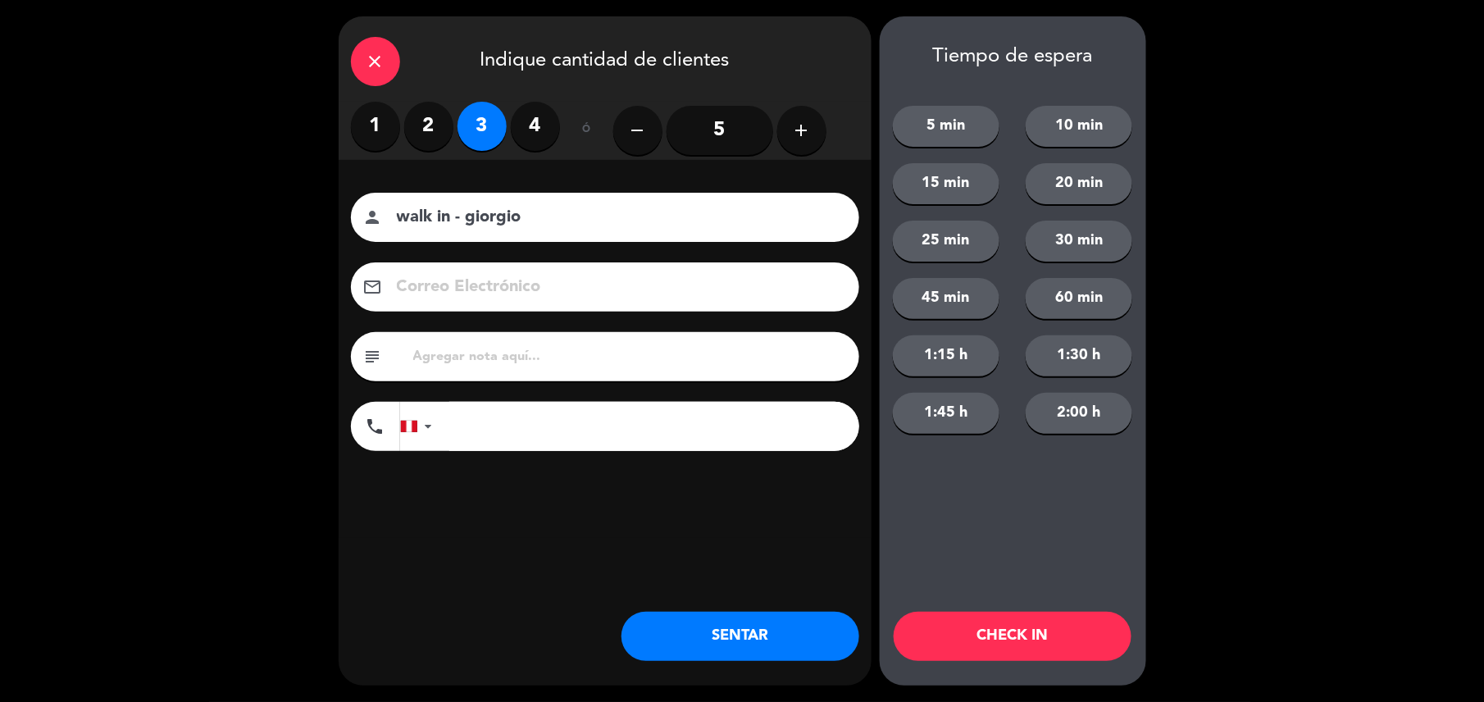
click at [567, 436] on input "tel" at bounding box center [654, 426] width 410 height 49
type input "981064751"
click at [725, 647] on button "SENTAR" at bounding box center [740, 636] width 238 height 49
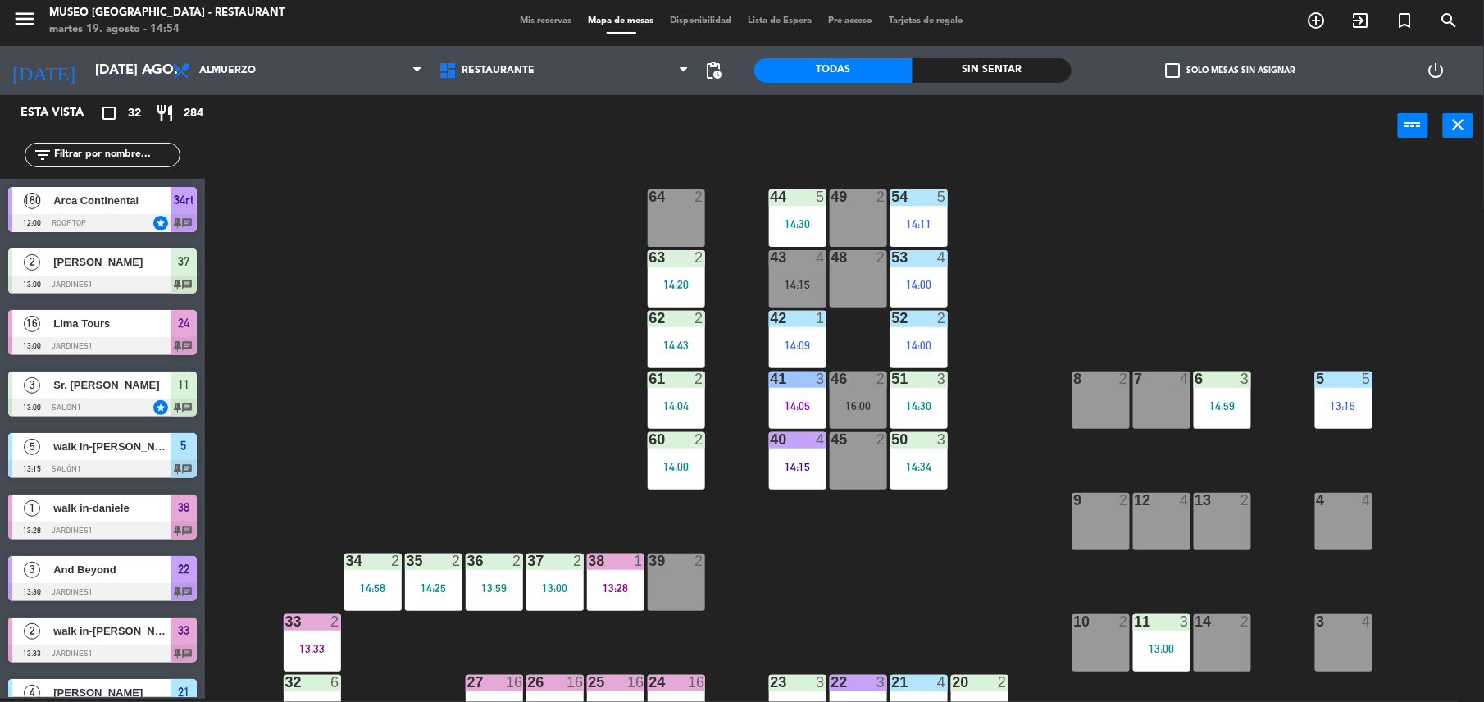
click at [1017, 66] on div "Sin sentar" at bounding box center [991, 70] width 158 height 25
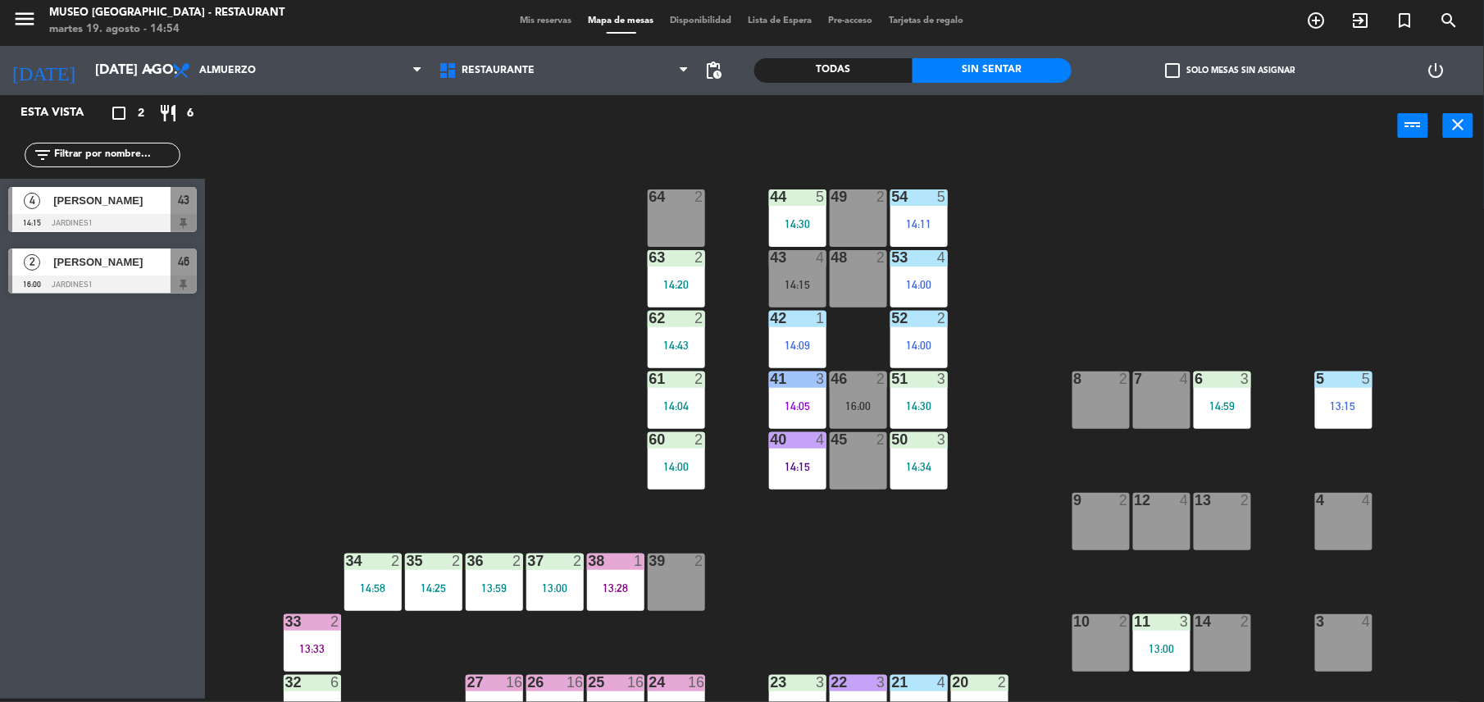
click at [838, 64] on div "Todas" at bounding box center [833, 70] width 158 height 25
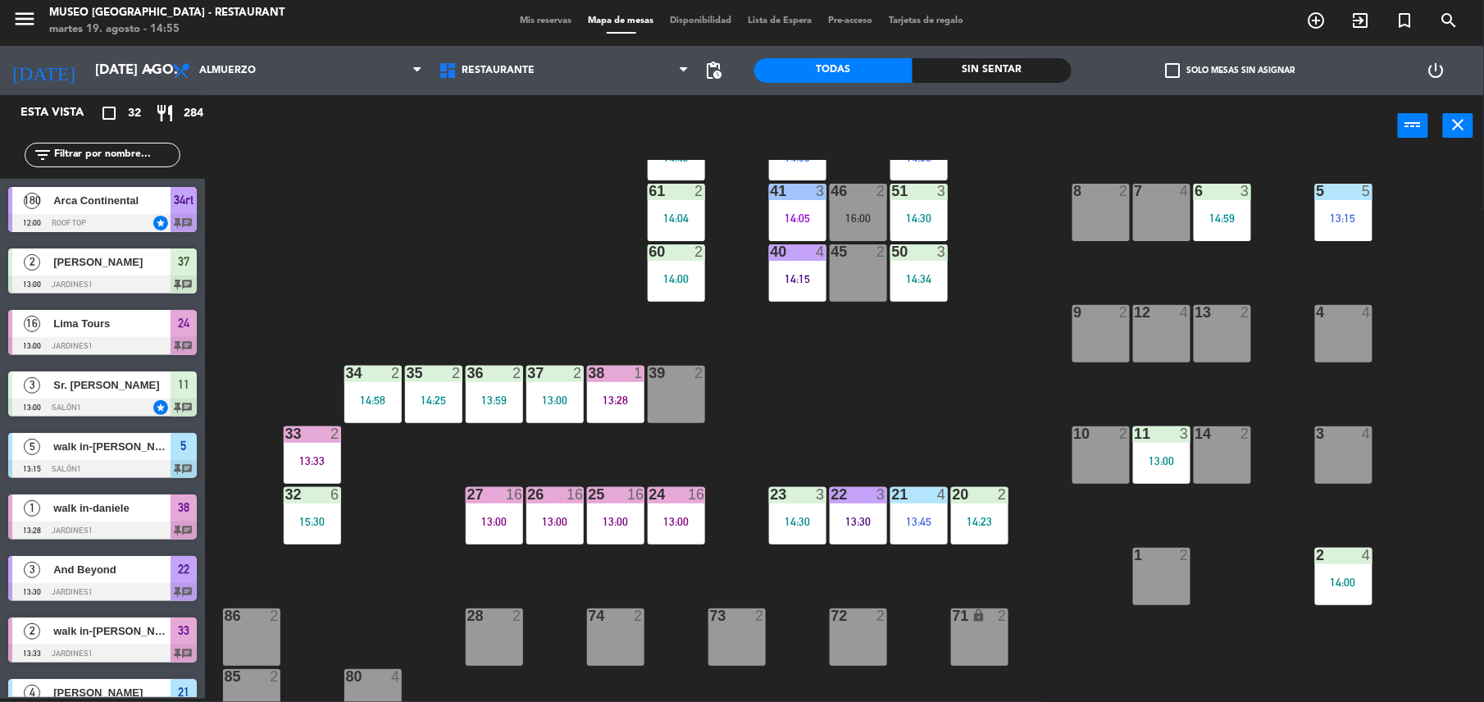
scroll to position [190, 0]
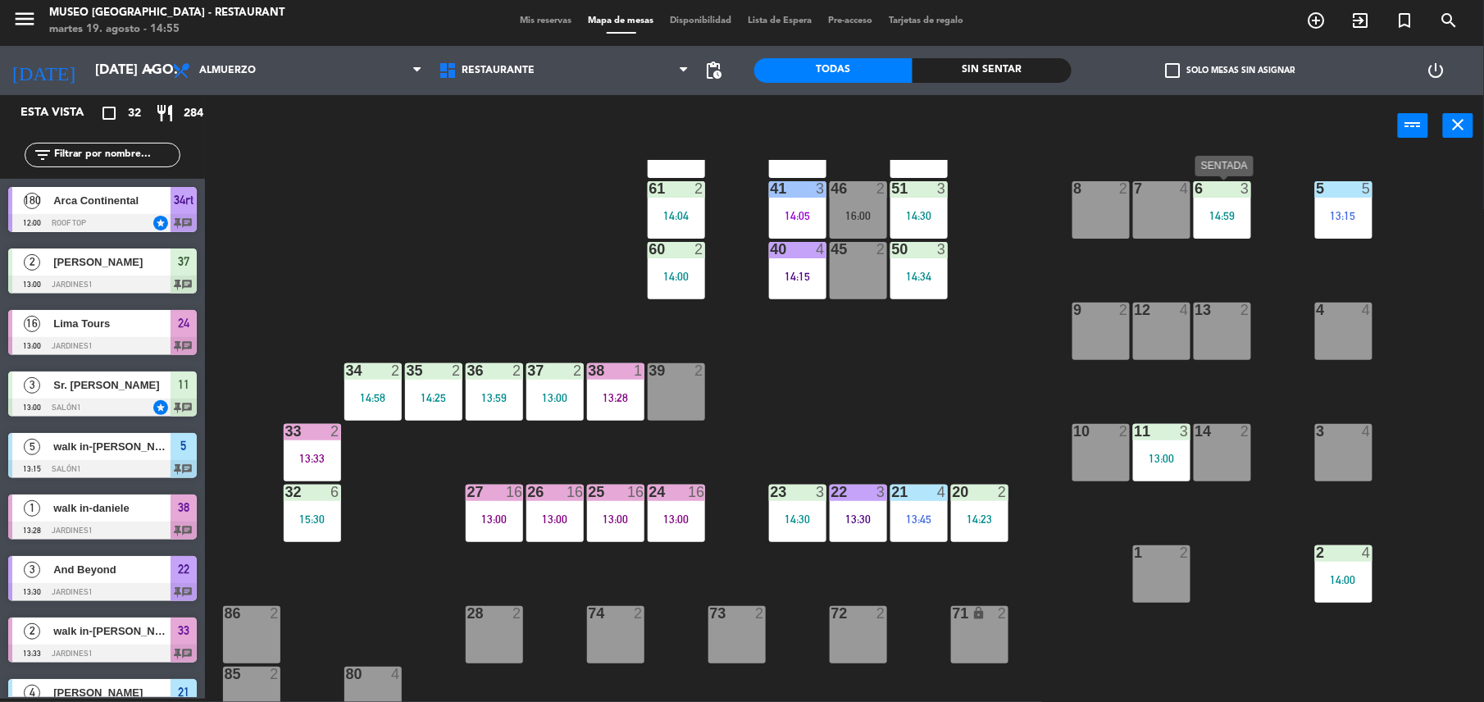
click at [1225, 227] on div "6 3 14:59" at bounding box center [1222, 209] width 57 height 57
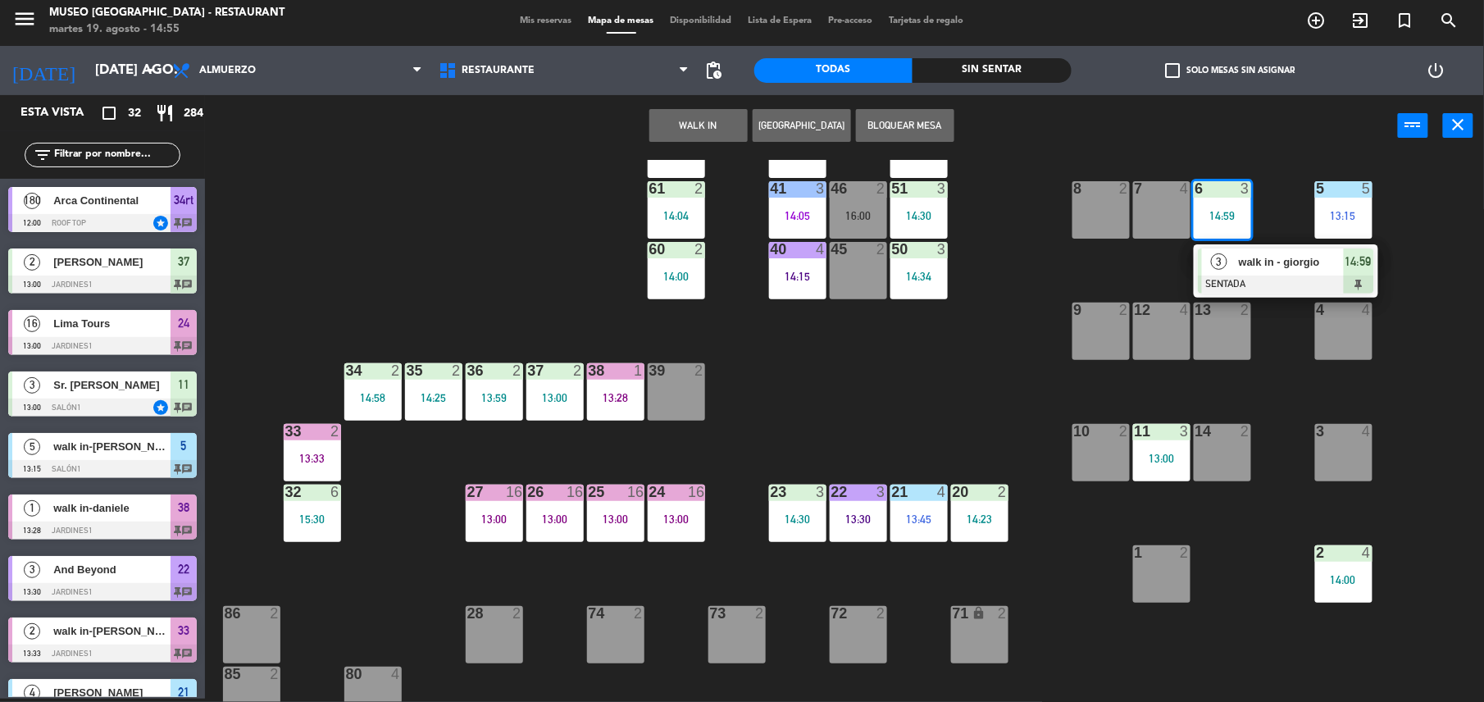
click at [1241, 266] on span "walk in - giorgio" at bounding box center [1291, 261] width 105 height 17
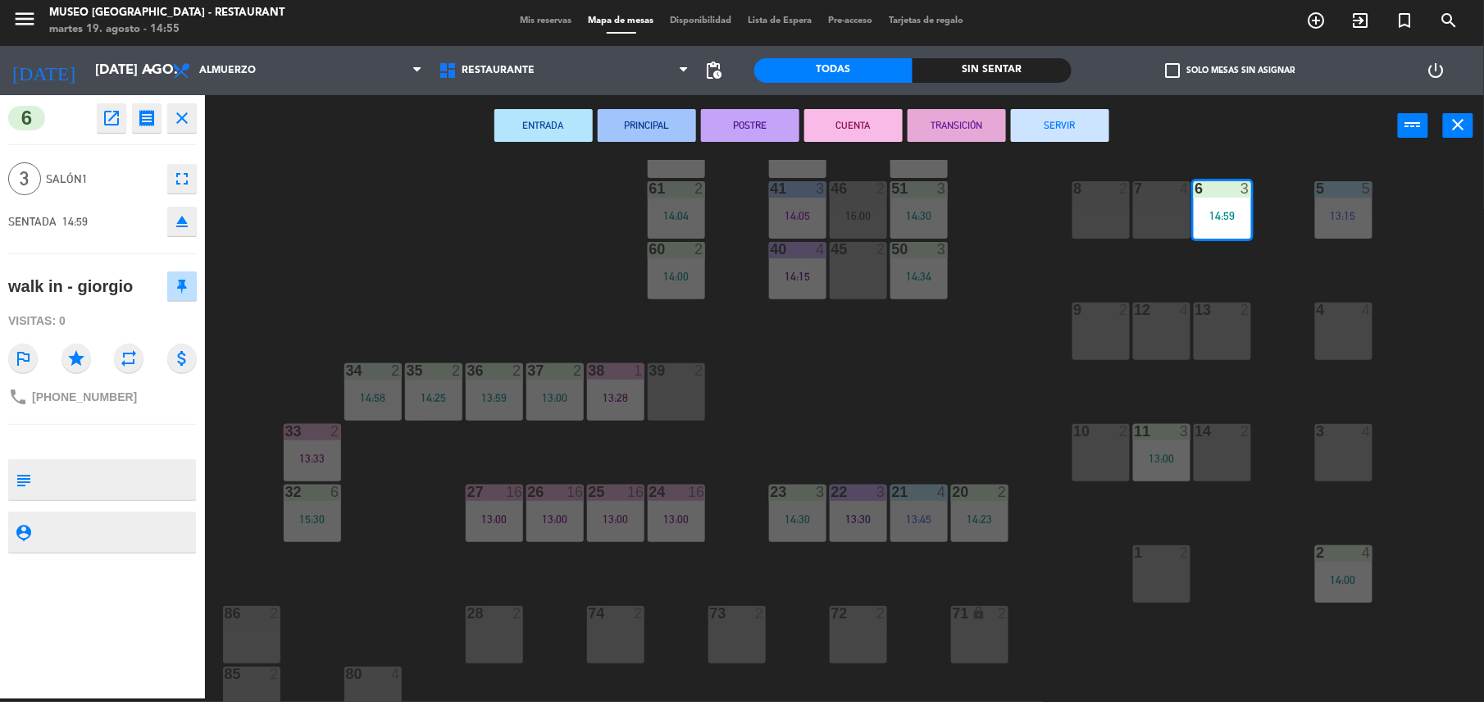
click at [1177, 211] on div "7 4" at bounding box center [1161, 209] width 57 height 57
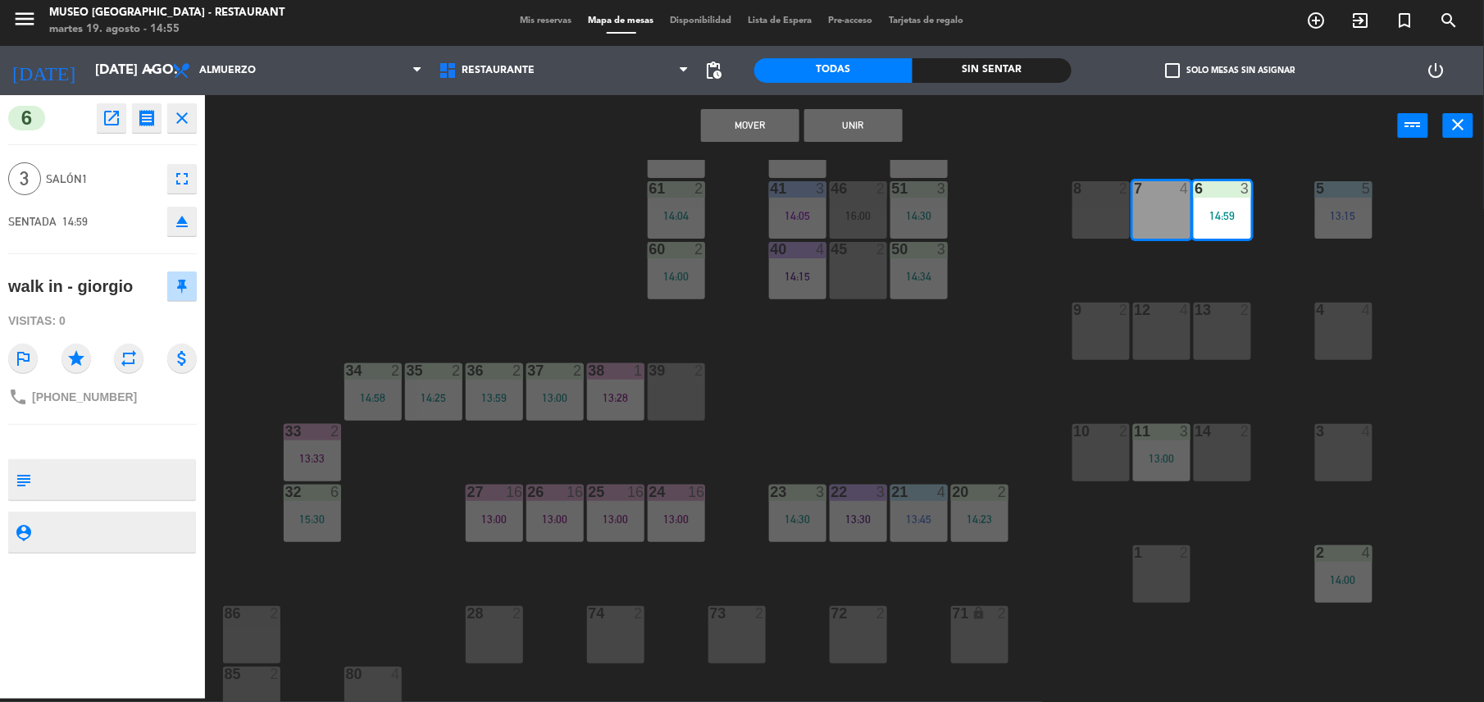
click at [735, 111] on button "Mover" at bounding box center [750, 125] width 98 height 33
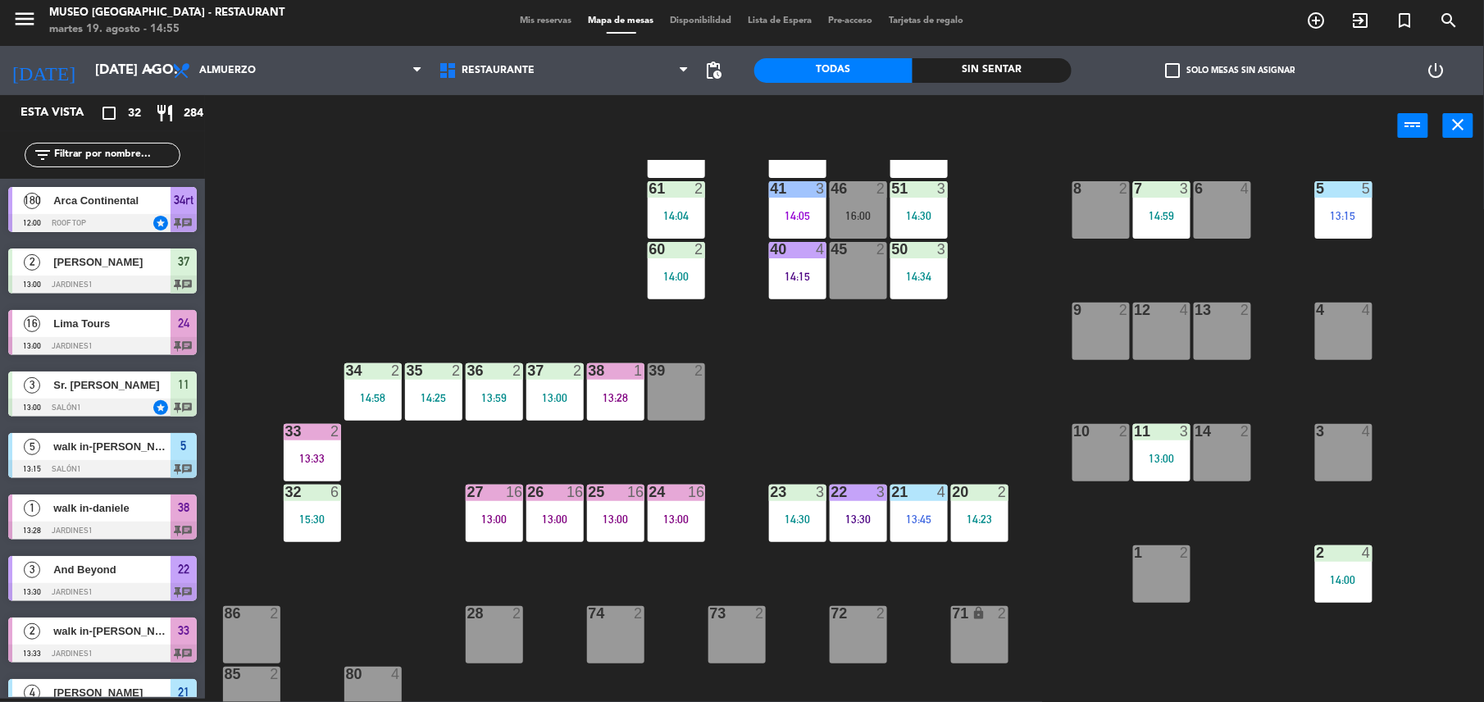
scroll to position [512, 0]
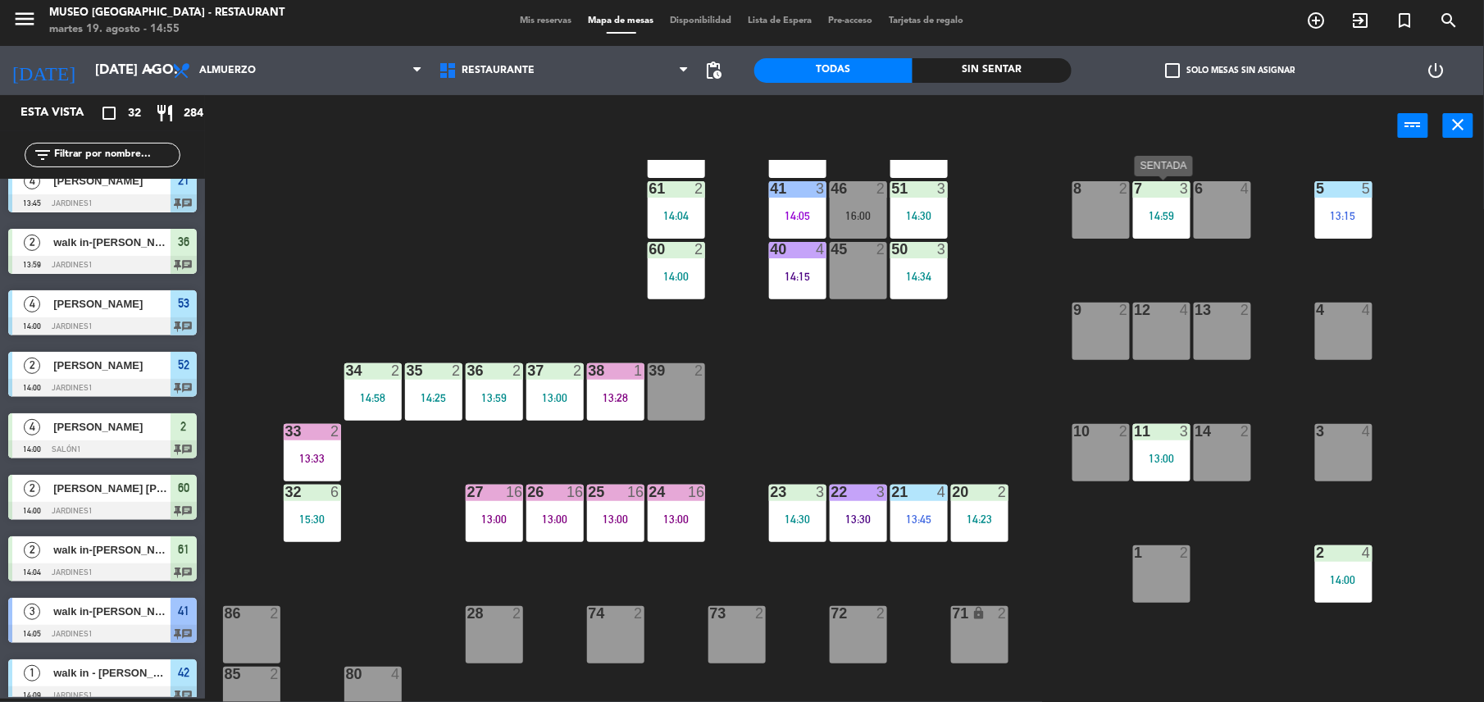
click at [1171, 223] on div "7 3 14:59" at bounding box center [1161, 209] width 57 height 57
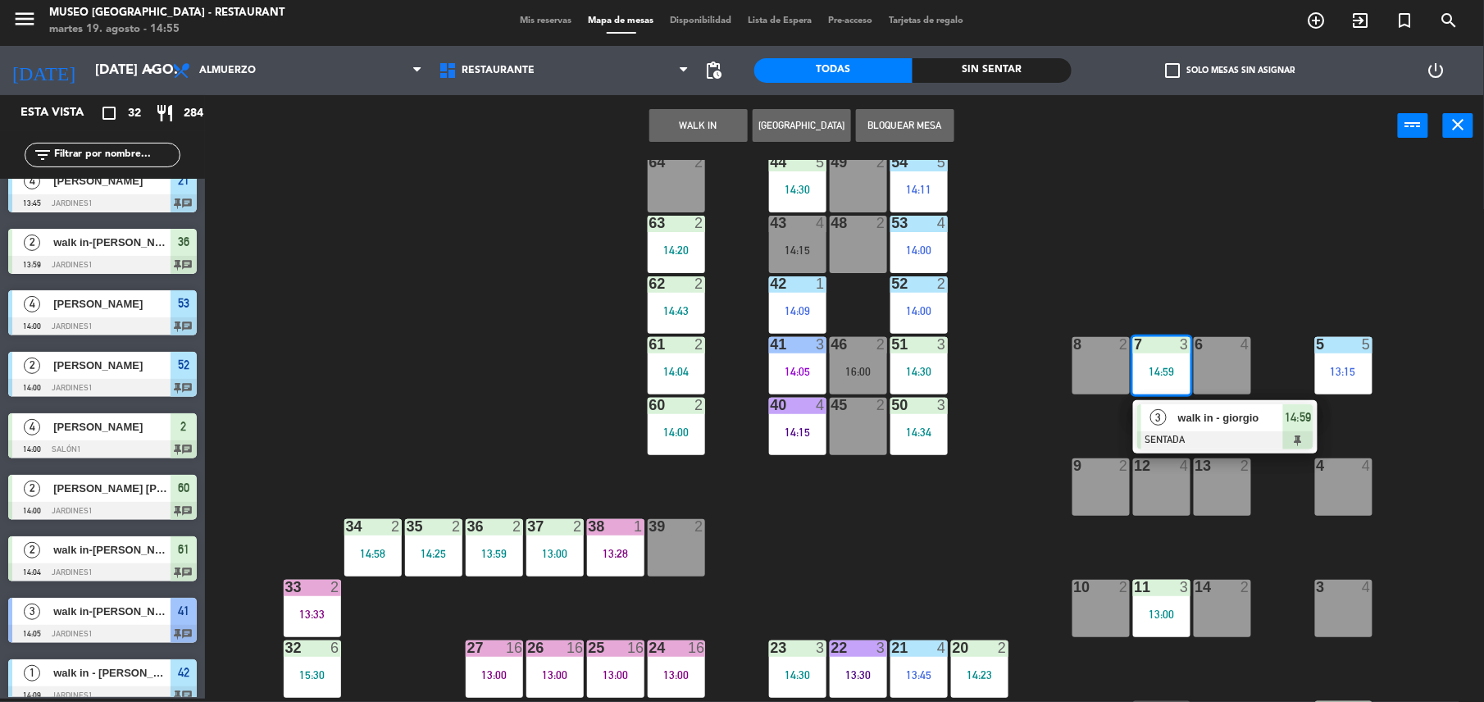
scroll to position [0, 0]
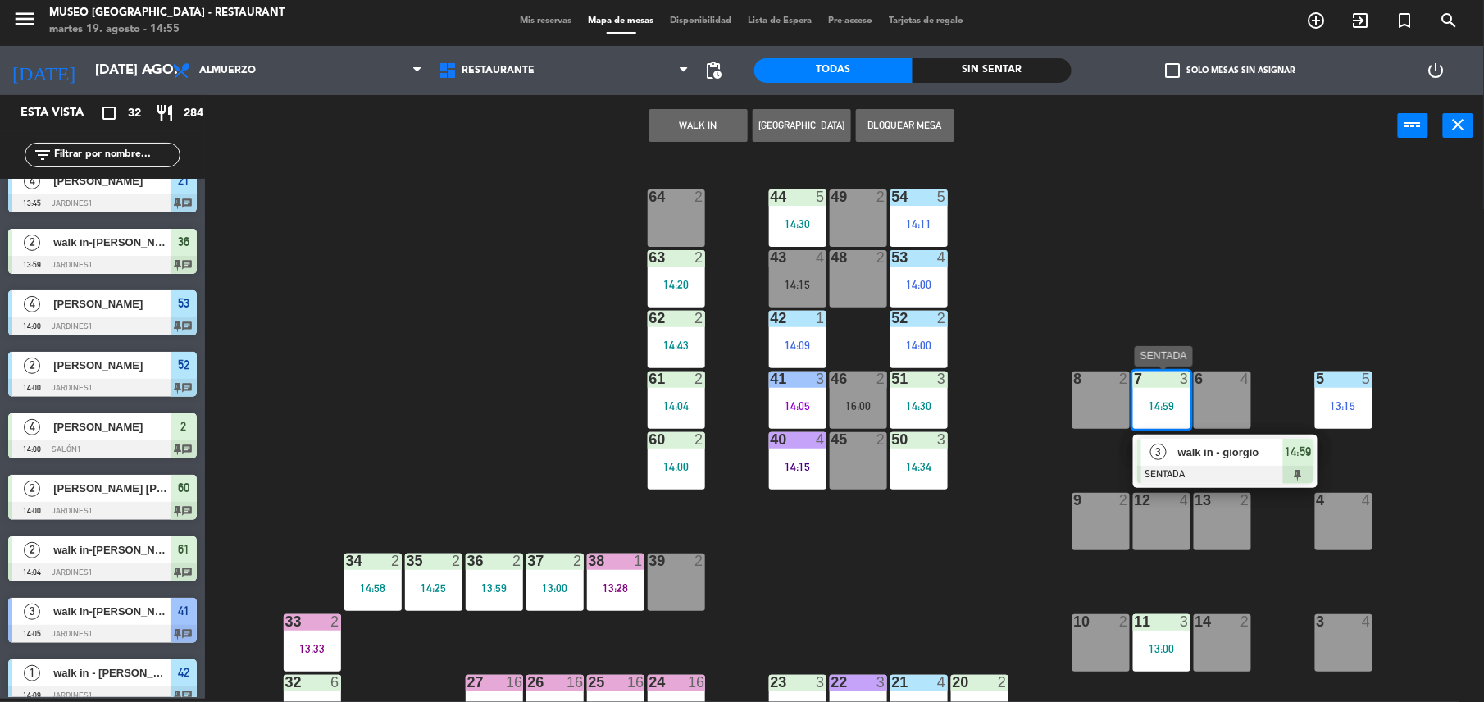
click at [1221, 466] on div at bounding box center [1225, 475] width 176 height 18
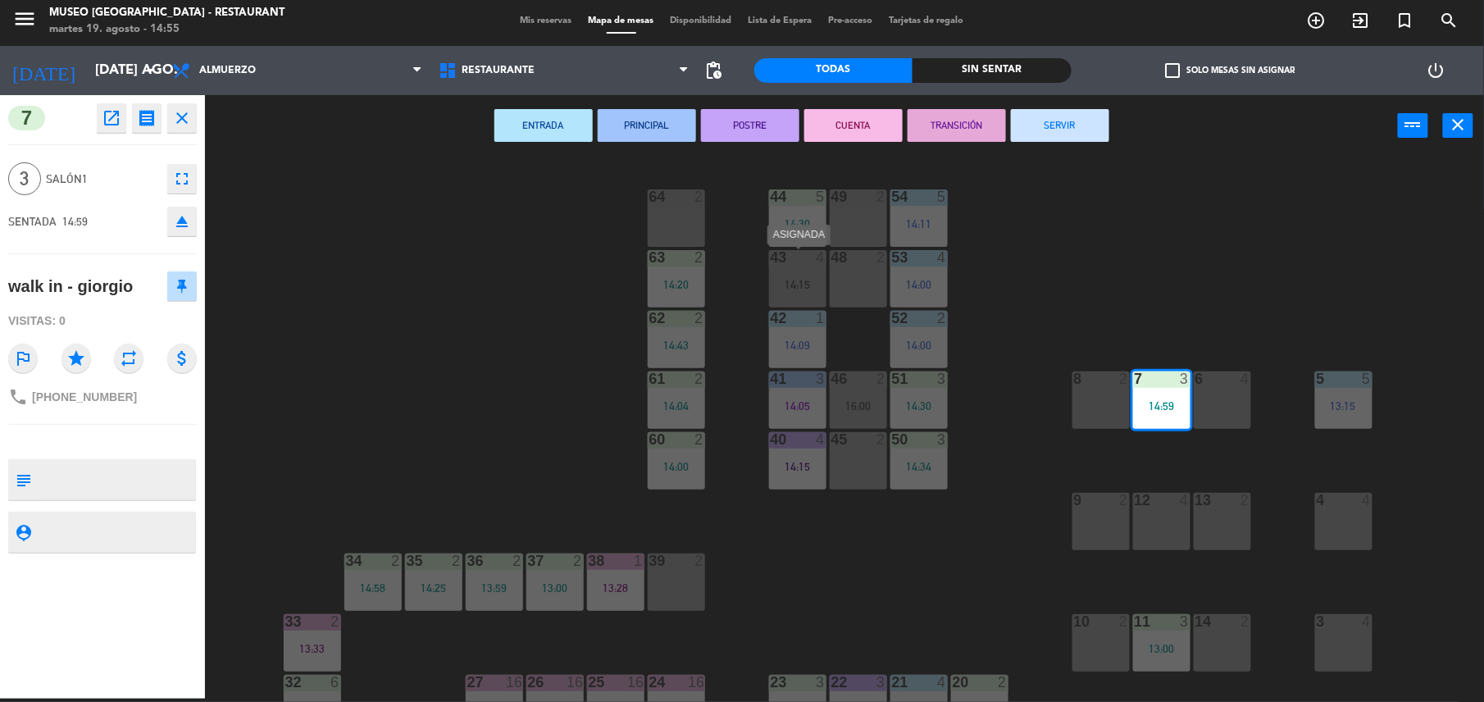
click at [789, 296] on div "43 4 14:15" at bounding box center [797, 278] width 57 height 57
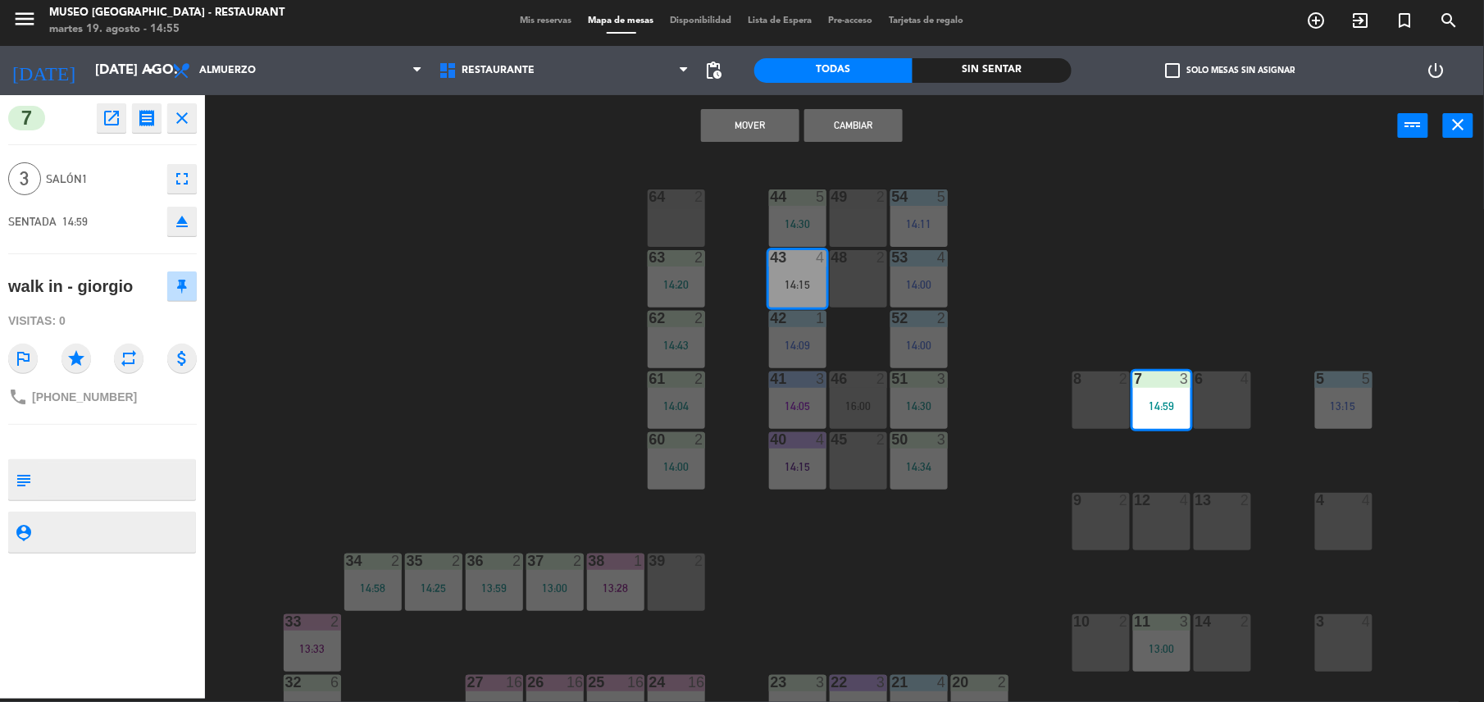
click at [873, 121] on button "Cambiar" at bounding box center [853, 125] width 98 height 33
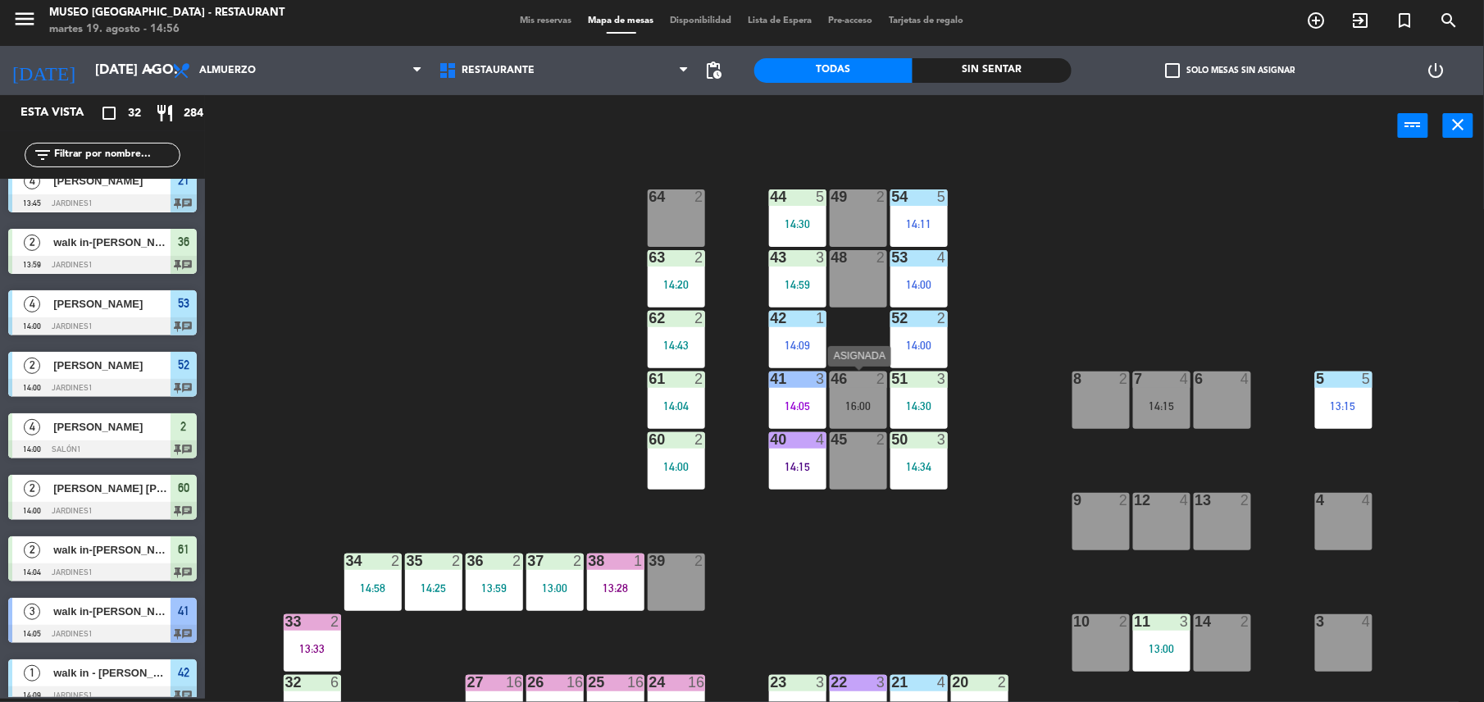
click at [854, 404] on div "16:00" at bounding box center [858, 405] width 57 height 11
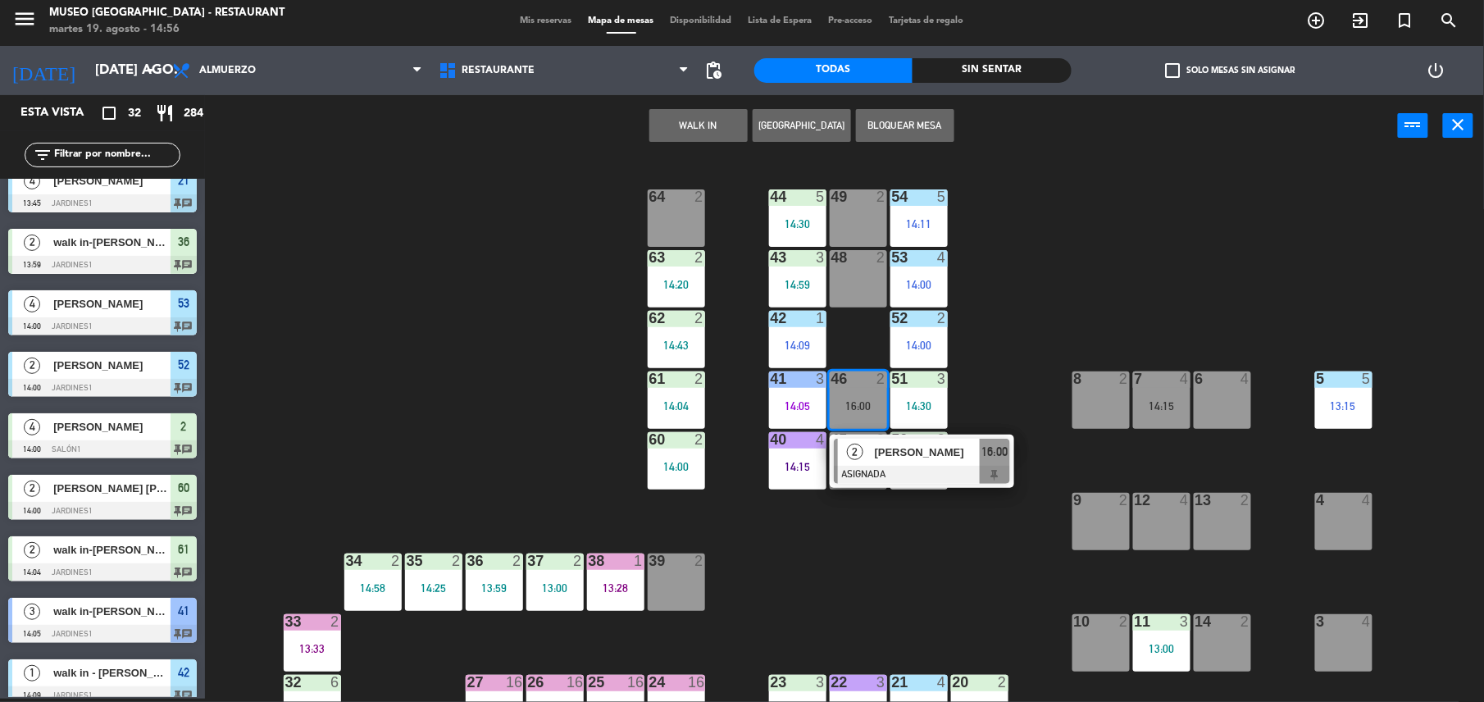
click at [867, 439] on div "2" at bounding box center [855, 452] width 35 height 27
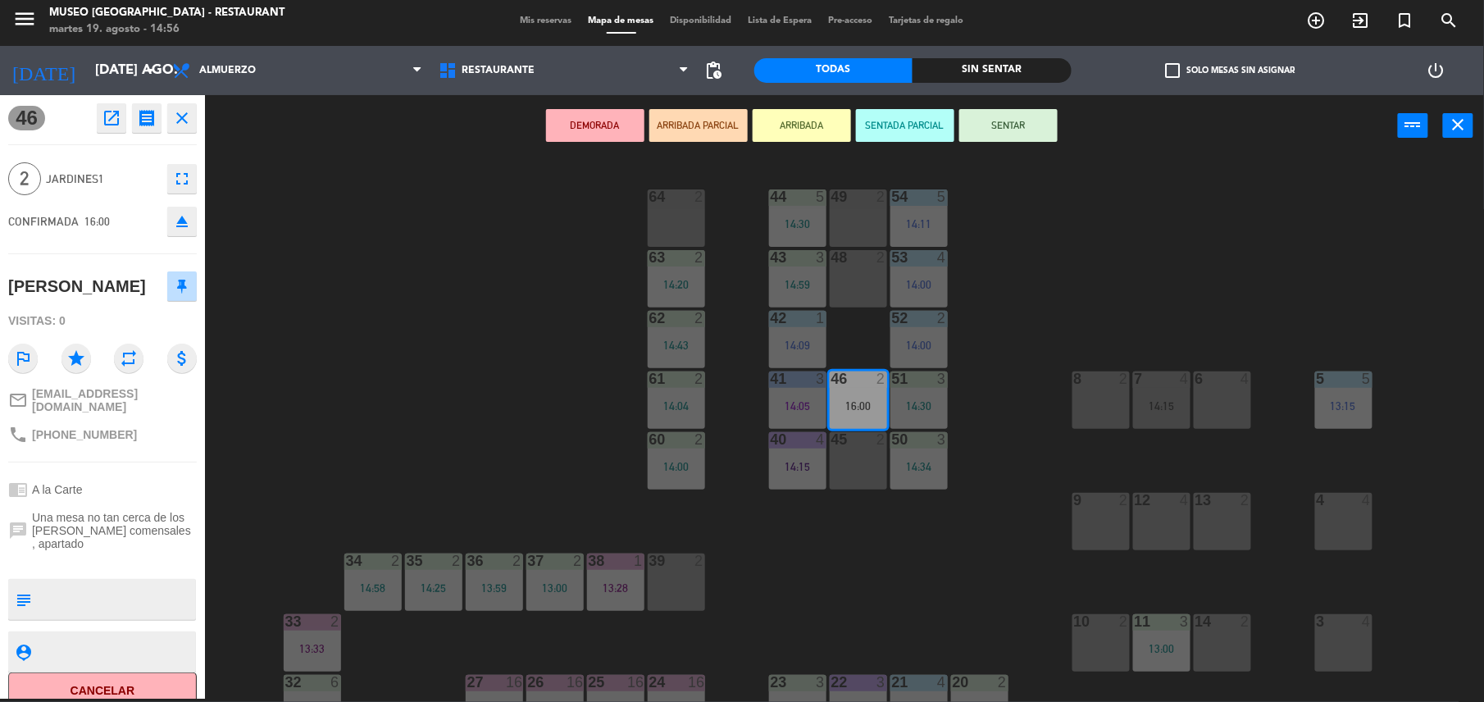
click at [646, 579] on div "44 5 14:30 49 2 54 5 14:11 64 2 48 2 53 4 14:00 63 2 14:20 43 3 14:59 62 2 14:4…" at bounding box center [852, 431] width 1264 height 542
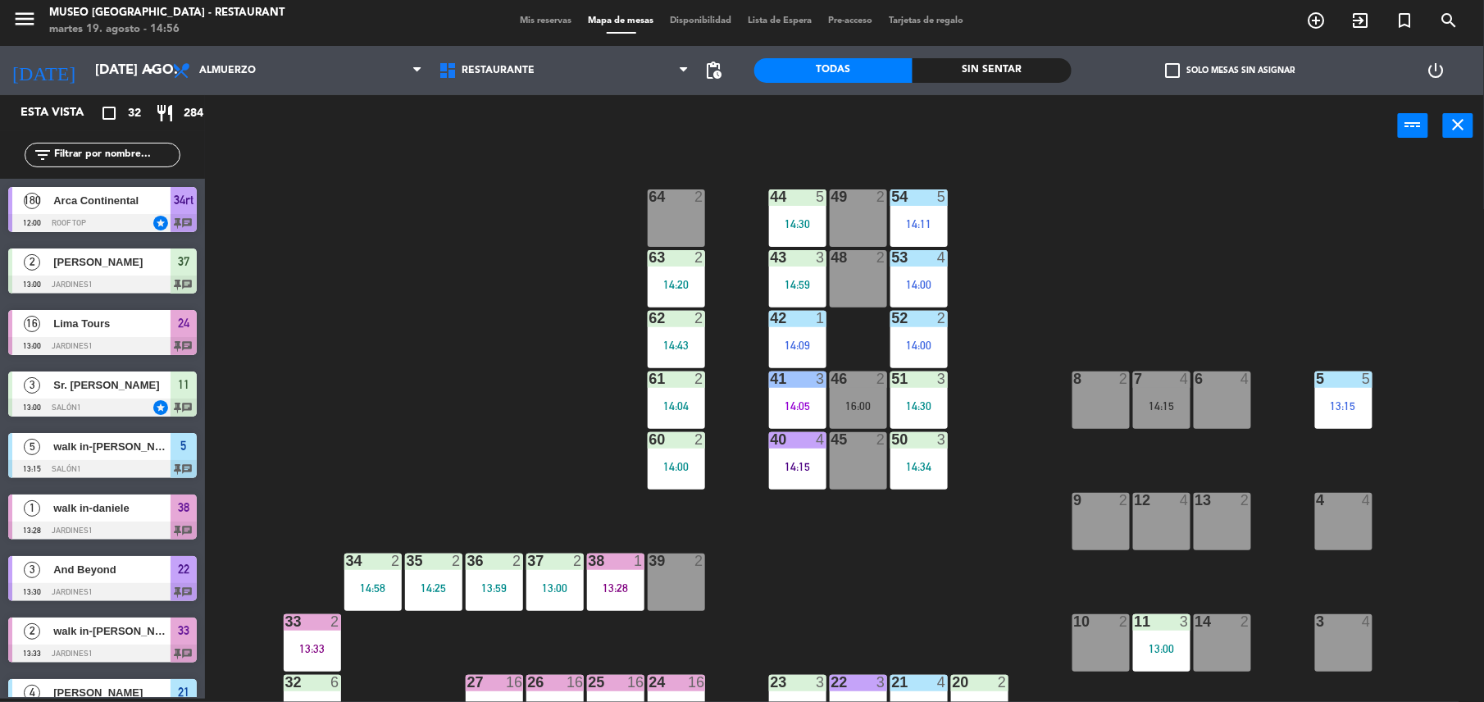
scroll to position [634, 0]
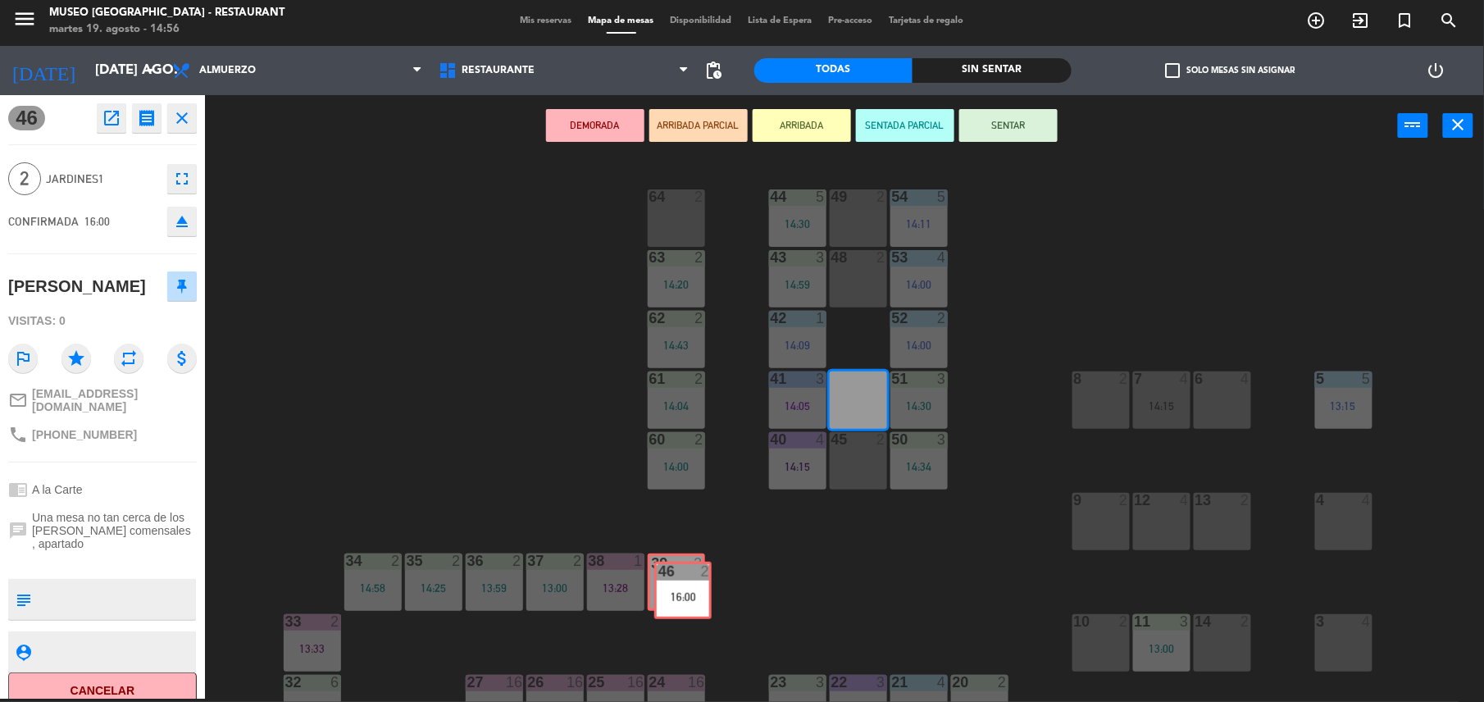
drag, startPoint x: 853, startPoint y: 398, endPoint x: 677, endPoint y: 588, distance: 258.7
click at [677, 588] on div "44 5 14:30 49 2 54 5 14:11 64 2 48 2 53 4 14:00 63 2 14:20 43 3 14:59 62 2 14:4…" at bounding box center [852, 431] width 1264 height 542
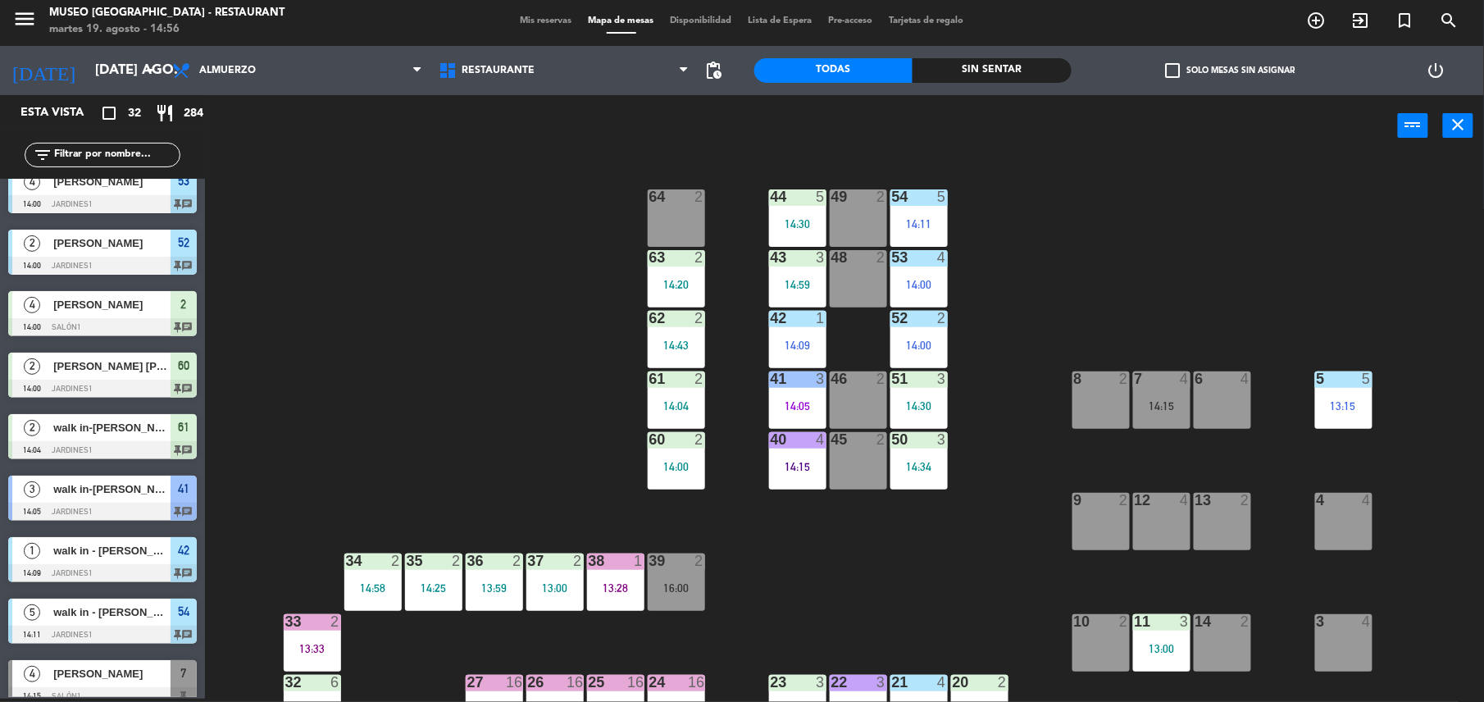
click at [876, 401] on div "46 2" at bounding box center [858, 399] width 57 height 57
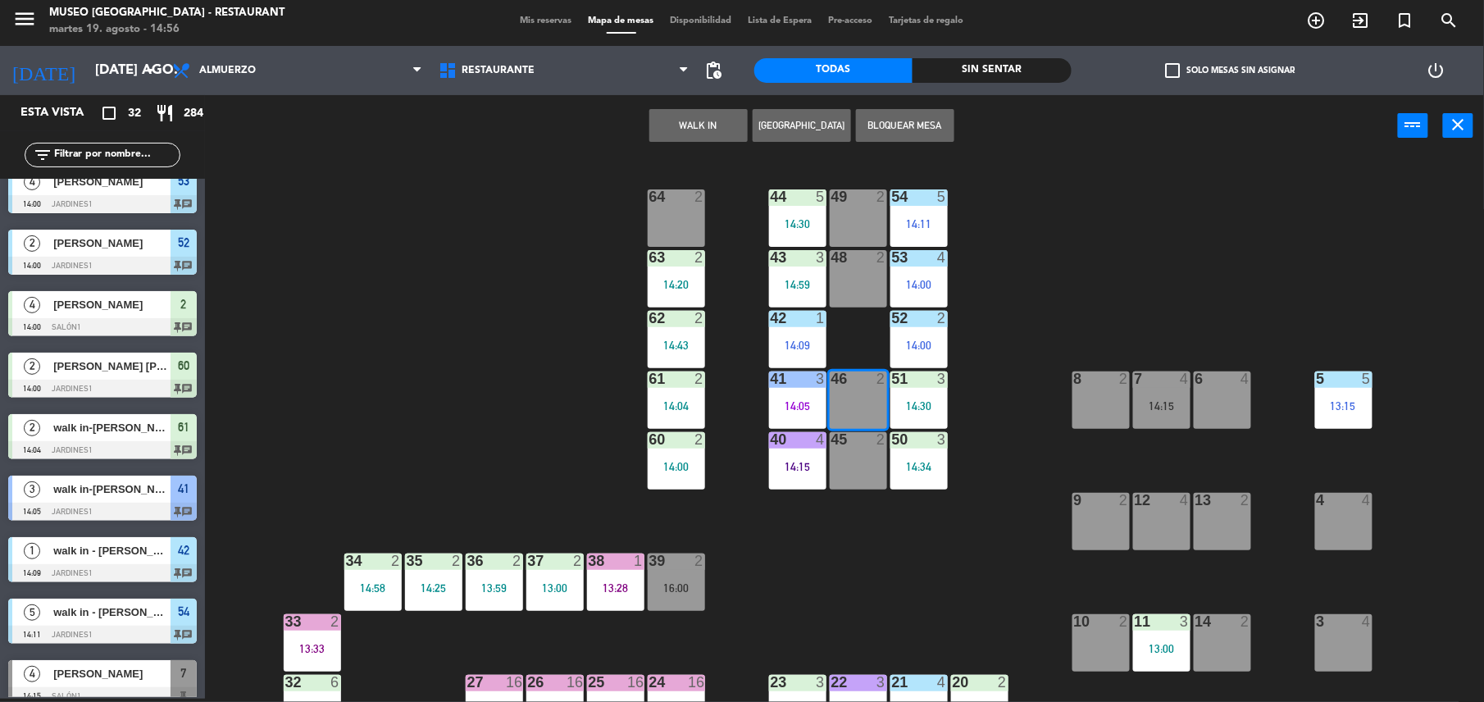
click at [712, 133] on button "WALK IN" at bounding box center [698, 125] width 98 height 33
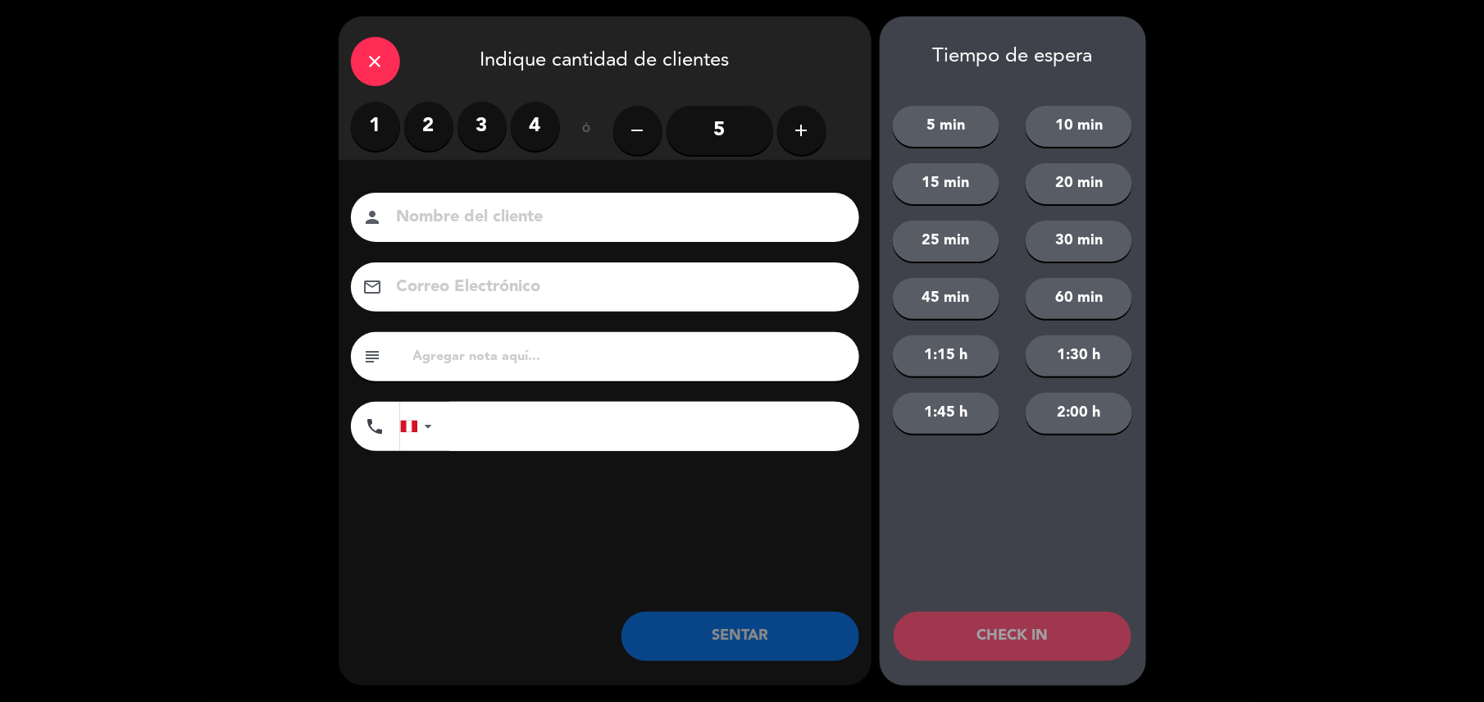
click at [723, 218] on input at bounding box center [616, 217] width 443 height 29
type input "walk in - adrian"
click at [428, 130] on label "2" at bounding box center [428, 126] width 49 height 49
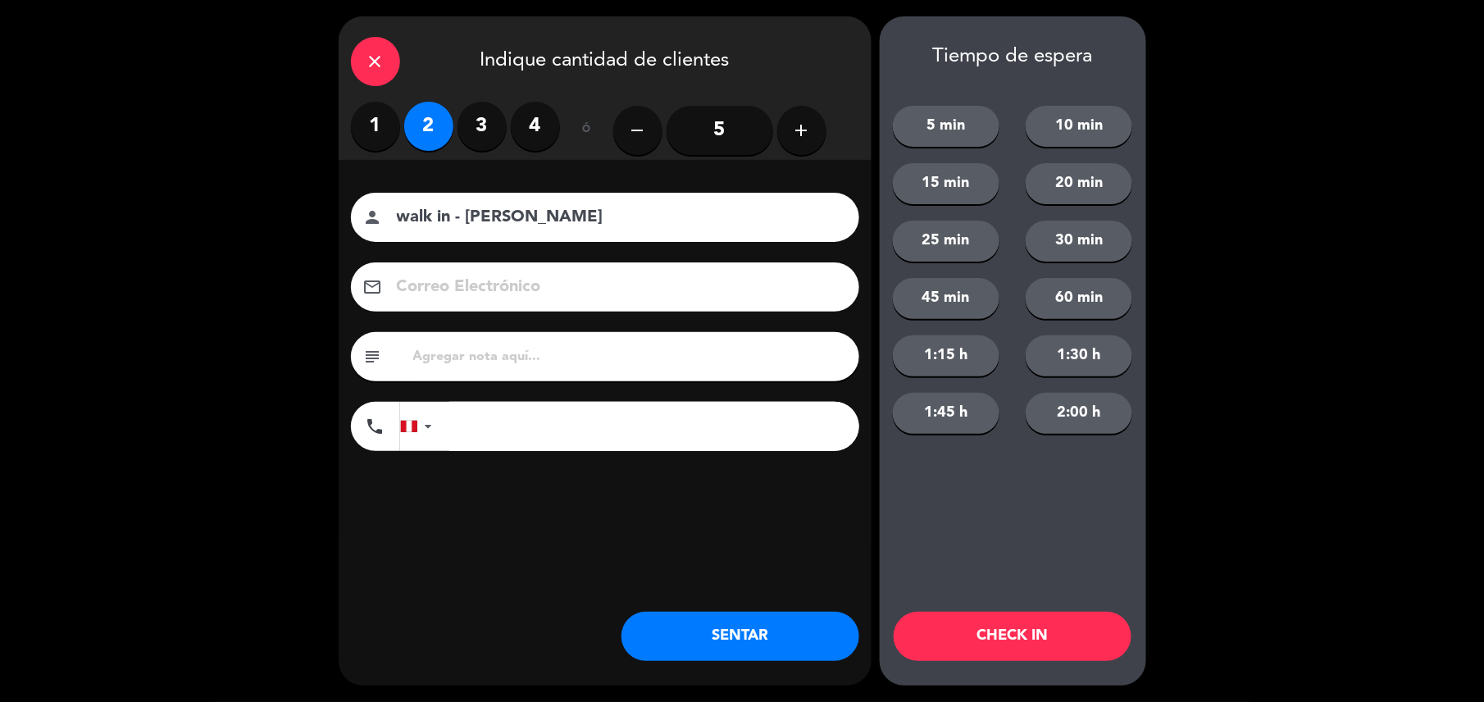
click at [548, 430] on input "tel" at bounding box center [654, 426] width 410 height 49
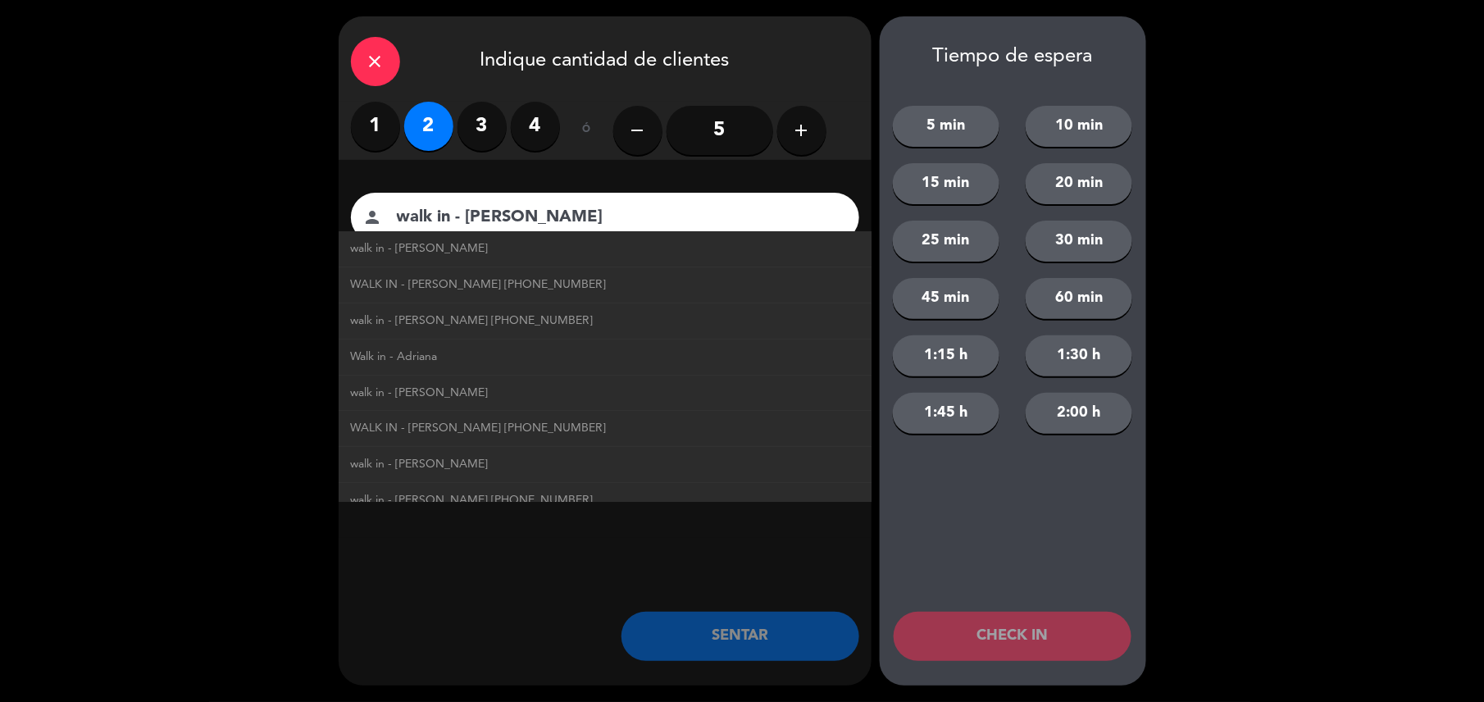
click at [559, 611] on div "close Indique cantidad de clientes 1 2 3 4 ó remove 5 add Nombre del cliente pe…" at bounding box center [605, 350] width 533 height 669
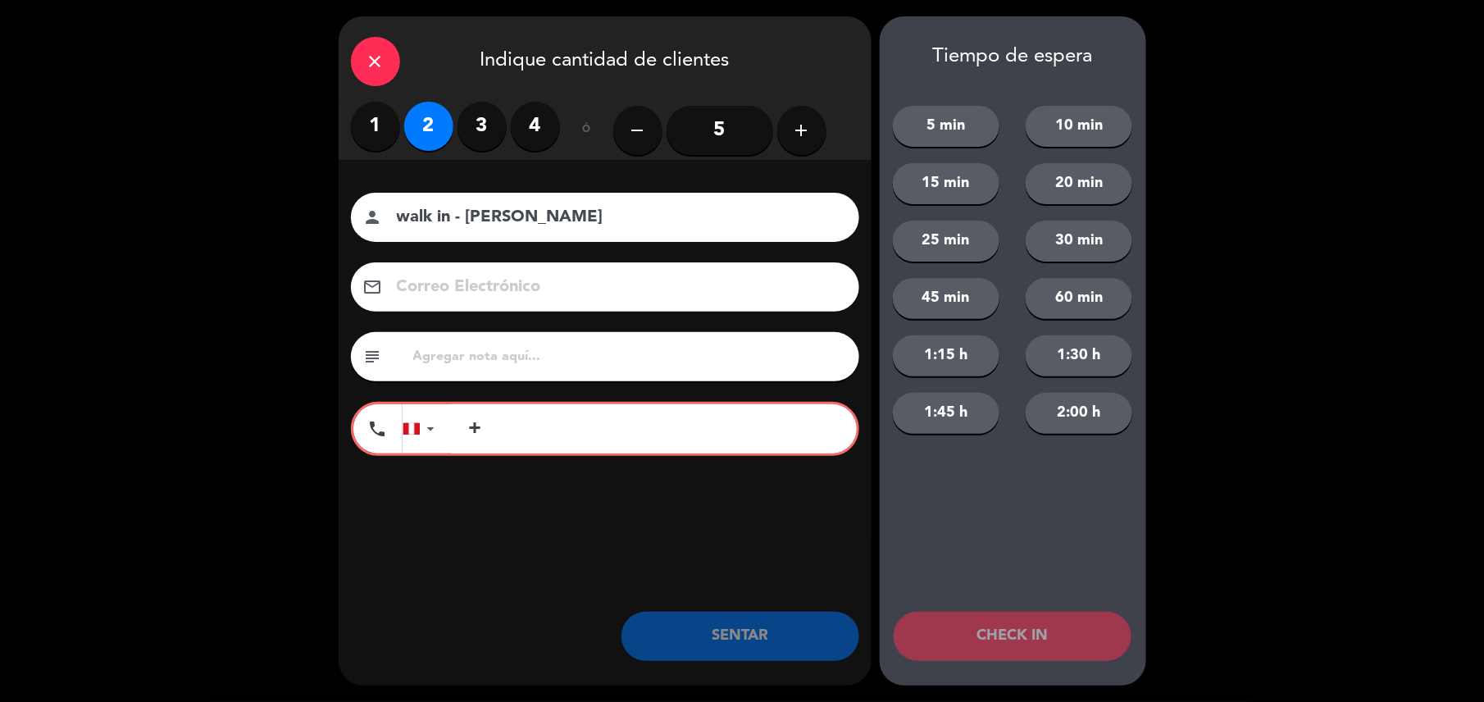
click at [428, 423] on div at bounding box center [431, 428] width 7 height 11
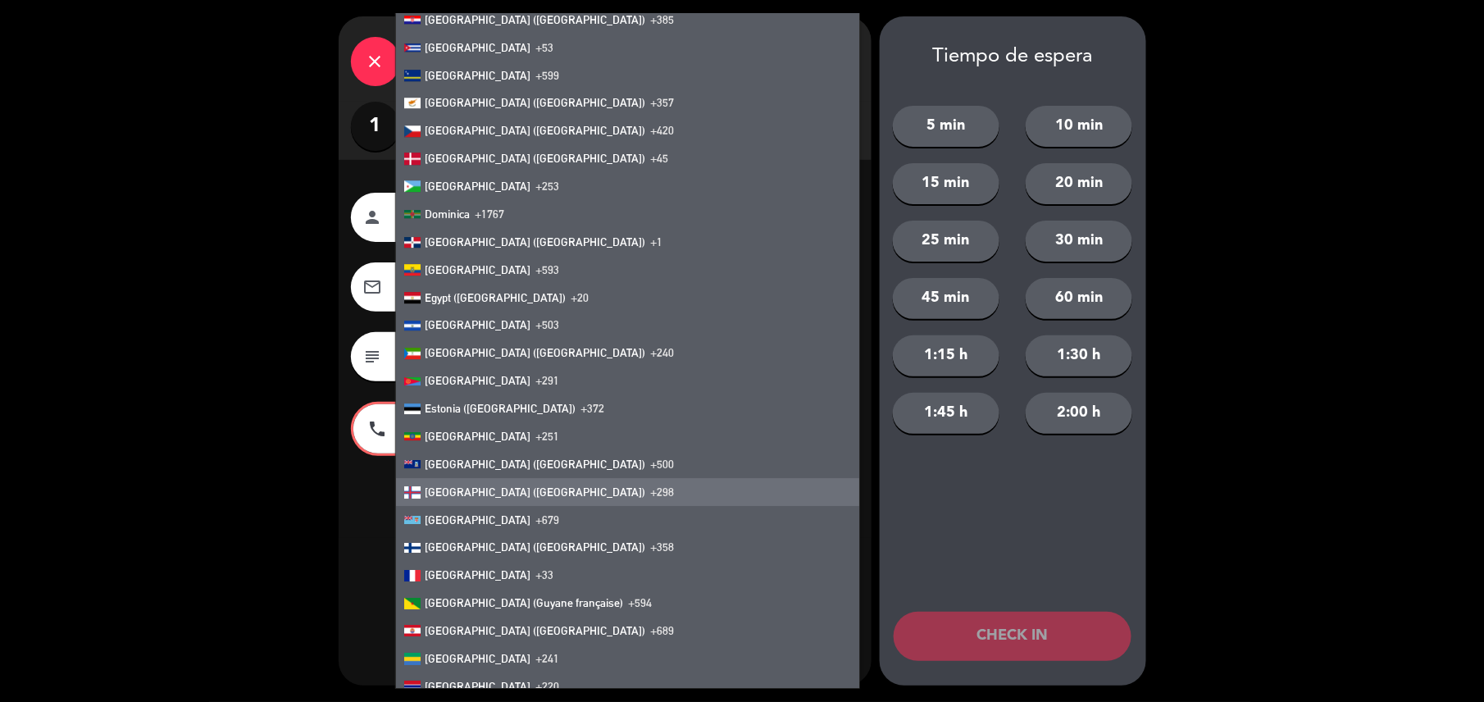
scroll to position [1624, 0]
click at [790, 523] on div "Nombre del cliente person walk in - adrian Correo Electrónico email subject pho…" at bounding box center [605, 349] width 533 height 378
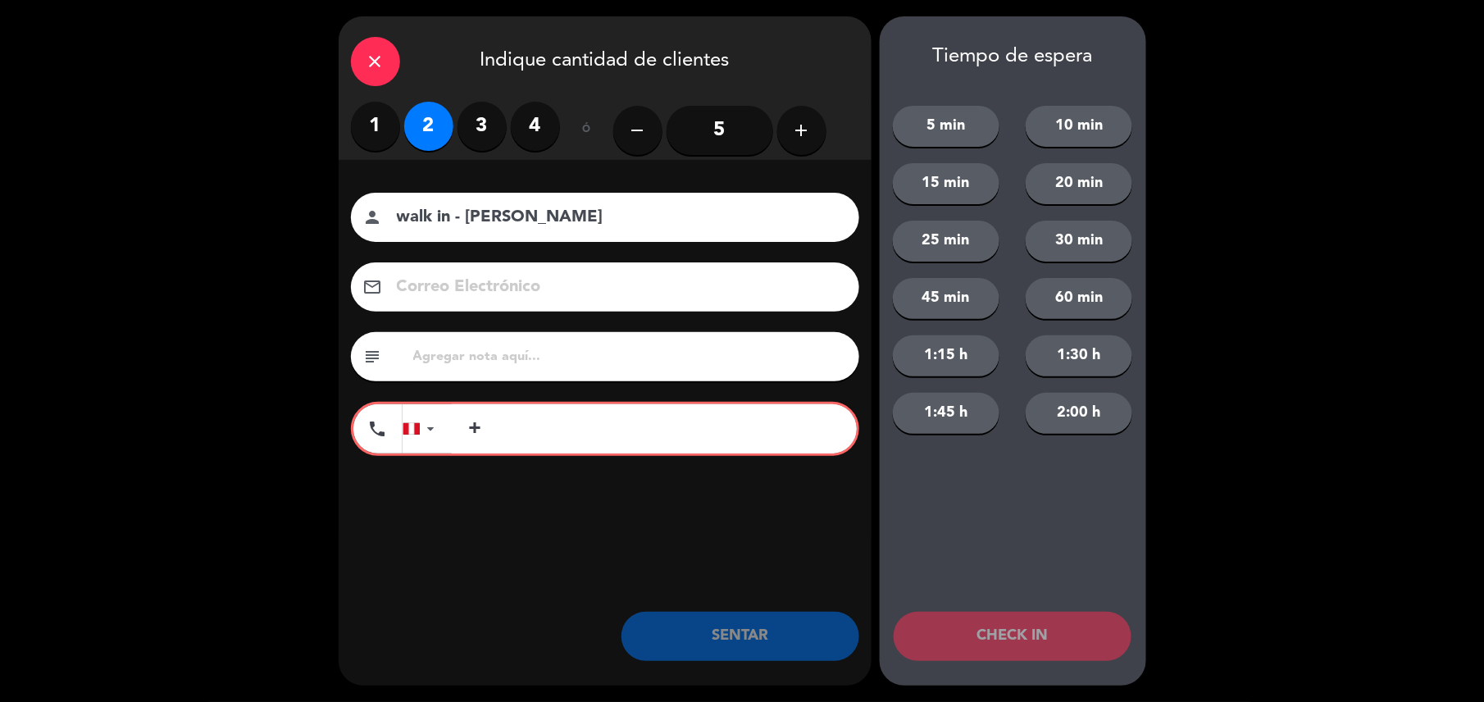
click at [574, 427] on input "+" at bounding box center [654, 428] width 405 height 49
click at [807, 420] on input "+" at bounding box center [654, 428] width 405 height 49
click at [412, 428] on div at bounding box center [411, 428] width 16 height 11
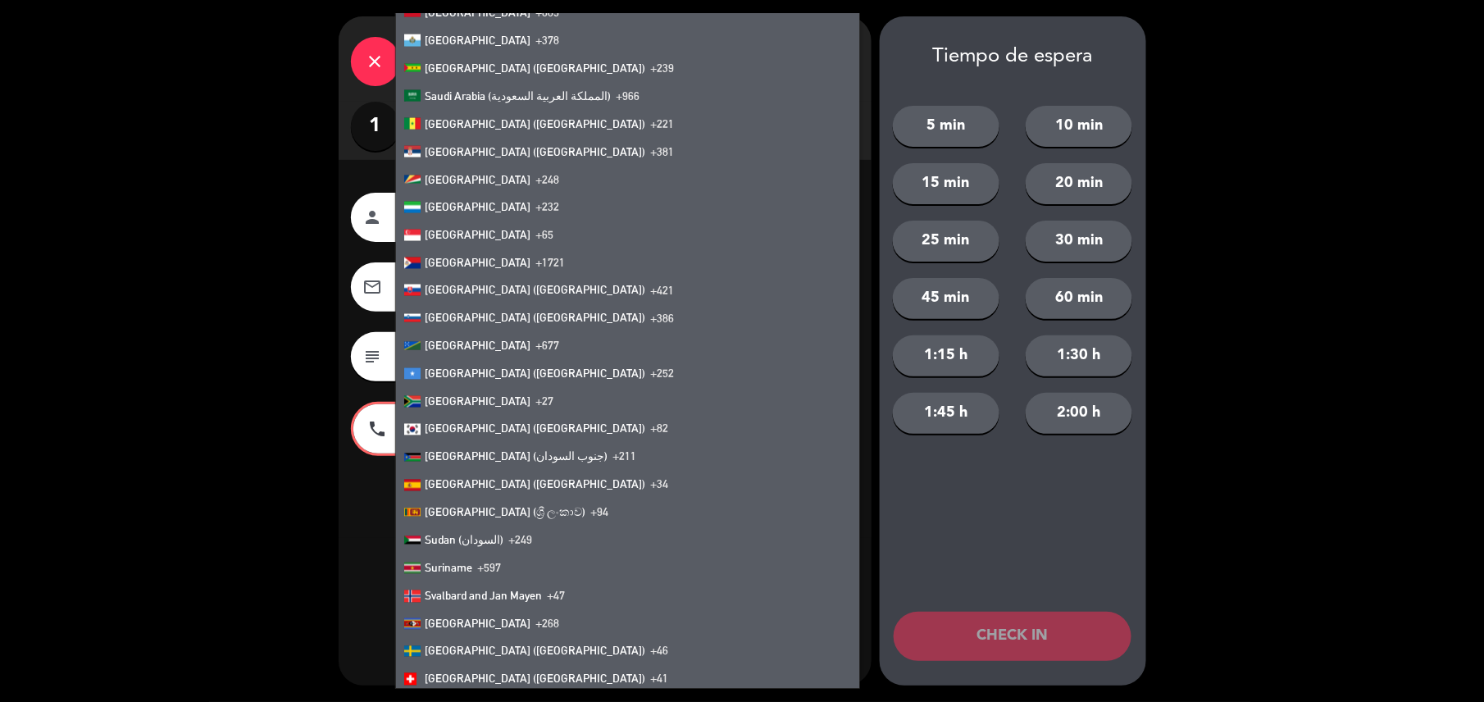
scroll to position [5310, 0]
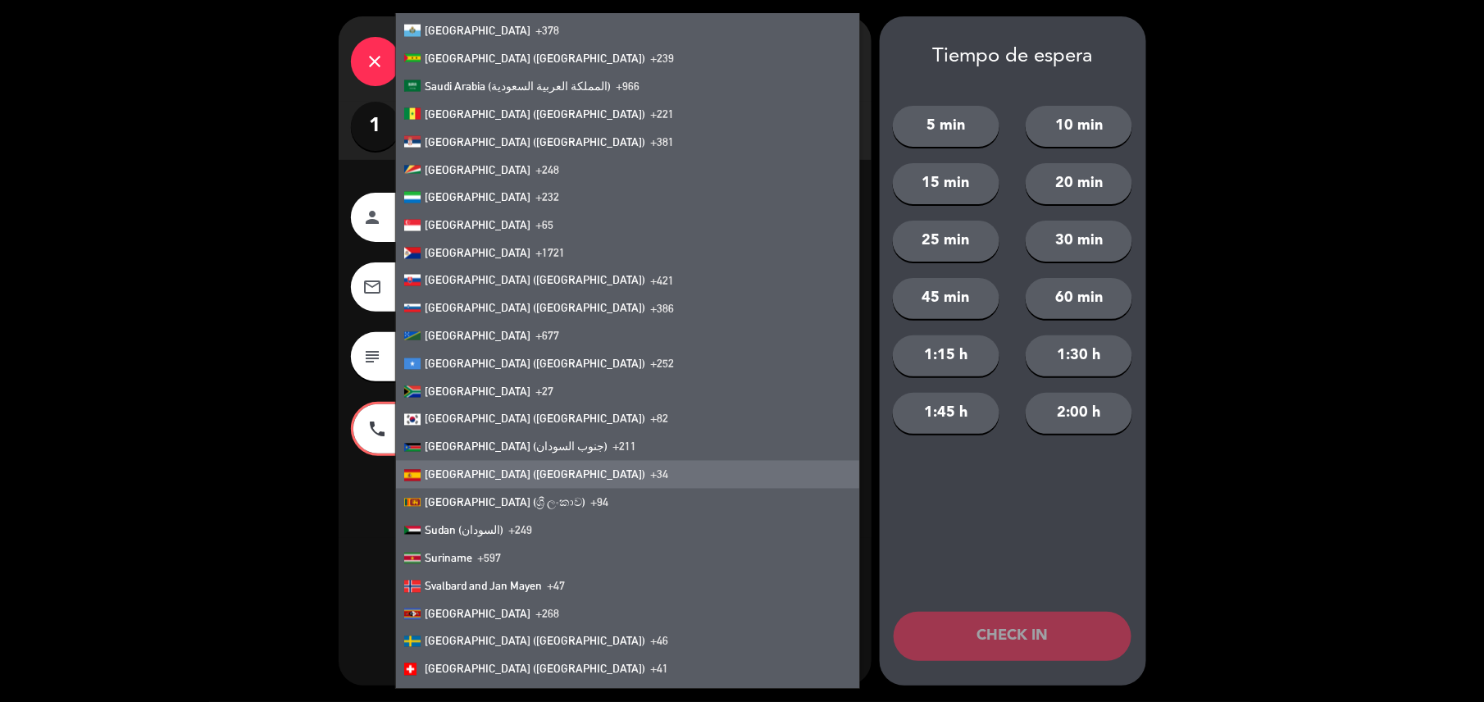
click at [584, 466] on li "Spain (España) +34" at bounding box center [627, 475] width 463 height 28
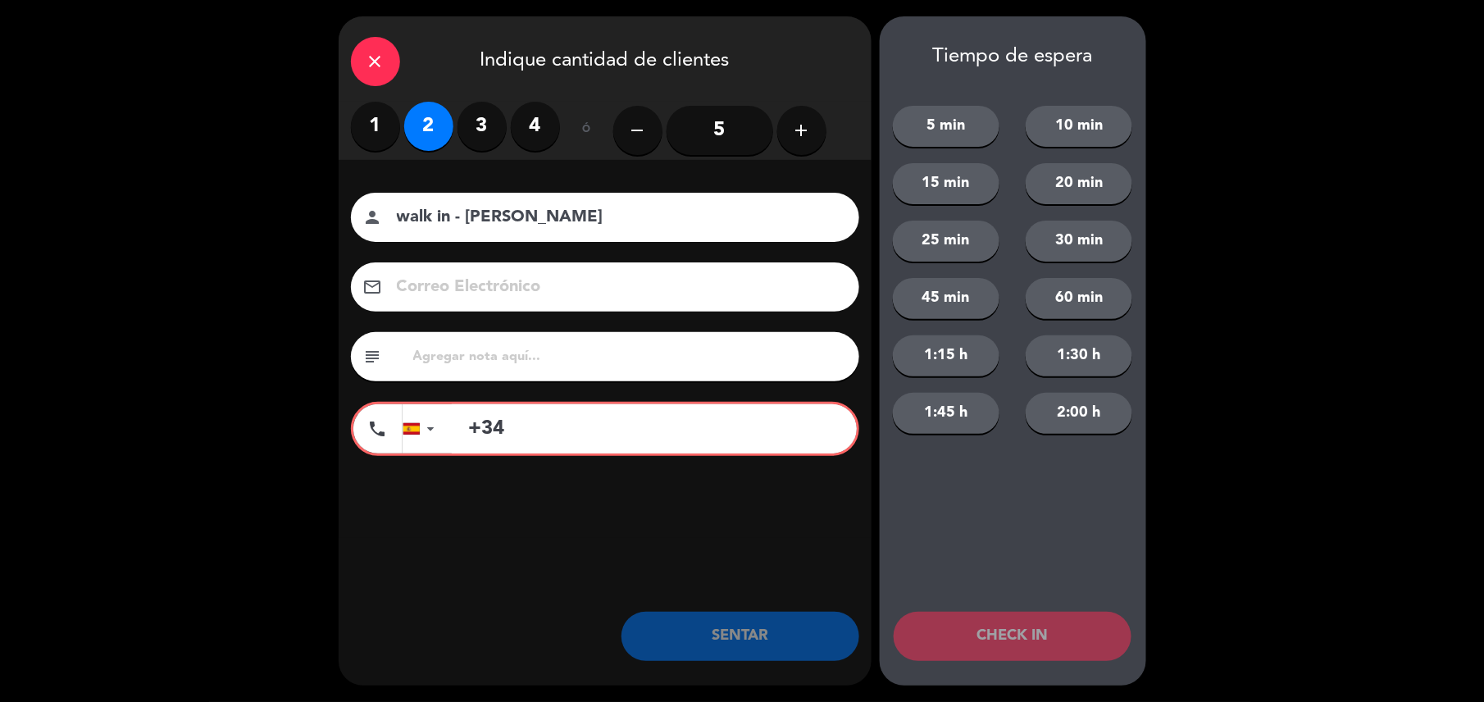
click at [657, 438] on input "+34" at bounding box center [654, 428] width 405 height 49
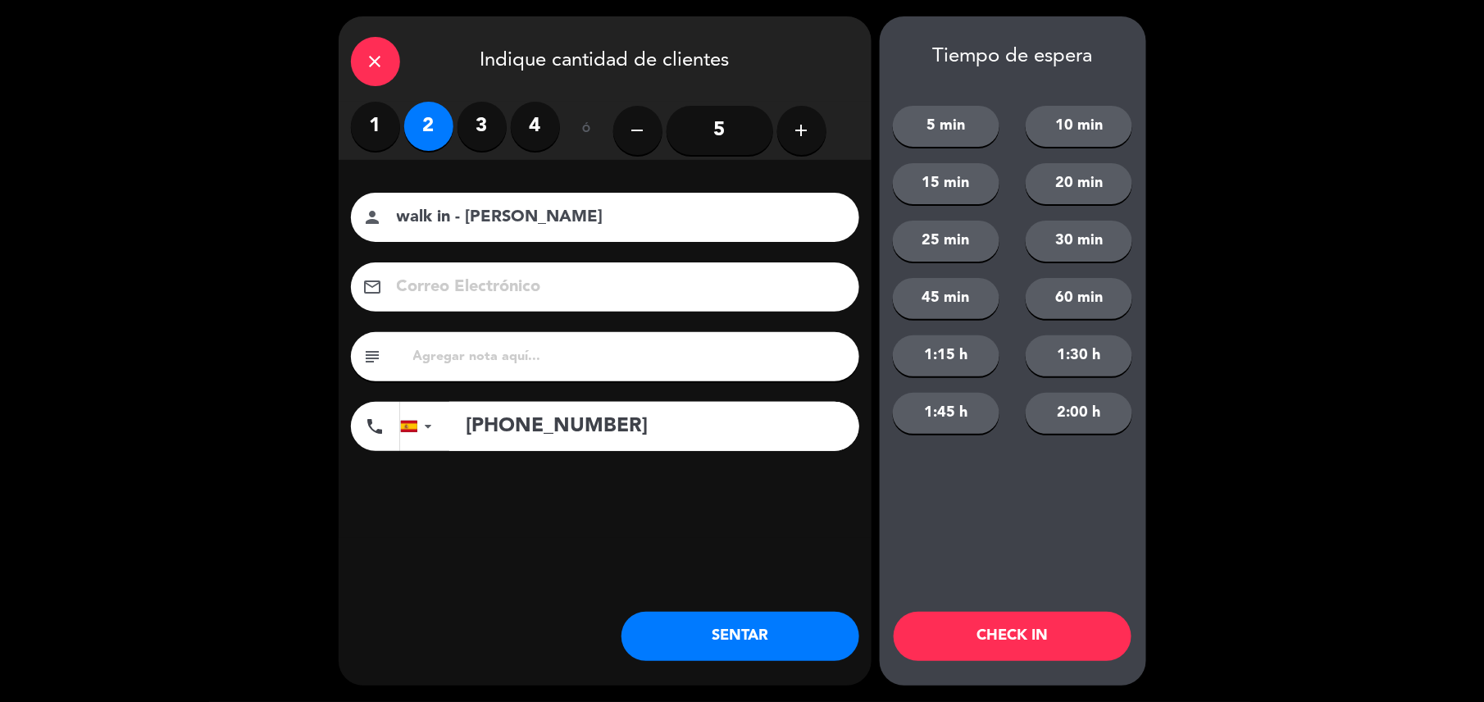
type input "+34627282789"
click at [762, 650] on button "SENTAR" at bounding box center [740, 636] width 238 height 49
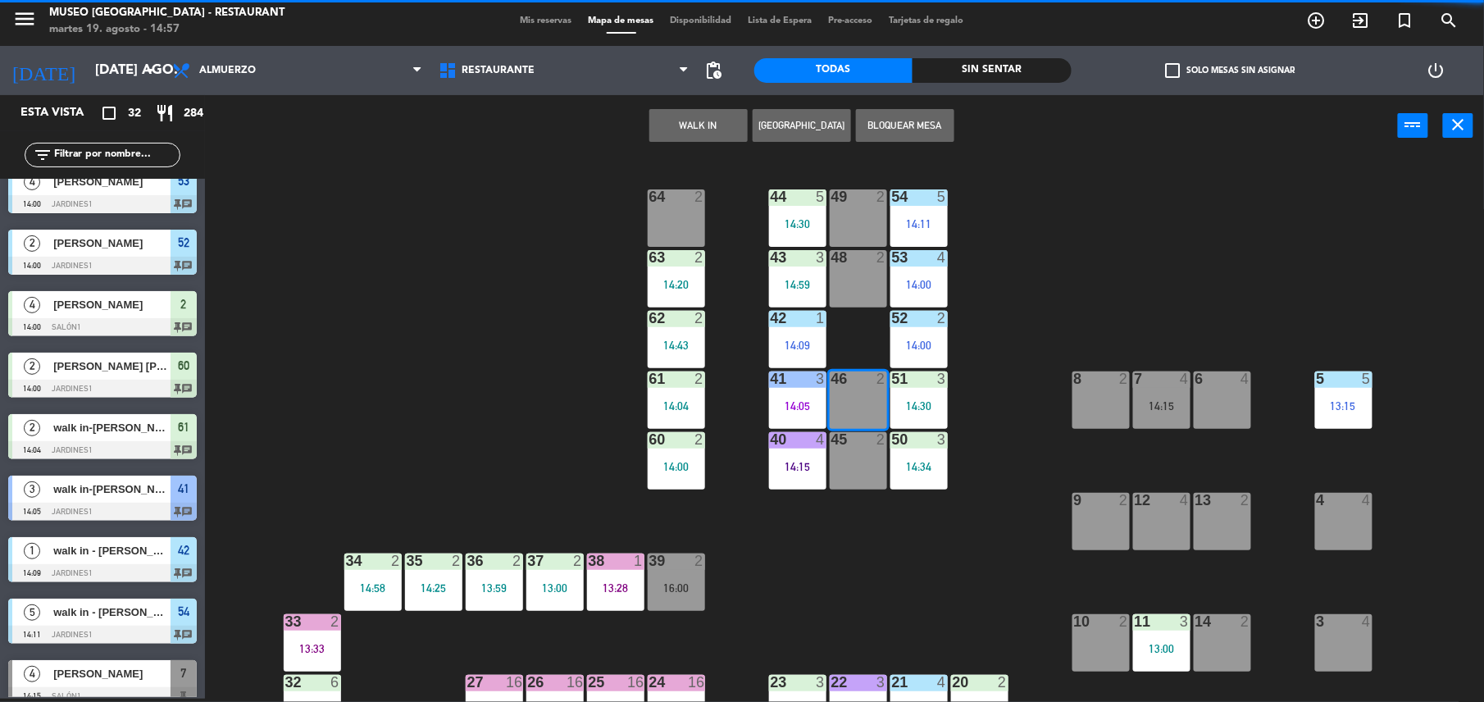
scroll to position [0, 0]
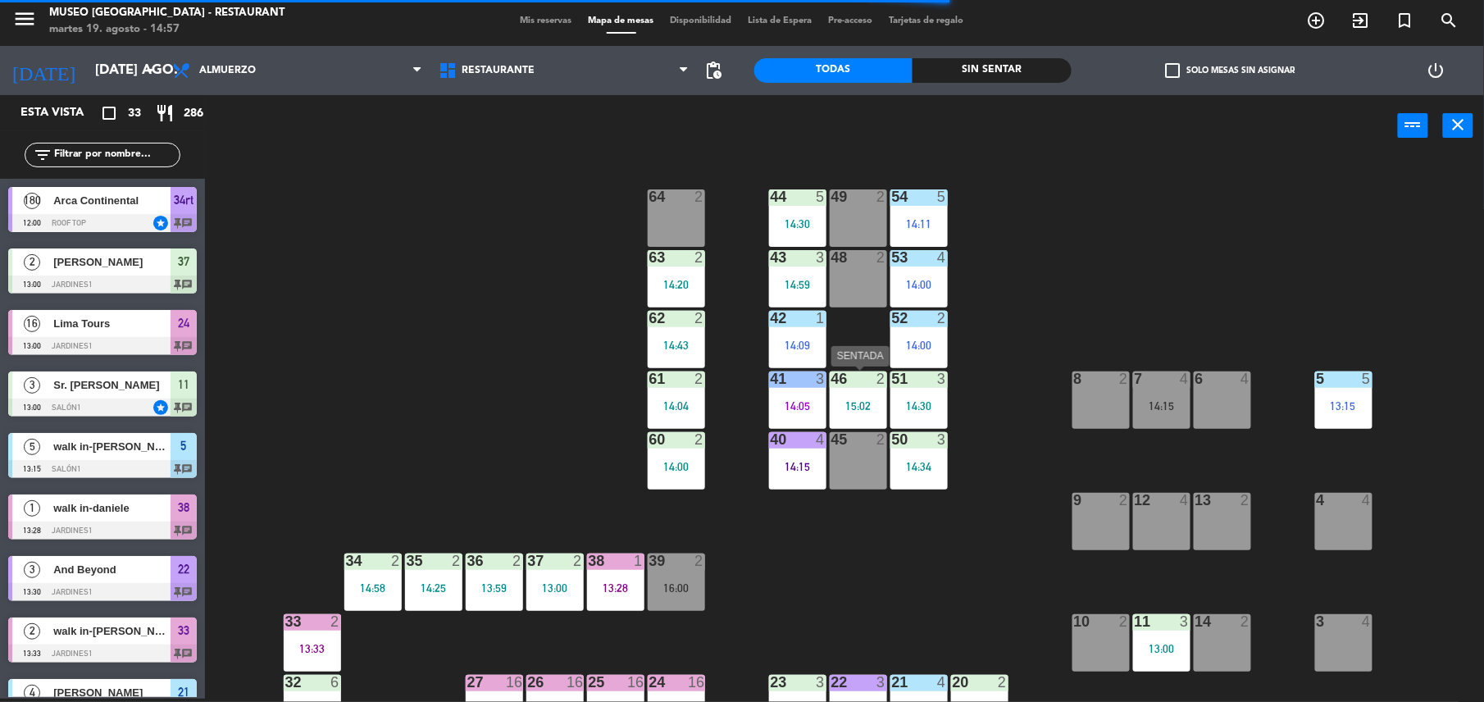
click at [854, 400] on div "15:02" at bounding box center [858, 405] width 57 height 11
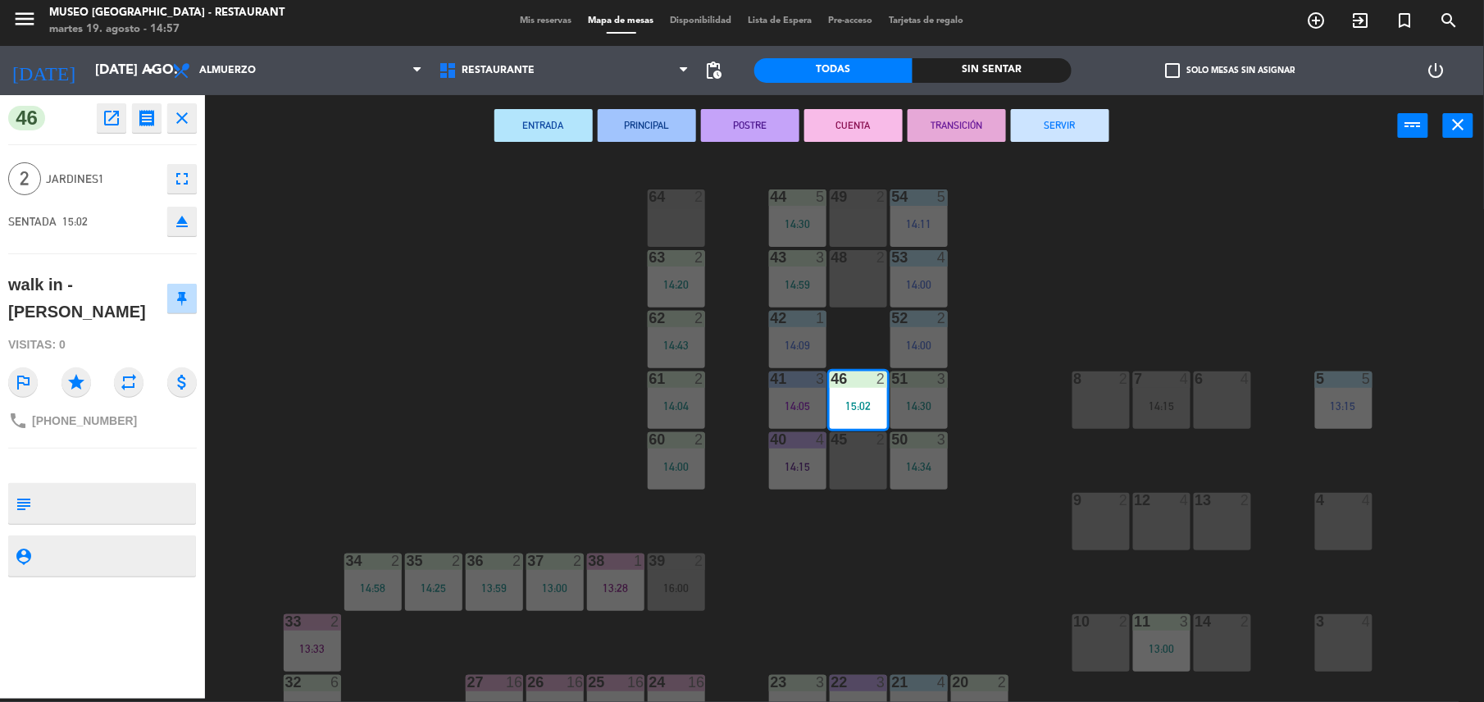
click at [80, 492] on textarea at bounding box center [116, 503] width 157 height 34
type textarea "m46"
click at [108, 430] on div "46 open_in_new receipt 3:02 PM mar., 19 ago. 2 personas walk in - adrian Mesa 4…" at bounding box center [102, 396] width 205 height 603
click at [534, 315] on div "44 5 14:30 49 2 54 5 14:11 64 2 48 2 53 4 14:00 63 2 14:20 43 3 14:59 62 2 14:4…" at bounding box center [852, 431] width 1264 height 542
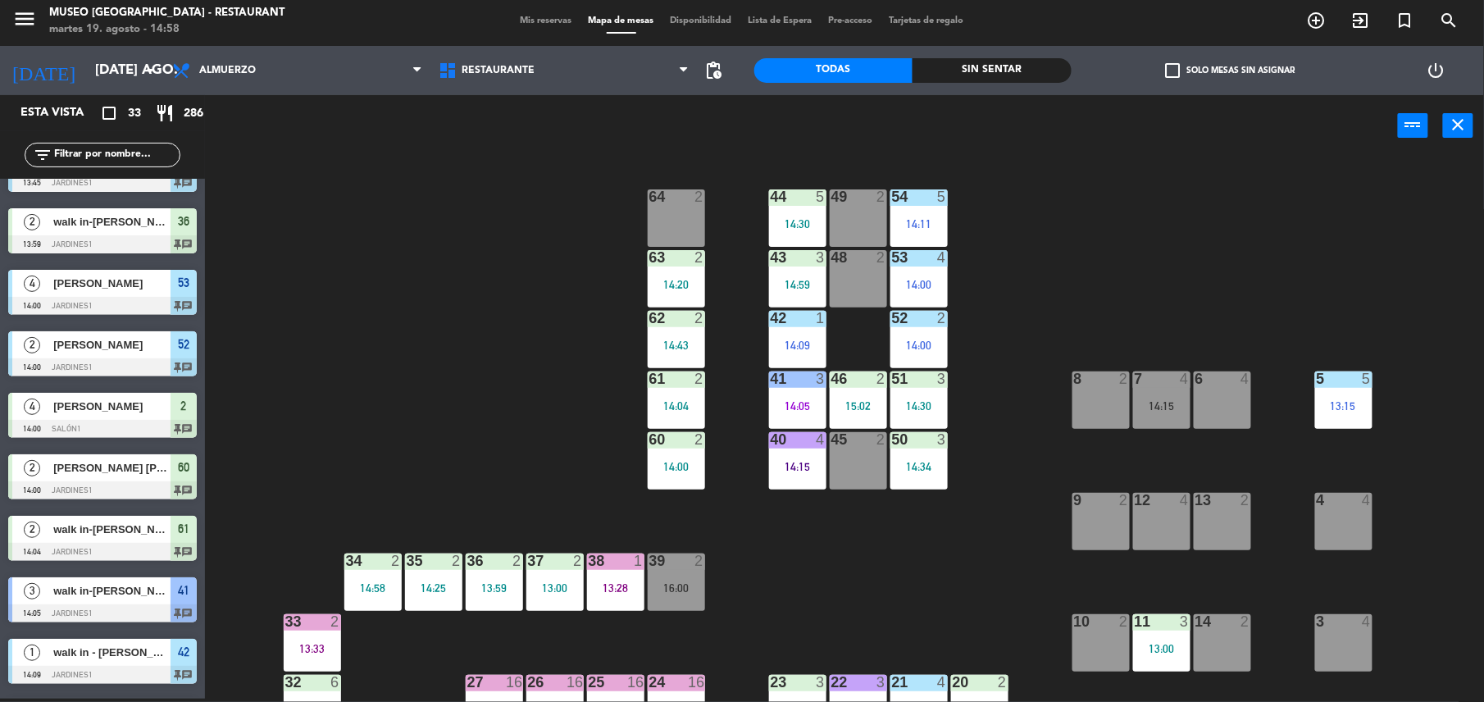
click at [1155, 394] on div "7 4 14:15" at bounding box center [1161, 399] width 57 height 57
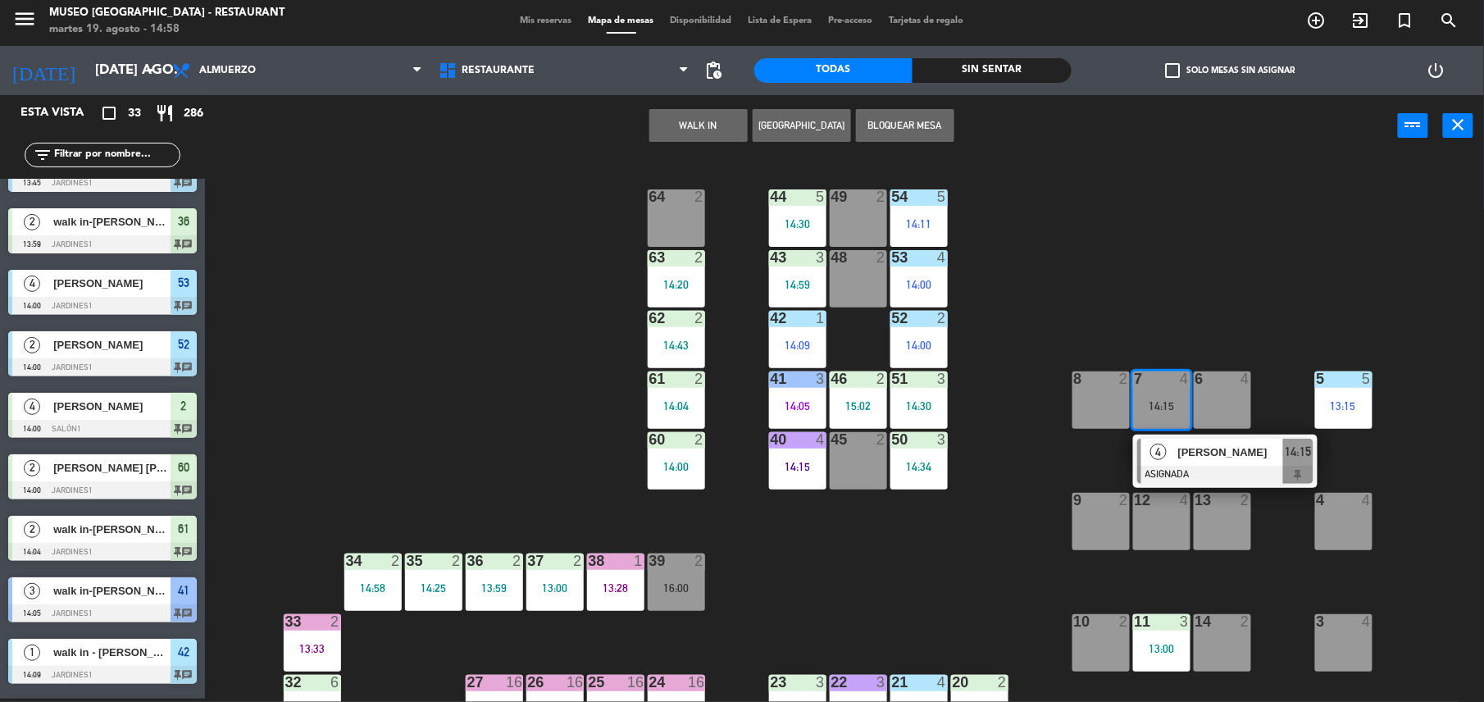
click at [1202, 469] on div at bounding box center [1225, 475] width 176 height 18
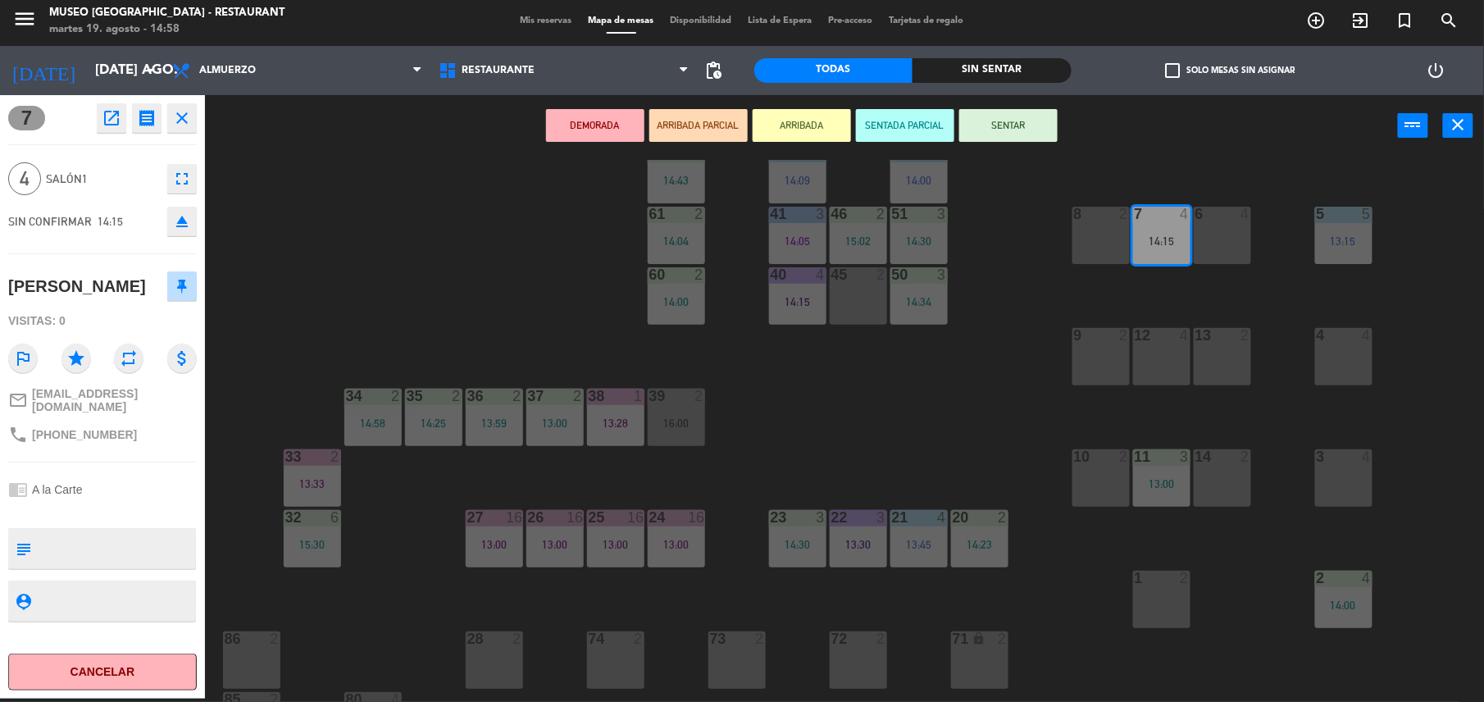
scroll to position [166, 0]
click at [820, 484] on div "44 5 14:30 49 2 54 5 14:11 64 2 48 2 53 4 14:00 63 2 14:20 43 3 14:59 62 2 14:4…" at bounding box center [852, 431] width 1264 height 542
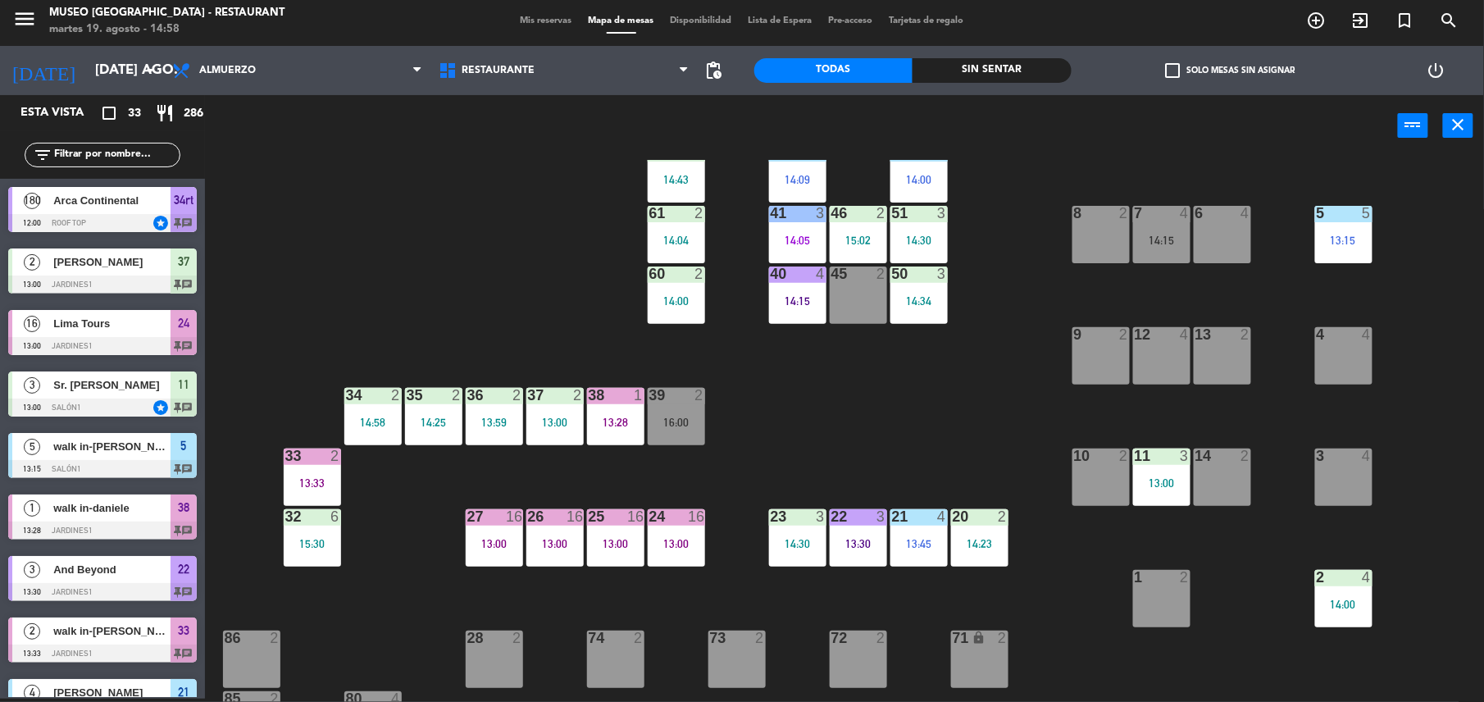
scroll to position [3, 0]
click at [1155, 248] on div "7 4 14:15" at bounding box center [1161, 234] width 57 height 57
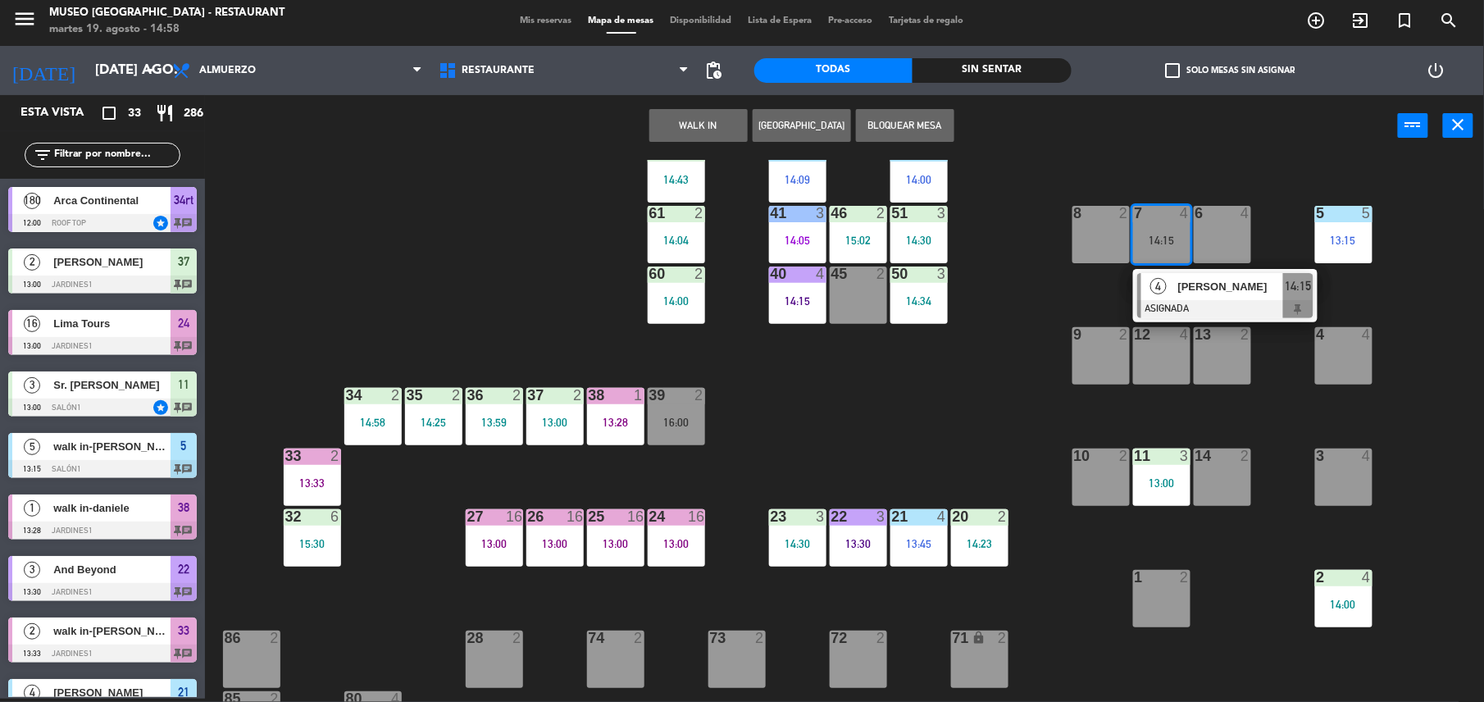
click at [1176, 302] on div at bounding box center [1225, 309] width 176 height 18
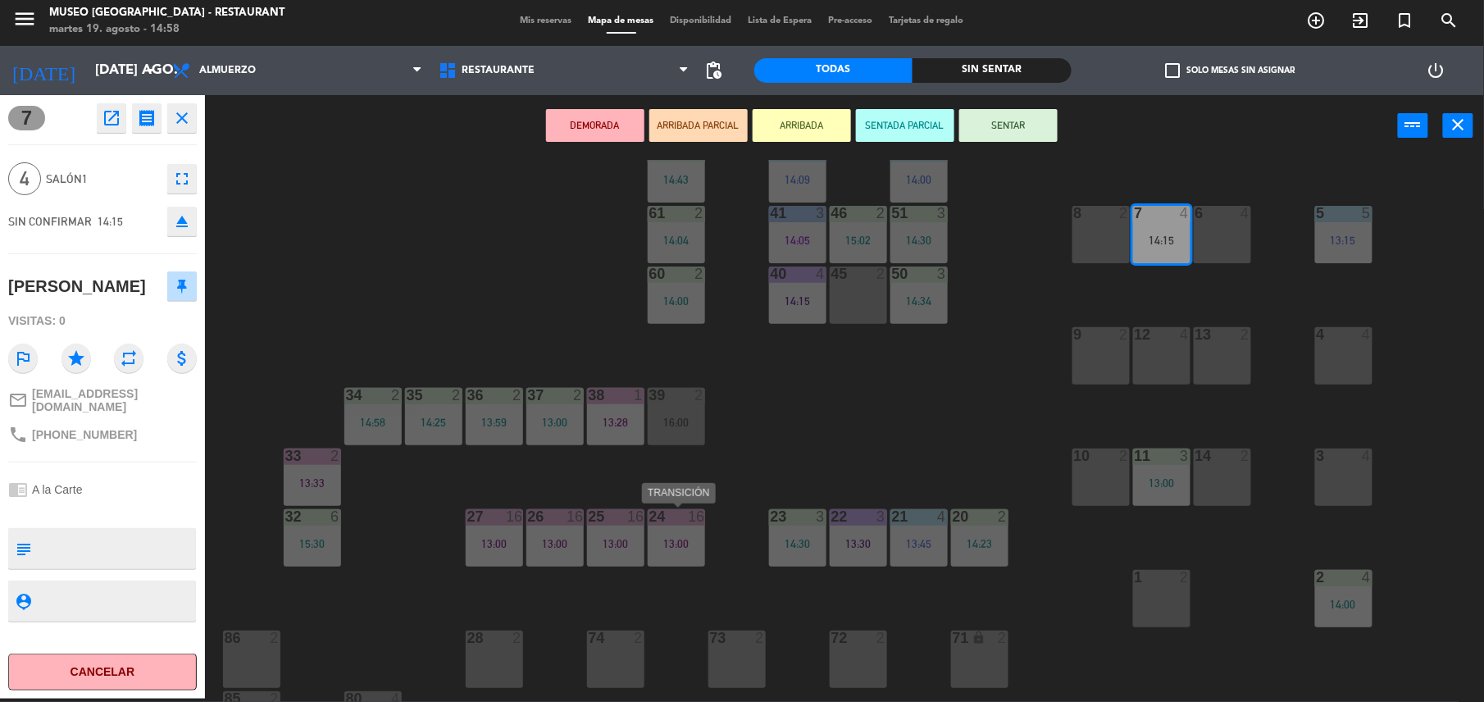
click at [685, 539] on div "13:00" at bounding box center [676, 543] width 57 height 11
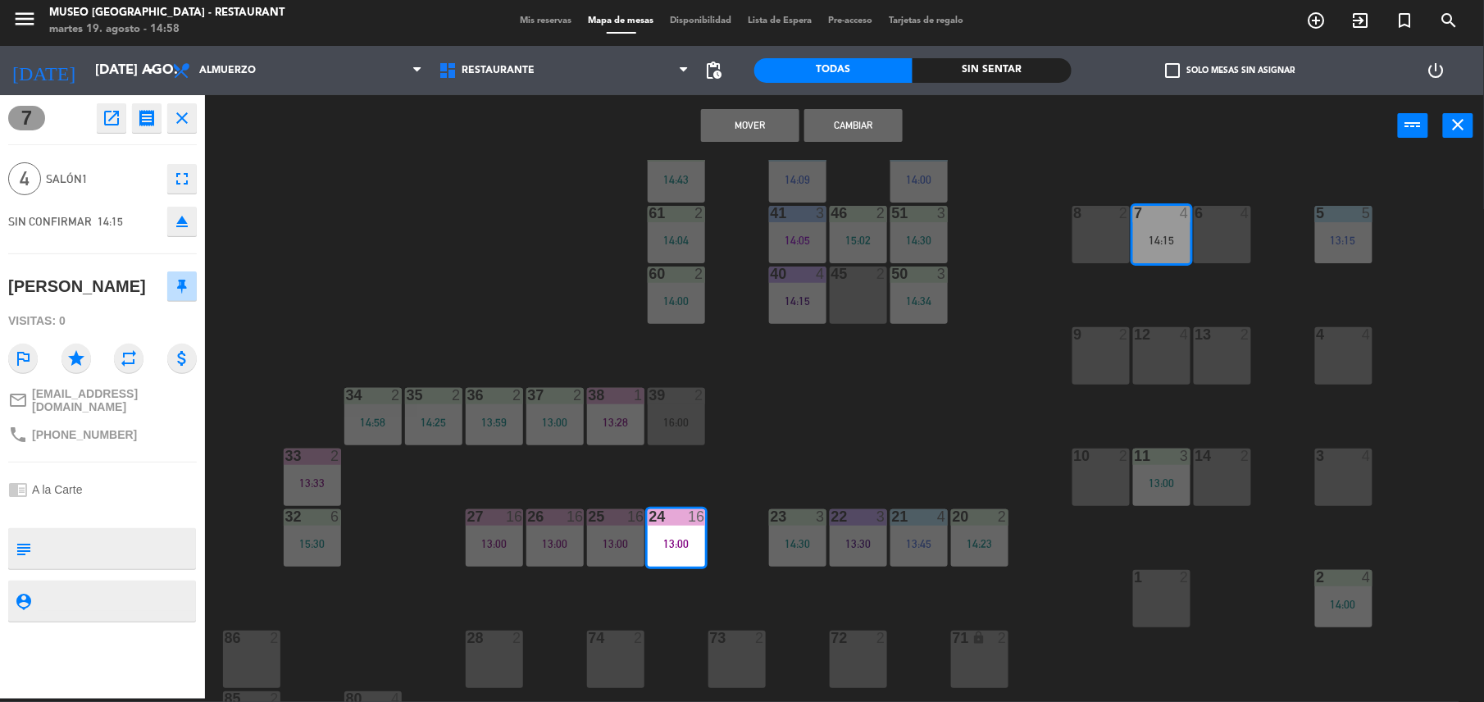
click at [735, 135] on button "Mover" at bounding box center [750, 125] width 98 height 33
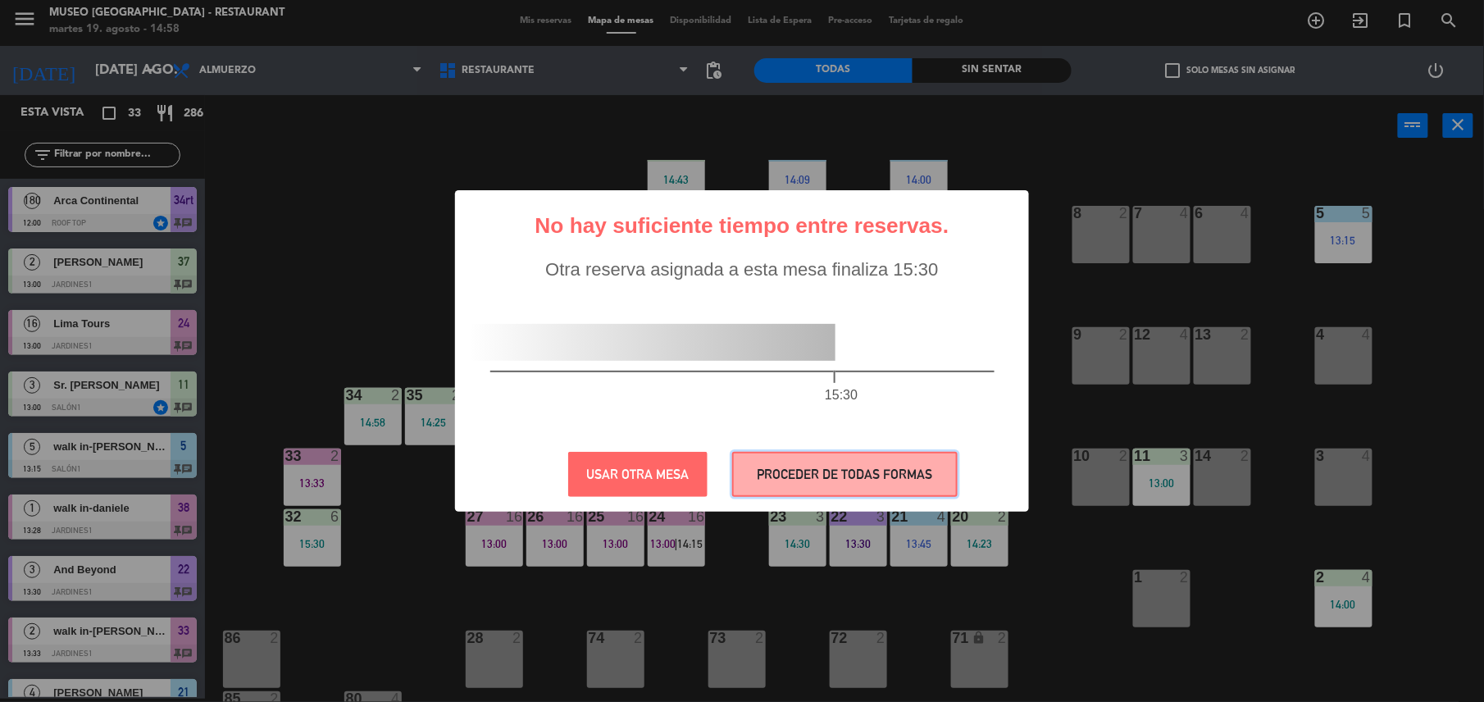
click at [854, 462] on button "PROCEDER DE TODAS FORMAS" at bounding box center [844, 474] width 225 height 45
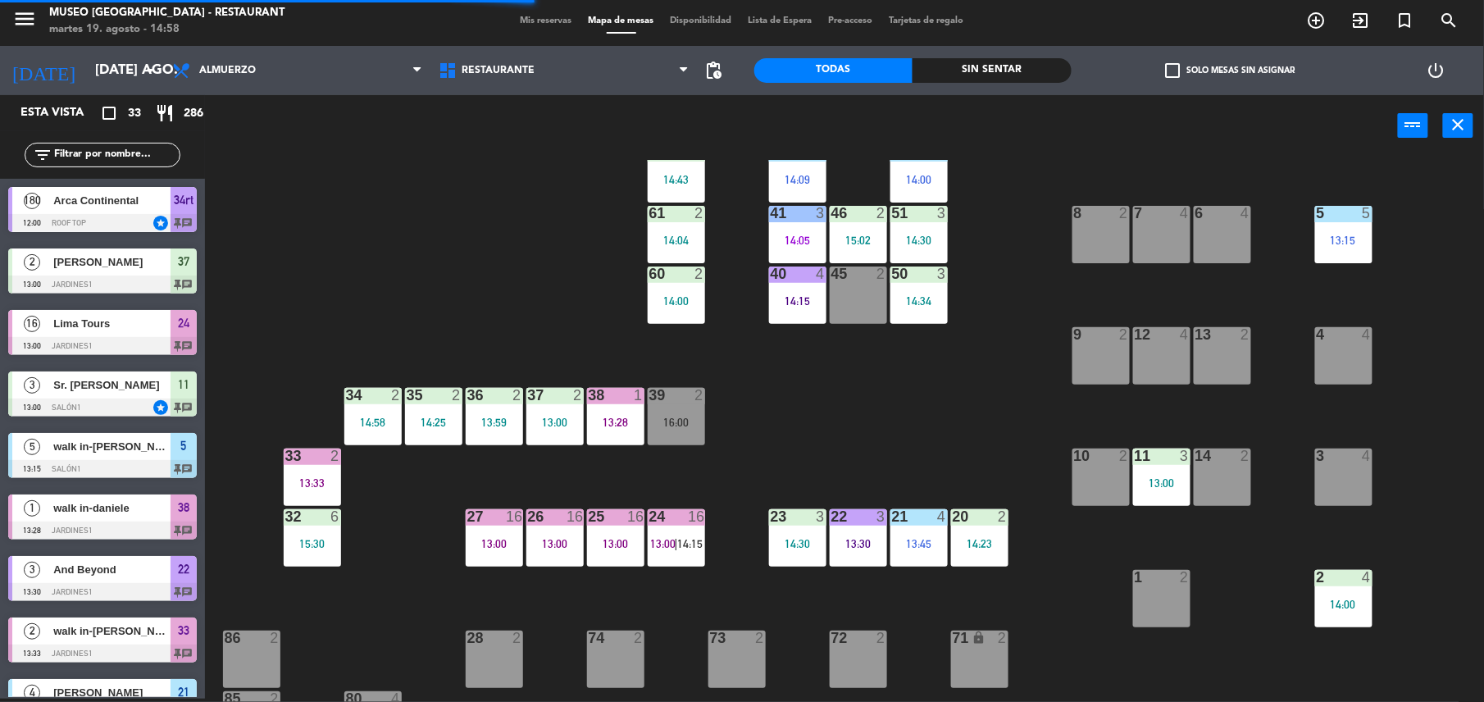
click at [694, 520] on div "16" at bounding box center [696, 516] width 16 height 15
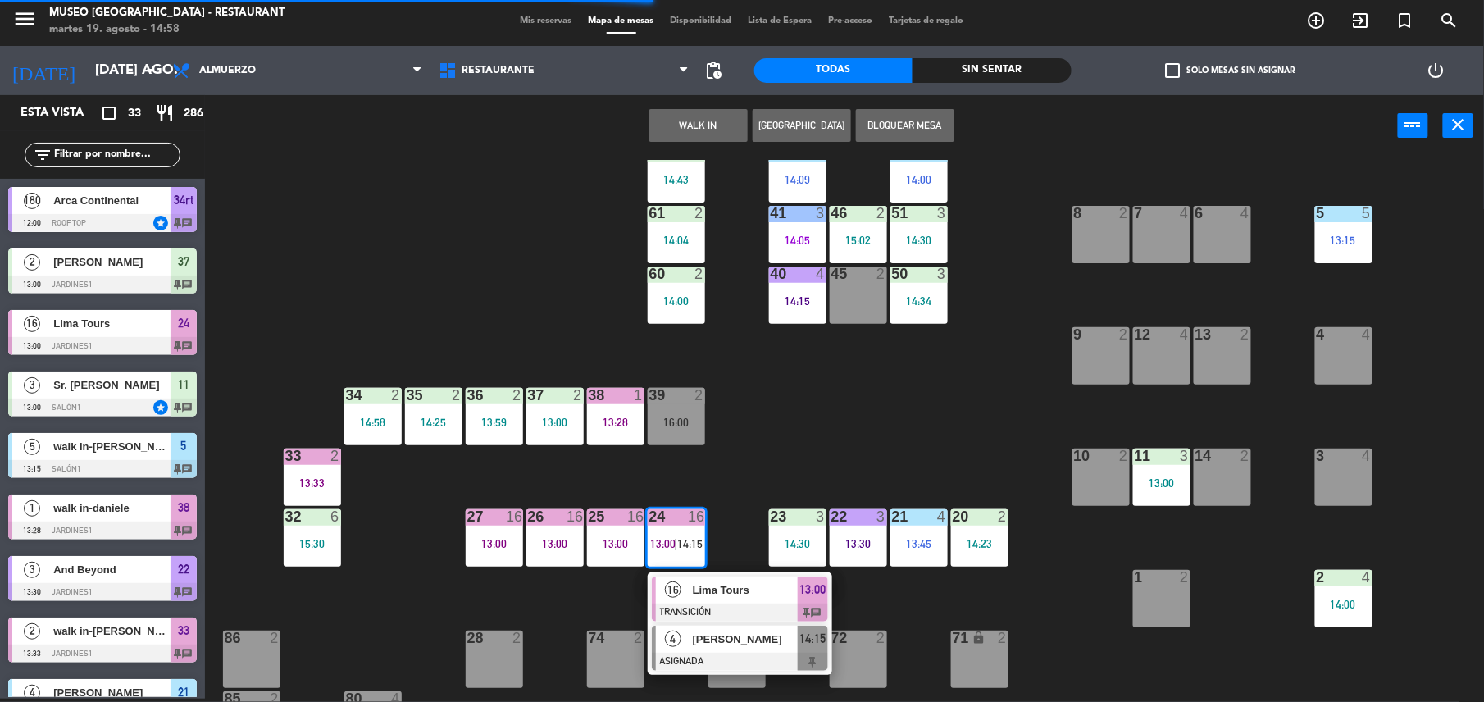
click at [722, 621] on div "4 Javier Vasquez ASIGNADA 14:15" at bounding box center [740, 647] width 184 height 53
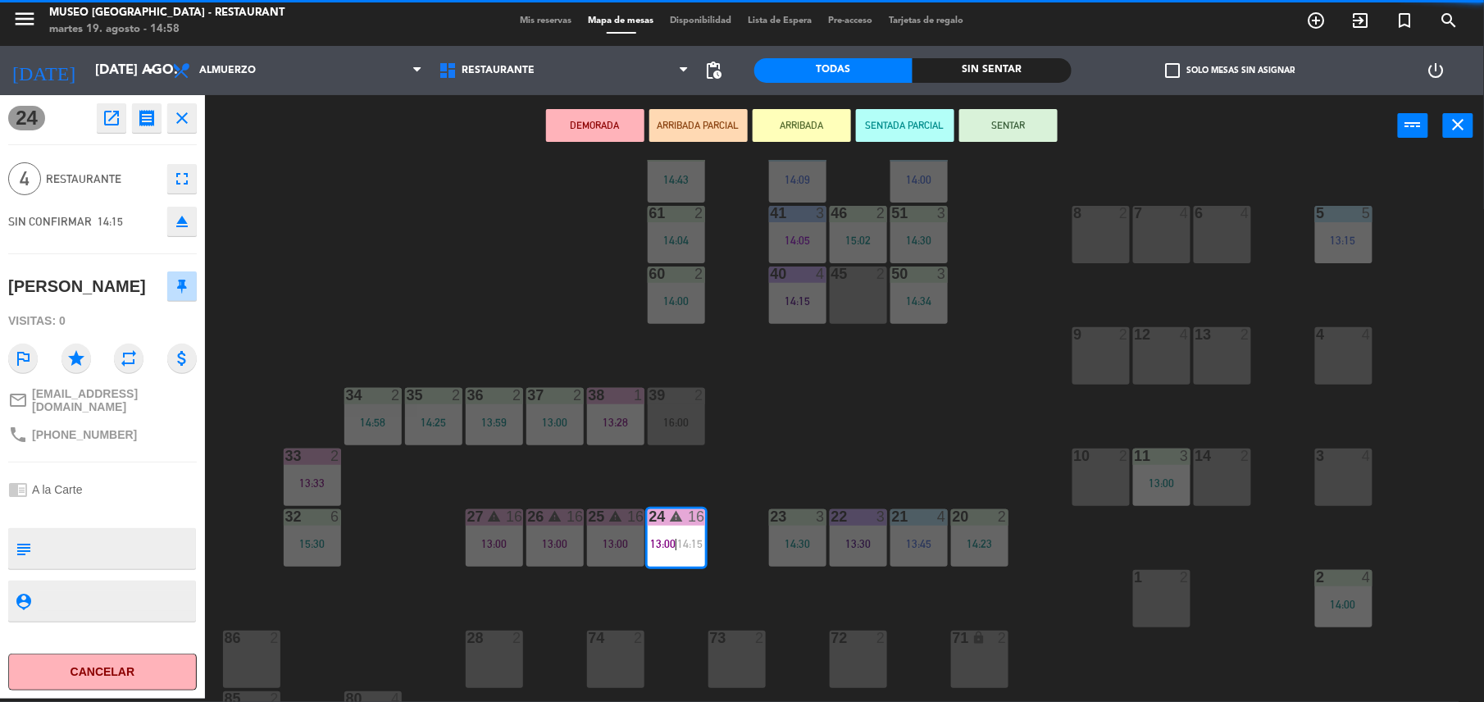
click at [123, 545] on textarea at bounding box center [116, 548] width 157 height 34
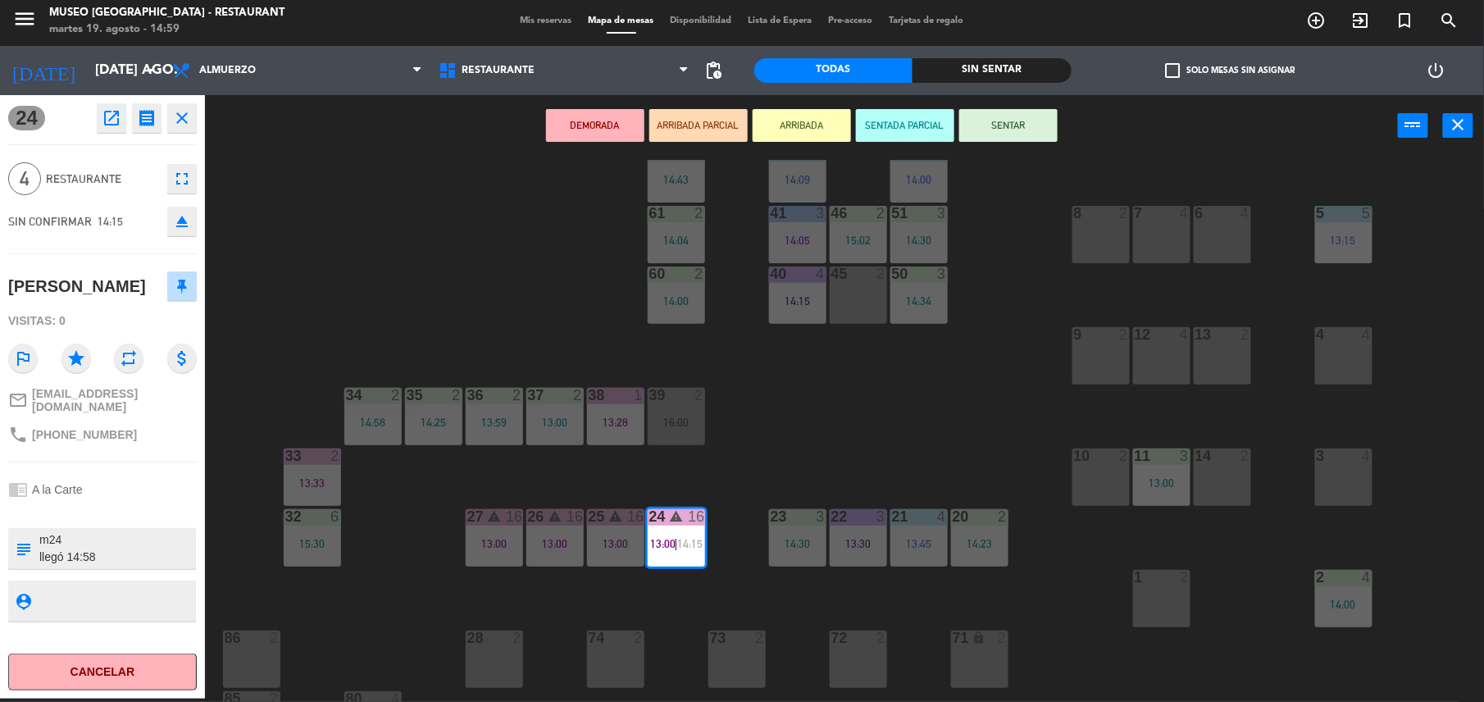
type textarea "m24 llegó 14:58"
click at [135, 485] on div "chrome_reader_mode A la Carte" at bounding box center [102, 489] width 189 height 31
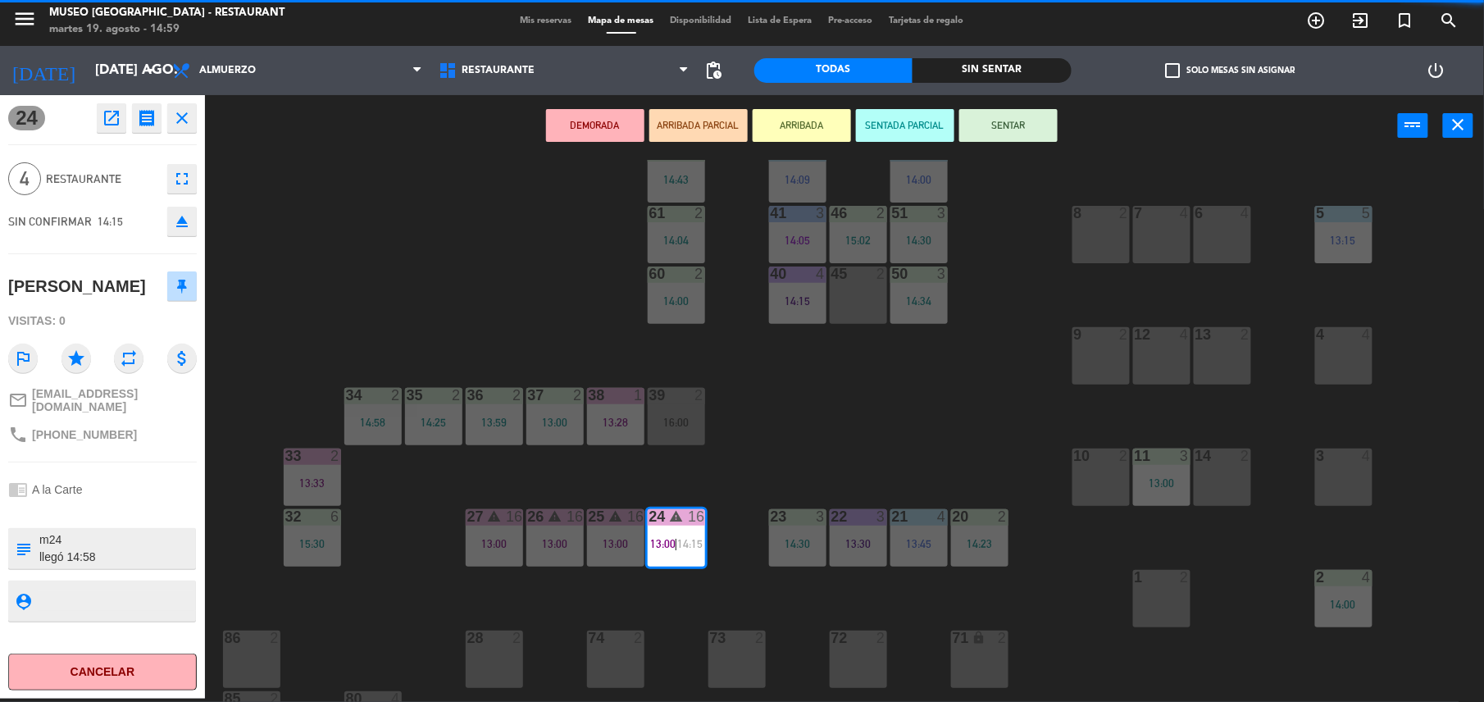
click at [135, 485] on div "chrome_reader_mode A la Carte" at bounding box center [102, 489] width 189 height 31
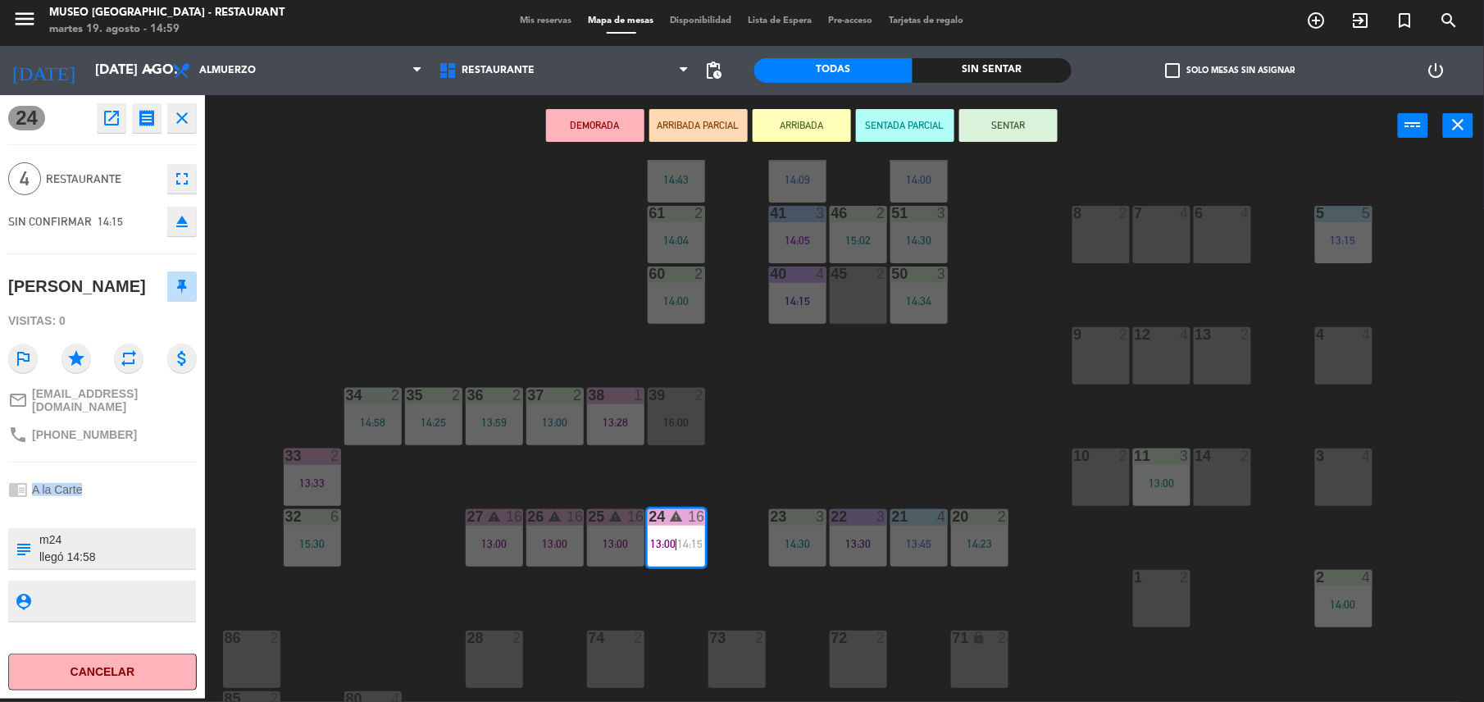
click at [135, 485] on div "chrome_reader_mode A la Carte" at bounding box center [102, 489] width 189 height 31
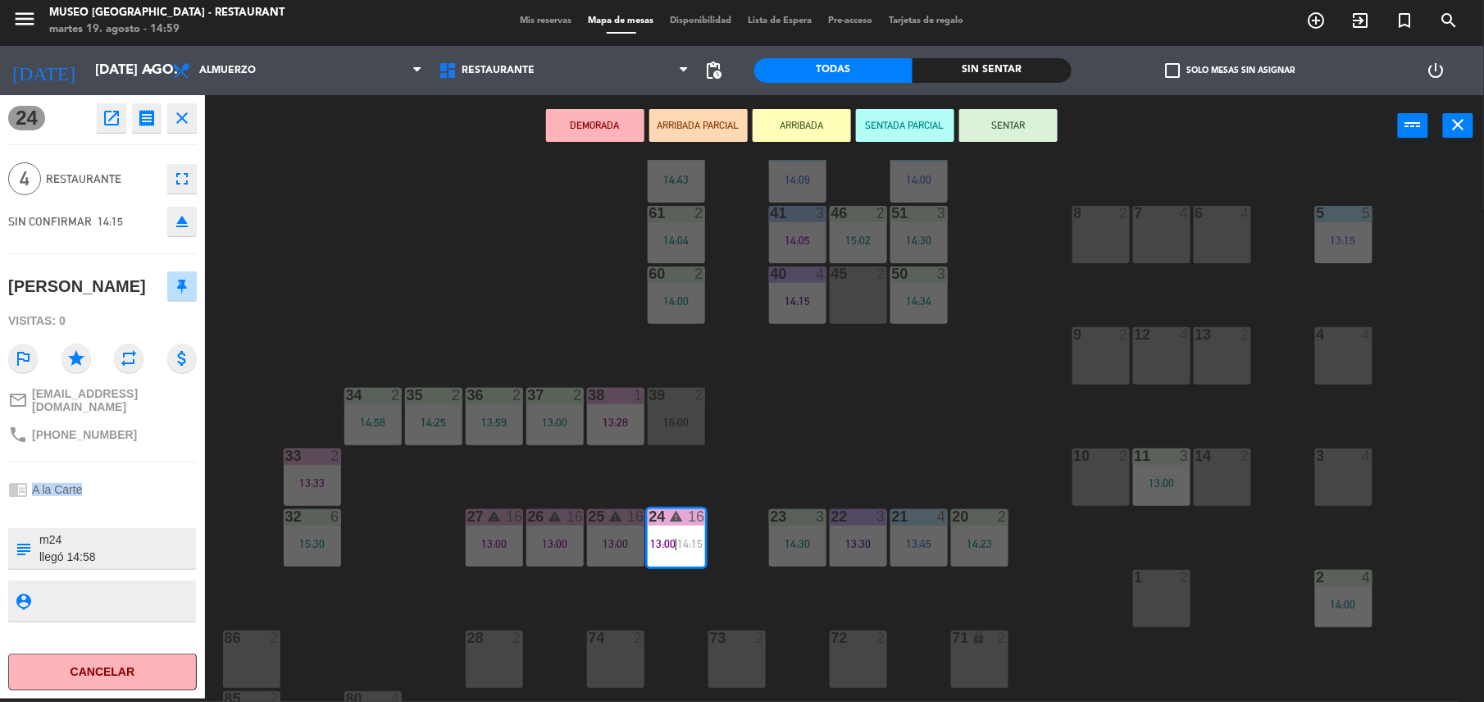
click at [135, 485] on div "chrome_reader_mode A la Carte" at bounding box center [102, 489] width 189 height 31
click at [157, 489] on div "chrome_reader_mode A la Carte" at bounding box center [102, 489] width 189 height 31
click at [1012, 129] on button "SENTAR" at bounding box center [1008, 125] width 98 height 33
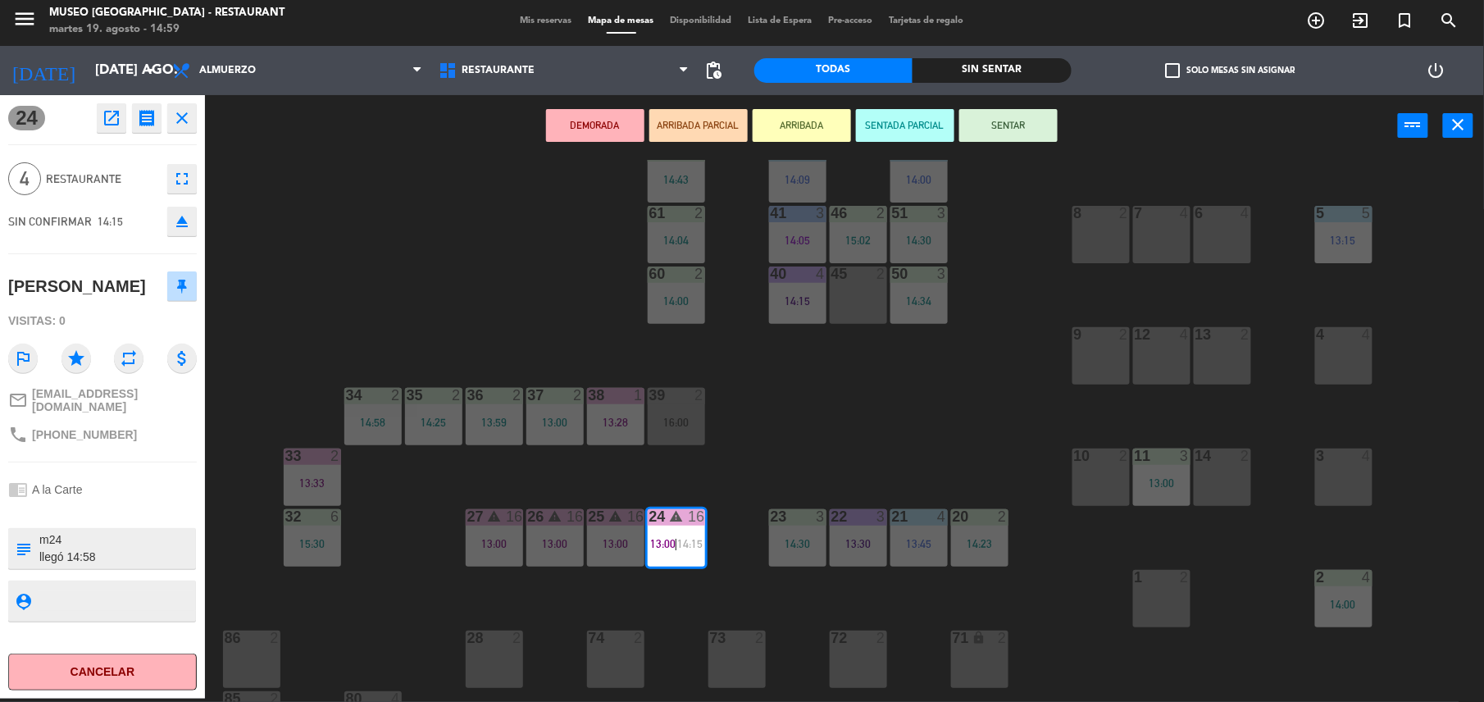
click at [1008, 122] on button "SENTAR" at bounding box center [1008, 125] width 98 height 33
click at [962, 316] on div "44 5 14:30 49 2 54 5 14:11 64 2 48 2 53 4 14:00 63 2 14:20 43 3 14:59 62 2 14:4…" at bounding box center [852, 431] width 1264 height 542
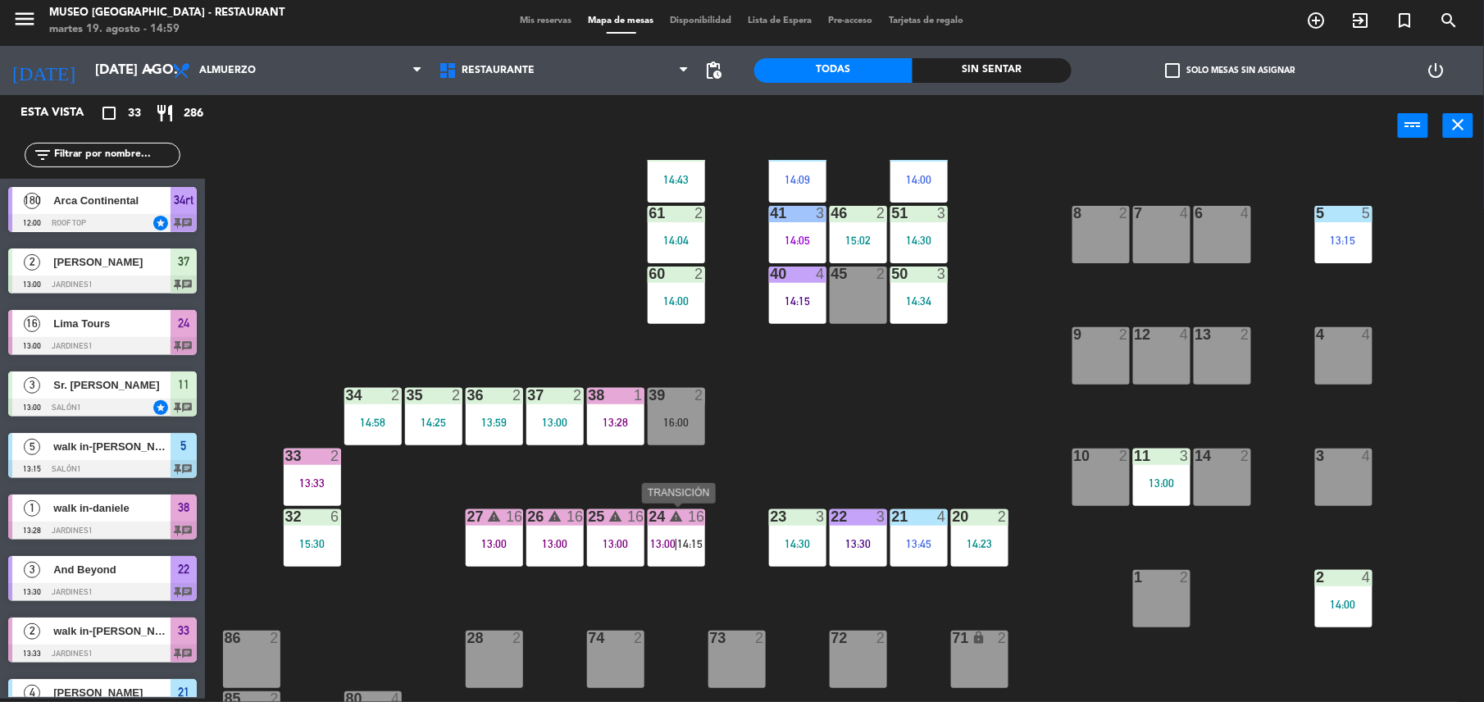
click at [648, 539] on div "13:00 | 14:15" at bounding box center [676, 543] width 57 height 11
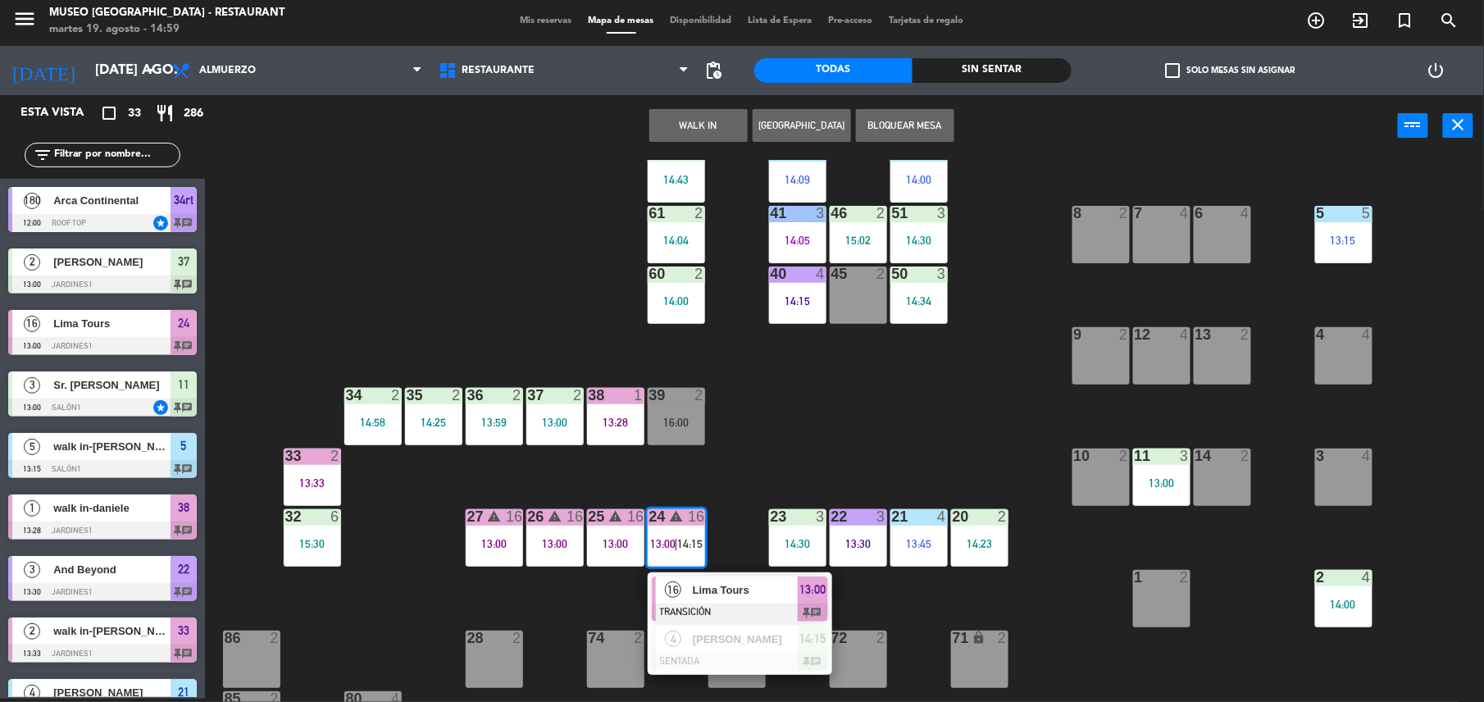
click at [713, 607] on div at bounding box center [740, 612] width 176 height 18
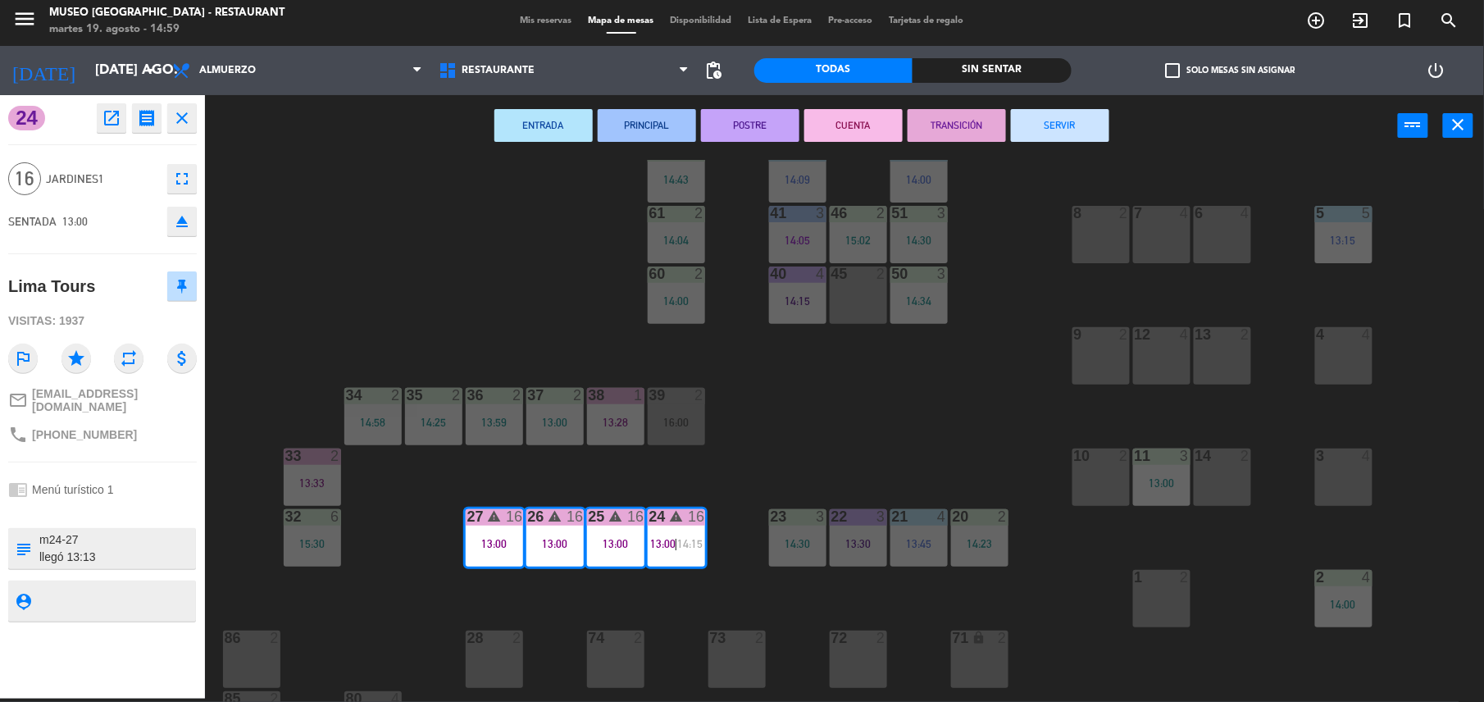
click at [1090, 116] on button "SERVIR" at bounding box center [1060, 125] width 98 height 33
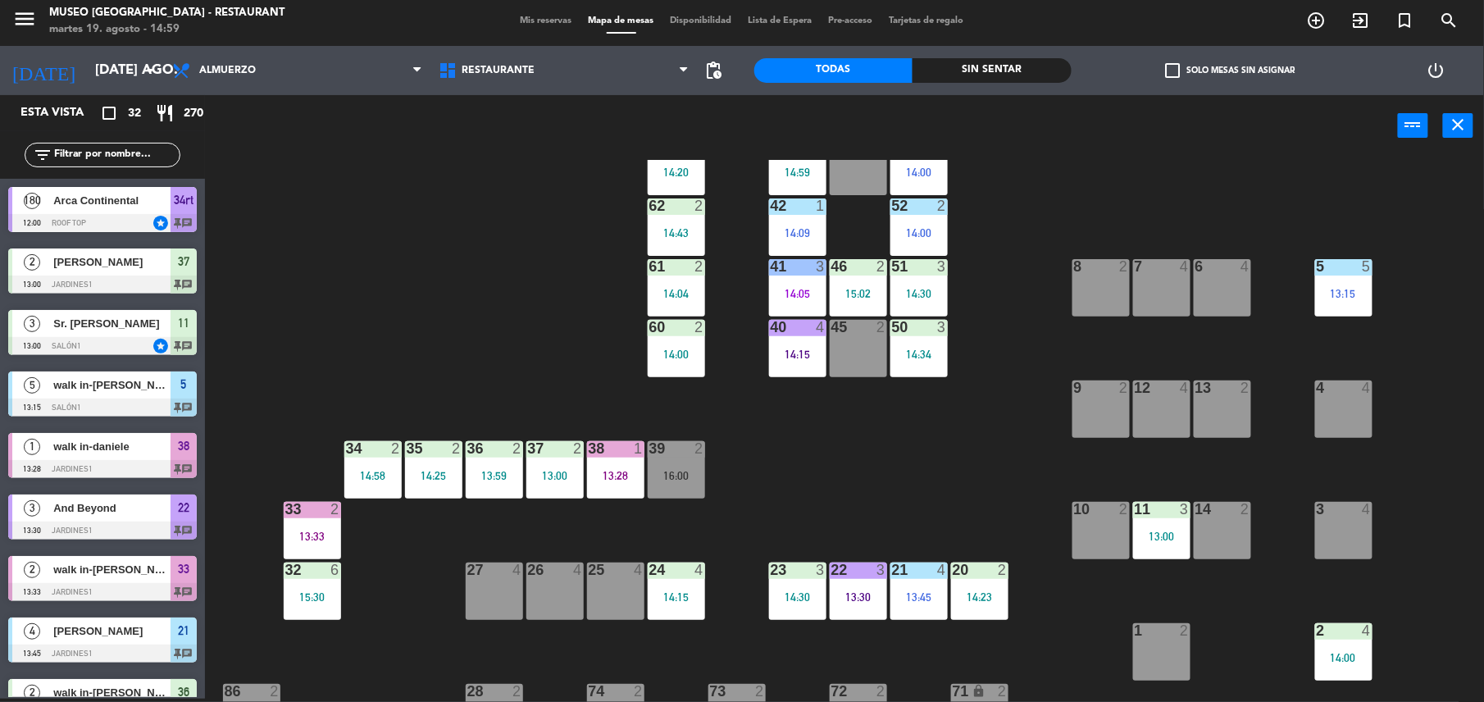
scroll to position [116, 0]
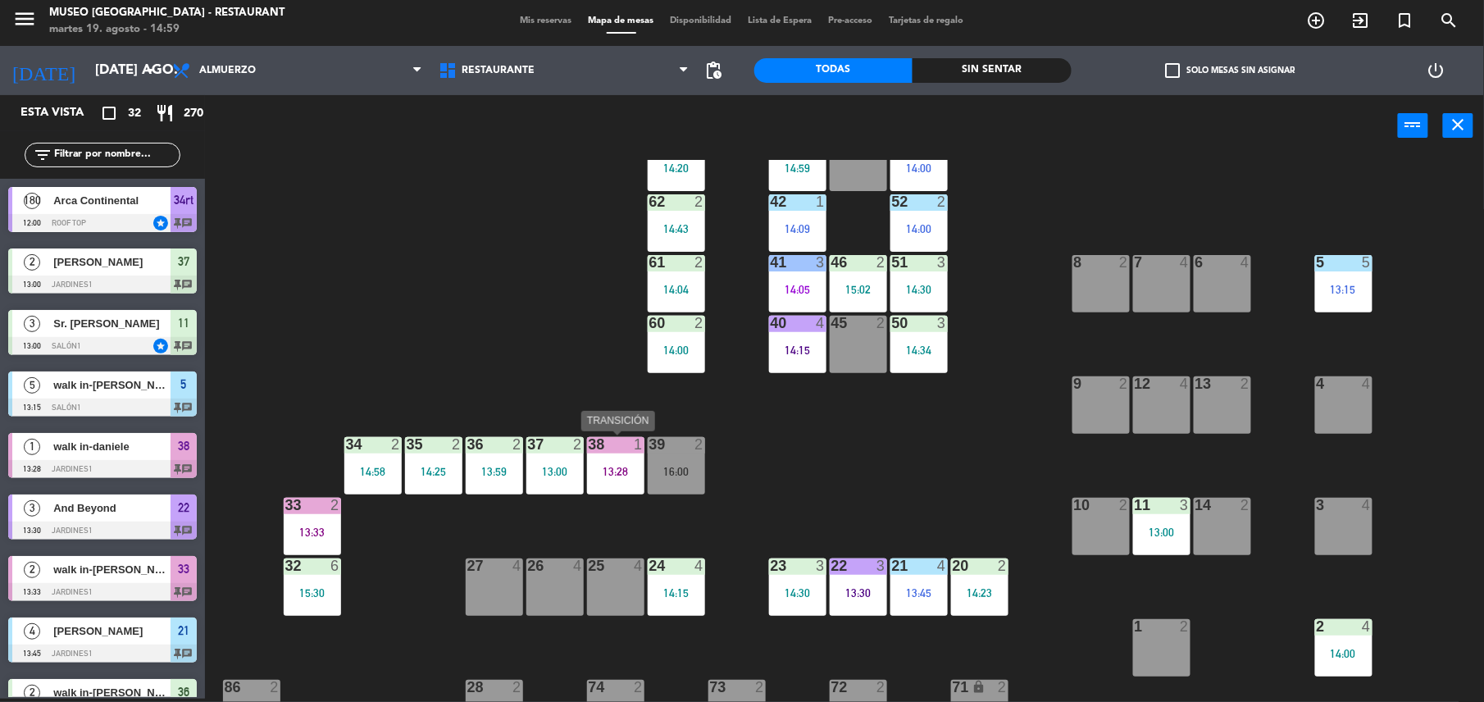
click at [633, 480] on div "38 1 13:28" at bounding box center [615, 465] width 57 height 57
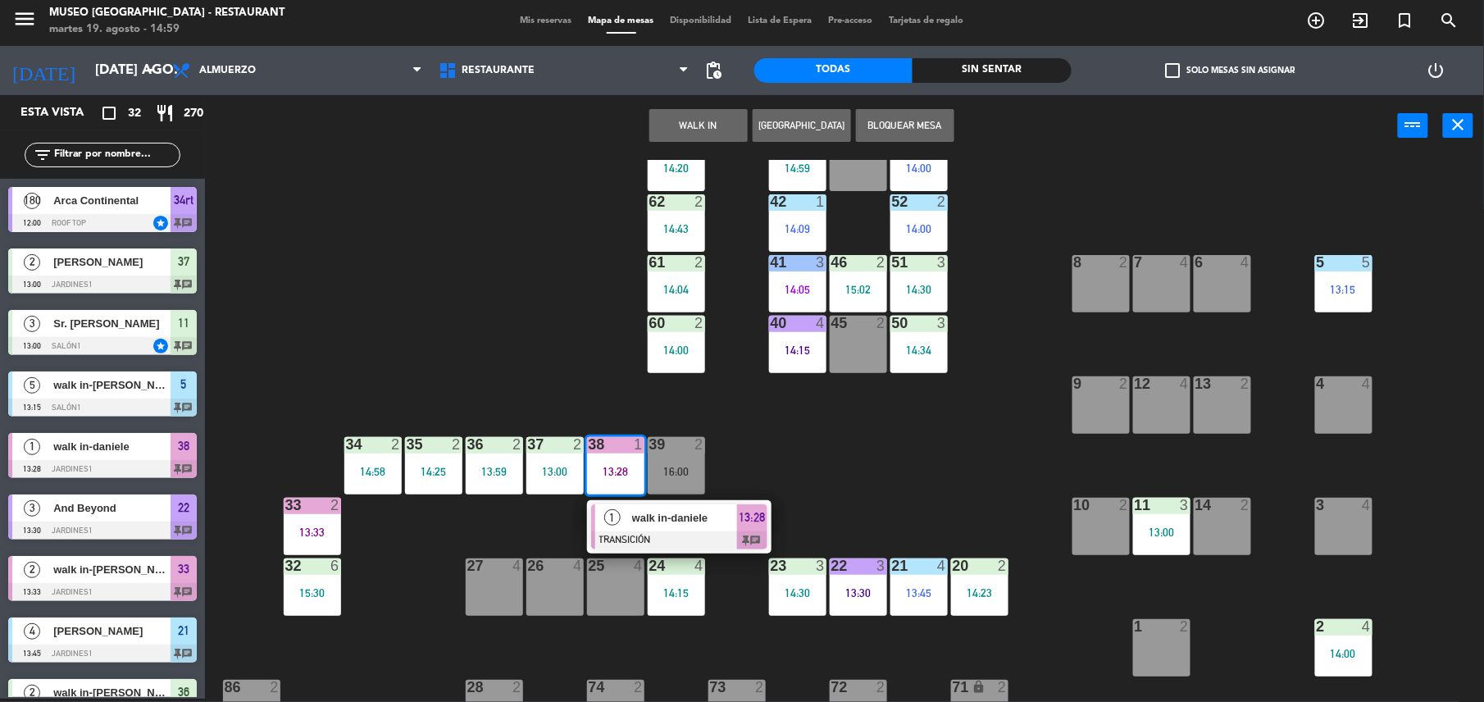
click at [662, 525] on span "walk in-[PERSON_NAME]" at bounding box center [684, 517] width 105 height 17
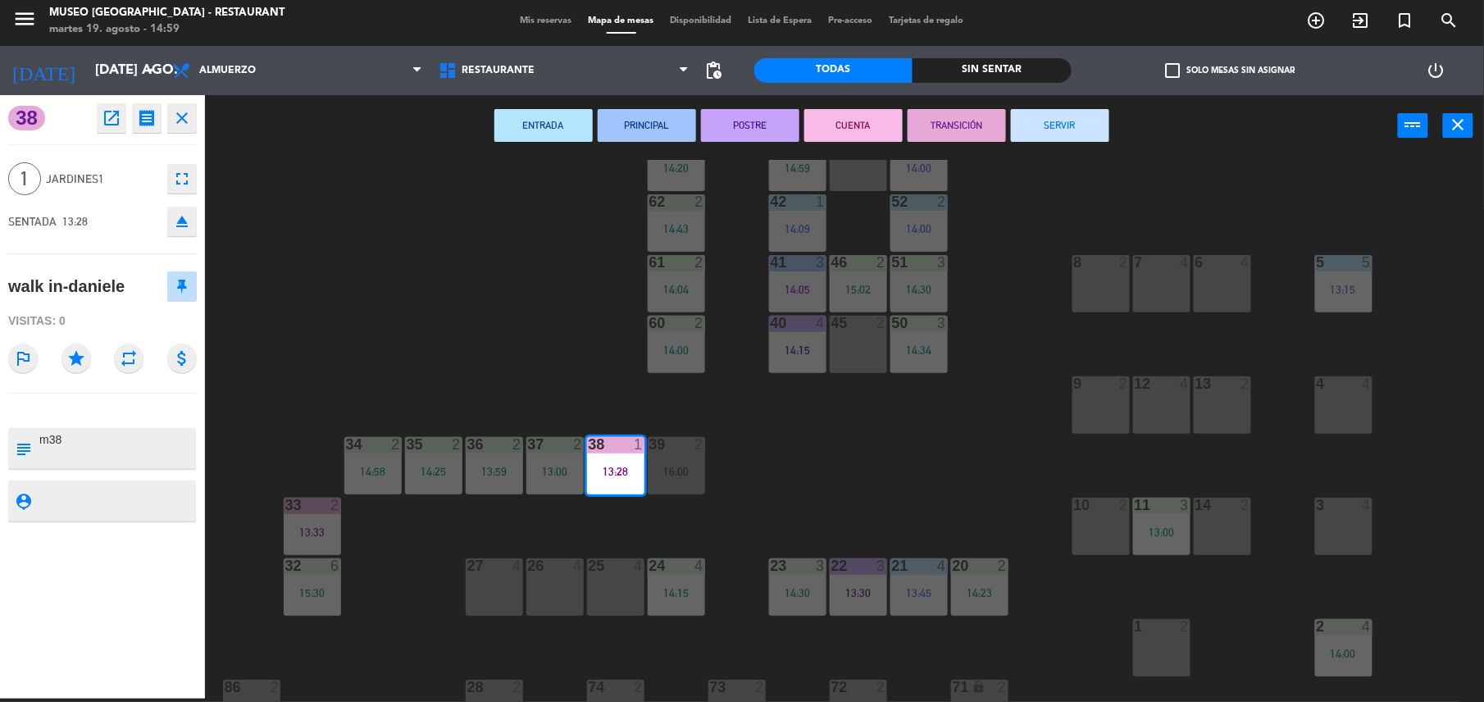
click at [1067, 126] on button "SERVIR" at bounding box center [1060, 125] width 98 height 33
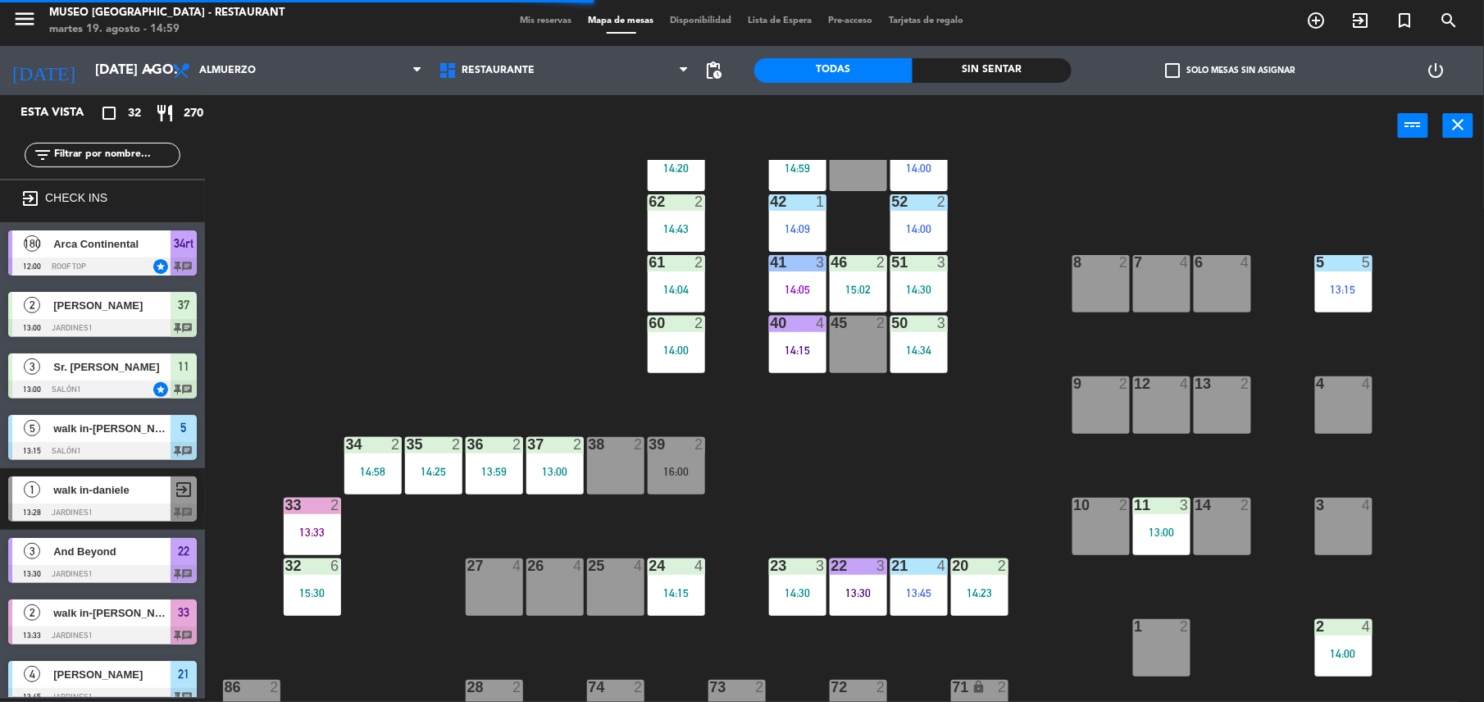
click at [477, 485] on div "36 2 13:59" at bounding box center [494, 465] width 57 height 57
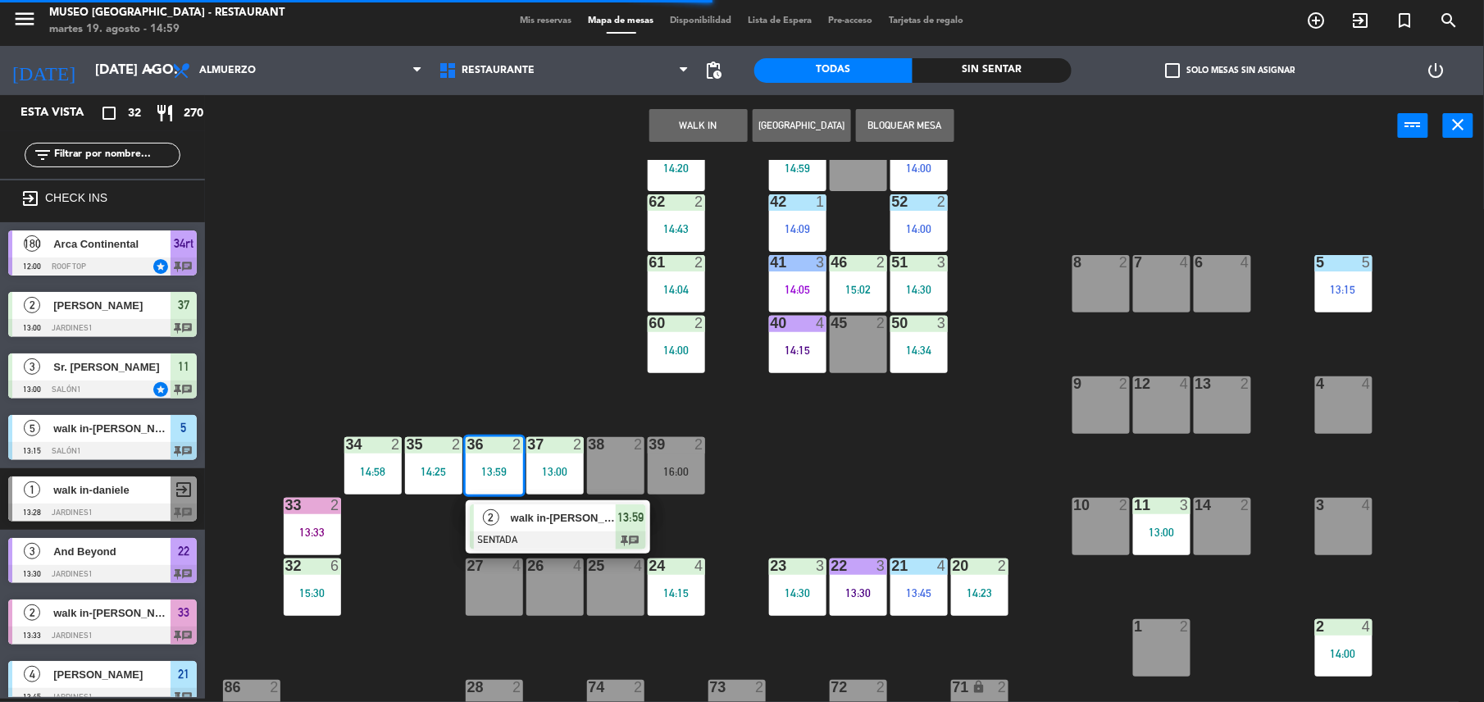
click at [507, 512] on div "2" at bounding box center [491, 517] width 35 height 27
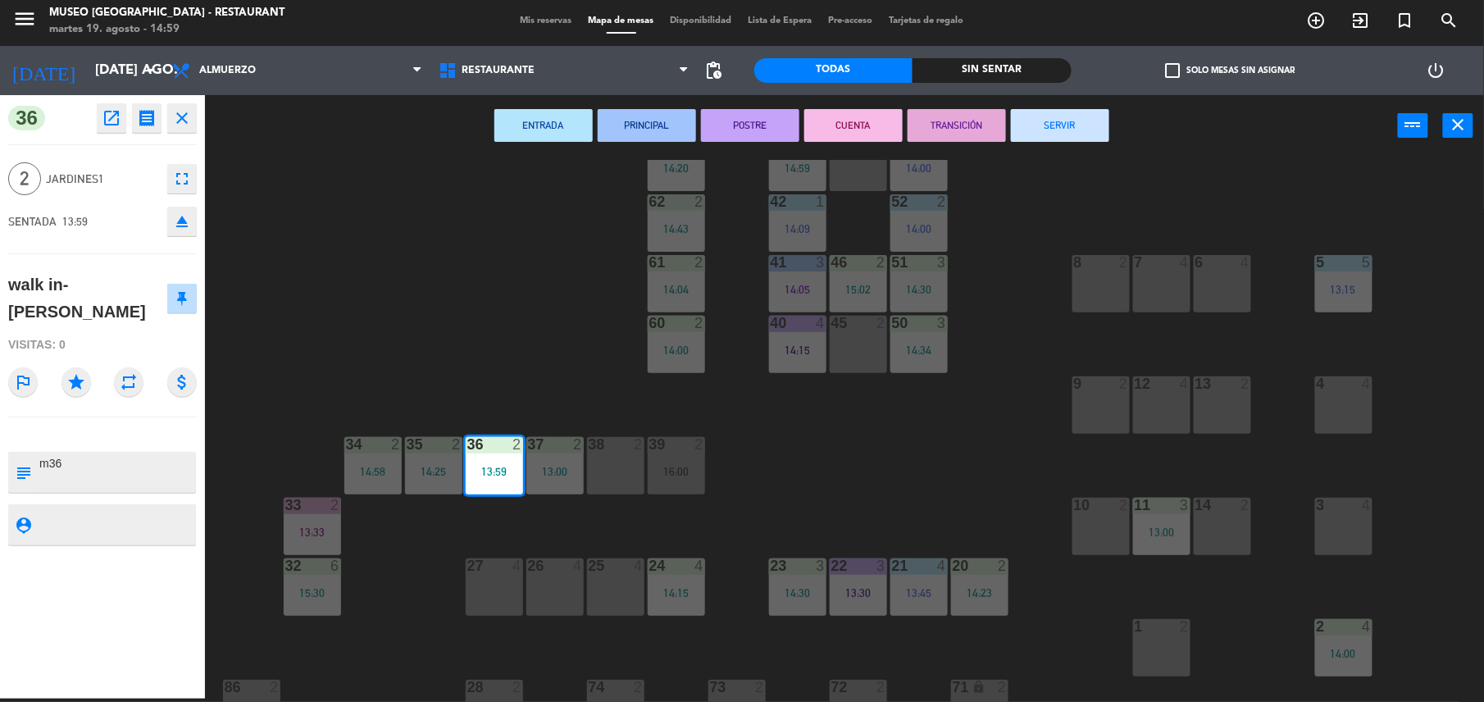
click at [1077, 112] on button "SERVIR" at bounding box center [1060, 125] width 98 height 33
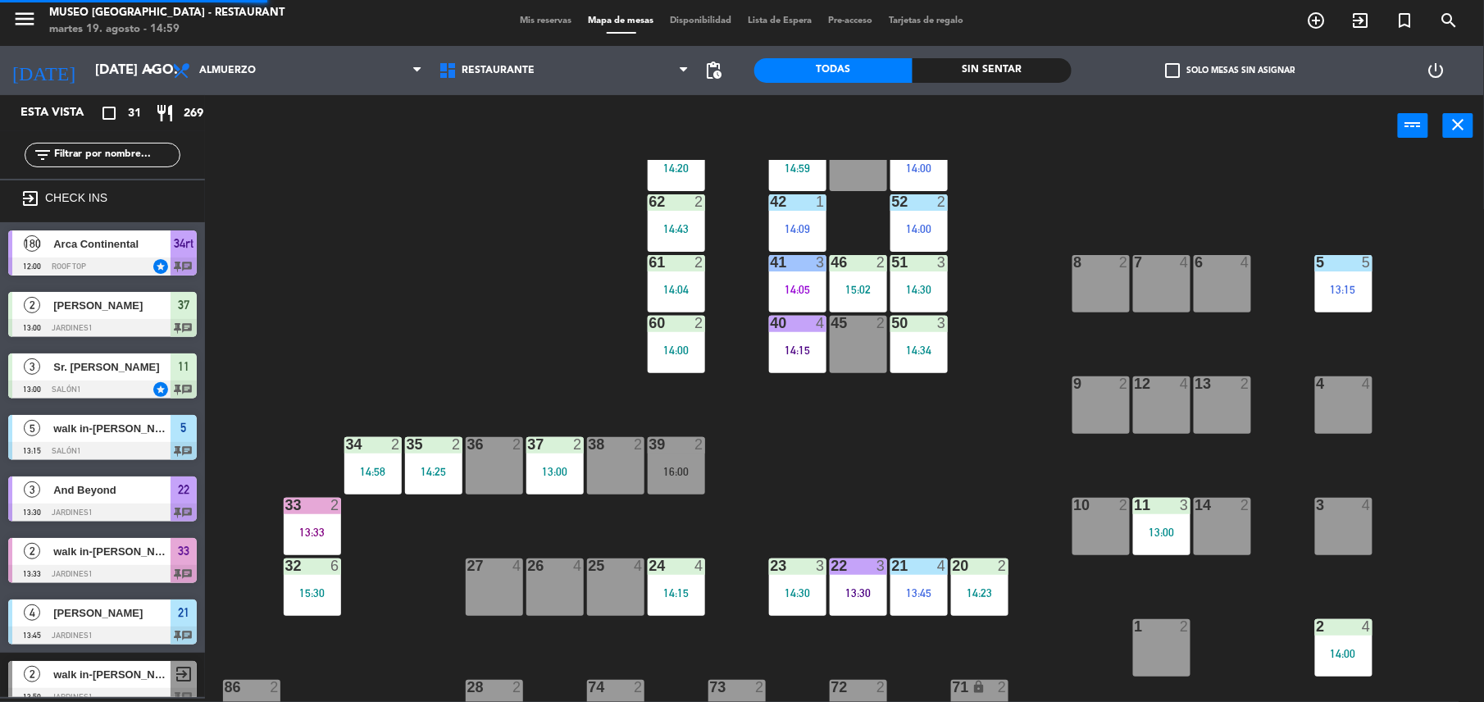
scroll to position [3, 0]
click at [315, 516] on div "33 2 13:33" at bounding box center [312, 526] width 57 height 57
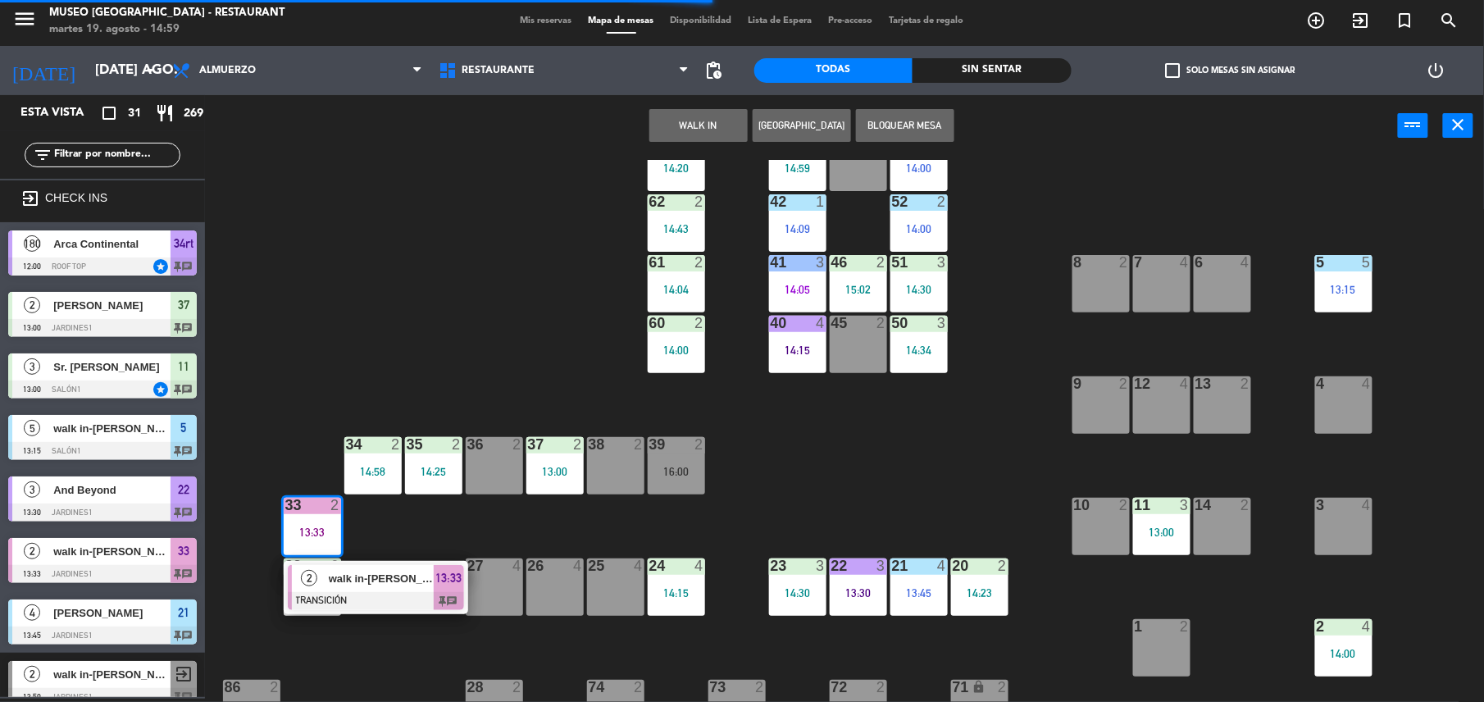
click at [384, 580] on span "walk in-[PERSON_NAME]" at bounding box center [381, 578] width 105 height 17
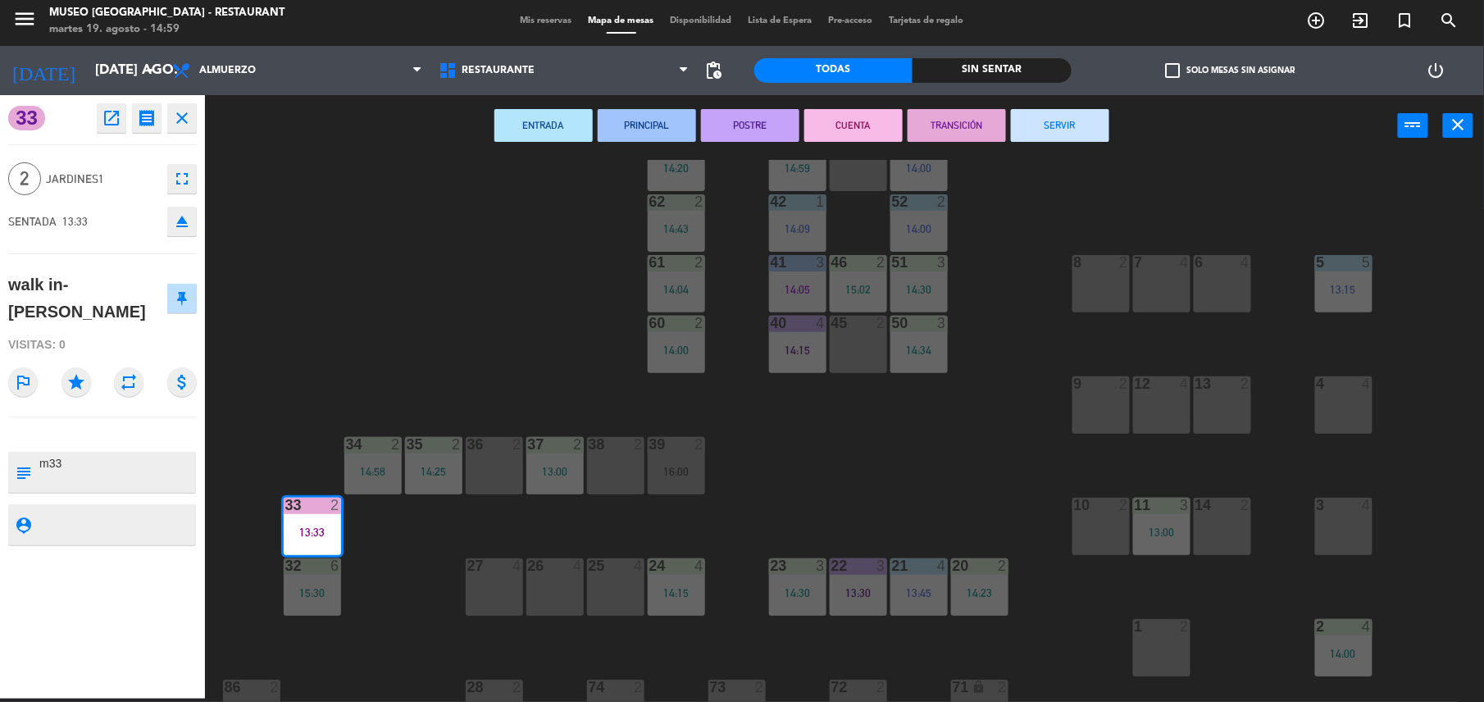
click at [1087, 139] on button "SERVIR" at bounding box center [1060, 125] width 98 height 33
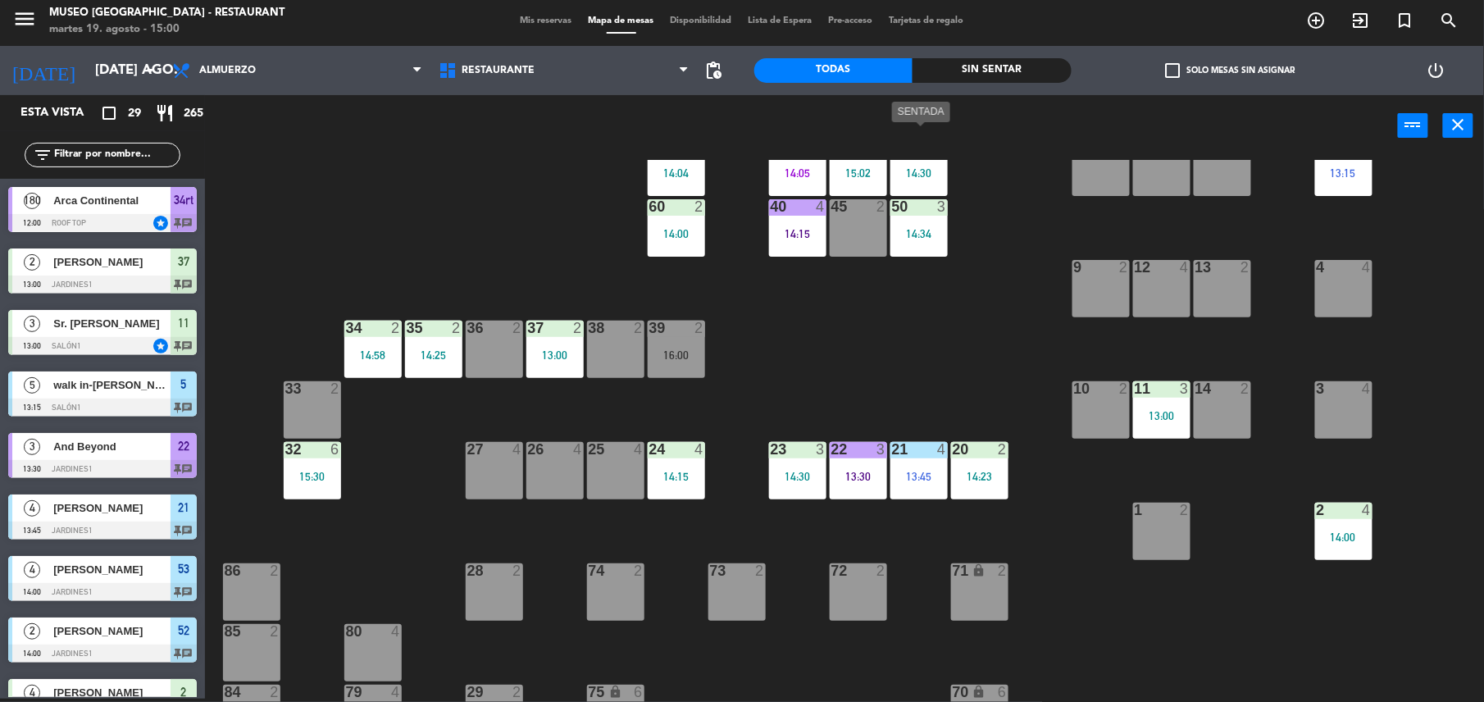
scroll to position [244, 0]
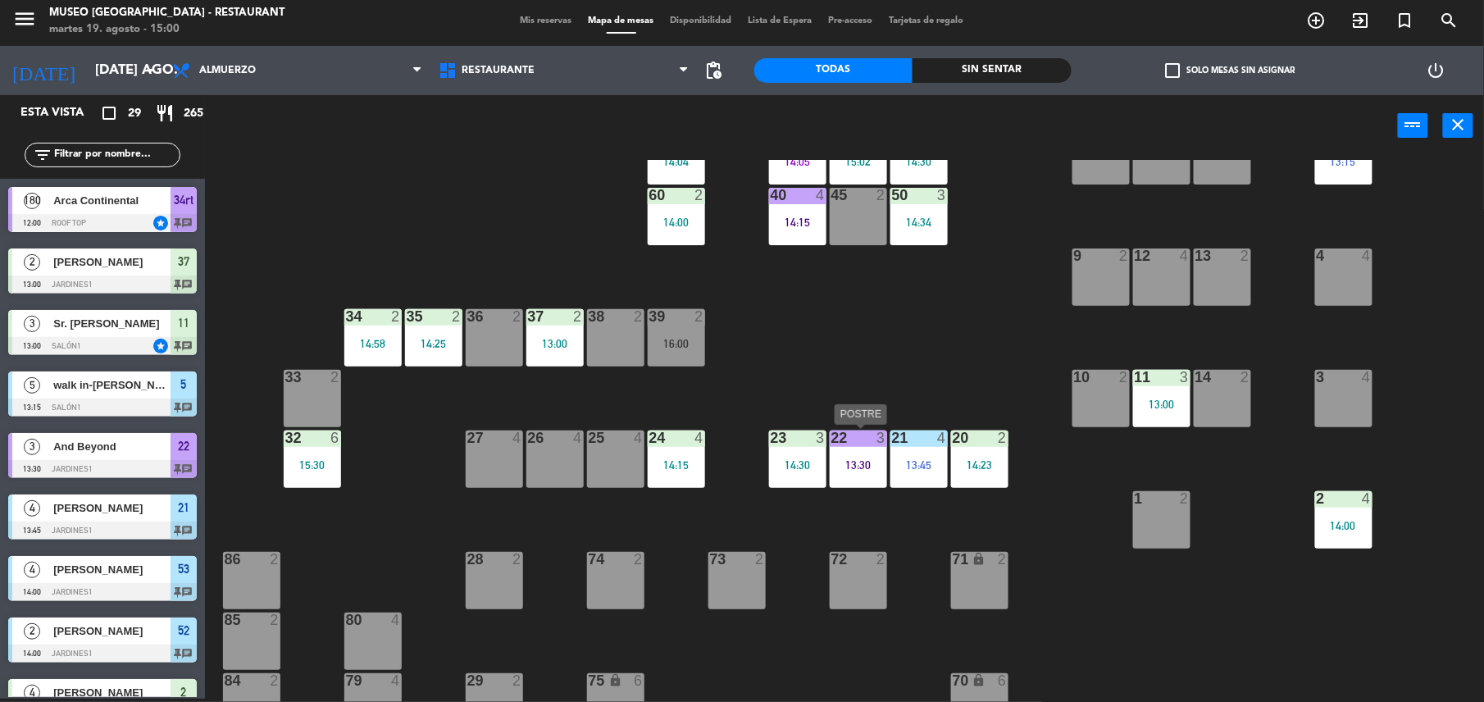
click at [859, 464] on div "13:30" at bounding box center [858, 464] width 57 height 11
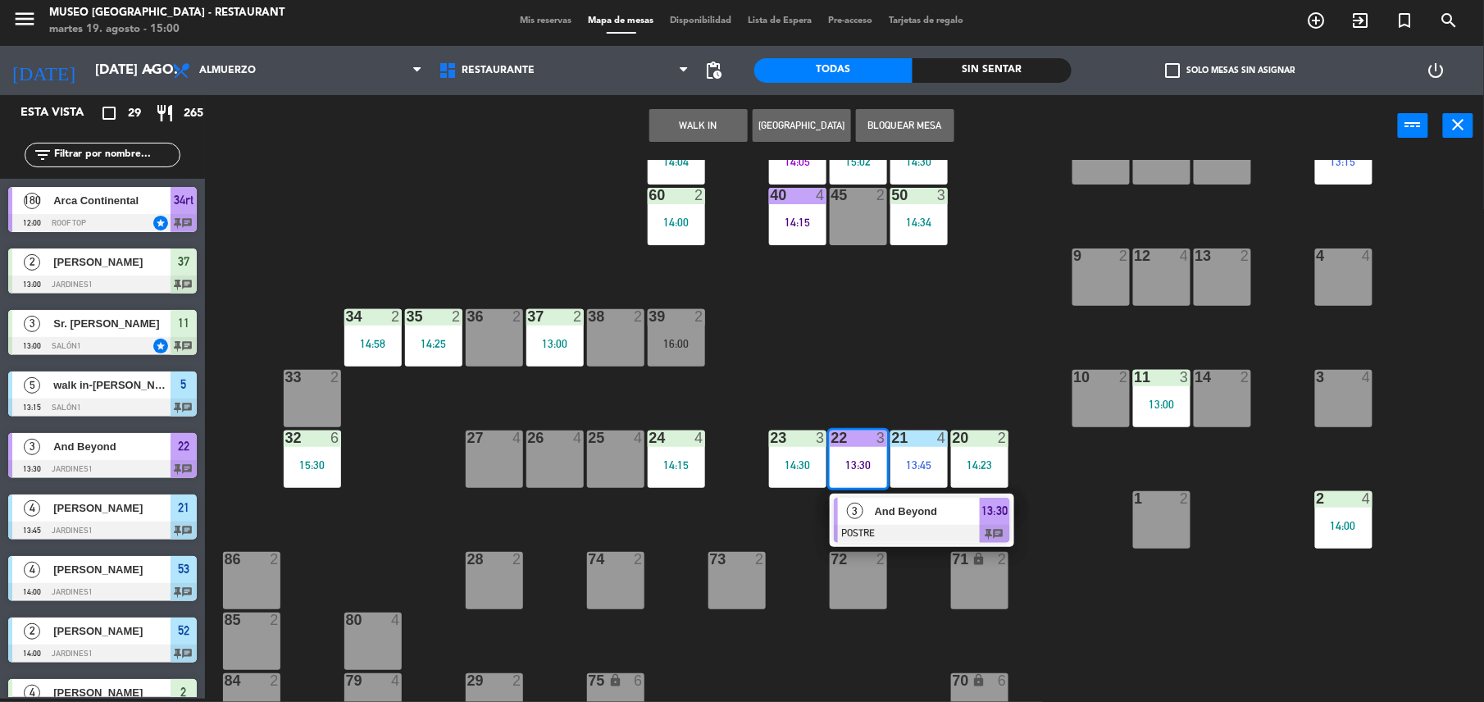
click at [899, 519] on span "And Beyond" at bounding box center [927, 511] width 105 height 17
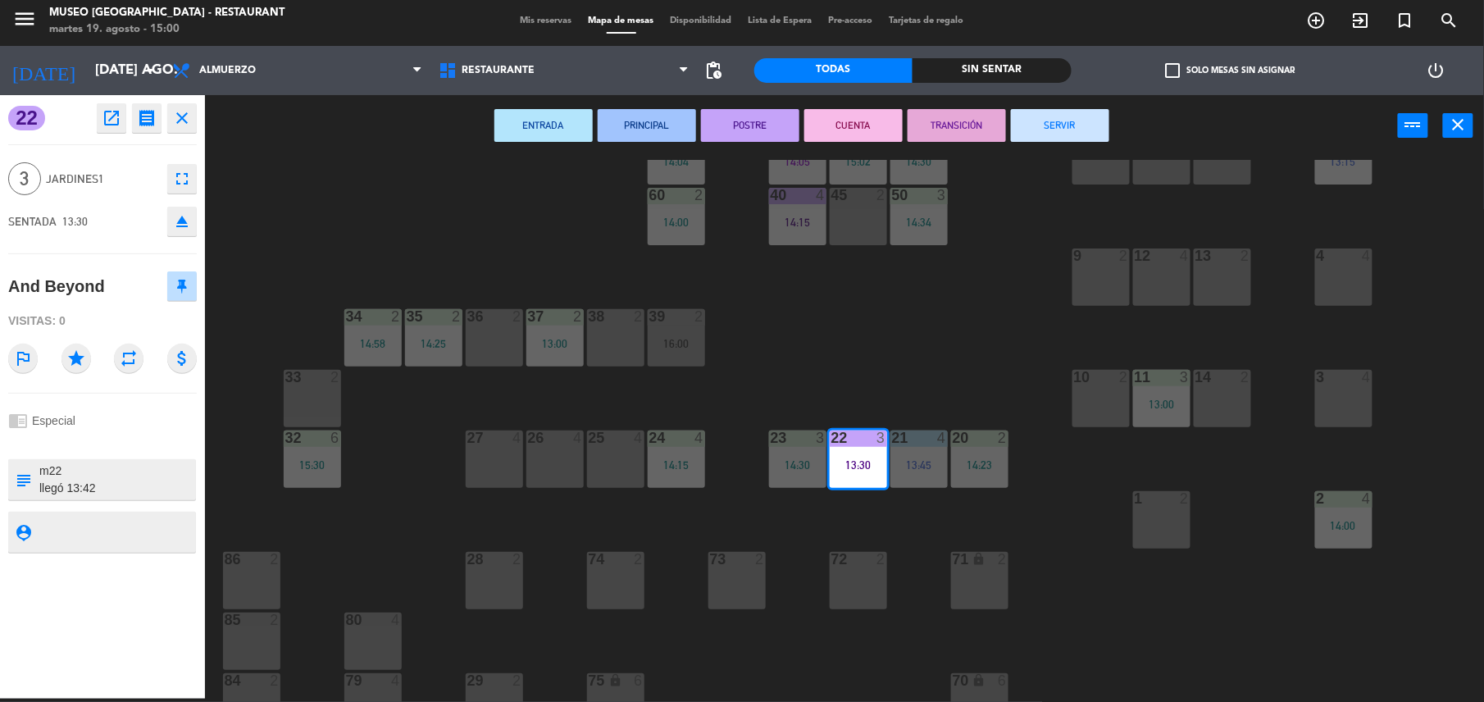
click at [838, 130] on button "CUENTA" at bounding box center [853, 125] width 98 height 33
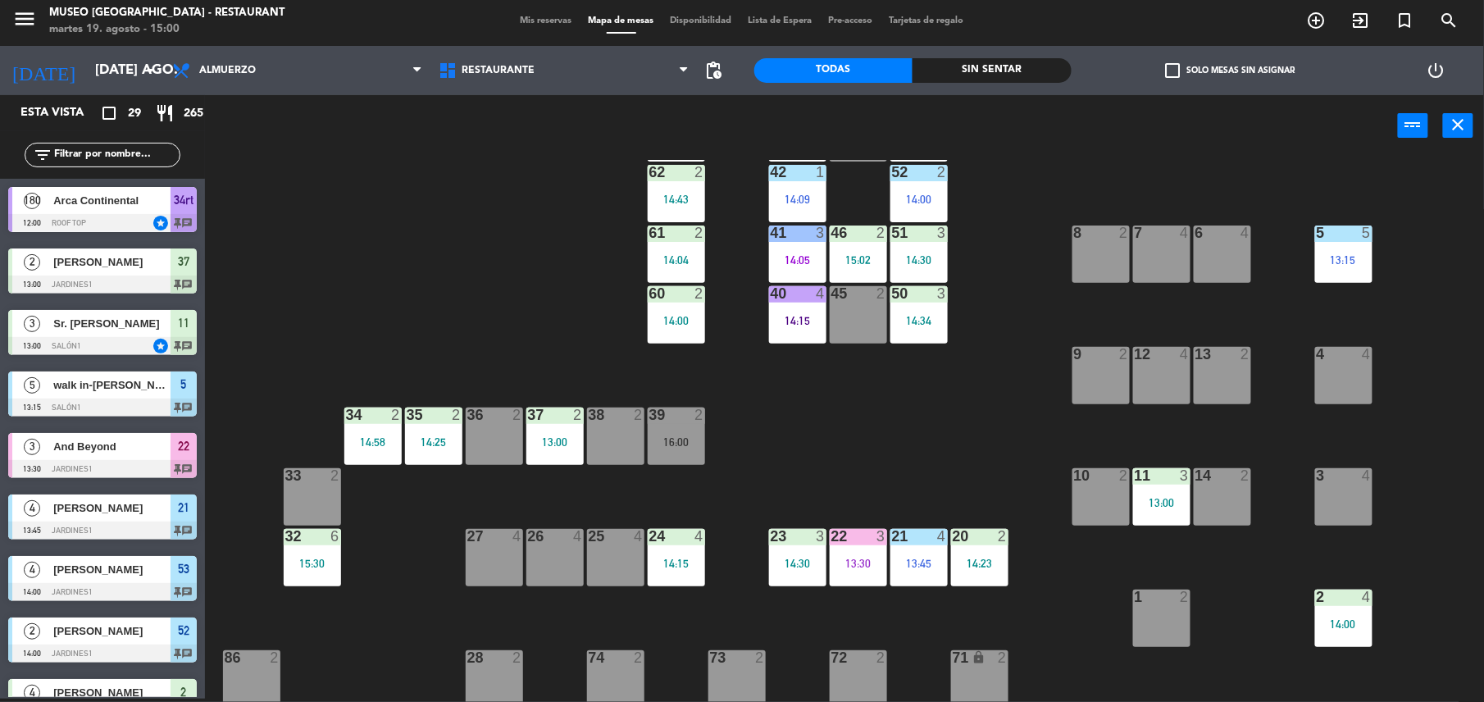
scroll to position [0, 0]
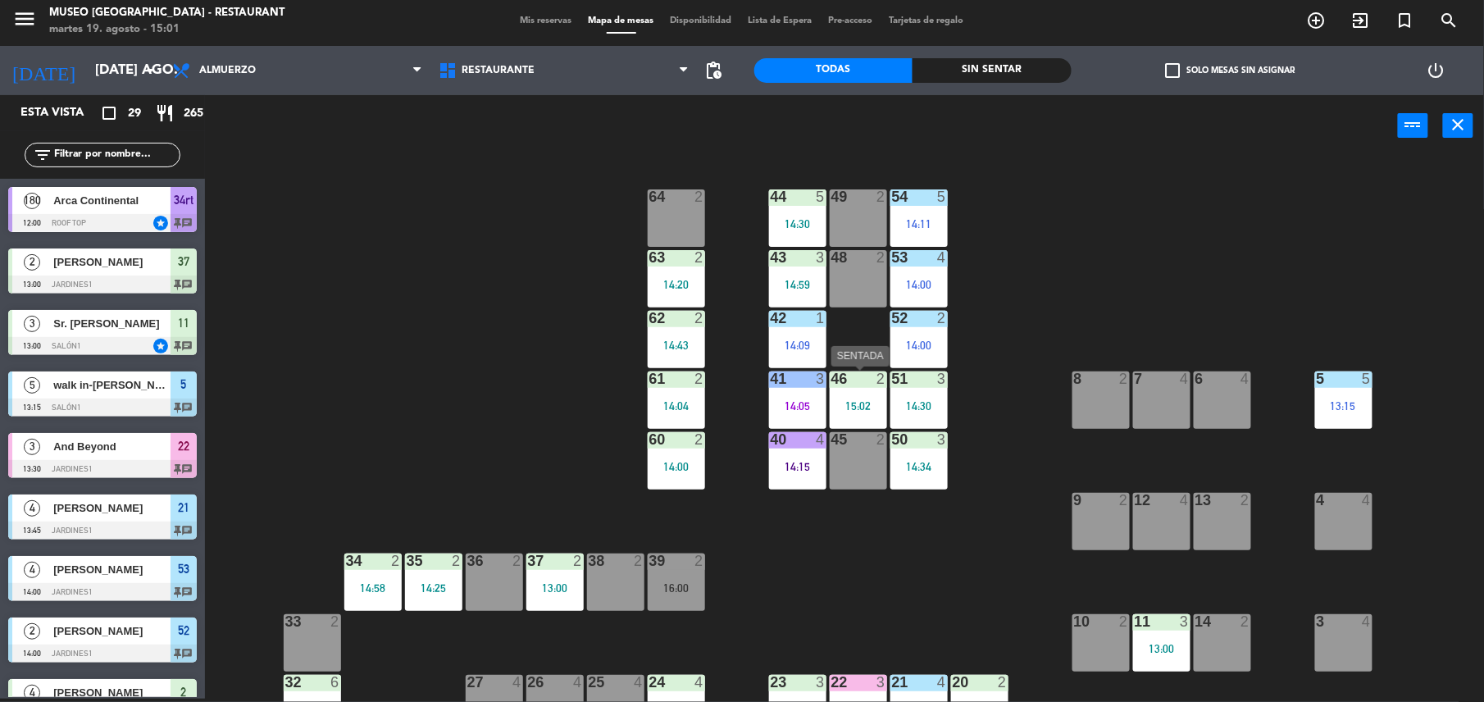
click at [866, 412] on div "46 2 15:02" at bounding box center [858, 399] width 57 height 57
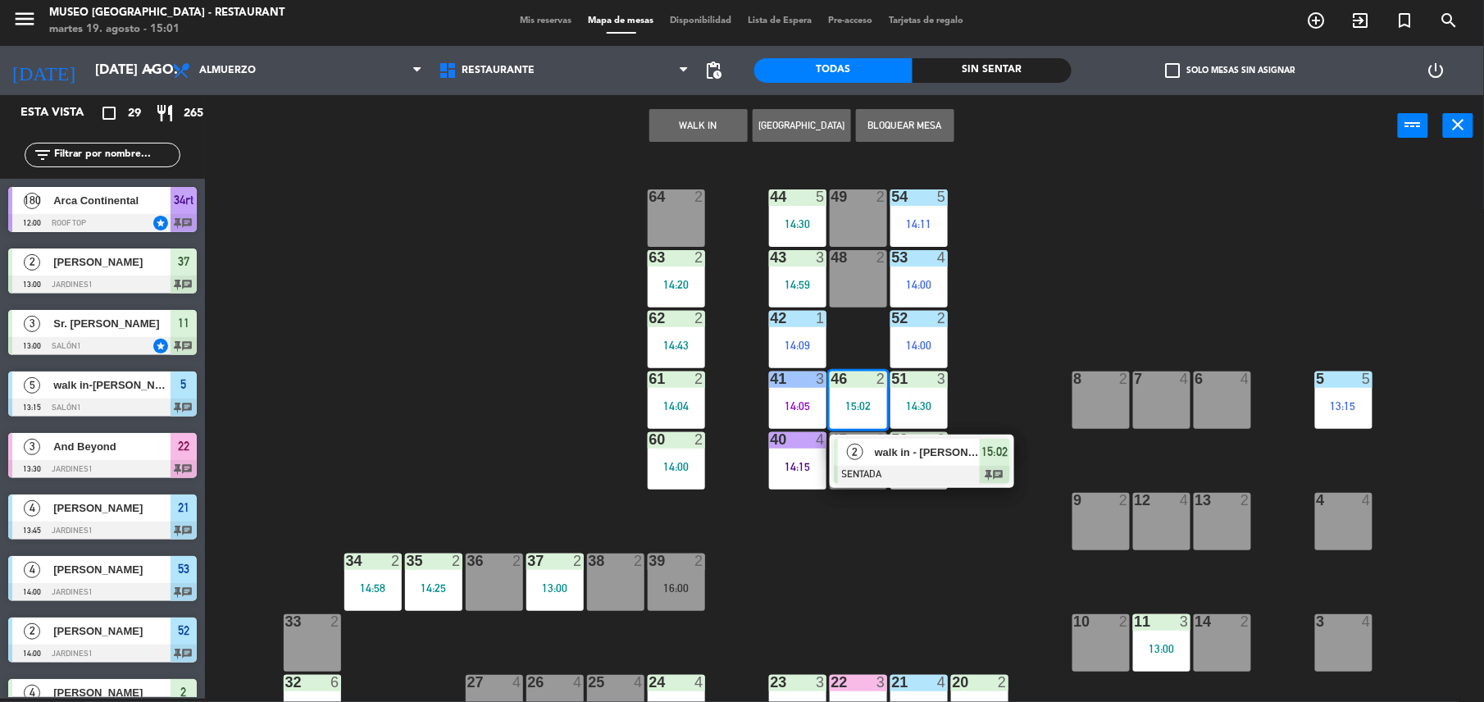
click at [898, 454] on span "walk in - adrian" at bounding box center [927, 451] width 105 height 17
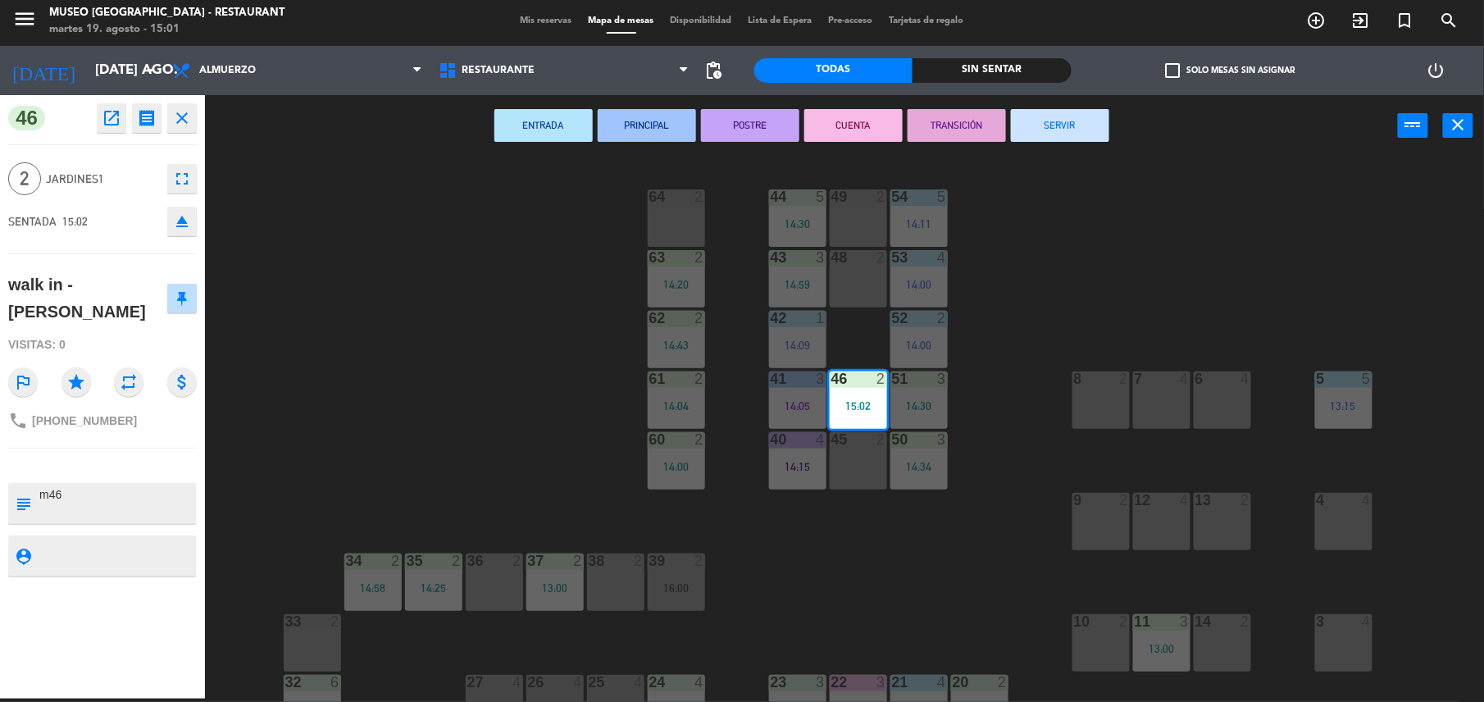
click at [474, 390] on div "44 5 14:30 49 2 54 5 14:11 64 2 48 2 53 4 14:00 63 2 14:20 43 3 14:59 62 2 14:4…" at bounding box center [852, 431] width 1264 height 542
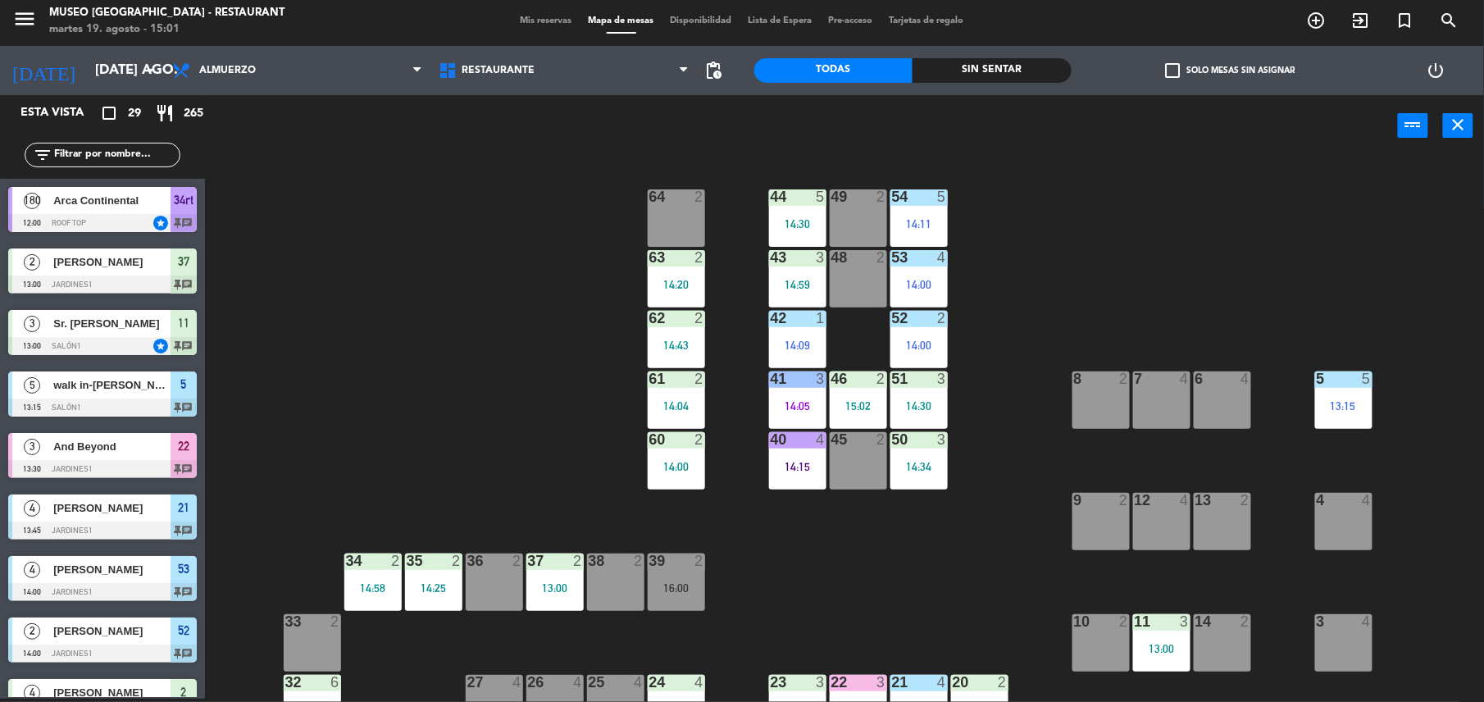
scroll to position [447, 0]
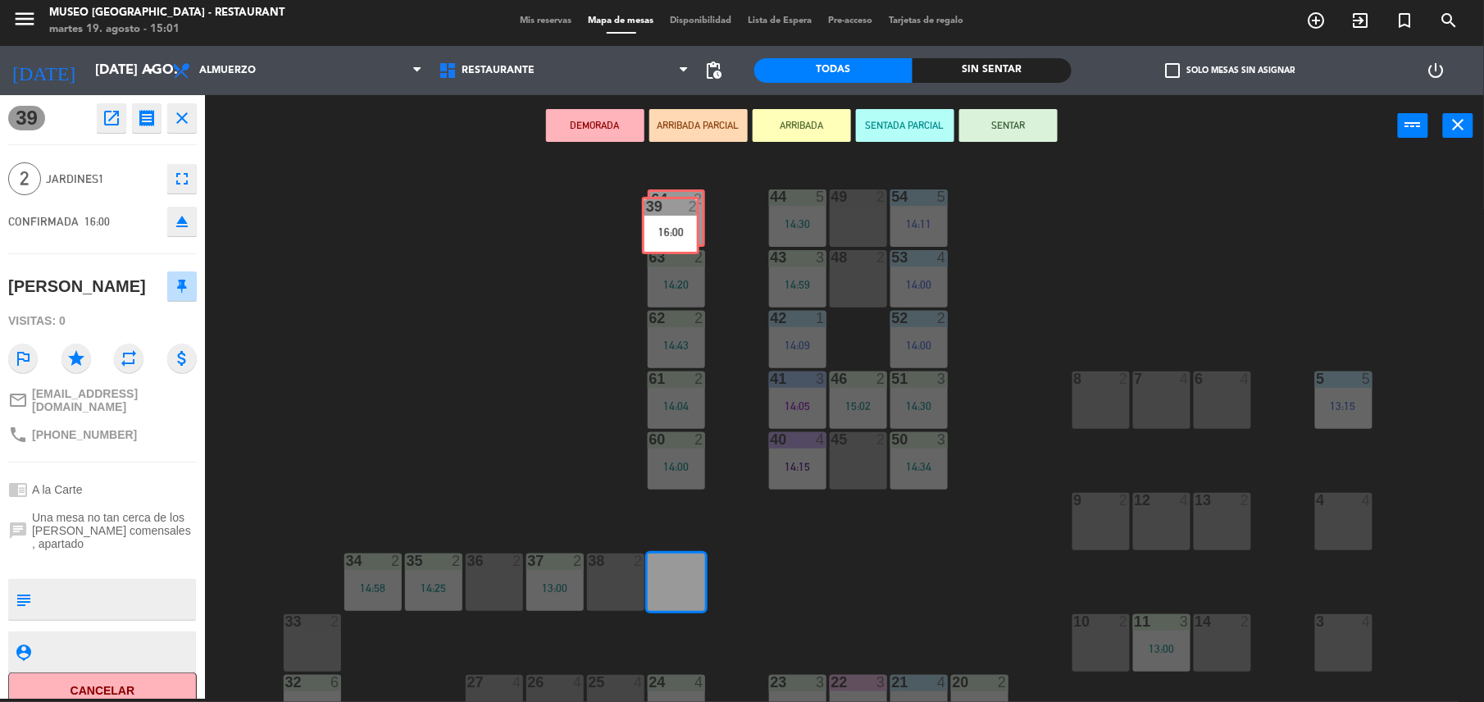
drag, startPoint x: 679, startPoint y: 591, endPoint x: 673, endPoint y: 234, distance: 356.6
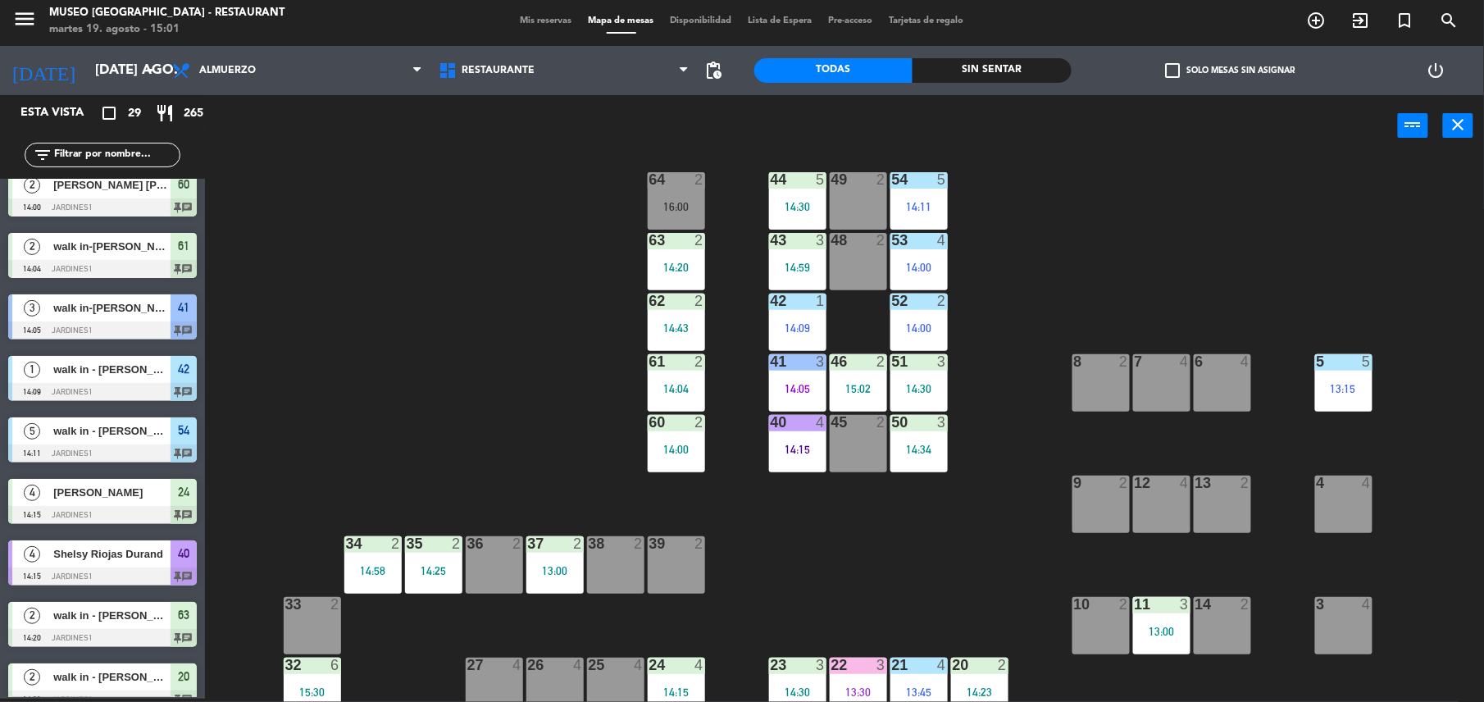
scroll to position [0, 0]
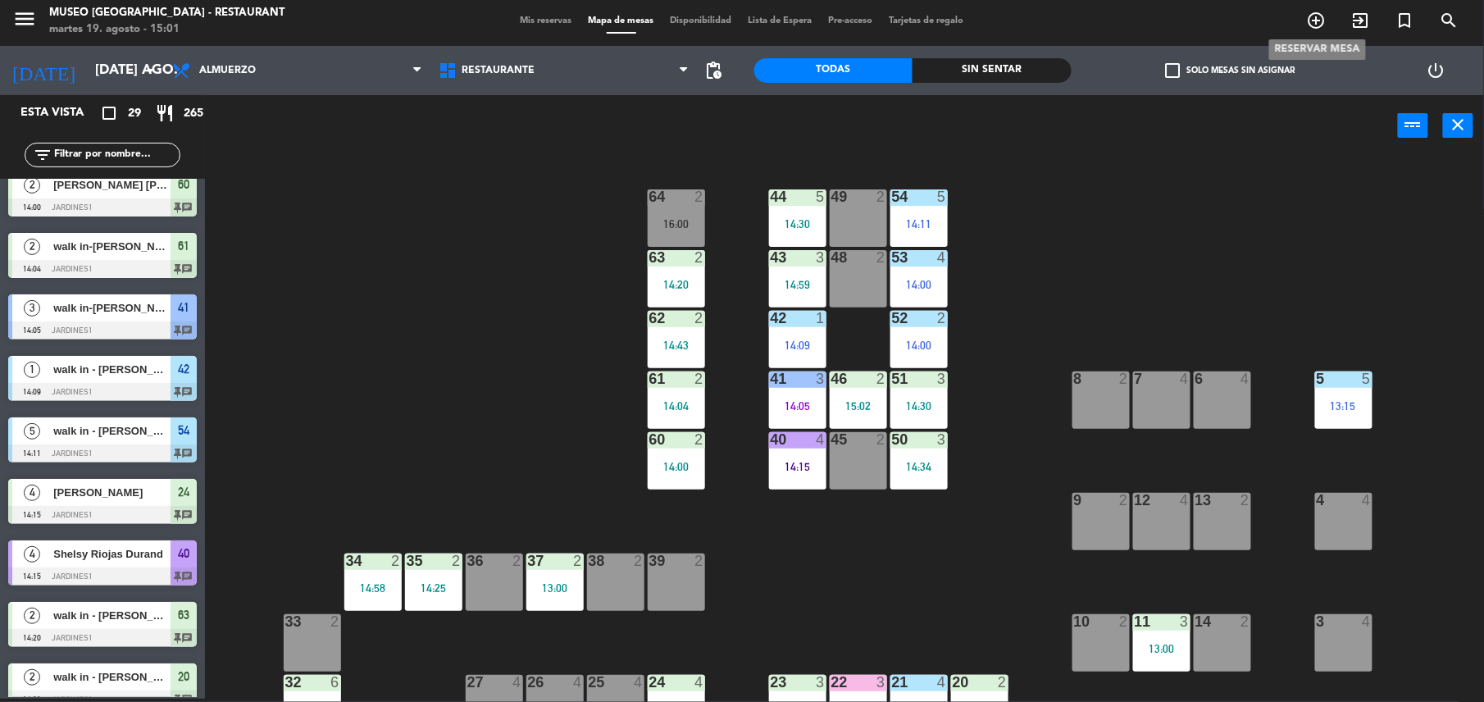
click at [1320, 20] on icon "add_circle_outline" at bounding box center [1317, 21] width 20 height 20
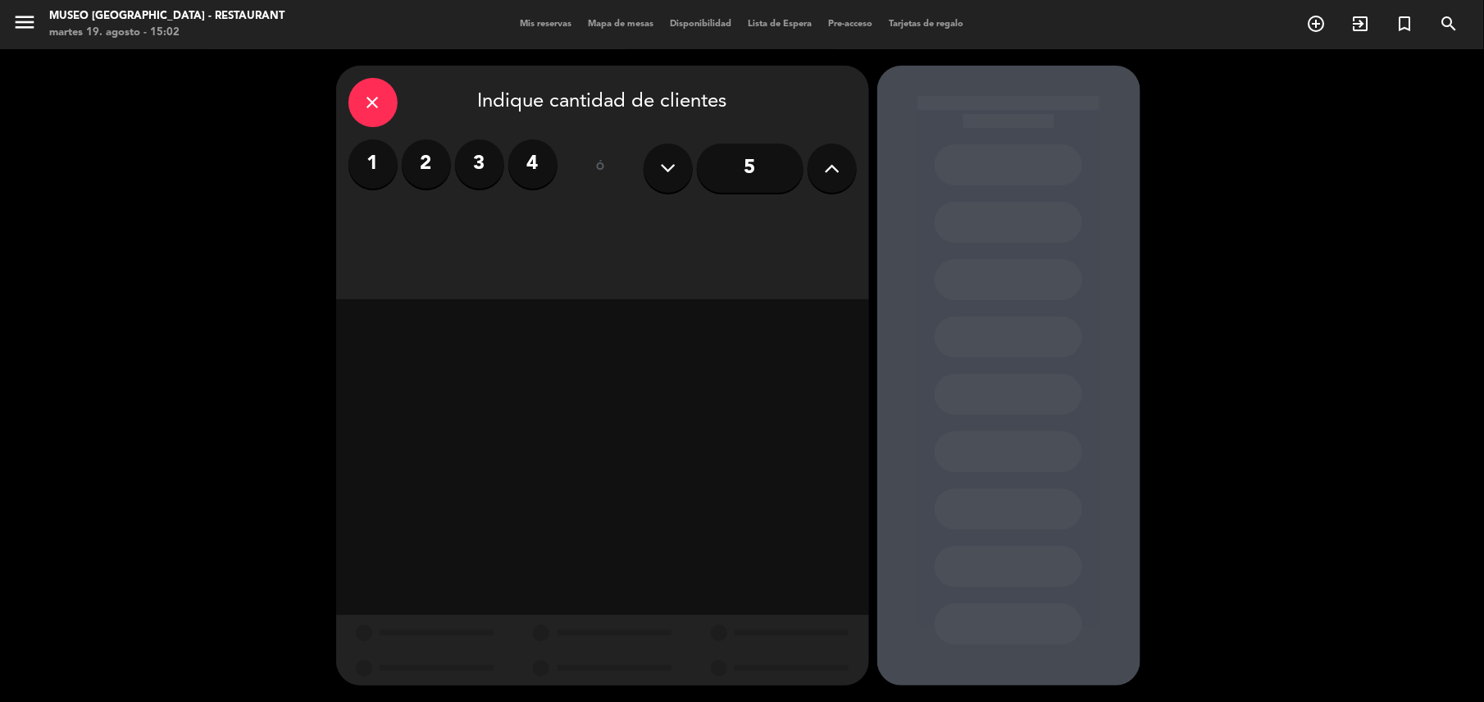
click at [382, 102] on icon "close" at bounding box center [373, 103] width 20 height 20
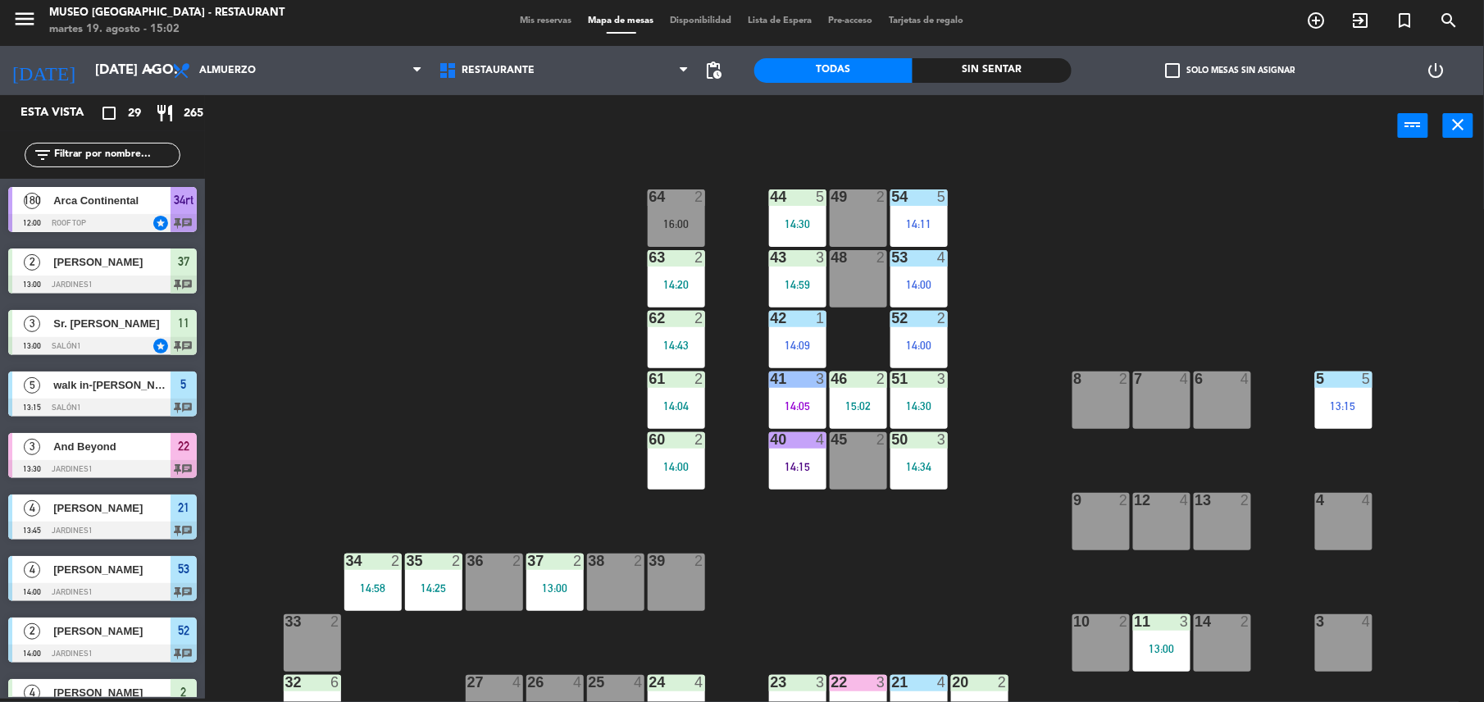
click at [588, 366] on div "44 5 14:30 49 2 54 5 14:11 64 2 16:00 48 2 53 4 14:00 63 2 14:20 43 3 14:59 62 …" at bounding box center [852, 431] width 1264 height 542
click at [548, 309] on div "44 5 14:30 49 2 54 5 14:11 64 2 16:00 48 2 53 4 14:00 63 2 14:20 43 3 14:59 62 …" at bounding box center [852, 431] width 1264 height 542
click at [810, 339] on div "42 1 14:09" at bounding box center [797, 339] width 57 height 57
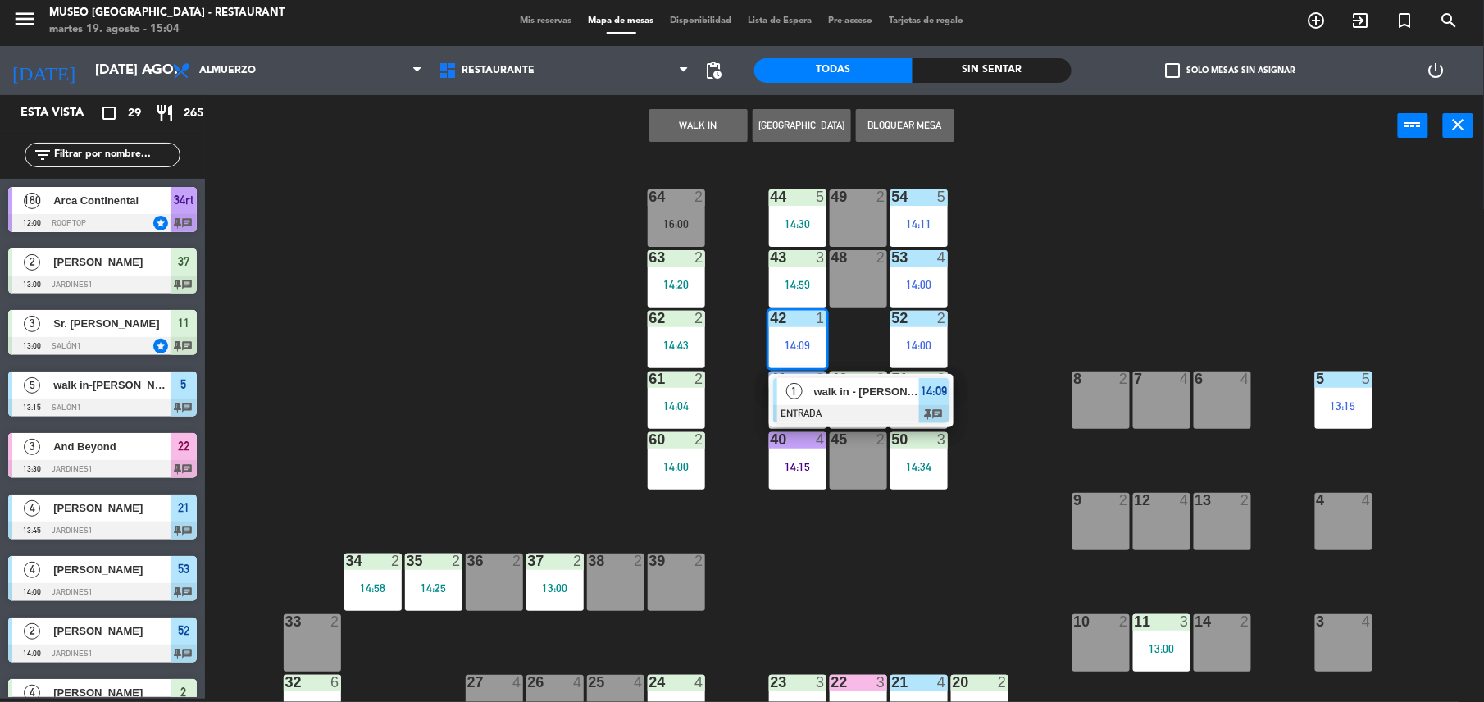
click at [836, 408] on div at bounding box center [861, 414] width 176 height 18
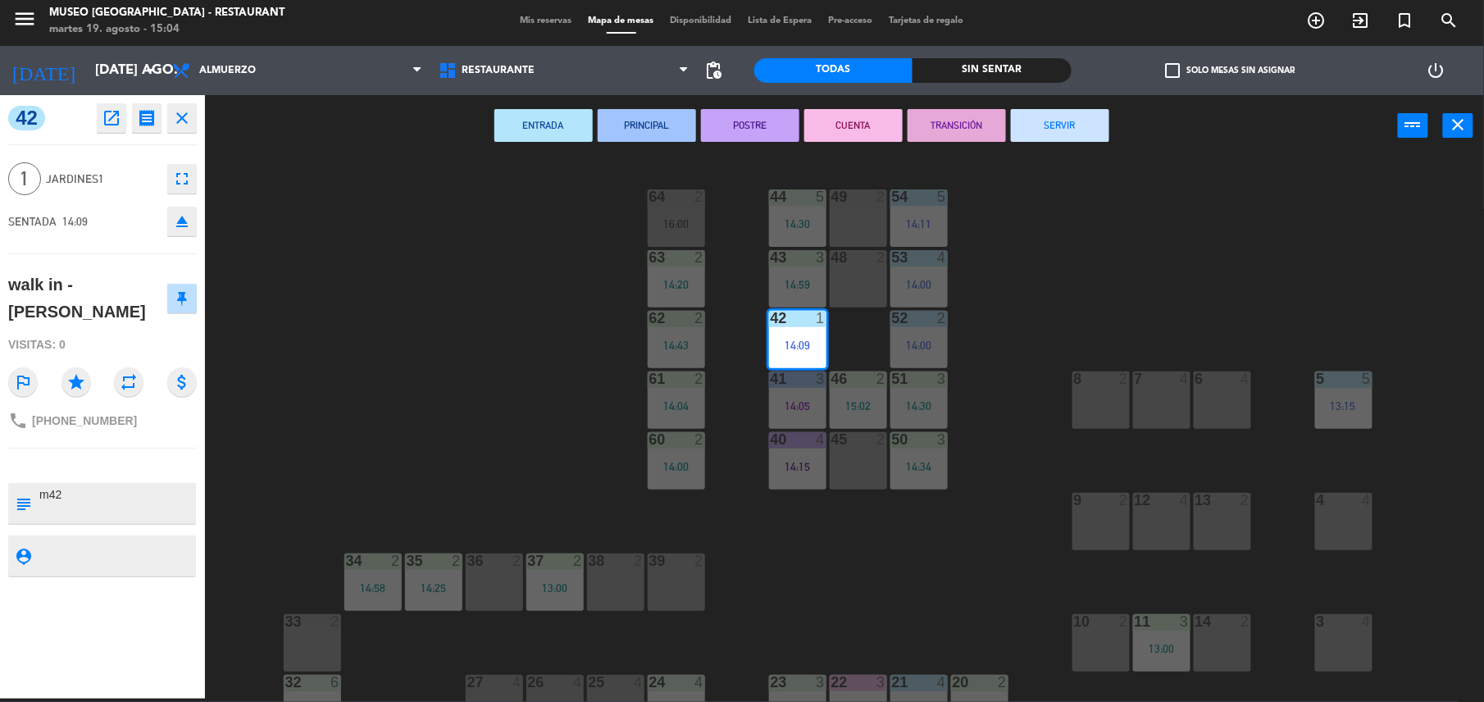
click at [844, 132] on button "CUENTA" at bounding box center [853, 125] width 98 height 33
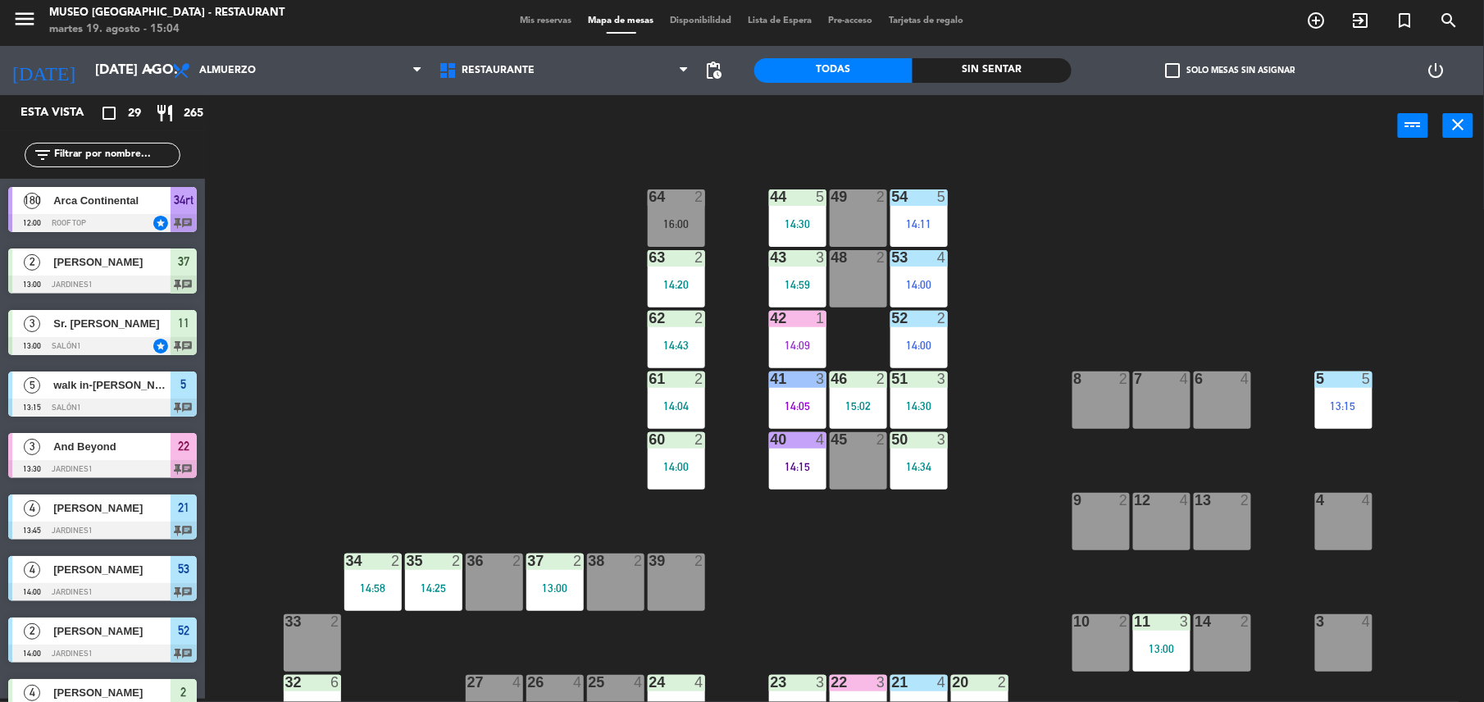
scroll to position [3, 0]
click at [807, 218] on div "14:30" at bounding box center [797, 223] width 57 height 11
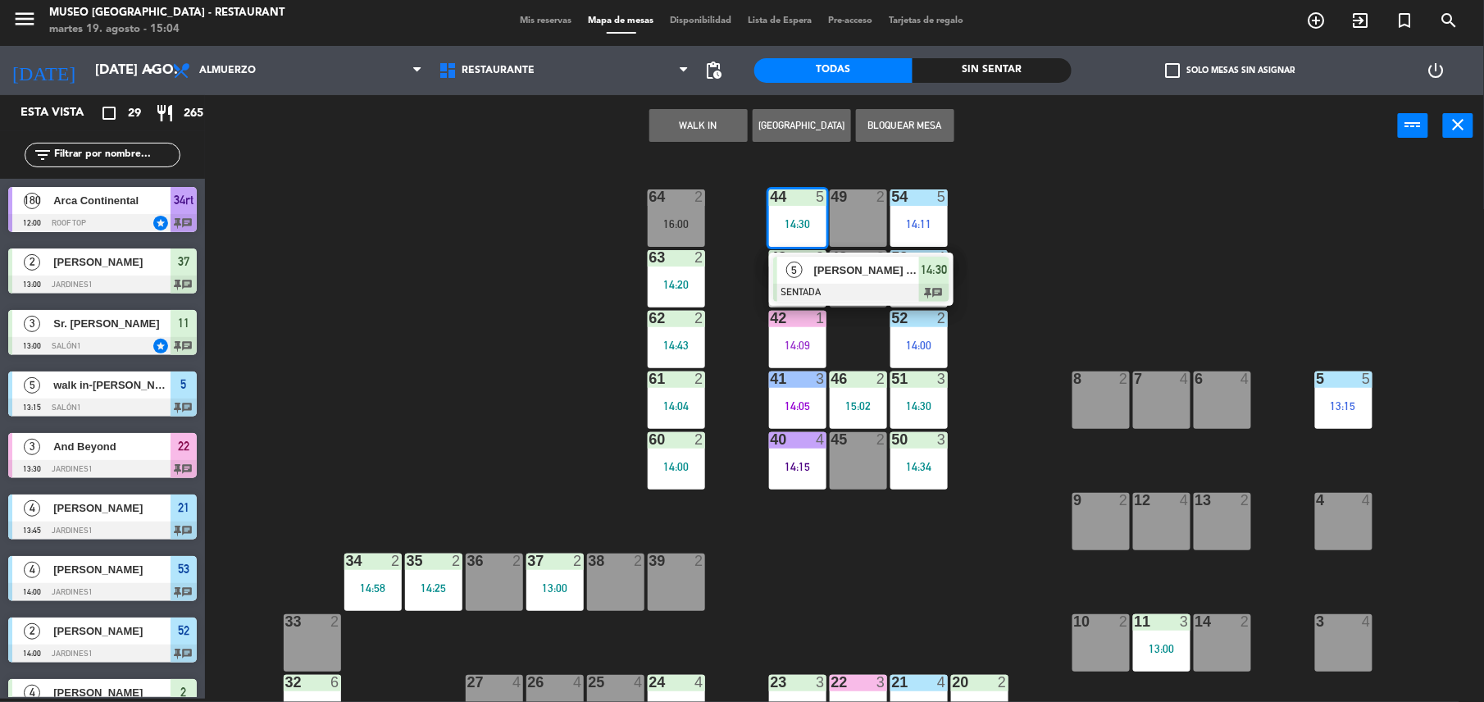
click at [837, 274] on span "[PERSON_NAME]" at bounding box center [866, 270] width 105 height 17
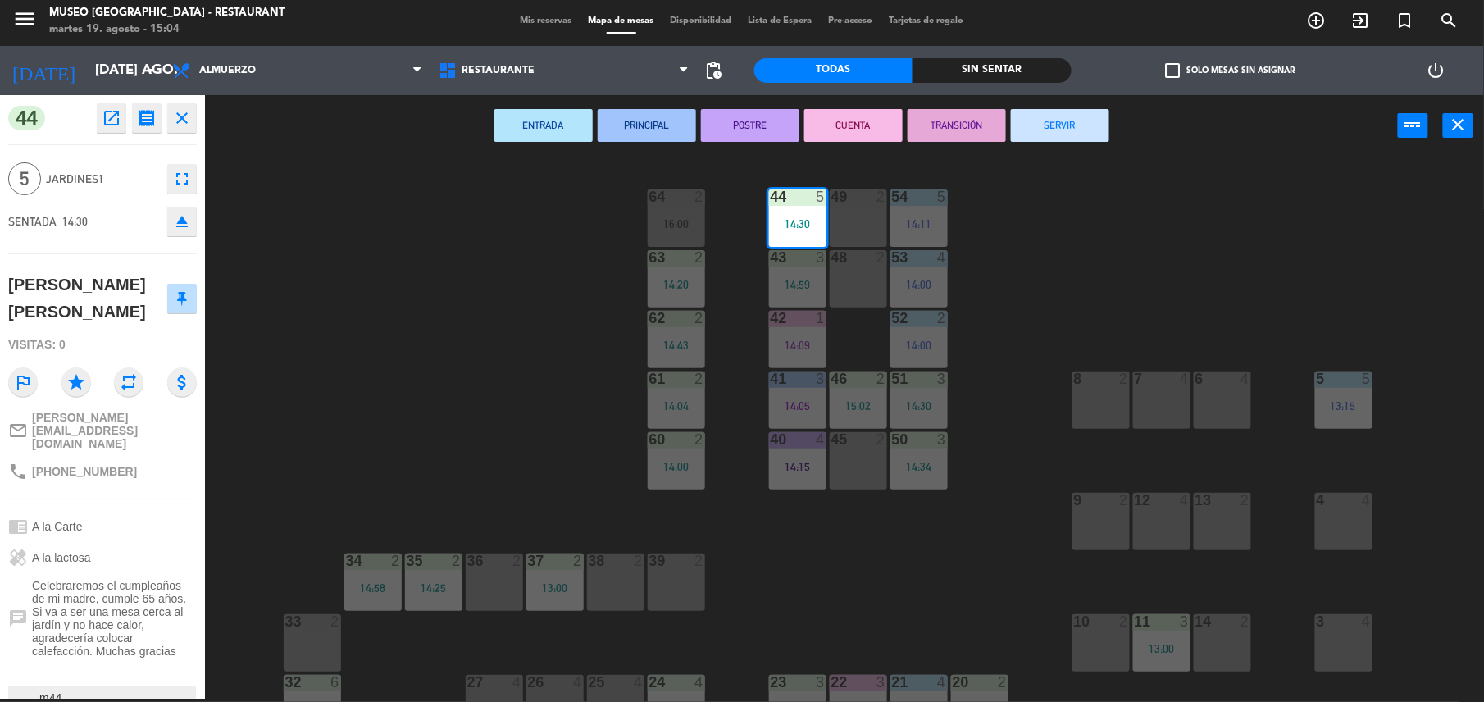
click at [630, 125] on button "PRINCIPAL" at bounding box center [647, 125] width 98 height 33
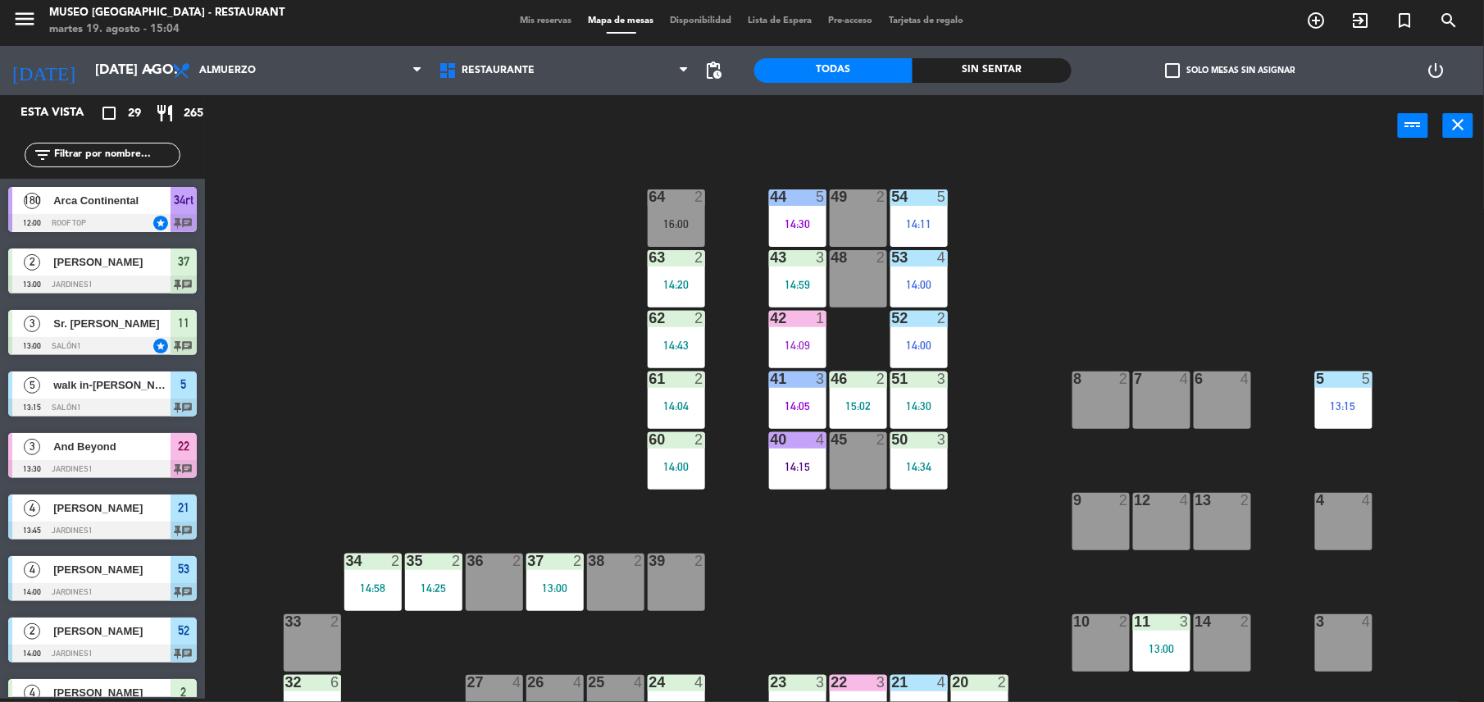
scroll to position [139, 0]
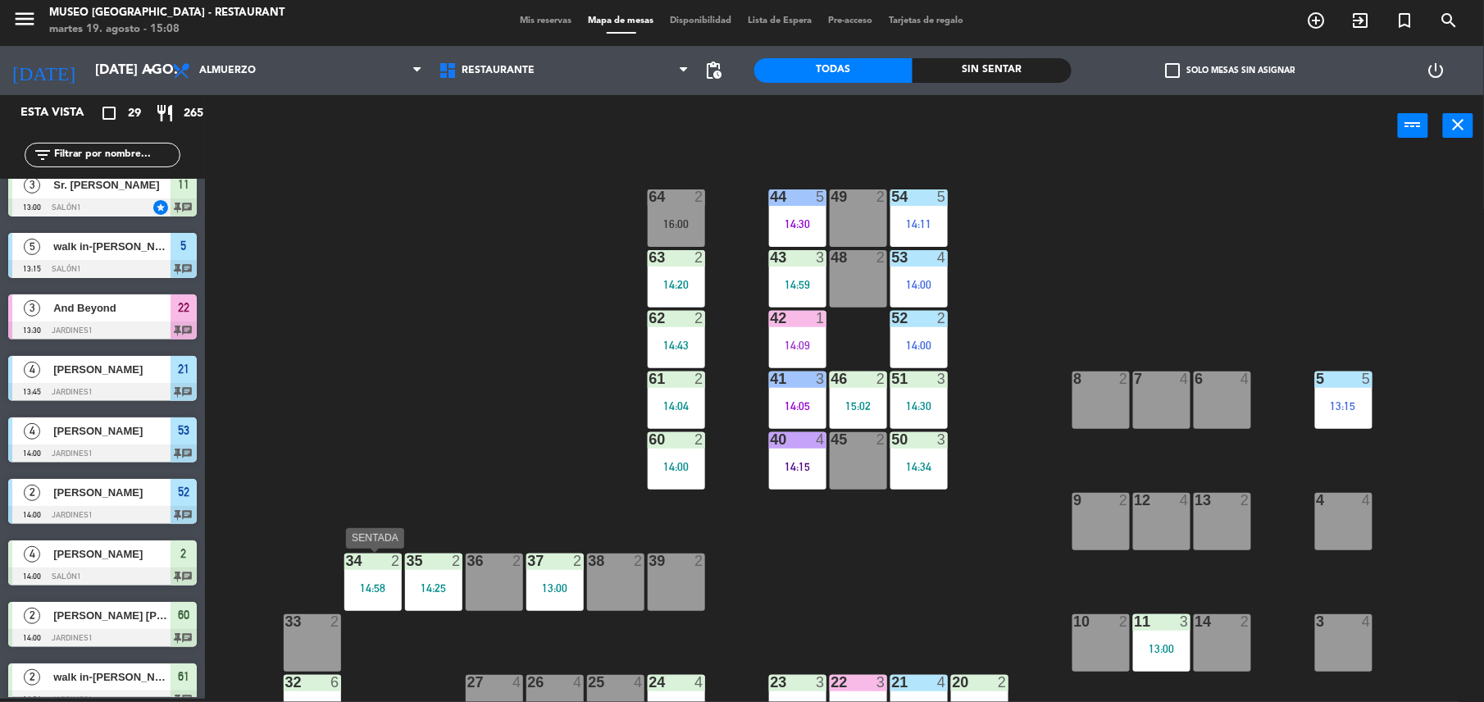
click at [381, 575] on div "34 2 14:58" at bounding box center [372, 581] width 57 height 57
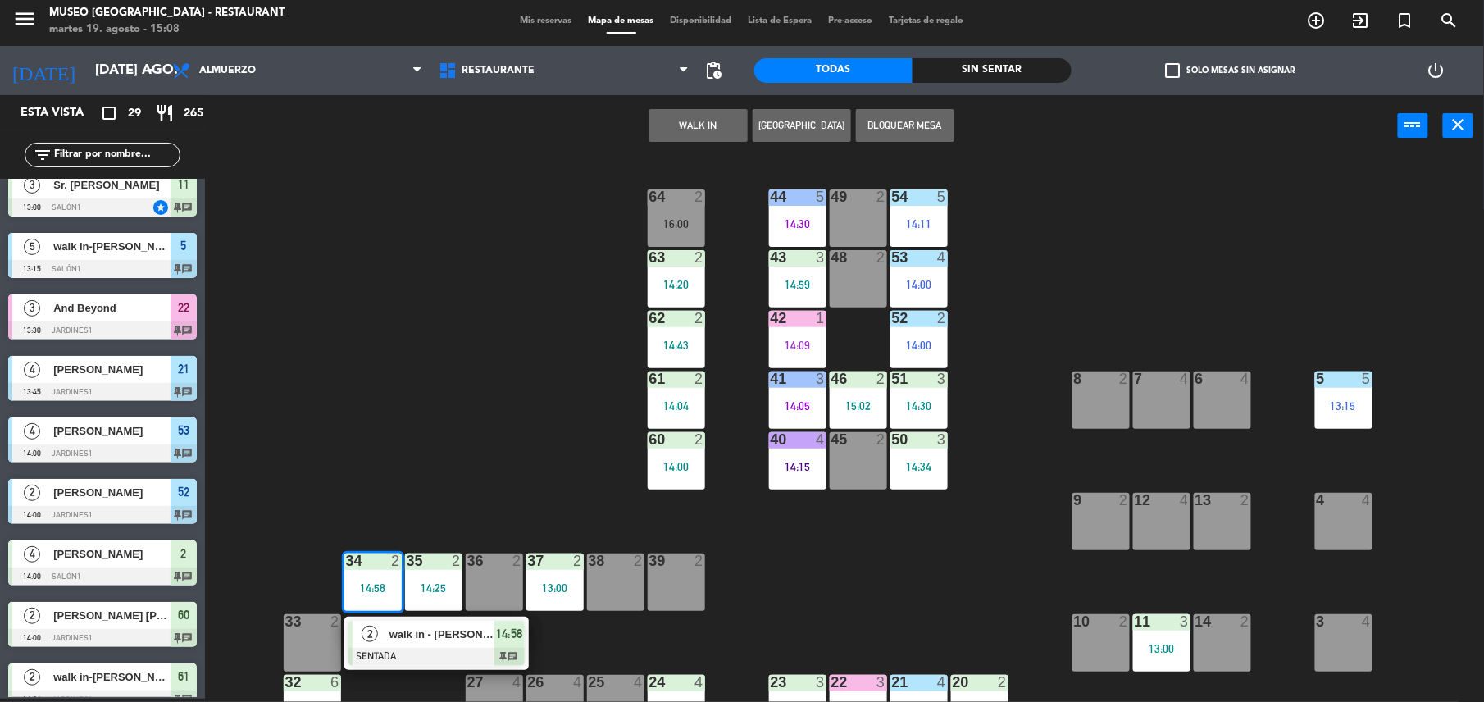
click at [433, 495] on div "44 5 14:30 49 2 54 5 14:11 64 2 16:00 48 2 53 4 14:00 63 2 14:20 43 3 14:59 62 …" at bounding box center [852, 431] width 1264 height 542
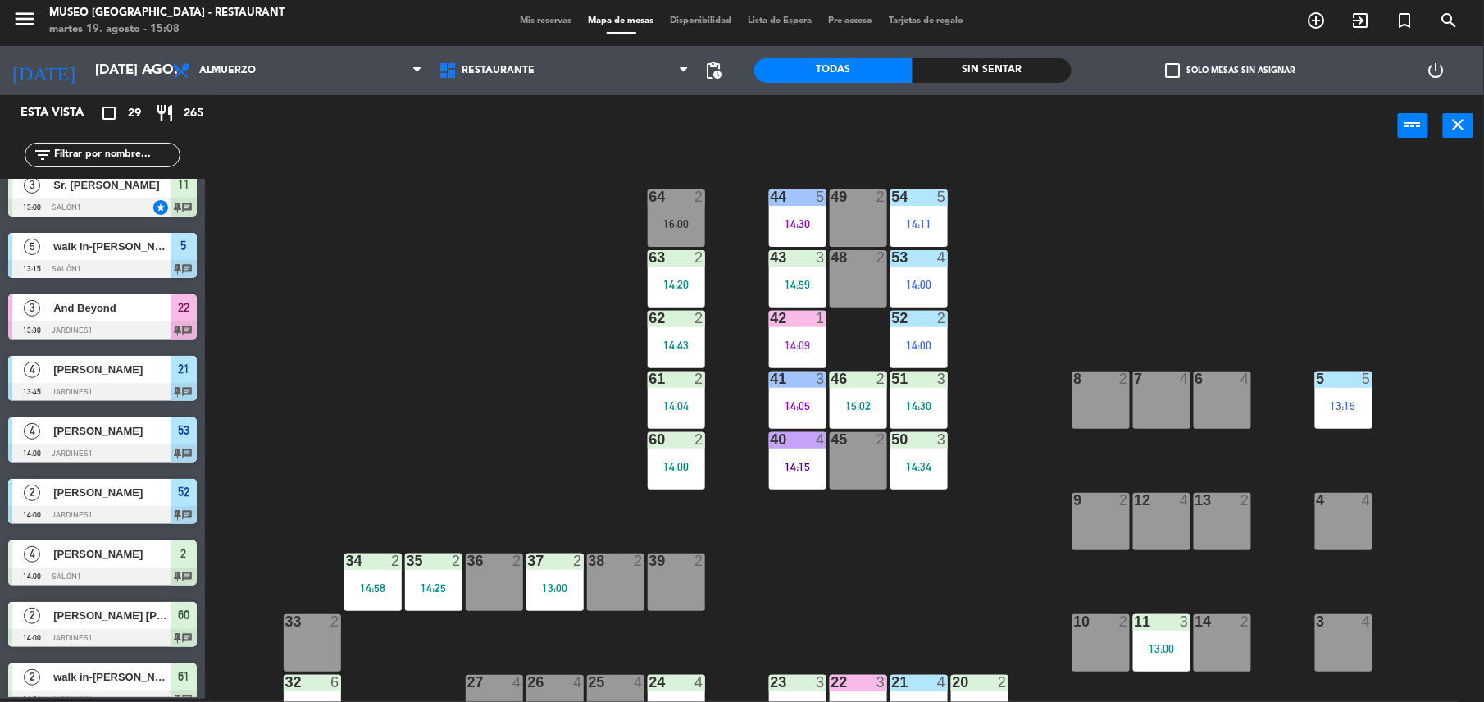
click at [438, 614] on div "44 5 14:30 49 2 54 5 14:11 64 2 16:00 48 2 53 4 14:00 63 2 14:20 43 3 14:59 62 …" at bounding box center [852, 431] width 1264 height 542
click at [433, 607] on div "35 2 14:25" at bounding box center [433, 581] width 57 height 57
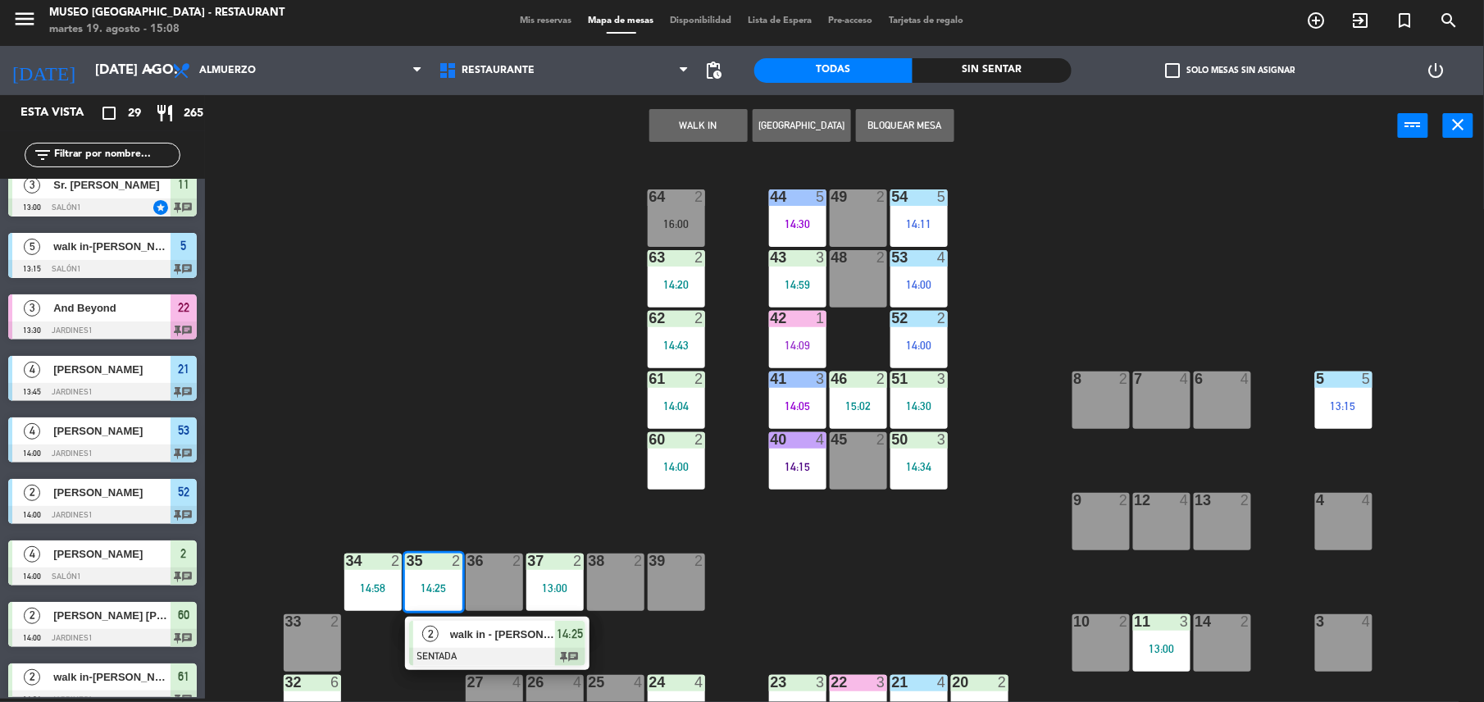
click at [456, 640] on span "walk in - simona" at bounding box center [502, 633] width 105 height 17
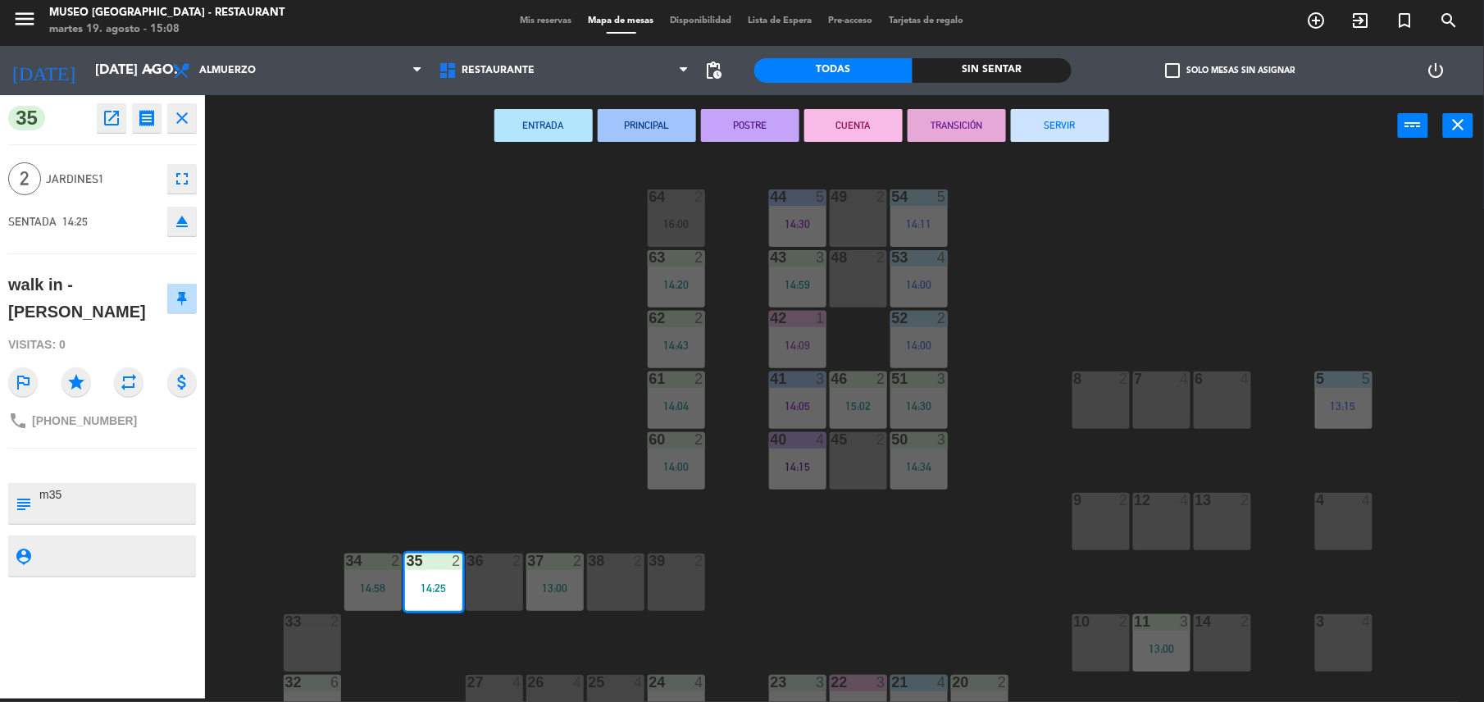
click at [957, 126] on button "TRANSICIÓN" at bounding box center [956, 125] width 98 height 33
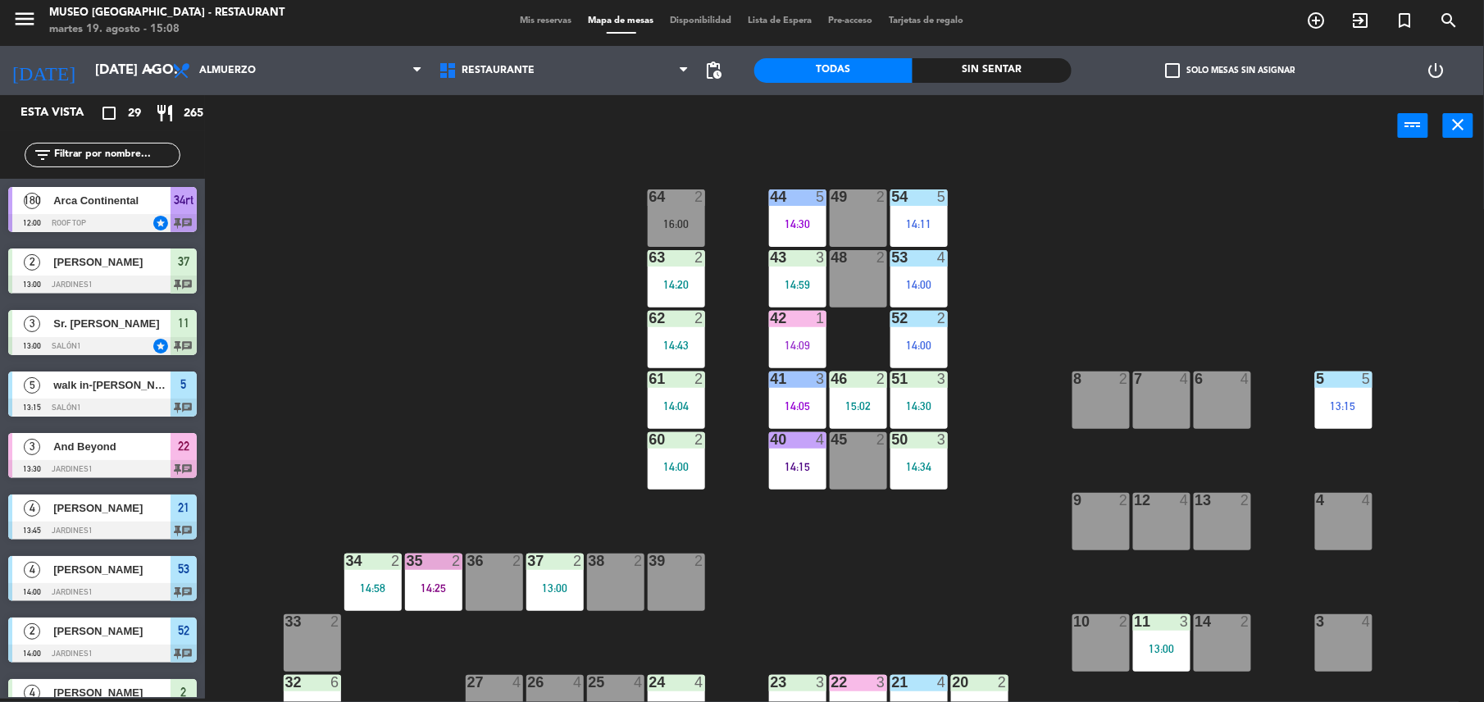
scroll to position [3, 0]
click at [778, 348] on div "14:09" at bounding box center [797, 344] width 57 height 11
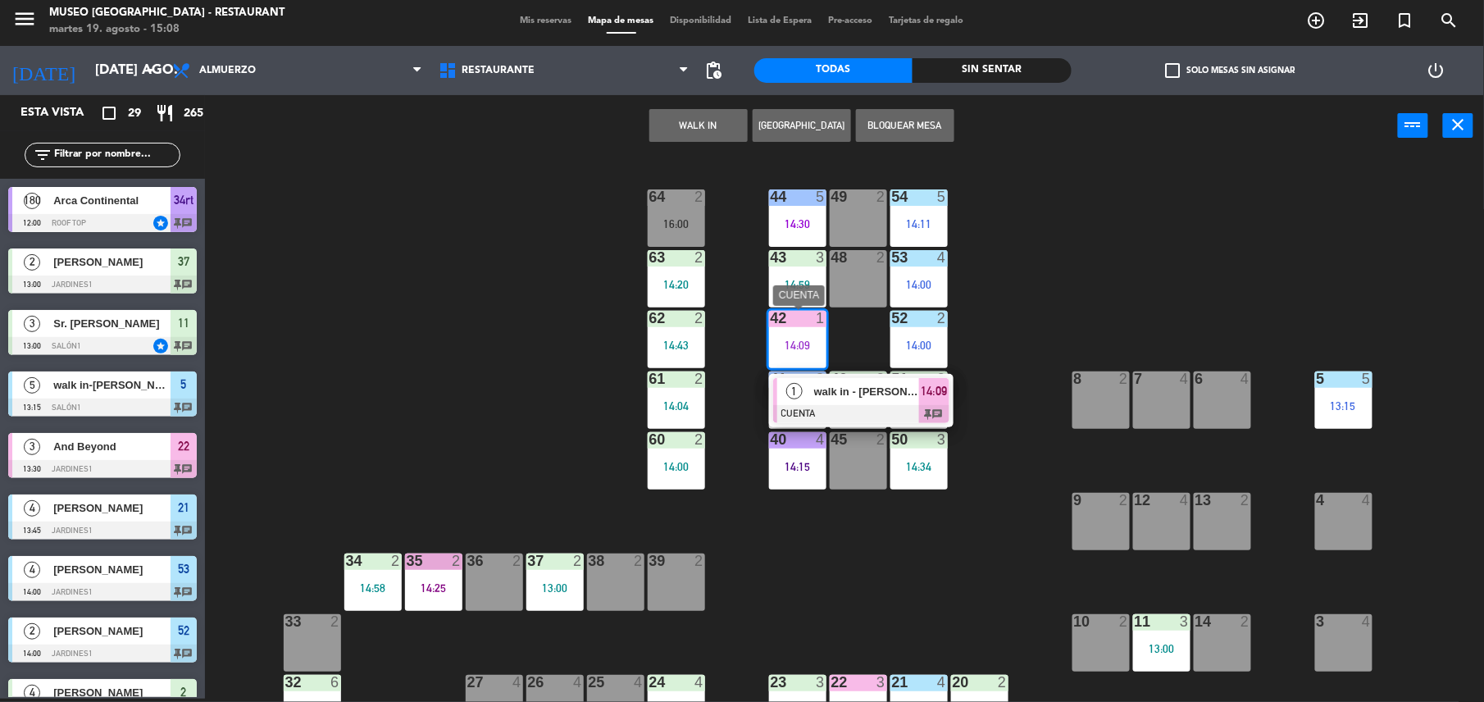
click at [815, 398] on span "walk in - raul ampuero" at bounding box center [866, 391] width 105 height 17
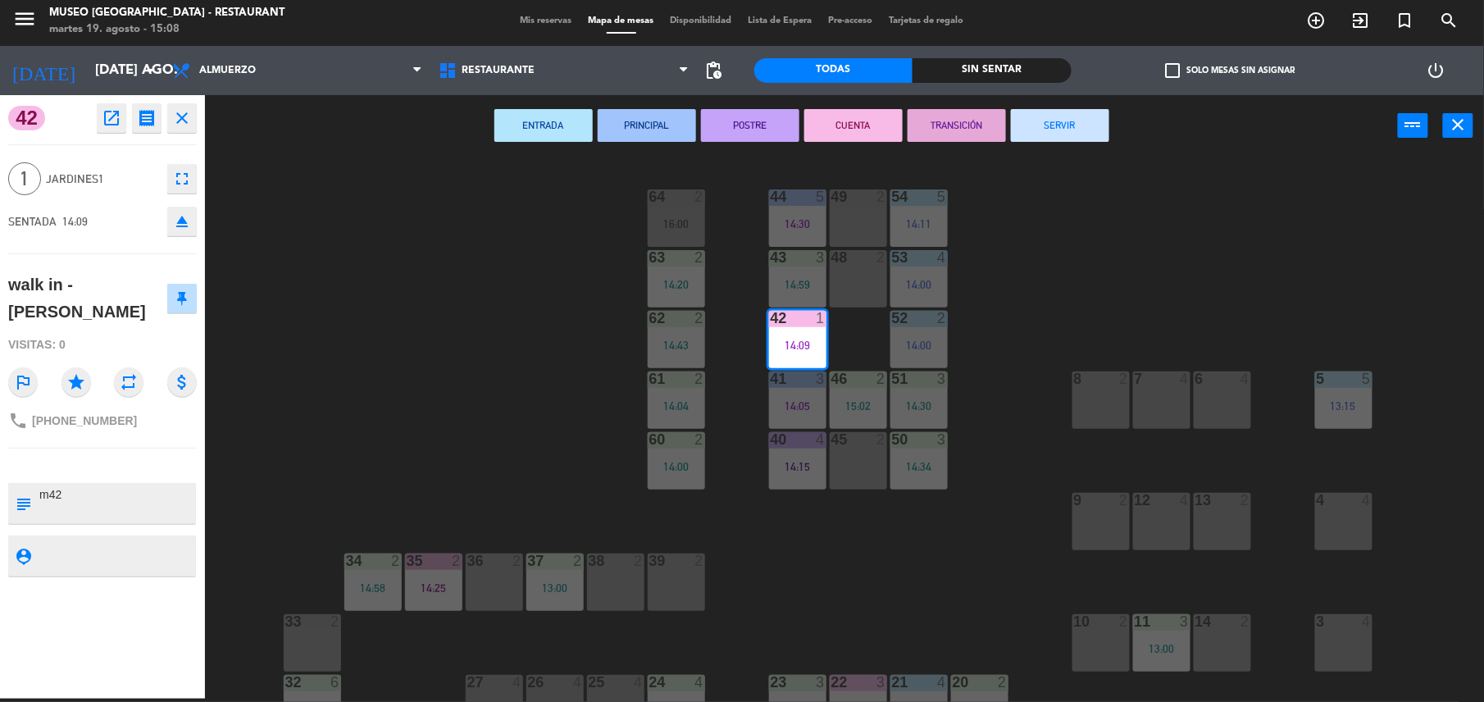
click at [965, 131] on button "TRANSICIÓN" at bounding box center [956, 125] width 98 height 33
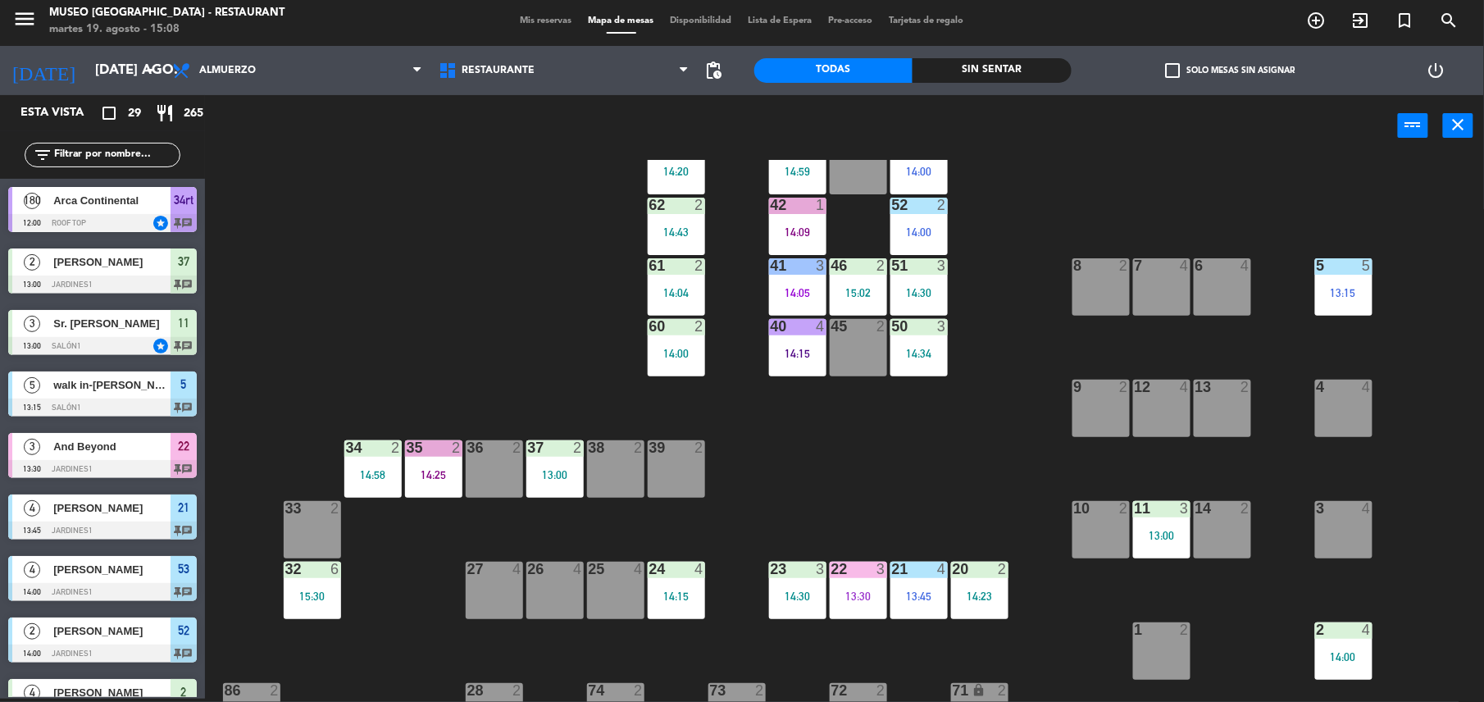
scroll to position [0, 0]
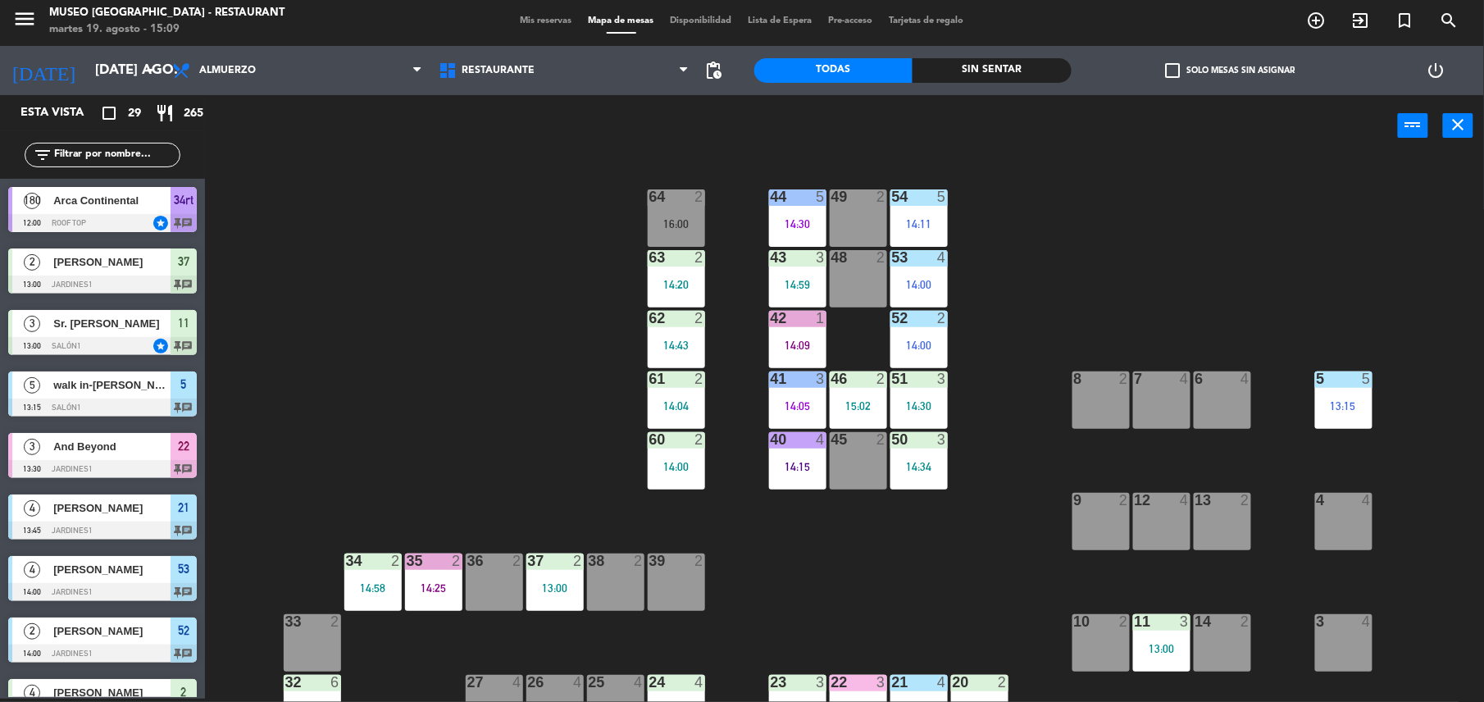
click at [487, 237] on div "44 5 14:30 49 2 54 5 14:11 64 2 16:00 48 2 53 4 14:00 63 2 14:20 43 3 14:59 62 …" at bounding box center [852, 431] width 1264 height 542
click at [656, 207] on div "64 2 16:00" at bounding box center [676, 217] width 57 height 57
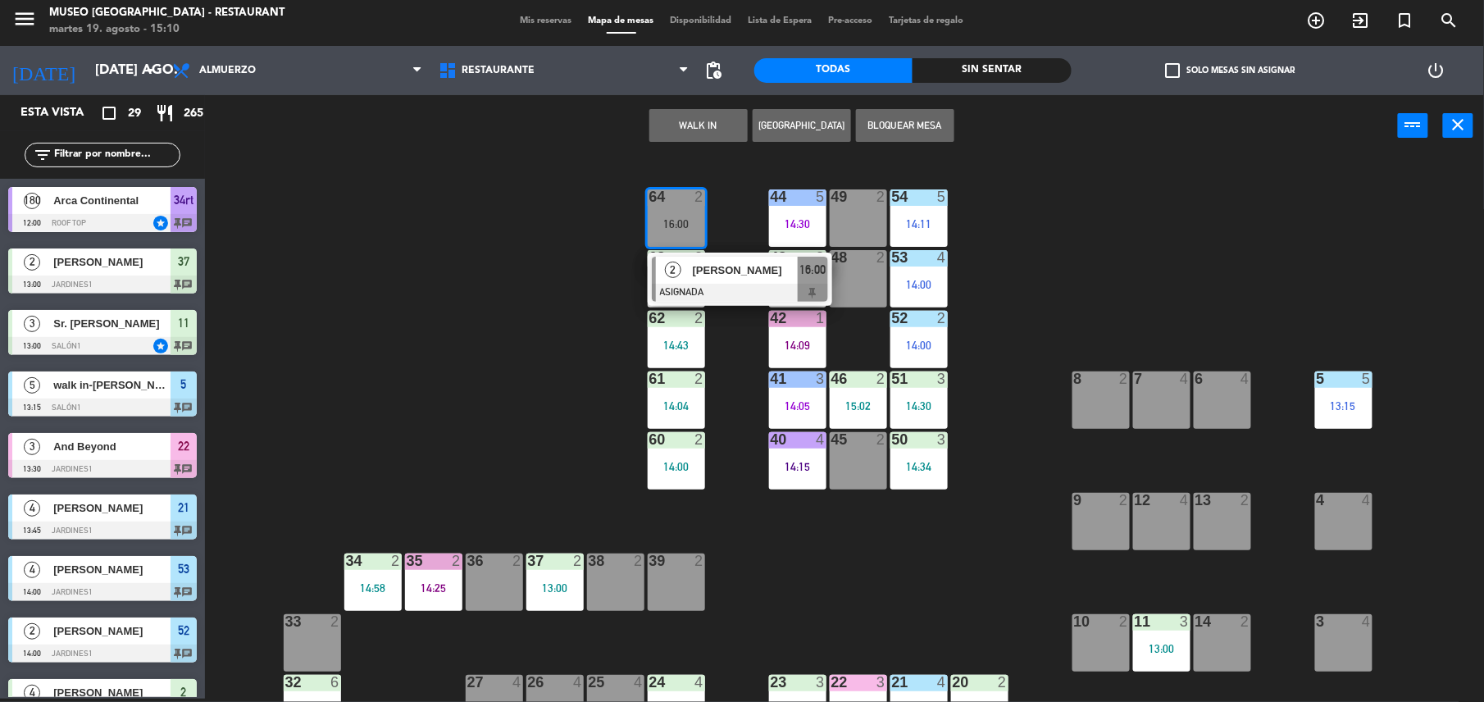
click at [705, 275] on span "[PERSON_NAME]" at bounding box center [745, 270] width 105 height 17
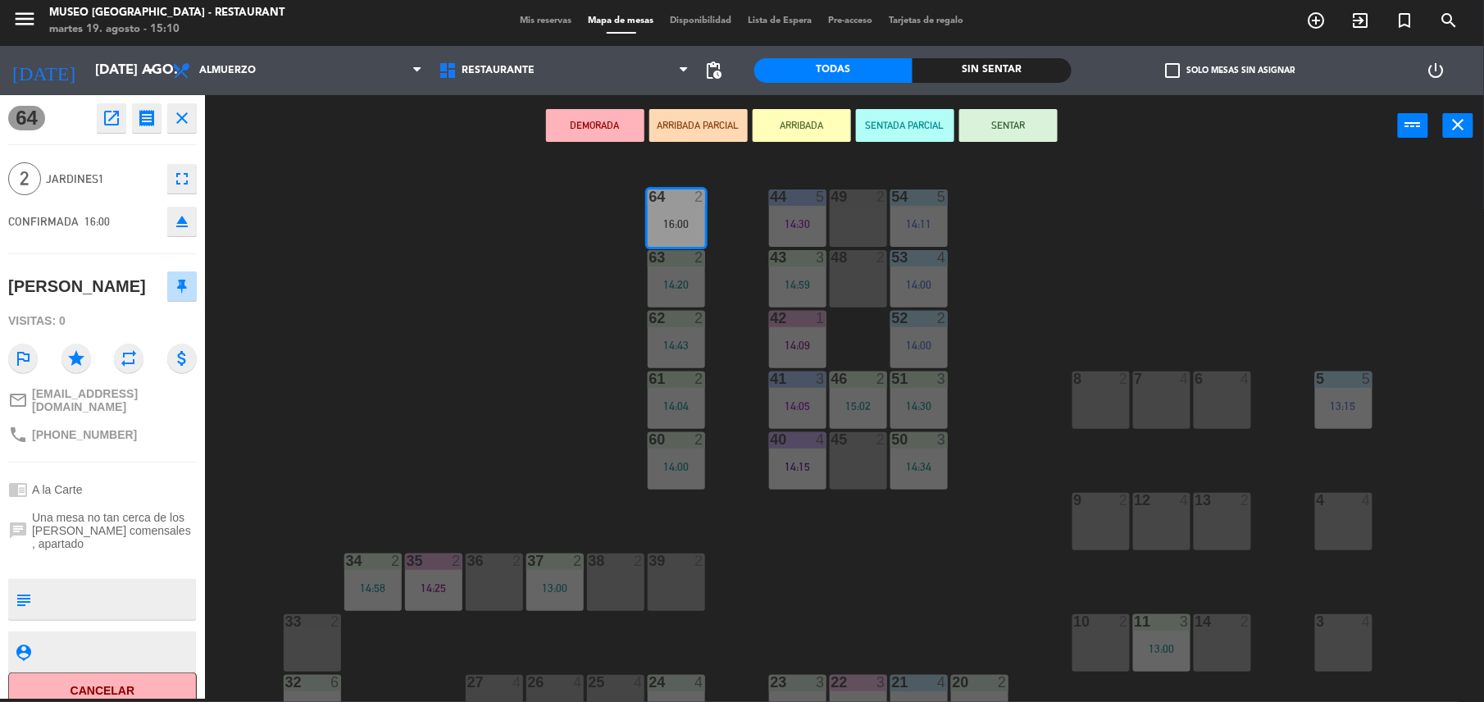
click at [538, 253] on div "44 5 14:30 49 2 54 5 14:11 64 2 16:00 48 2 53 4 14:00 63 2 14:20 43 3 14:59 62 …" at bounding box center [852, 431] width 1264 height 542
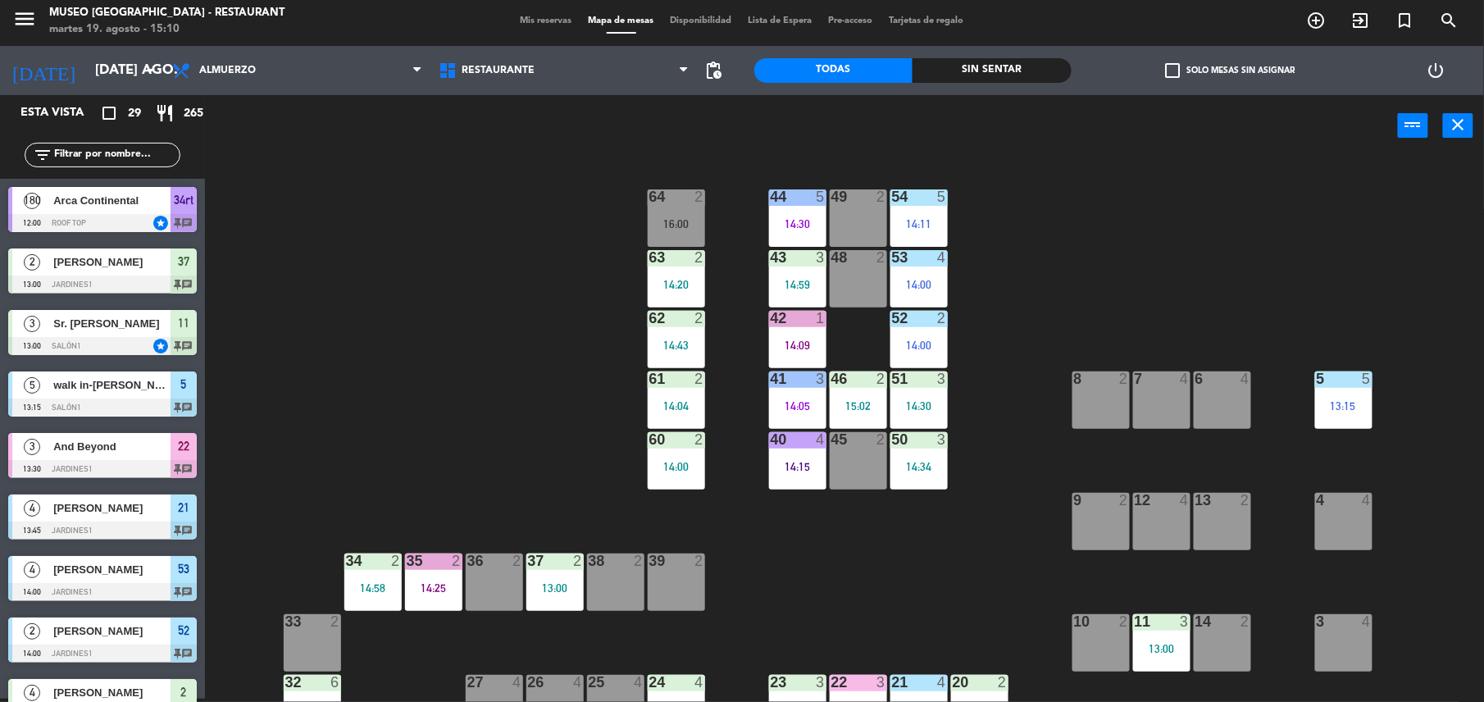
scroll to position [3, 0]
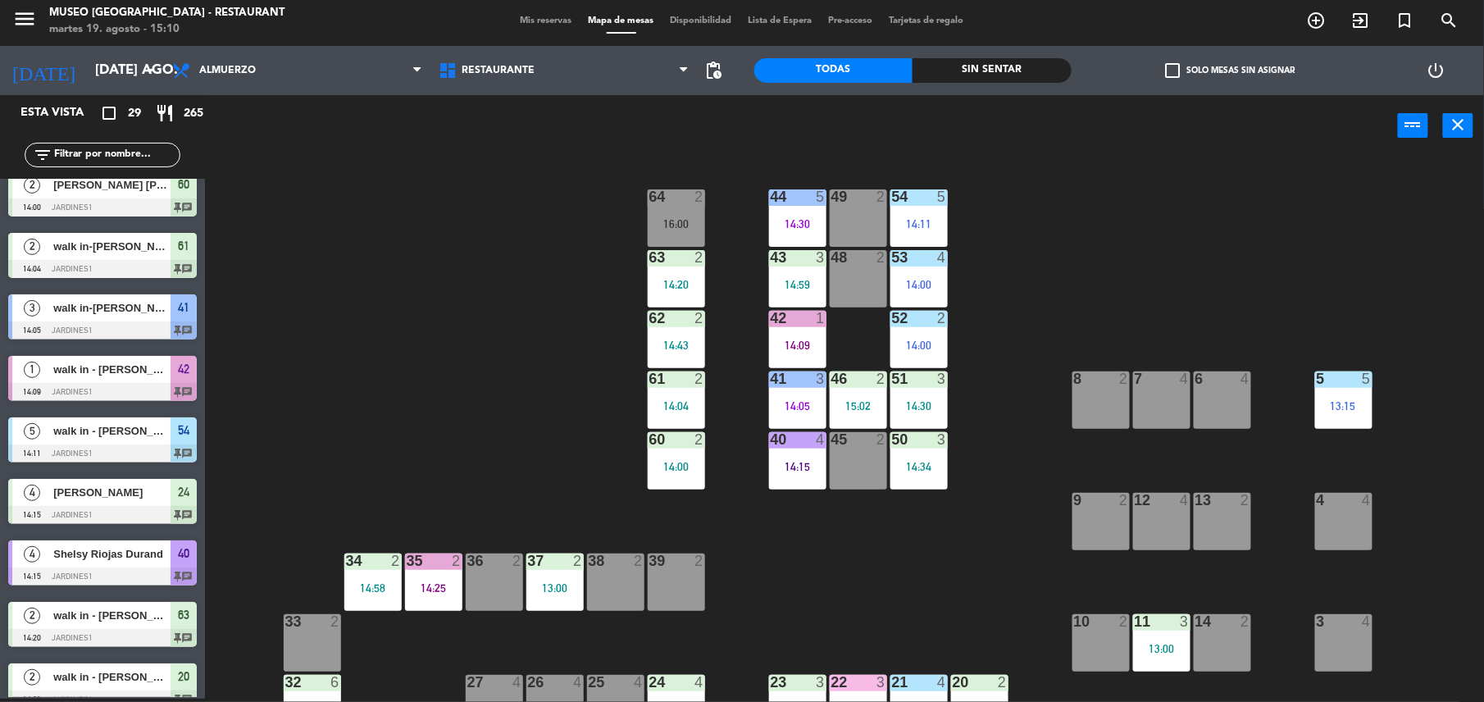
click at [694, 355] on div "62 2 14:43" at bounding box center [676, 339] width 57 height 57
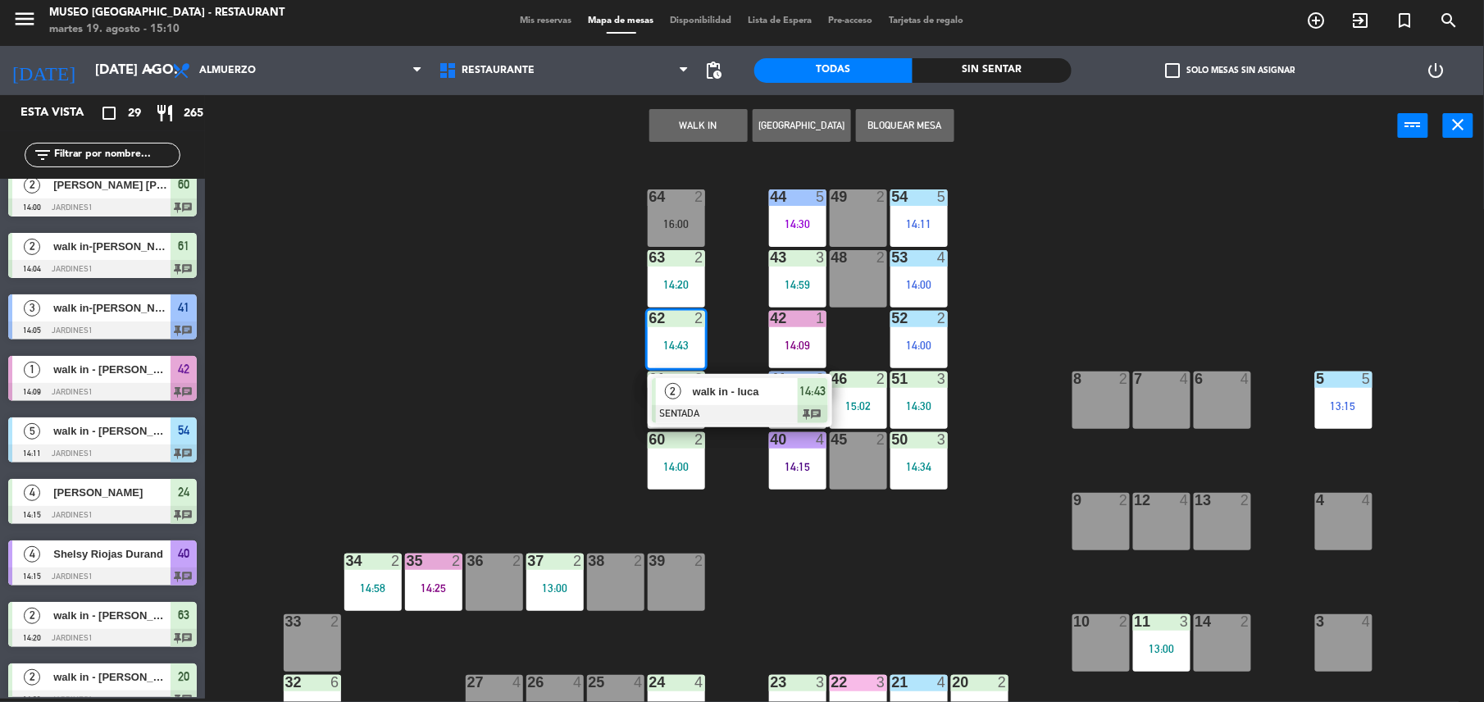
click at [720, 393] on span "walk in - luca" at bounding box center [745, 391] width 105 height 17
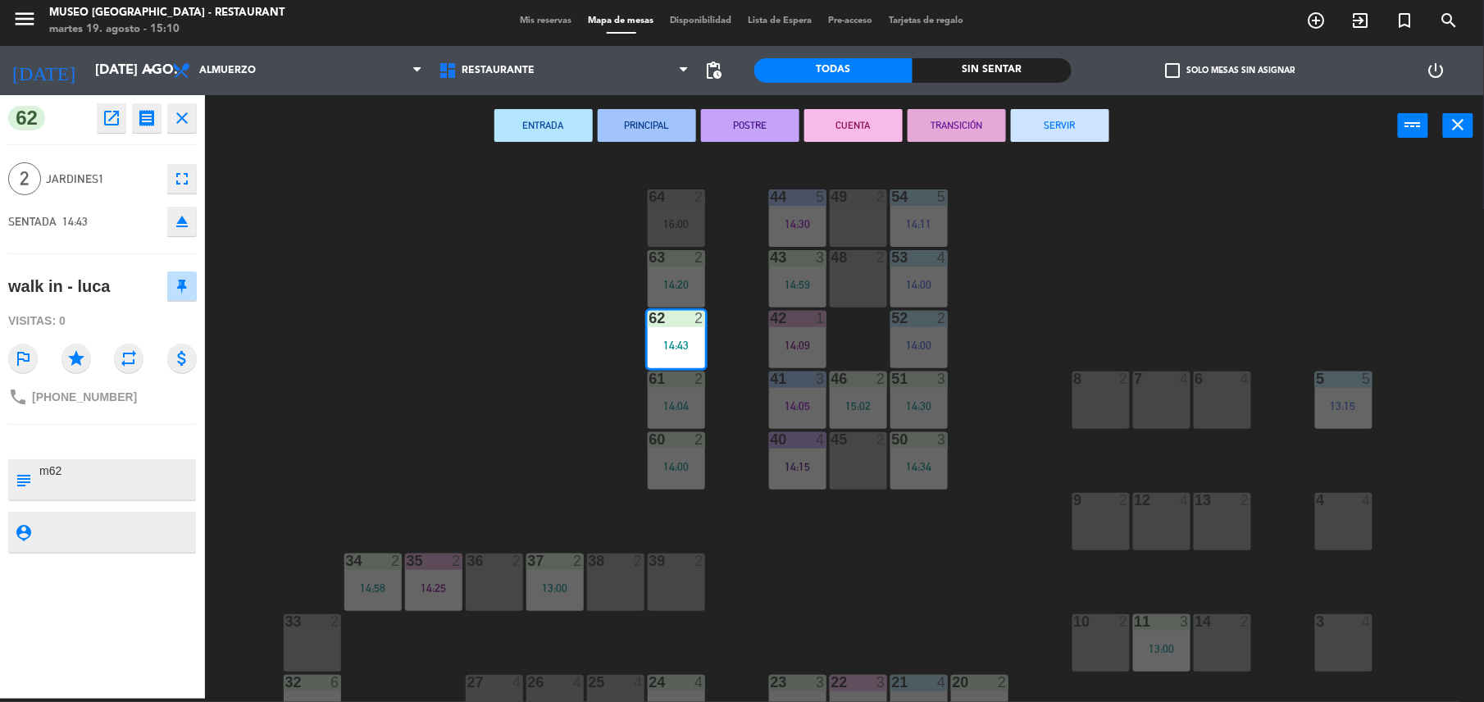
click at [672, 120] on button "PRINCIPAL" at bounding box center [647, 125] width 98 height 33
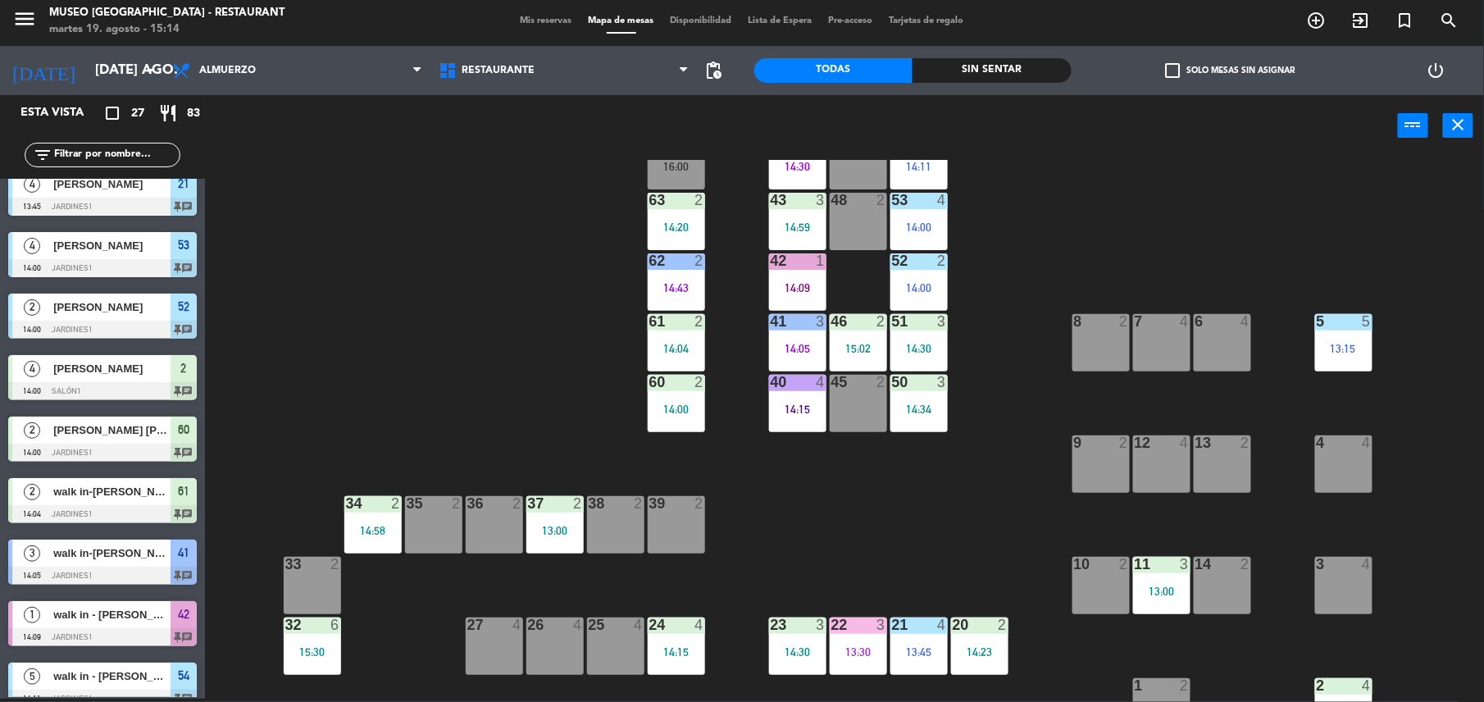
scroll to position [52, 0]
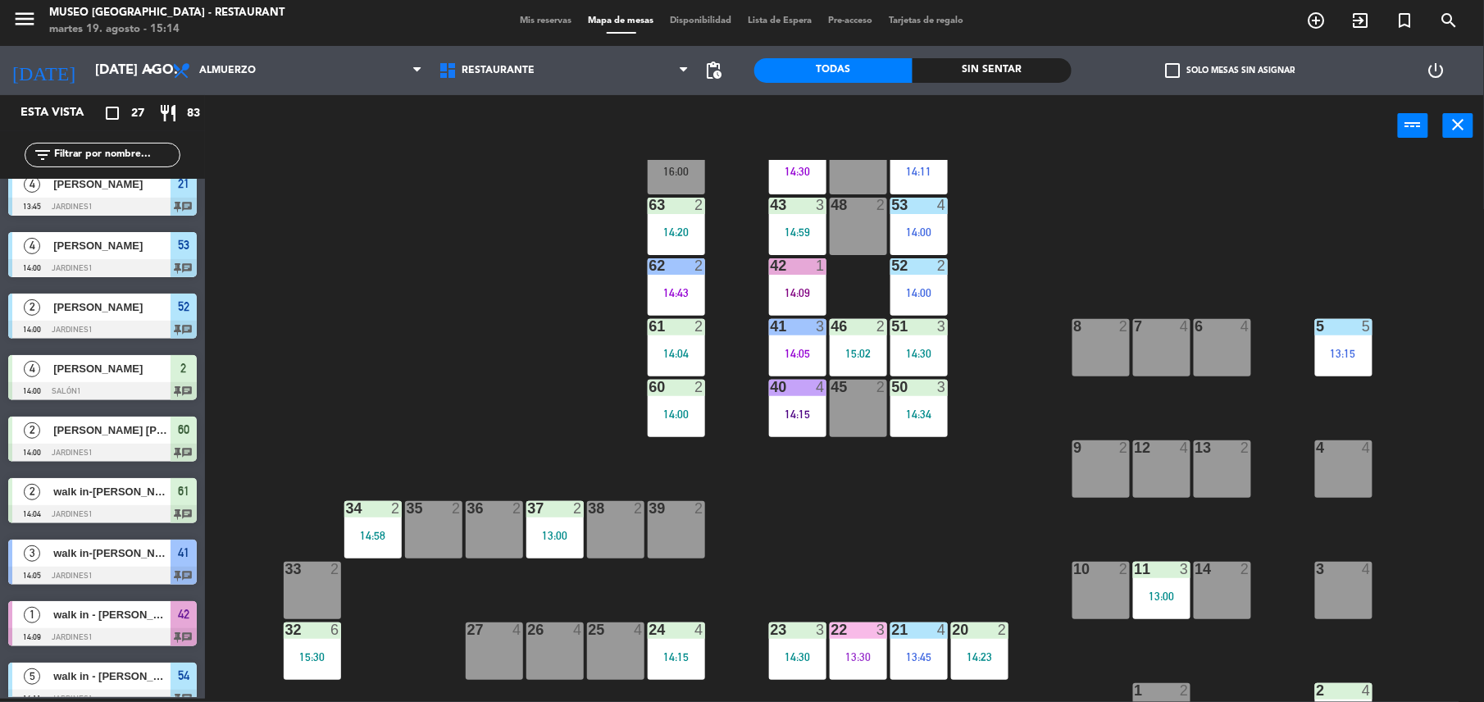
click at [611, 532] on div "38 2" at bounding box center [615, 529] width 57 height 57
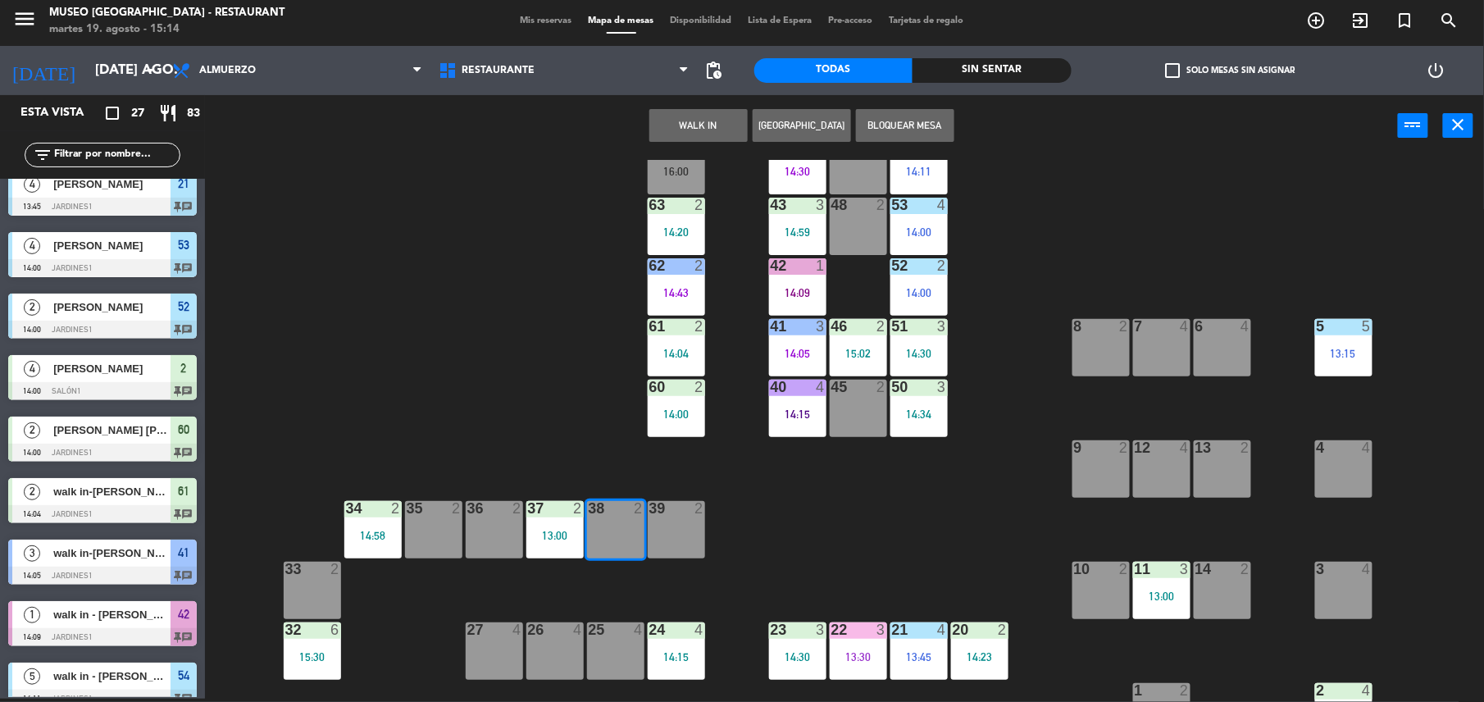
click at [690, 121] on button "WALK IN" at bounding box center [698, 125] width 98 height 33
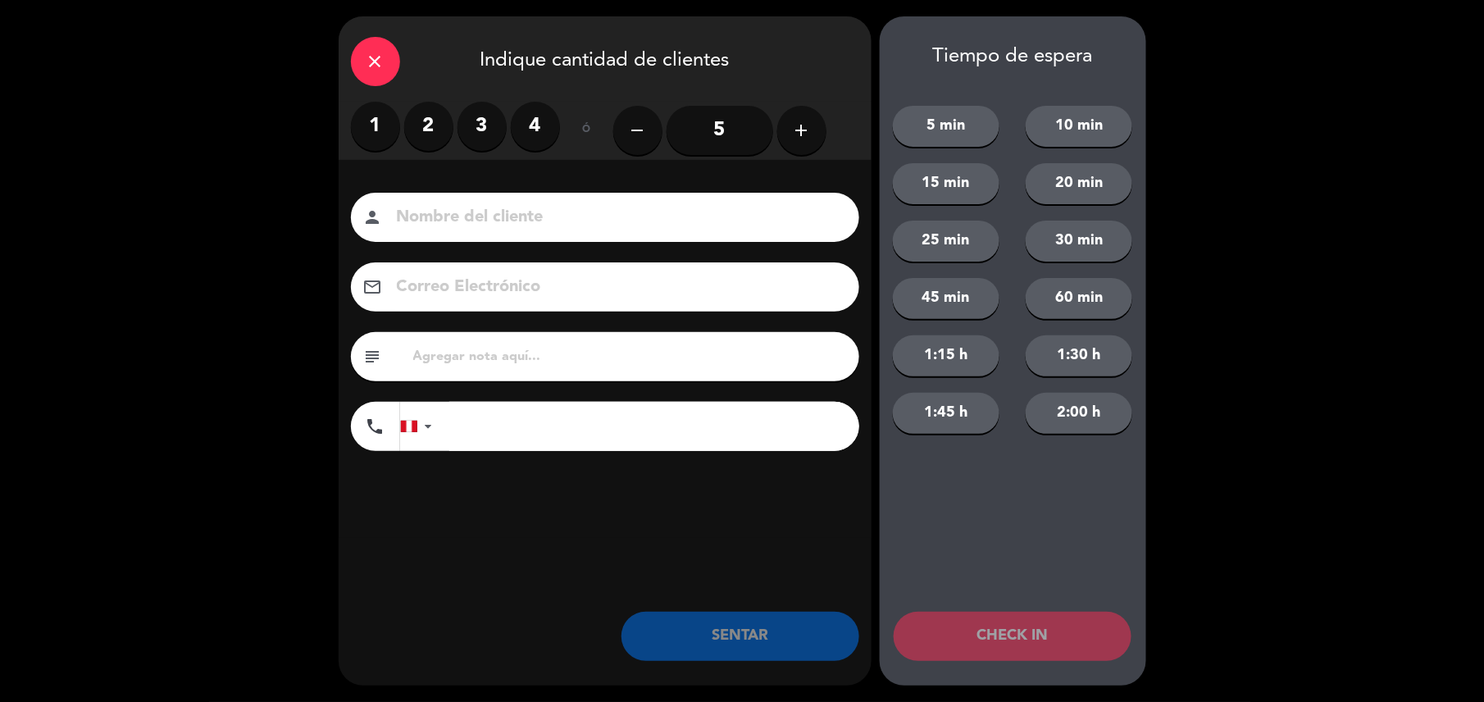
click at [607, 366] on input "text" at bounding box center [629, 356] width 435 height 23
type input "m38"
click at [430, 120] on label "2" at bounding box center [428, 126] width 49 height 49
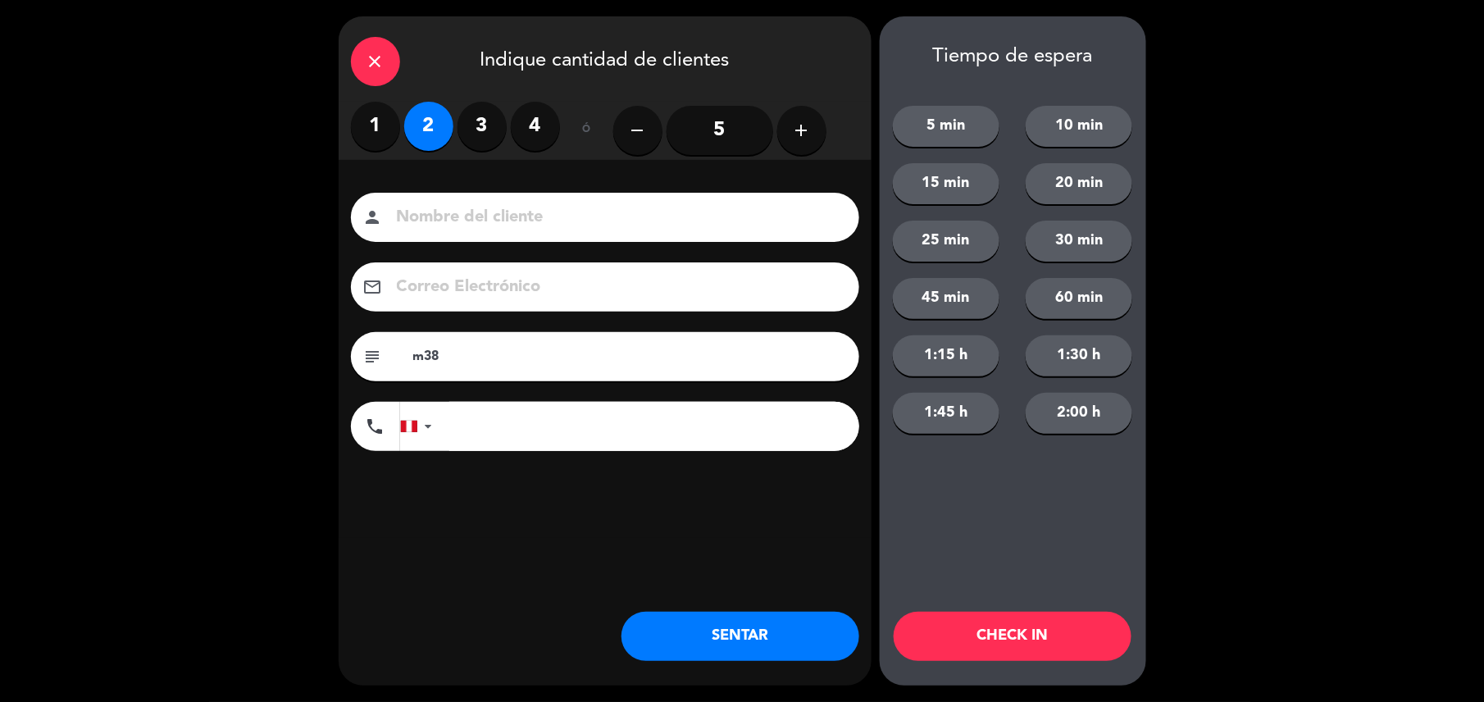
click at [720, 616] on button "SENTAR" at bounding box center [740, 636] width 238 height 49
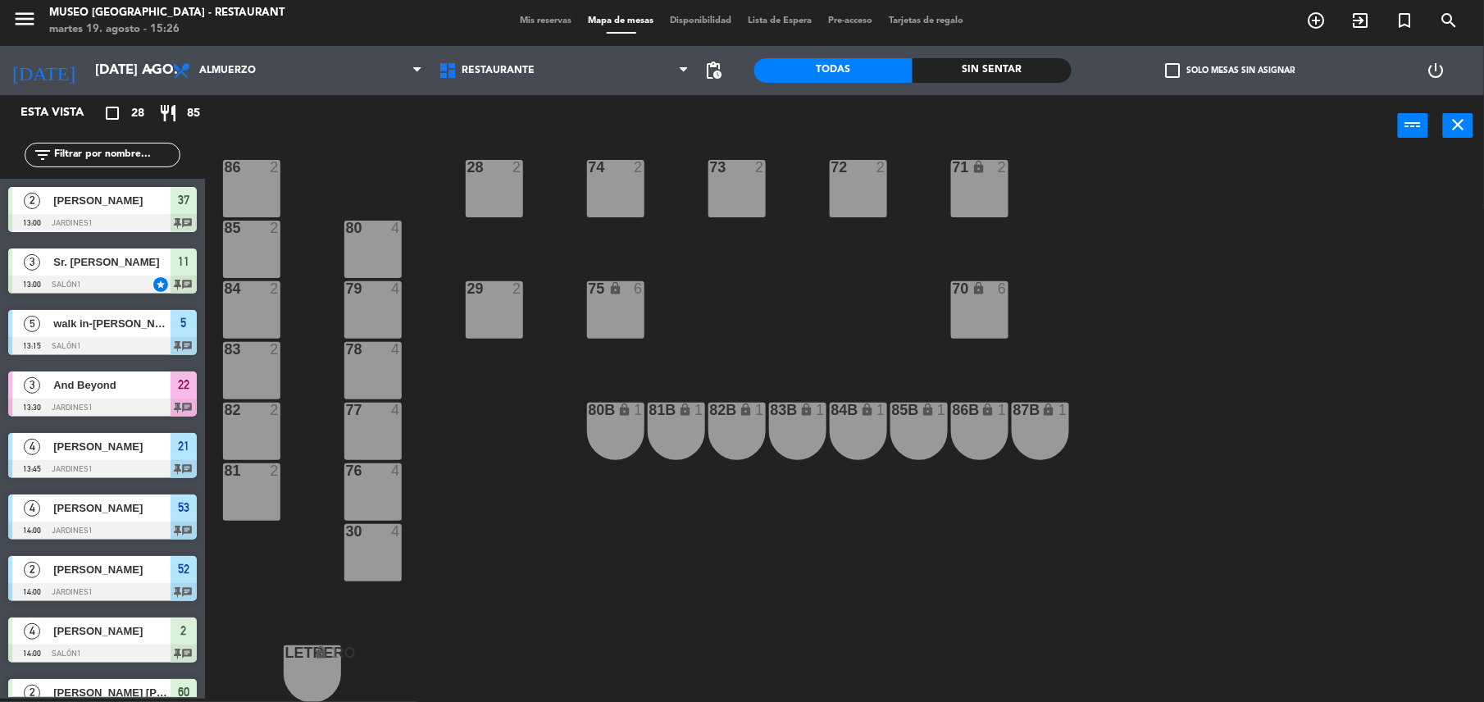
scroll to position [0, 0]
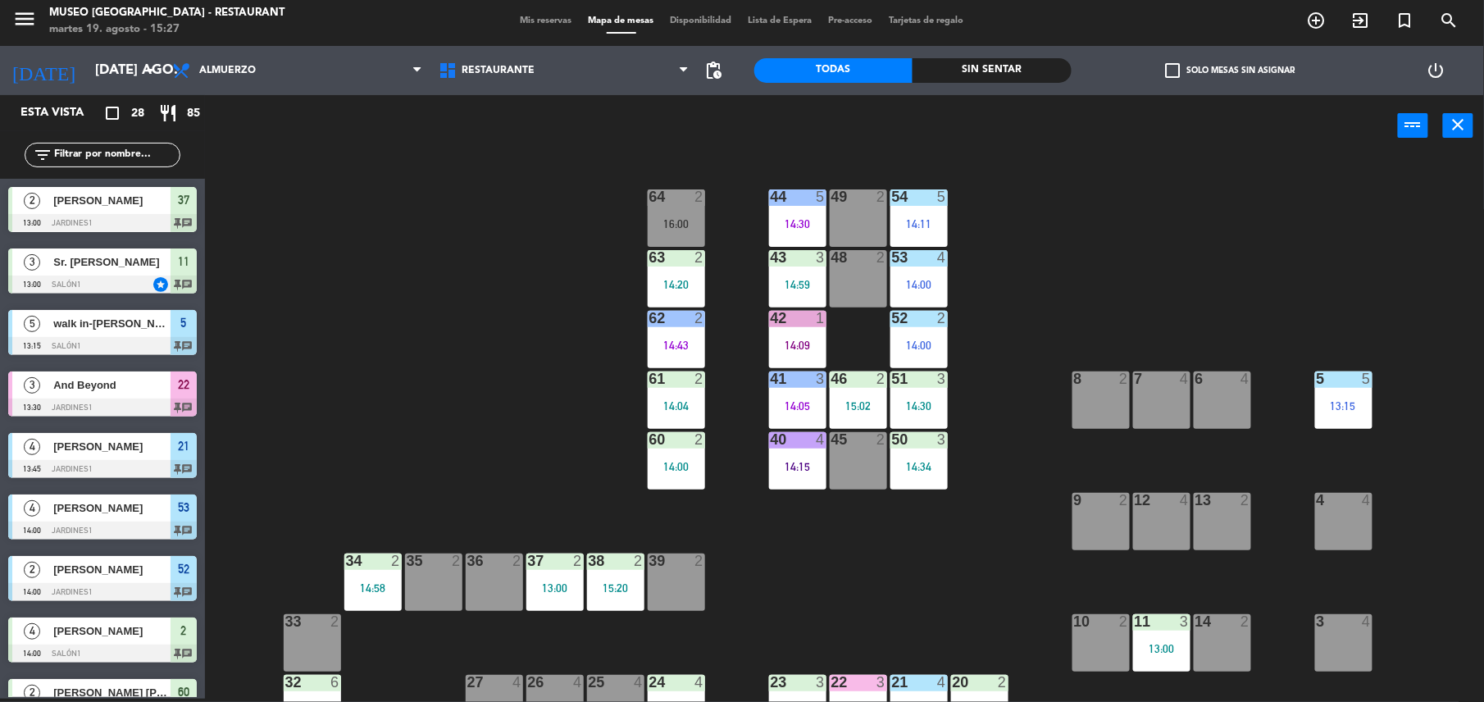
click at [777, 496] on div "44 5 14:30 49 2 54 5 14:11 64 2 16:00 48 2 53 4 14:00 63 2 14:20 43 3 14:59 62 …" at bounding box center [852, 431] width 1264 height 542
click at [815, 348] on div "14:09" at bounding box center [797, 344] width 57 height 11
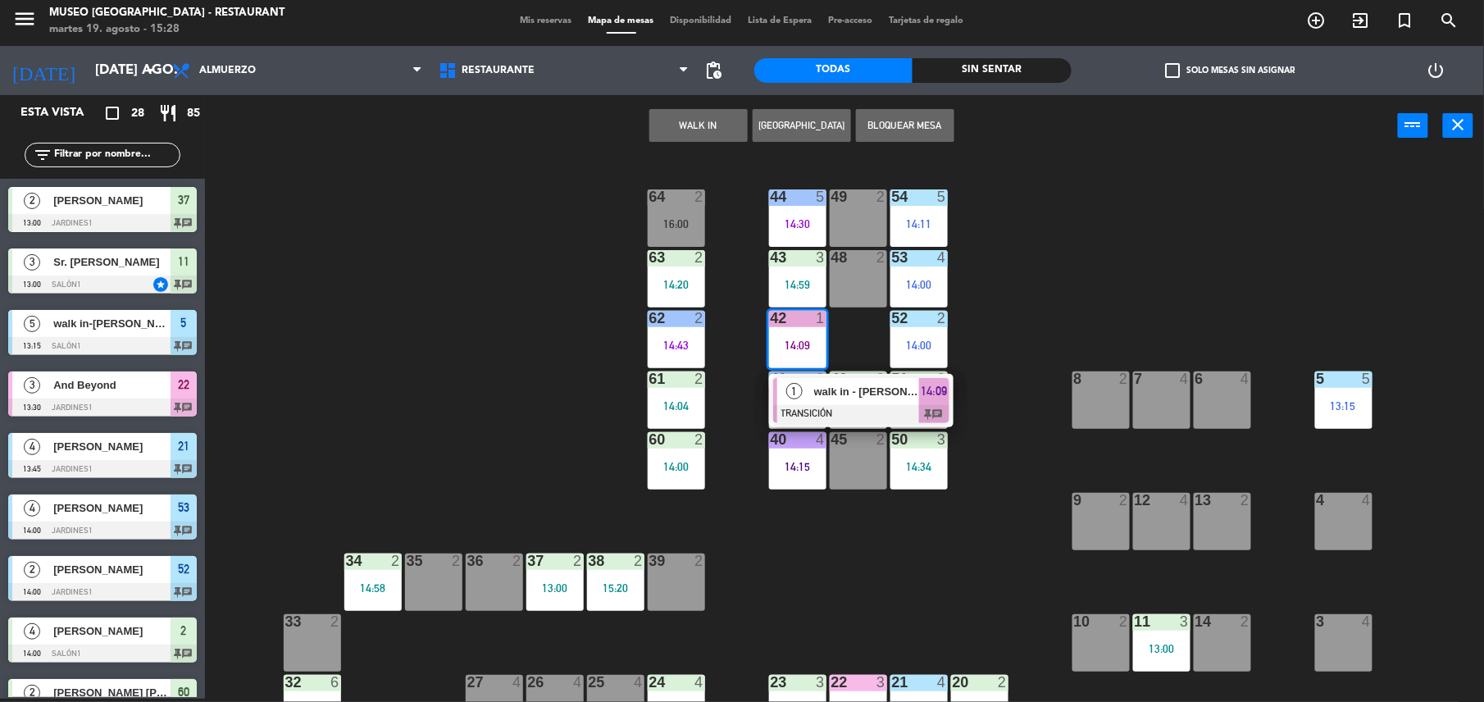
click at [874, 398] on span "walk in - raul ampuero" at bounding box center [866, 391] width 105 height 17
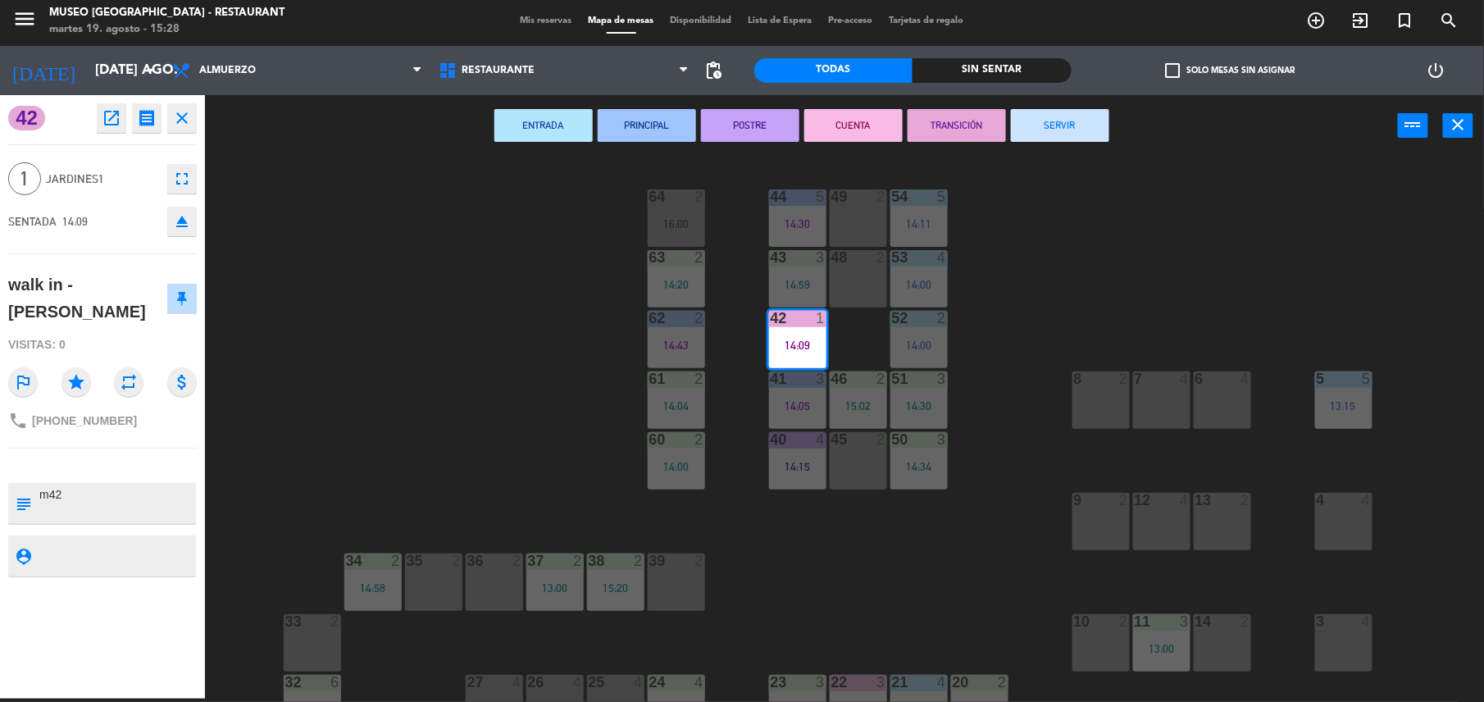
click at [1076, 135] on button "SERVIR" at bounding box center [1060, 125] width 98 height 33
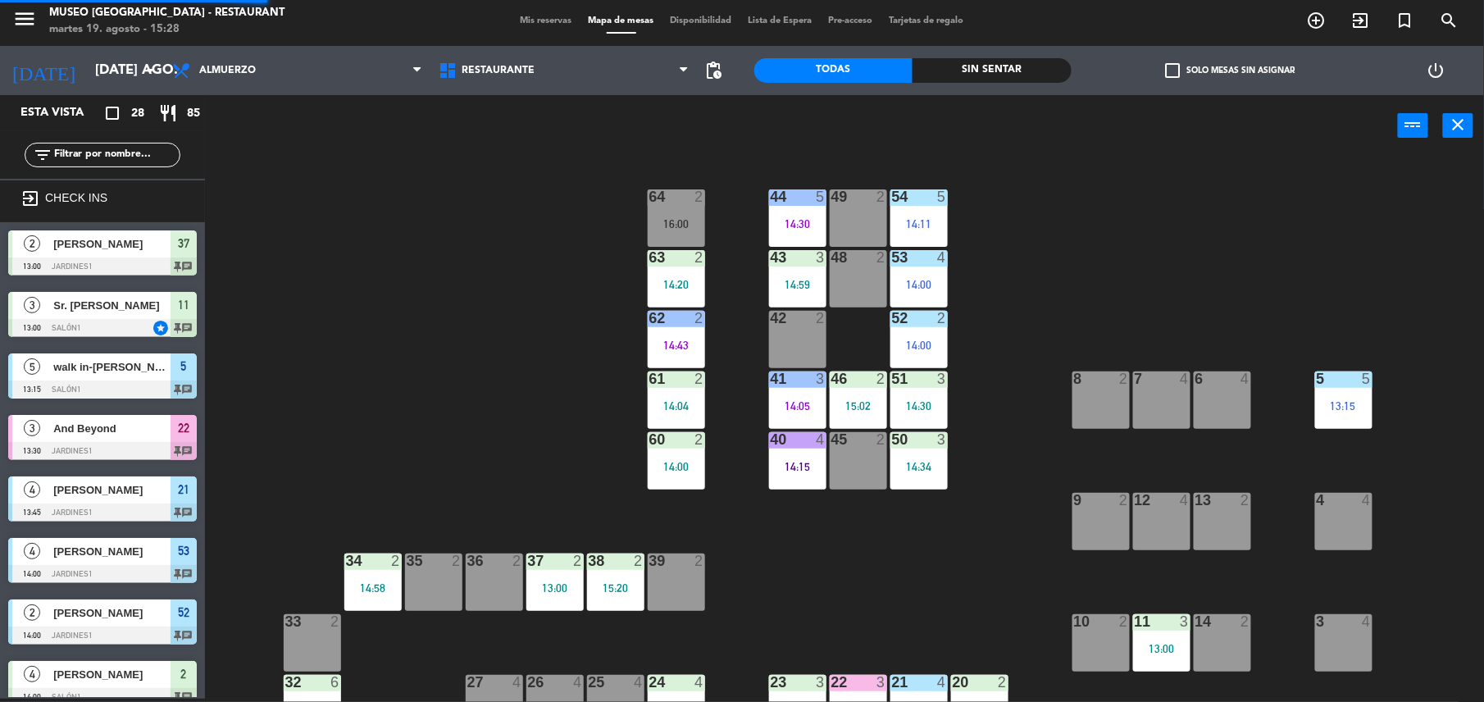
scroll to position [3, 0]
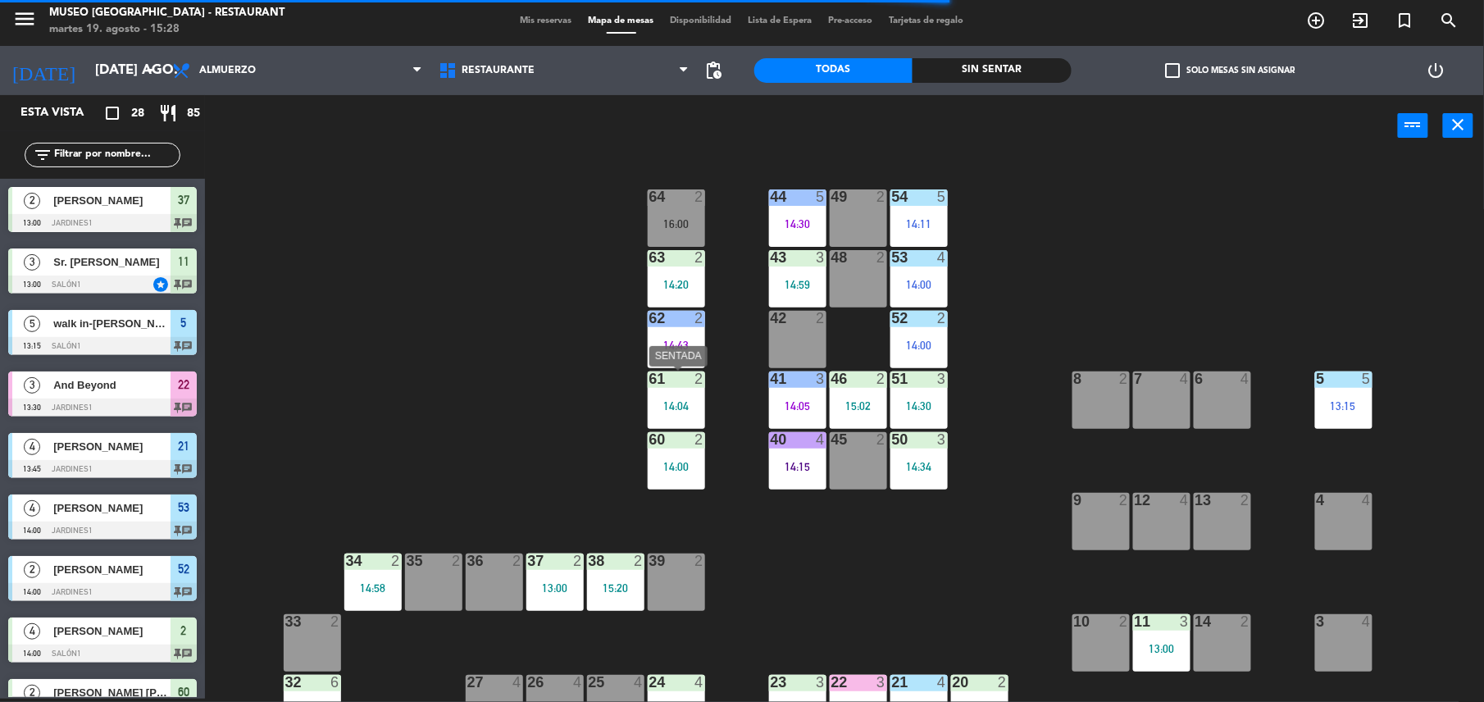
click at [670, 404] on div "14:04" at bounding box center [676, 405] width 57 height 11
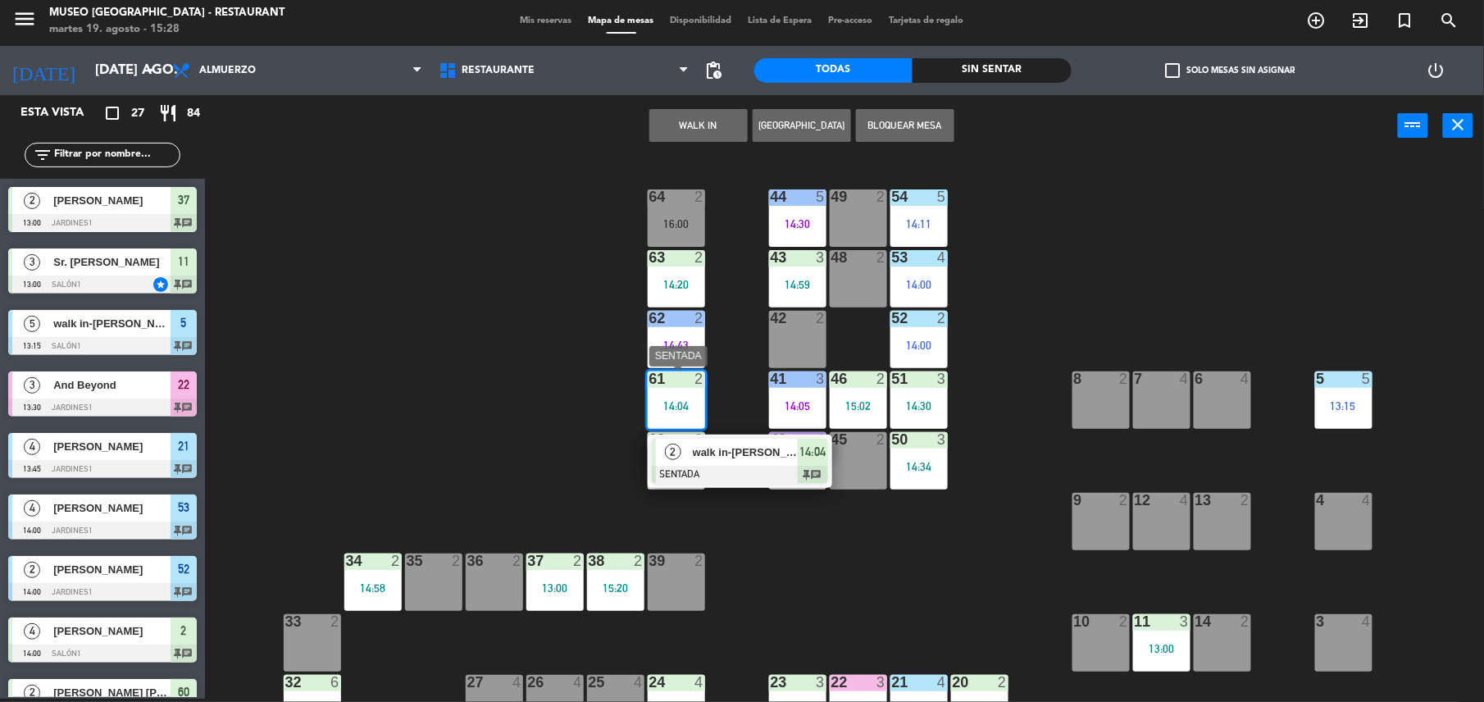
click at [718, 451] on span "walk in-juan" at bounding box center [745, 451] width 105 height 17
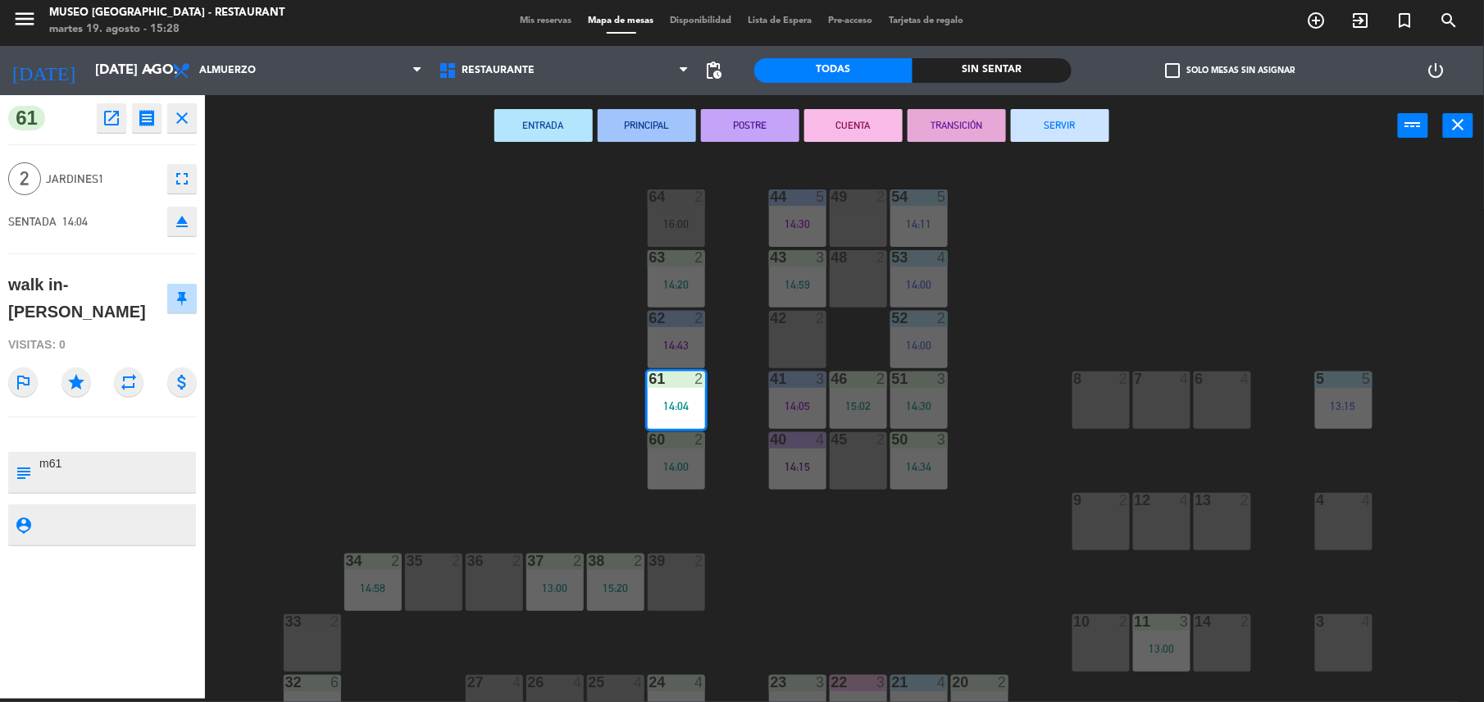
click at [948, 125] on button "TRANSICIÓN" at bounding box center [956, 125] width 98 height 33
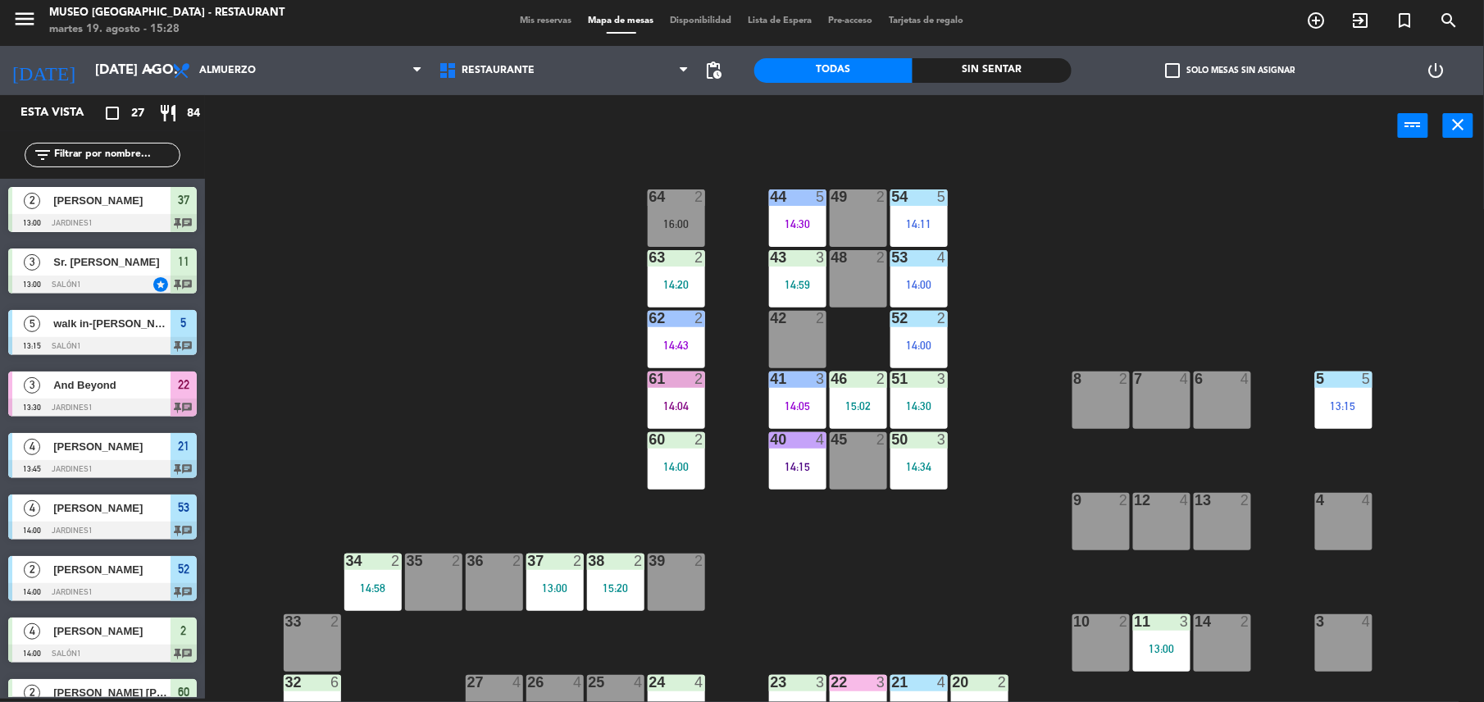
click at [672, 466] on div "14:00" at bounding box center [676, 466] width 57 height 11
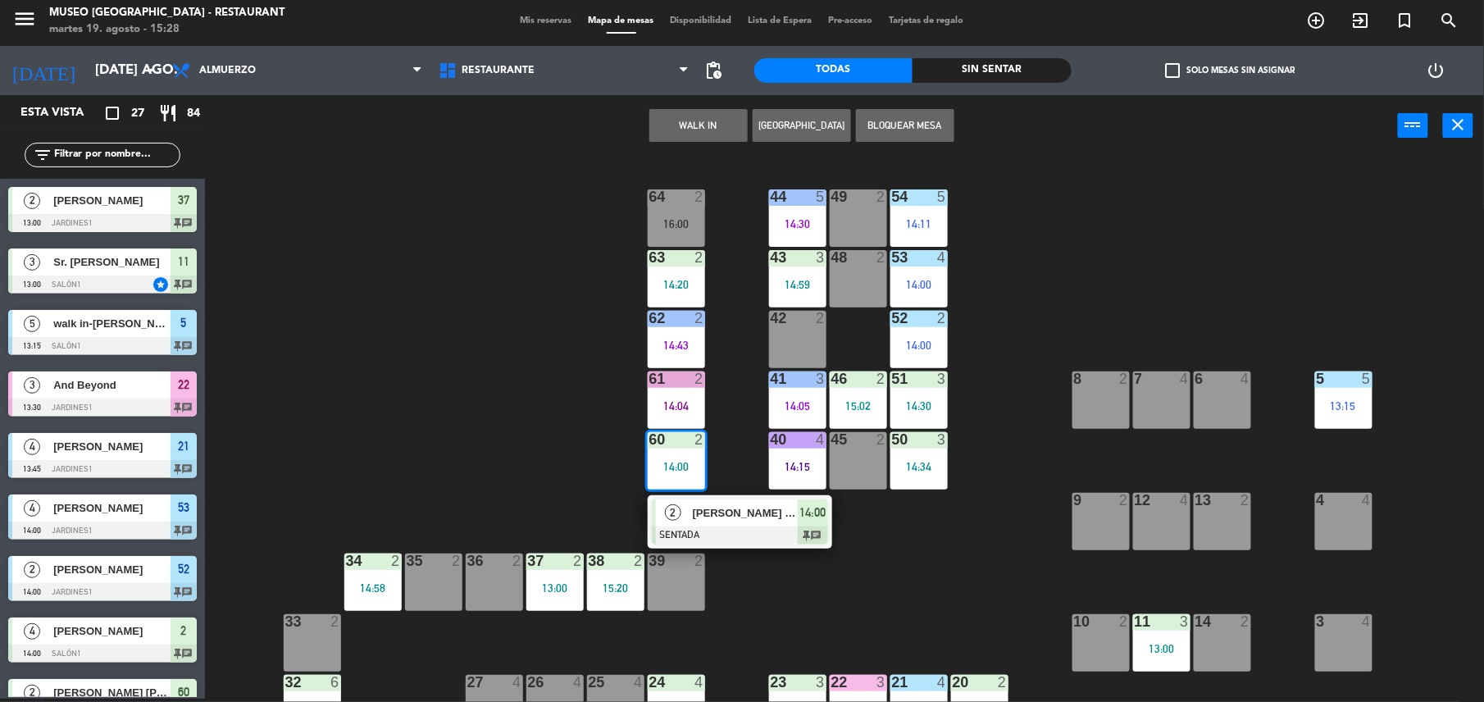
click at [722, 508] on span "[PERSON_NAME]" at bounding box center [745, 512] width 105 height 17
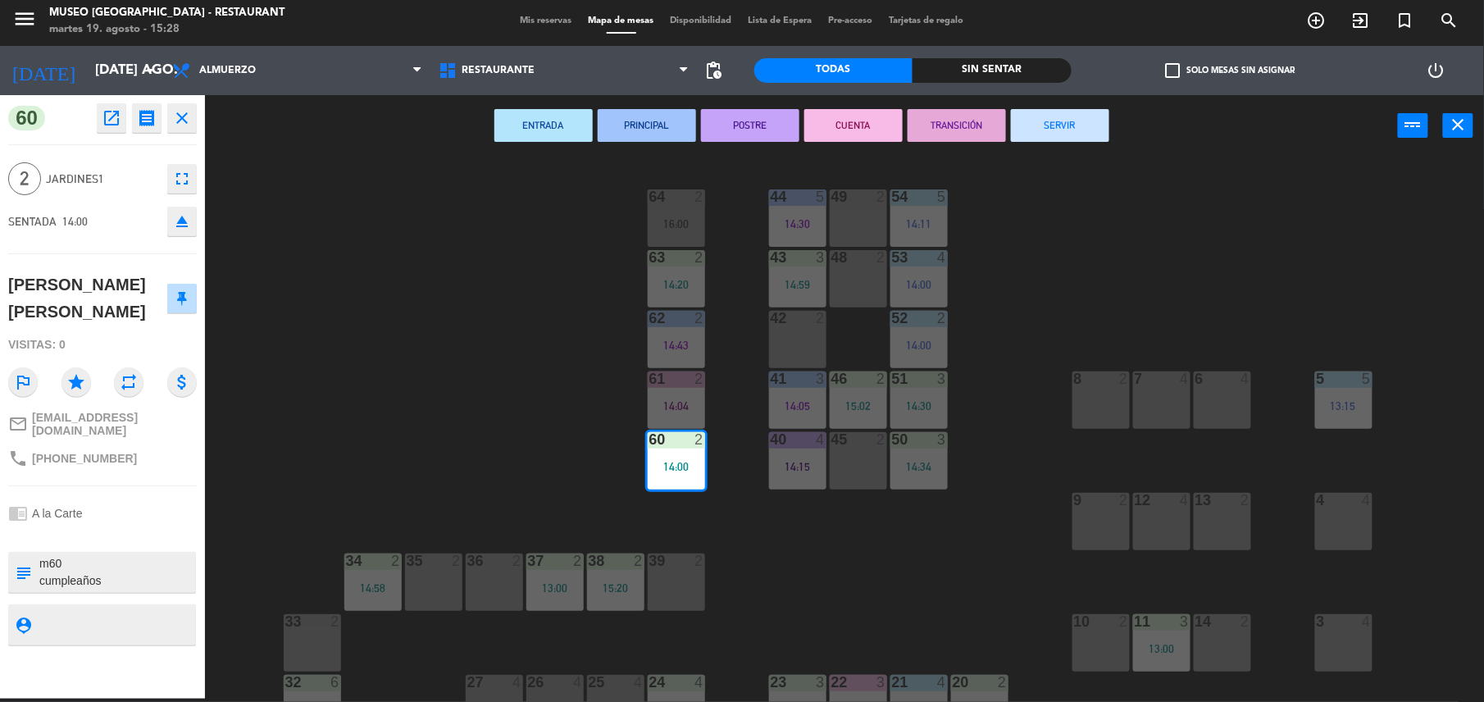
click at [964, 116] on button "TRANSICIÓN" at bounding box center [956, 125] width 98 height 33
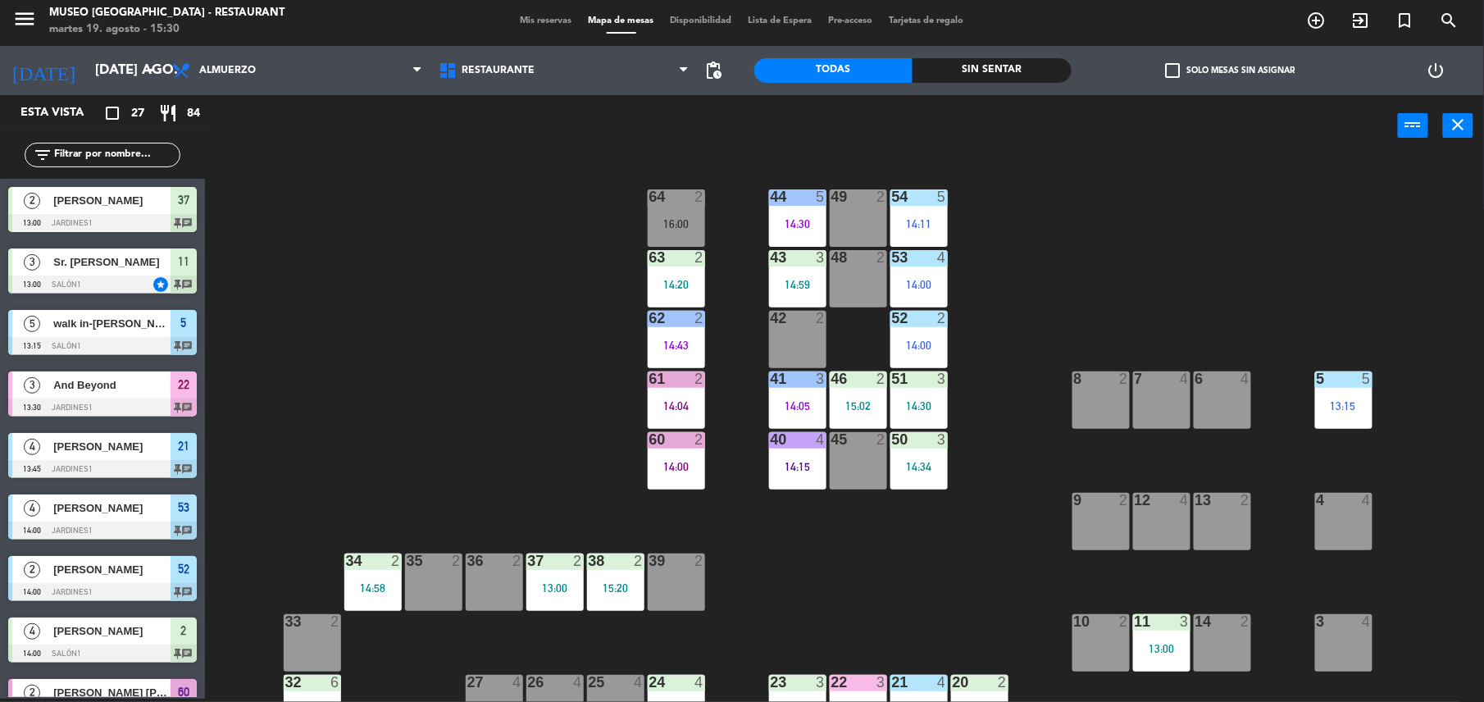
click at [672, 574] on div "39 2" at bounding box center [676, 581] width 57 height 57
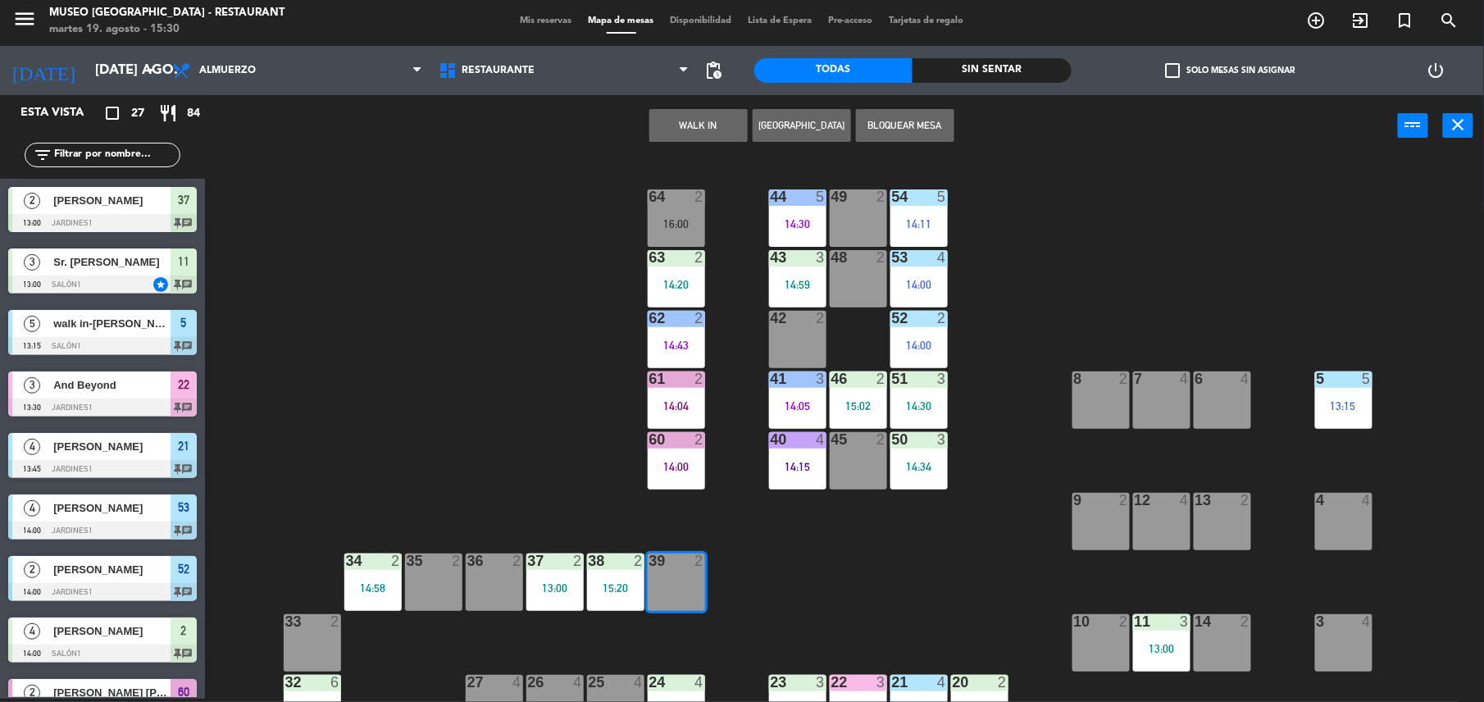
click at [712, 122] on button "WALK IN" at bounding box center [698, 125] width 98 height 33
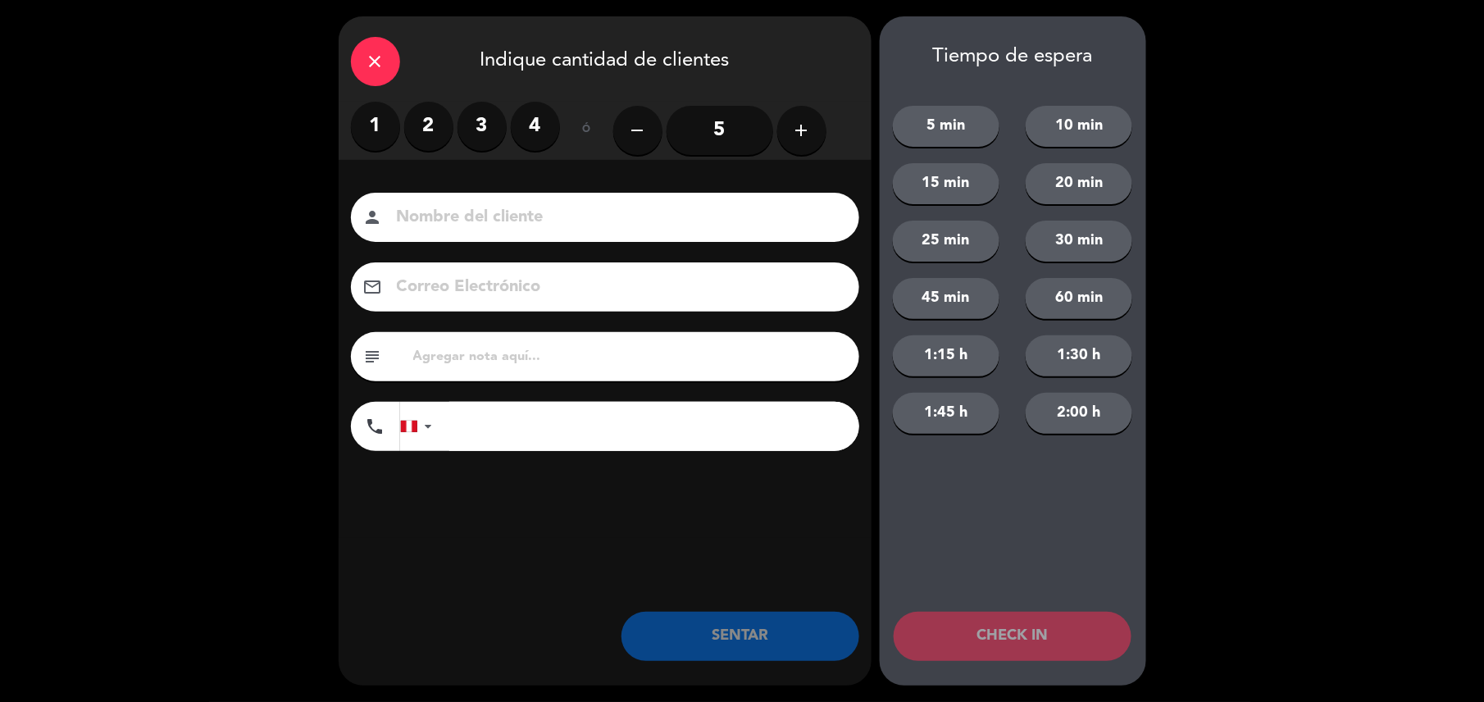
click at [377, 133] on label "1" at bounding box center [375, 126] width 49 height 49
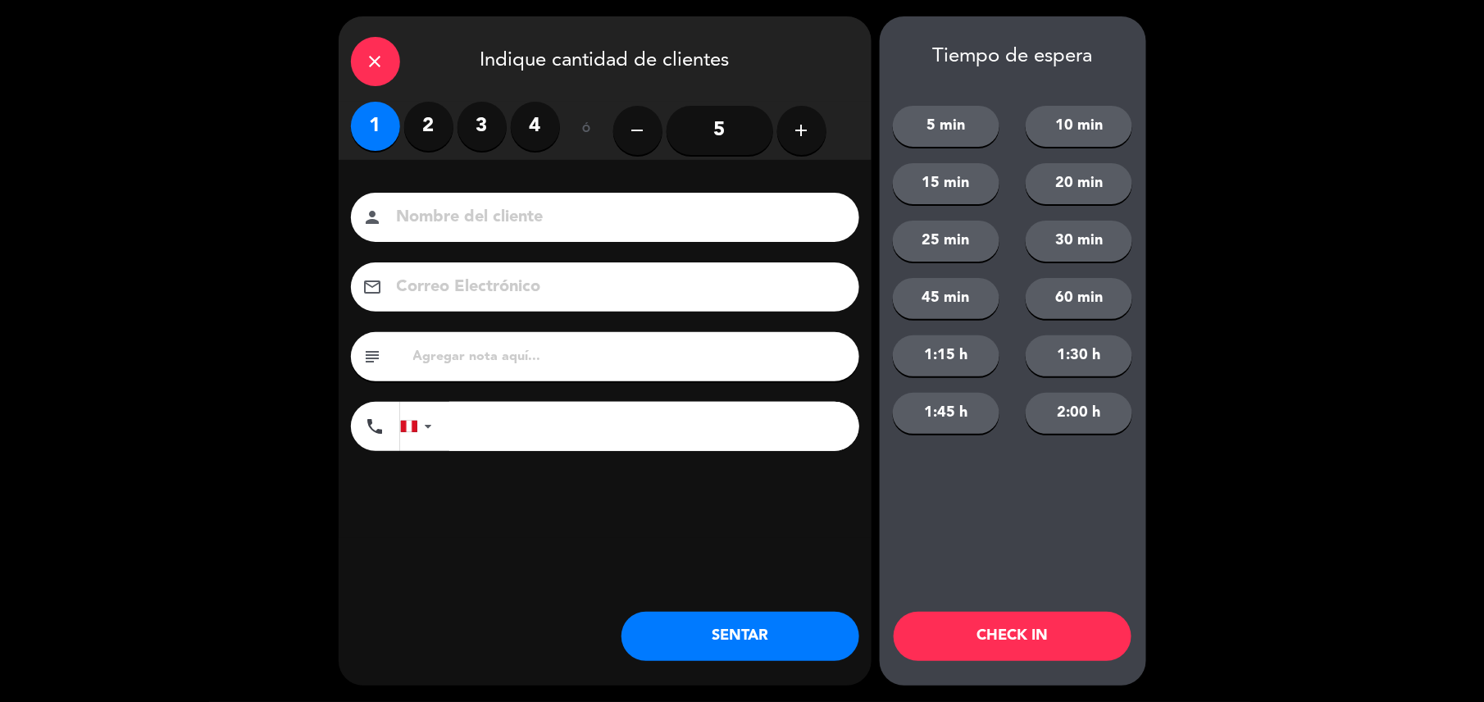
click at [482, 223] on input at bounding box center [616, 217] width 443 height 29
type input "walk in-carlos"
click at [794, 636] on button "SENTAR" at bounding box center [740, 636] width 238 height 49
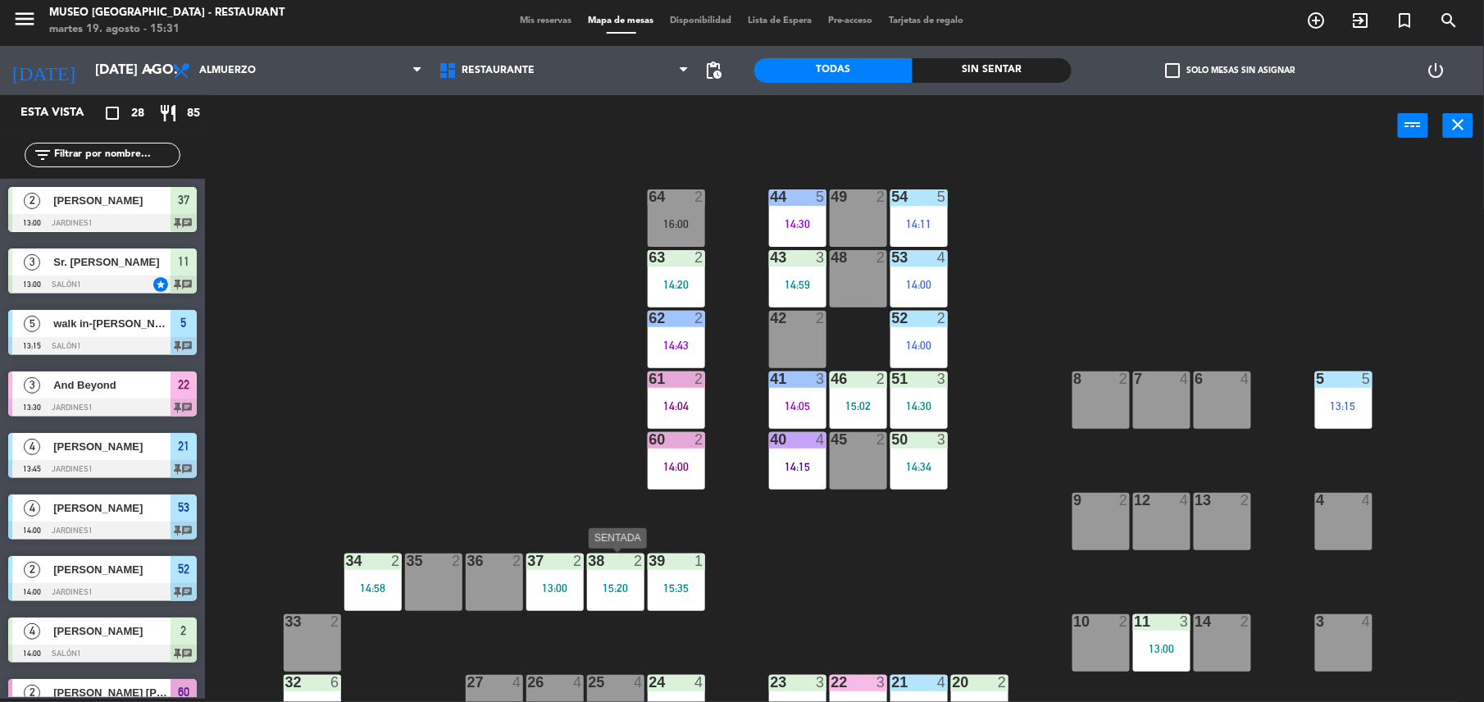
click at [608, 587] on div "15:20" at bounding box center [615, 587] width 57 height 11
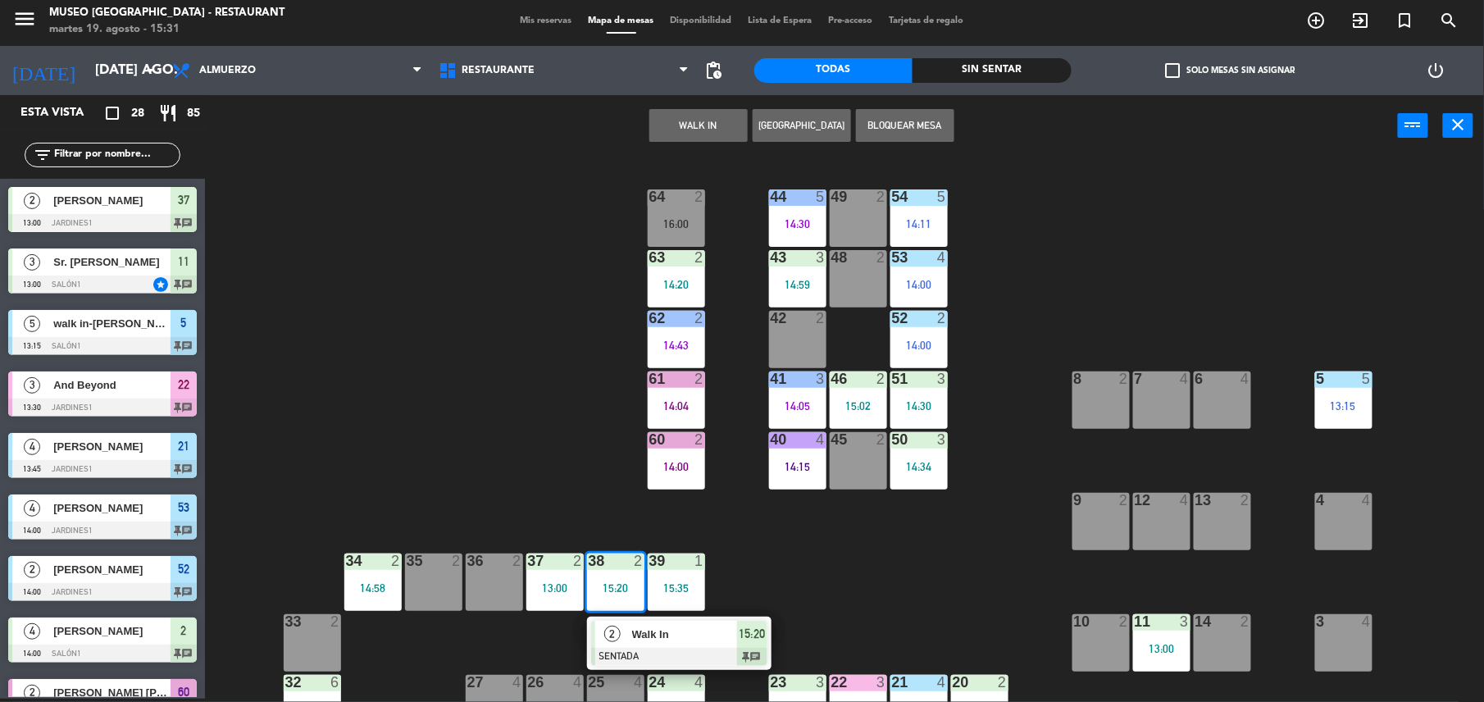
click at [795, 592] on div "44 5 14:30 49 2 54 5 14:11 64 2 16:00 48 2 53 4 14:00 63 2 14:20 43 3 14:59 62 …" at bounding box center [852, 431] width 1264 height 542
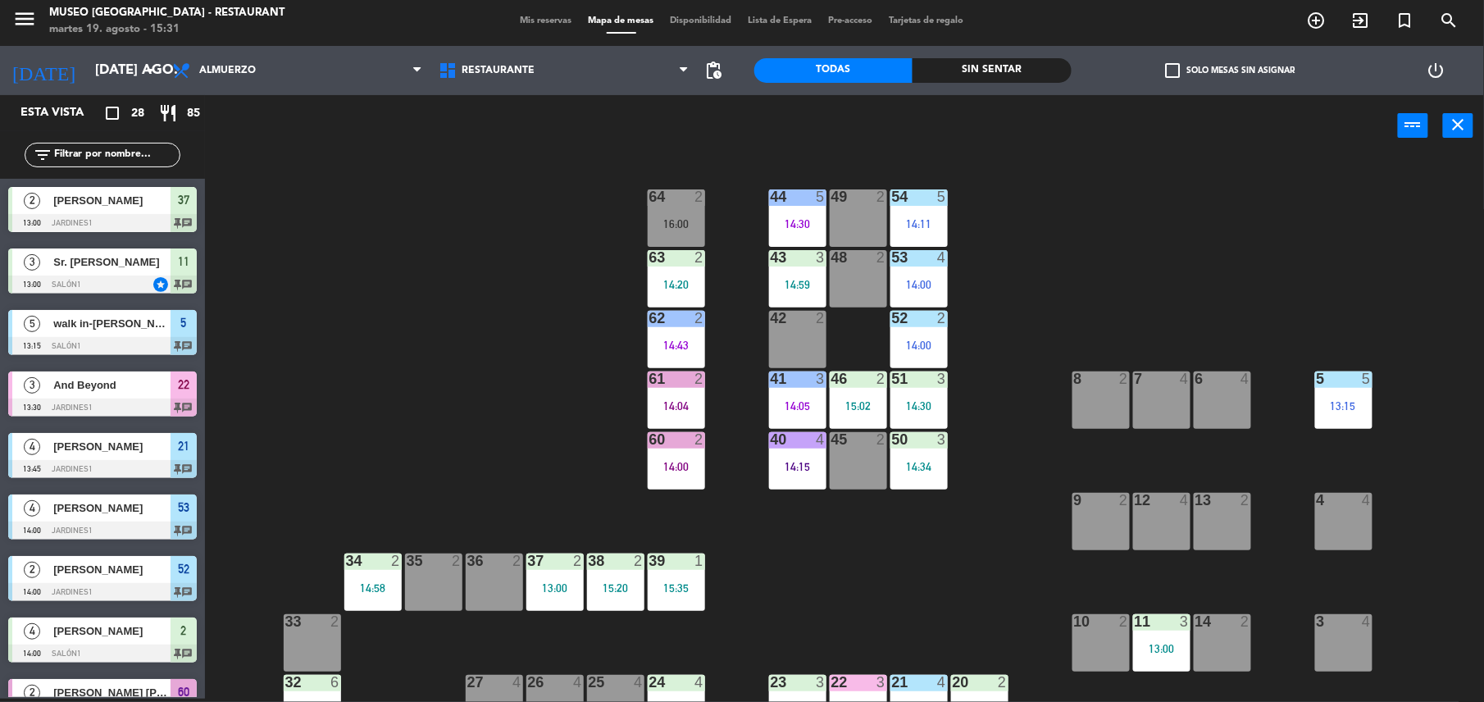
click at [671, 589] on div "15:35" at bounding box center [676, 587] width 57 height 11
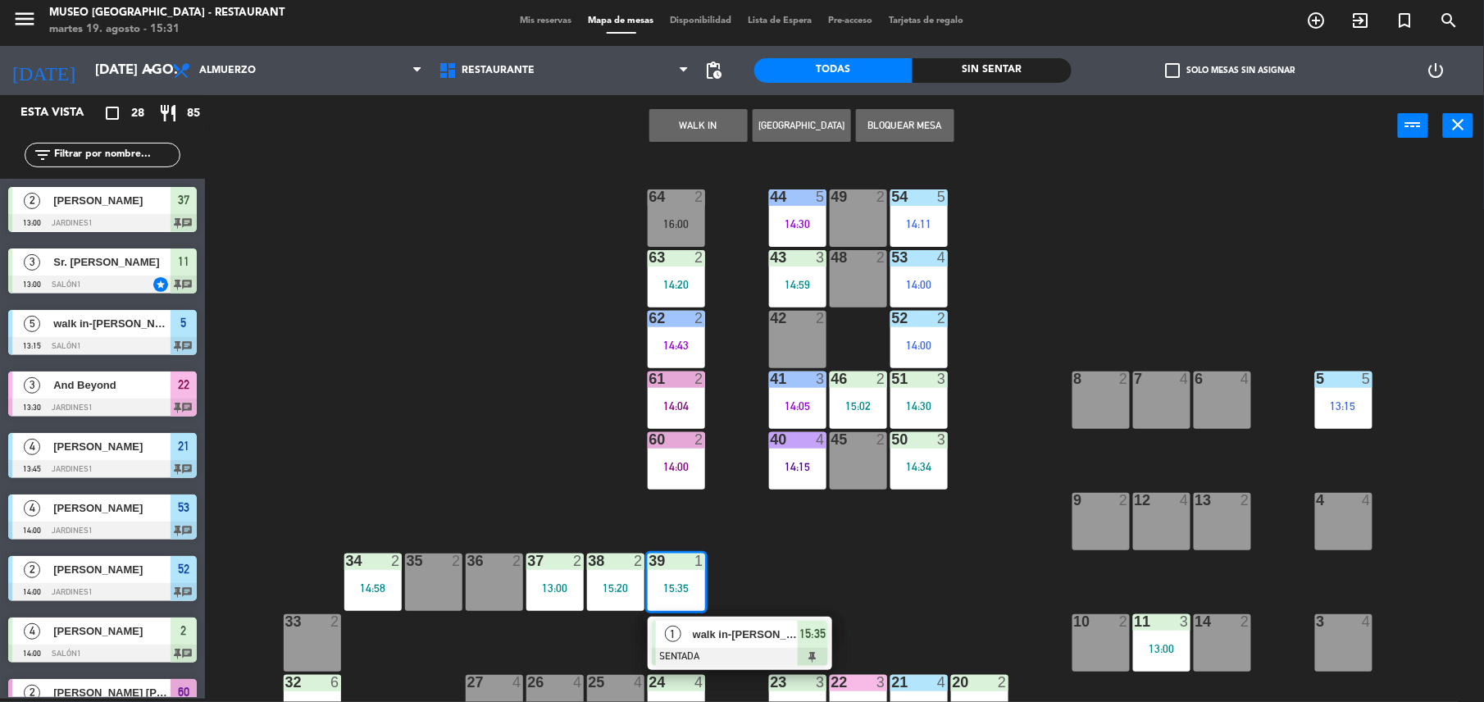
click at [725, 631] on span "walk in-carlos" at bounding box center [745, 633] width 105 height 17
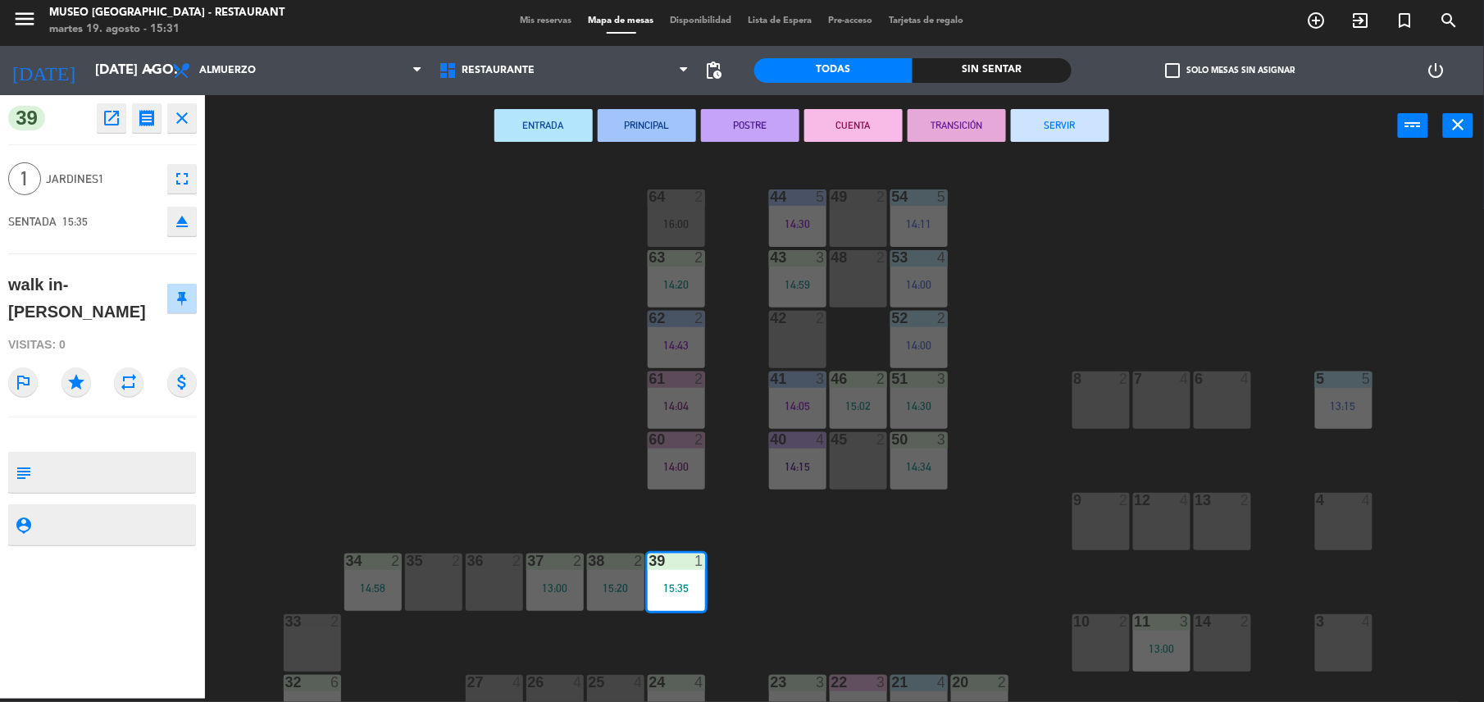
click at [486, 578] on div "36 2" at bounding box center [494, 581] width 57 height 57
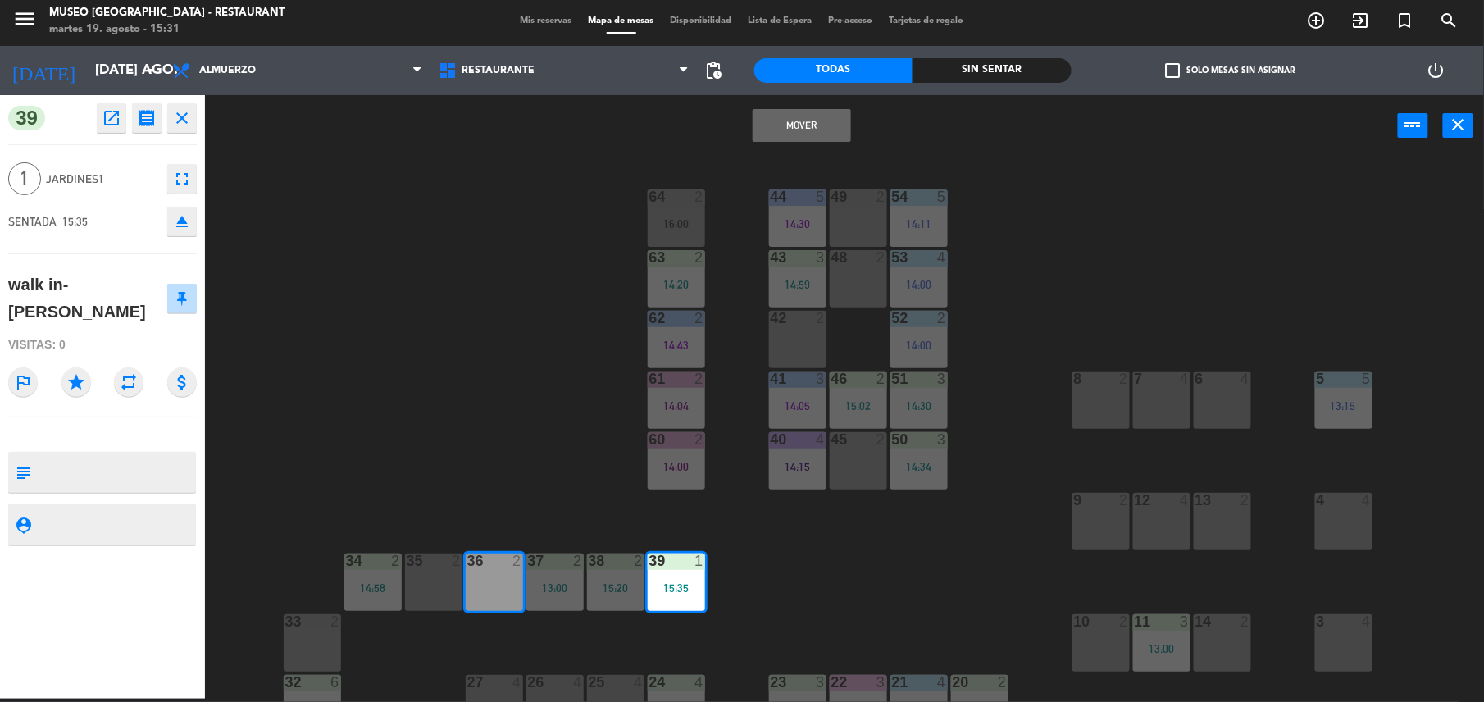
click at [823, 118] on button "Mover" at bounding box center [802, 125] width 98 height 33
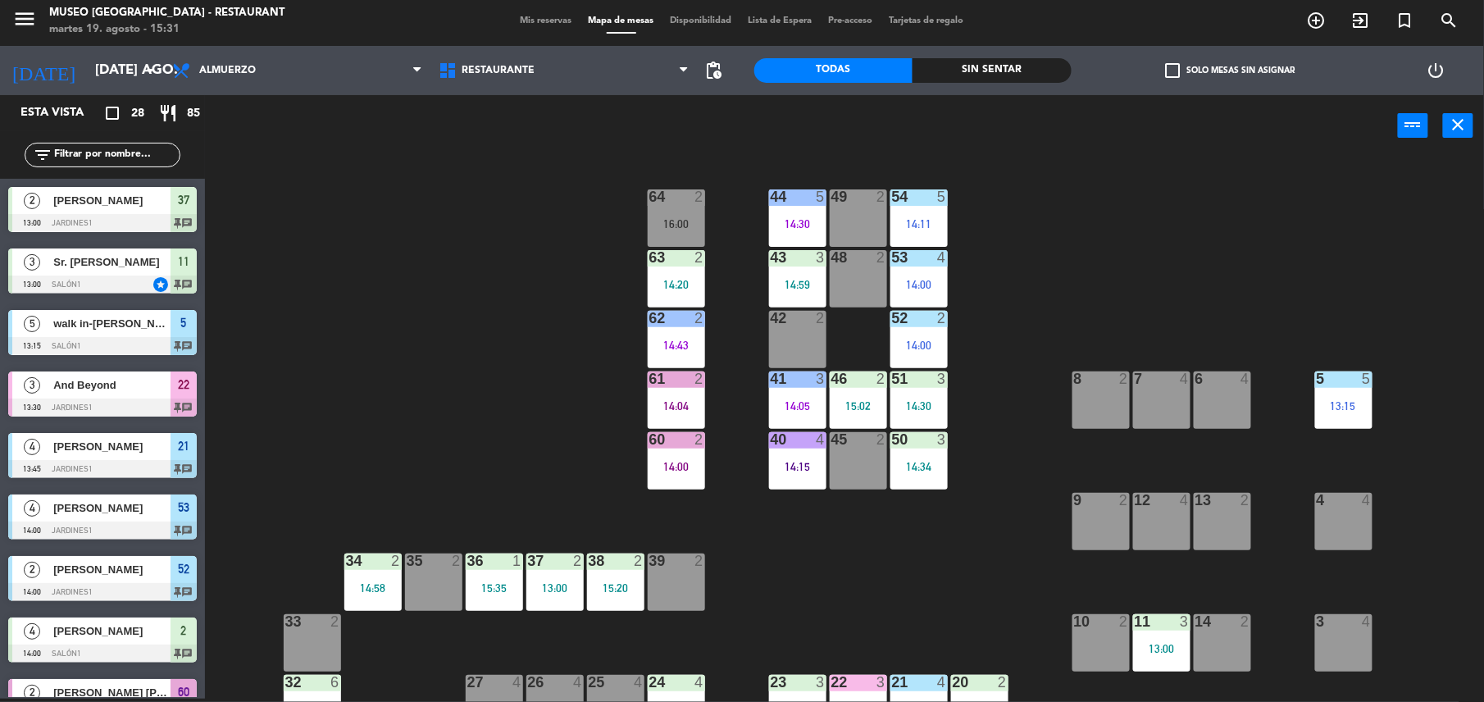
scroll to position [486, 0]
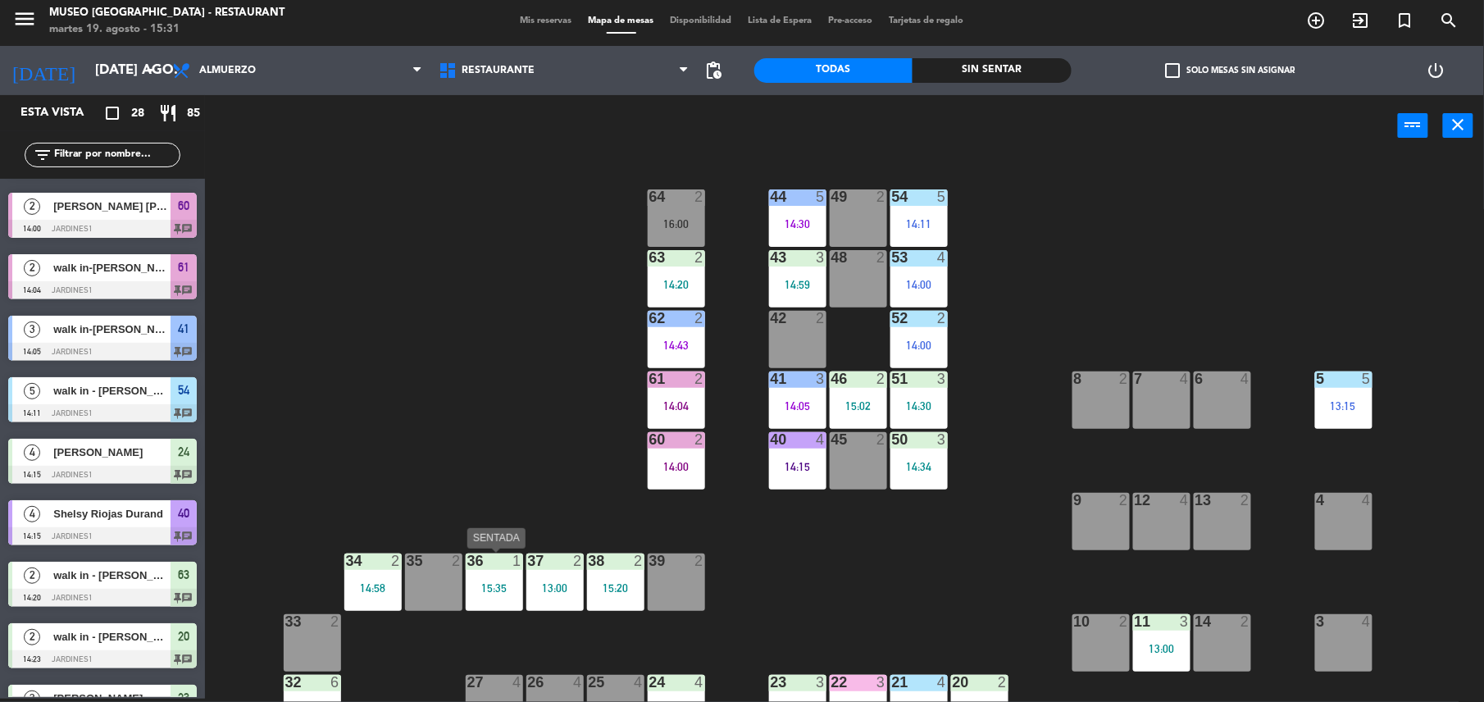
click at [475, 604] on div "36 1 15:35" at bounding box center [494, 581] width 57 height 57
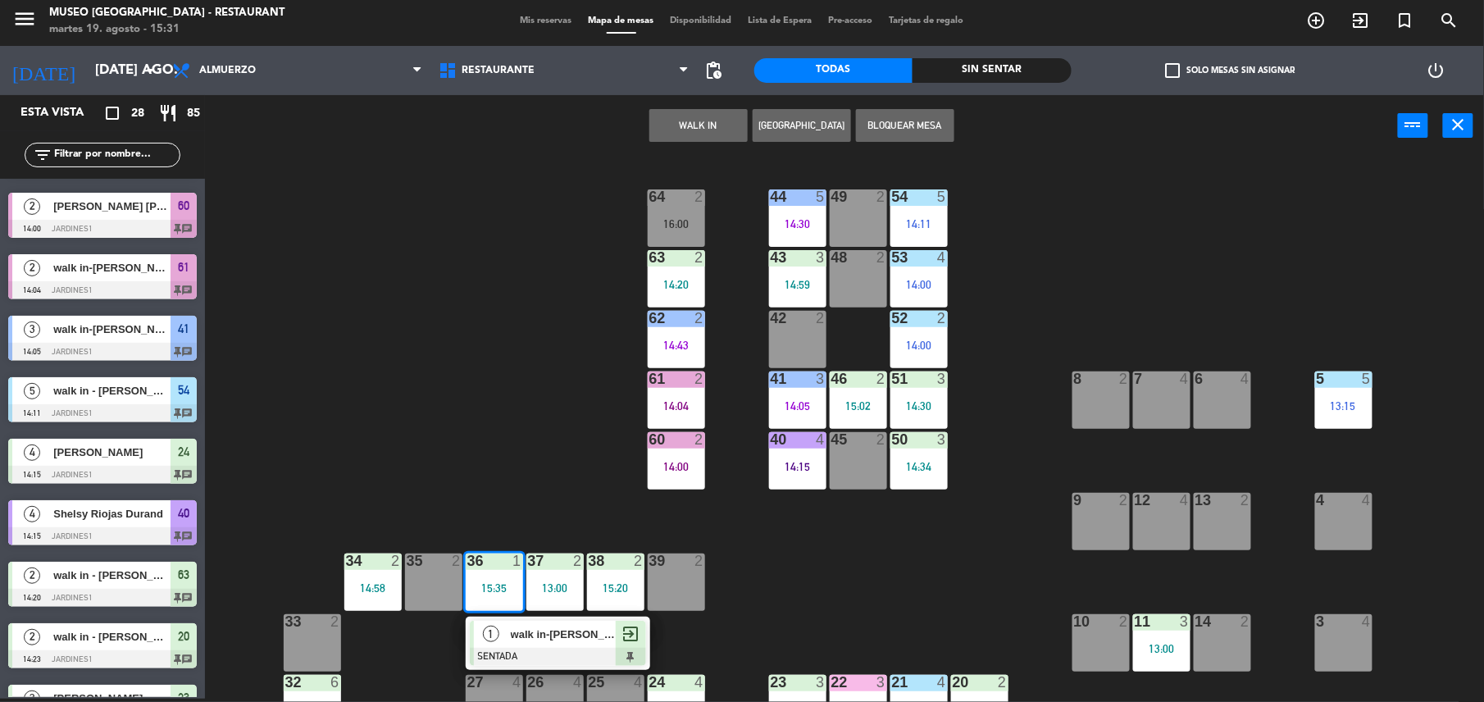
click at [520, 634] on span "walk in-carlos" at bounding box center [563, 633] width 105 height 17
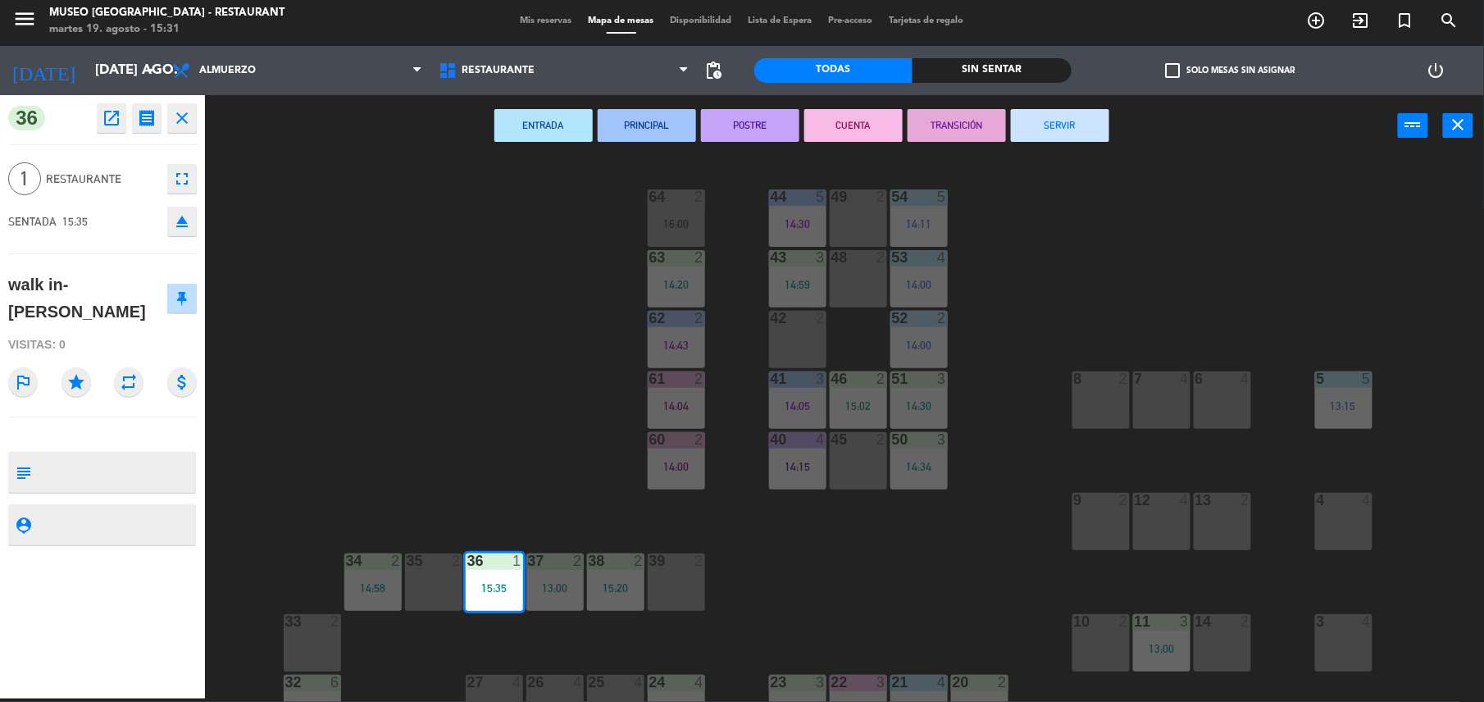
click at [72, 456] on textarea at bounding box center [116, 472] width 157 height 34
type textarea "m36"
click at [113, 330] on div "Visitas: 0" at bounding box center [102, 344] width 189 height 29
click at [1067, 125] on button "SERVIR" at bounding box center [1060, 125] width 98 height 33
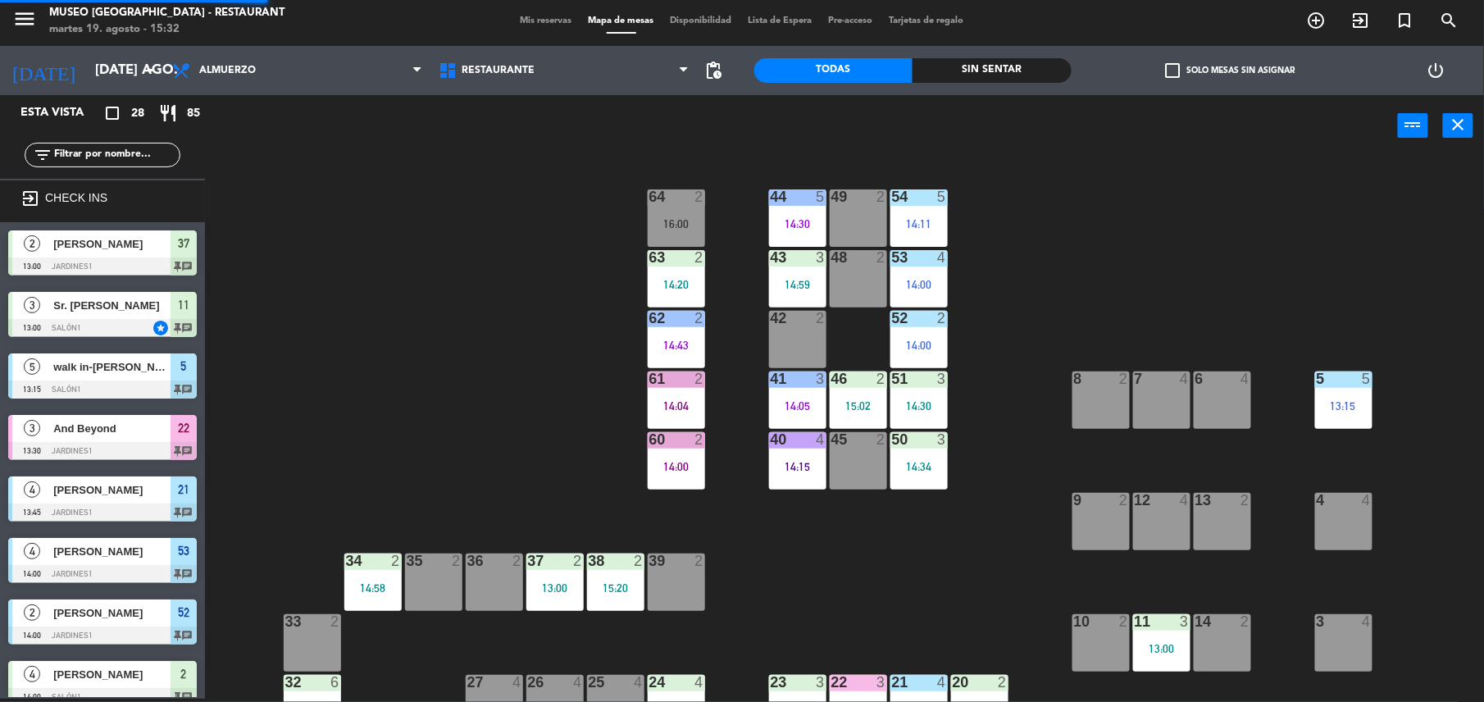
scroll to position [502, 0]
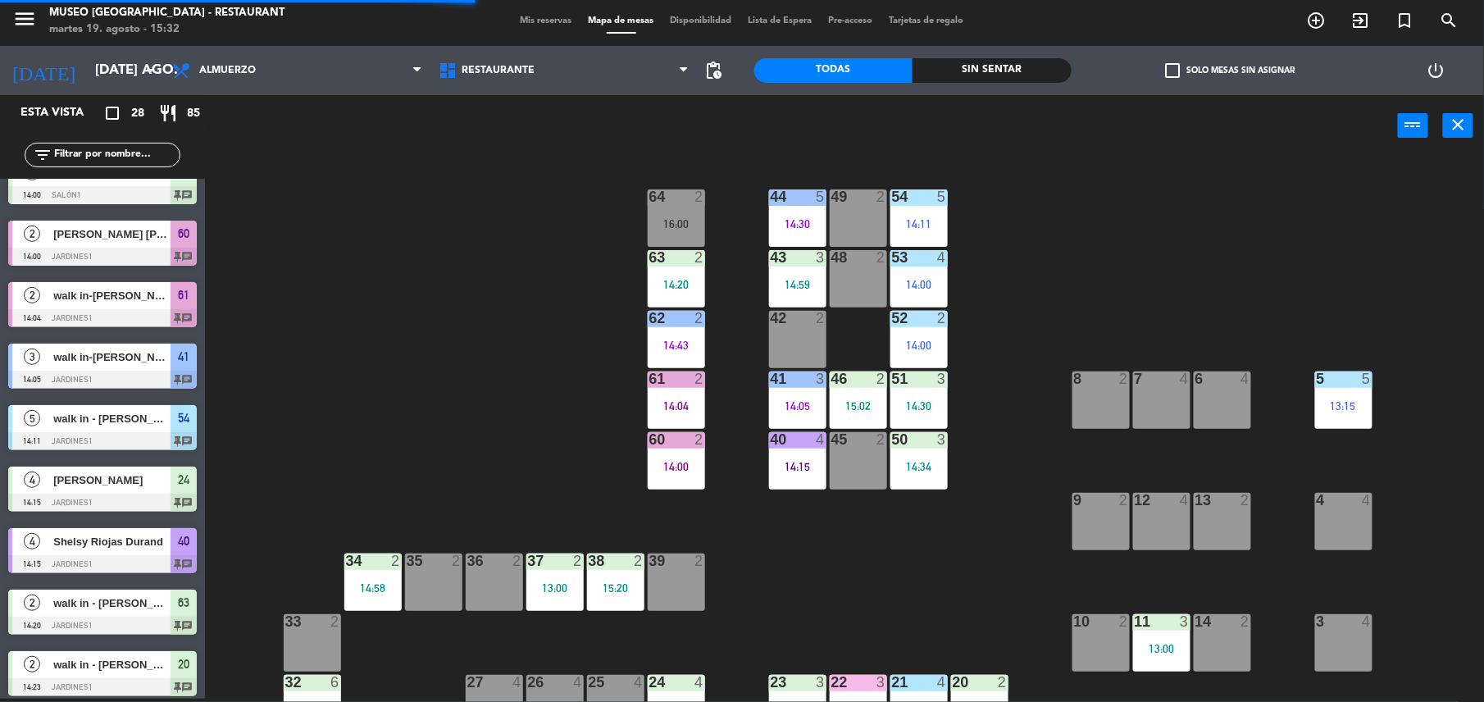
click at [484, 601] on div "36 2" at bounding box center [494, 581] width 57 height 57
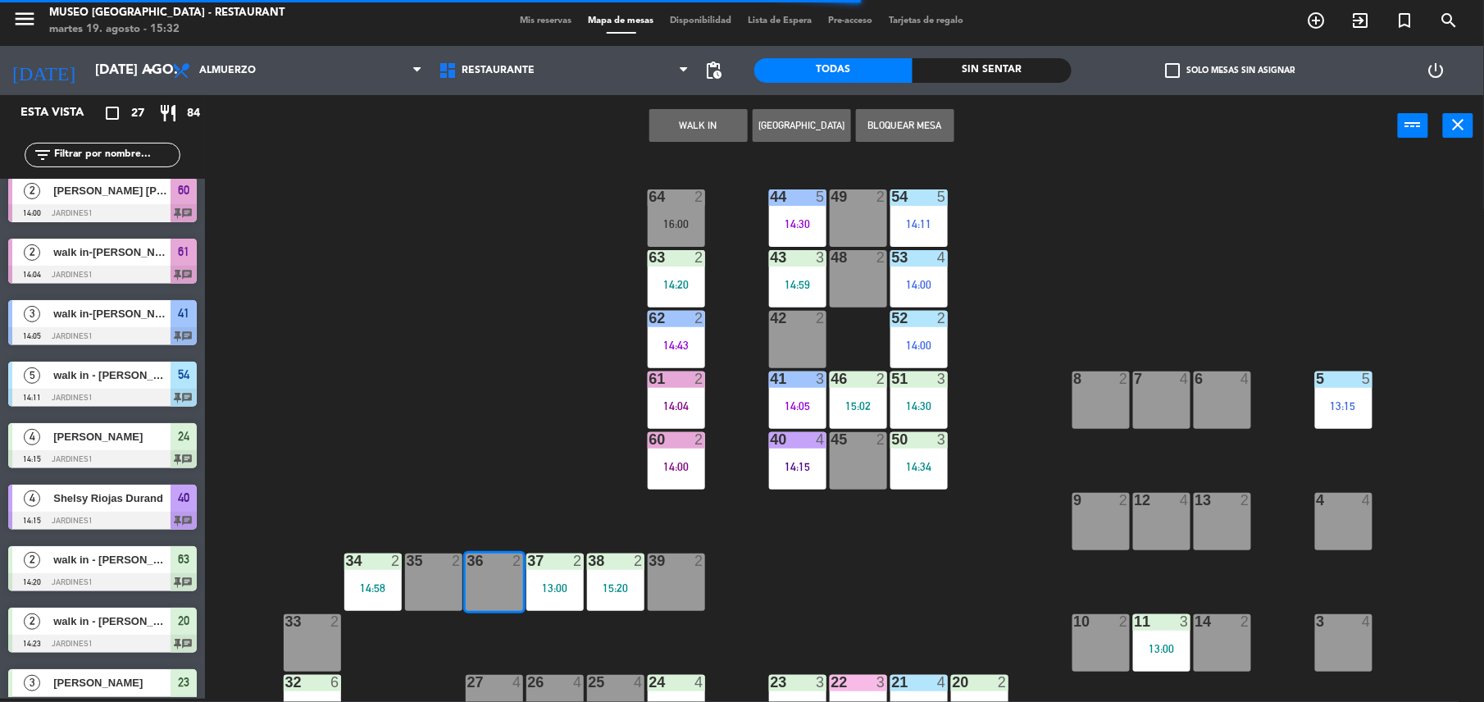
click at [558, 498] on div "44 5 14:30 49 2 54 5 14:11 64 2 16:00 48 2 53 4 14:00 63 2 14:20 43 3 14:59 62 …" at bounding box center [852, 431] width 1264 height 542
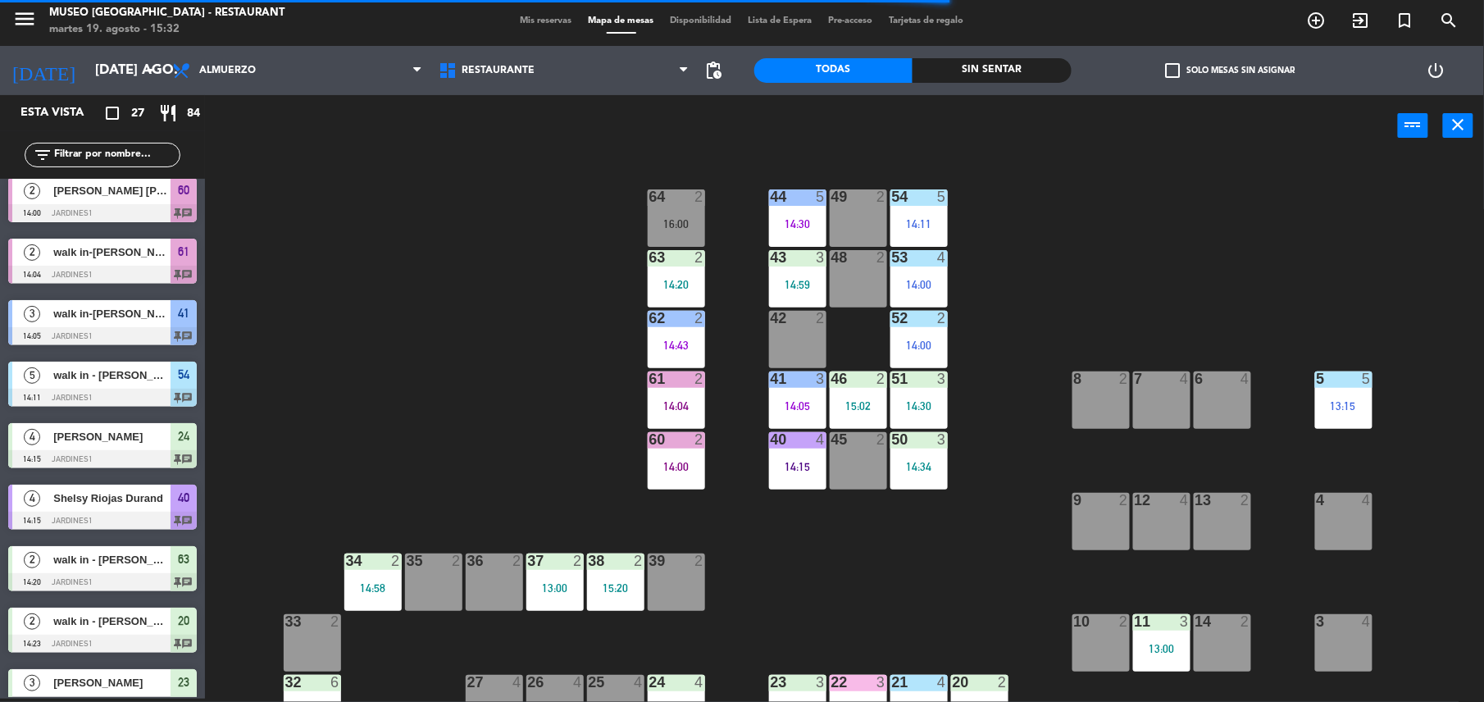
click at [489, 600] on div "36 2" at bounding box center [494, 581] width 57 height 57
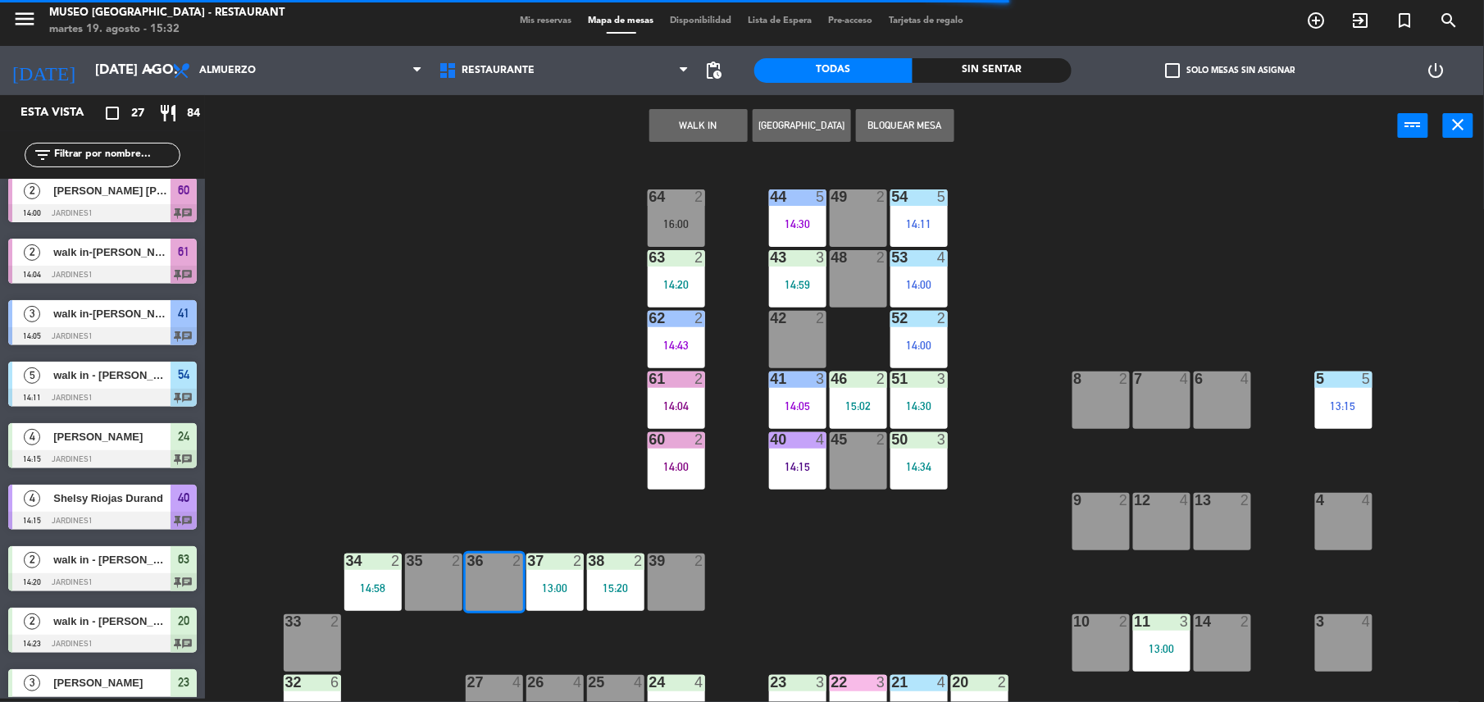
click at [712, 125] on button "WALK IN" at bounding box center [698, 125] width 98 height 33
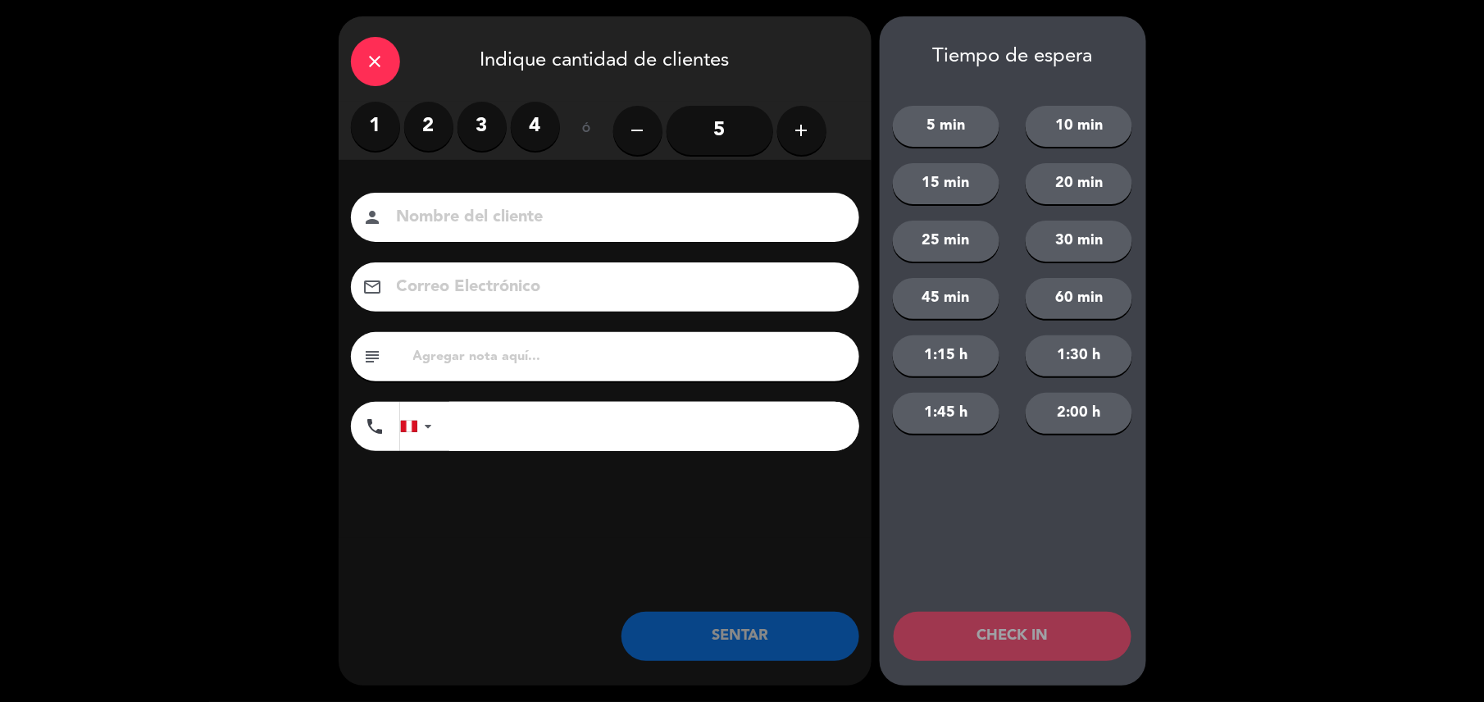
click at [375, 119] on label "1" at bounding box center [375, 126] width 49 height 49
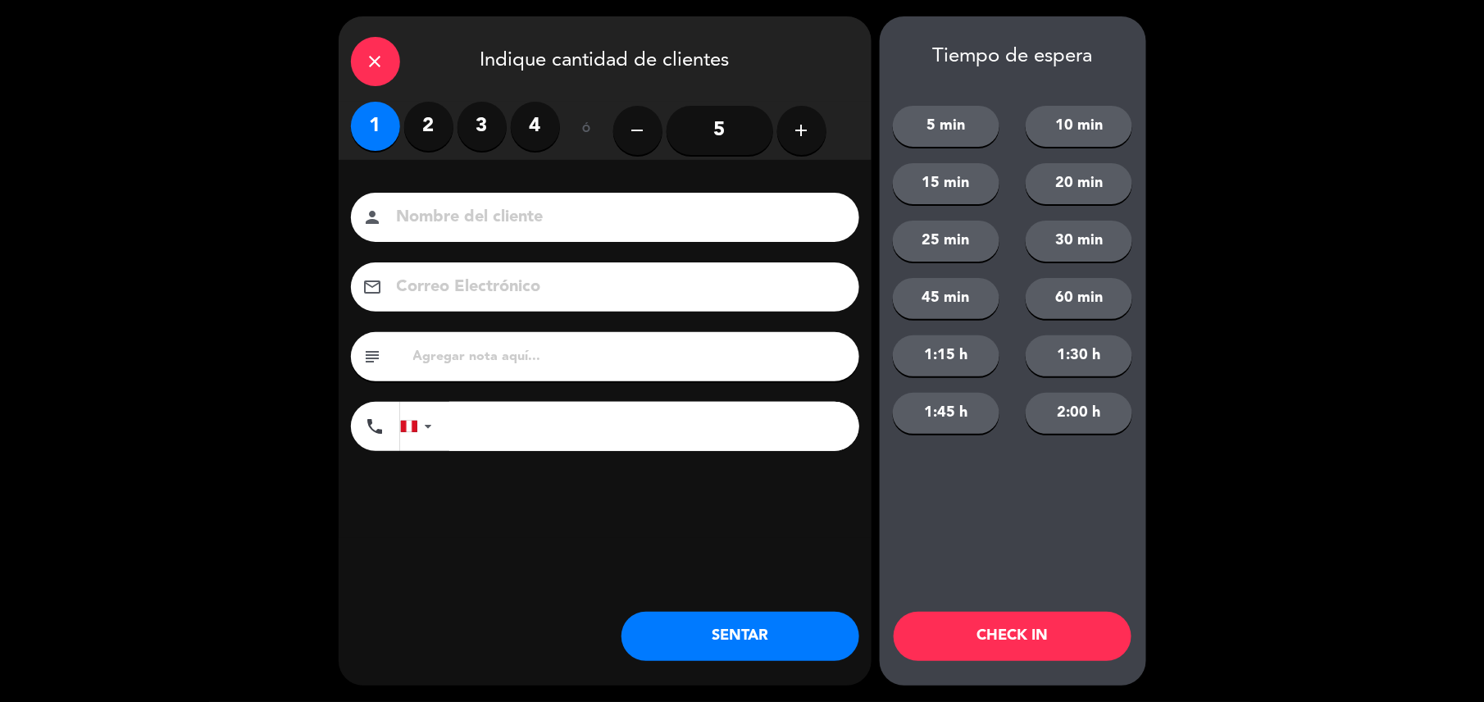
click at [460, 356] on input "text" at bounding box center [629, 356] width 435 height 23
type input "m36"
click at [800, 641] on button "SENTAR" at bounding box center [740, 636] width 238 height 49
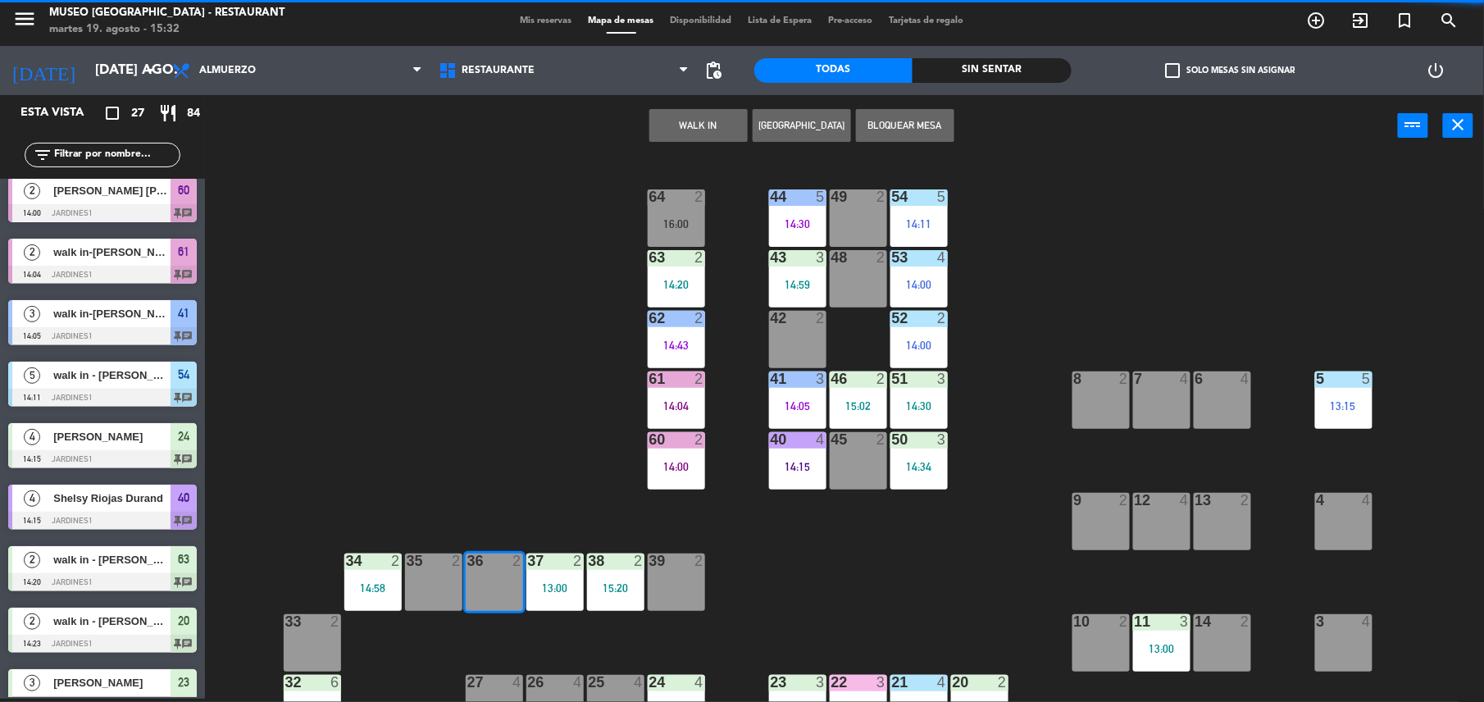
scroll to position [0, 0]
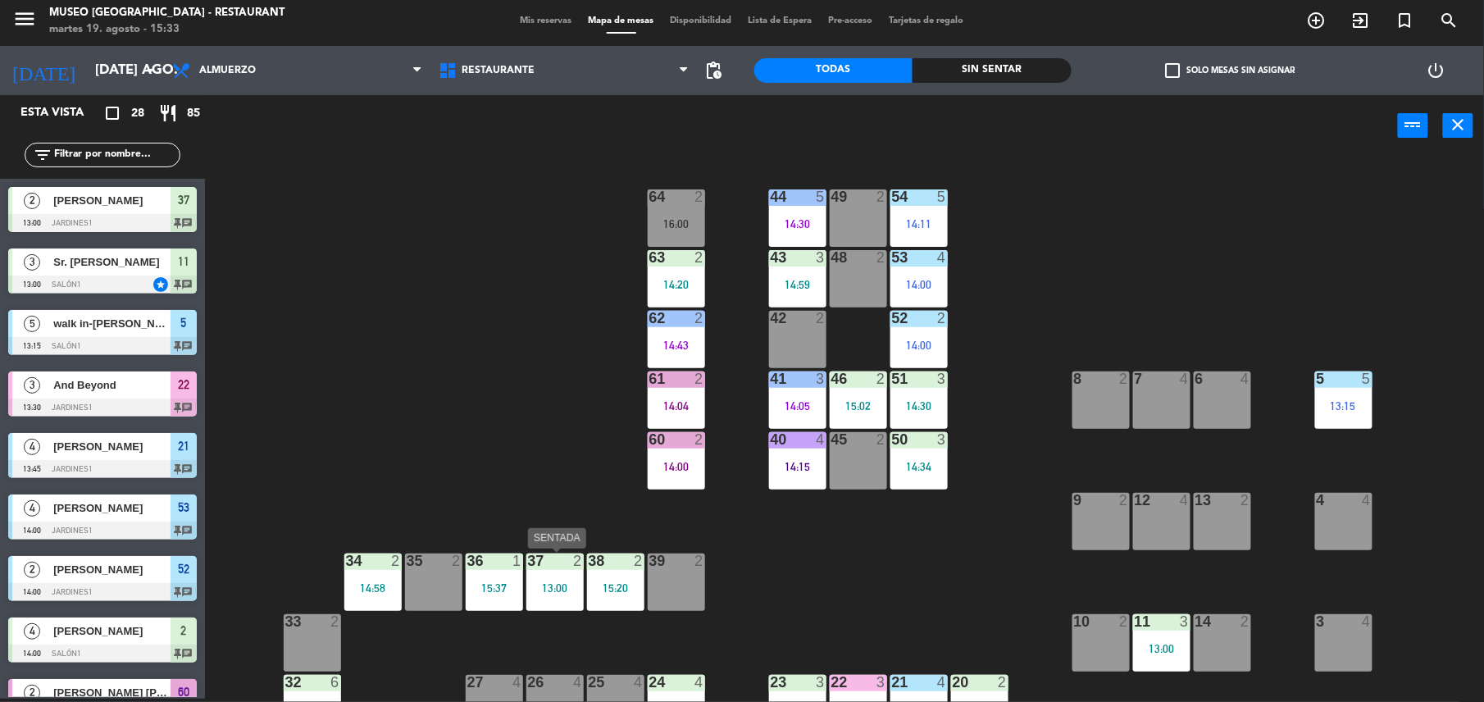
click at [562, 584] on div "13:00" at bounding box center [554, 587] width 57 height 11
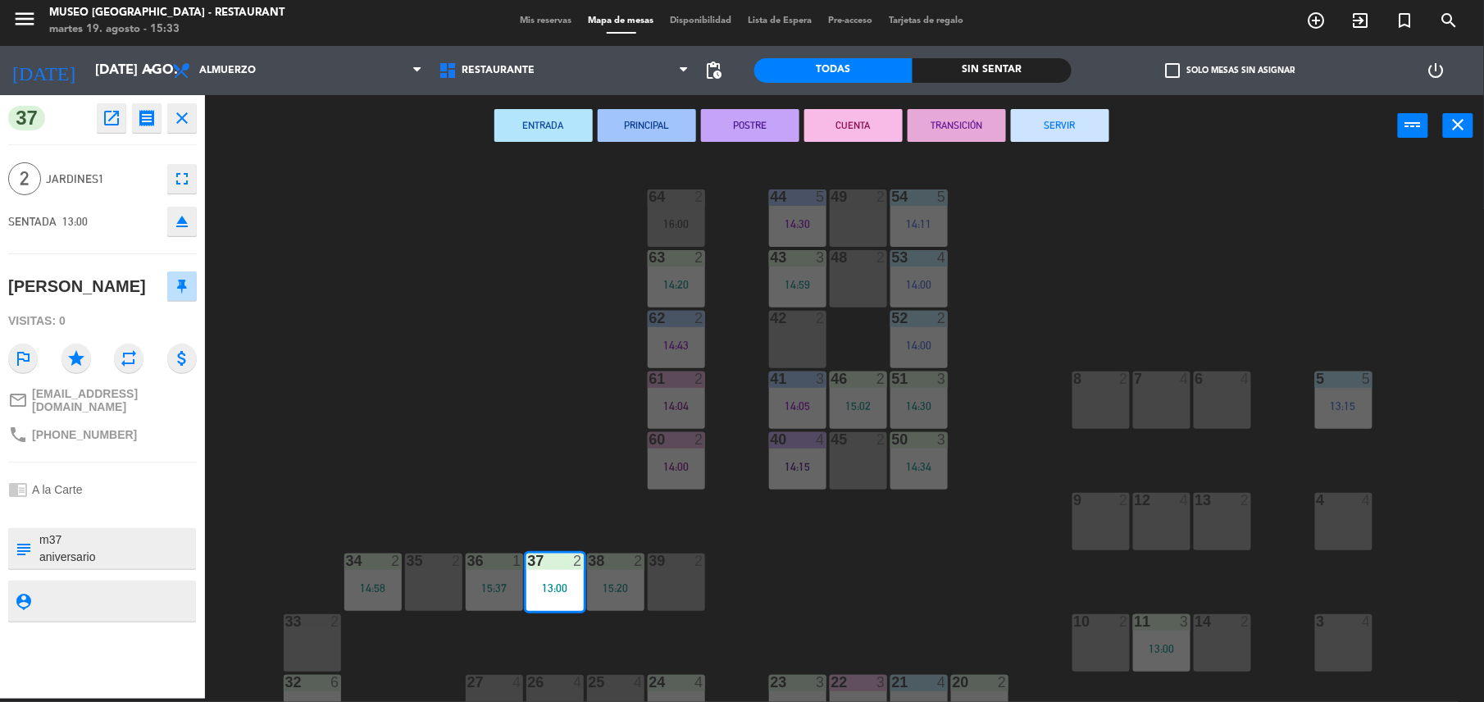
click at [1080, 133] on button "SERVIR" at bounding box center [1060, 125] width 98 height 33
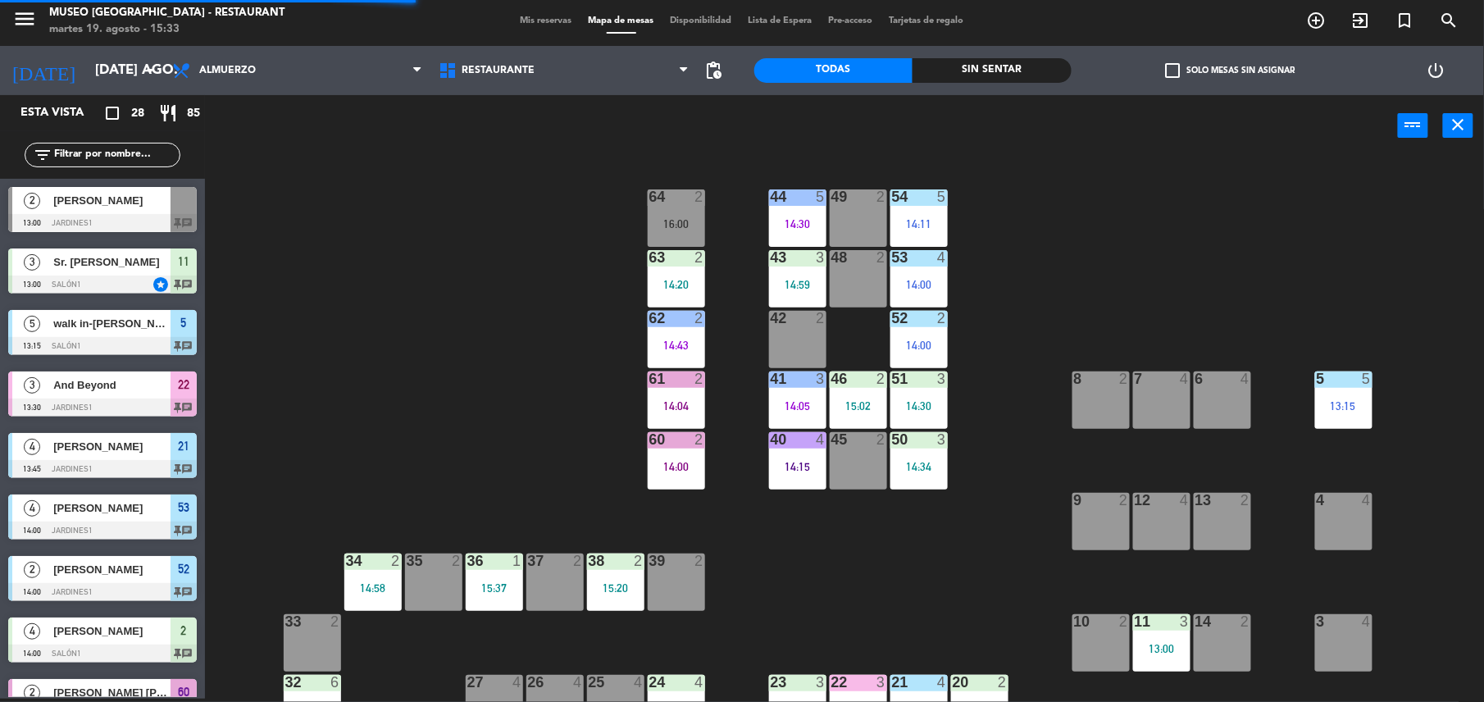
click at [661, 602] on div "39 2" at bounding box center [676, 581] width 57 height 57
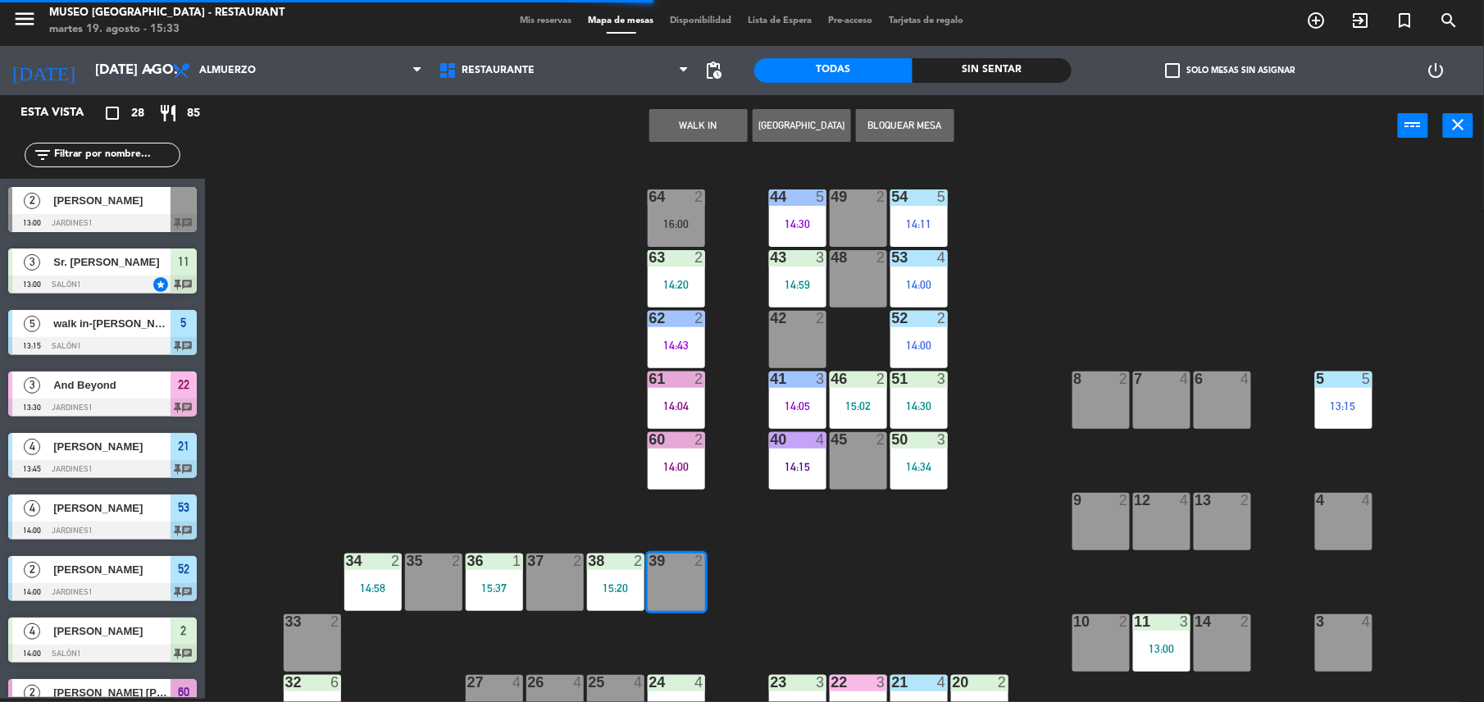
click at [696, 123] on button "WALK IN" at bounding box center [698, 125] width 98 height 33
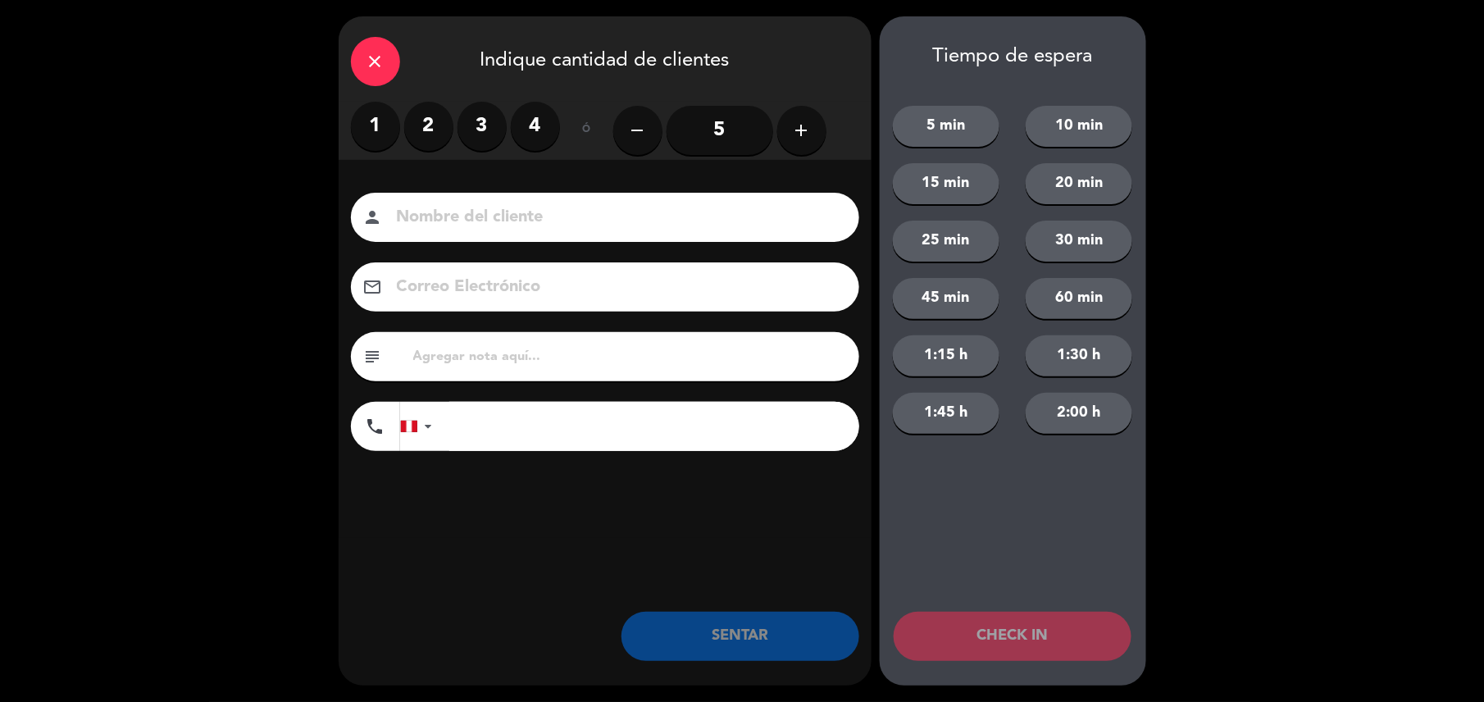
click at [381, 109] on label "1" at bounding box center [375, 126] width 49 height 49
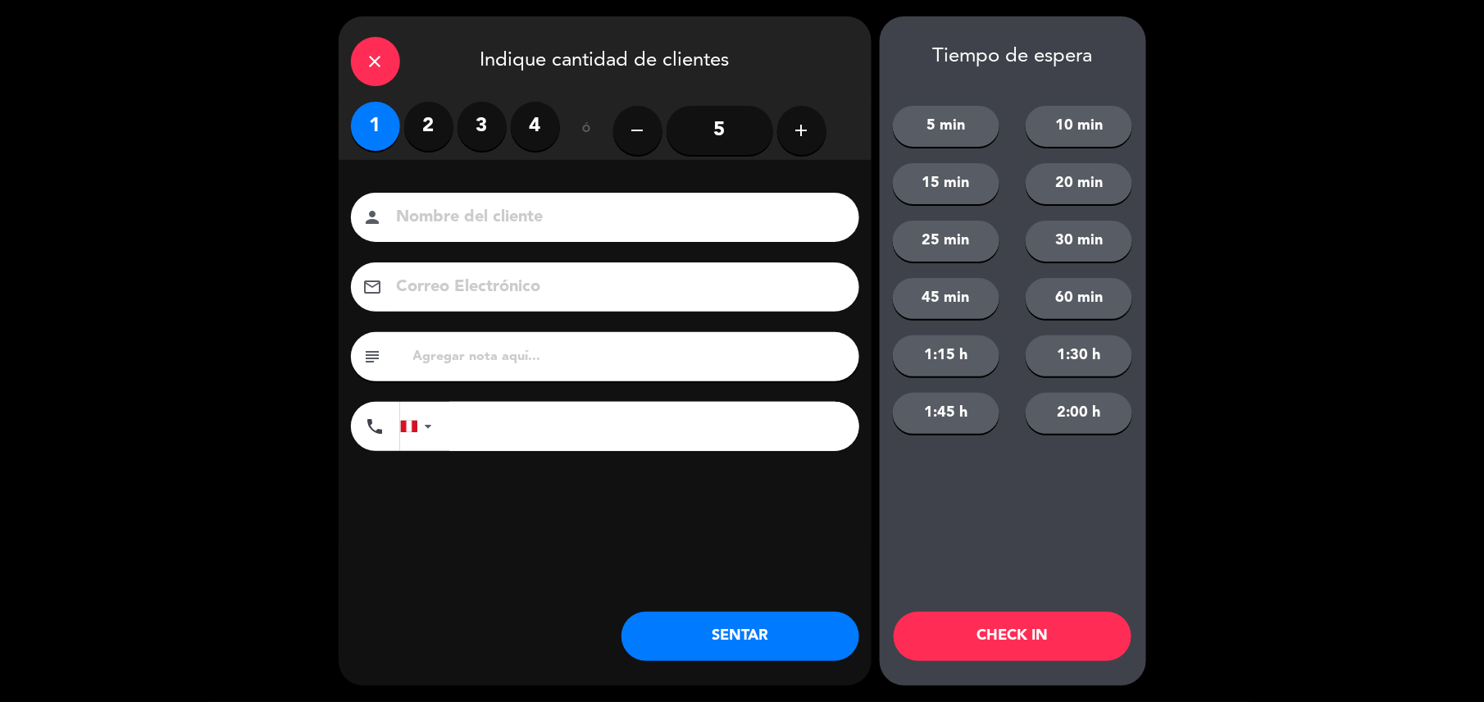
click at [460, 354] on input "text" at bounding box center [629, 356] width 435 height 23
type input "m39"
click at [371, 74] on div "close" at bounding box center [375, 61] width 49 height 49
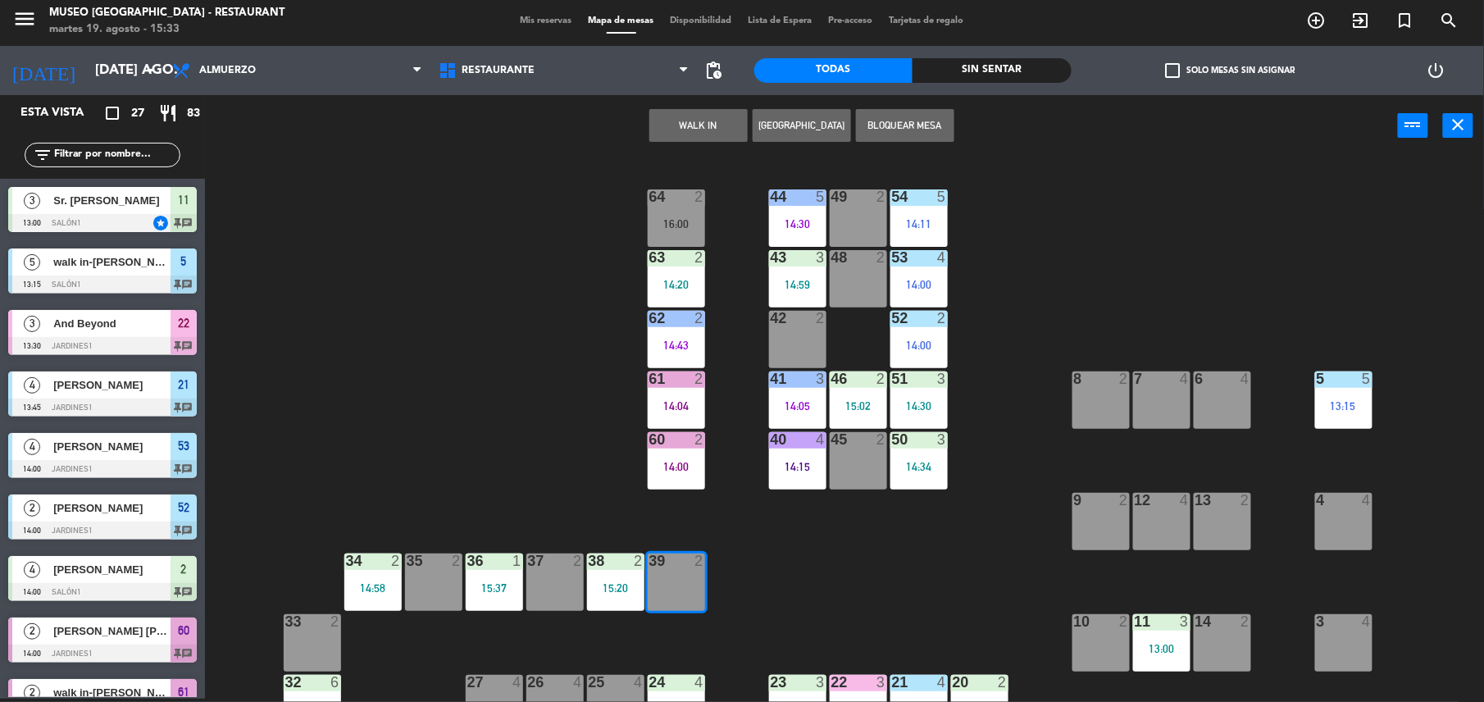
click at [145, 136] on div "filter_list" at bounding box center [102, 155] width 205 height 48
